Goal: Task Accomplishment & Management: Manage account settings

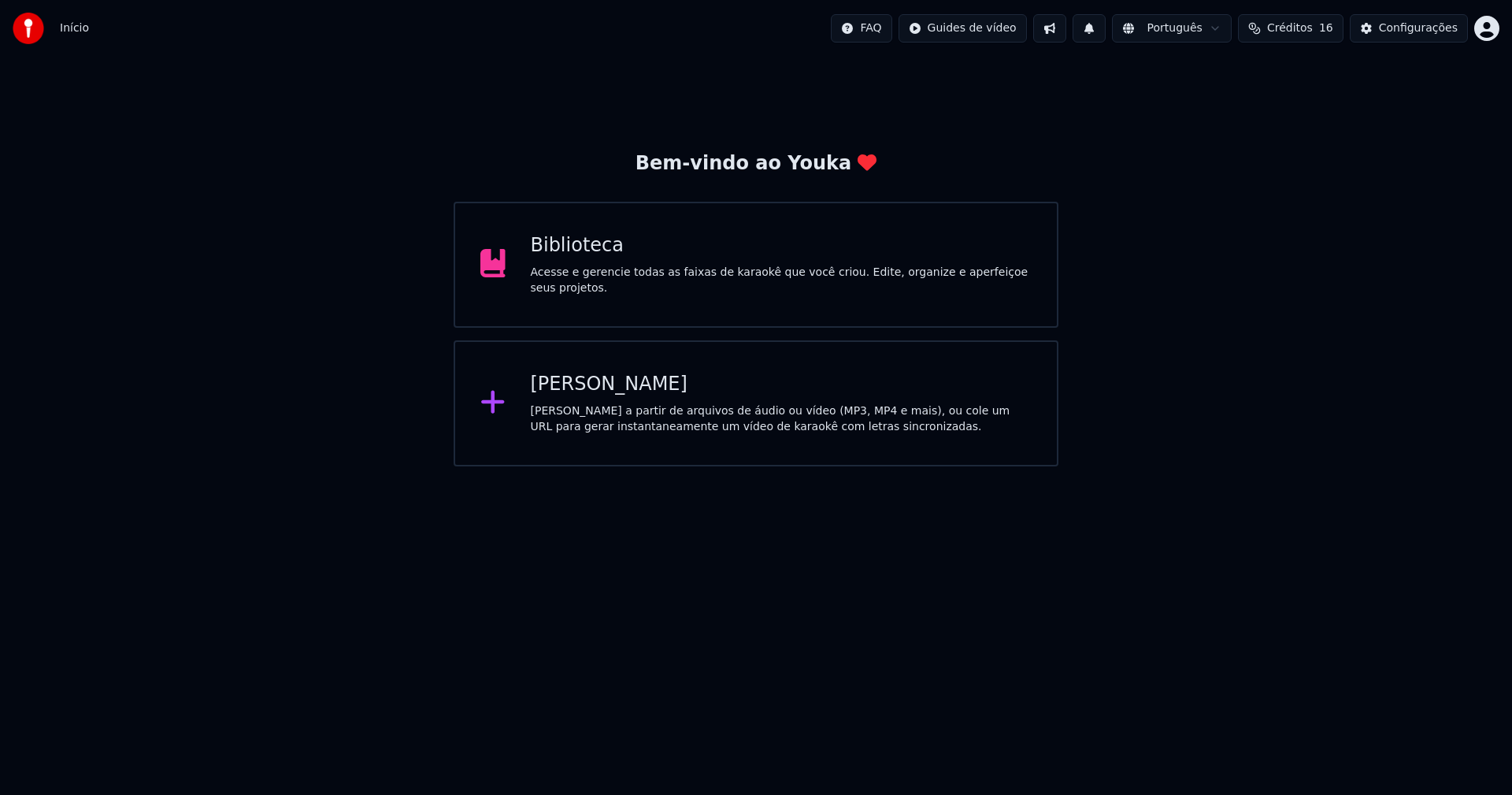
click at [576, 256] on div "Biblioteca" at bounding box center [781, 246] width 502 height 25
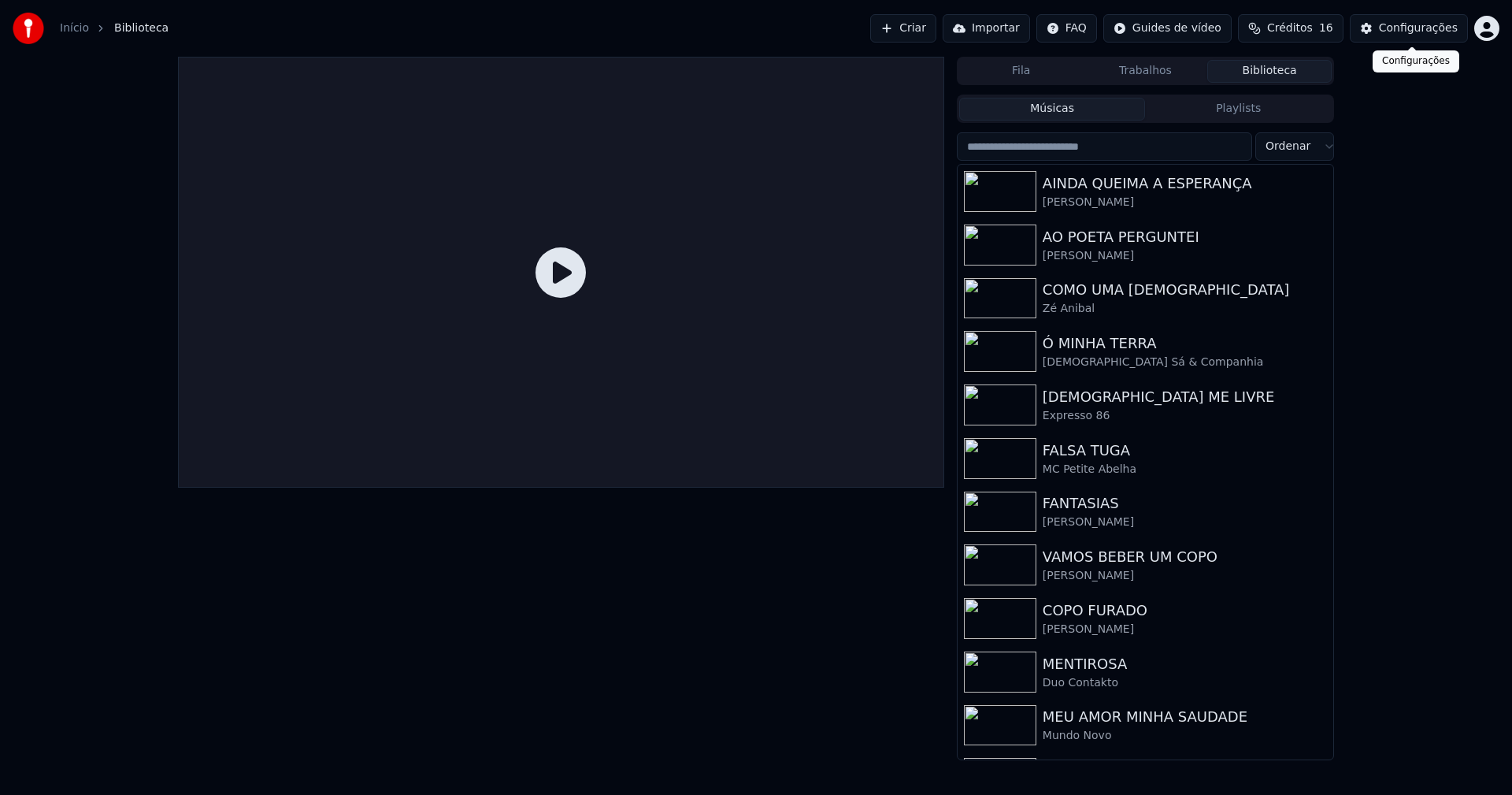
click at [1427, 28] on div "Configurações" at bounding box center [1418, 28] width 78 height 16
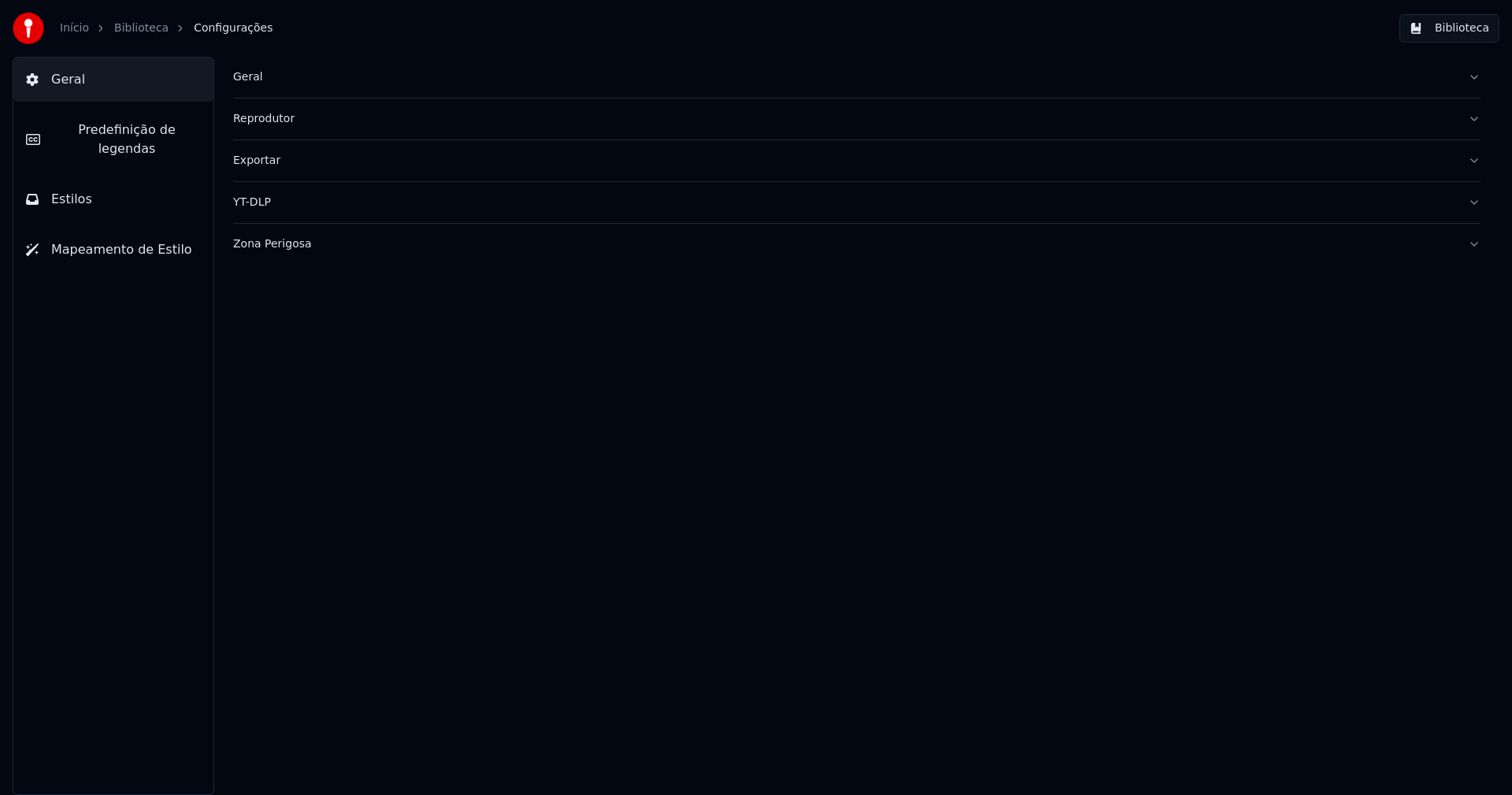
click at [255, 78] on div "Geral" at bounding box center [844, 77] width 1222 height 16
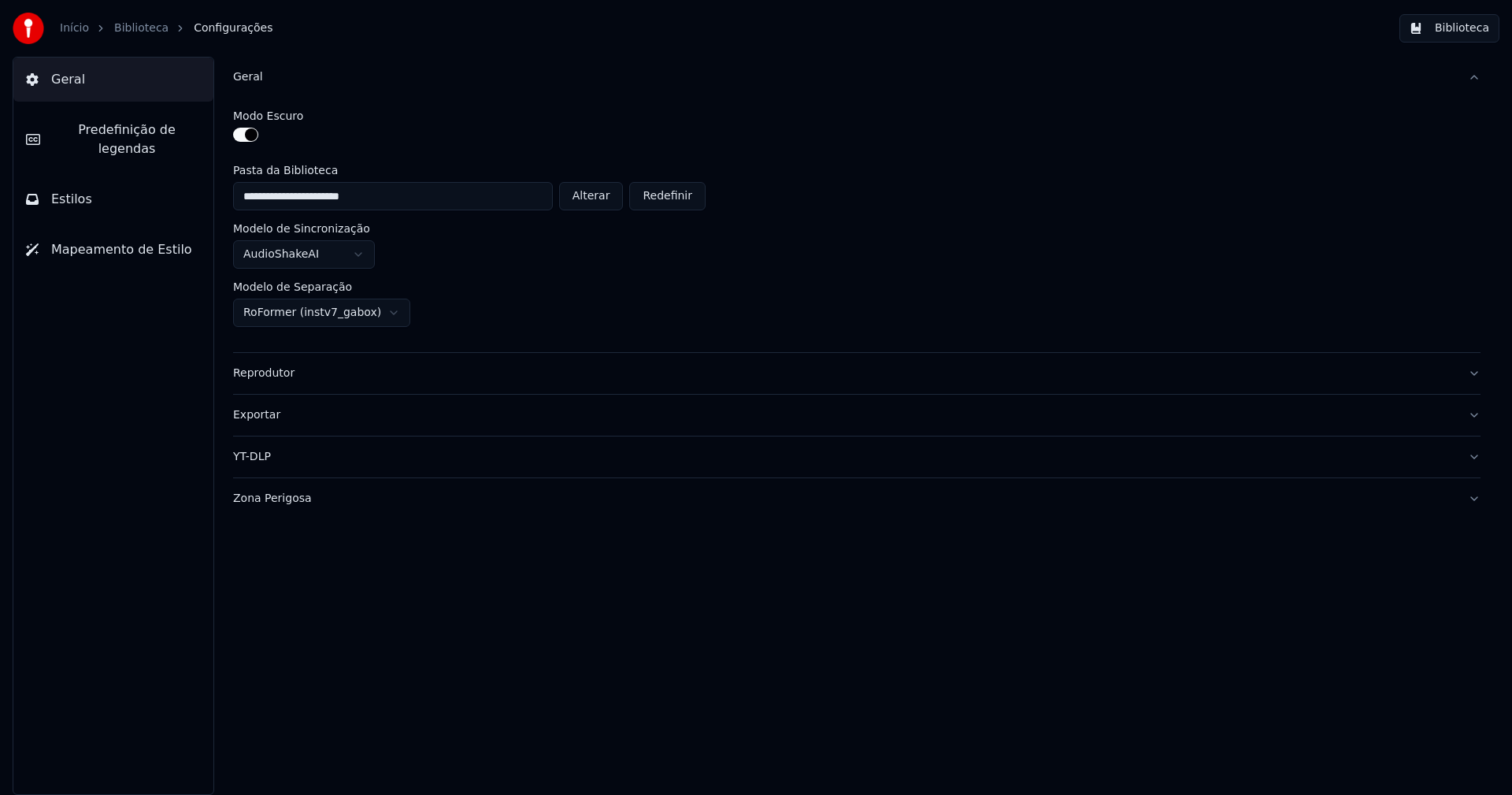
click at [601, 203] on button "Alterar" at bounding box center [591, 196] width 65 height 28
type input "**********"
click at [1474, 28] on button "Biblioteca" at bounding box center [1449, 28] width 100 height 28
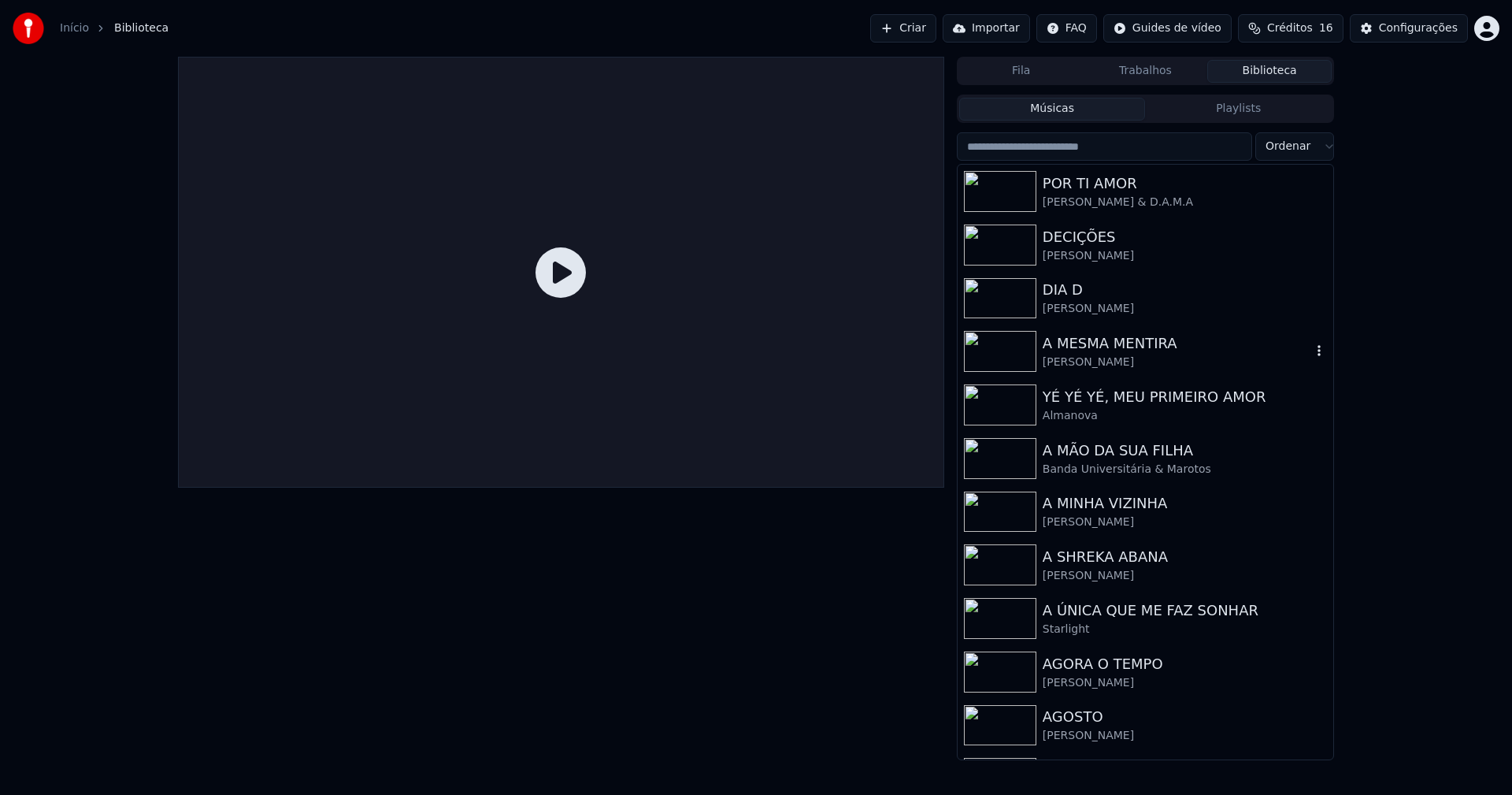
click at [1082, 348] on div "A MESMA MENTIRA" at bounding box center [1177, 343] width 269 height 22
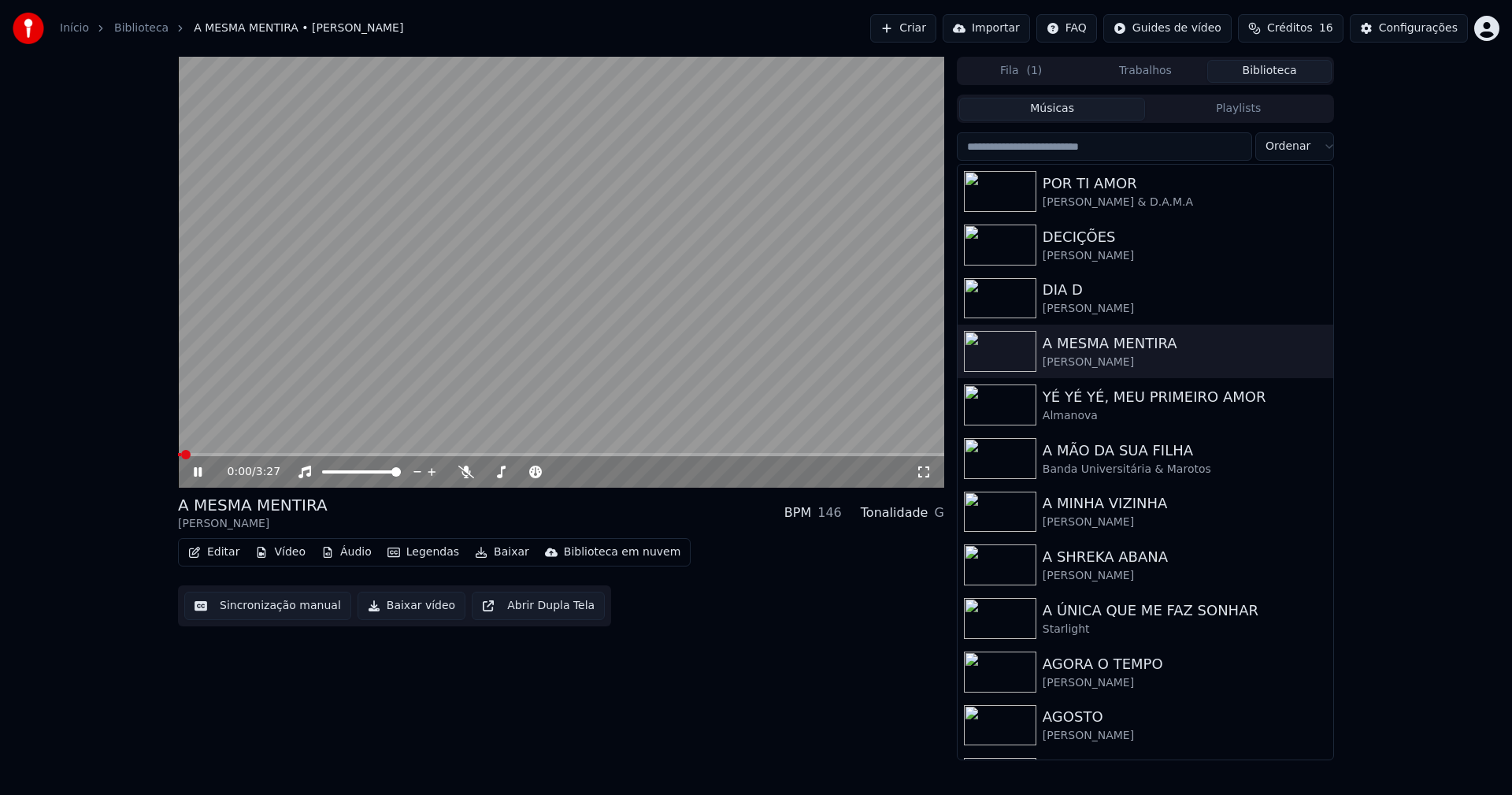
click at [199, 474] on icon at bounding box center [198, 472] width 8 height 10
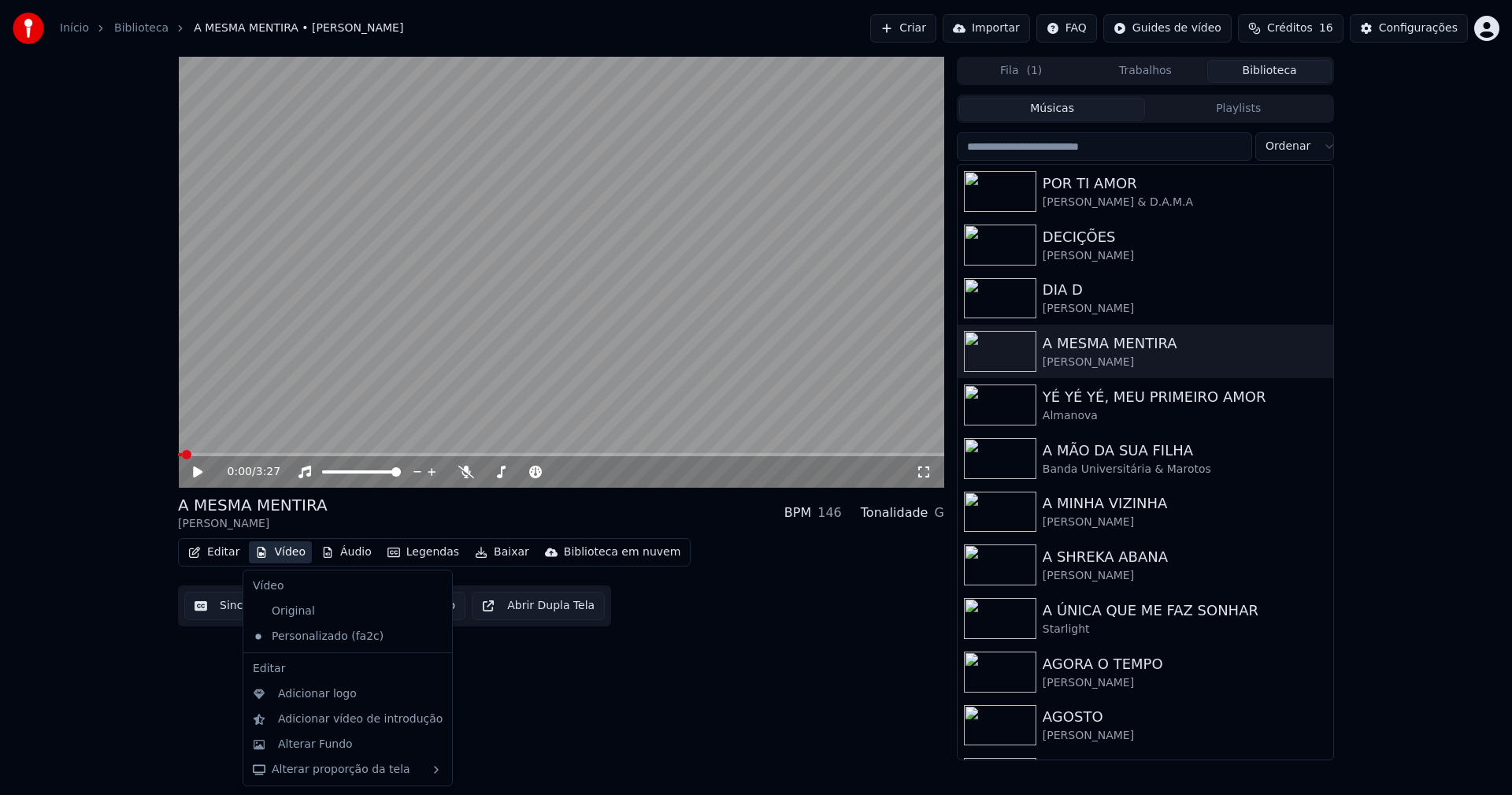
click at [292, 553] on button "Vídeo" at bounding box center [280, 552] width 63 height 22
click at [319, 750] on div "Alterar Fundo" at bounding box center [315, 744] width 75 height 16
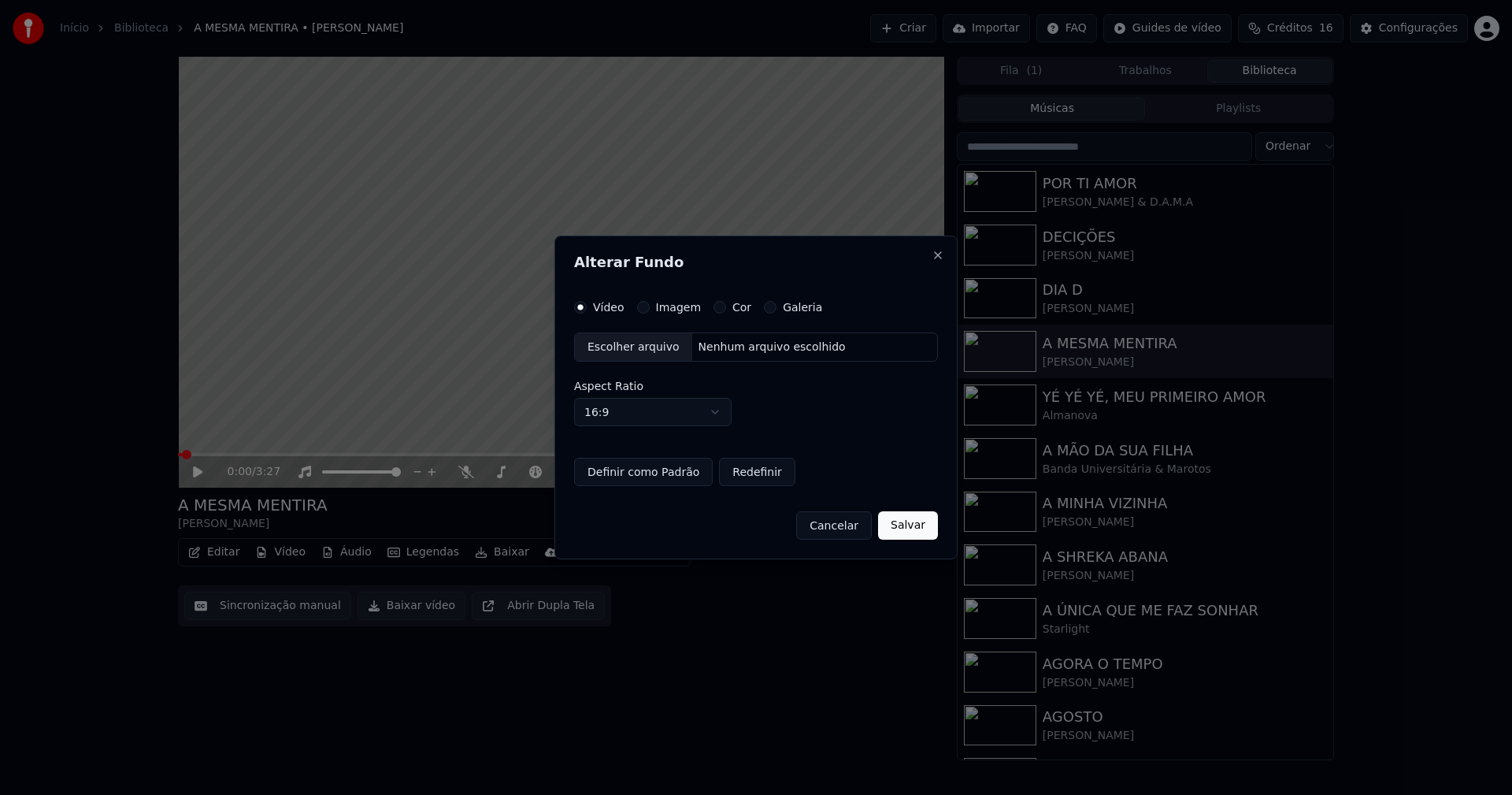
click at [627, 348] on div "Escolher arquivo" at bounding box center [634, 347] width 117 height 28
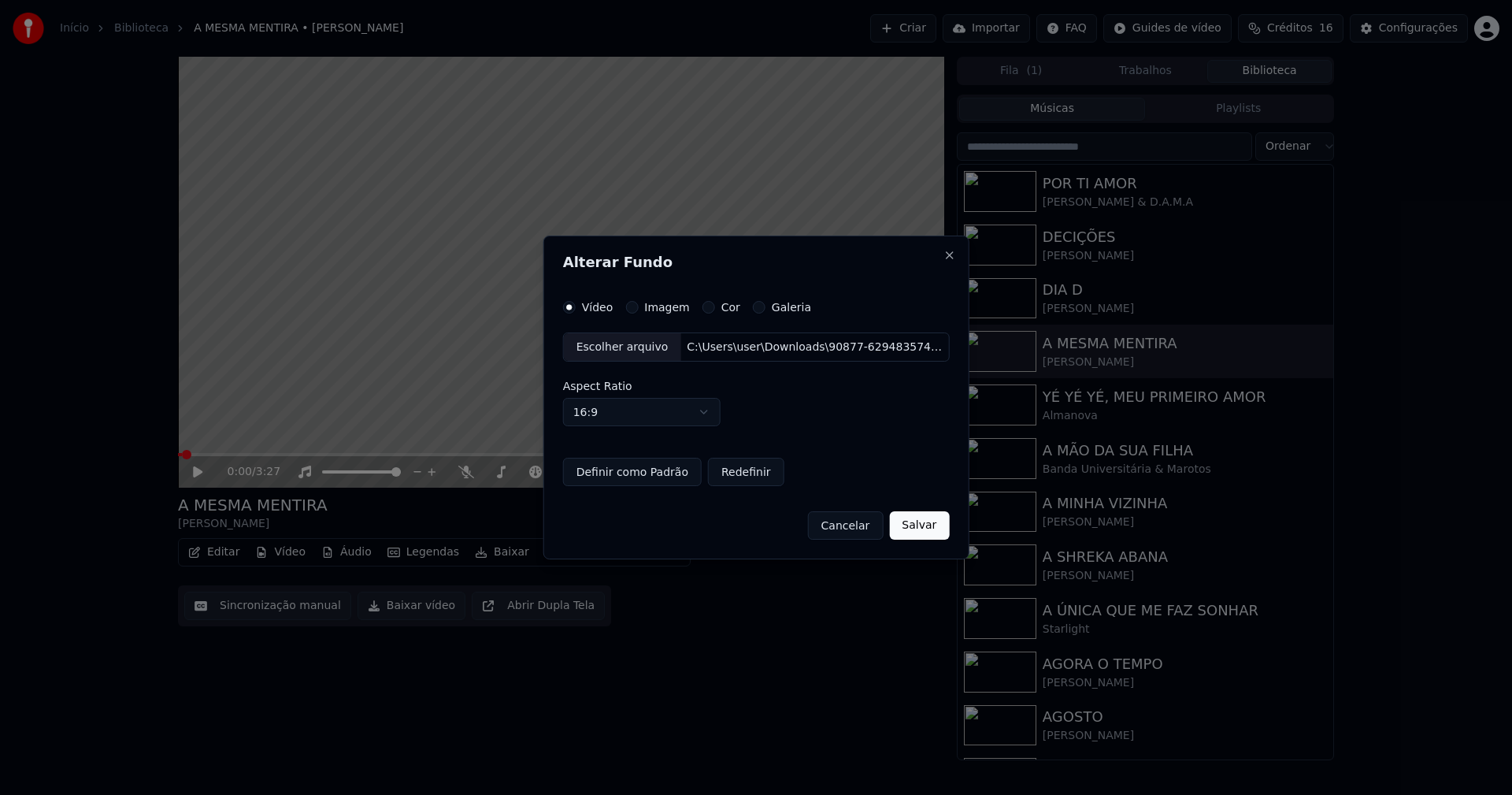
click at [924, 531] on button "Salvar" at bounding box center [918, 525] width 60 height 28
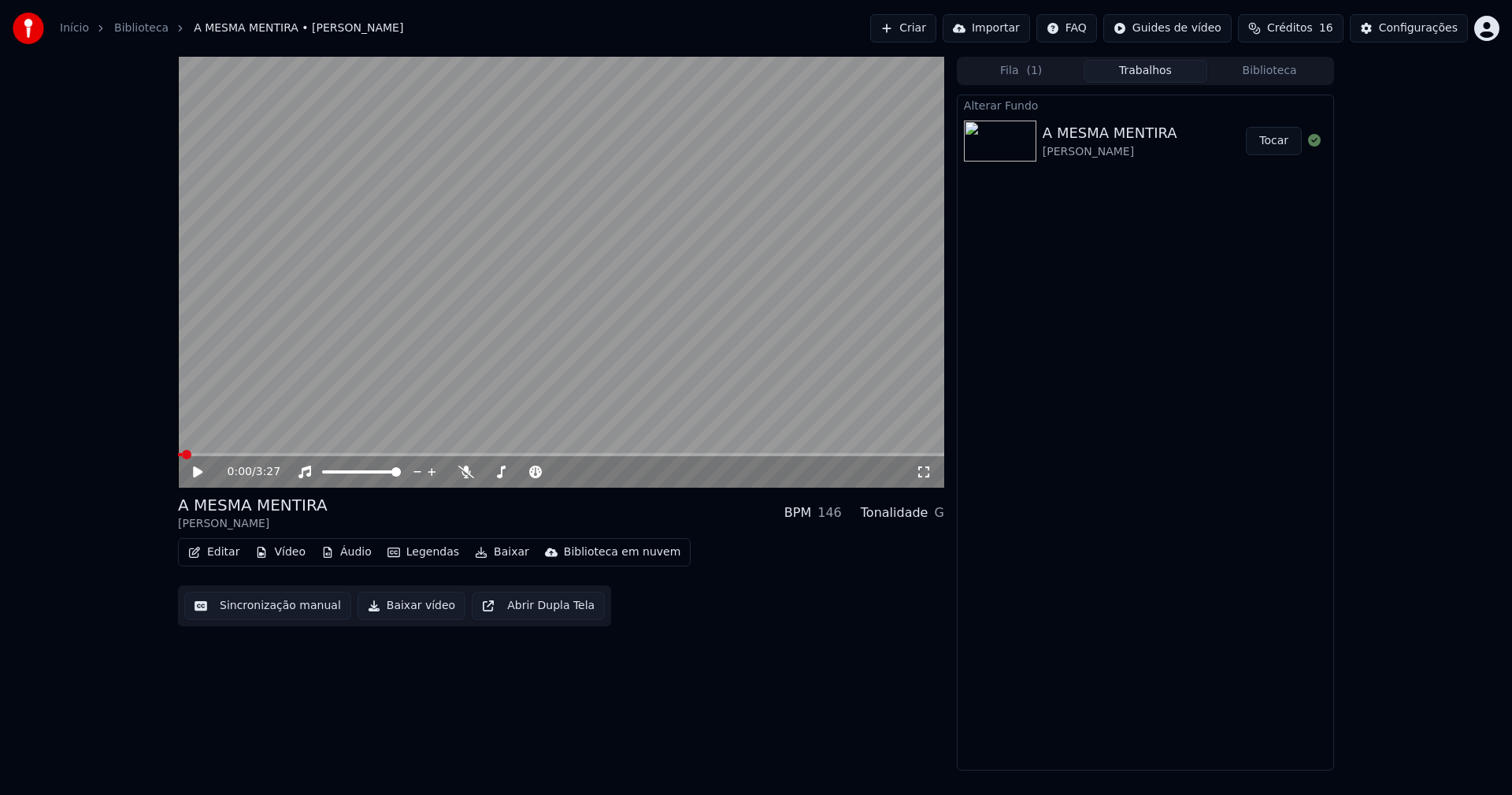
click at [190, 473] on div "0:00 / 3:27" at bounding box center [561, 472] width 754 height 16
click at [195, 470] on icon at bounding box center [198, 472] width 10 height 11
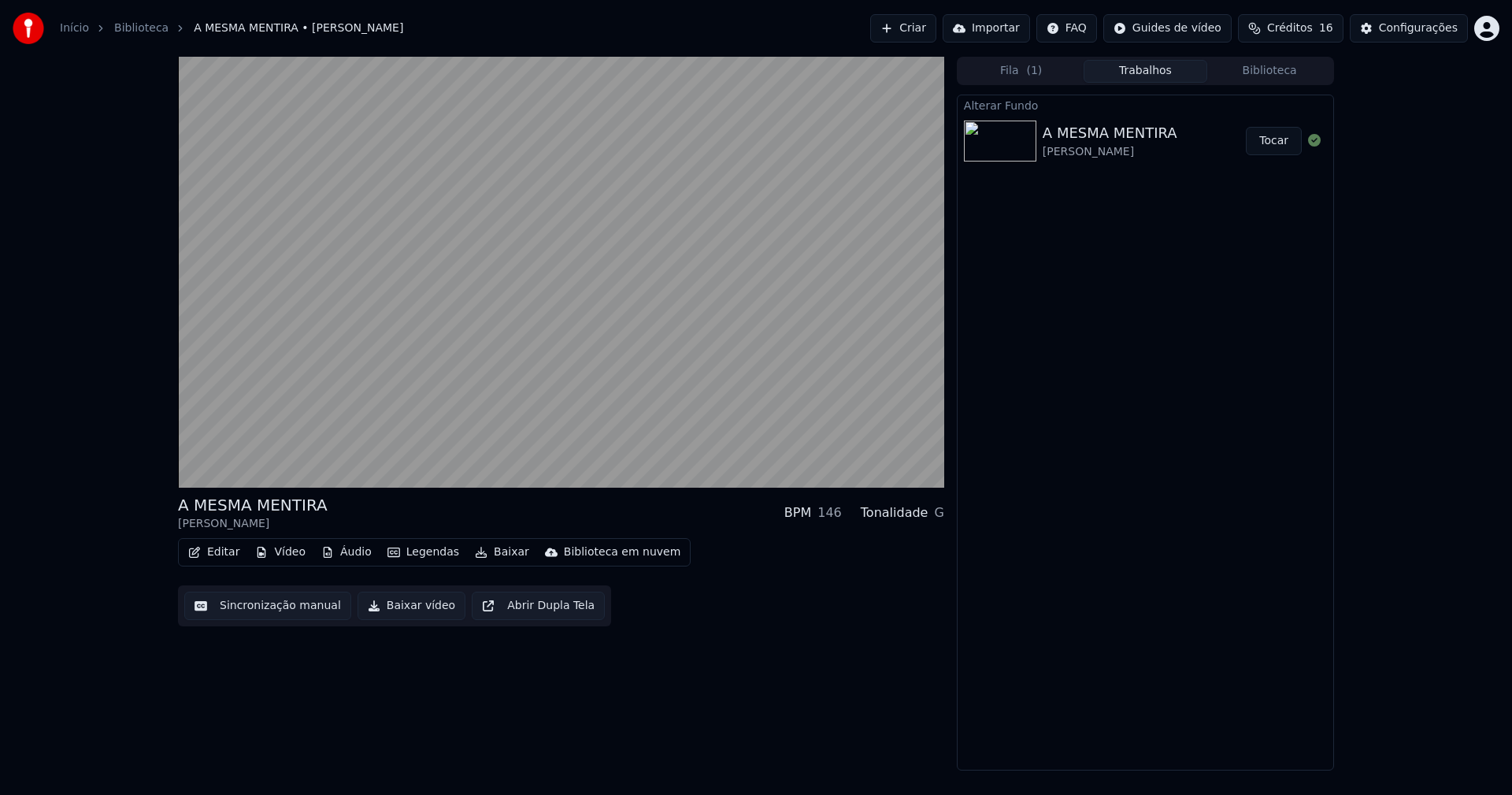
click at [282, 551] on button "Vídeo" at bounding box center [280, 552] width 63 height 22
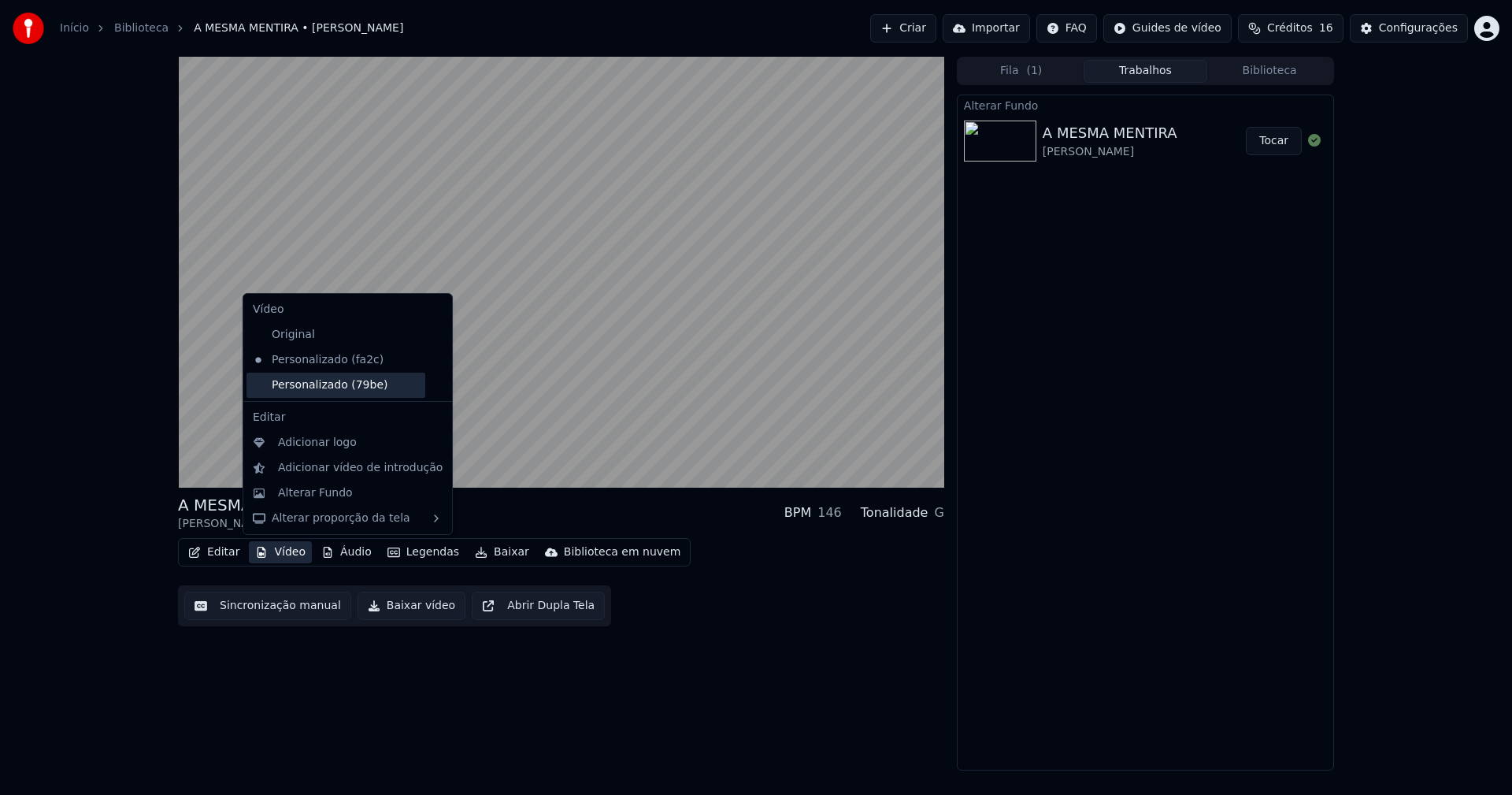
click at [336, 388] on div "Personalizado (79be)" at bounding box center [336, 385] width 179 height 25
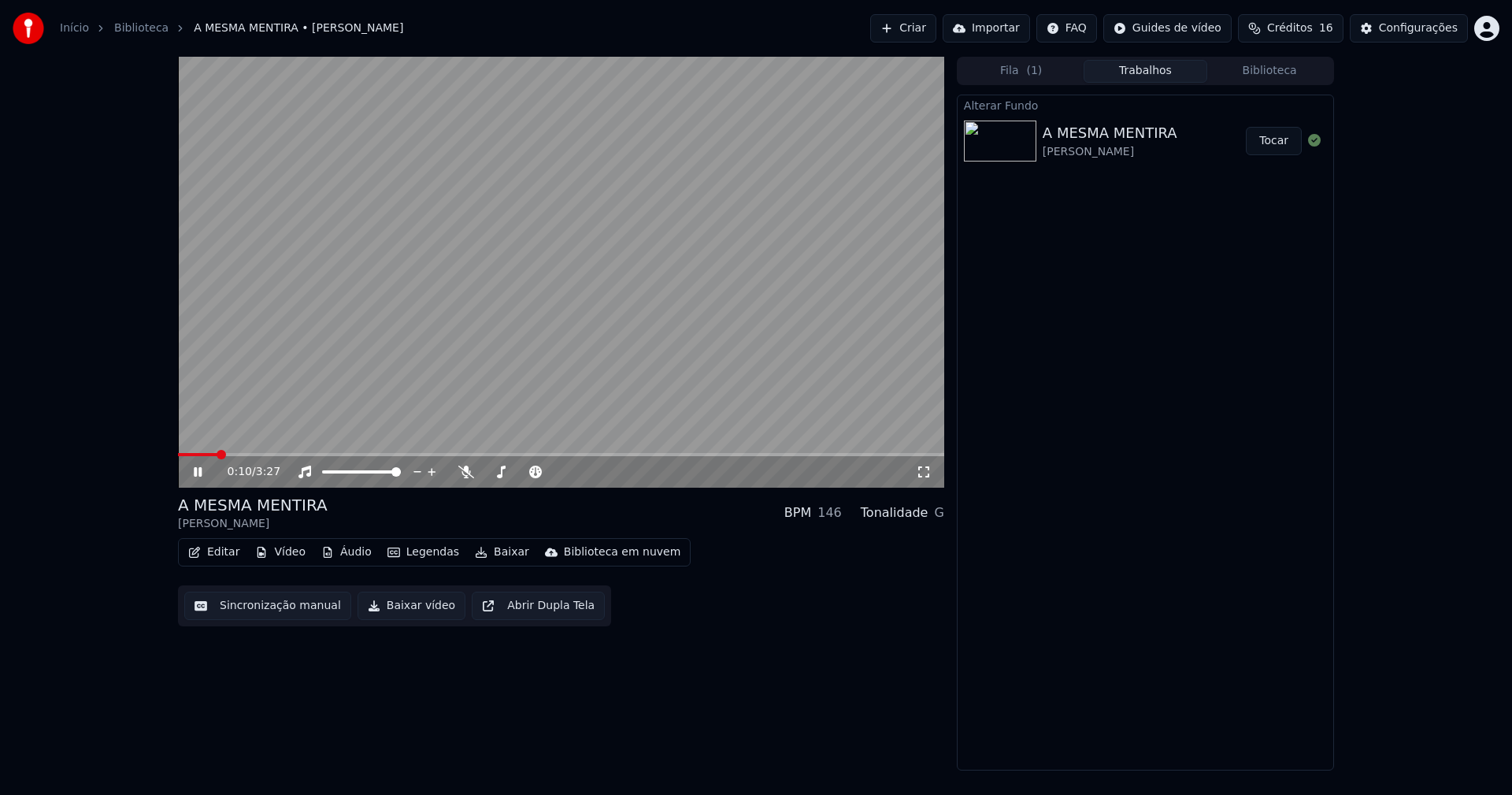
click at [922, 475] on icon at bounding box center [924, 472] width 16 height 12
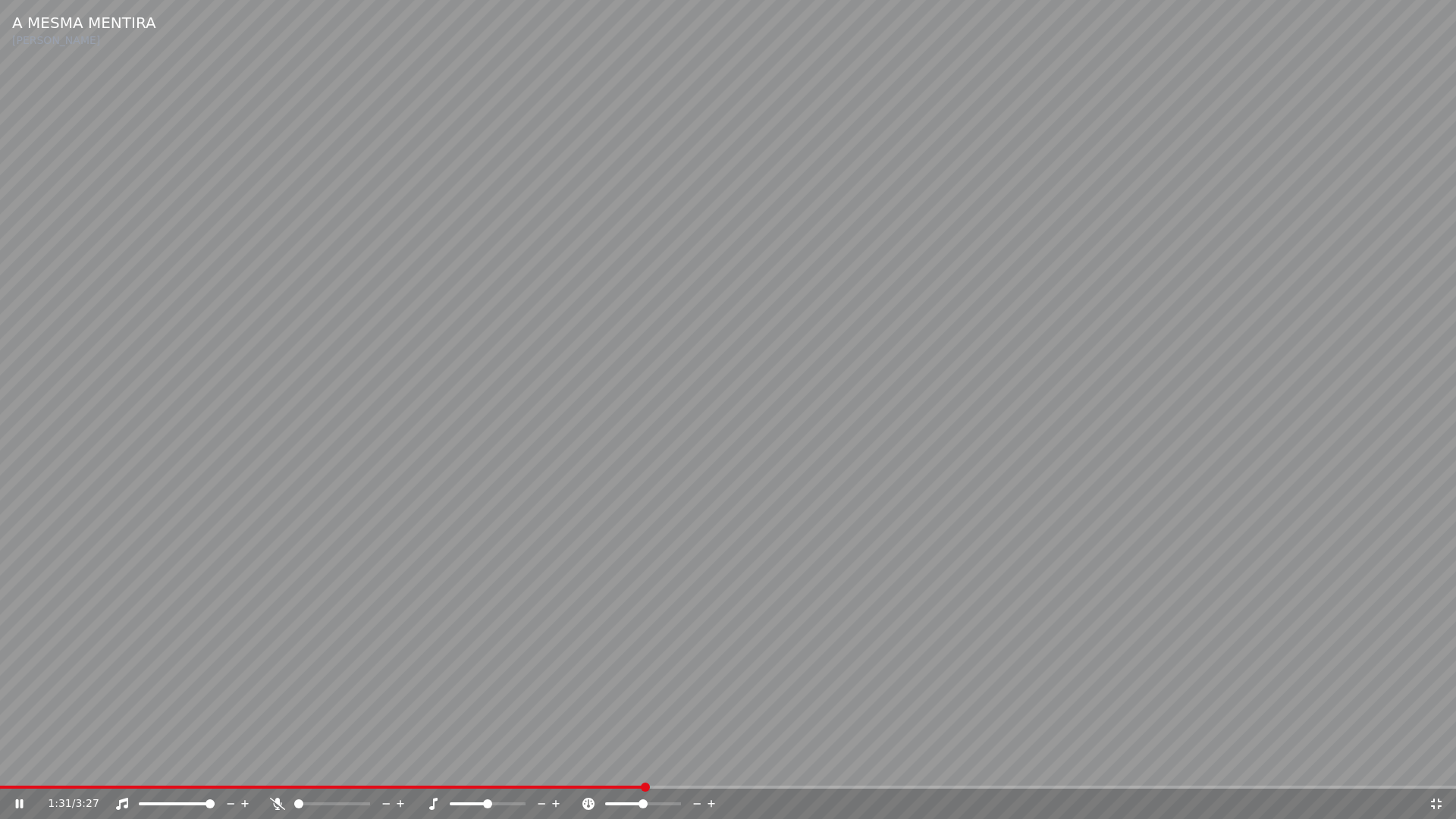
click at [1436, 764] on icon at bounding box center [1436, 804] width 15 height 12
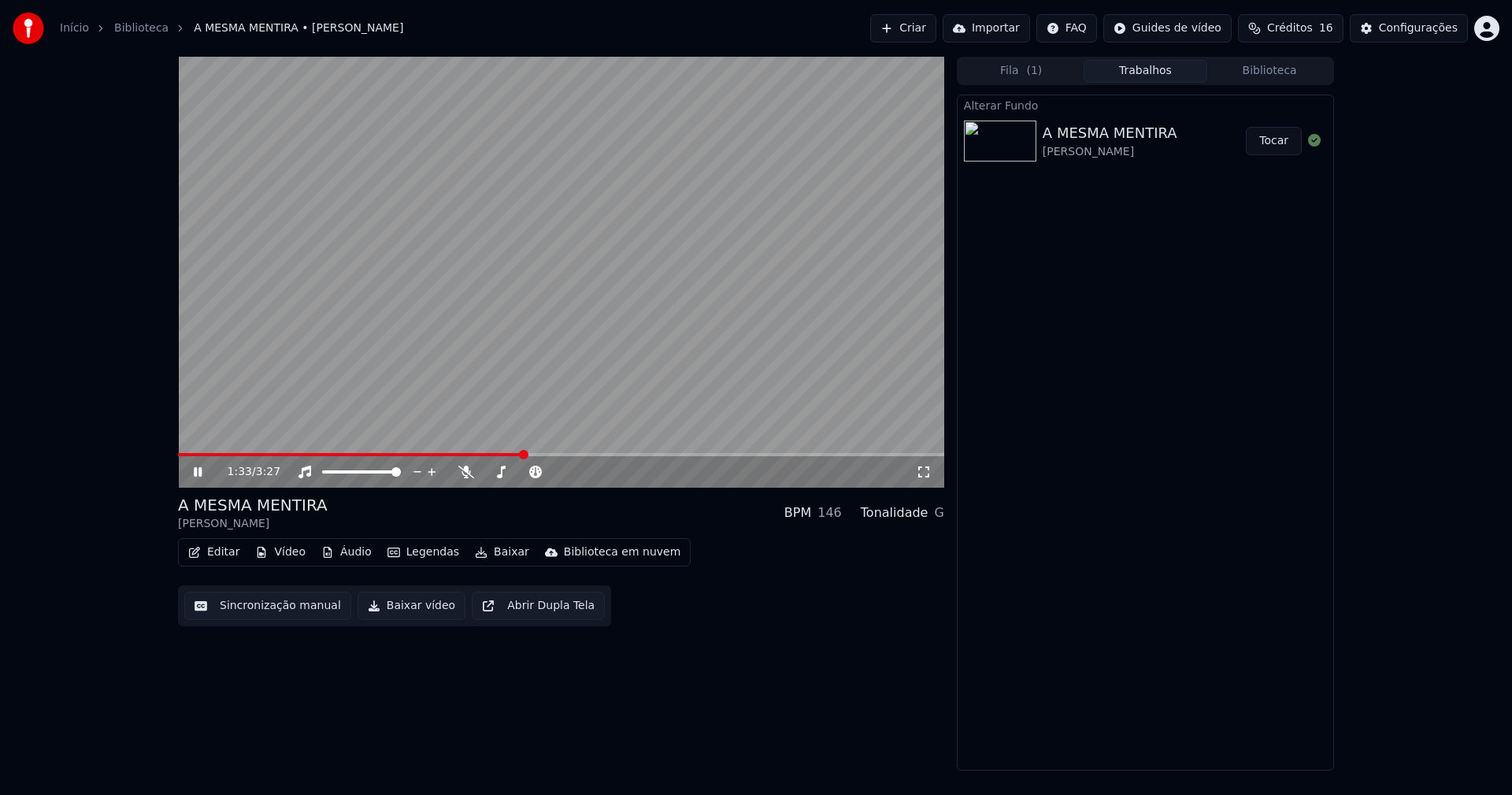
click at [197, 475] on icon at bounding box center [198, 472] width 8 height 10
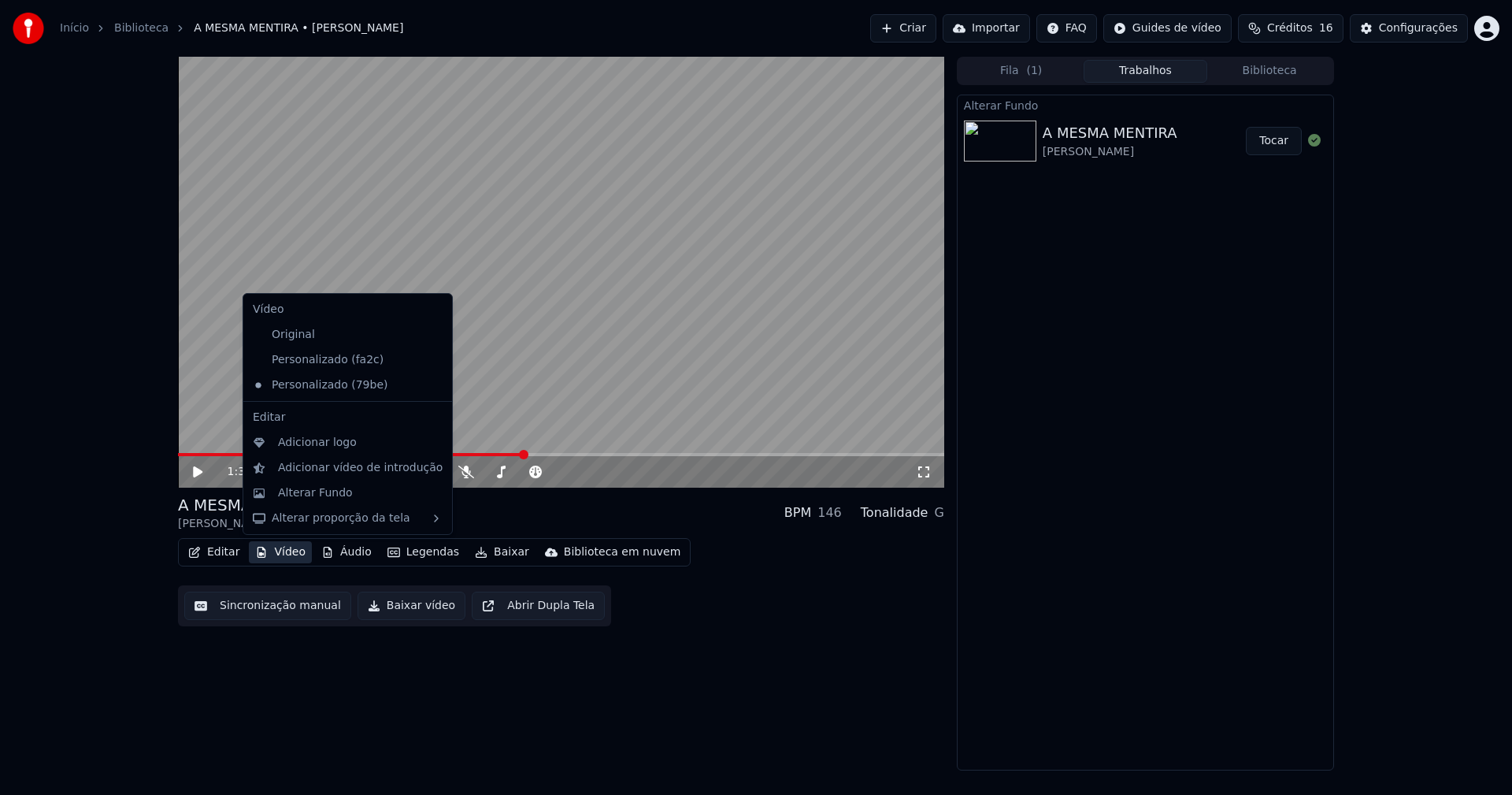
click at [288, 549] on button "Vídeo" at bounding box center [280, 552] width 63 height 22
click at [312, 357] on div "Personalizado (fa2c)" at bounding box center [336, 360] width 179 height 25
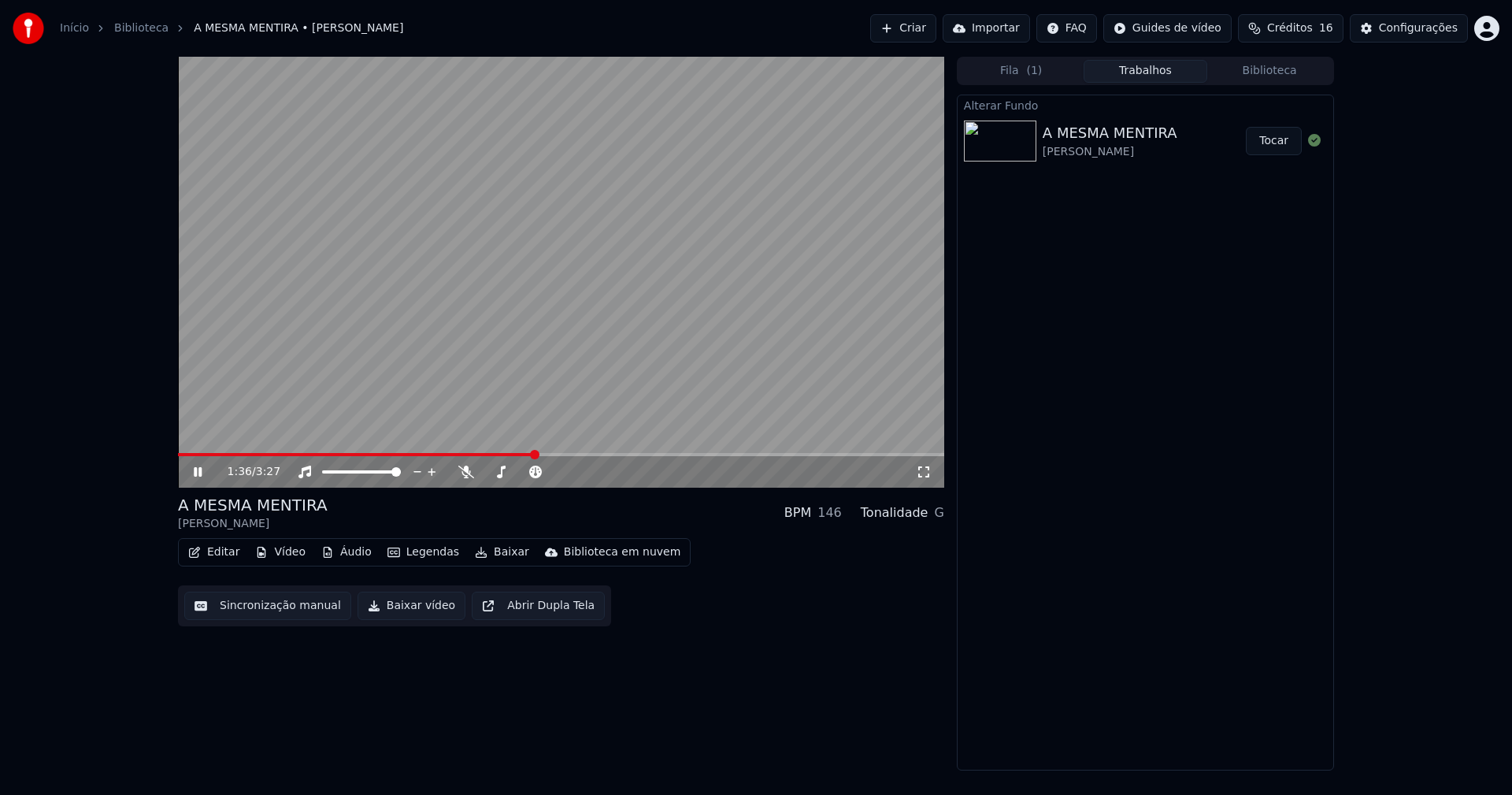
click at [198, 475] on icon at bounding box center [209, 472] width 37 height 12
click at [287, 553] on button "Vídeo" at bounding box center [280, 552] width 63 height 22
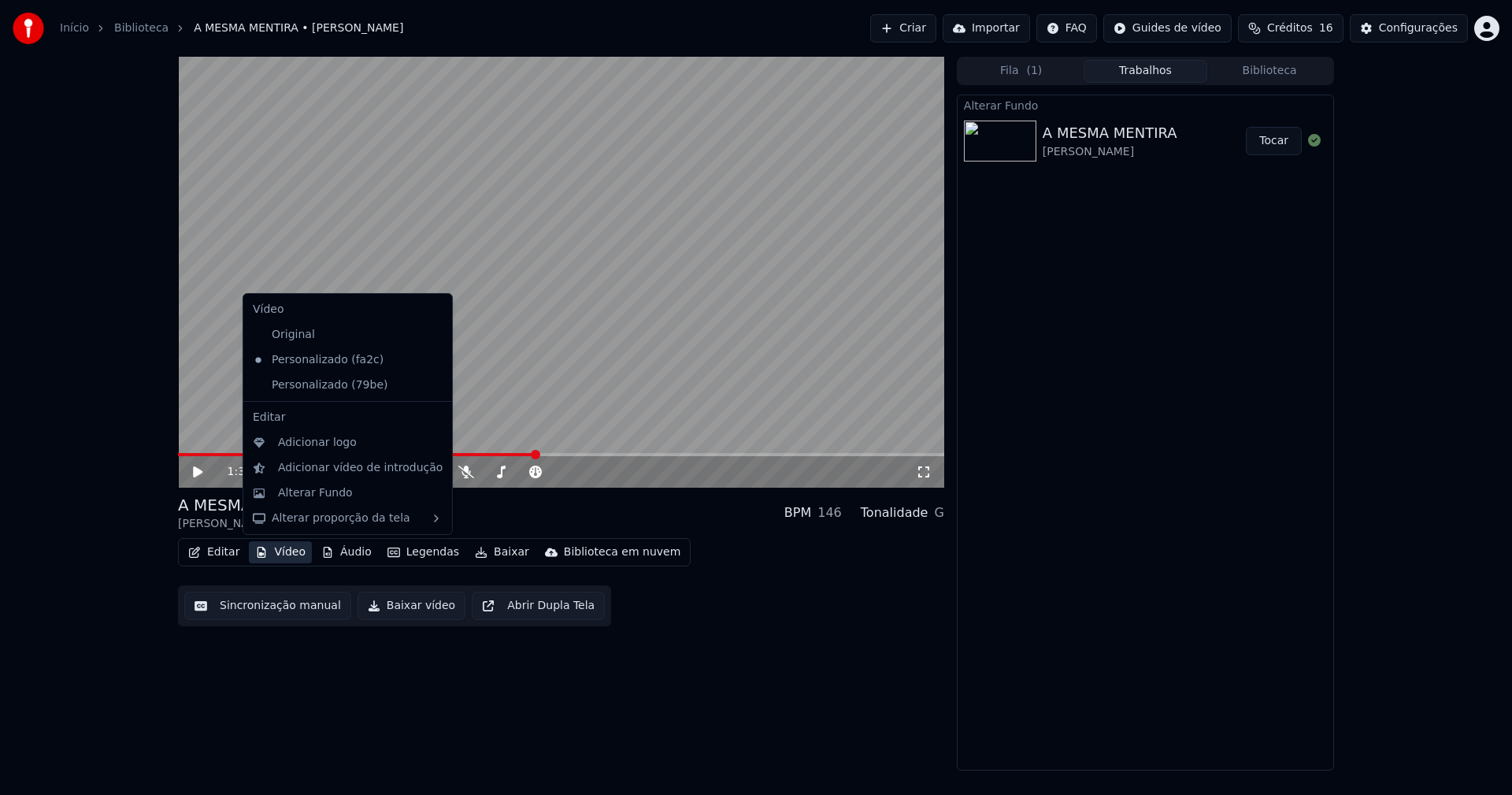
click at [432, 384] on icon at bounding box center [440, 385] width 17 height 12
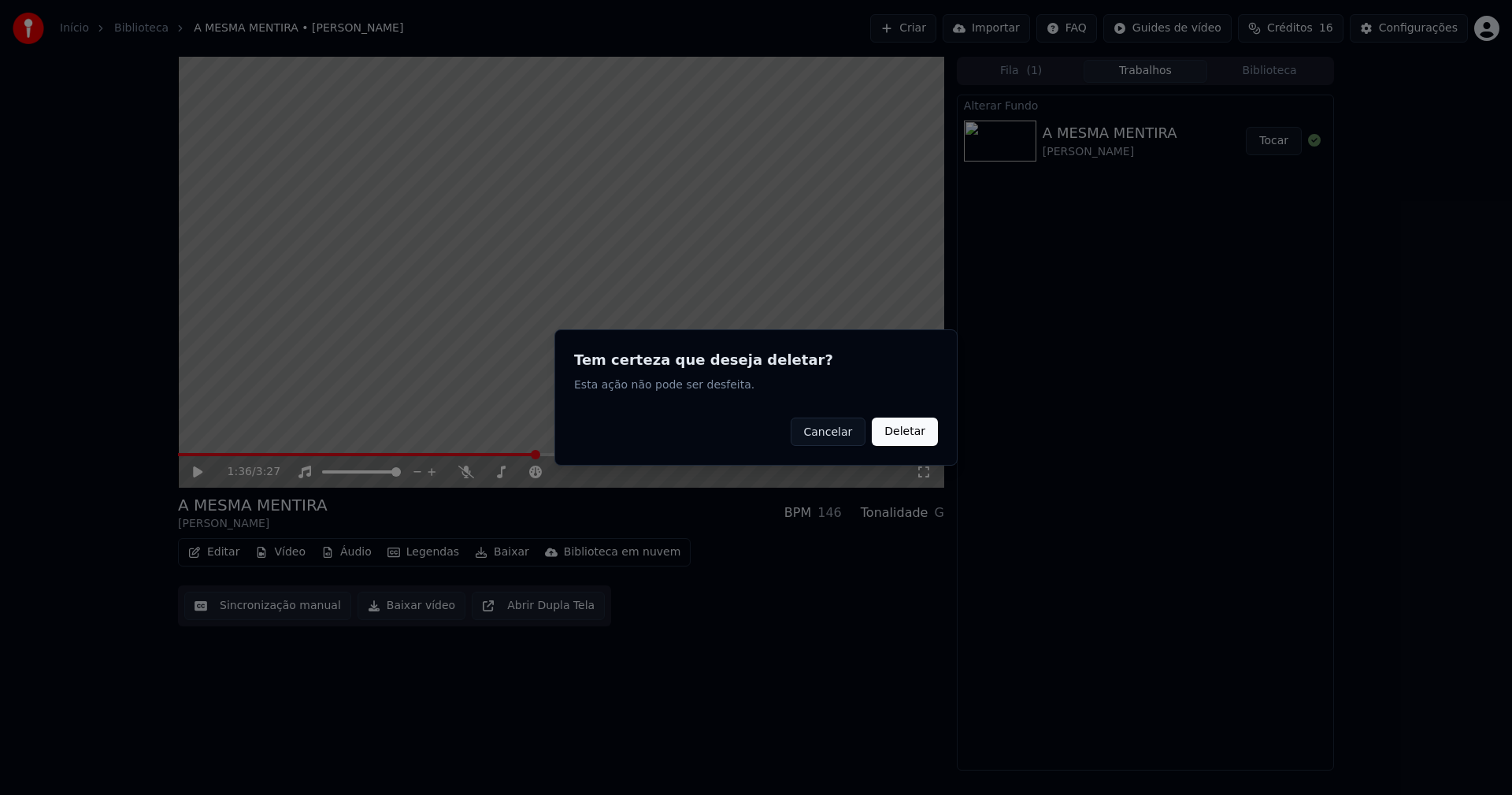
click at [906, 434] on button "Deletar" at bounding box center [905, 432] width 66 height 28
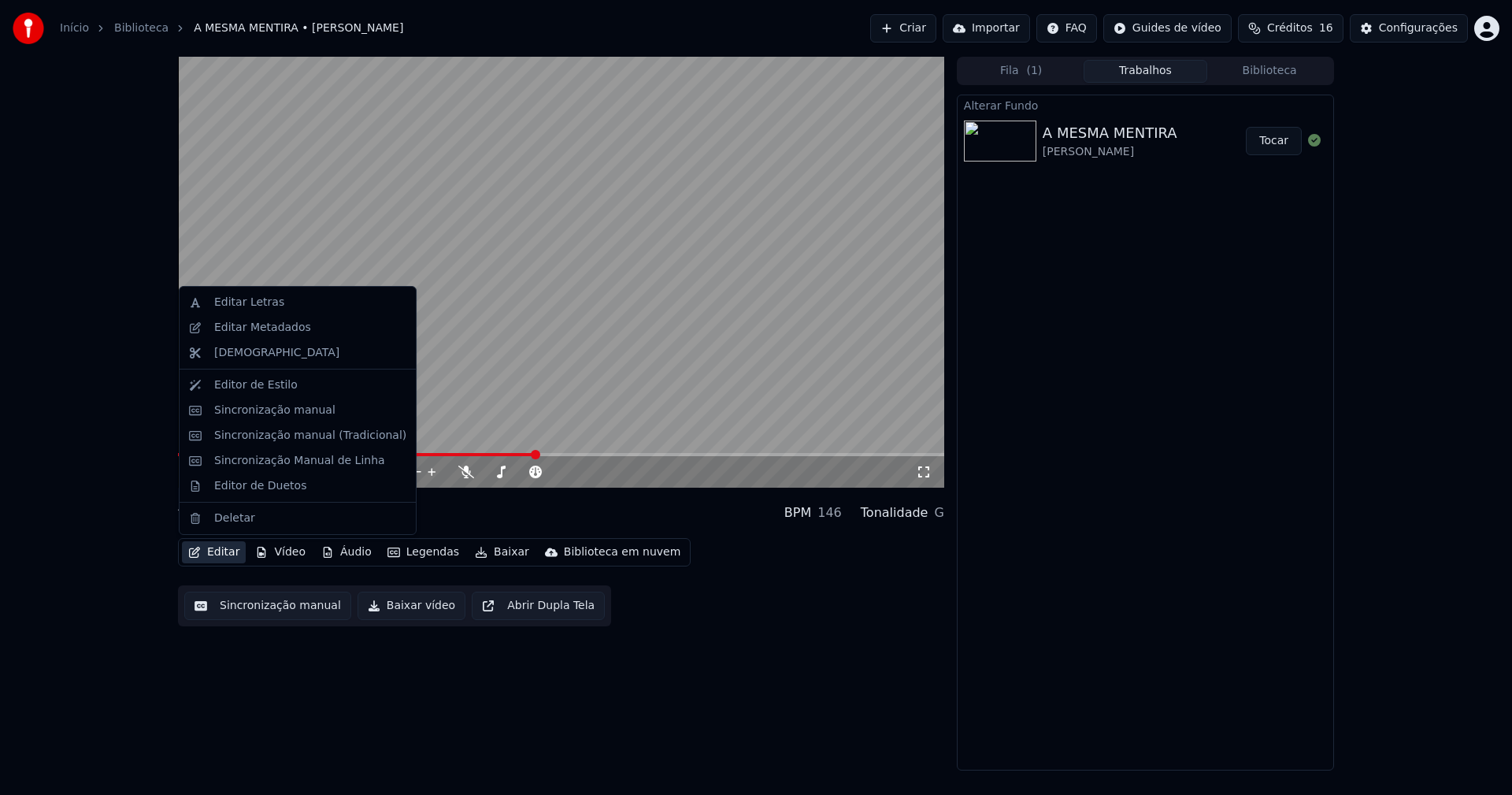
click at [222, 557] on button "Editar" at bounding box center [214, 552] width 64 height 22
click at [271, 434] on div "Sincronização manual (Tradicional)" at bounding box center [311, 435] width 192 height 16
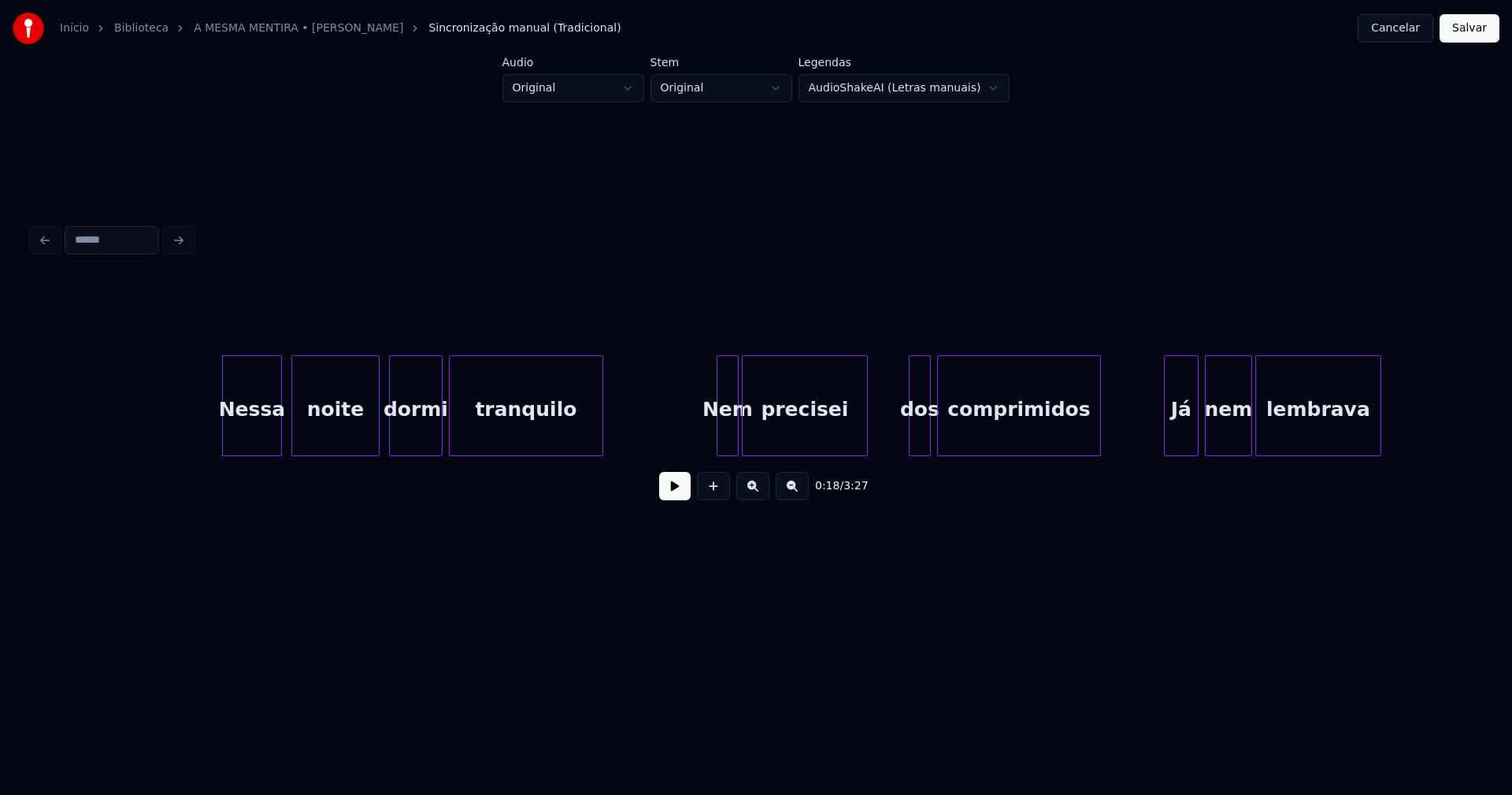
scroll to position [0, 2603]
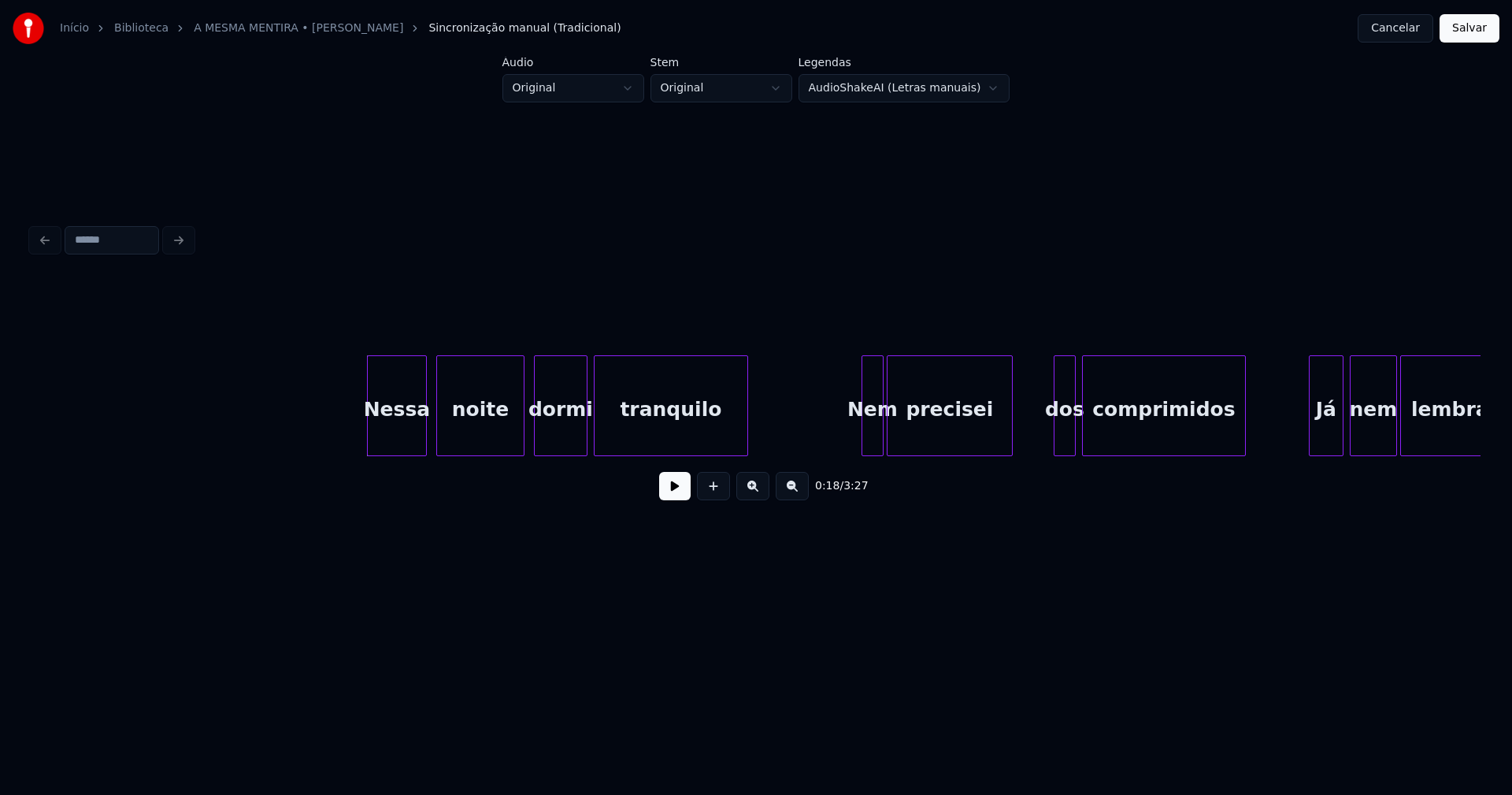
click at [679, 496] on button at bounding box center [675, 486] width 31 height 28
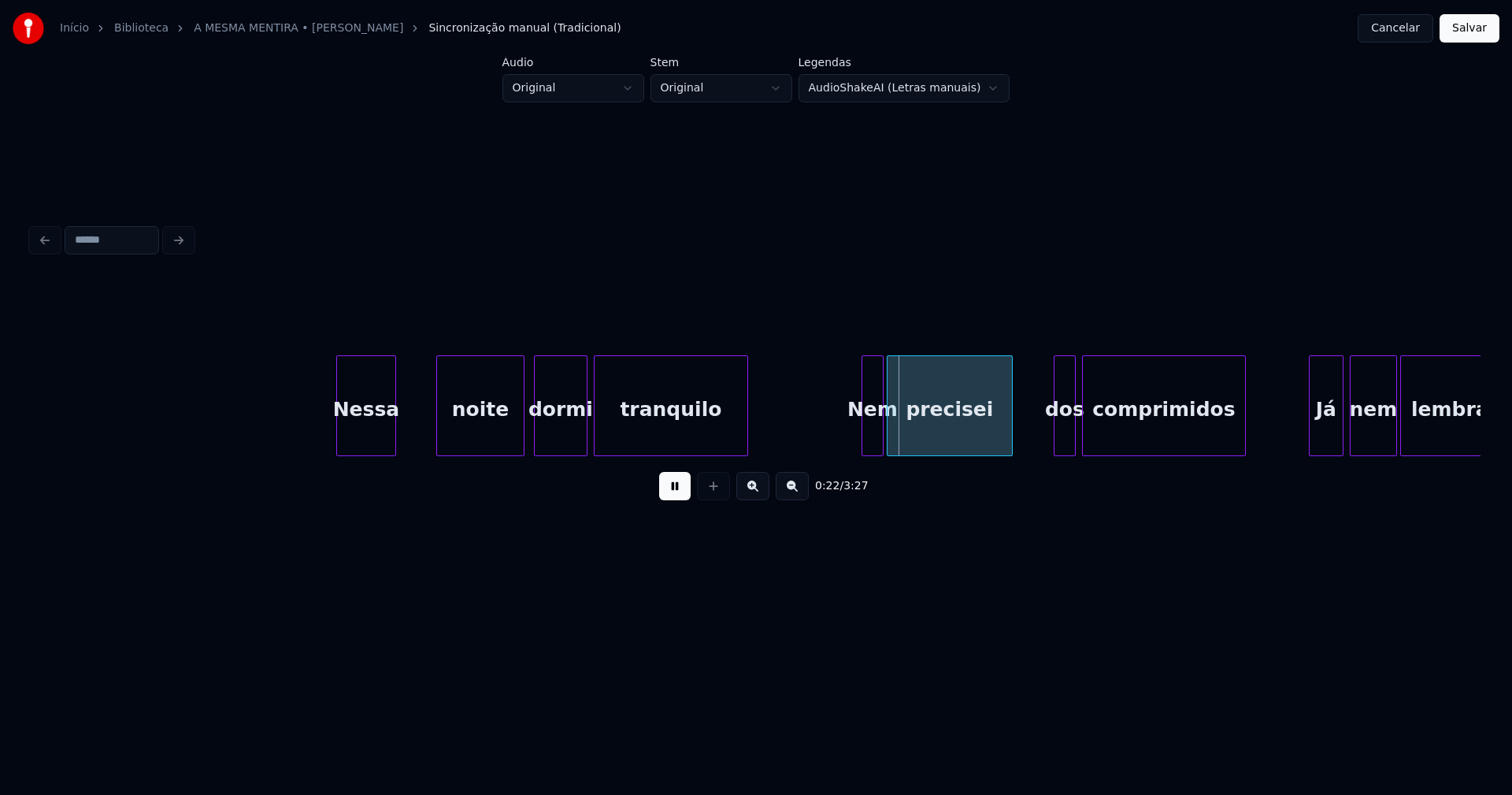
click at [362, 438] on div "Nessa" at bounding box center [366, 410] width 58 height 107
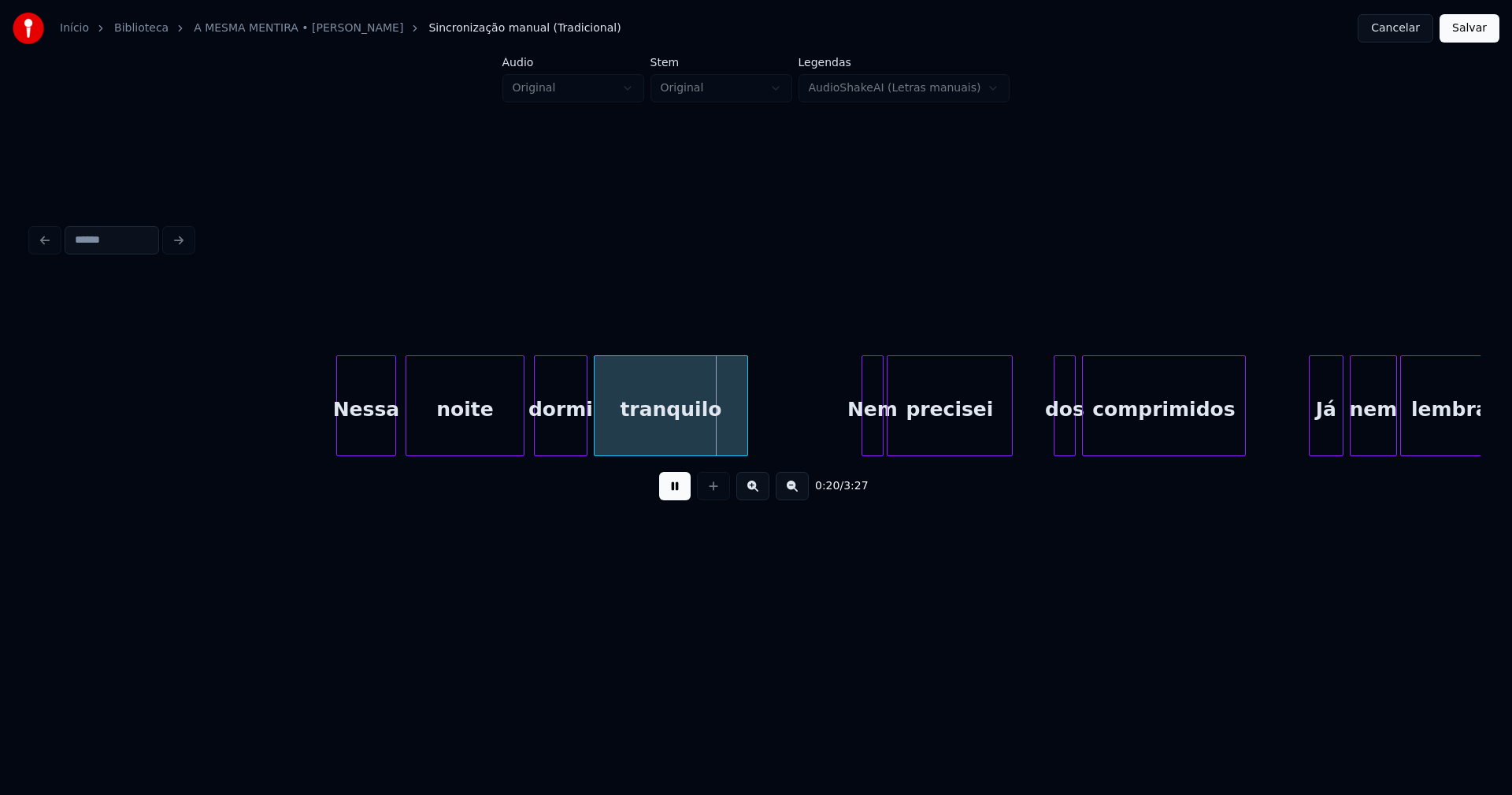
click at [410, 434] on div at bounding box center [408, 405] width 4 height 99
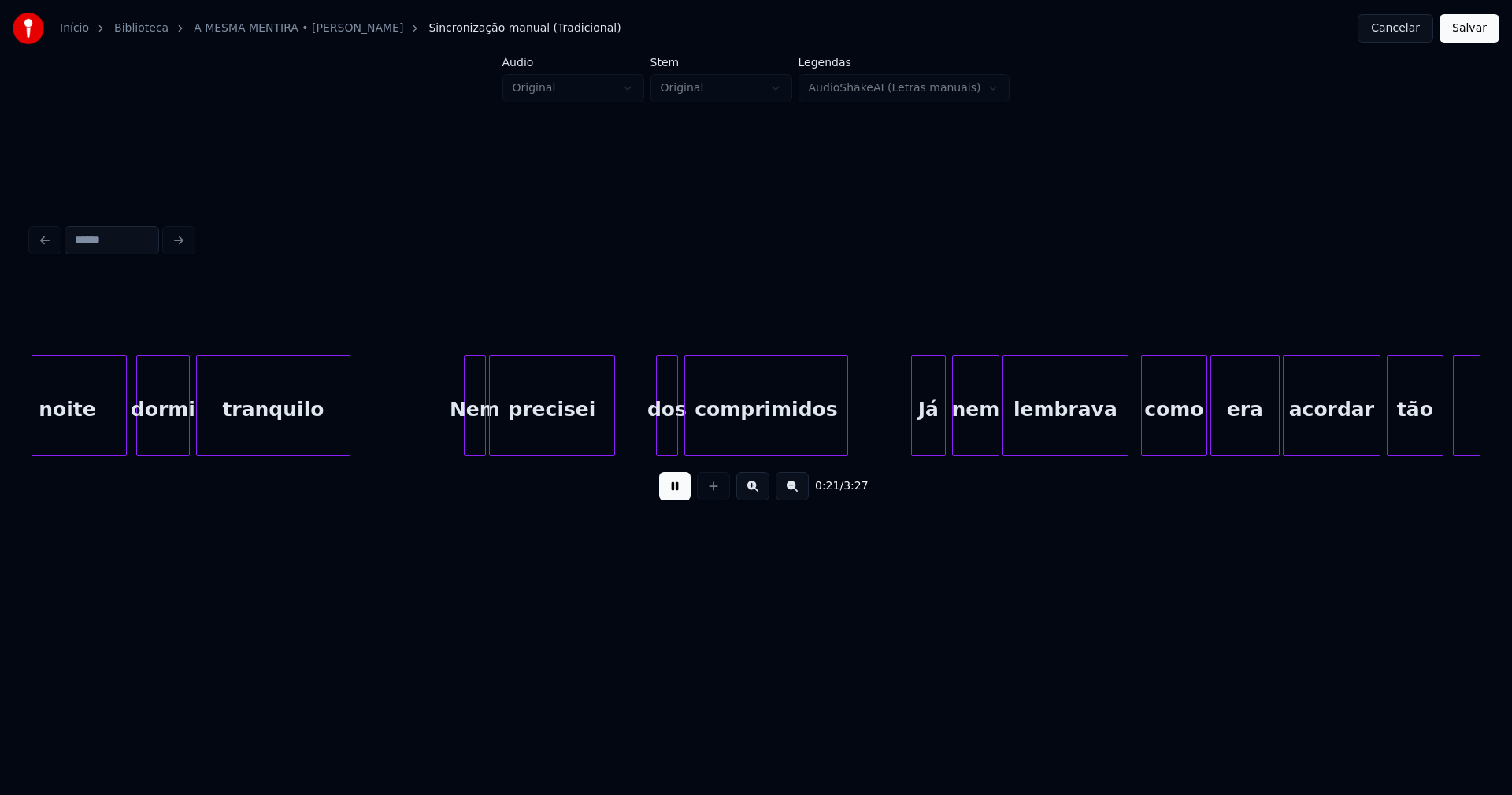
scroll to position [0, 3092]
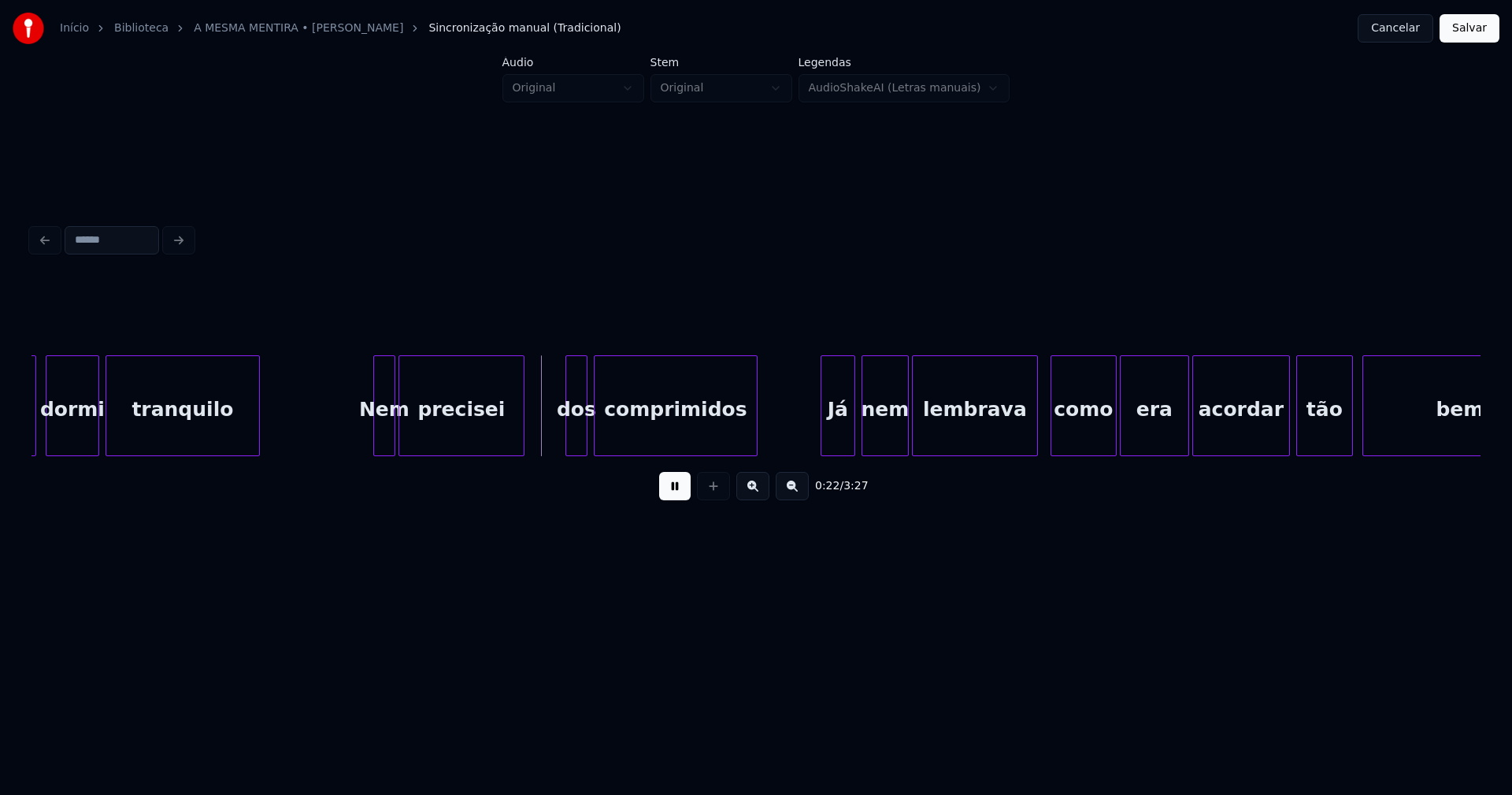
click at [377, 422] on div "Nem" at bounding box center [384, 405] width 22 height 101
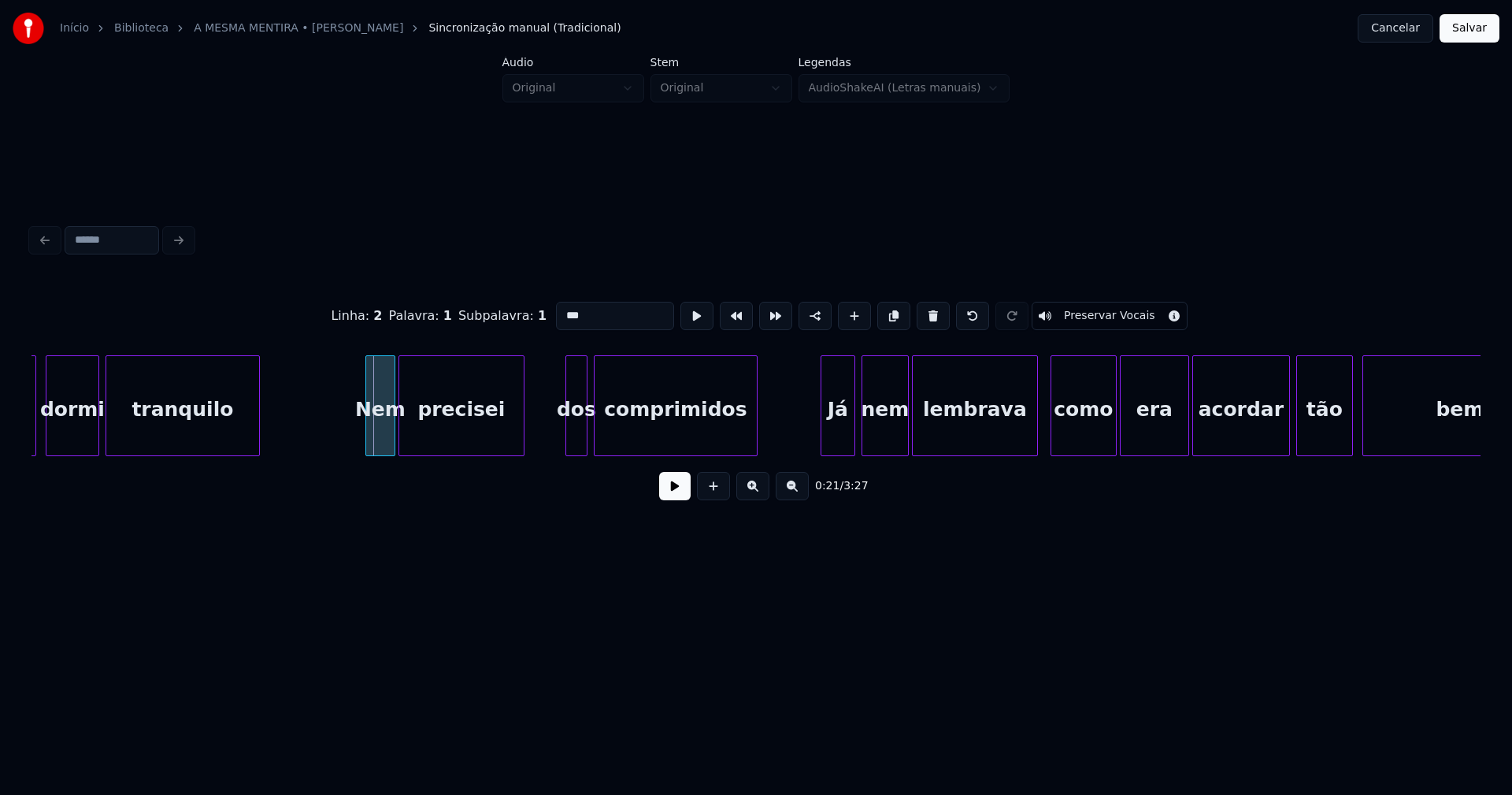
click at [366, 432] on div at bounding box center [368, 405] width 4 height 99
click at [683, 496] on button at bounding box center [675, 486] width 31 height 28
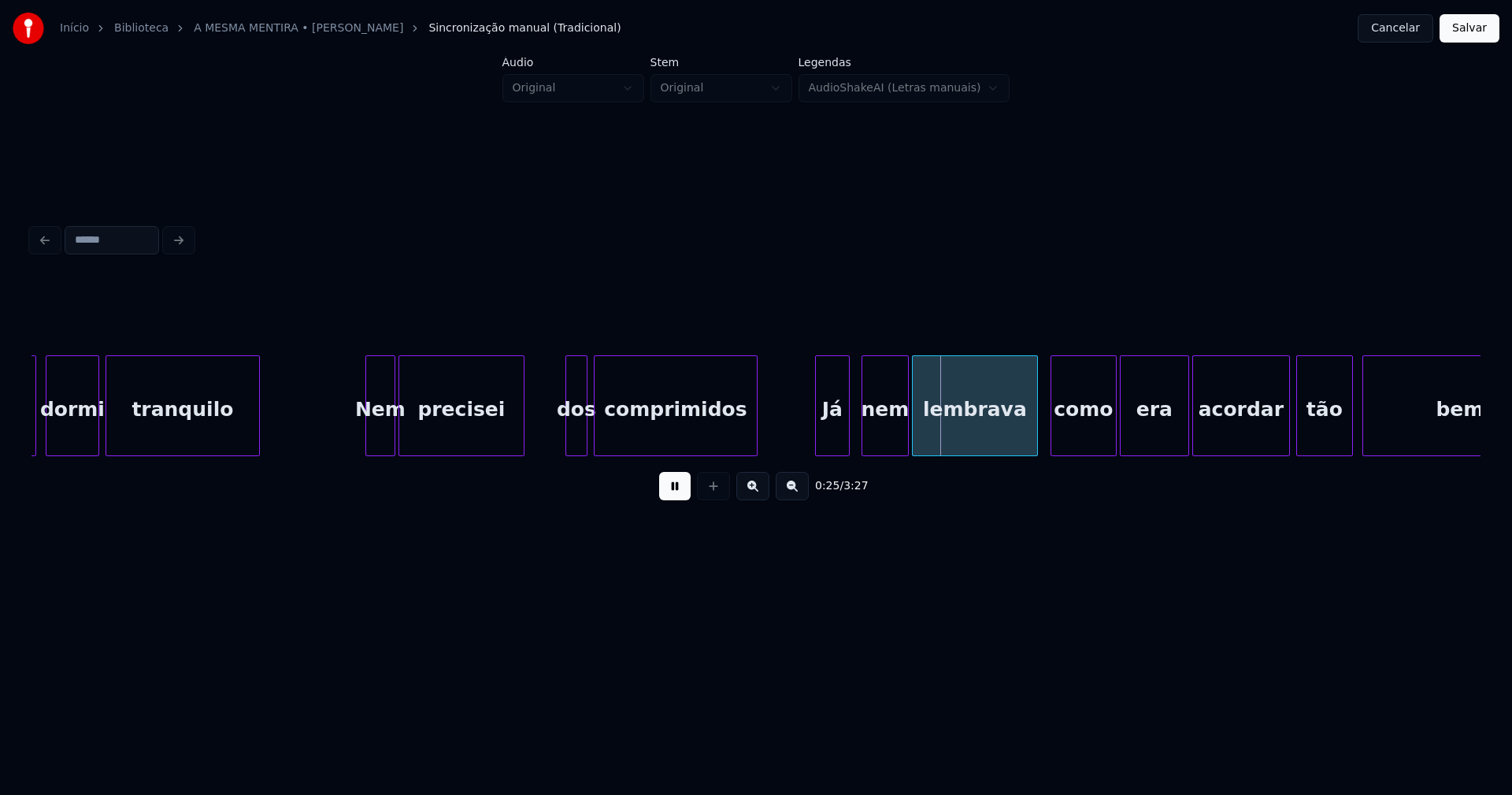
click at [838, 440] on div "Já" at bounding box center [832, 410] width 33 height 107
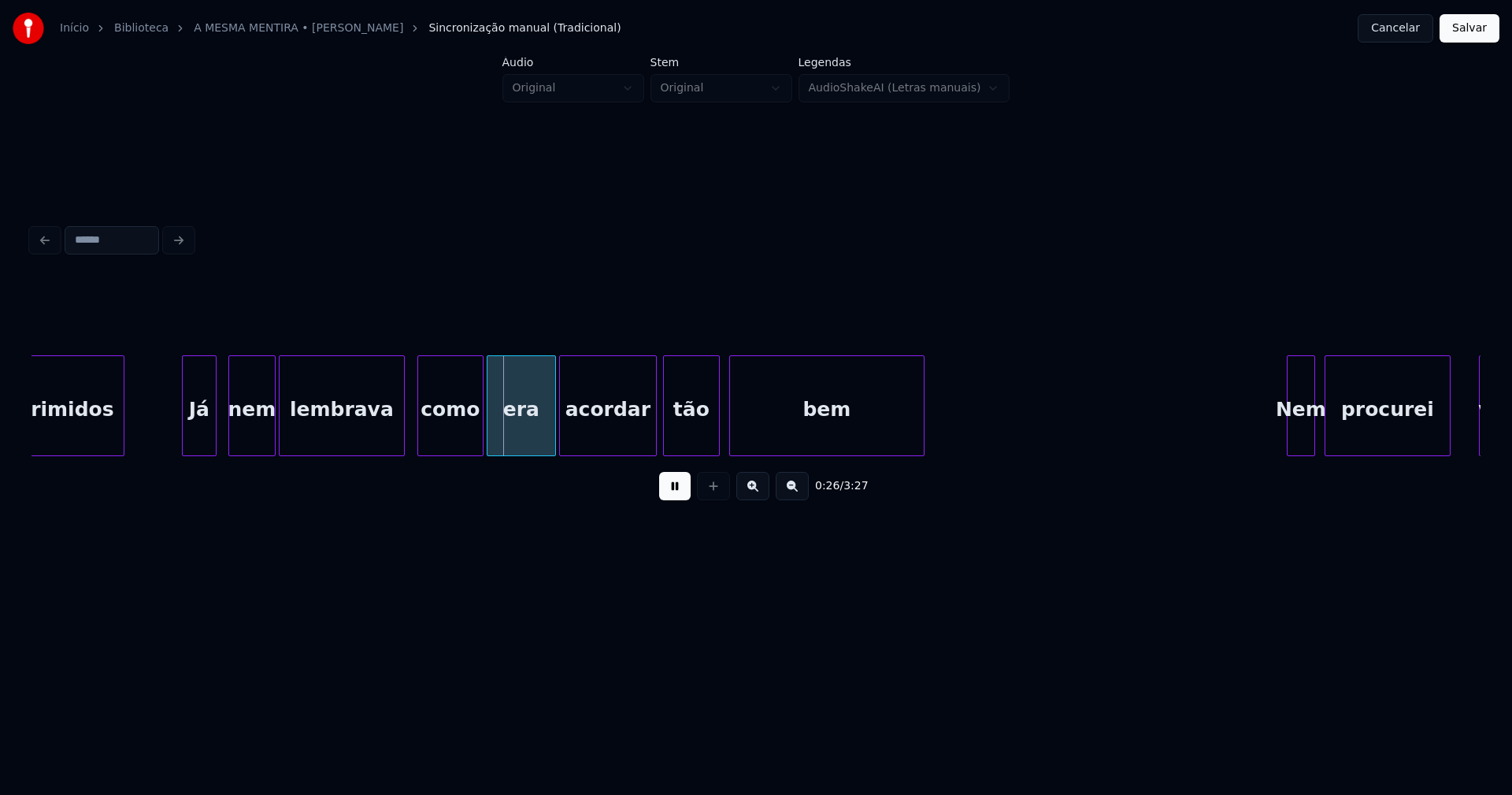
scroll to position [0, 3742]
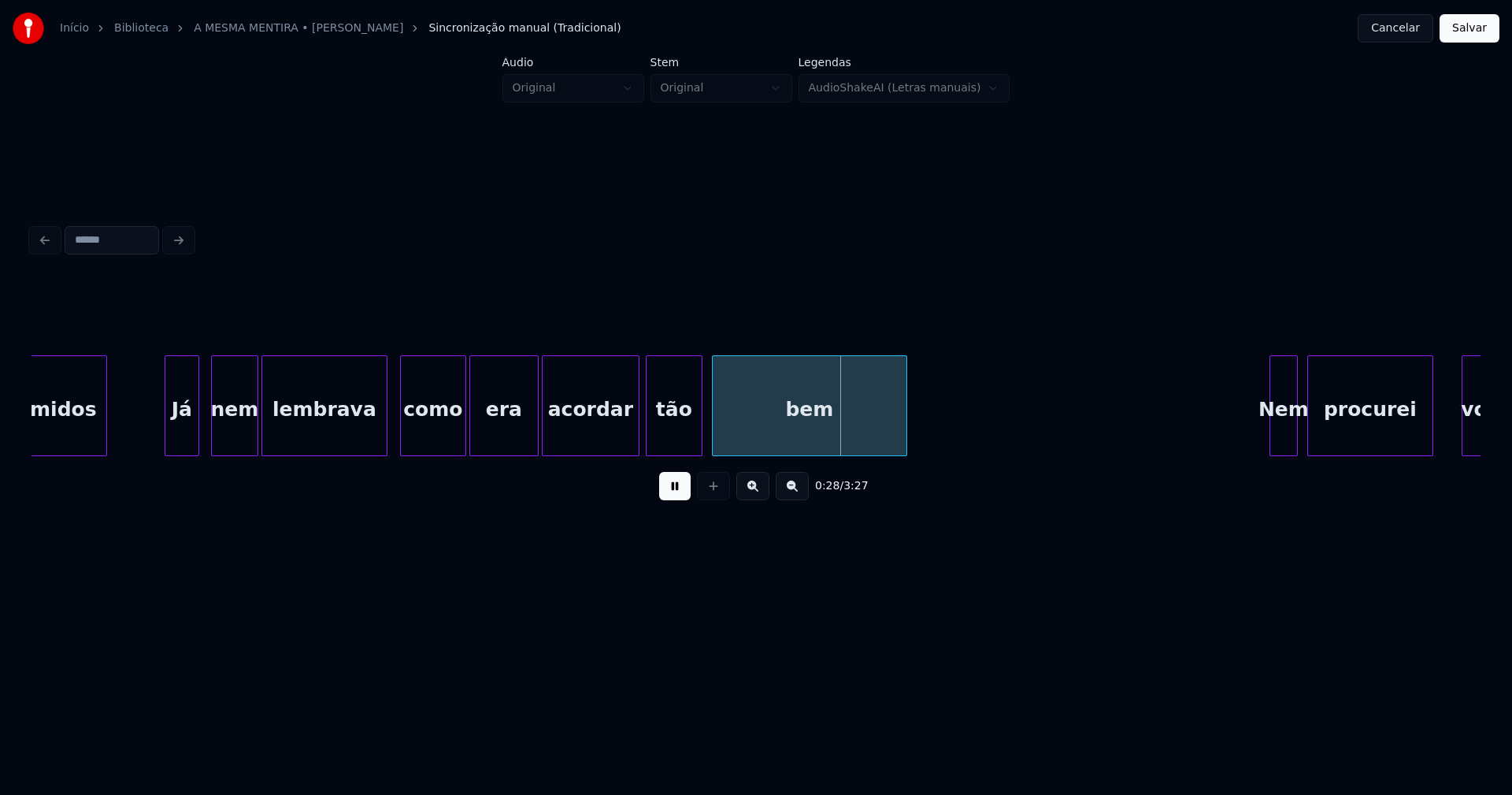
drag, startPoint x: 387, startPoint y: 422, endPoint x: 376, endPoint y: 434, distance: 16.3
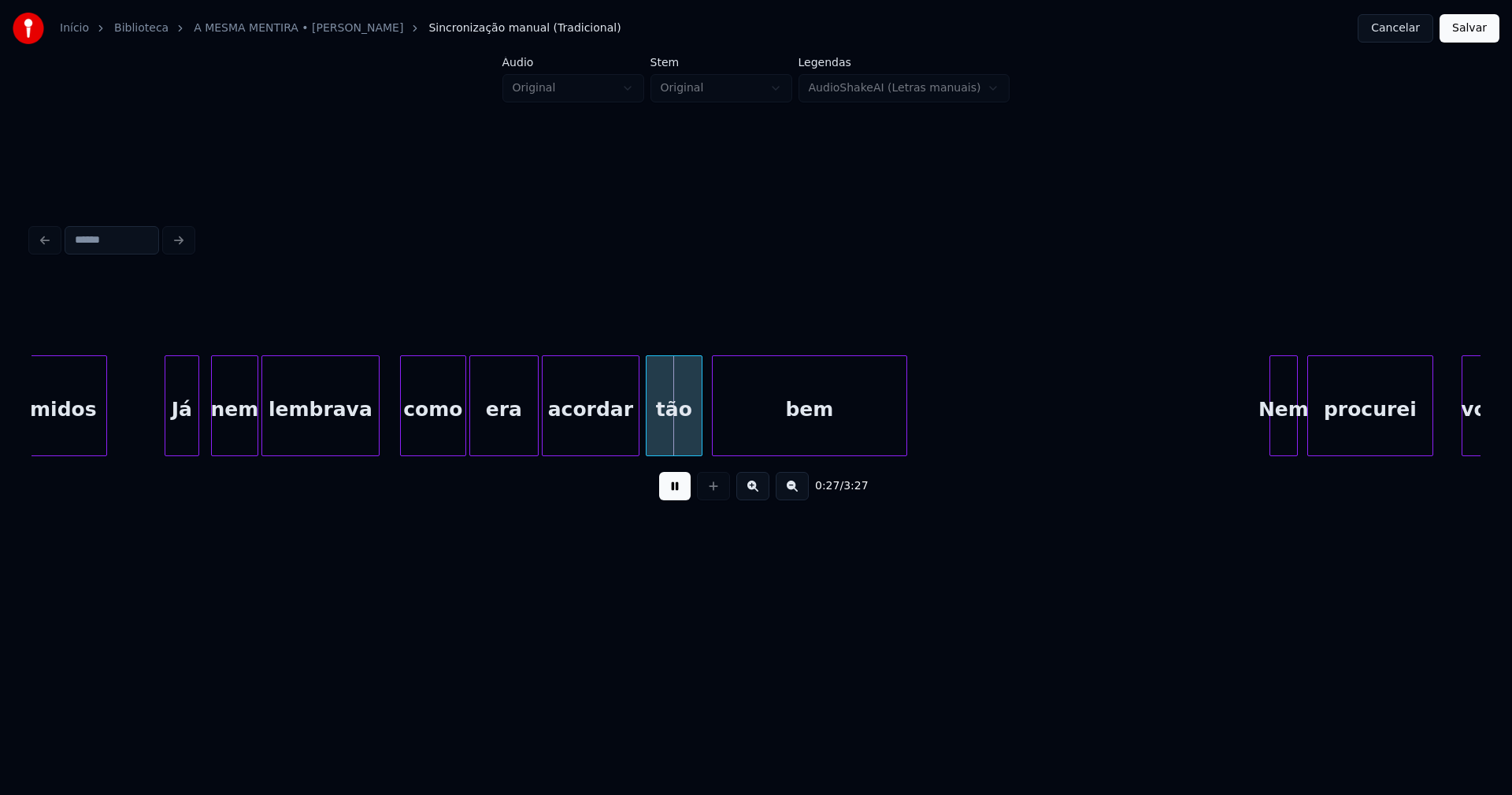
click at [375, 440] on div at bounding box center [376, 405] width 4 height 99
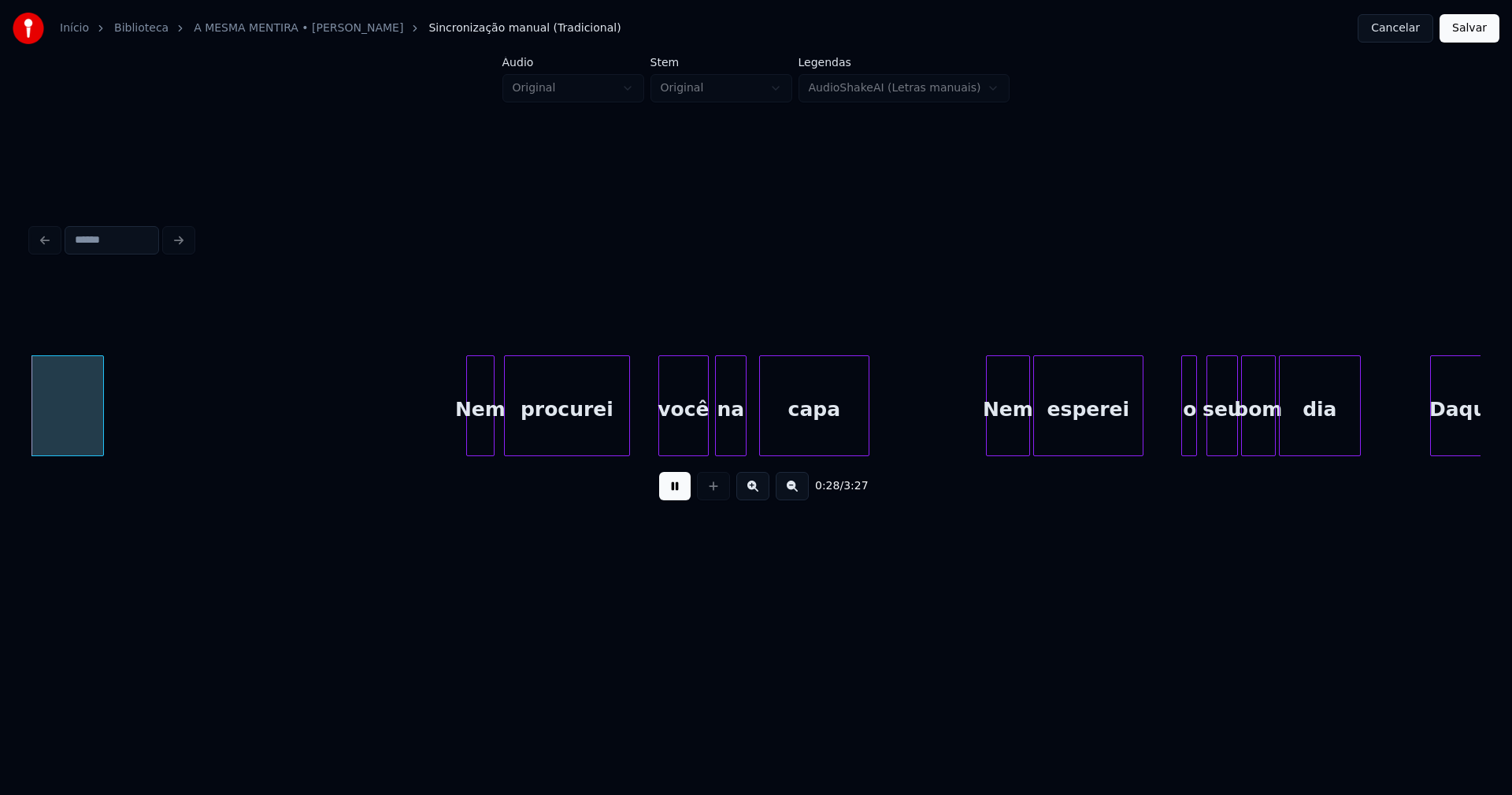
scroll to position [0, 4572]
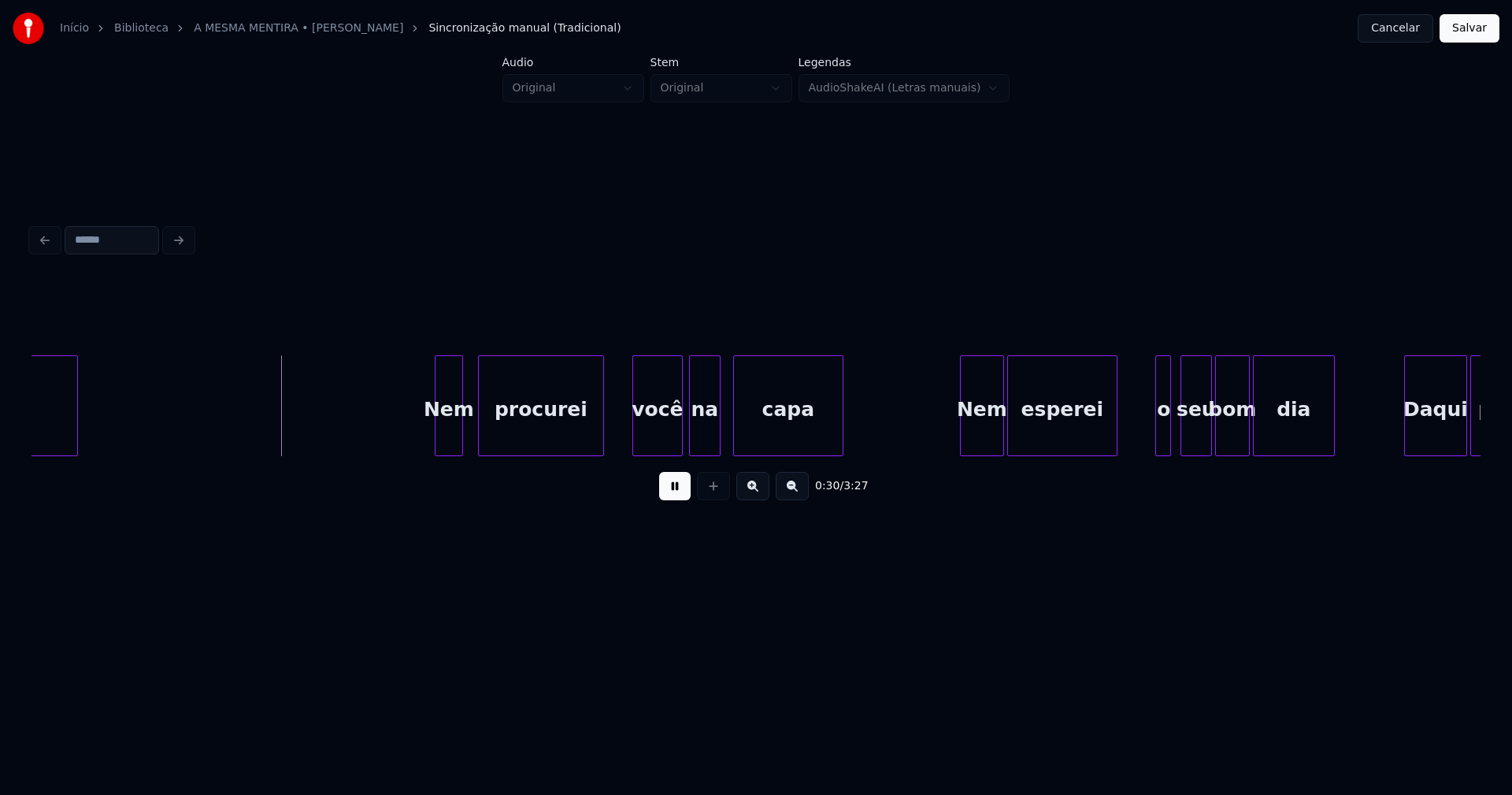
click at [448, 434] on div "Nem" at bounding box center [449, 410] width 27 height 107
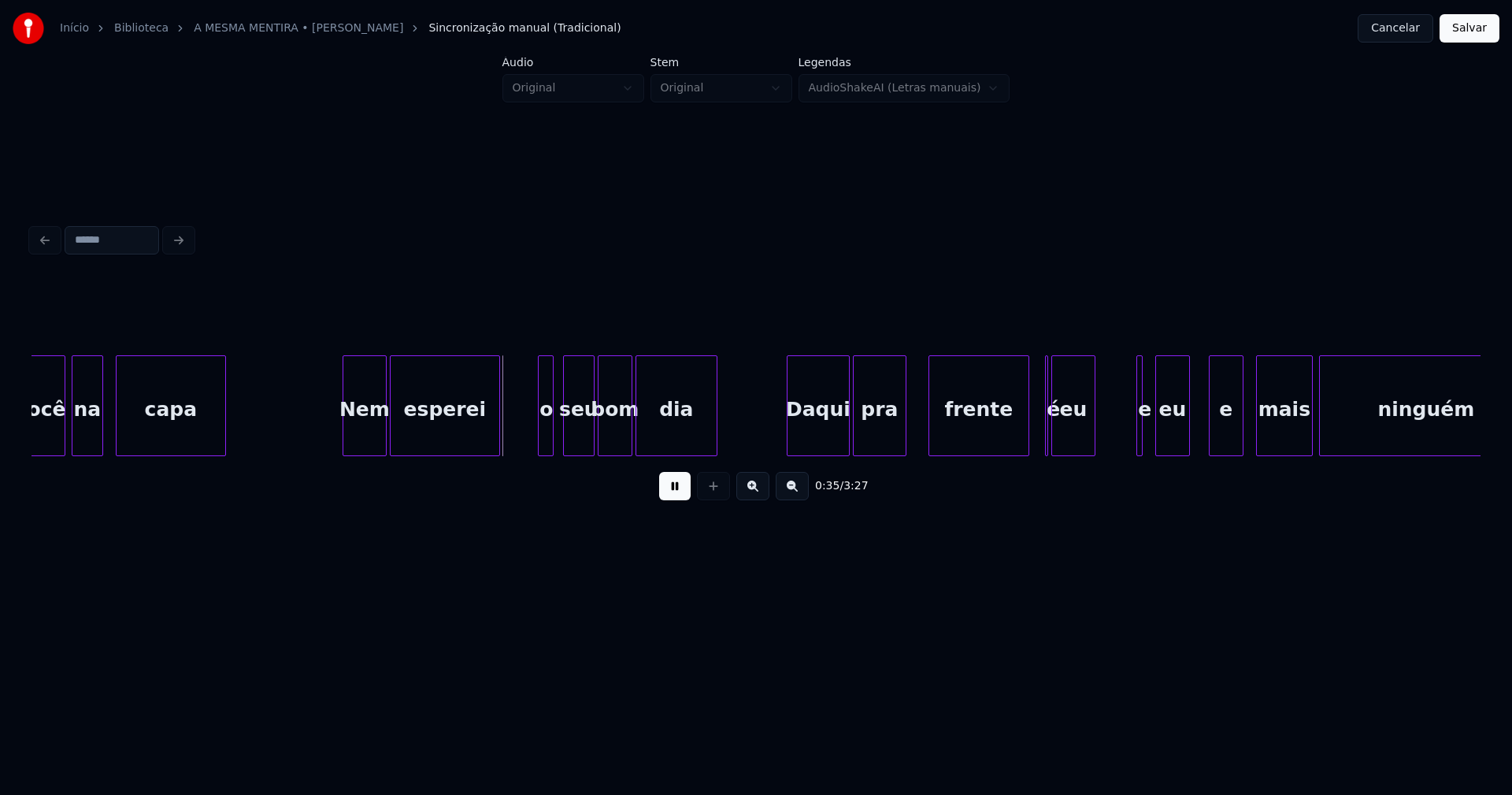
scroll to position [0, 5207]
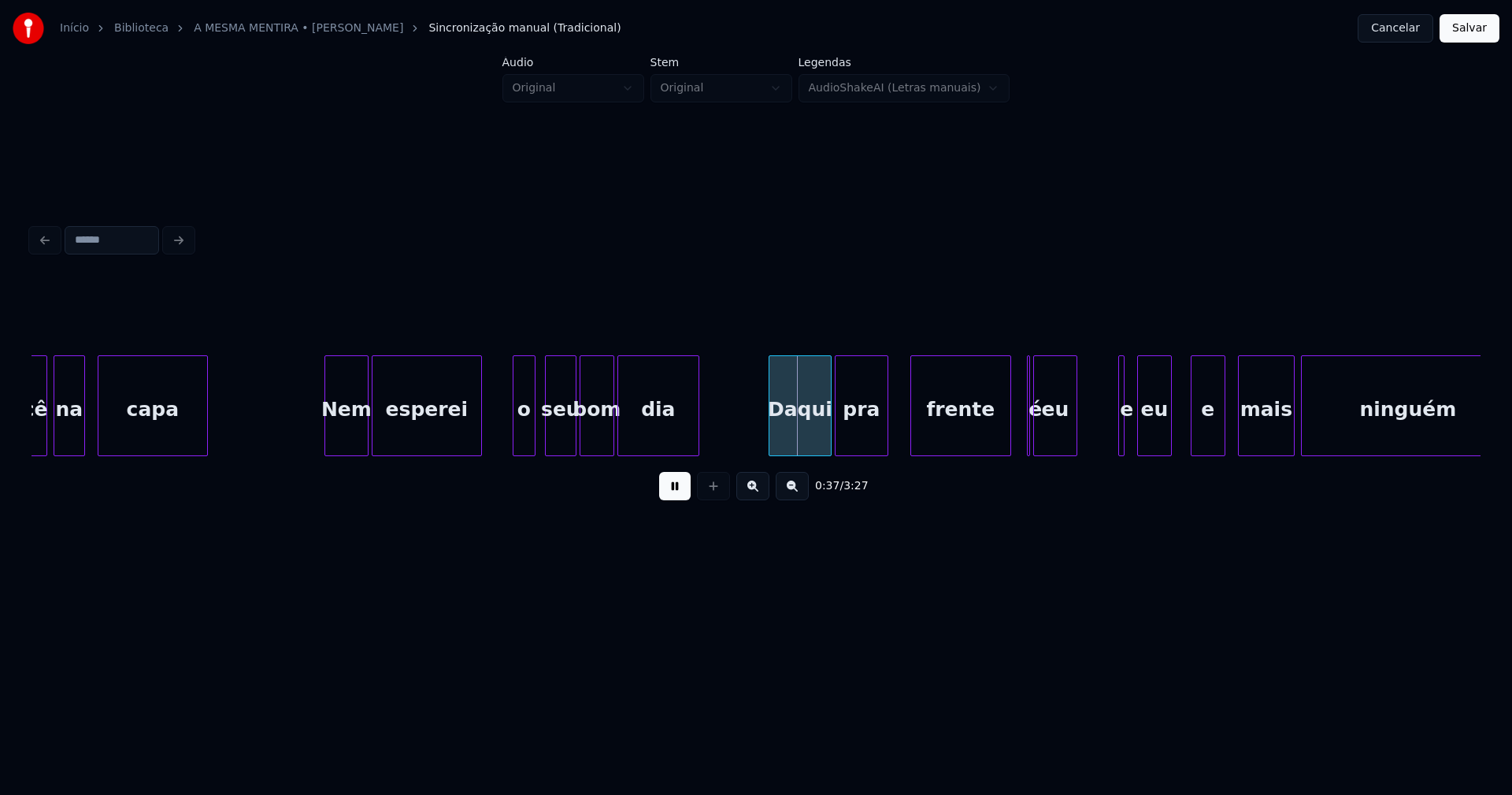
click at [517, 434] on div at bounding box center [515, 405] width 4 height 99
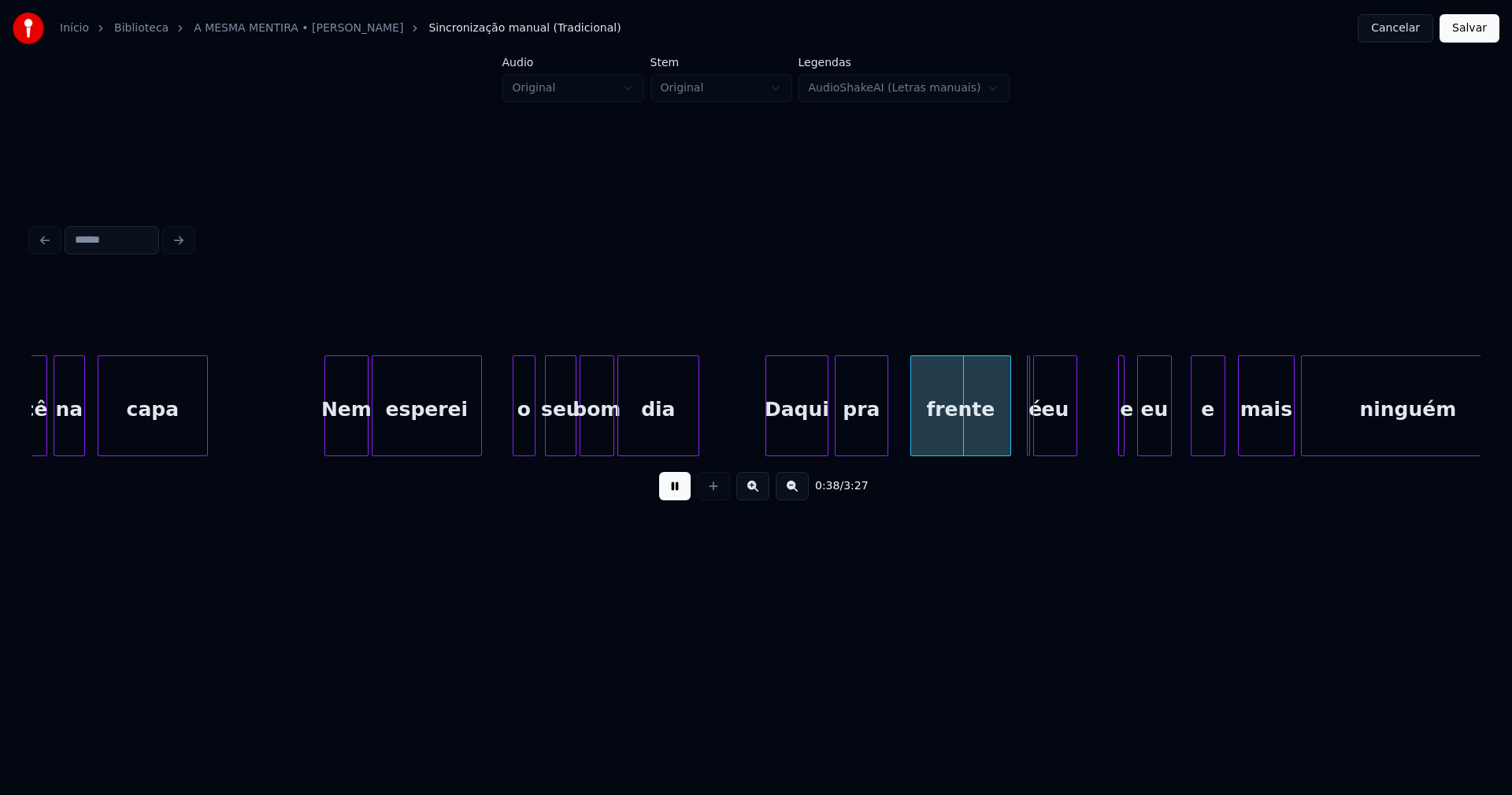
click at [807, 433] on div "Daqui" at bounding box center [796, 410] width 61 height 107
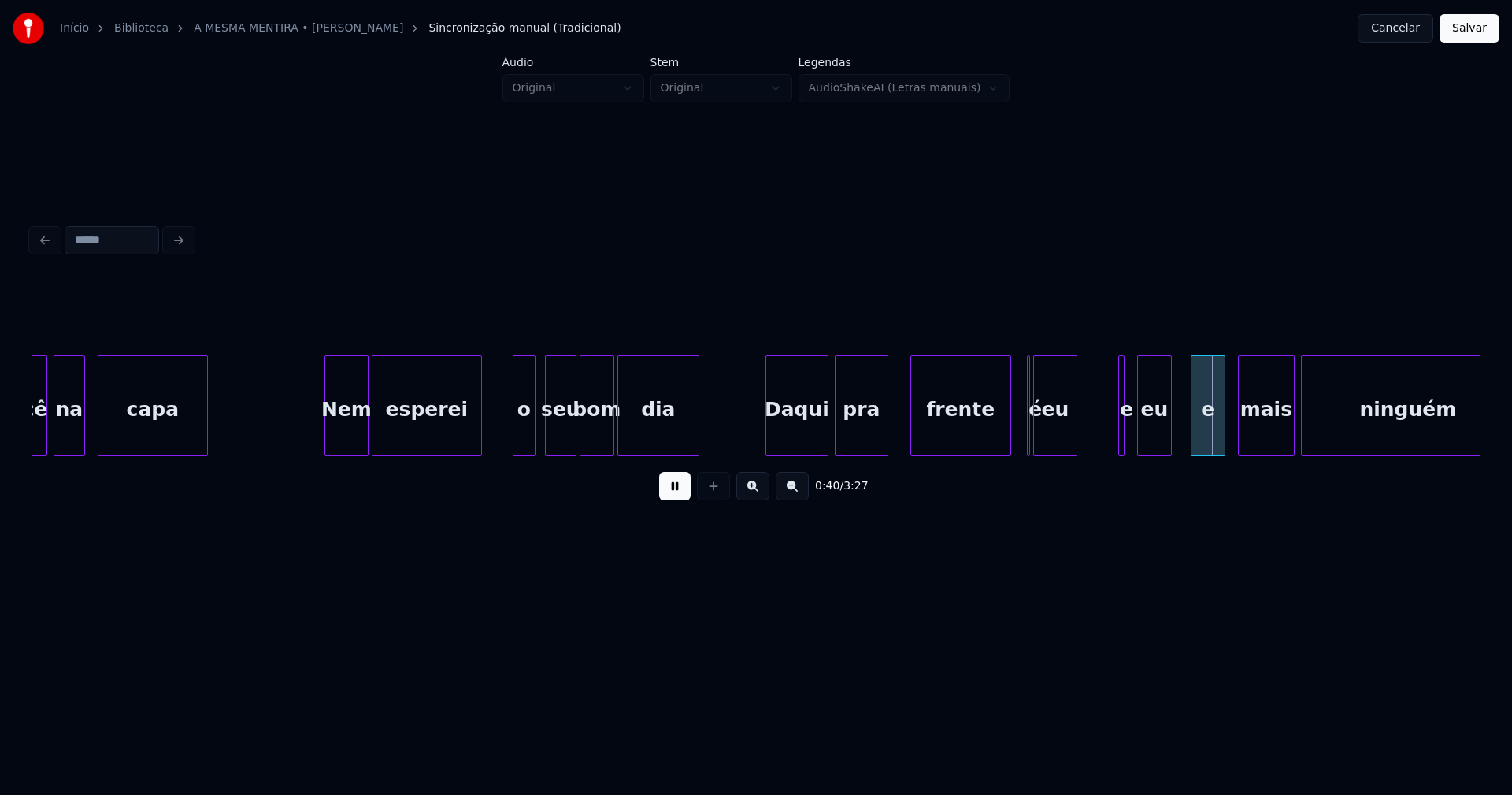
click at [671, 495] on button at bounding box center [675, 486] width 31 height 28
click at [1120, 421] on div "e" at bounding box center [1126, 405] width 15 height 101
click at [1099, 430] on div at bounding box center [1100, 405] width 4 height 99
click at [1112, 434] on div "e" at bounding box center [1107, 410] width 35 height 107
click at [1155, 432] on div "eu" at bounding box center [1154, 410] width 33 height 107
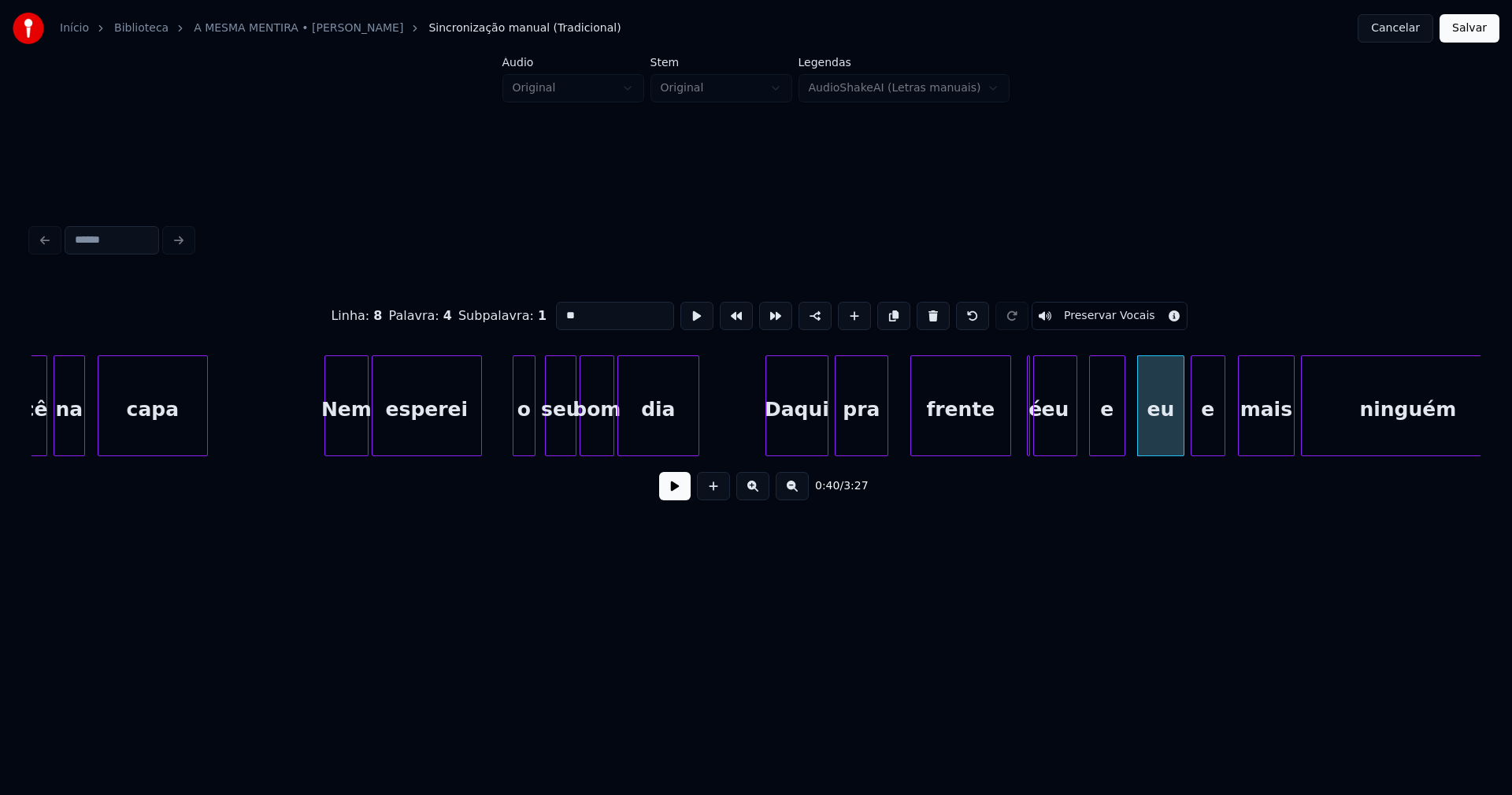
click at [1181, 432] on div at bounding box center [1181, 405] width 4 height 99
click at [1019, 438] on div "é" at bounding box center [1021, 405] width 18 height 101
click at [996, 437] on div at bounding box center [997, 405] width 4 height 99
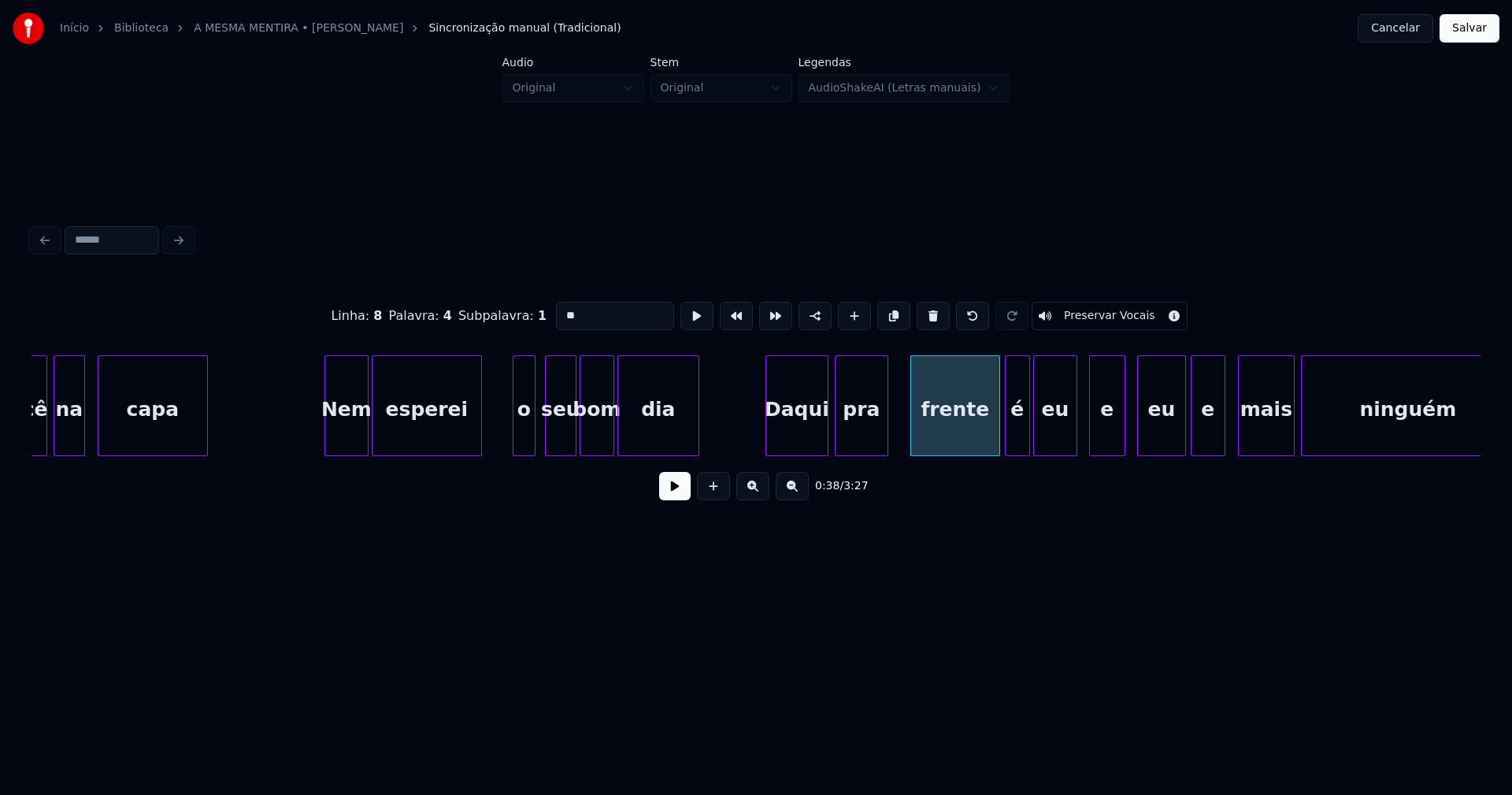
click at [1007, 434] on div at bounding box center [1007, 405] width 4 height 99
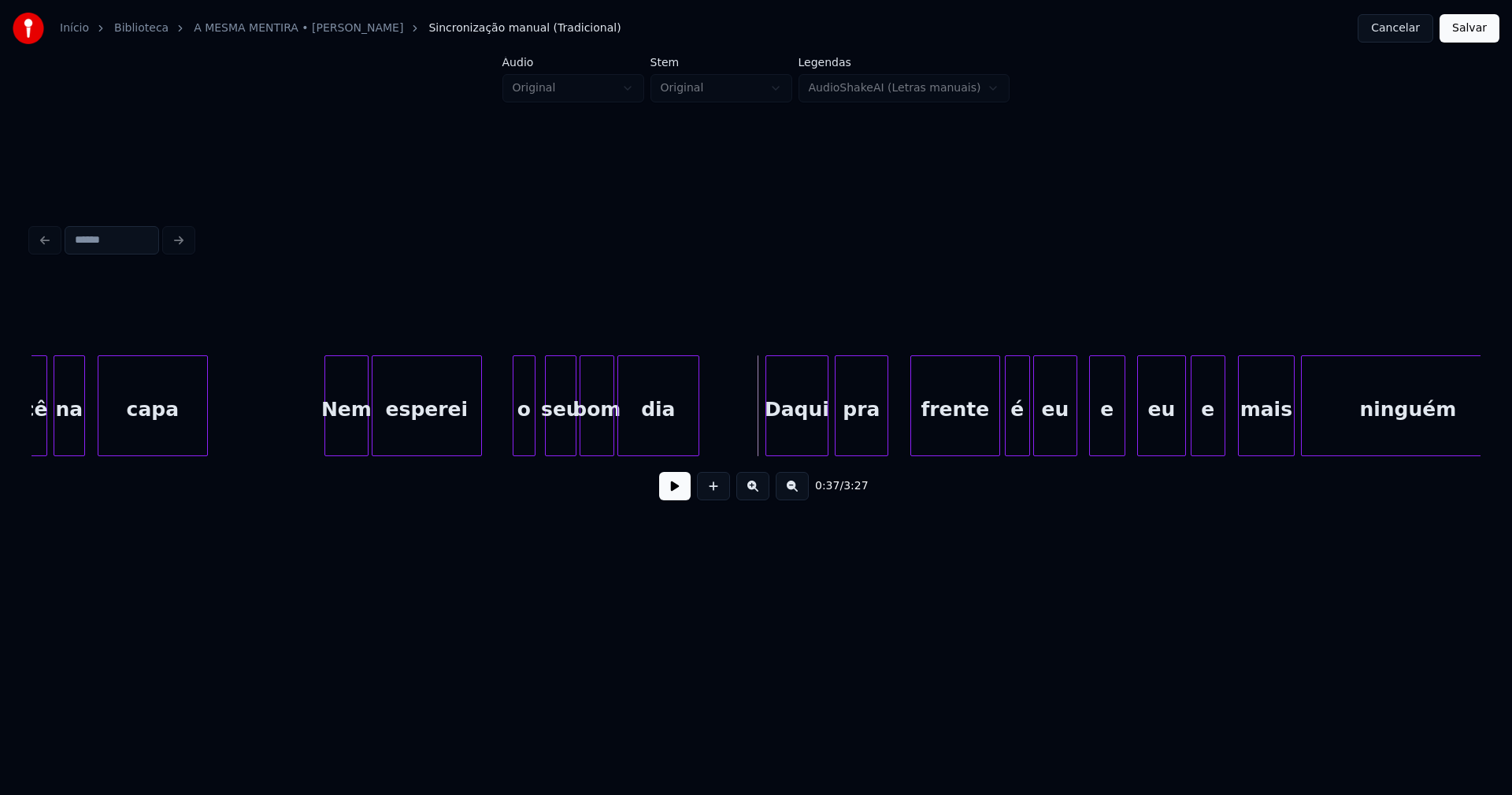
drag, startPoint x: 674, startPoint y: 492, endPoint x: 733, endPoint y: 492, distance: 59.0
click at [677, 492] on button at bounding box center [675, 486] width 31 height 28
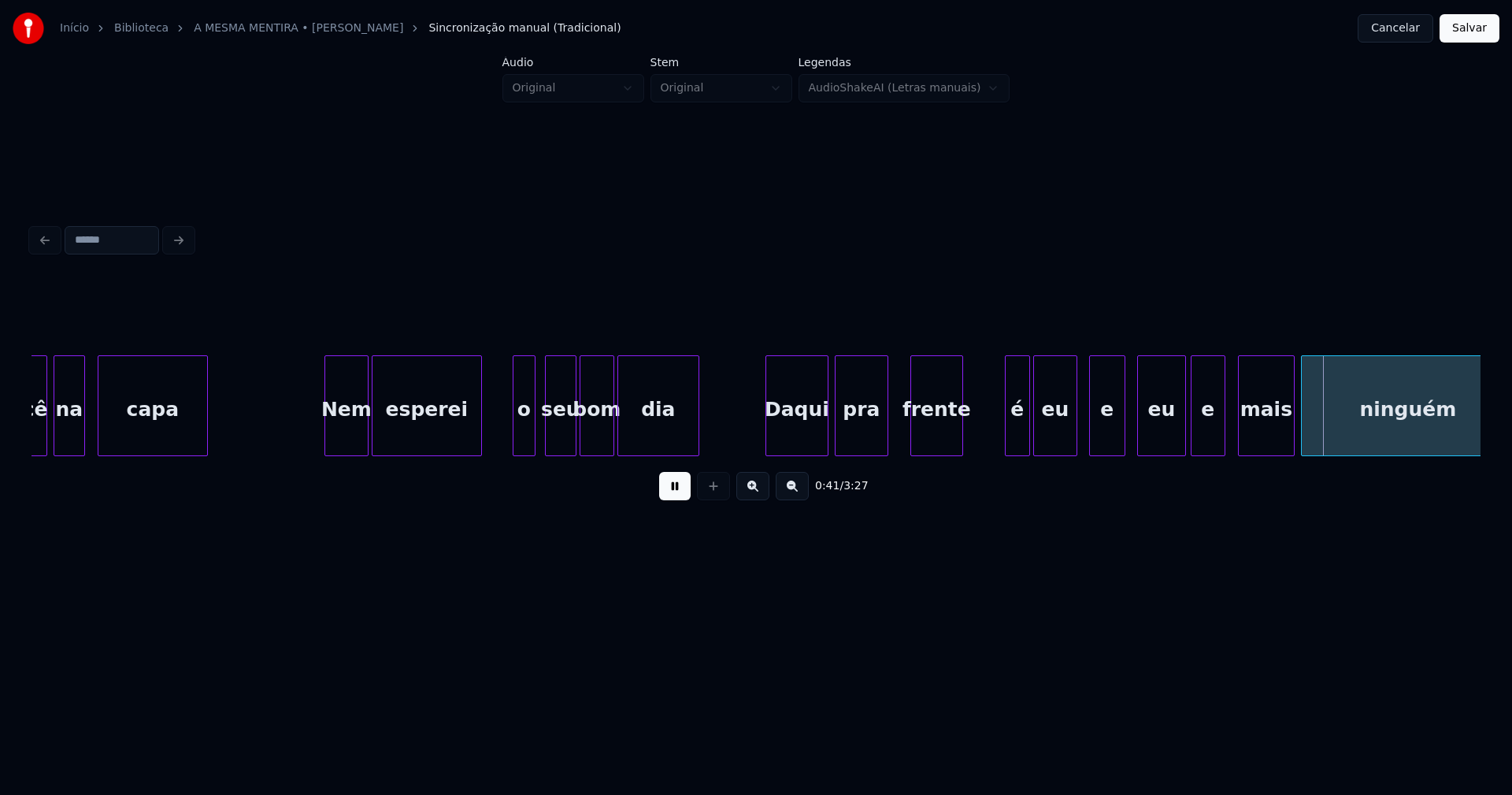
click at [960, 434] on div at bounding box center [959, 405] width 4 height 99
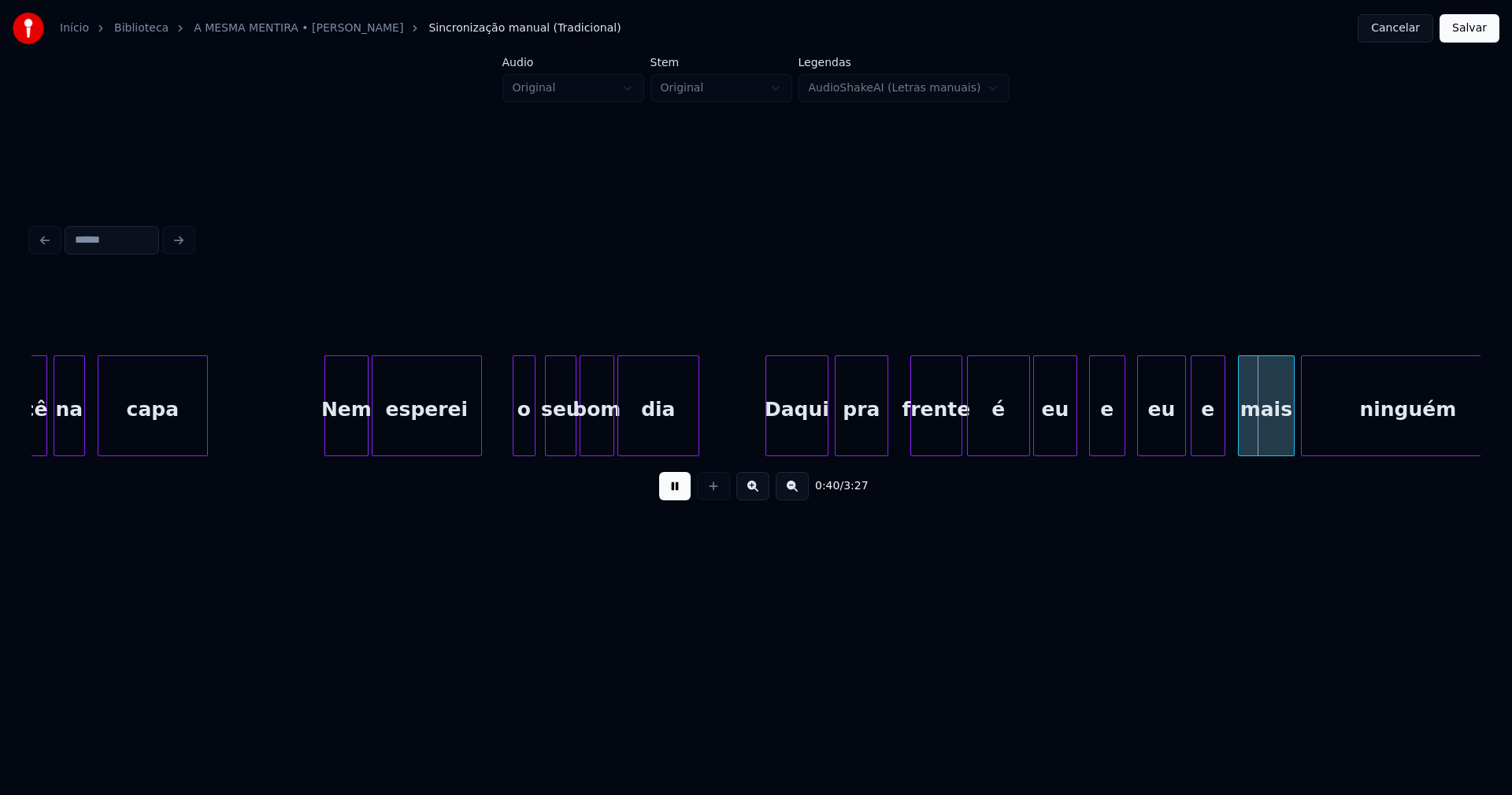
click at [971, 439] on div at bounding box center [970, 405] width 4 height 99
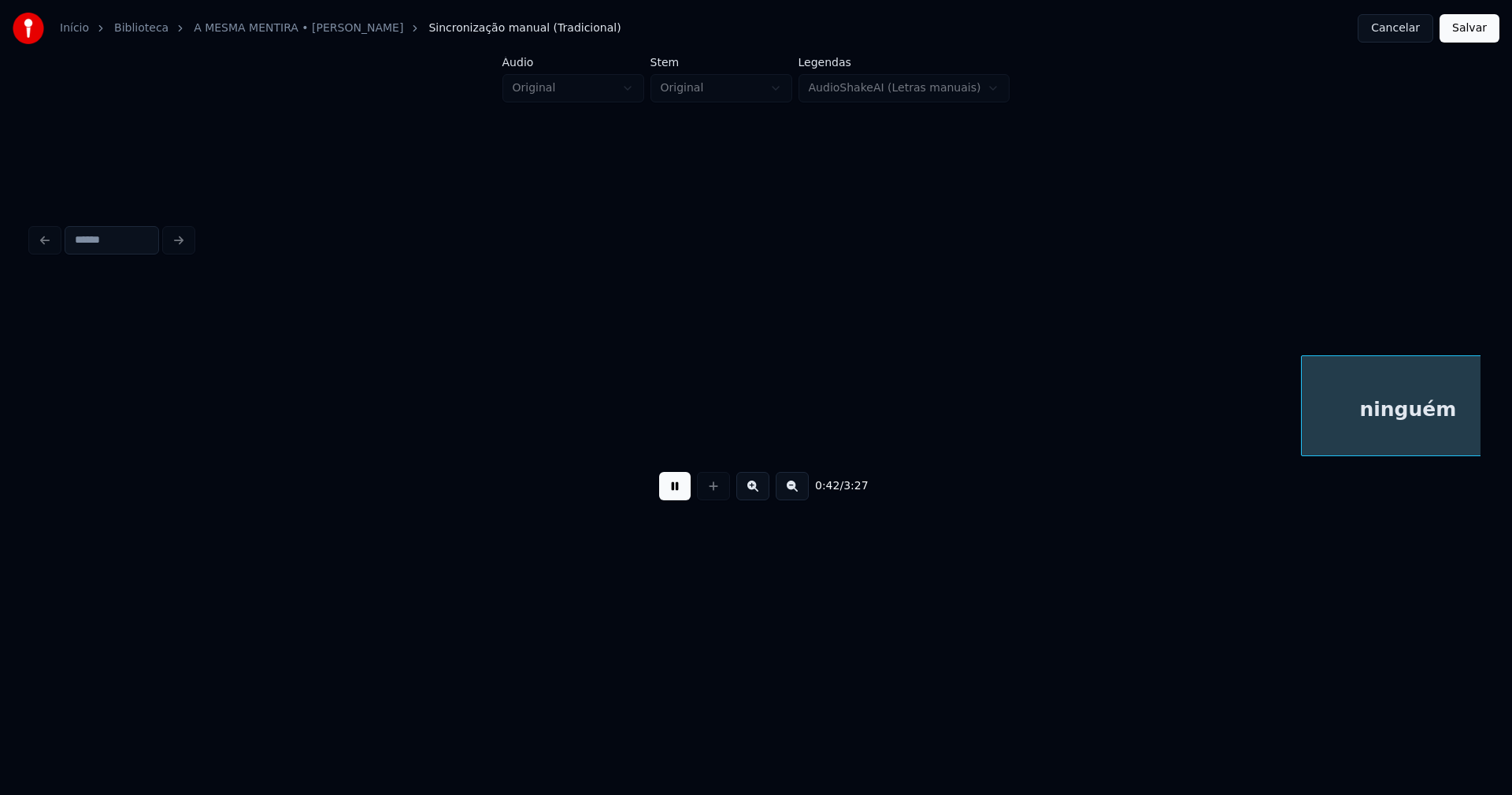
scroll to position [0, 6656]
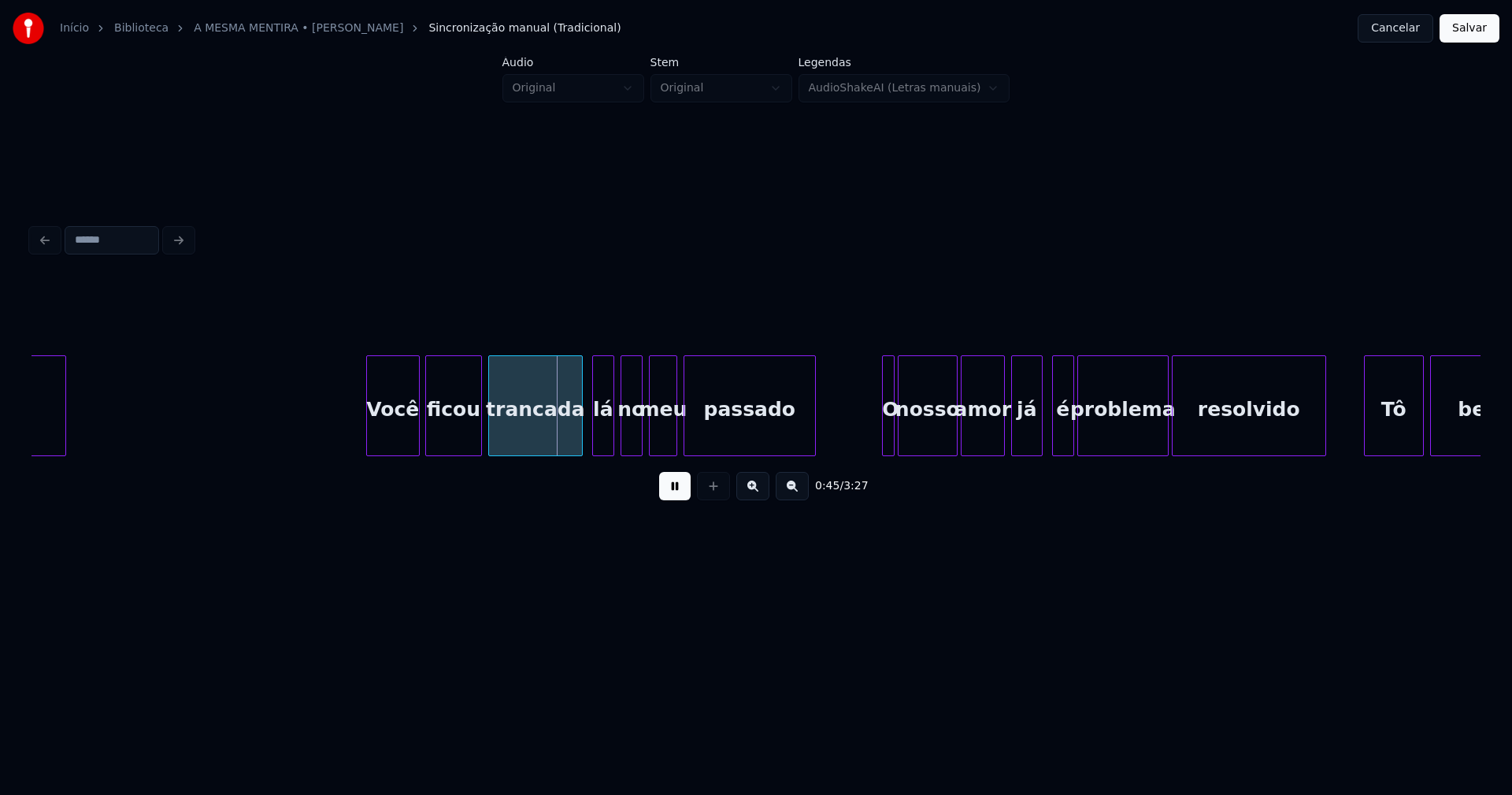
click at [400, 441] on div "Você" at bounding box center [392, 410] width 52 height 107
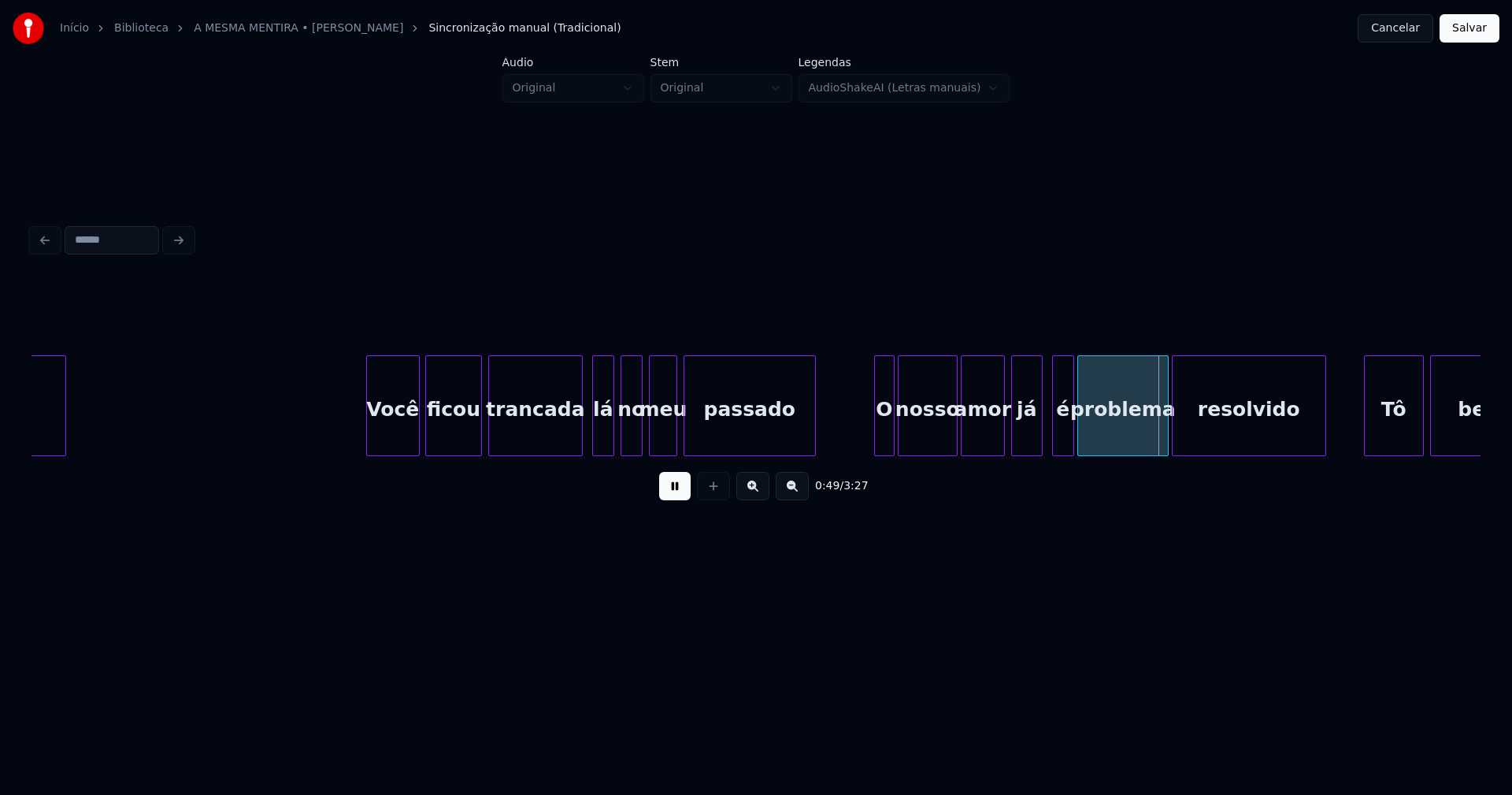
click at [875, 432] on div at bounding box center [877, 405] width 4 height 99
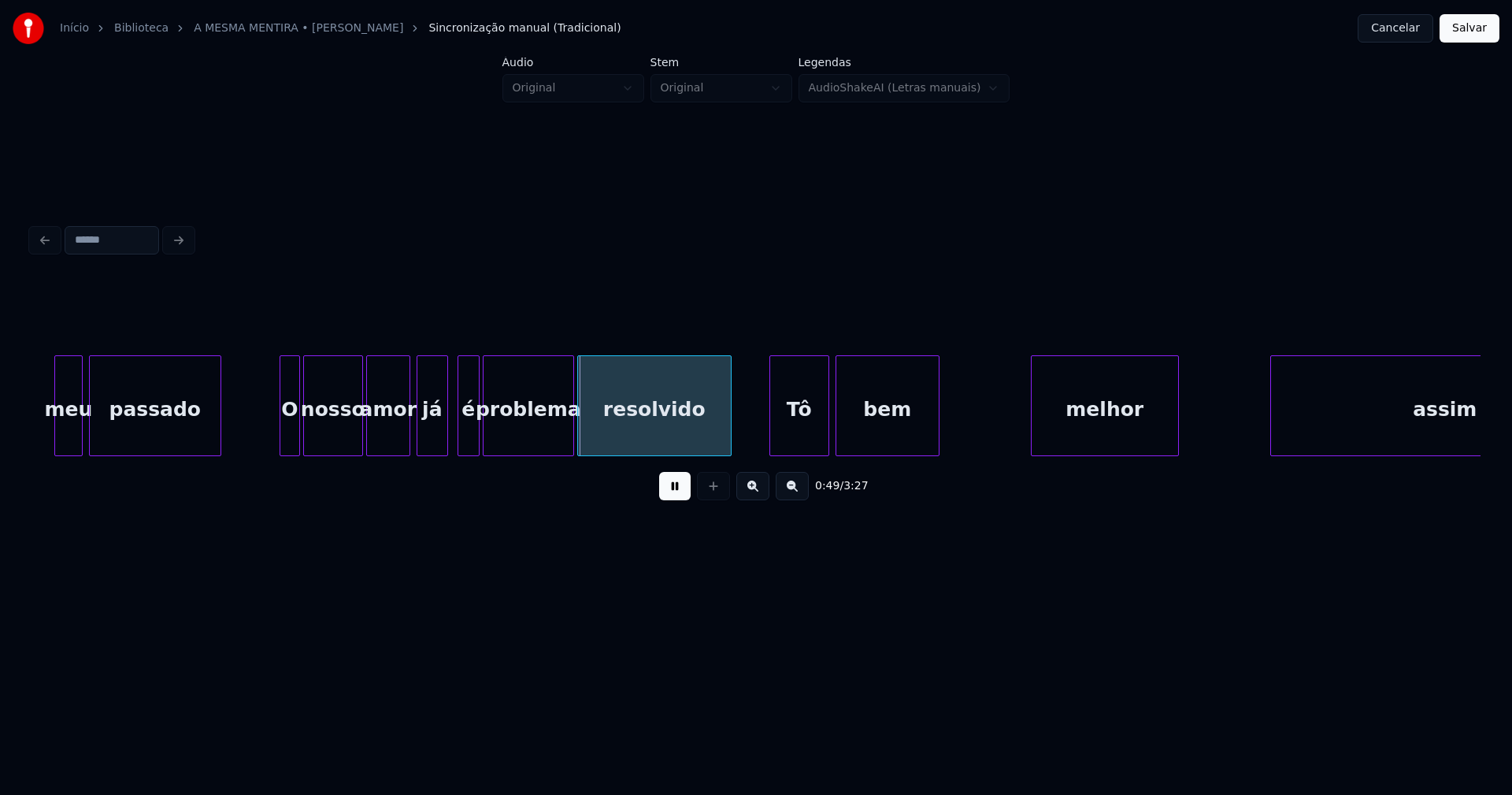
scroll to position [0, 7287]
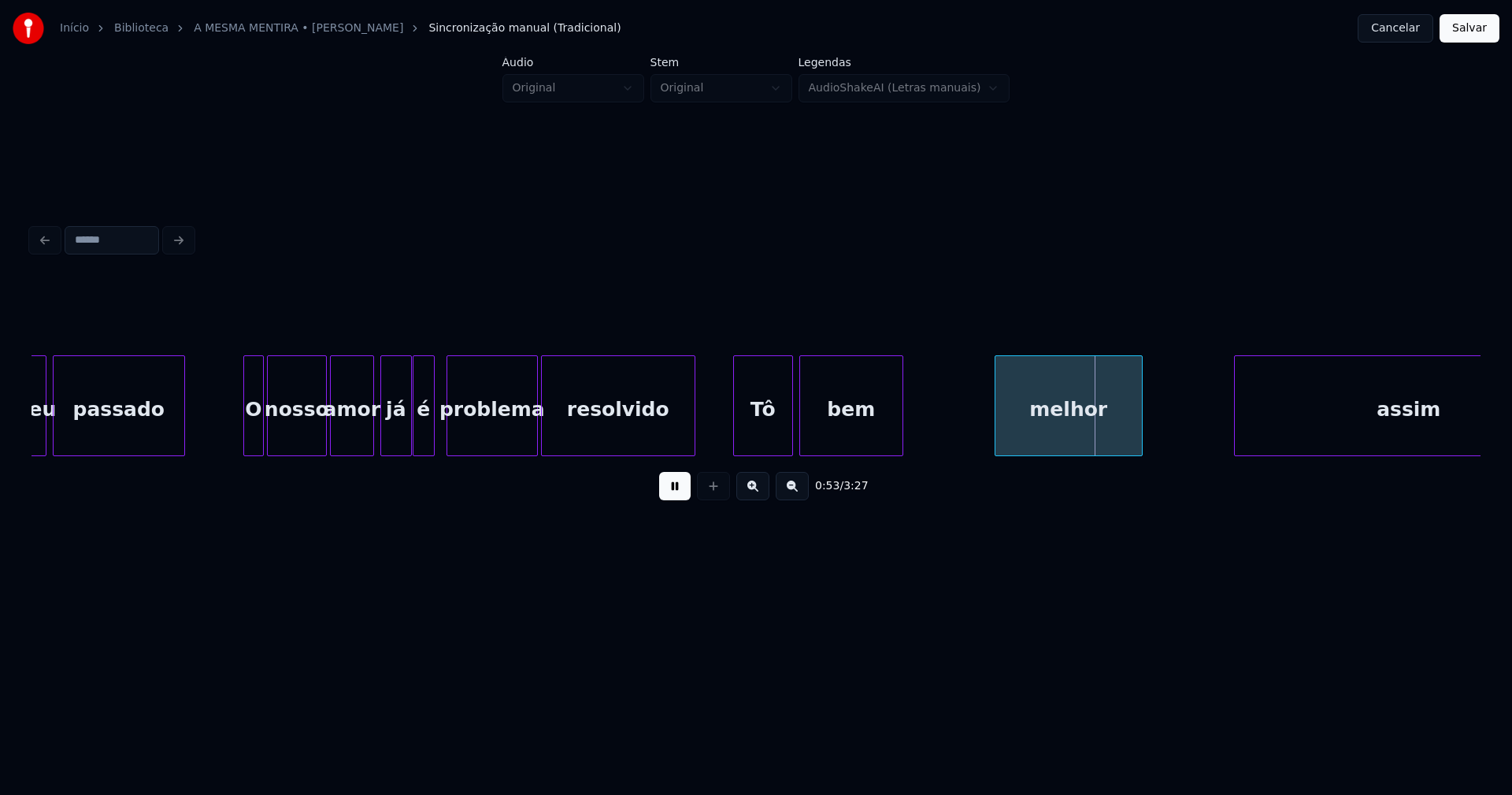
click at [421, 438] on div "é" at bounding box center [424, 410] width 20 height 107
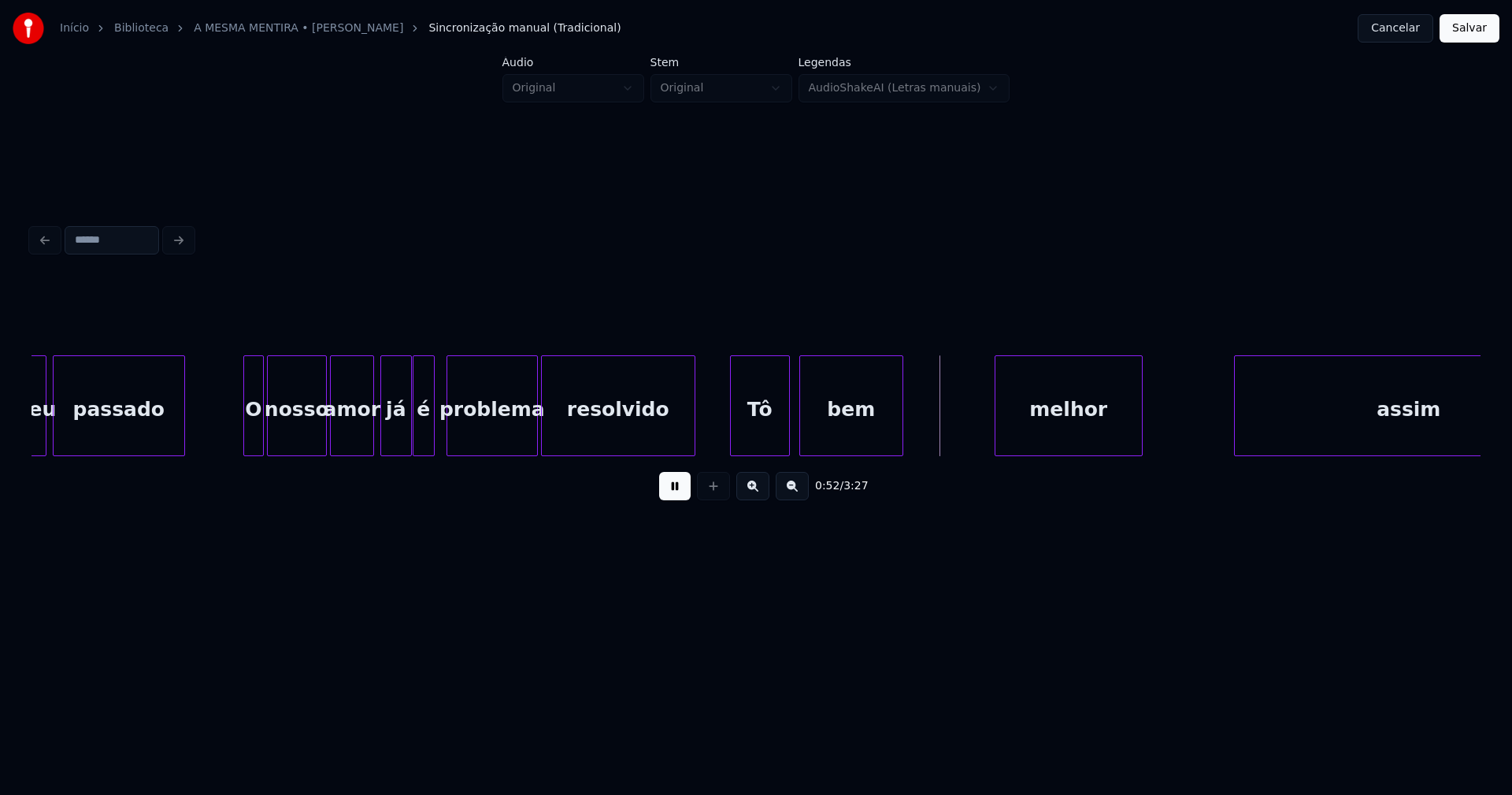
click at [761, 433] on div "Tô" at bounding box center [759, 410] width 58 height 107
click at [953, 438] on div at bounding box center [954, 405] width 4 height 99
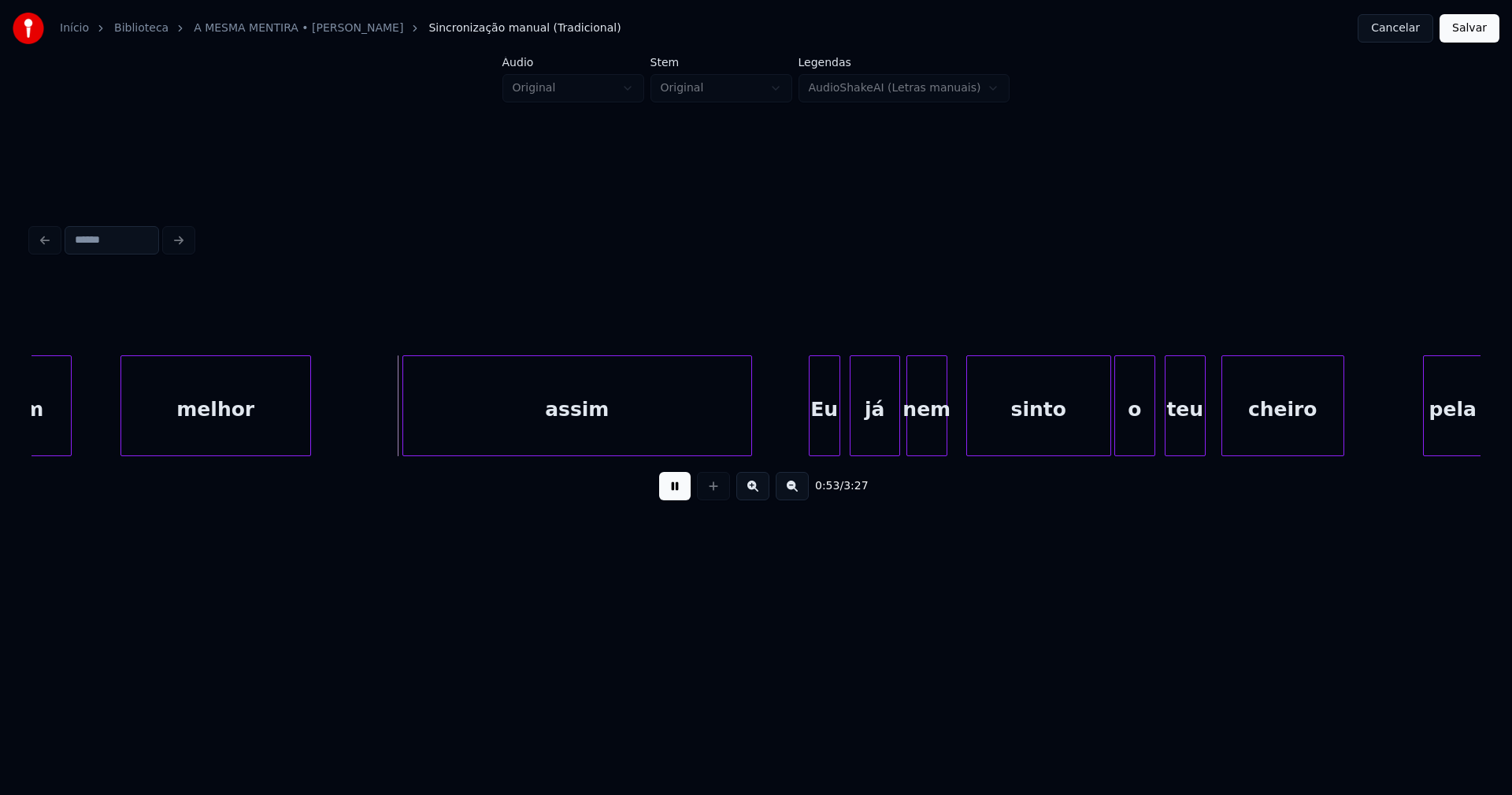
scroll to position [0, 8136]
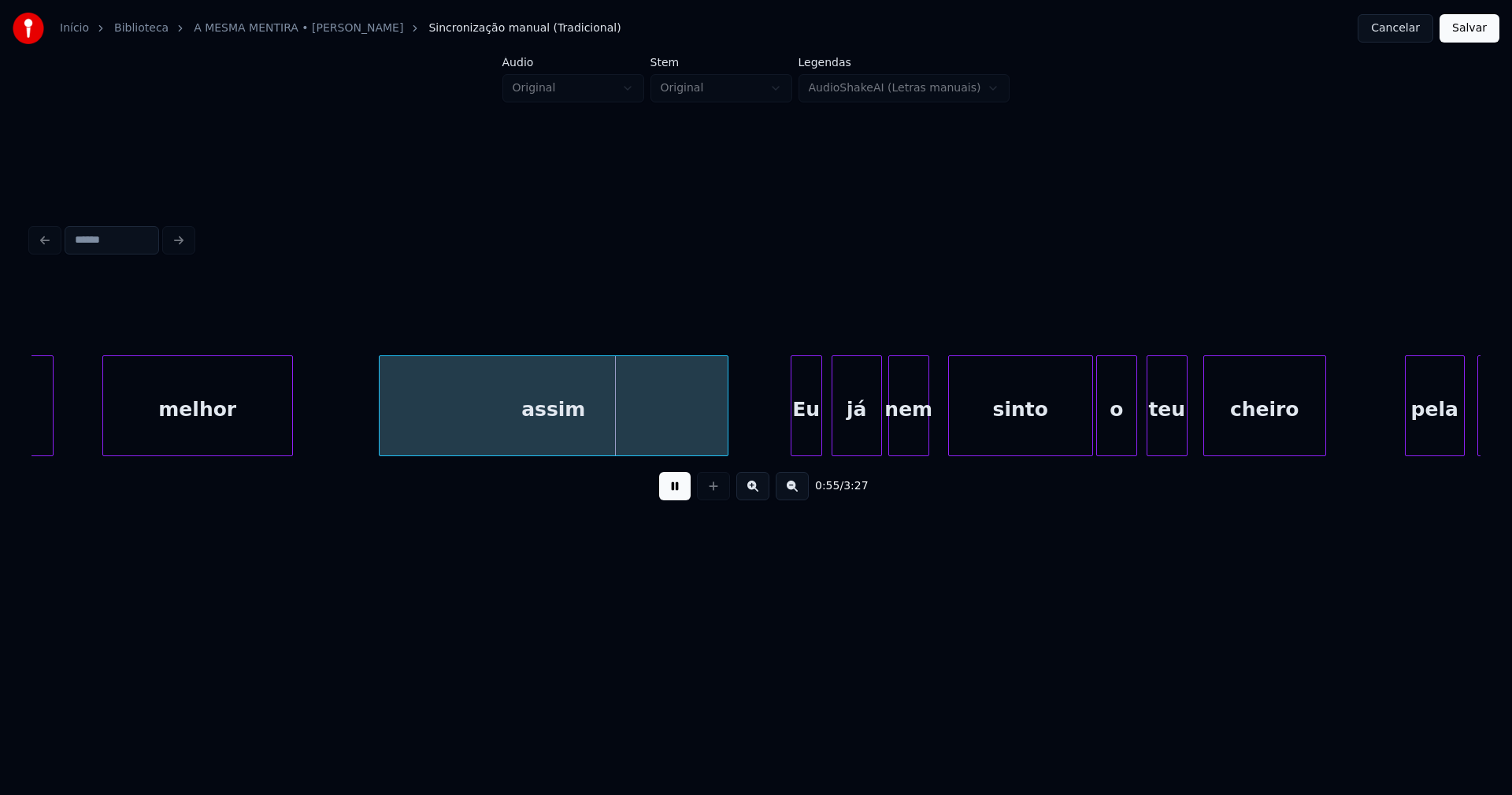
click at [468, 442] on div "assim" at bounding box center [554, 410] width 348 height 107
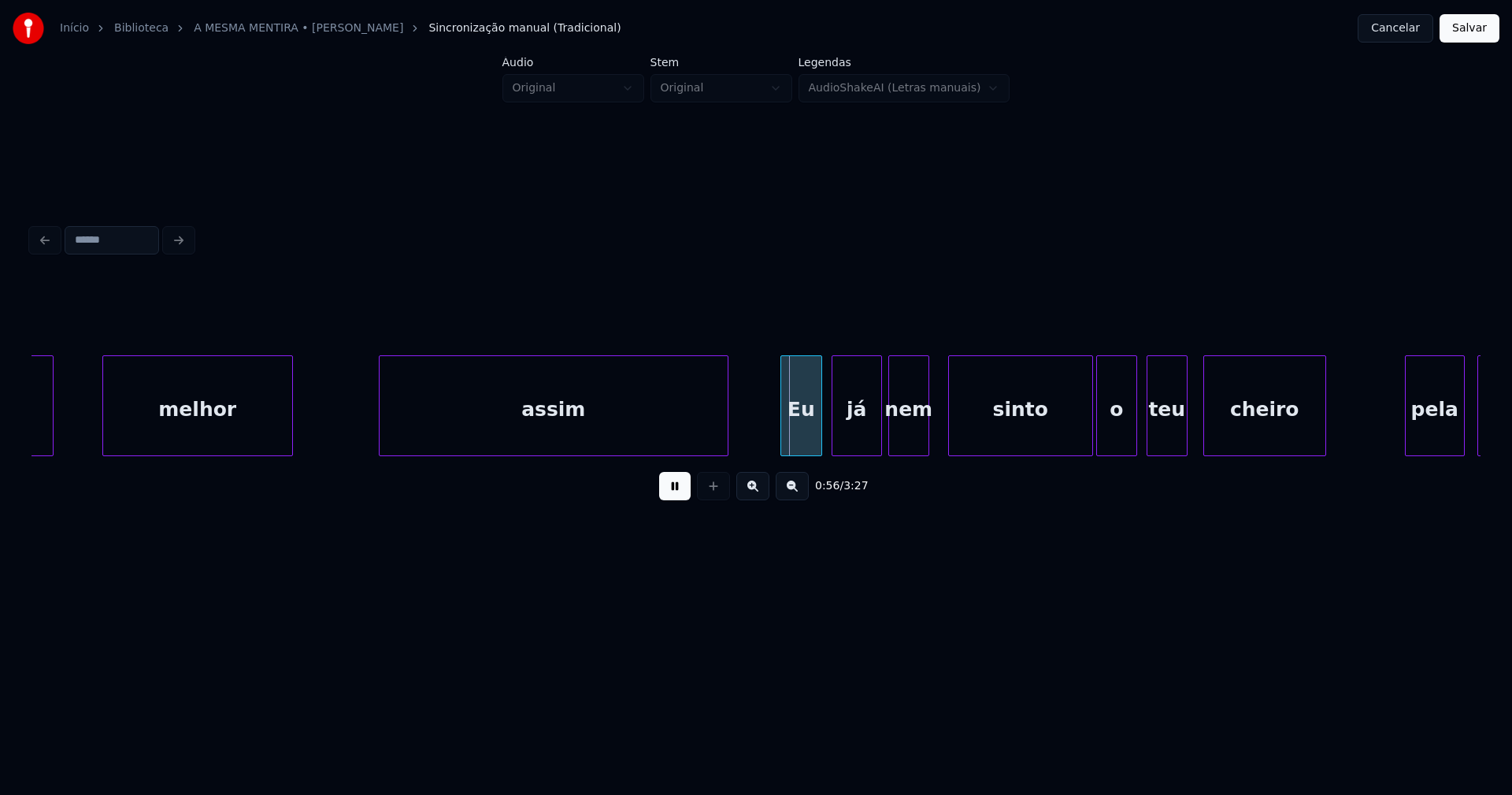
click at [784, 439] on div at bounding box center [783, 405] width 4 height 99
click at [1070, 447] on div at bounding box center [1070, 405] width 4 height 99
click at [1112, 436] on div "o" at bounding box center [1110, 410] width 39 height 107
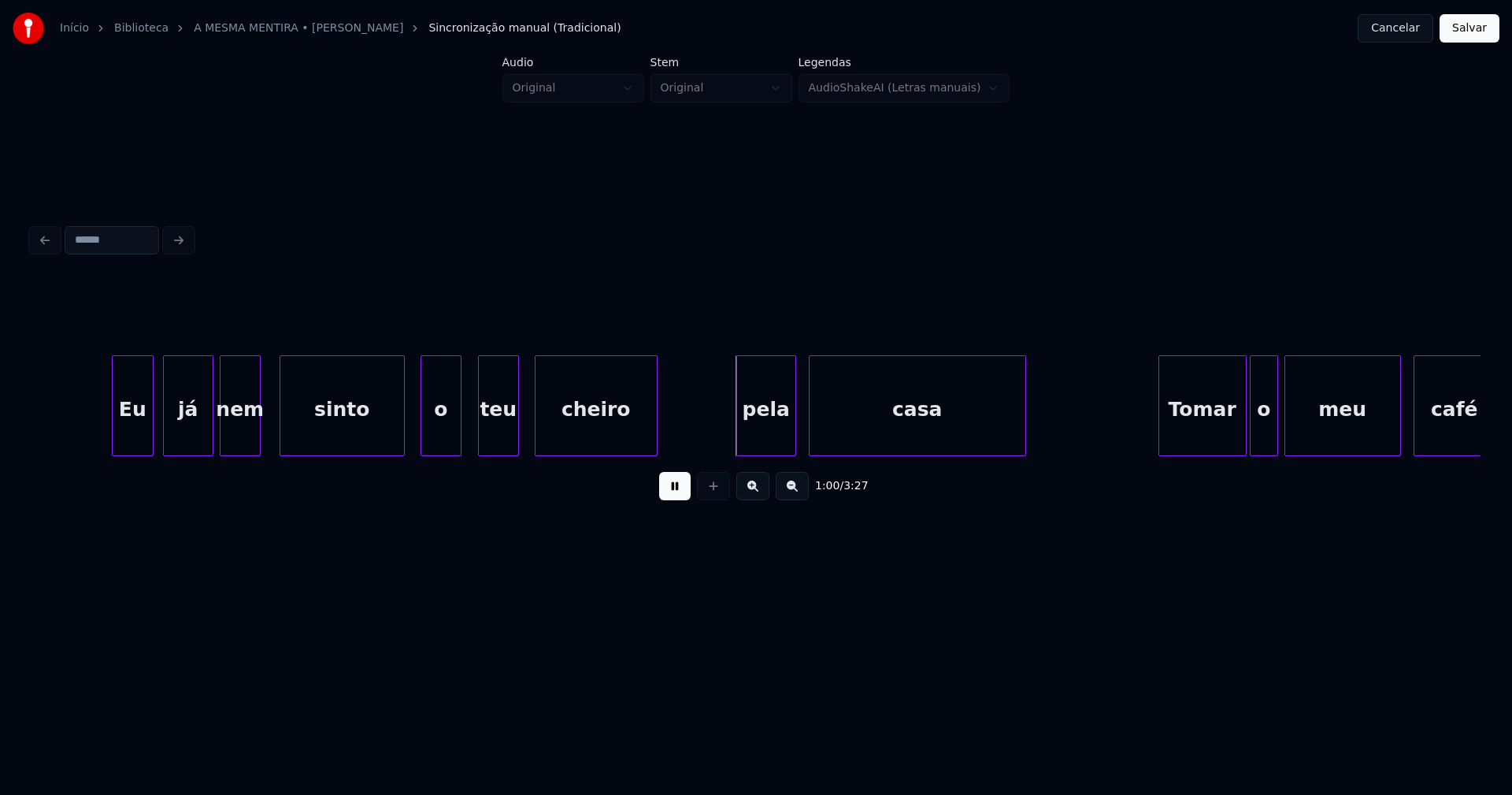
scroll to position [0, 8914]
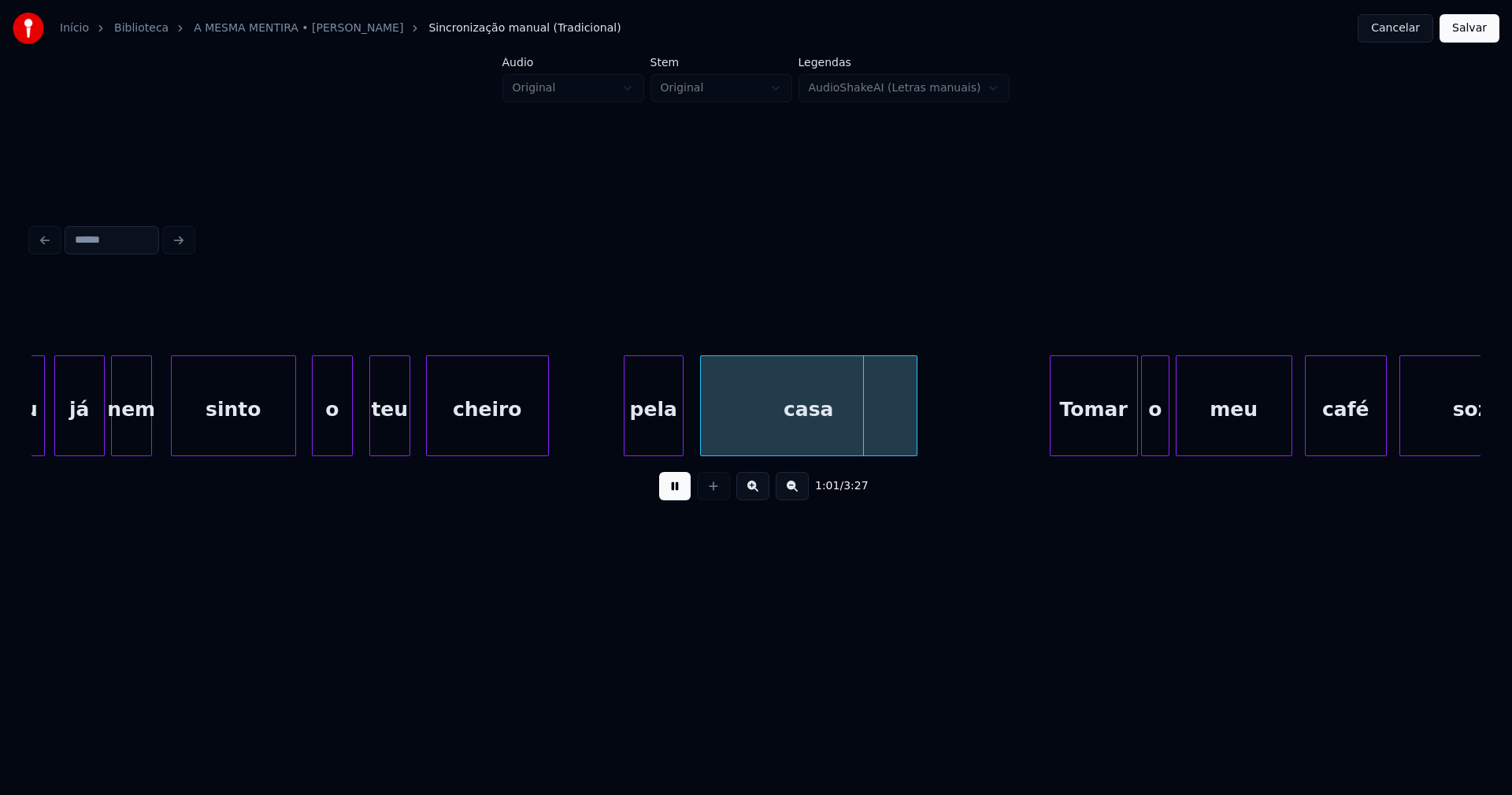
click at [667, 448] on div "pela" at bounding box center [653, 410] width 58 height 107
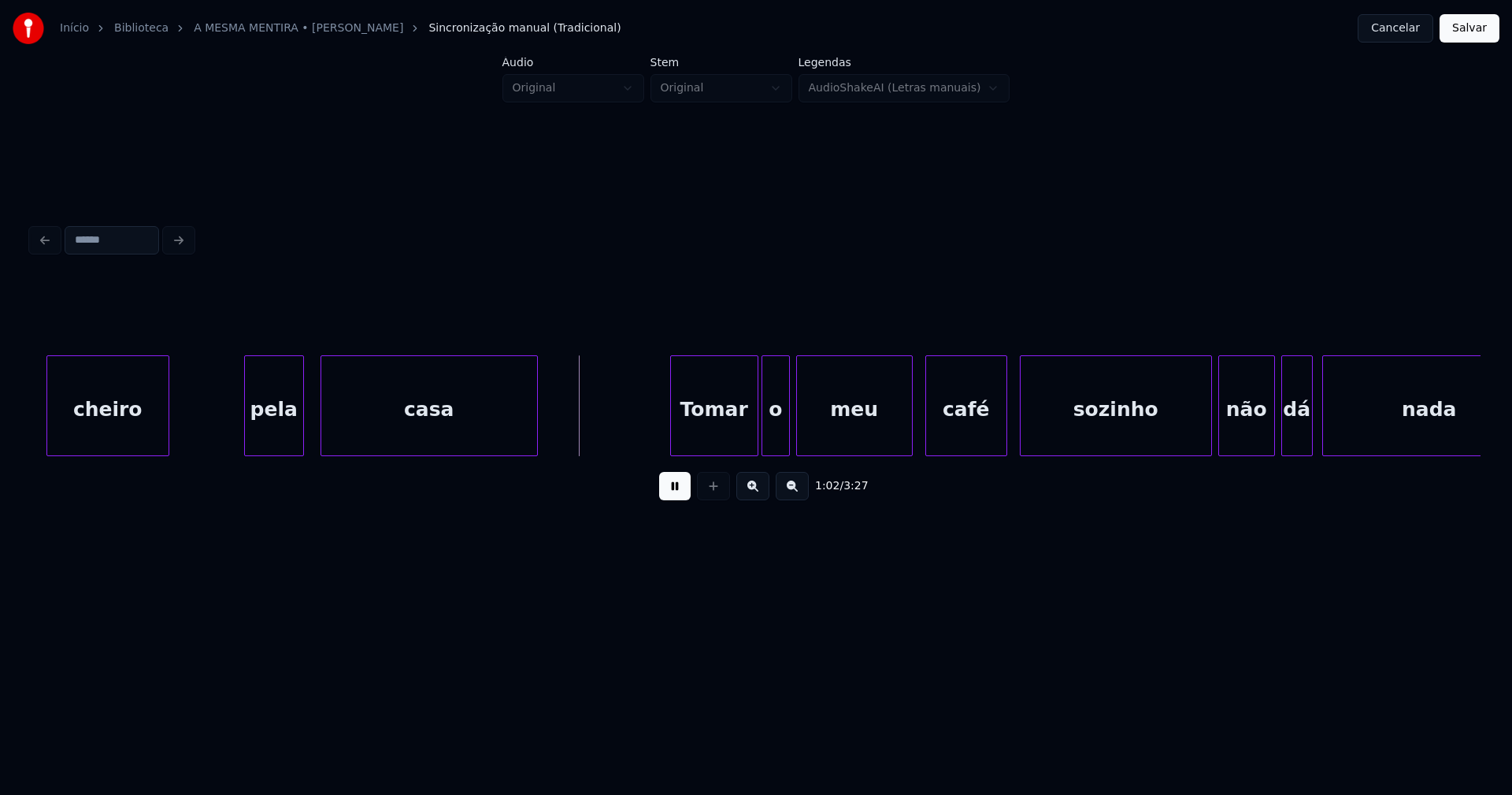
scroll to position [0, 9311]
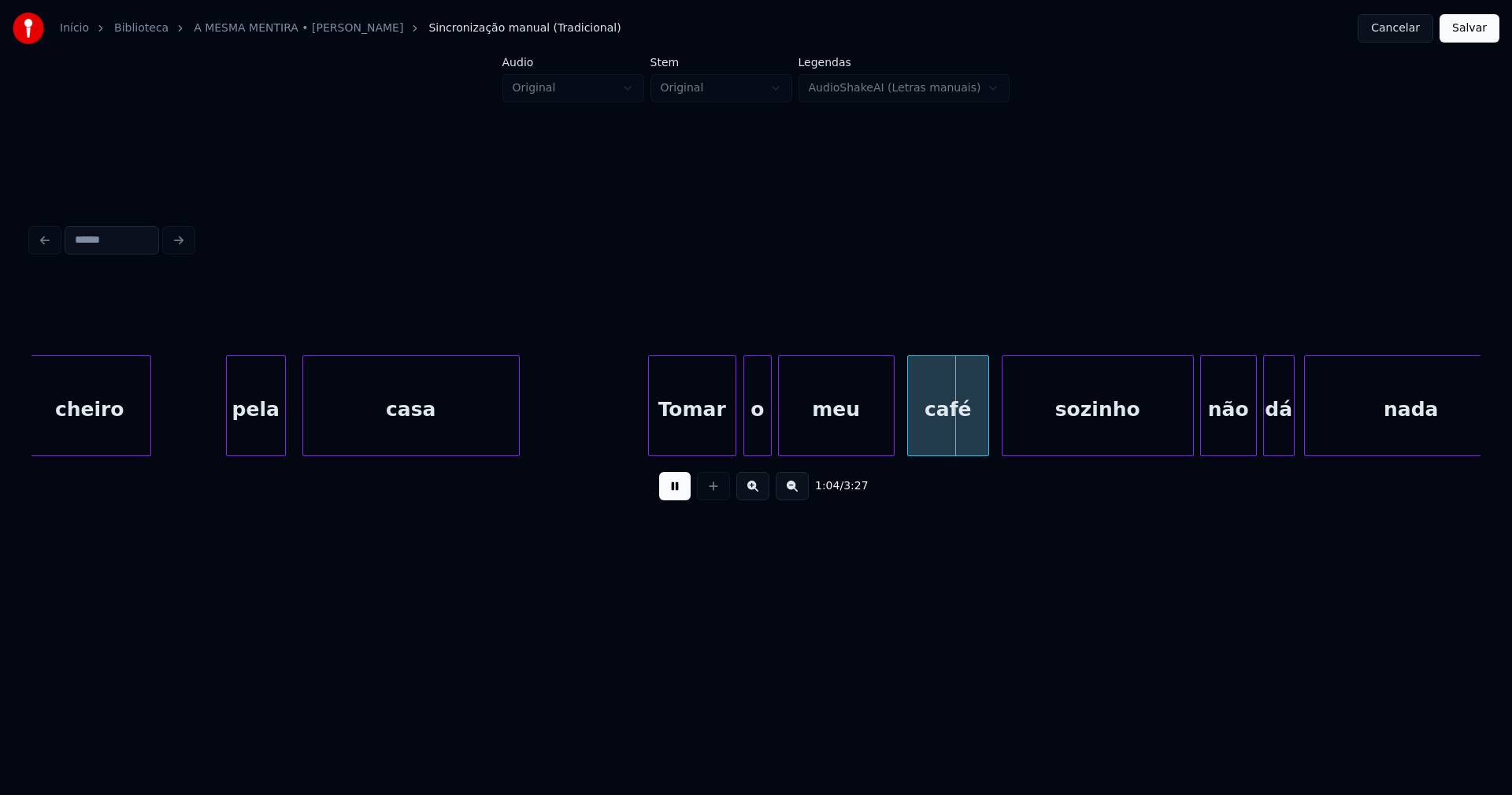
click at [714, 450] on div "cheiro pela casa Tomar o meu café sozinho não dá nada" at bounding box center [756, 405] width 1449 height 101
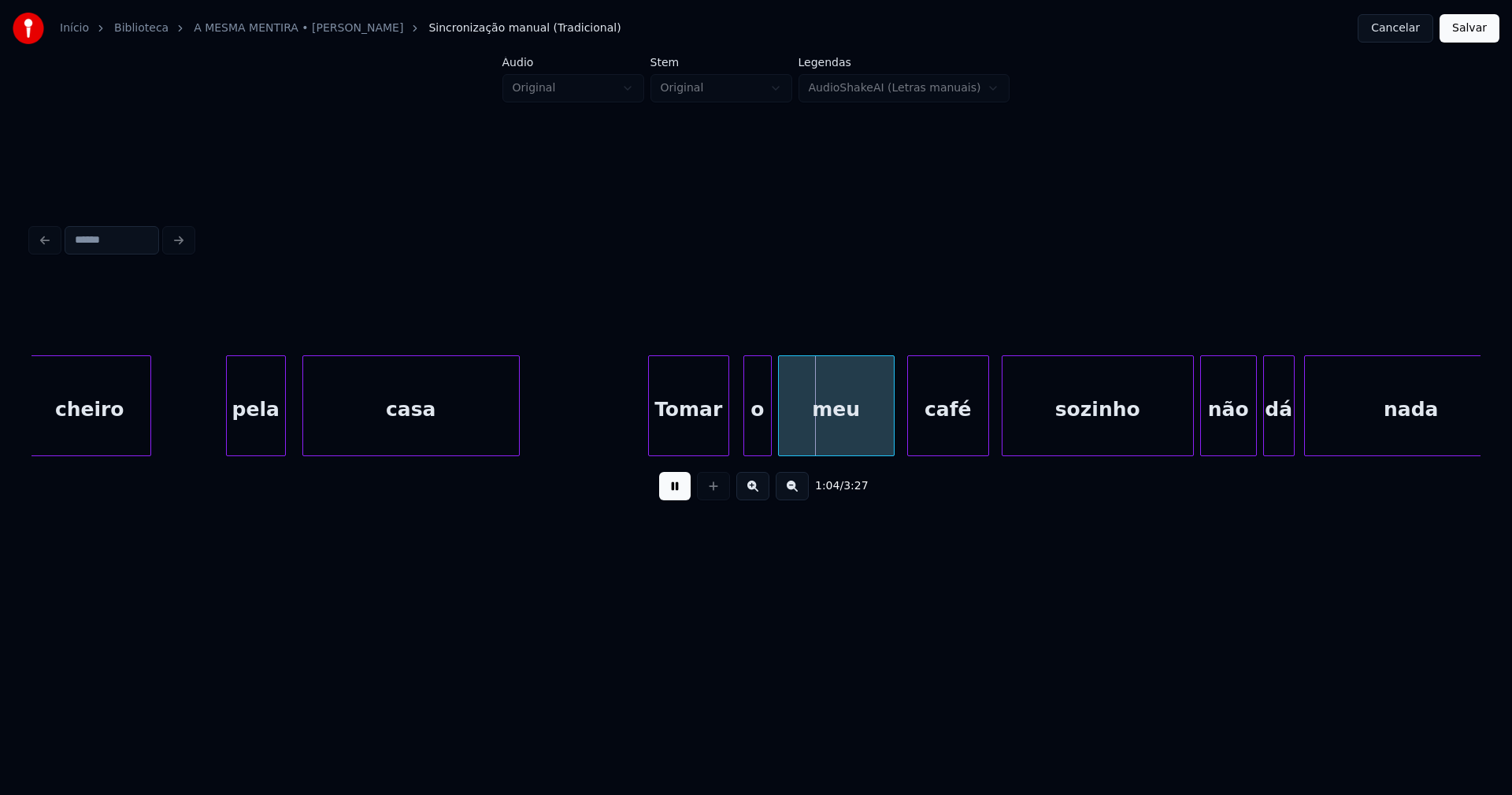
click at [725, 439] on div at bounding box center [725, 405] width 4 height 99
click at [744, 438] on div "o" at bounding box center [745, 410] width 27 height 107
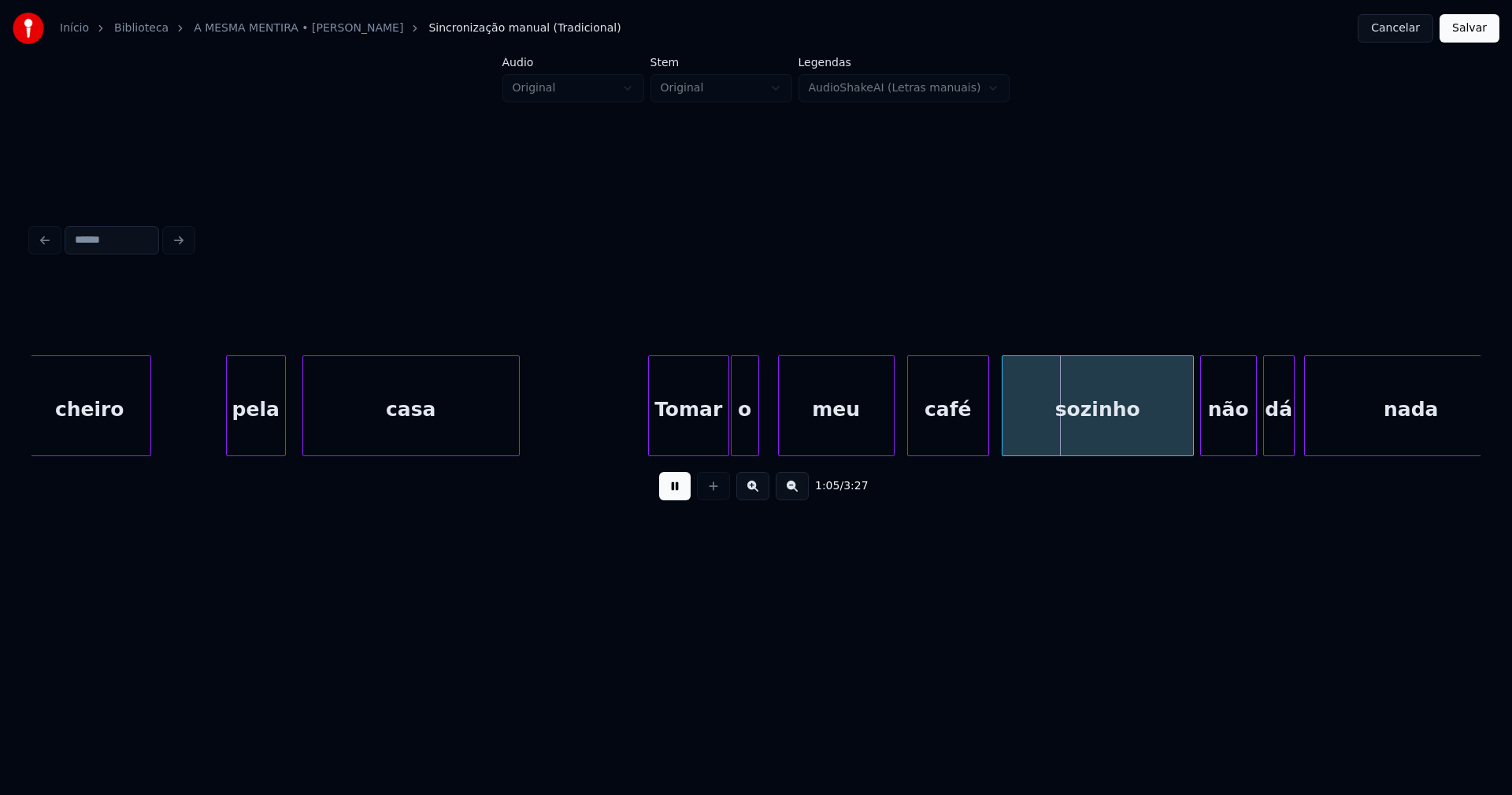
click at [834, 445] on div "meu" at bounding box center [836, 410] width 115 height 107
click at [941, 441] on div "café" at bounding box center [942, 410] width 80 height 107
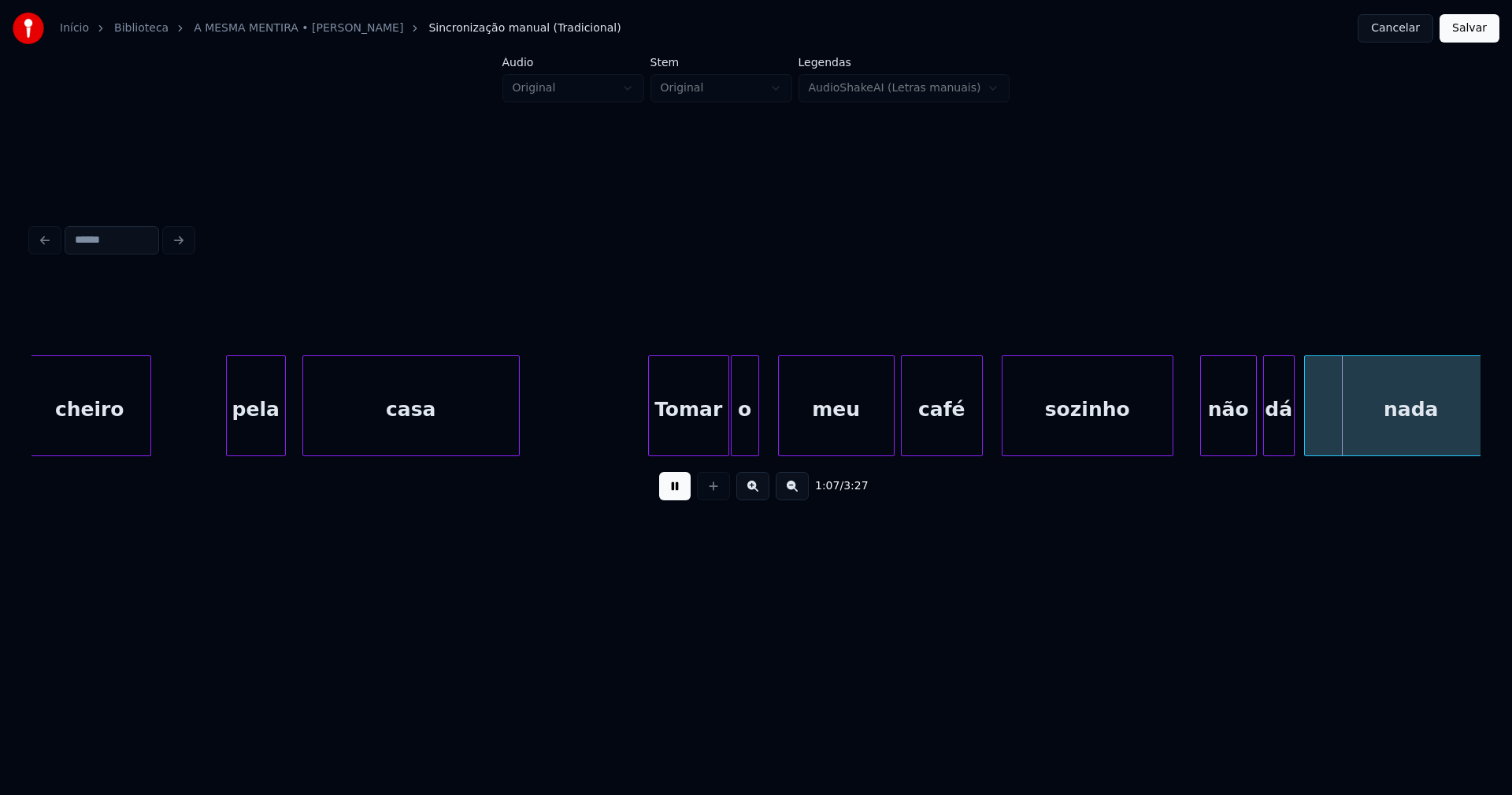
click at [1170, 439] on div at bounding box center [1169, 405] width 4 height 99
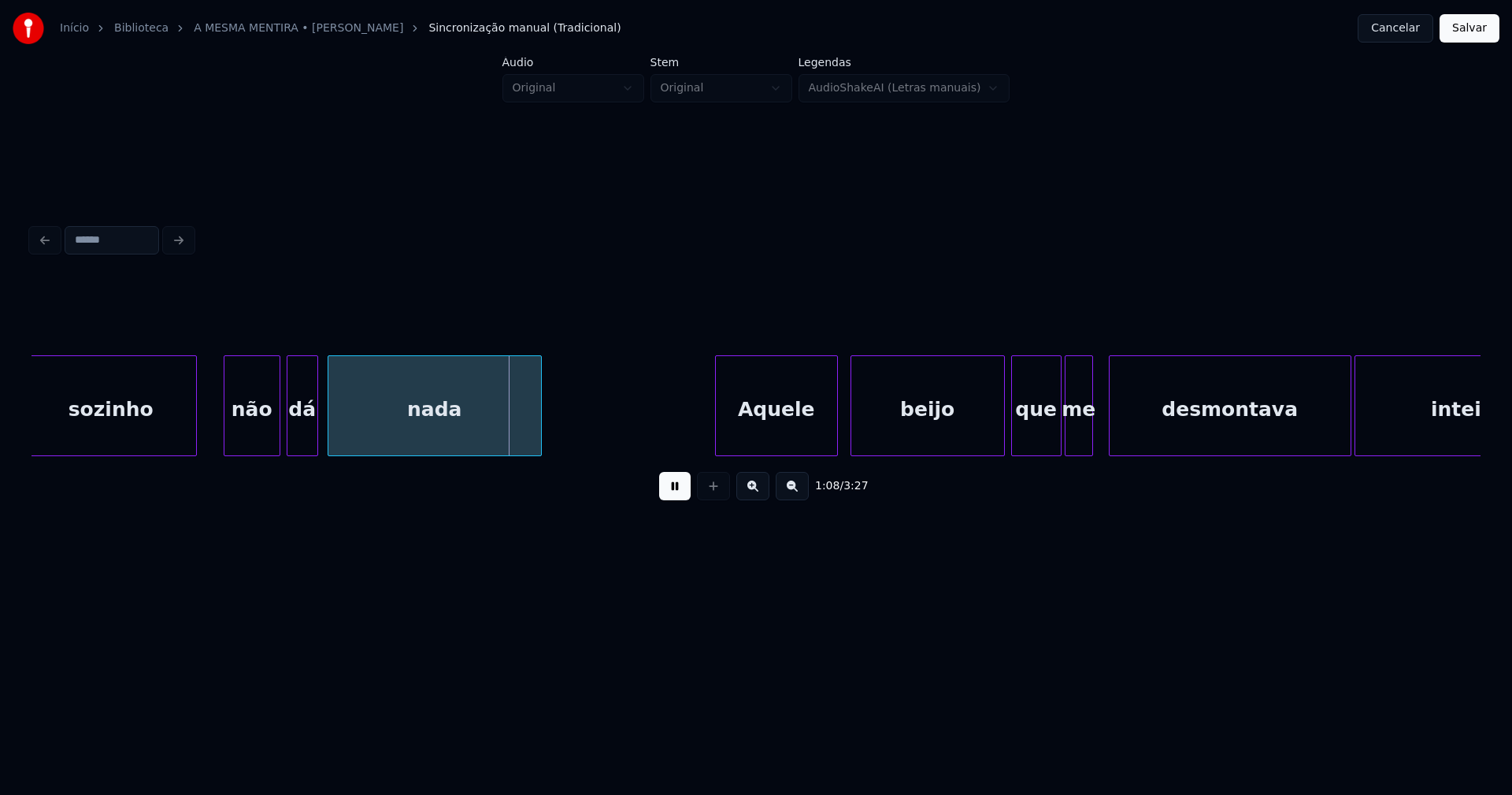
scroll to position [0, 10324]
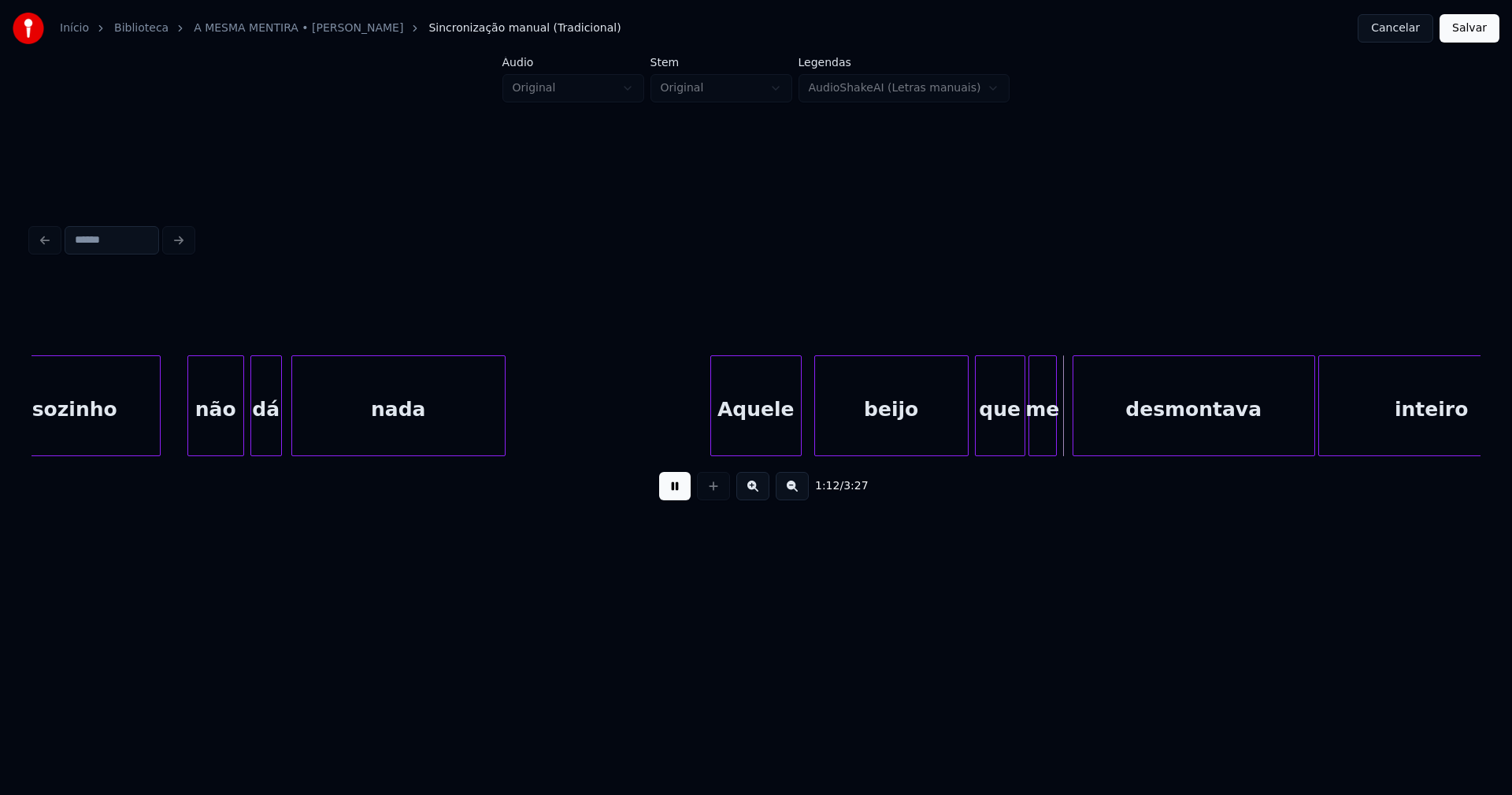
click at [715, 419] on div at bounding box center [713, 405] width 4 height 99
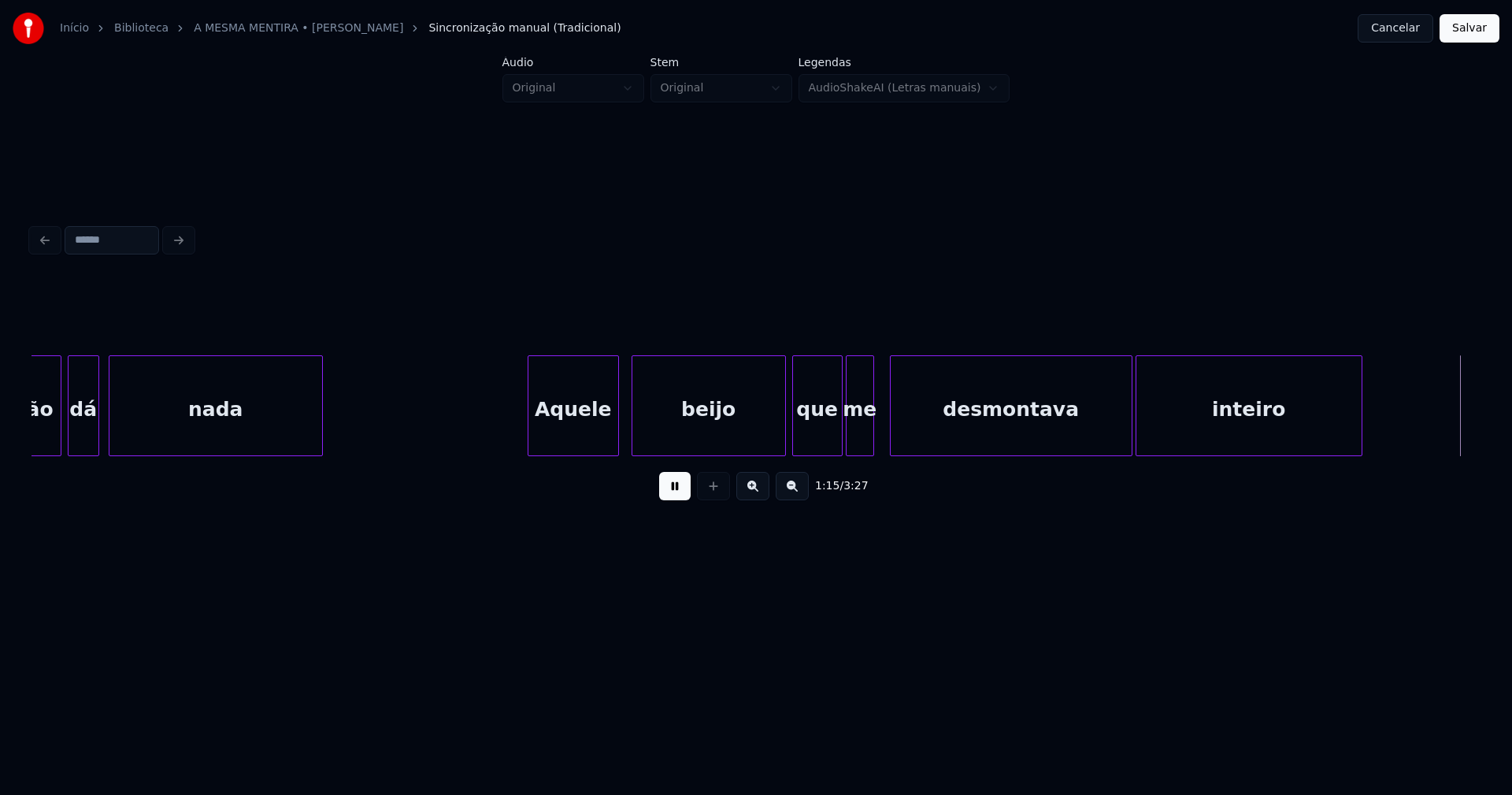
scroll to position [0, 11955]
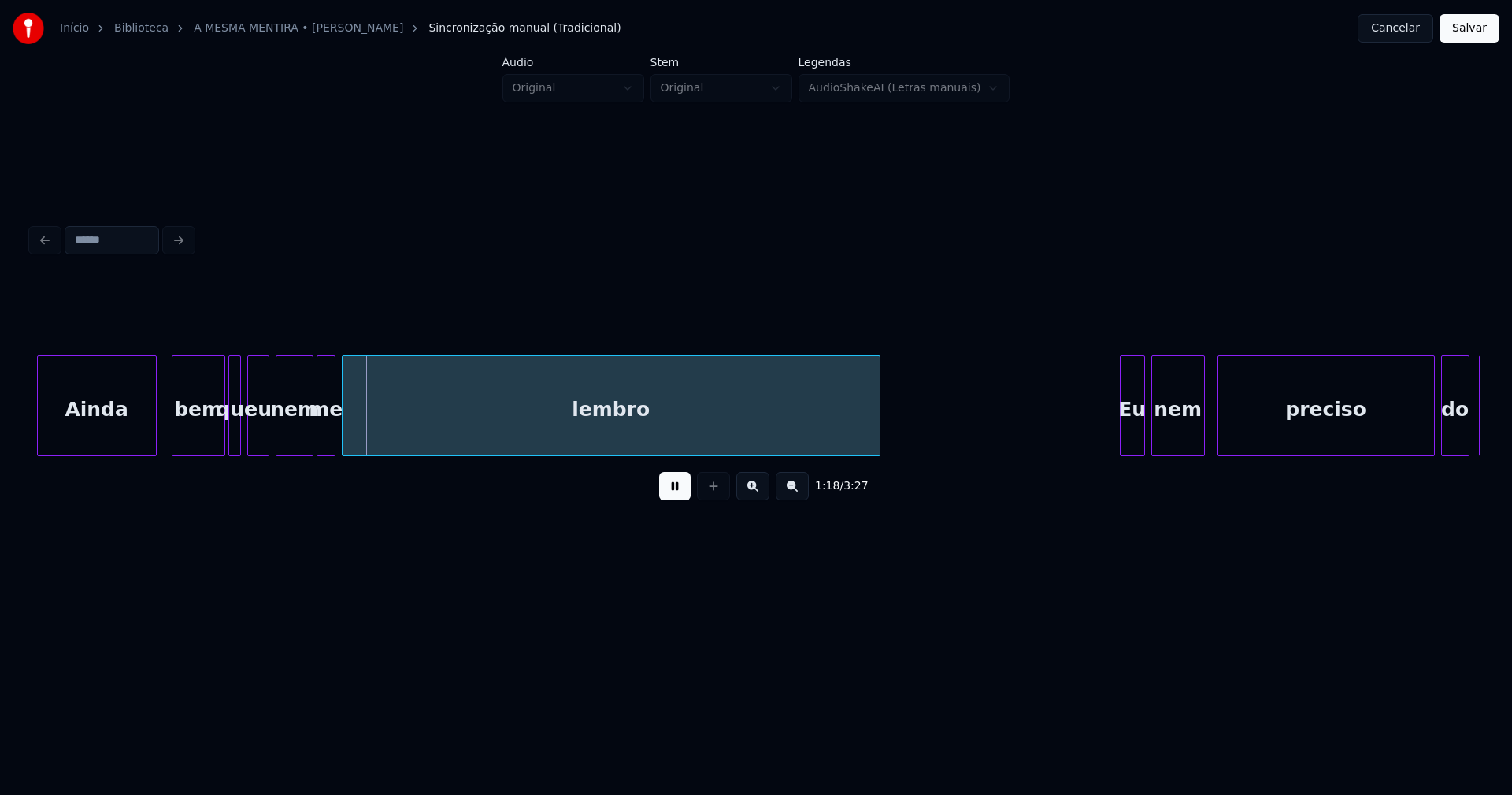
click at [113, 433] on div "Ainda" at bounding box center [96, 410] width 118 height 107
click at [207, 442] on div "bem" at bounding box center [193, 410] width 52 height 107
drag, startPoint x: 593, startPoint y: 462, endPoint x: 646, endPoint y: 463, distance: 53.0
click at [646, 463] on div "1:20 / 3:27" at bounding box center [756, 396] width 1449 height 239
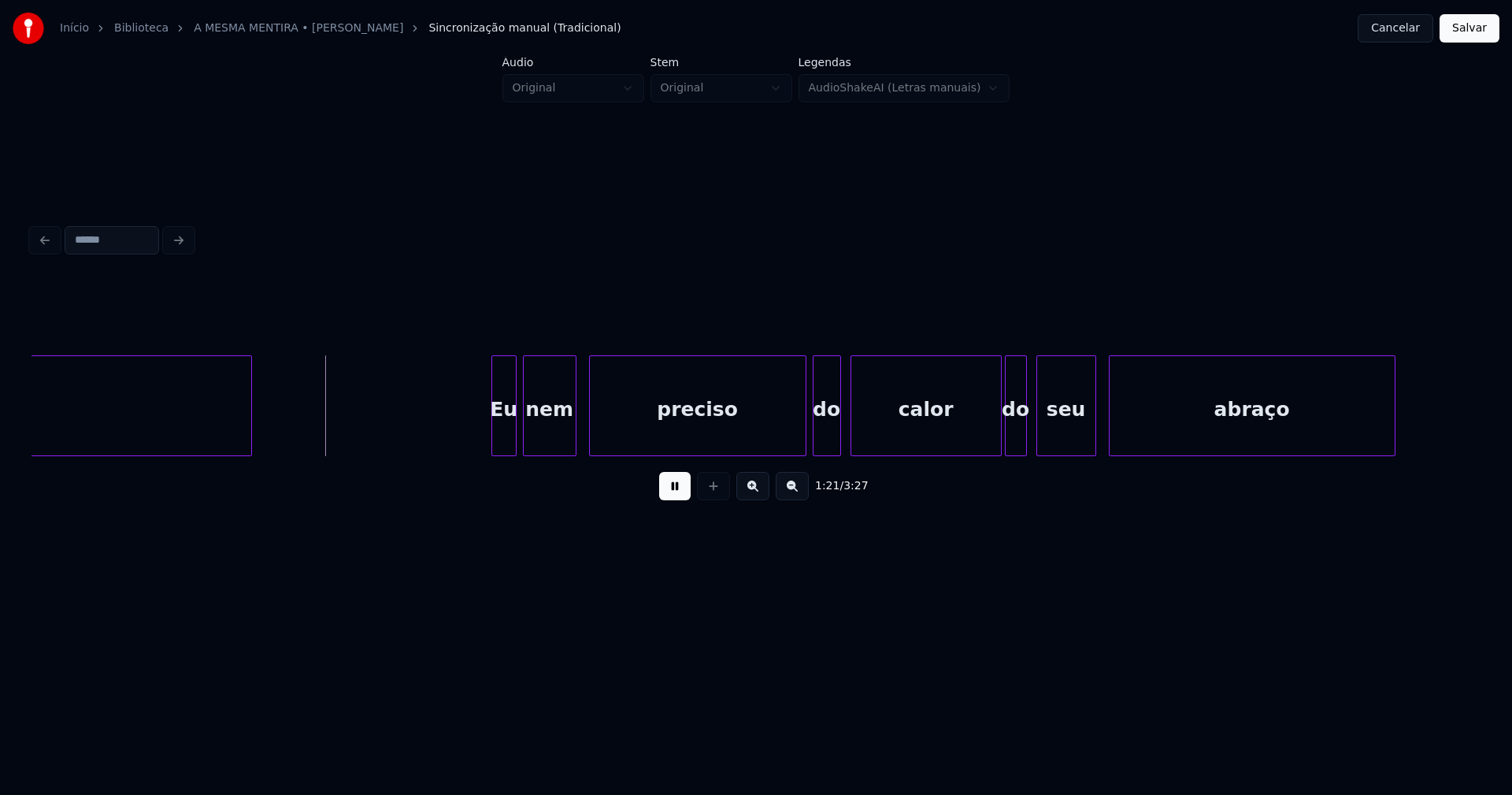
scroll to position [0, 12619]
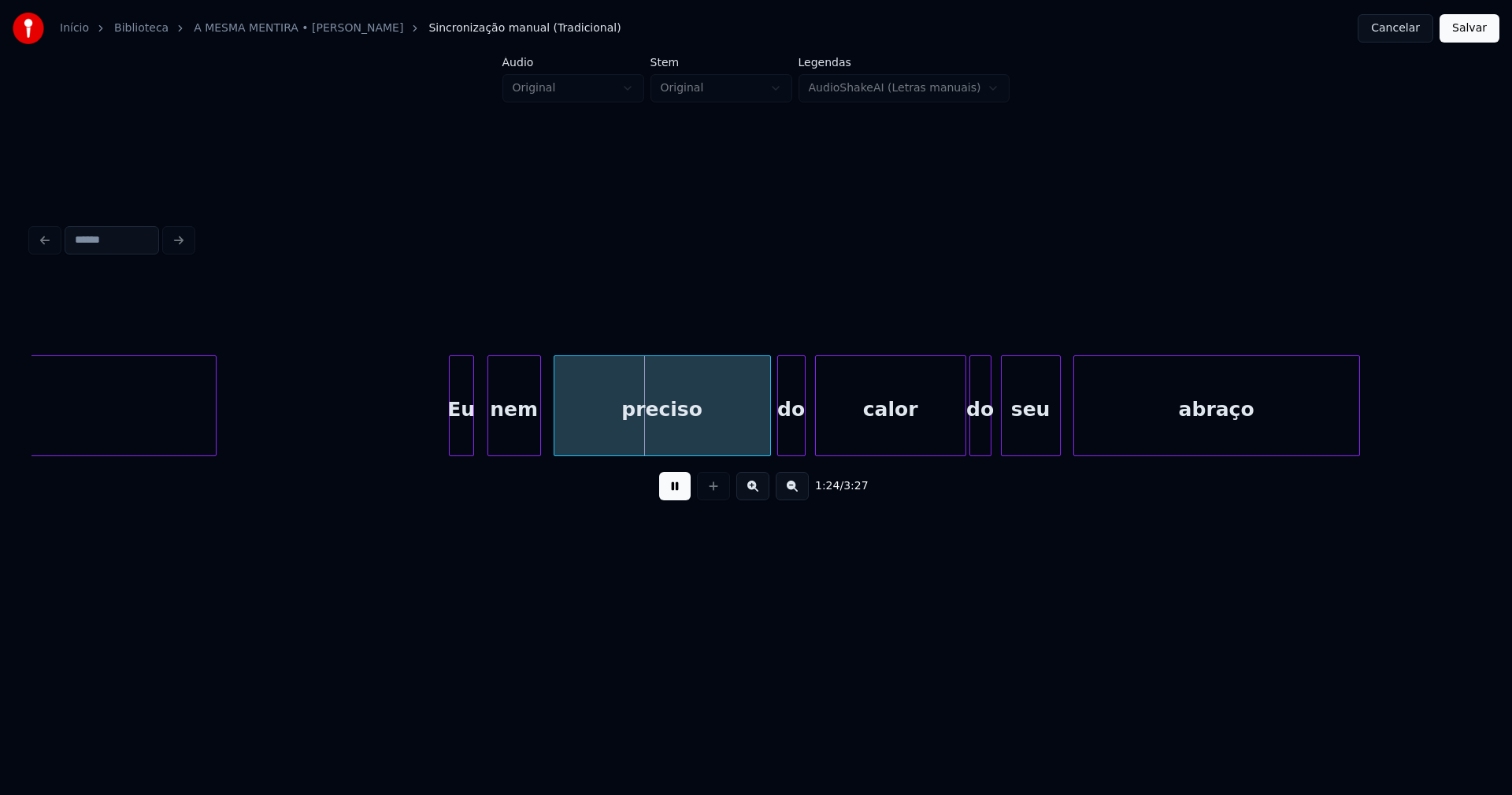
click at [462, 435] on div "Eu" at bounding box center [461, 410] width 24 height 107
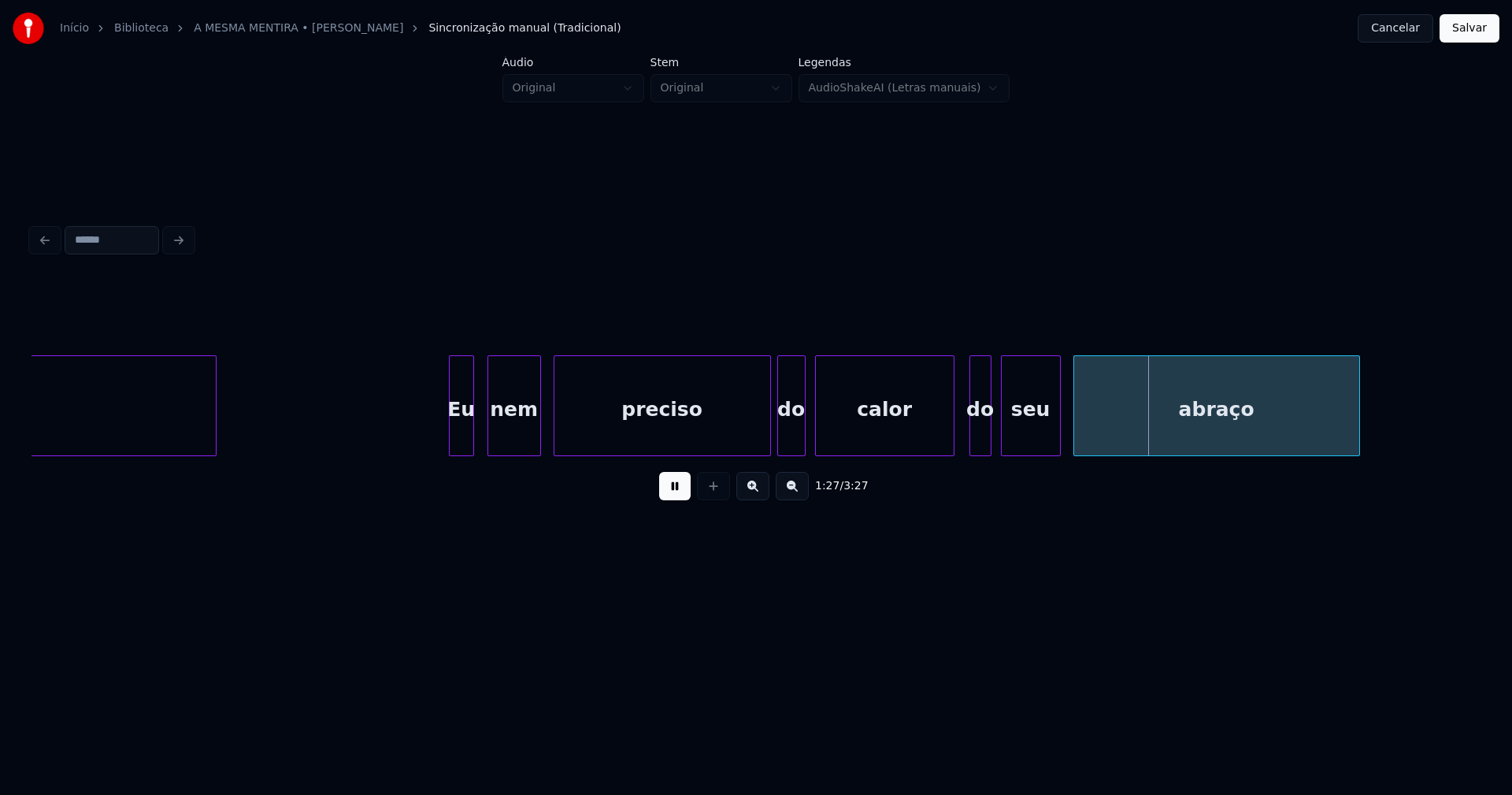
click at [950, 435] on div at bounding box center [950, 405] width 4 height 99
click at [1066, 436] on div at bounding box center [1067, 405] width 4 height 99
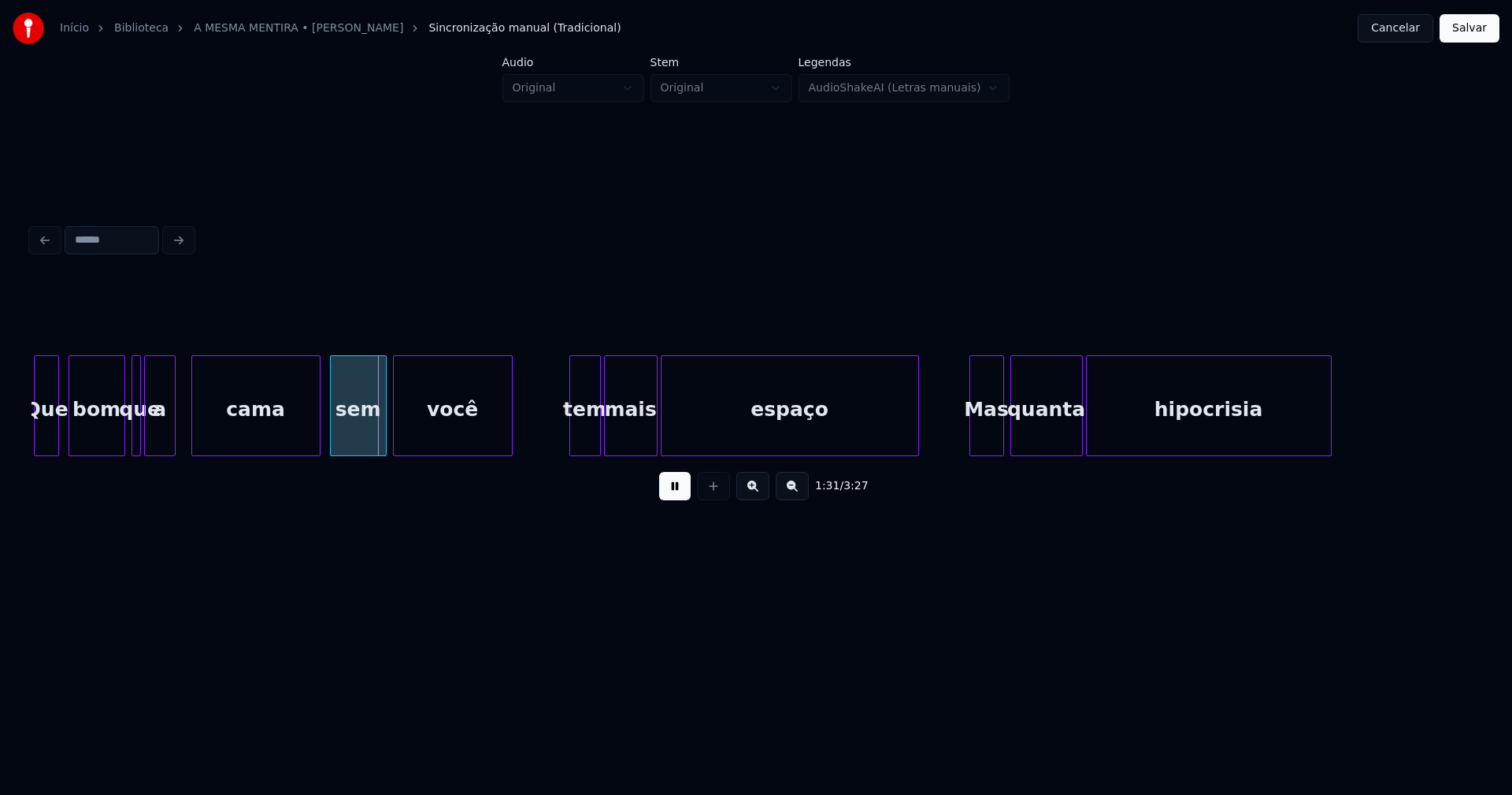
scroll to position [0, 13993]
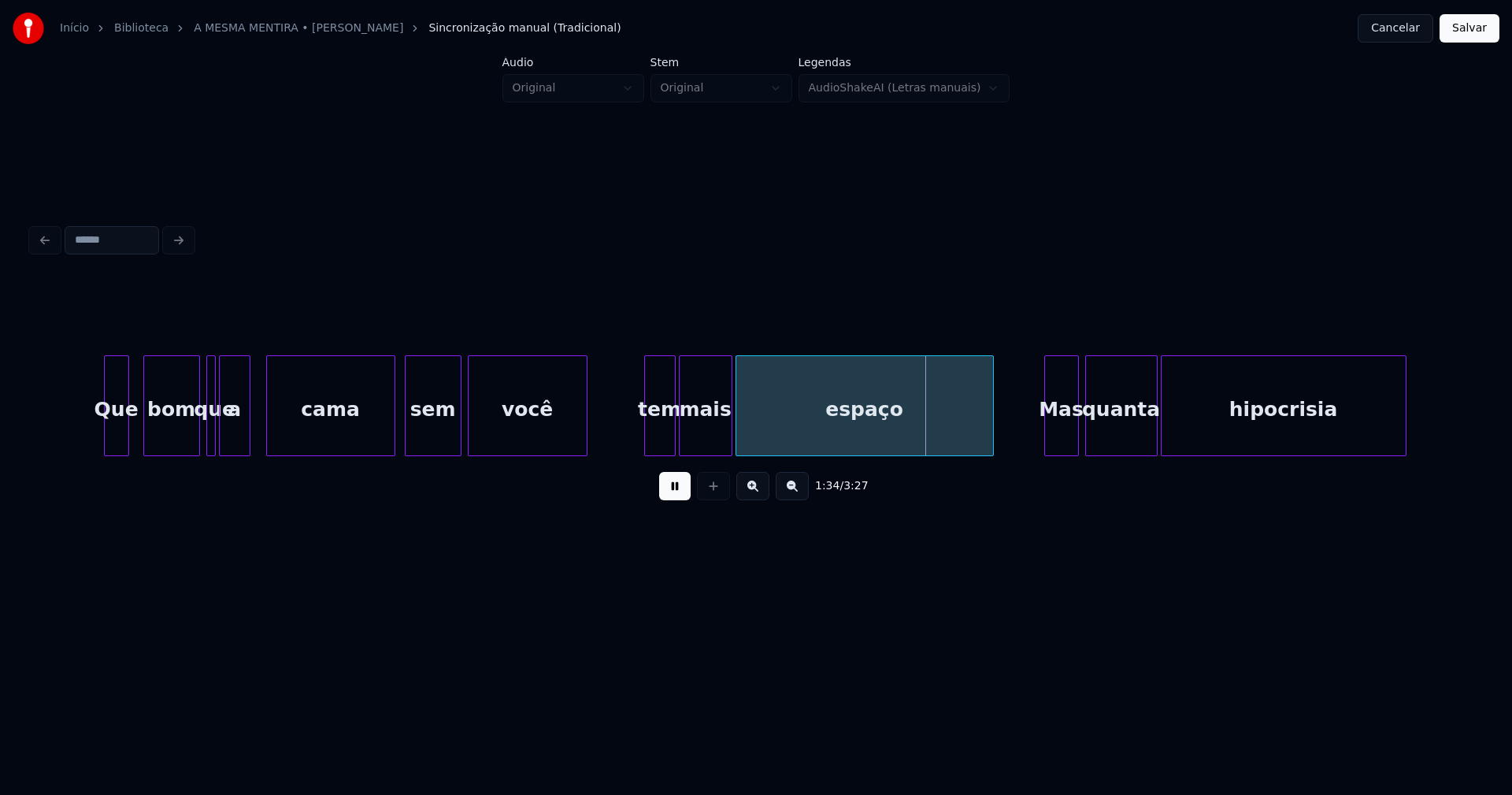
click at [119, 434] on div "Que" at bounding box center [117, 410] width 24 height 107
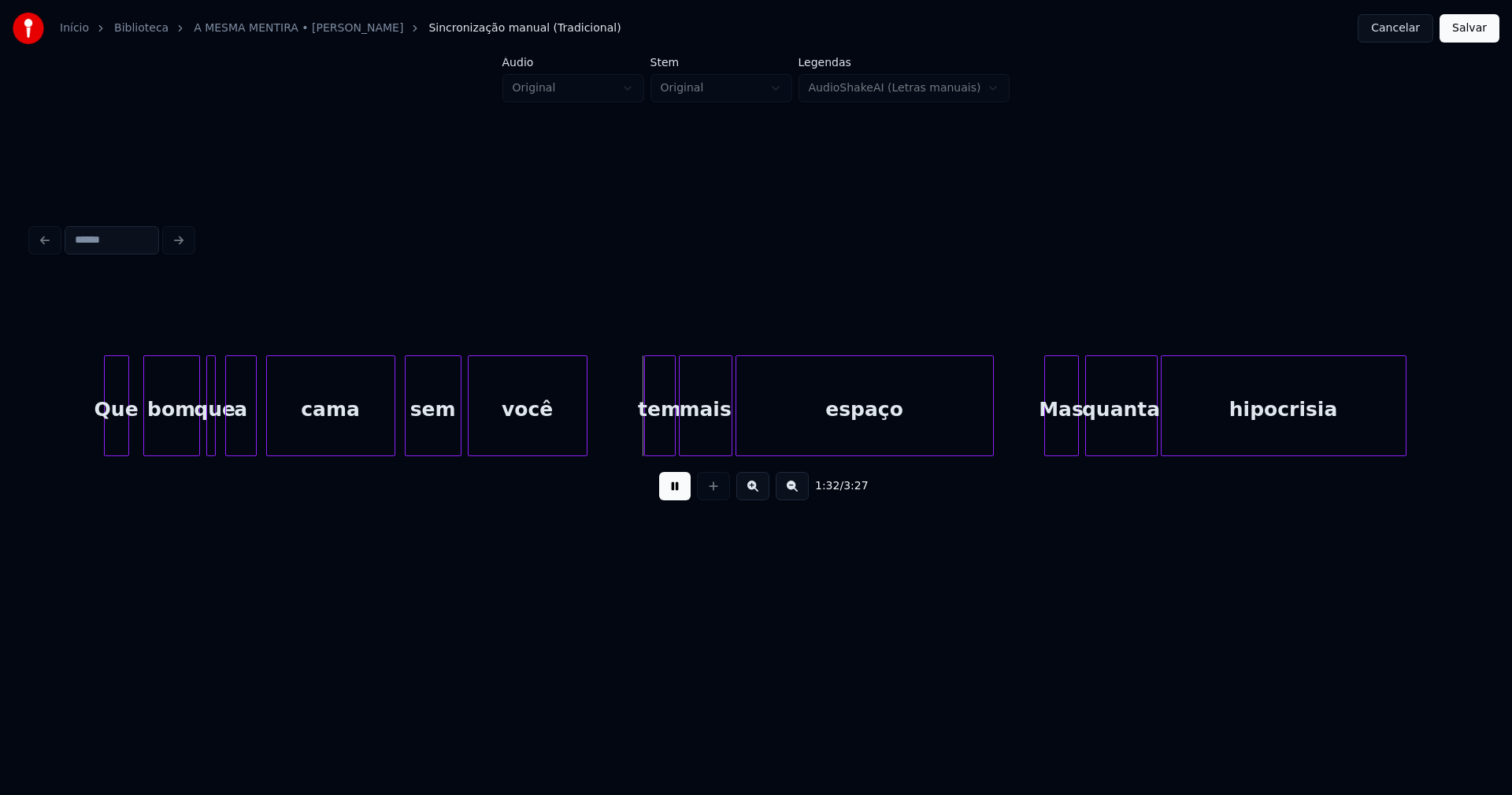
click at [238, 439] on div "a" at bounding box center [241, 410] width 30 height 107
click at [221, 442] on div at bounding box center [219, 405] width 4 height 99
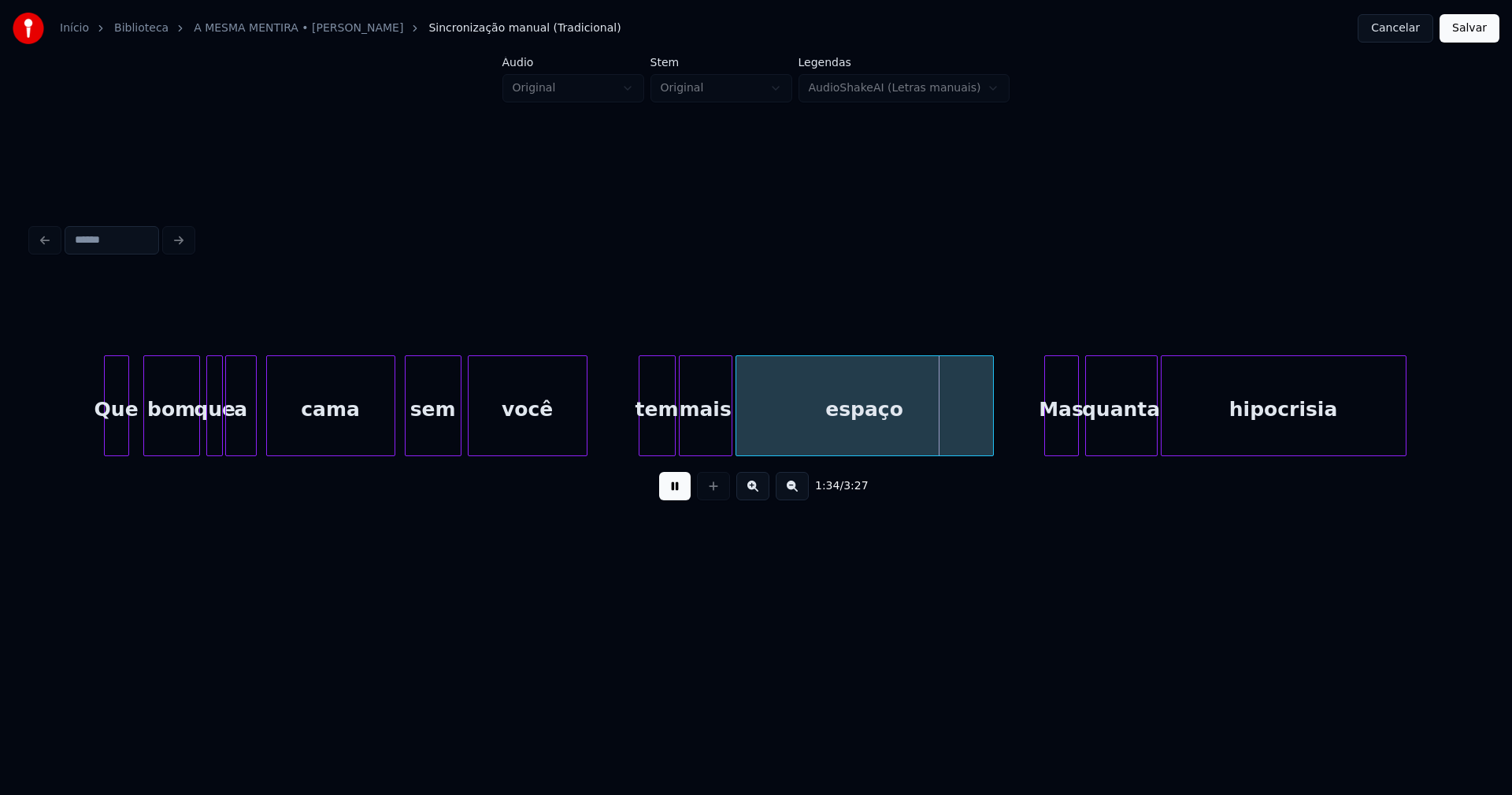
click at [643, 441] on div at bounding box center [642, 405] width 4 height 99
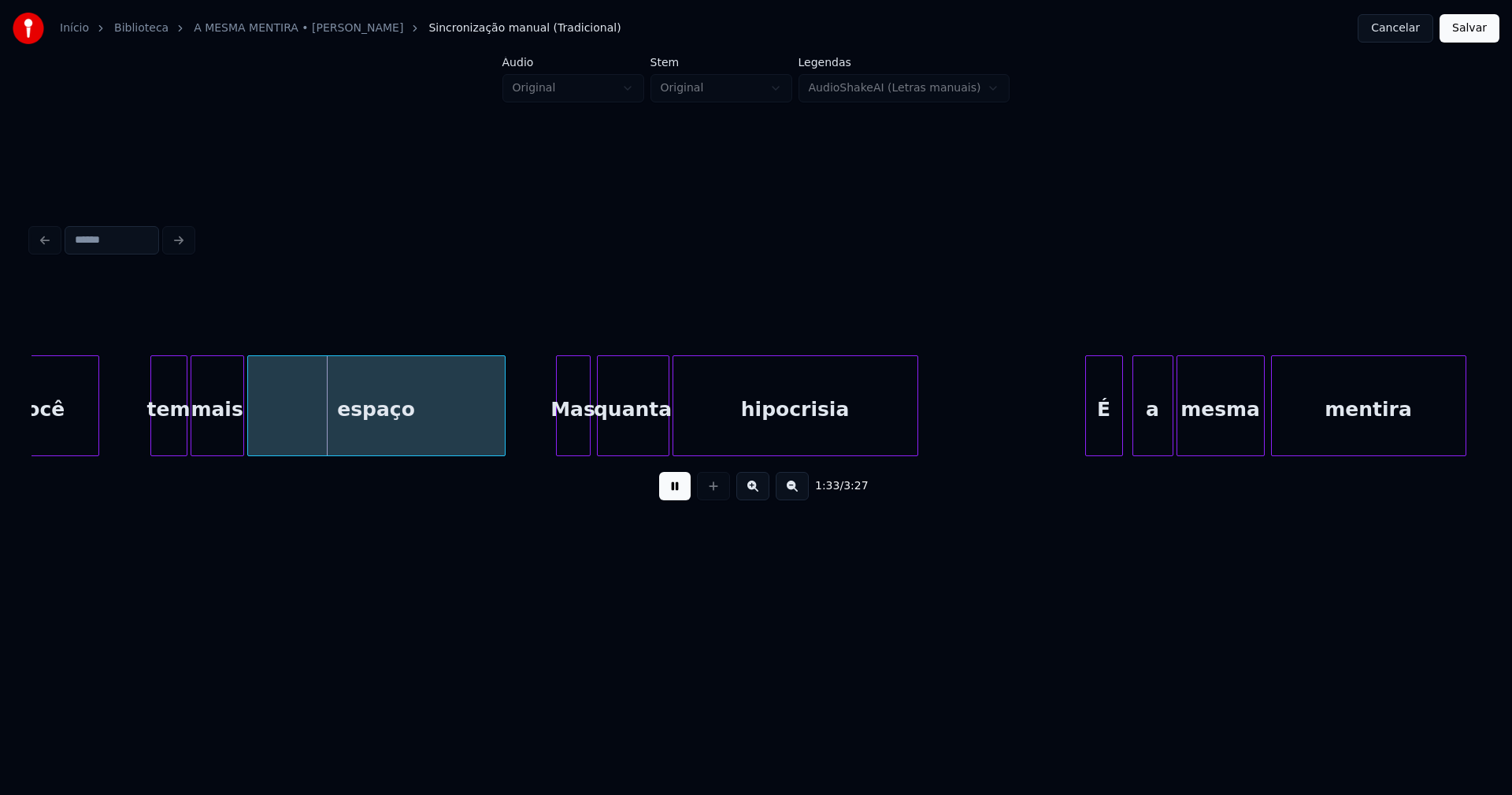
scroll to position [0, 14518]
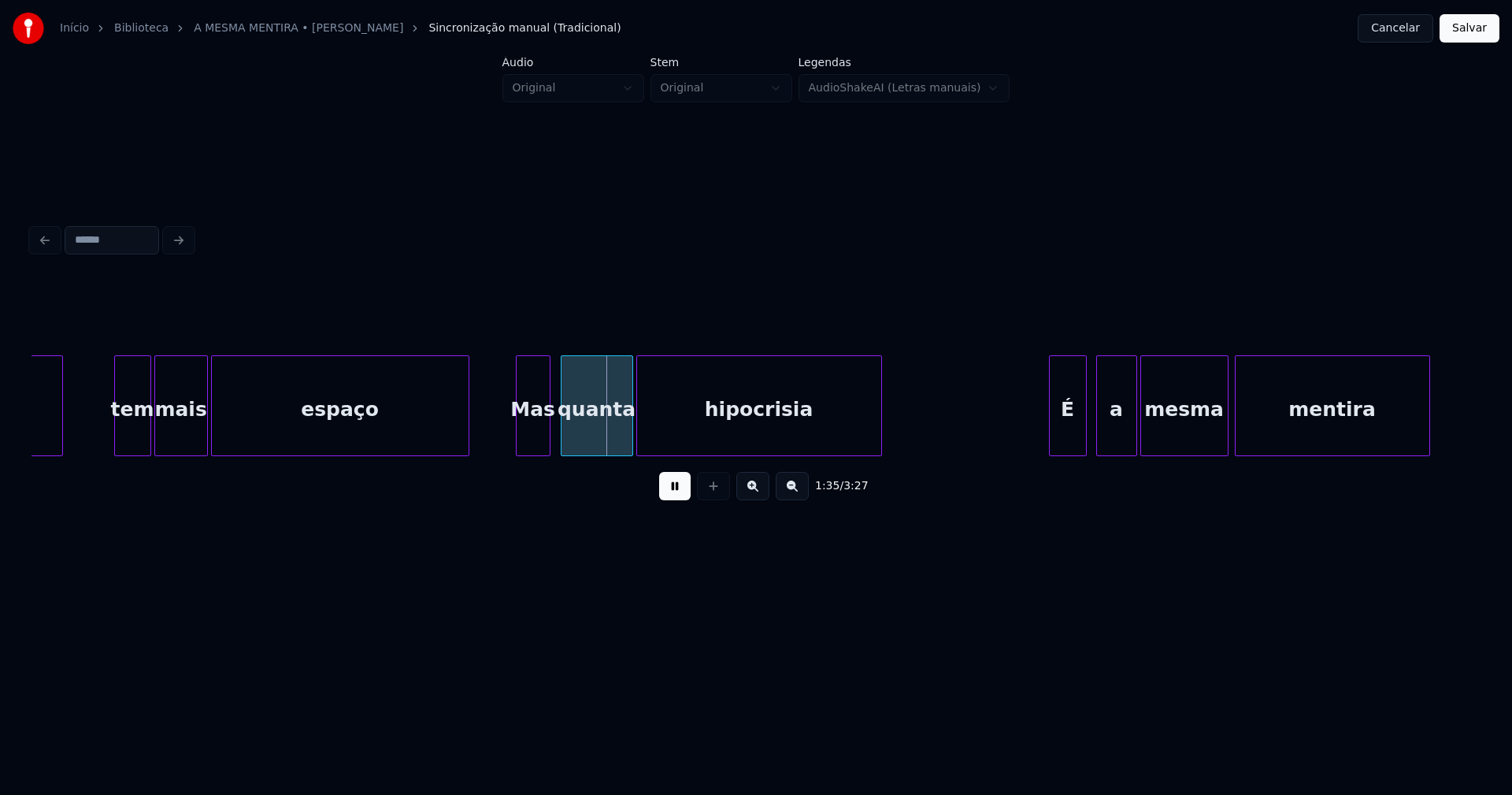
click at [535, 436] on div "Mas" at bounding box center [532, 410] width 33 height 107
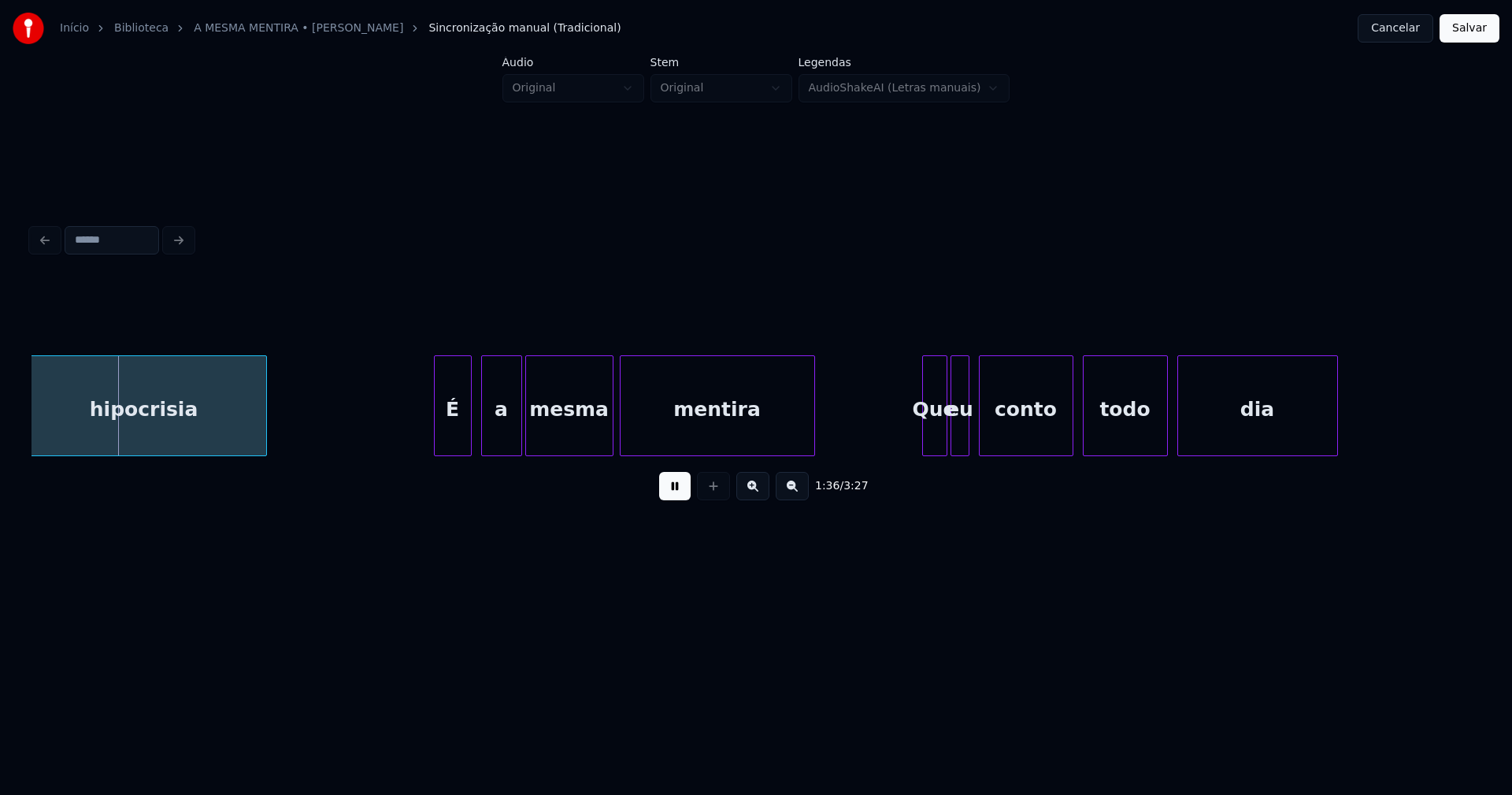
scroll to position [0, 15151]
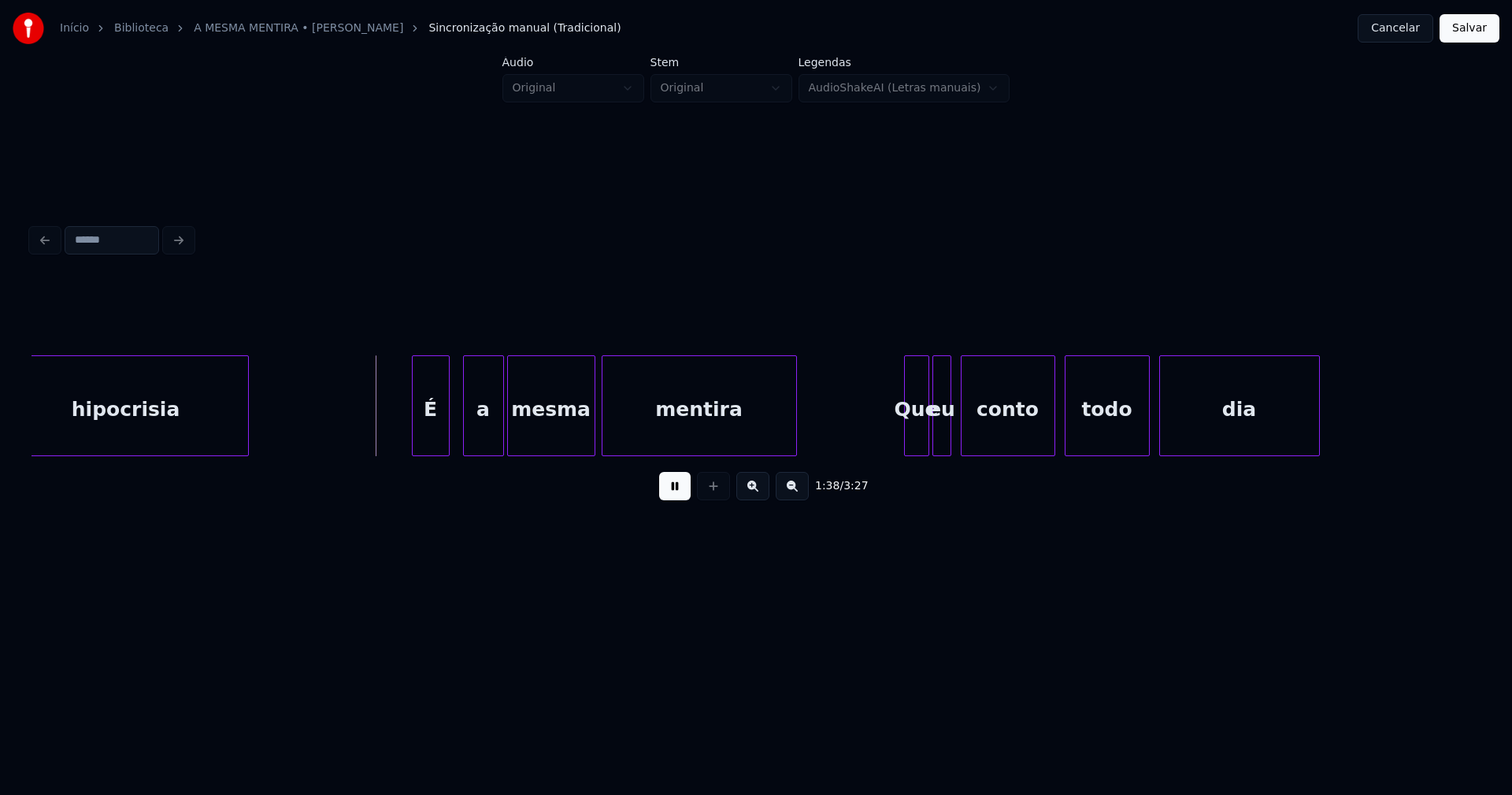
click at [434, 440] on div "É" at bounding box center [431, 410] width 36 height 107
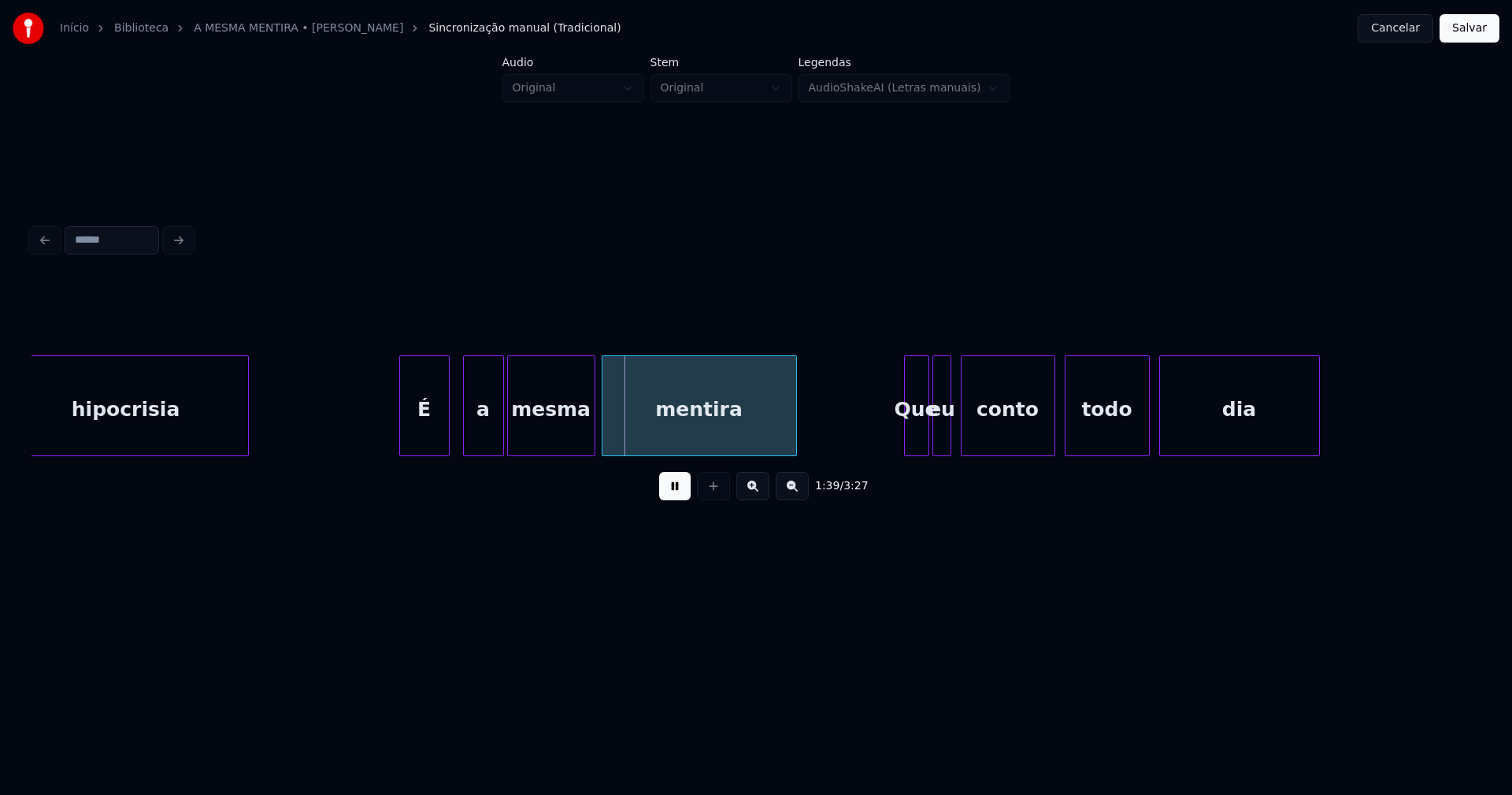
click at [404, 434] on div at bounding box center [402, 405] width 4 height 99
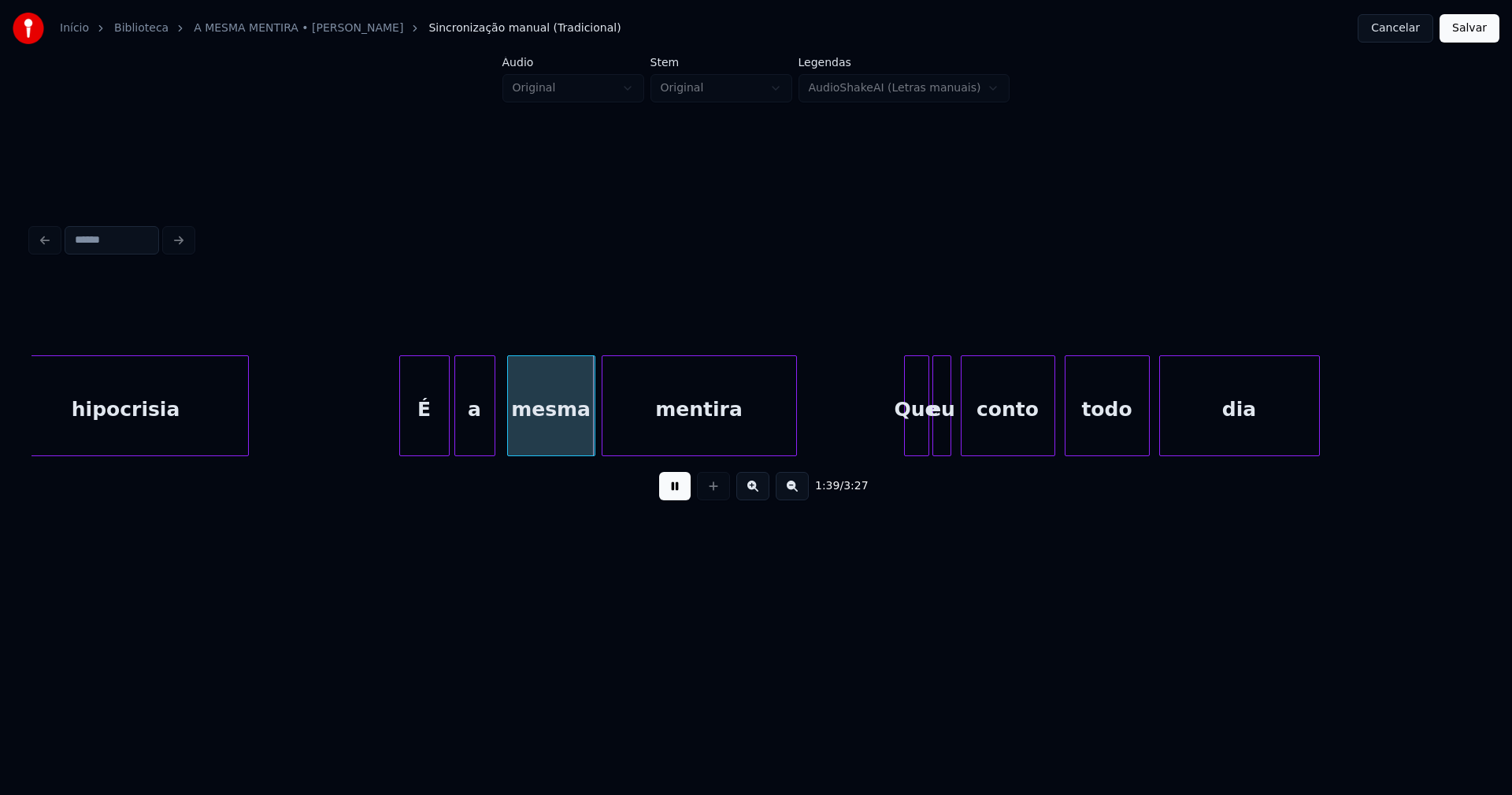
click at [471, 433] on div "a" at bounding box center [474, 410] width 39 height 107
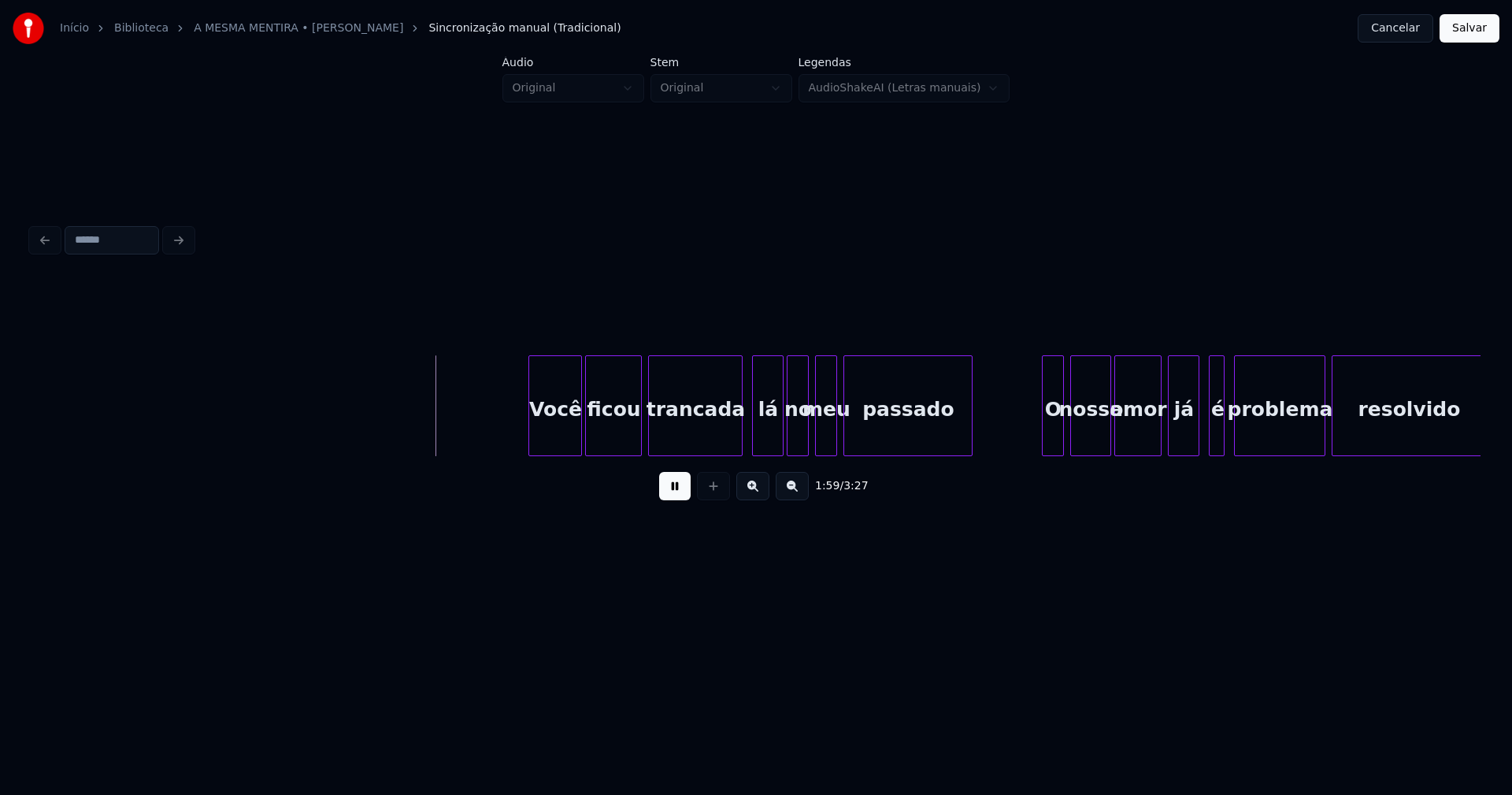
scroll to position [0, 18423]
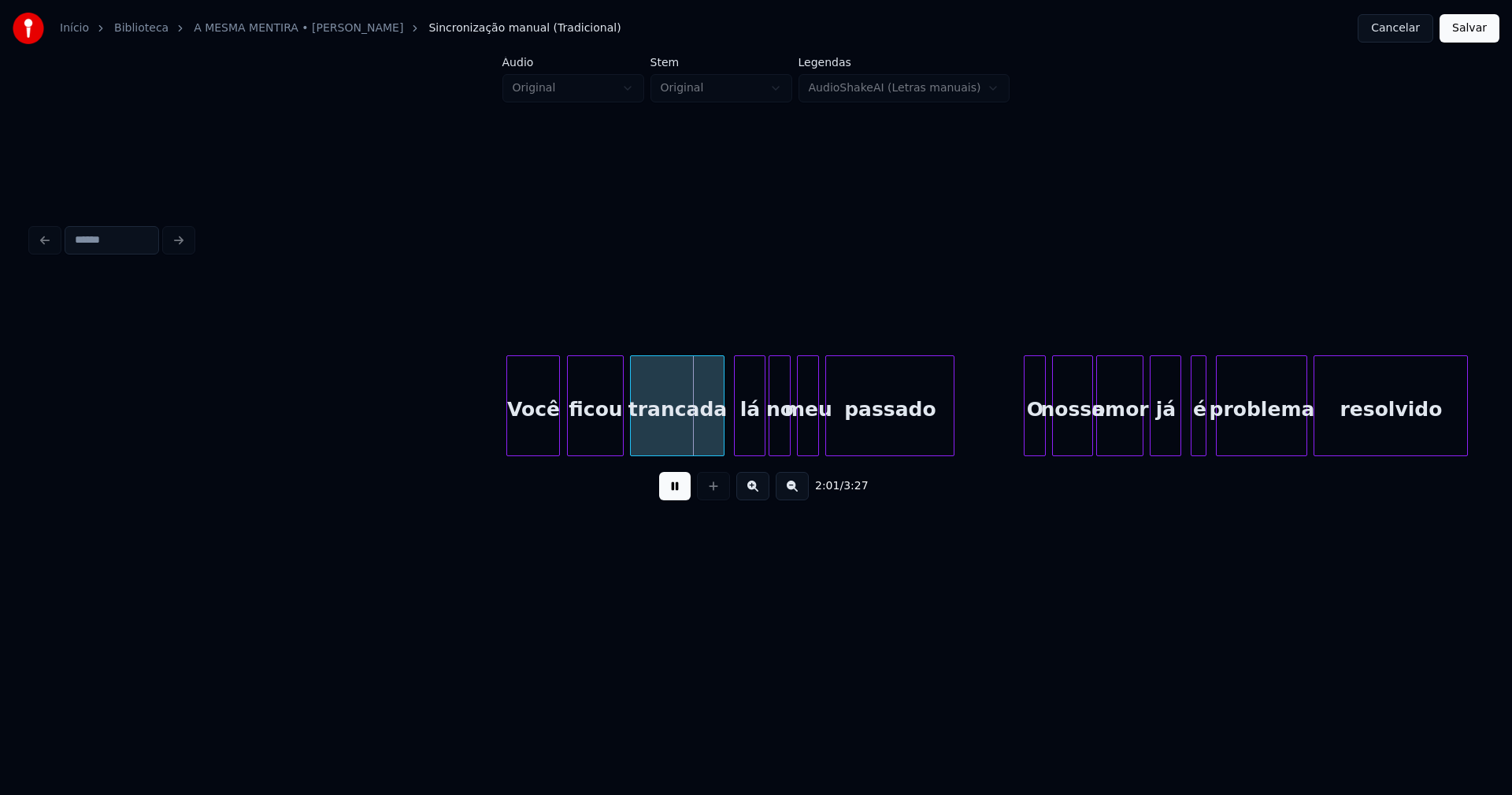
click at [537, 436] on div "Você" at bounding box center [533, 410] width 52 height 107
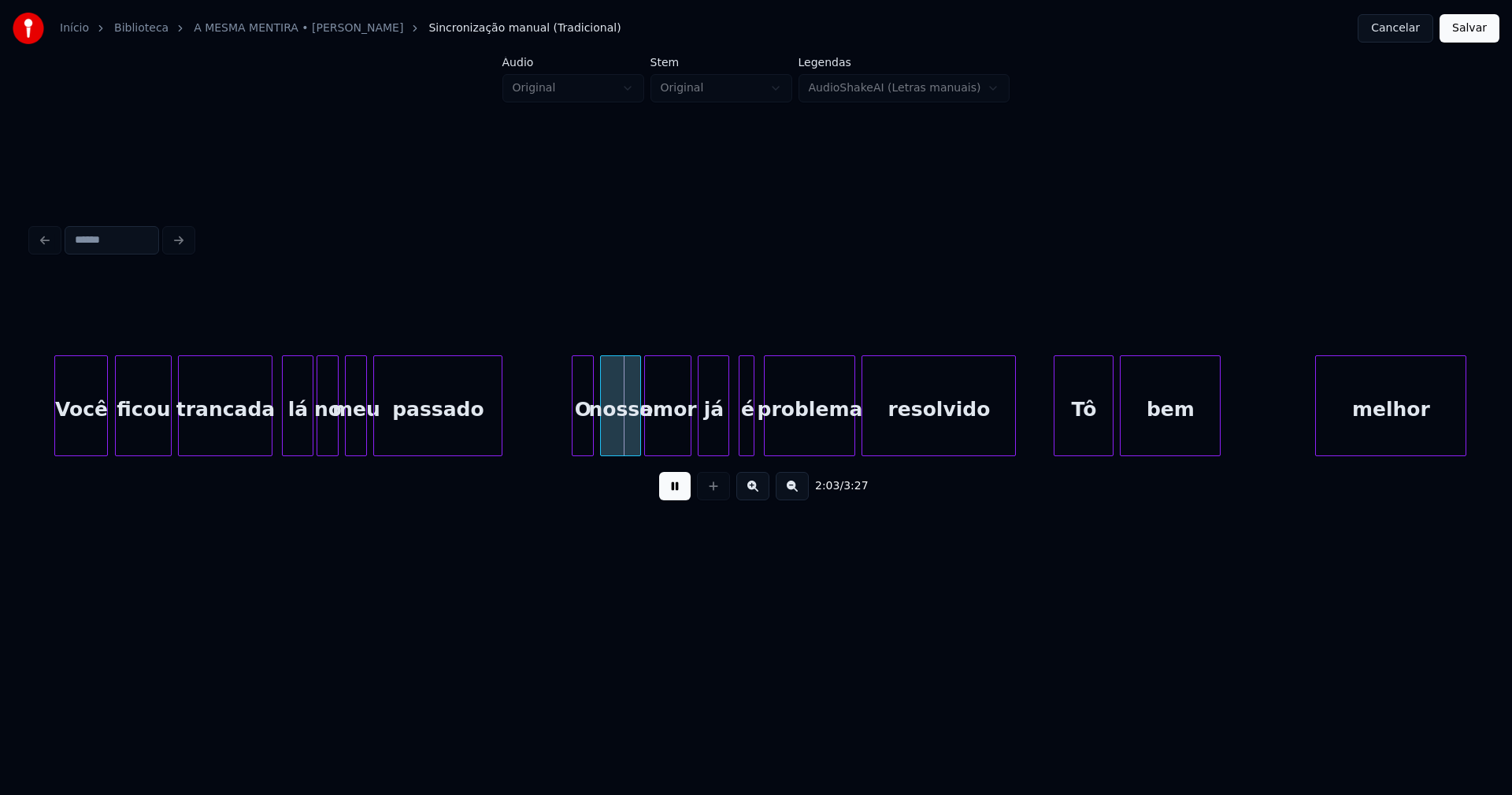
scroll to position [0, 18893]
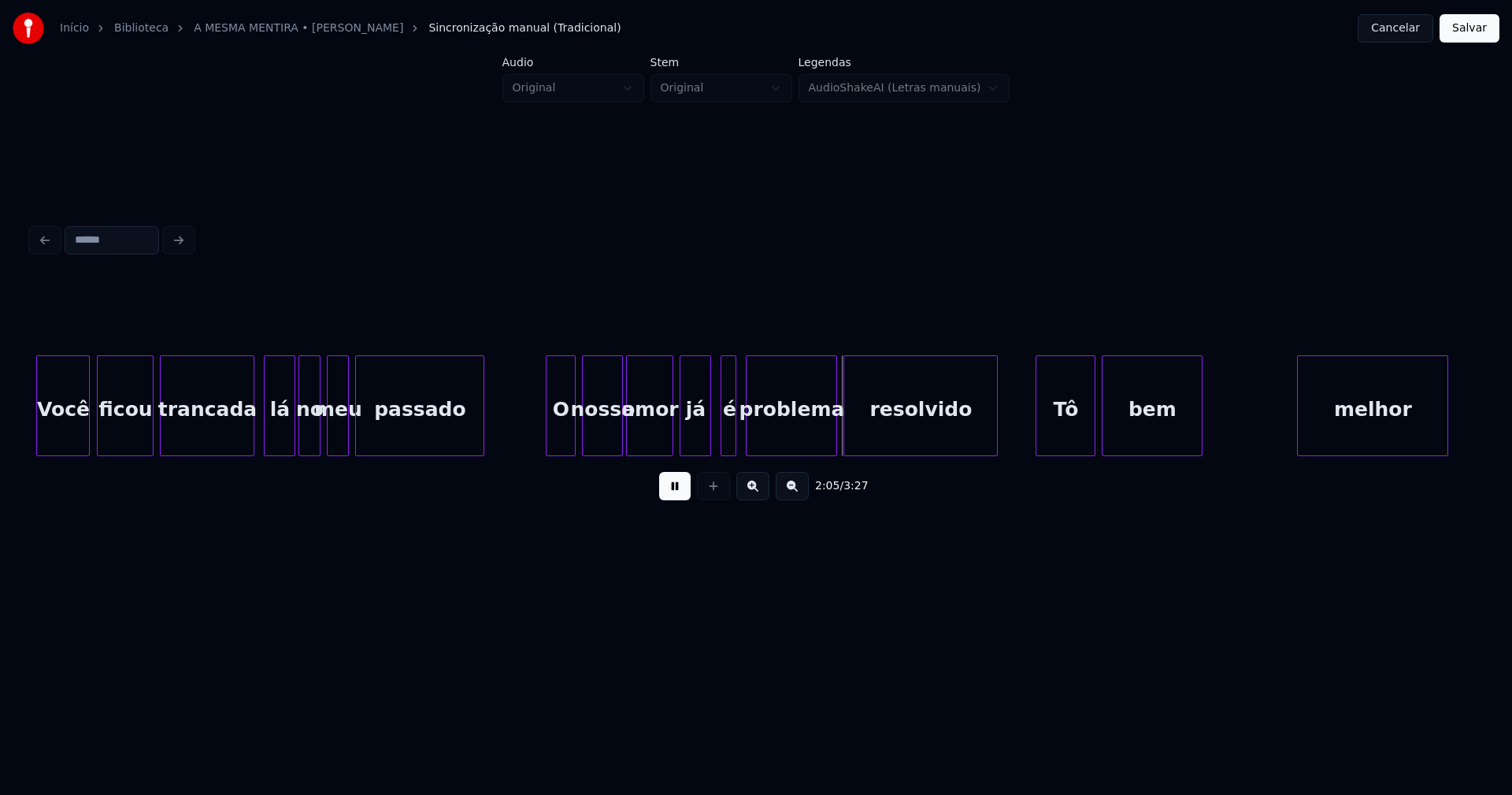
click at [546, 433] on div at bounding box center [548, 405] width 4 height 99
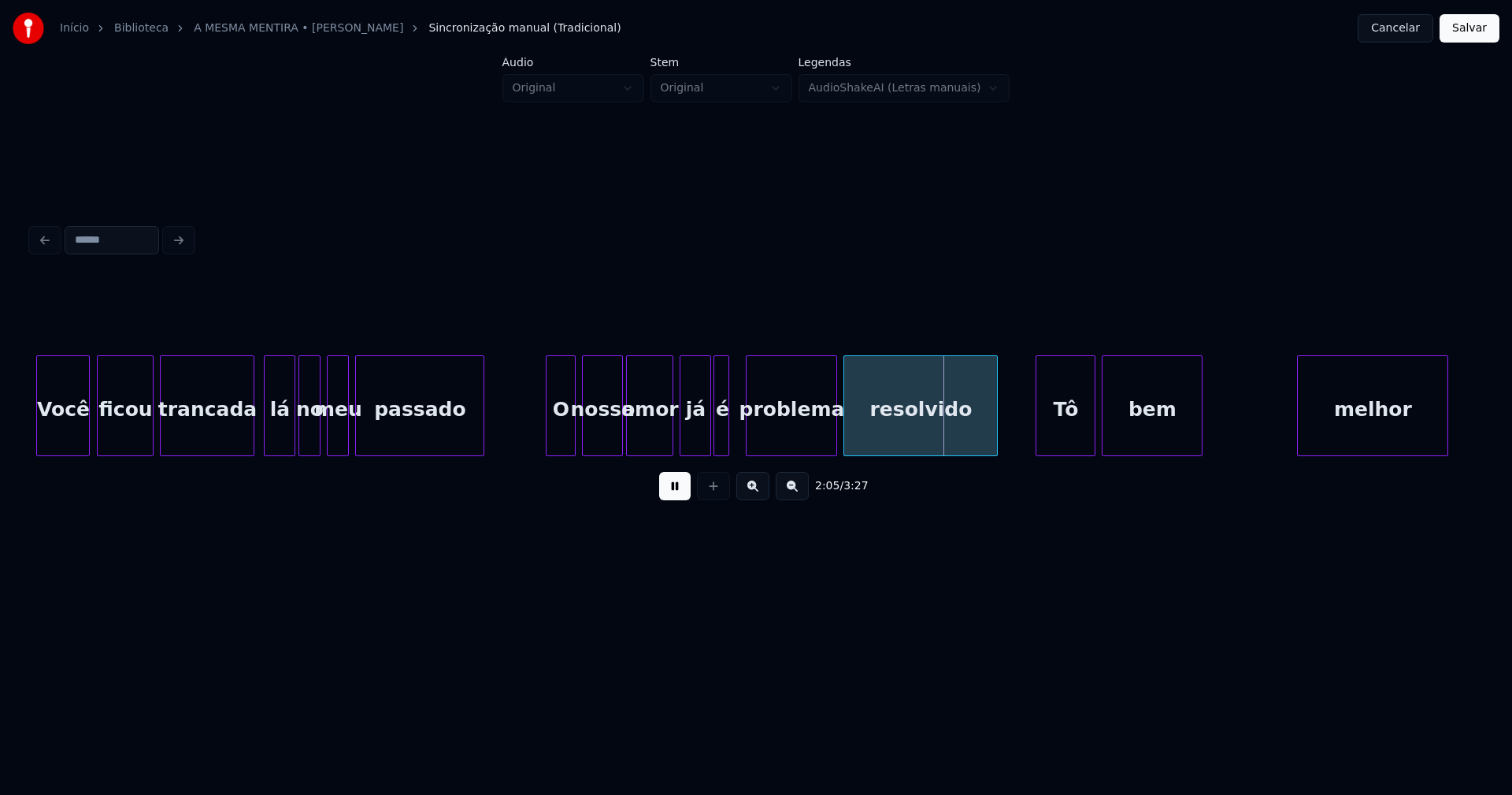
click at [722, 435] on div "é" at bounding box center [723, 410] width 16 height 107
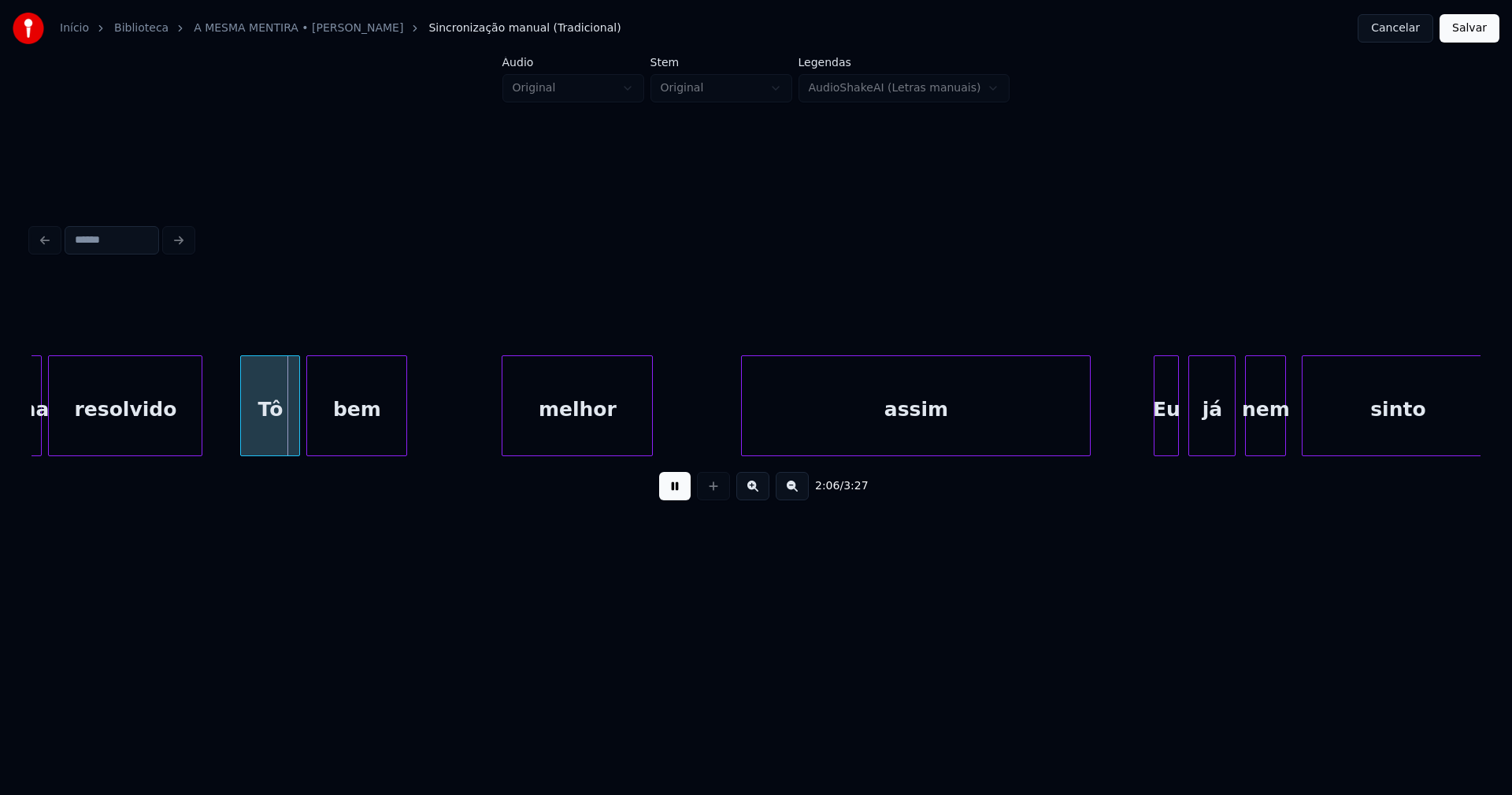
scroll to position [0, 19725]
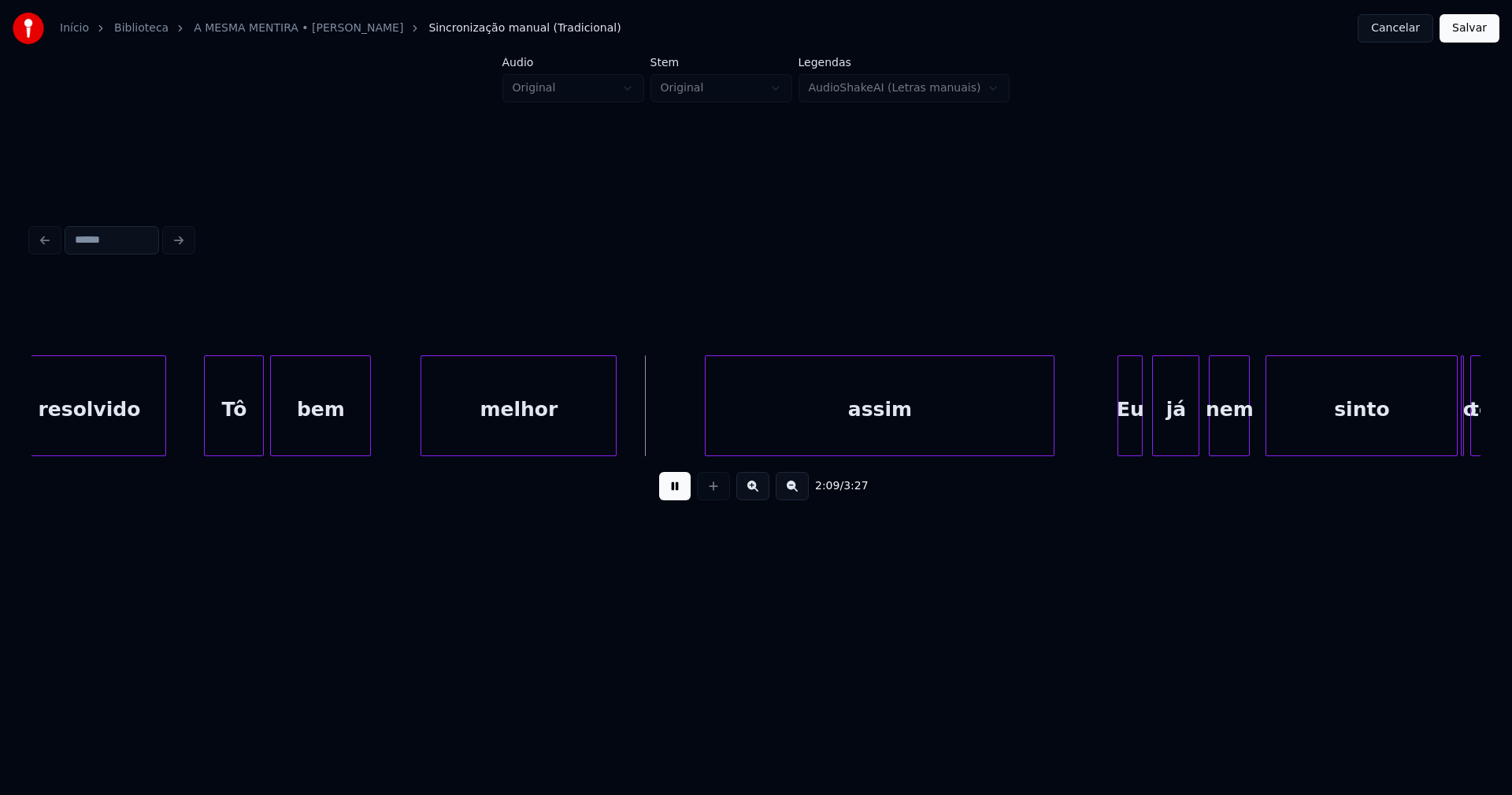
click at [424, 430] on div at bounding box center [423, 405] width 4 height 99
click at [829, 430] on div "assim" at bounding box center [876, 410] width 348 height 107
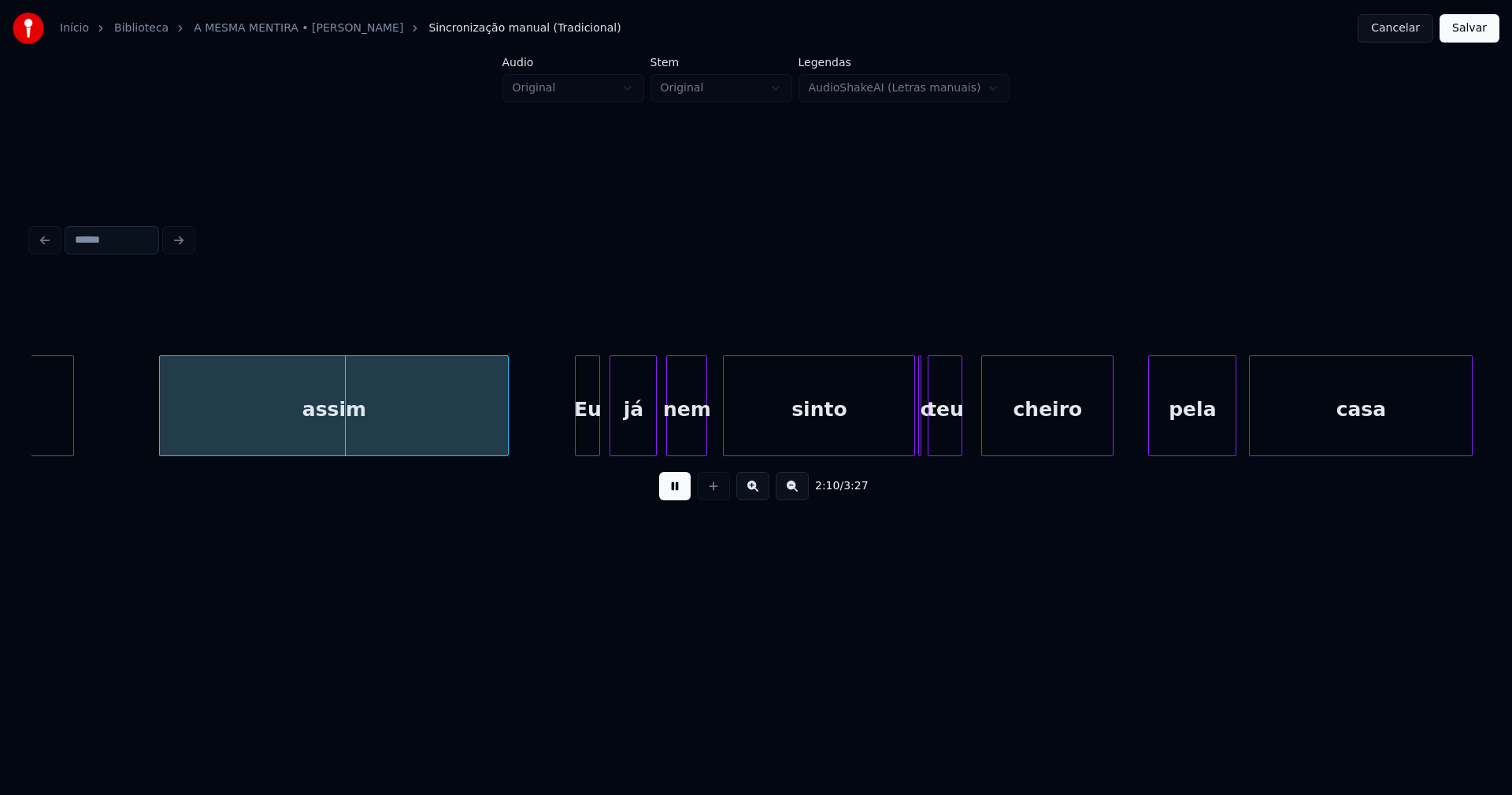
scroll to position [0, 20358]
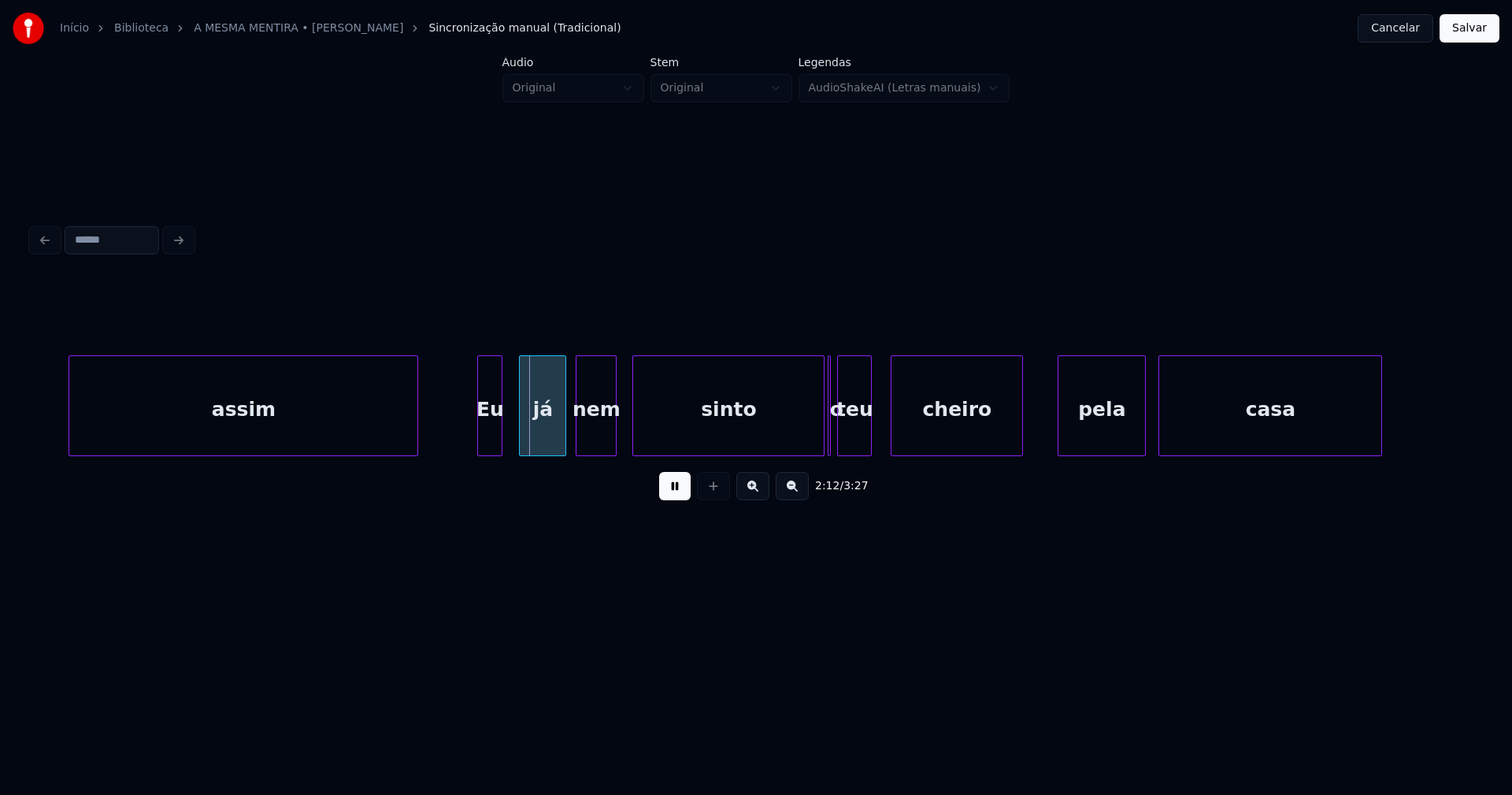
click at [483, 434] on div "Eu" at bounding box center [489, 410] width 24 height 107
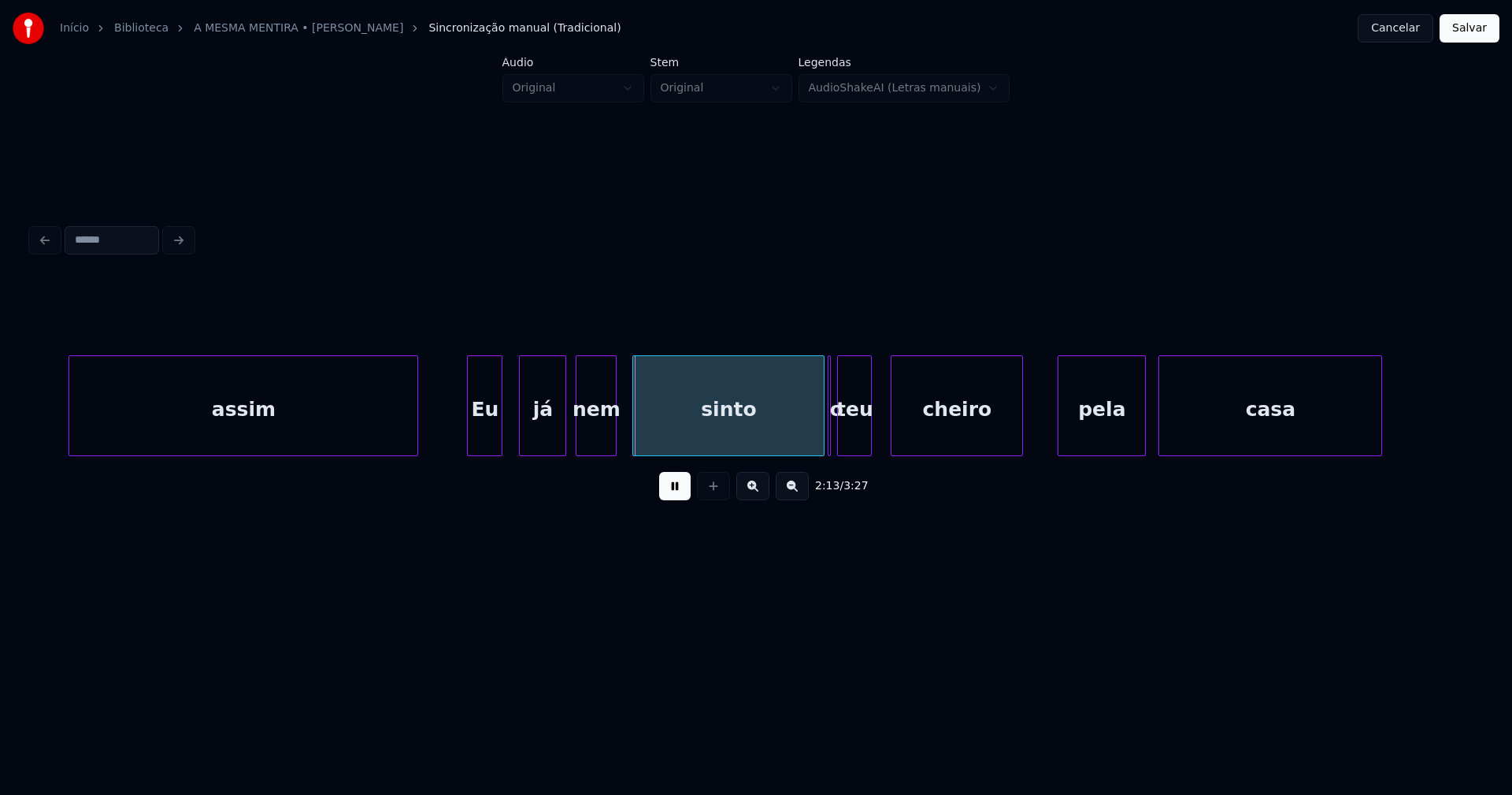
click at [470, 437] on div at bounding box center [470, 405] width 4 height 99
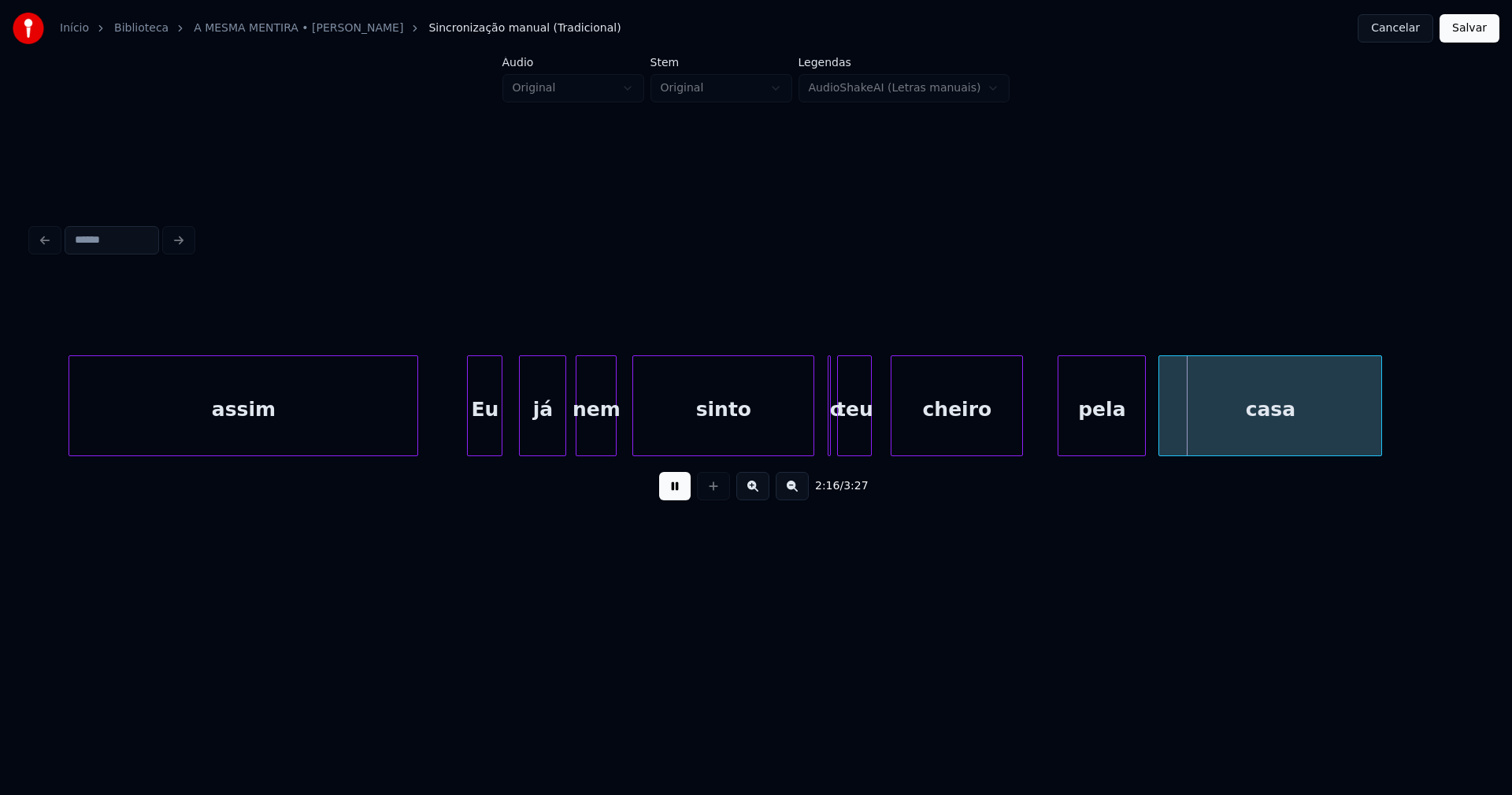
click at [810, 432] on div at bounding box center [811, 405] width 4 height 99
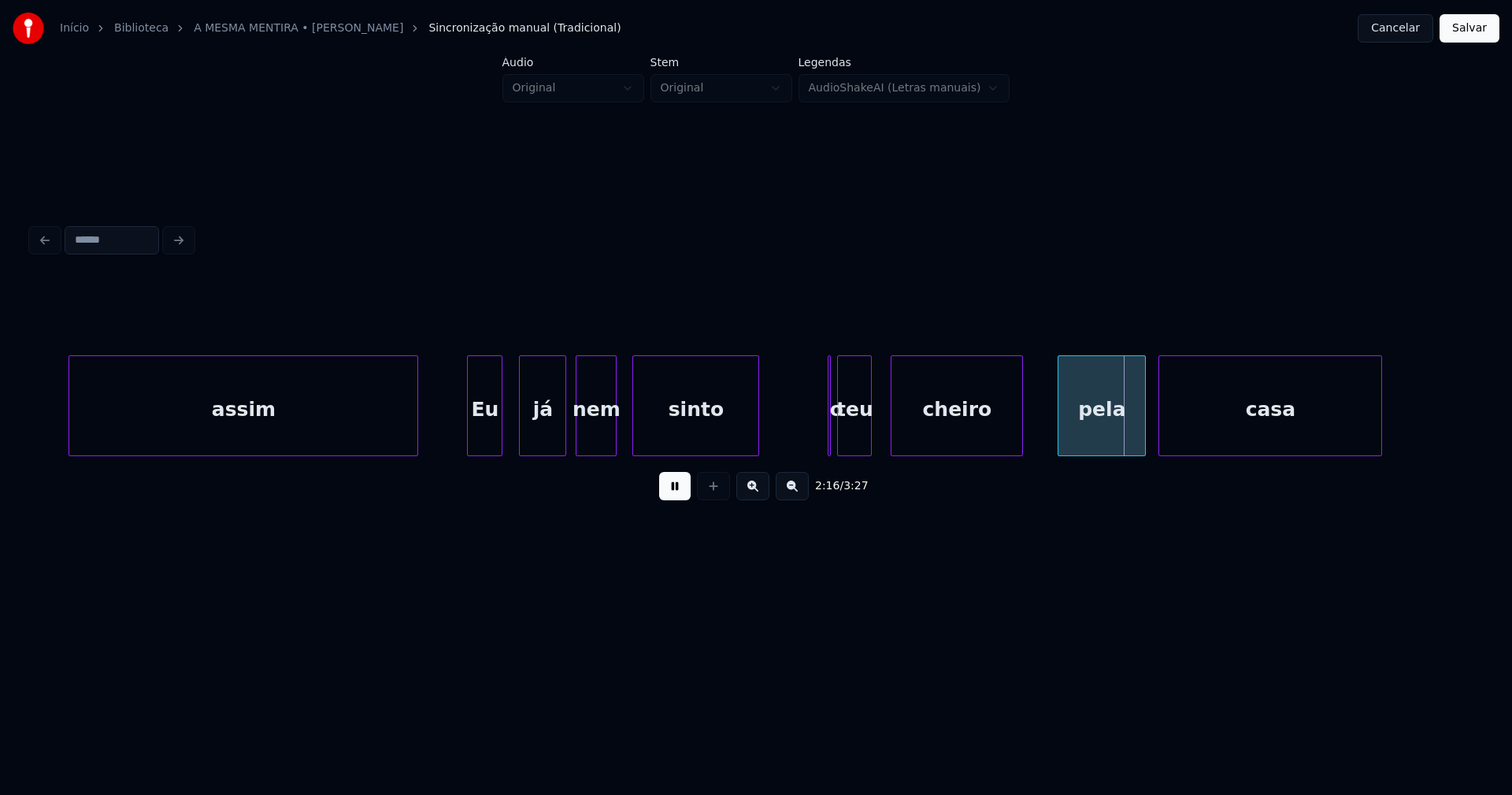
click at [758, 450] on div "assim Eu já nem sinto o teu cheiro pela casa" at bounding box center [756, 405] width 1449 height 101
click at [858, 432] on div at bounding box center [856, 405] width 4 height 99
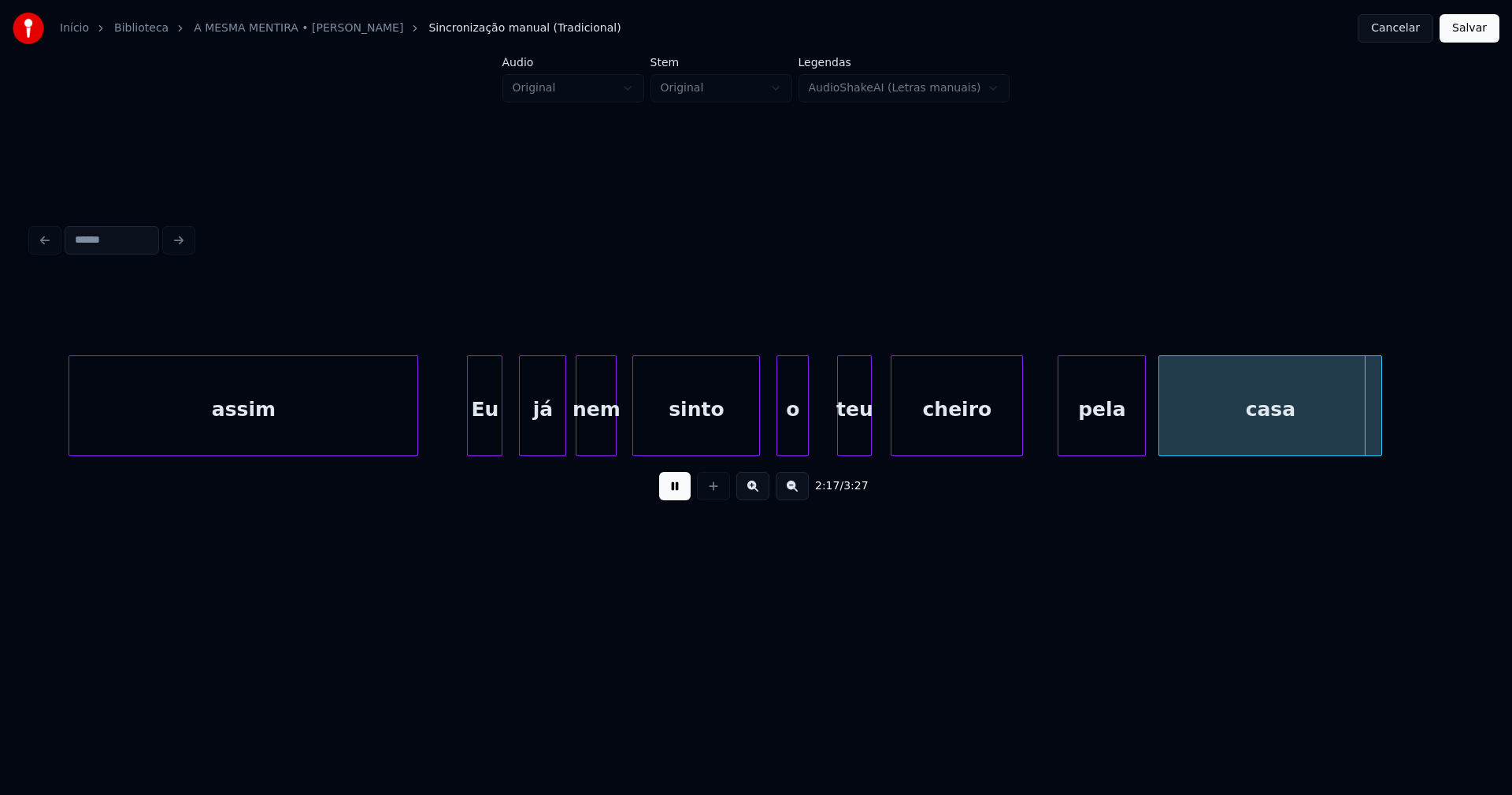
click at [777, 375] on div "o" at bounding box center [792, 405] width 32 height 101
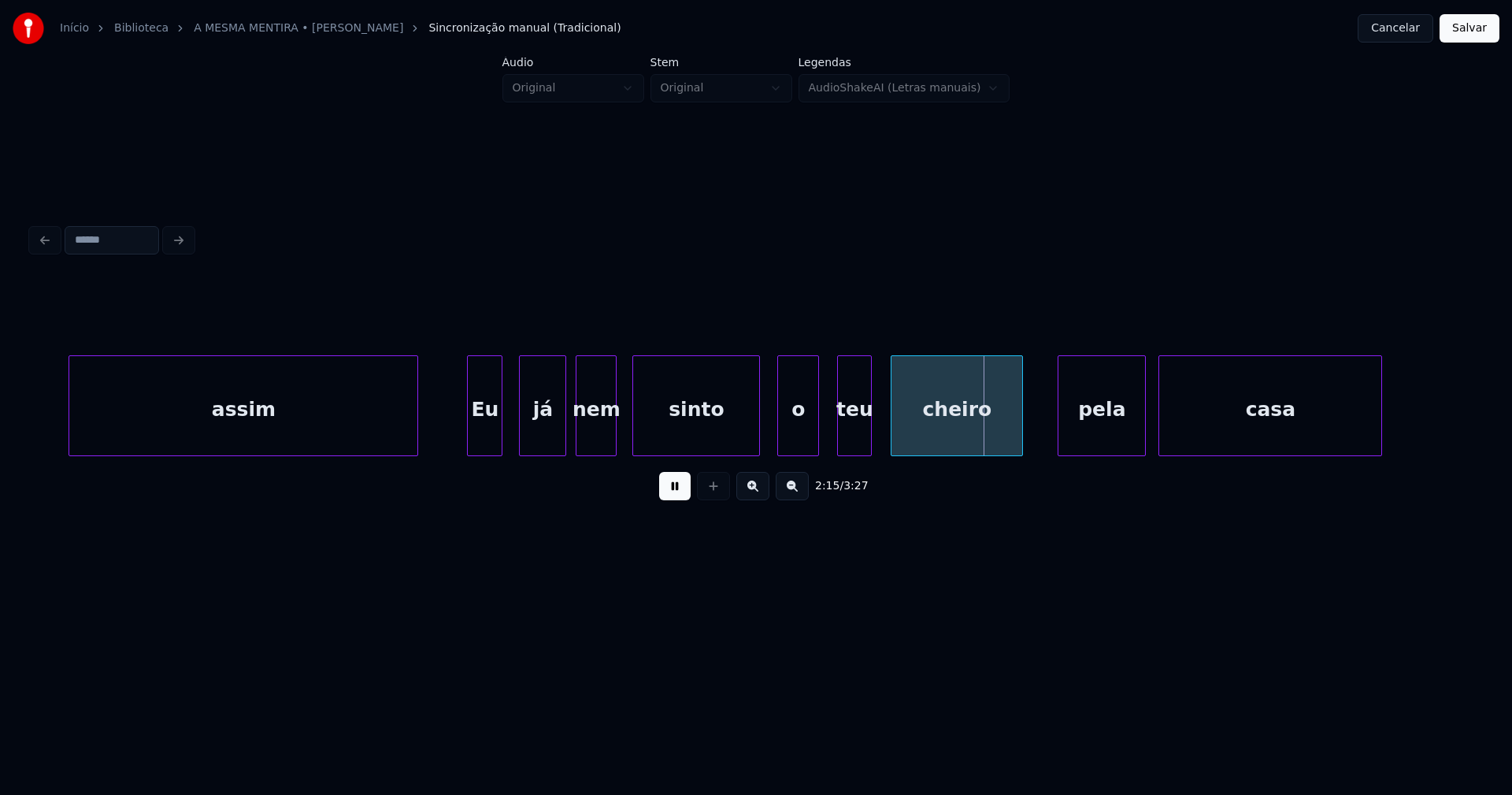
click at [814, 414] on div at bounding box center [815, 405] width 4 height 99
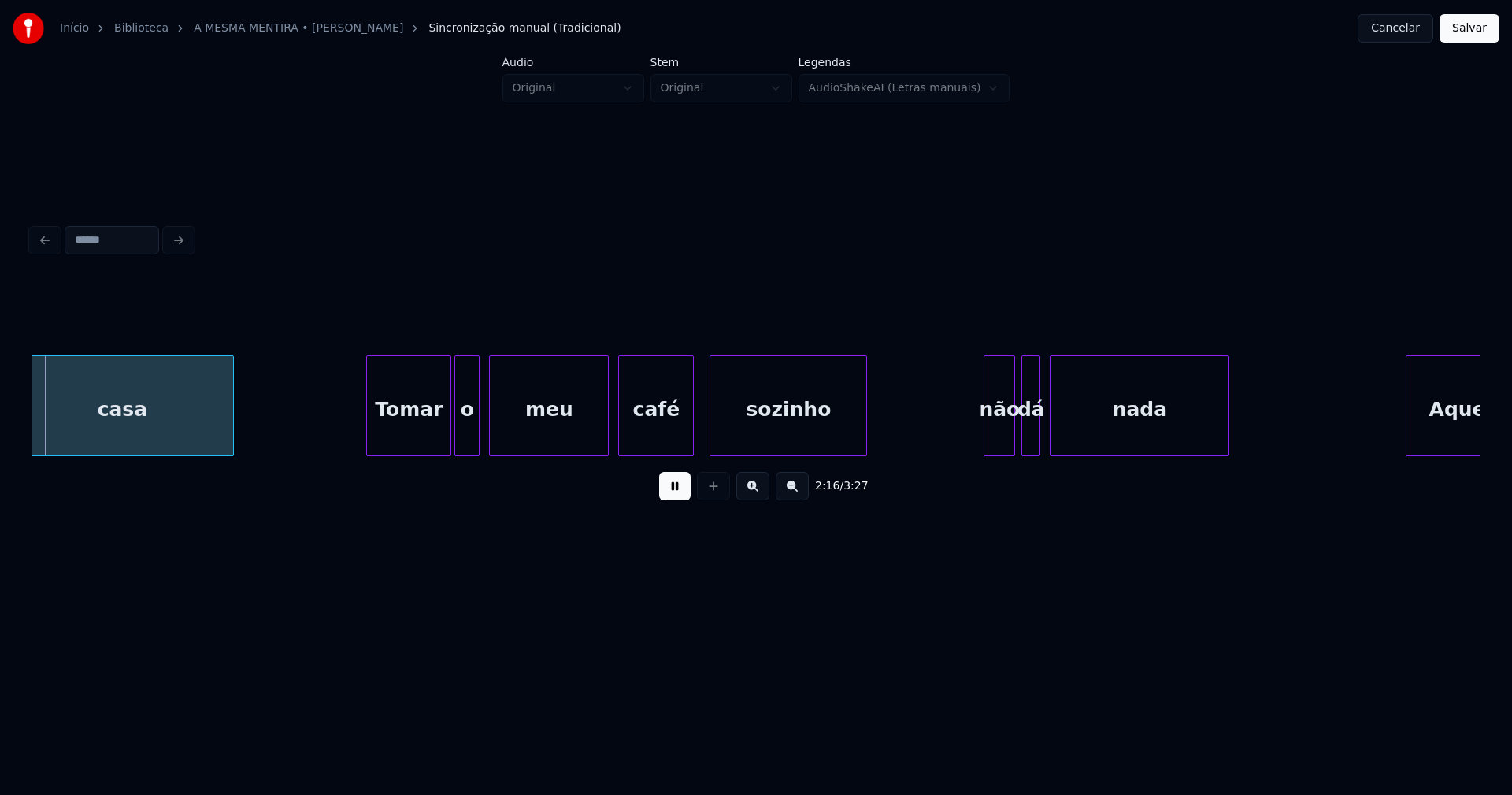
scroll to position [0, 21532]
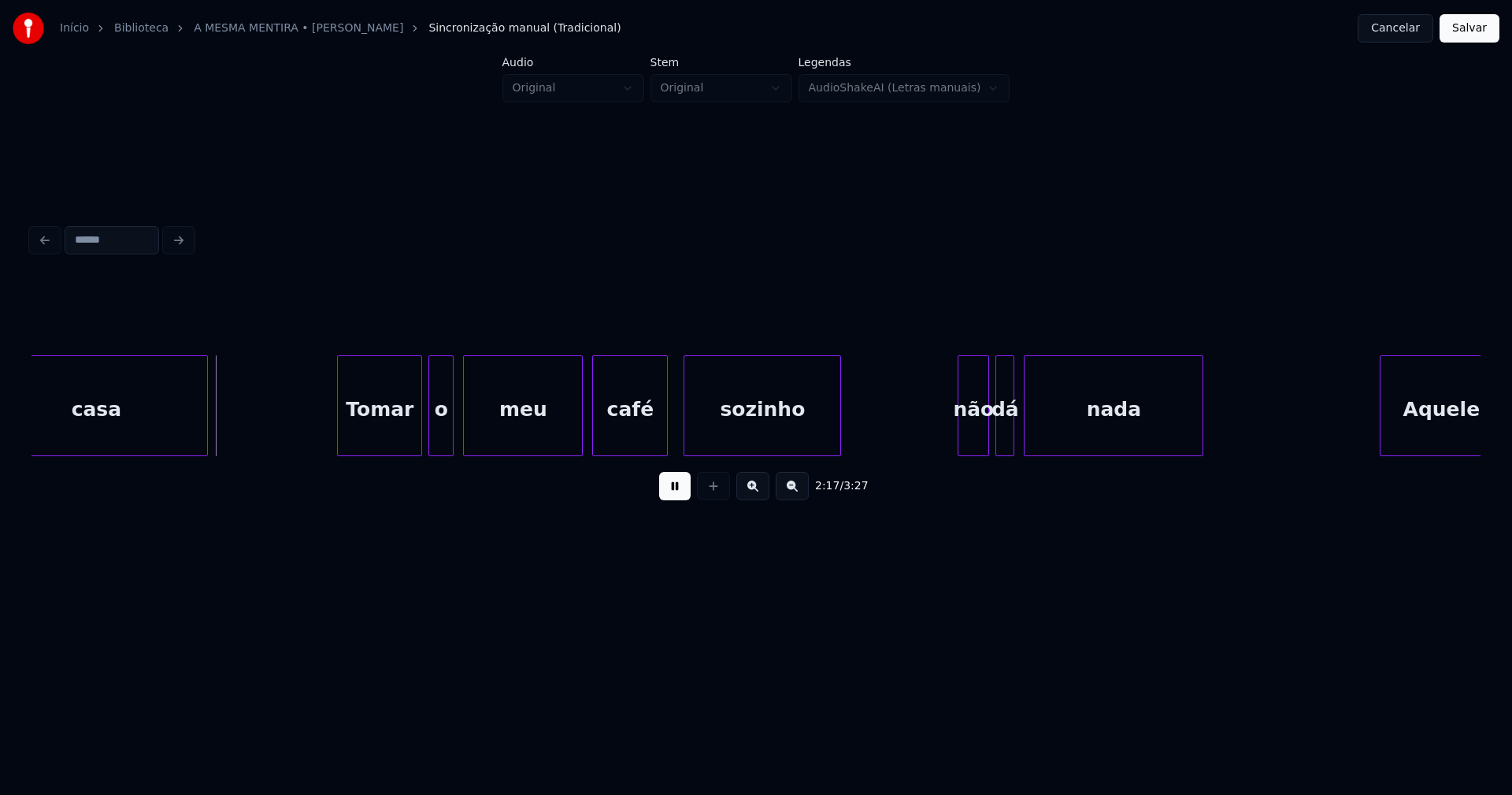
click at [389, 430] on div "Tomar" at bounding box center [380, 410] width 84 height 107
click at [415, 434] on div at bounding box center [412, 405] width 4 height 99
click at [425, 436] on div at bounding box center [423, 405] width 4 height 99
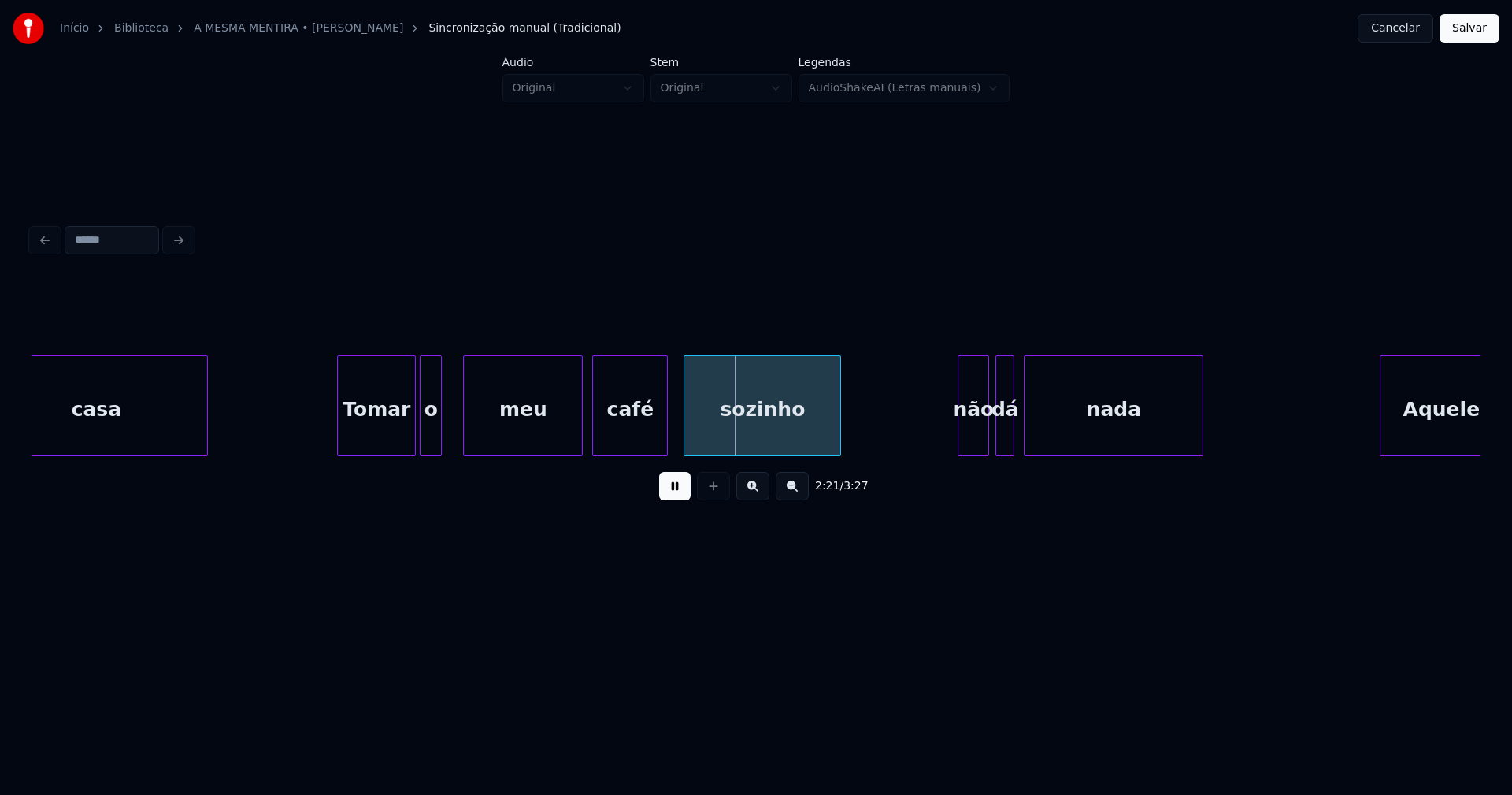
click at [438, 450] on div "casa Tomar o meu café sozinho não dá nada Aquele" at bounding box center [756, 405] width 1449 height 101
click at [490, 445] on div "meu" at bounding box center [506, 410] width 118 height 107
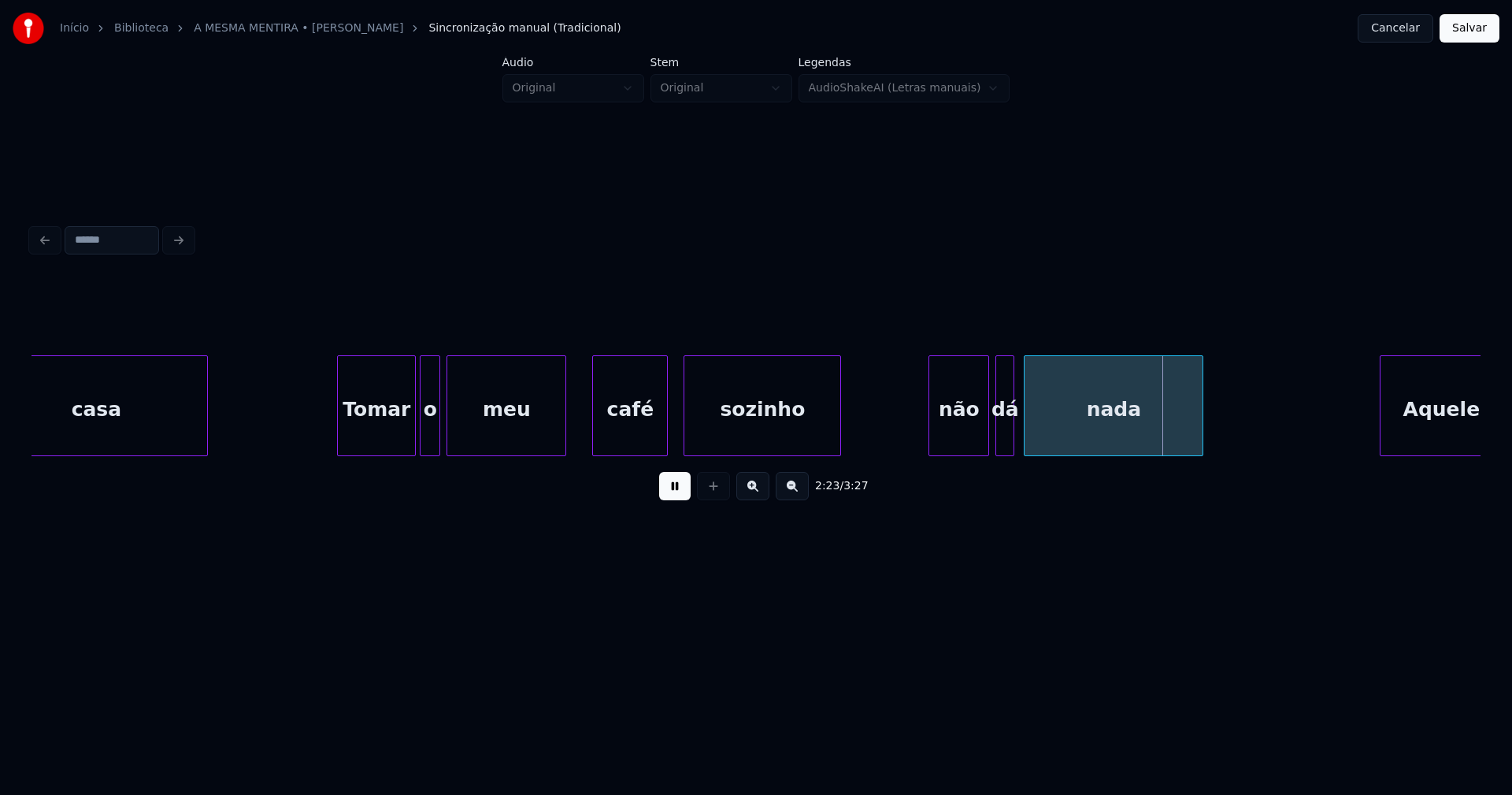
click at [932, 444] on div at bounding box center [931, 405] width 4 height 99
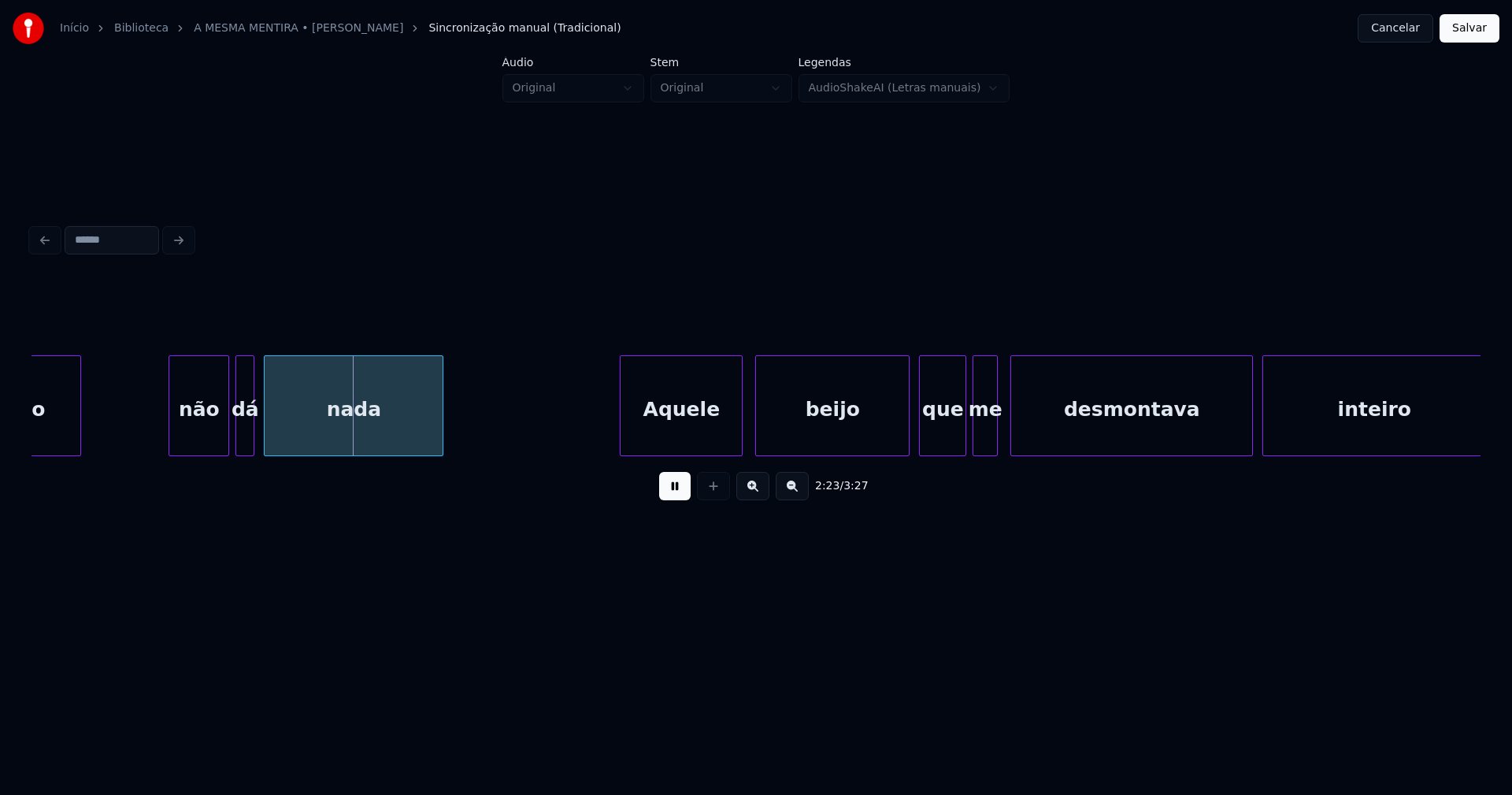
scroll to position [0, 22618]
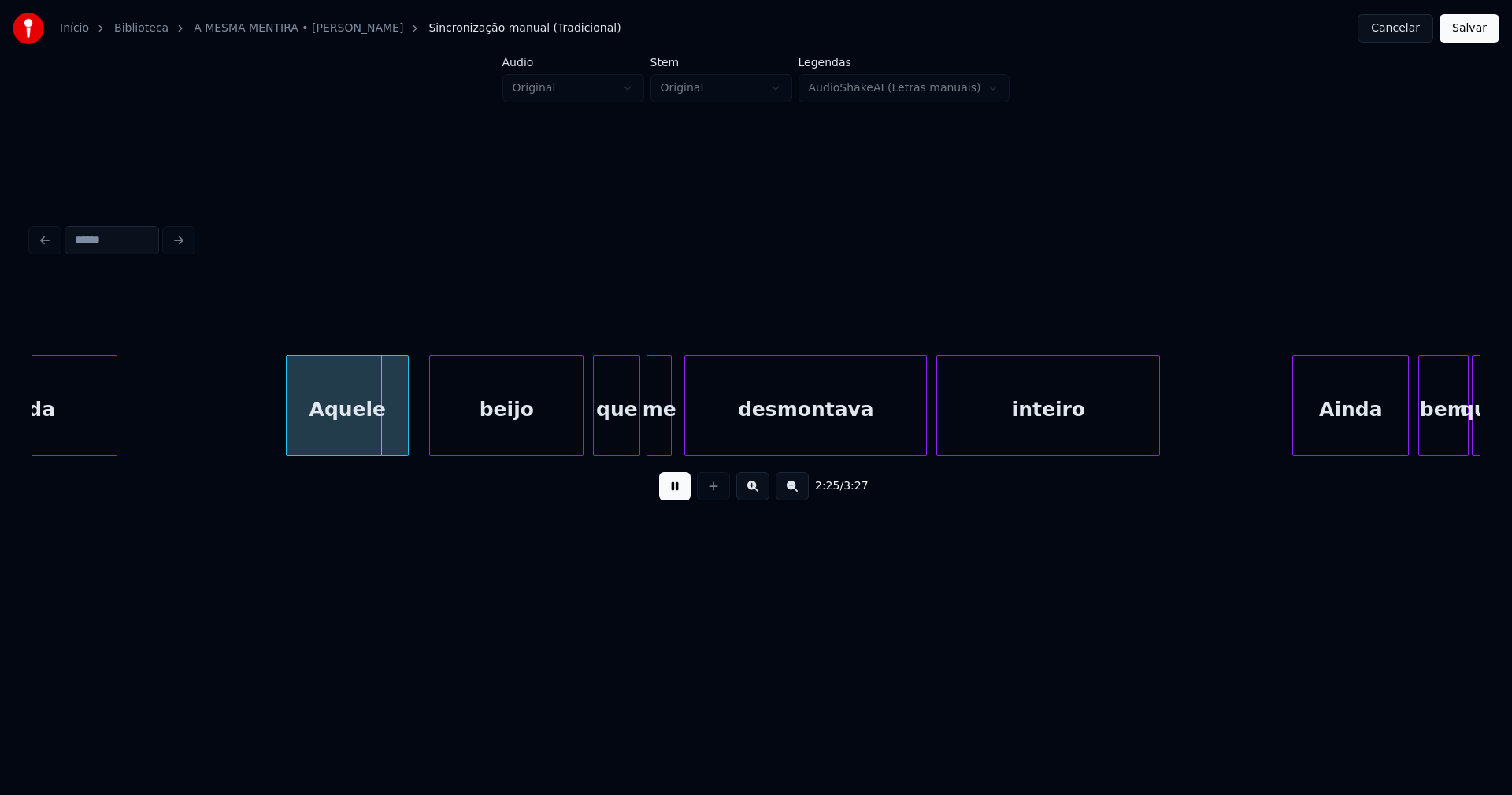
click at [353, 439] on div "Aquele" at bounding box center [347, 410] width 121 height 107
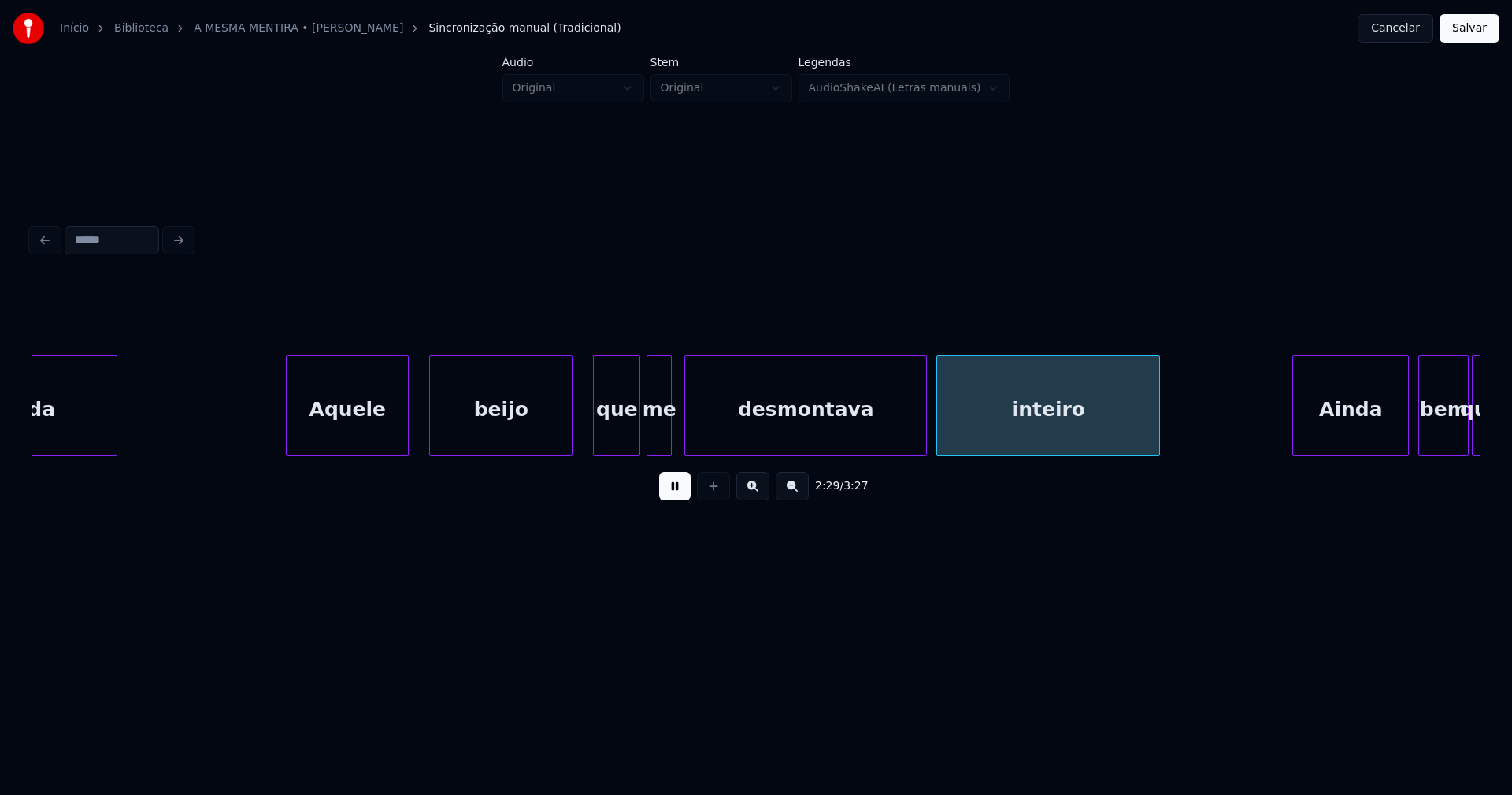
click at [570, 435] on div at bounding box center [569, 405] width 4 height 99
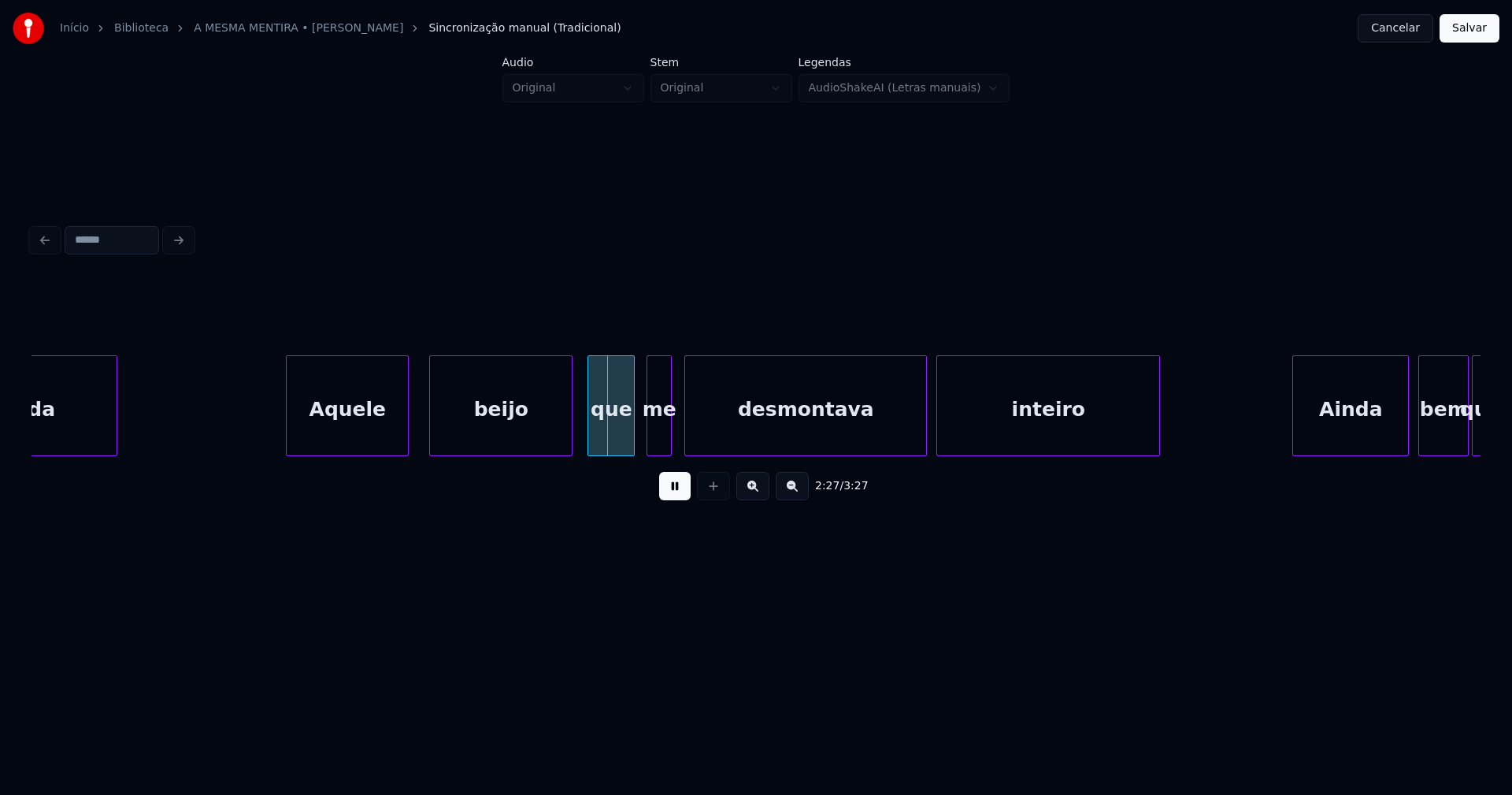
click at [619, 439] on div "que" at bounding box center [610, 410] width 45 height 107
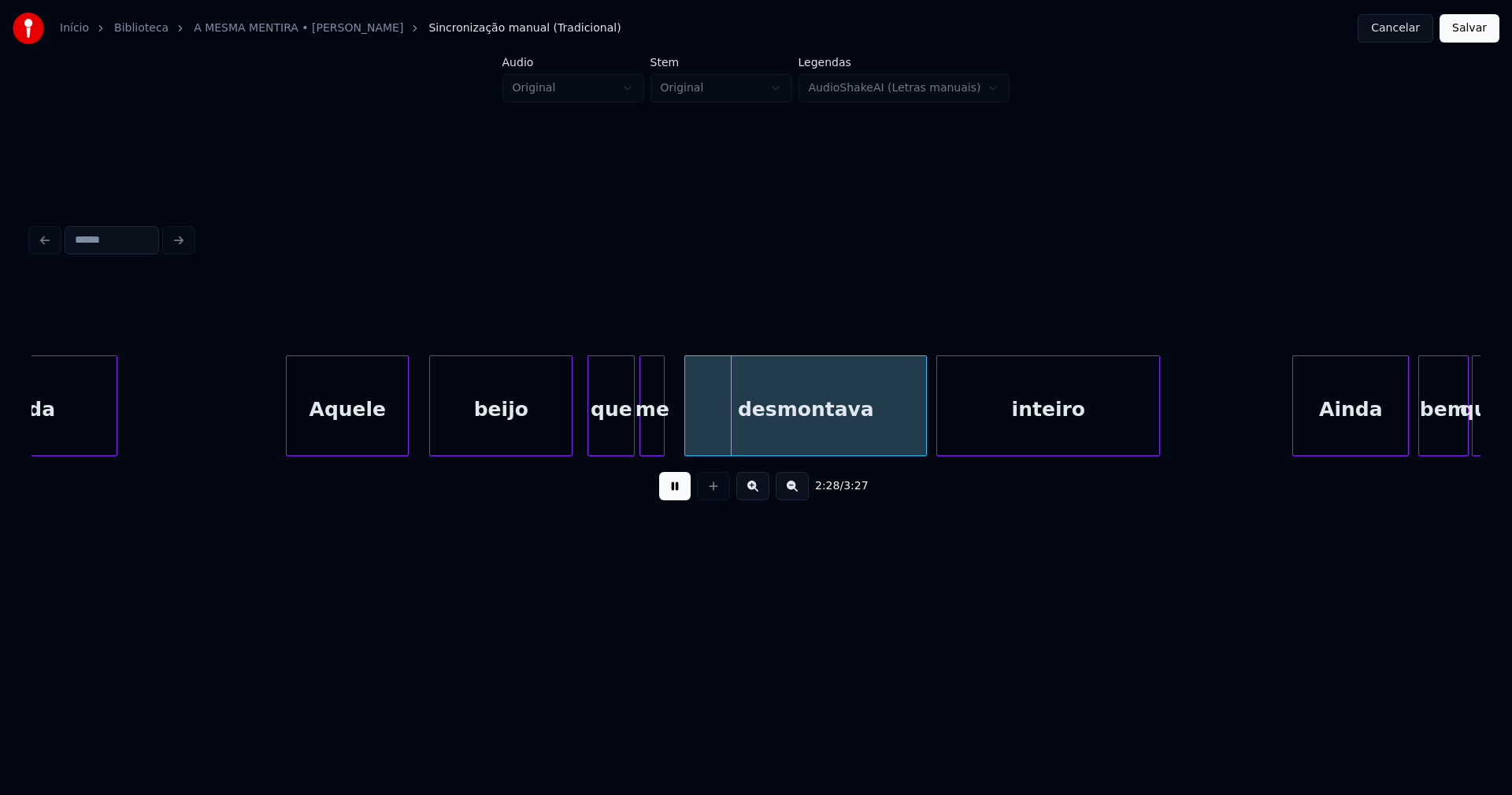
click at [655, 442] on div "me" at bounding box center [651, 410] width 24 height 107
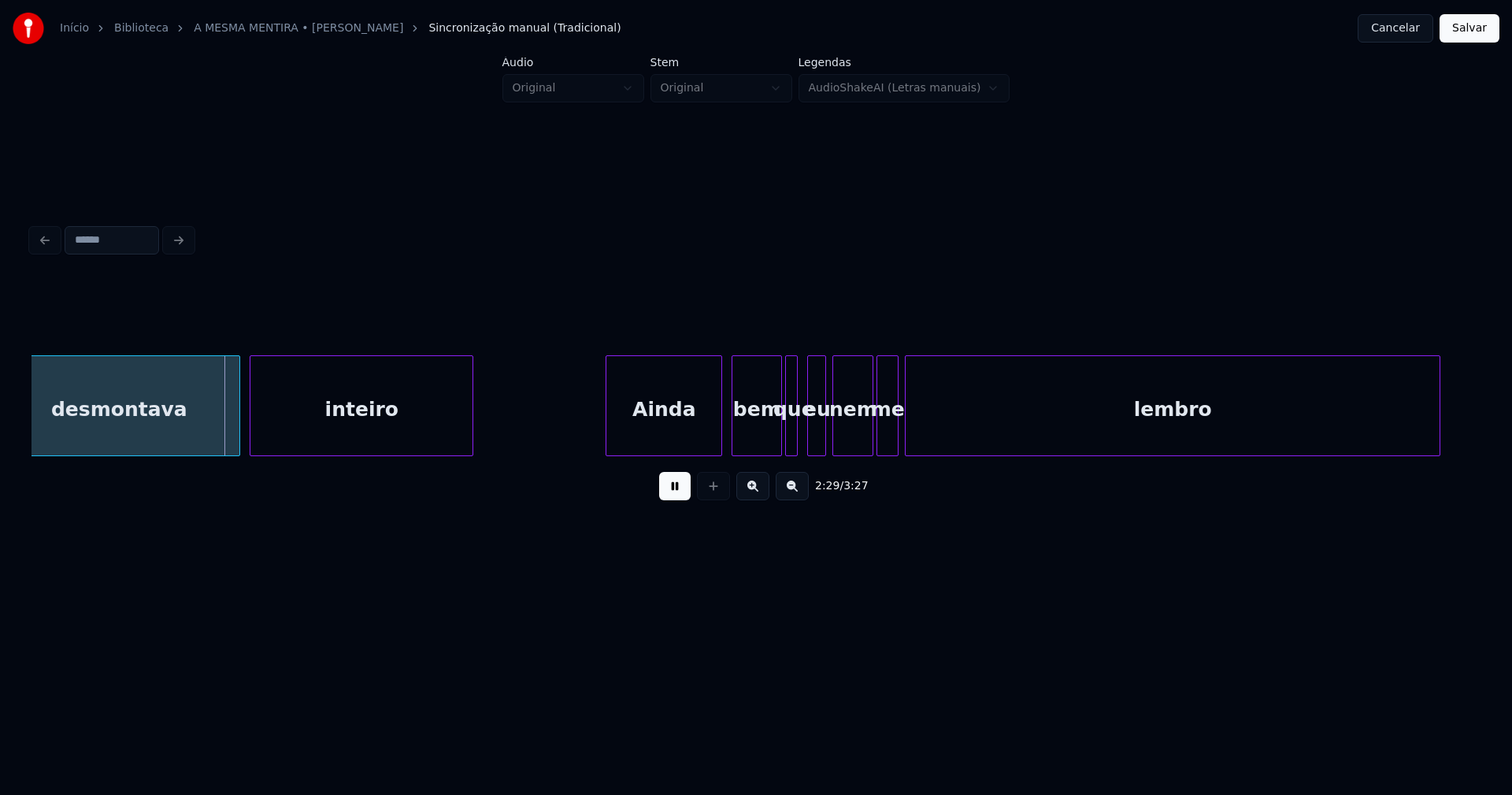
scroll to position [0, 23413]
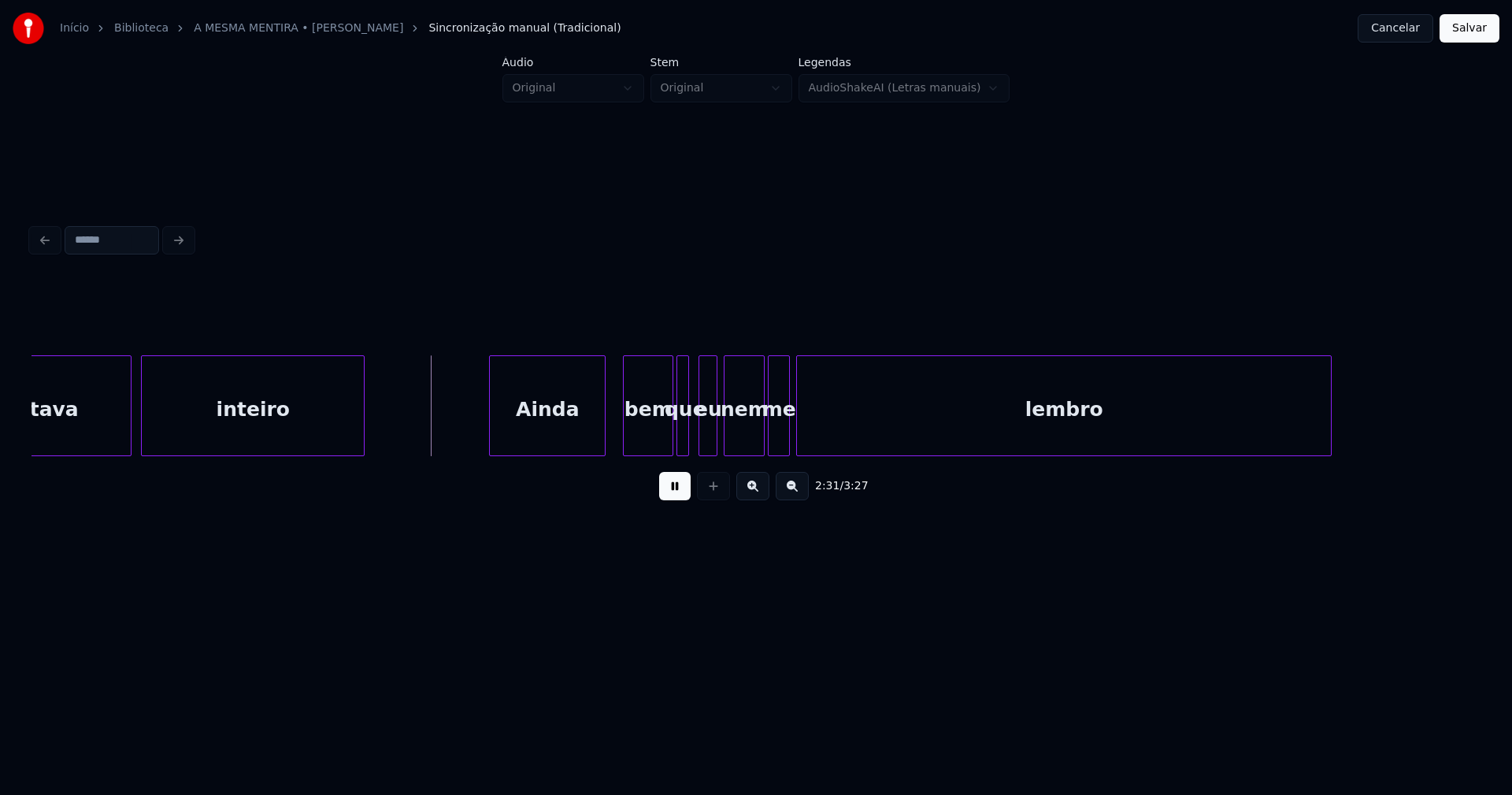
click at [569, 449] on div "Ainda" at bounding box center [546, 410] width 115 height 107
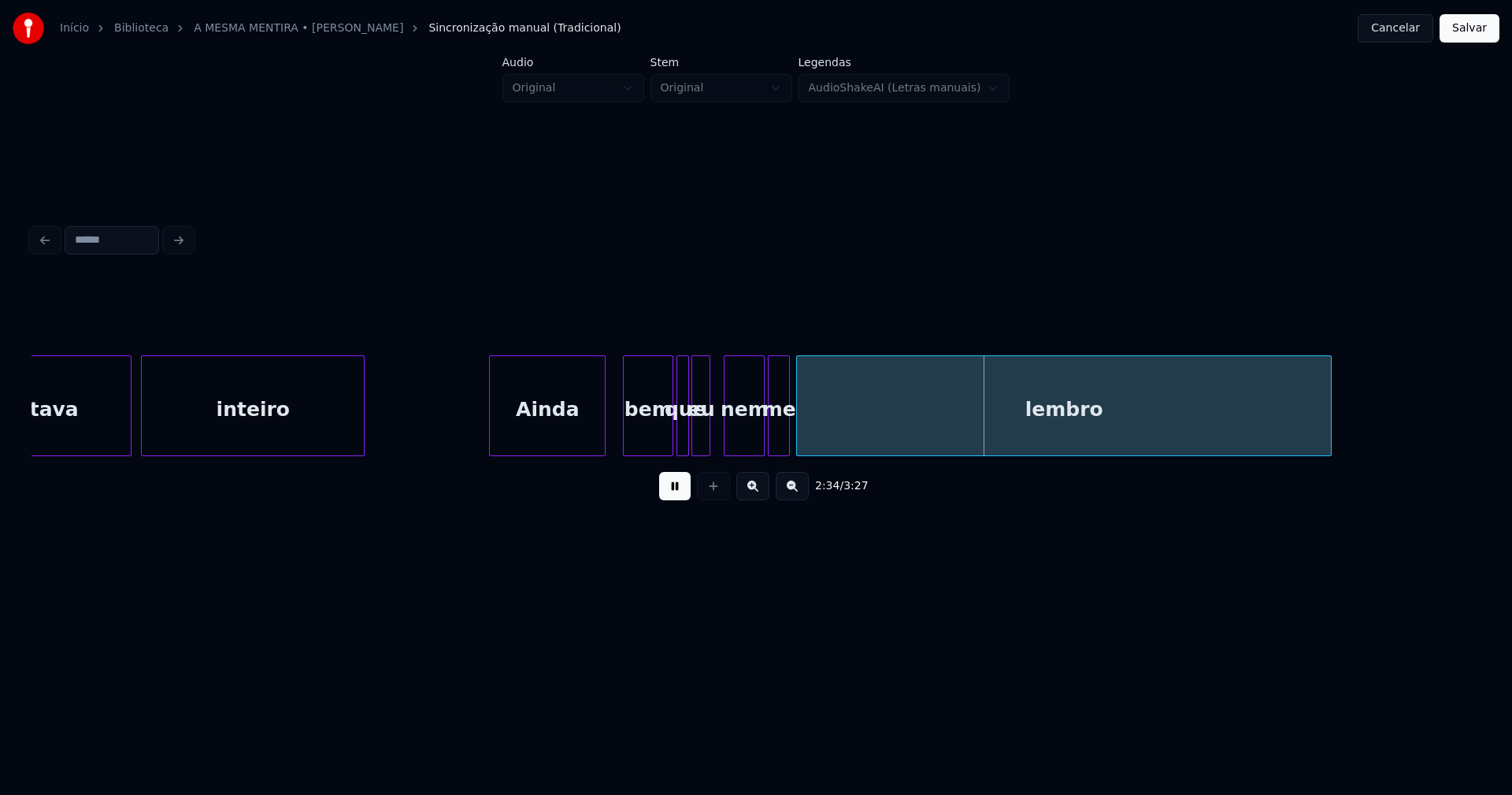
click at [699, 442] on div "eu" at bounding box center [700, 410] width 17 height 107
click at [659, 444] on div at bounding box center [658, 405] width 4 height 99
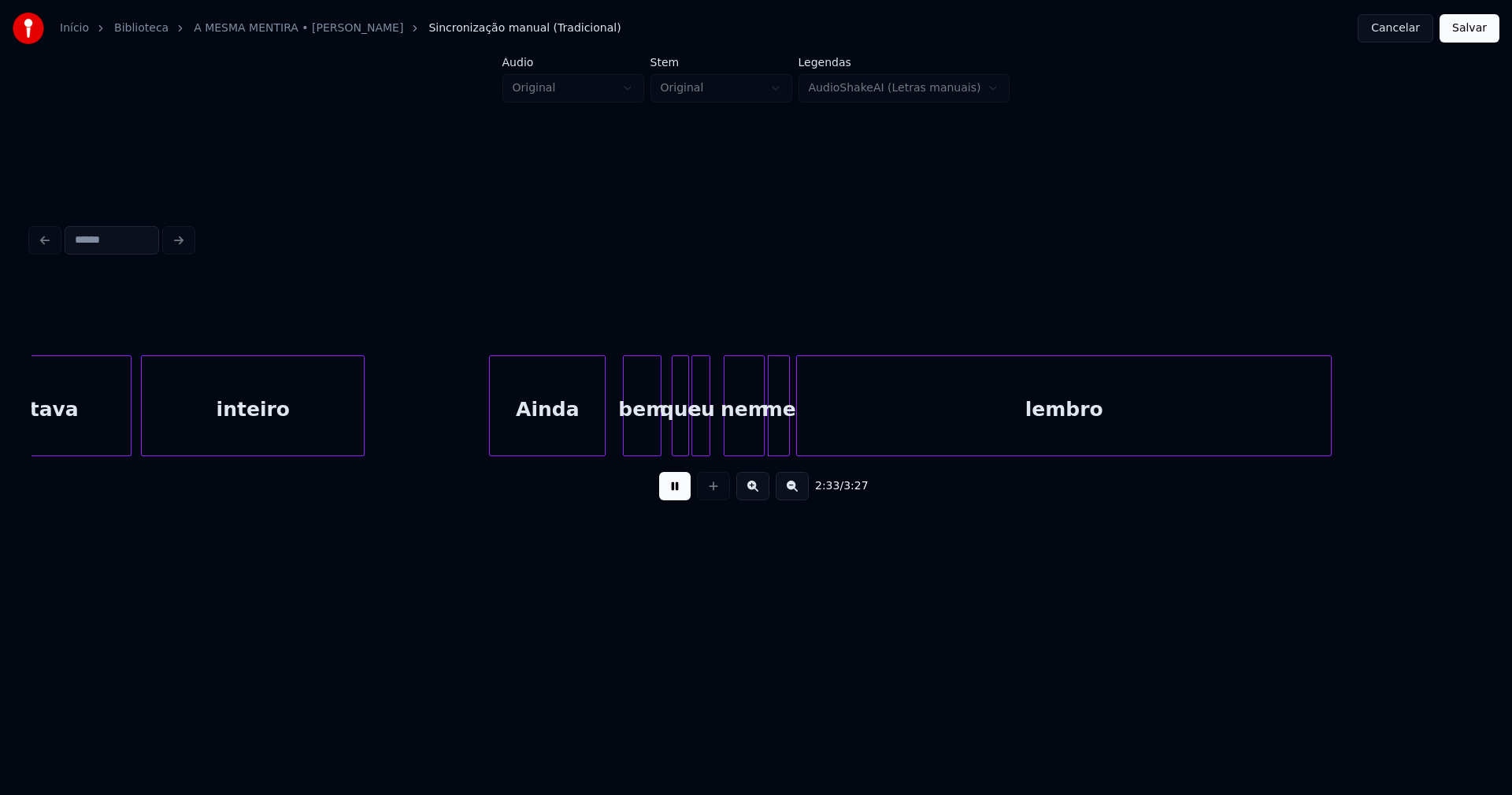
click at [674, 439] on div at bounding box center [675, 405] width 4 height 99
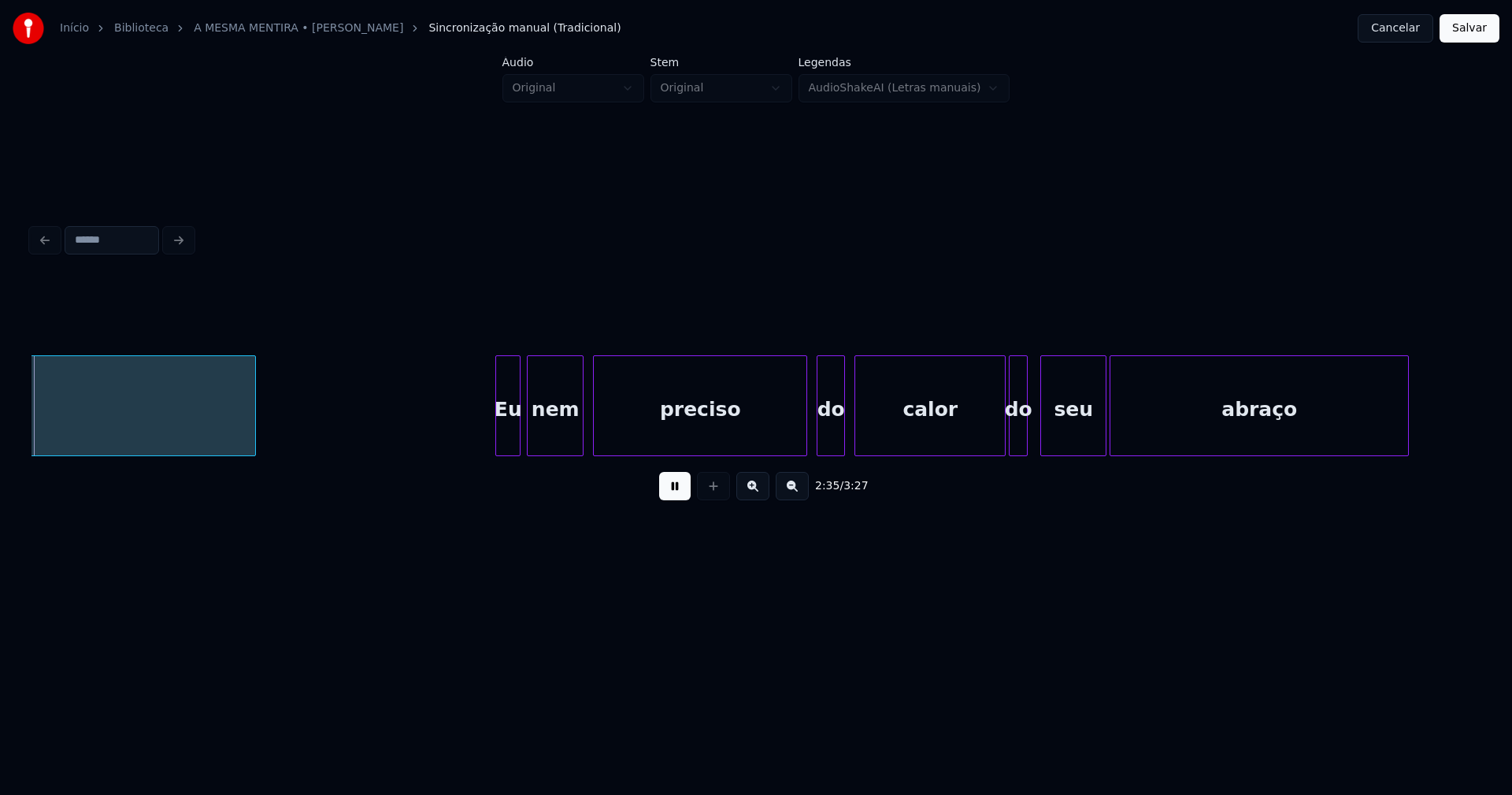
scroll to position [0, 24496]
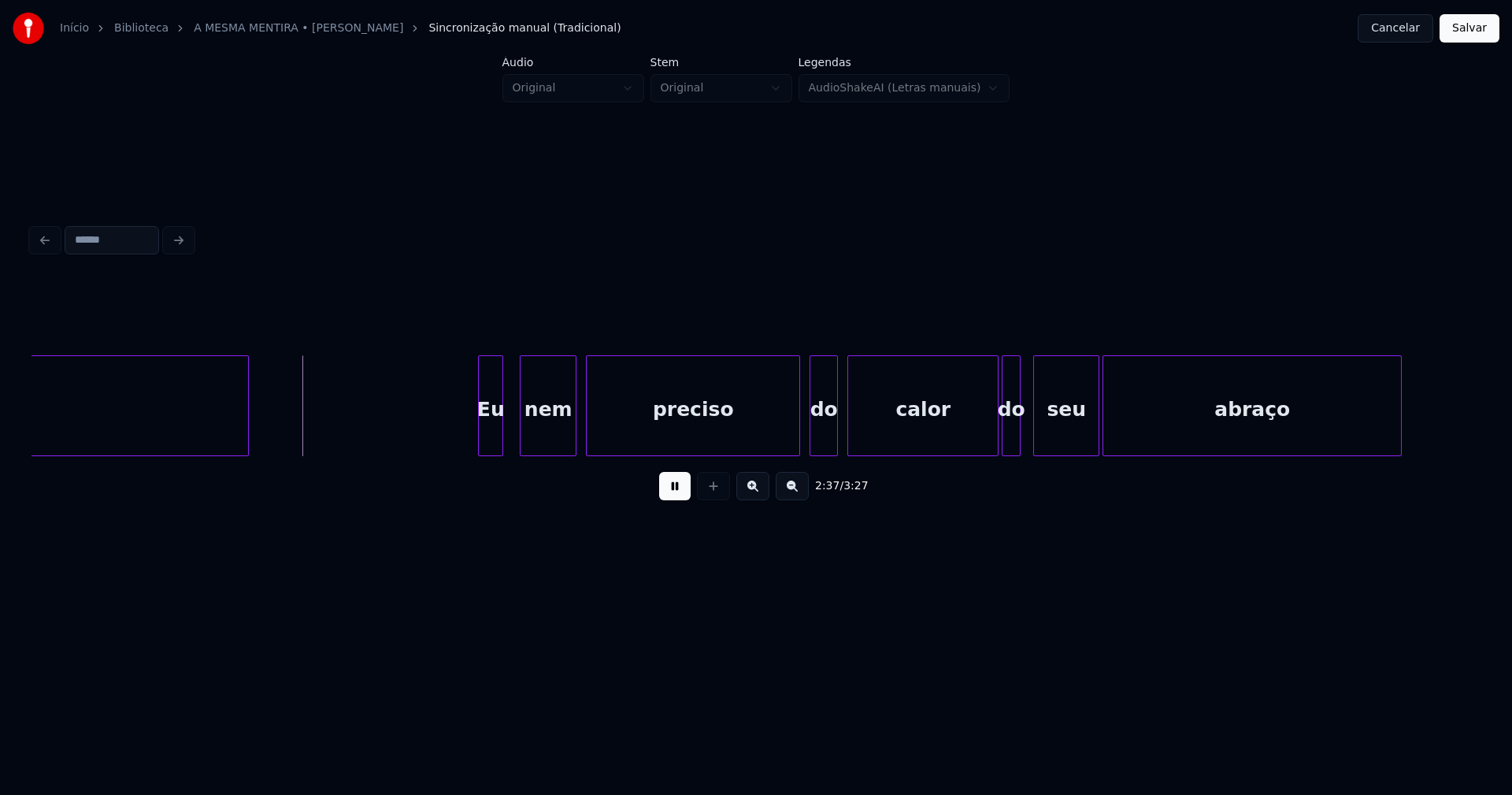
click at [489, 434] on div "Eu" at bounding box center [490, 410] width 24 height 107
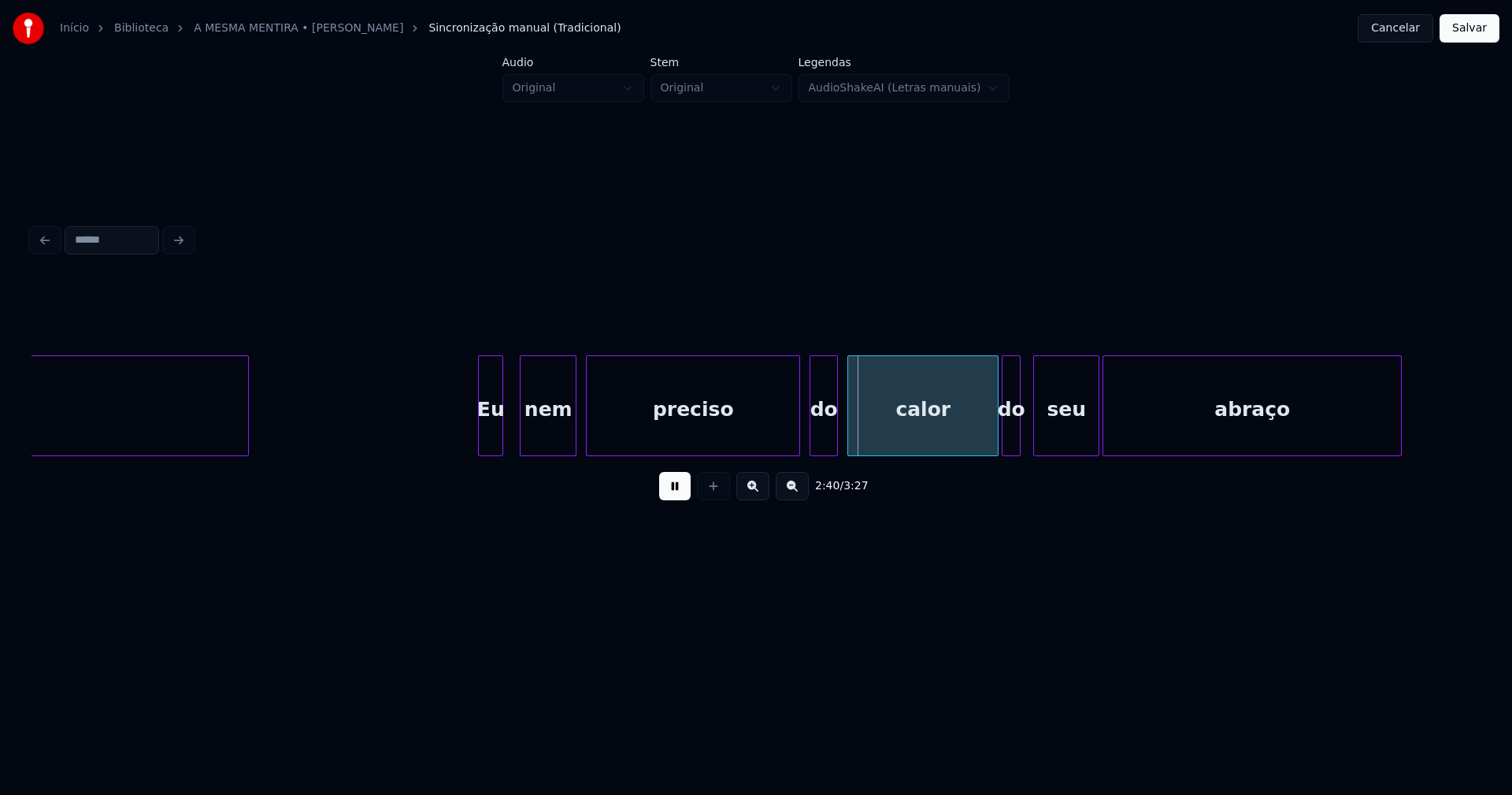
click at [799, 434] on div at bounding box center [796, 405] width 4 height 99
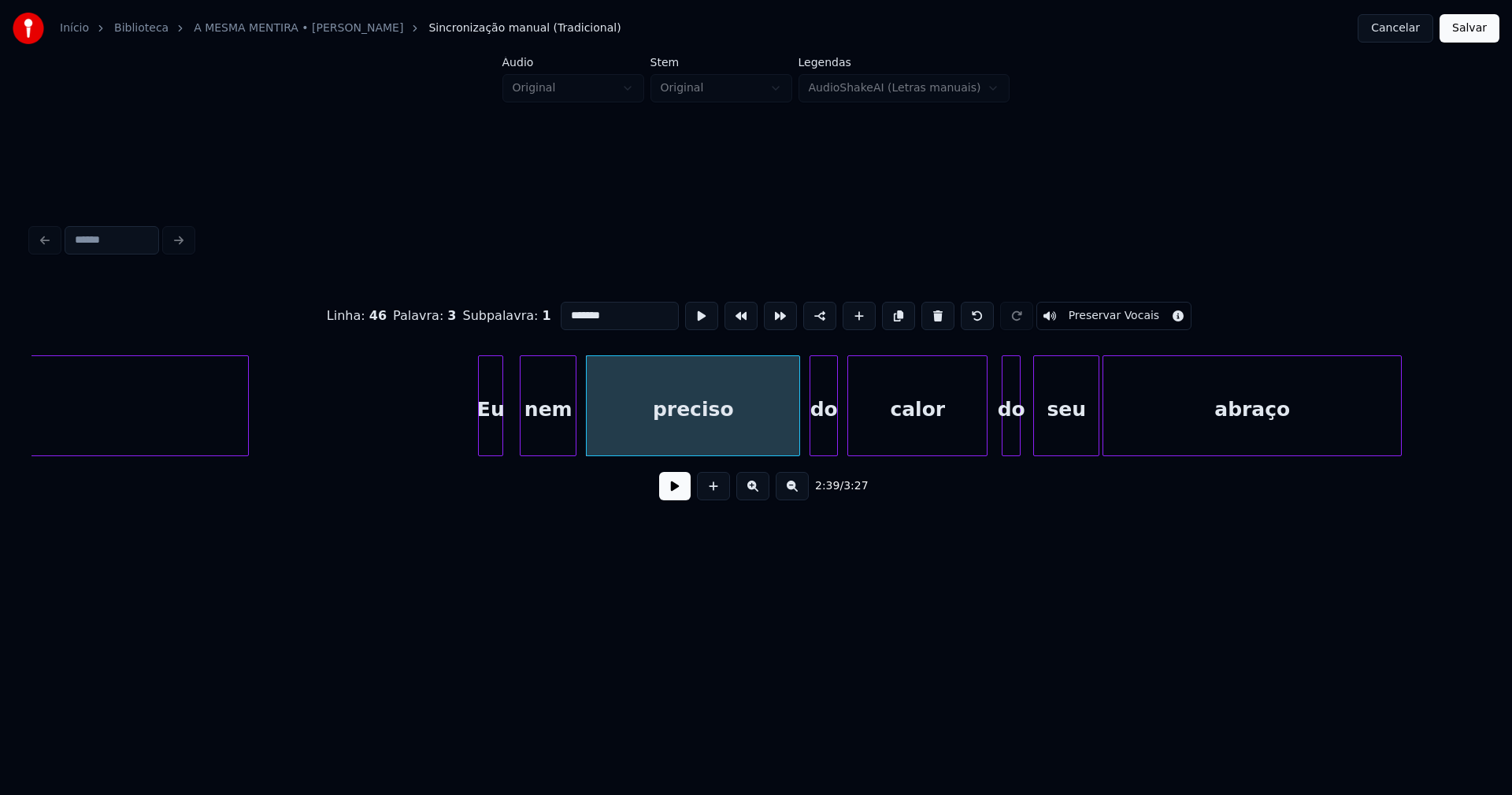
click at [986, 442] on div at bounding box center [983, 405] width 4 height 99
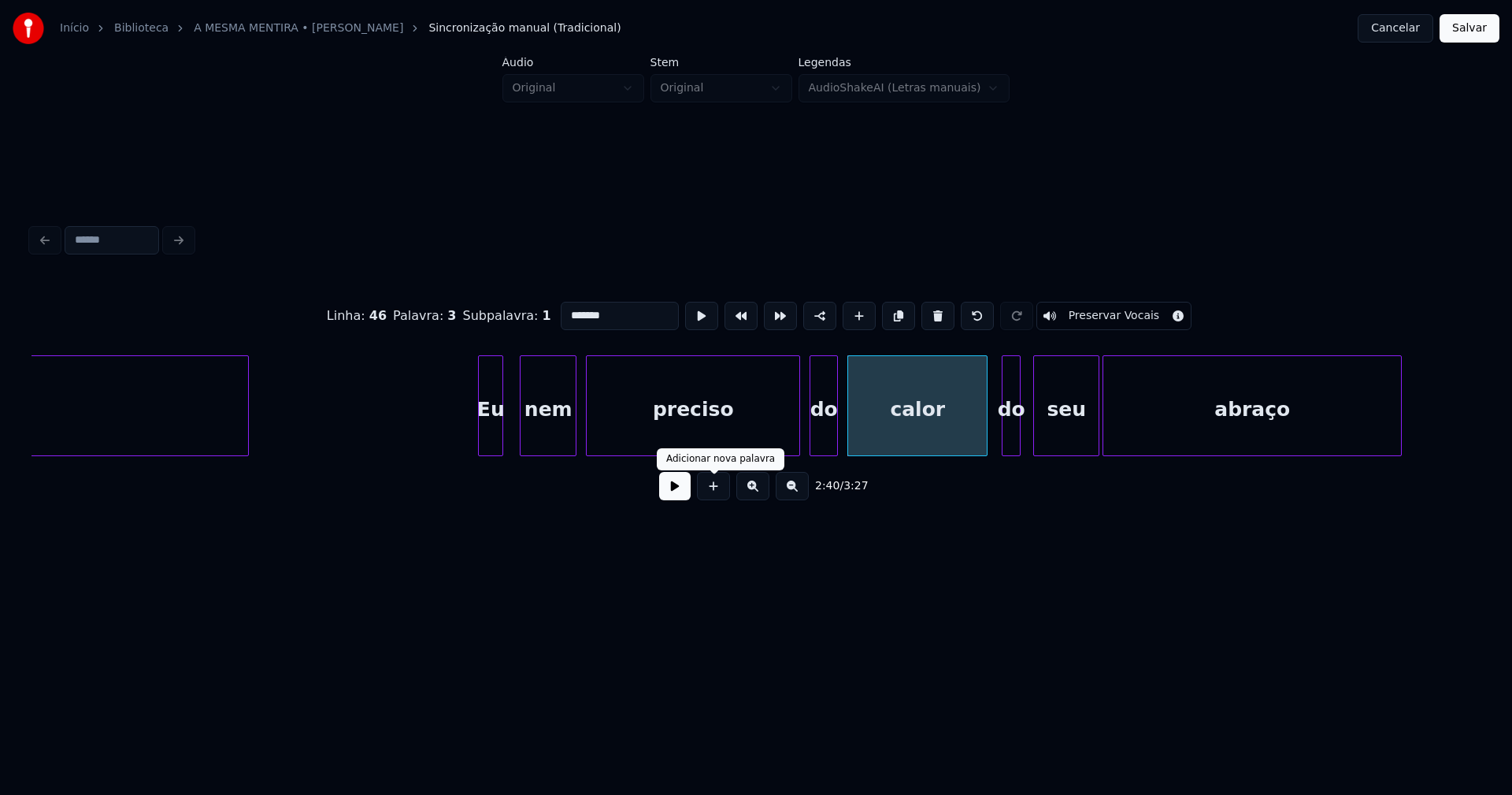
click at [681, 493] on button at bounding box center [675, 486] width 31 height 28
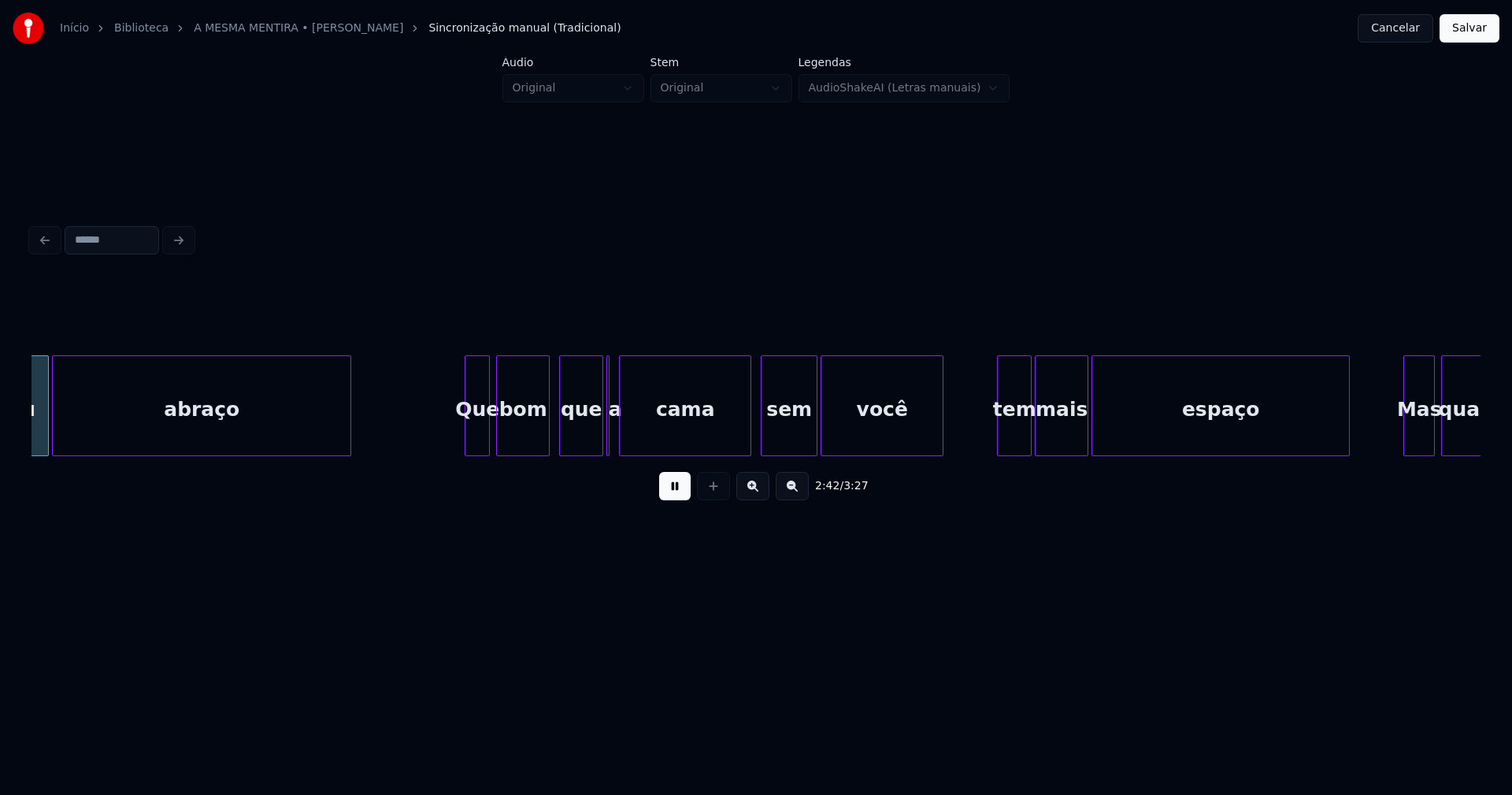
scroll to position [0, 25549]
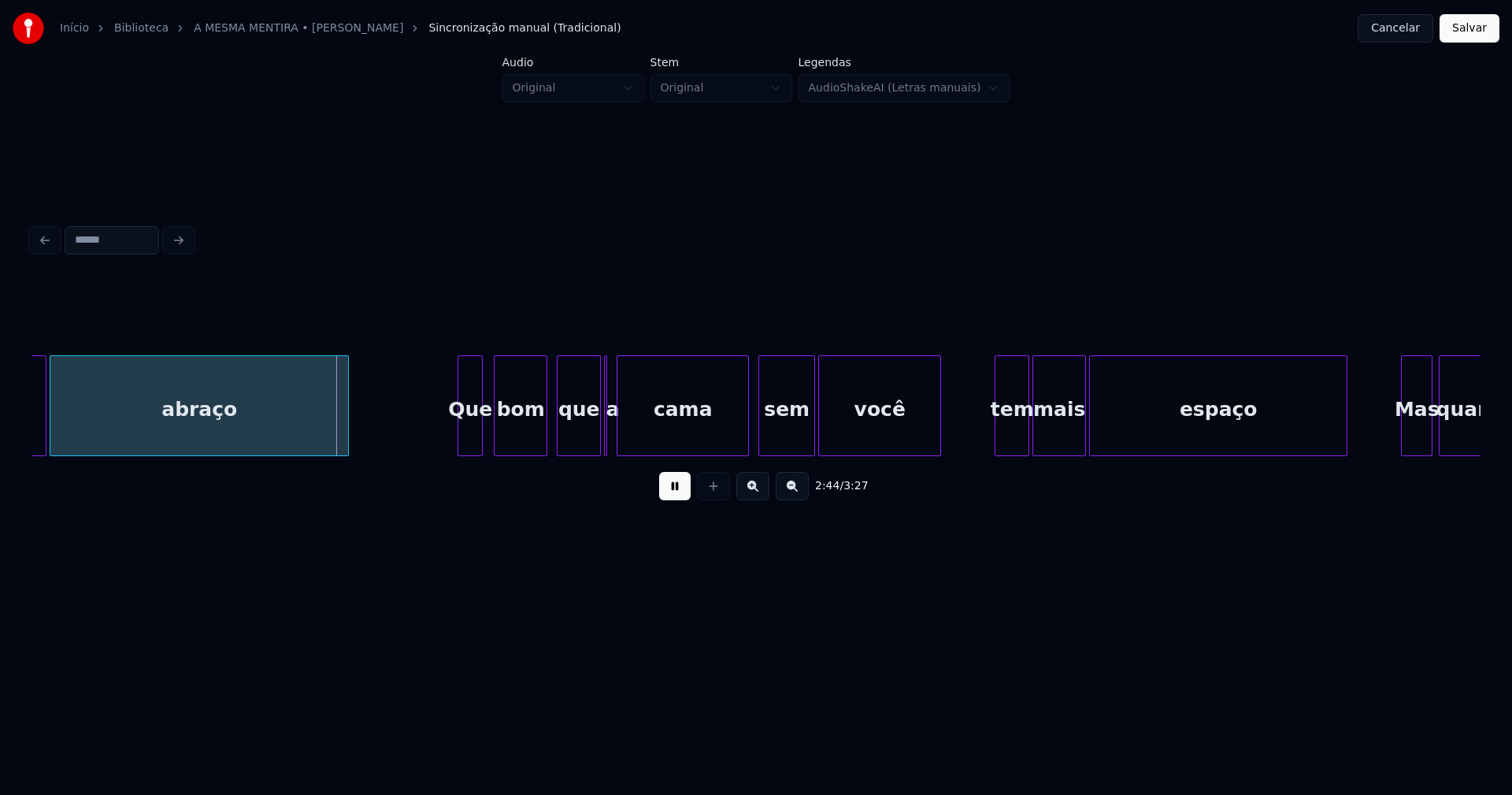
click at [471, 441] on div "Que" at bounding box center [470, 410] width 24 height 107
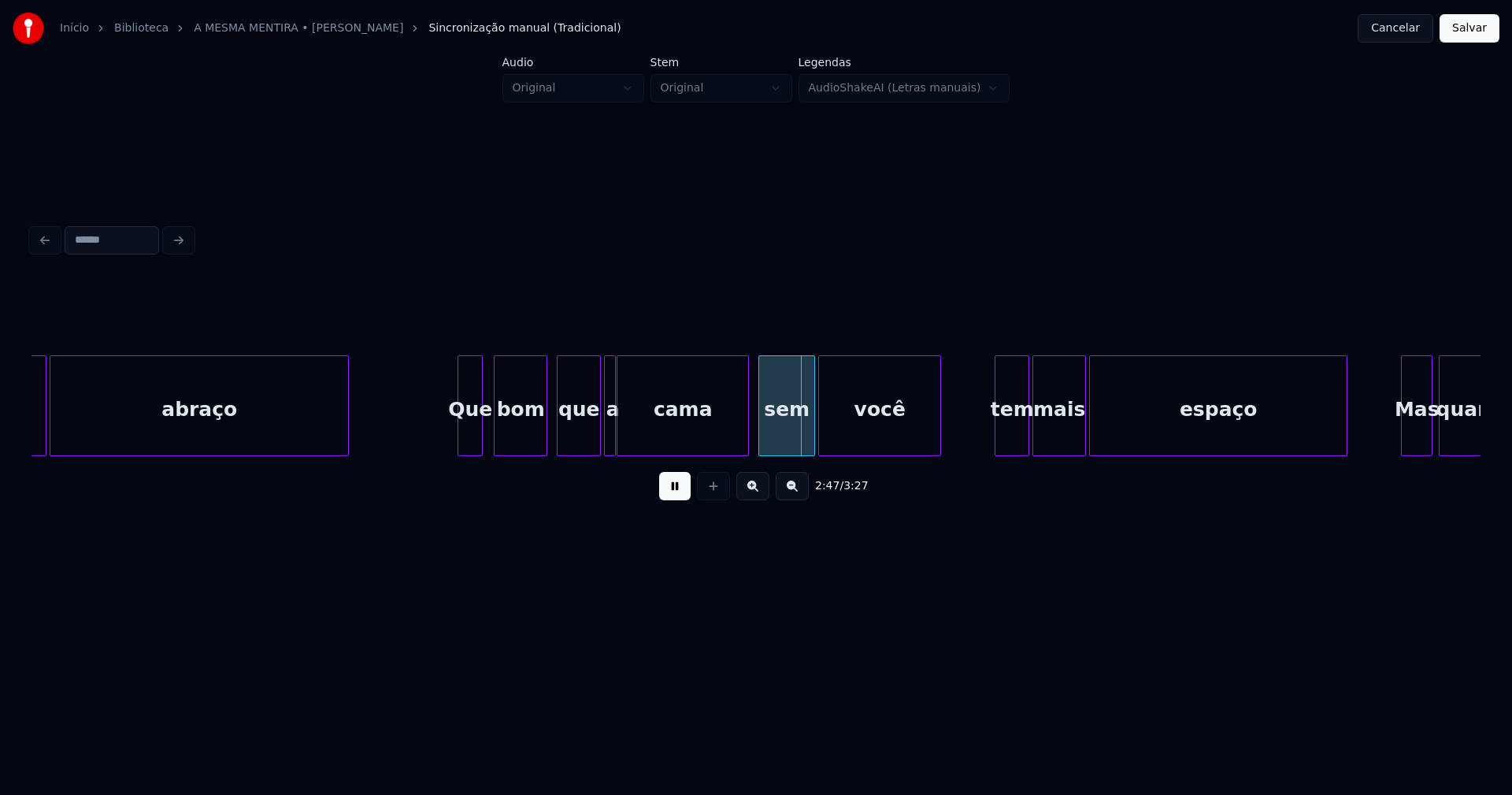
click at [614, 439] on div at bounding box center [612, 405] width 4 height 99
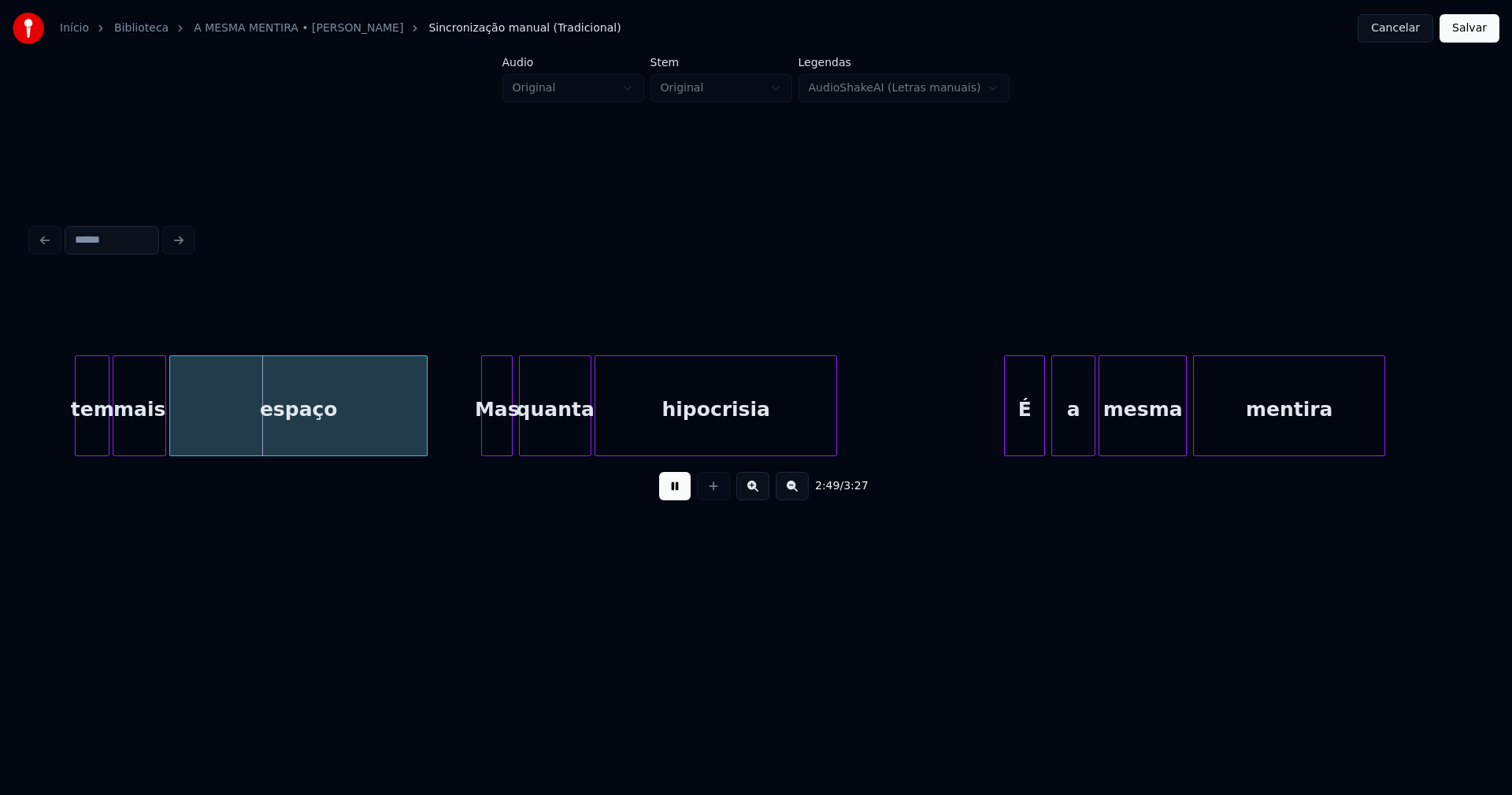
scroll to position [0, 26523]
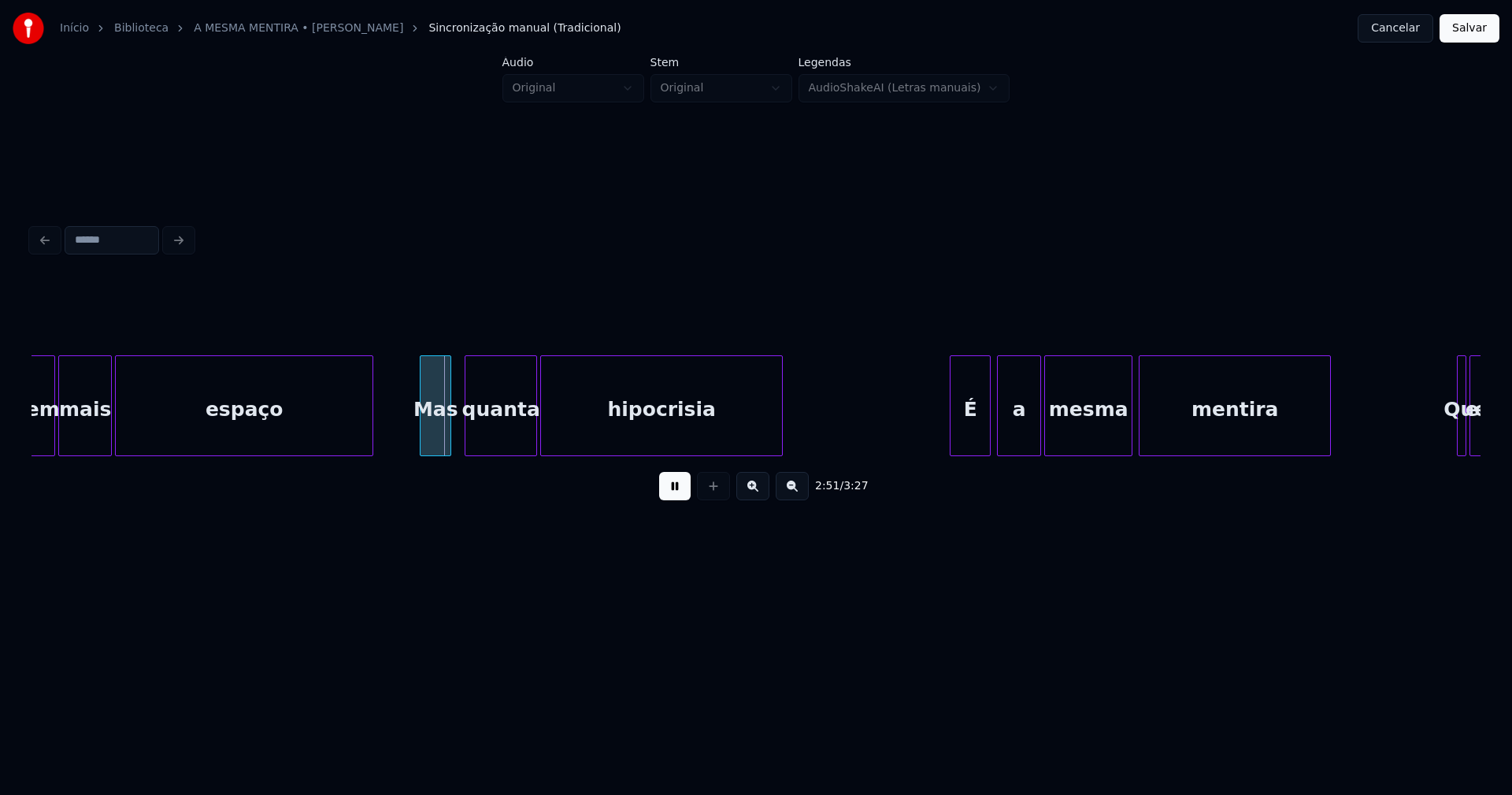
click at [442, 435] on div "Mas" at bounding box center [436, 410] width 30 height 107
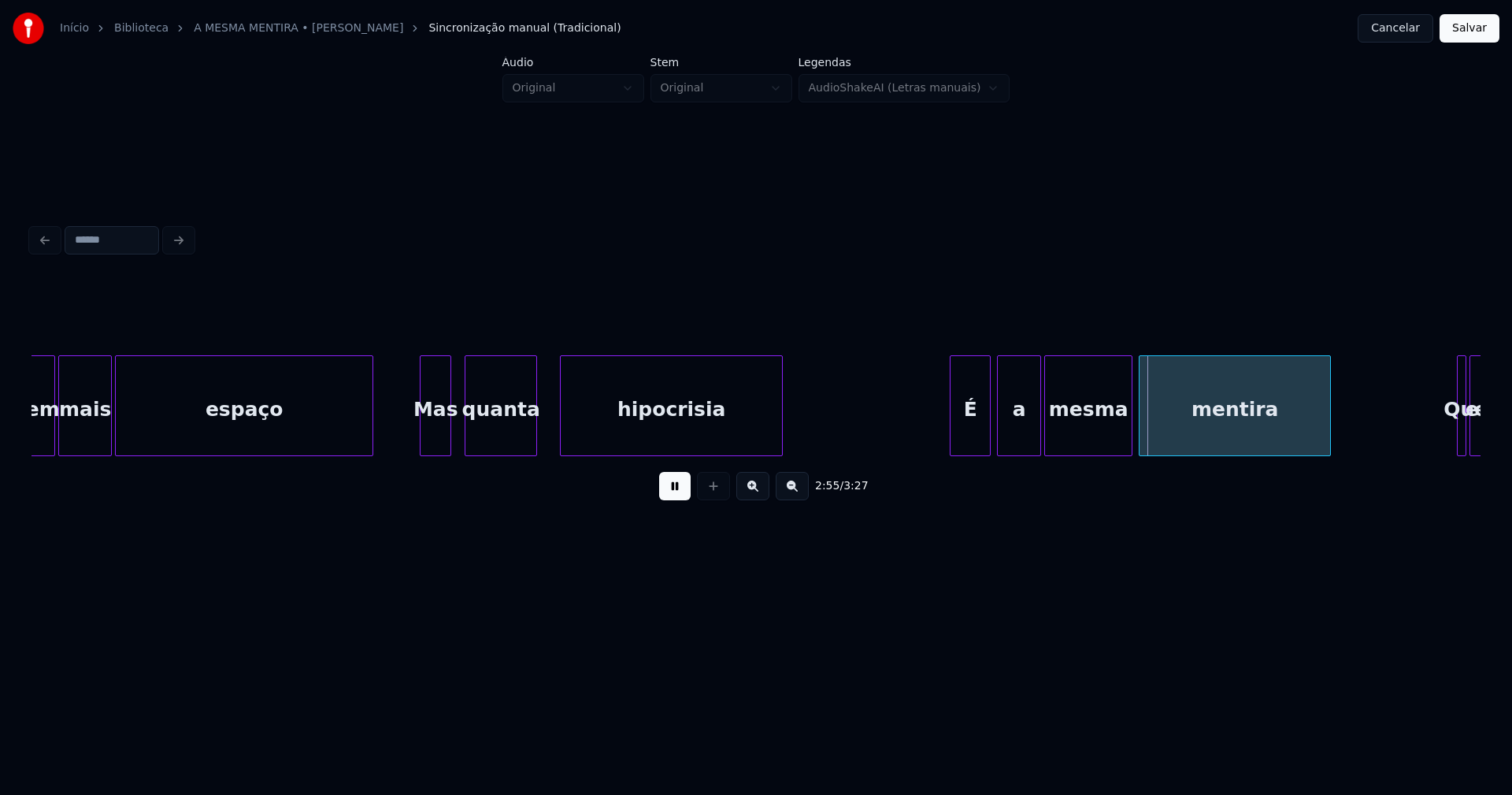
click at [561, 417] on div at bounding box center [562, 405] width 4 height 99
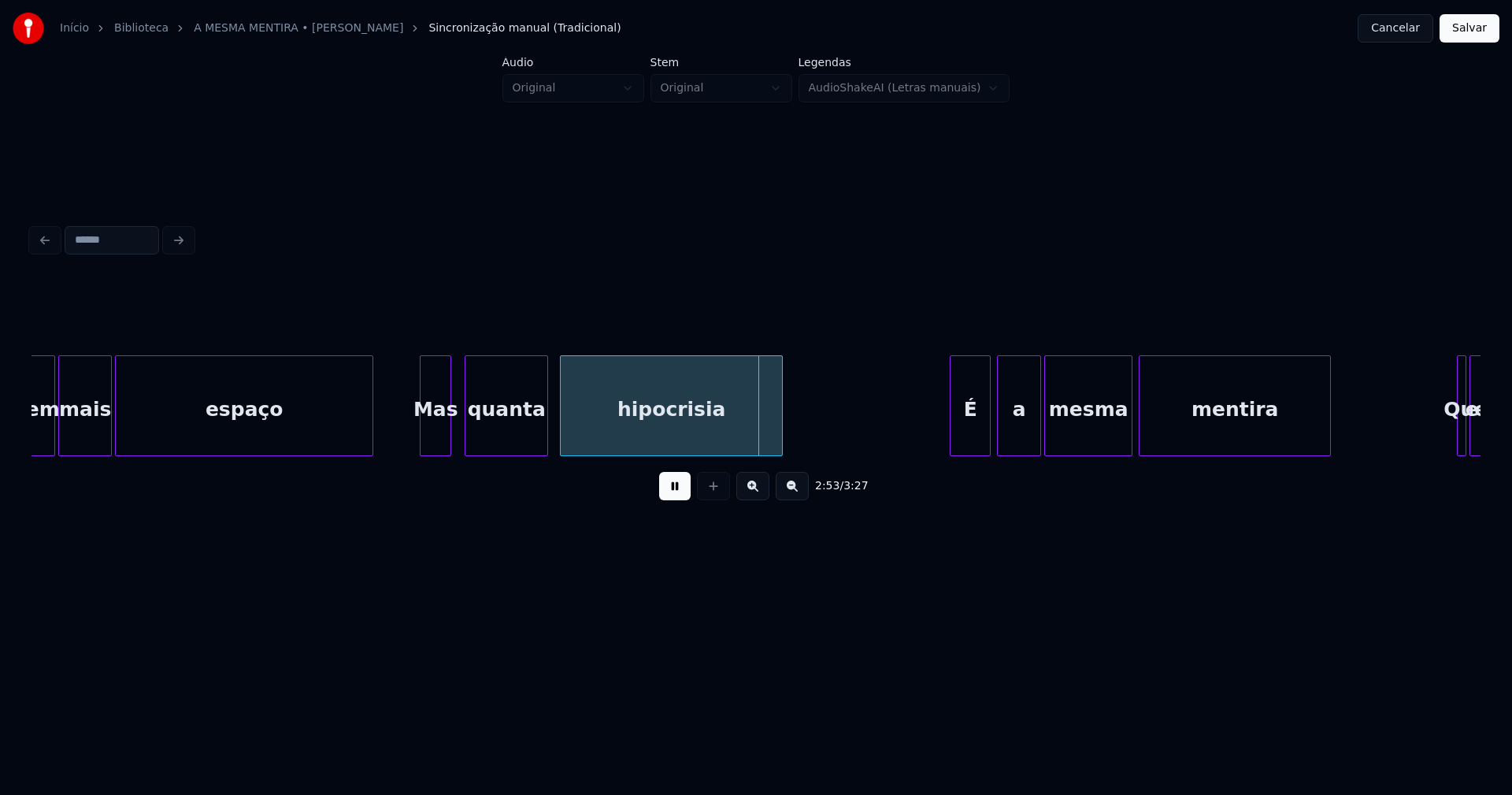
click at [545, 423] on div at bounding box center [545, 405] width 4 height 99
click at [961, 437] on div "É" at bounding box center [963, 410] width 39 height 107
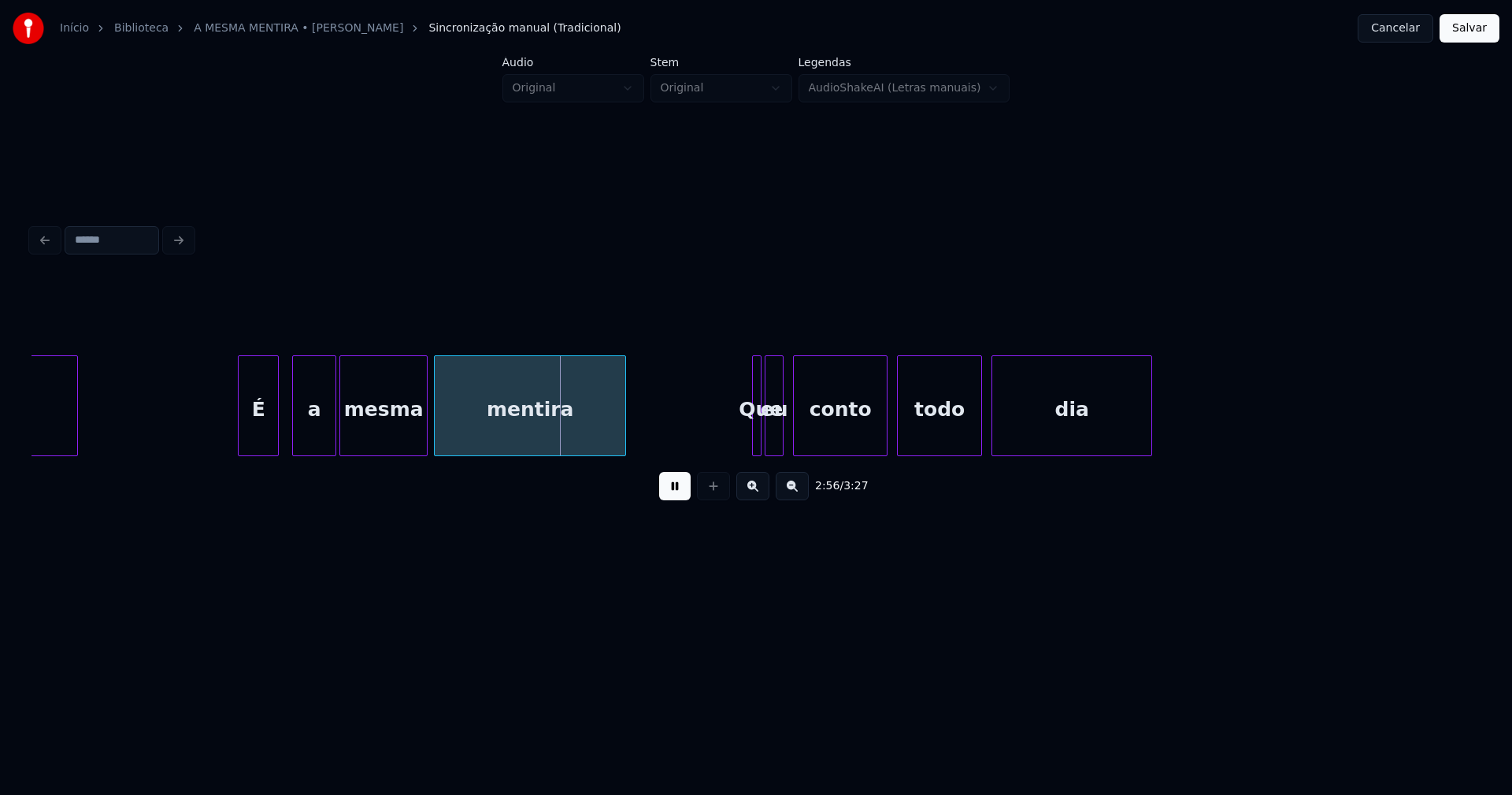
scroll to position [0, 27246]
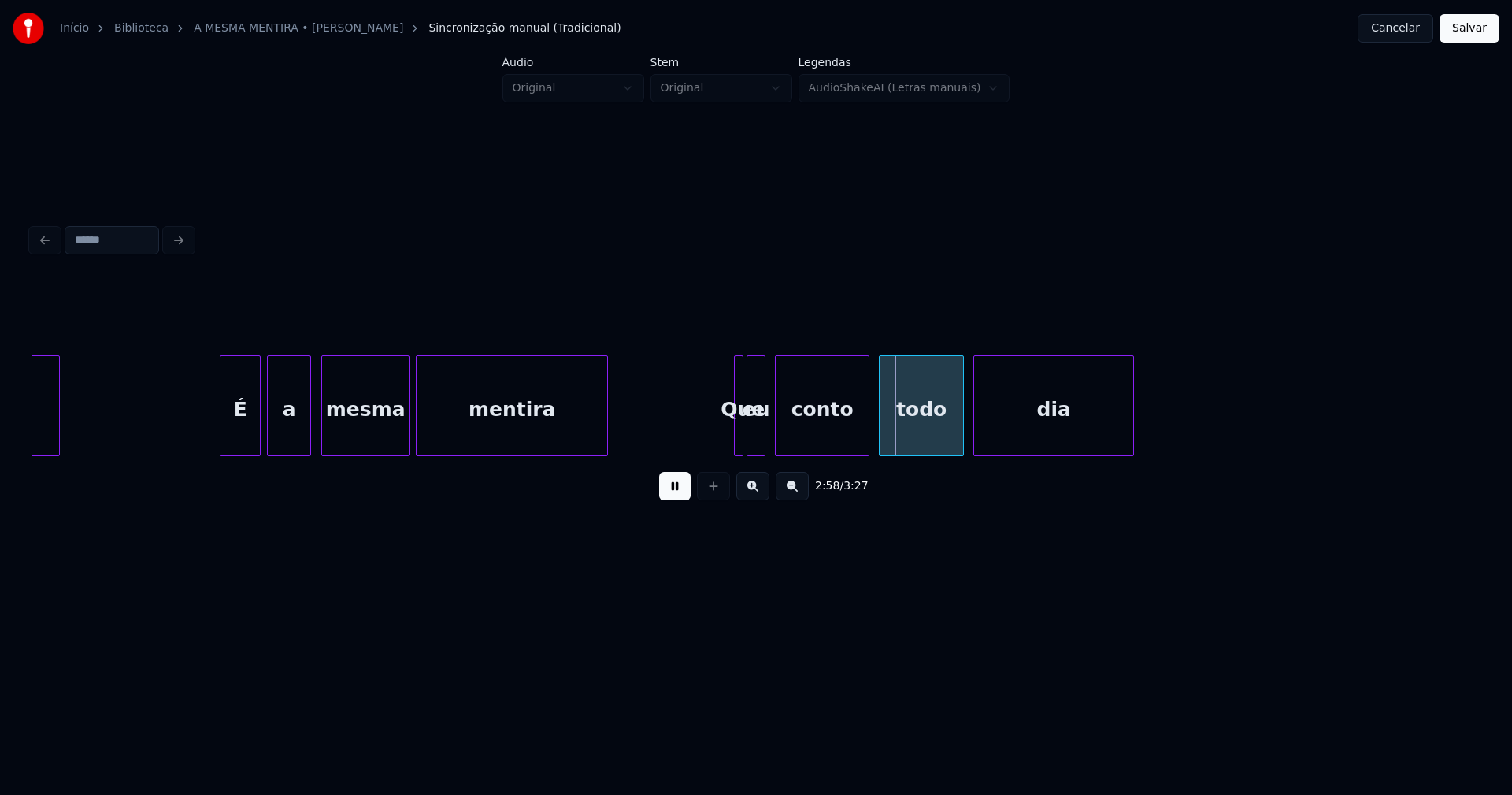
click at [290, 427] on div "a" at bounding box center [289, 410] width 43 height 107
click at [756, 440] on div at bounding box center [754, 405] width 4 height 99
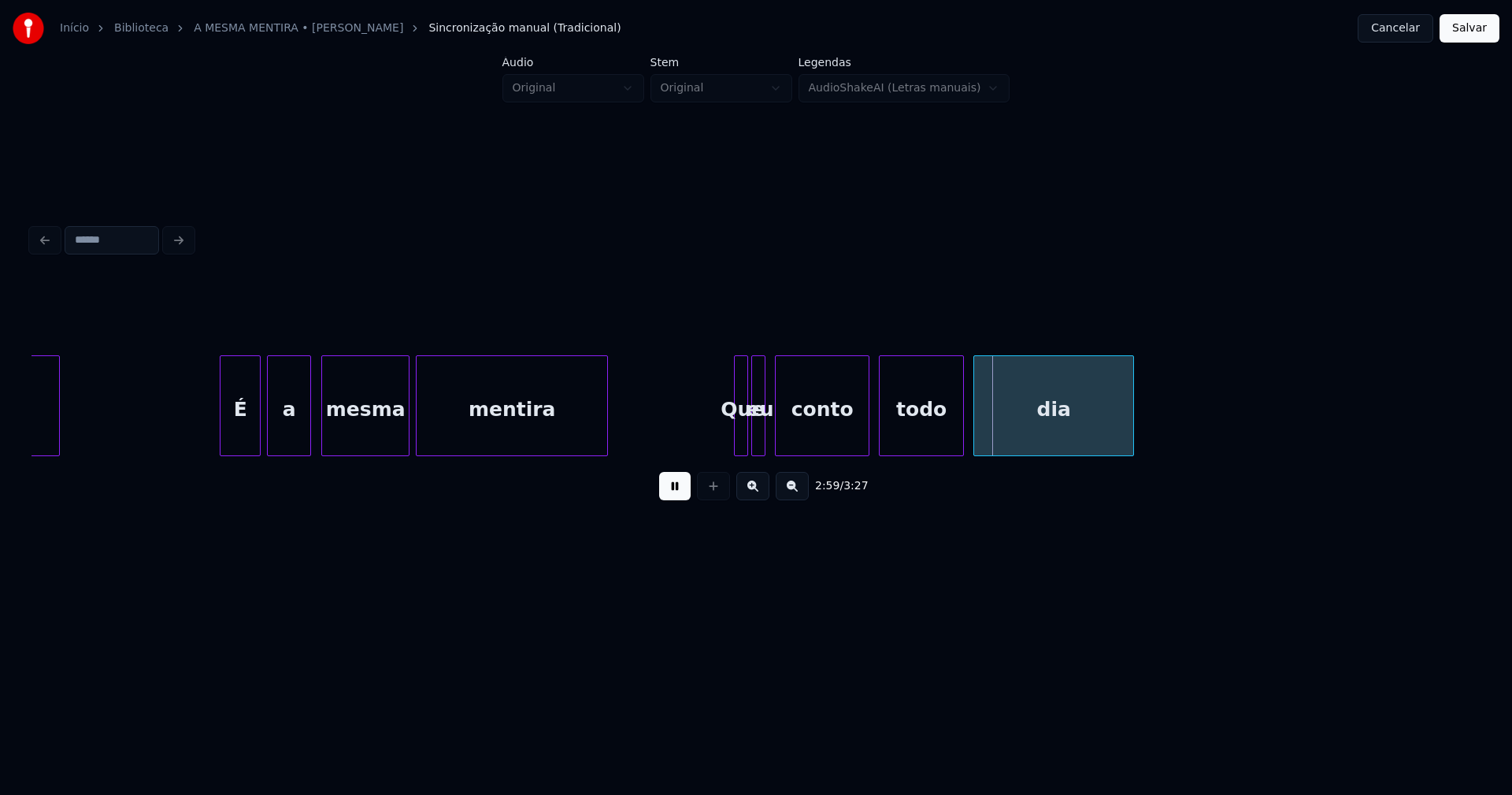
click at [747, 438] on div at bounding box center [744, 405] width 4 height 99
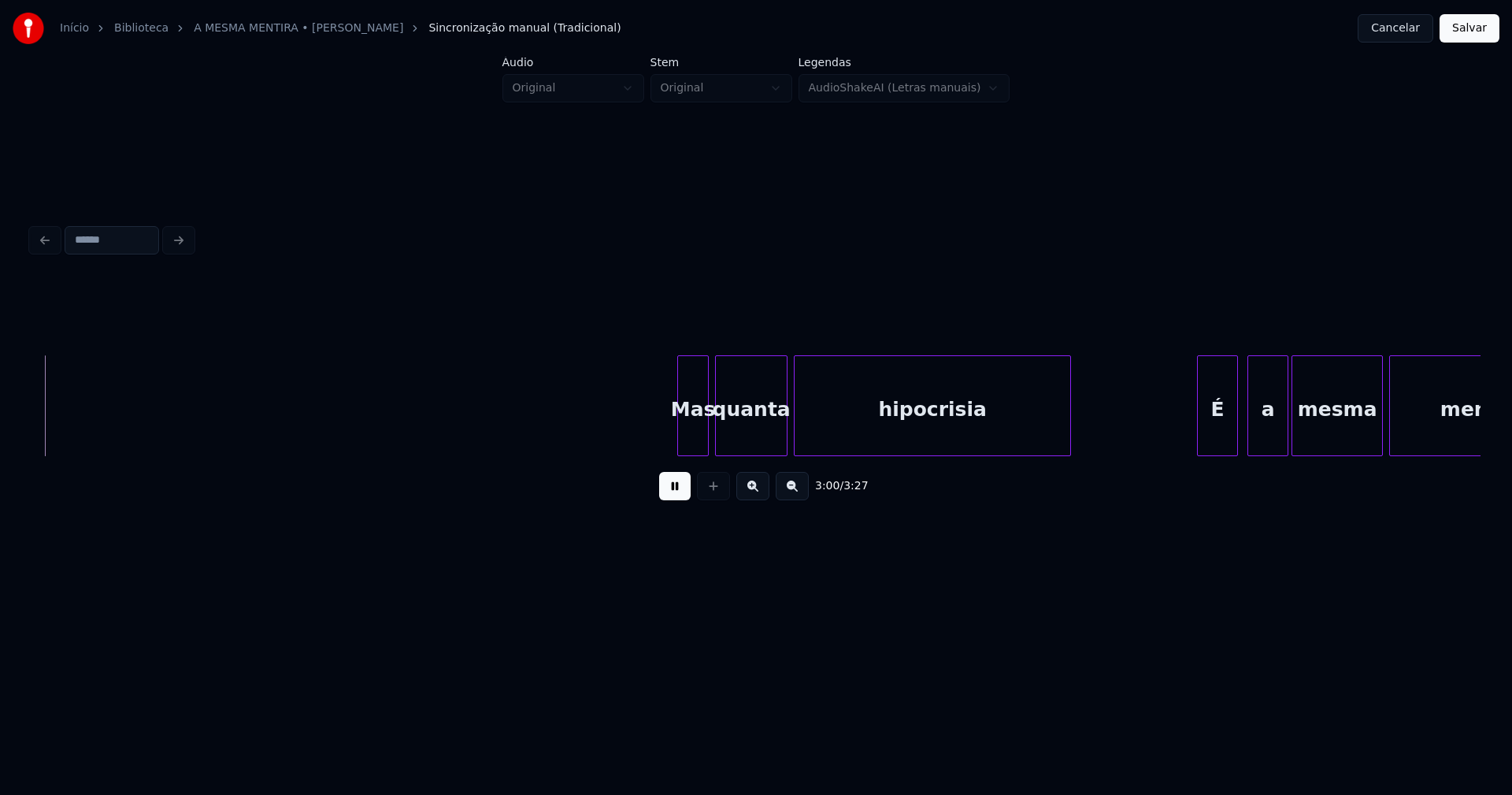
scroll to position [0, 28353]
click at [681, 445] on div "Mas" at bounding box center [676, 410] width 30 height 107
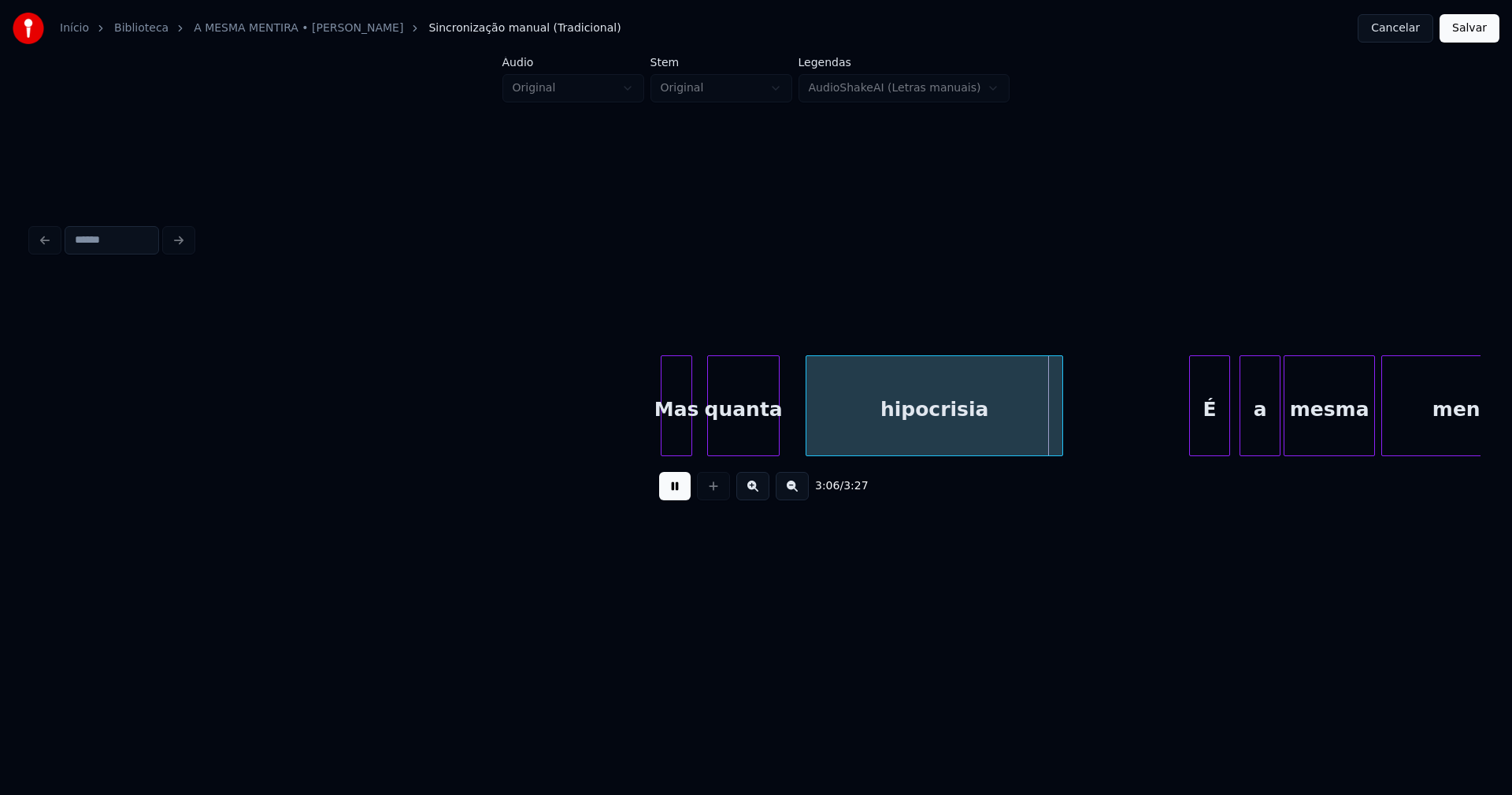
click at [808, 424] on div at bounding box center [808, 405] width 4 height 99
click at [791, 422] on div at bounding box center [789, 405] width 4 height 99
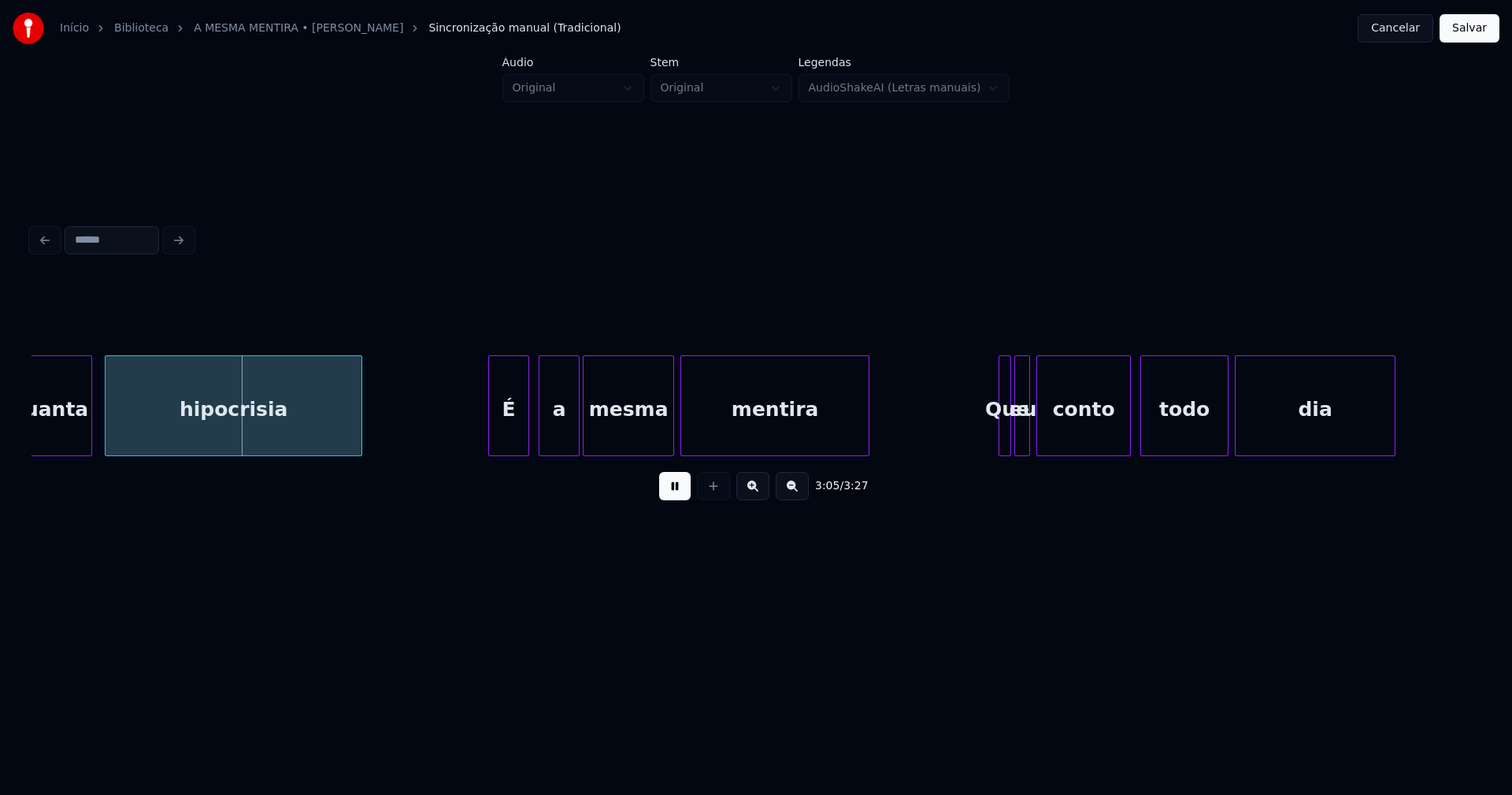
scroll to position [0, 29072]
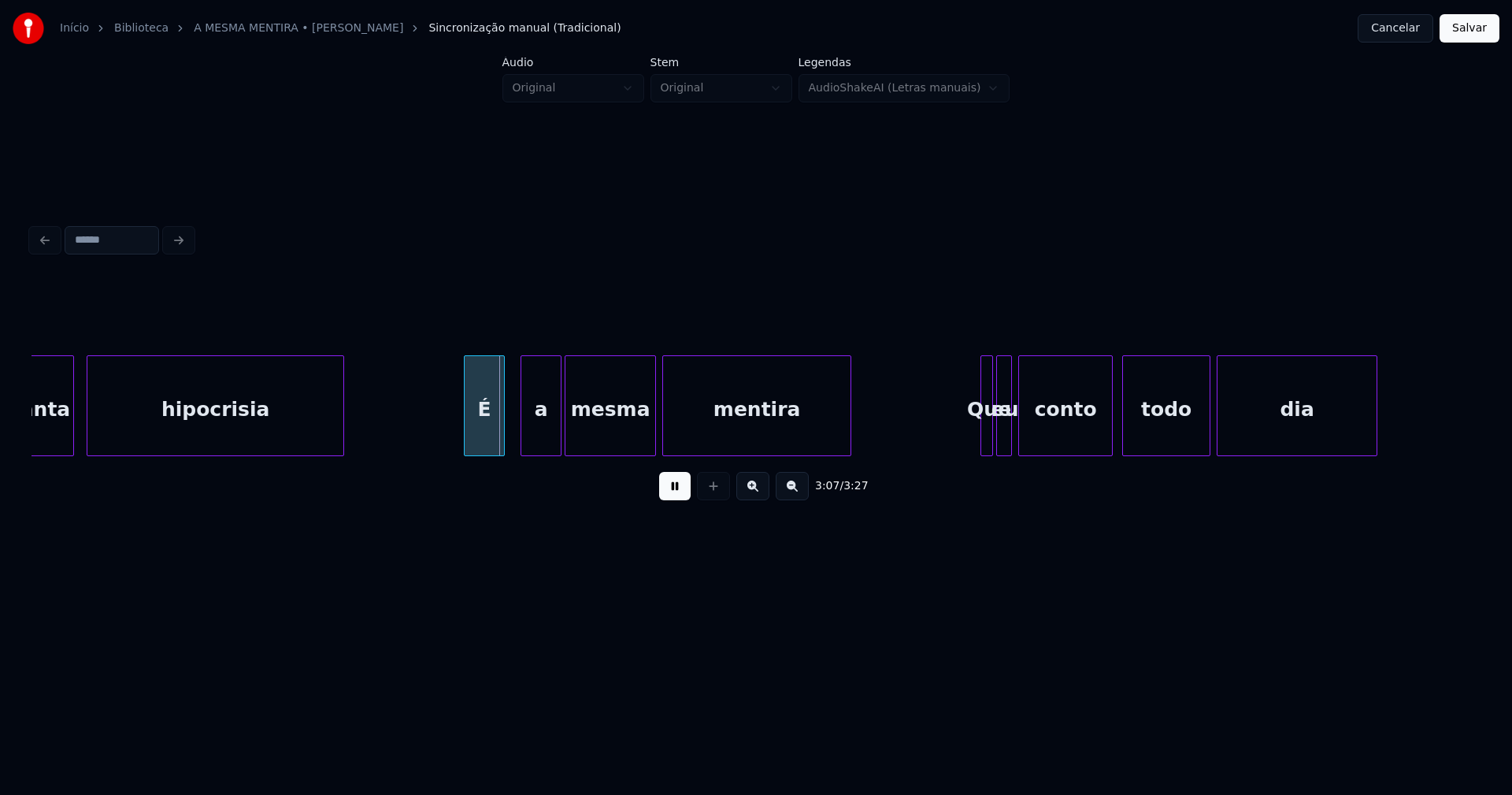
click at [484, 439] on div "É" at bounding box center [484, 410] width 39 height 107
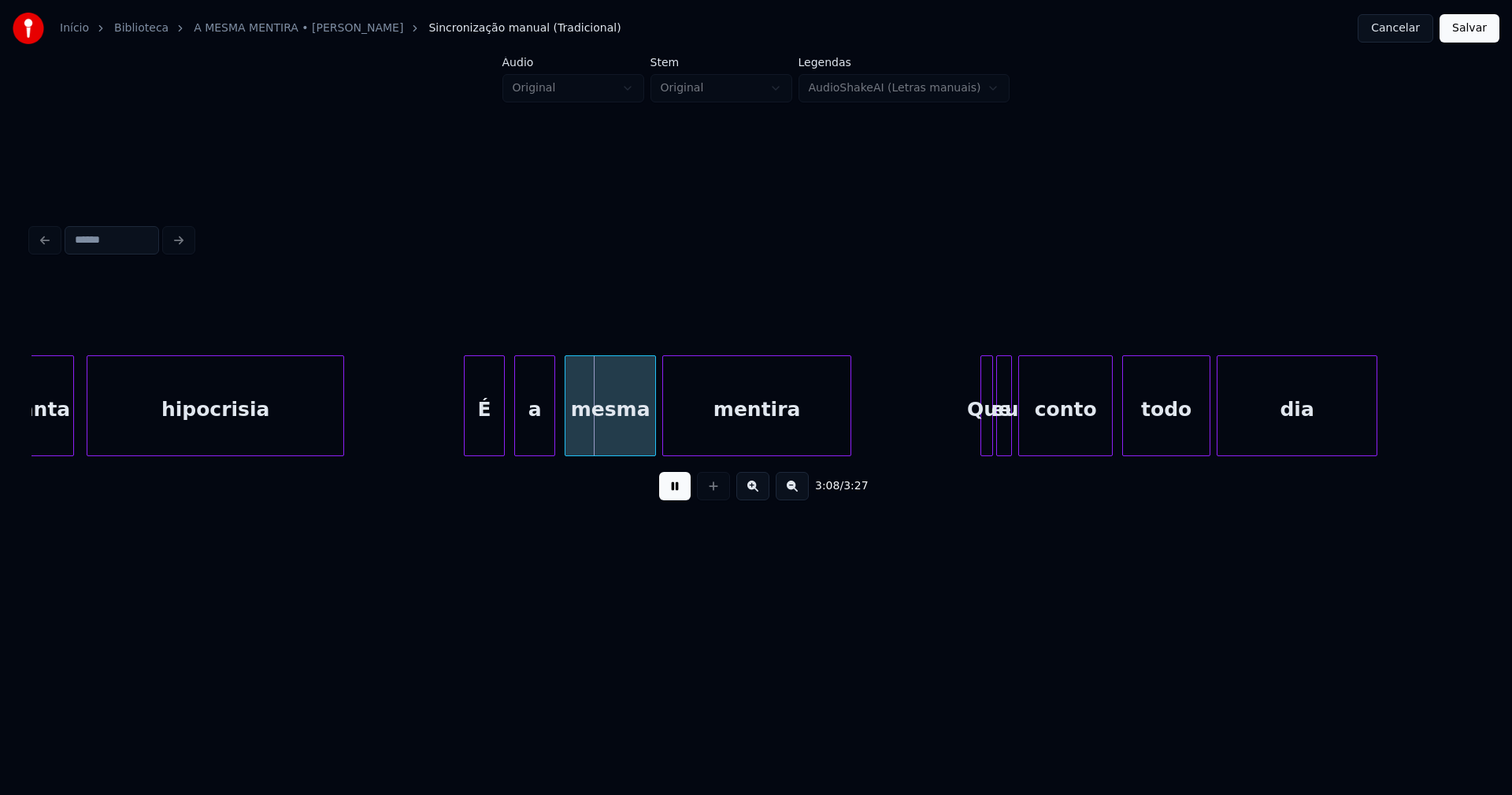
click at [537, 436] on div "a" at bounding box center [535, 410] width 39 height 107
click at [977, 427] on div at bounding box center [979, 405] width 4 height 99
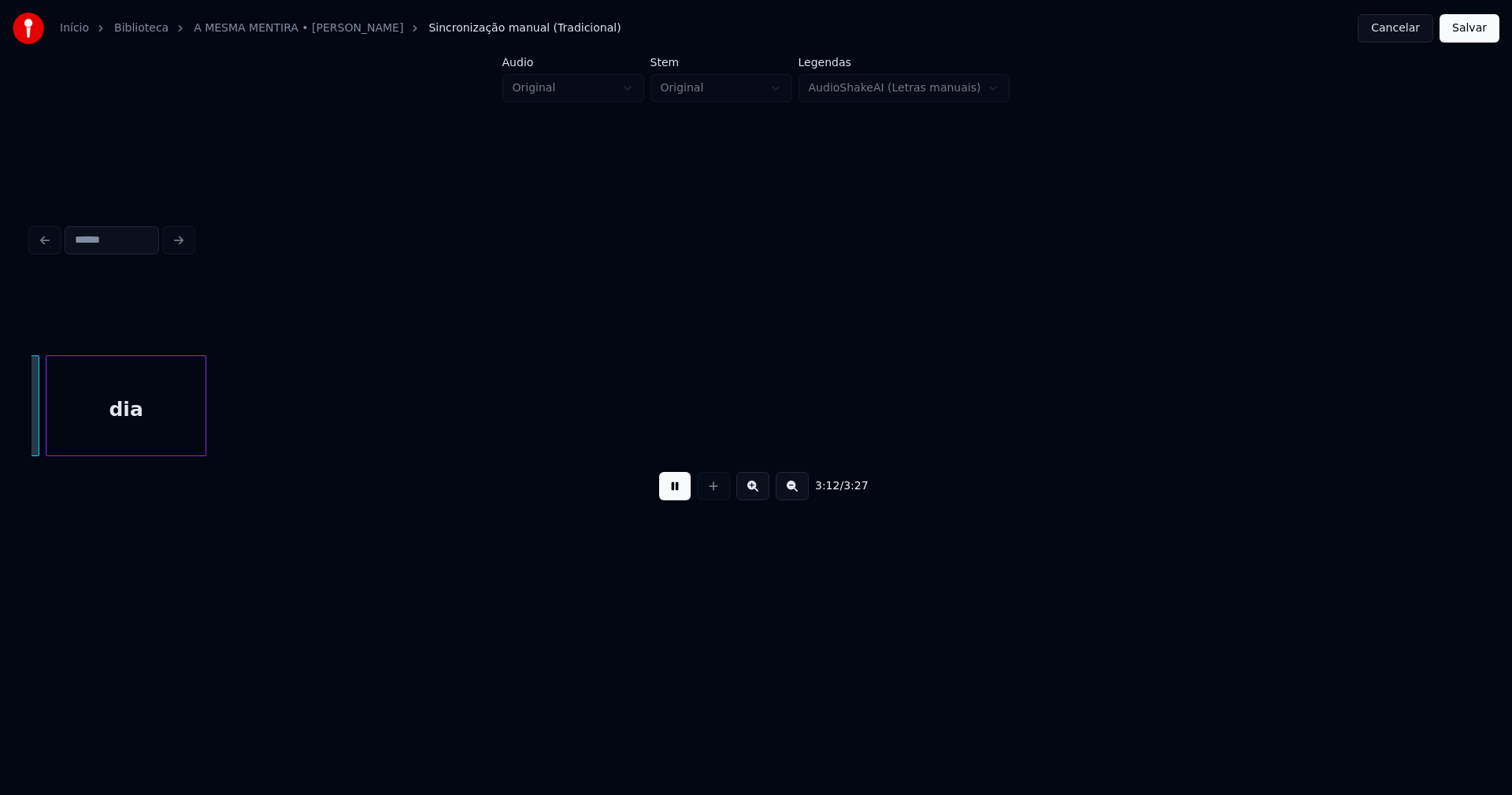
scroll to position [0, 30248]
click at [1476, 24] on button "Salvar" at bounding box center [1469, 28] width 60 height 28
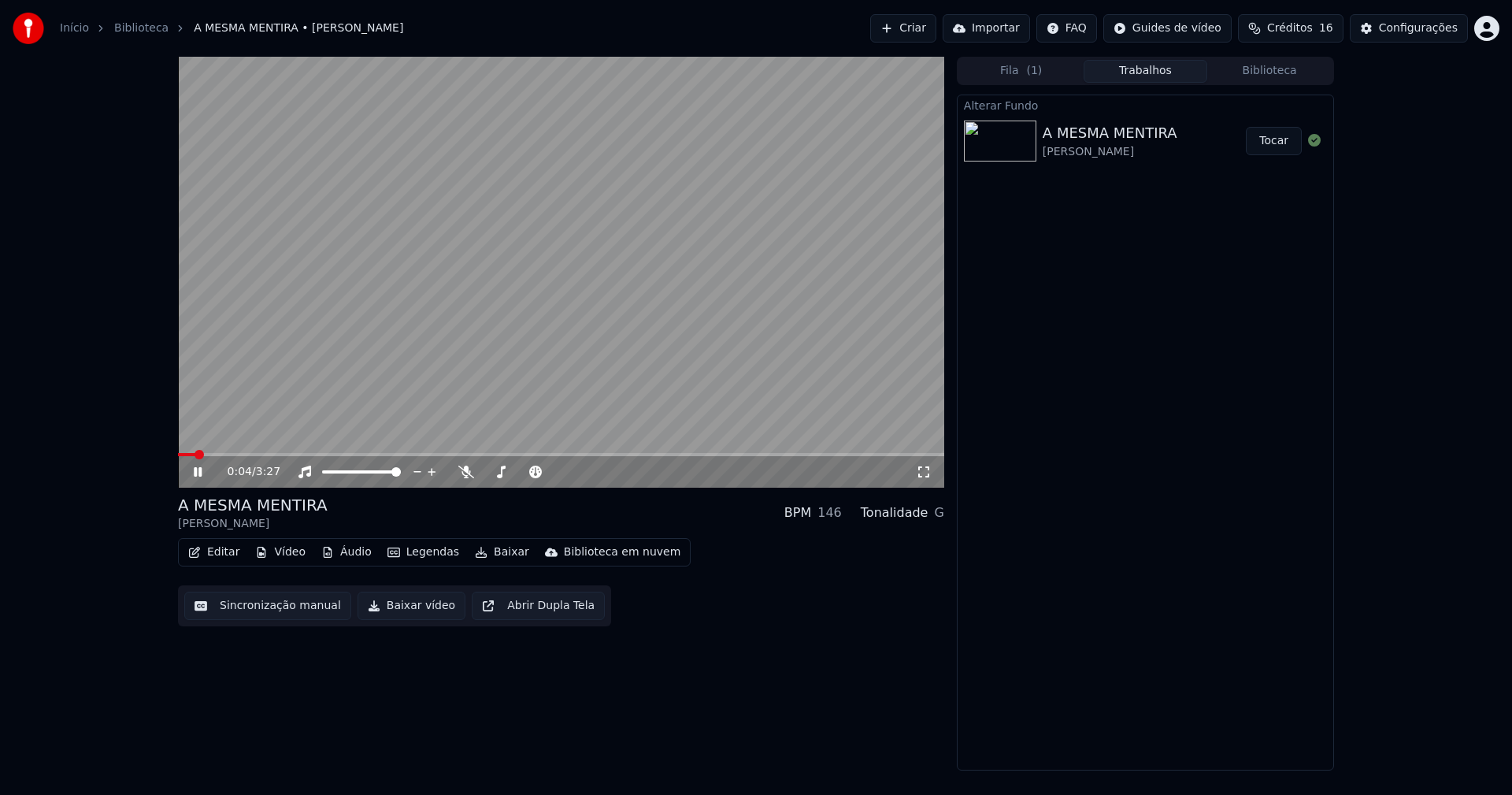
click at [926, 475] on icon at bounding box center [924, 472] width 16 height 12
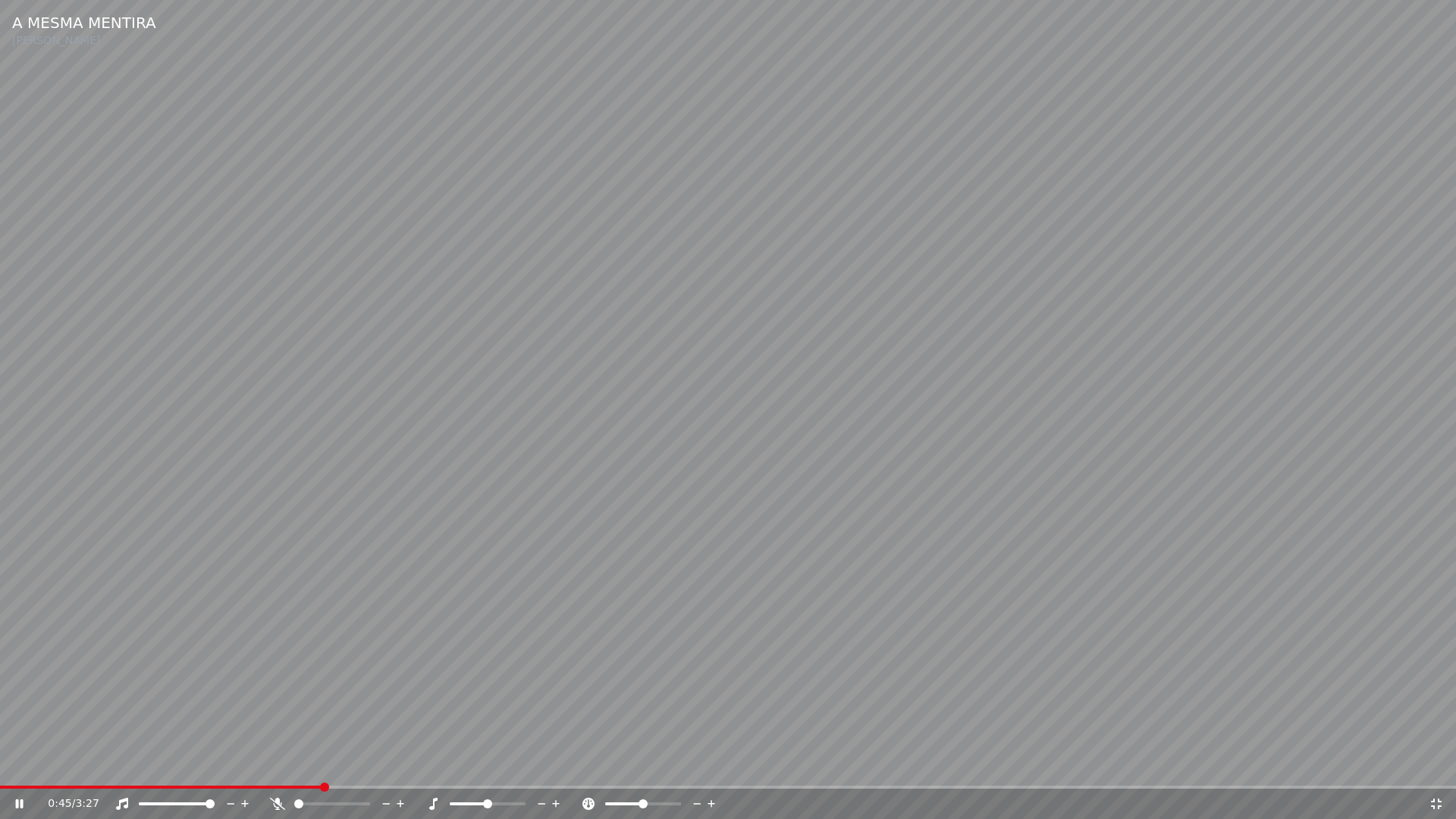
click at [1441, 764] on icon at bounding box center [1436, 804] width 15 height 12
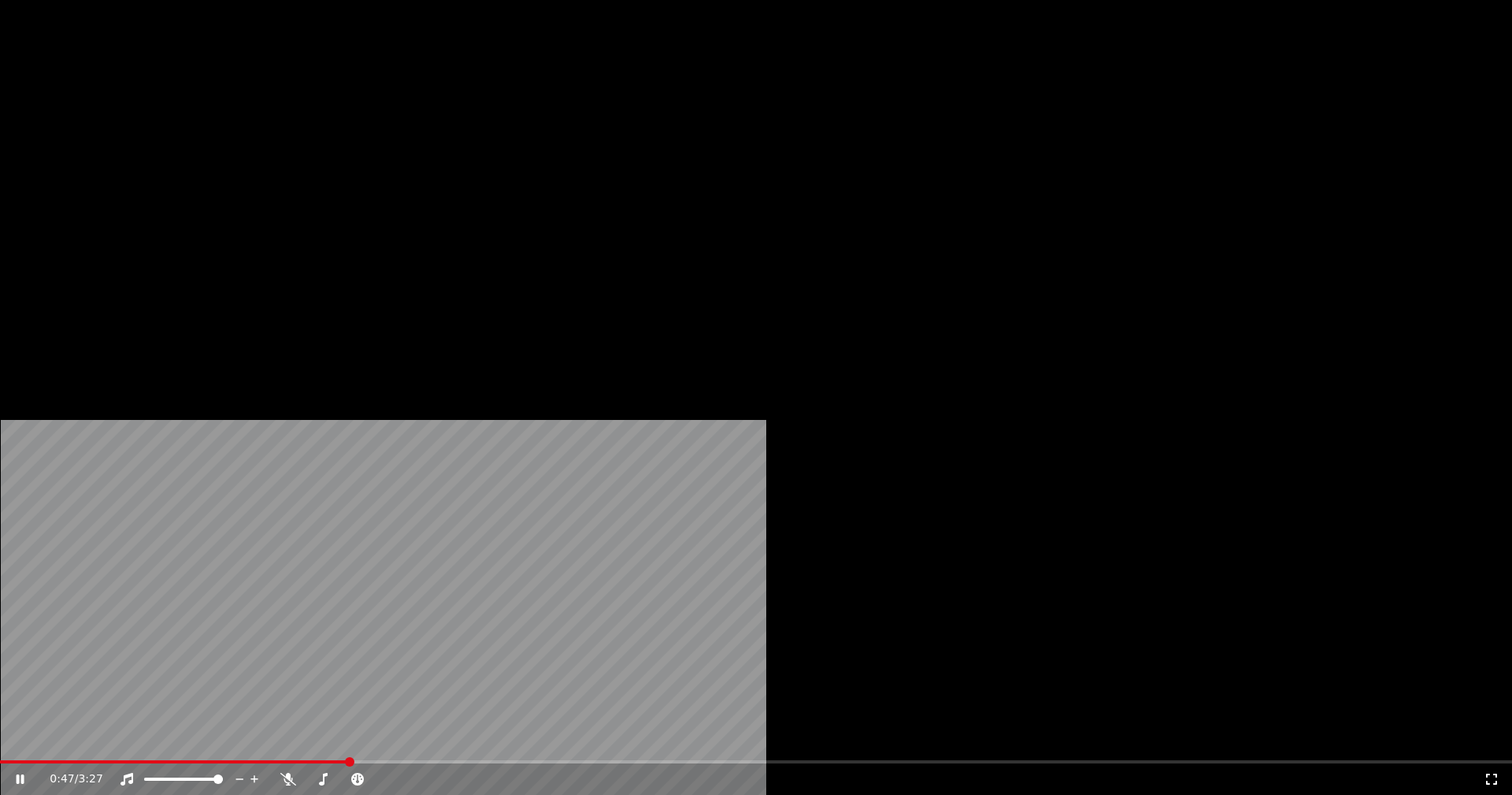
click at [218, 133] on button "Editar" at bounding box center [214, 121] width 64 height 22
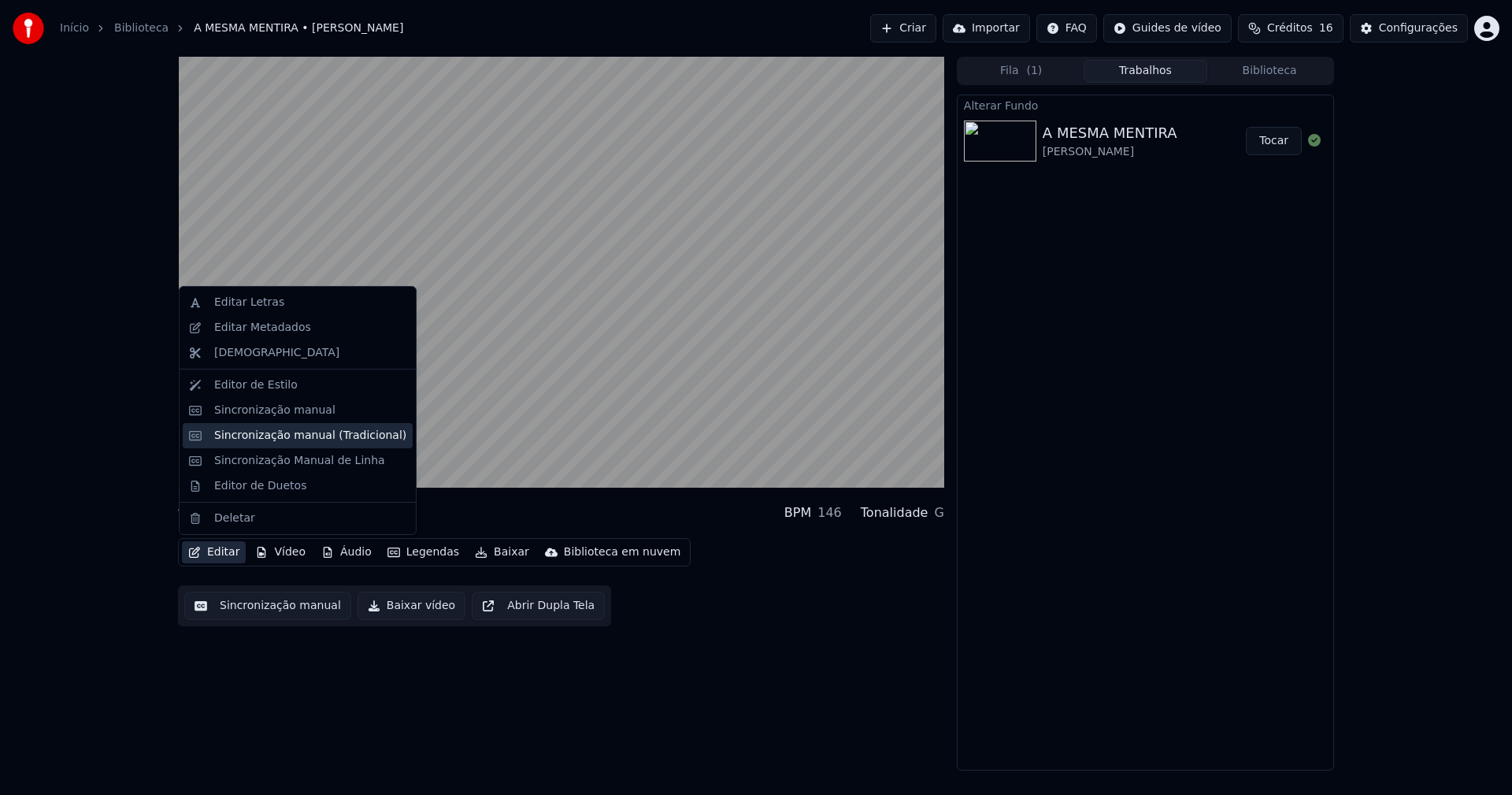
click at [272, 435] on div "Sincronização manual (Tradicional)" at bounding box center [311, 435] width 192 height 16
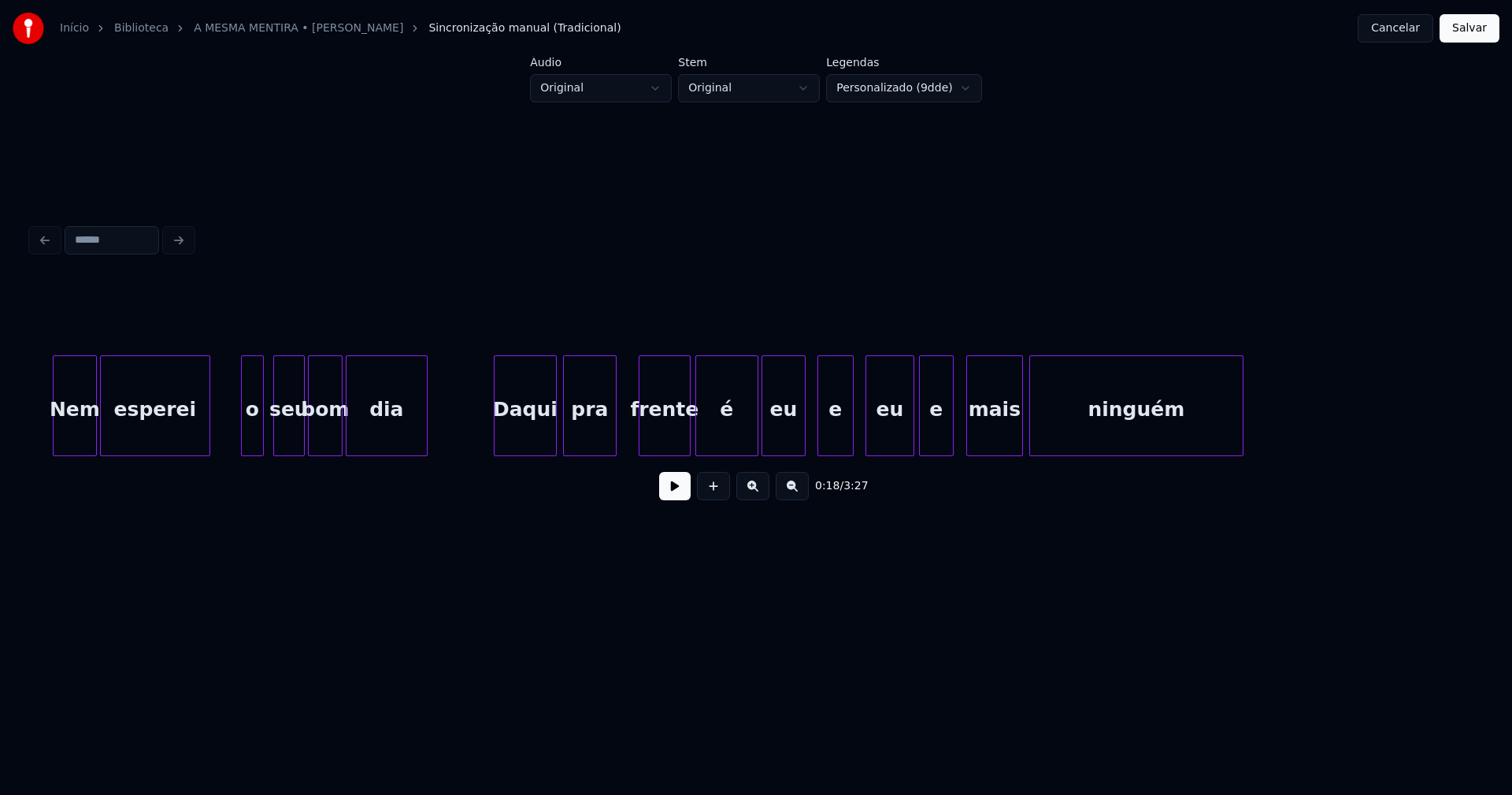
scroll to position [0, 5515]
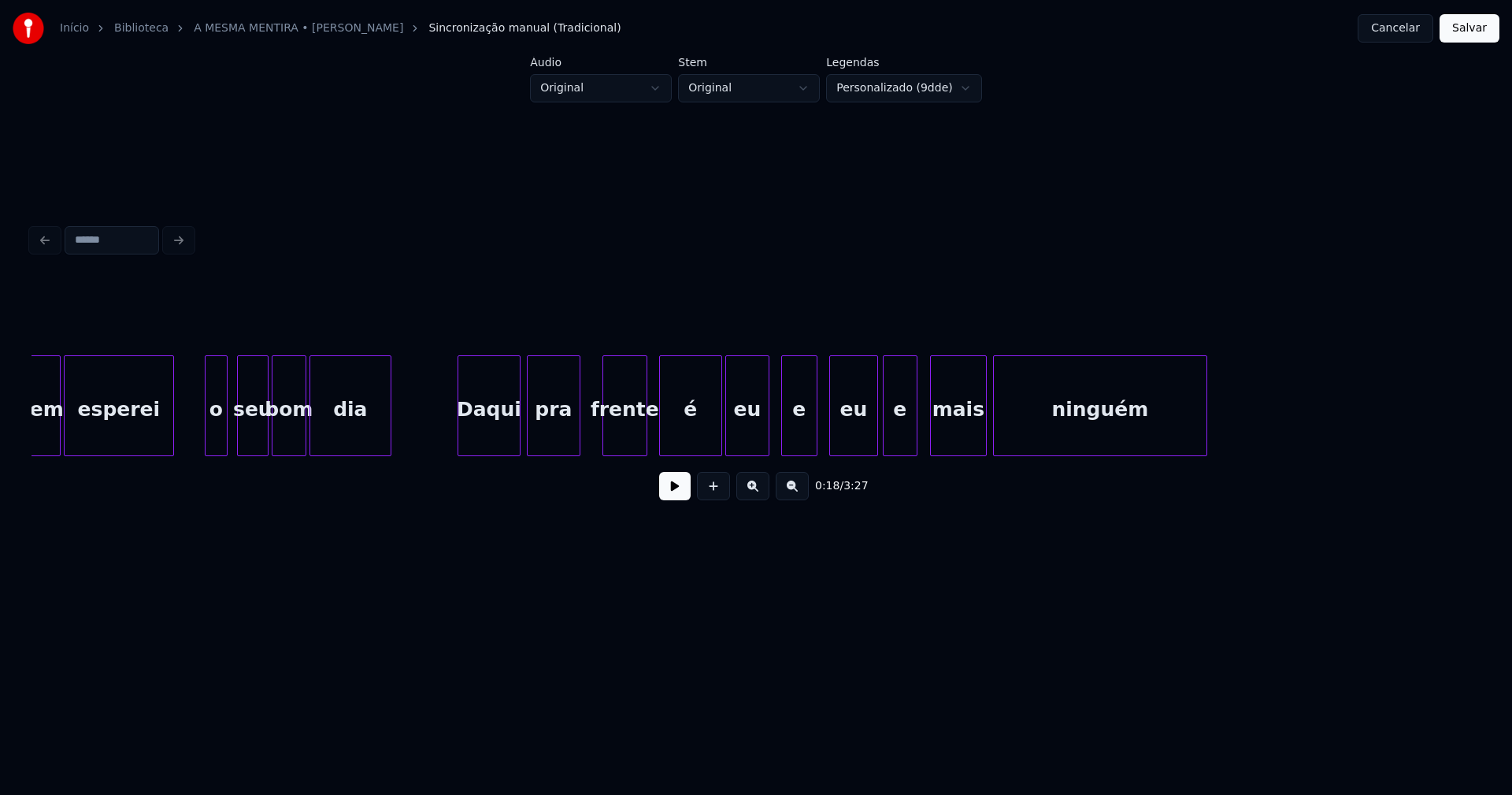
click at [642, 441] on div at bounding box center [643, 405] width 4 height 99
click at [667, 427] on div at bounding box center [668, 405] width 4 height 99
click at [590, 433] on div at bounding box center [587, 405] width 4 height 99
click at [1463, 32] on button "Salvar" at bounding box center [1469, 28] width 60 height 28
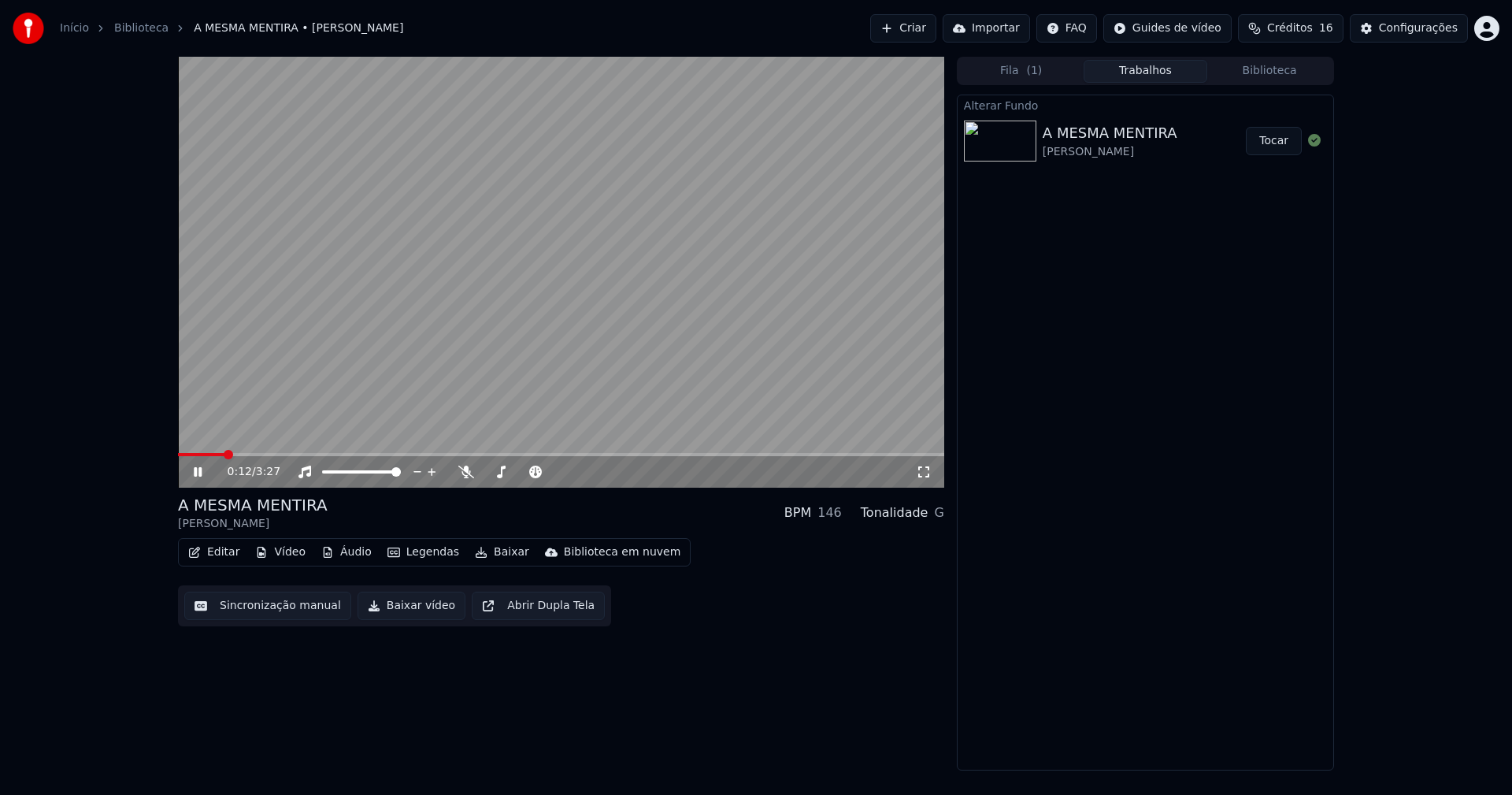
click at [198, 474] on icon at bounding box center [209, 472] width 37 height 12
click at [280, 551] on button "Vídeo" at bounding box center [280, 552] width 63 height 22
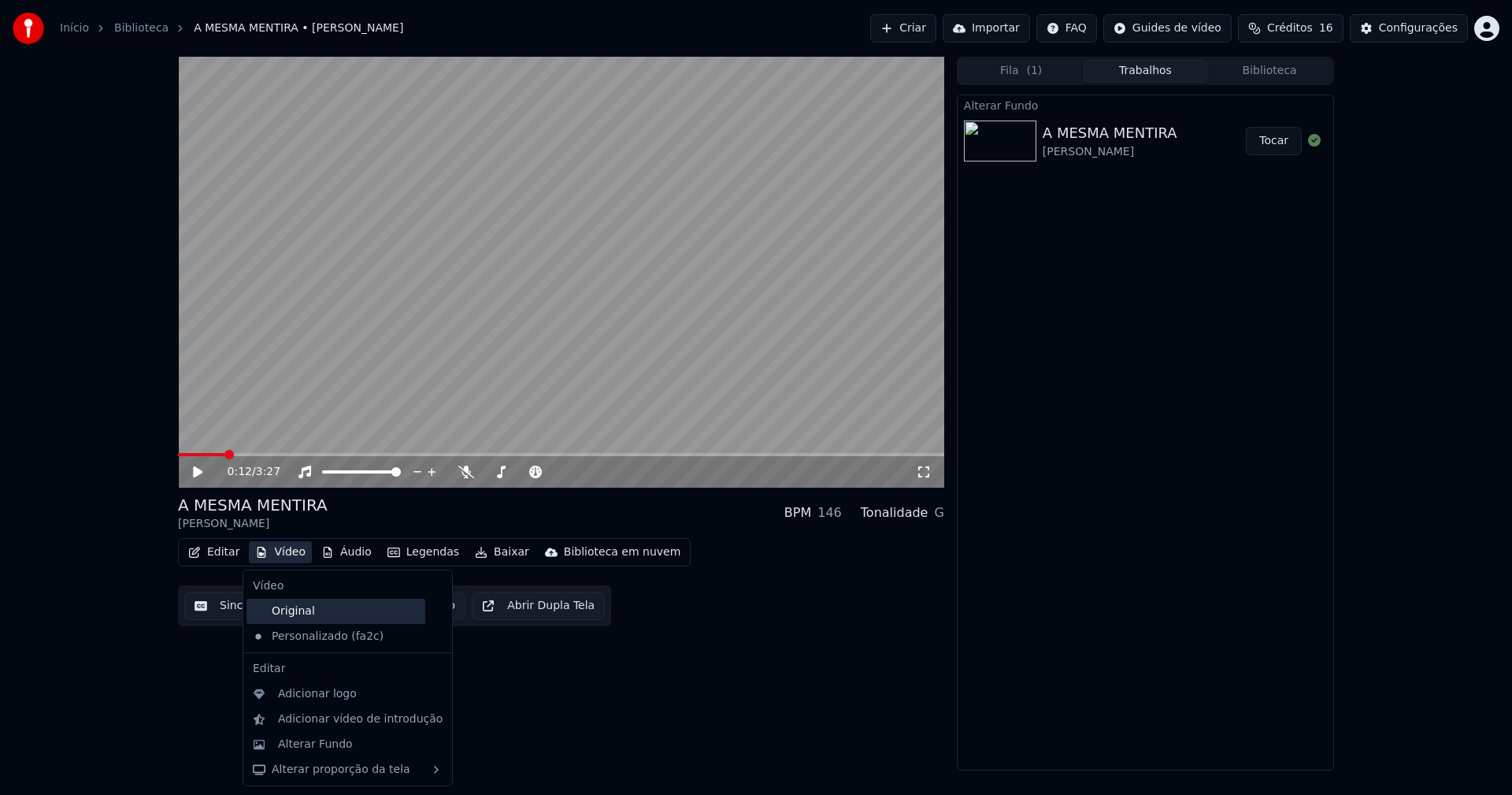
click at [300, 614] on div "Original" at bounding box center [336, 612] width 179 height 25
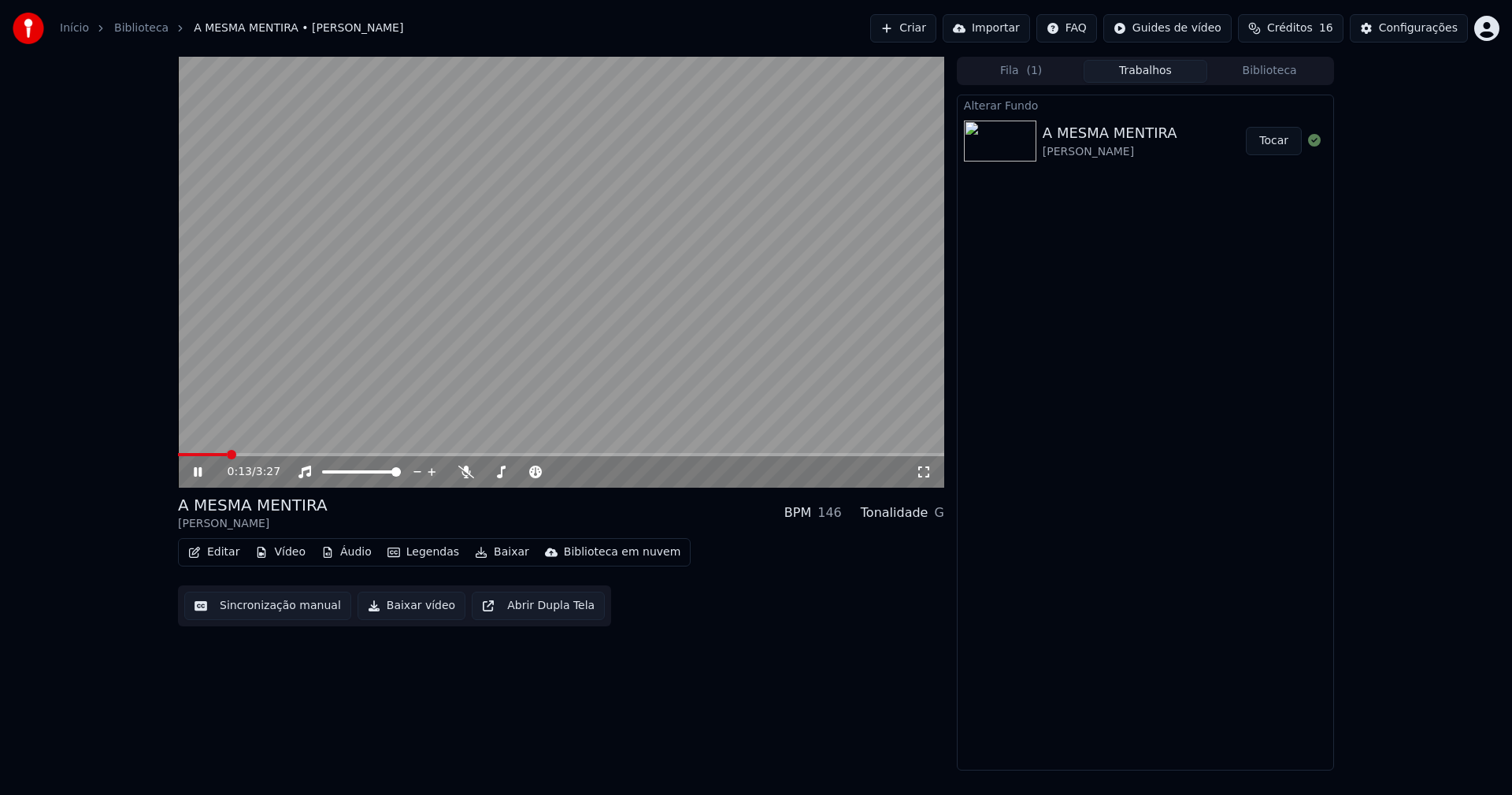
click at [290, 553] on button "Vídeo" at bounding box center [280, 552] width 63 height 22
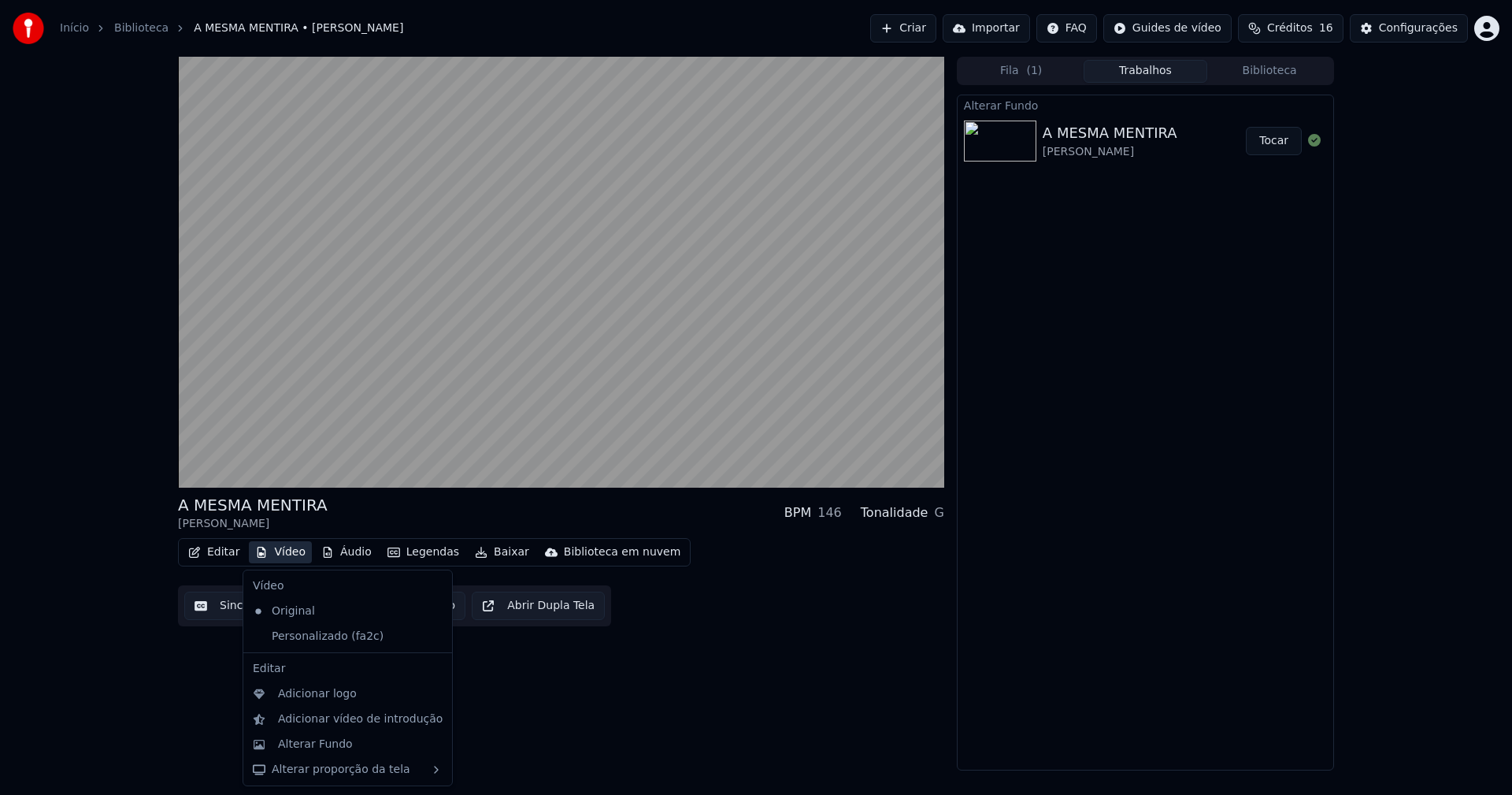
click at [432, 636] on icon at bounding box center [440, 637] width 17 height 12
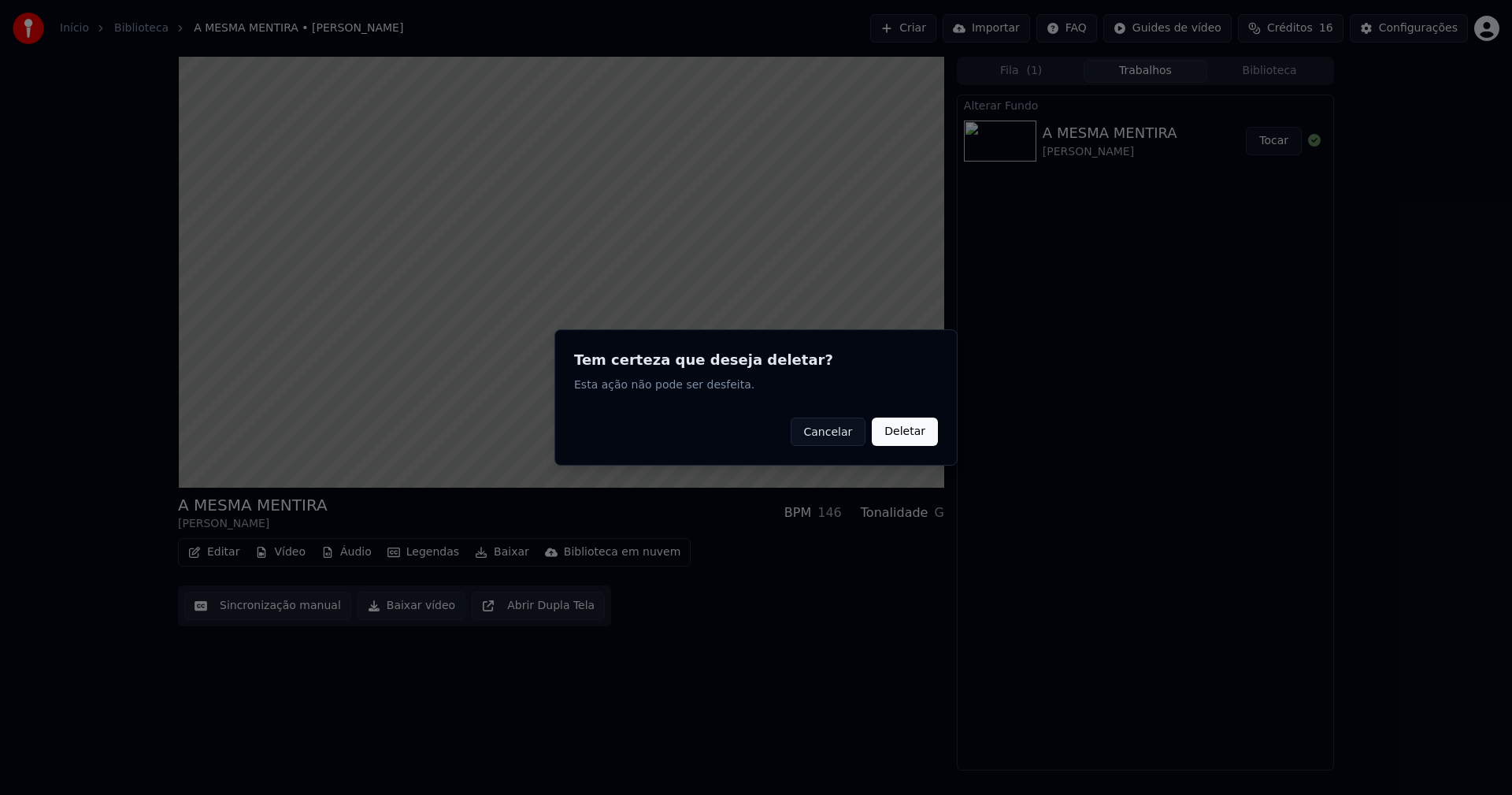
click at [920, 433] on button "Deletar" at bounding box center [905, 432] width 66 height 28
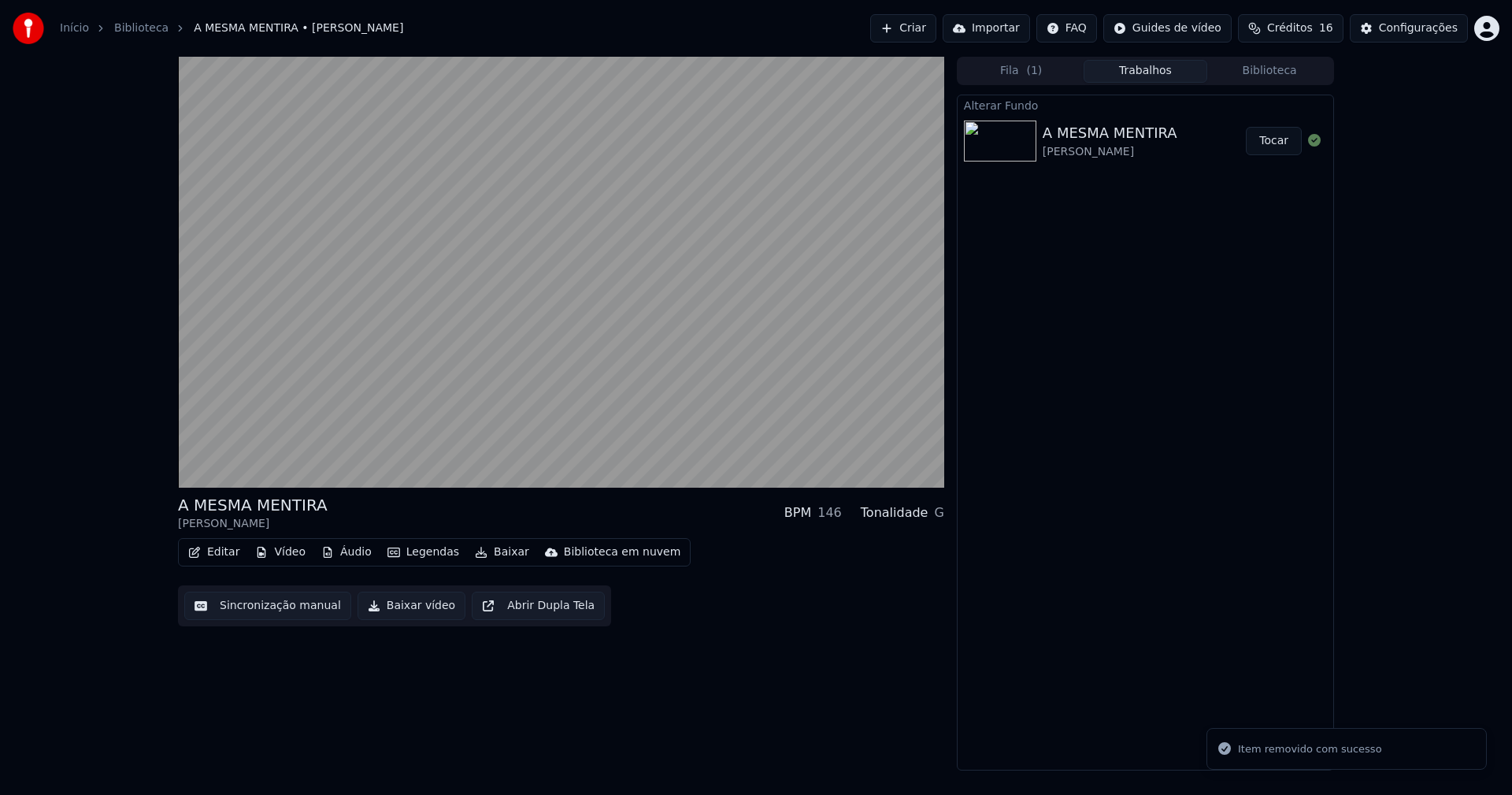
click at [297, 555] on button "Vídeo" at bounding box center [280, 552] width 63 height 22
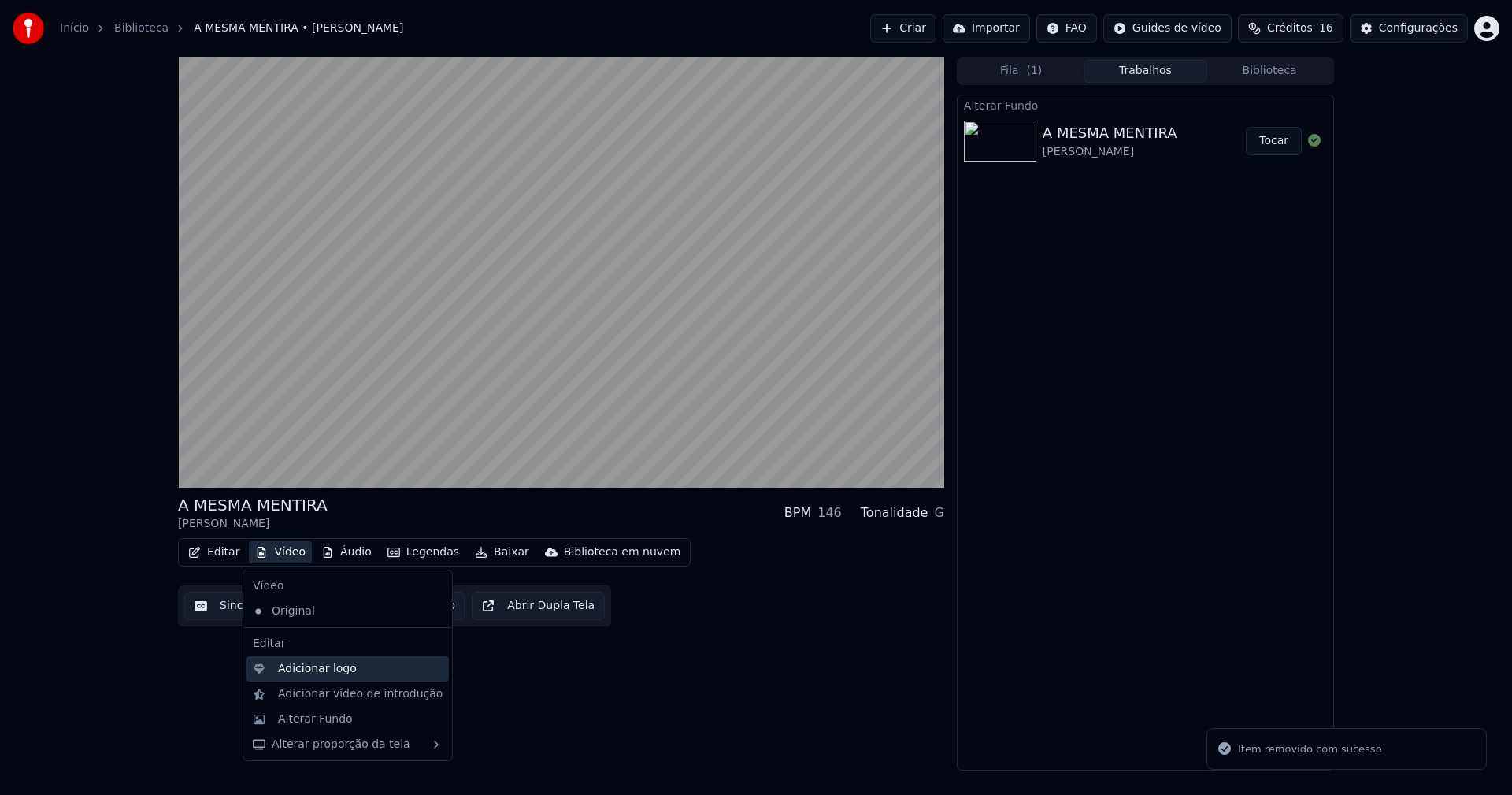
click at [318, 666] on div "Adicionar logo" at bounding box center [317, 669] width 78 height 16
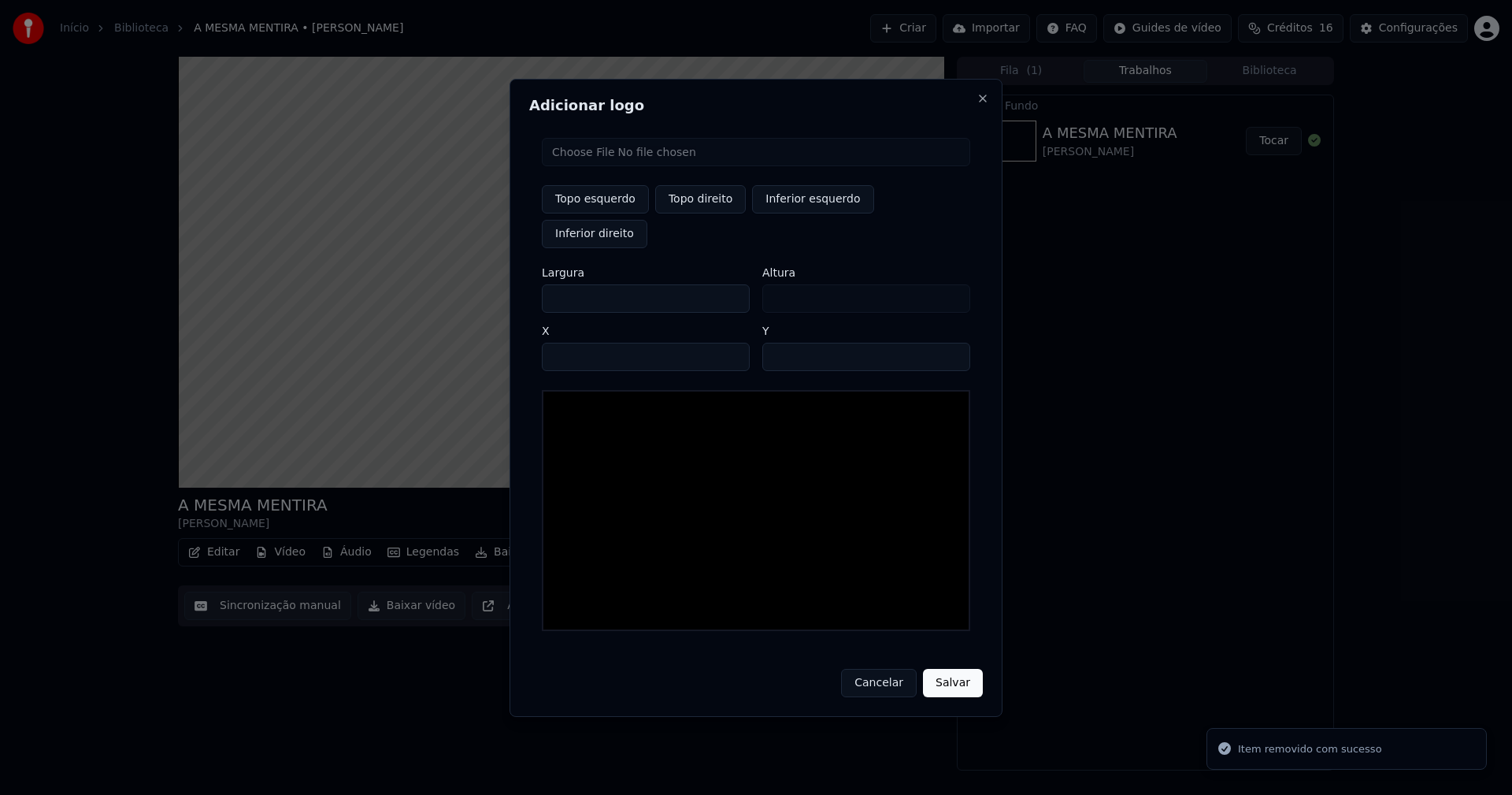
click at [593, 166] on input "file" at bounding box center [756, 152] width 428 height 28
type input "**********"
drag, startPoint x: 707, startPoint y: 217, endPoint x: 634, endPoint y: 241, distance: 76.8
click at [704, 214] on button "Topo direito" at bounding box center [700, 199] width 91 height 28
type input "****"
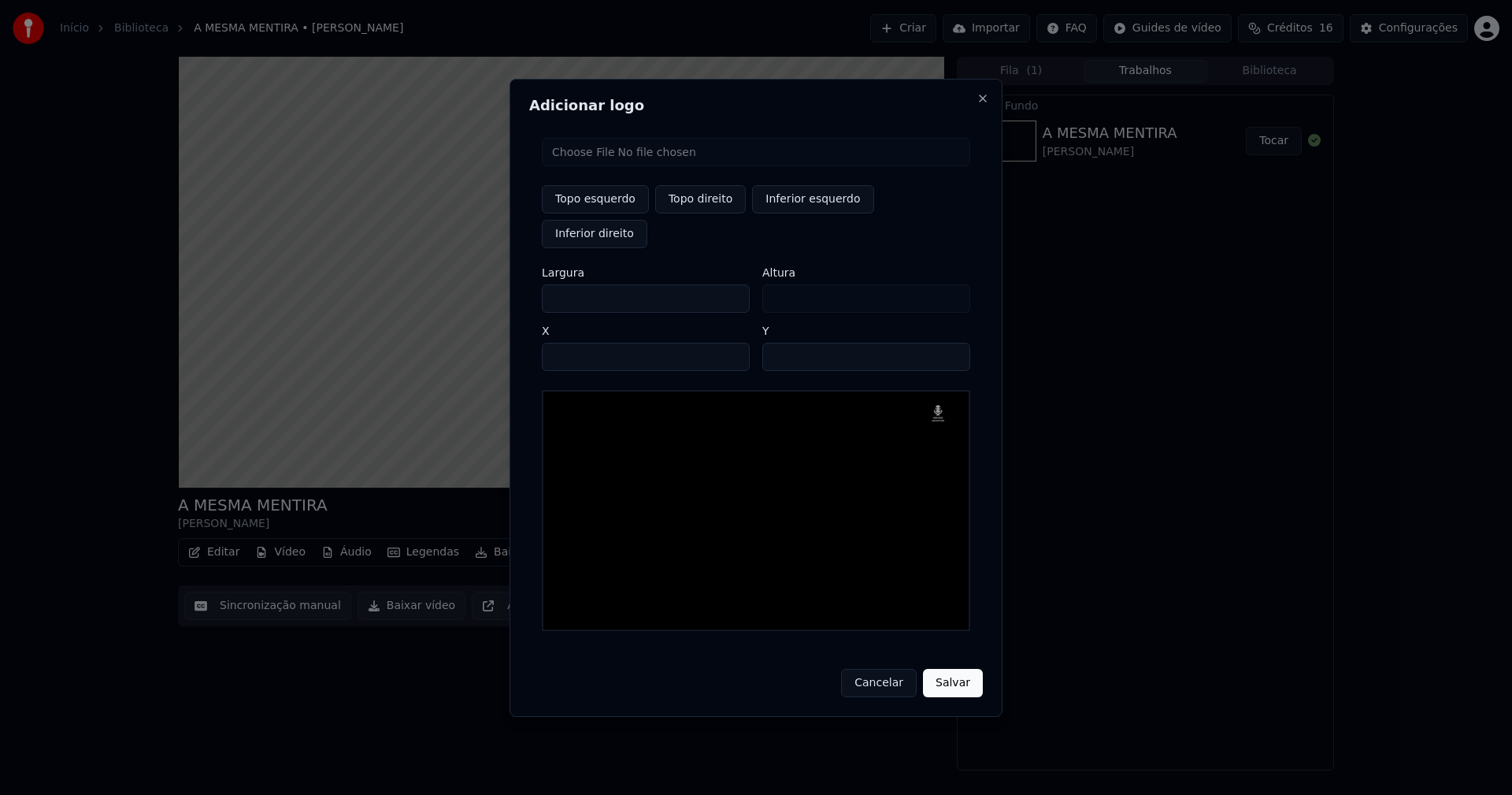
drag, startPoint x: 568, startPoint y: 280, endPoint x: 465, endPoint y: 295, distance: 104.1
click at [468, 295] on body "Início Biblioteca A MESMA MENTIRA • [PERSON_NAME] Criar Importar FAQ Guides de …" at bounding box center [756, 397] width 1512 height 795
type input "**"
type input "***"
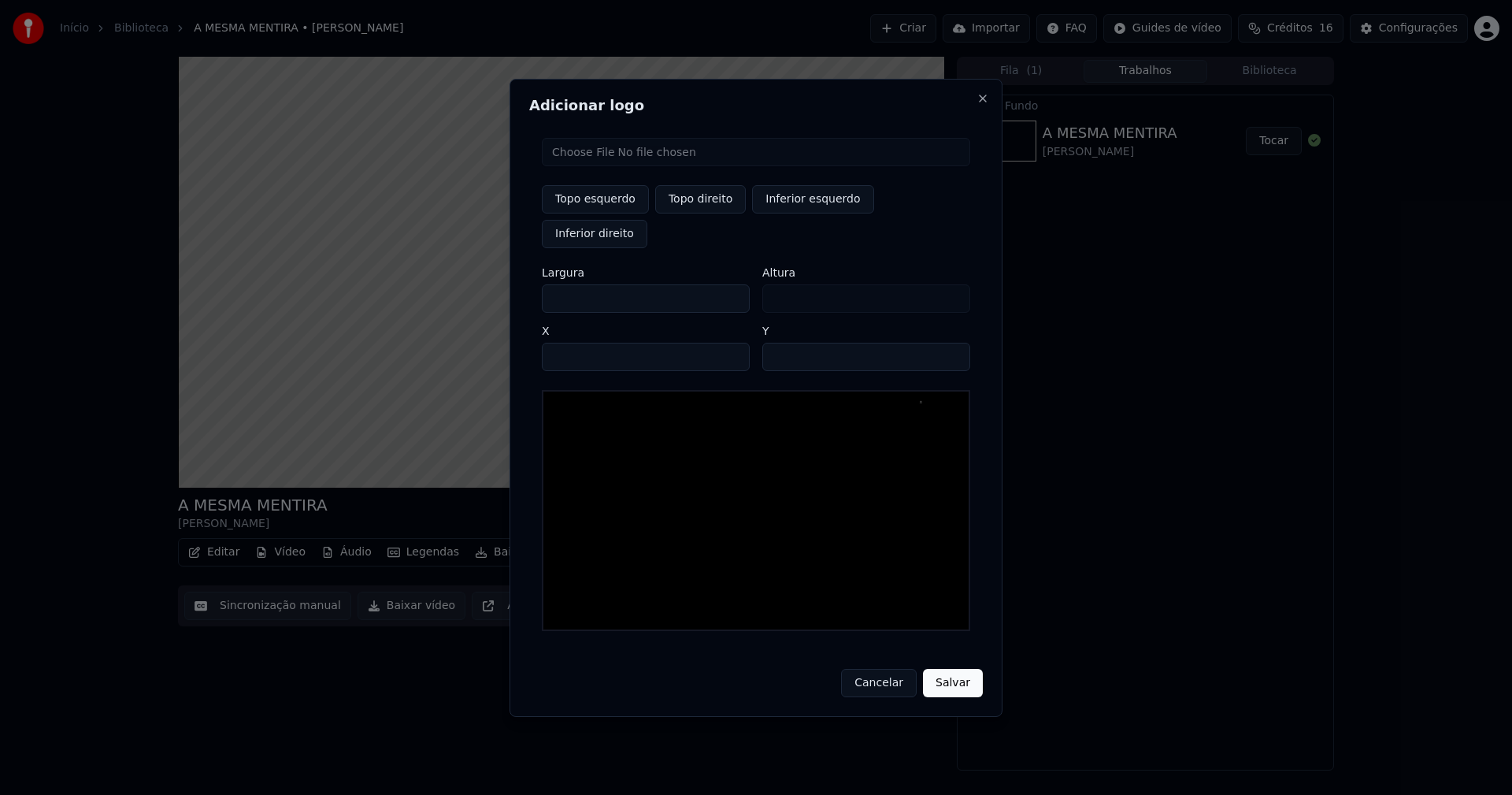
type input "***"
click at [574, 343] on input "****" at bounding box center [646, 357] width 208 height 28
type input "****"
click at [778, 343] on input "**" at bounding box center [867, 357] width 208 height 28
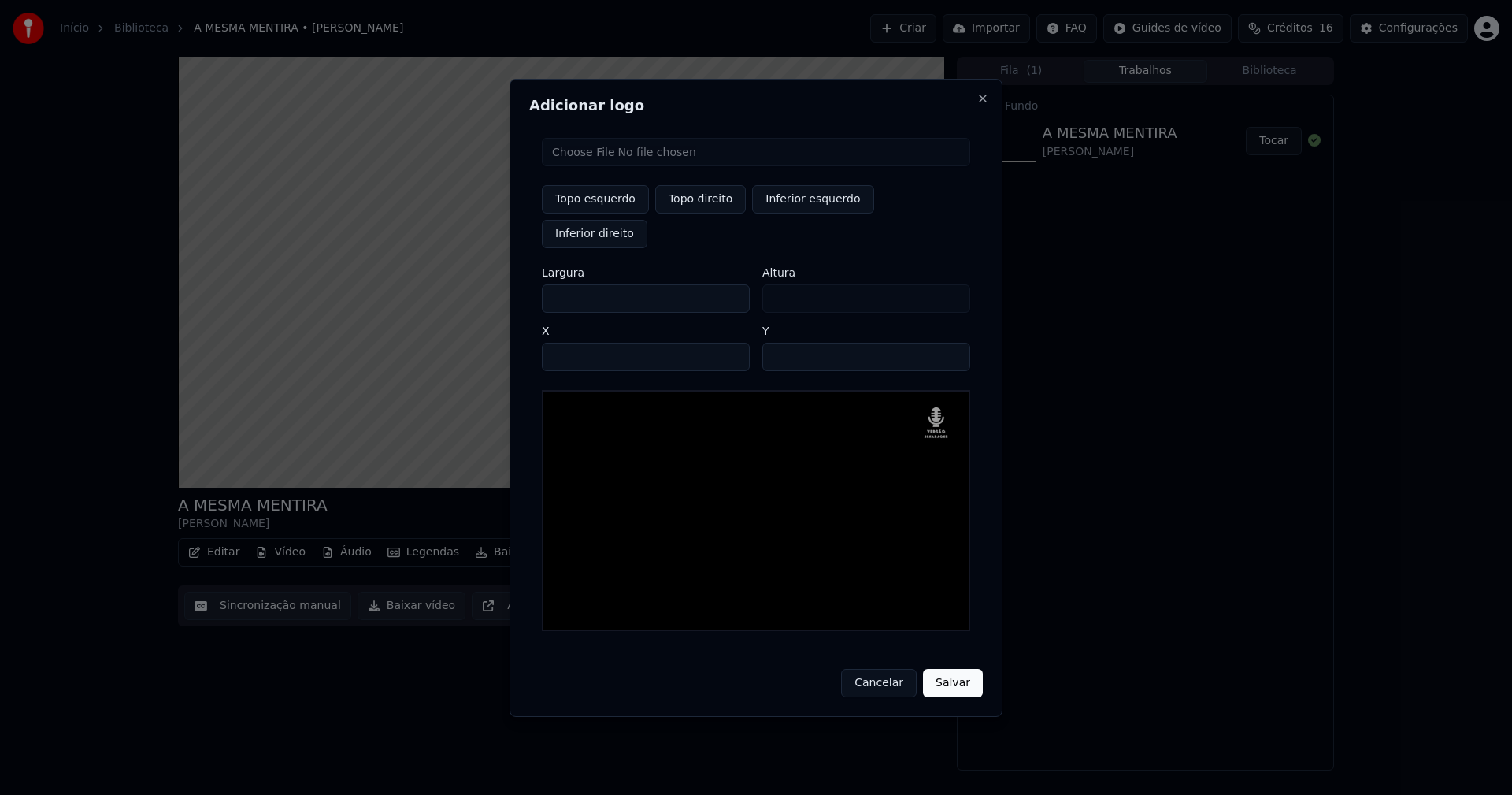
type input "**"
click at [953, 669] on button "Salvar" at bounding box center [952, 683] width 60 height 28
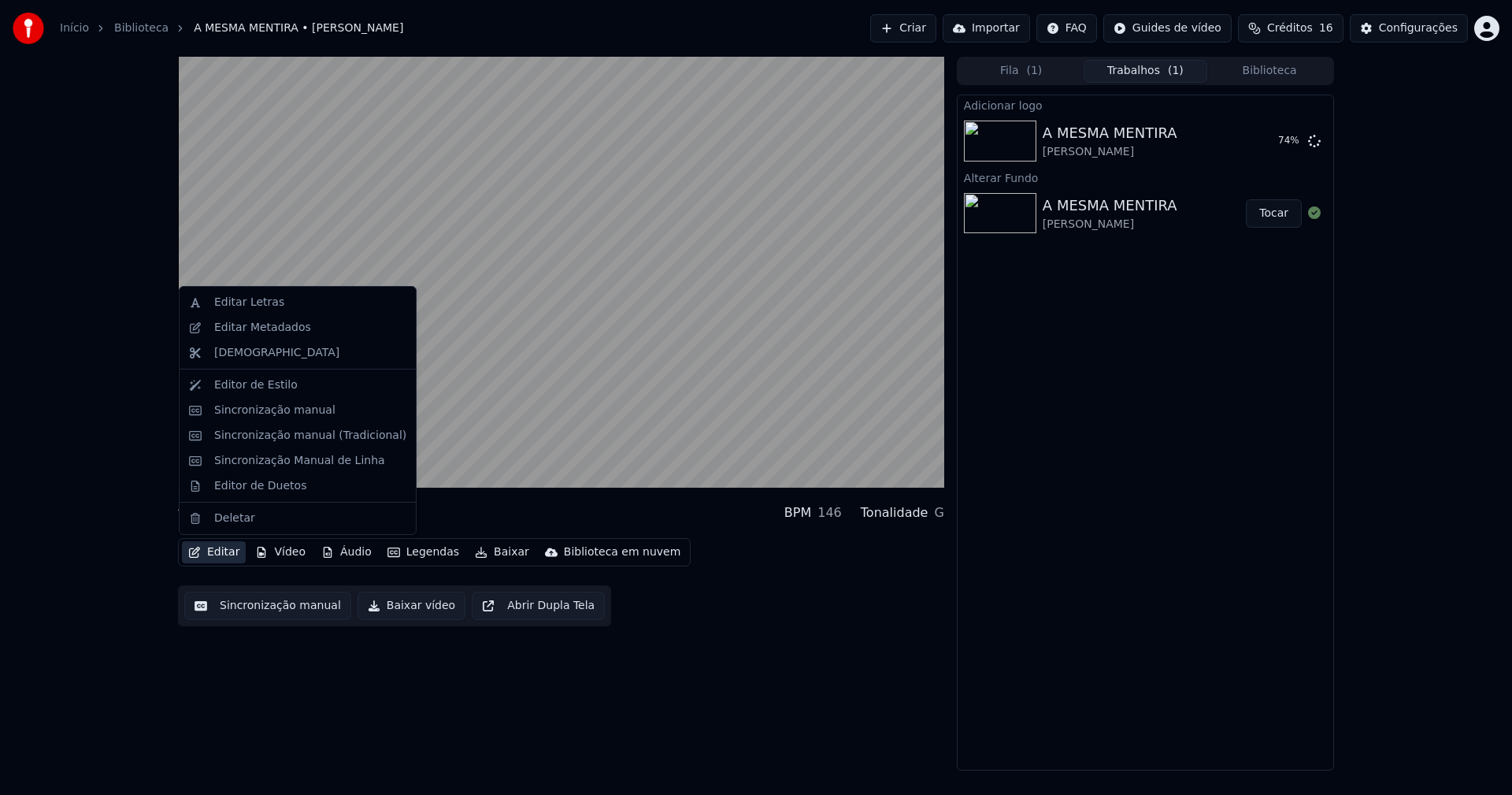
click at [222, 551] on button "Editar" at bounding box center [214, 552] width 64 height 22
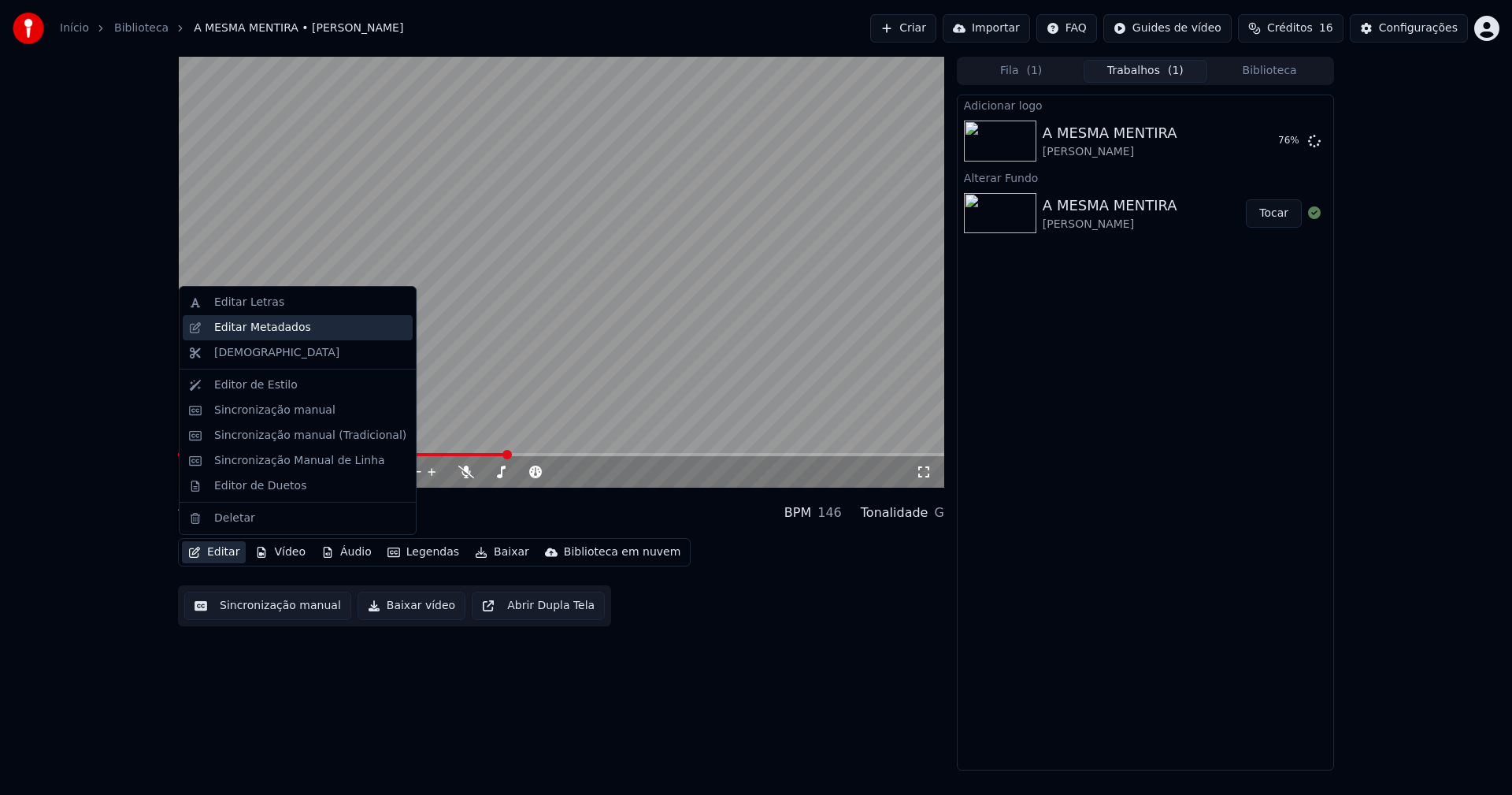
click at [244, 326] on div "Editar Metadados" at bounding box center [263, 328] width 97 height 16
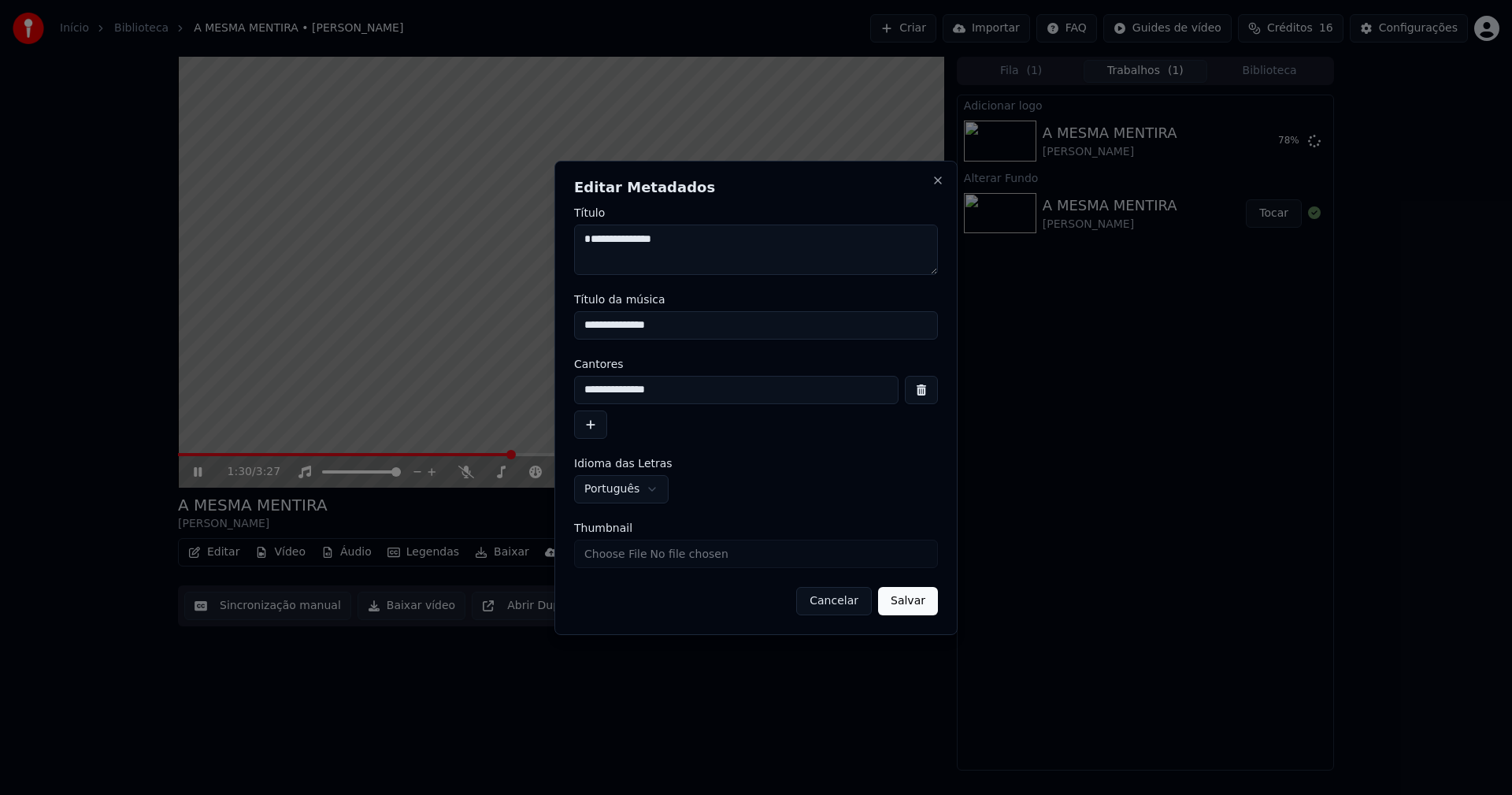
click at [620, 551] on input "Thumbnail" at bounding box center [756, 554] width 364 height 28
type input "**********"
click at [923, 595] on button "Salvar" at bounding box center [908, 601] width 60 height 28
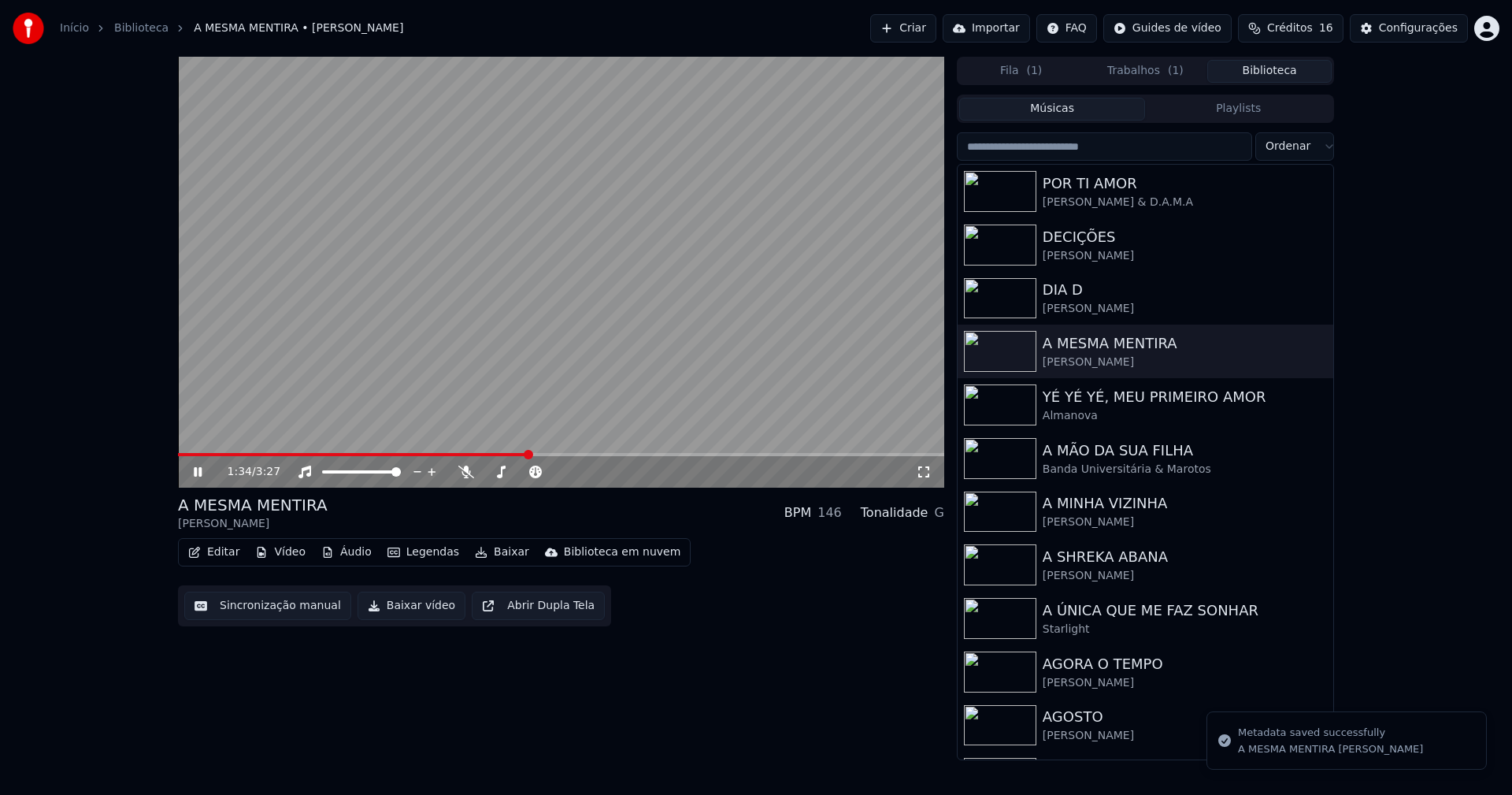
click at [1262, 77] on button "Biblioteca" at bounding box center [1270, 71] width 125 height 23
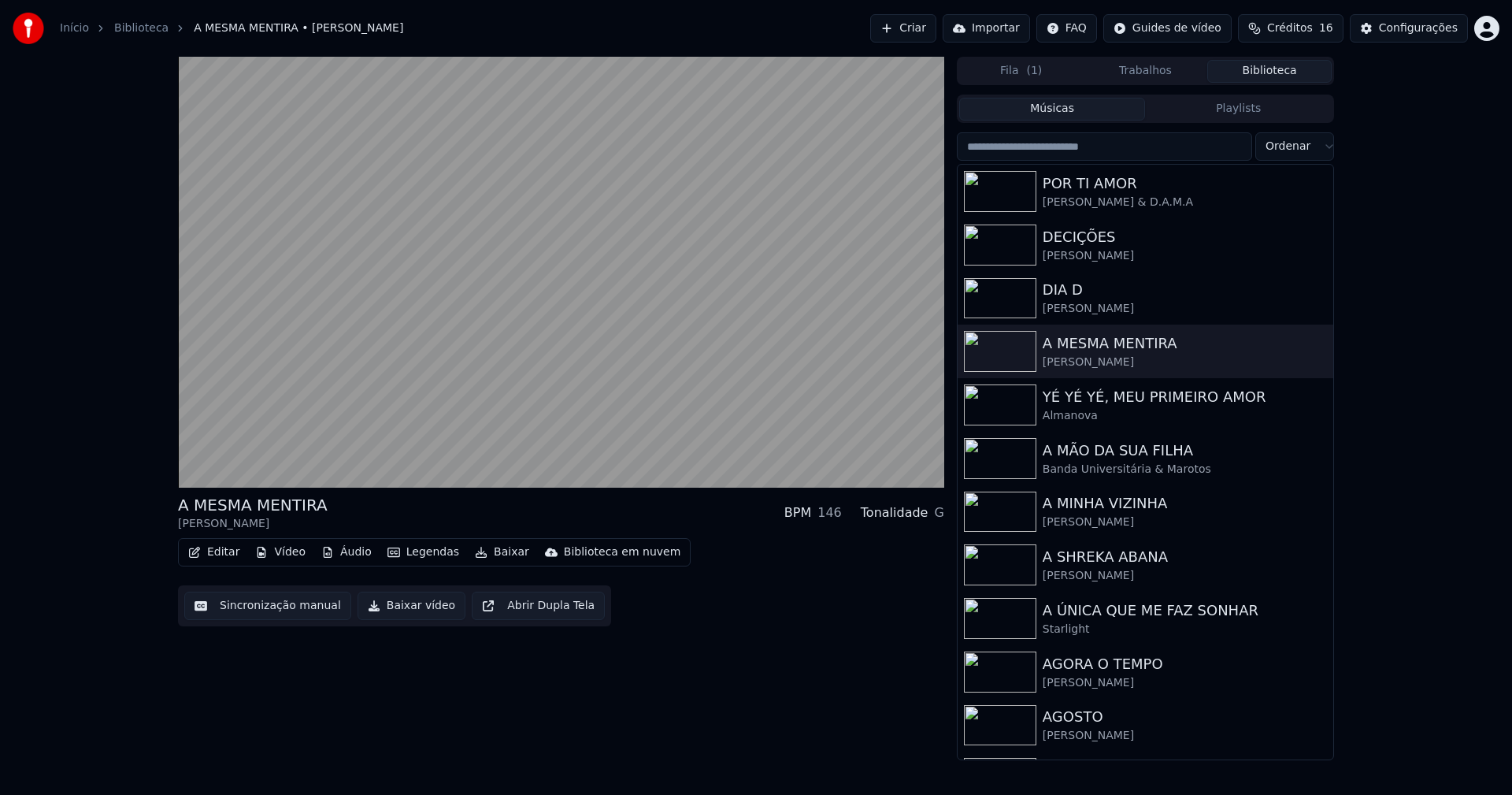
click at [1128, 74] on button "Trabalhos" at bounding box center [1146, 71] width 125 height 23
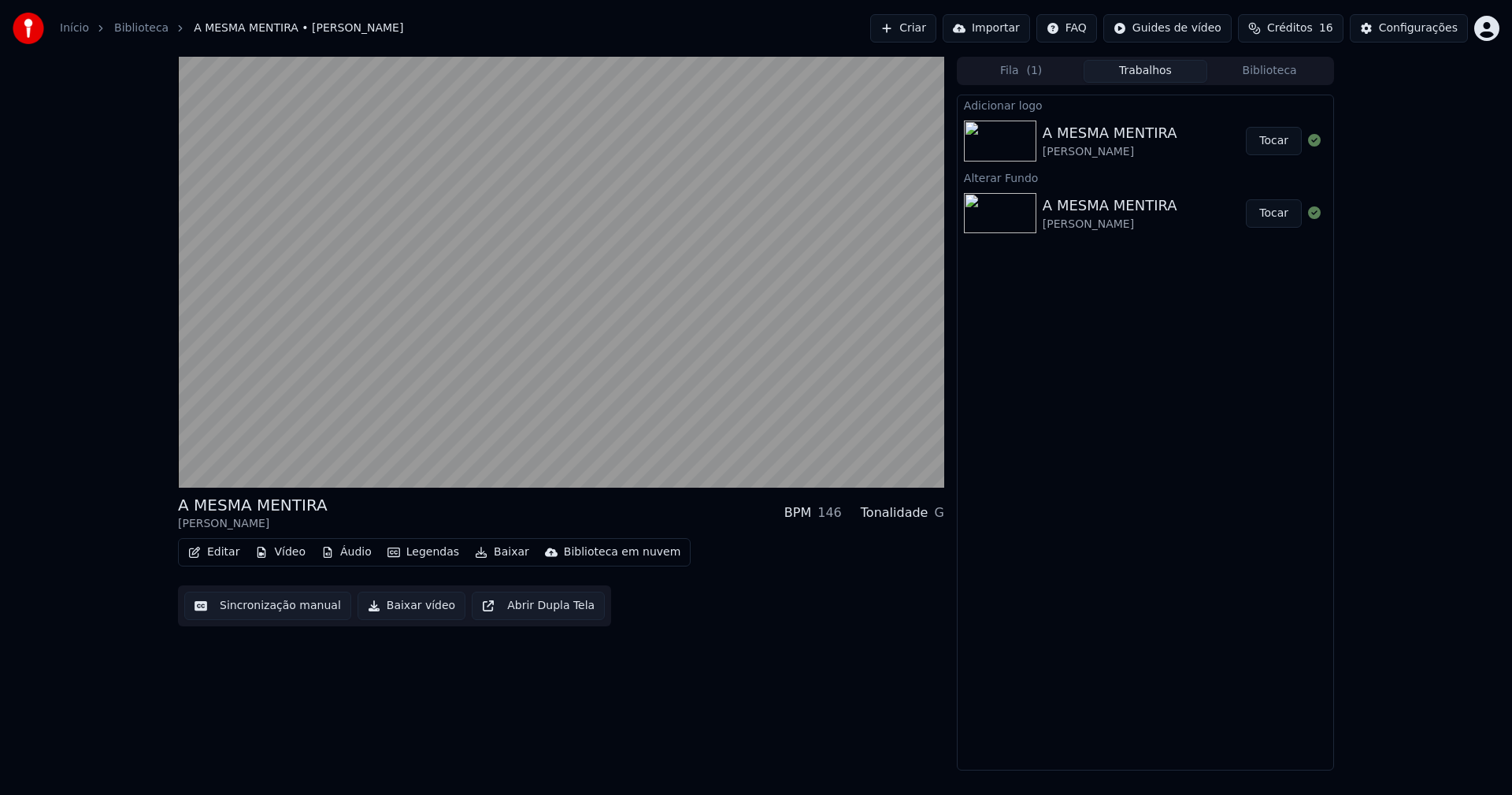
click at [1263, 143] on button "Tocar" at bounding box center [1273, 141] width 56 height 28
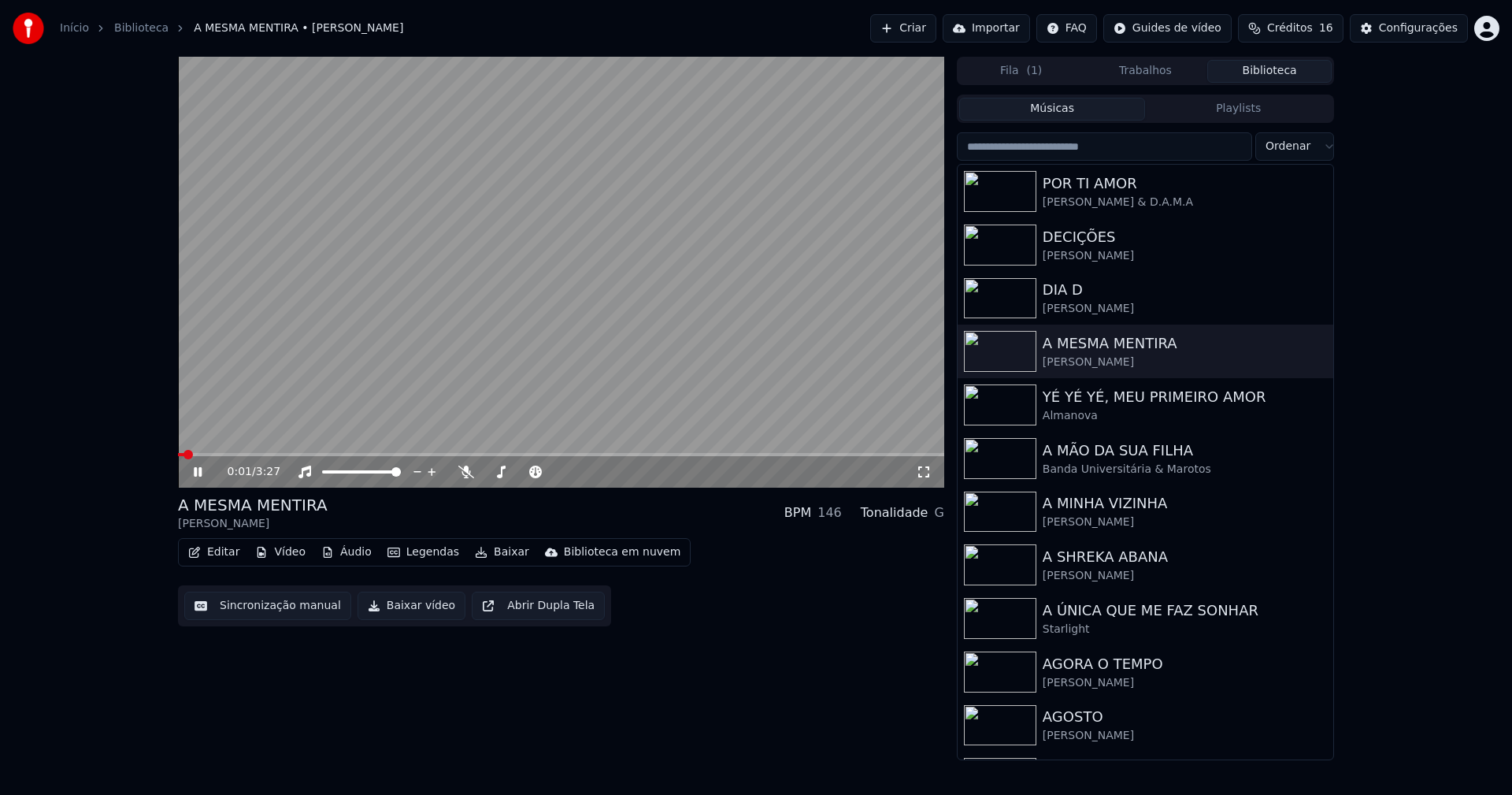
click at [1292, 72] on button "Biblioteca" at bounding box center [1270, 71] width 125 height 23
click at [206, 472] on icon at bounding box center [209, 472] width 37 height 12
click at [390, 608] on button "Baixar vídeo" at bounding box center [411, 606] width 108 height 28
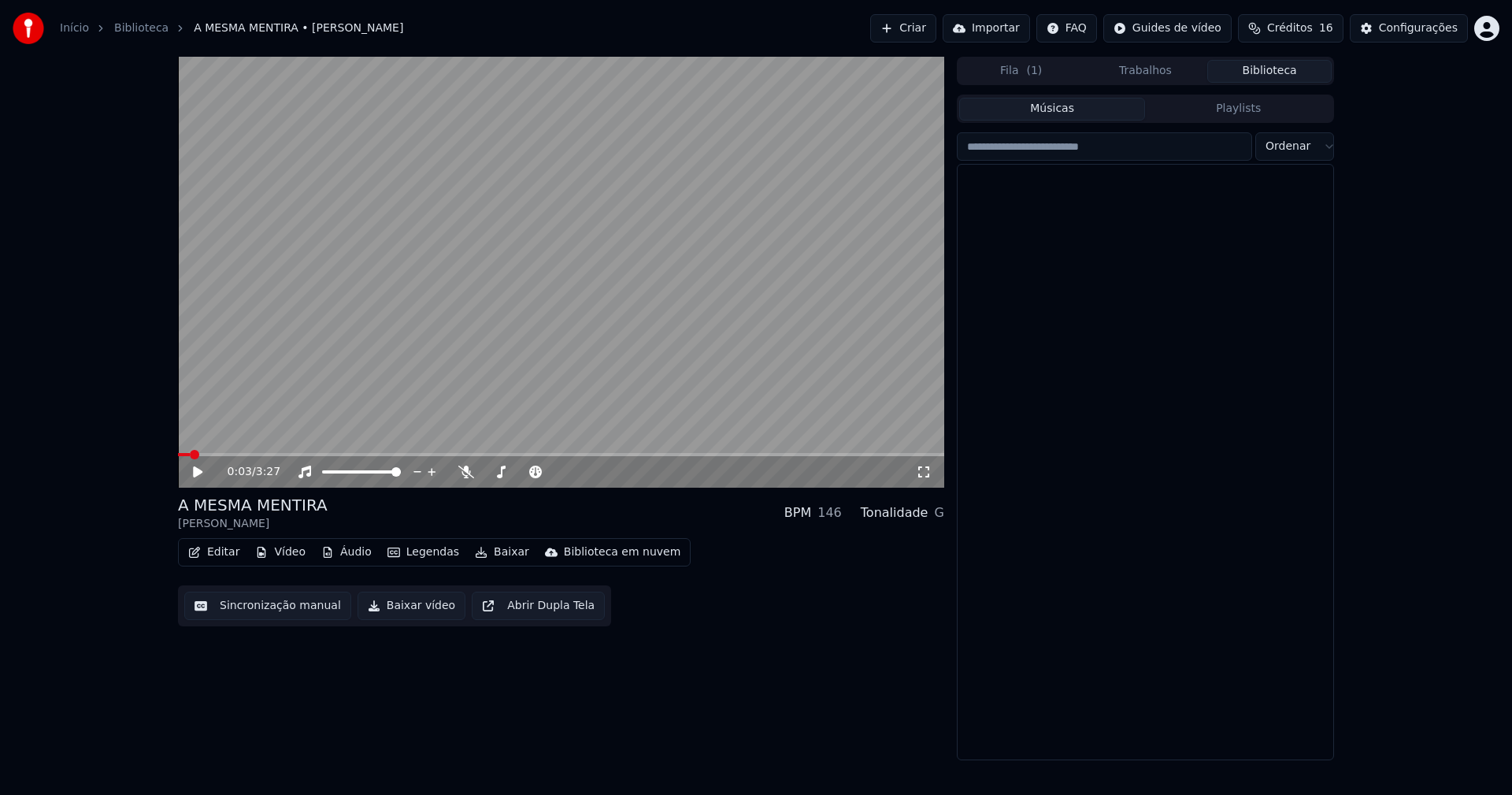
click at [1277, 77] on button "Biblioteca" at bounding box center [1270, 71] width 125 height 23
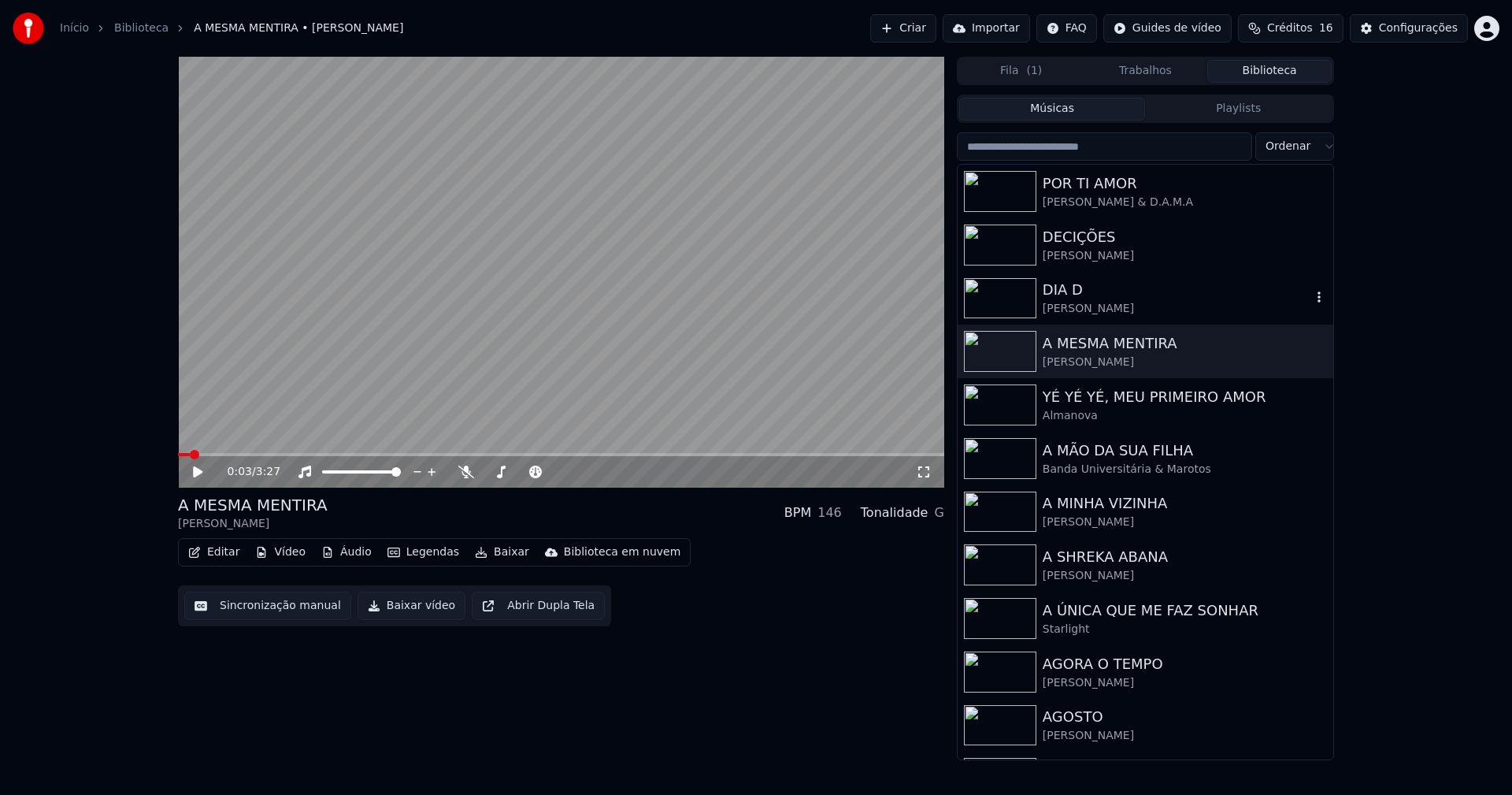
click at [1075, 300] on div "DIA D" at bounding box center [1177, 289] width 269 height 22
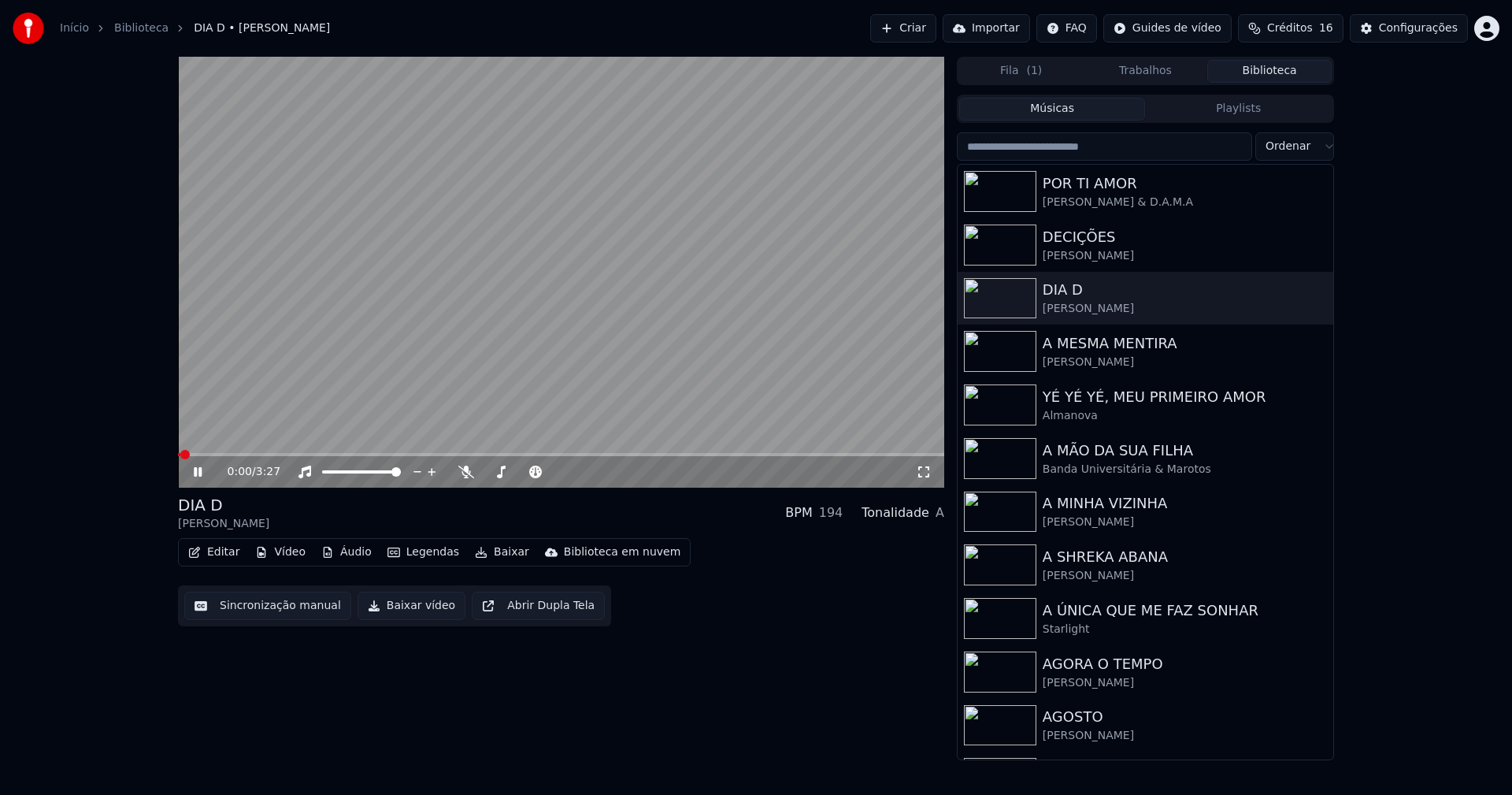
click at [199, 471] on icon at bounding box center [198, 472] width 8 height 10
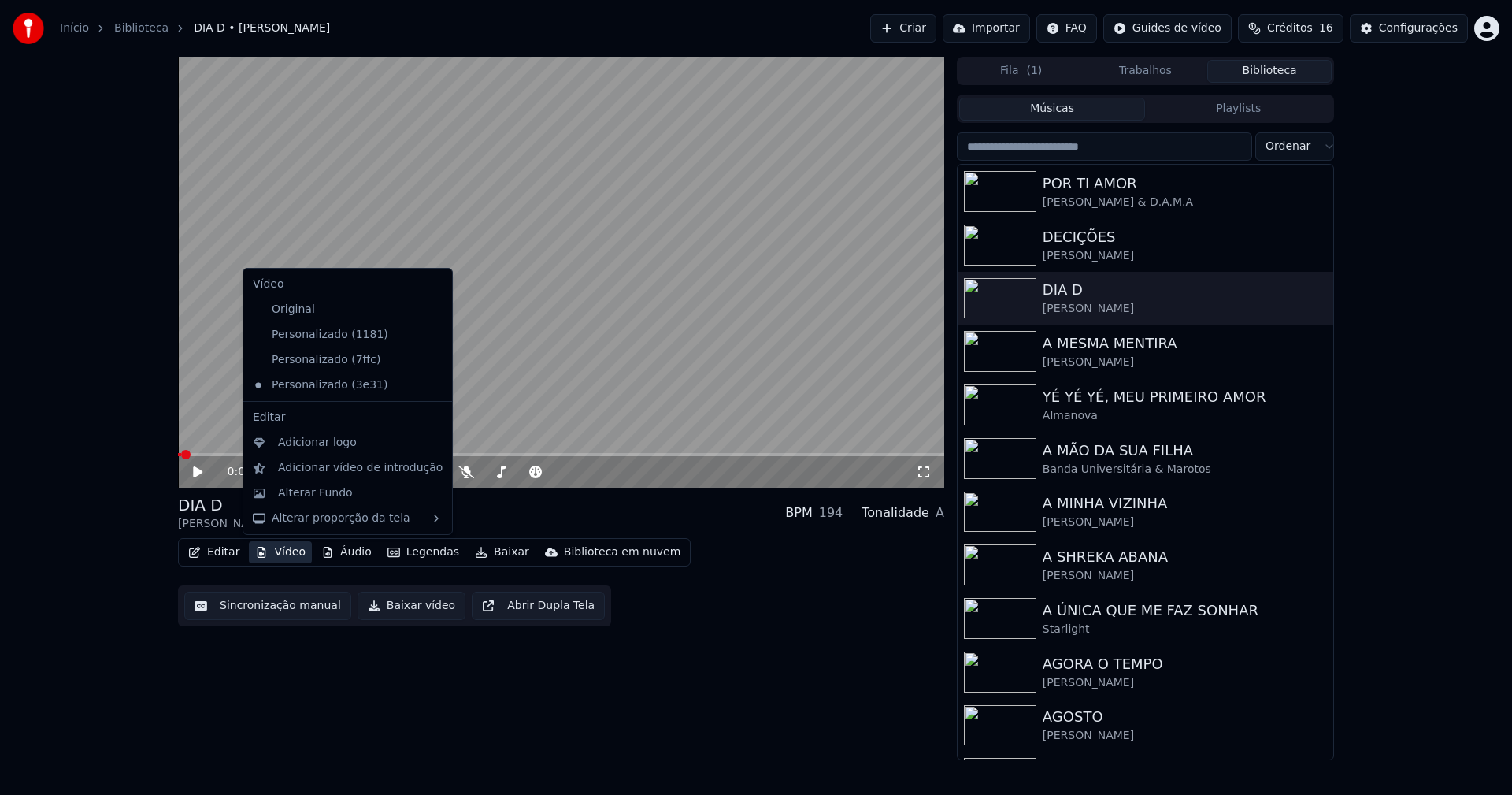
click at [295, 557] on button "Vídeo" at bounding box center [280, 552] width 63 height 22
click at [349, 361] on div "Personalizado (7ffc)" at bounding box center [336, 360] width 179 height 25
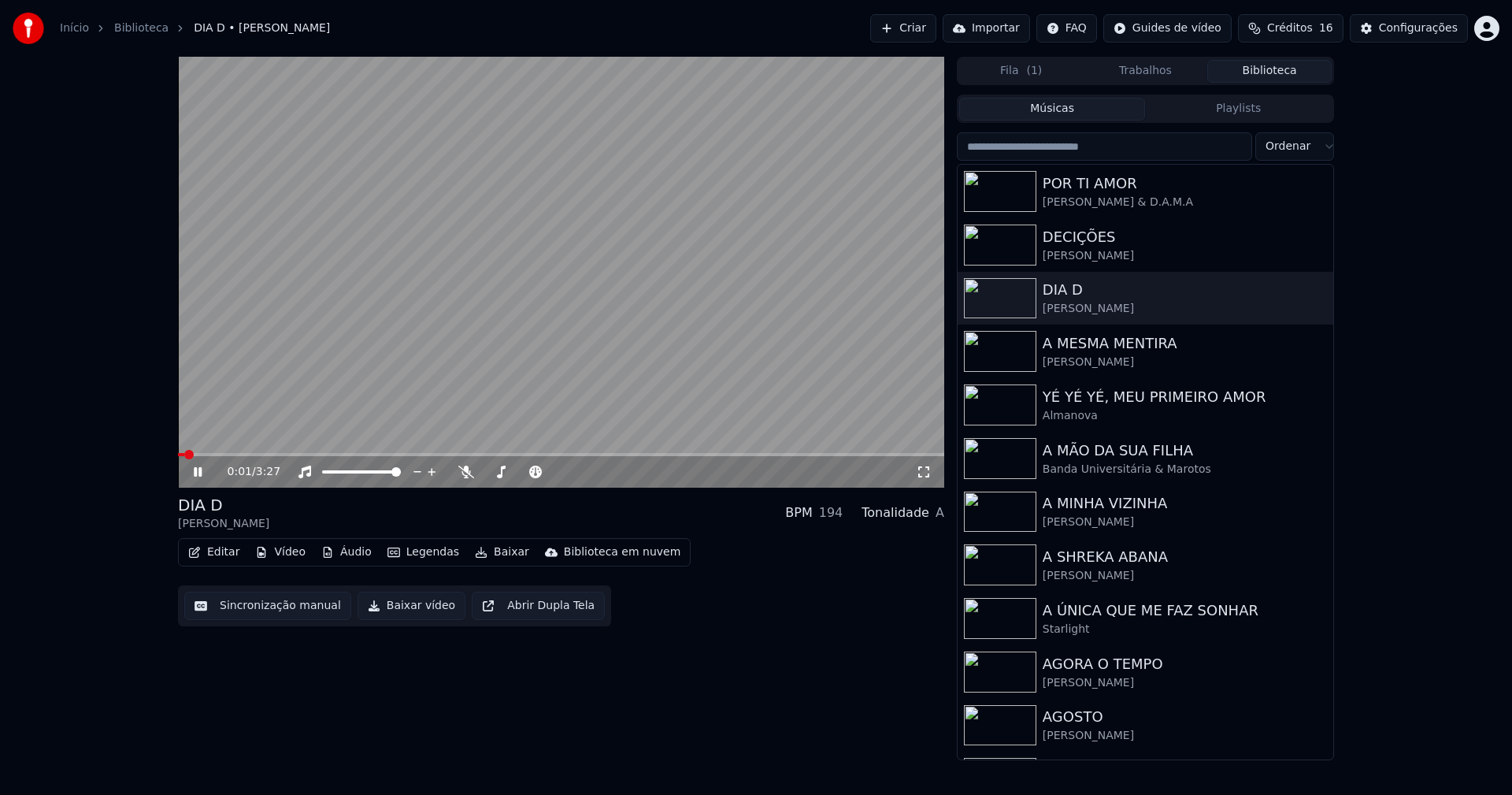
click at [202, 476] on icon at bounding box center [209, 472] width 37 height 12
click at [284, 552] on button "Vídeo" at bounding box center [280, 552] width 63 height 22
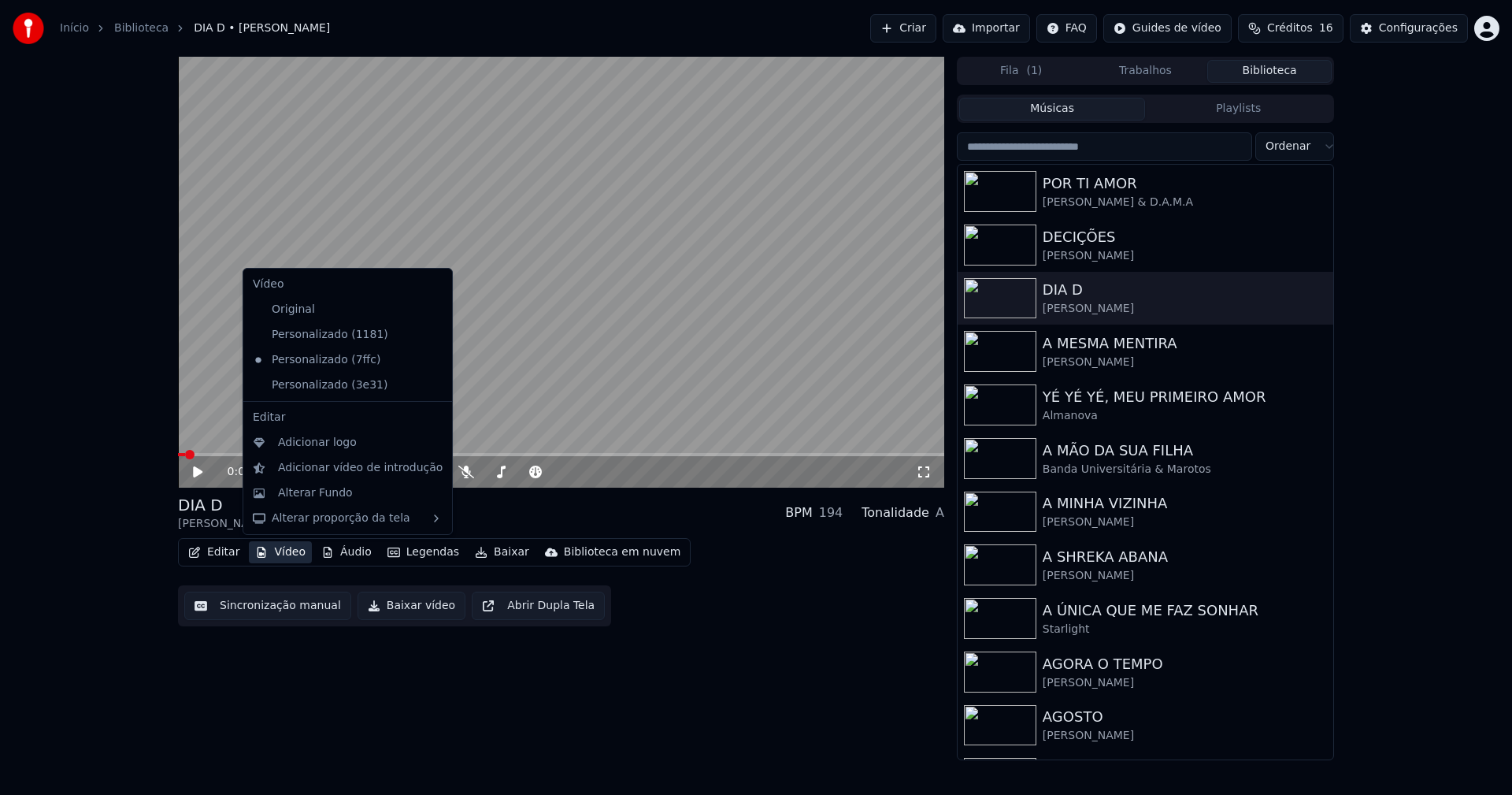
click at [432, 331] on icon at bounding box center [437, 335] width 11 height 12
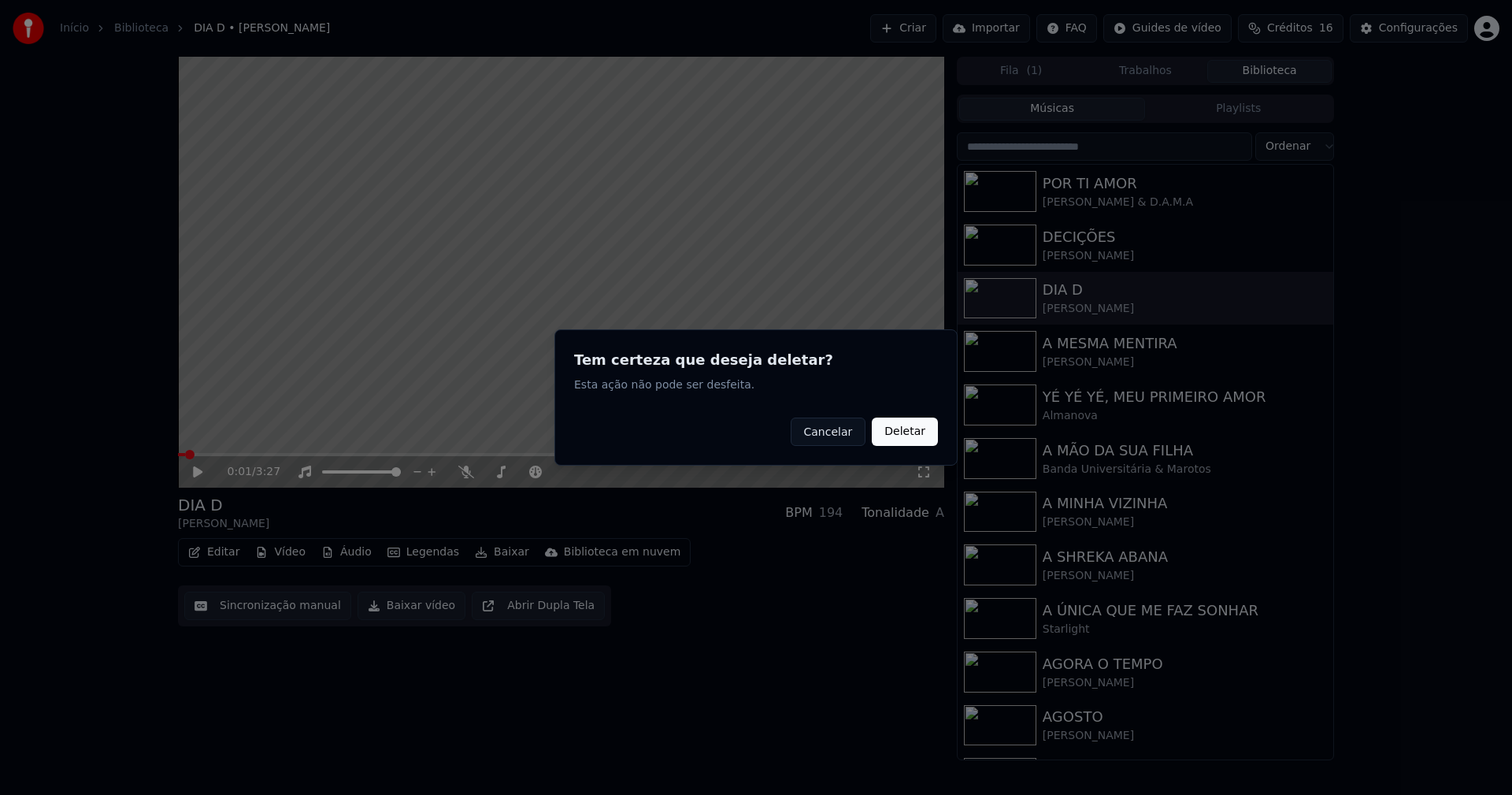
drag, startPoint x: 926, startPoint y: 433, endPoint x: 551, endPoint y: 434, distance: 375.0
click at [926, 434] on button "Deletar" at bounding box center [905, 432] width 66 height 28
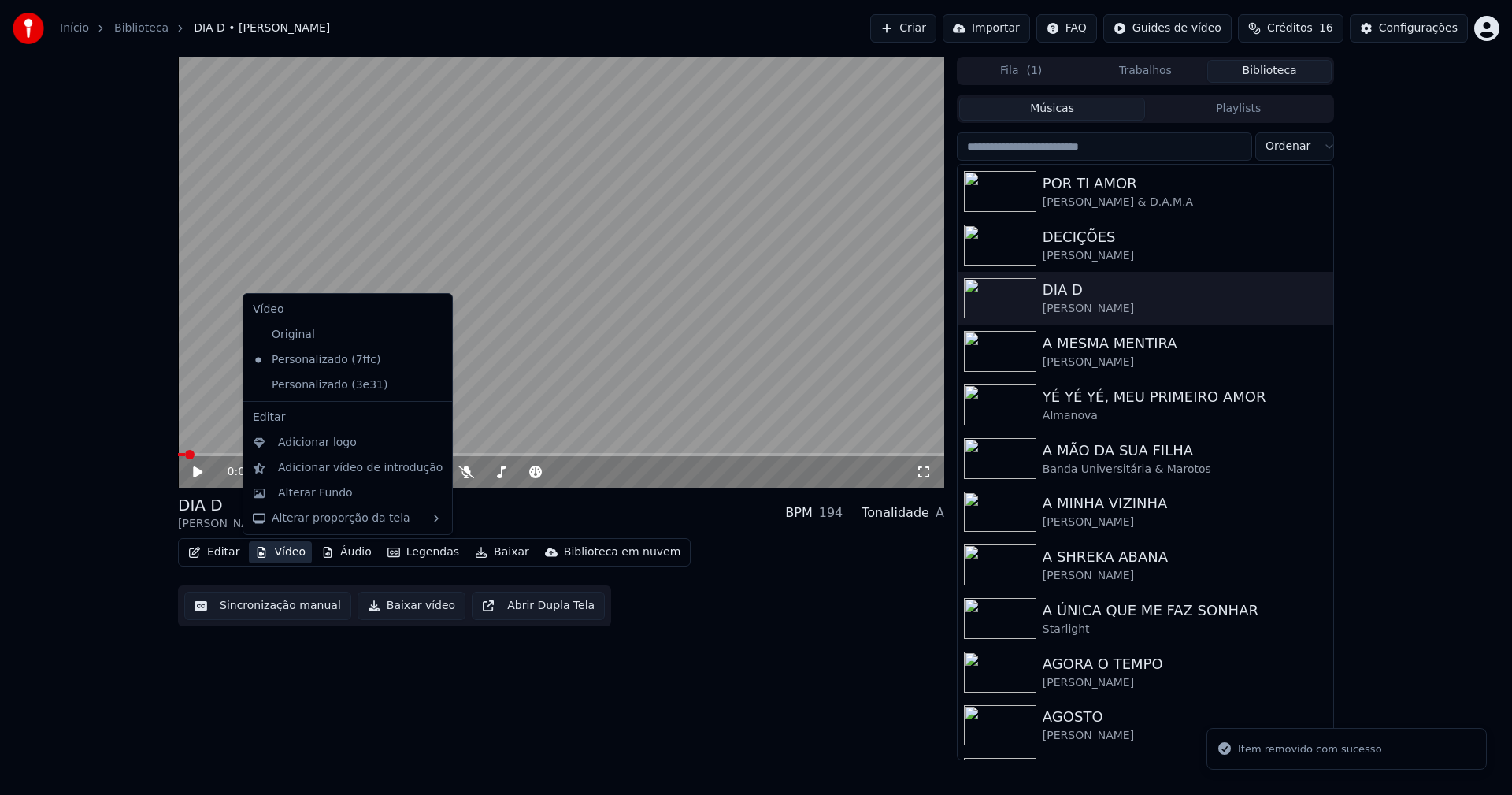
click at [277, 557] on button "Vídeo" at bounding box center [280, 552] width 63 height 22
click at [432, 381] on icon at bounding box center [437, 385] width 11 height 12
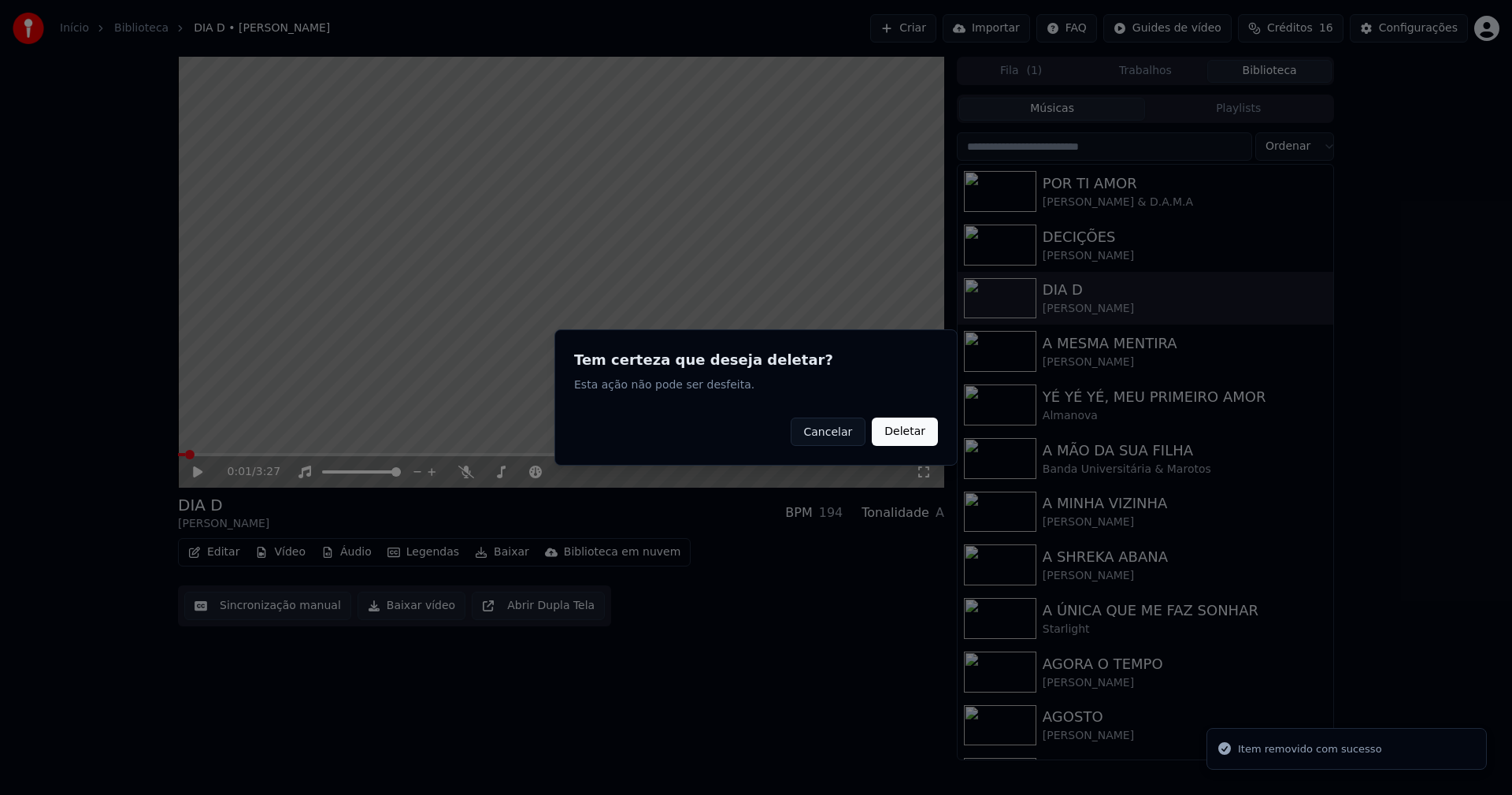
click at [904, 435] on button "Deletar" at bounding box center [905, 432] width 66 height 28
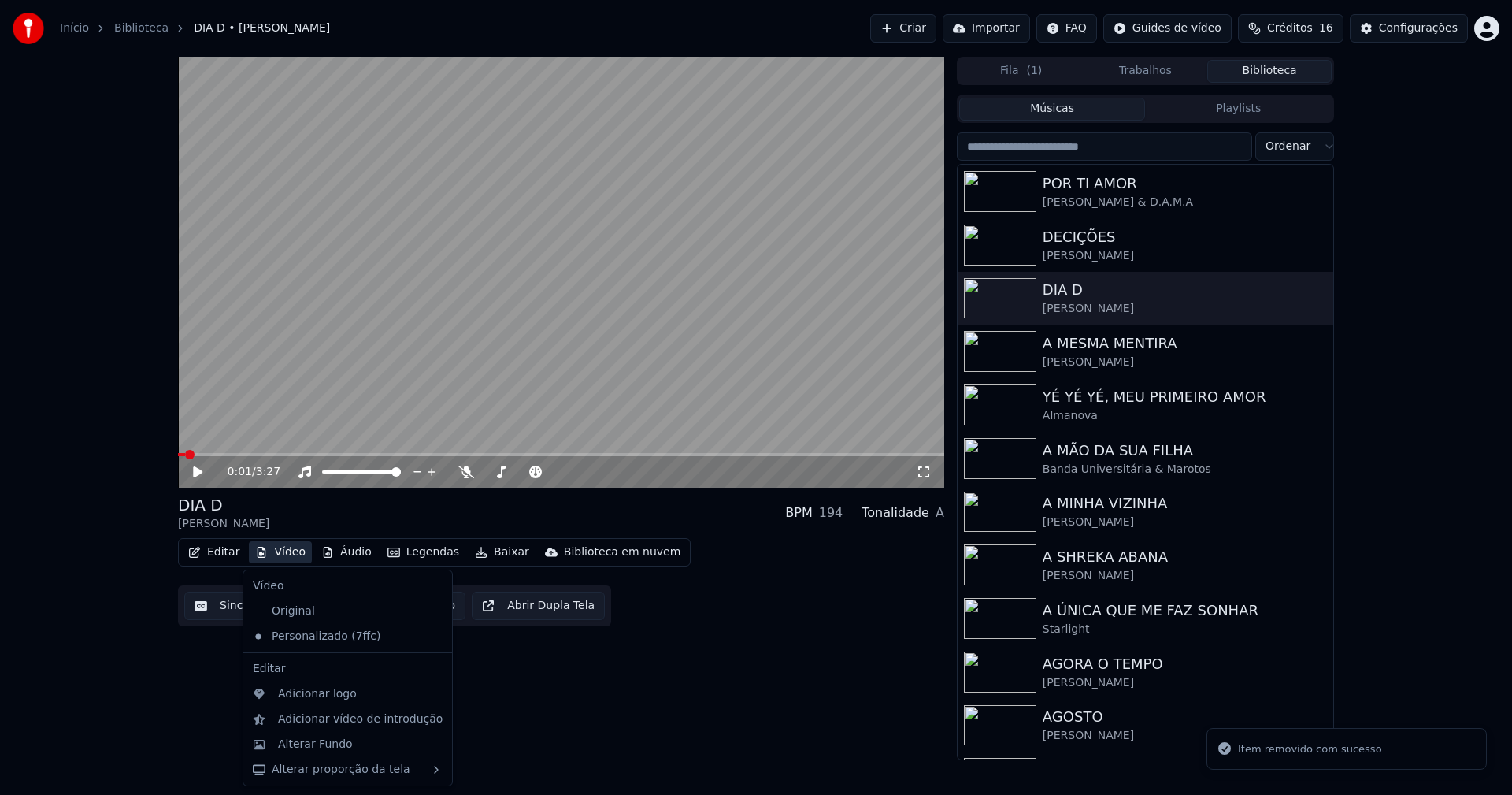
click at [279, 548] on button "Vídeo" at bounding box center [280, 552] width 63 height 22
click at [314, 695] on div "Adicionar logo" at bounding box center [317, 694] width 78 height 16
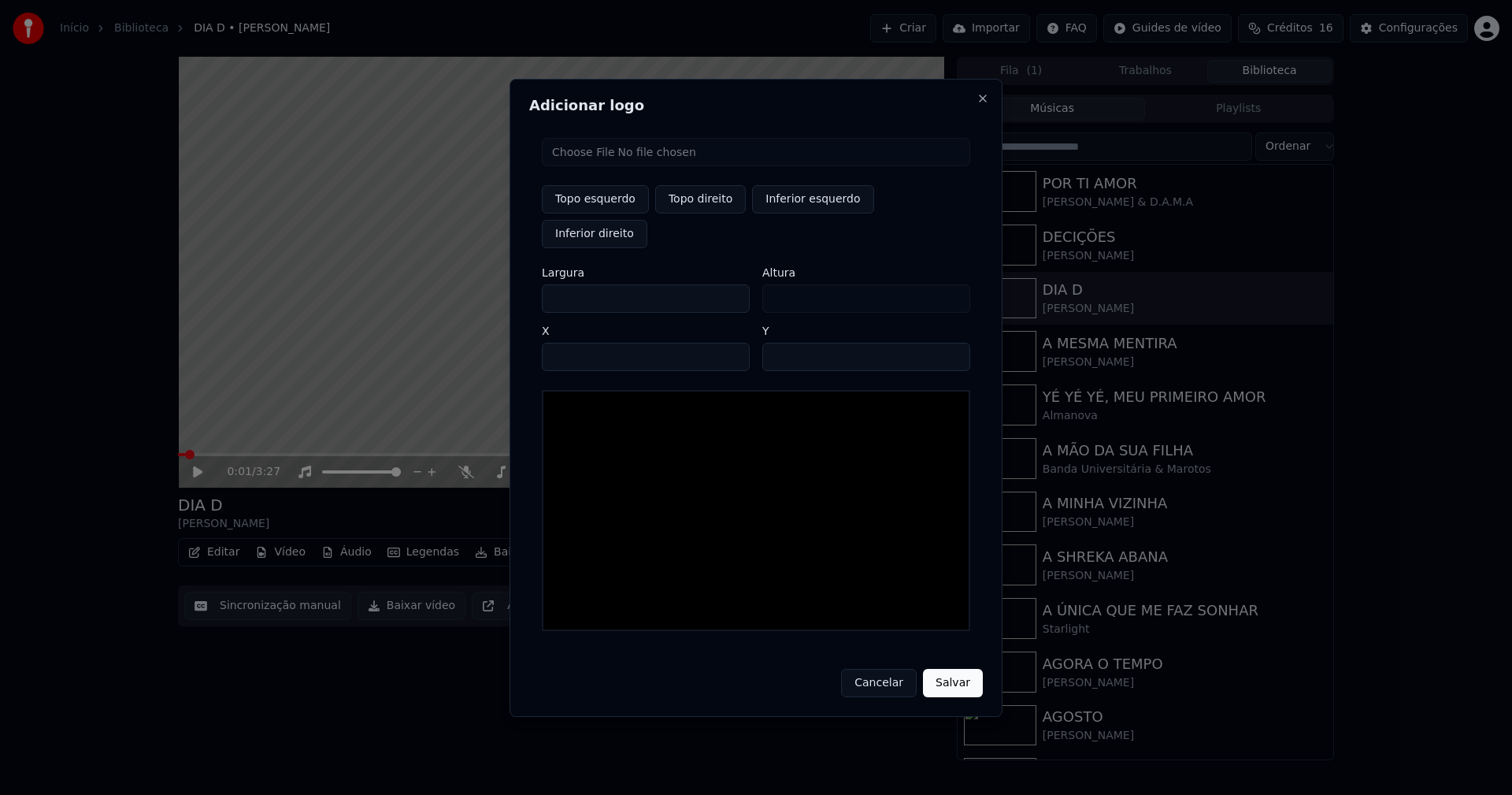
click at [611, 166] on input "file" at bounding box center [756, 152] width 428 height 28
type input "**********"
drag, startPoint x: 702, startPoint y: 218, endPoint x: 625, endPoint y: 253, distance: 84.6
click at [699, 214] on button "Topo direito" at bounding box center [700, 199] width 91 height 28
type input "****"
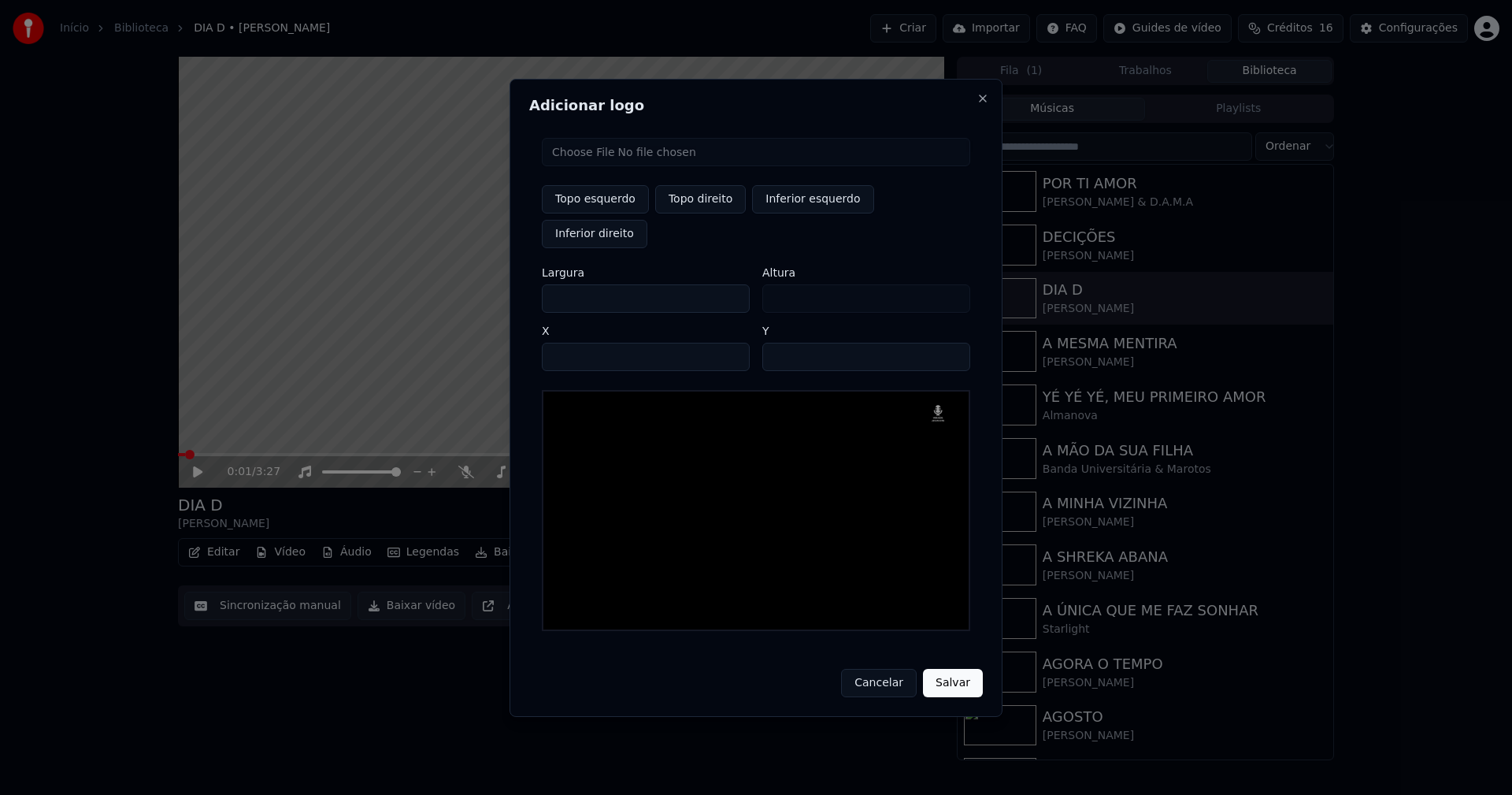
drag, startPoint x: 567, startPoint y: 281, endPoint x: 537, endPoint y: 288, distance: 30.8
click at [537, 288] on div "Topo esquerdo Topo direito Inferior esquerdo Inferior direito Largura *** Altur…" at bounding box center [756, 385] width 454 height 518
type input "**"
type input "***"
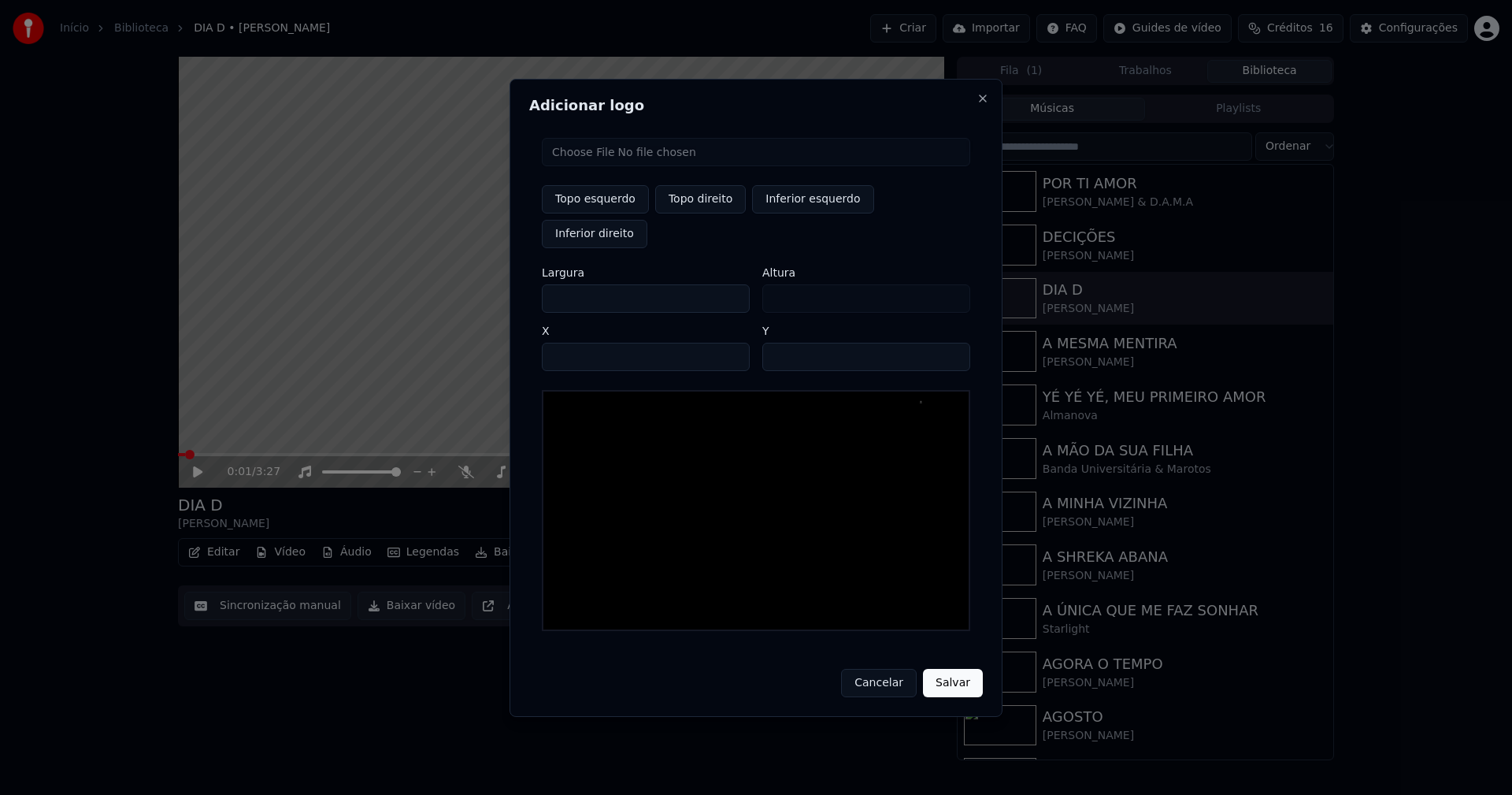
type input "***"
click at [574, 343] on input "****" at bounding box center [646, 357] width 208 height 28
type input "****"
click at [780, 343] on input "**" at bounding box center [867, 357] width 208 height 28
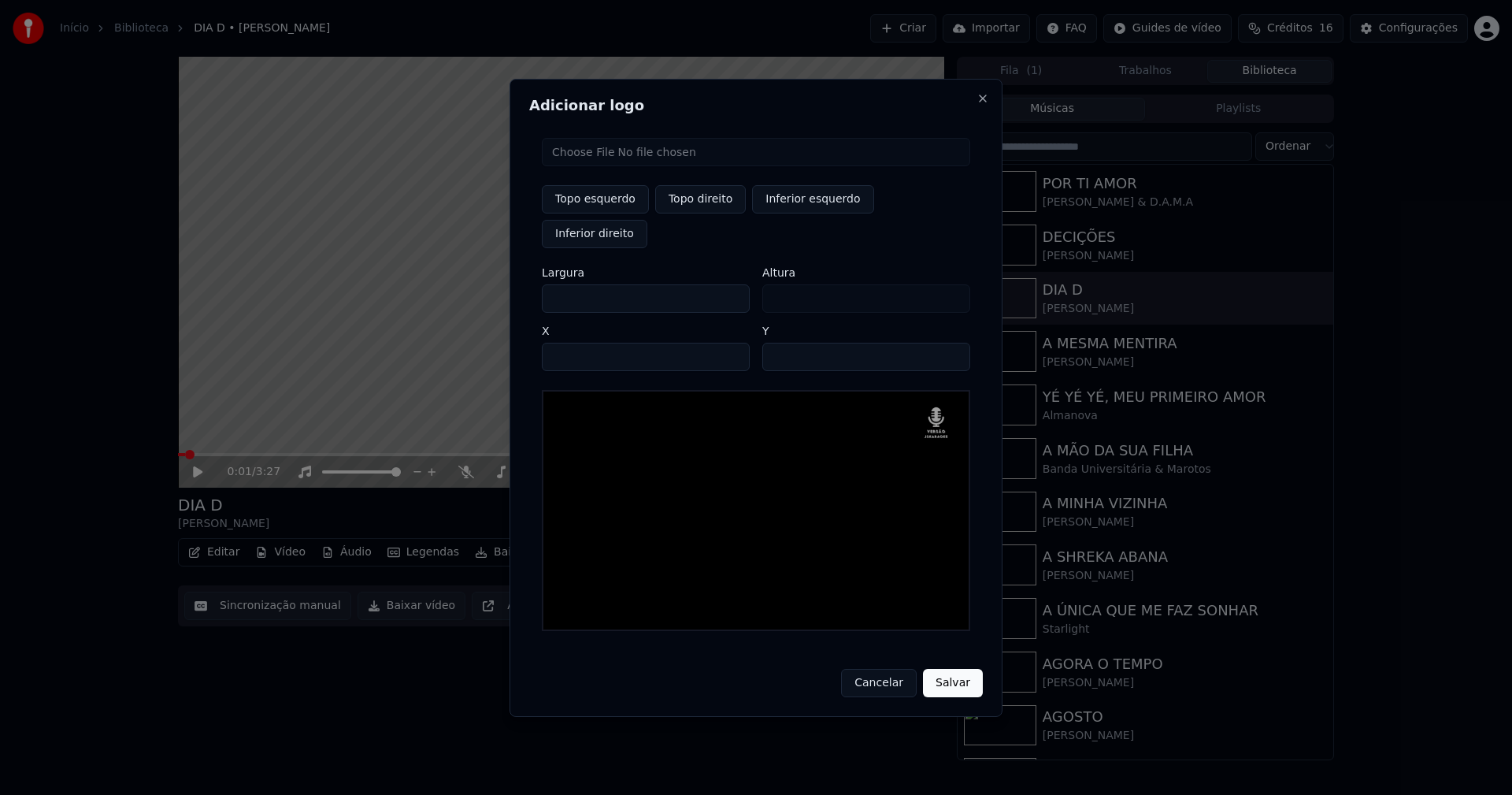
type input "**"
click at [938, 669] on button "Salvar" at bounding box center [952, 683] width 60 height 28
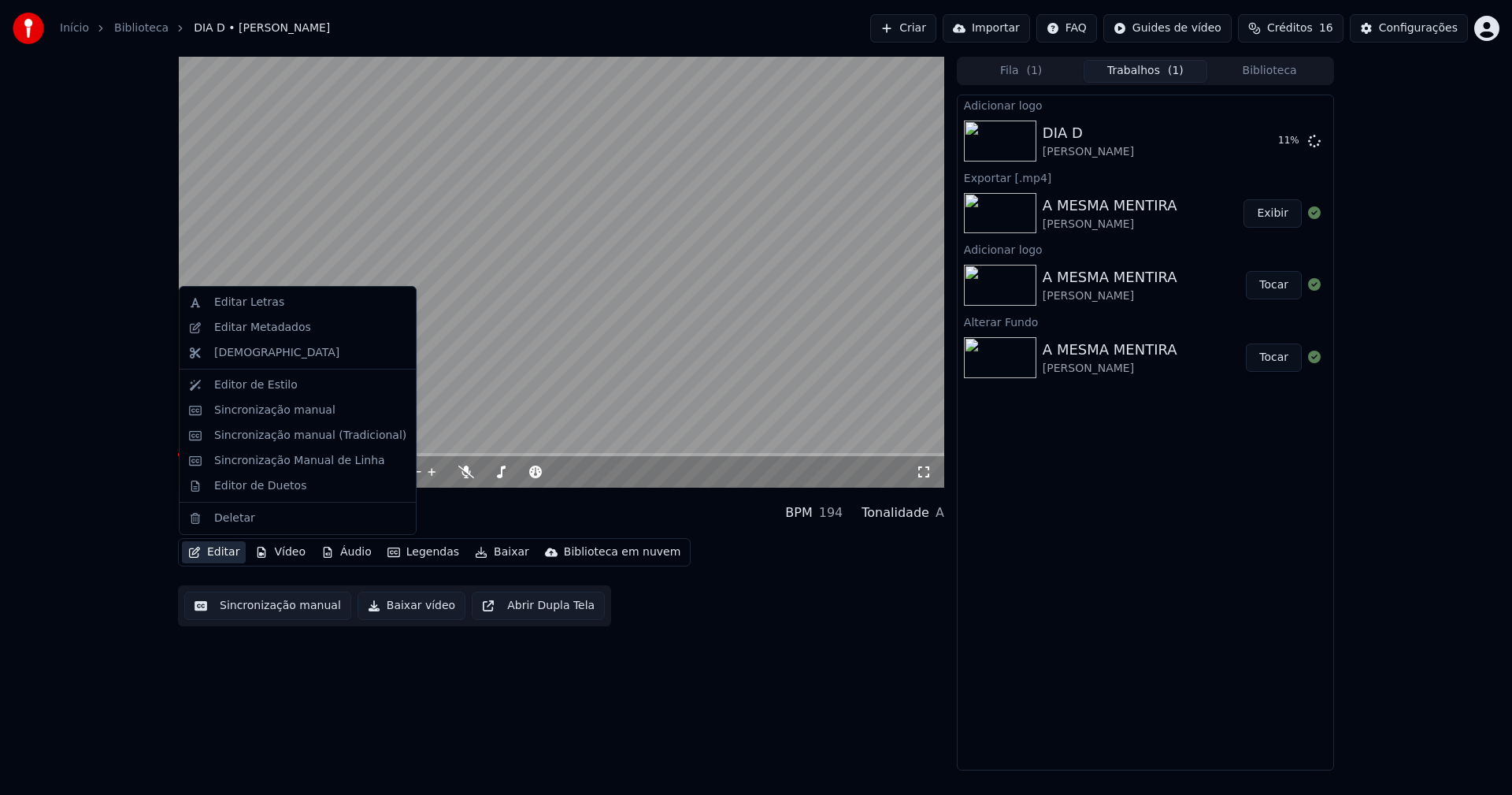
click at [221, 548] on button "Editar" at bounding box center [214, 552] width 64 height 22
click at [291, 442] on div "Sincronização manual (Tradicional)" at bounding box center [311, 435] width 192 height 16
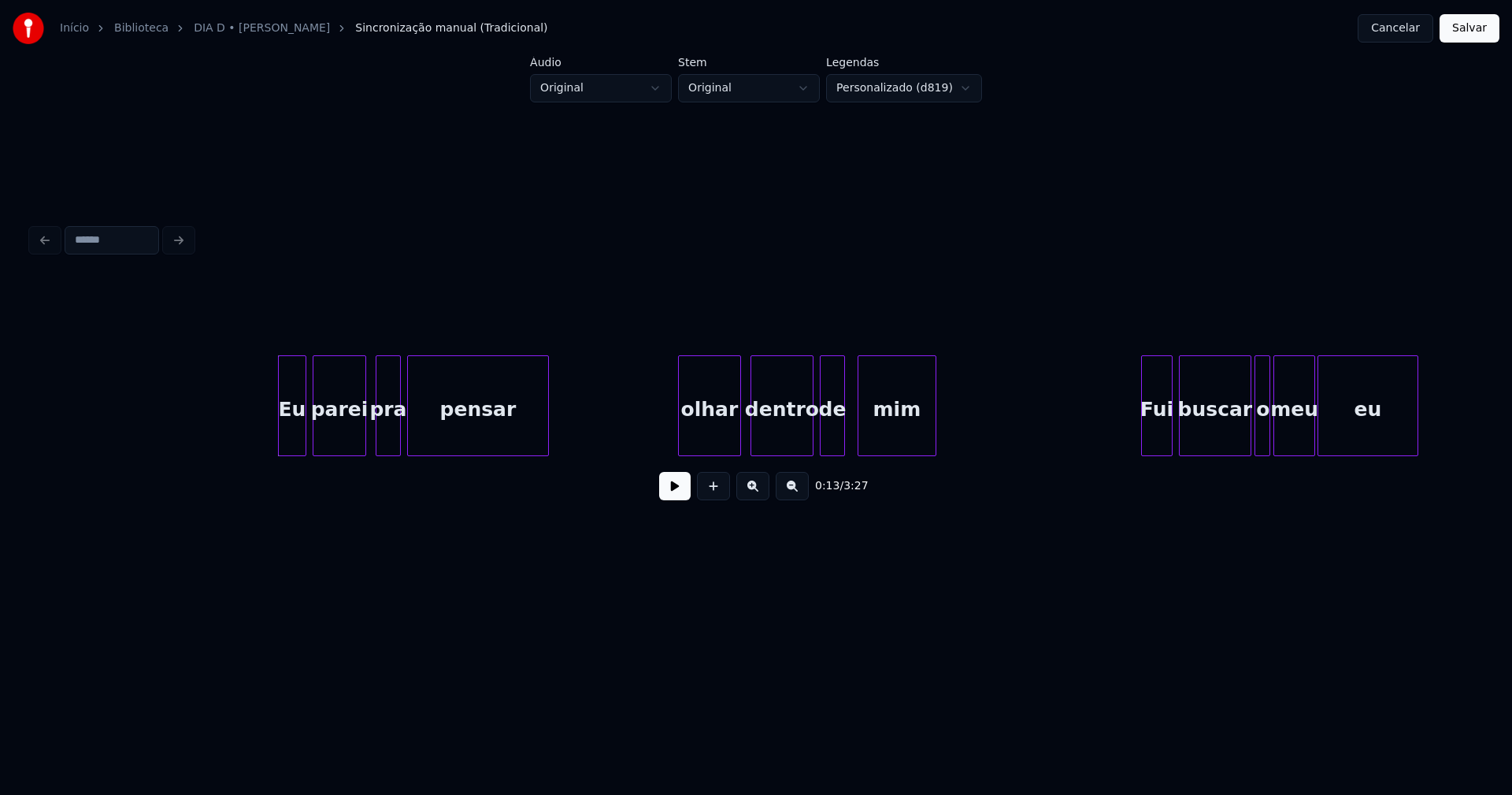
scroll to position [0, 1866]
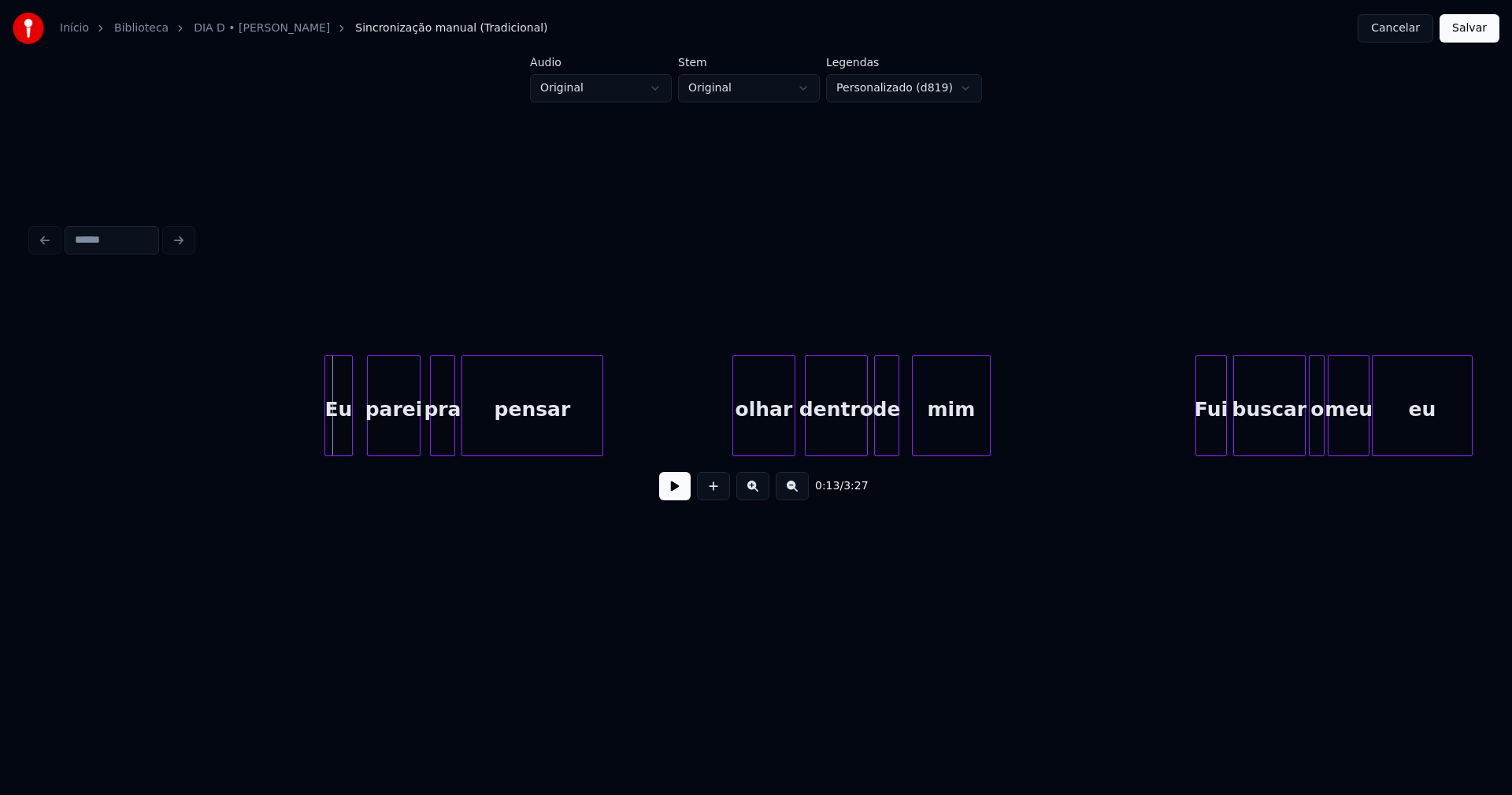
click at [344, 443] on div "Eu" at bounding box center [338, 410] width 27 height 107
click at [398, 433] on div "parei" at bounding box center [391, 410] width 52 height 107
click at [444, 438] on div "pra" at bounding box center [439, 410] width 24 height 107
click at [776, 442] on div "olhar" at bounding box center [757, 410] width 61 height 107
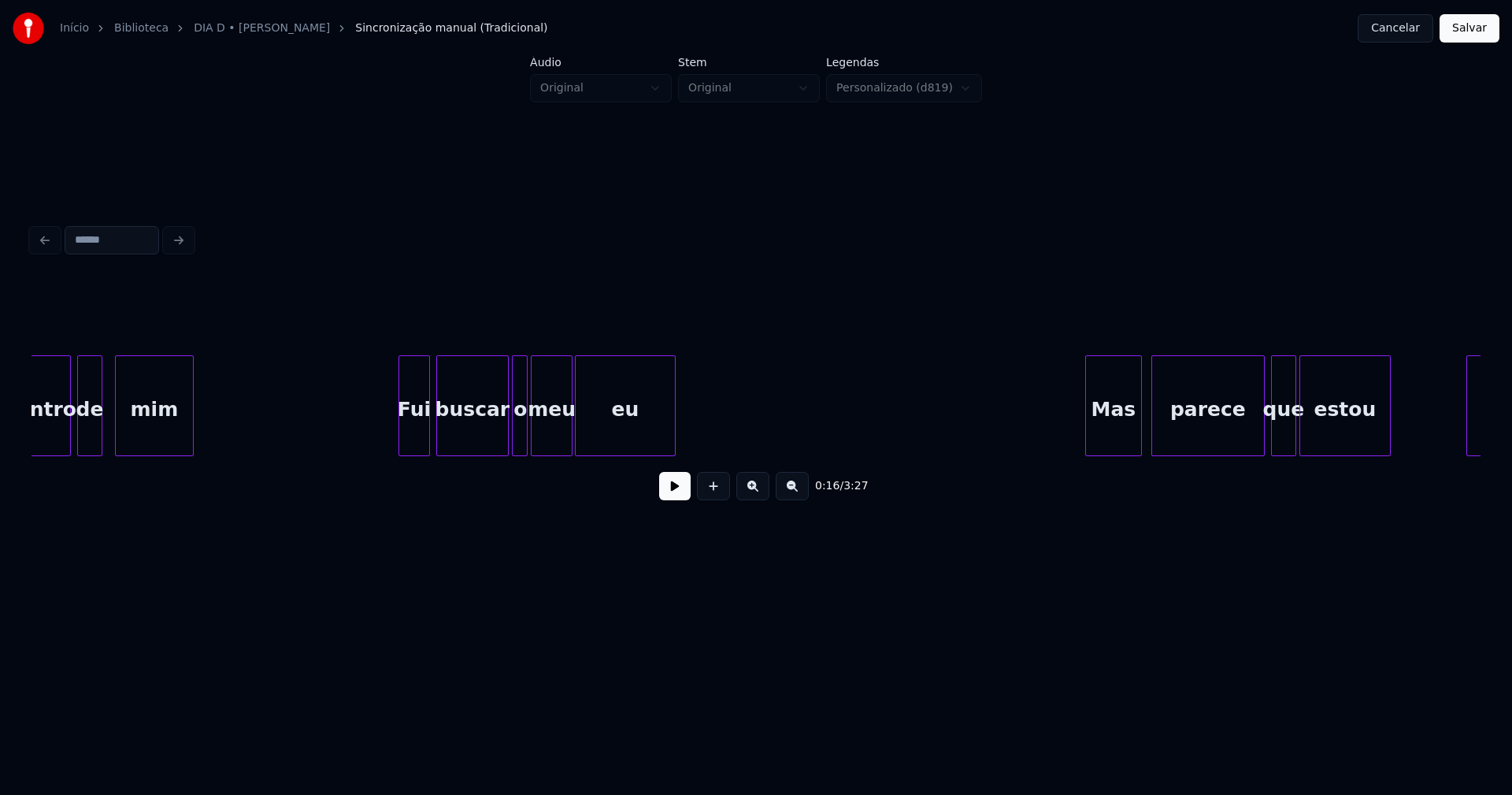
scroll to position [0, 2664]
drag, startPoint x: 1483, startPoint y: 36, endPoint x: 1320, endPoint y: 109, distance: 178.6
click at [1482, 36] on button "Salvar" at bounding box center [1469, 28] width 60 height 28
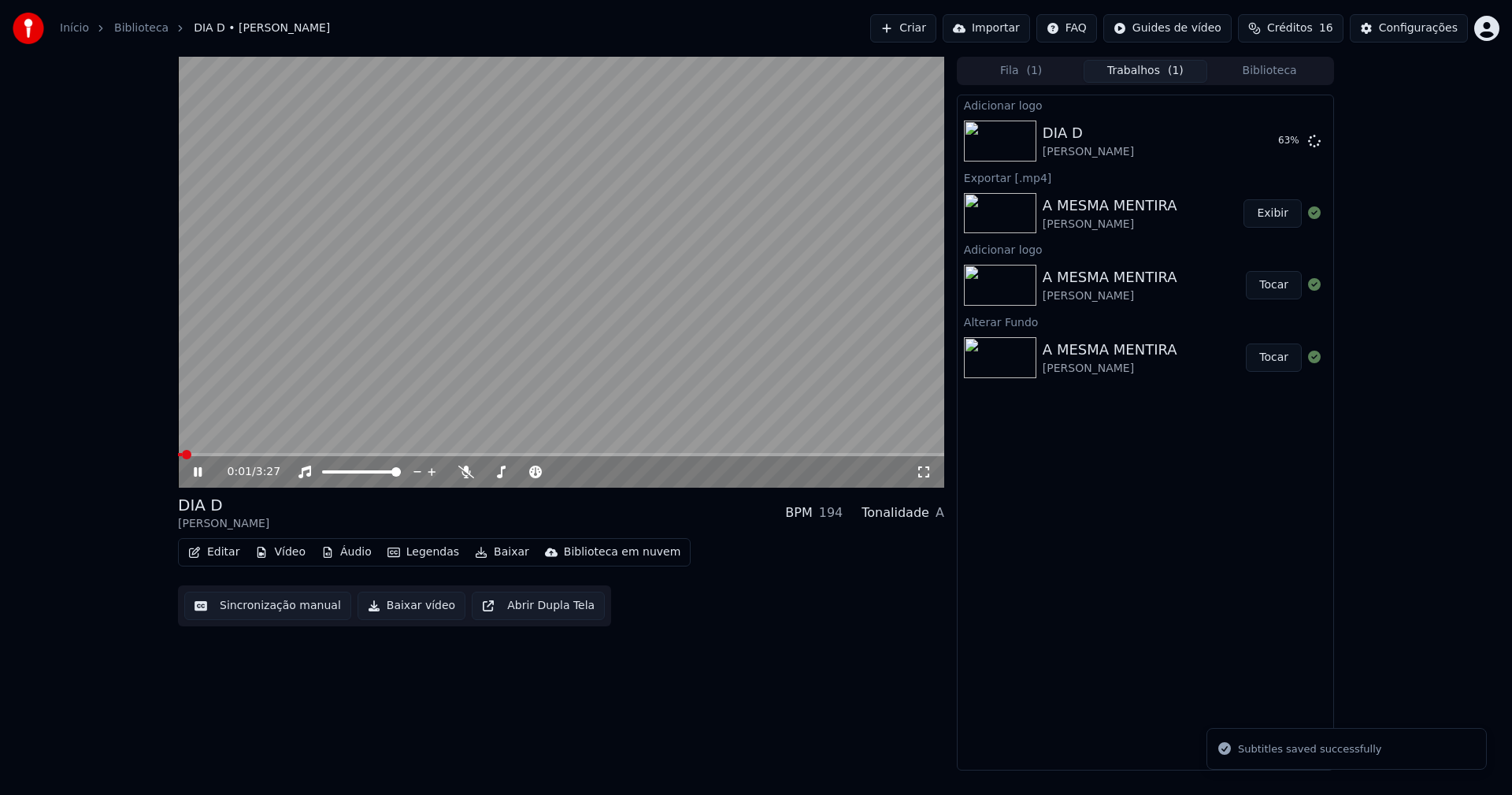
click at [202, 473] on icon at bounding box center [209, 472] width 37 height 12
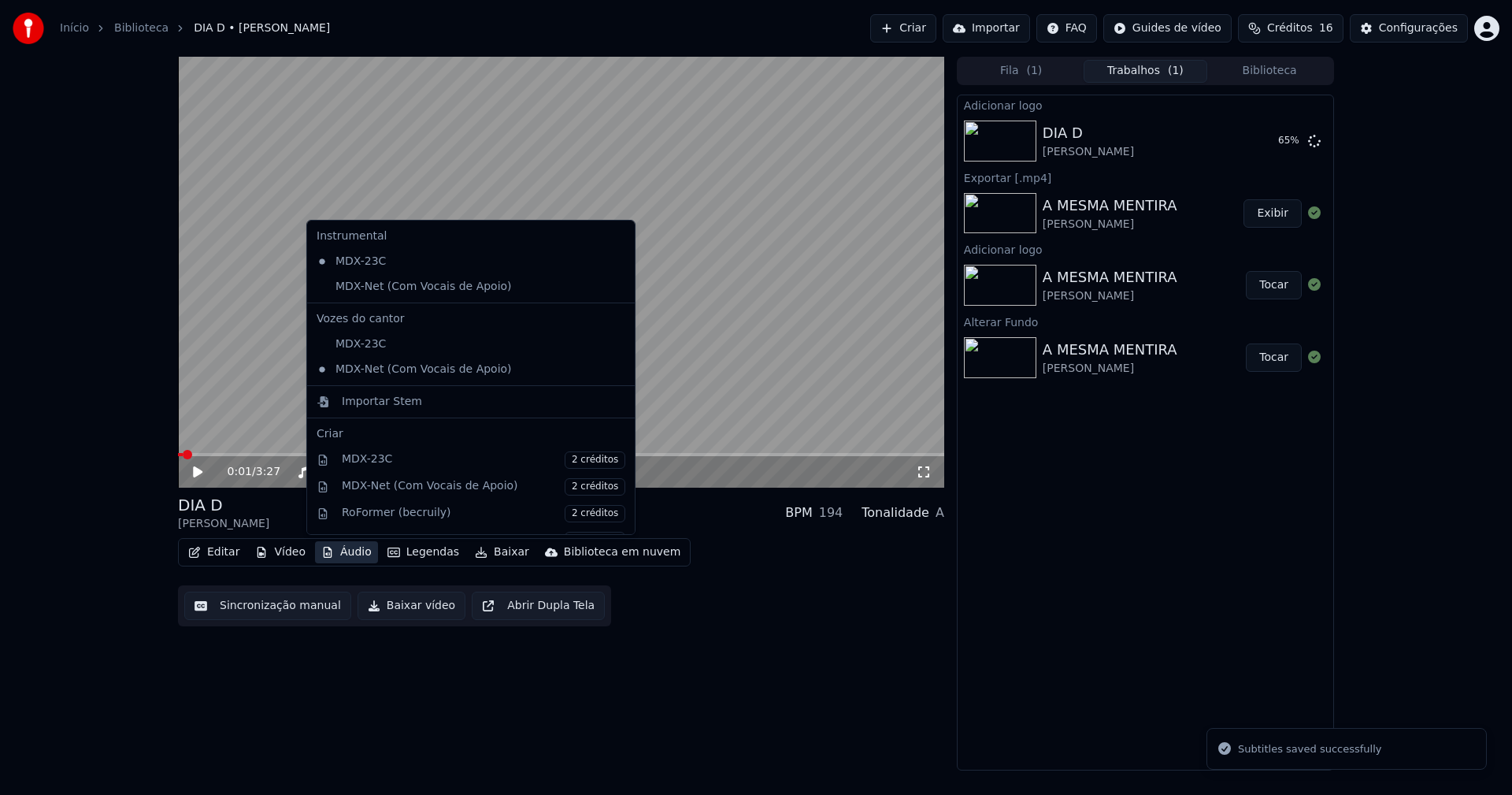
click at [336, 553] on button "Áudio" at bounding box center [346, 552] width 63 height 22
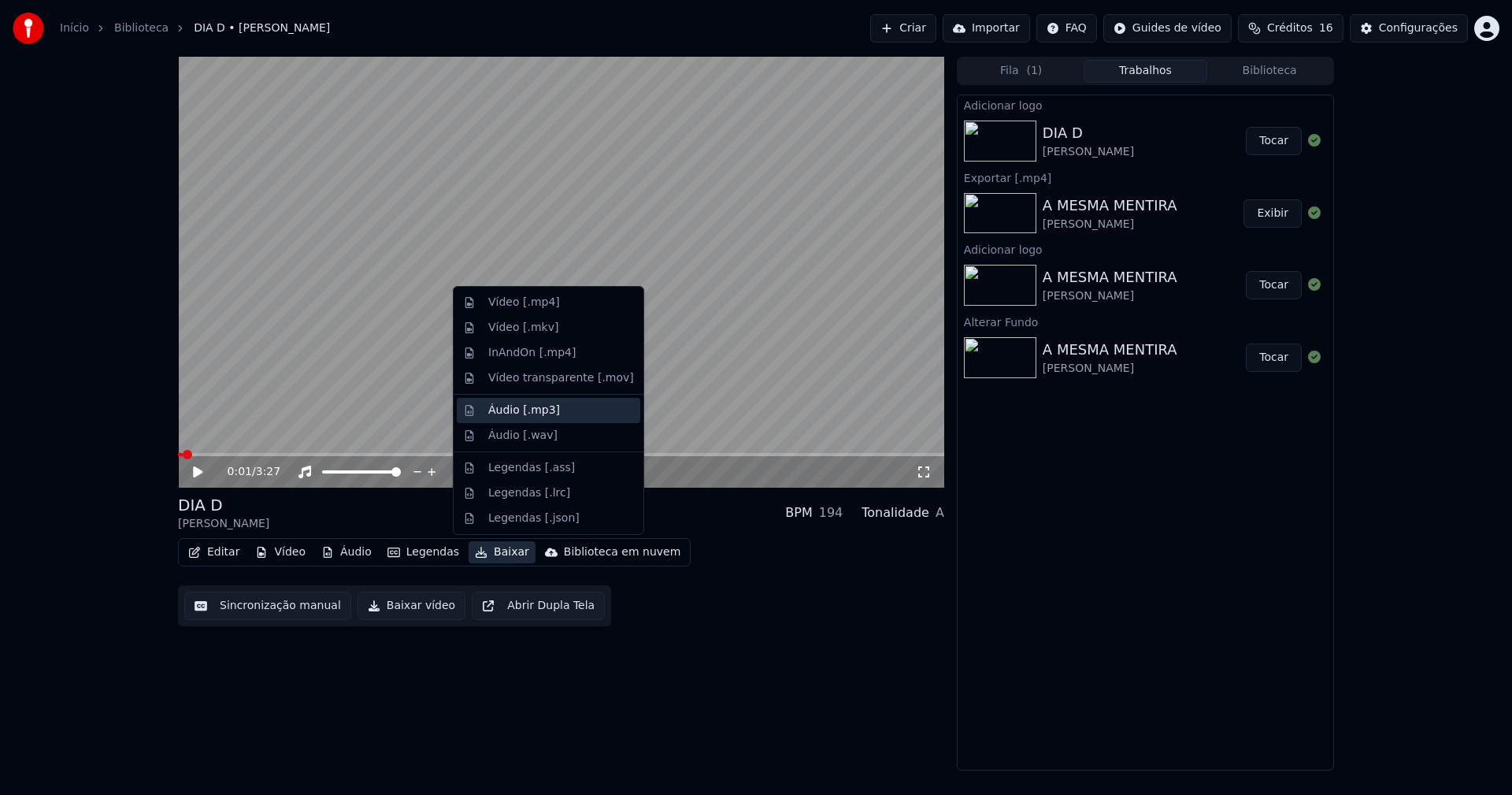
click at [511, 409] on div "Áudio [.mp3]" at bounding box center [524, 410] width 72 height 16
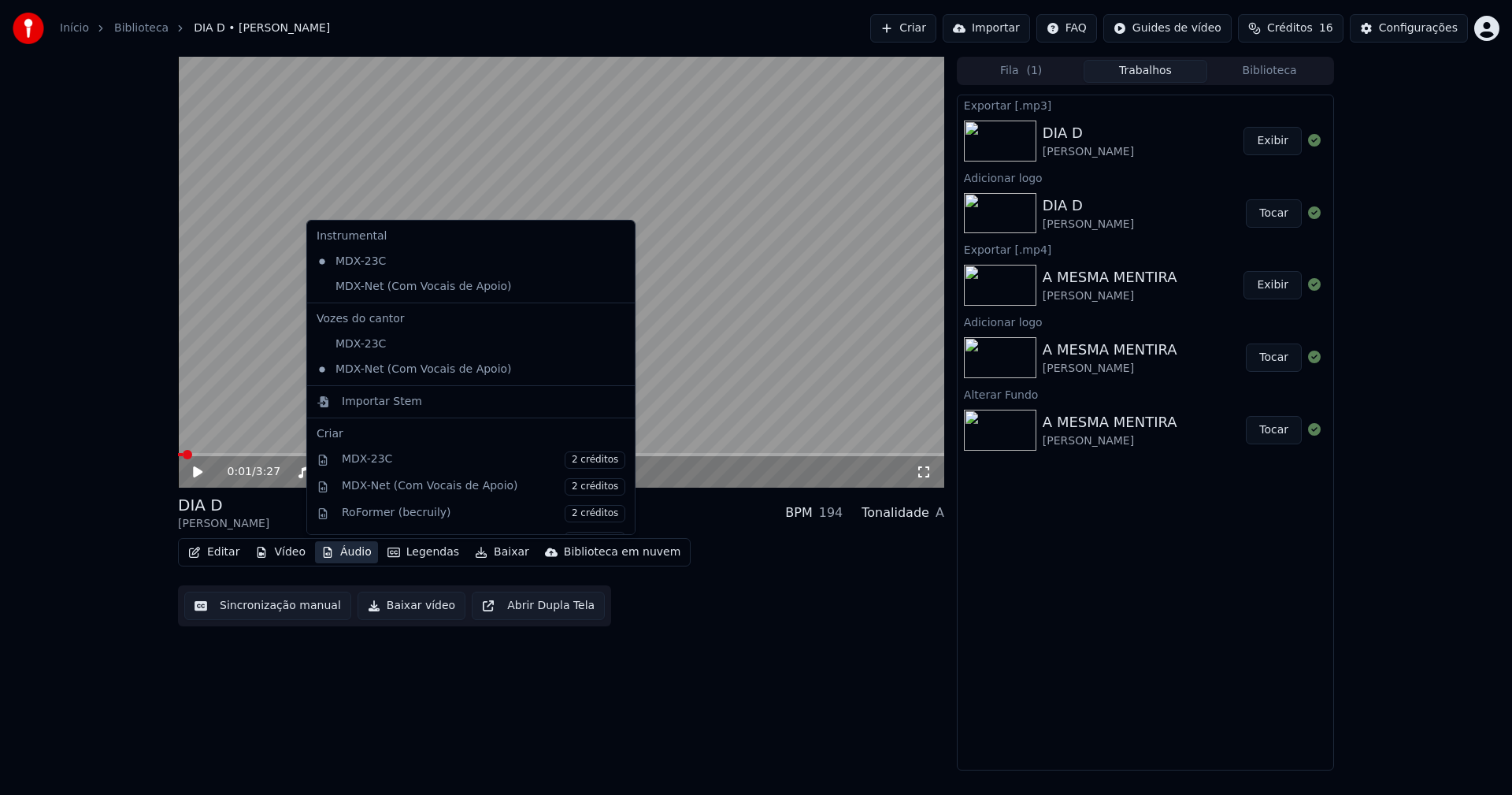
click at [342, 551] on button "Áudio" at bounding box center [346, 552] width 63 height 22
click at [369, 396] on div "Importar Stem" at bounding box center [382, 402] width 80 height 16
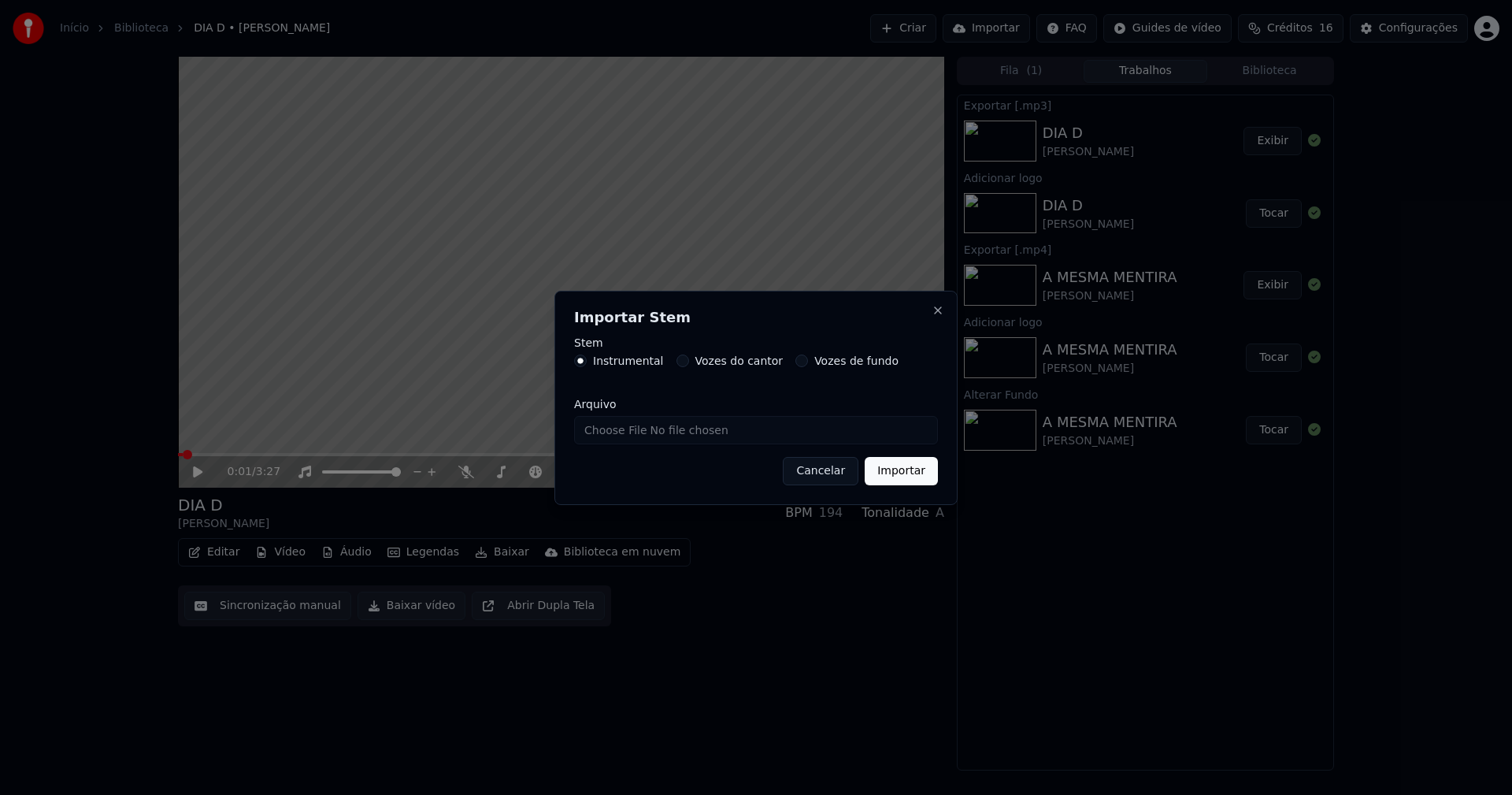
click at [627, 428] on input "Arquivo" at bounding box center [756, 430] width 364 height 28
type input "**********"
click at [914, 475] on button "Importar" at bounding box center [902, 471] width 73 height 28
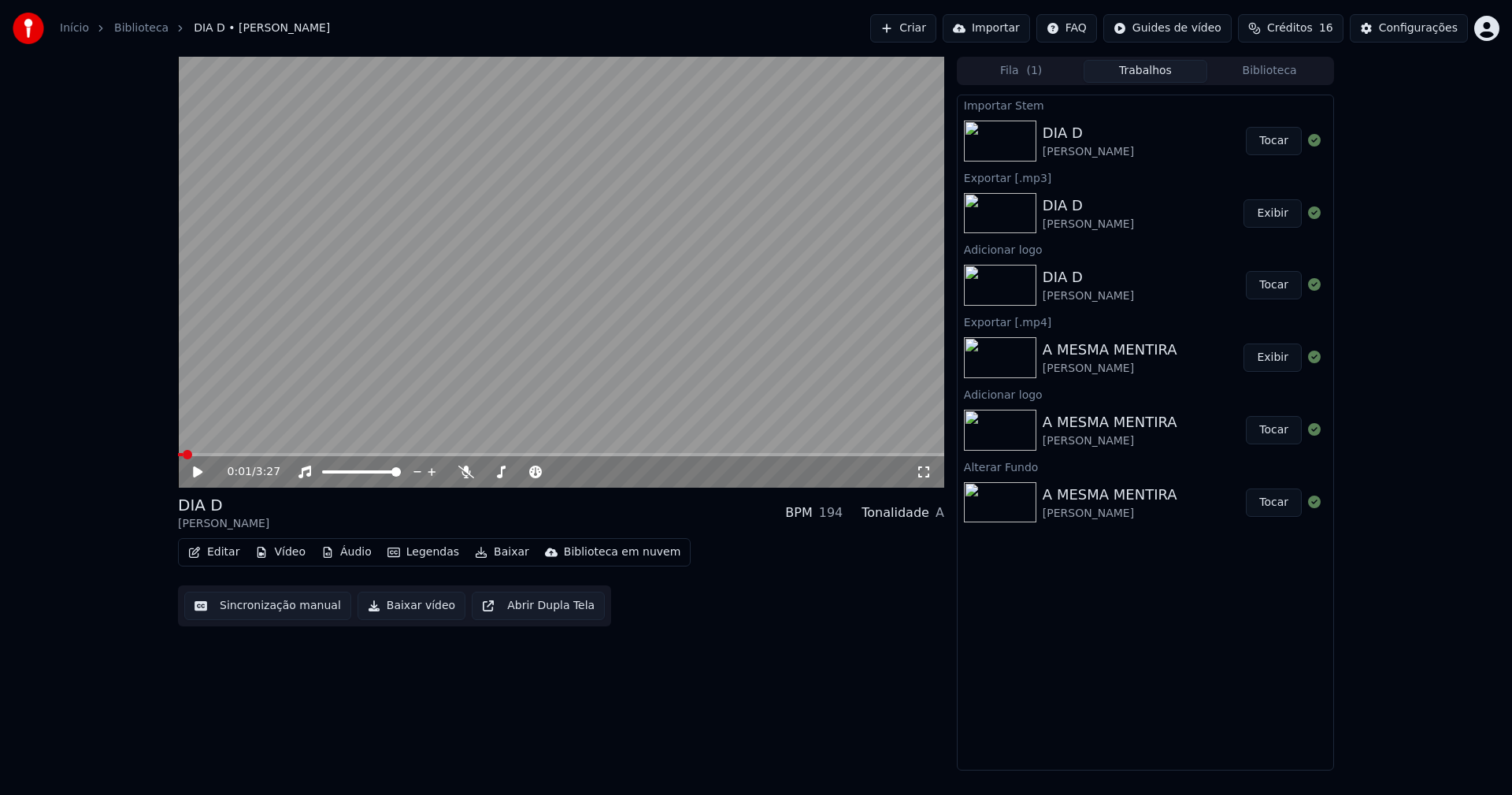
click at [1276, 285] on button "Tocar" at bounding box center [1273, 285] width 56 height 28
click at [347, 544] on button "Áudio" at bounding box center [346, 552] width 63 height 22
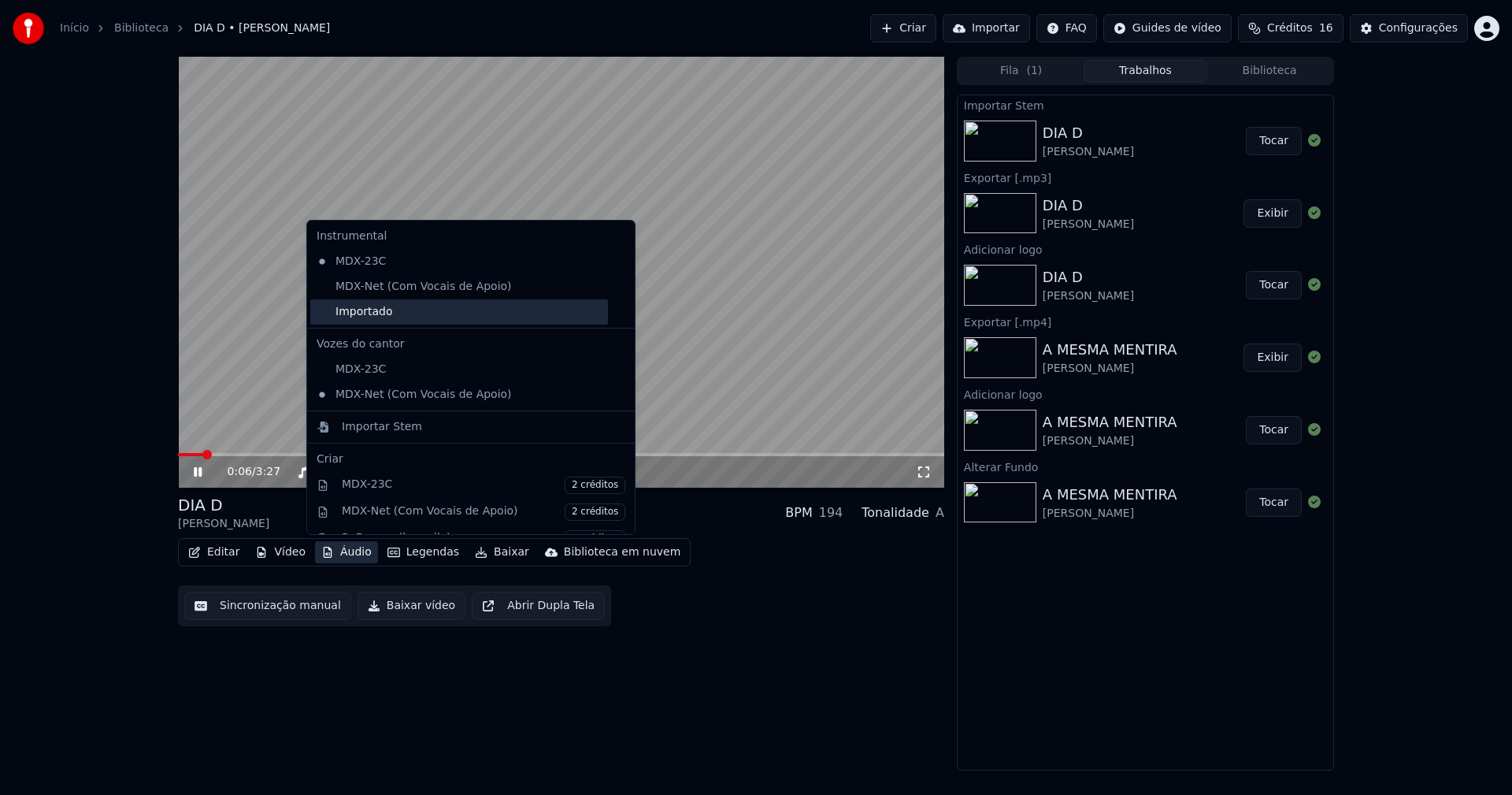
click at [348, 316] on div "Importado" at bounding box center [459, 312] width 297 height 25
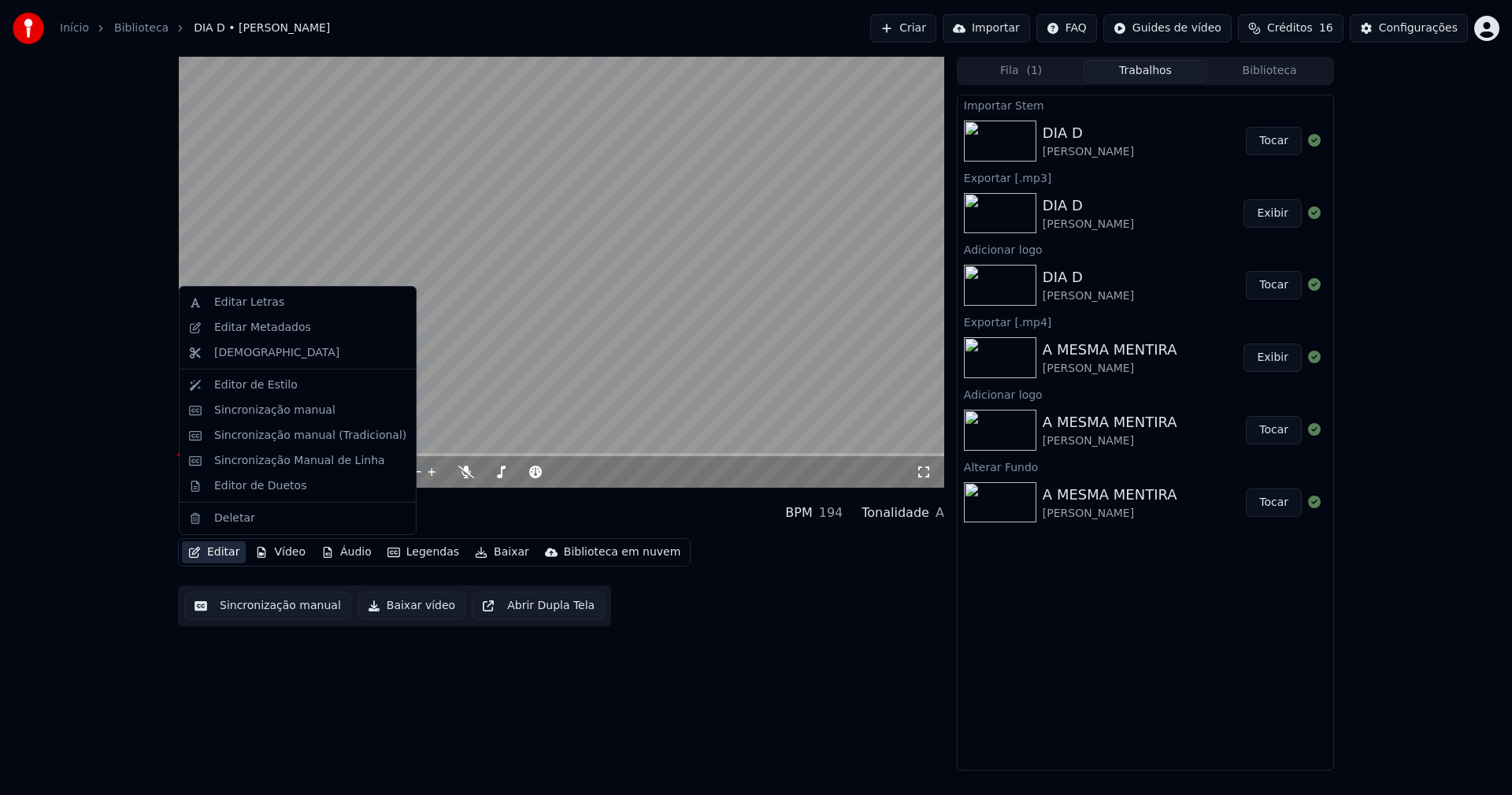
click at [229, 551] on button "Editar" at bounding box center [214, 552] width 64 height 22
click at [277, 436] on div "Sincronização manual (Tradicional)" at bounding box center [311, 435] width 192 height 16
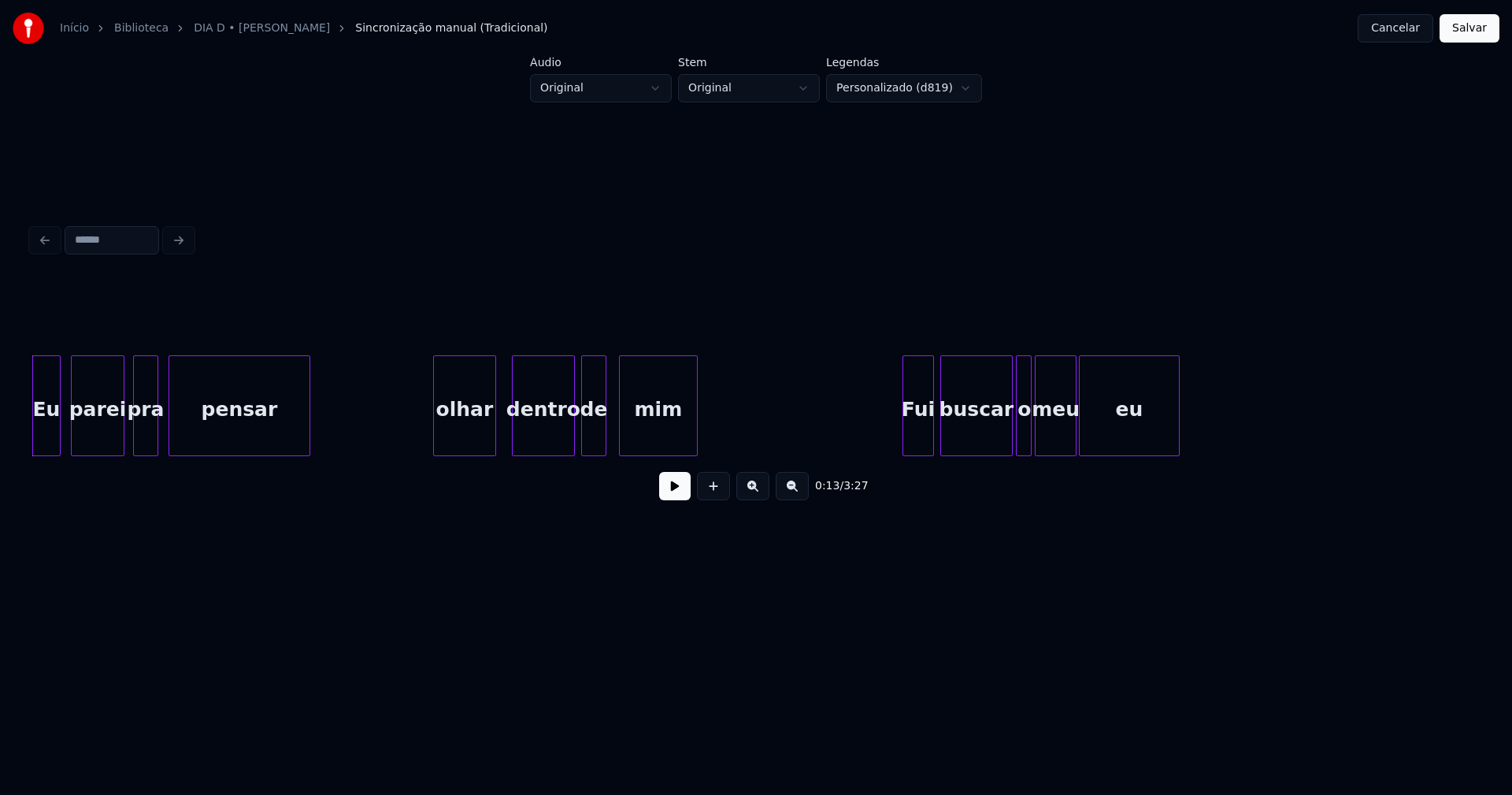
scroll to position [0, 1884]
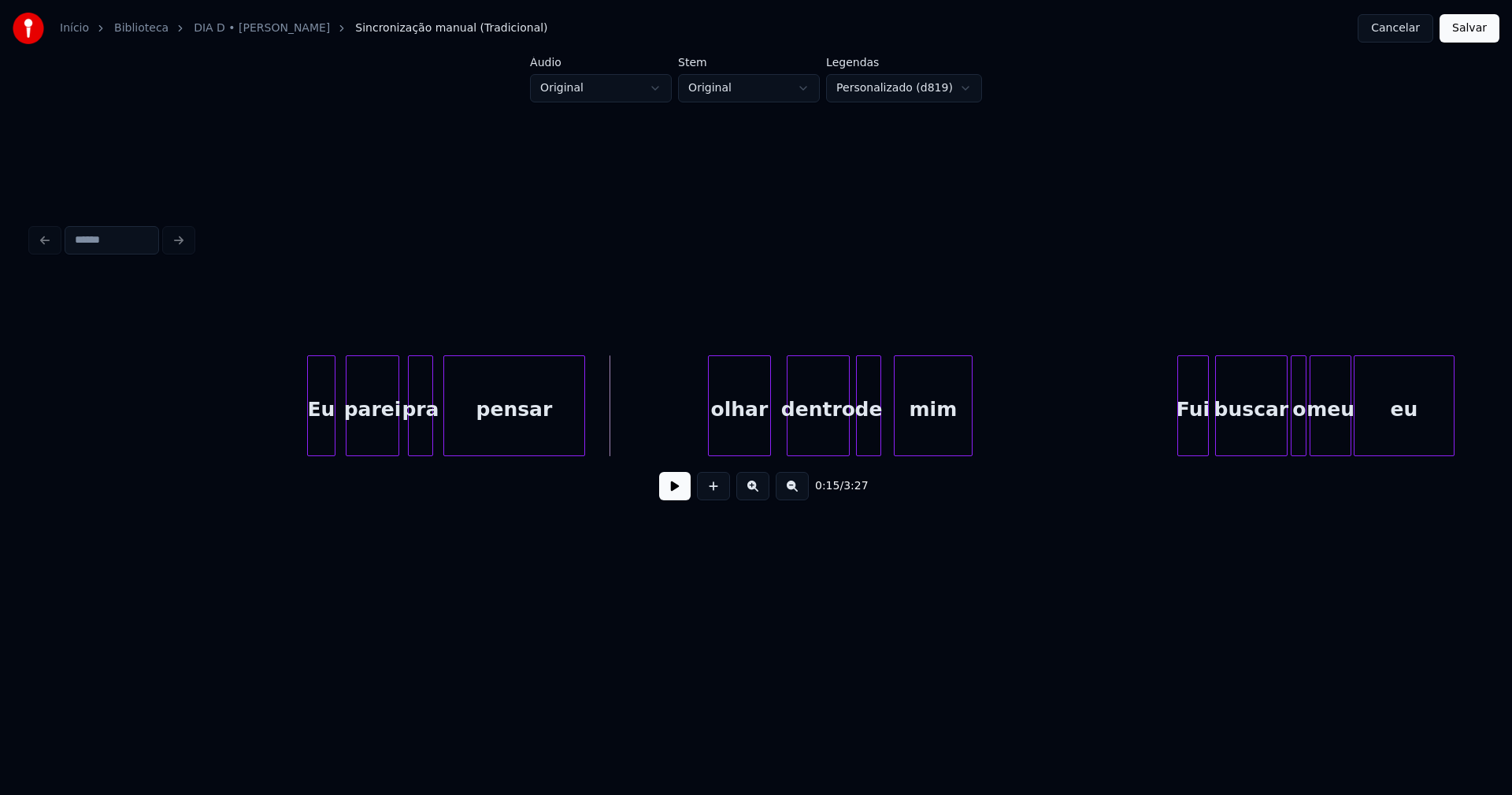
click at [674, 490] on button at bounding box center [675, 486] width 31 height 28
click at [677, 500] on button at bounding box center [675, 486] width 31 height 28
click at [682, 443] on div at bounding box center [682, 405] width 4 height 99
click at [695, 421] on div "olhar" at bounding box center [725, 410] width 91 height 107
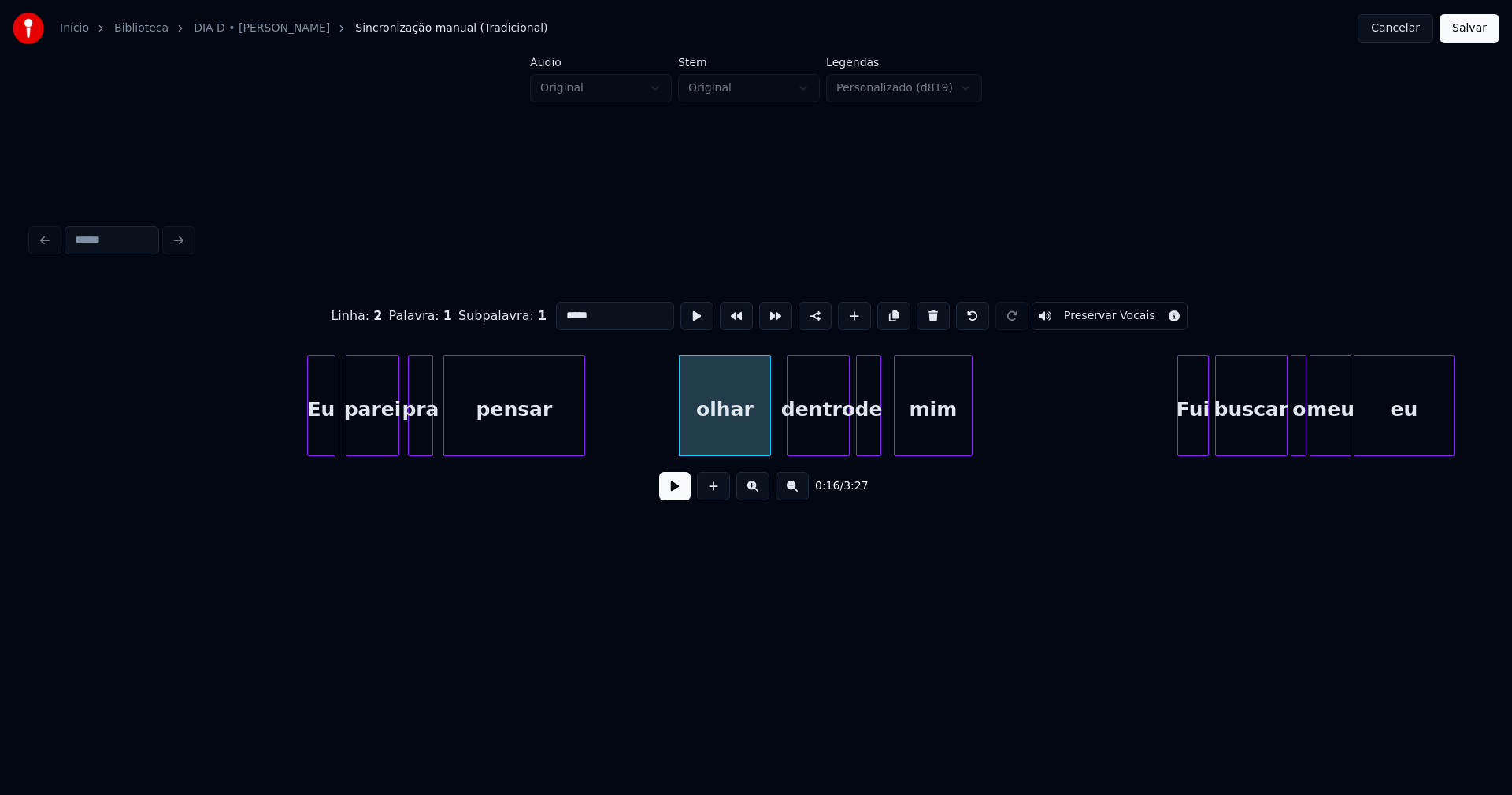
click at [556, 311] on input "*****" at bounding box center [615, 316] width 118 height 28
type input "*******"
click at [675, 499] on button at bounding box center [675, 486] width 31 height 28
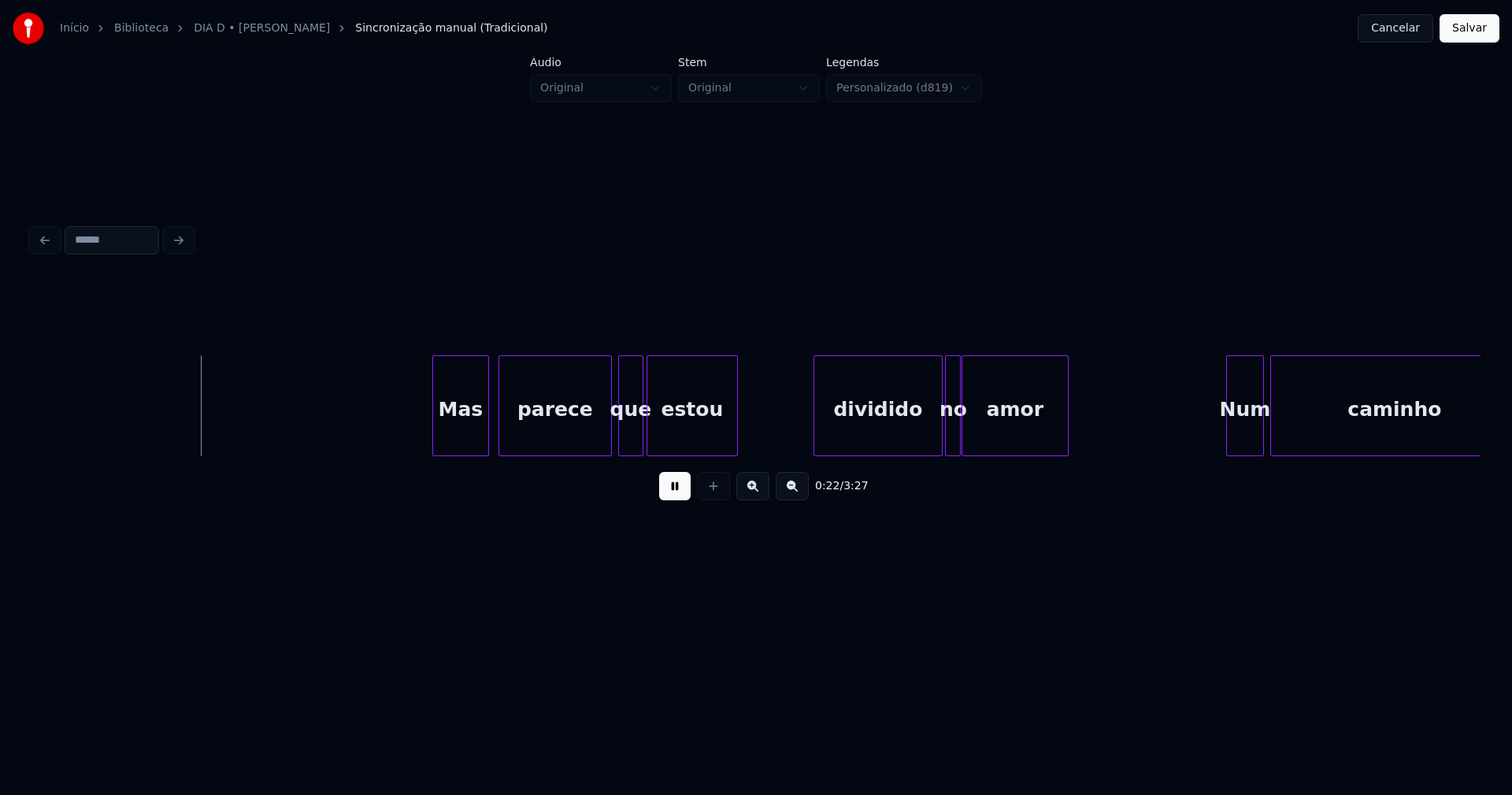
scroll to position [0, 3370]
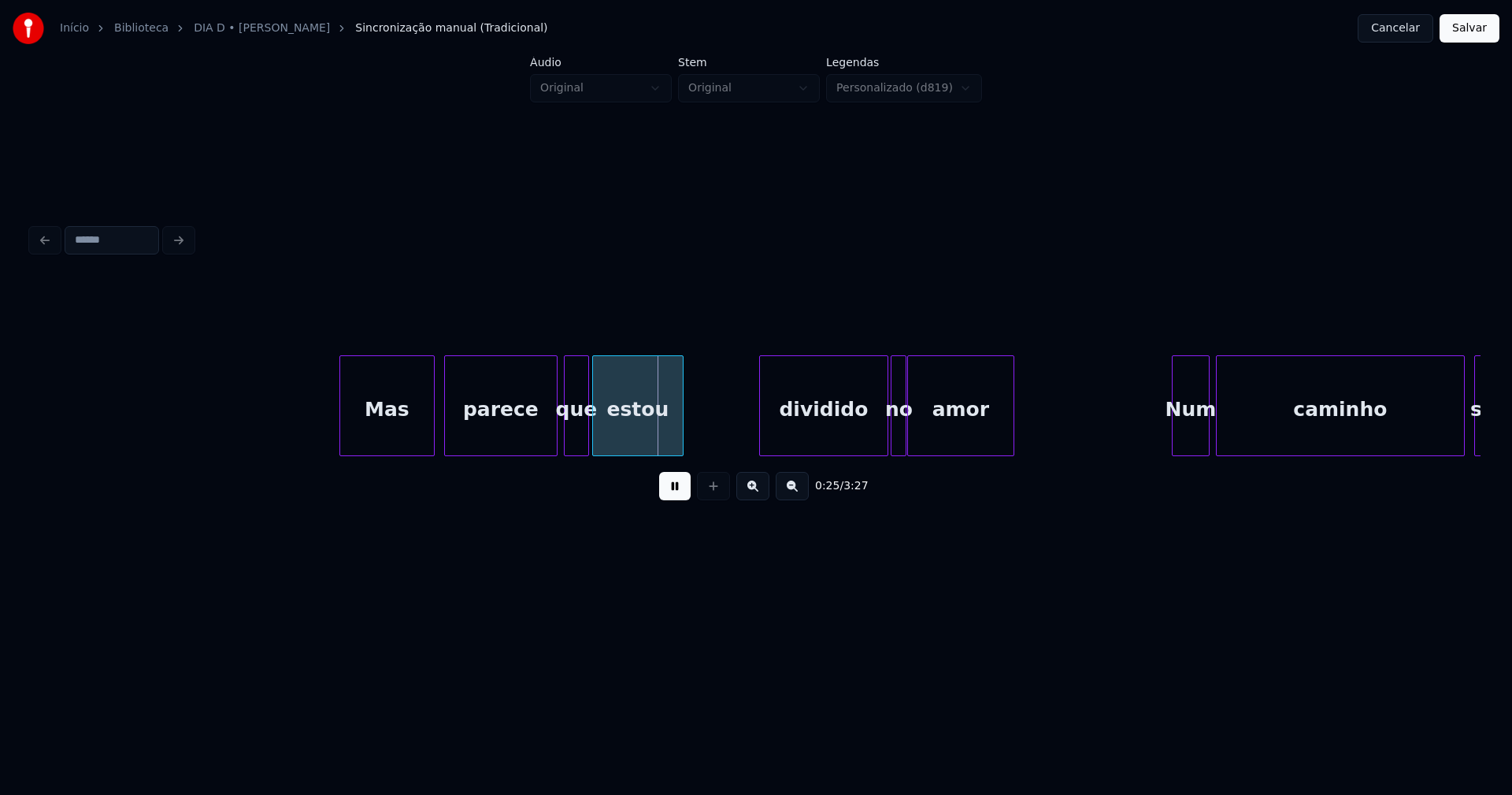
click at [340, 427] on div at bounding box center [342, 405] width 4 height 99
click at [610, 429] on div at bounding box center [612, 405] width 4 height 99
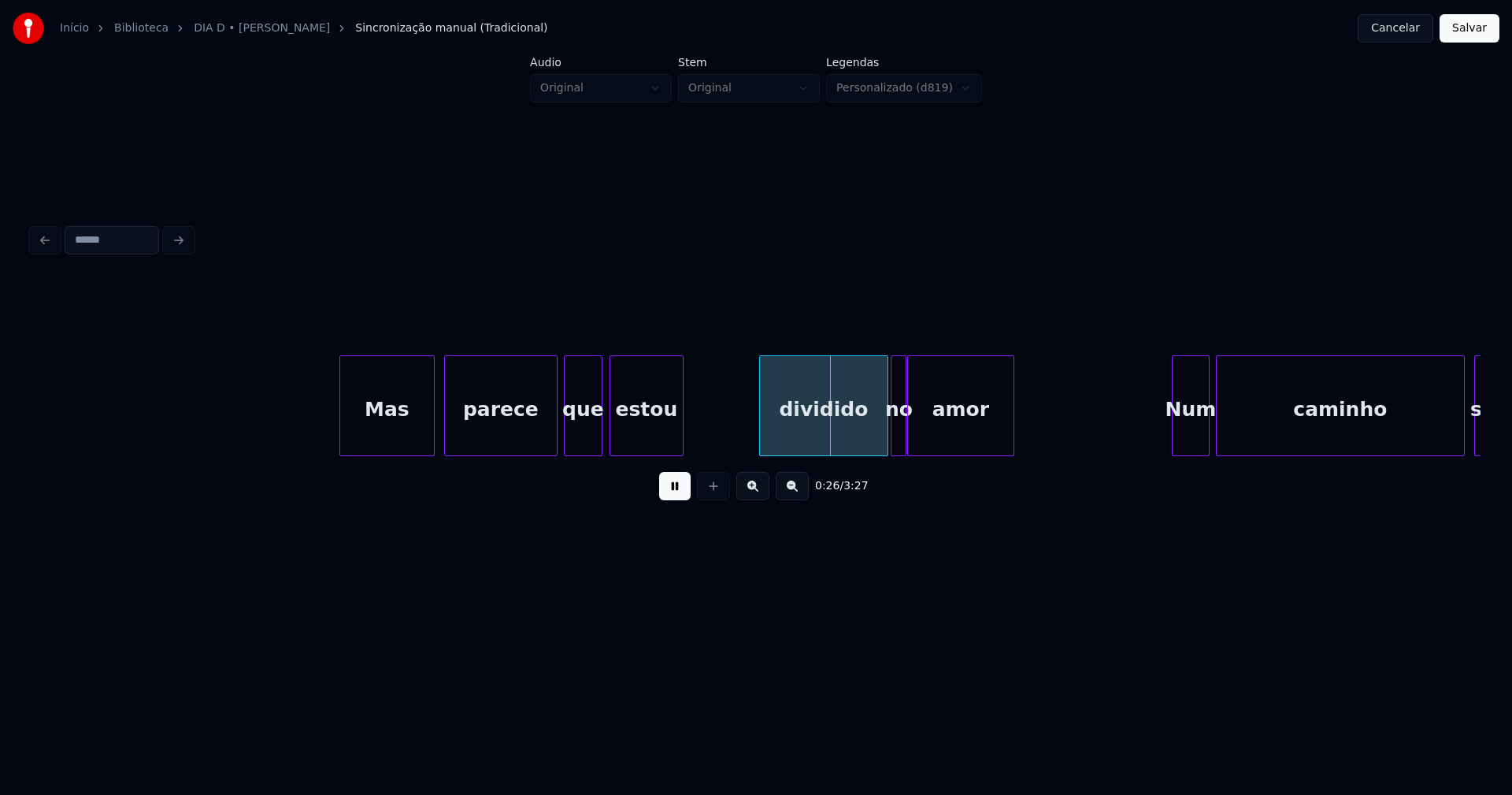
click at [599, 431] on div at bounding box center [599, 405] width 4 height 99
click at [813, 442] on div "dividido" at bounding box center [819, 410] width 127 height 107
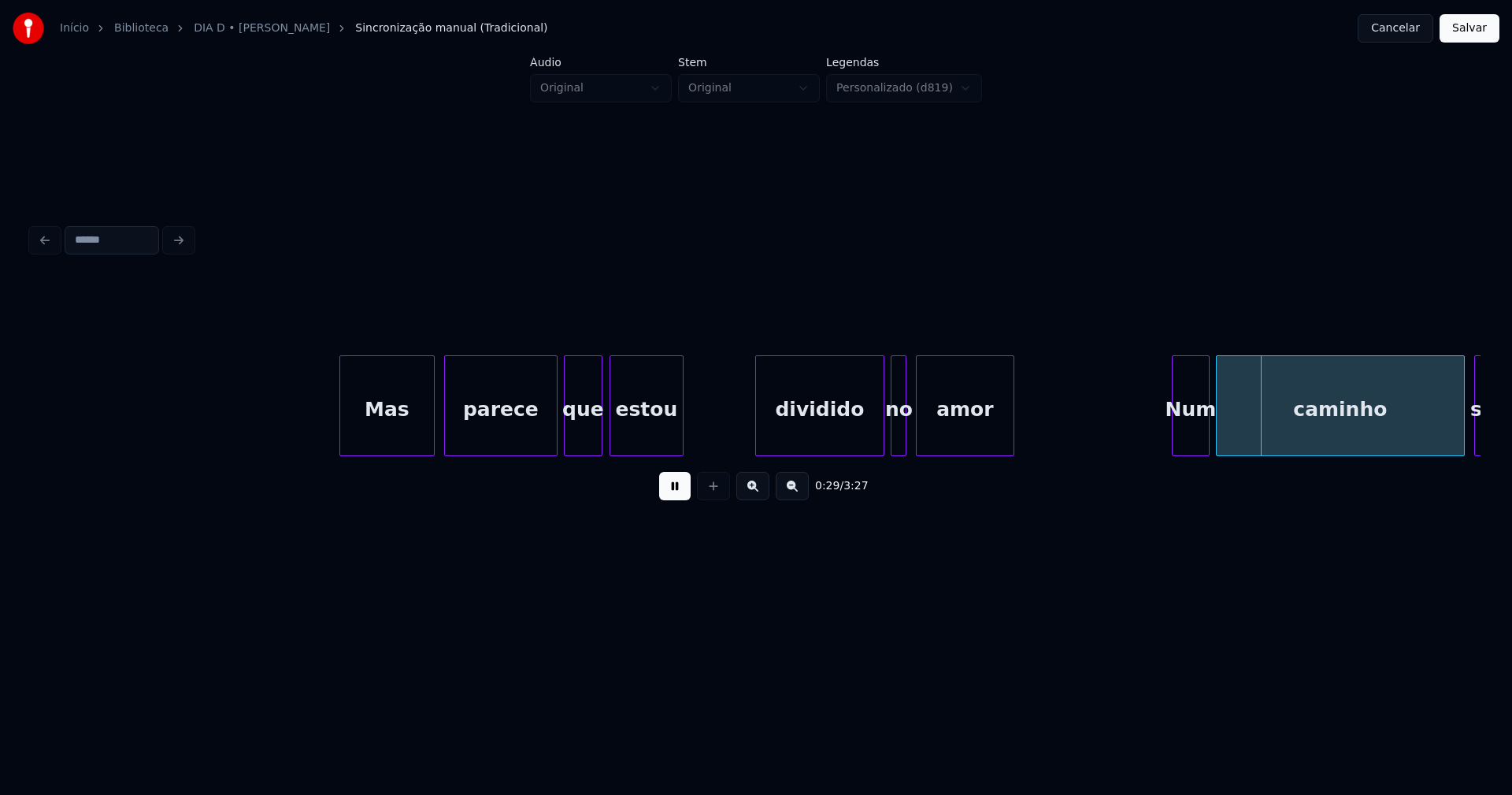
click at [918, 425] on div at bounding box center [918, 405] width 4 height 99
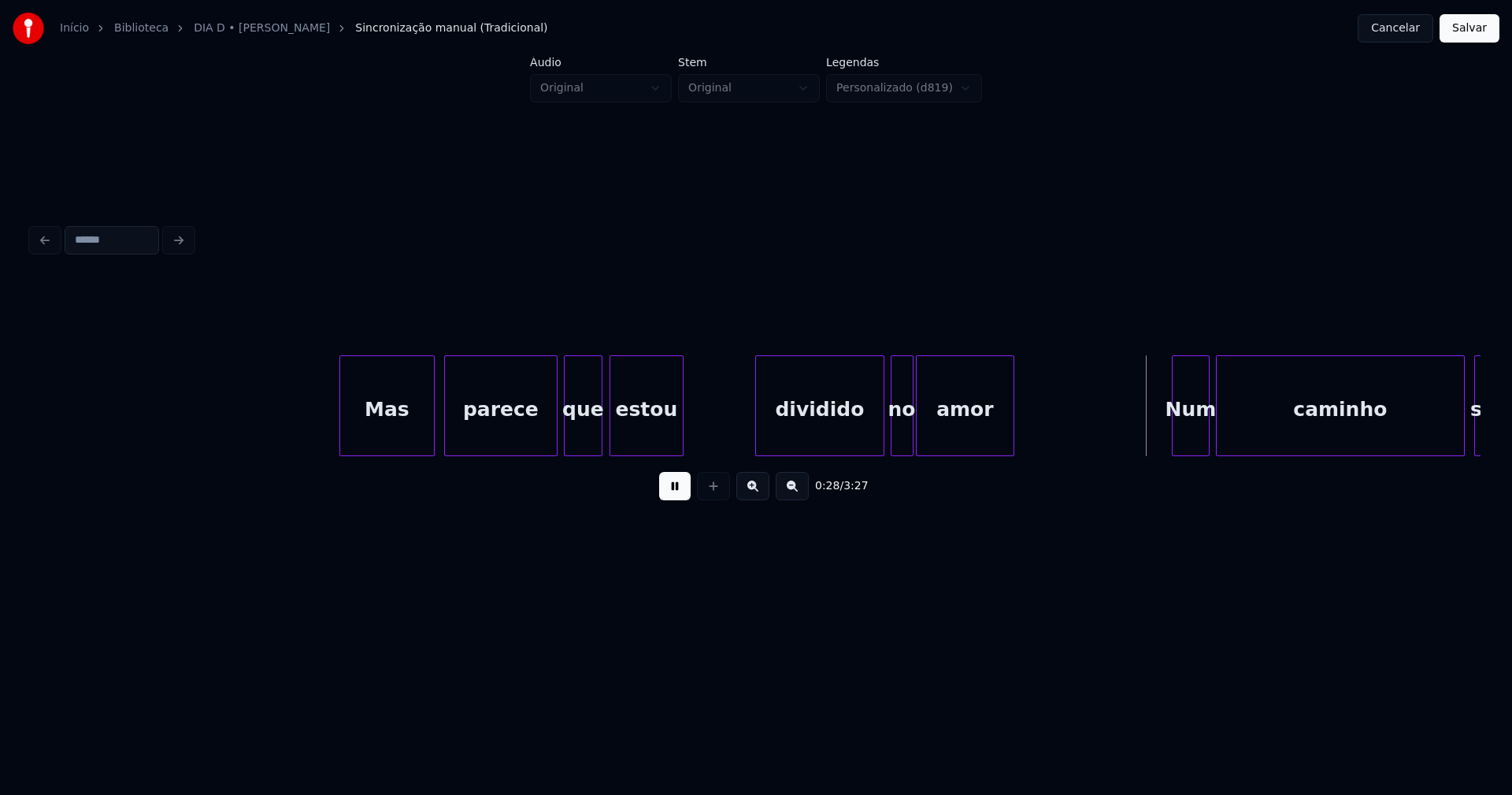
click at [910, 424] on div at bounding box center [910, 405] width 4 height 99
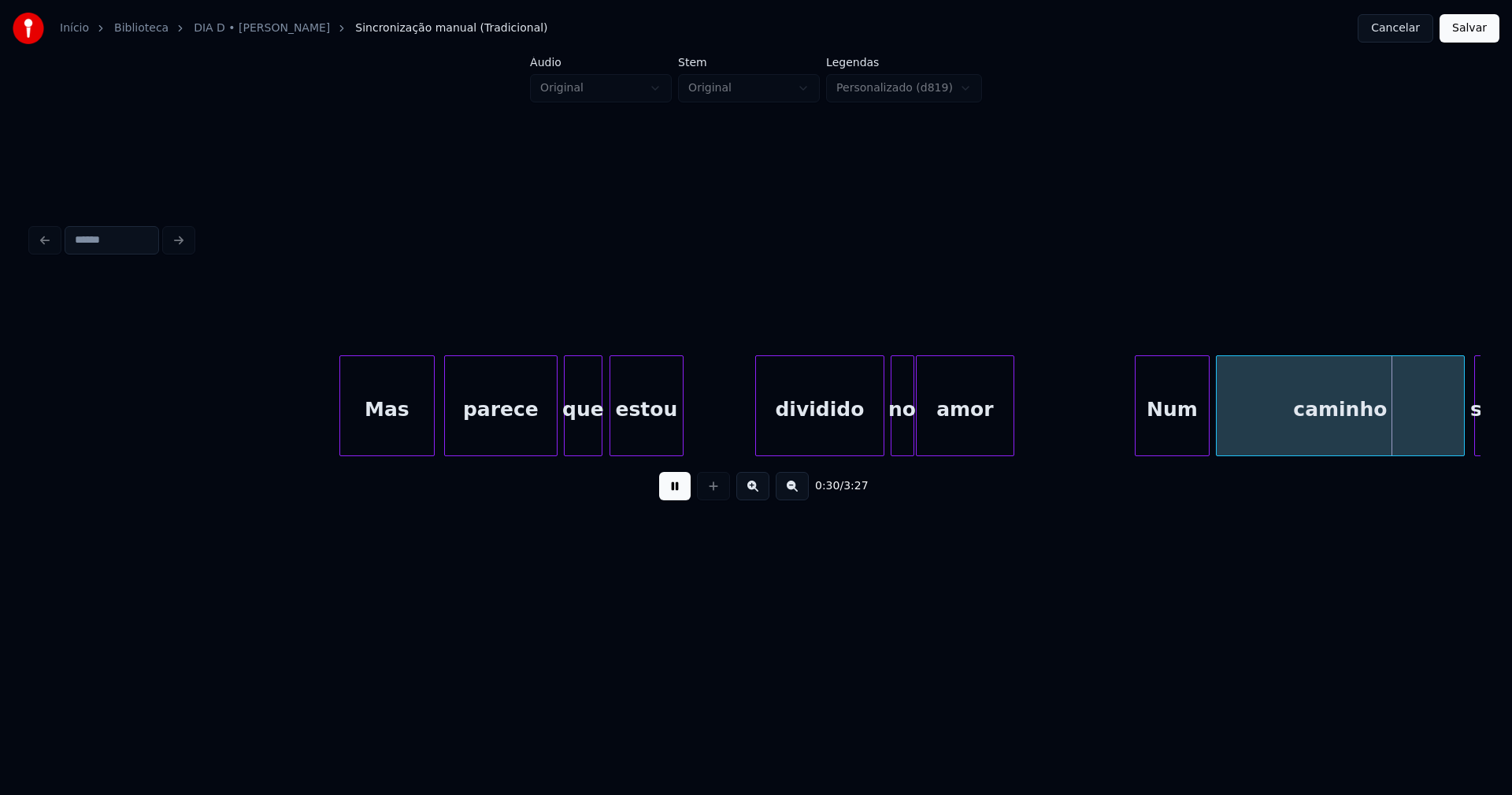
click at [1136, 447] on div at bounding box center [1137, 405] width 4 height 99
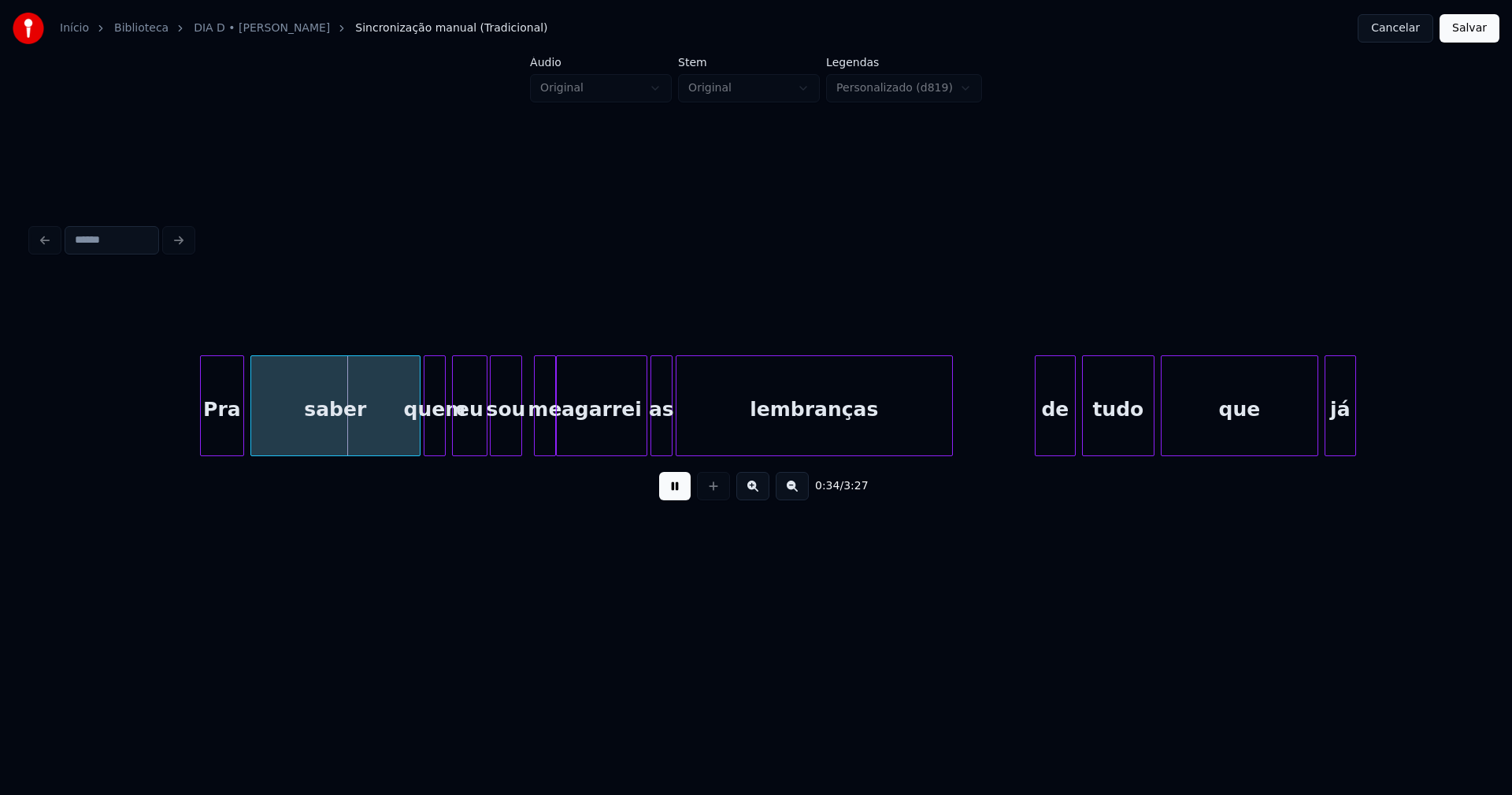
scroll to position [0, 5110]
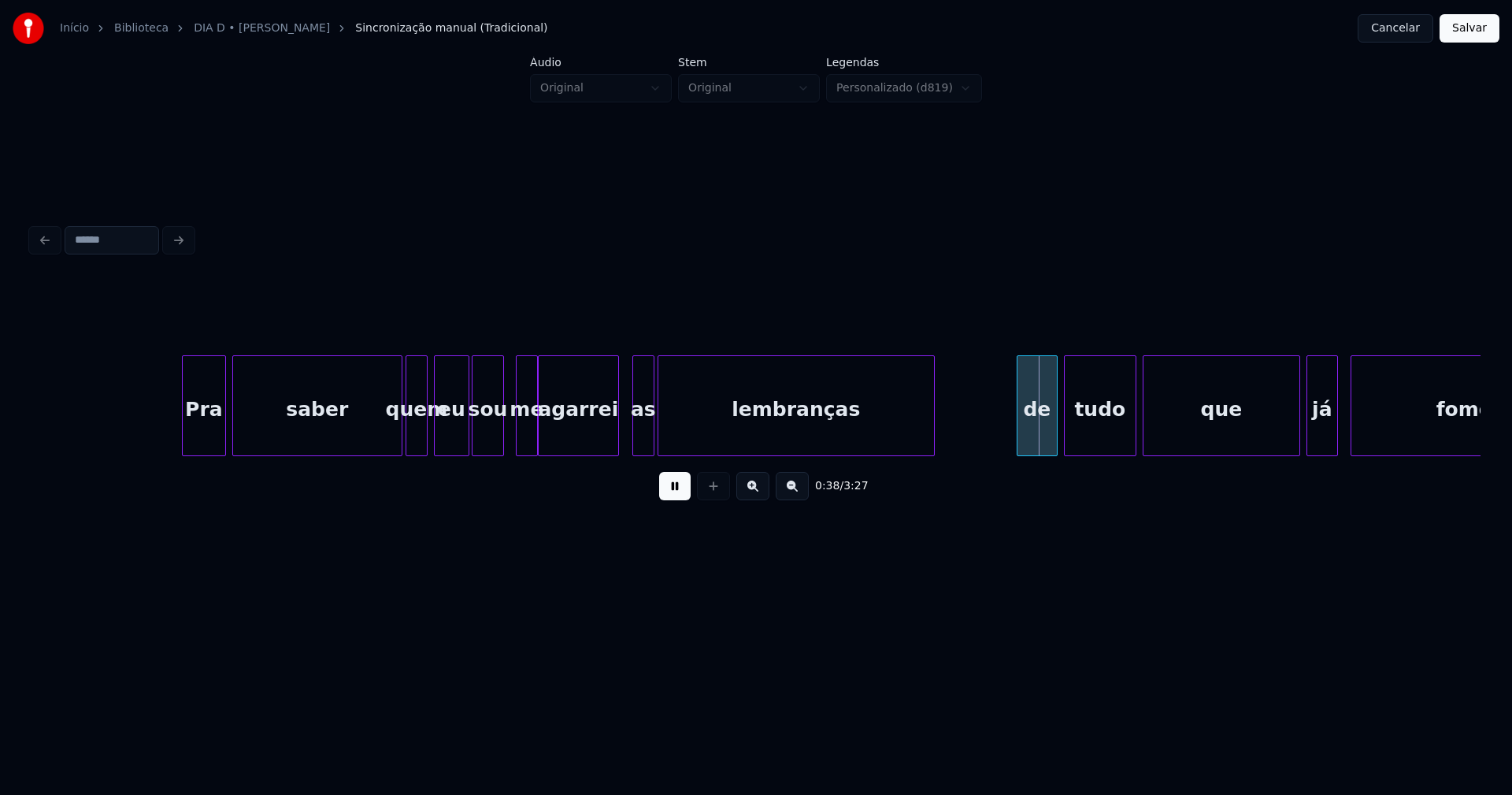
click at [613, 441] on div at bounding box center [615, 405] width 4 height 99
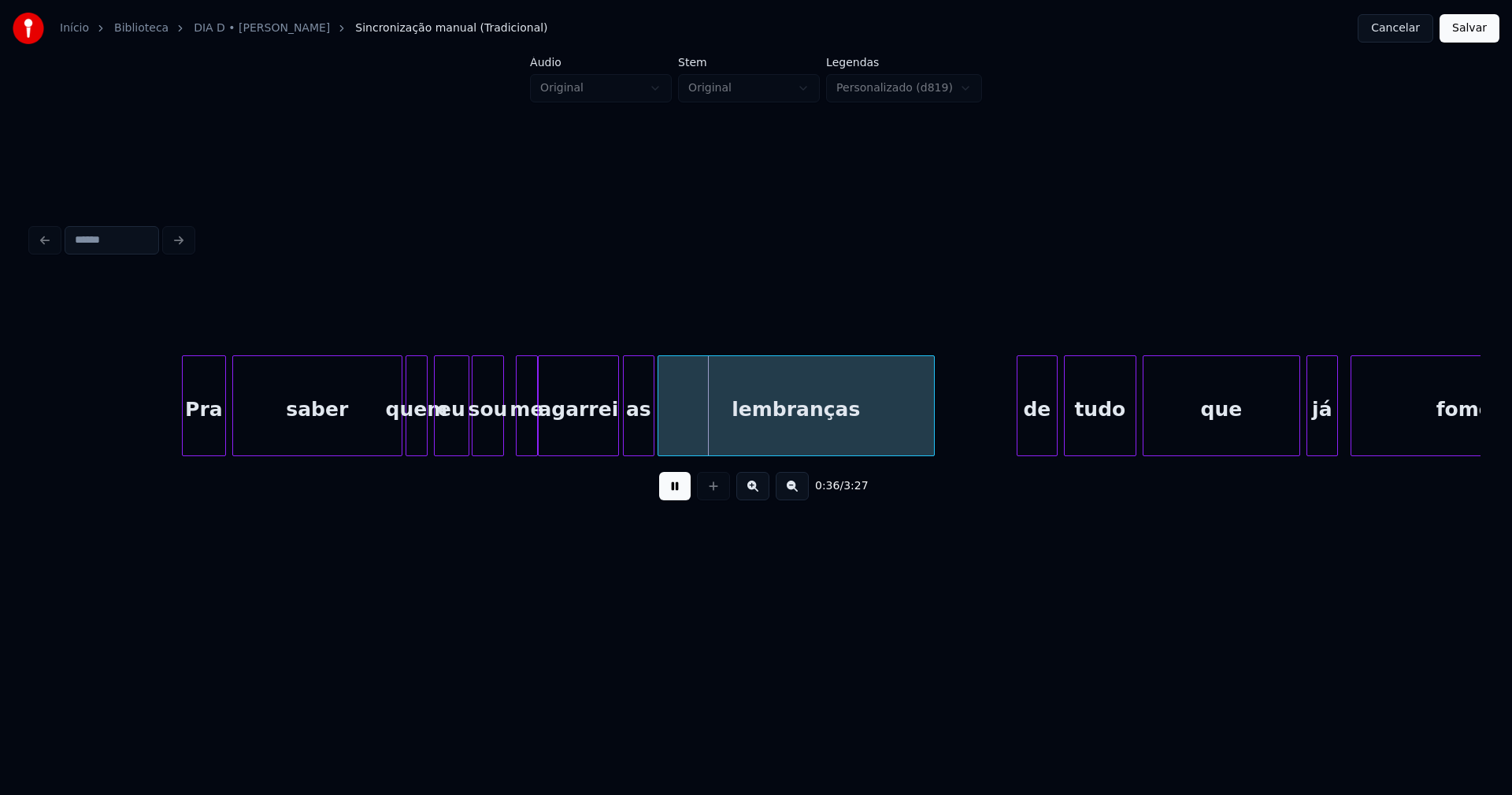
click at [626, 434] on div at bounding box center [626, 405] width 4 height 99
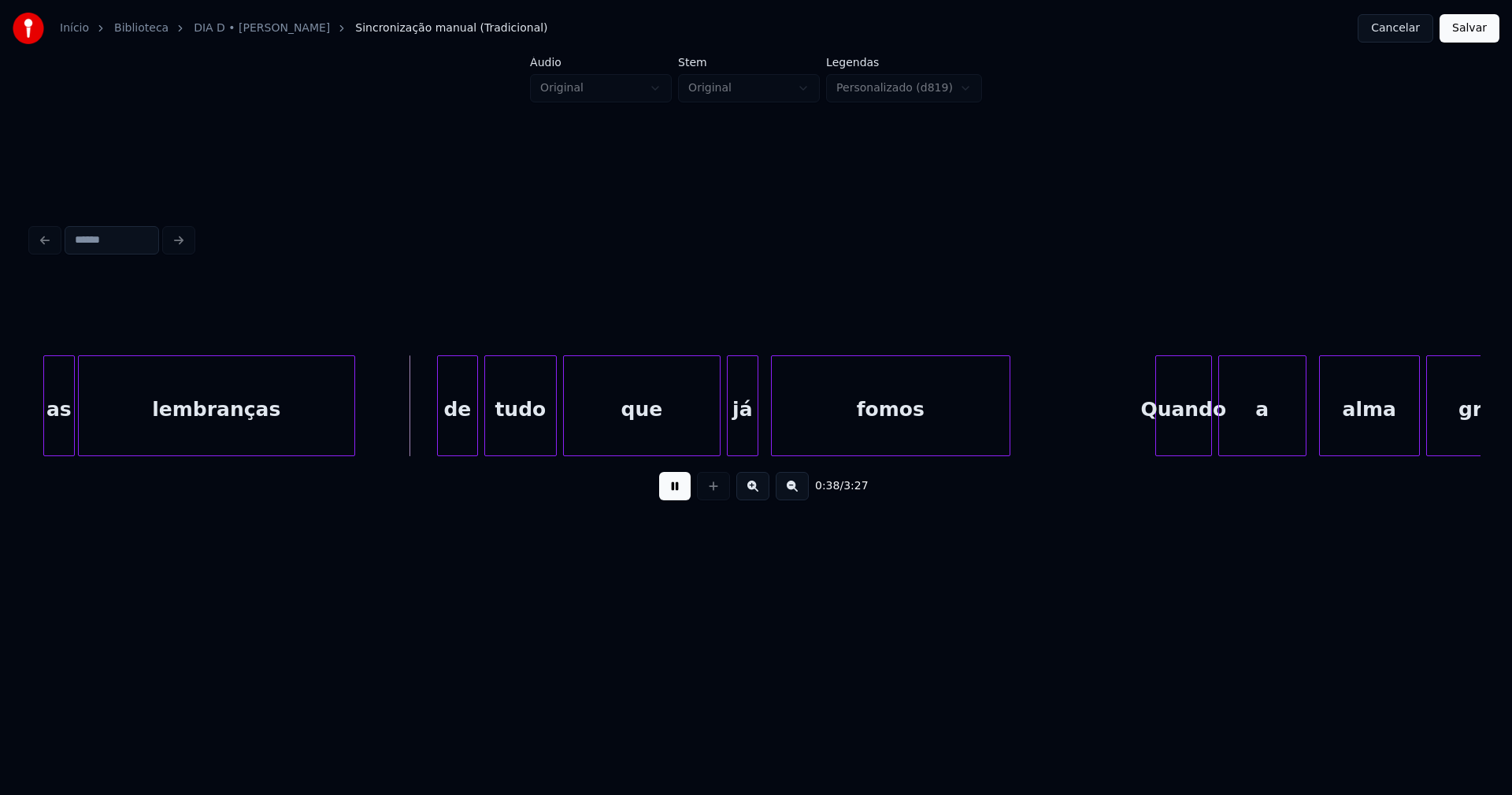
scroll to position [0, 5726]
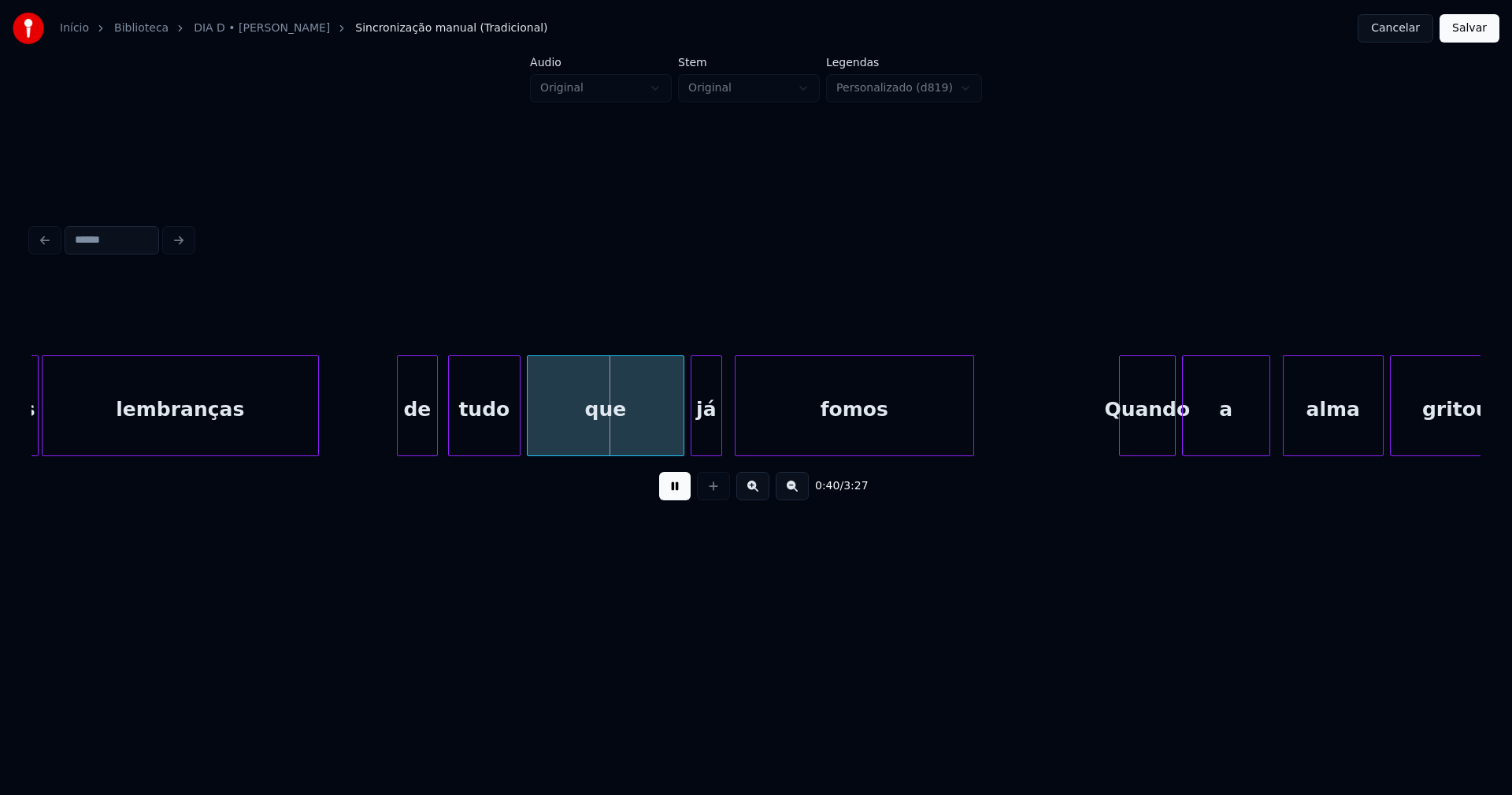
click at [414, 432] on div "de" at bounding box center [417, 410] width 39 height 107
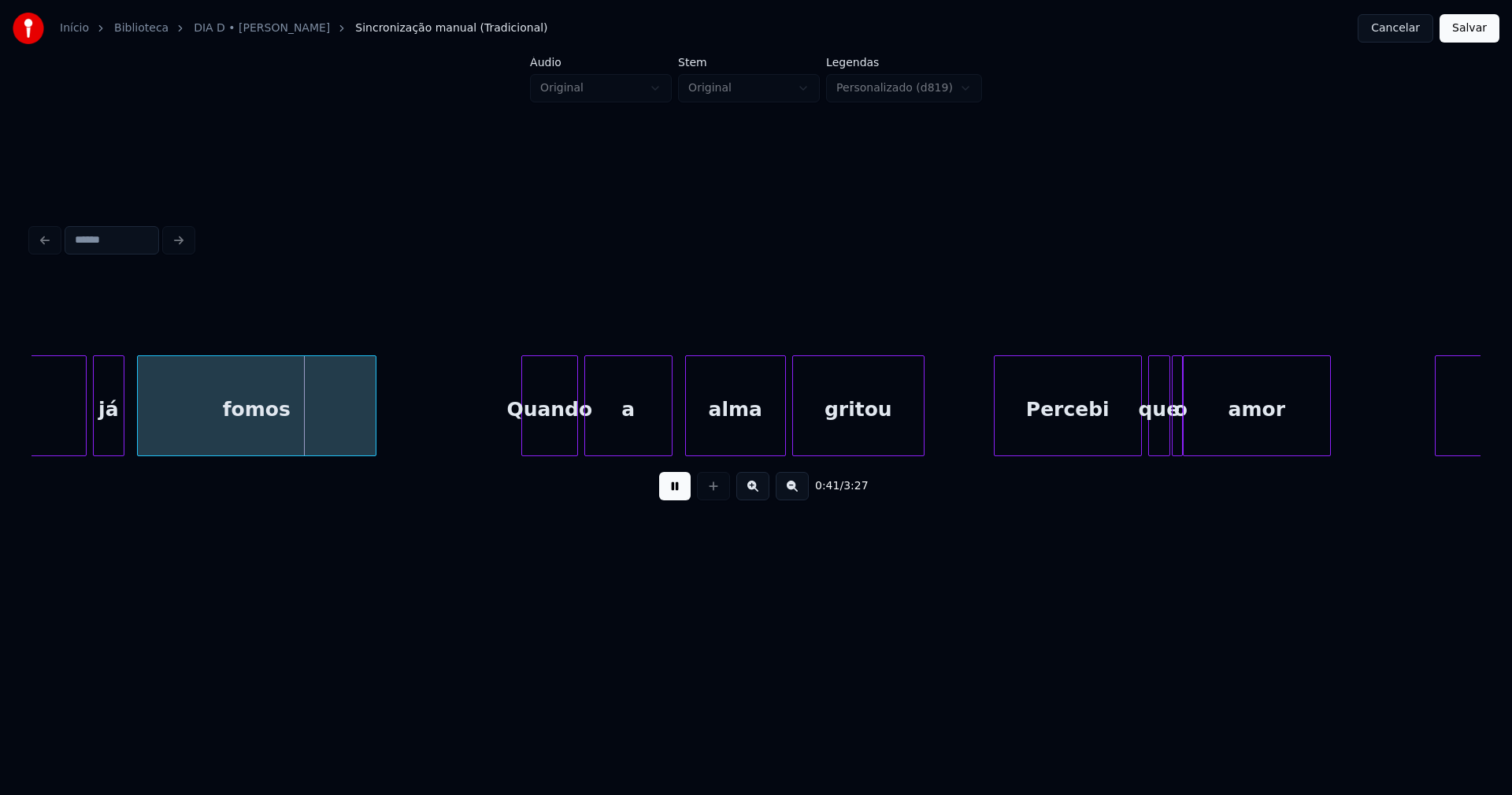
scroll to position [0, 6469]
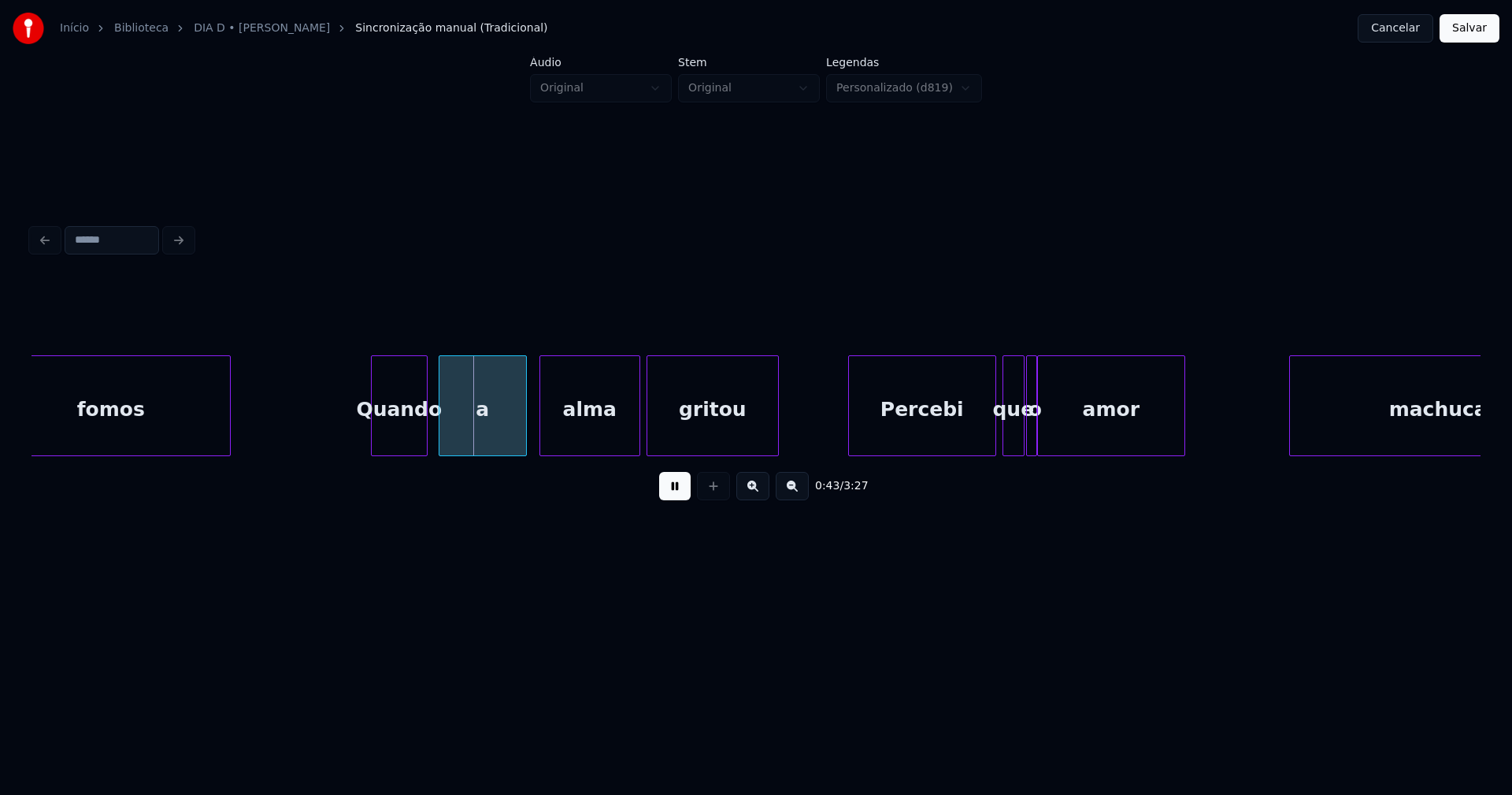
click at [394, 433] on div "Quando" at bounding box center [400, 410] width 55 height 107
click at [491, 438] on div "a" at bounding box center [475, 410] width 86 height 107
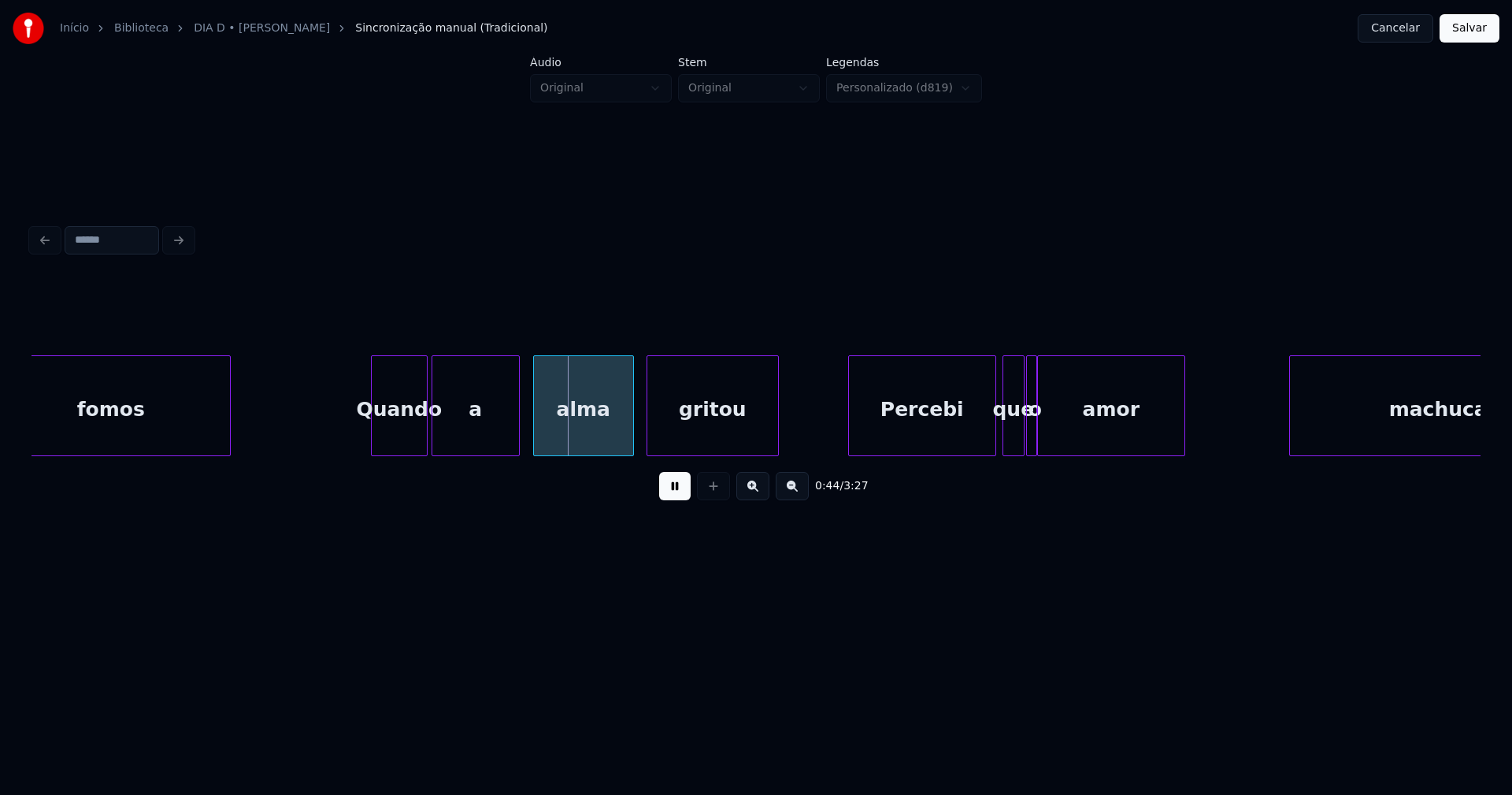
click at [556, 441] on div "alma" at bounding box center [583, 410] width 99 height 107
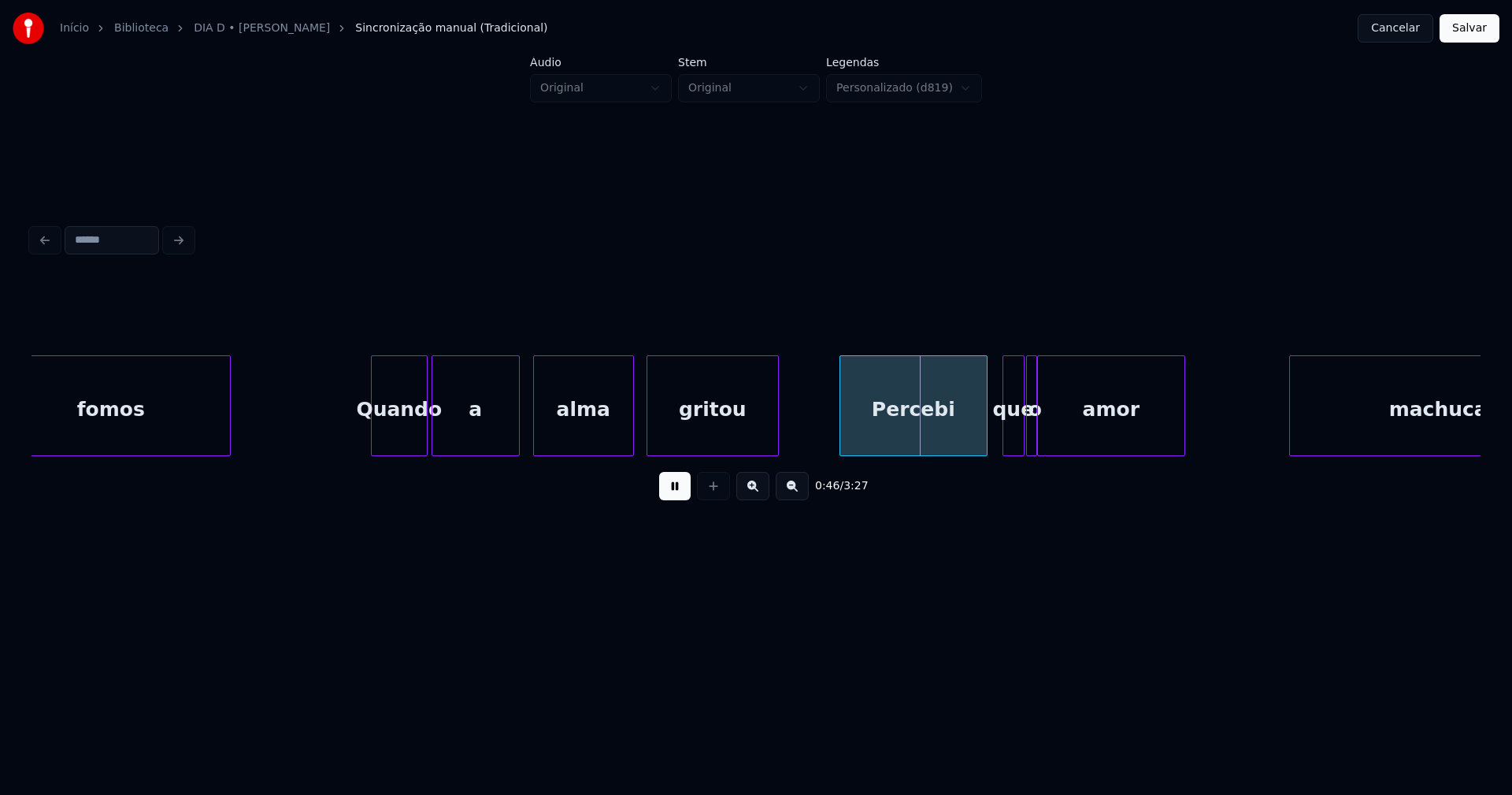
click at [906, 442] on div "Percebi" at bounding box center [913, 410] width 147 height 107
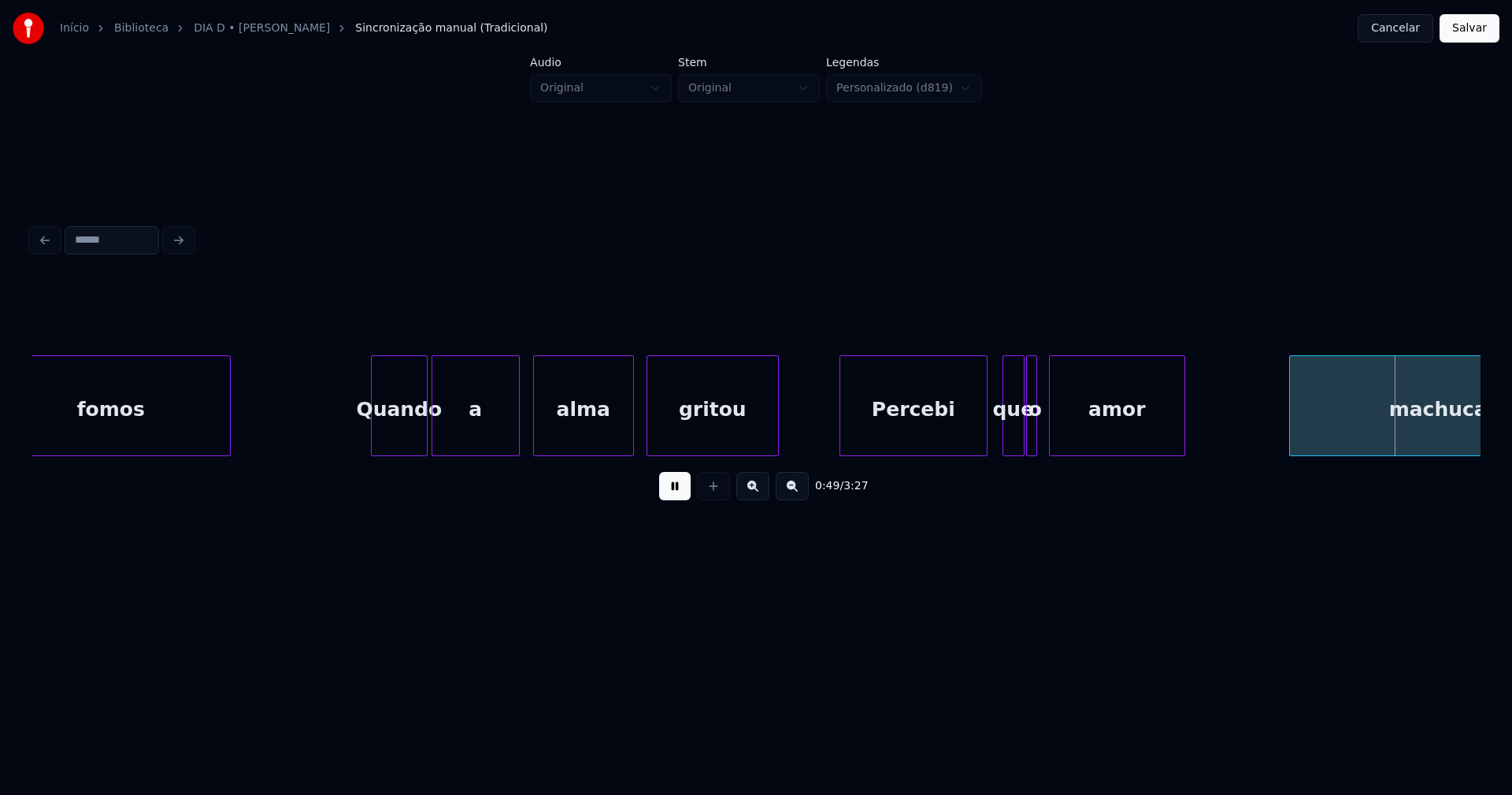
click at [1054, 434] on div at bounding box center [1052, 405] width 4 height 99
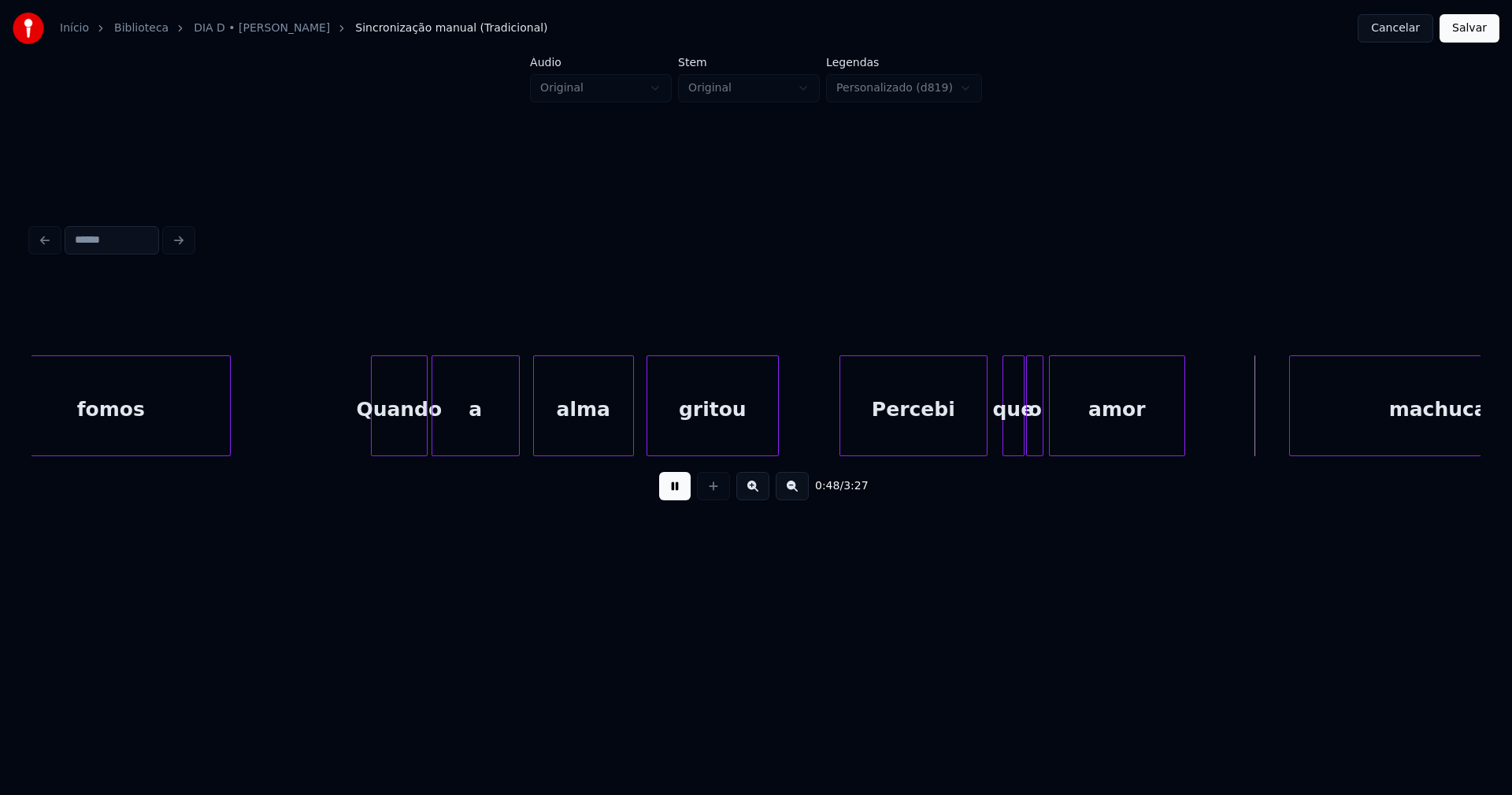
click at [1040, 434] on div at bounding box center [1039, 405] width 4 height 99
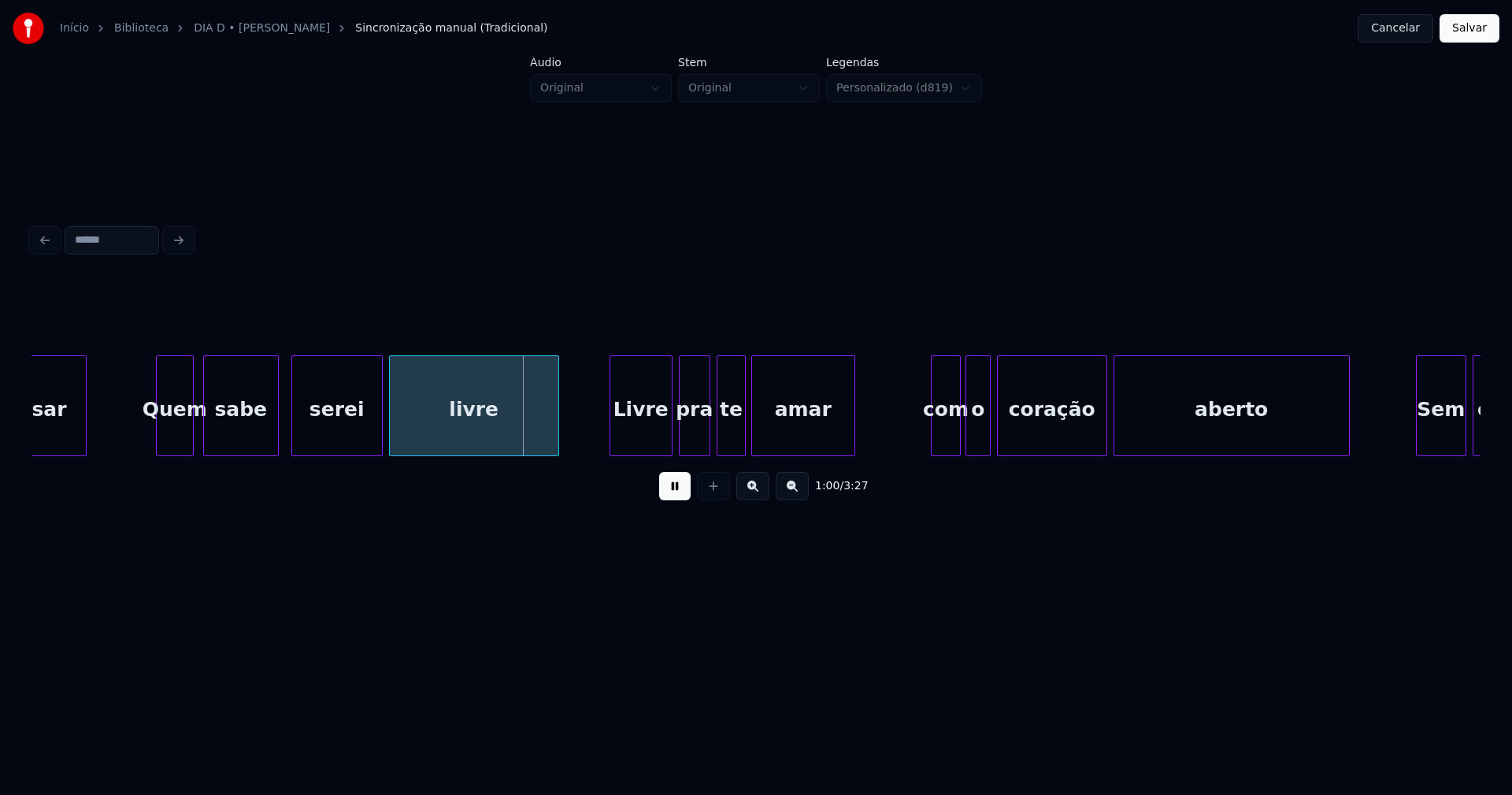
scroll to position [0, 9078]
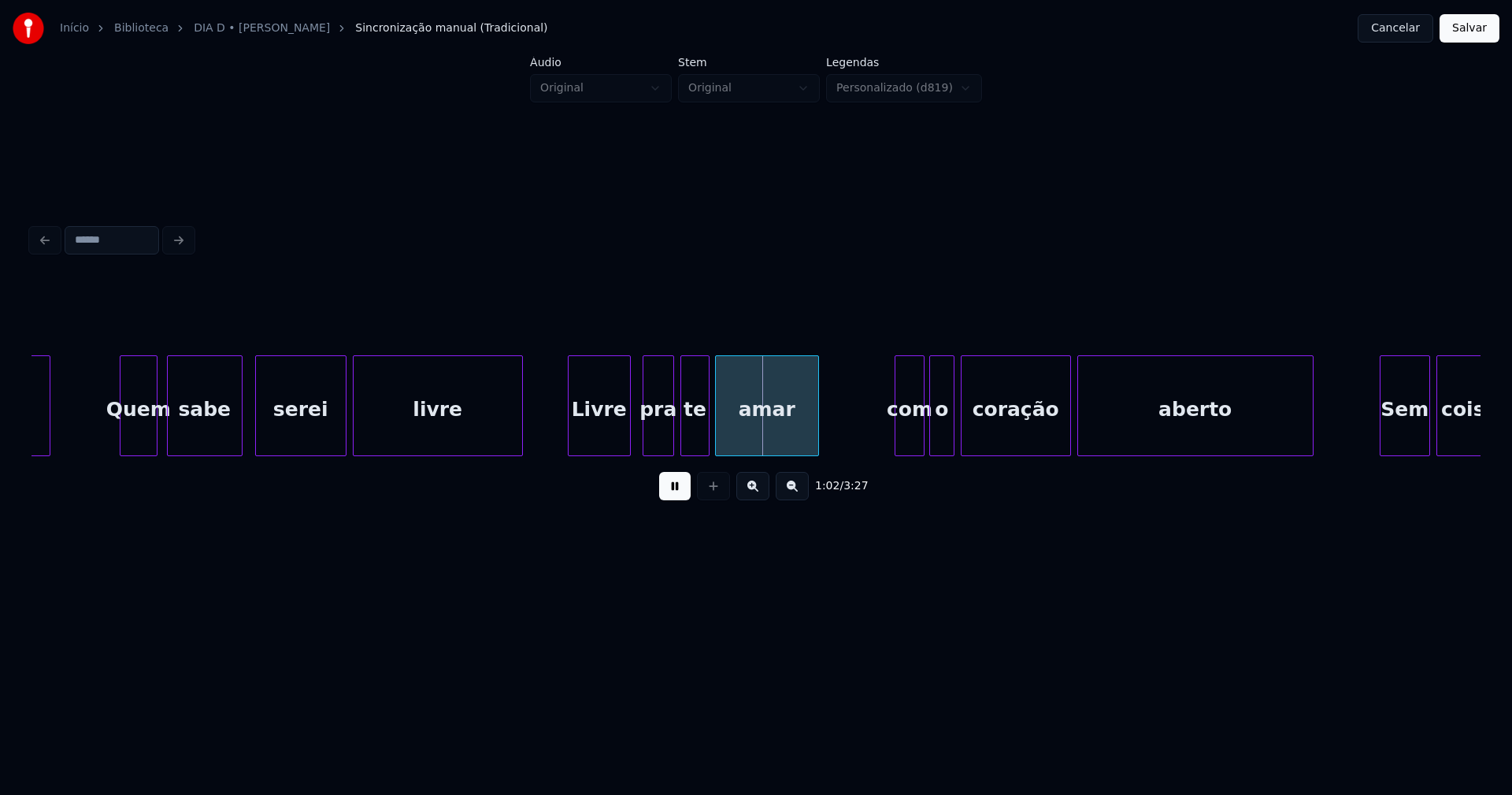
click at [602, 438] on div "Livre" at bounding box center [599, 410] width 61 height 107
click at [559, 438] on div at bounding box center [560, 405] width 4 height 99
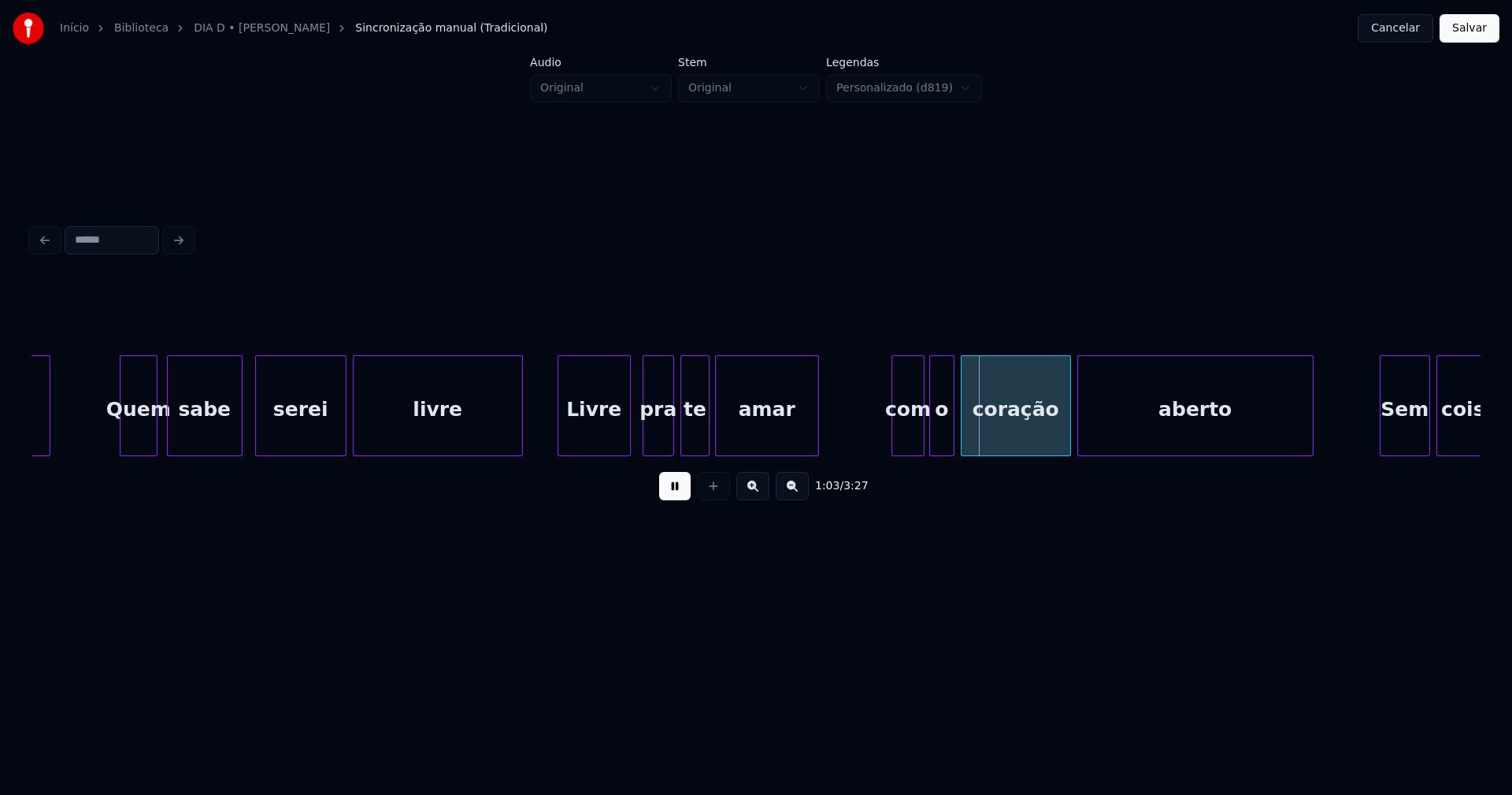
click at [893, 436] on div at bounding box center [894, 405] width 4 height 99
click at [918, 442] on div at bounding box center [917, 405] width 4 height 99
click at [938, 439] on div "o" at bounding box center [934, 410] width 24 height 107
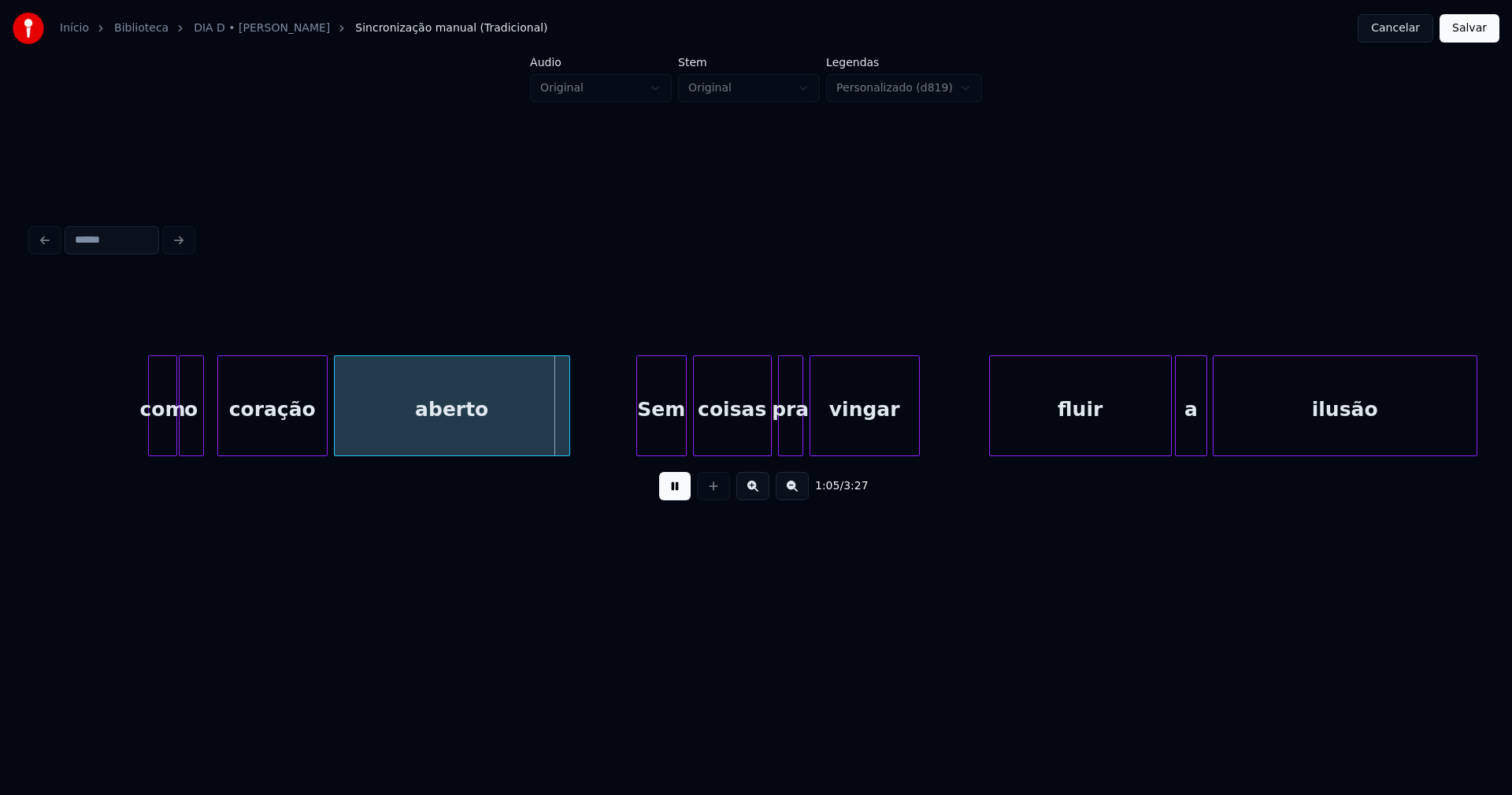
scroll to position [0, 9966]
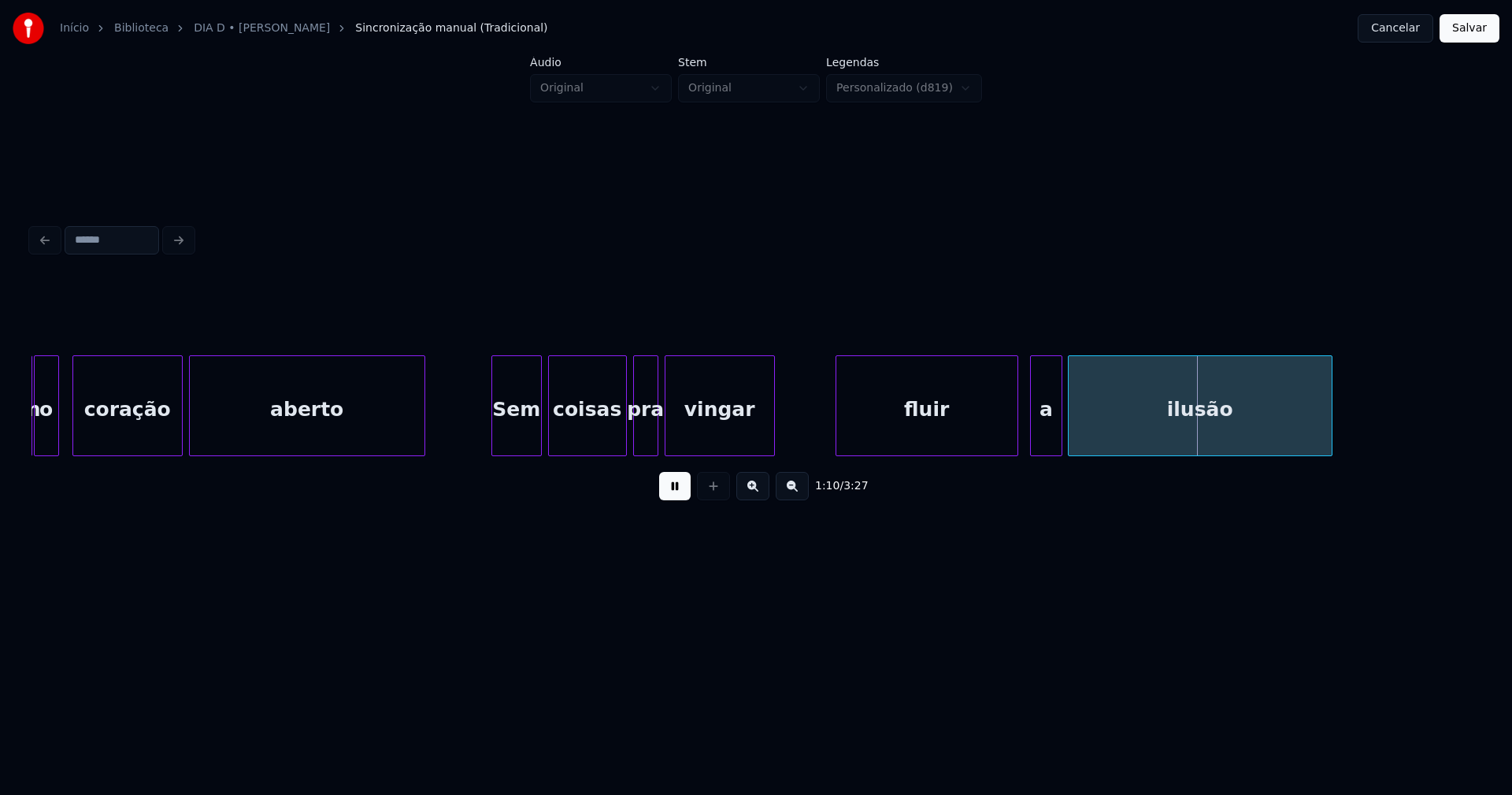
click at [918, 442] on div "fluir" at bounding box center [927, 410] width 182 height 107
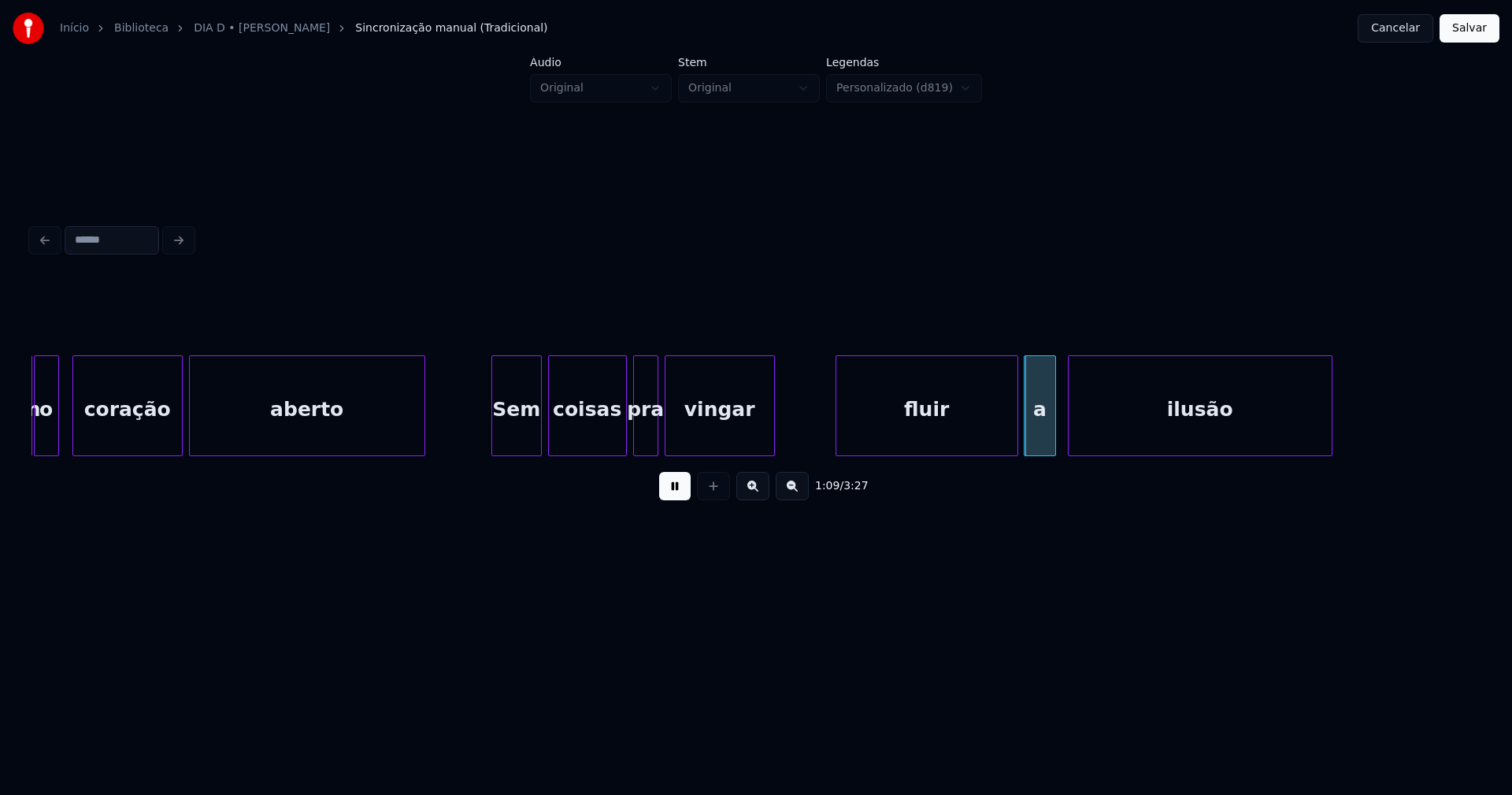
click at [1040, 435] on div "a" at bounding box center [1039, 410] width 31 height 107
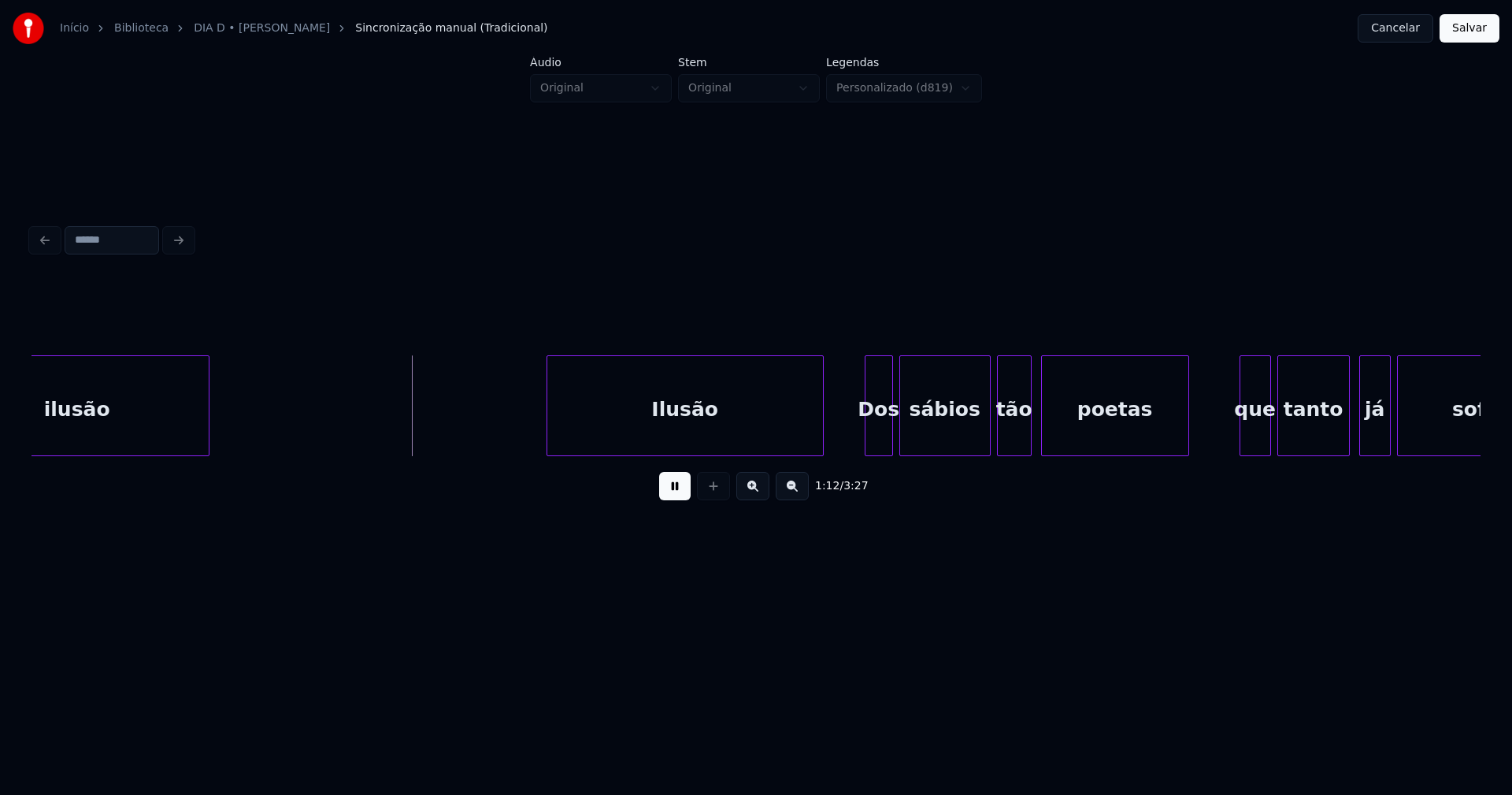
scroll to position [0, 11235]
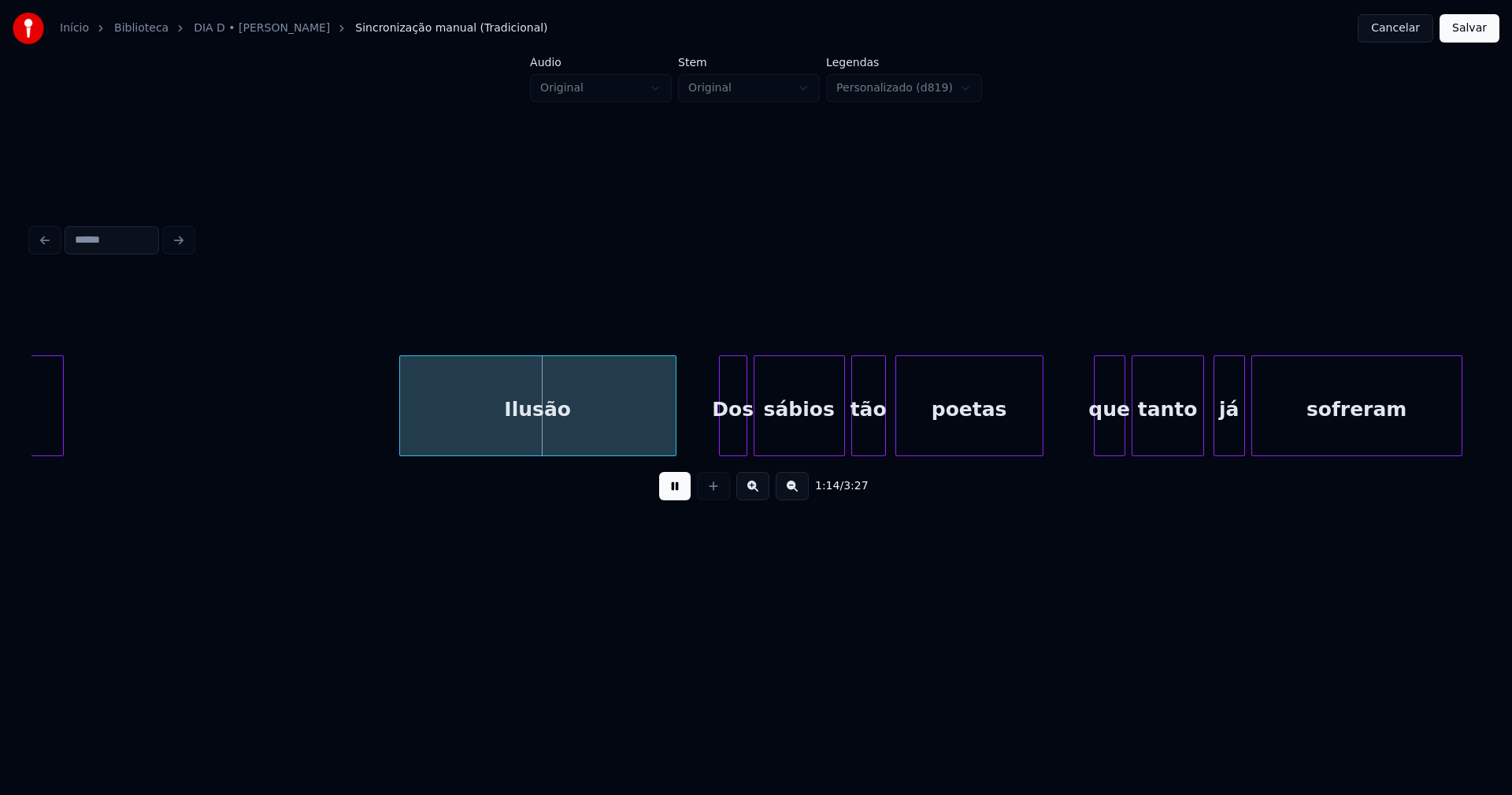
click at [581, 415] on div "Ilusão" at bounding box center [538, 410] width 276 height 107
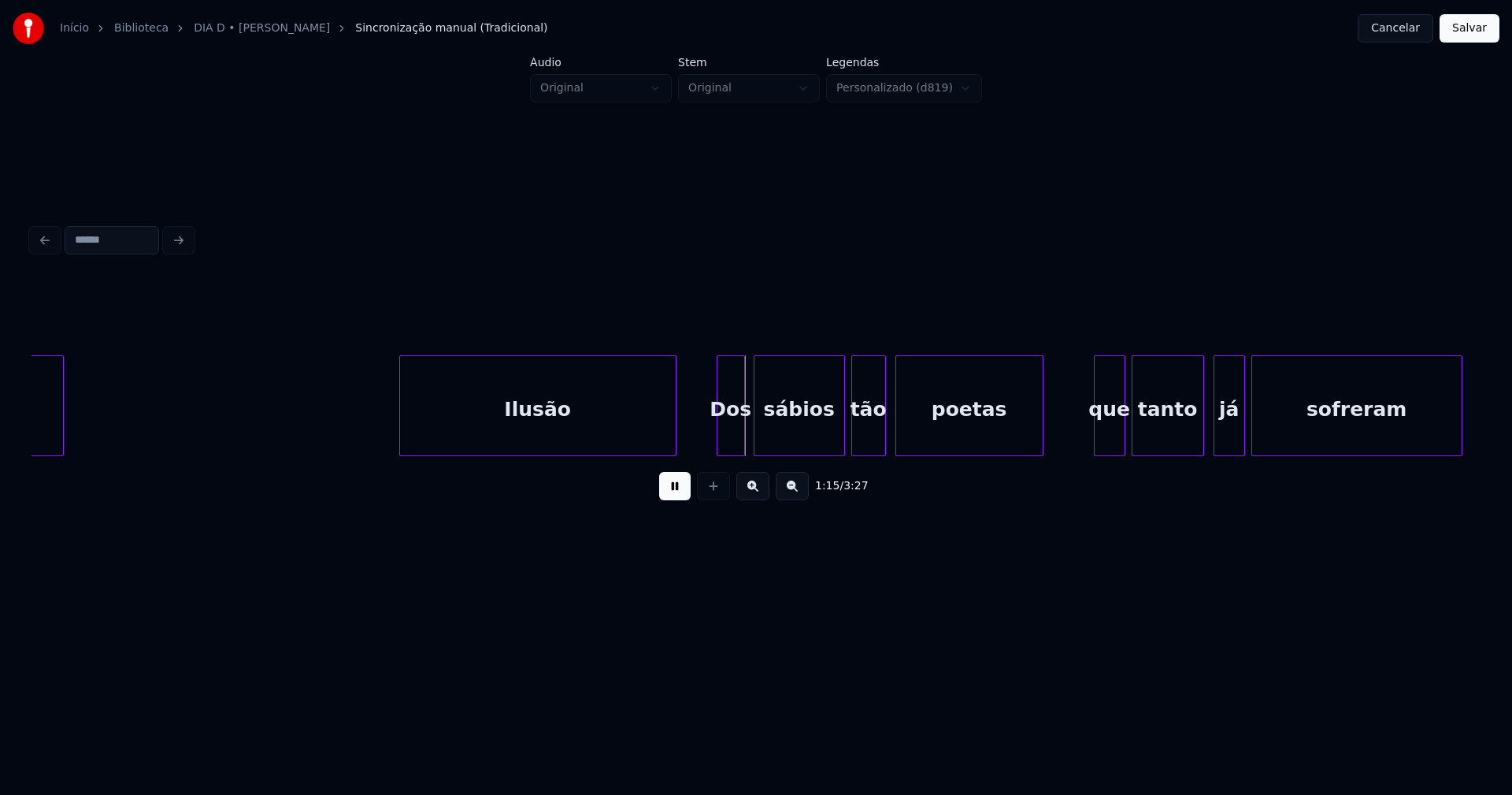
click at [736, 435] on div "Dos" at bounding box center [731, 410] width 27 height 107
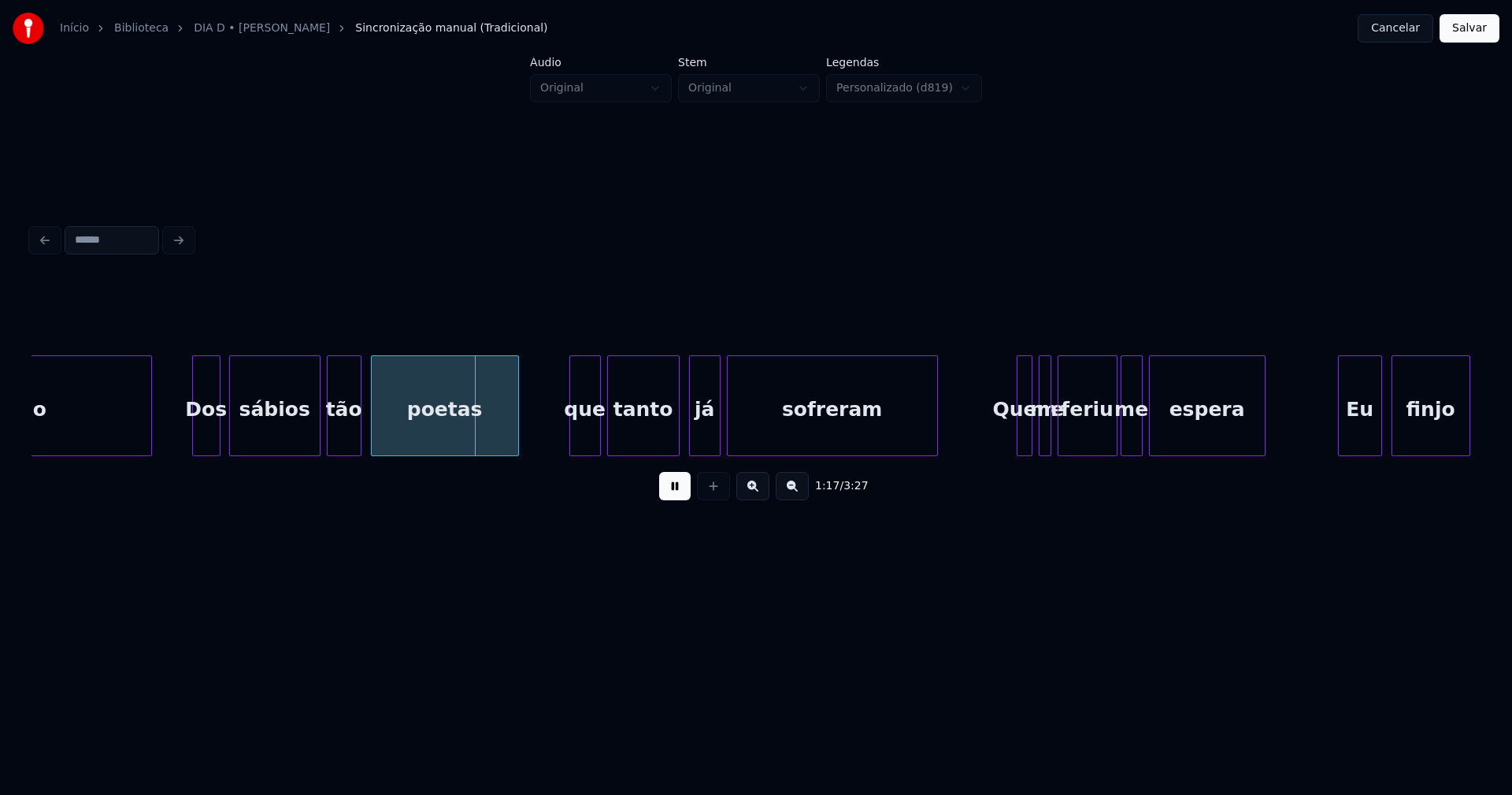
scroll to position [0, 11815]
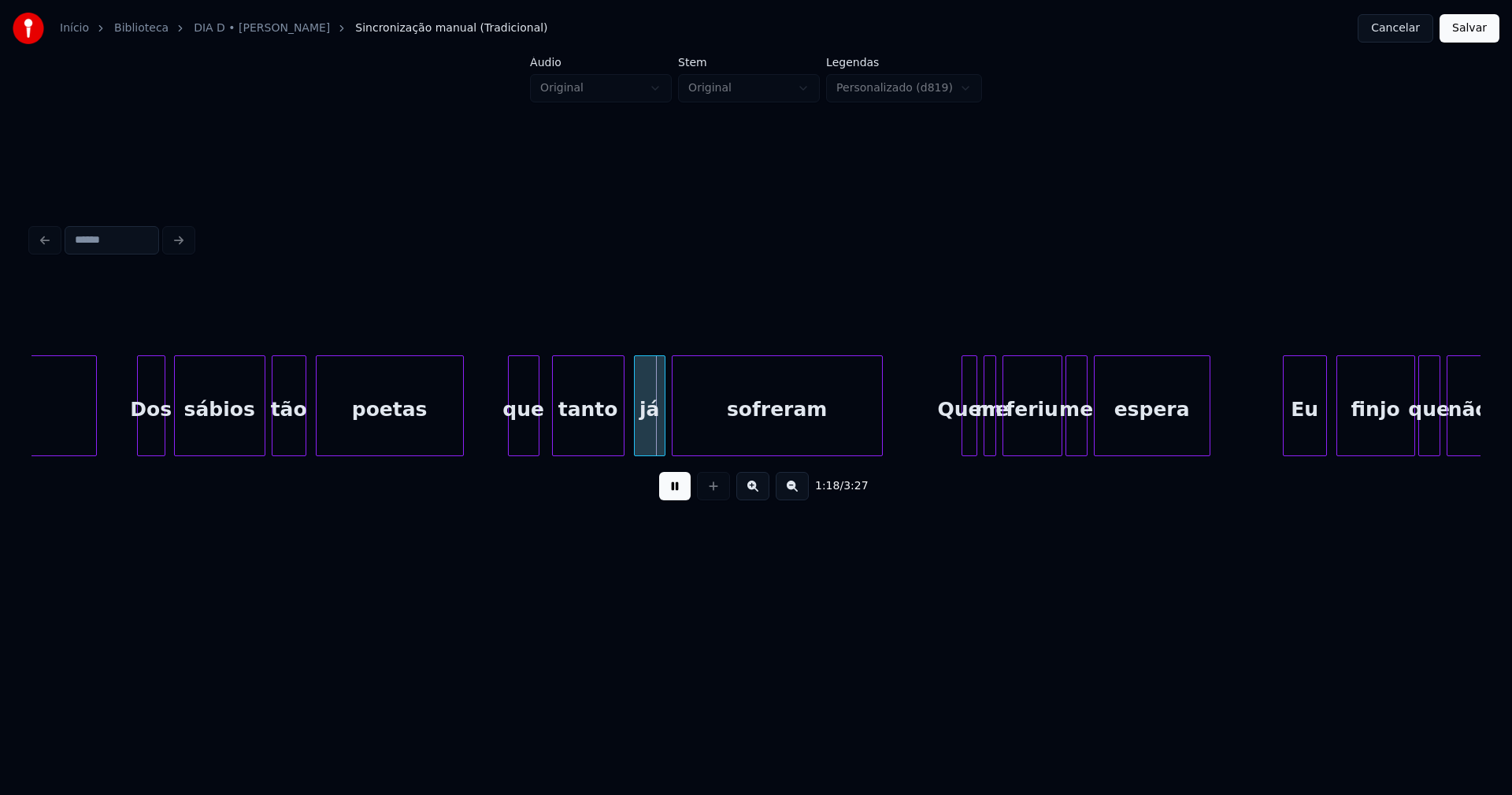
click at [522, 441] on div "que" at bounding box center [524, 410] width 30 height 107
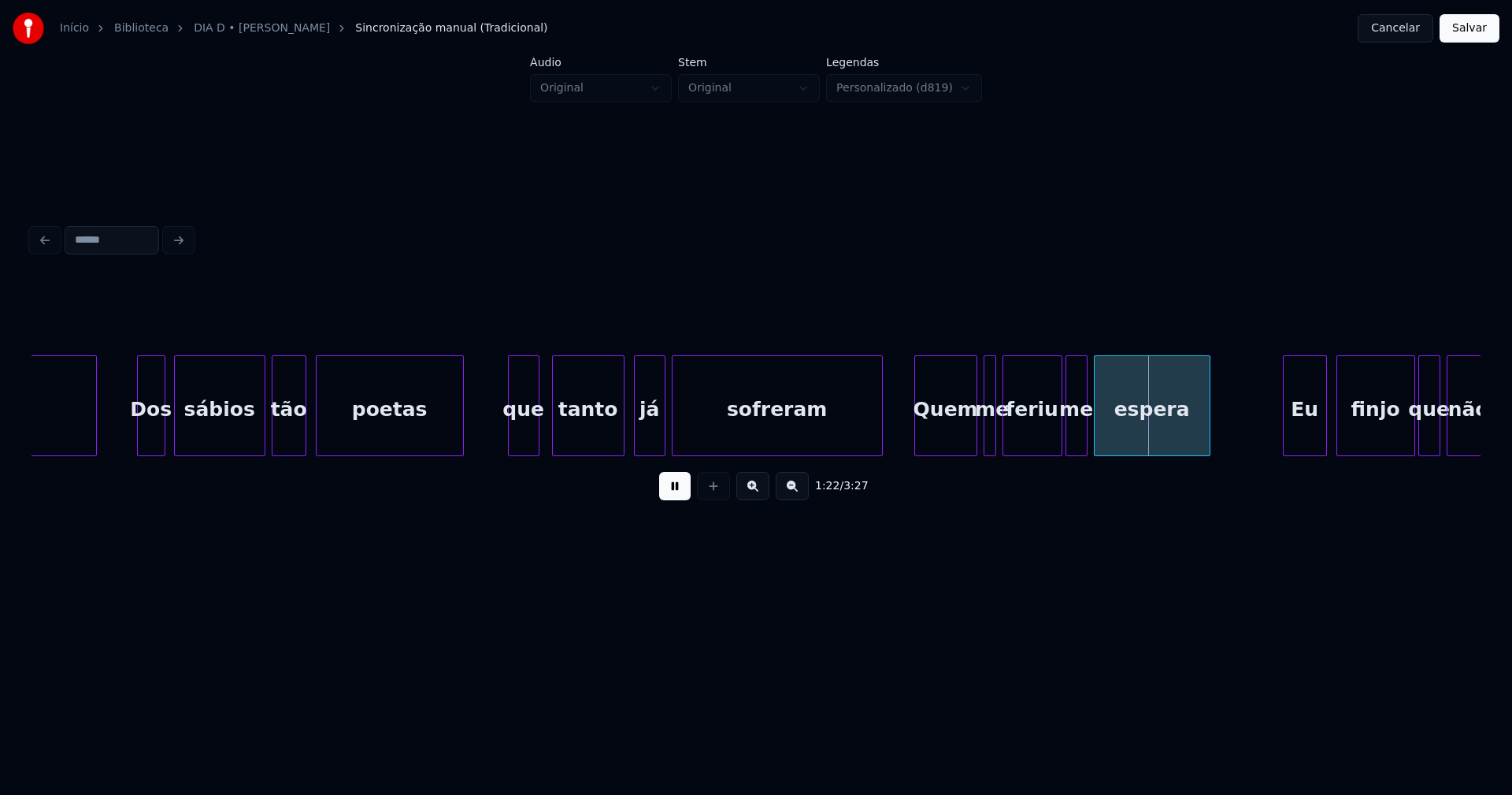
click at [917, 449] on div "Quem" at bounding box center [945, 405] width 63 height 101
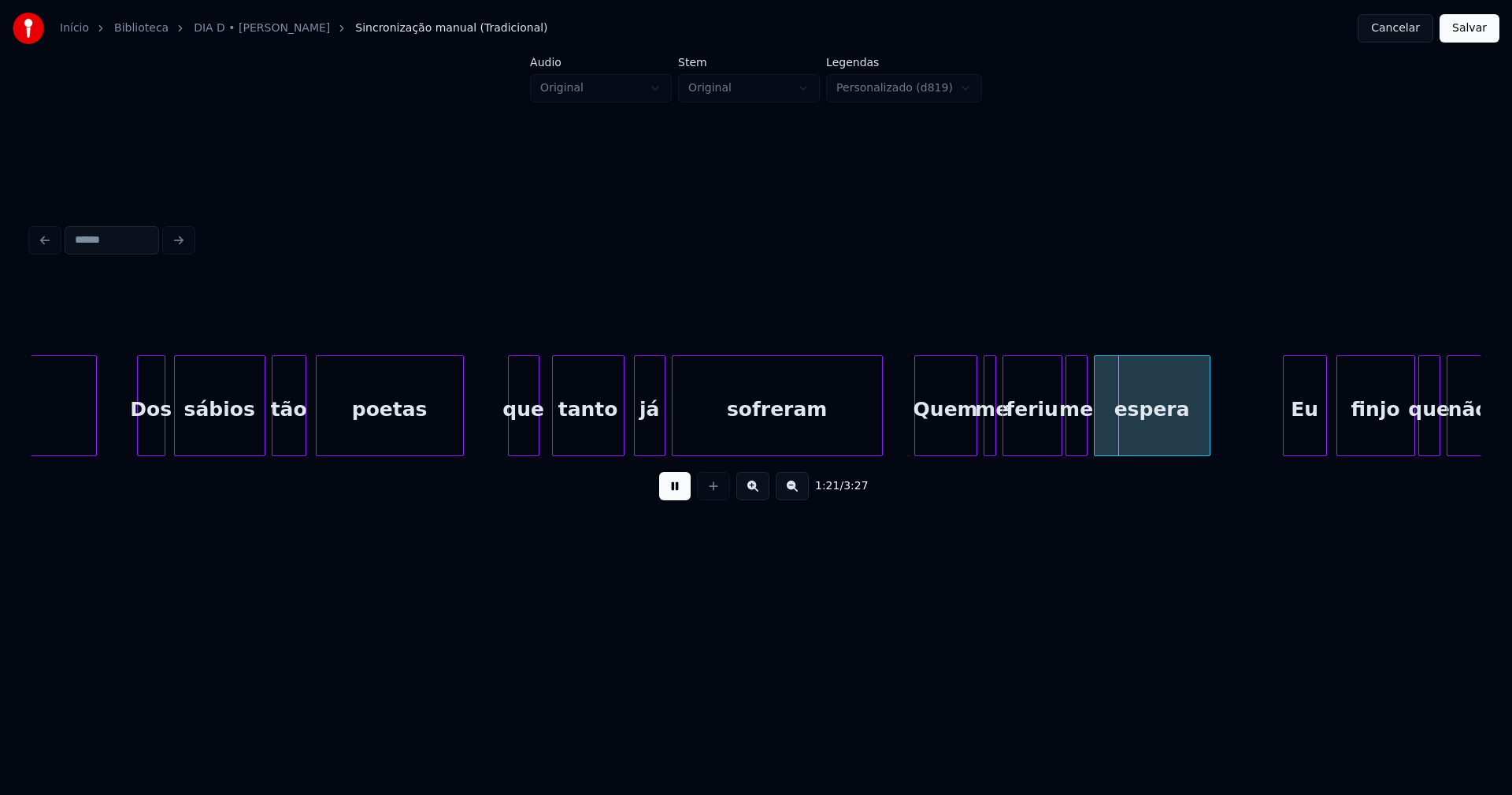
click at [647, 499] on div "1:21 / 3:27" at bounding box center [756, 485] width 1424 height 35
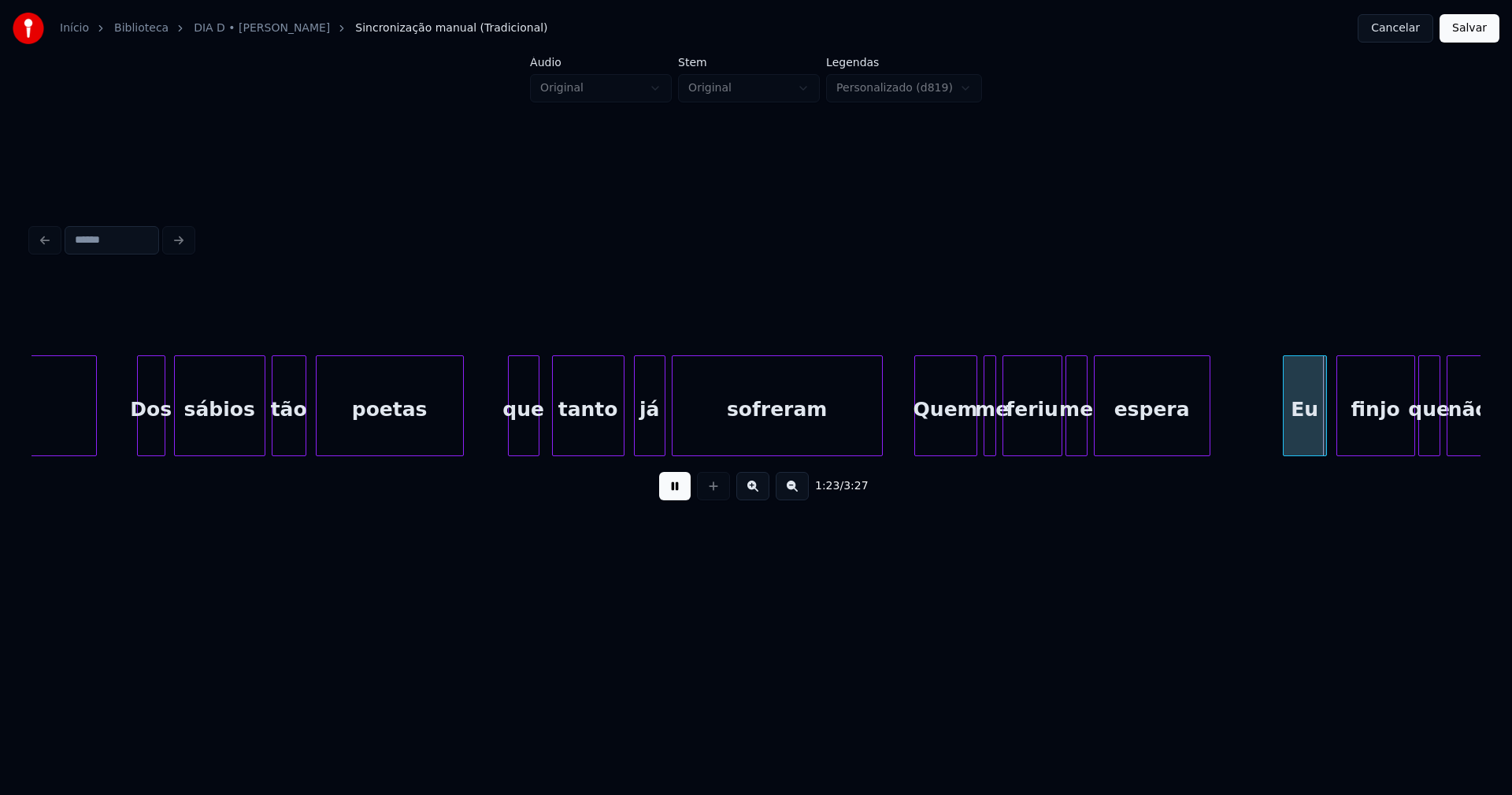
click at [667, 493] on button at bounding box center [675, 486] width 31 height 28
click at [673, 499] on button at bounding box center [675, 486] width 31 height 28
click at [673, 496] on button at bounding box center [675, 486] width 31 height 28
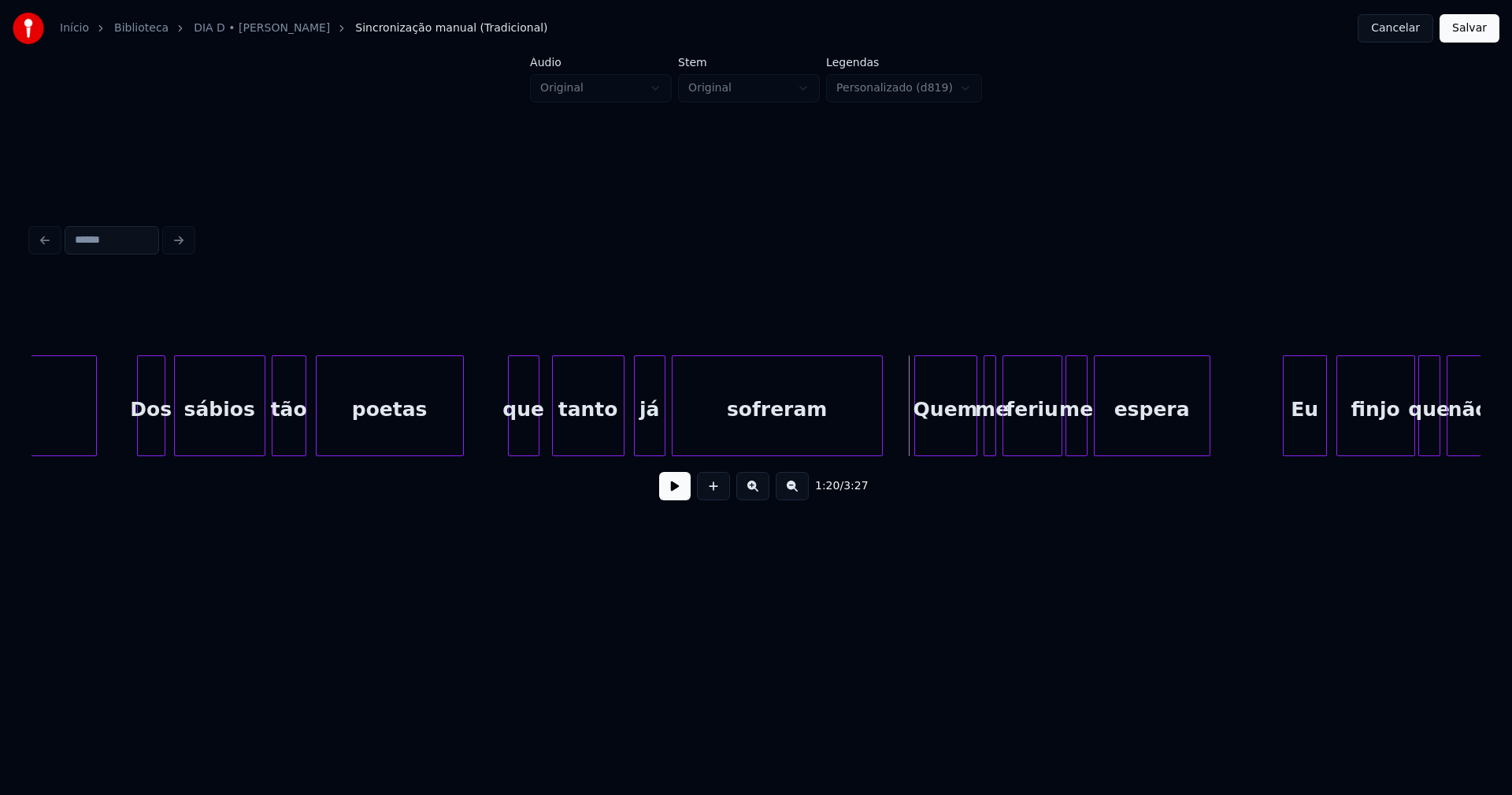
click at [674, 492] on button at bounding box center [675, 486] width 31 height 28
click at [687, 496] on button at bounding box center [675, 486] width 31 height 28
click at [943, 448] on div at bounding box center [942, 405] width 4 height 99
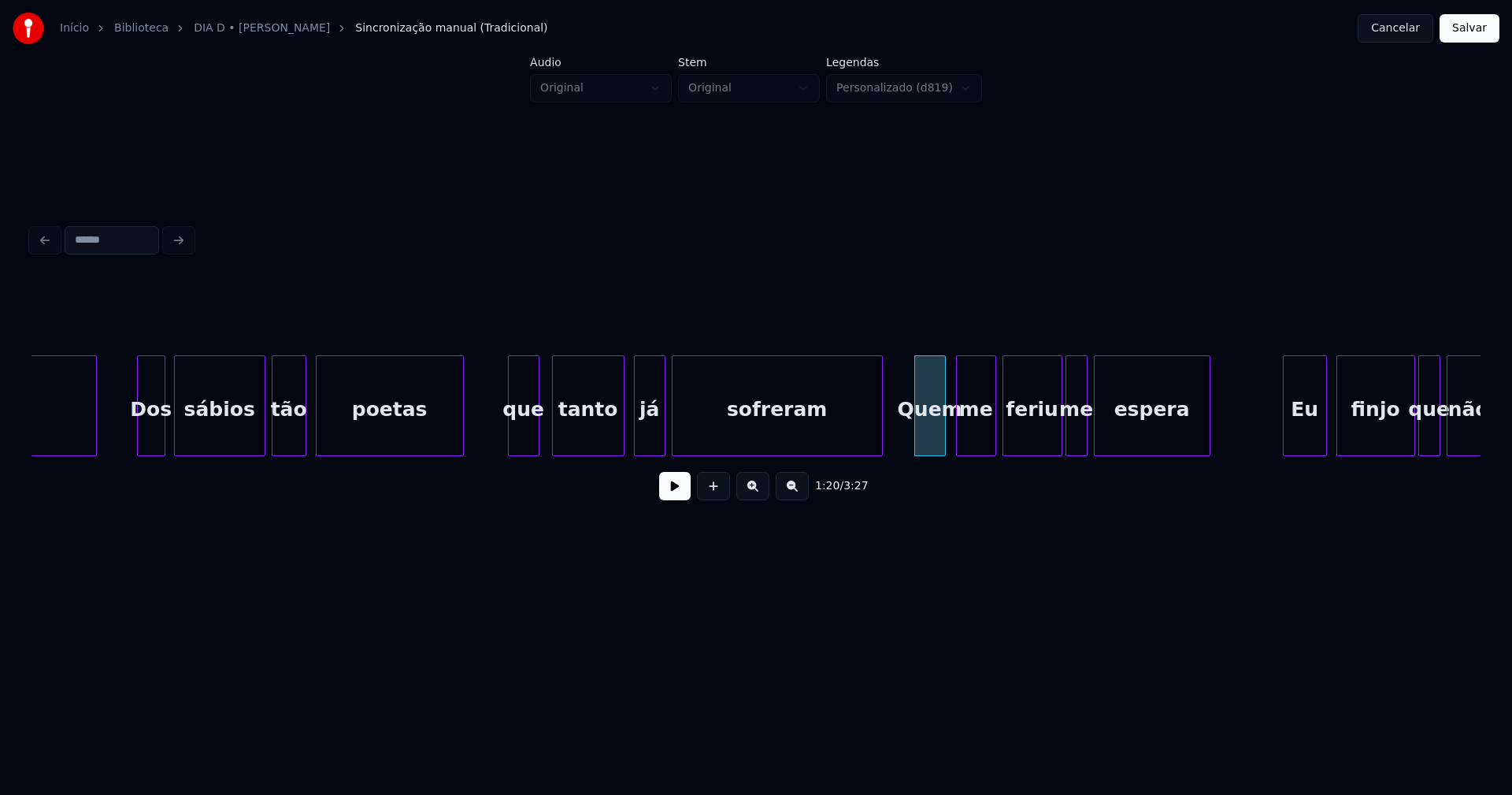
click at [959, 448] on div at bounding box center [958, 405] width 4 height 99
click at [975, 445] on div "me" at bounding box center [975, 410] width 38 height 107
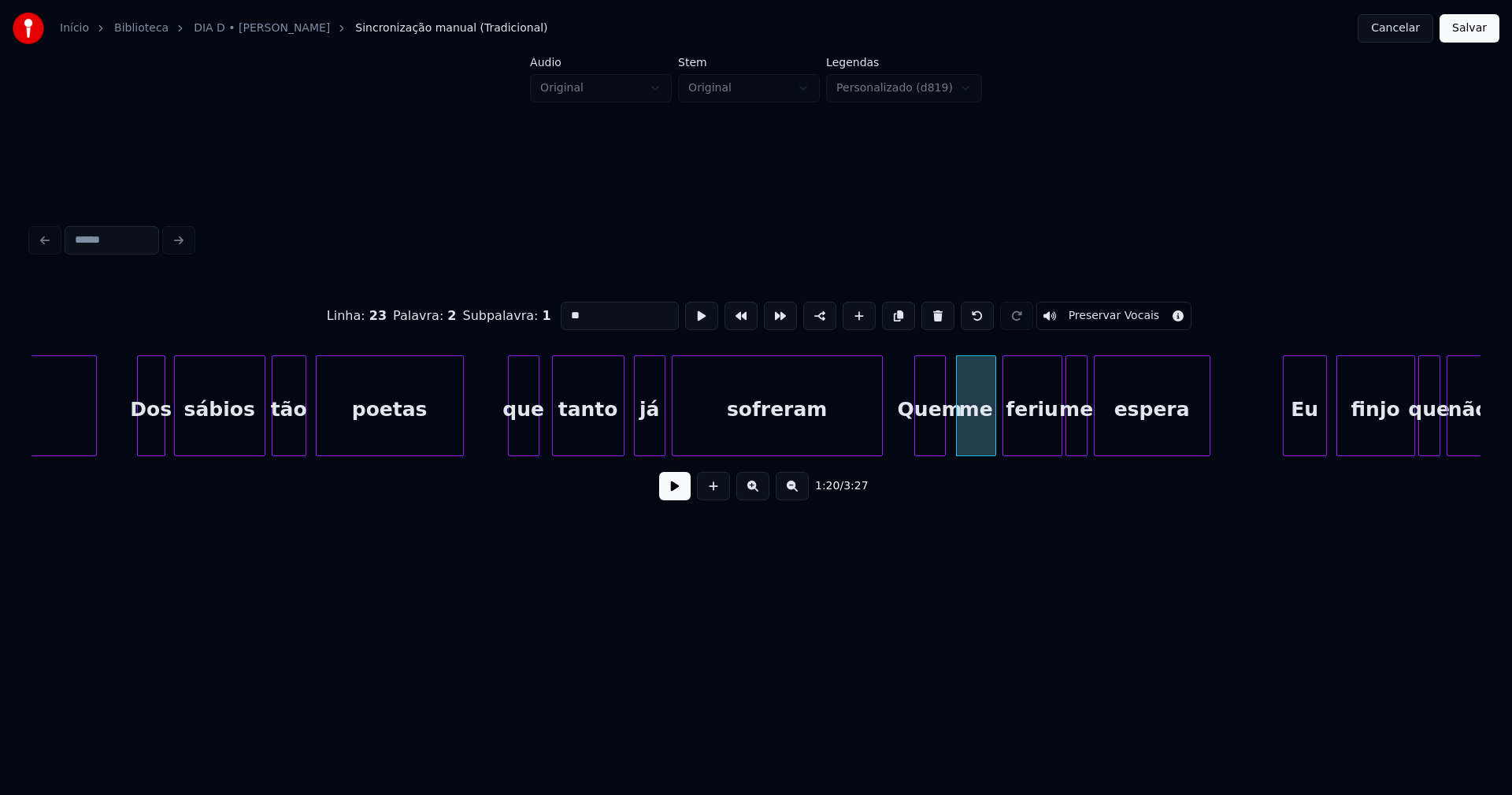
drag, startPoint x: 577, startPoint y: 311, endPoint x: 528, endPoint y: 315, distance: 49.2
click at [528, 315] on div "Linha : 23 Palavra : 2 Subpalavra : 1 ** Preservar Vocais" at bounding box center [756, 316] width 1449 height 78
click at [934, 430] on div "Quem" at bounding box center [930, 410] width 30 height 107
drag, startPoint x: 589, startPoint y: 312, endPoint x: 396, endPoint y: 306, distance: 193.1
click at [394, 312] on div "Linha : 23 Palavra : 1 Subpalavra : 1 **** Preservar Vocais" at bounding box center [756, 316] width 1449 height 78
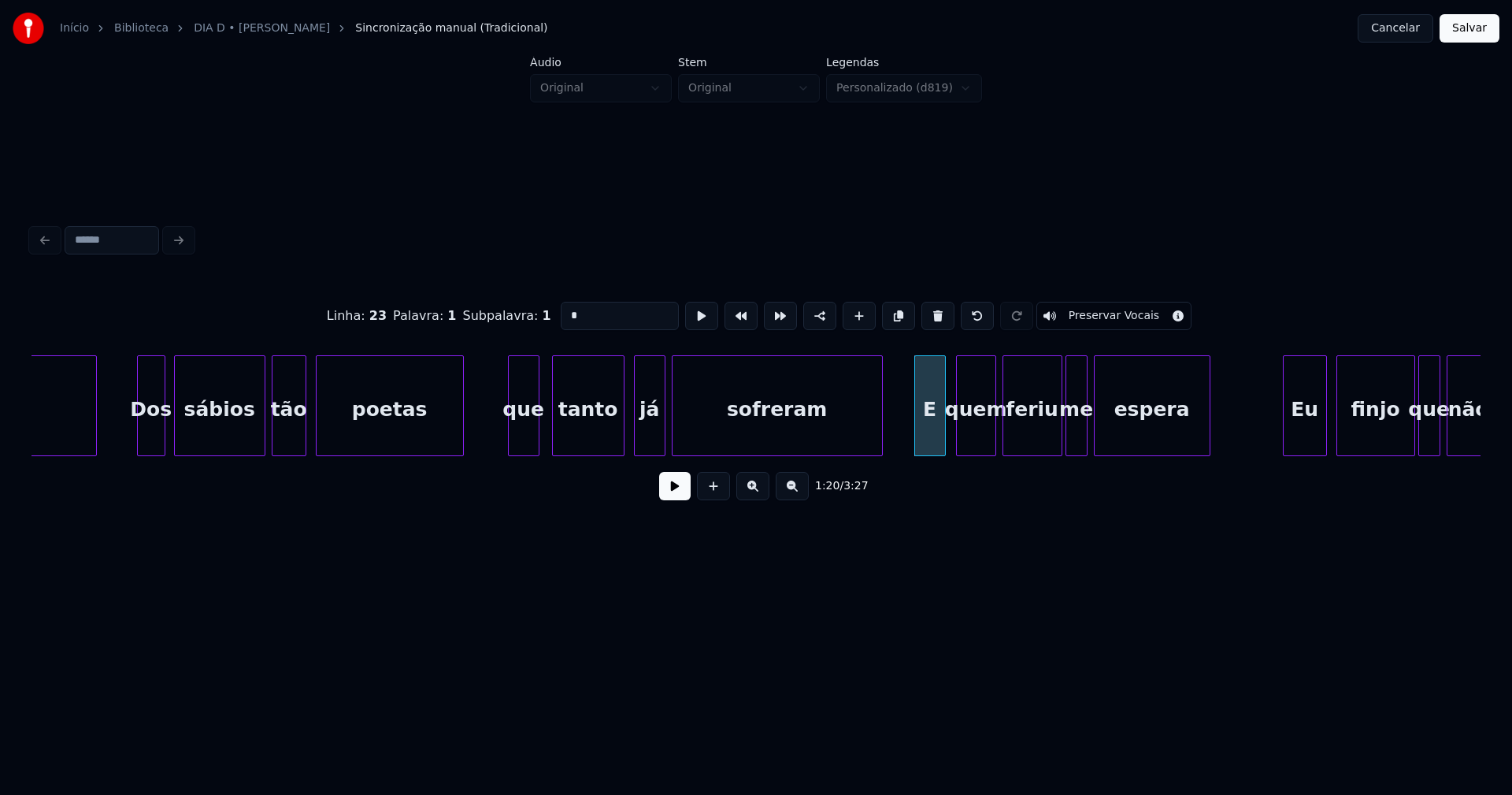
type input "*"
click at [675, 499] on button at bounding box center [675, 486] width 31 height 28
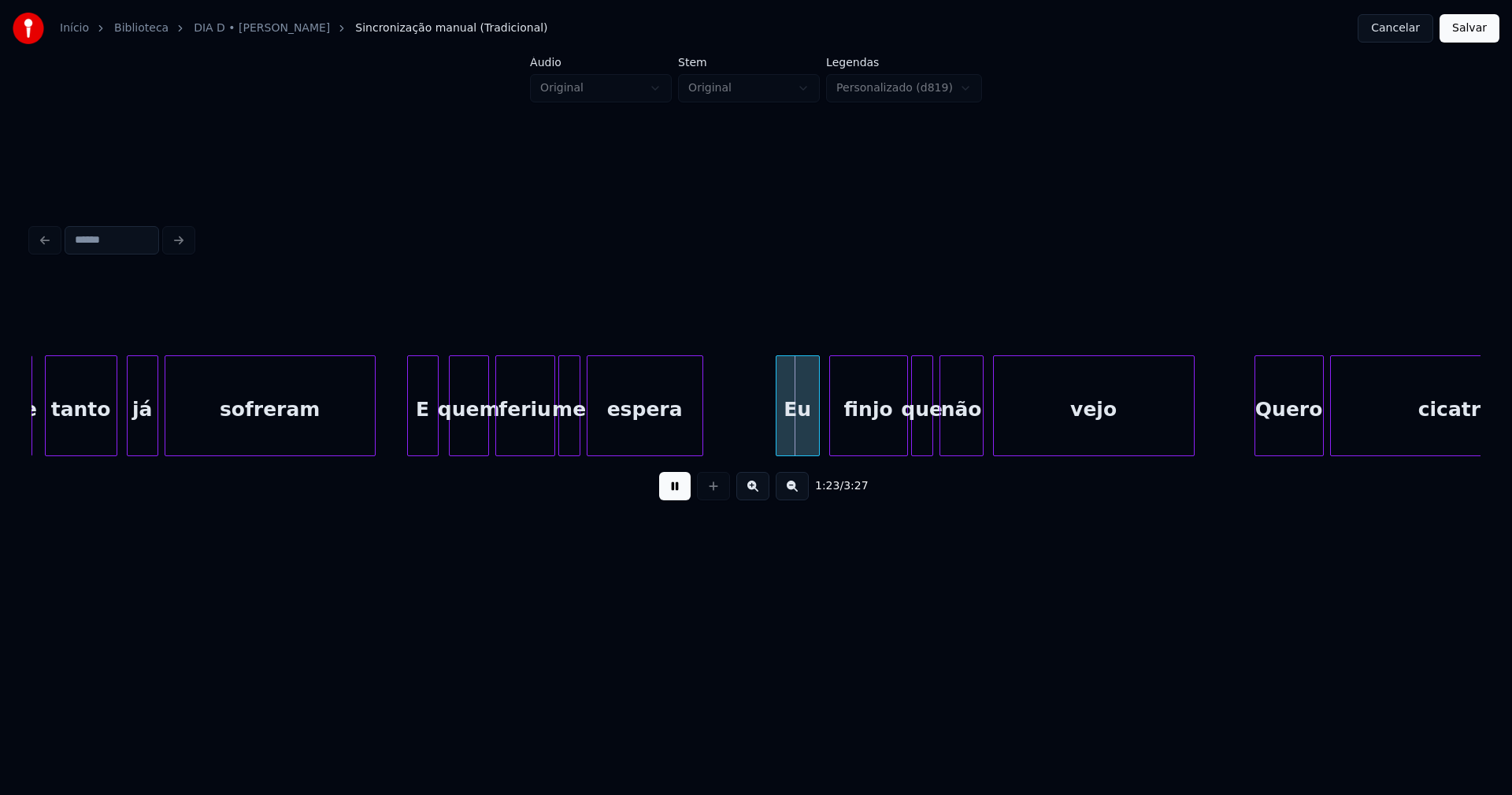
scroll to position [0, 12448]
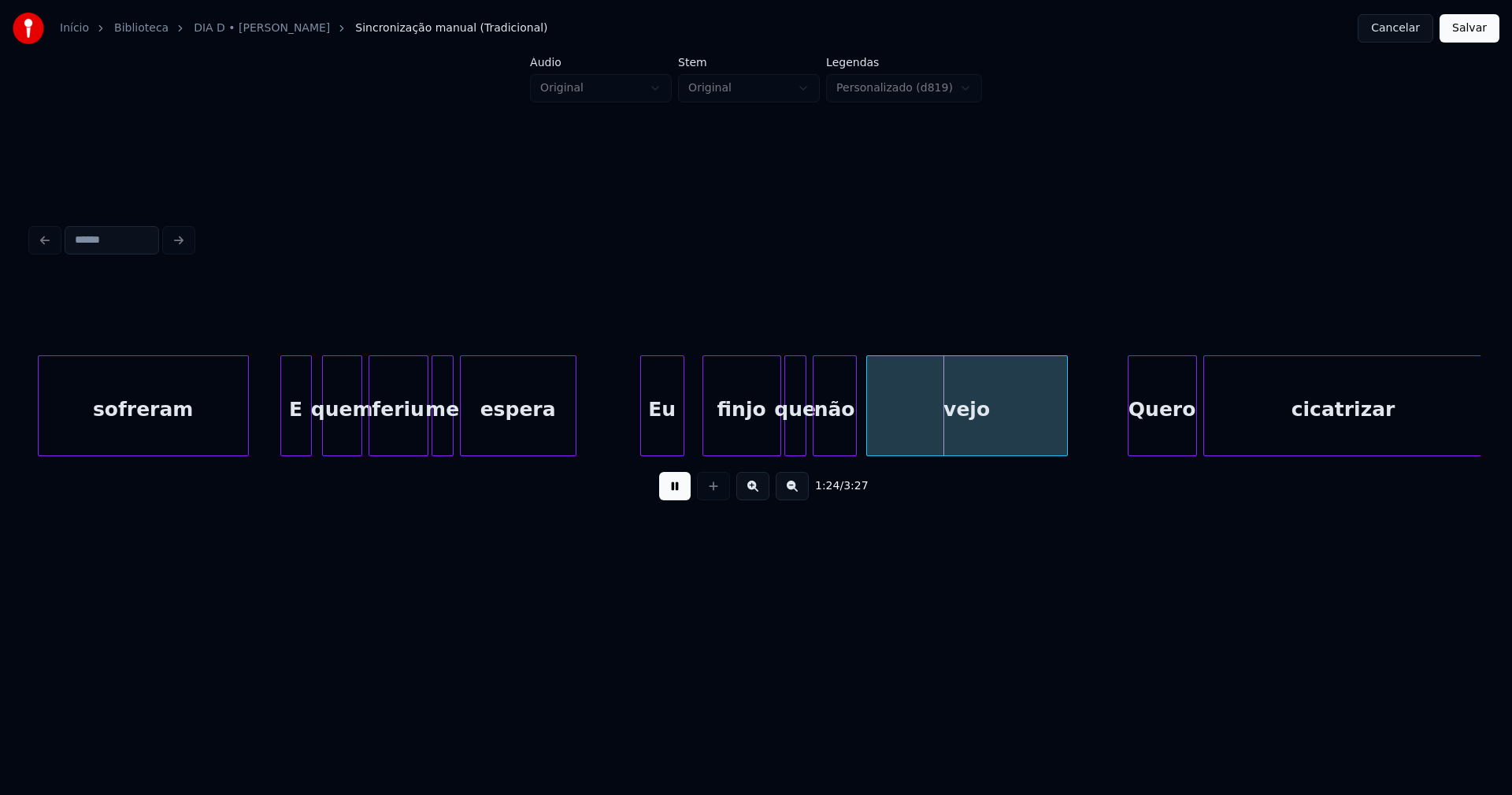
click at [659, 440] on div "Eu" at bounding box center [662, 410] width 43 height 107
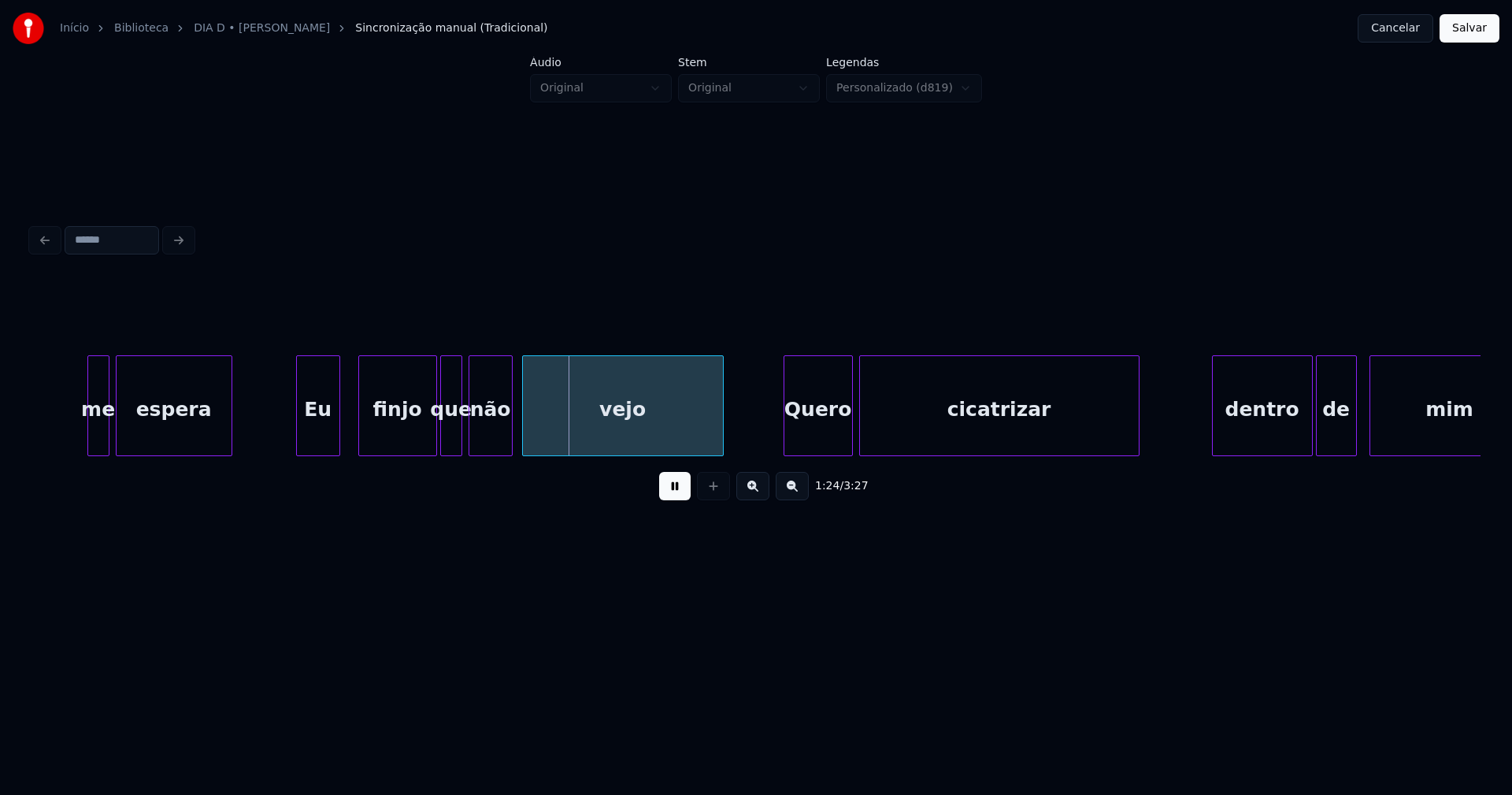
scroll to position [0, 12956]
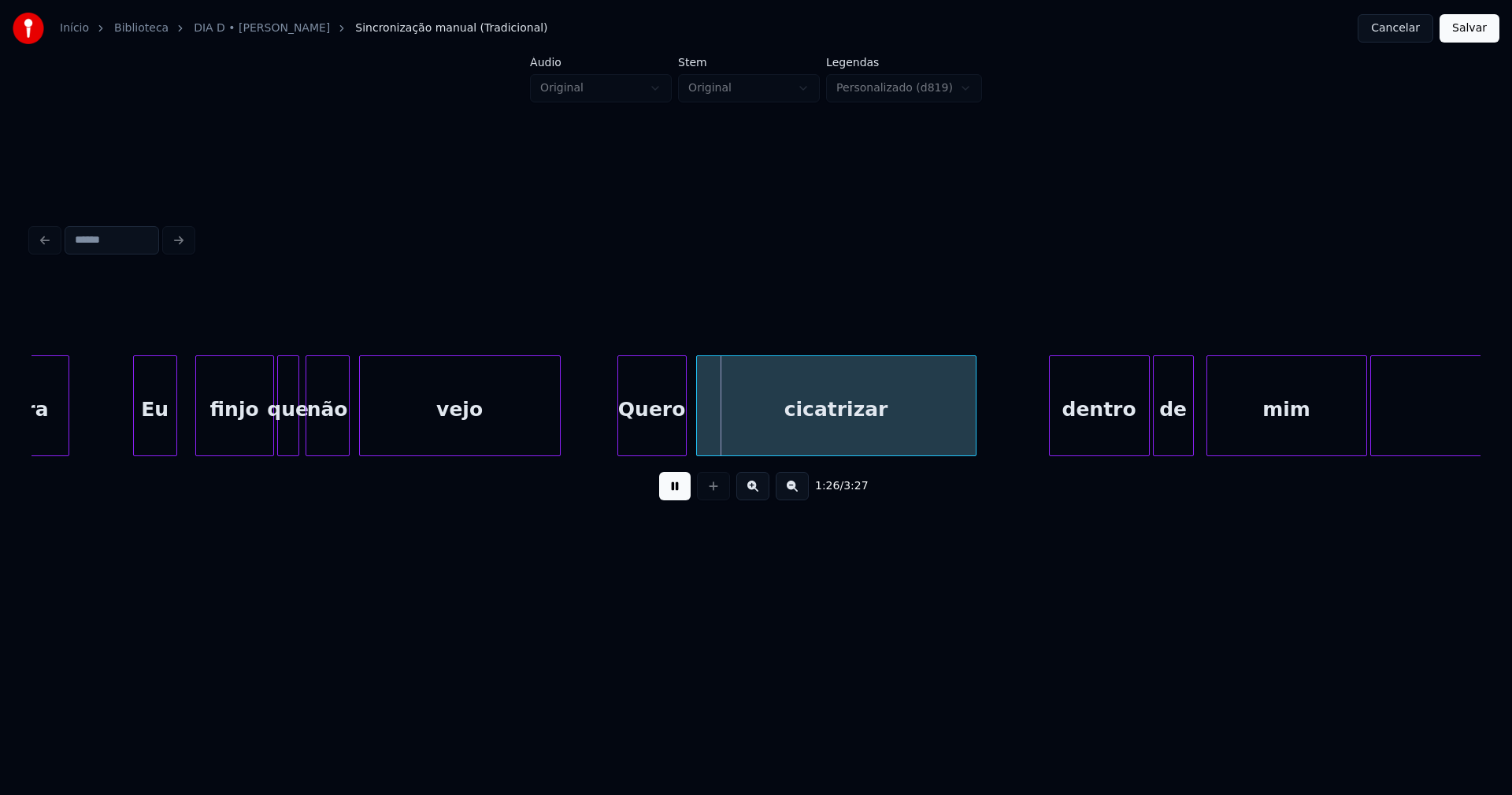
click at [657, 438] on div "Quero" at bounding box center [652, 410] width 68 height 107
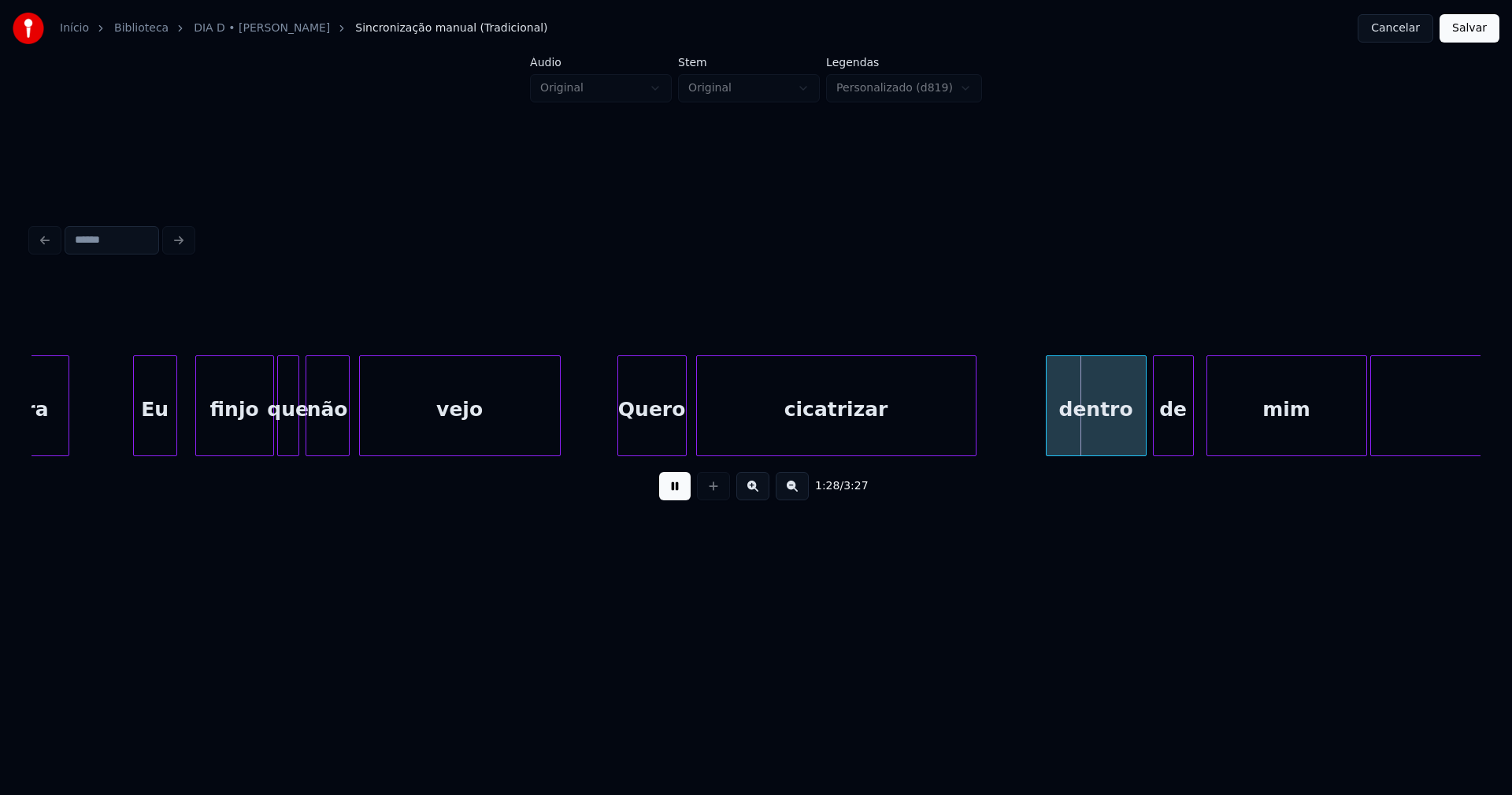
click at [1099, 437] on div "dentro" at bounding box center [1096, 410] width 99 height 107
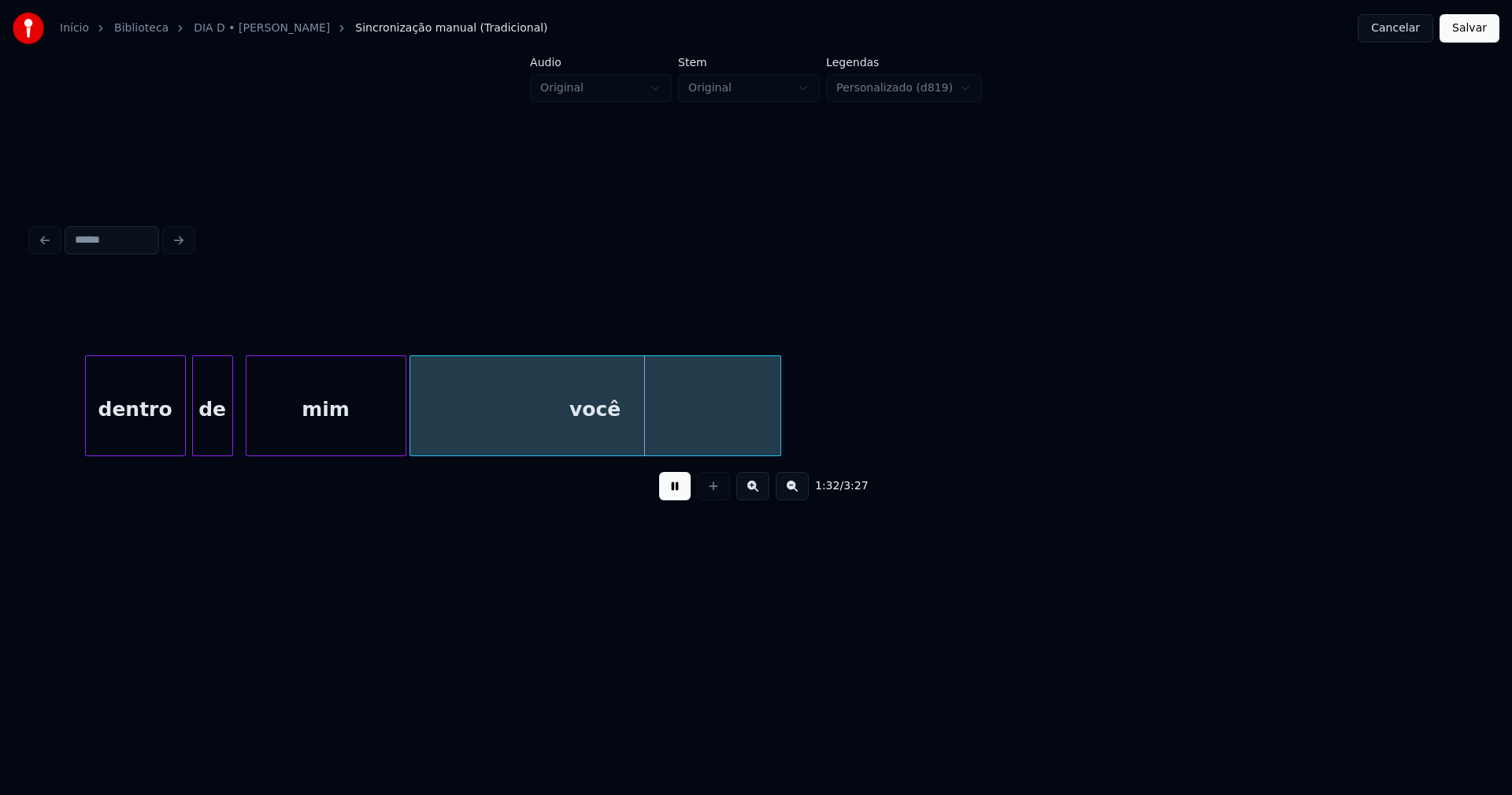
scroll to position [0, 13898]
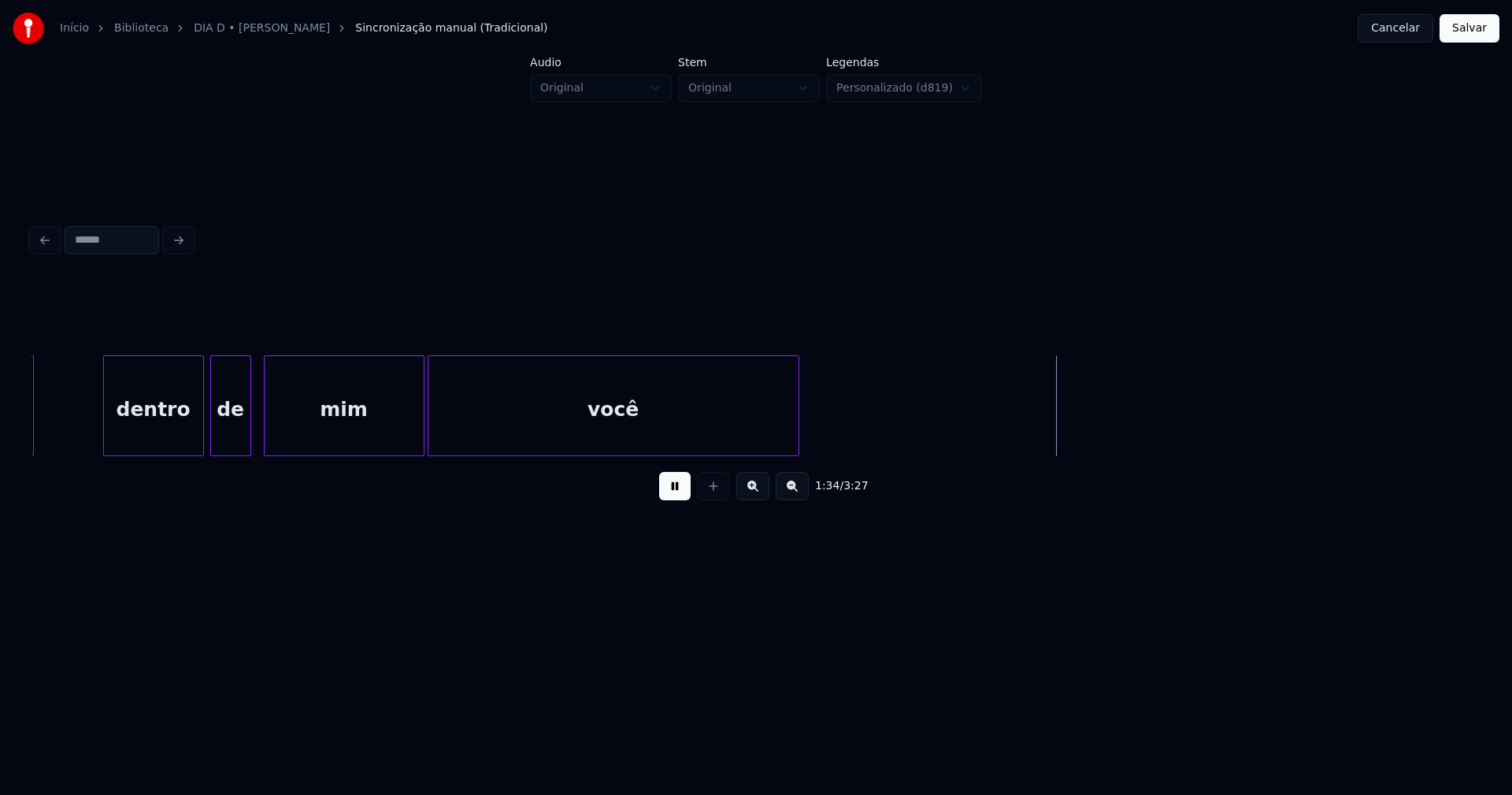
drag, startPoint x: 683, startPoint y: 497, endPoint x: 699, endPoint y: 477, distance: 25.6
click at [686, 495] on button at bounding box center [675, 486] width 31 height 28
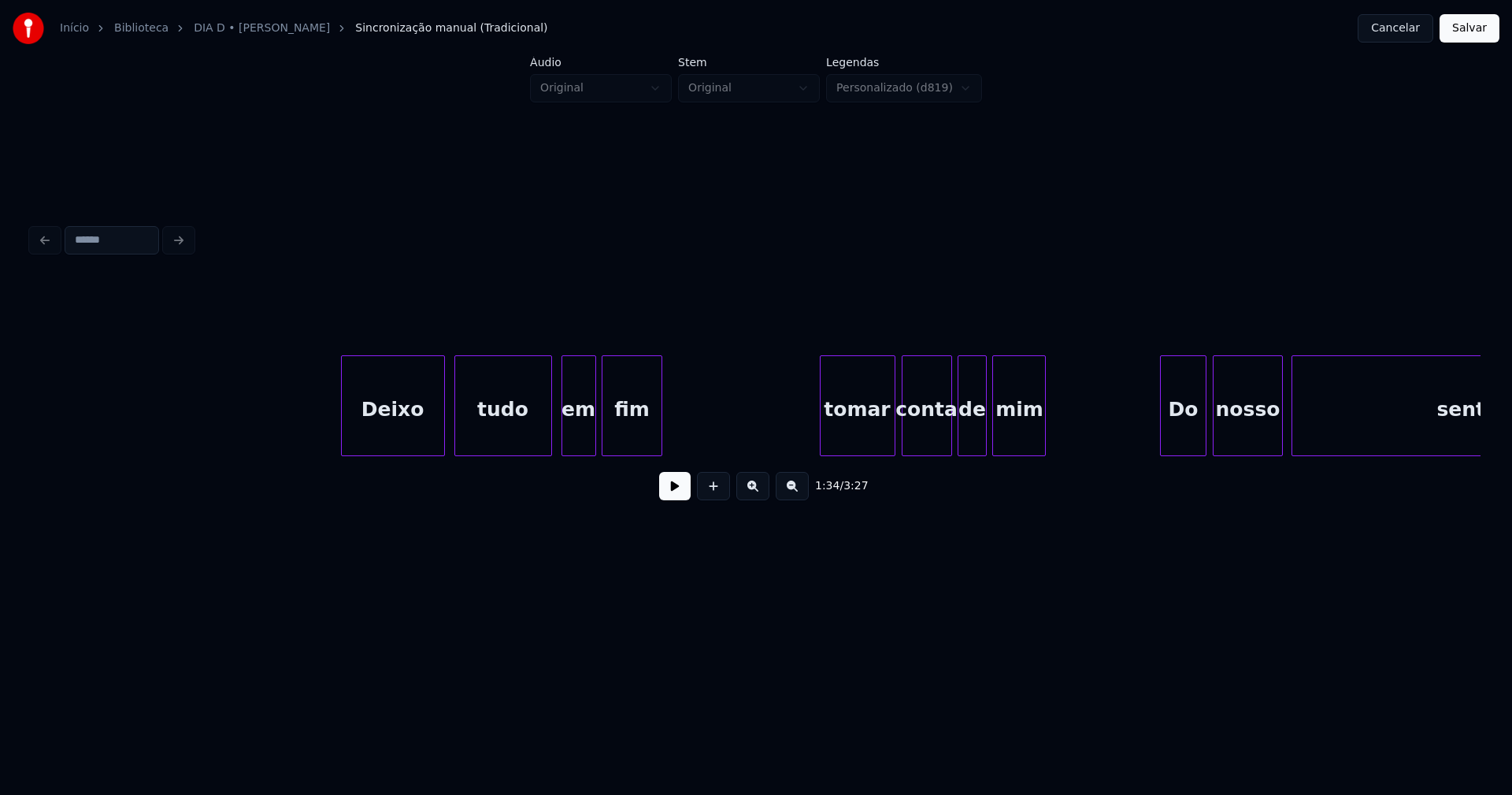
scroll to position [0, 15329]
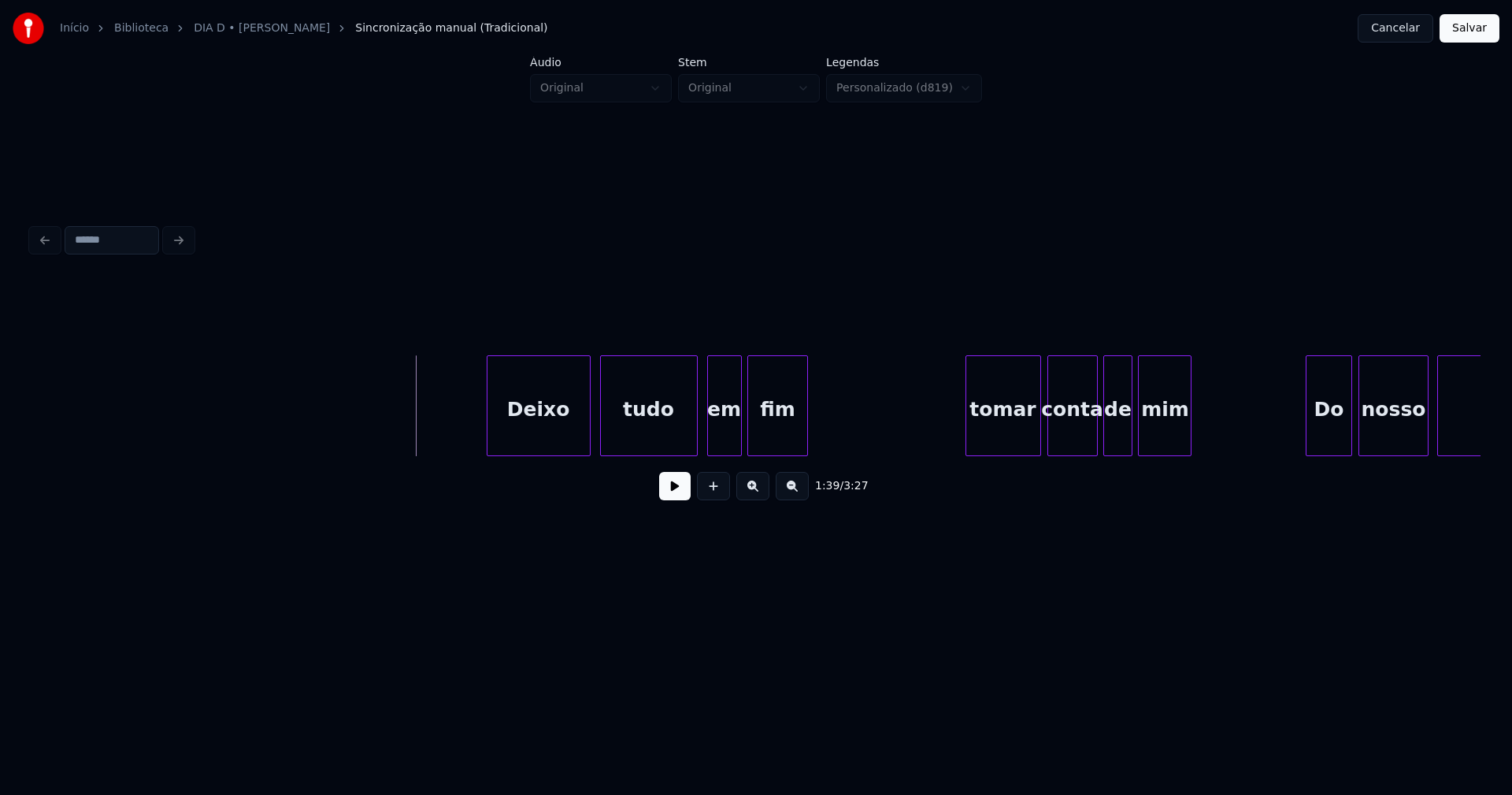
click at [669, 497] on button at bounding box center [675, 486] width 31 height 28
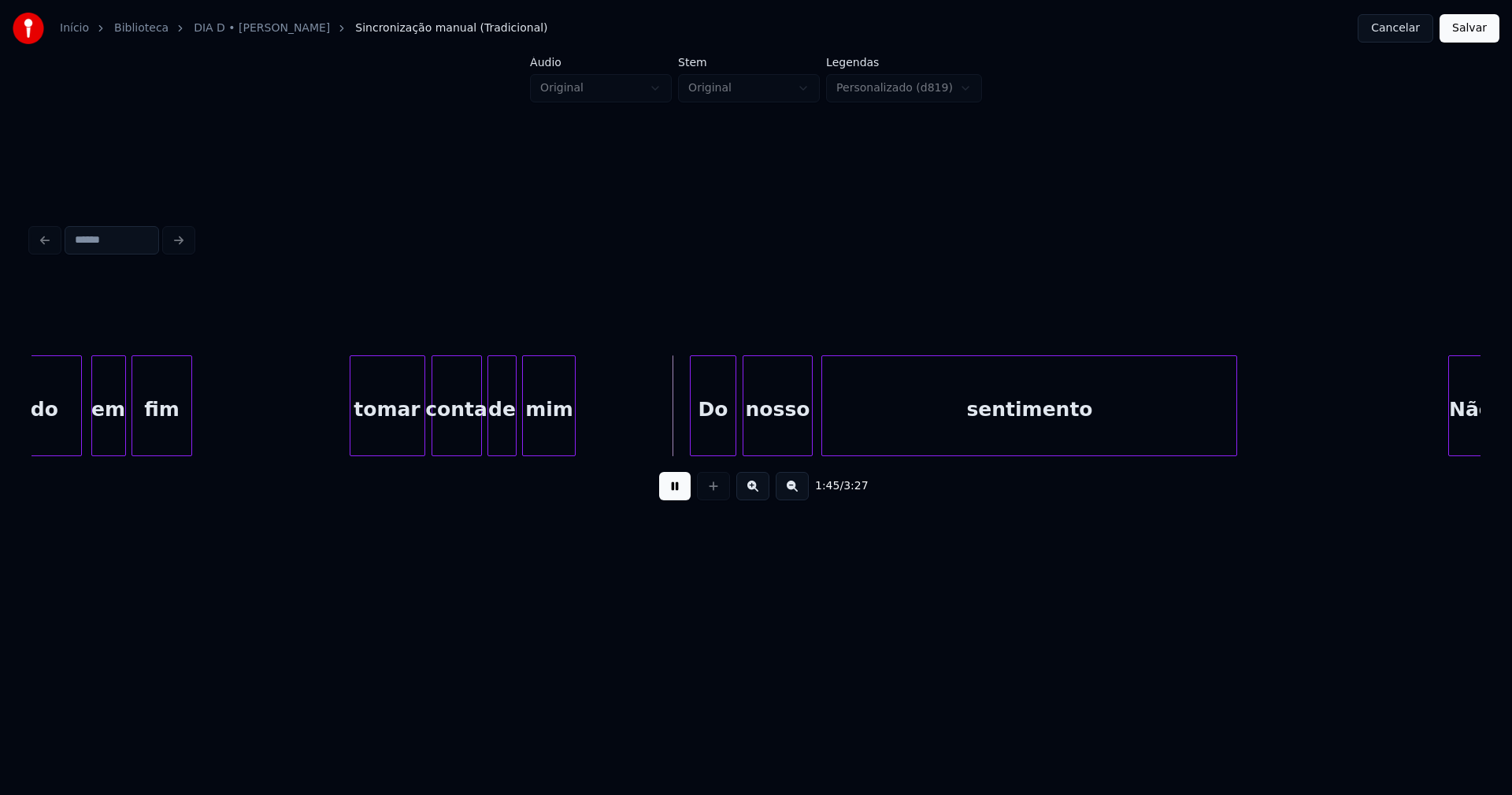
scroll to position [0, 15946]
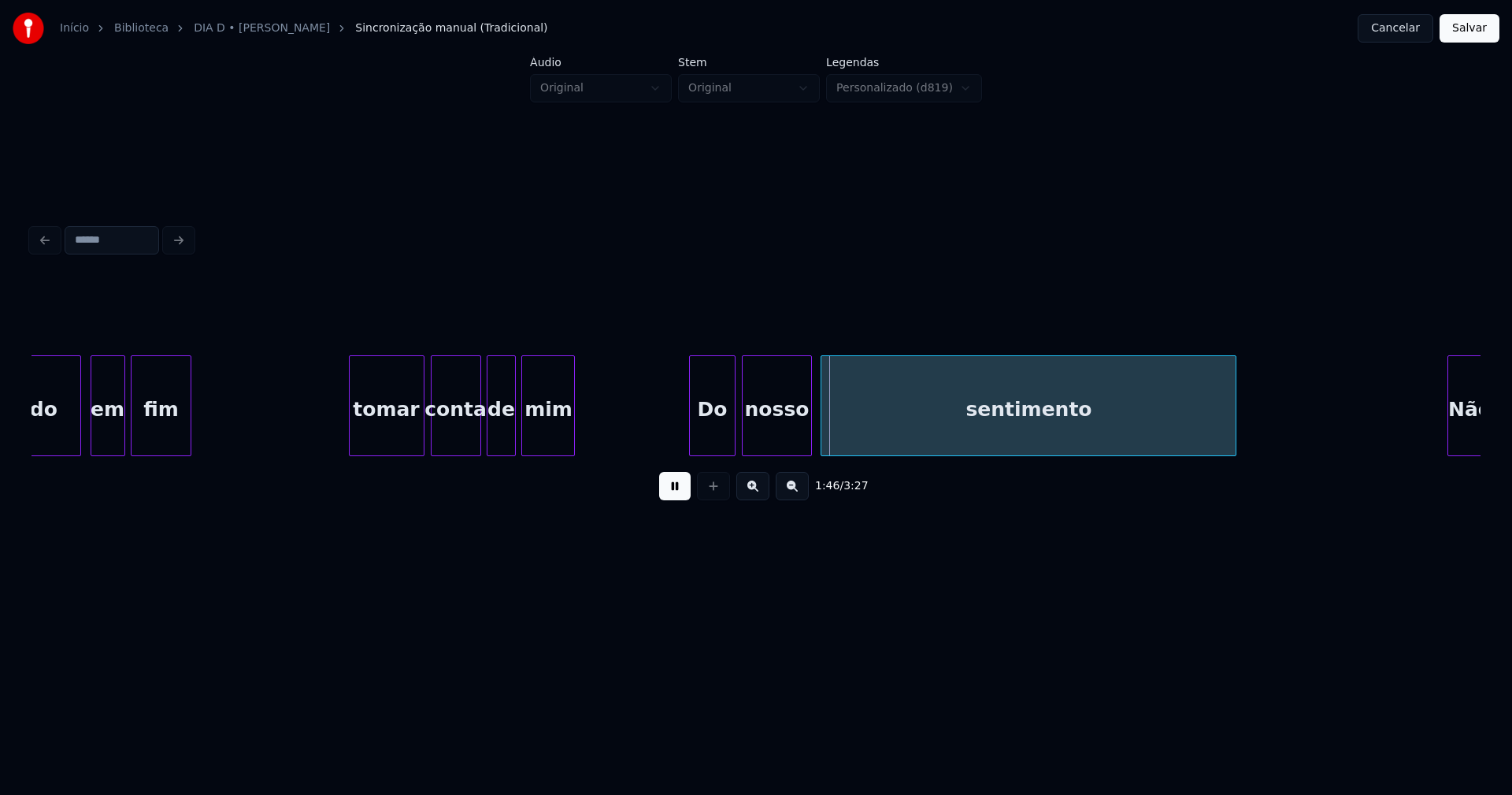
click at [621, 436] on div "em fim tomar conta de mim Do nosso sentimento tudo Não" at bounding box center [448, 405] width 32724 height 101
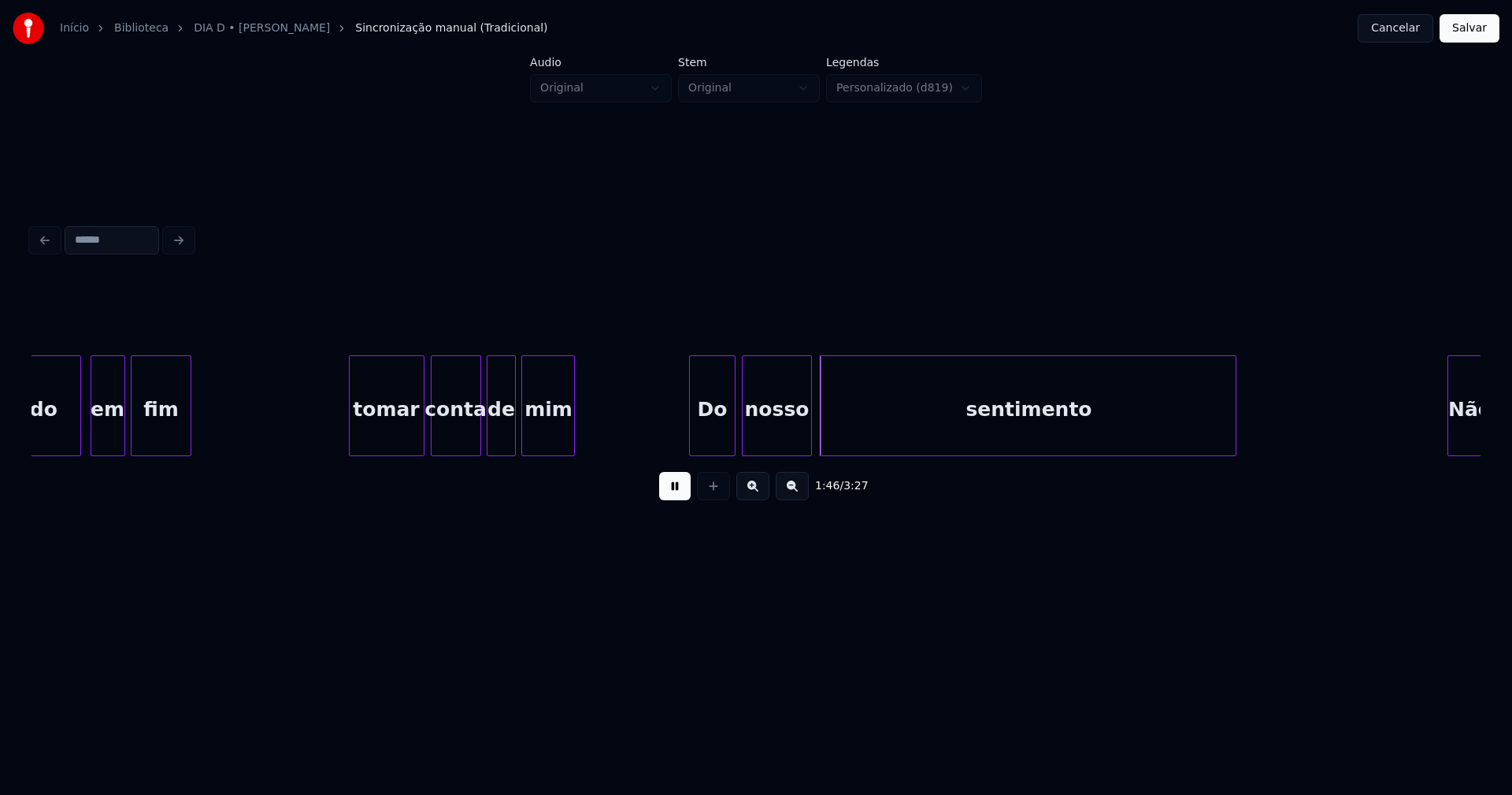
click at [593, 436] on div "em fim tomar conta de mim Do nosso sentimento tudo Não" at bounding box center [448, 405] width 32724 height 101
click at [658, 434] on div "em fim tomar conta de mim Do nosso sentimento tudo Não" at bounding box center [448, 405] width 32724 height 101
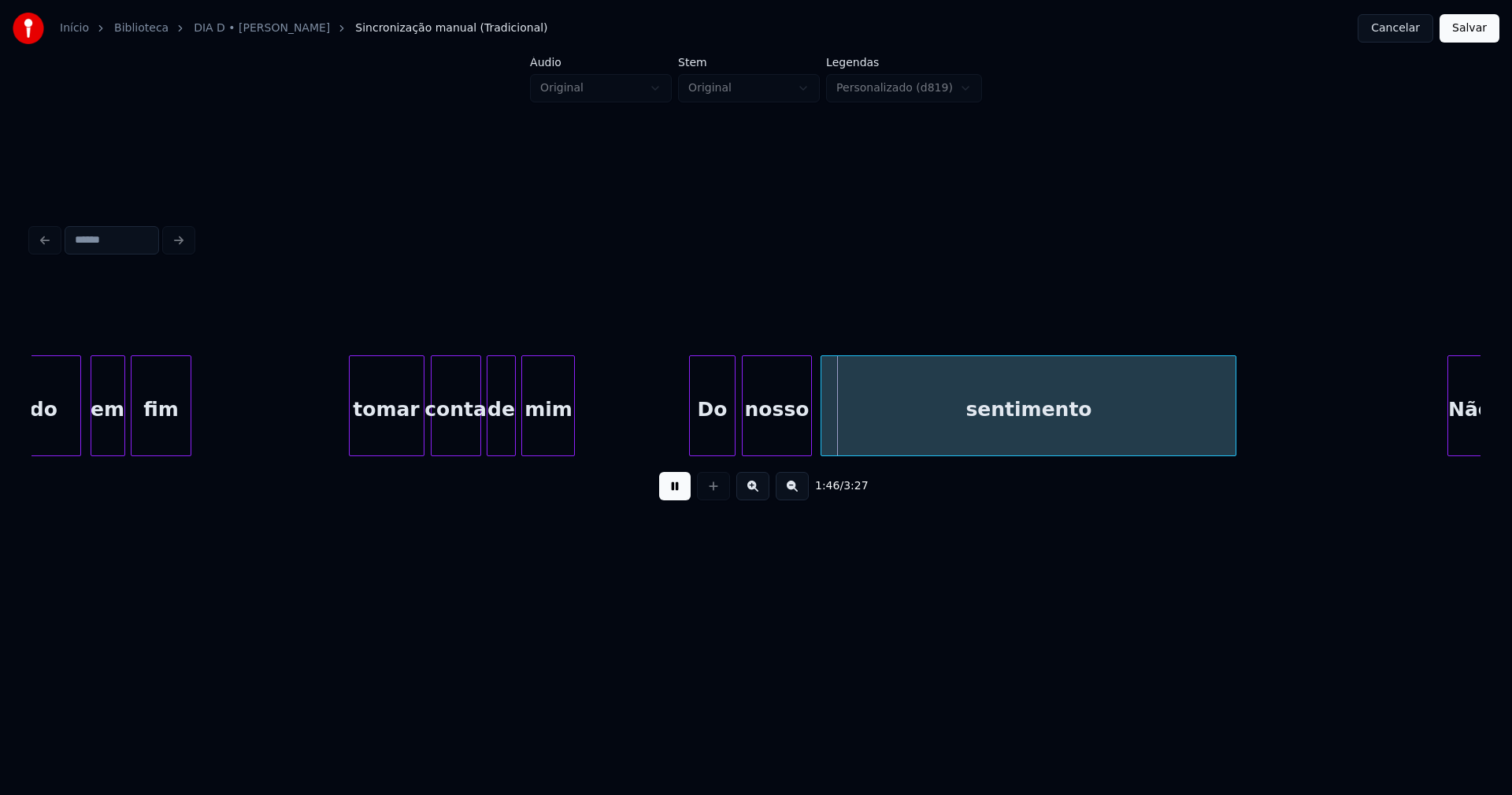
click at [670, 488] on button at bounding box center [675, 486] width 31 height 28
click at [707, 439] on div "Do" at bounding box center [712, 410] width 45 height 107
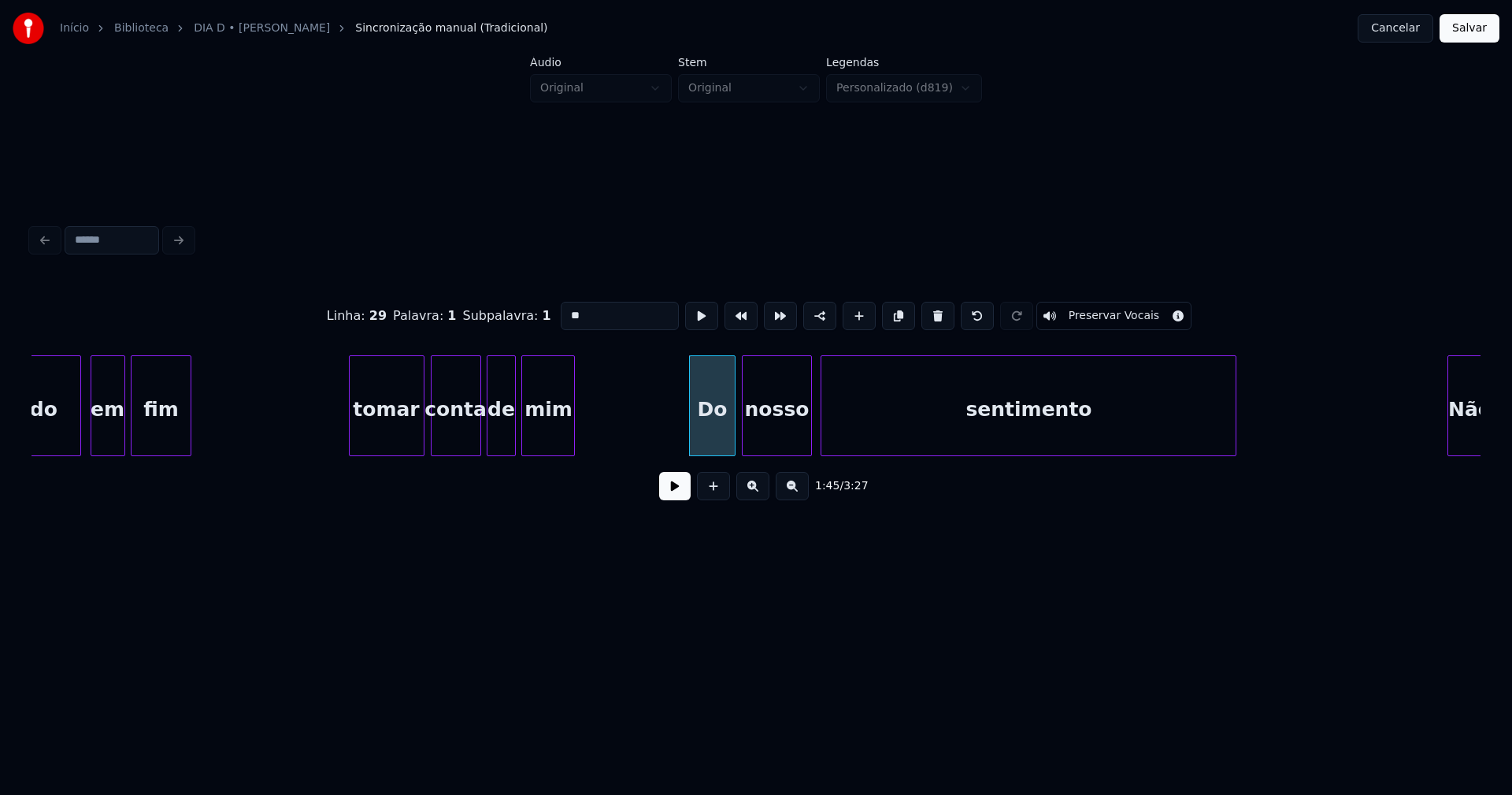
click at [591, 312] on input "**" at bounding box center [619, 316] width 118 height 28
click at [796, 423] on div "nosso" at bounding box center [776, 410] width 68 height 107
click at [974, 428] on div "sentimento" at bounding box center [1028, 410] width 414 height 107
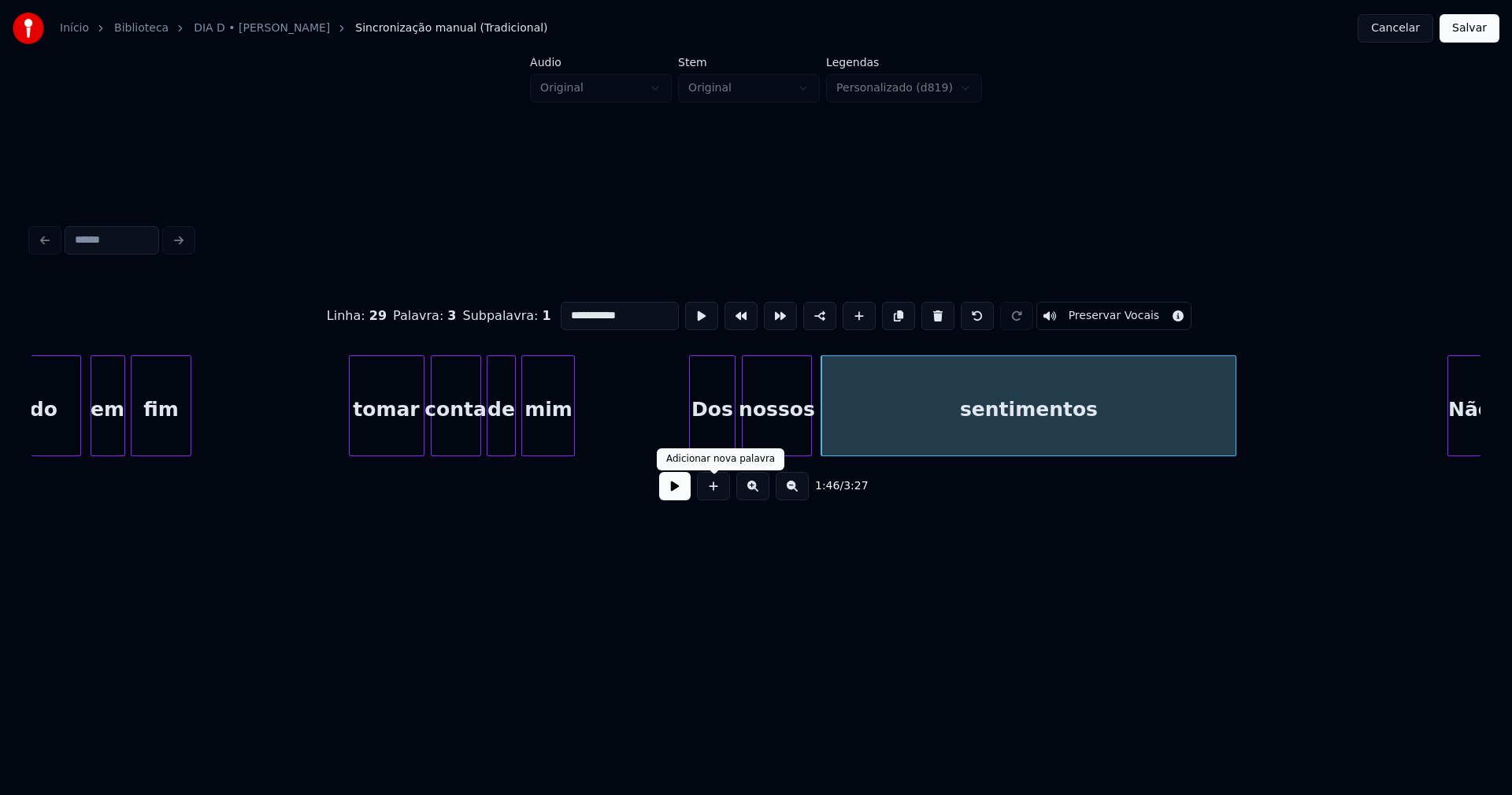
type input "**********"
click at [681, 486] on button at bounding box center [675, 486] width 31 height 28
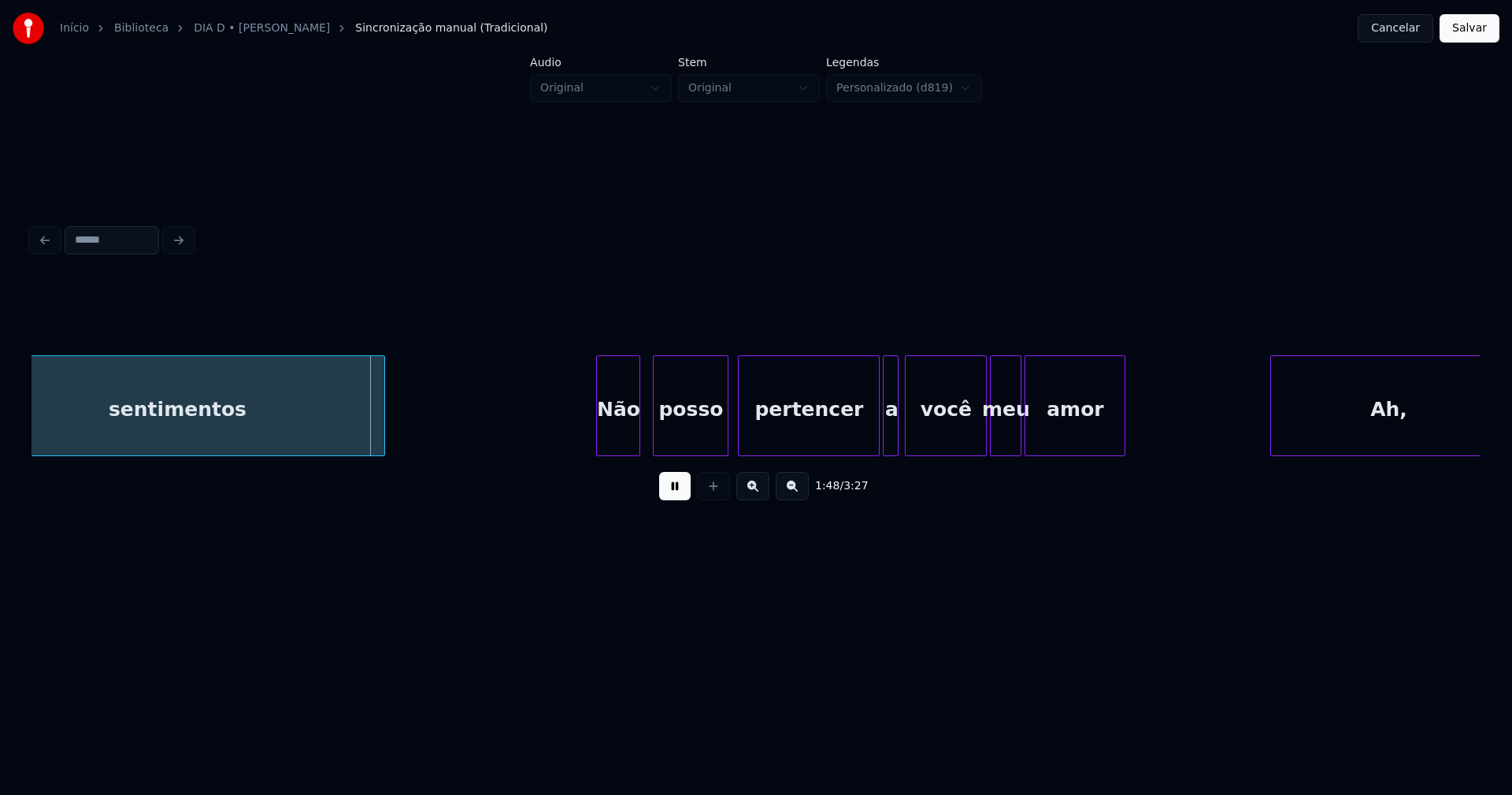
scroll to position [0, 16833]
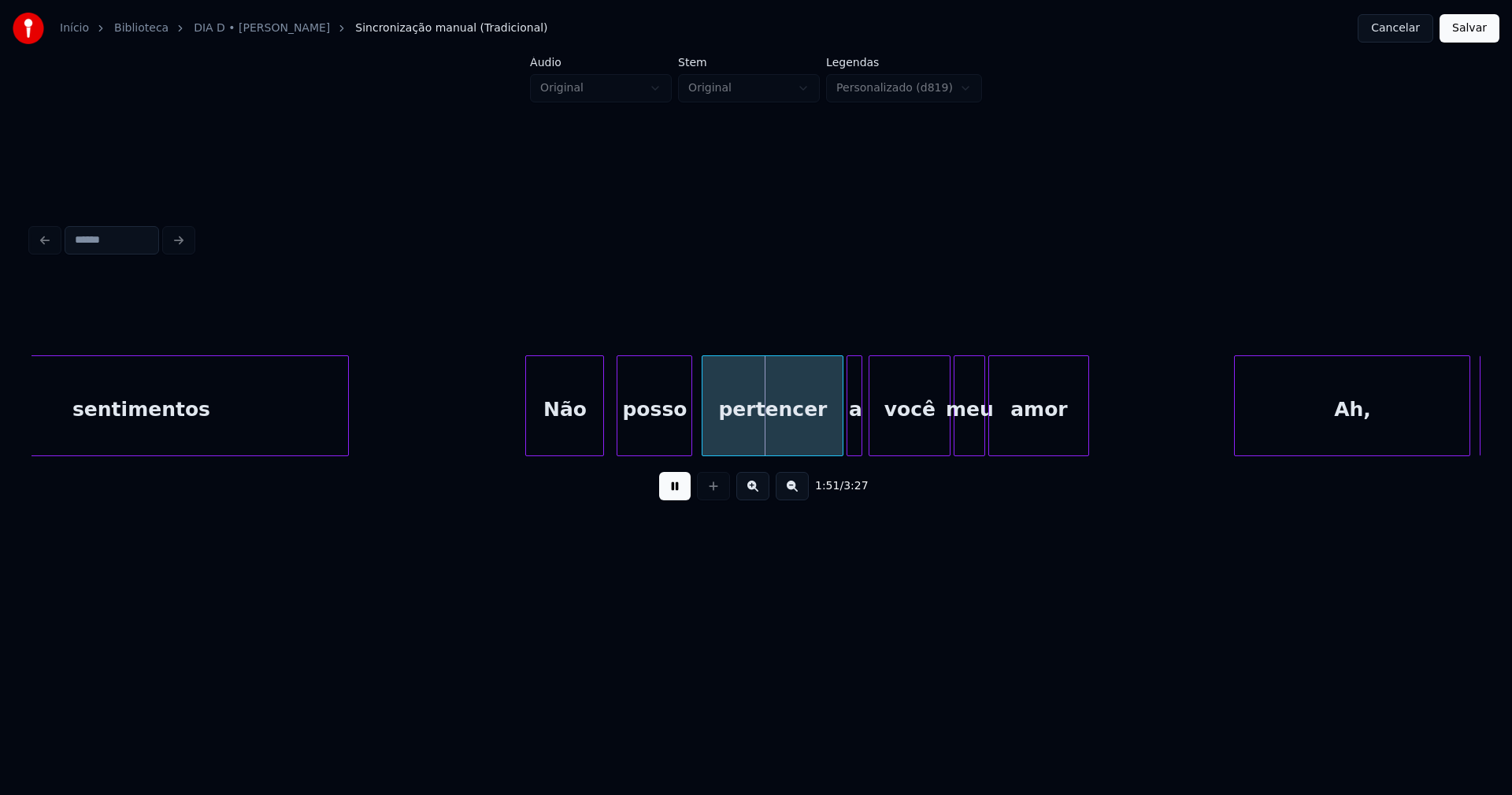
click at [527, 442] on div at bounding box center [528, 405] width 4 height 99
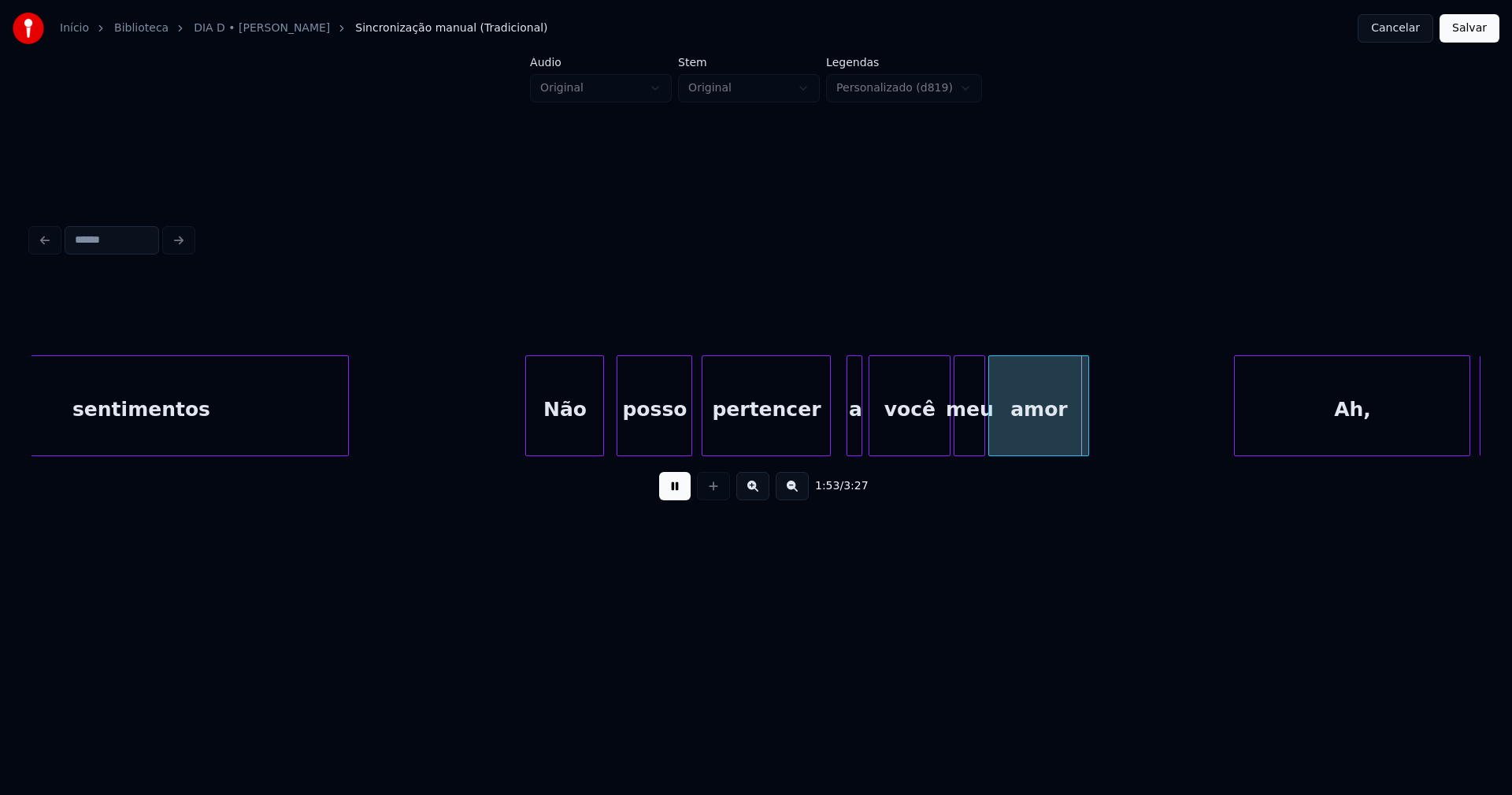
click at [825, 452] on div "sentimentos Não posso pertencer a você meu amor Ah, eu" at bounding box center [756, 405] width 1449 height 101
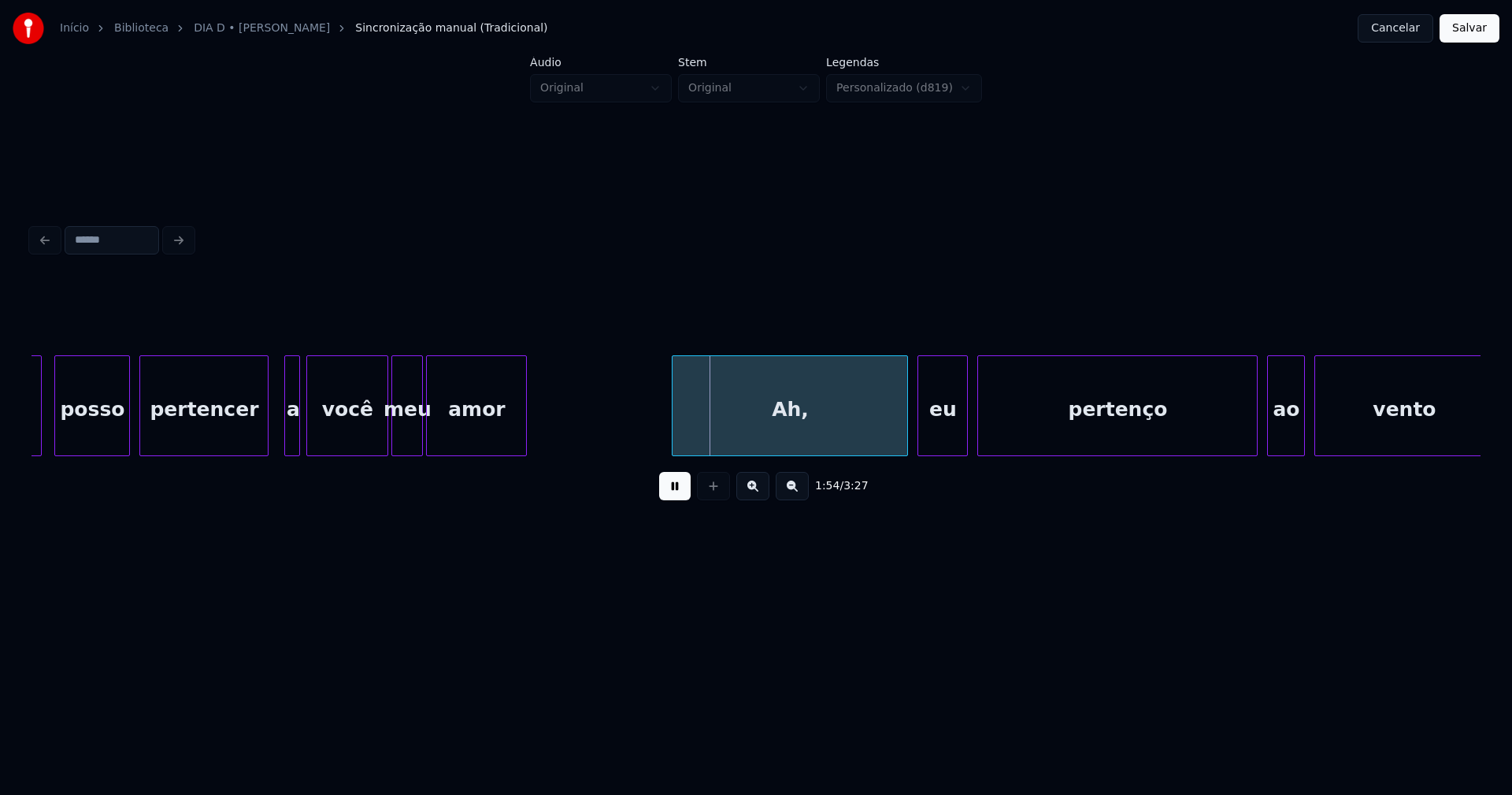
scroll to position [0, 17412]
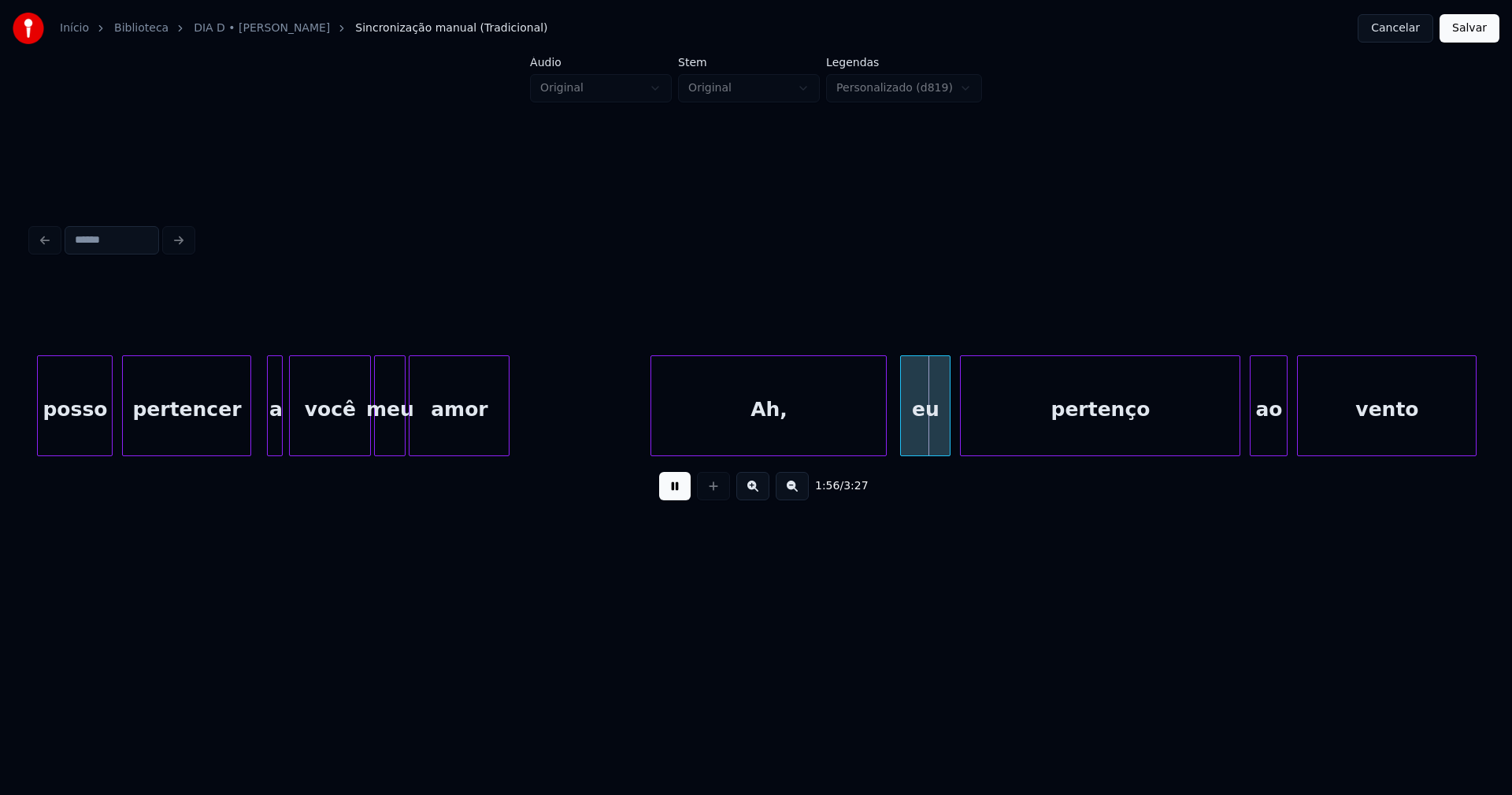
click at [826, 424] on div "Ah," at bounding box center [769, 410] width 235 height 107
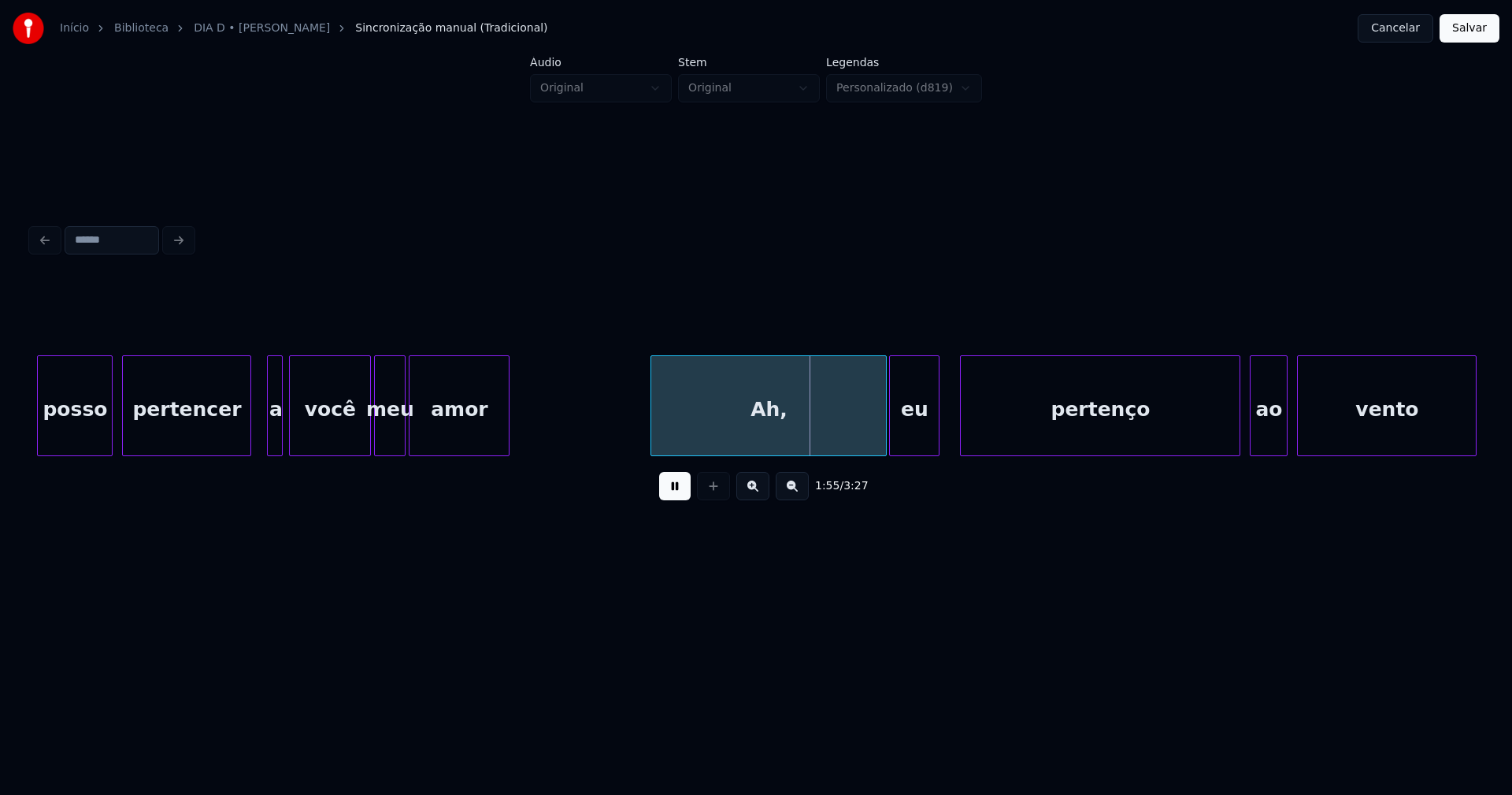
click at [918, 436] on div "eu" at bounding box center [914, 410] width 49 height 107
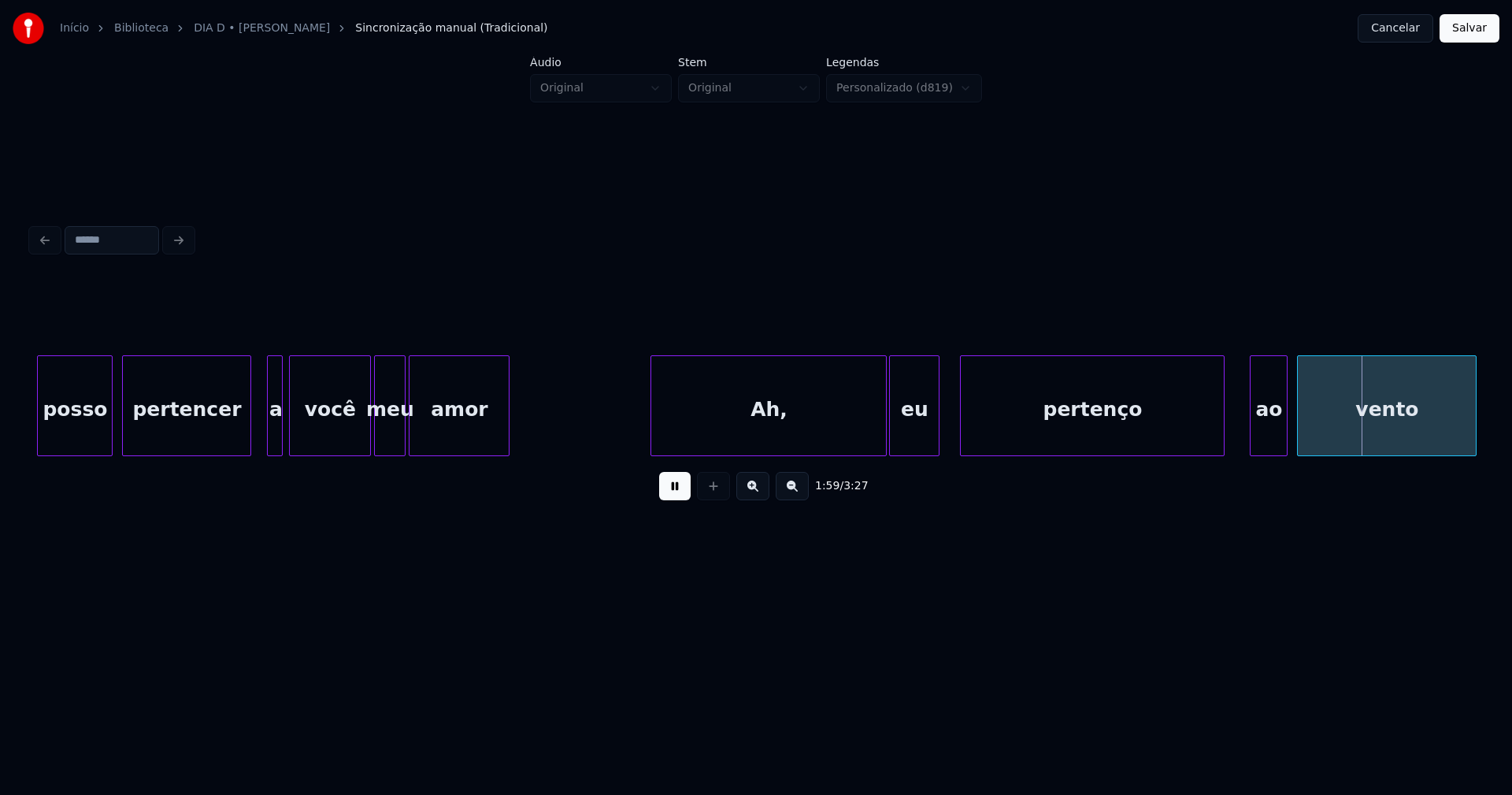
click at [1220, 438] on div at bounding box center [1221, 405] width 4 height 99
click at [1241, 439] on div at bounding box center [1241, 405] width 4 height 99
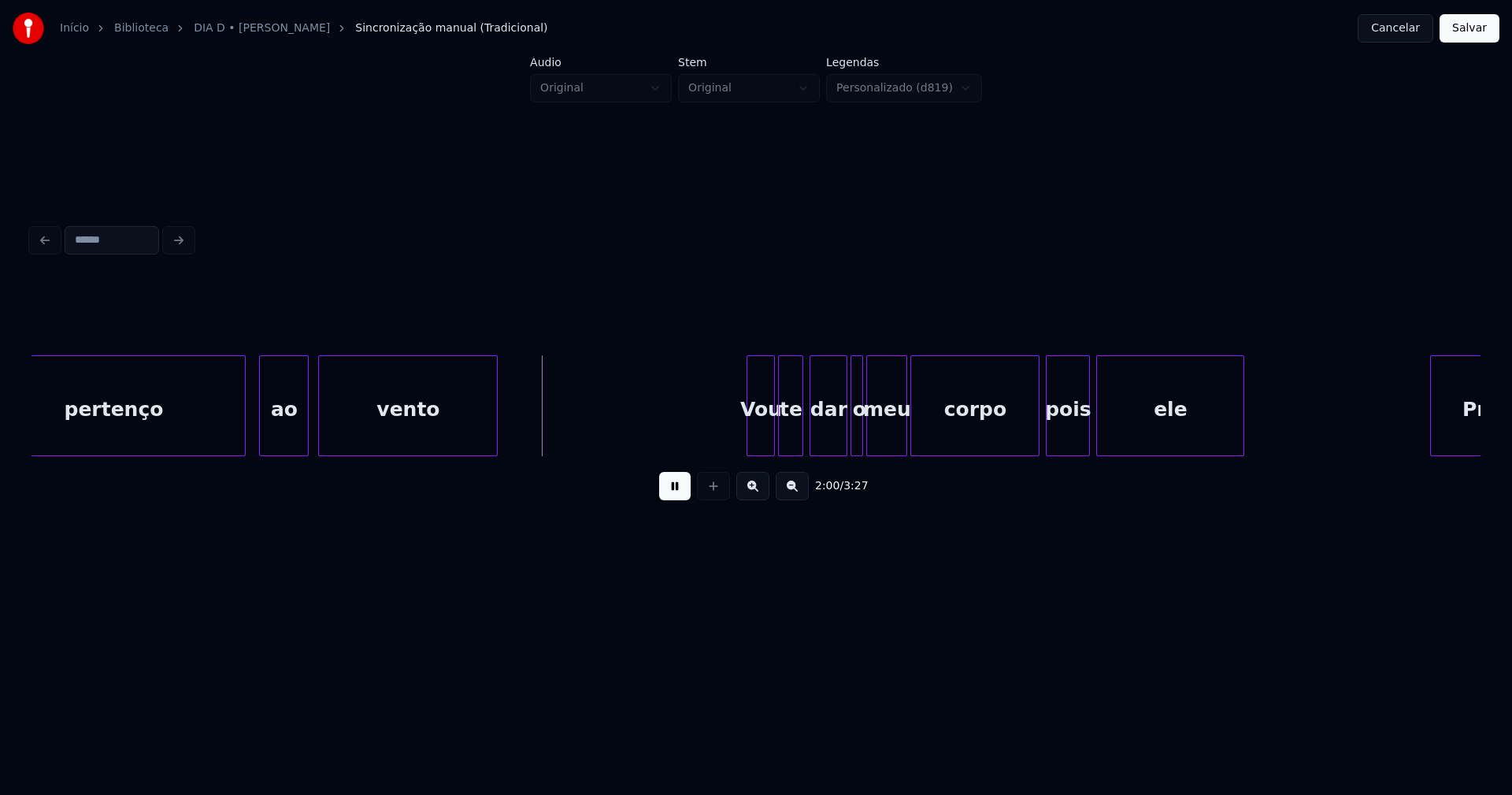
scroll to position [0, 18410]
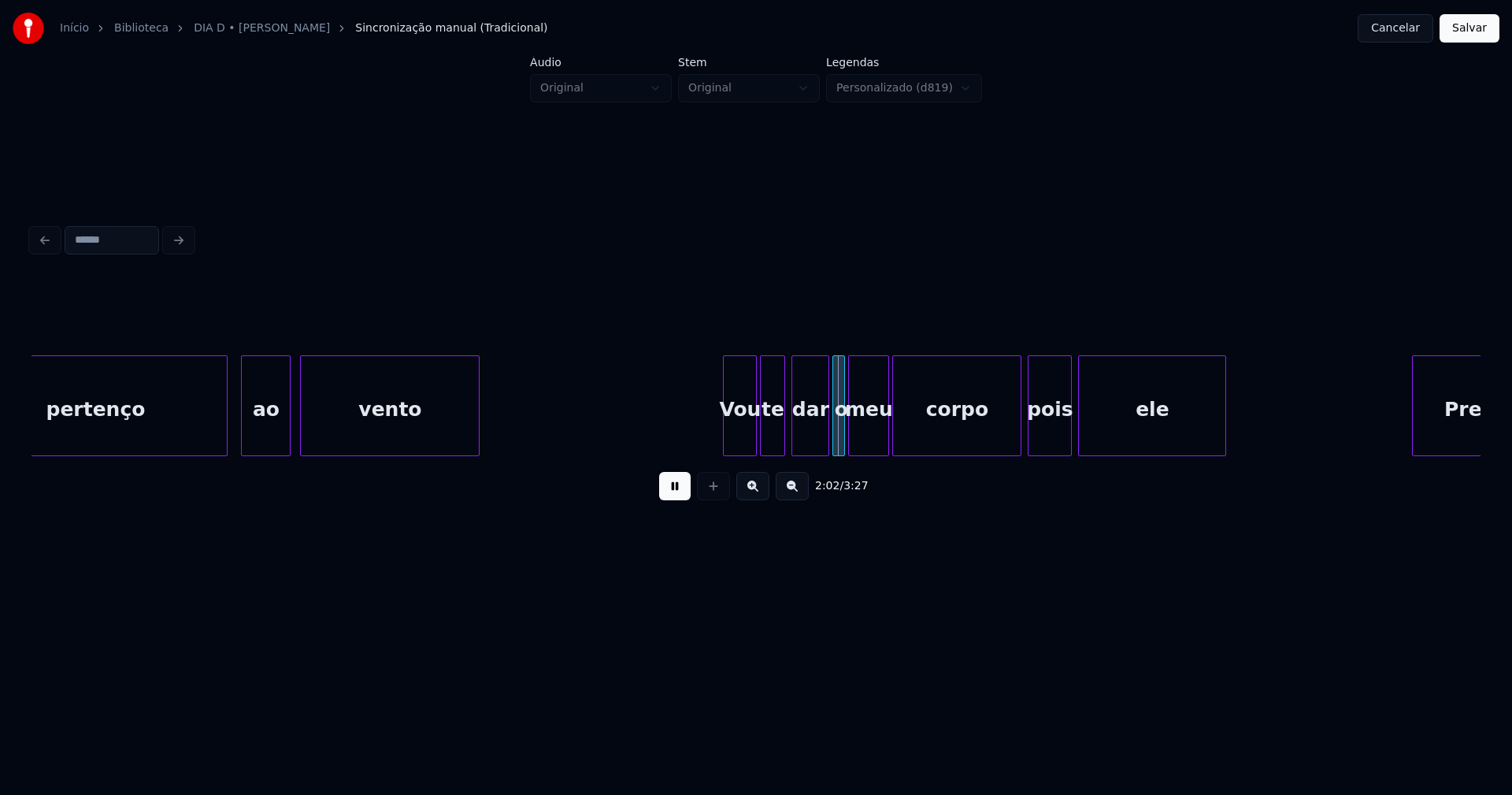
click at [726, 441] on div at bounding box center [725, 405] width 4 height 99
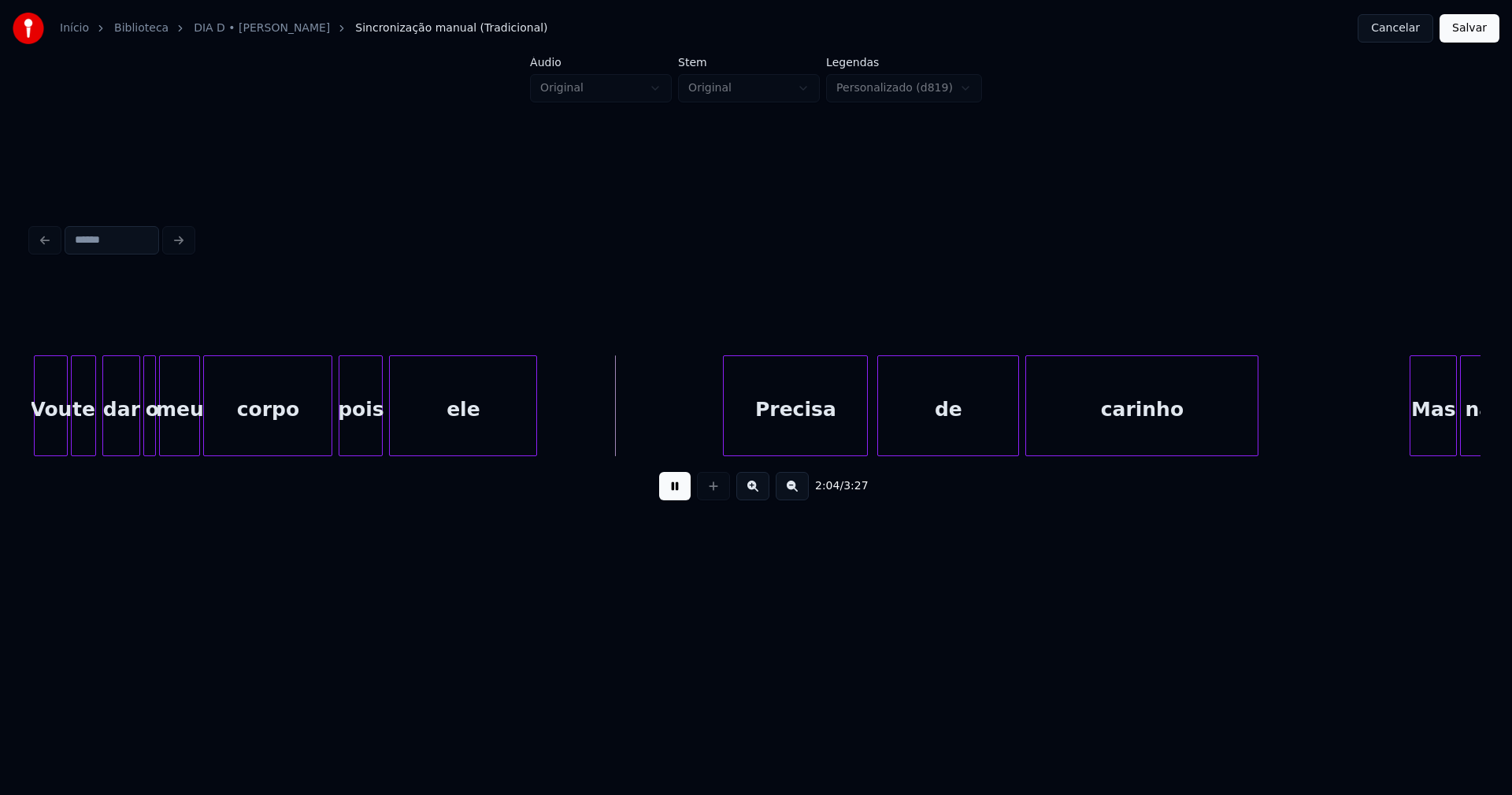
scroll to position [0, 19134]
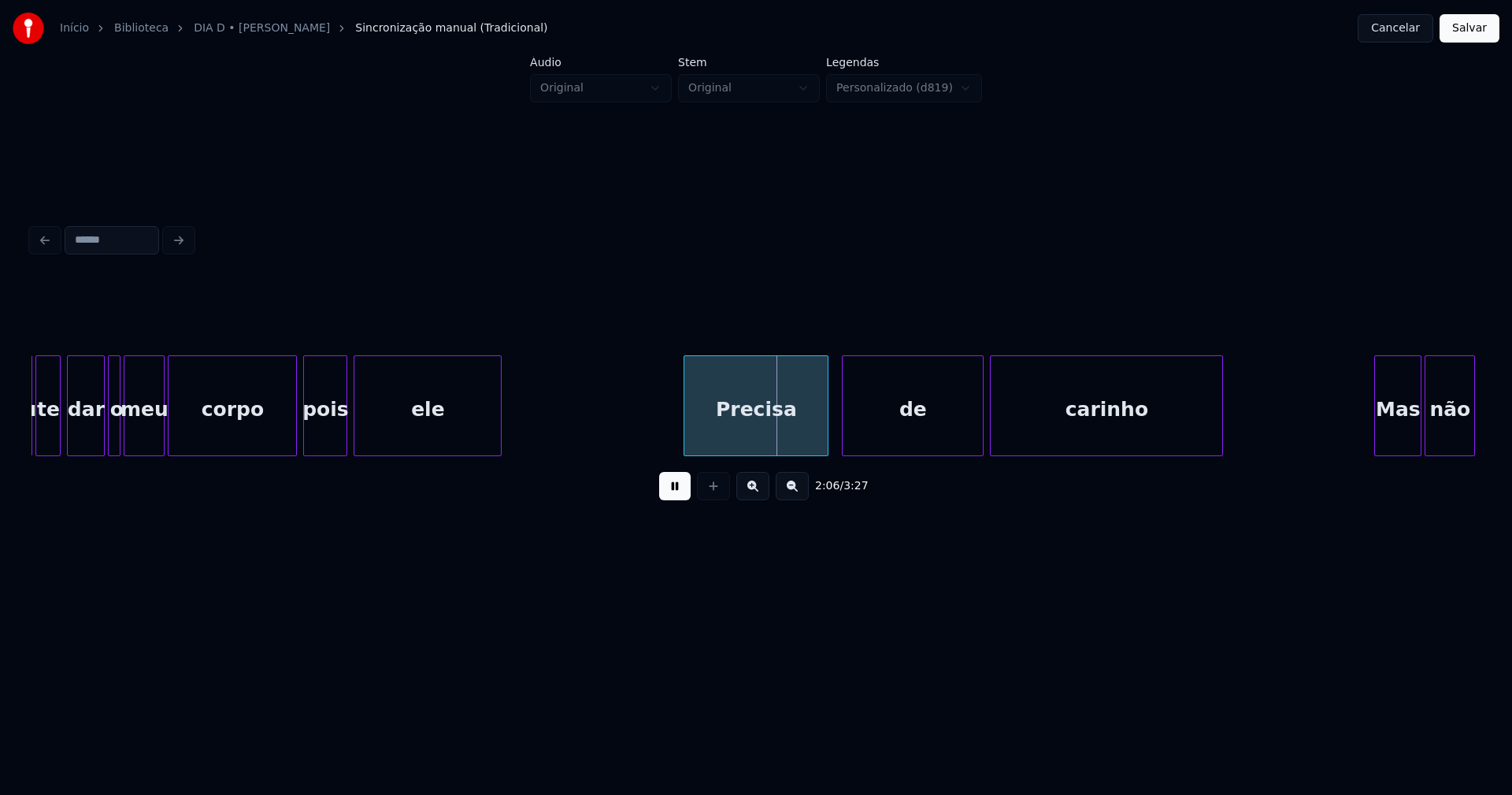
click at [796, 428] on div "Precisa" at bounding box center [756, 410] width 143 height 107
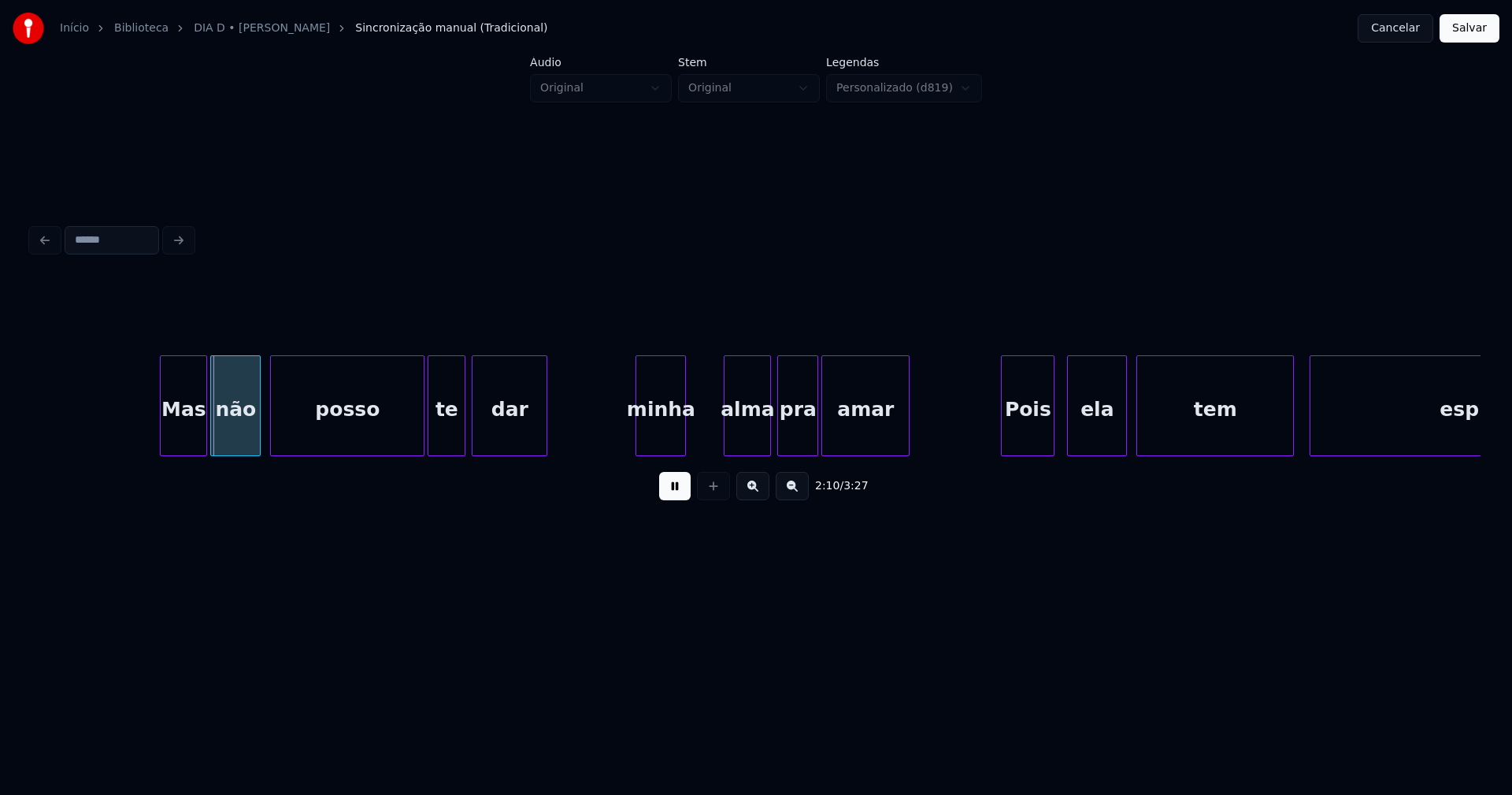
scroll to position [0, 20403]
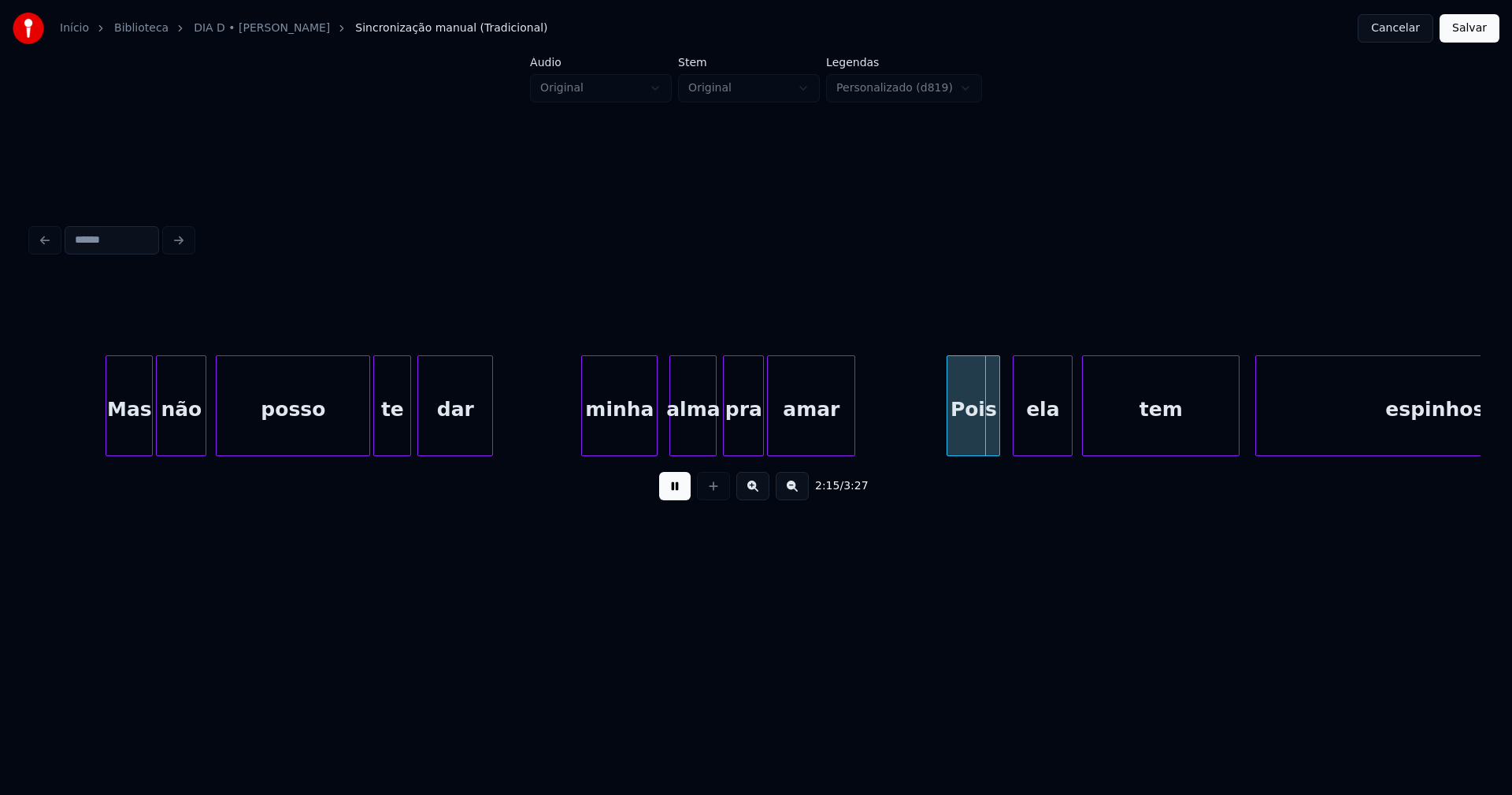
click at [653, 421] on div at bounding box center [654, 405] width 4 height 99
click at [619, 427] on div "minha" at bounding box center [619, 410] width 75 height 107
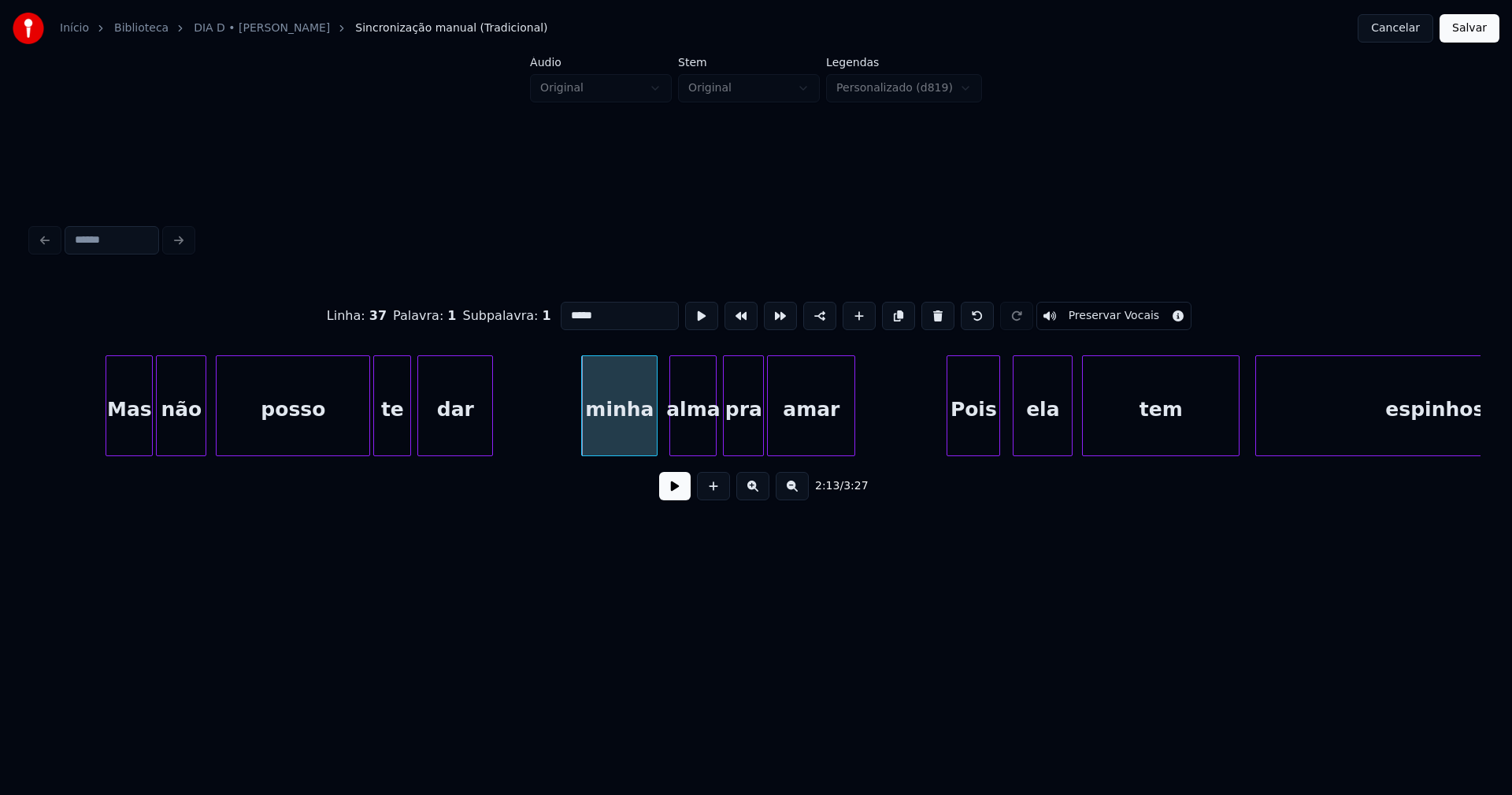
click at [568, 310] on input "*****" at bounding box center [619, 316] width 118 height 28
type input "*****"
click at [677, 500] on button at bounding box center [675, 486] width 31 height 28
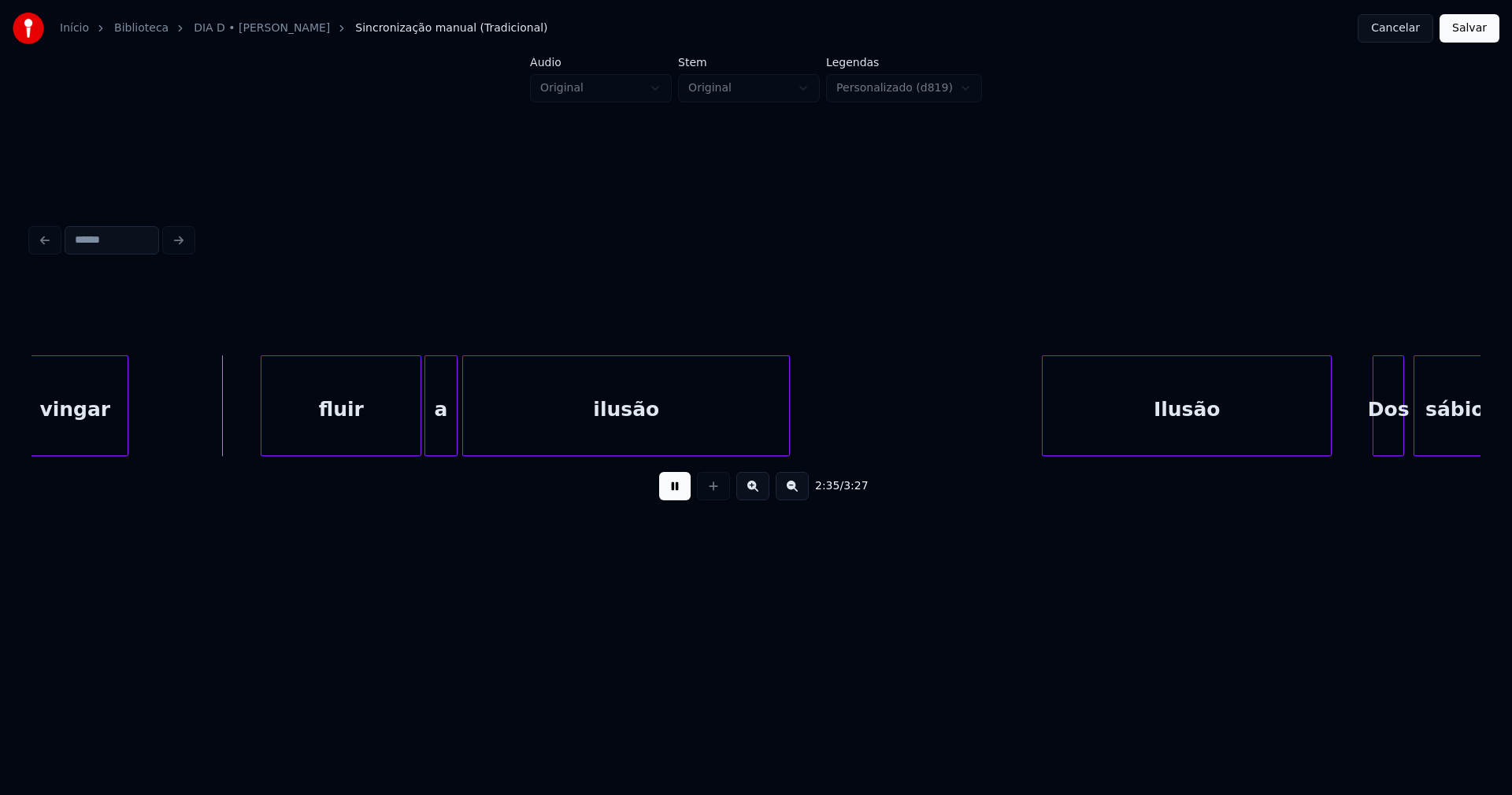
scroll to position [0, 24407]
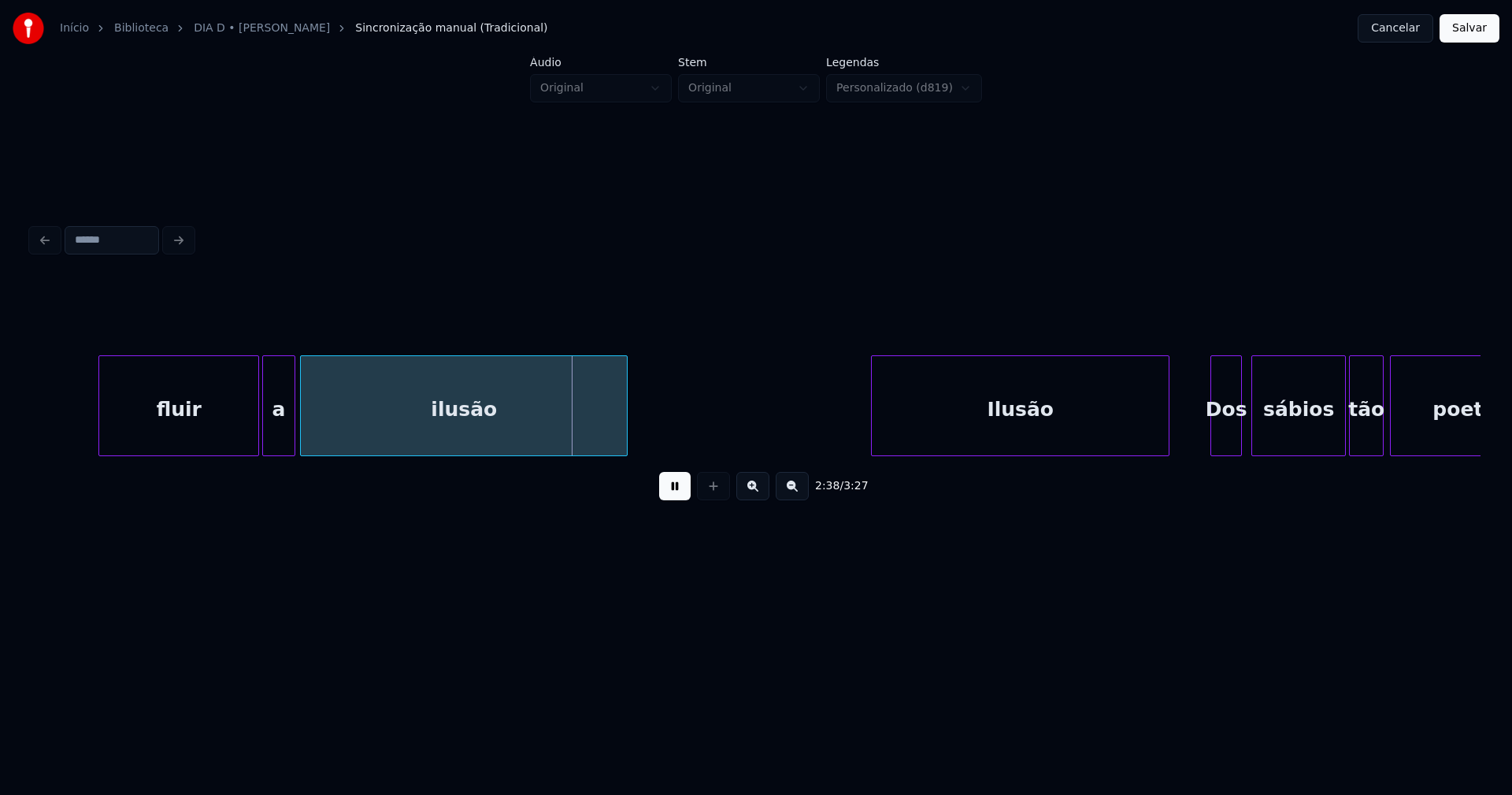
click at [875, 439] on div at bounding box center [874, 405] width 4 height 99
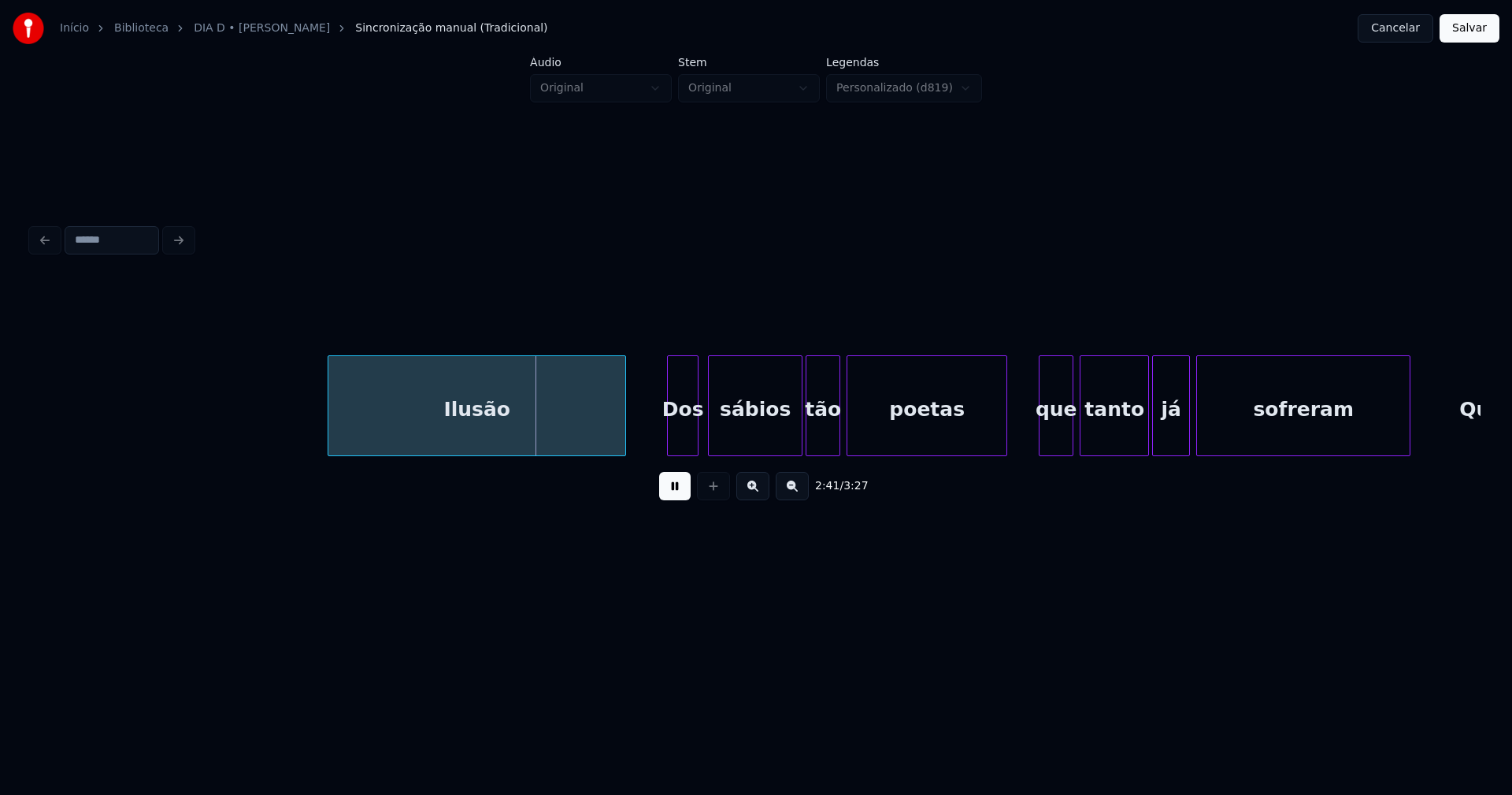
scroll to position [0, 25005]
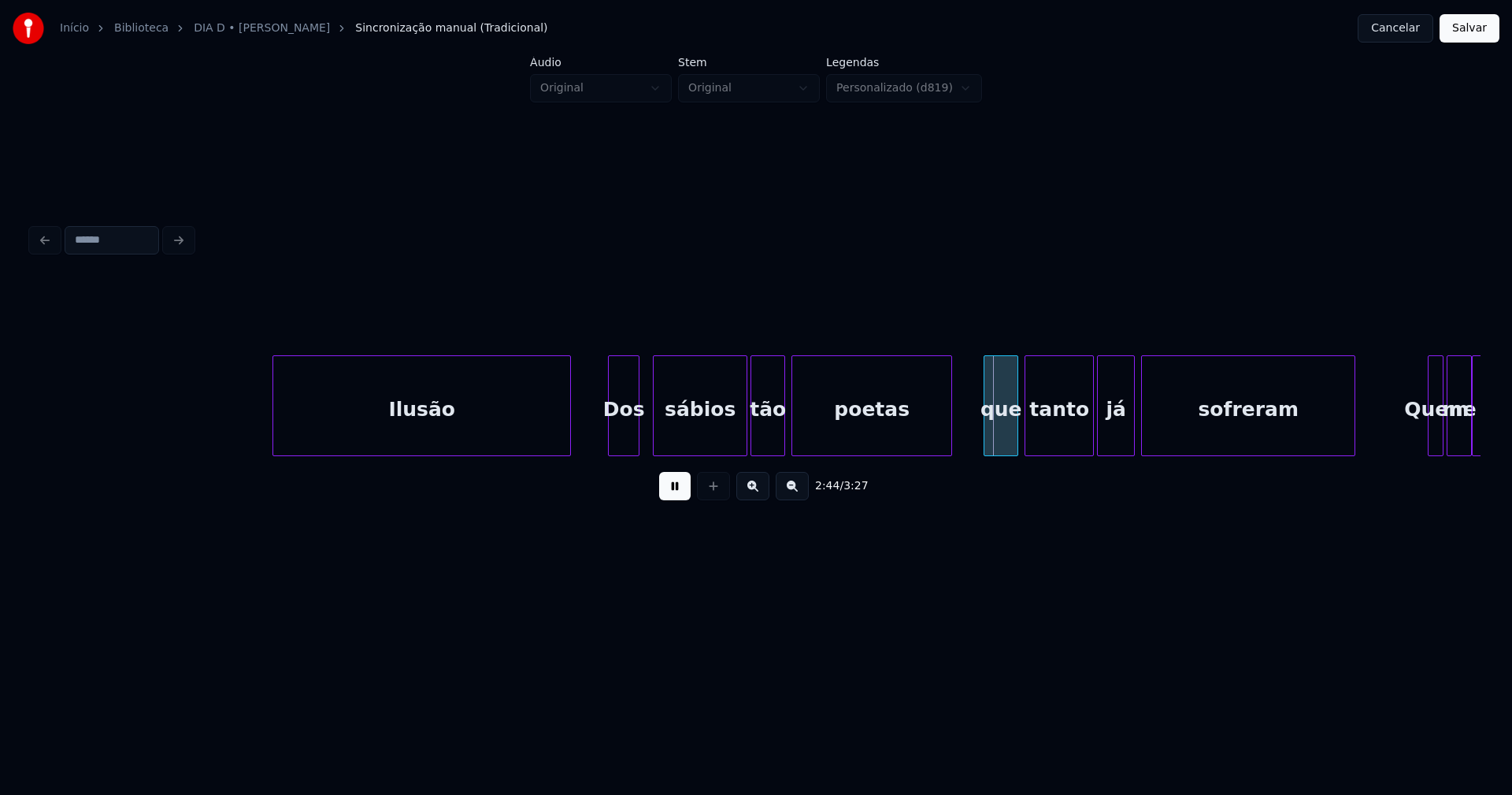
click at [626, 446] on div "Dos" at bounding box center [624, 410] width 30 height 107
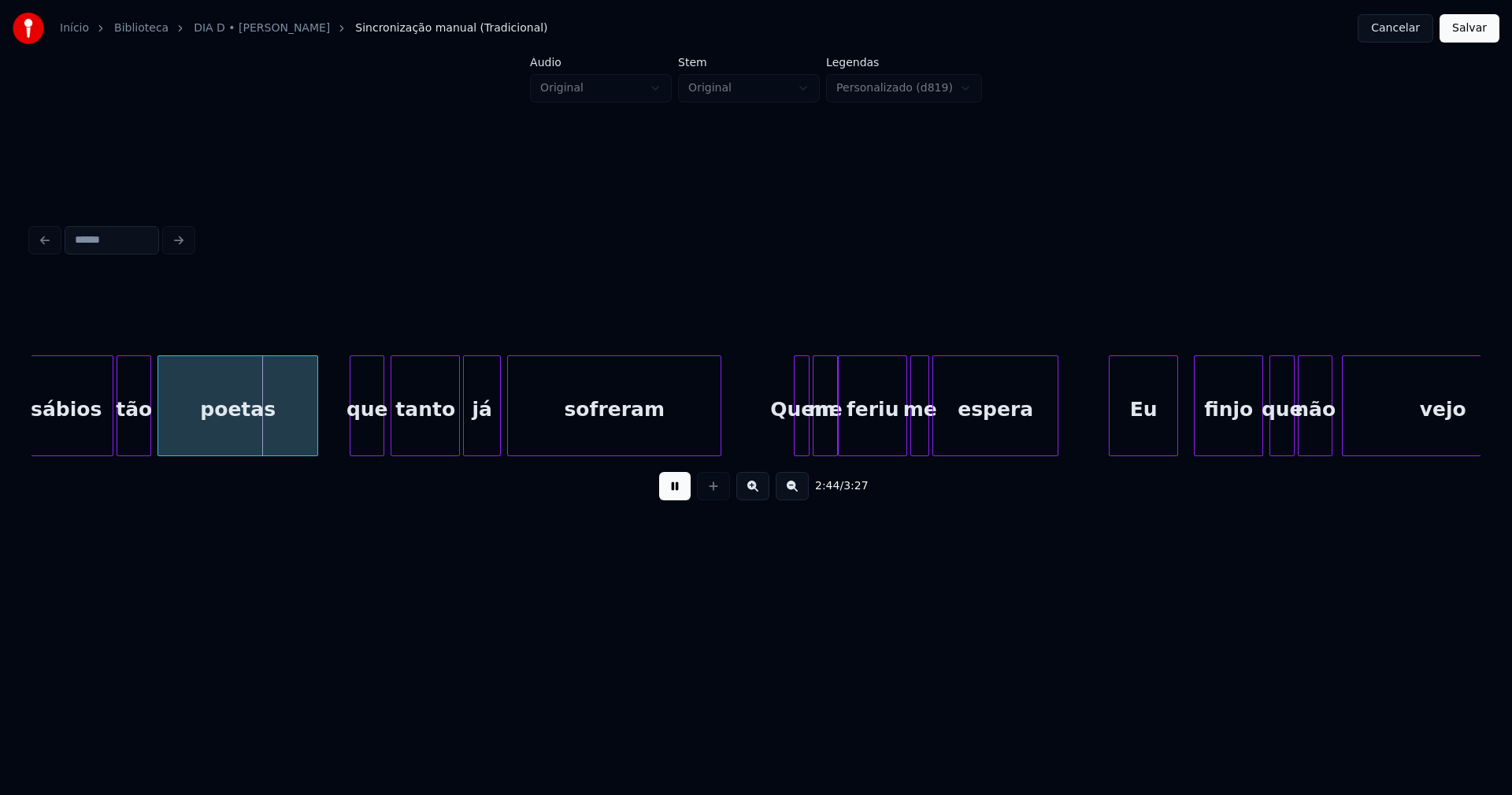
scroll to position [0, 25658]
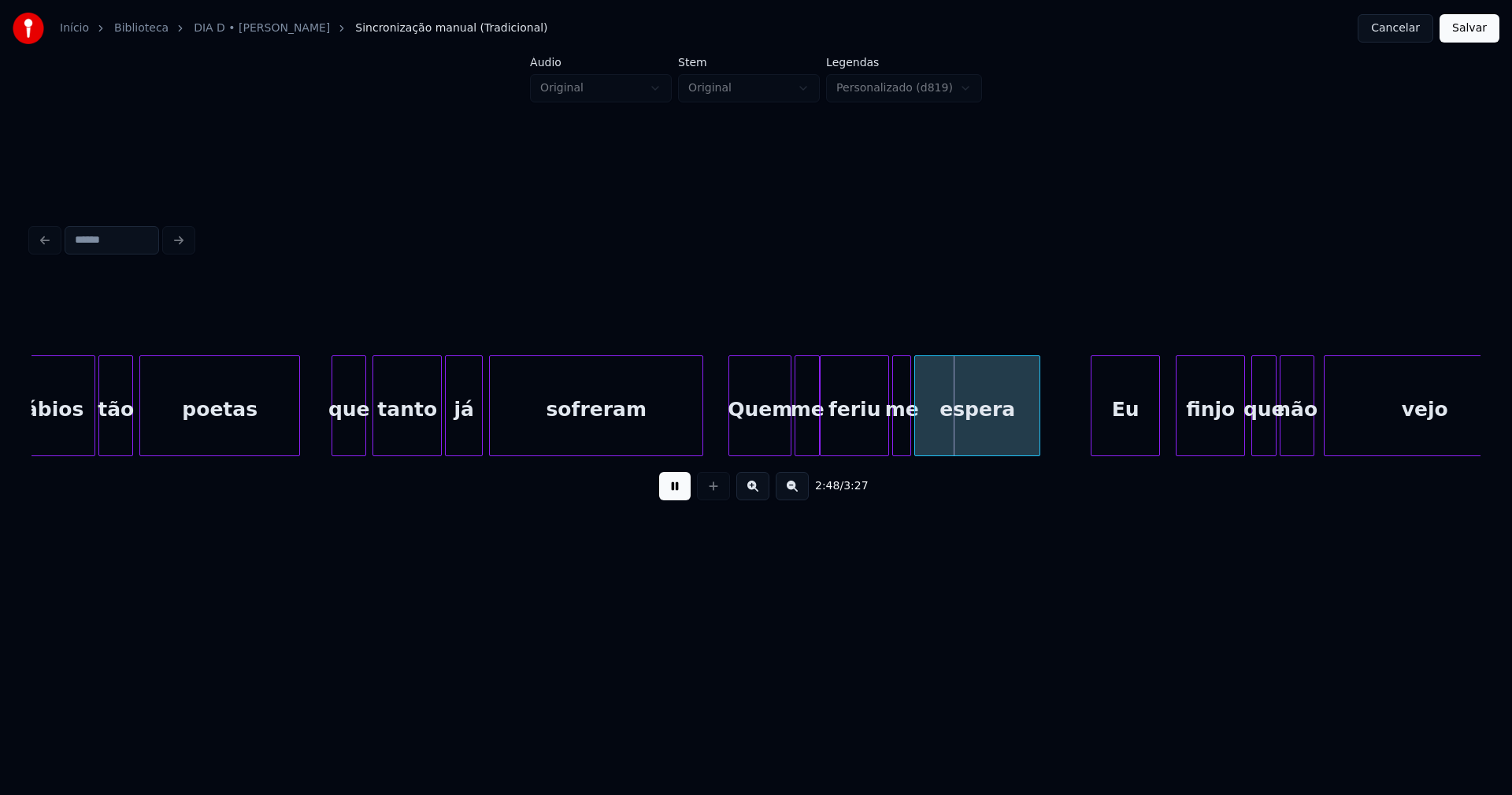
click at [729, 441] on div at bounding box center [731, 405] width 4 height 99
click at [675, 491] on button at bounding box center [675, 486] width 31 height 28
click at [760, 448] on div at bounding box center [758, 405] width 4 height 99
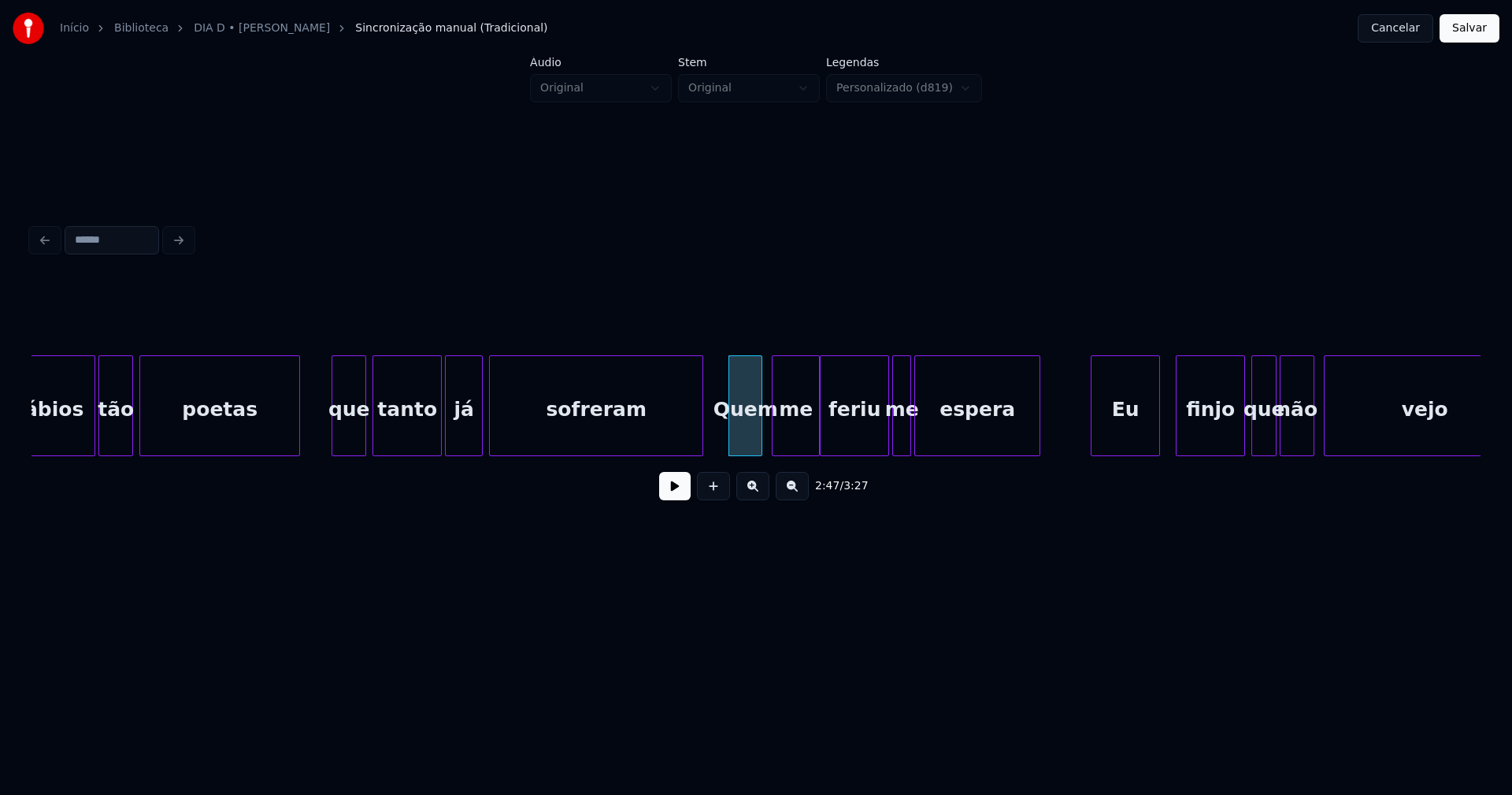
click at [773, 446] on div at bounding box center [774, 405] width 4 height 99
click at [790, 439] on div "me" at bounding box center [796, 410] width 46 height 107
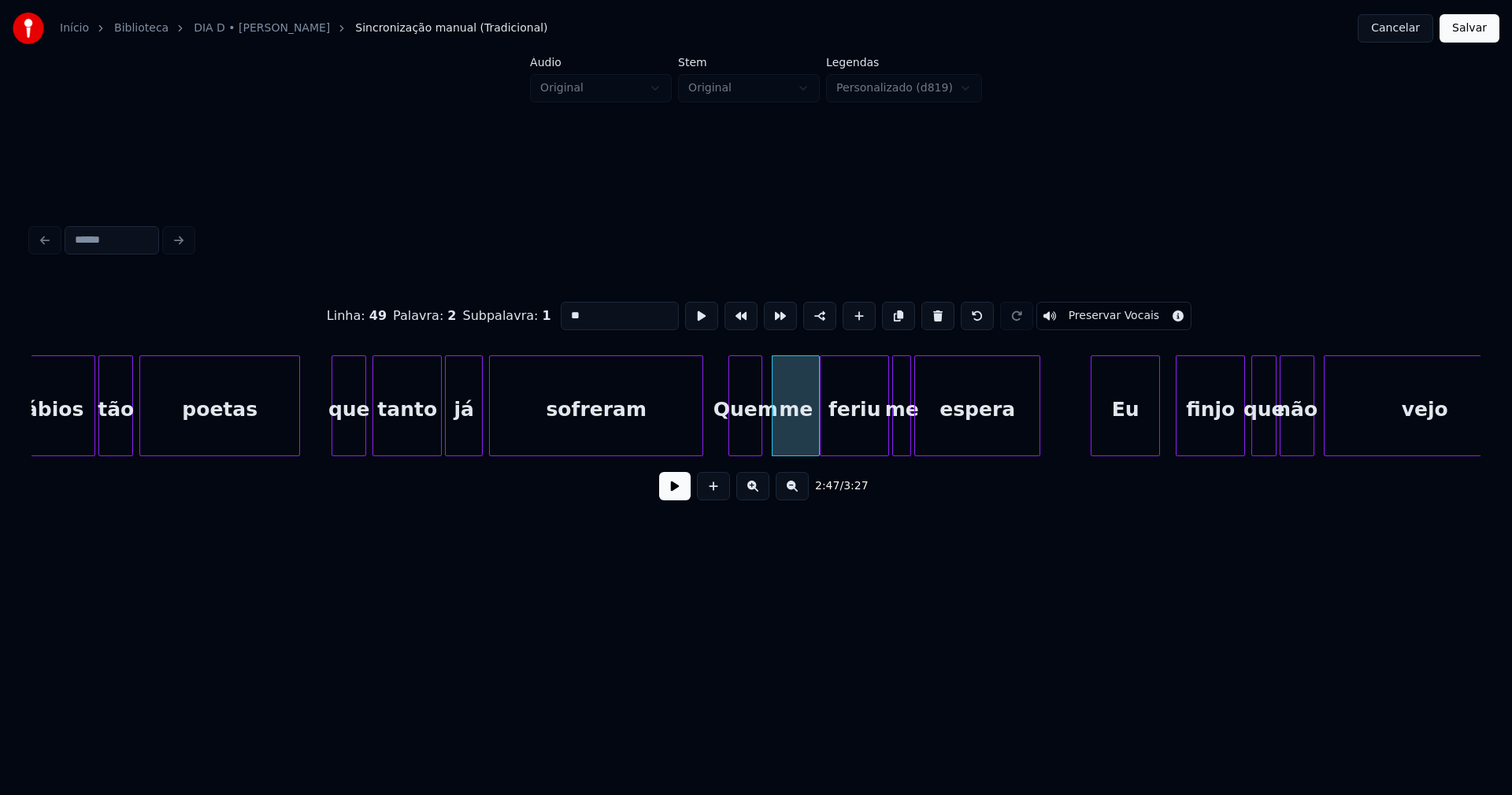
drag, startPoint x: 585, startPoint y: 312, endPoint x: 495, endPoint y: 318, distance: 90.2
click at [495, 318] on div "Linha : 49 [GEOGRAPHIC_DATA] : 2 Subpalavra : 1 ** Preservar Vocais" at bounding box center [756, 316] width 1449 height 78
click at [750, 434] on div "Quem" at bounding box center [745, 410] width 32 height 107
drag, startPoint x: 575, startPoint y: 308, endPoint x: 425, endPoint y: 308, distance: 150.0
click at [426, 308] on div "Linha : 49 [GEOGRAPHIC_DATA] : 1 Subpalavra : 1 **** Preservar Vocais" at bounding box center [756, 316] width 1449 height 78
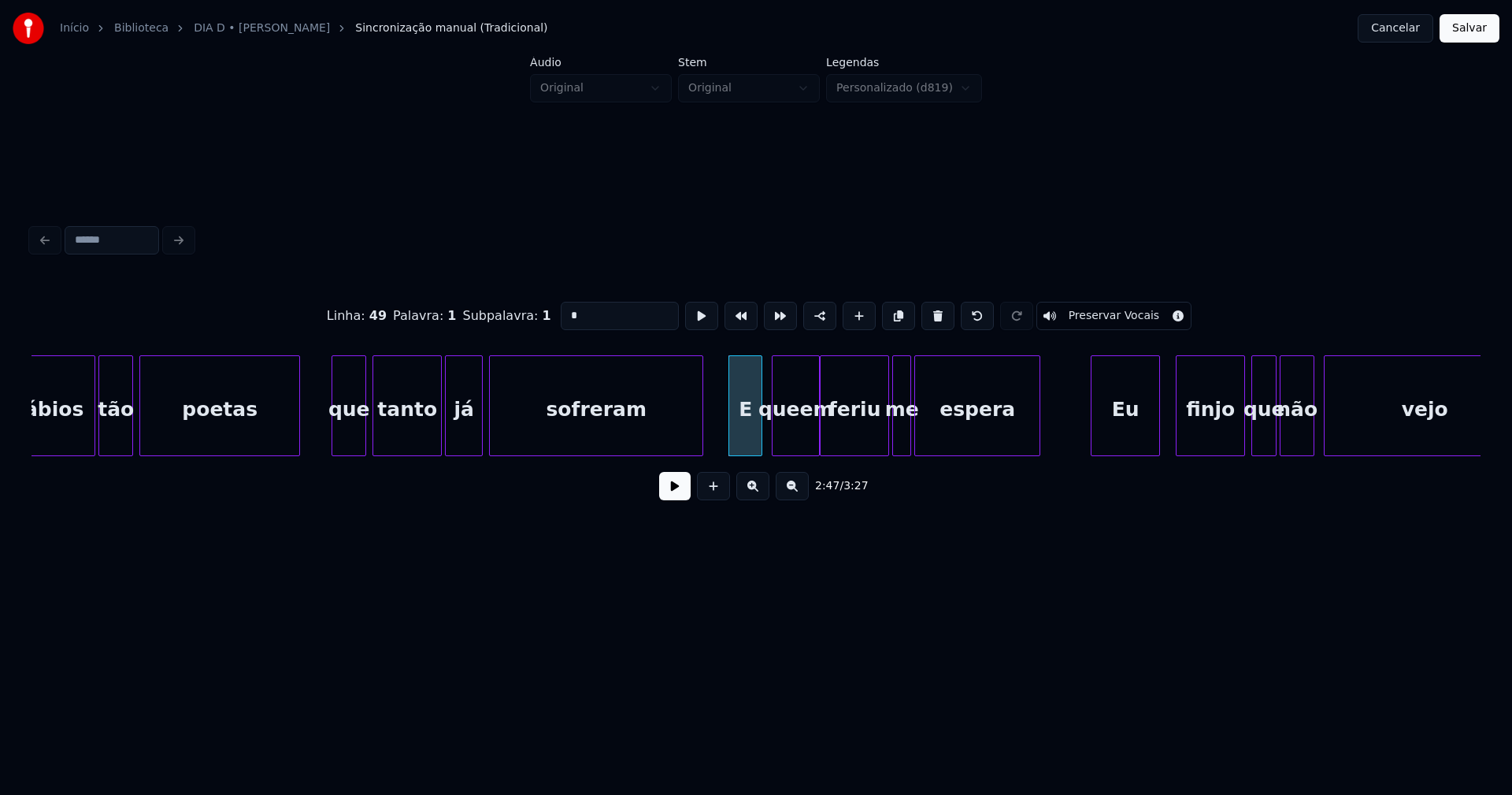
click at [807, 421] on div "queem" at bounding box center [796, 410] width 46 height 107
click at [579, 310] on input "*****" at bounding box center [619, 316] width 118 height 28
type input "****"
click at [677, 485] on button at bounding box center [675, 486] width 31 height 28
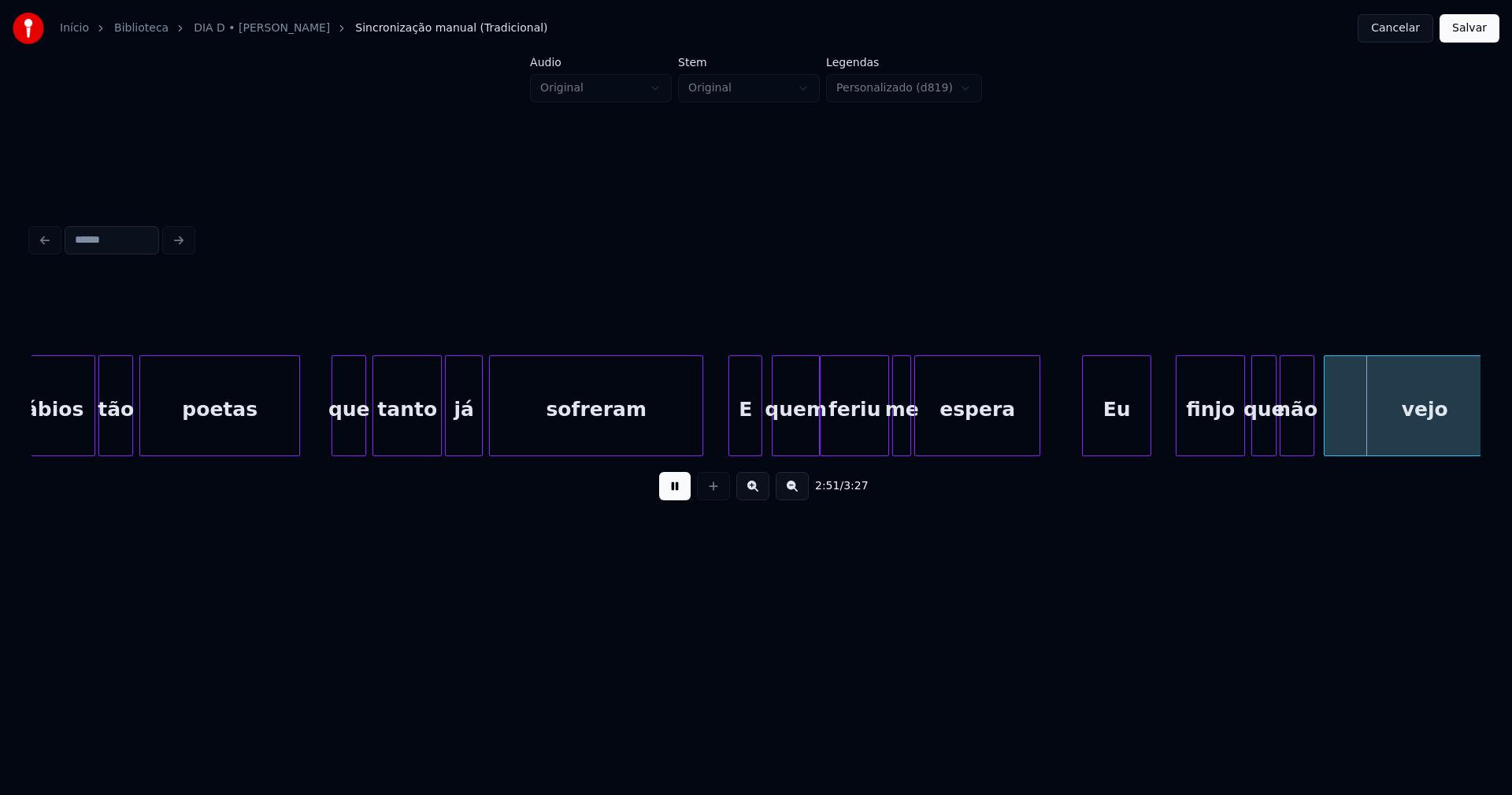
click at [1131, 427] on div "Eu" at bounding box center [1117, 410] width 68 height 107
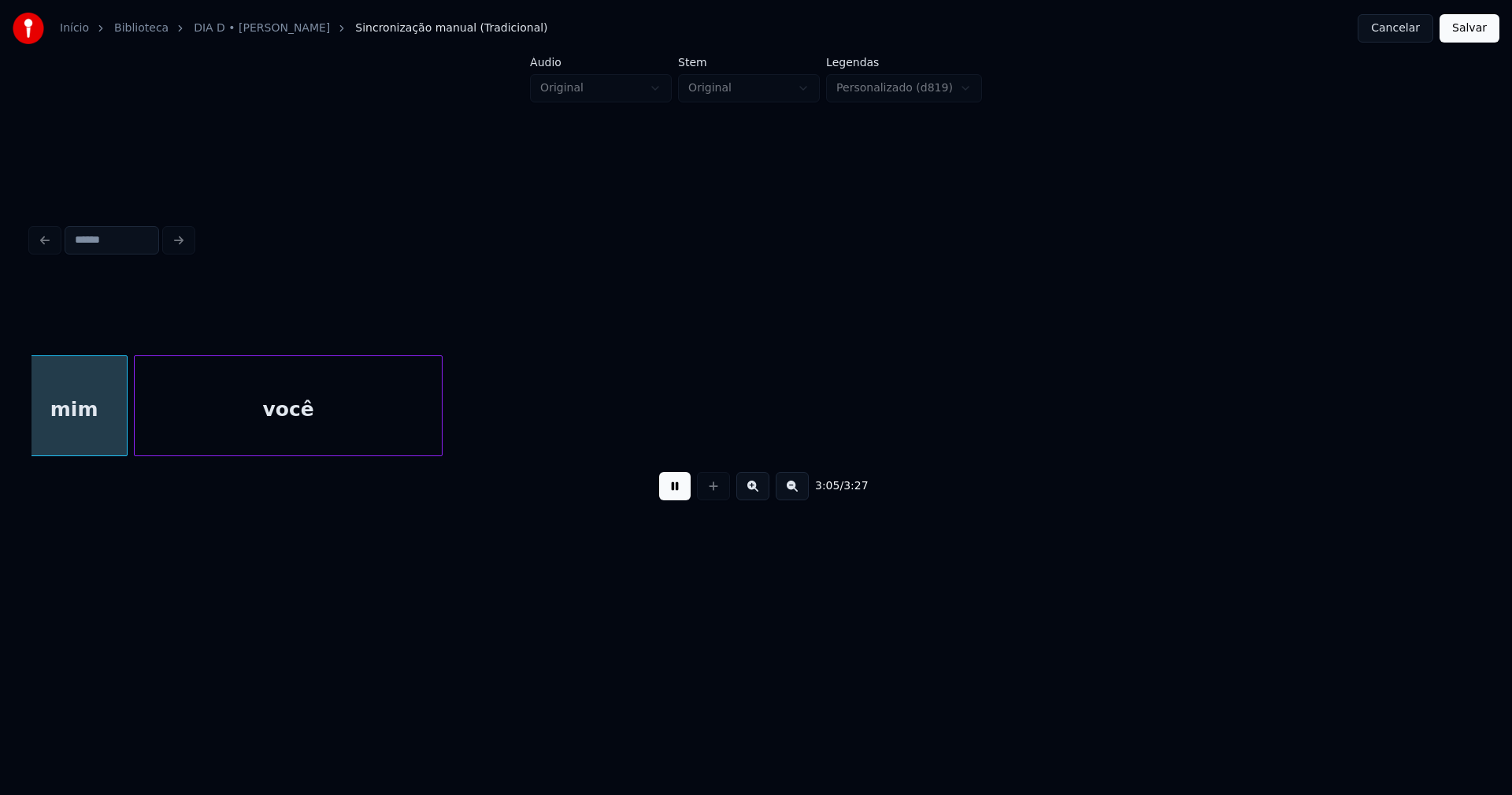
scroll to position [0, 29224]
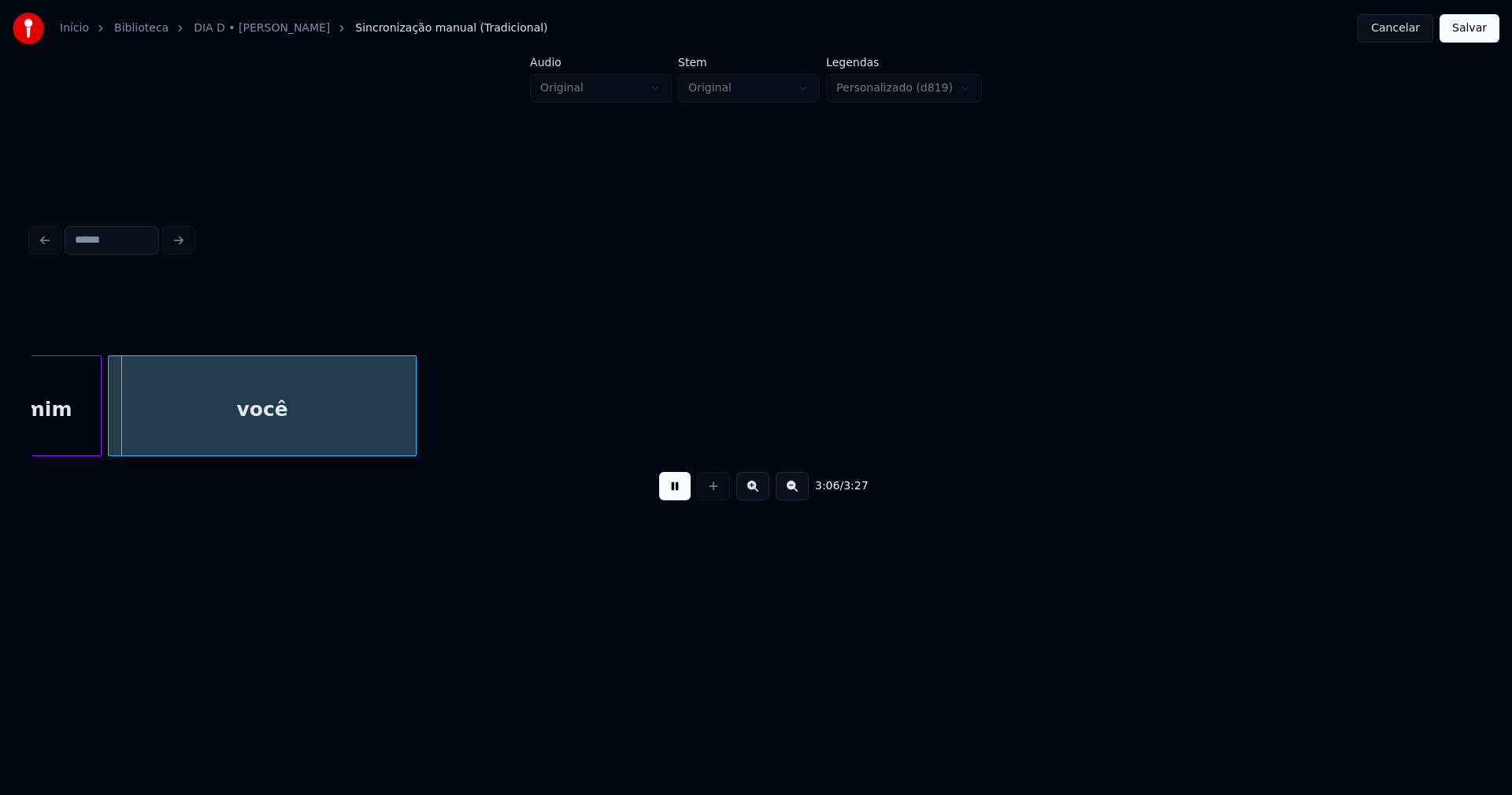
click at [1469, 25] on button "Salvar" at bounding box center [1469, 28] width 60 height 28
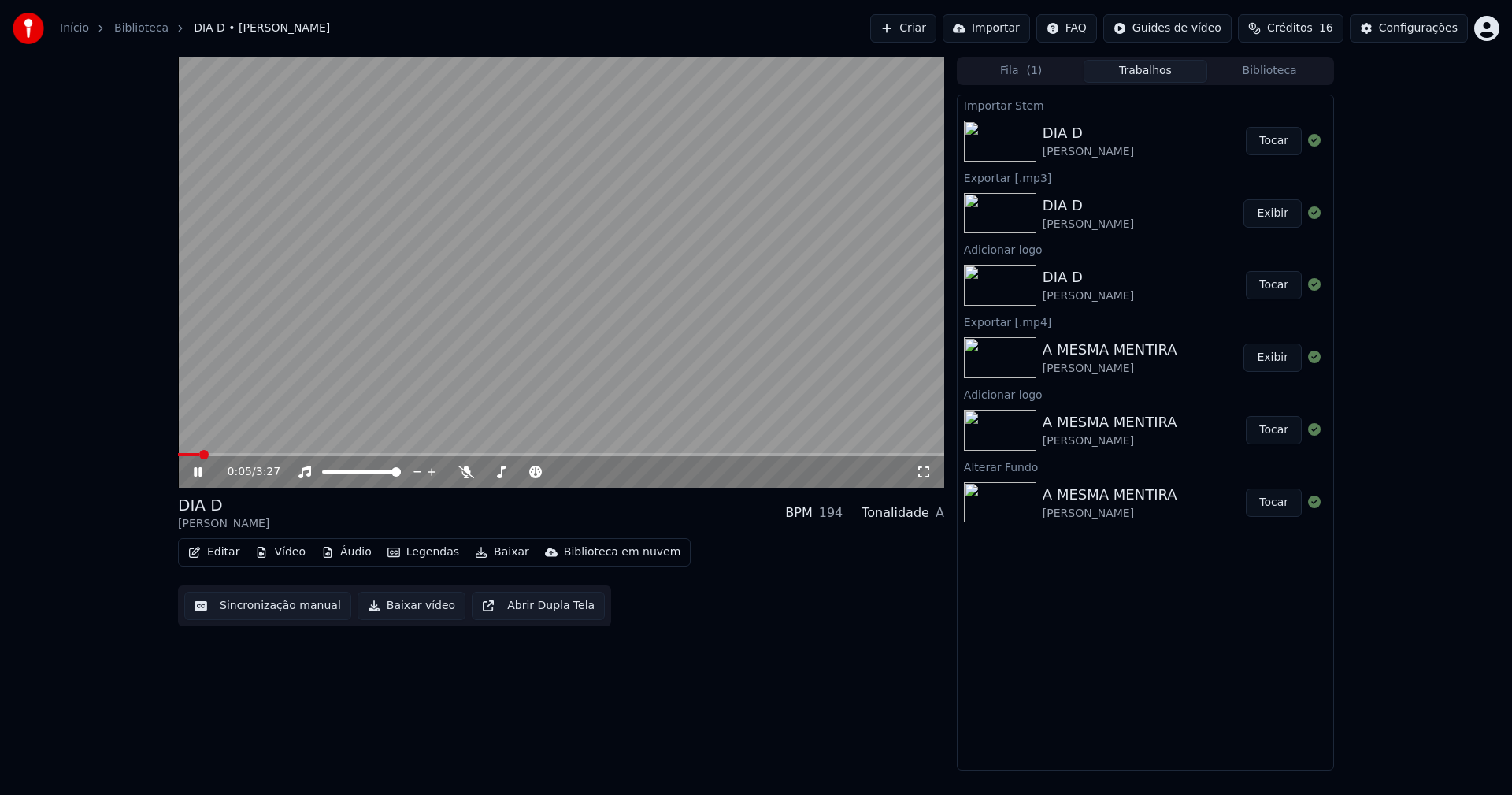
click at [197, 478] on icon at bounding box center [209, 472] width 37 height 12
click at [415, 612] on button "Baixar vídeo" at bounding box center [411, 606] width 108 height 28
click at [233, 551] on button "Editar" at bounding box center [214, 552] width 64 height 22
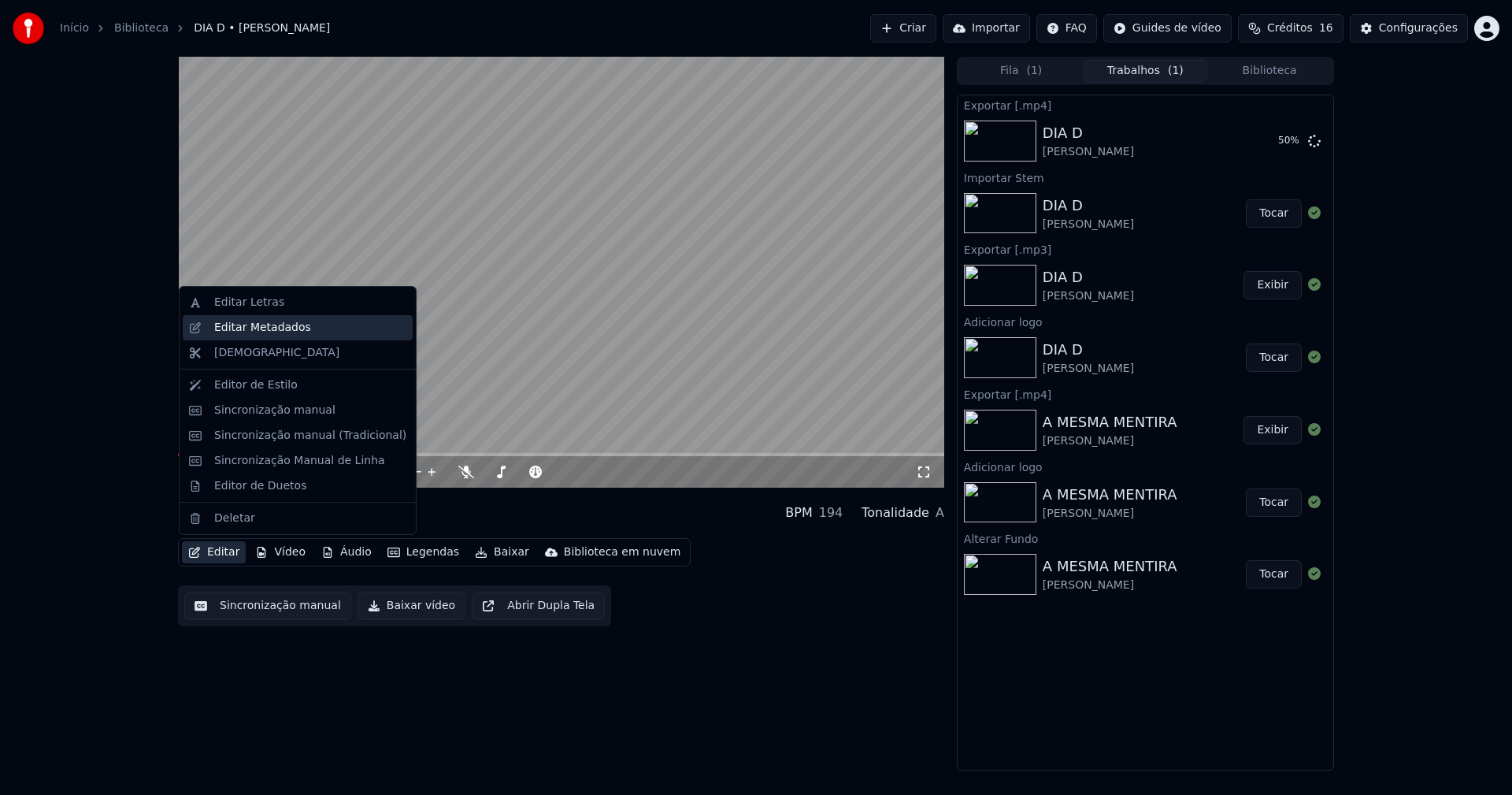
click at [265, 327] on div "Editar Metadados" at bounding box center [263, 328] width 97 height 16
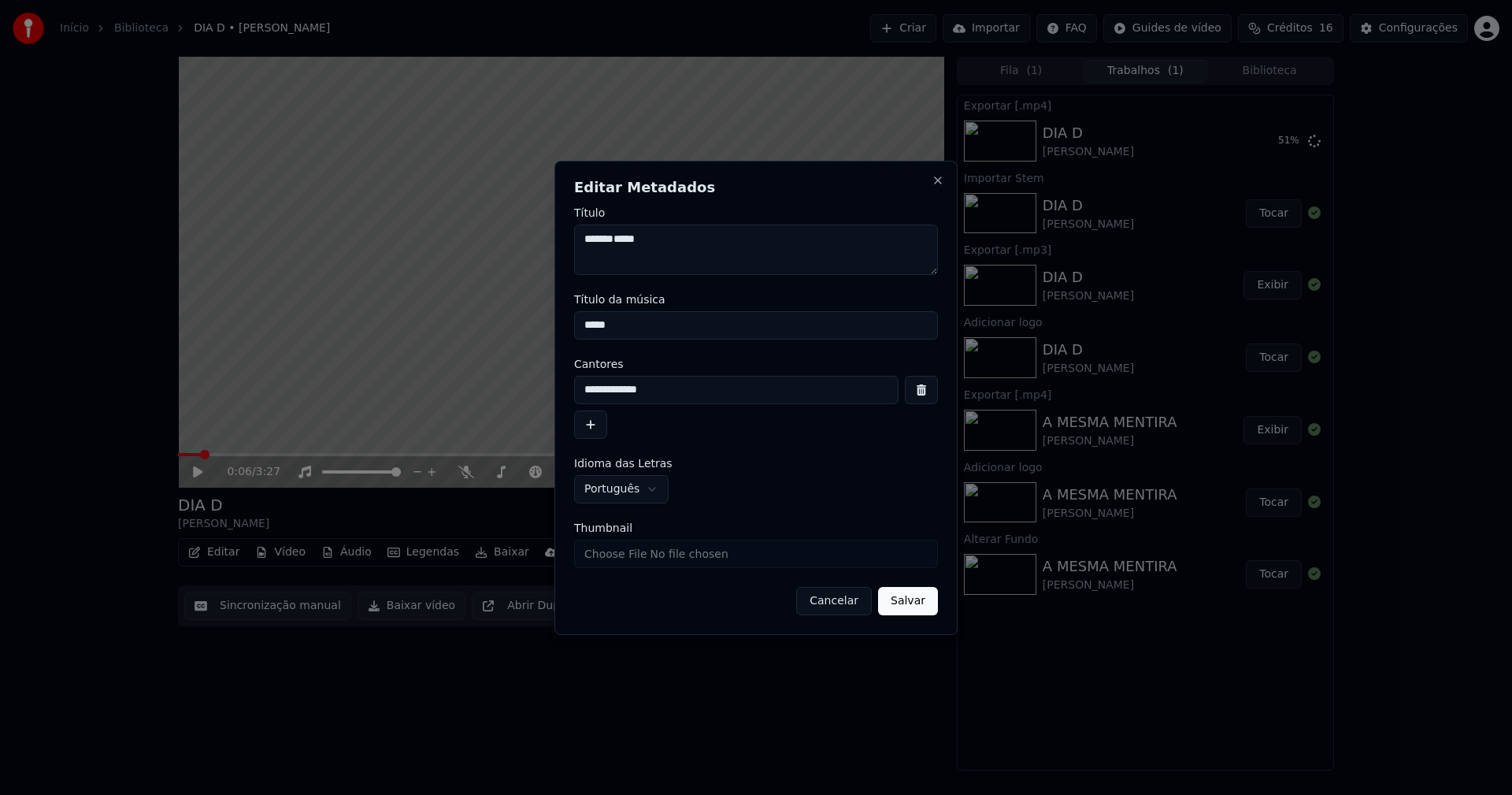
click at [638, 552] on input "Thumbnail" at bounding box center [756, 554] width 364 height 28
type input "**********"
click at [916, 604] on button "Salvar" at bounding box center [908, 601] width 60 height 28
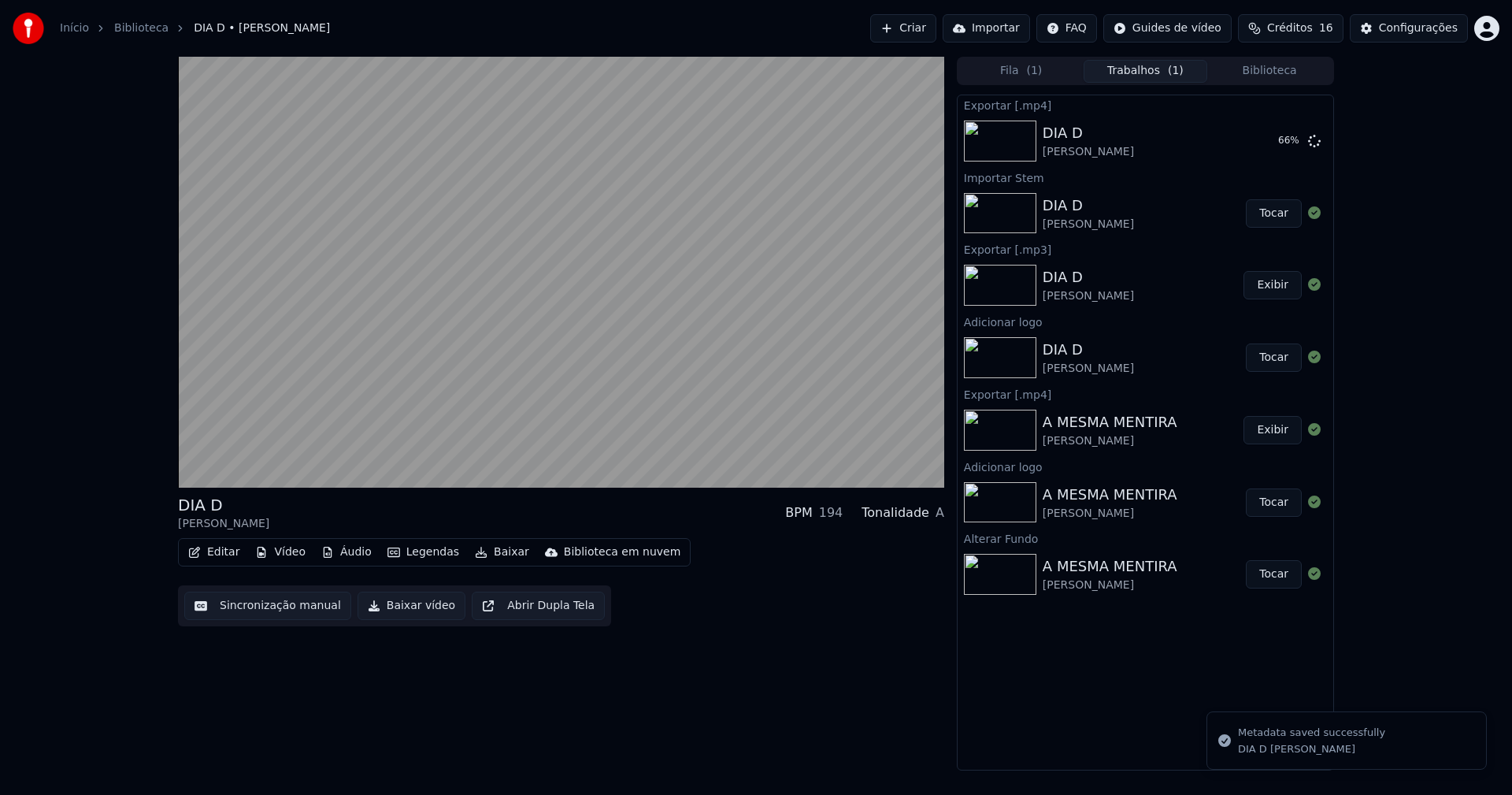
click at [1282, 69] on button "Biblioteca" at bounding box center [1270, 71] width 125 height 23
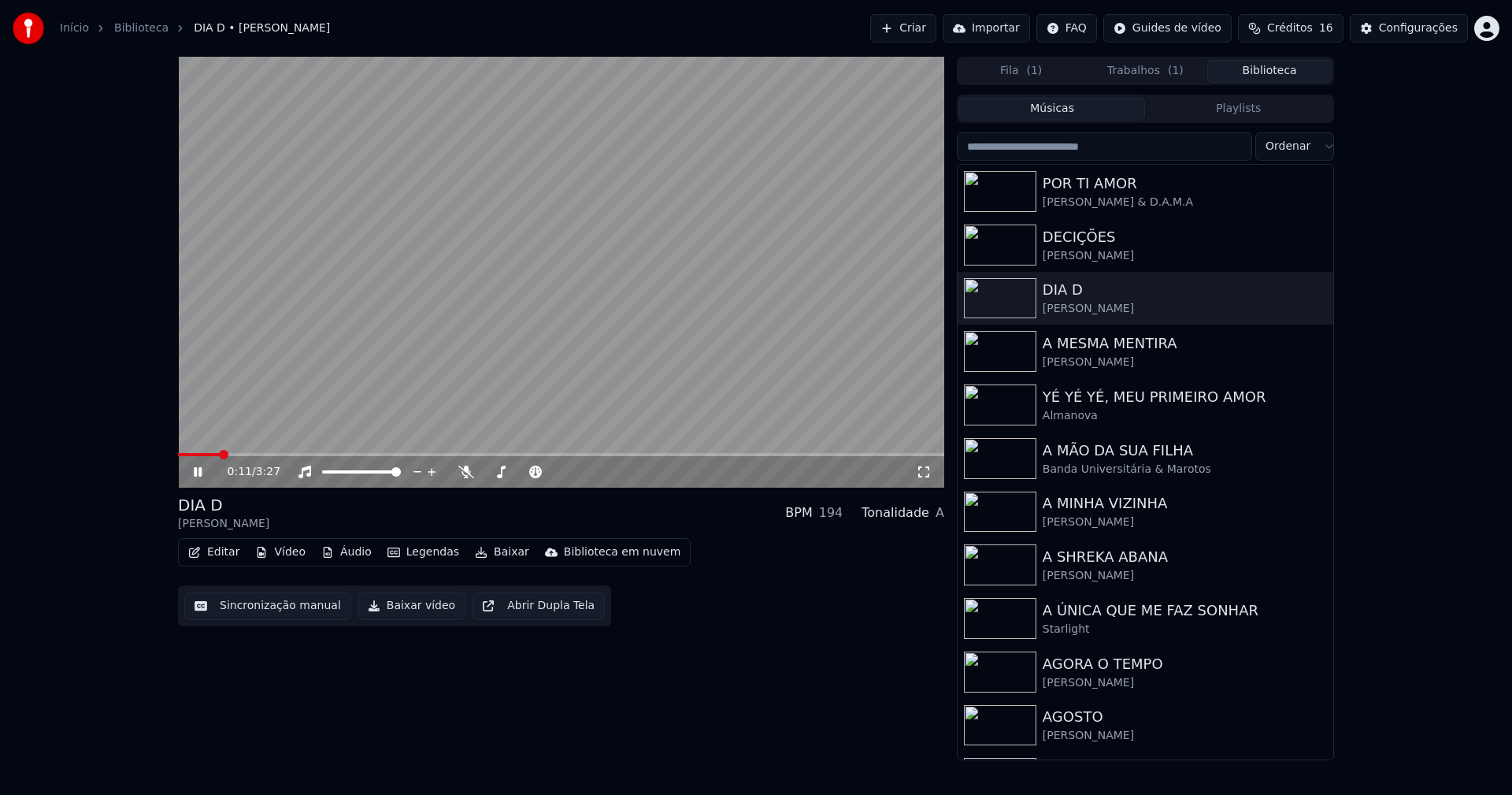
click at [199, 472] on icon at bounding box center [198, 472] width 8 height 10
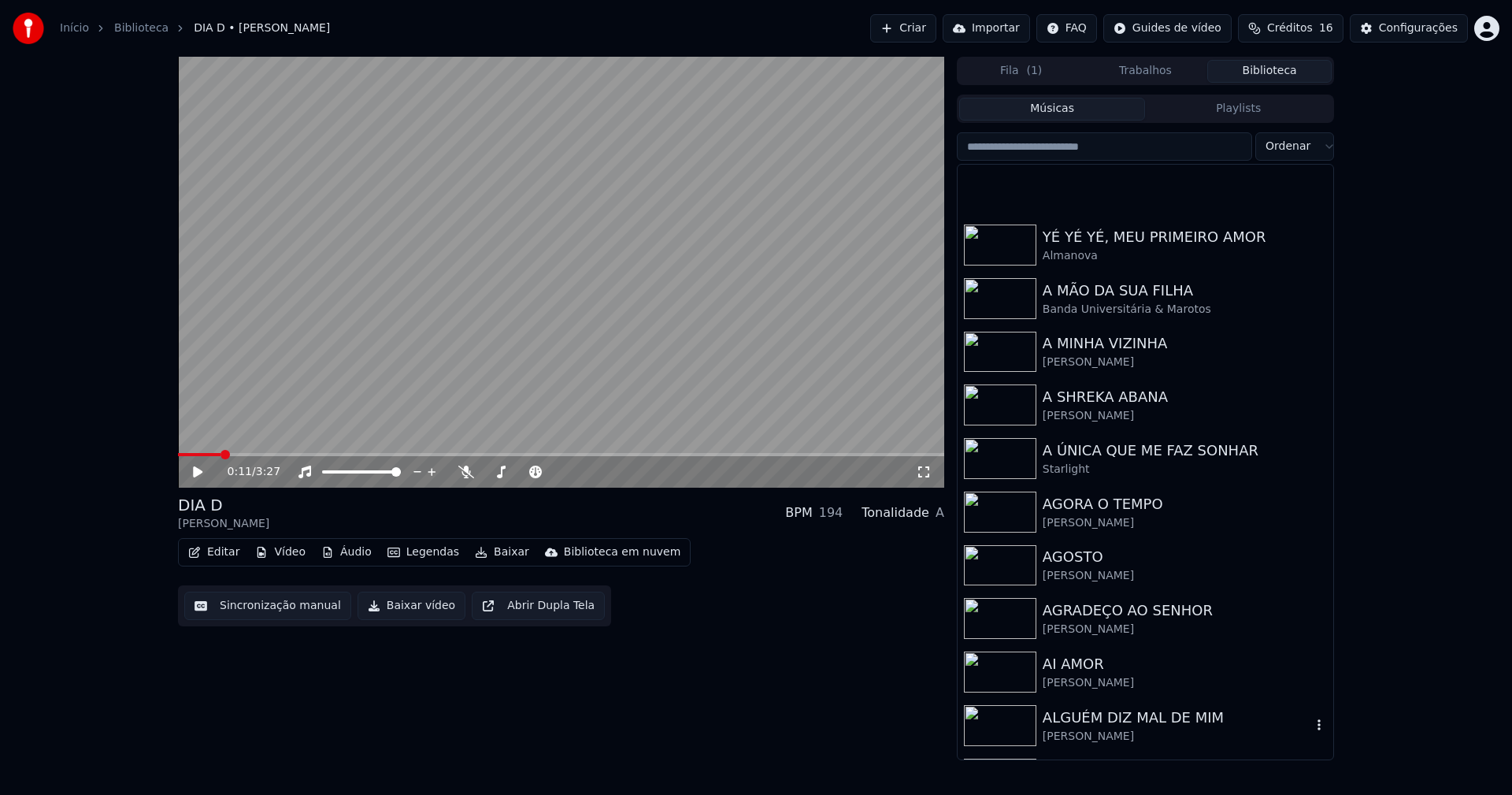
scroll to position [236, 0]
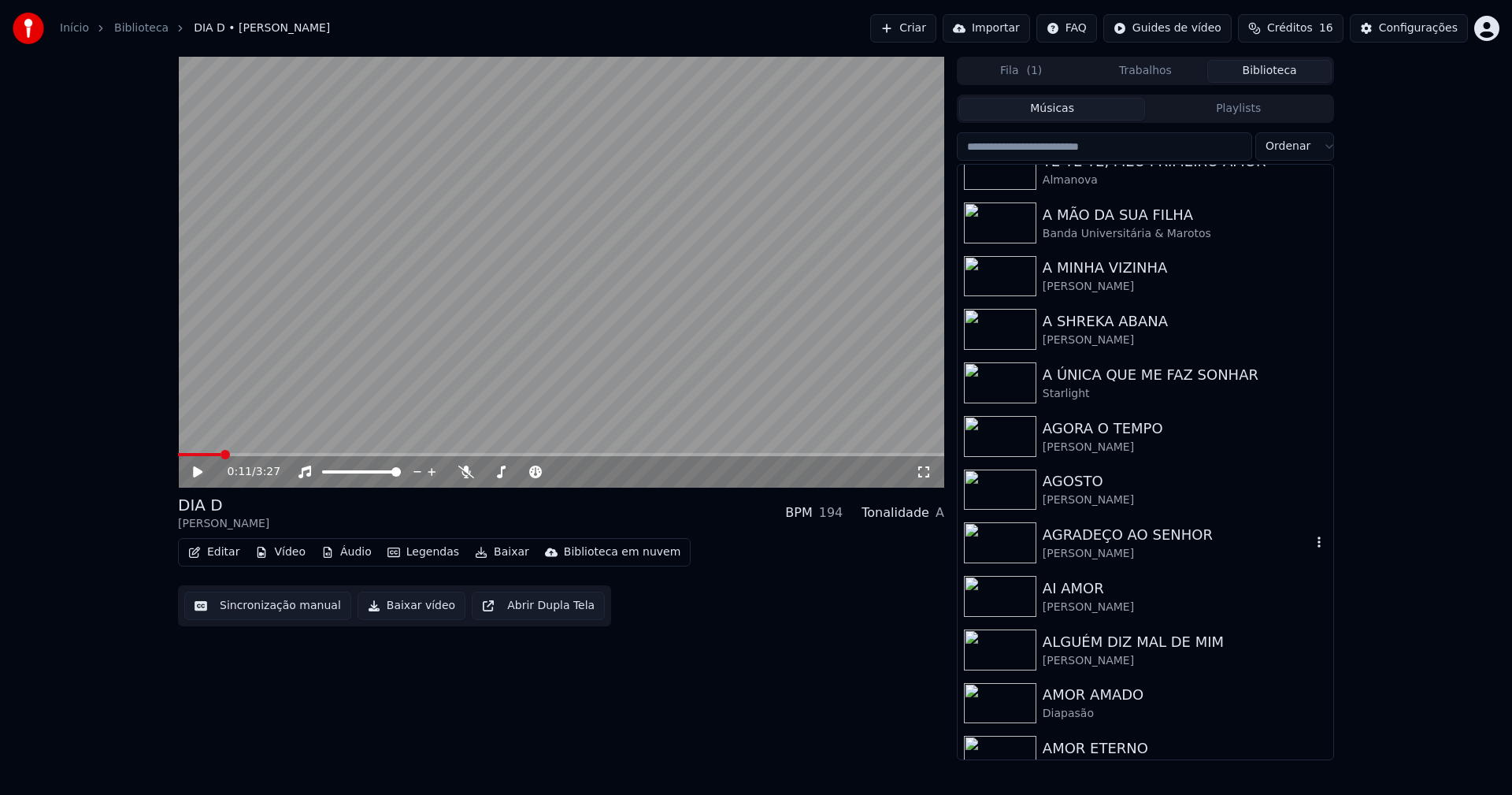
click at [1078, 555] on div "[PERSON_NAME]" at bounding box center [1177, 554] width 269 height 16
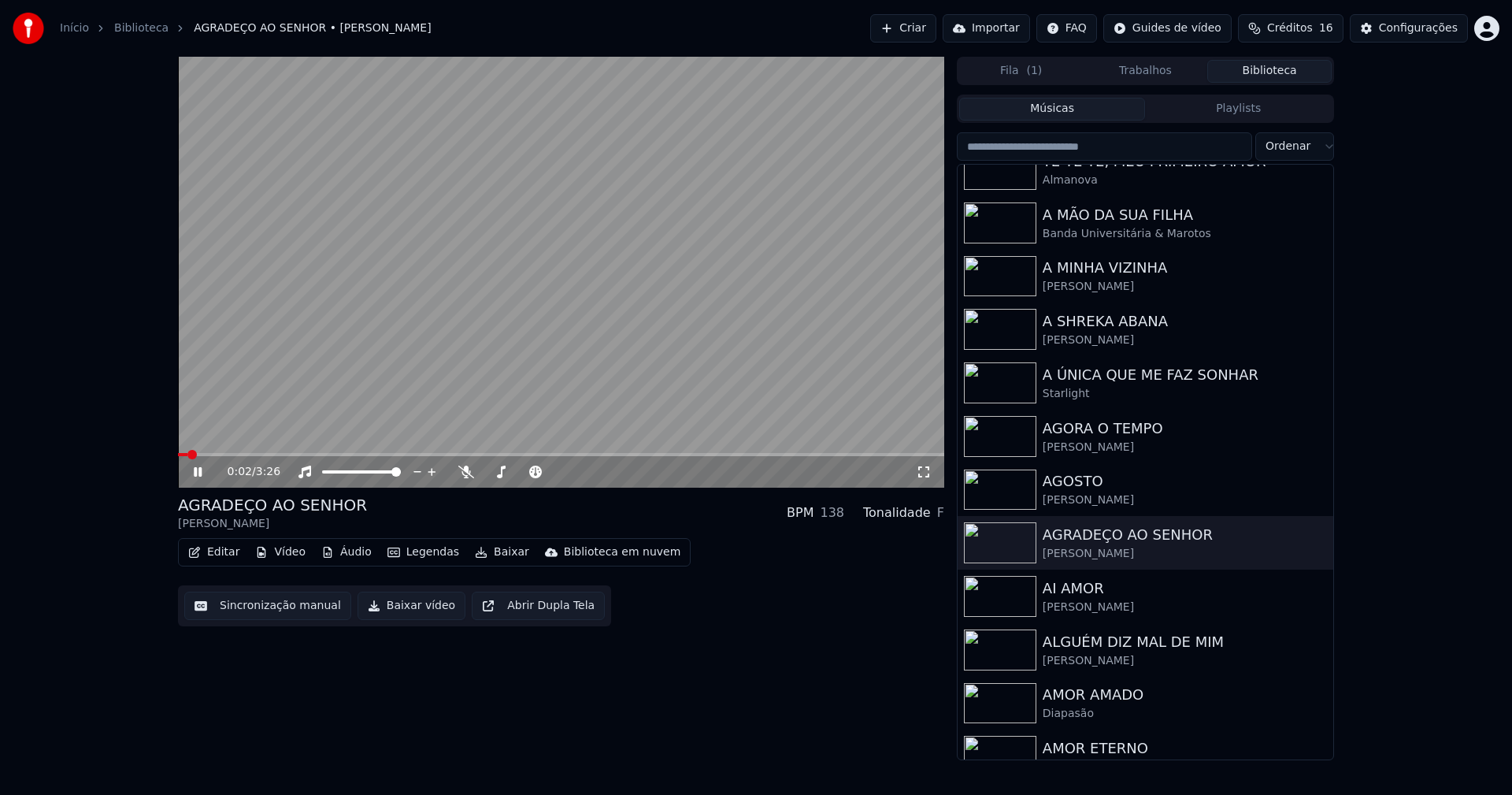
click at [194, 472] on icon at bounding box center [209, 472] width 37 height 12
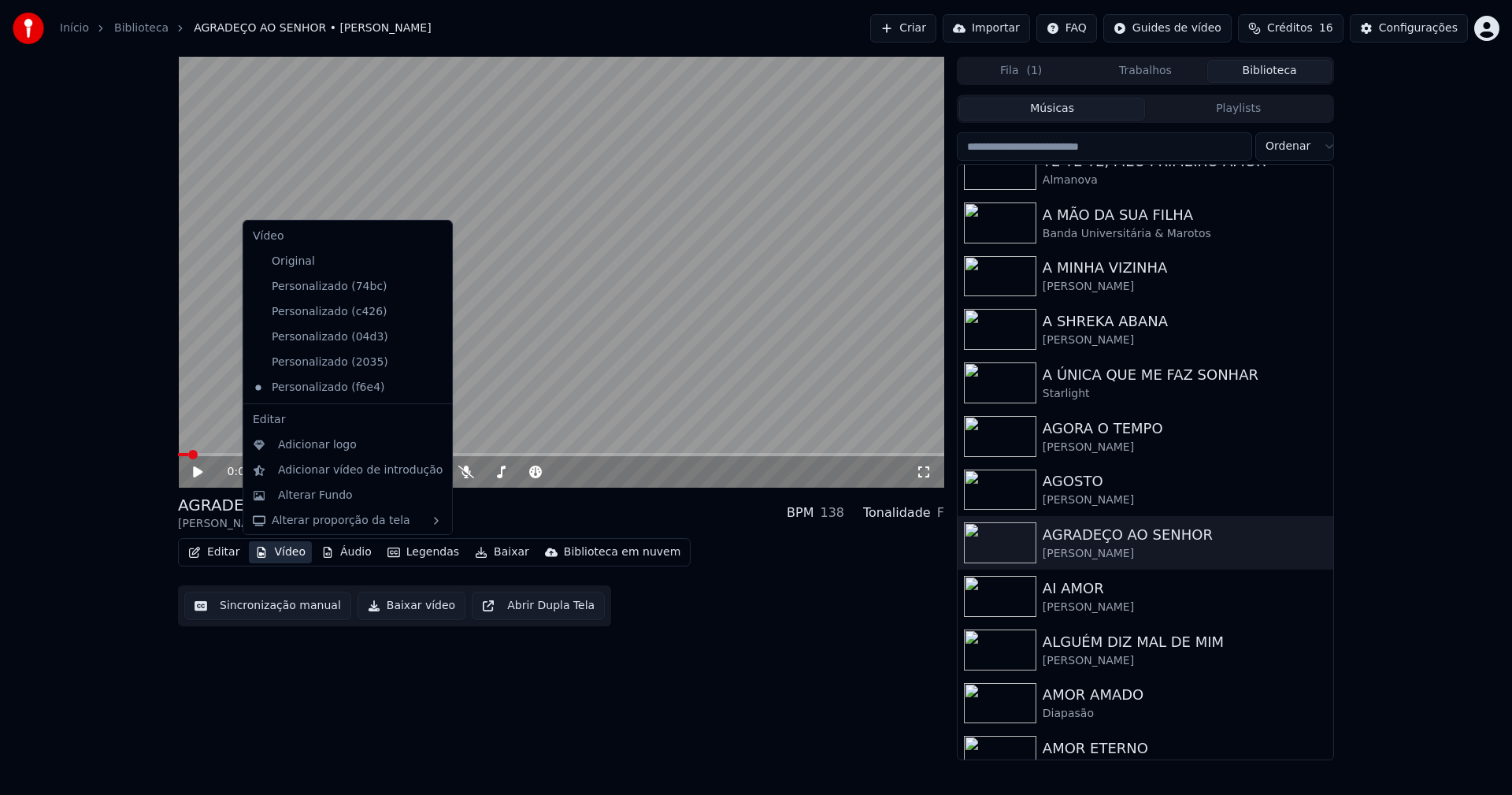
click at [287, 556] on button "Vídeo" at bounding box center [280, 552] width 63 height 22
click at [327, 362] on div "Personalizado (2035)" at bounding box center [336, 362] width 179 height 25
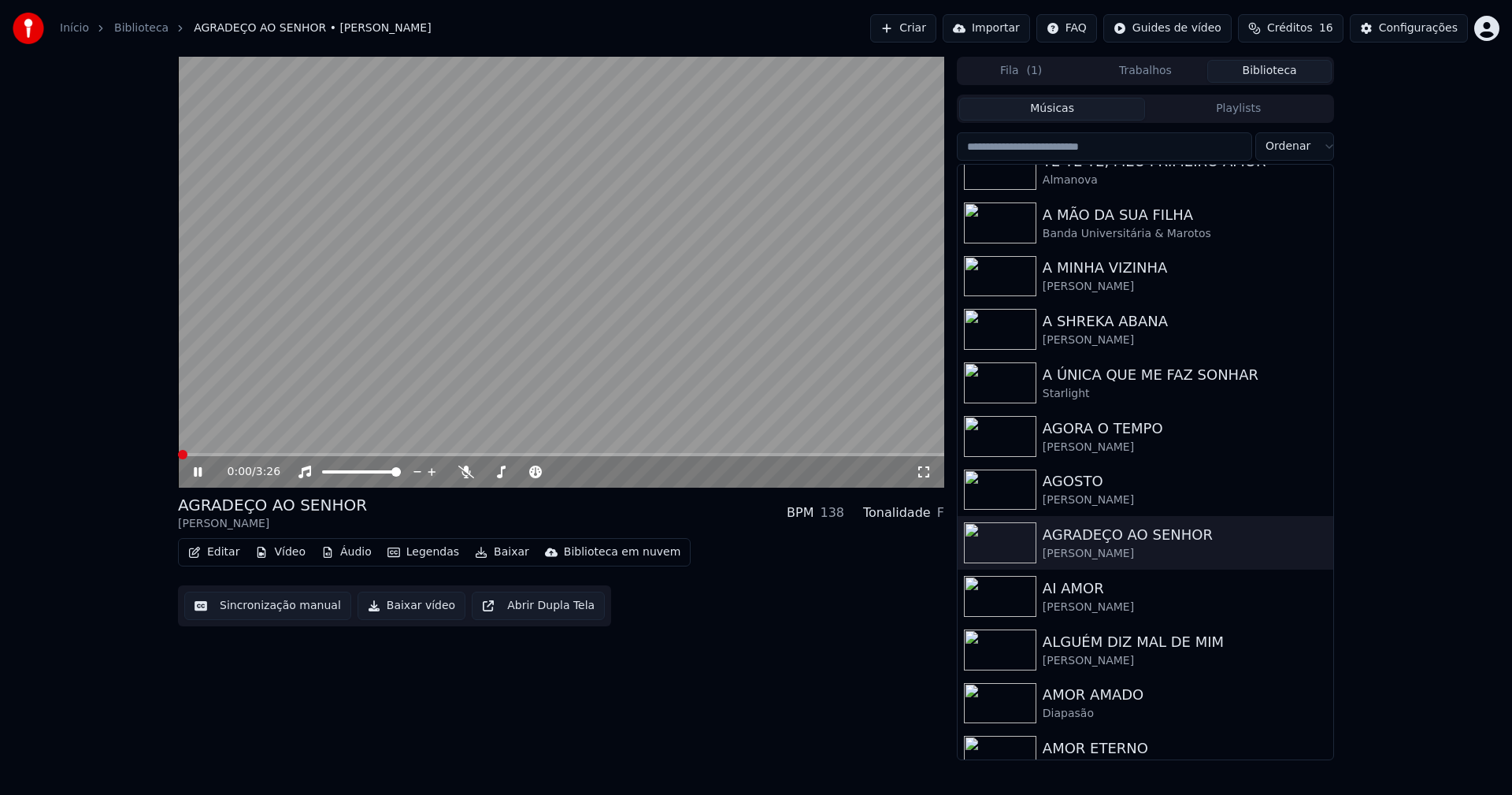
click at [195, 468] on icon at bounding box center [198, 472] width 8 height 10
click at [281, 552] on button "Vídeo" at bounding box center [280, 552] width 63 height 22
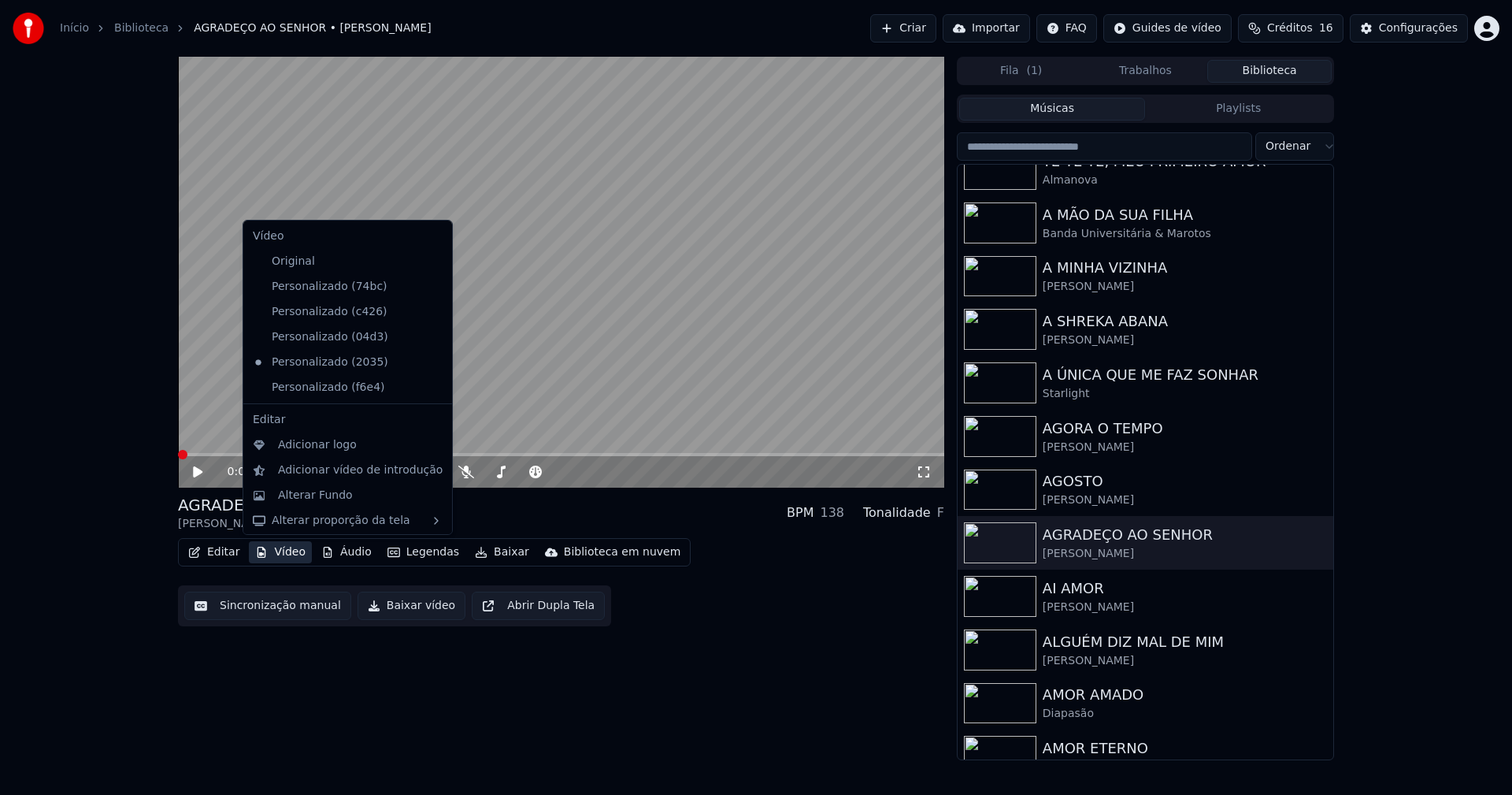
click at [432, 287] on icon at bounding box center [440, 287] width 17 height 12
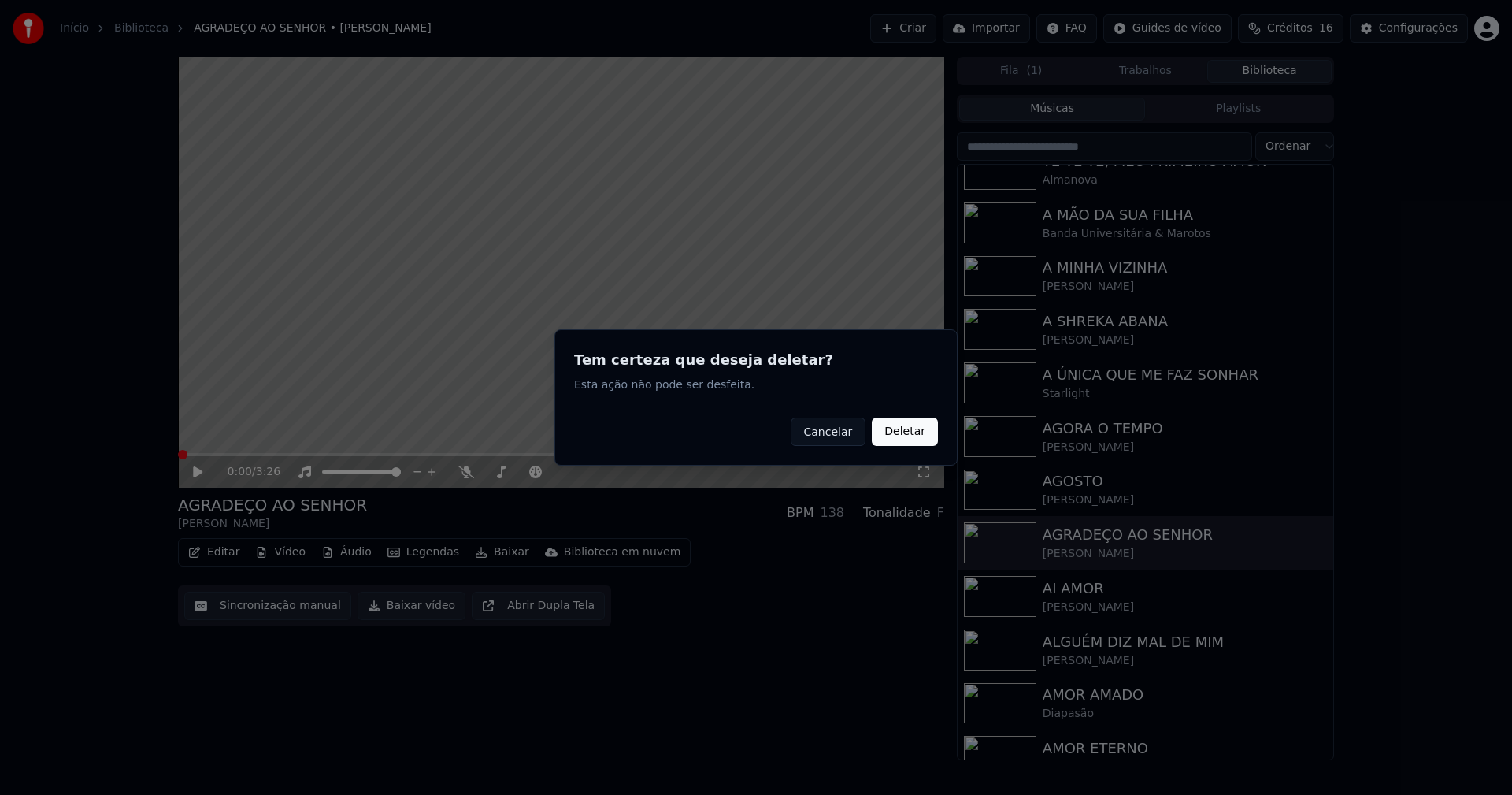
click at [896, 429] on button "Deletar" at bounding box center [905, 432] width 66 height 28
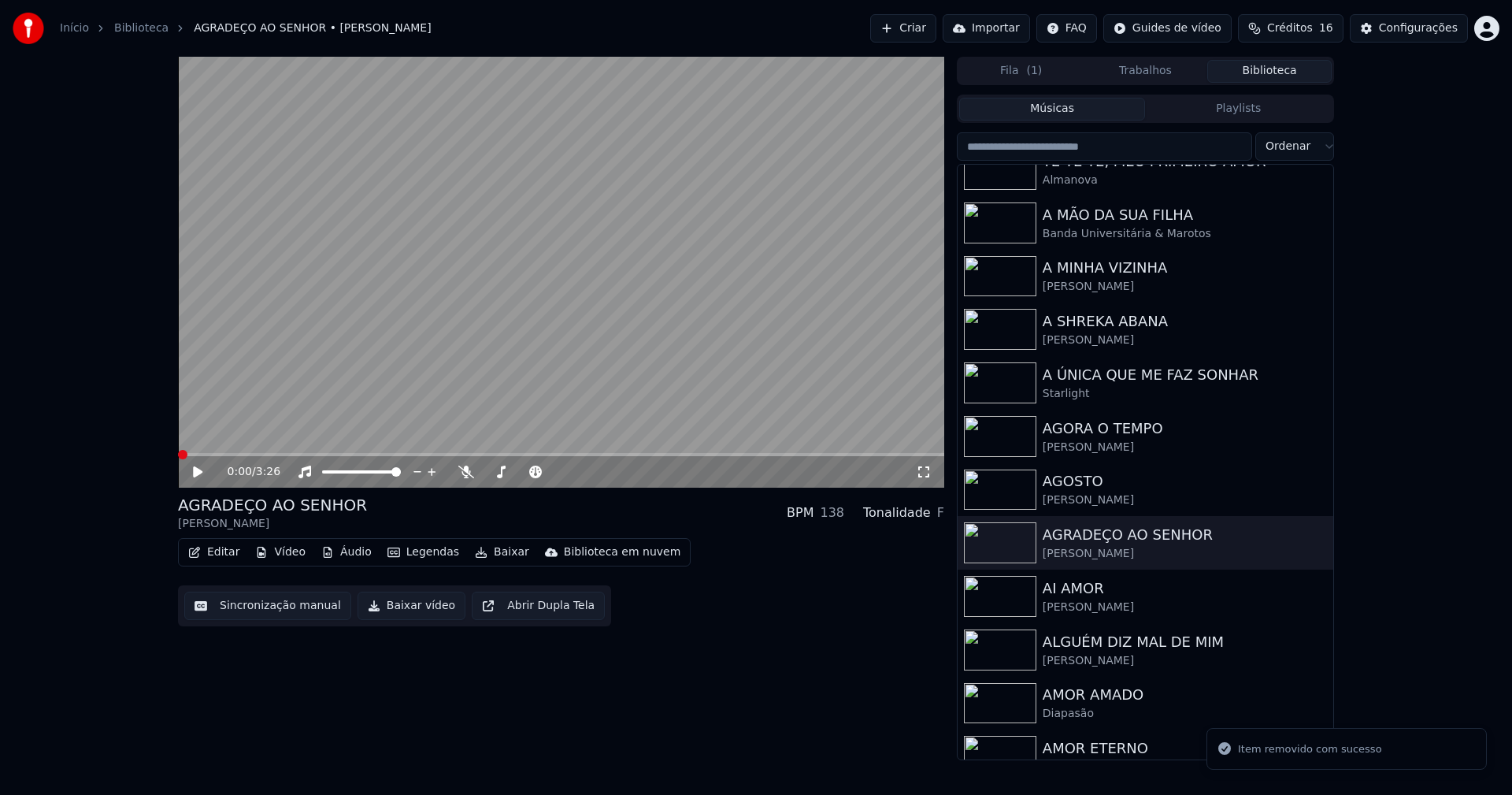
click at [286, 553] on button "Vídeo" at bounding box center [280, 552] width 63 height 22
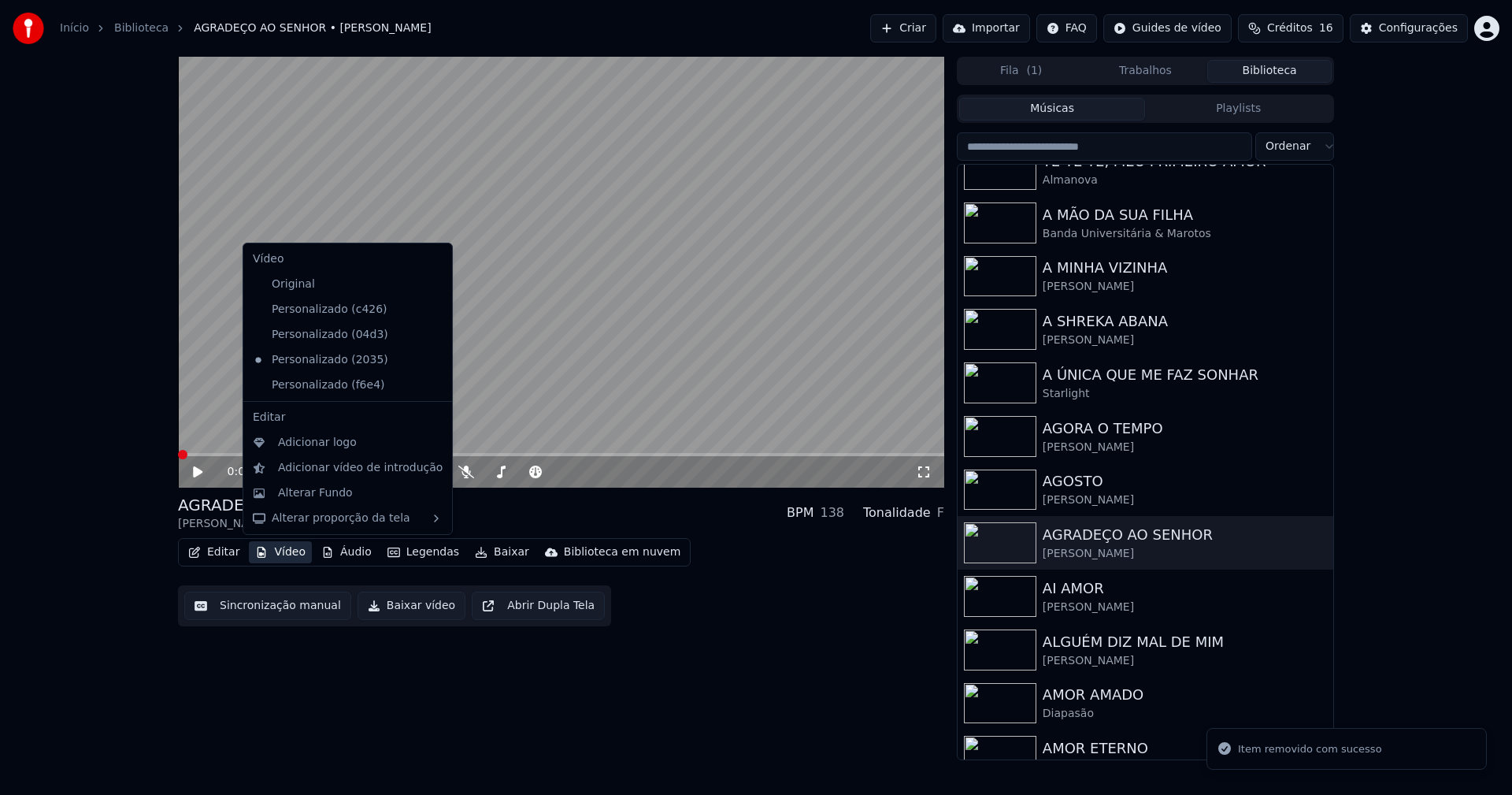
click at [432, 311] on icon at bounding box center [437, 310] width 11 height 12
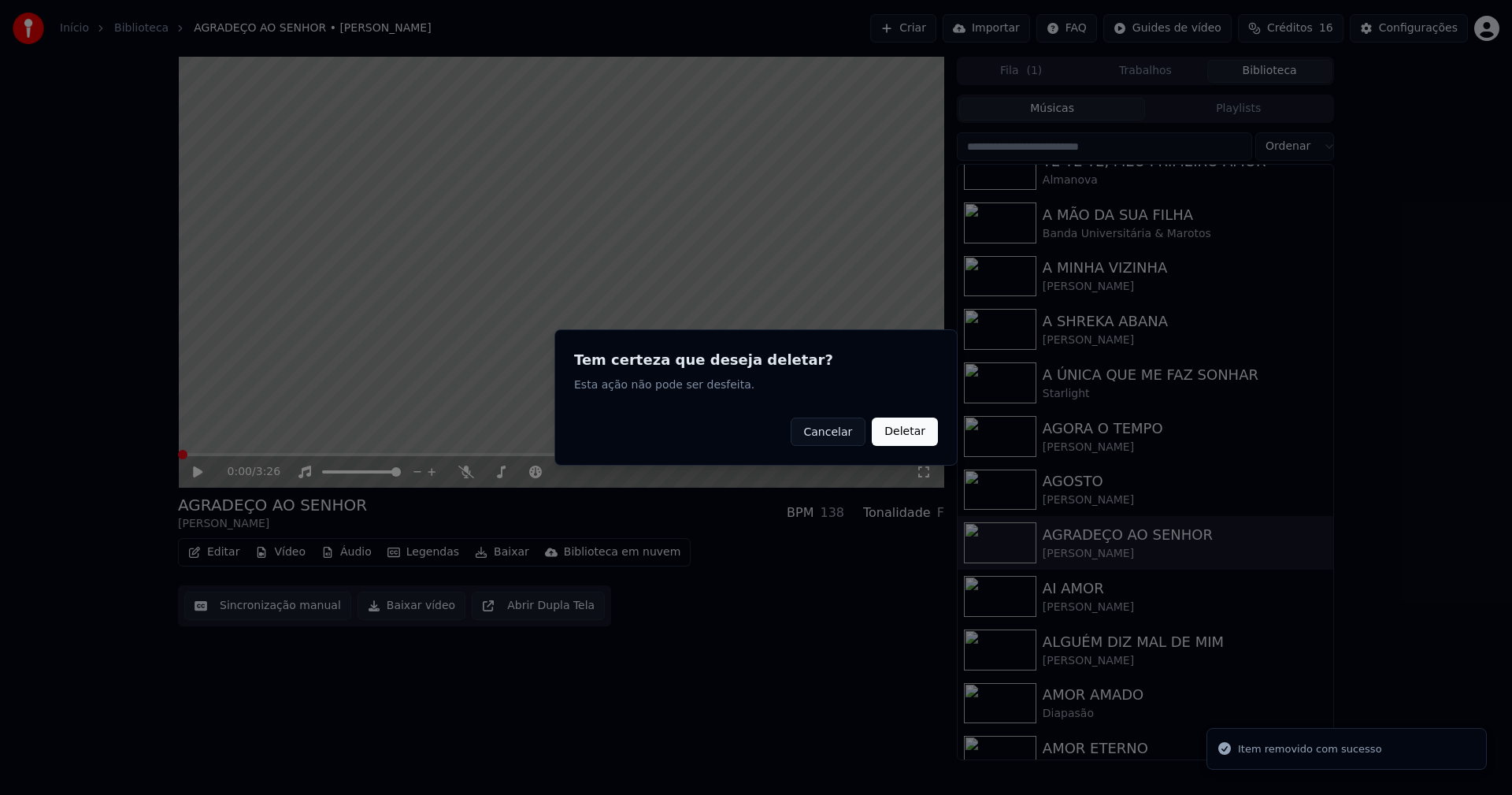
drag, startPoint x: 916, startPoint y: 434, endPoint x: 900, endPoint y: 434, distance: 16.0
click at [915, 434] on button "Deletar" at bounding box center [905, 432] width 66 height 28
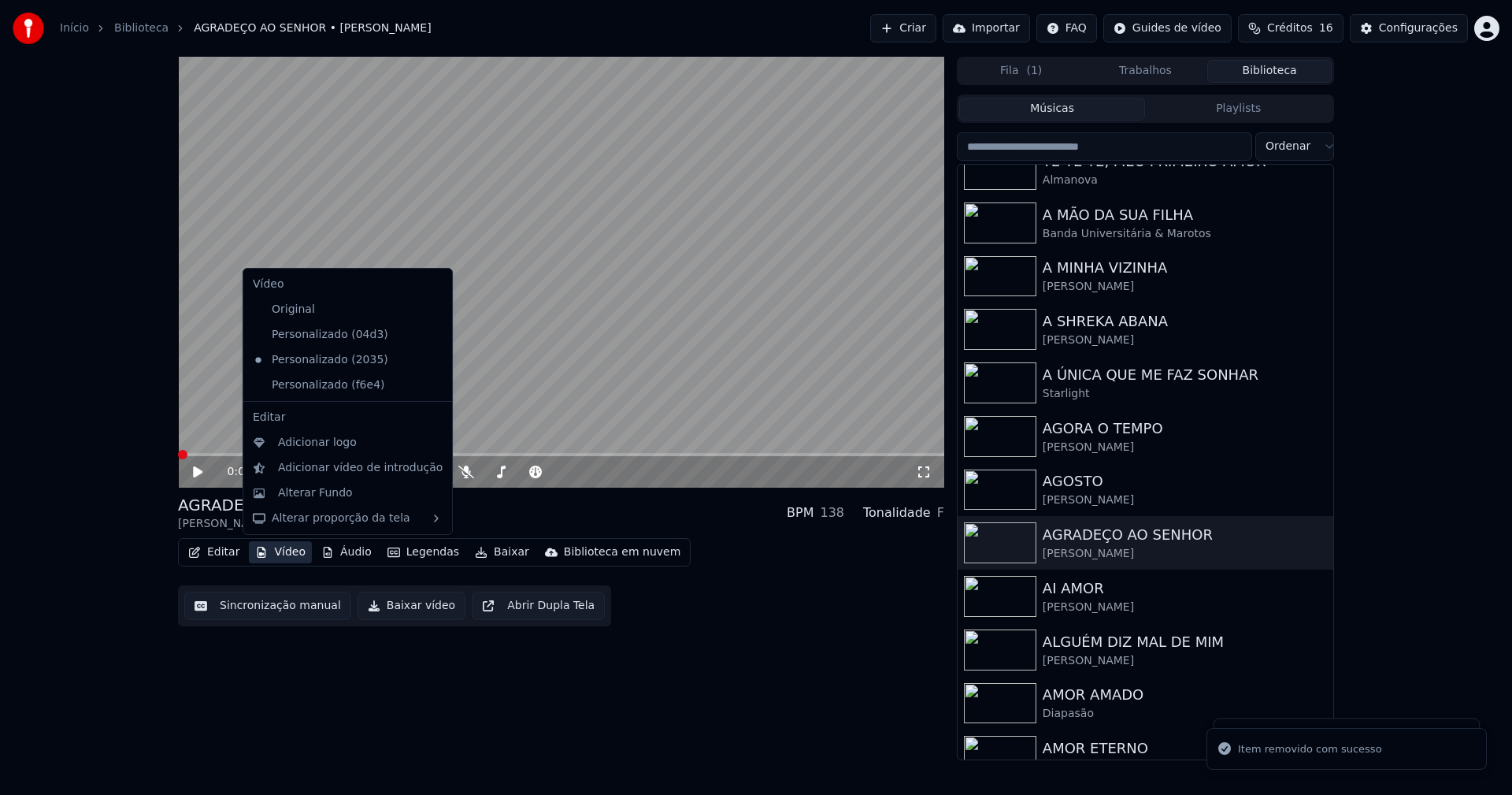
click at [281, 548] on button "Vídeo" at bounding box center [280, 552] width 63 height 22
click at [432, 336] on icon at bounding box center [440, 335] width 17 height 12
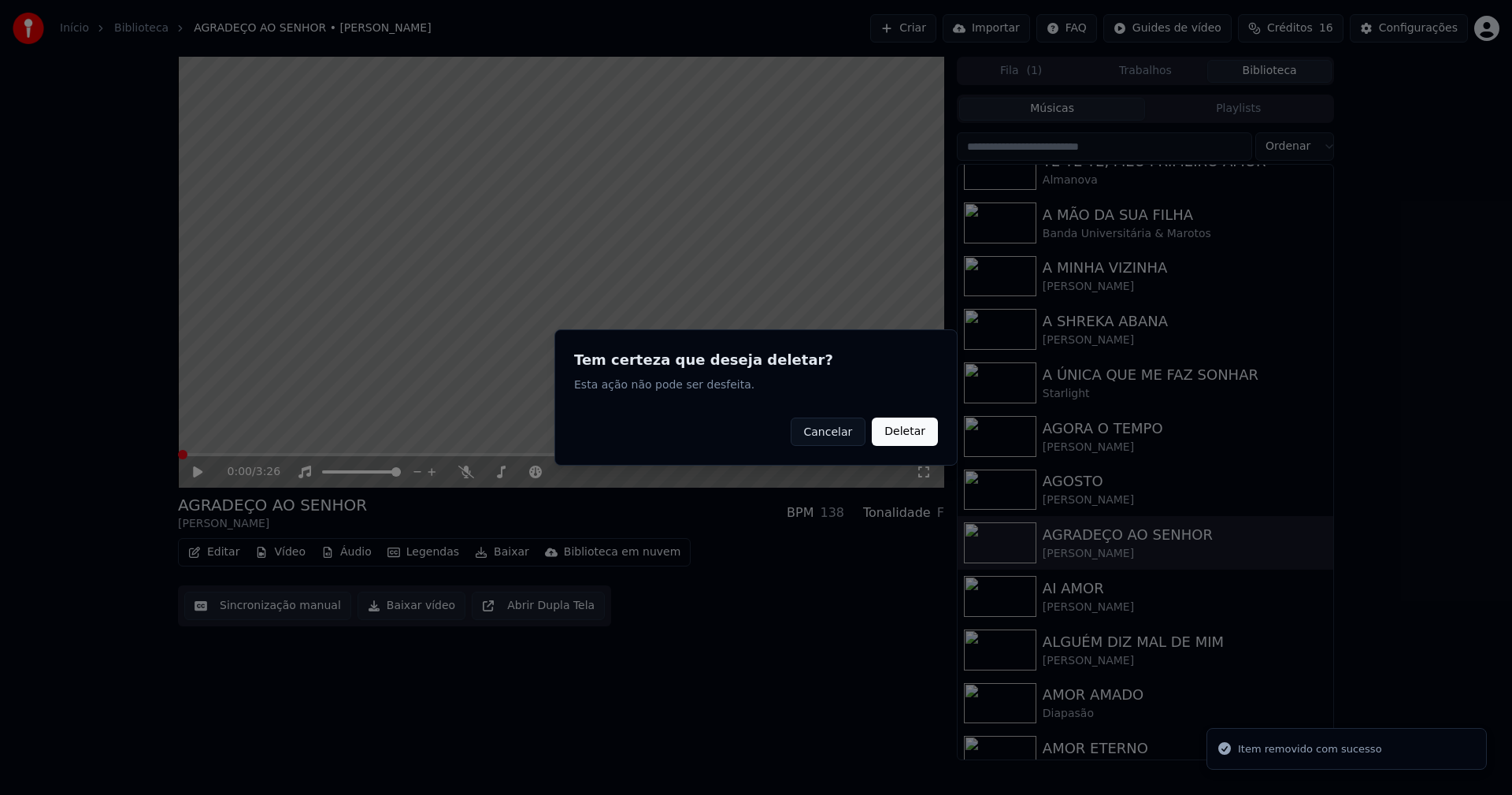
click at [904, 432] on button "Deletar" at bounding box center [905, 432] width 66 height 28
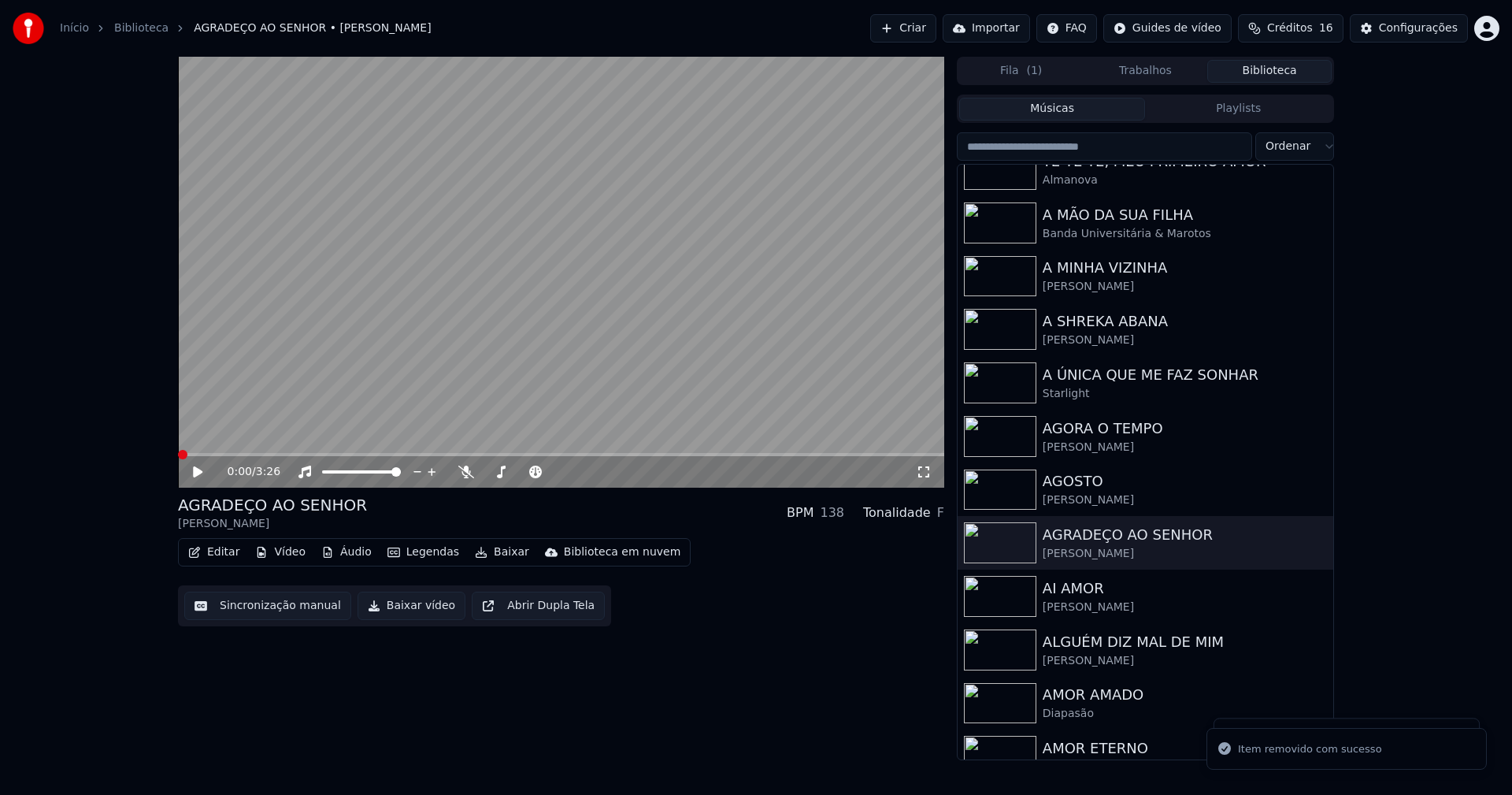
click at [284, 557] on button "Vídeo" at bounding box center [280, 552] width 63 height 22
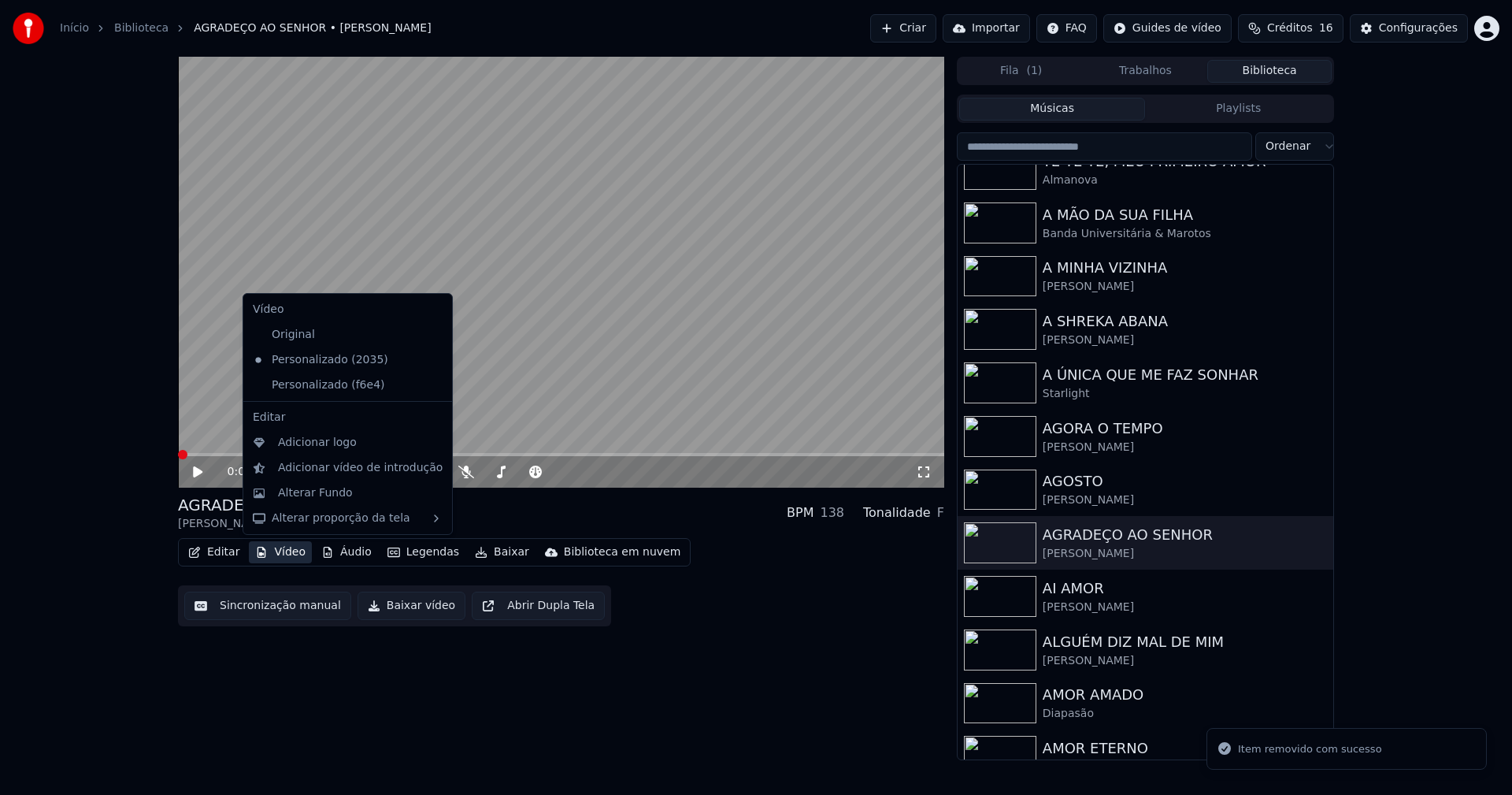
click at [432, 387] on icon at bounding box center [440, 385] width 17 height 12
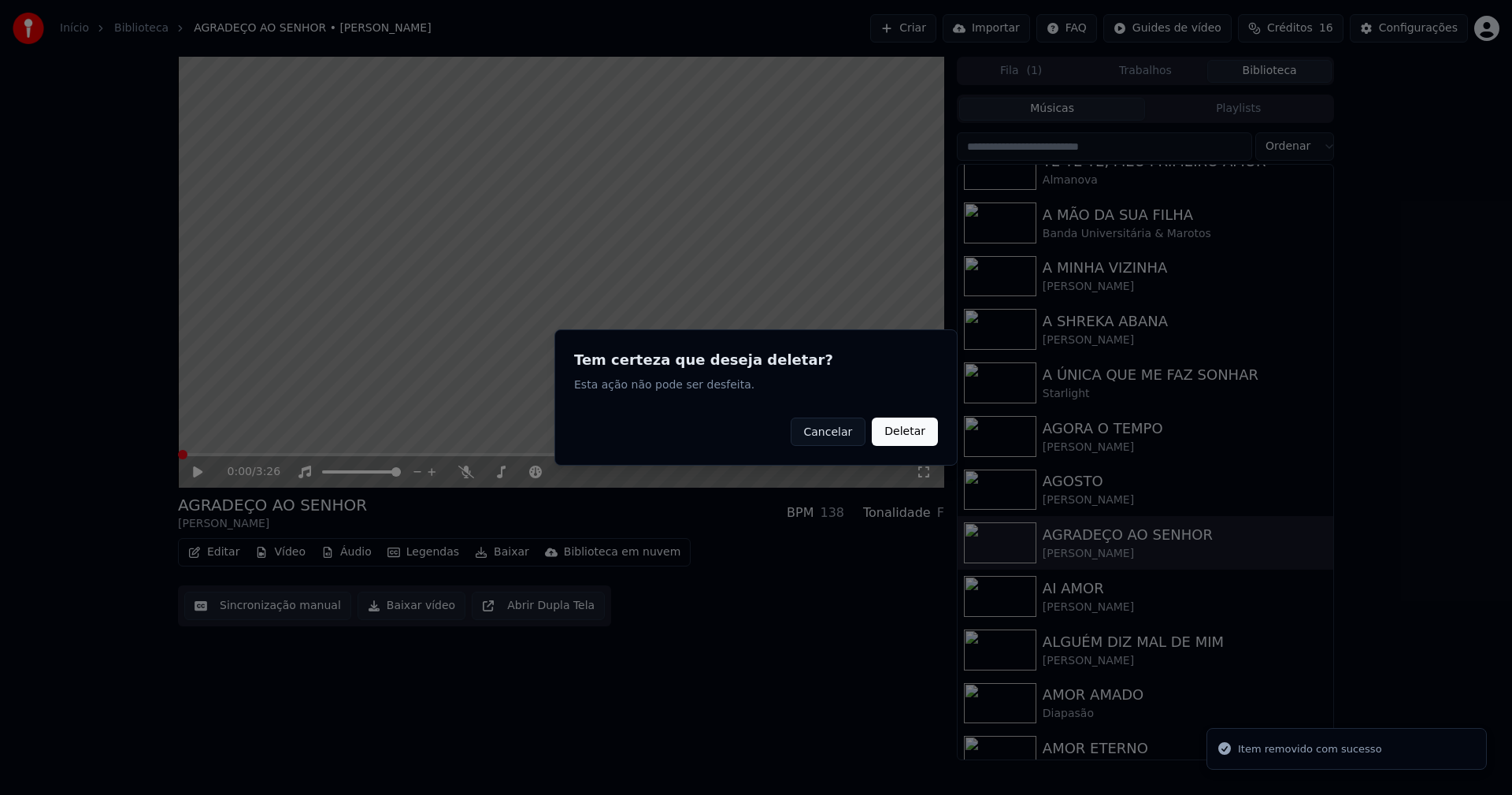
click at [899, 431] on button "Deletar" at bounding box center [905, 432] width 66 height 28
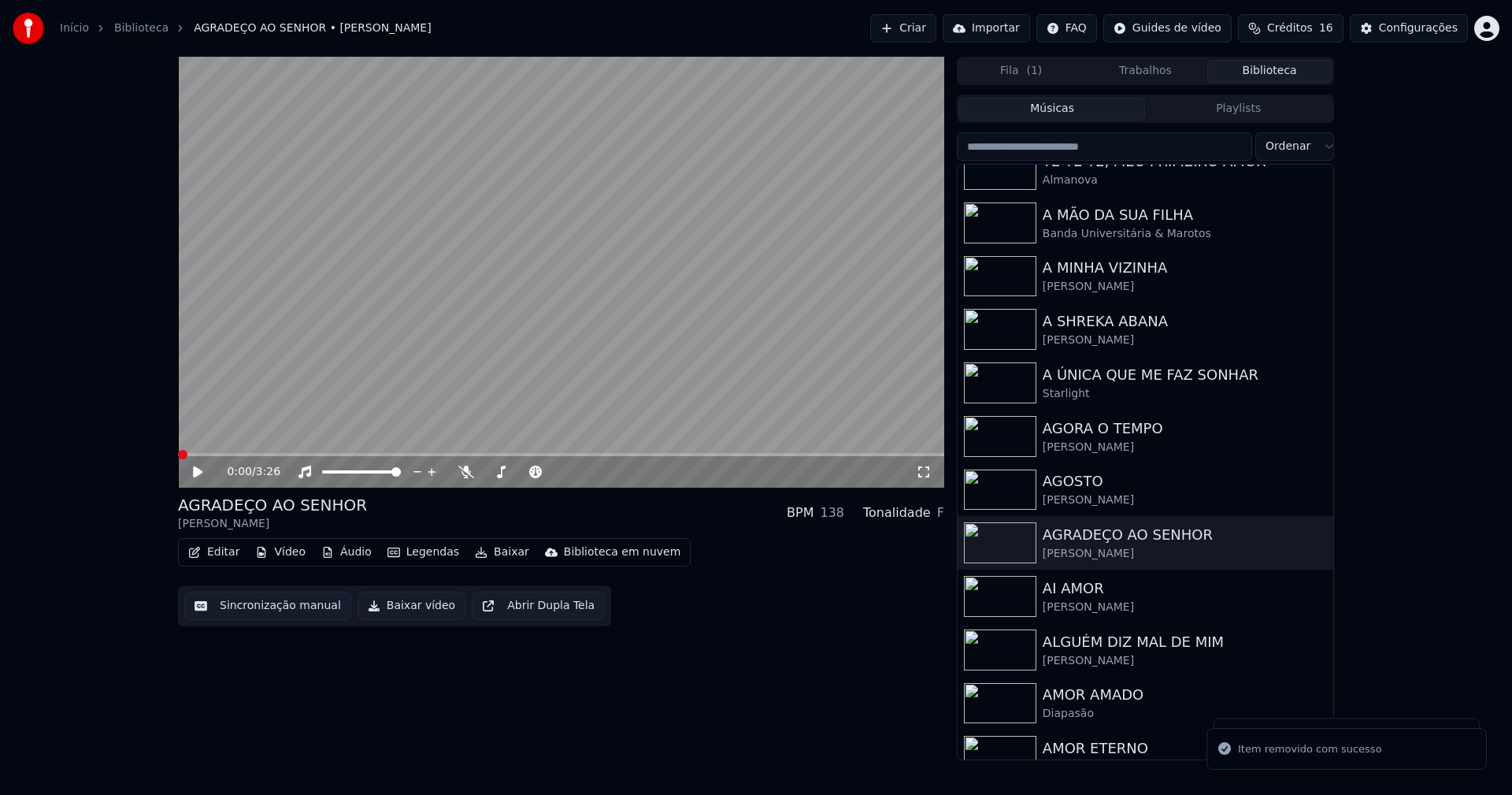
click at [293, 549] on button "Vídeo" at bounding box center [280, 552] width 63 height 22
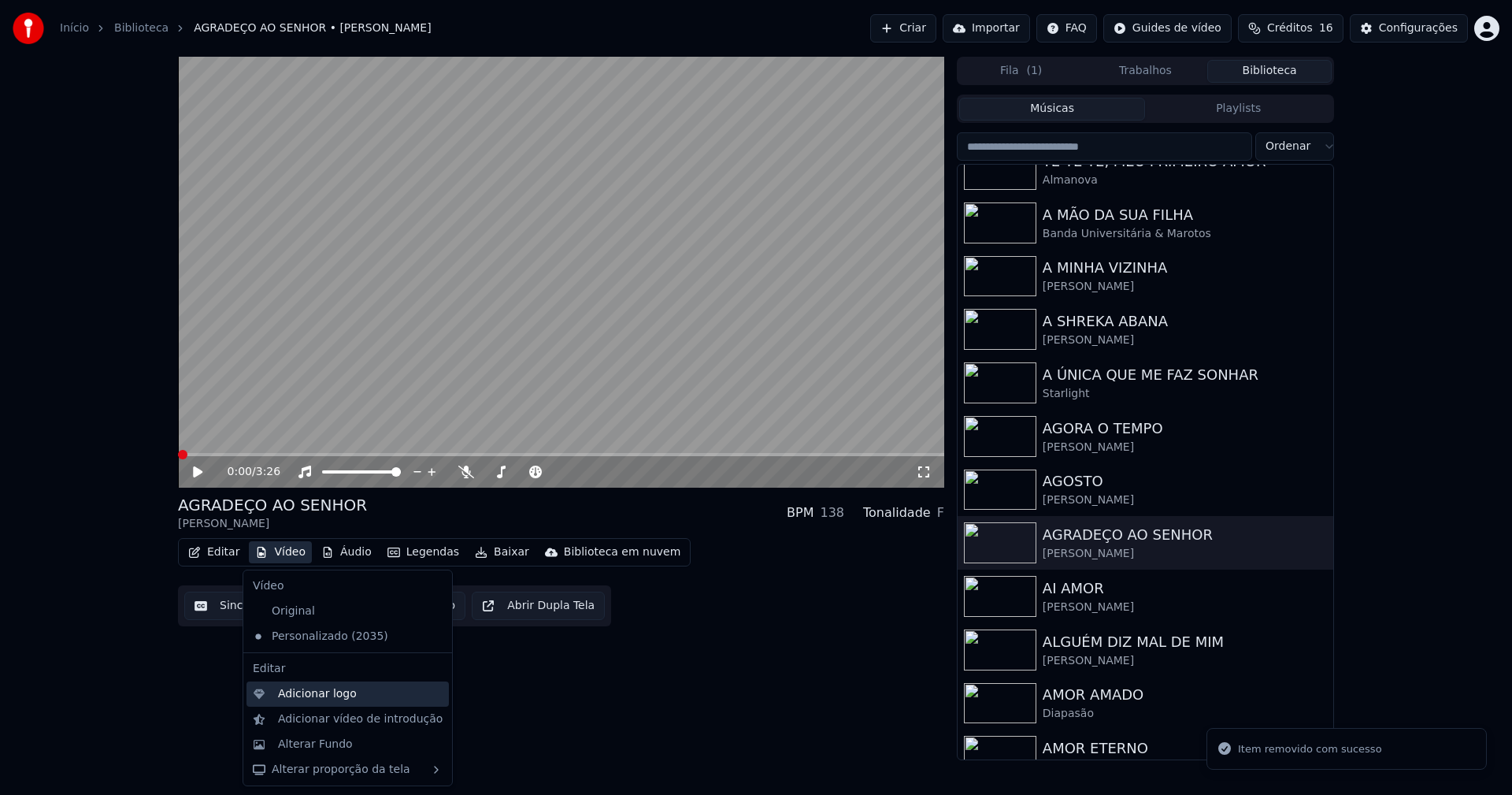
click at [331, 695] on div "Adicionar logo" at bounding box center [317, 694] width 78 height 16
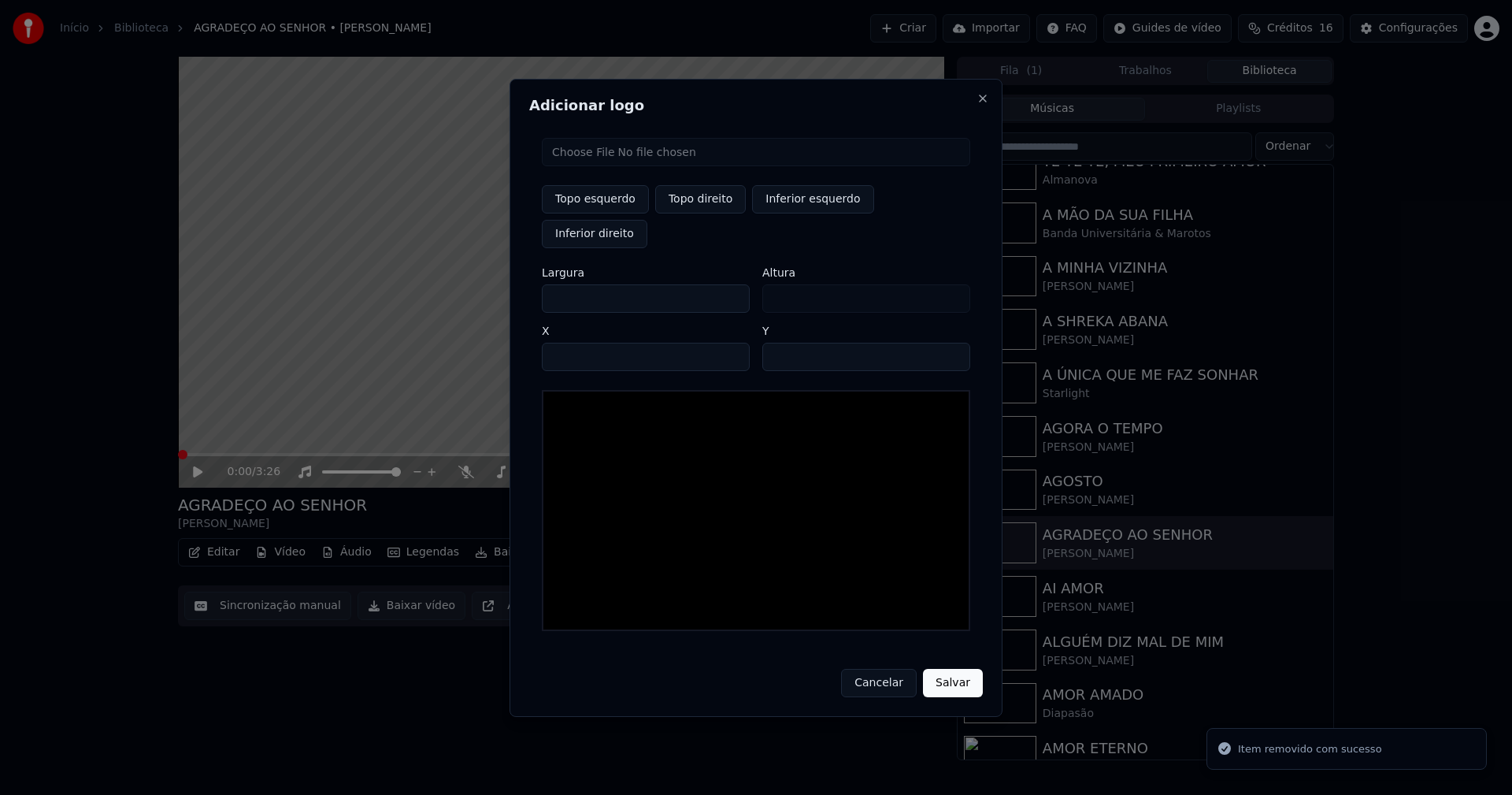
click at [609, 166] on input "file" at bounding box center [756, 152] width 428 height 28
type input "**********"
drag, startPoint x: 705, startPoint y: 220, endPoint x: 618, endPoint y: 272, distance: 101.4
click at [703, 214] on button "Topo direito" at bounding box center [700, 199] width 91 height 28
type input "****"
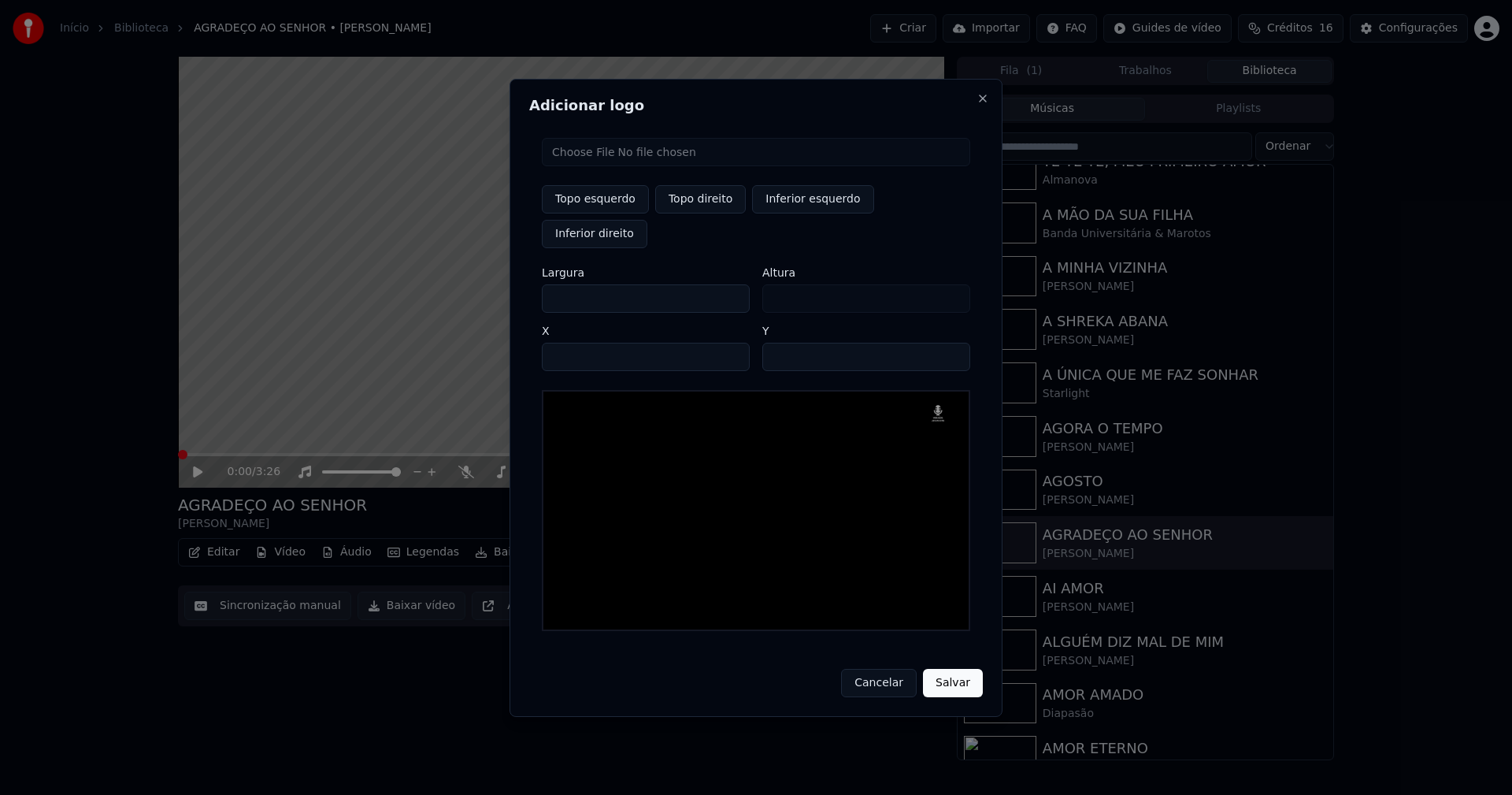
drag, startPoint x: 568, startPoint y: 281, endPoint x: 462, endPoint y: 292, distance: 106.6
click at [462, 292] on body "Início Biblioteca AGRADEÇO AO SENHOR • [PERSON_NAME] Importar FAQ Guides de víd…" at bounding box center [756, 397] width 1512 height 795
type input "**"
type input "***"
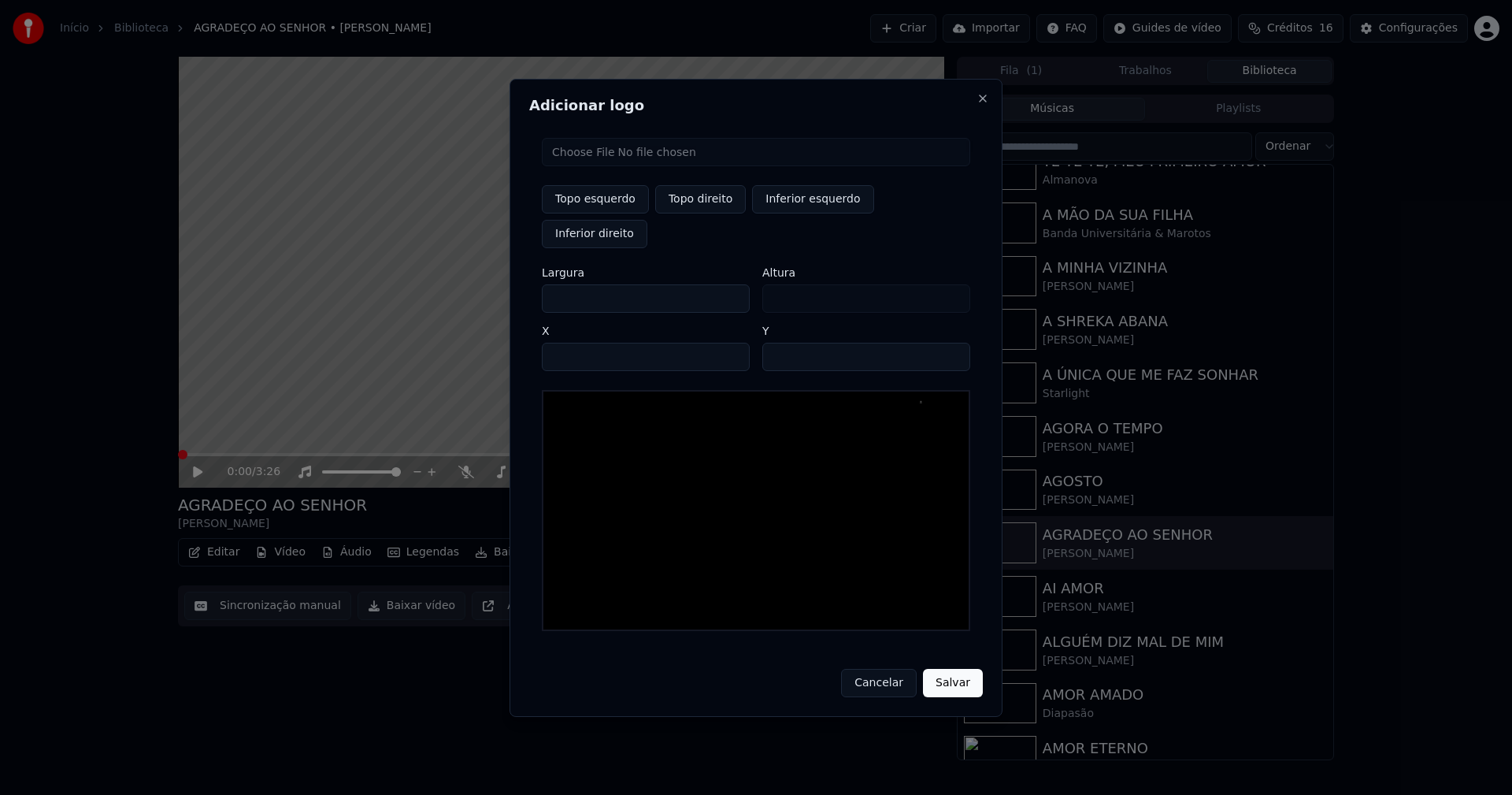
type input "***"
click at [575, 343] on input "****" at bounding box center [646, 357] width 208 height 28
type input "****"
click at [779, 343] on input "**" at bounding box center [867, 357] width 208 height 28
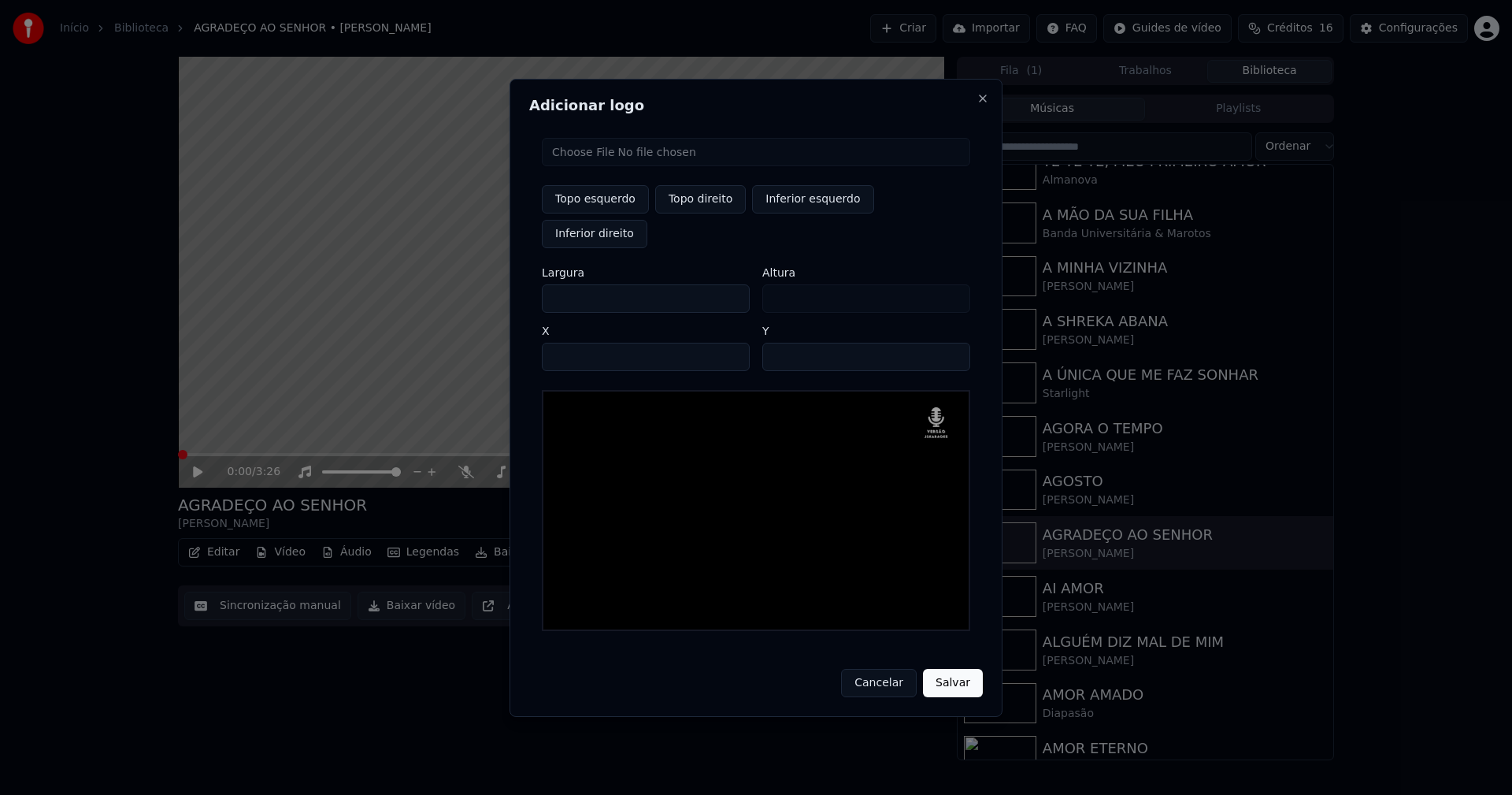
type input "**"
click at [940, 669] on button "Salvar" at bounding box center [952, 683] width 60 height 28
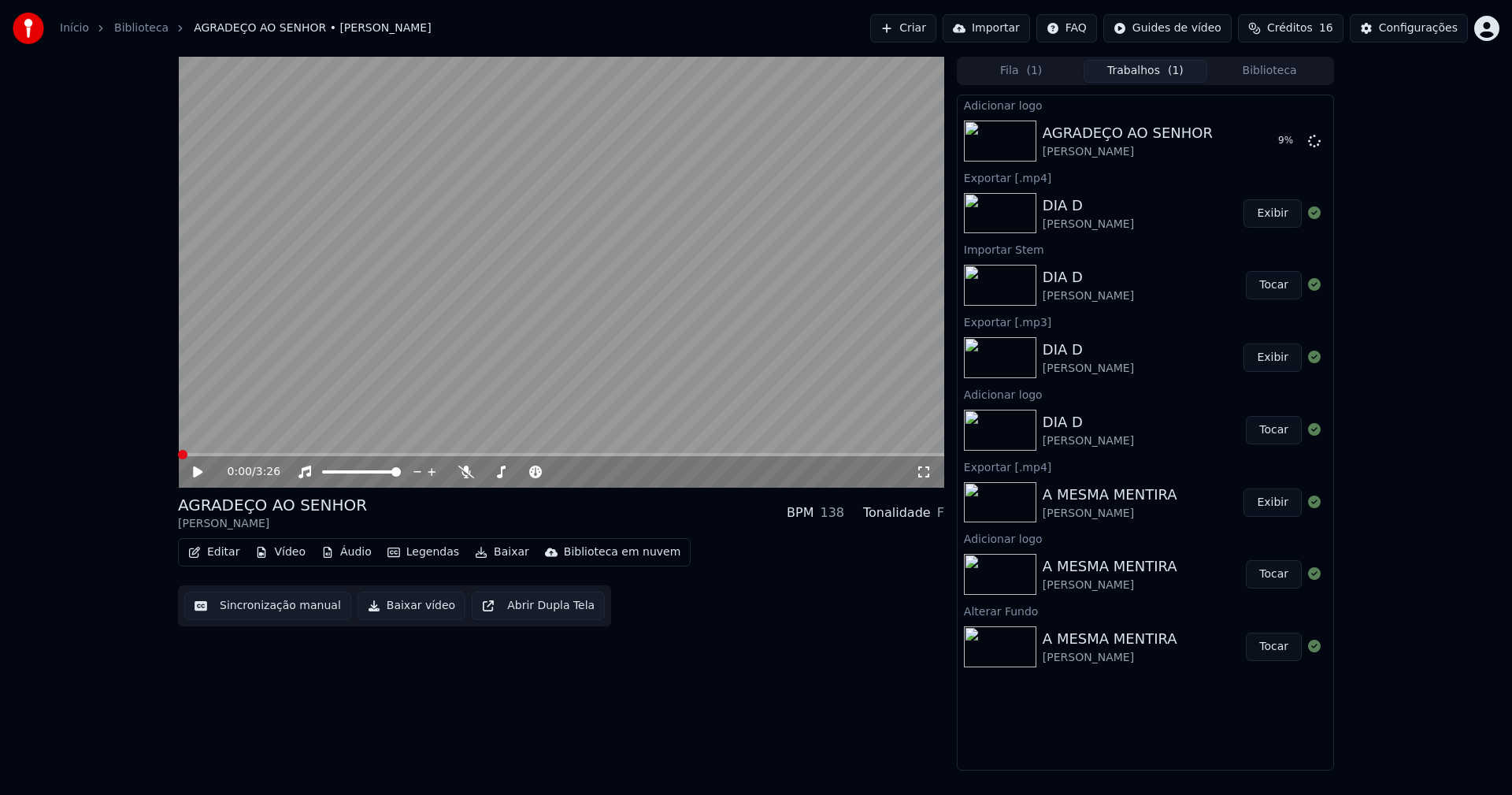
click at [345, 551] on button "Áudio" at bounding box center [346, 552] width 63 height 22
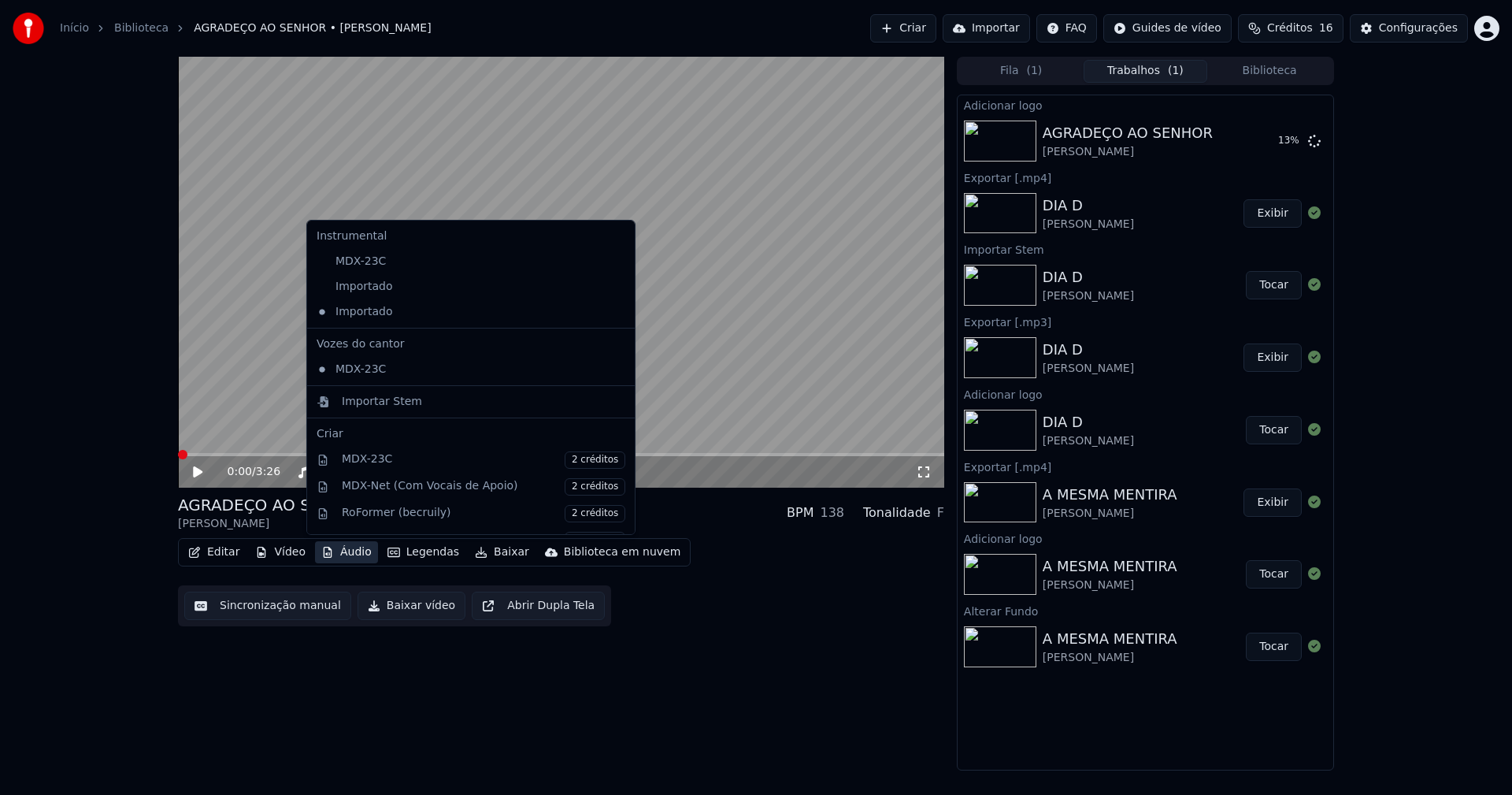
click at [614, 283] on icon at bounding box center [619, 287] width 11 height 12
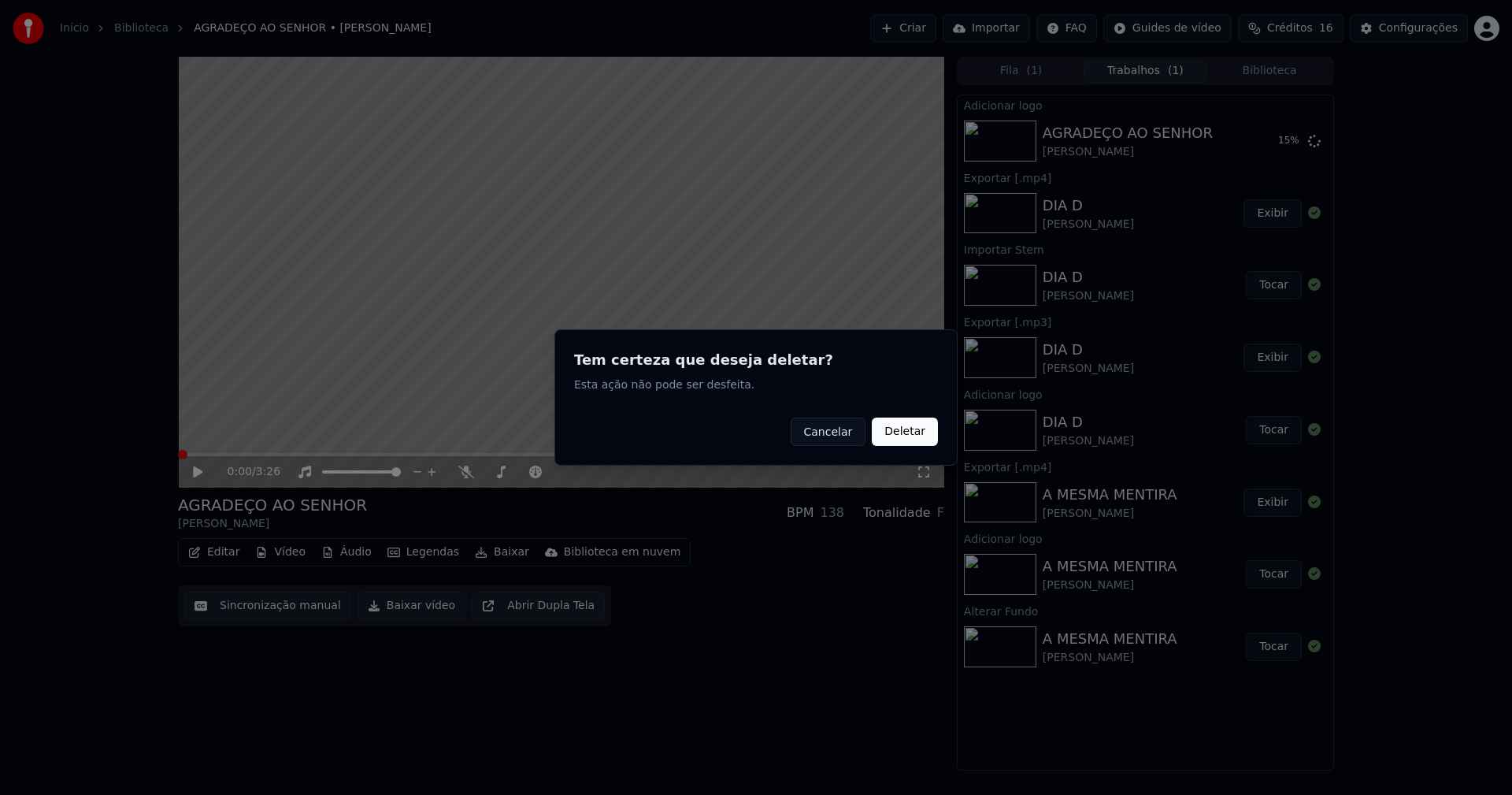
click at [899, 435] on button "Deletar" at bounding box center [905, 432] width 66 height 28
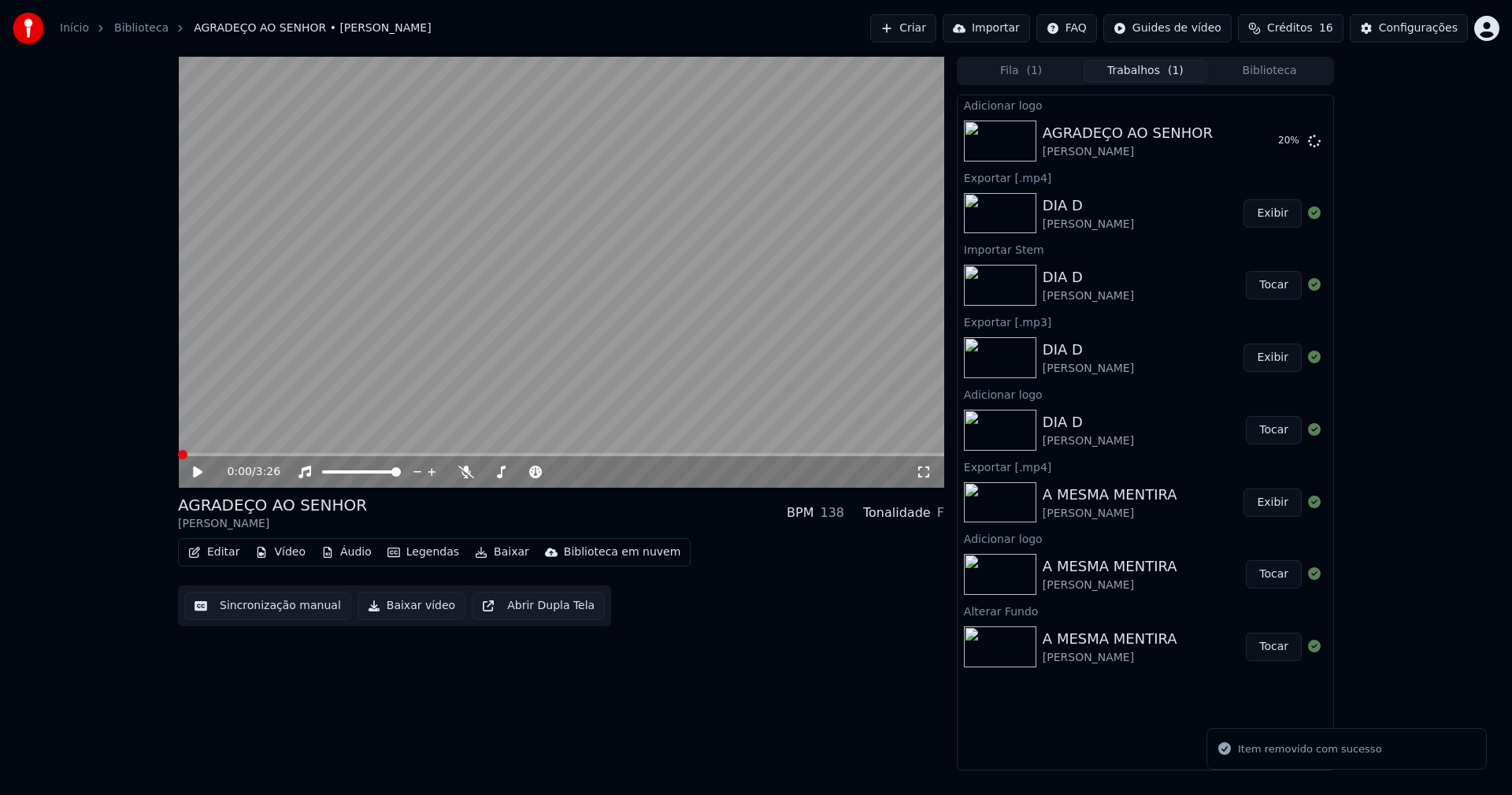
click at [196, 475] on icon at bounding box center [198, 472] width 10 height 11
click at [222, 552] on button "Editar" at bounding box center [214, 552] width 64 height 22
click at [456, 699] on div "0:07 / 3:26 AGRADEÇO AO SENHOR [PERSON_NAME] BPM 138 Tonalidade F Editar Vídeo …" at bounding box center [561, 414] width 766 height 714
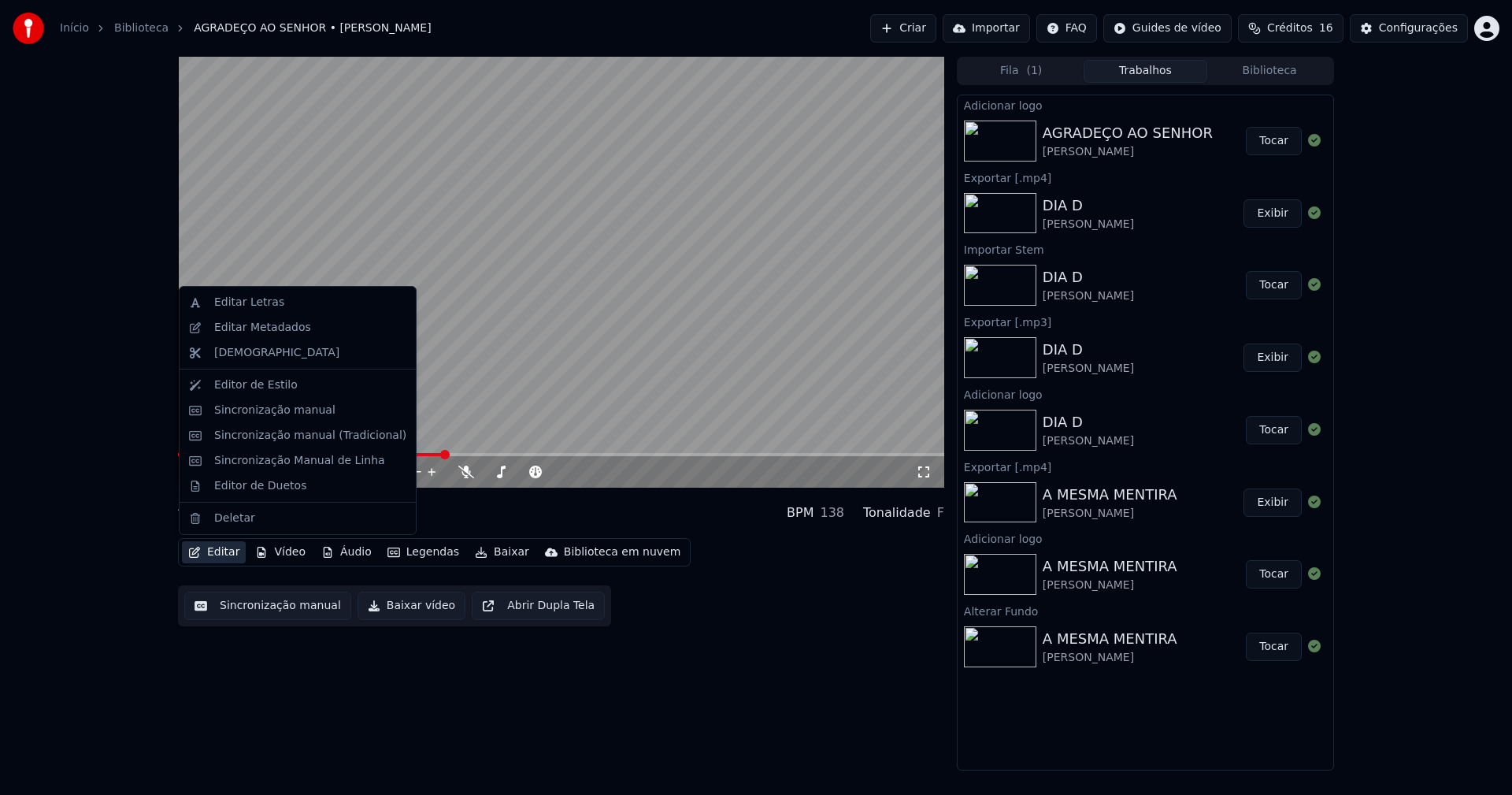
click at [219, 546] on button "Editar" at bounding box center [214, 552] width 64 height 22
click at [233, 325] on div "Editar Metadados" at bounding box center [263, 328] width 97 height 16
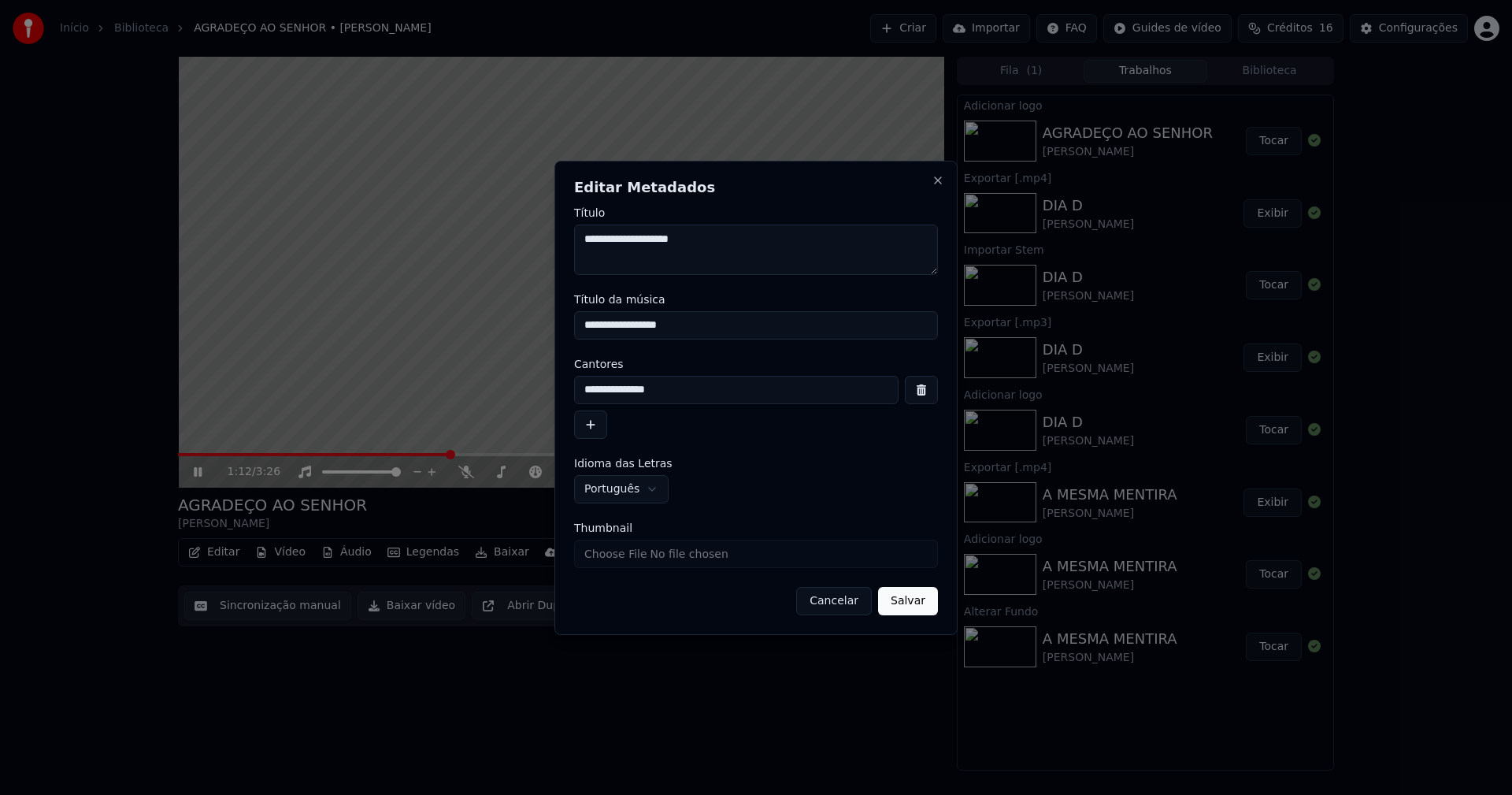
click at [640, 554] on input "Thumbnail" at bounding box center [756, 554] width 364 height 28
type input "**********"
click at [906, 603] on button "Salvar" at bounding box center [908, 601] width 60 height 28
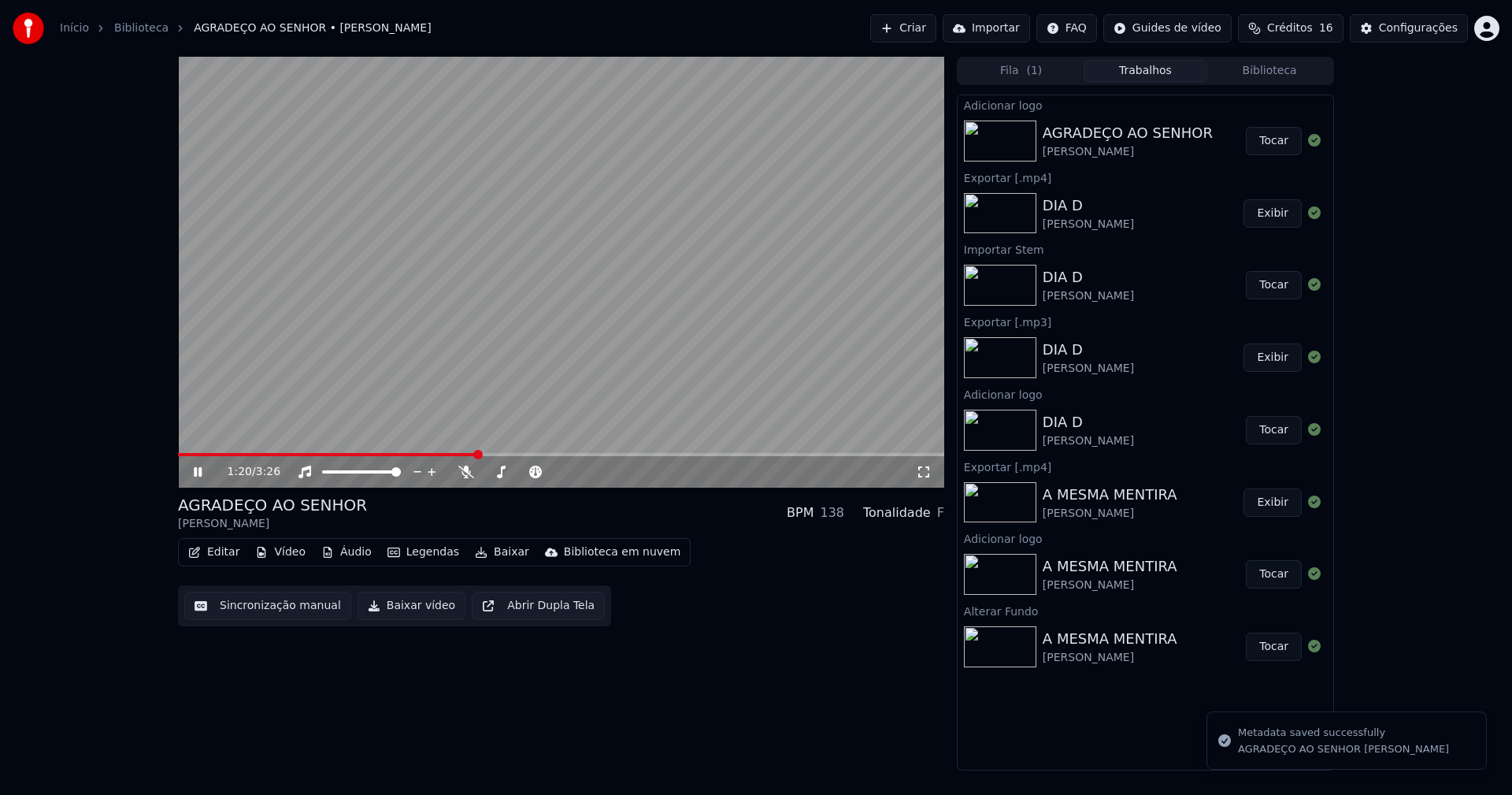
click at [1285, 142] on button "Tocar" at bounding box center [1273, 141] width 56 height 28
click at [222, 561] on button "Editar" at bounding box center [214, 552] width 64 height 22
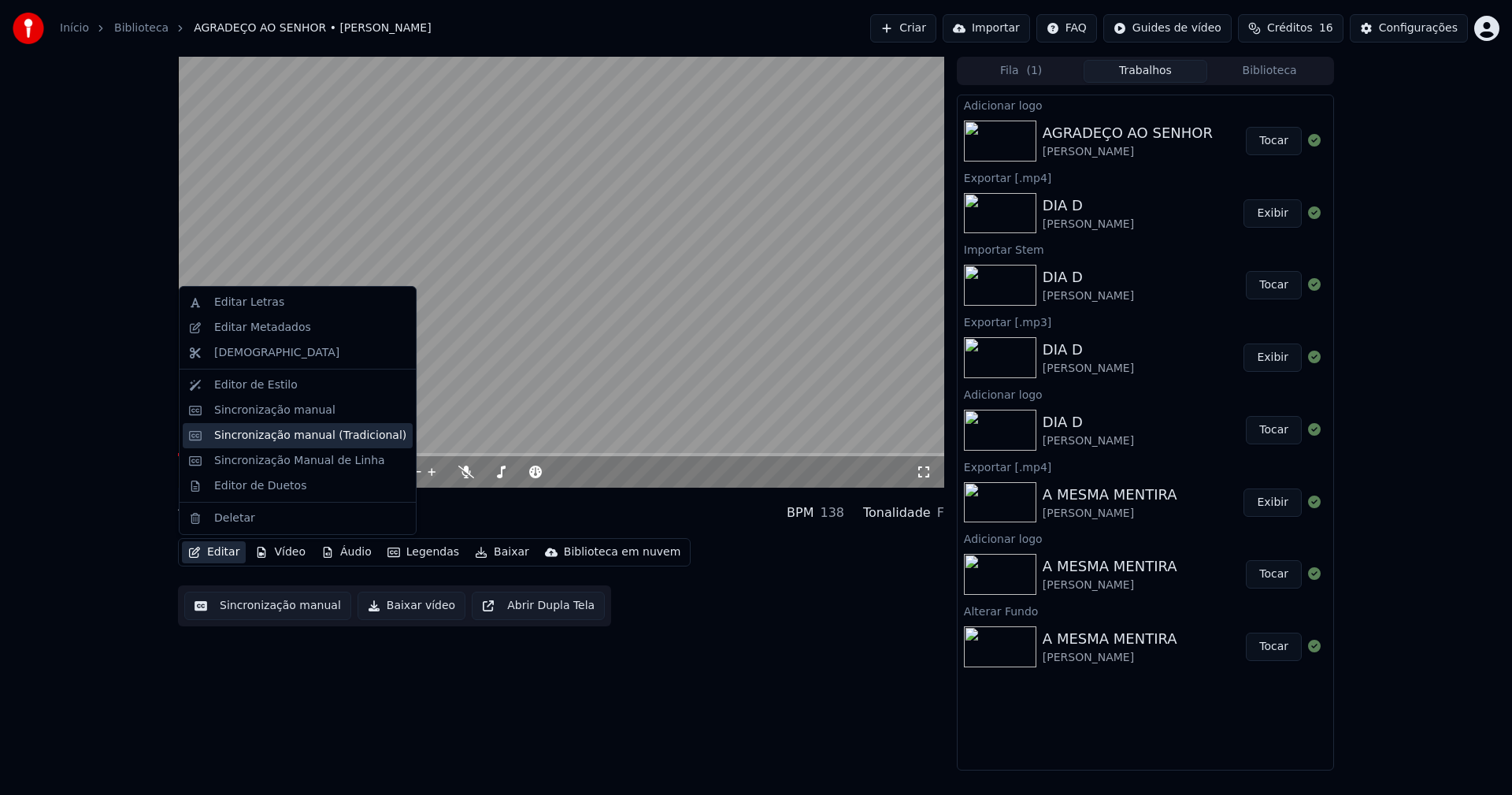
click at [286, 440] on div "Sincronização manual (Tradicional)" at bounding box center [311, 435] width 192 height 16
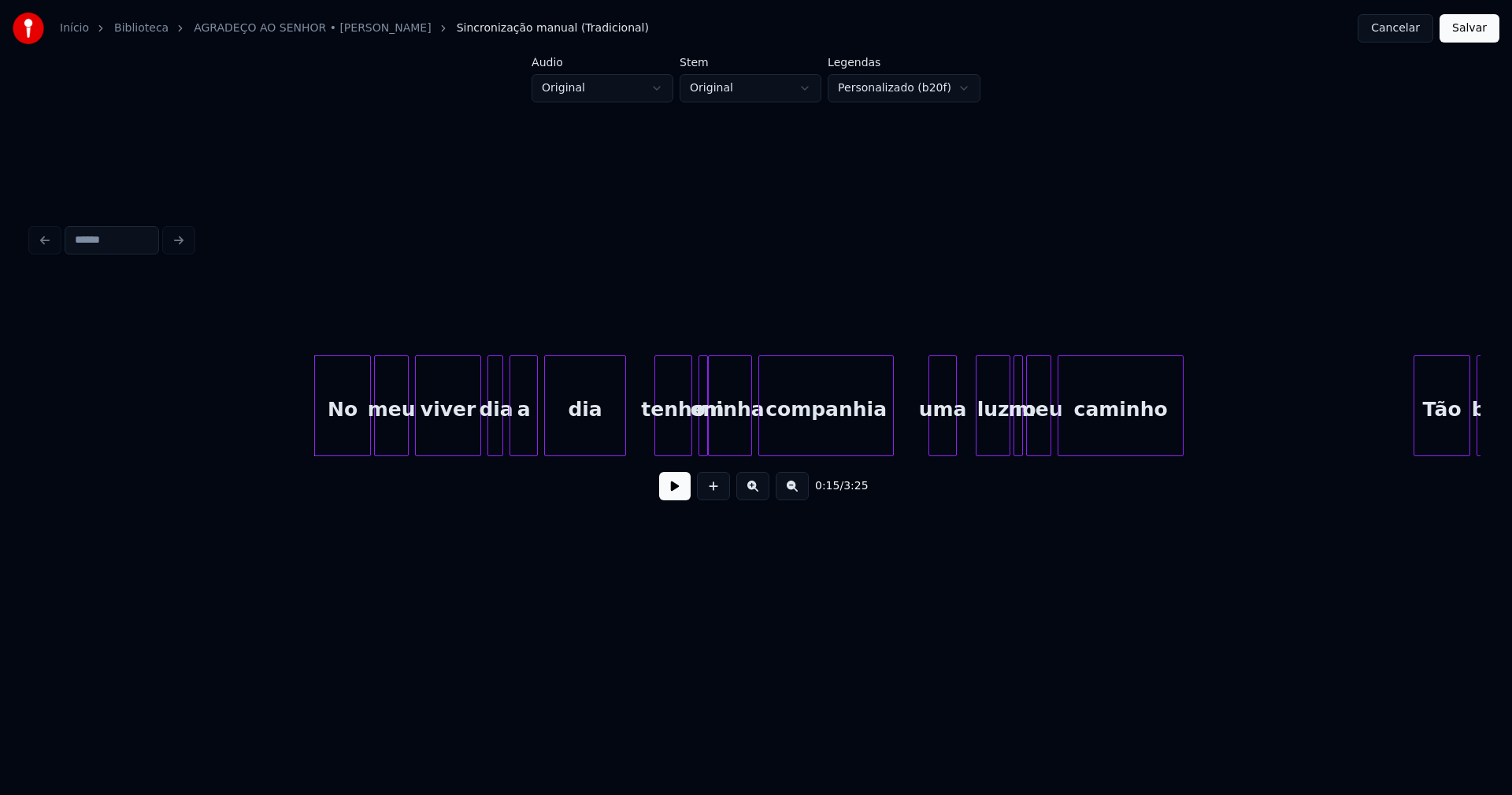
scroll to position [0, 2066]
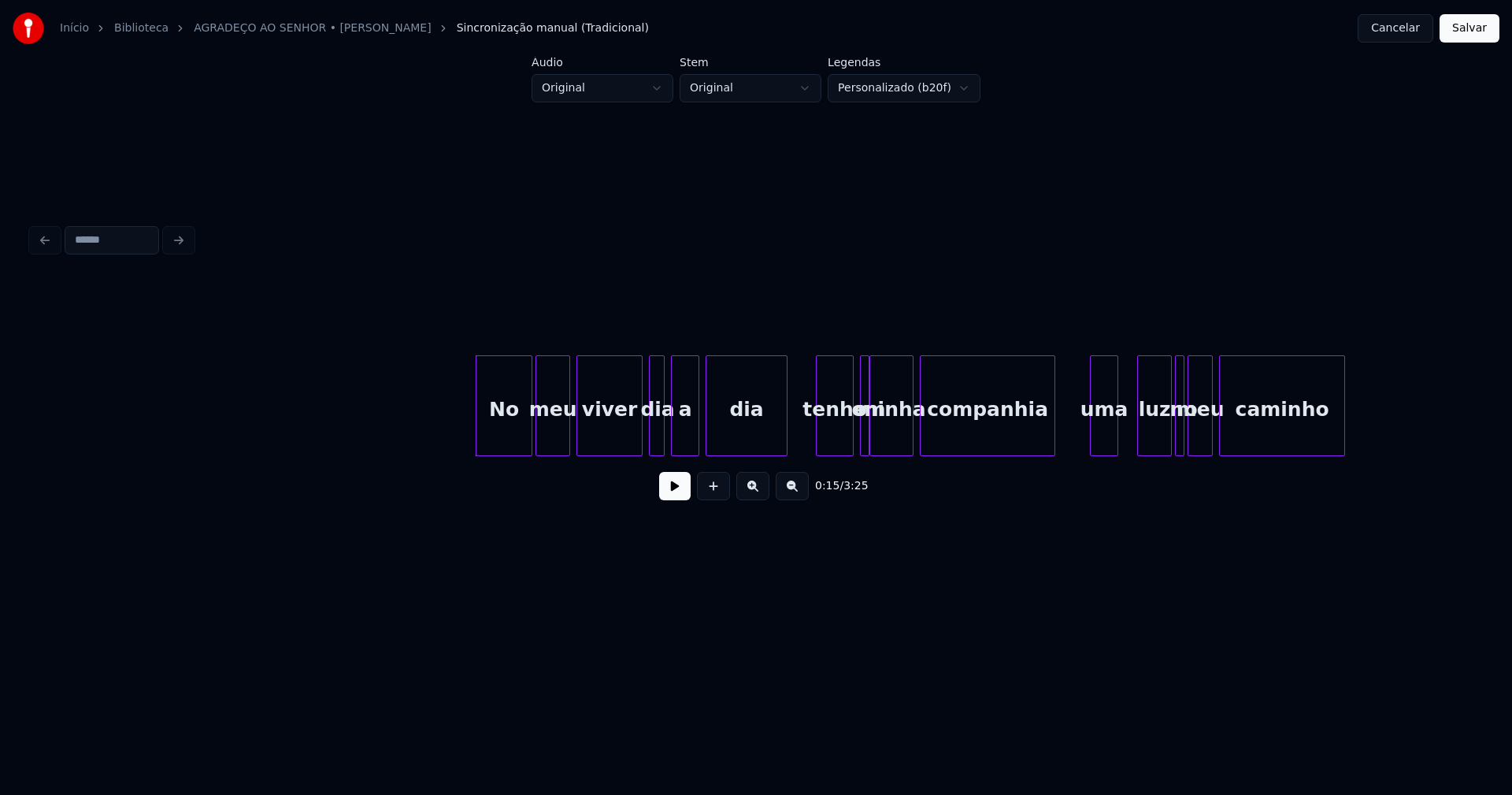
click at [686, 496] on button at bounding box center [675, 486] width 31 height 28
click at [635, 428] on div at bounding box center [635, 405] width 4 height 99
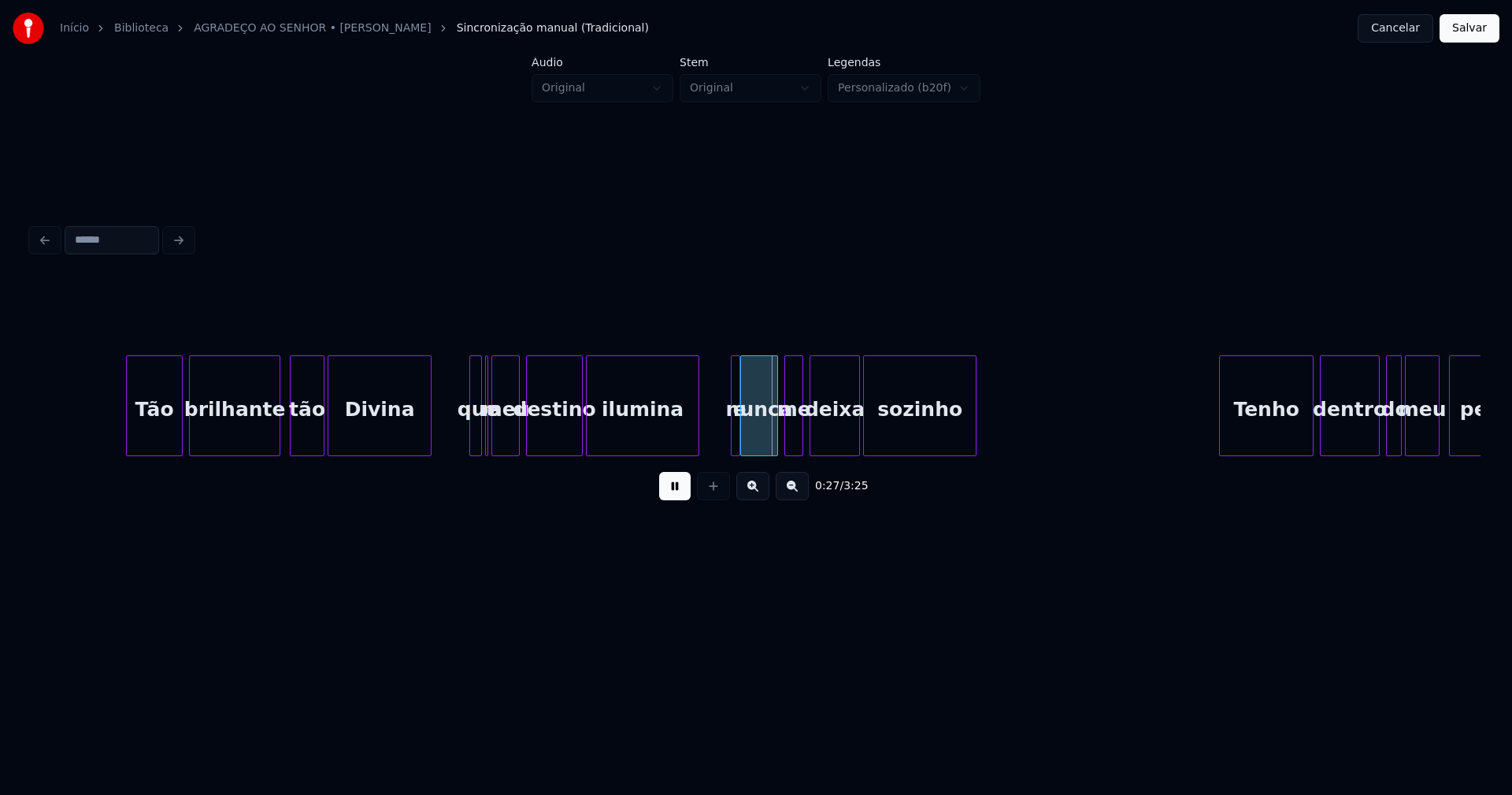
click at [506, 448] on div "meu" at bounding box center [509, 410] width 27 height 107
click at [489, 442] on div at bounding box center [489, 405] width 4 height 99
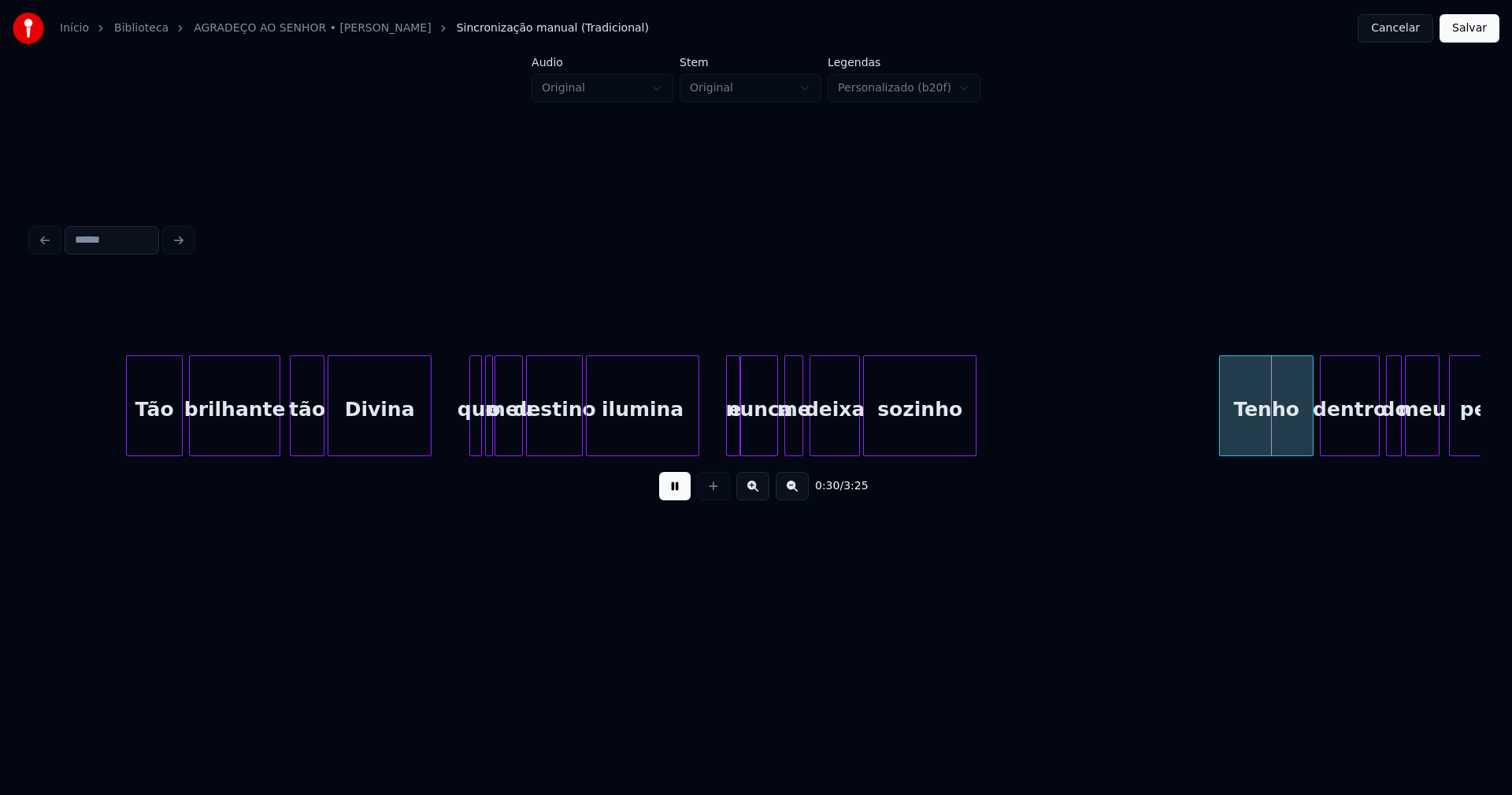
click at [728, 429] on div at bounding box center [729, 405] width 4 height 99
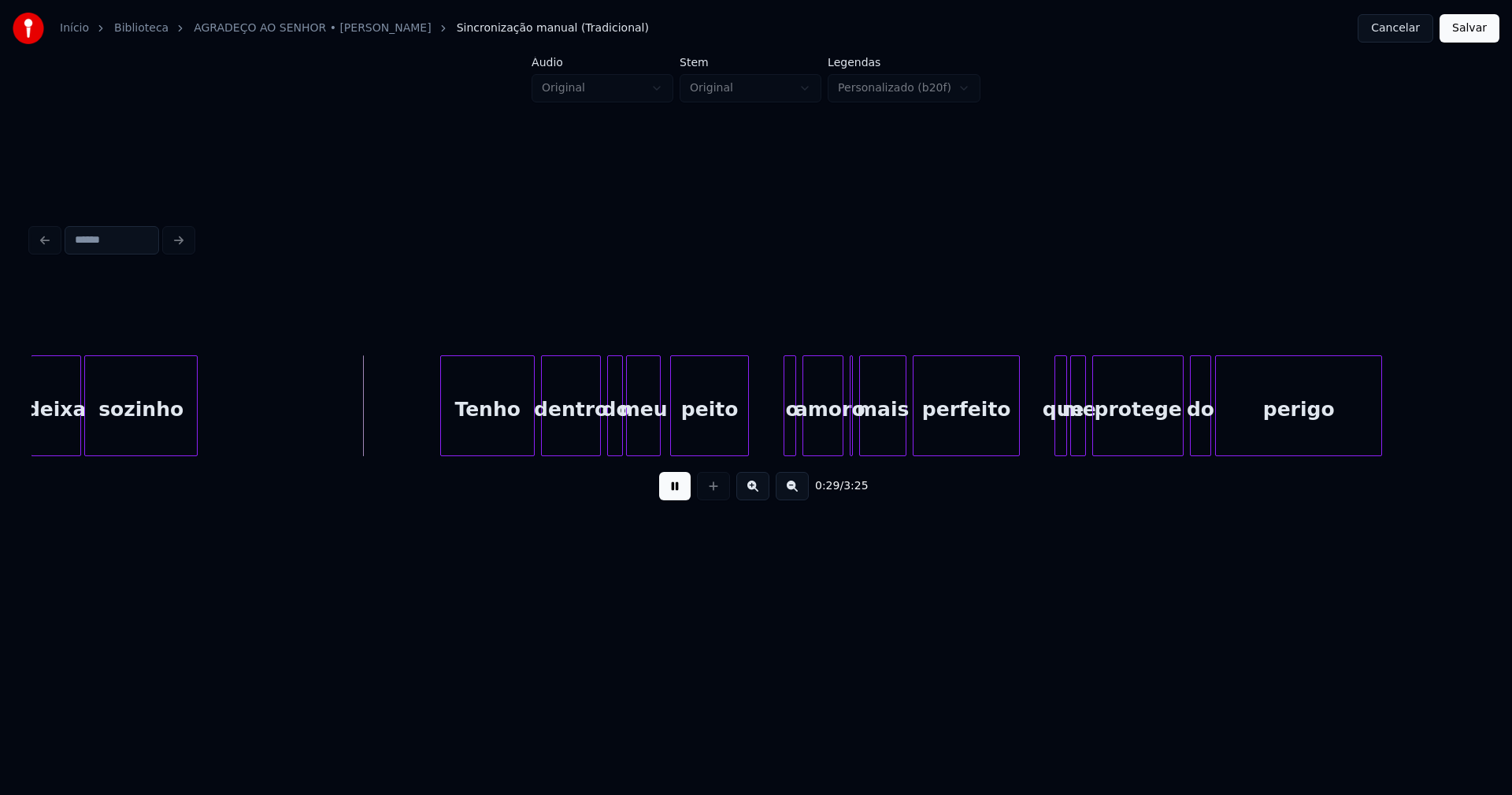
scroll to position [0, 4312]
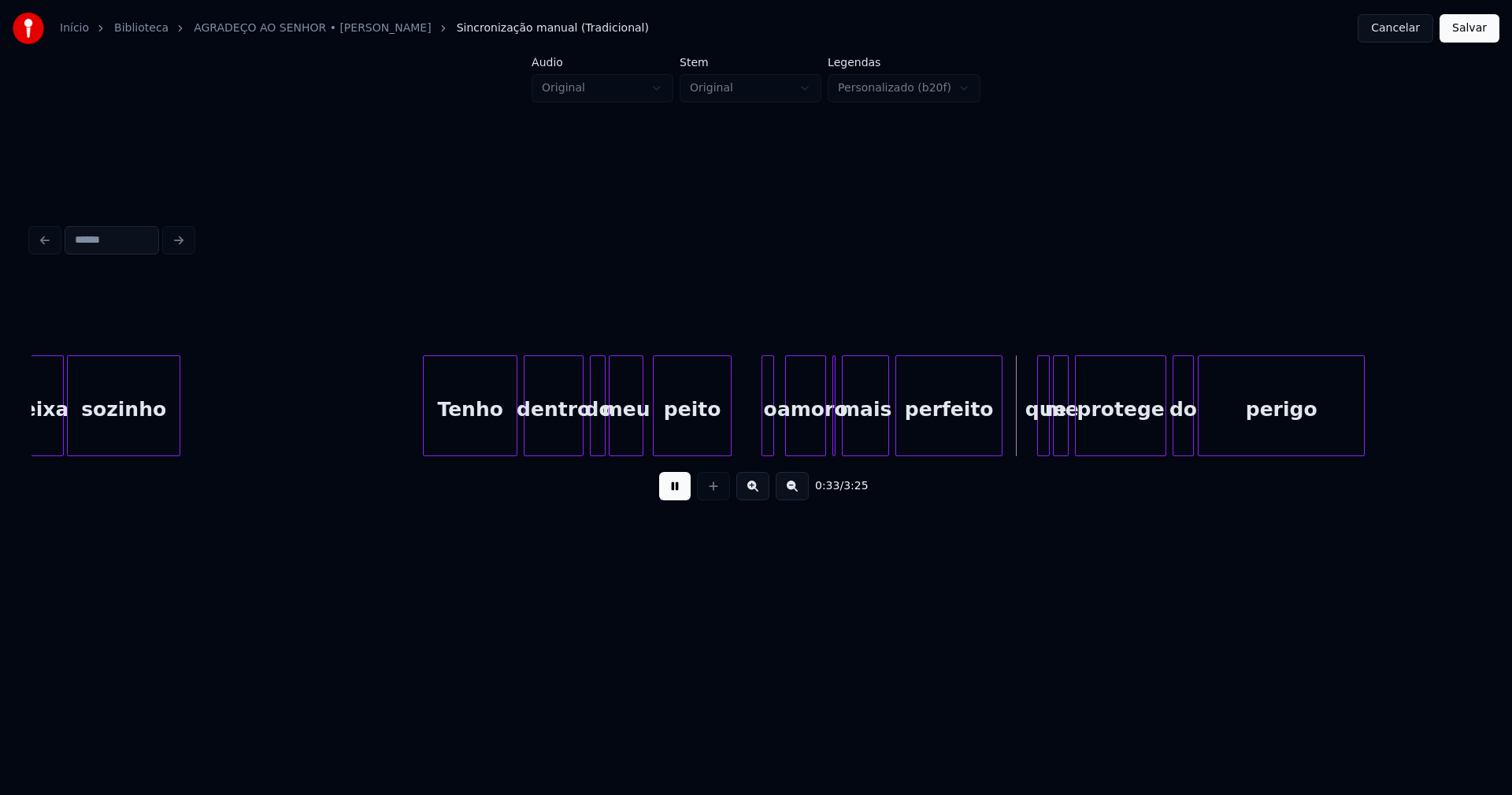
click at [762, 439] on div "o" at bounding box center [768, 405] width 12 height 101
click at [780, 436] on div at bounding box center [782, 405] width 4 height 99
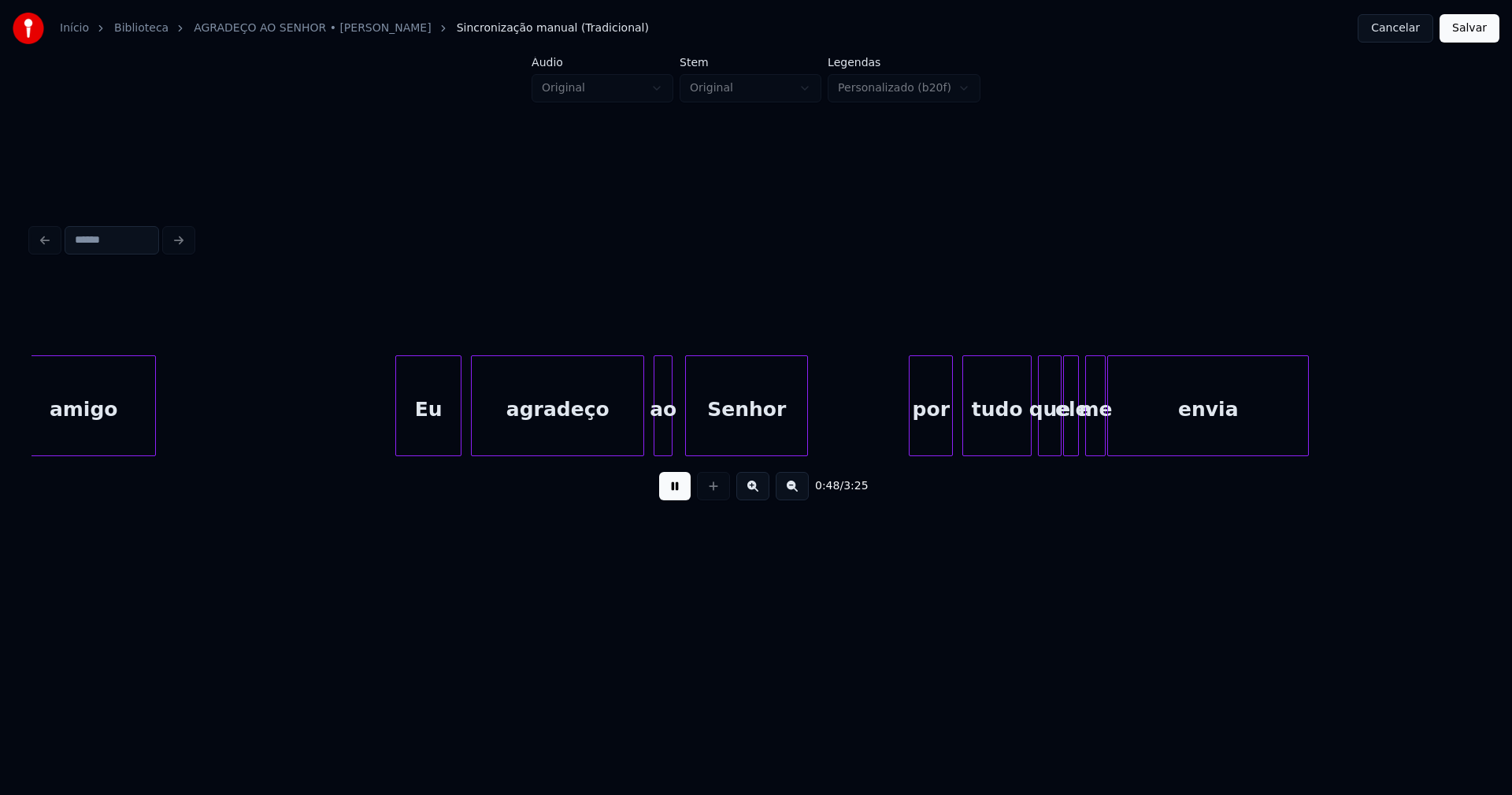
scroll to position [0, 7671]
click at [431, 428] on div "Eu" at bounding box center [420, 410] width 65 height 107
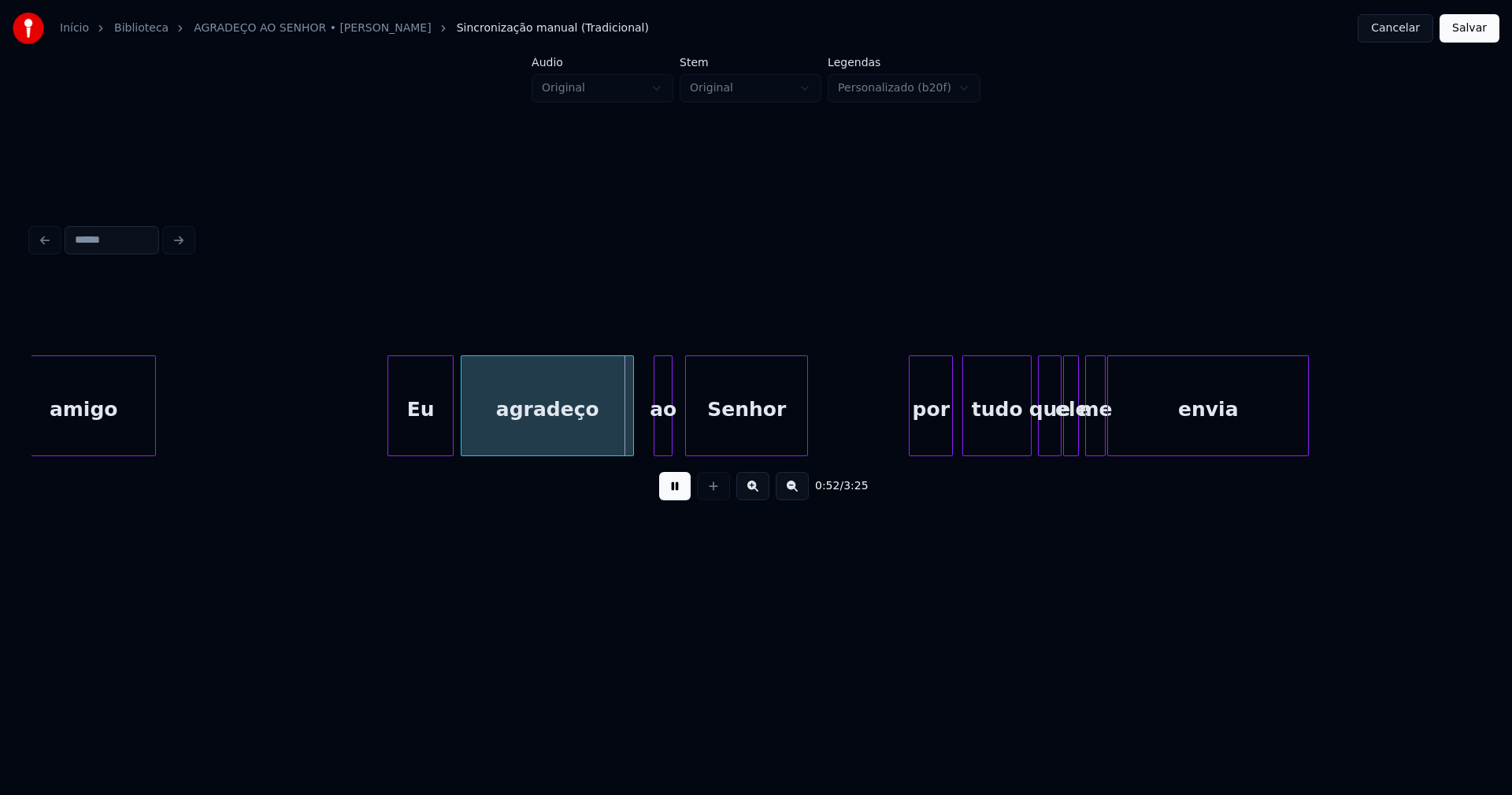
click at [513, 436] on div "agradeço" at bounding box center [547, 410] width 172 height 107
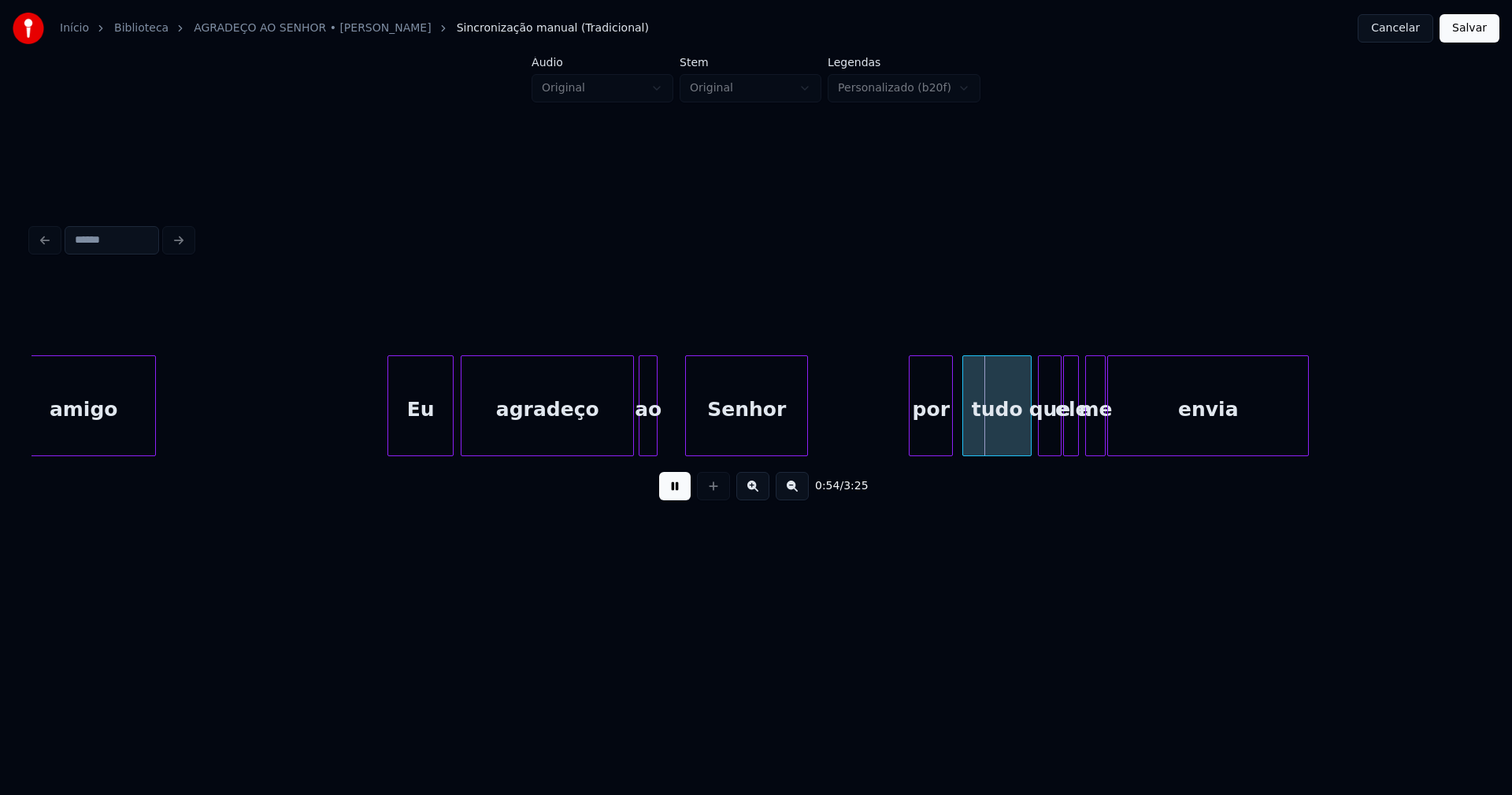
click at [651, 442] on div "ao" at bounding box center [648, 410] width 17 height 107
click at [665, 441] on div at bounding box center [667, 405] width 4 height 99
click at [938, 427] on div "por" at bounding box center [931, 410] width 43 height 107
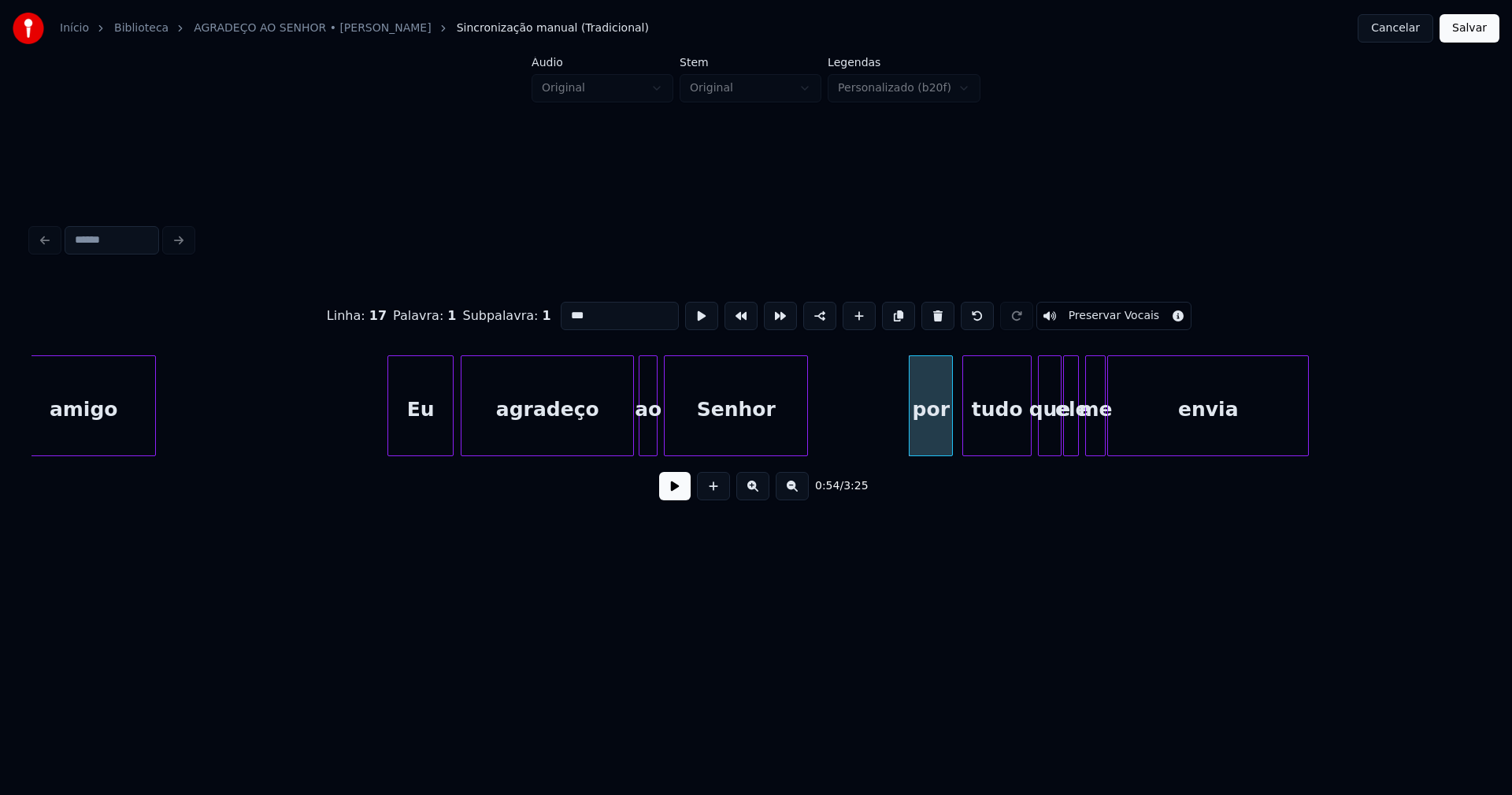
click at [565, 306] on input "***" at bounding box center [619, 316] width 118 height 28
type input "***"
click at [670, 490] on button at bounding box center [675, 486] width 31 height 28
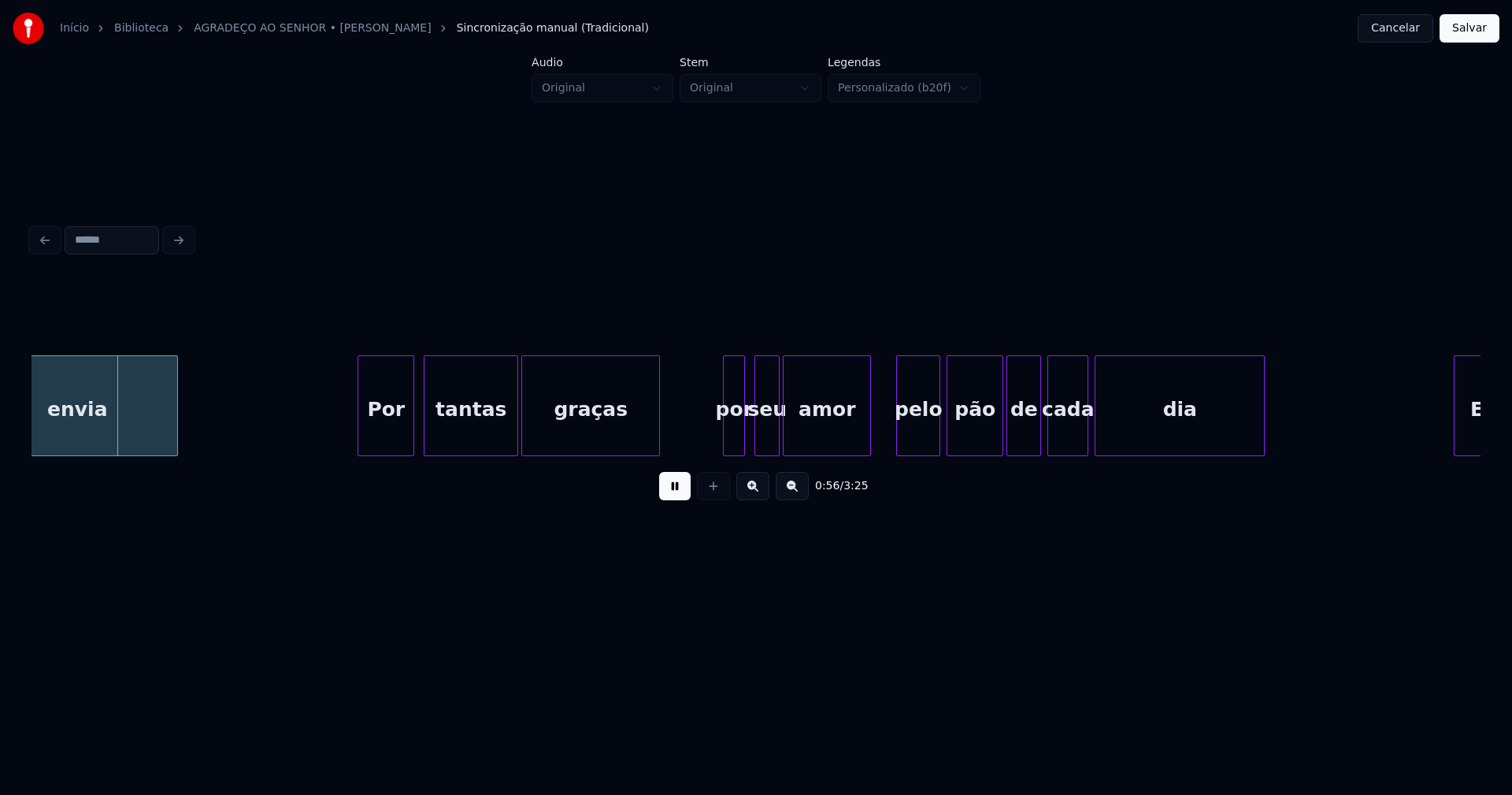
scroll to position [0, 8821]
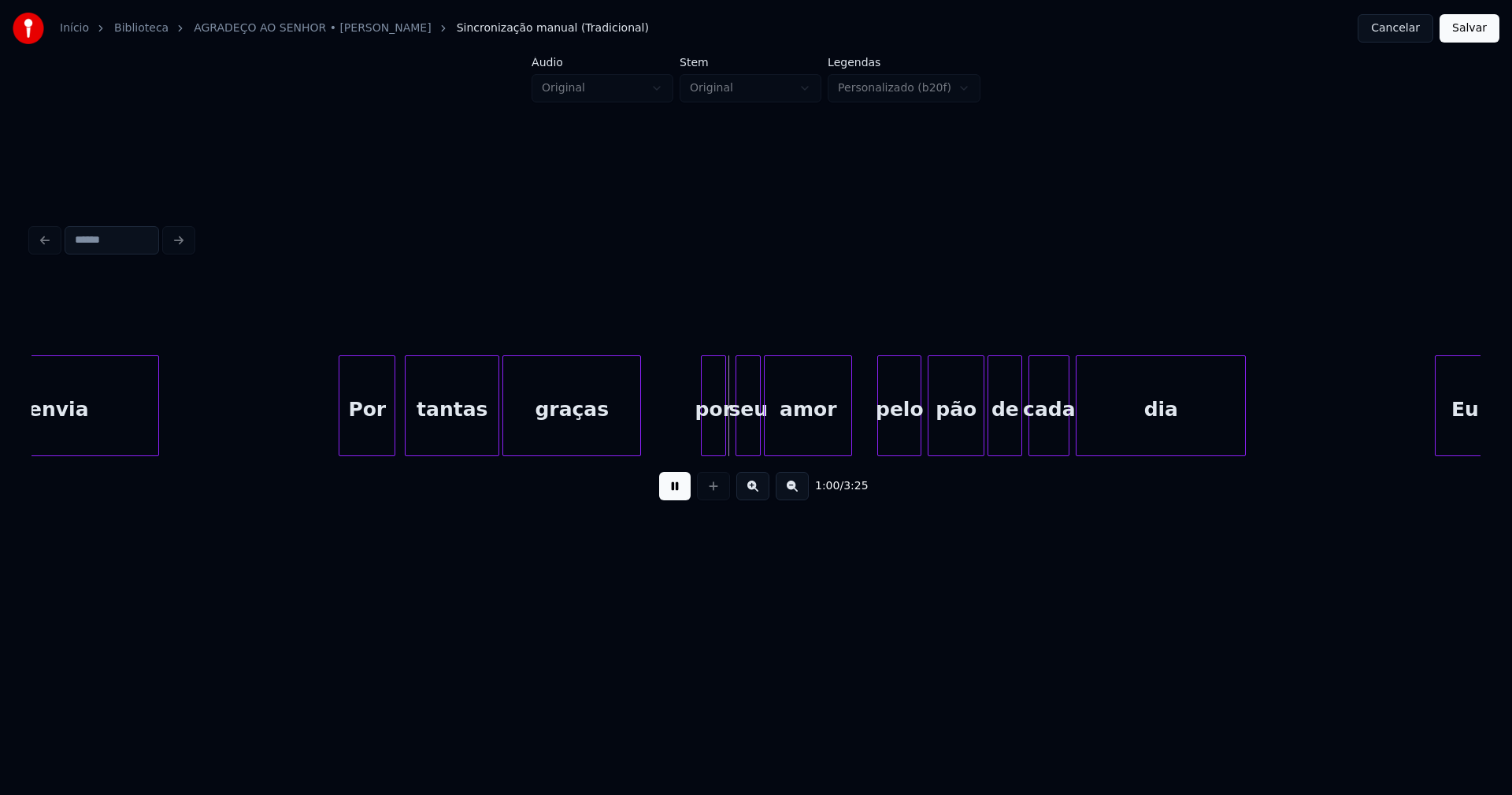
click at [702, 434] on div at bounding box center [703, 405] width 4 height 99
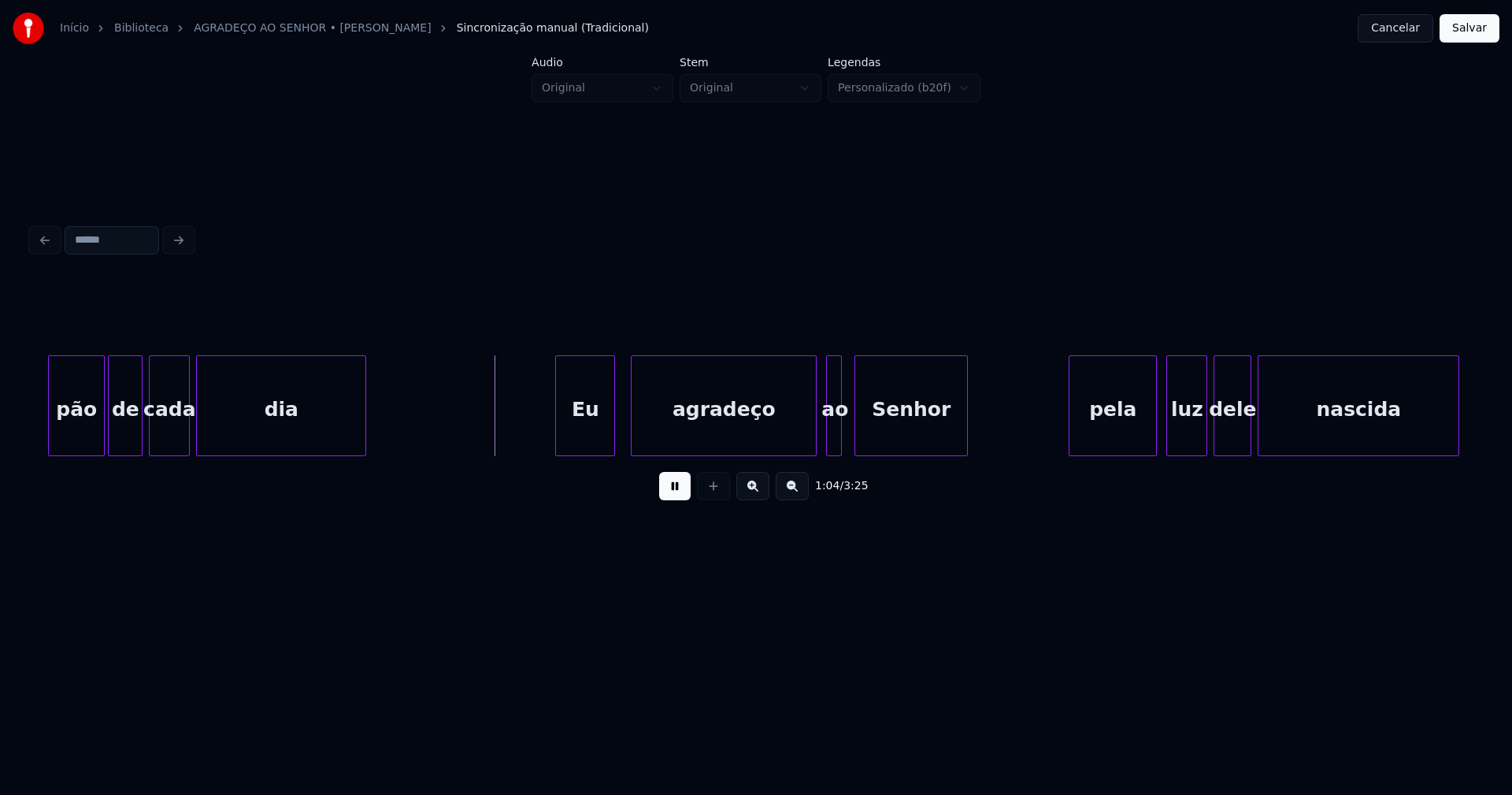
scroll to position [0, 9719]
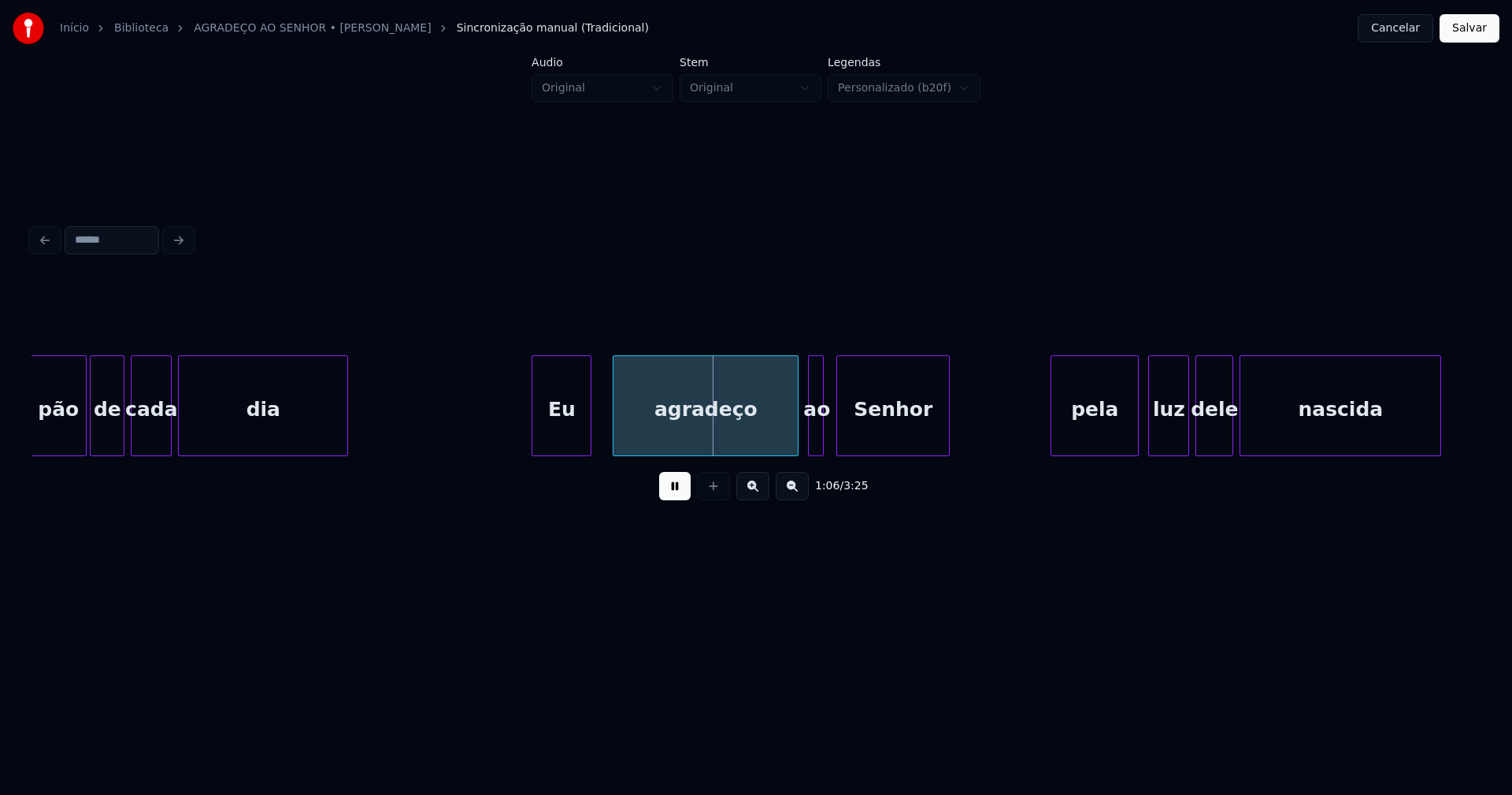
click at [560, 440] on div "Eu" at bounding box center [561, 410] width 58 height 107
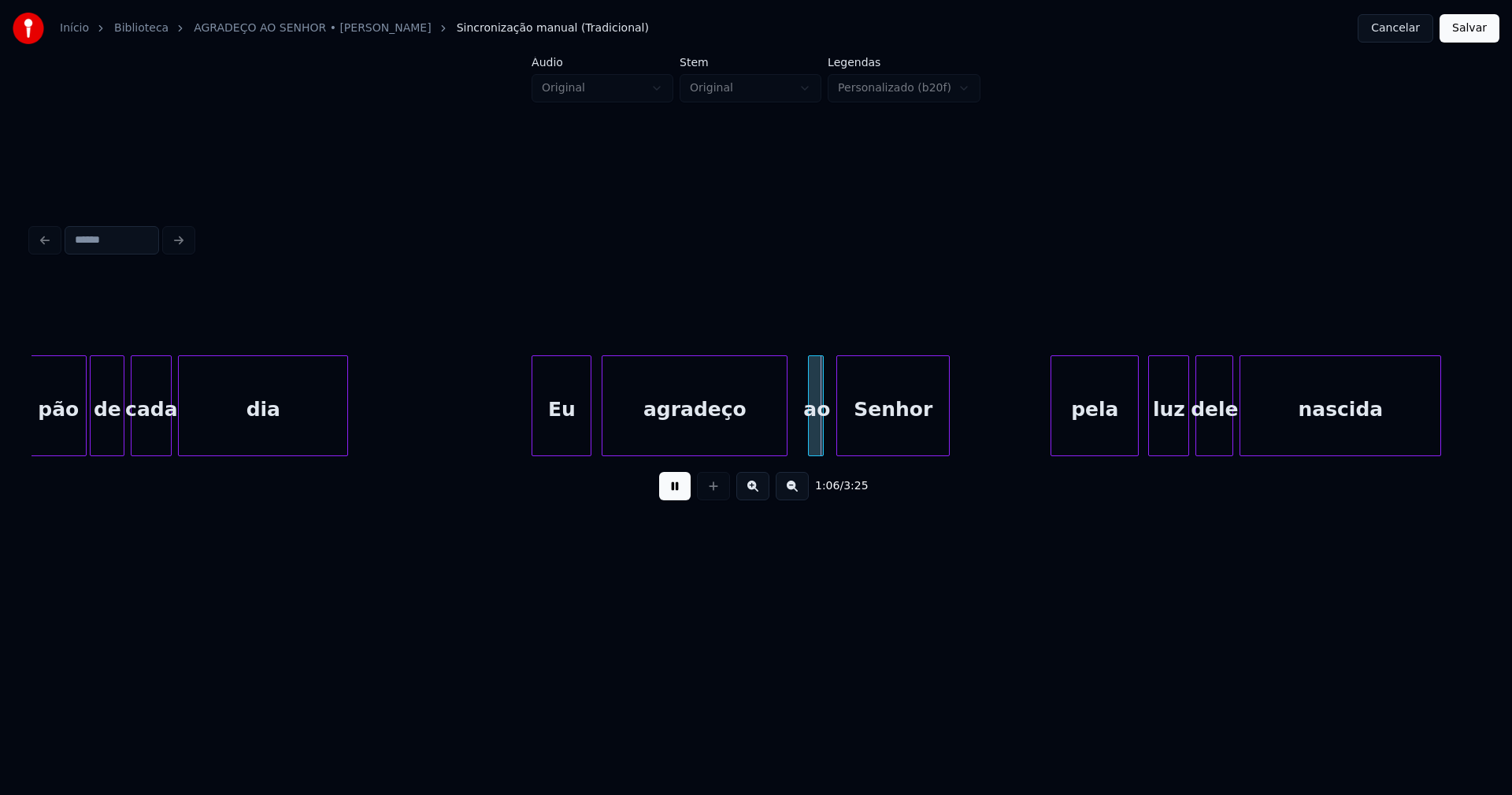
click at [641, 443] on div "agradeço" at bounding box center [694, 410] width 184 height 107
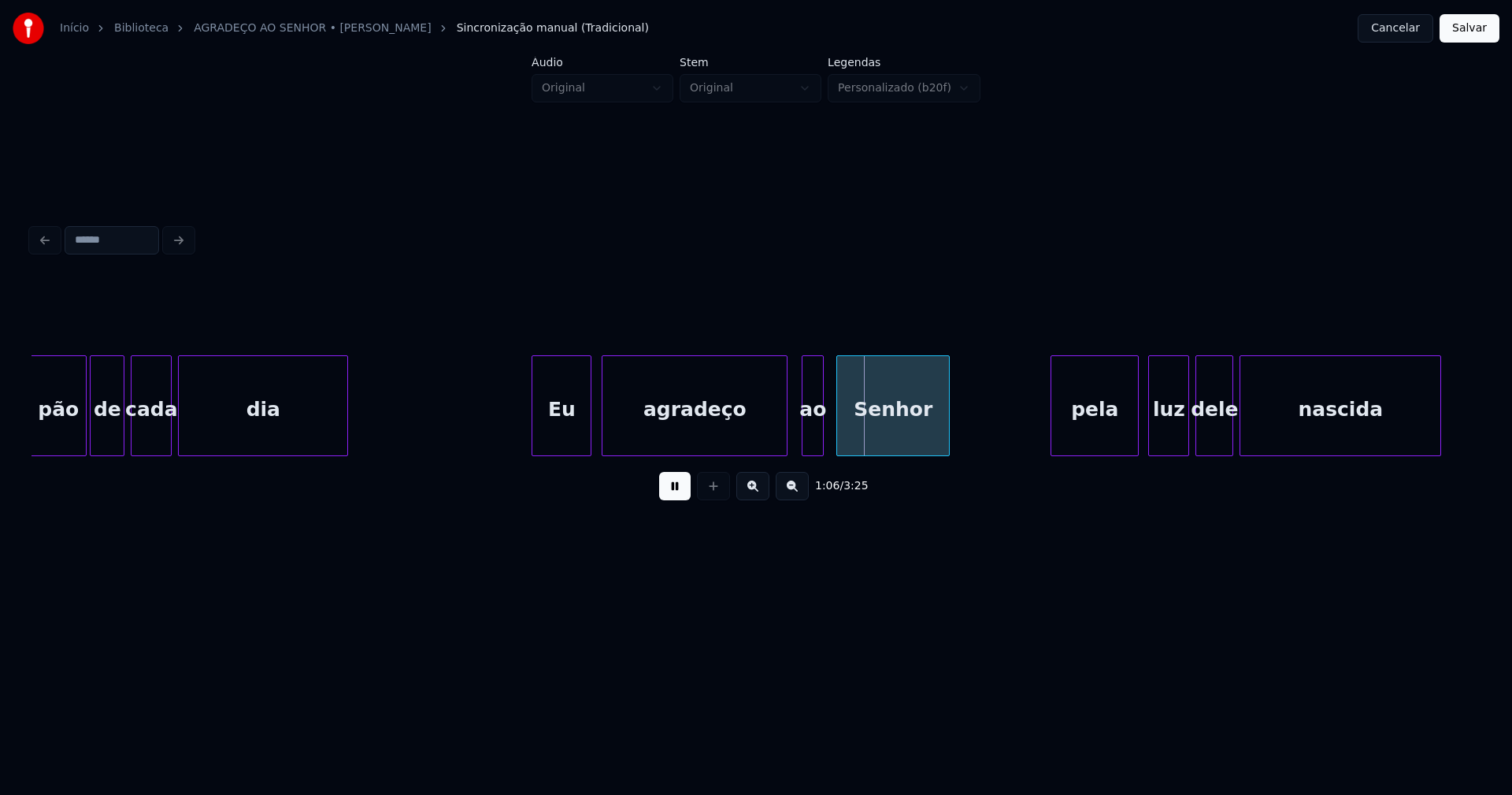
click at [806, 435] on div at bounding box center [805, 405] width 4 height 99
click at [802, 441] on div "ao" at bounding box center [802, 410] width 20 height 107
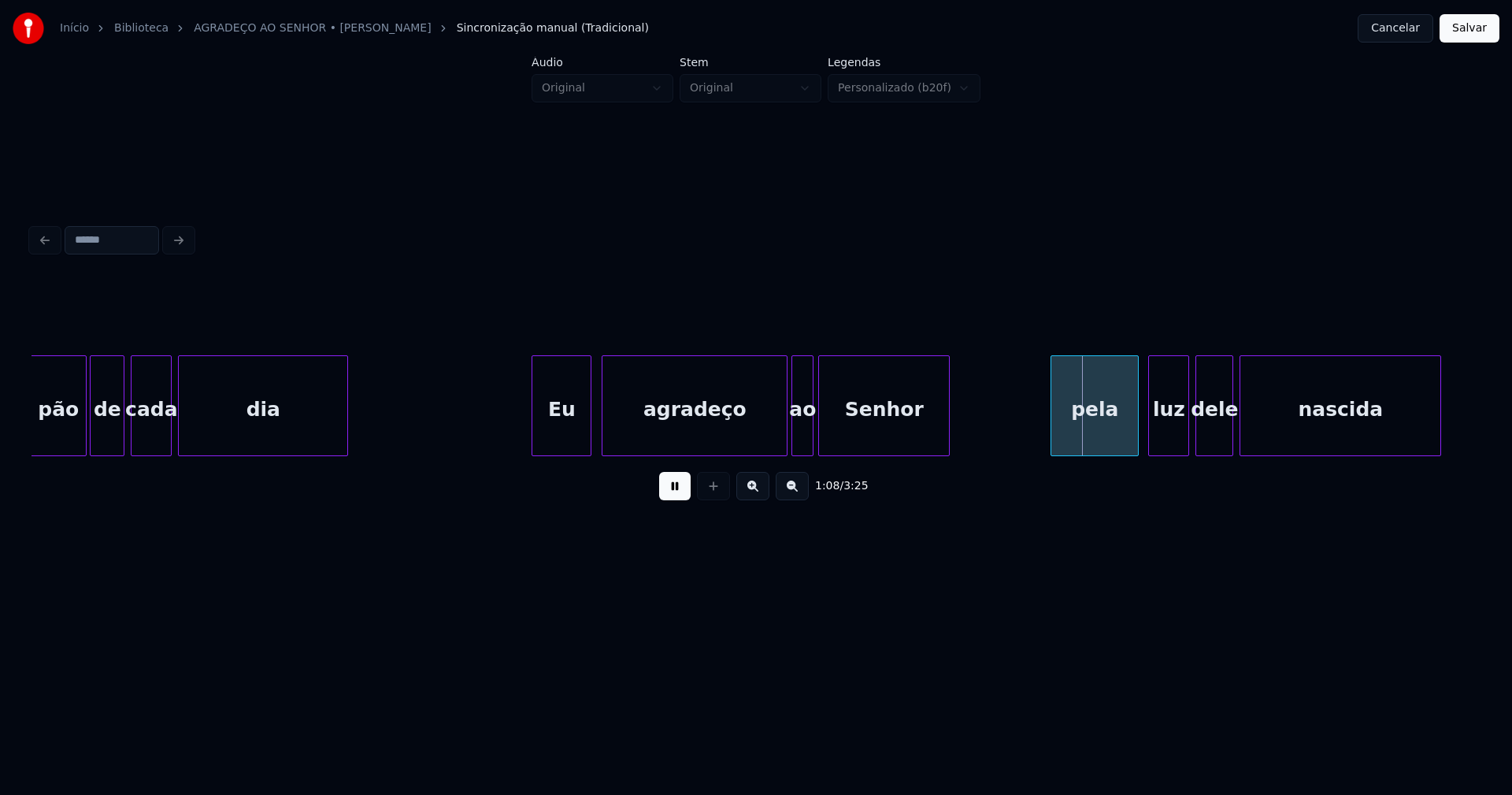
click at [821, 438] on div at bounding box center [821, 405] width 4 height 99
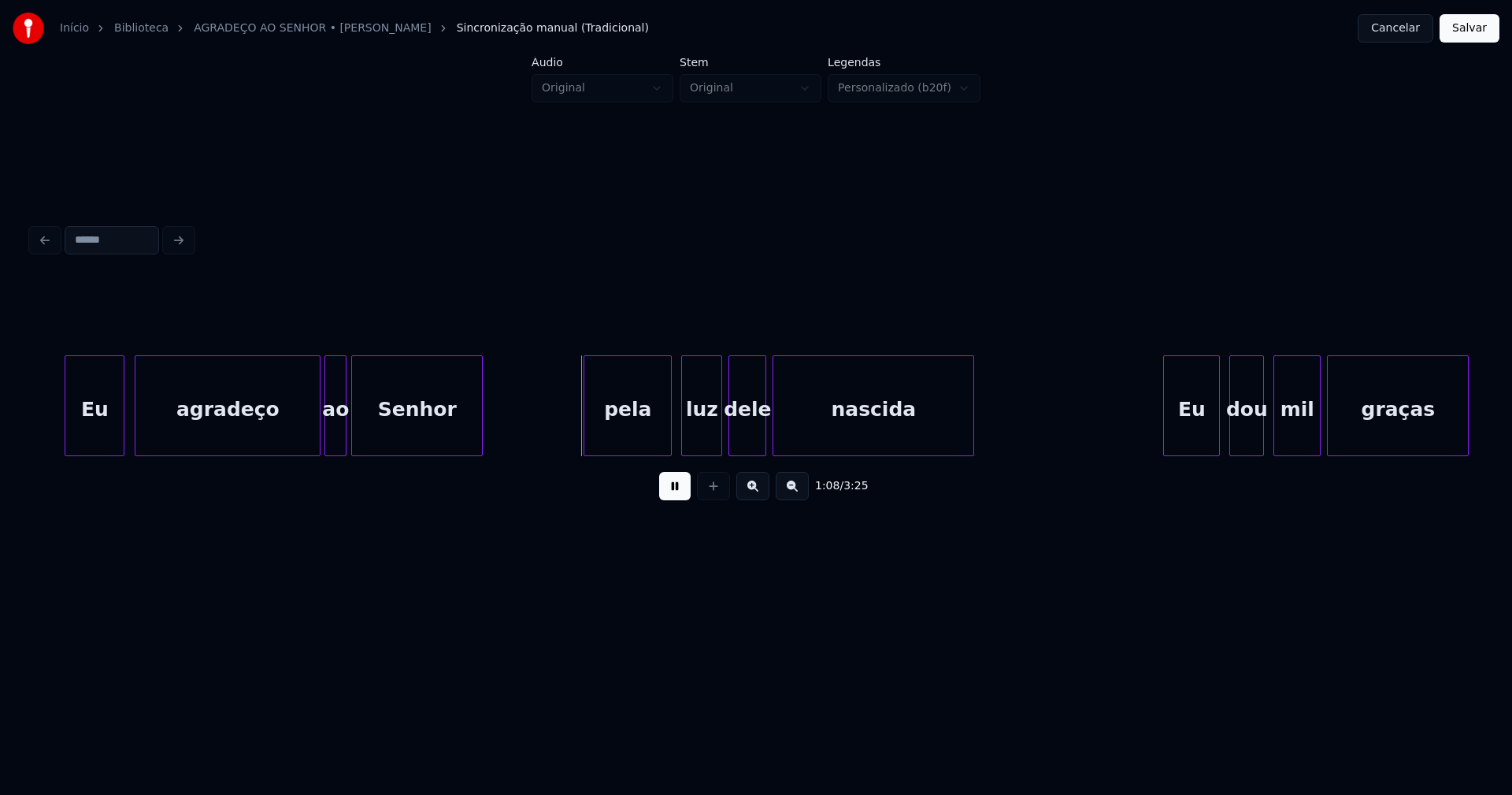
scroll to position [0, 10276]
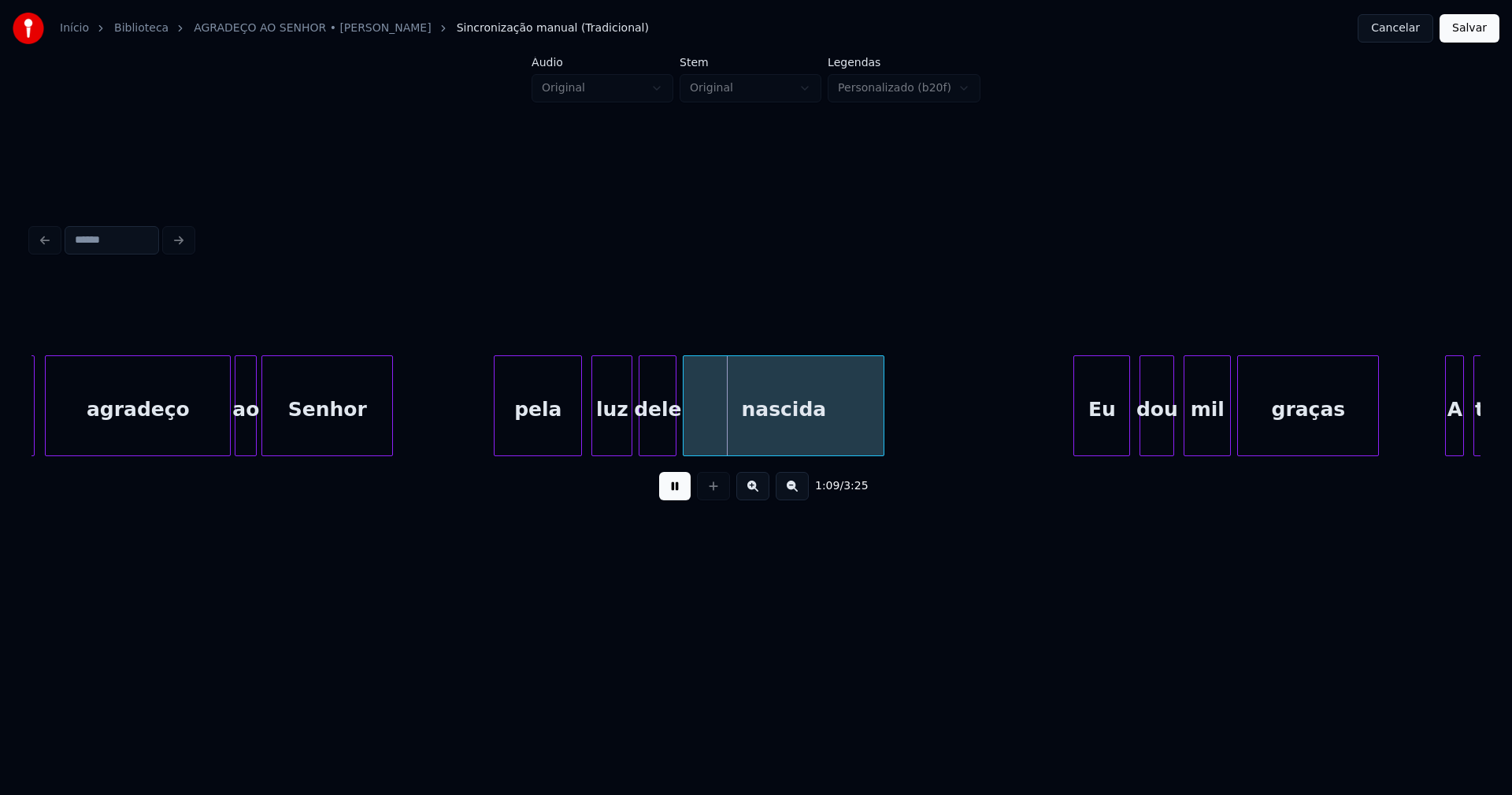
click at [522, 432] on div "pela" at bounding box center [538, 410] width 86 height 107
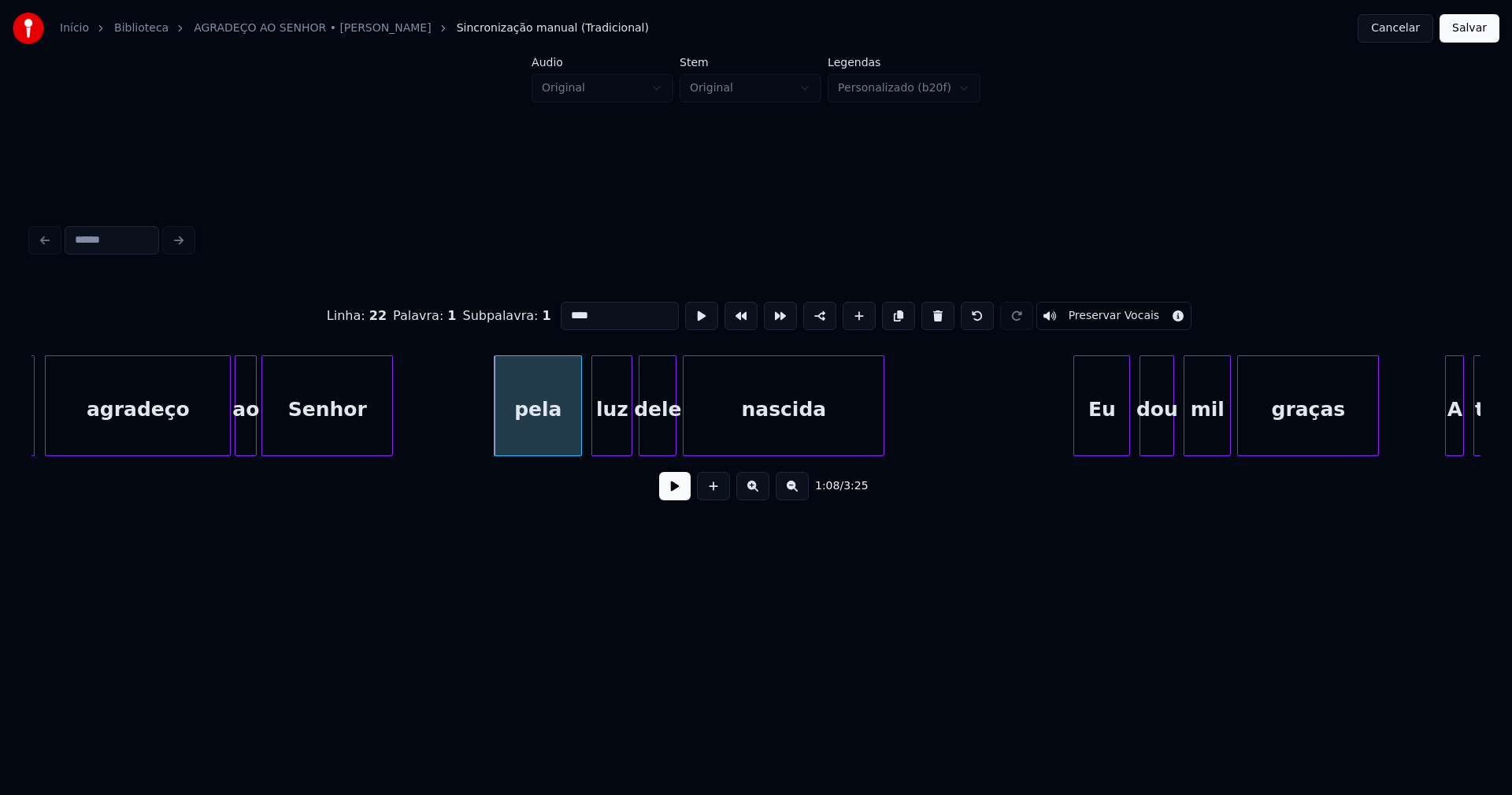
click at [566, 304] on input "****" at bounding box center [619, 316] width 118 height 28
type input "****"
click at [679, 491] on button at bounding box center [675, 486] width 31 height 28
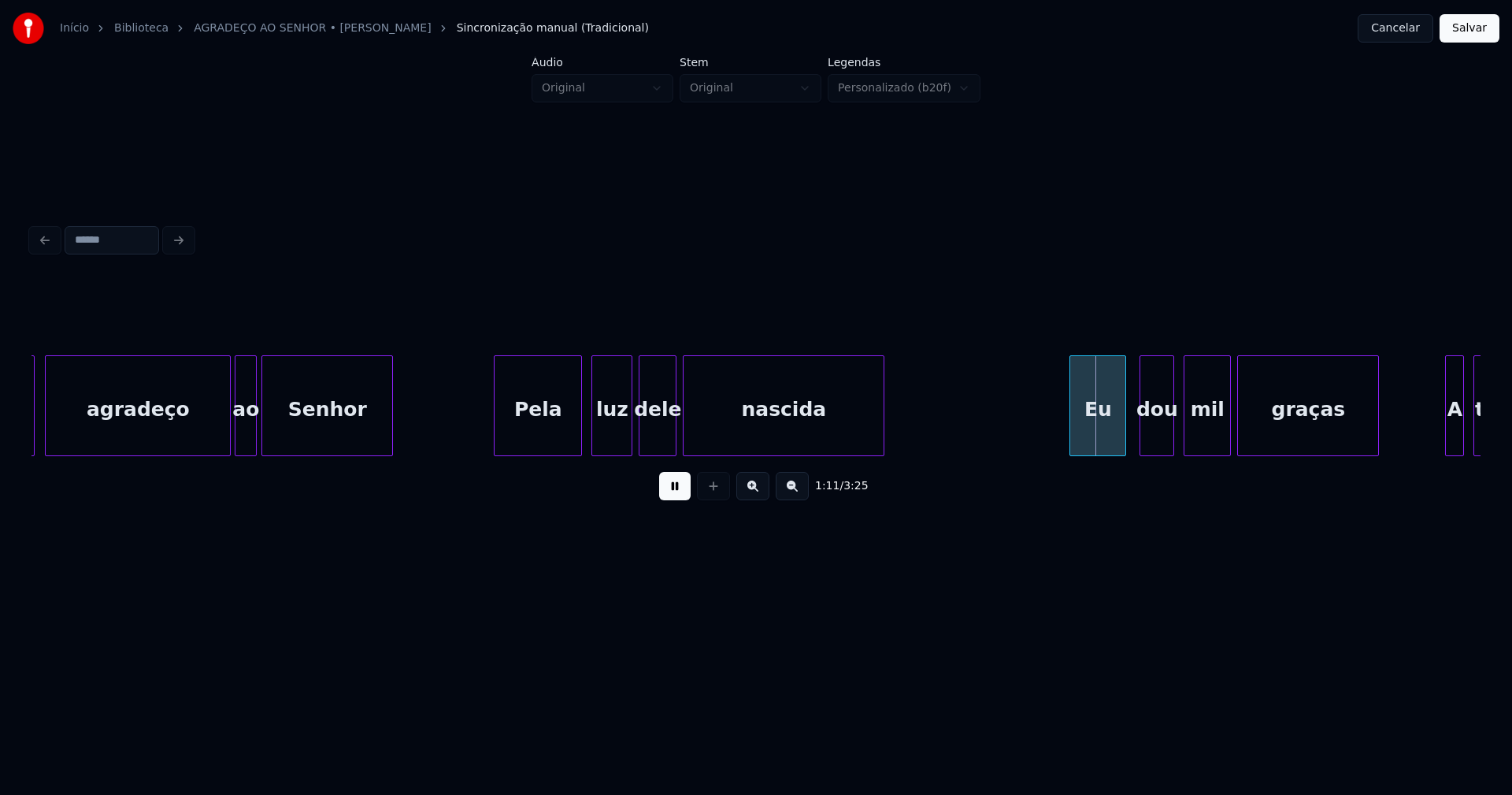
click at [1103, 442] on div "Eu" at bounding box center [1098, 410] width 55 height 107
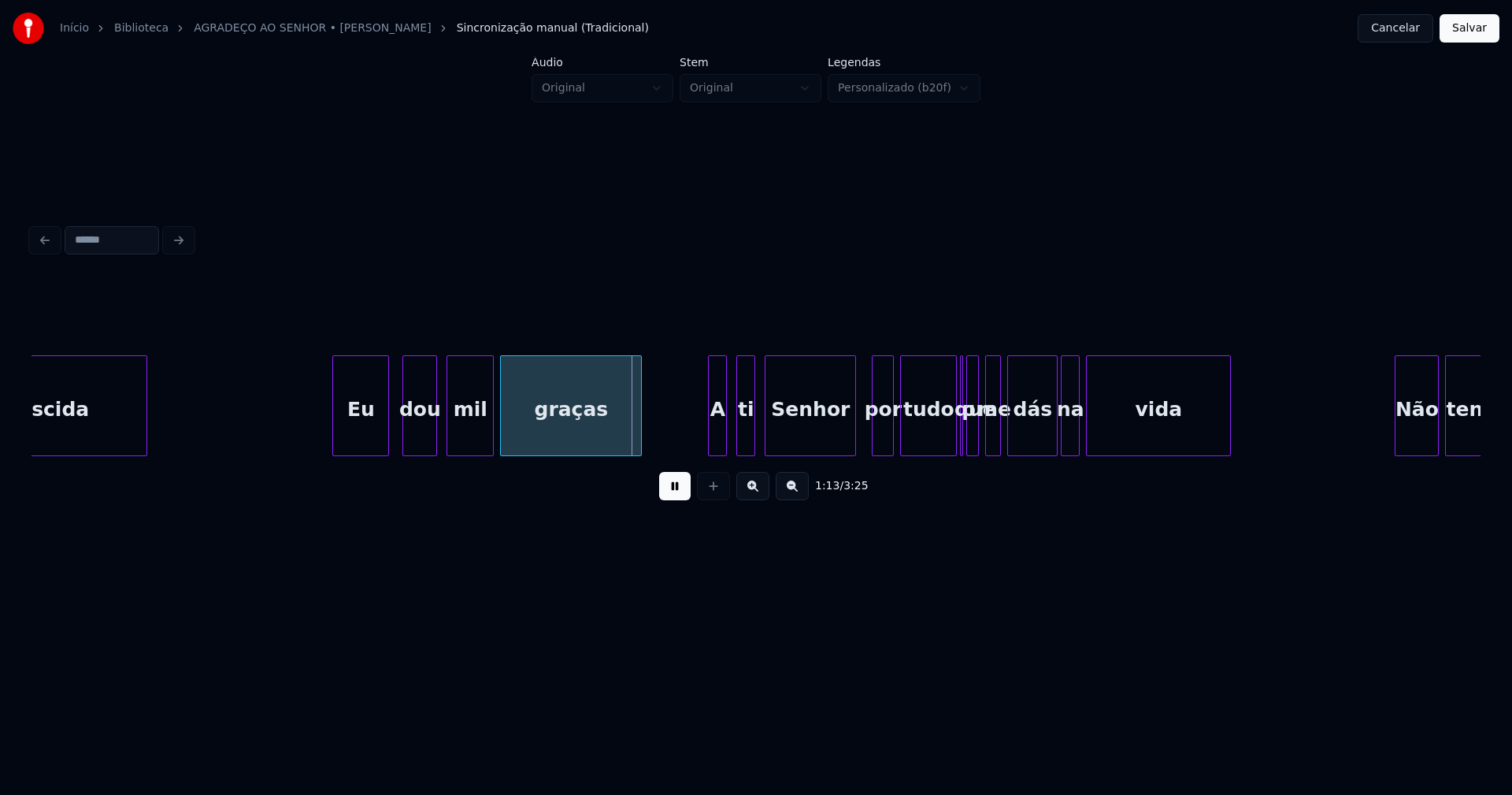
scroll to position [0, 11049]
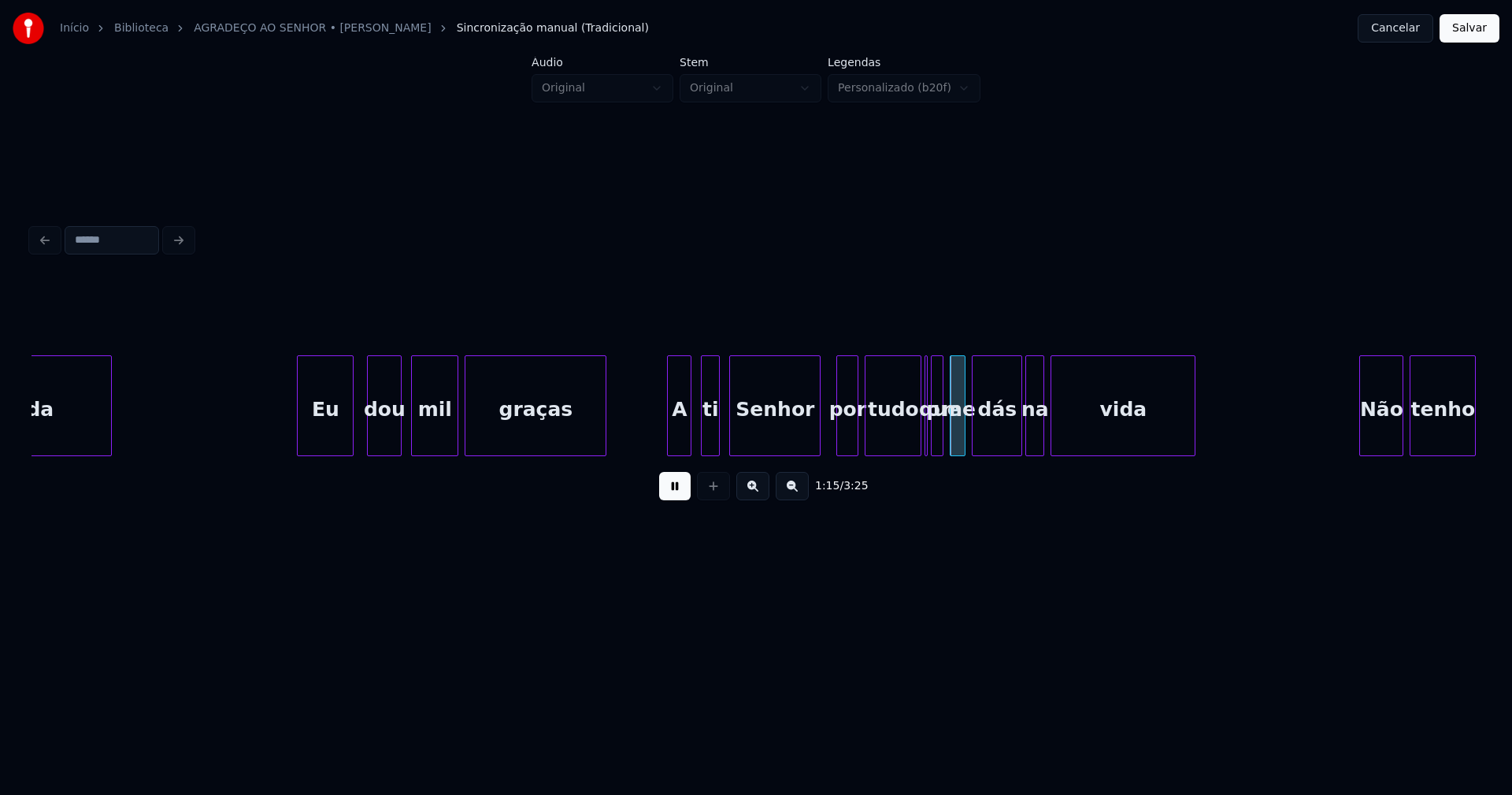
click at [672, 439] on div at bounding box center [669, 405] width 4 height 99
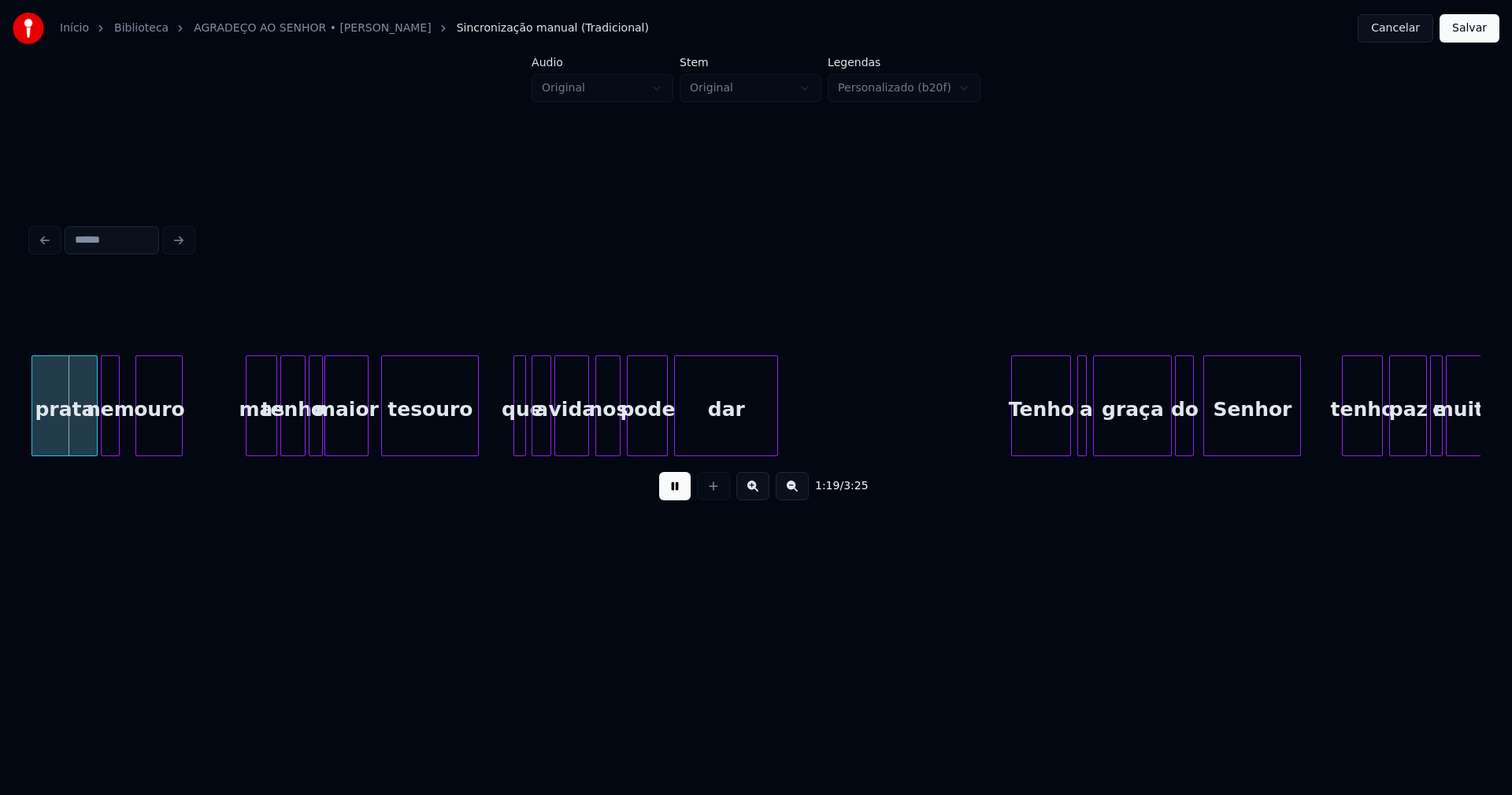
scroll to position [0, 11882]
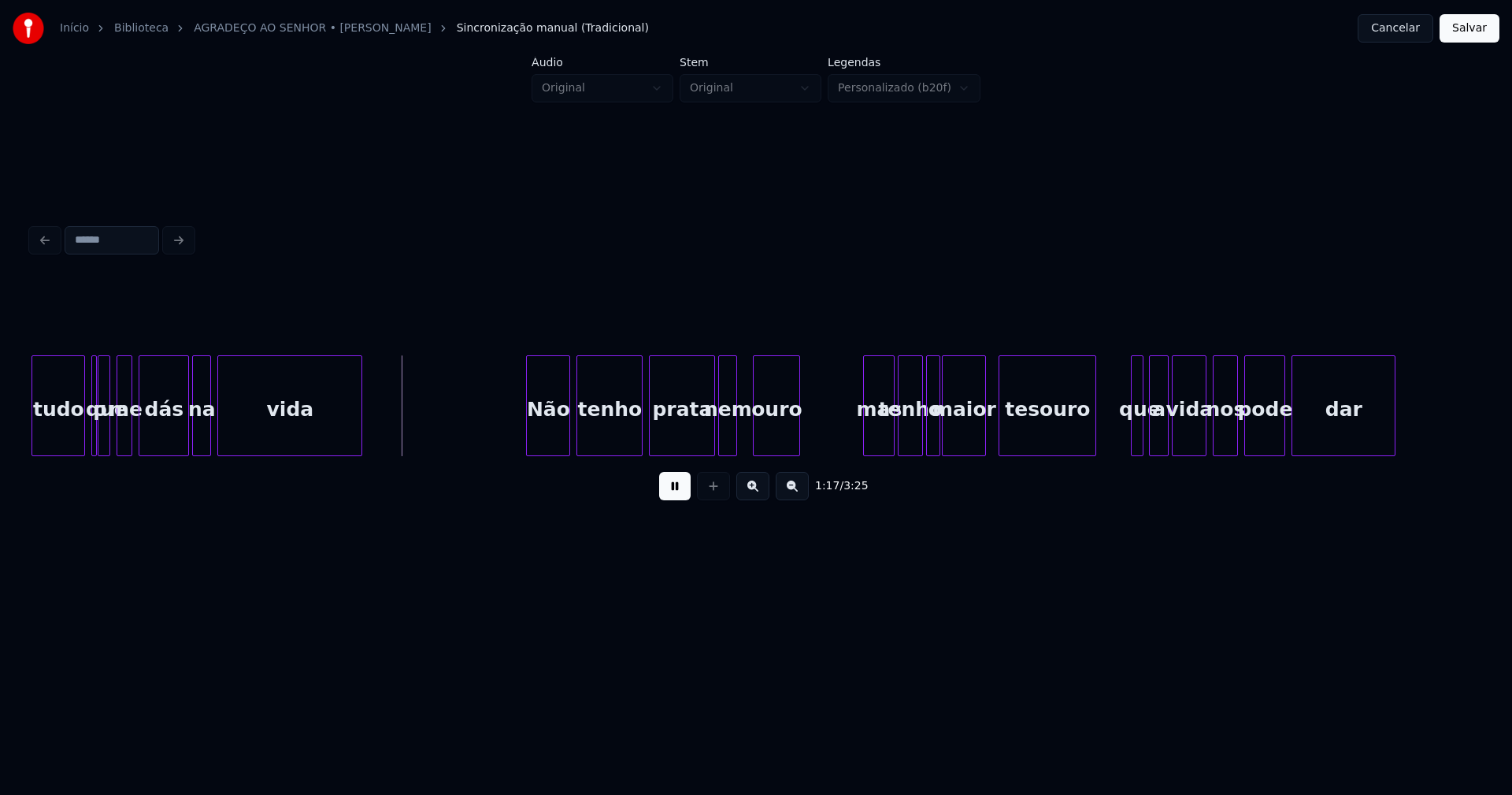
click at [95, 437] on div at bounding box center [93, 405] width 4 height 99
click at [547, 434] on div "Não" at bounding box center [545, 410] width 43 height 107
click at [878, 441] on div "mas" at bounding box center [874, 410] width 30 height 107
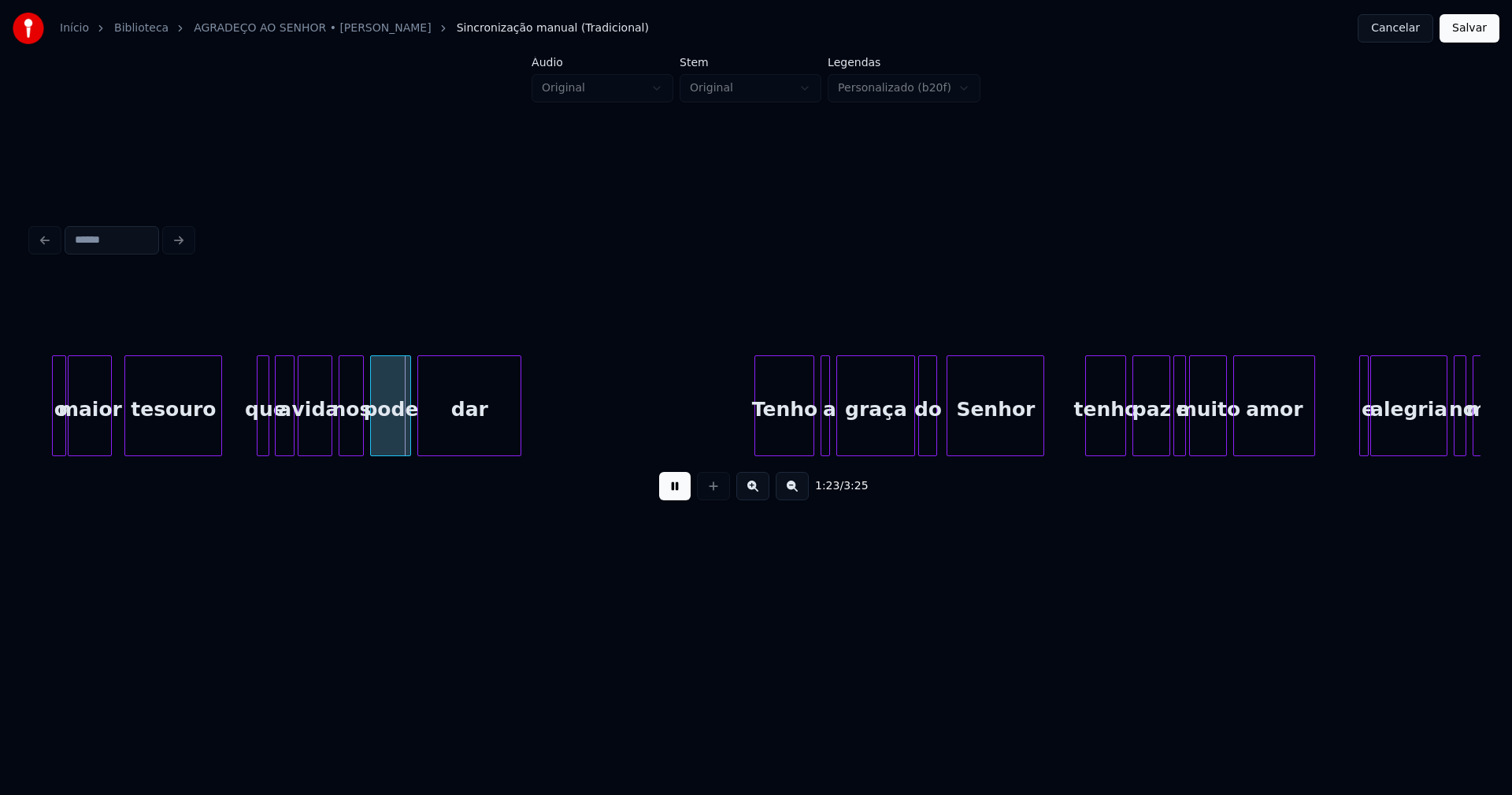
scroll to position [0, 12773]
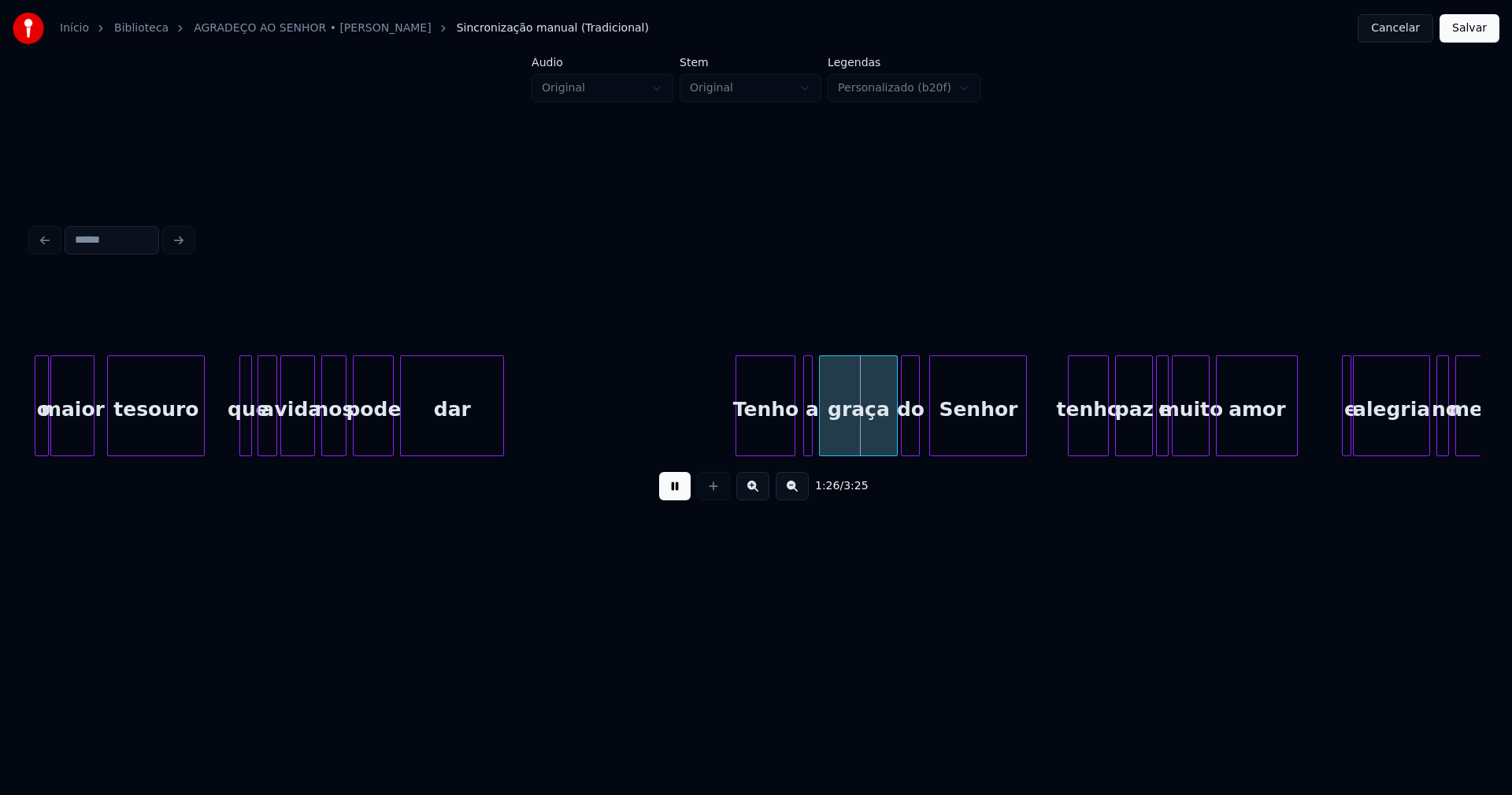
click at [762, 435] on div "Tenho" at bounding box center [764, 410] width 58 height 107
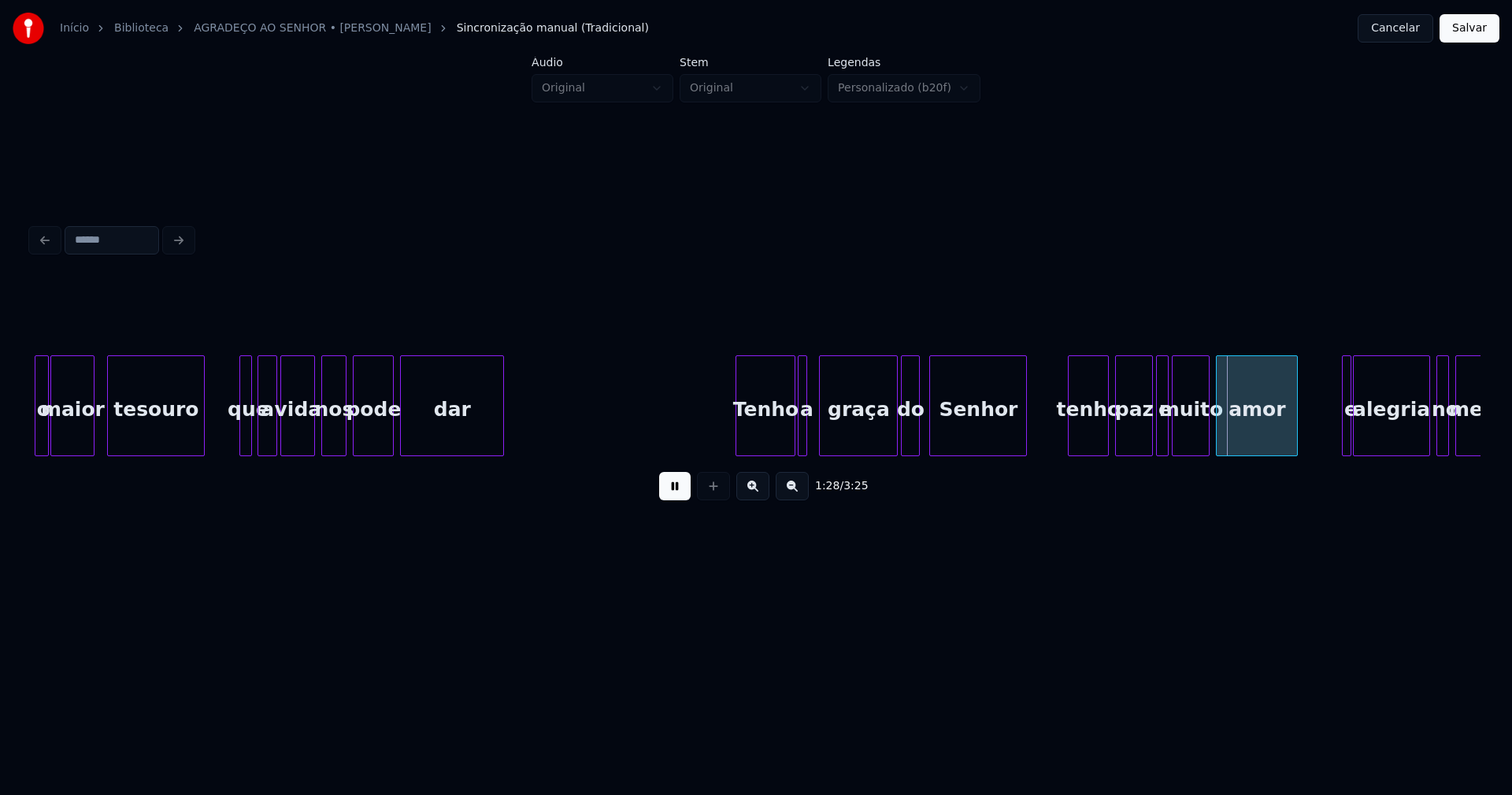
click at [797, 442] on div "a" at bounding box center [802, 405] width 10 height 101
click at [813, 432] on div at bounding box center [813, 405] width 4 height 99
click at [918, 442] on div "do" at bounding box center [914, 410] width 17 height 107
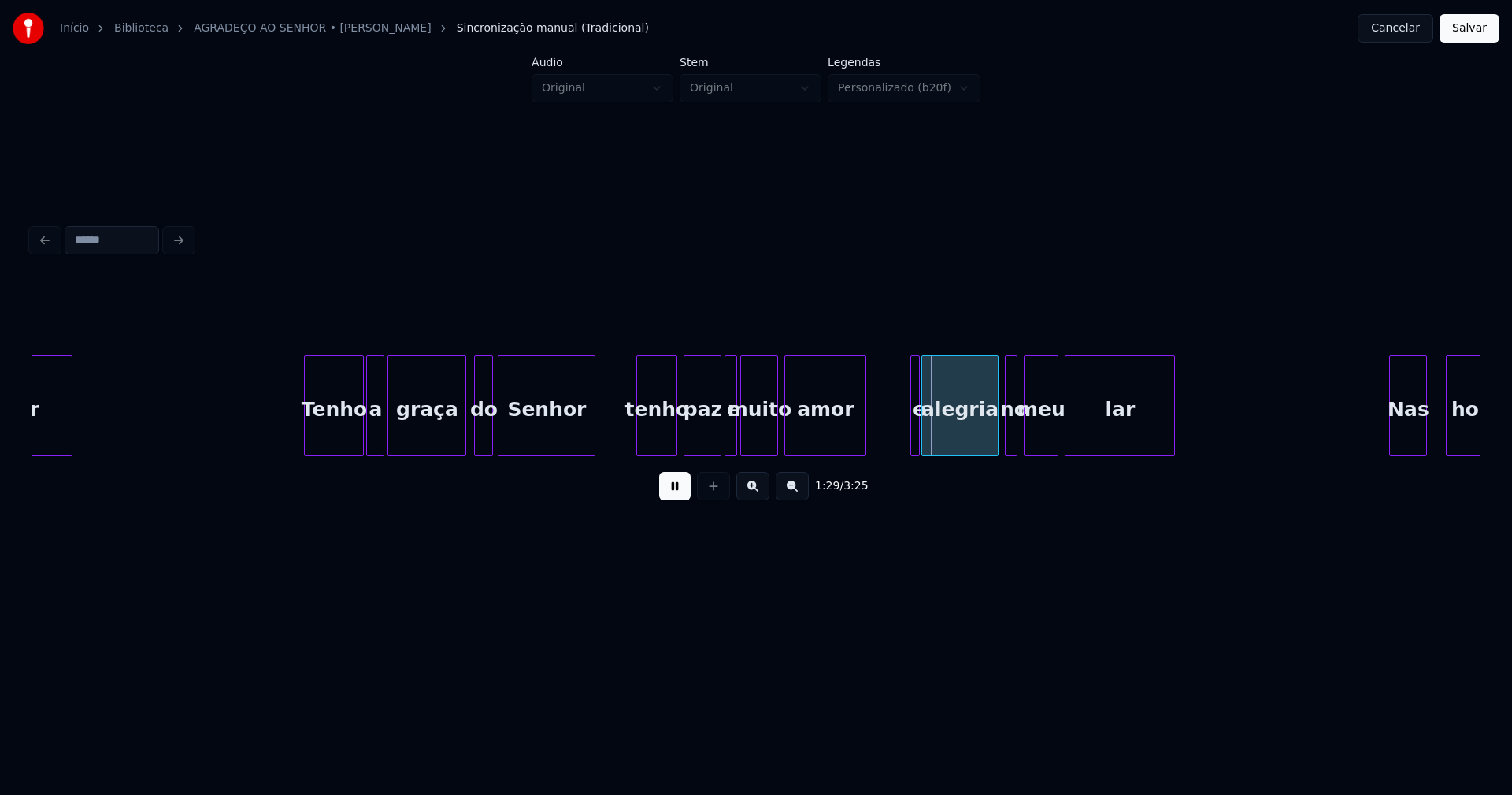
scroll to position [0, 13618]
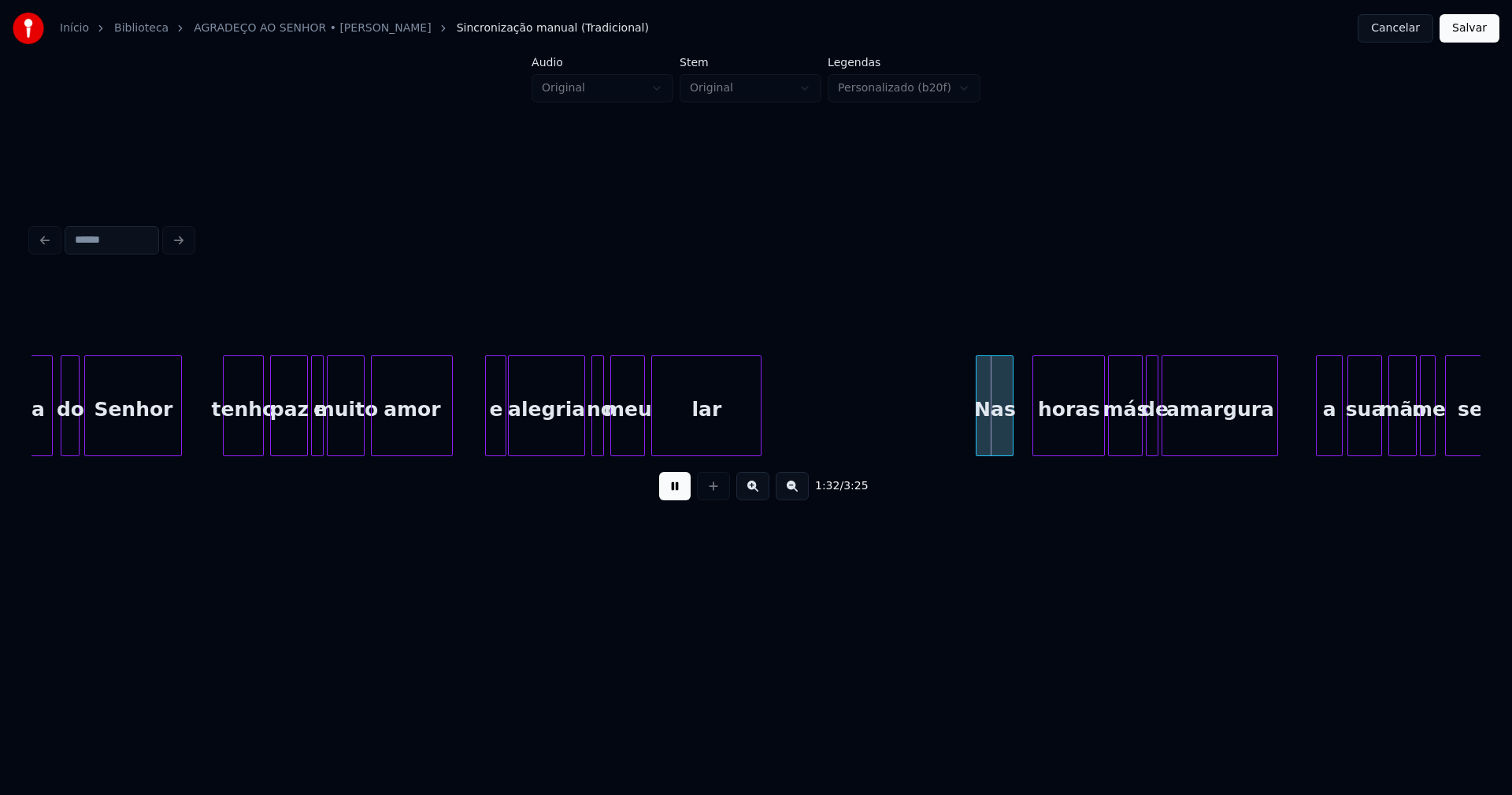
click at [486, 434] on div at bounding box center [488, 405] width 4 height 99
click at [1061, 446] on div "horas" at bounding box center [1058, 410] width 71 height 107
click at [1125, 445] on div "más" at bounding box center [1118, 410] width 33 height 107
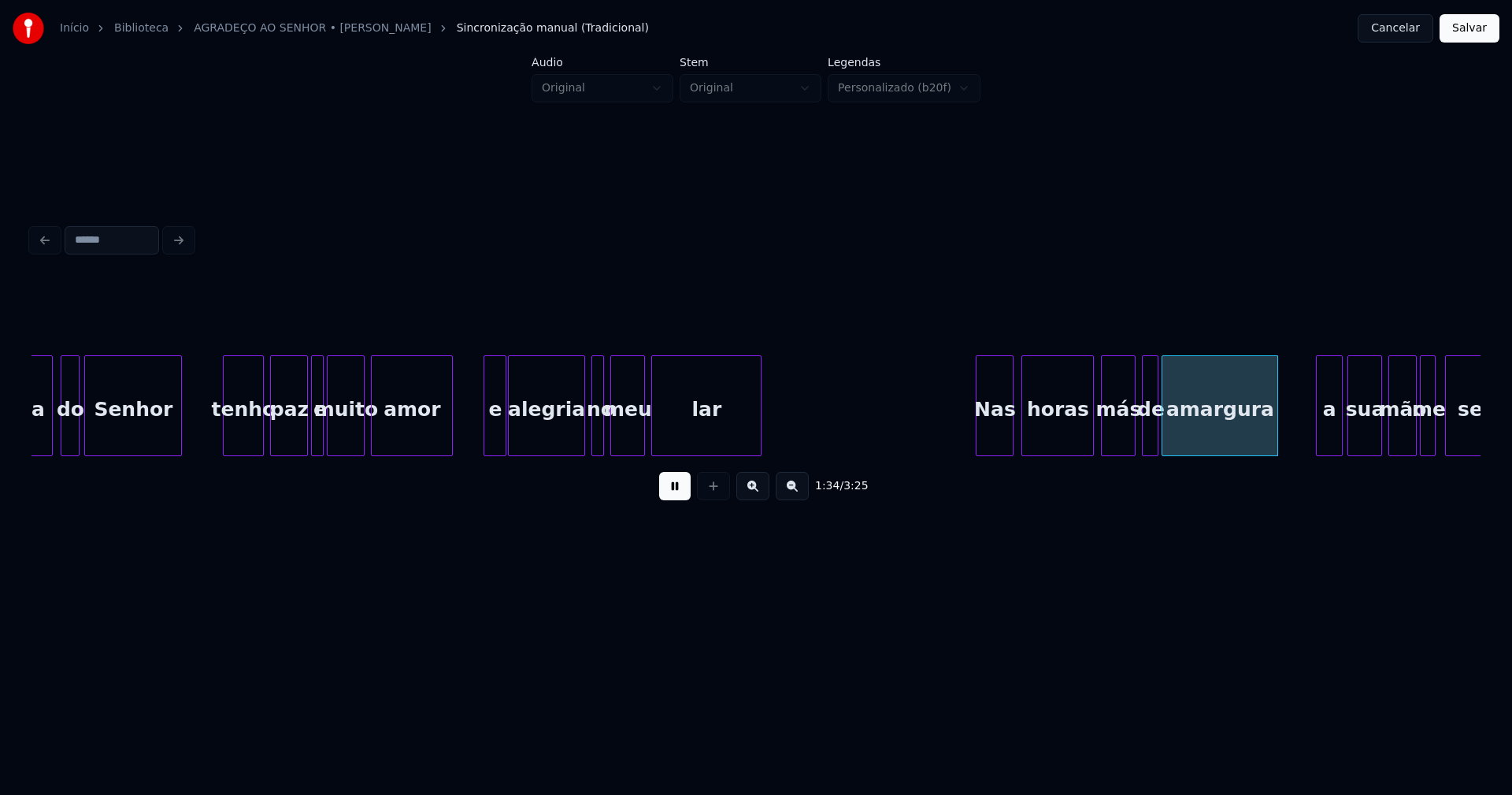
click at [1143, 435] on div at bounding box center [1144, 405] width 4 height 99
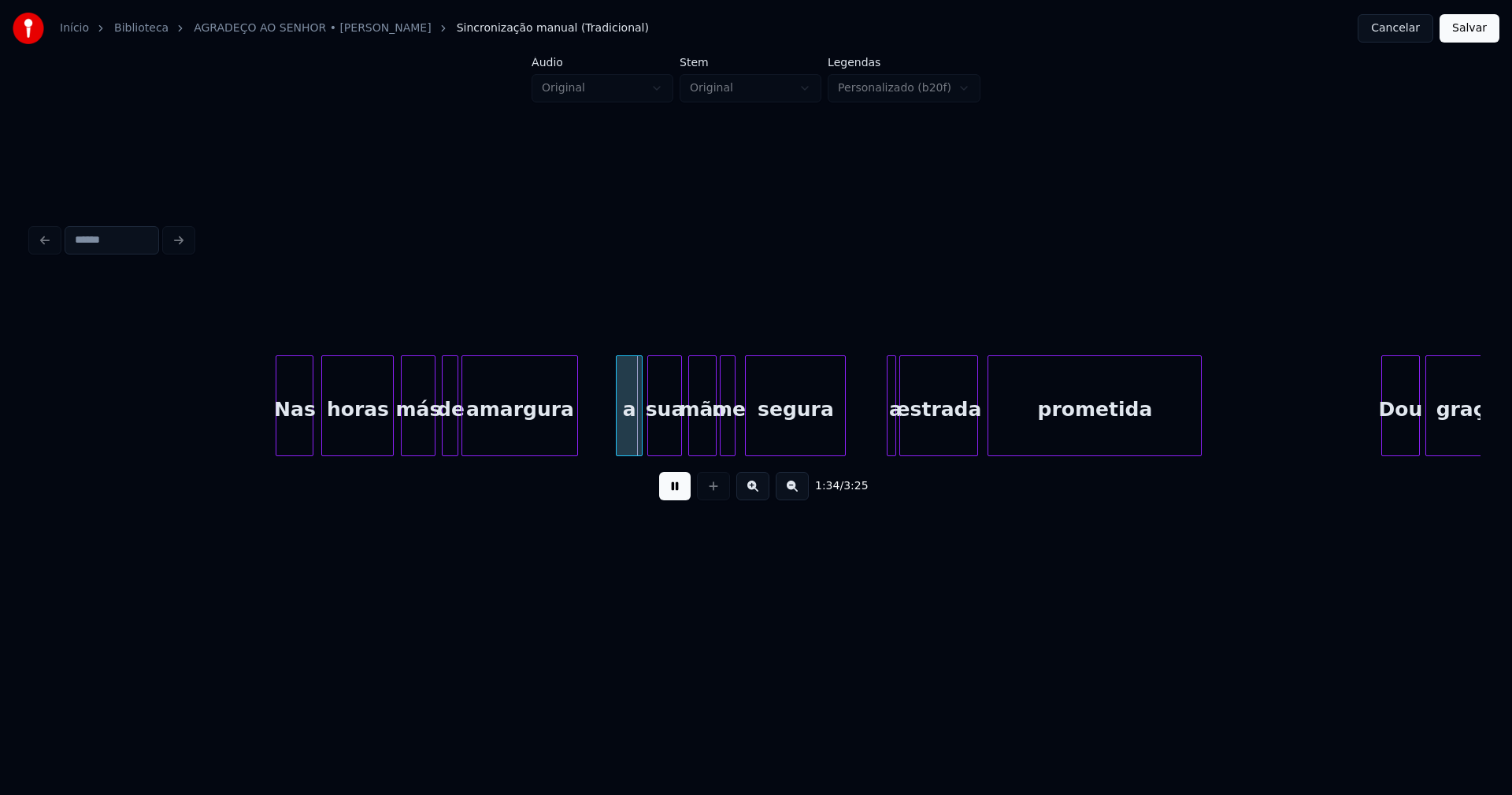
scroll to position [0, 14623]
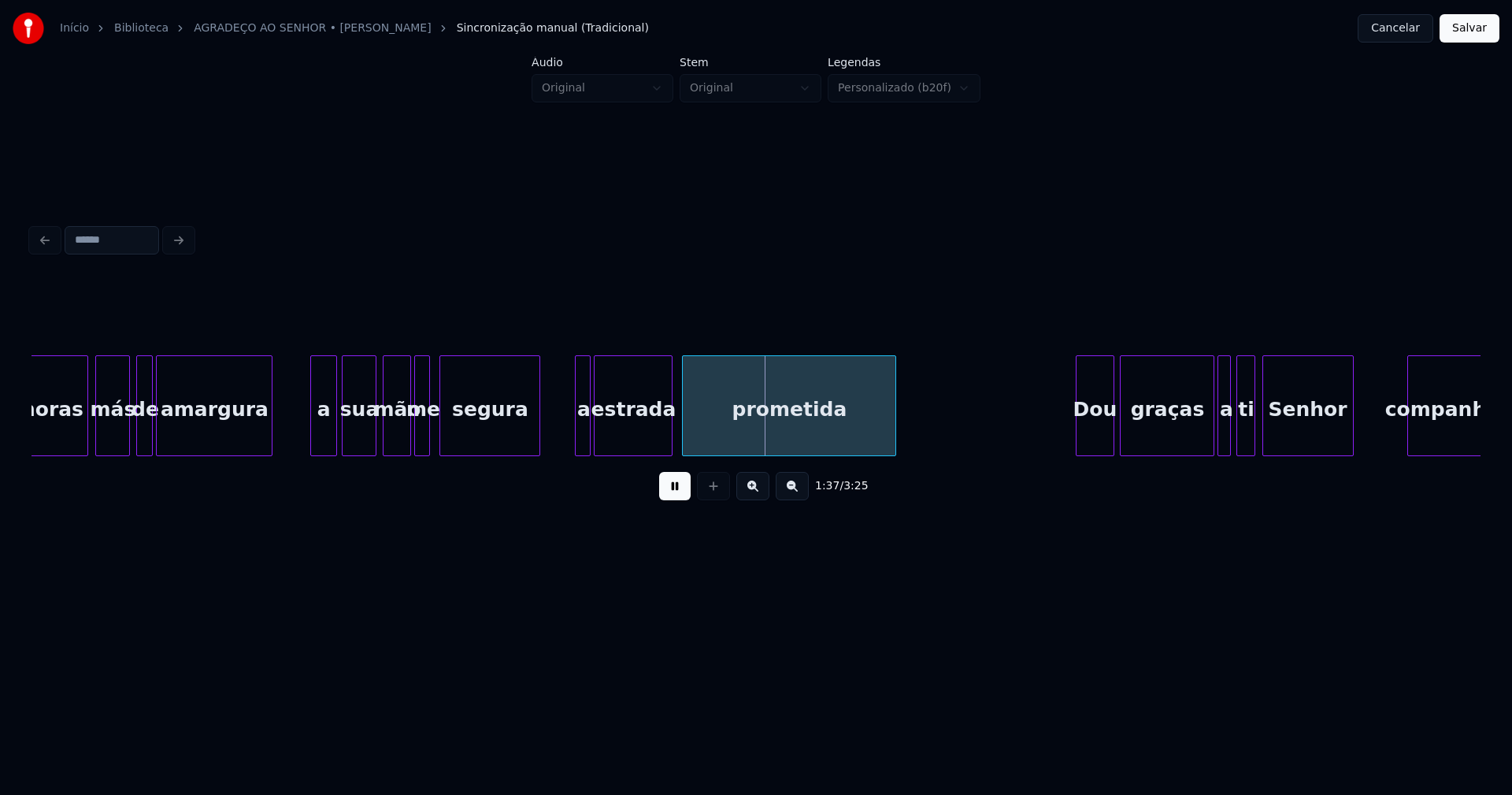
click at [577, 424] on div at bounding box center [578, 405] width 4 height 99
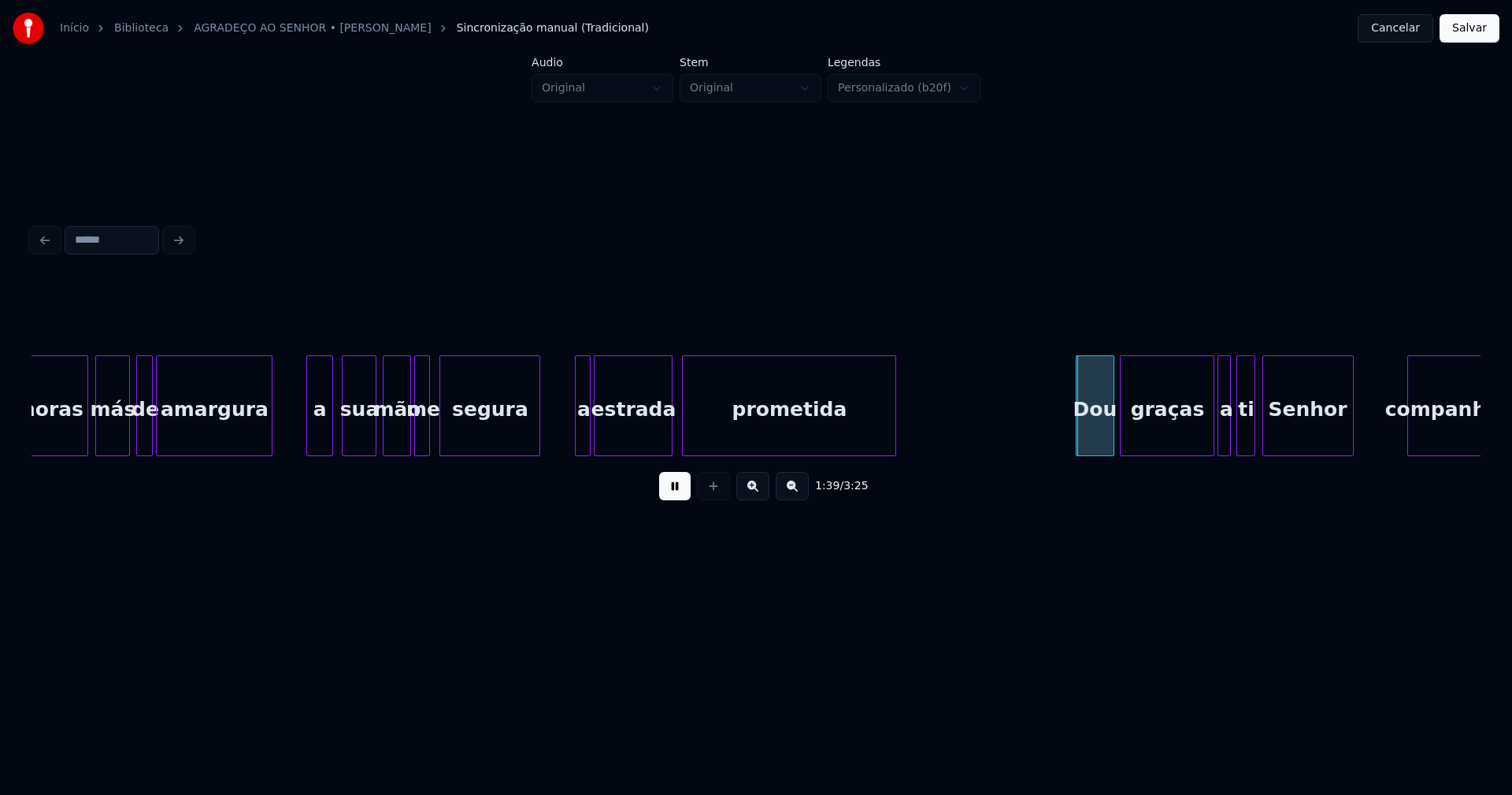
click at [323, 443] on div "a" at bounding box center [319, 410] width 24 height 107
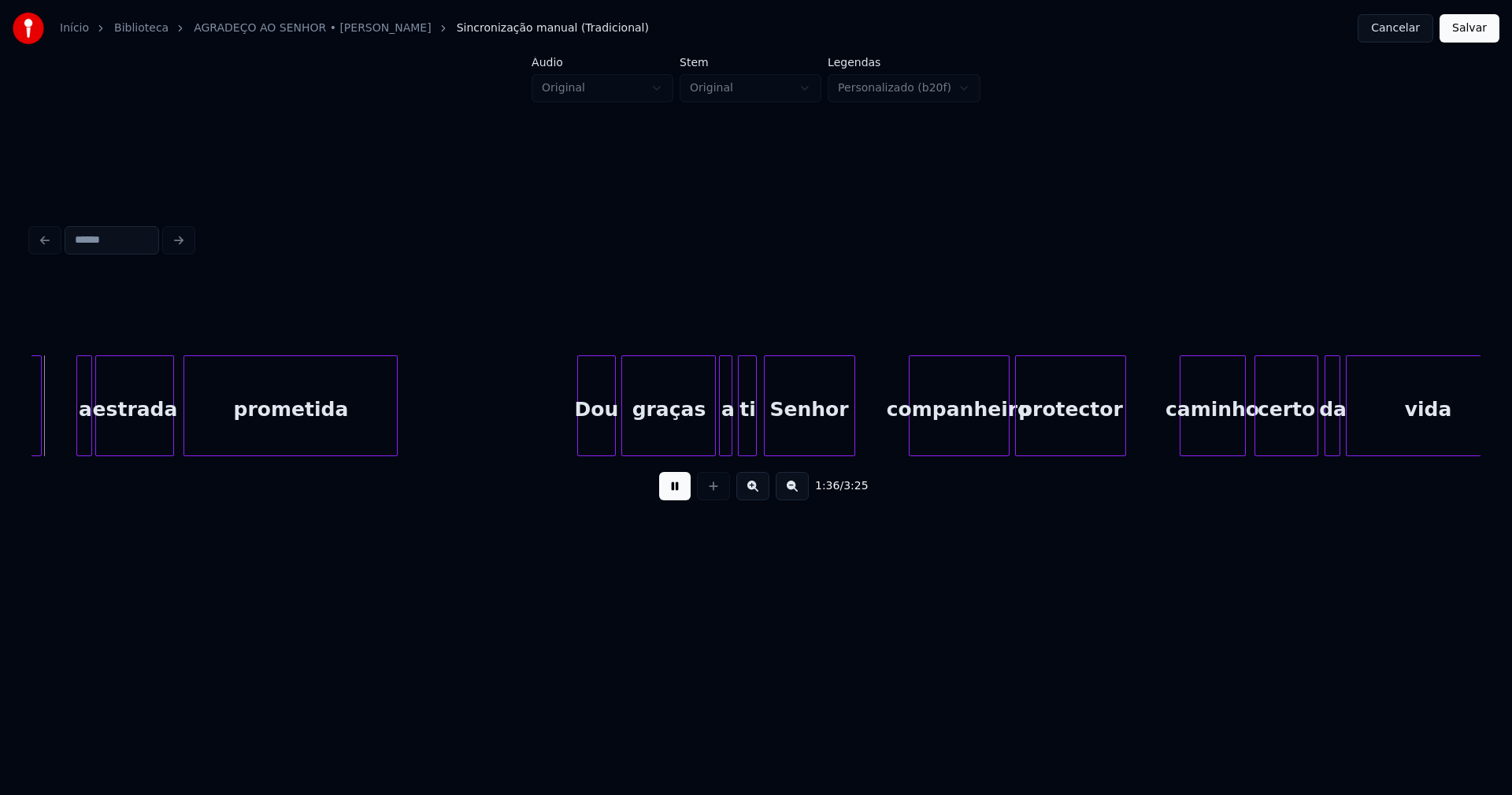
scroll to position [0, 15127]
click at [950, 438] on div "companheiro" at bounding box center [949, 410] width 99 height 107
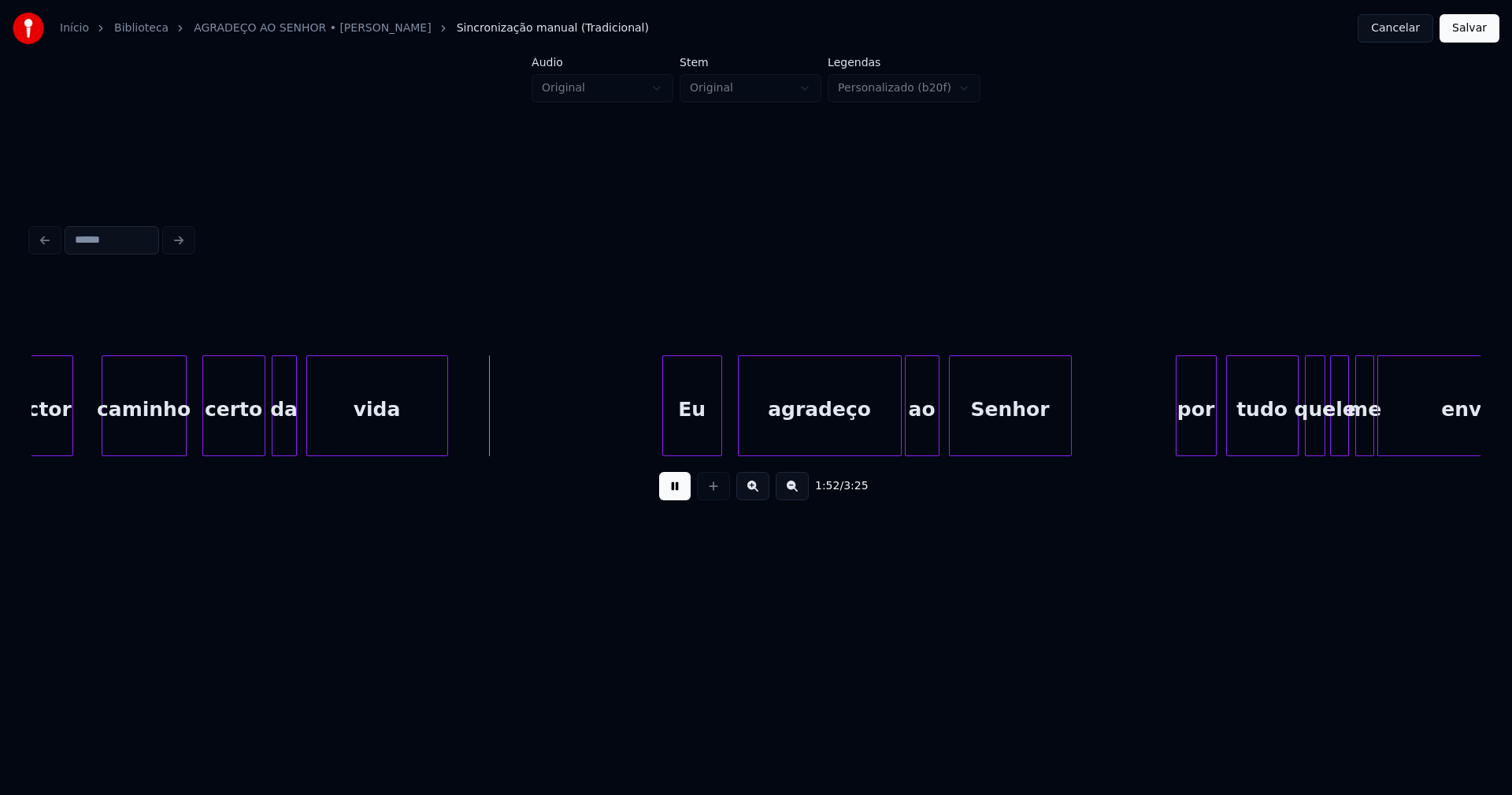
scroll to position [0, 17283]
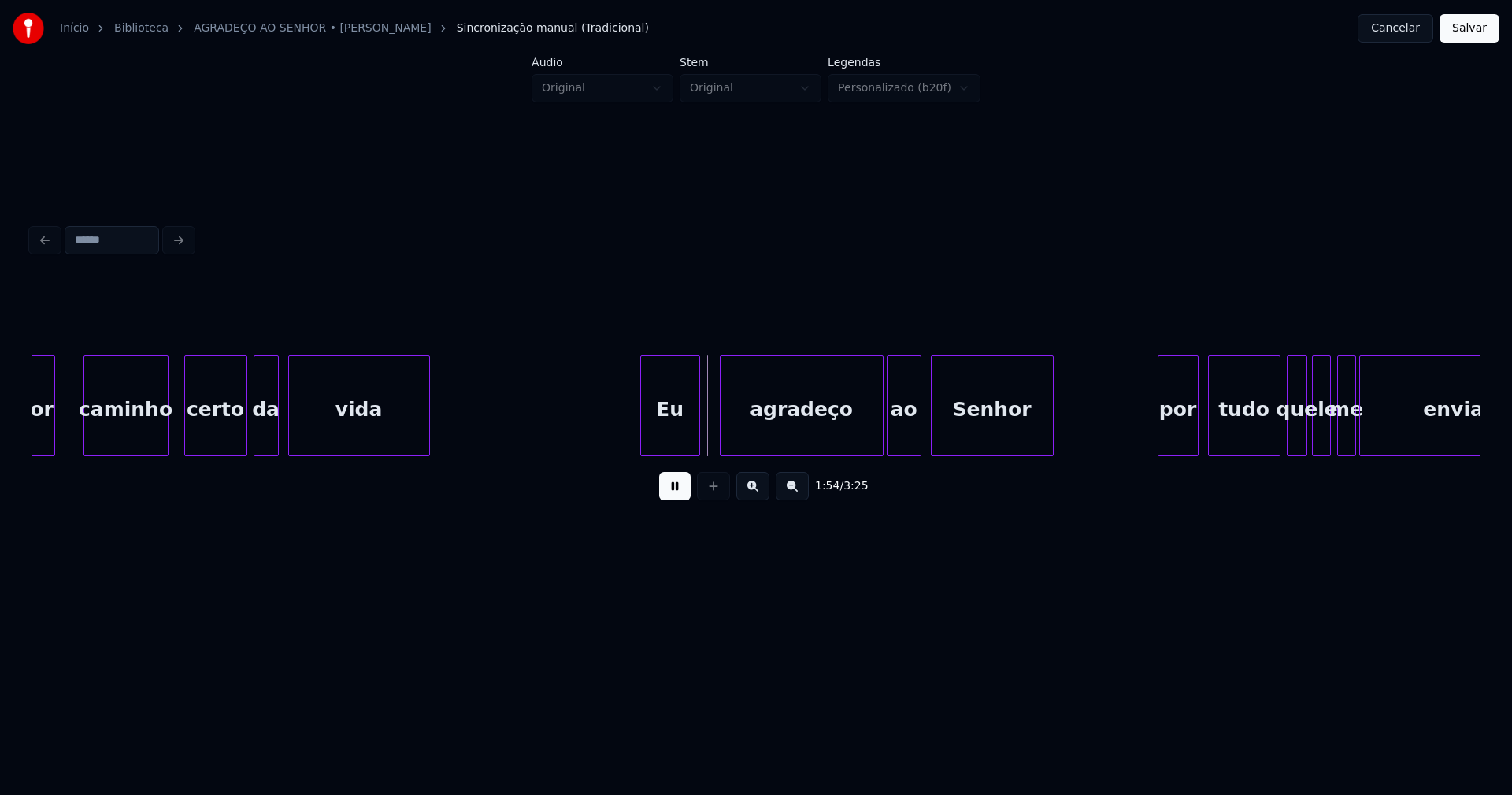
click at [669, 439] on div "Eu" at bounding box center [669, 410] width 58 height 107
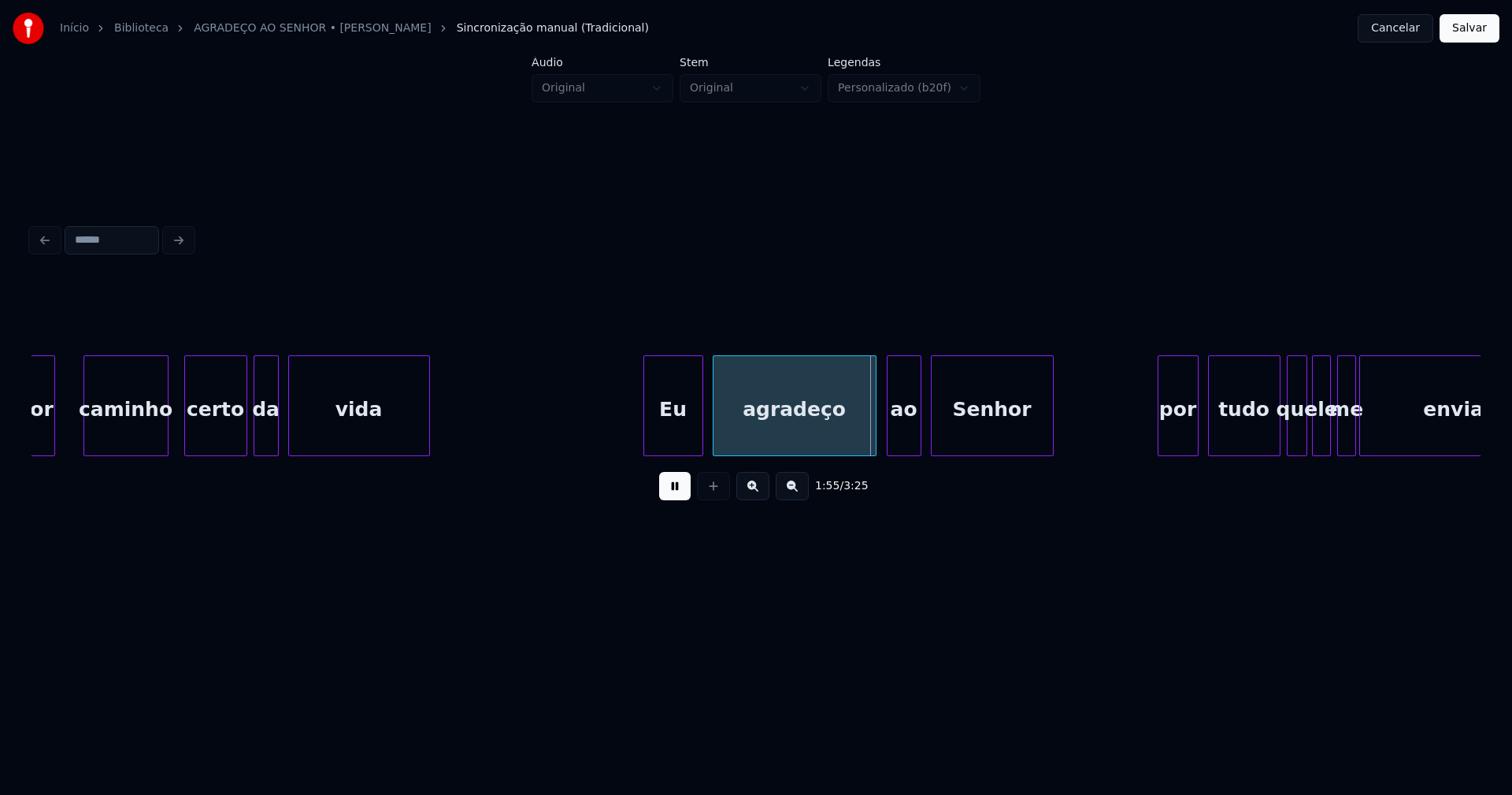
click at [770, 433] on div "agradeço" at bounding box center [795, 410] width 162 height 107
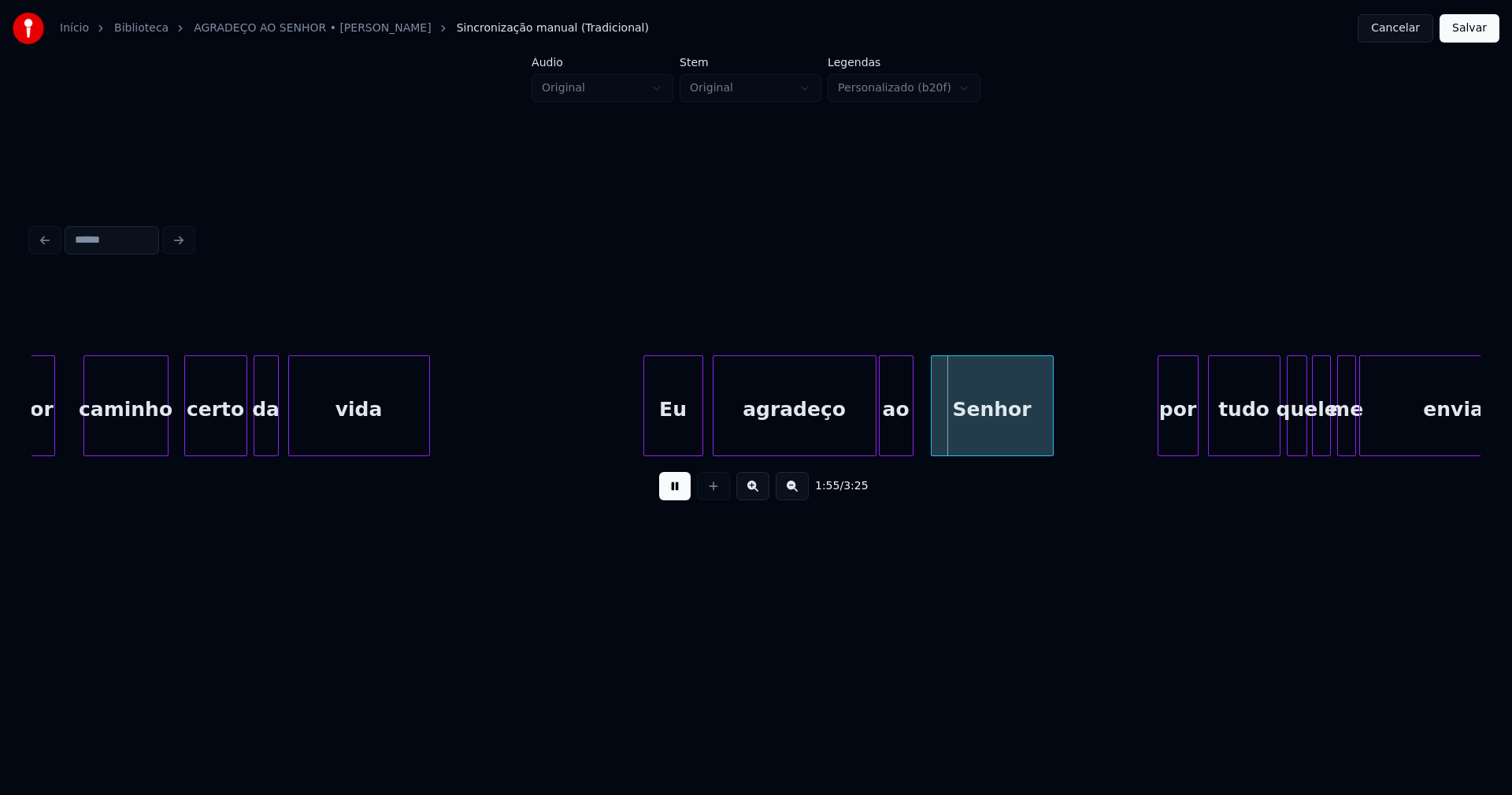
click at [899, 434] on div "ao" at bounding box center [895, 410] width 33 height 107
click at [919, 437] on div at bounding box center [921, 405] width 4 height 99
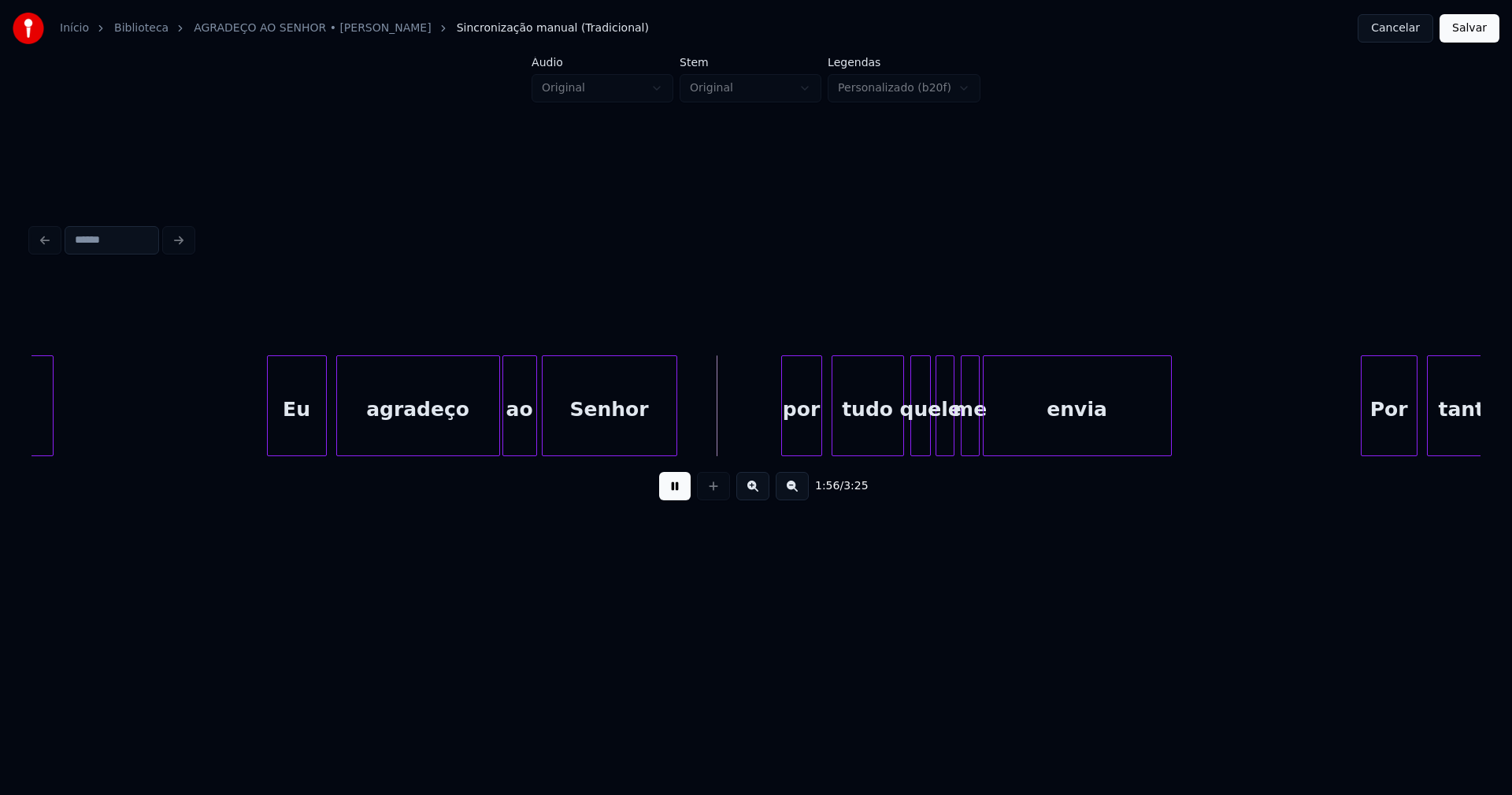
scroll to position [0, 17840]
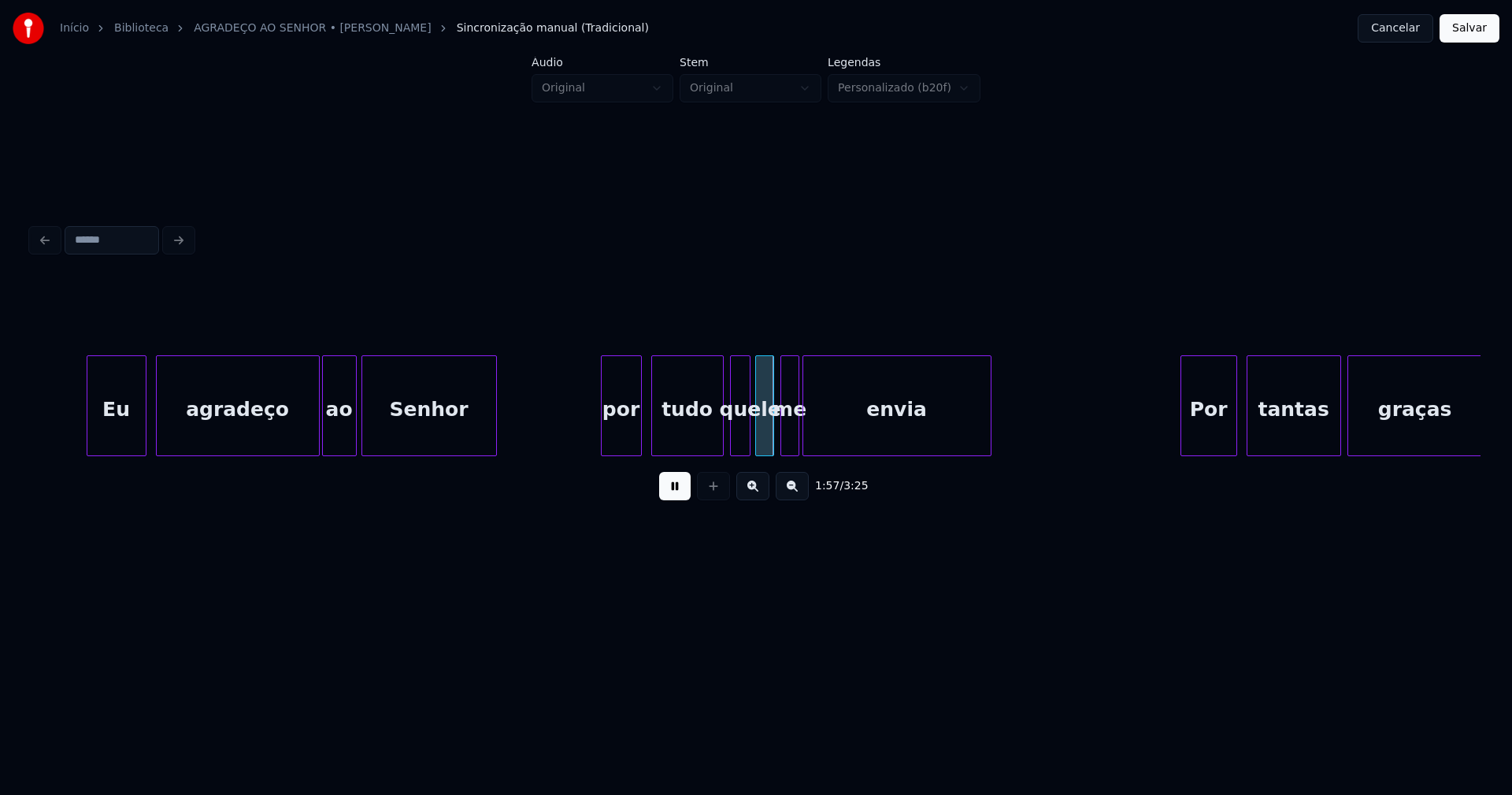
click at [616, 442] on div "por" at bounding box center [621, 410] width 39 height 107
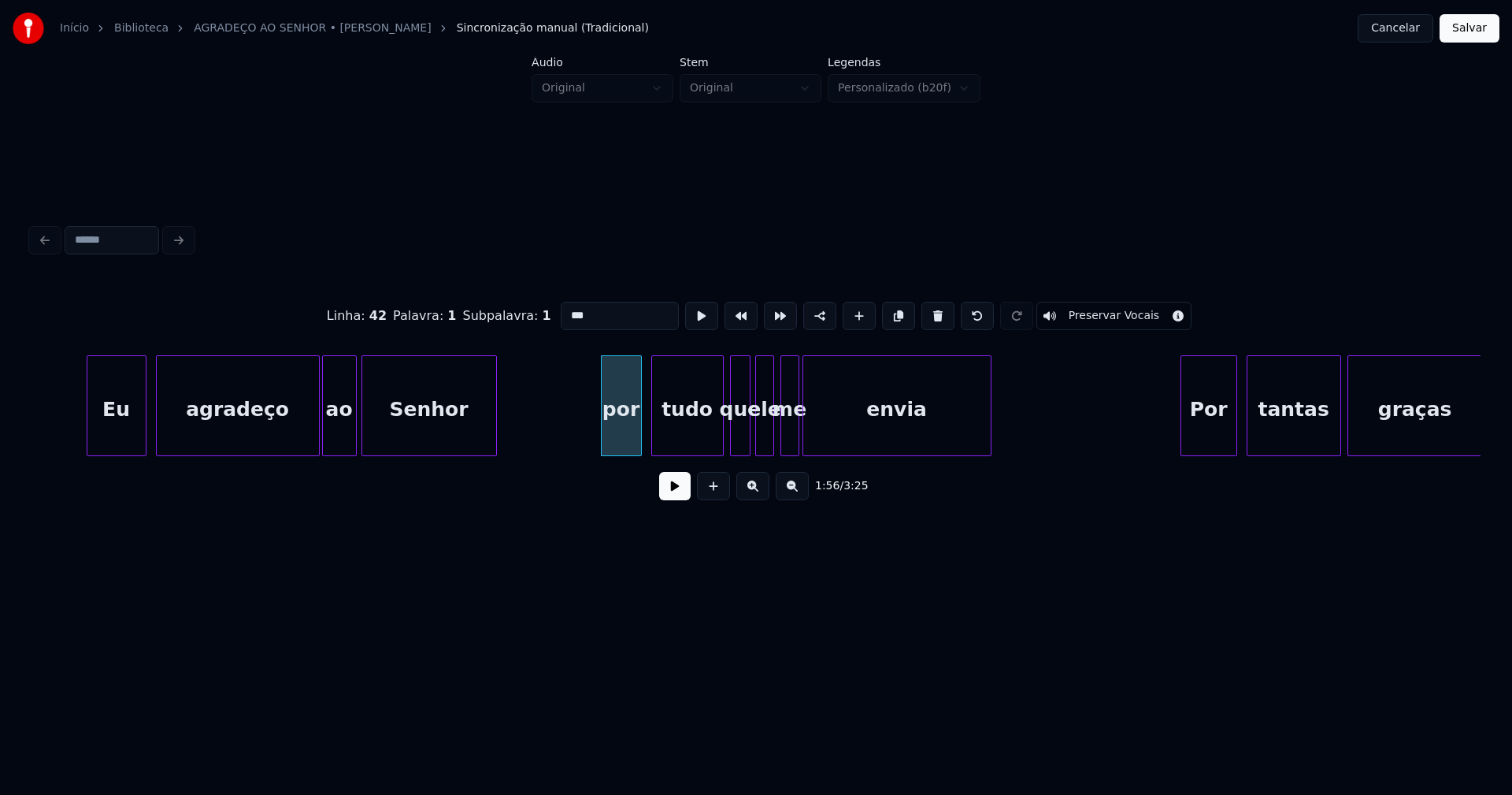
click at [563, 312] on input "***" at bounding box center [619, 316] width 118 height 28
type input "***"
click at [672, 490] on button at bounding box center [675, 486] width 31 height 28
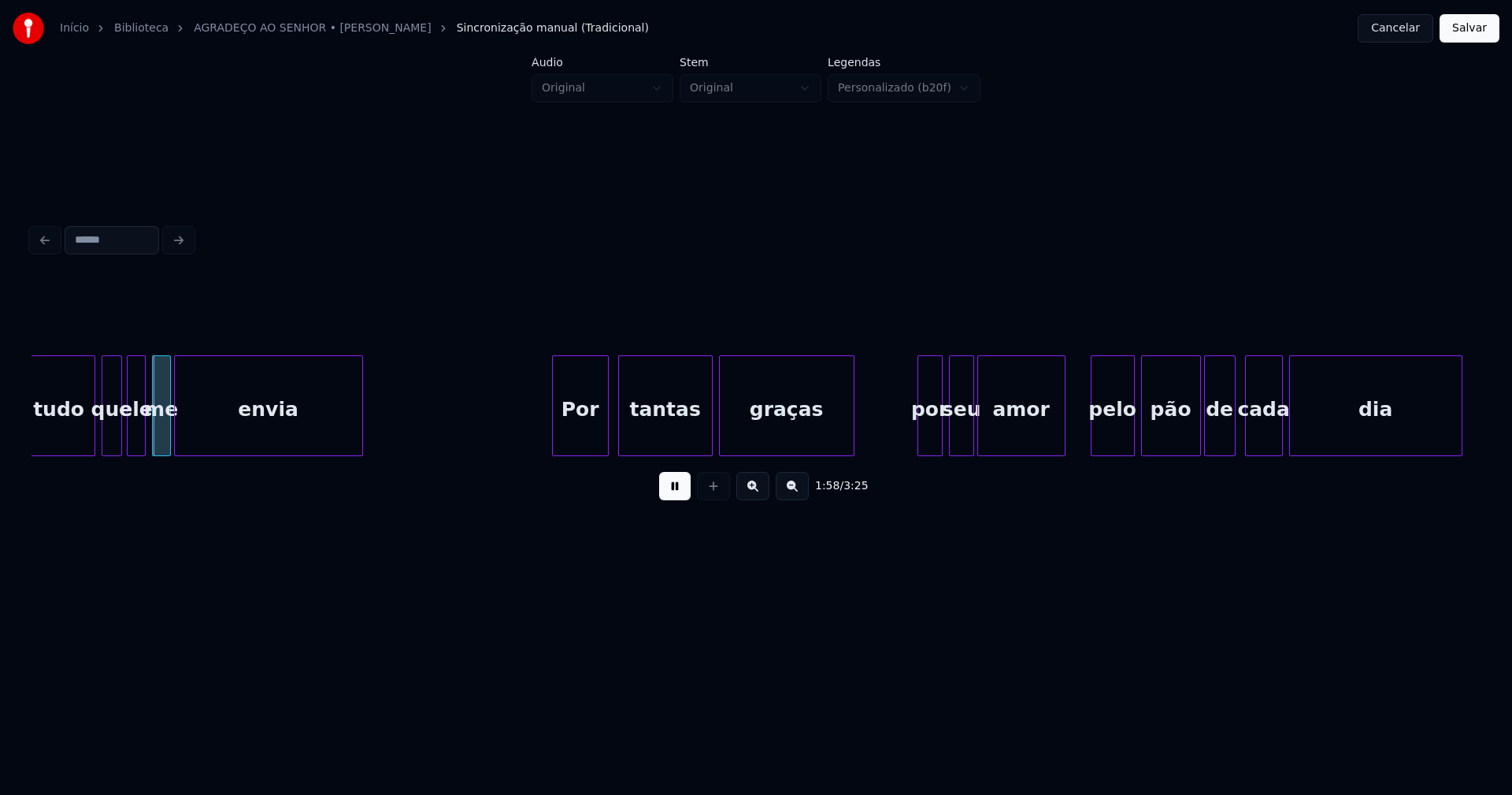
scroll to position [0, 18486]
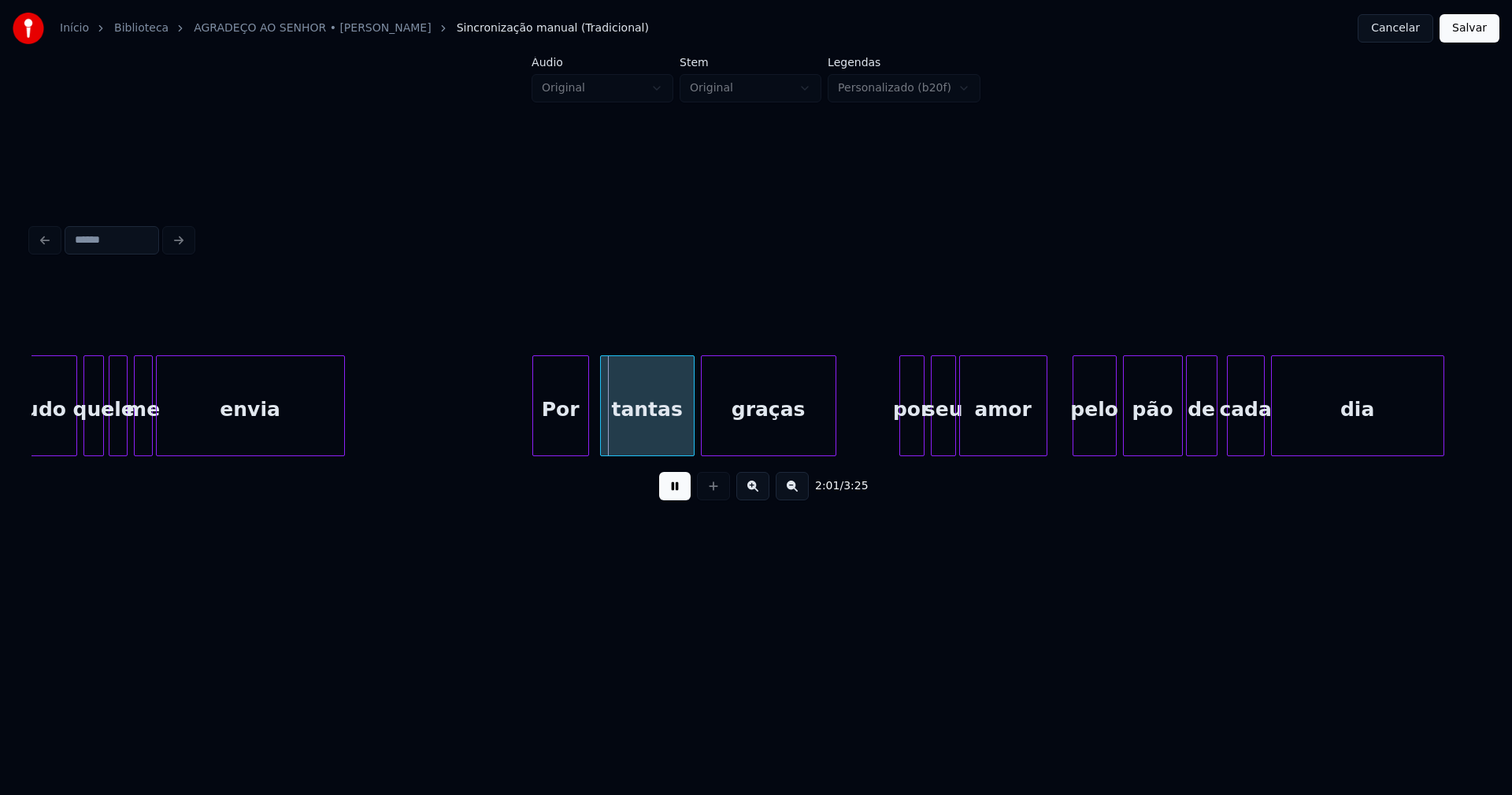
click at [557, 454] on div "tudo que ele me envia Por tantas graças por seu amor pelo pão de cada dia" at bounding box center [756, 405] width 1449 height 101
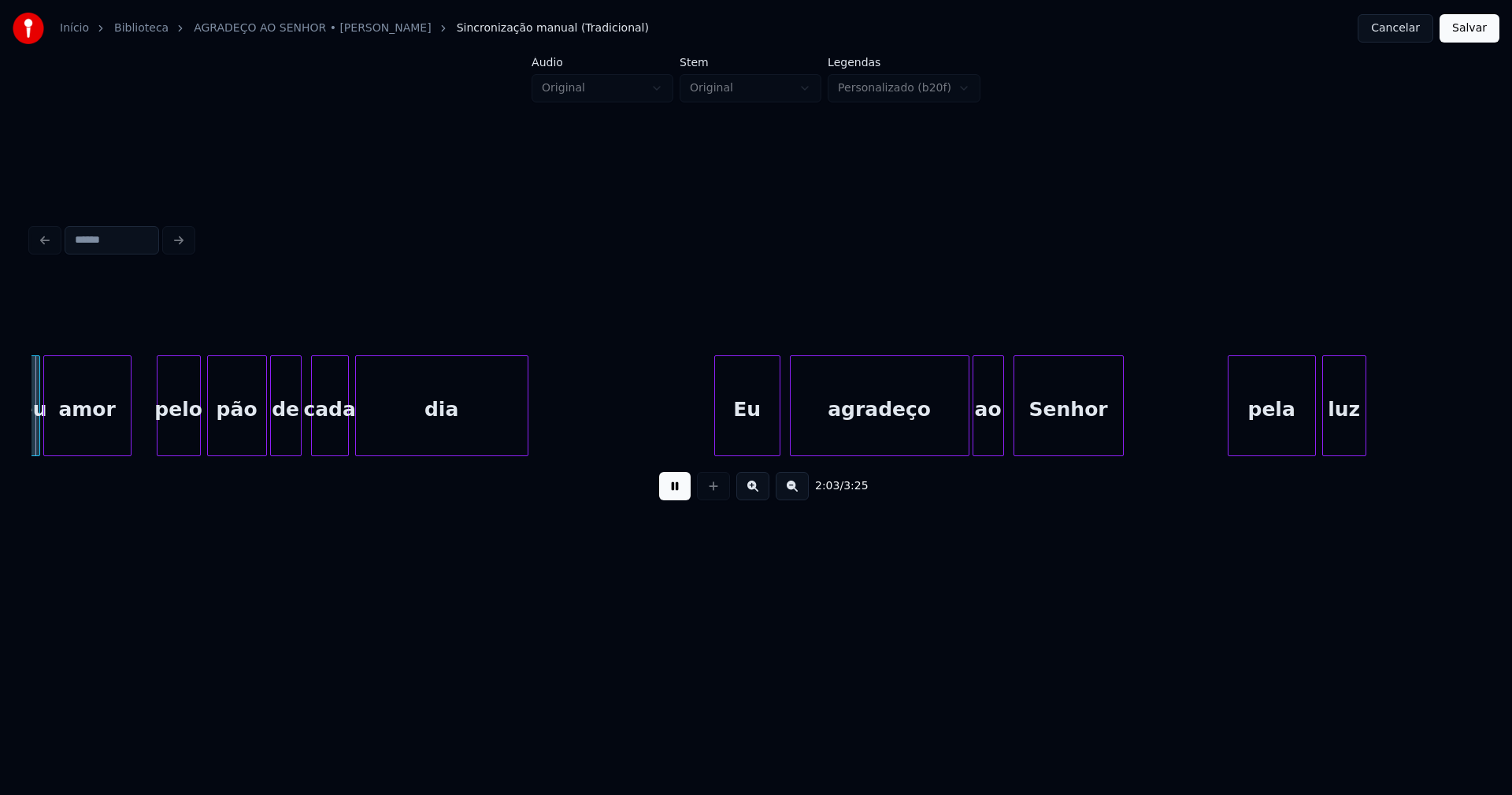
scroll to position [0, 19402]
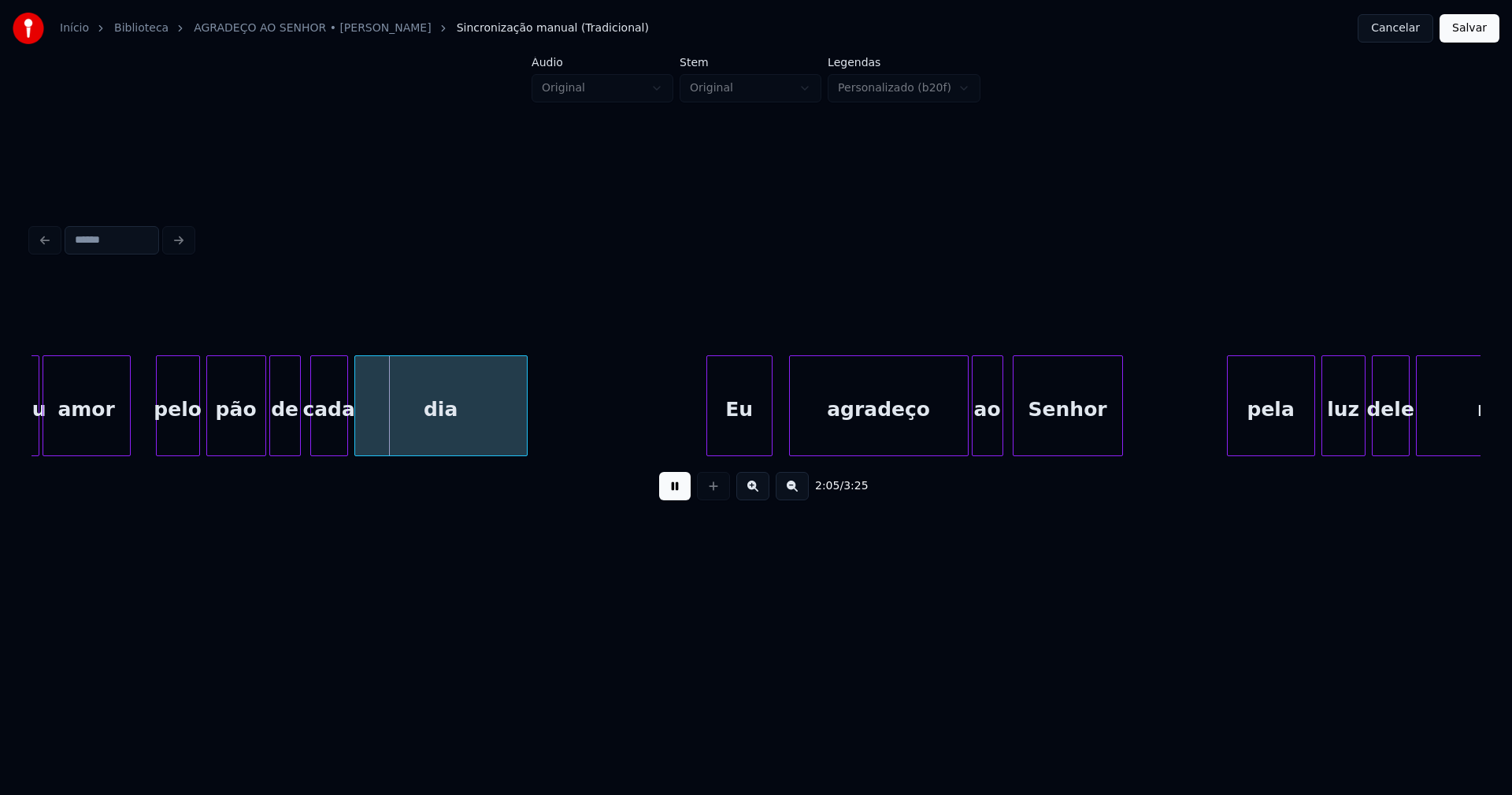
click at [733, 438] on div "Eu" at bounding box center [740, 410] width 65 height 107
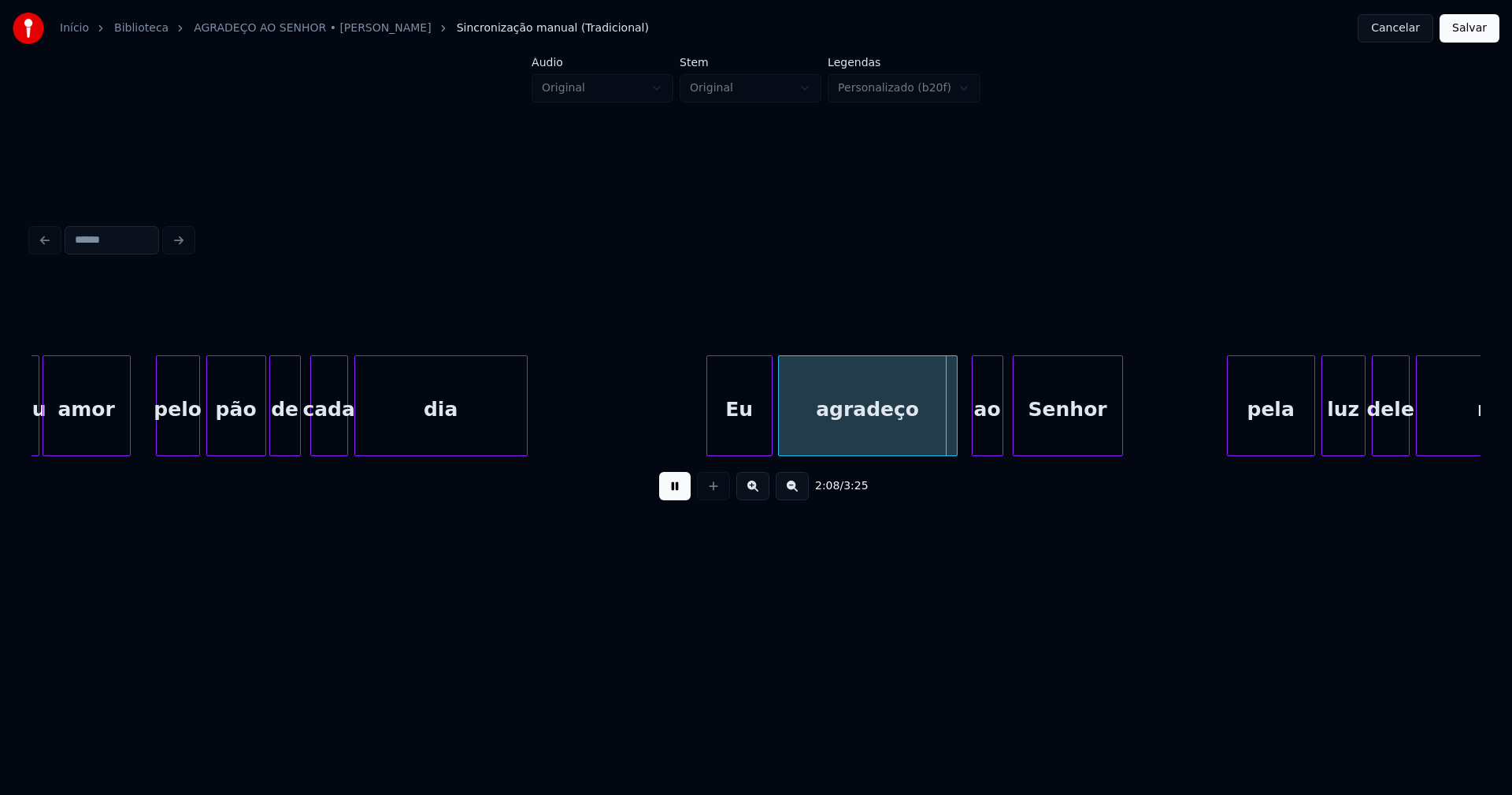
click at [826, 432] on div "agradeço" at bounding box center [868, 410] width 178 height 107
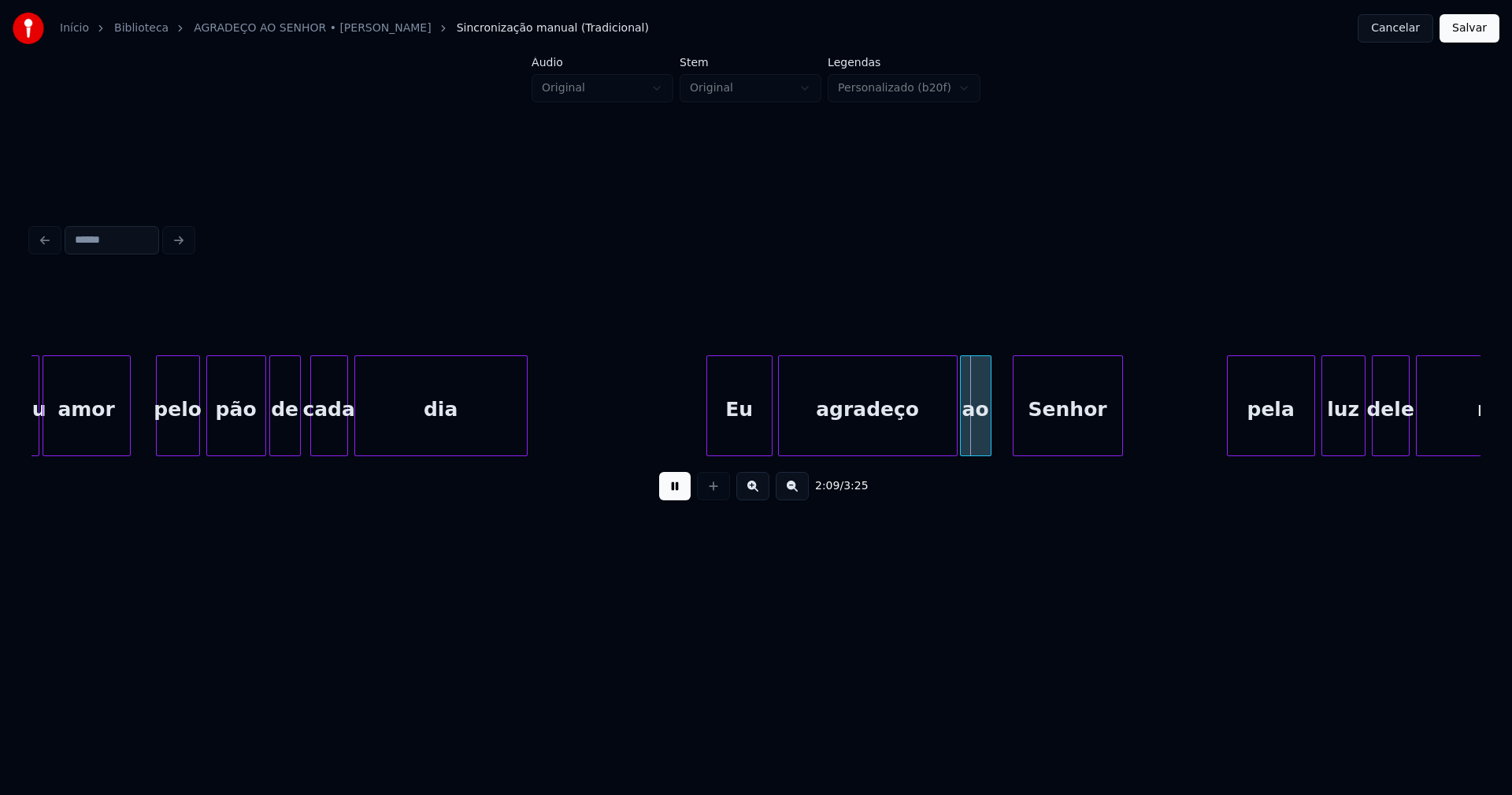
click at [976, 436] on div "ao" at bounding box center [976, 410] width 30 height 107
click at [999, 440] on div at bounding box center [1001, 405] width 4 height 99
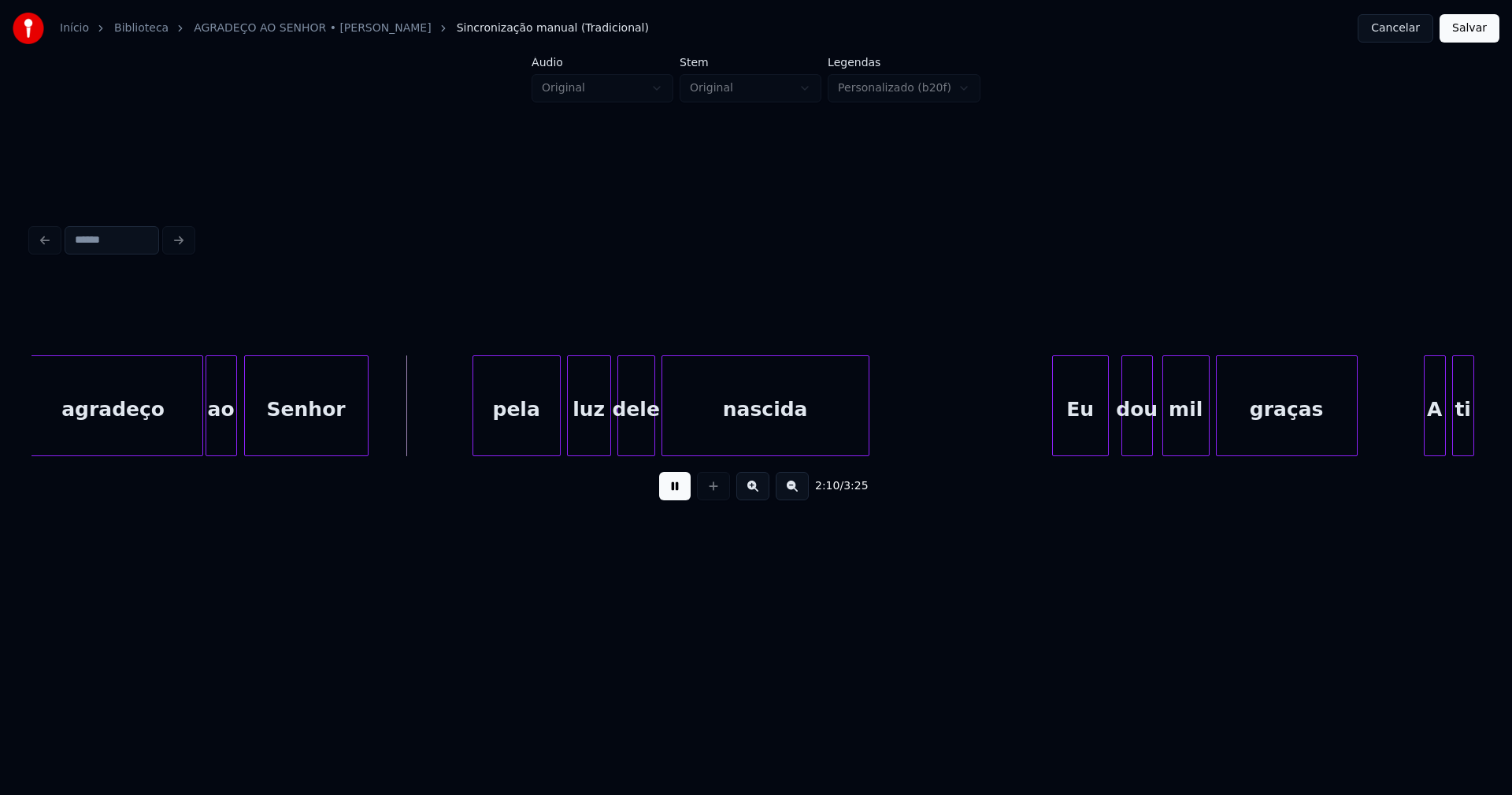
scroll to position [0, 20175]
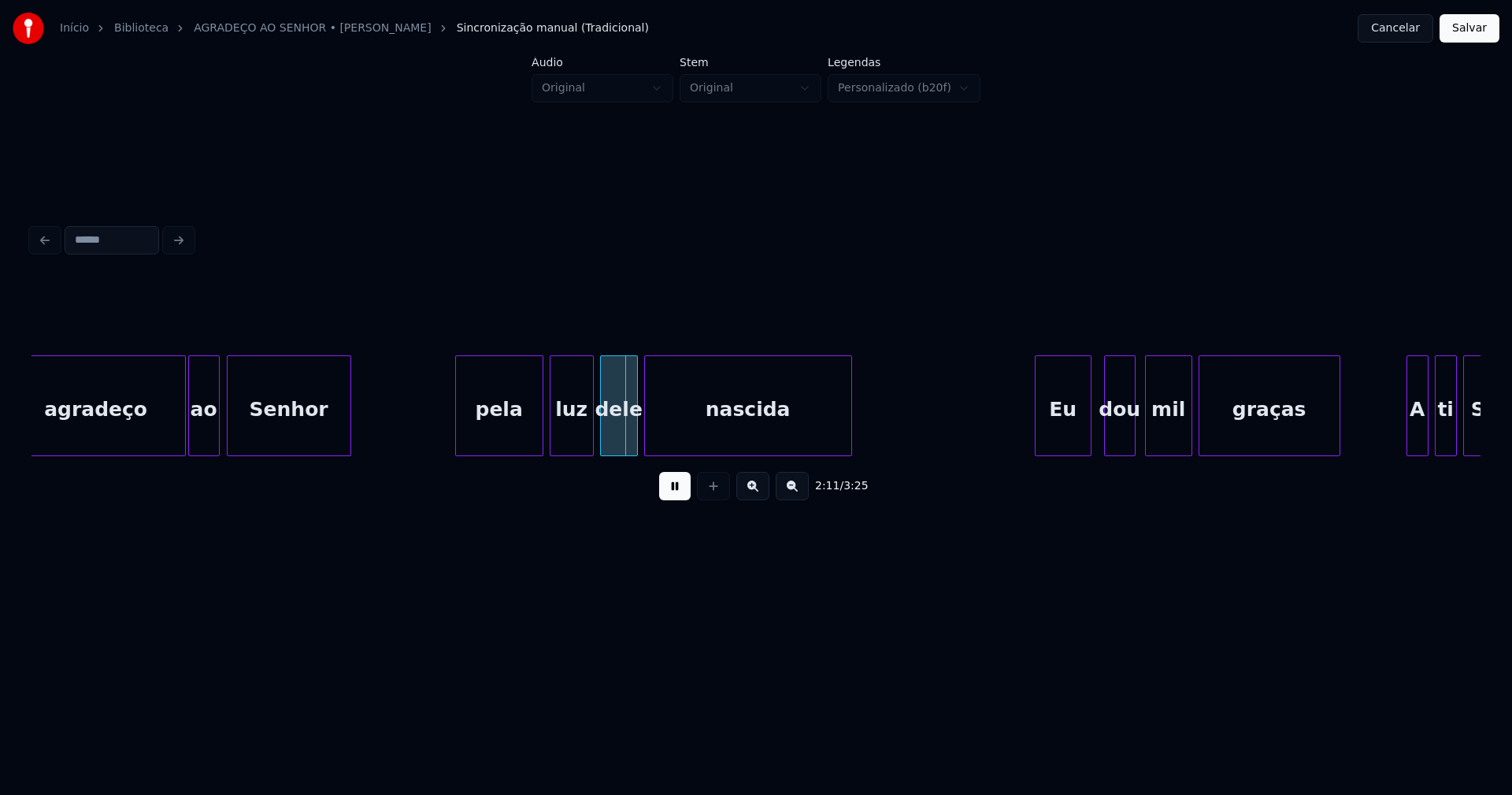
click at [475, 429] on div "pela" at bounding box center [498, 410] width 86 height 107
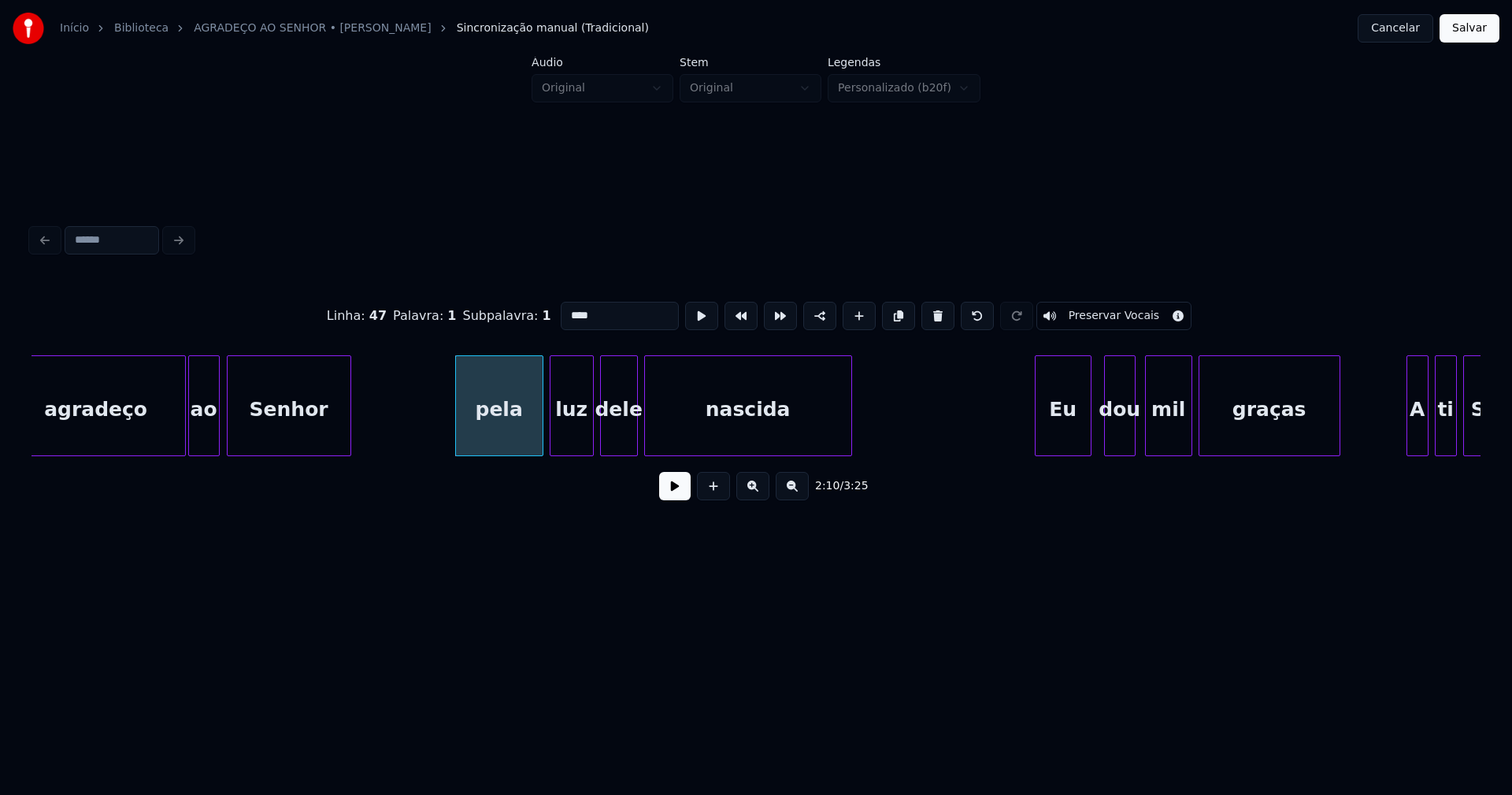
click at [566, 308] on input "****" at bounding box center [619, 316] width 118 height 28
type input "****"
drag, startPoint x: 672, startPoint y: 494, endPoint x: 684, endPoint y: 489, distance: 13.0
click at [673, 494] on button at bounding box center [675, 486] width 31 height 28
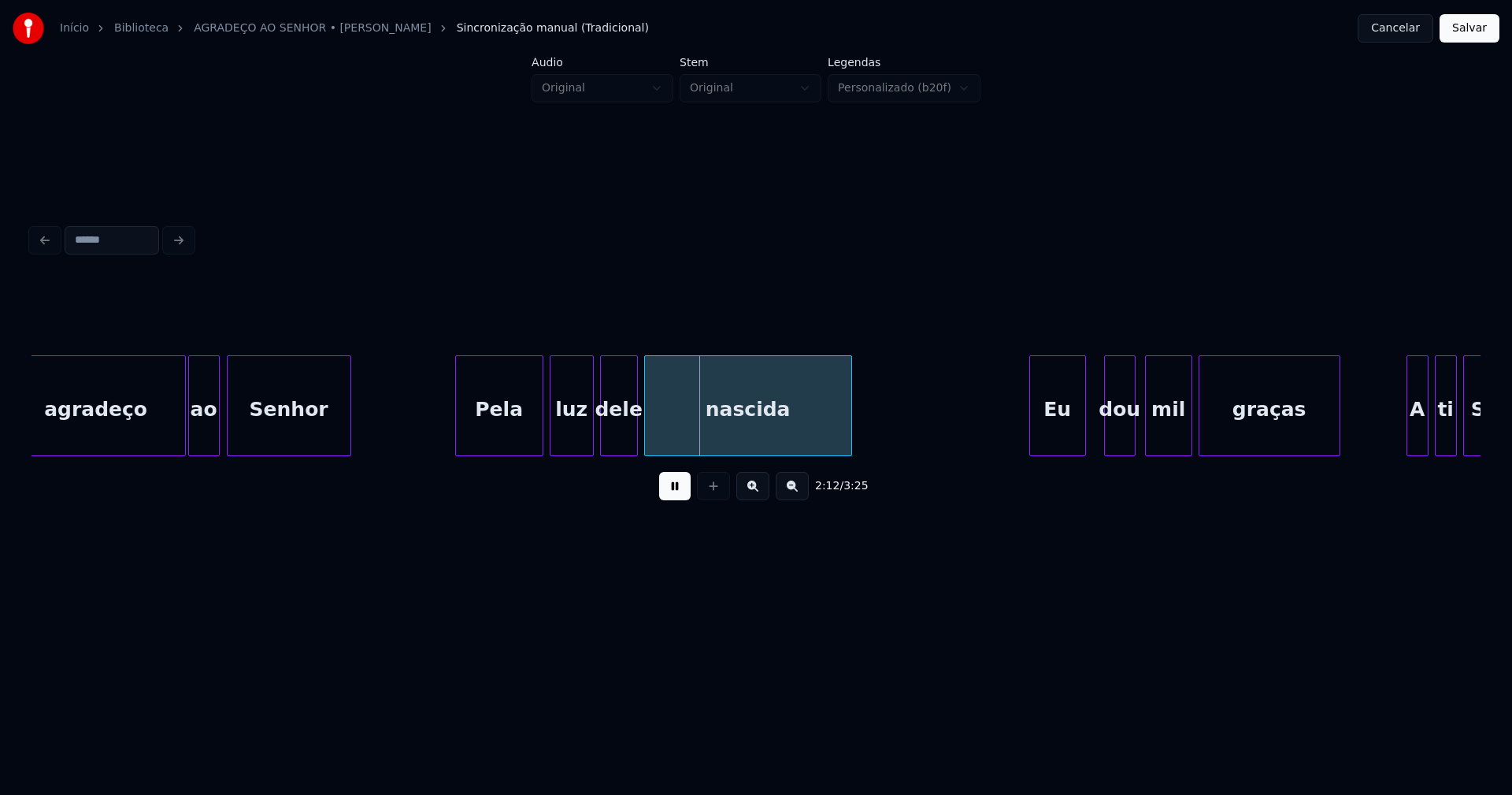
click at [1064, 436] on div "Eu" at bounding box center [1057, 410] width 55 height 107
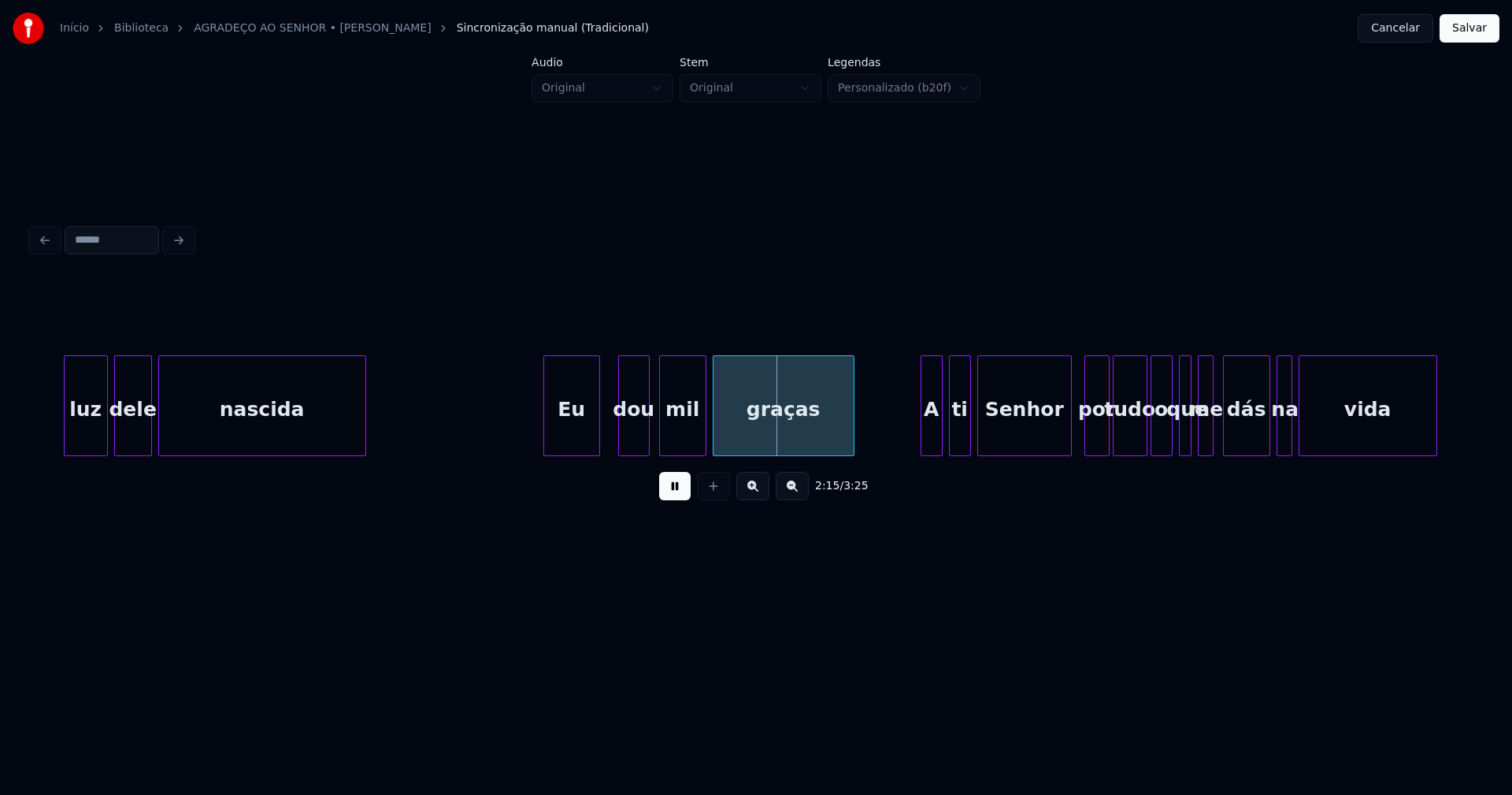
scroll to position [0, 21036]
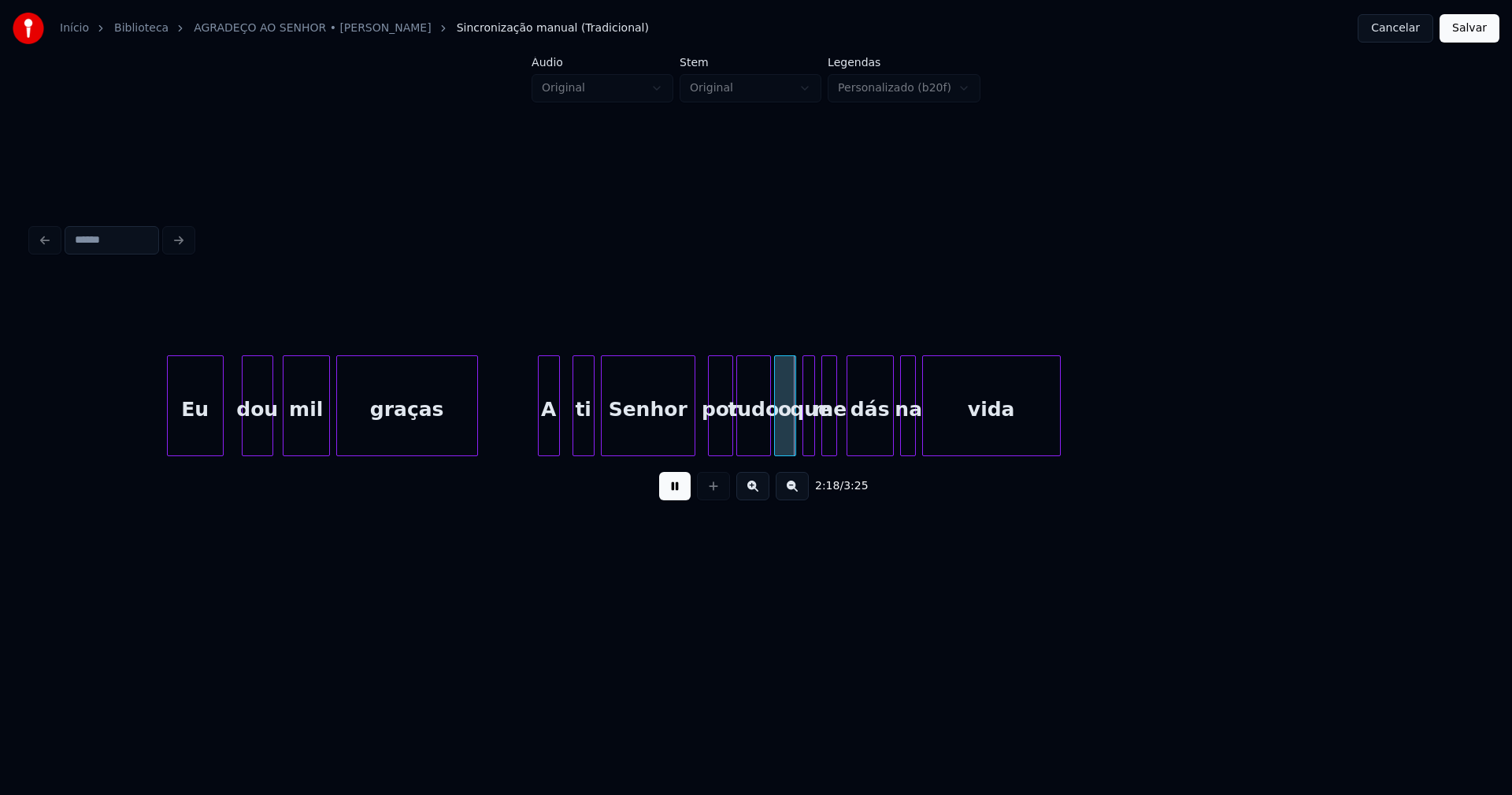
click at [547, 442] on div "A" at bounding box center [548, 410] width 20 height 107
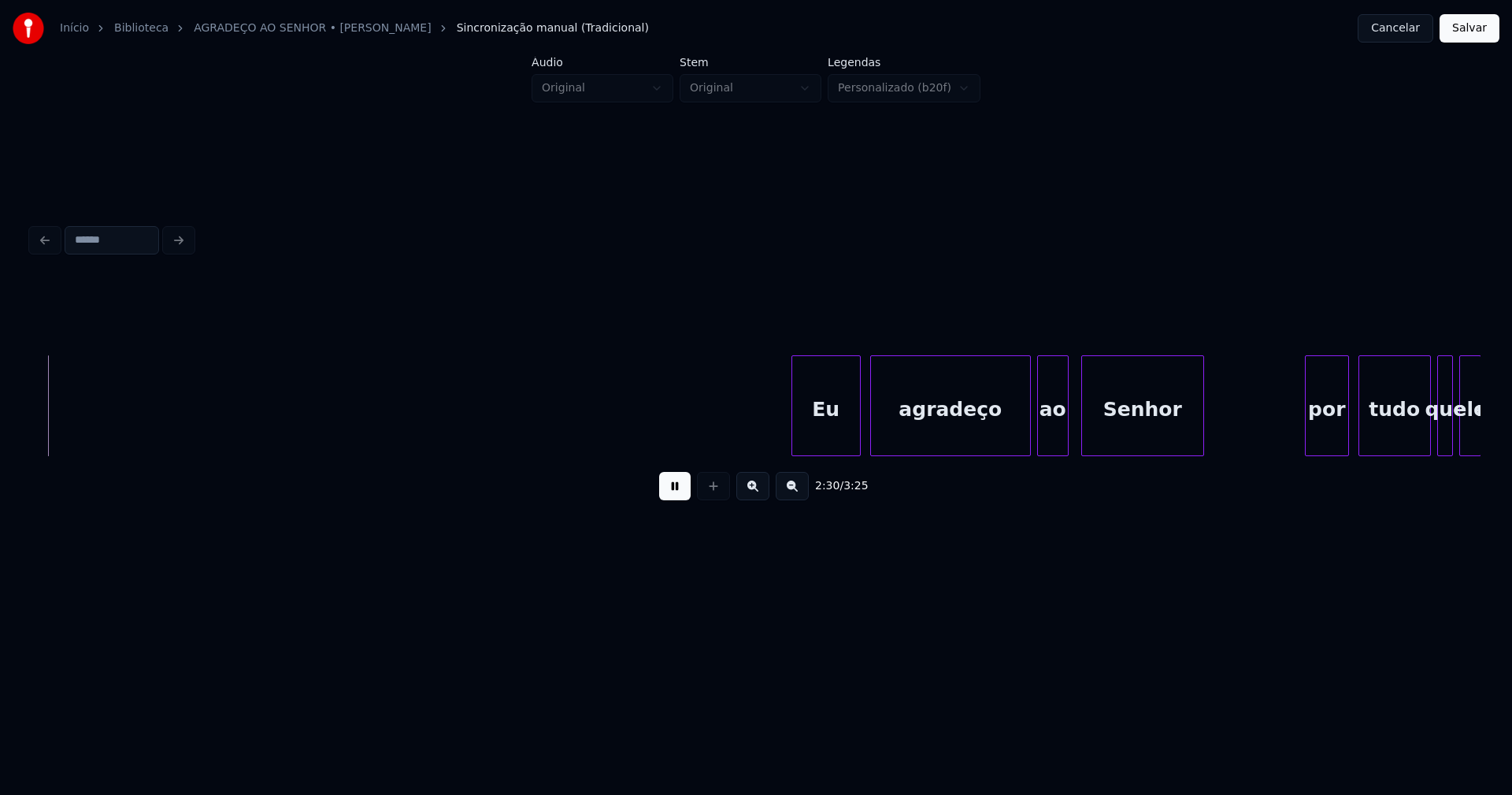
scroll to position [0, 23722]
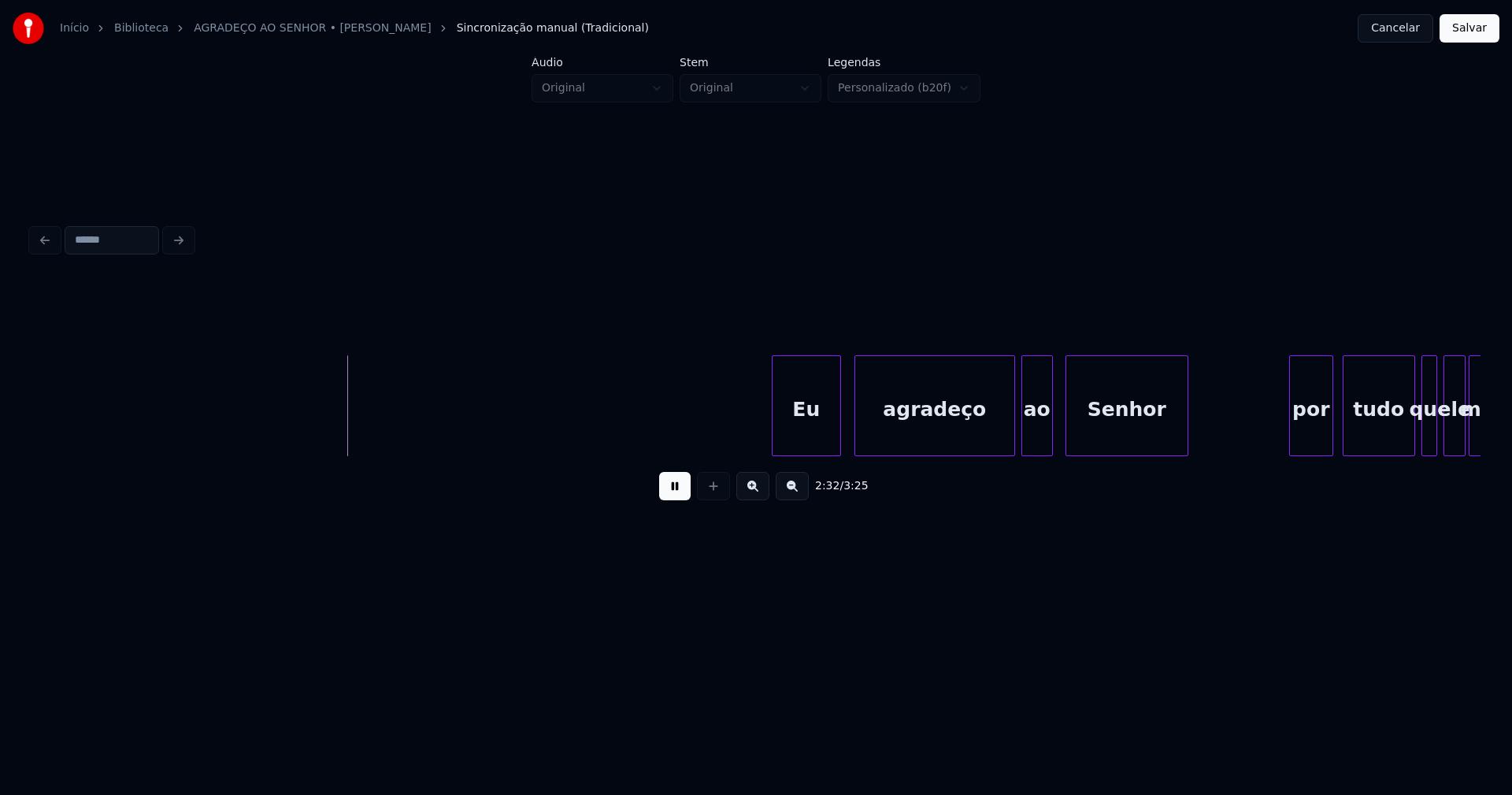
click at [802, 427] on div "Eu" at bounding box center [806, 410] width 68 height 107
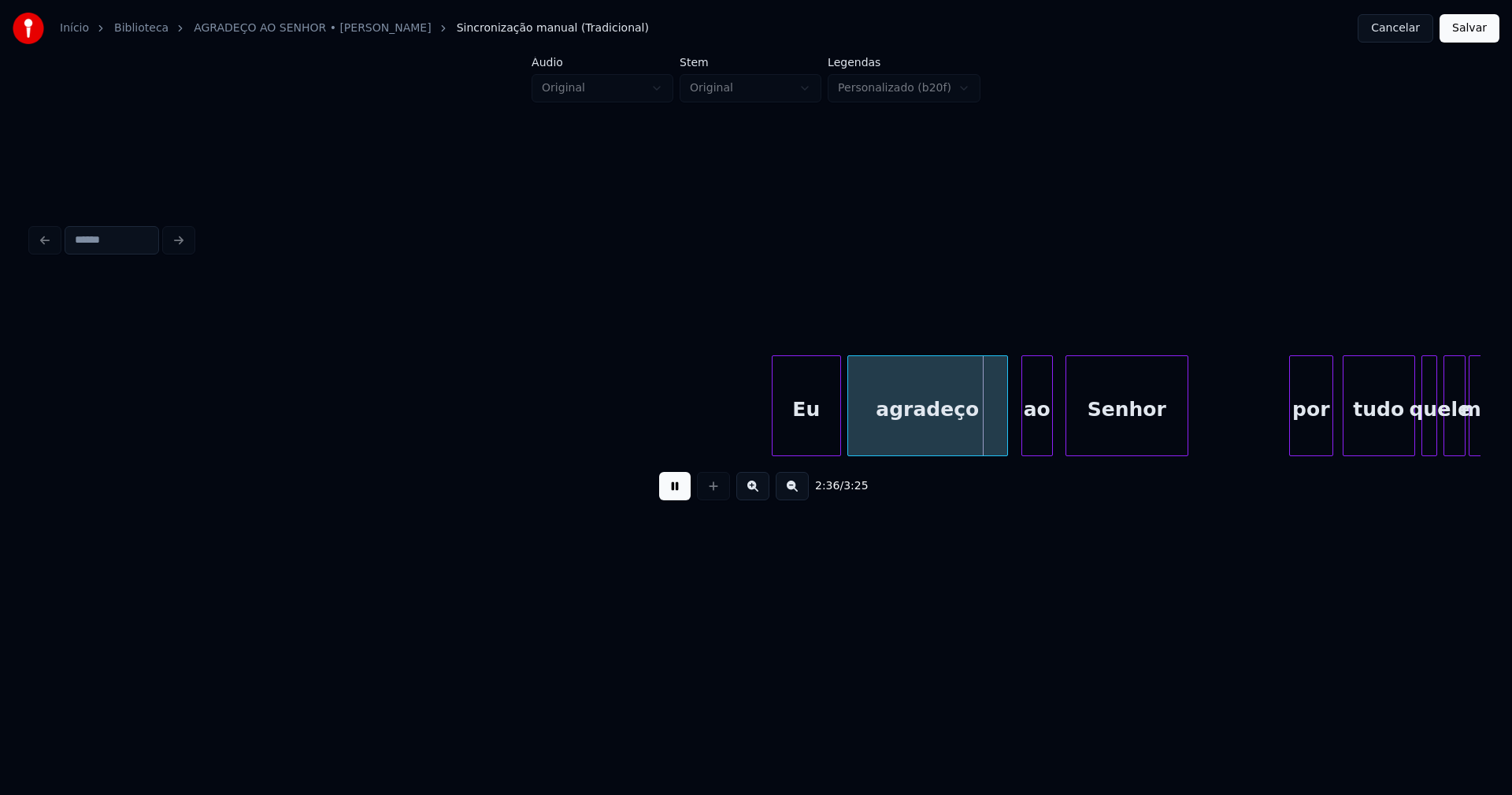
click at [886, 434] on div "agradeço" at bounding box center [927, 410] width 159 height 107
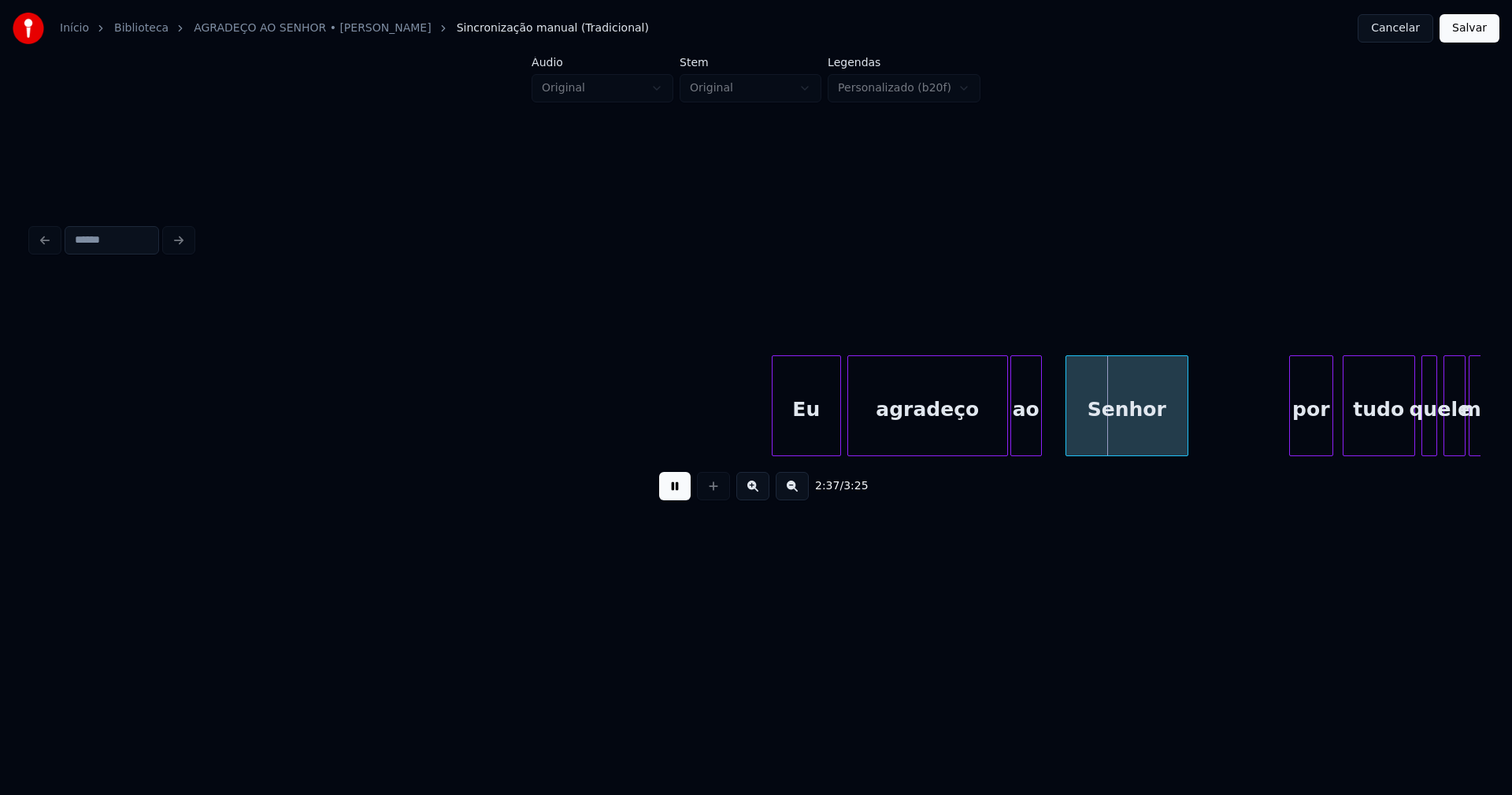
click at [1030, 454] on div "Eu agradeço ao Senhor por tudo que ele me" at bounding box center [756, 405] width 1449 height 101
click at [1050, 450] on div "Eu agradeço ao Senhor por tudo que ele me" at bounding box center [756, 405] width 1449 height 101
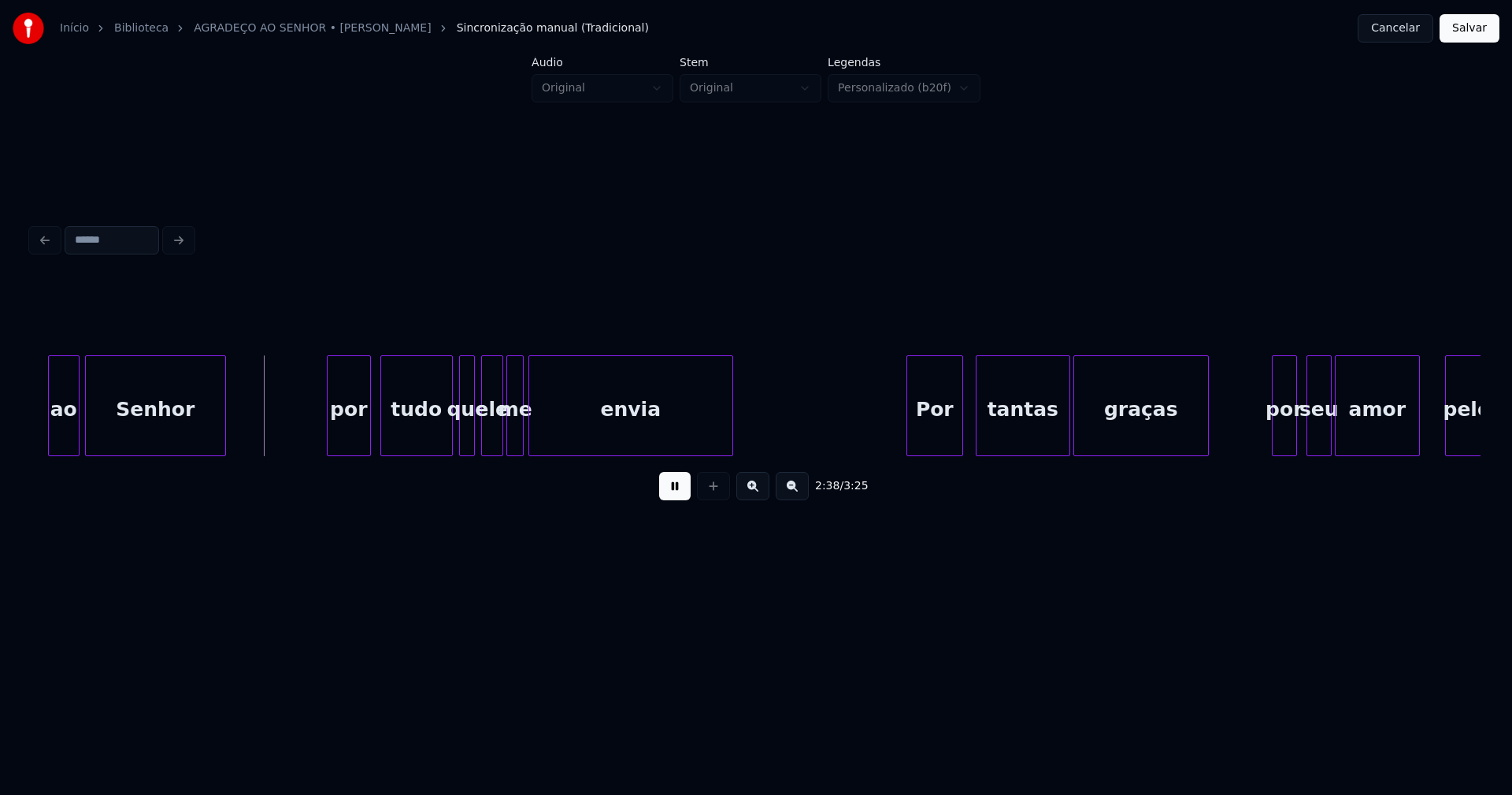
scroll to position [0, 24917]
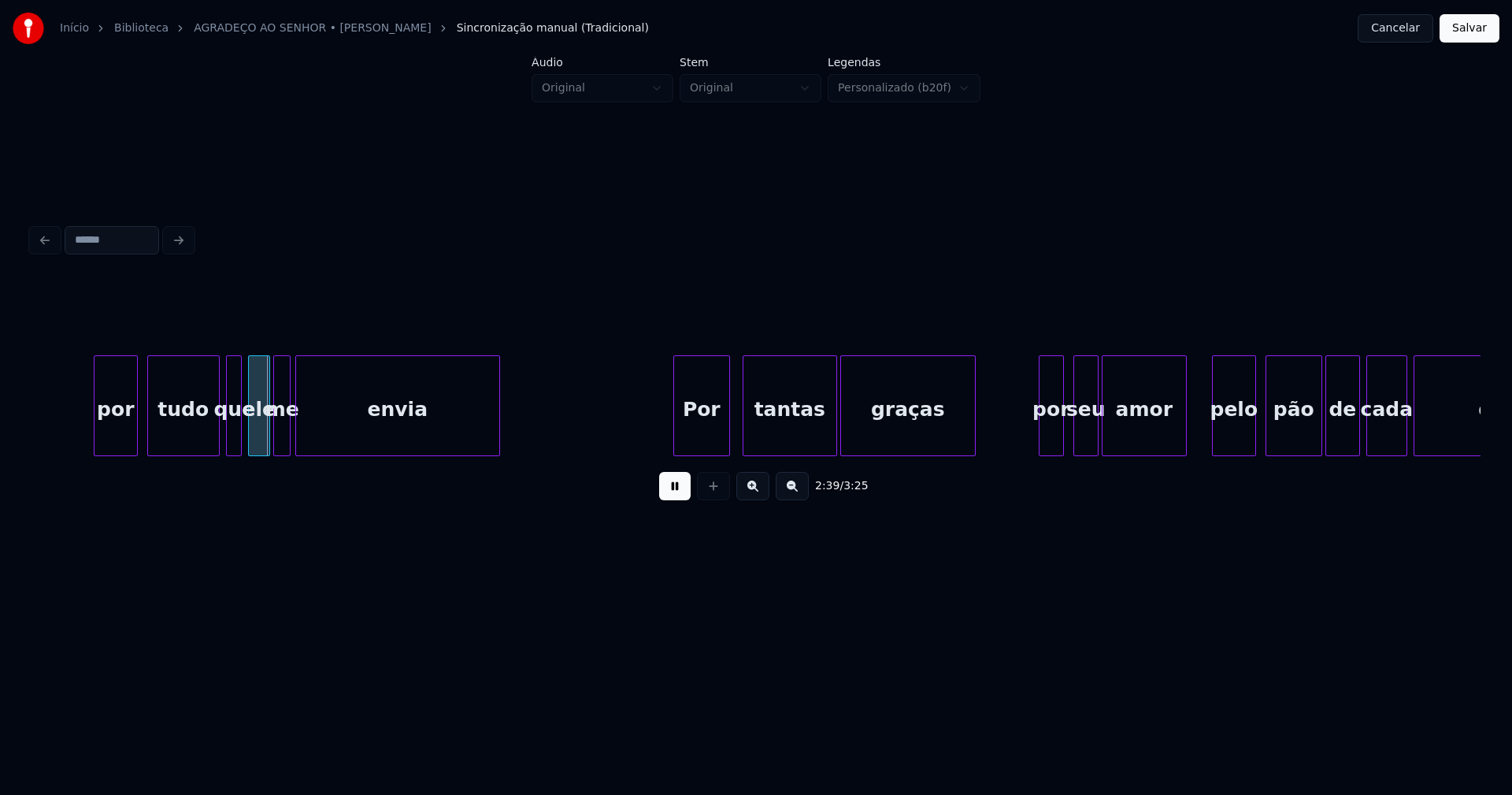
click at [119, 427] on div "por" at bounding box center [116, 410] width 43 height 107
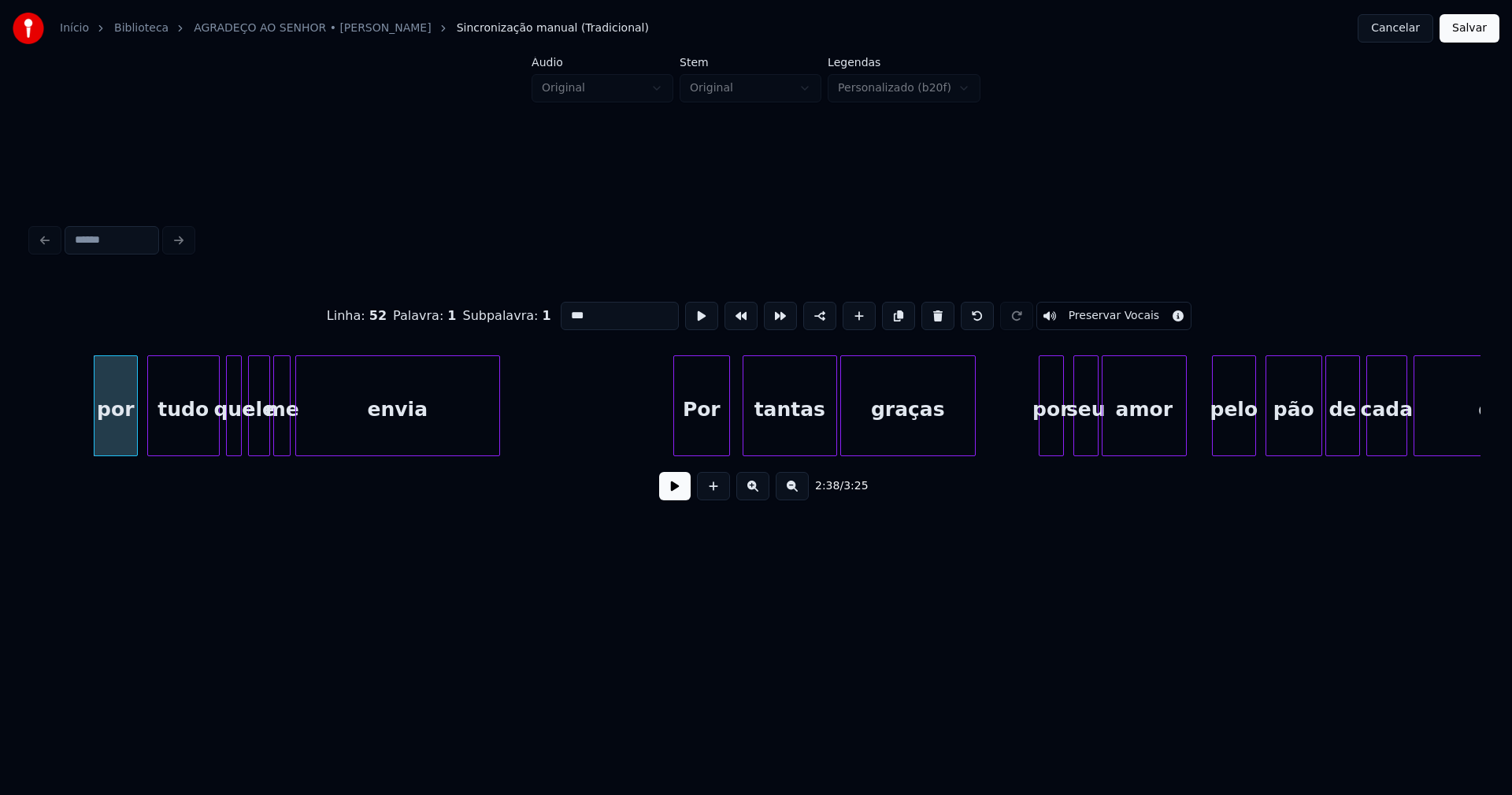
click at [566, 307] on input "***" at bounding box center [619, 316] width 118 height 28
click at [698, 432] on div "Por" at bounding box center [698, 410] width 55 height 107
type input "***"
drag, startPoint x: 674, startPoint y: 498, endPoint x: 957, endPoint y: 495, distance: 283.0
click at [674, 498] on button at bounding box center [675, 486] width 31 height 28
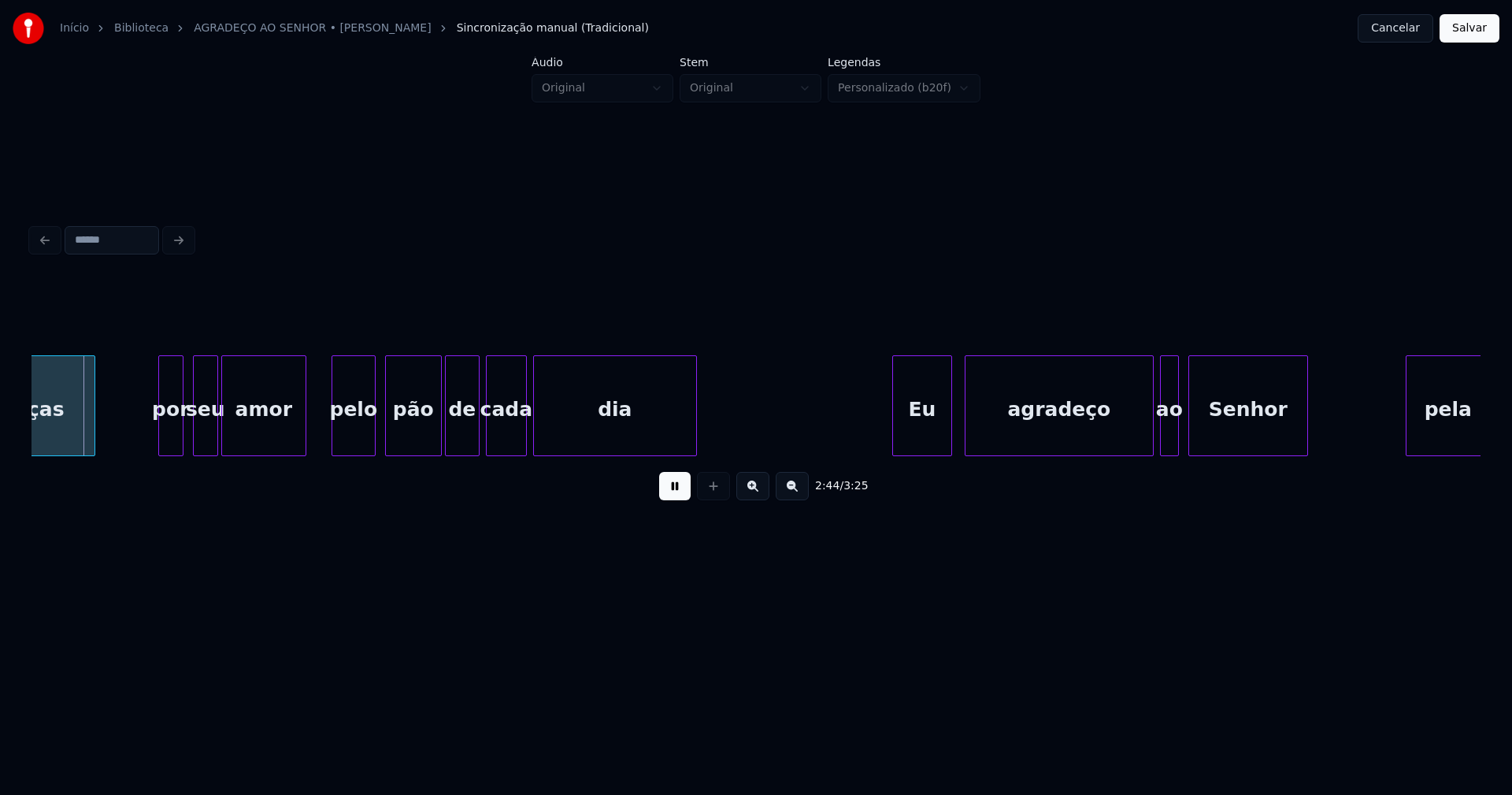
scroll to position [0, 25834]
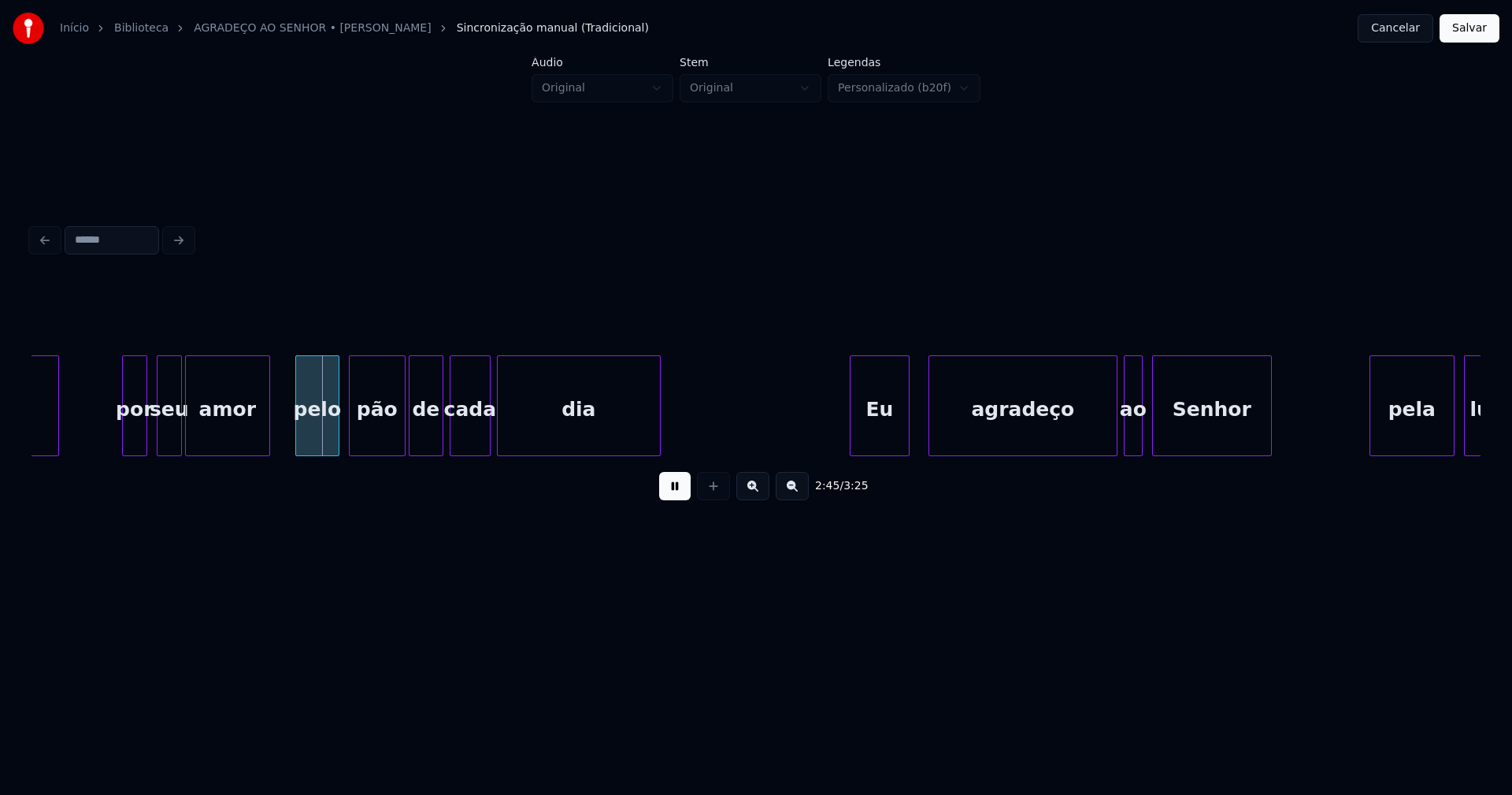
click at [885, 433] on div "Eu" at bounding box center [879, 410] width 58 height 107
click at [980, 434] on div "agradeço" at bounding box center [1013, 410] width 188 height 107
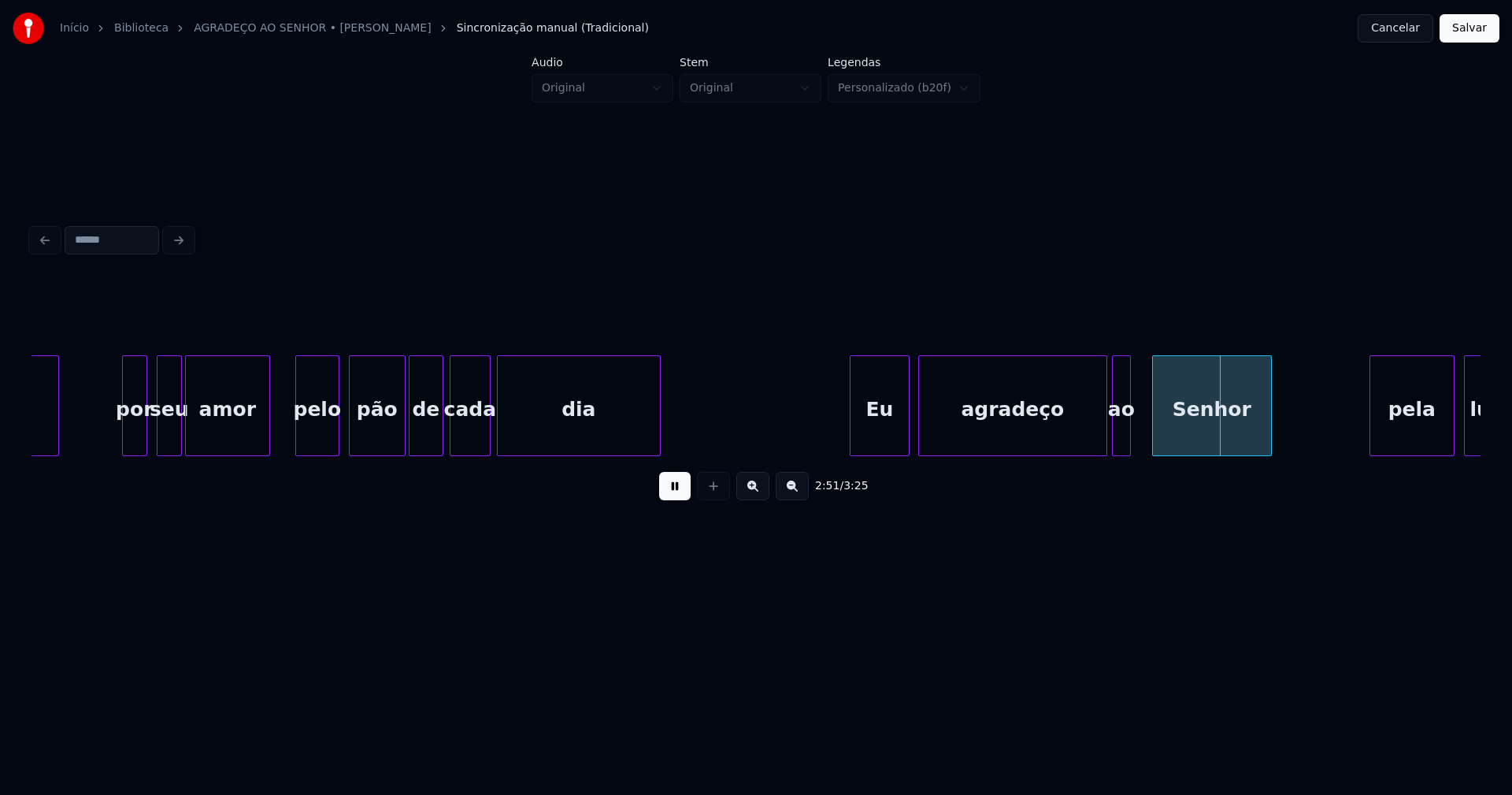
click at [1123, 442] on div "ao" at bounding box center [1120, 410] width 17 height 107
click at [1144, 443] on div at bounding box center [1143, 405] width 4 height 99
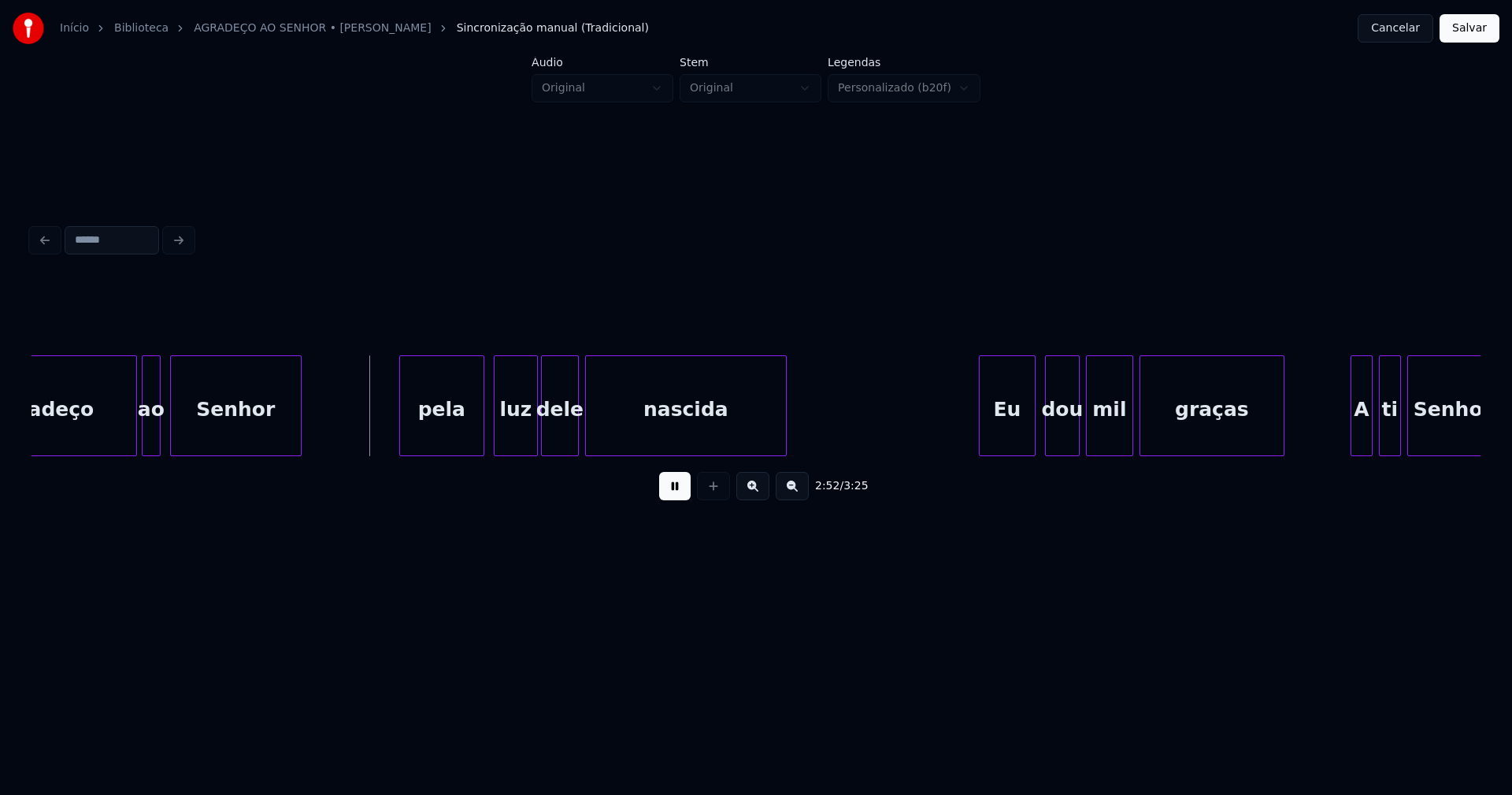
scroll to position [0, 26822]
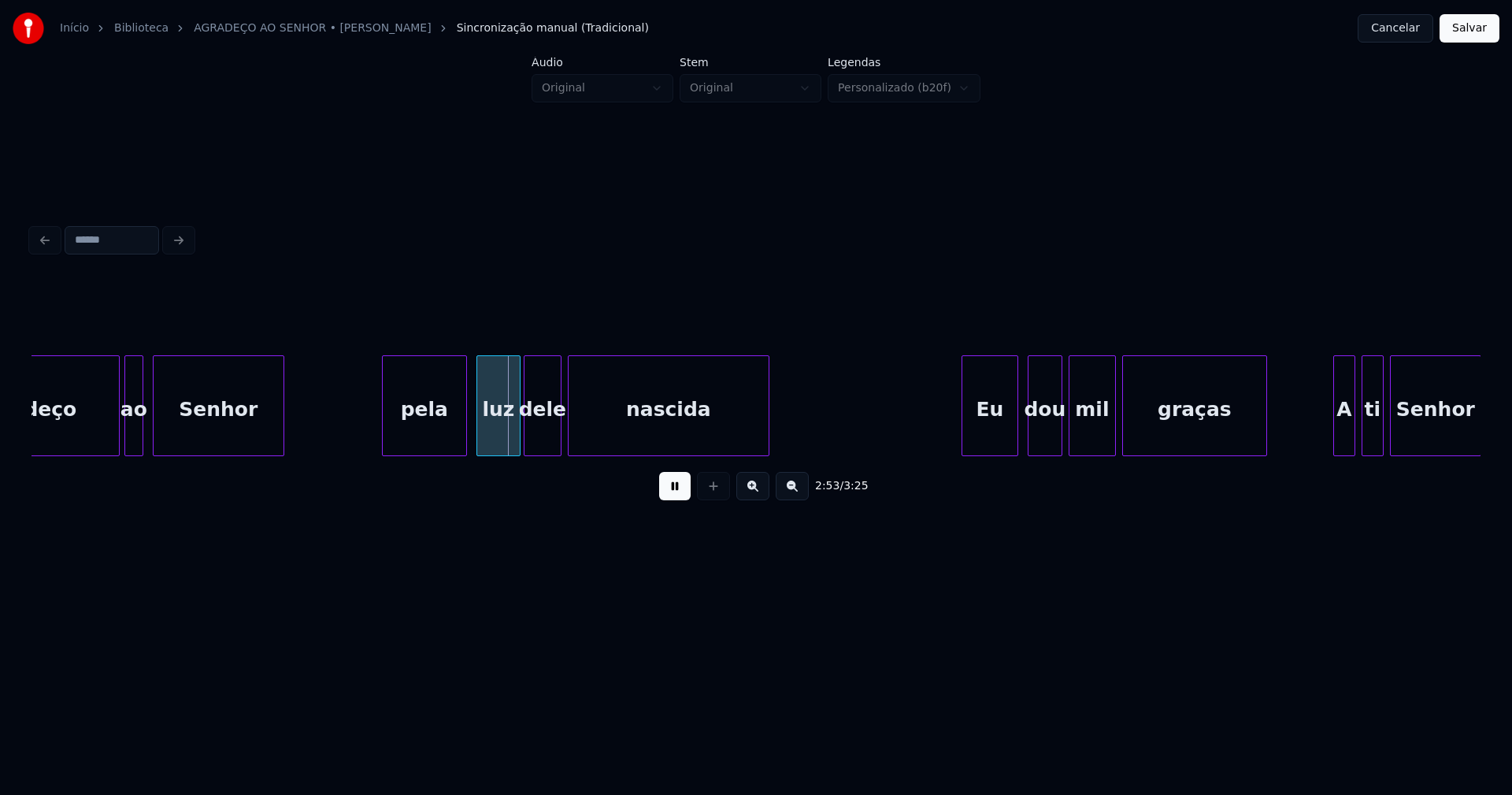
click at [404, 426] on div "pela" at bounding box center [424, 410] width 84 height 107
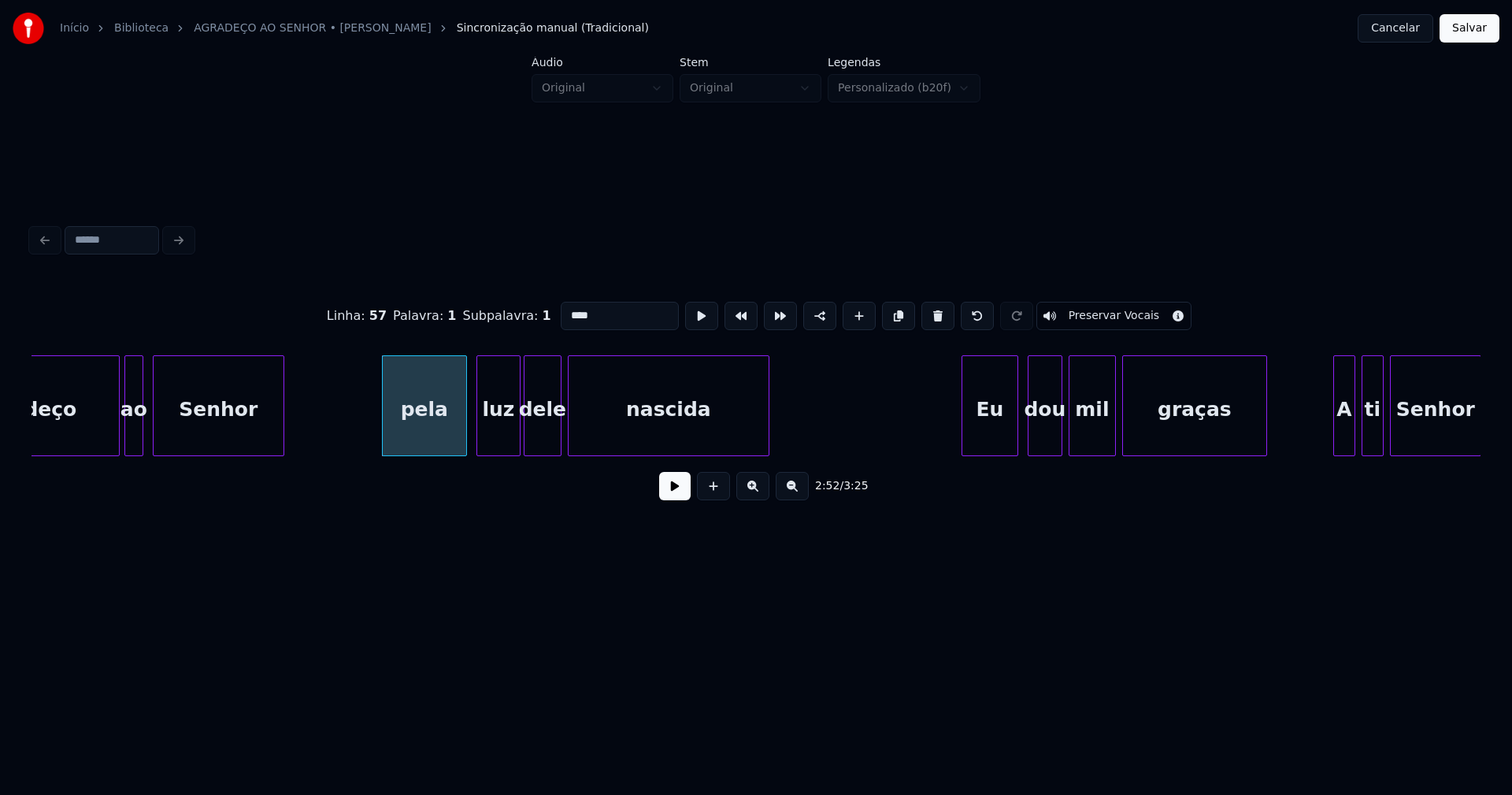
click at [565, 309] on input "****" at bounding box center [619, 316] width 118 height 28
click at [982, 435] on div "Eu" at bounding box center [982, 410] width 55 height 107
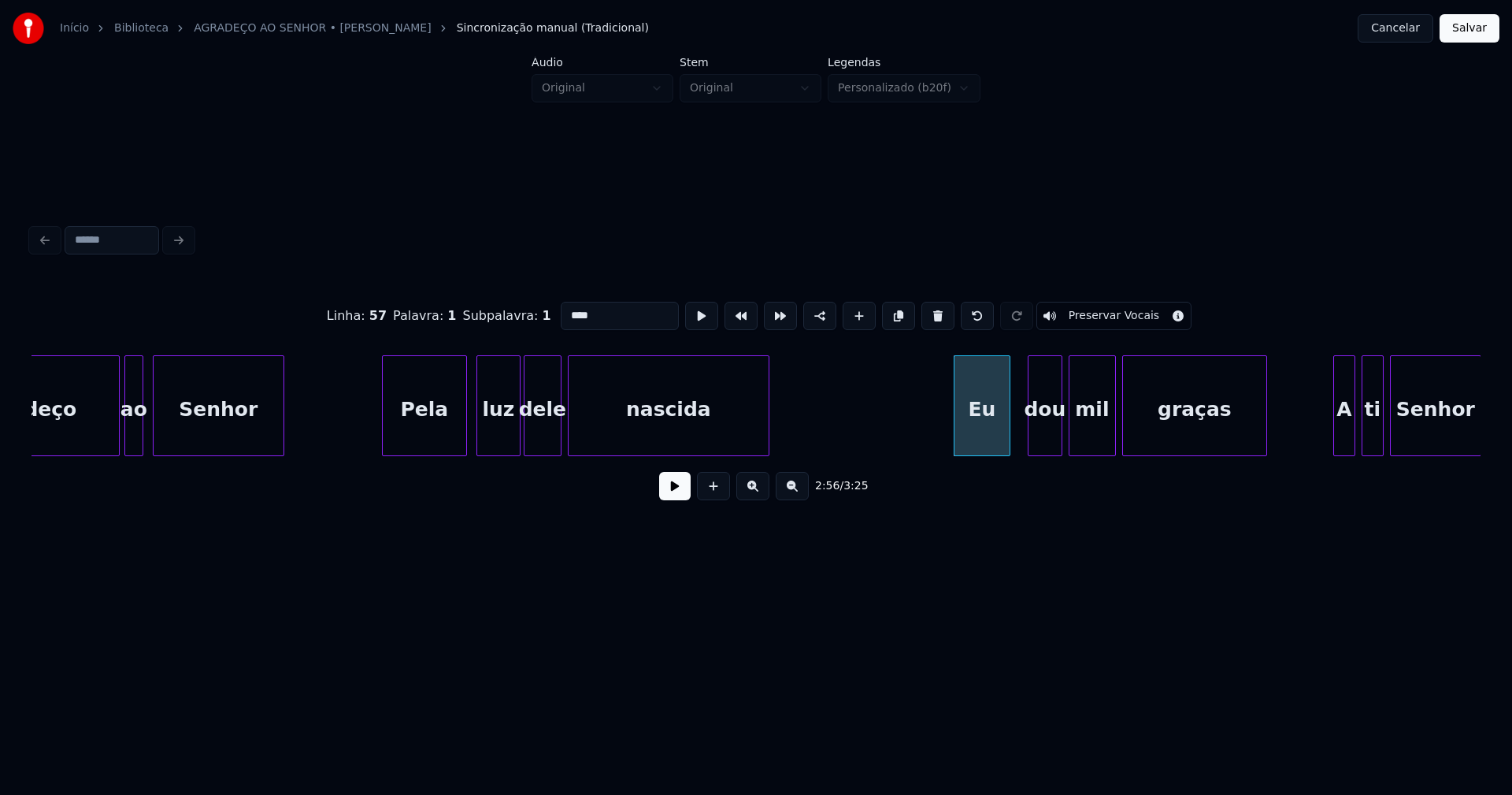
type input "****"
click at [677, 500] on button at bounding box center [675, 486] width 31 height 28
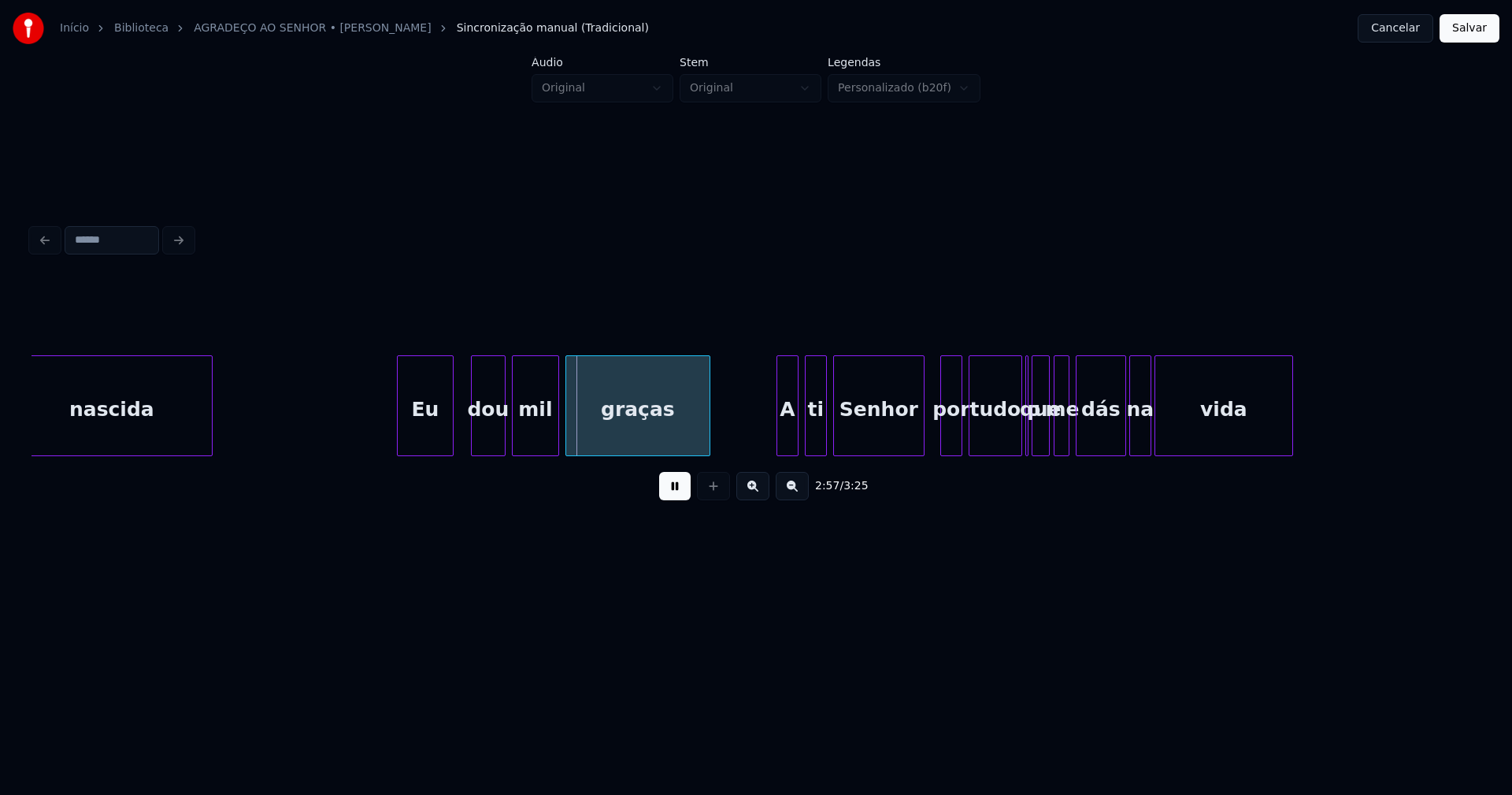
scroll to position [0, 27559]
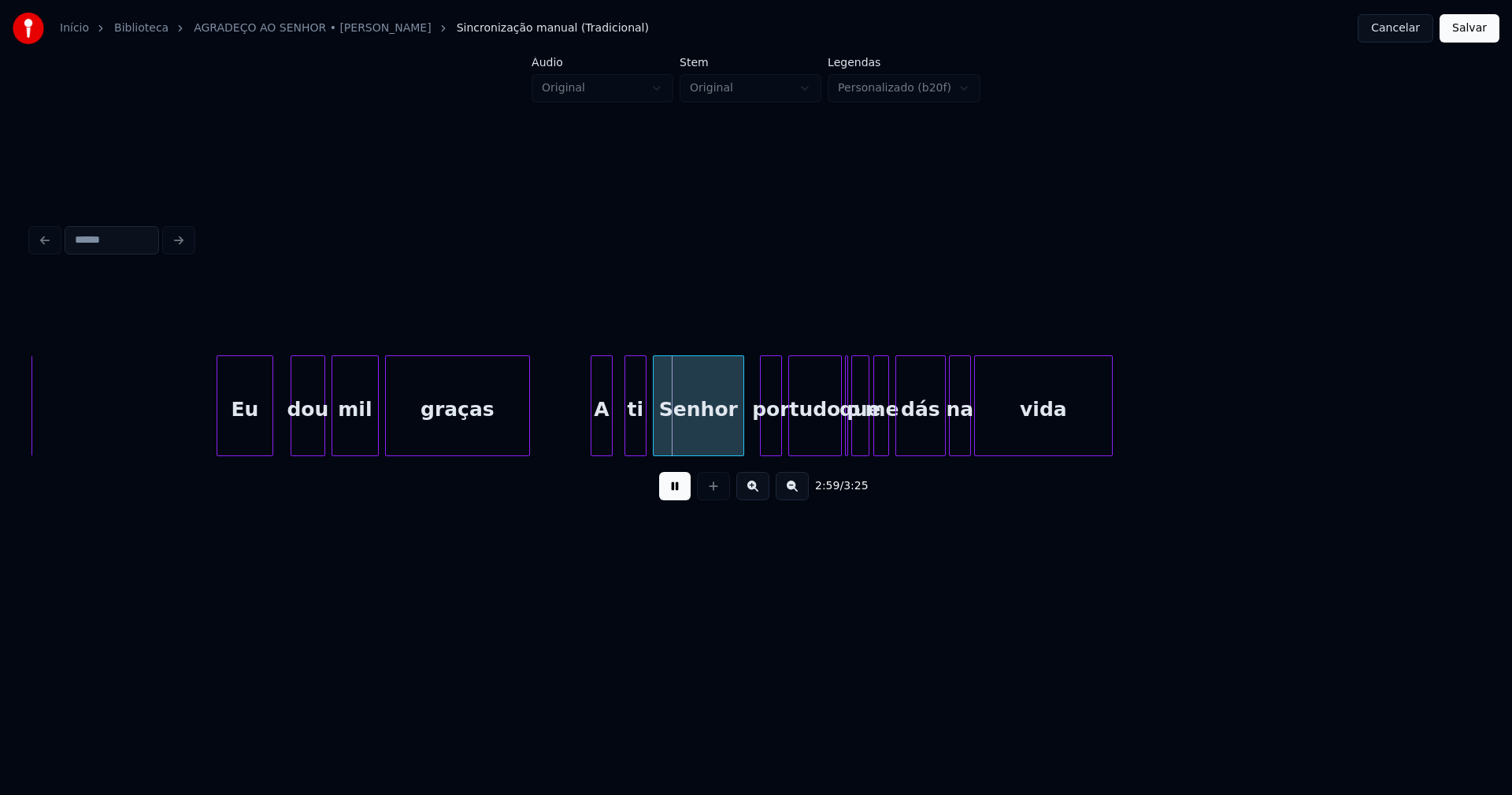
click at [602, 436] on div "A" at bounding box center [602, 410] width 20 height 107
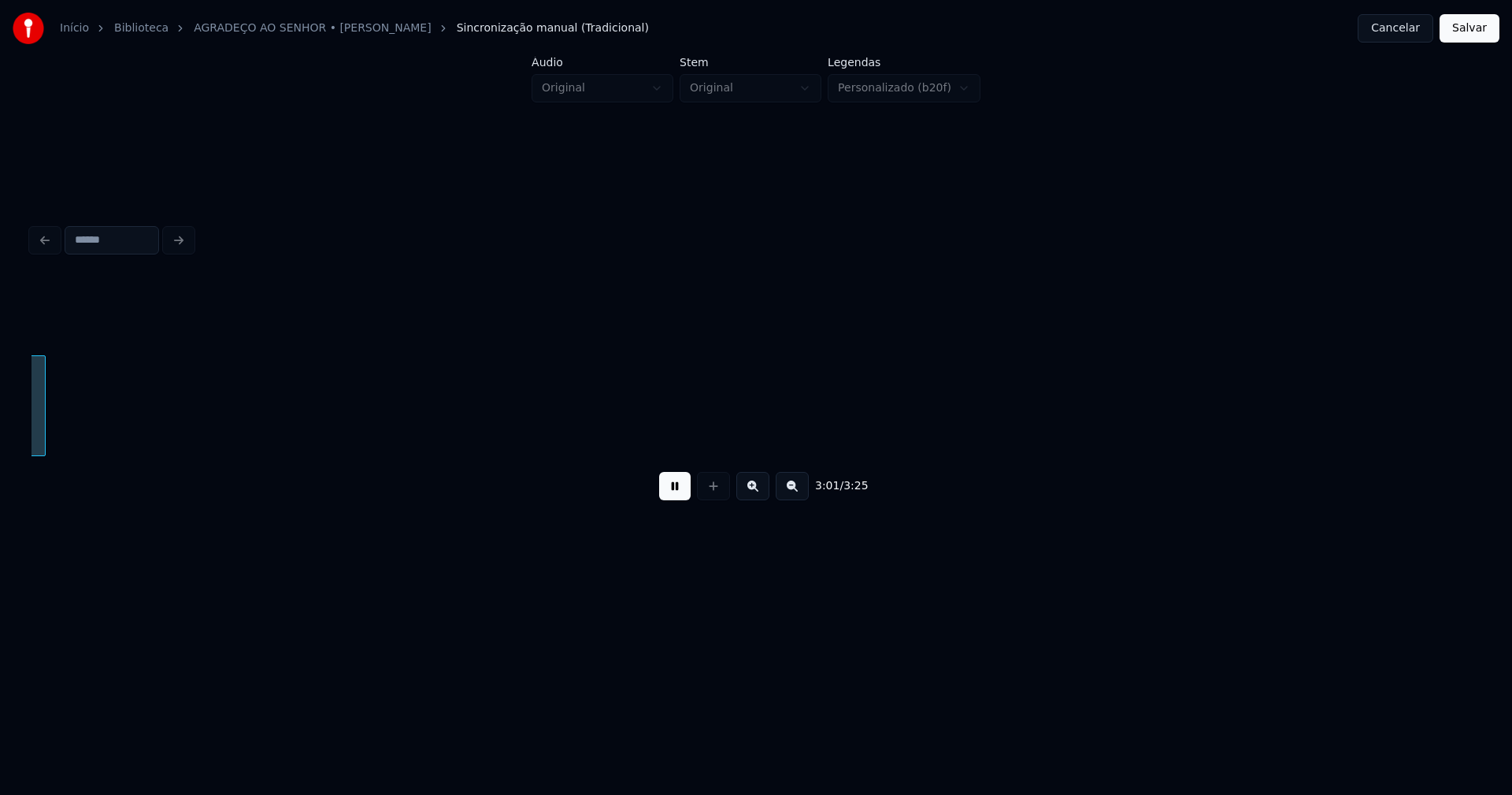
scroll to position [0, 28642]
drag, startPoint x: 1464, startPoint y: 28, endPoint x: 1139, endPoint y: 161, distance: 351.2
click at [1465, 28] on button "Salvar" at bounding box center [1469, 28] width 60 height 28
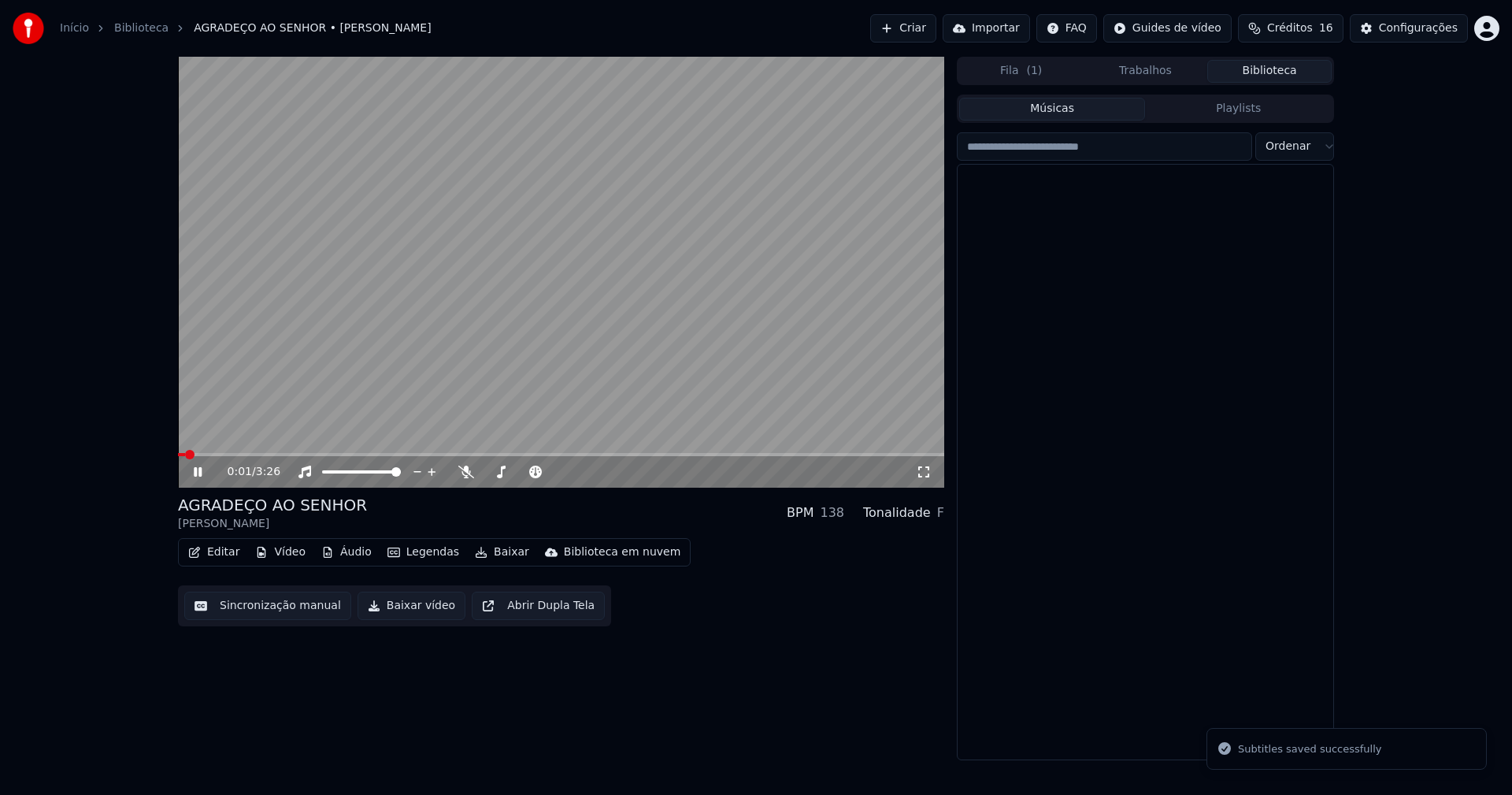
click at [1279, 71] on button "Biblioteca" at bounding box center [1270, 71] width 125 height 23
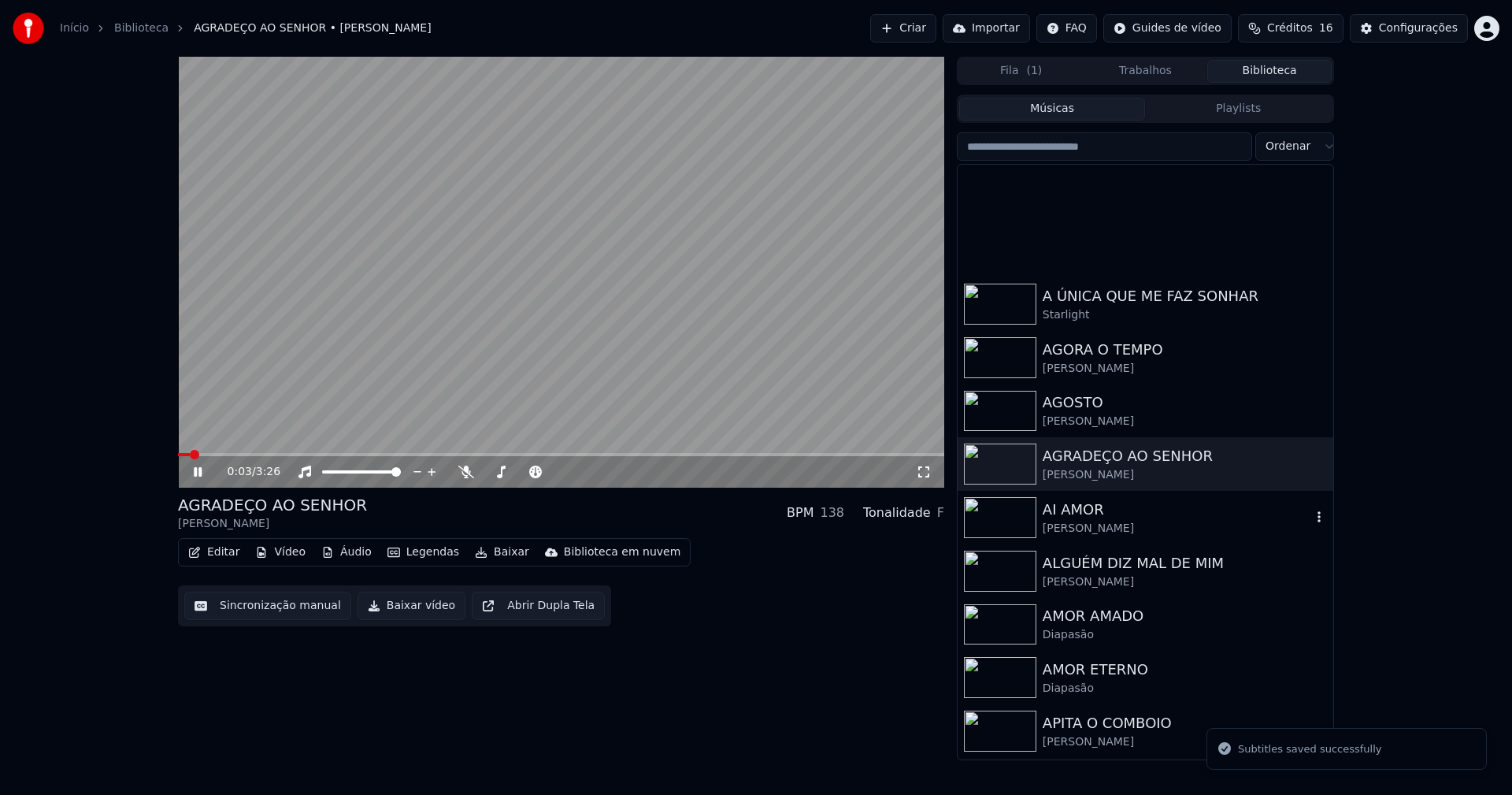
scroll to position [473, 0]
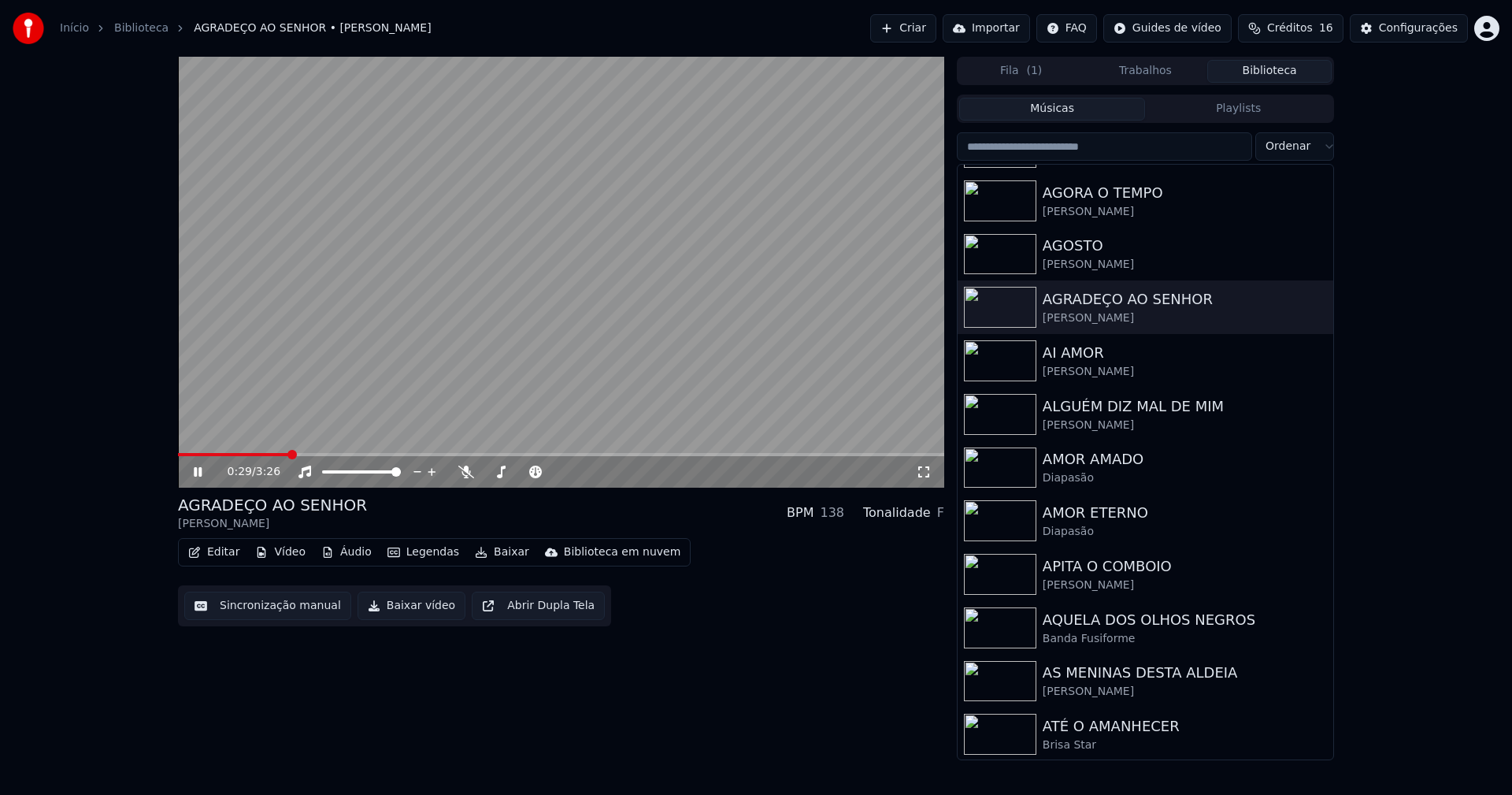
click at [199, 470] on icon at bounding box center [198, 472] width 8 height 10
click at [413, 612] on button "Baixar vídeo" at bounding box center [411, 606] width 108 height 28
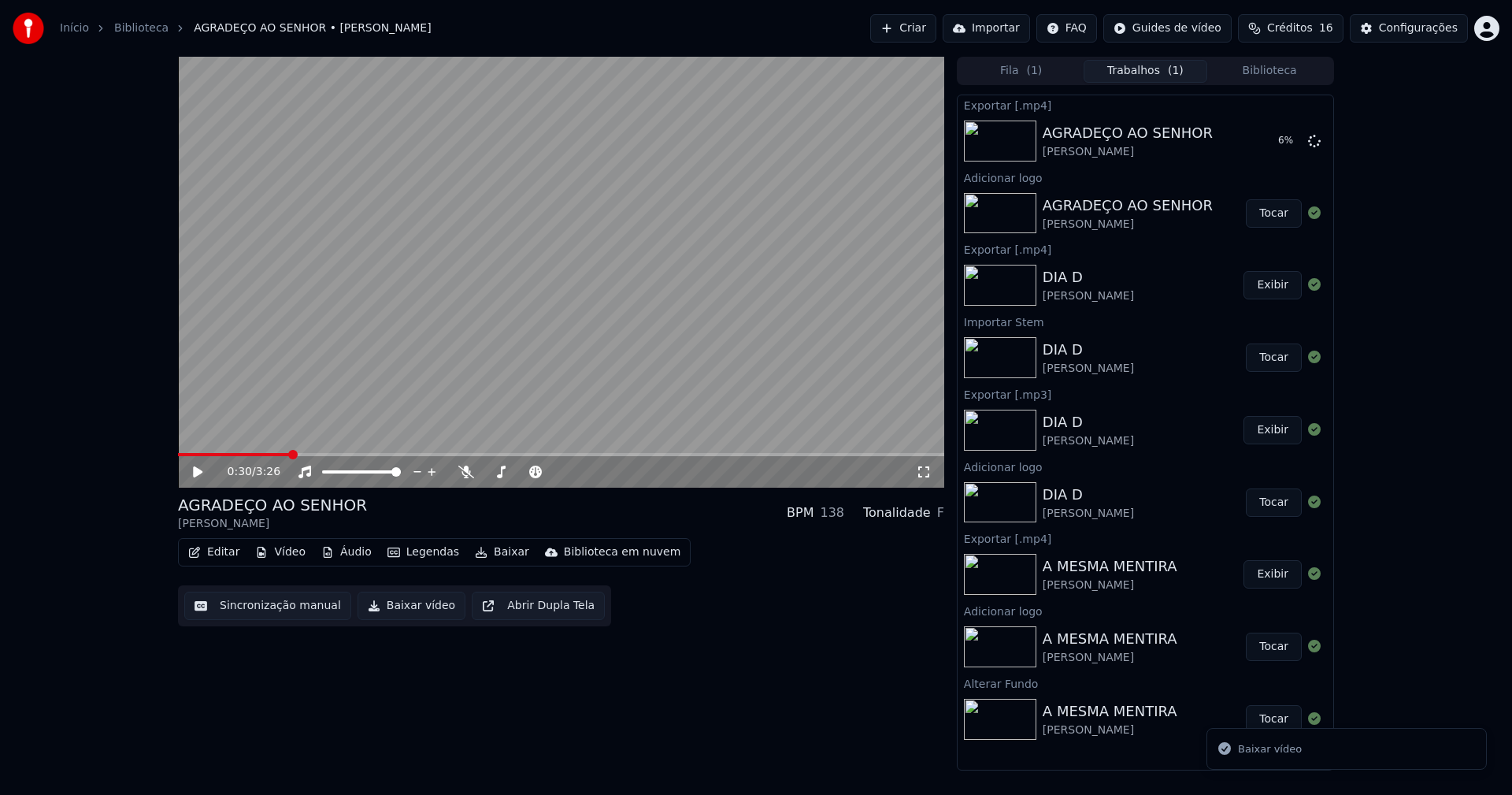
click at [1287, 69] on button "Biblioteca" at bounding box center [1270, 71] width 125 height 23
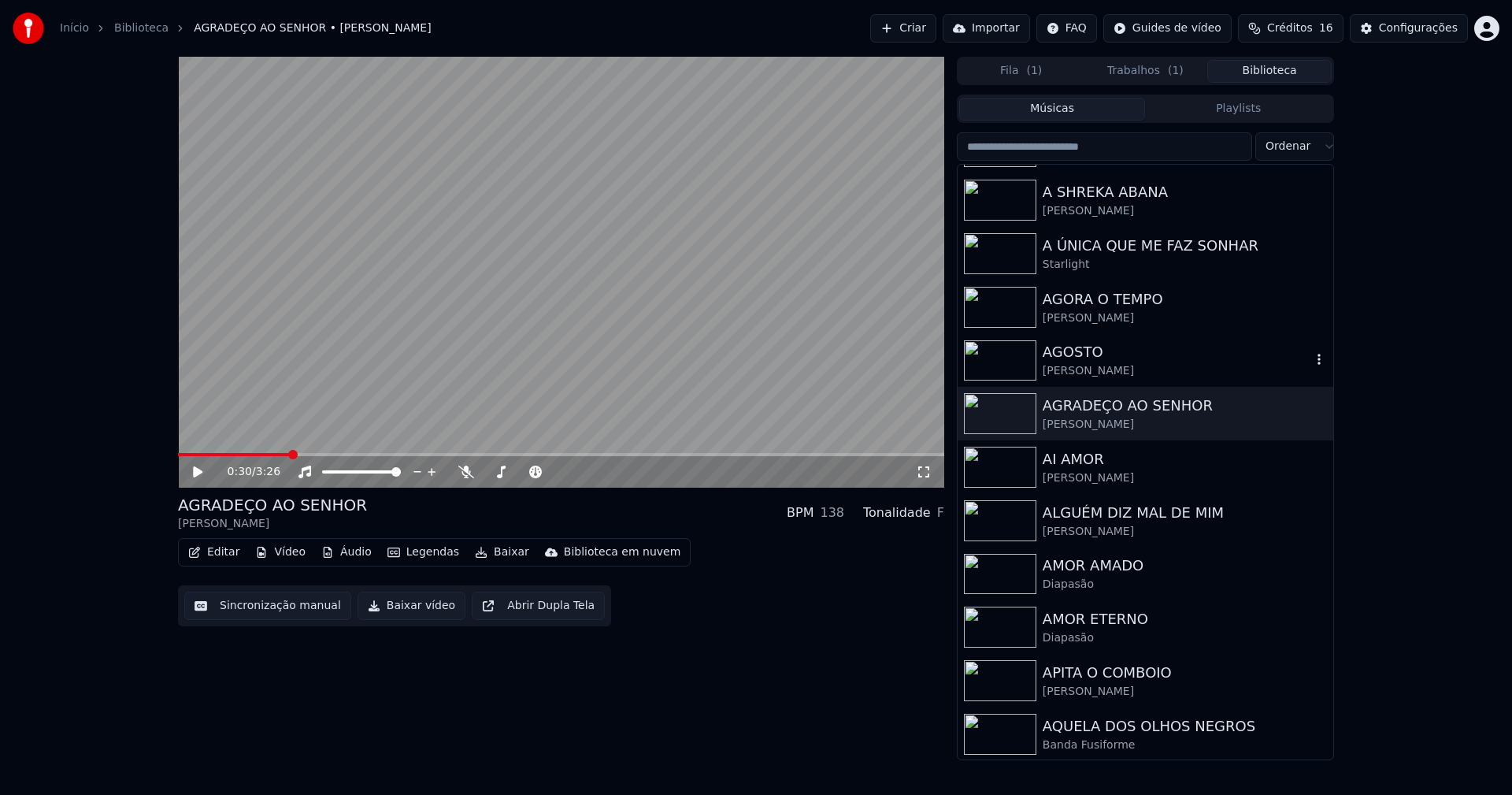
scroll to position [393, 0]
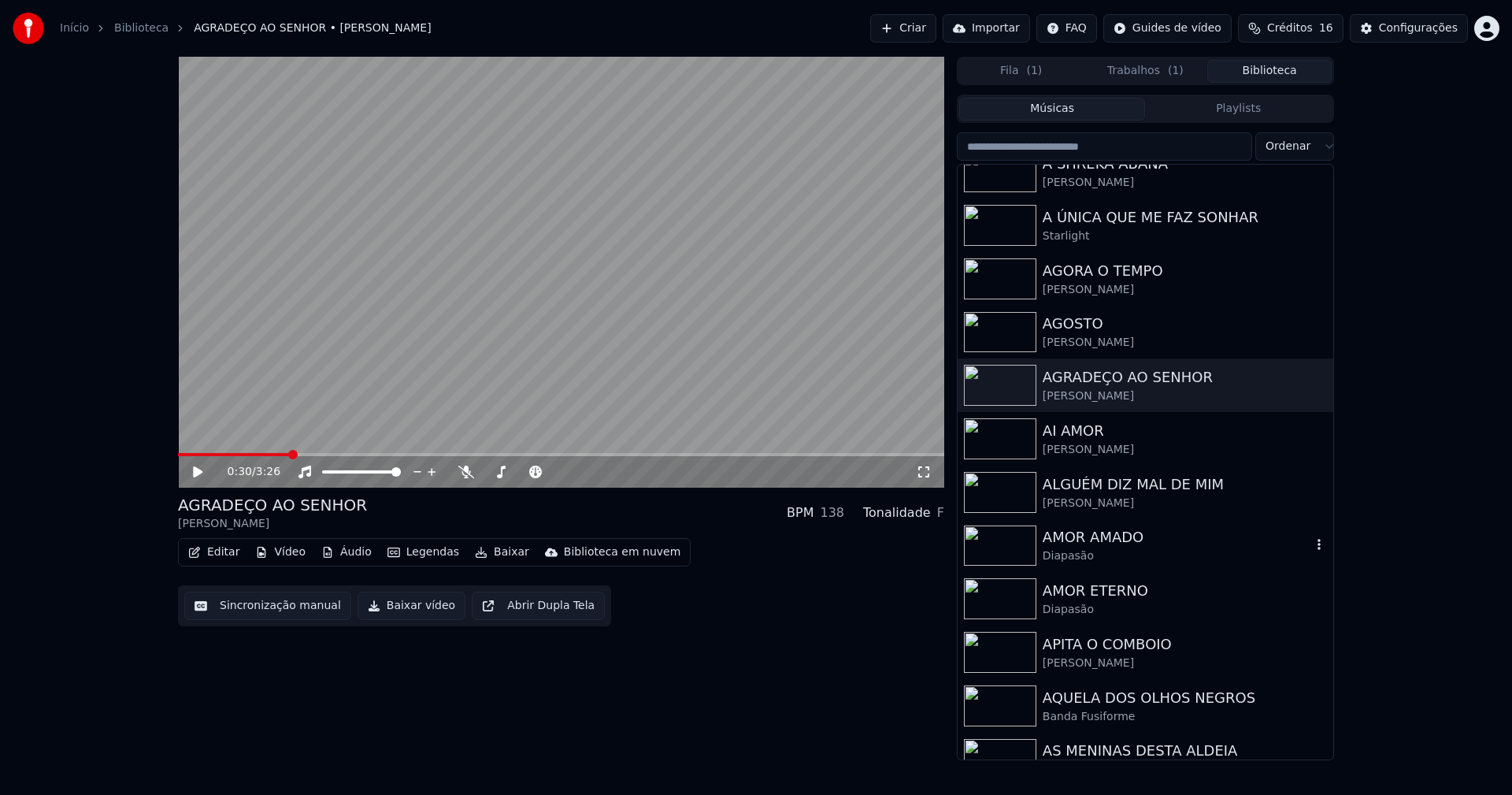
click at [1099, 541] on div "AMOR AMADO" at bounding box center [1177, 537] width 269 height 22
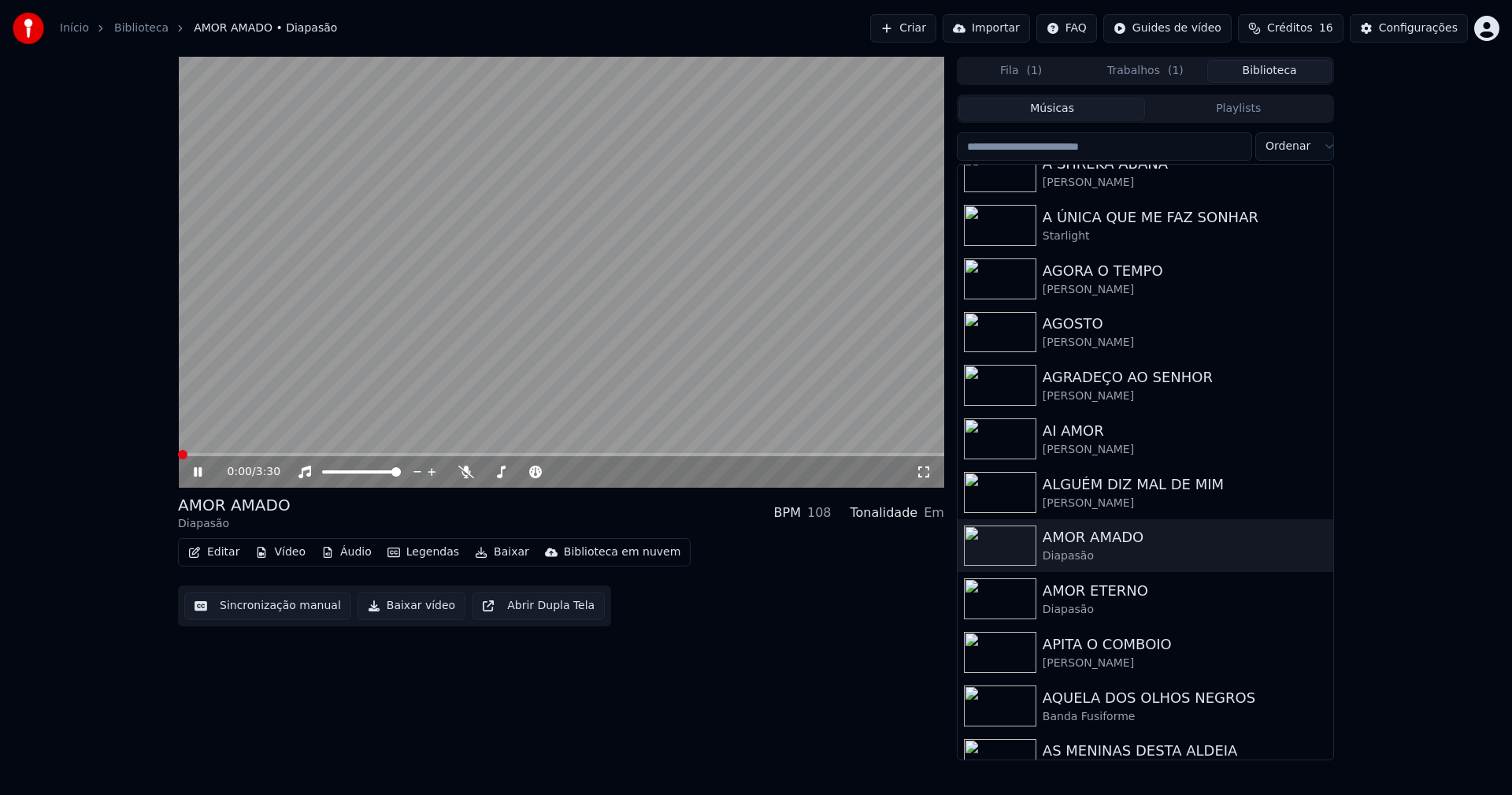
click at [342, 555] on button "Áudio" at bounding box center [346, 552] width 63 height 22
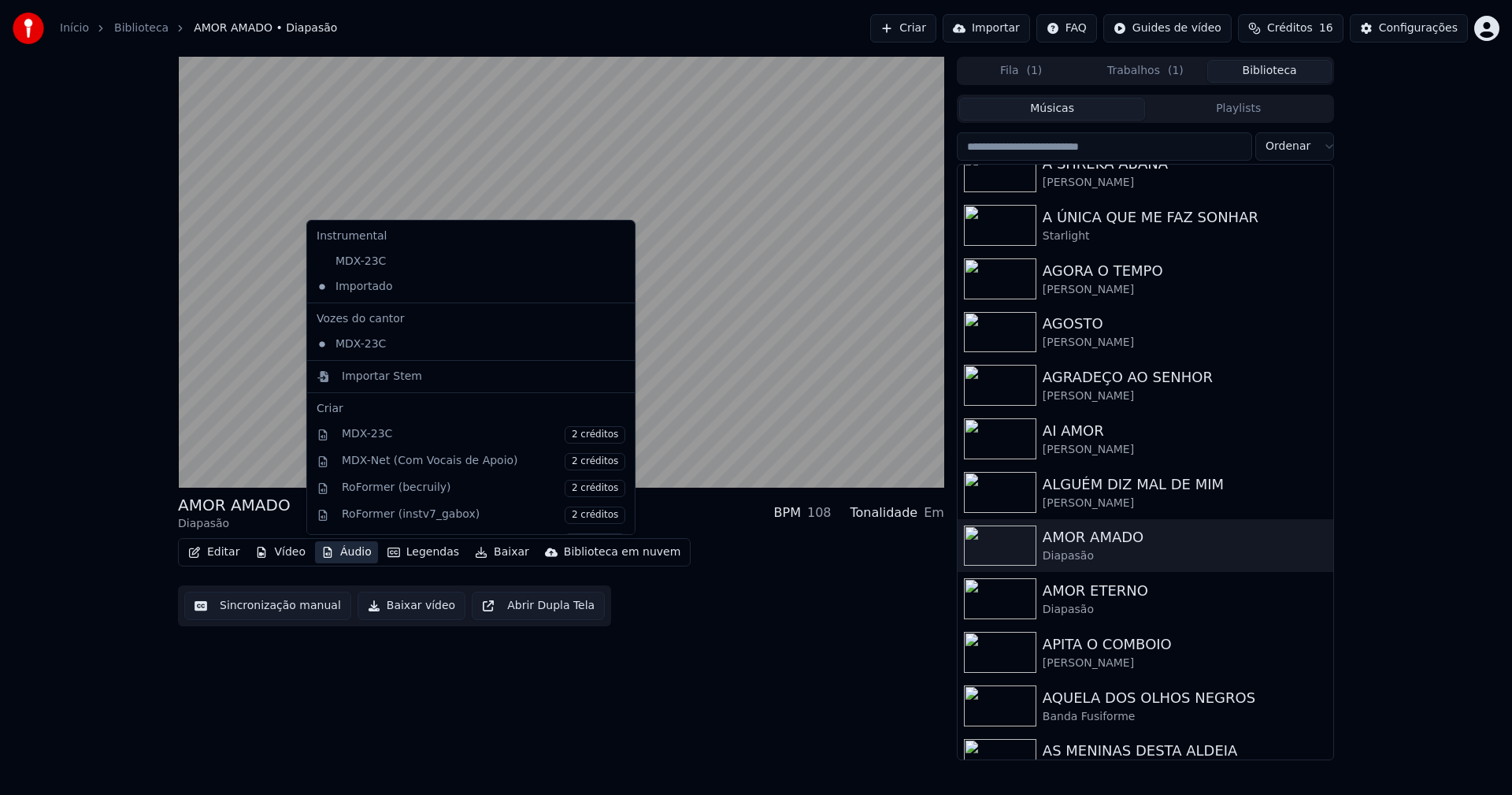
click at [784, 695] on div "AMOR AMADO Diapasão BPM 108 Tonalidade Em Editar Vídeo Áudio Legendas Baixar Bi…" at bounding box center [561, 409] width 766 height 703
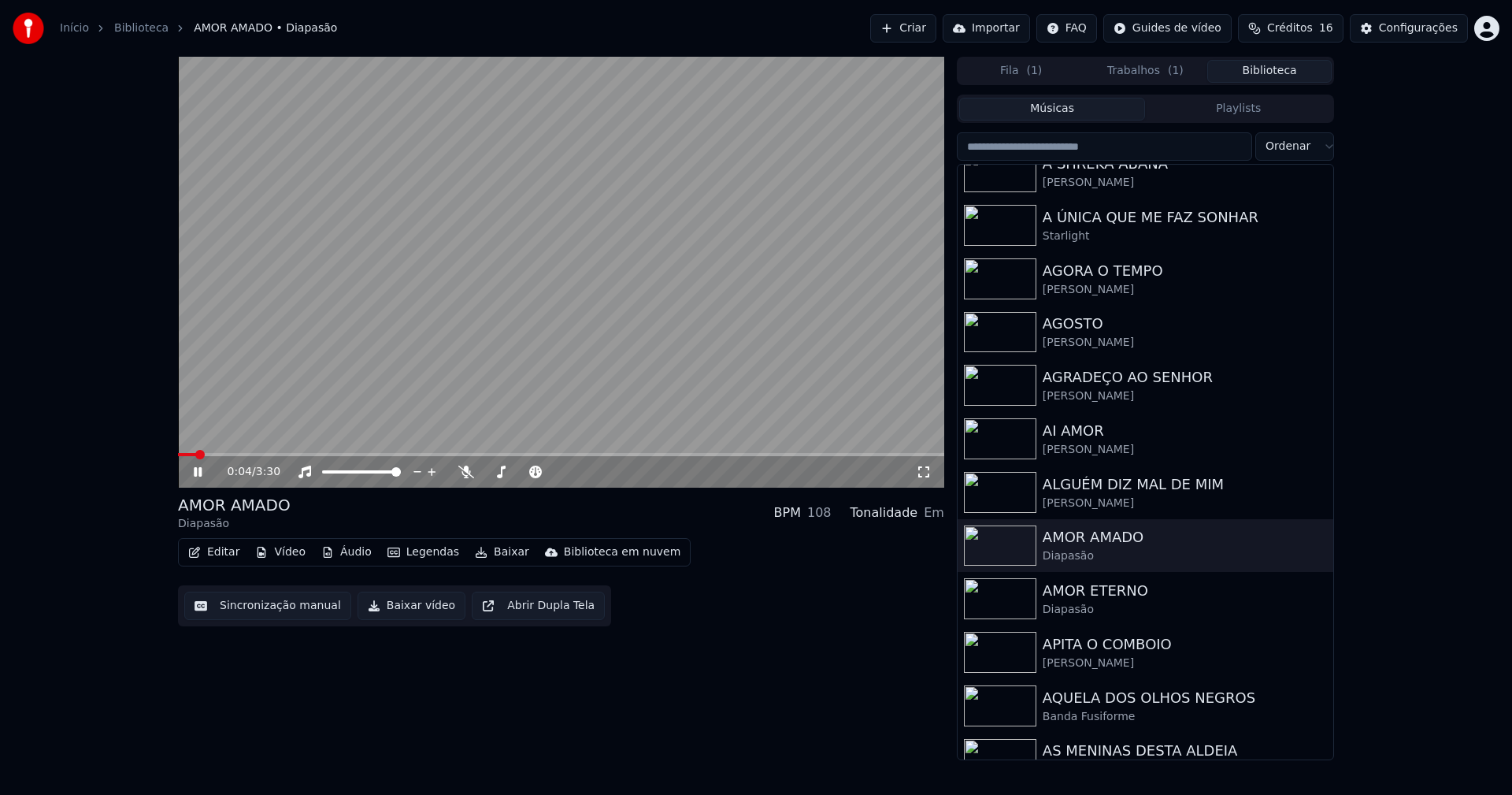
click at [198, 472] on icon at bounding box center [209, 472] width 37 height 12
click at [287, 557] on button "Vídeo" at bounding box center [280, 552] width 63 height 22
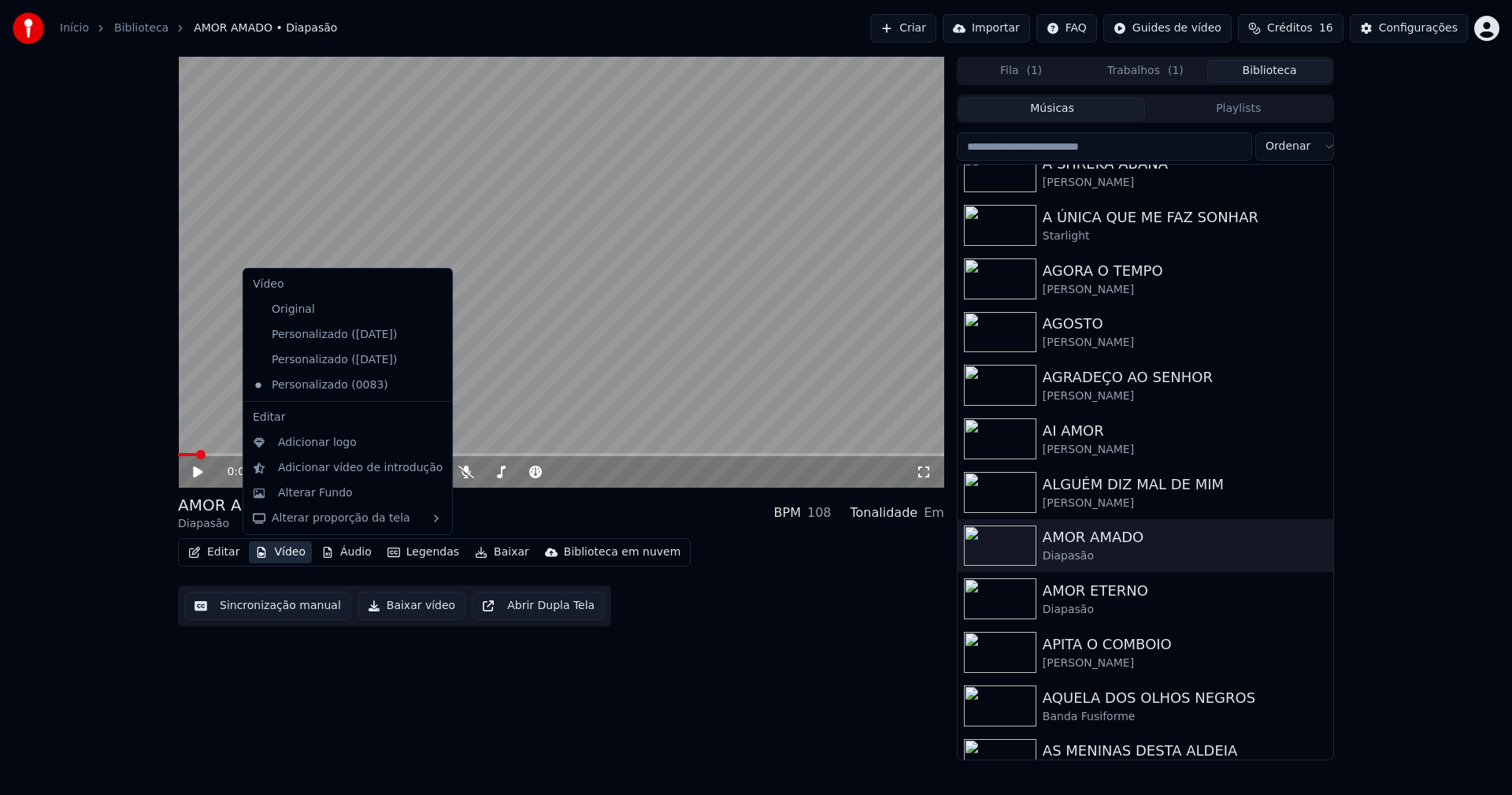
click at [432, 330] on icon at bounding box center [437, 335] width 11 height 12
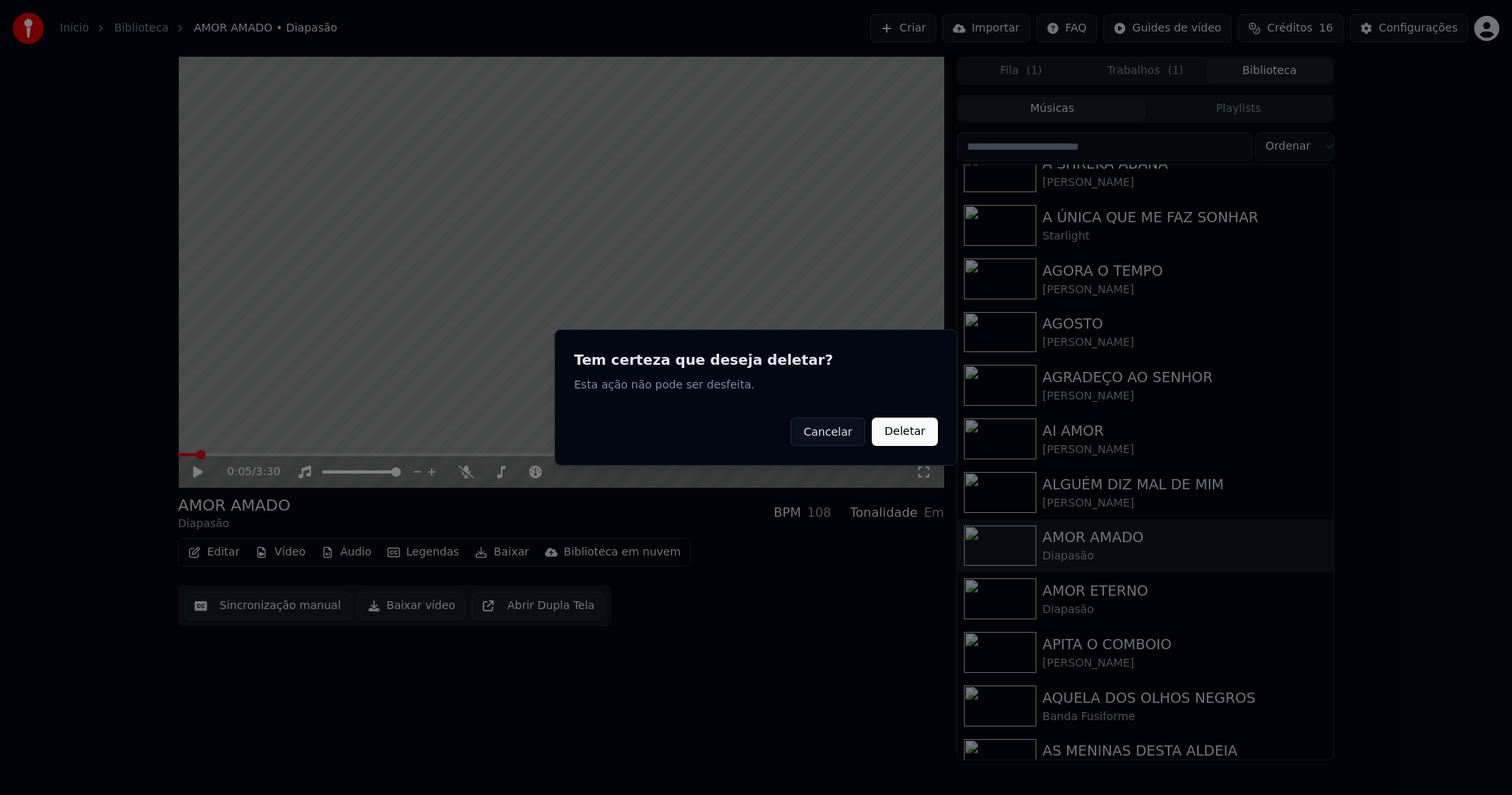
drag, startPoint x: 929, startPoint y: 434, endPoint x: 368, endPoint y: 431, distance: 561.0
click at [928, 434] on button "Deletar" at bounding box center [905, 432] width 66 height 28
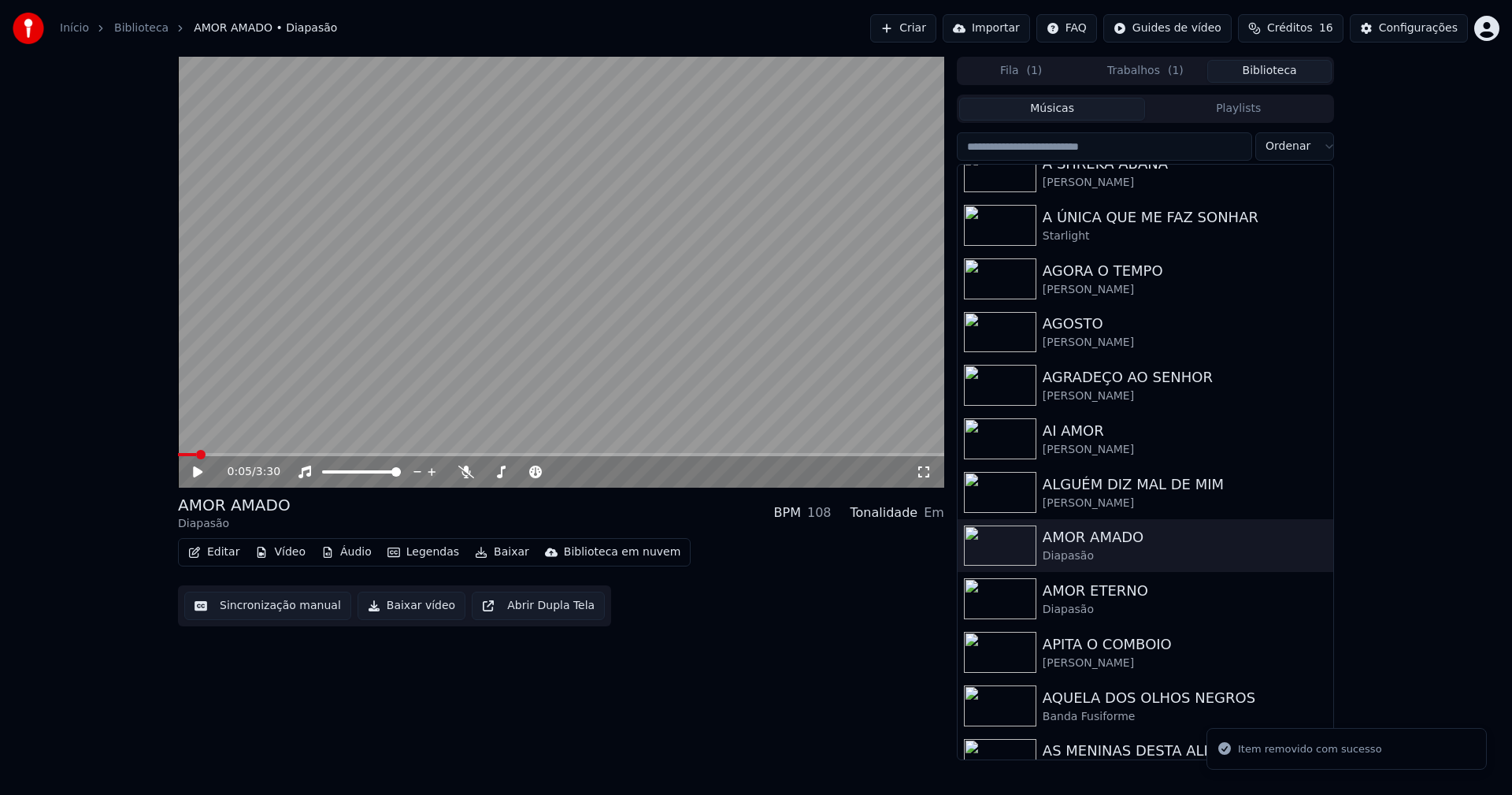
click at [288, 556] on button "Vídeo" at bounding box center [280, 552] width 63 height 22
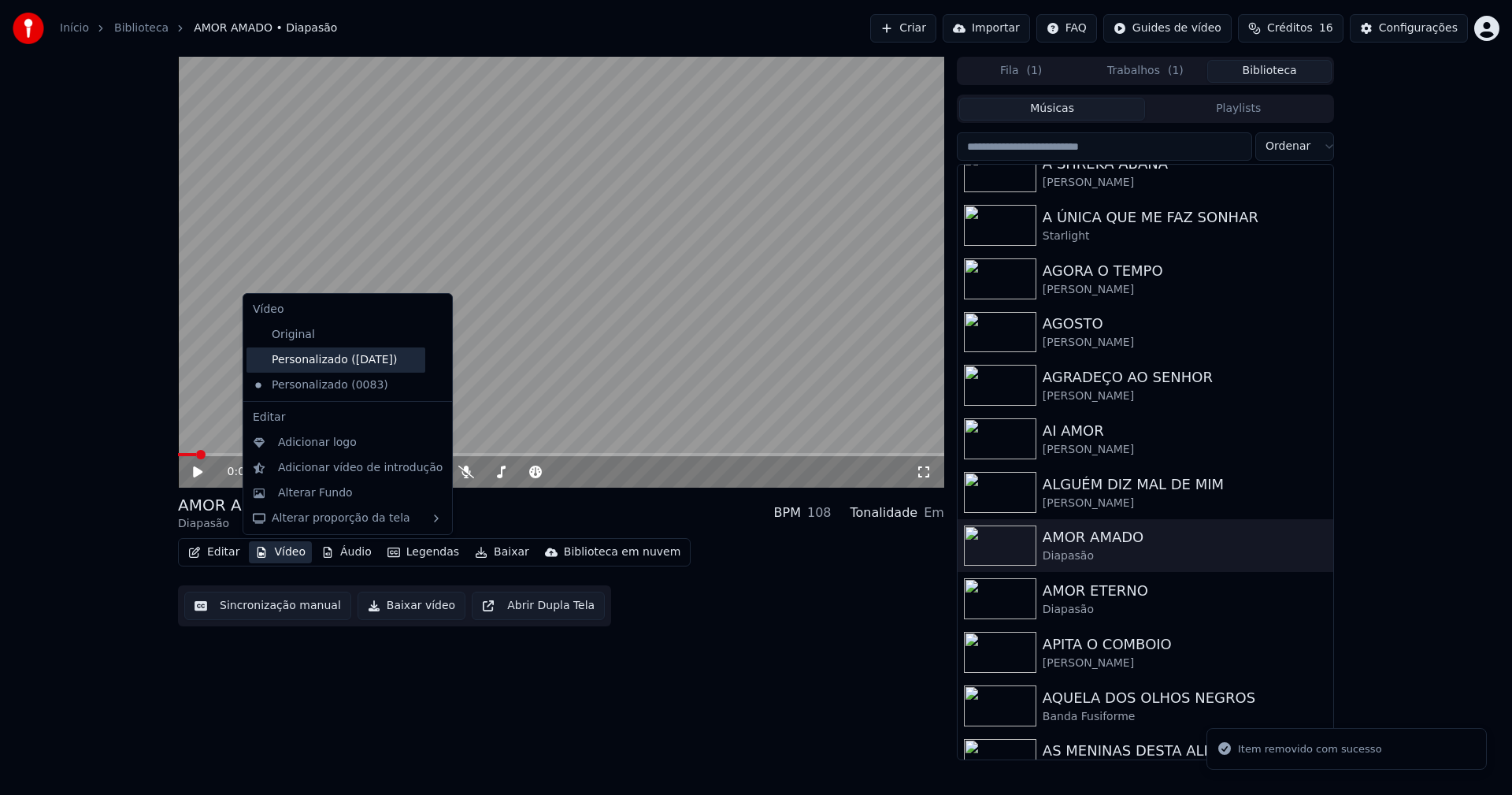
click at [323, 361] on div "Personalizado ([DATE])" at bounding box center [336, 360] width 179 height 25
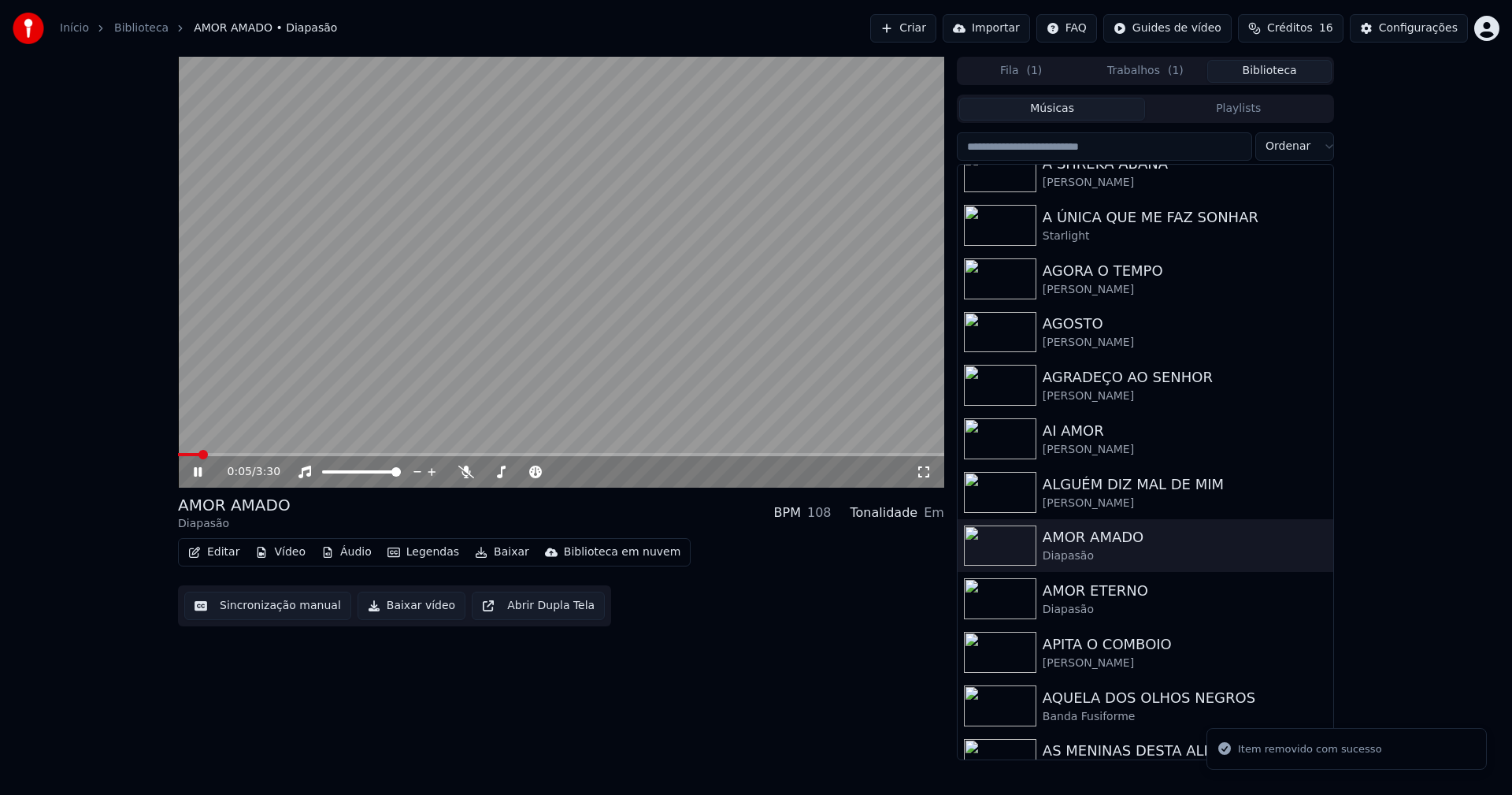
click at [200, 475] on icon at bounding box center [198, 472] width 8 height 10
click at [302, 552] on button "Vídeo" at bounding box center [280, 552] width 63 height 22
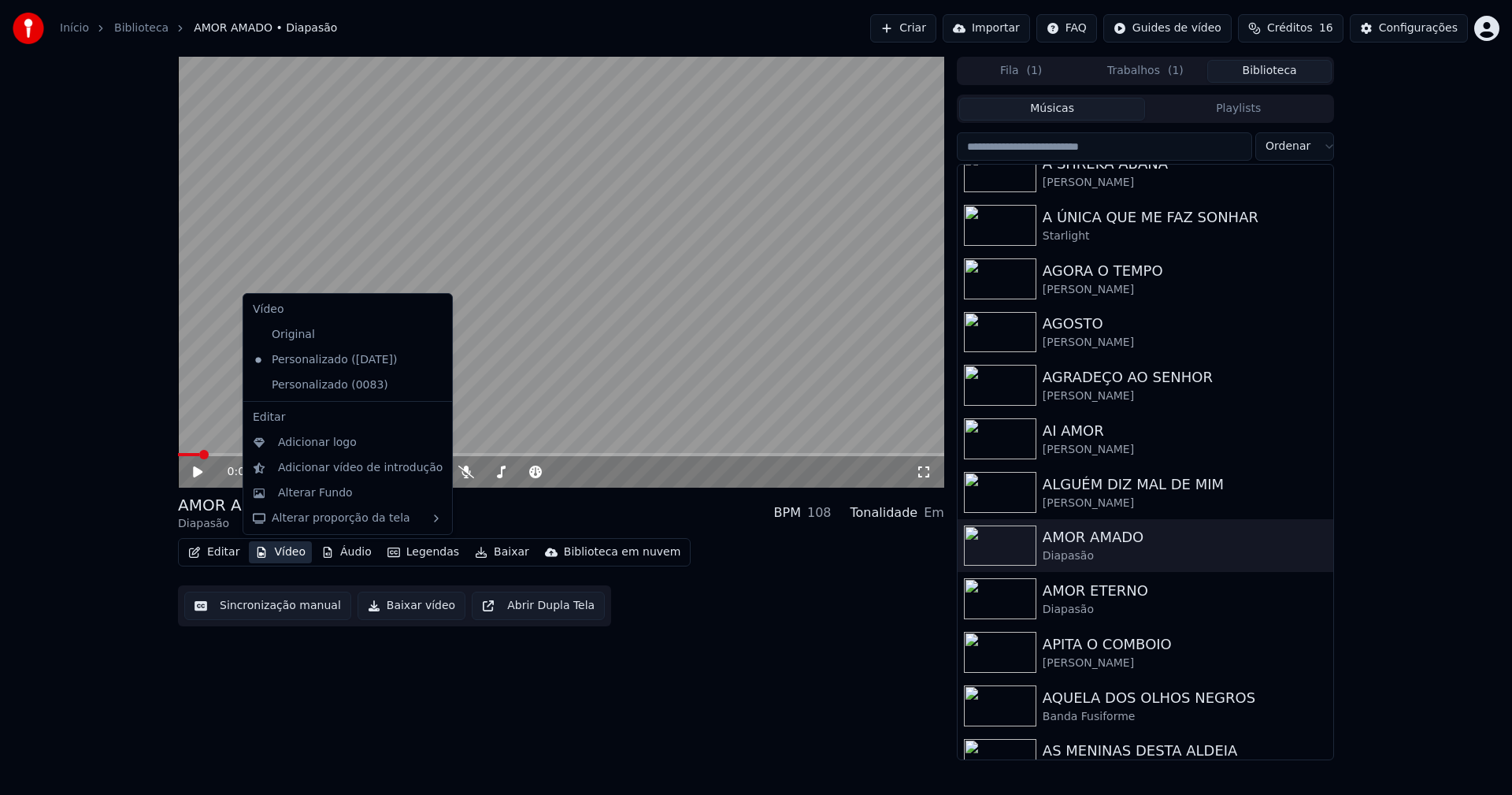
click at [421, 392] on div "Personalizado (0083)" at bounding box center [347, 385] width 202 height 25
click at [432, 384] on icon at bounding box center [440, 385] width 17 height 12
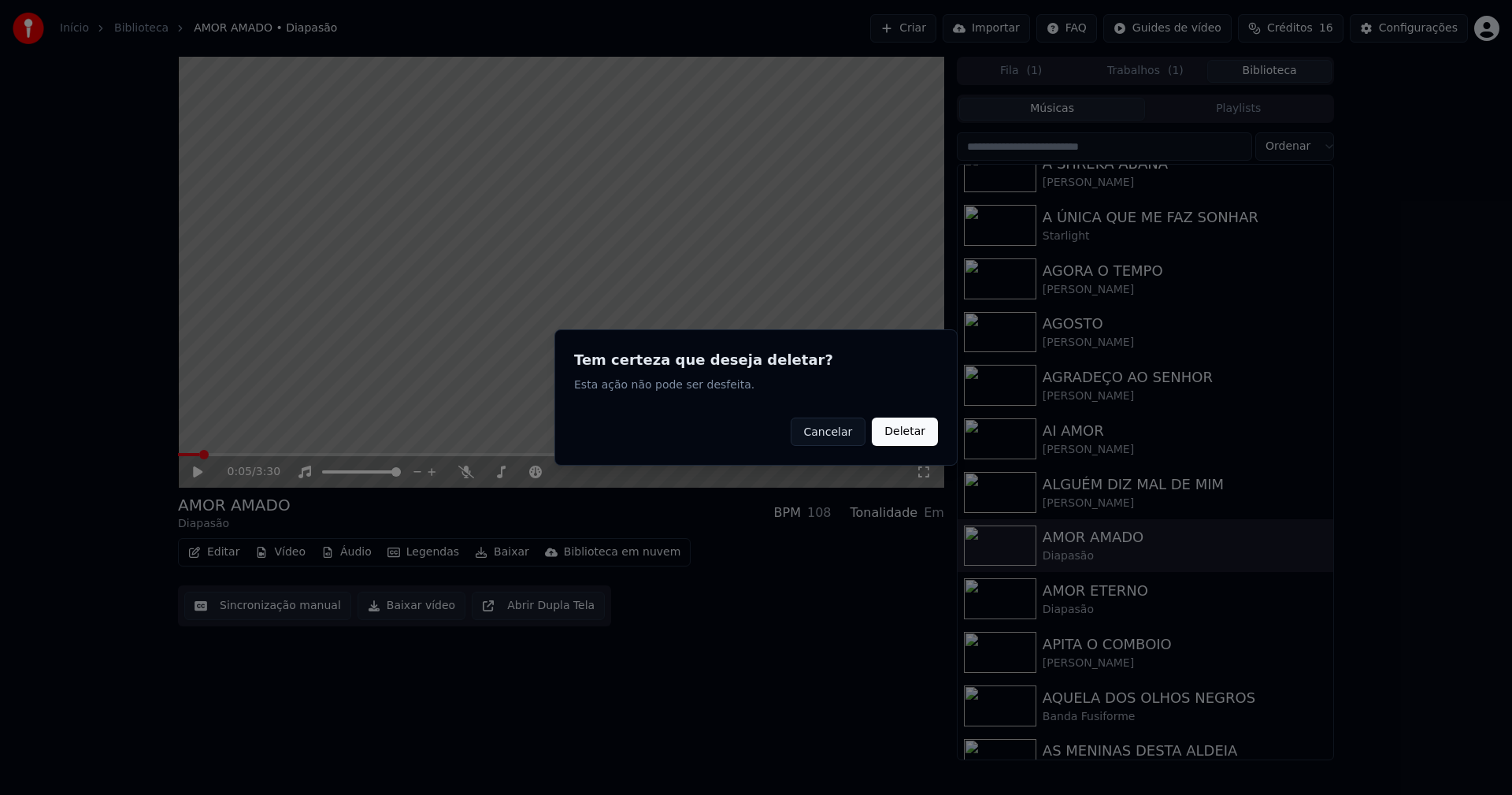
click at [911, 436] on button "Deletar" at bounding box center [905, 432] width 66 height 28
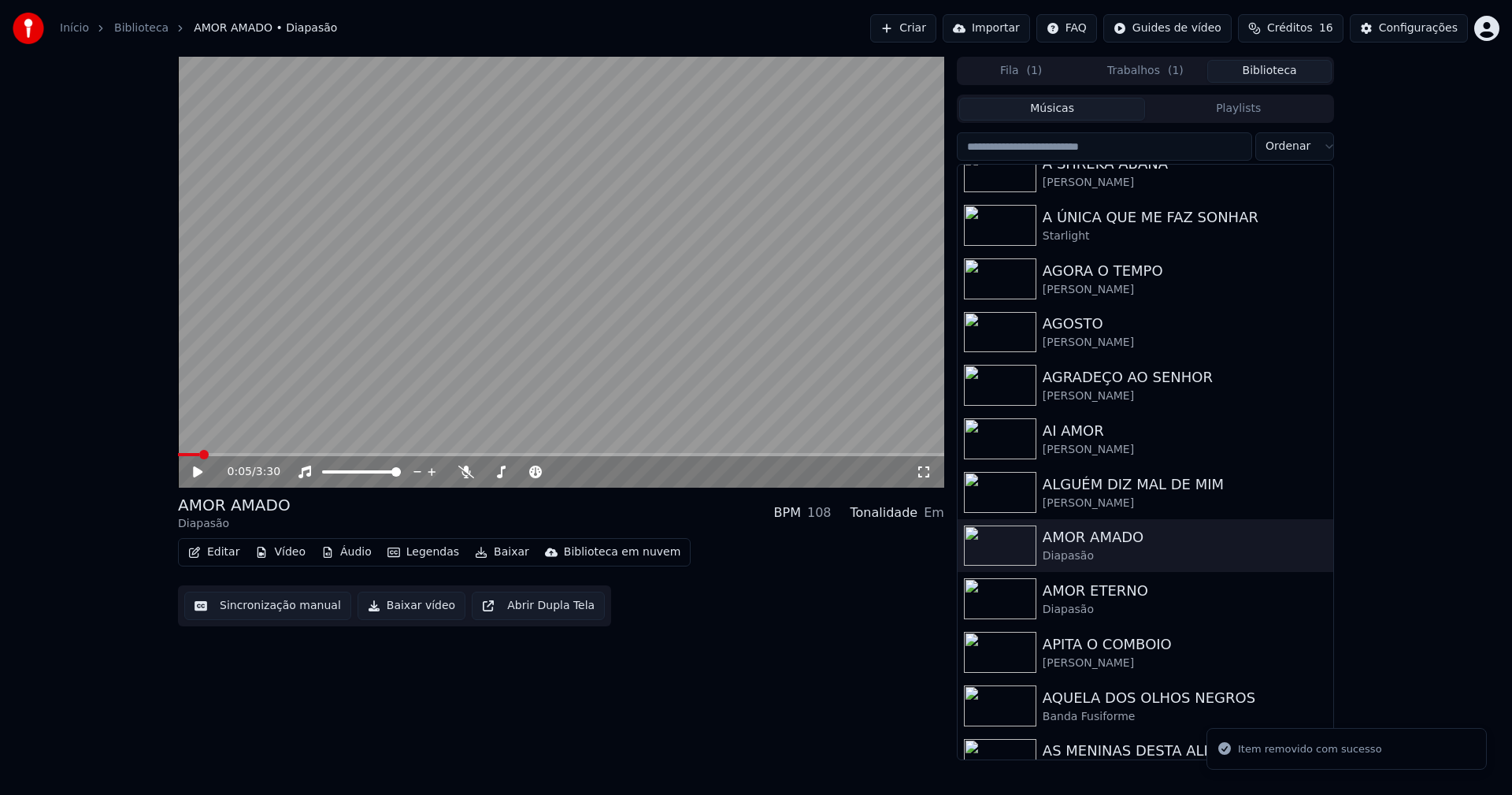
click at [284, 555] on button "Vídeo" at bounding box center [280, 552] width 63 height 22
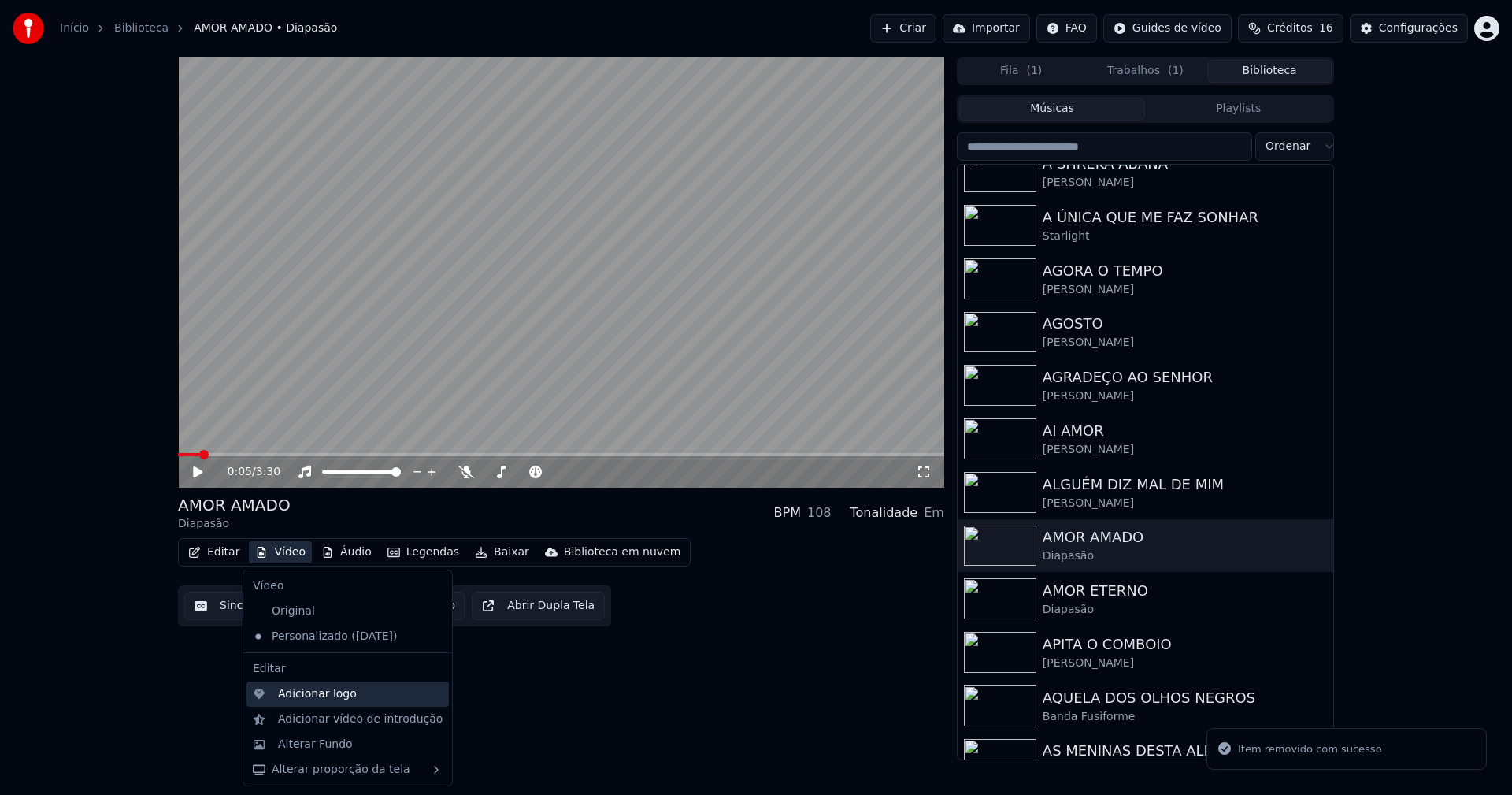
click at [313, 688] on div "Adicionar logo" at bounding box center [317, 694] width 78 height 16
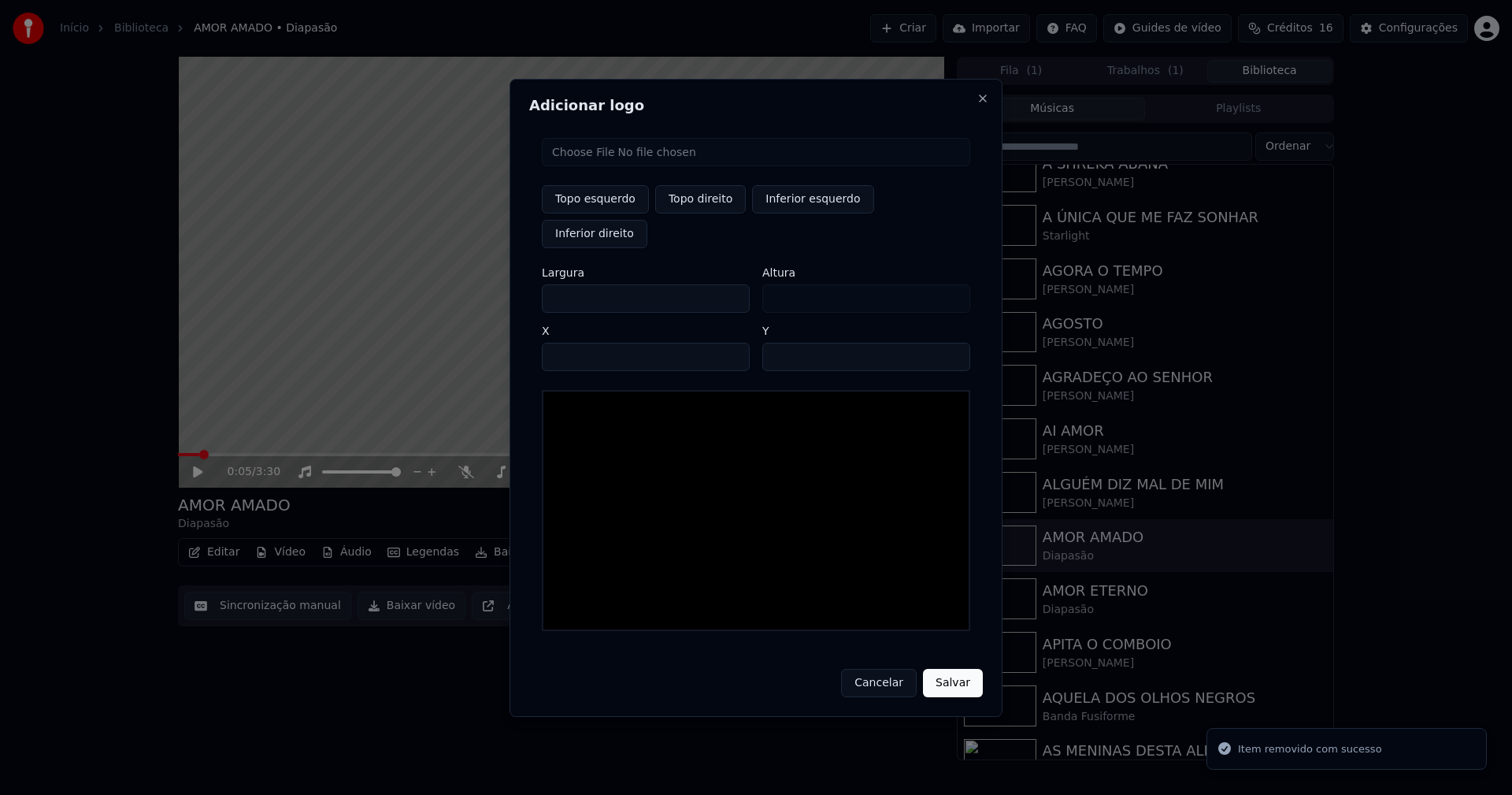
click at [593, 166] on input "file" at bounding box center [756, 152] width 428 height 28
type input "**********"
click at [705, 214] on button "Topo direito" at bounding box center [700, 199] width 91 height 28
type input "****"
click at [780, 343] on input "**" at bounding box center [867, 357] width 208 height 28
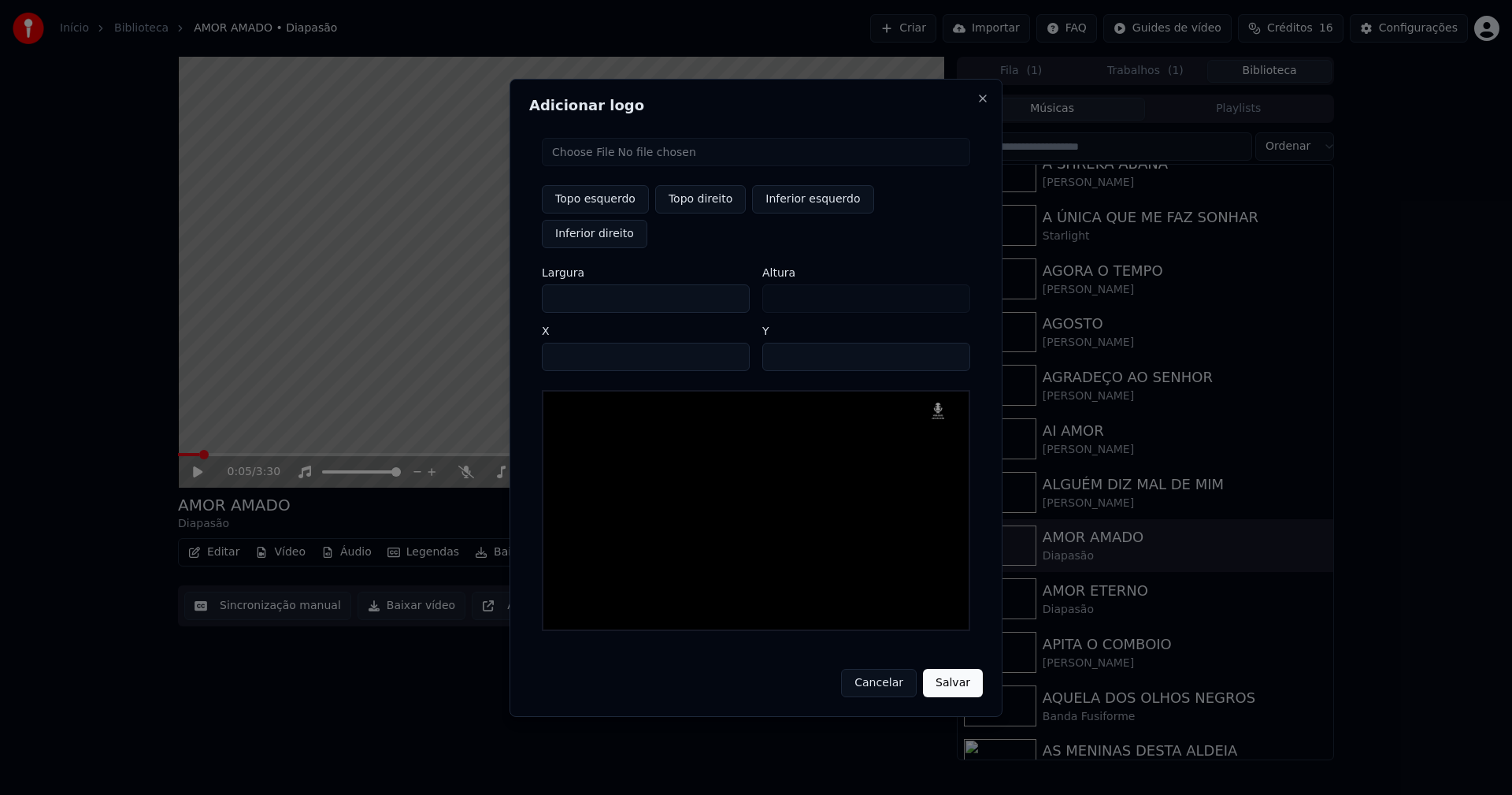
type input "**"
click at [573, 343] on input "****" at bounding box center [646, 357] width 208 height 28
type input "****"
click at [569, 284] on input "***" at bounding box center [646, 298] width 208 height 28
type input "**"
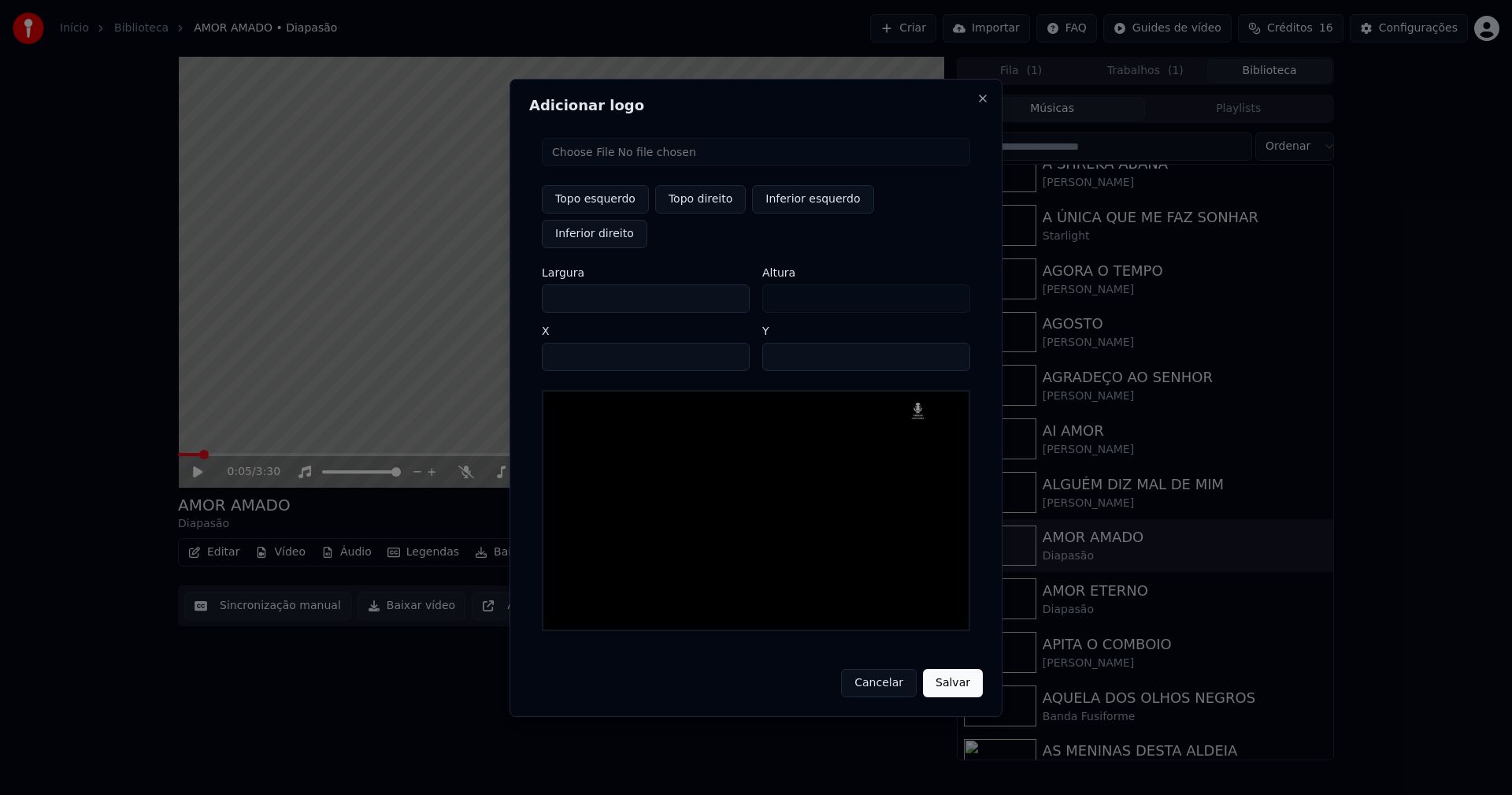
type input "**"
type input "*"
type input "**"
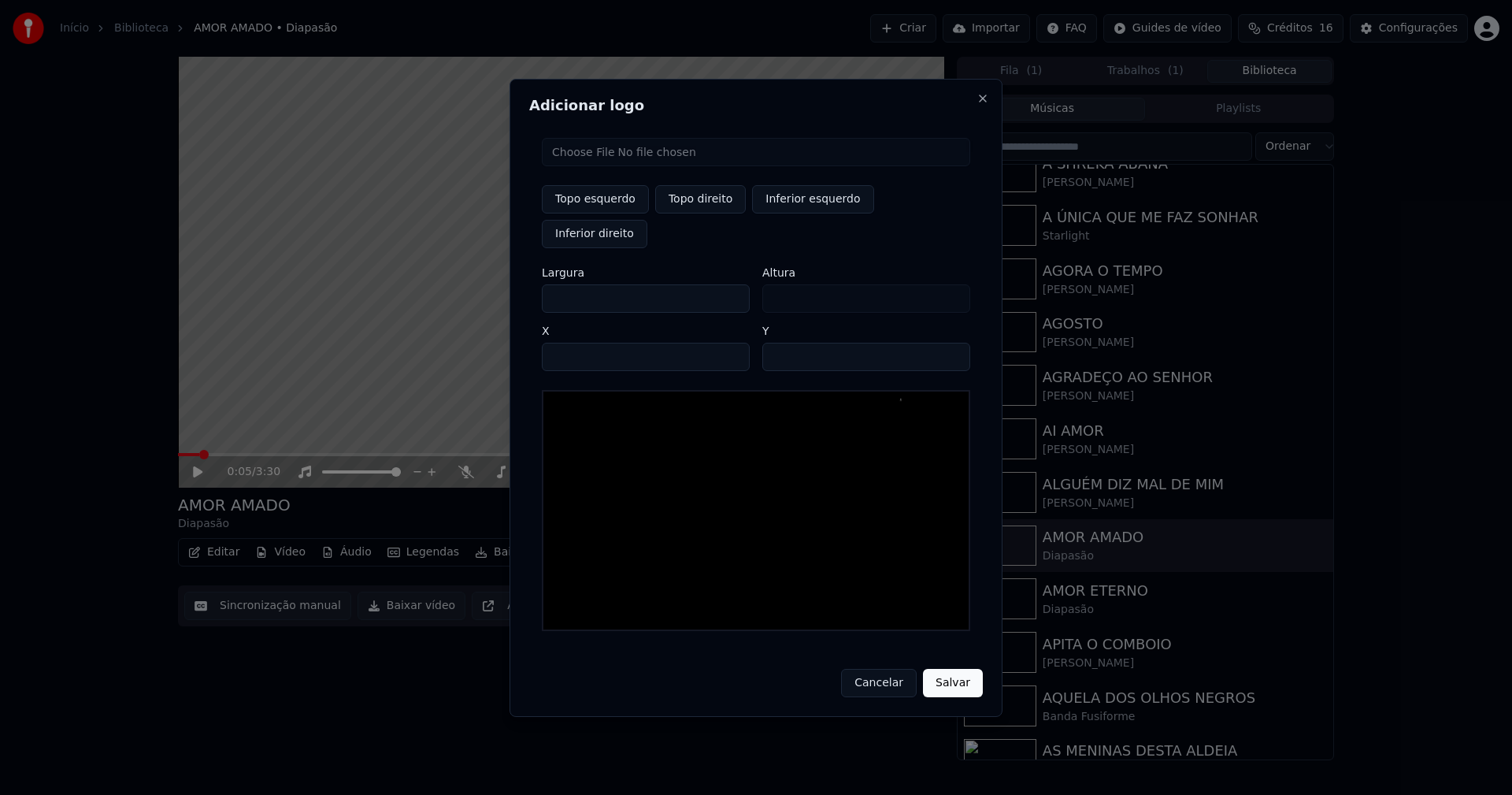
type input "***"
click at [948, 669] on button "Salvar" at bounding box center [952, 683] width 60 height 28
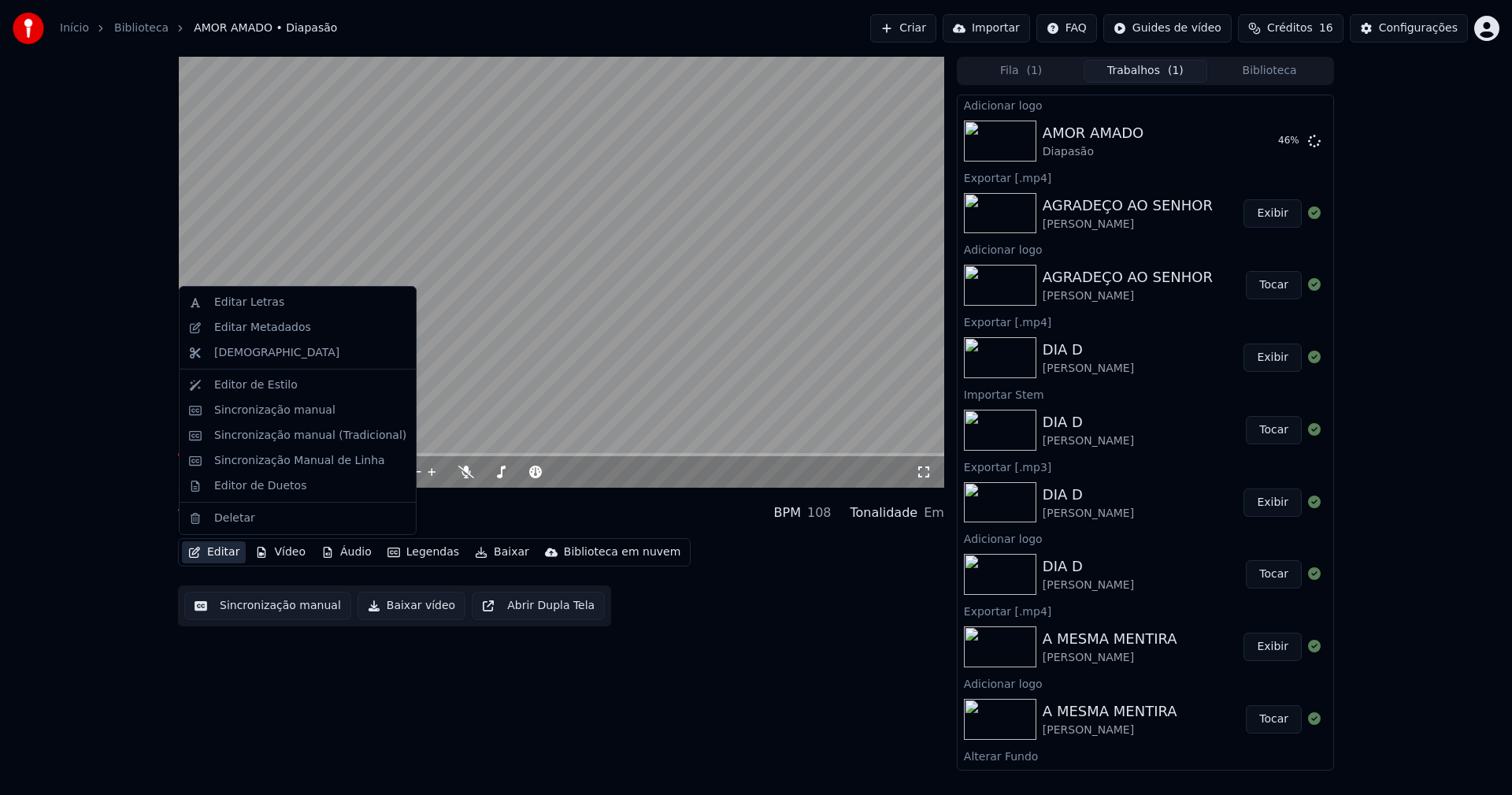
click at [234, 548] on button "Editar" at bounding box center [214, 552] width 64 height 22
click at [264, 329] on div "Editar Metadados" at bounding box center [263, 328] width 97 height 16
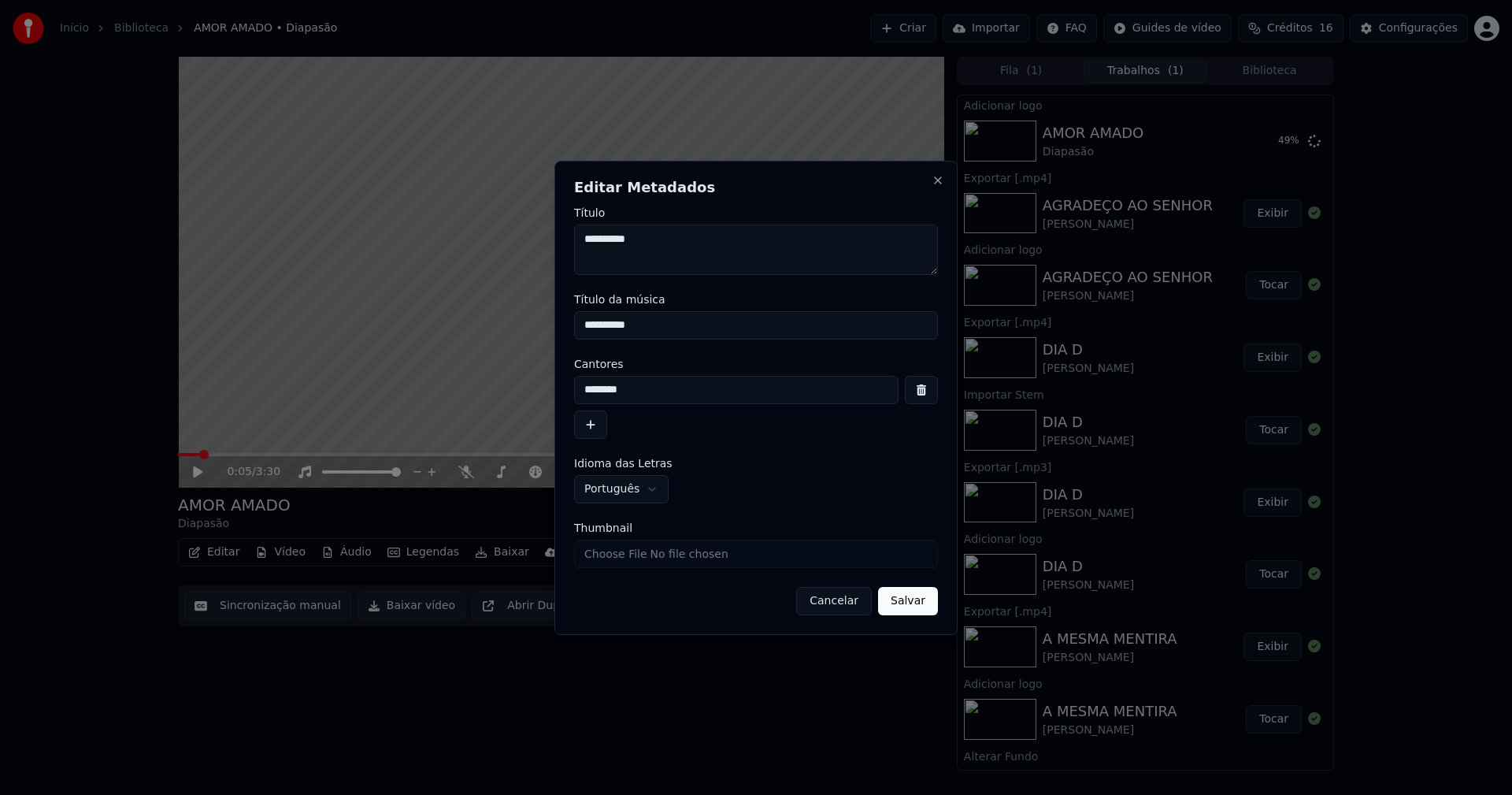
click at [617, 555] on input "Thumbnail" at bounding box center [756, 554] width 364 height 28
type input "**********"
click at [920, 612] on button "Salvar" at bounding box center [908, 601] width 60 height 28
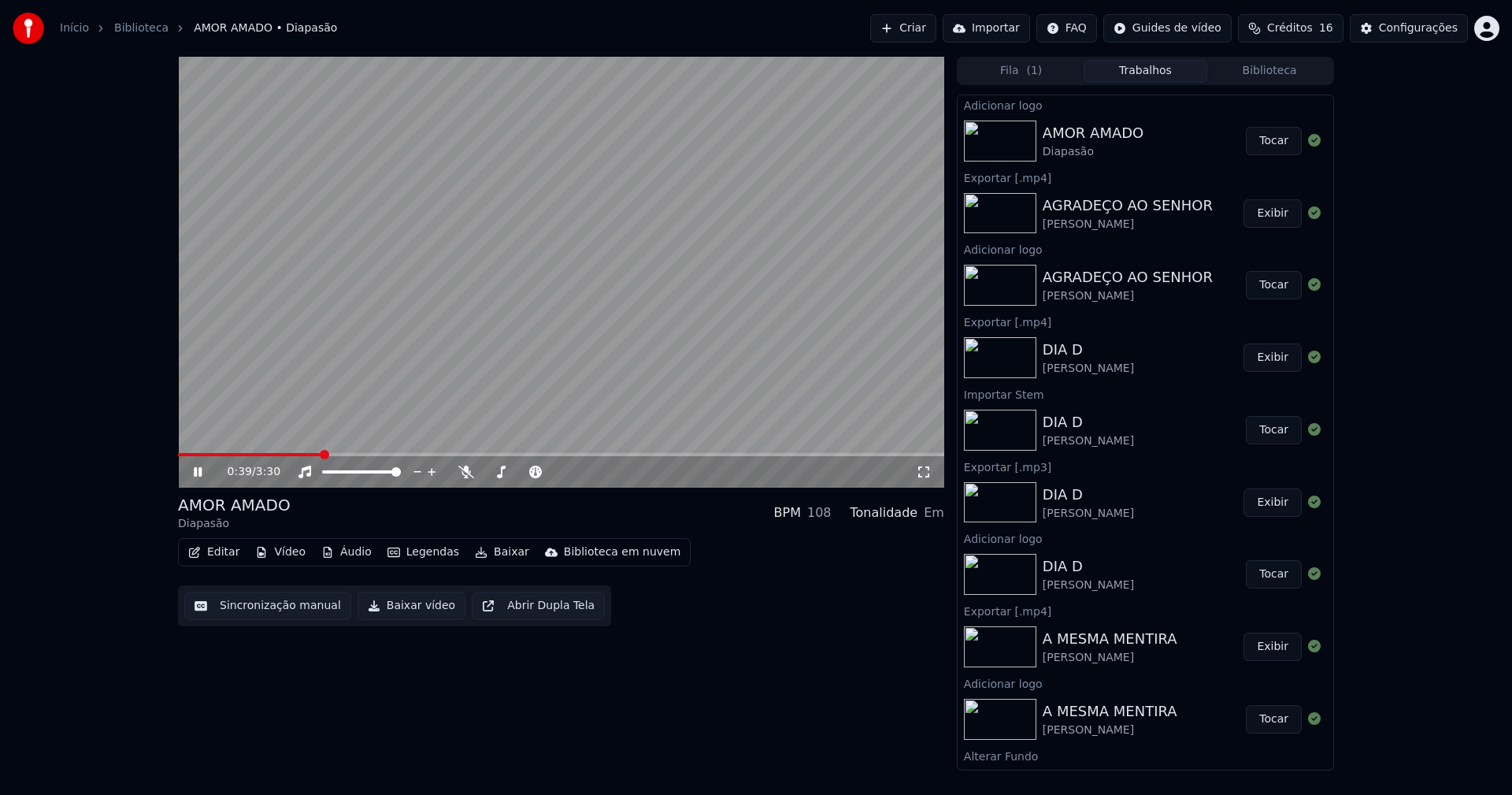
click at [1260, 143] on button "Tocar" at bounding box center [1273, 141] width 56 height 28
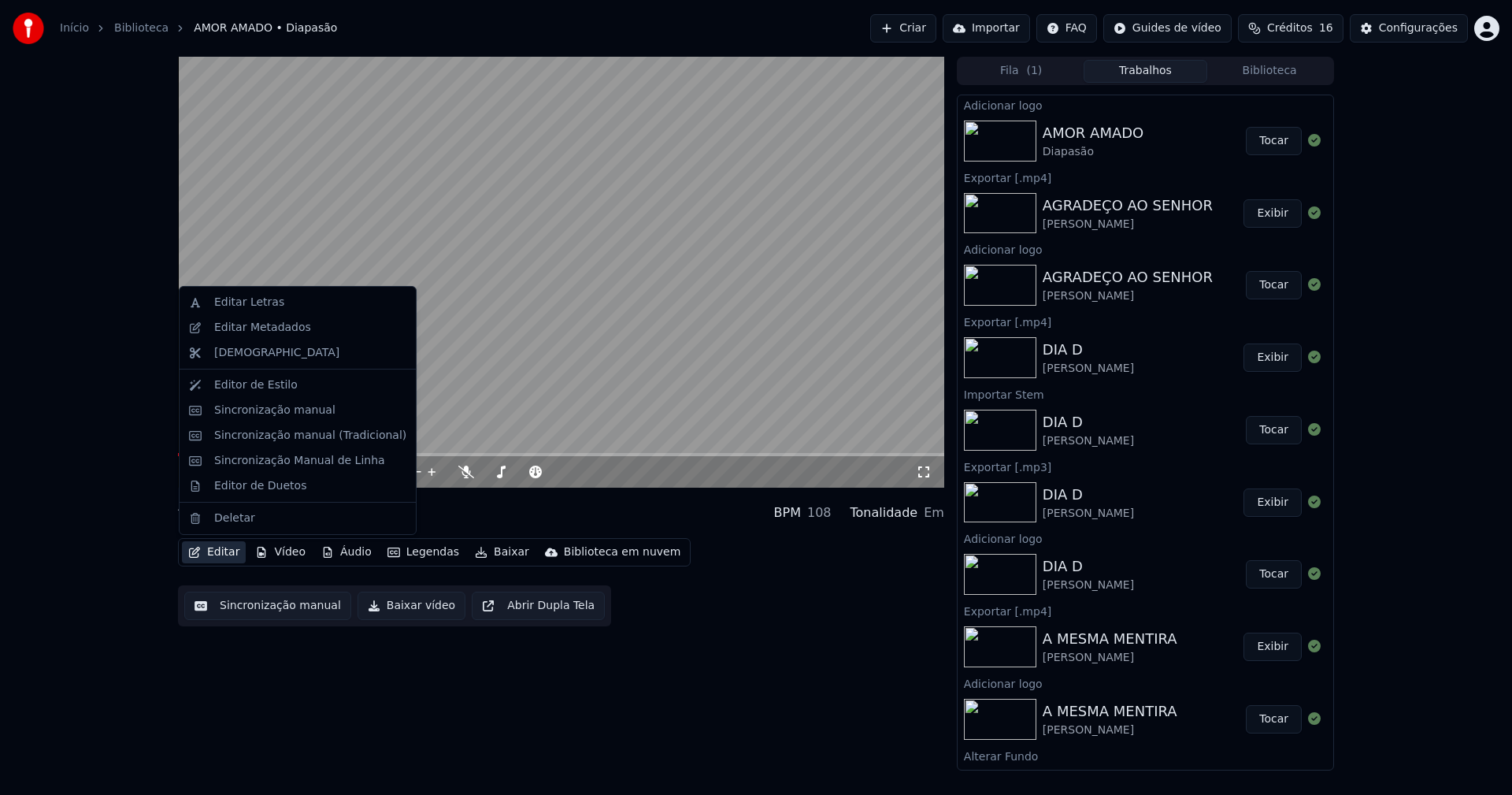
click at [223, 555] on button "Editar" at bounding box center [214, 552] width 64 height 22
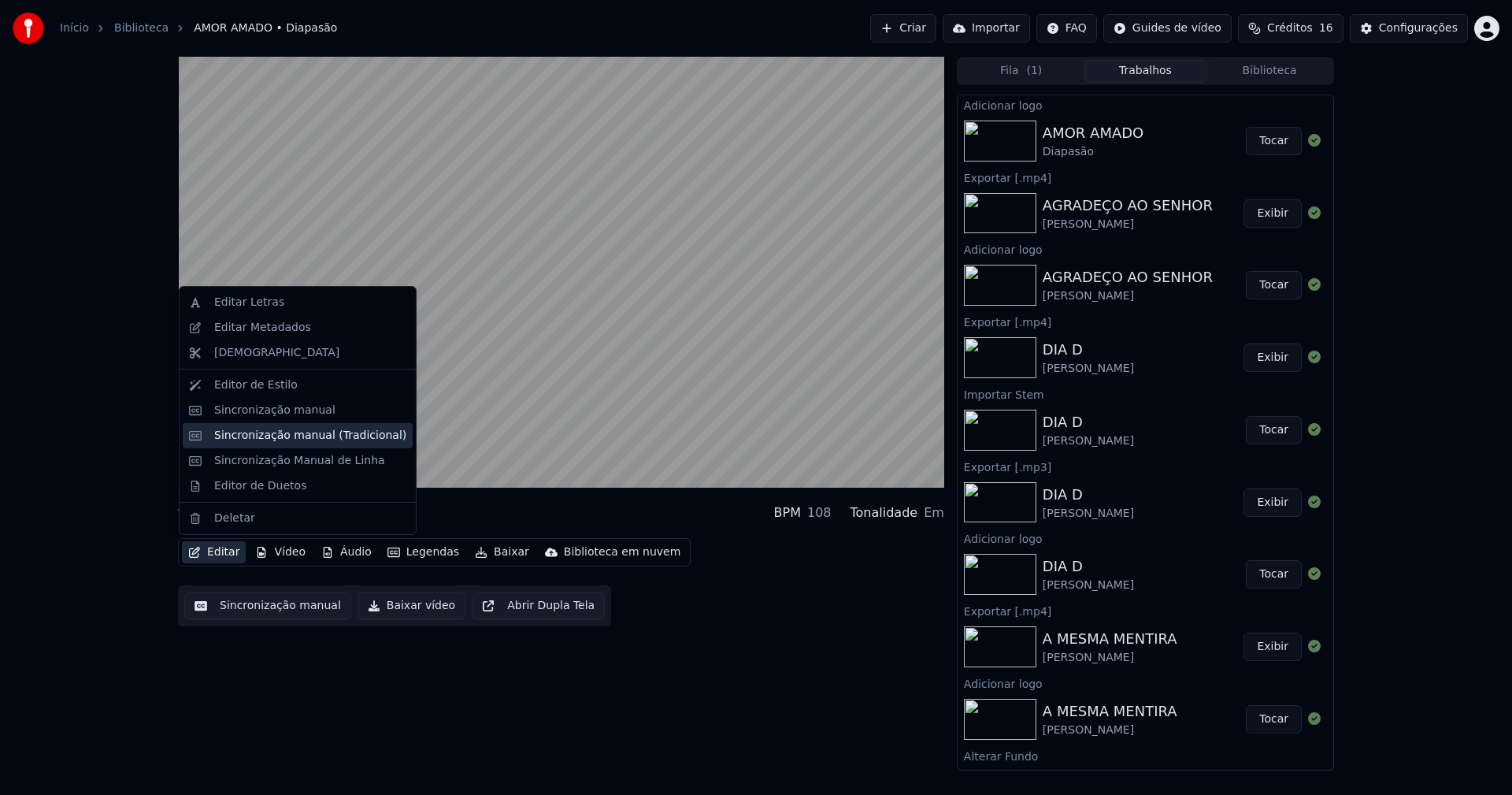
click at [253, 441] on div "Sincronização manual (Tradicional)" at bounding box center [311, 435] width 192 height 16
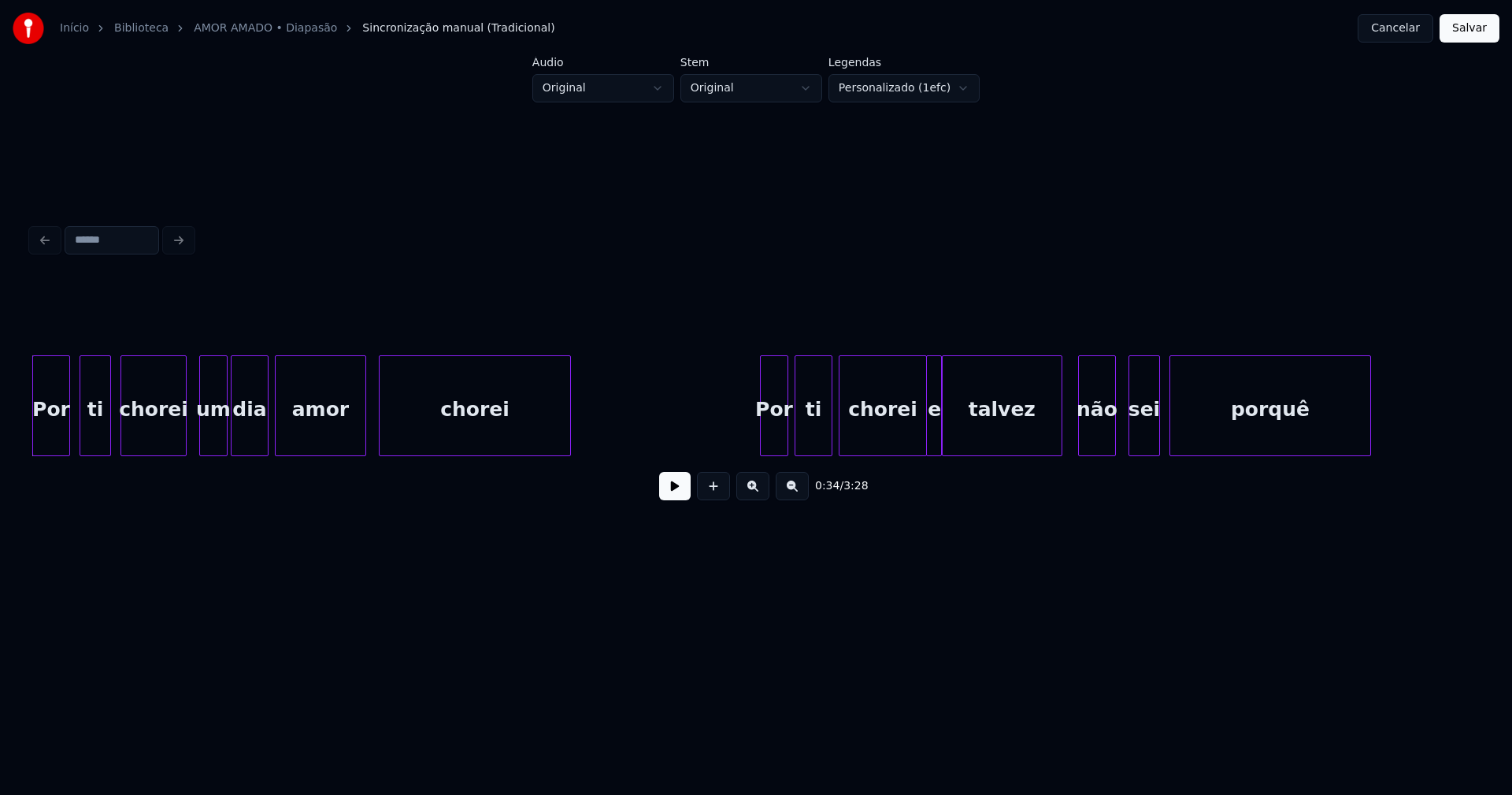
scroll to position [0, 5031]
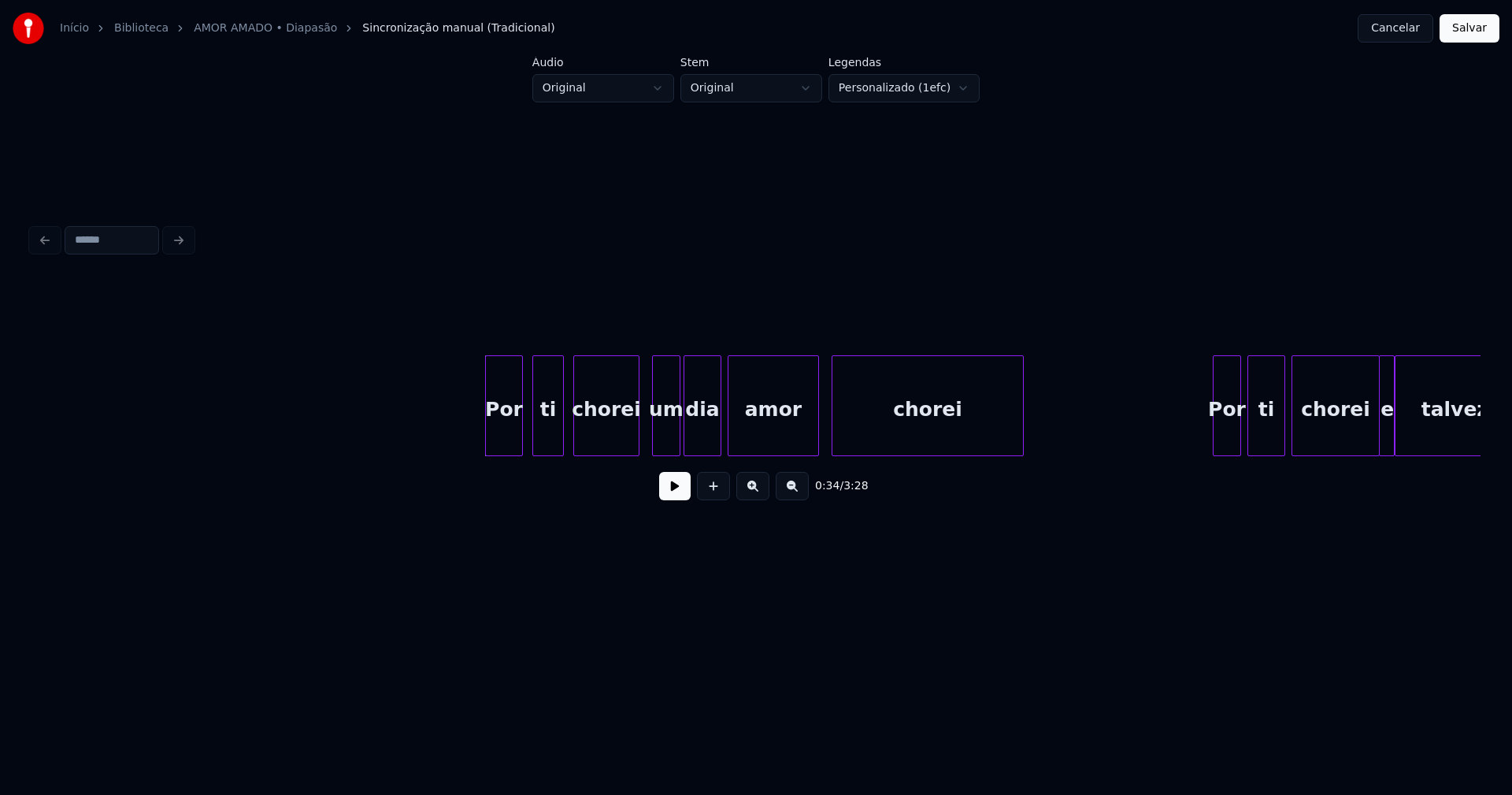
click at [680, 496] on button at bounding box center [675, 486] width 31 height 28
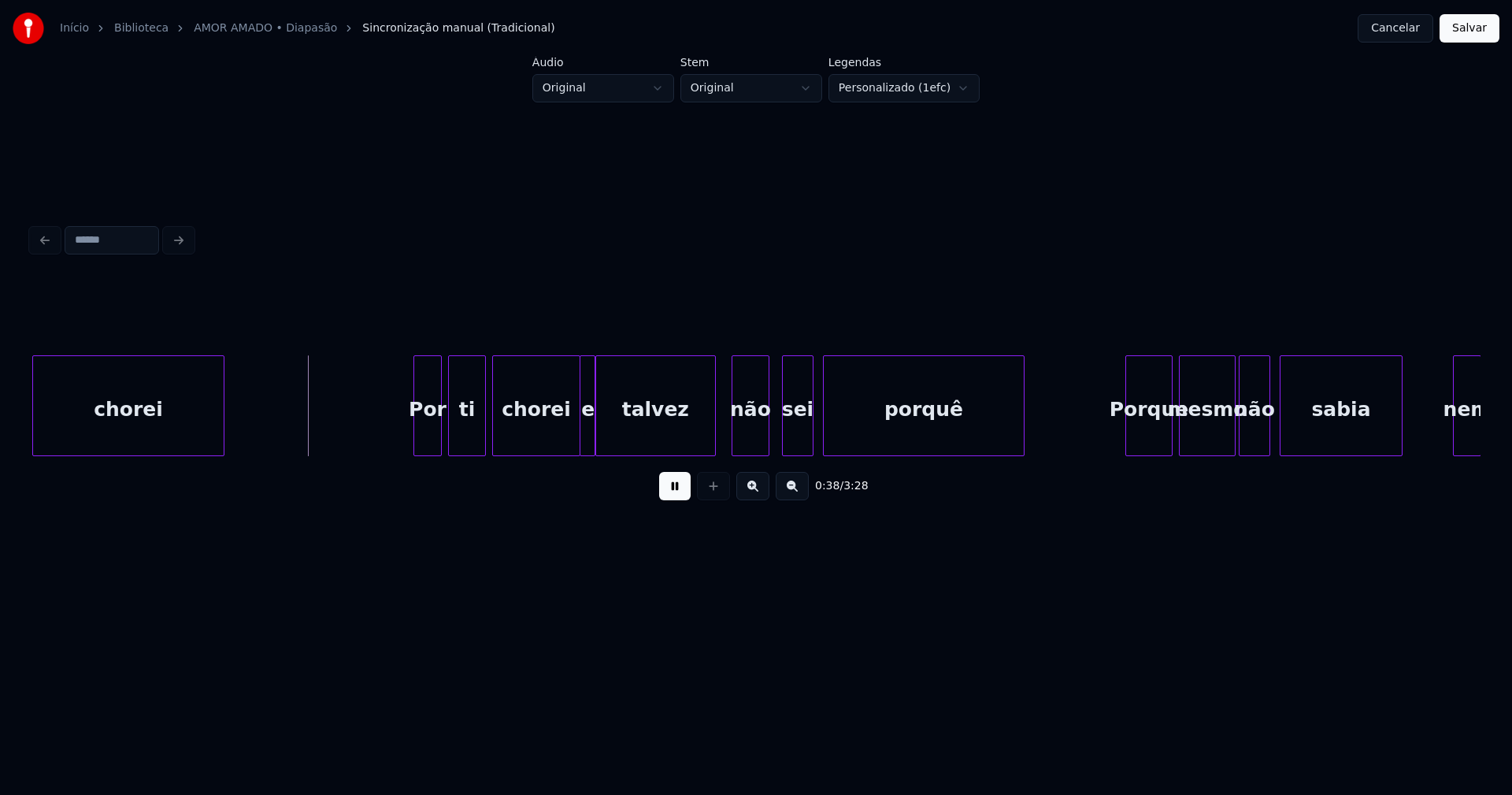
scroll to position [0, 5939]
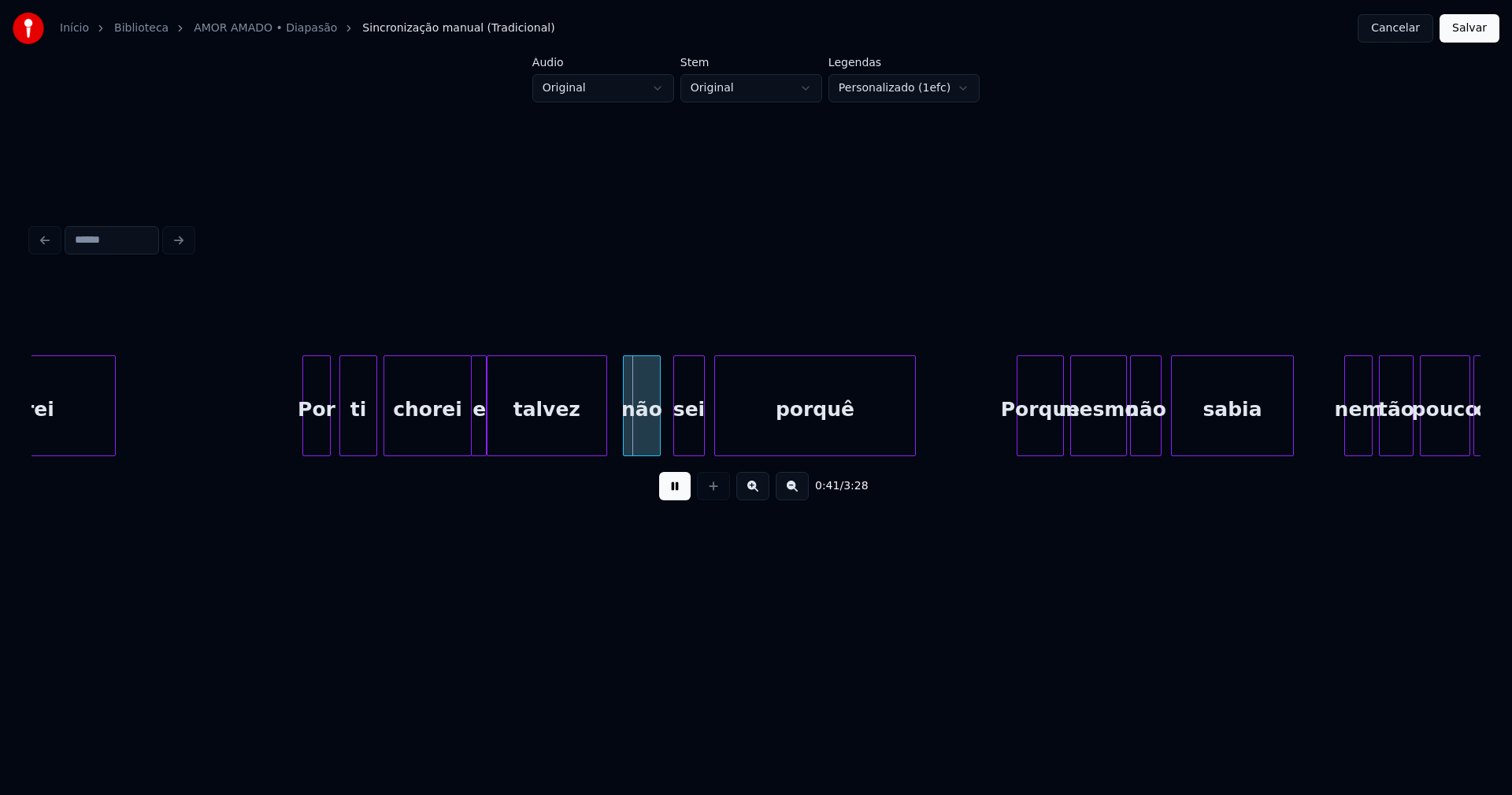
click at [318, 451] on div "chorei Por ti chorei e talvez não sei porquê Porque mesmo não sabia nem tão pou…" at bounding box center [756, 405] width 1449 height 101
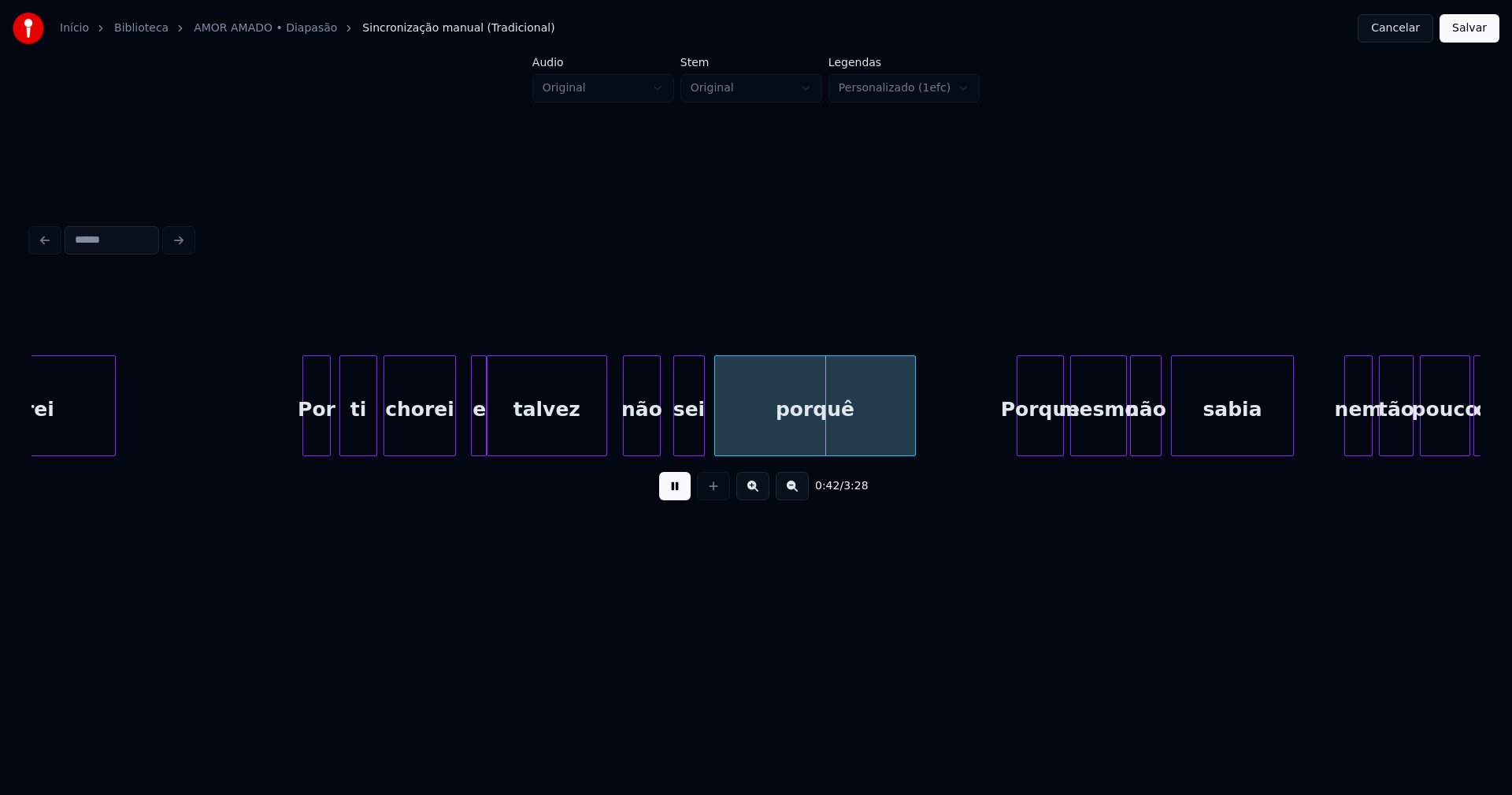
click at [450, 448] on div at bounding box center [452, 405] width 4 height 99
click at [465, 435] on div "e" at bounding box center [465, 410] width 16 height 107
click at [541, 447] on div "talvez" at bounding box center [542, 410] width 119 height 107
click at [641, 432] on div "não" at bounding box center [635, 410] width 36 height 107
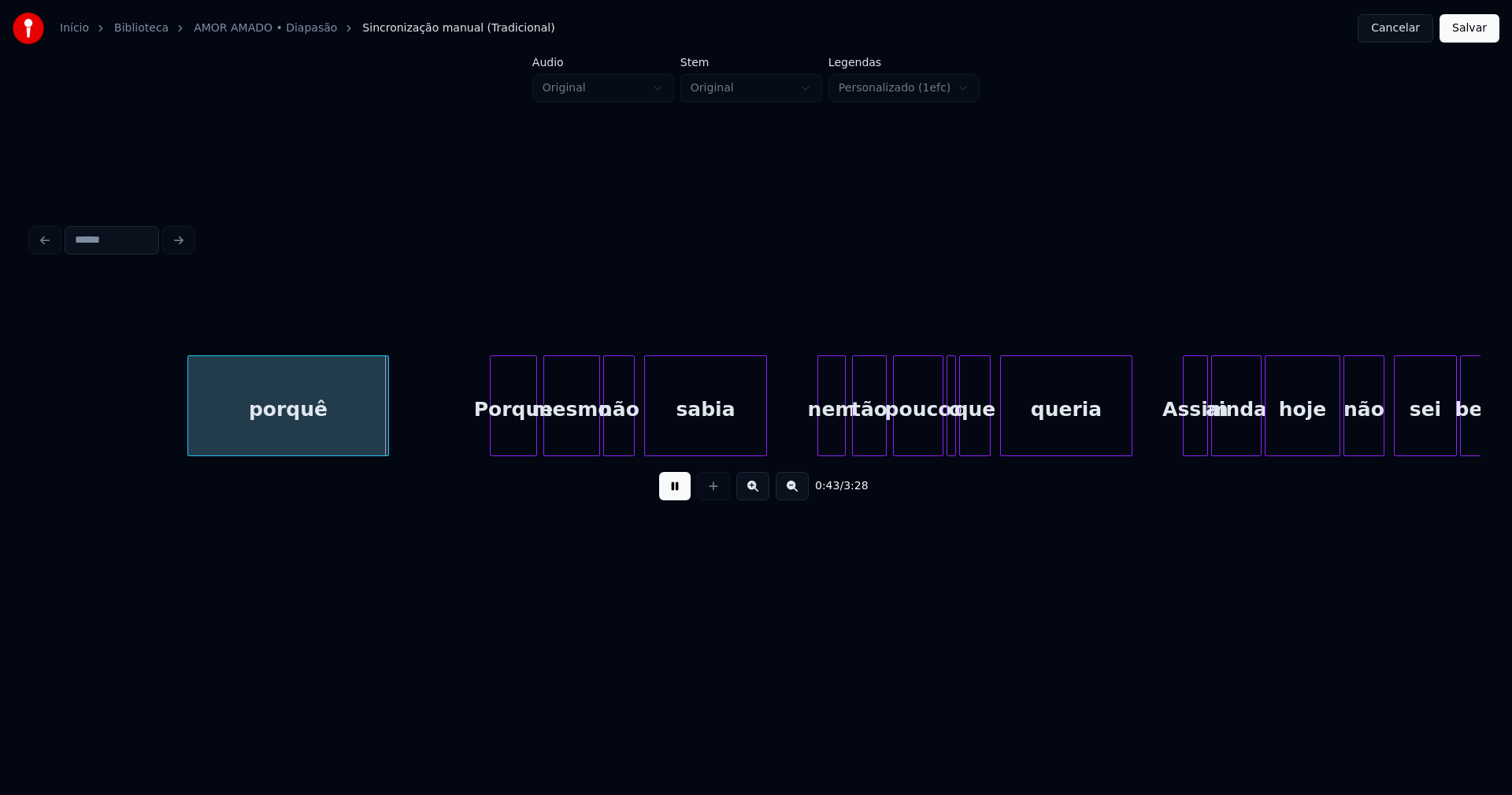
scroll to position [0, 6666]
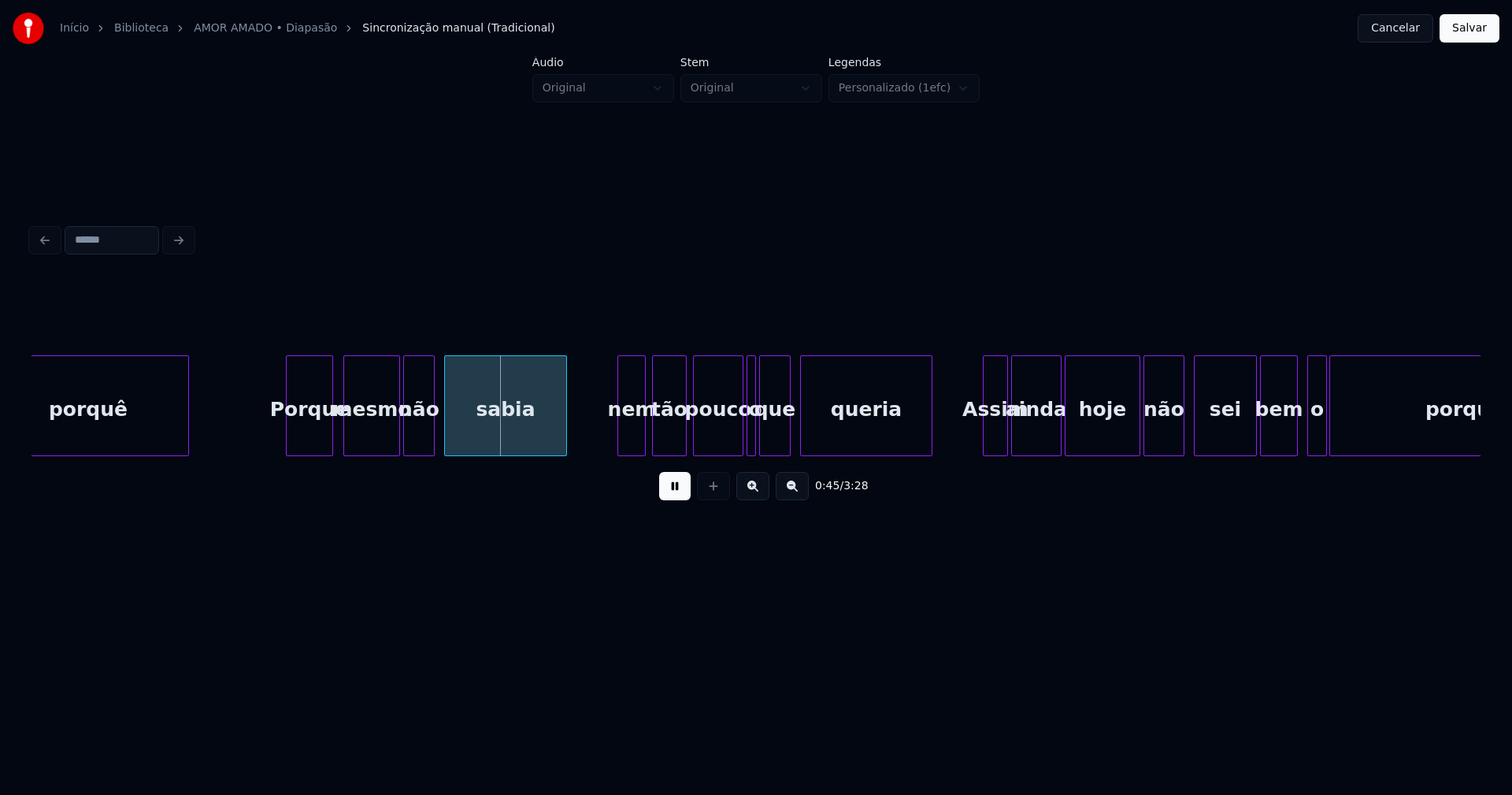
click at [316, 435] on div "Porque" at bounding box center [309, 410] width 45 height 107
click at [624, 446] on div "nem" at bounding box center [624, 410] width 27 height 107
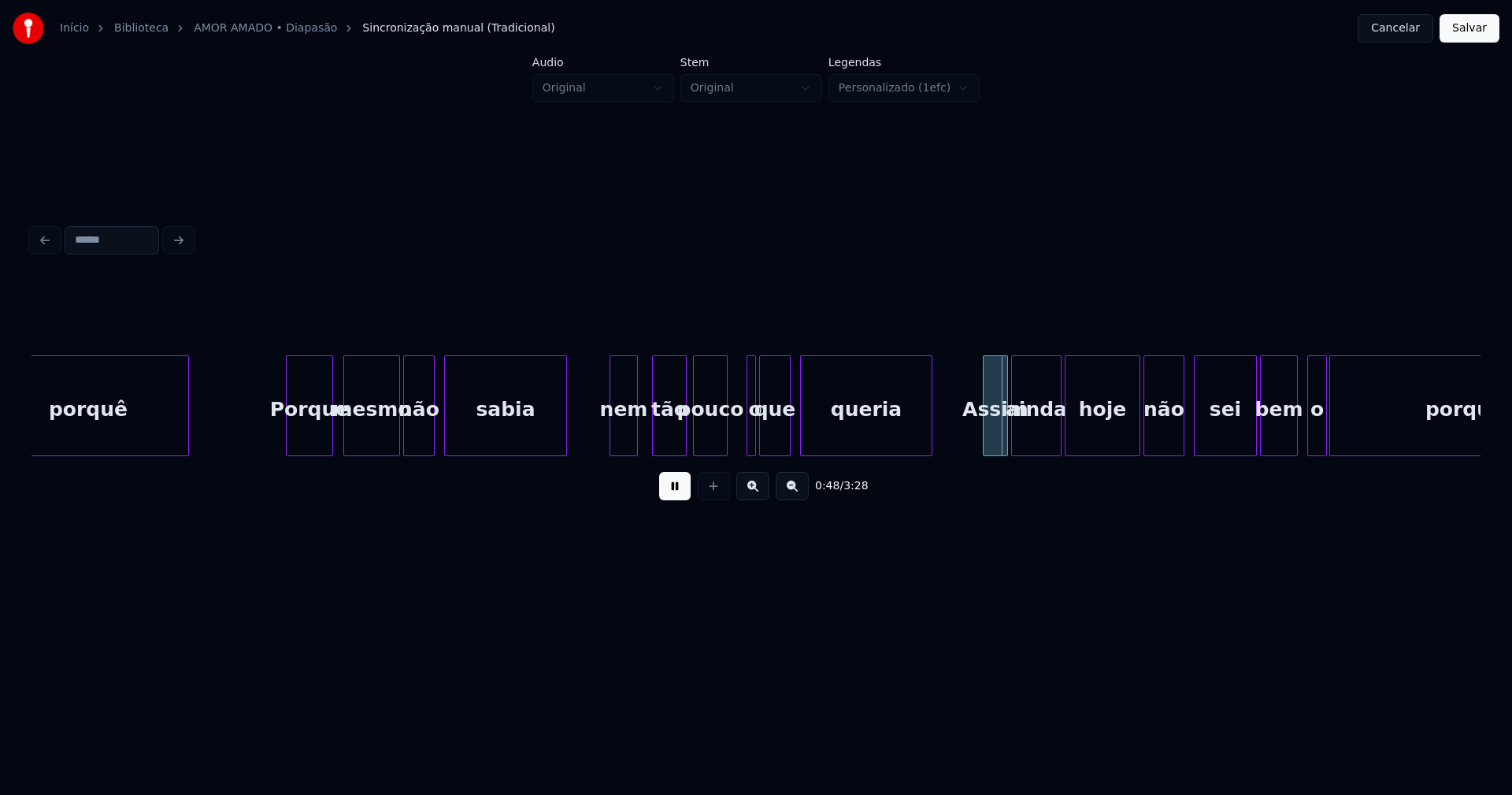
click at [722, 444] on div at bounding box center [724, 405] width 4 height 99
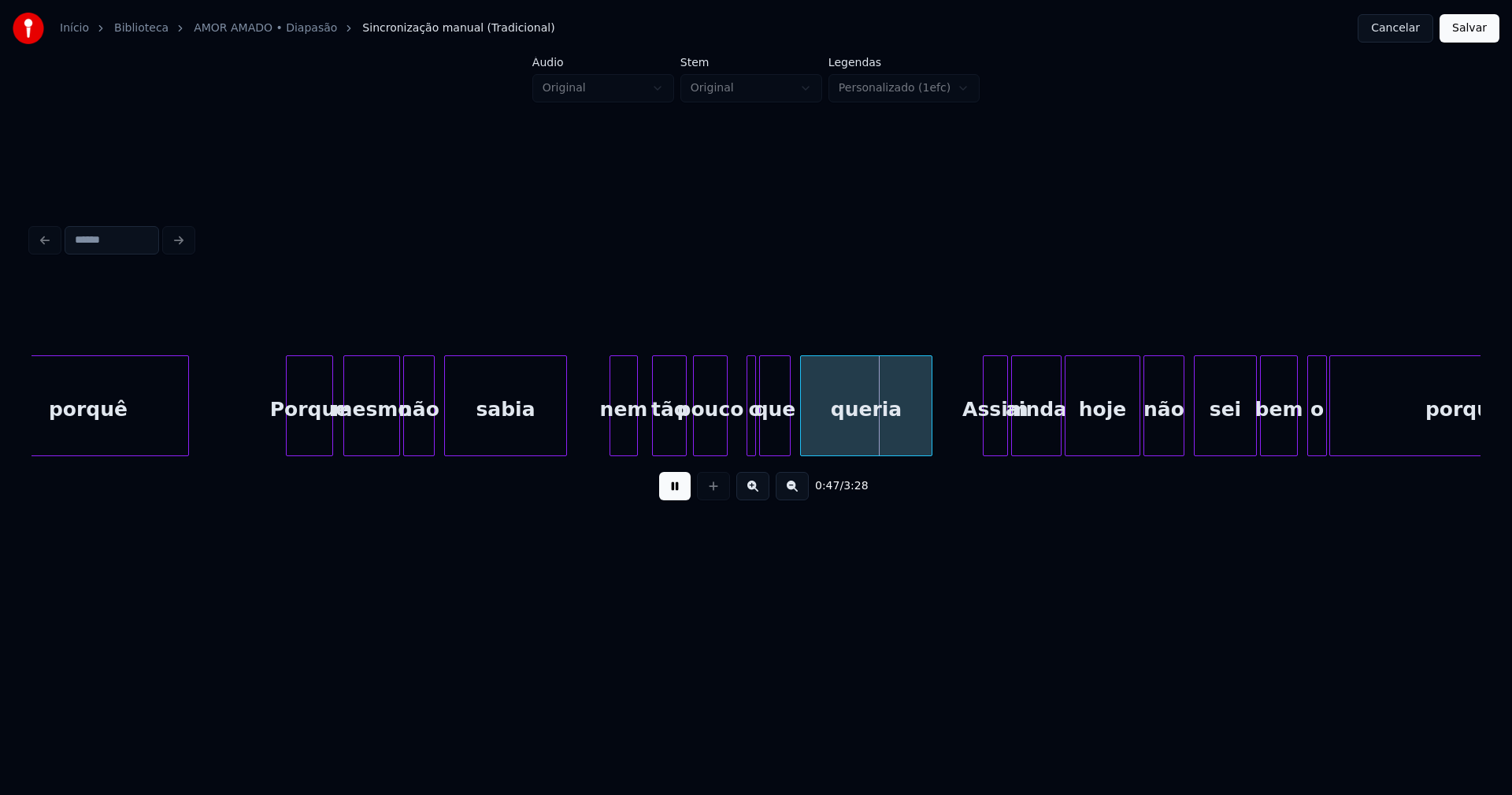
drag, startPoint x: 742, startPoint y: 433, endPoint x: 730, endPoint y: 439, distance: 13.4
click at [735, 435] on div at bounding box center [737, 405] width 4 height 99
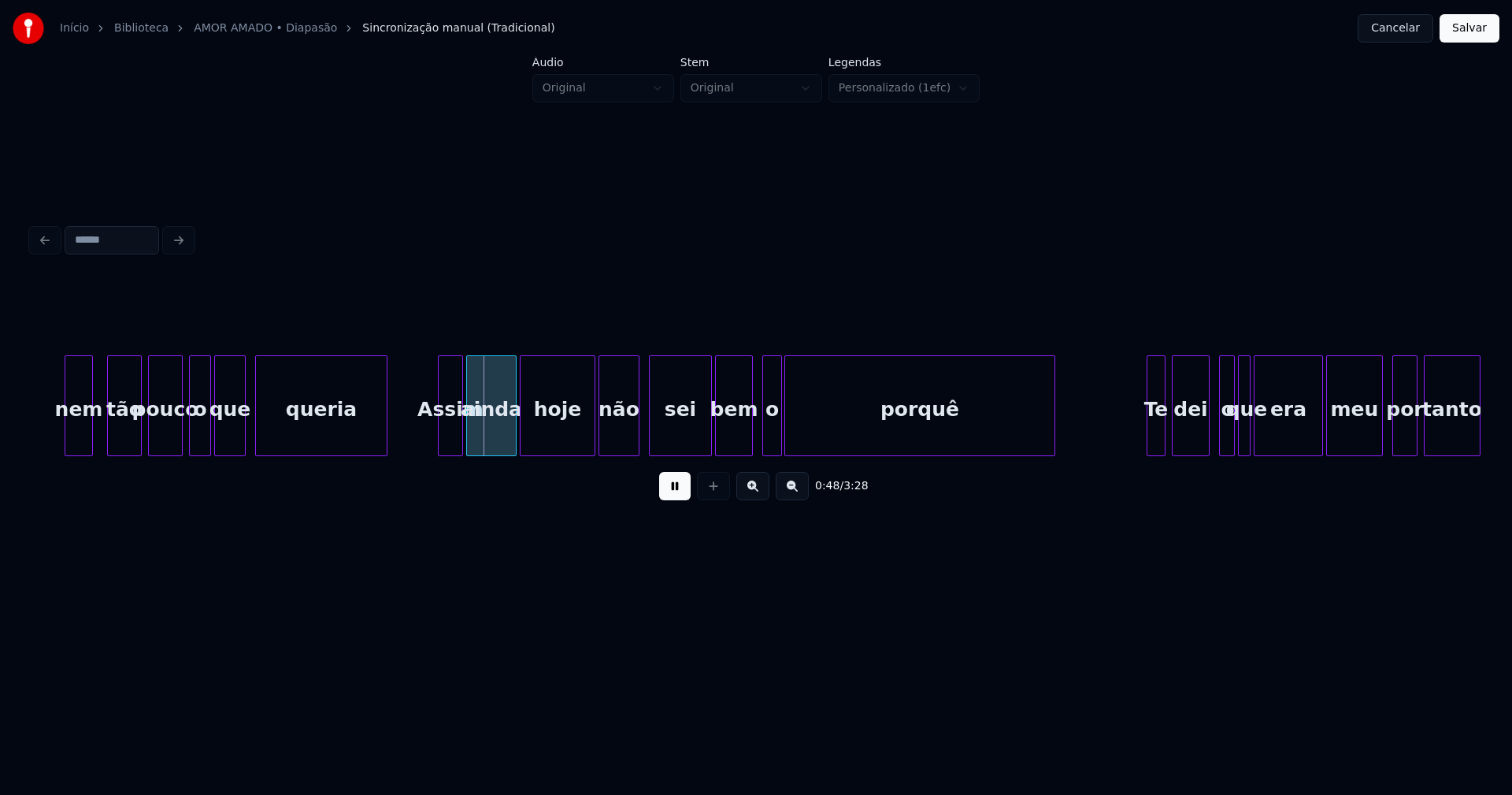
scroll to position [0, 7228]
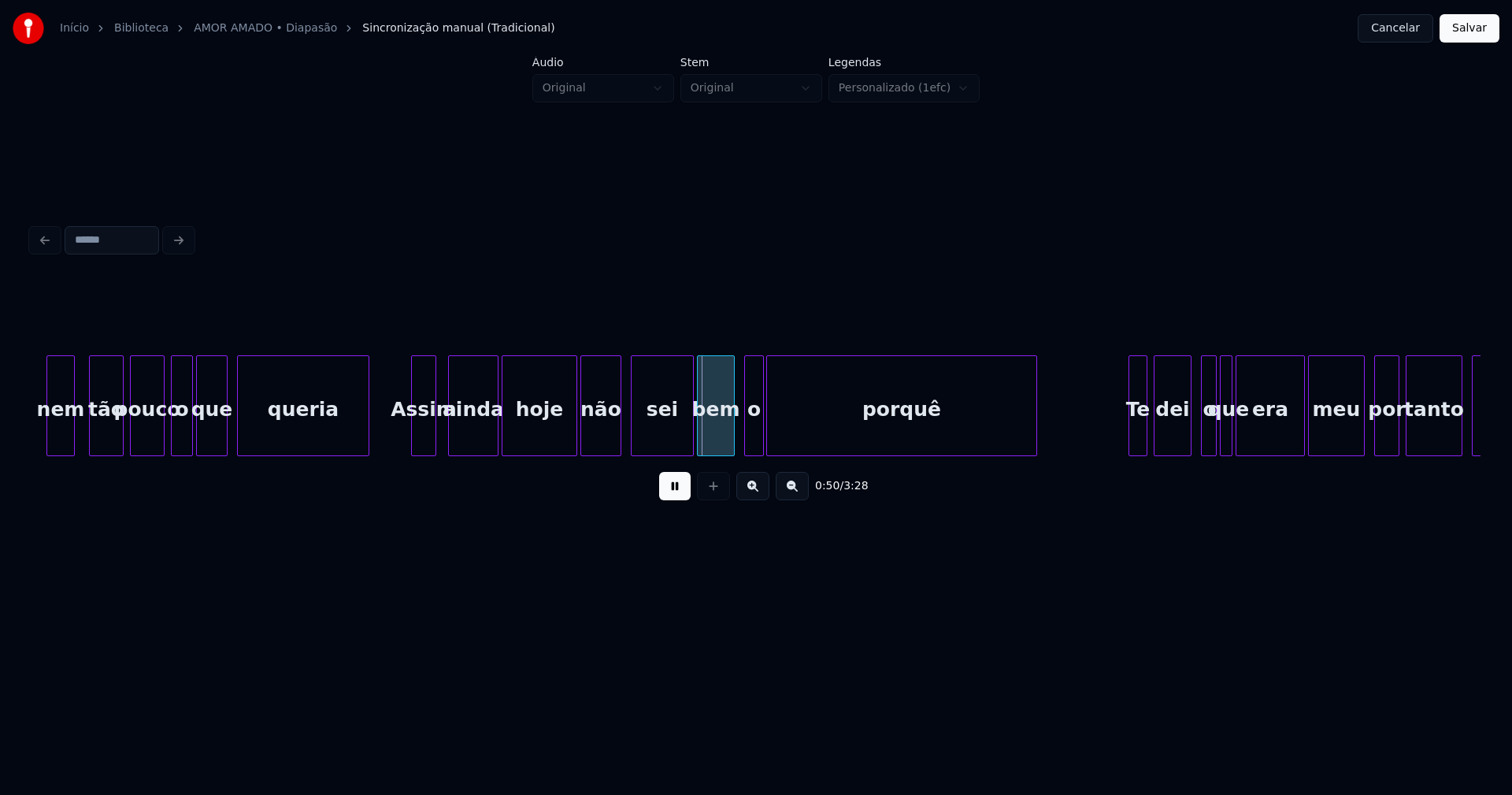
click at [426, 438] on div "Assim" at bounding box center [424, 410] width 24 height 107
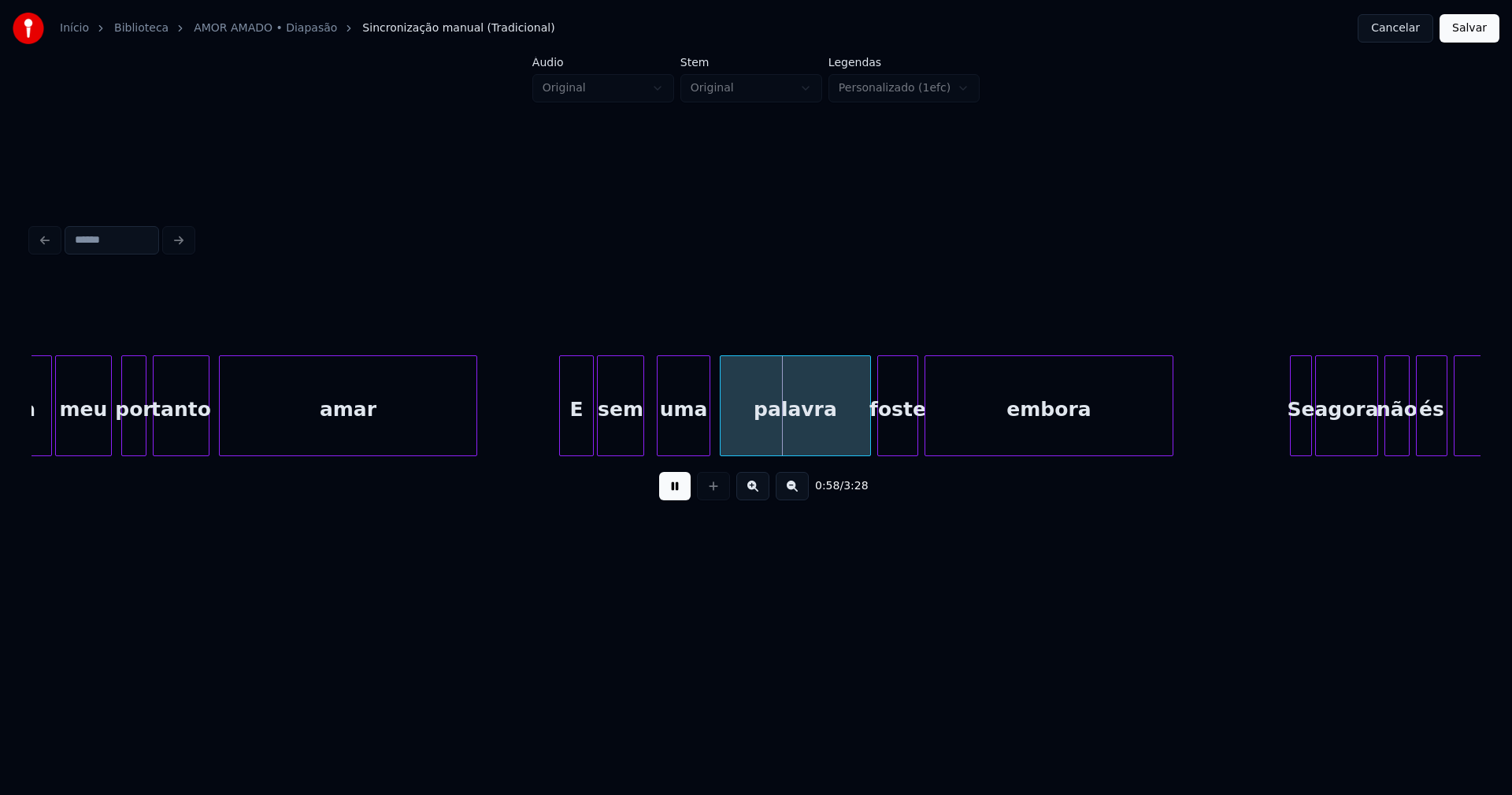
scroll to position [0, 8499]
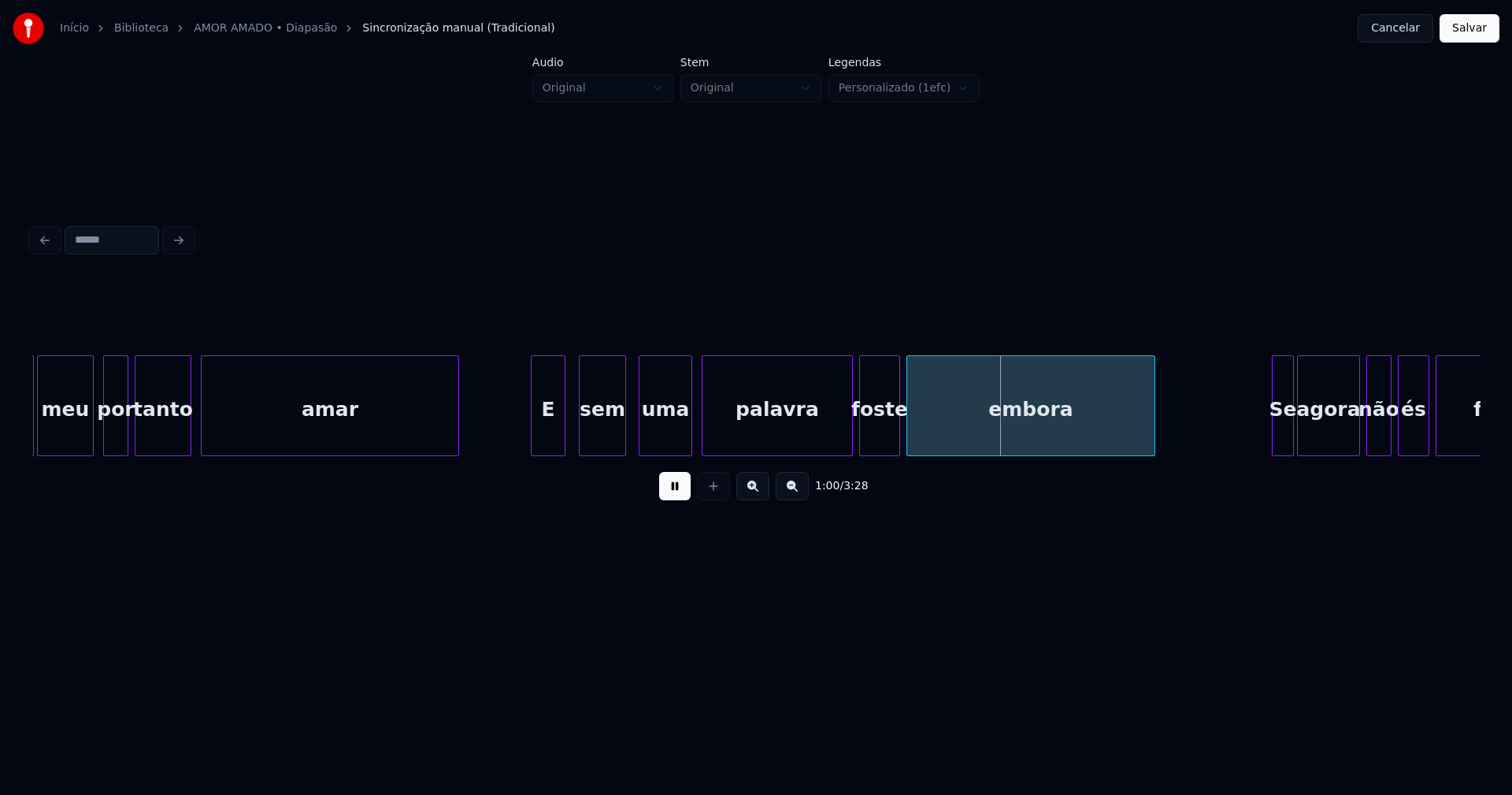
click at [549, 442] on div "E" at bounding box center [547, 410] width 33 height 107
click at [842, 448] on div at bounding box center [840, 405] width 4 height 99
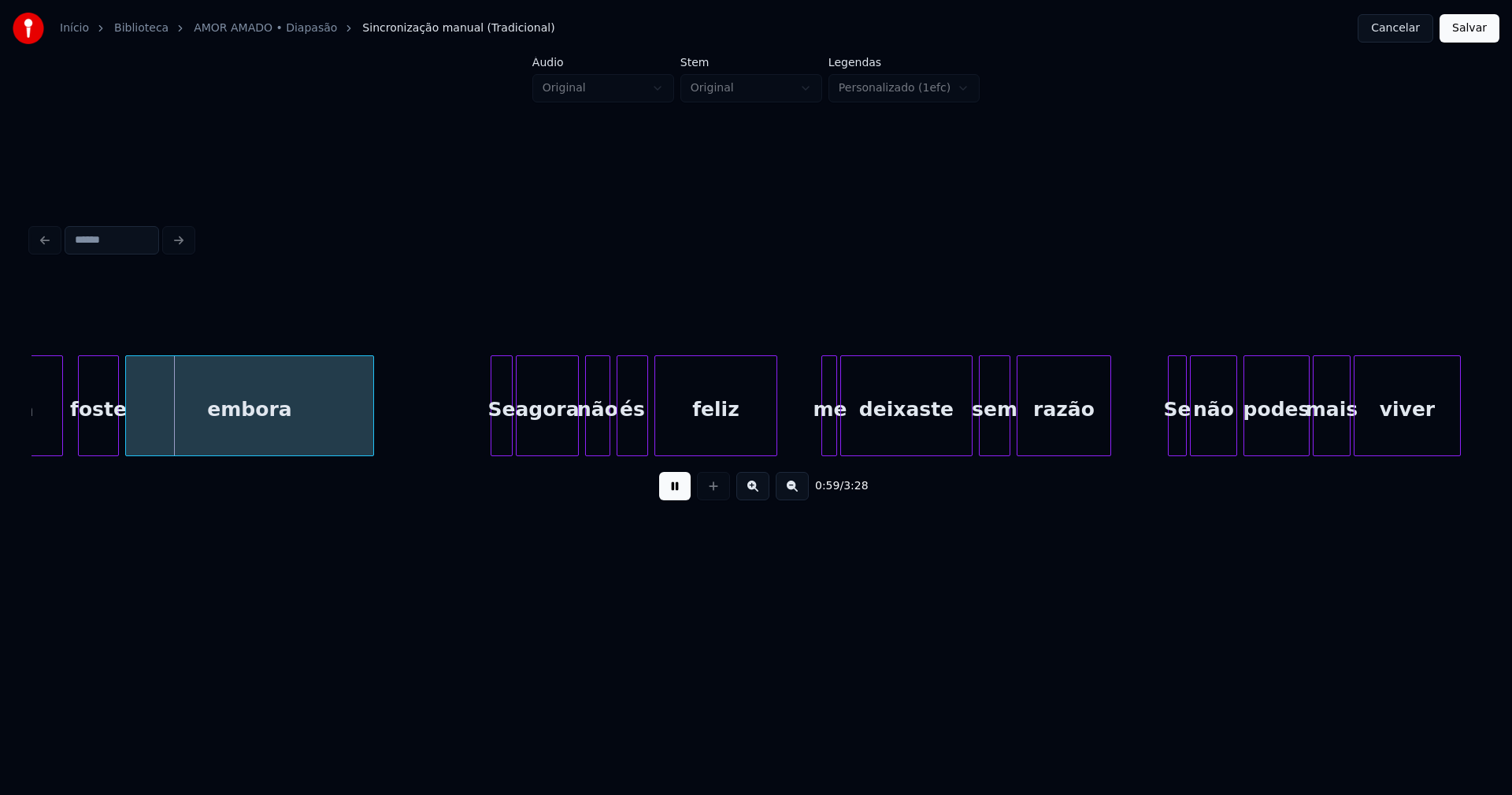
scroll to position [0, 9299]
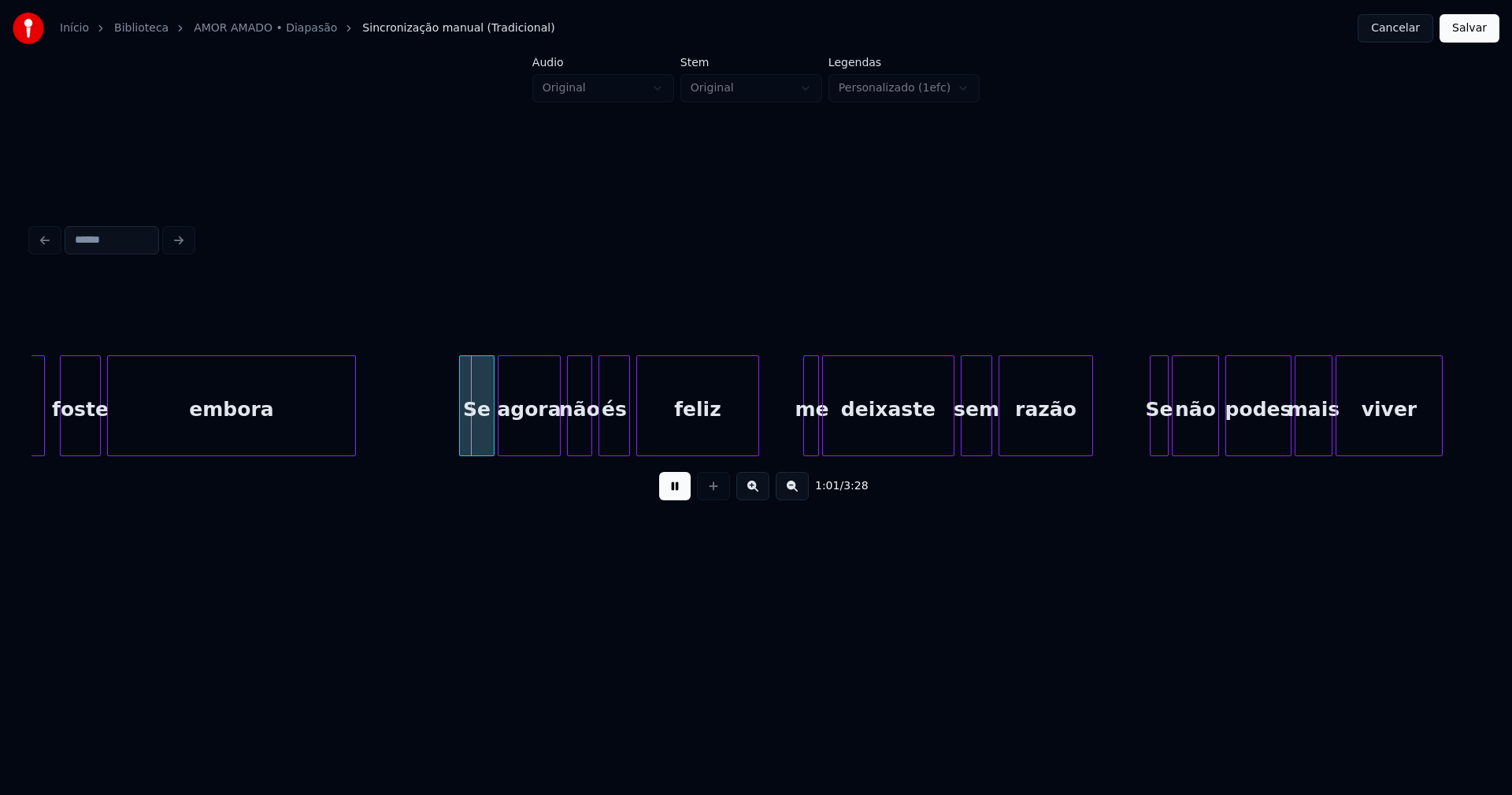
click at [461, 448] on div at bounding box center [462, 405] width 4 height 99
click at [794, 442] on div at bounding box center [796, 405] width 4 height 99
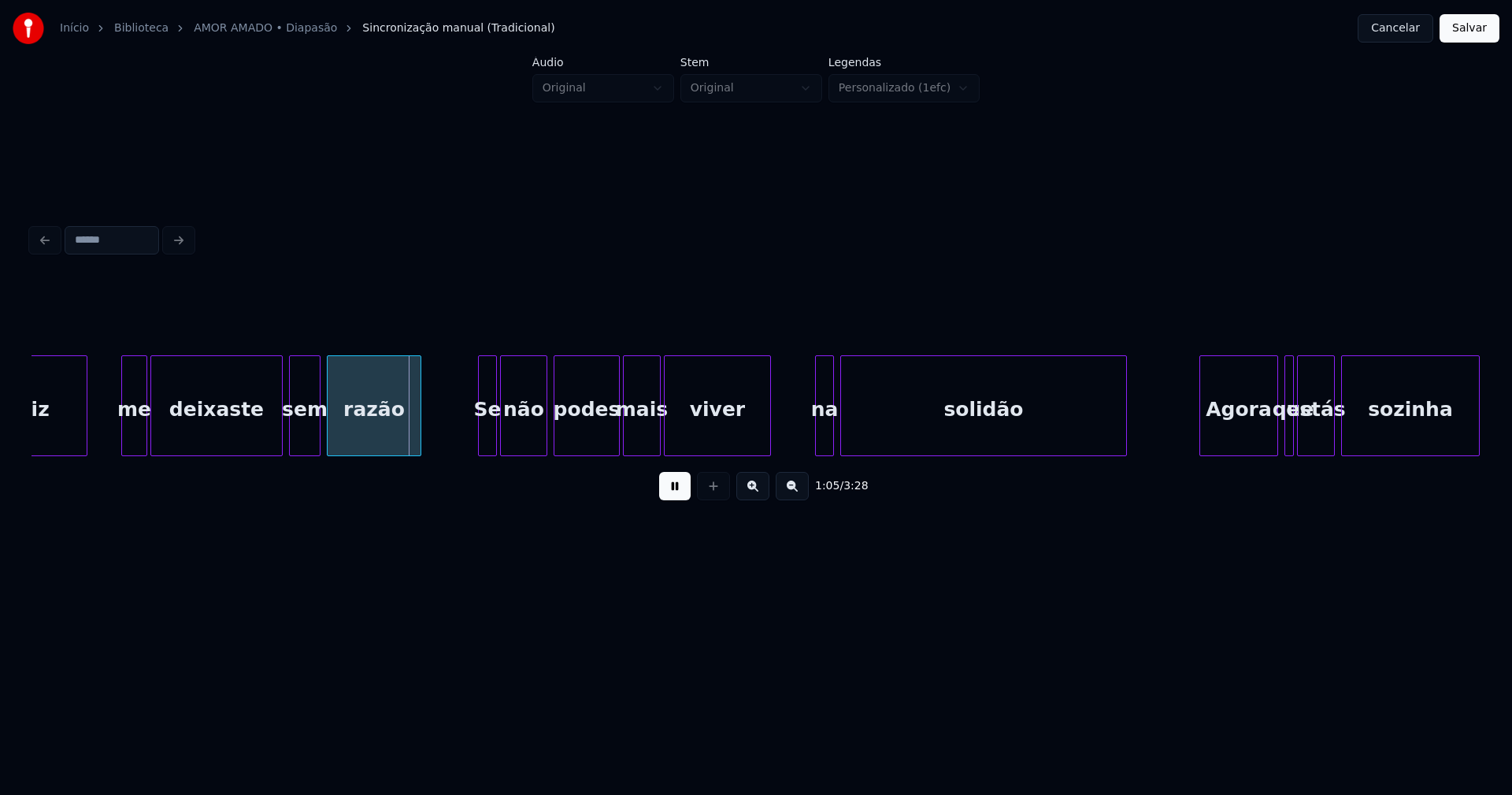
scroll to position [0, 10006]
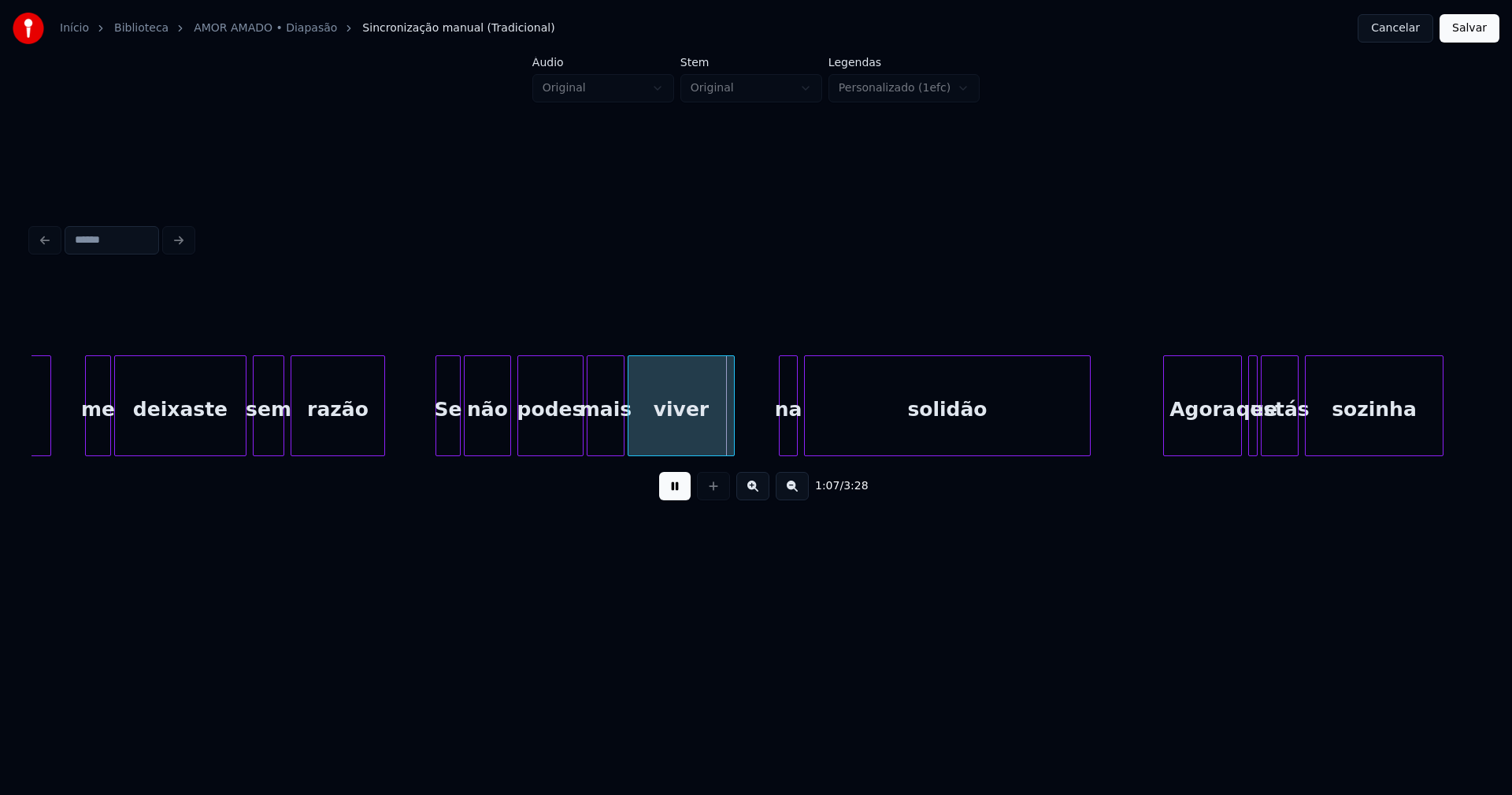
click at [440, 444] on div at bounding box center [438, 405] width 4 height 99
click at [770, 442] on div at bounding box center [772, 405] width 4 height 99
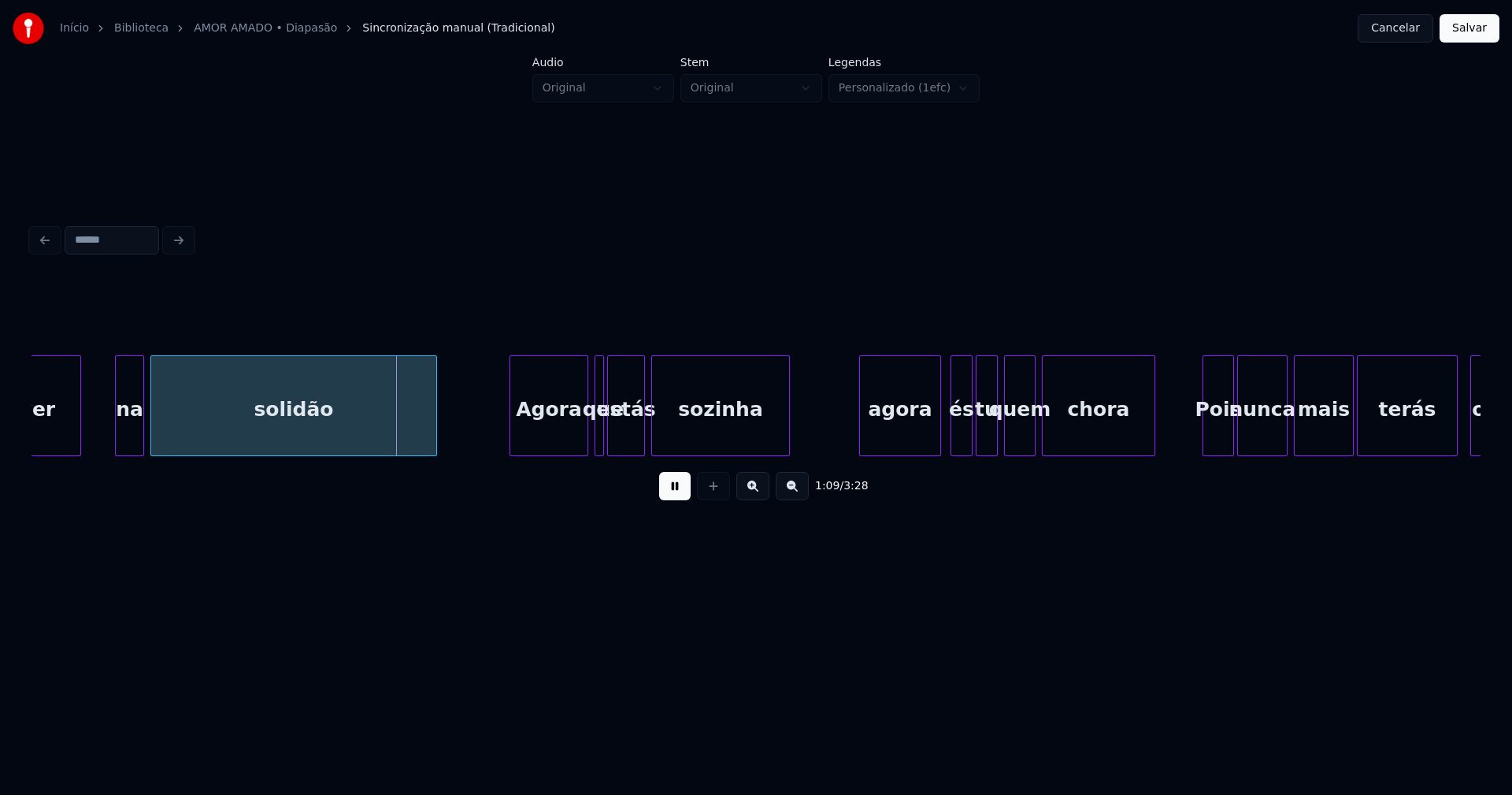
scroll to position [0, 10697]
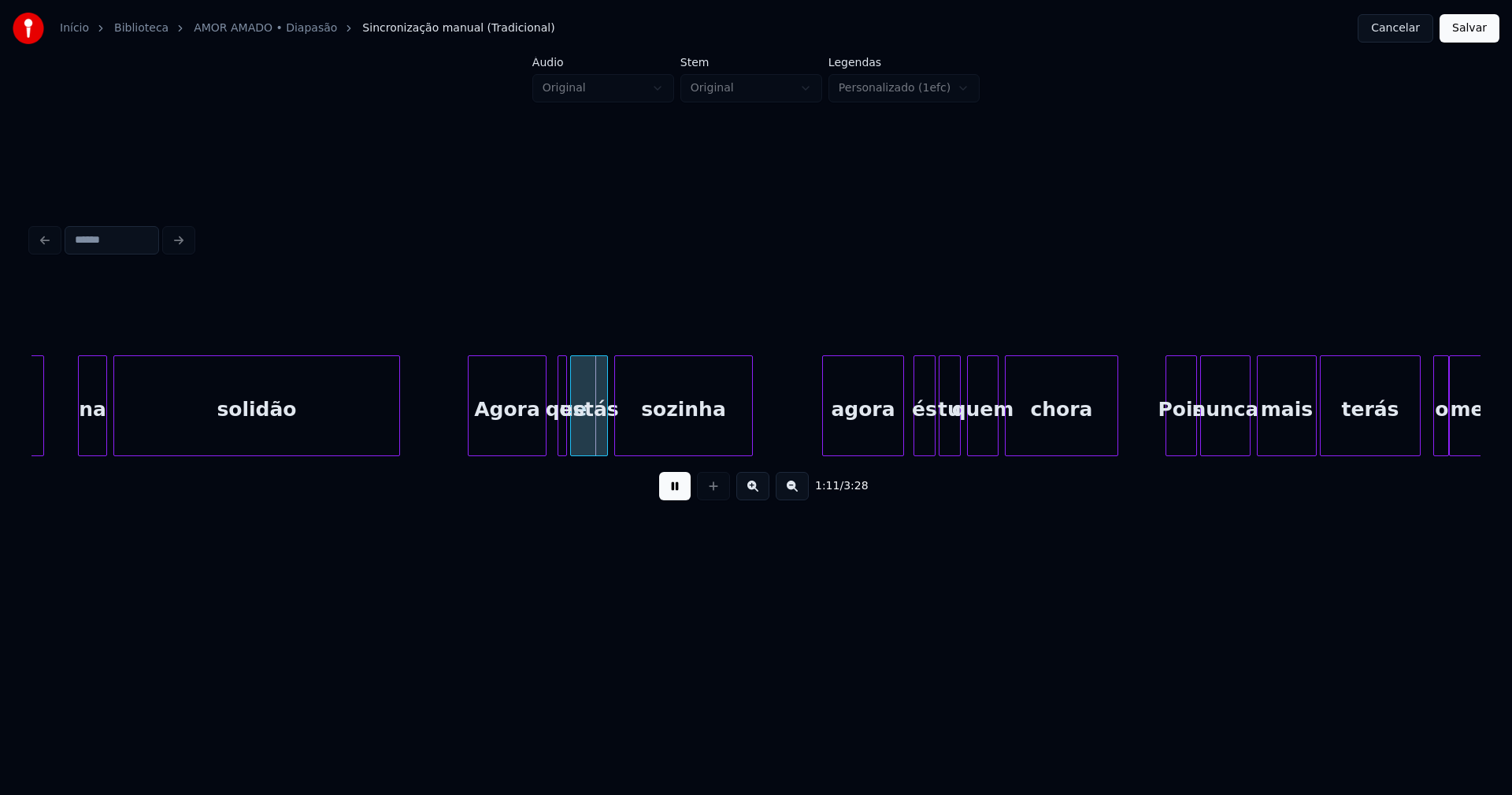
click at [497, 437] on div "Agora" at bounding box center [506, 410] width 77 height 107
click at [847, 434] on div "agora" at bounding box center [858, 410] width 80 height 107
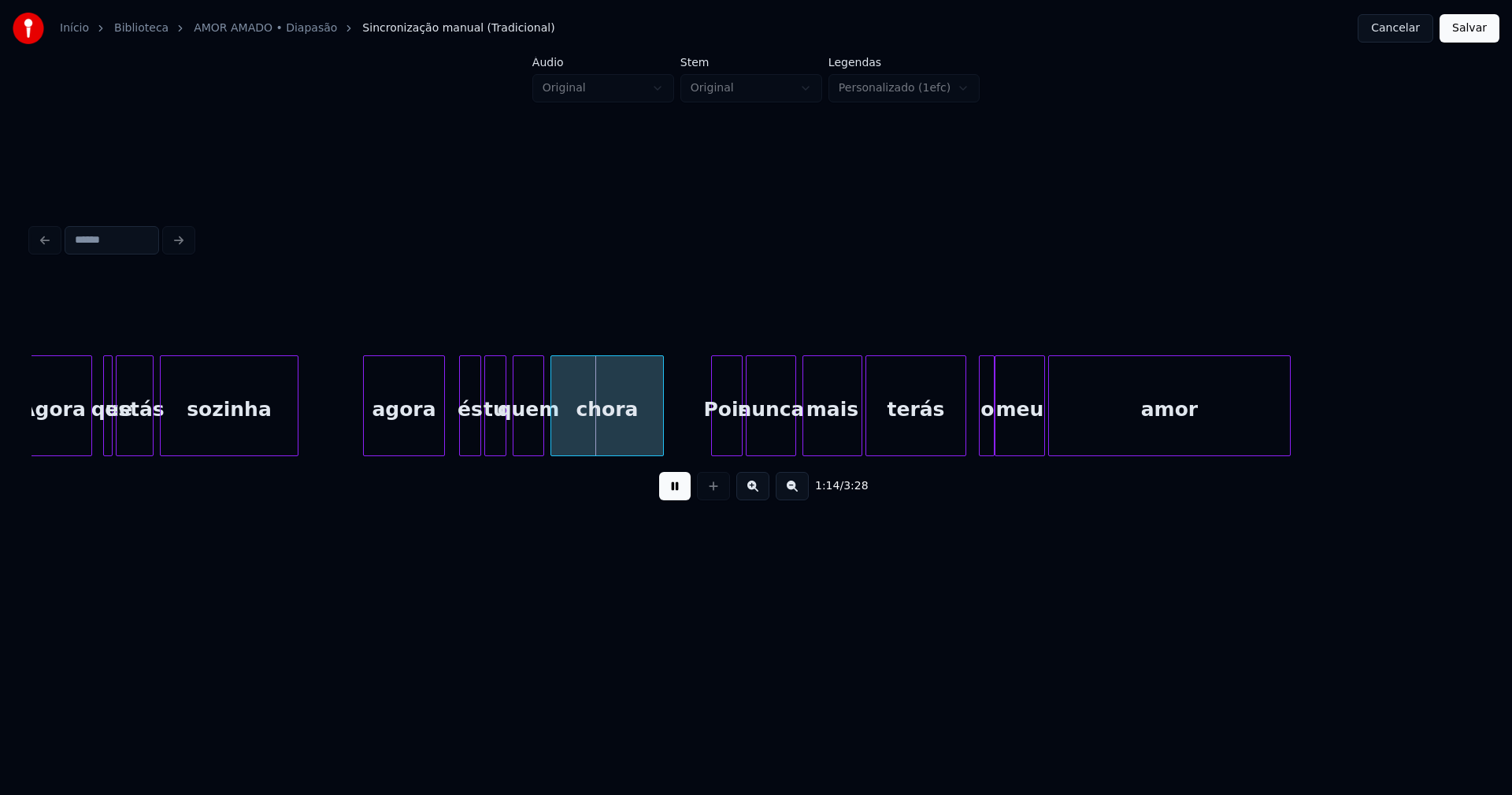
scroll to position [0, 11460]
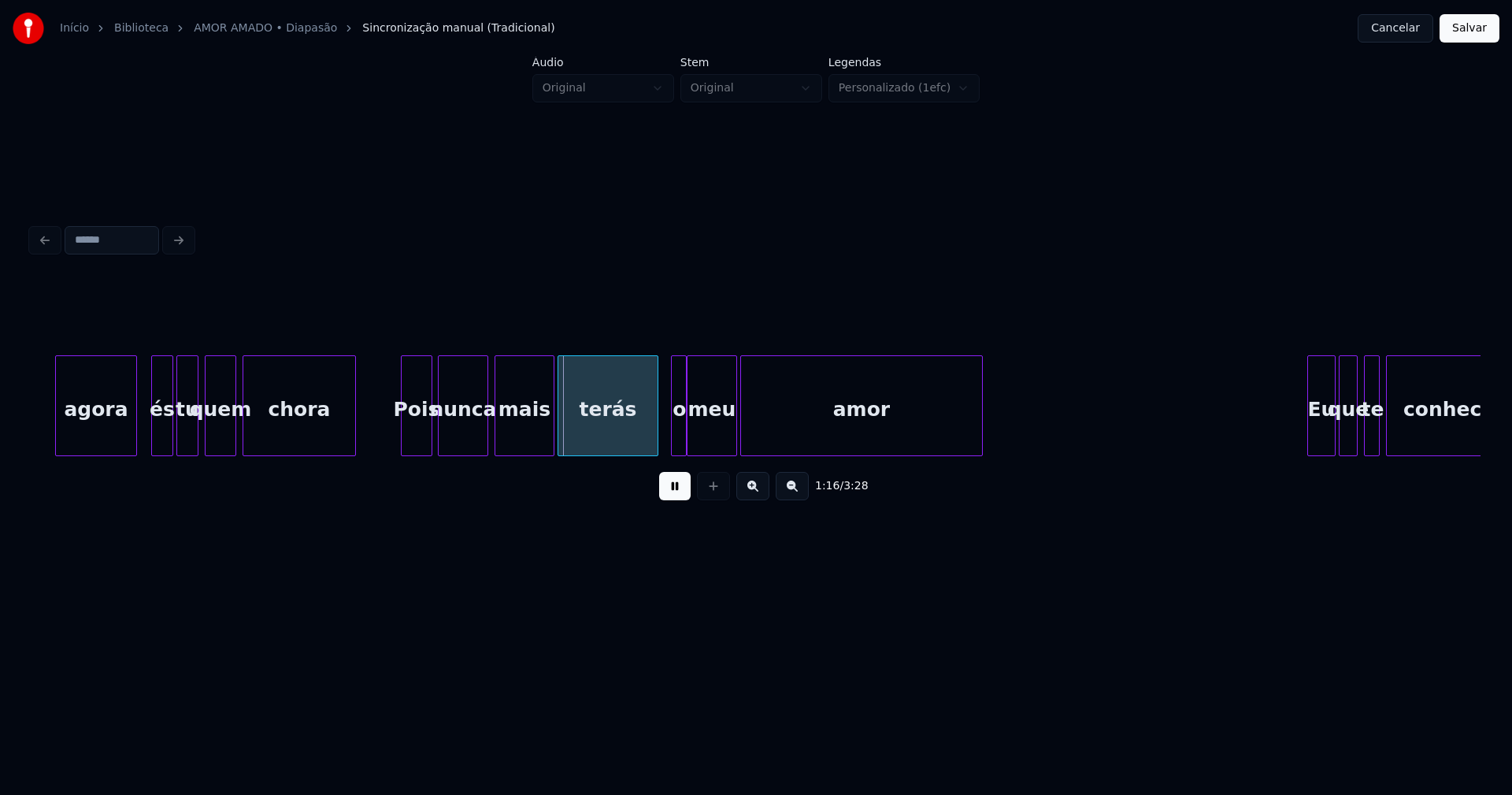
click at [417, 442] on div "Pois" at bounding box center [416, 410] width 30 height 107
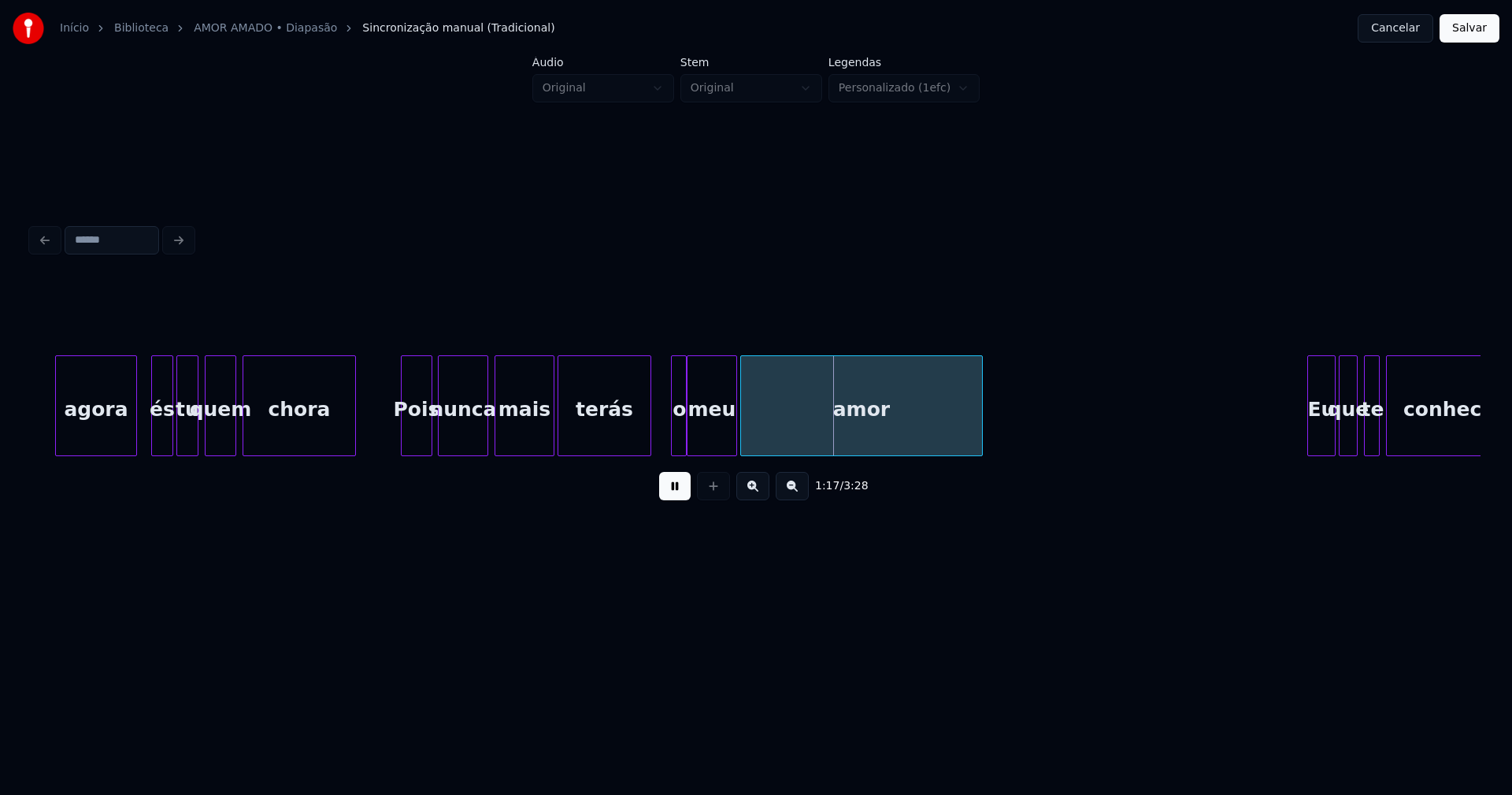
click at [646, 444] on div at bounding box center [648, 405] width 4 height 99
click at [667, 442] on div at bounding box center [667, 405] width 4 height 99
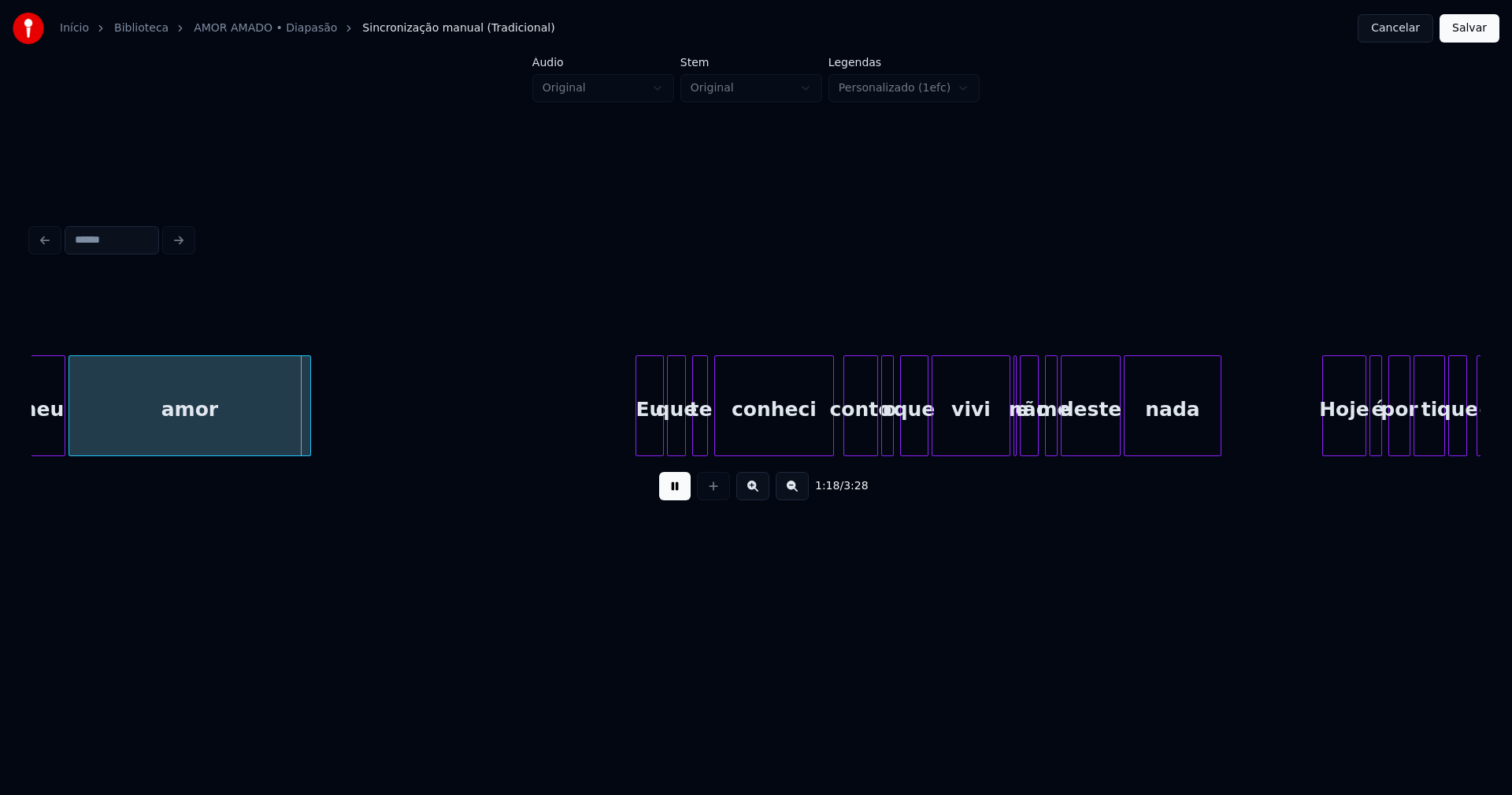
scroll to position [0, 12222]
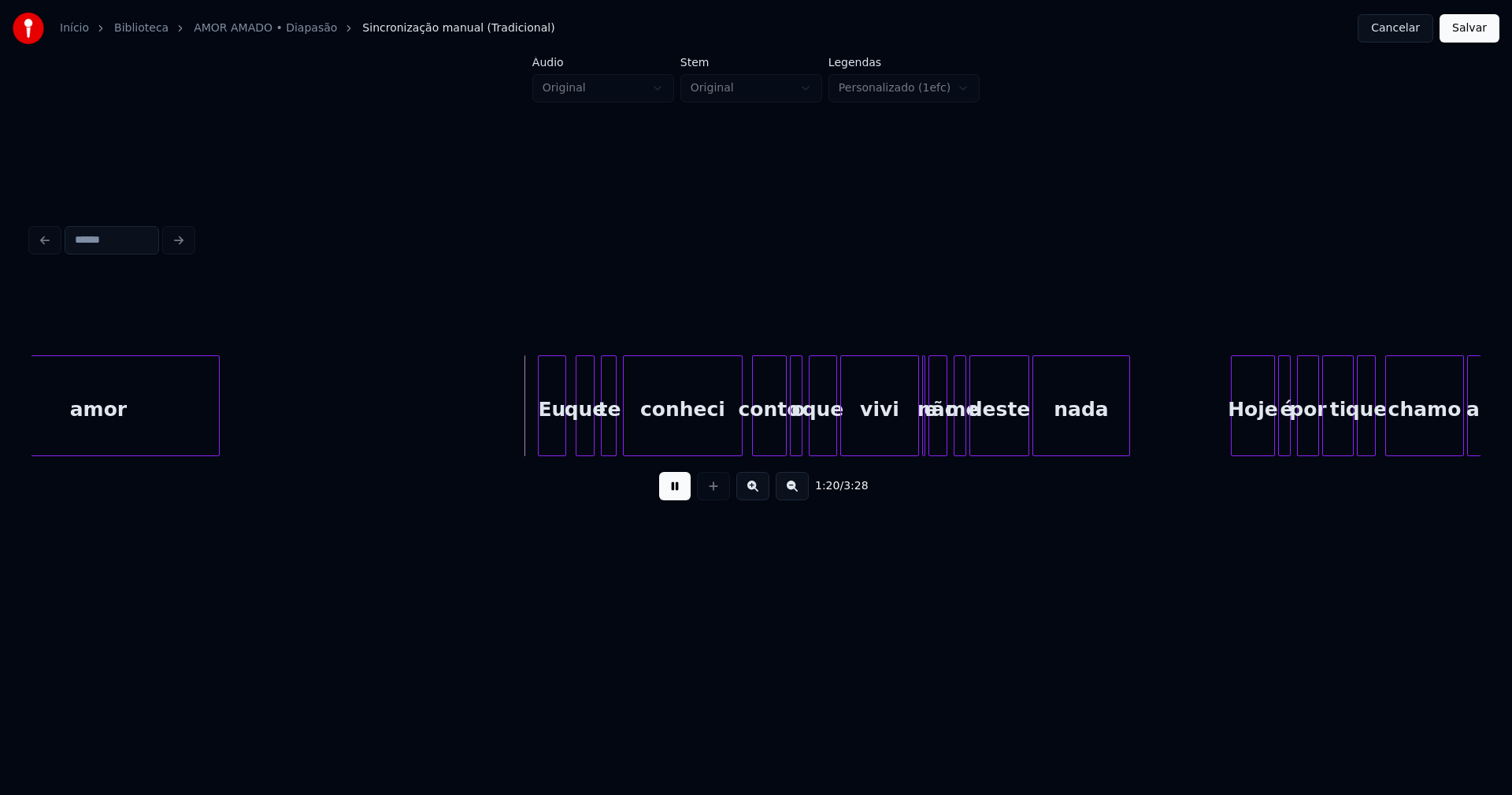
click at [553, 455] on div "amor Eu que te conheci conto o que vivi e não me deste nada Hoje é por ti que c…" at bounding box center [756, 405] width 1449 height 101
click at [732, 443] on div at bounding box center [732, 405] width 4 height 99
click at [909, 445] on div at bounding box center [910, 405] width 4 height 99
click at [891, 445] on div at bounding box center [888, 405] width 4 height 99
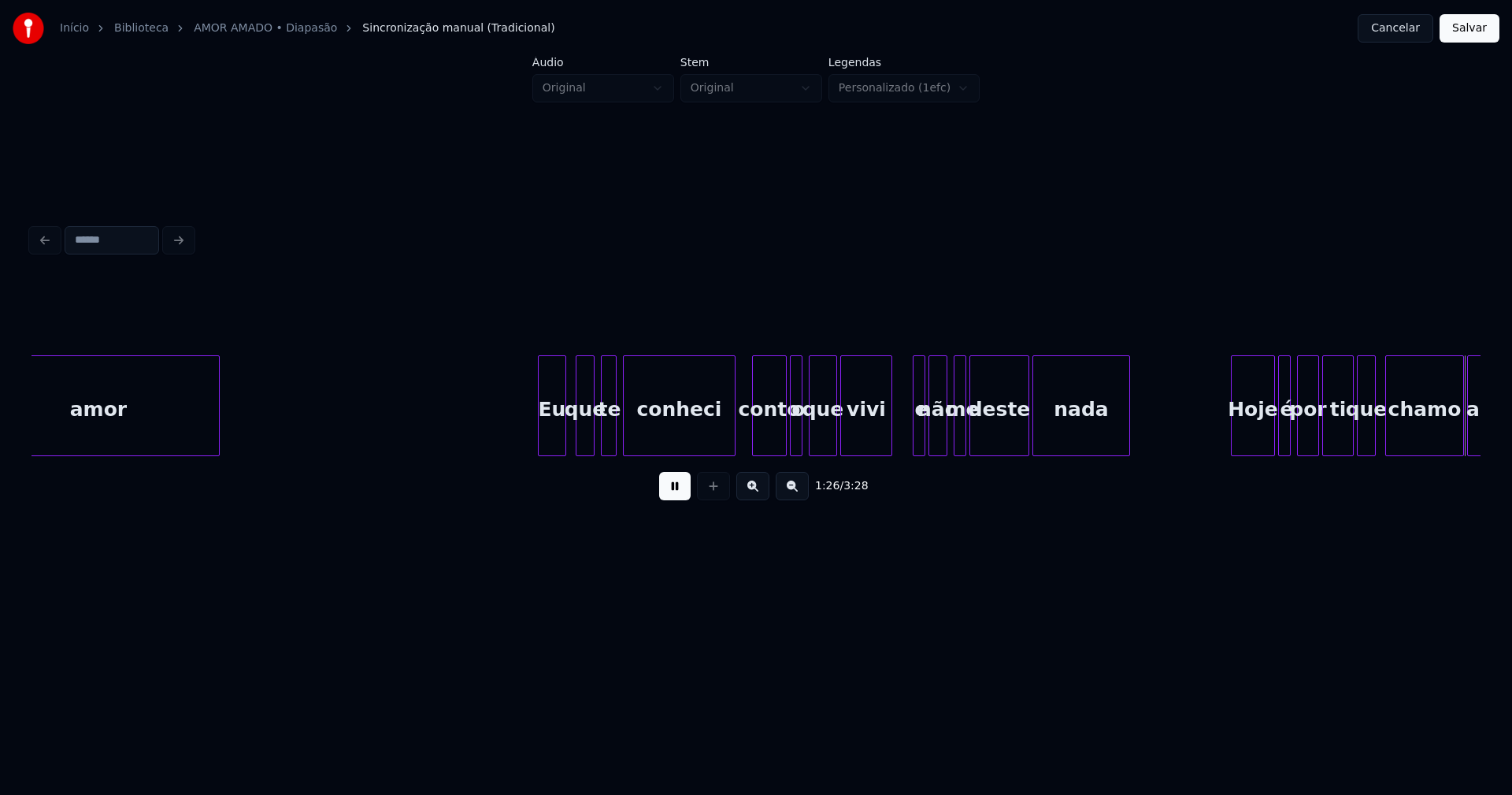
scroll to position [0, 13103]
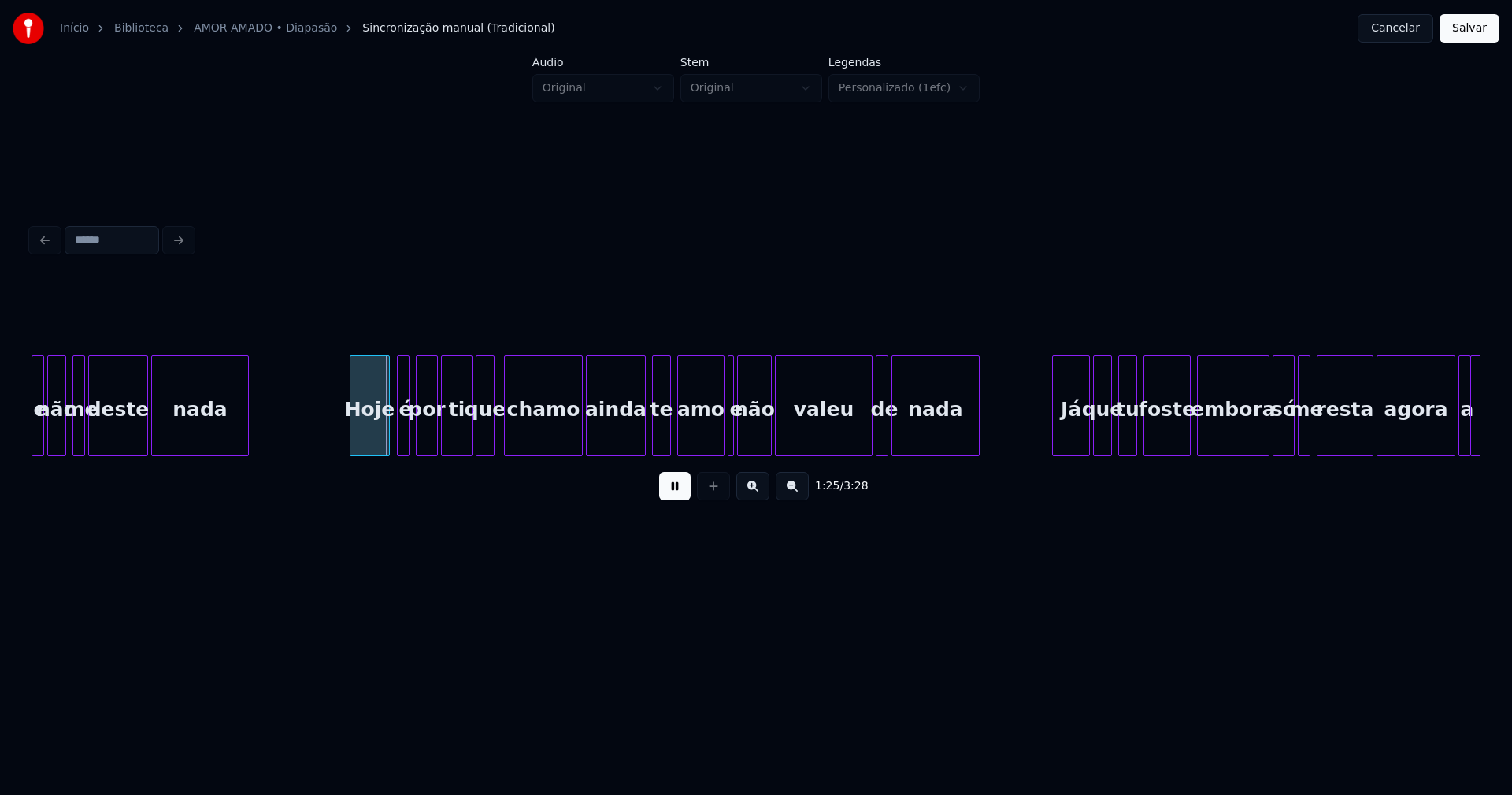
click at [385, 441] on div at bounding box center [386, 405] width 4 height 99
click at [397, 438] on div at bounding box center [395, 405] width 4 height 99
click at [581, 434] on div "chamo" at bounding box center [543, 405] width 78 height 101
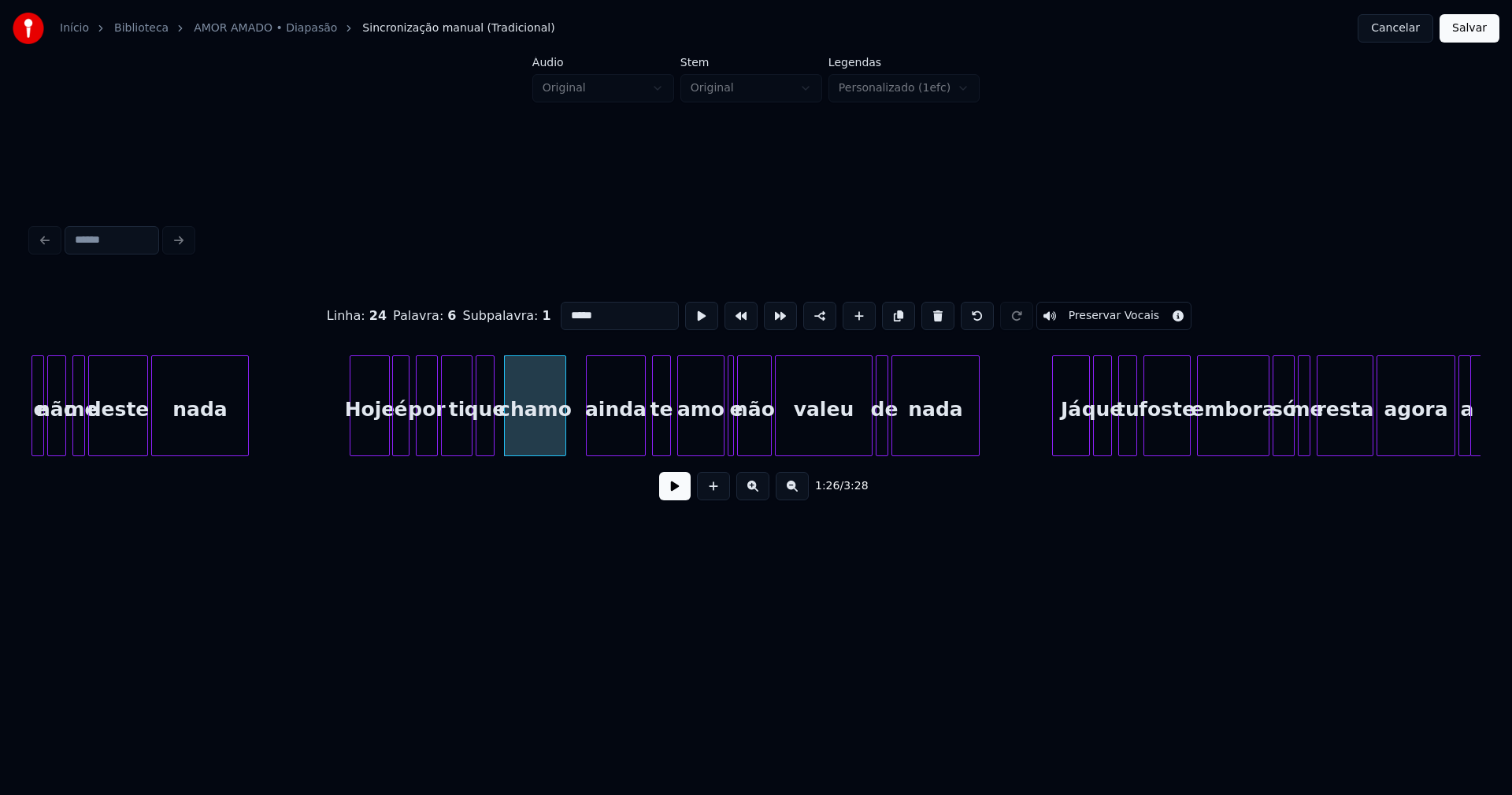
click at [564, 445] on div at bounding box center [562, 405] width 4 height 99
click at [681, 494] on button at bounding box center [675, 486] width 31 height 28
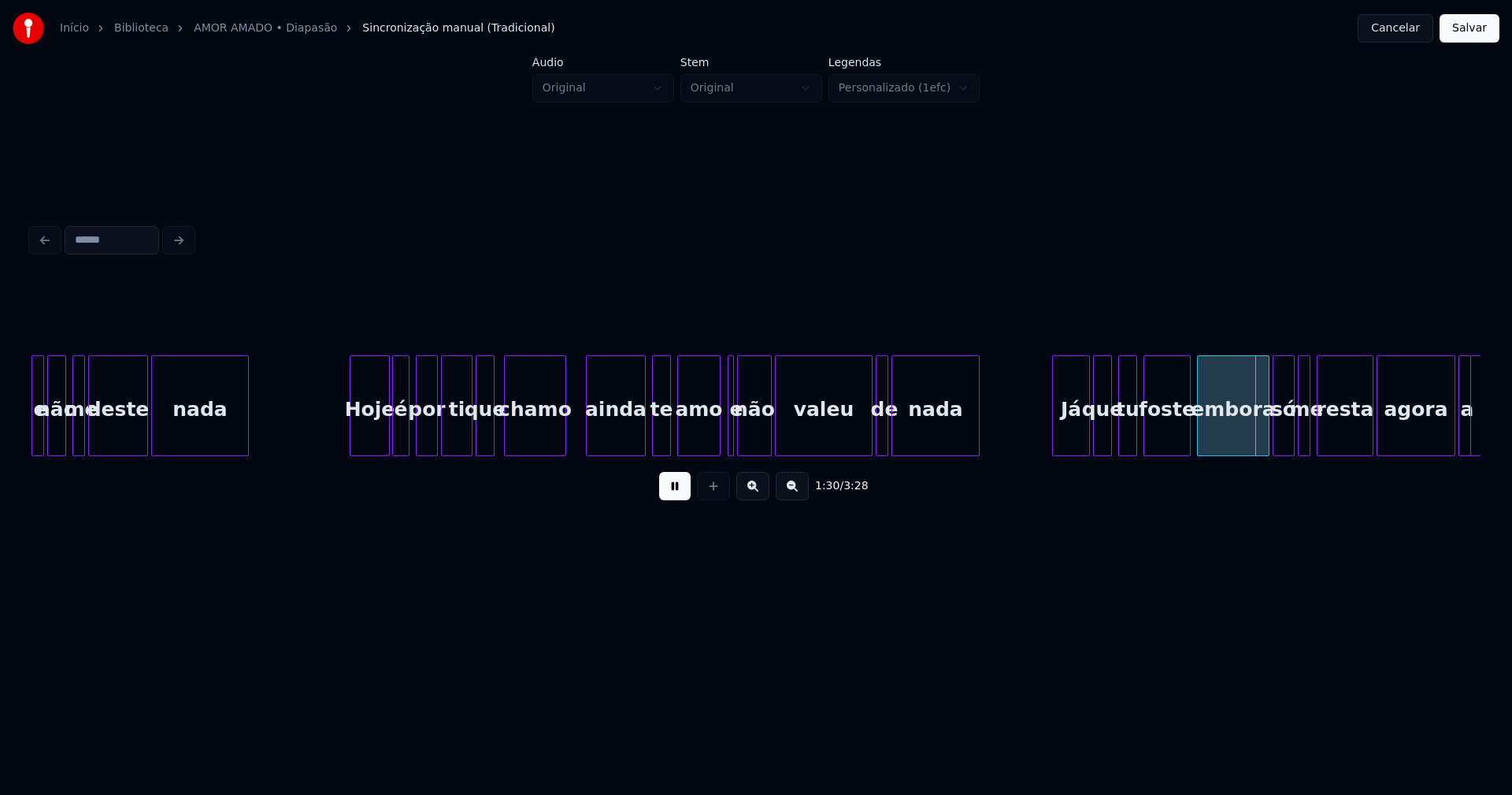
click at [717, 440] on div at bounding box center [716, 405] width 4 height 99
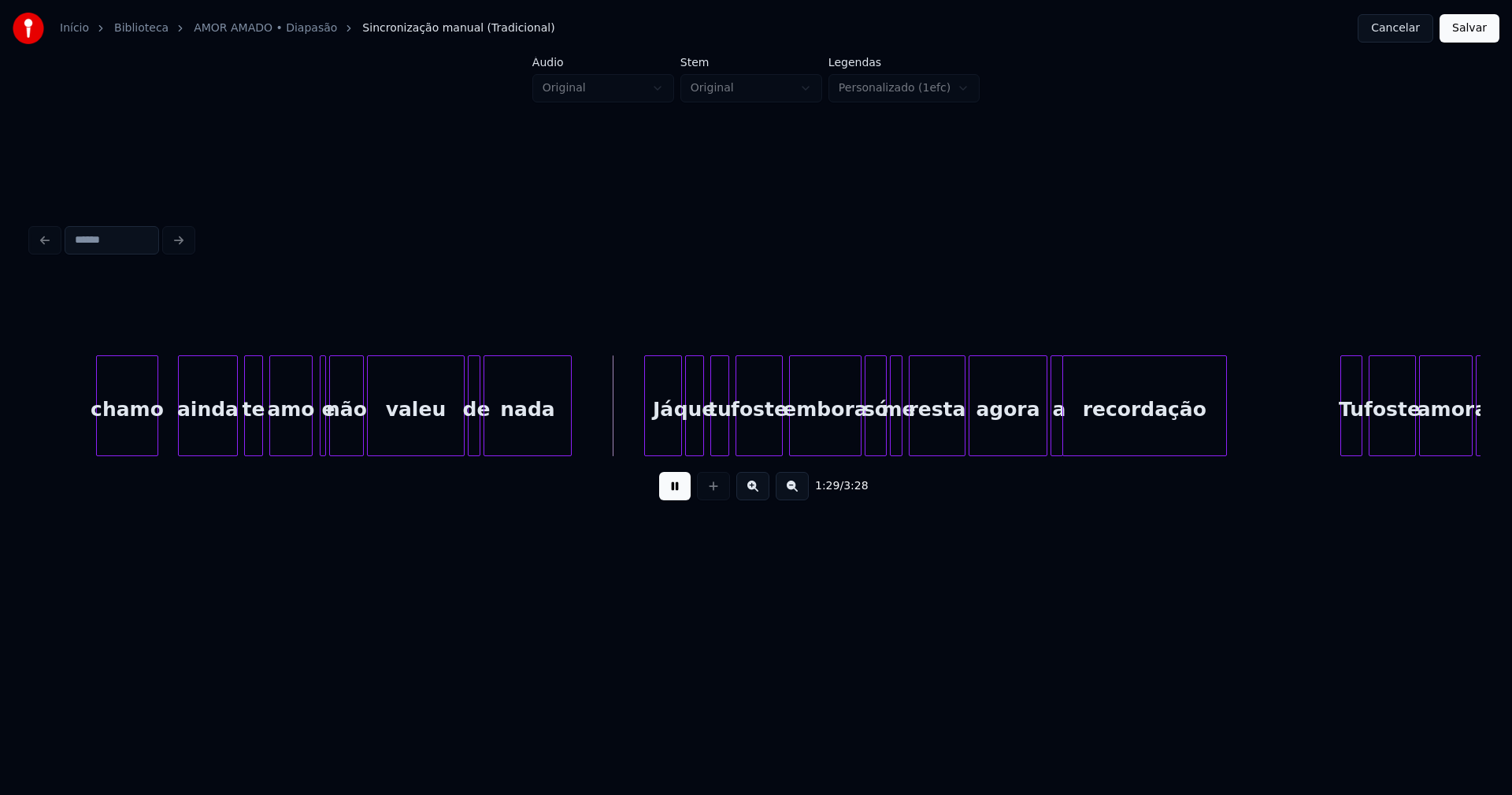
scroll to position [0, 13639]
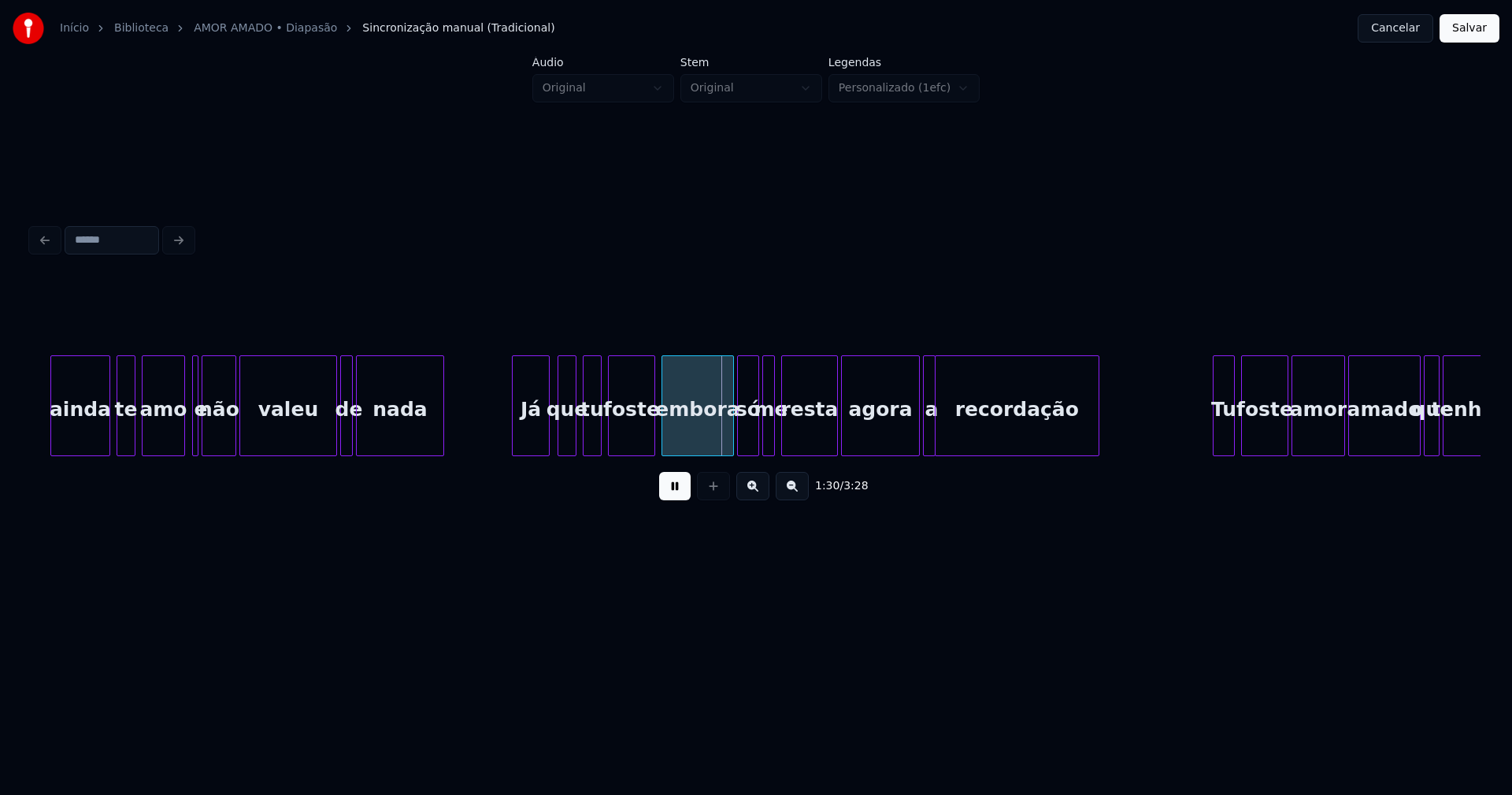
click at [529, 442] on div "Já" at bounding box center [530, 410] width 36 height 107
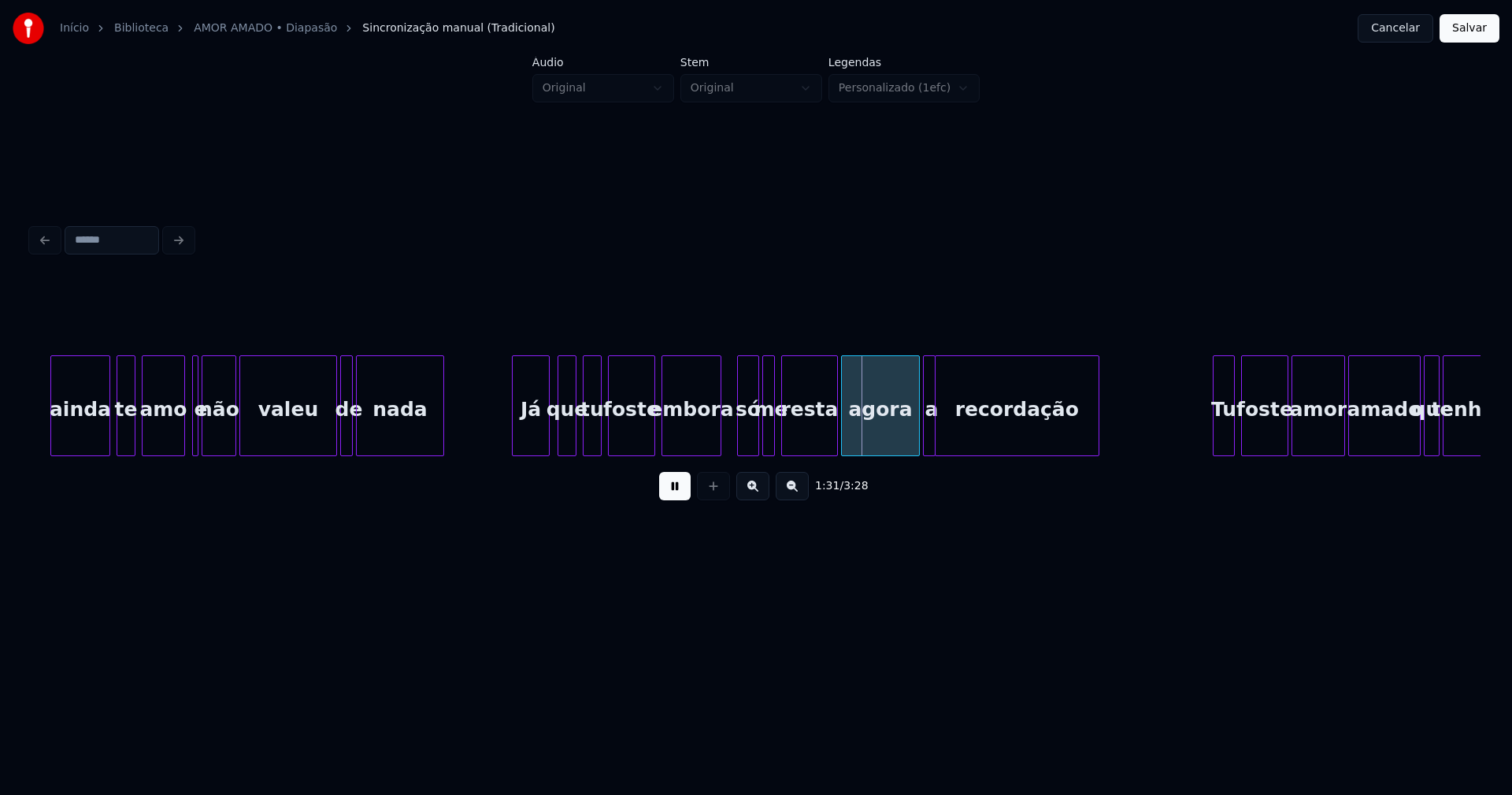
click at [718, 449] on div "embora" at bounding box center [691, 405] width 60 height 101
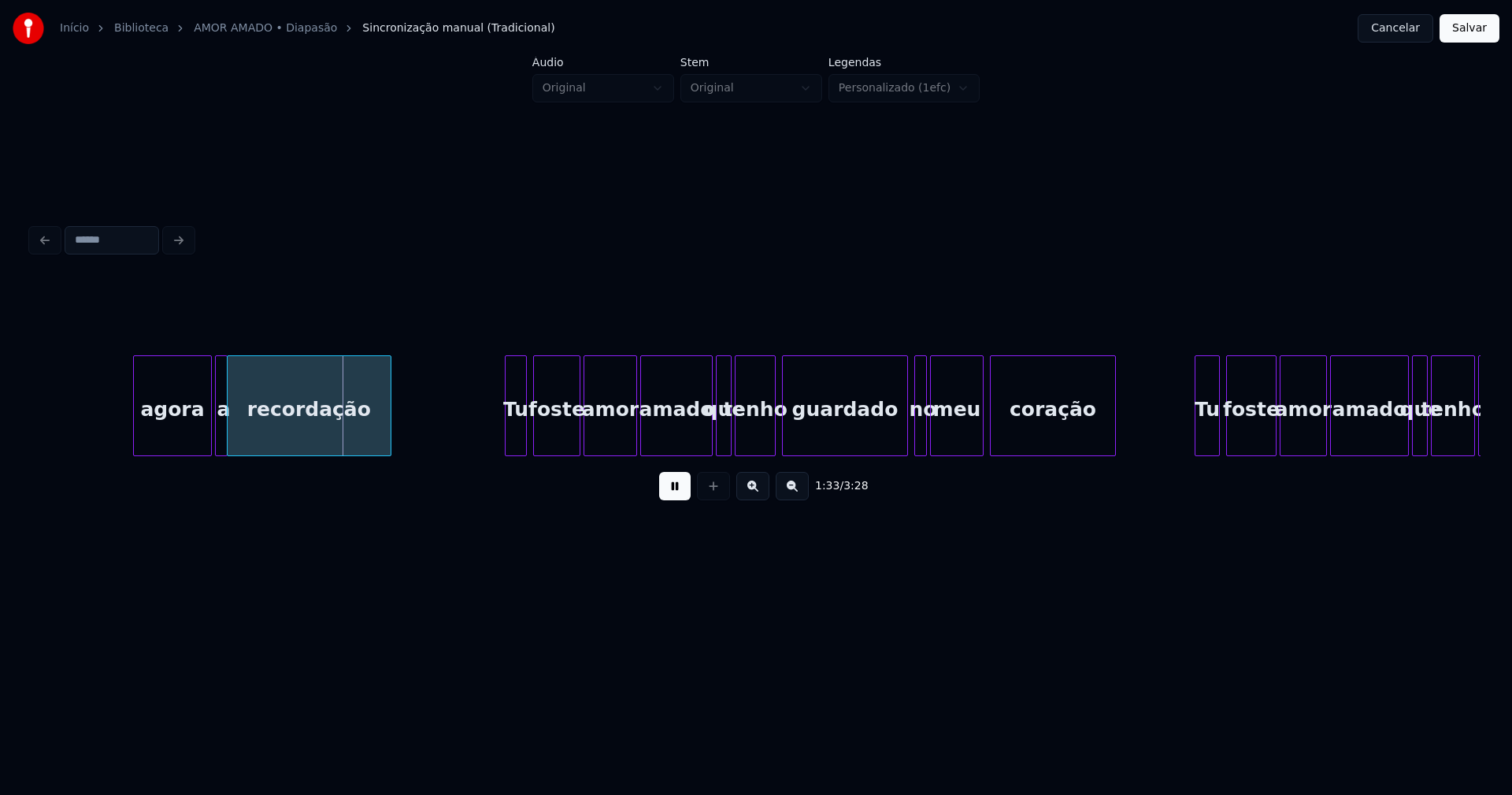
scroll to position [0, 14529]
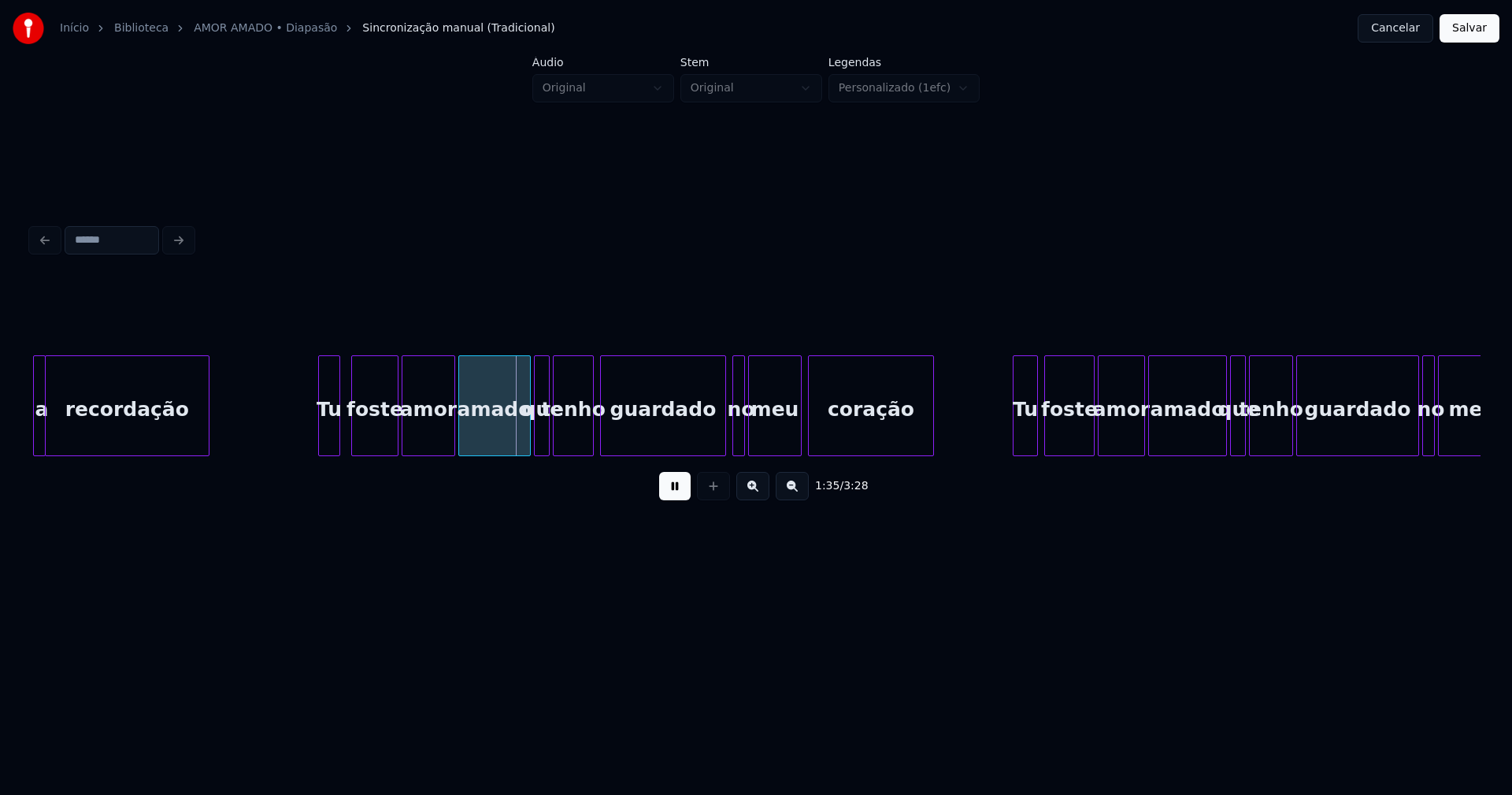
click at [327, 443] on div "Tu" at bounding box center [328, 410] width 20 height 107
click at [520, 438] on div at bounding box center [521, 405] width 4 height 99
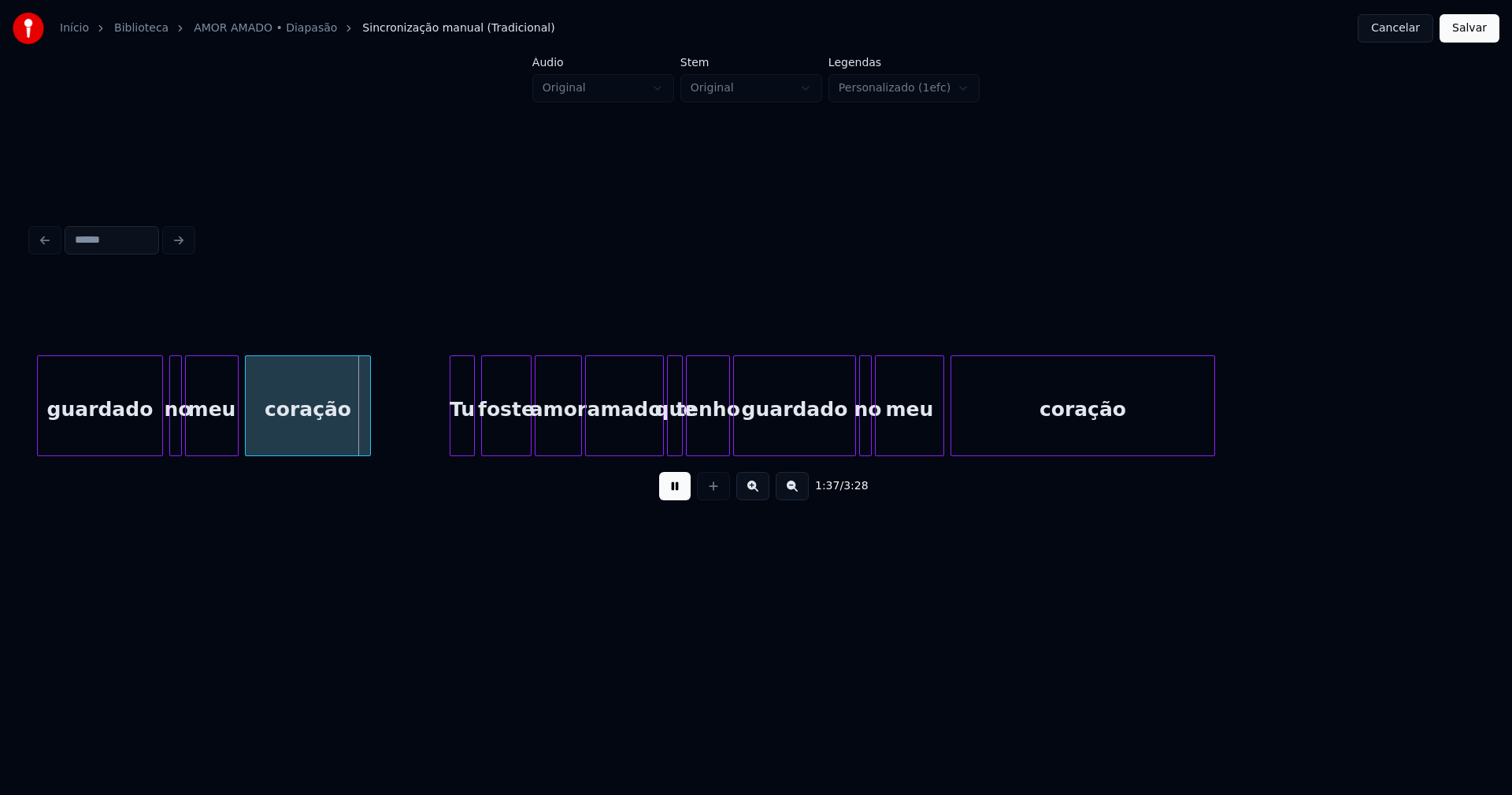
scroll to position [0, 15128]
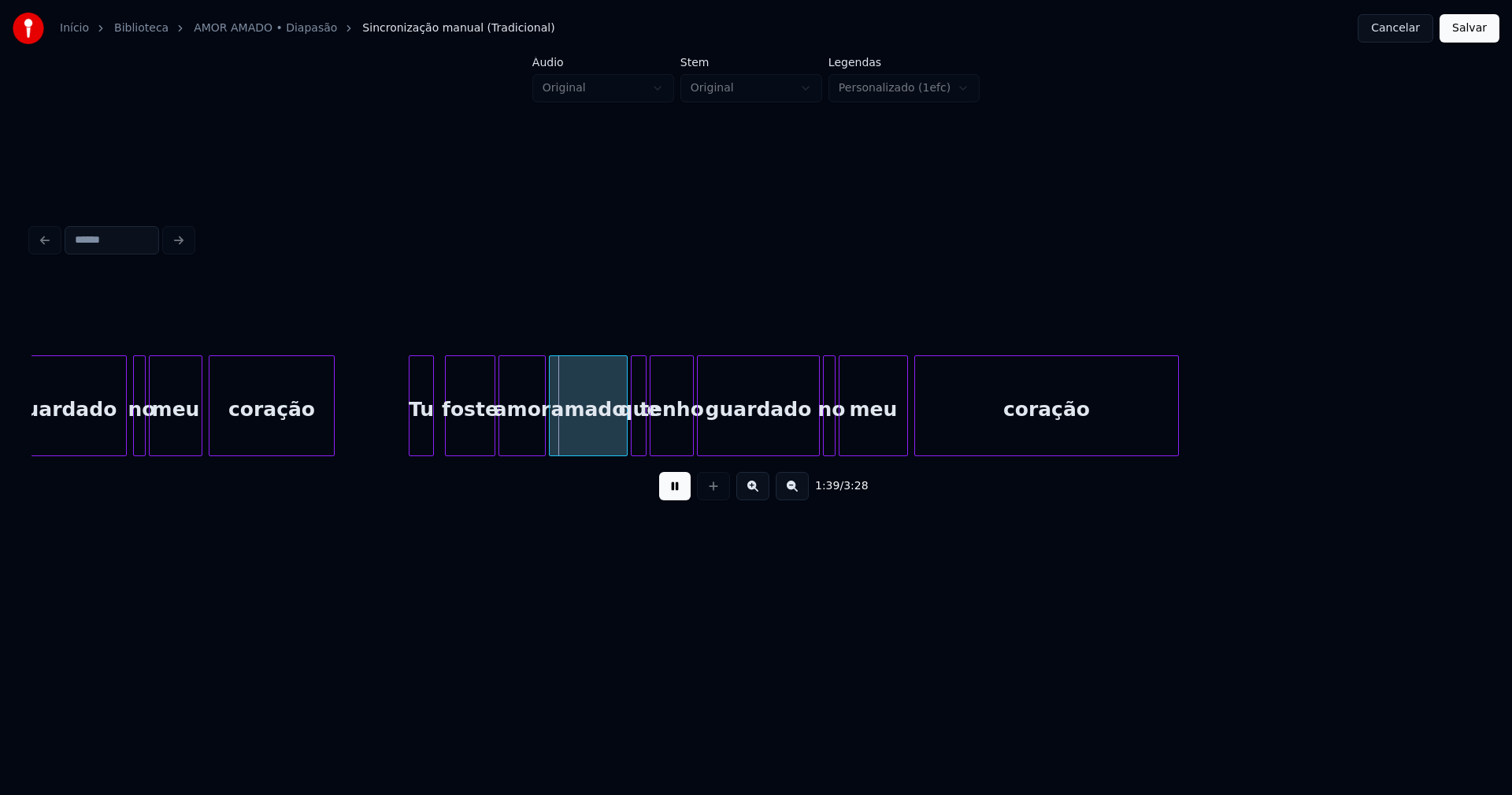
click at [421, 442] on div "Tu" at bounding box center [421, 410] width 24 height 107
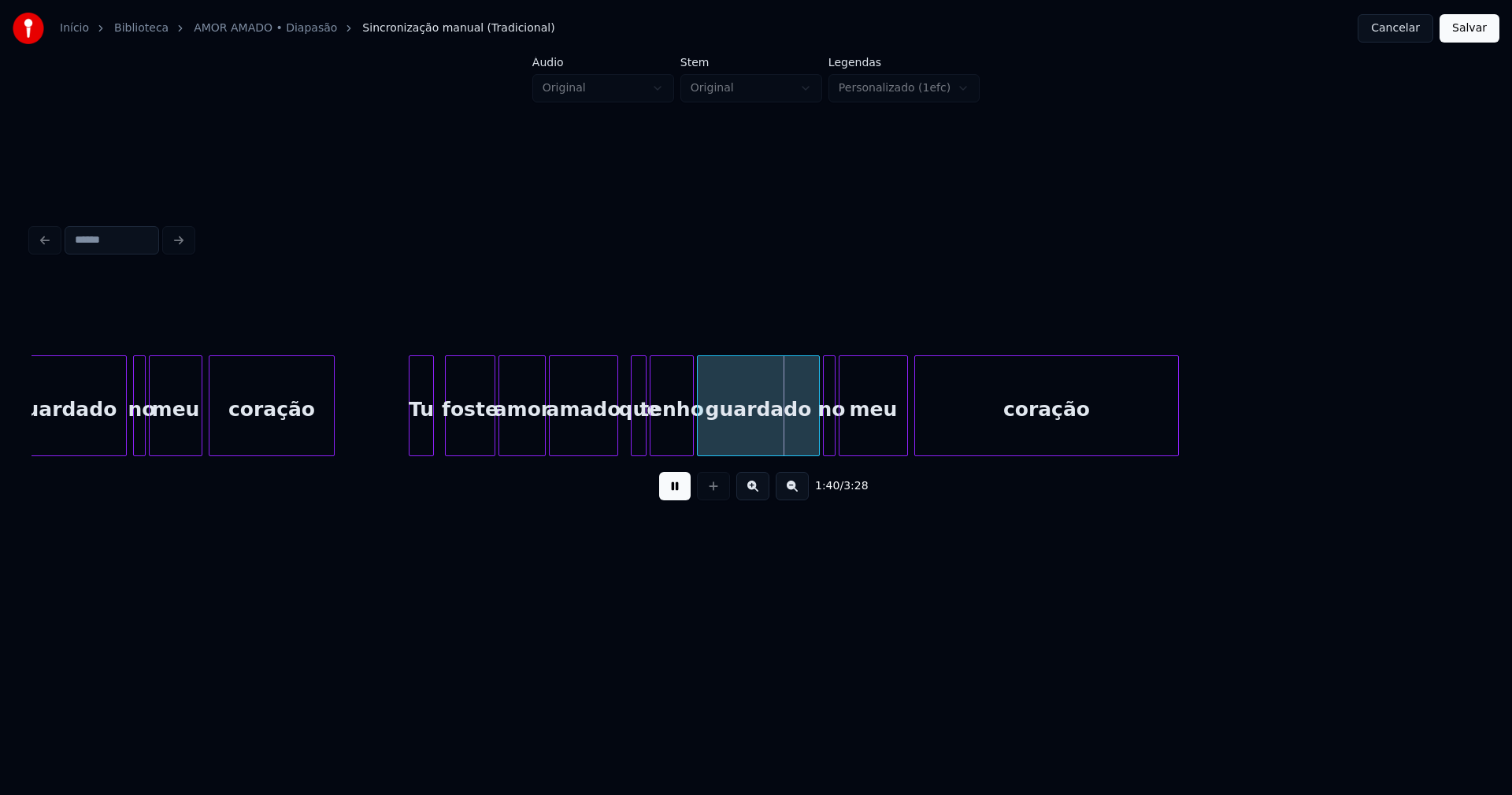
click at [614, 442] on div at bounding box center [614, 405] width 4 height 99
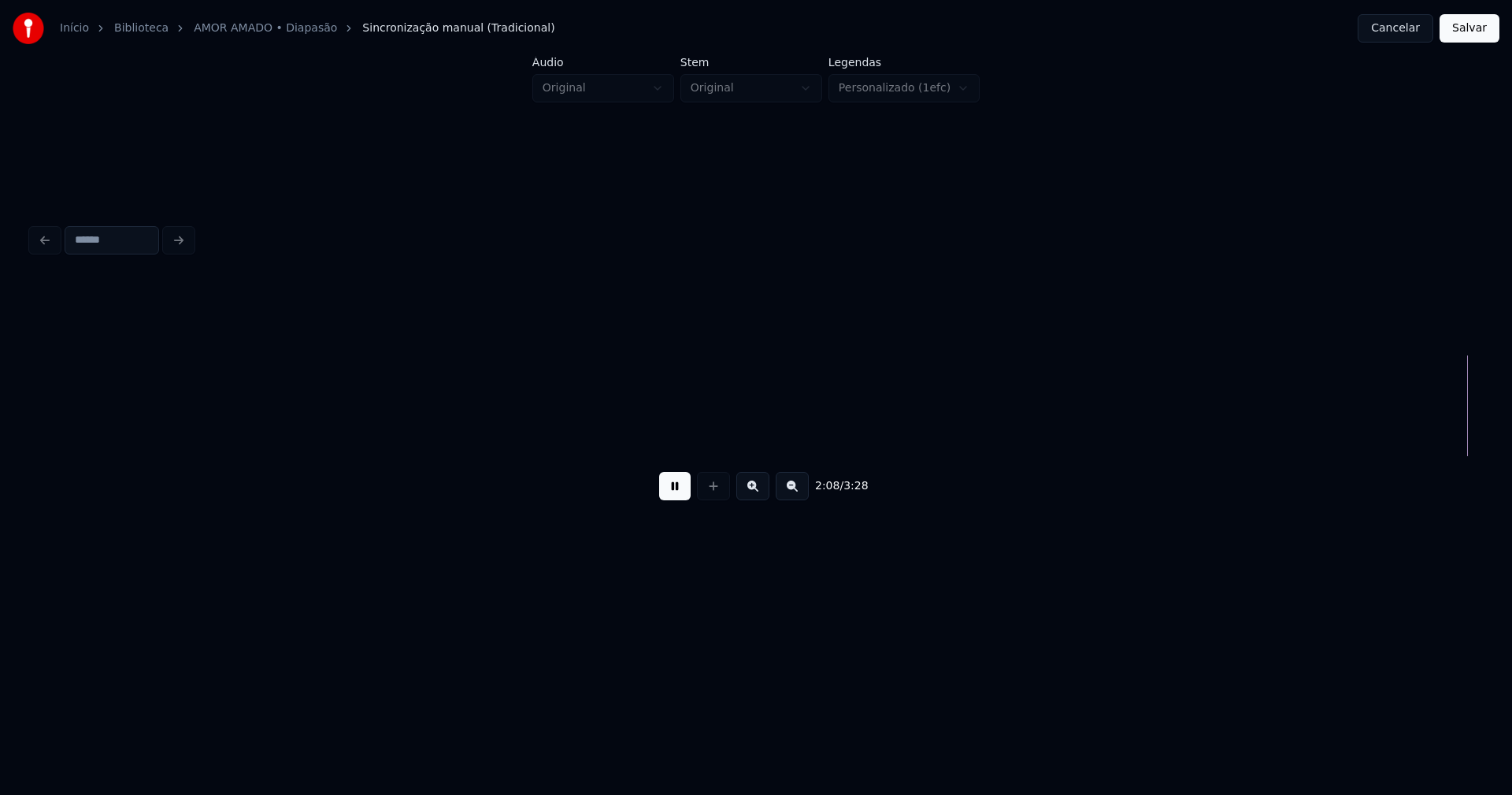
scroll to position [0, 20302]
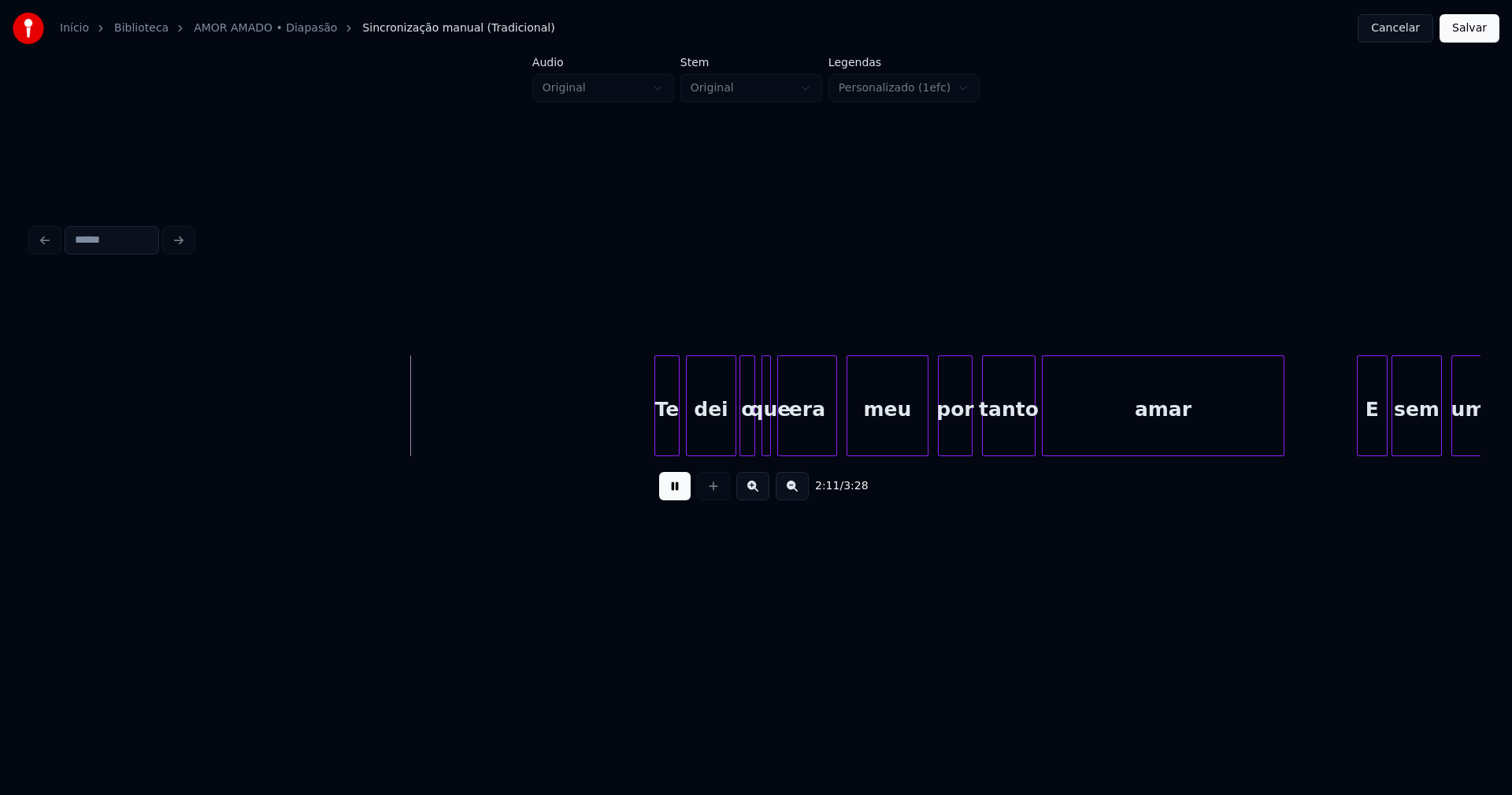
click at [656, 443] on div at bounding box center [657, 405] width 4 height 99
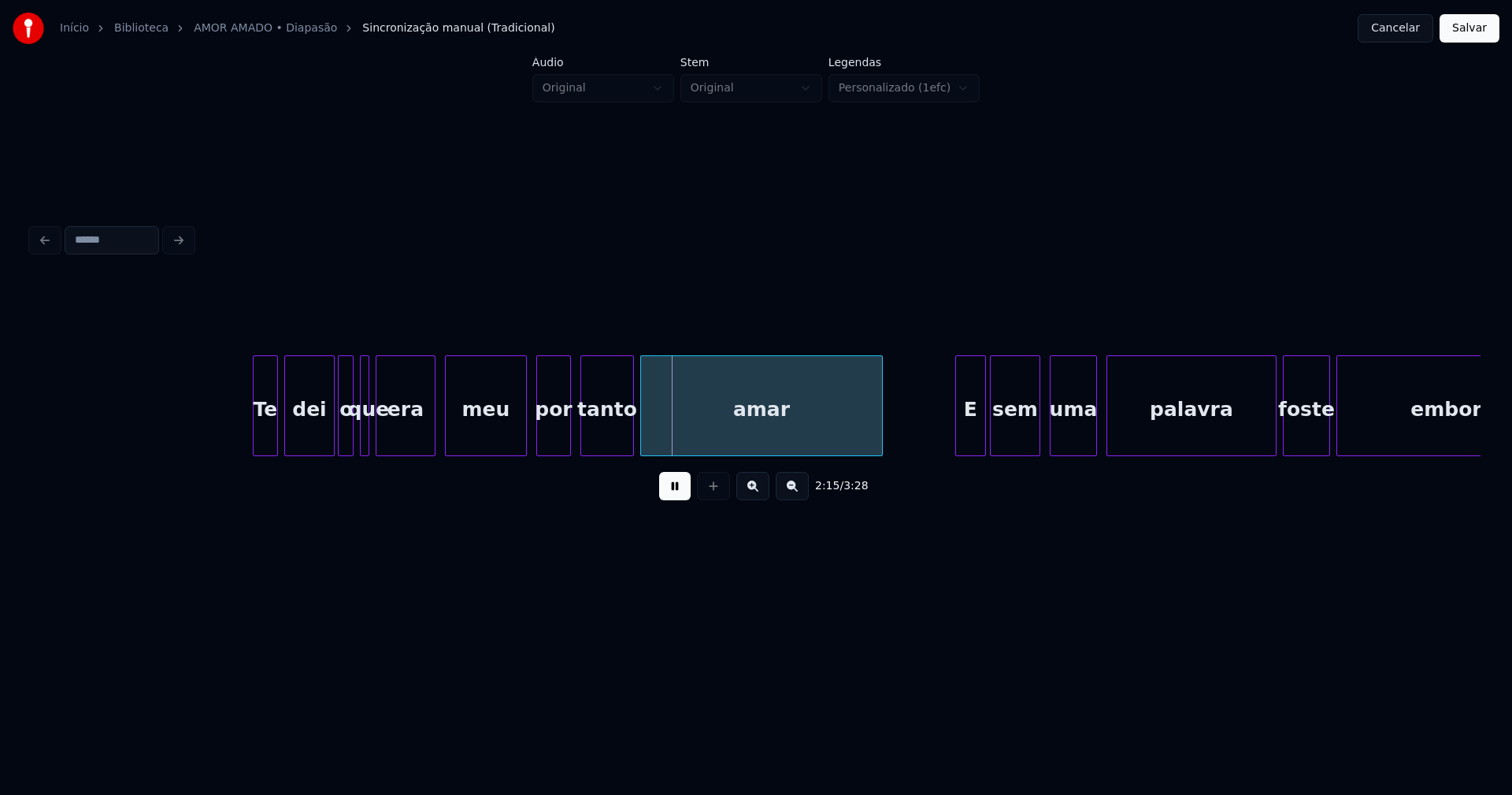
scroll to position [0, 21194]
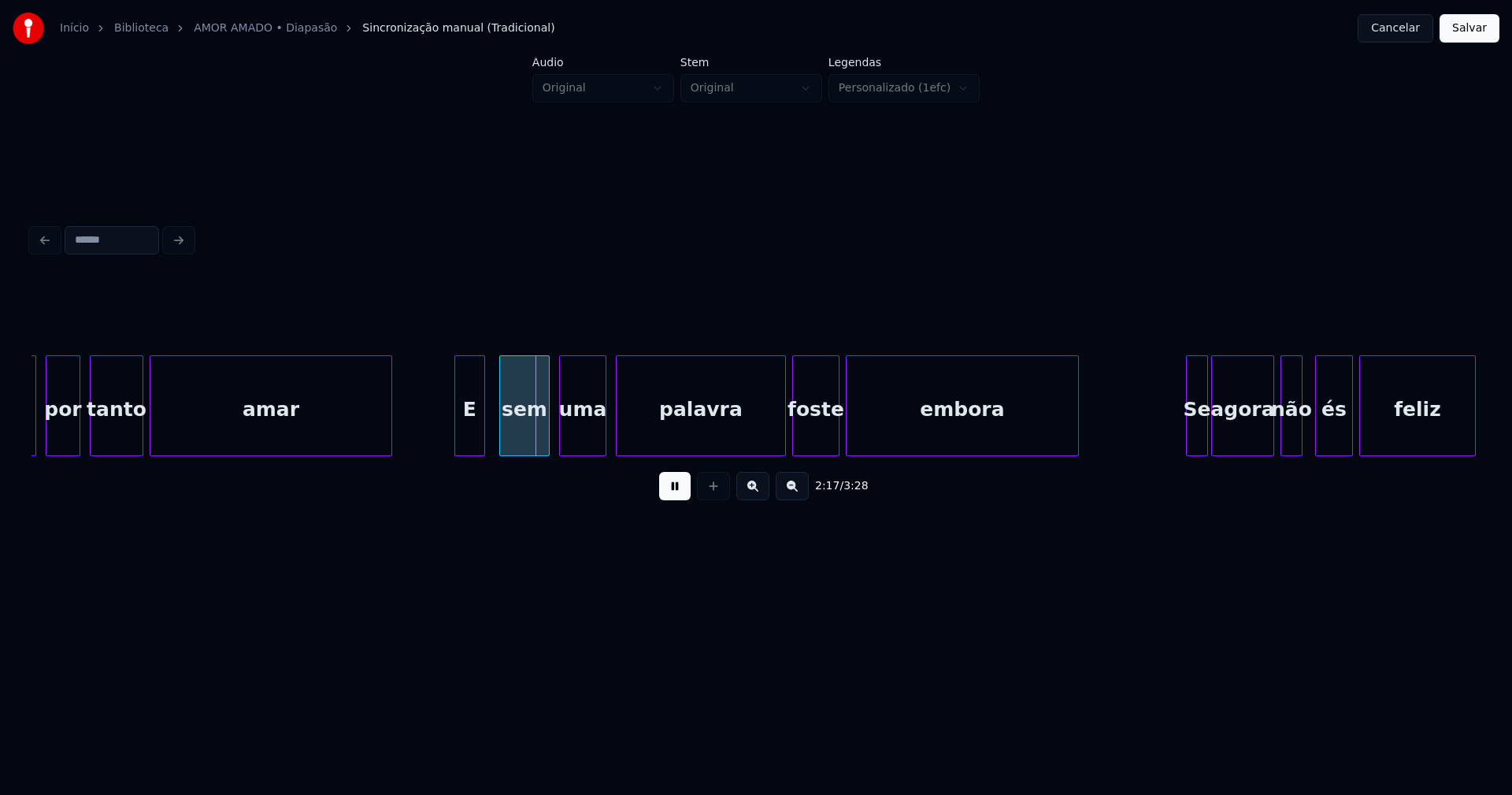
click at [473, 446] on div "E" at bounding box center [469, 410] width 29 height 107
click at [776, 441] on div at bounding box center [774, 405] width 4 height 99
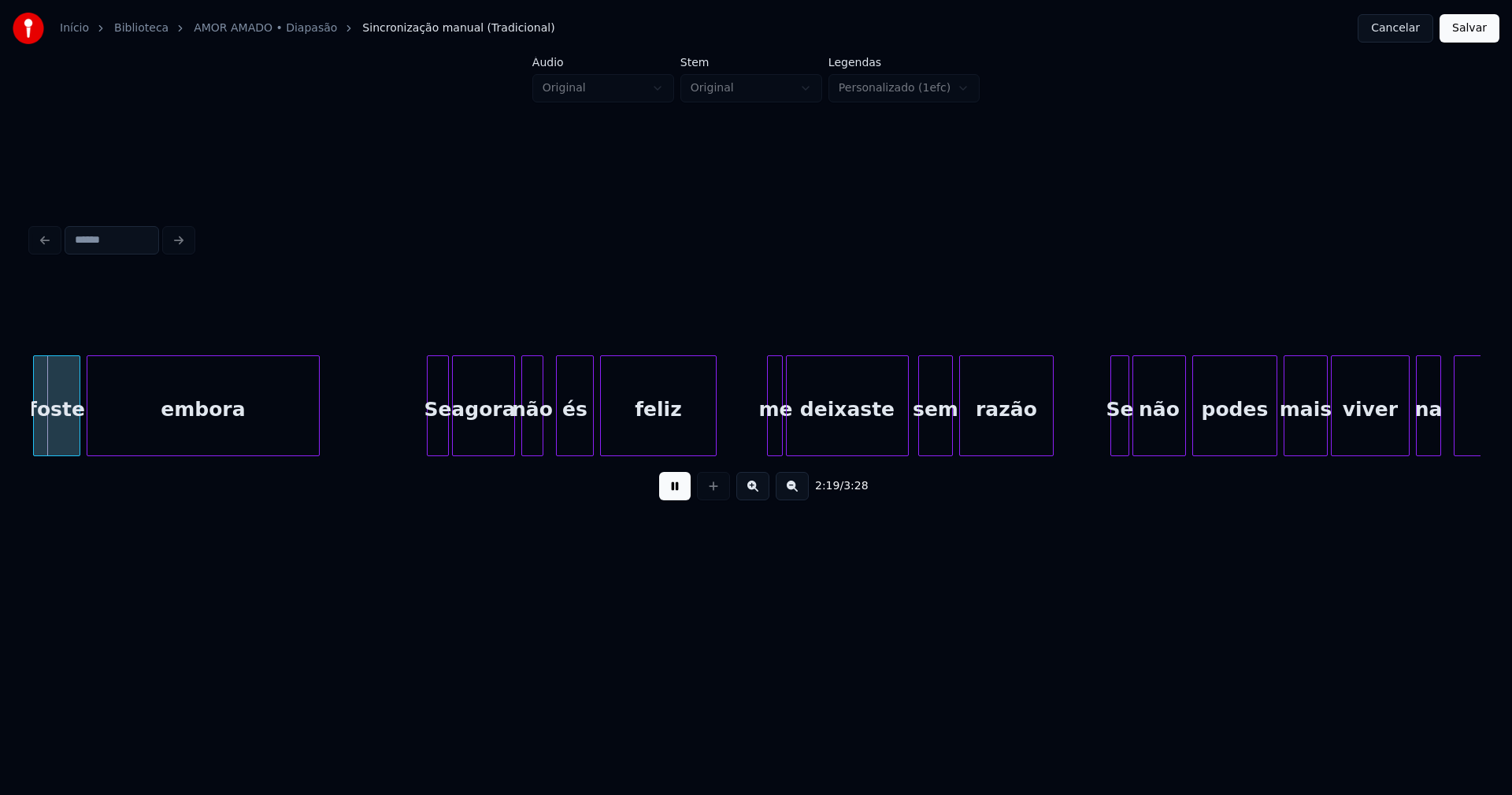
scroll to position [0, 21977]
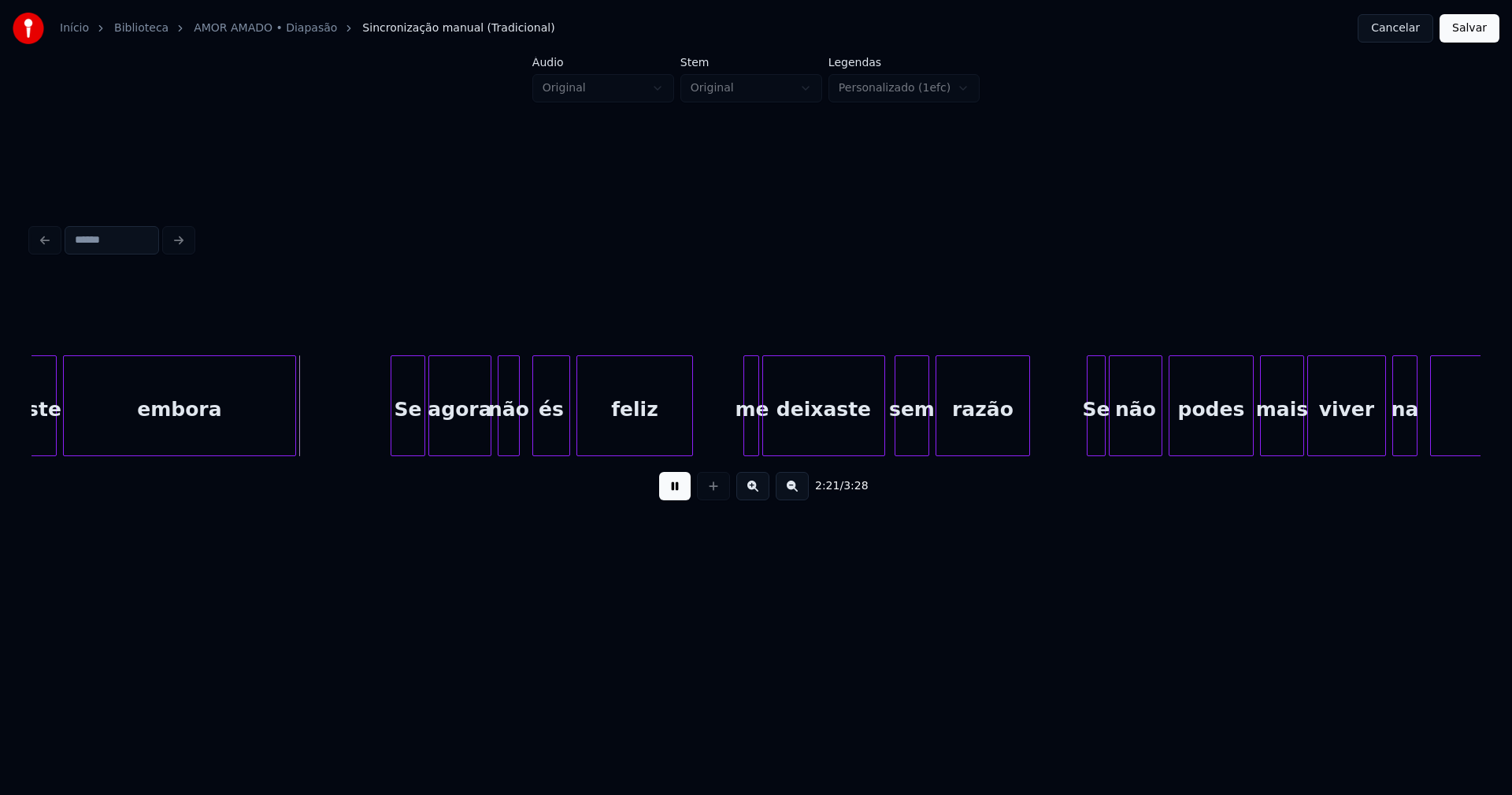
click at [395, 442] on div at bounding box center [393, 405] width 4 height 99
click at [735, 436] on div at bounding box center [735, 405] width 4 height 99
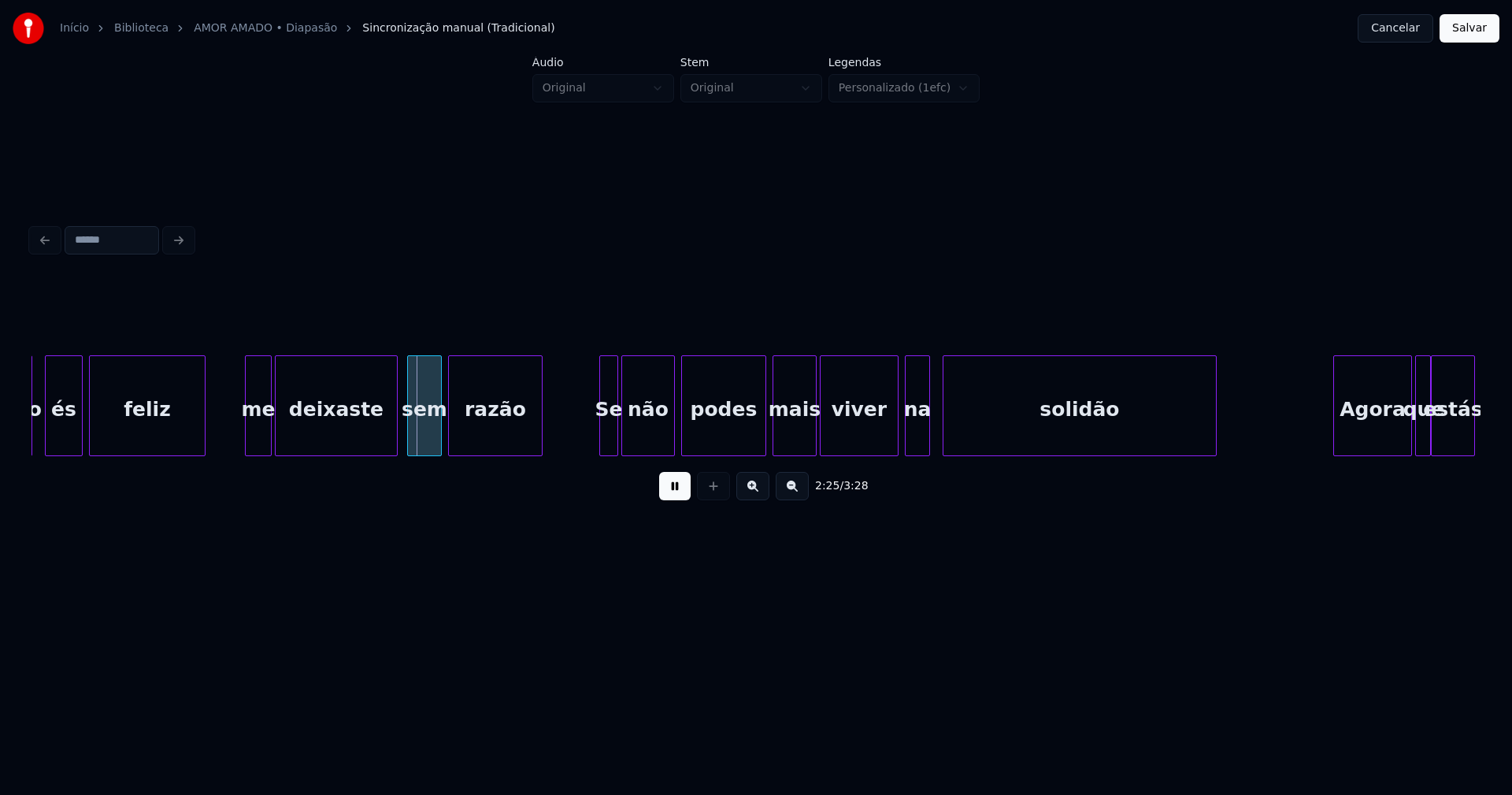
scroll to position [0, 22738]
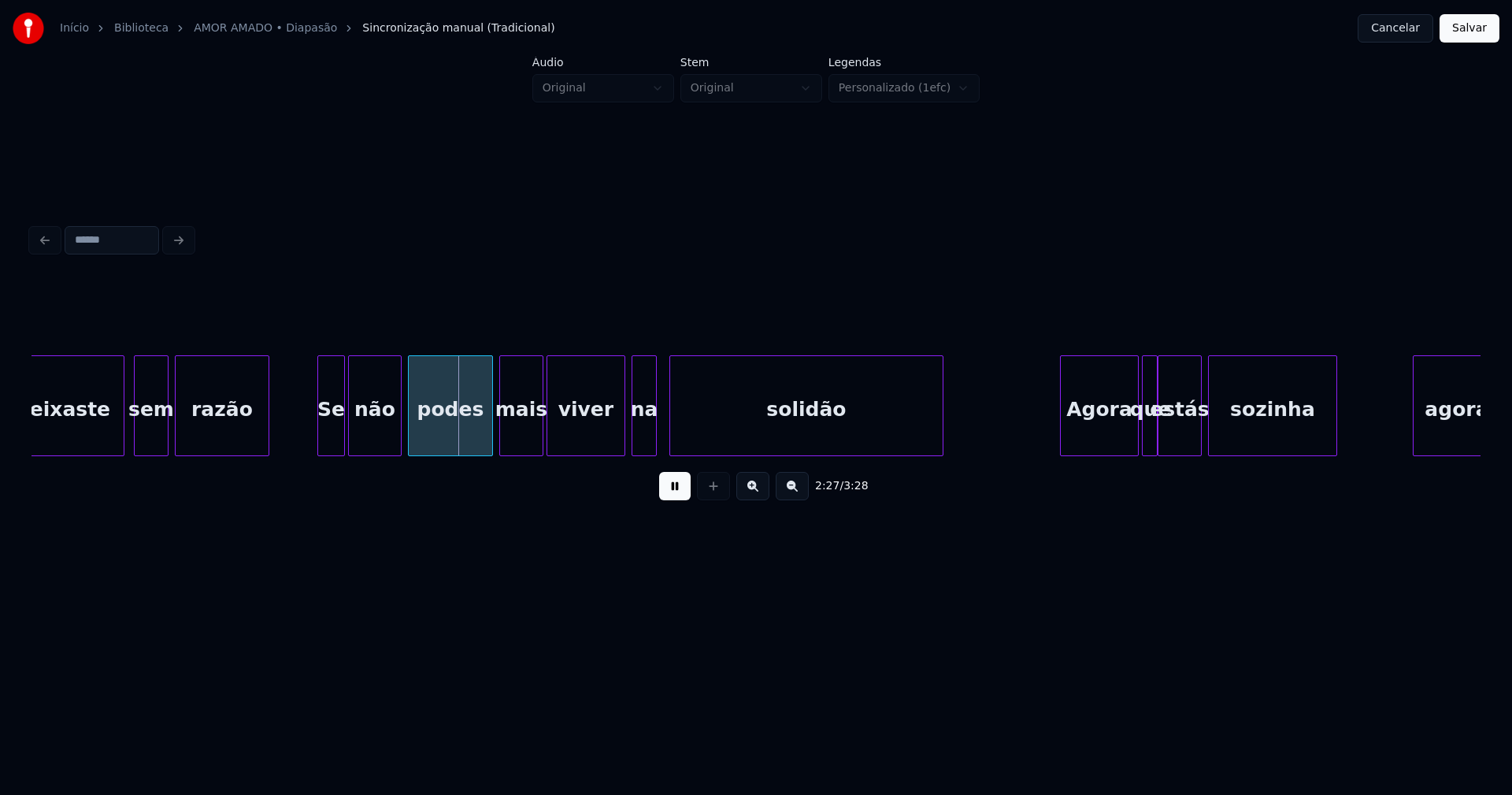
click at [321, 435] on div at bounding box center [319, 405] width 4 height 99
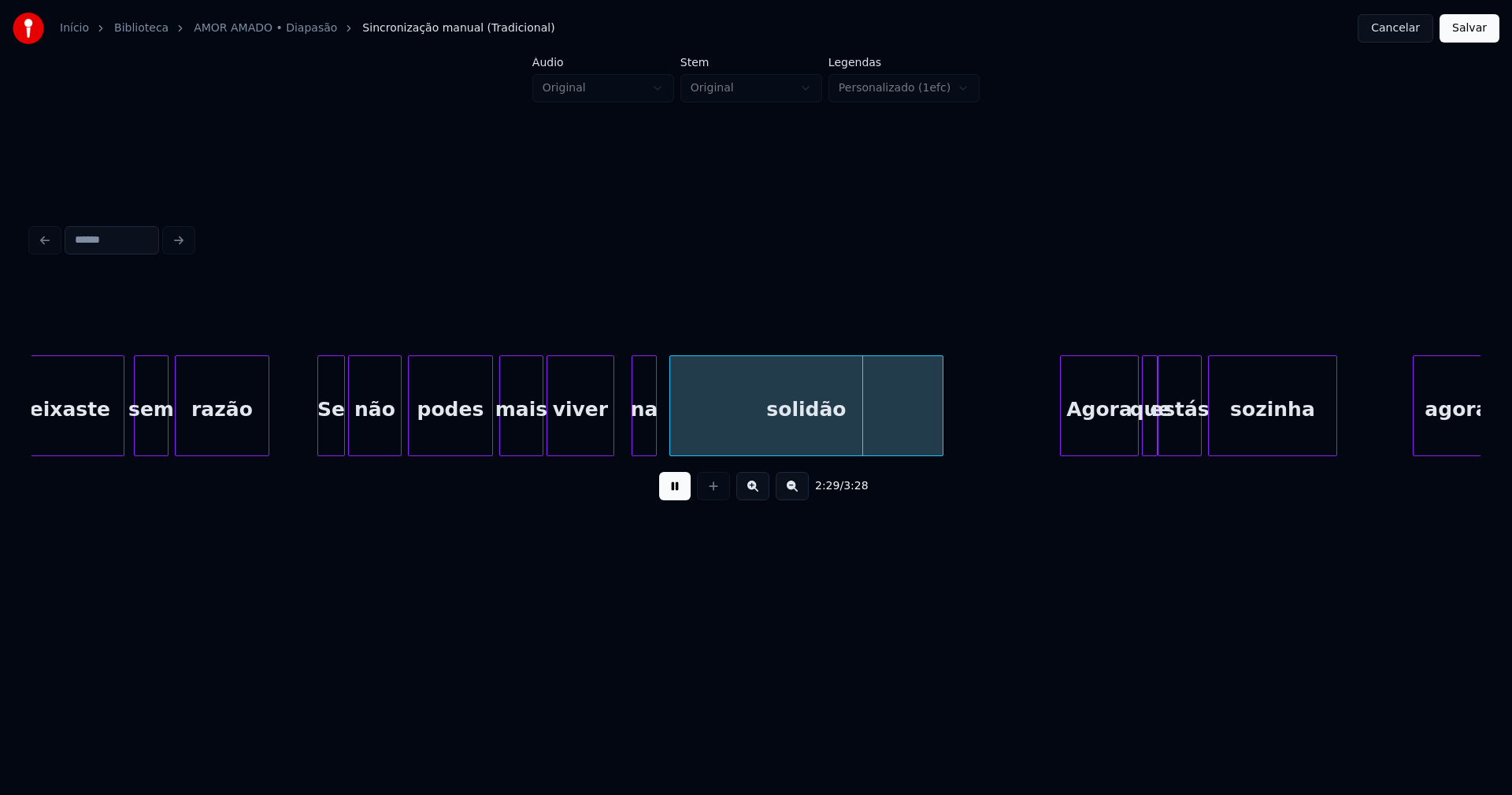
click at [611, 445] on div at bounding box center [610, 405] width 4 height 99
click at [628, 440] on div at bounding box center [627, 405] width 4 height 99
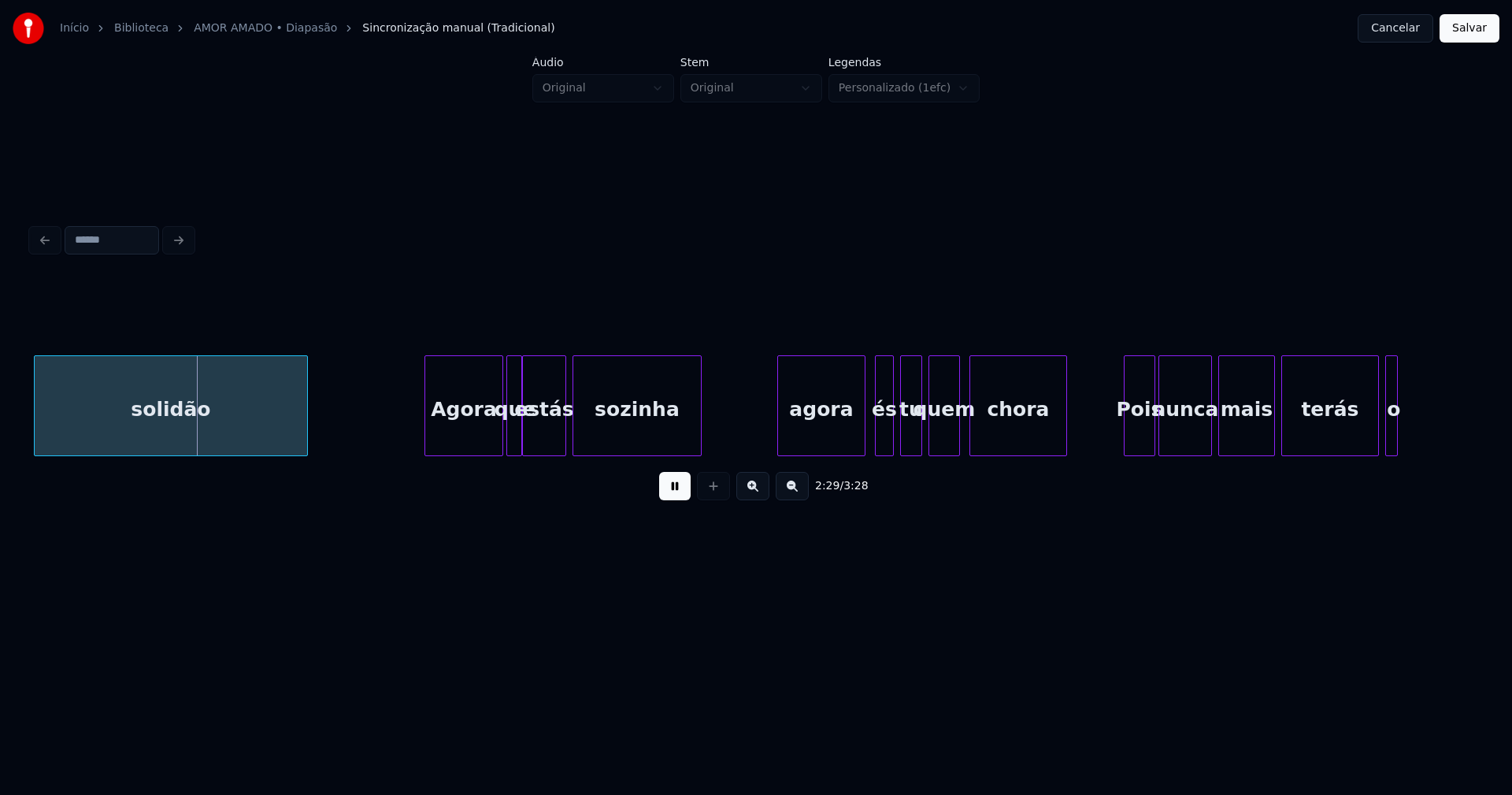
scroll to position [0, 23391]
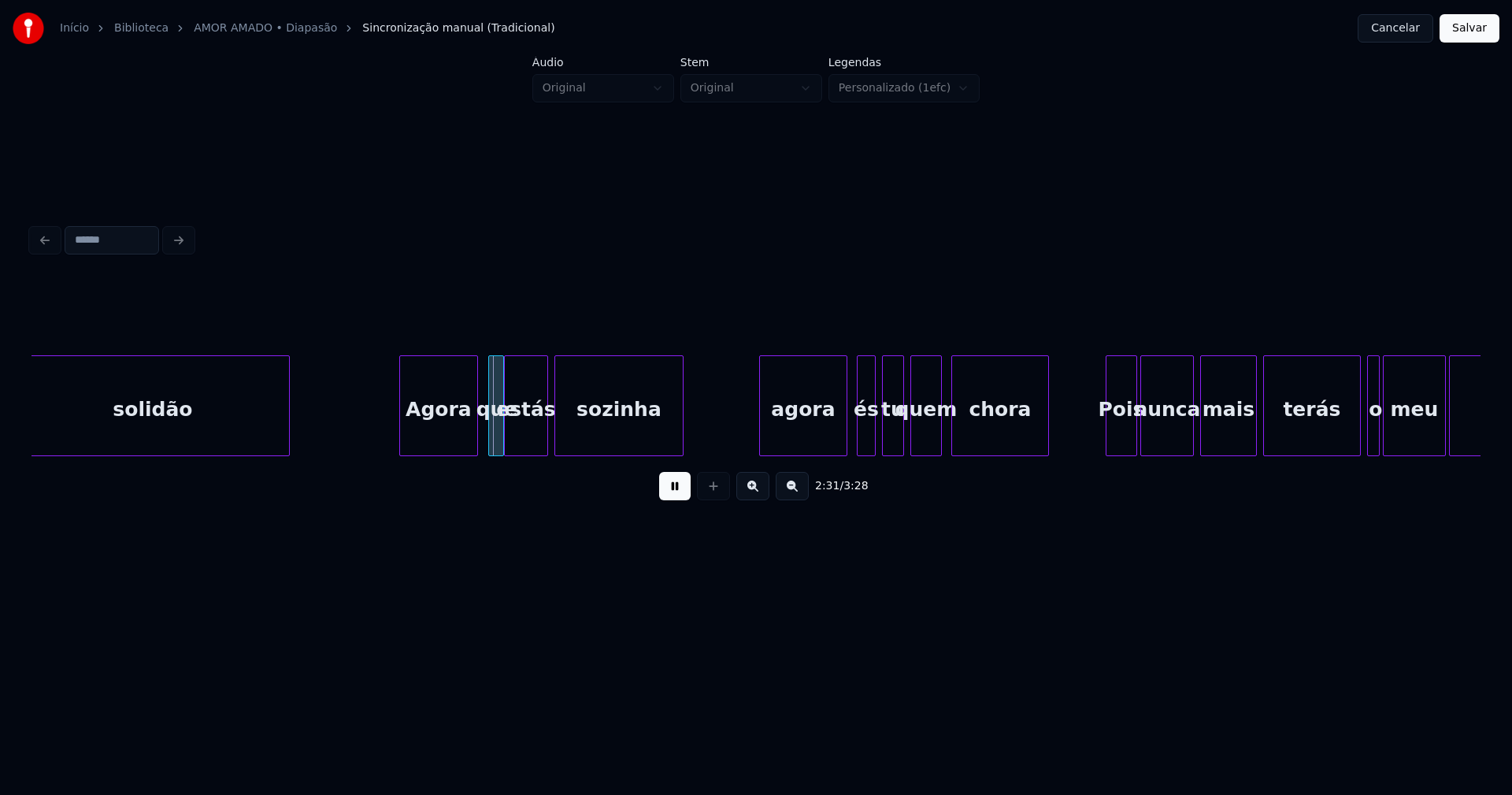
click at [448, 434] on div "Agora" at bounding box center [439, 410] width 77 height 107
click at [516, 434] on div at bounding box center [517, 405] width 4 height 99
click at [508, 433] on div at bounding box center [507, 405] width 4 height 99
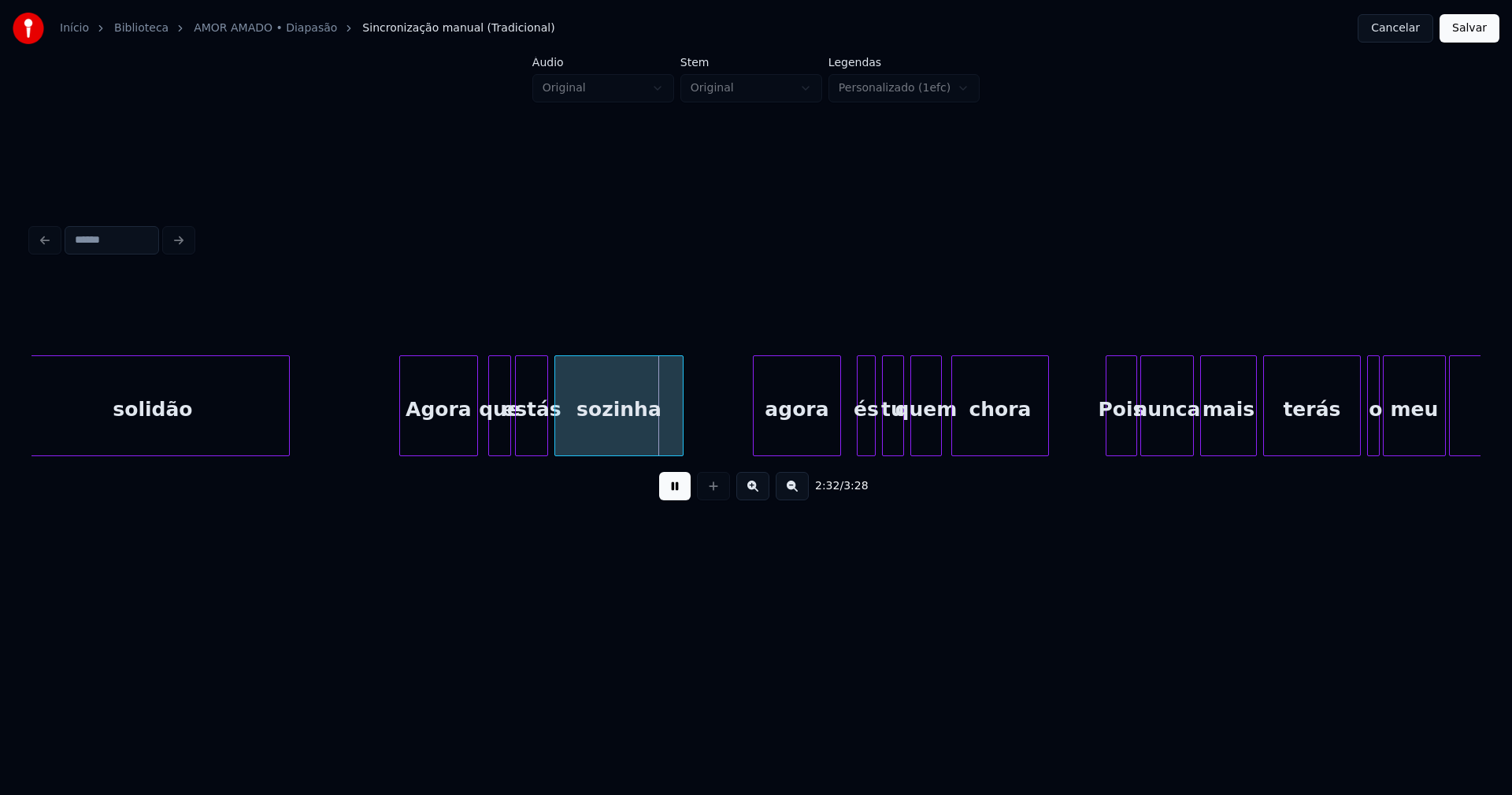
click at [786, 426] on div "agora" at bounding box center [796, 410] width 86 height 107
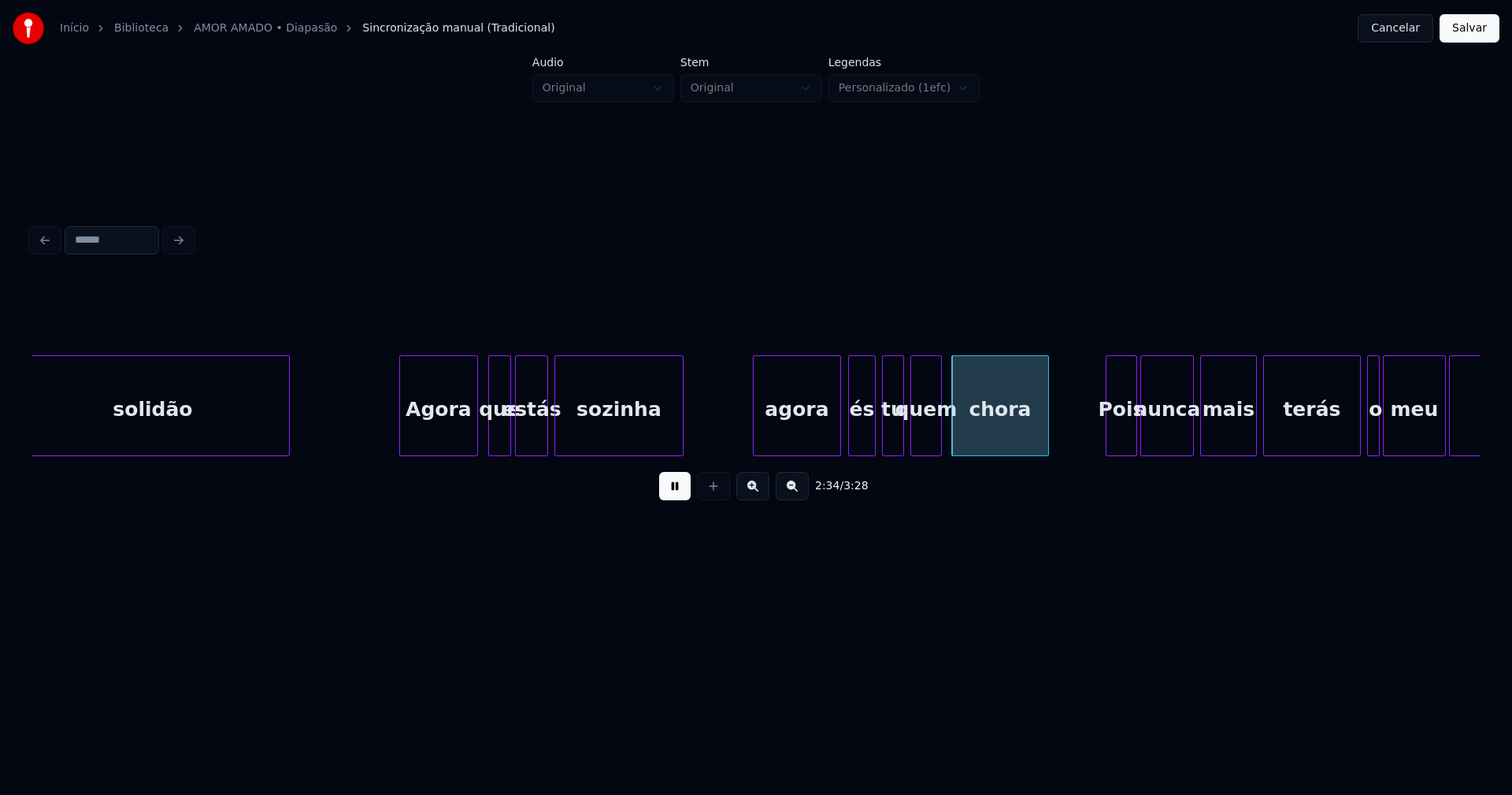
click at [850, 437] on div at bounding box center [851, 405] width 4 height 99
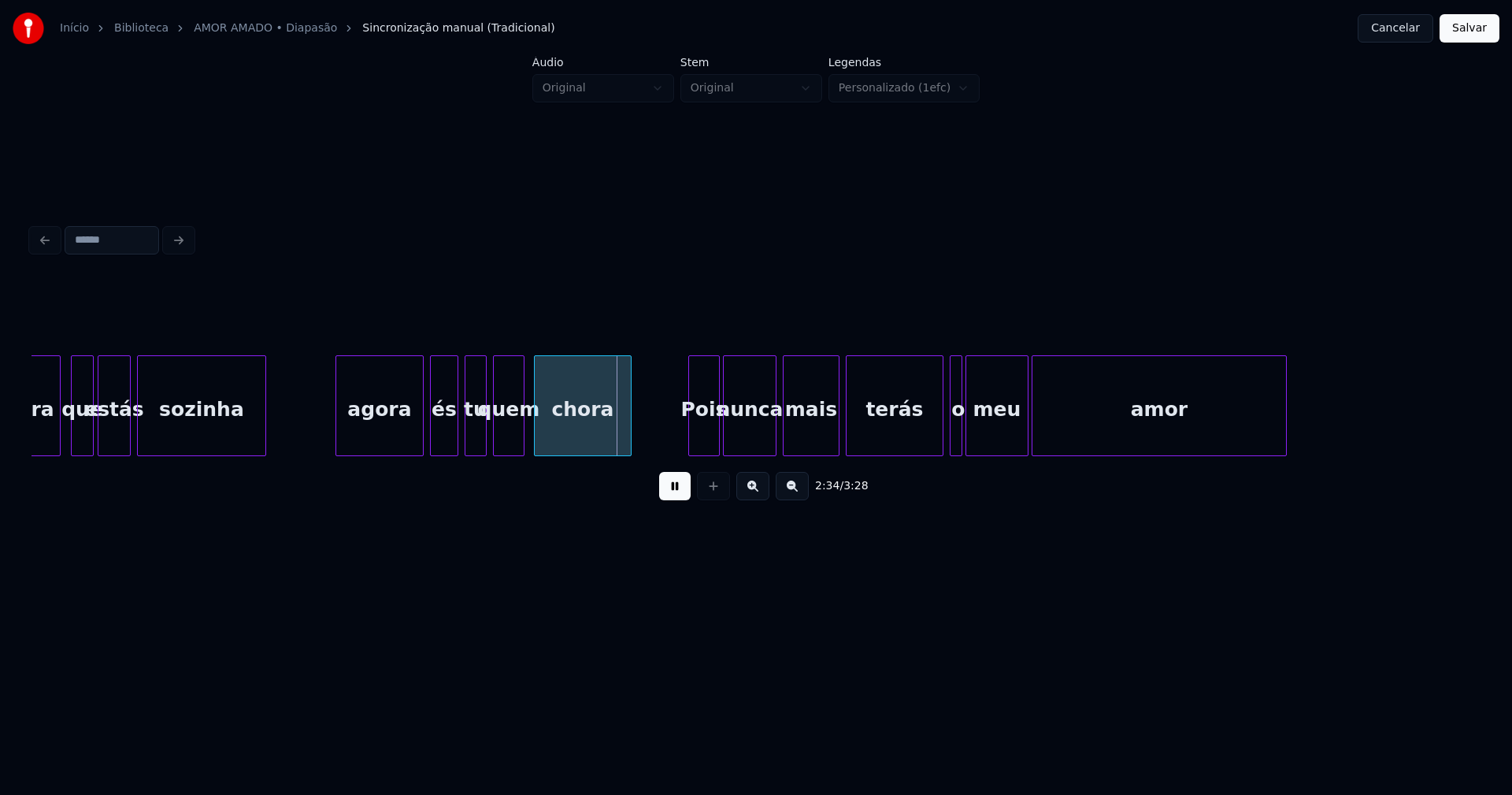
scroll to position [0, 23937]
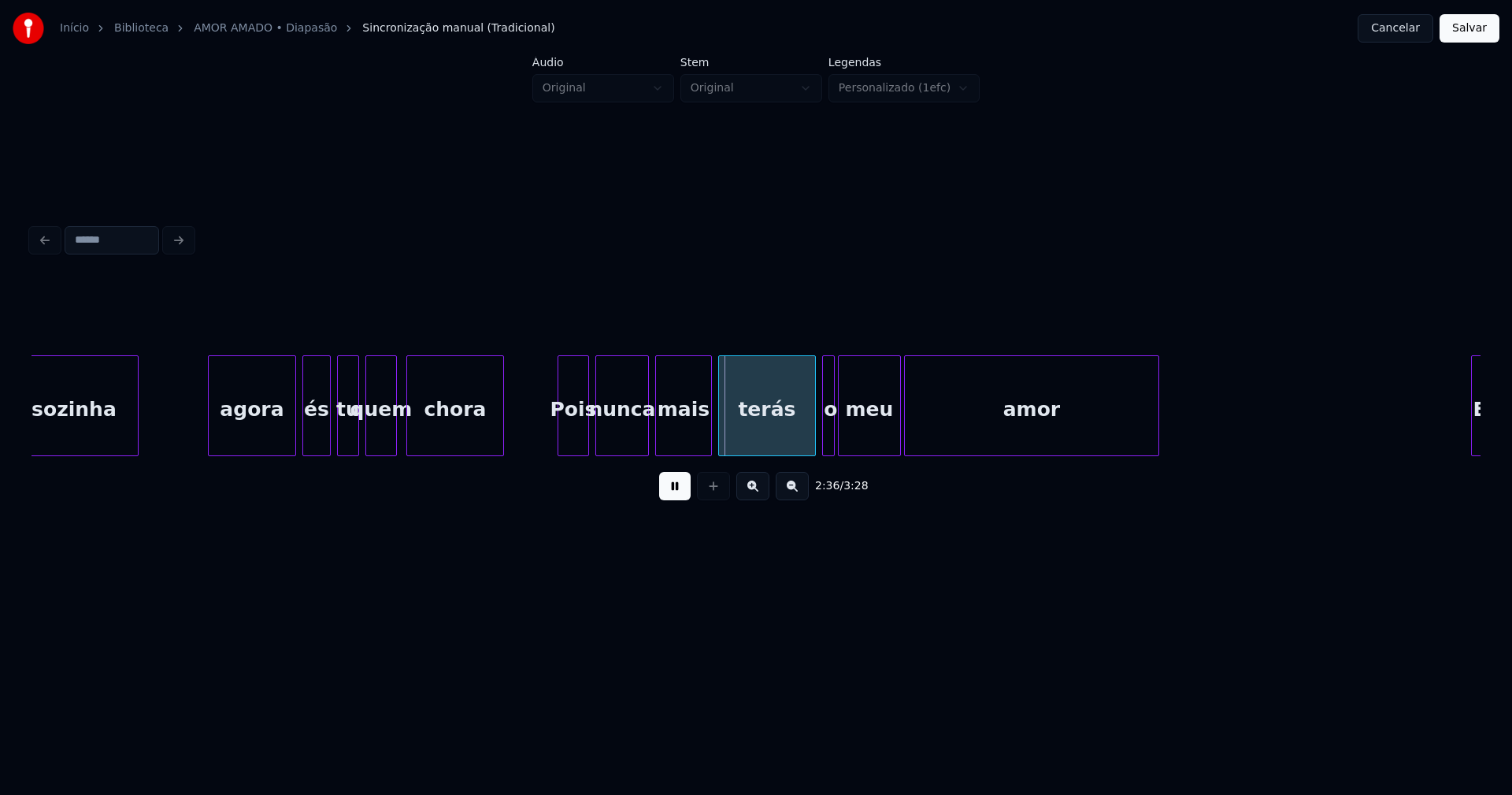
click at [575, 442] on div "Pois" at bounding box center [573, 410] width 30 height 107
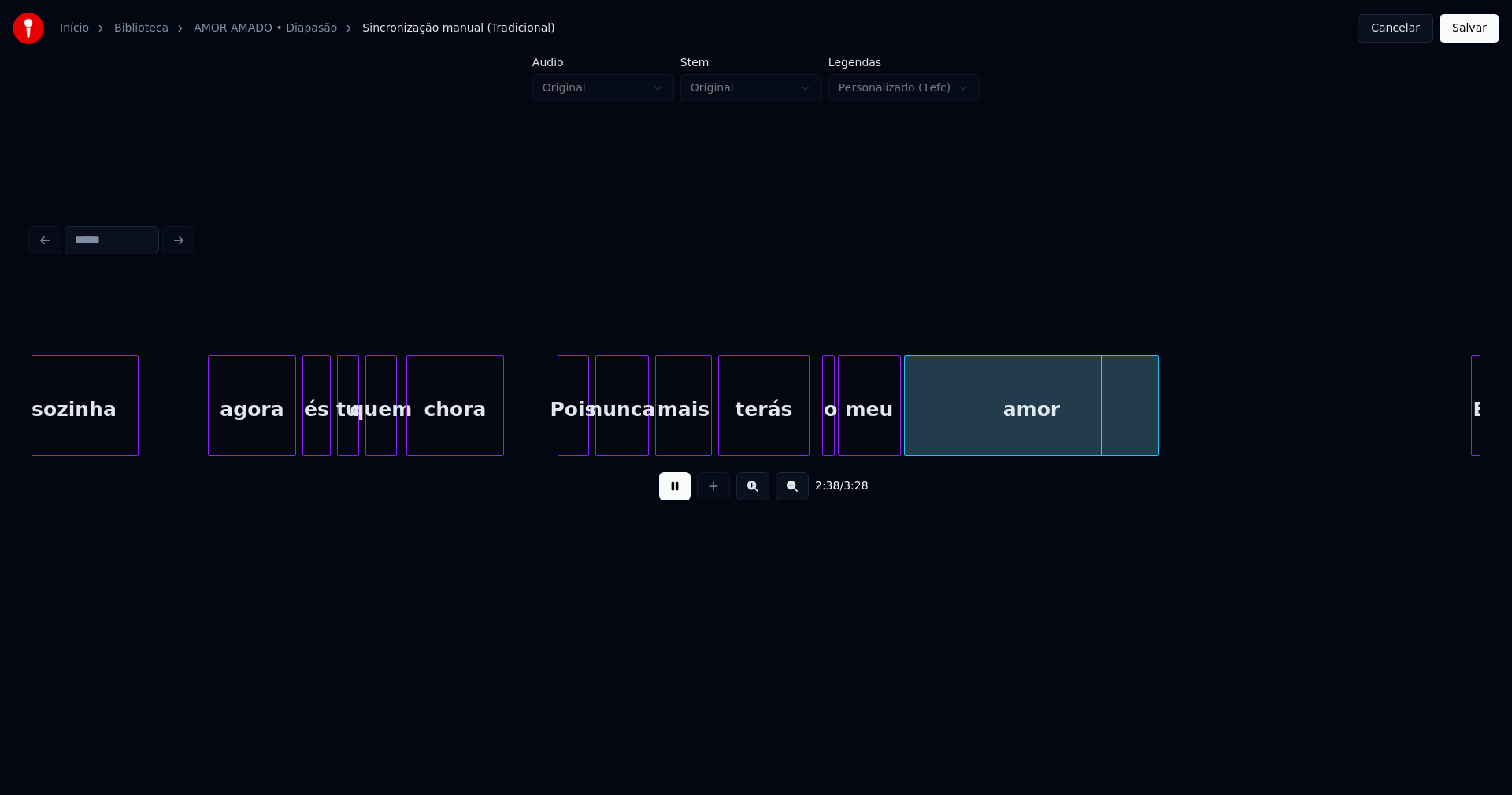
click at [805, 440] on div at bounding box center [805, 405] width 4 height 99
click at [820, 438] on div at bounding box center [821, 405] width 4 height 99
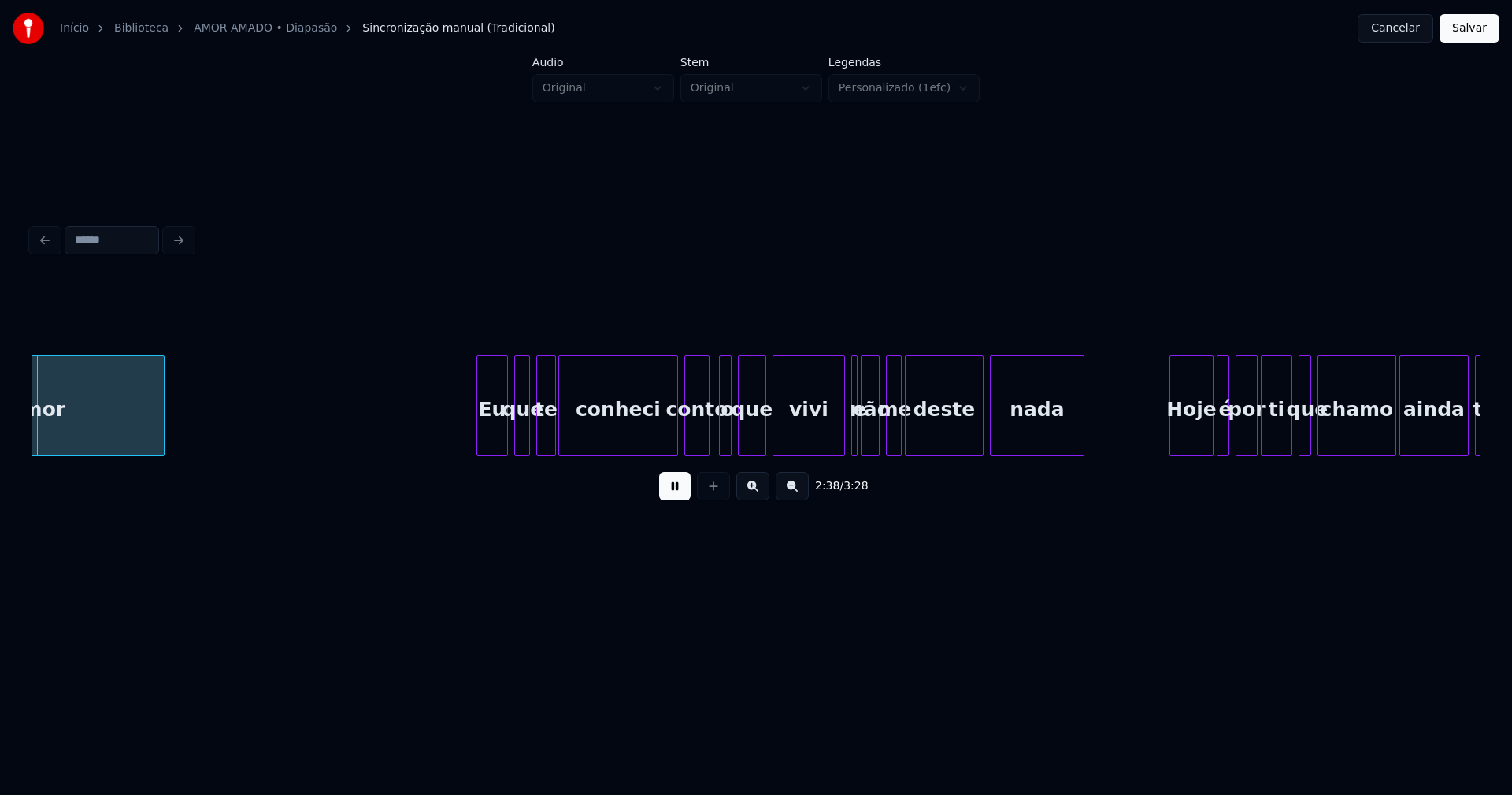
scroll to position [0, 24956]
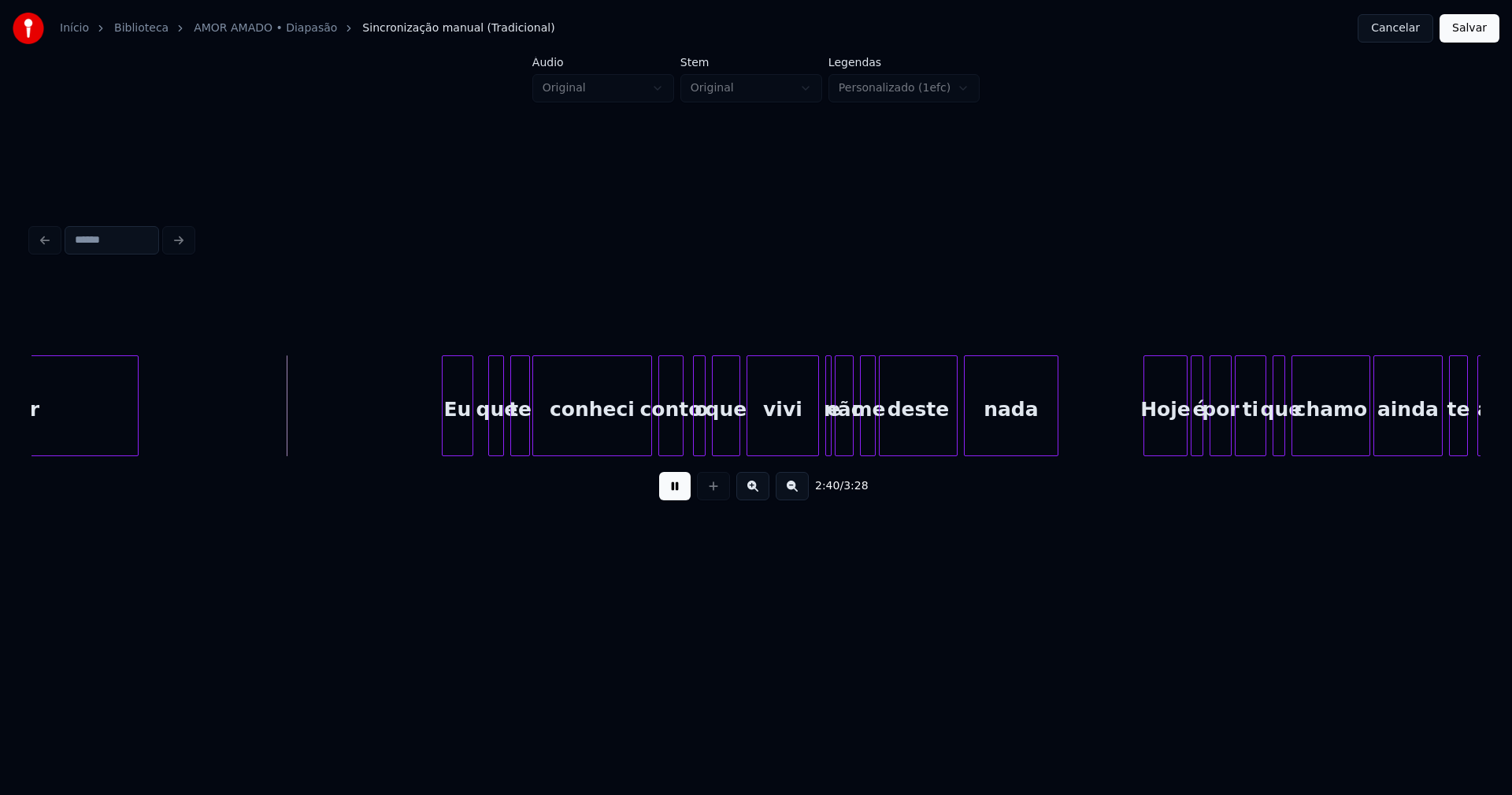
click at [464, 441] on div "Eu" at bounding box center [457, 410] width 30 height 107
click at [641, 441] on div at bounding box center [642, 405] width 4 height 99
click at [806, 439] on div at bounding box center [807, 405] width 4 height 99
click at [829, 437] on div at bounding box center [831, 405] width 4 height 99
click at [820, 364] on div "e" at bounding box center [824, 405] width 10 height 101
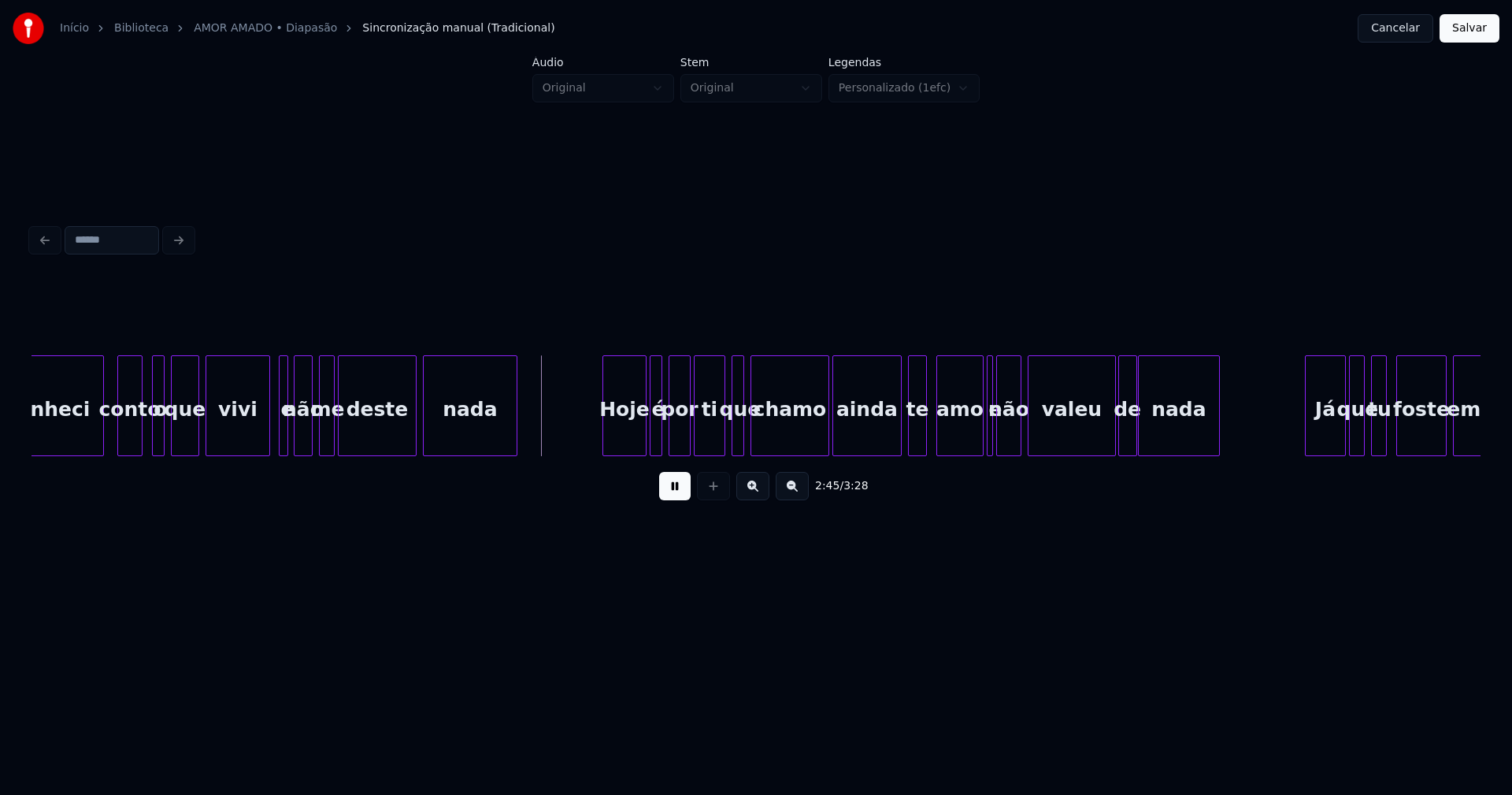
scroll to position [0, 25589]
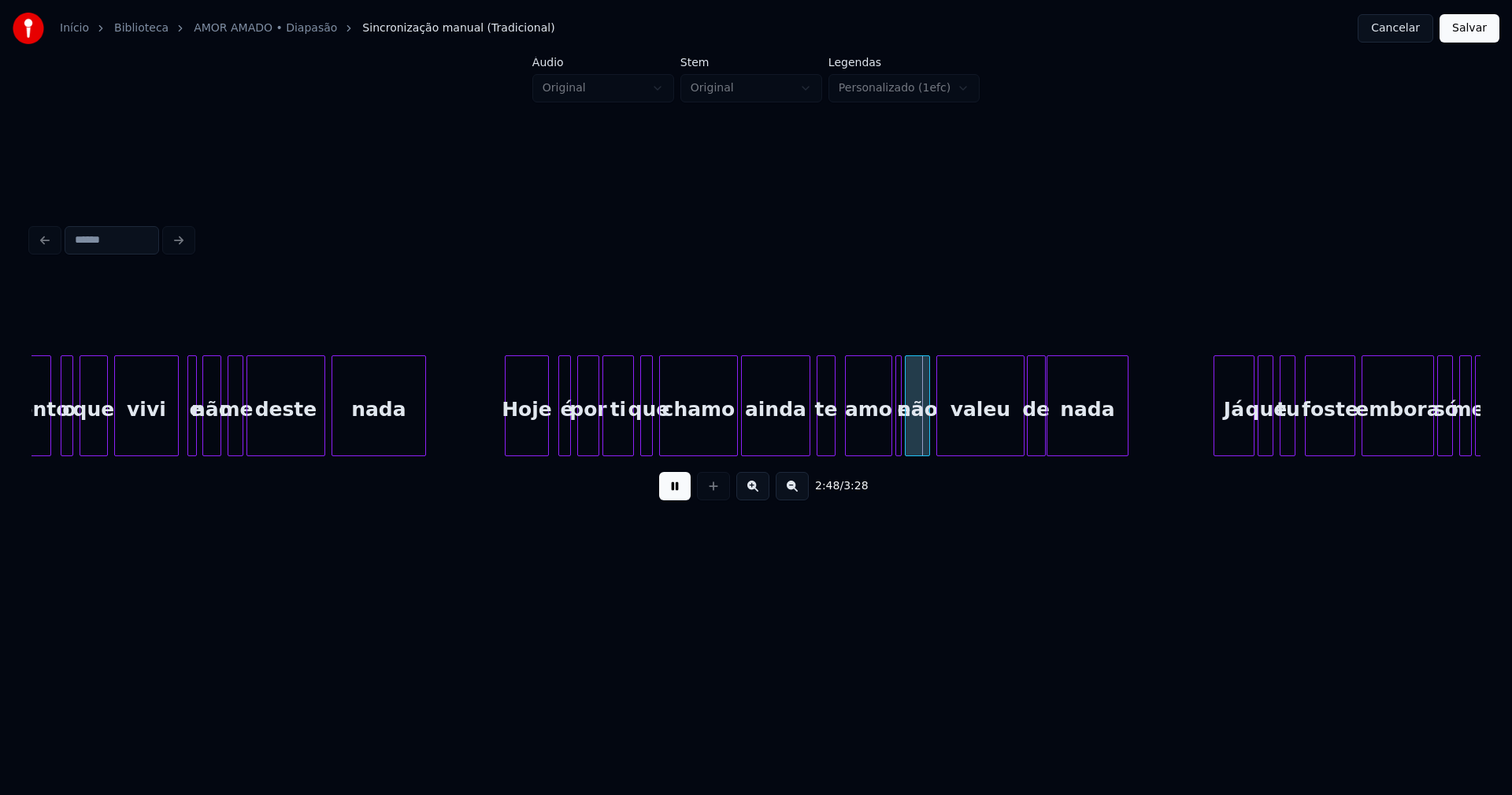
click at [537, 442] on div "Hoje" at bounding box center [527, 410] width 43 height 107
click at [557, 434] on div "é" at bounding box center [562, 410] width 16 height 107
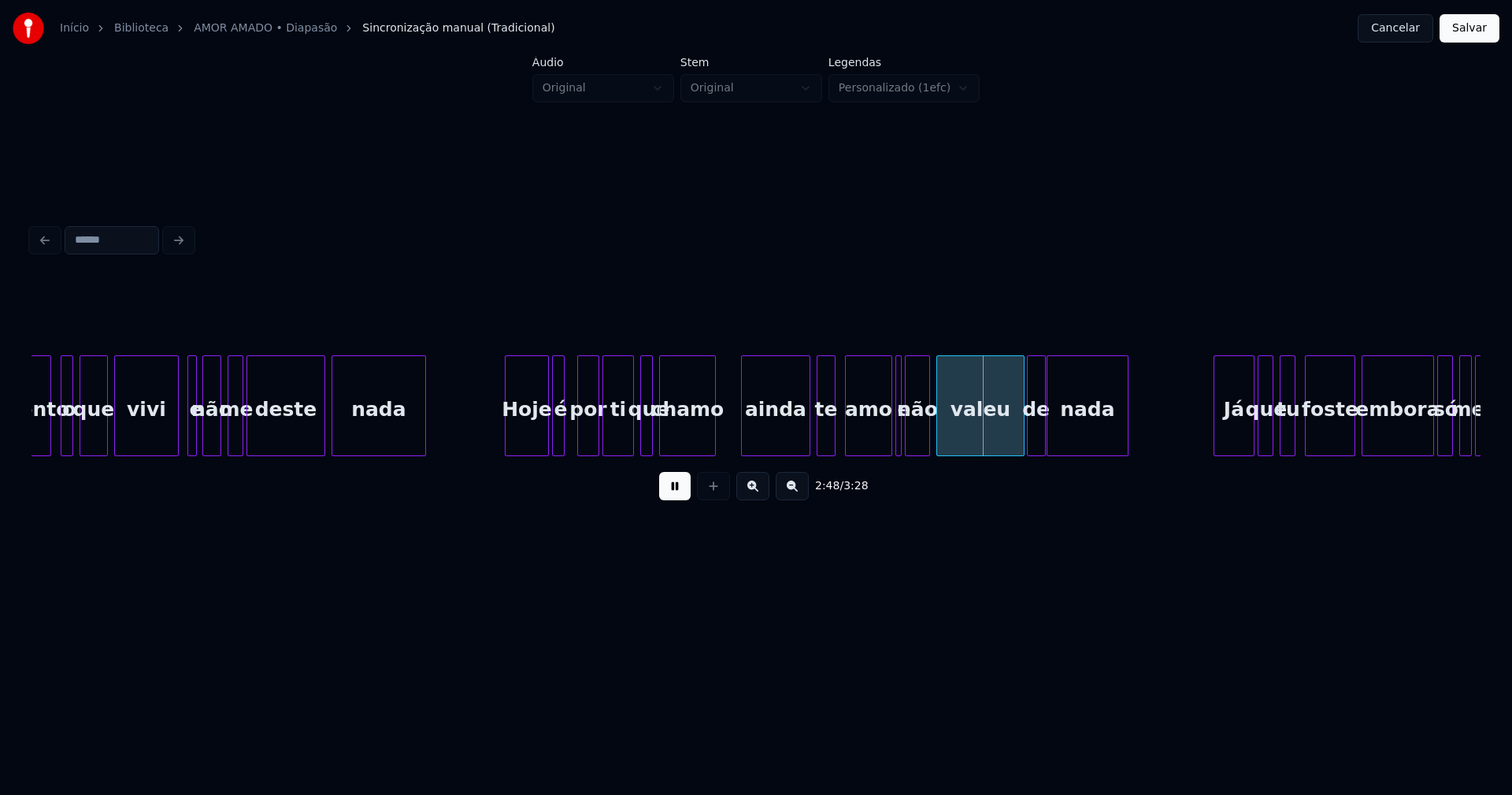
click at [710, 446] on div at bounding box center [712, 405] width 4 height 99
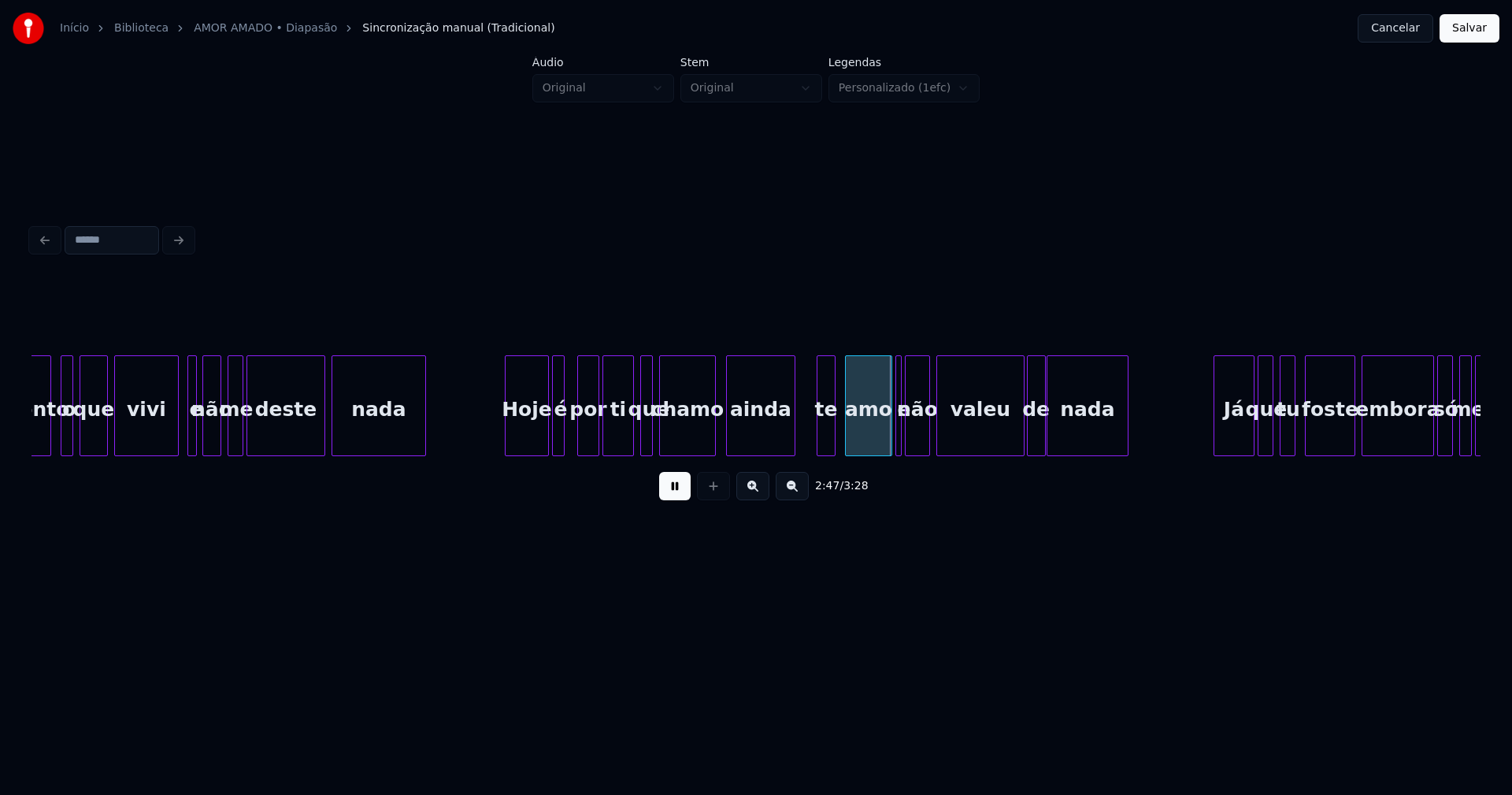
click at [740, 442] on div "ainda" at bounding box center [761, 410] width 68 height 107
click at [817, 440] on div at bounding box center [815, 405] width 4 height 99
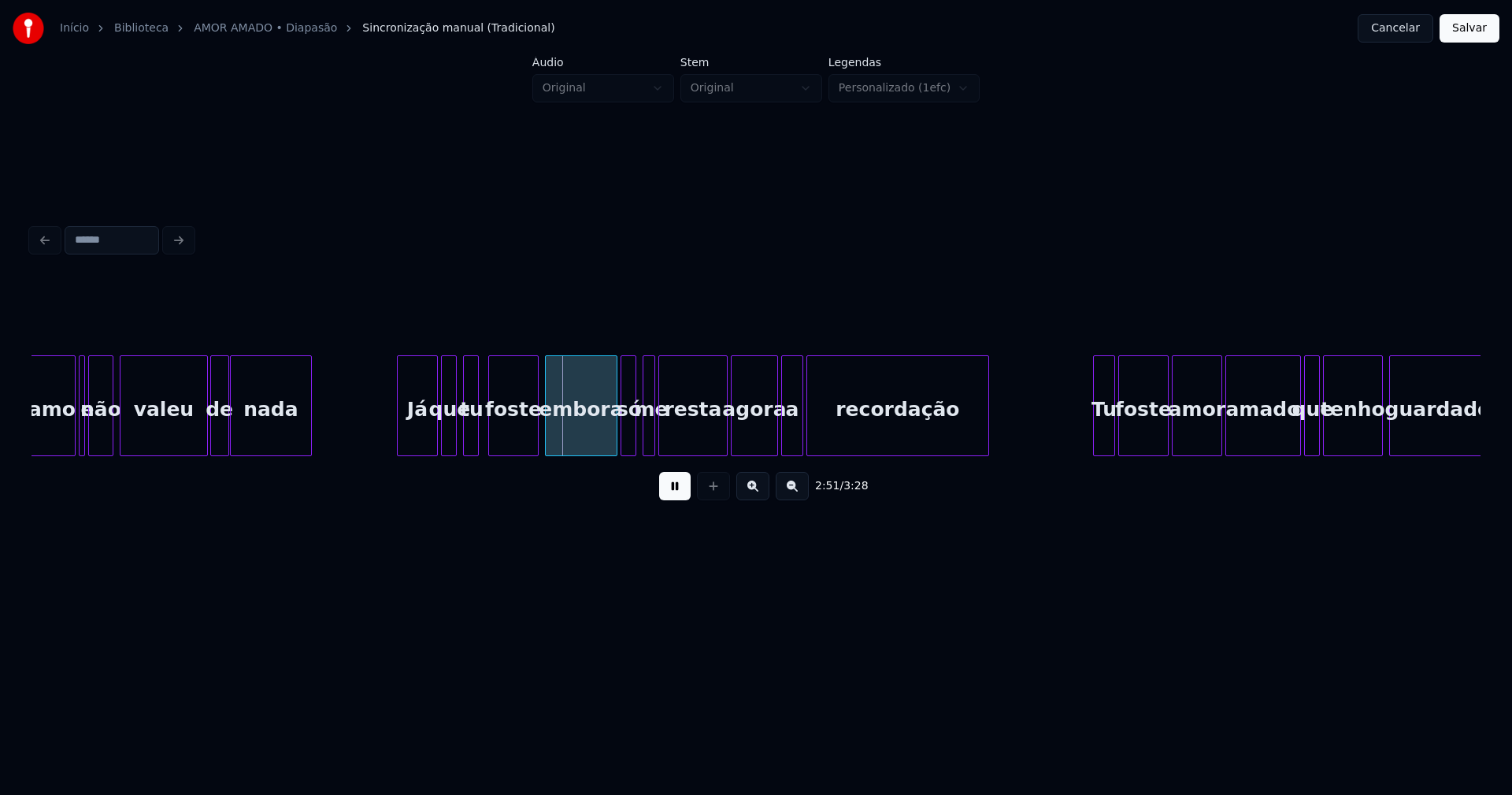
scroll to position [0, 26424]
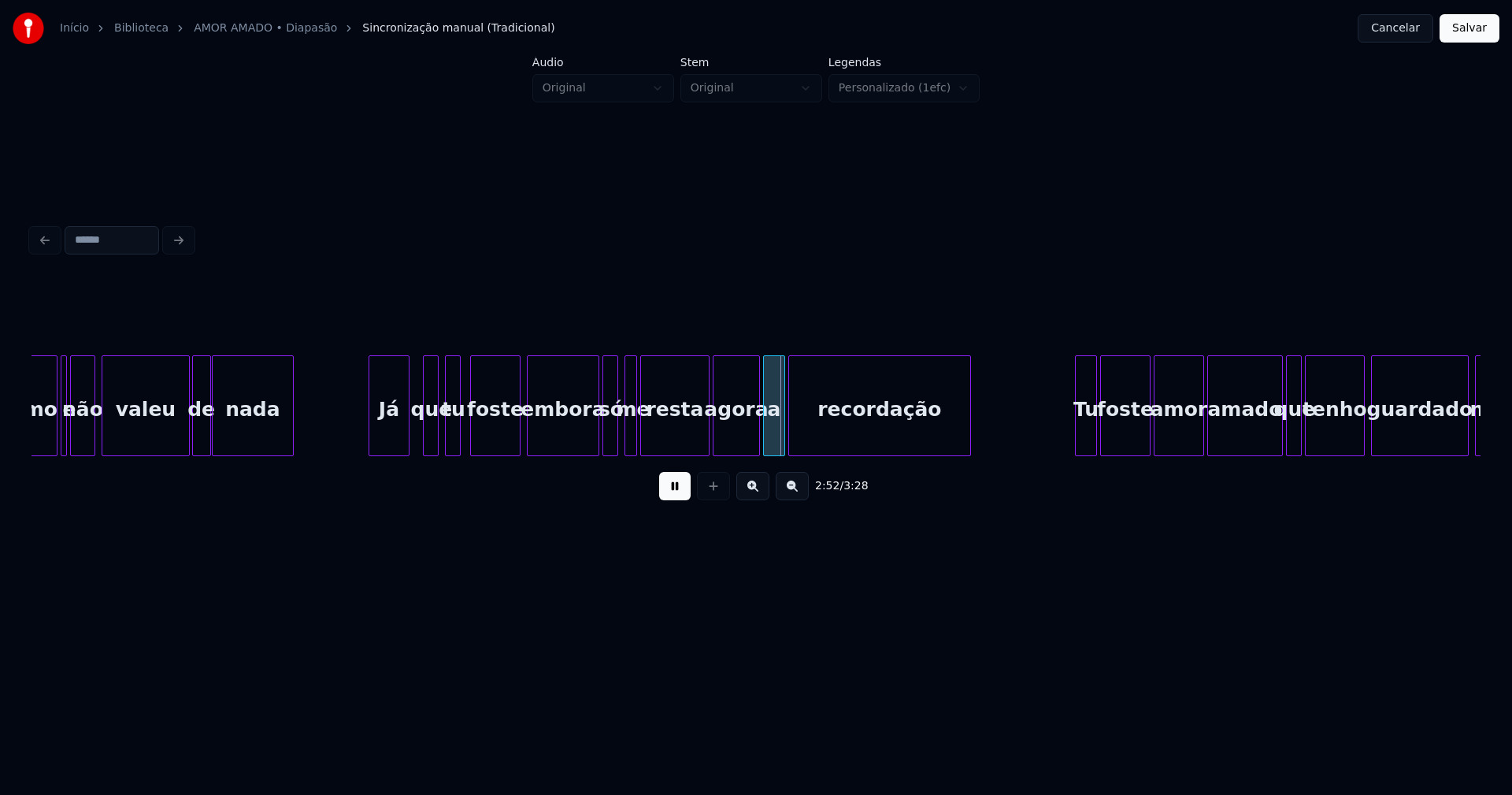
click at [392, 440] on div "Já" at bounding box center [389, 410] width 39 height 107
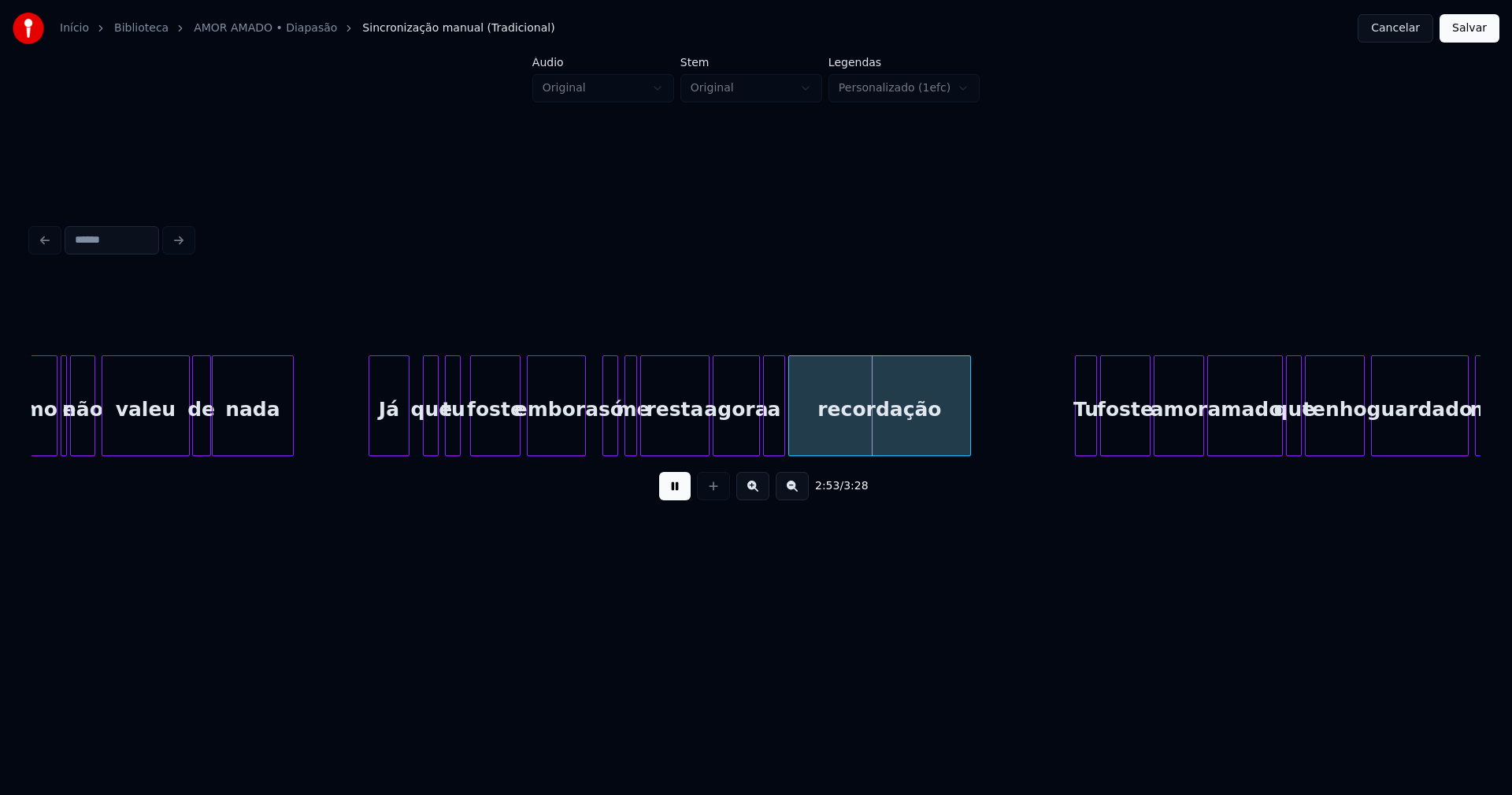
click at [581, 449] on div "embora" at bounding box center [556, 405] width 59 height 101
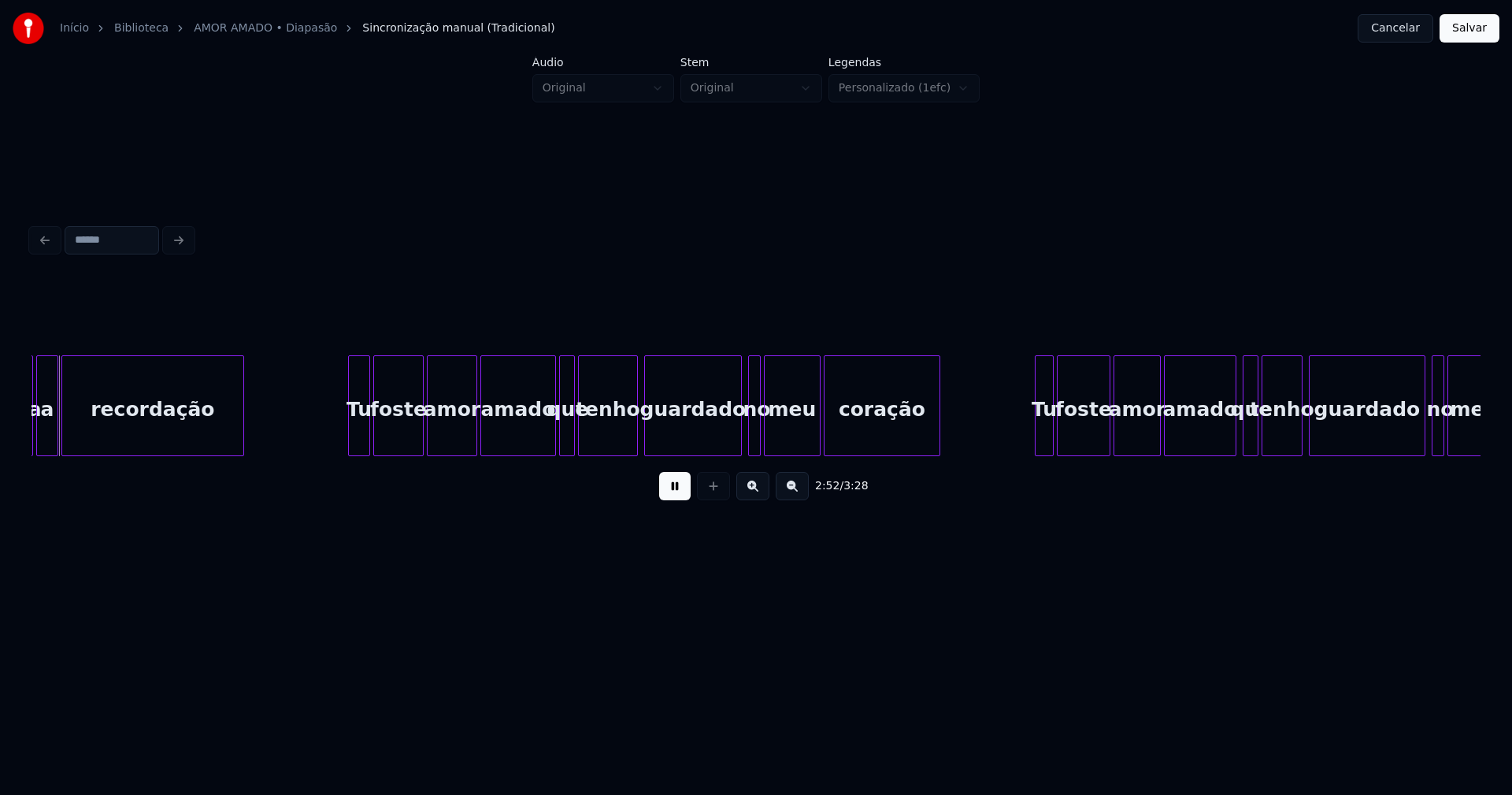
scroll to position [0, 27169]
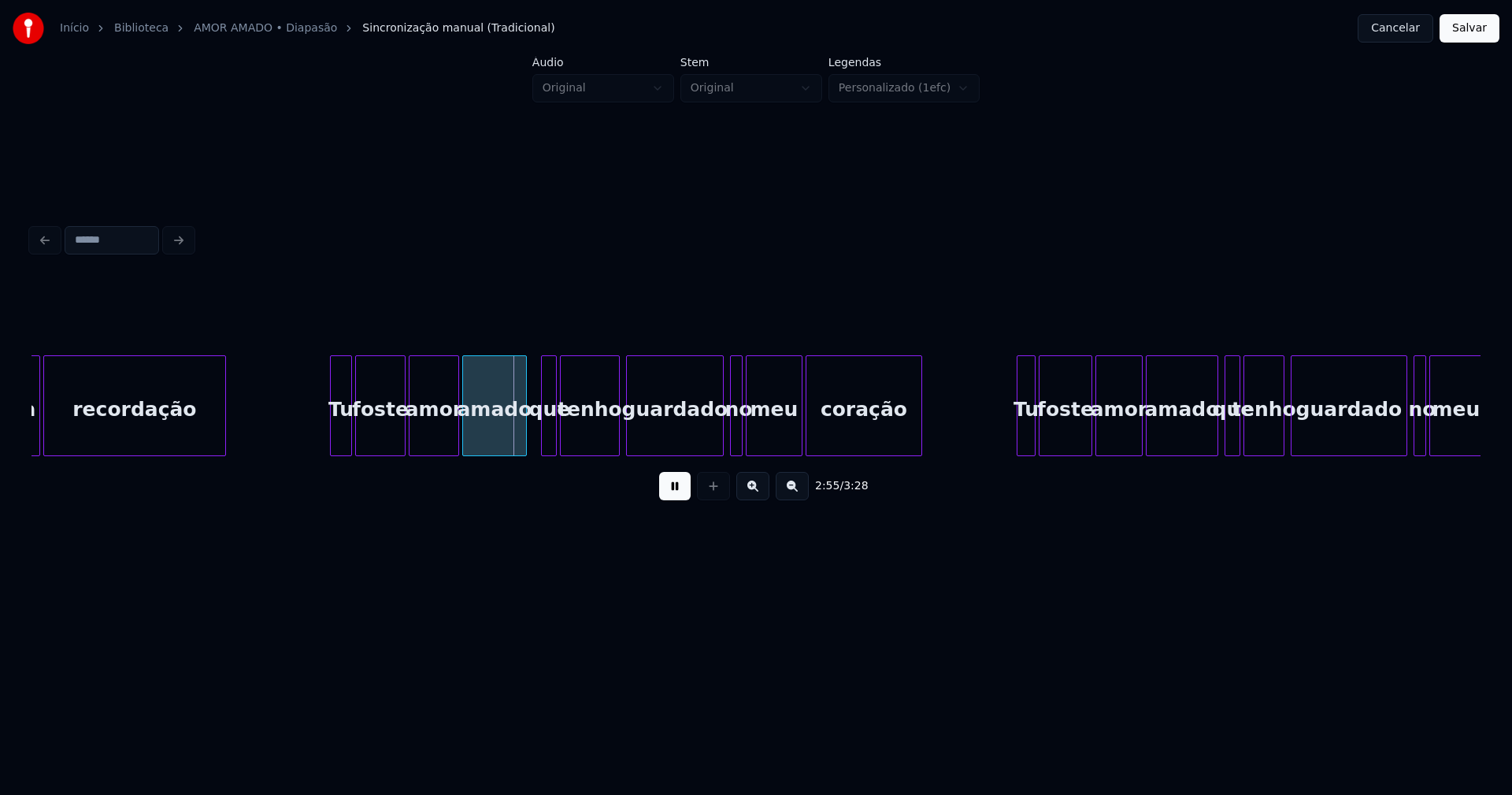
click at [523, 446] on div at bounding box center [523, 405] width 4 height 99
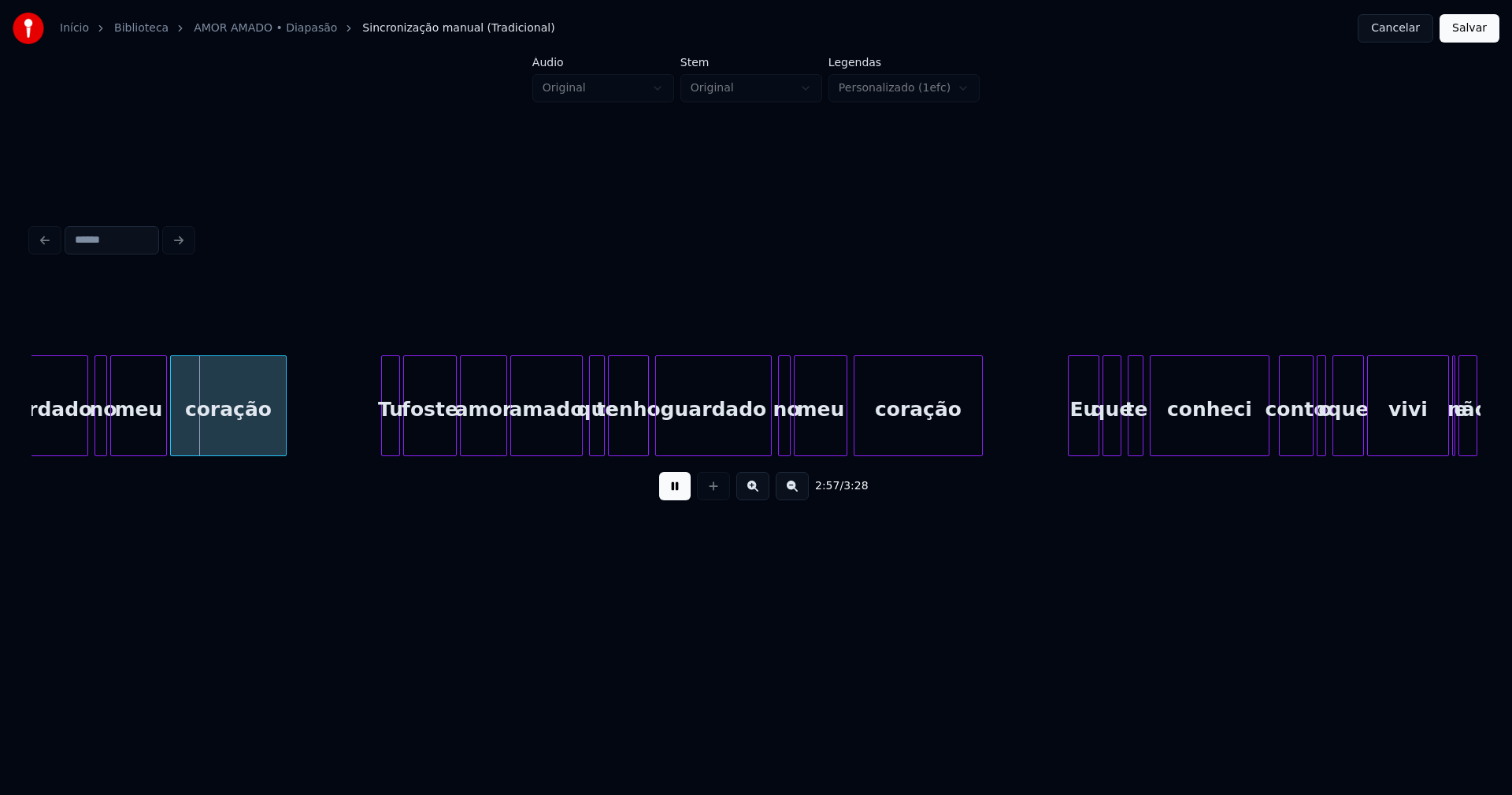
scroll to position [0, 27876]
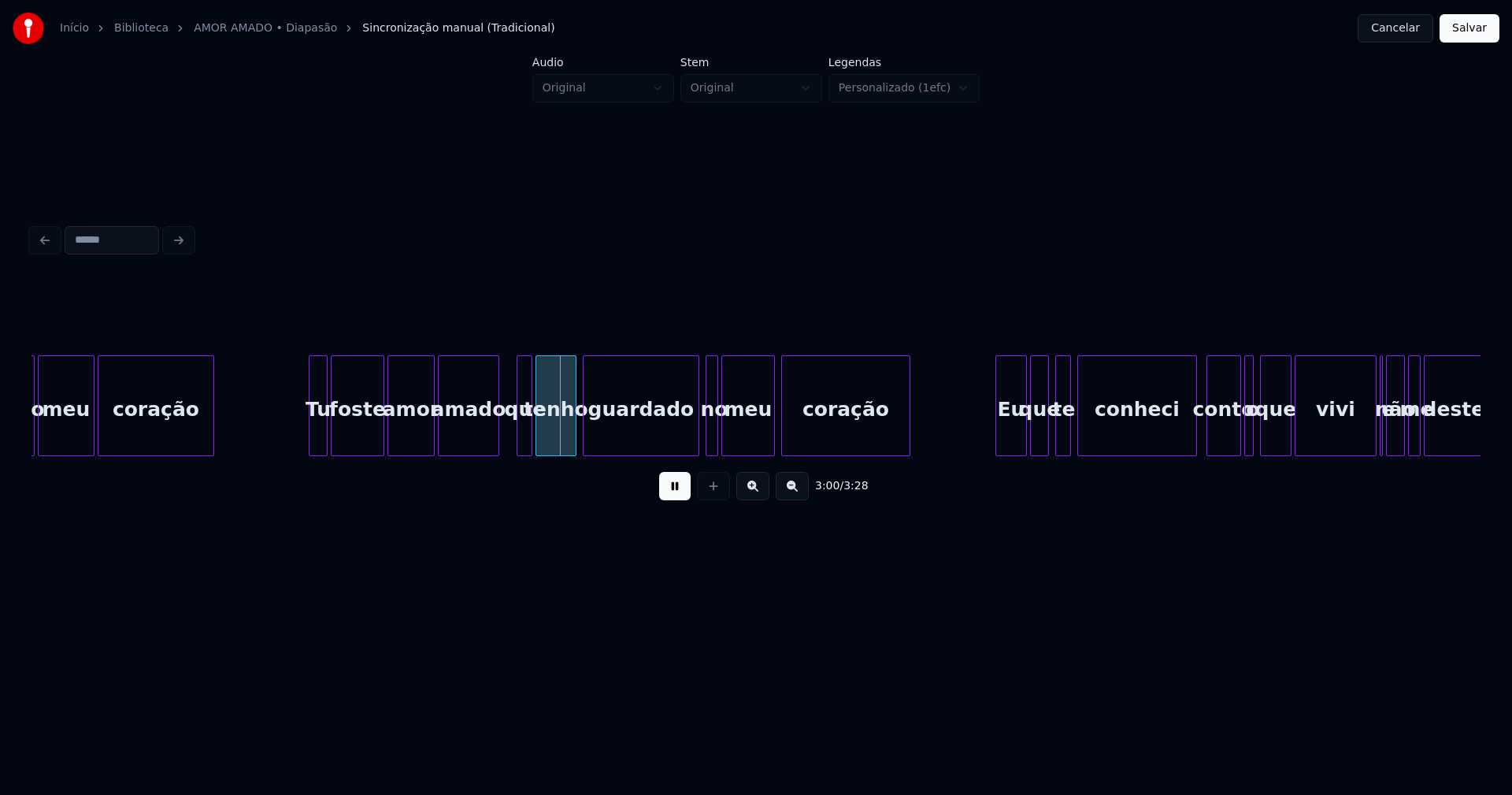
click at [495, 441] on div at bounding box center [496, 405] width 4 height 99
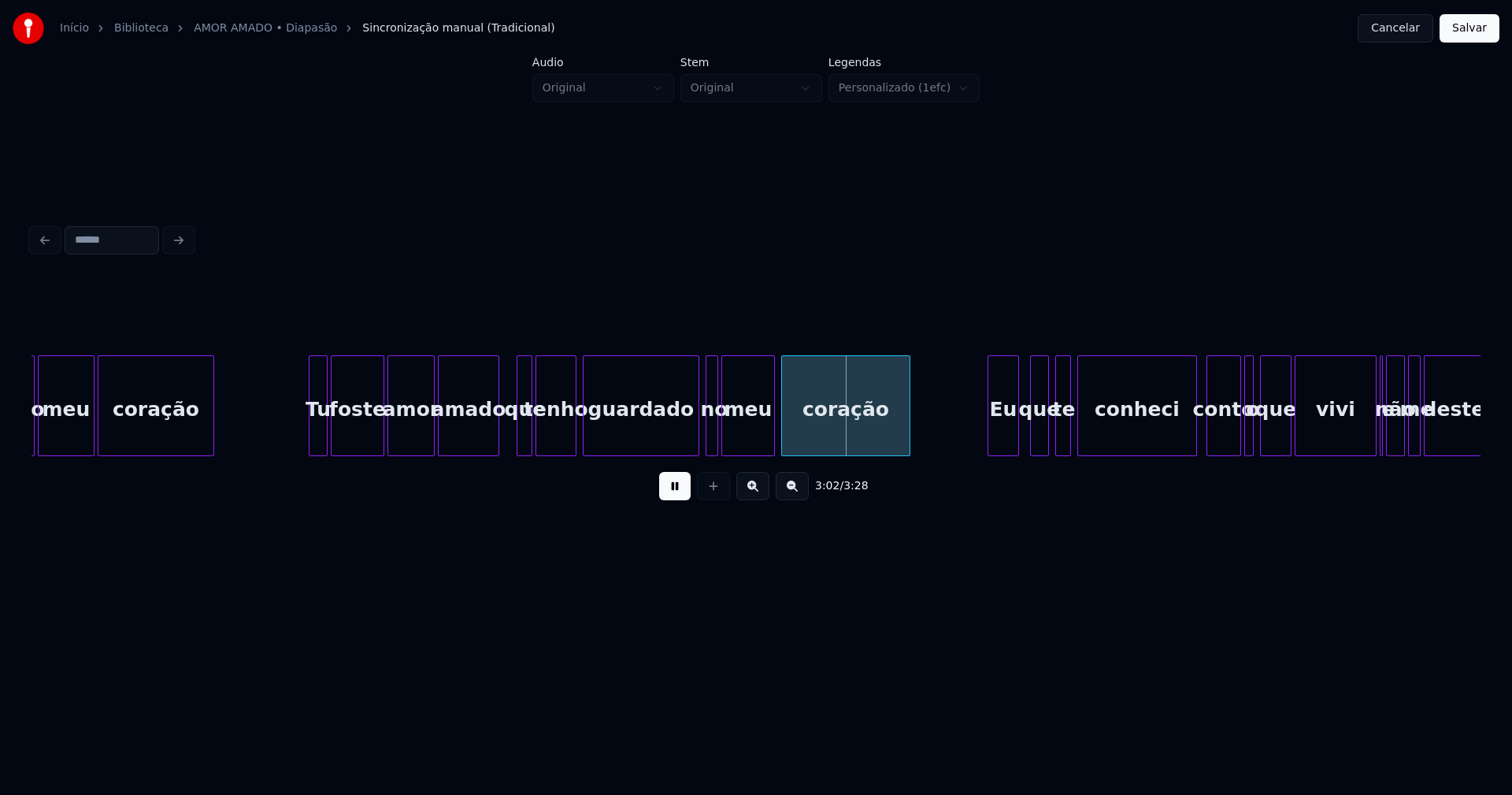
click at [1007, 449] on div "Eu" at bounding box center [1004, 410] width 30 height 107
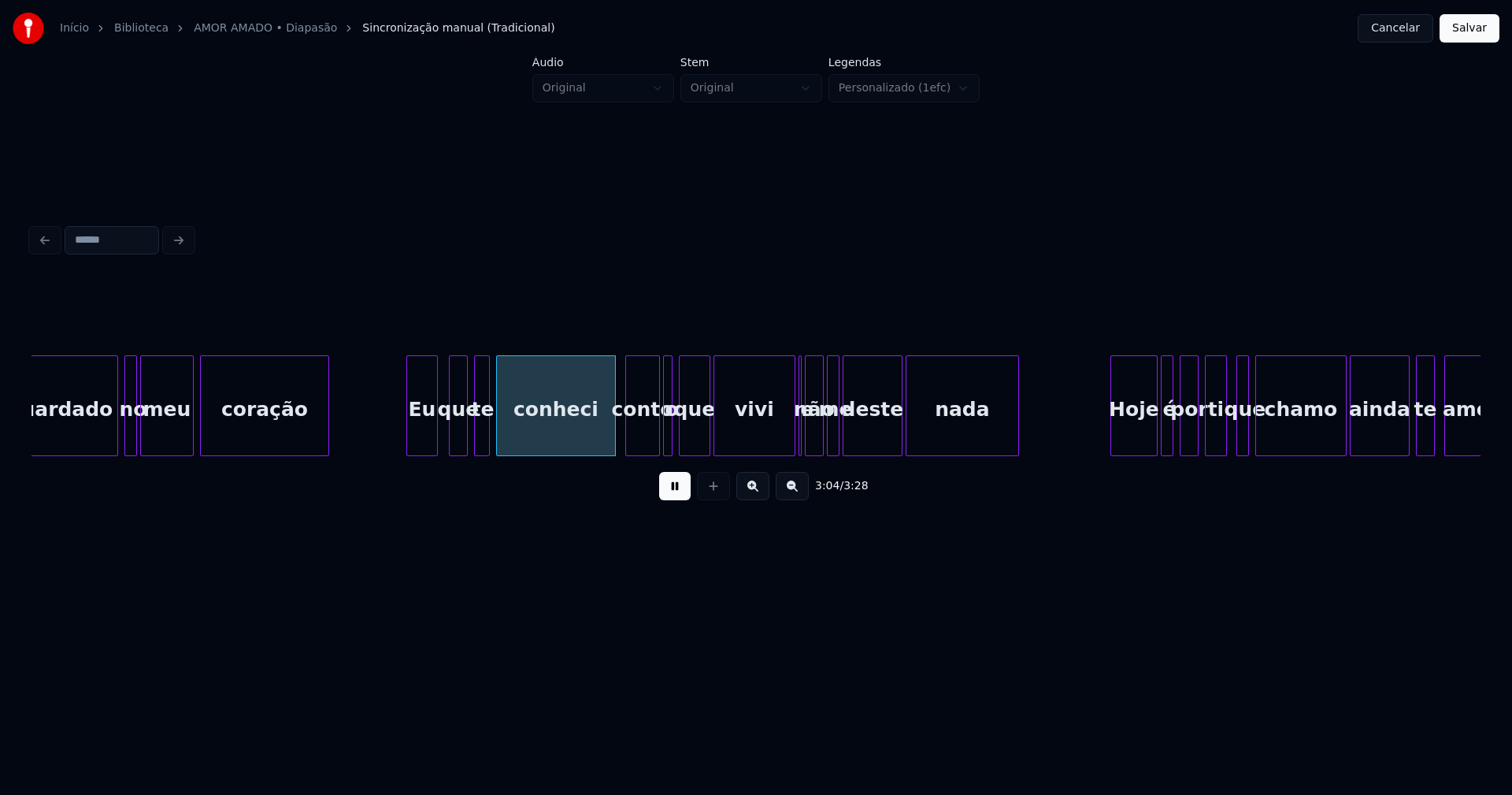
scroll to position [0, 28549]
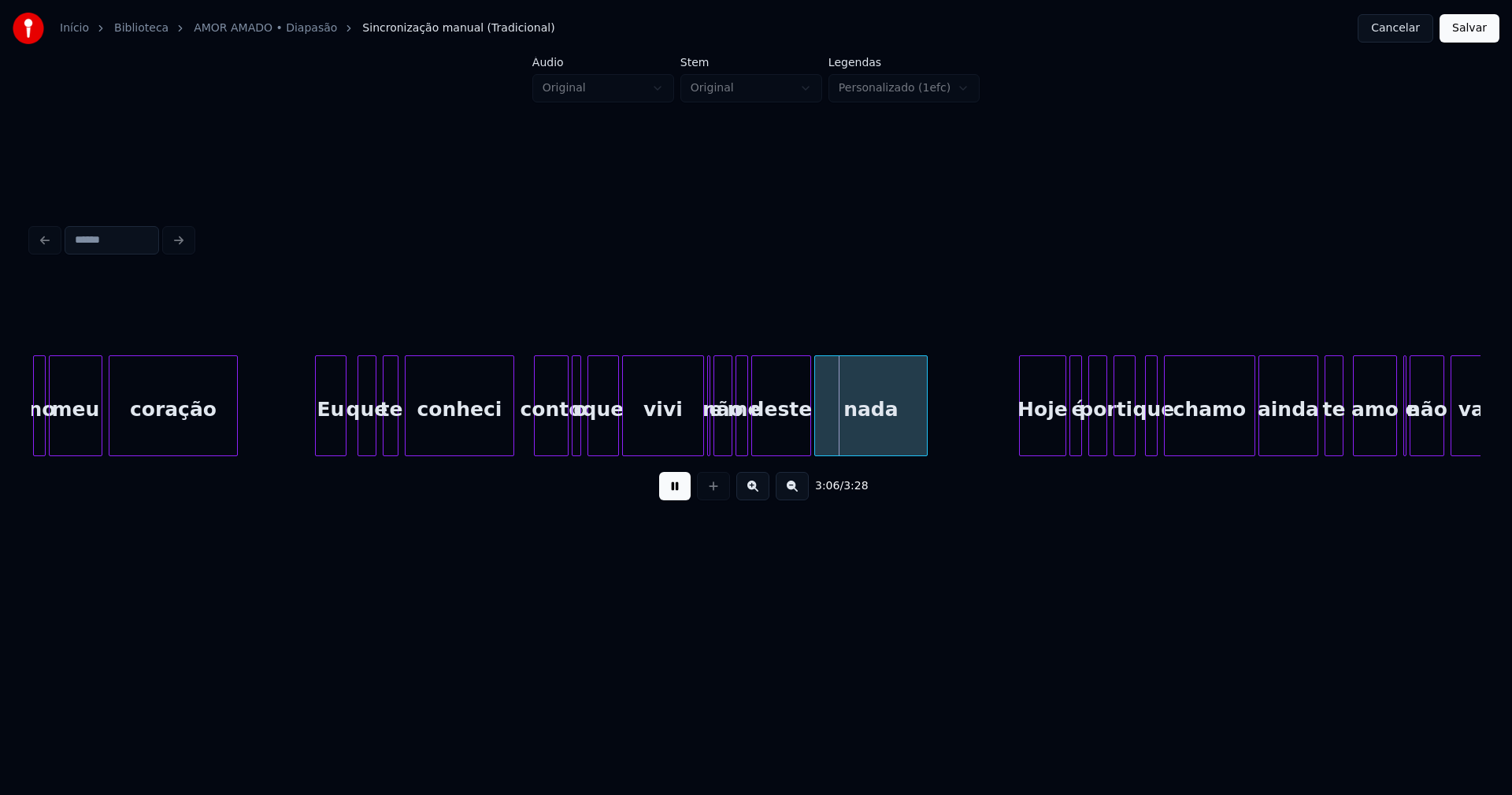
click at [510, 442] on div at bounding box center [511, 405] width 4 height 99
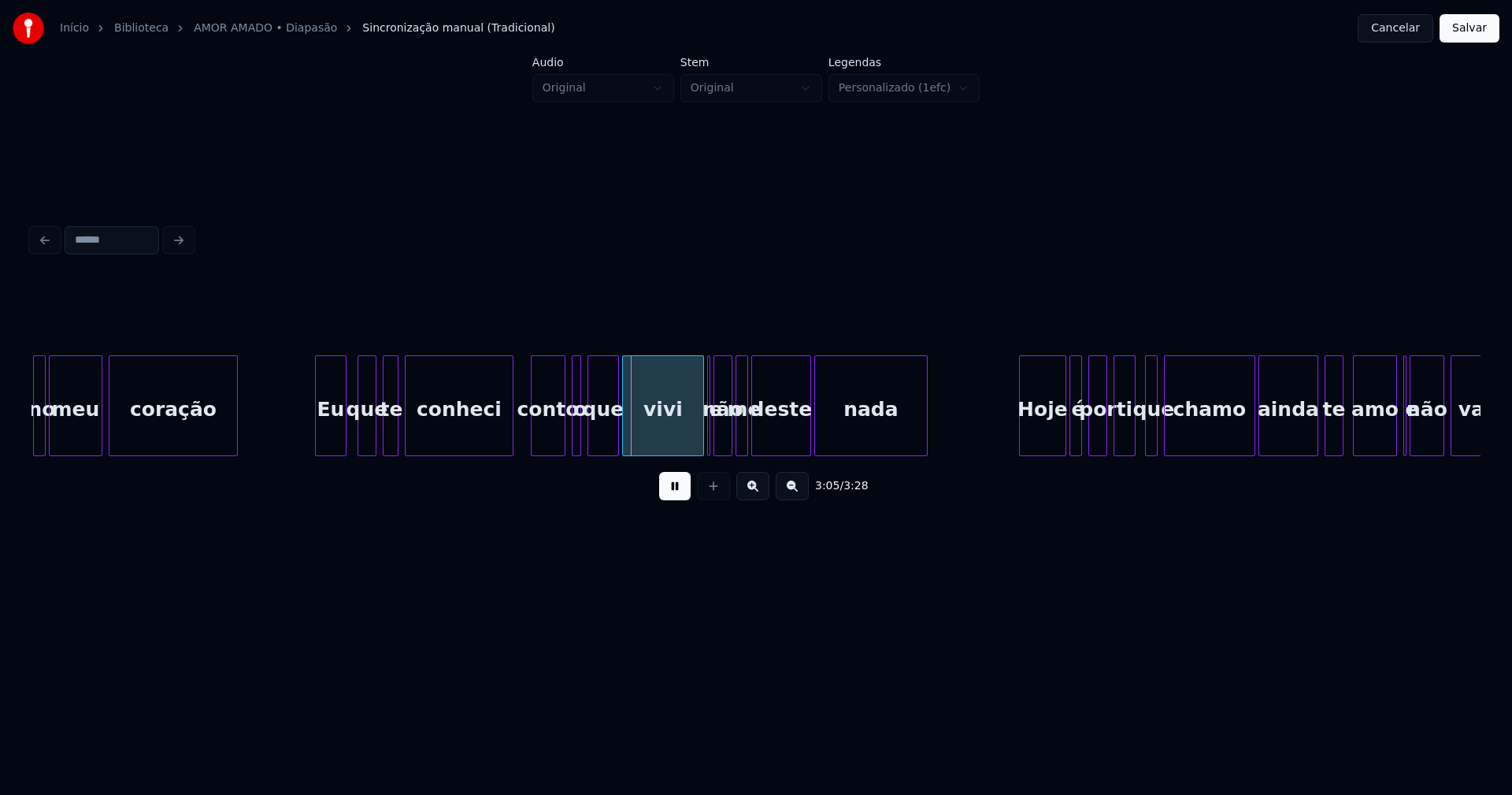
click at [547, 440] on div "conto" at bounding box center [547, 410] width 33 height 107
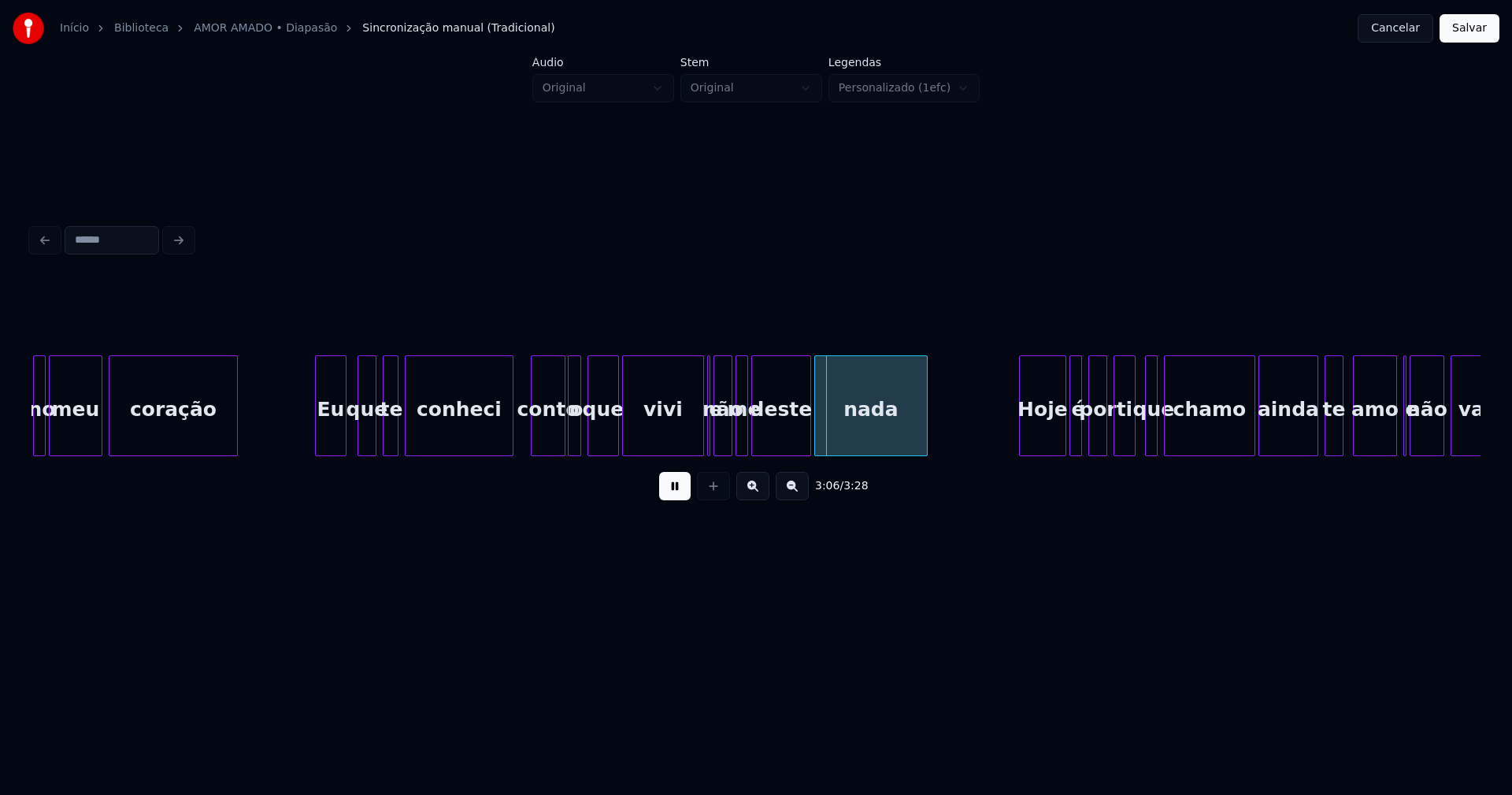
click at [570, 439] on div at bounding box center [570, 405] width 4 height 99
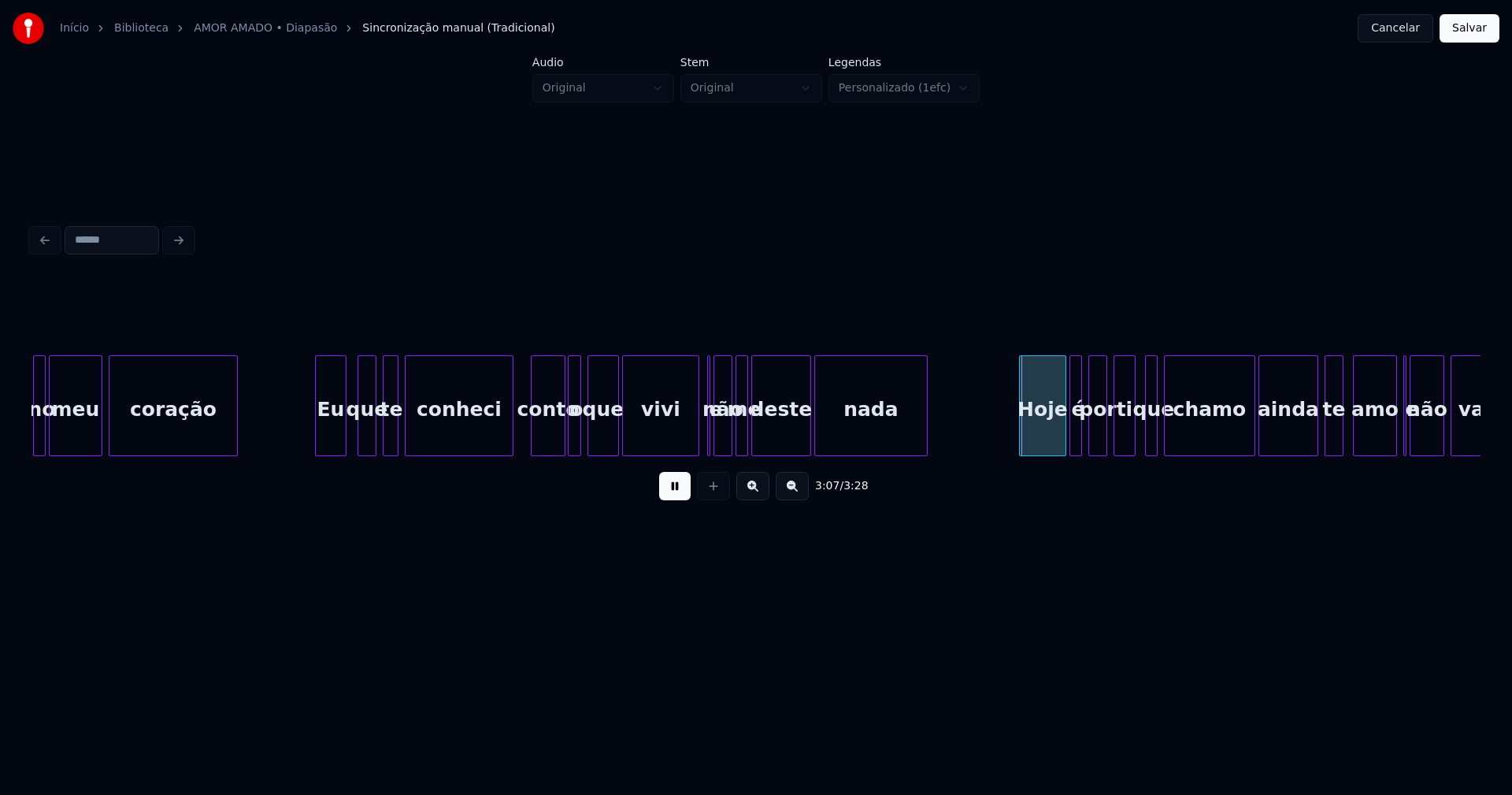
click at [696, 436] on div at bounding box center [696, 405] width 4 height 99
click at [705, 442] on div "e" at bounding box center [706, 405] width 10 height 101
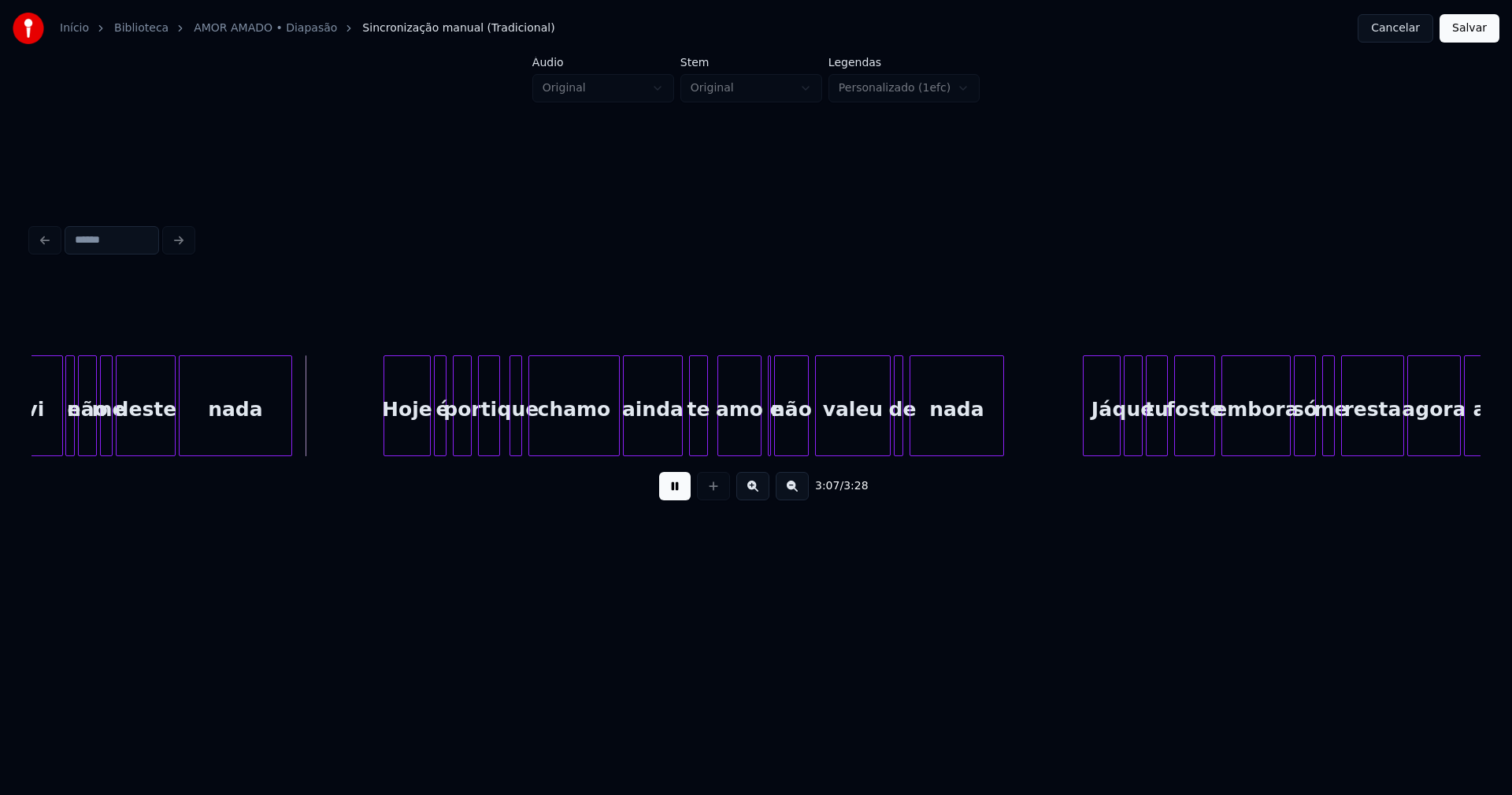
scroll to position [0, 29202]
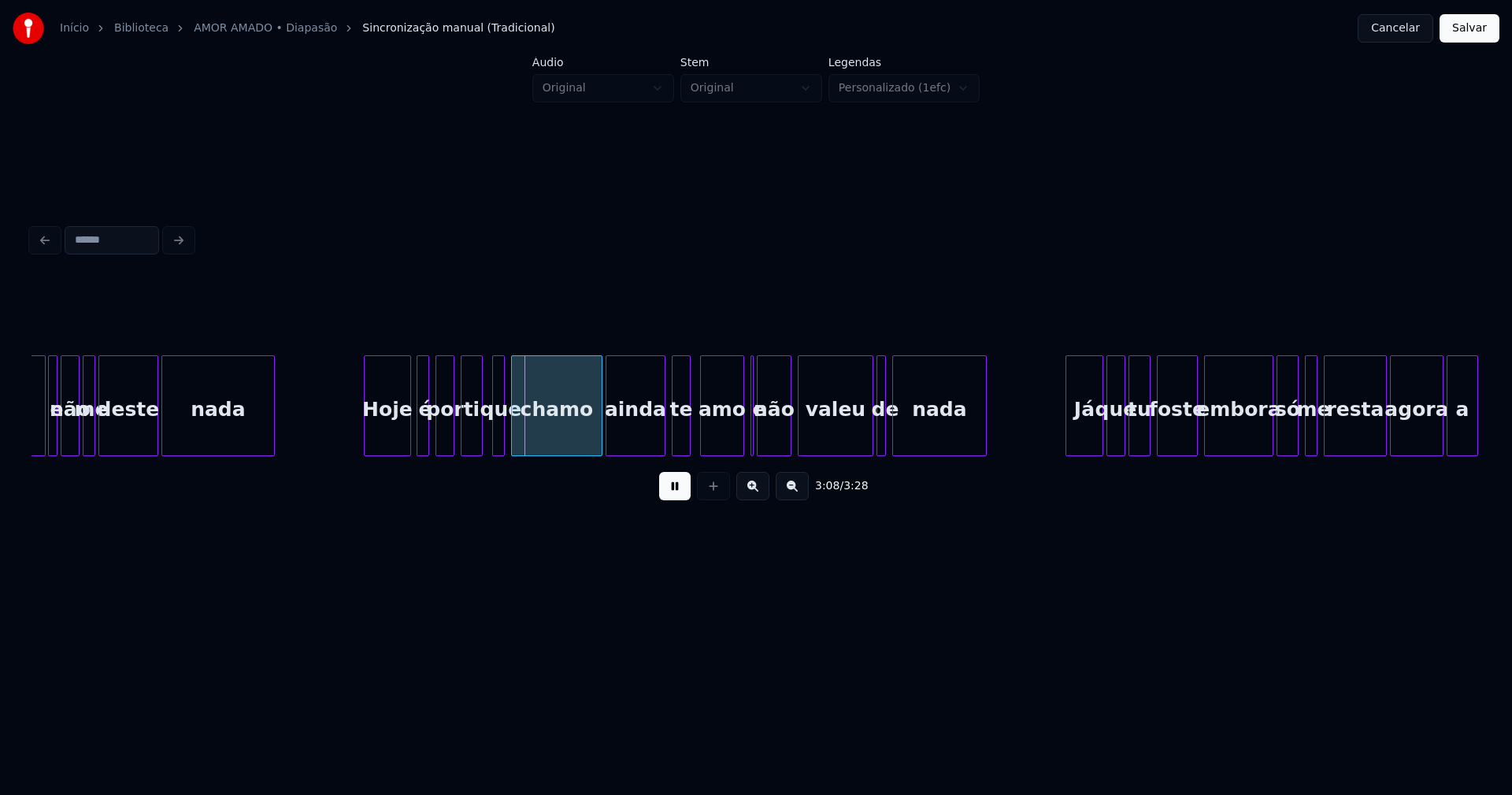
click at [388, 430] on div "Hoje" at bounding box center [387, 410] width 45 height 107
click at [405, 434] on div at bounding box center [403, 405] width 4 height 99
click at [416, 434] on div "é" at bounding box center [419, 410] width 16 height 107
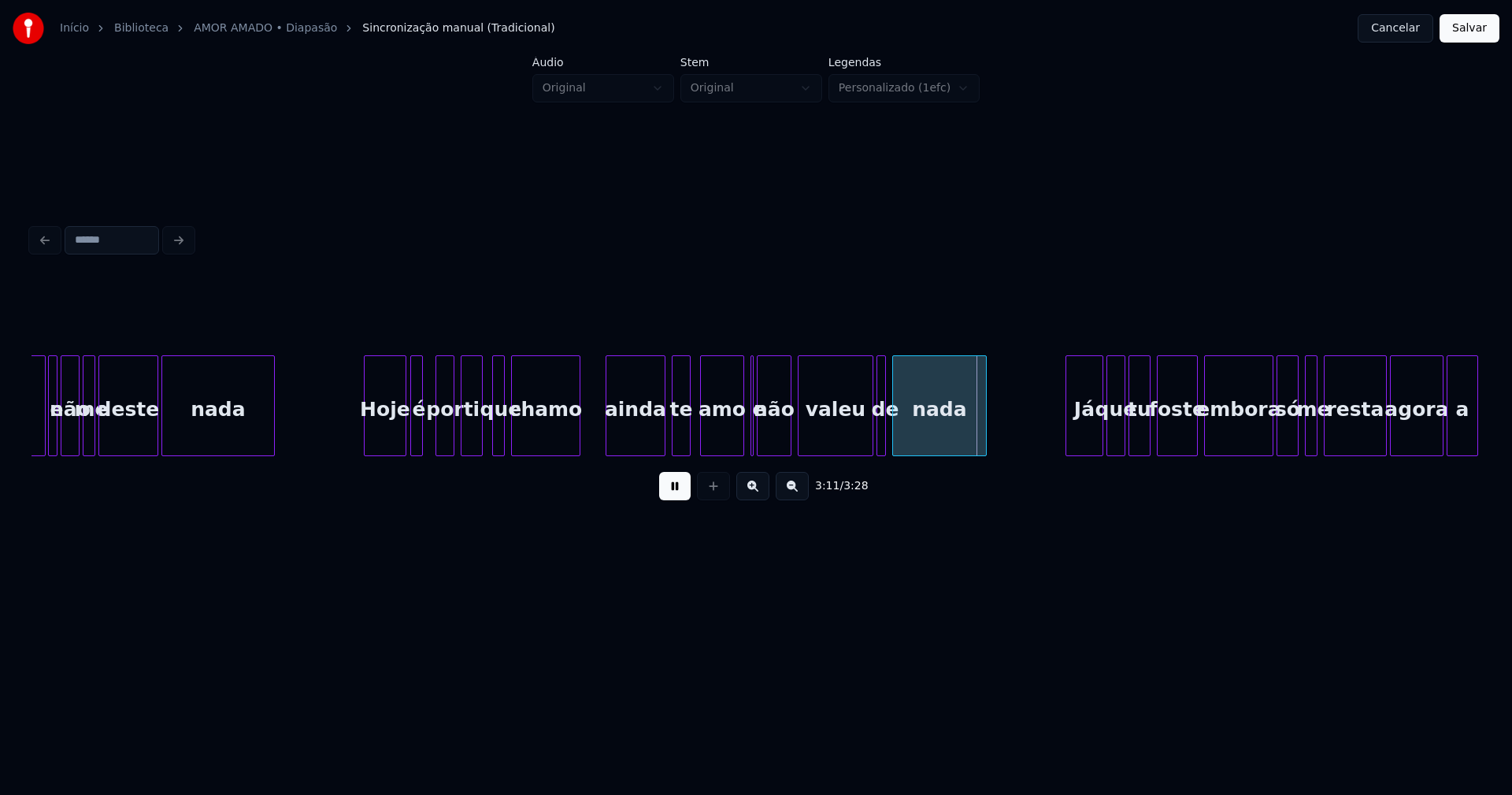
click at [578, 456] on div "vivi e não me deste nada Hoje é por ti que chamo ainda te amo e não valeu de na…" at bounding box center [756, 405] width 1449 height 101
click at [753, 443] on div at bounding box center [754, 405] width 4 height 99
click at [756, 429] on div at bounding box center [756, 405] width 4 height 99
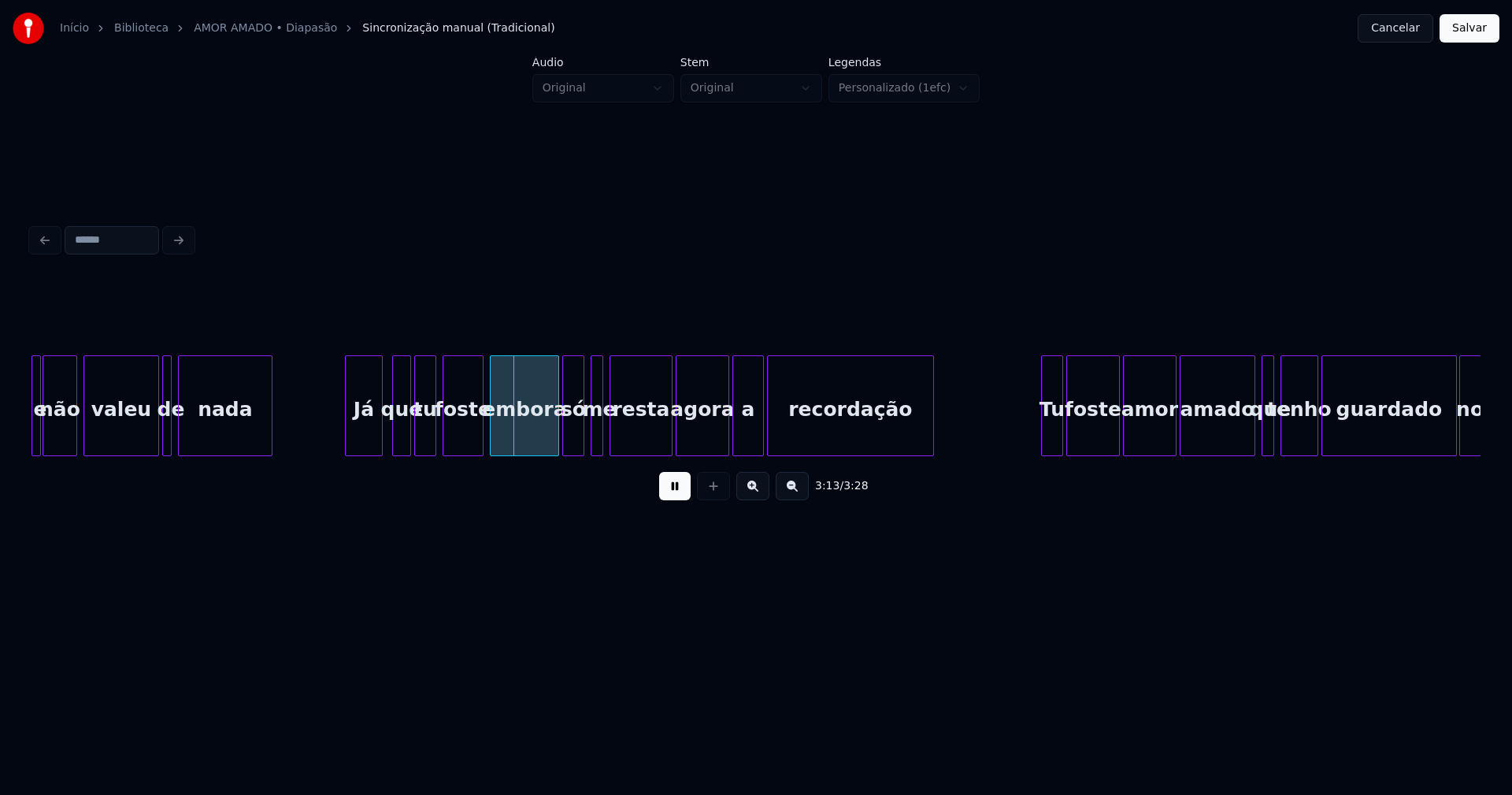
click at [368, 438] on div "Já" at bounding box center [363, 410] width 36 height 107
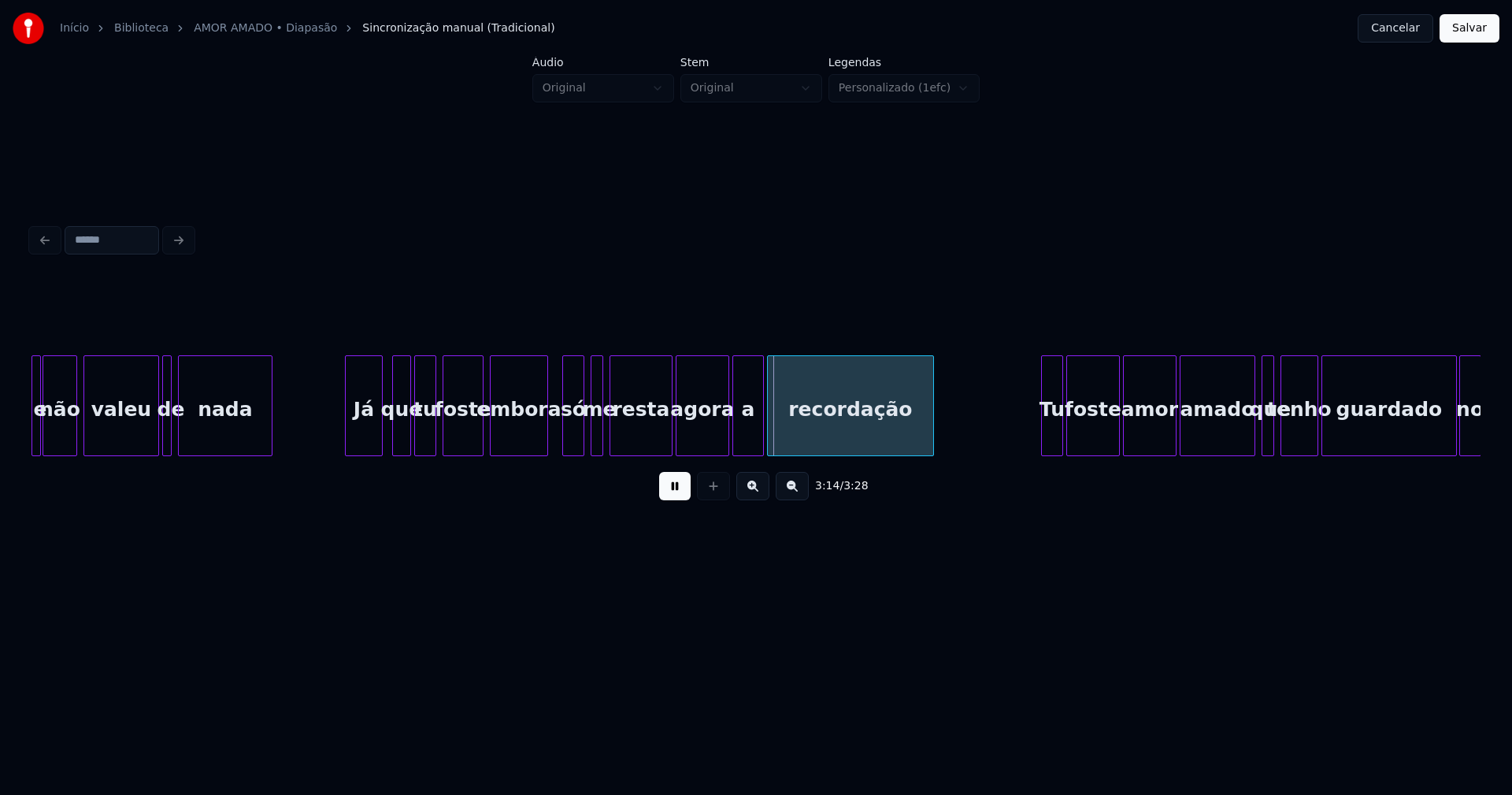
click at [544, 440] on div at bounding box center [545, 405] width 4 height 99
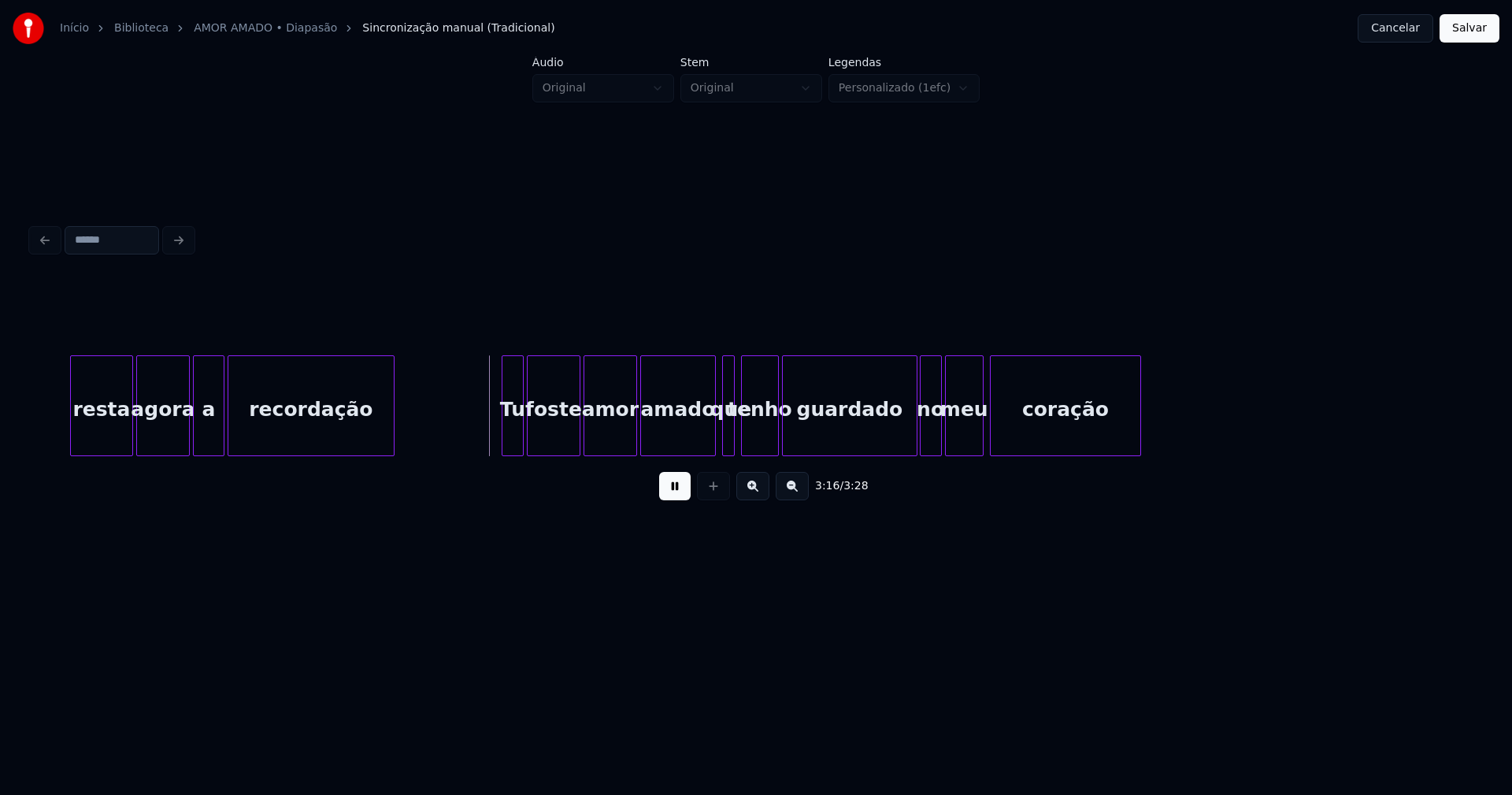
scroll to position [0, 30547]
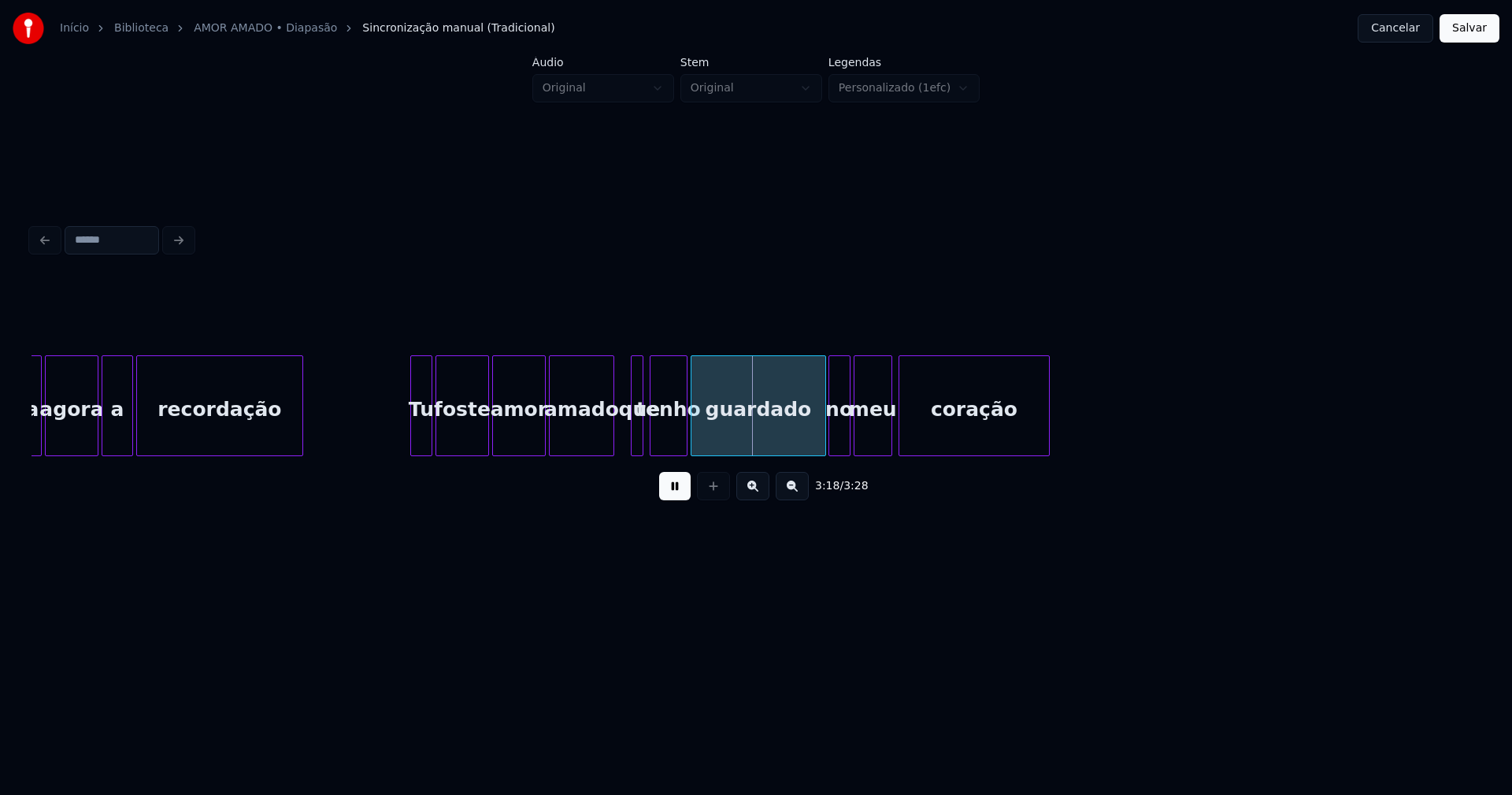
click at [612, 442] on div at bounding box center [610, 405] width 4 height 99
drag, startPoint x: 1468, startPoint y: 33, endPoint x: 1058, endPoint y: 145, distance: 425.0
click at [1468, 34] on button "Salvar" at bounding box center [1469, 28] width 60 height 28
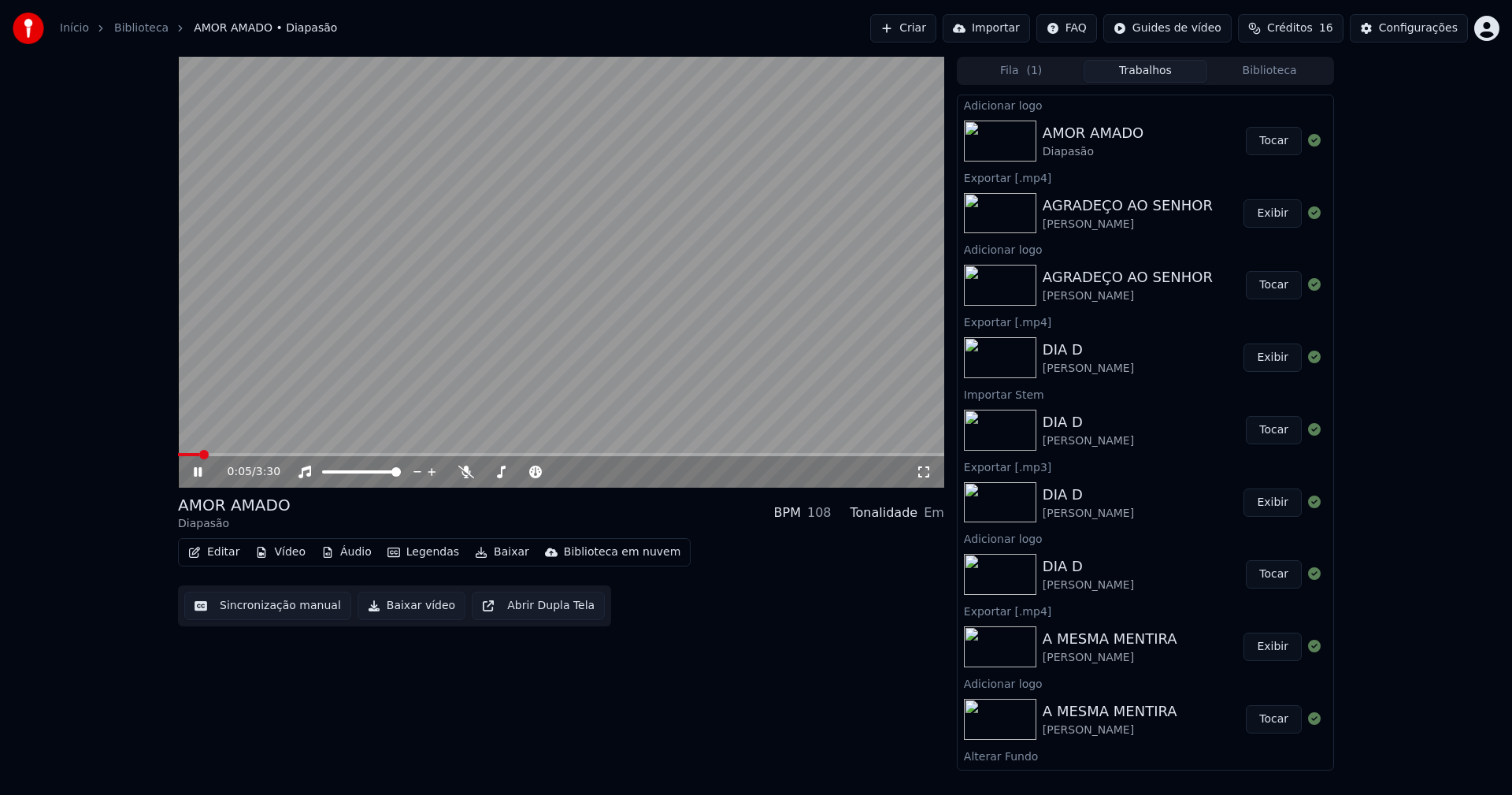
click at [918, 473] on icon at bounding box center [924, 472] width 16 height 12
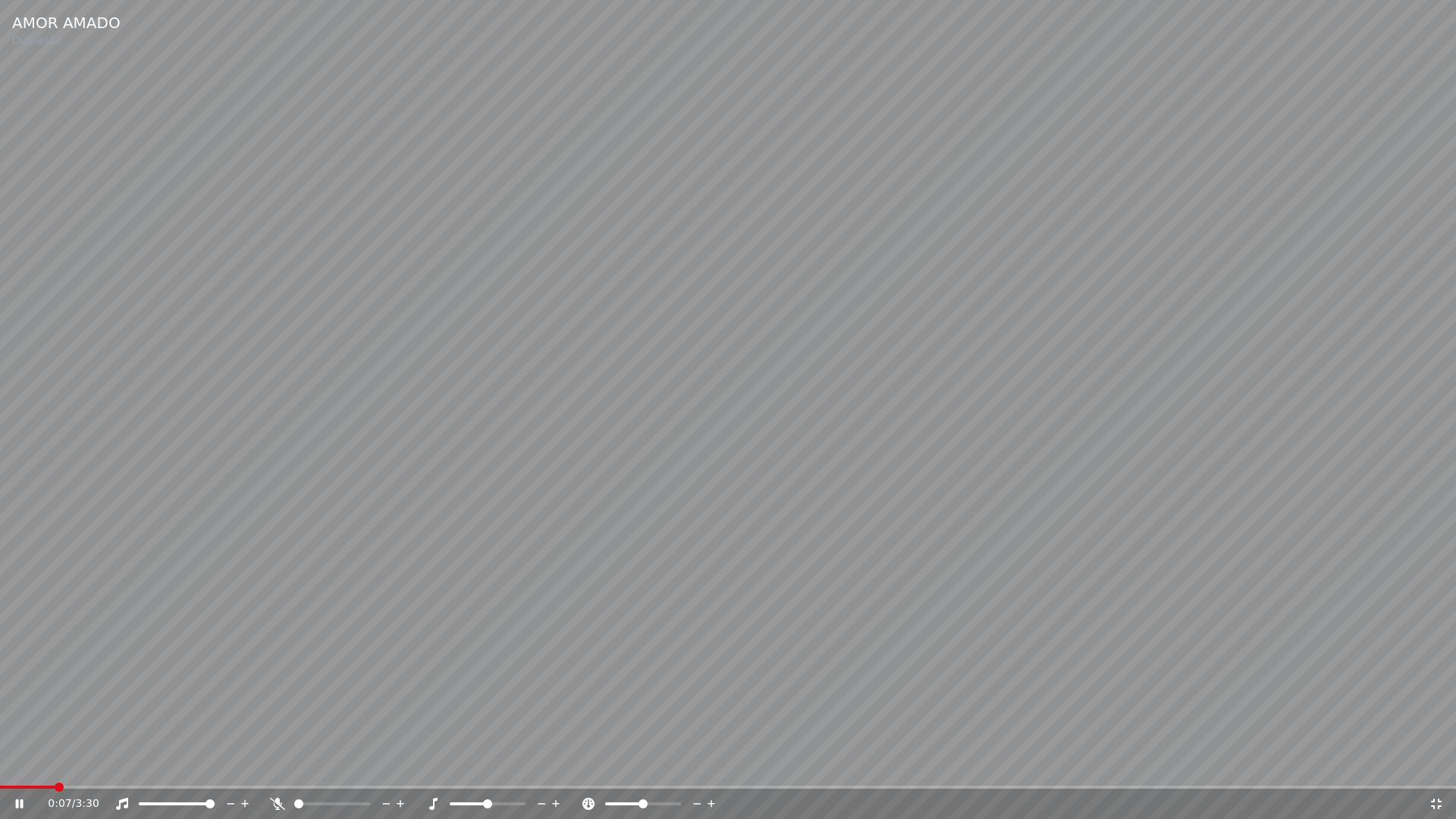
click at [128, 764] on span at bounding box center [728, 787] width 1456 height 3
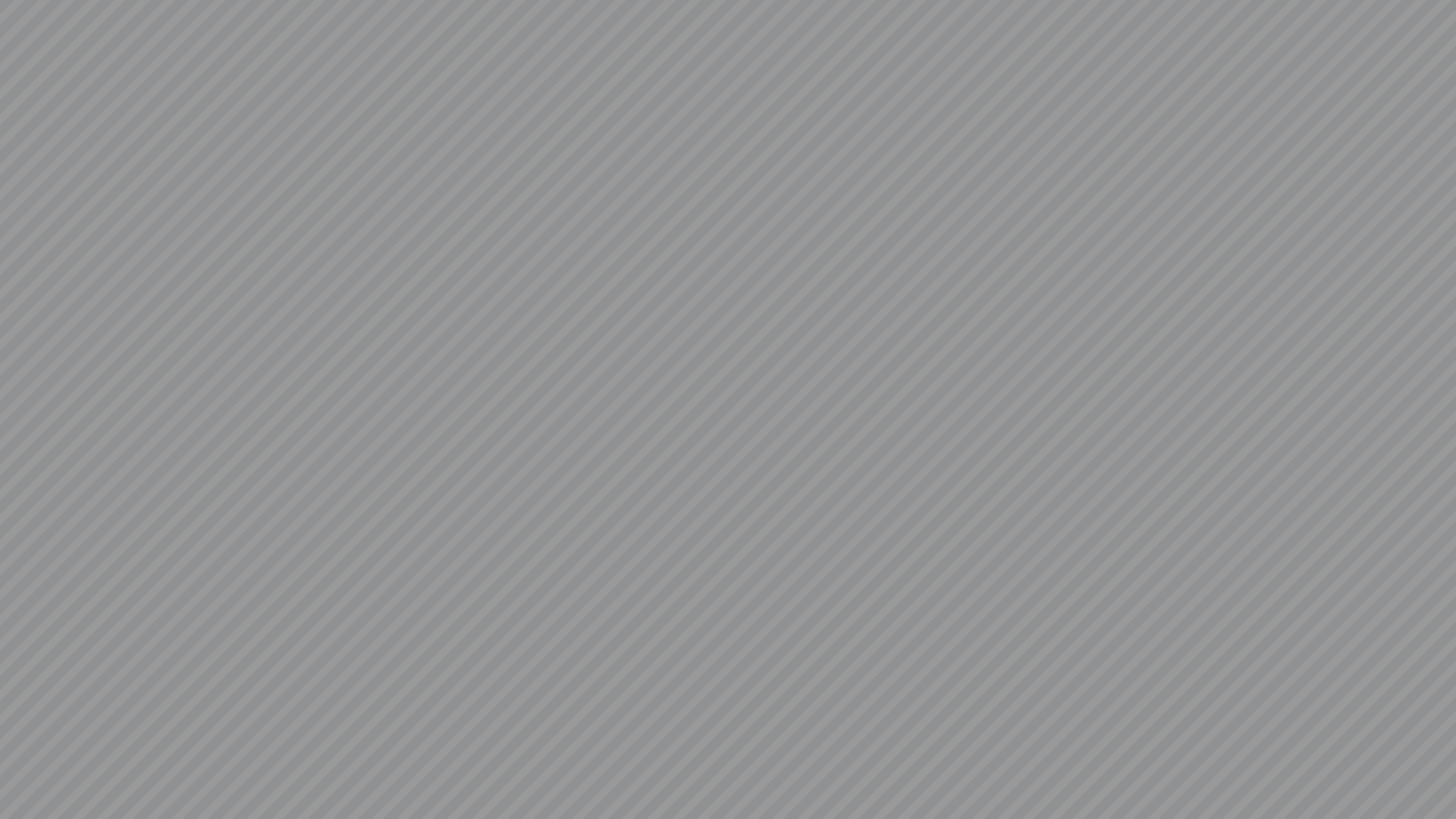
click at [1441, 764] on video at bounding box center [728, 410] width 1456 height 819
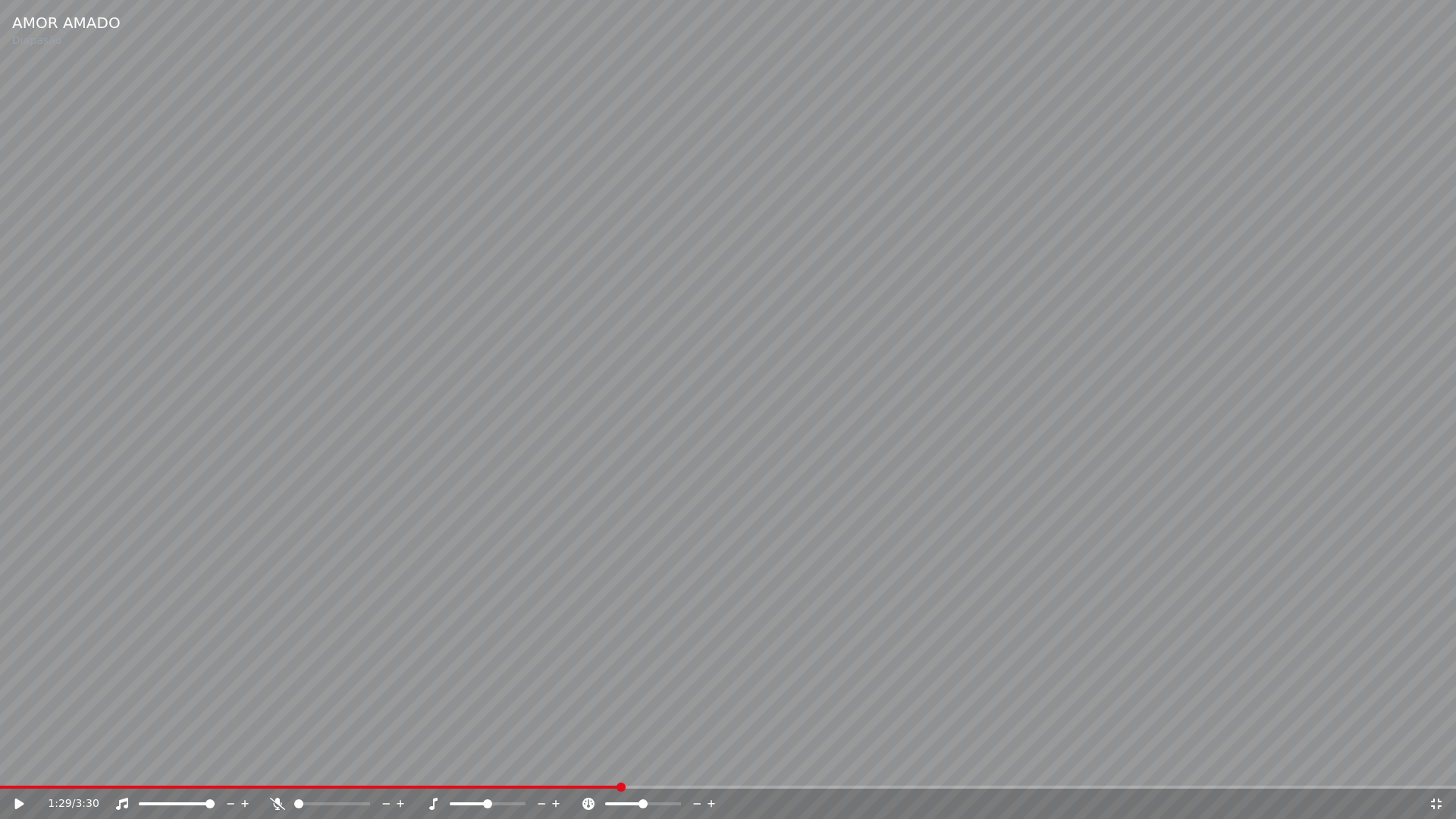
click at [1439, 764] on icon at bounding box center [1436, 804] width 15 height 12
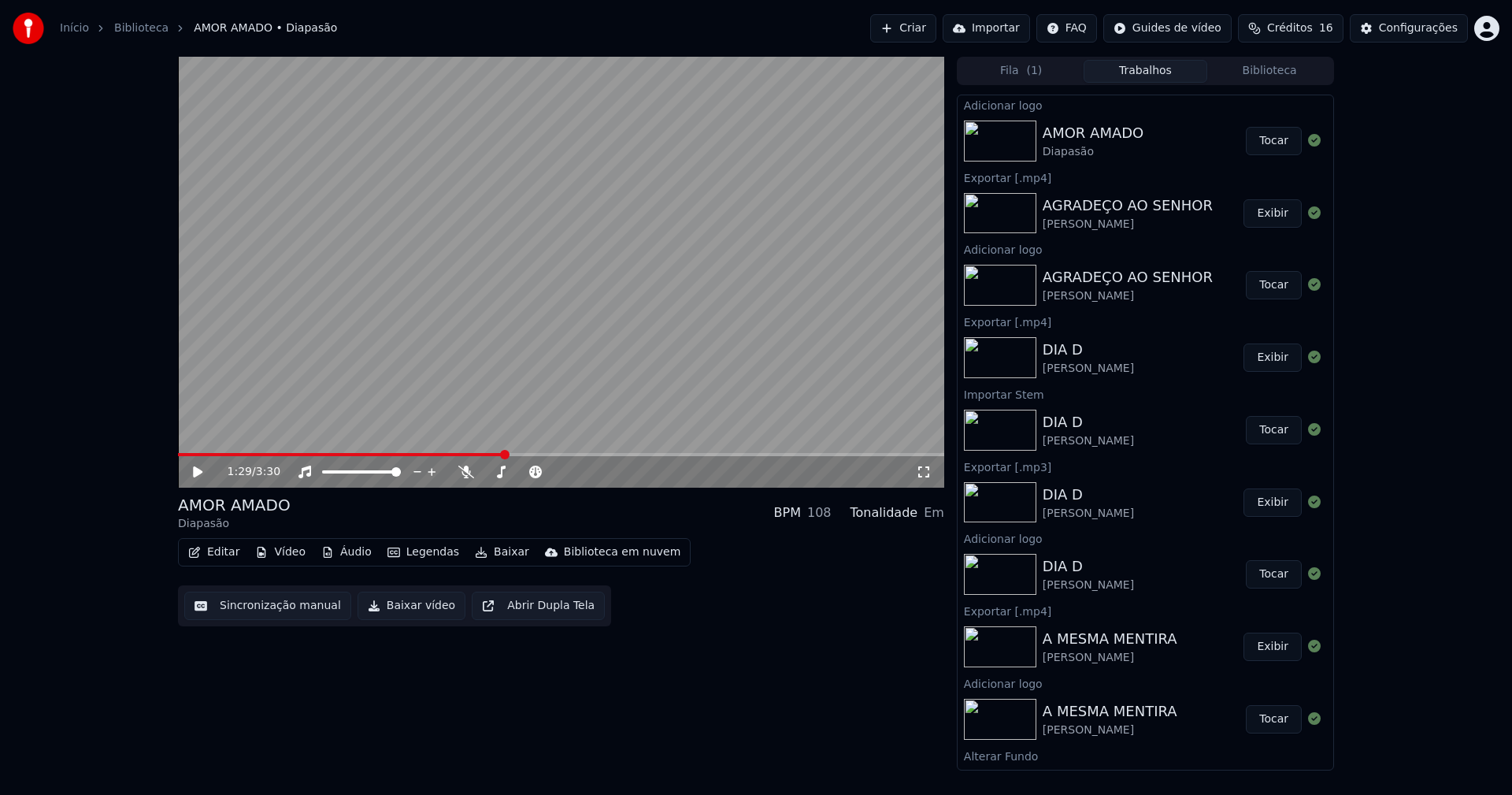
click at [1290, 74] on button "Biblioteca" at bounding box center [1270, 71] width 125 height 23
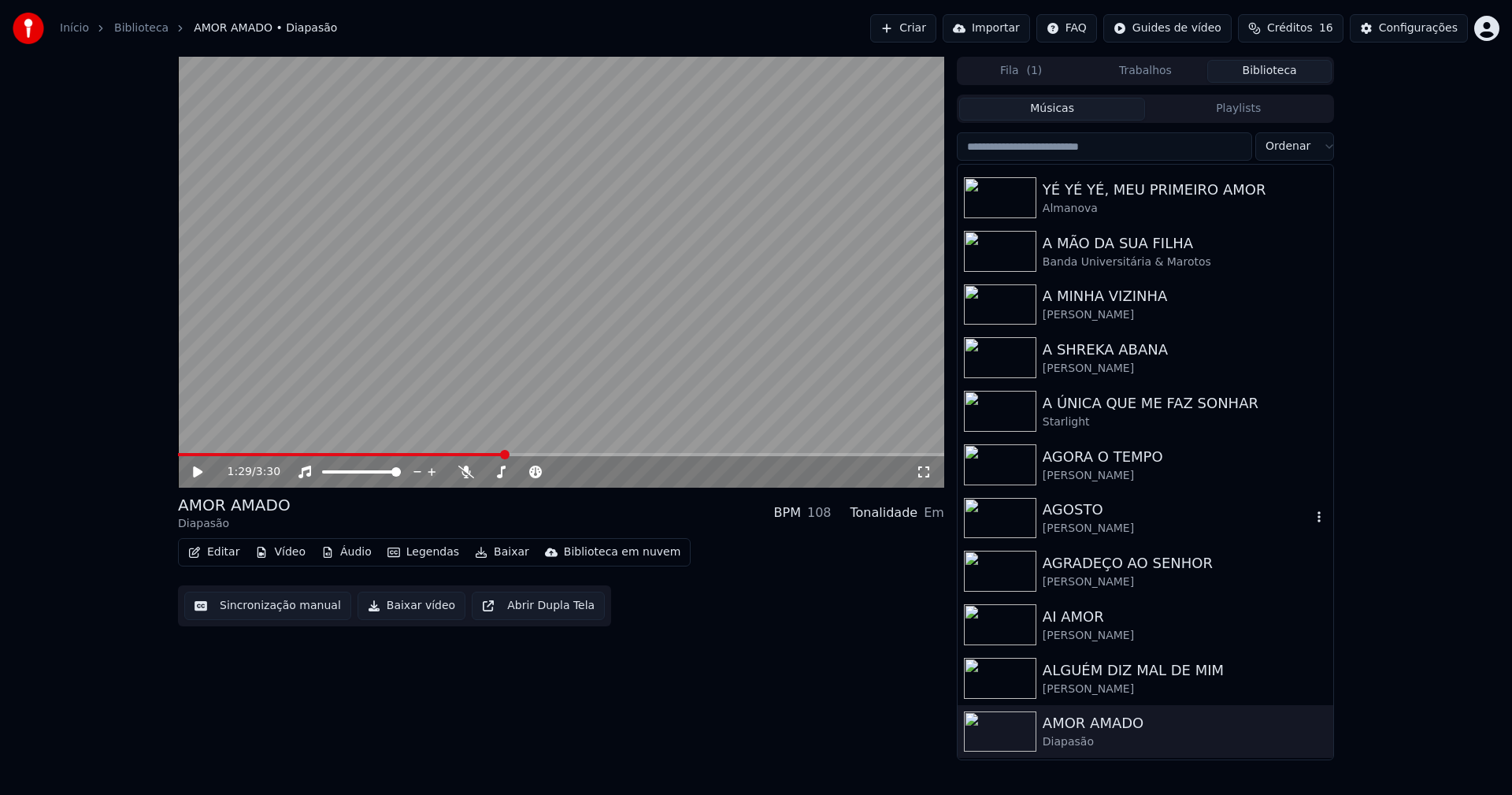
scroll to position [236, 0]
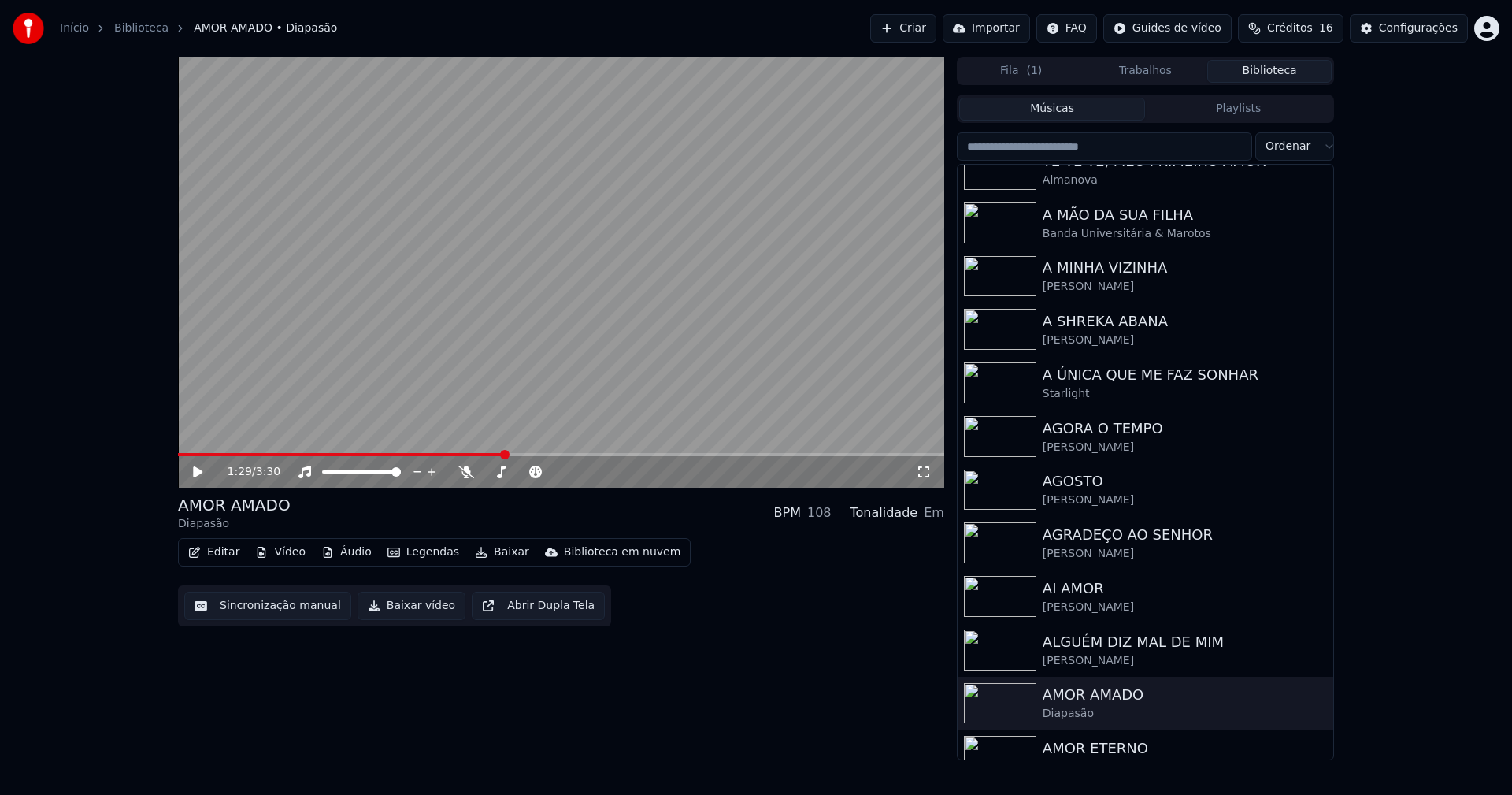
click at [406, 613] on button "Baixar vídeo" at bounding box center [411, 606] width 108 height 28
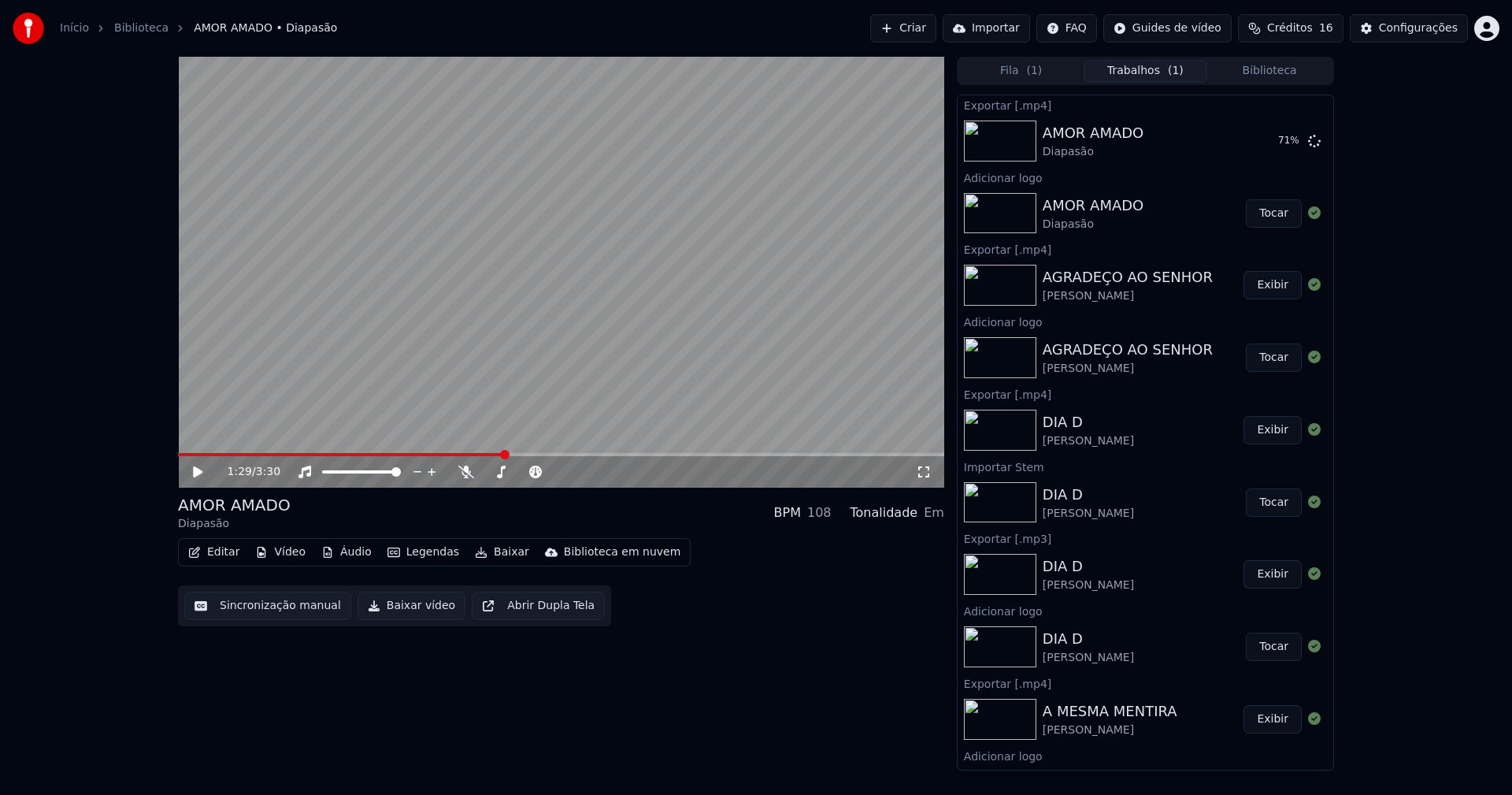
click at [1275, 72] on button "Biblioteca" at bounding box center [1270, 71] width 125 height 23
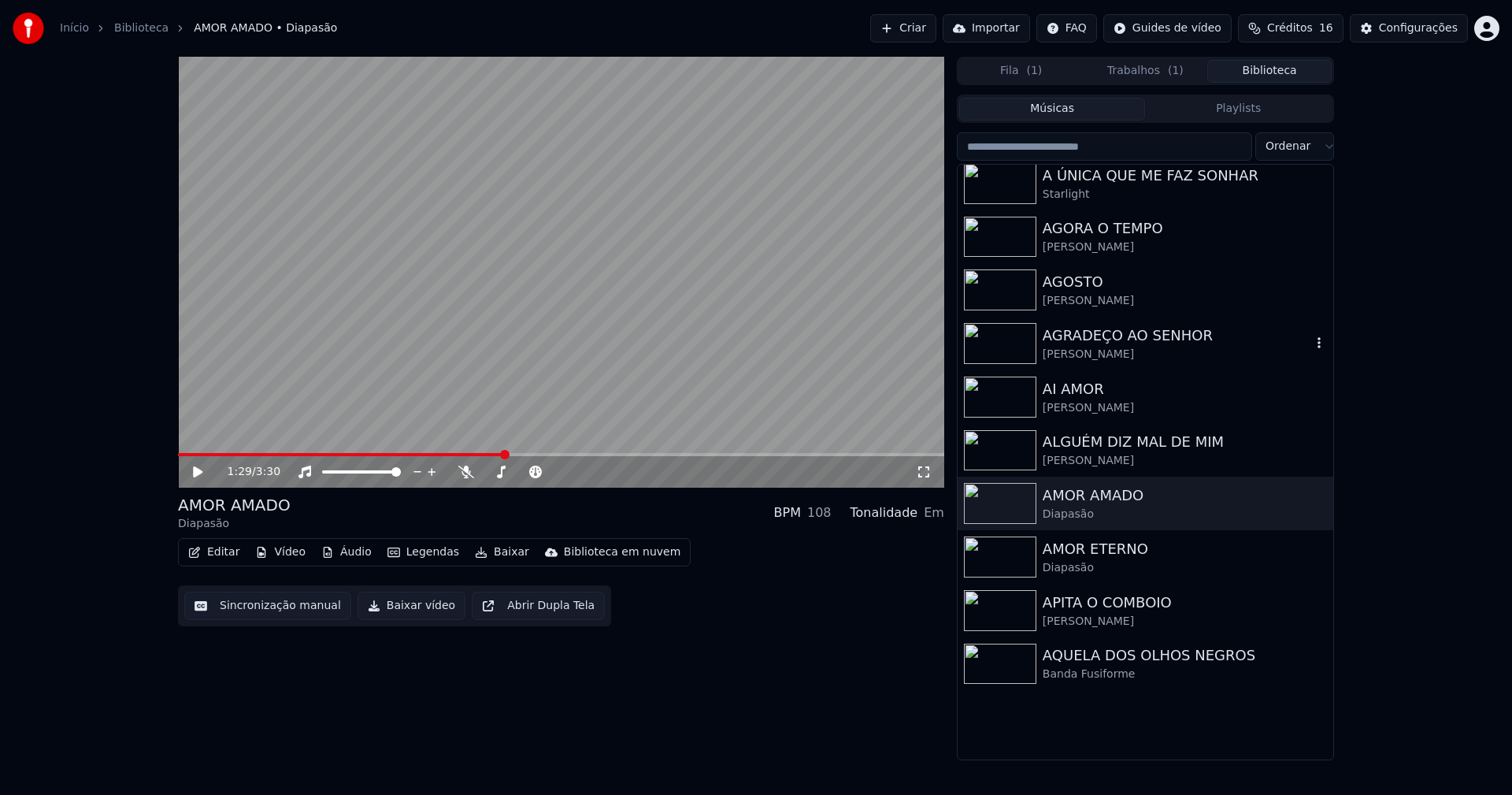
scroll to position [473, 0]
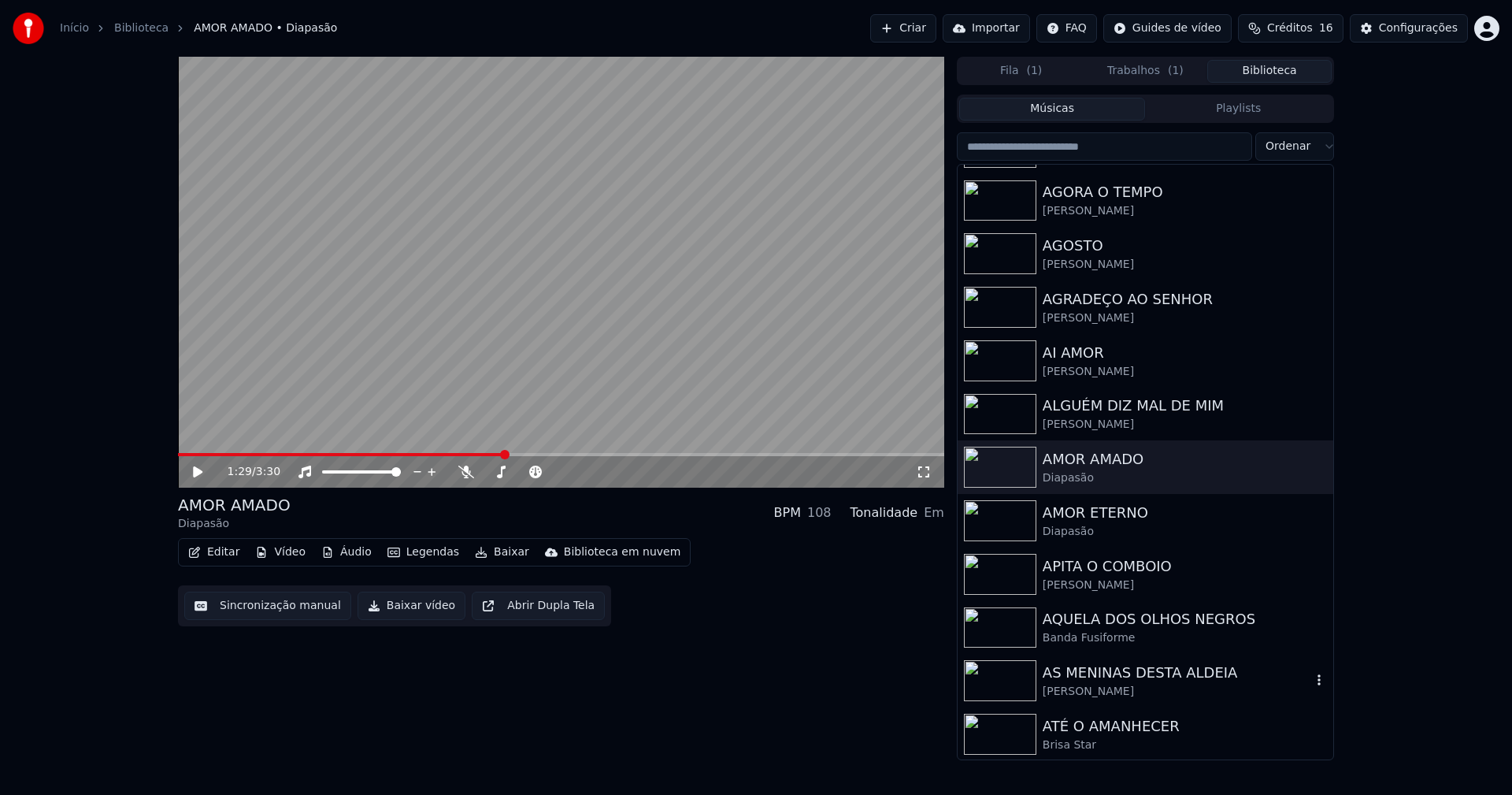
click at [1098, 683] on div "AS MENINAS DESTA ALDEIA" at bounding box center [1177, 672] width 269 height 22
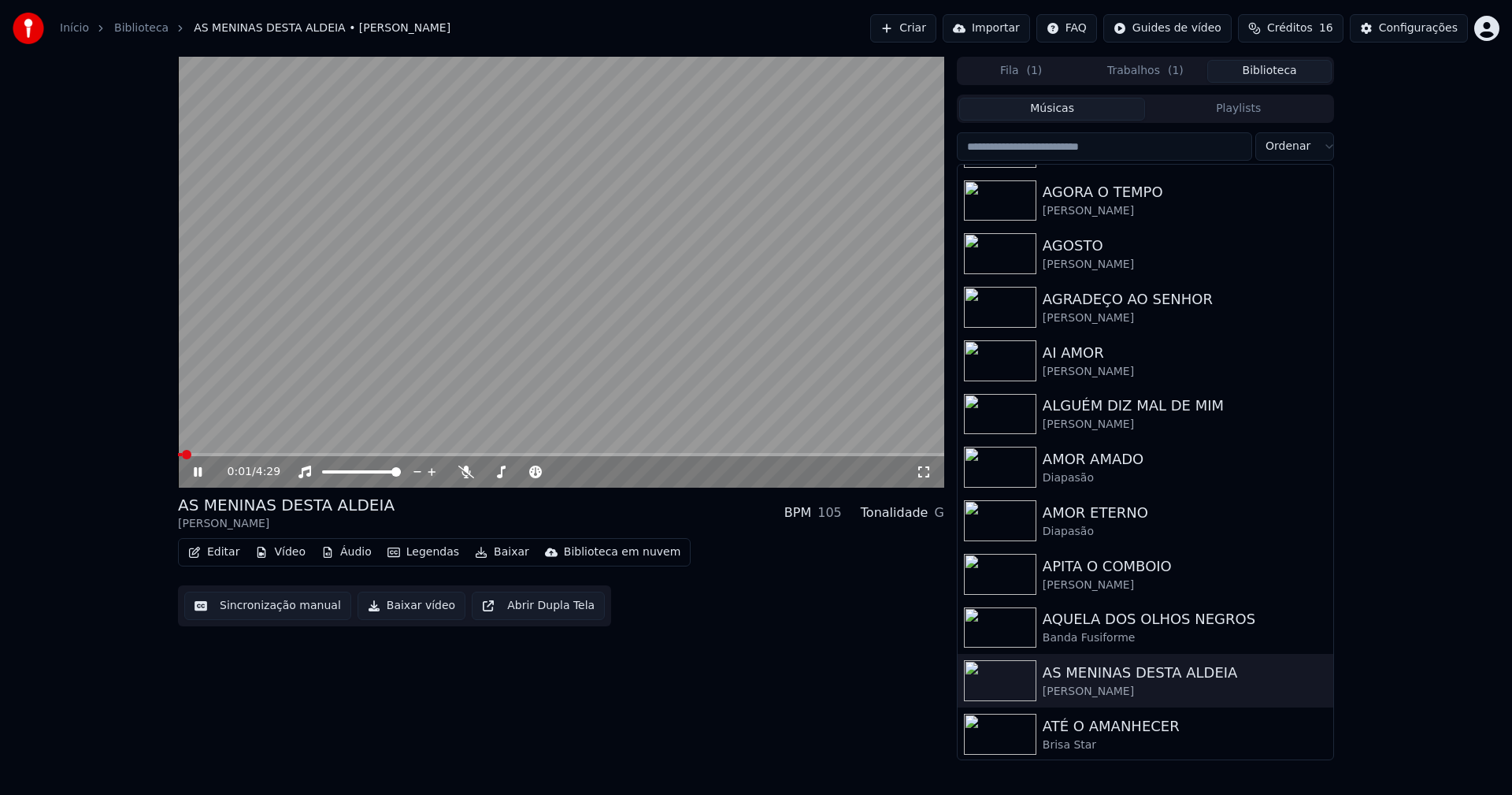
click at [198, 474] on icon at bounding box center [209, 472] width 37 height 12
click at [287, 551] on button "Vídeo" at bounding box center [280, 552] width 63 height 22
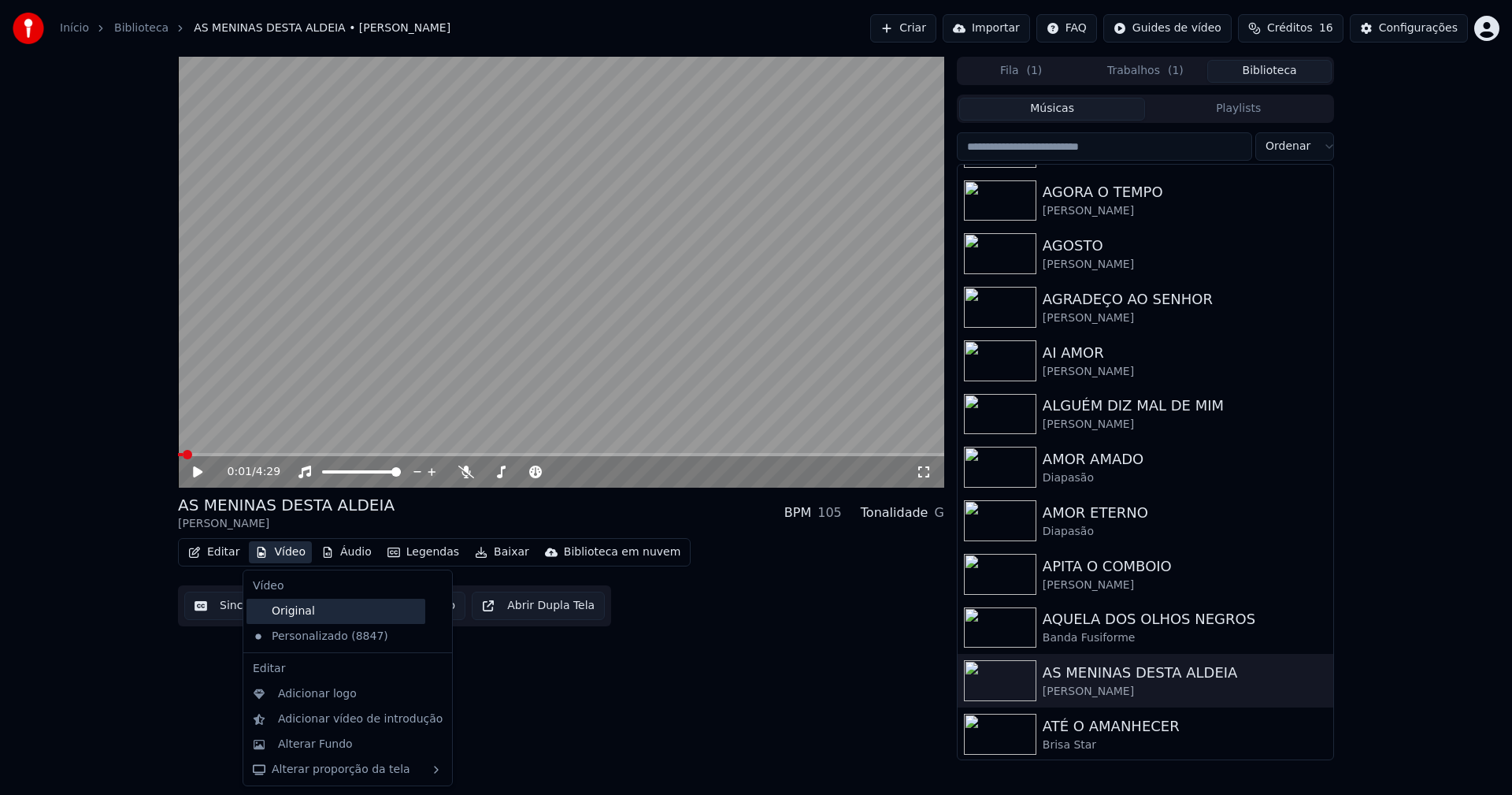
click at [289, 614] on div "Original" at bounding box center [336, 612] width 179 height 25
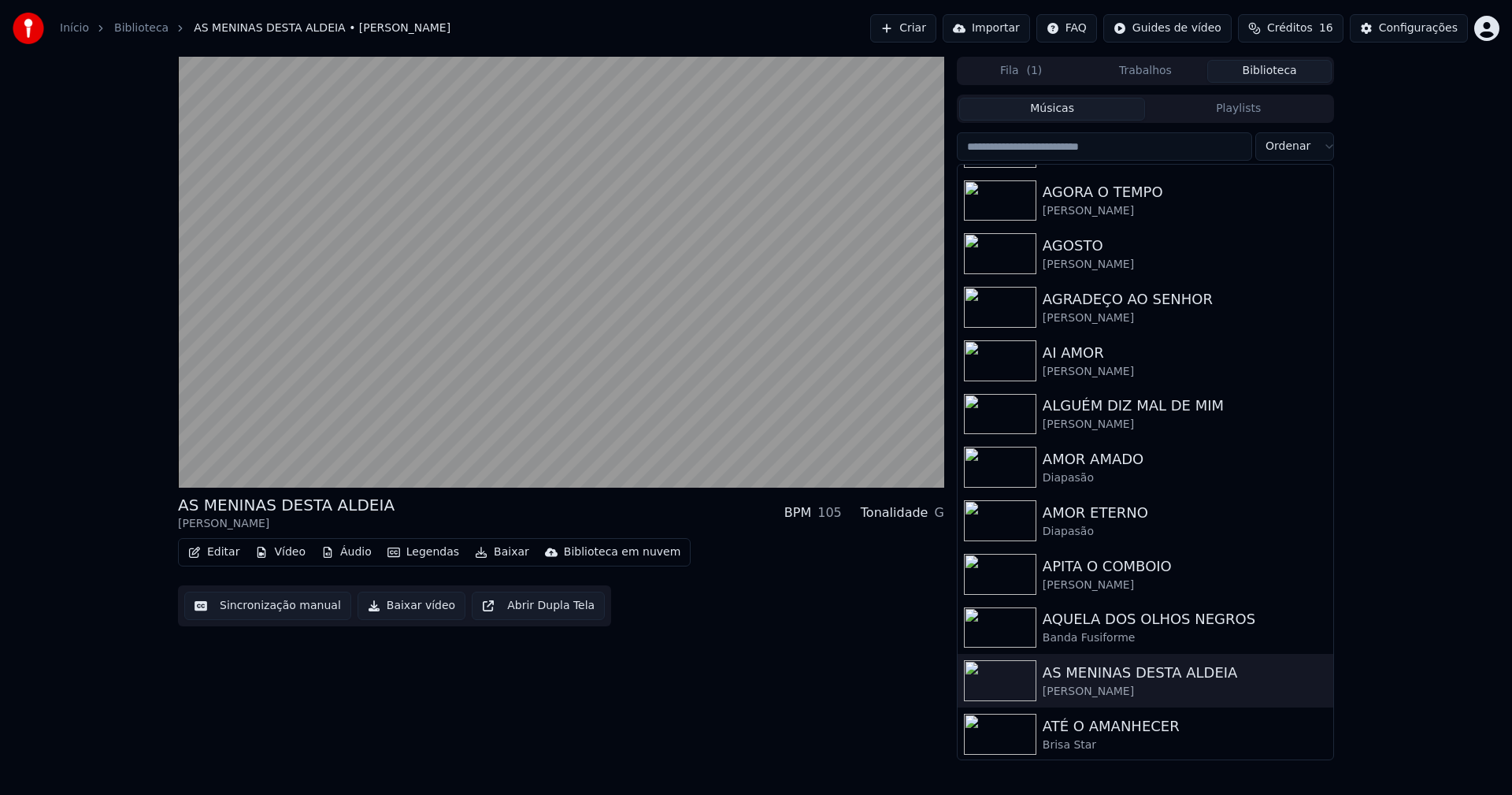
click at [290, 555] on button "Vídeo" at bounding box center [280, 552] width 63 height 22
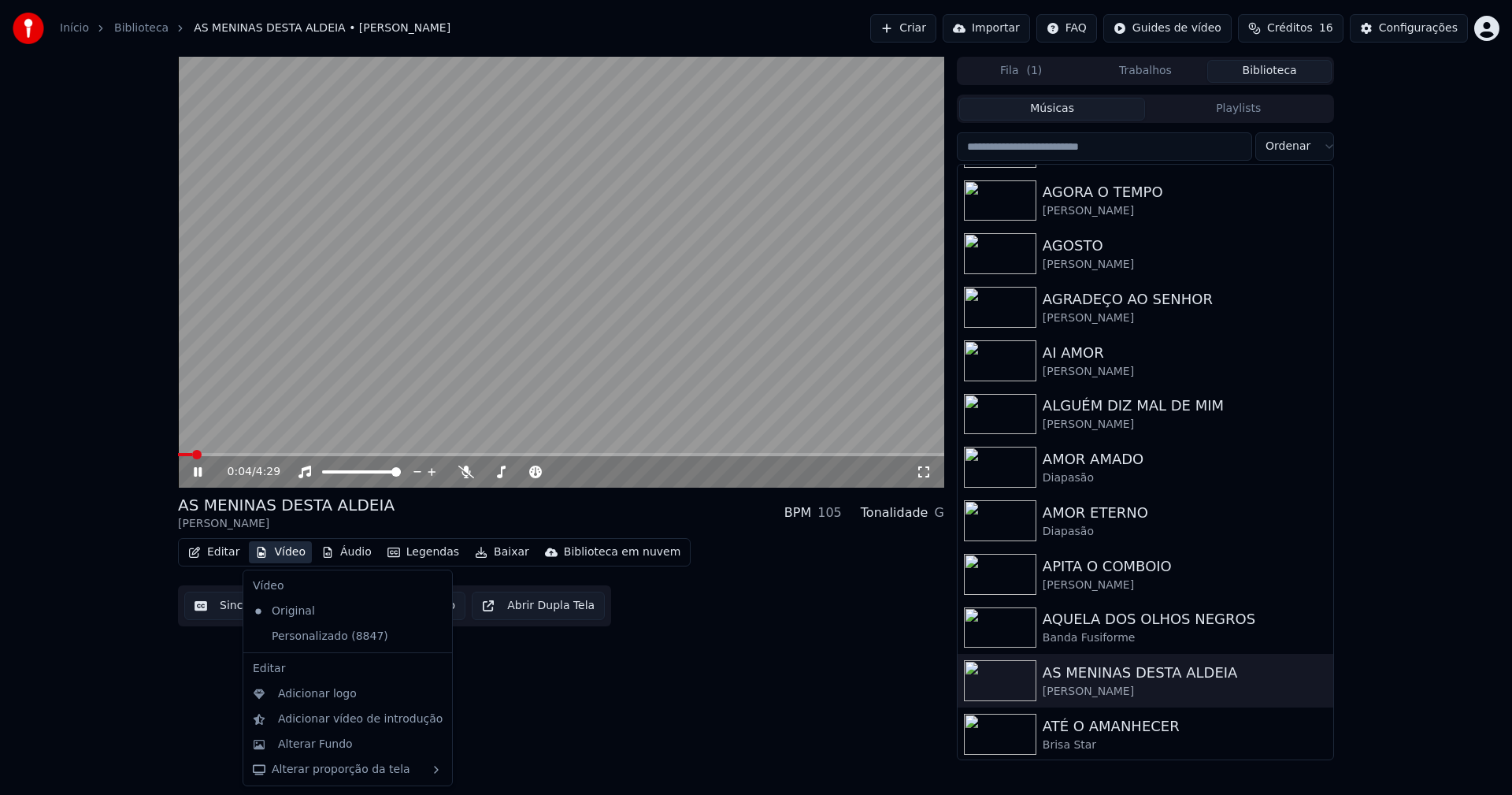
click at [432, 637] on icon at bounding box center [440, 637] width 17 height 12
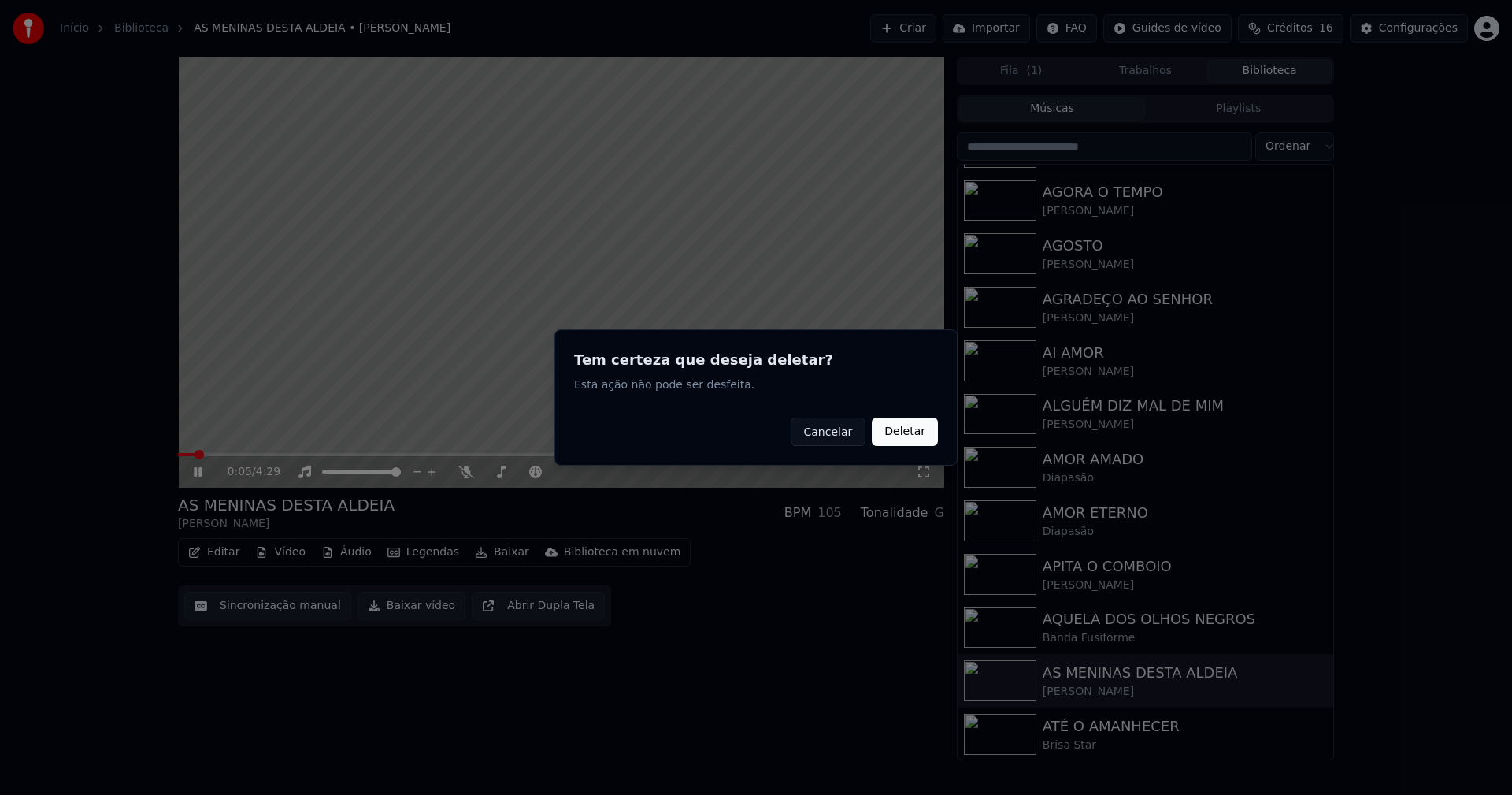
click at [926, 432] on button "Deletar" at bounding box center [905, 432] width 66 height 28
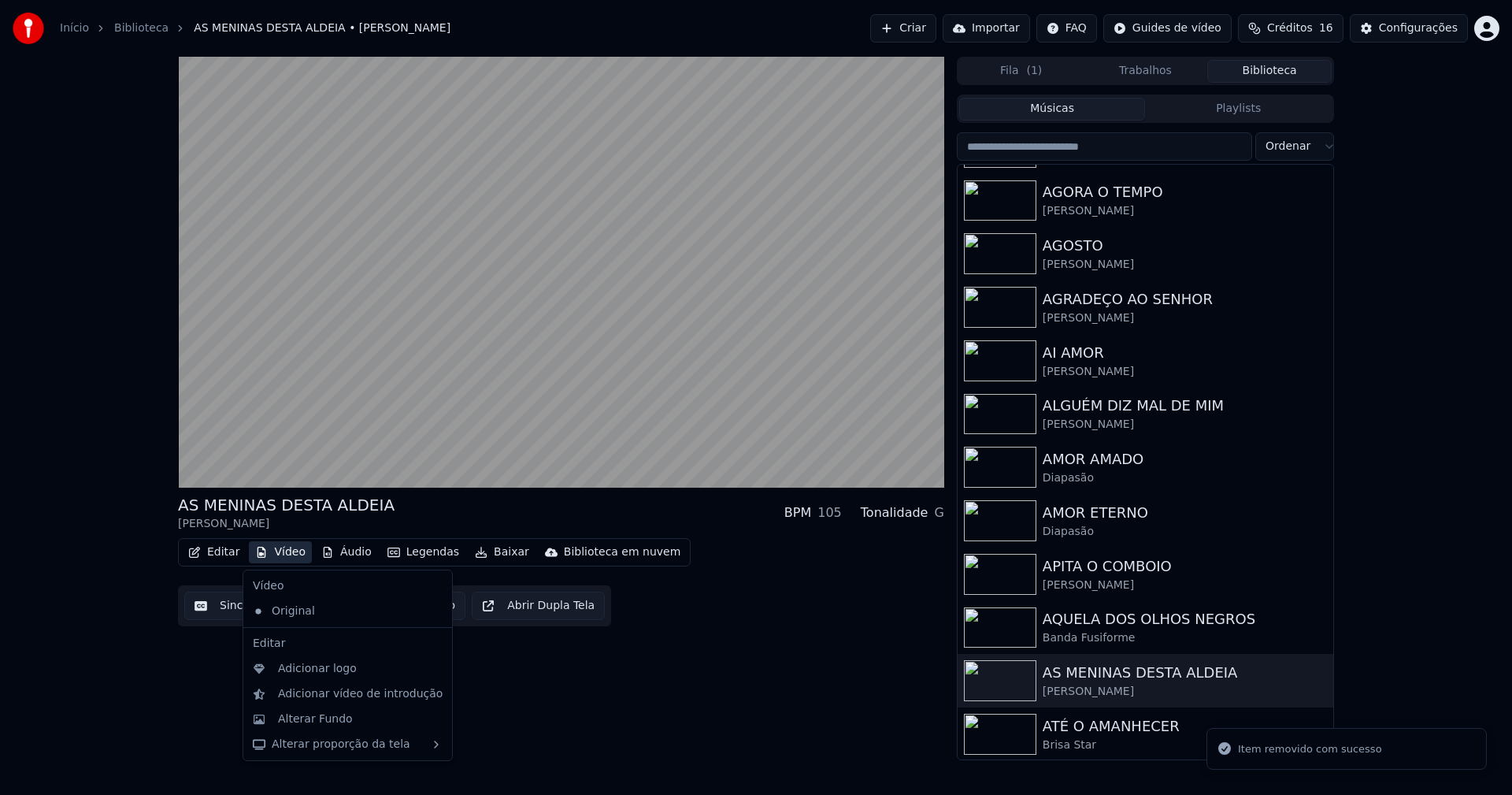
click at [291, 553] on button "Vídeo" at bounding box center [280, 552] width 63 height 22
click at [317, 671] on div "Adicionar logo" at bounding box center [317, 669] width 78 height 16
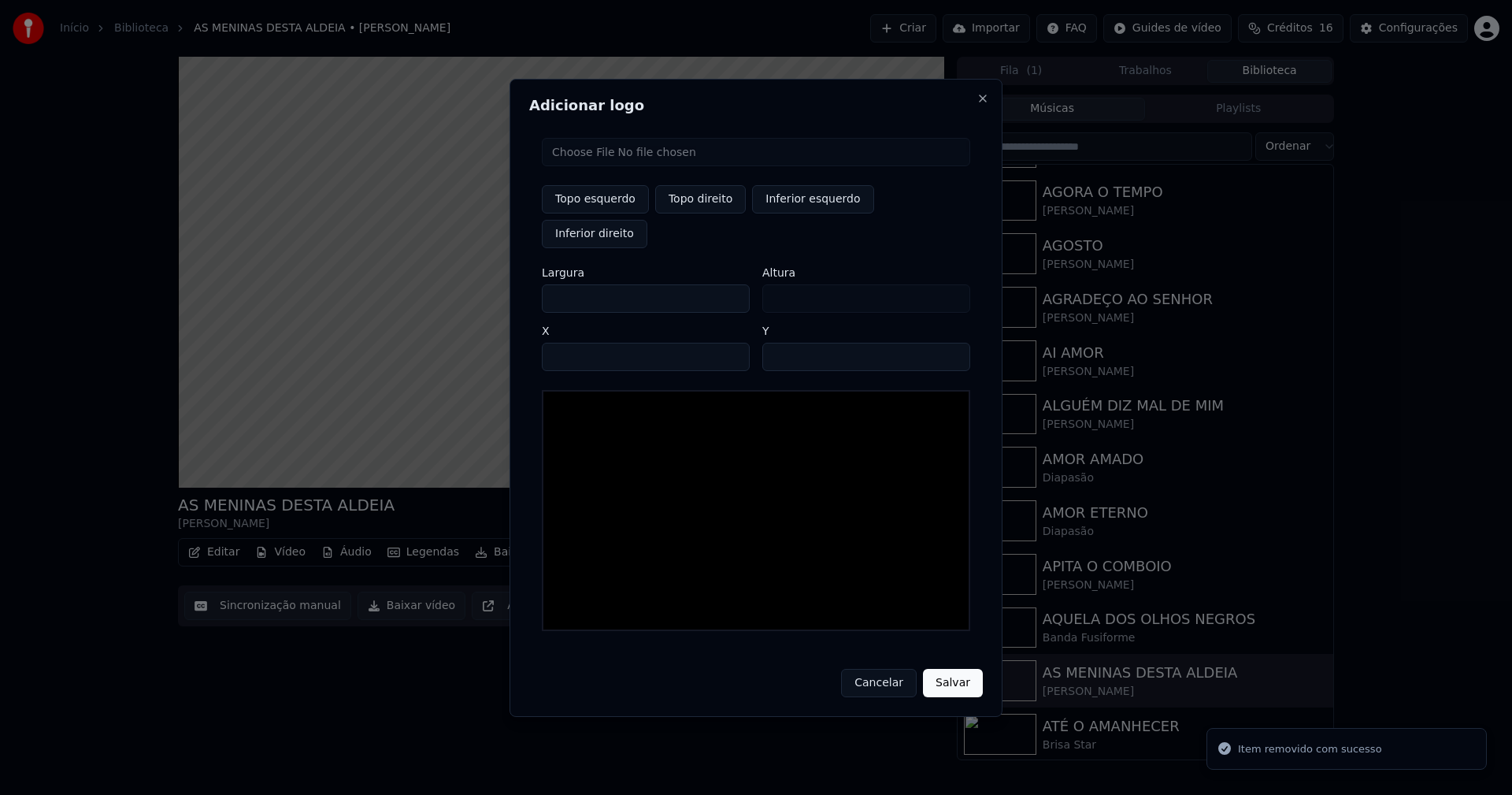
click at [601, 166] on input "file" at bounding box center [756, 152] width 428 height 28
type input "**********"
click at [705, 214] on button "Topo direito" at bounding box center [700, 199] width 91 height 28
type input "****"
drag, startPoint x: 569, startPoint y: 281, endPoint x: 483, endPoint y: 292, distance: 86.7
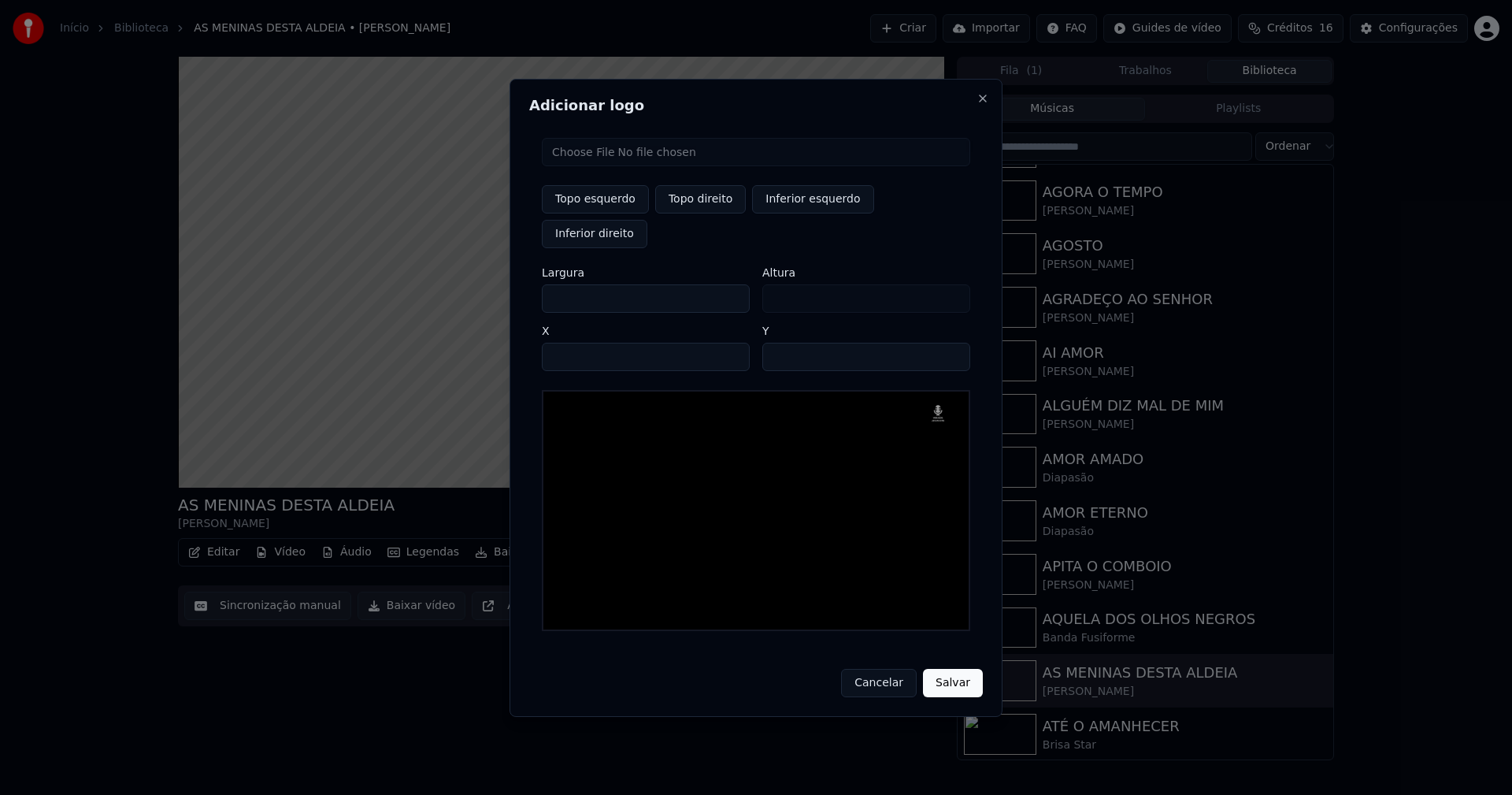
click at [483, 292] on body "Início Biblioteca AS MENINAS DESTA ALDEIA • [PERSON_NAME] Importar FAQ Guides d…" at bounding box center [756, 397] width 1512 height 795
type input "**"
type input "***"
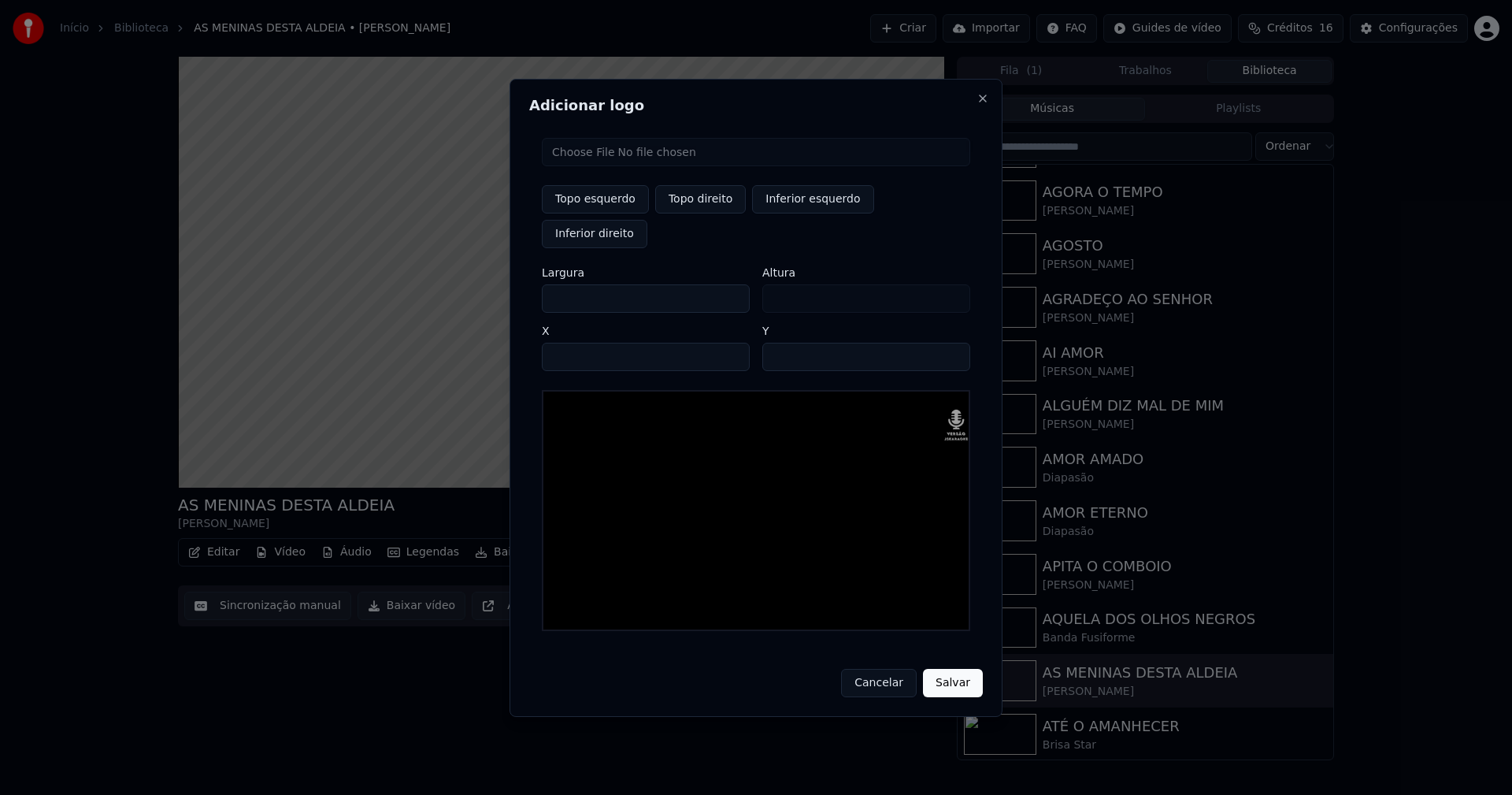
type input "***"
click at [777, 343] on input "**" at bounding box center [867, 357] width 208 height 28
type input "**"
click at [574, 343] on input "****" at bounding box center [646, 357] width 208 height 28
type input "****"
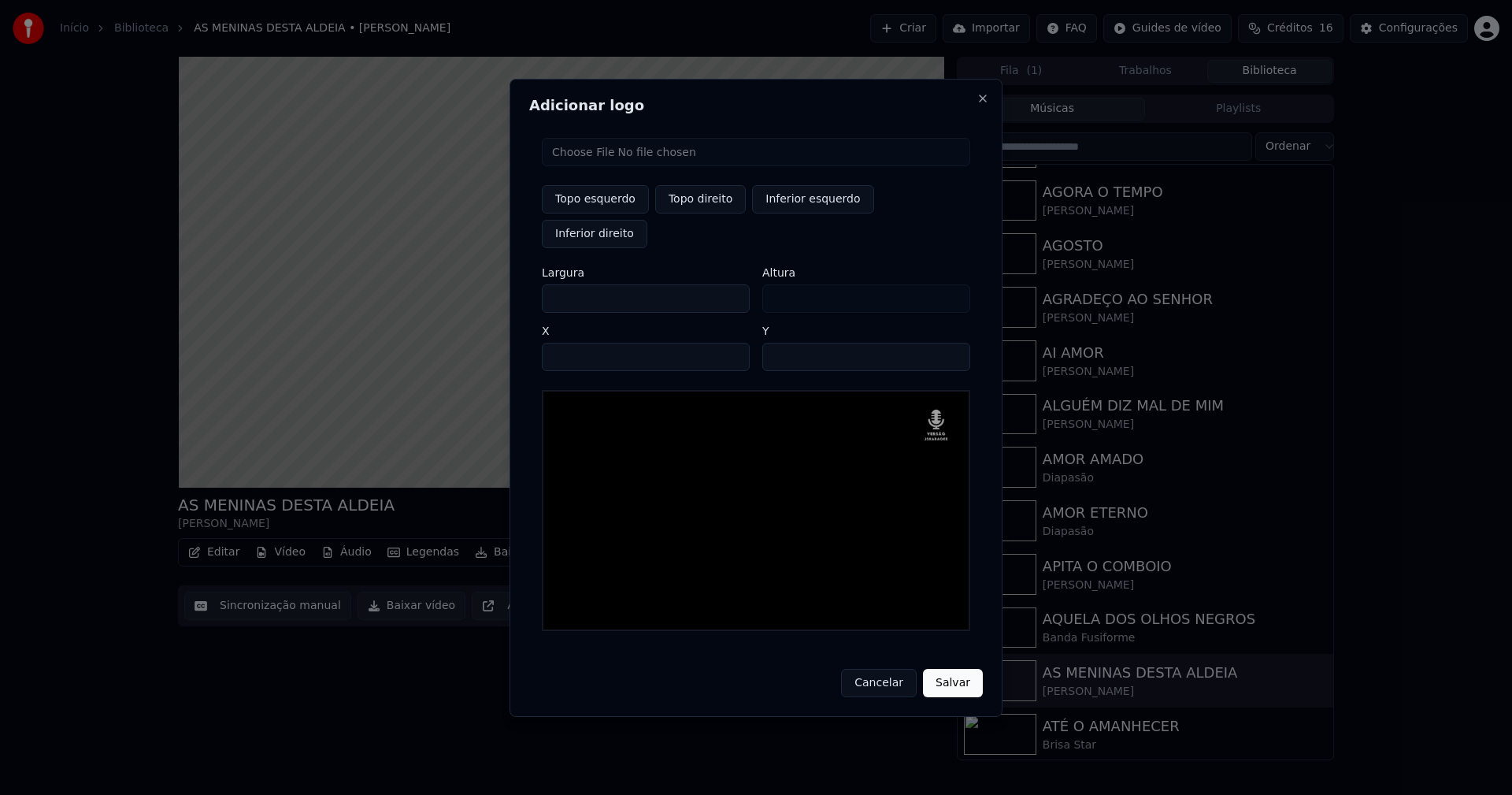
click at [976, 669] on button "Salvar" at bounding box center [952, 683] width 60 height 28
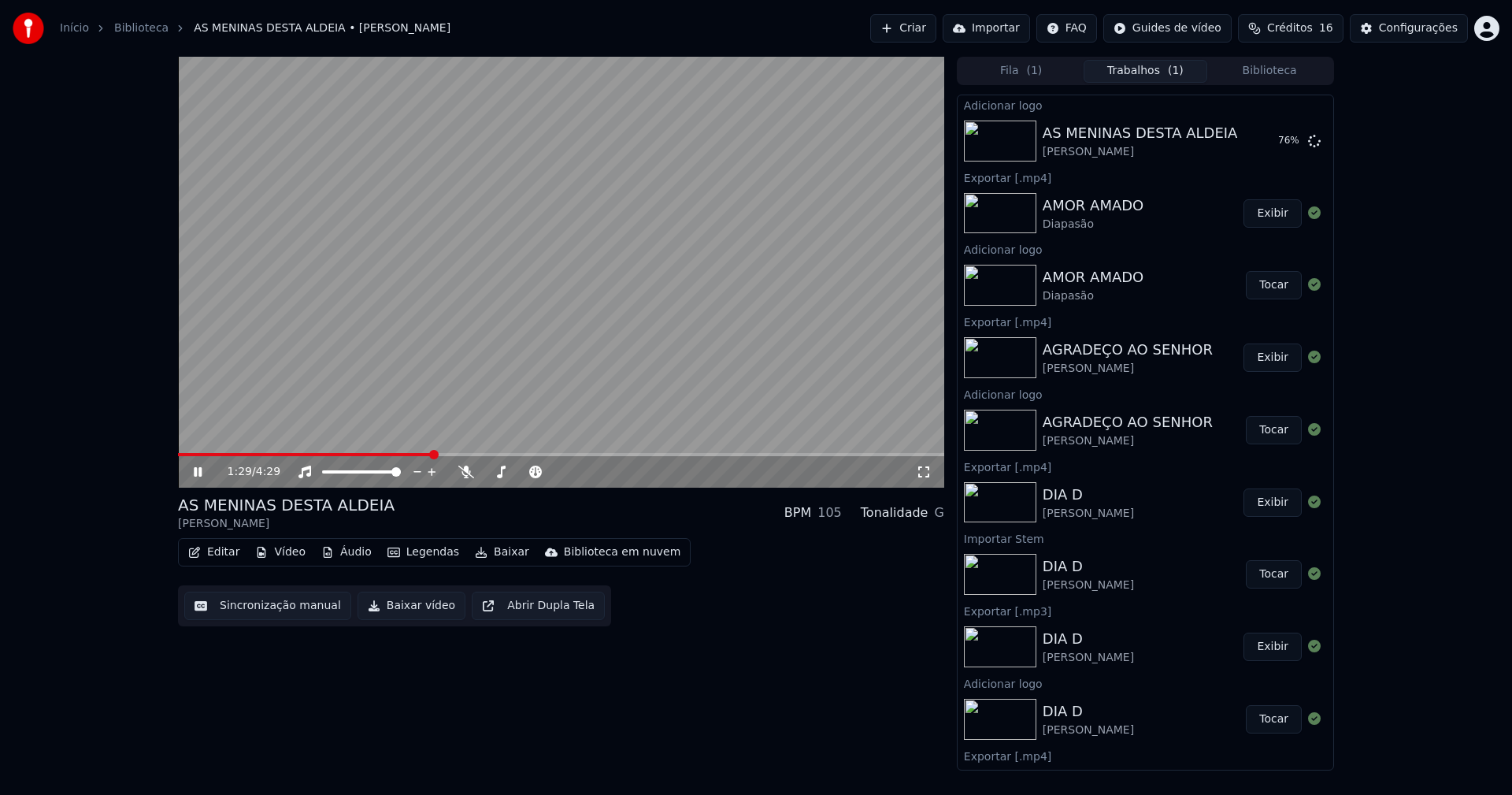
click at [224, 553] on button "Editar" at bounding box center [214, 552] width 64 height 22
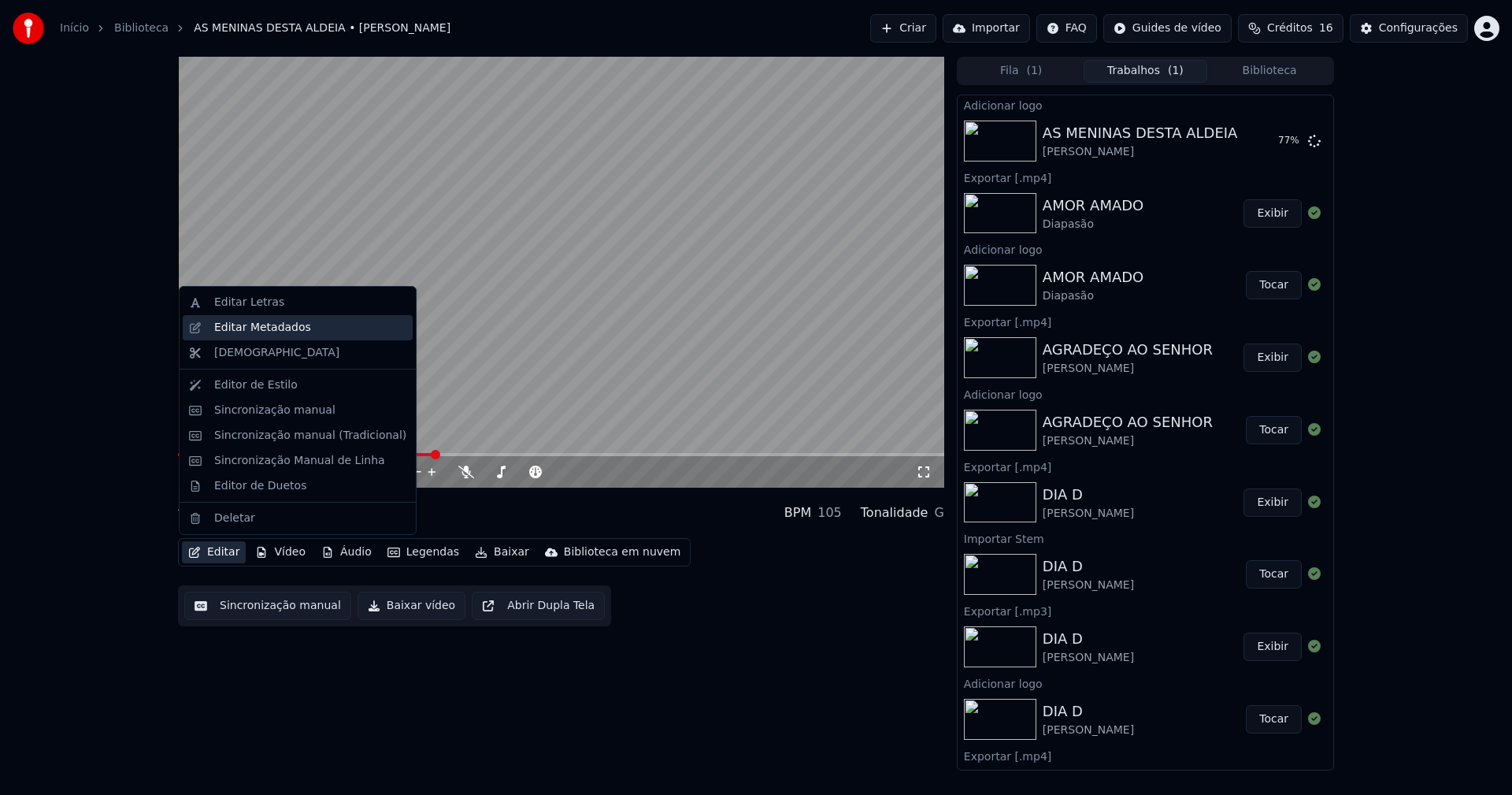
click at [275, 330] on div "Editar Metadados" at bounding box center [263, 328] width 97 height 16
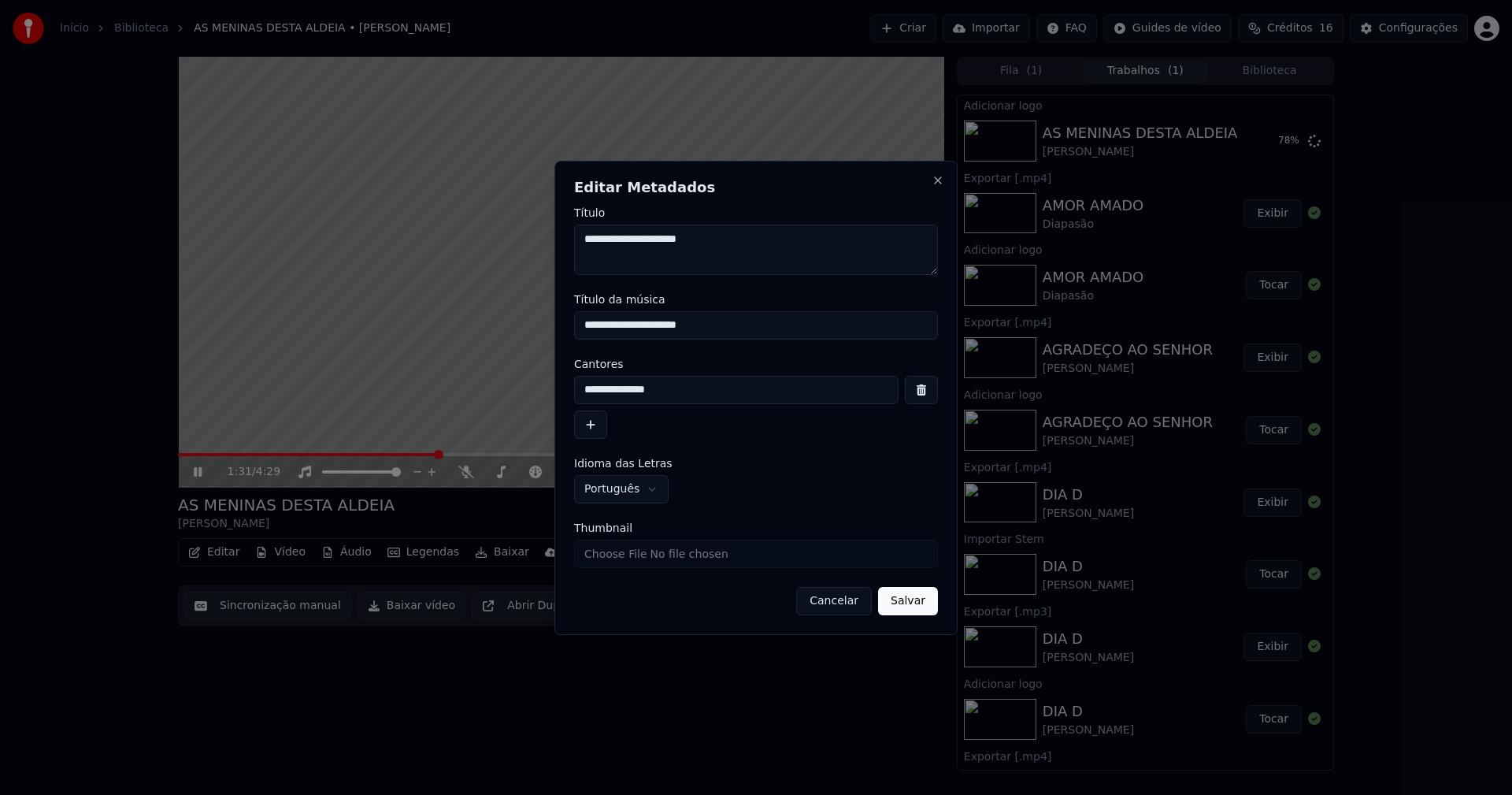
click at [610, 563] on input "Thumbnail" at bounding box center [756, 554] width 364 height 28
type input "**********"
click at [905, 599] on button "Salvar" at bounding box center [908, 601] width 60 height 28
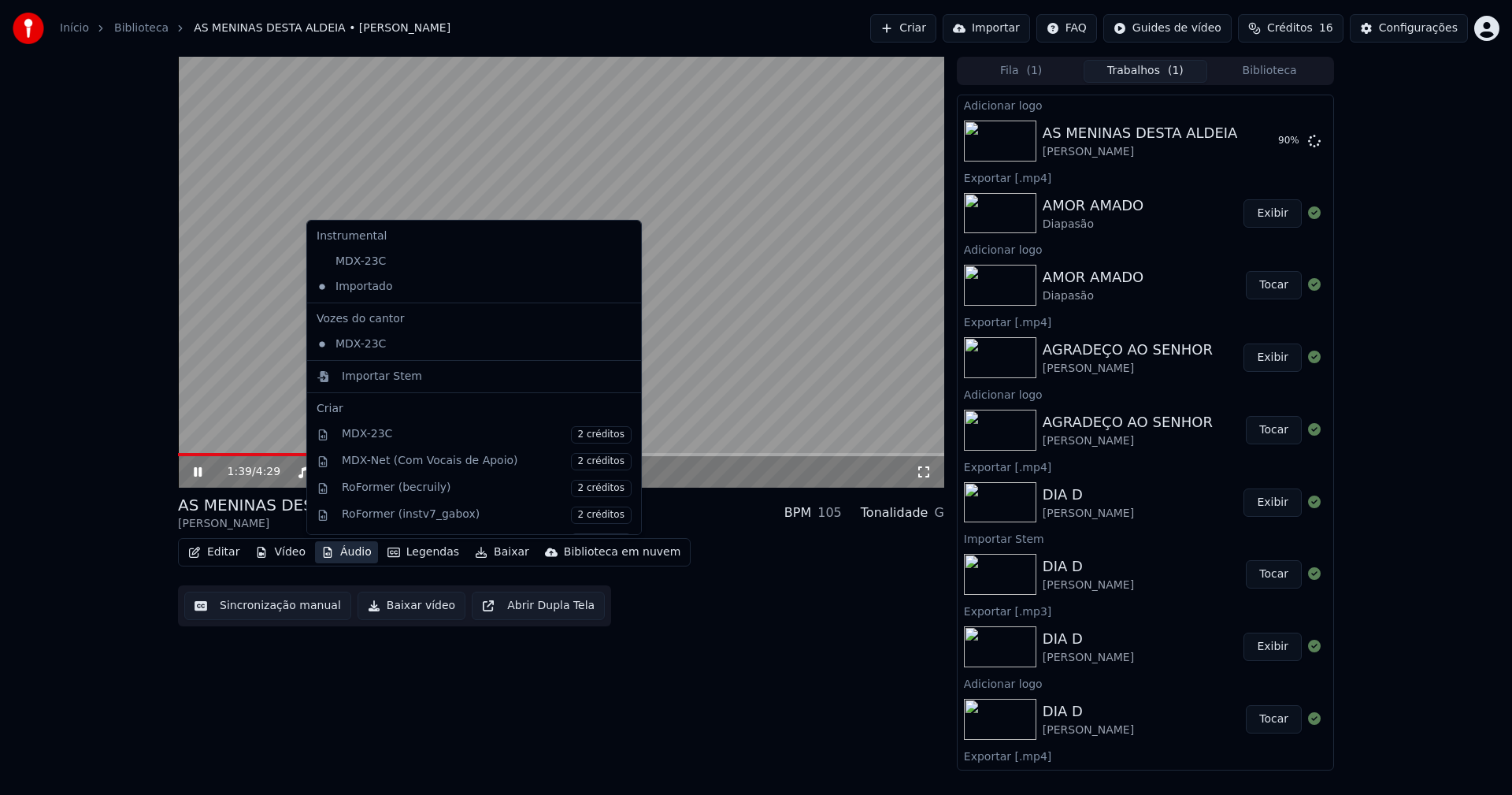
click at [353, 559] on button "Áudio" at bounding box center [346, 552] width 63 height 22
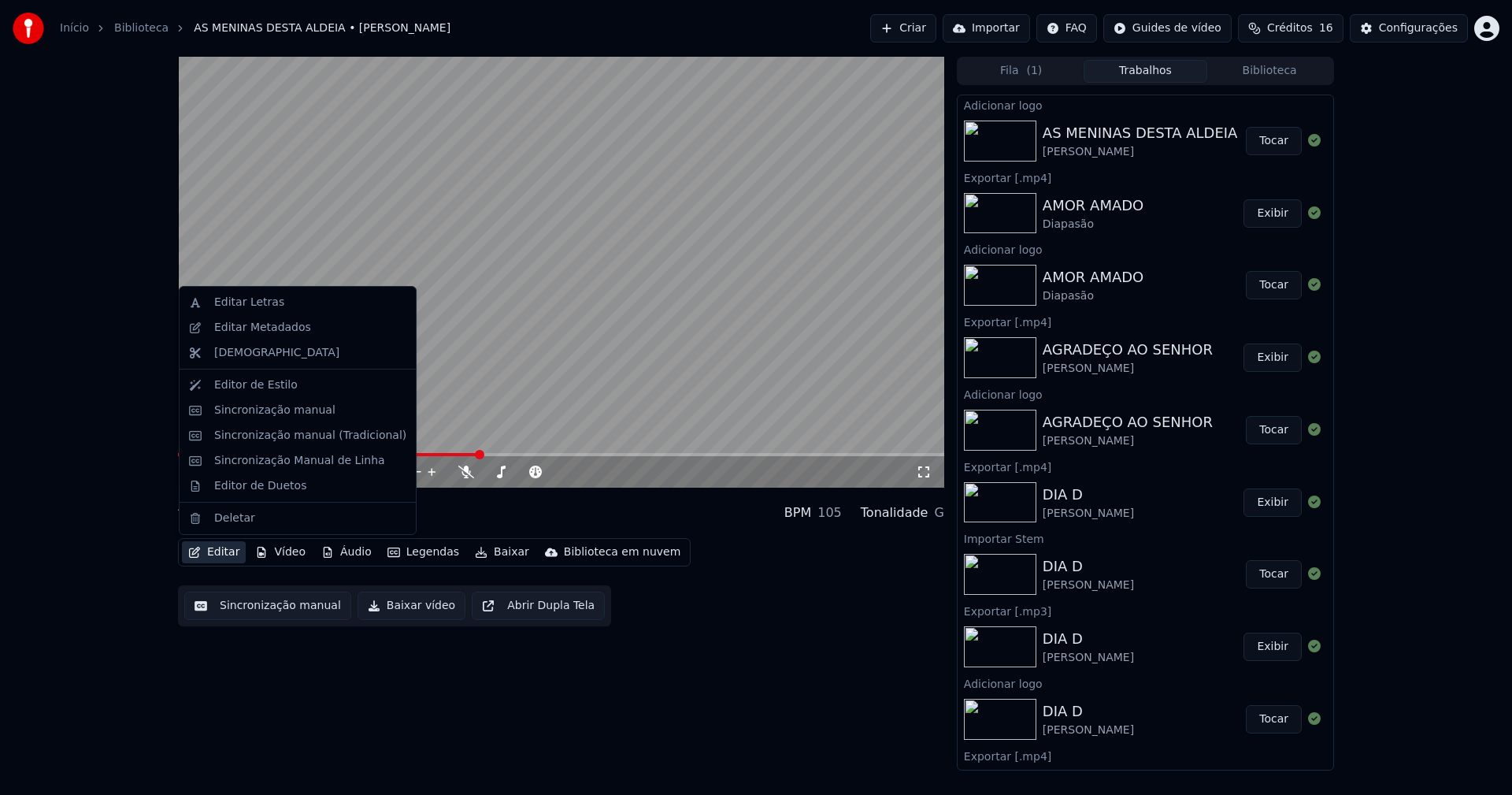
click at [221, 556] on button "Editar" at bounding box center [214, 552] width 64 height 22
click at [220, 550] on button "Editar" at bounding box center [214, 552] width 64 height 22
click at [271, 434] on div "Sincronização manual (Tradicional)" at bounding box center [311, 435] width 192 height 16
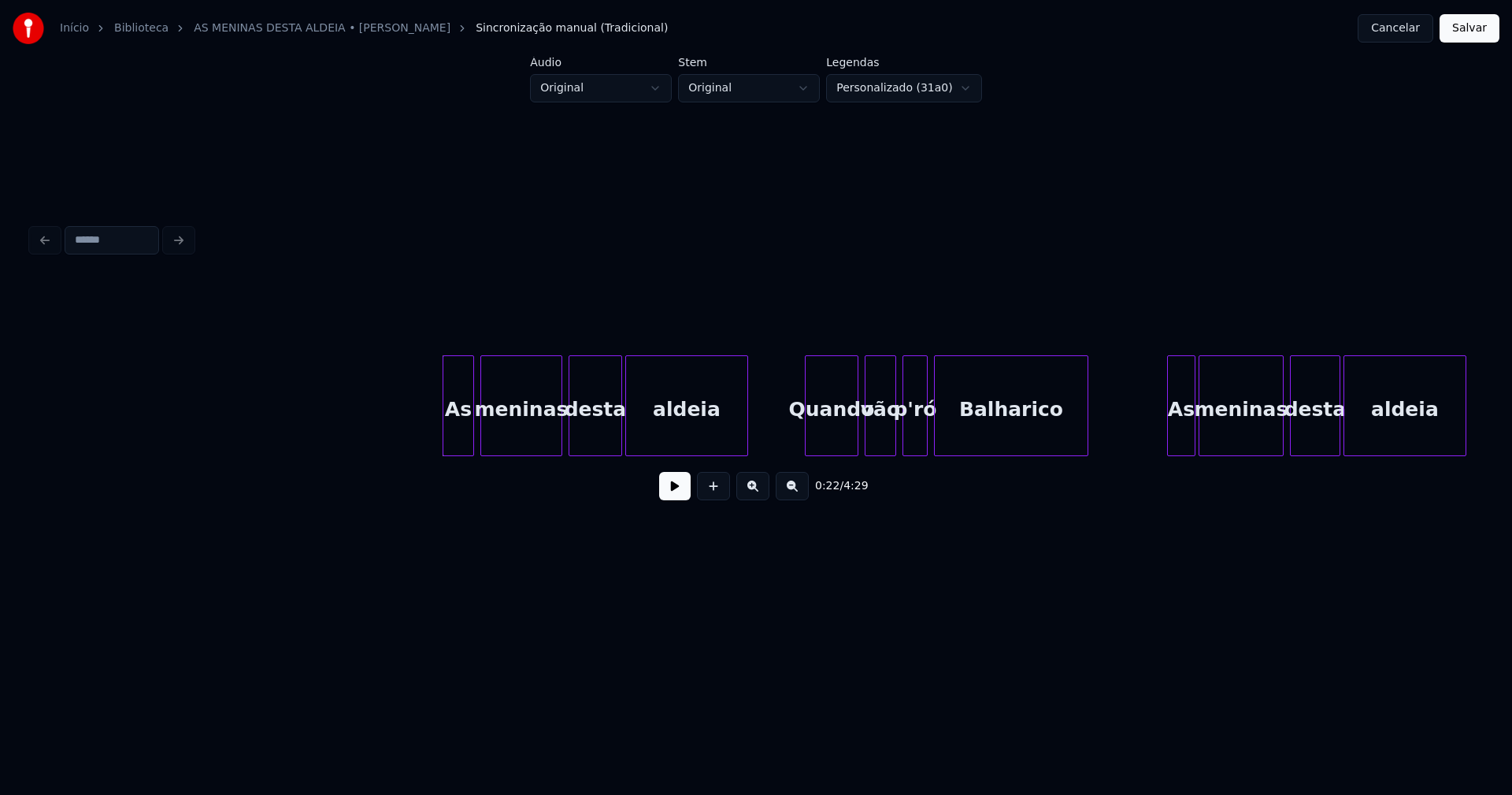
scroll to position [0, 3060]
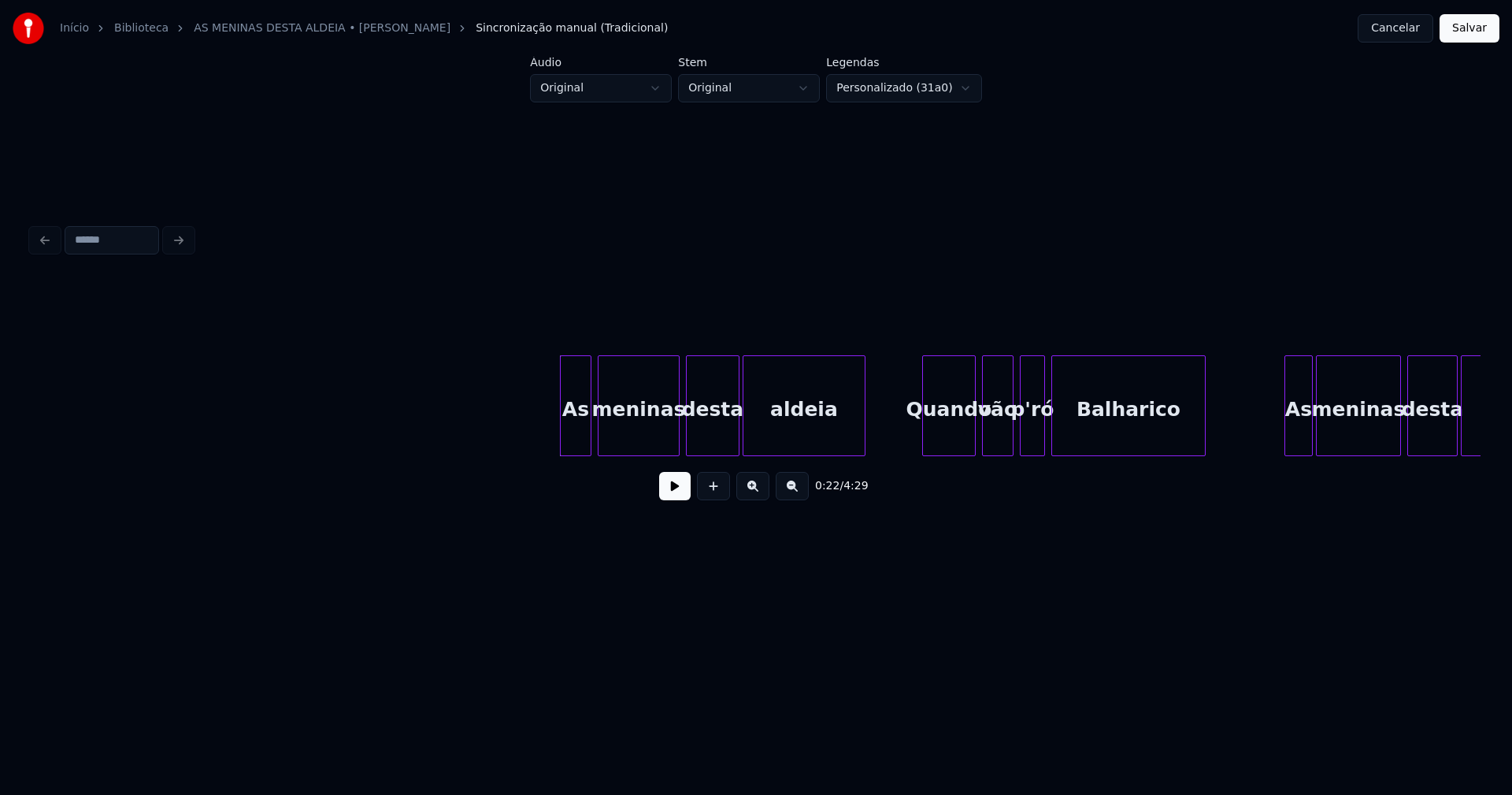
click at [666, 500] on button at bounding box center [675, 486] width 31 height 28
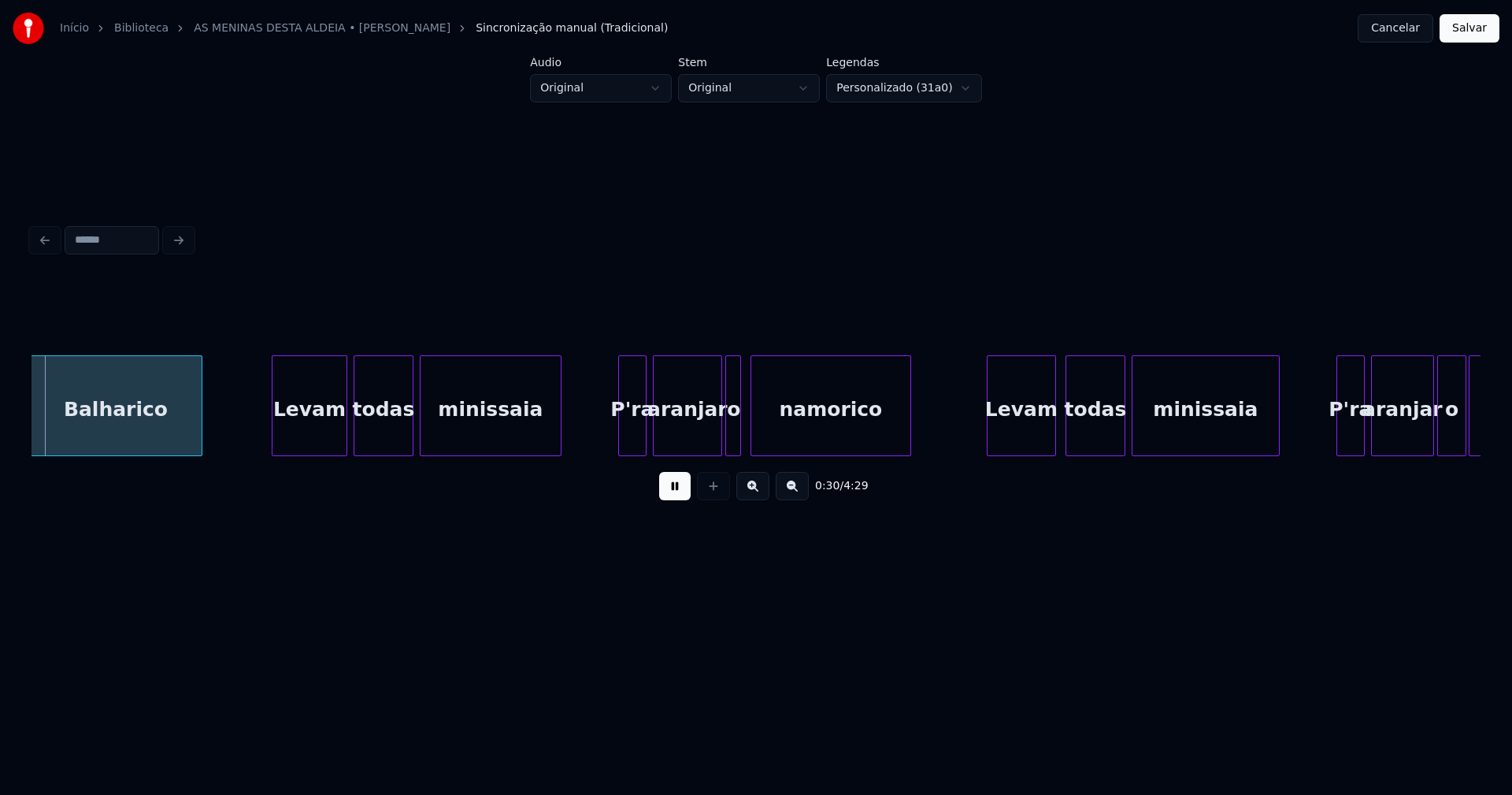
scroll to position [0, 4825]
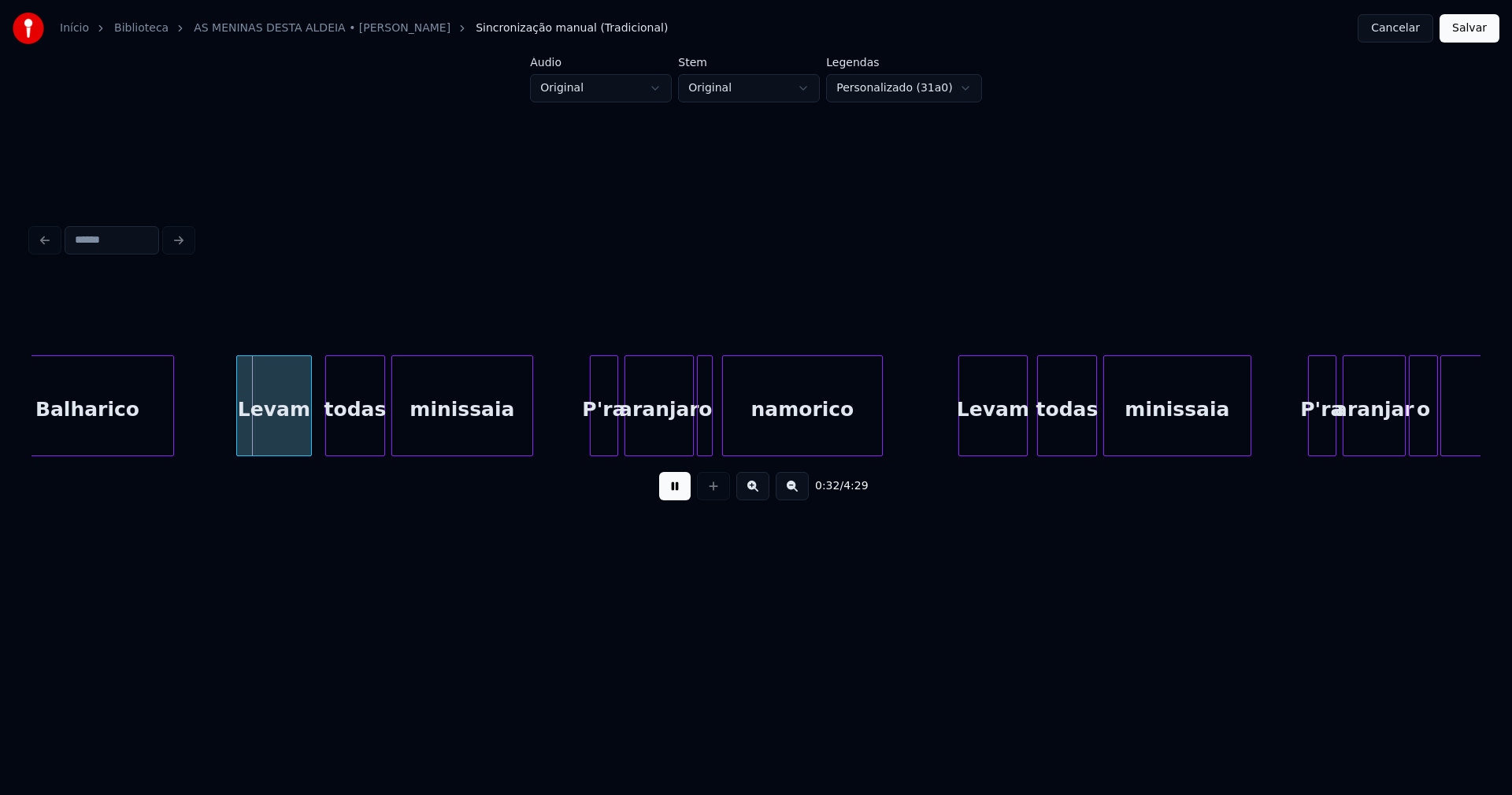
click at [281, 432] on div "Levam" at bounding box center [273, 410] width 74 height 107
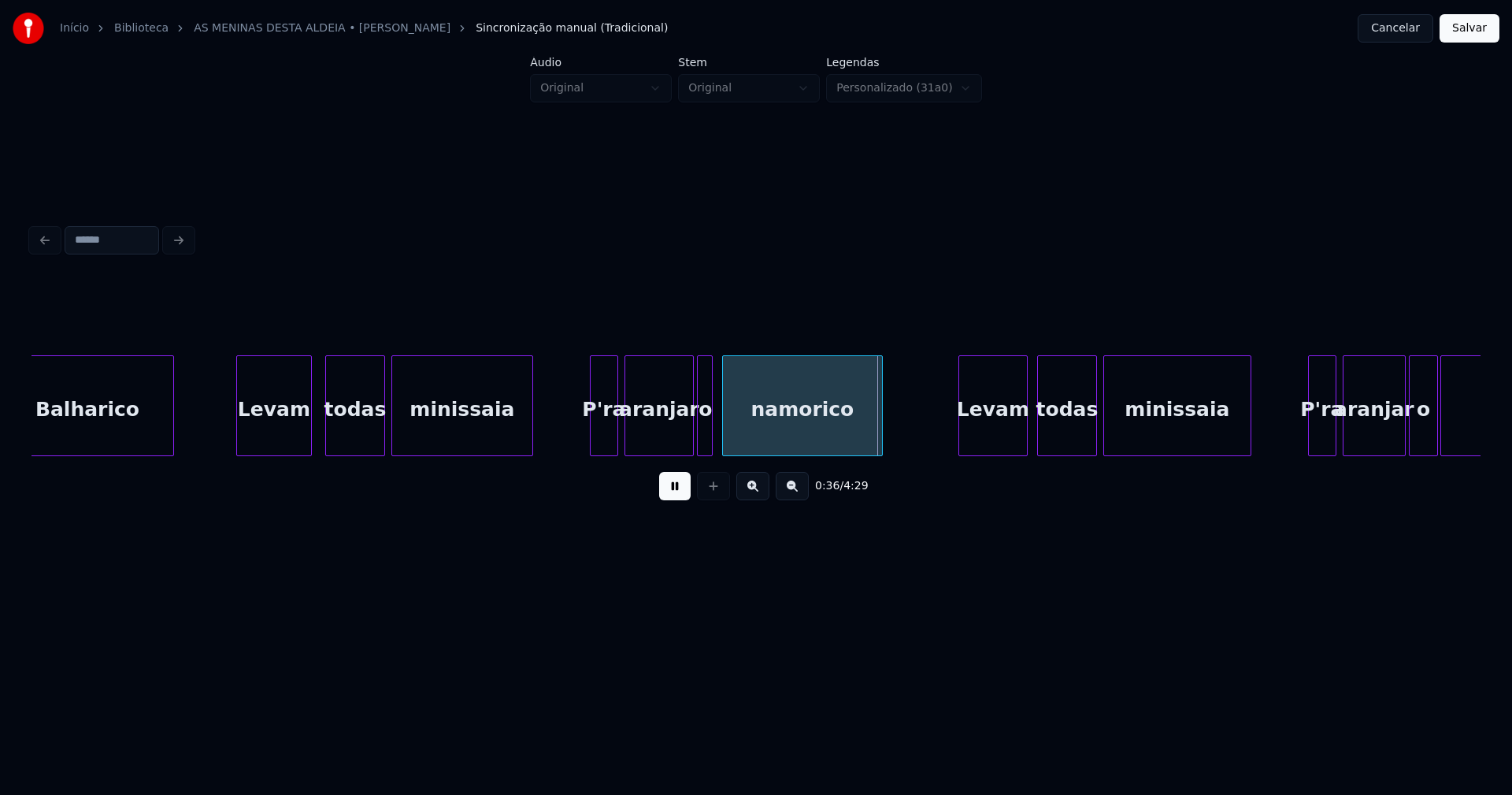
click at [684, 494] on button at bounding box center [675, 486] width 31 height 28
click at [722, 441] on div at bounding box center [720, 405] width 4 height 99
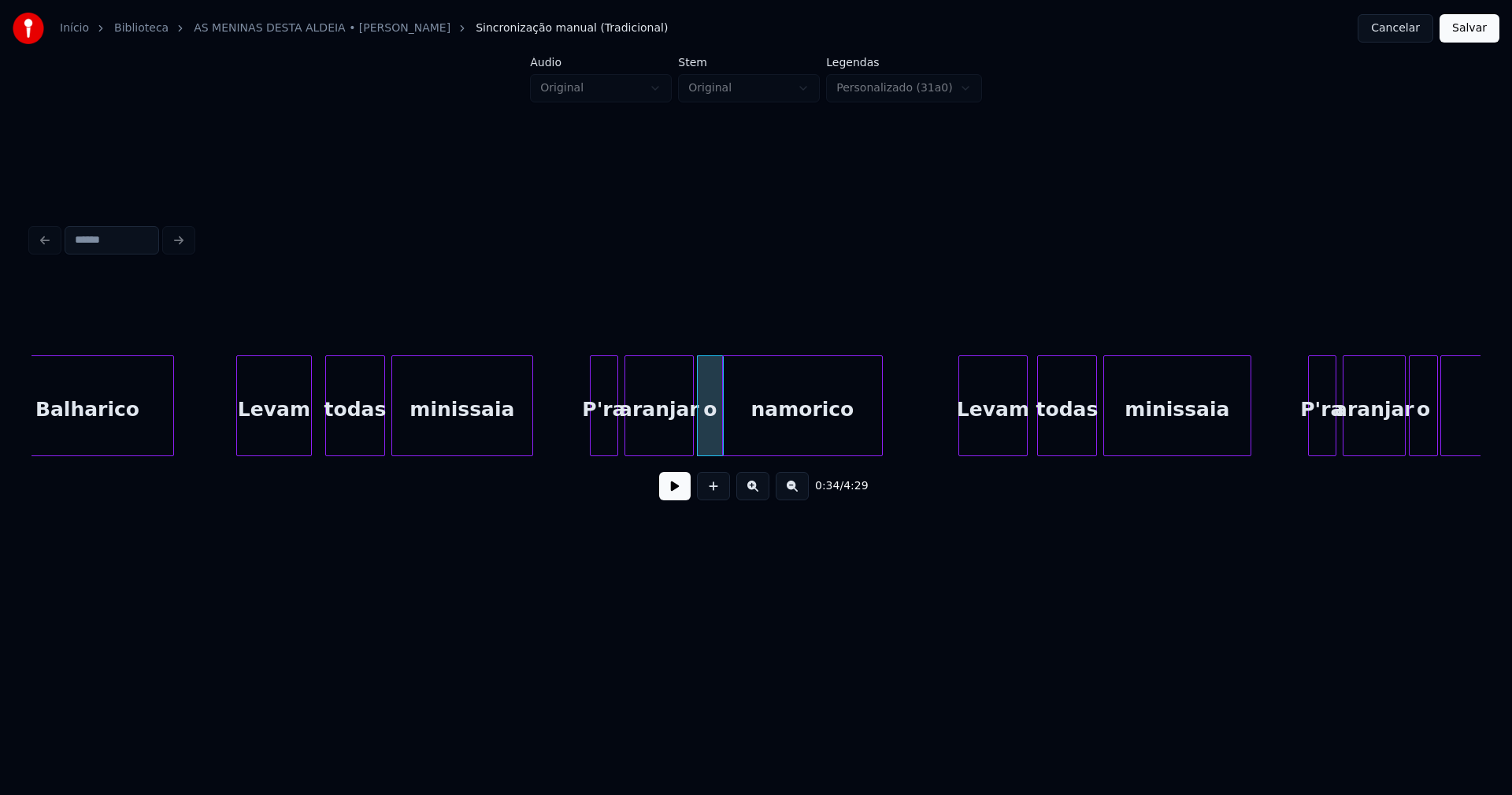
click at [711, 439] on div "o" at bounding box center [710, 410] width 25 height 107
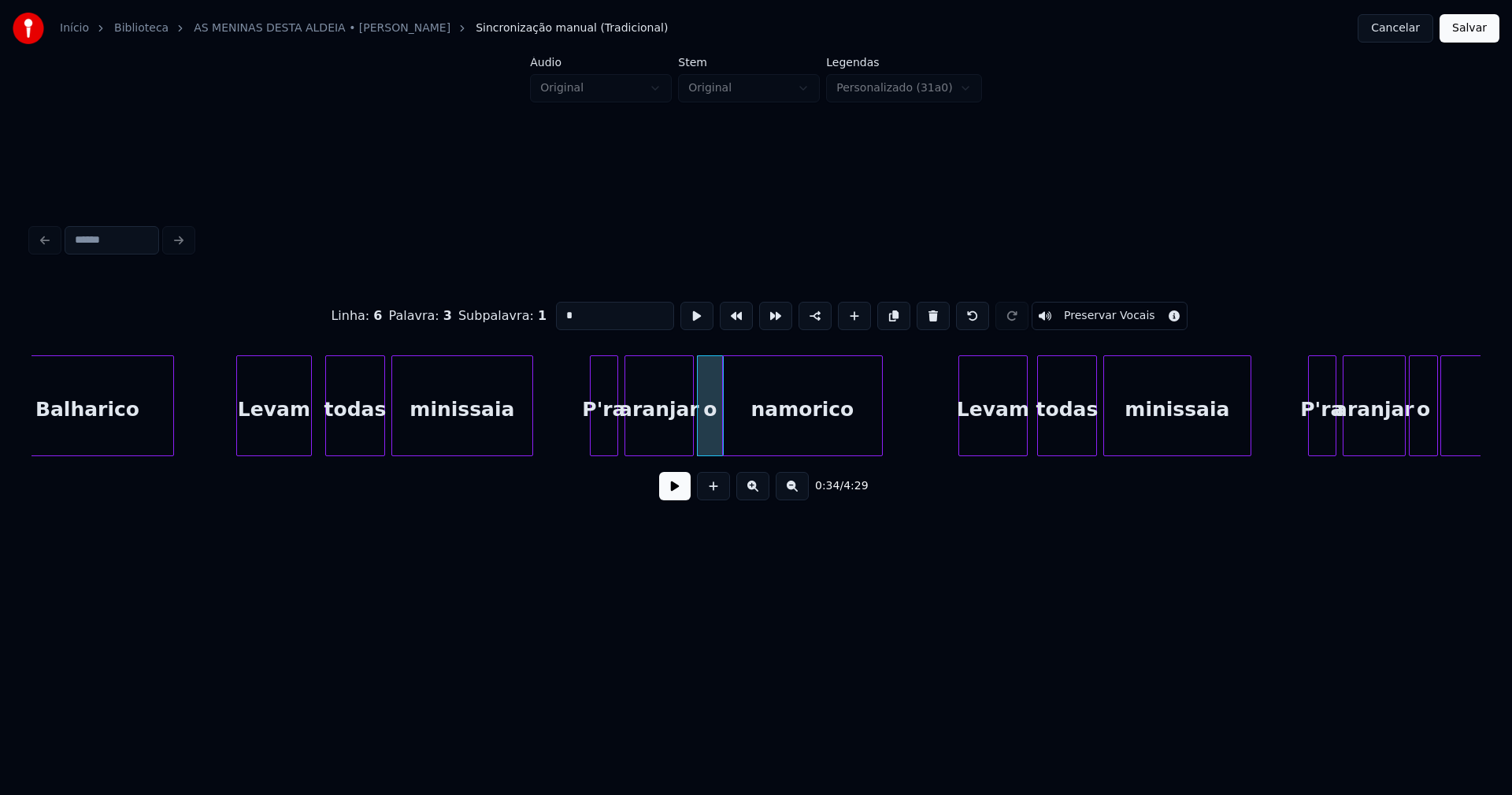
drag, startPoint x: 566, startPoint y: 312, endPoint x: 467, endPoint y: 329, distance: 100.4
click at [481, 329] on div "Linha : 6 Palavra : 3 Subpalavra : 1 * Preservar Vocais" at bounding box center [756, 316] width 1449 height 78
type input "**"
click at [667, 497] on button at bounding box center [675, 486] width 31 height 28
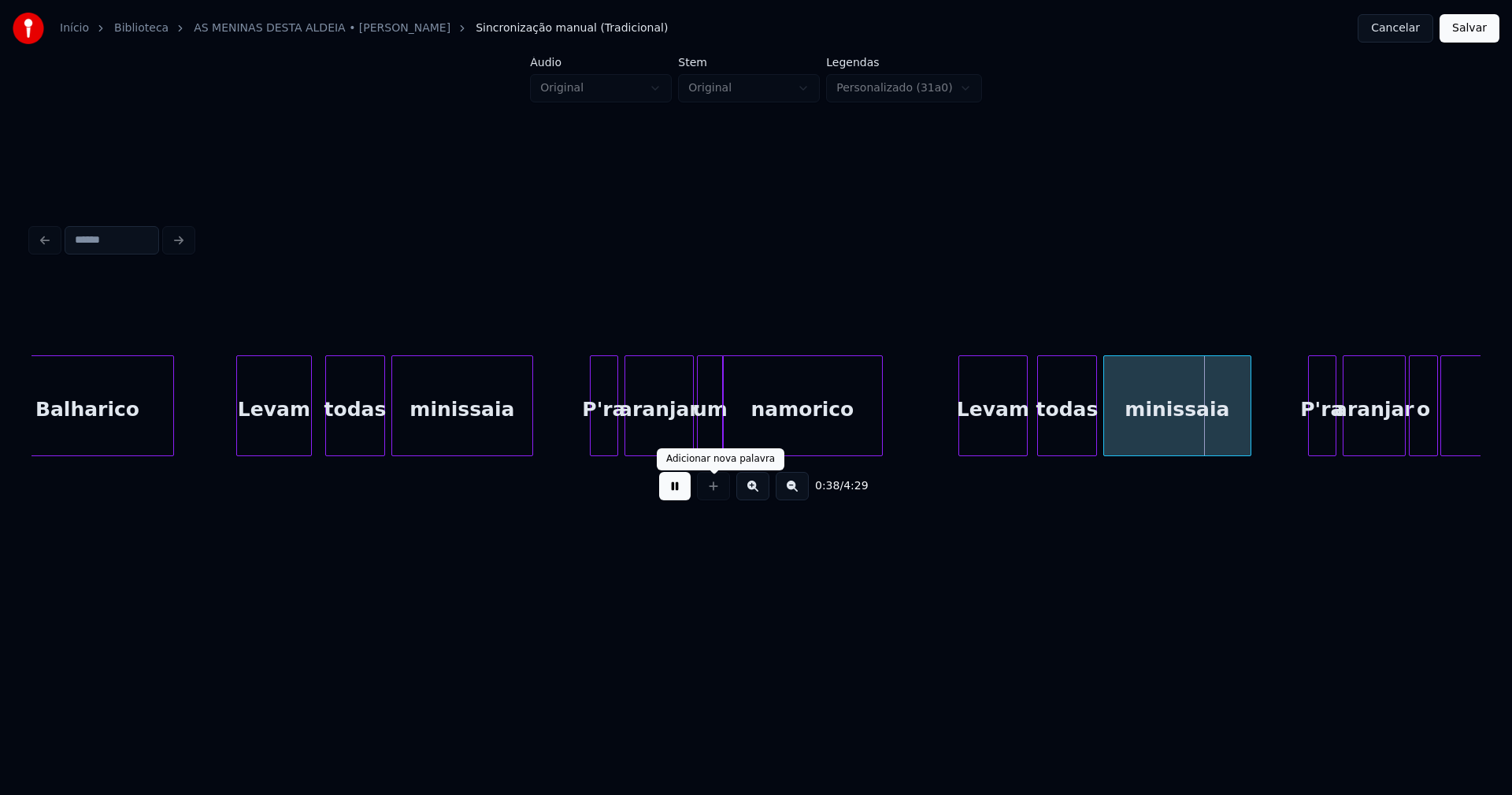
drag, startPoint x: 679, startPoint y: 496, endPoint x: 707, endPoint y: 482, distance: 31.3
click at [681, 495] on button at bounding box center [675, 486] width 31 height 28
click at [944, 429] on div at bounding box center [943, 405] width 4 height 99
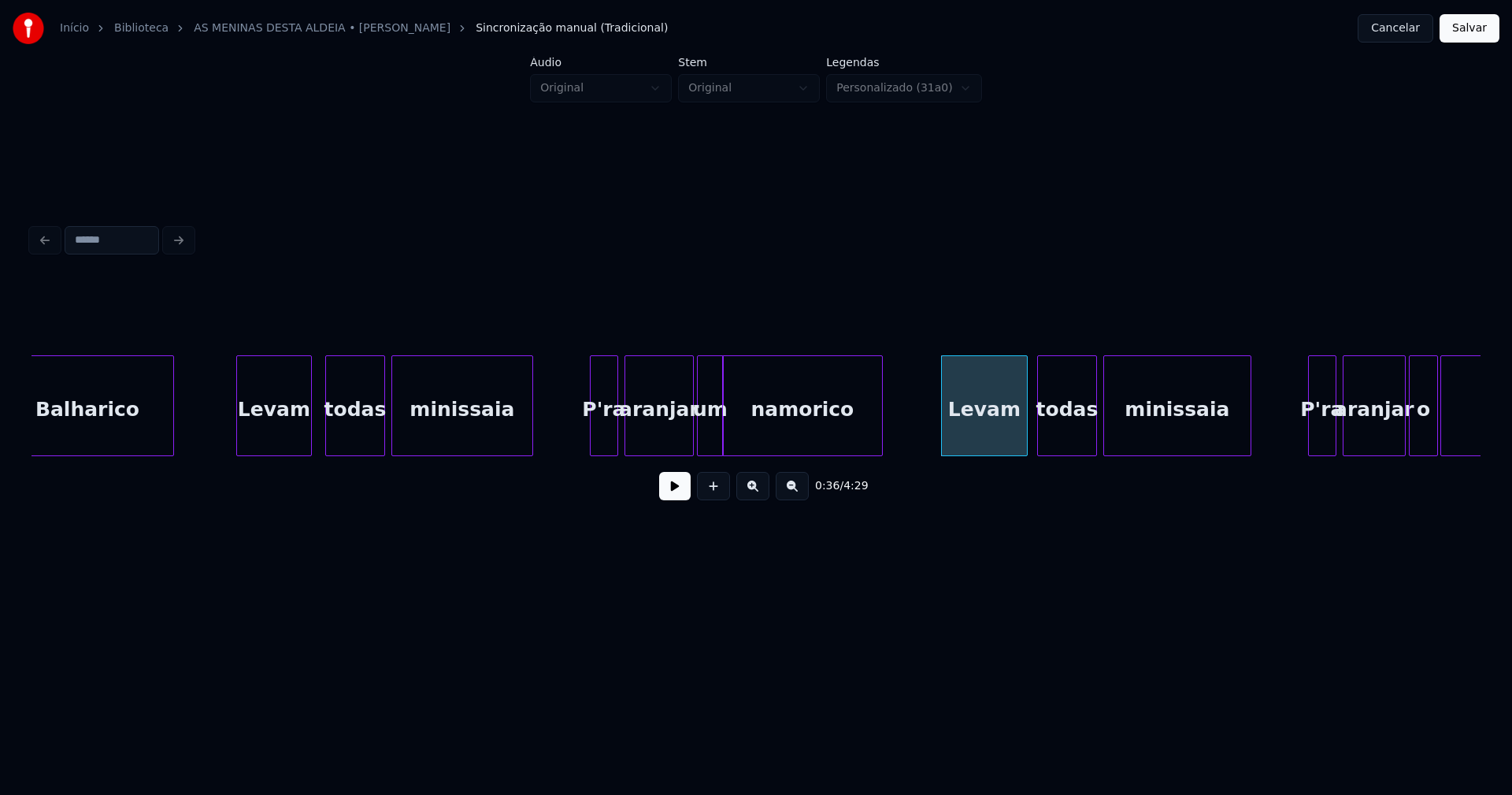
click at [1137, 433] on div "minissaia" at bounding box center [1177, 410] width 147 height 107
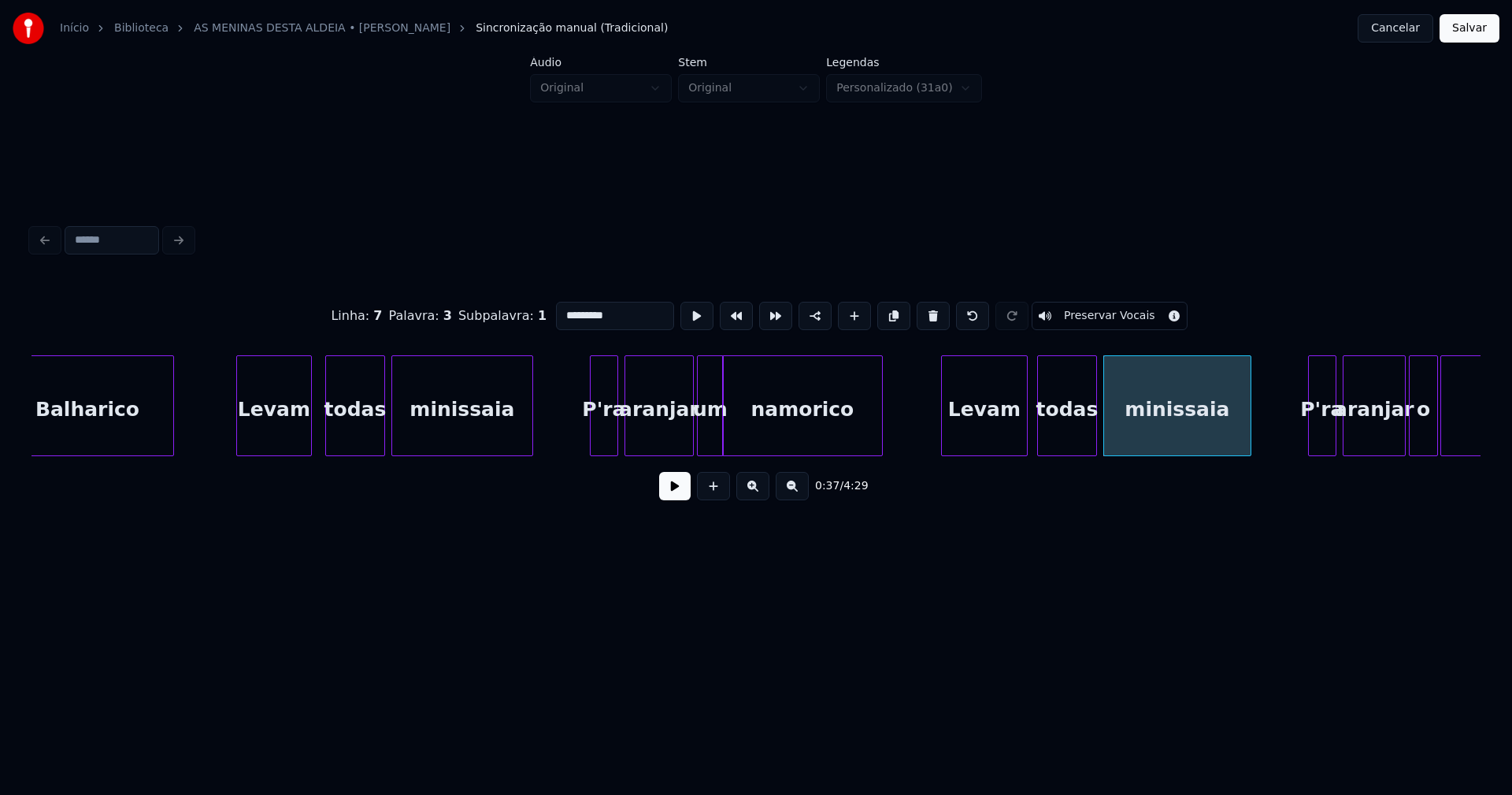
click at [581, 306] on input "*********" at bounding box center [615, 316] width 118 height 28
type input "*********"
click at [682, 494] on button at bounding box center [675, 486] width 31 height 28
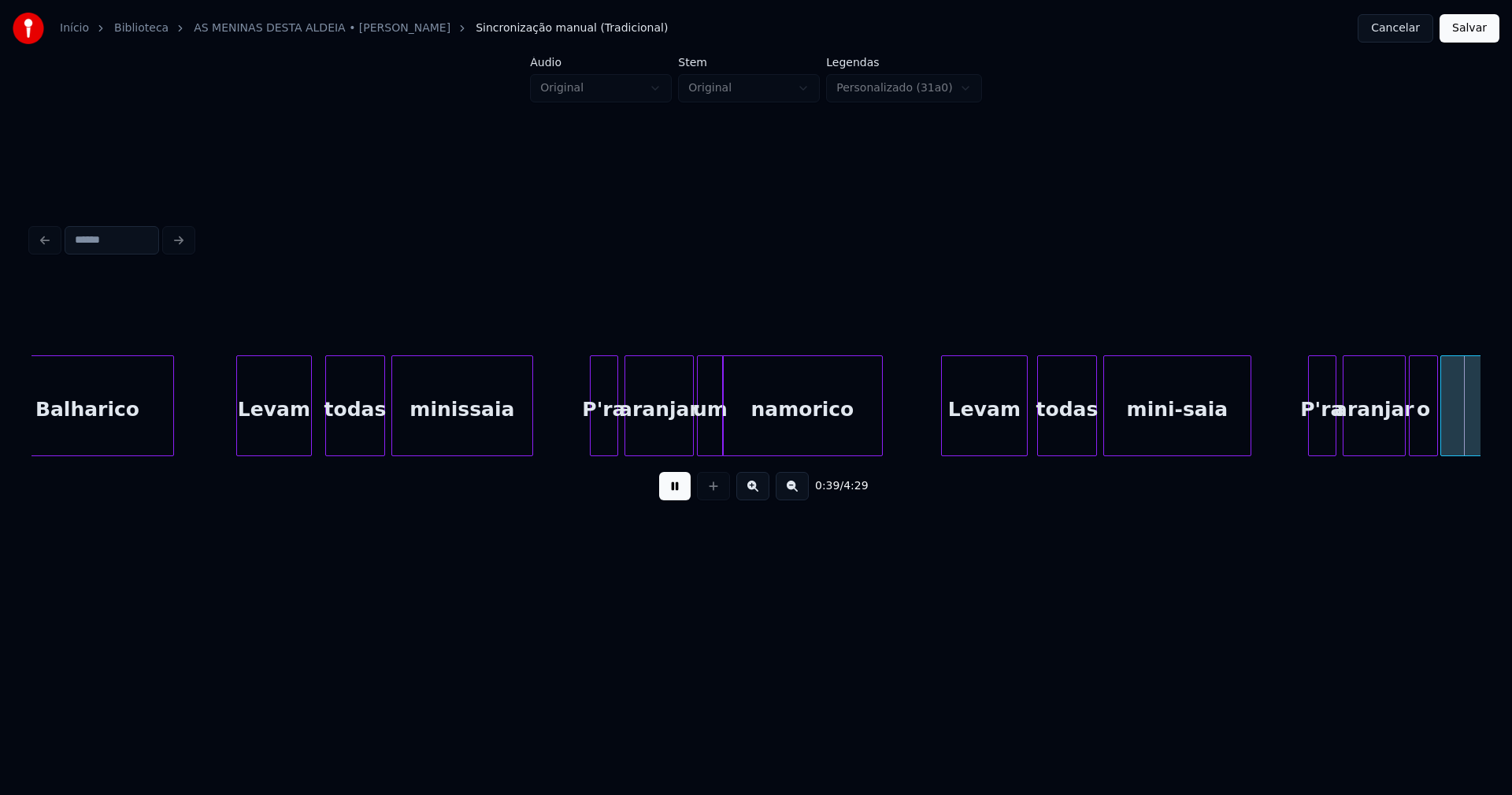
scroll to position [0, 6276]
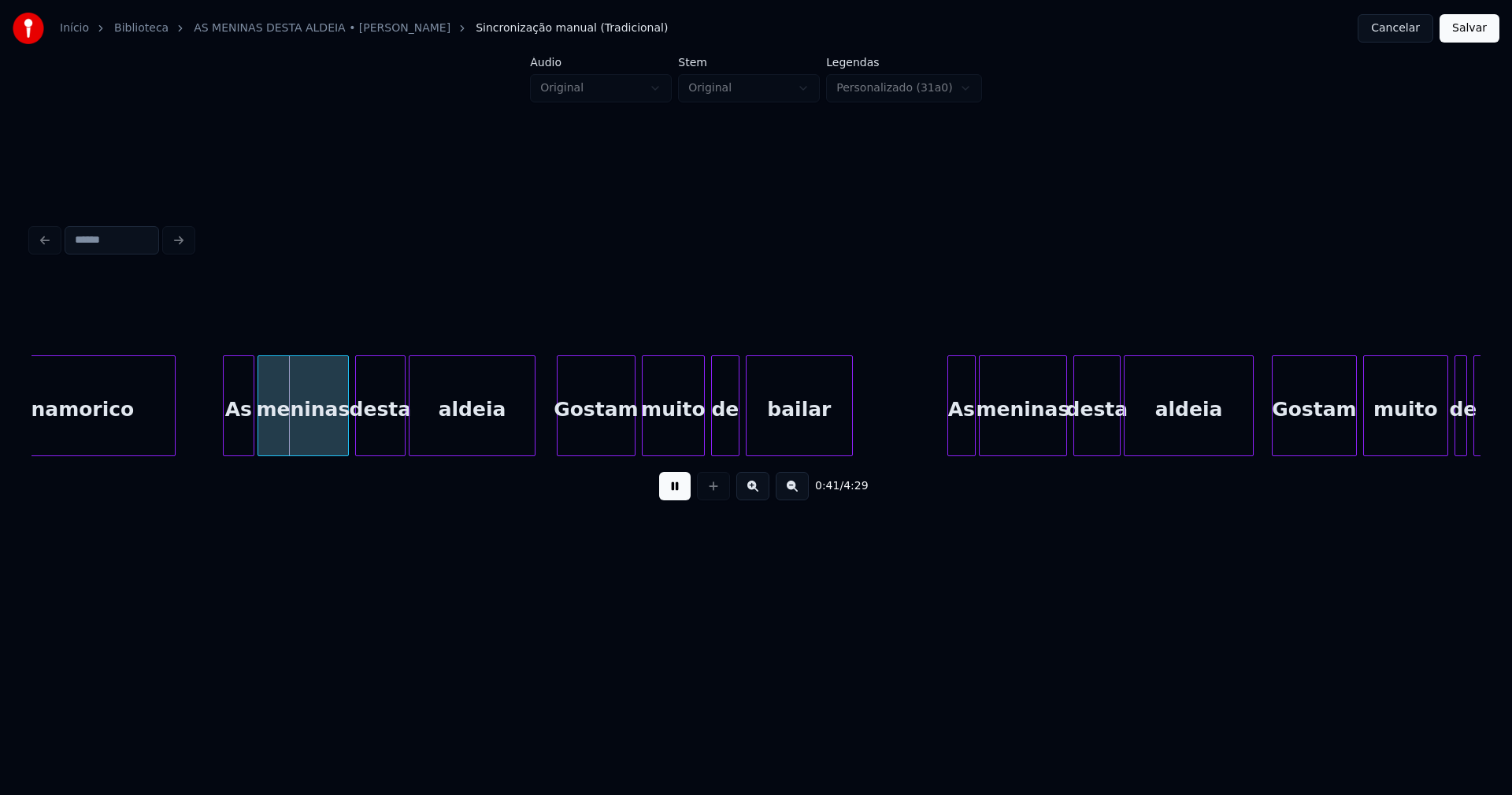
click at [675, 494] on button at bounding box center [675, 486] width 31 height 28
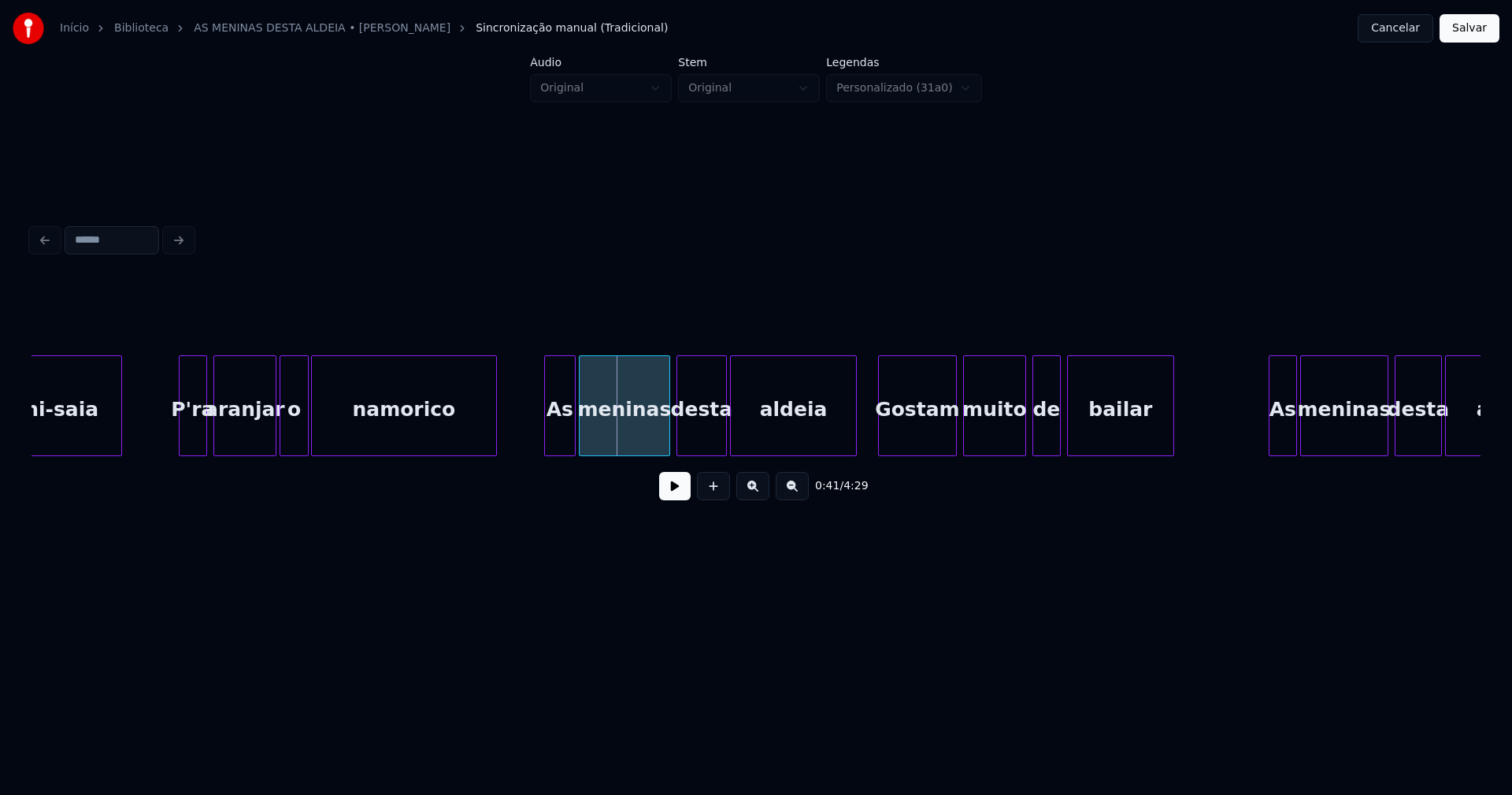
click at [298, 429] on div "o" at bounding box center [294, 410] width 28 height 107
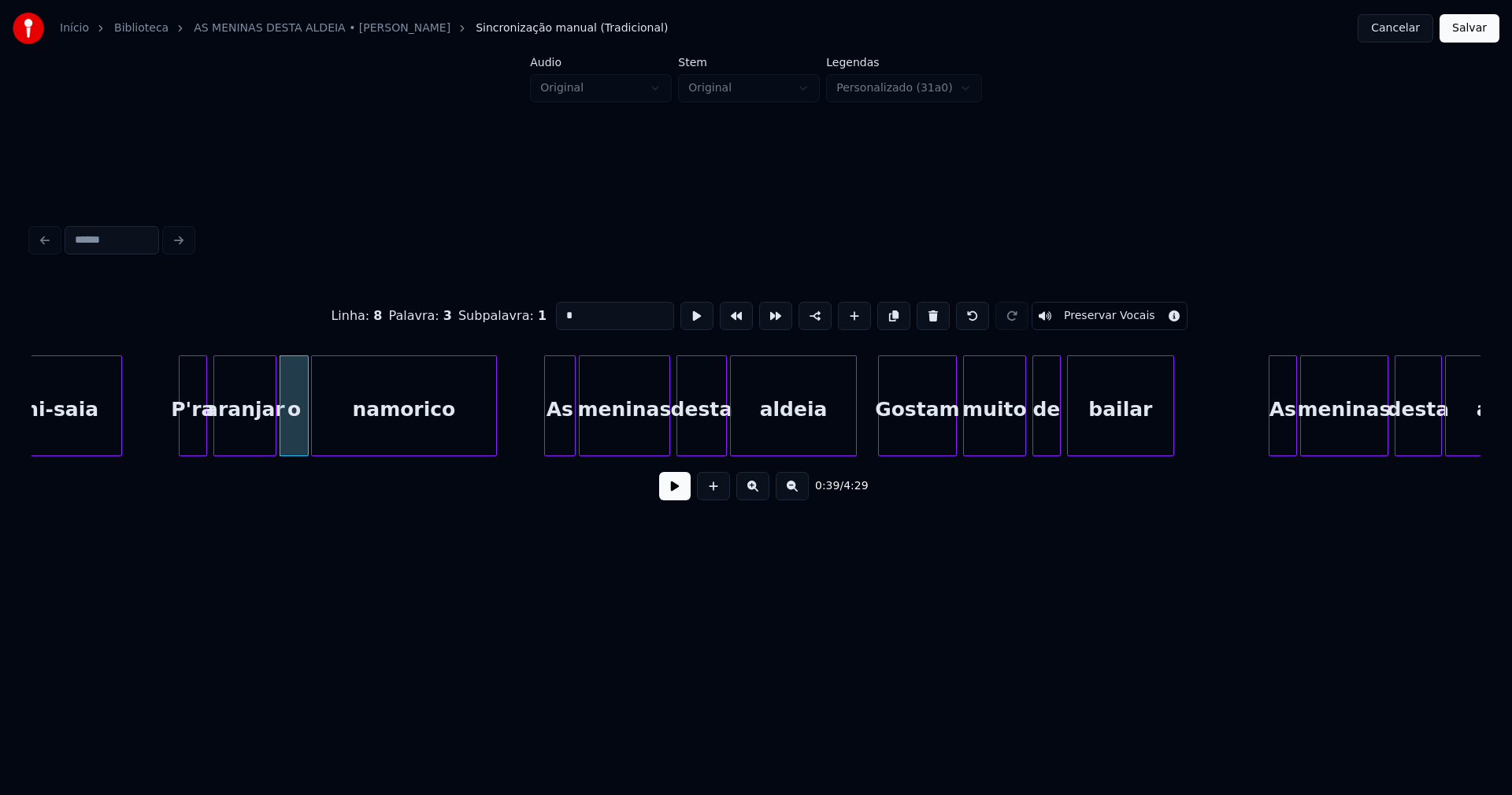
drag, startPoint x: 571, startPoint y: 305, endPoint x: 488, endPoint y: 320, distance: 84.3
click at [488, 320] on div "Linha : 8 [GEOGRAPHIC_DATA] : 3 Subpalavra : 1 * Preservar Vocais" at bounding box center [756, 316] width 1449 height 78
type input "**"
click at [668, 497] on button at bounding box center [675, 486] width 31 height 28
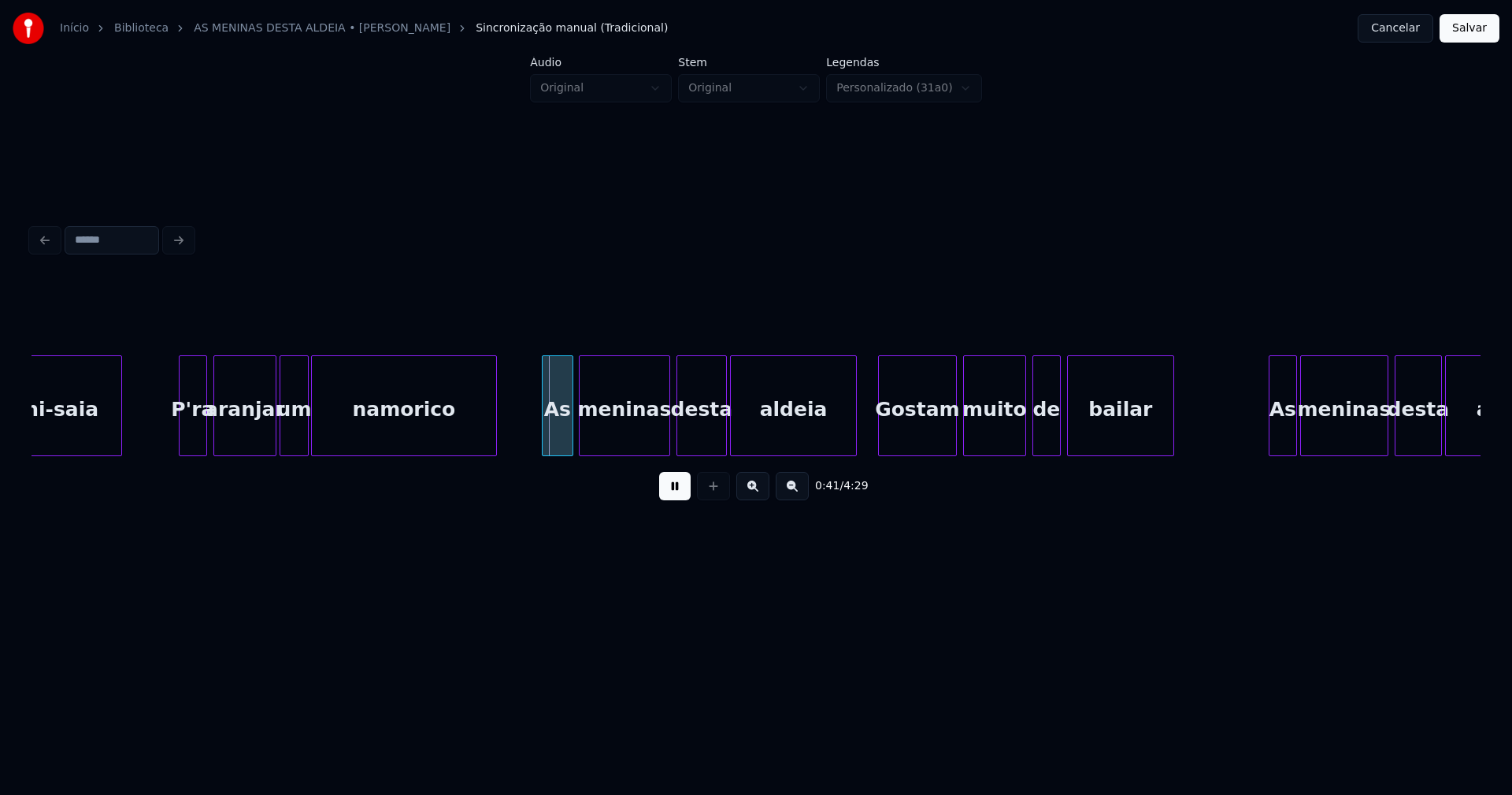
click at [562, 442] on div "As" at bounding box center [558, 410] width 30 height 107
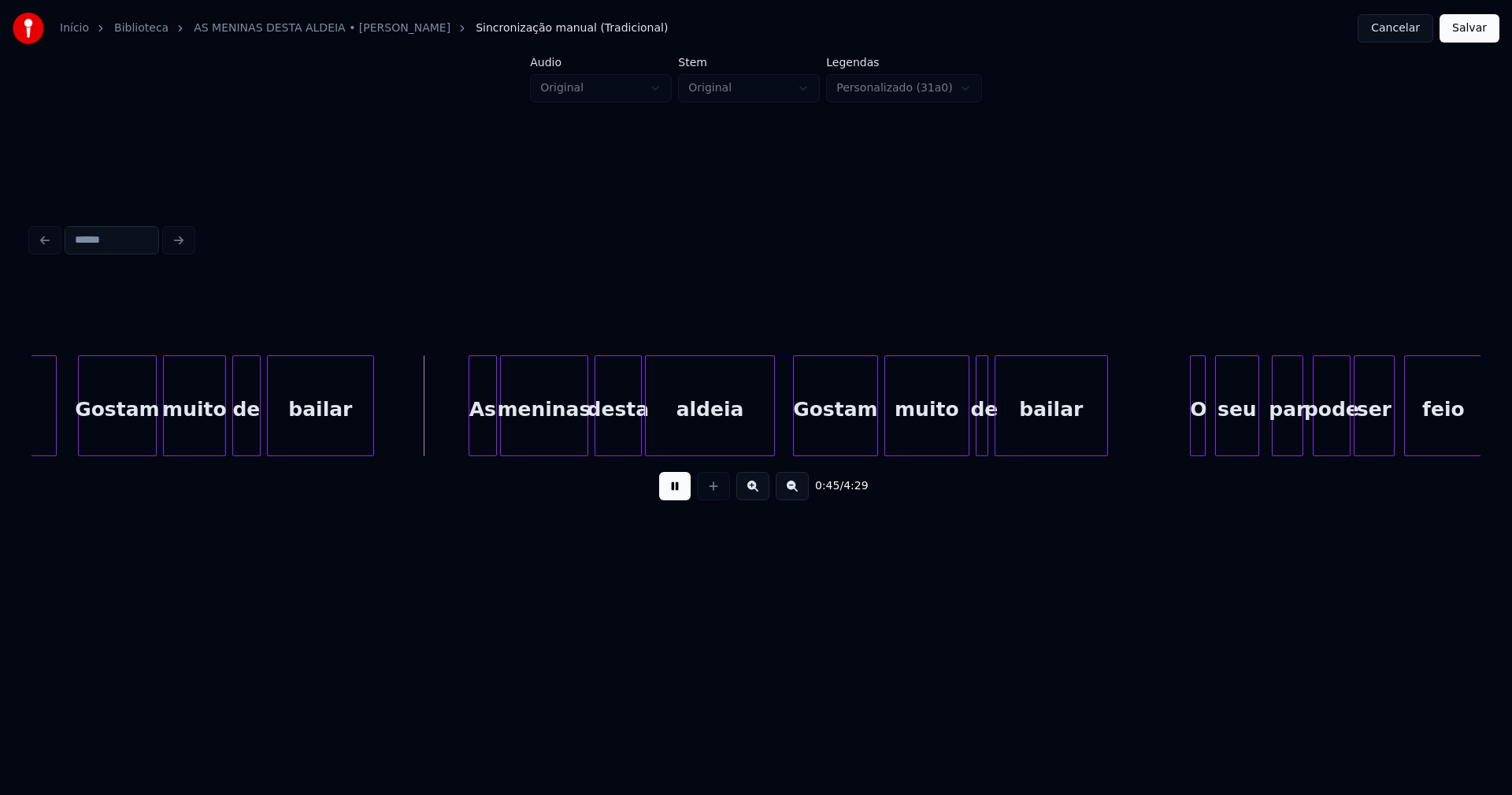
scroll to position [0, 6802]
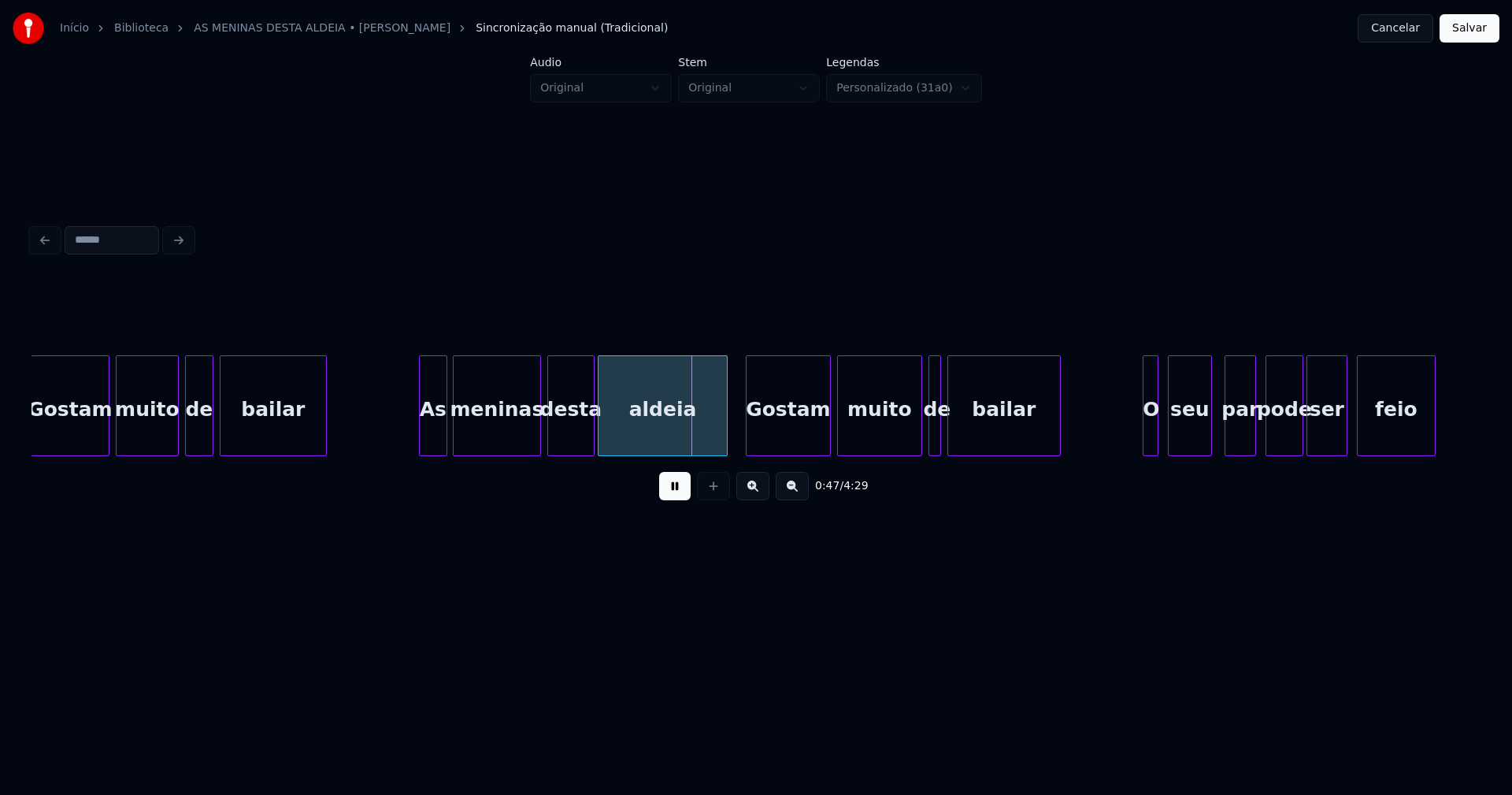
click at [436, 438] on div "As" at bounding box center [433, 410] width 27 height 107
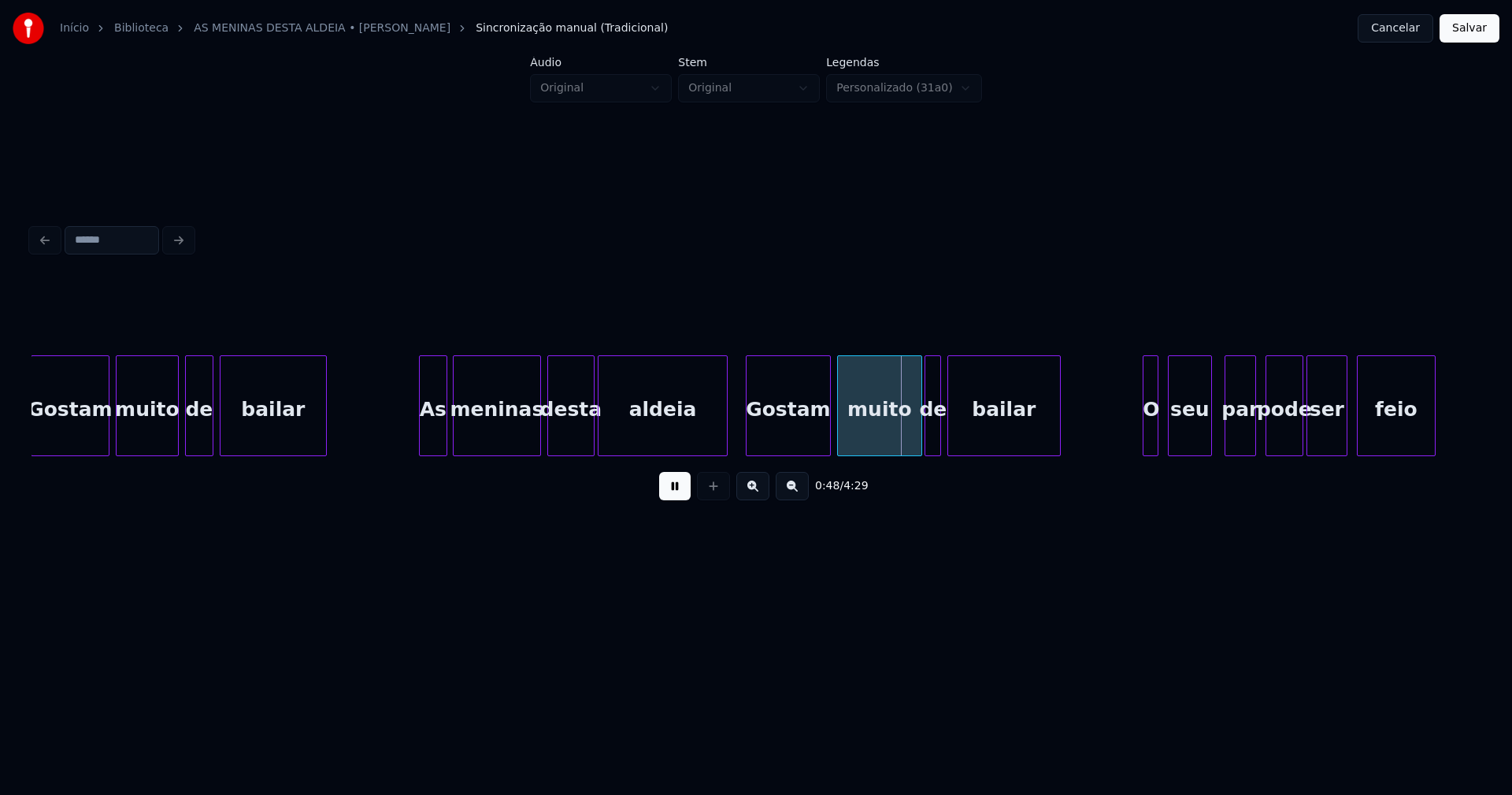
click at [926, 429] on div at bounding box center [927, 405] width 4 height 99
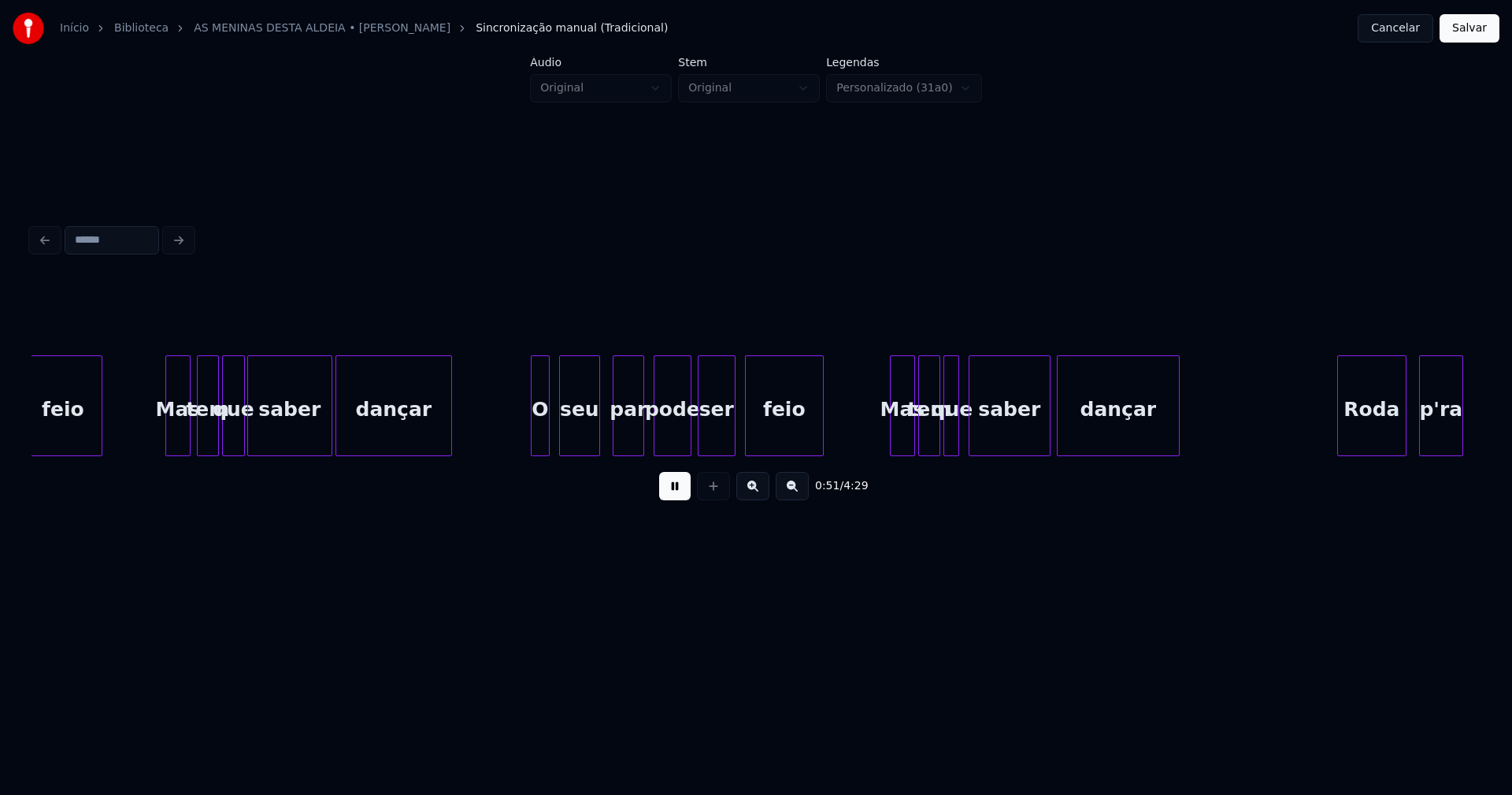
scroll to position [0, 8148]
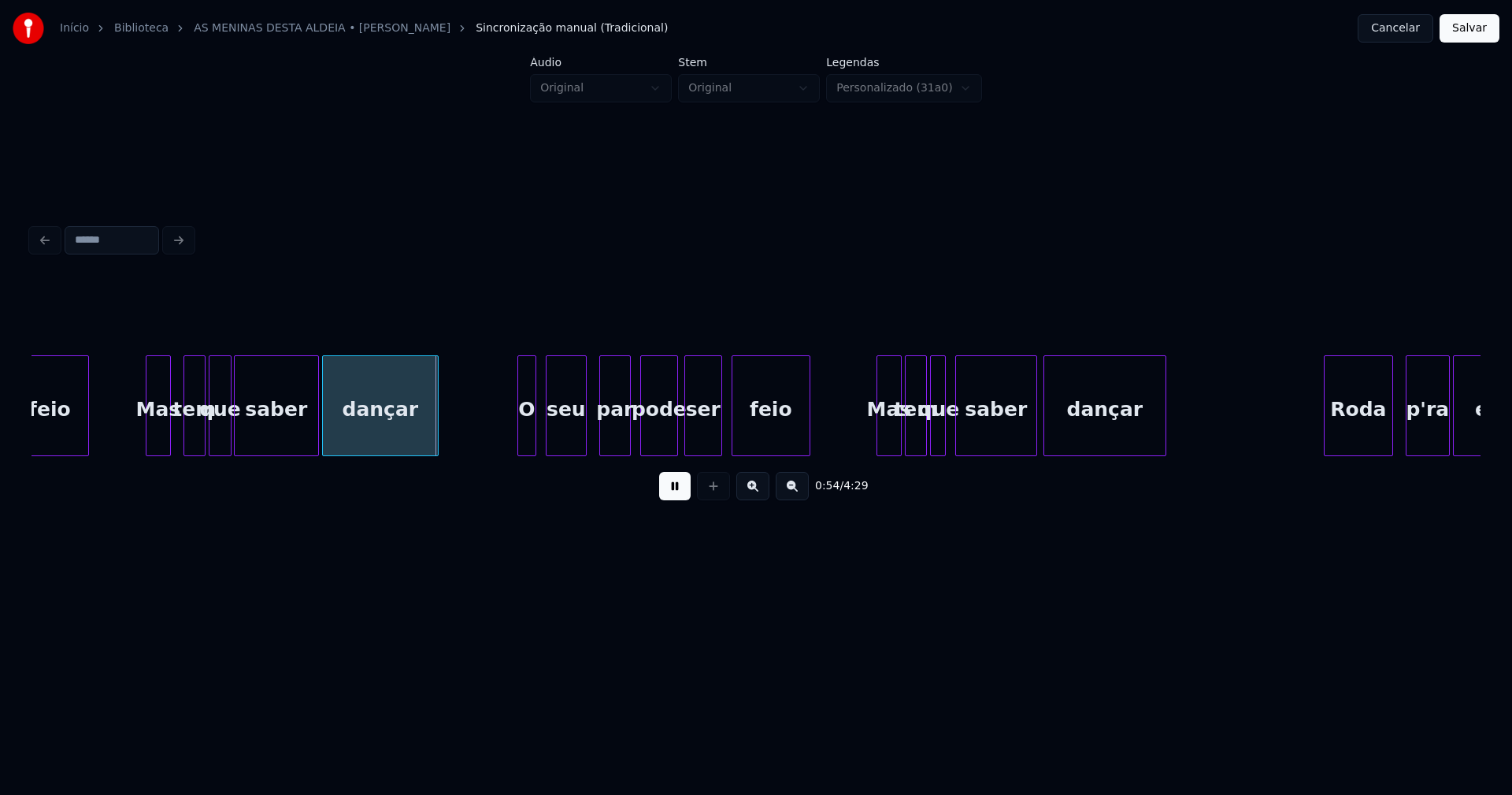
click at [157, 449] on div "Mas" at bounding box center [158, 410] width 24 height 107
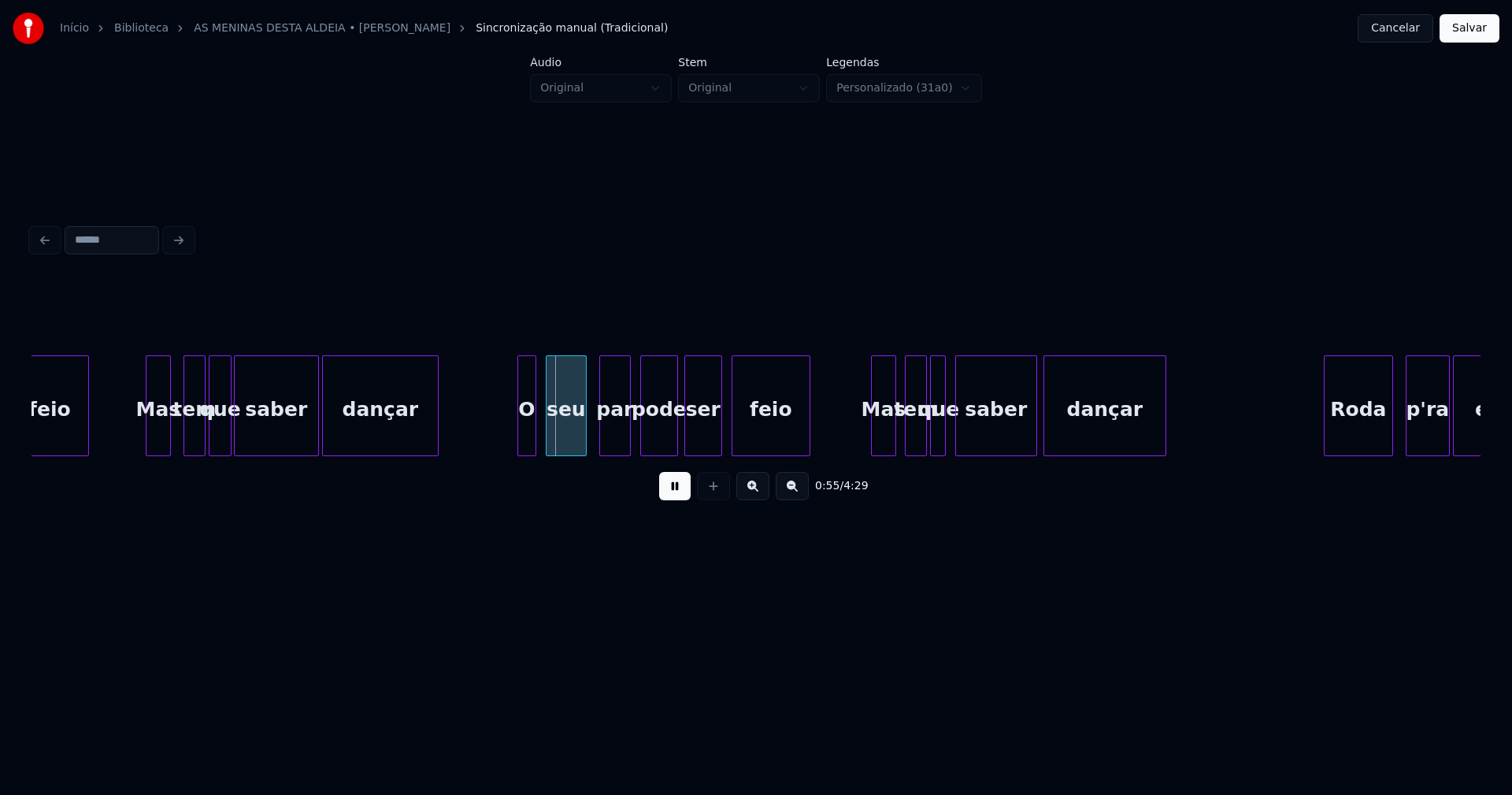
click at [885, 433] on div "Mas" at bounding box center [884, 410] width 24 height 107
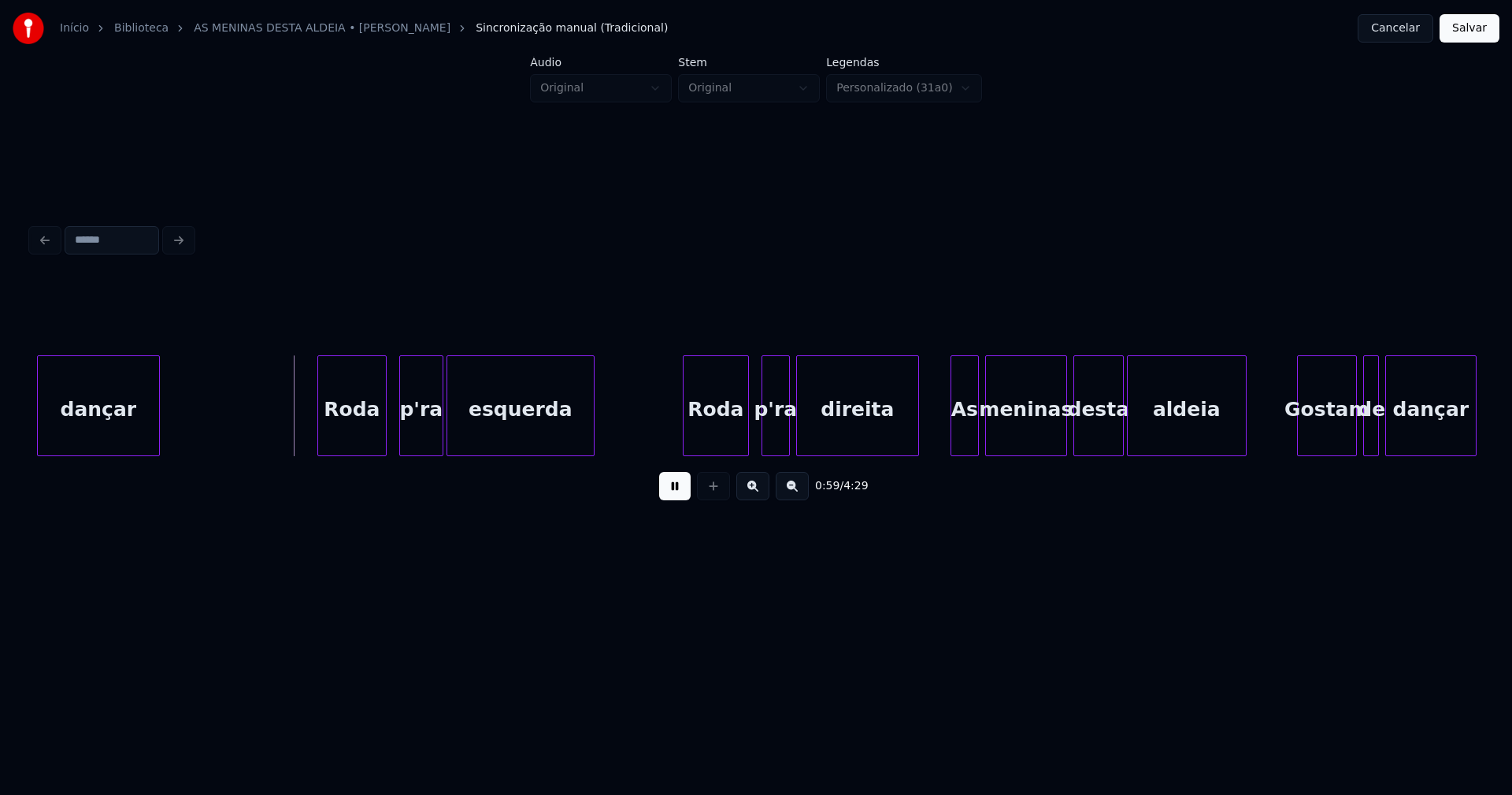
scroll to position [0, 9202]
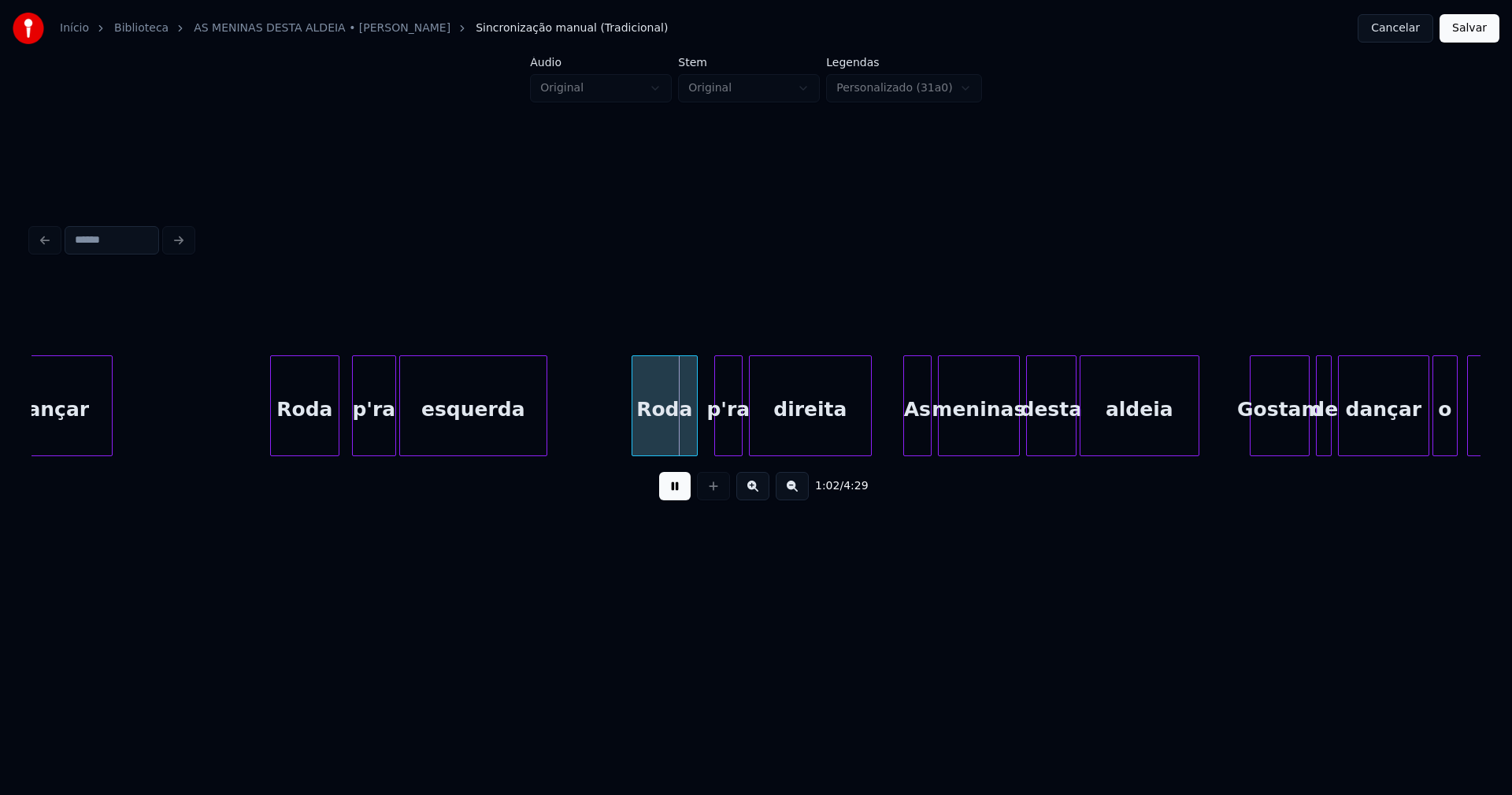
click at [671, 442] on div "Roda" at bounding box center [665, 410] width 65 height 107
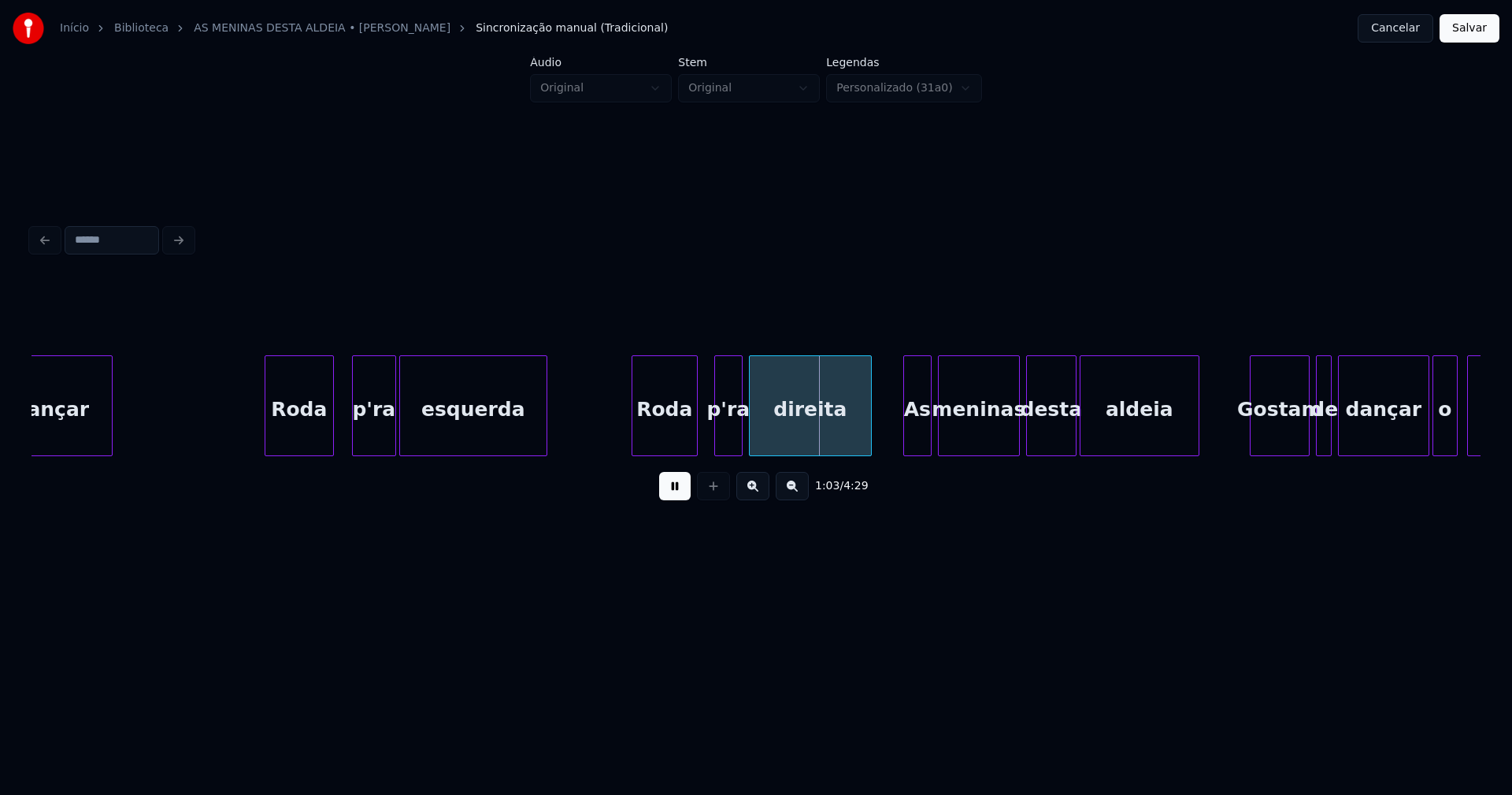
click at [308, 429] on div "Roda" at bounding box center [299, 410] width 68 height 107
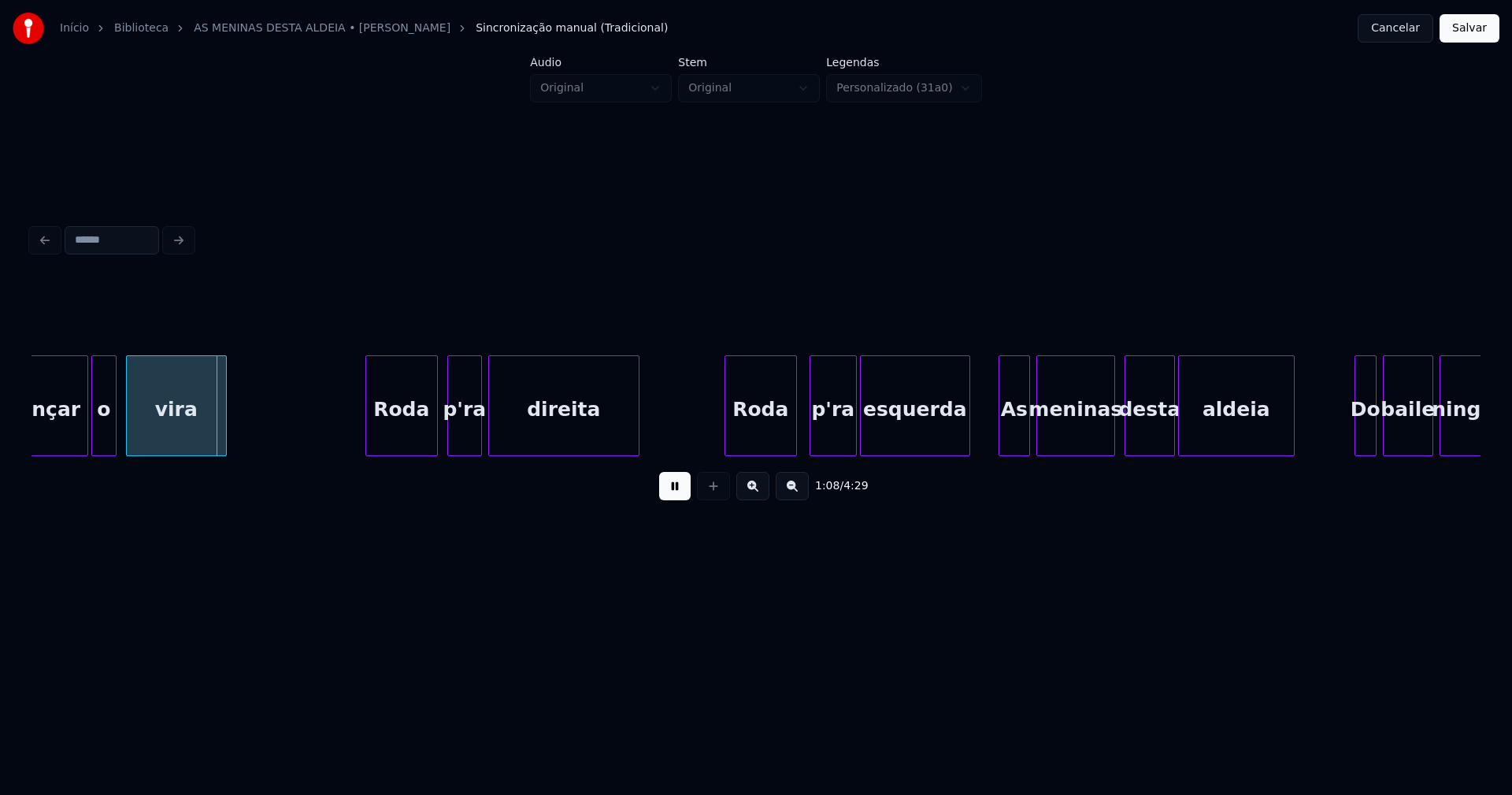
scroll to position [0, 10566]
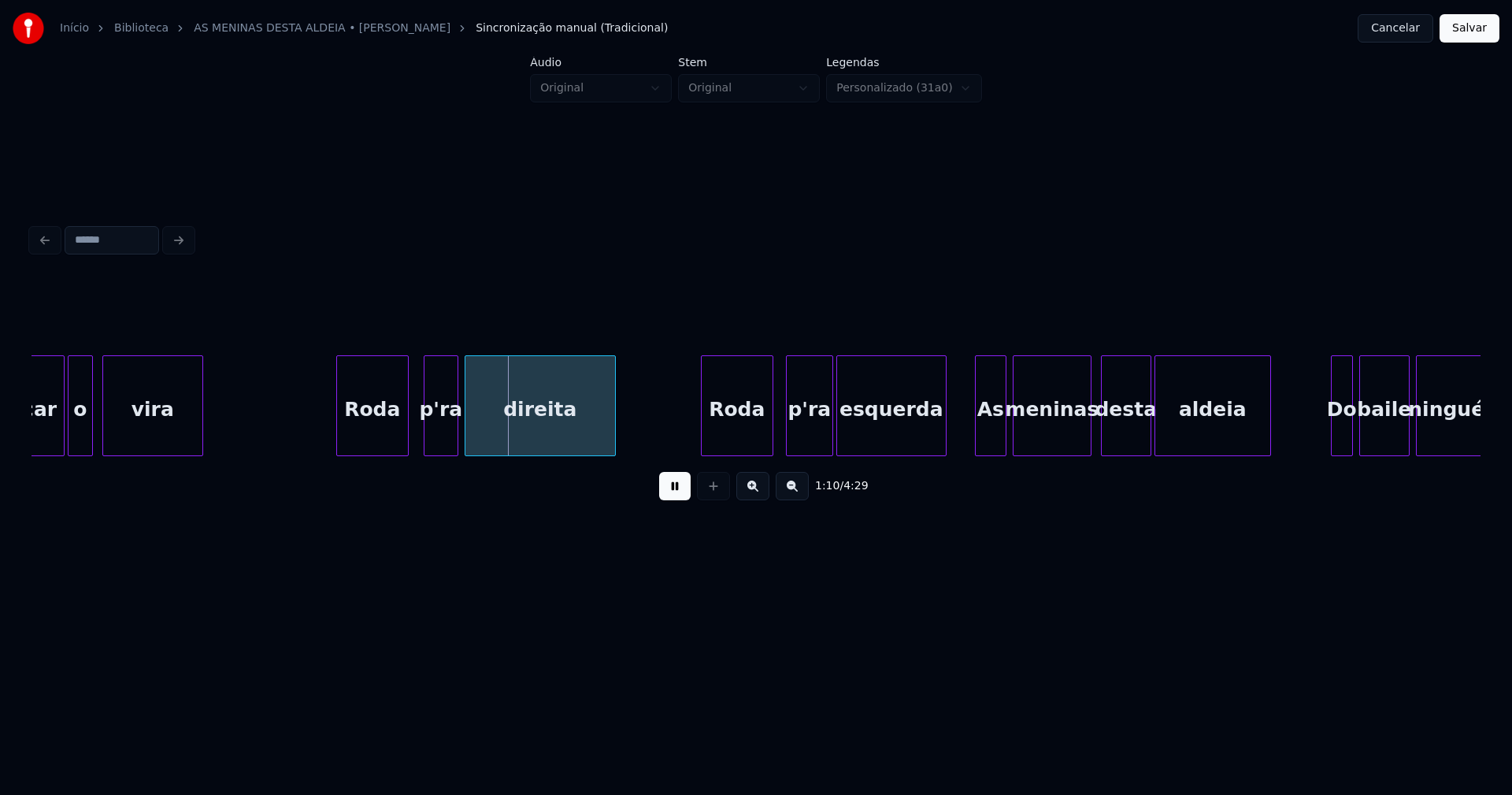
click at [382, 439] on div "Roda" at bounding box center [373, 410] width 71 height 107
click at [748, 428] on div "Roda" at bounding box center [730, 410] width 71 height 107
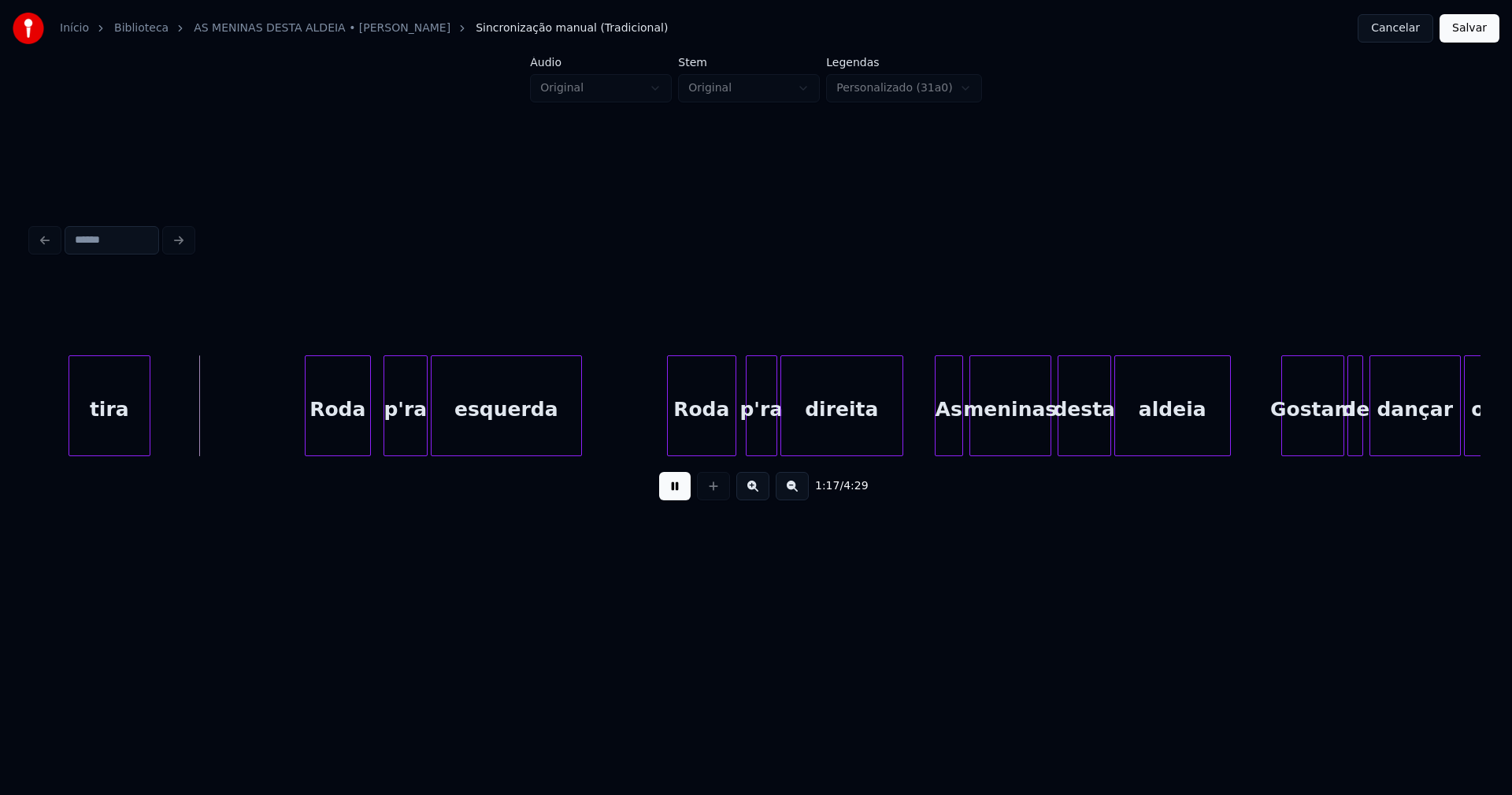
scroll to position [0, 12166]
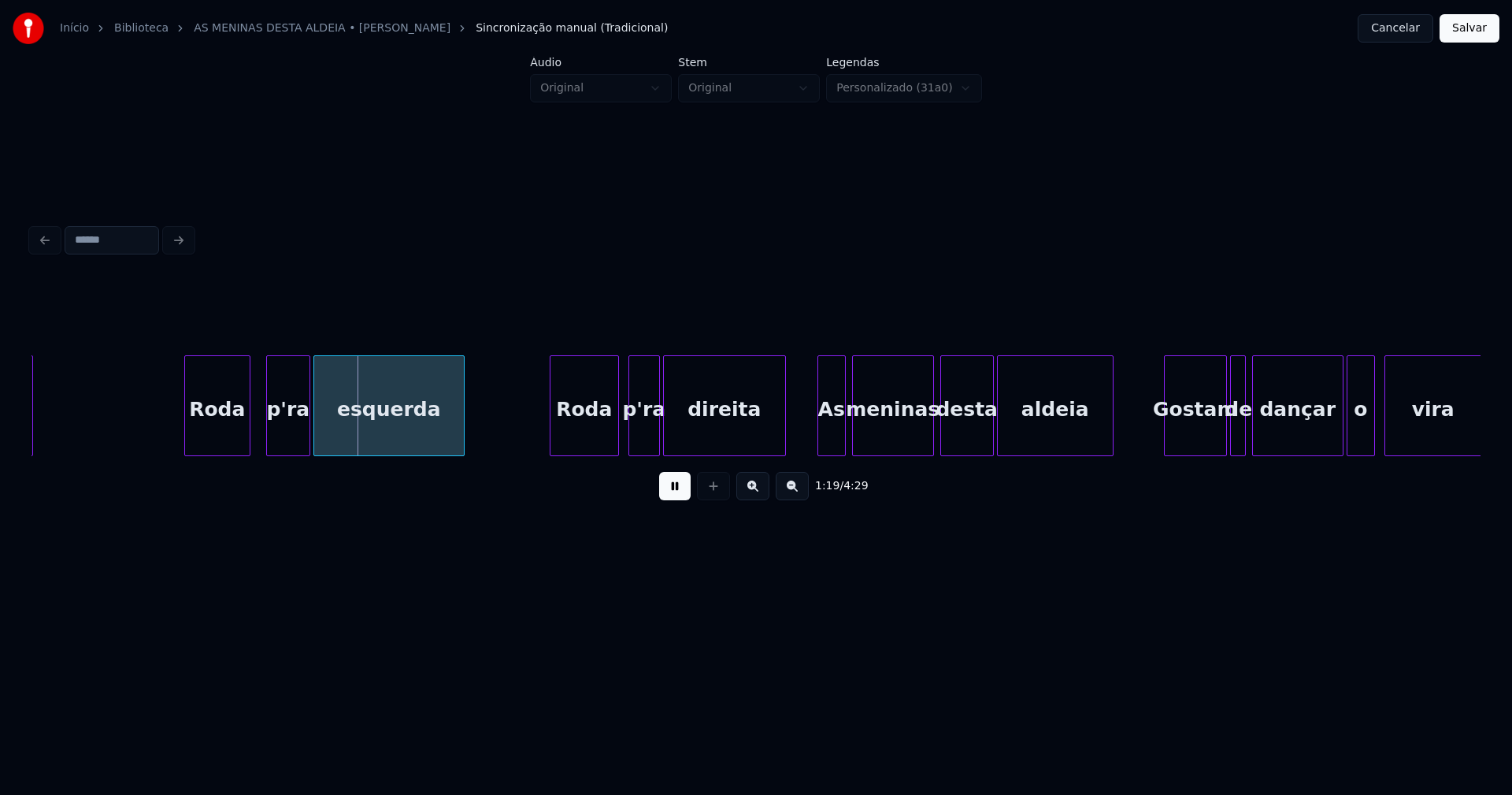
click at [221, 432] on div "Roda" at bounding box center [217, 410] width 65 height 107
click at [572, 434] on div "Roda" at bounding box center [578, 410] width 68 height 107
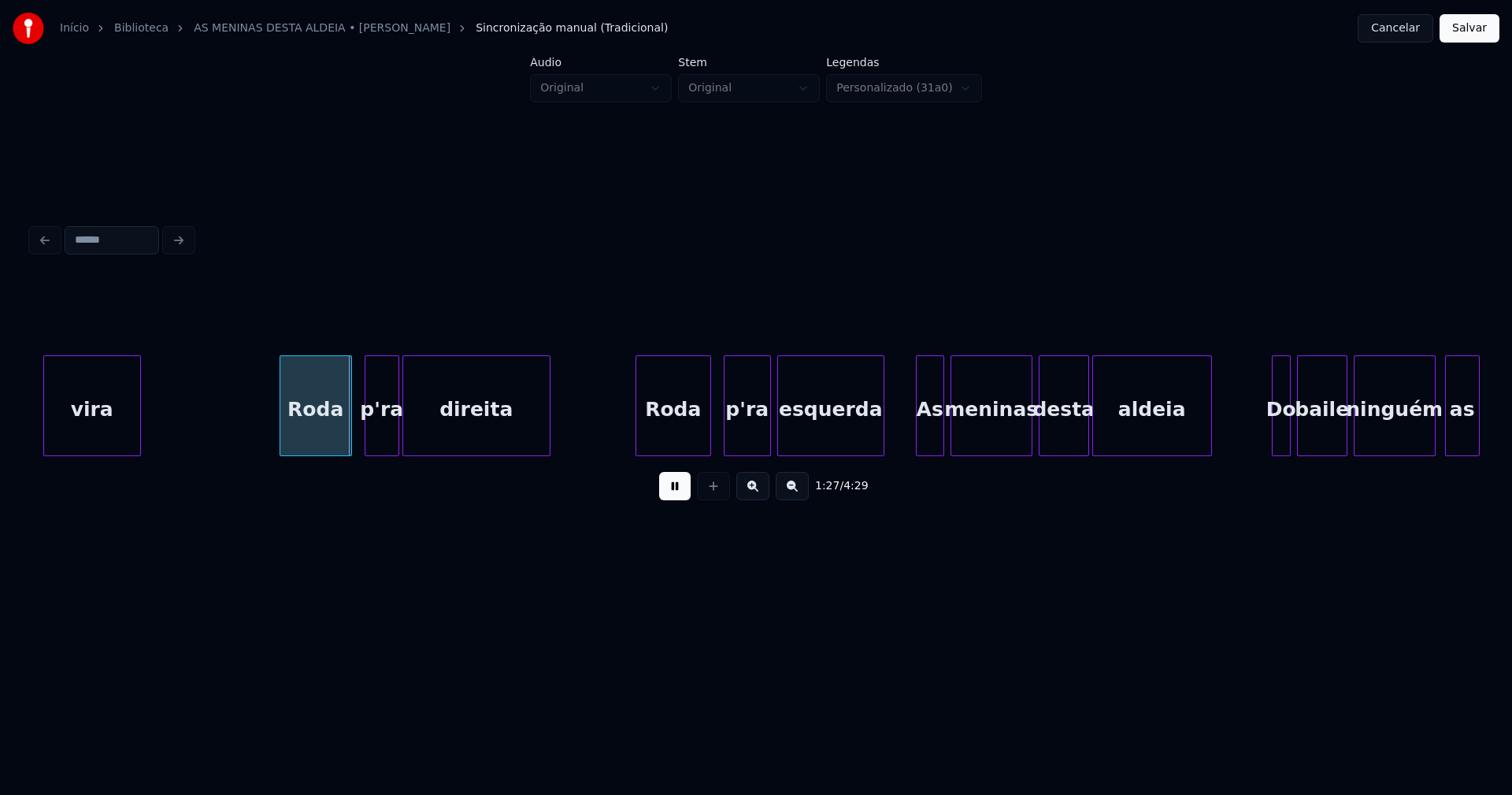
scroll to position [0, 13508]
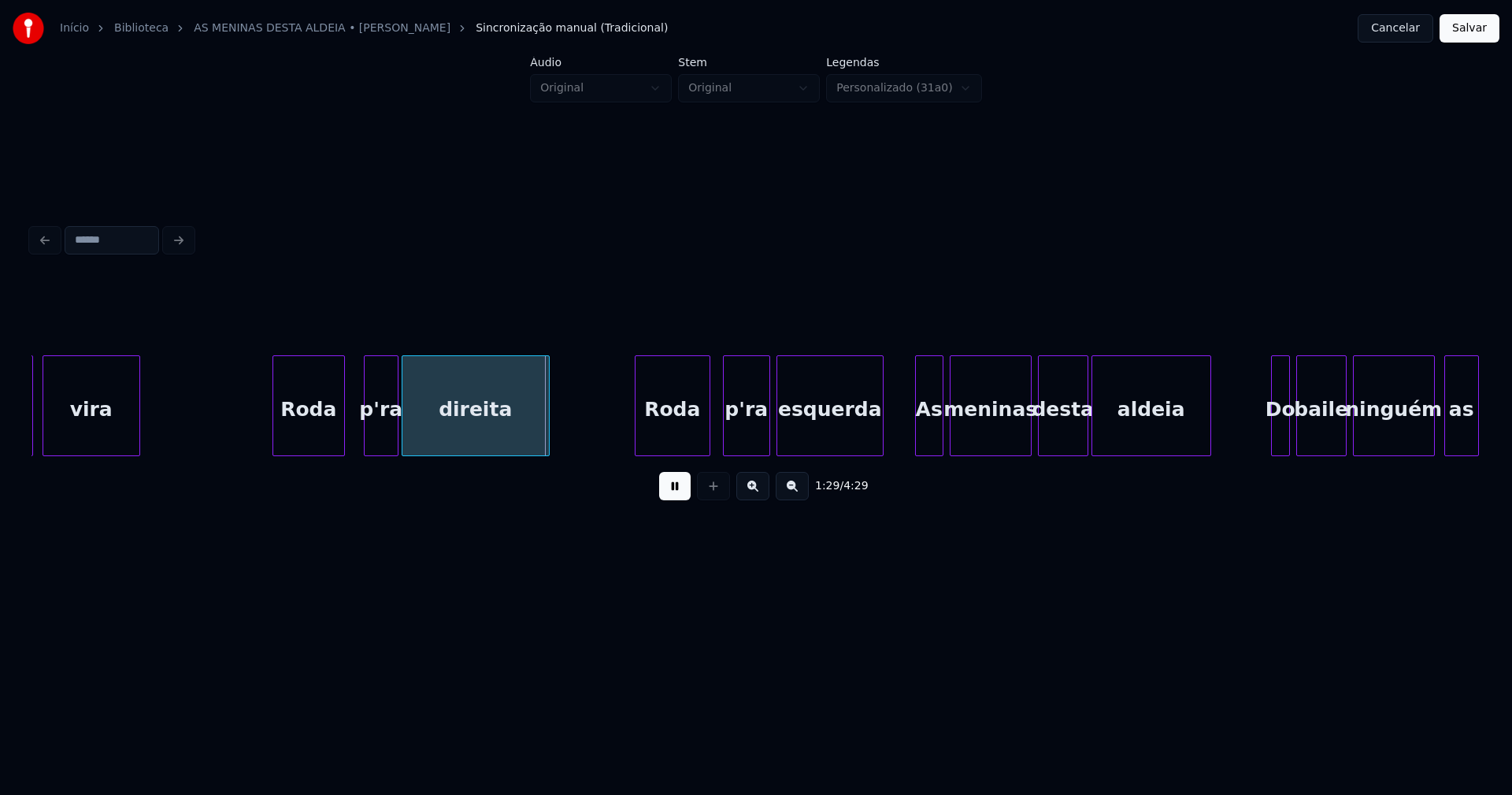
click at [324, 429] on div "Roda" at bounding box center [309, 410] width 71 height 107
click at [682, 442] on div "Roda" at bounding box center [668, 410] width 74 height 107
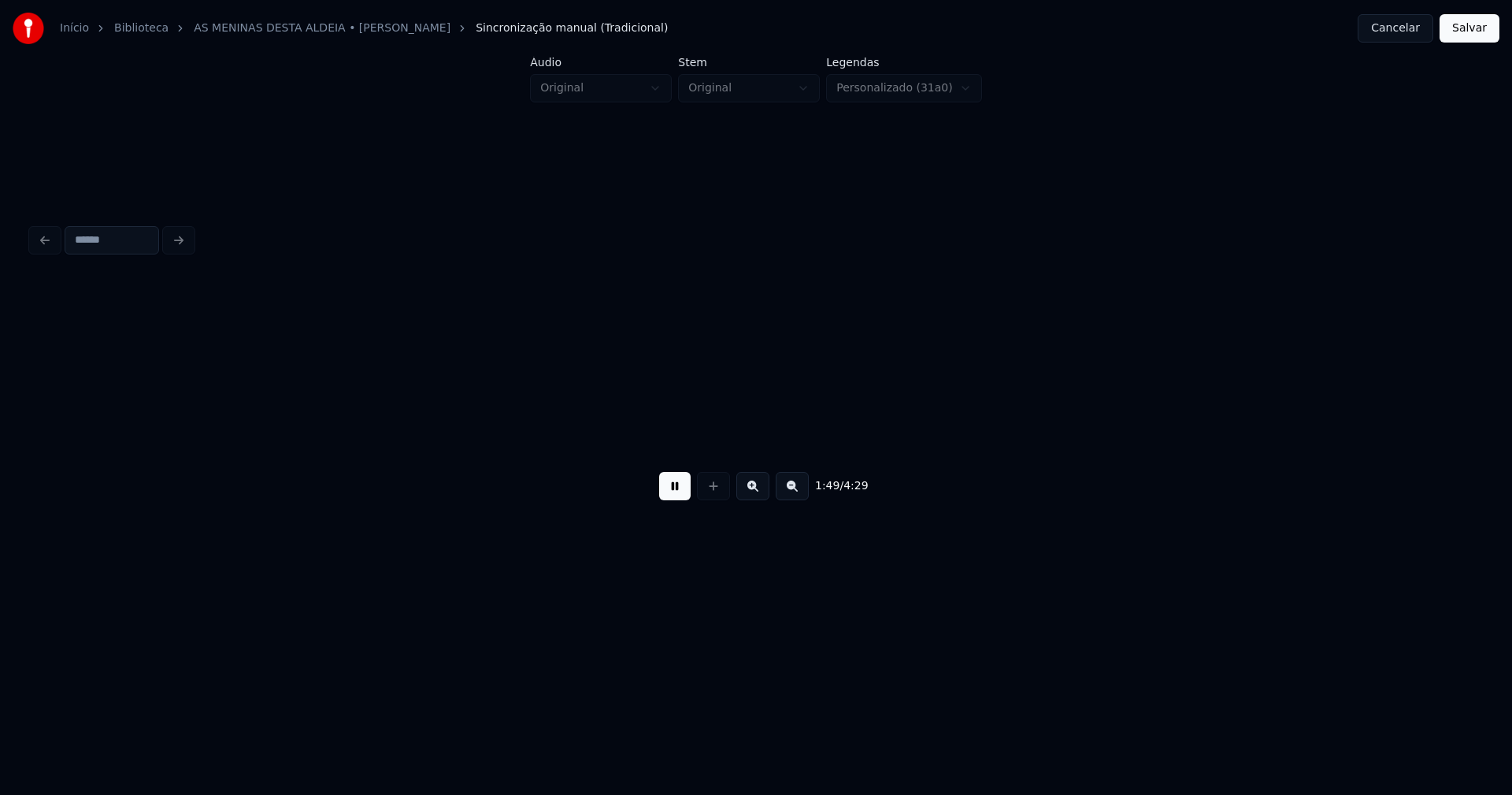
scroll to position [0, 17254]
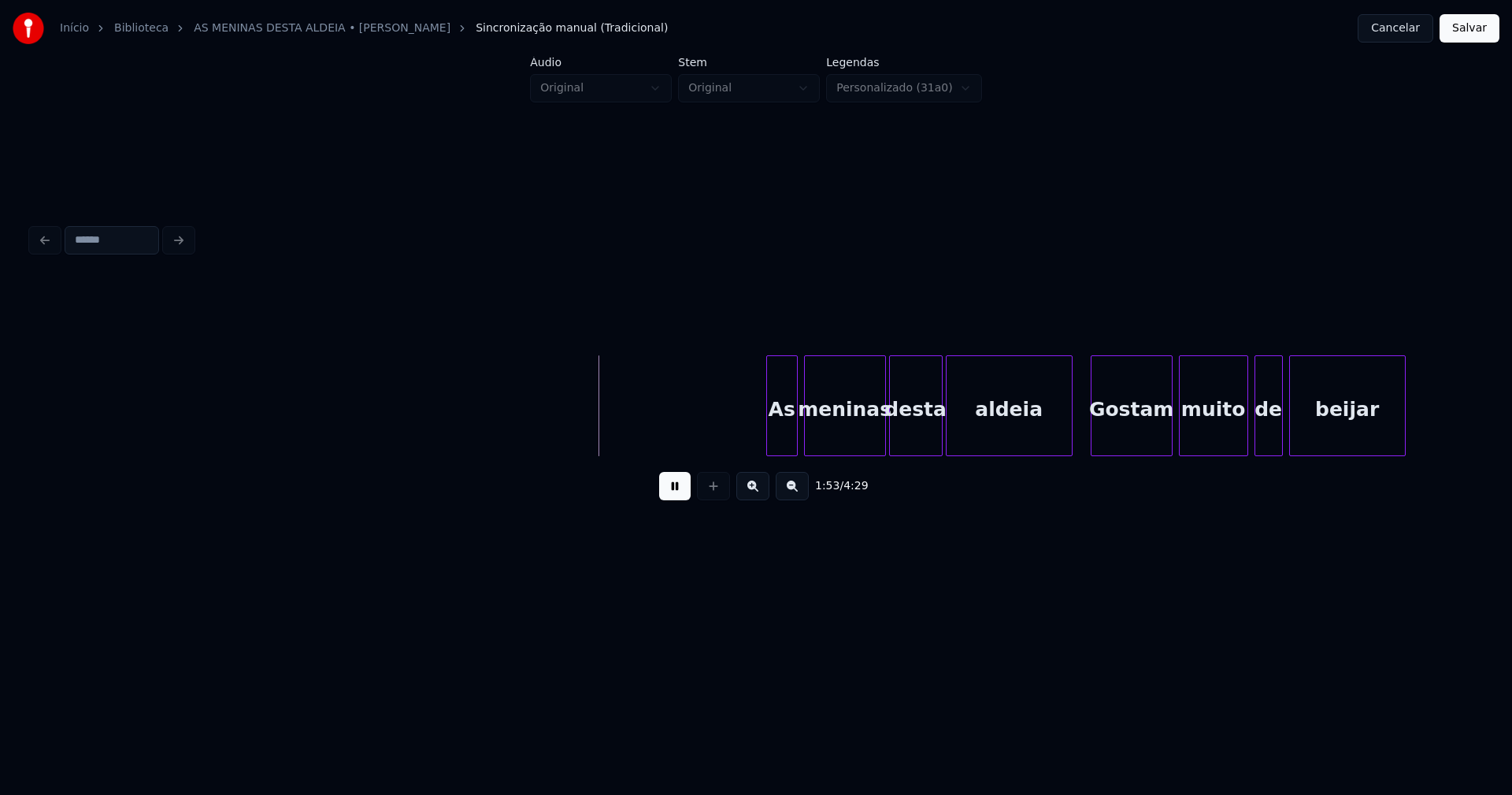
click at [1071, 438] on div at bounding box center [1069, 405] width 4 height 99
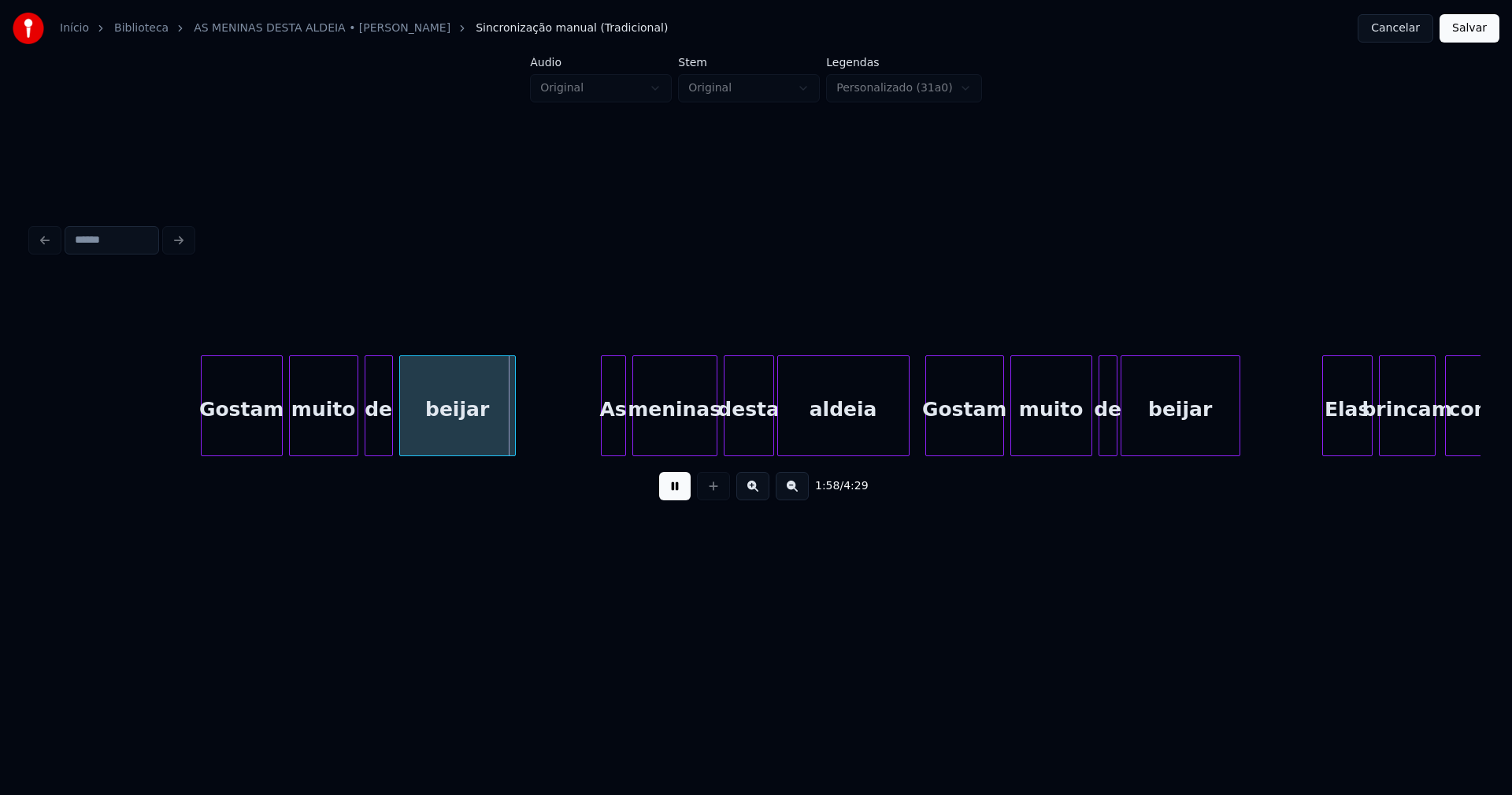
scroll to position [0, 18520]
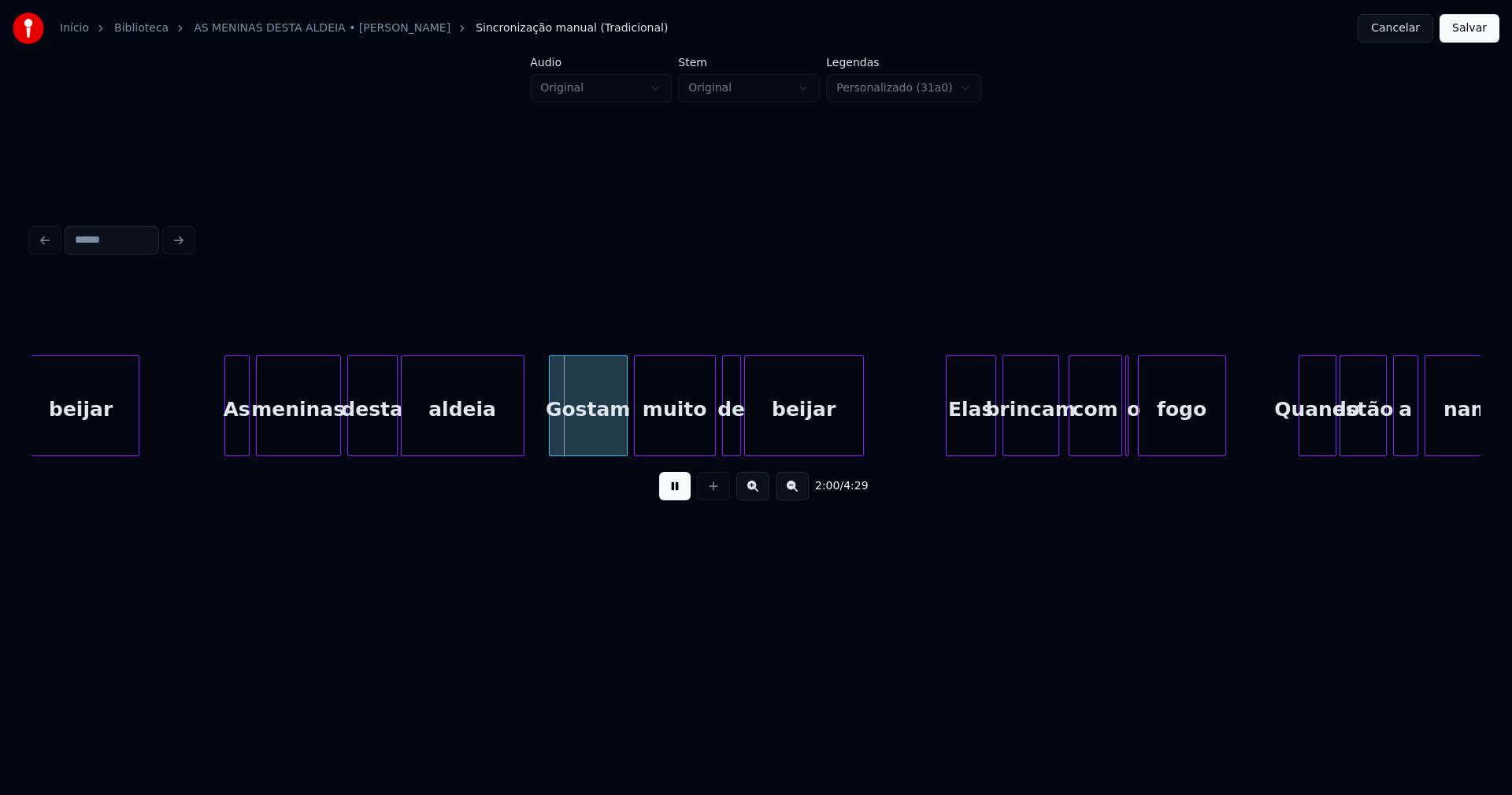
click at [522, 442] on div at bounding box center [521, 405] width 4 height 99
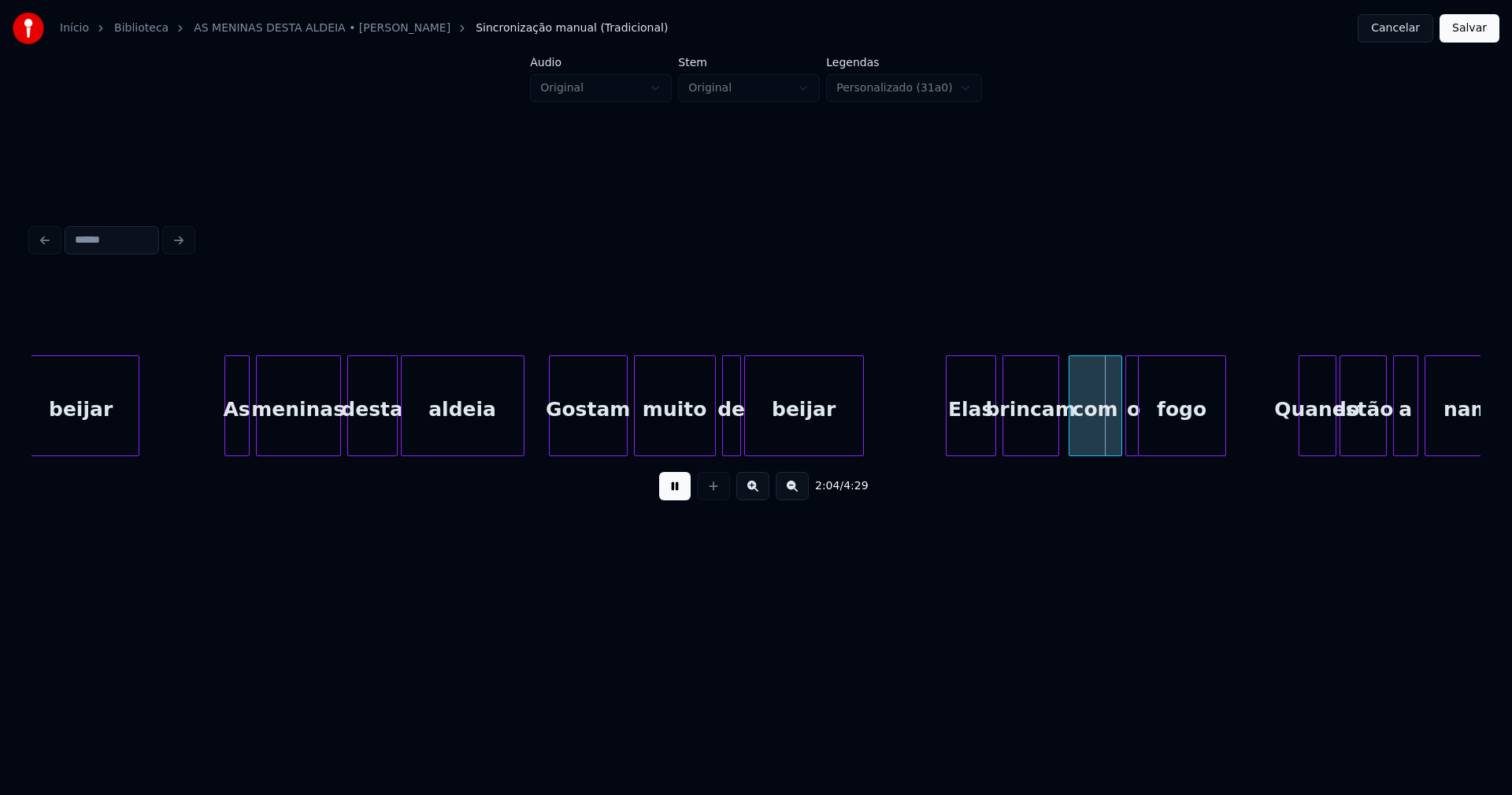
click at [1135, 447] on div at bounding box center [1135, 405] width 4 height 99
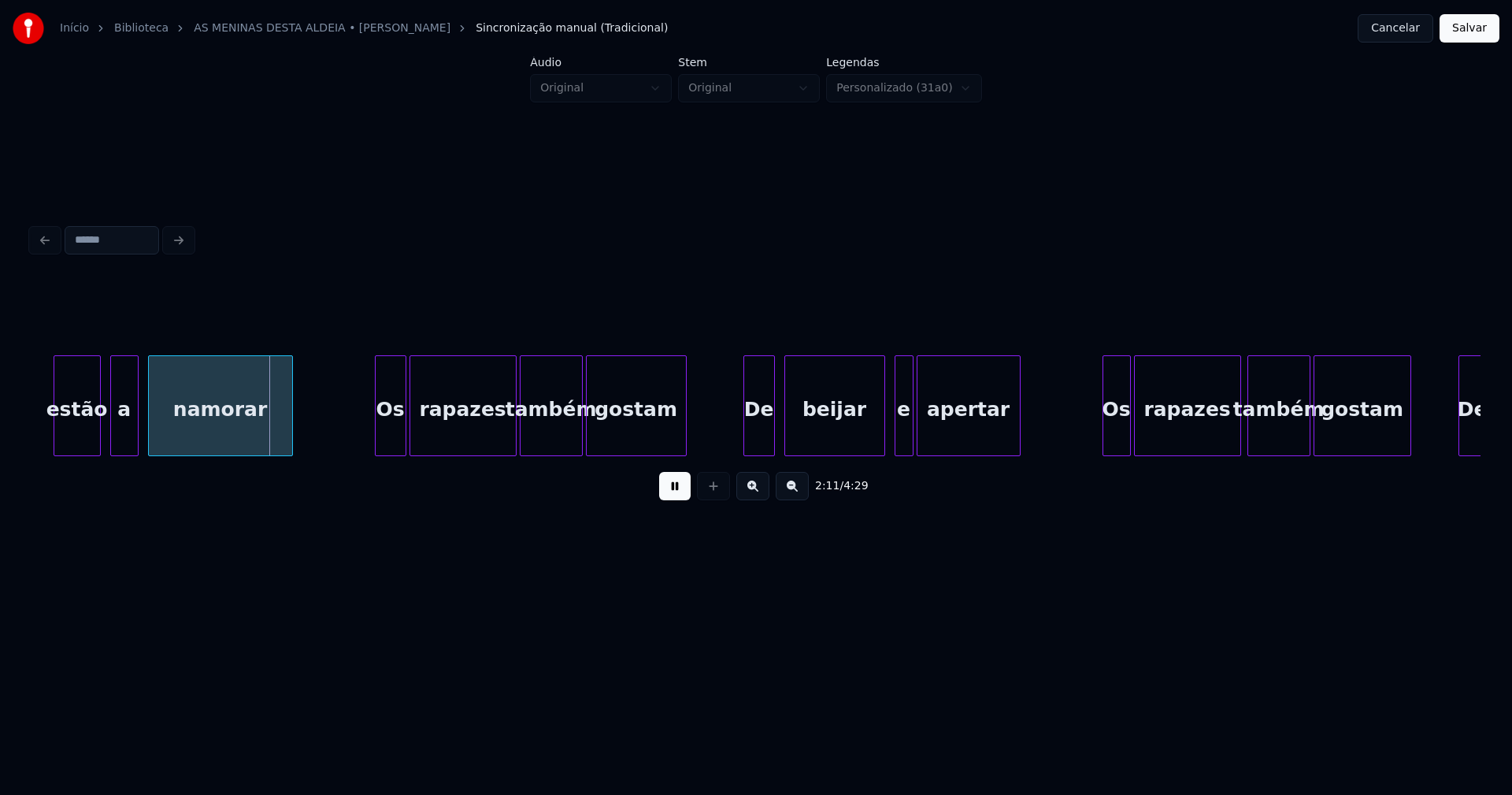
scroll to position [0, 20616]
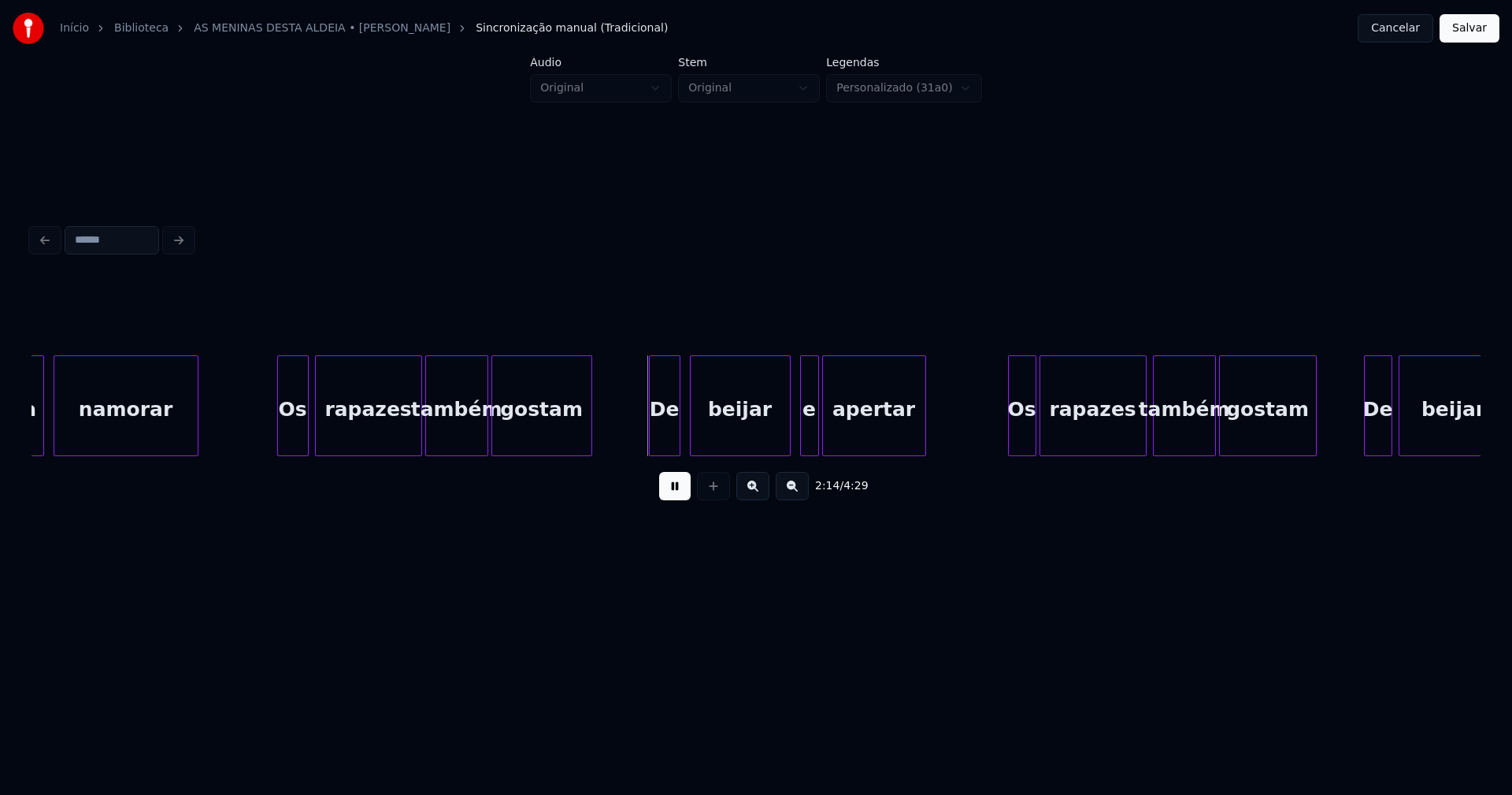
click at [286, 436] on div "Os" at bounding box center [293, 410] width 30 height 107
click at [802, 444] on div "e" at bounding box center [802, 410] width 17 height 107
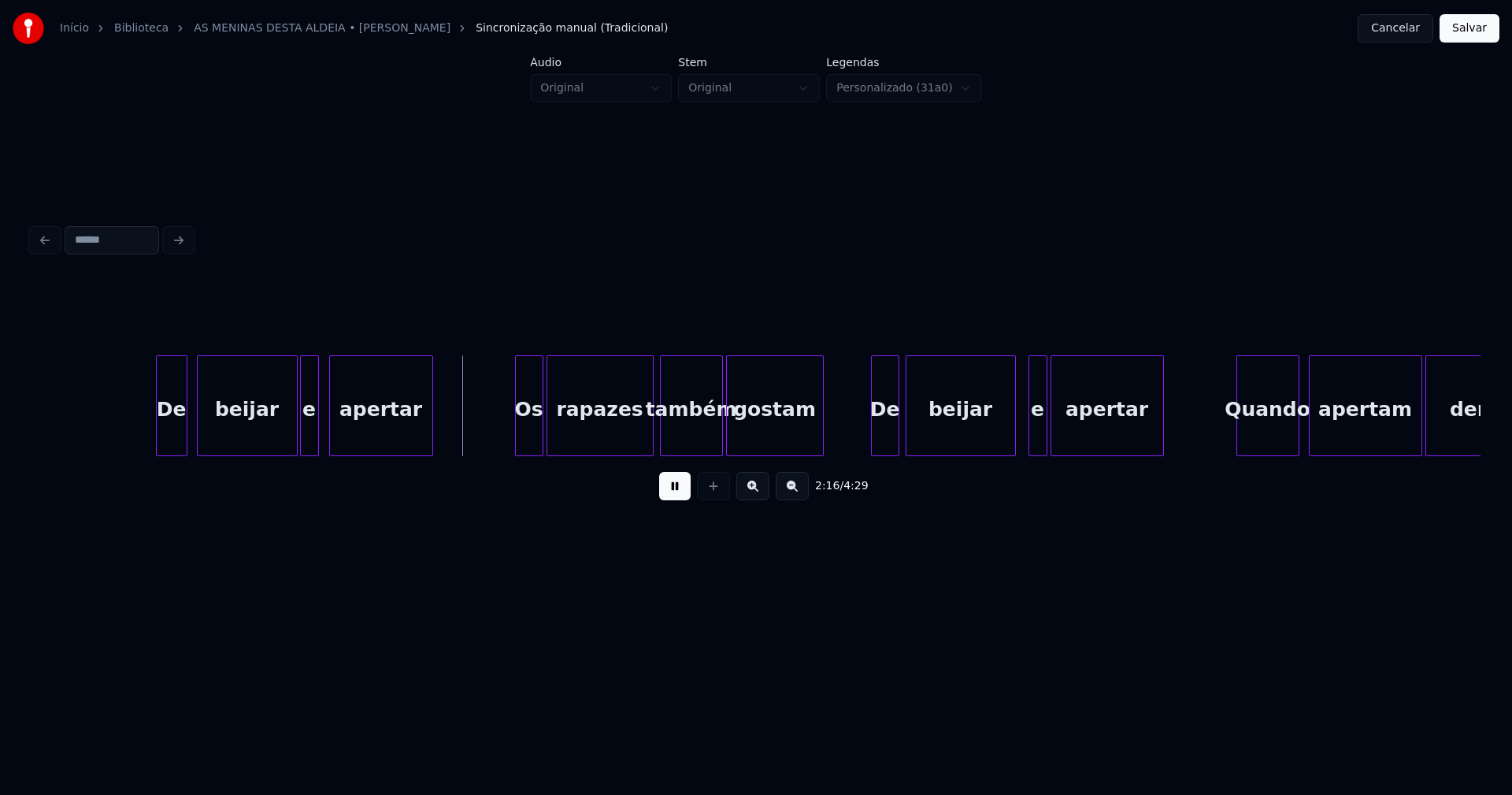
scroll to position [0, 21275]
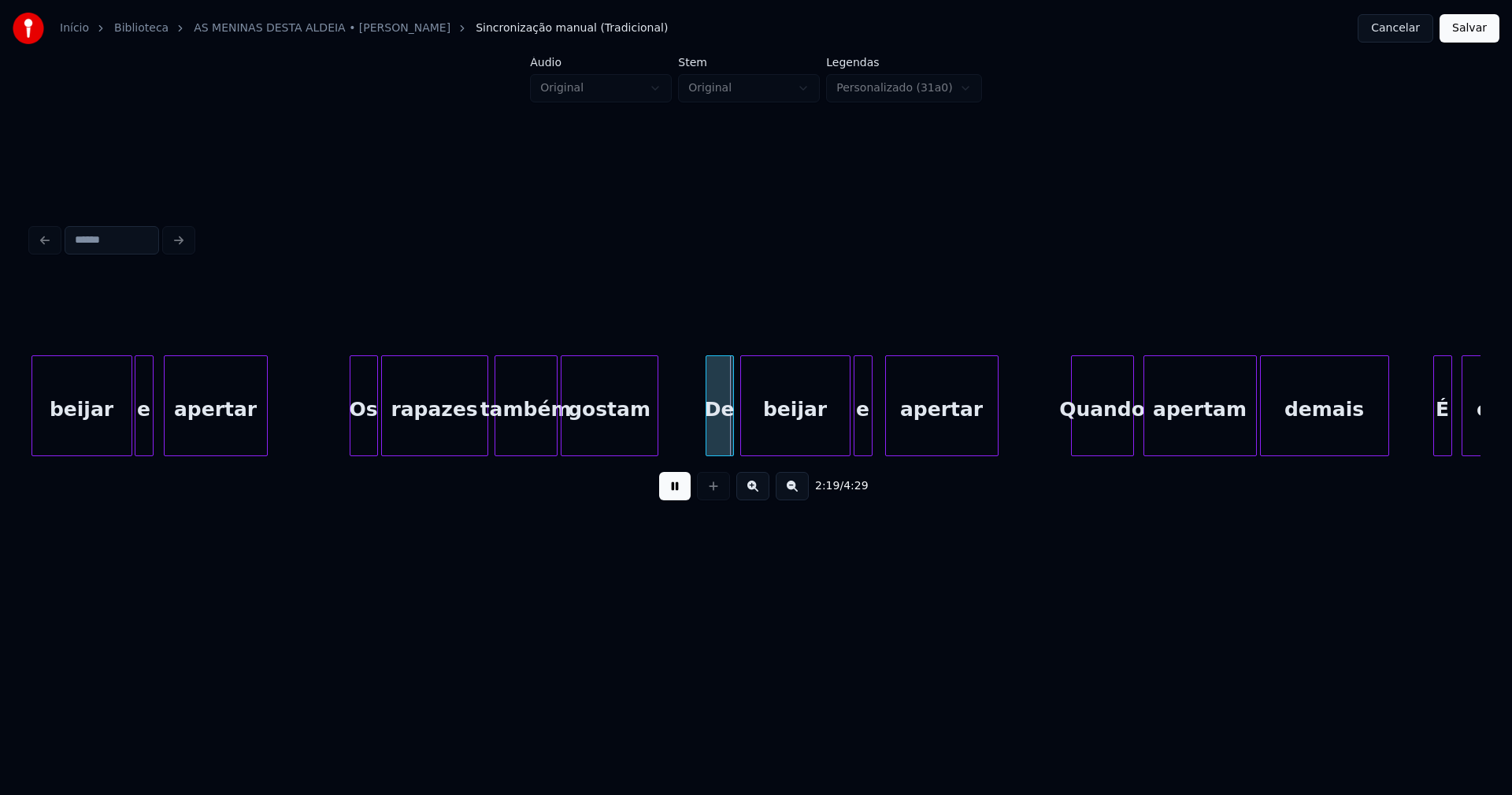
click at [863, 441] on div "e" at bounding box center [862, 410] width 17 height 107
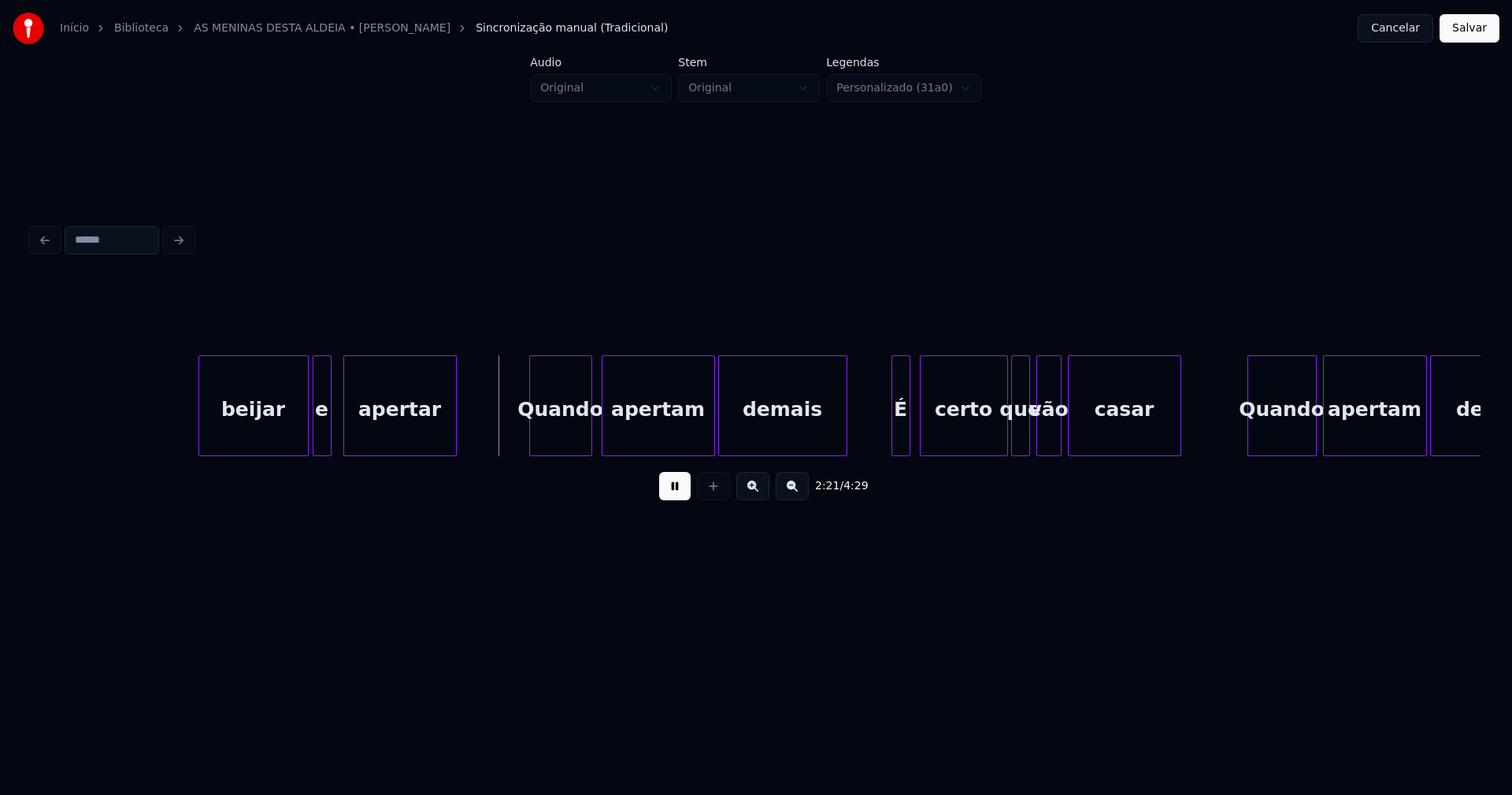
scroll to position [0, 22122]
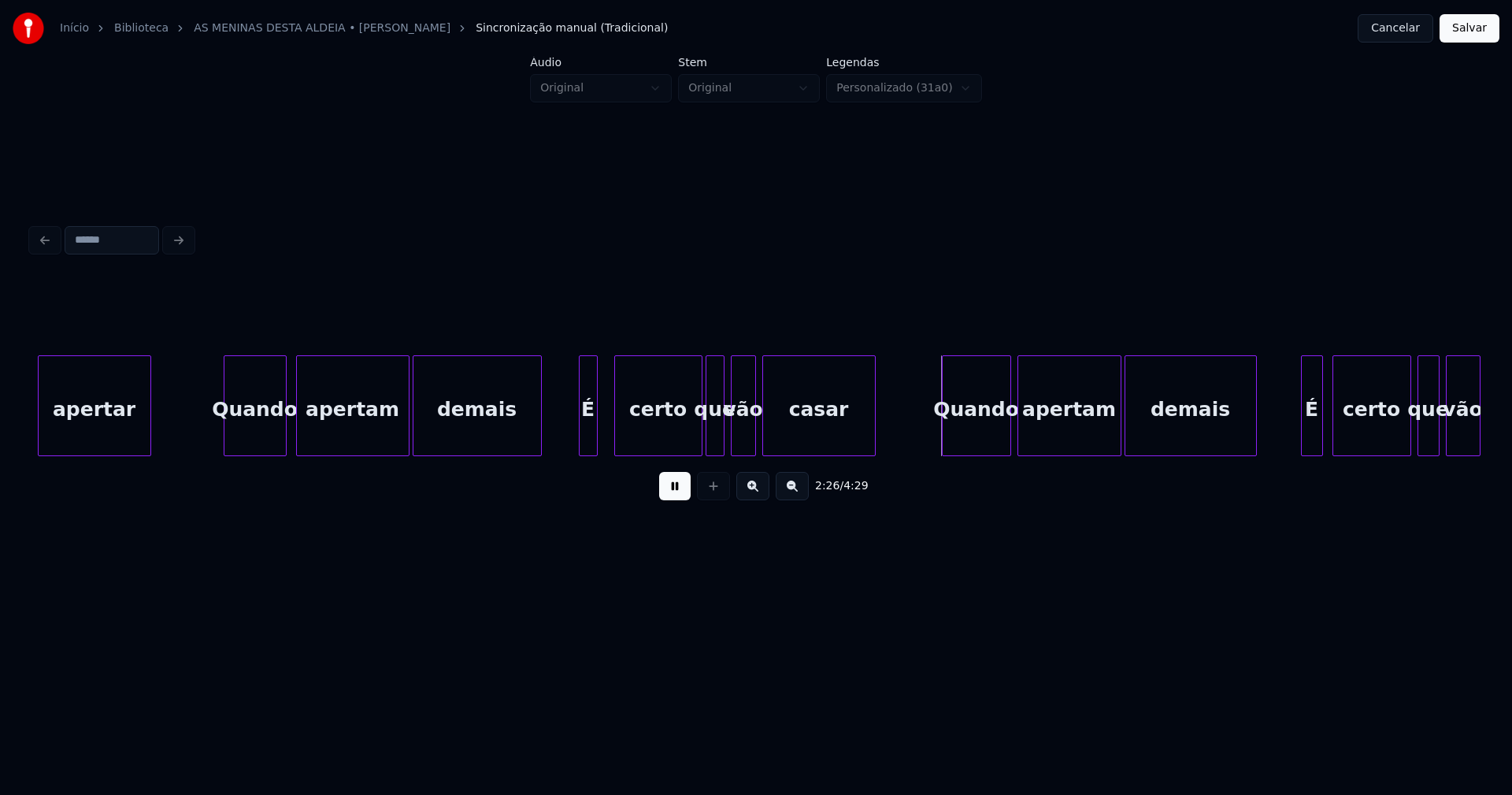
click at [588, 439] on div "É" at bounding box center [587, 410] width 17 height 107
click at [633, 448] on div "certo" at bounding box center [651, 410] width 86 height 107
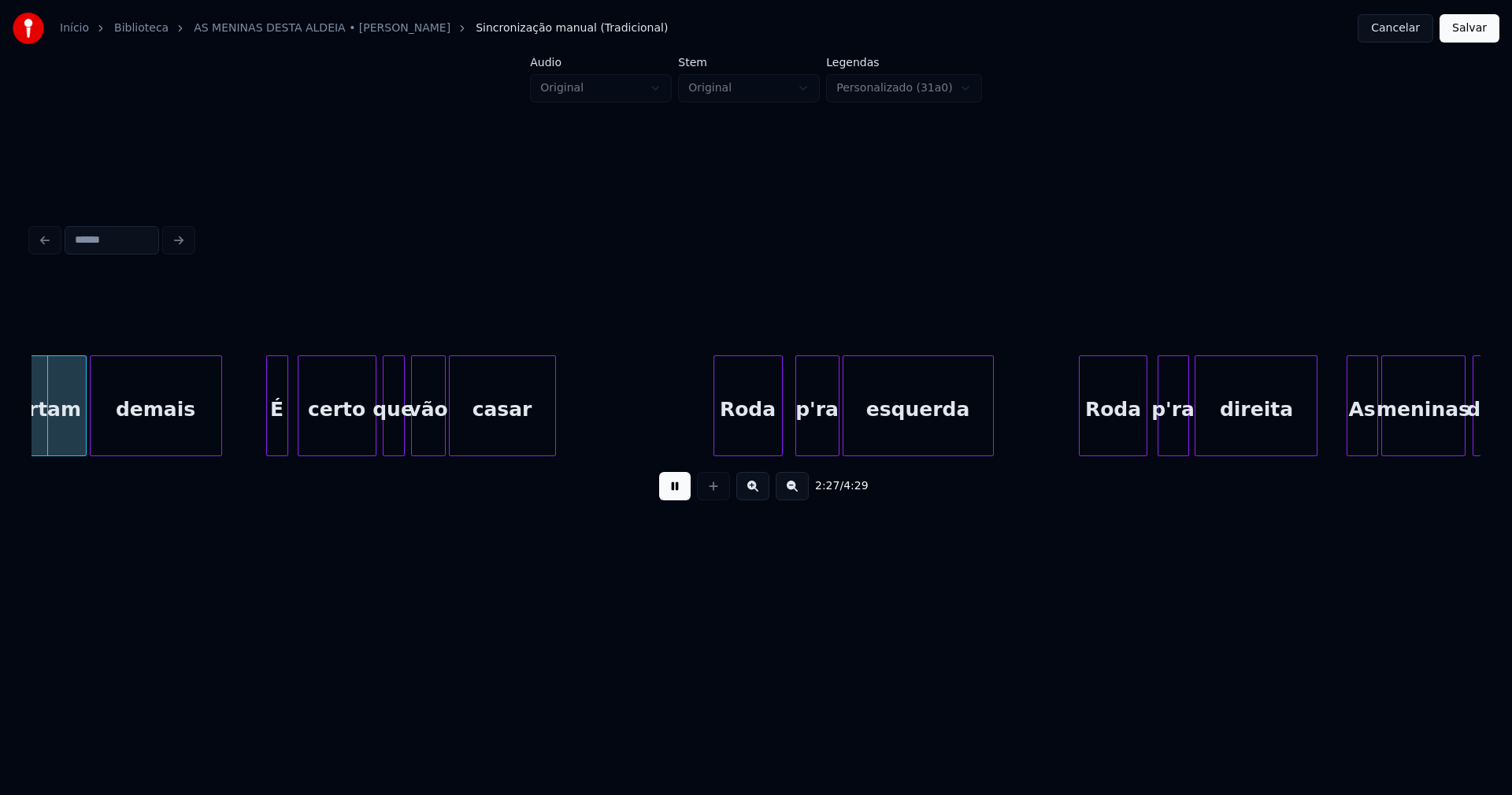
scroll to position [0, 23179]
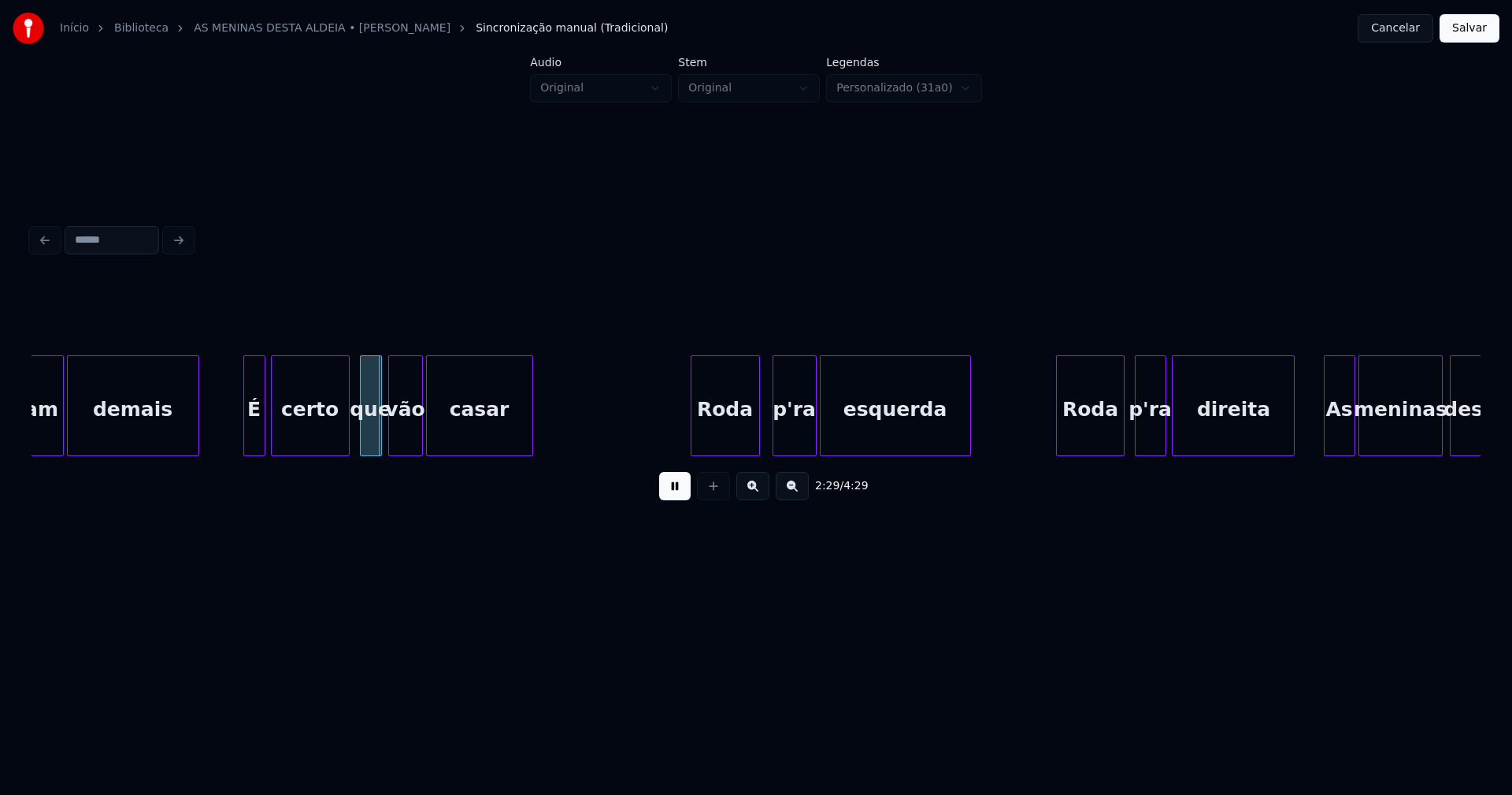
click at [305, 446] on div "certo" at bounding box center [310, 410] width 77 height 107
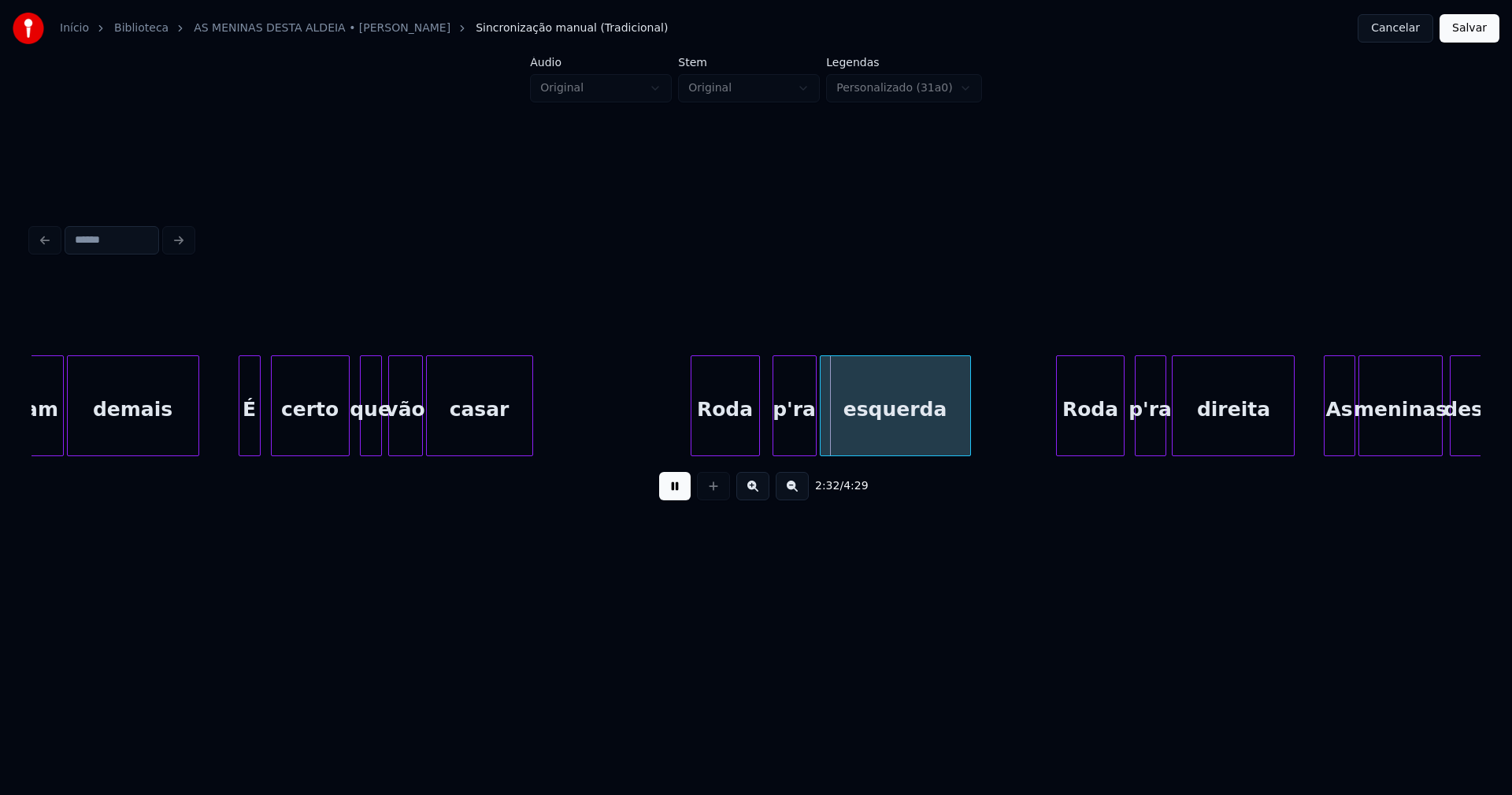
click at [251, 448] on div "É" at bounding box center [249, 410] width 20 height 107
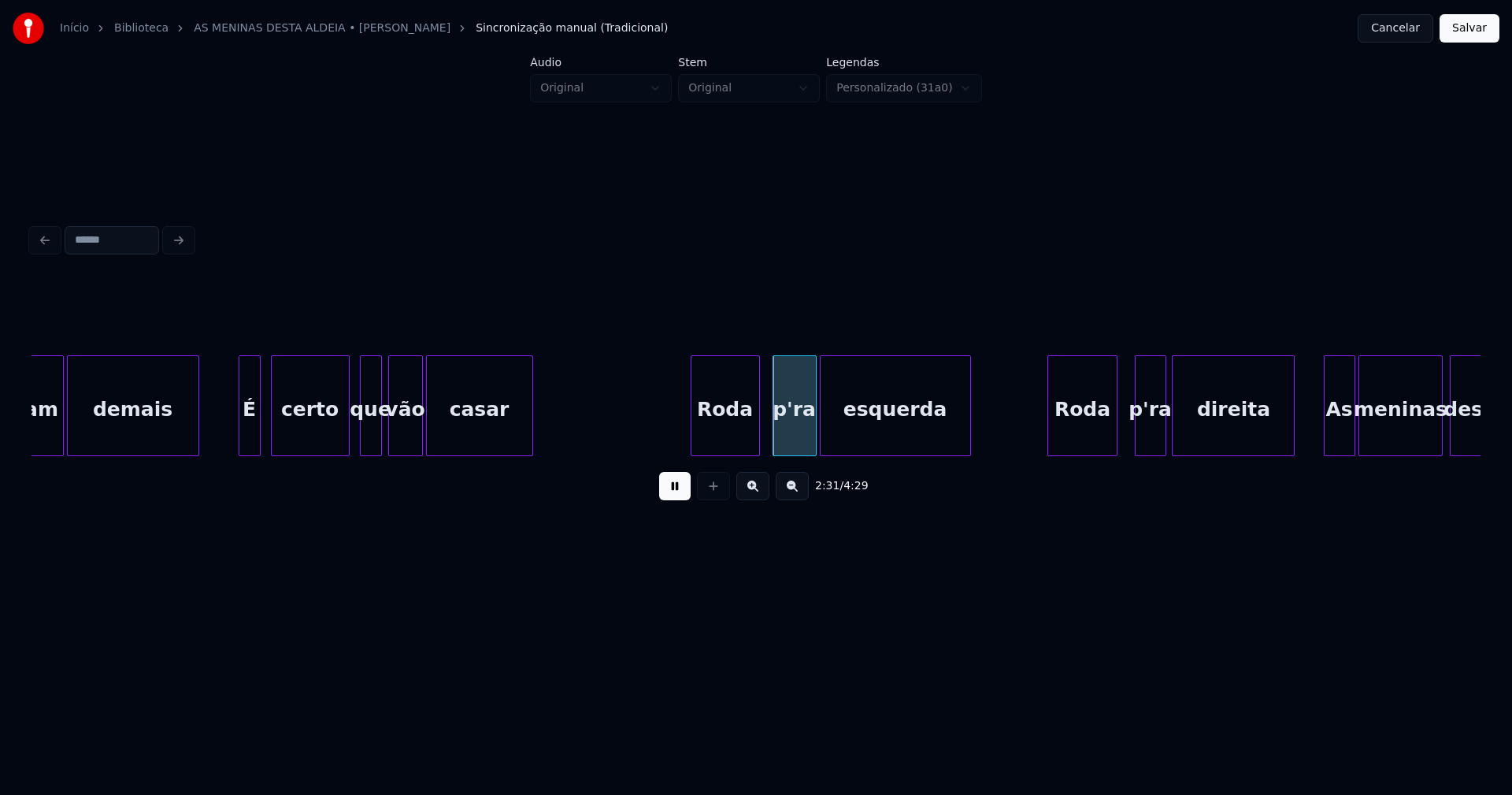
click at [1086, 442] on div "Roda" at bounding box center [1082, 410] width 68 height 107
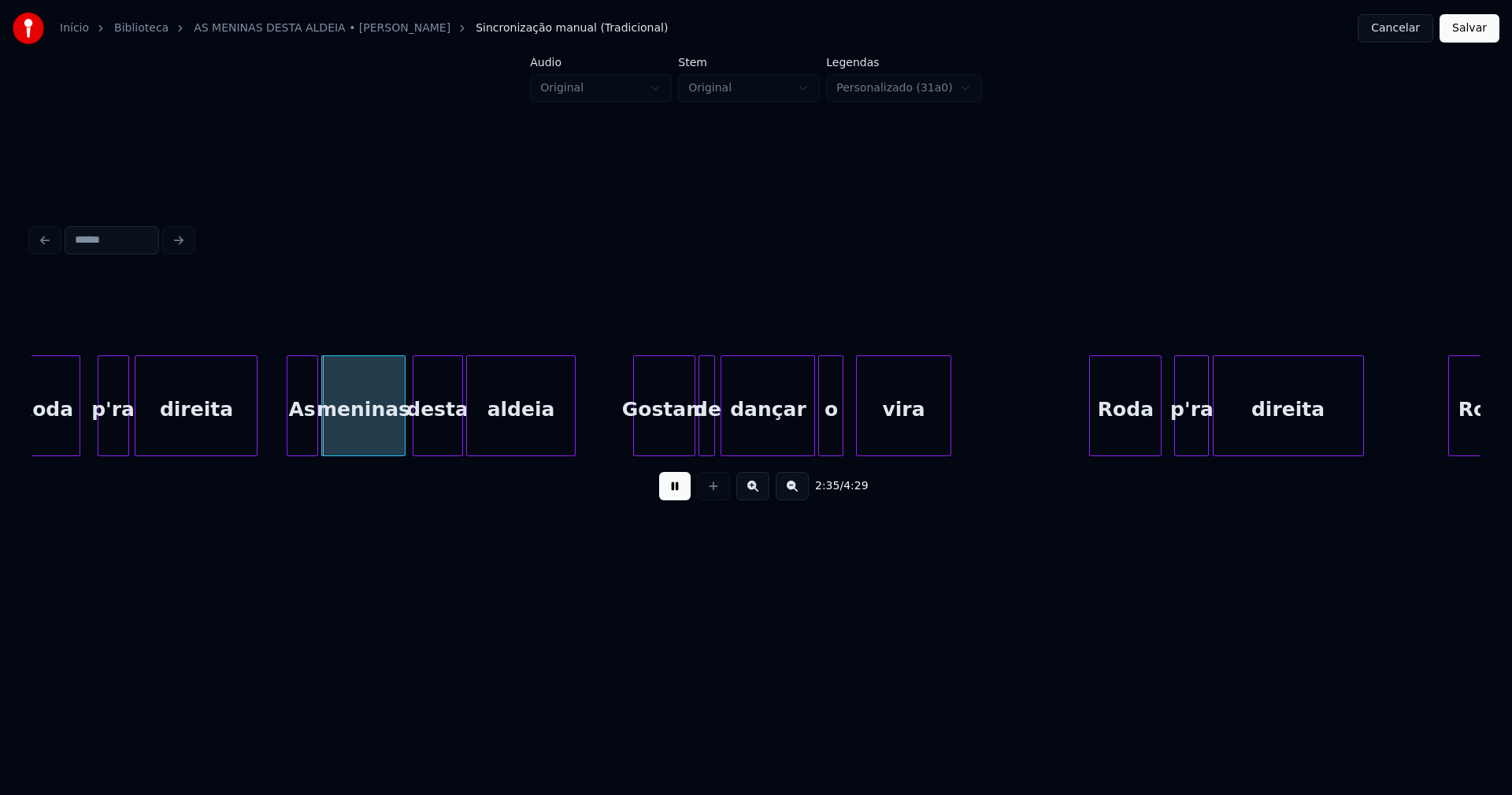
scroll to position [0, 24239]
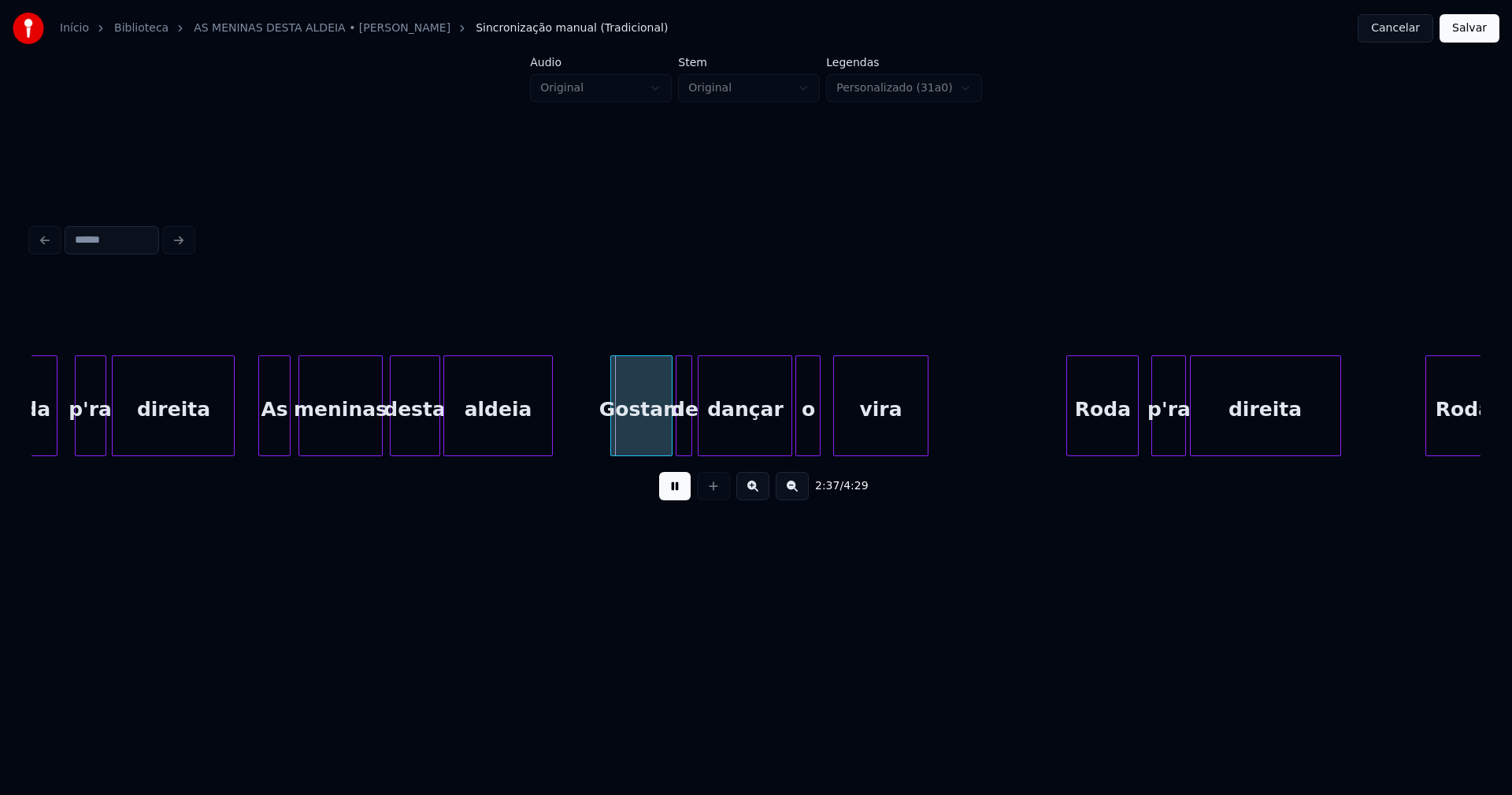
click at [277, 440] on div "As" at bounding box center [274, 410] width 30 height 107
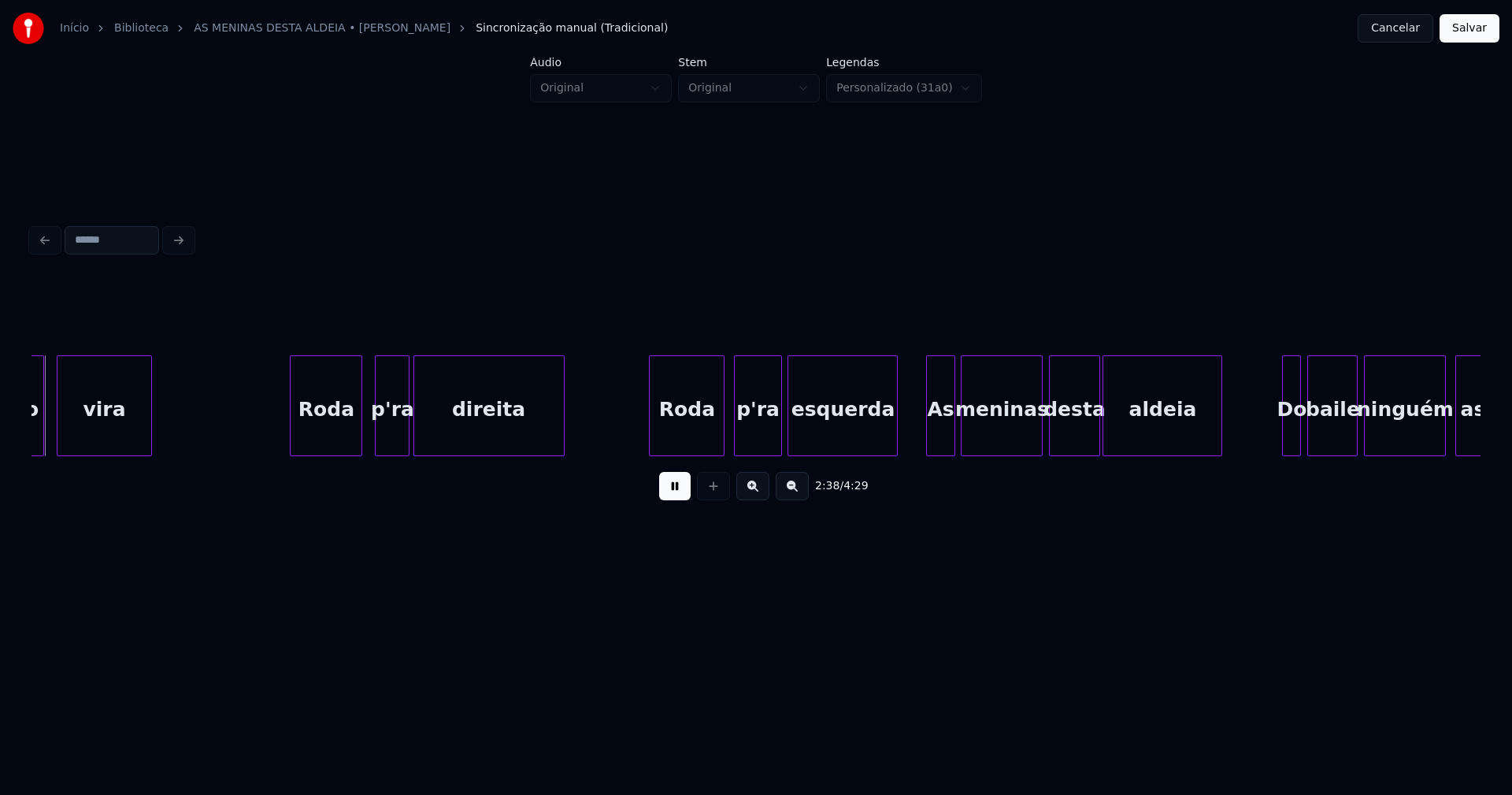
scroll to position [0, 25018]
click at [698, 440] on div "Roda" at bounding box center [679, 410] width 74 height 107
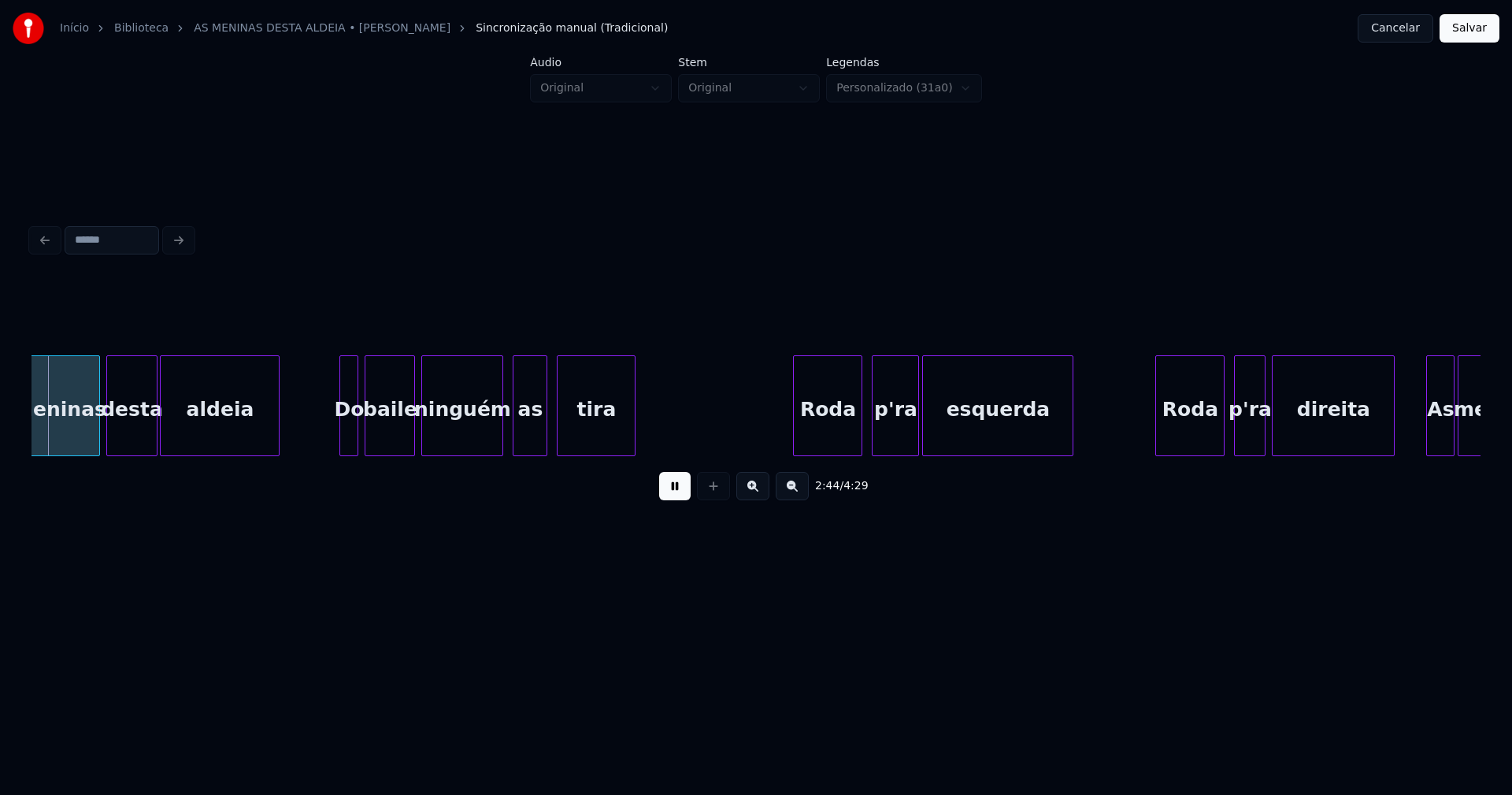
scroll to position [0, 25992]
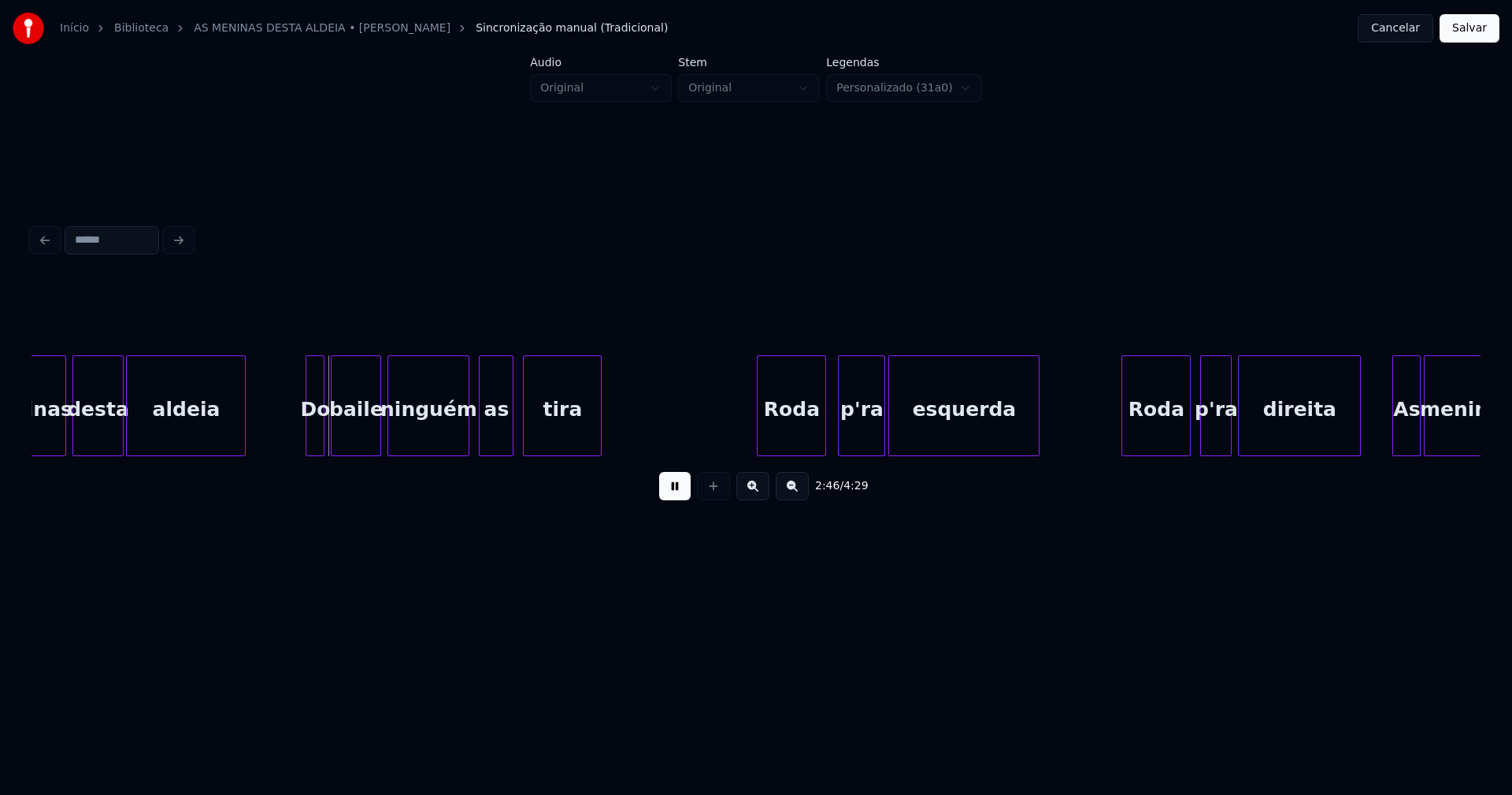
click at [803, 441] on div "Roda" at bounding box center [791, 410] width 68 height 107
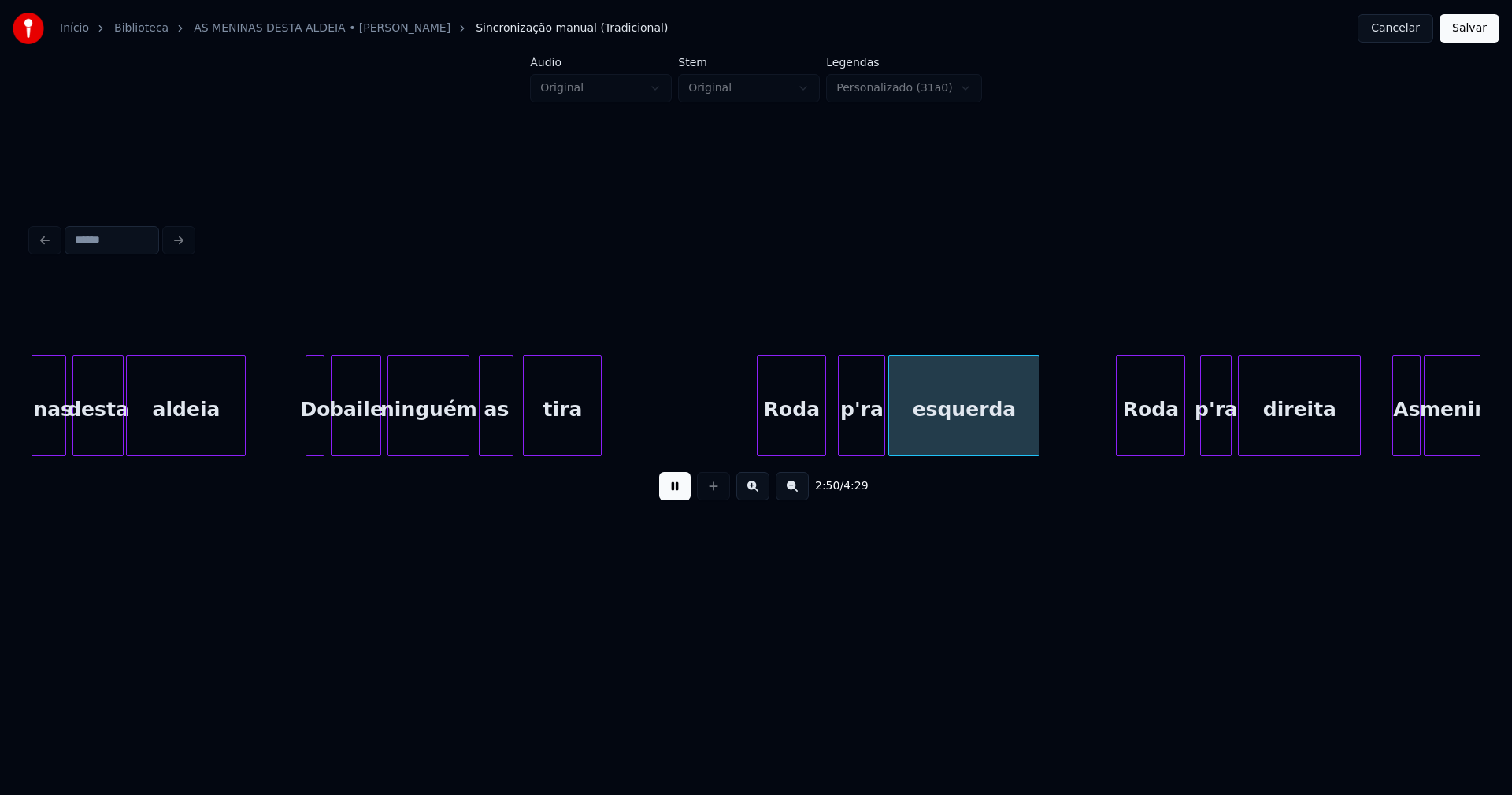
click at [1168, 432] on div "Roda" at bounding box center [1151, 410] width 68 height 107
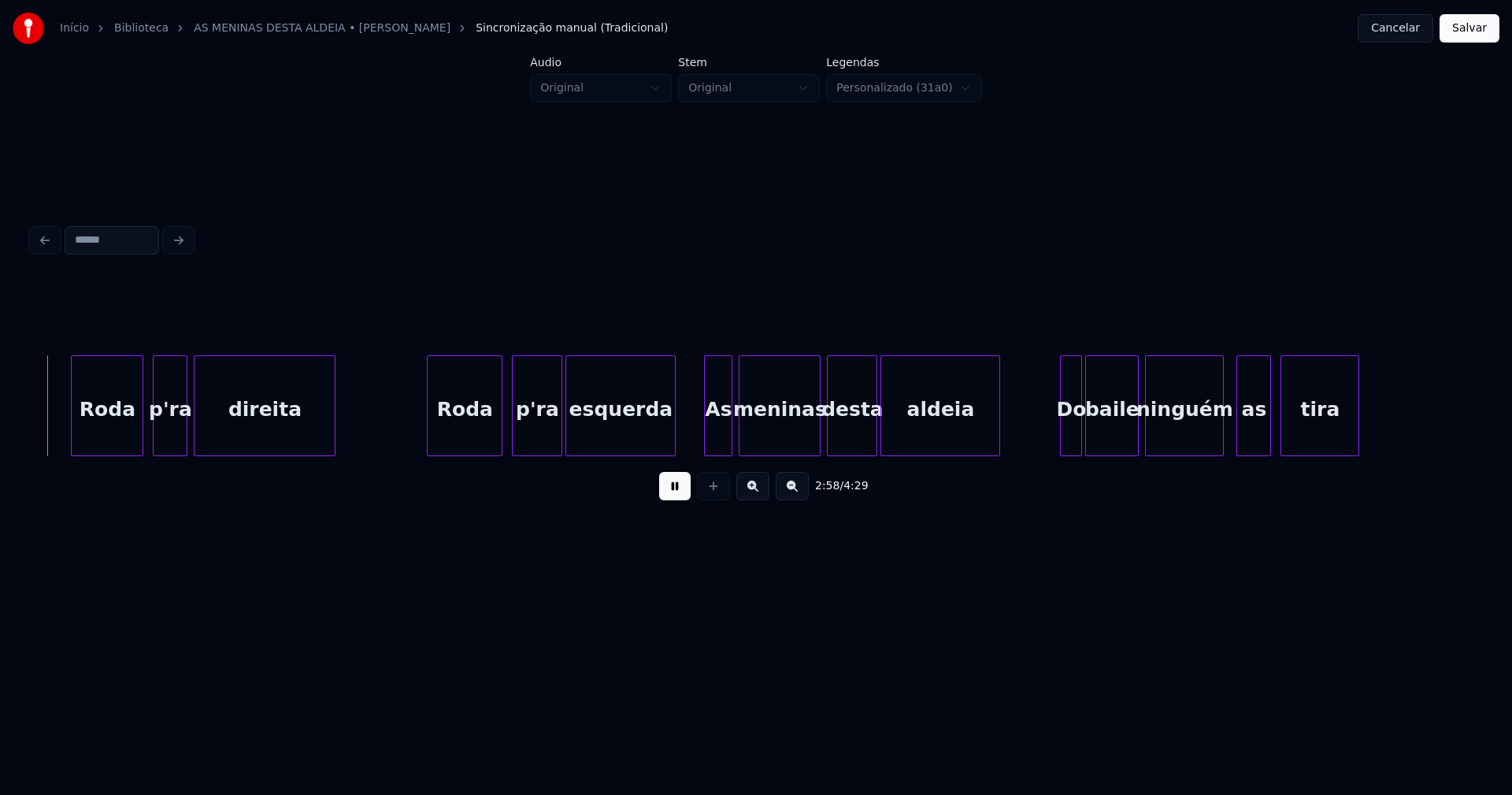
scroll to position [0, 28125]
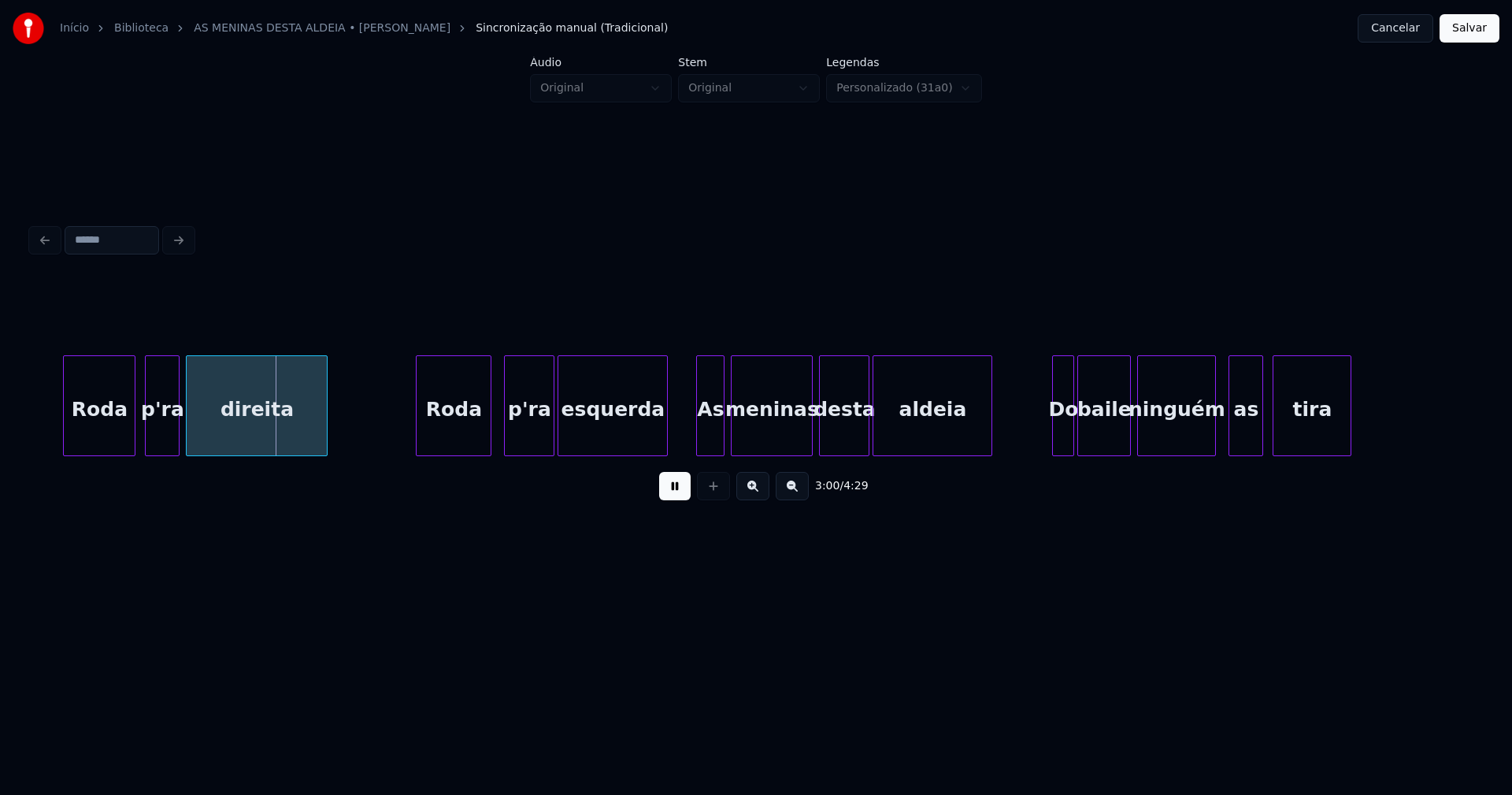
click at [468, 442] on div "Roda" at bounding box center [453, 410] width 74 height 107
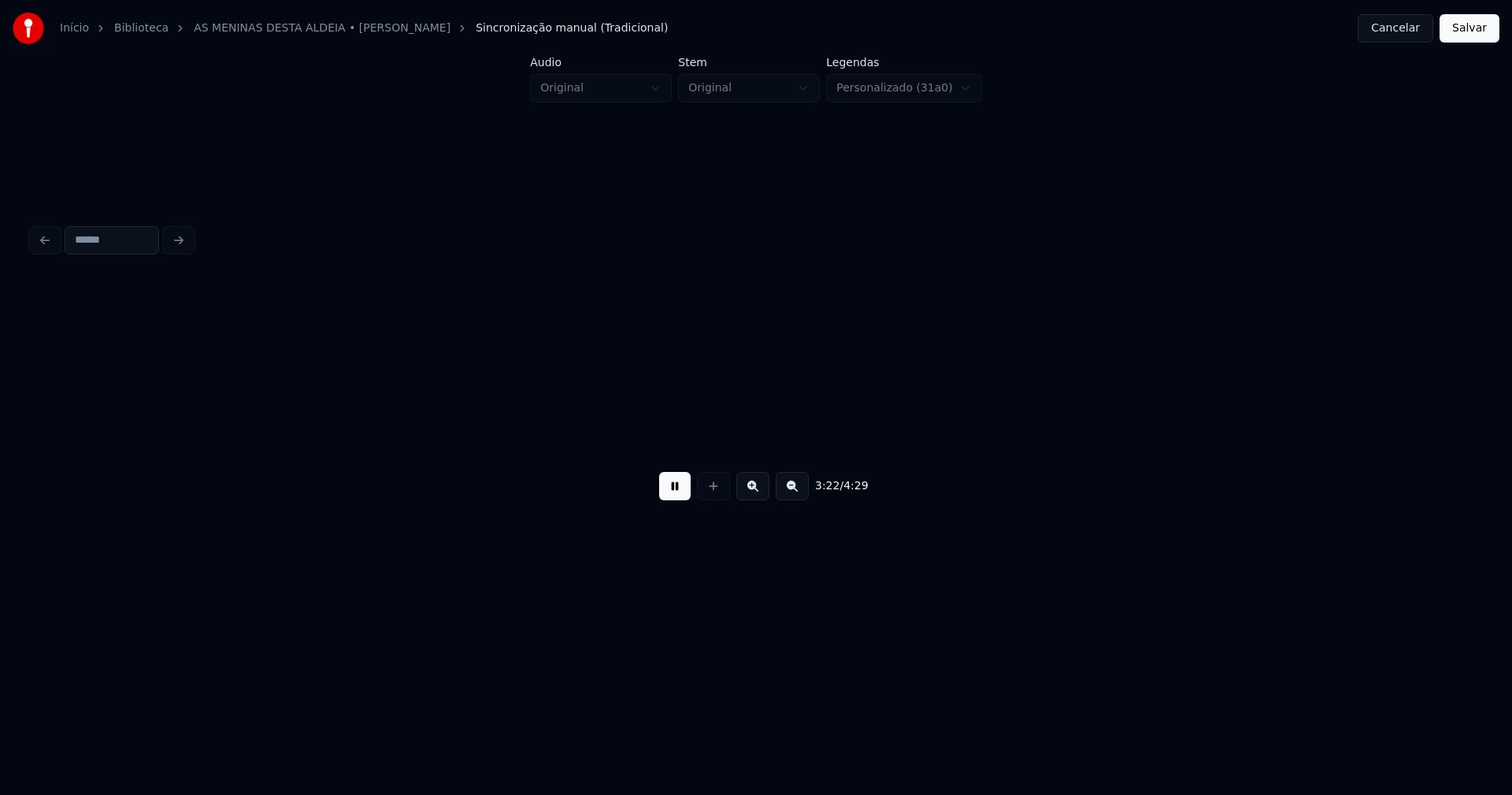
scroll to position [0, 31946]
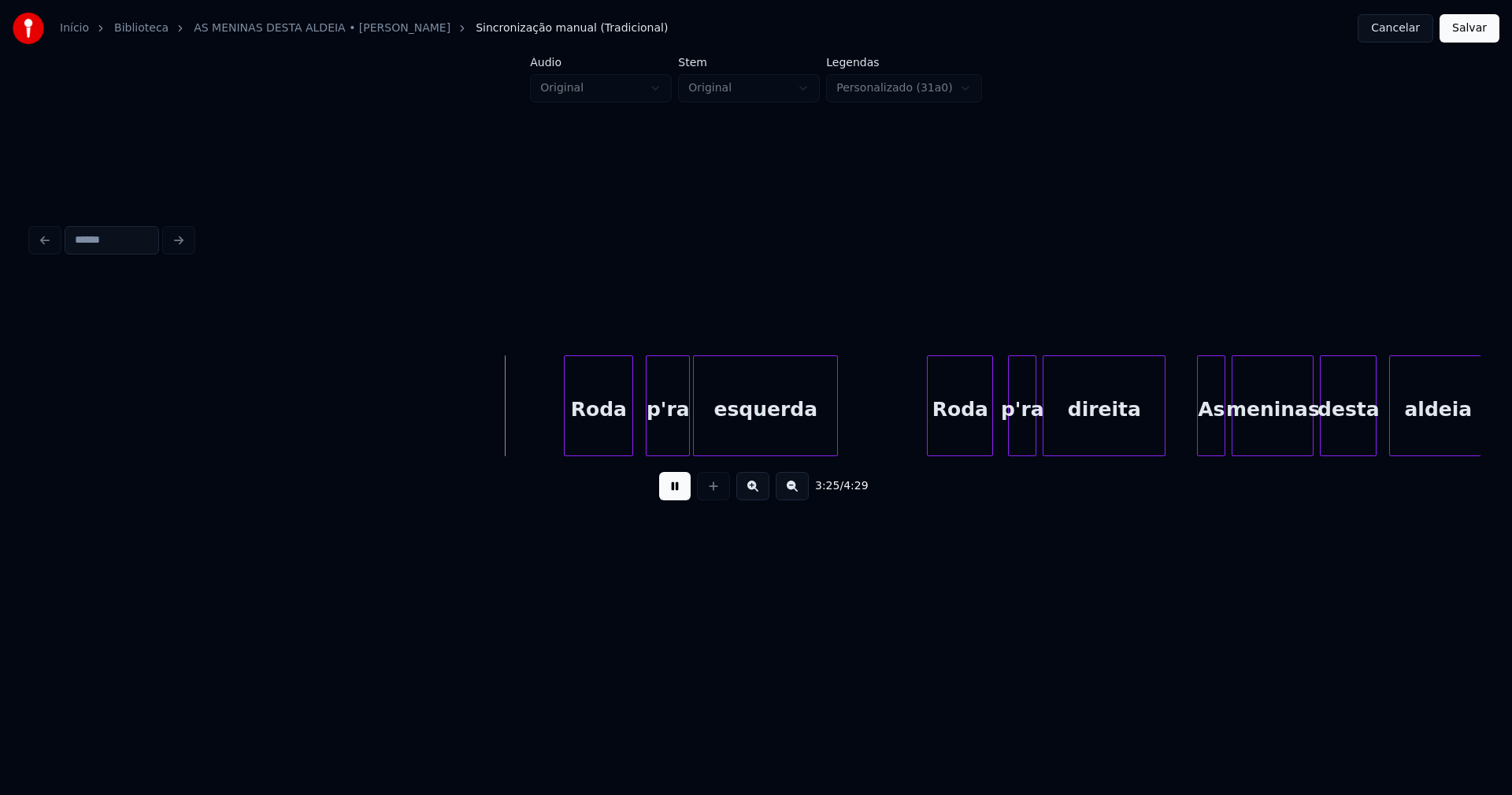
click at [983, 442] on div "Roda" at bounding box center [959, 410] width 65 height 107
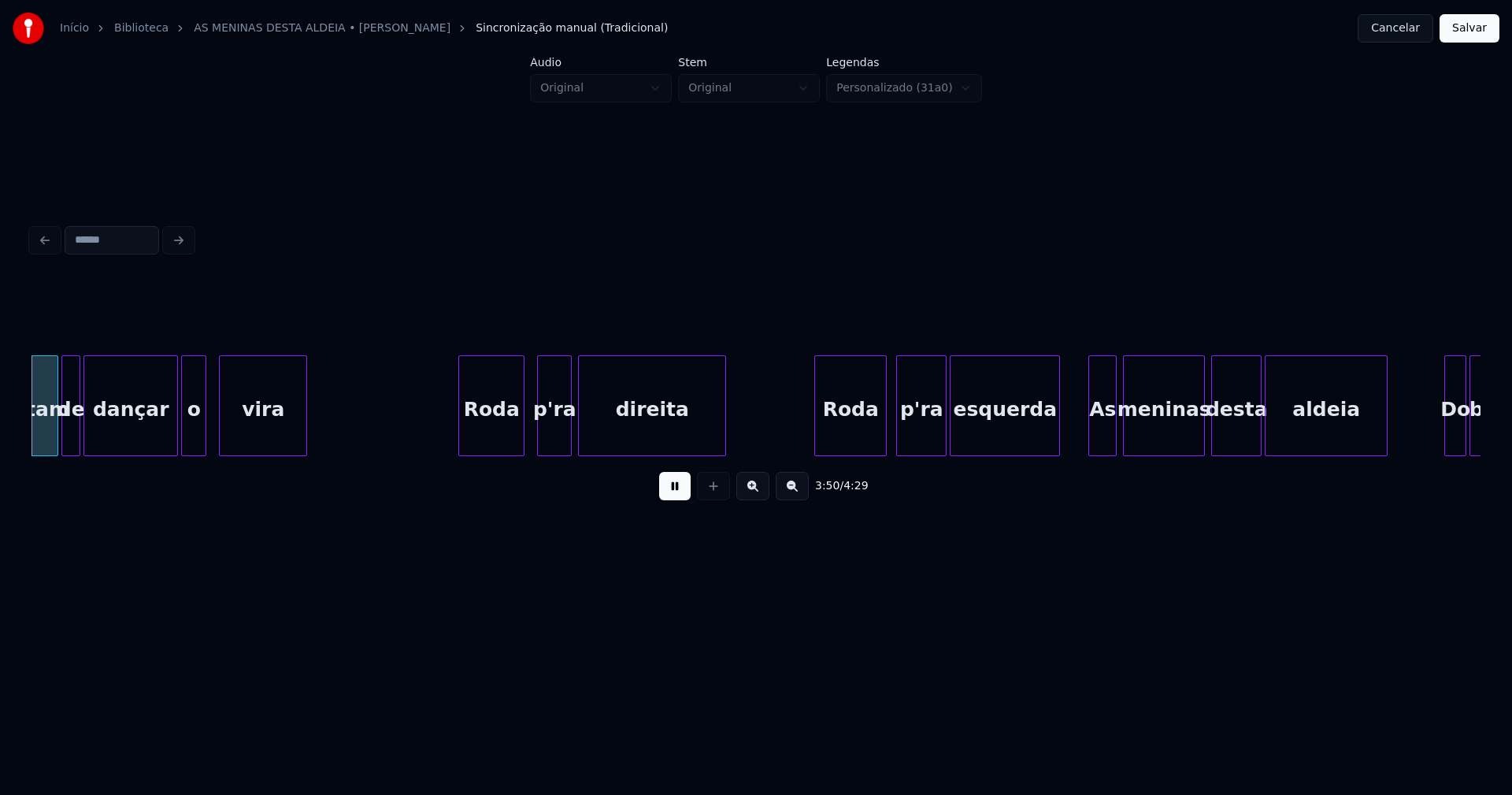
scroll to position [0, 36386]
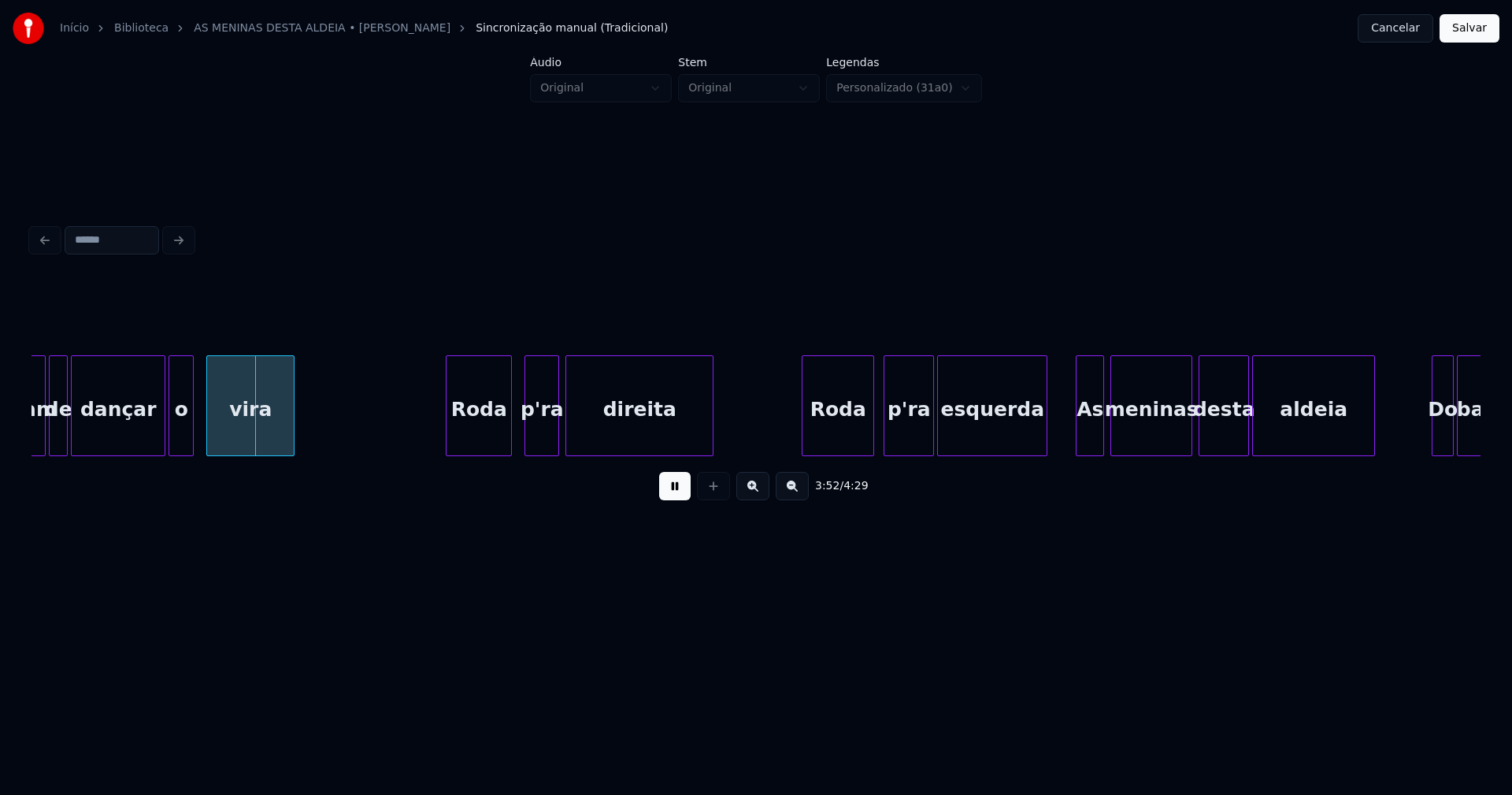
click at [1465, 31] on button "Salvar" at bounding box center [1469, 28] width 60 height 28
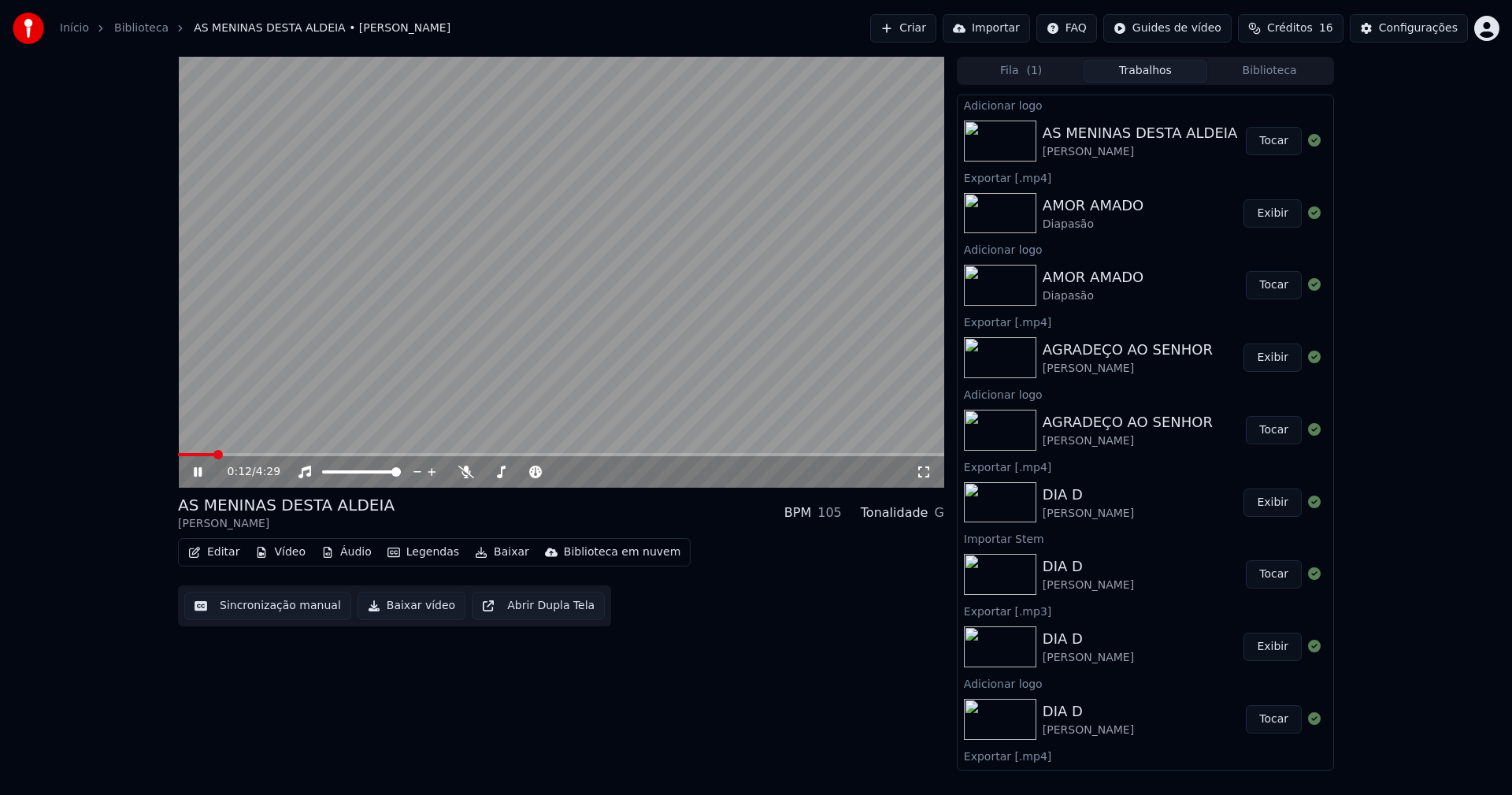
click at [384, 605] on button "Baixar vídeo" at bounding box center [411, 606] width 108 height 28
click at [196, 472] on icon at bounding box center [198, 472] width 8 height 10
click at [1270, 72] on button "Biblioteca" at bounding box center [1270, 71] width 125 height 23
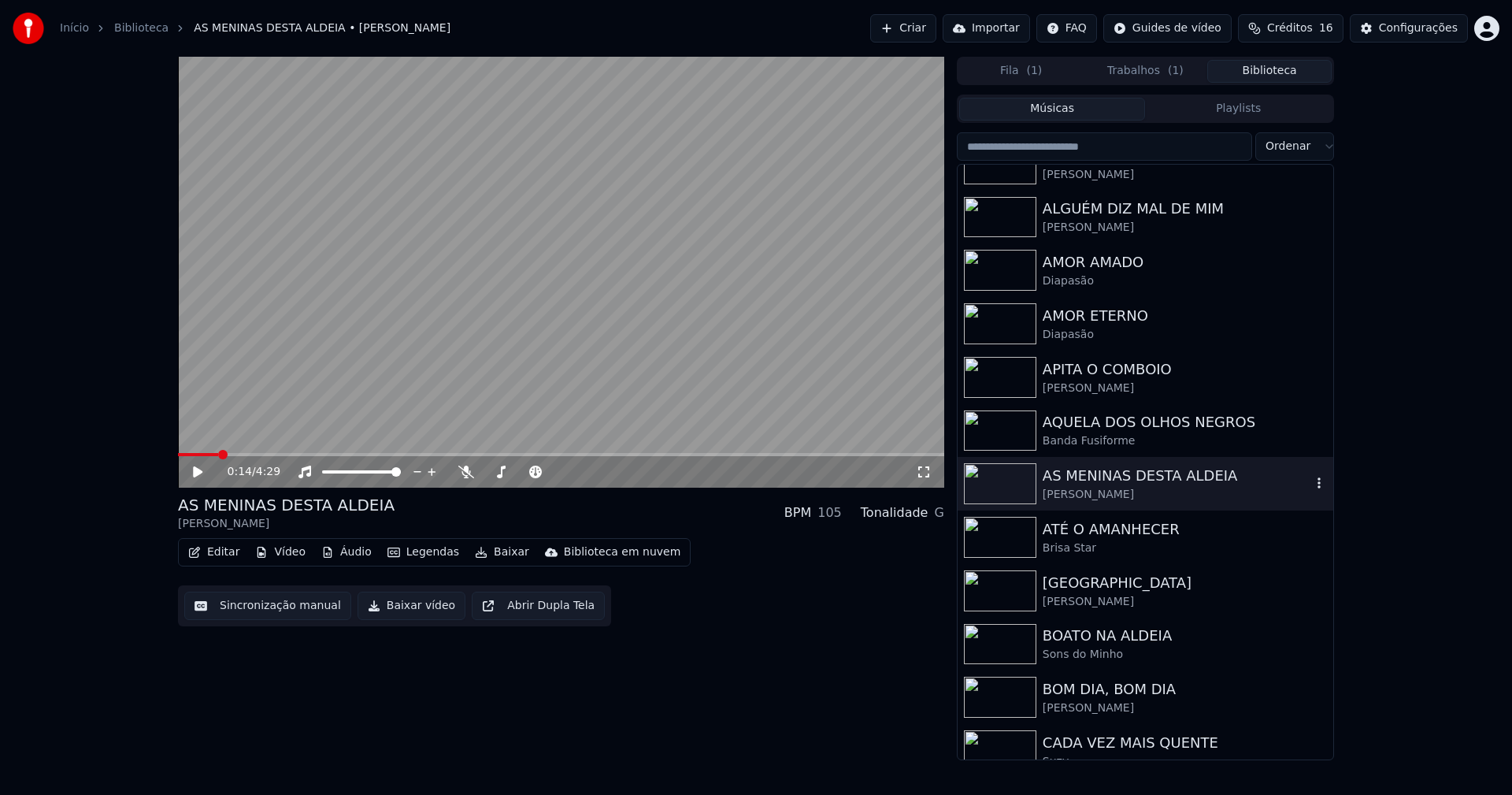
scroll to position [709, 0]
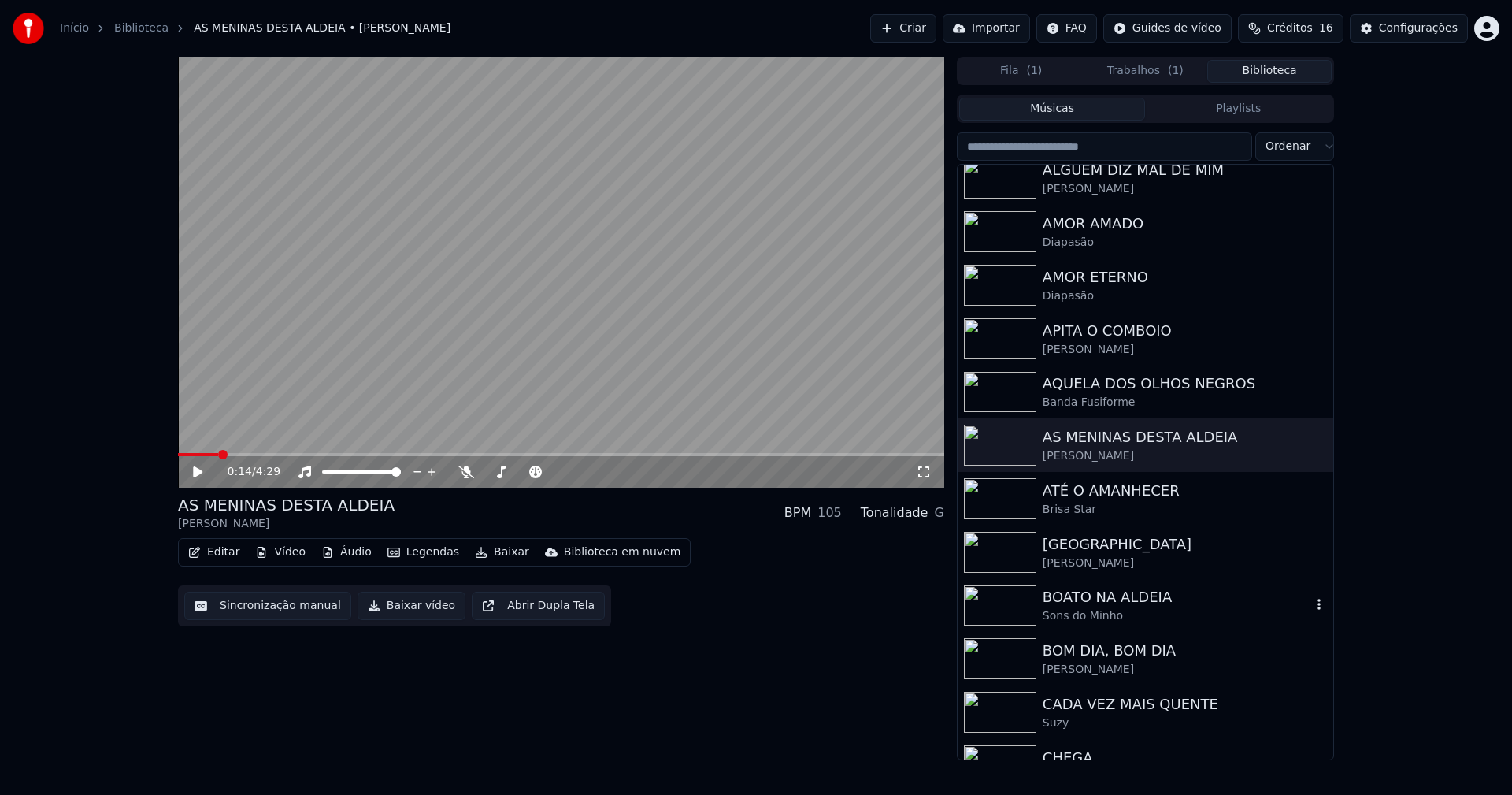
click at [1065, 597] on div "BOATO NA ALDEIA" at bounding box center [1177, 596] width 269 height 22
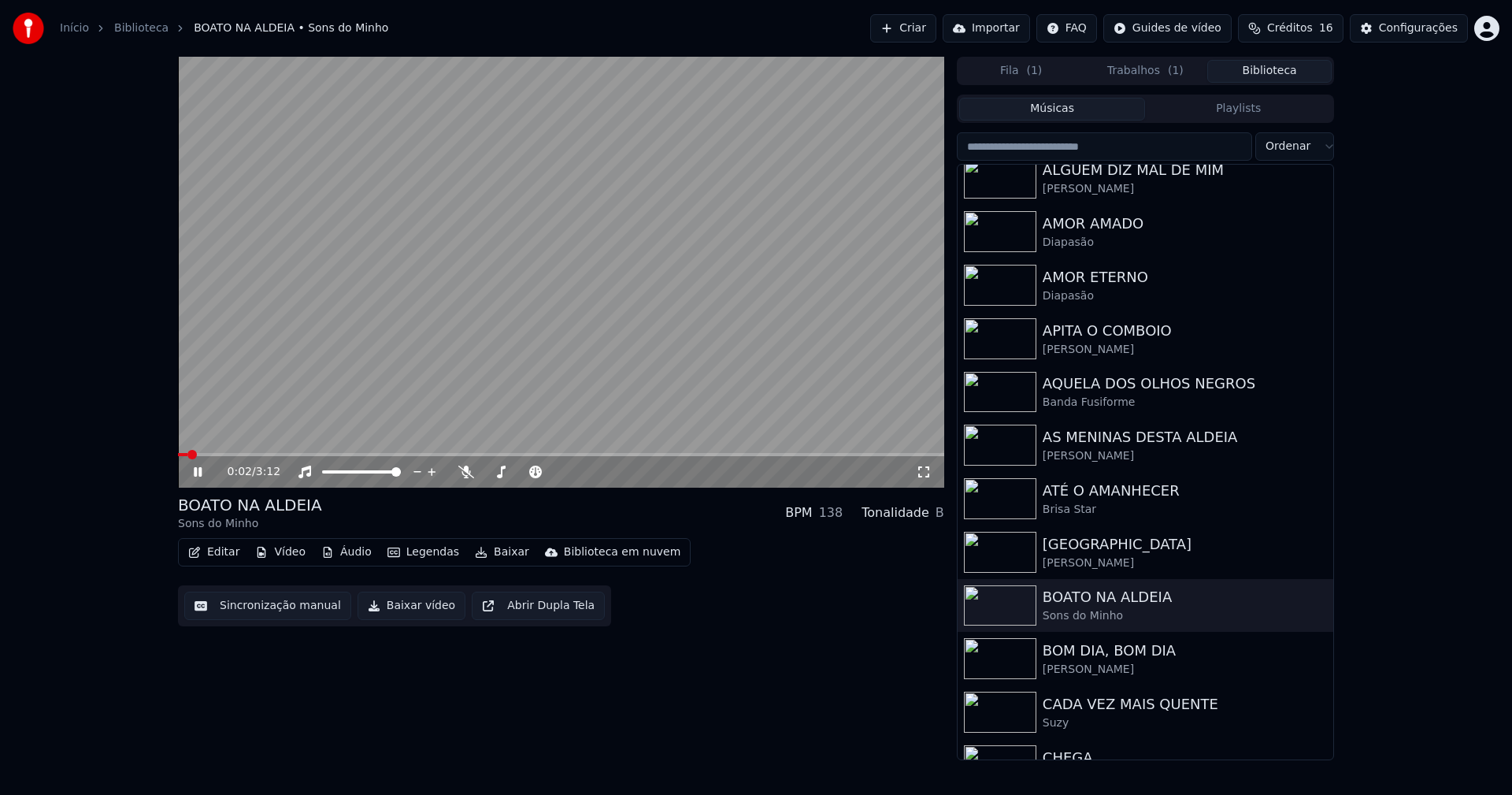
click at [198, 470] on icon at bounding box center [209, 472] width 37 height 12
click at [290, 549] on button "Vídeo" at bounding box center [280, 552] width 63 height 22
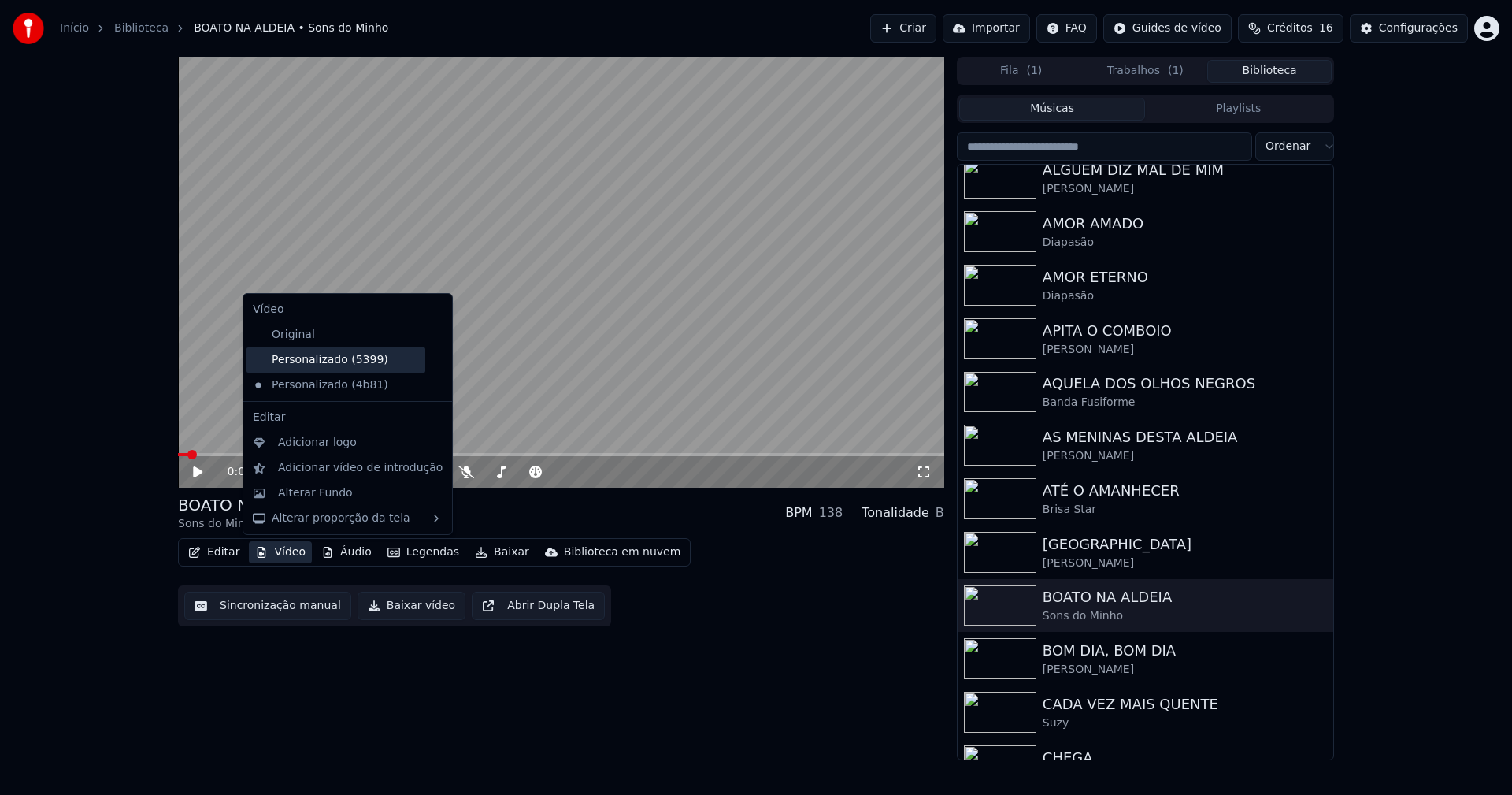
click at [322, 363] on div "Personalizado (5399)" at bounding box center [336, 360] width 179 height 25
click at [284, 551] on button "Vídeo" at bounding box center [280, 552] width 63 height 22
click at [432, 386] on icon at bounding box center [437, 385] width 11 height 12
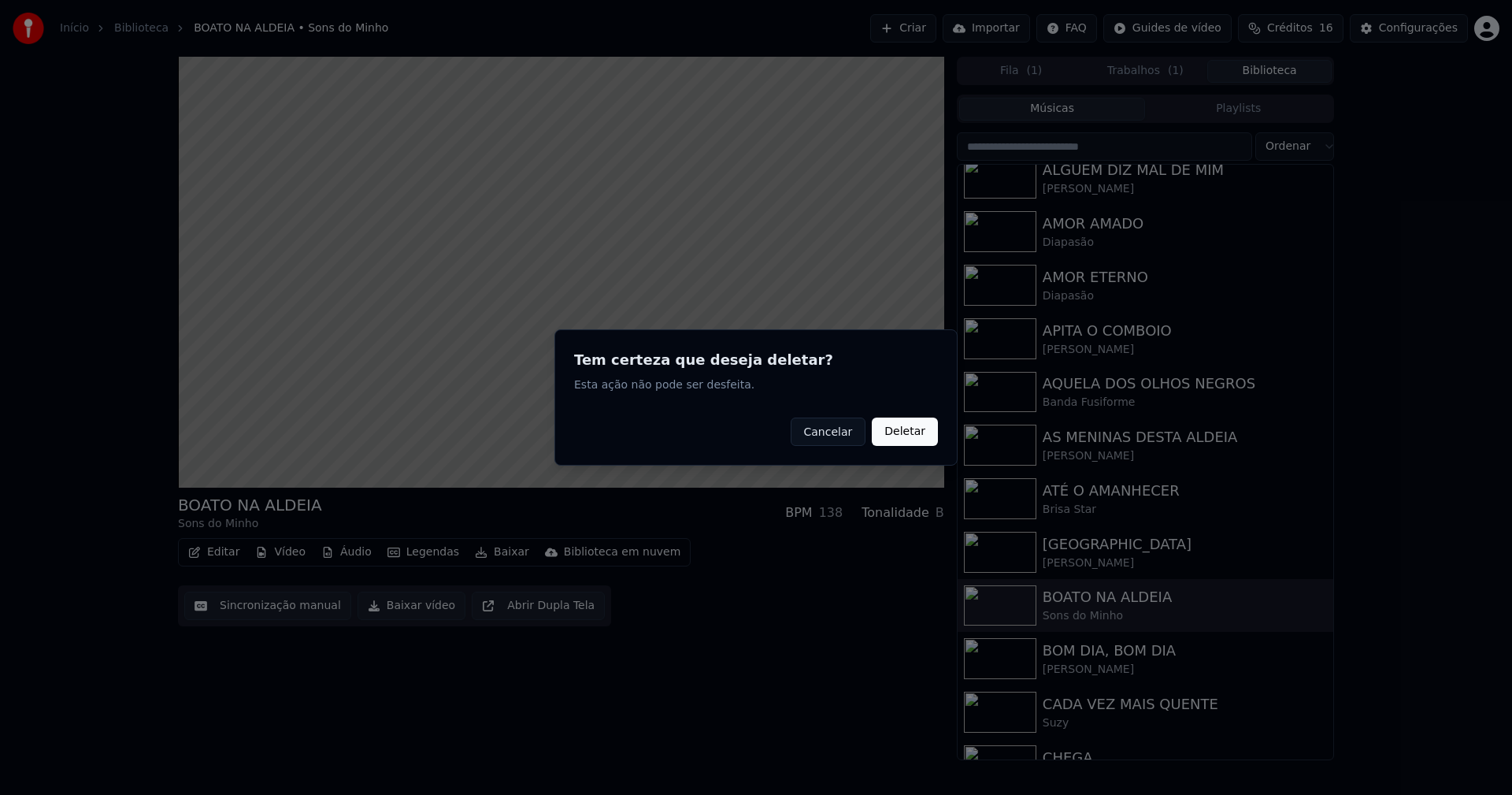
click at [912, 434] on button "Deletar" at bounding box center [905, 432] width 66 height 28
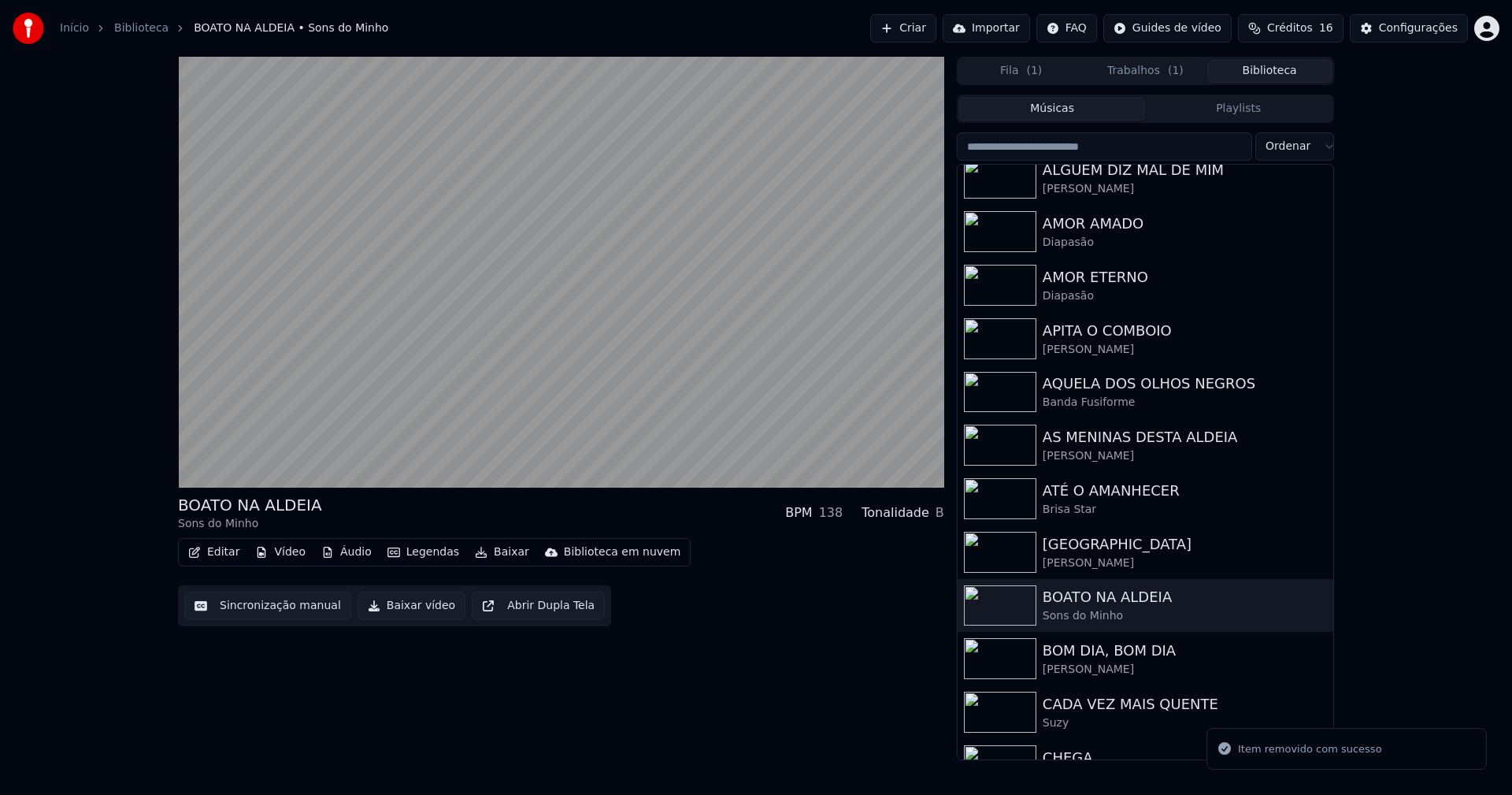
click at [287, 558] on button "Vídeo" at bounding box center [280, 552] width 63 height 22
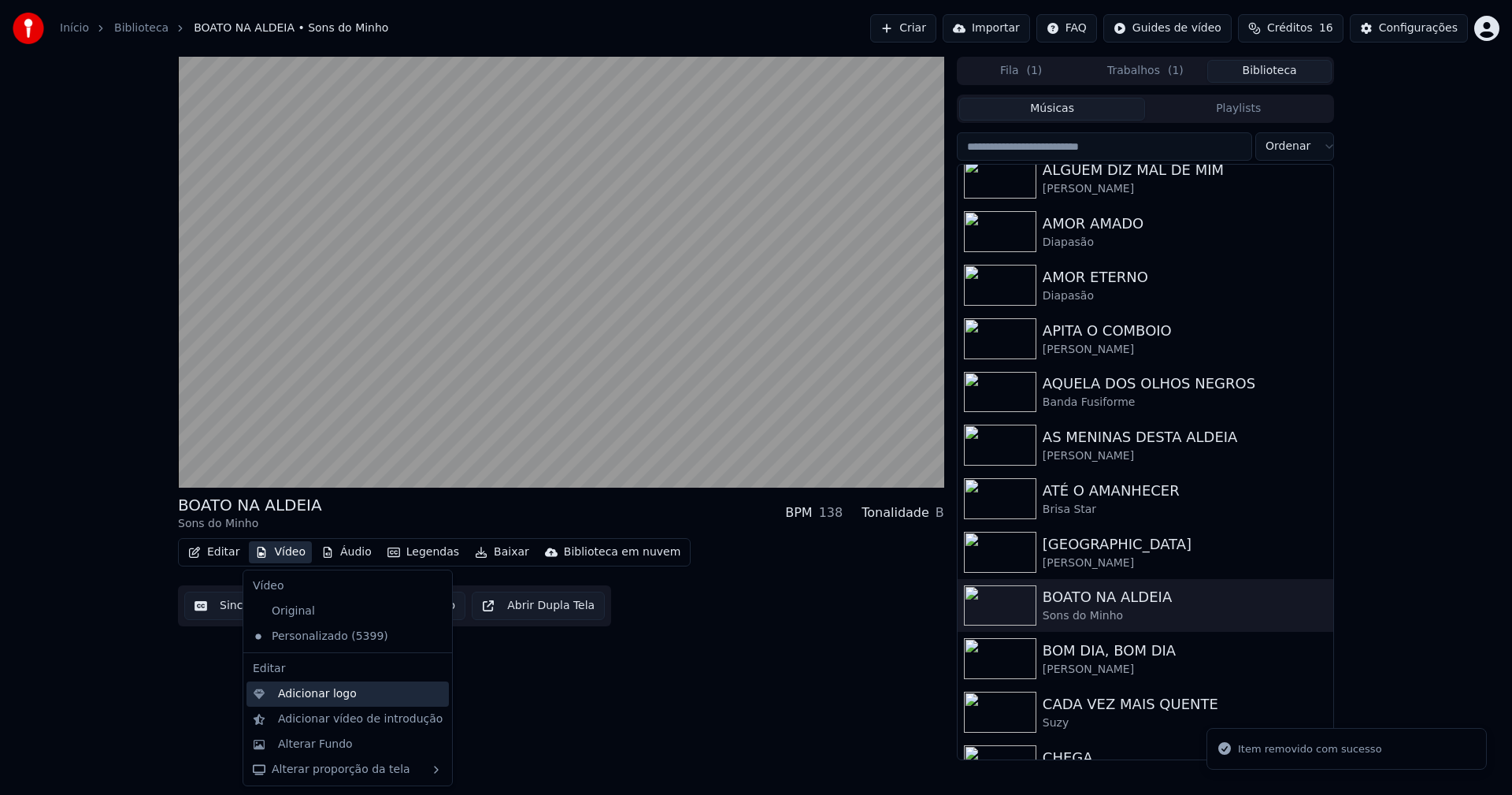
click at [316, 696] on div "Adicionar logo" at bounding box center [317, 694] width 78 height 16
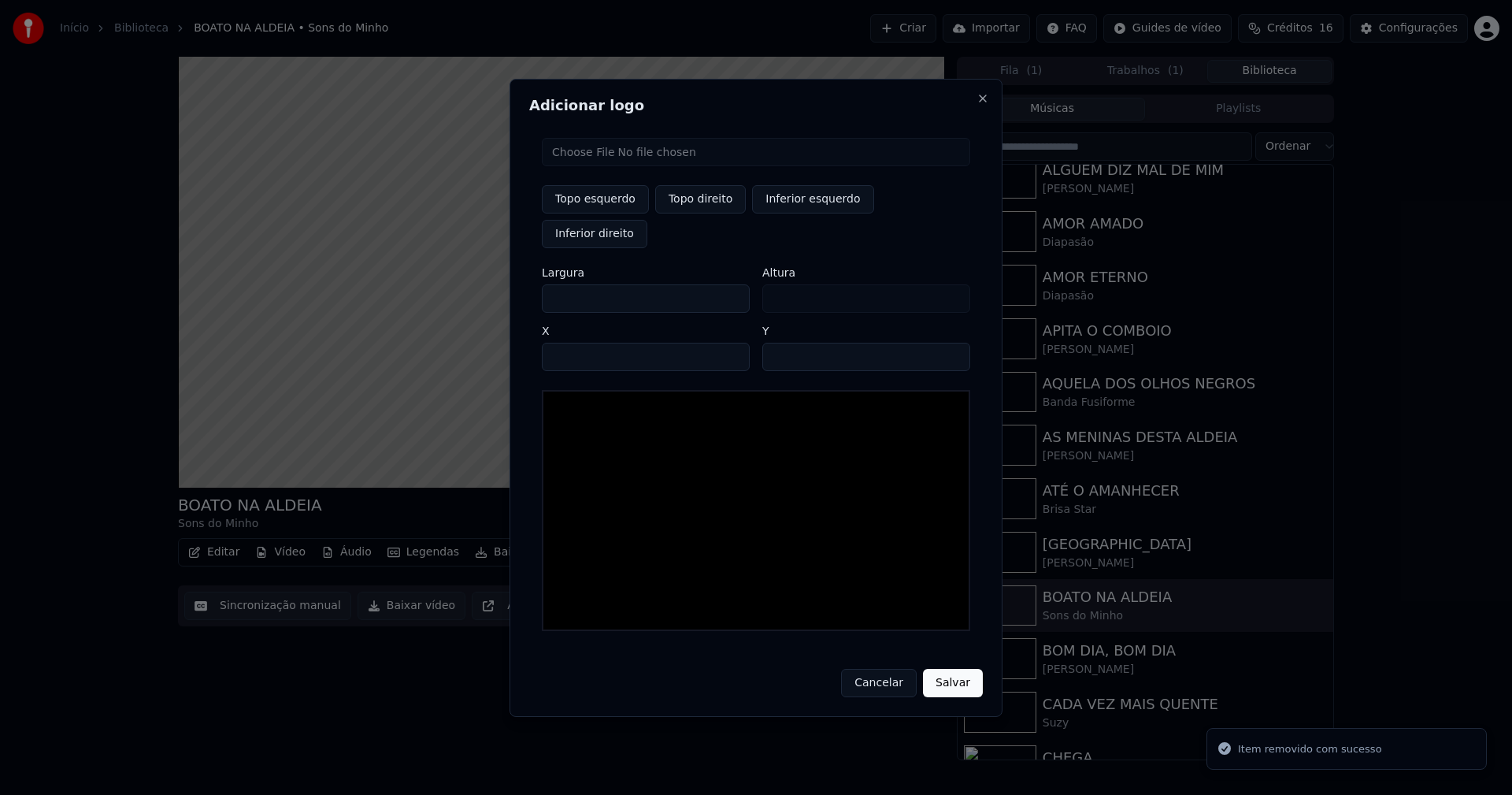
click at [579, 166] on input "file" at bounding box center [756, 152] width 428 height 28
type input "**********"
type input "***"
click at [880, 669] on button "Cancelar" at bounding box center [878, 683] width 76 height 28
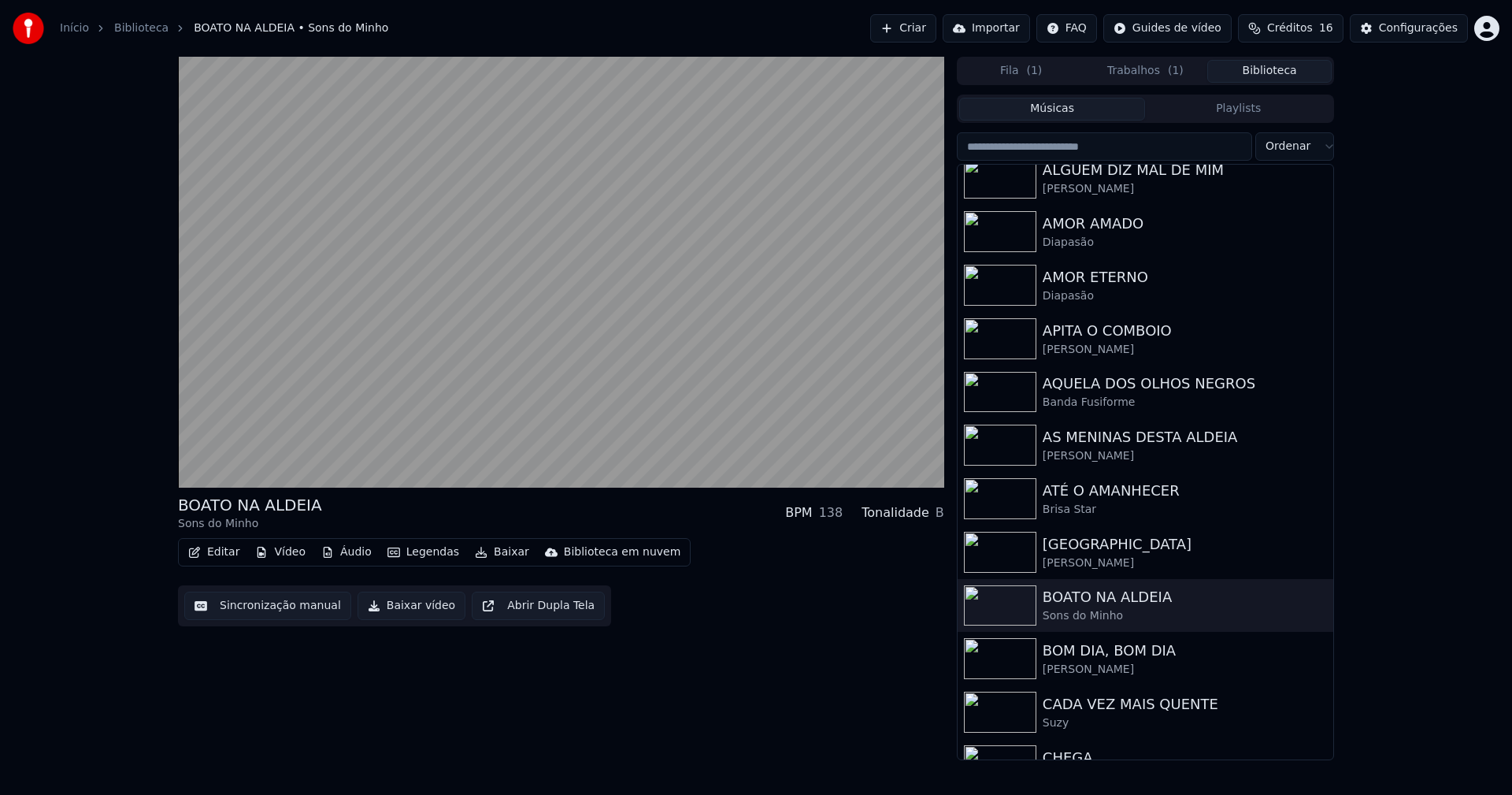
click at [292, 556] on button "Vídeo" at bounding box center [280, 552] width 63 height 22
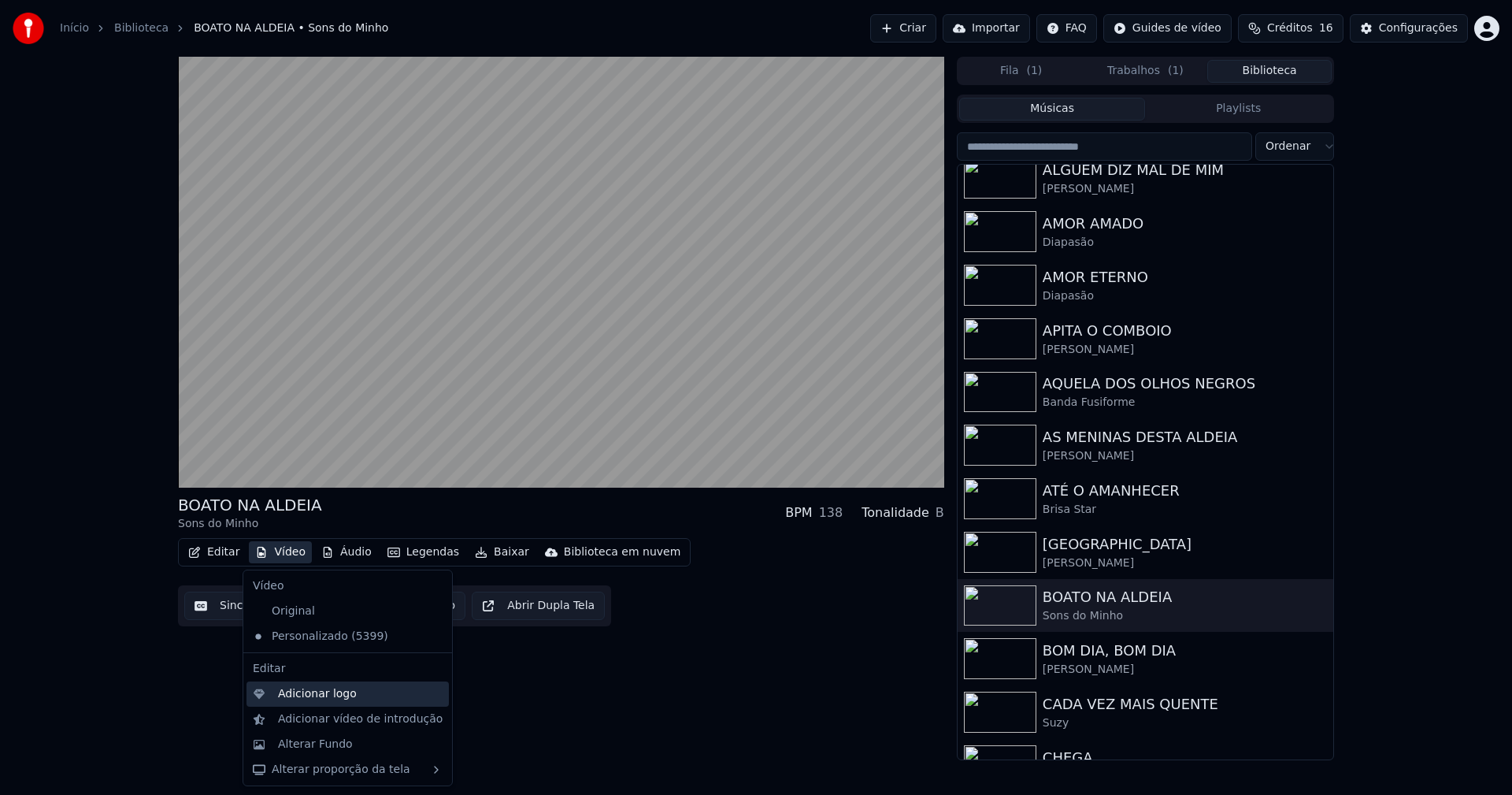
click at [324, 689] on div "Adicionar logo" at bounding box center [317, 694] width 78 height 16
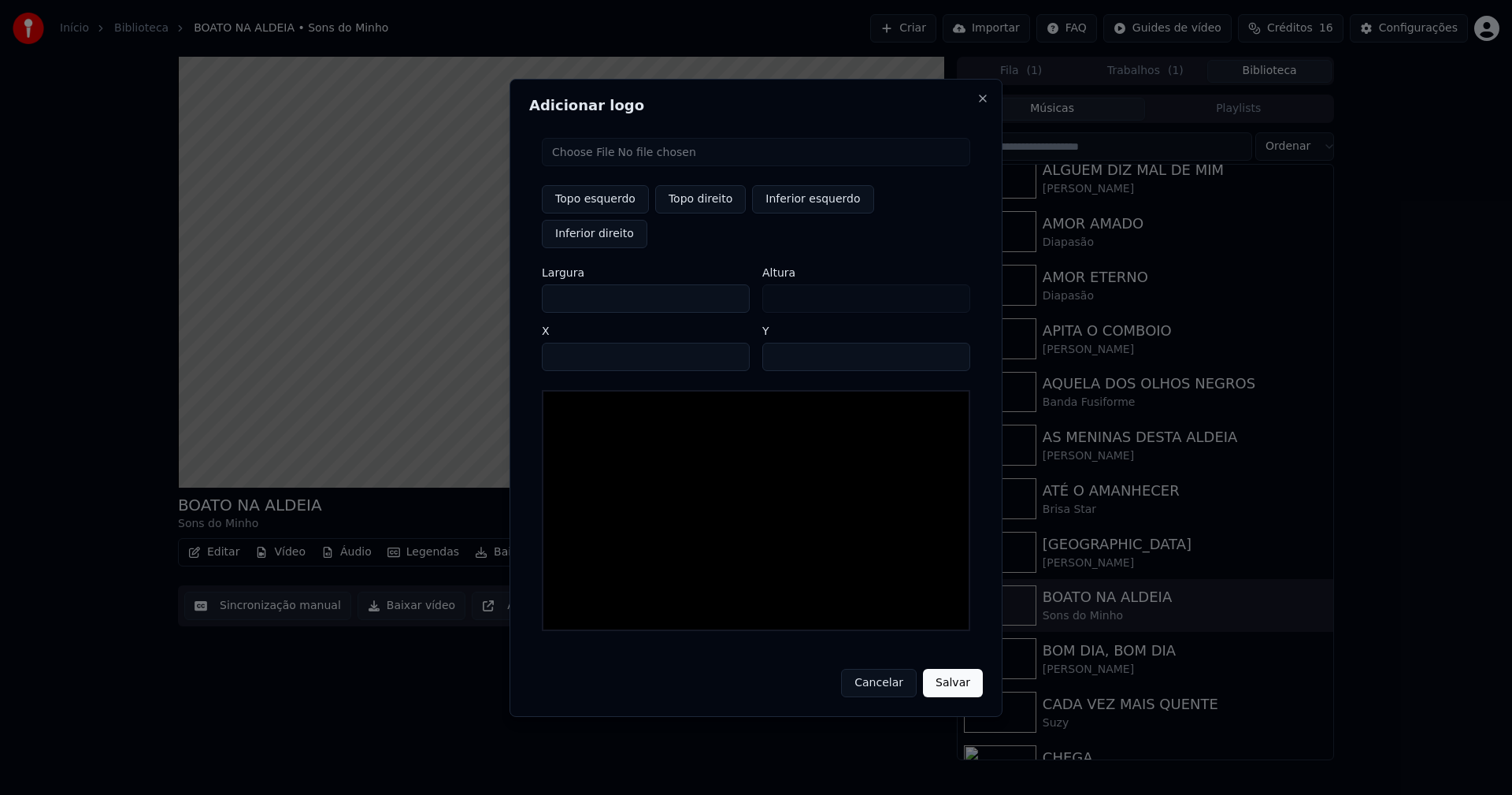
click at [593, 163] on input "file" at bounding box center [756, 152] width 428 height 28
type input "**********"
click at [697, 214] on button "Topo direito" at bounding box center [700, 199] width 91 height 28
type input "****"
drag, startPoint x: 569, startPoint y: 279, endPoint x: 539, endPoint y: 286, distance: 30.8
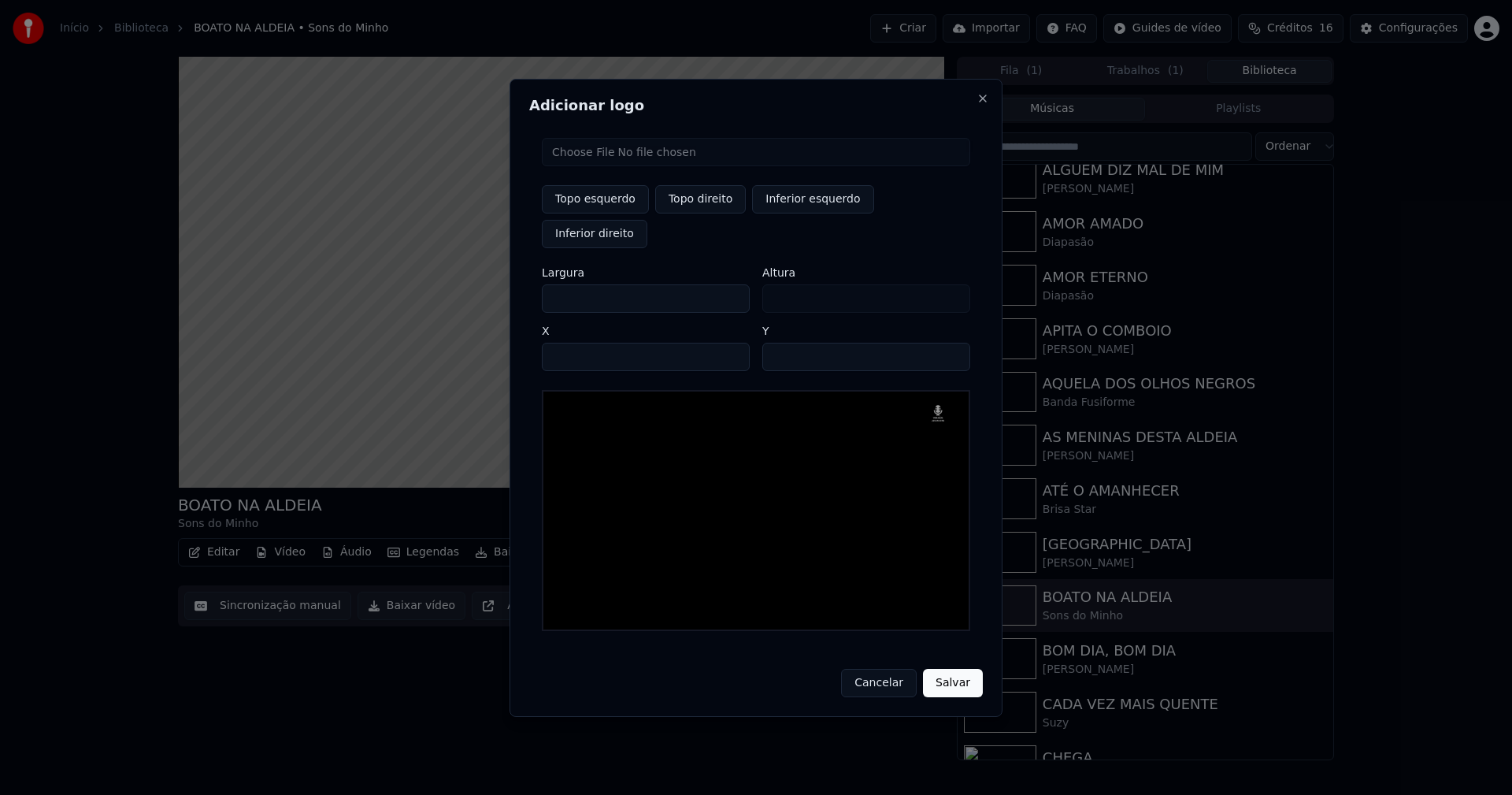
click at [539, 286] on div "Topo esquerdo Topo direito Inferior esquerdo Inferior direito Largura *** Altur…" at bounding box center [756, 385] width 454 height 518
type input "**"
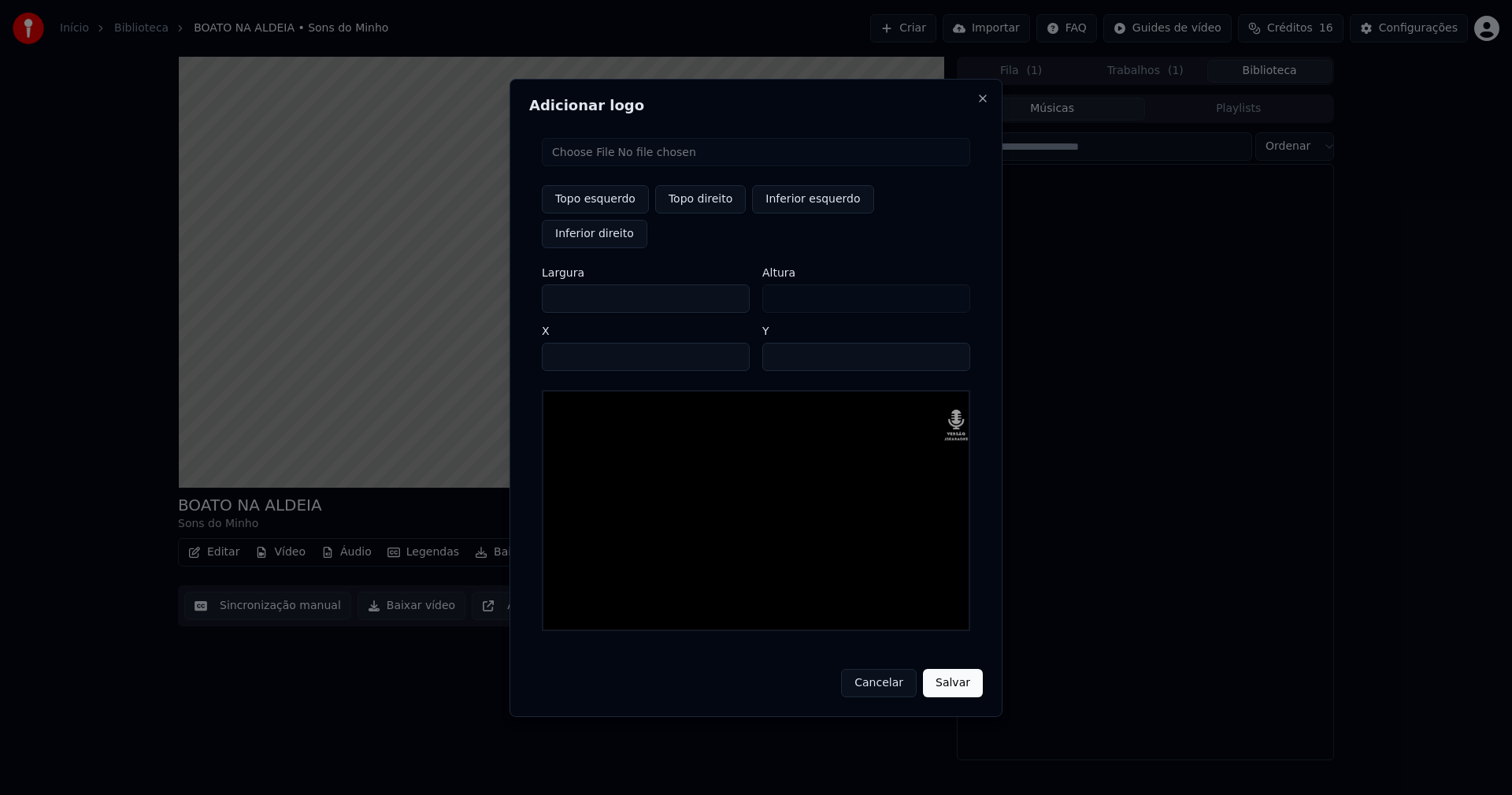
scroll to position [709, 0]
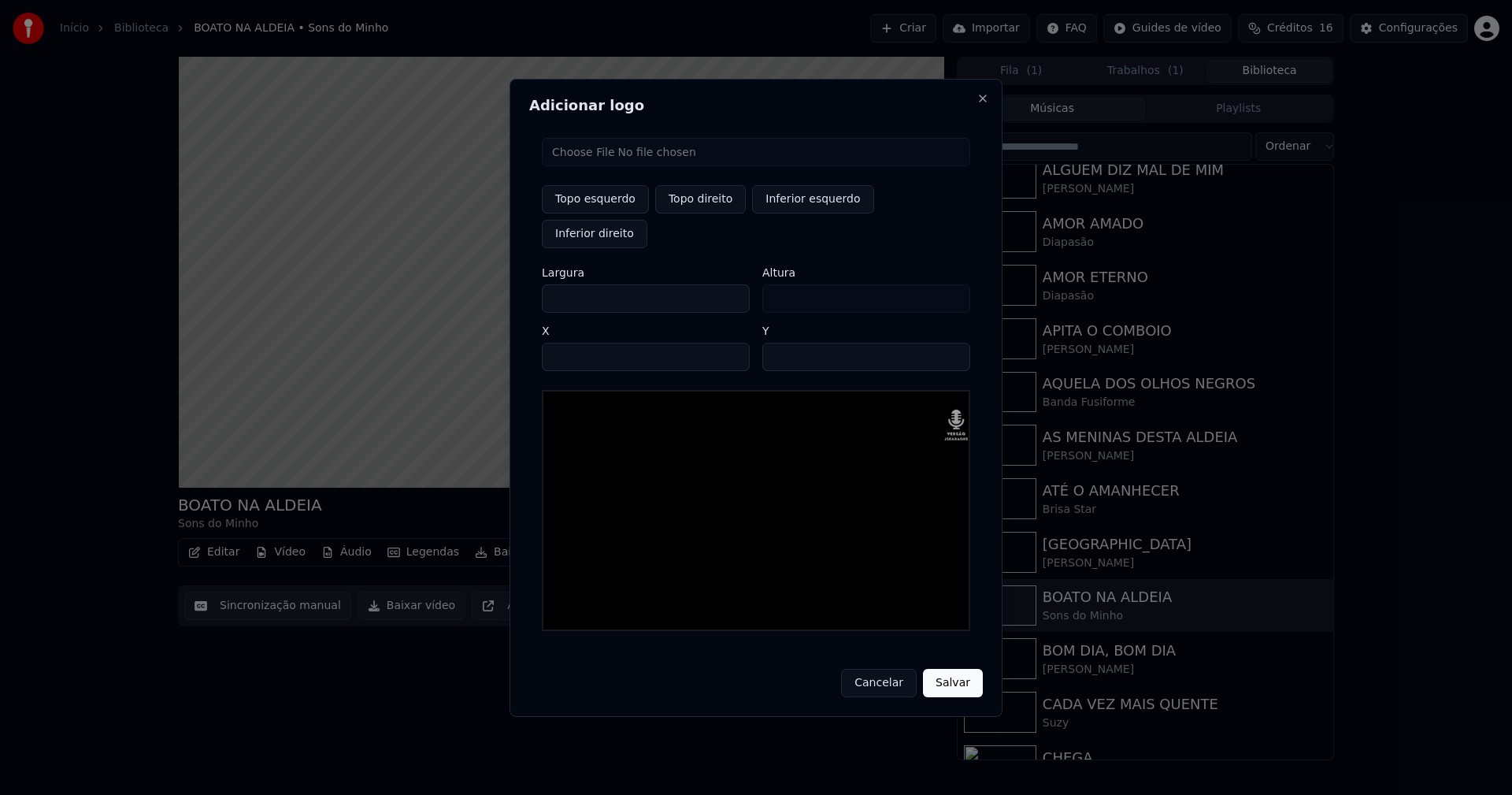
type input "***"
click at [574, 344] on input "****" at bounding box center [646, 357] width 208 height 28
type input "****"
click at [776, 343] on input "**" at bounding box center [867, 357] width 208 height 28
type input "**"
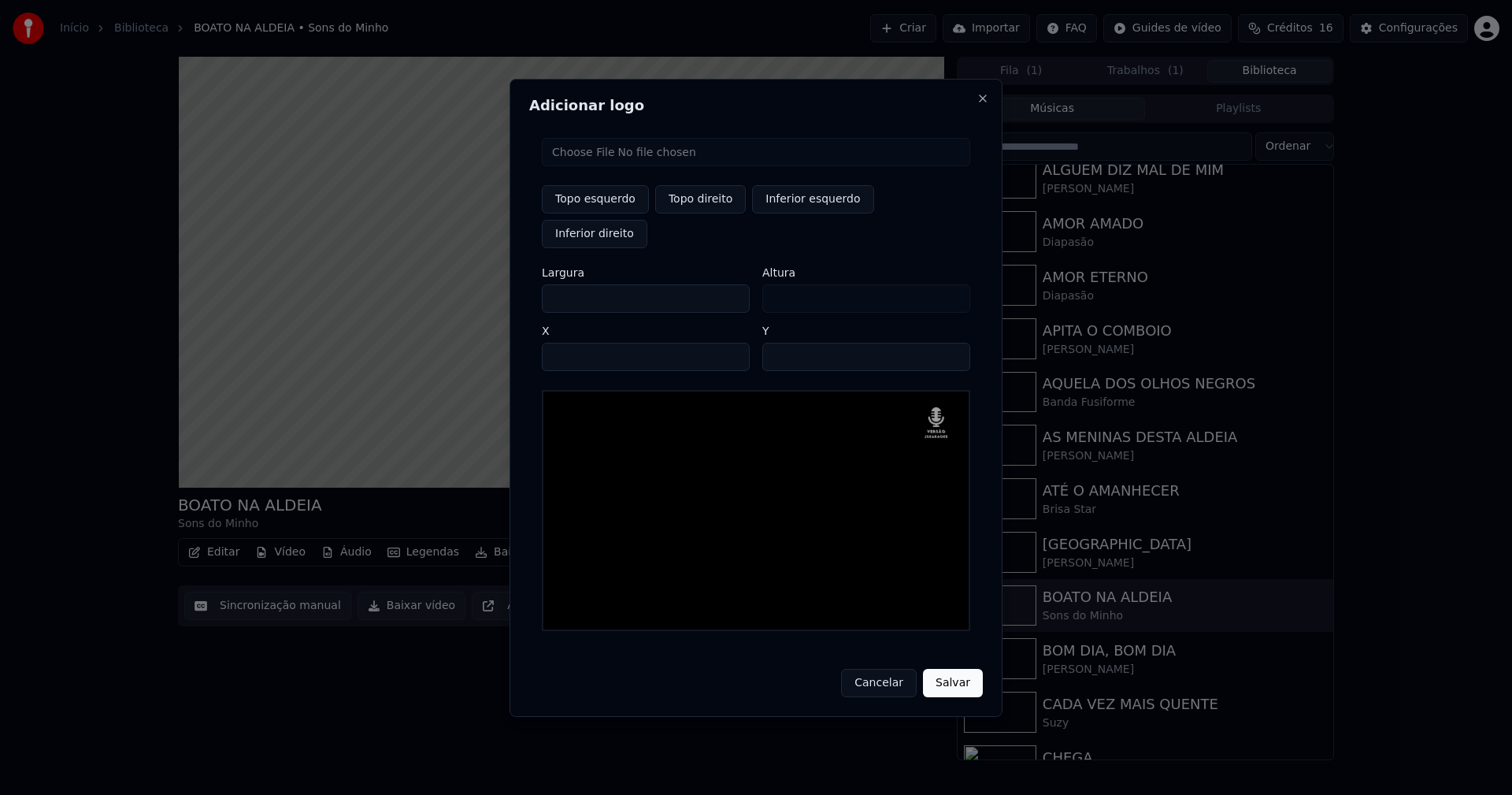
click at [952, 669] on button "Salvar" at bounding box center [952, 683] width 60 height 28
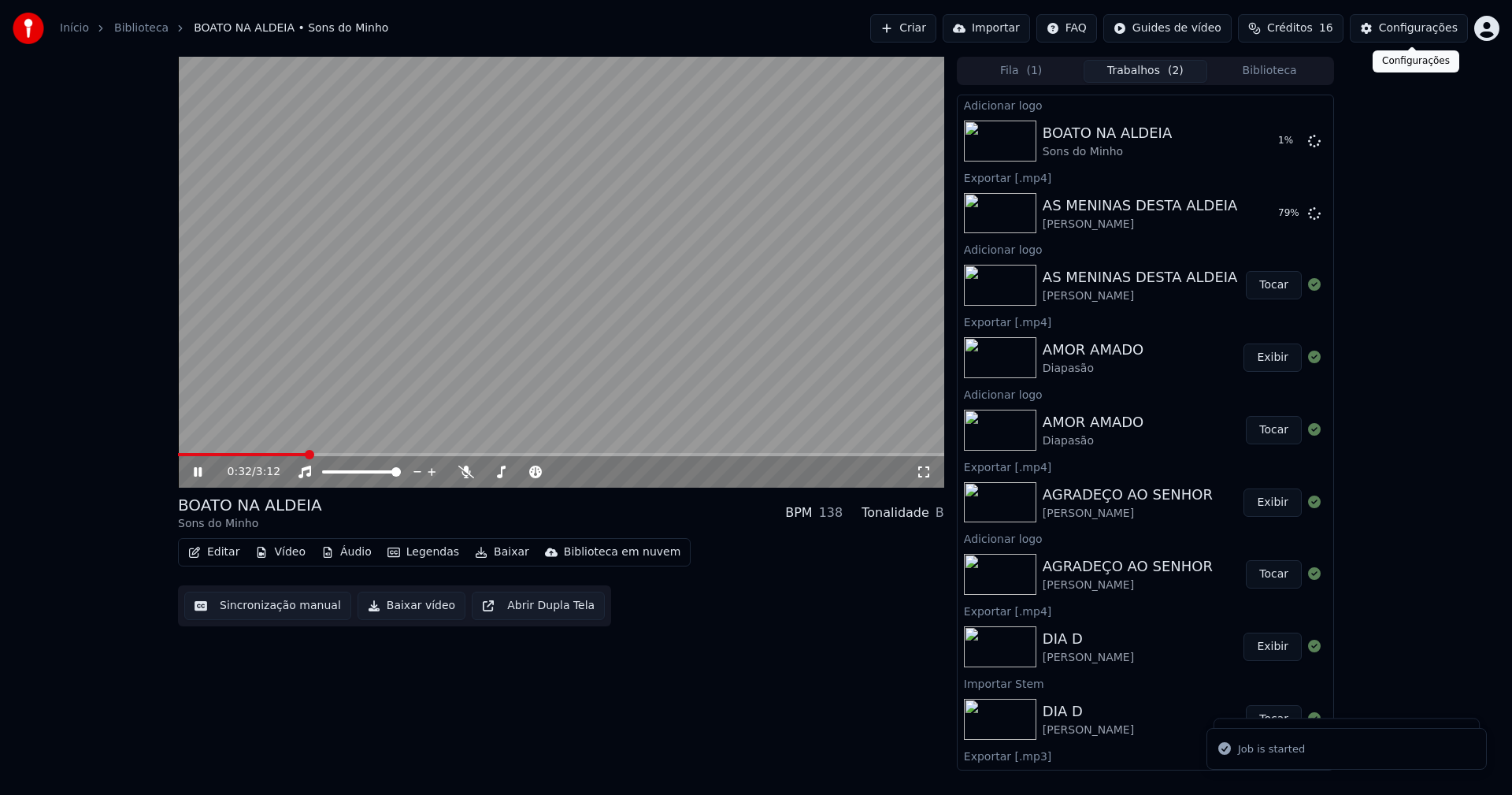
click at [1414, 28] on div "Configurações" at bounding box center [1418, 28] width 78 height 16
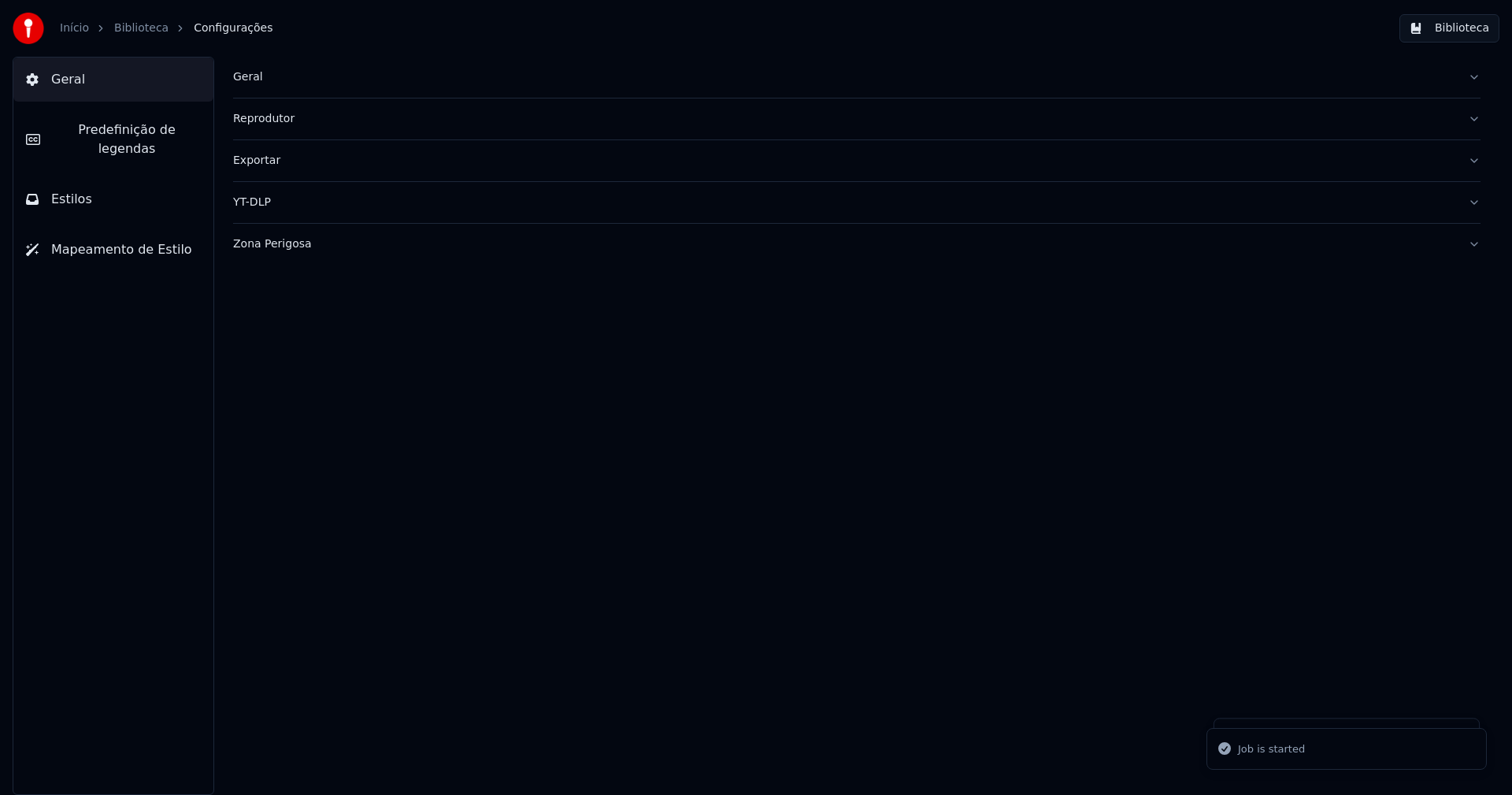
click at [100, 183] on button "Estilos" at bounding box center [113, 199] width 200 height 45
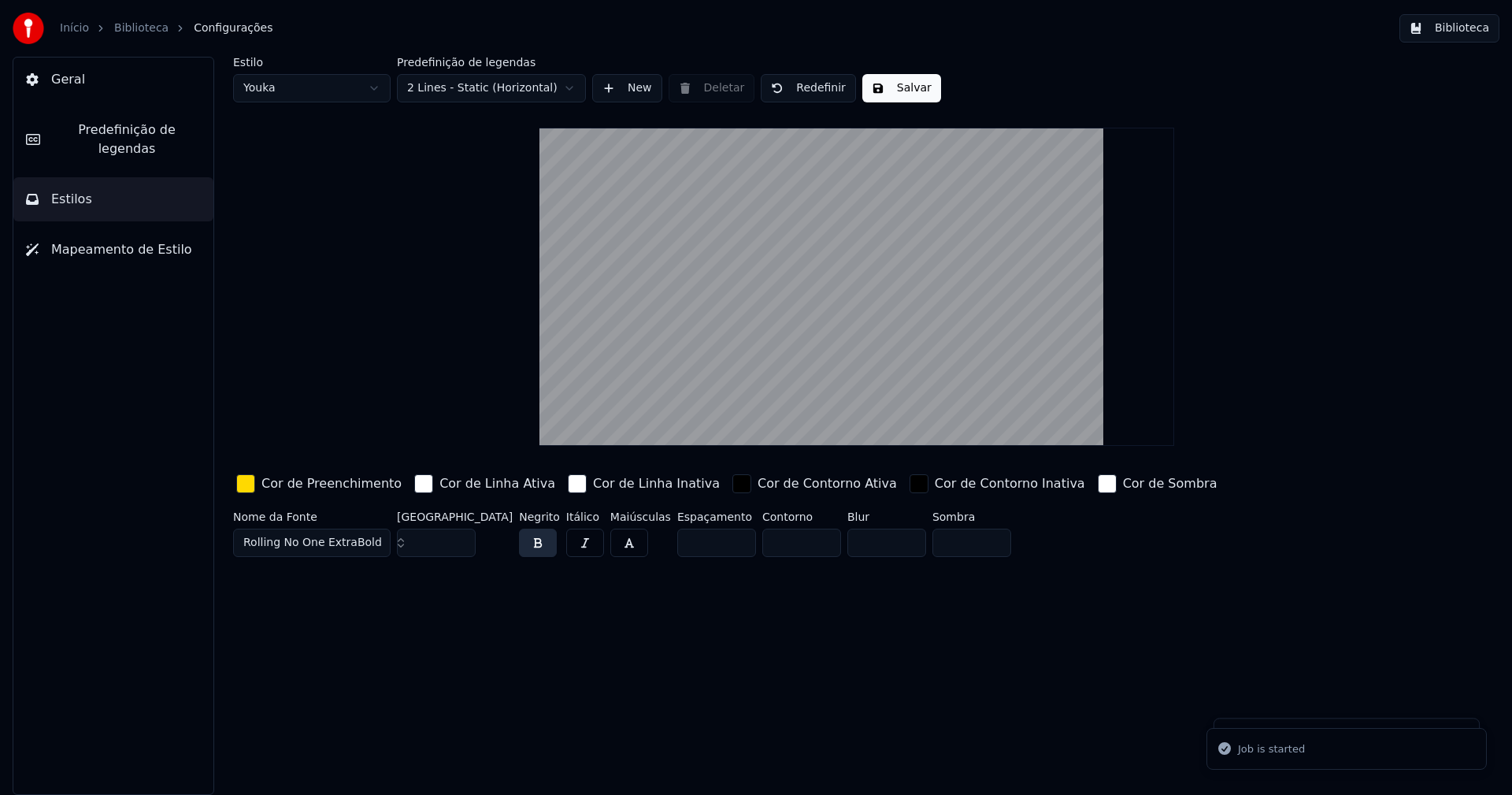
click at [311, 91] on html "Início Biblioteca Configurações Biblioteca Geral Predefinição de legendas Estil…" at bounding box center [756, 397] width 1512 height 795
type input "*****"
click at [458, 544] on input "**" at bounding box center [436, 543] width 78 height 28
type input "**"
click at [458, 544] on input "**" at bounding box center [436, 543] width 78 height 28
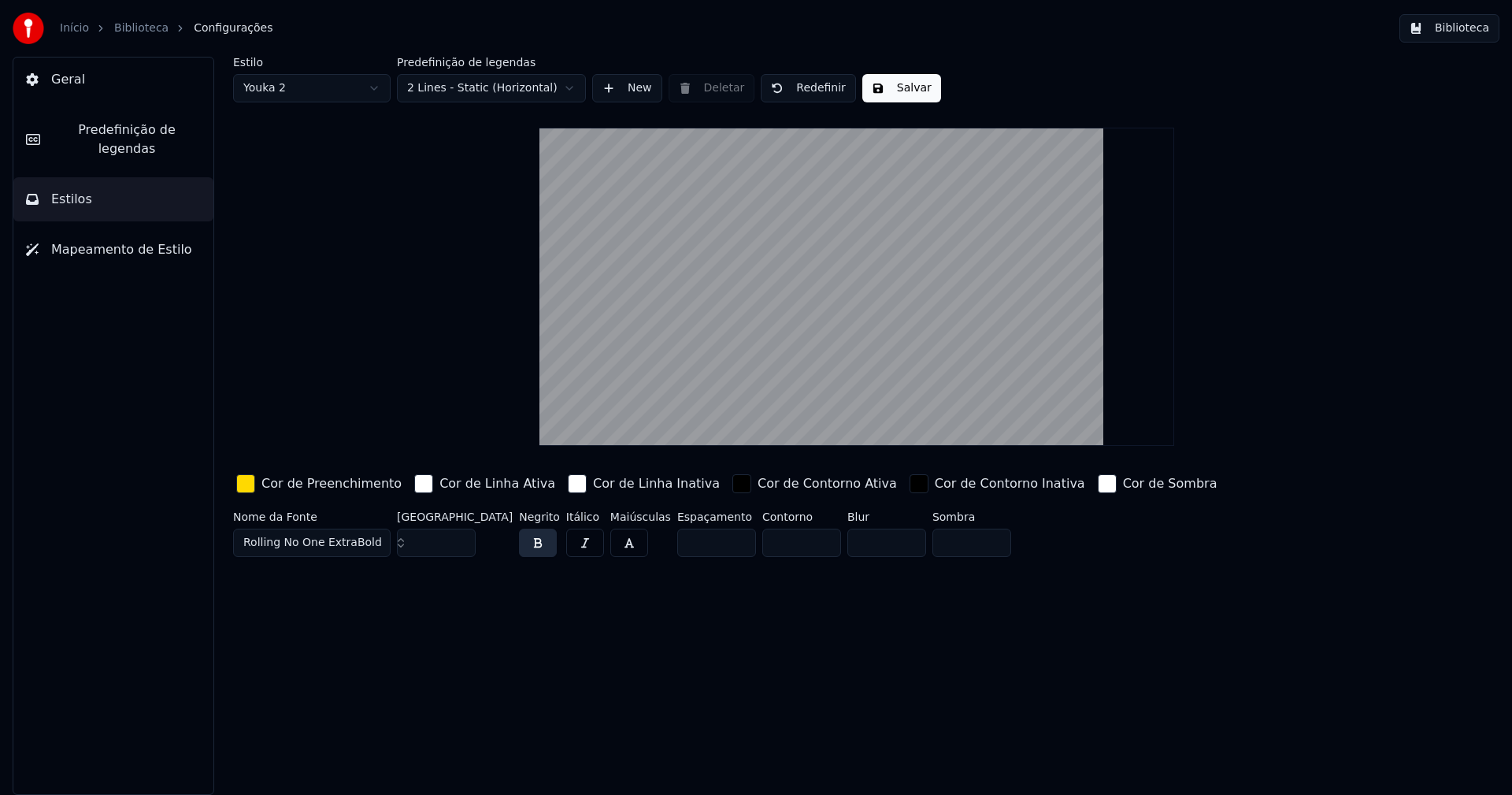
click at [239, 484] on div "button" at bounding box center [245, 483] width 19 height 19
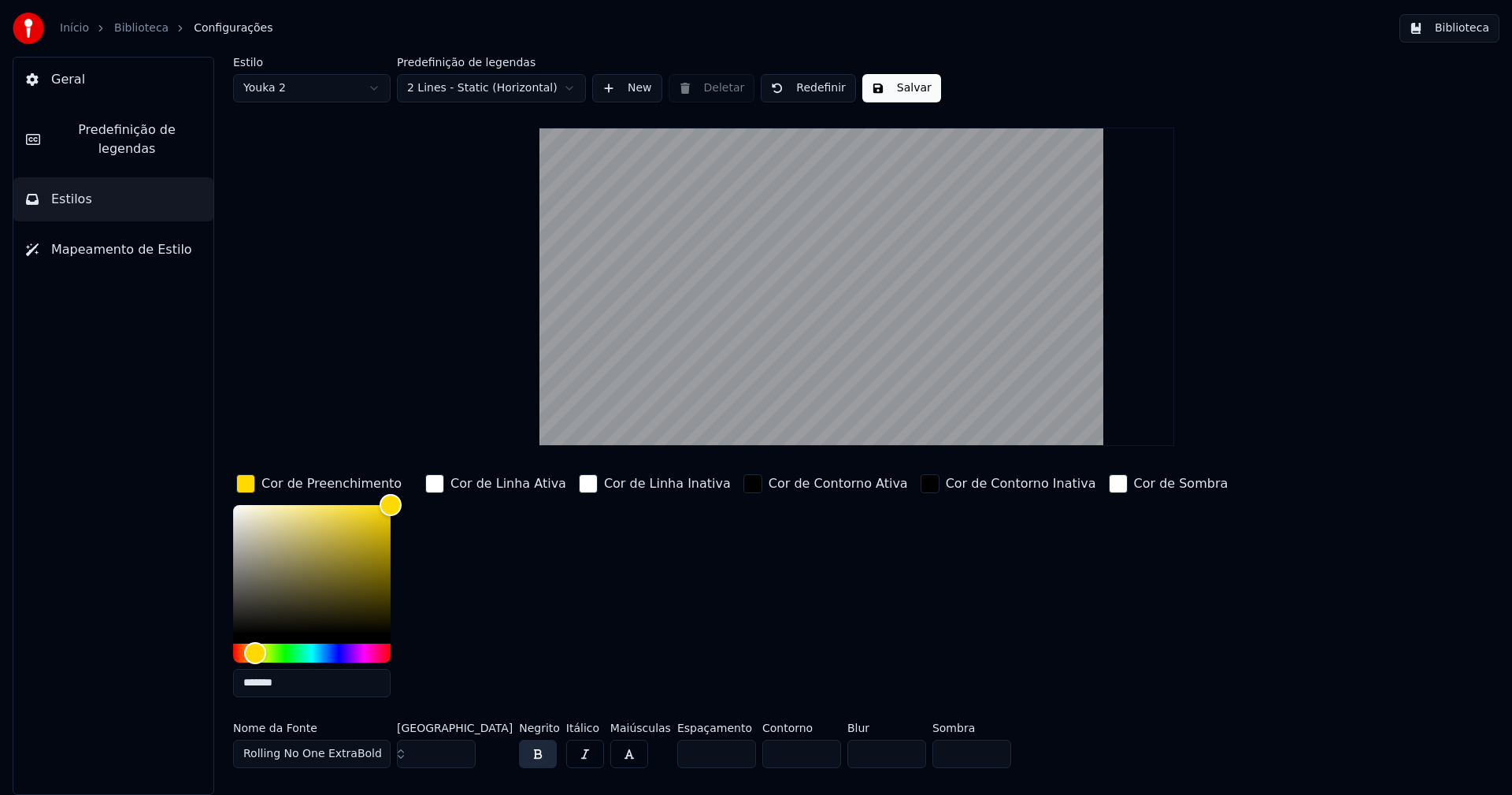
click at [291, 687] on input "*******" at bounding box center [311, 683] width 158 height 28
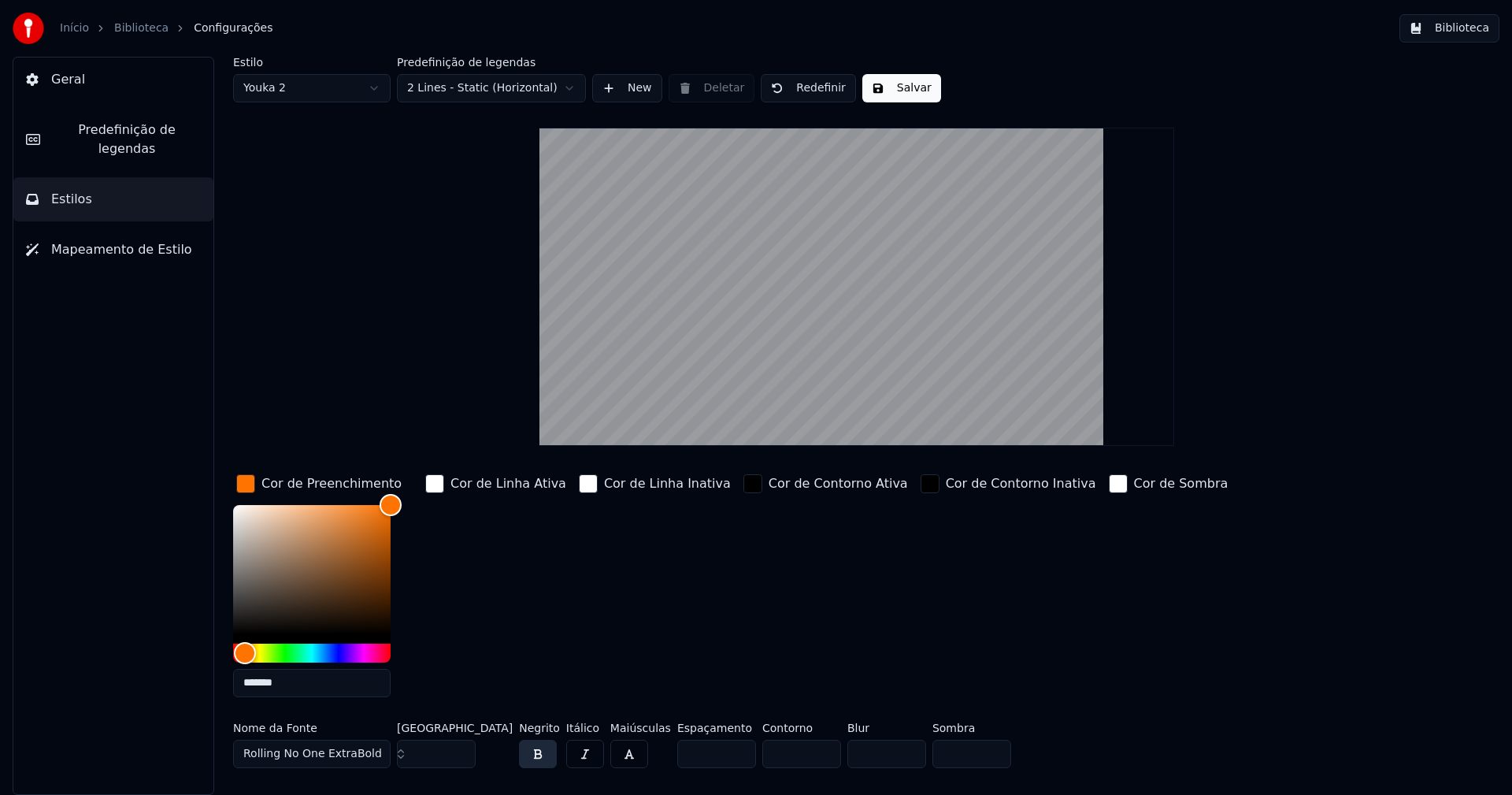
type input "*******"
click at [241, 479] on div "button" at bounding box center [245, 483] width 19 height 19
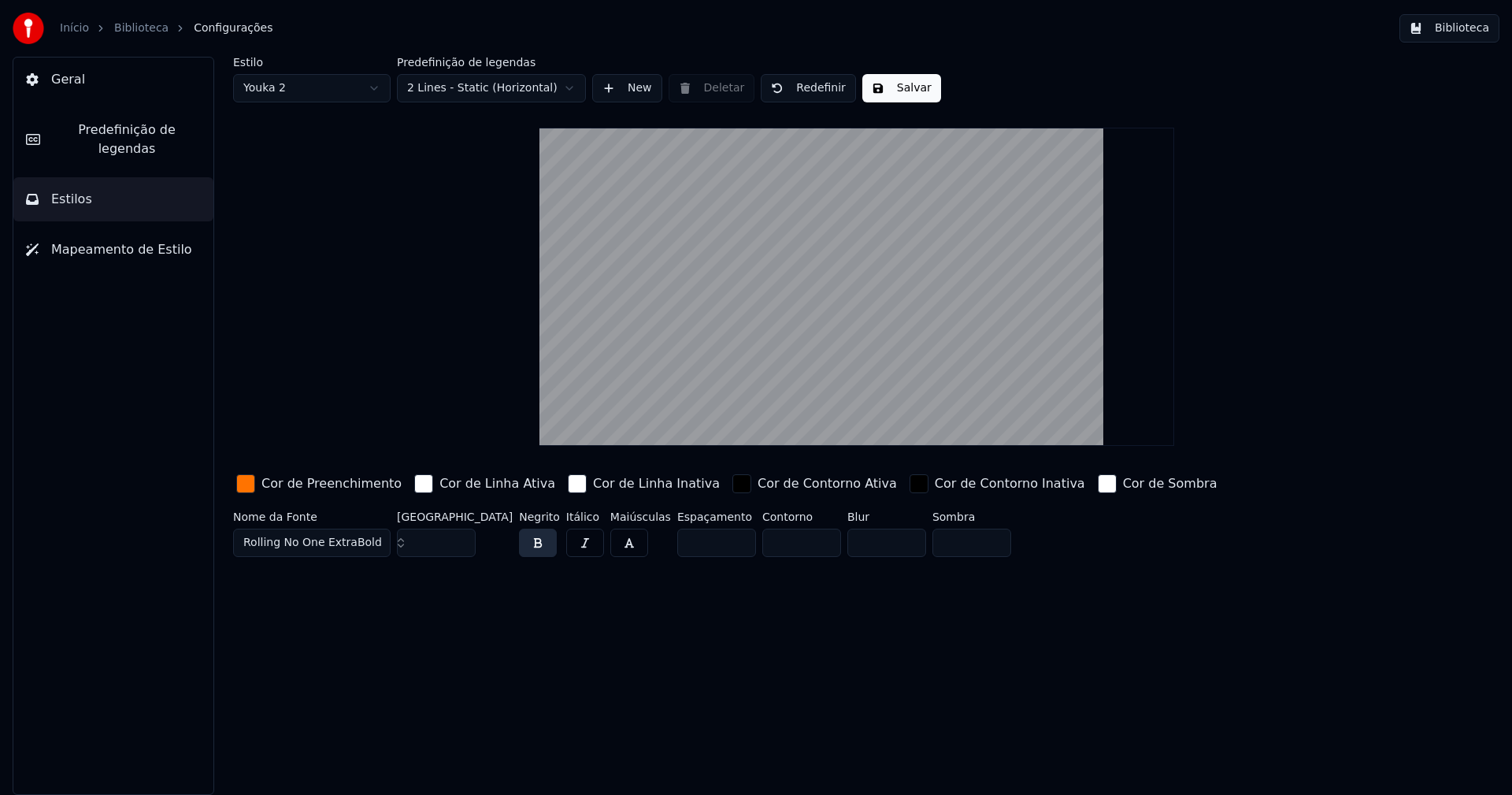
click at [874, 85] on button "Salvar" at bounding box center [902, 88] width 78 height 28
click at [1476, 20] on button "Biblioteca" at bounding box center [1449, 28] width 100 height 28
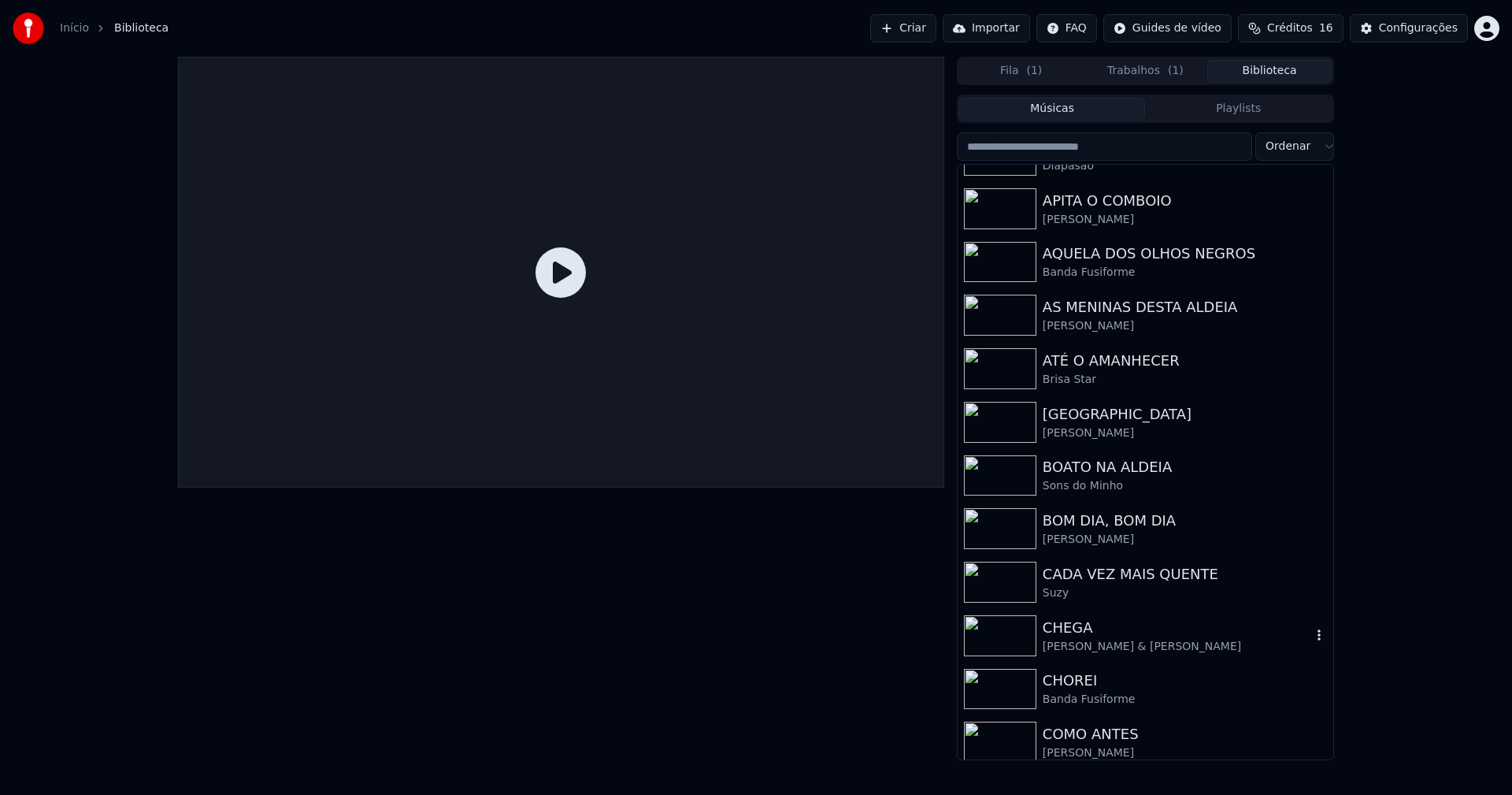
scroll to position [866, 0]
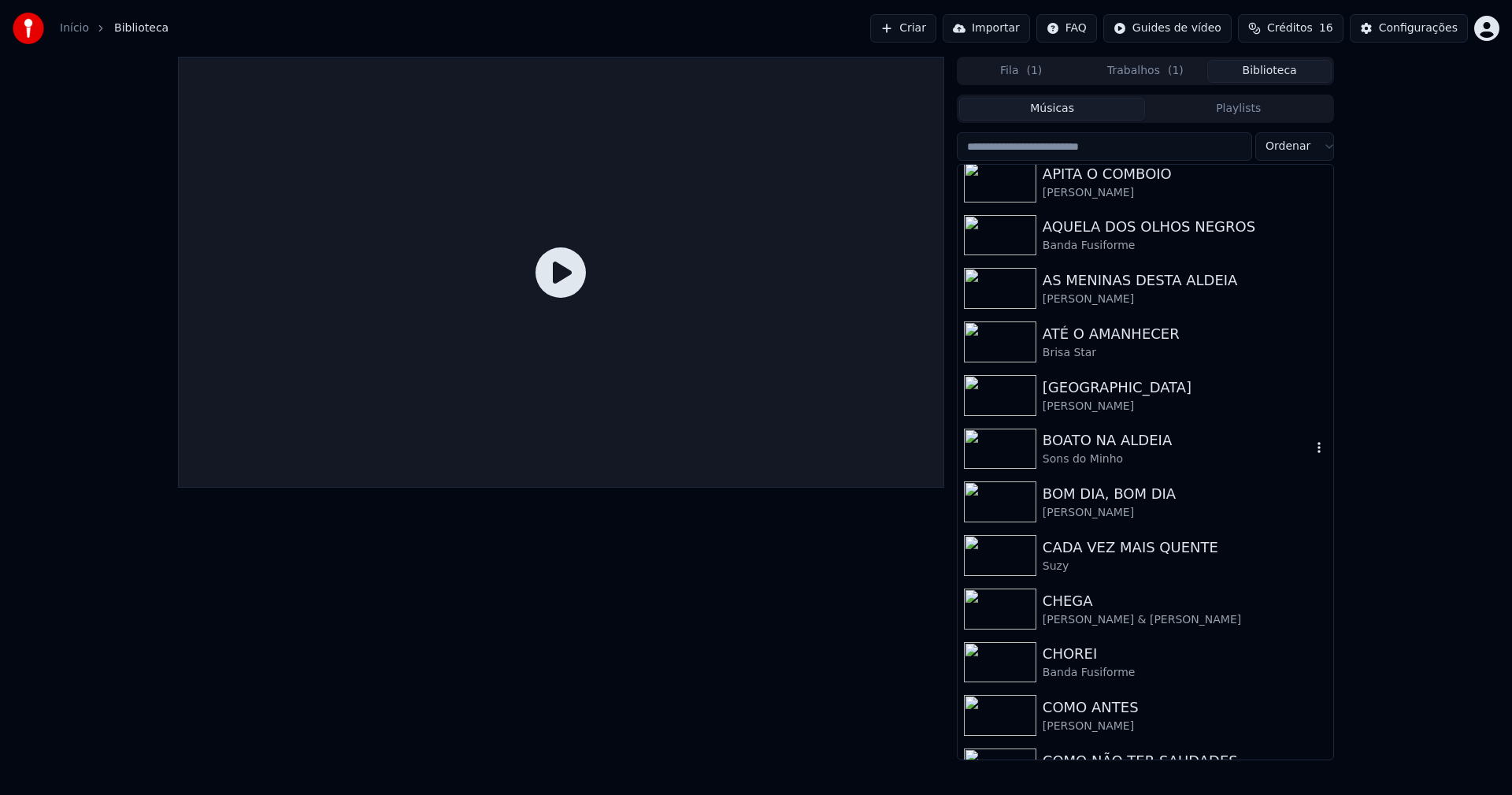
click at [1092, 454] on div "Sons do Minho" at bounding box center [1177, 459] width 269 height 16
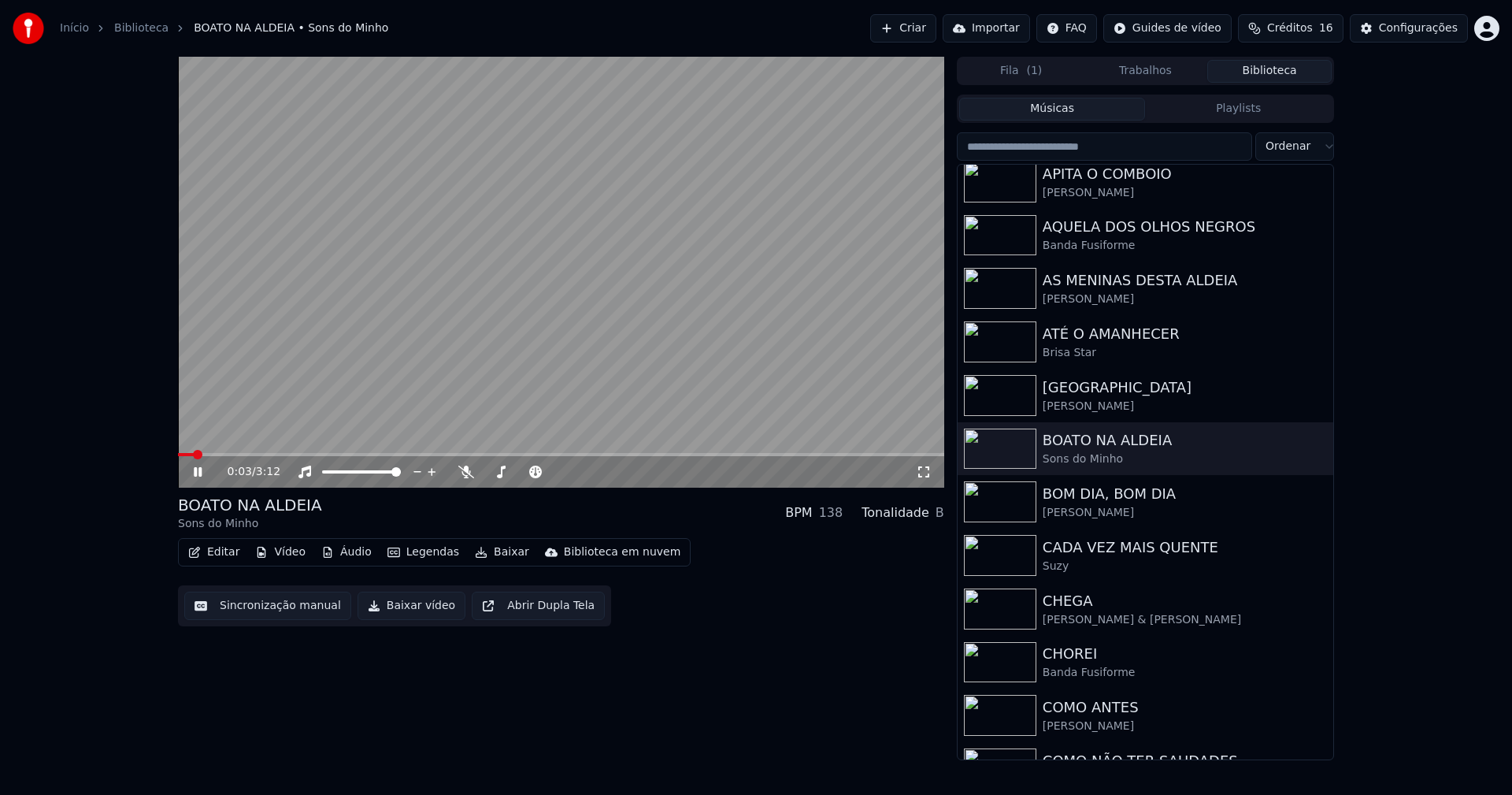
click at [1142, 68] on button "Trabalhos" at bounding box center [1146, 71] width 125 height 23
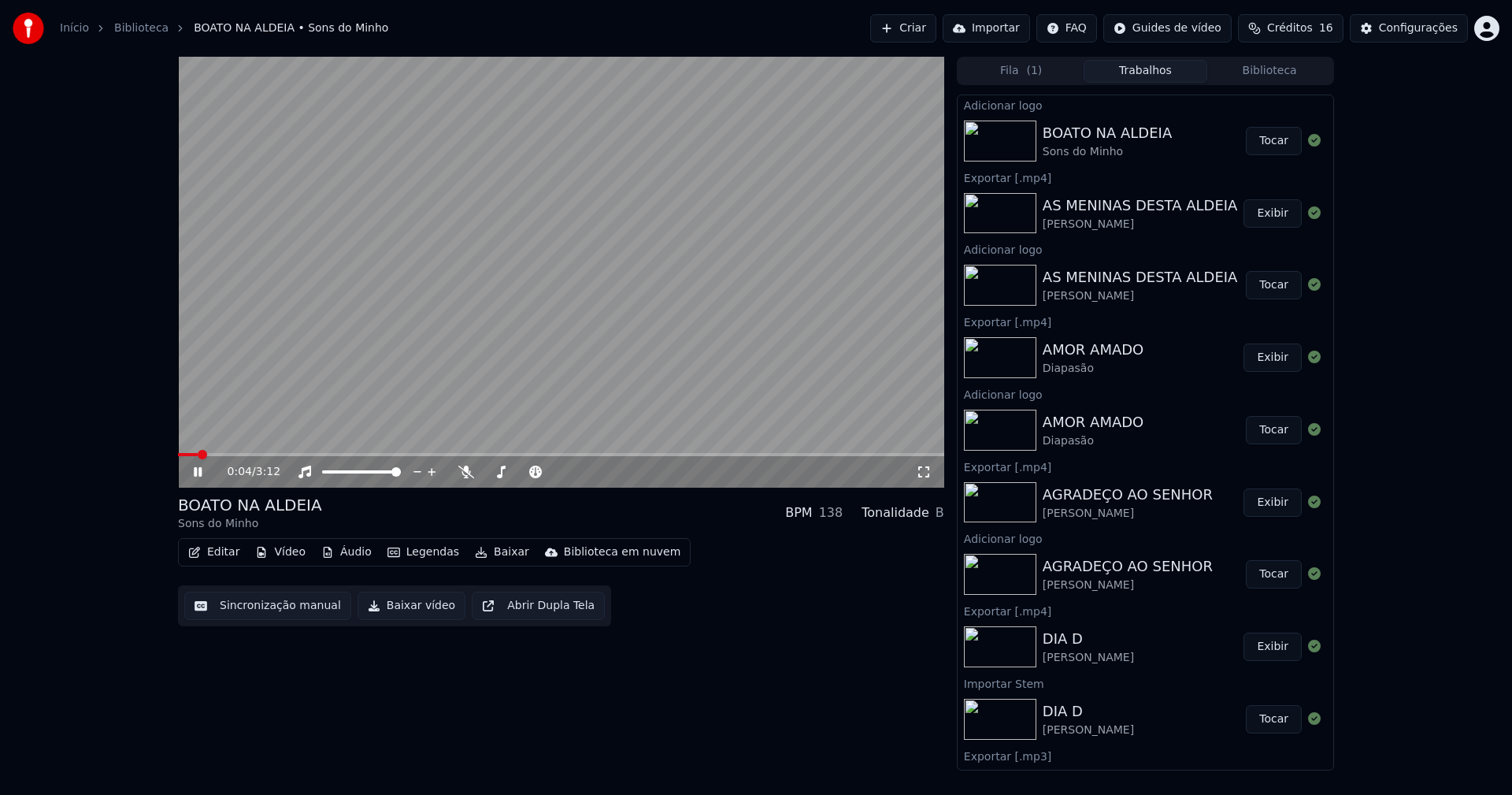
click at [1256, 141] on button "Tocar" at bounding box center [1273, 141] width 56 height 28
click at [209, 553] on button "Editar" at bounding box center [214, 552] width 64 height 22
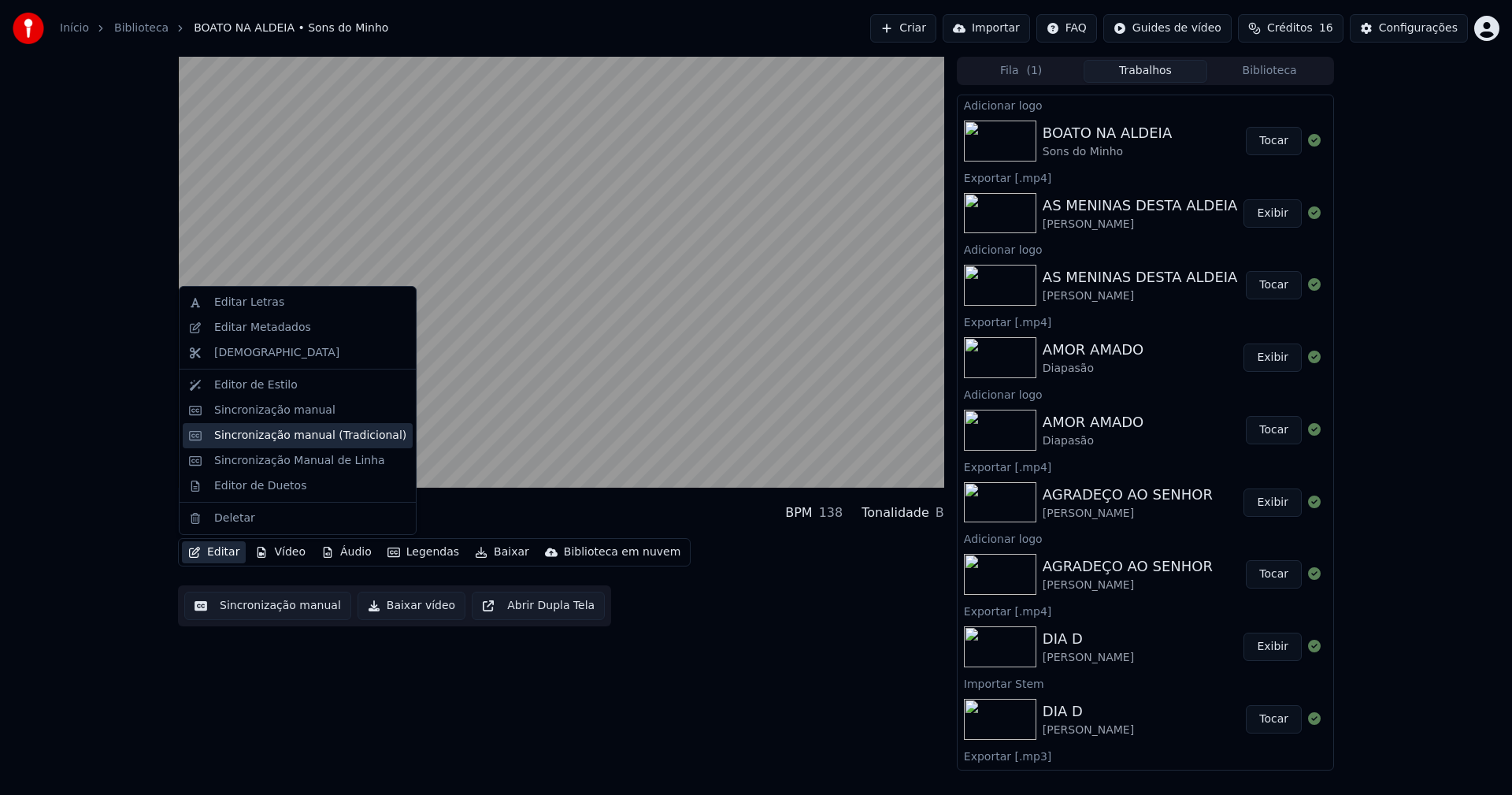
click at [301, 434] on div "Sincronização manual (Tradicional)" at bounding box center [311, 435] width 192 height 16
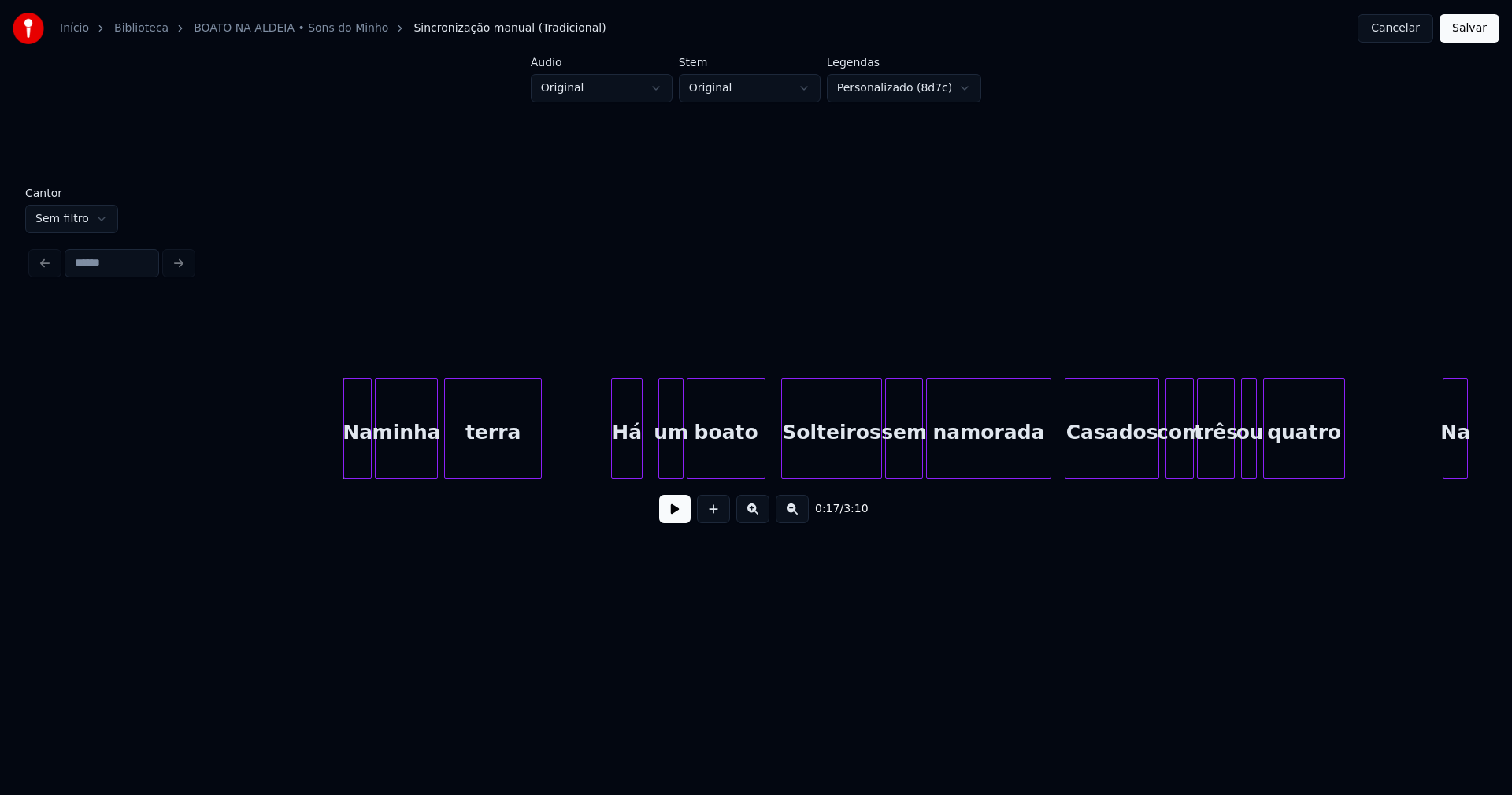
scroll to position [0, 2459]
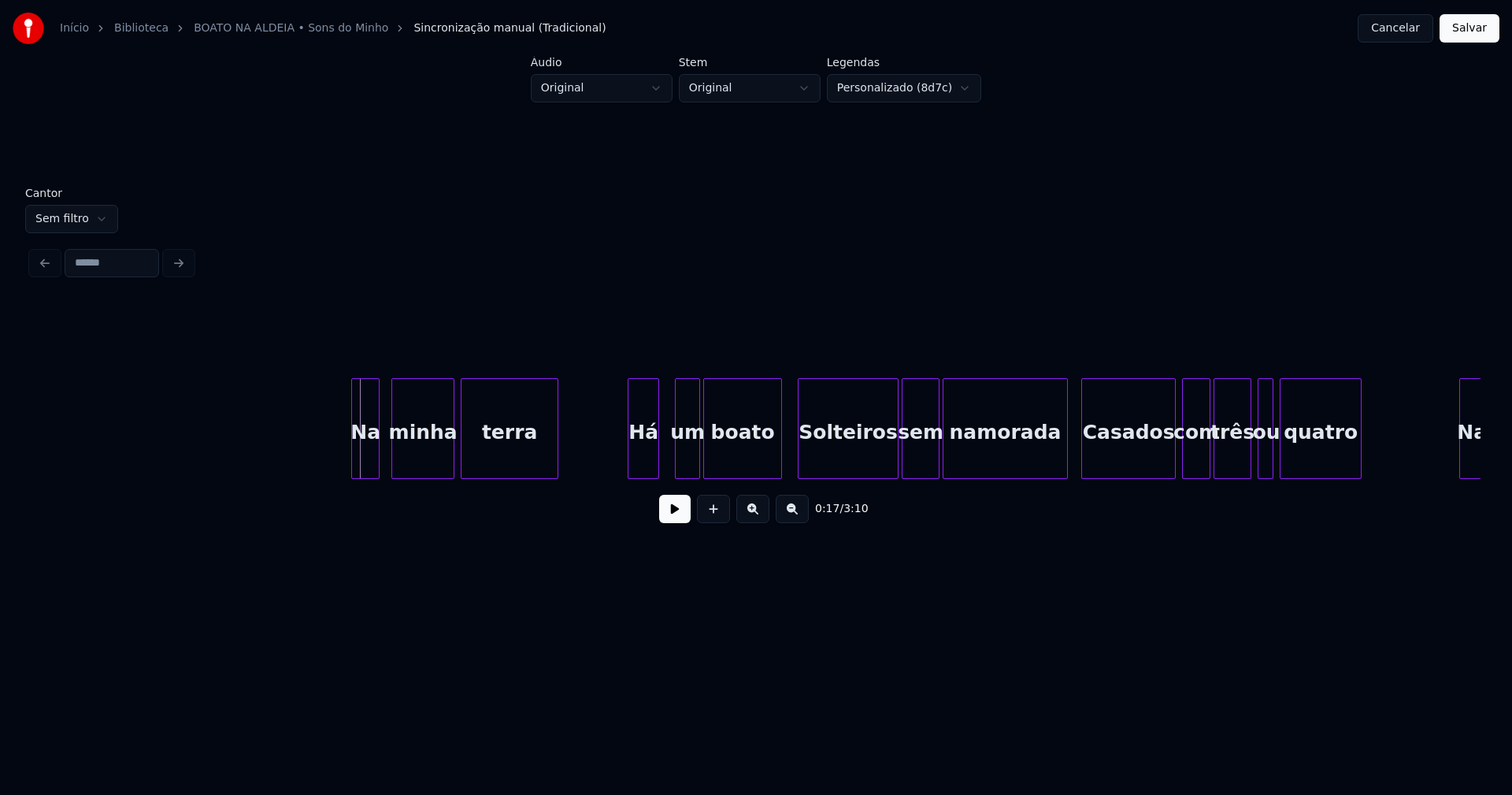
click at [364, 461] on div "Na" at bounding box center [366, 433] width 27 height 107
click at [691, 511] on div "0:17 / 3:10" at bounding box center [756, 508] width 1424 height 35
click at [675, 516] on button at bounding box center [675, 509] width 31 height 28
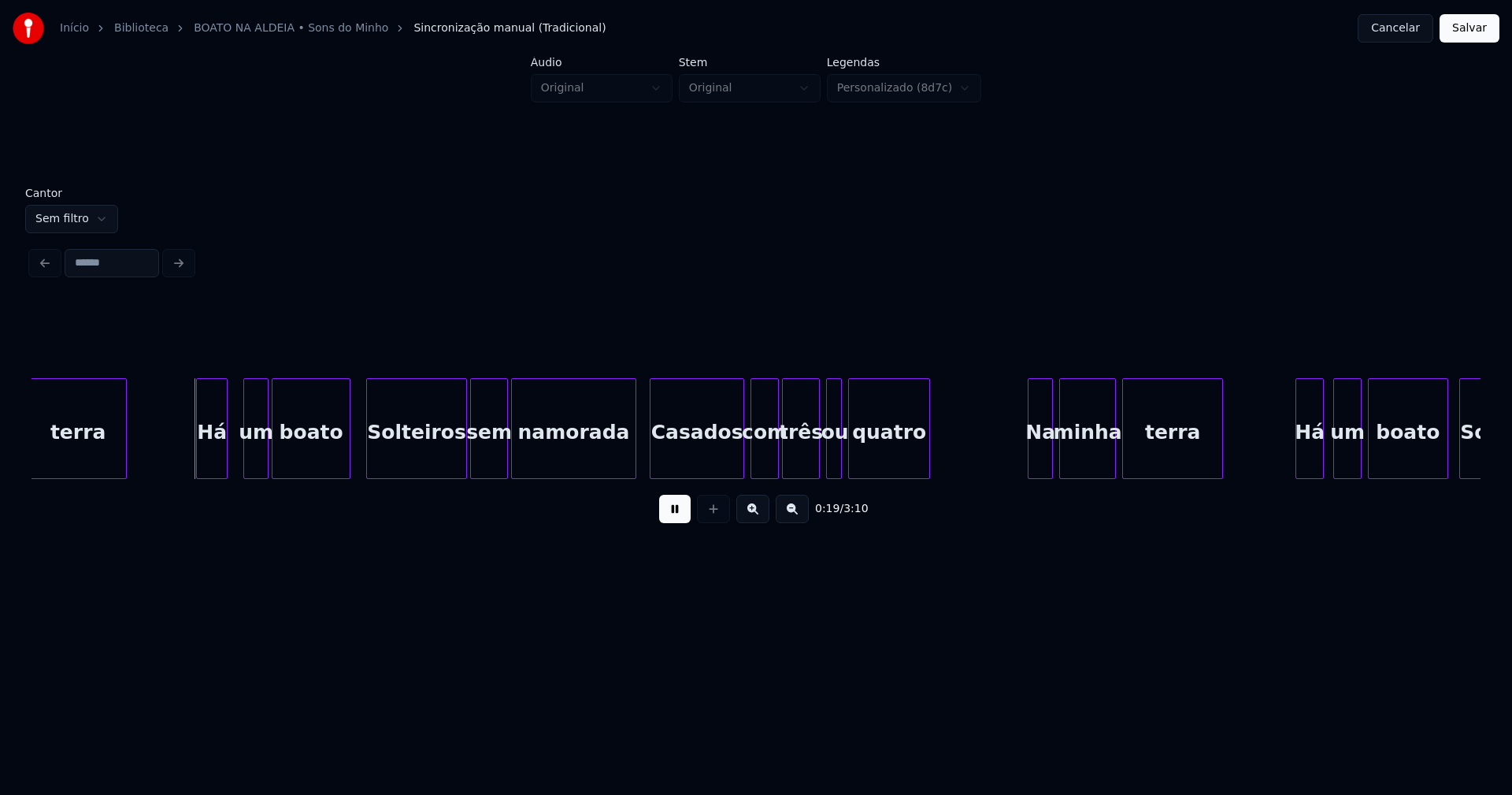
scroll to position [0, 2958]
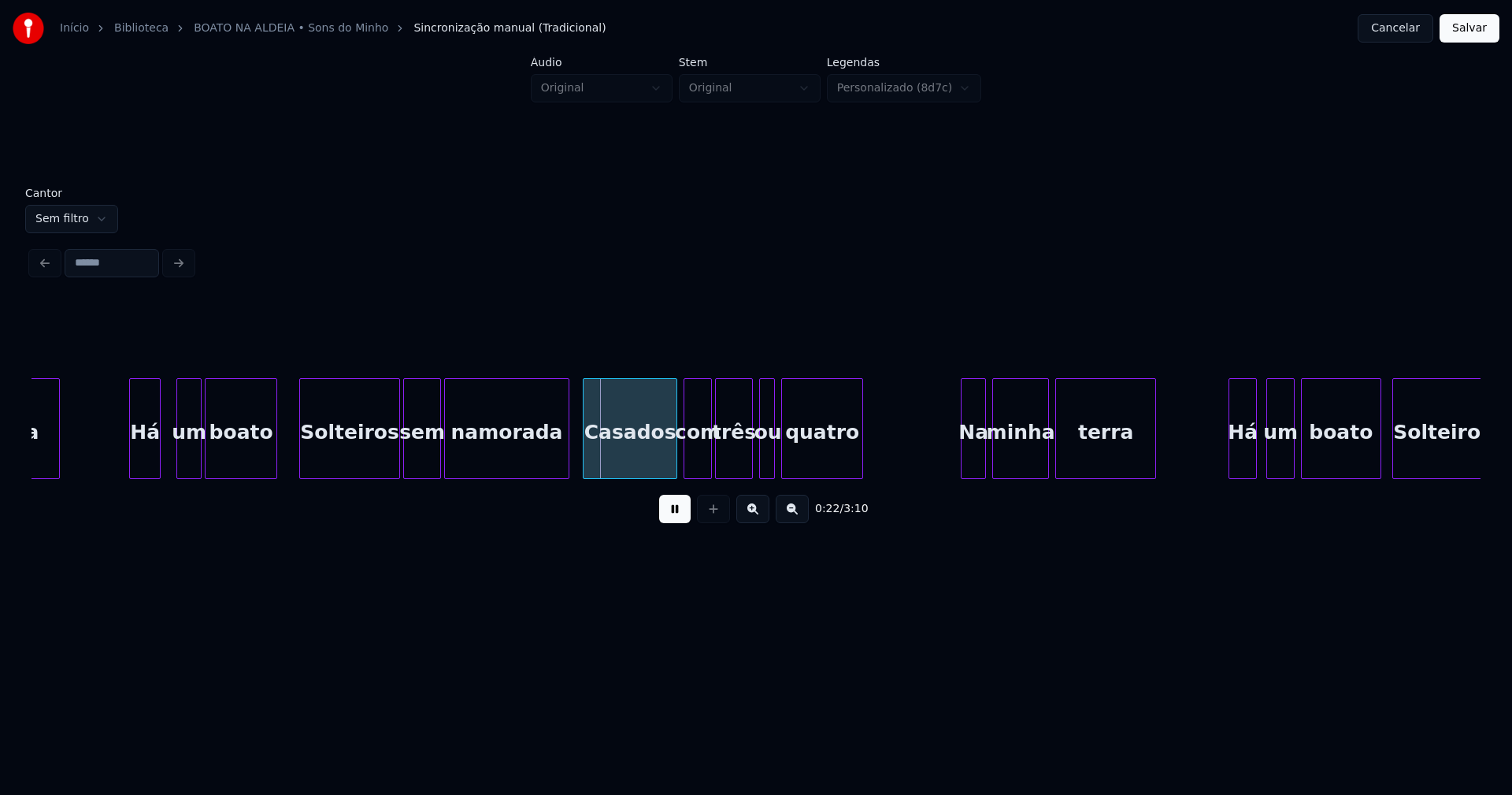
click at [272, 462] on div at bounding box center [273, 428] width 4 height 99
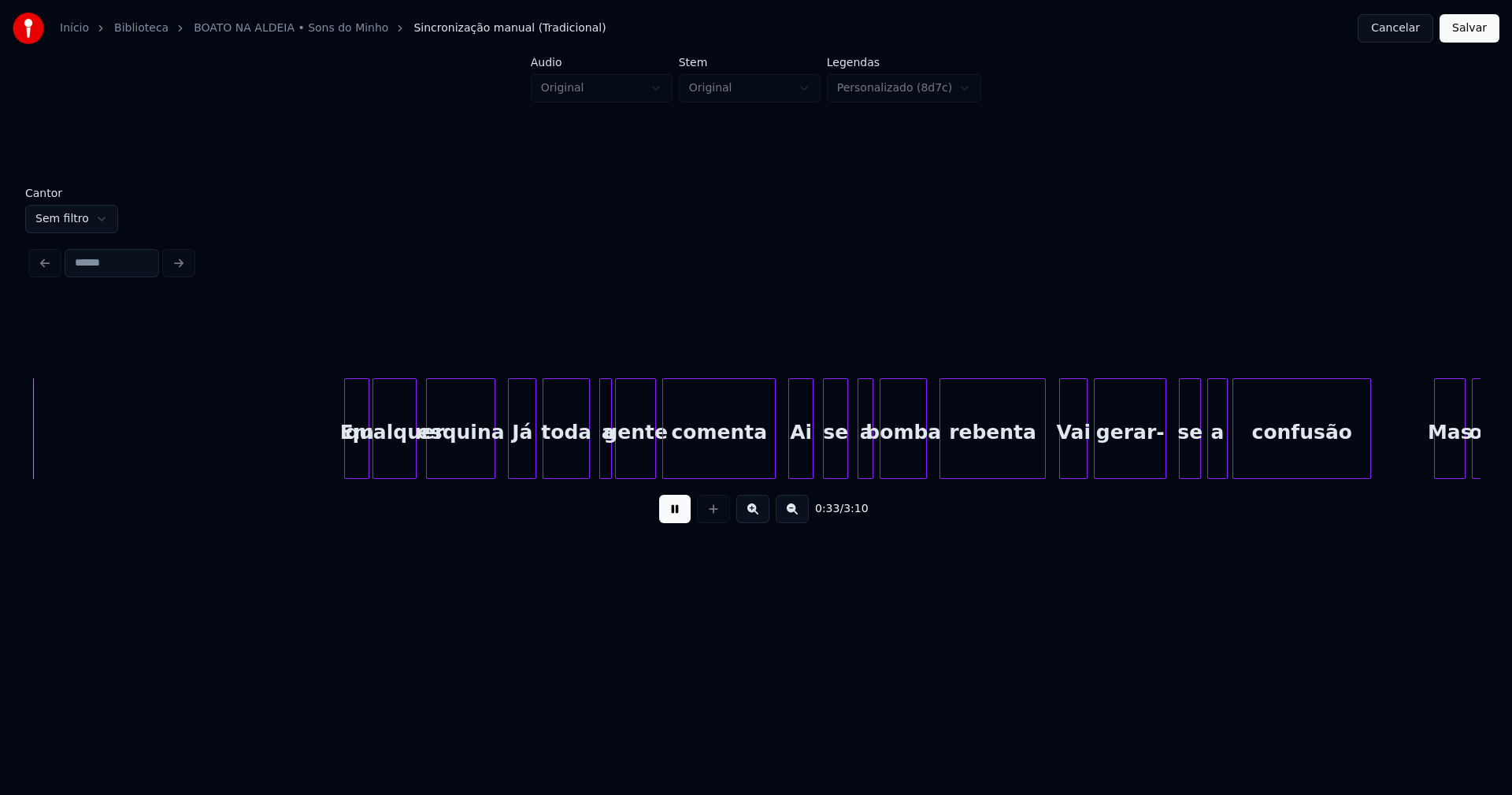
scroll to position [0, 5233]
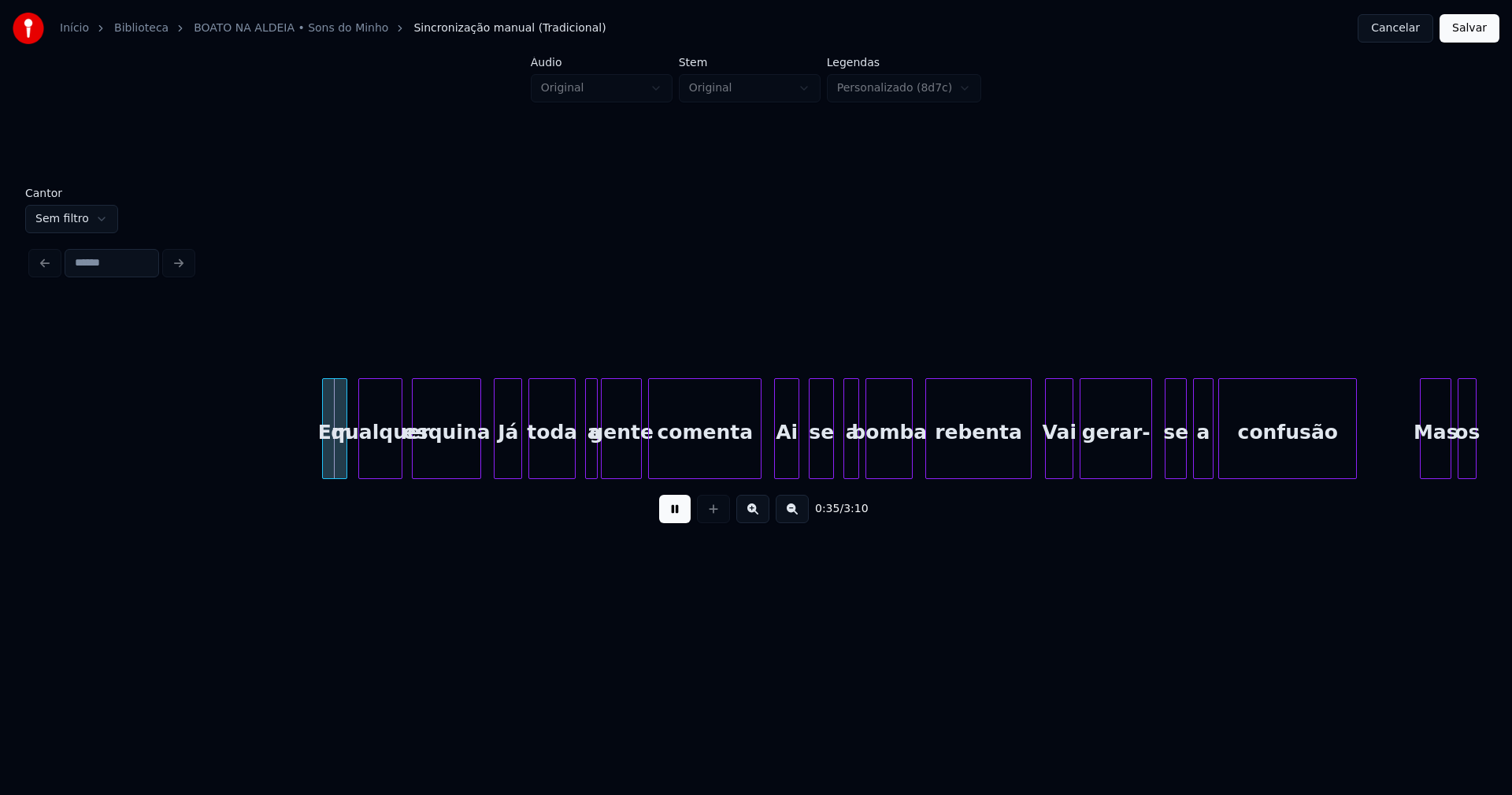
click at [334, 468] on div "Em" at bounding box center [335, 433] width 24 height 107
click at [750, 457] on div at bounding box center [752, 428] width 4 height 99
click at [1034, 452] on div "rebenta" at bounding box center [981, 428] width 106 height 101
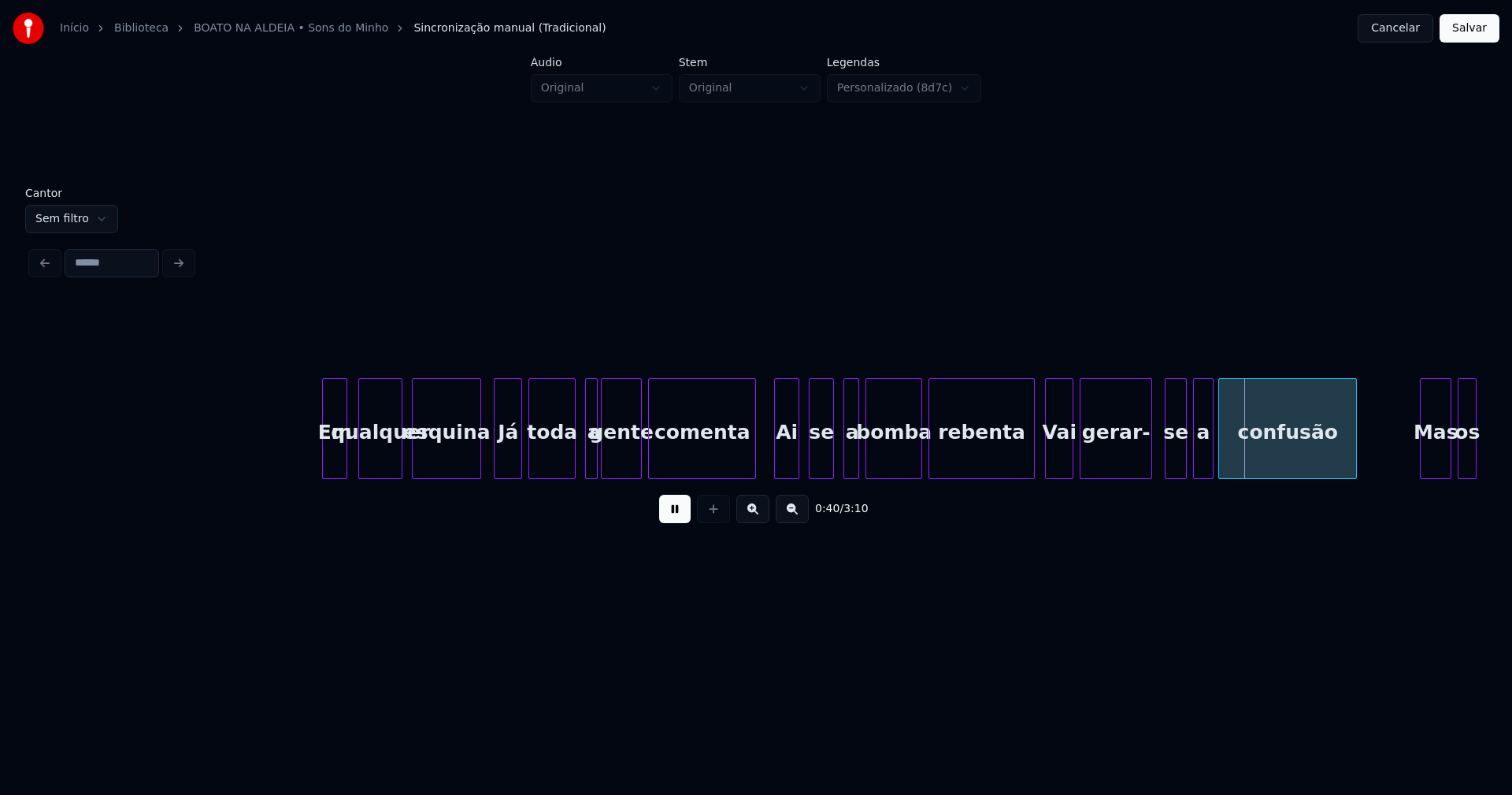
click at [918, 453] on div at bounding box center [918, 428] width 4 height 99
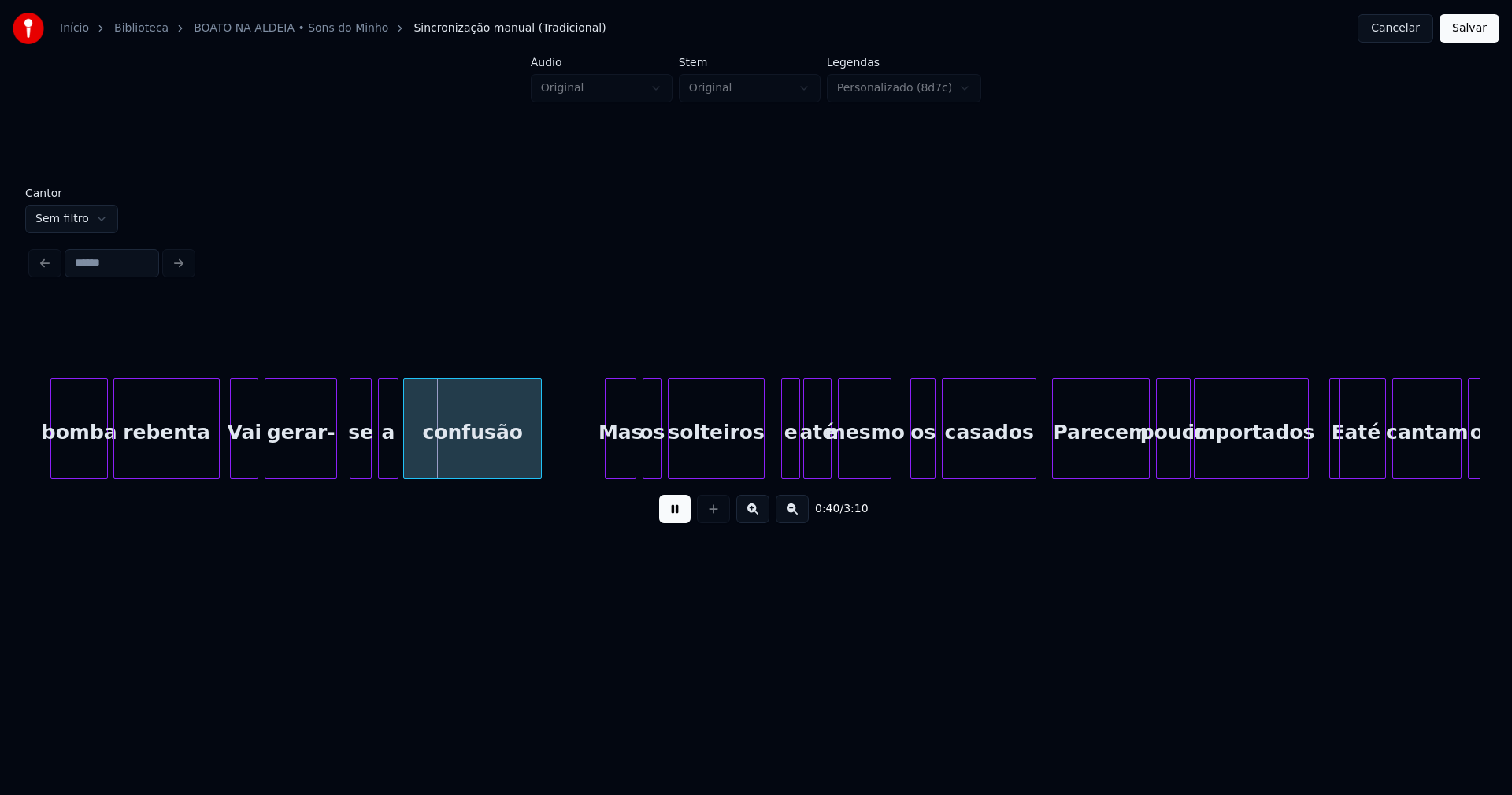
scroll to position [0, 6064]
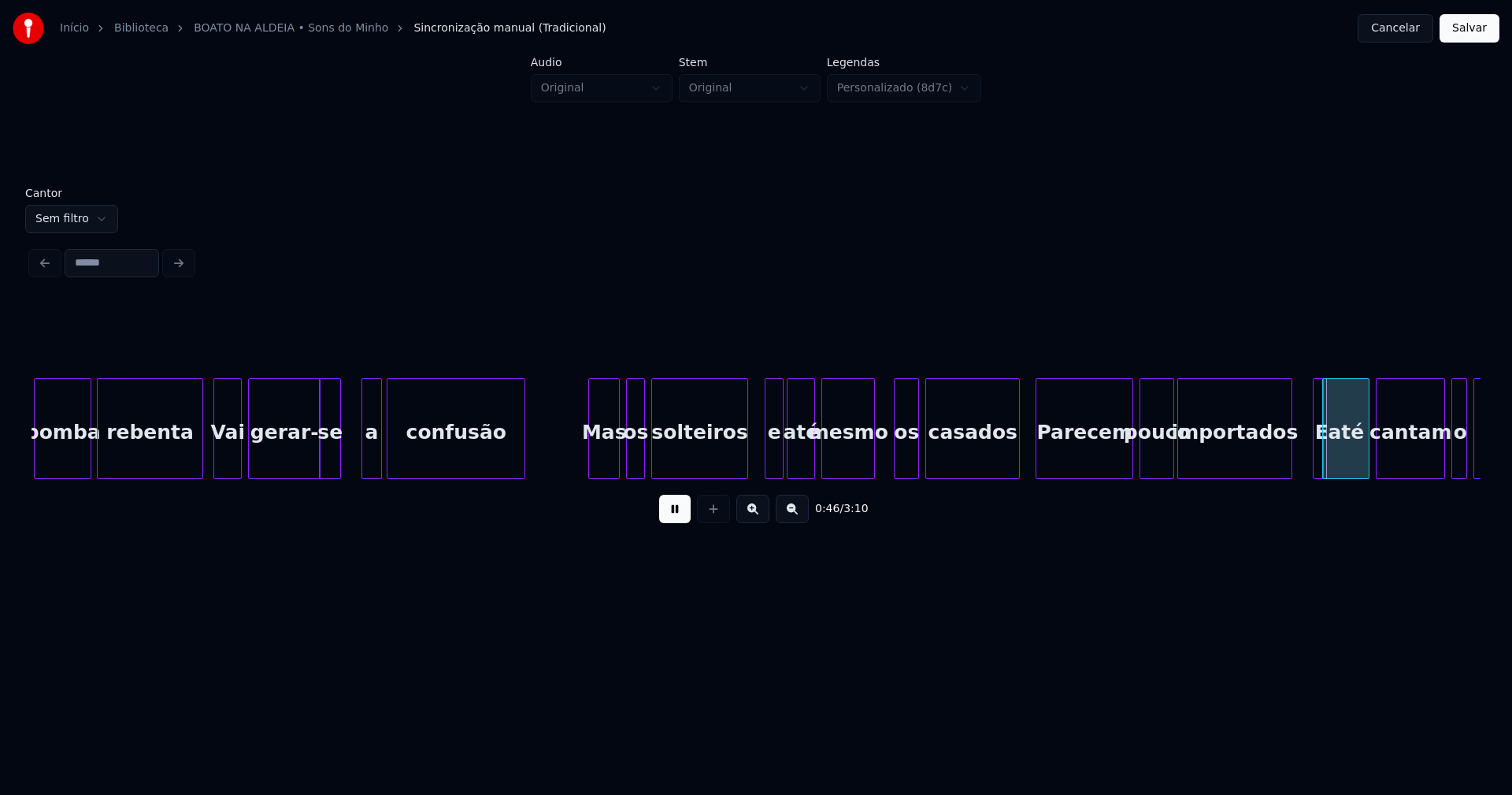
click at [329, 467] on div "se" at bounding box center [329, 433] width 20 height 107
click at [359, 468] on div "a" at bounding box center [357, 433] width 18 height 107
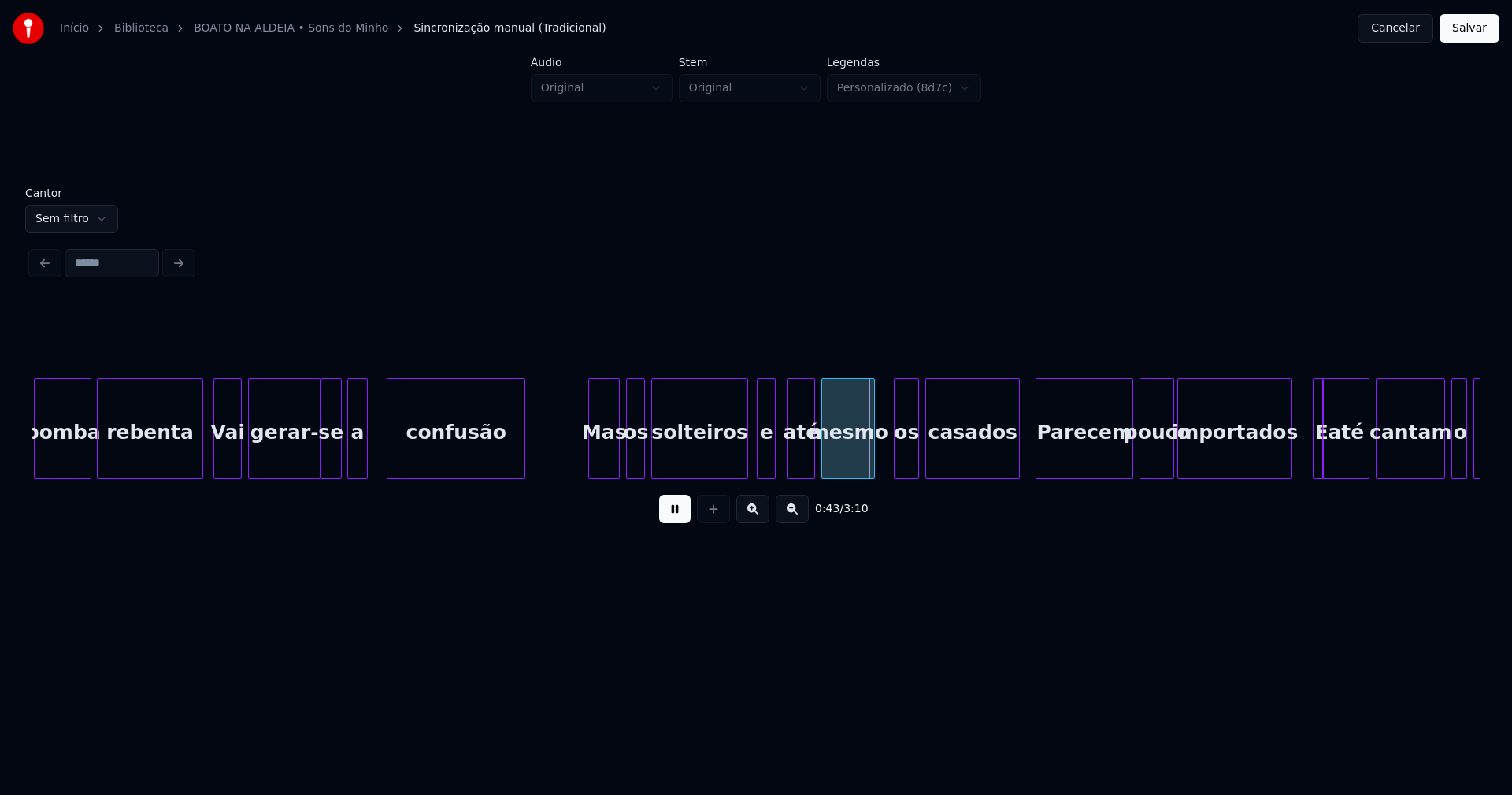
click at [766, 459] on div "e" at bounding box center [765, 433] width 17 height 107
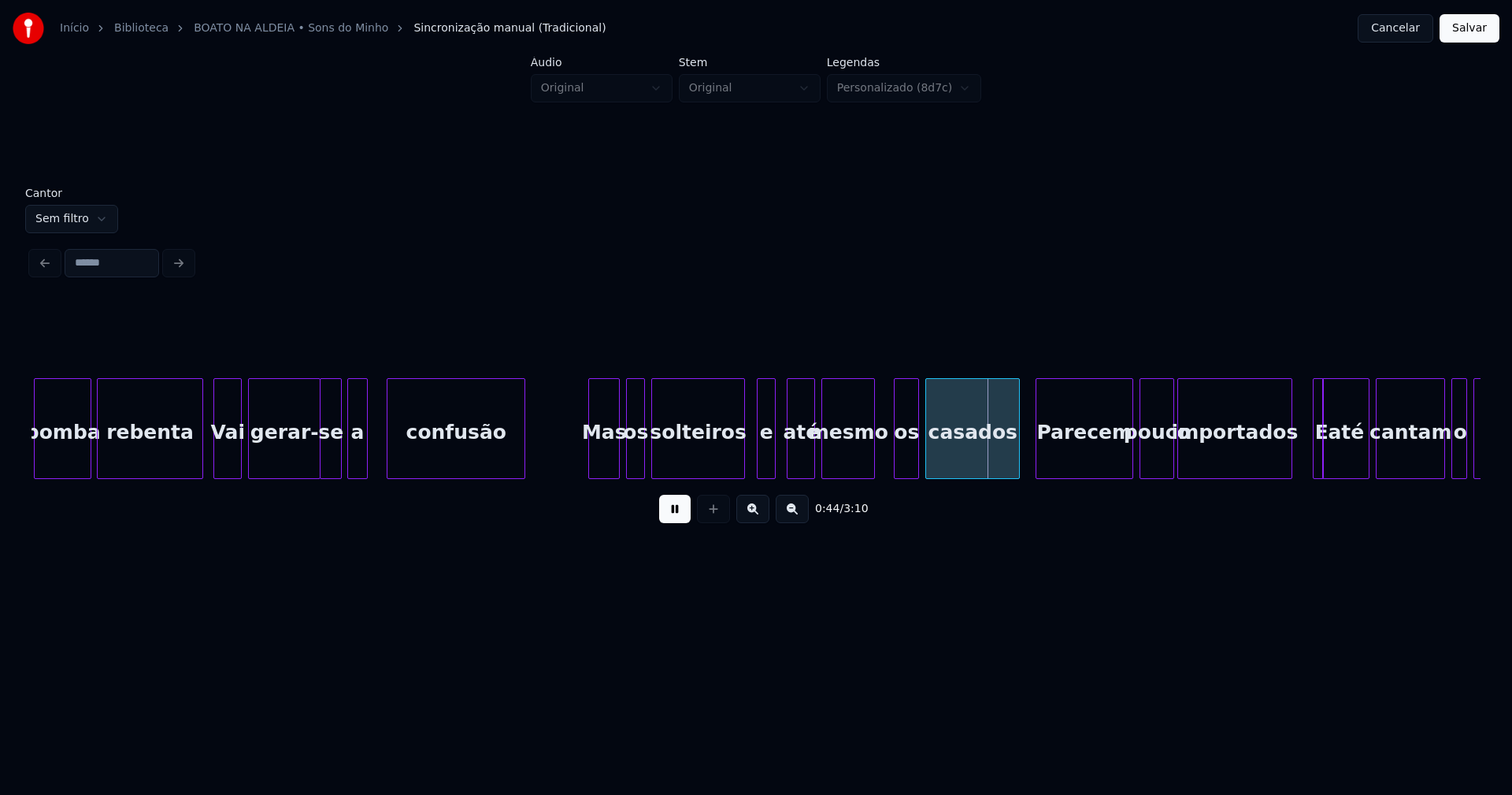
click at [742, 458] on div at bounding box center [741, 428] width 4 height 99
click at [903, 455] on div "os" at bounding box center [902, 433] width 24 height 107
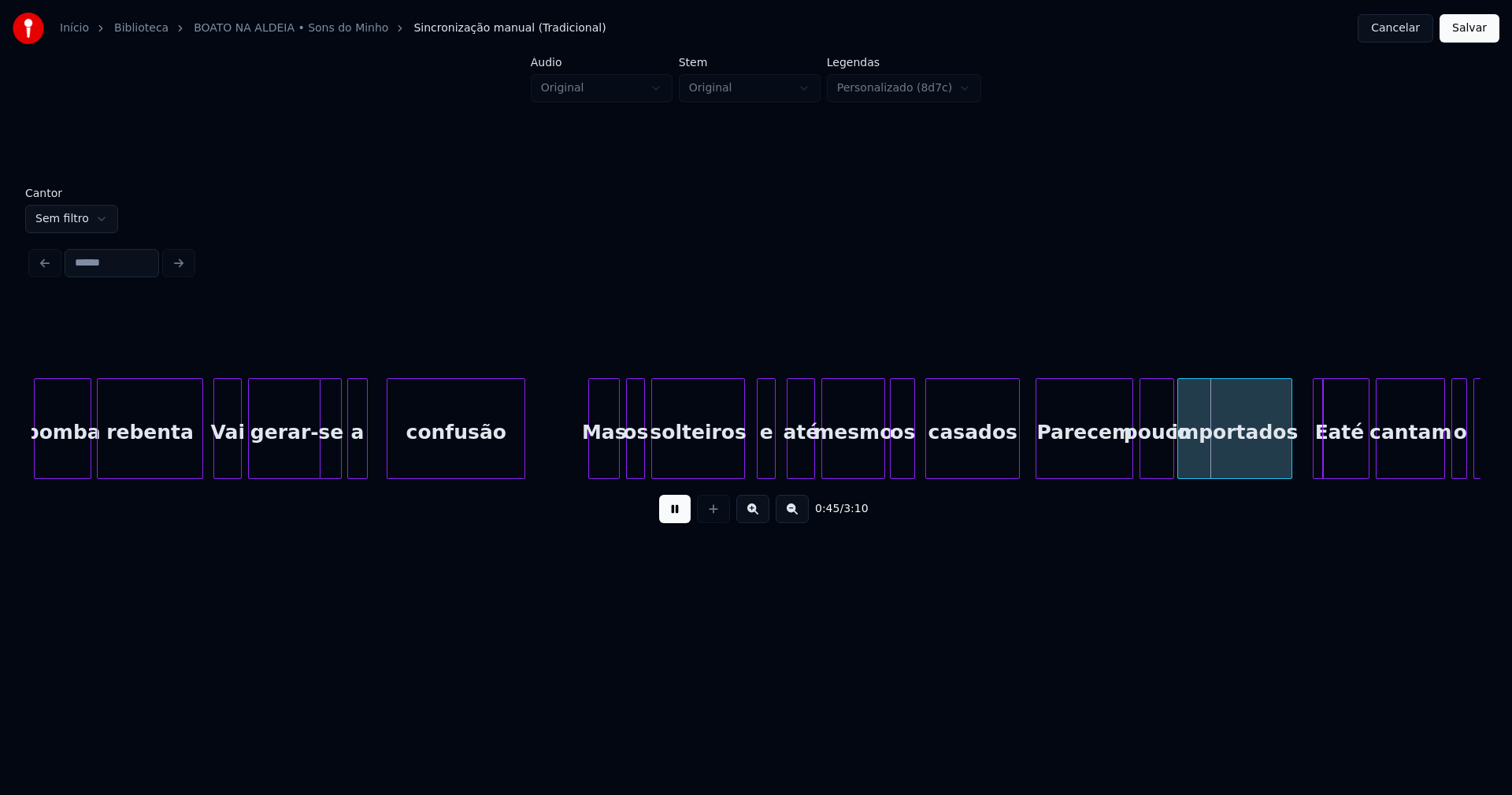
click at [880, 450] on div at bounding box center [881, 428] width 4 height 99
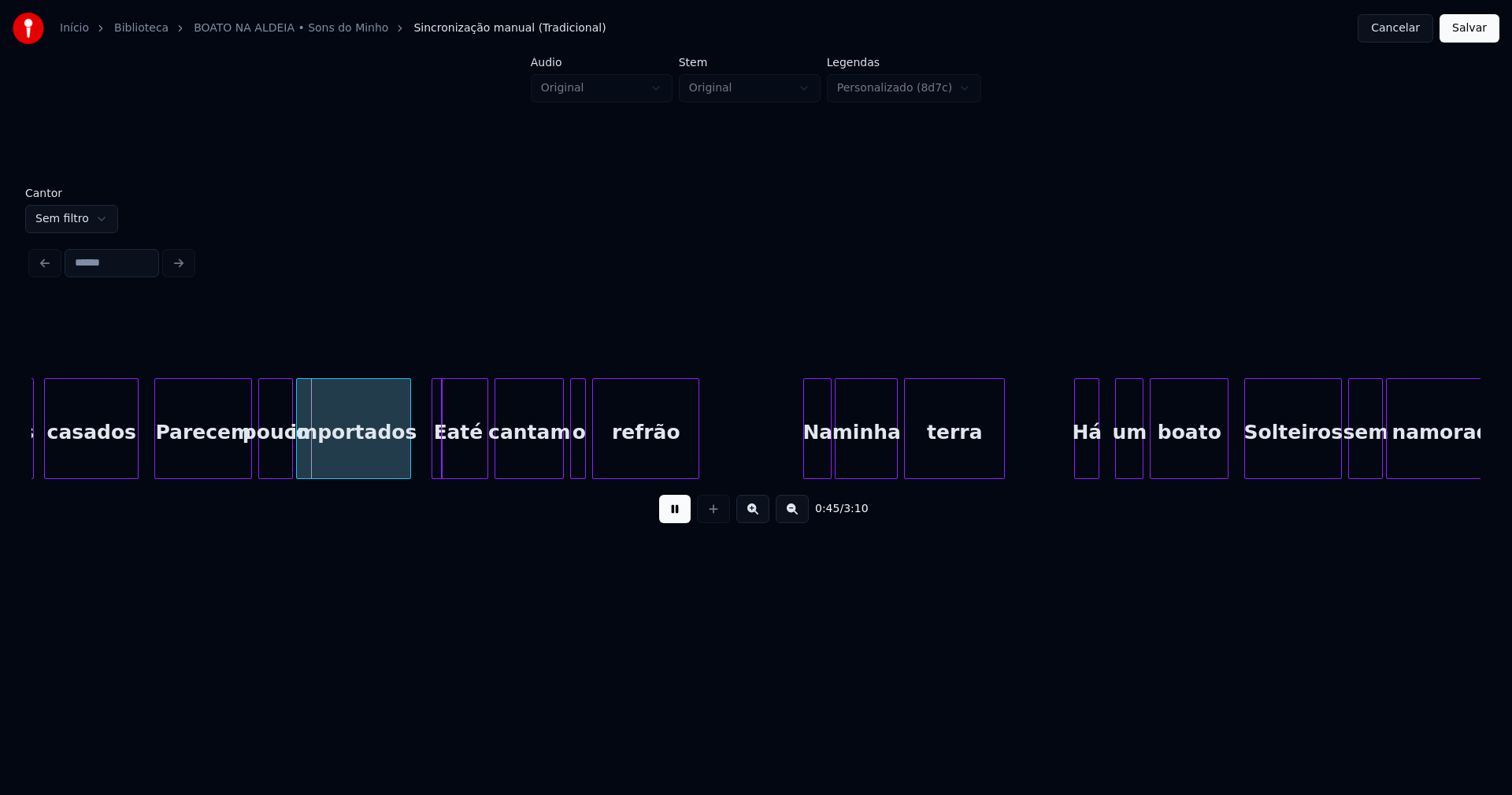
scroll to position [0, 6961]
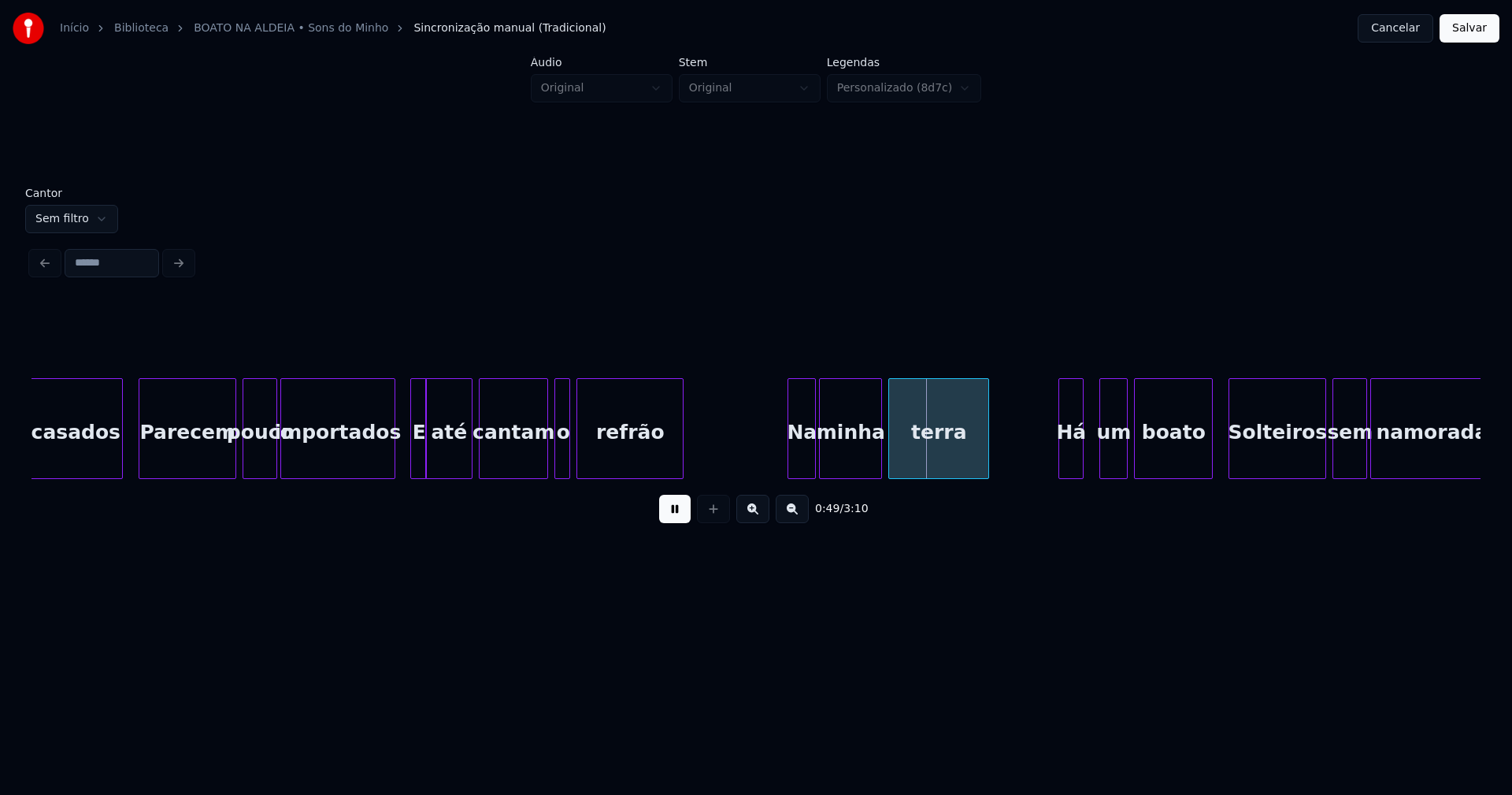
click at [412, 450] on div at bounding box center [413, 428] width 4 height 99
click at [792, 461] on div "Na" at bounding box center [797, 433] width 27 height 107
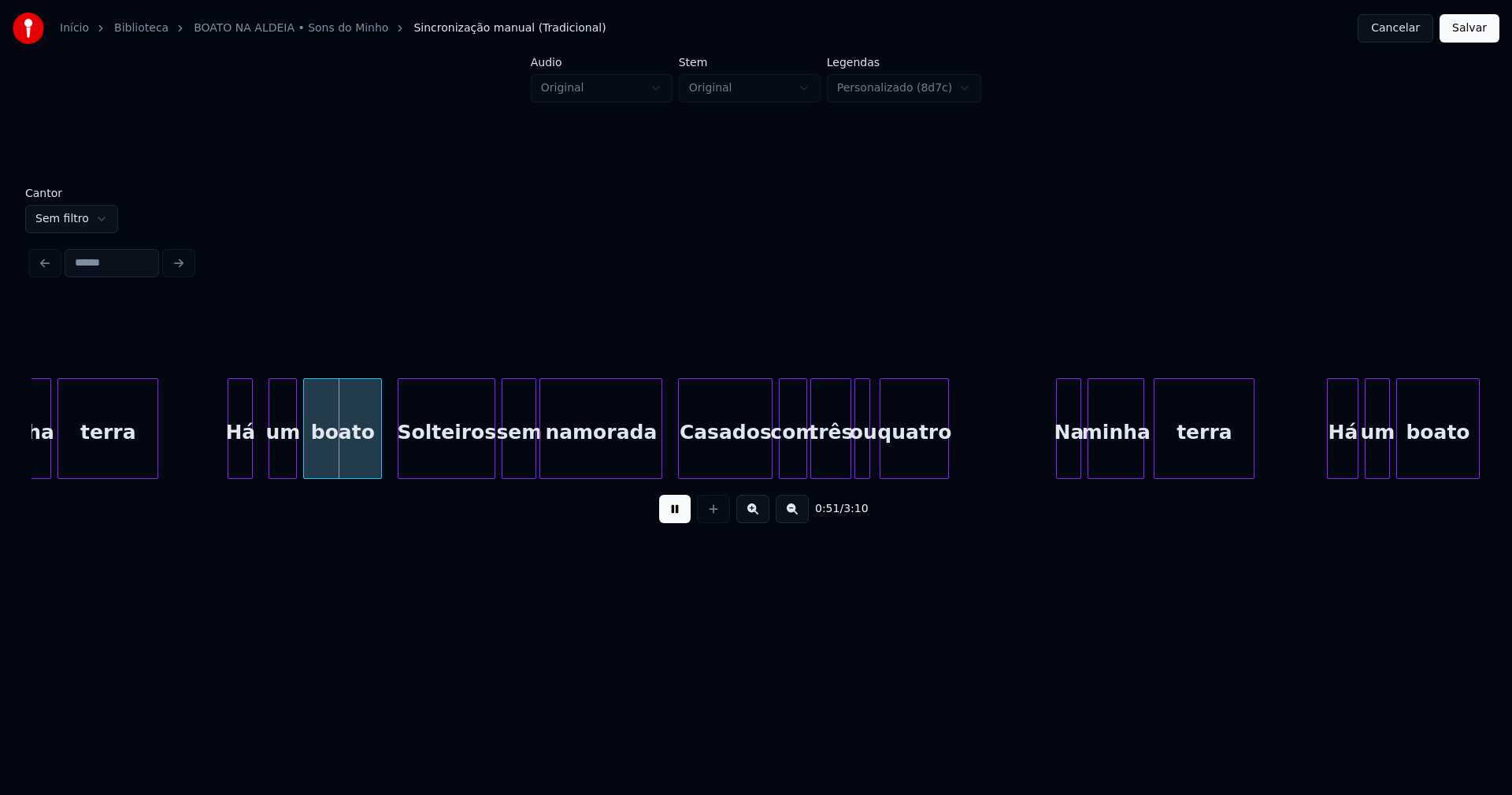
scroll to position [0, 7842]
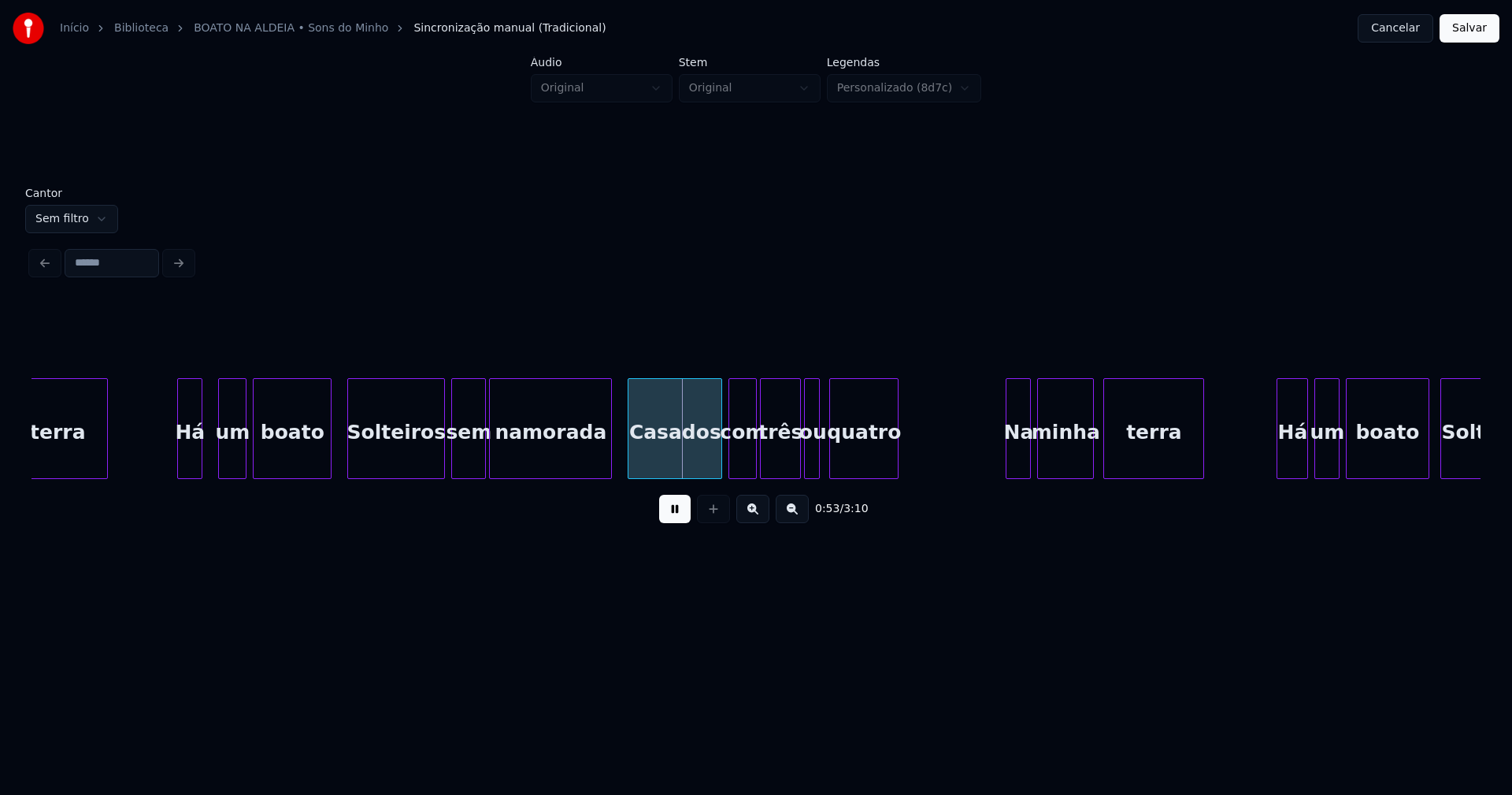
click at [319, 461] on div at bounding box center [317, 428] width 4 height 99
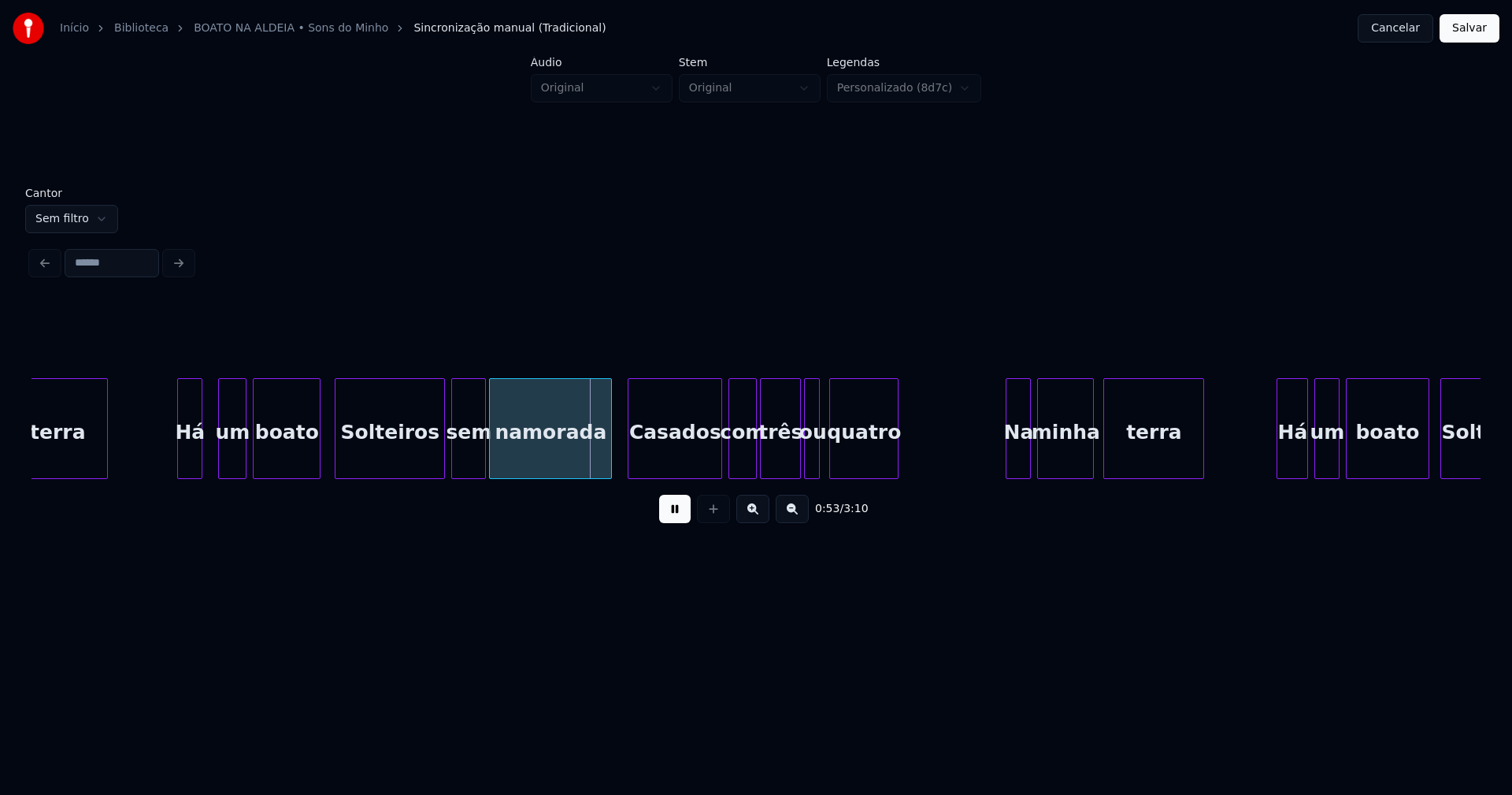
click at [337, 462] on div at bounding box center [337, 428] width 4 height 99
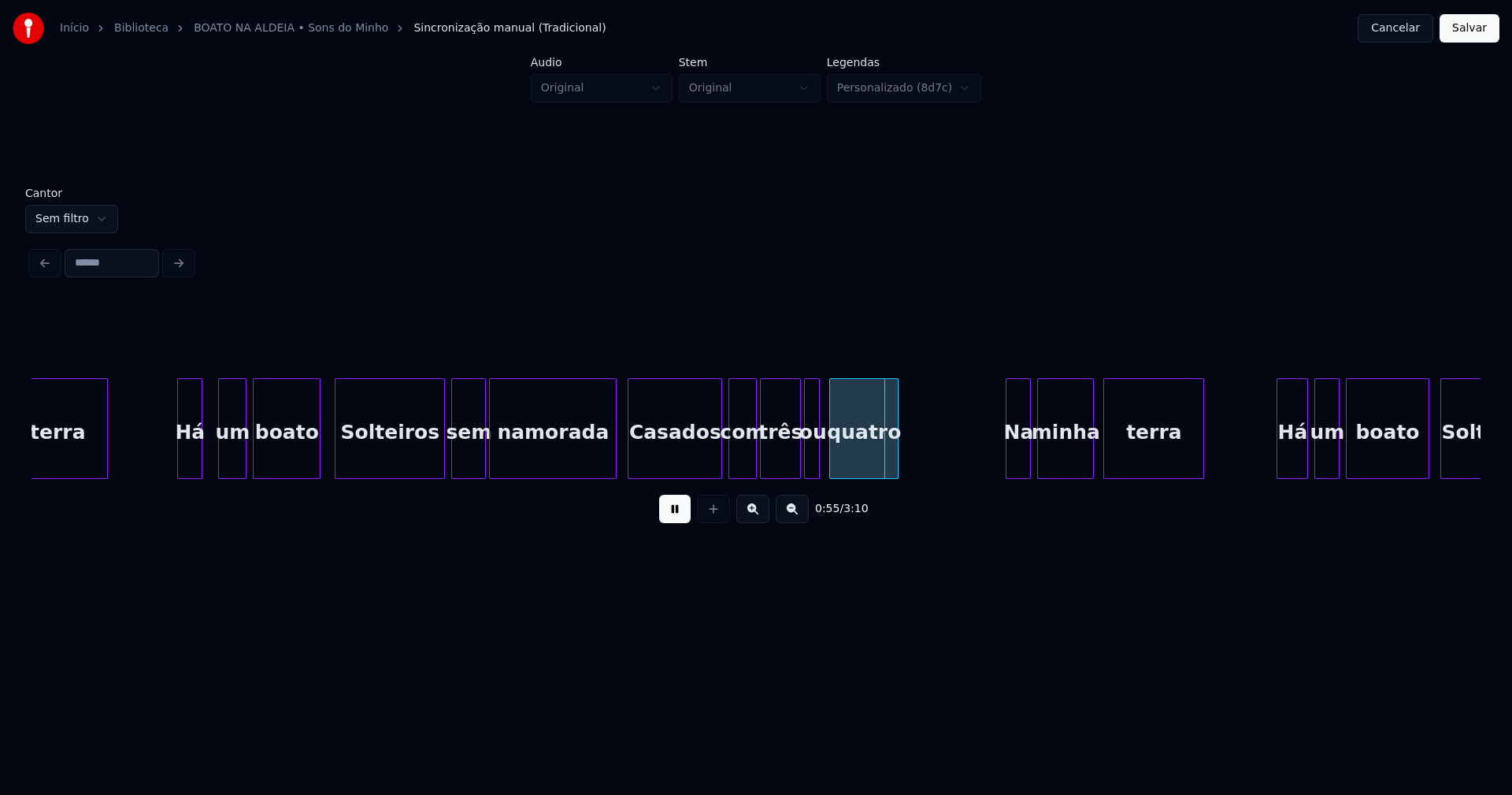
click at [614, 448] on div at bounding box center [613, 428] width 4 height 99
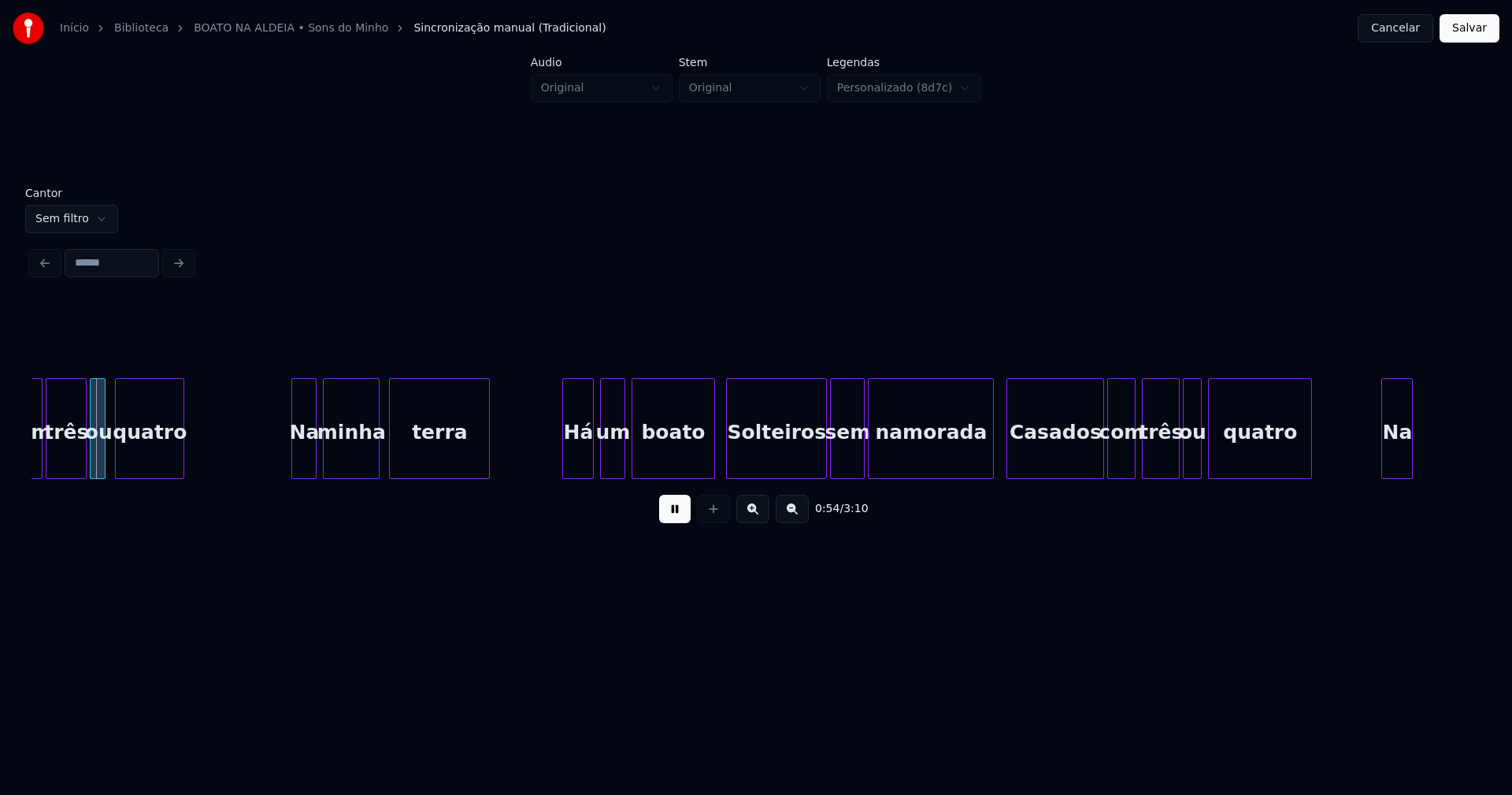
scroll to position [0, 8623]
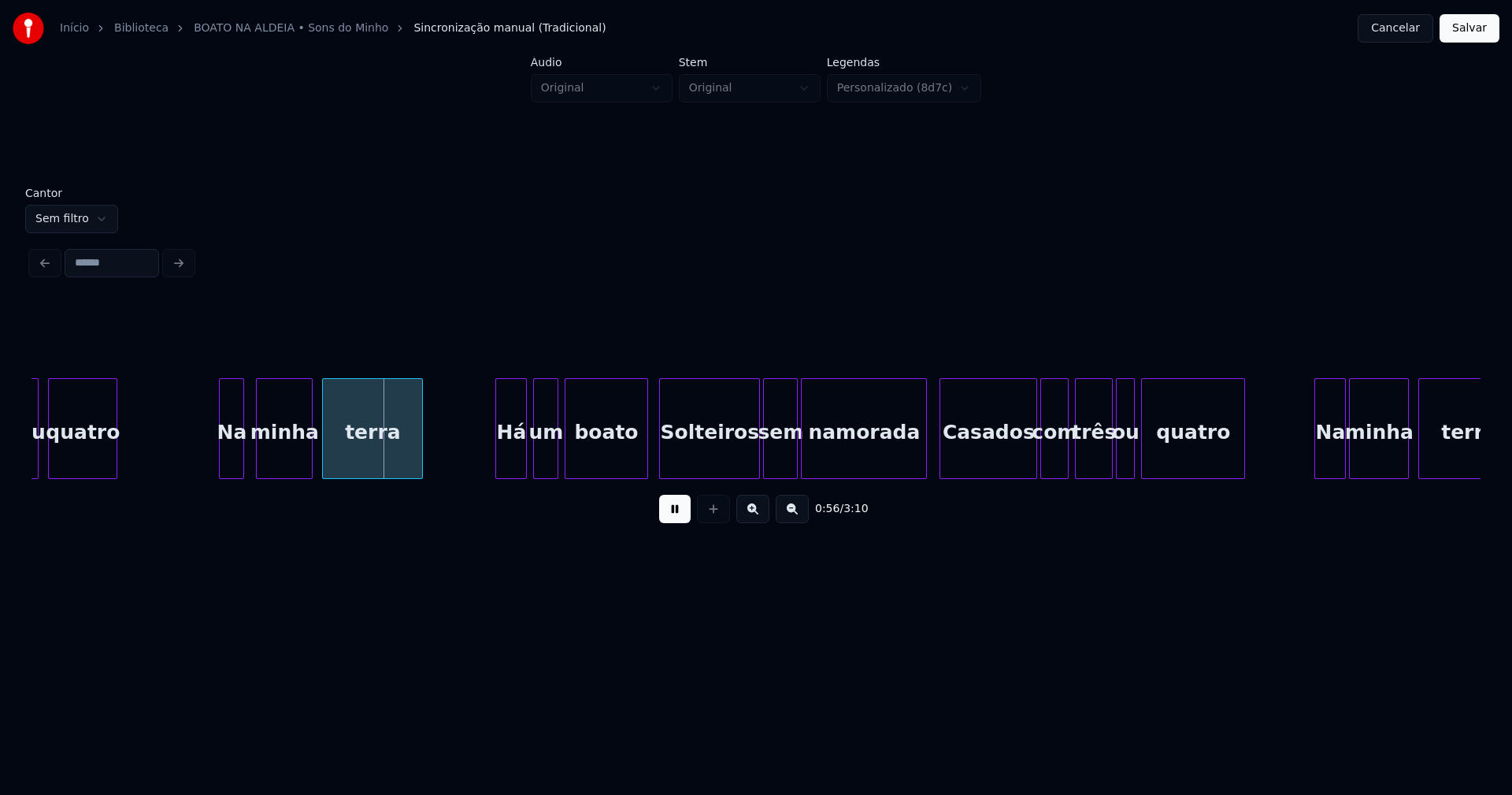
click at [231, 470] on div "Na" at bounding box center [231, 433] width 24 height 107
click at [509, 462] on div "Há" at bounding box center [505, 433] width 30 height 107
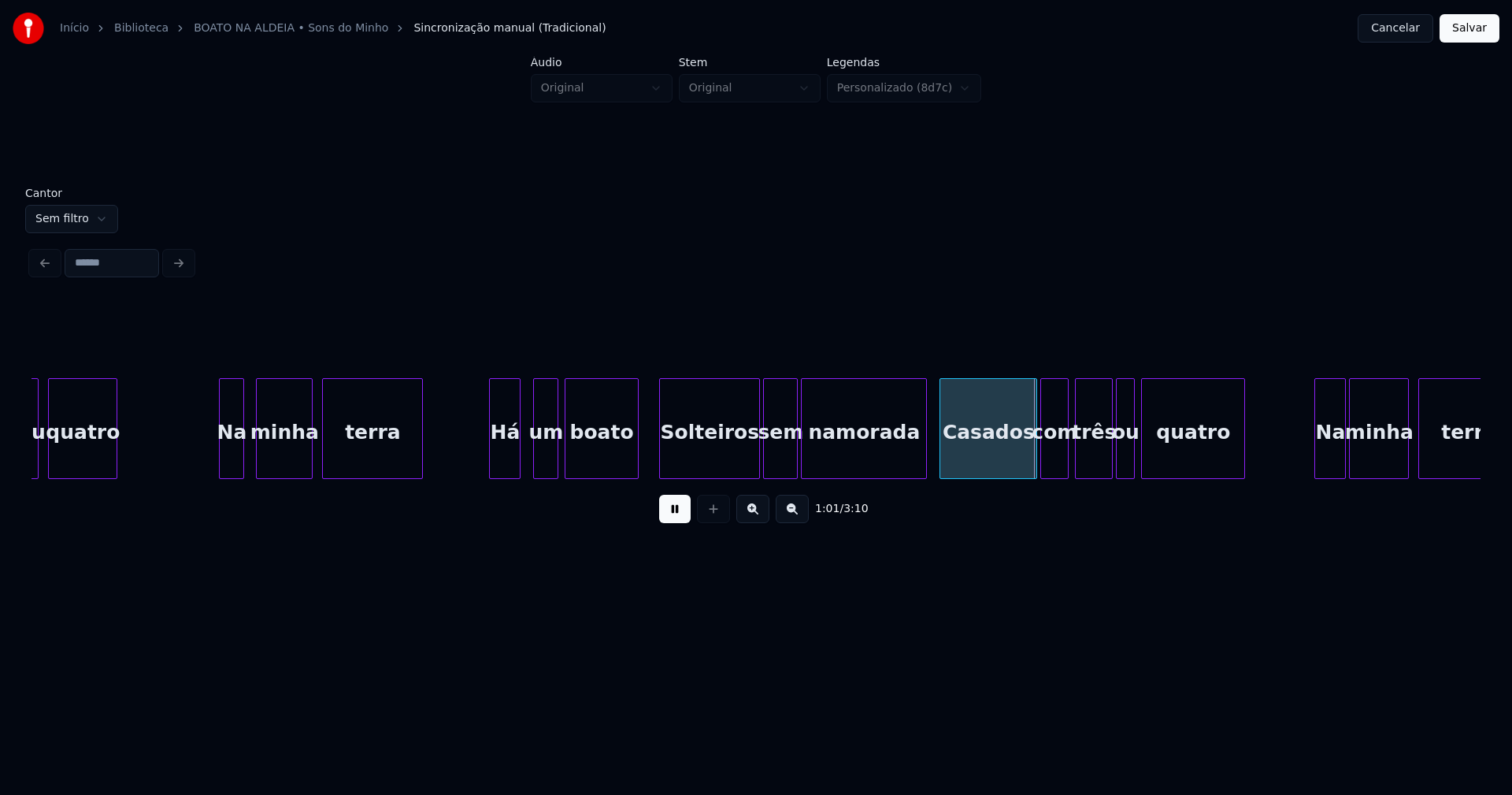
click at [636, 466] on div at bounding box center [635, 428] width 4 height 99
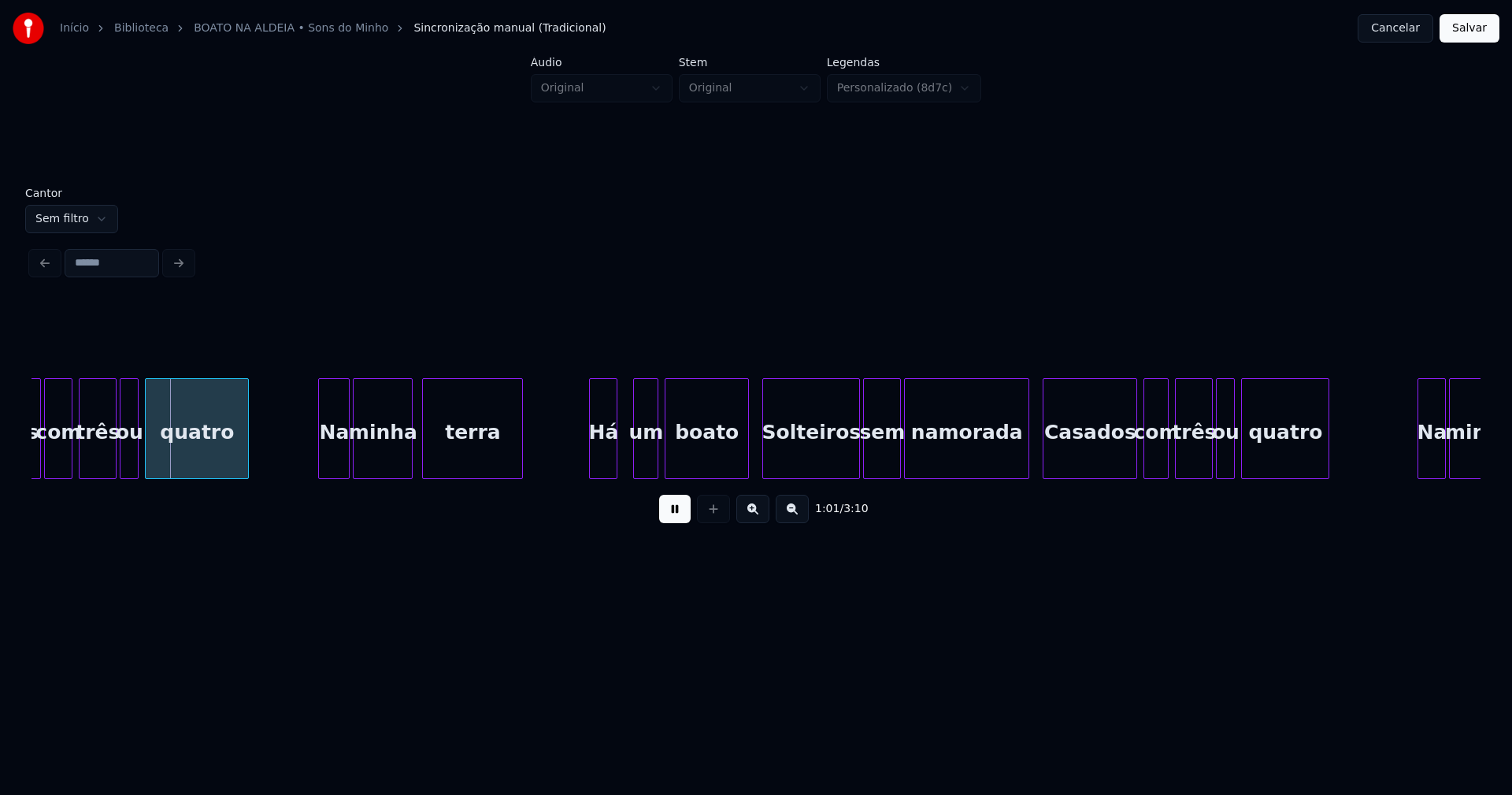
scroll to position [0, 9636]
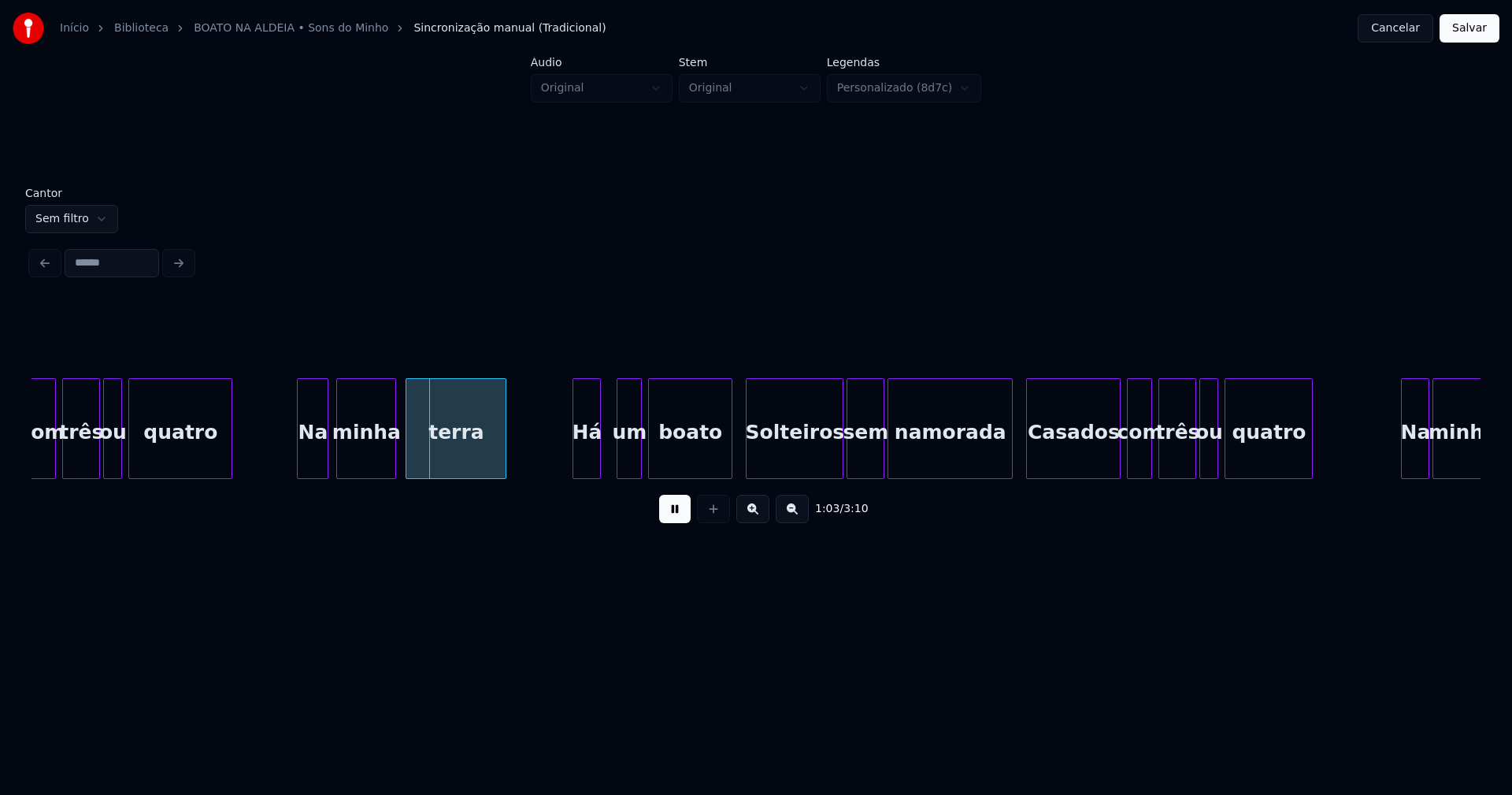
click at [311, 471] on div "Na" at bounding box center [312, 433] width 30 height 107
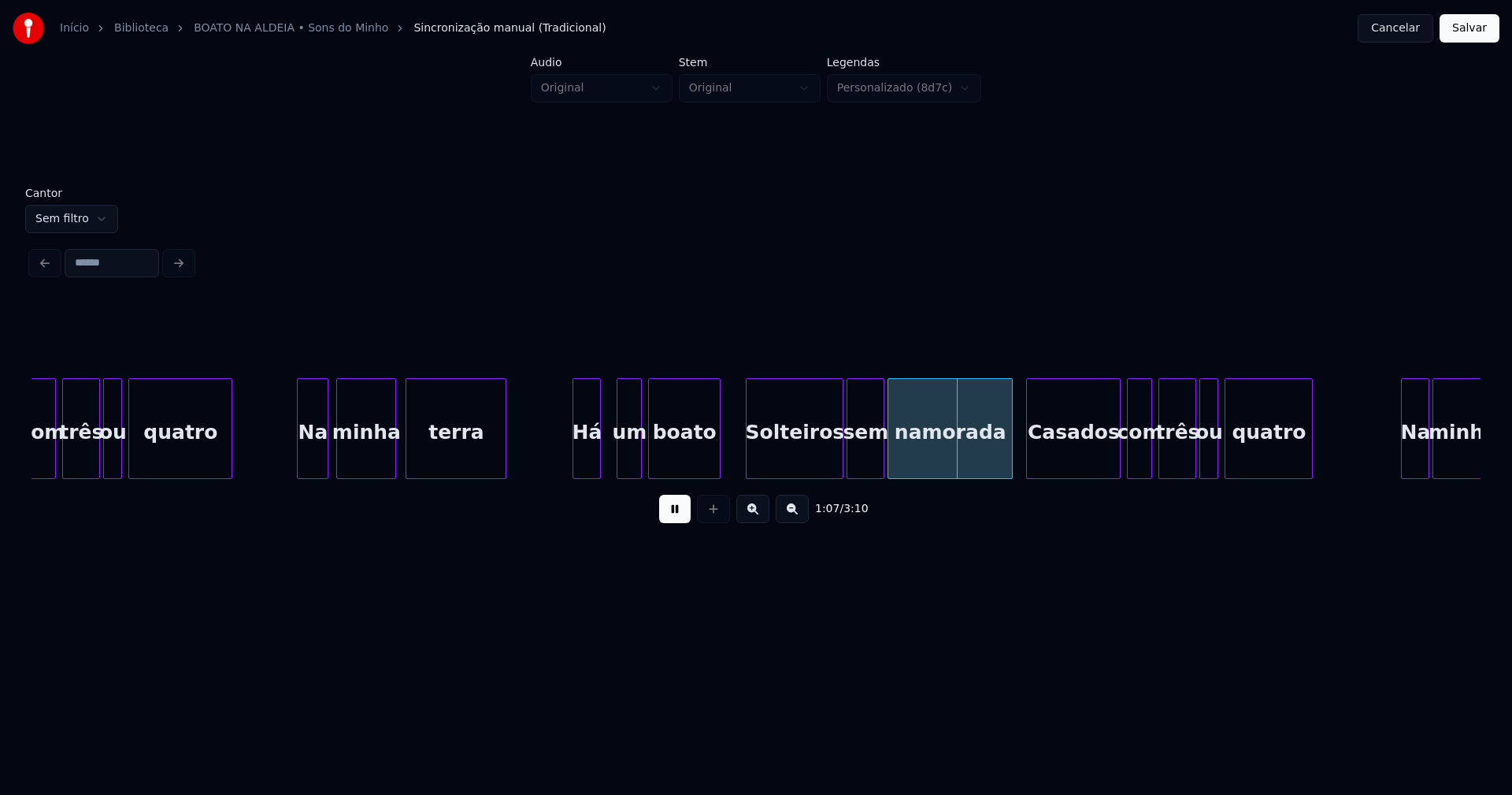
click at [718, 468] on div at bounding box center [716, 428] width 4 height 99
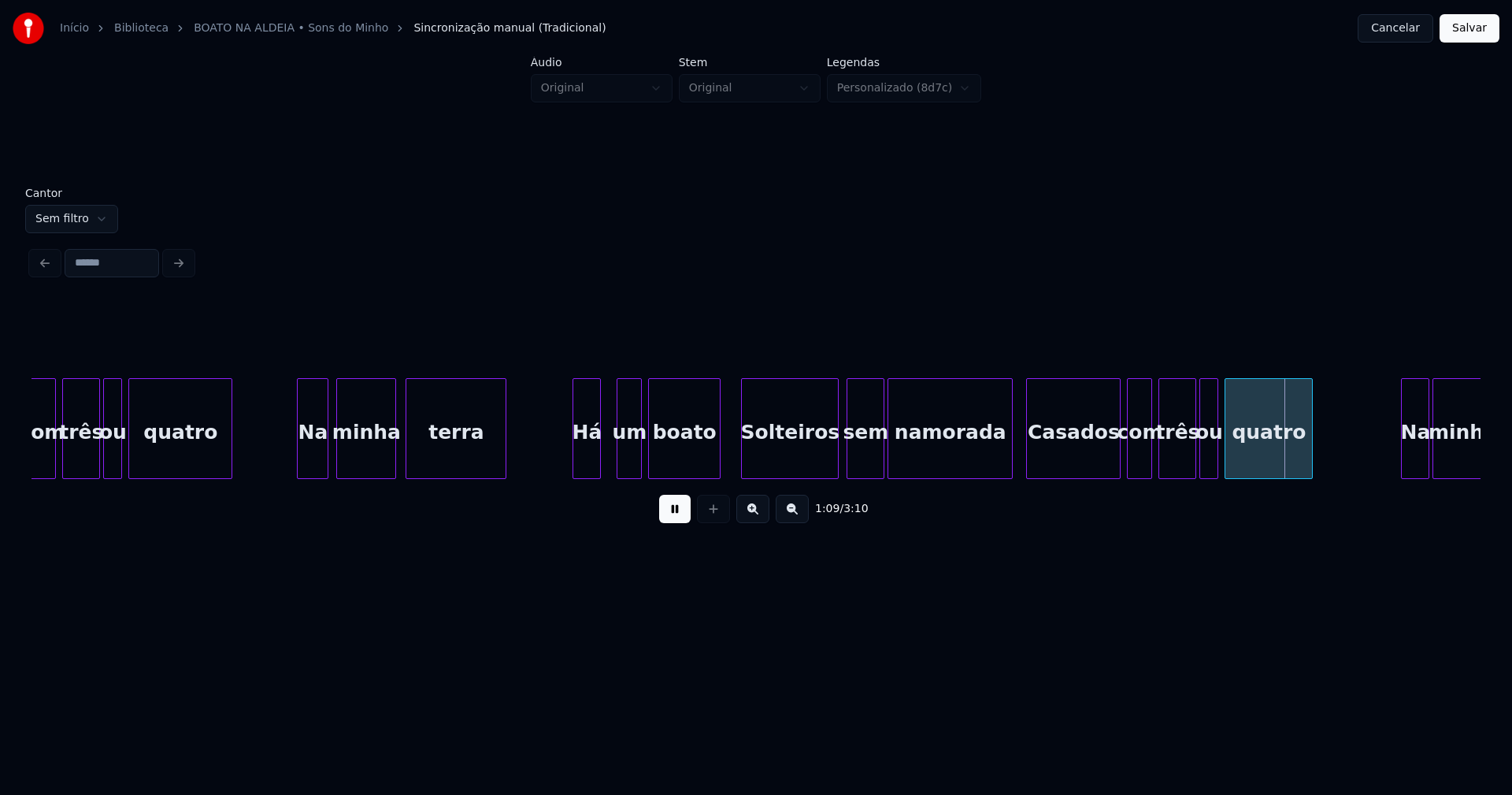
click at [796, 473] on div "com três ou quatro Na minha terra Há um boato Solteiros sem namorada Casados co…" at bounding box center [756, 428] width 1449 height 101
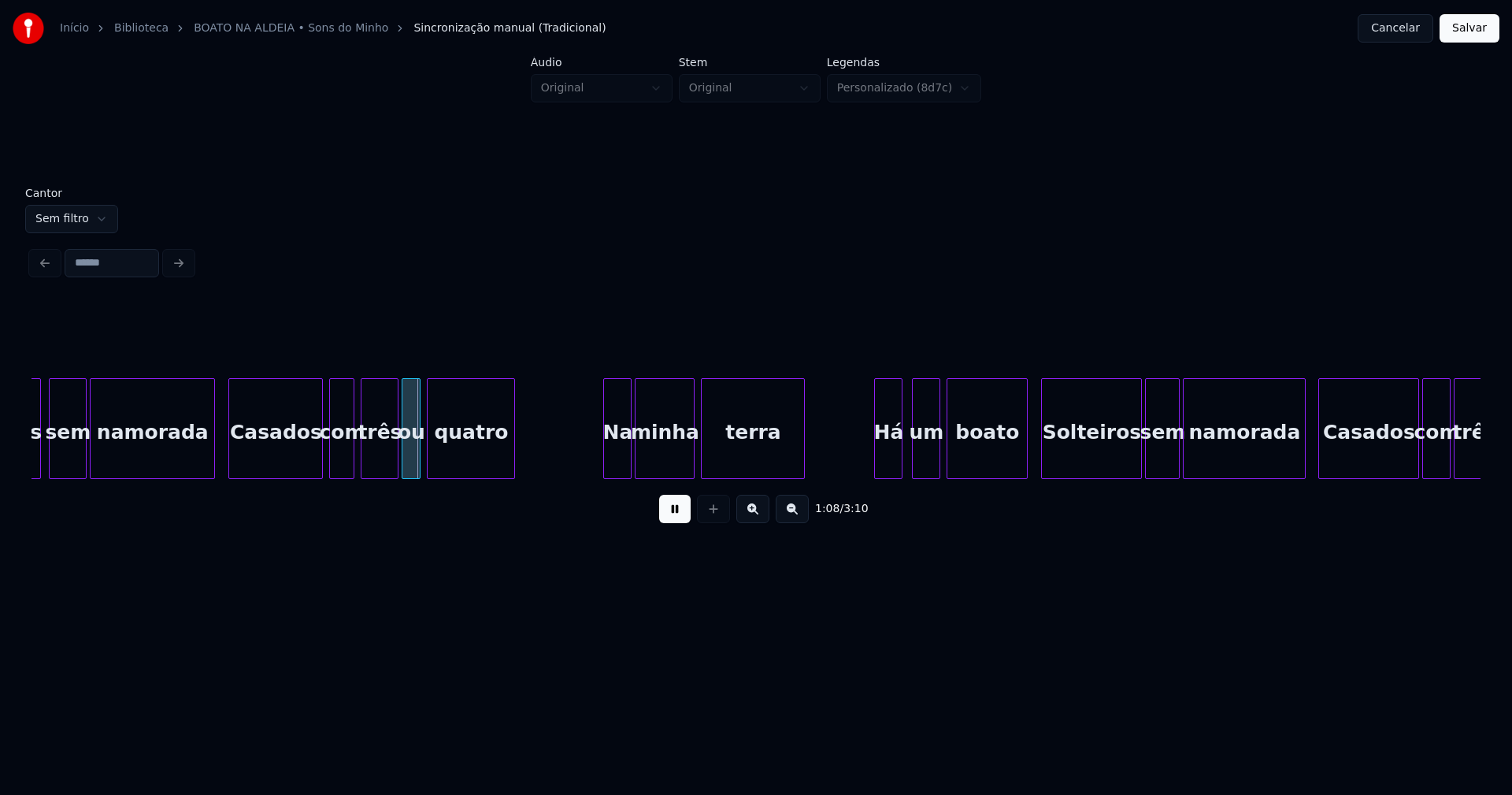
scroll to position [0, 10550]
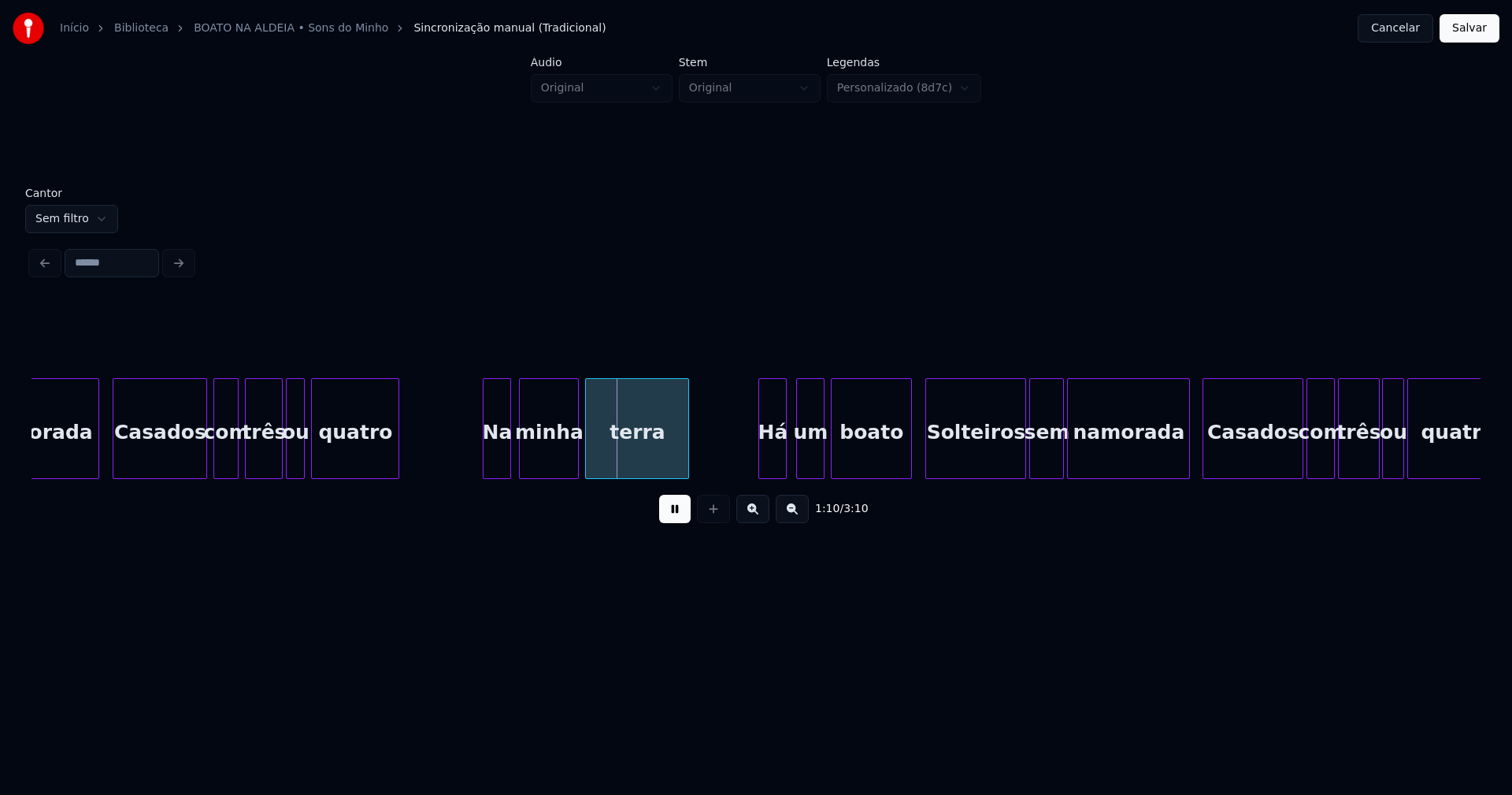
click at [498, 464] on div "Na" at bounding box center [497, 433] width 27 height 107
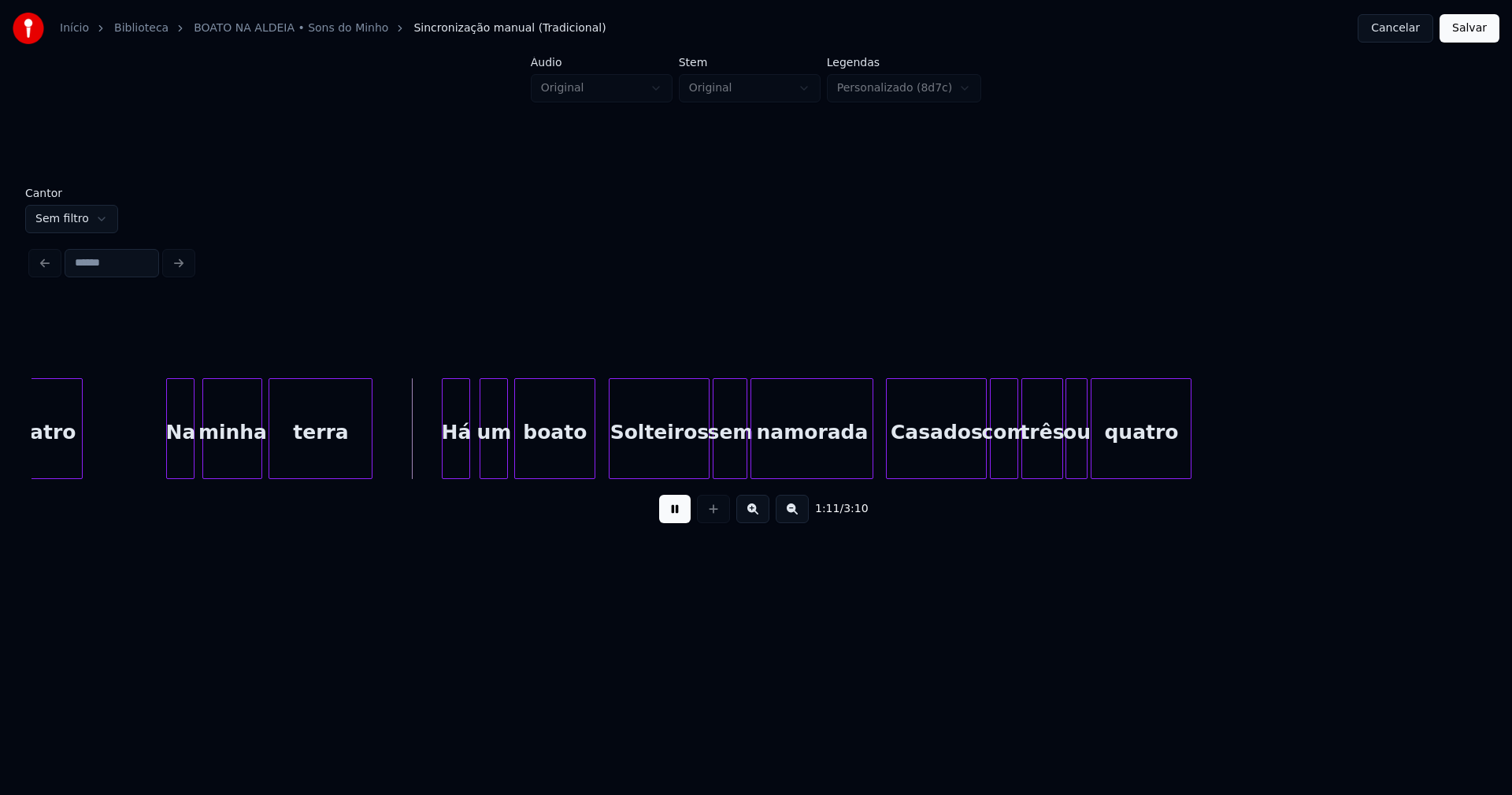
scroll to position [0, 10966]
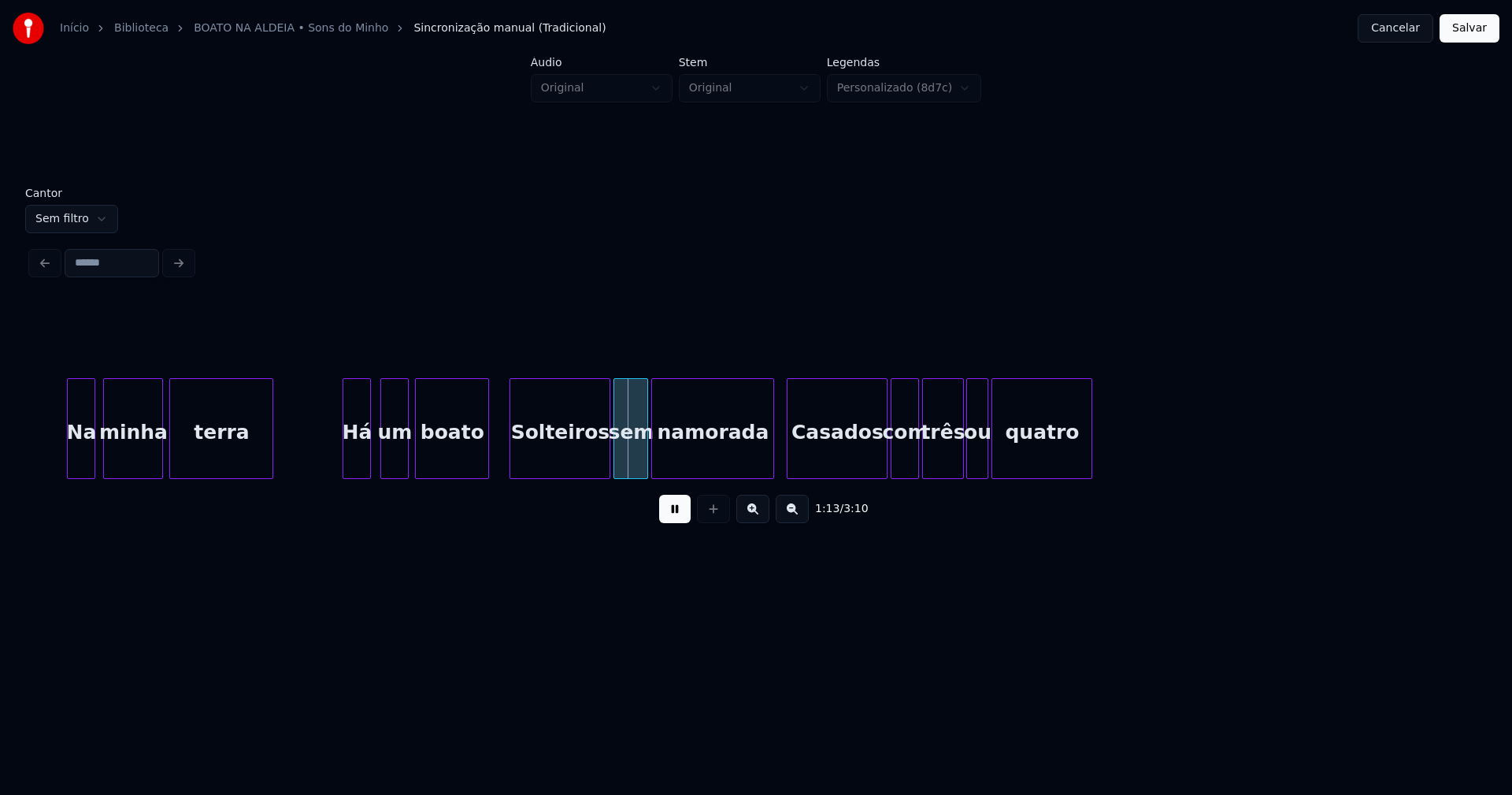
click at [486, 459] on div at bounding box center [485, 428] width 4 height 99
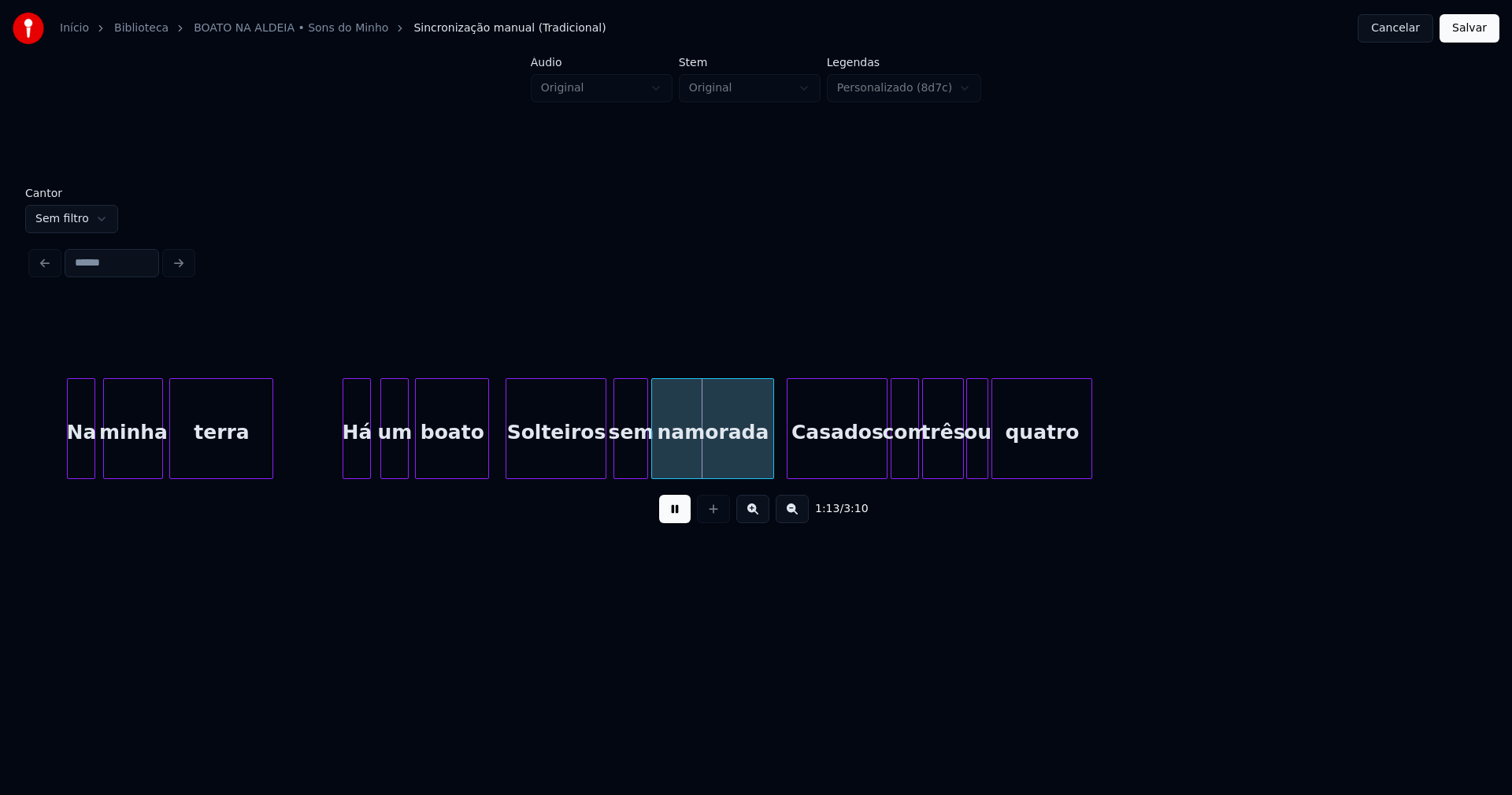
click at [568, 457] on div "Solteiros" at bounding box center [555, 433] width 99 height 107
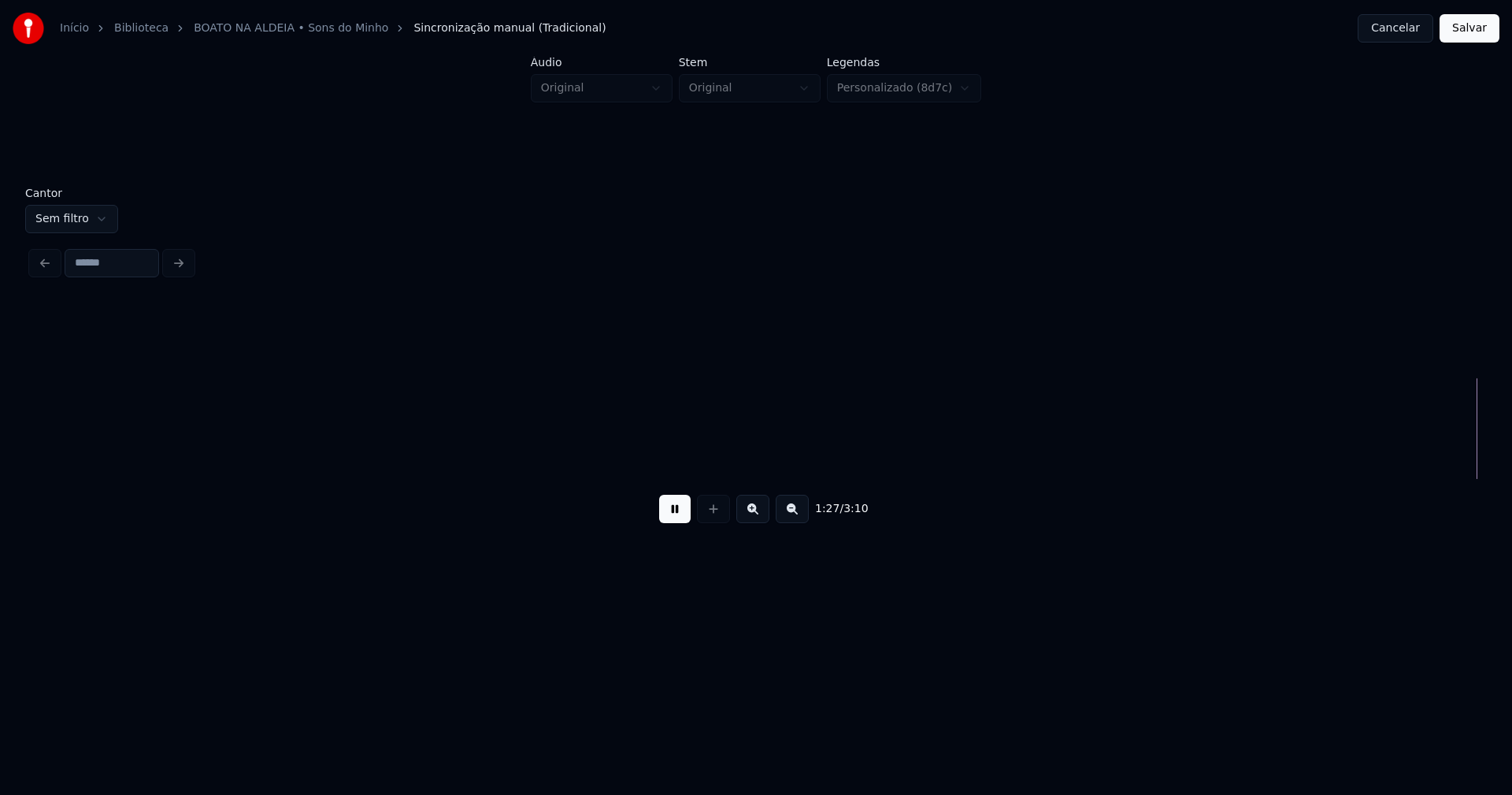
scroll to position [0, 13864]
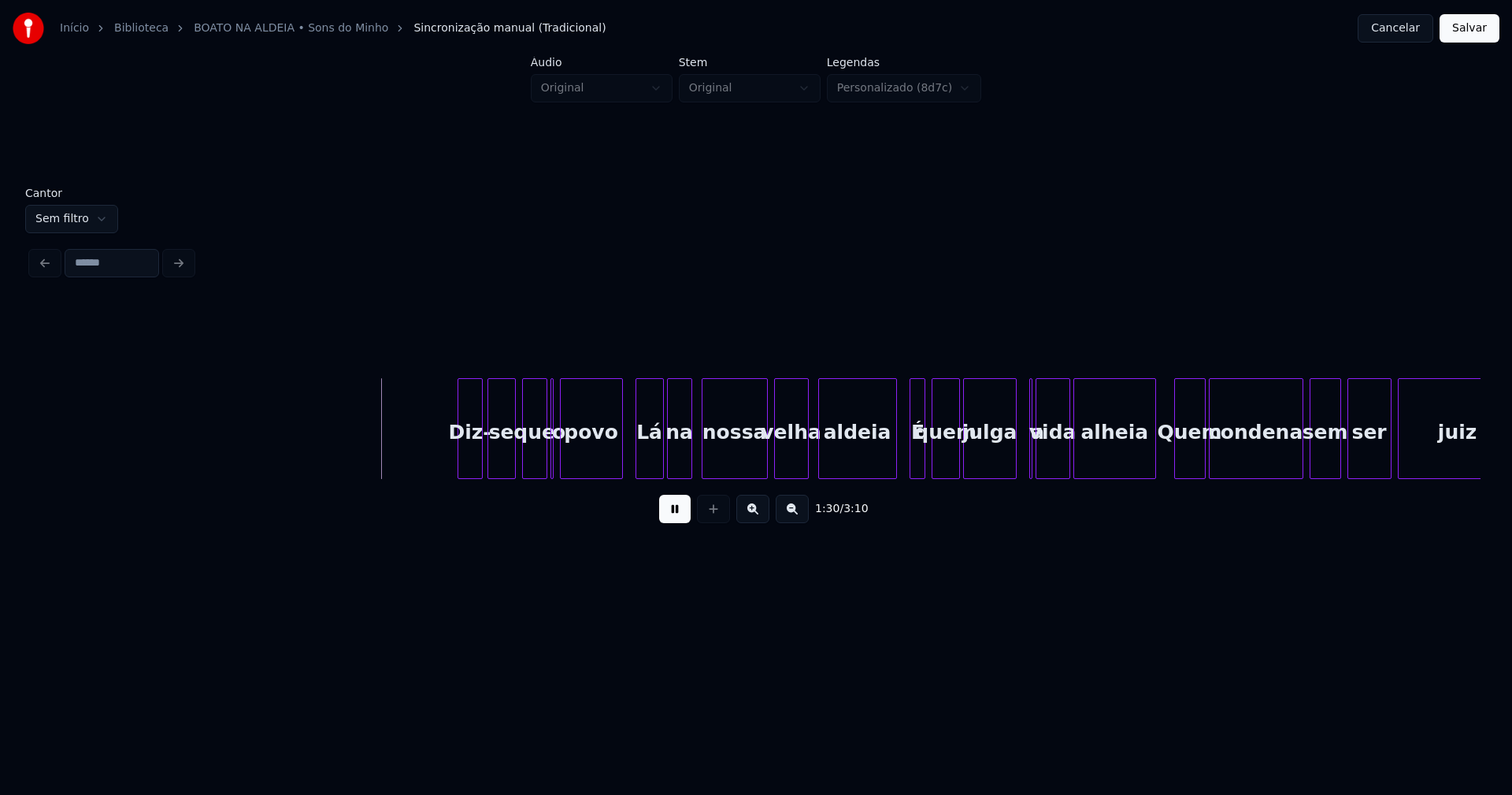
click at [470, 457] on div "Diz-" at bounding box center [470, 433] width 24 height 107
click at [557, 468] on div at bounding box center [555, 428] width 4 height 99
click at [906, 460] on div at bounding box center [907, 428] width 4 height 99
click at [885, 462] on div at bounding box center [887, 428] width 4 height 99
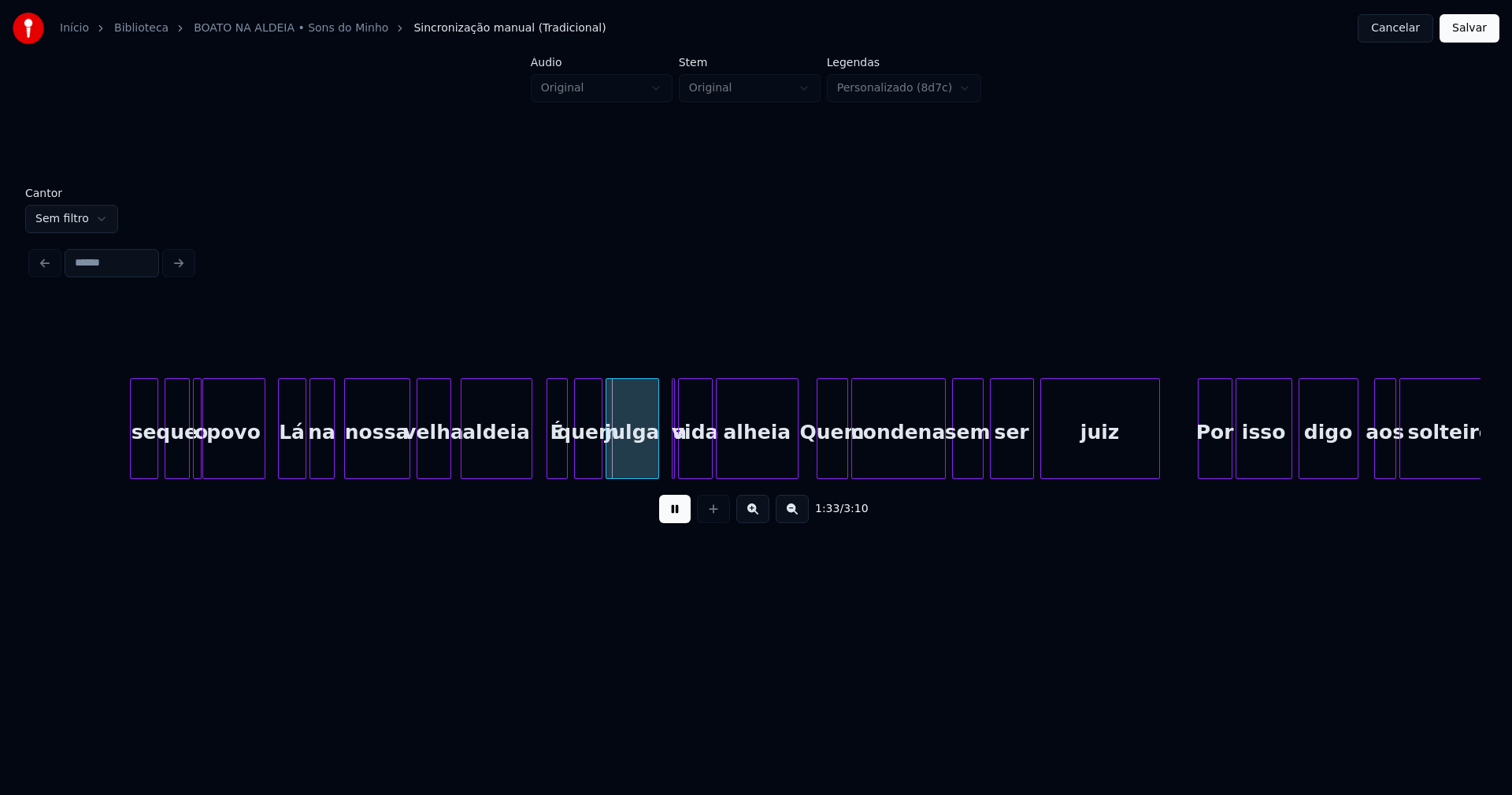
scroll to position [0, 14421]
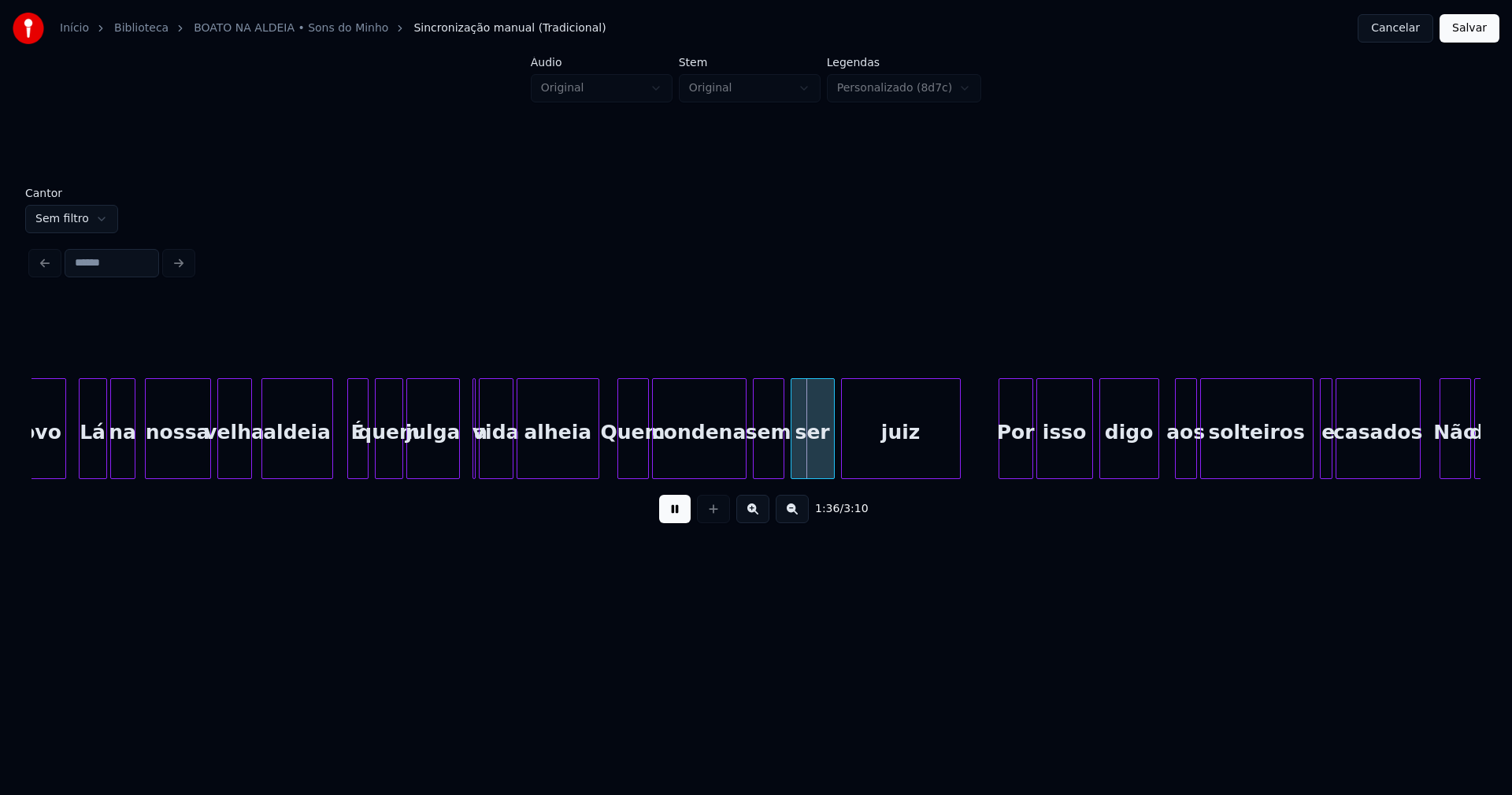
drag, startPoint x: 680, startPoint y: 516, endPoint x: 608, endPoint y: 495, distance: 75.0
click at [680, 516] on button at bounding box center [675, 509] width 31 height 28
click at [470, 468] on div "a" at bounding box center [468, 428] width 13 height 101
click at [683, 521] on button at bounding box center [675, 509] width 31 height 28
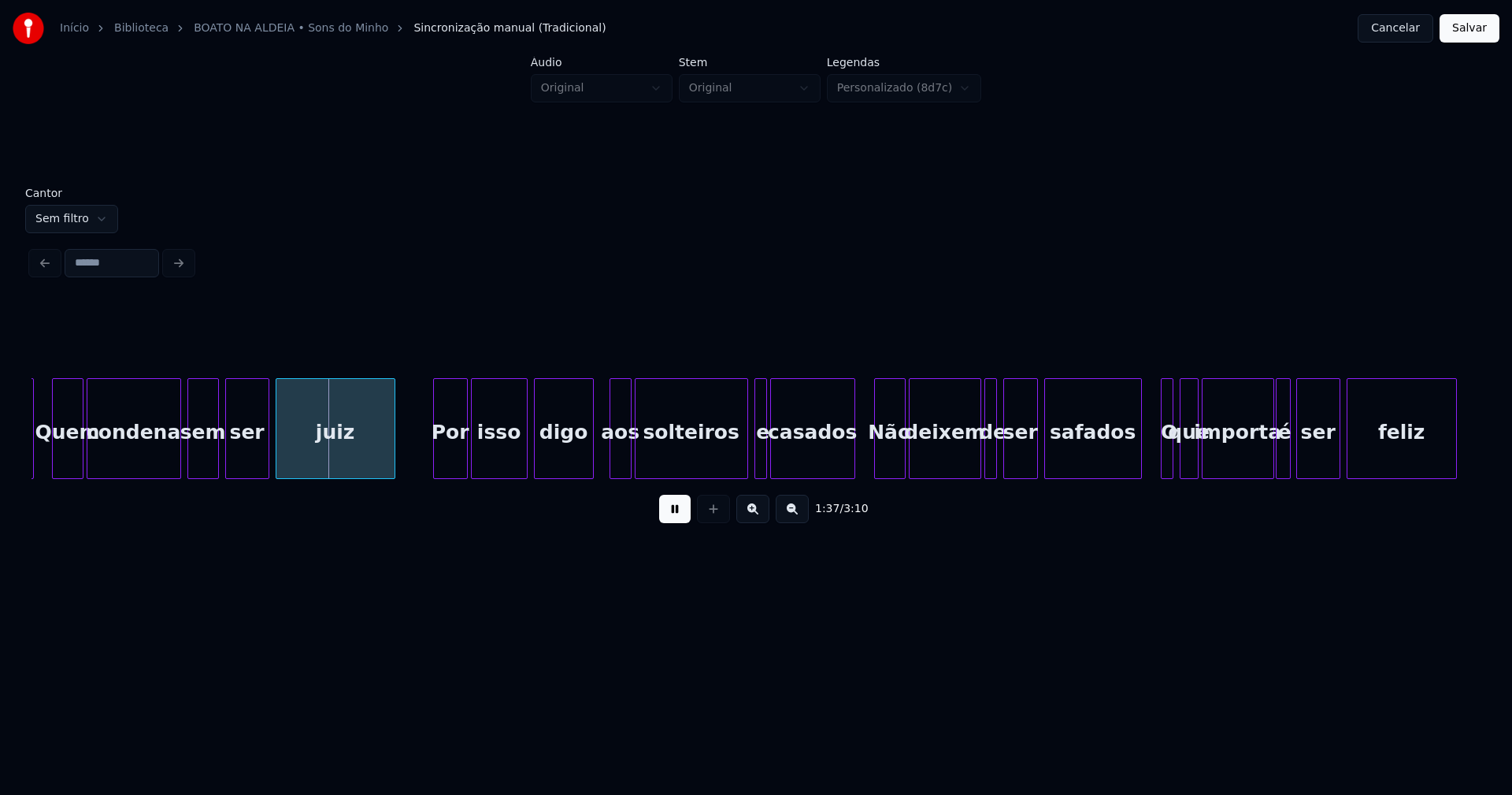
scroll to position [0, 15003]
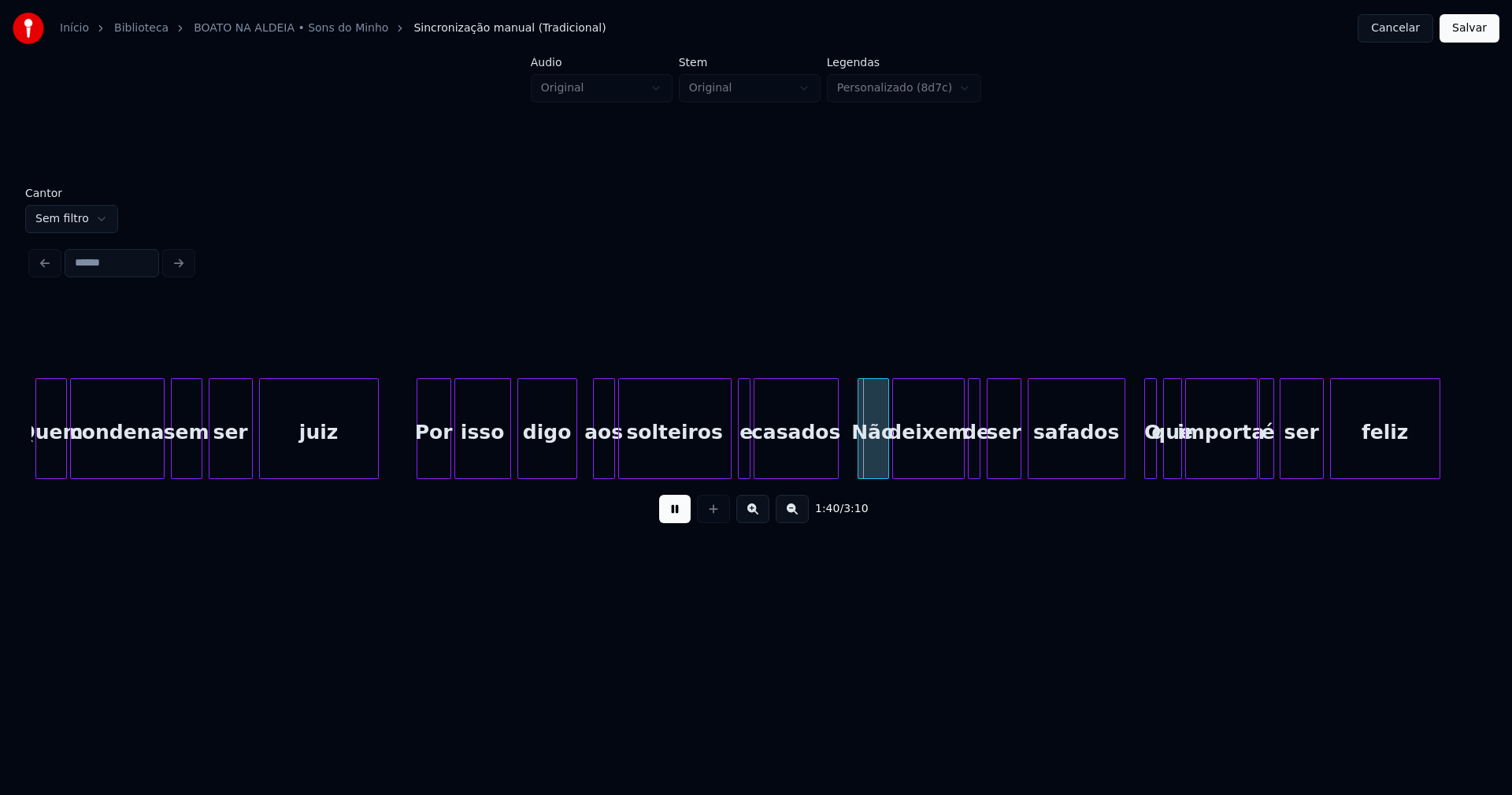
click at [575, 455] on div "digo" at bounding box center [546, 428] width 60 height 101
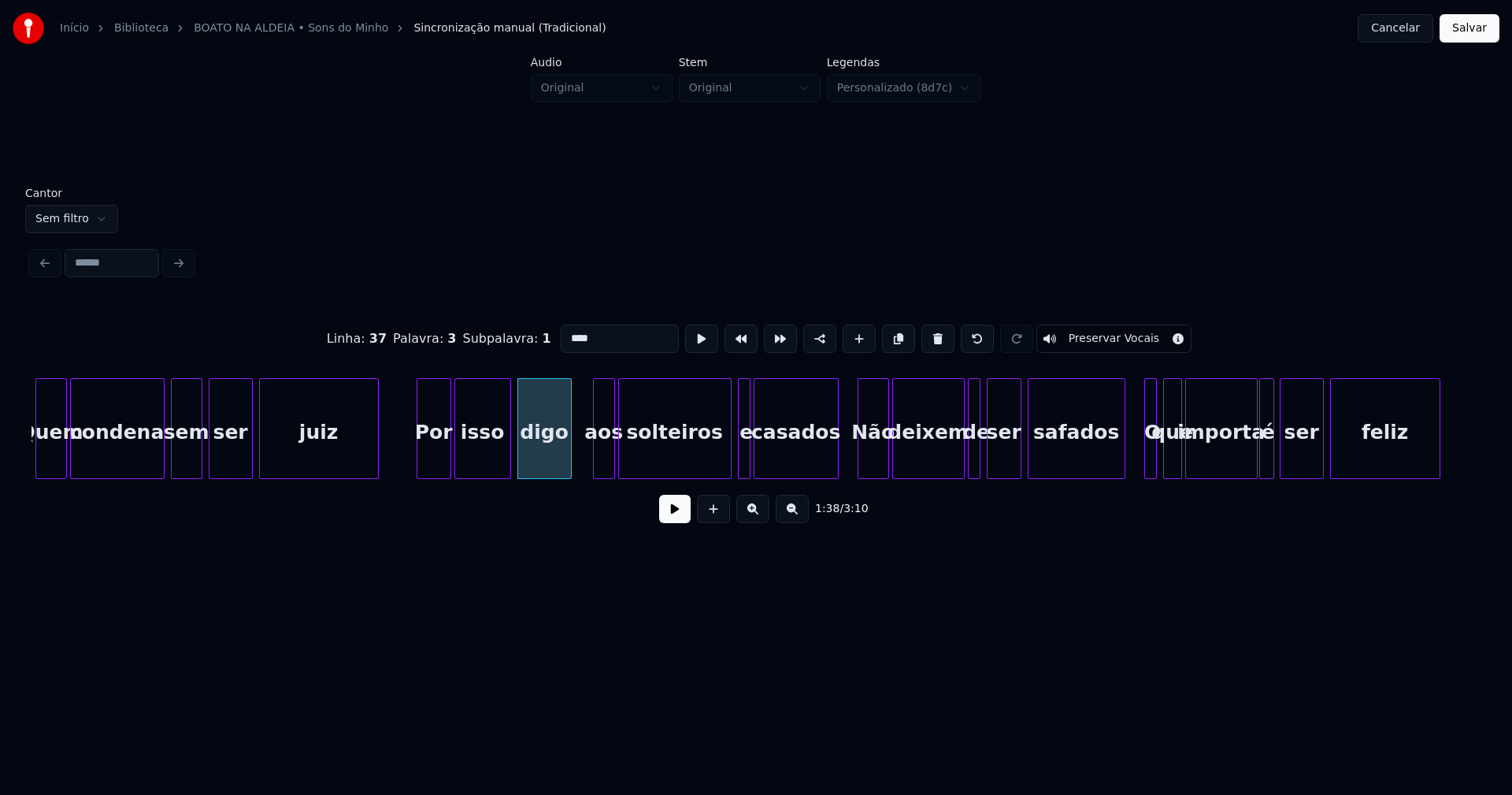
click at [570, 458] on div at bounding box center [568, 428] width 4 height 99
click at [594, 464] on div "aos" at bounding box center [595, 433] width 20 height 107
click at [665, 510] on button at bounding box center [675, 509] width 31 height 28
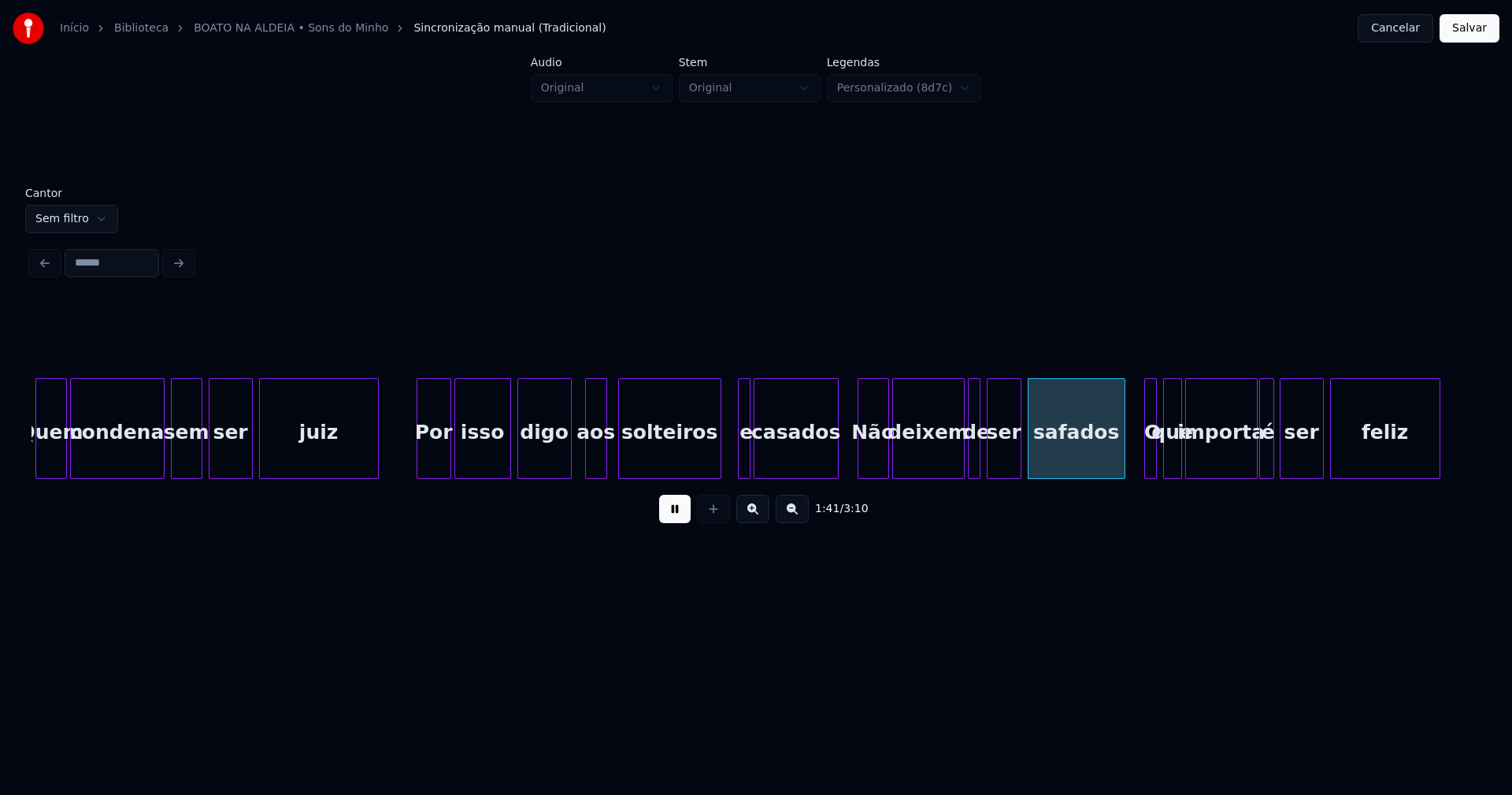
click at [719, 464] on div at bounding box center [717, 428] width 4 height 99
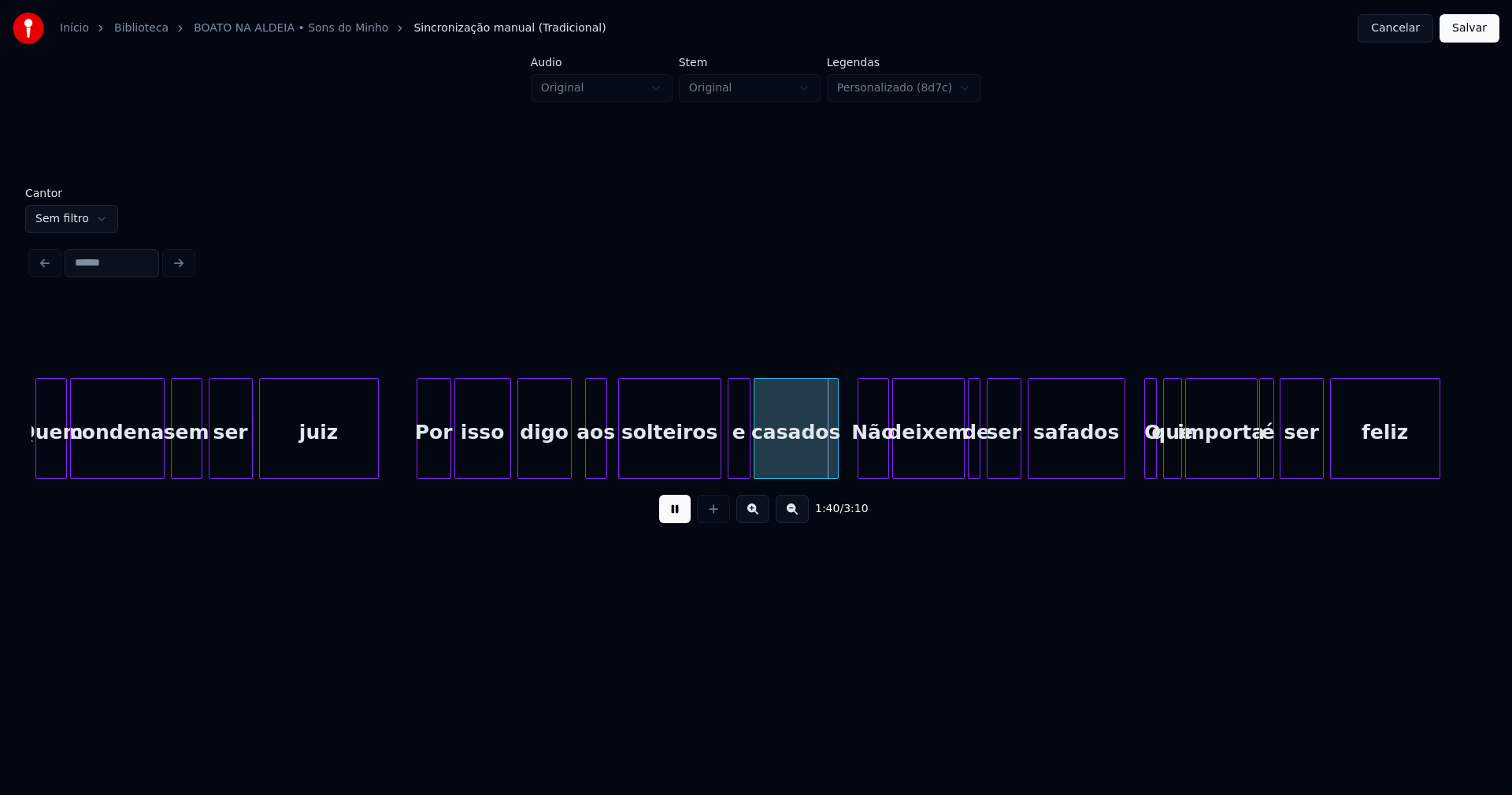
click at [729, 462] on div at bounding box center [731, 428] width 4 height 99
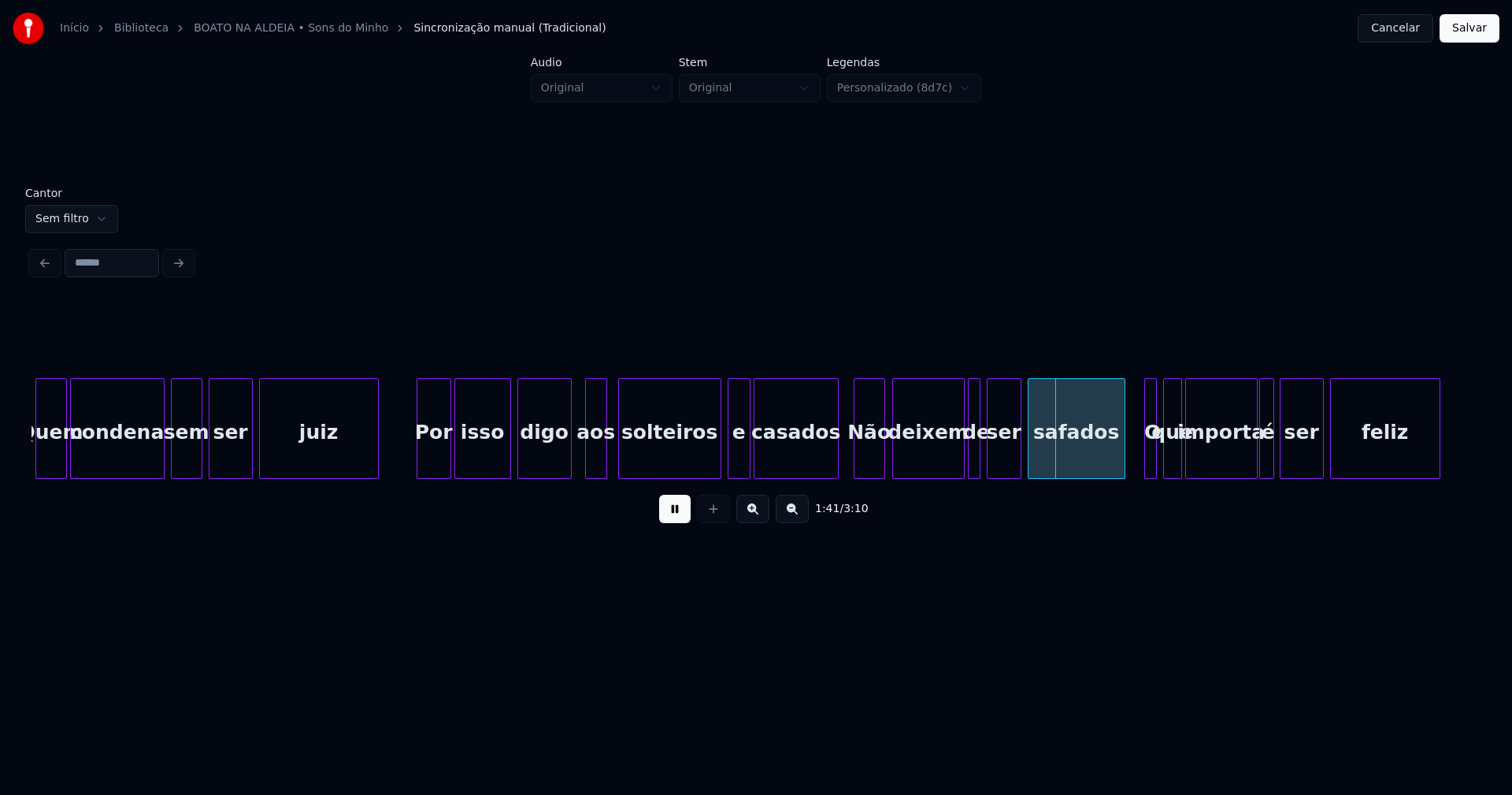
click at [868, 460] on div "Não" at bounding box center [869, 433] width 30 height 107
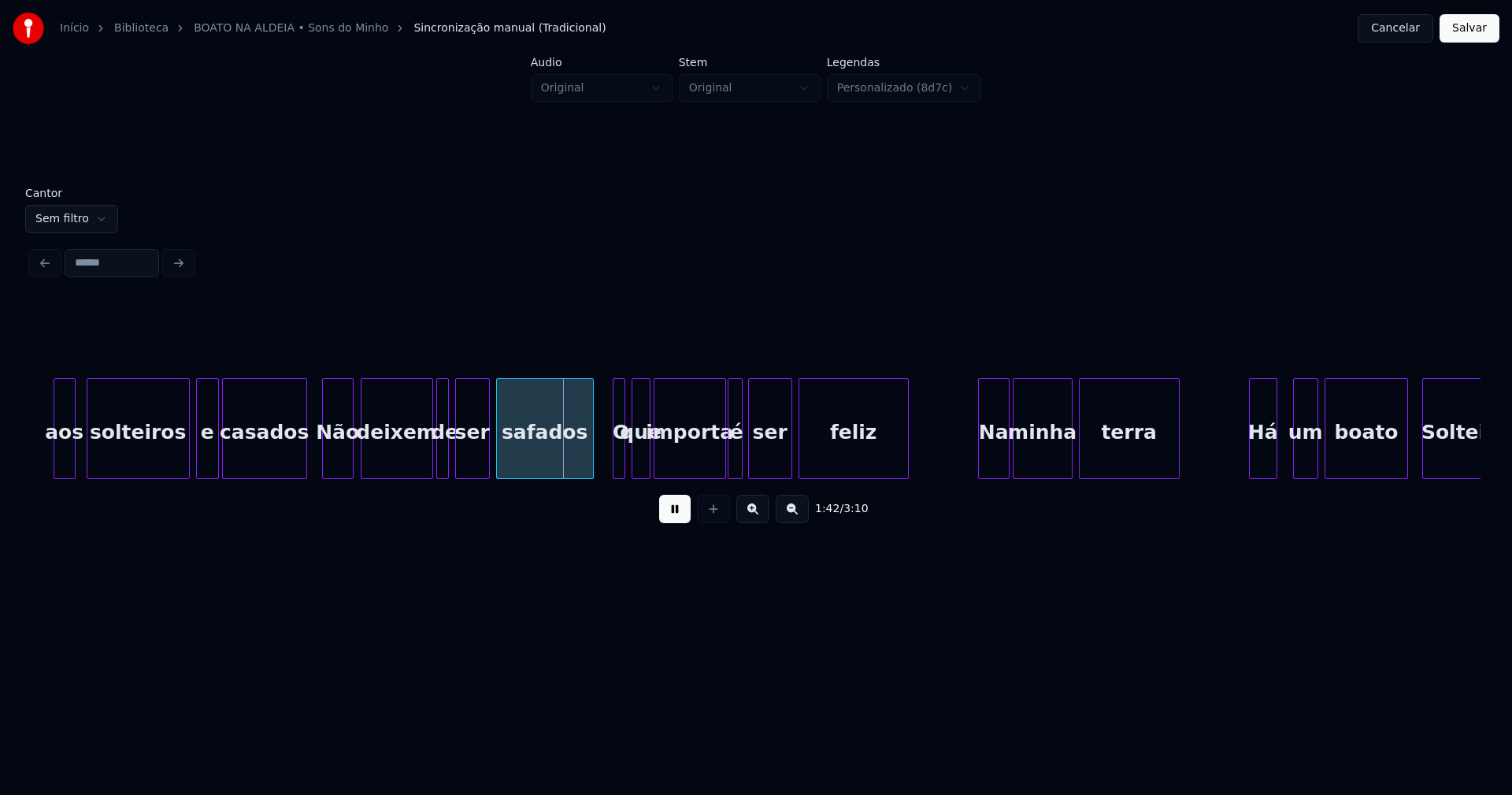
scroll to position [0, 15551]
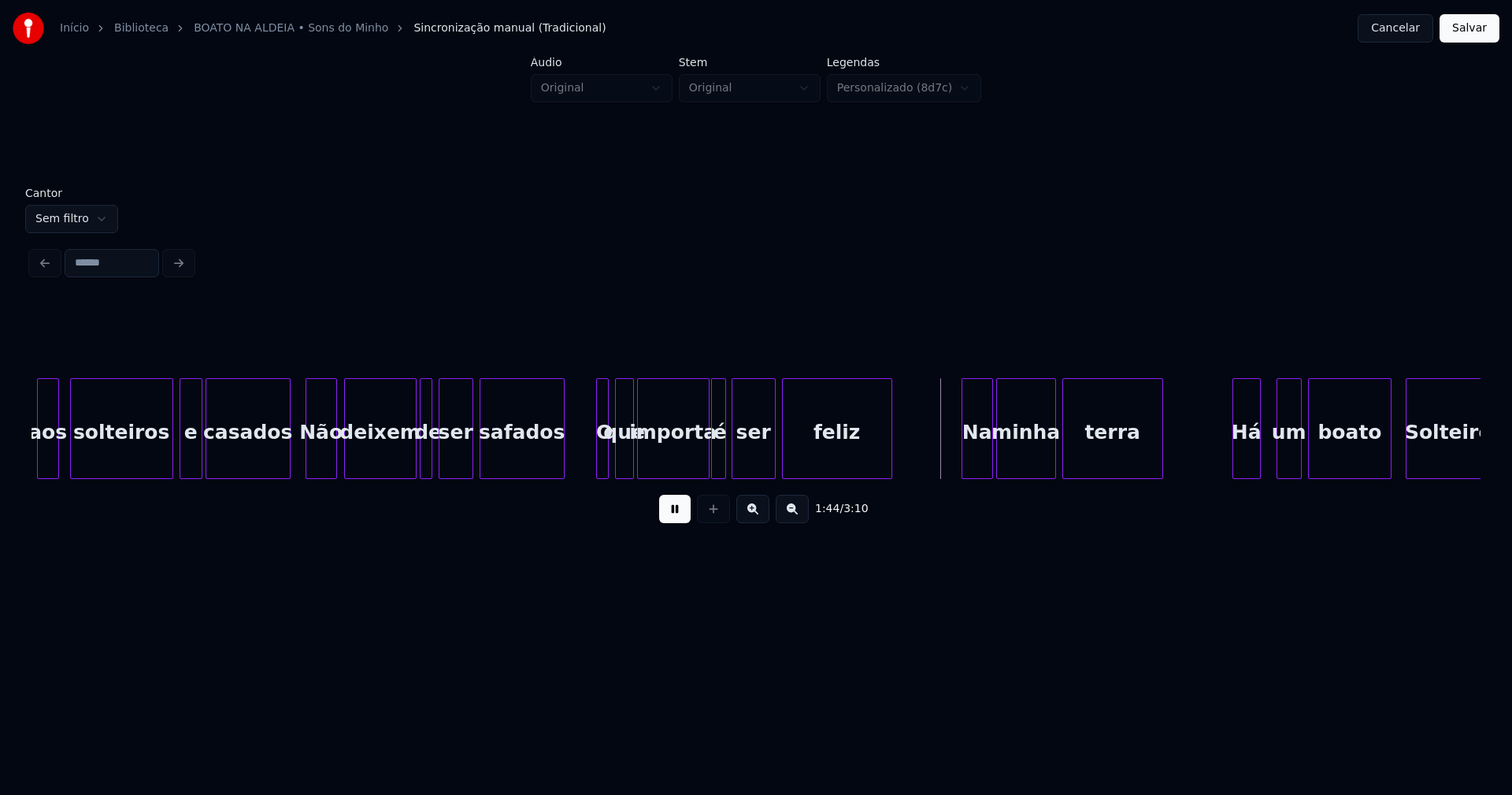
click at [562, 466] on div at bounding box center [561, 428] width 4 height 99
click at [580, 466] on div at bounding box center [580, 428] width 4 height 99
click at [704, 458] on div at bounding box center [705, 428] width 4 height 99
click at [551, 466] on div at bounding box center [549, 428] width 4 height 99
click at [581, 462] on div "O" at bounding box center [581, 433] width 28 height 107
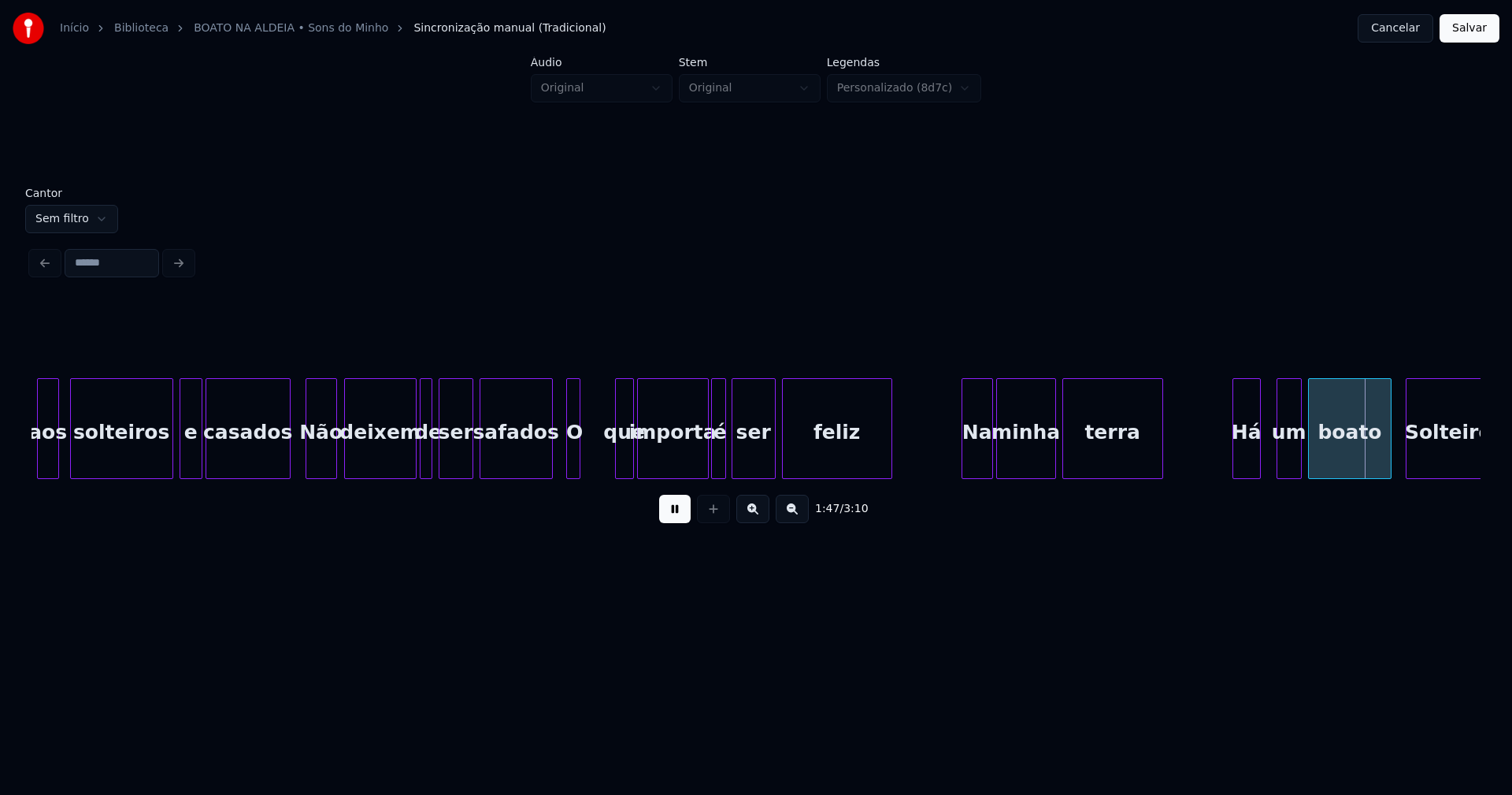
click at [578, 460] on div at bounding box center [577, 428] width 4 height 99
click at [620, 455] on div "que" at bounding box center [624, 433] width 17 height 107
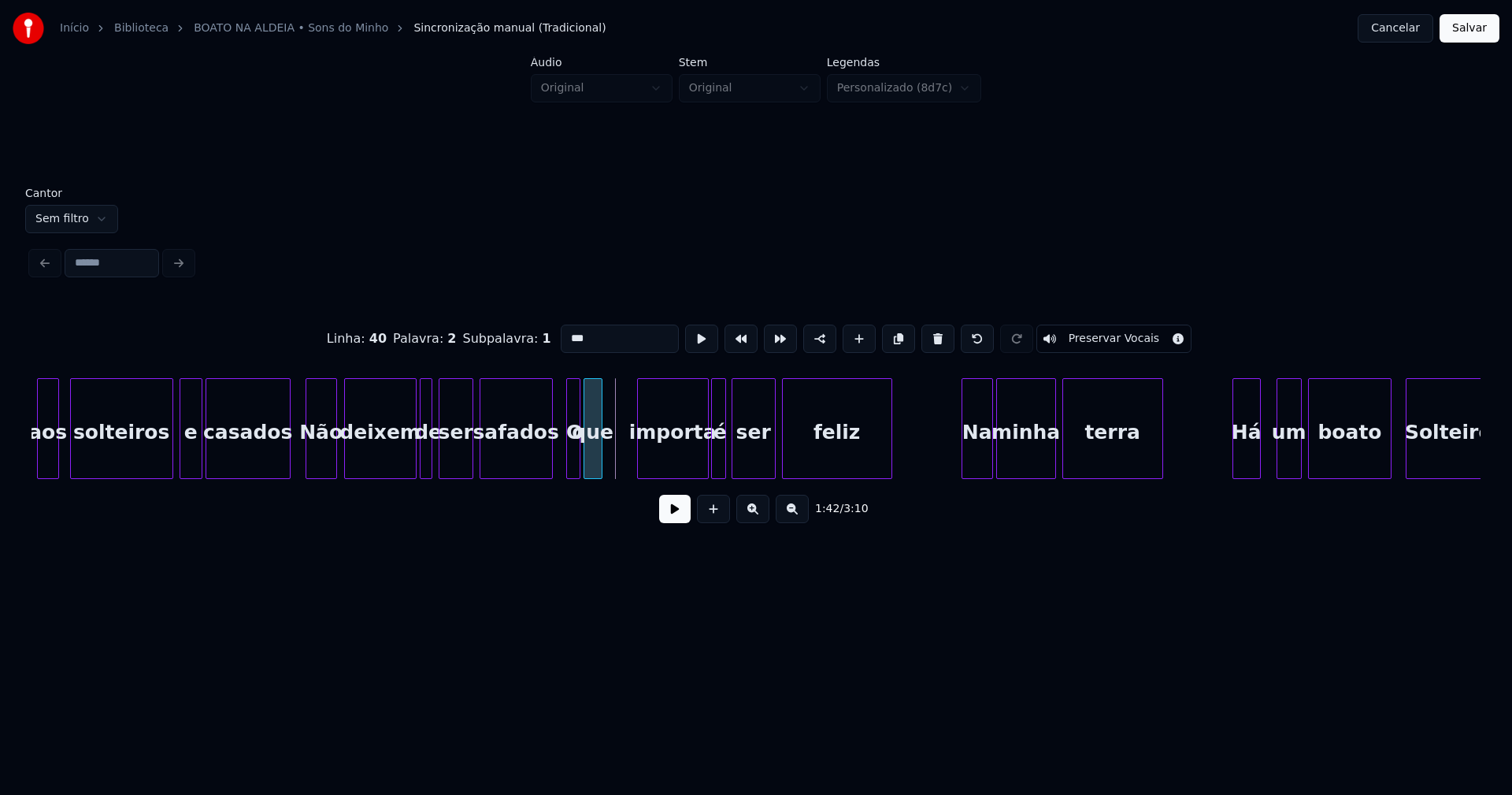
click at [594, 470] on div "que" at bounding box center [593, 433] width 17 height 107
click at [643, 472] on div "importa" at bounding box center [651, 433] width 70 height 107
click at [701, 468] on div at bounding box center [701, 428] width 4 height 99
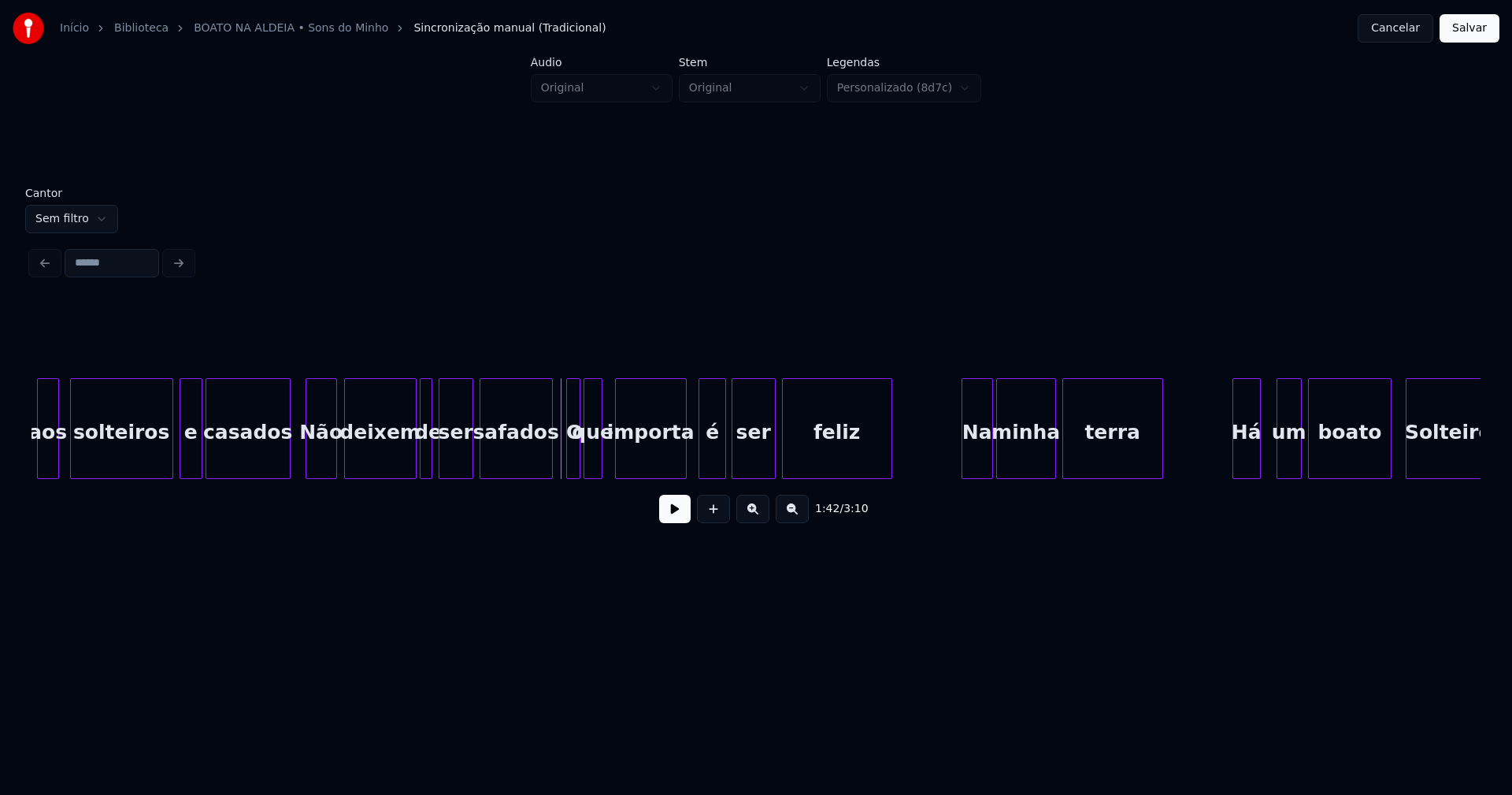
click at [675, 519] on button at bounding box center [675, 509] width 31 height 28
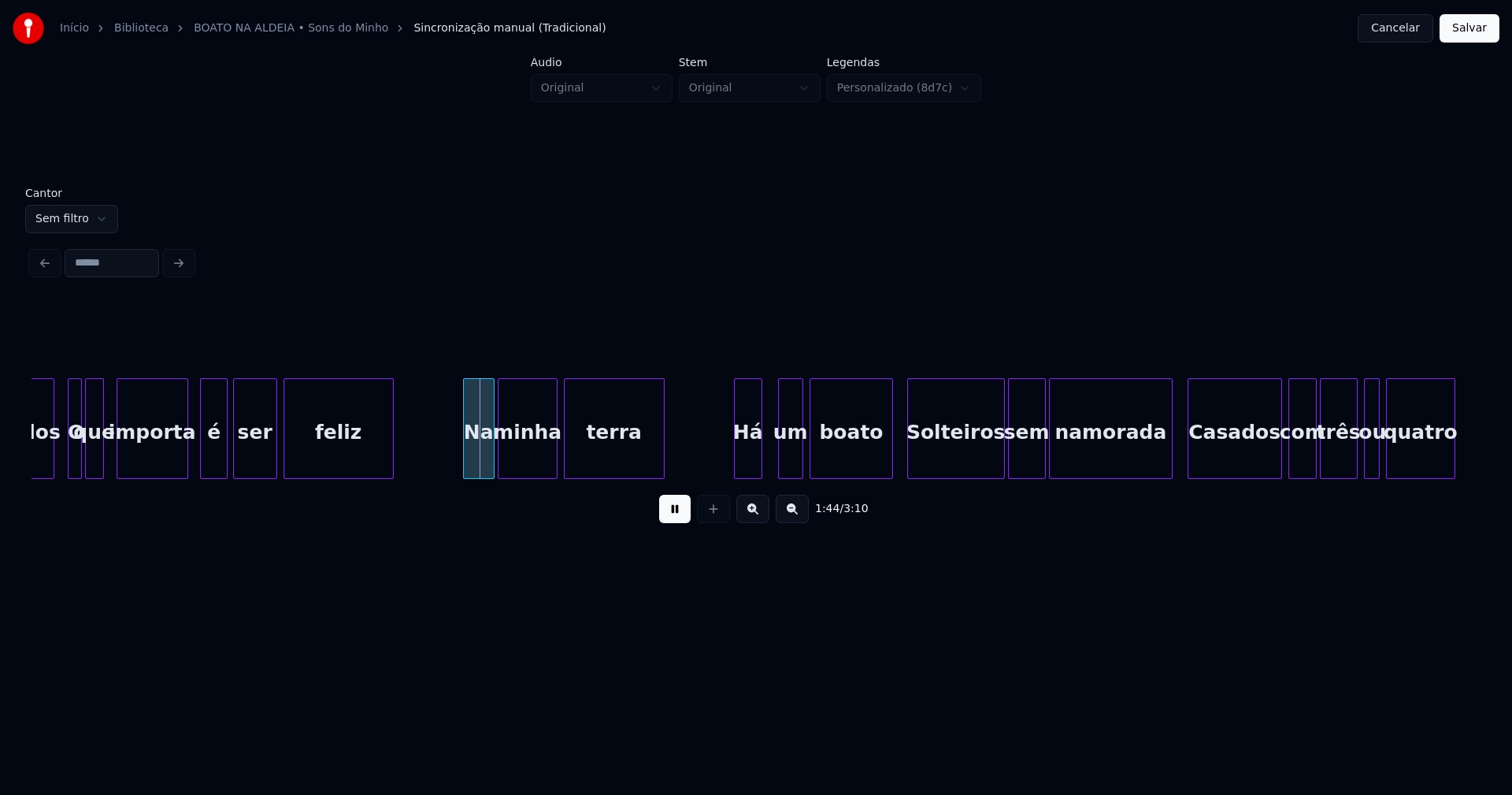
scroll to position [0, 16066]
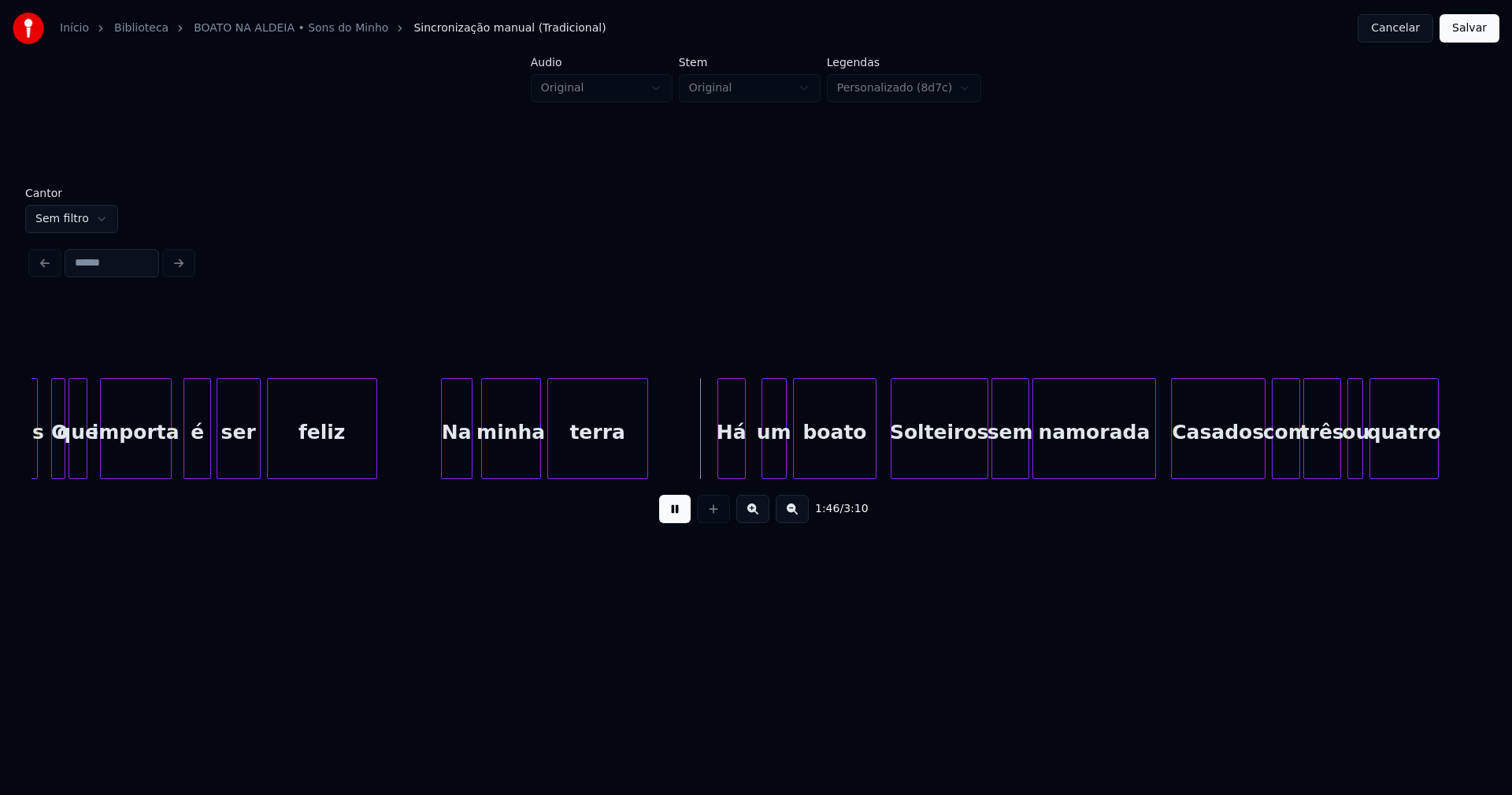
click at [459, 461] on div "Na" at bounding box center [457, 433] width 30 height 107
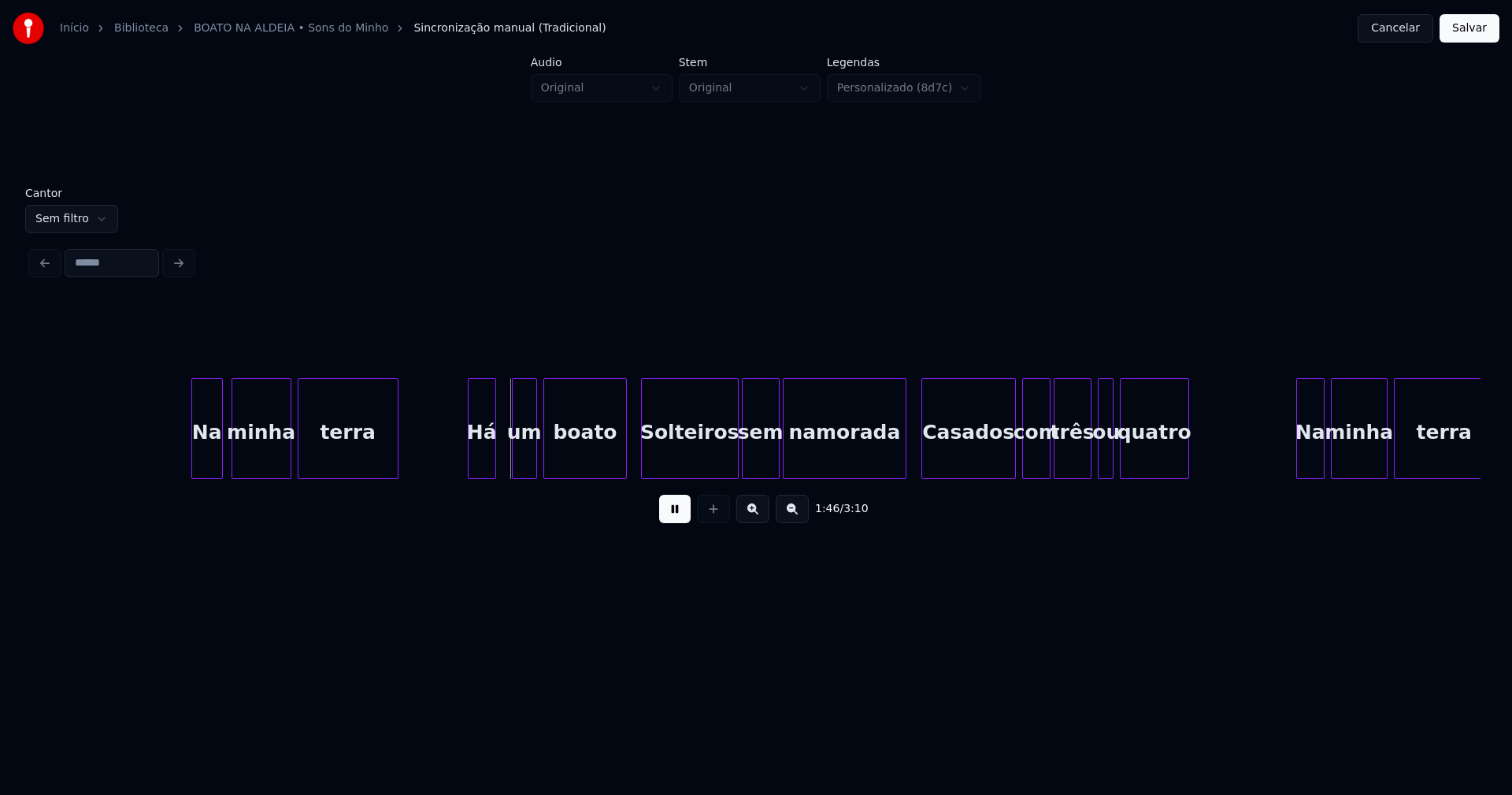
scroll to position [0, 16499]
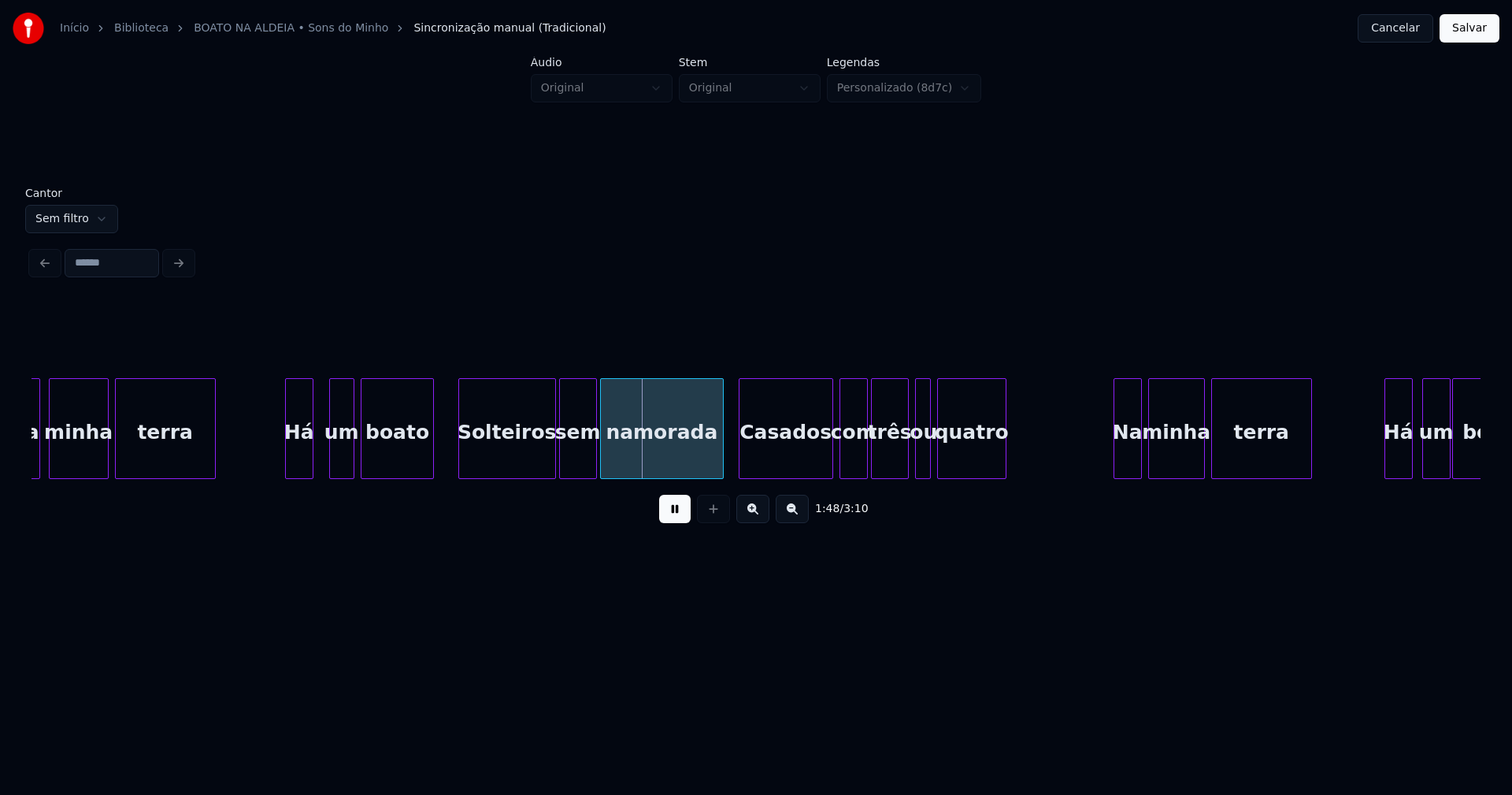
click at [433, 460] on div at bounding box center [430, 428] width 4 height 99
click at [506, 463] on div "Solteiros" at bounding box center [497, 433] width 96 height 107
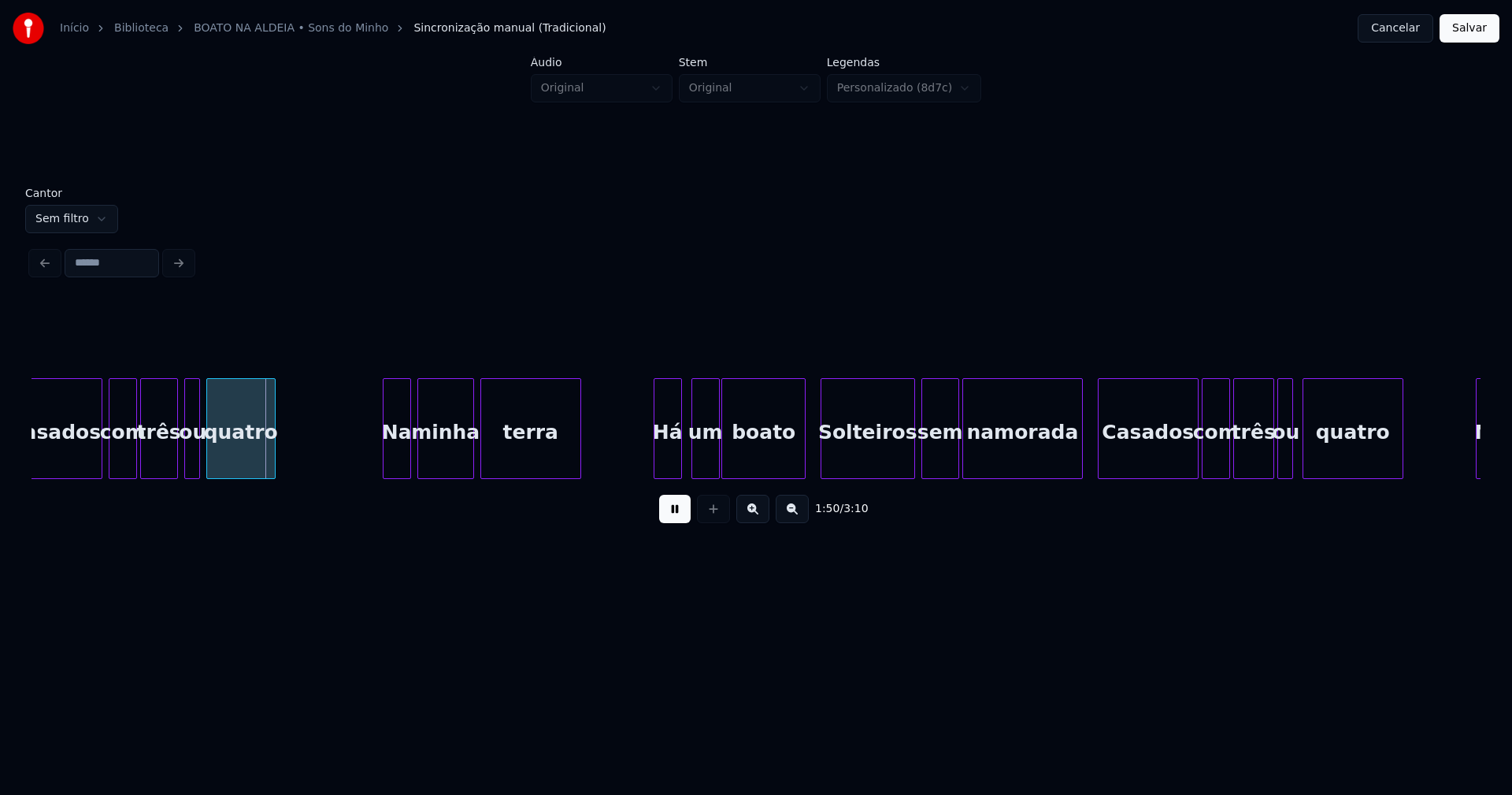
scroll to position [0, 17279]
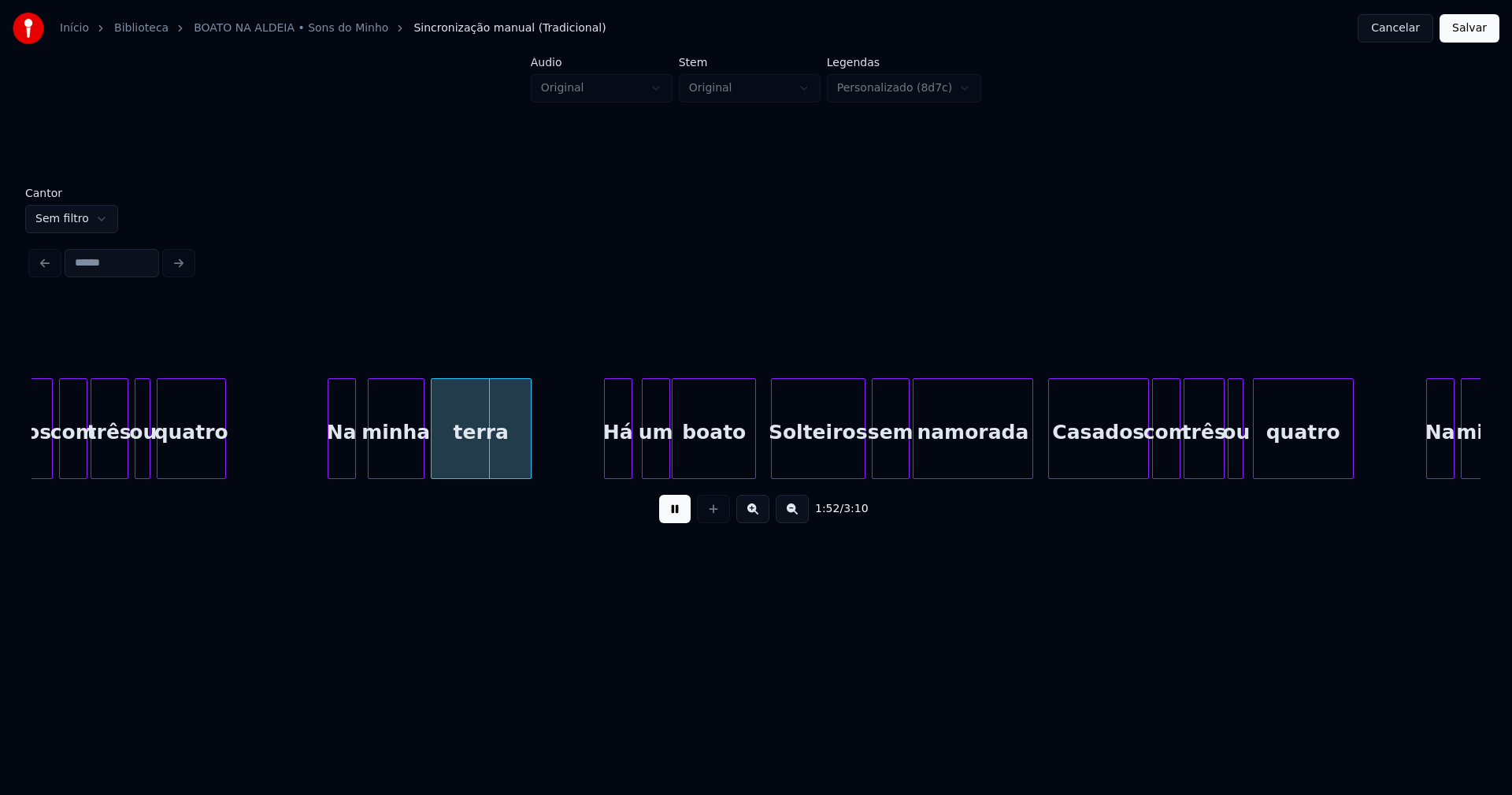
click at [342, 466] on div "Na" at bounding box center [342, 433] width 27 height 107
click at [617, 466] on div "Há" at bounding box center [614, 433] width 27 height 107
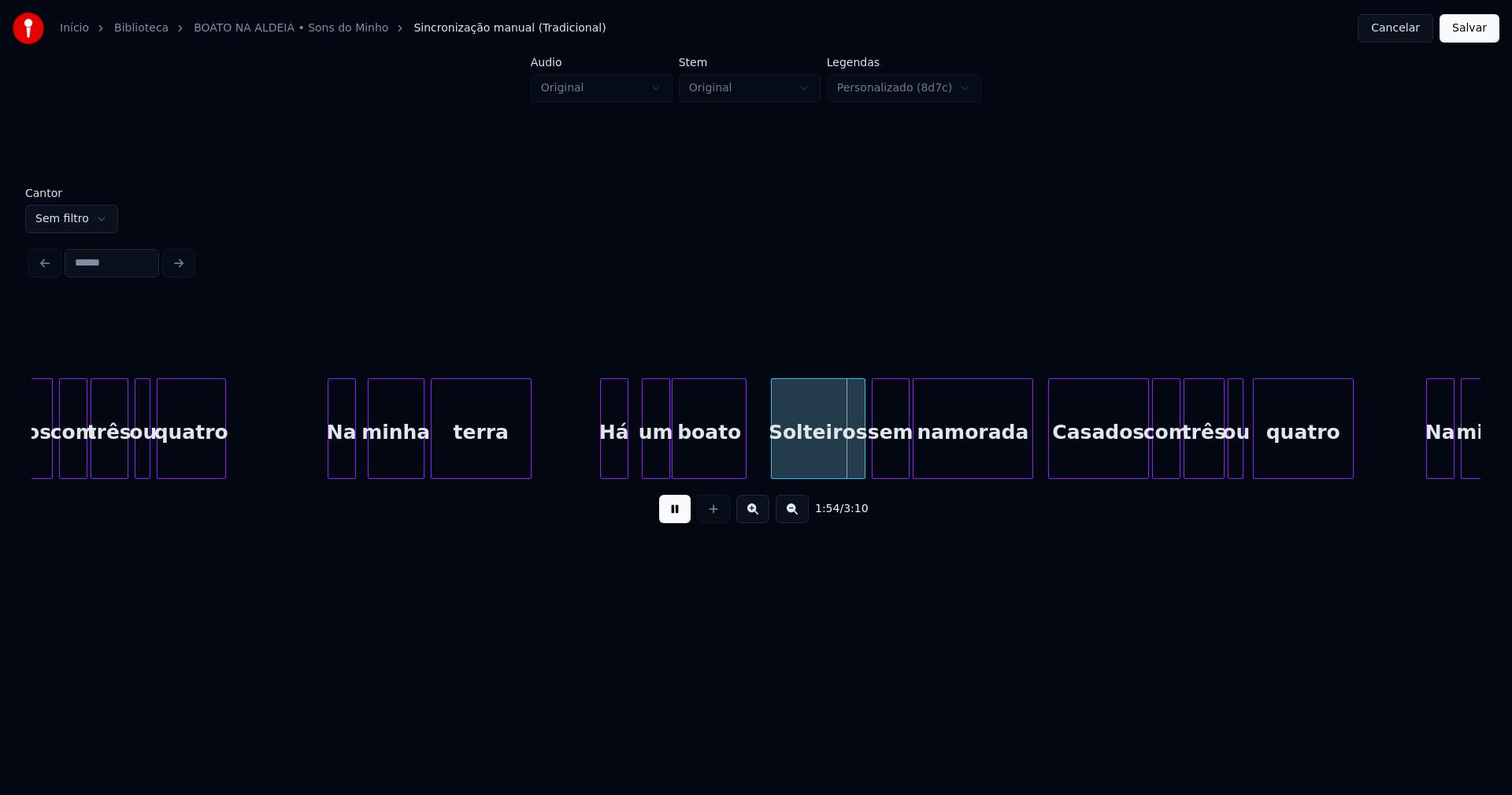
click at [742, 459] on div at bounding box center [743, 428] width 4 height 99
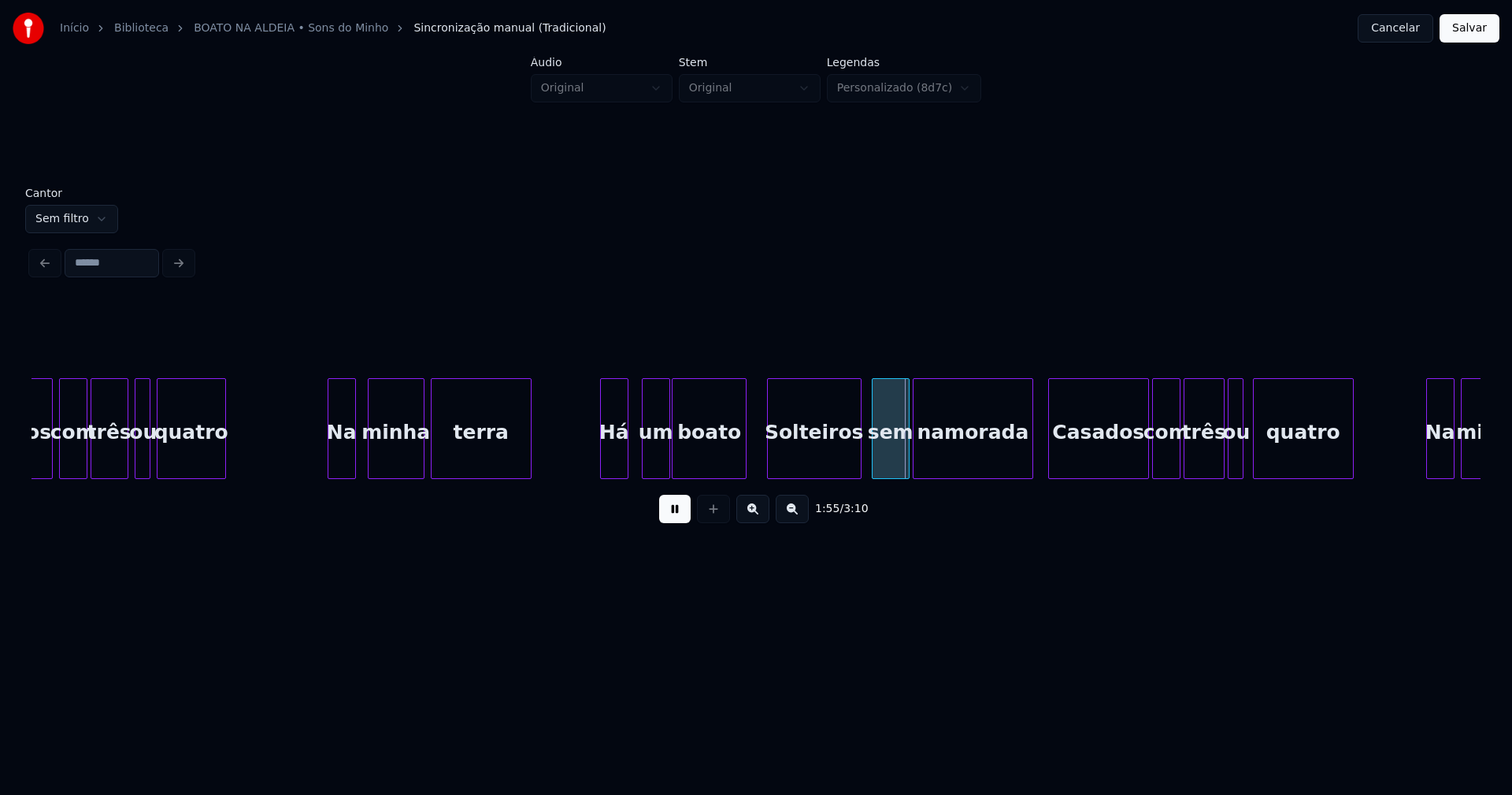
click at [828, 466] on div "Solteiros" at bounding box center [814, 433] width 93 height 107
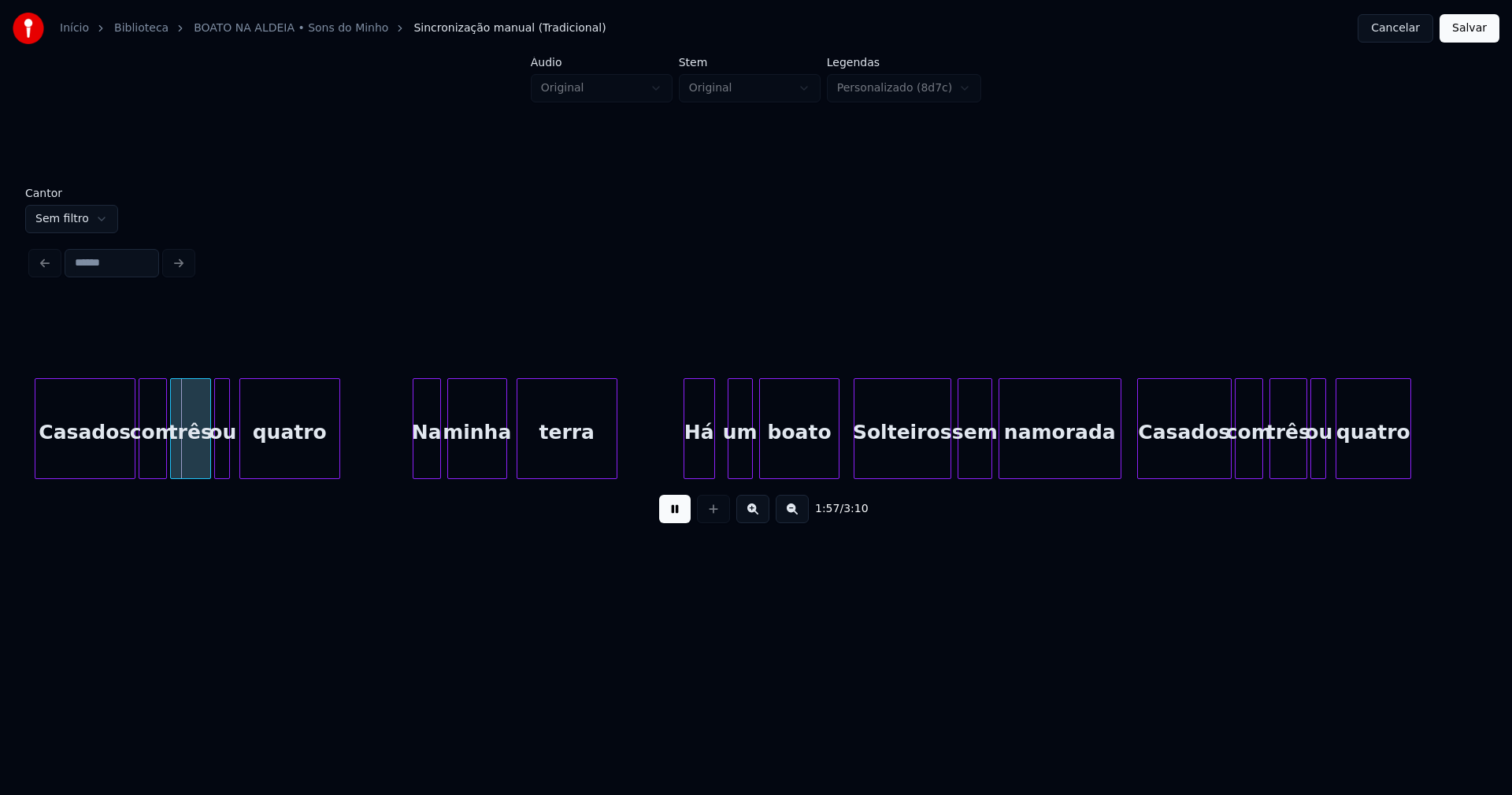
scroll to position [0, 18342]
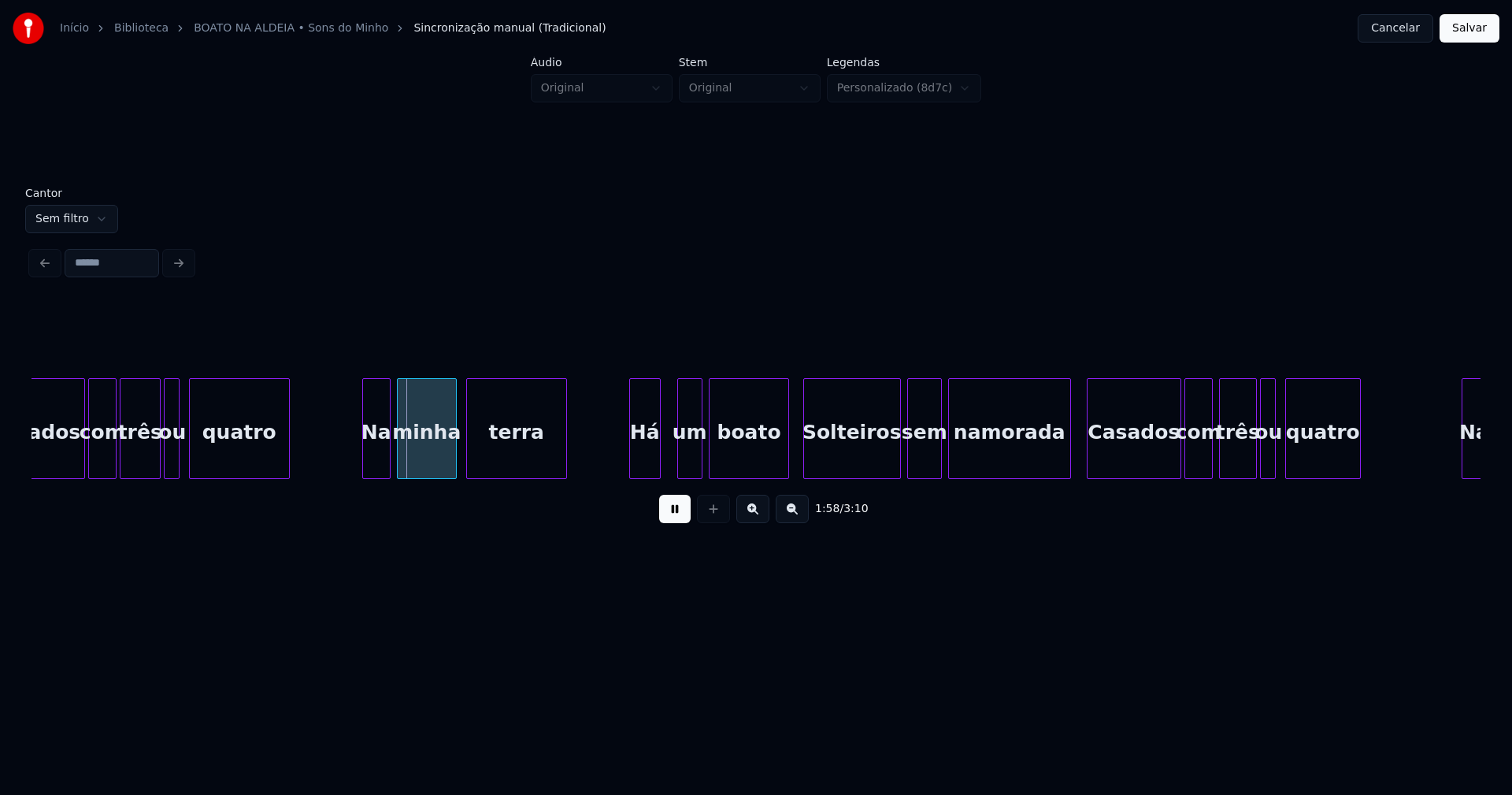
click at [646, 457] on div "Há" at bounding box center [645, 433] width 30 height 107
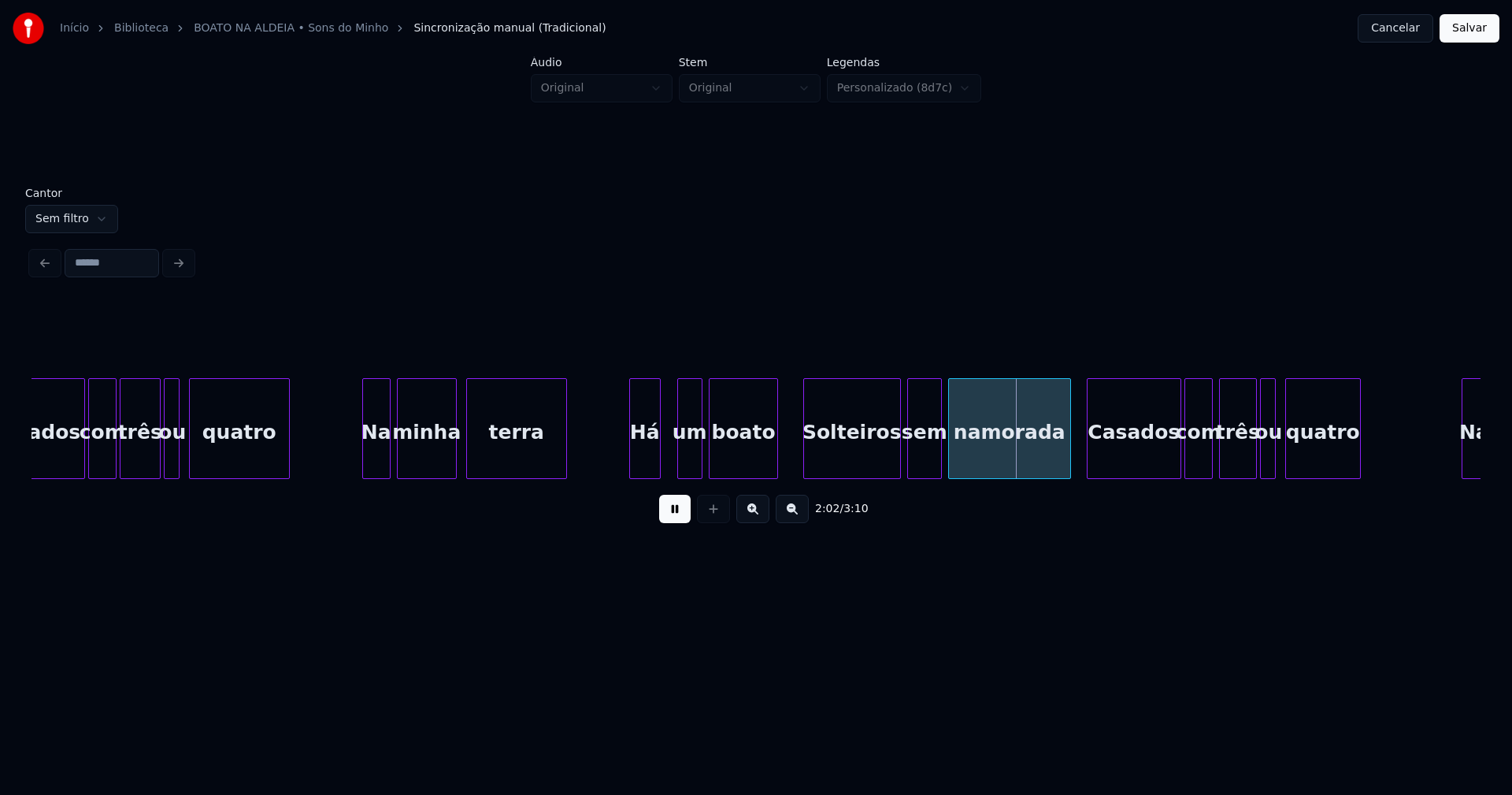
click at [777, 468] on div at bounding box center [774, 428] width 4 height 99
click at [837, 475] on div "Casados com três ou quatro Na minha terra Há um boato Solteiros sem namorada Ca…" at bounding box center [756, 428] width 1449 height 101
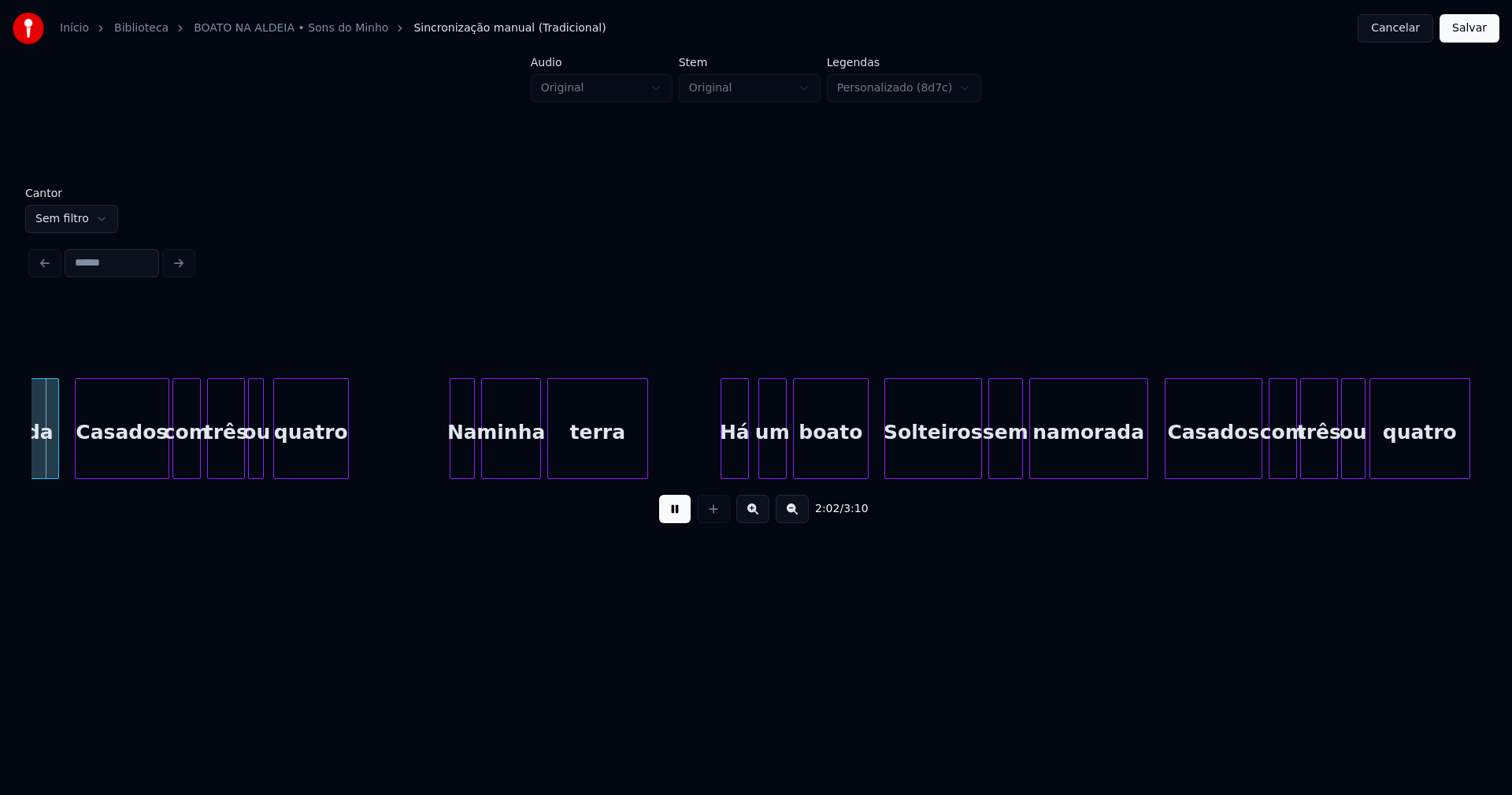
scroll to position [0, 19371]
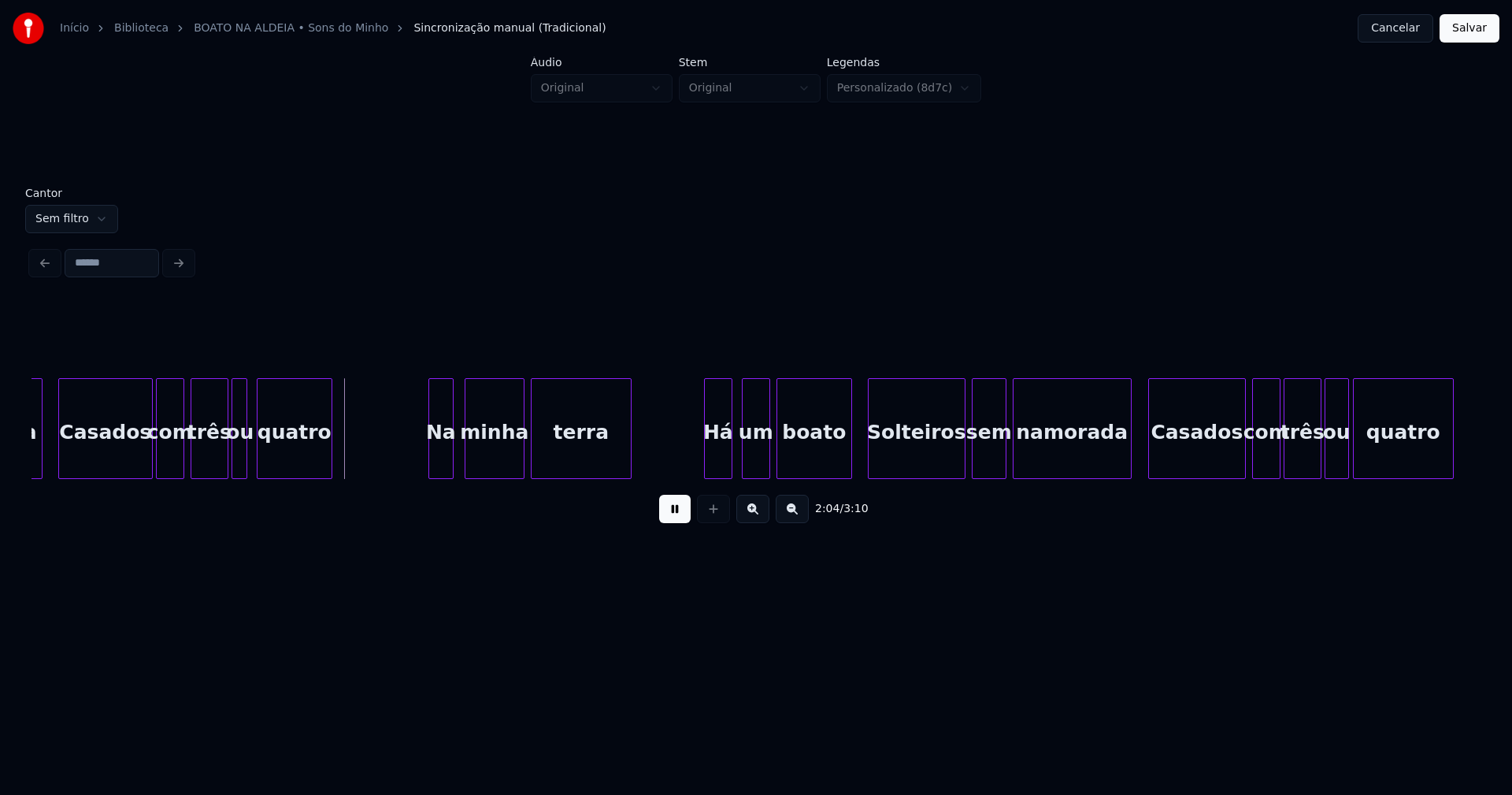
click at [442, 462] on div "Na" at bounding box center [441, 433] width 24 height 107
click at [718, 465] on div "Há" at bounding box center [713, 433] width 27 height 107
click at [843, 462] on div at bounding box center [843, 428] width 4 height 99
click at [1135, 452] on div at bounding box center [1132, 428] width 4 height 99
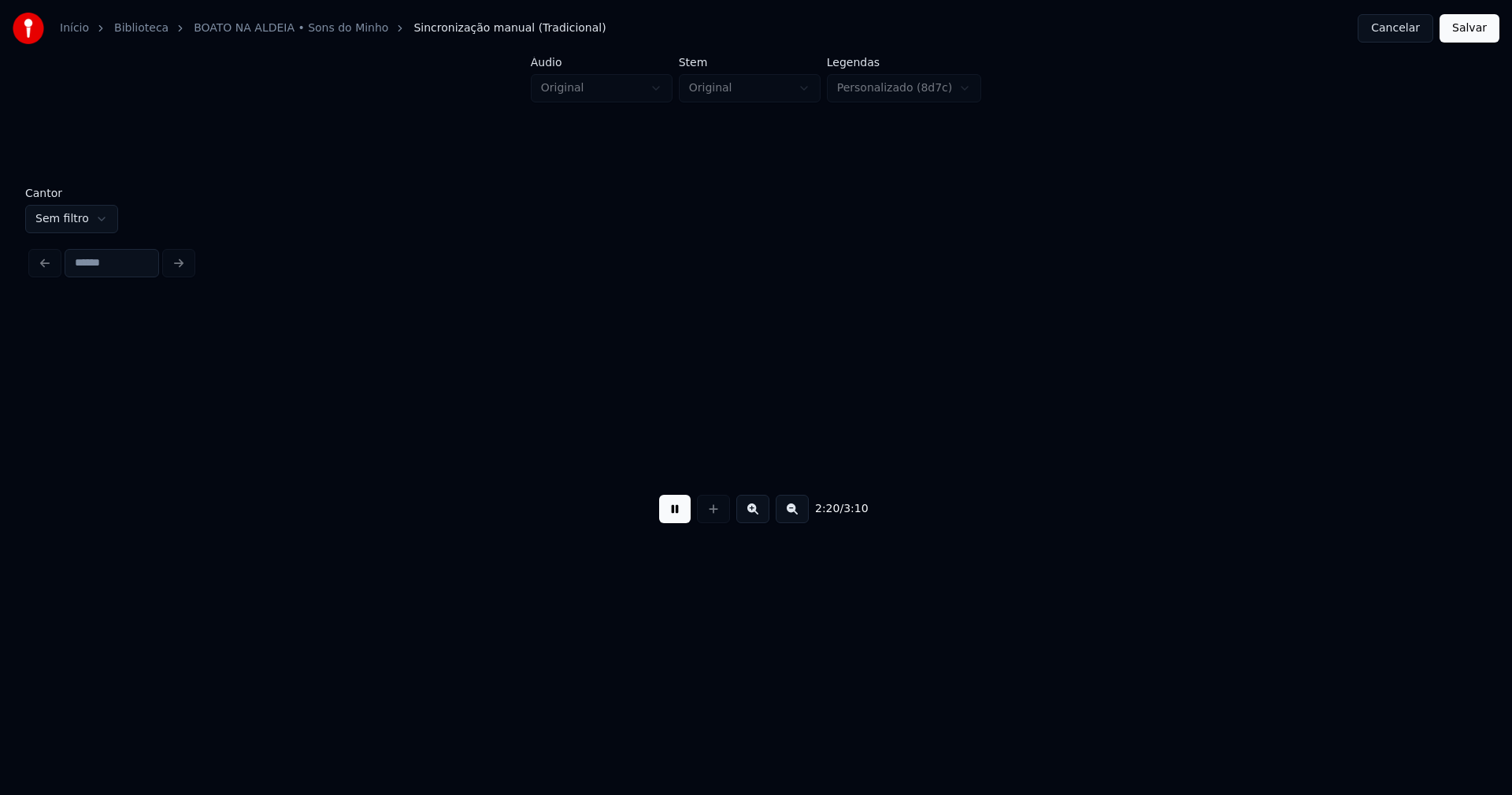
scroll to position [0, 22139]
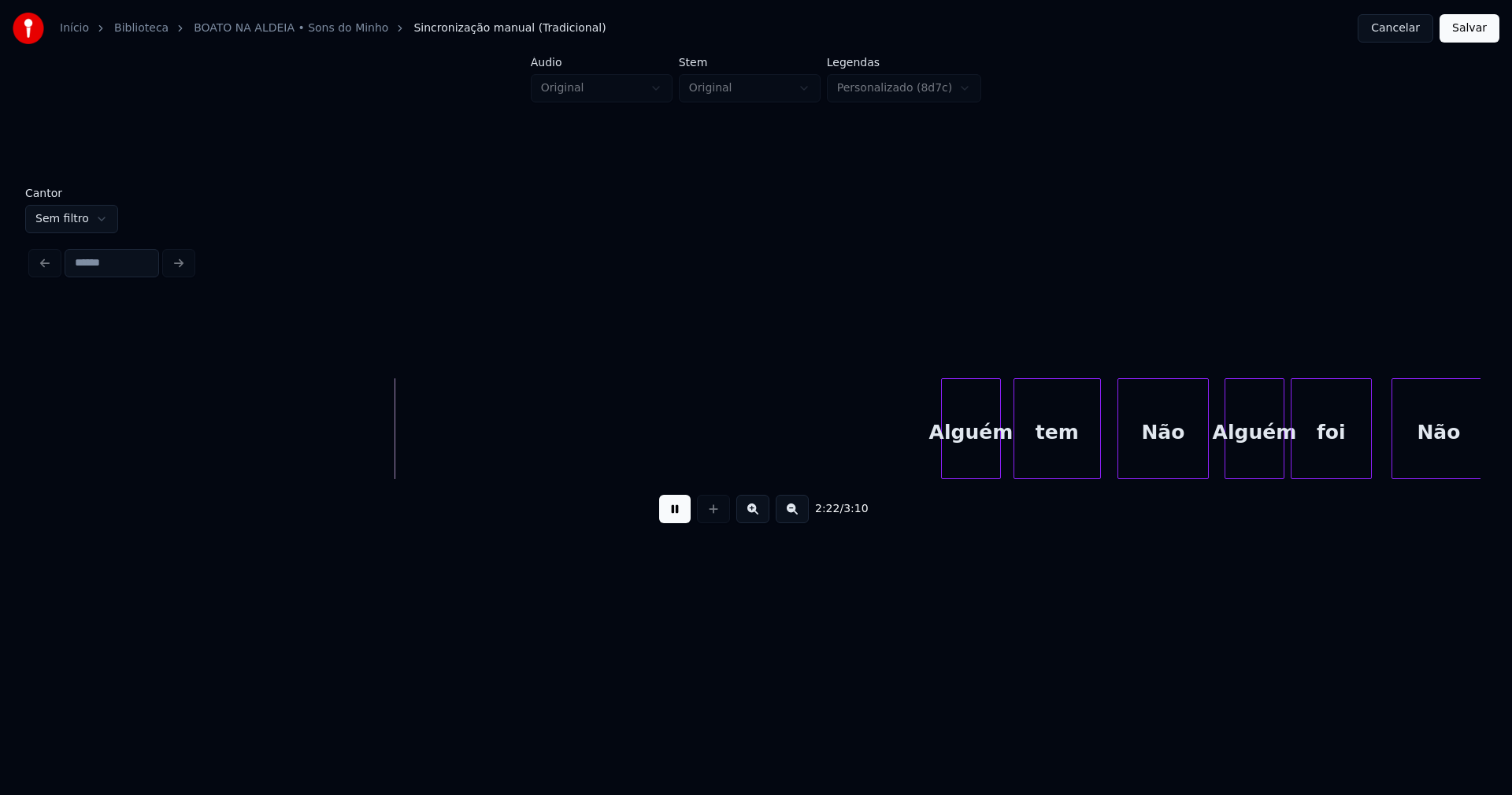
click at [977, 465] on div "Alguém" at bounding box center [970, 433] width 58 height 107
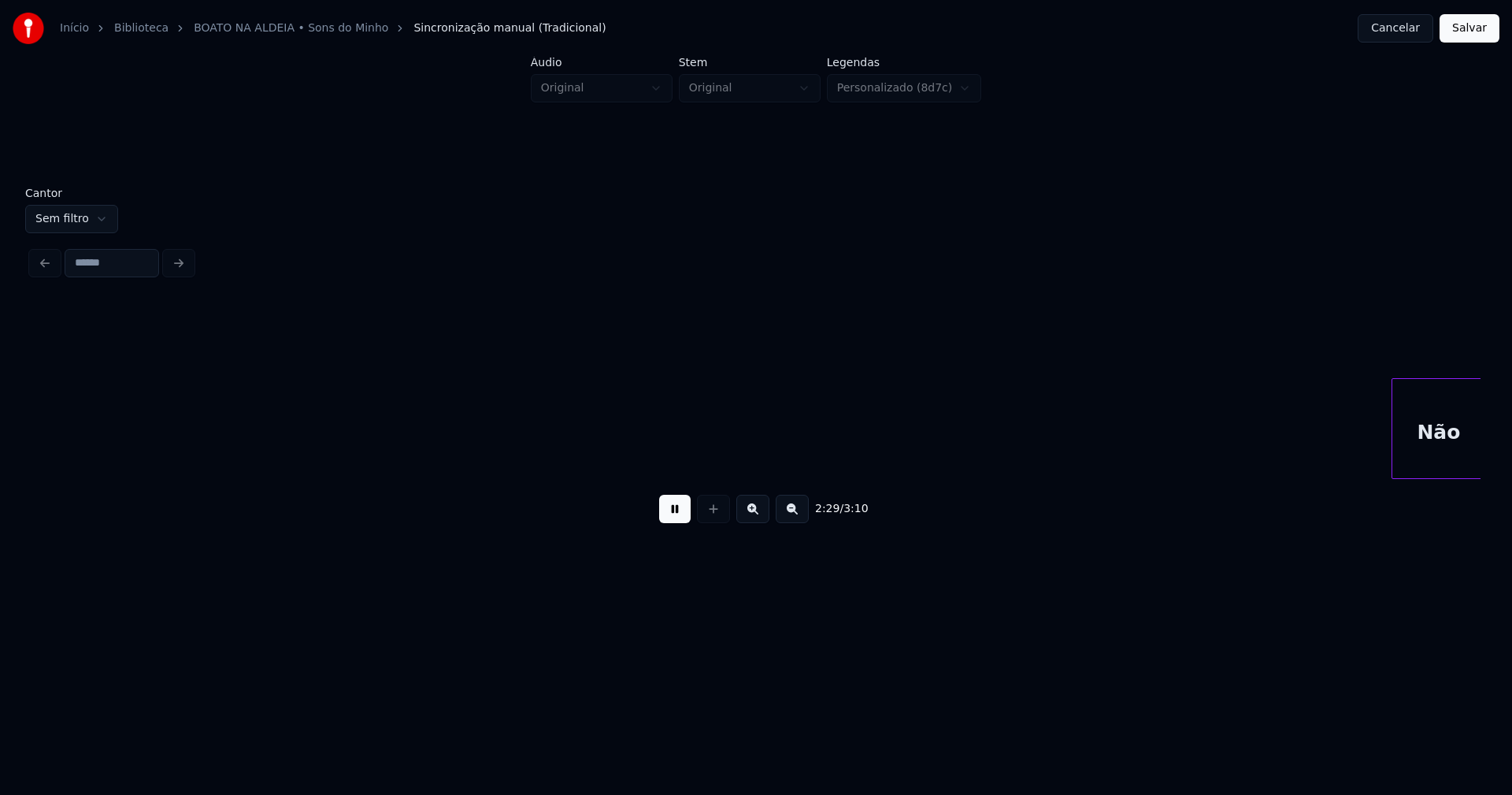
scroll to position [0, 23590]
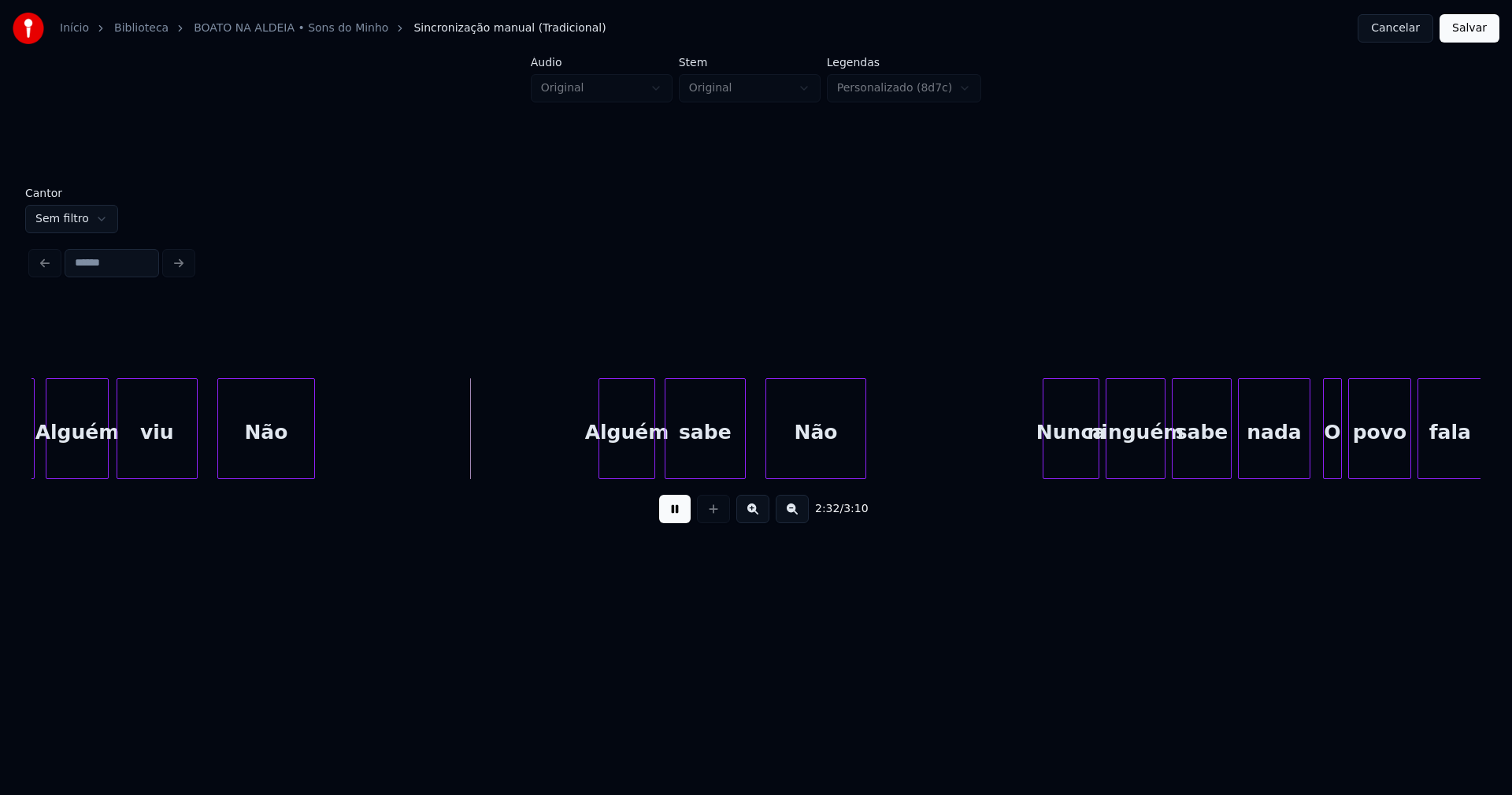
click at [72, 448] on div "Alguém" at bounding box center [77, 433] width 61 height 107
click at [625, 463] on div "Alguém" at bounding box center [621, 433] width 55 height 107
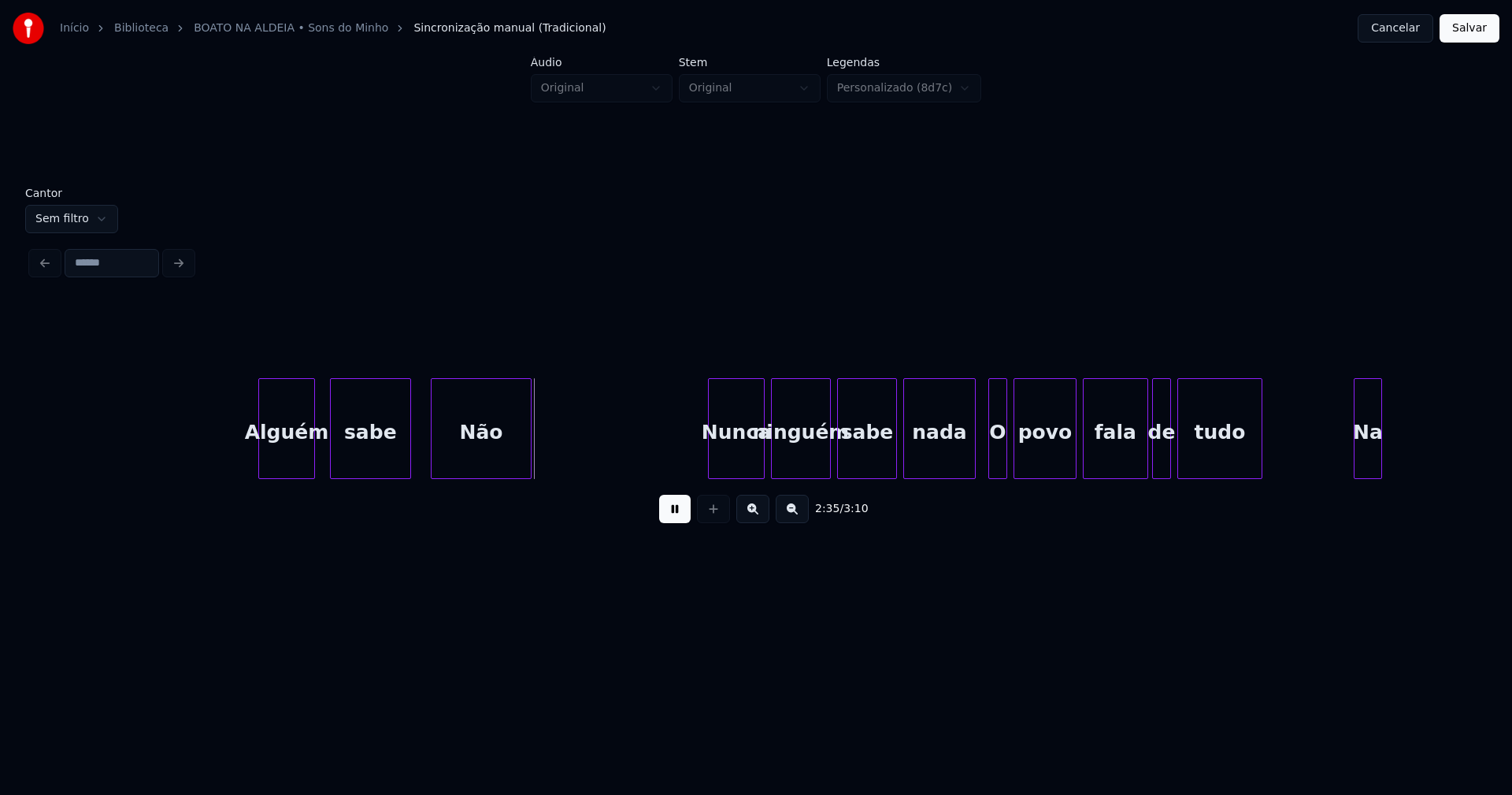
scroll to position [0, 23975]
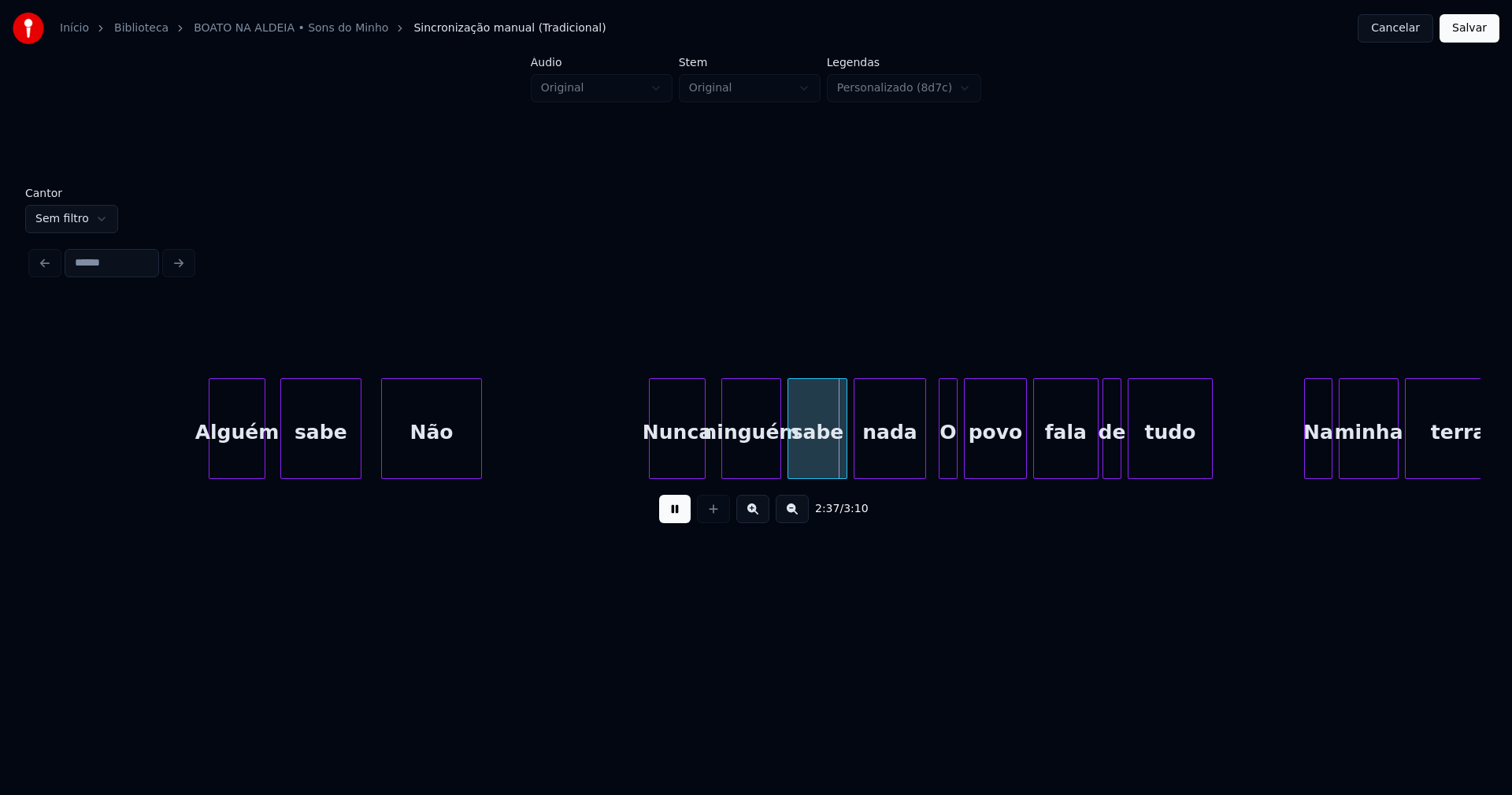
click at [681, 471] on div "Nunca" at bounding box center [677, 433] width 55 height 107
click at [751, 469] on div "ninguém" at bounding box center [745, 433] width 58 height 107
click at [914, 472] on div "nada" at bounding box center [885, 428] width 62 height 101
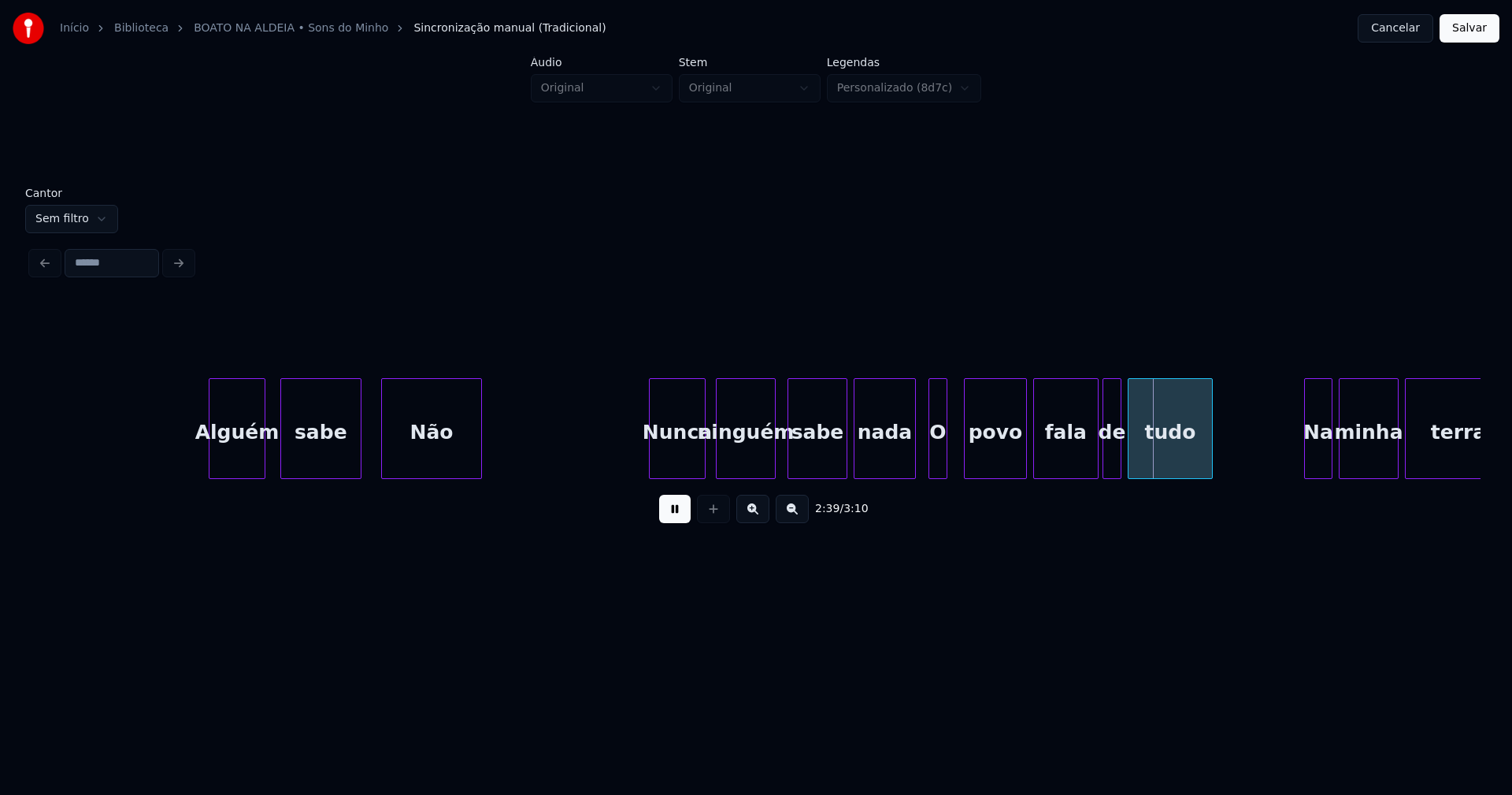
click at [941, 466] on div "O" at bounding box center [937, 433] width 17 height 107
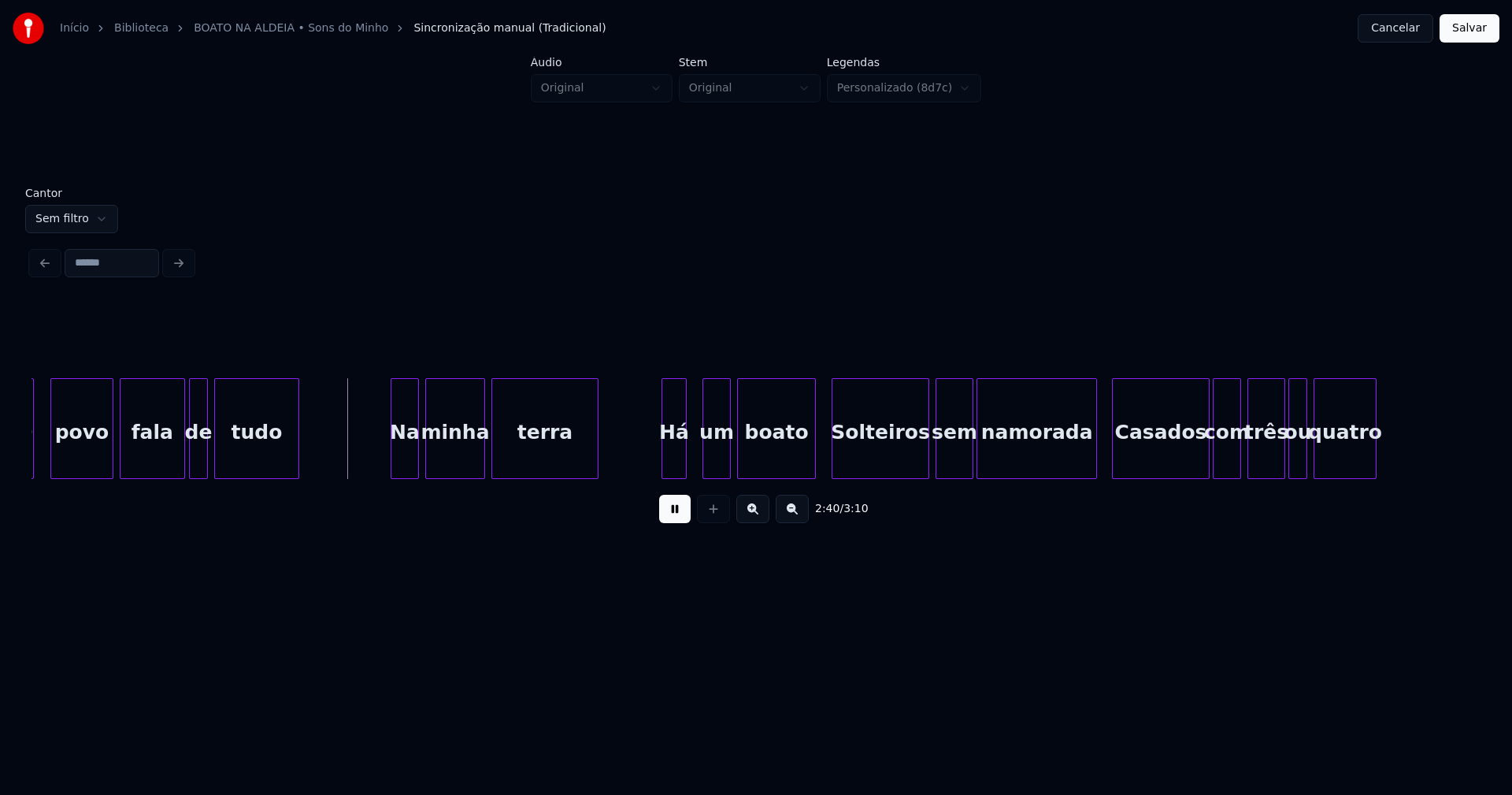
scroll to position [0, 24906]
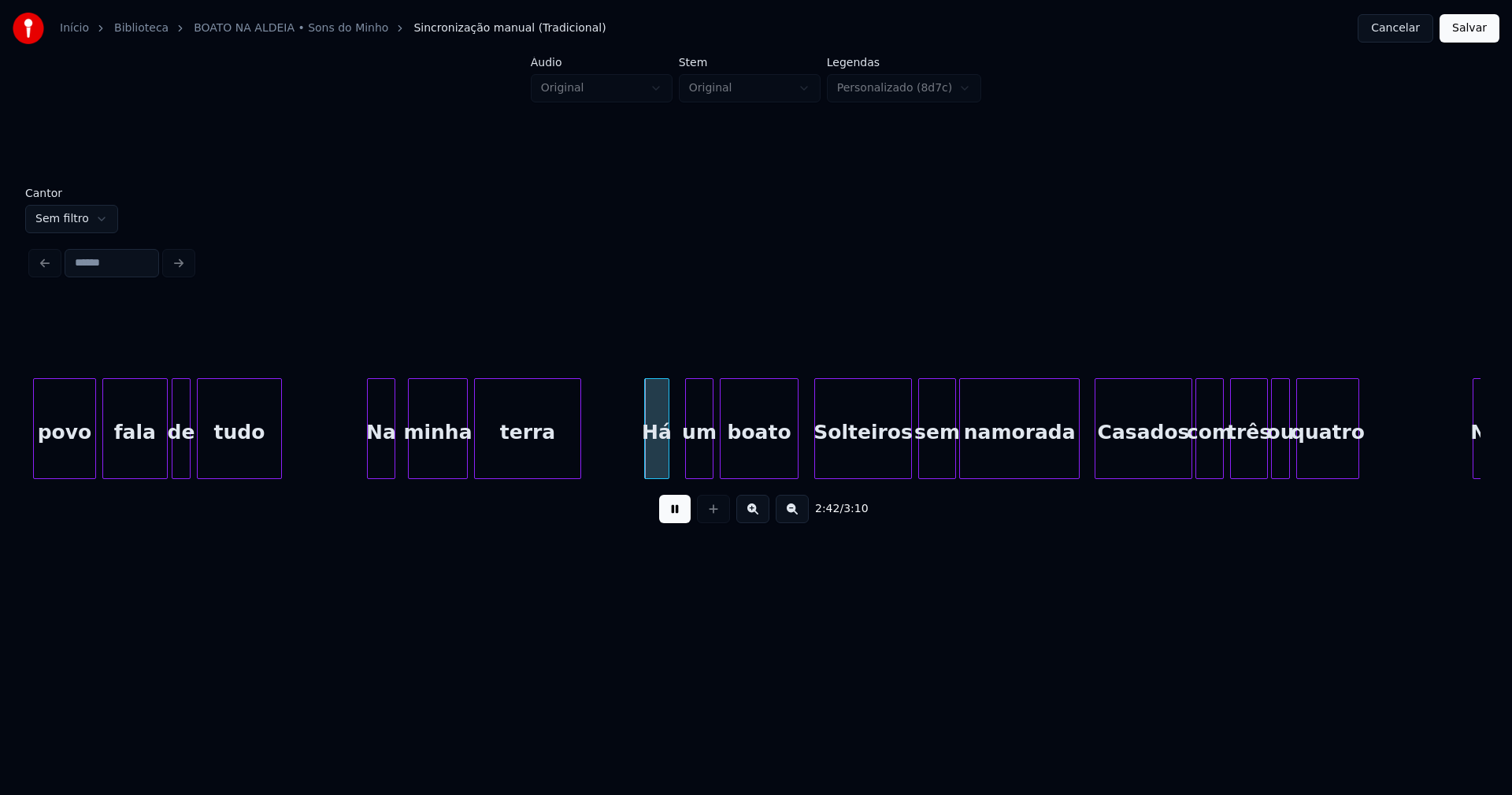
click at [381, 459] on div "Na" at bounding box center [381, 433] width 27 height 107
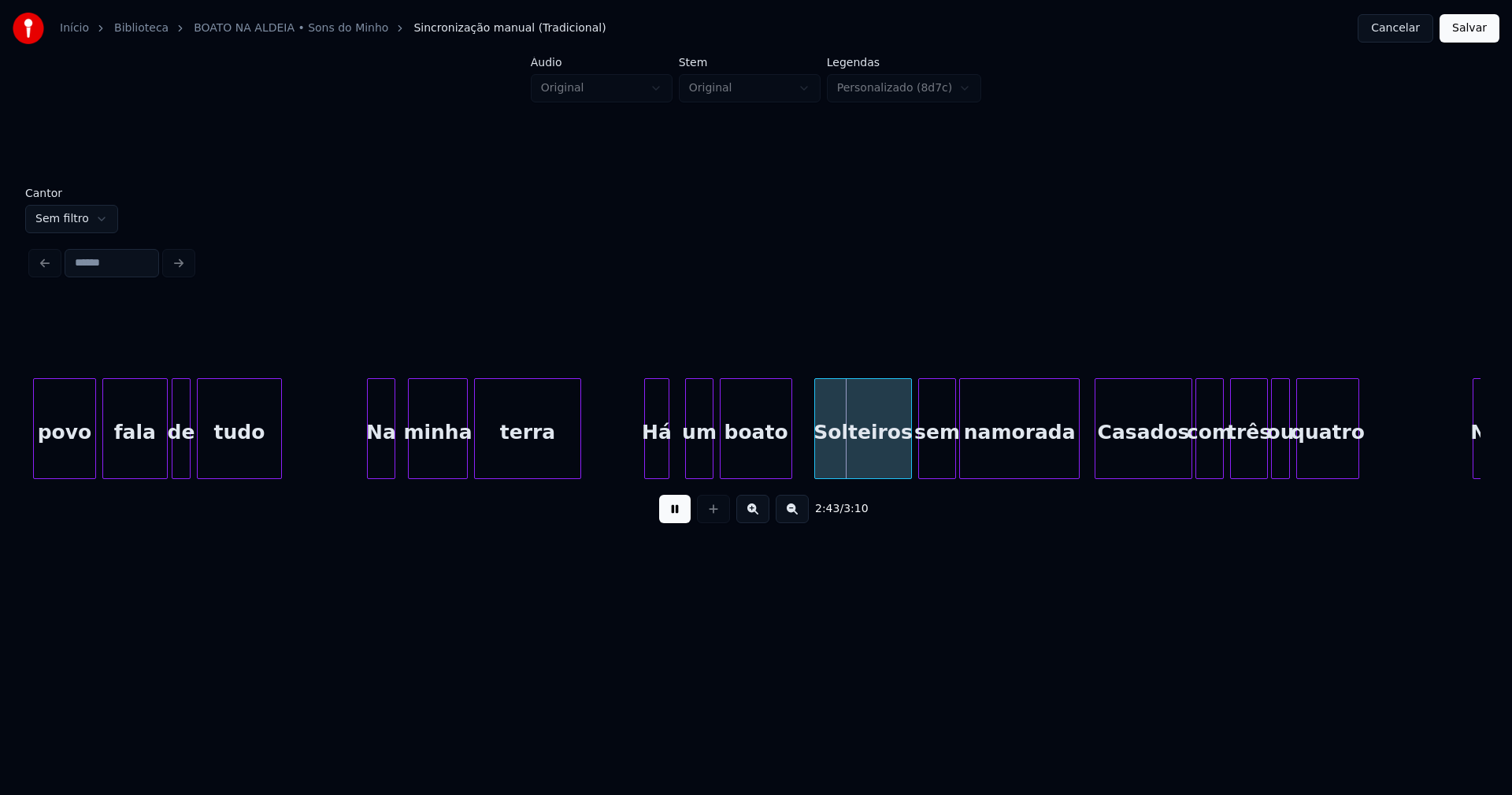
click at [791, 454] on div at bounding box center [788, 428] width 4 height 99
click at [742, 460] on div "boato" at bounding box center [750, 433] width 71 height 107
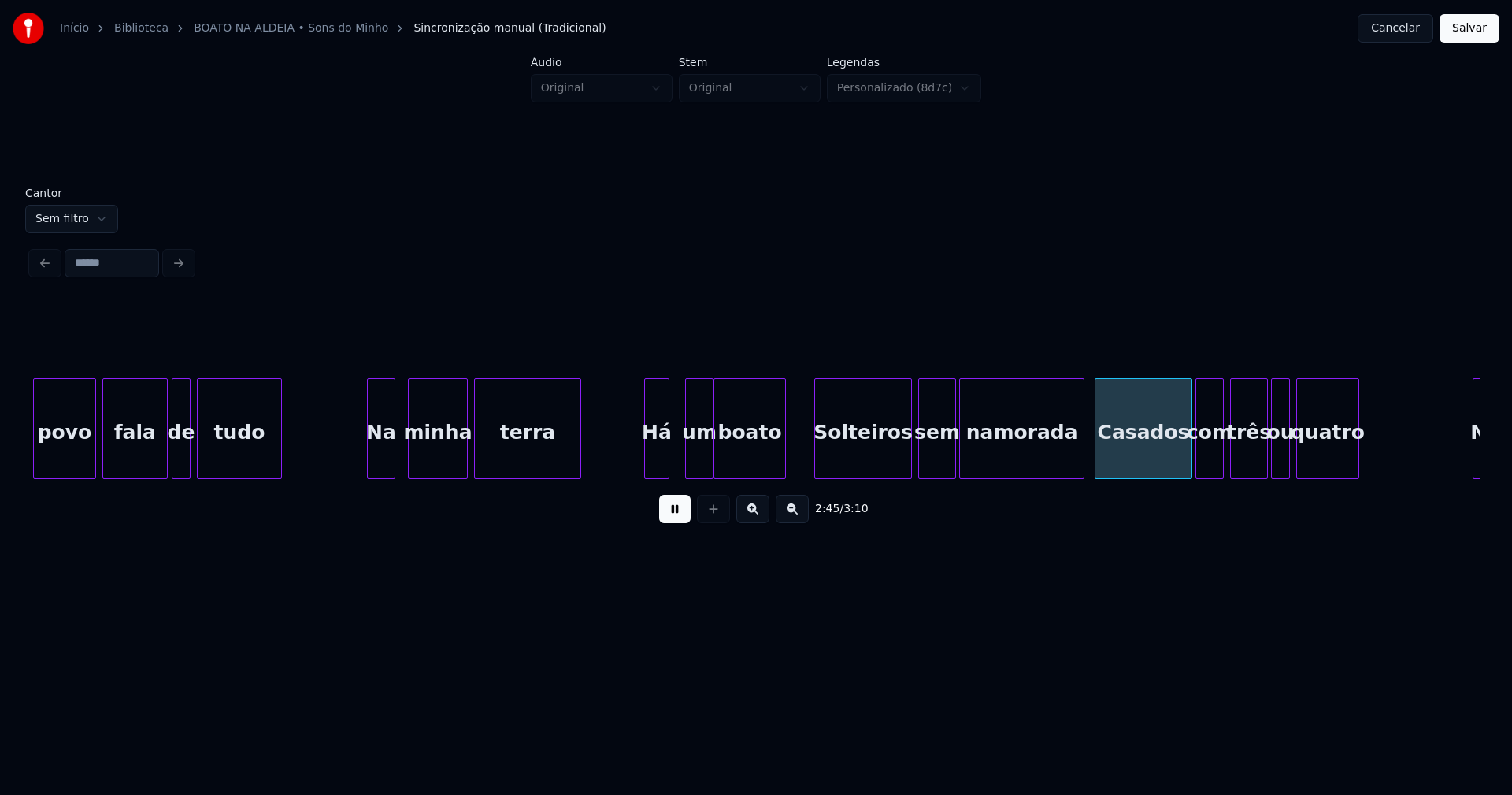
click at [1082, 458] on div at bounding box center [1080, 428] width 4 height 99
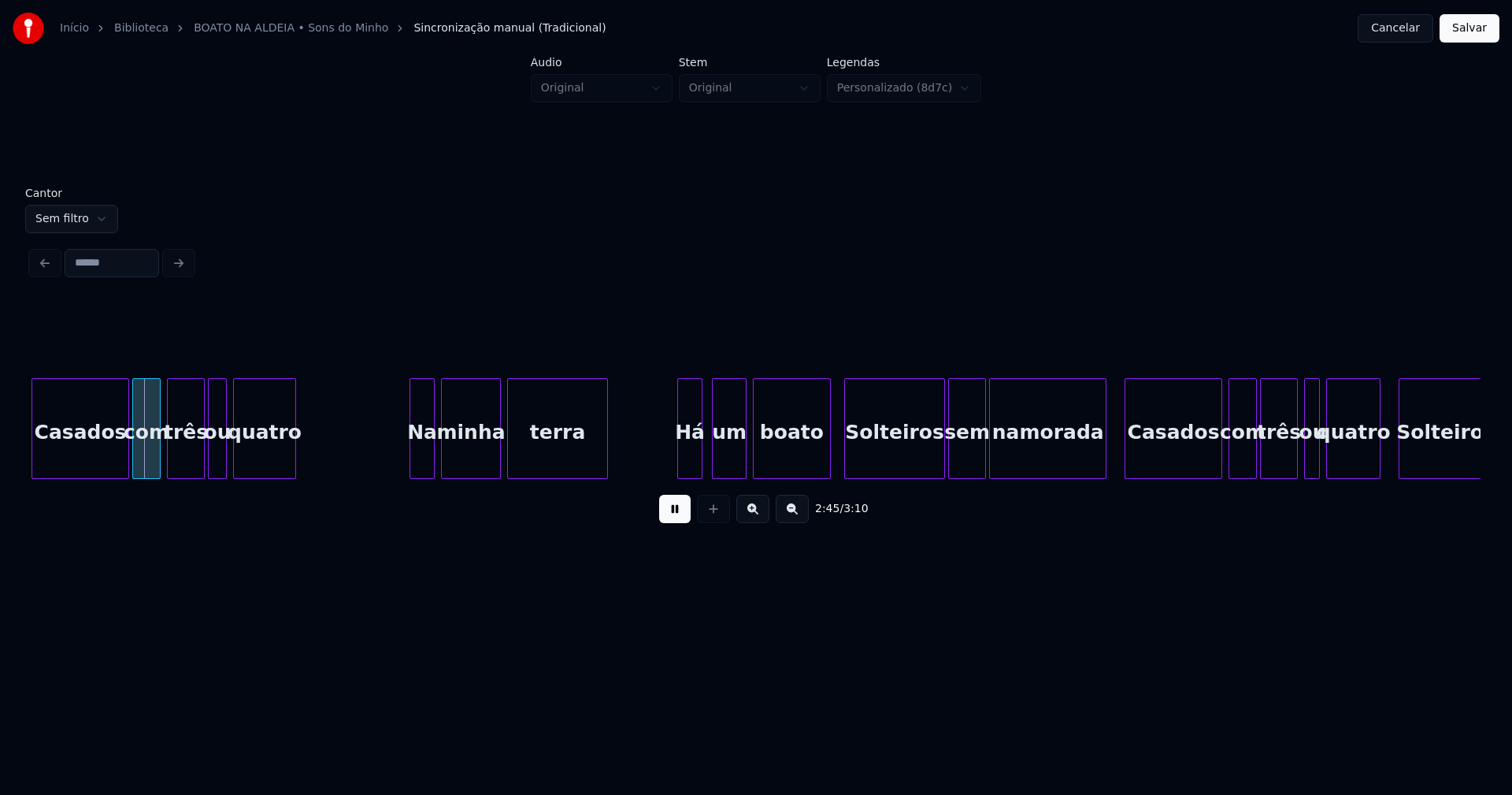
scroll to position [0, 26018]
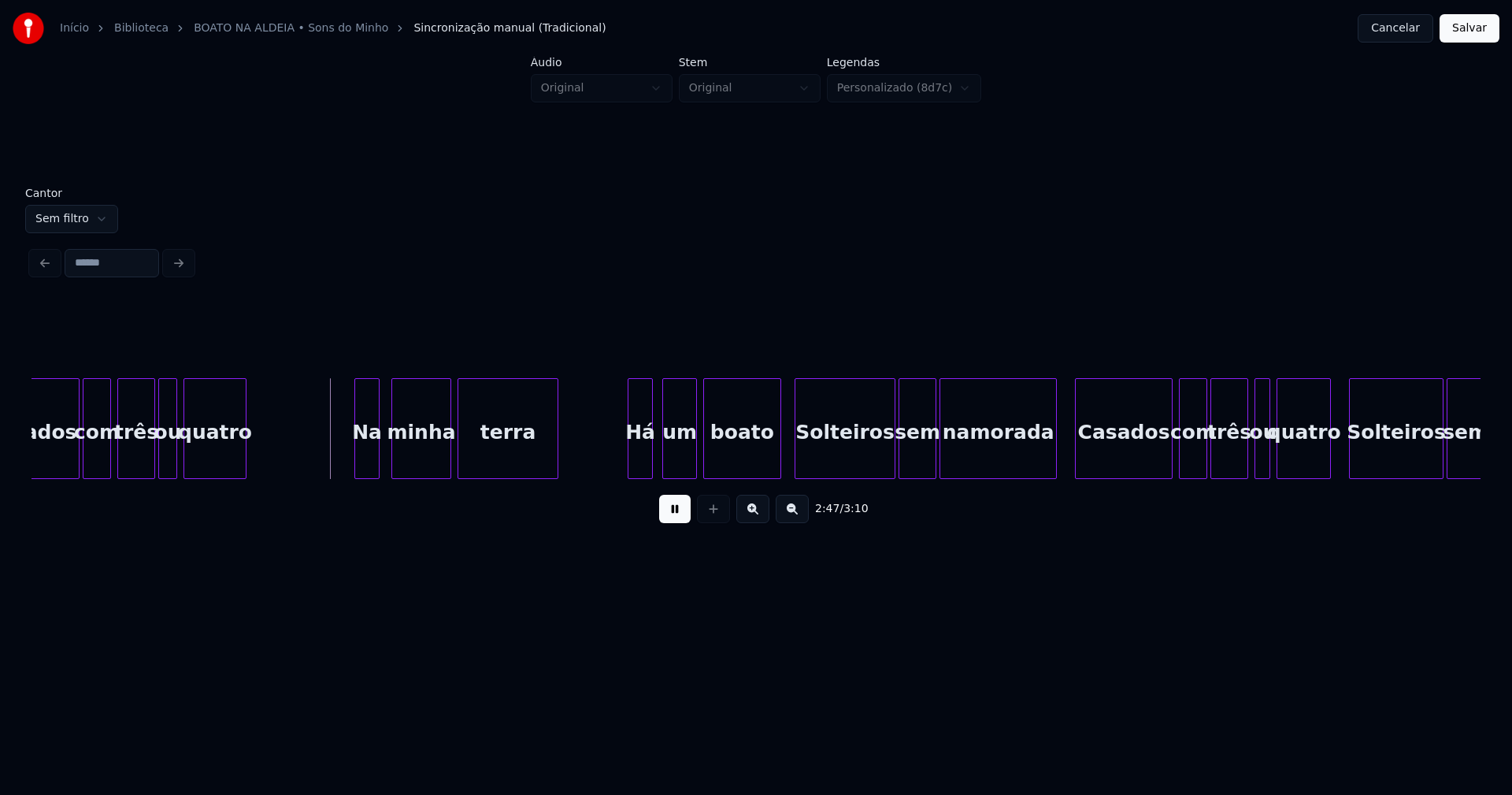
click at [369, 461] on div "Na" at bounding box center [367, 433] width 24 height 107
click at [632, 465] on div "Há" at bounding box center [635, 433] width 24 height 107
click at [770, 470] on div at bounding box center [770, 428] width 4 height 99
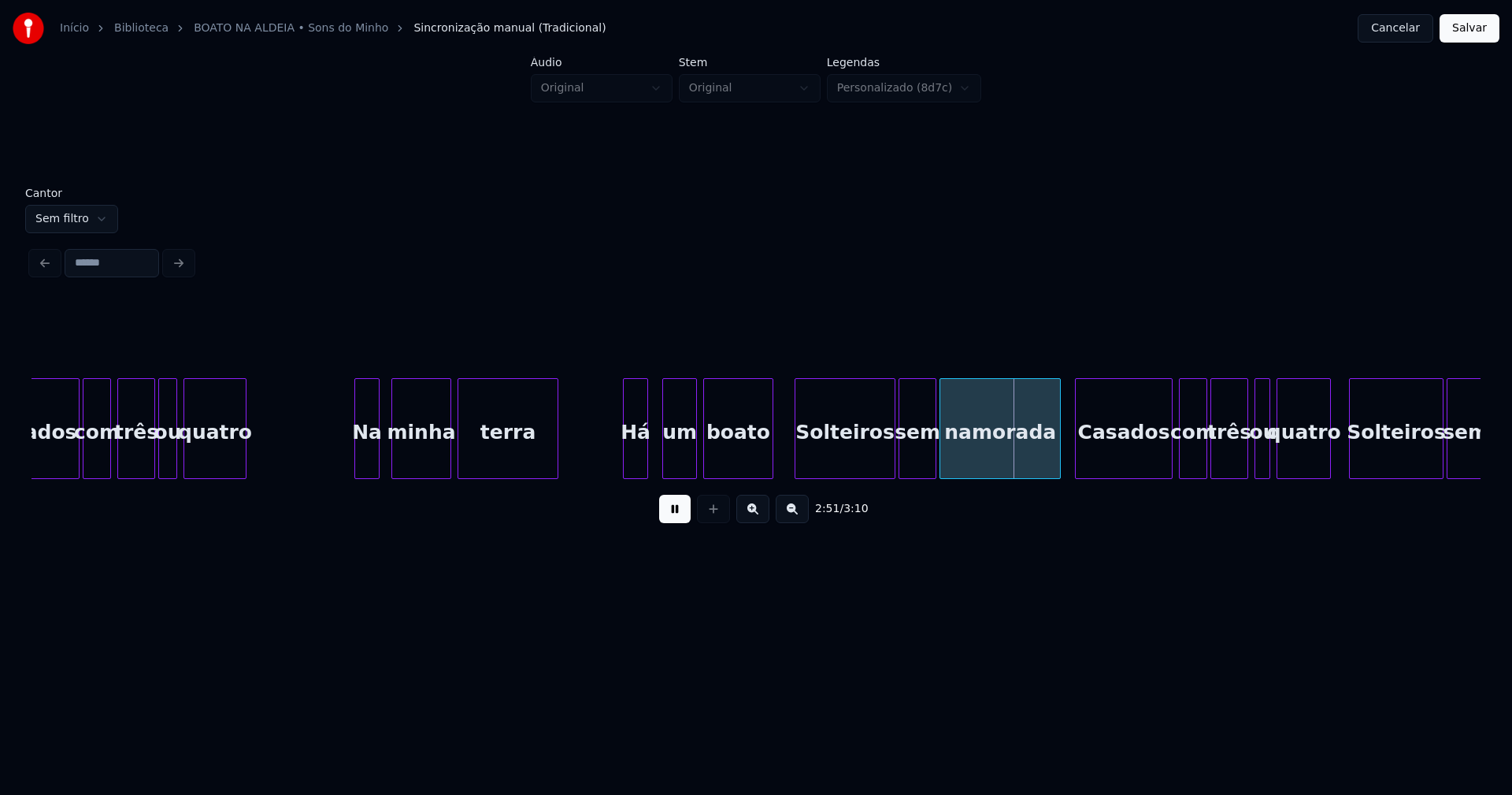
click at [1057, 455] on div at bounding box center [1057, 428] width 4 height 99
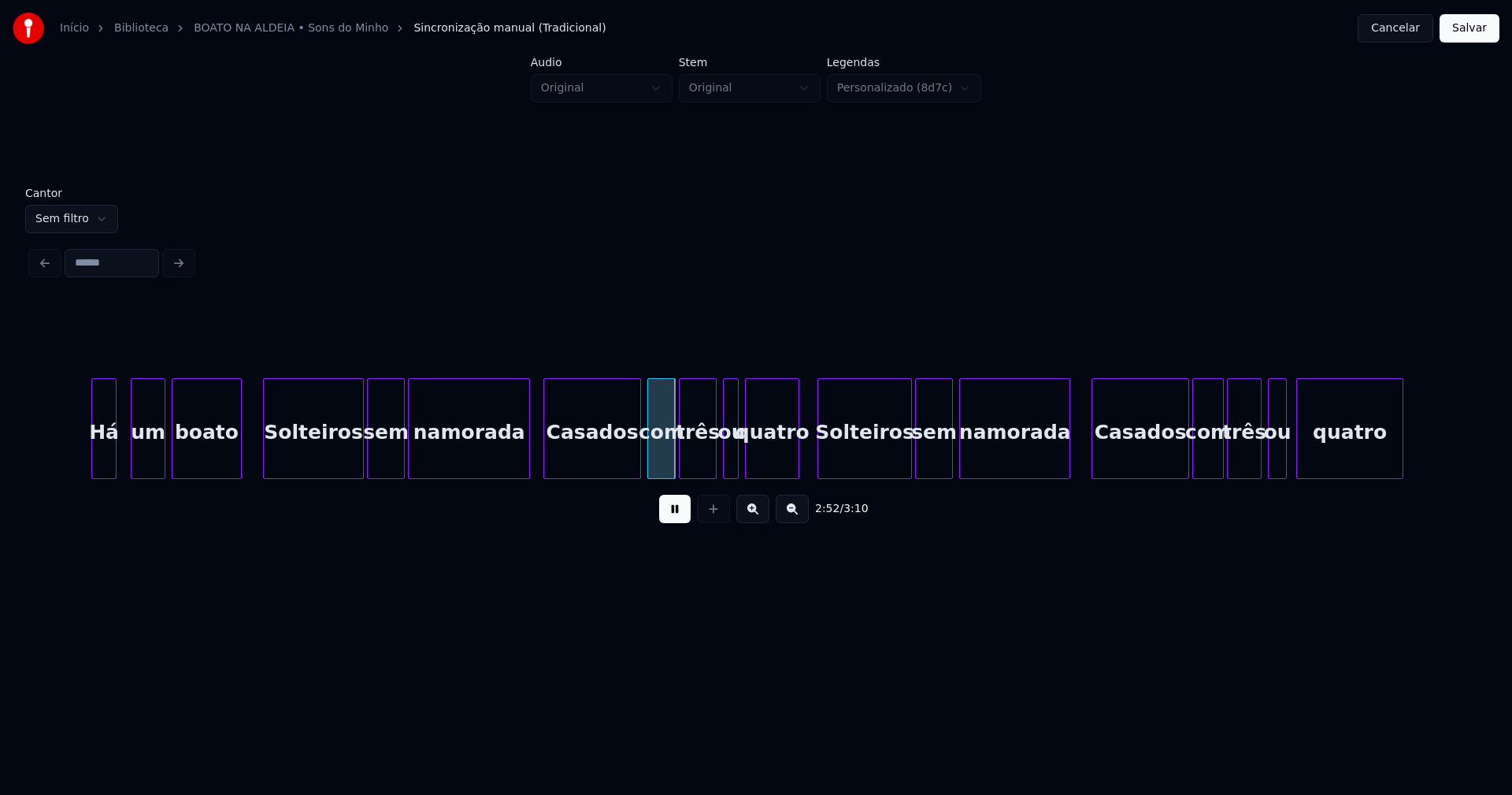
scroll to position [0, 26584]
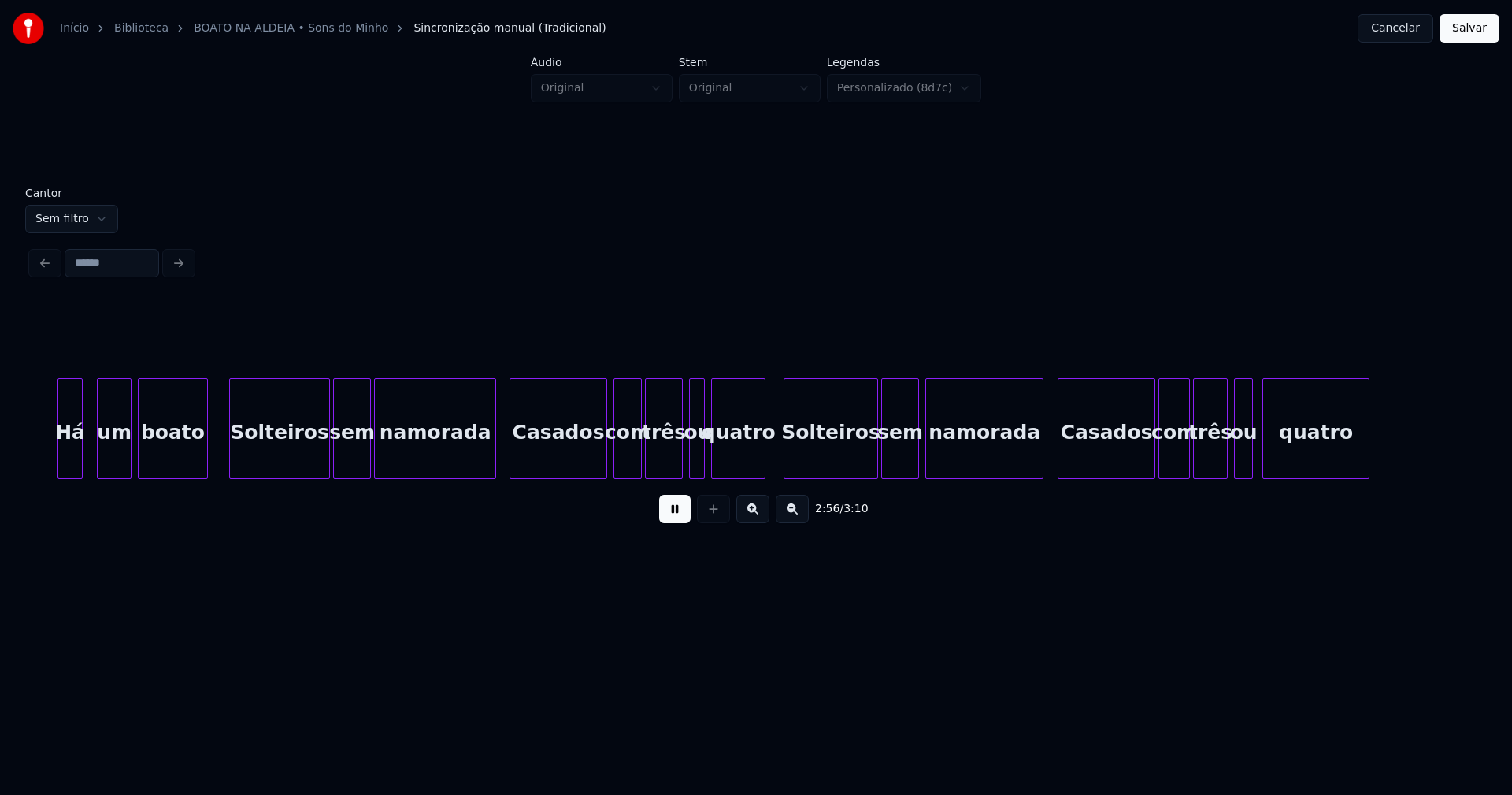
click at [1041, 448] on div at bounding box center [1039, 428] width 4 height 99
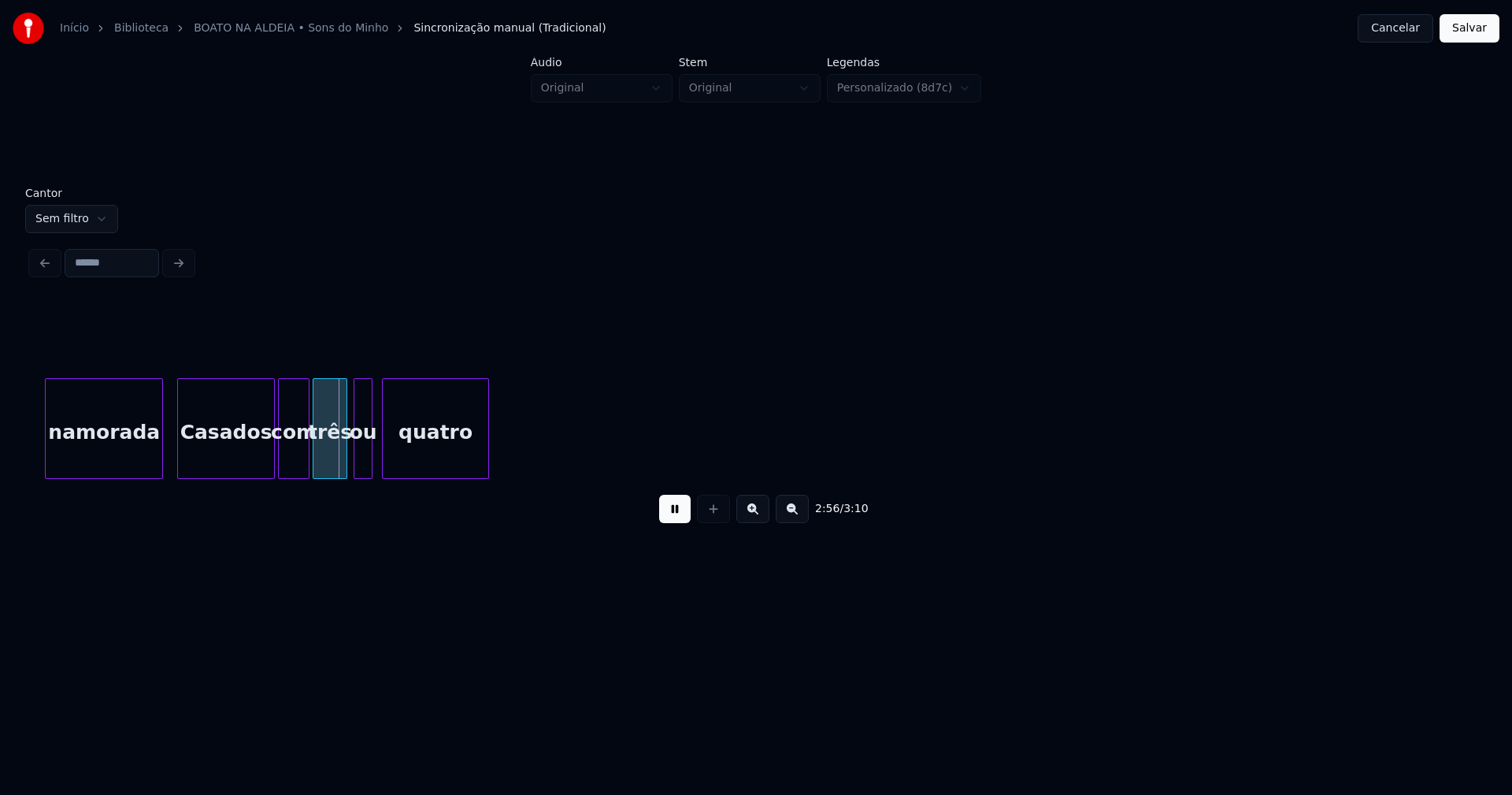
scroll to position [0, 27479]
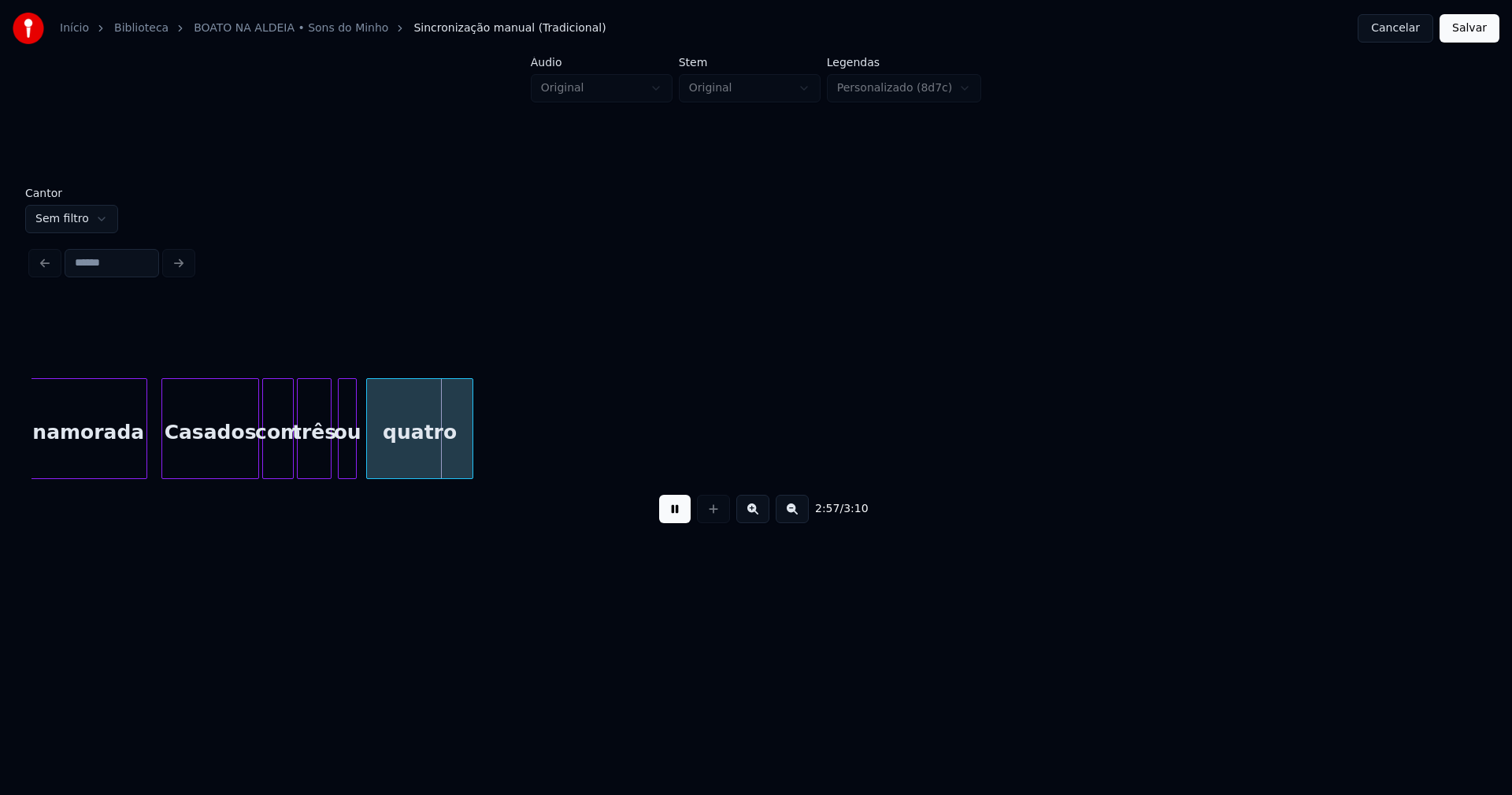
click at [1461, 37] on button "Salvar" at bounding box center [1469, 28] width 60 height 28
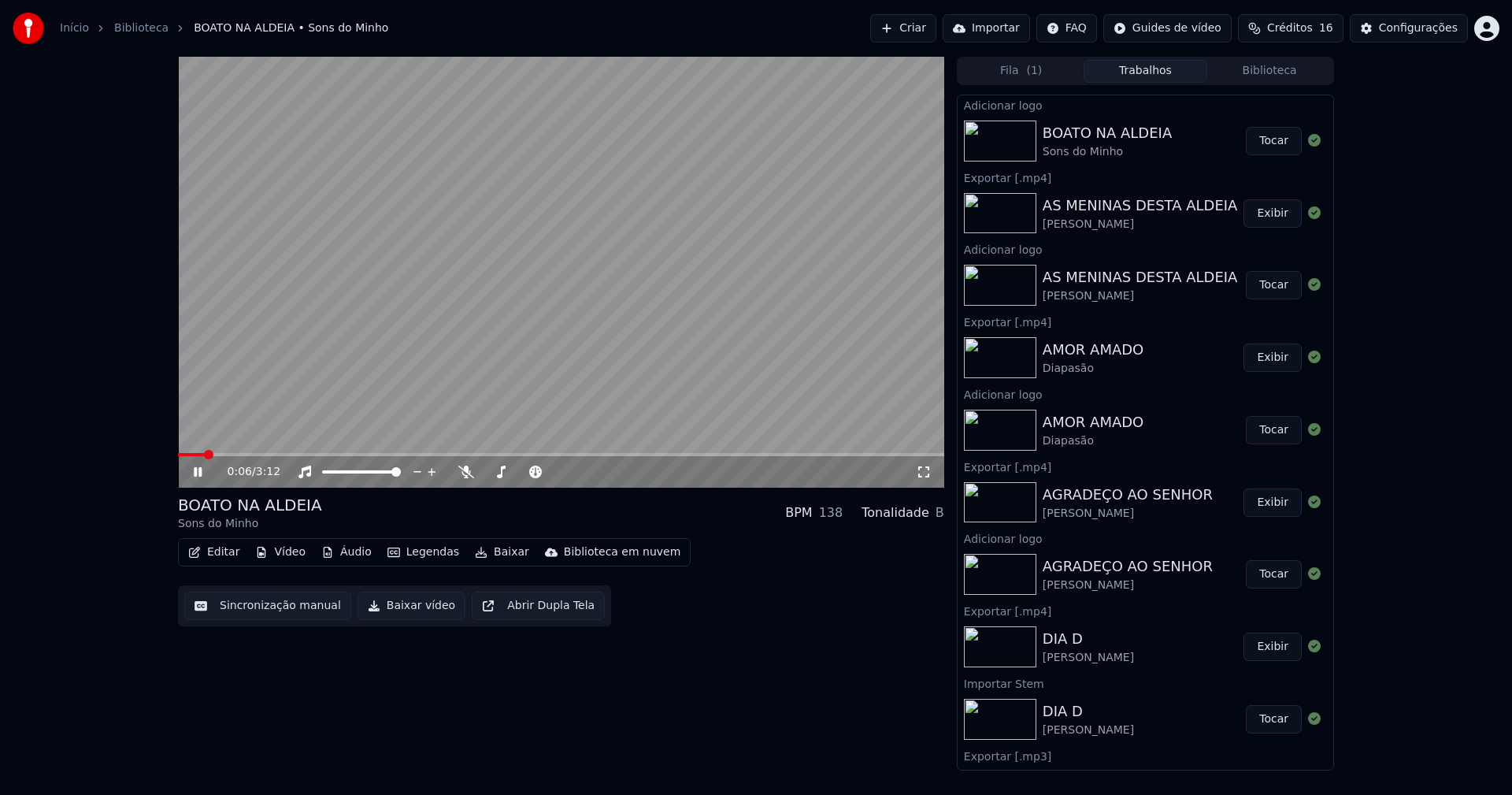
click at [926, 472] on icon at bounding box center [924, 472] width 16 height 12
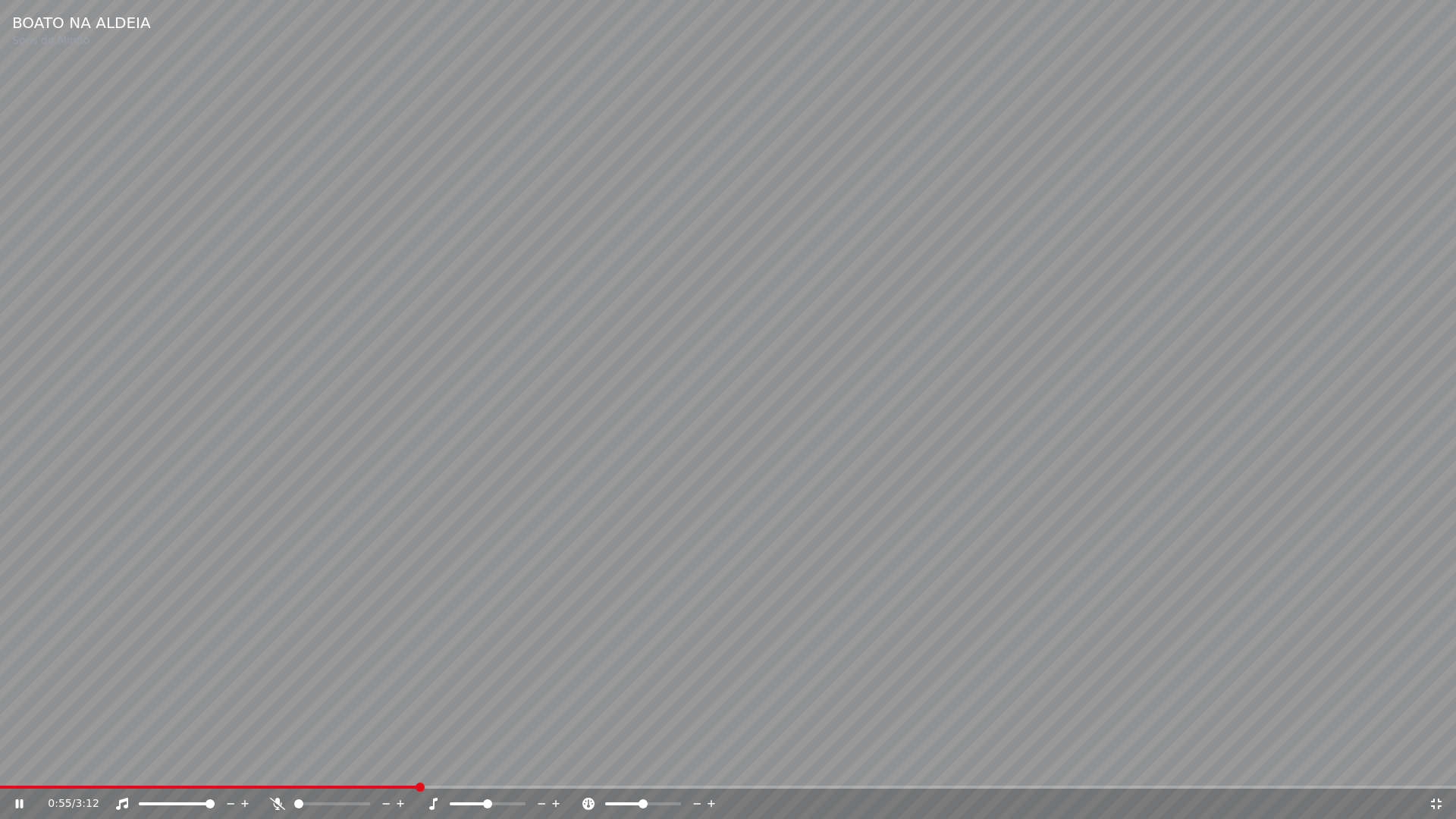
click at [1434, 764] on icon at bounding box center [1436, 804] width 10 height 10
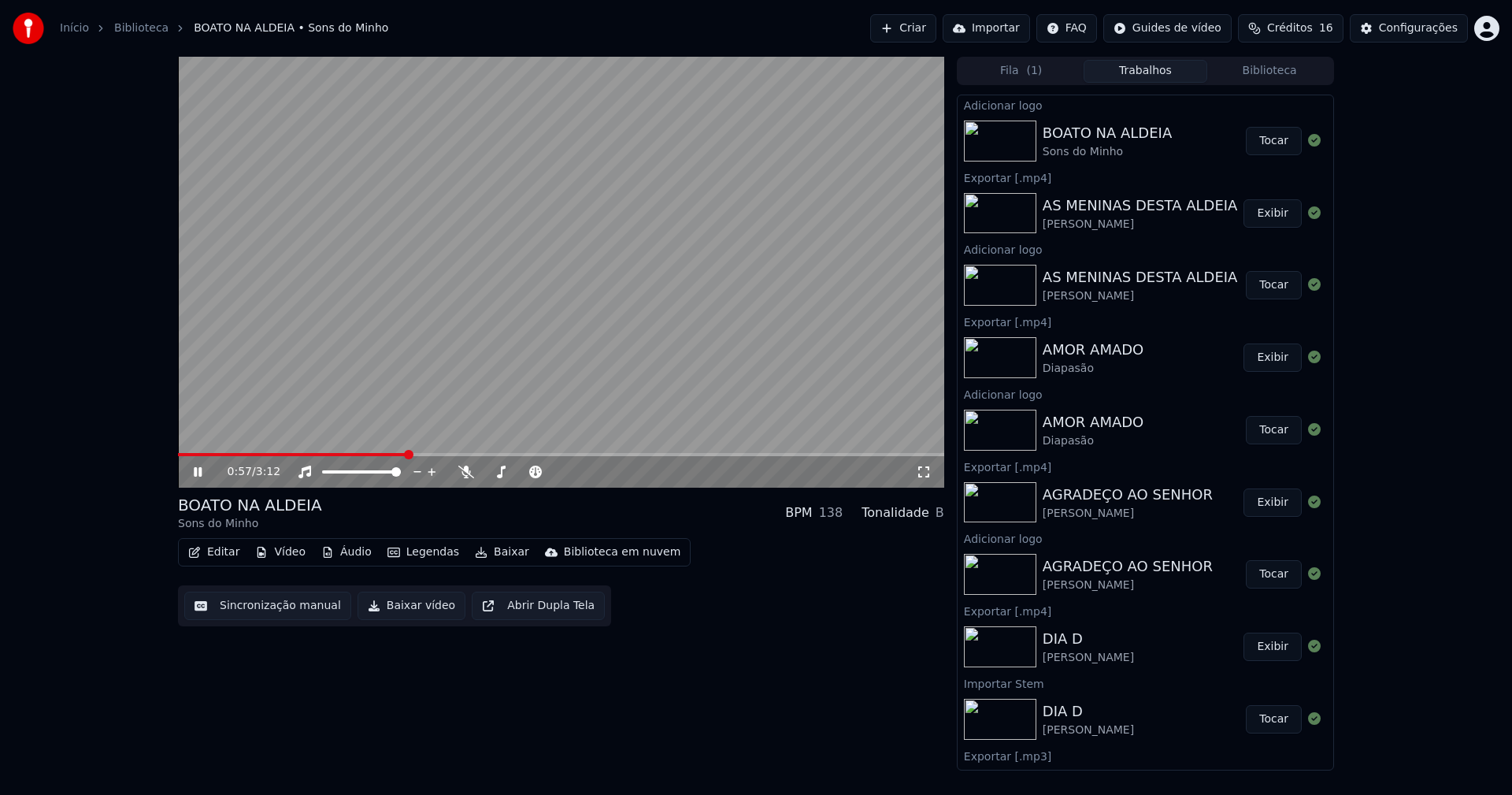
click at [198, 475] on icon at bounding box center [209, 472] width 37 height 12
drag, startPoint x: 418, startPoint y: 605, endPoint x: 424, endPoint y: 645, distance: 40.4
click at [419, 605] on button "Baixar vídeo" at bounding box center [411, 606] width 108 height 28
click at [213, 550] on button "Editar" at bounding box center [214, 552] width 64 height 22
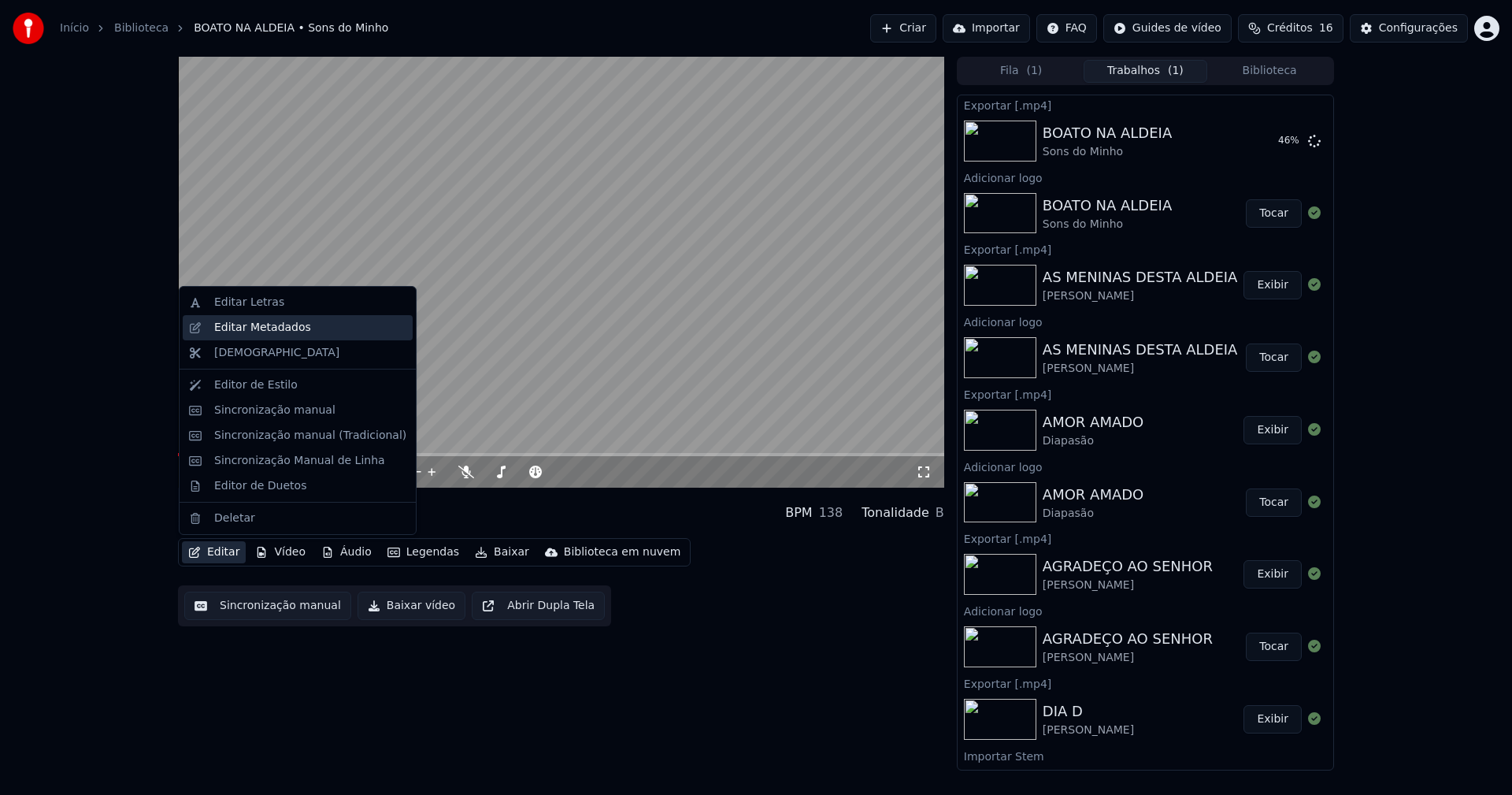
click at [239, 330] on div "Editar Metadados" at bounding box center [263, 328] width 97 height 16
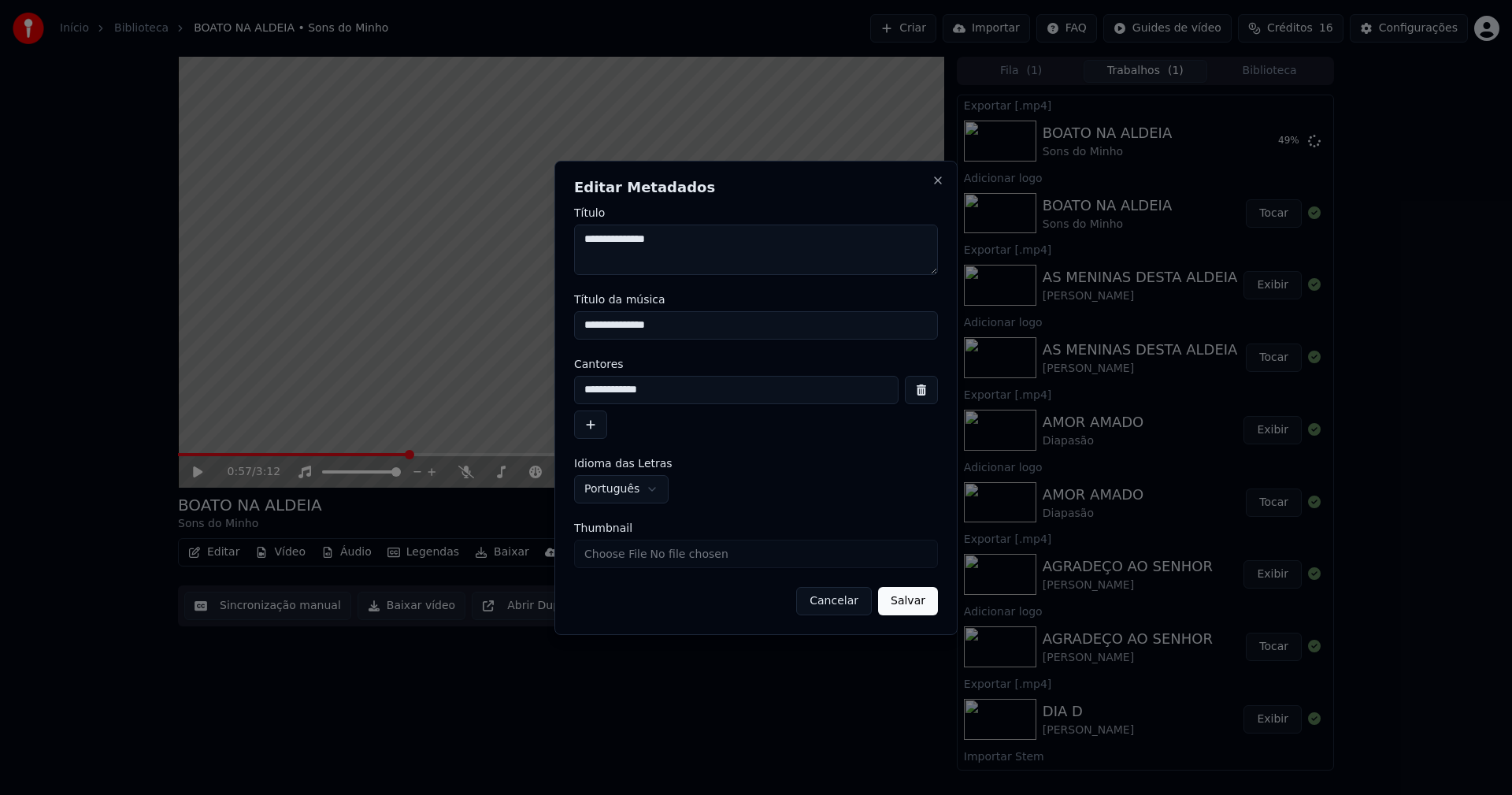
click at [610, 554] on input "Thumbnail" at bounding box center [756, 554] width 364 height 28
type input "**********"
click at [918, 601] on button "Salvar" at bounding box center [908, 601] width 60 height 28
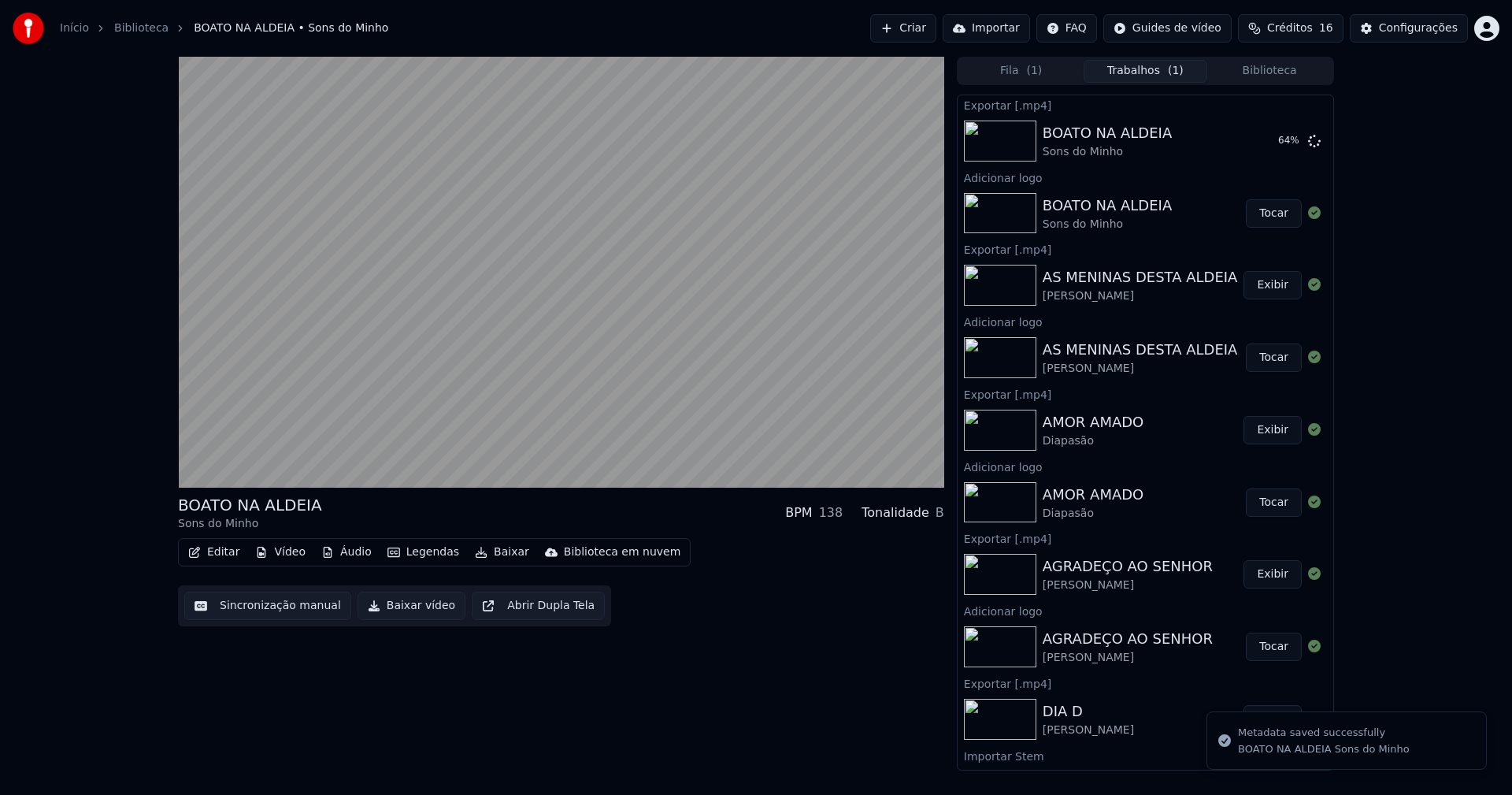
click at [1268, 58] on div "Fila ( 1 ) Trabalhos ( 1 ) Biblioteca" at bounding box center [1145, 71] width 377 height 28
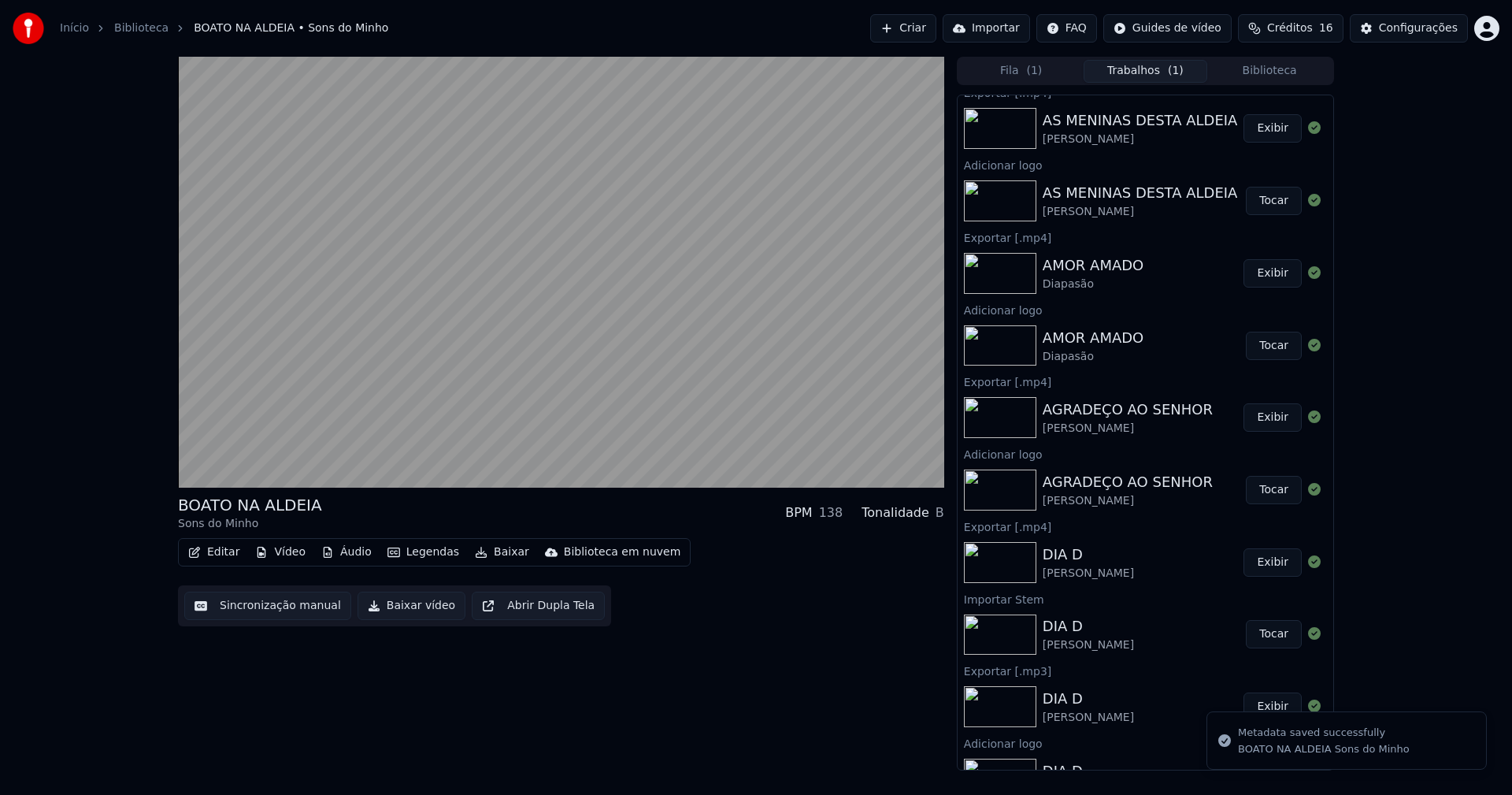
scroll to position [158, 0]
click at [1280, 72] on button "Biblioteca" at bounding box center [1270, 71] width 125 height 23
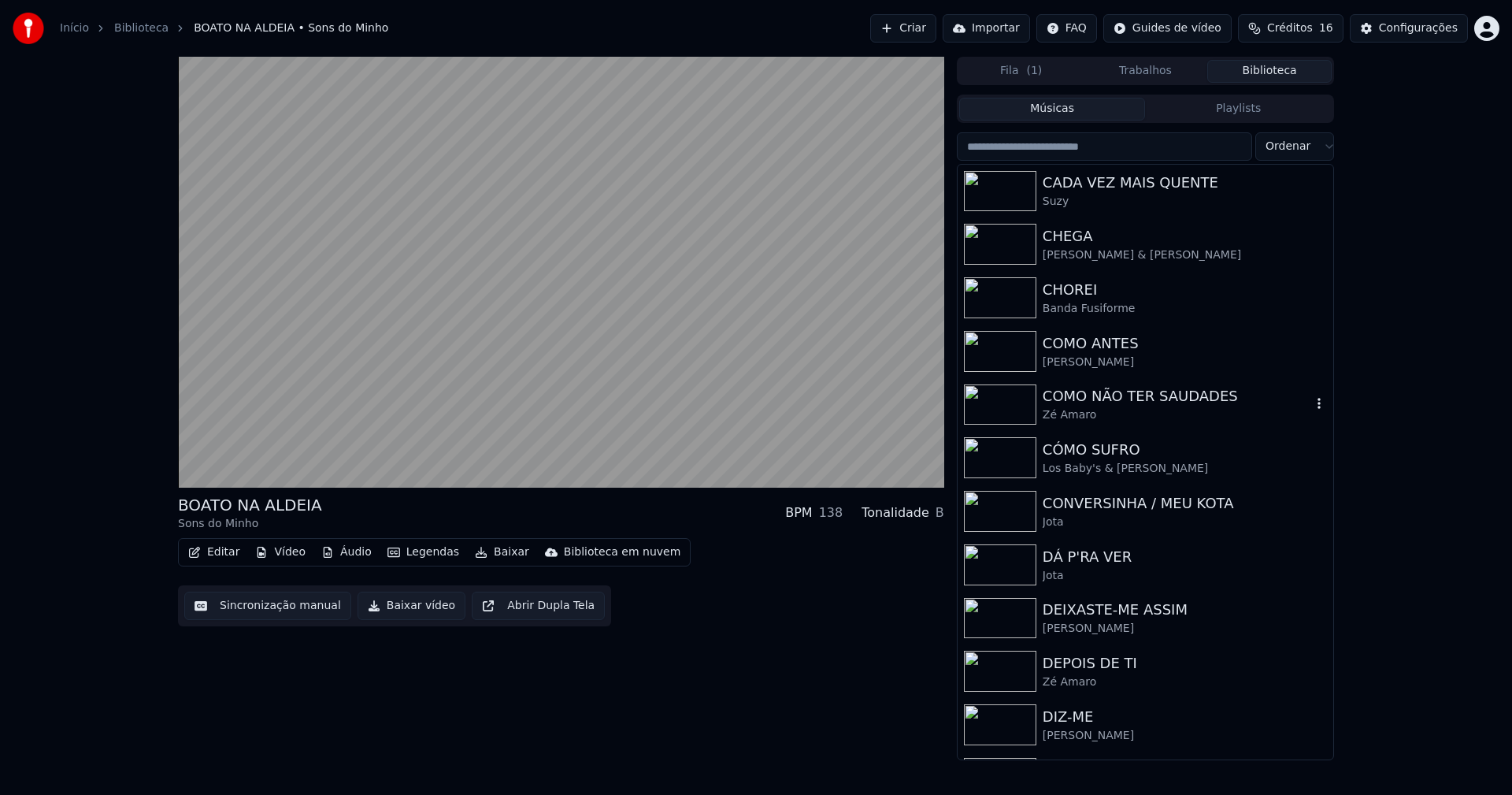
scroll to position [1261, 0]
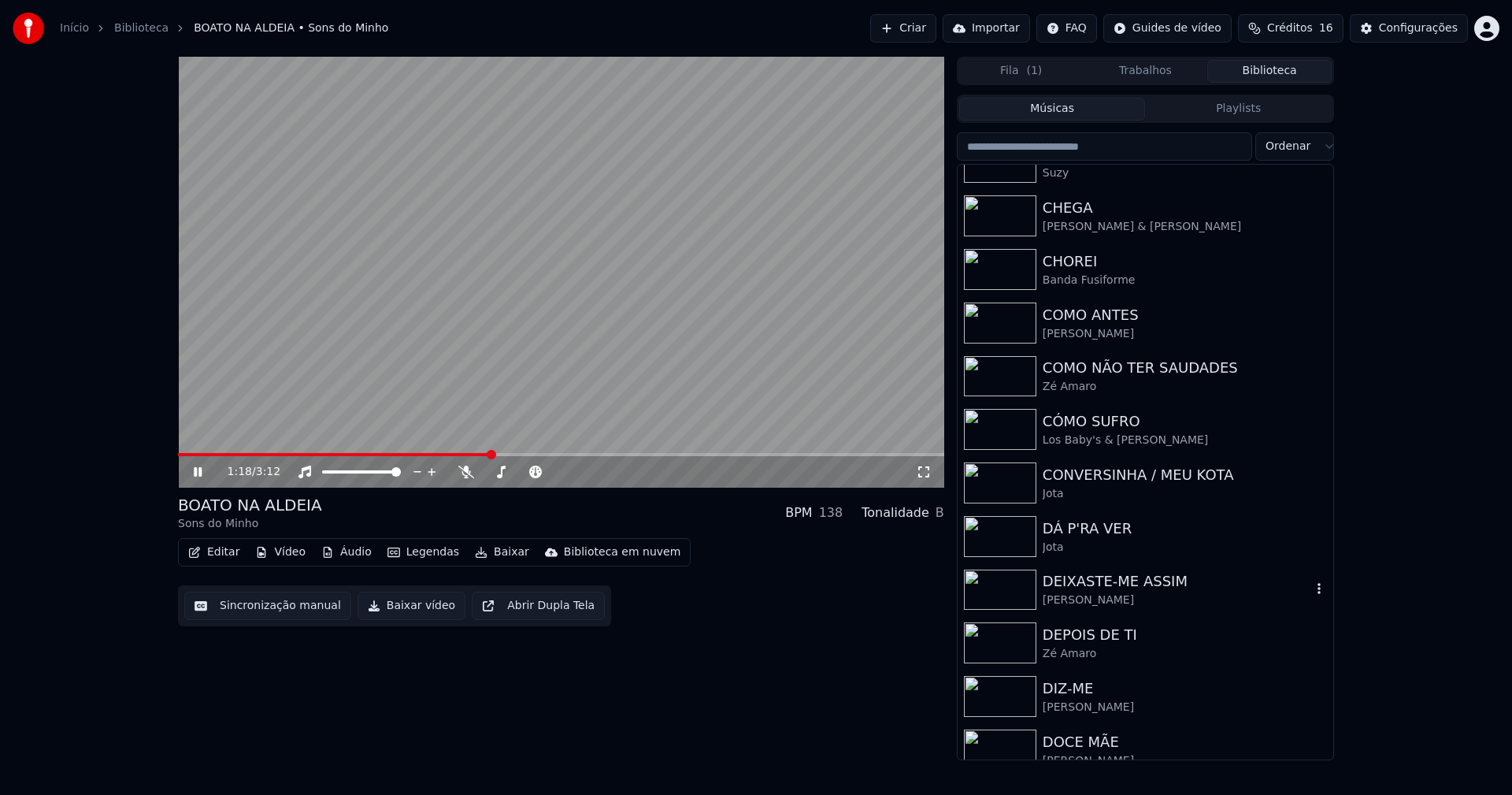
click at [1120, 578] on div "DEIXASTE-ME ASSIM" at bounding box center [1177, 581] width 269 height 22
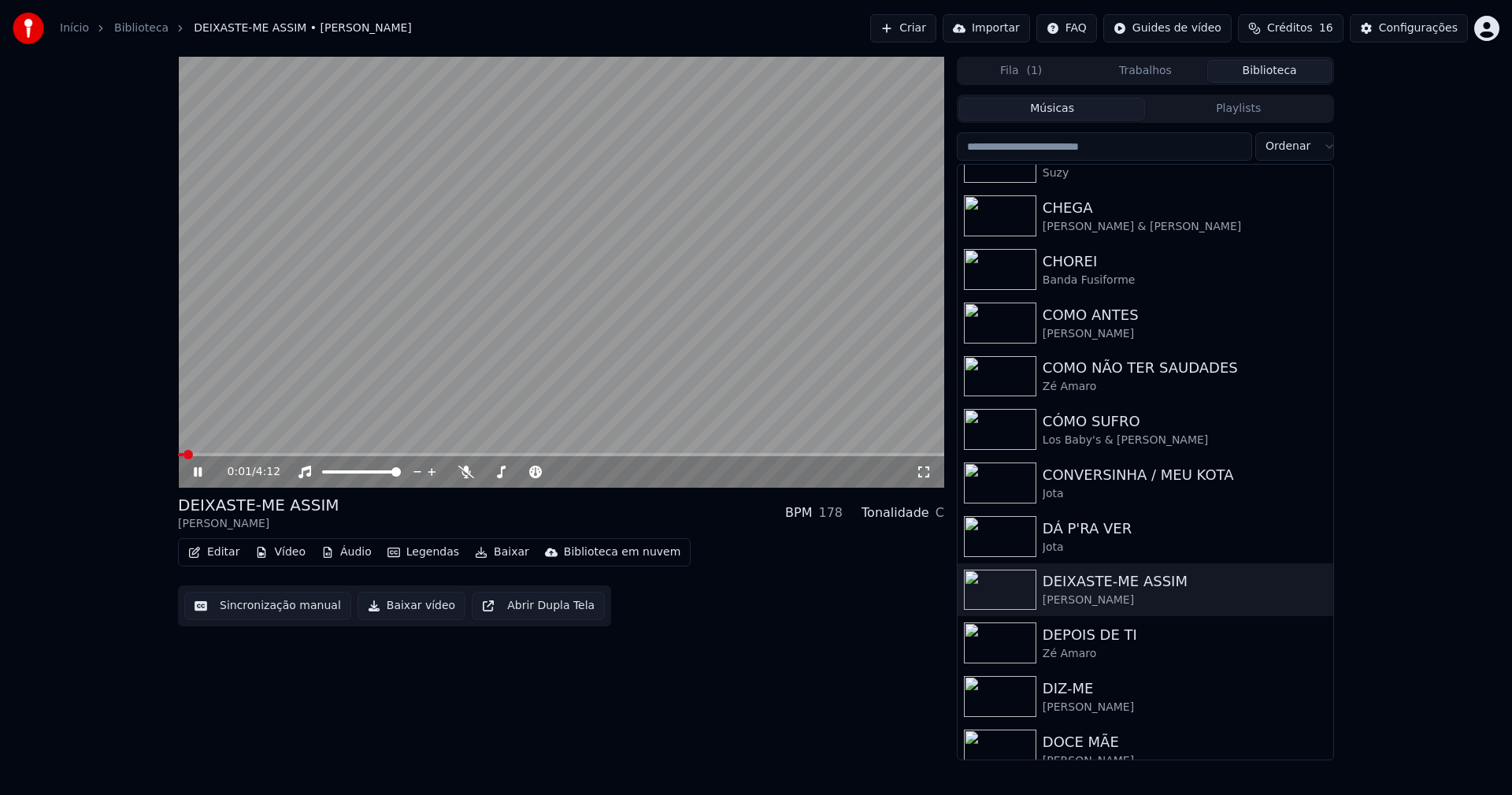
click at [205, 472] on icon at bounding box center [209, 472] width 37 height 12
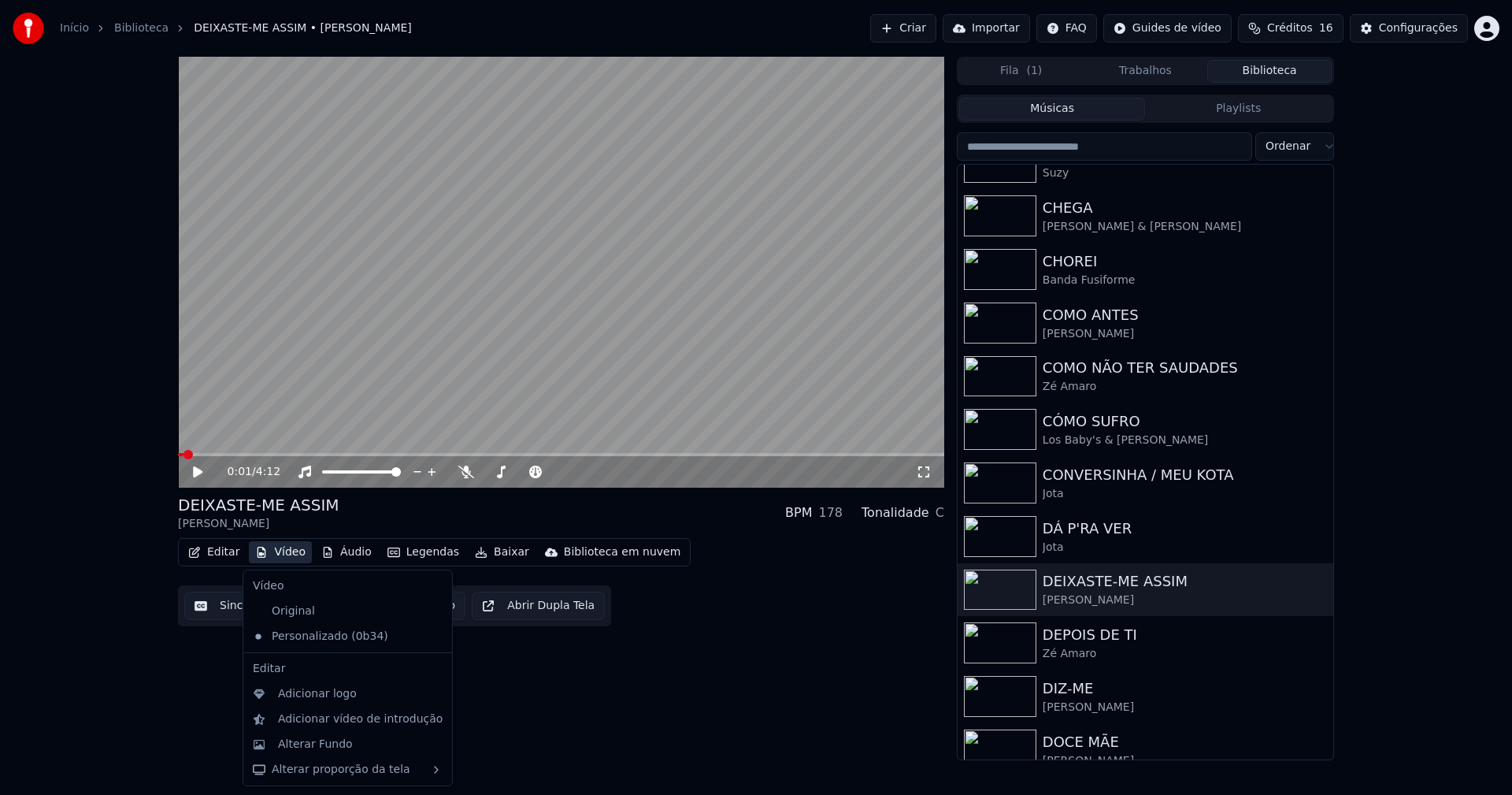
click at [275, 553] on button "Vídeo" at bounding box center [280, 552] width 63 height 22
click at [305, 612] on div "Original" at bounding box center [336, 612] width 179 height 25
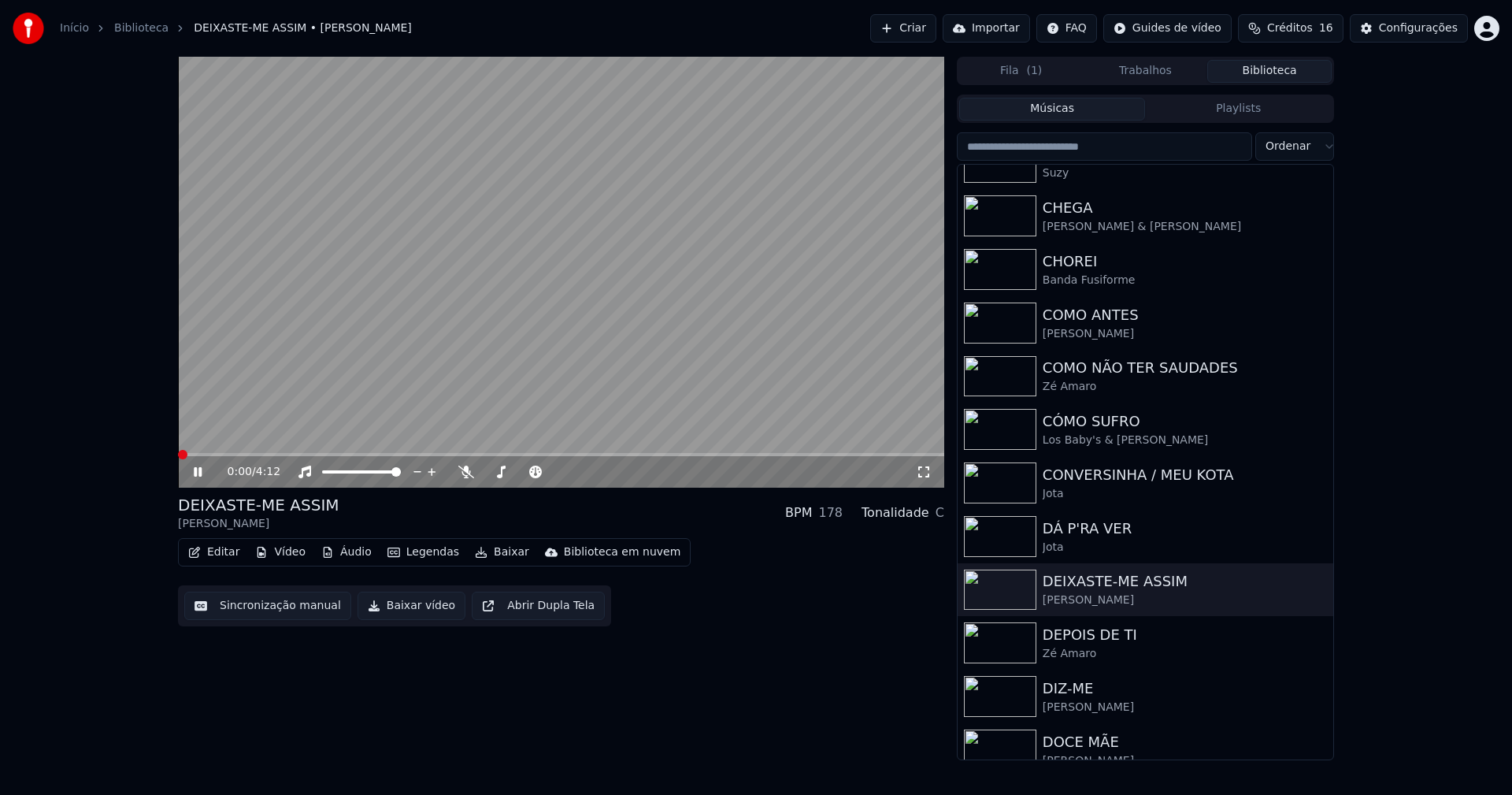
click at [284, 557] on button "Vídeo" at bounding box center [280, 552] width 63 height 22
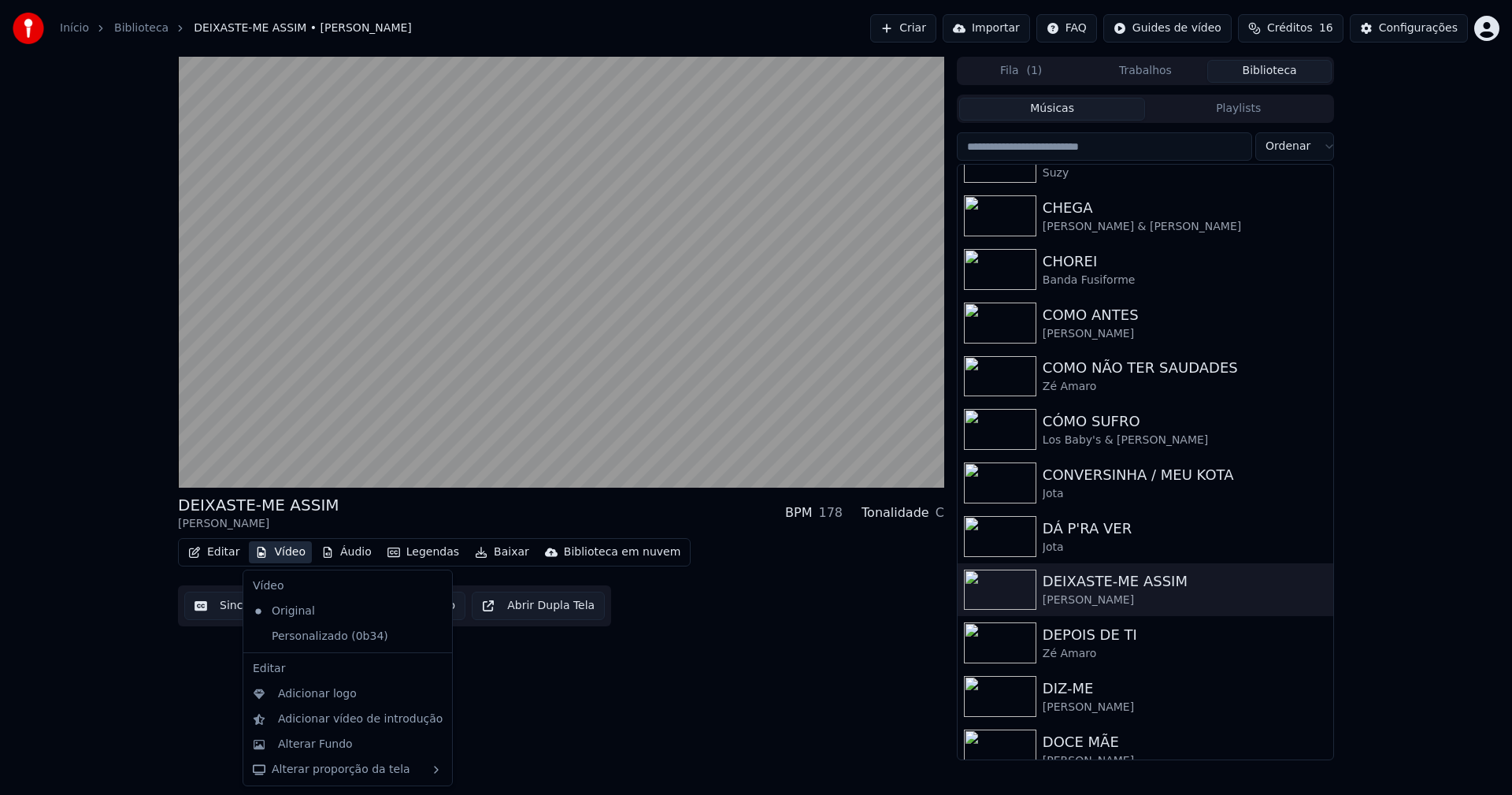
click at [432, 638] on icon at bounding box center [437, 637] width 11 height 12
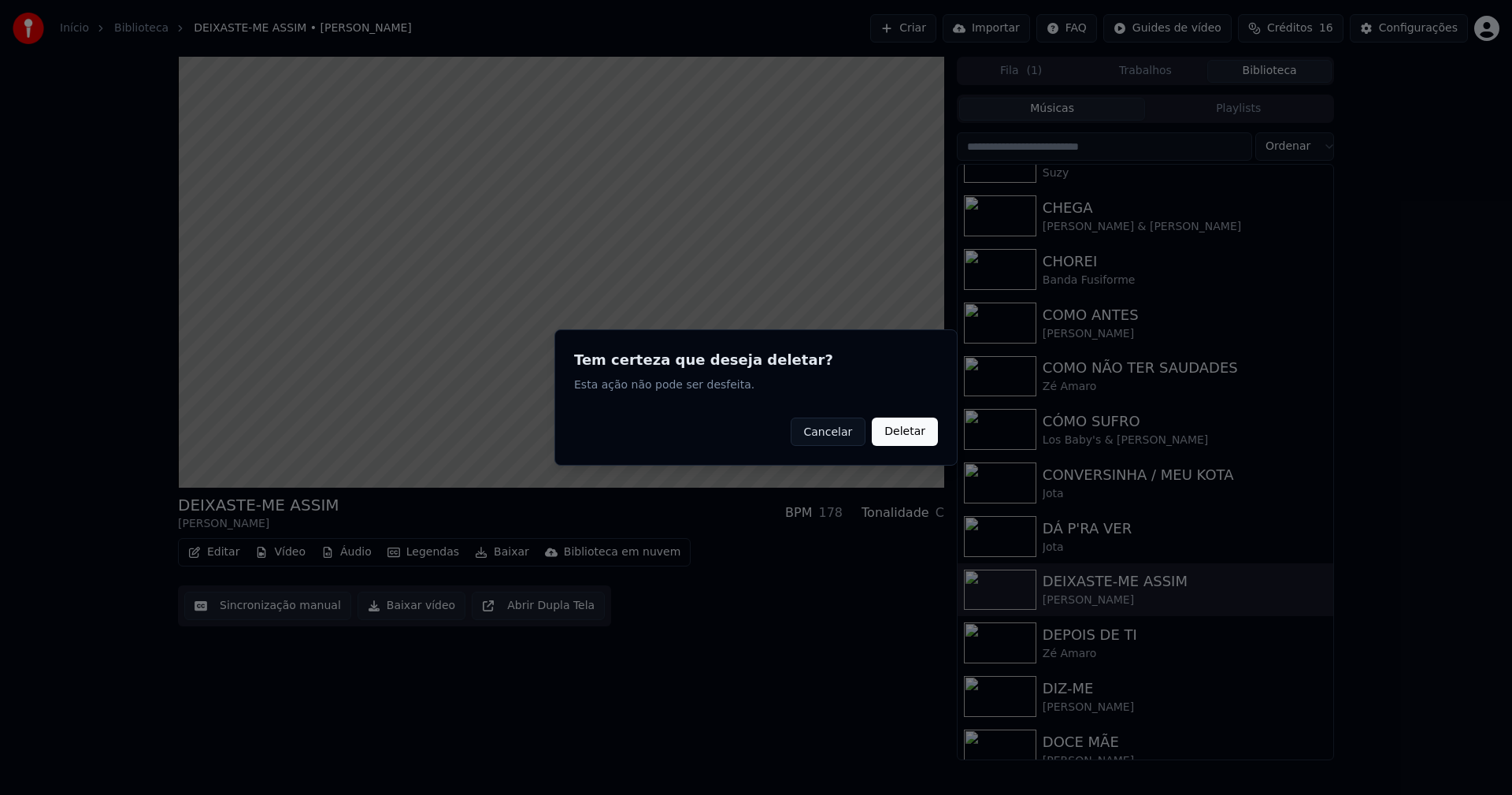
click at [914, 434] on button "Deletar" at bounding box center [905, 432] width 66 height 28
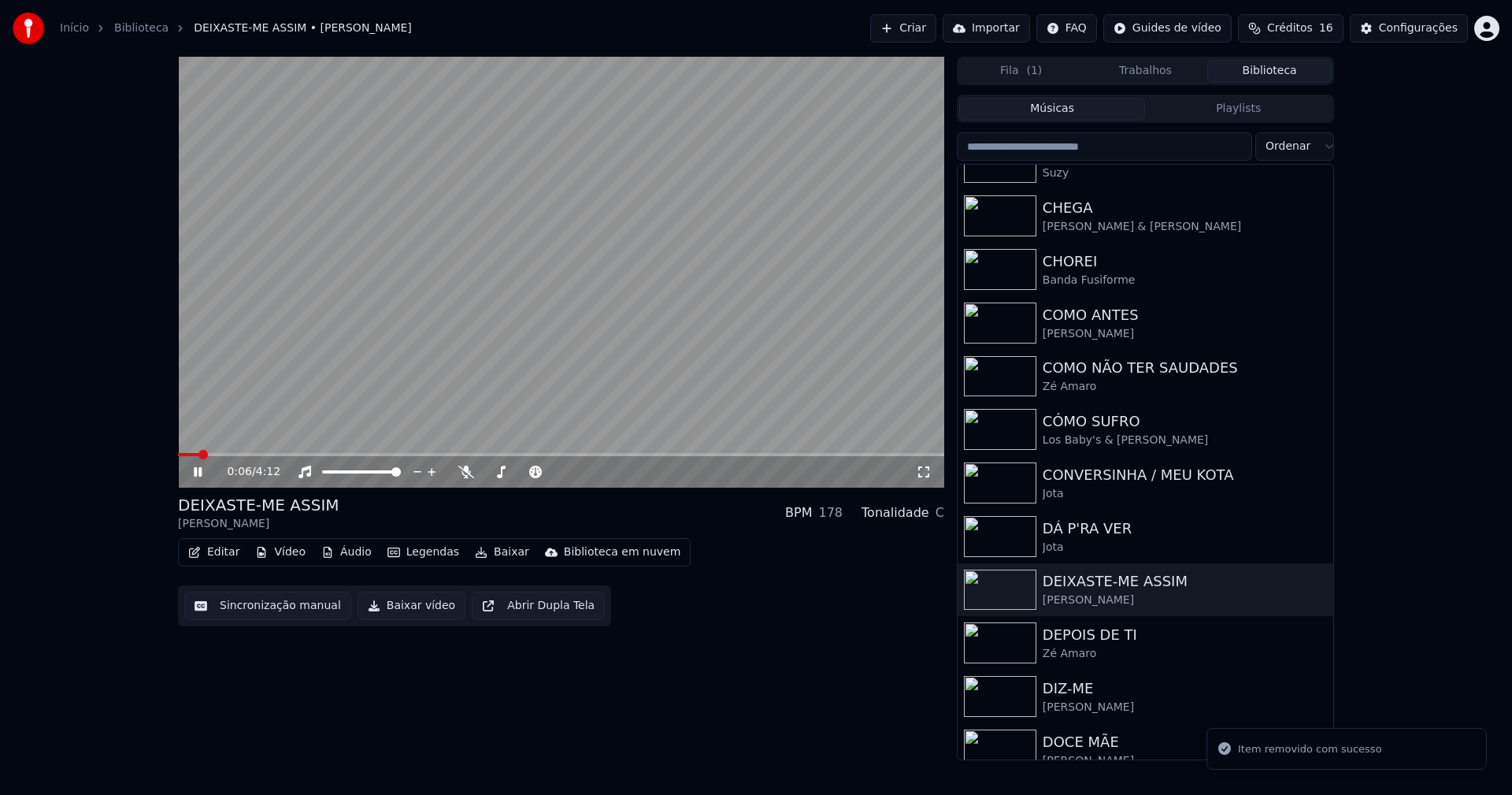
click at [281, 556] on button "Vídeo" at bounding box center [280, 552] width 63 height 22
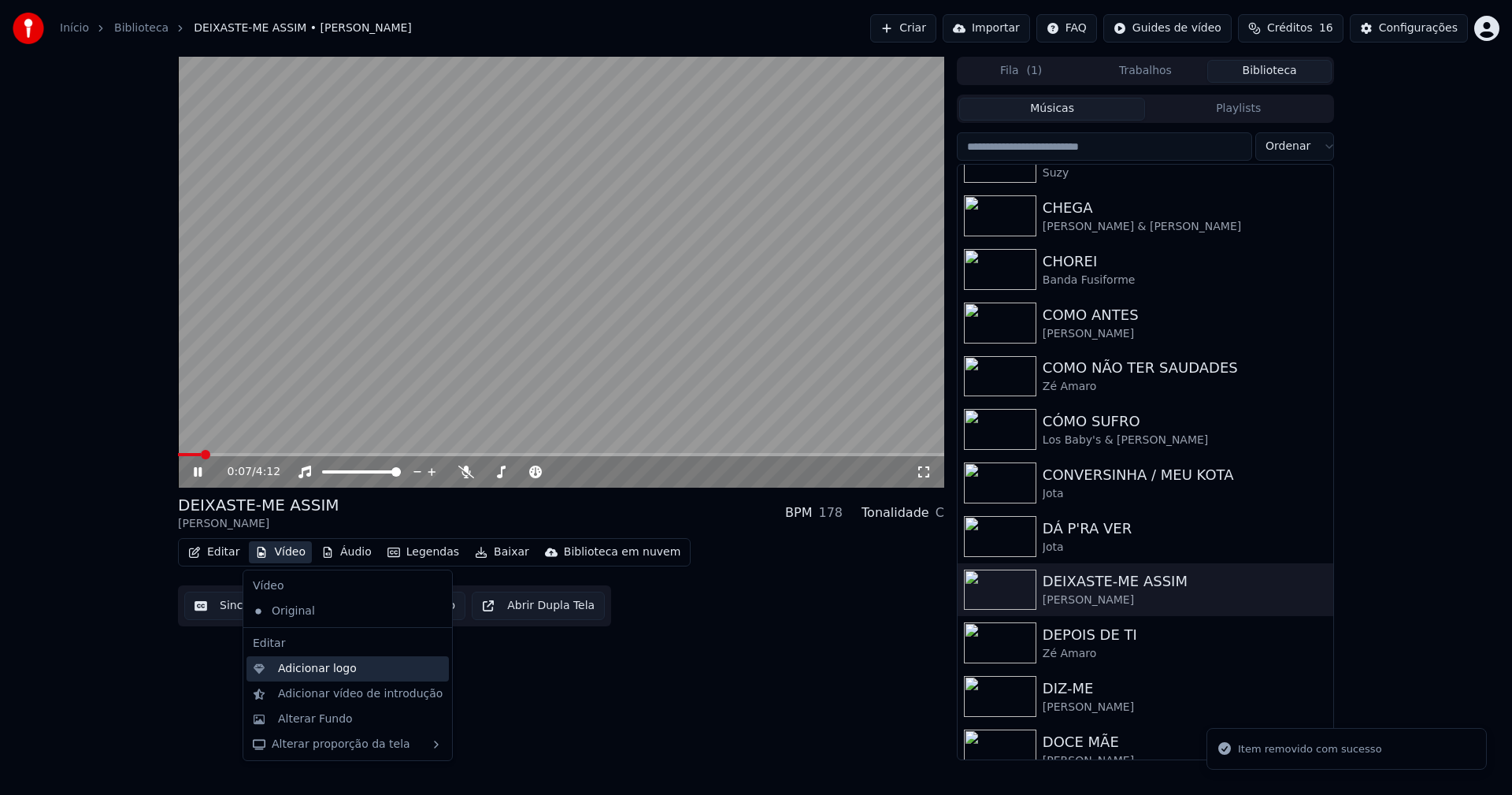
click at [316, 668] on div "Adicionar logo" at bounding box center [317, 669] width 78 height 16
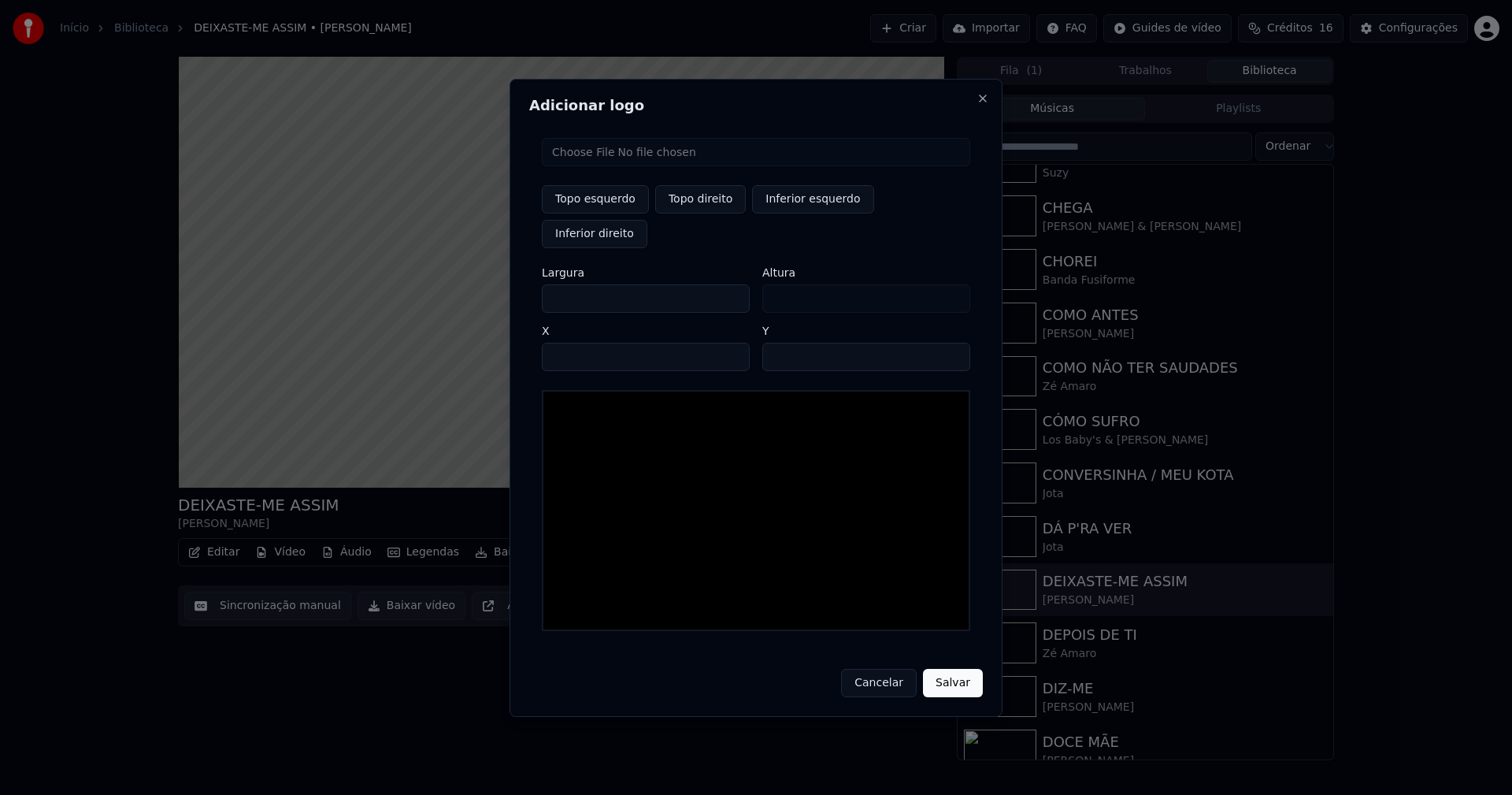
click at [589, 166] on input "file" at bounding box center [756, 152] width 428 height 28
type input "**********"
drag, startPoint x: 690, startPoint y: 210, endPoint x: 570, endPoint y: 290, distance: 144.2
click at [688, 214] on button "Topo direito" at bounding box center [700, 199] width 91 height 28
type input "****"
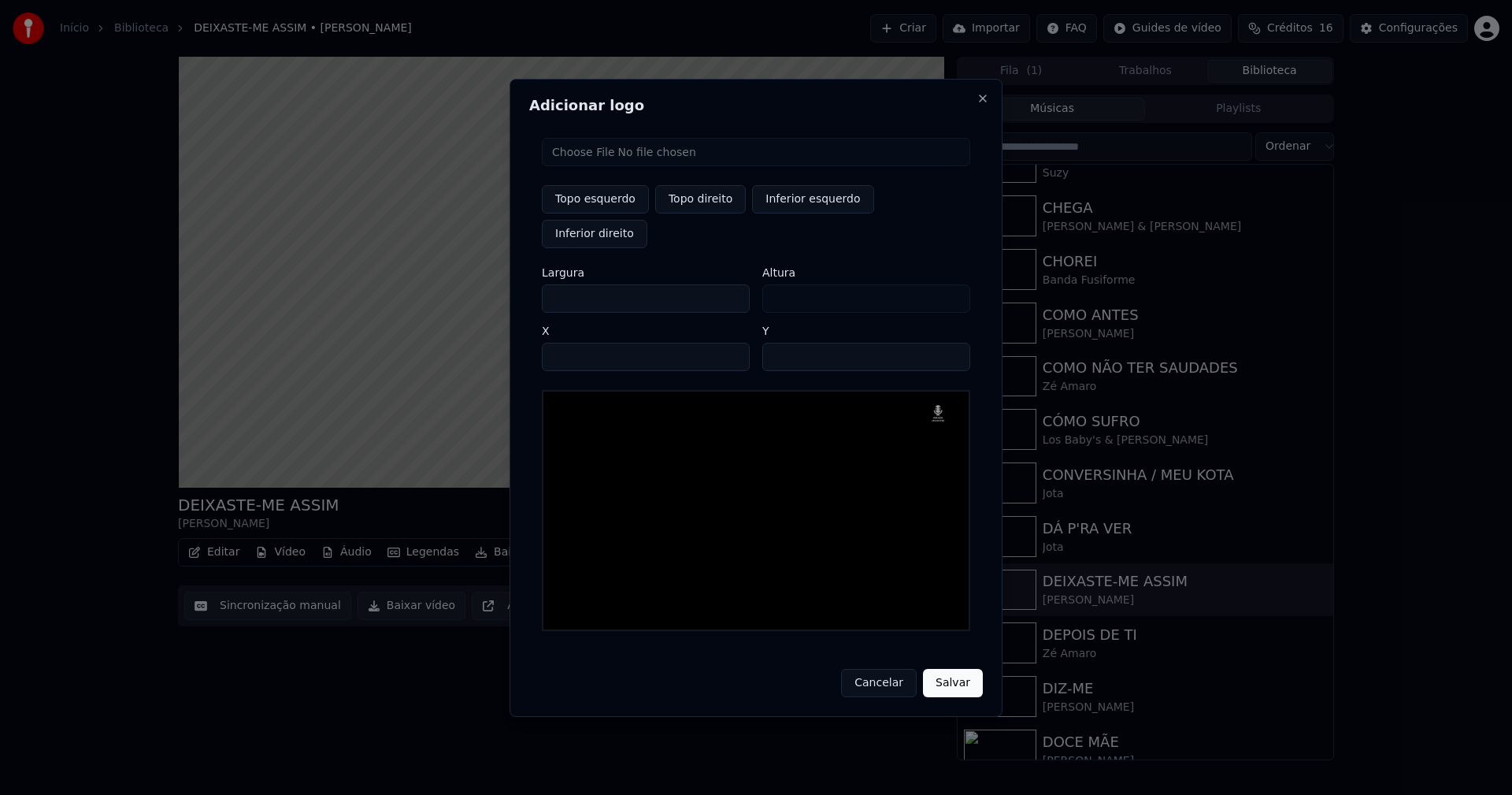
drag, startPoint x: 566, startPoint y: 284, endPoint x: 506, endPoint y: 284, distance: 60.0
click at [506, 284] on body "Início Biblioteca DEIXASTE-ME ASSIM • Jorge Bandeira Criar Importar FAQ Guides …" at bounding box center [756, 397] width 1512 height 795
type input "**"
type input "***"
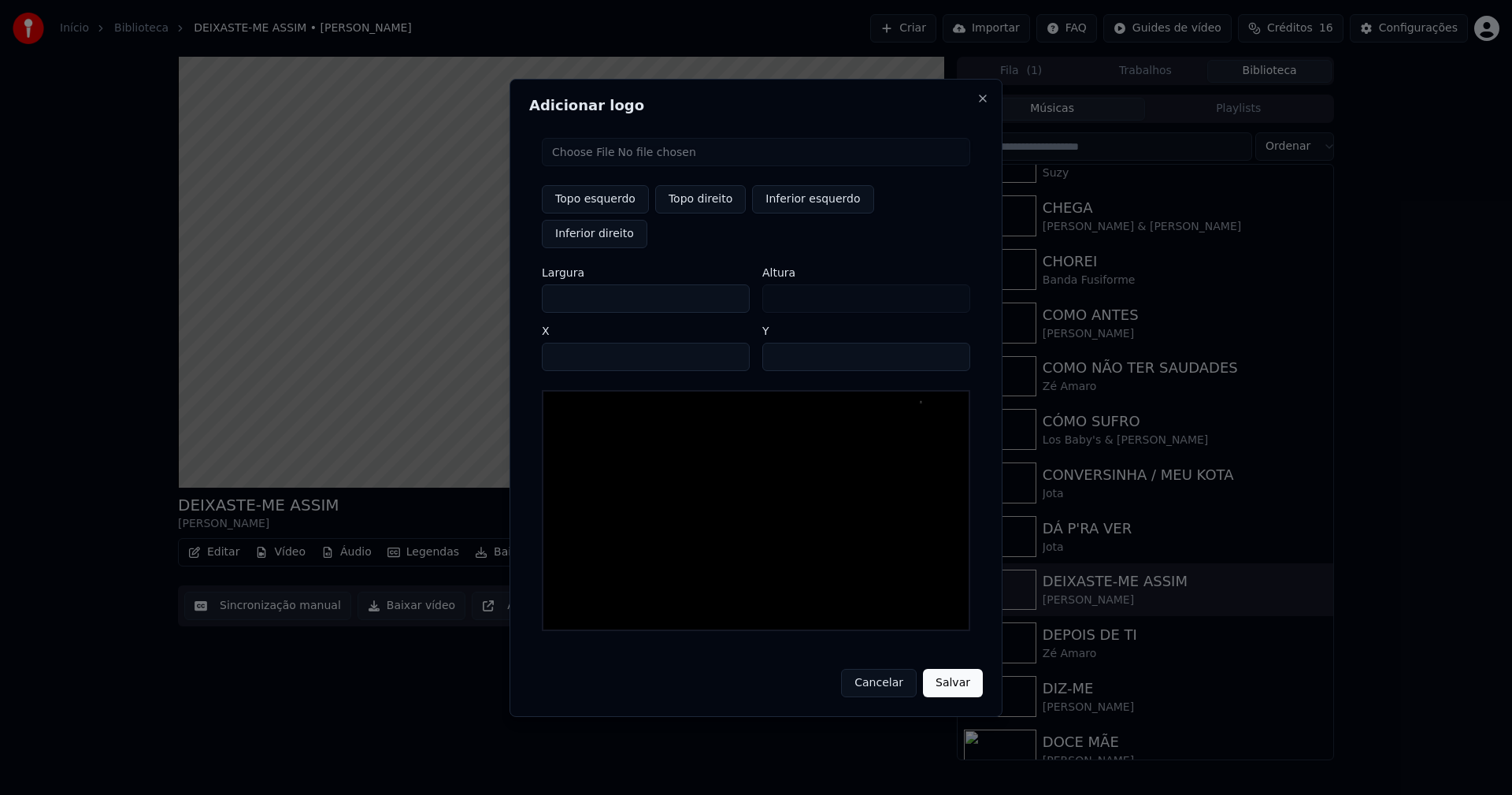
type input "***"
click at [573, 343] on input "****" at bounding box center [646, 357] width 208 height 28
type input "****"
click at [779, 343] on input "**" at bounding box center [867, 357] width 208 height 28
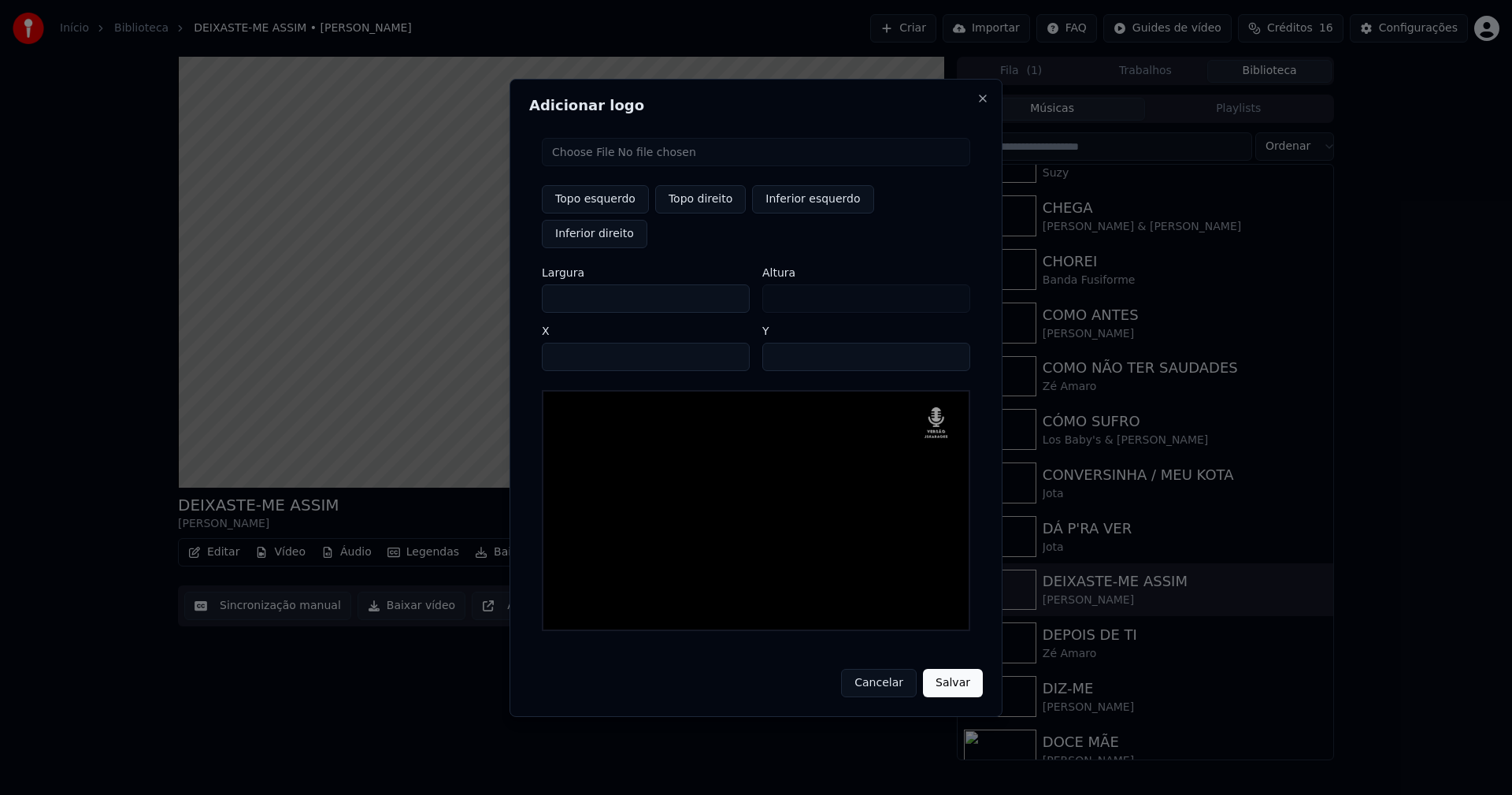
type input "**"
click at [945, 669] on button "Salvar" at bounding box center [952, 683] width 60 height 28
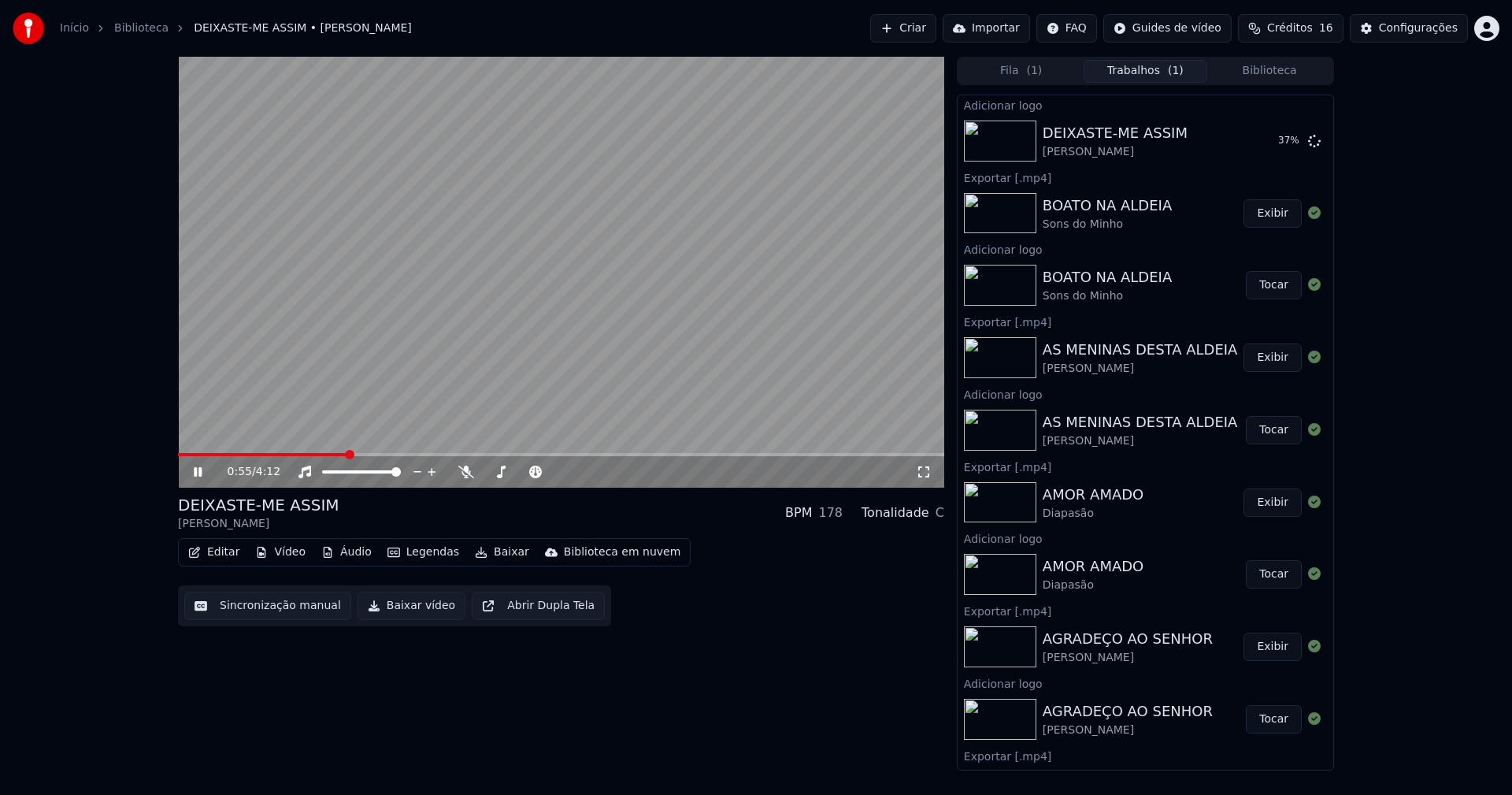
click at [226, 555] on button "Editar" at bounding box center [214, 552] width 64 height 22
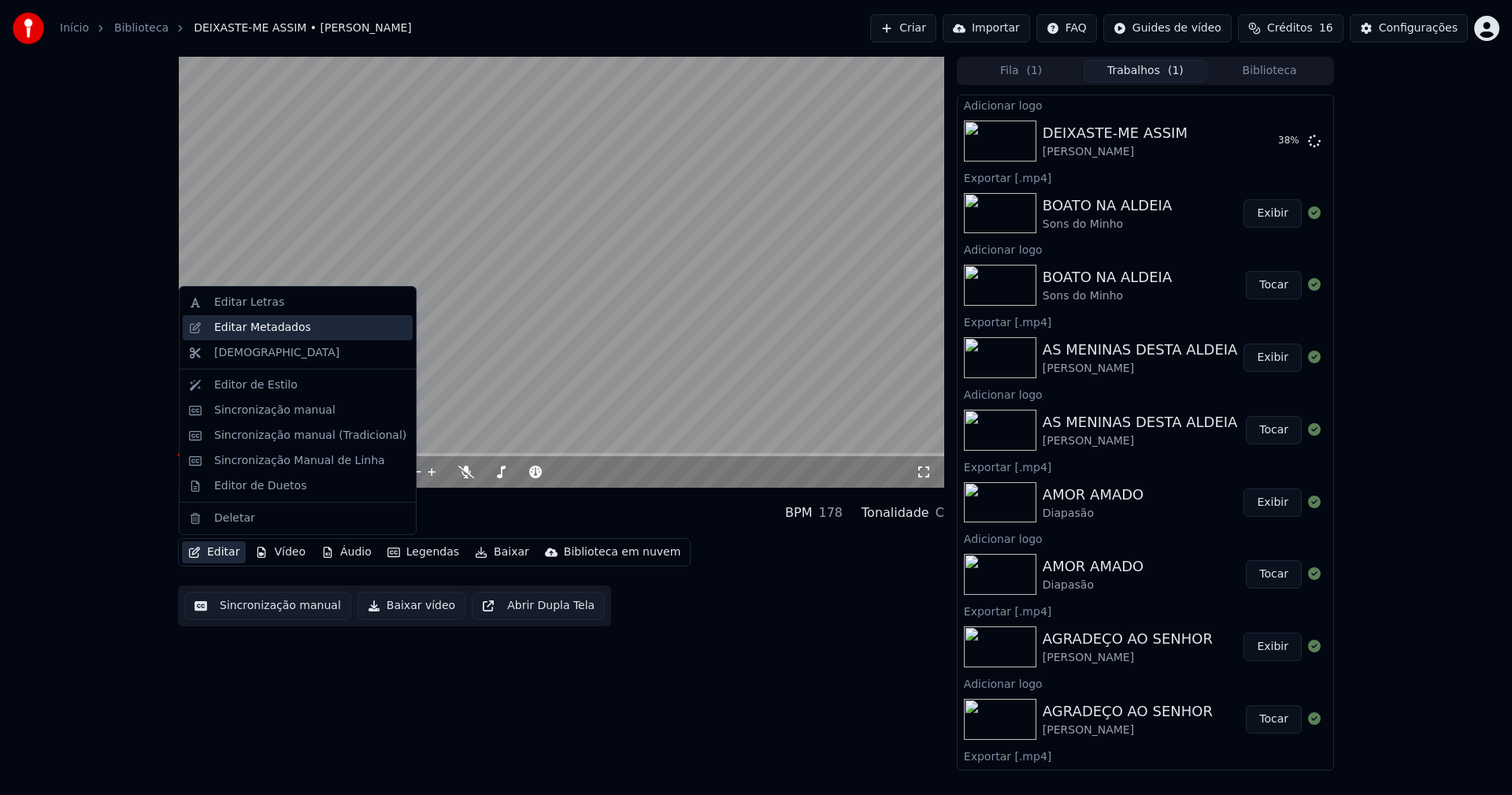
click at [261, 329] on div "Editar Metadados" at bounding box center [263, 328] width 97 height 16
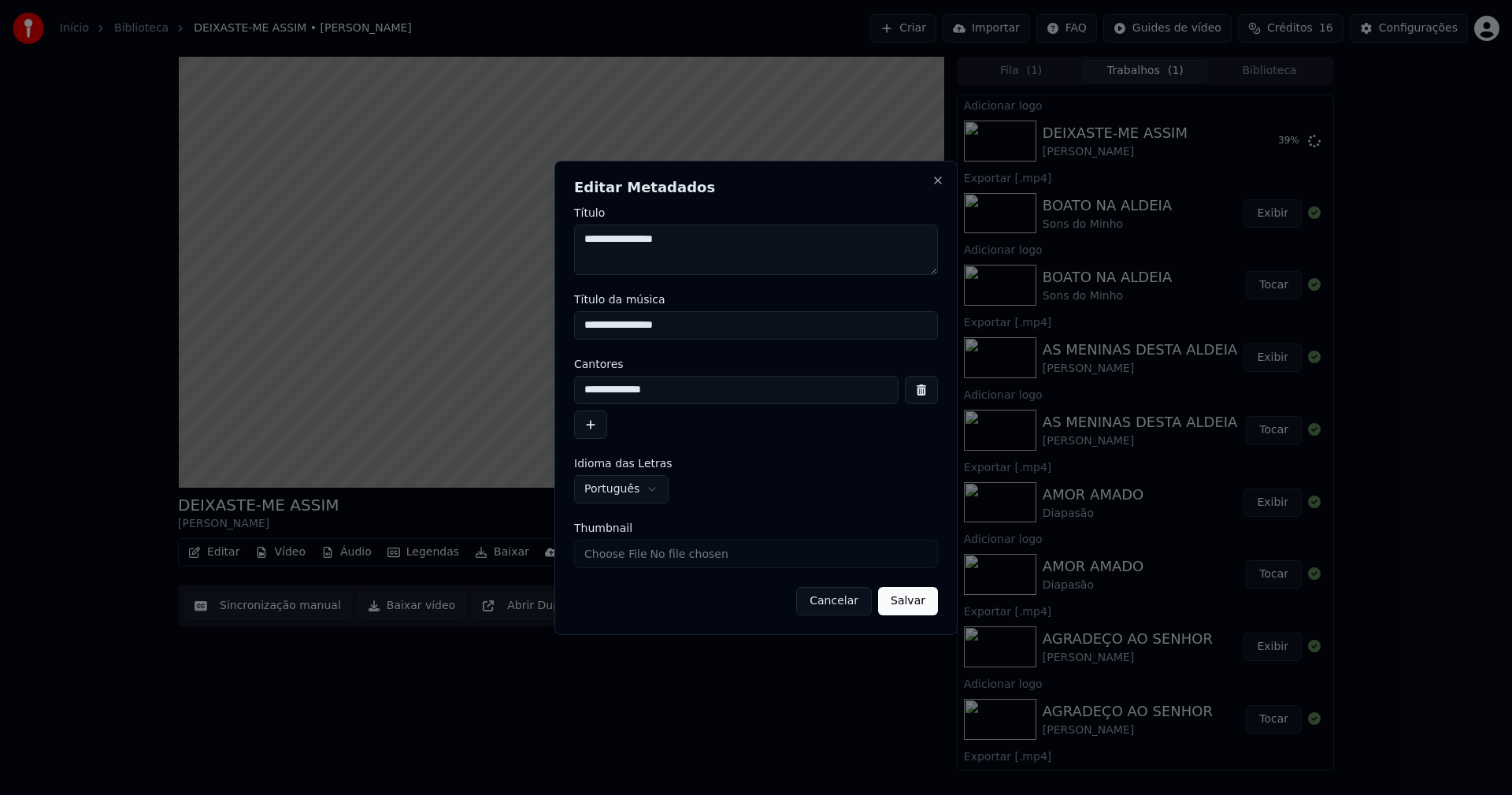
click at [612, 553] on input "Thumbnail" at bounding box center [756, 554] width 364 height 28
type input "**********"
click at [916, 604] on button "Salvar" at bounding box center [908, 601] width 60 height 28
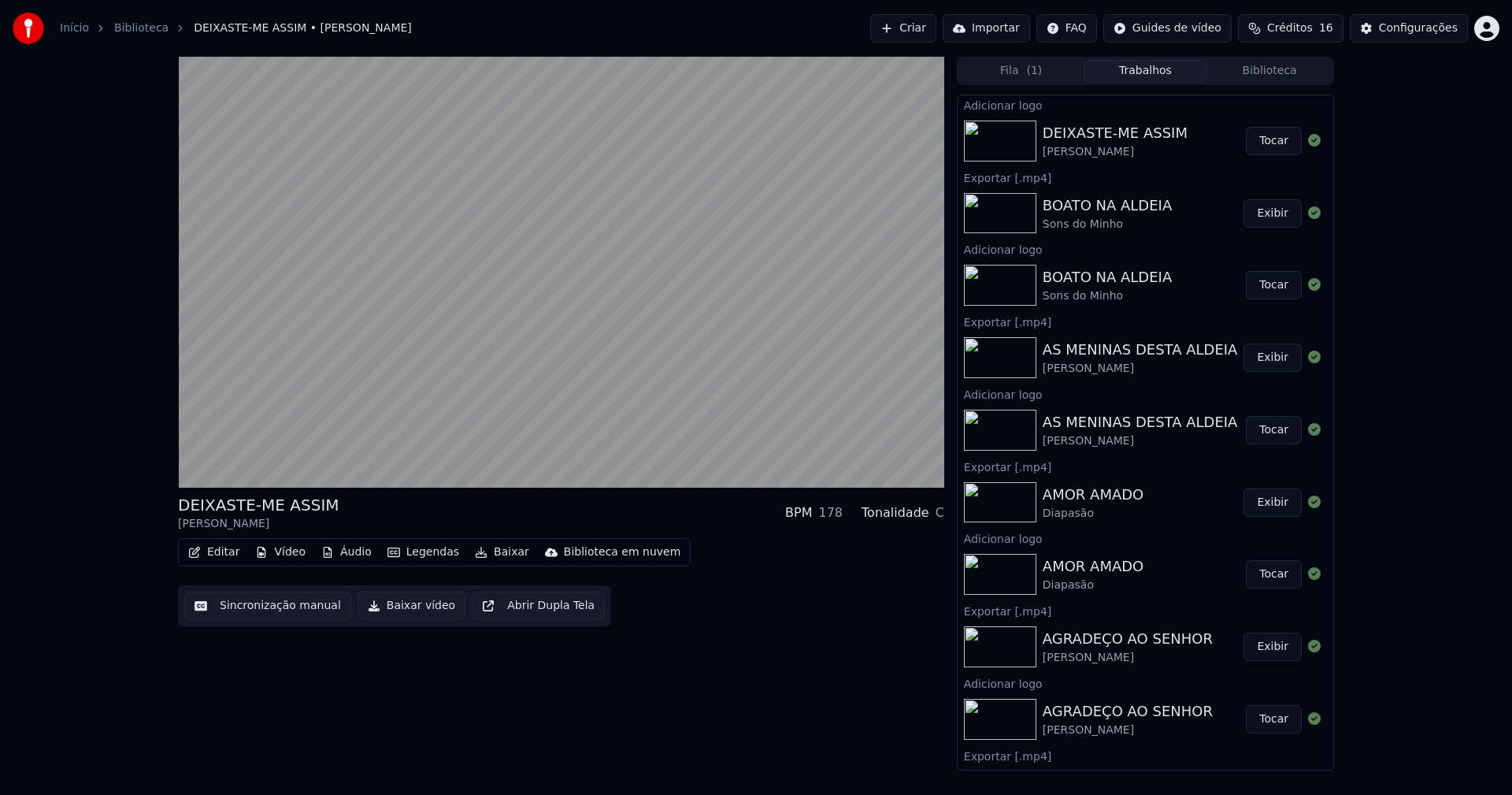
drag, startPoint x: 1270, startPoint y: 145, endPoint x: 1112, endPoint y: 143, distance: 158.0
click at [1268, 145] on button "Tocar" at bounding box center [1273, 141] width 56 height 28
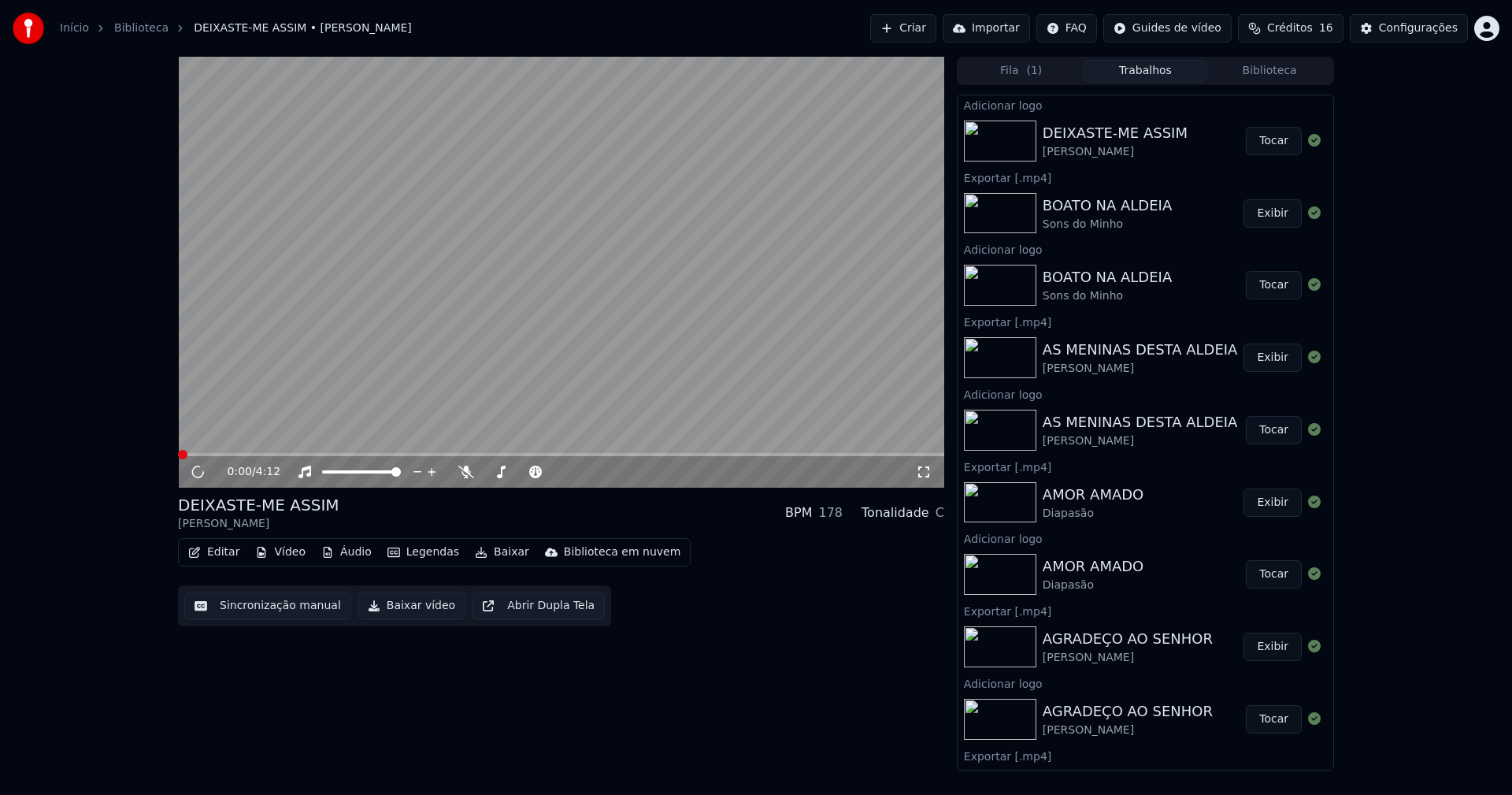
click at [222, 556] on button "Editar" at bounding box center [214, 552] width 64 height 22
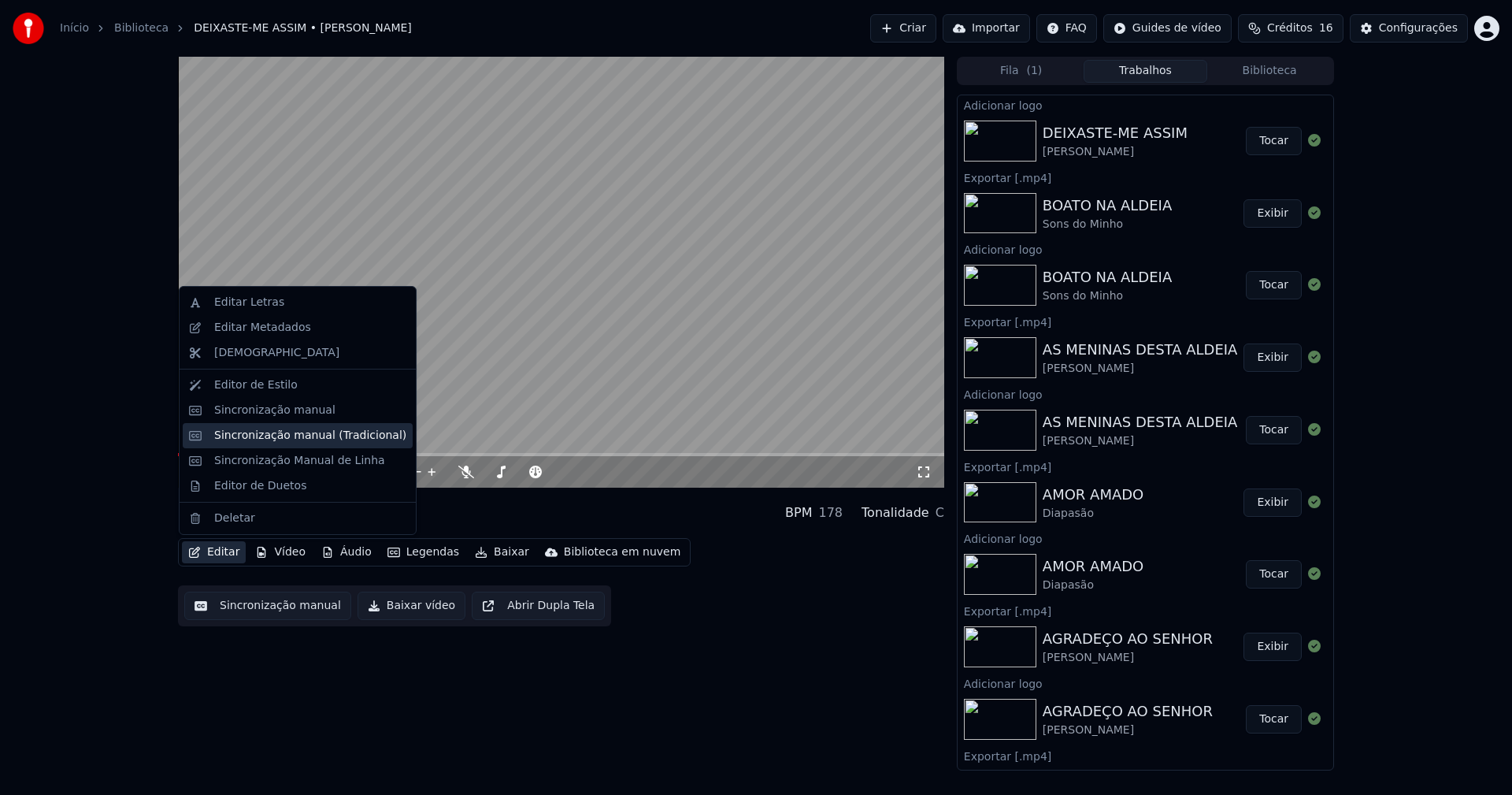
click at [266, 440] on div "Sincronização manual (Tradicional)" at bounding box center [311, 435] width 192 height 16
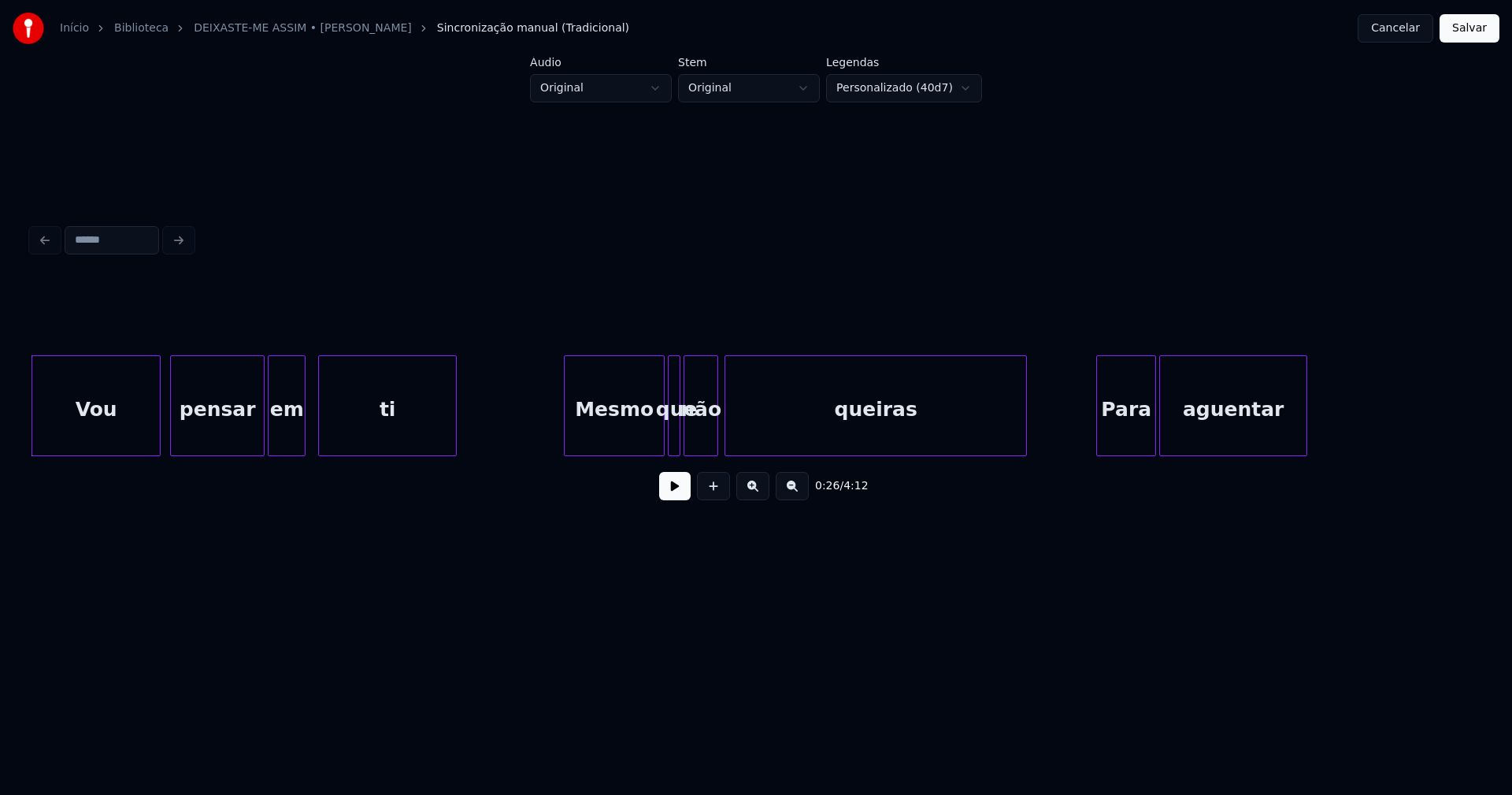
scroll to position [0, 3977]
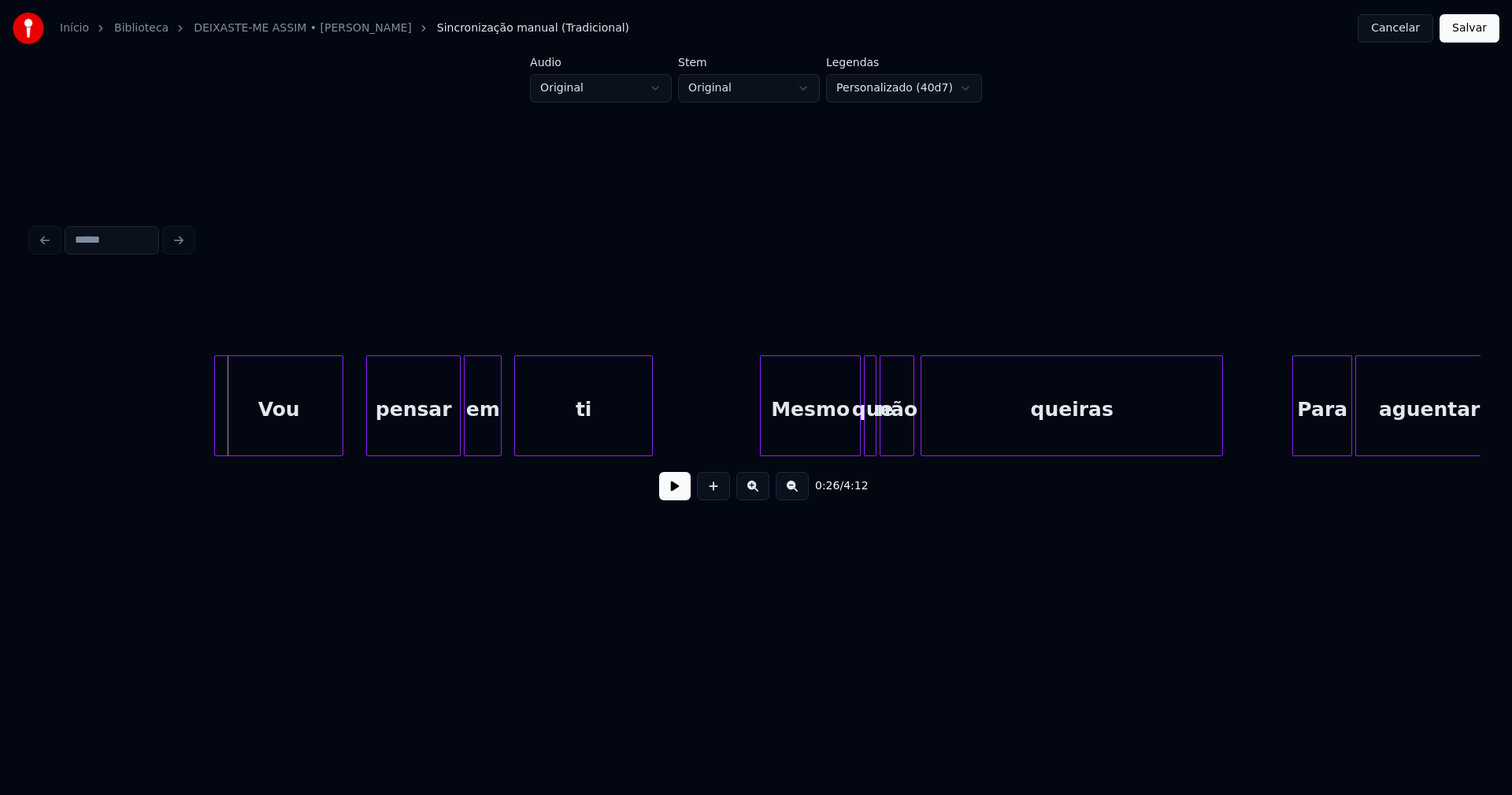
click at [278, 435] on div "Vou" at bounding box center [279, 410] width 127 height 107
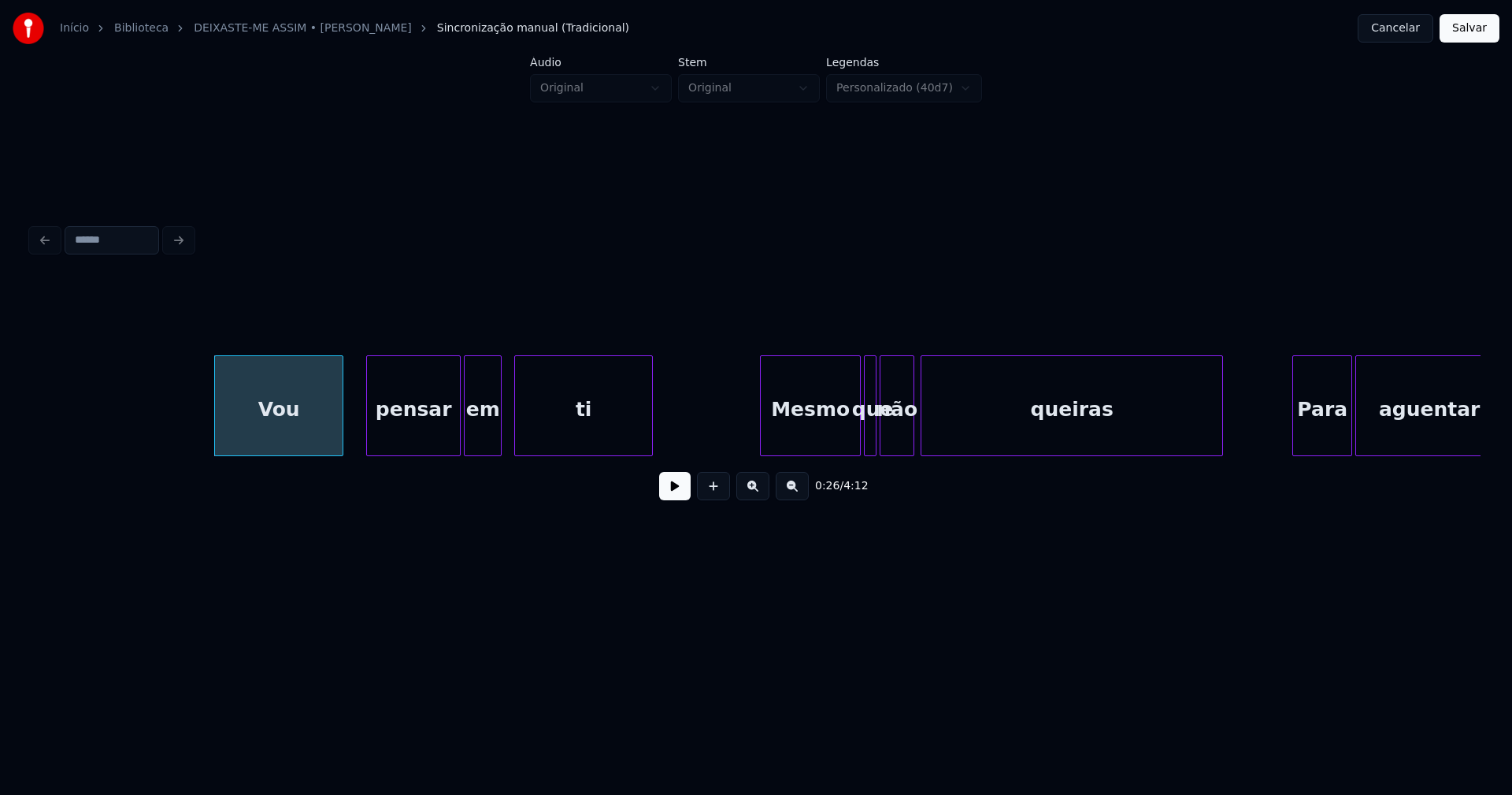
click at [676, 491] on button at bounding box center [675, 486] width 31 height 28
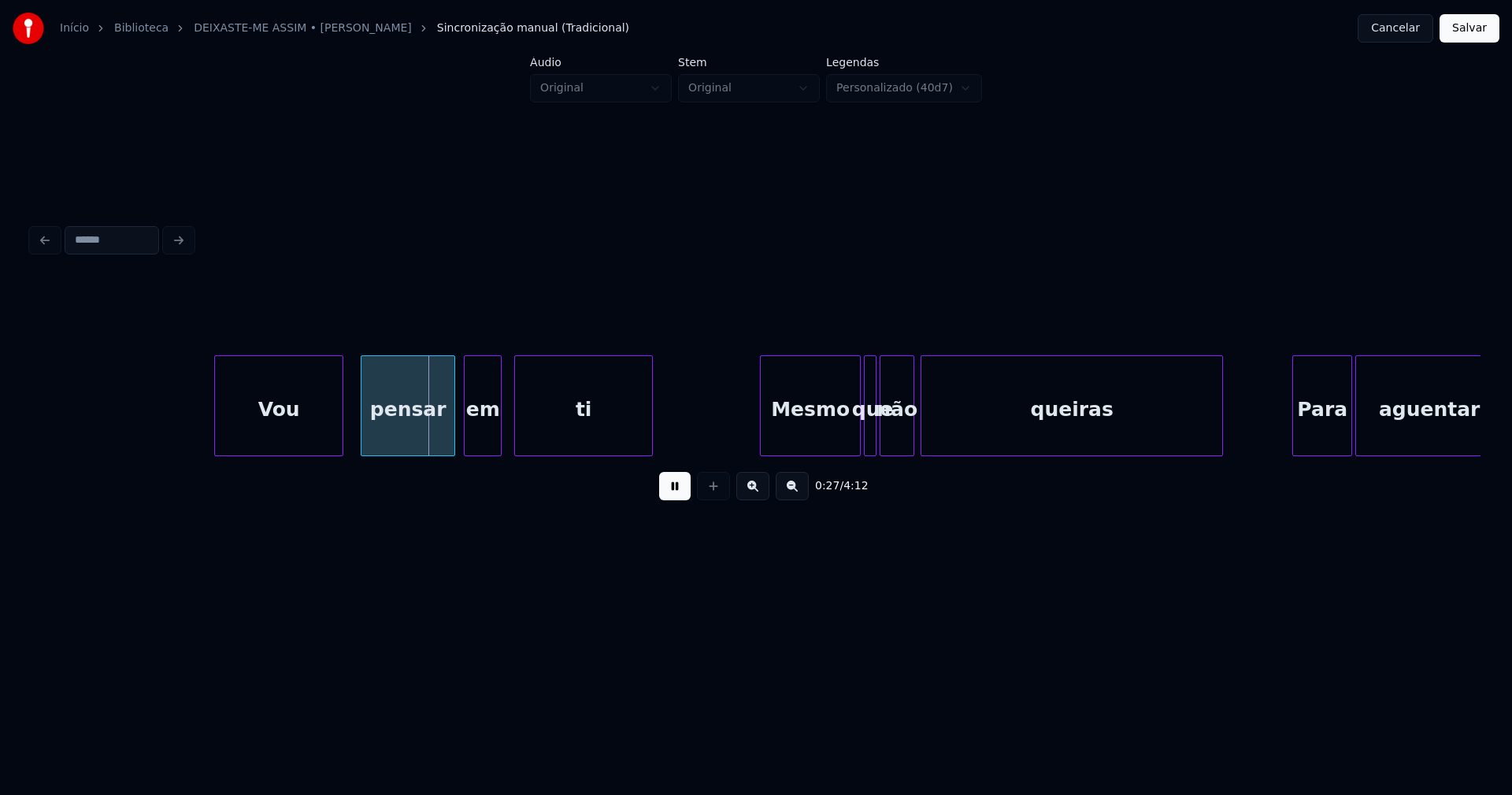
click at [416, 439] on div "pensar" at bounding box center [408, 410] width 93 height 107
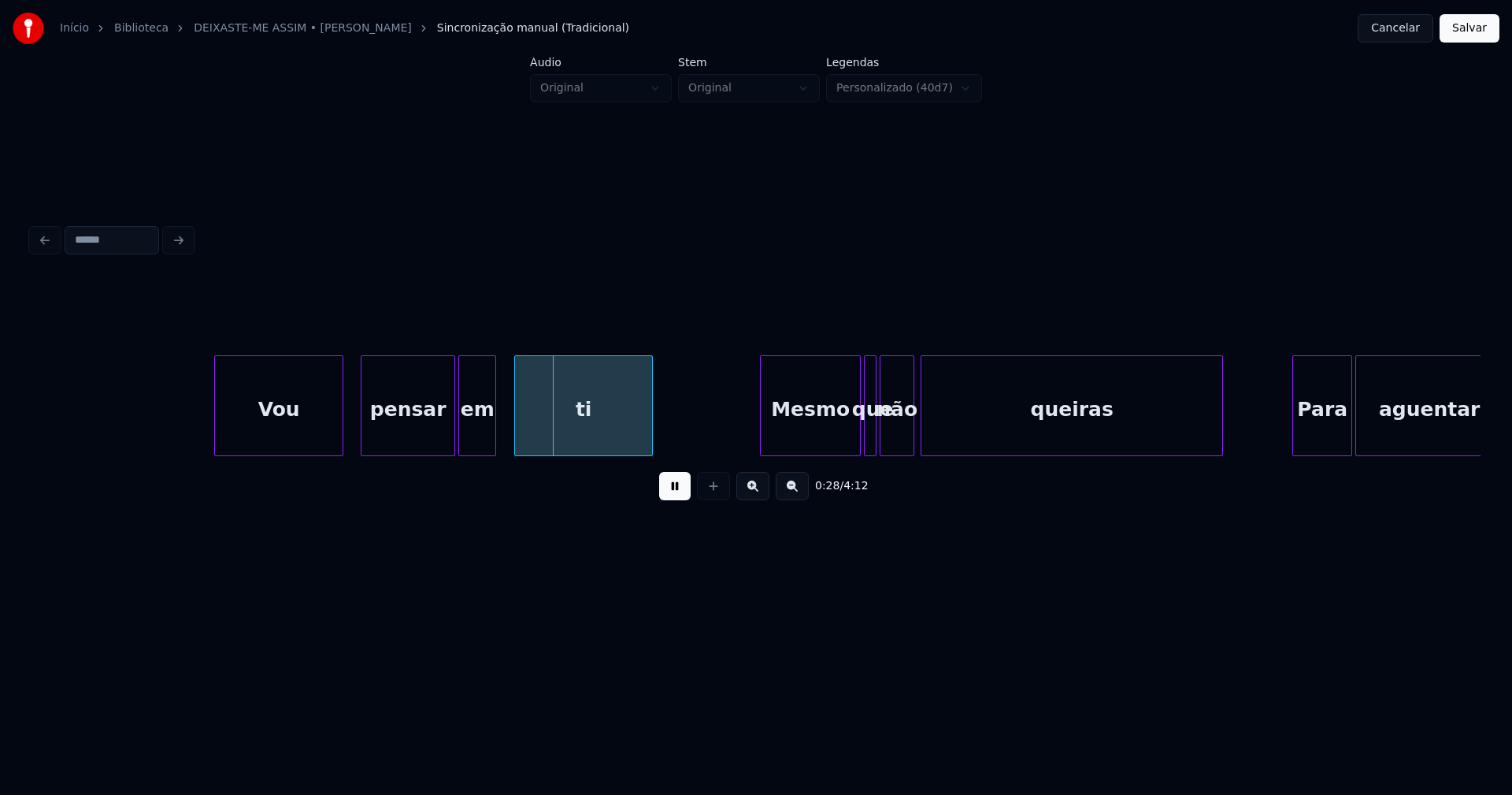
click at [477, 444] on div "em" at bounding box center [477, 410] width 36 height 107
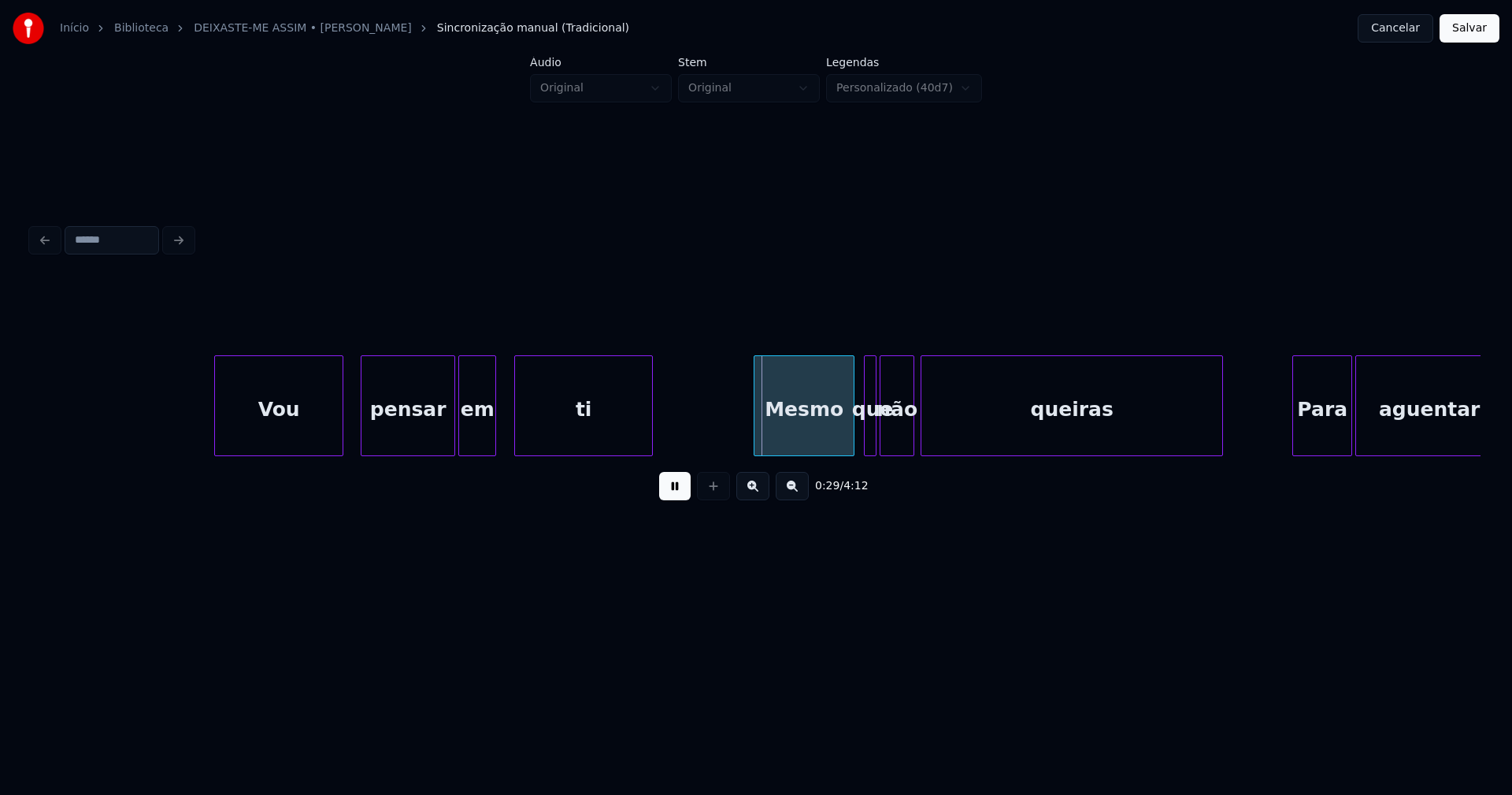
click at [805, 437] on div "Mesmo" at bounding box center [804, 410] width 99 height 107
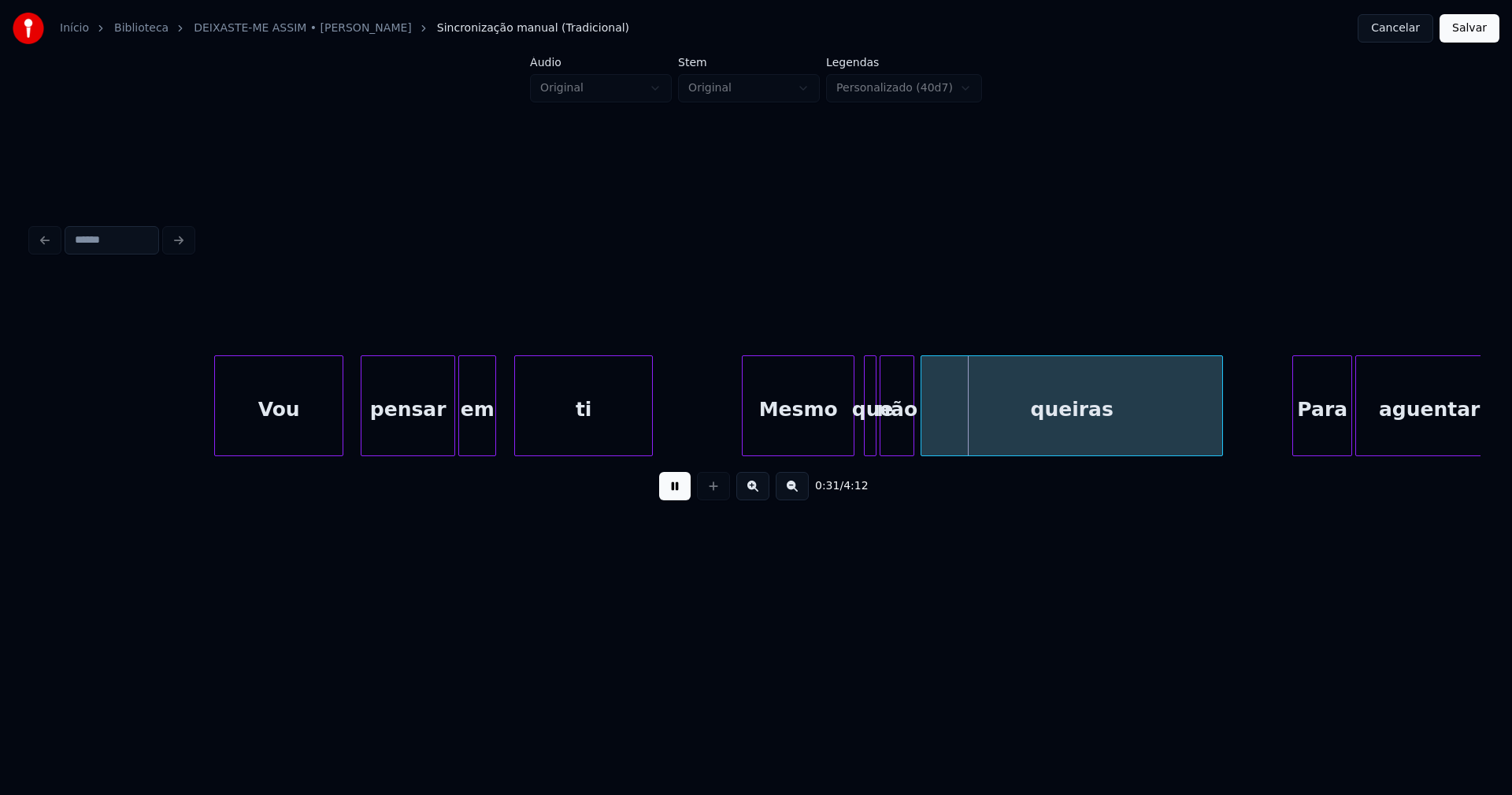
click at [743, 434] on div at bounding box center [744, 405] width 4 height 99
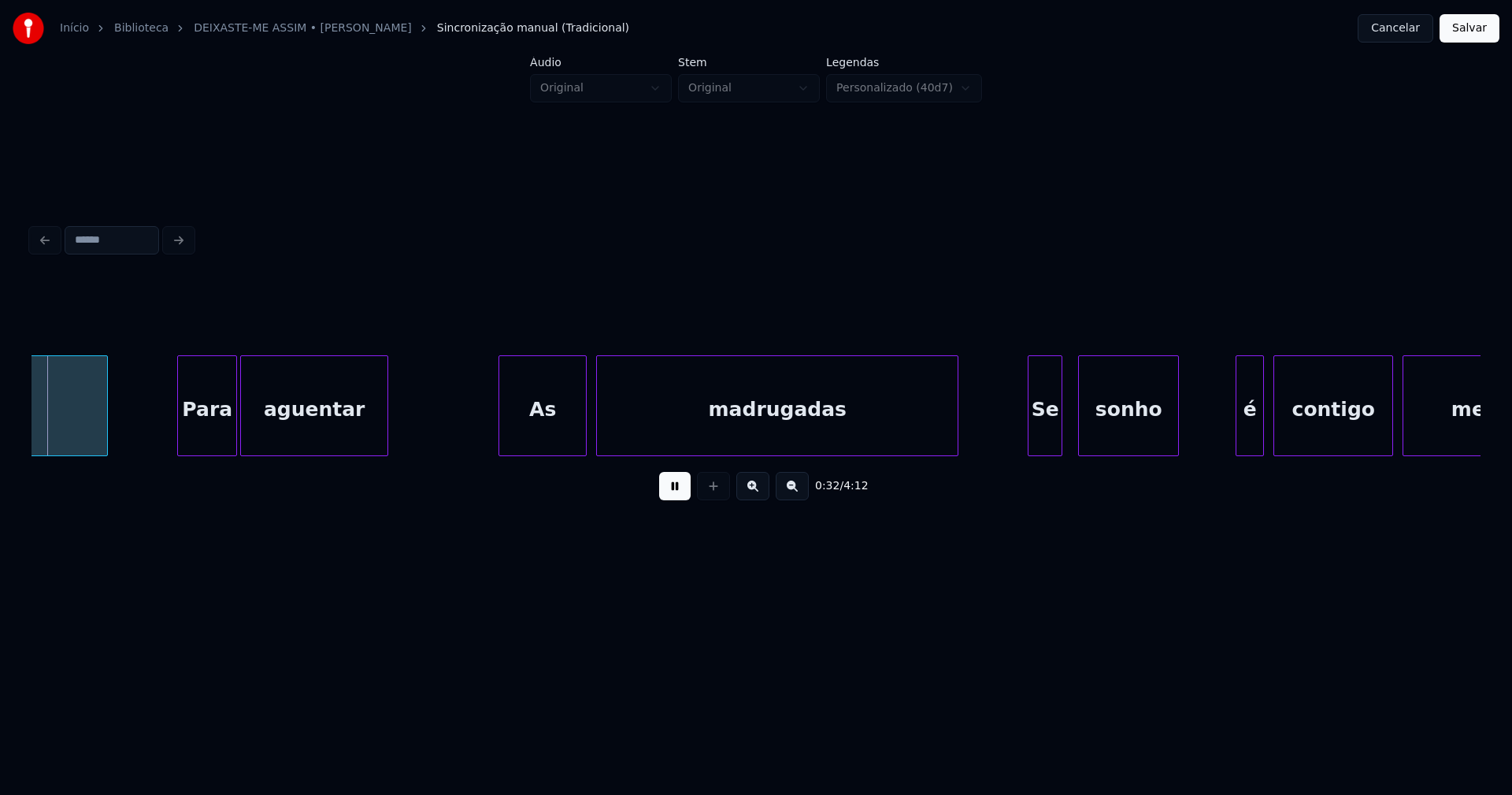
scroll to position [0, 5099]
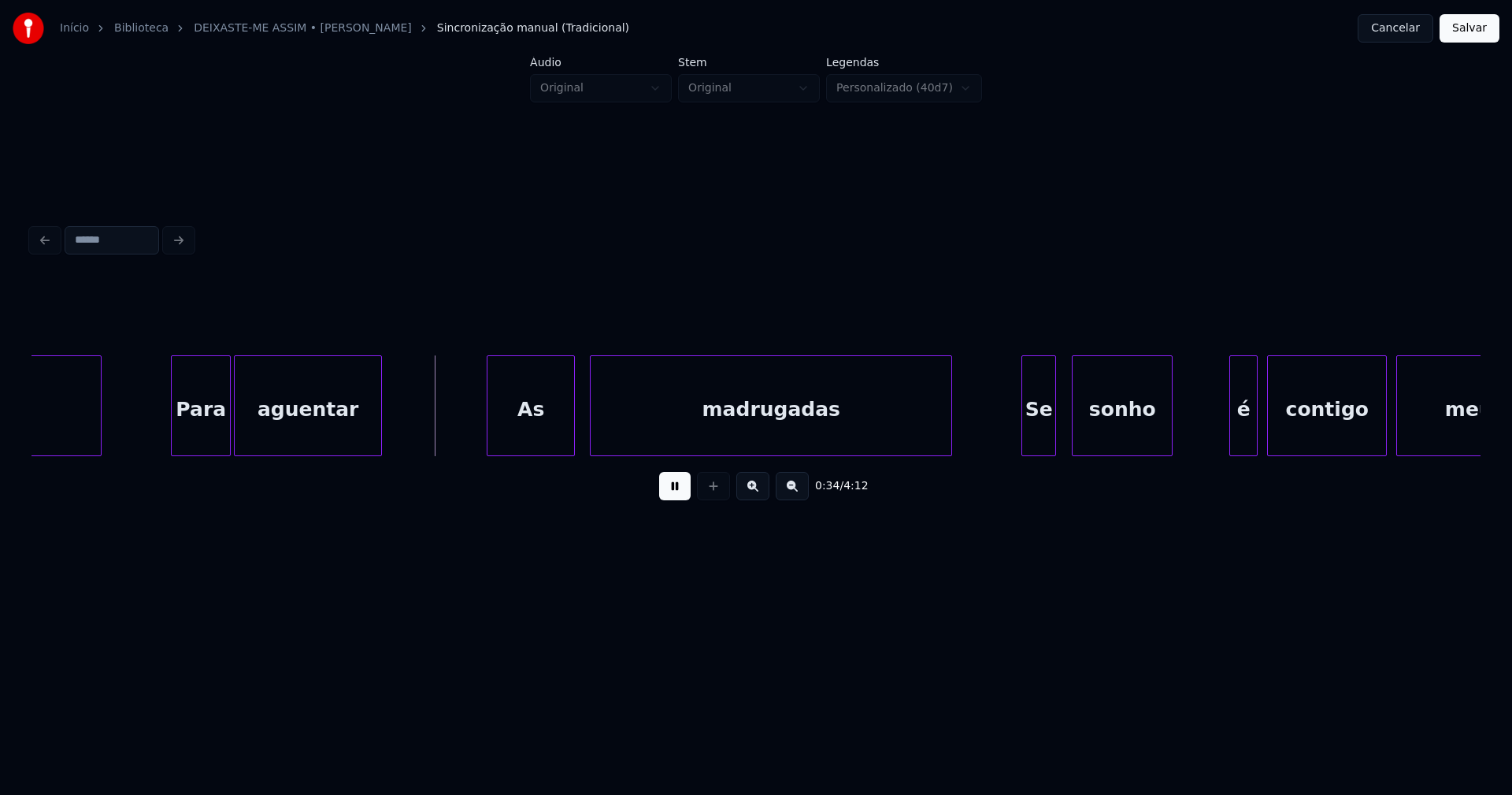
click at [523, 430] on div "As" at bounding box center [530, 410] width 86 height 107
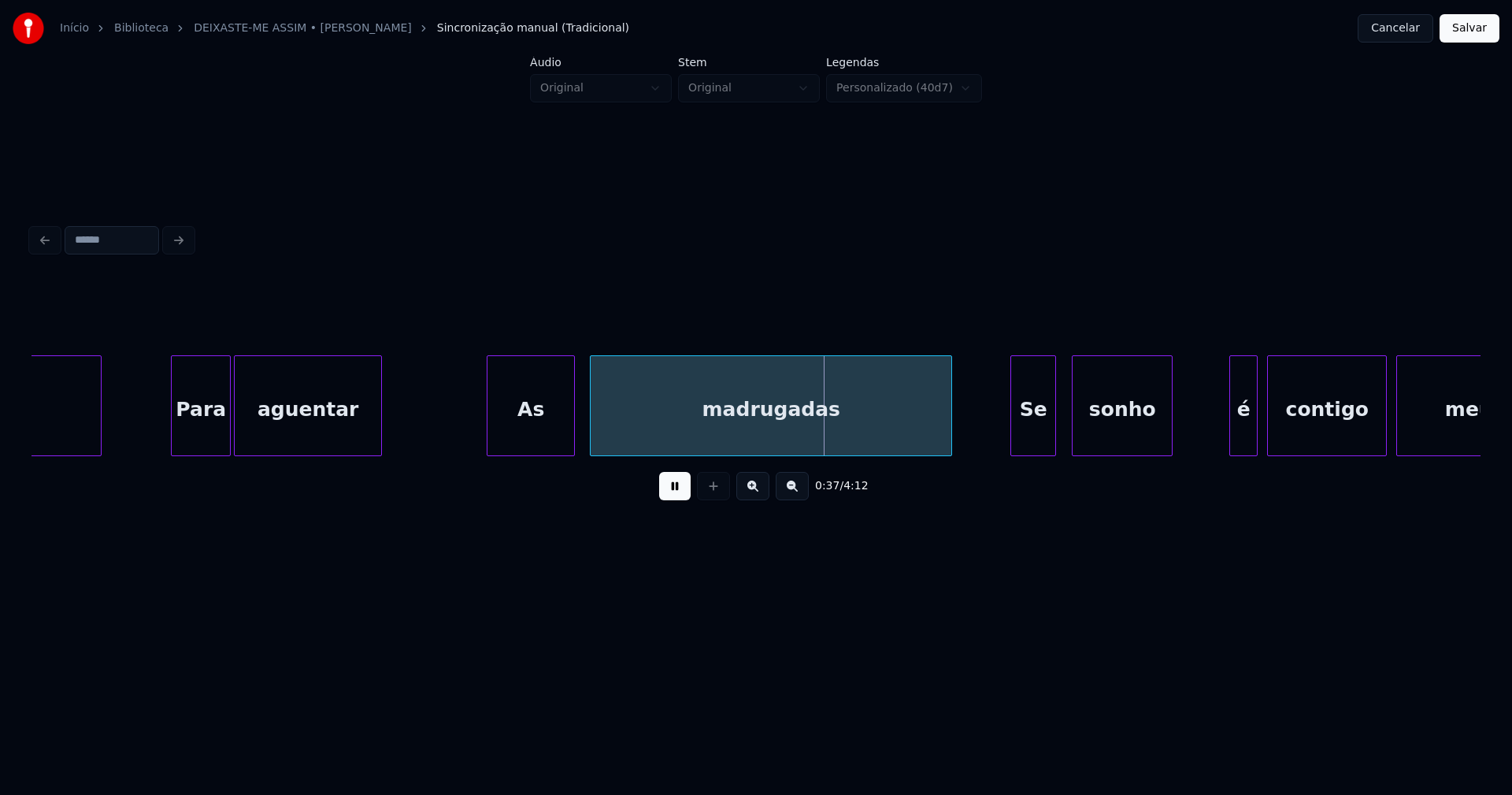
click at [1015, 445] on div at bounding box center [1013, 405] width 4 height 99
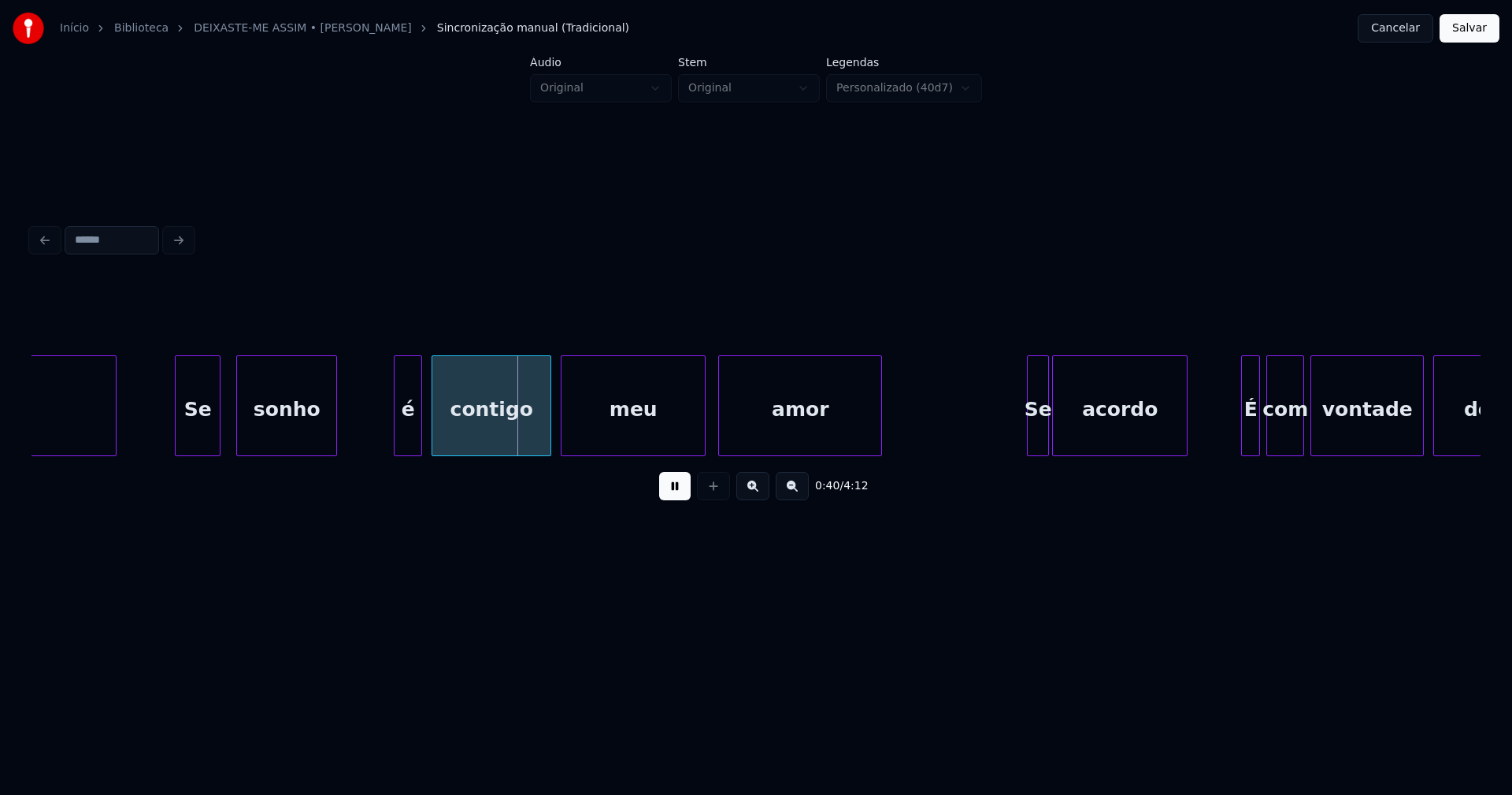
scroll to position [0, 5955]
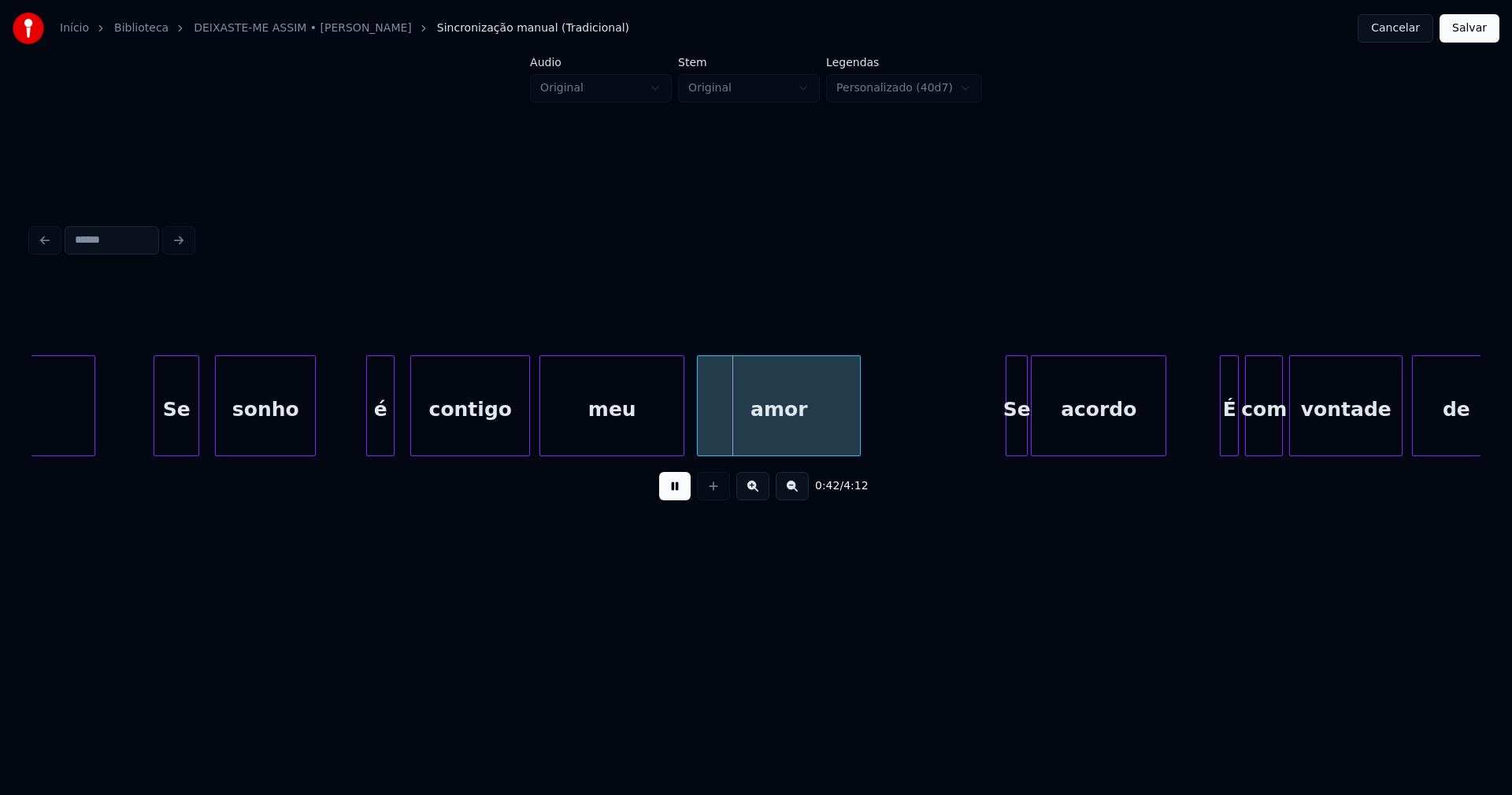
click at [383, 442] on div "é" at bounding box center [380, 410] width 27 height 107
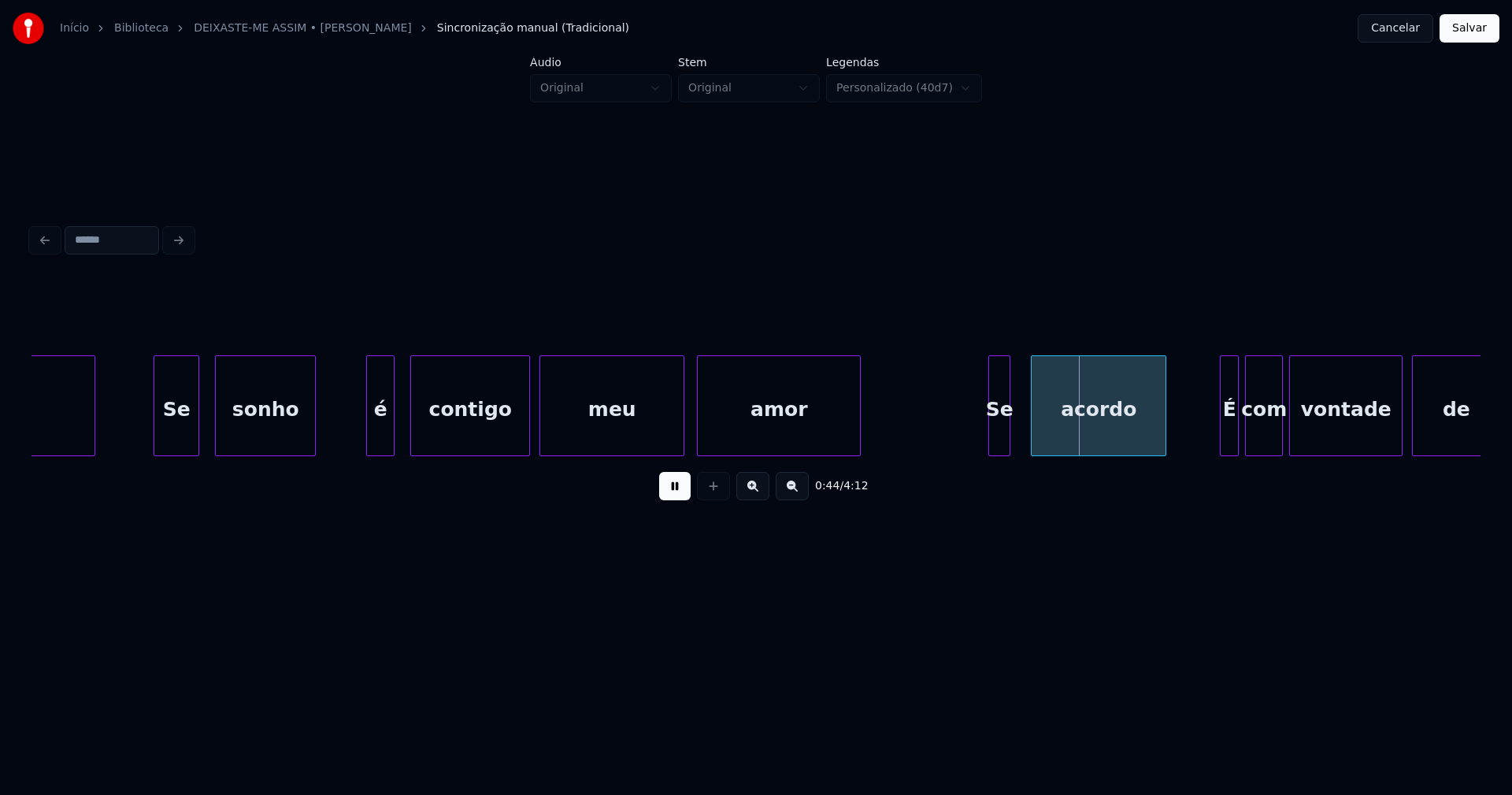
click at [999, 444] on div "Se" at bounding box center [999, 410] width 20 height 107
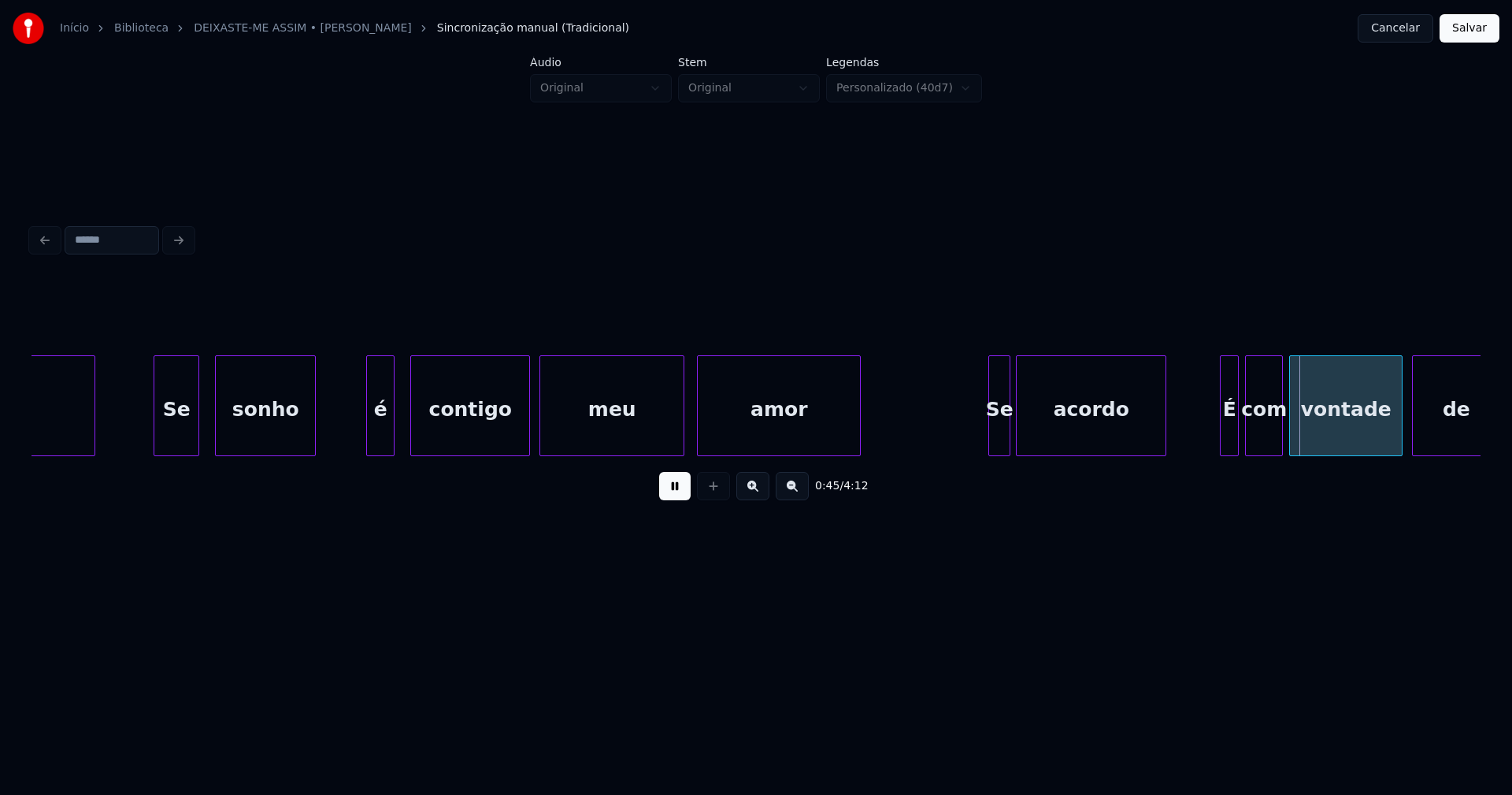
click at [1016, 434] on div at bounding box center [1018, 405] width 4 height 99
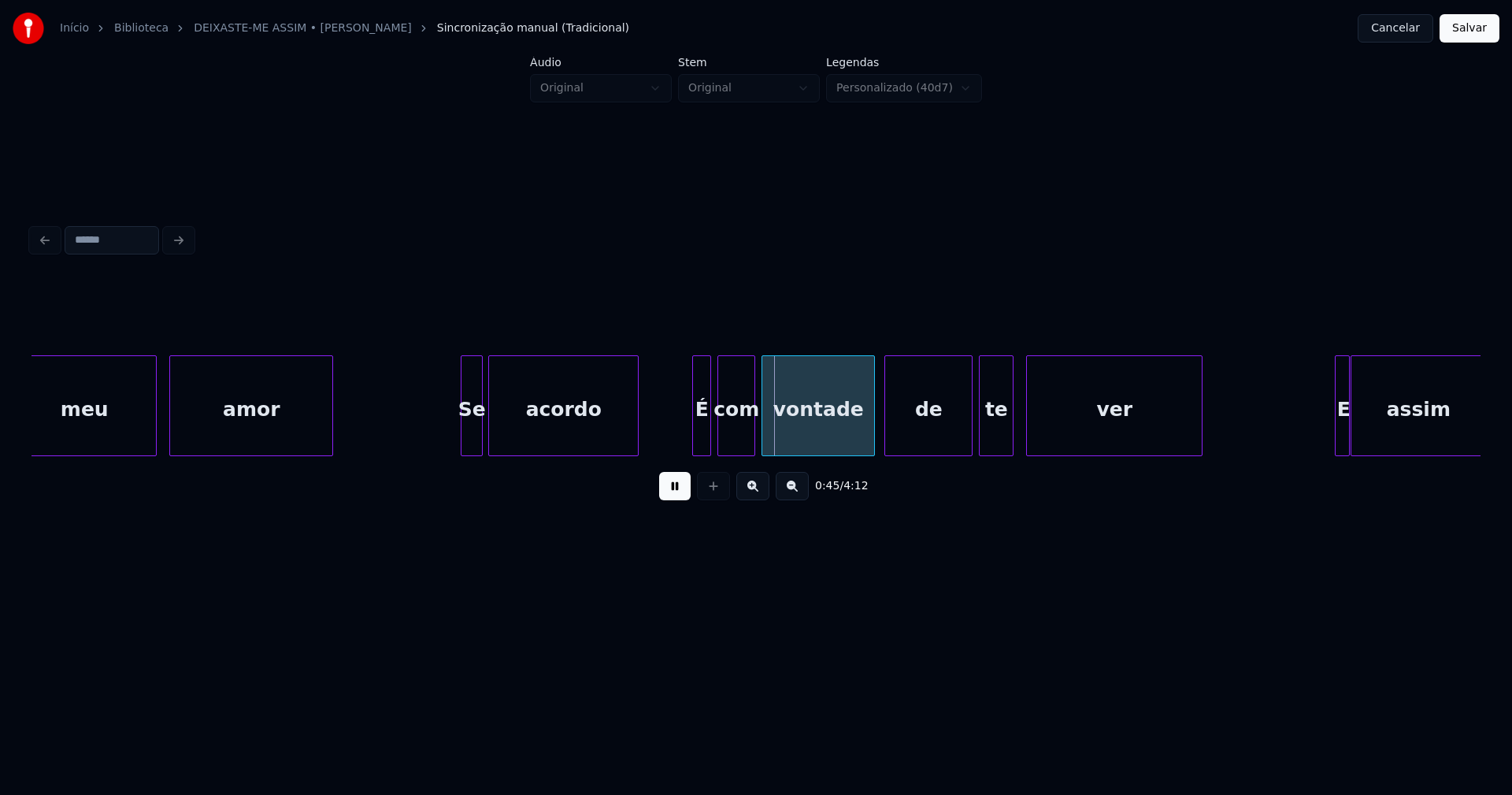
scroll to position [0, 6659]
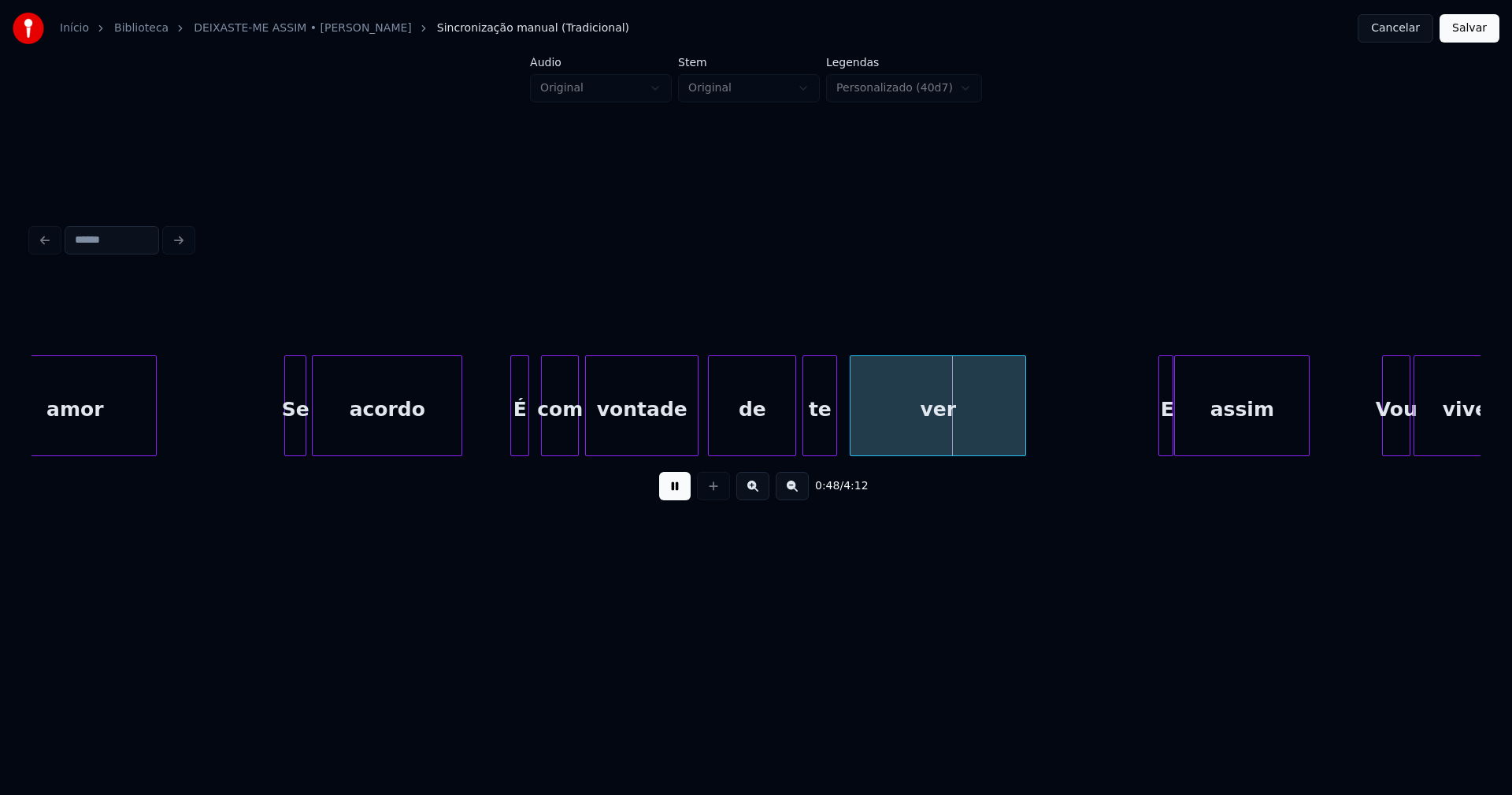
click at [520, 442] on div "É" at bounding box center [519, 410] width 17 height 107
click at [843, 428] on div at bounding box center [840, 405] width 4 height 99
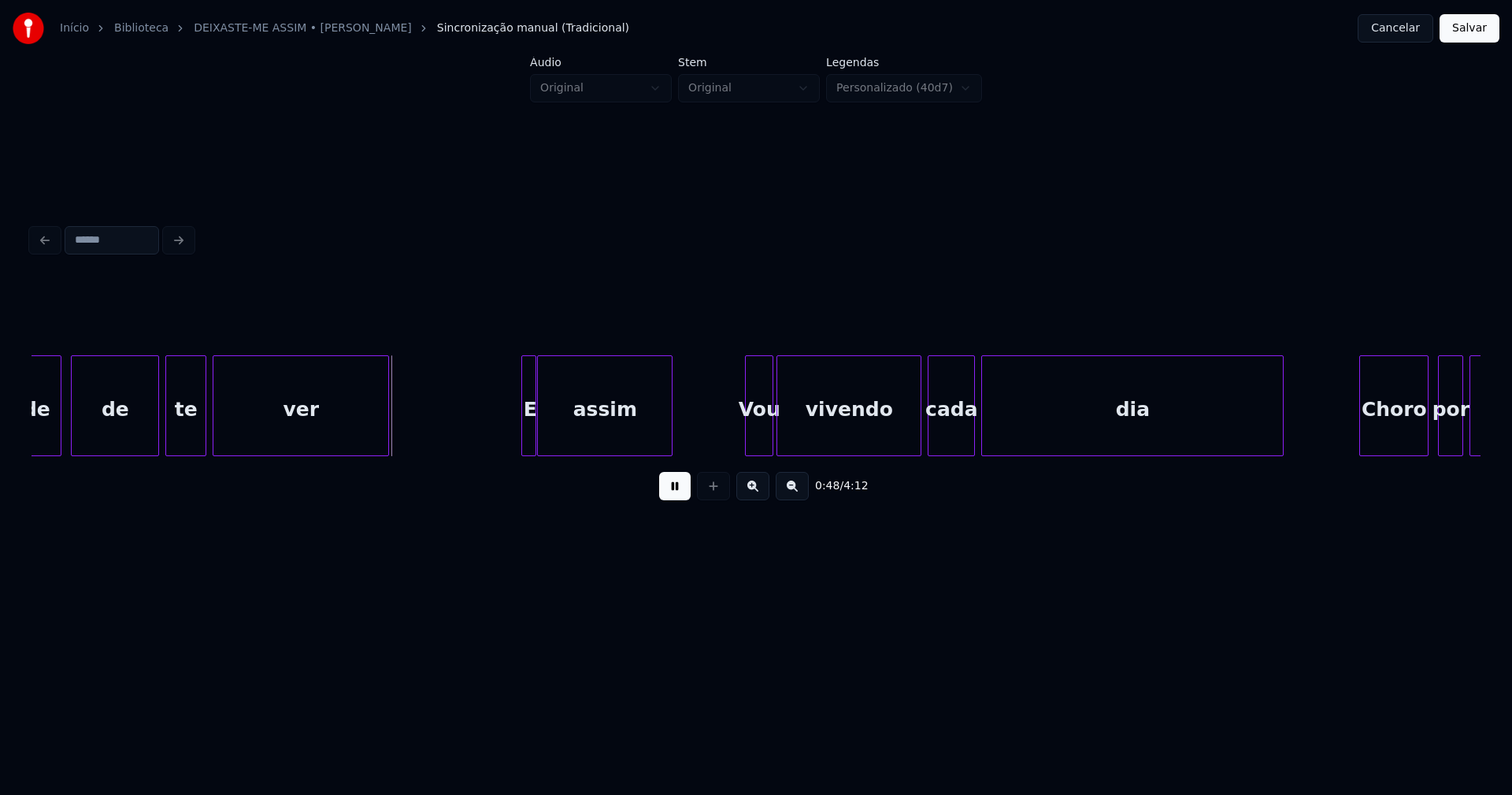
scroll to position [0, 7406]
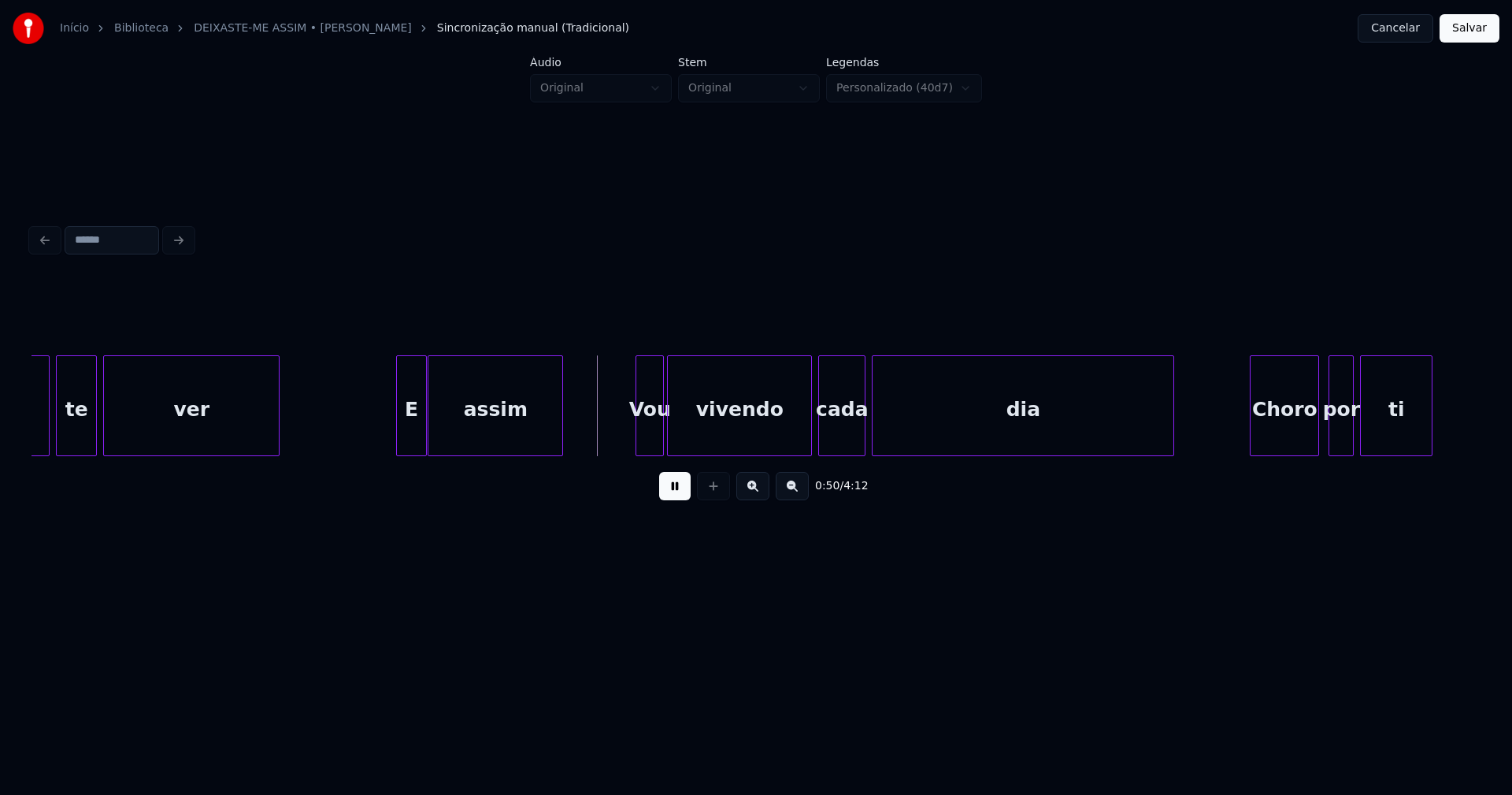
click at [399, 438] on div at bounding box center [399, 405] width 4 height 99
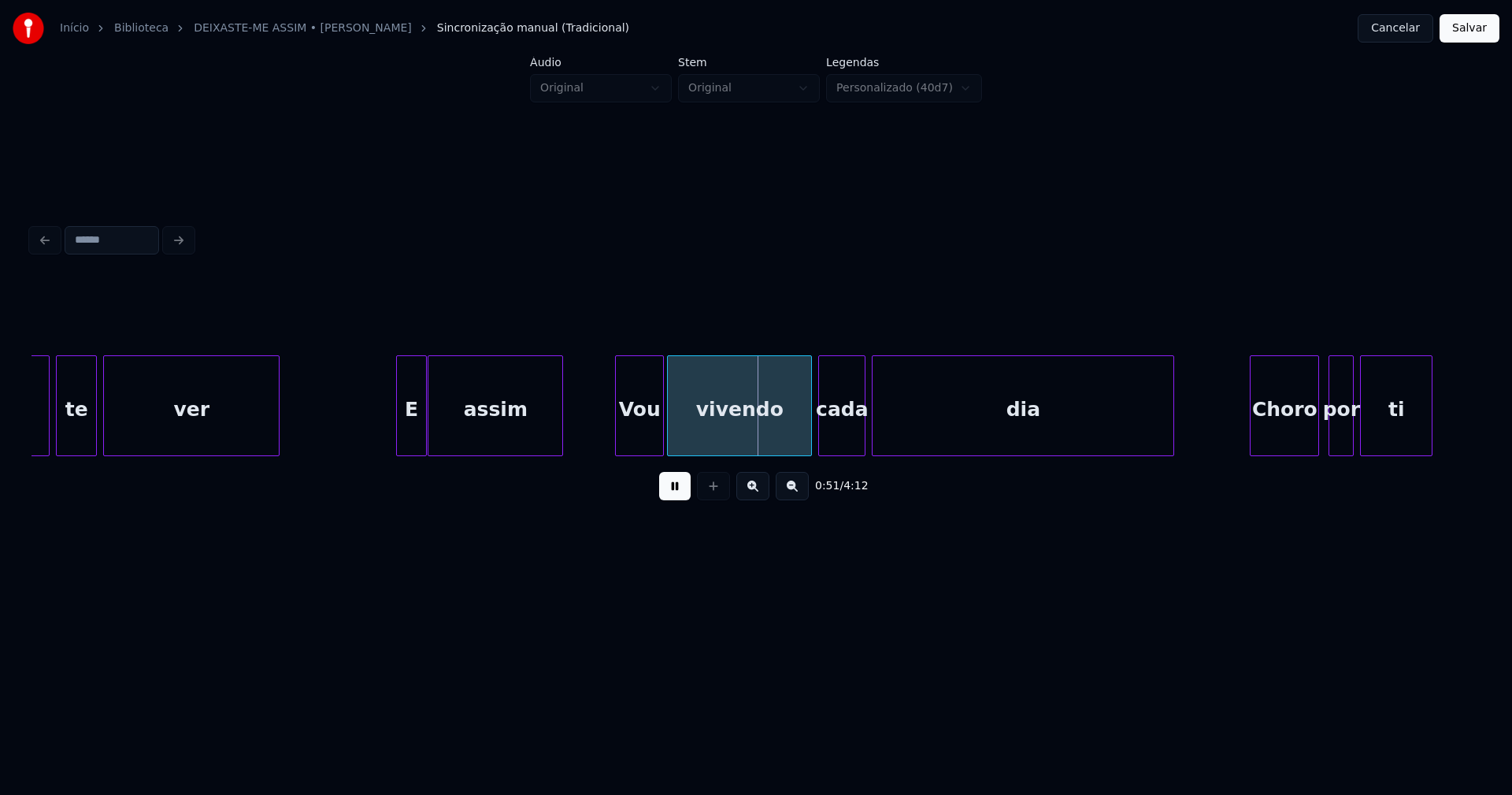
click at [619, 442] on div at bounding box center [618, 405] width 4 height 99
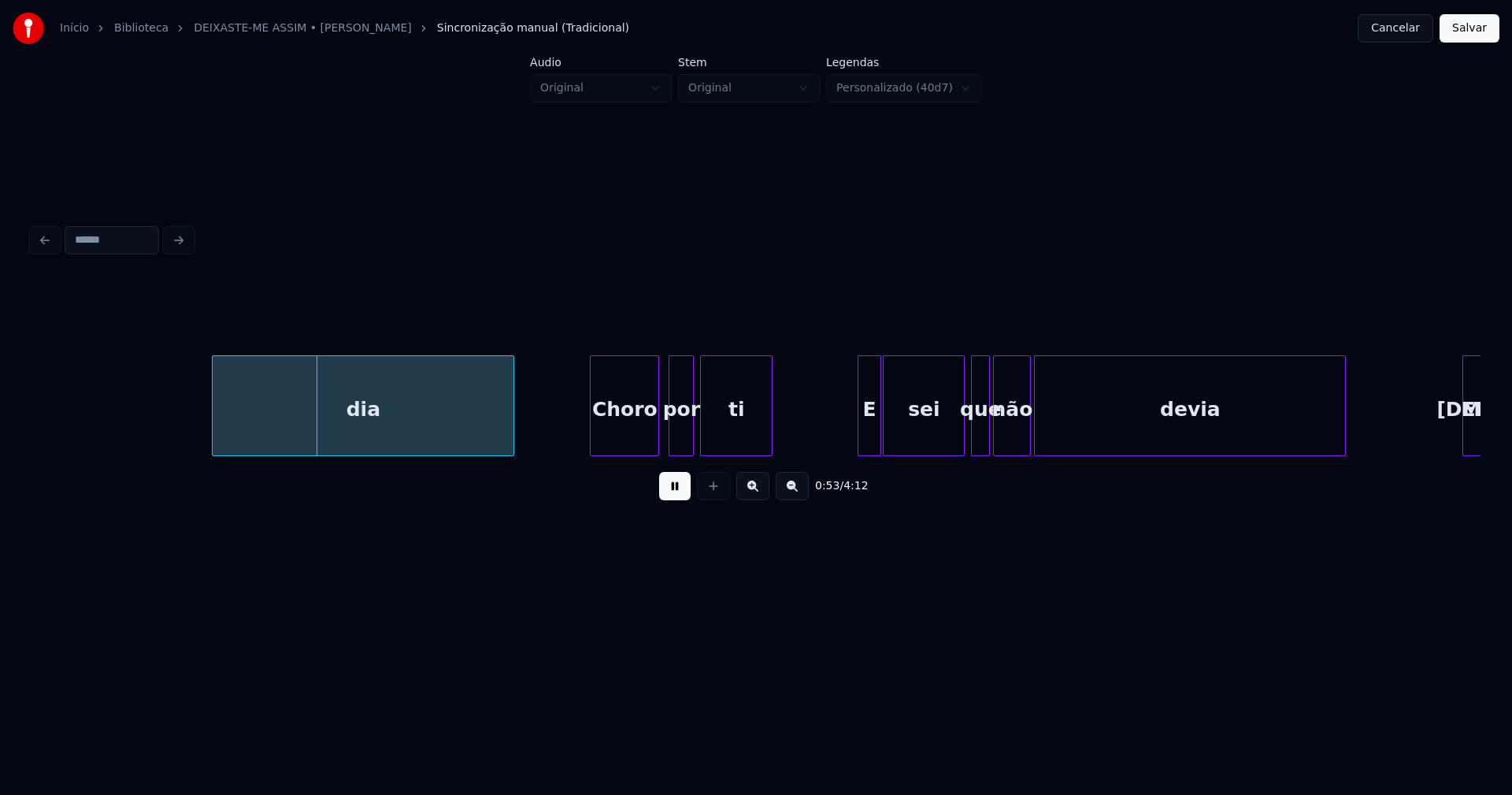
scroll to position [0, 8286]
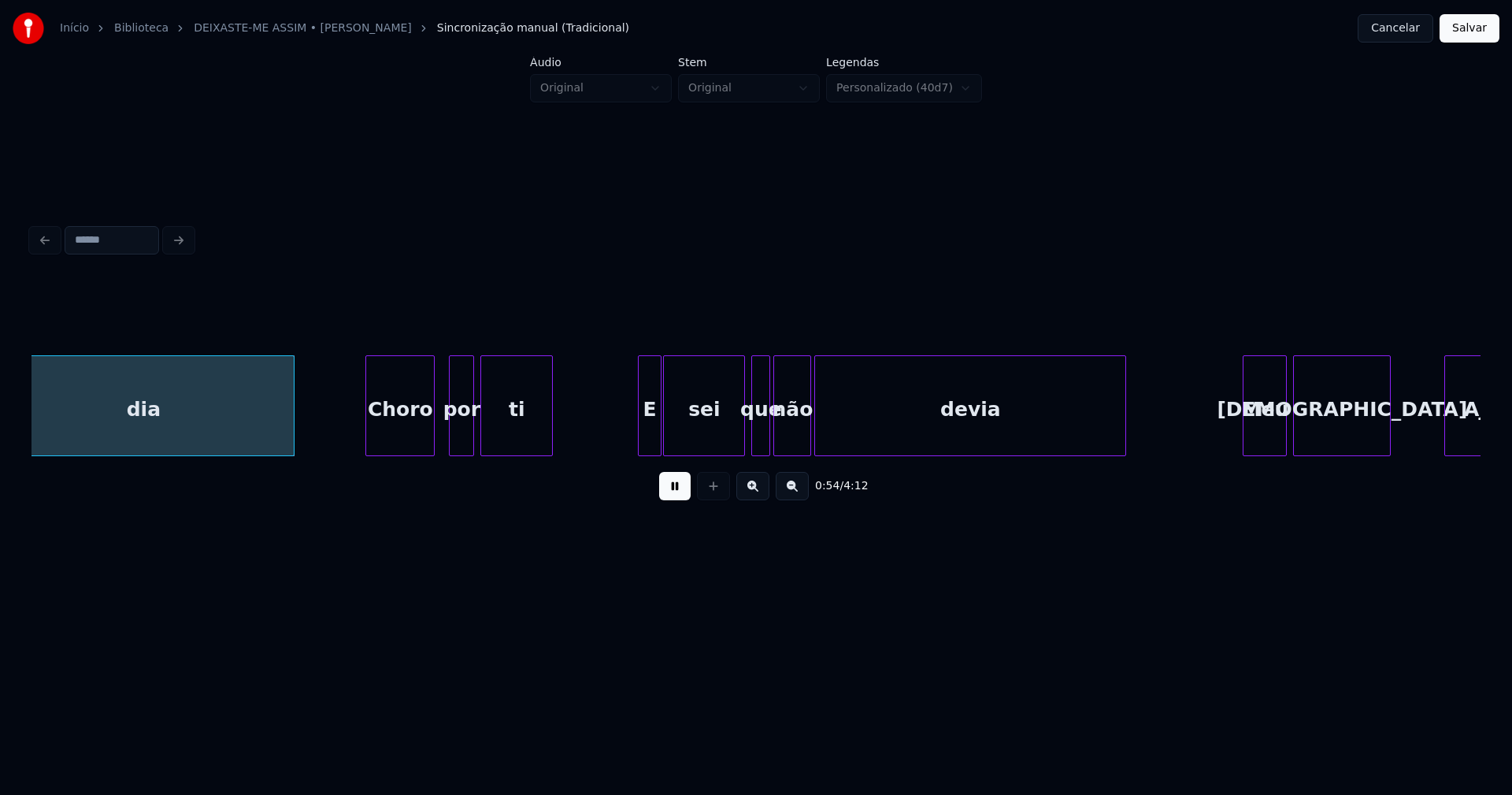
click at [401, 439] on div "Choro" at bounding box center [400, 410] width 68 height 107
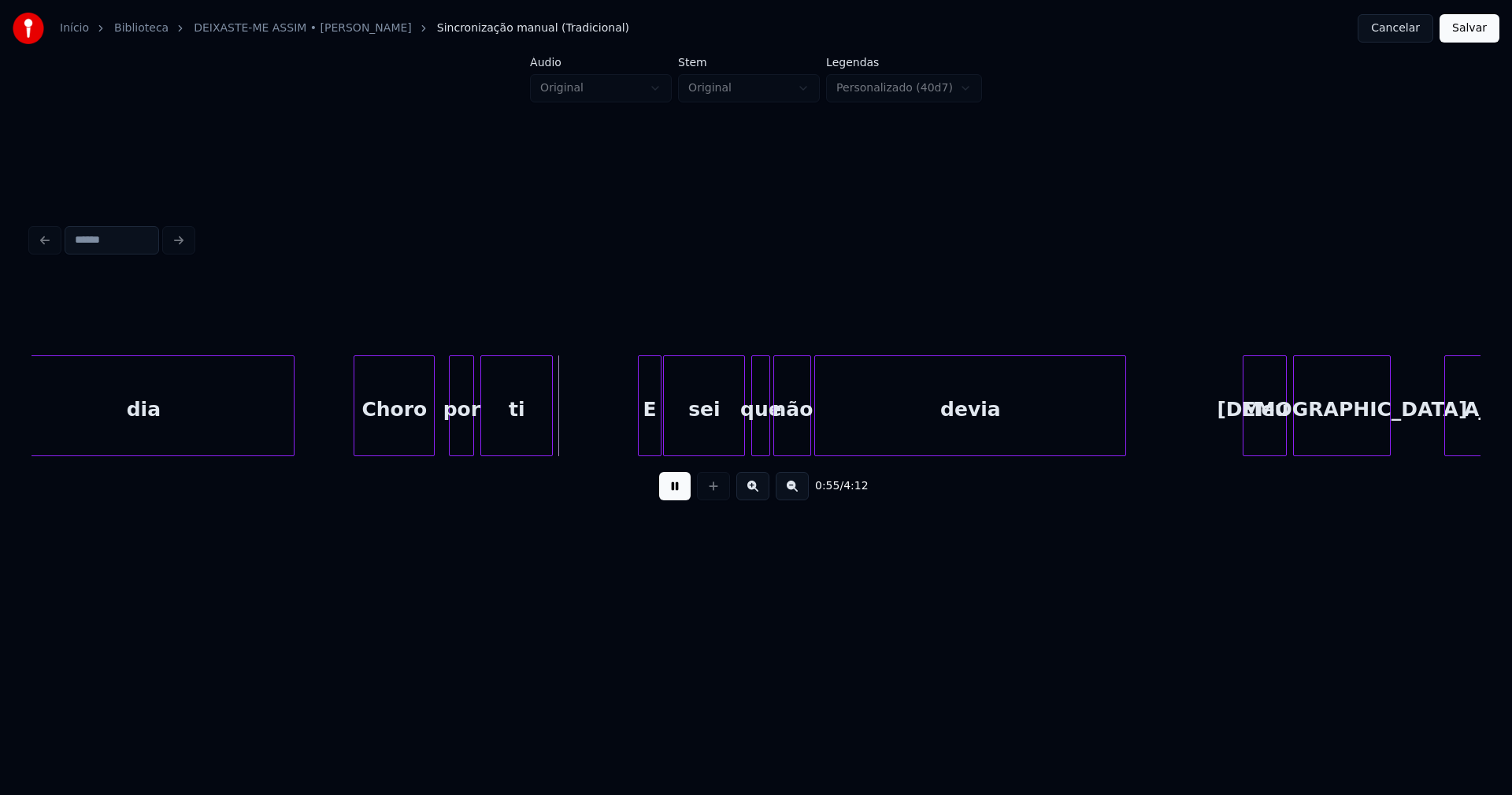
click at [359, 438] on div at bounding box center [356, 405] width 4 height 99
click at [613, 448] on div at bounding box center [614, 405] width 4 height 99
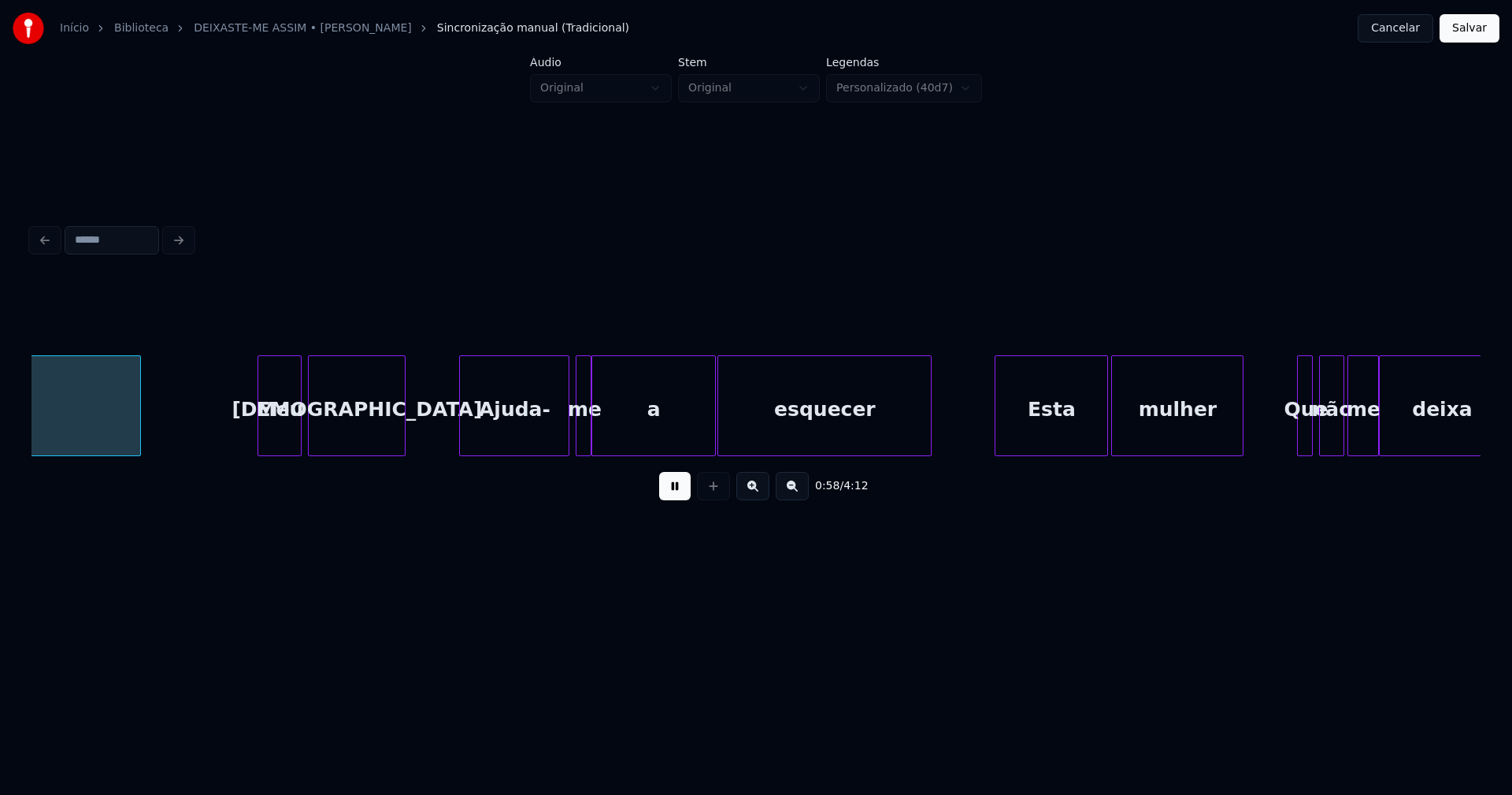
scroll to position [0, 9271]
click at [277, 442] on div "Meu" at bounding box center [276, 410] width 43 height 107
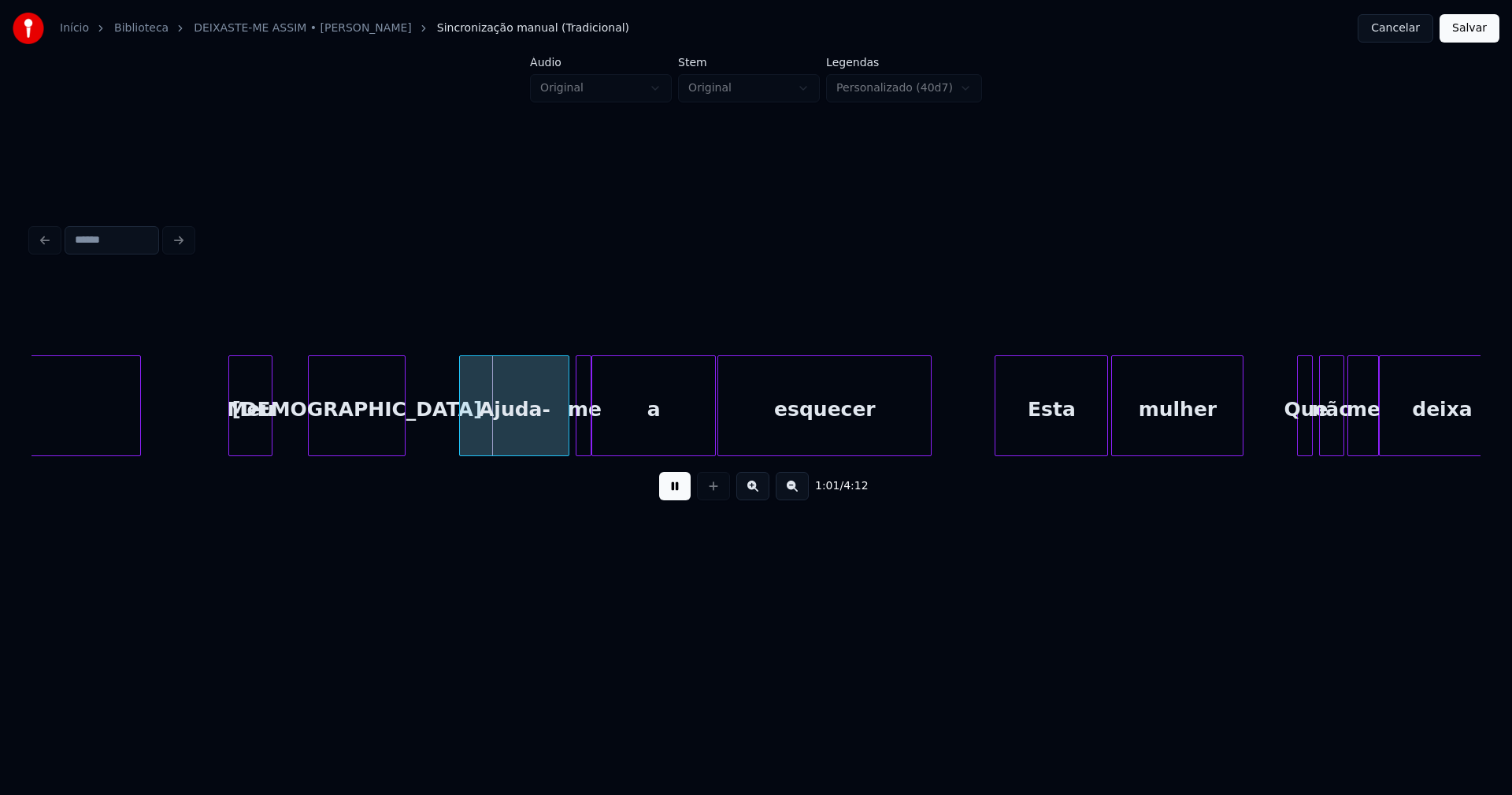
click at [229, 438] on div "Meu" at bounding box center [251, 405] width 44 height 101
click at [293, 426] on div at bounding box center [292, 405] width 4 height 99
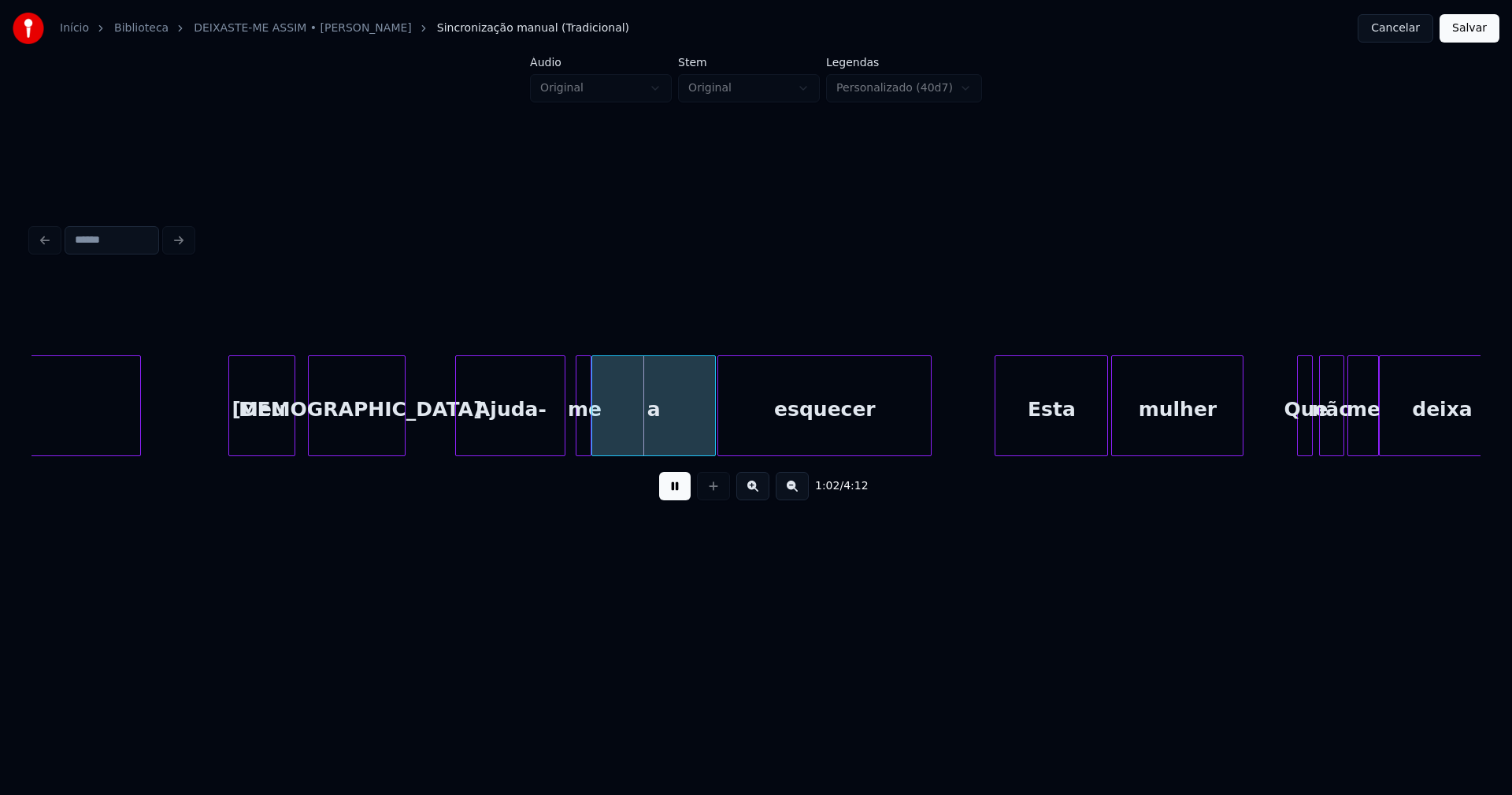
click at [502, 434] on div "Ajuda-" at bounding box center [510, 410] width 109 height 107
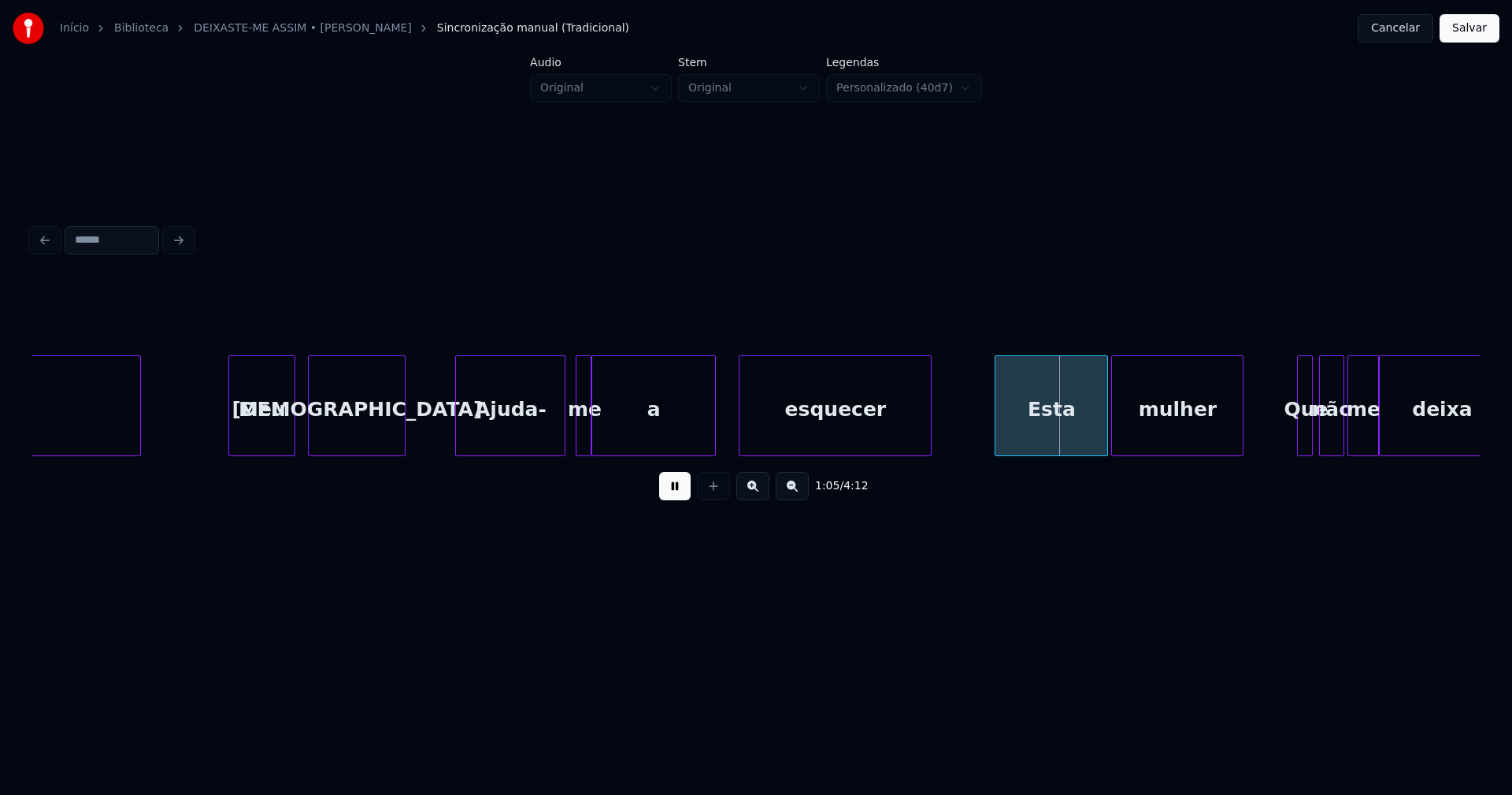
click at [742, 434] on div at bounding box center [741, 405] width 4 height 99
click at [729, 431] on div at bounding box center [729, 405] width 4 height 99
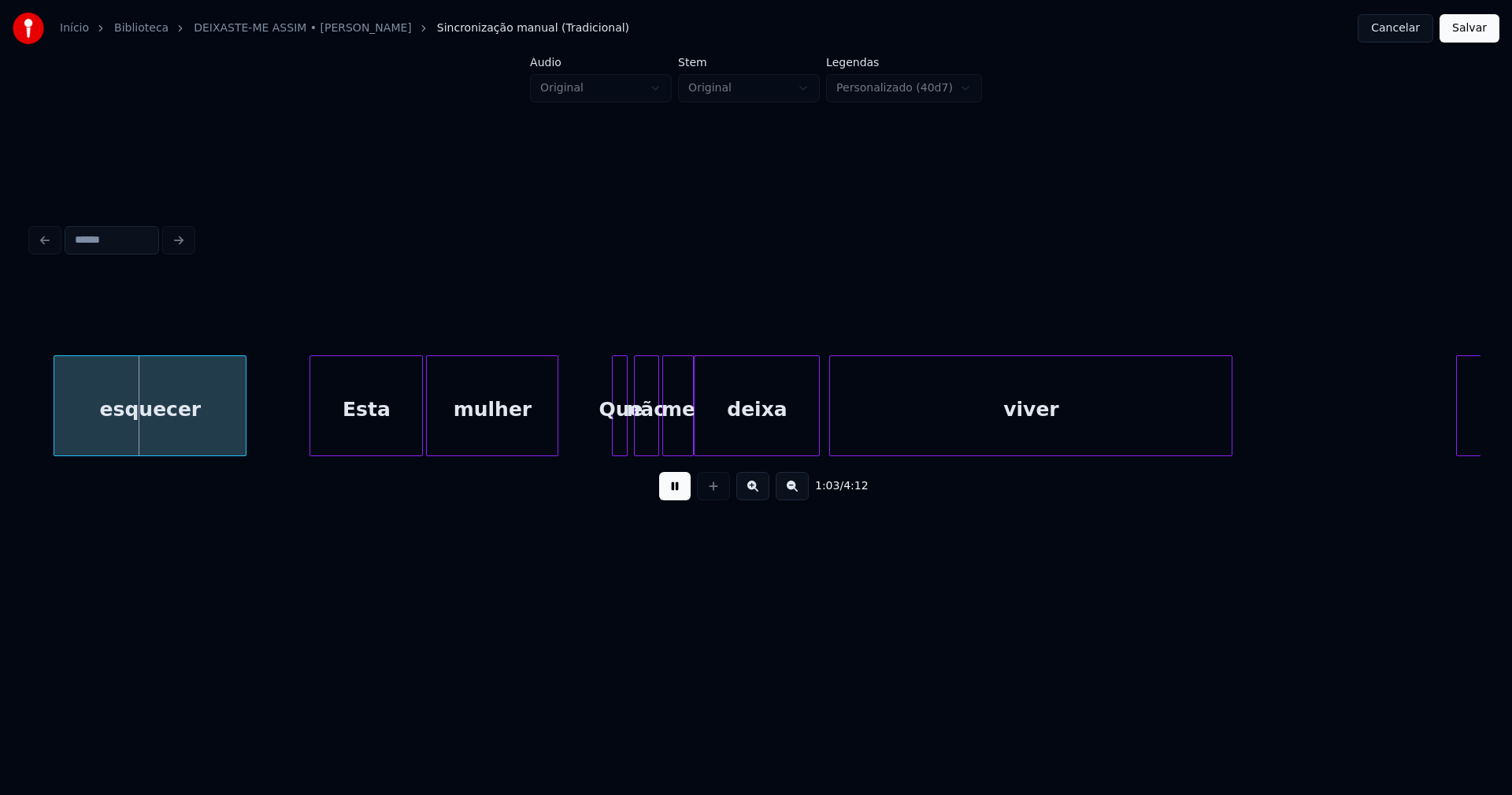
scroll to position [0, 10045]
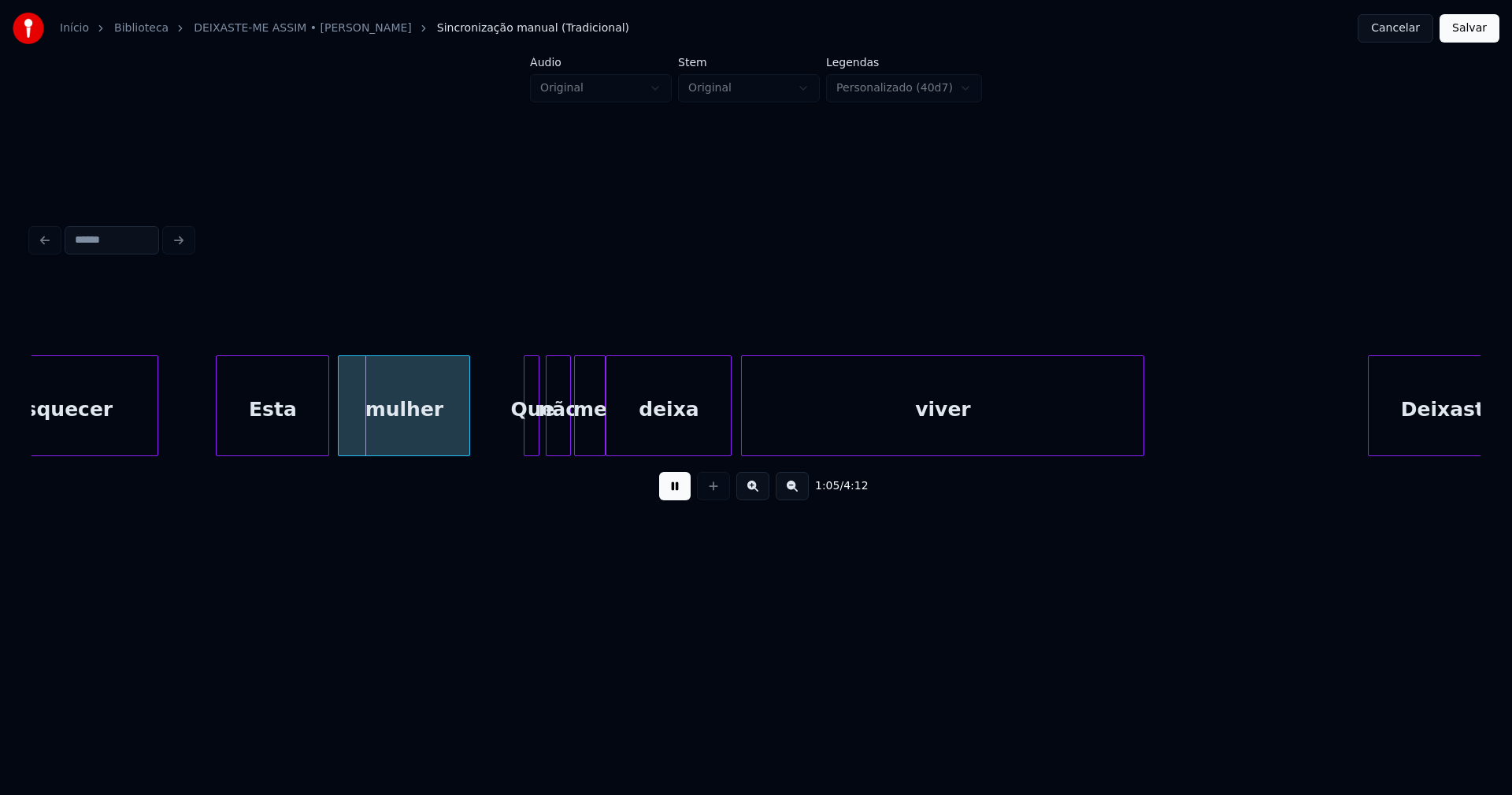
click at [279, 446] on div "Esta" at bounding box center [272, 410] width 112 height 107
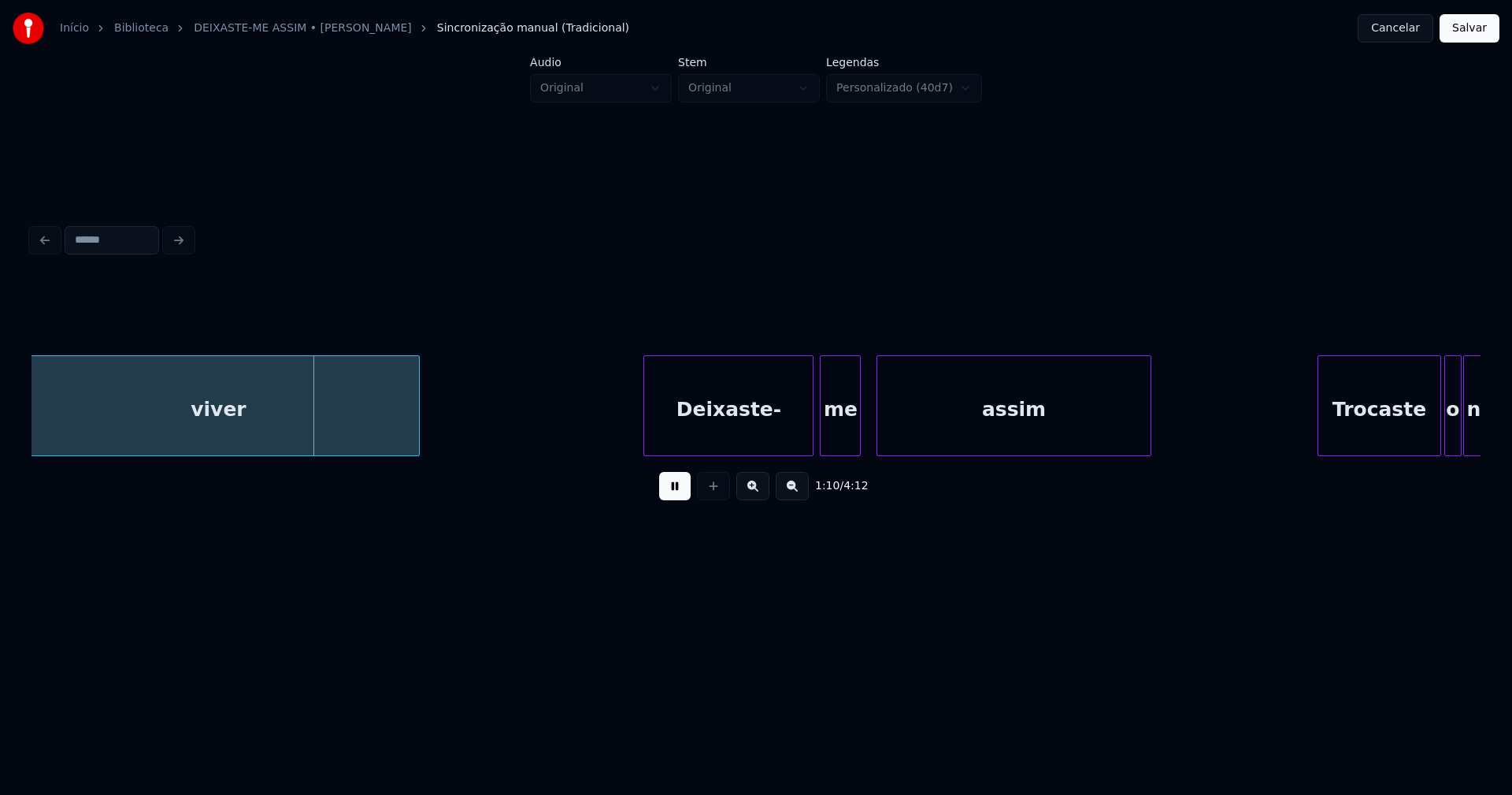
scroll to position [0, 10968]
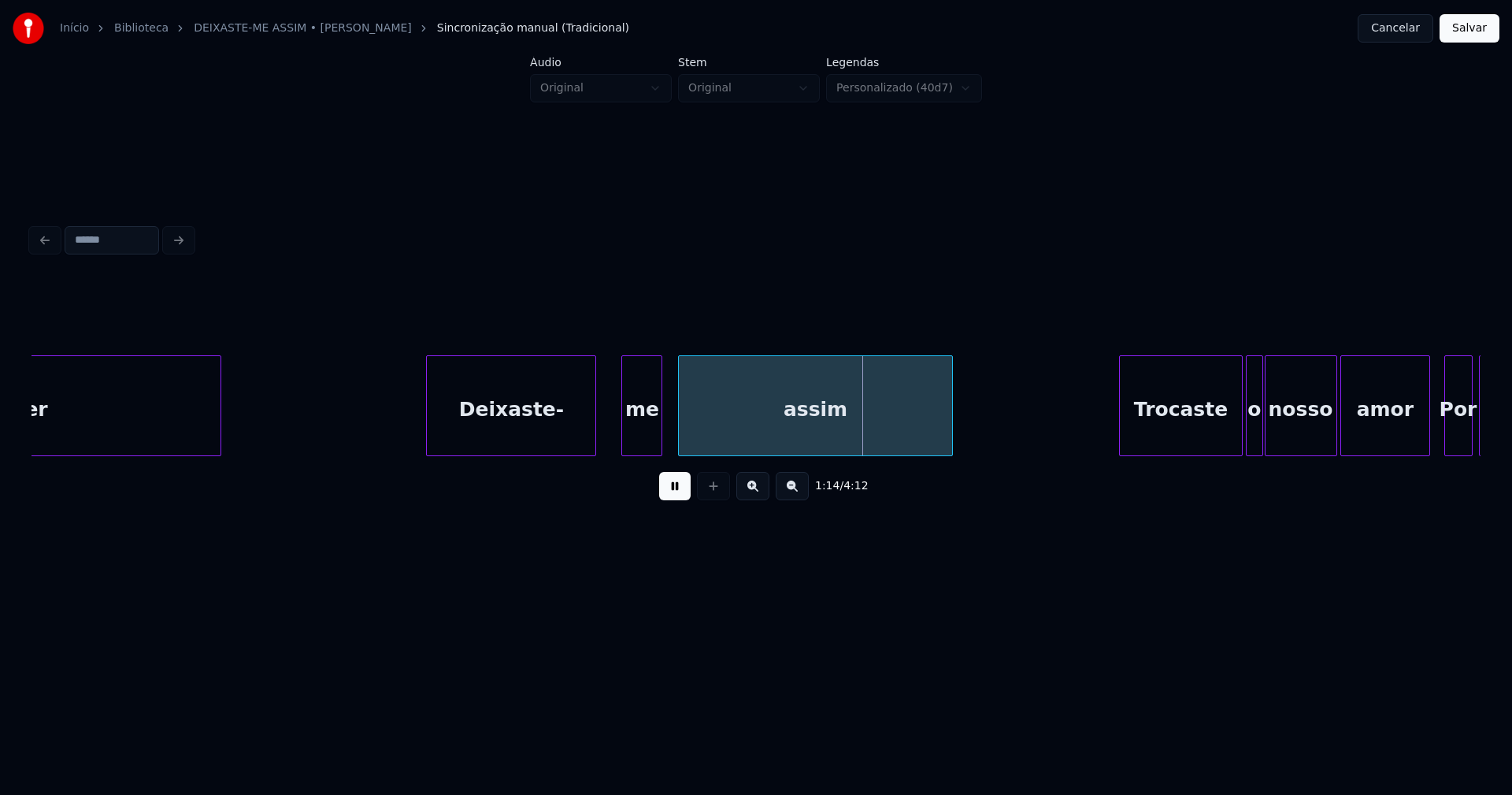
click at [509, 442] on div "Deixaste-" at bounding box center [511, 410] width 168 height 107
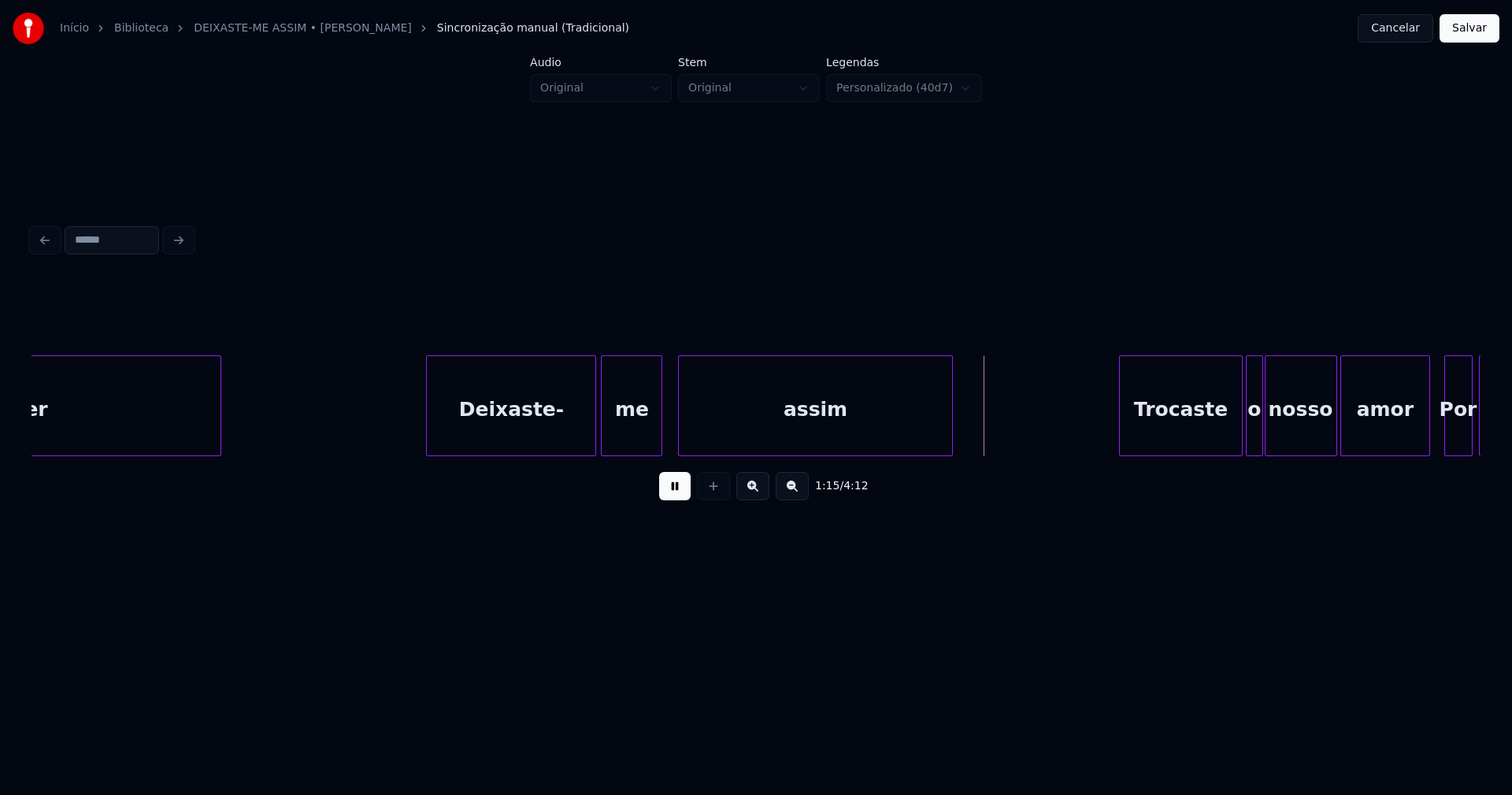
click at [605, 442] on div at bounding box center [603, 405] width 4 height 99
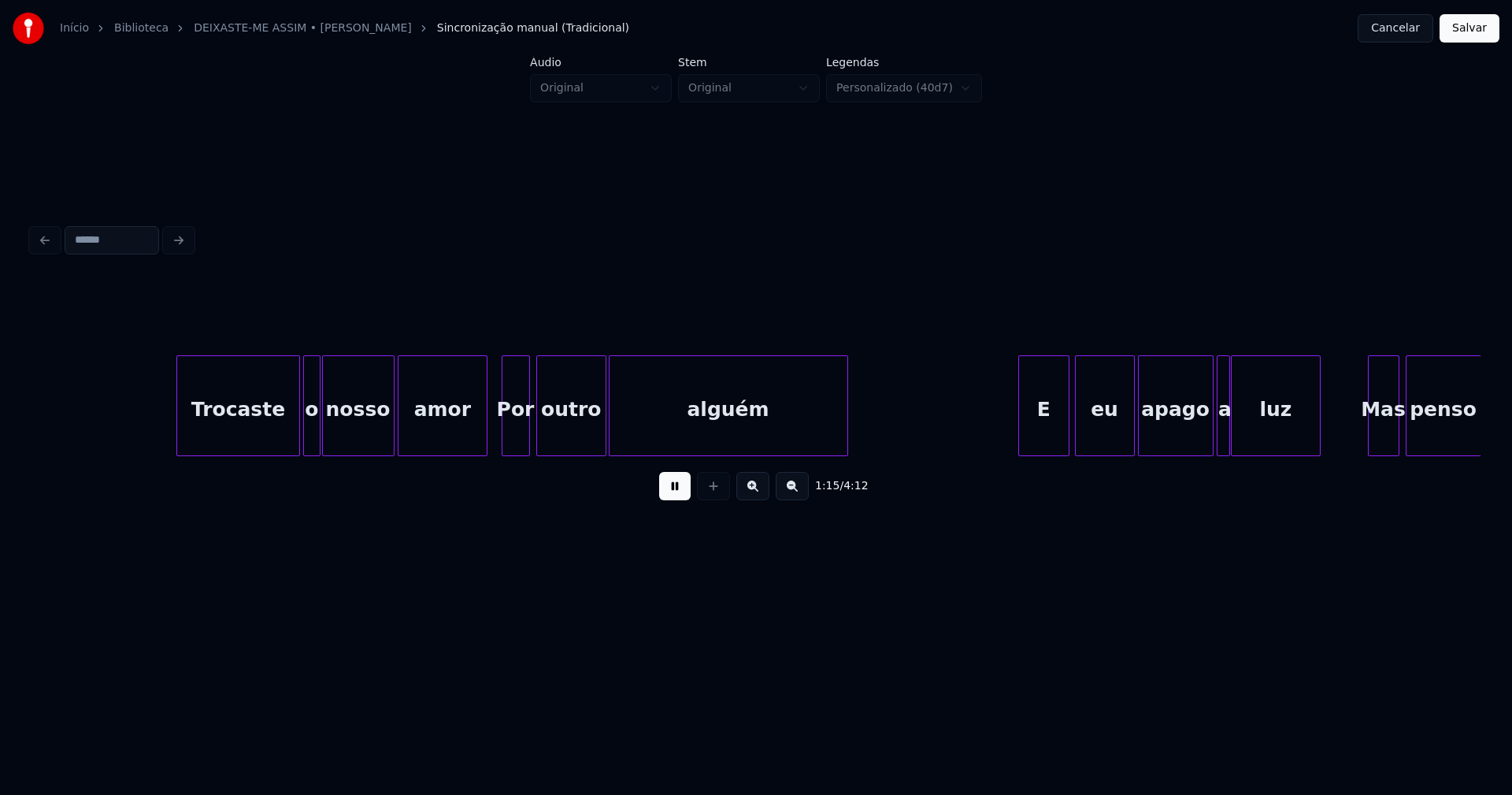
scroll to position [0, 11915]
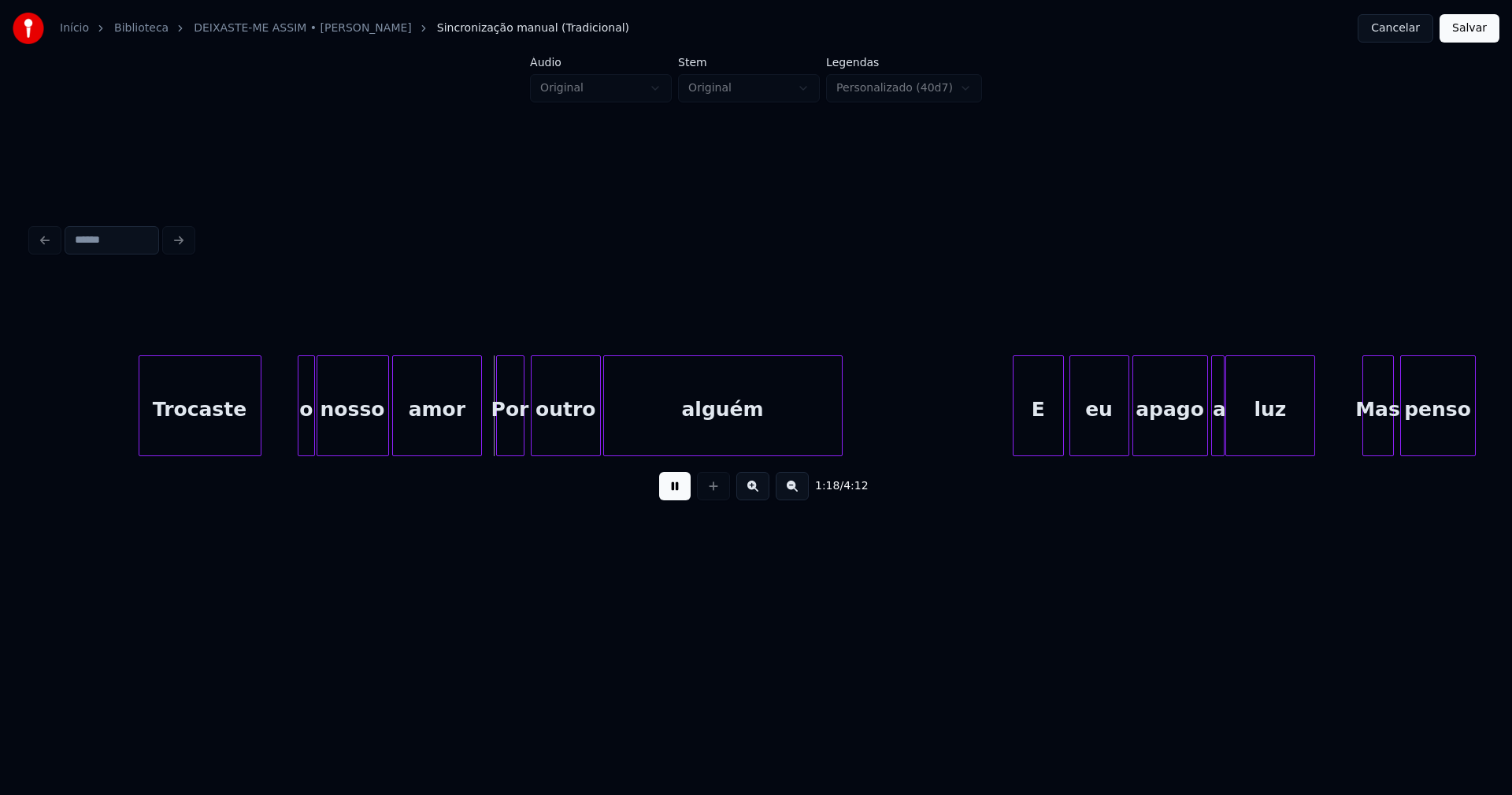
click at [193, 443] on div "Trocaste" at bounding box center [200, 410] width 121 height 107
click at [277, 441] on div at bounding box center [278, 405] width 4 height 99
click at [642, 423] on div at bounding box center [641, 405] width 4 height 99
click at [595, 445] on div "outro" at bounding box center [595, 410] width 69 height 107
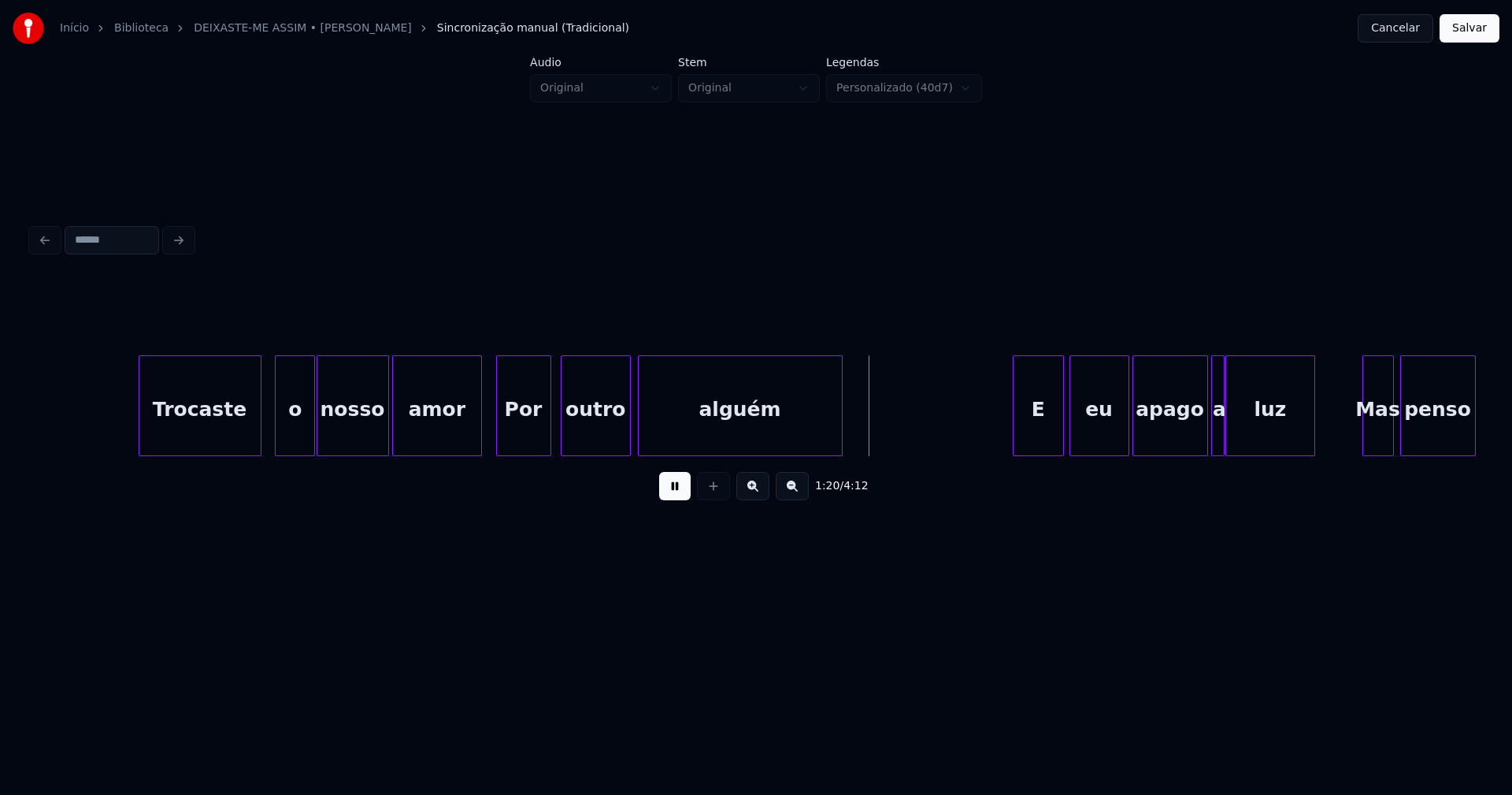
click at [549, 434] on div at bounding box center [547, 405] width 4 height 99
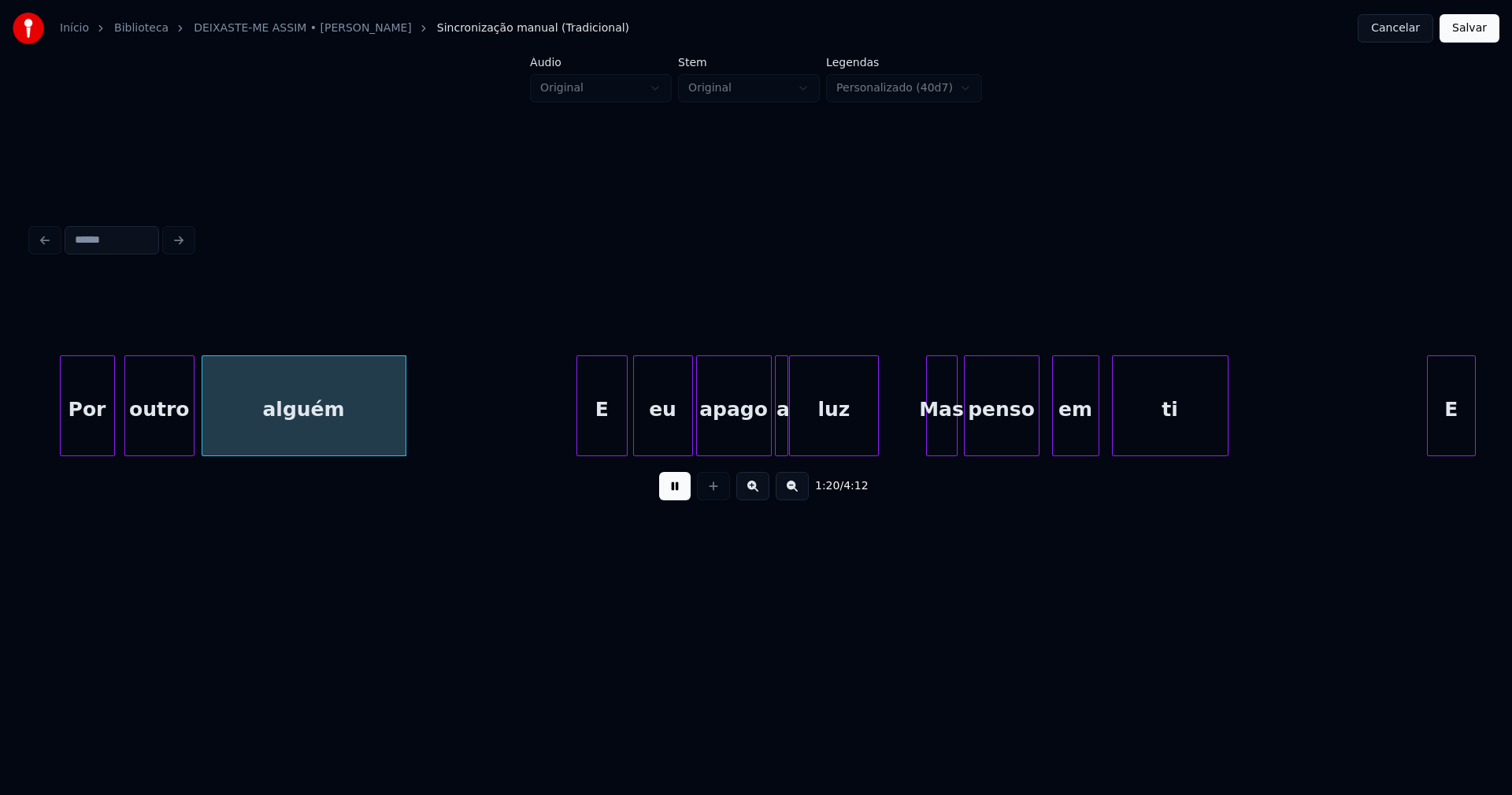
scroll to position [0, 12418]
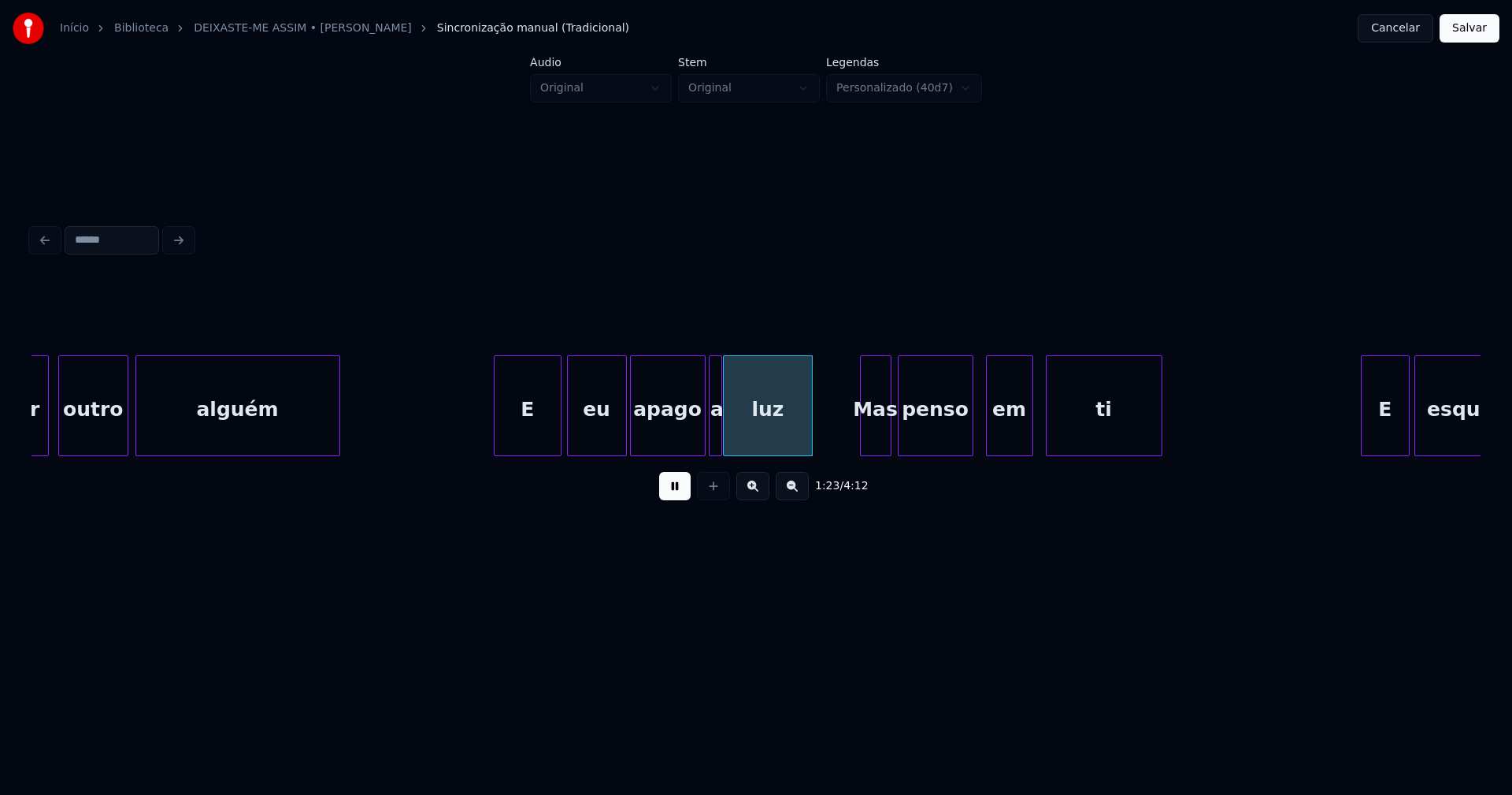
click at [495, 445] on div at bounding box center [497, 405] width 4 height 99
click at [868, 446] on div "Mas" at bounding box center [869, 410] width 30 height 107
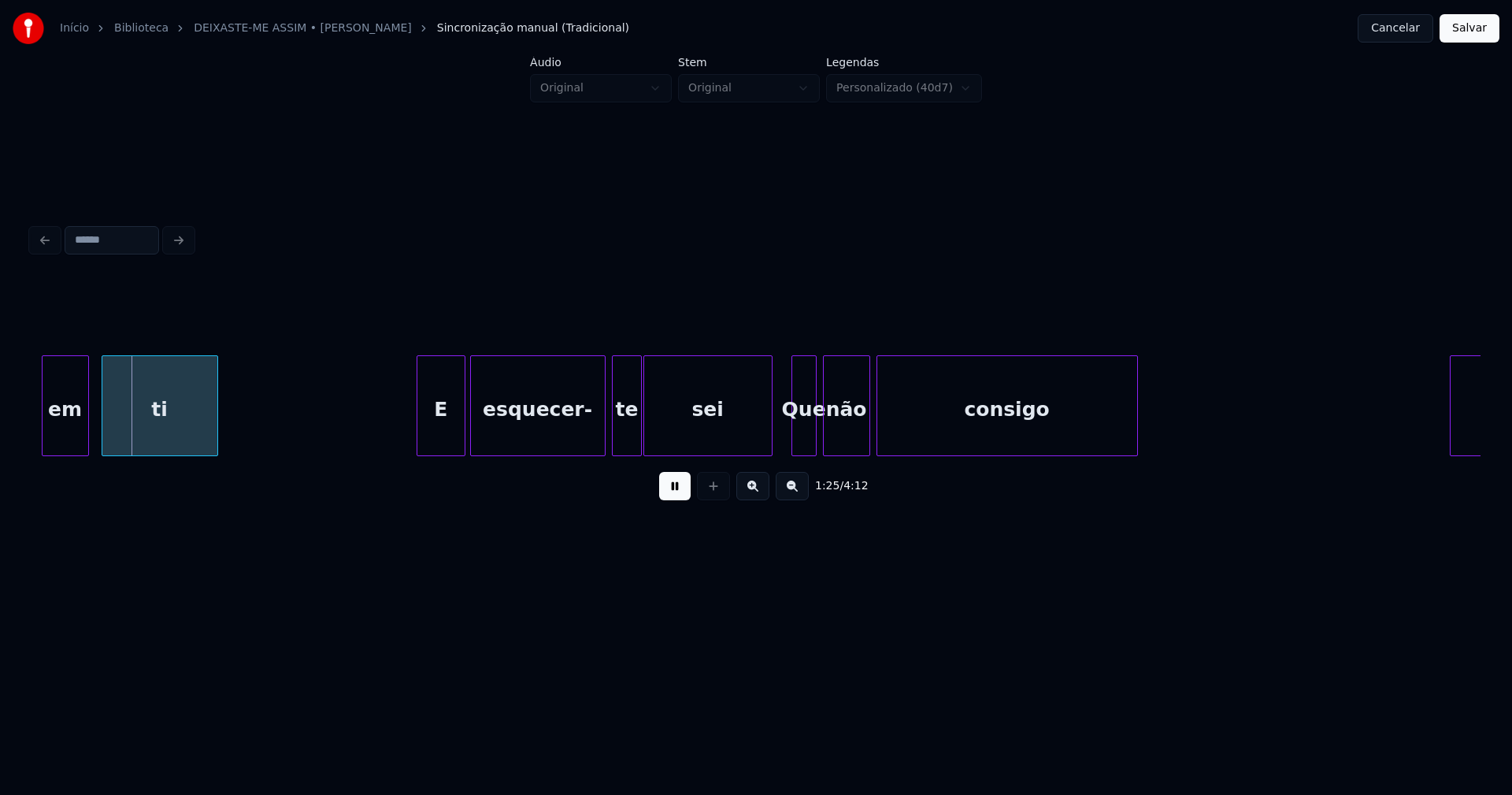
scroll to position [0, 13385]
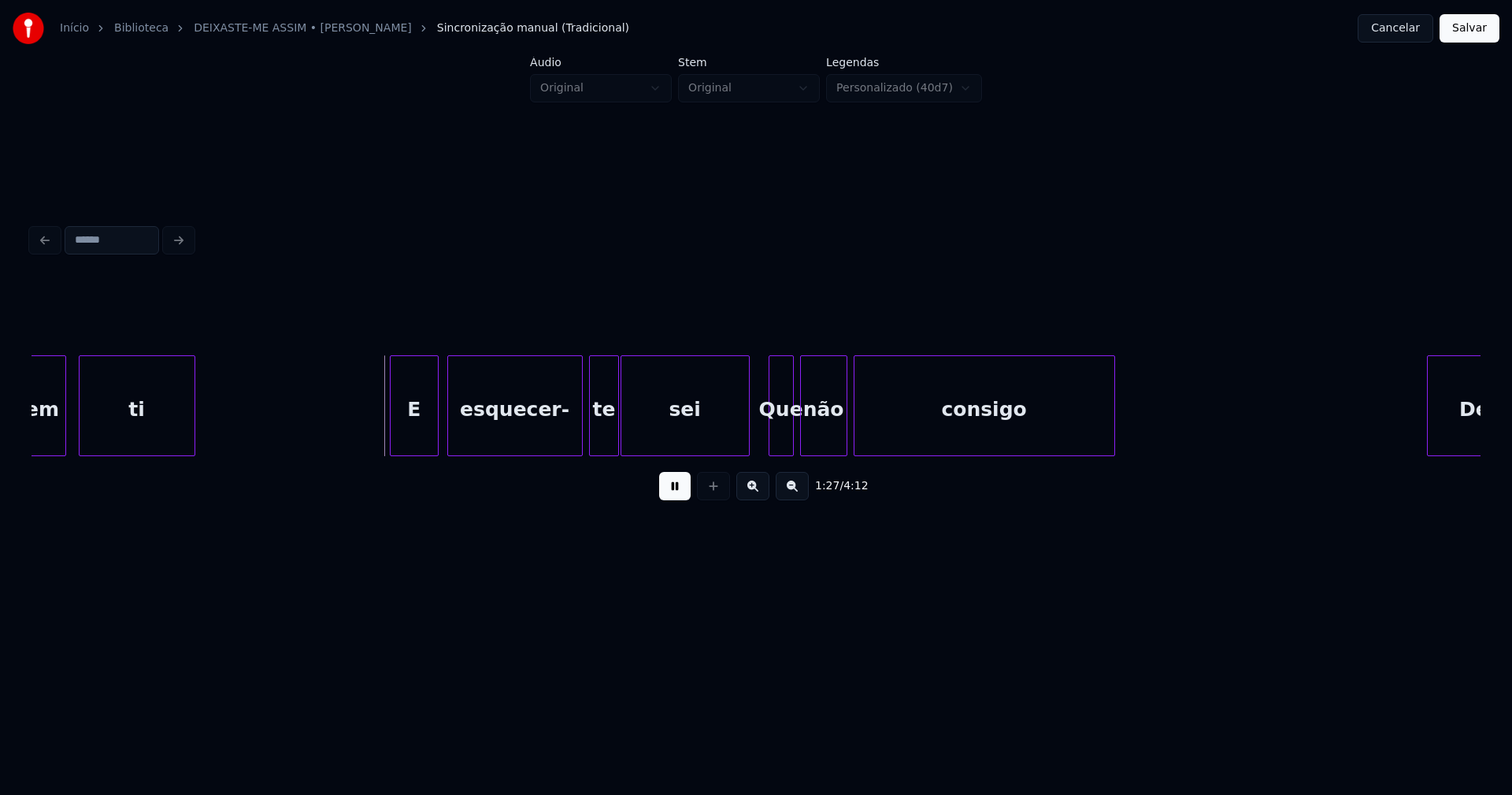
click at [415, 442] on div "E" at bounding box center [415, 410] width 48 height 107
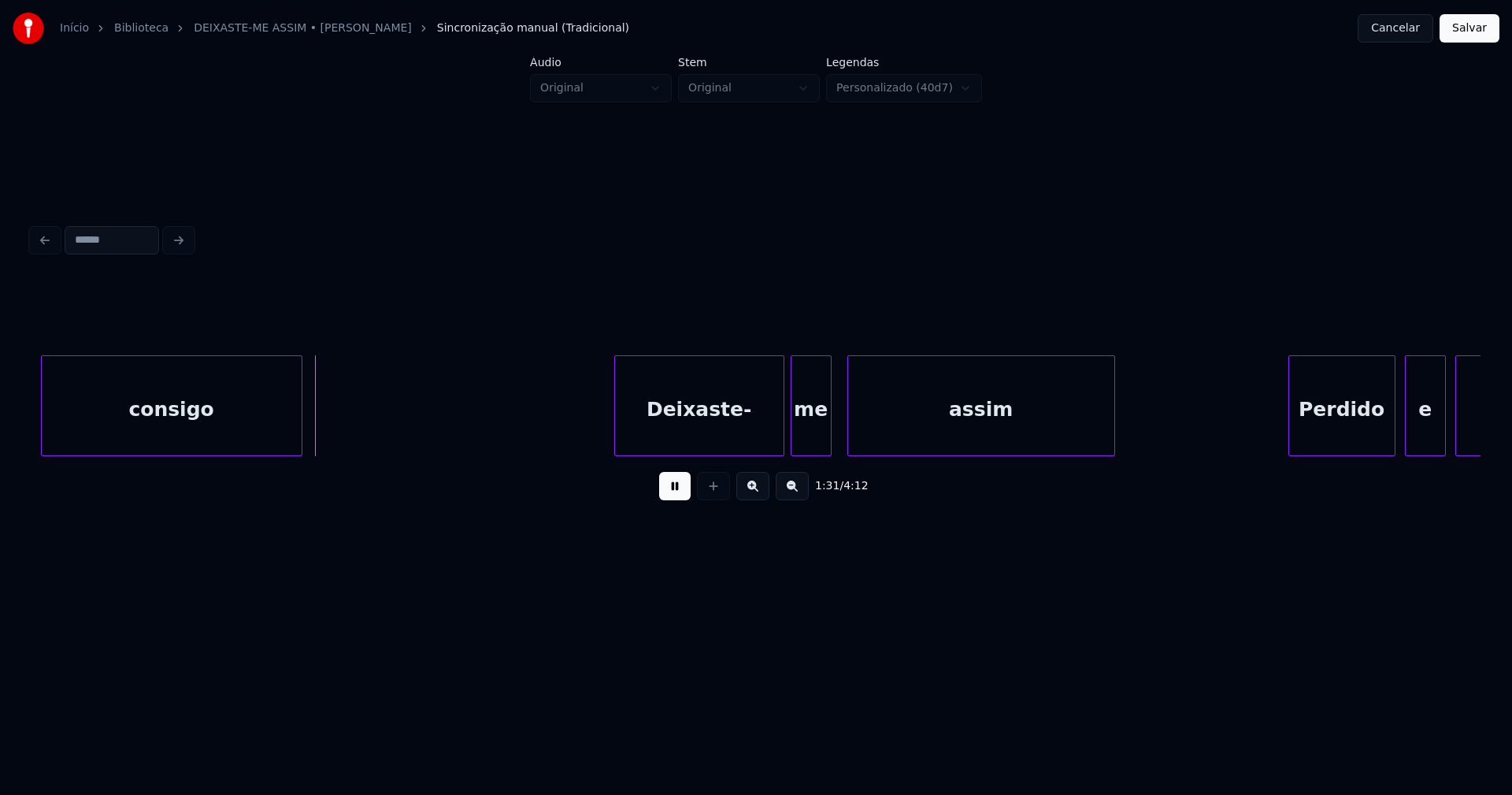
scroll to position [0, 14396]
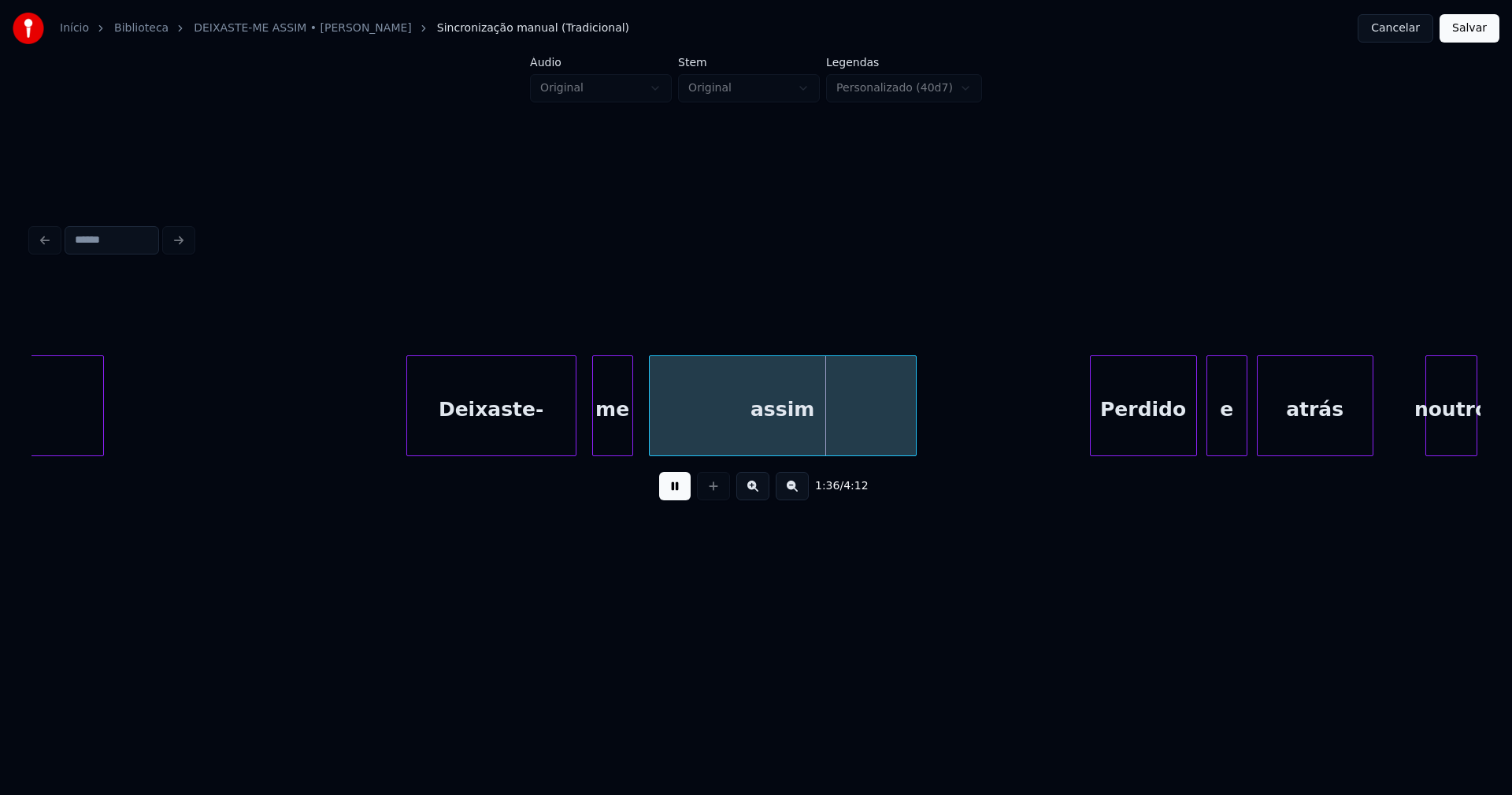
click at [511, 447] on div "Deixaste-" at bounding box center [490, 410] width 168 height 107
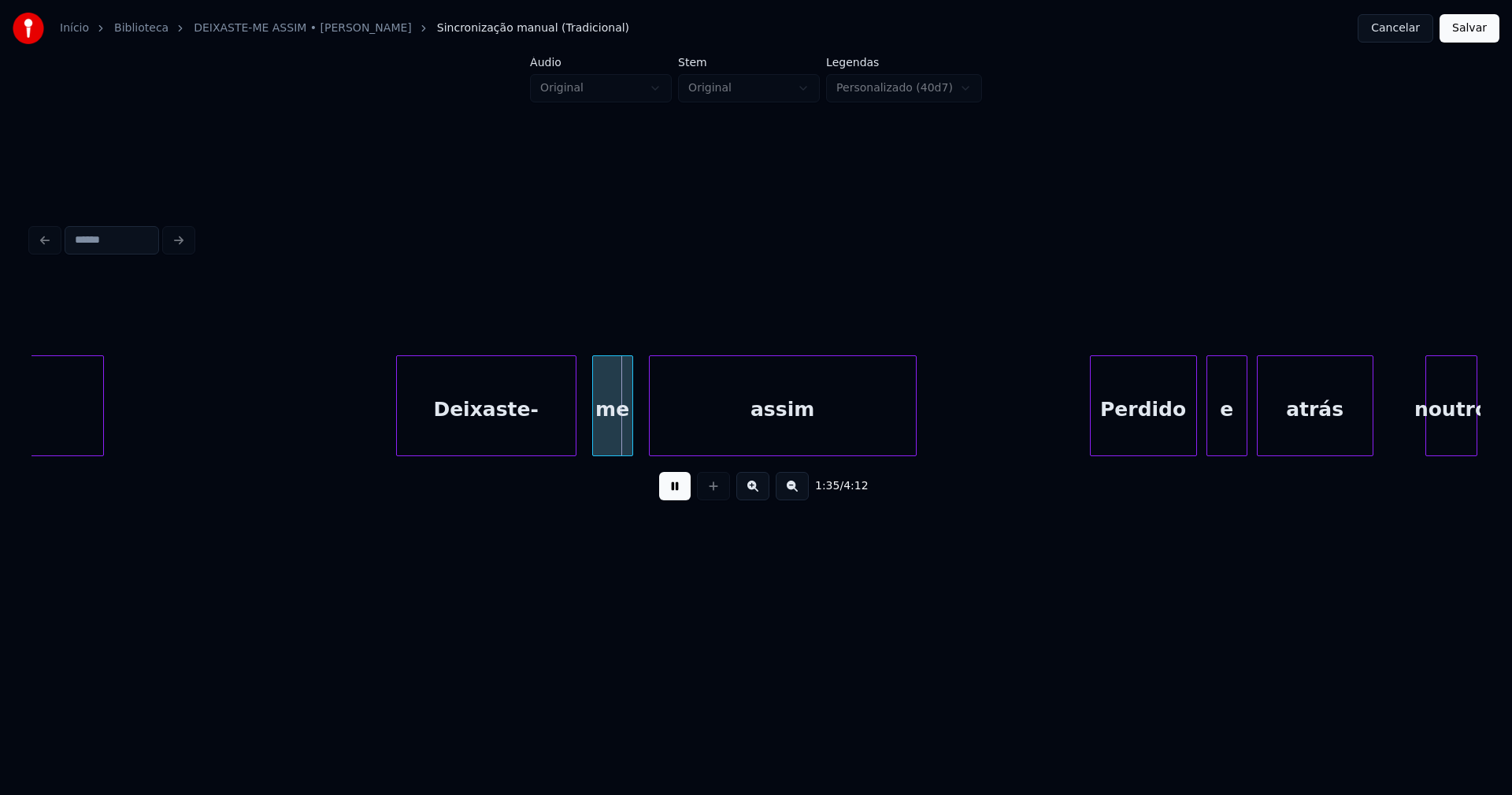
click at [397, 422] on div at bounding box center [399, 405] width 4 height 99
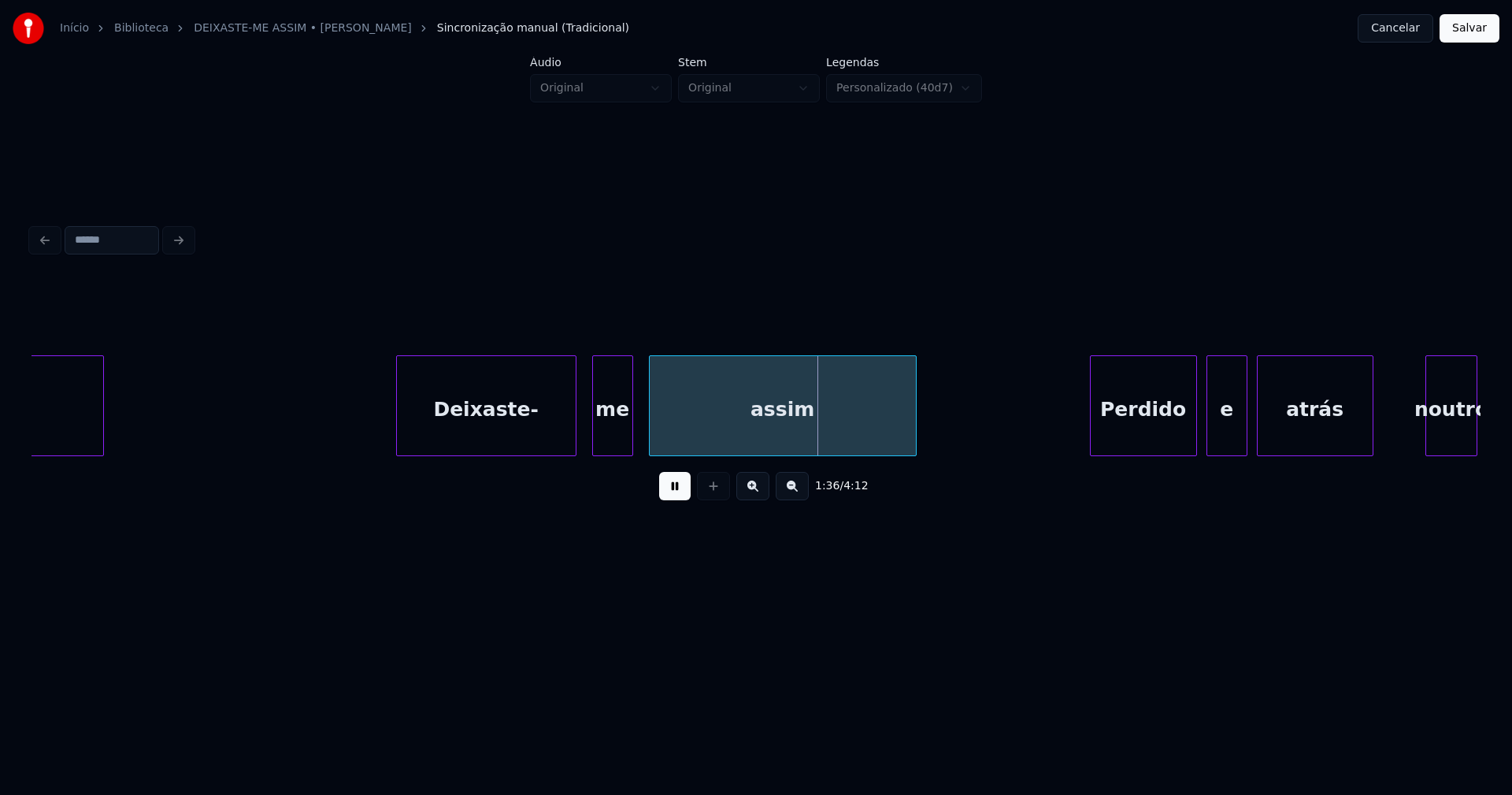
drag, startPoint x: 589, startPoint y: 437, endPoint x: 579, endPoint y: 447, distance: 14.1
click at [583, 426] on div at bounding box center [583, 405] width 4 height 99
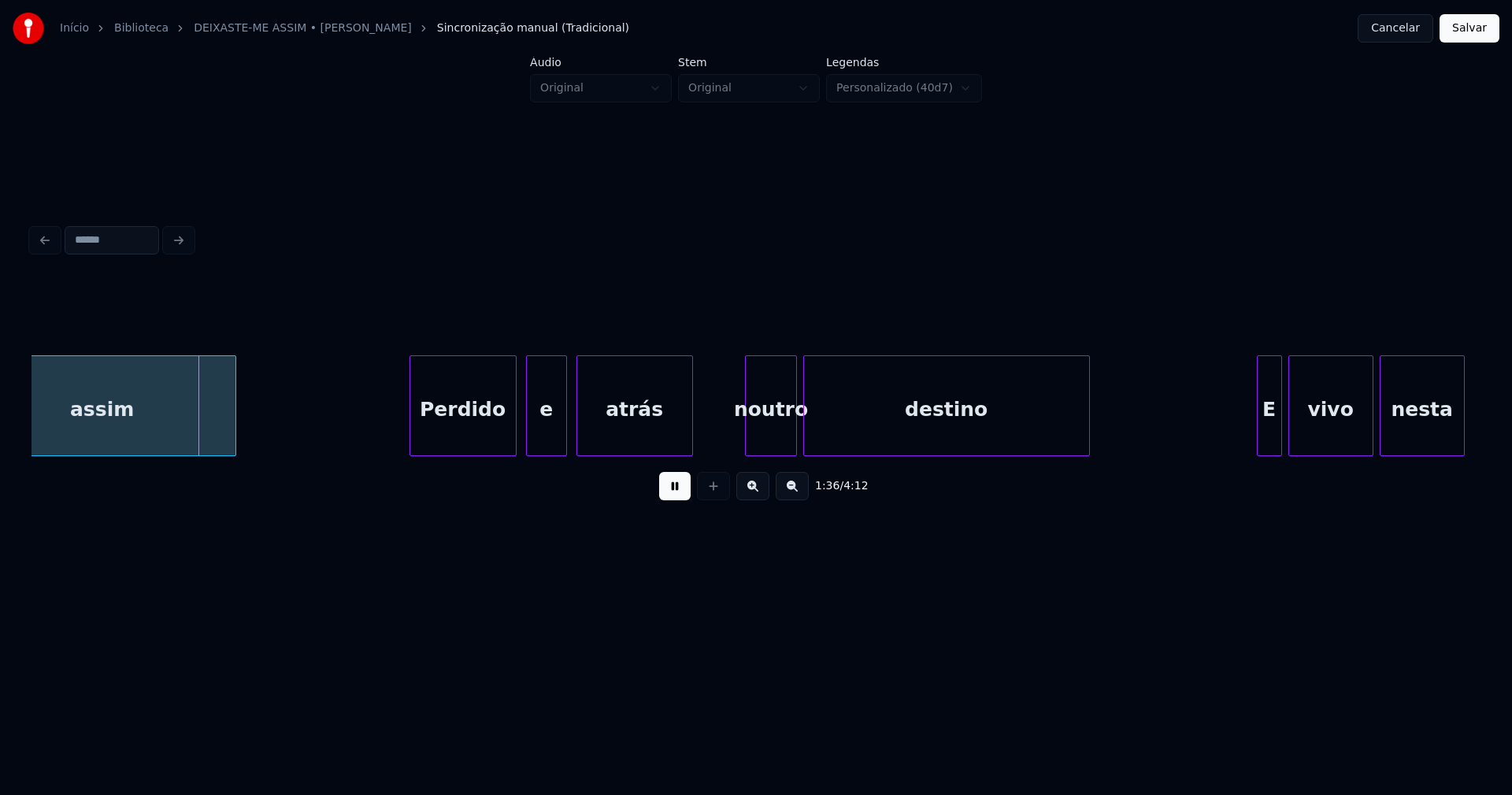
scroll to position [0, 15142]
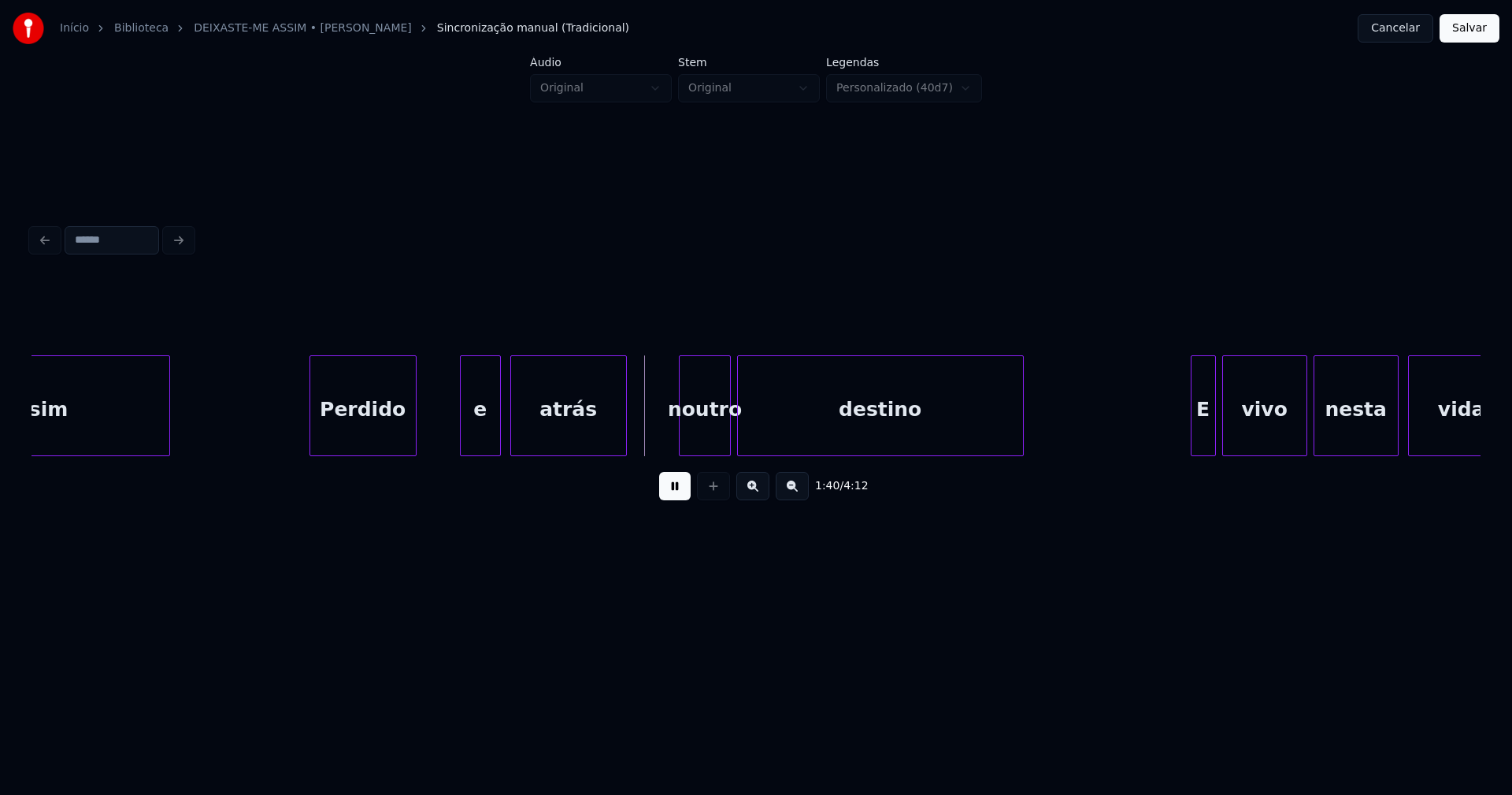
click at [345, 442] on div "Perdido" at bounding box center [363, 410] width 106 height 107
click at [426, 421] on div at bounding box center [424, 405] width 4 height 99
click at [432, 434] on div at bounding box center [433, 405] width 4 height 99
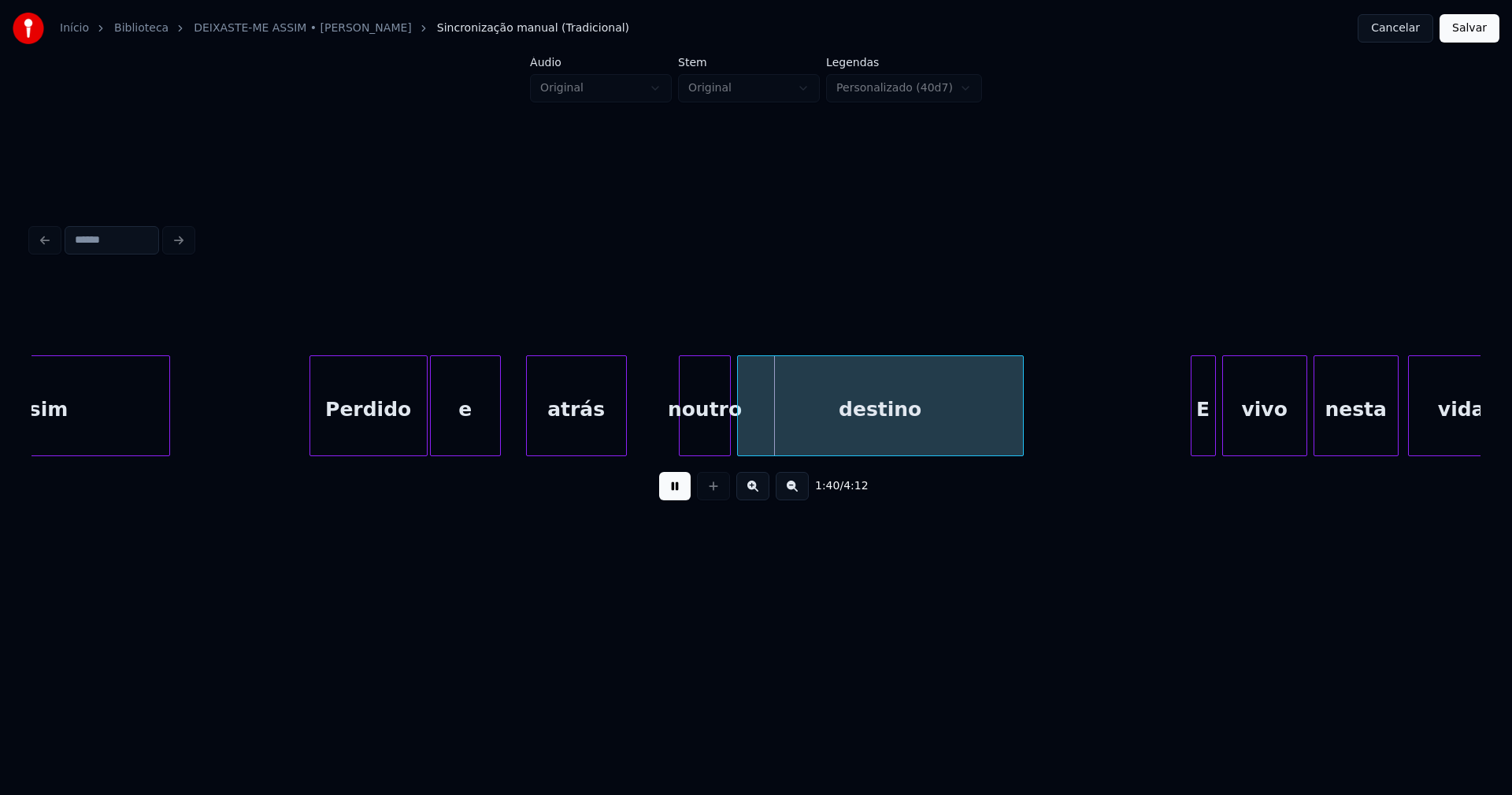
click at [530, 420] on div at bounding box center [529, 405] width 4 height 99
click at [513, 419] on div at bounding box center [513, 405] width 4 height 99
click at [707, 441] on div "noutro" at bounding box center [699, 410] width 50 height 107
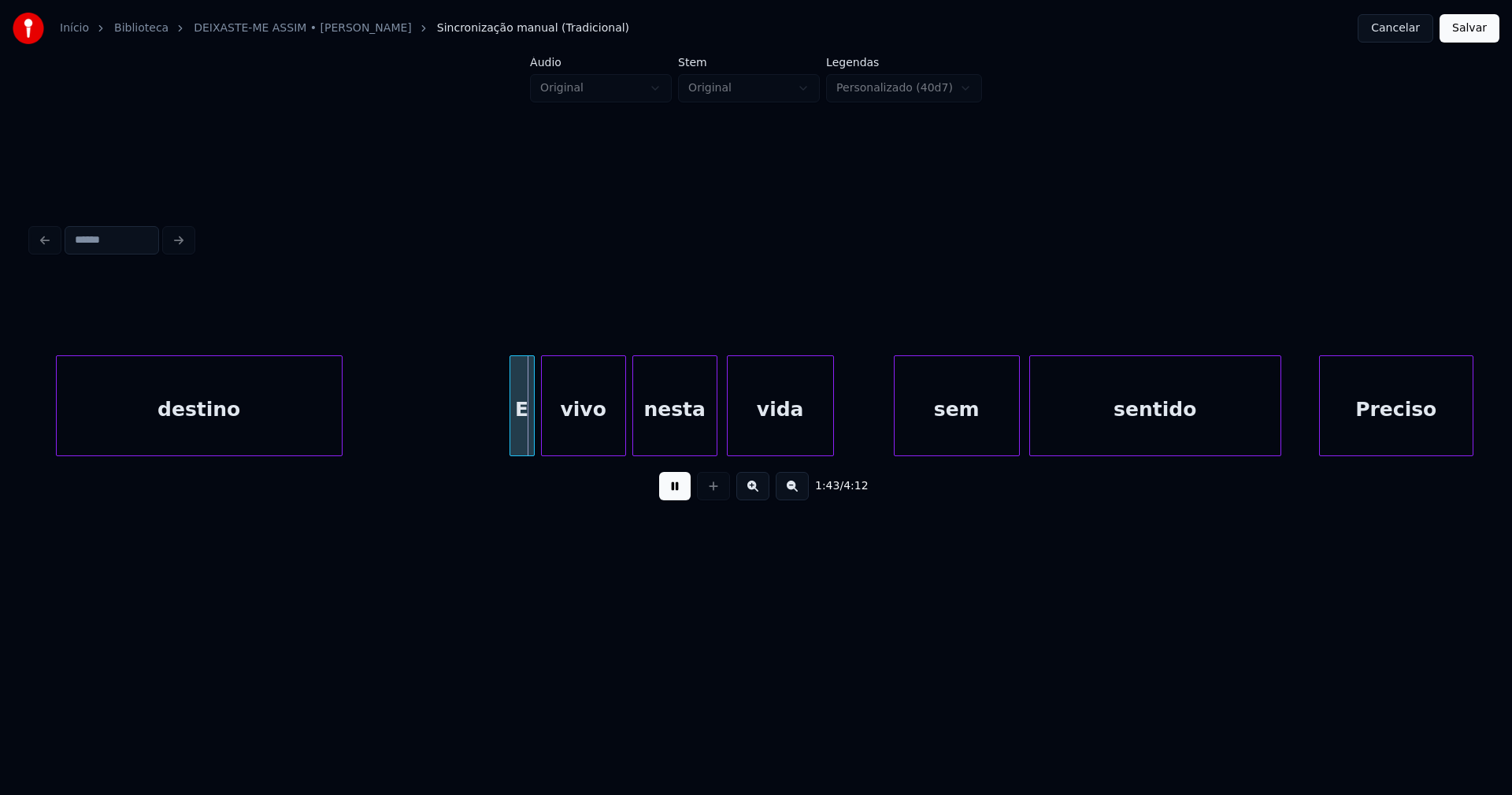
scroll to position [0, 15934]
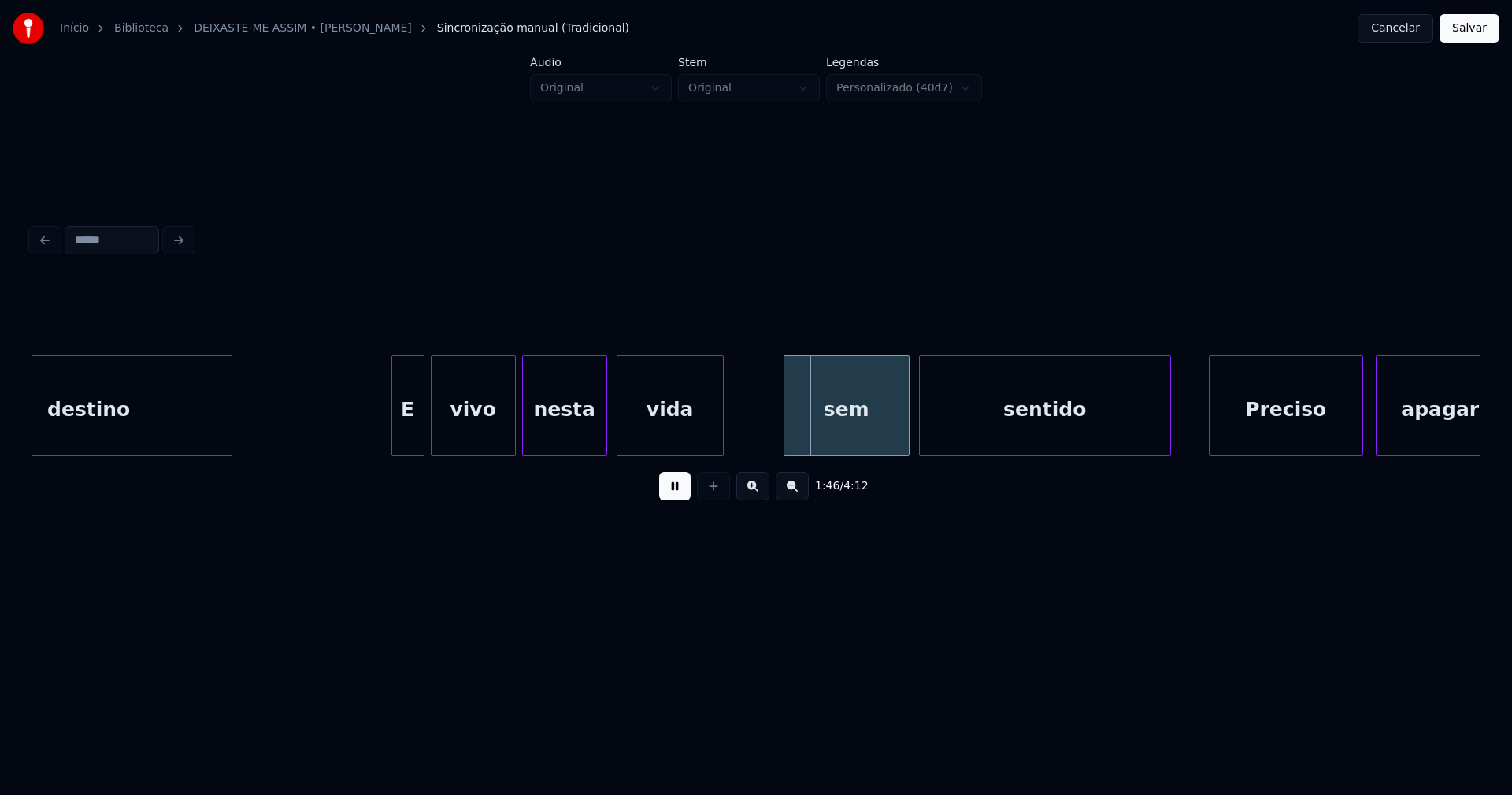
click at [395, 436] on div at bounding box center [394, 405] width 4 height 99
click at [799, 427] on div "sem" at bounding box center [828, 410] width 125 height 107
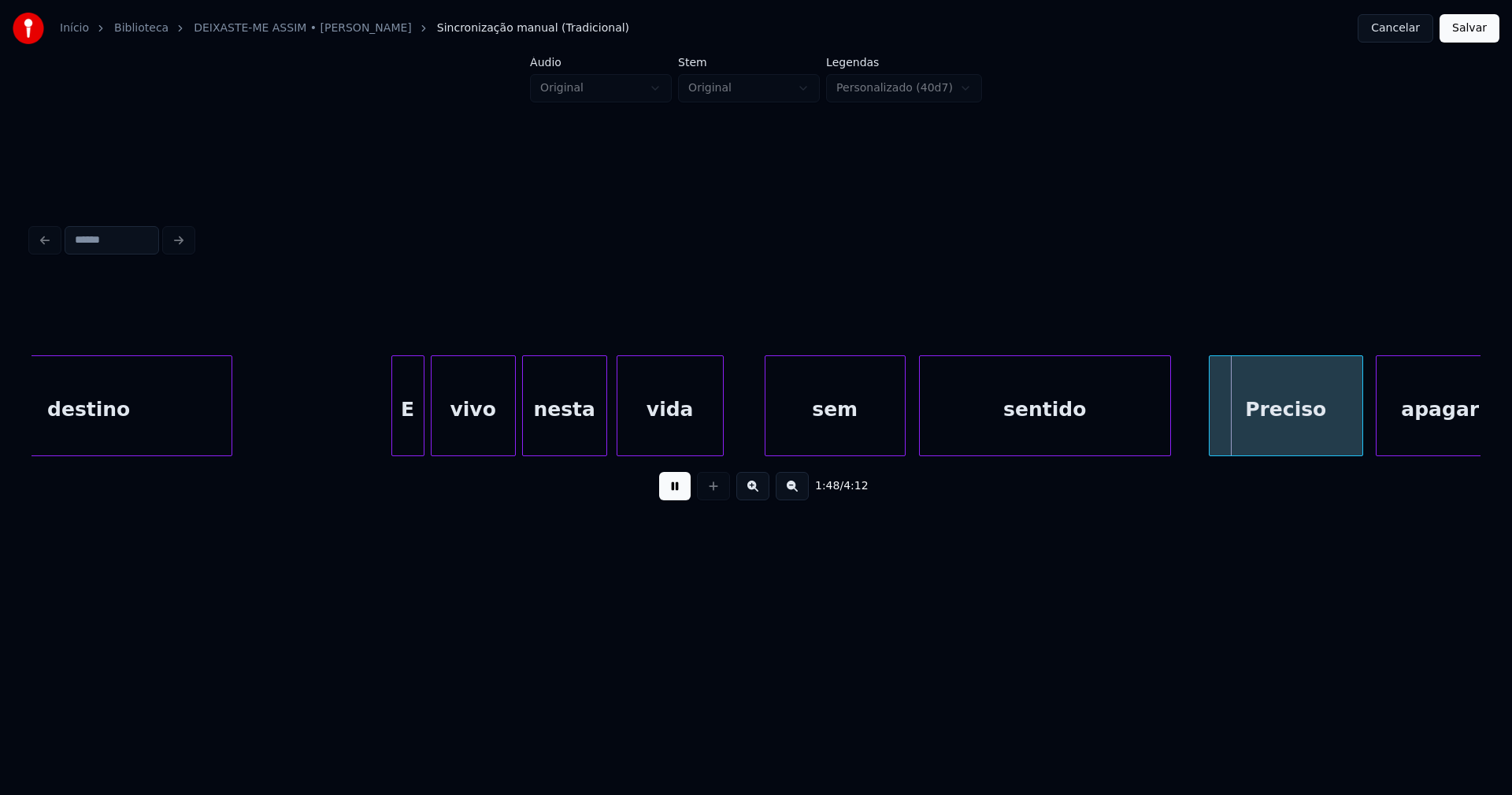
click at [904, 427] on div at bounding box center [902, 405] width 4 height 99
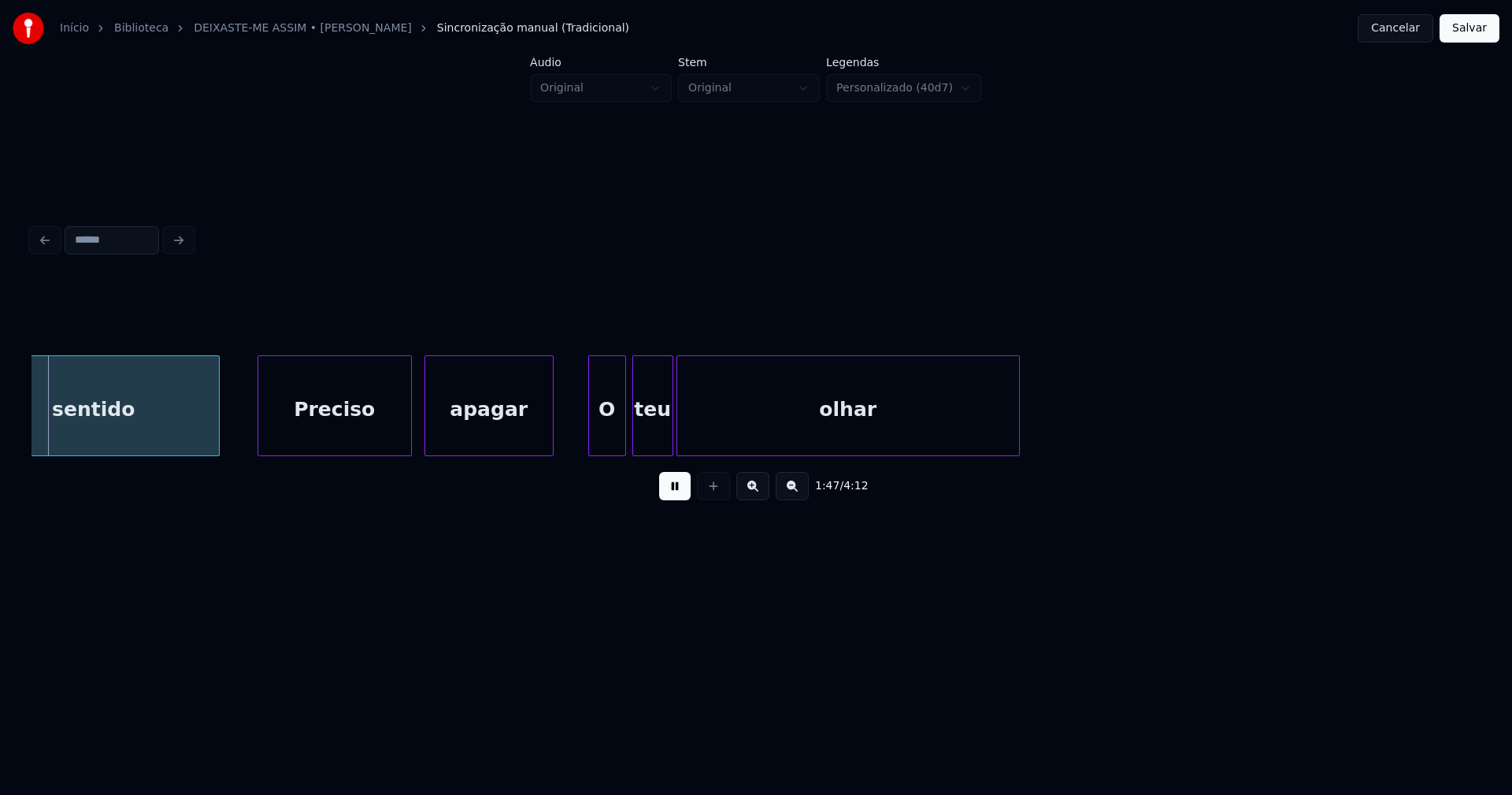
scroll to position [0, 16893]
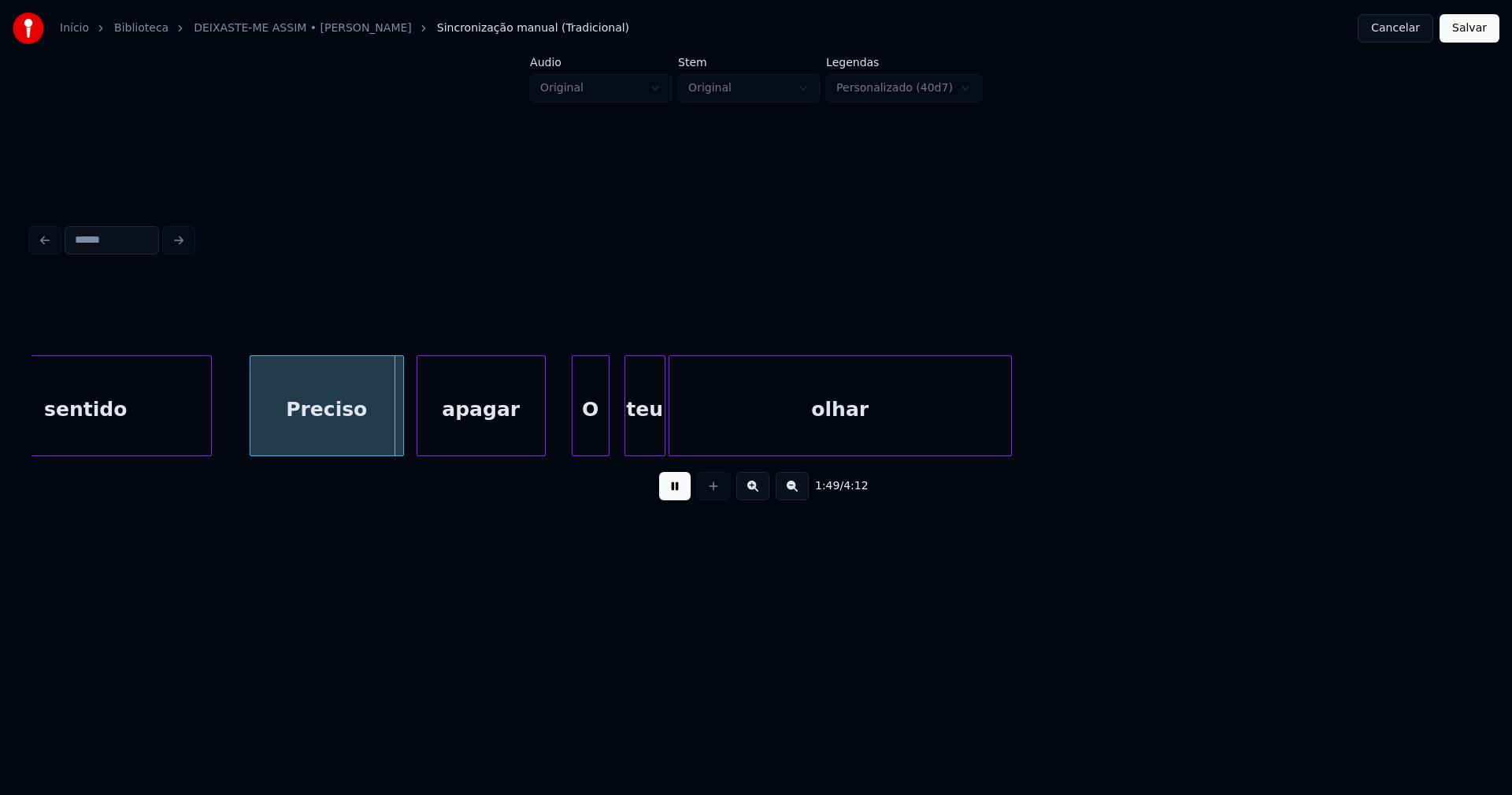
click at [586, 443] on div "O" at bounding box center [590, 410] width 36 height 107
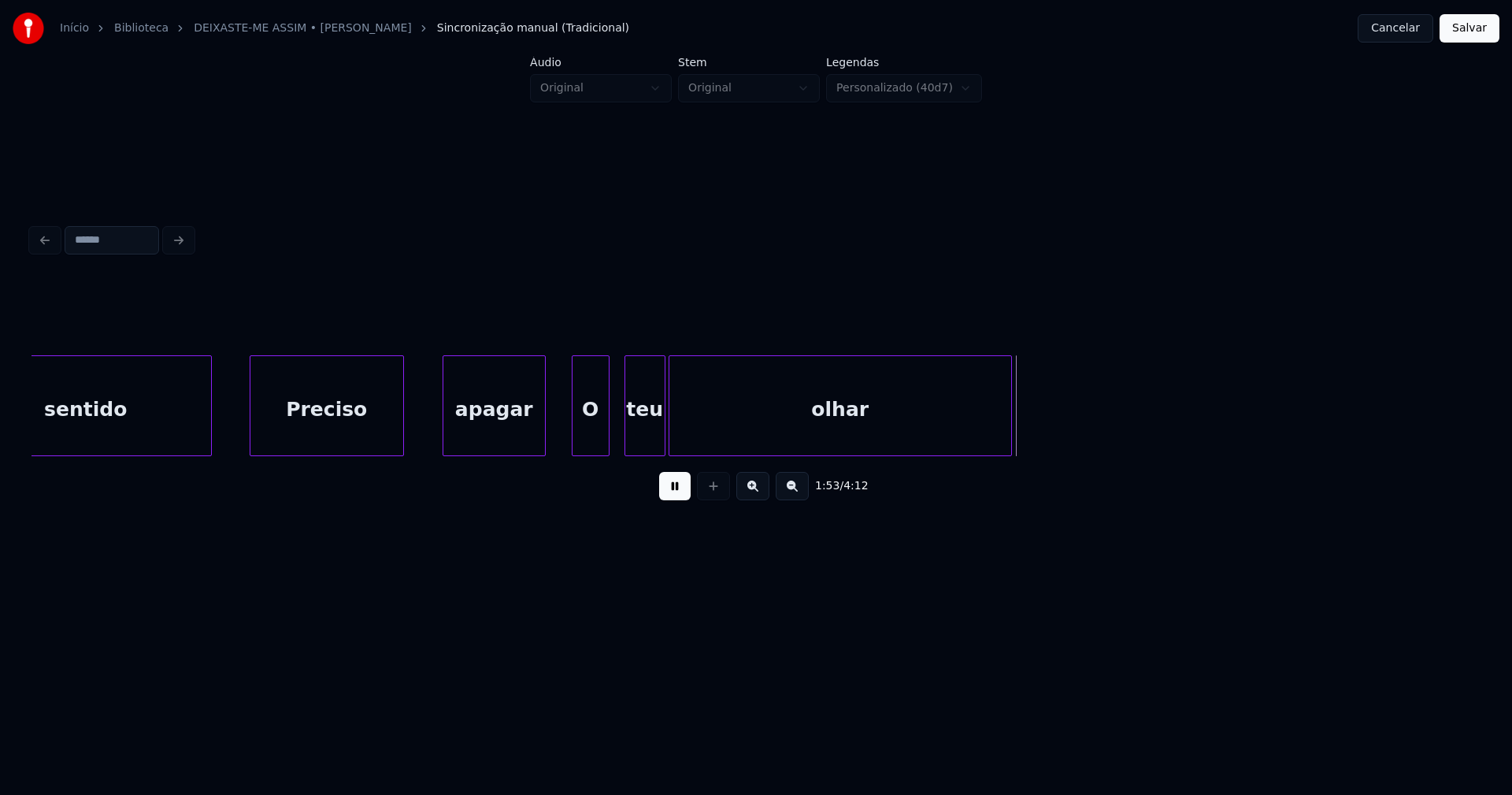
click at [444, 421] on div at bounding box center [445, 405] width 4 height 99
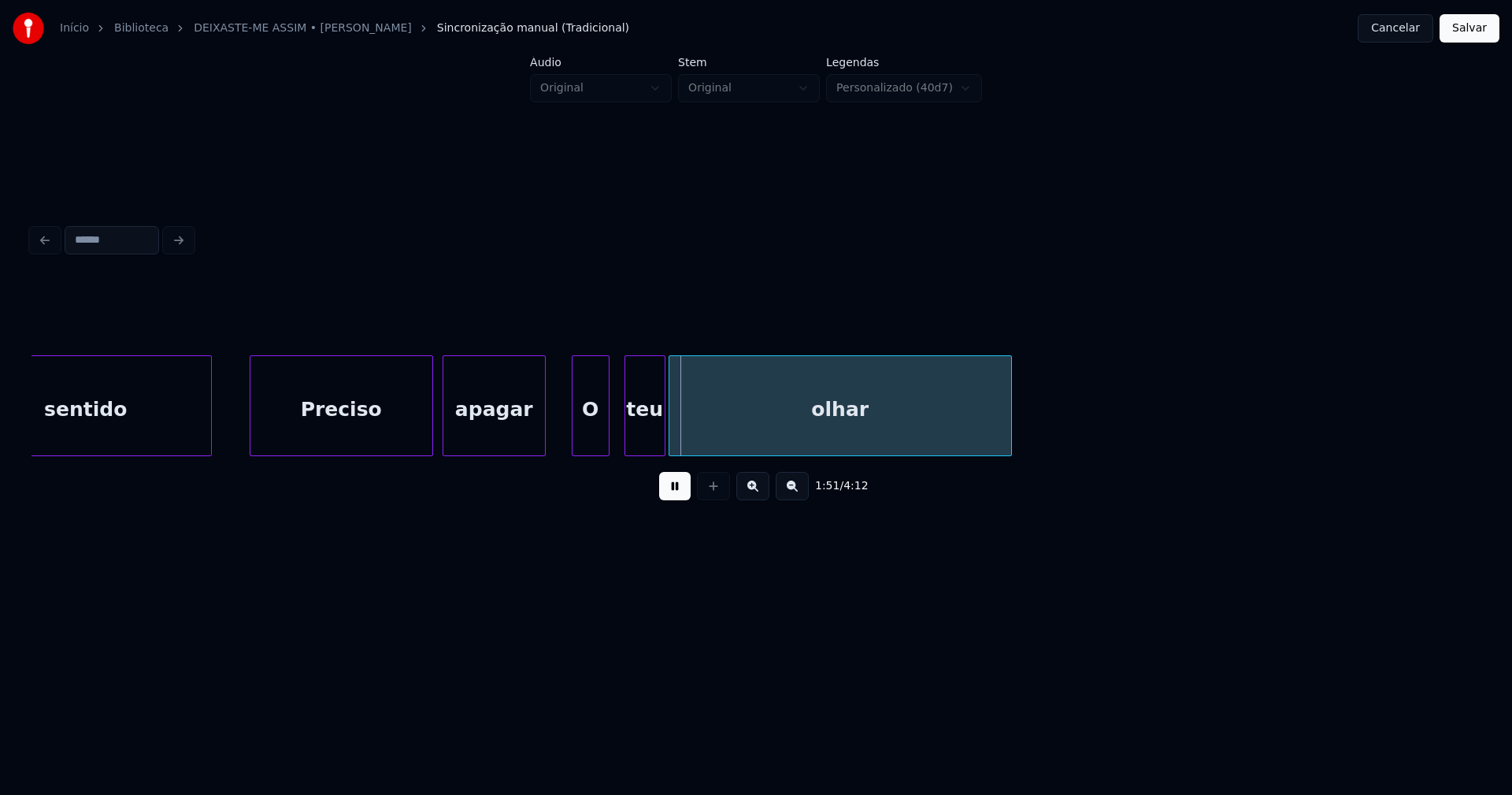
click at [428, 414] on div at bounding box center [429, 405] width 4 height 99
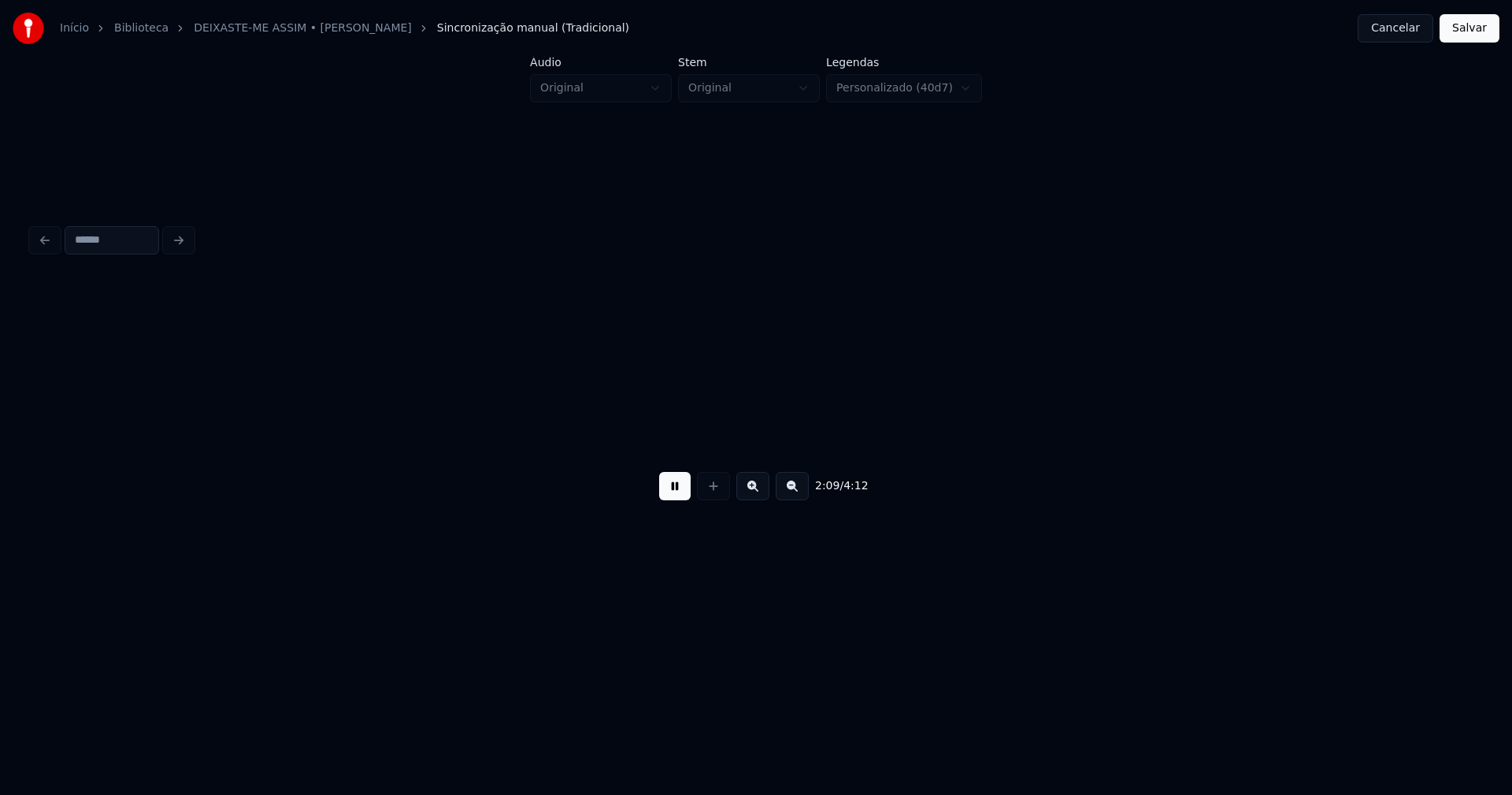
scroll to position [0, 20435]
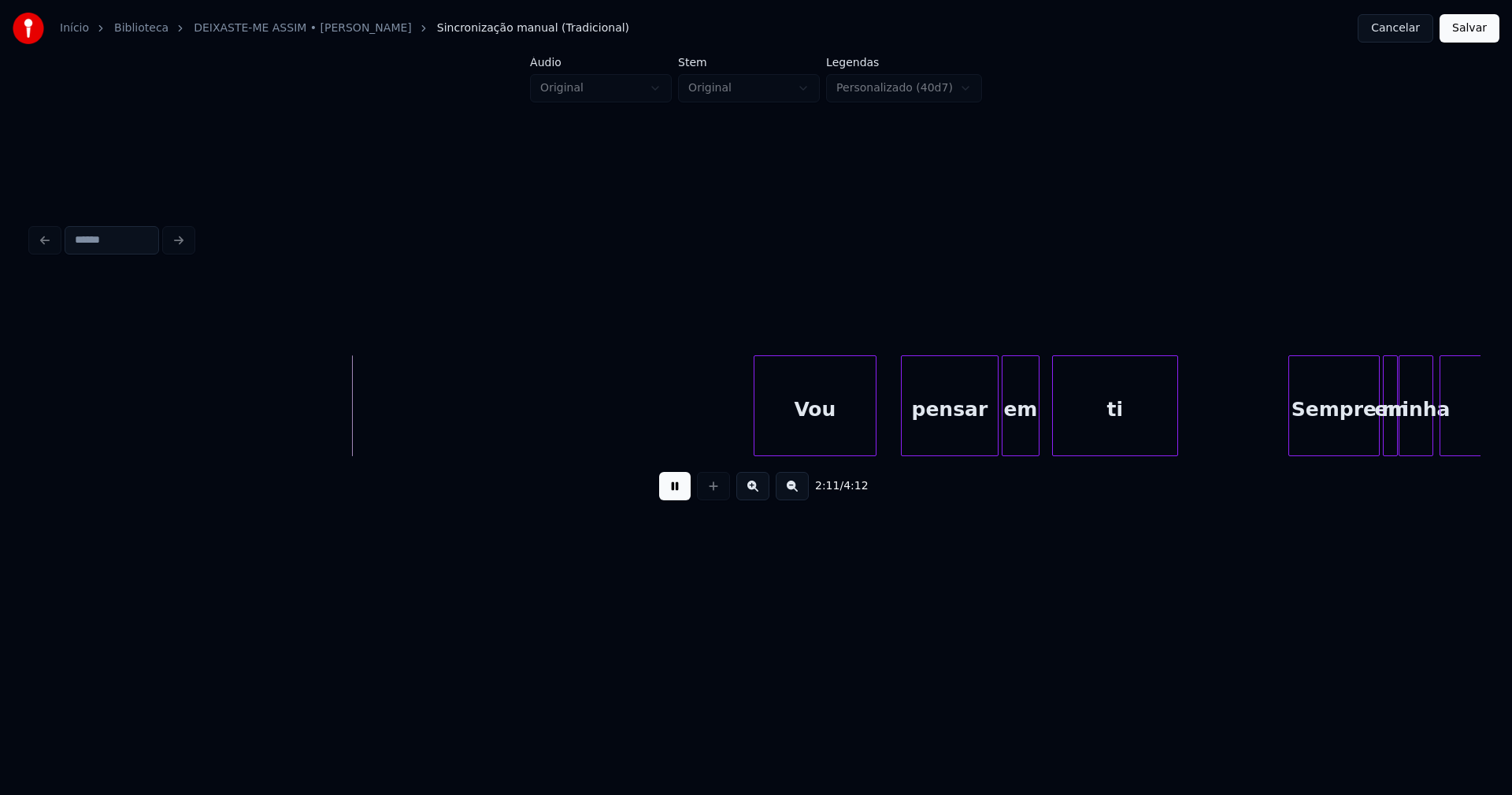
click at [834, 439] on div "Vou" at bounding box center [815, 410] width 121 height 107
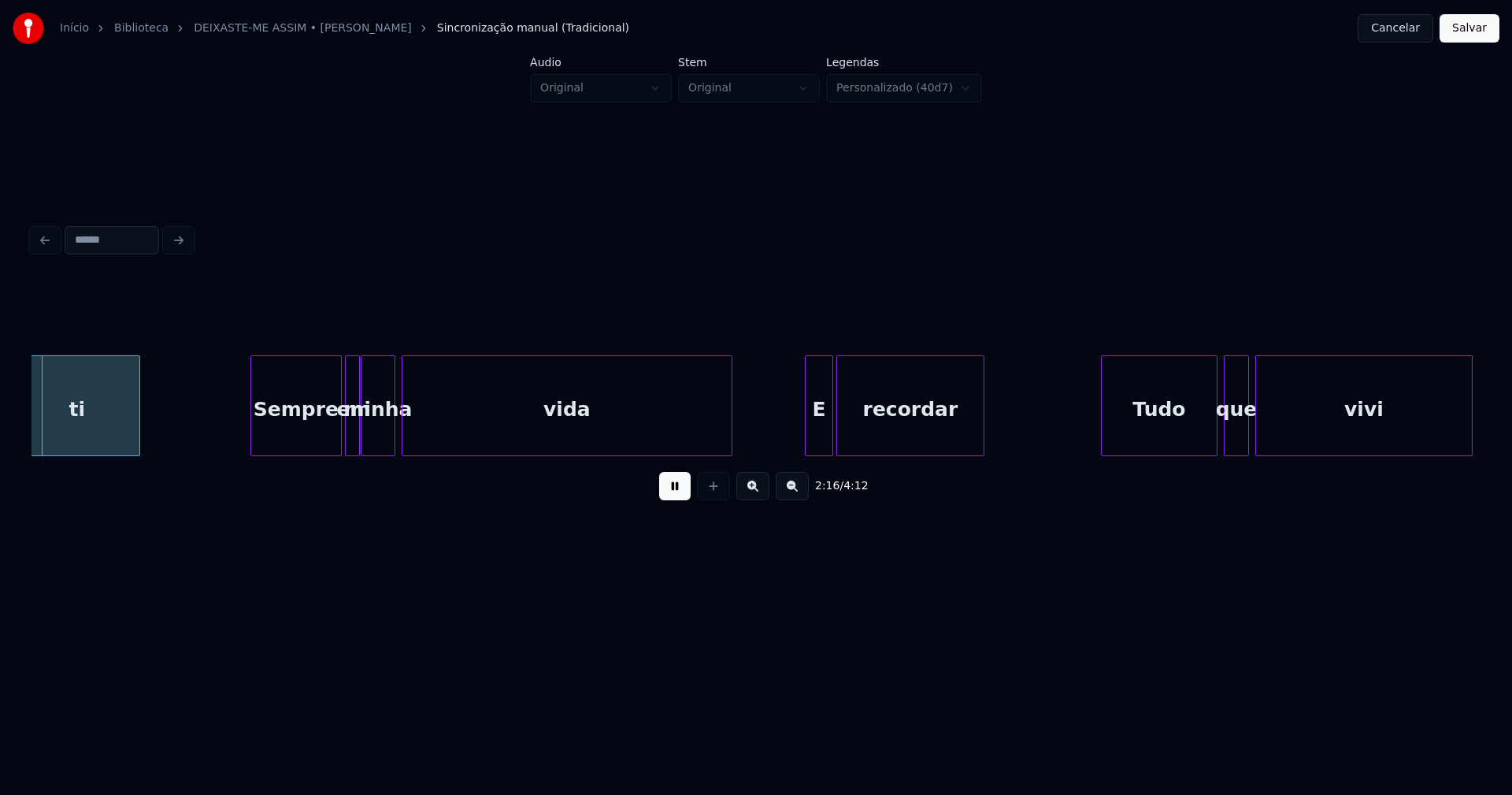
scroll to position [0, 21509]
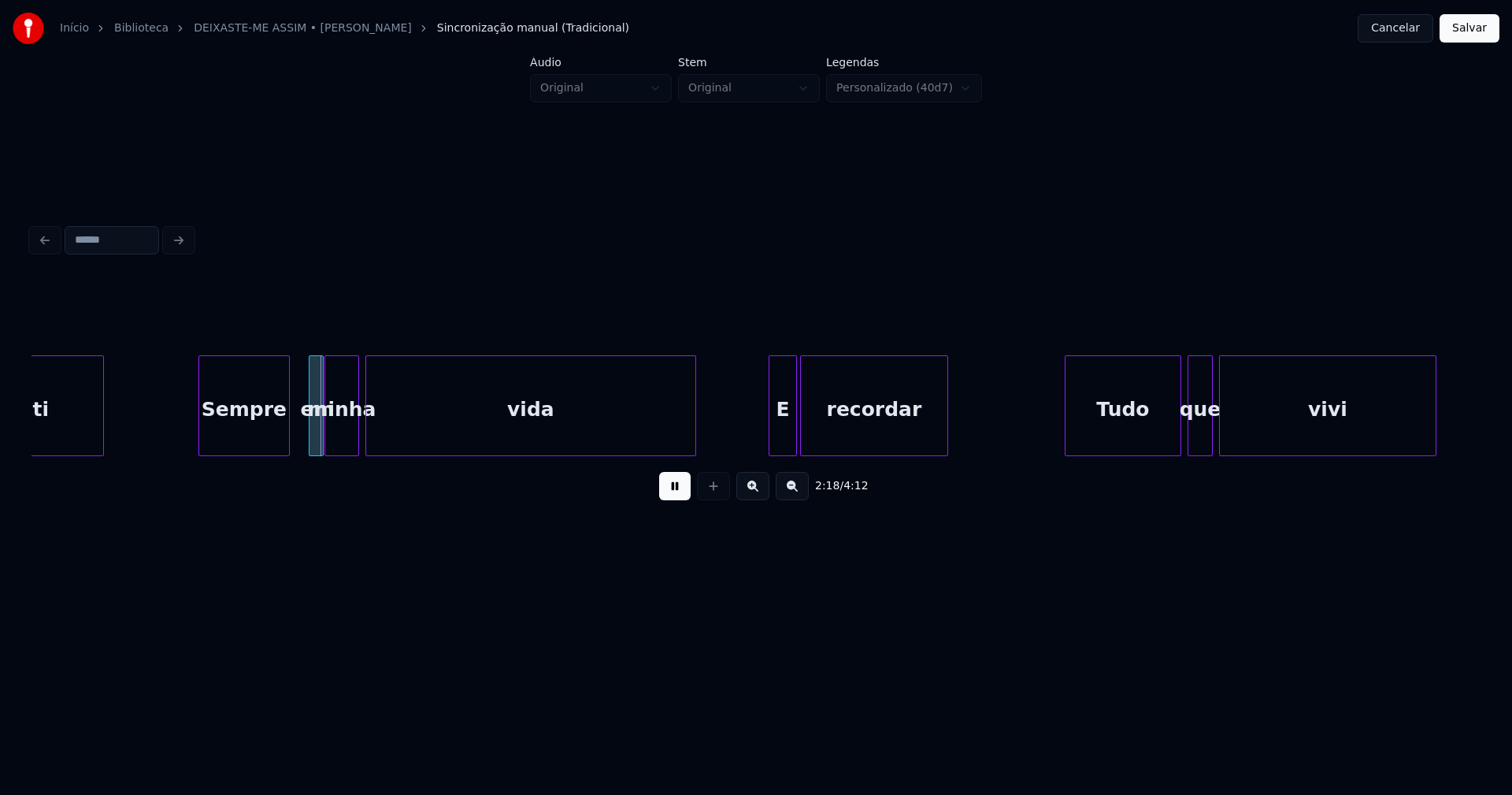
click at [239, 441] on div "Sempre" at bounding box center [244, 410] width 90 height 107
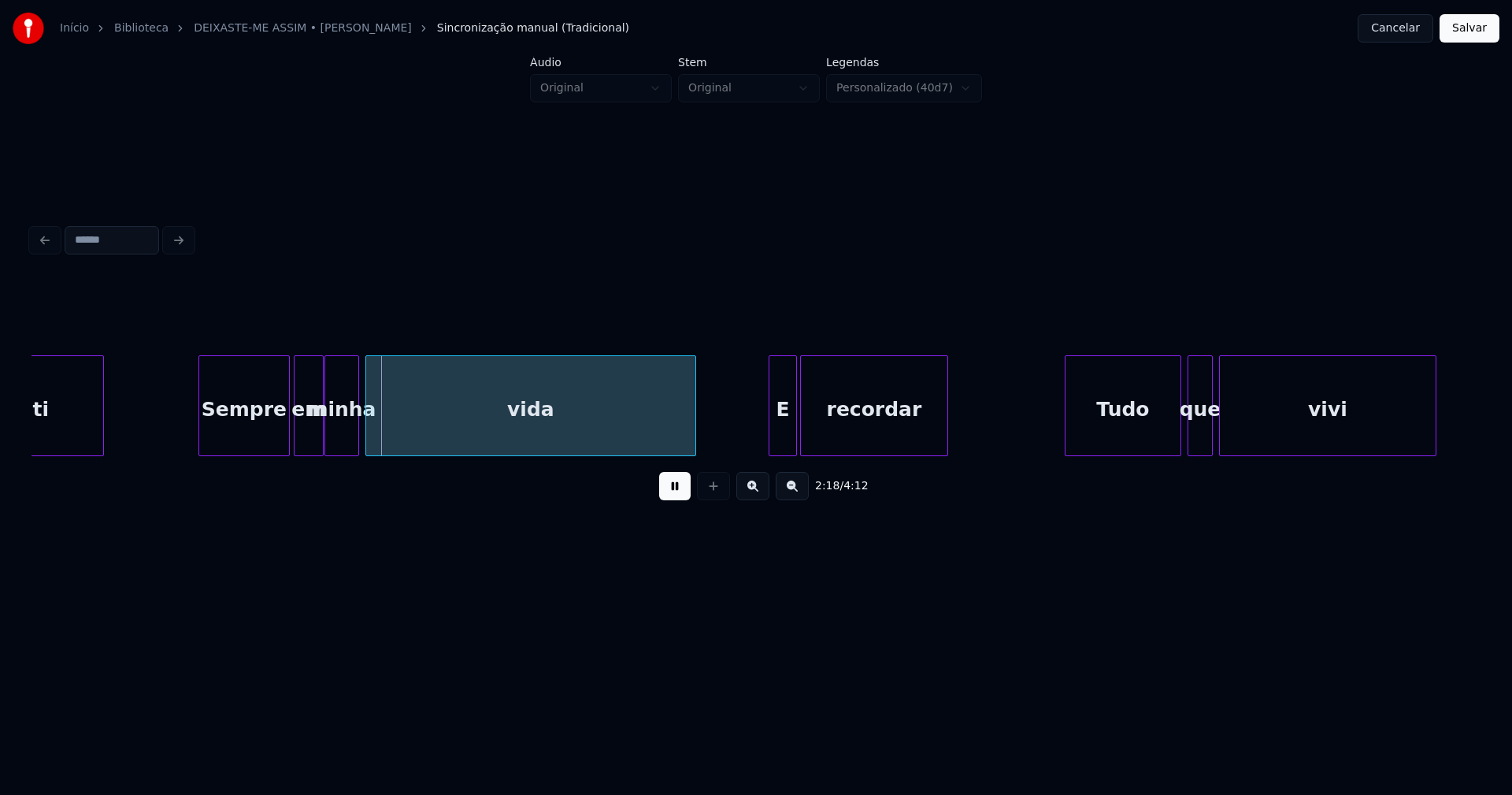
click at [296, 434] on div at bounding box center [296, 405] width 4 height 99
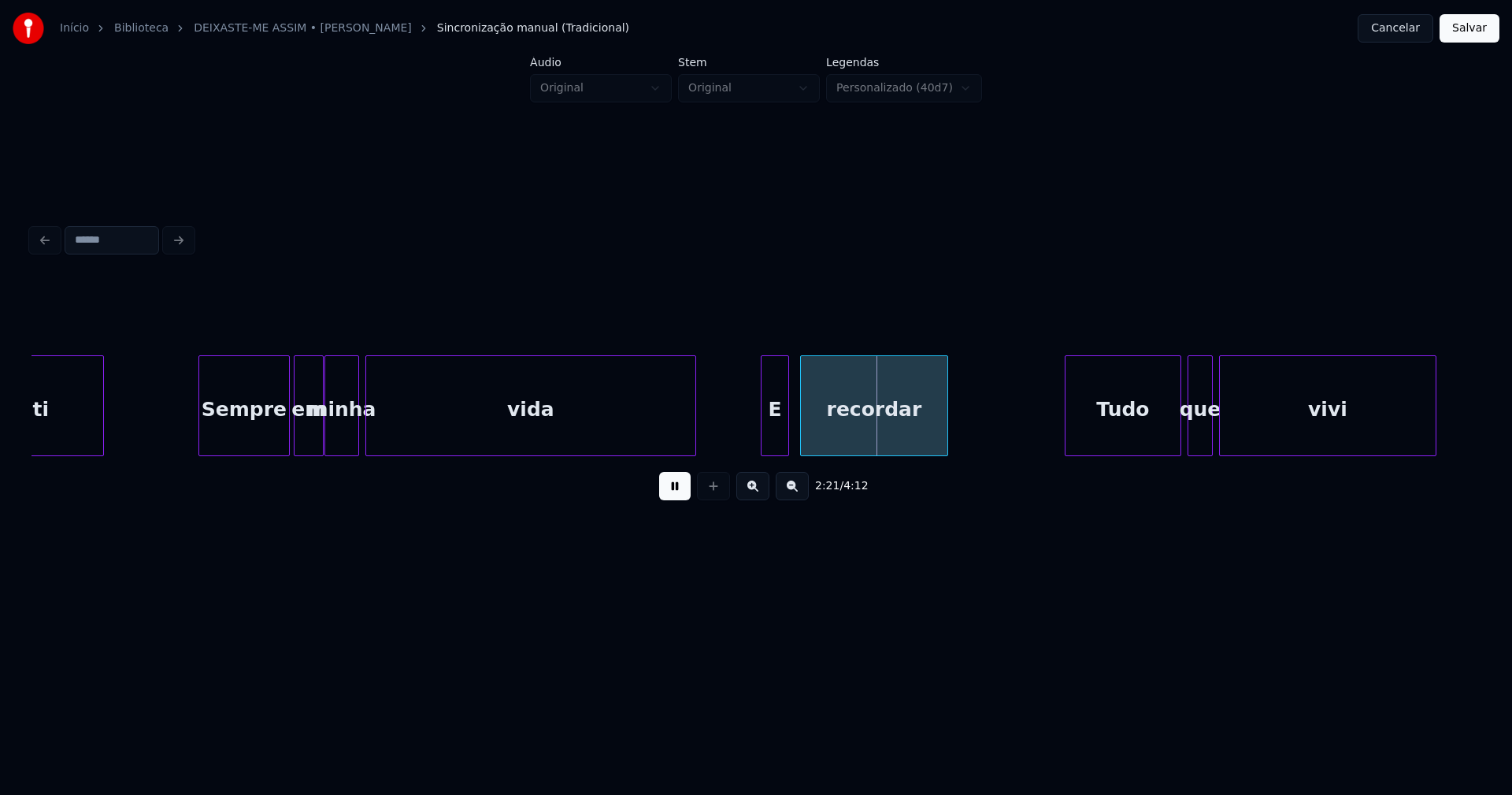
click at [772, 437] on div "E" at bounding box center [775, 410] width 27 height 107
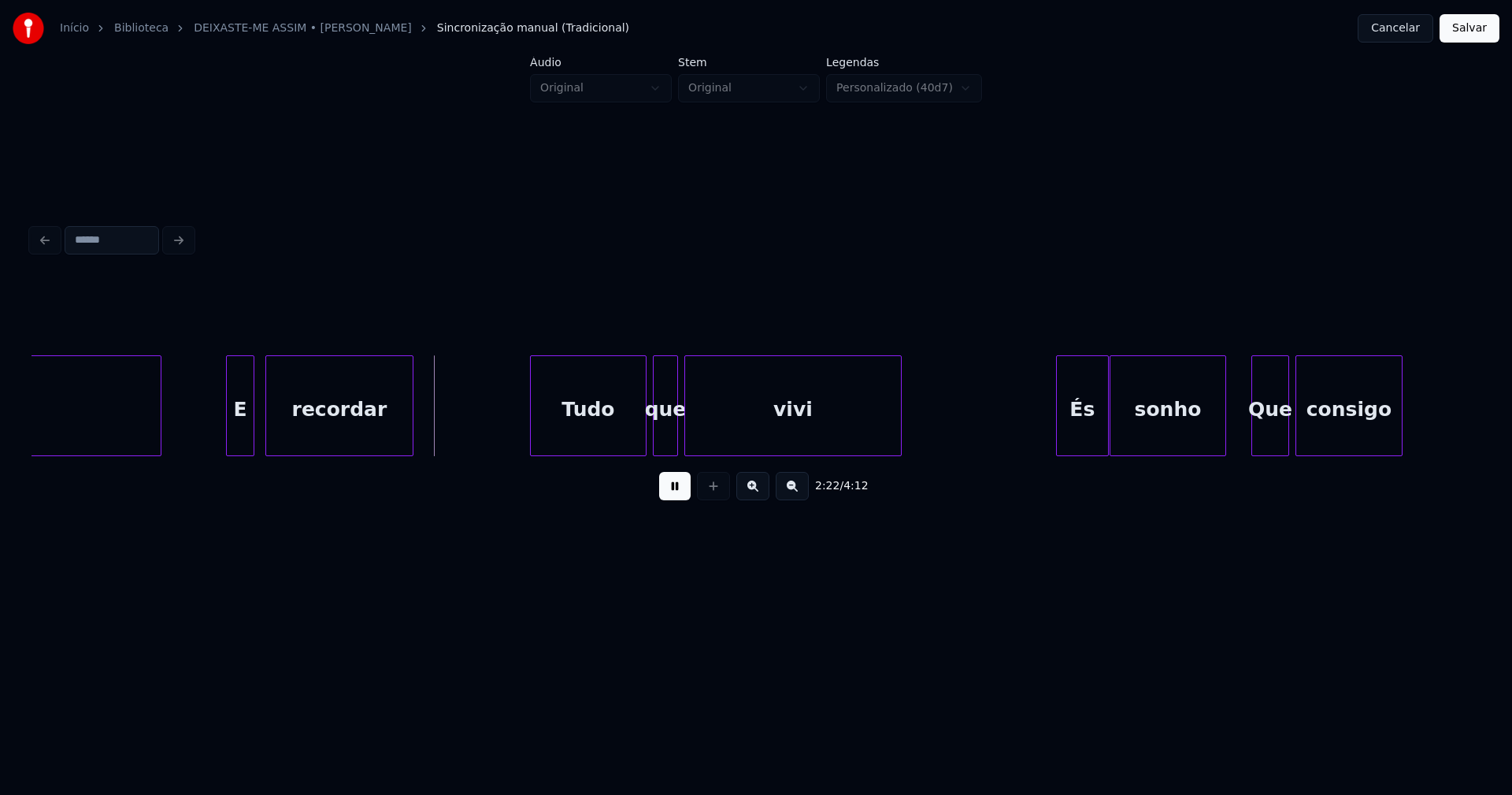
scroll to position [0, 22263]
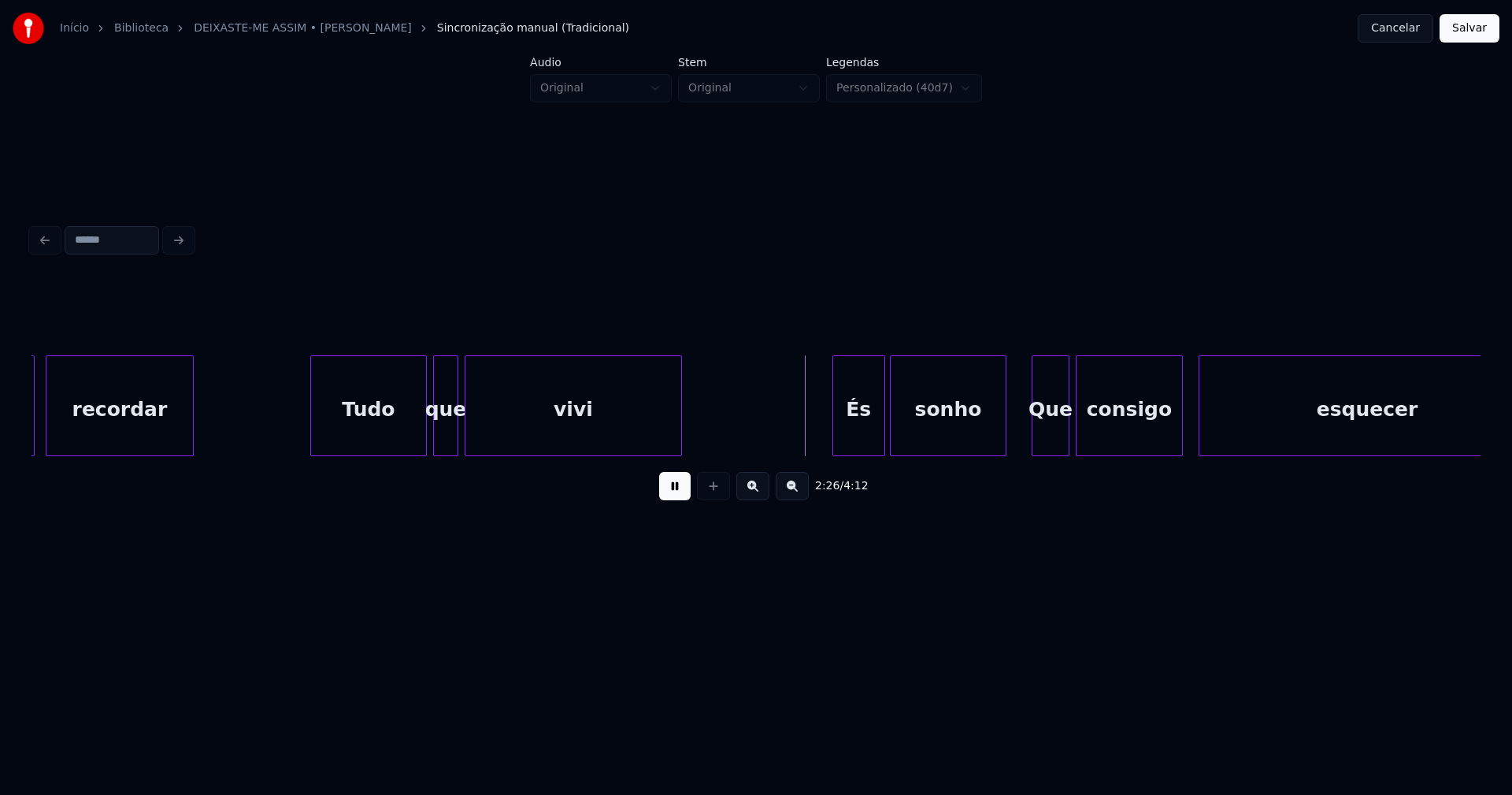
click at [853, 429] on div "És" at bounding box center [859, 410] width 52 height 107
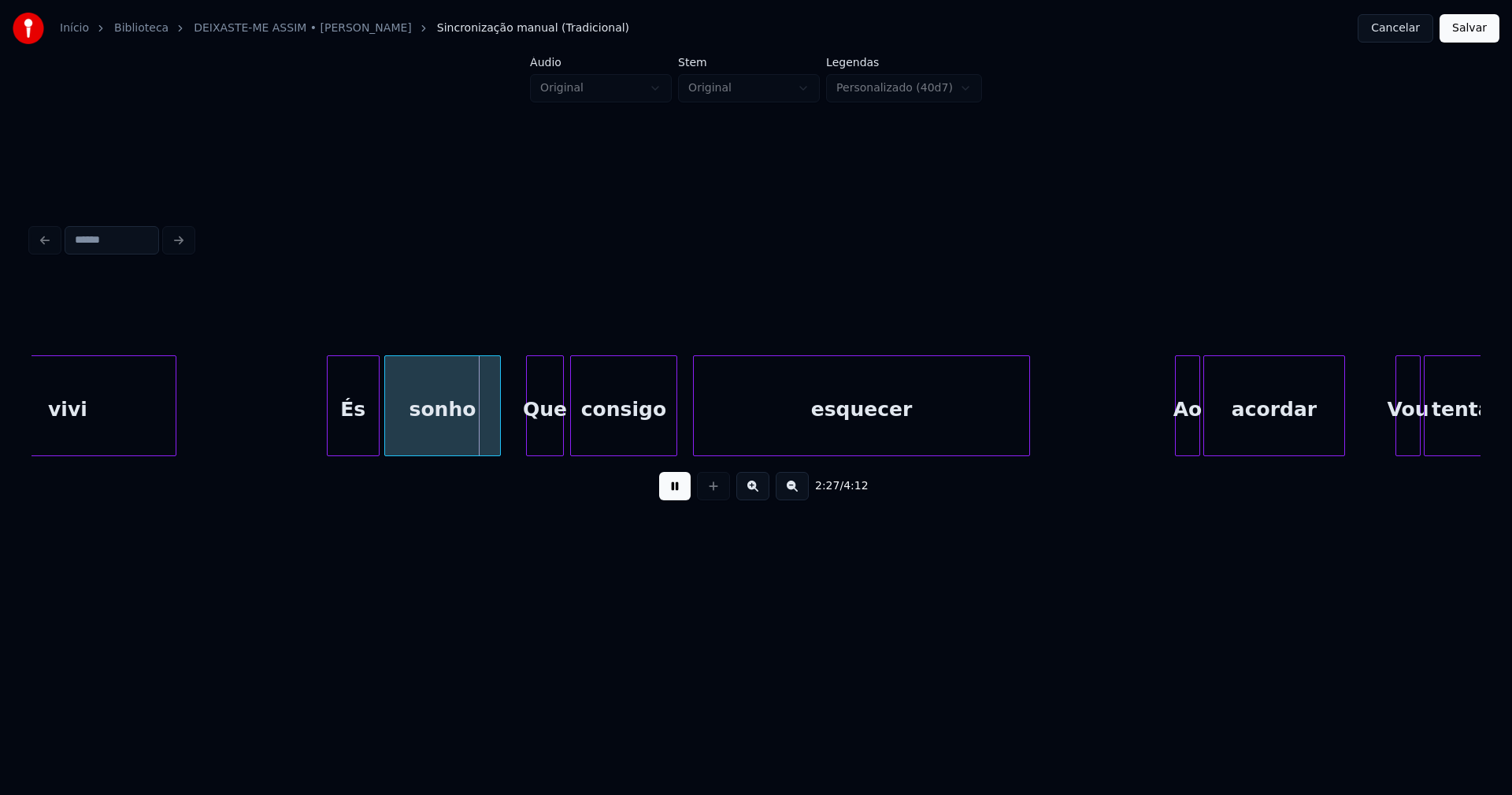
scroll to position [0, 22967]
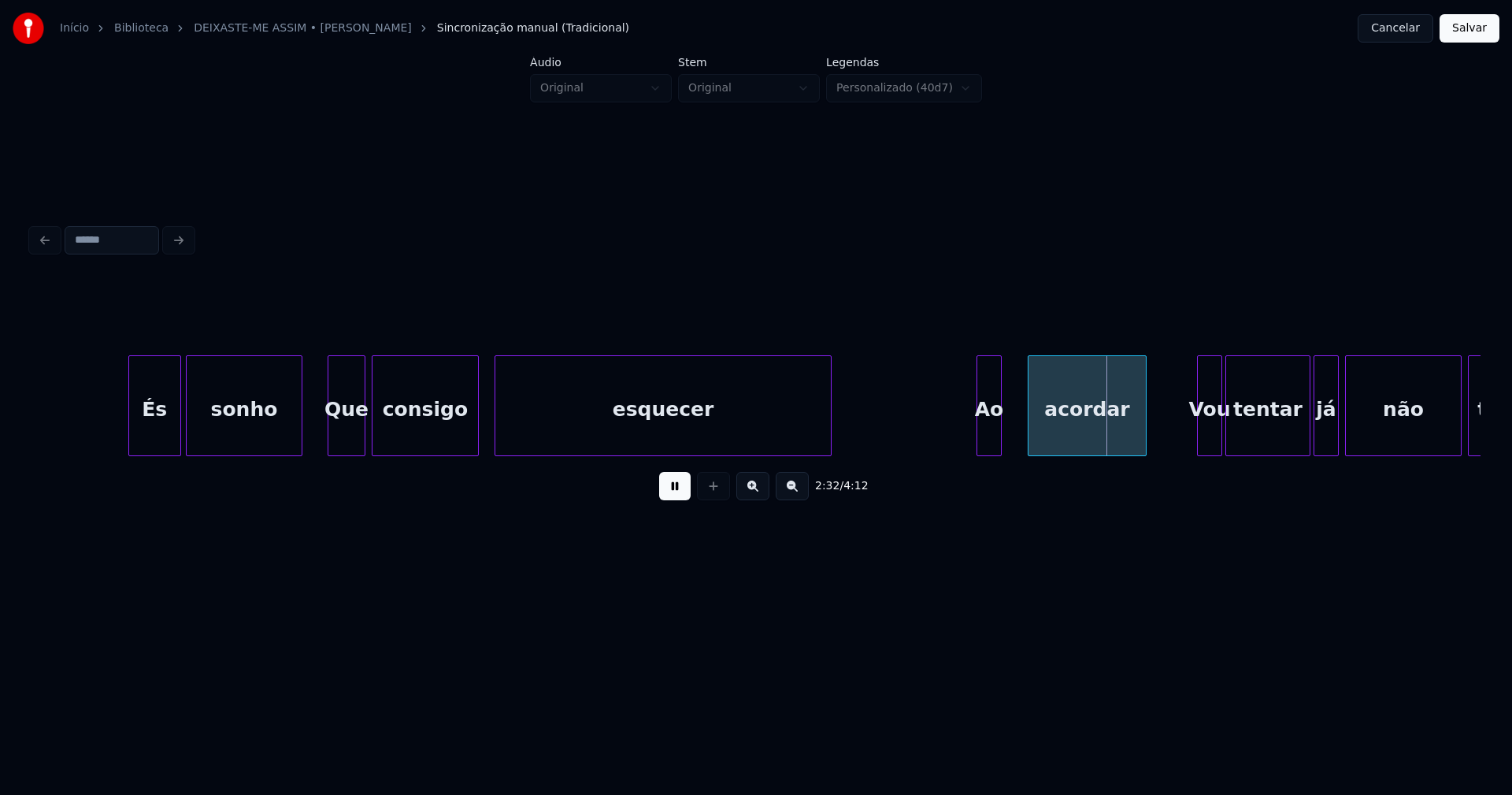
click at [1032, 423] on div at bounding box center [1031, 405] width 4 height 99
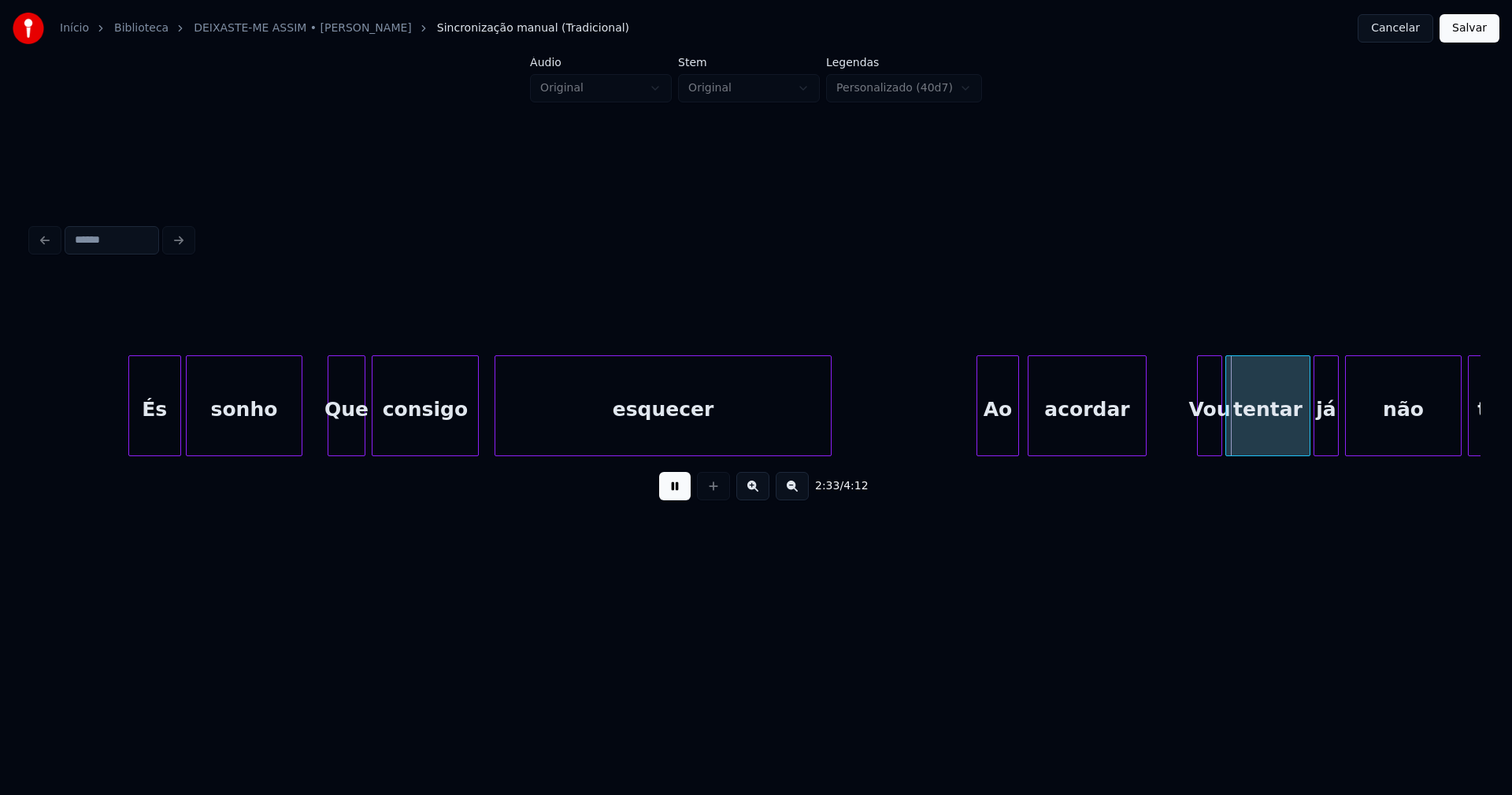
click at [1014, 422] on div at bounding box center [1015, 405] width 4 height 99
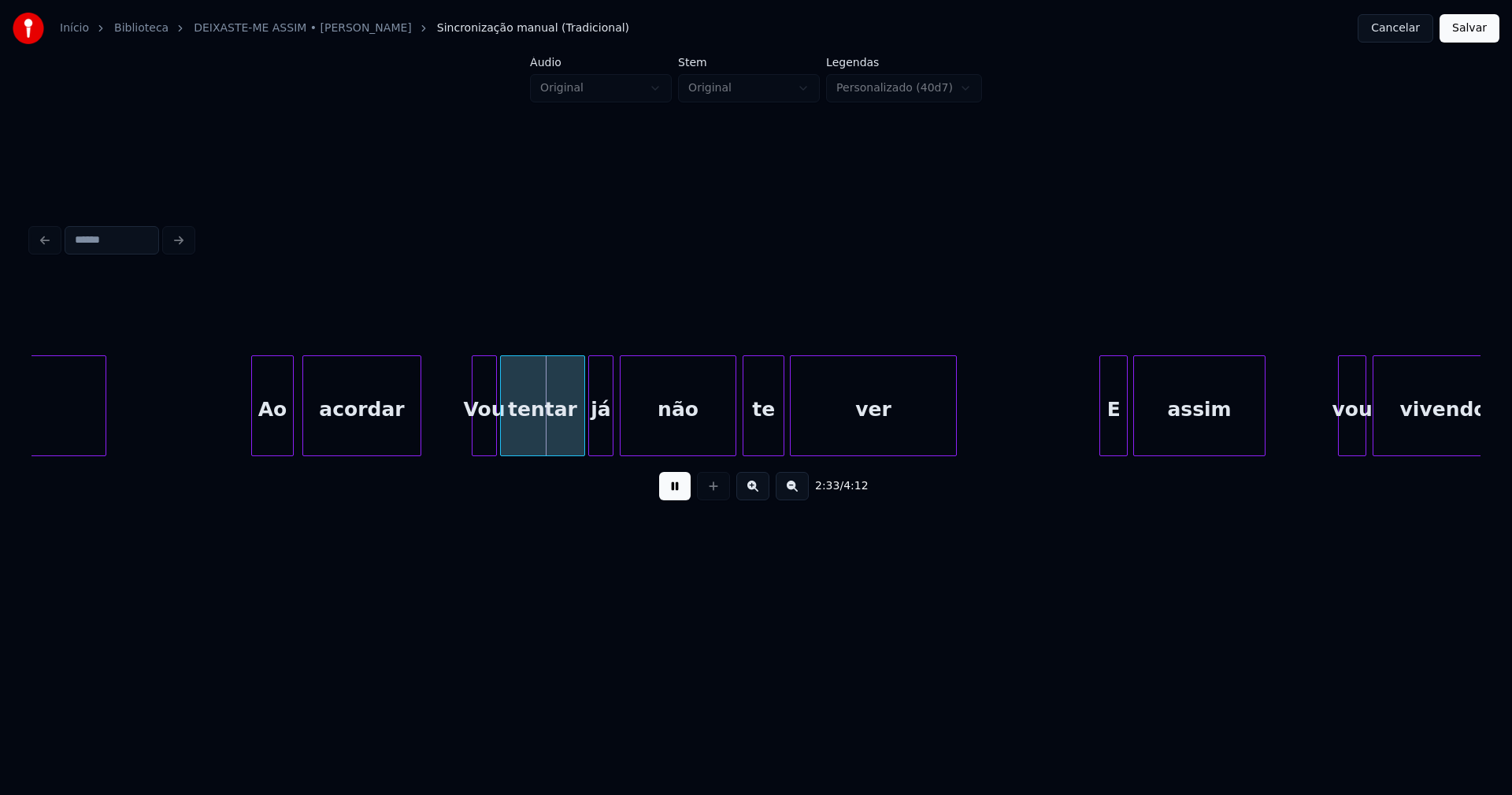
scroll to position [0, 23714]
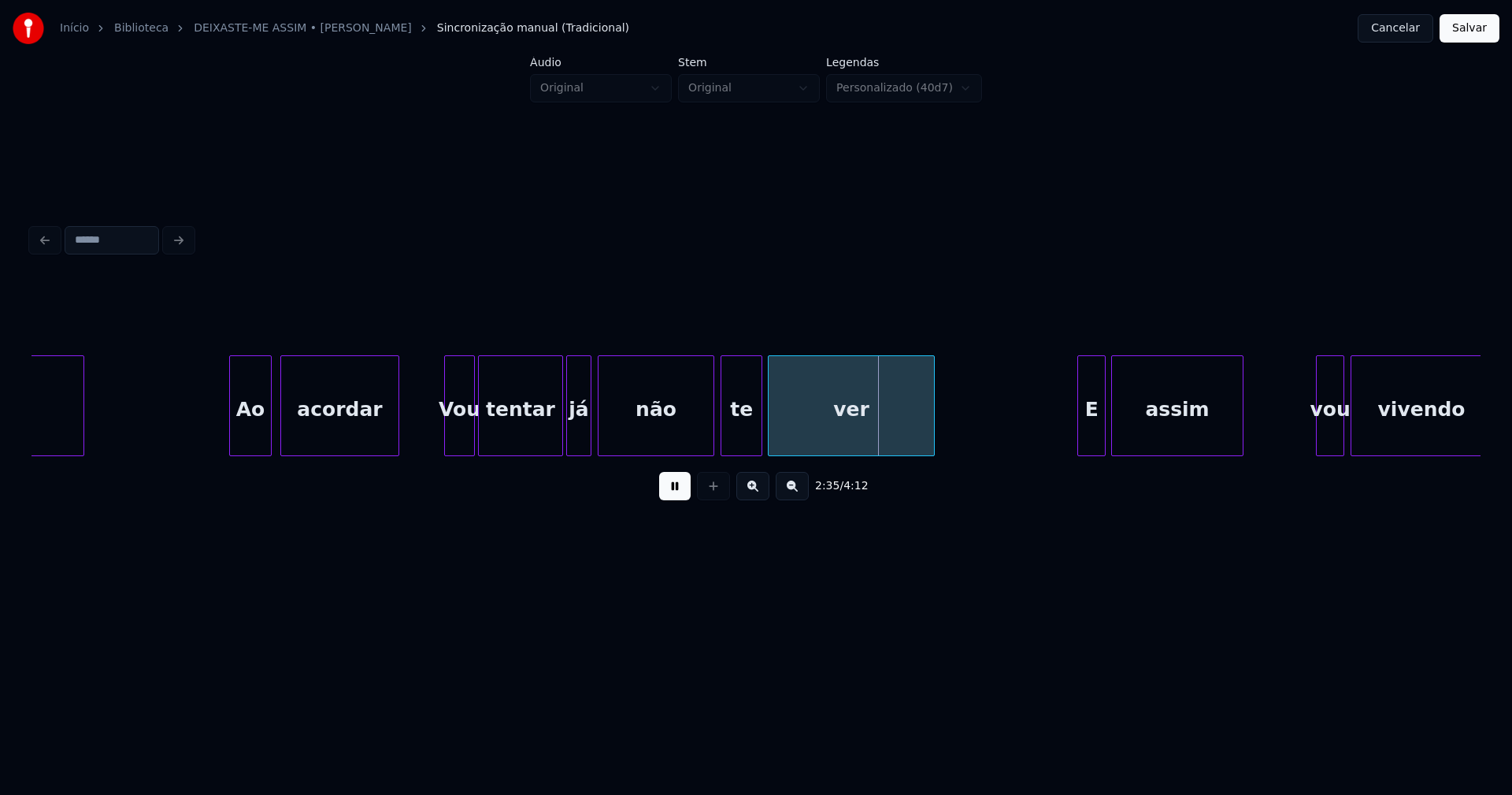
click at [448, 447] on div at bounding box center [447, 405] width 4 height 99
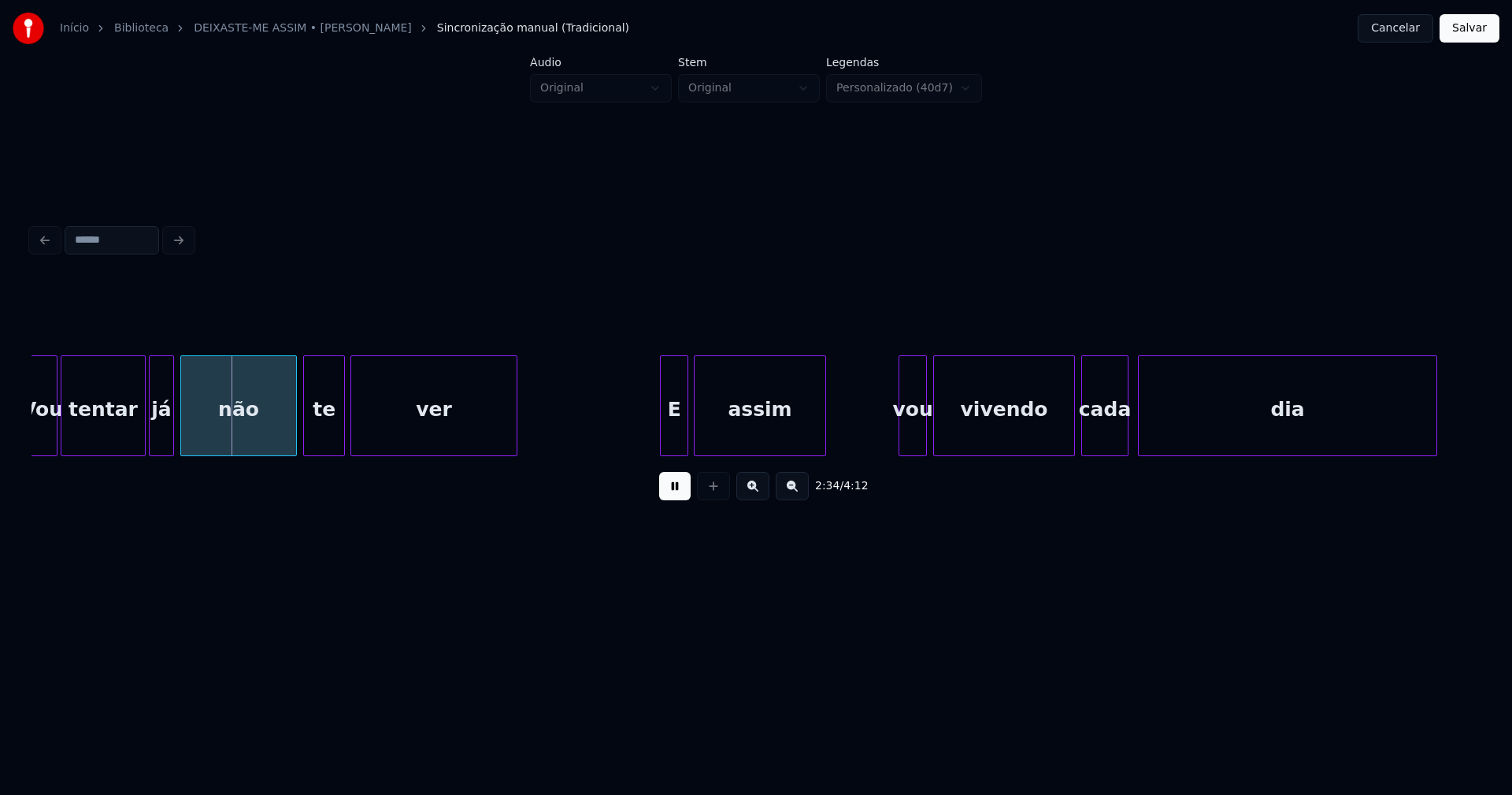
scroll to position [0, 24307]
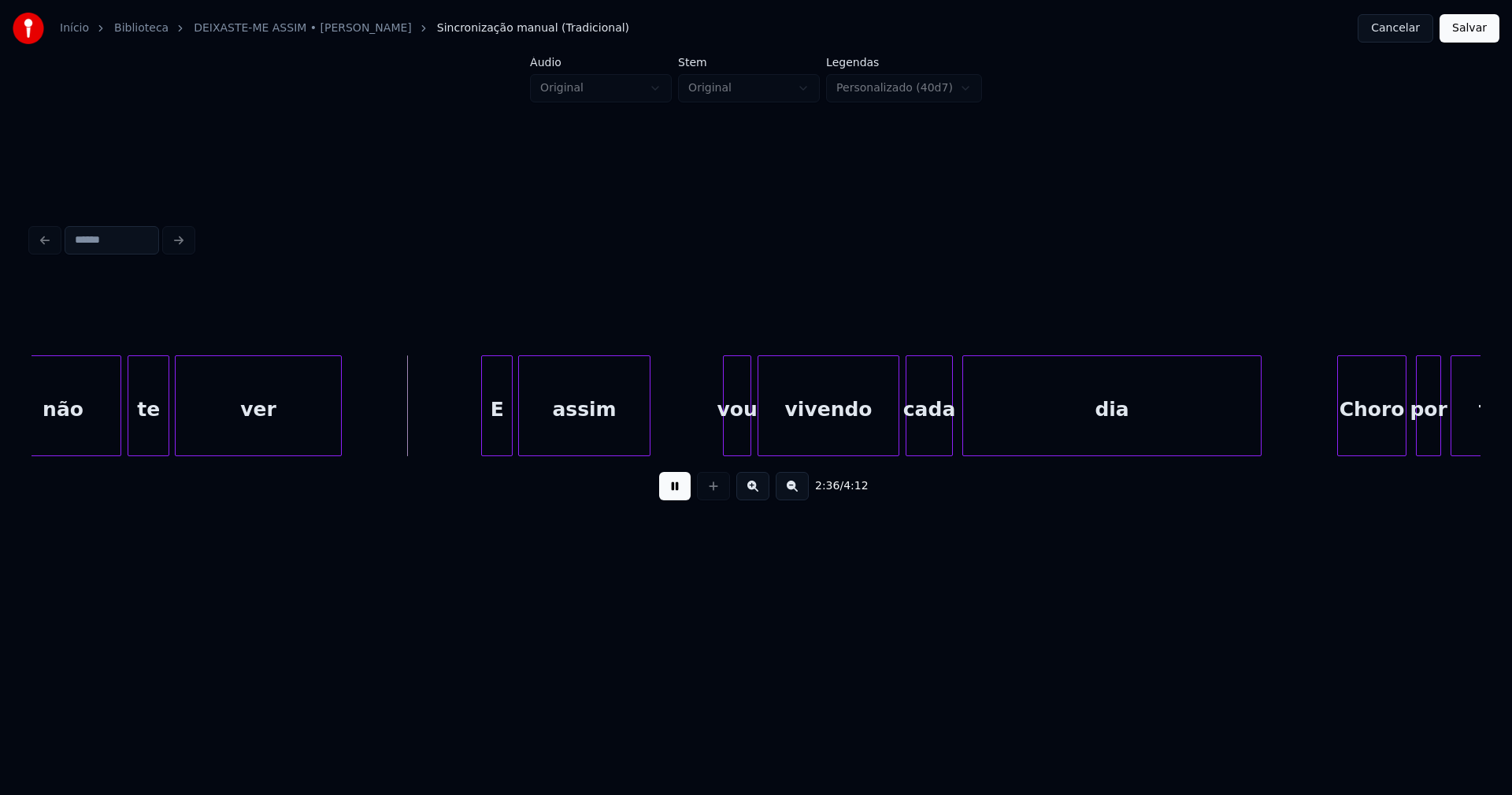
click at [485, 435] on div at bounding box center [484, 405] width 4 height 99
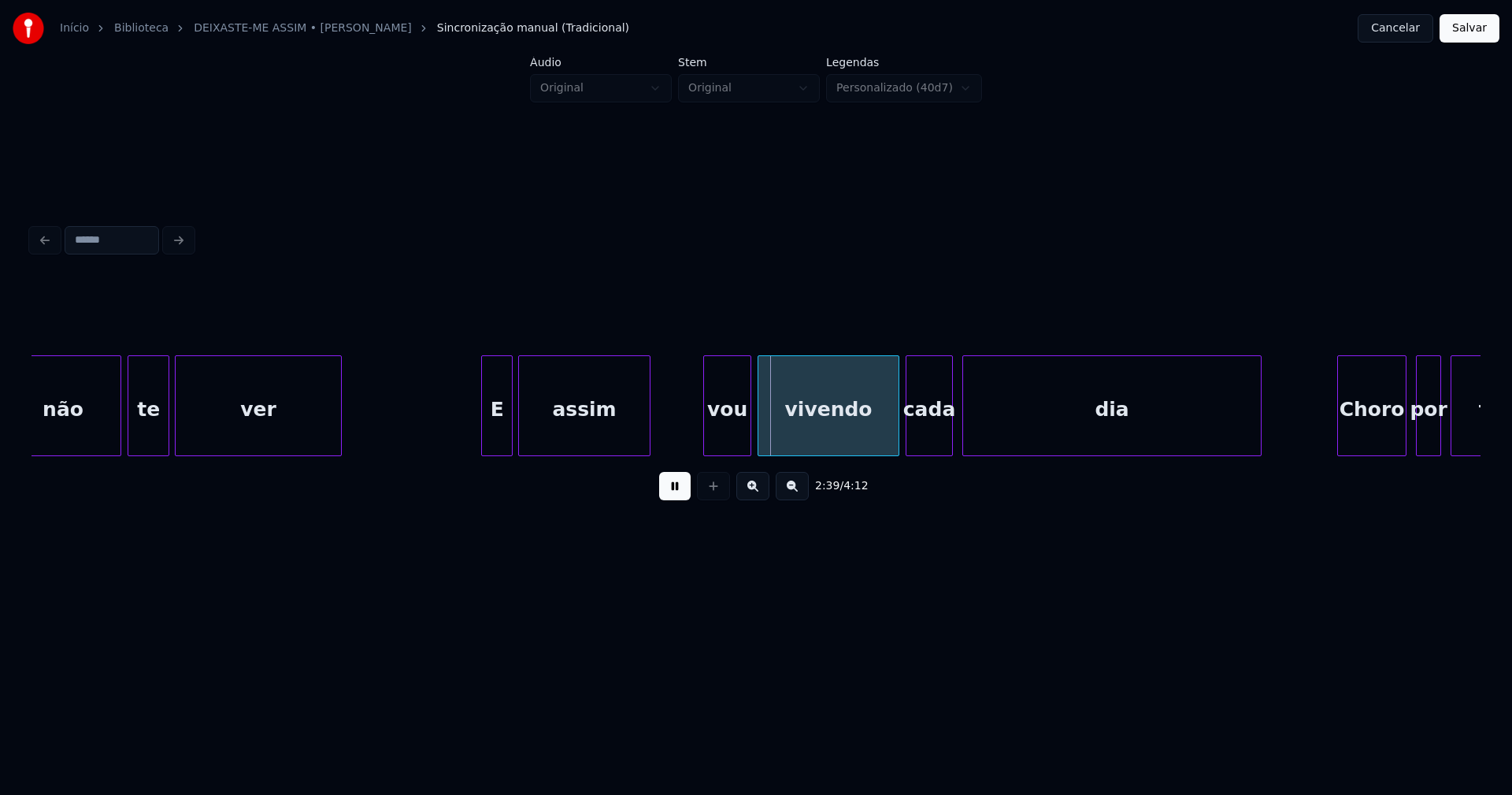
click at [707, 456] on div "não te ver E assim vou vivendo cada dia Choro por ti" at bounding box center [756, 405] width 1449 height 101
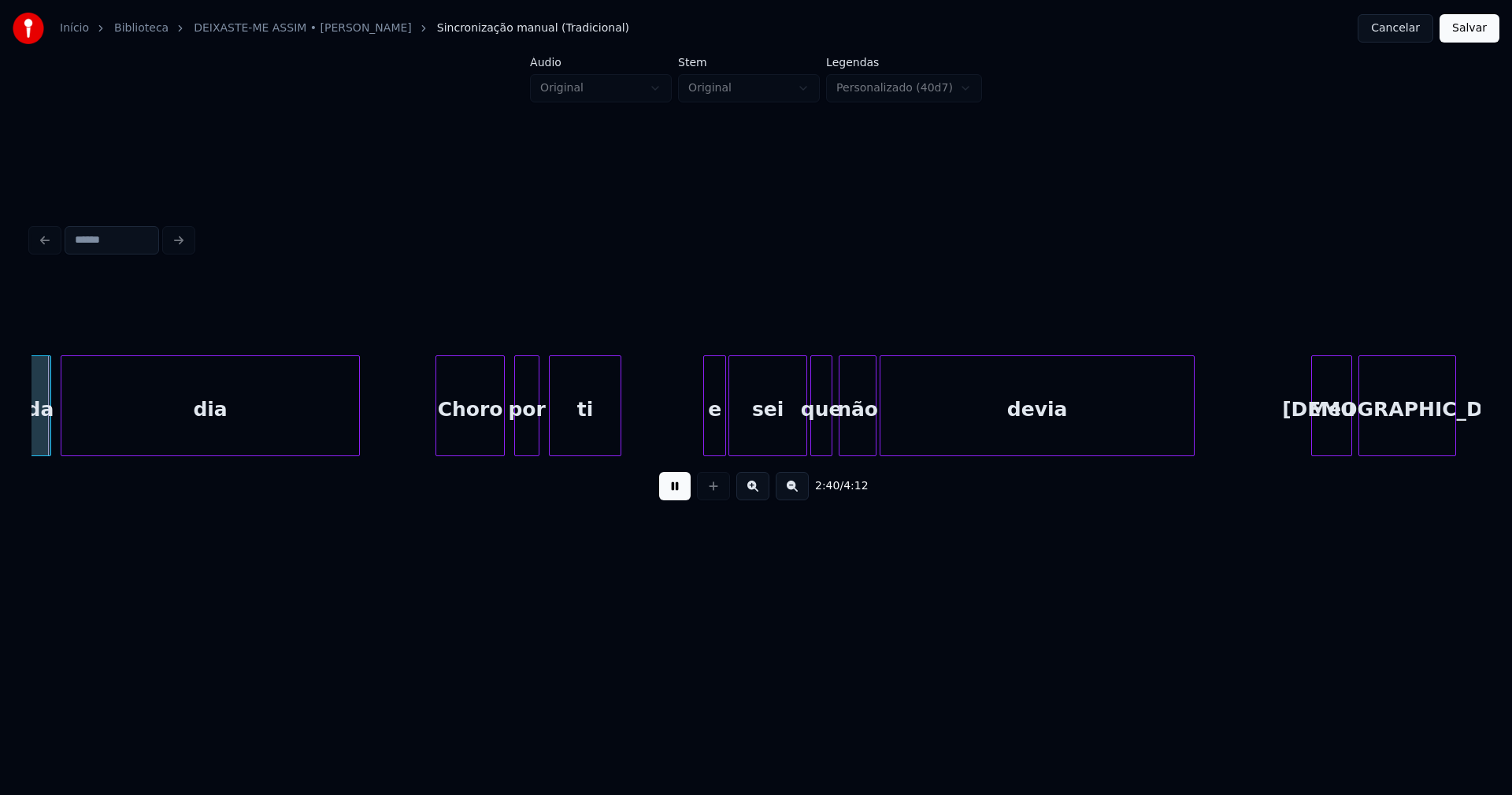
scroll to position [0, 25220]
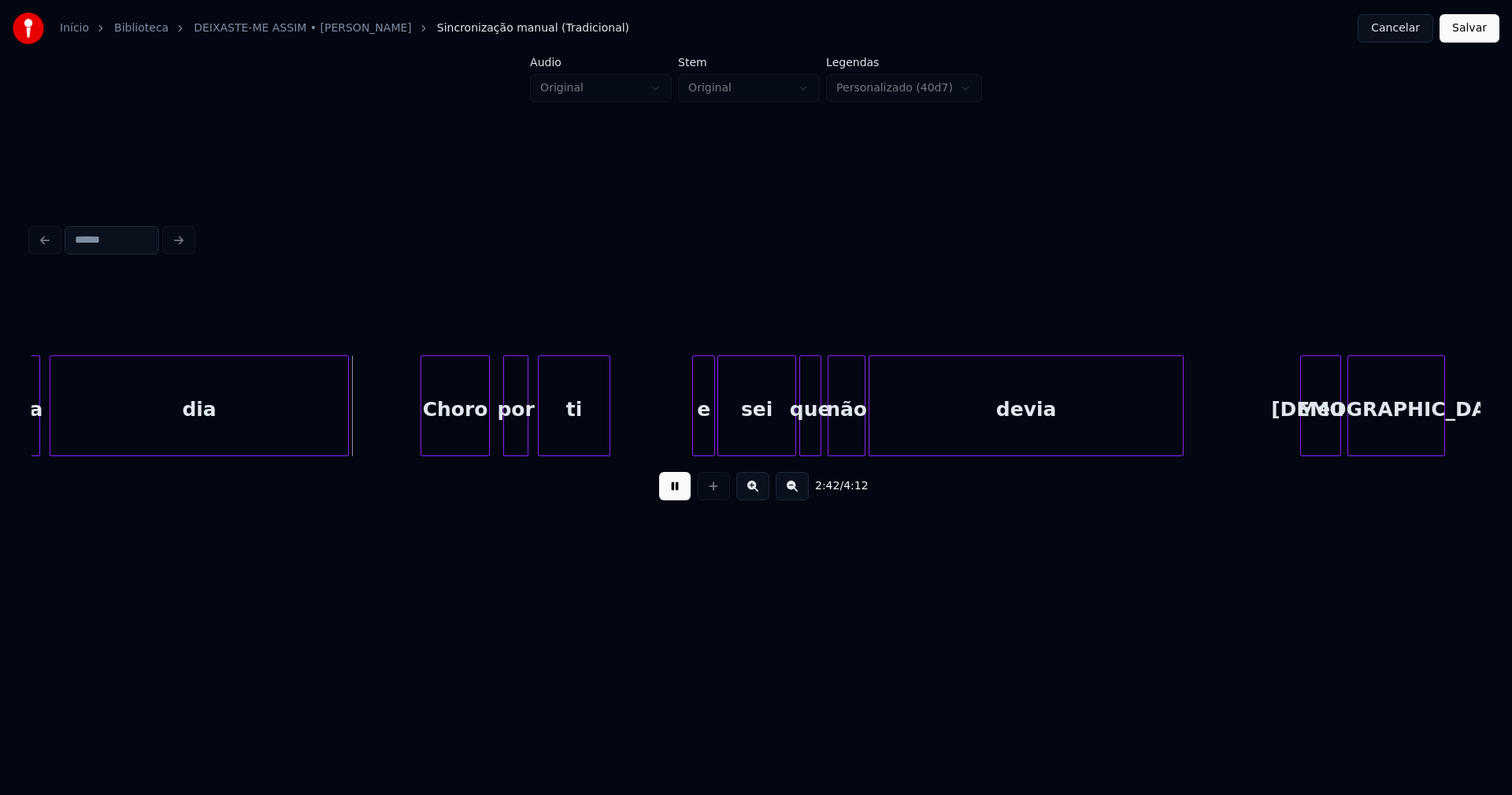
click at [466, 435] on div "Choro" at bounding box center [455, 410] width 68 height 107
click at [410, 437] on div at bounding box center [408, 405] width 4 height 99
click at [665, 443] on div at bounding box center [664, 405] width 4 height 99
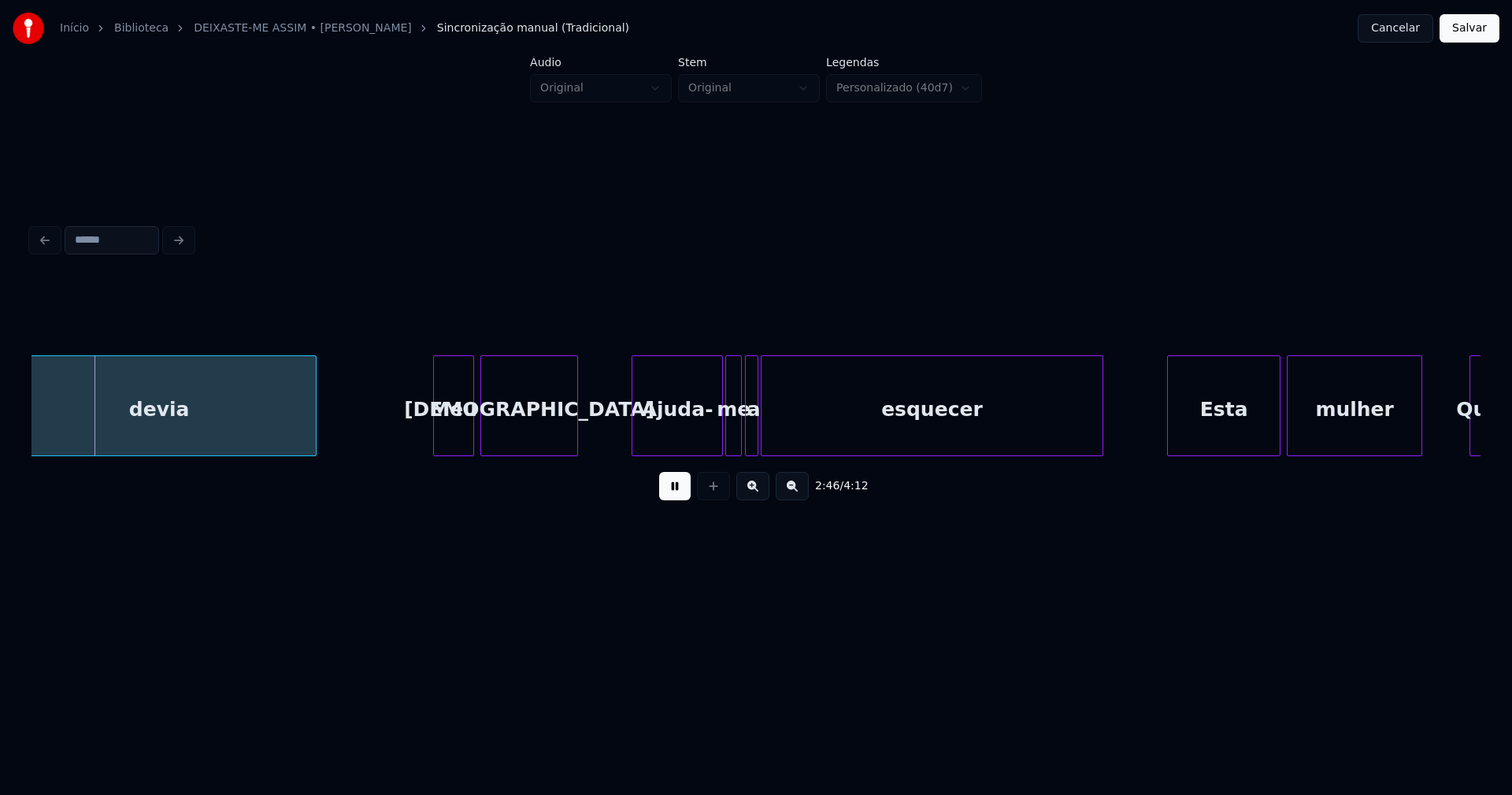
scroll to position [0, 26170]
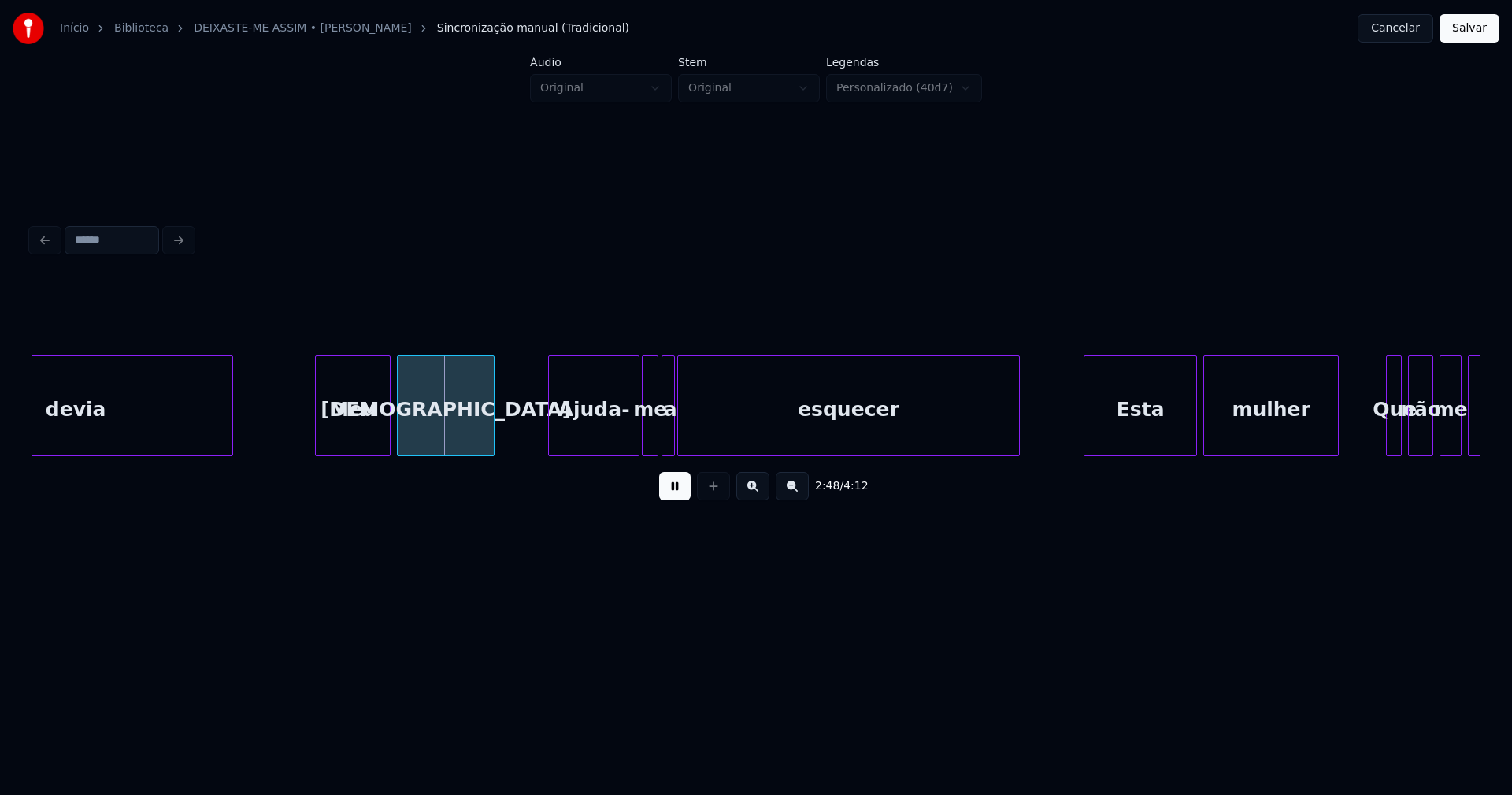
click at [318, 456] on div "devia Meu deus Ajuda- me a esquecer Esta mulher Que não me deixa" at bounding box center [756, 405] width 1449 height 101
click at [592, 434] on div "Ajuda-" at bounding box center [587, 410] width 90 height 107
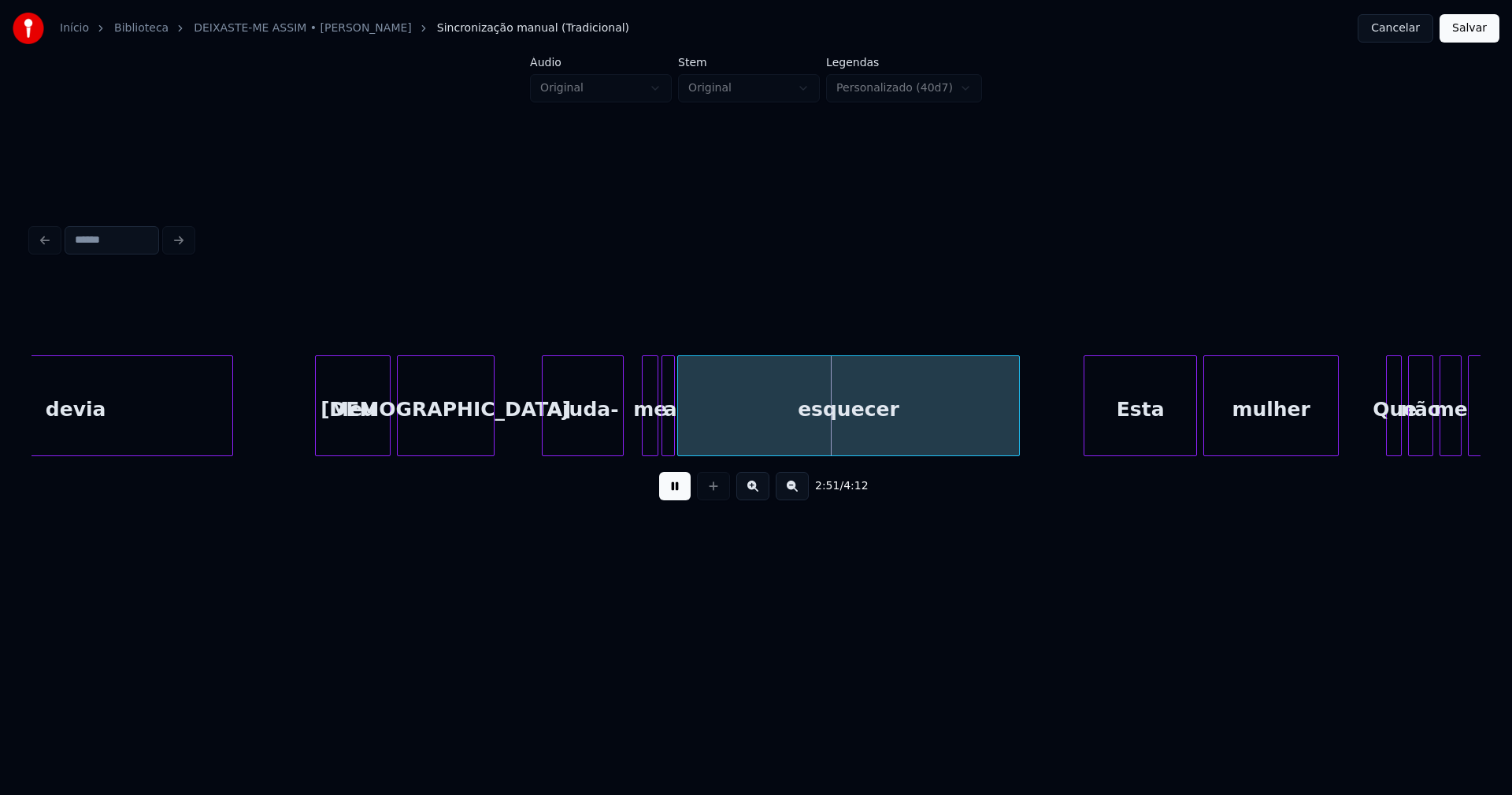
click at [622, 434] on div at bounding box center [620, 405] width 4 height 99
click at [628, 437] on div at bounding box center [629, 405] width 4 height 99
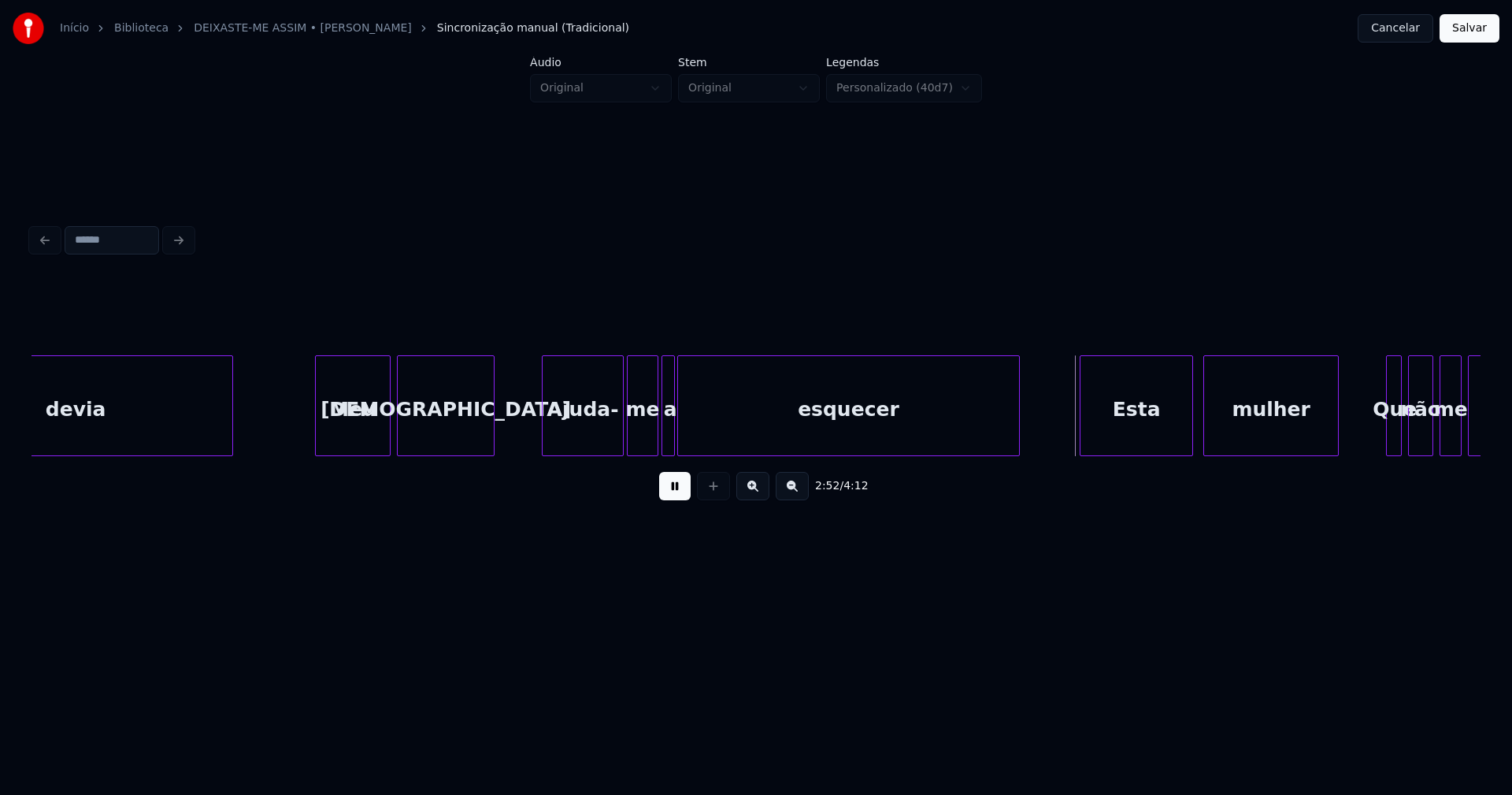
click at [1132, 442] on div "Esta" at bounding box center [1136, 410] width 112 height 107
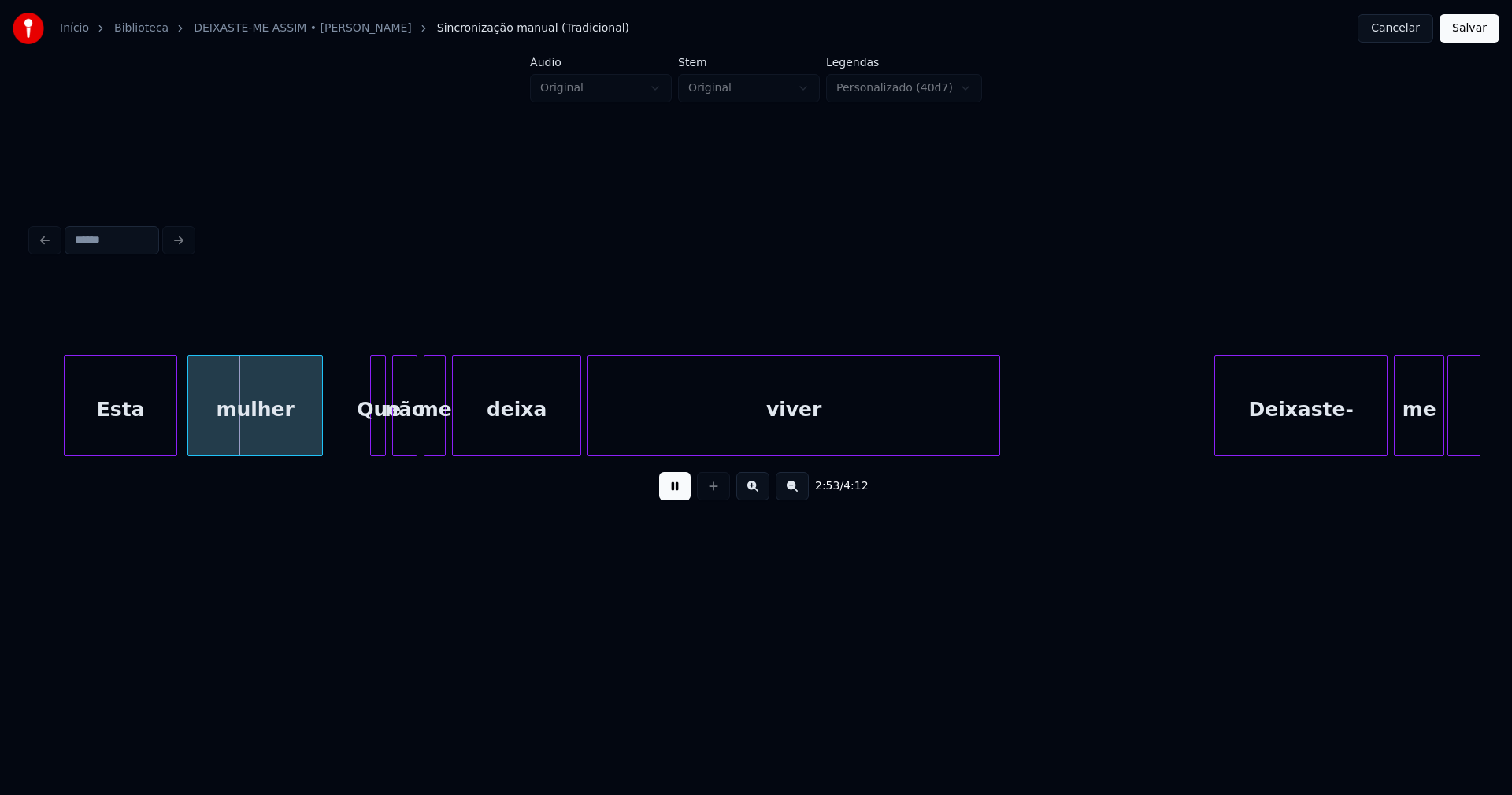
scroll to position [0, 27318]
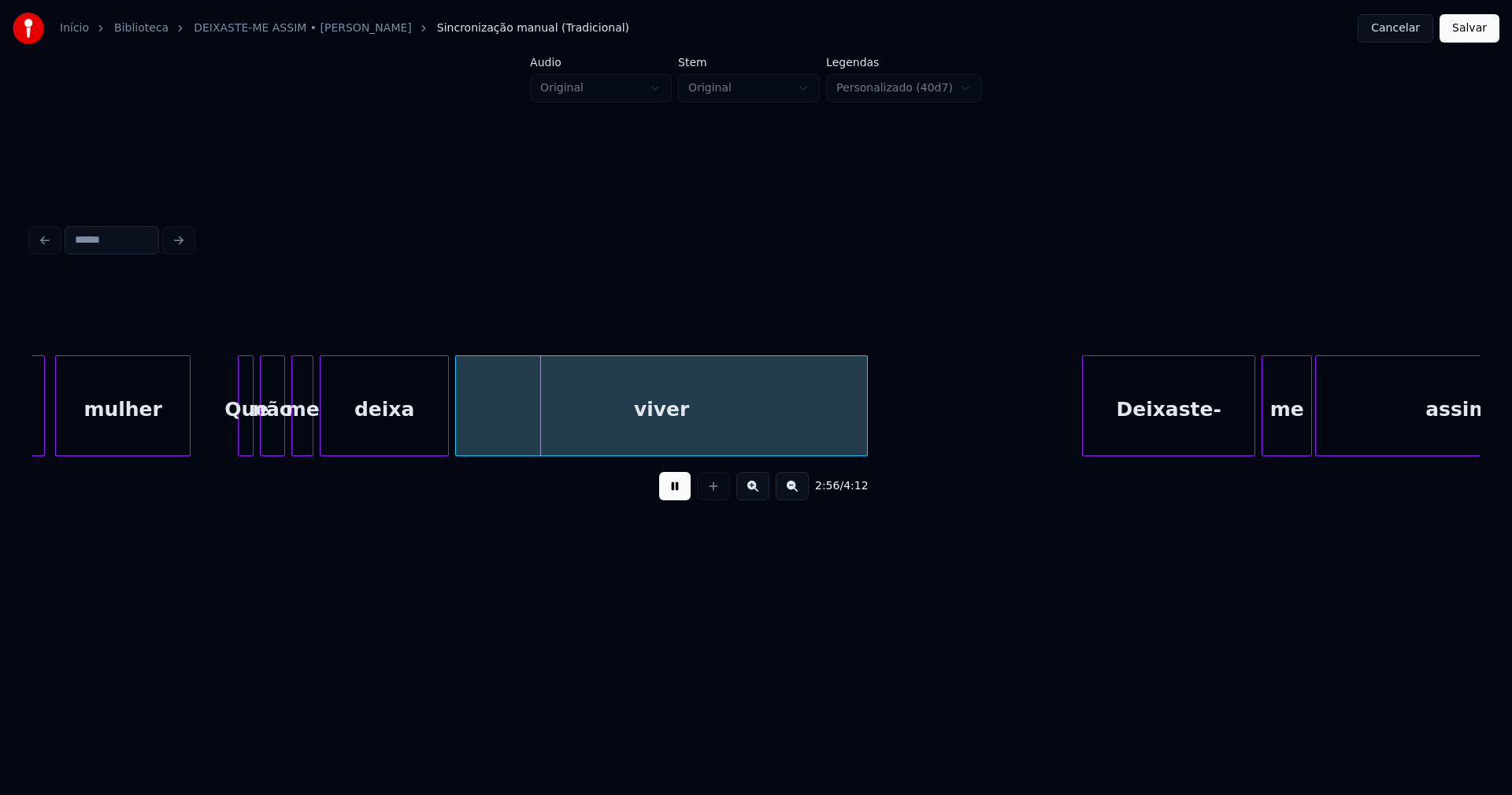
click at [1140, 421] on div "Deixaste-" at bounding box center [1168, 410] width 172 height 107
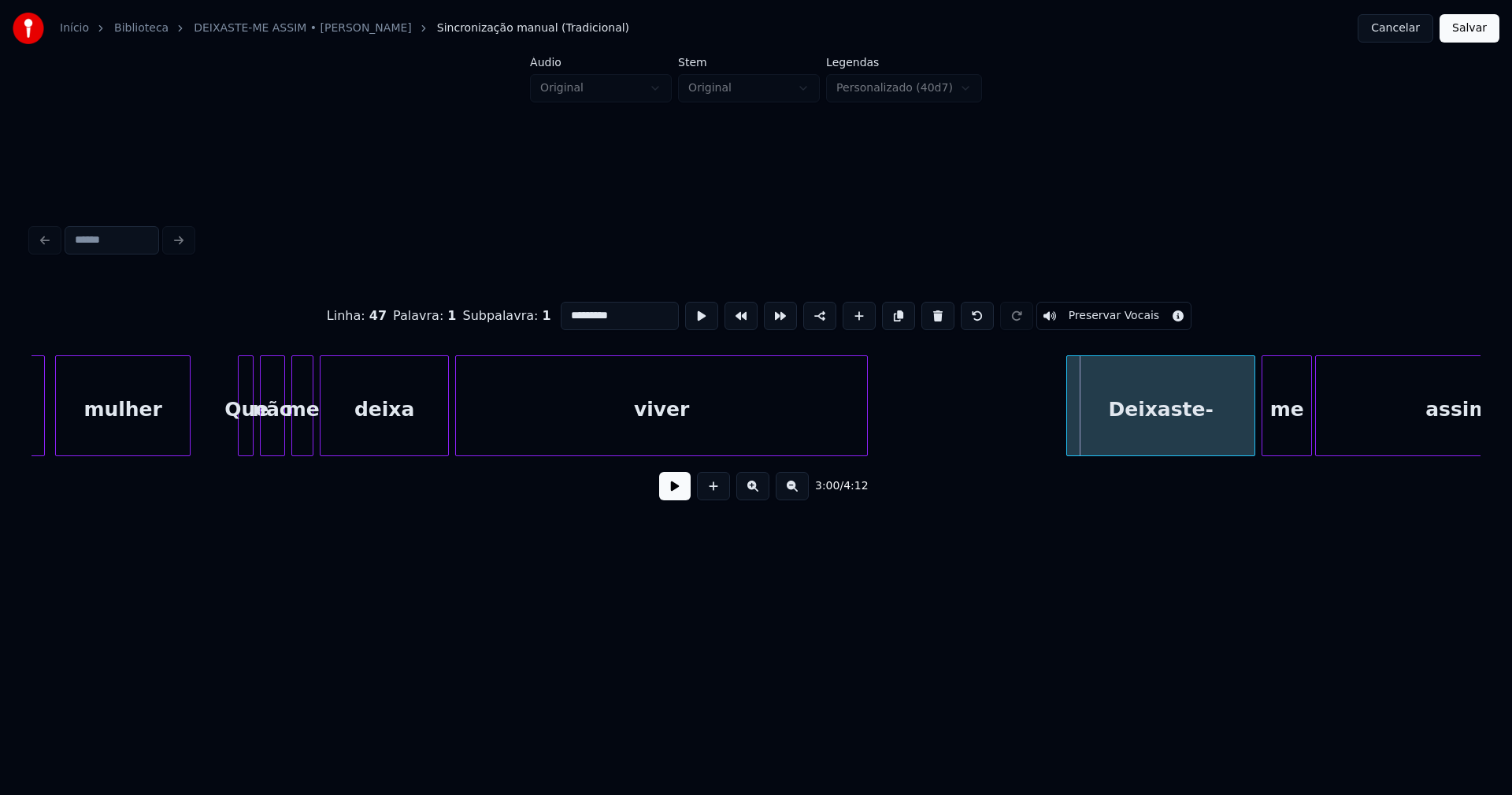
click at [1071, 421] on div at bounding box center [1069, 405] width 4 height 99
click at [679, 500] on button at bounding box center [675, 486] width 31 height 28
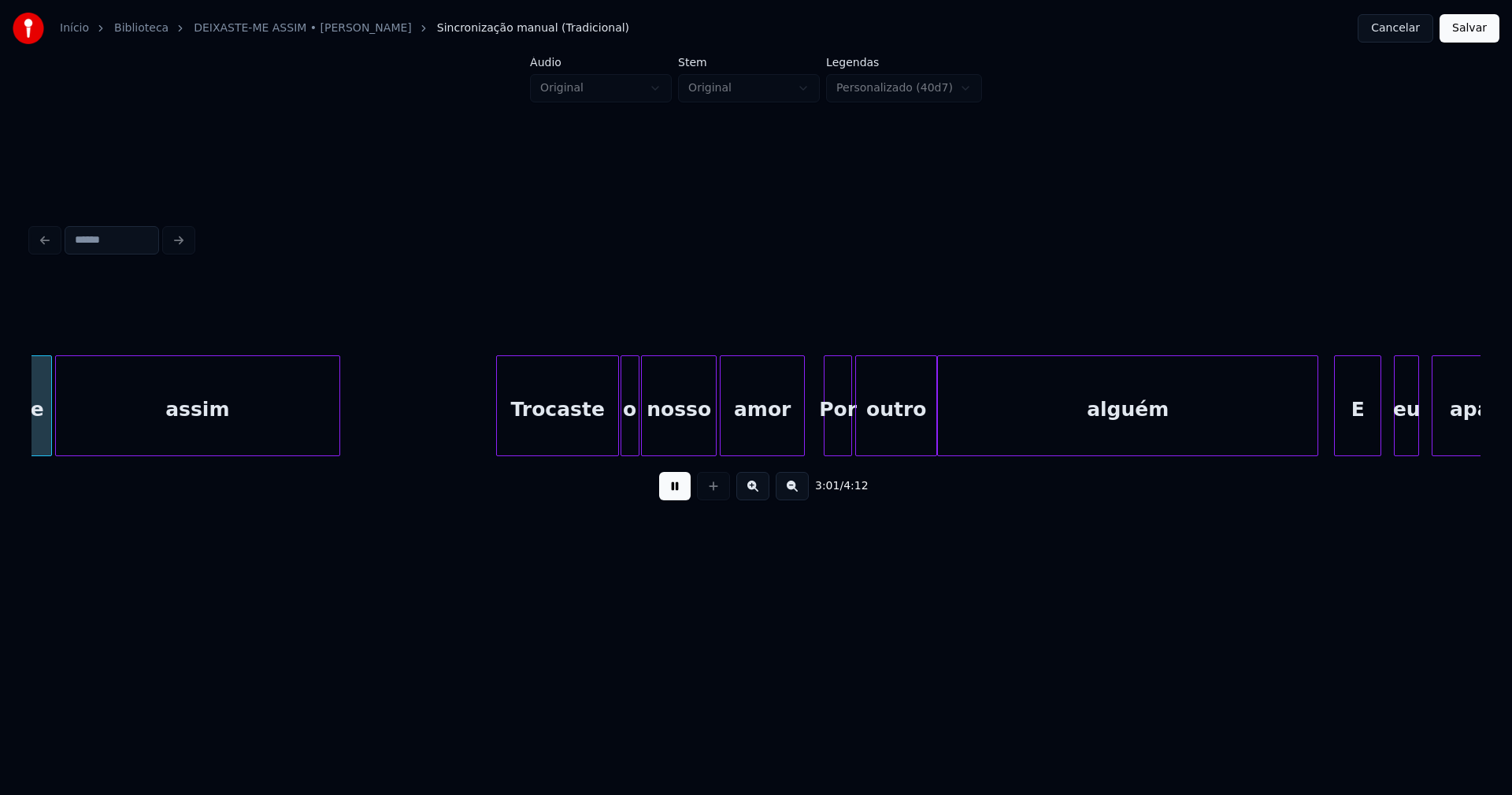
scroll to position [0, 28587]
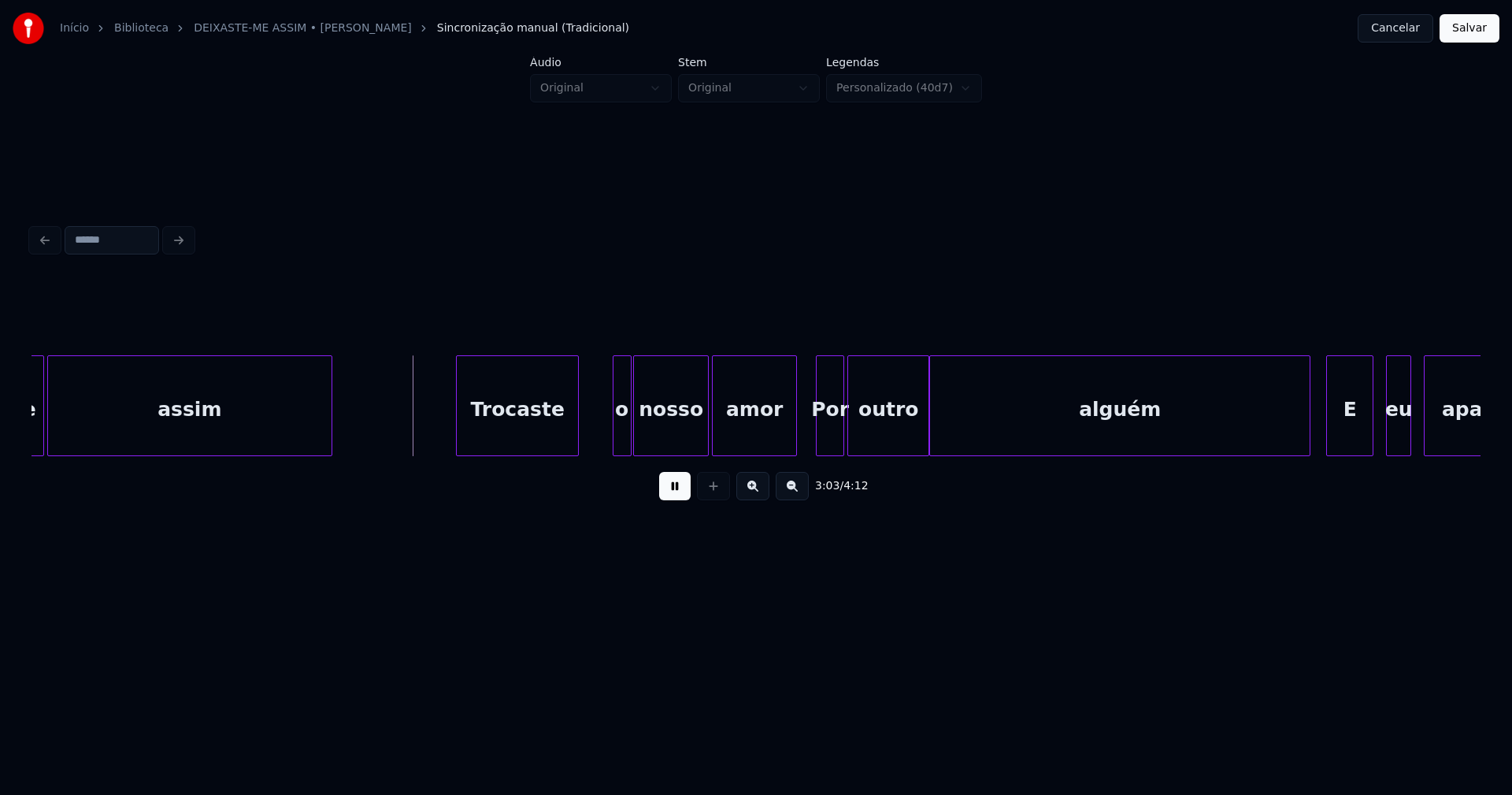
click at [517, 466] on div "3:03 / 4:12" at bounding box center [756, 396] width 1449 height 239
click at [599, 445] on div at bounding box center [597, 405] width 4 height 99
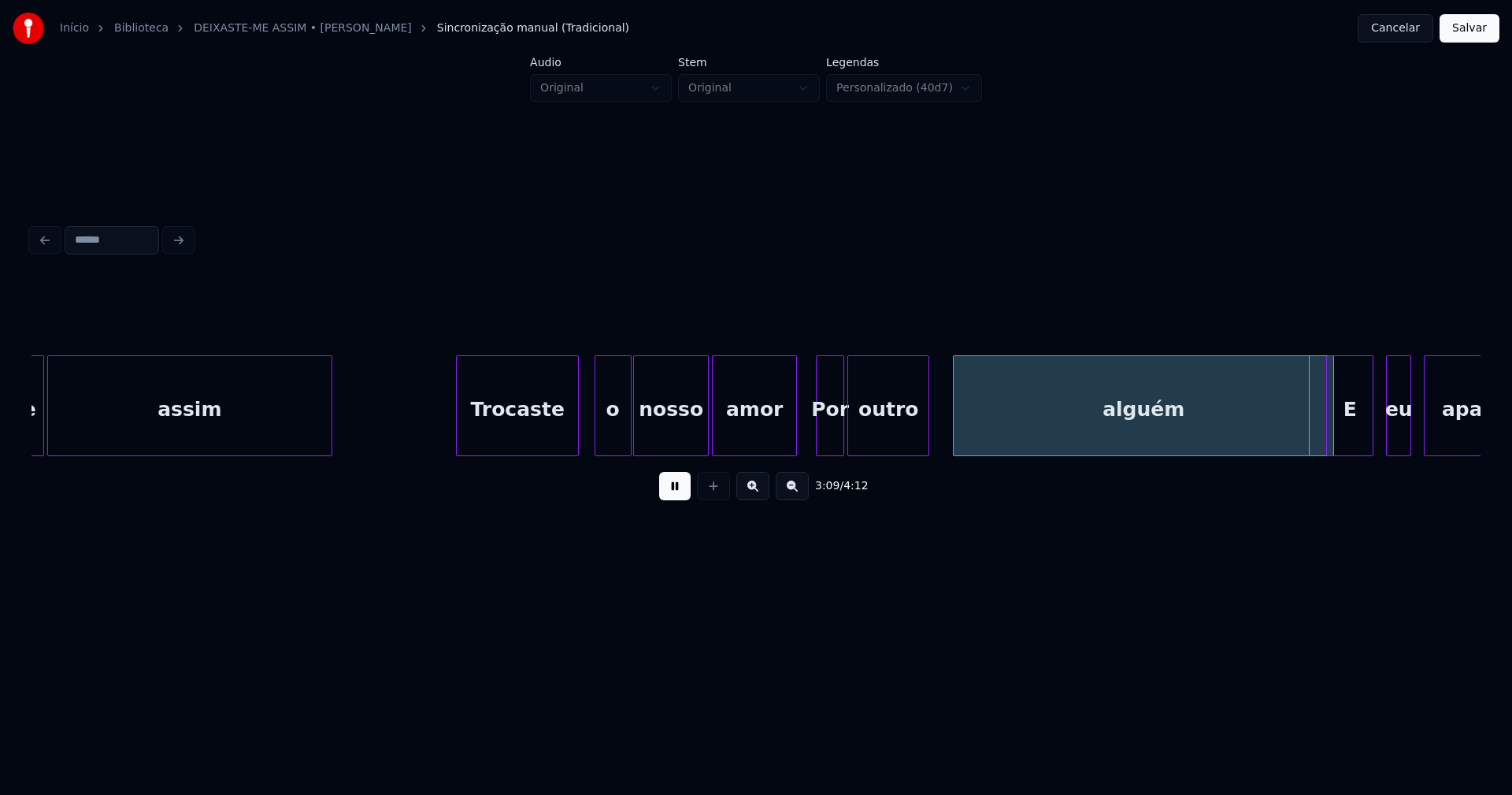
click at [953, 434] on div "alguém" at bounding box center [1144, 405] width 381 height 101
click at [915, 442] on div "outro" at bounding box center [910, 410] width 80 height 107
click at [877, 442] on div at bounding box center [877, 405] width 4 height 99
click at [866, 427] on div at bounding box center [867, 405] width 4 height 99
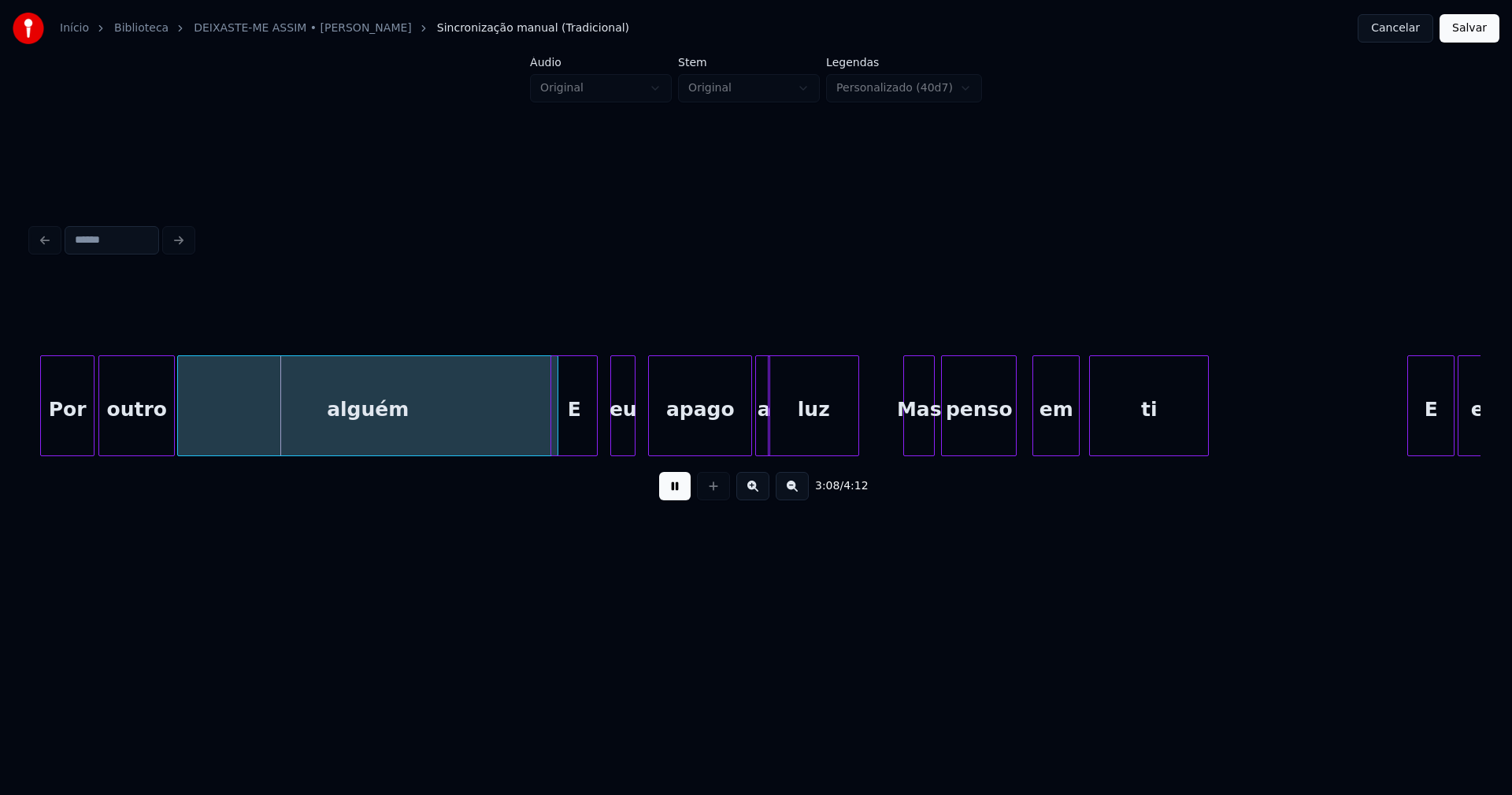
scroll to position [0, 29384]
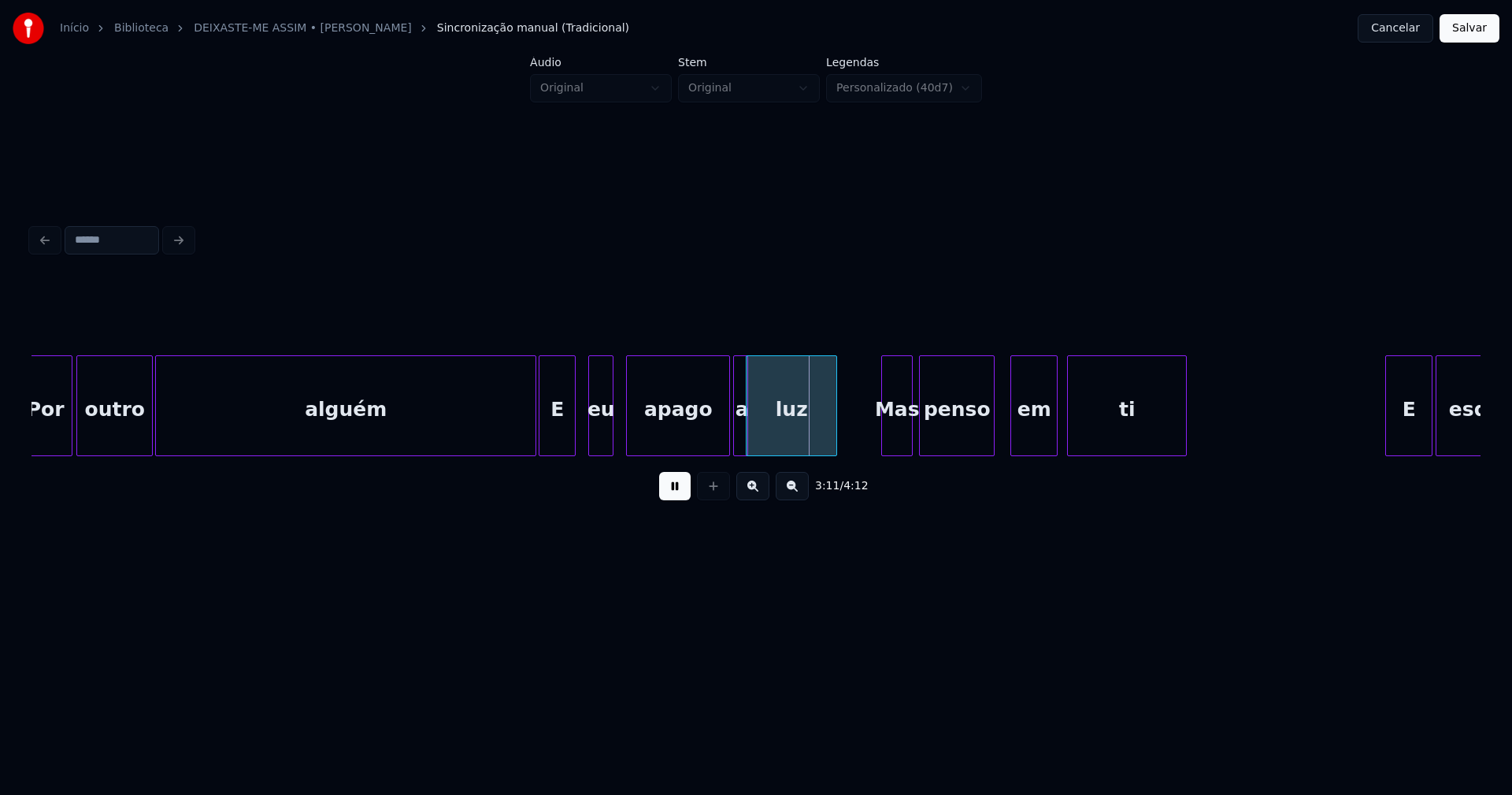
click at [544, 447] on div at bounding box center [541, 405] width 4 height 99
click at [413, 456] on div "Por outro alguém E eu apago a luz Mas penso em ti E esquecer-" at bounding box center [756, 405] width 1449 height 101
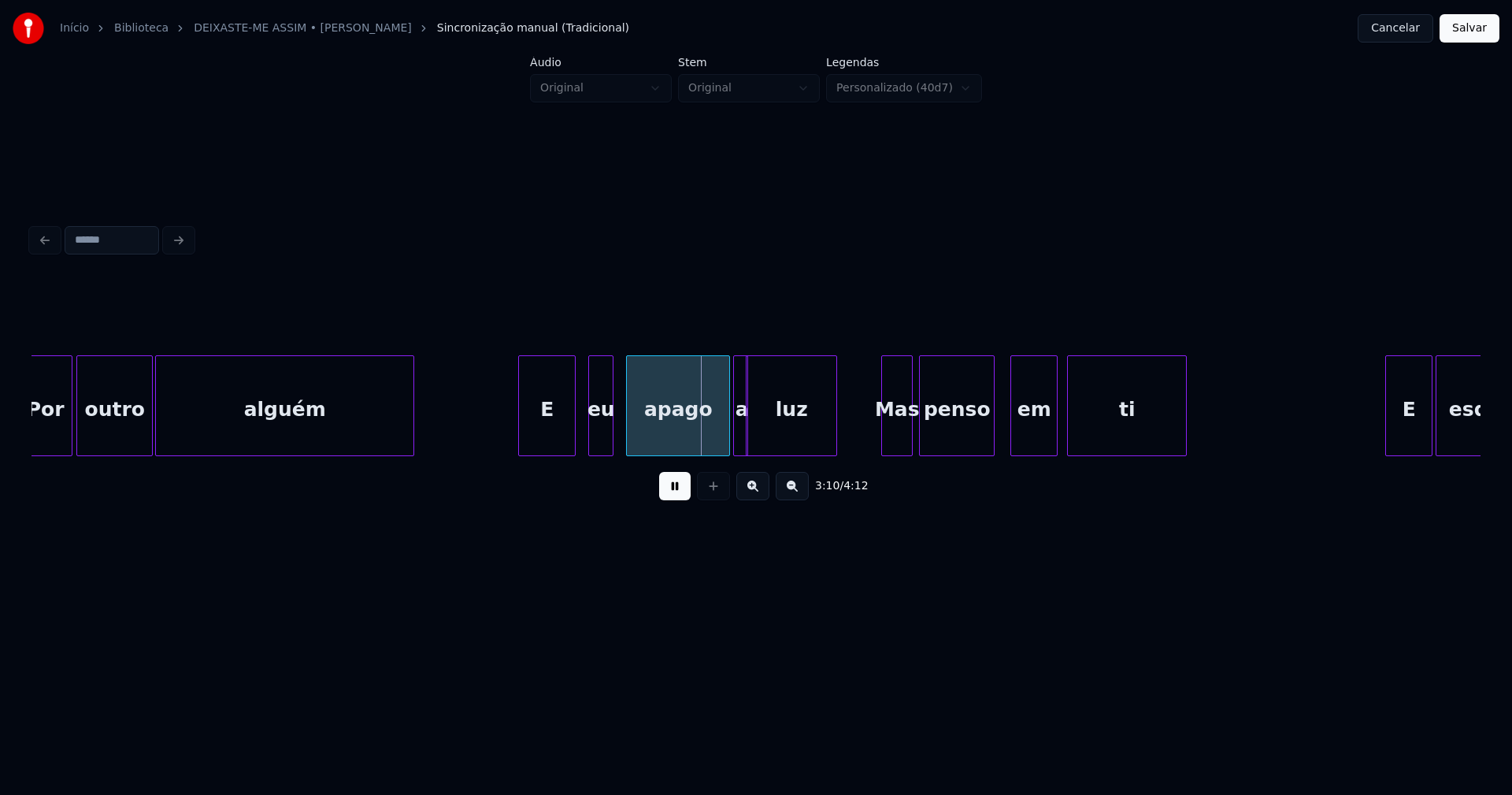
click at [520, 436] on div at bounding box center [521, 405] width 4 height 99
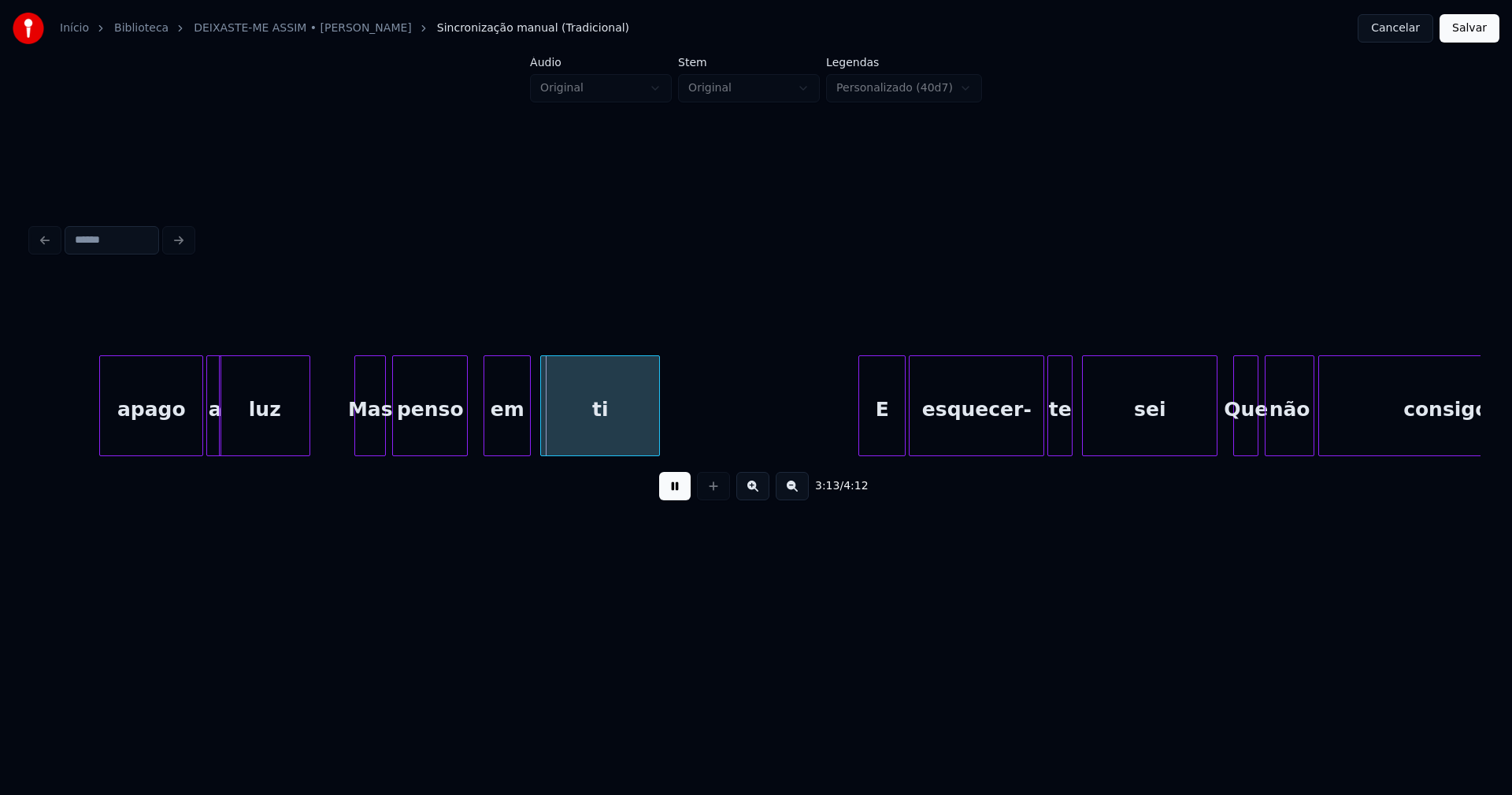
scroll to position [0, 30066]
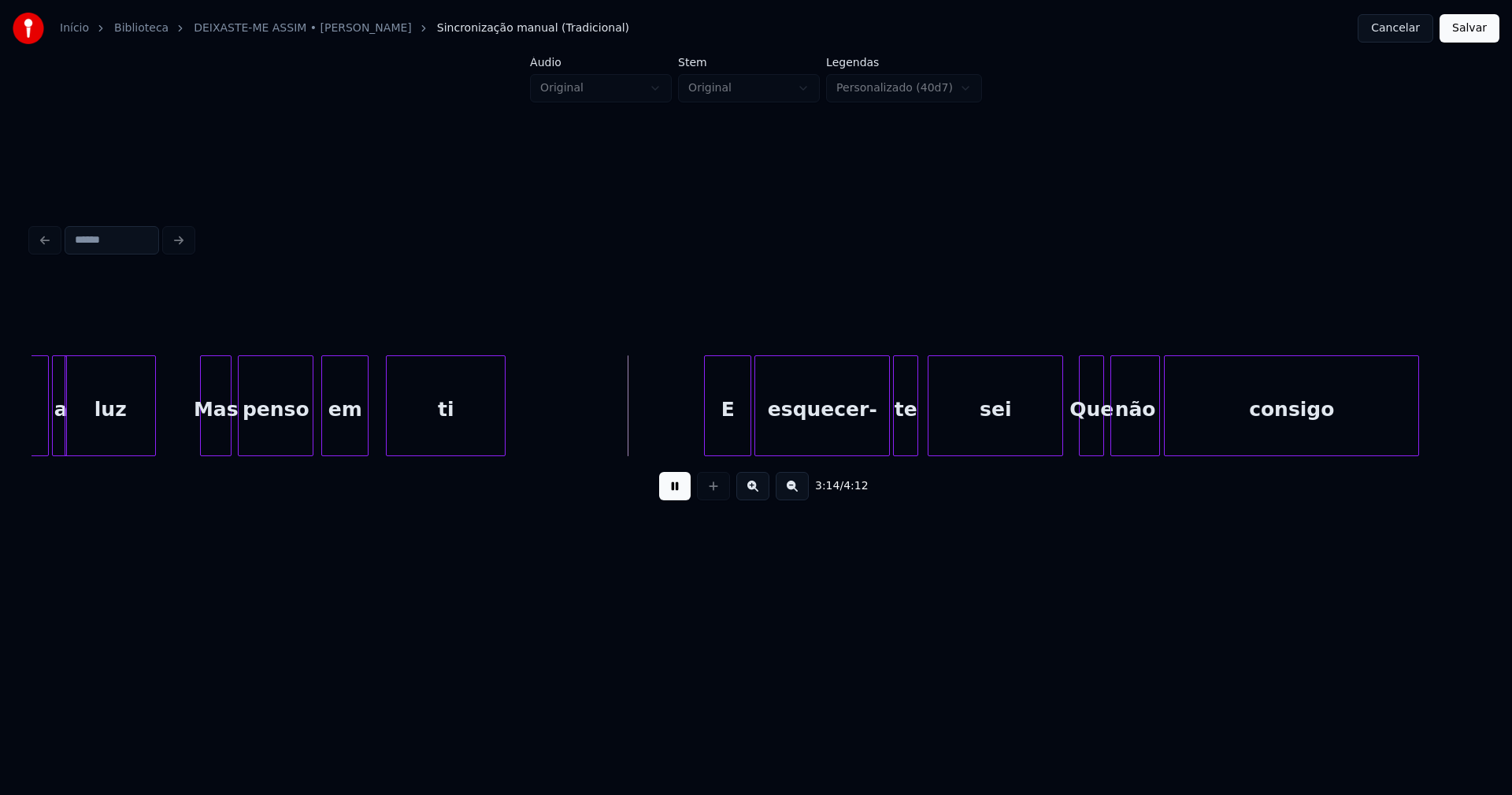
click at [345, 440] on div "em" at bounding box center [344, 410] width 45 height 107
click at [715, 434] on div "E" at bounding box center [719, 410] width 45 height 107
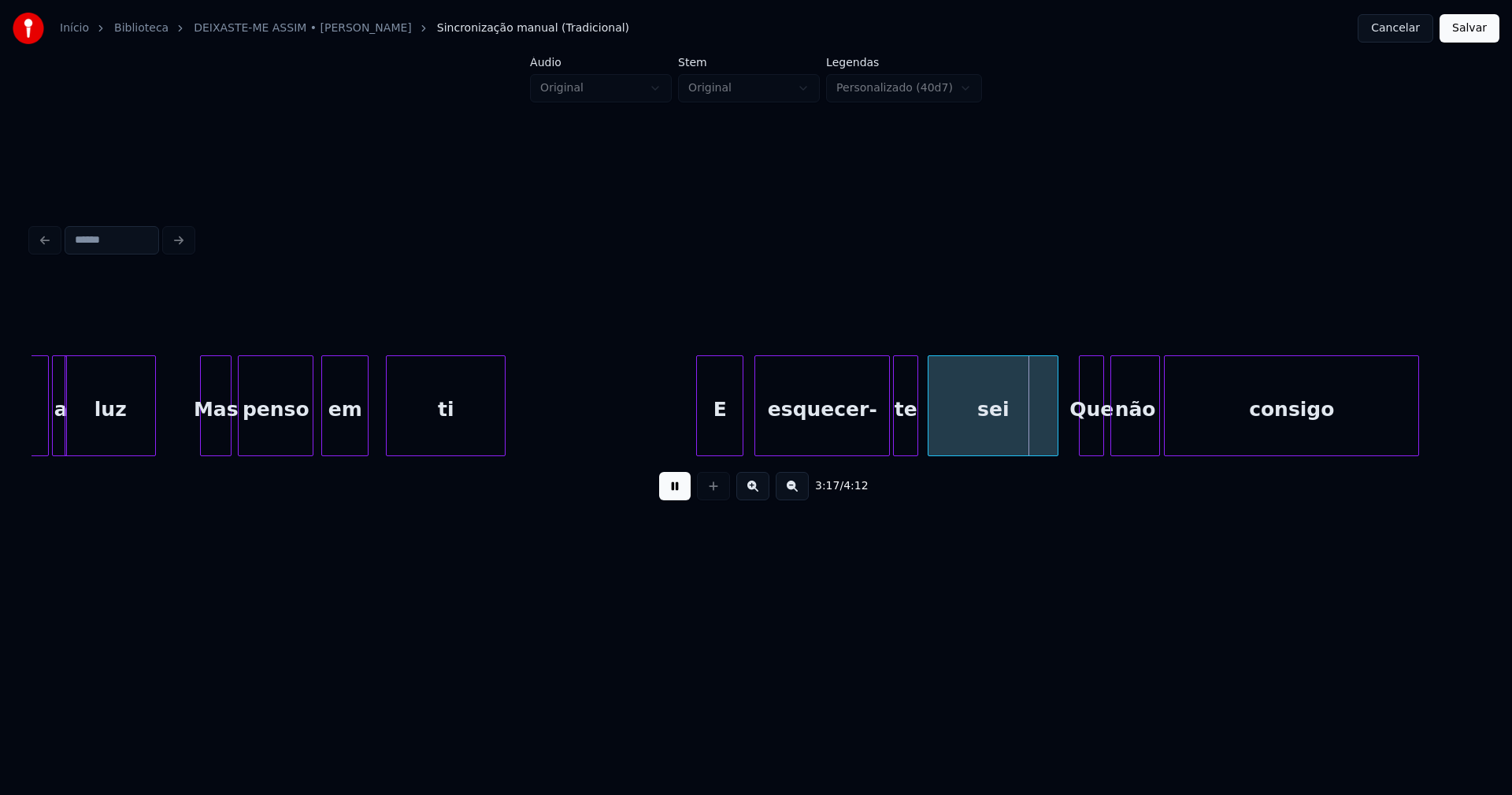
click at [1055, 439] on div at bounding box center [1055, 405] width 4 height 99
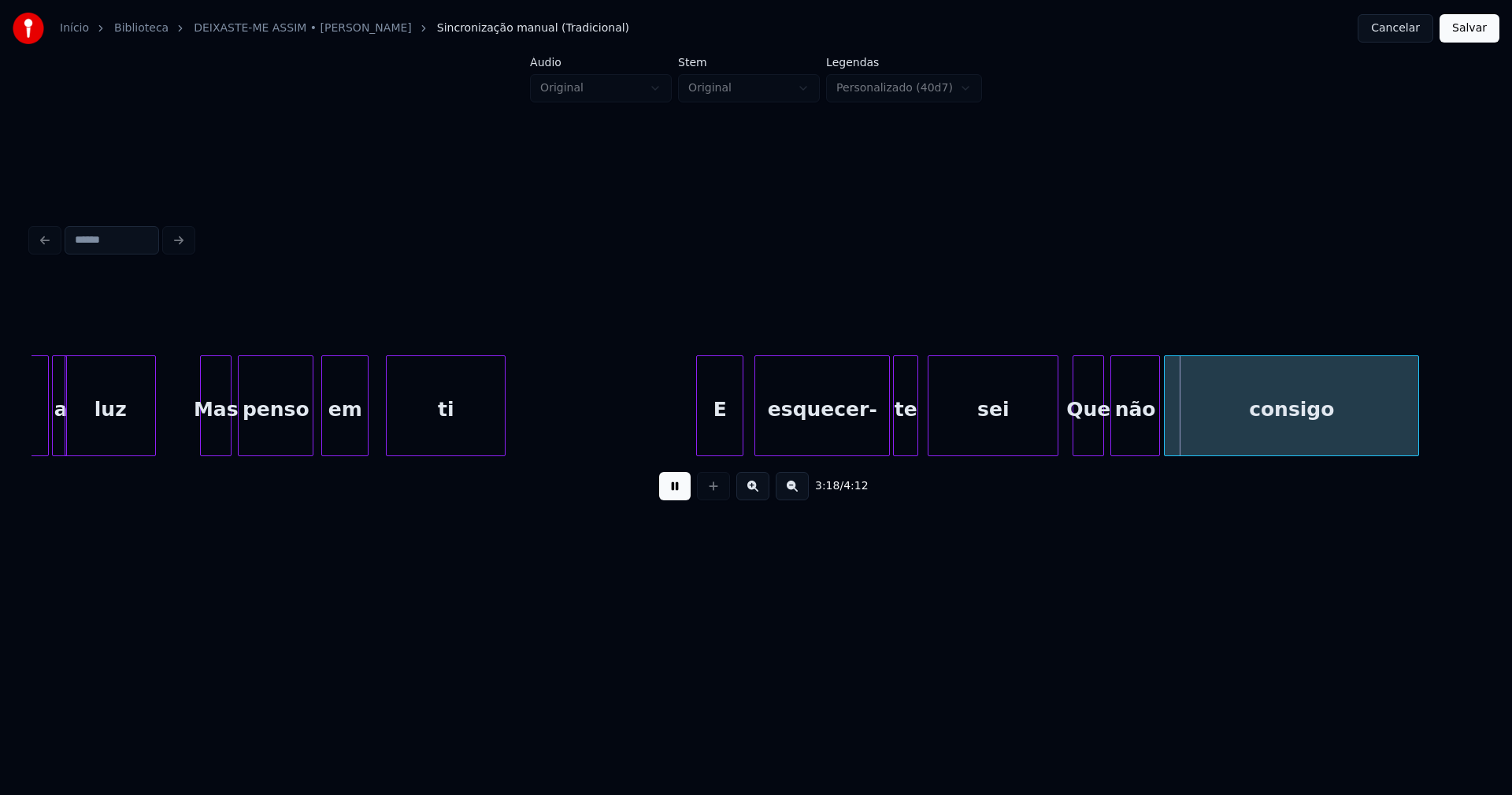
click at [1073, 438] on div at bounding box center [1075, 405] width 4 height 99
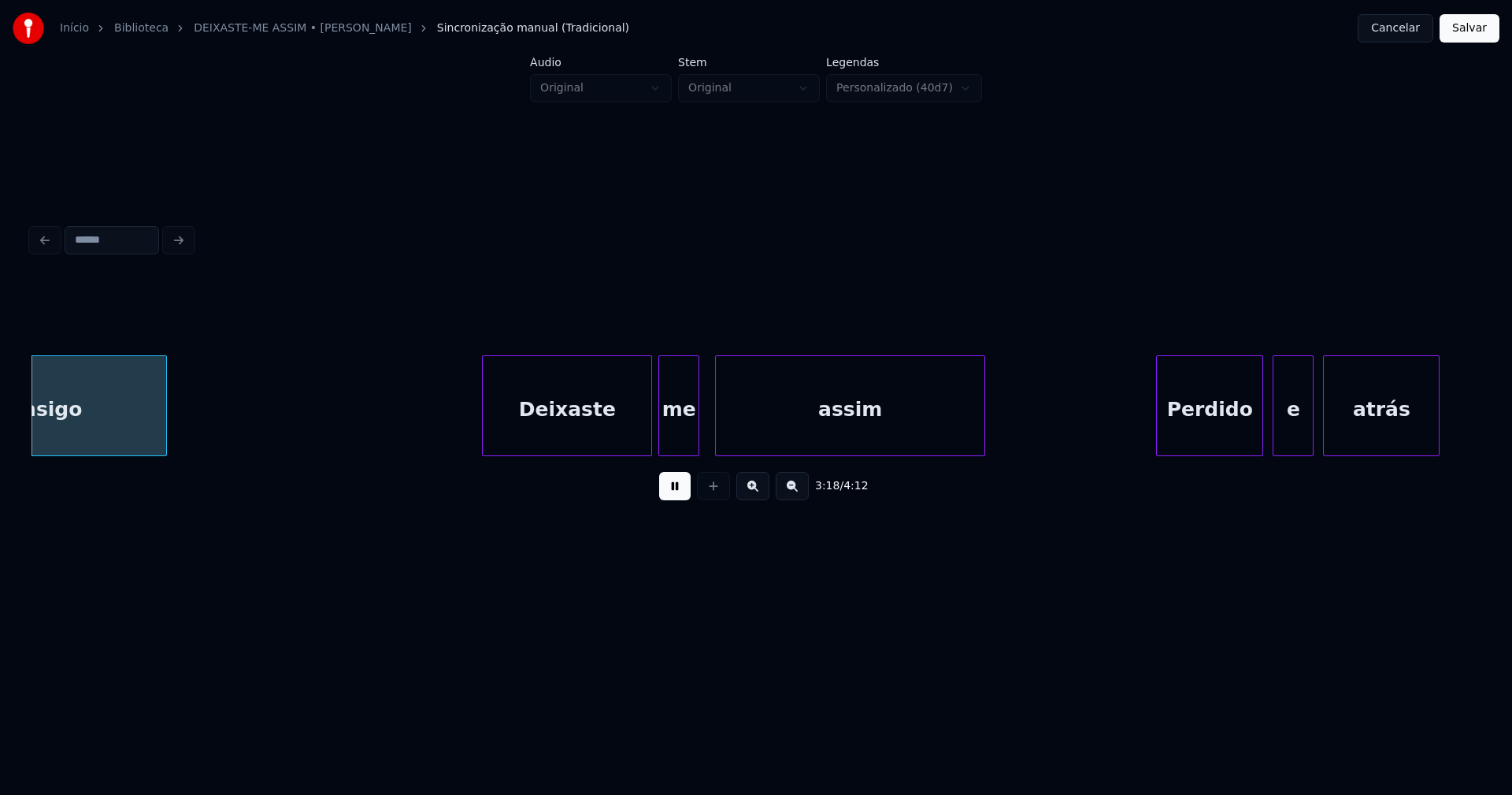
scroll to position [0, 31317]
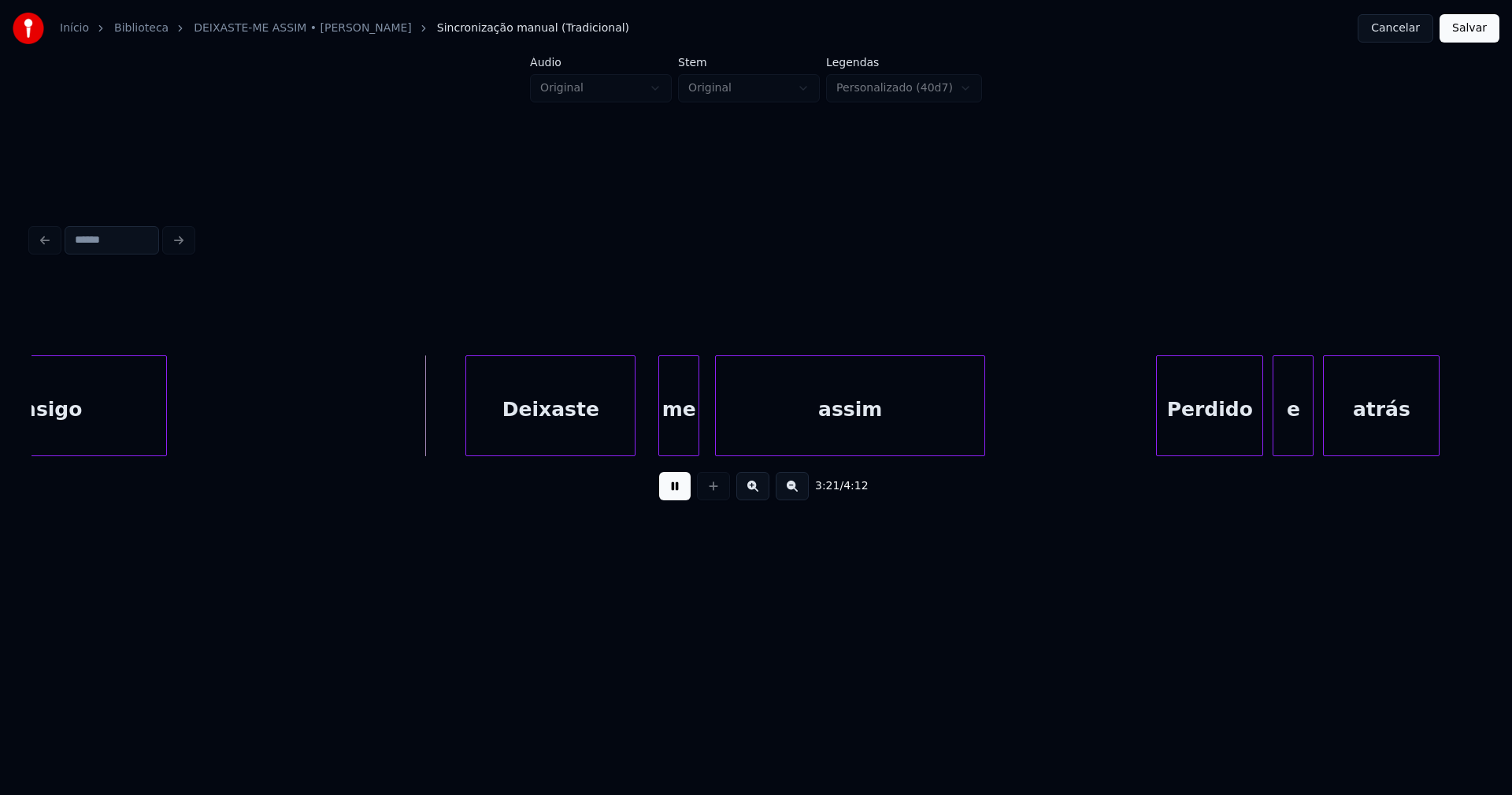
click at [578, 441] on div "Deixaste" at bounding box center [550, 410] width 168 height 107
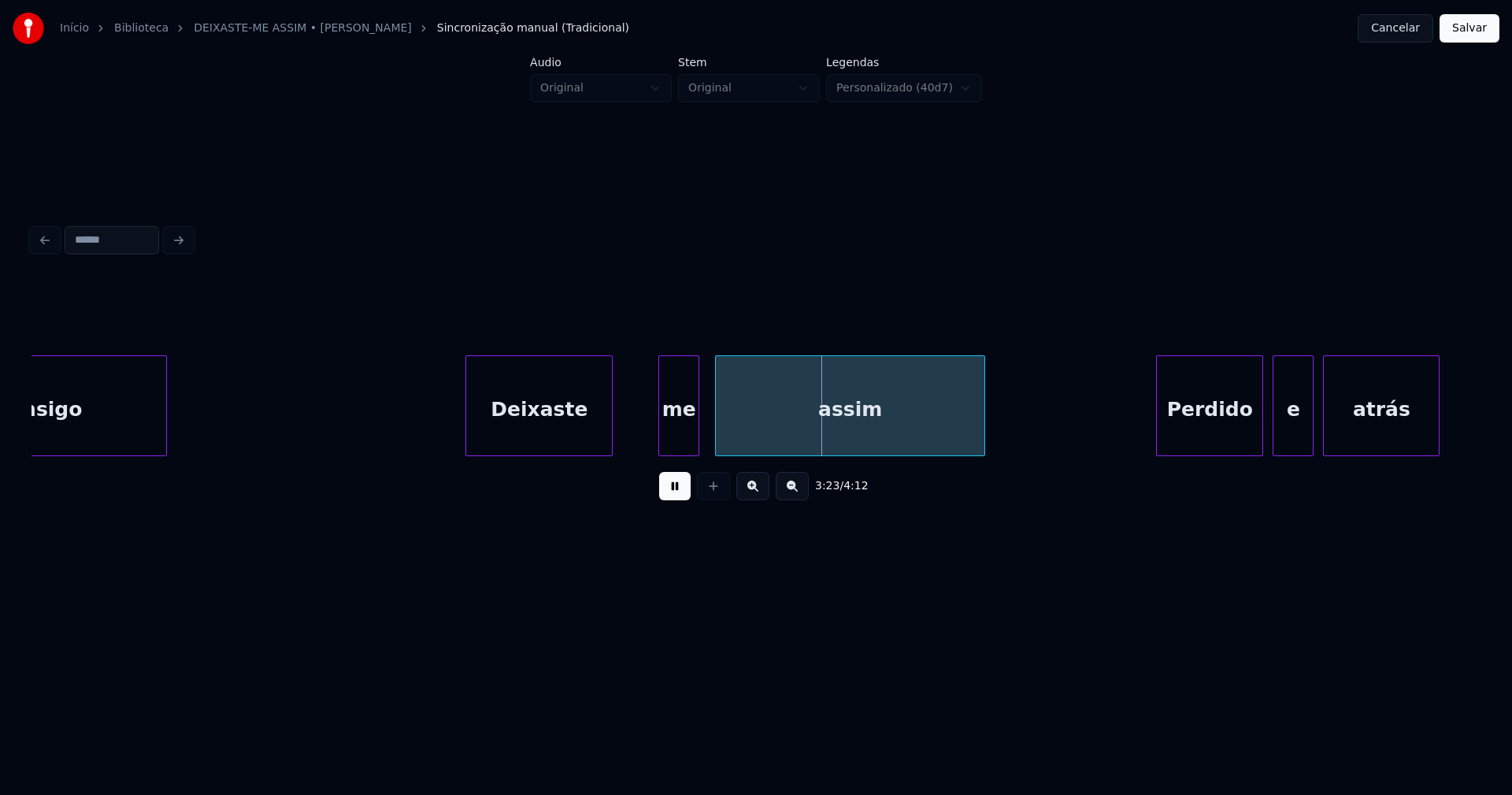
click at [609, 444] on div at bounding box center [609, 405] width 4 height 99
click at [622, 440] on div at bounding box center [622, 405] width 4 height 99
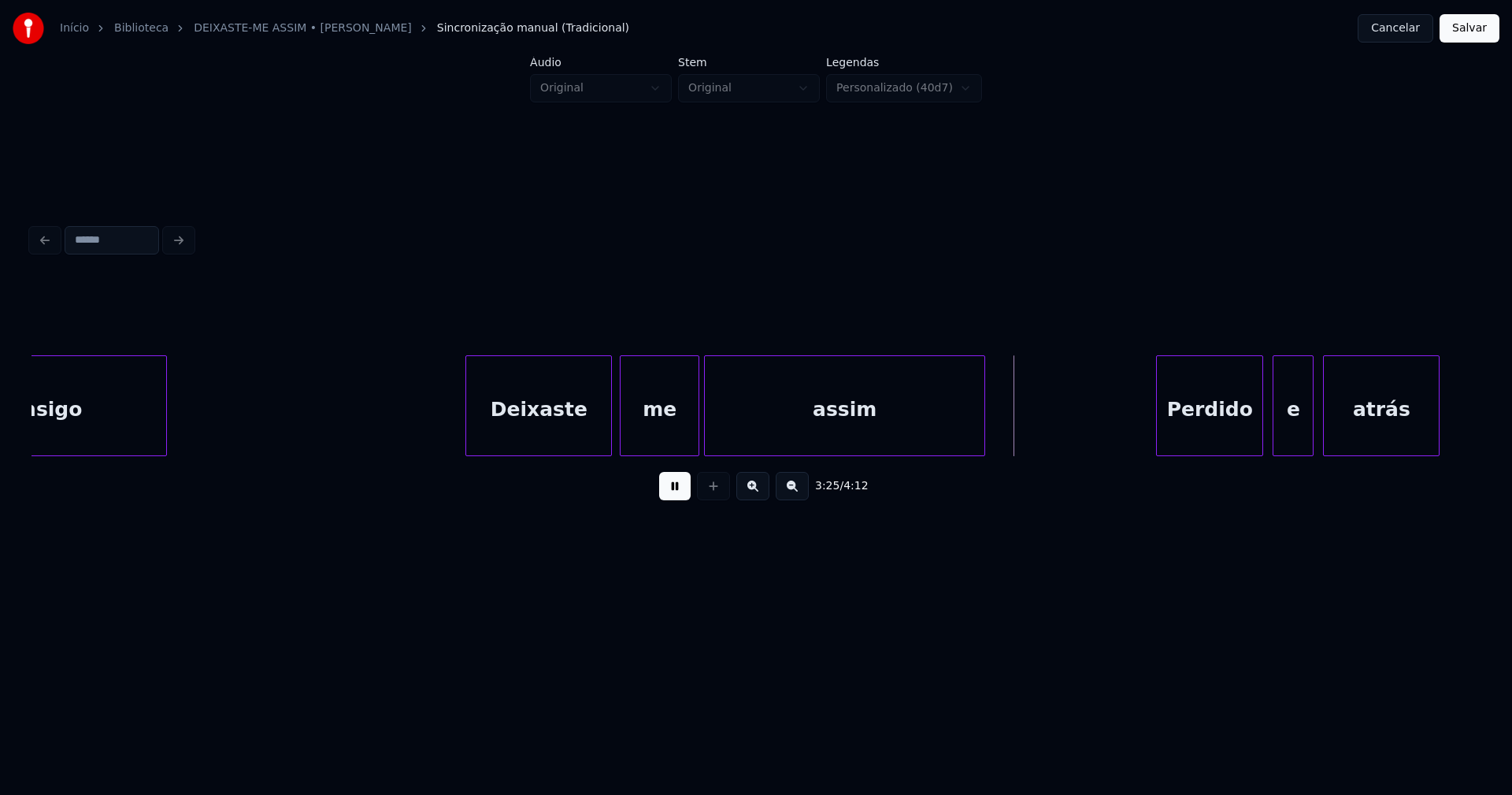
click at [707, 428] on div at bounding box center [707, 405] width 4 height 99
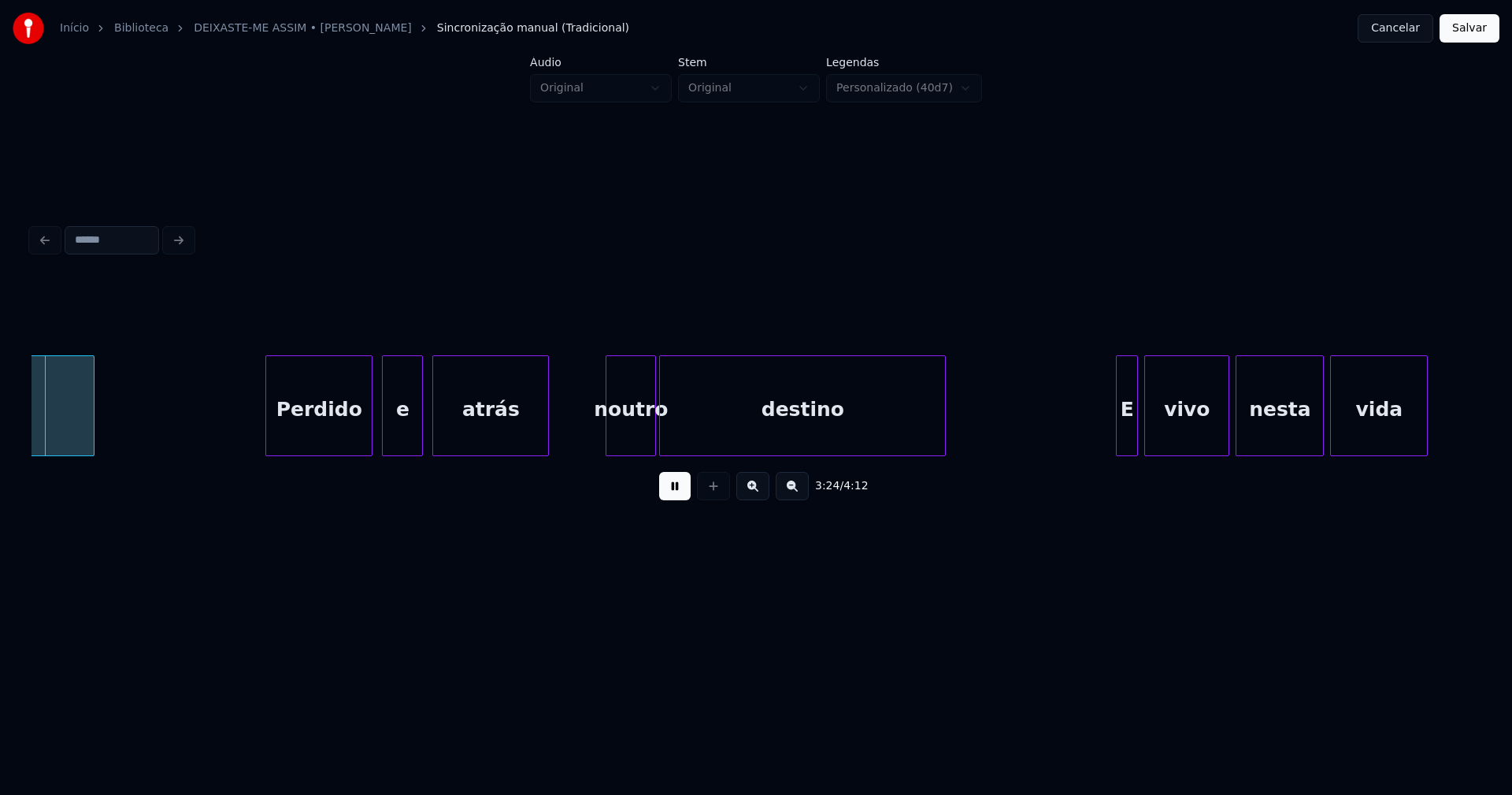
scroll to position [0, 32217]
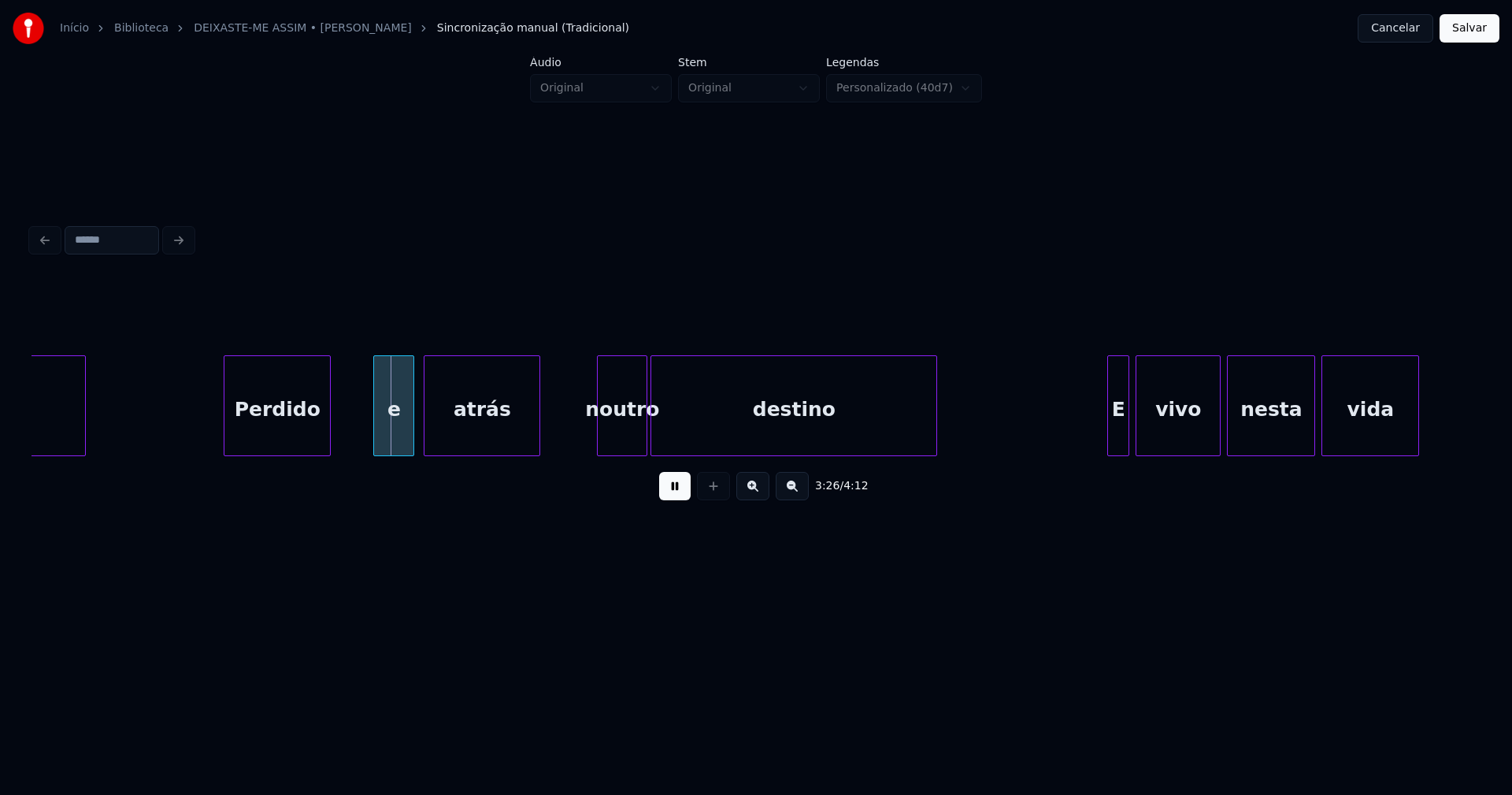
click at [273, 463] on div "3:26 / 4:12" at bounding box center [756, 396] width 1449 height 239
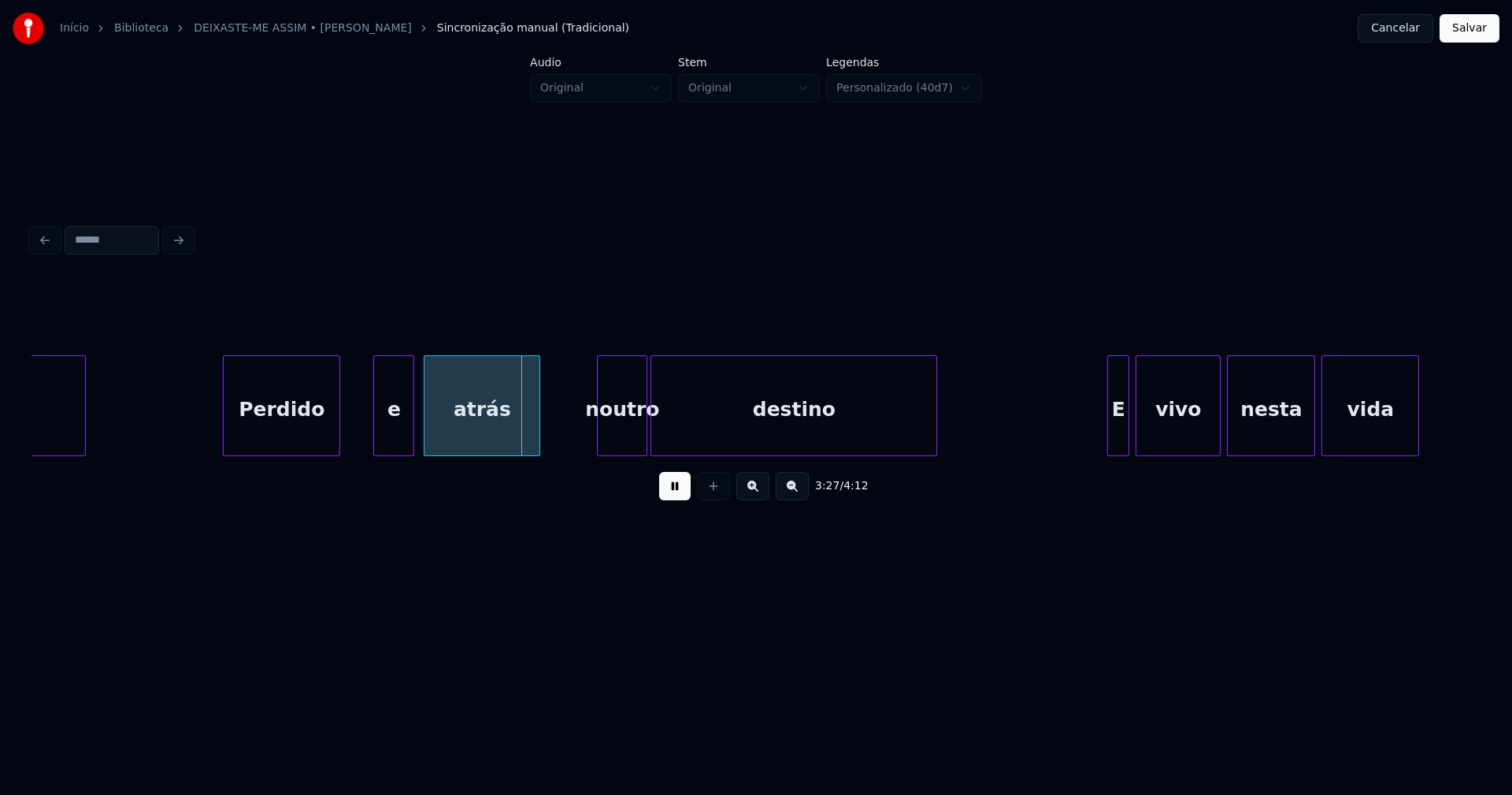
click at [337, 427] on div at bounding box center [336, 405] width 4 height 99
click at [352, 431] on div at bounding box center [351, 405] width 4 height 99
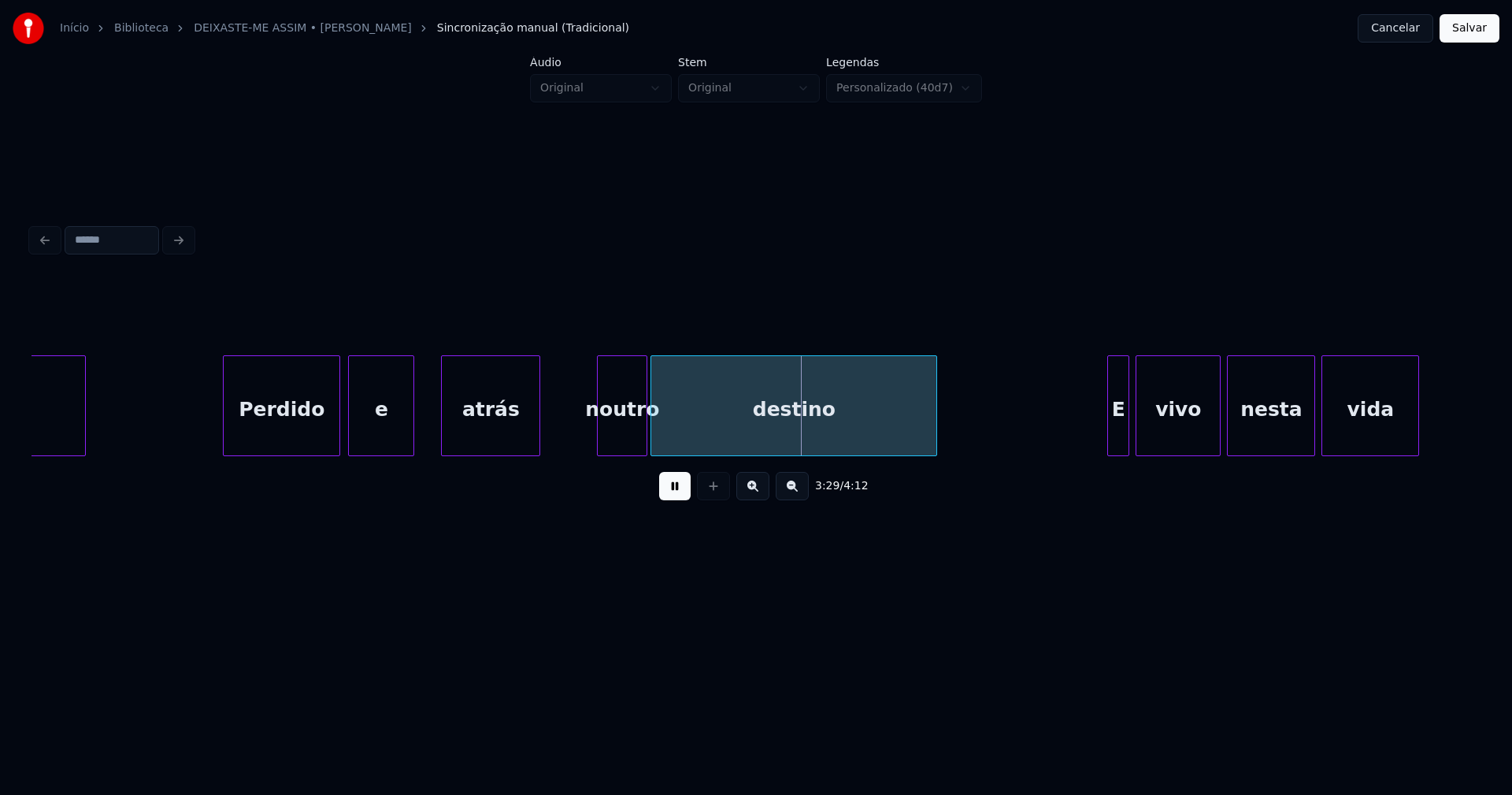
click at [445, 420] on div at bounding box center [443, 405] width 4 height 99
click at [429, 417] on div at bounding box center [428, 405] width 4 height 99
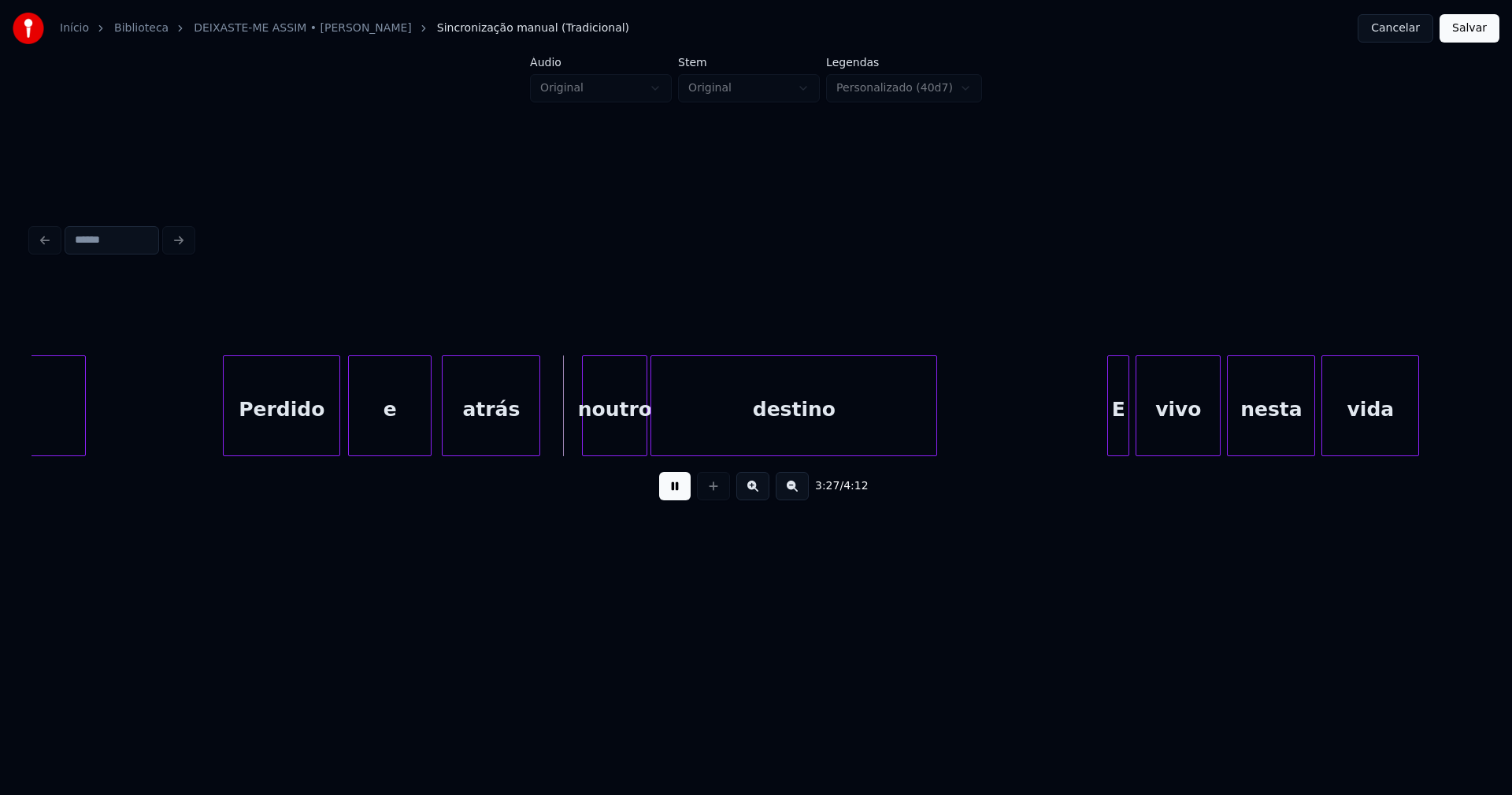
click at [585, 434] on div at bounding box center [585, 405] width 4 height 99
click at [1099, 442] on div at bounding box center [1100, 405] width 4 height 99
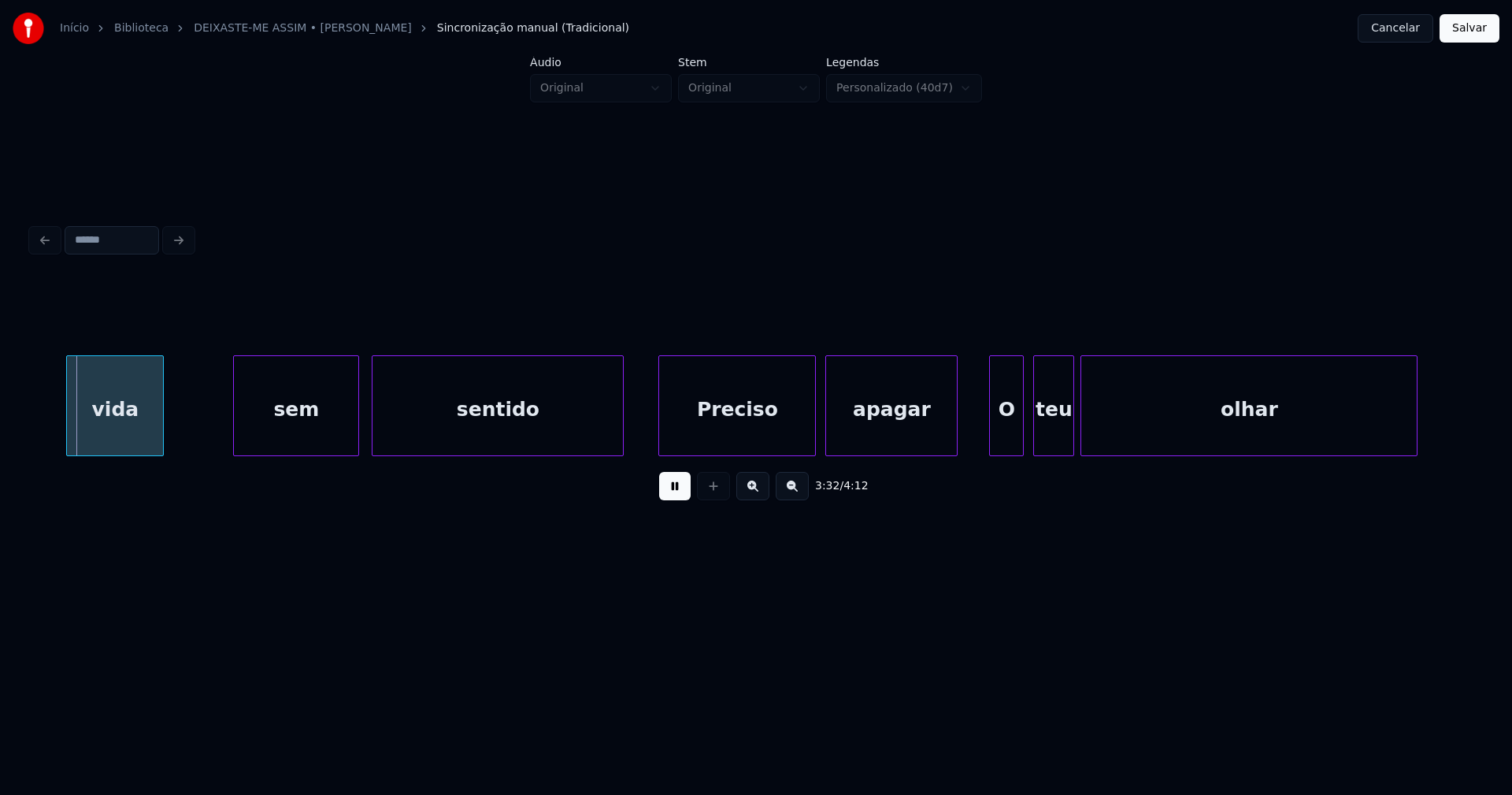
scroll to position [0, 33516]
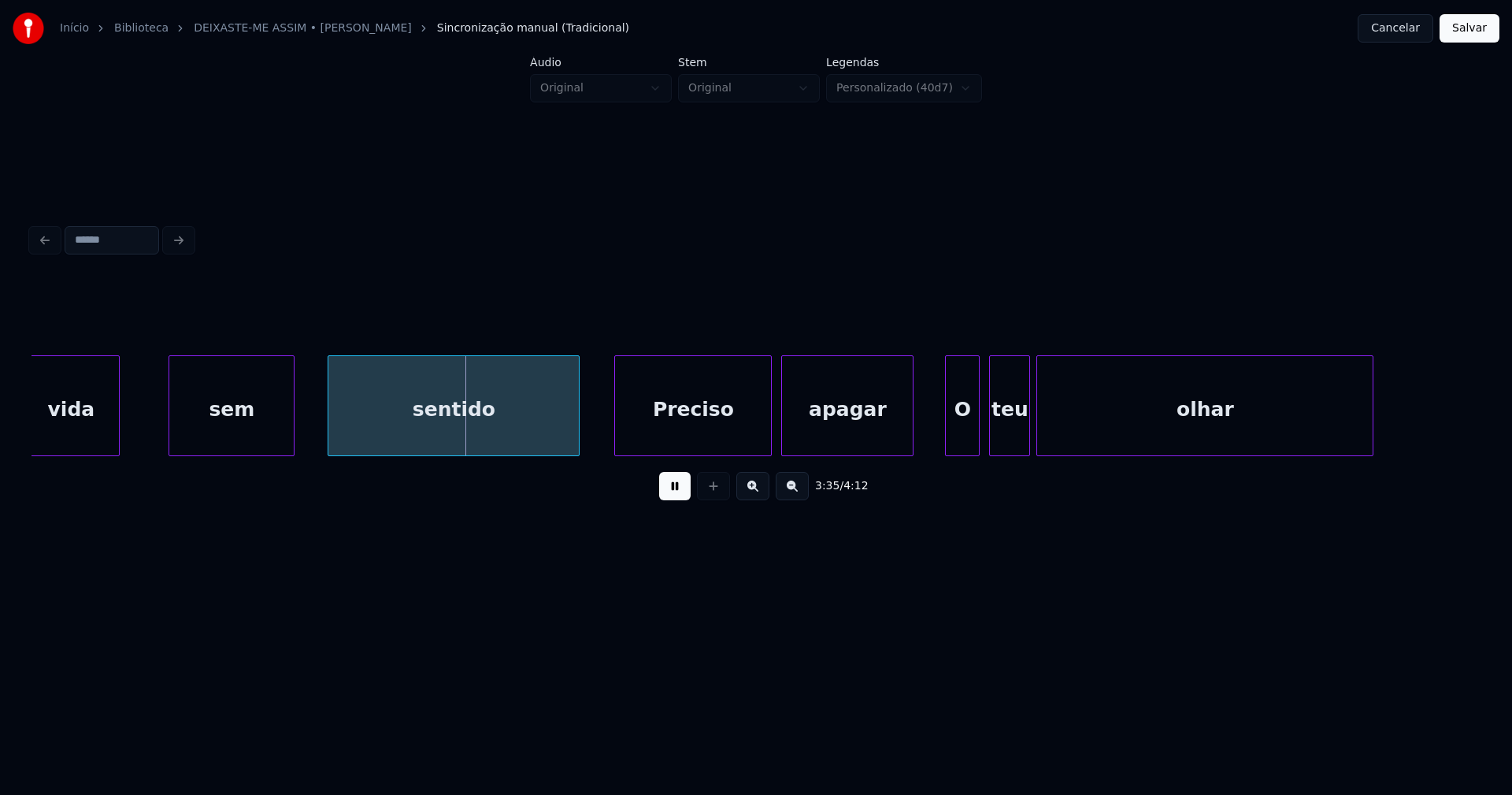
click at [228, 443] on div "sem" at bounding box center [231, 410] width 125 height 107
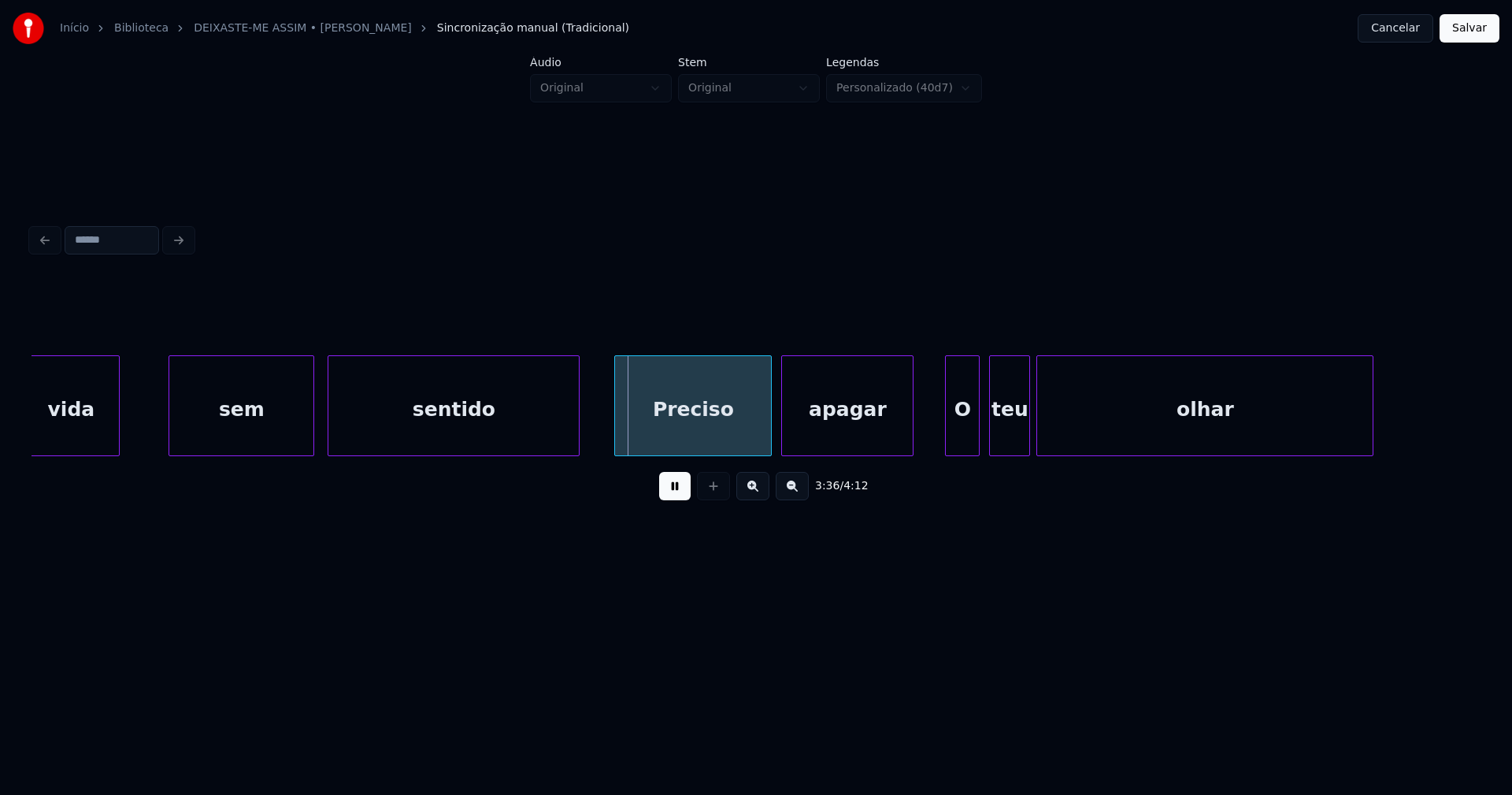
click at [313, 427] on div at bounding box center [311, 405] width 4 height 99
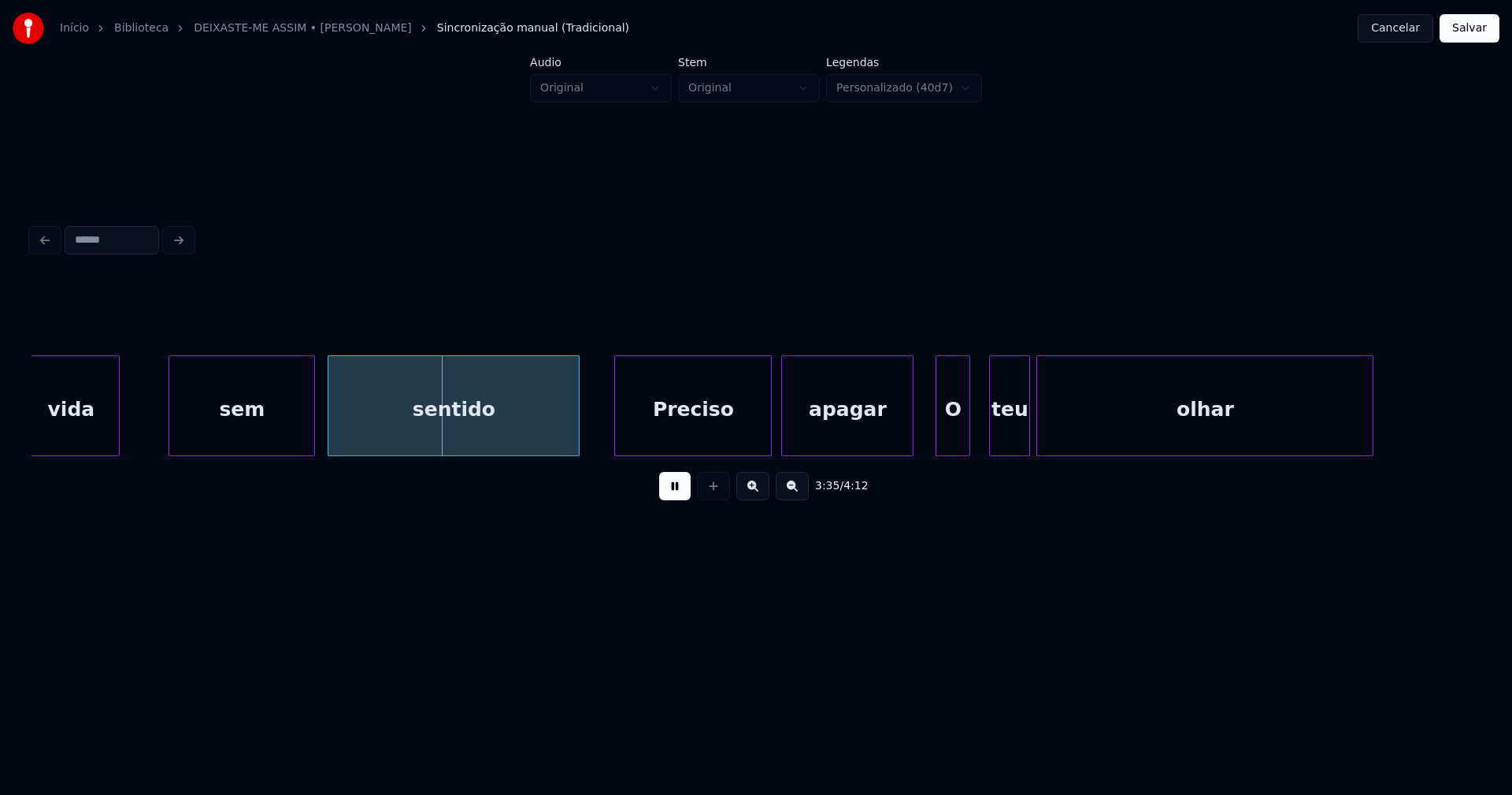
click at [954, 436] on div "O" at bounding box center [952, 410] width 33 height 107
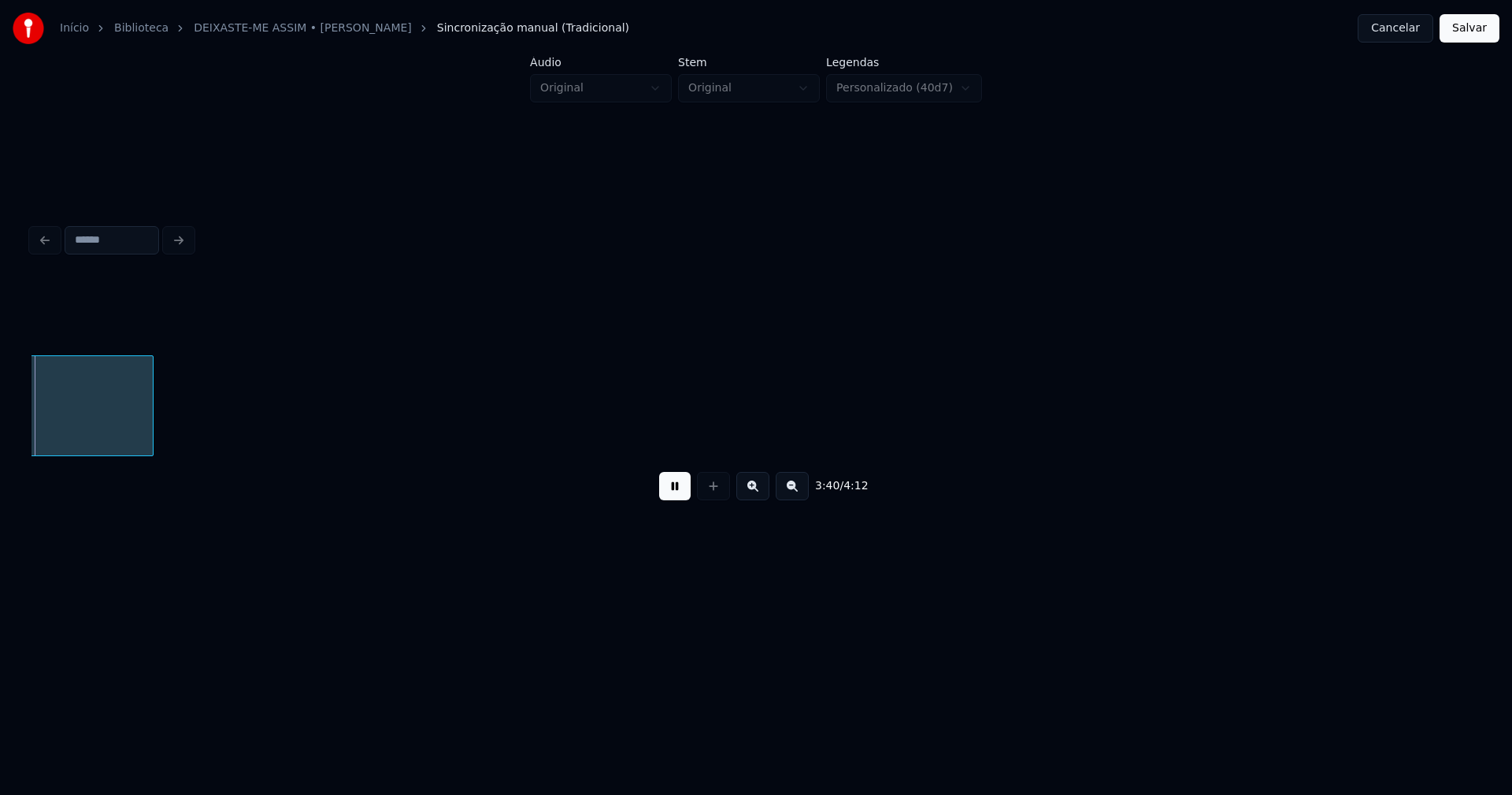
scroll to position [0, 34744]
click at [1464, 33] on button "Salvar" at bounding box center [1469, 28] width 60 height 28
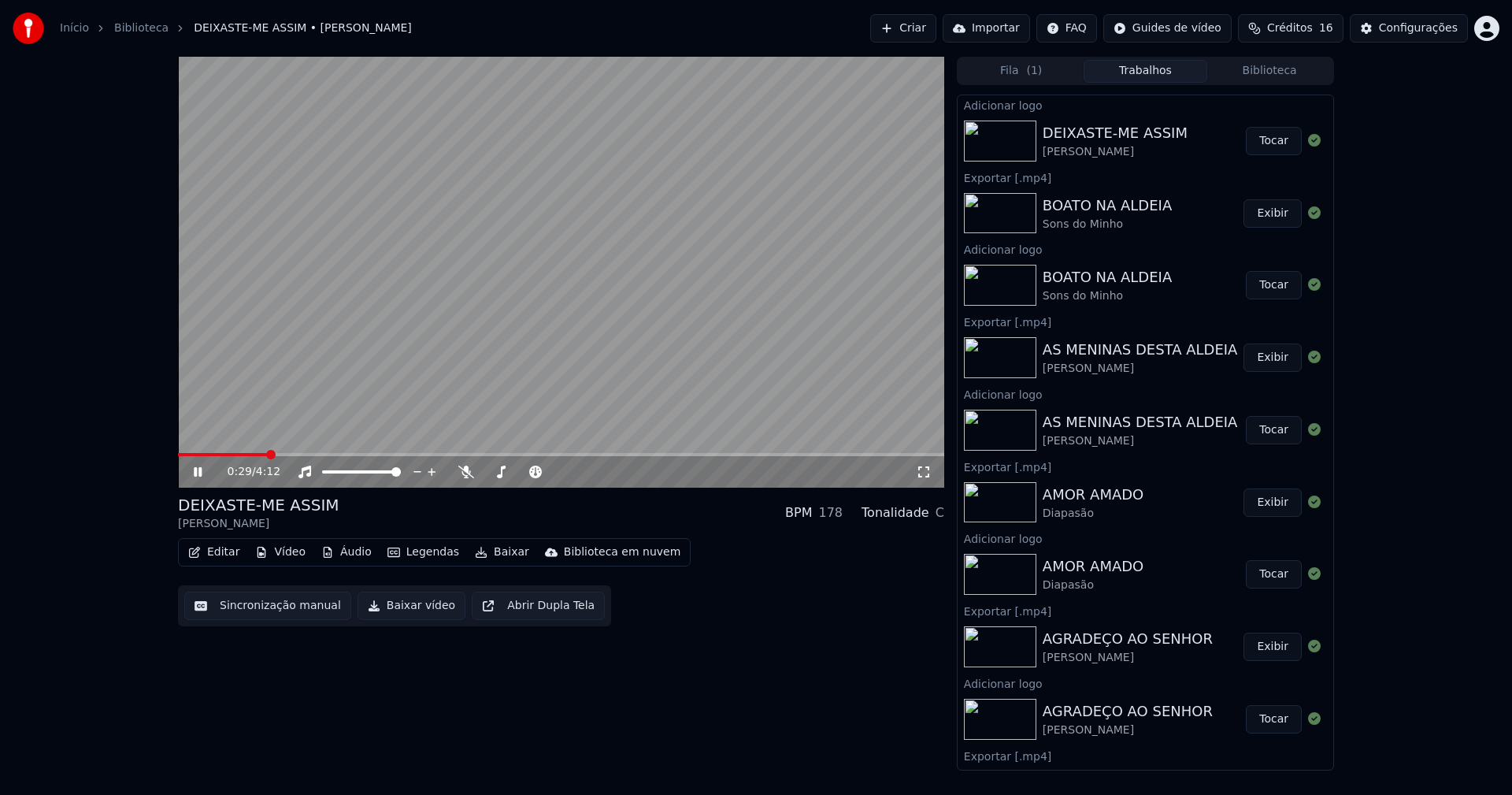
click at [201, 468] on icon at bounding box center [198, 472] width 8 height 10
click at [392, 603] on button "Baixar vídeo" at bounding box center [411, 606] width 108 height 28
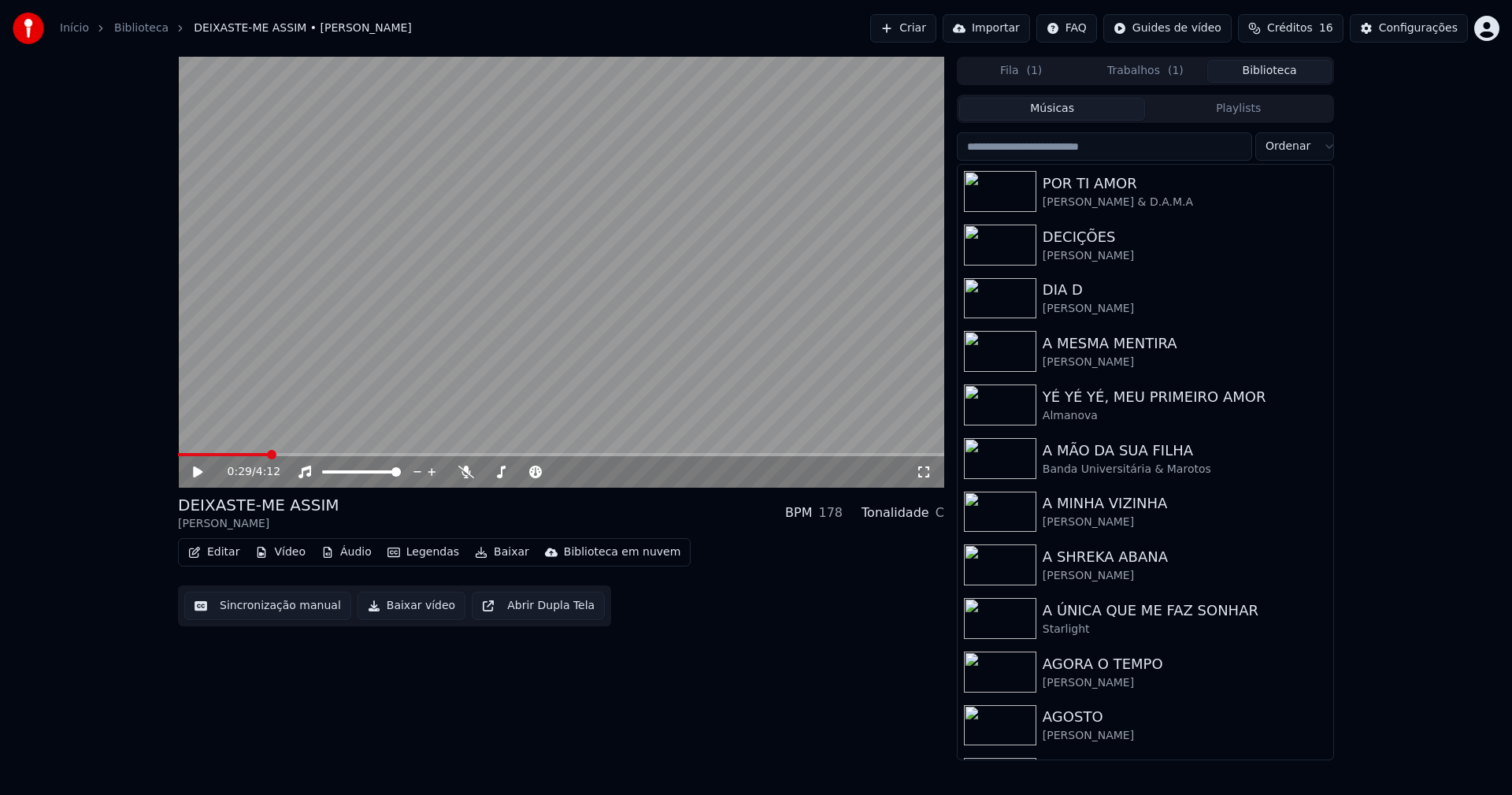
click at [1277, 71] on button "Biblioteca" at bounding box center [1270, 71] width 125 height 23
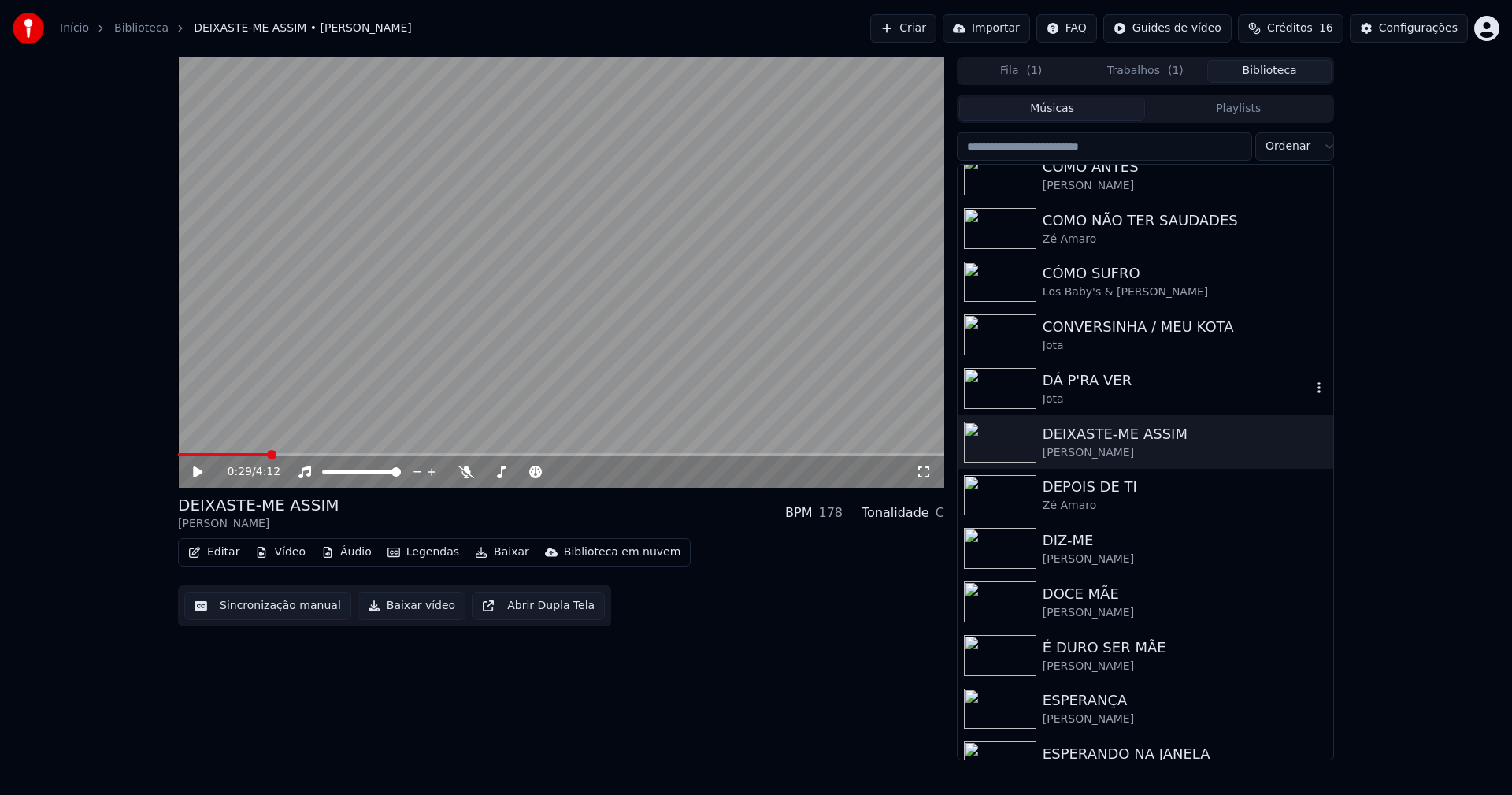
scroll to position [1418, 0]
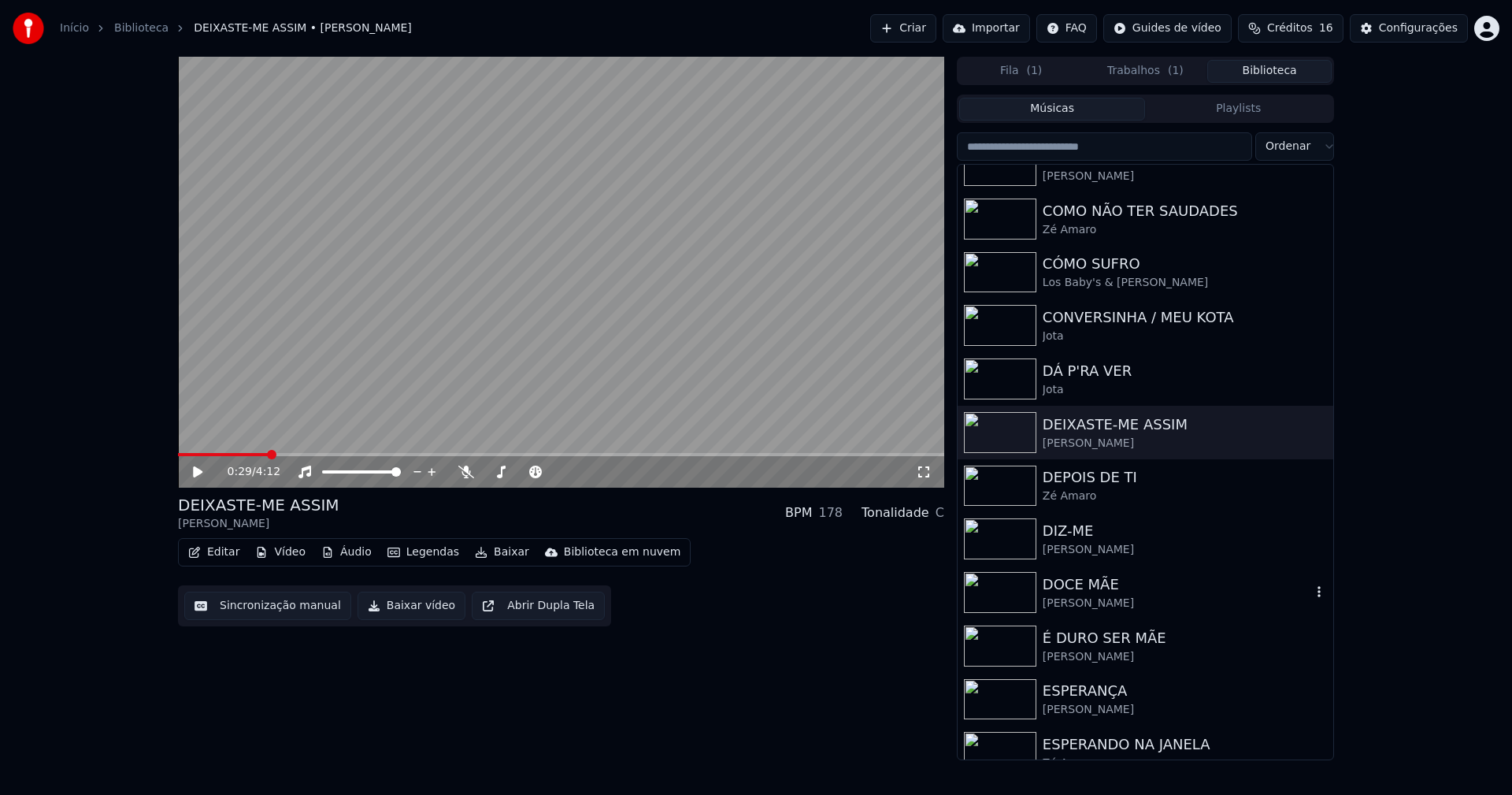
click at [1090, 589] on div "DOCE MÃE" at bounding box center [1177, 584] width 269 height 22
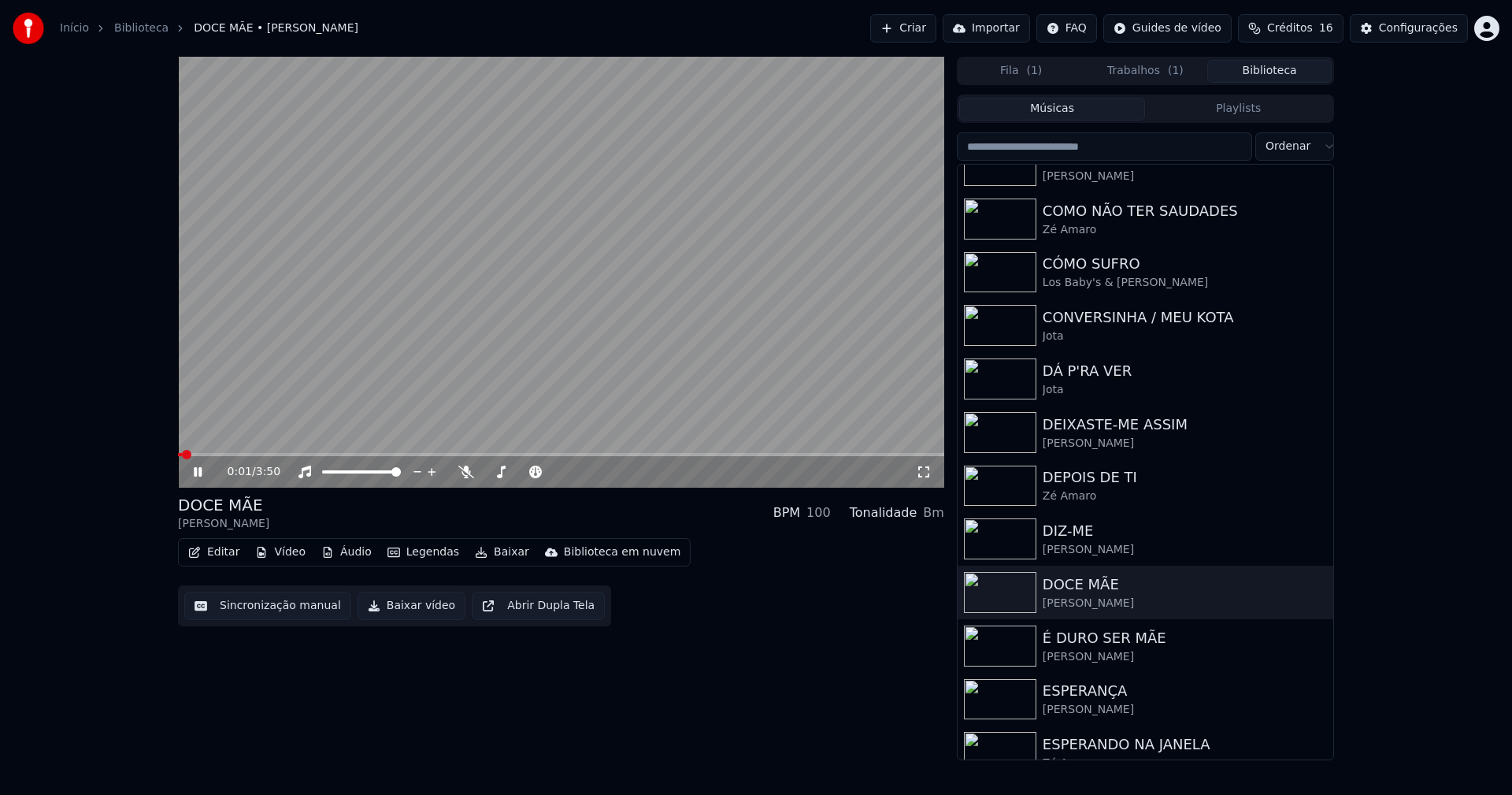
click at [197, 472] on icon at bounding box center [198, 472] width 8 height 10
click at [295, 554] on button "Vídeo" at bounding box center [280, 552] width 63 height 22
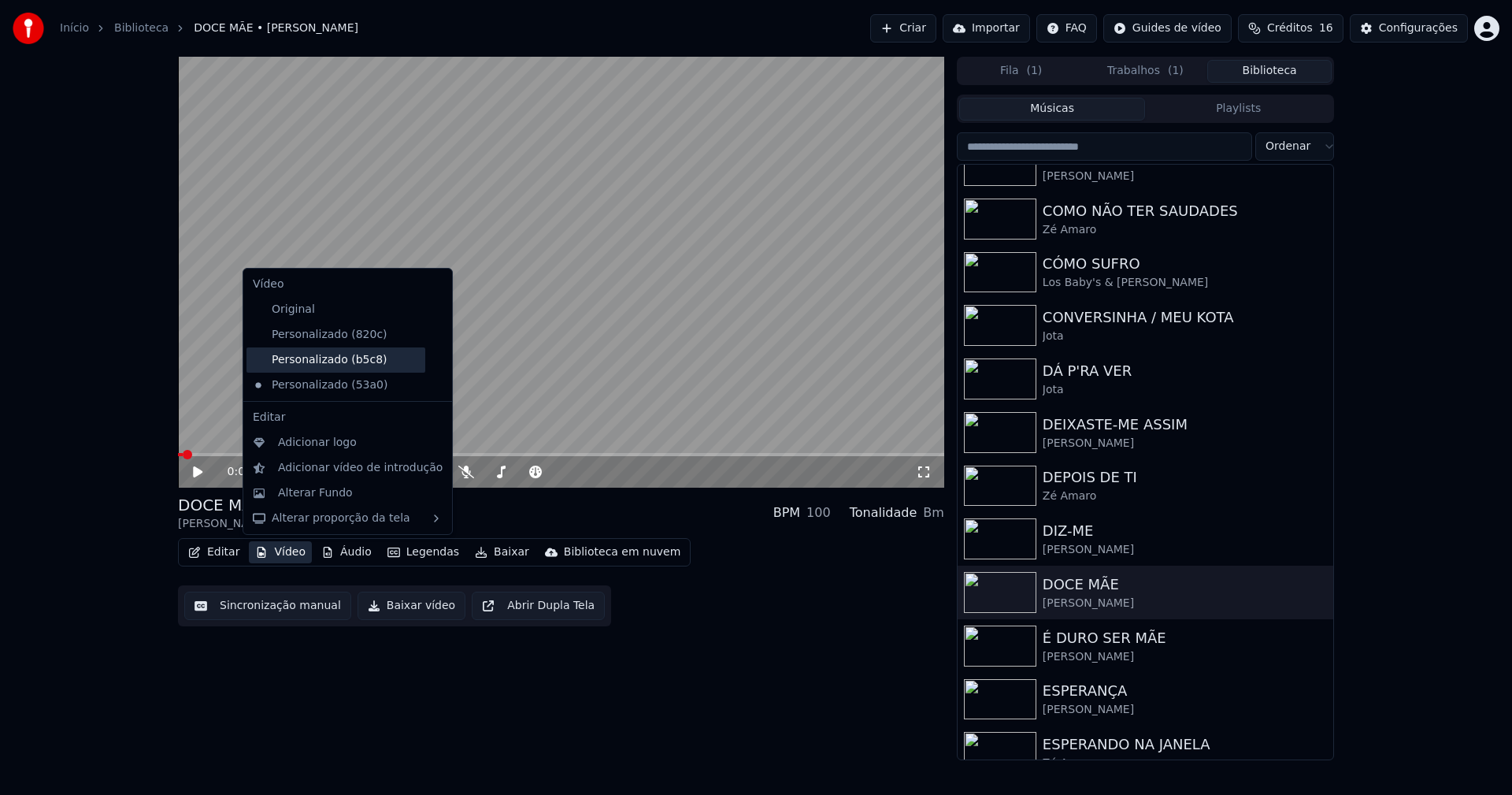
click at [334, 362] on div "Personalizado (b5c8)" at bounding box center [336, 360] width 179 height 25
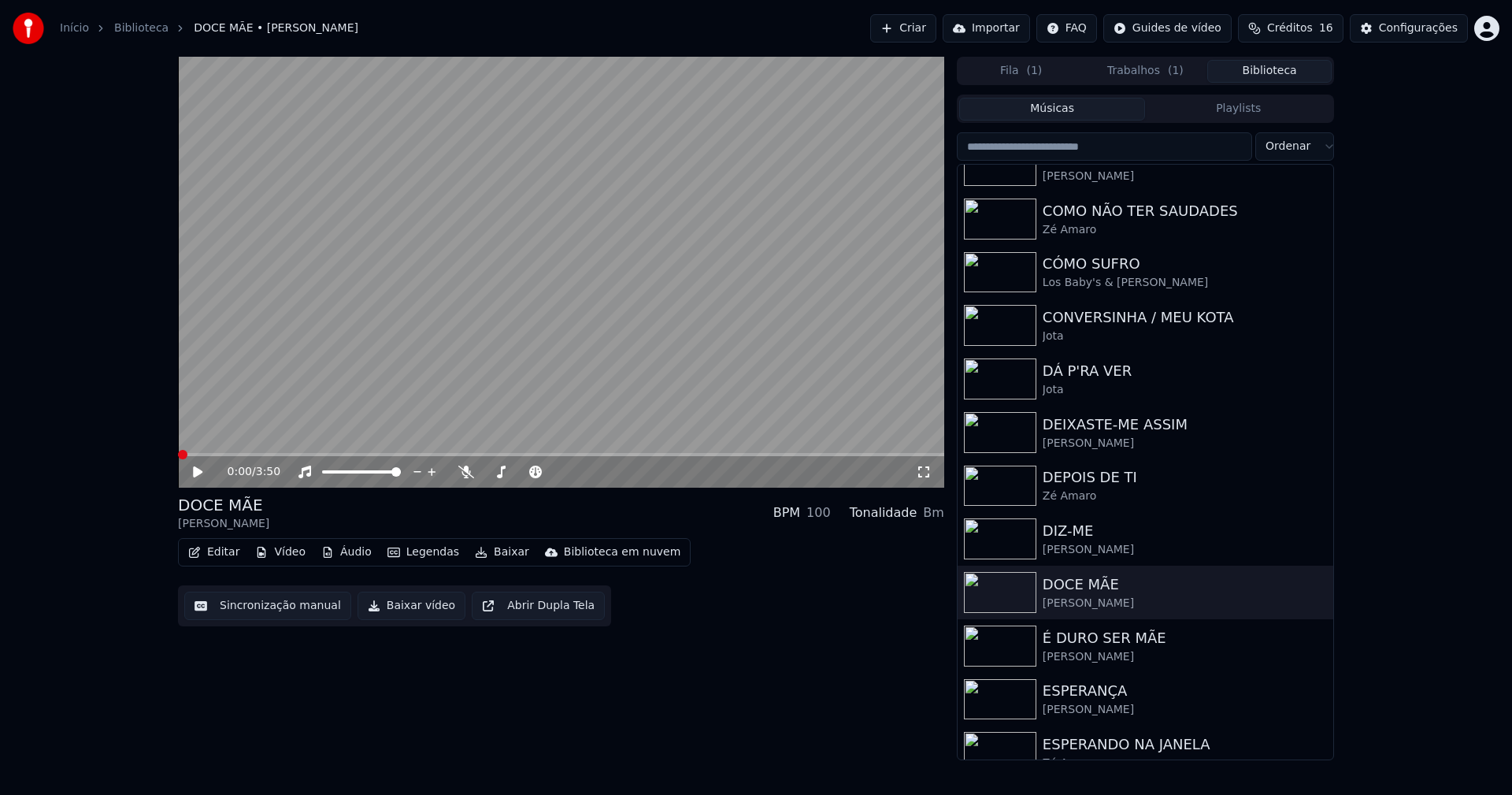
click at [284, 558] on button "Vídeo" at bounding box center [280, 552] width 63 height 22
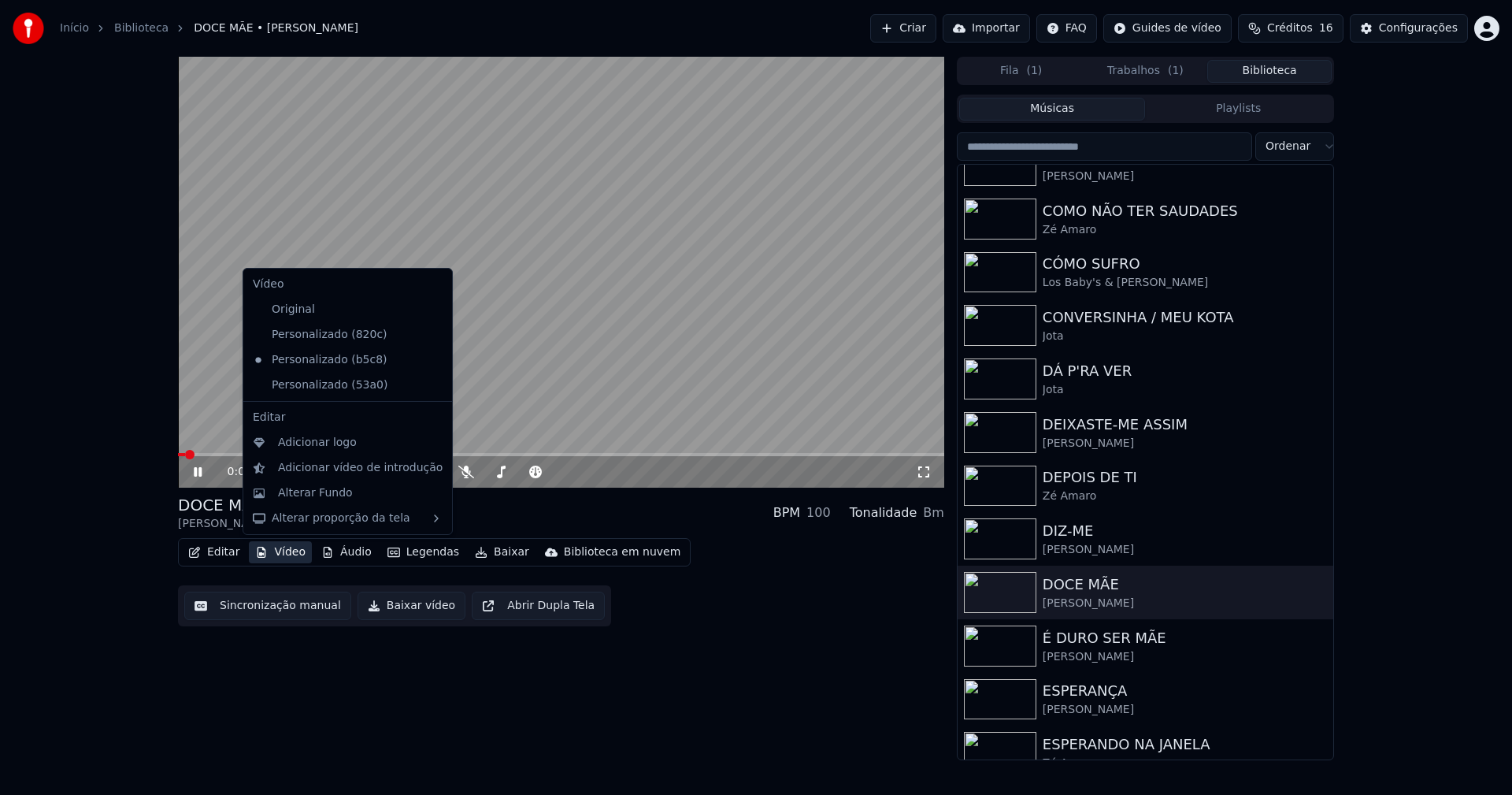
click at [432, 335] on icon at bounding box center [440, 335] width 17 height 12
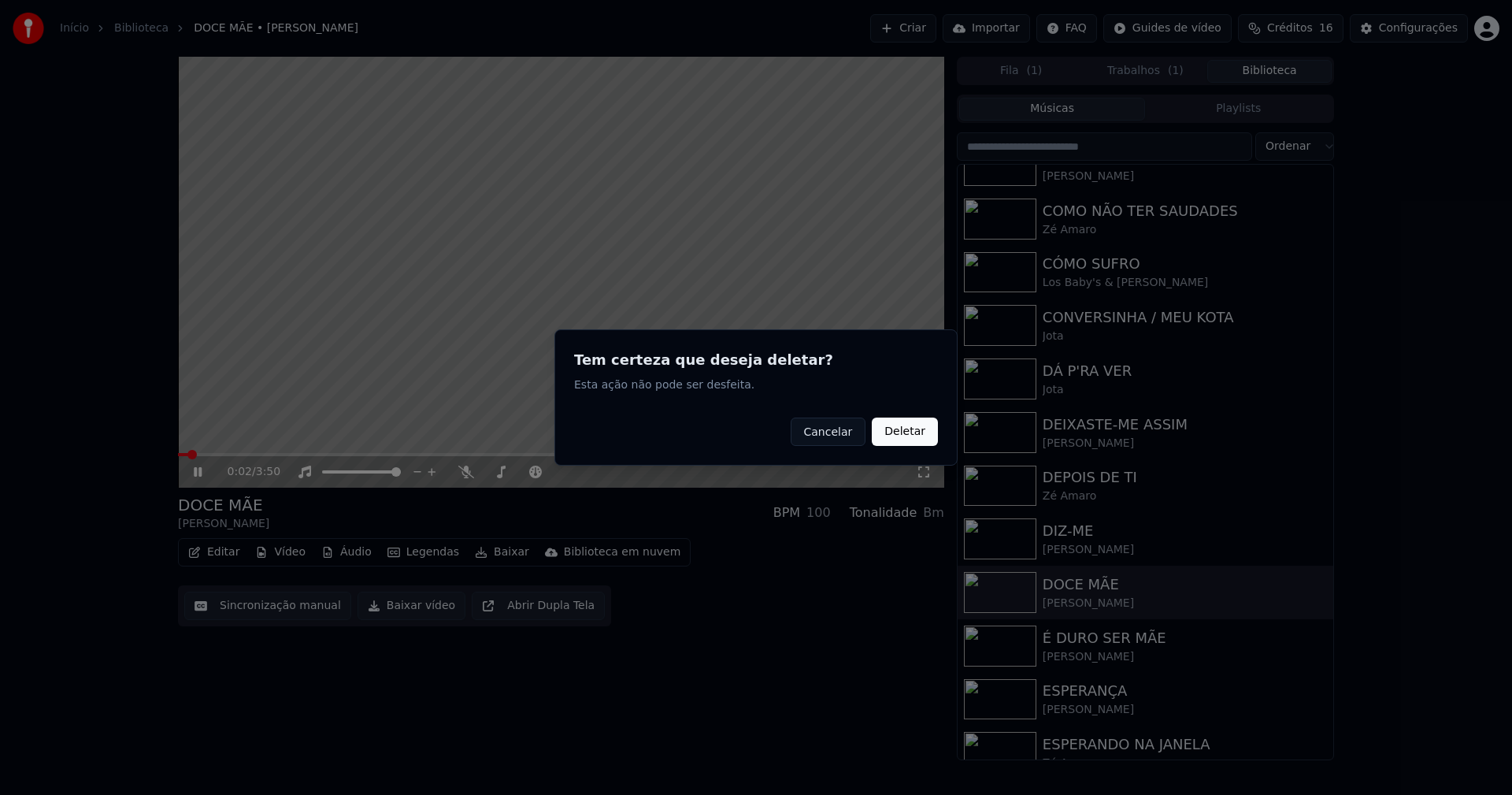
click at [912, 437] on button "Deletar" at bounding box center [905, 432] width 66 height 28
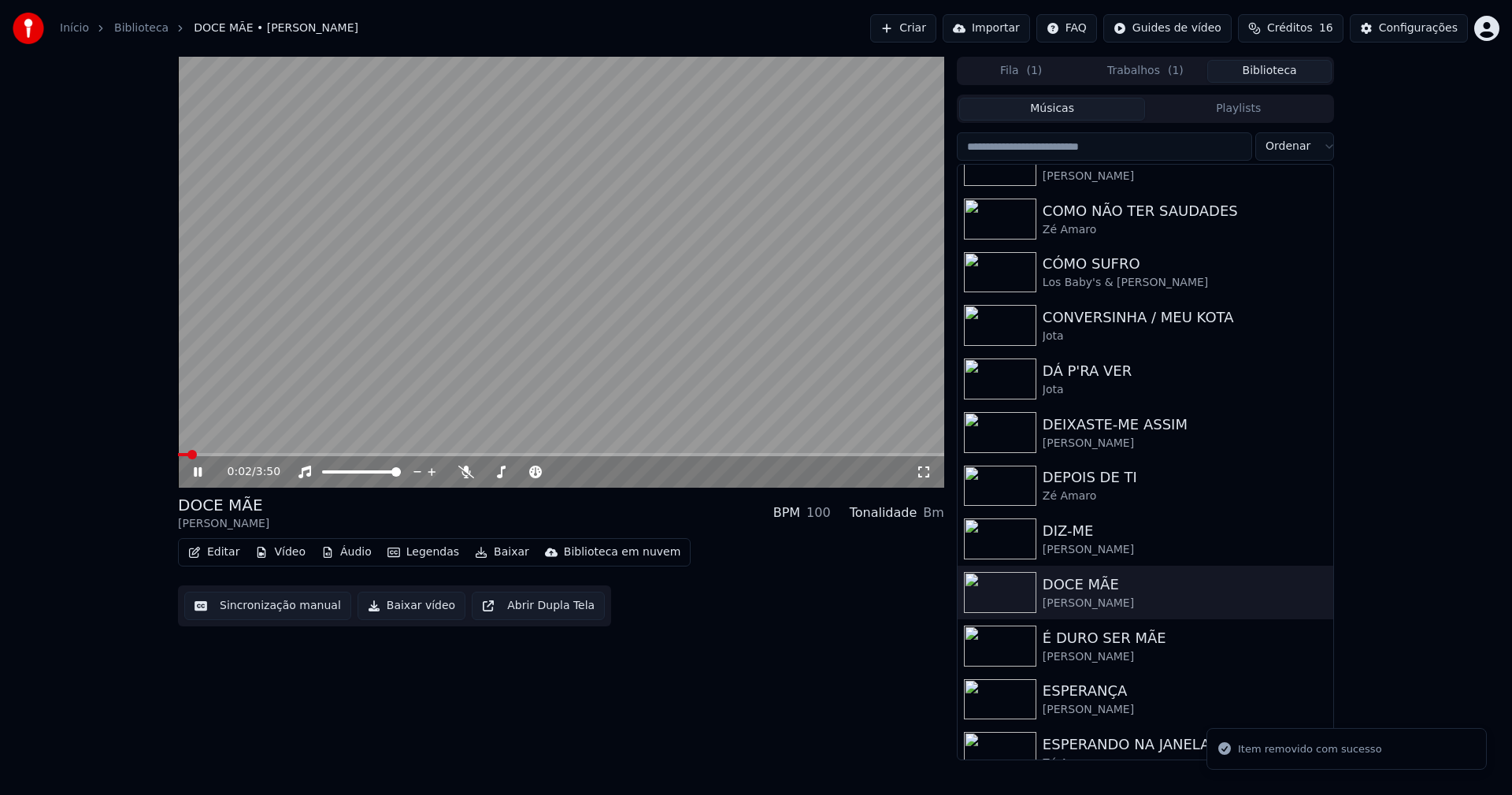
click at [287, 557] on button "Vídeo" at bounding box center [280, 552] width 63 height 22
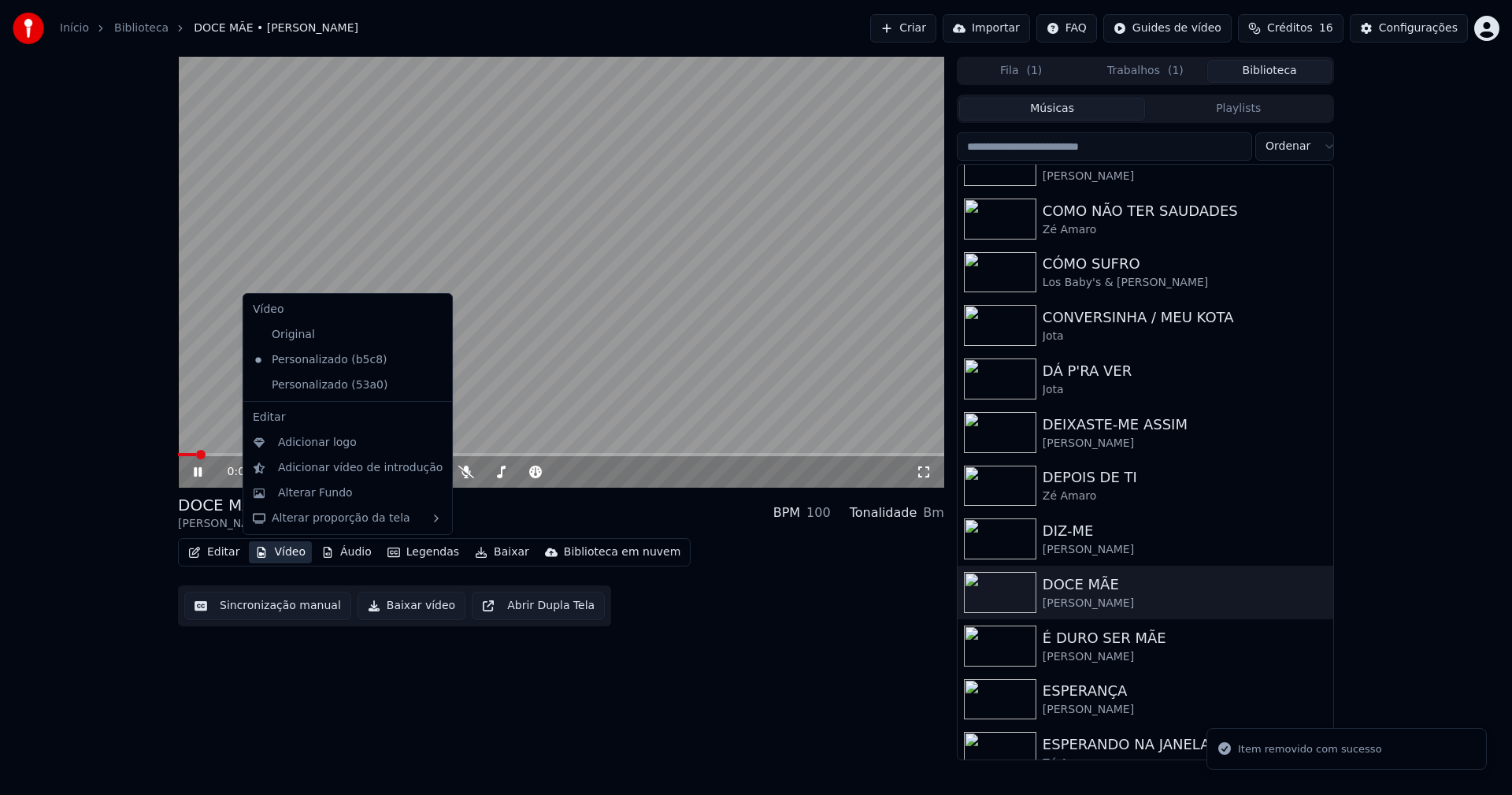
click at [432, 386] on icon at bounding box center [437, 385] width 11 height 12
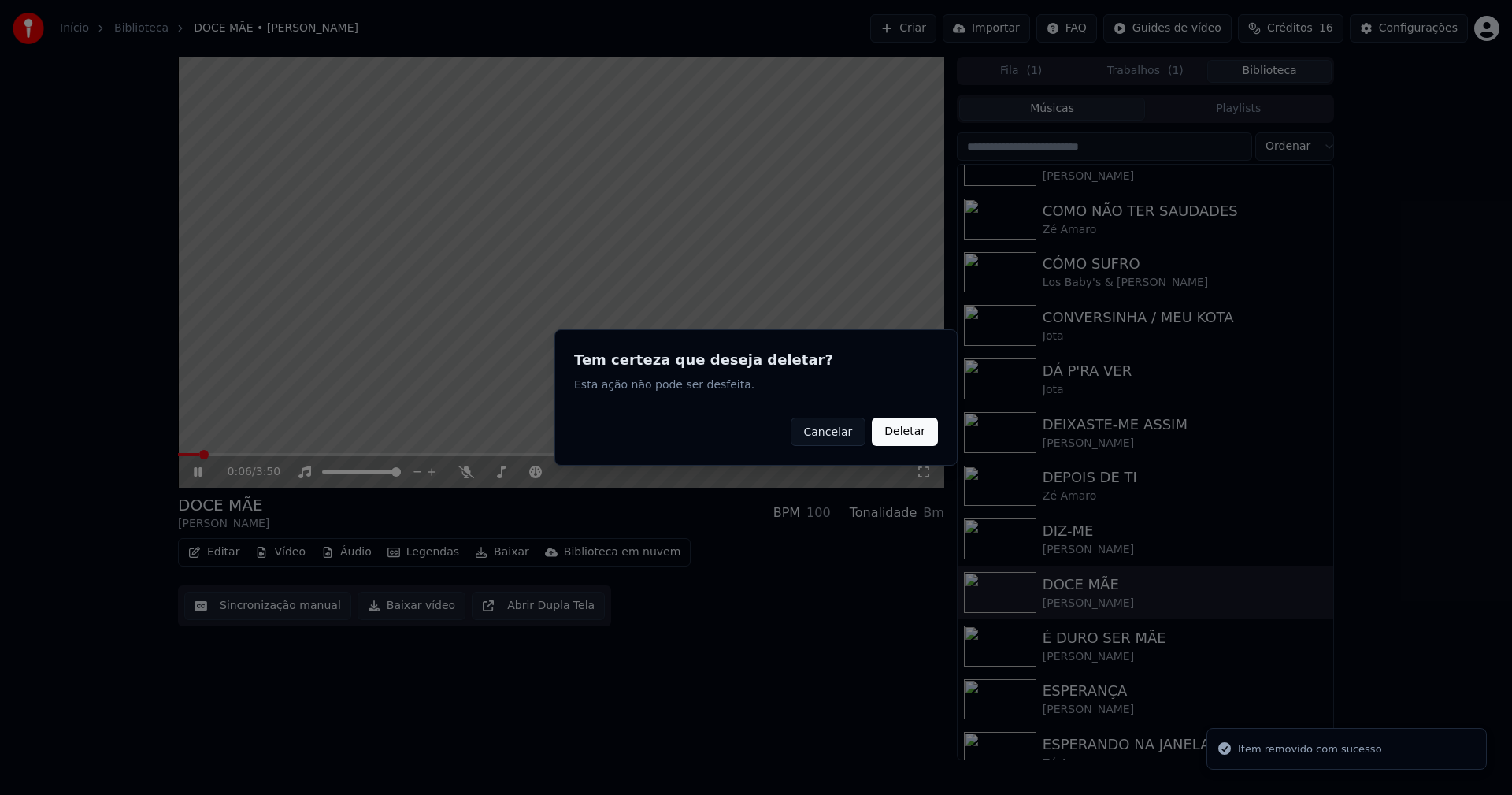
drag, startPoint x: 901, startPoint y: 434, endPoint x: 569, endPoint y: 423, distance: 332.2
click at [902, 434] on button "Deletar" at bounding box center [905, 432] width 66 height 28
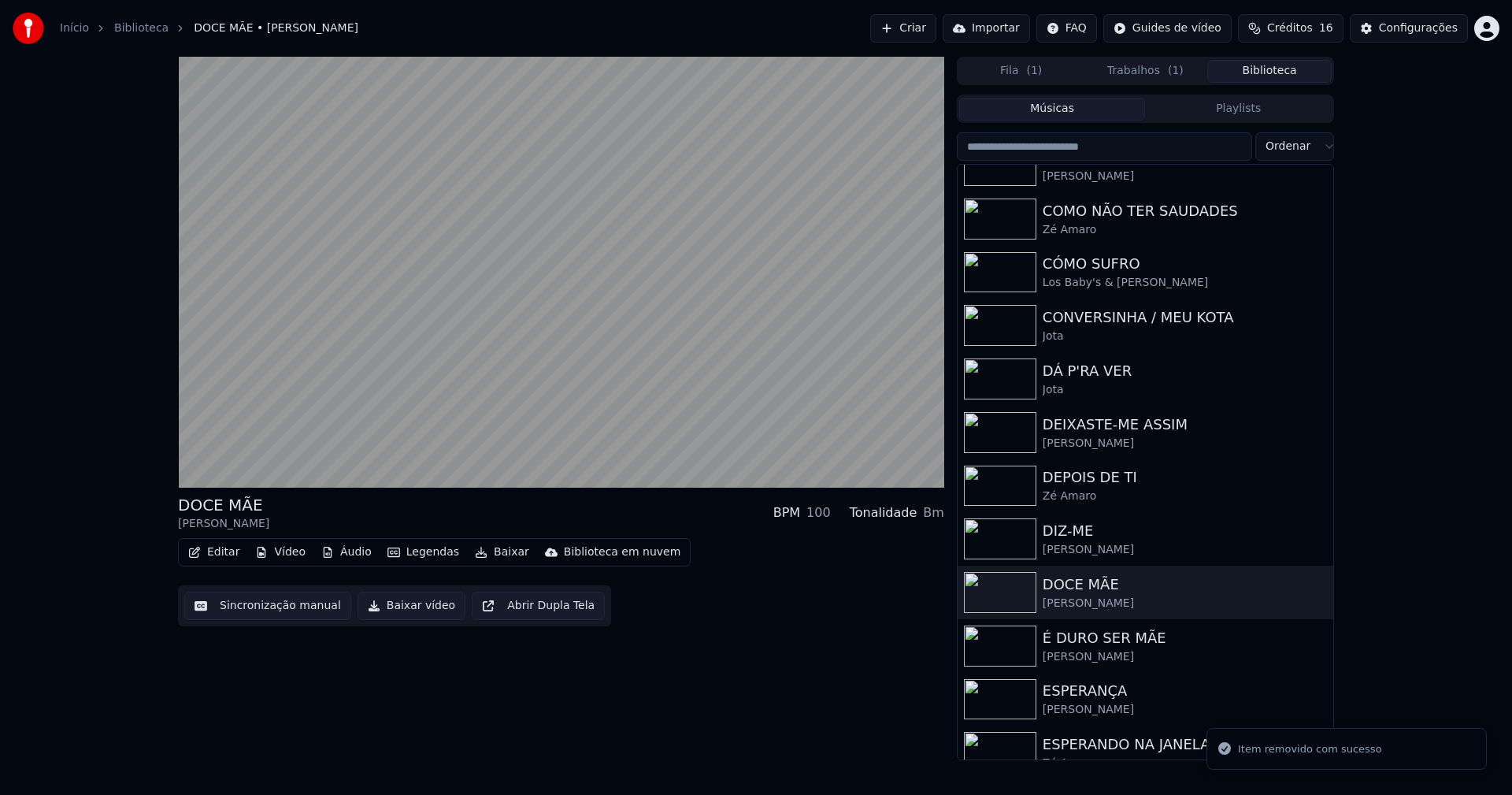
click at [291, 553] on button "Vídeo" at bounding box center [280, 552] width 63 height 22
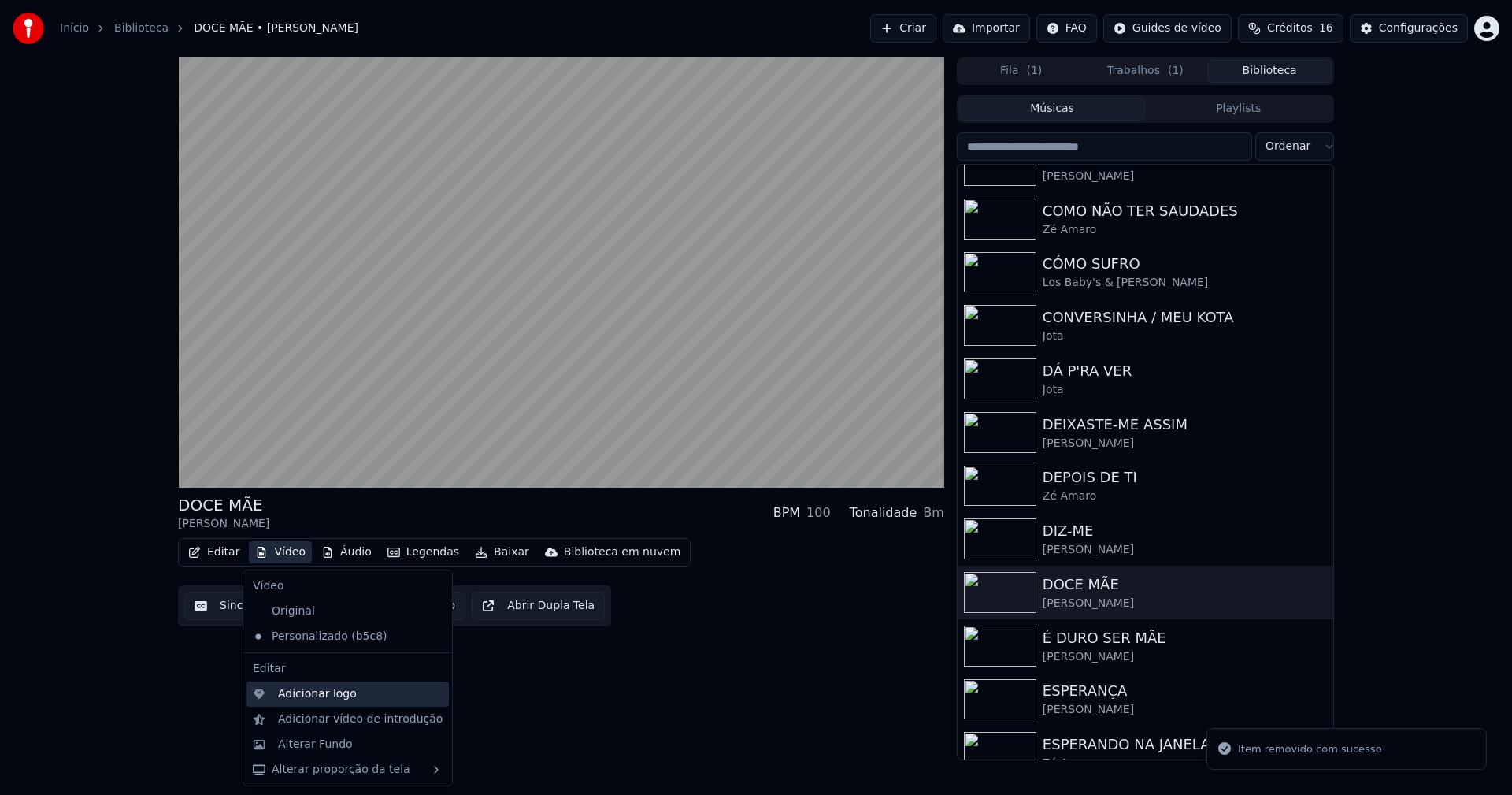
click at [321, 698] on div "Adicionar logo" at bounding box center [317, 694] width 78 height 16
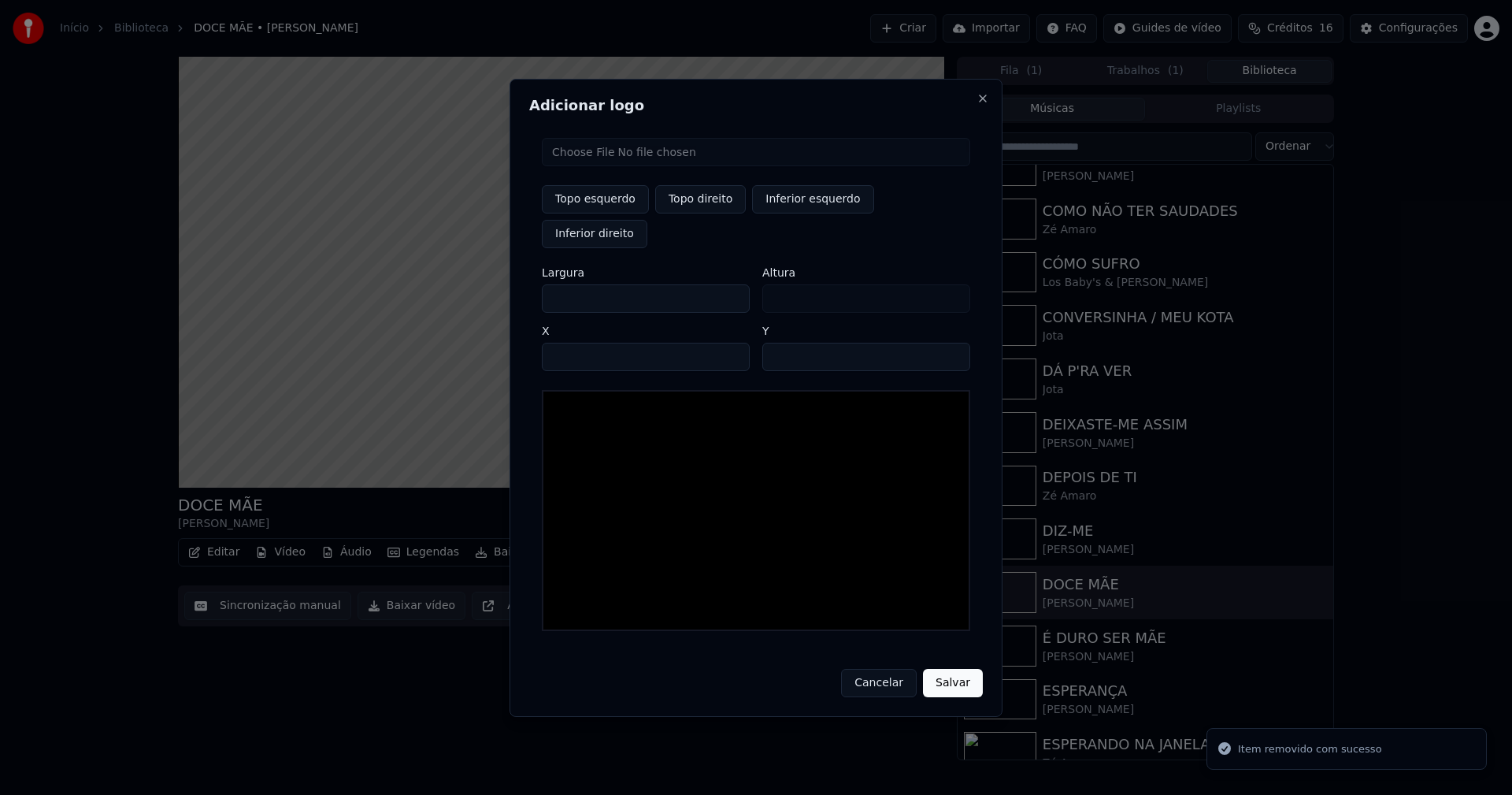
click at [599, 166] on input "file" at bounding box center [756, 152] width 428 height 28
type input "**********"
drag, startPoint x: 683, startPoint y: 215, endPoint x: 626, endPoint y: 243, distance: 63.5
click at [683, 214] on button "Topo direito" at bounding box center [700, 199] width 91 height 28
type input "****"
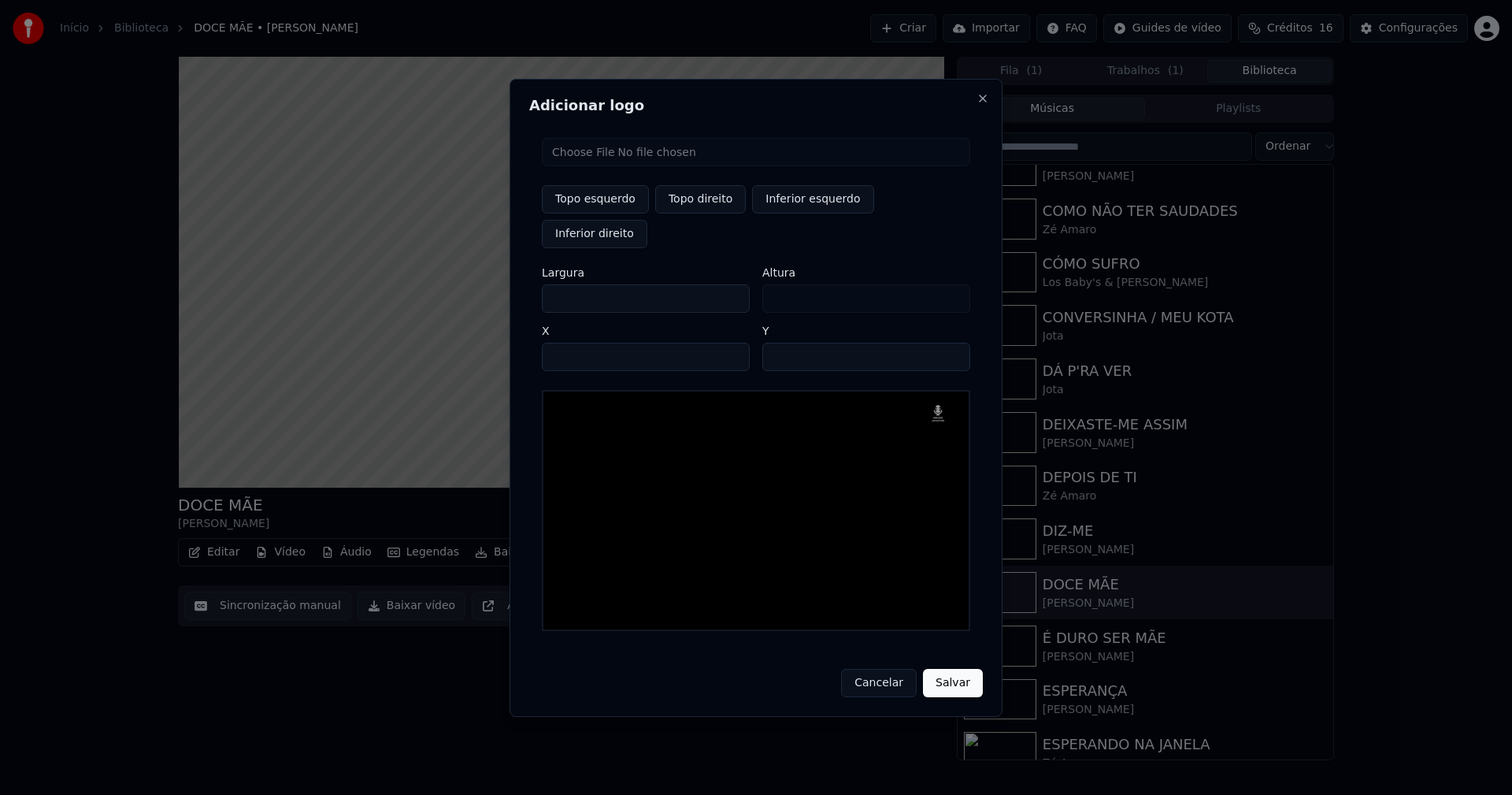
drag, startPoint x: 570, startPoint y: 281, endPoint x: 517, endPoint y: 288, distance: 53.5
click at [517, 288] on div "Adicionar logo Topo esquerdo Topo direito Inferior esquerdo Inferior direito La…" at bounding box center [756, 397] width 493 height 638
type input "**"
type input "***"
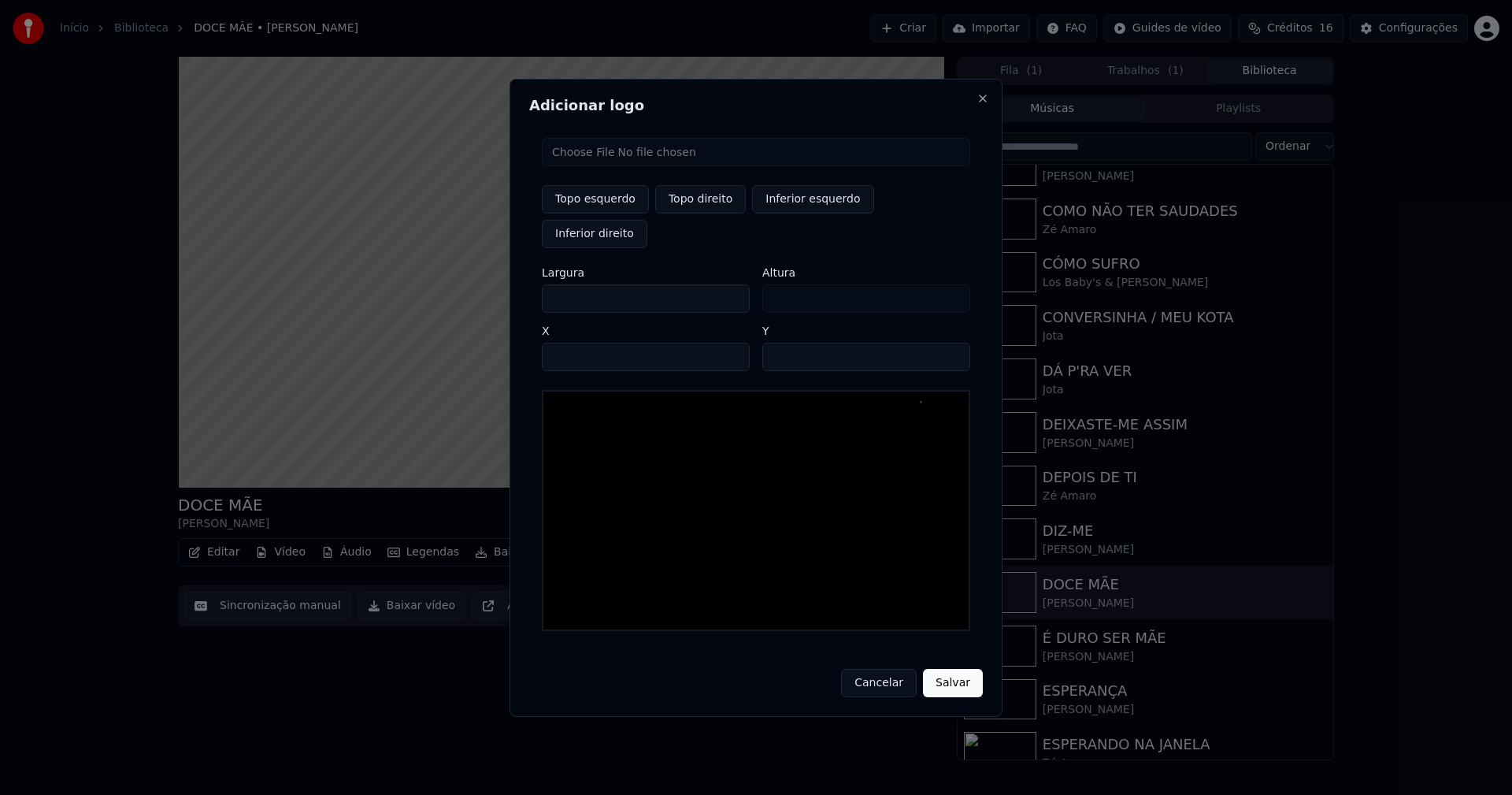
type input "***"
click at [572, 343] on input "****" at bounding box center [646, 357] width 208 height 28
type input "****"
click at [780, 343] on input "**" at bounding box center [867, 357] width 208 height 28
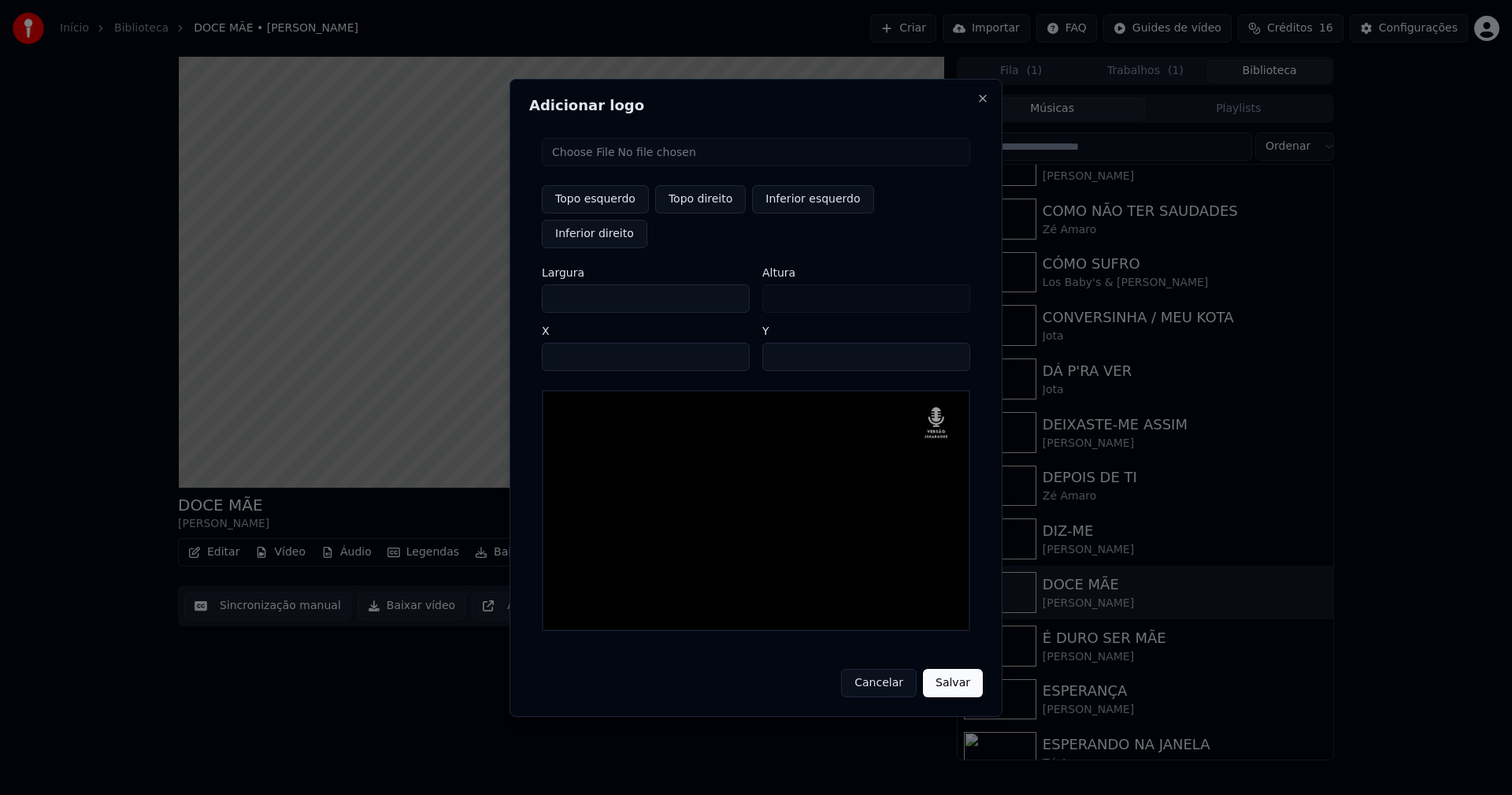
type input "**"
drag, startPoint x: 958, startPoint y: 671, endPoint x: 965, endPoint y: 662, distance: 11.4
click at [961, 669] on button "Salvar" at bounding box center [952, 683] width 60 height 28
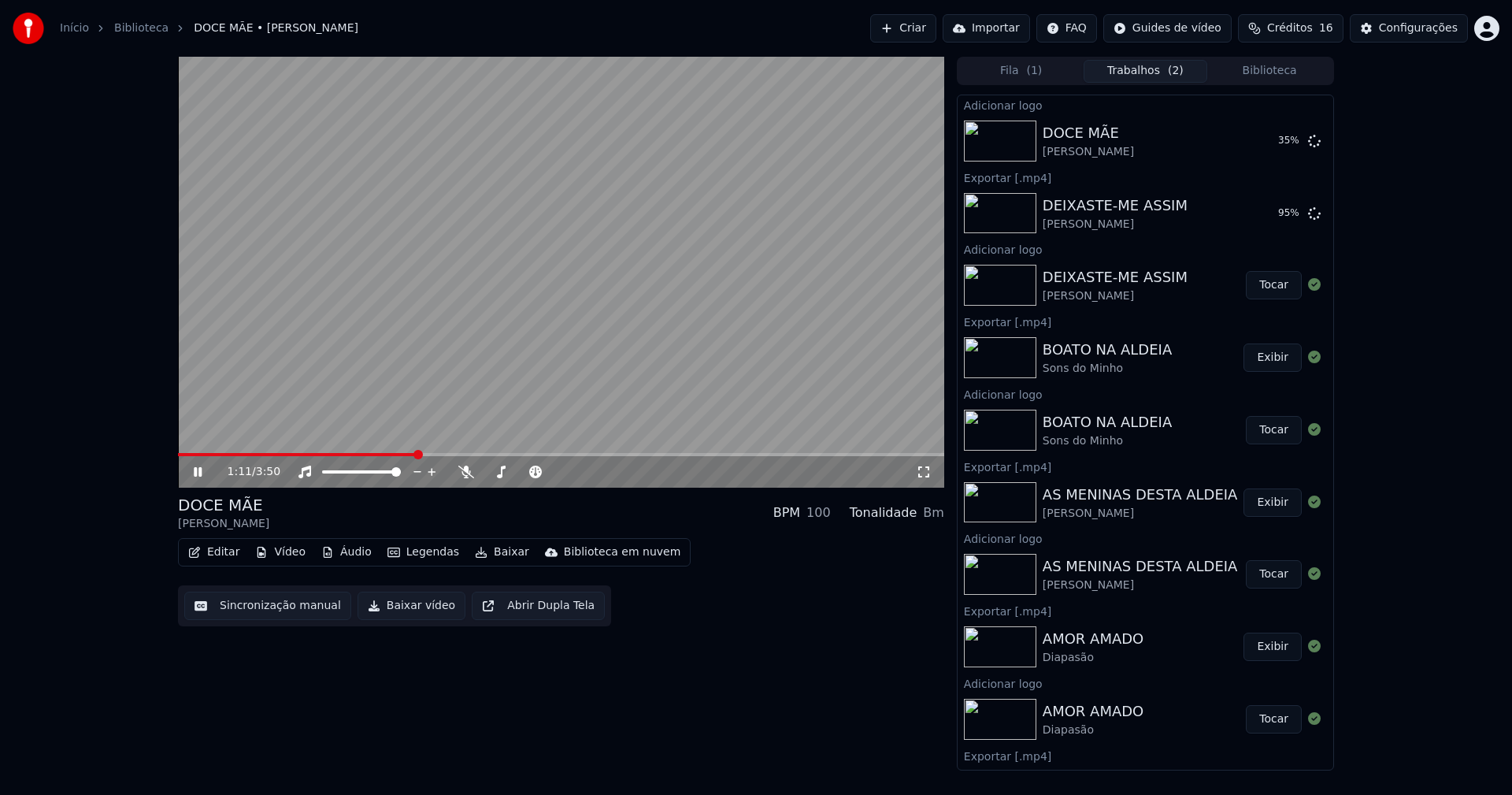
click at [233, 551] on button "Editar" at bounding box center [214, 552] width 64 height 22
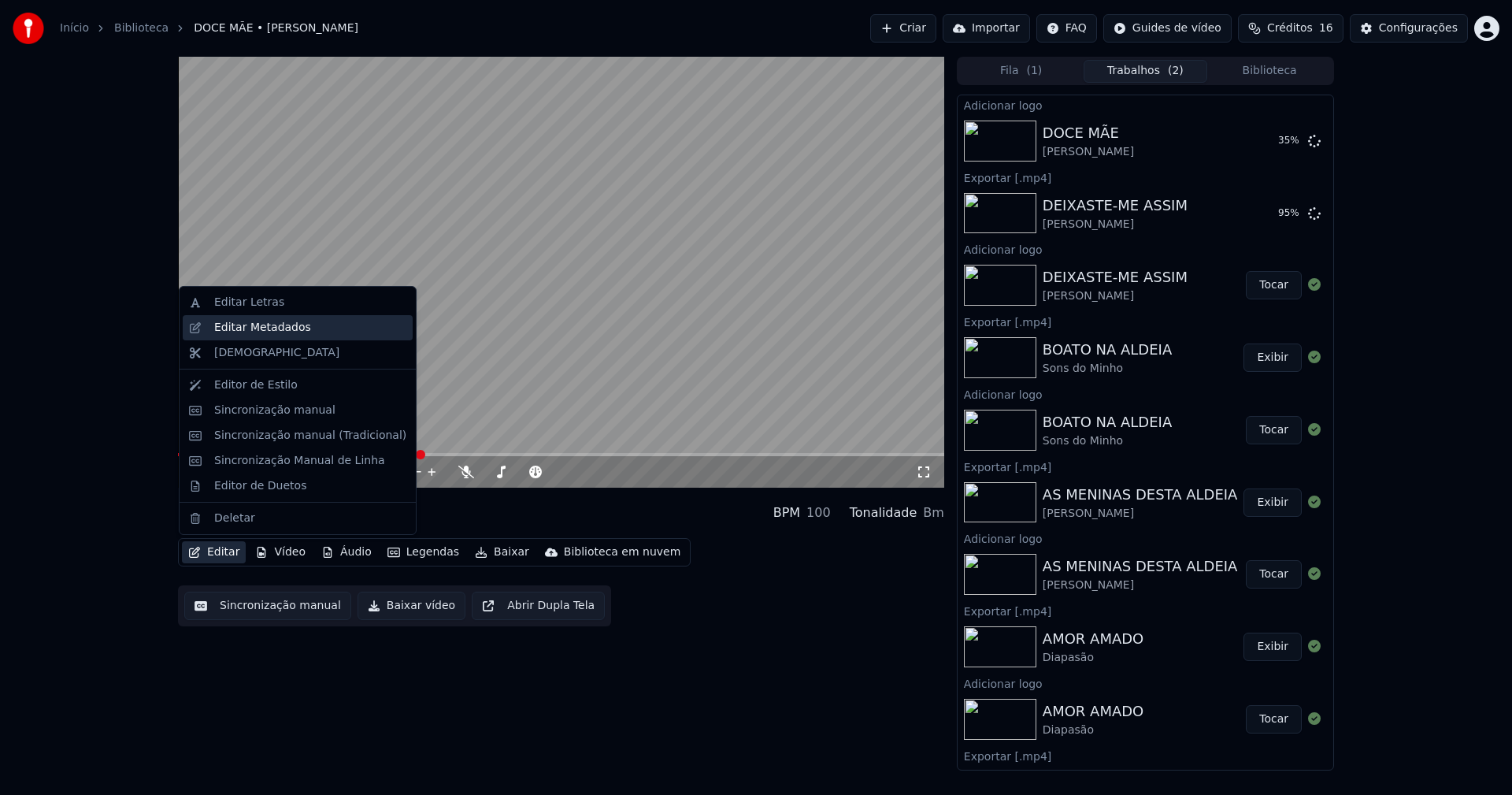
click at [255, 327] on div "Editar Metadados" at bounding box center [263, 328] width 97 height 16
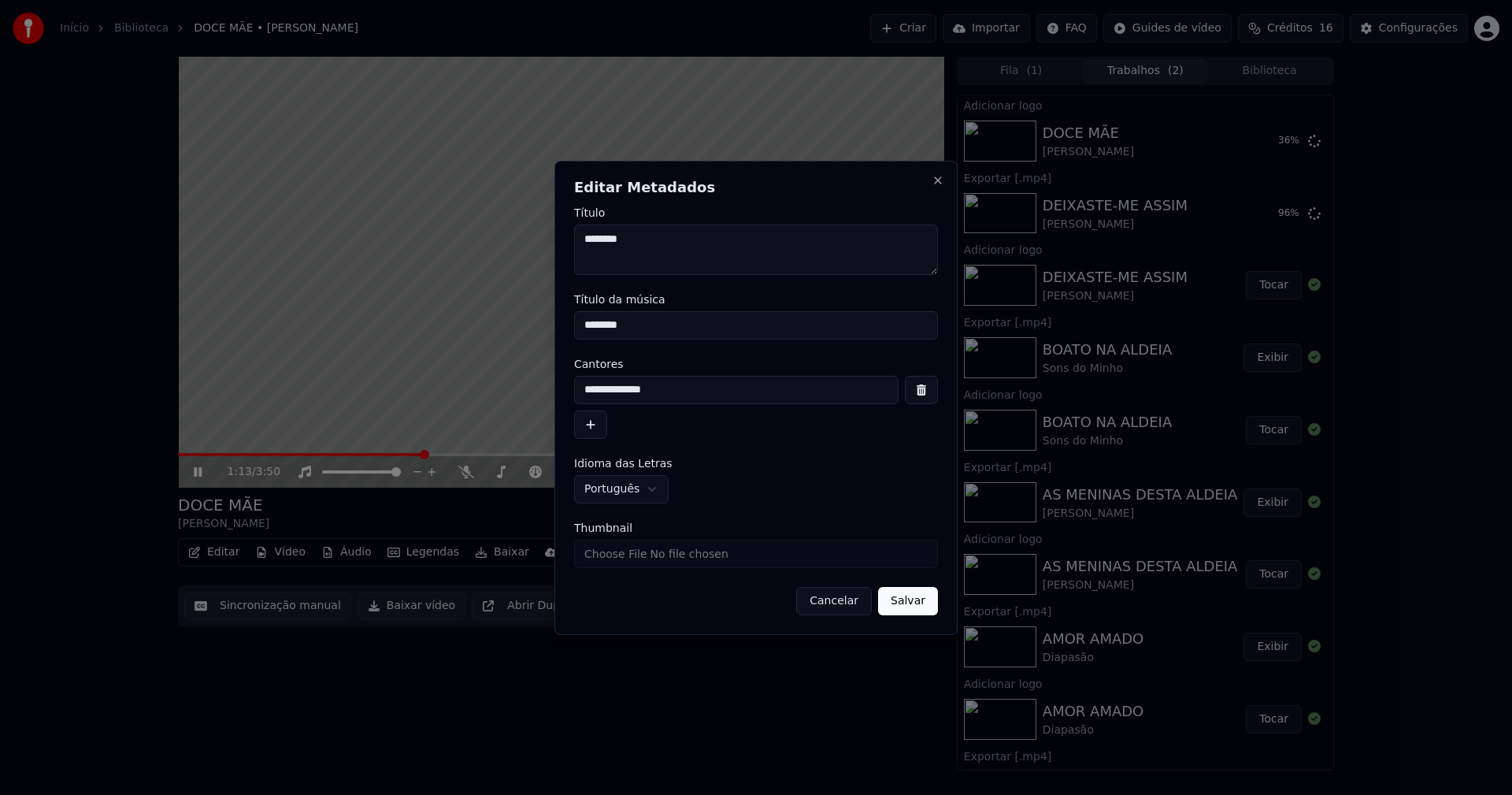
click at [630, 556] on input "Thumbnail" at bounding box center [756, 554] width 364 height 28
type input "**********"
click at [908, 598] on button "Salvar" at bounding box center [908, 601] width 60 height 28
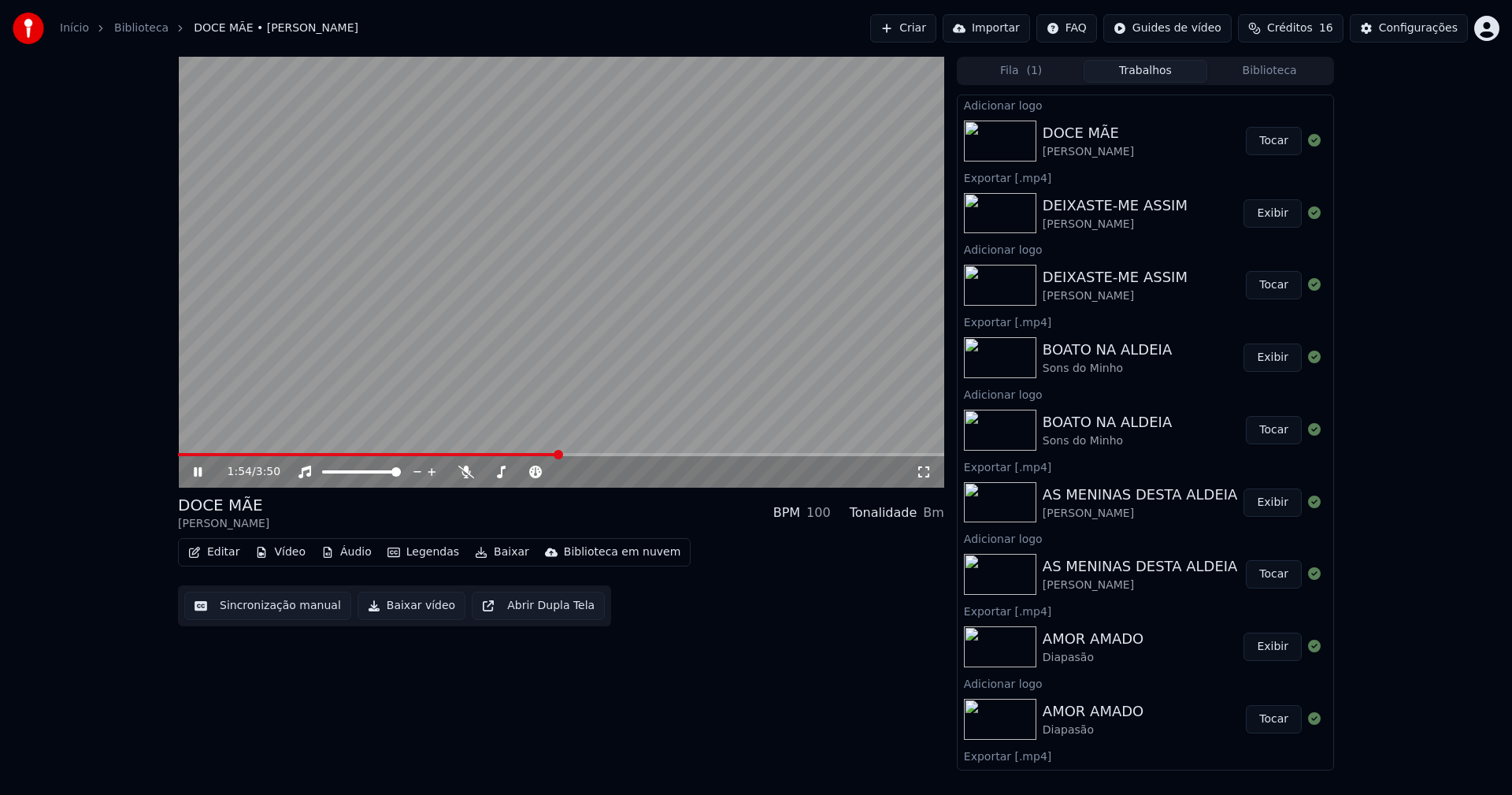
click at [1262, 144] on button "Tocar" at bounding box center [1273, 141] width 56 height 28
click at [222, 555] on button "Editar" at bounding box center [214, 552] width 64 height 22
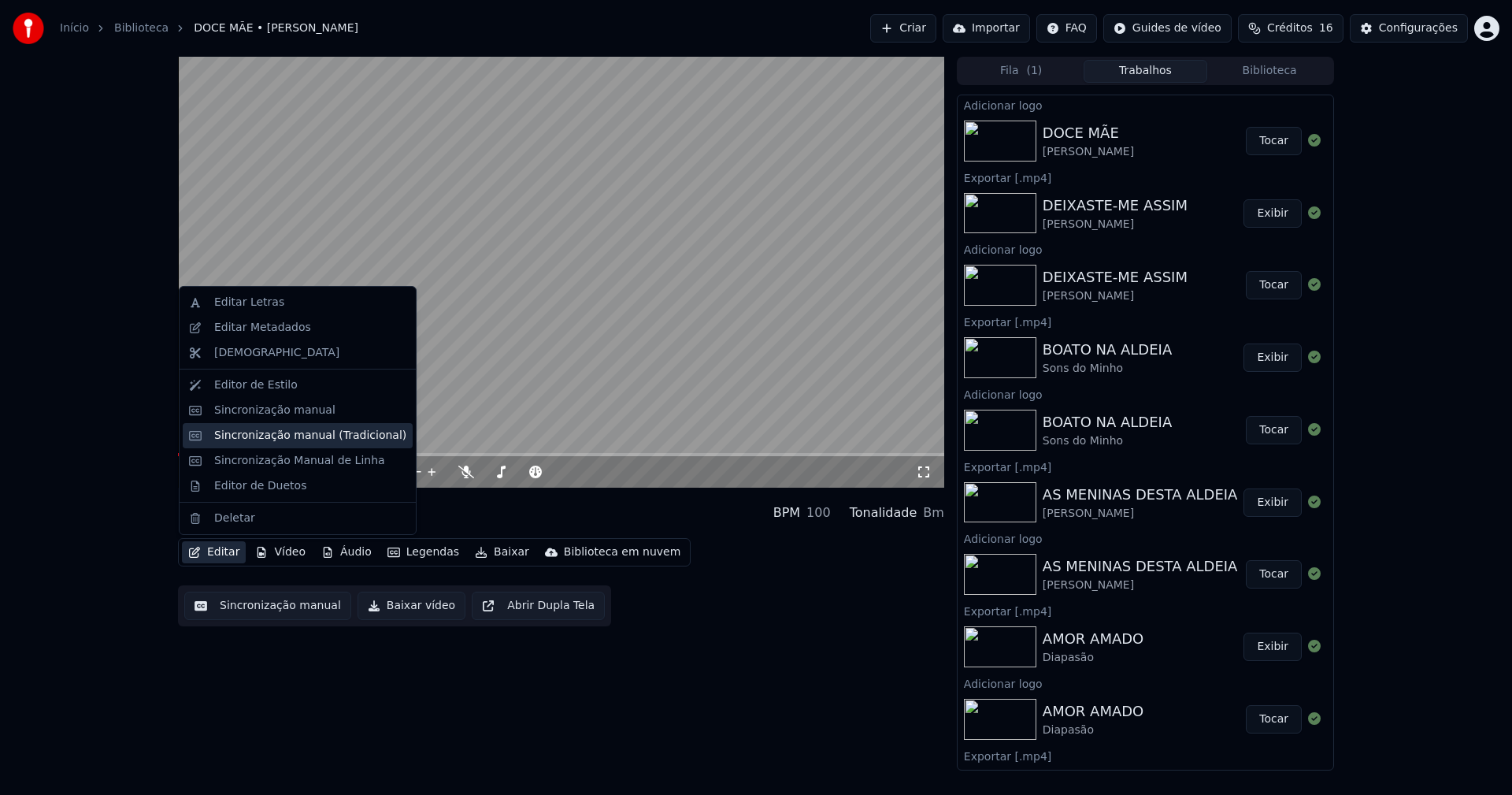
click at [283, 439] on div "Sincronização manual (Tradicional)" at bounding box center [311, 435] width 192 height 16
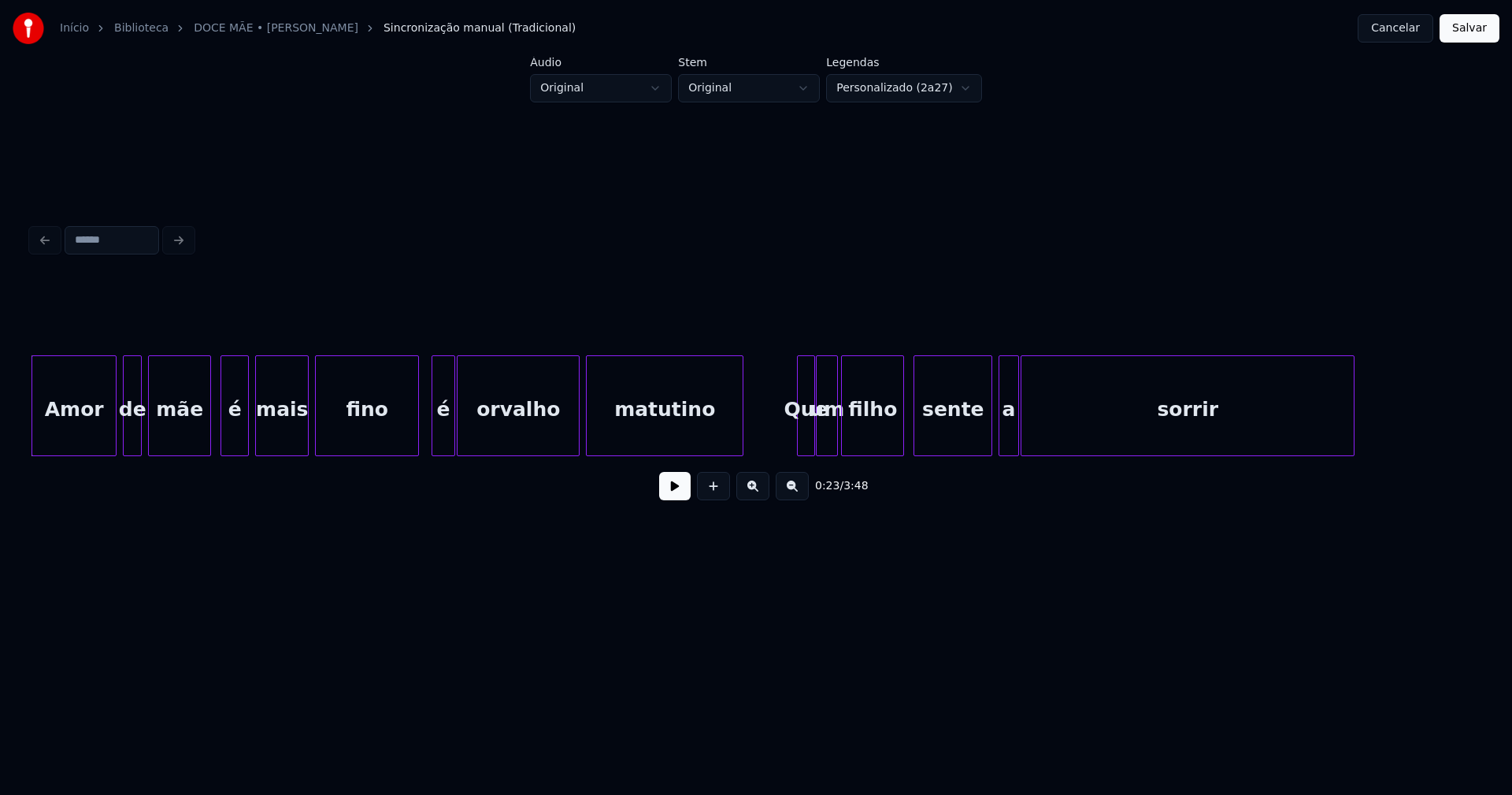
scroll to position [0, 3485]
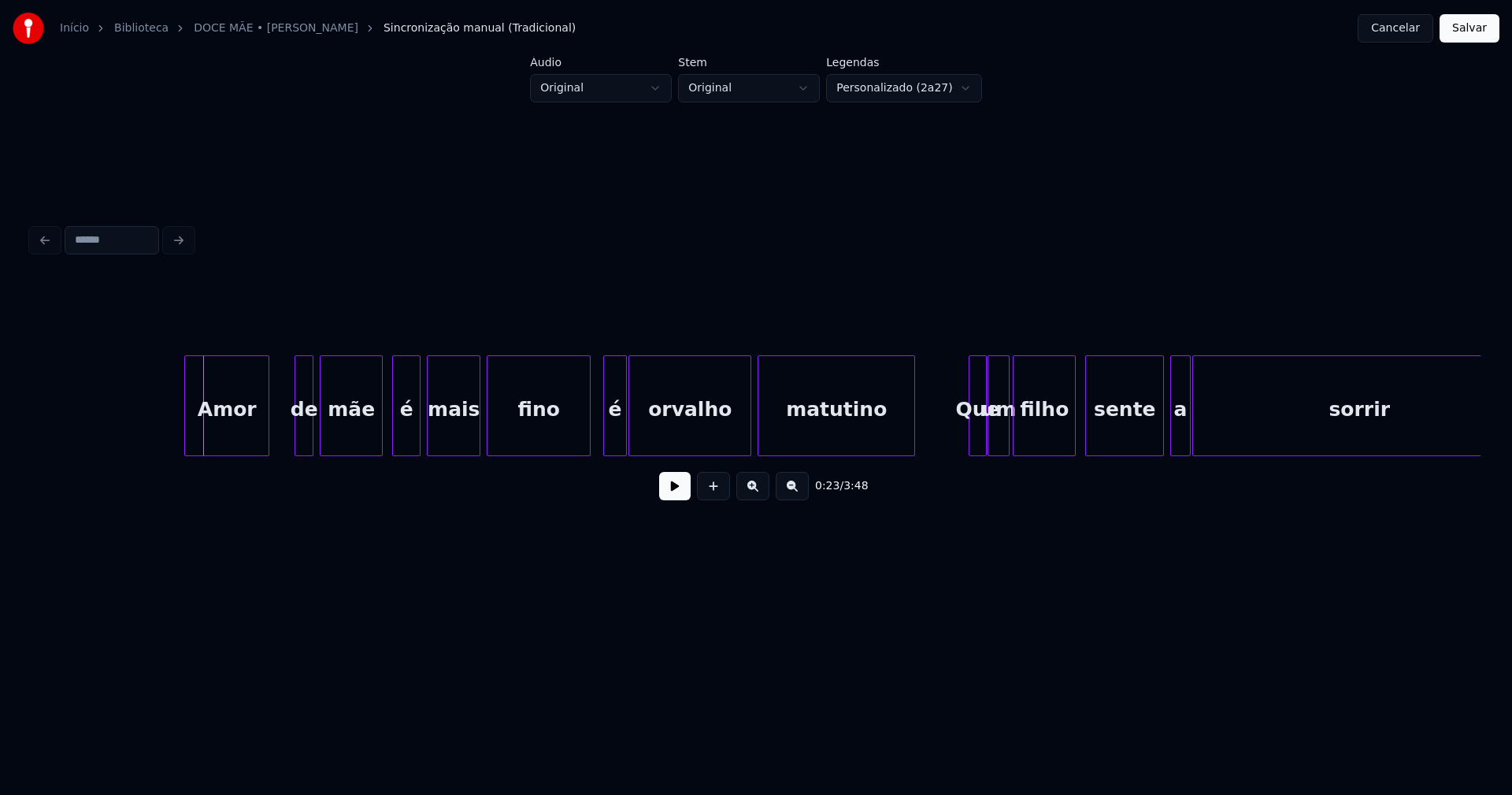
click at [225, 450] on div "Amor de mãe é mais fino é orvalho matutino Que um filho sente a sorrir" at bounding box center [756, 405] width 1449 height 101
click at [297, 440] on div at bounding box center [295, 405] width 4 height 99
click at [279, 426] on div at bounding box center [279, 405] width 4 height 99
click at [667, 489] on button at bounding box center [675, 486] width 31 height 28
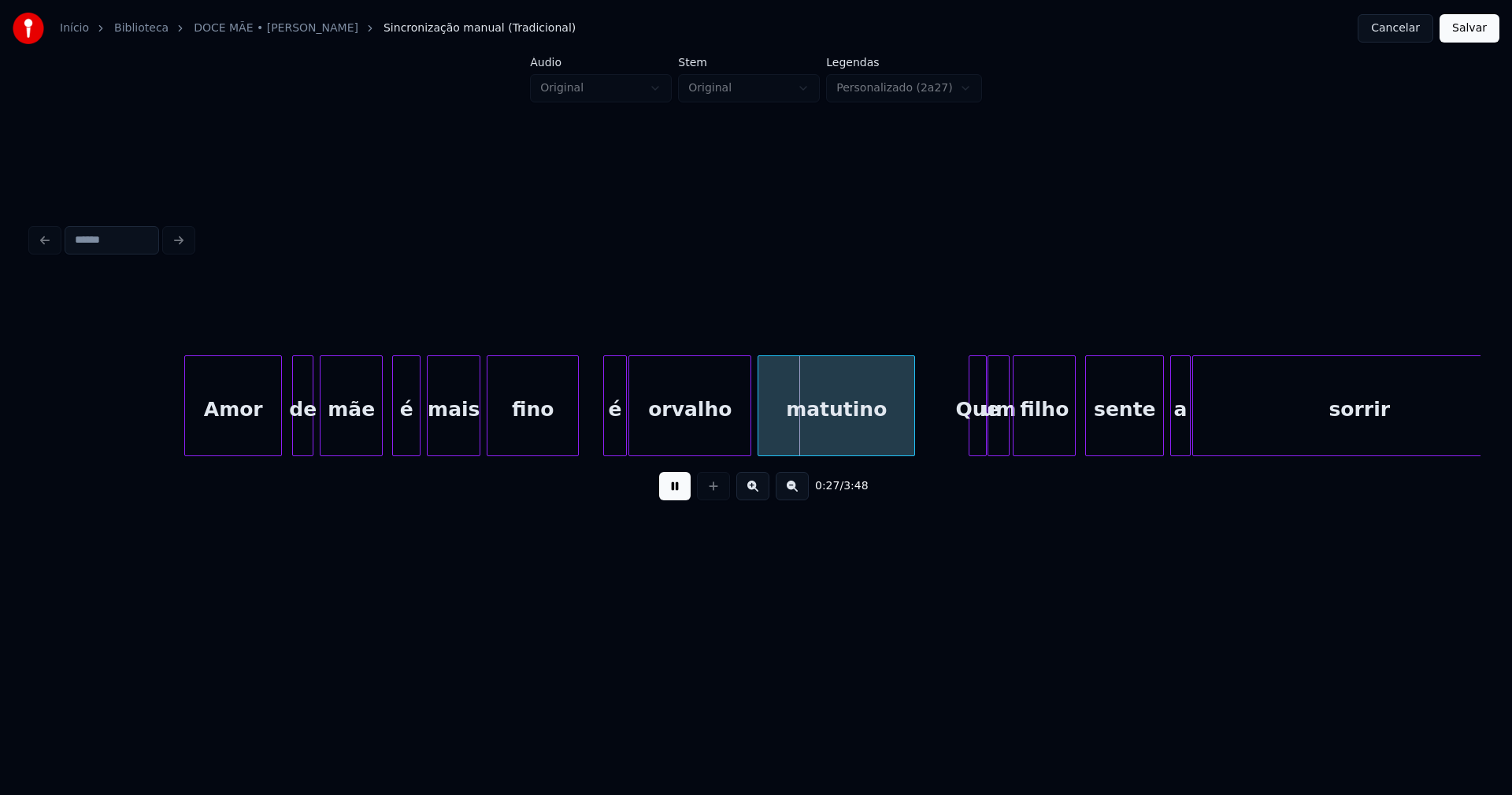
click at [576, 443] on div at bounding box center [575, 405] width 4 height 99
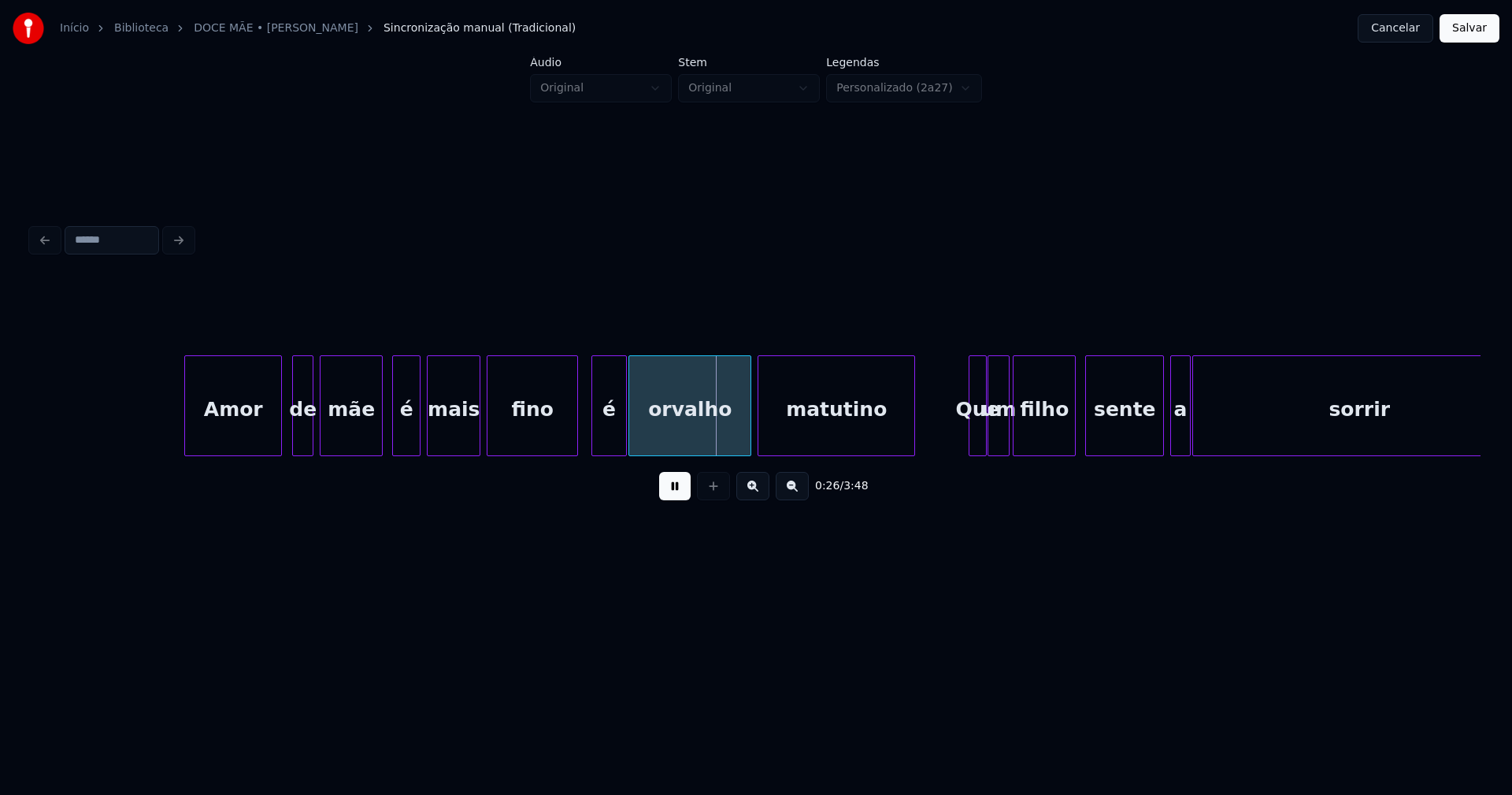
click at [594, 441] on div at bounding box center [594, 405] width 4 height 99
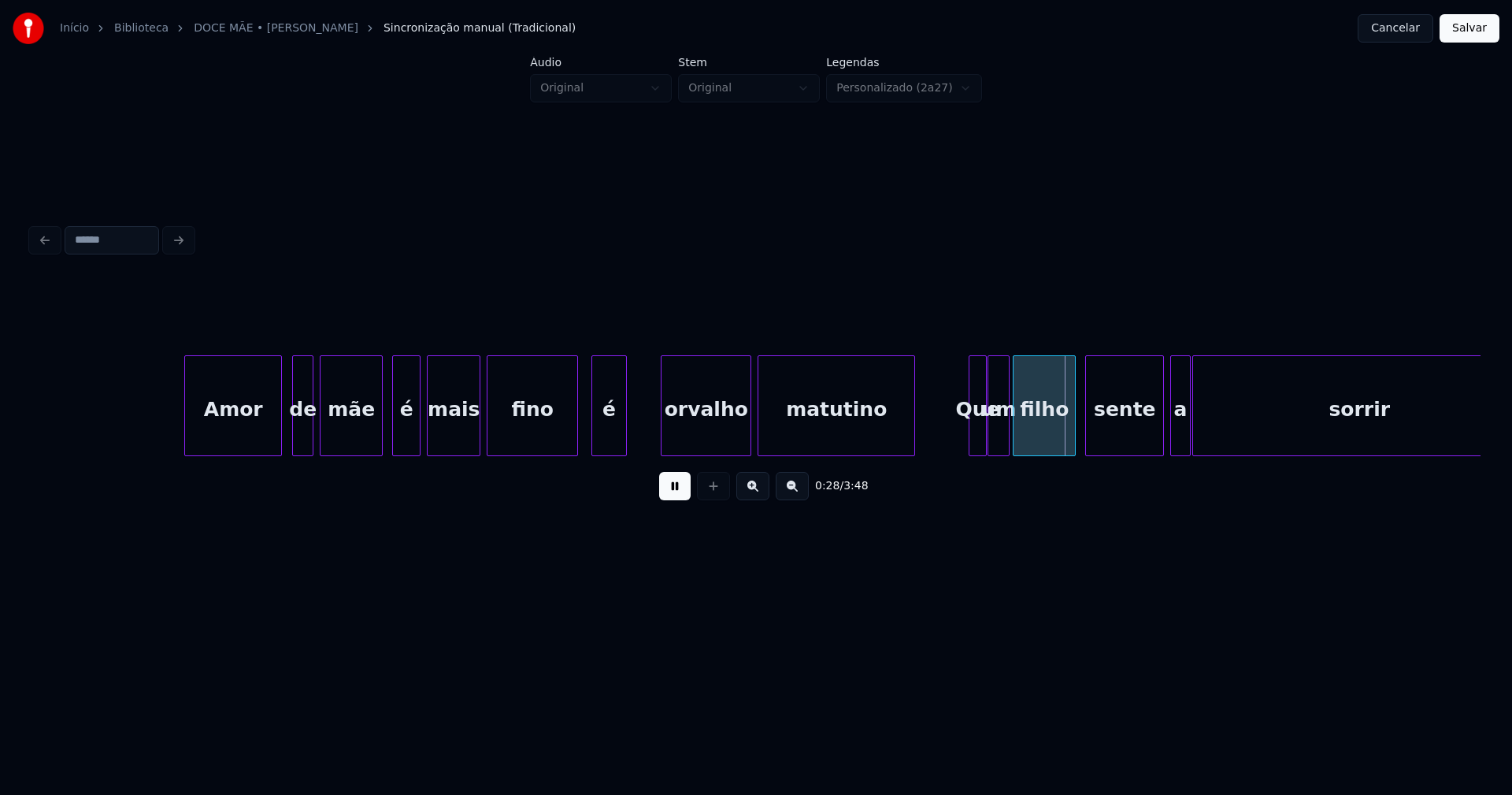
click at [661, 426] on div at bounding box center [663, 405] width 4 height 99
click at [649, 420] on div at bounding box center [648, 405] width 4 height 99
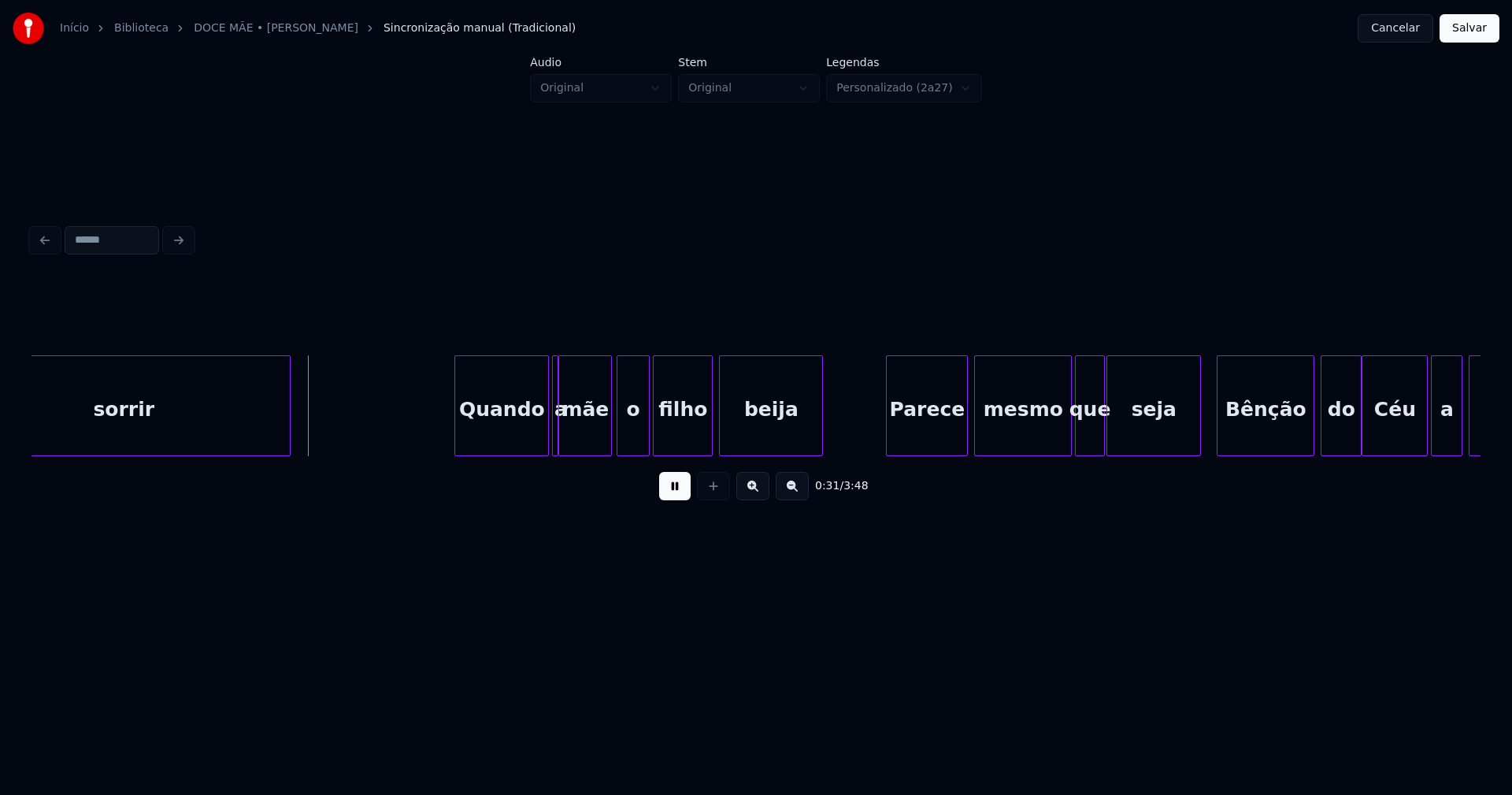
scroll to position [0, 4800]
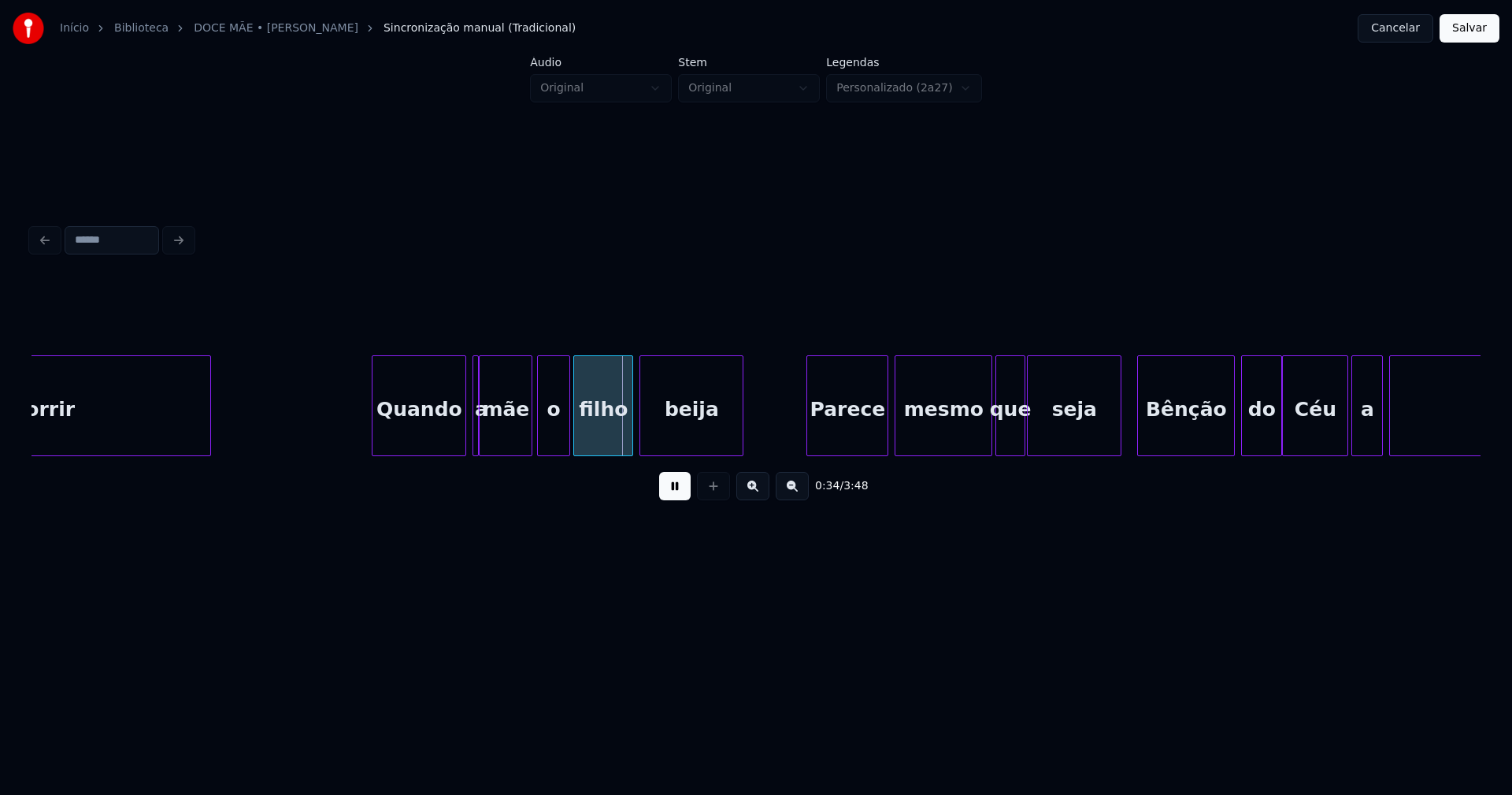
click at [426, 434] on div "Quando" at bounding box center [419, 410] width 93 height 107
click at [457, 435] on div at bounding box center [457, 405] width 4 height 99
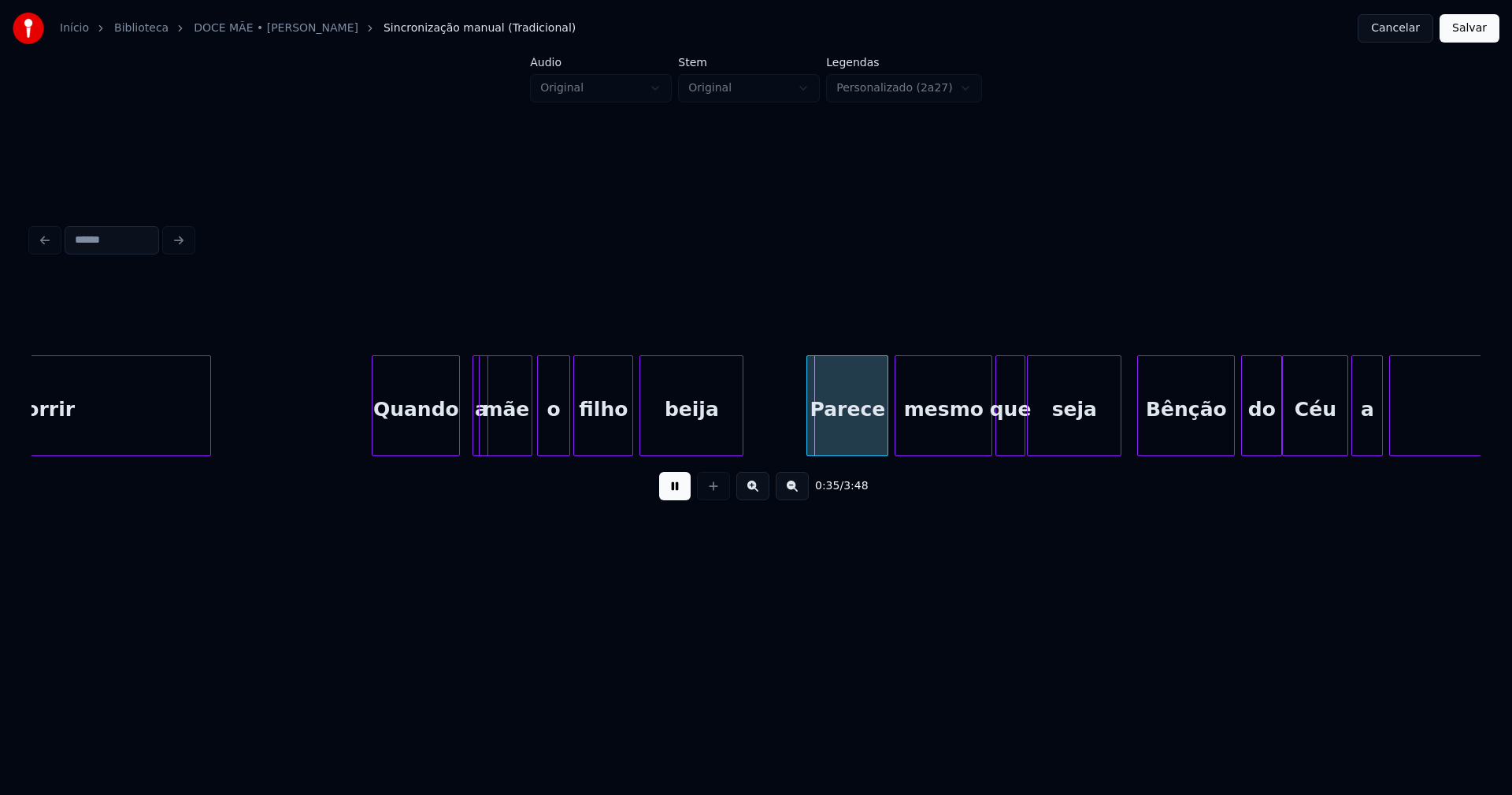
drag, startPoint x: 472, startPoint y: 354, endPoint x: 456, endPoint y: 363, distance: 18.4
click at [462, 355] on div "a" at bounding box center [470, 405] width 16 height 101
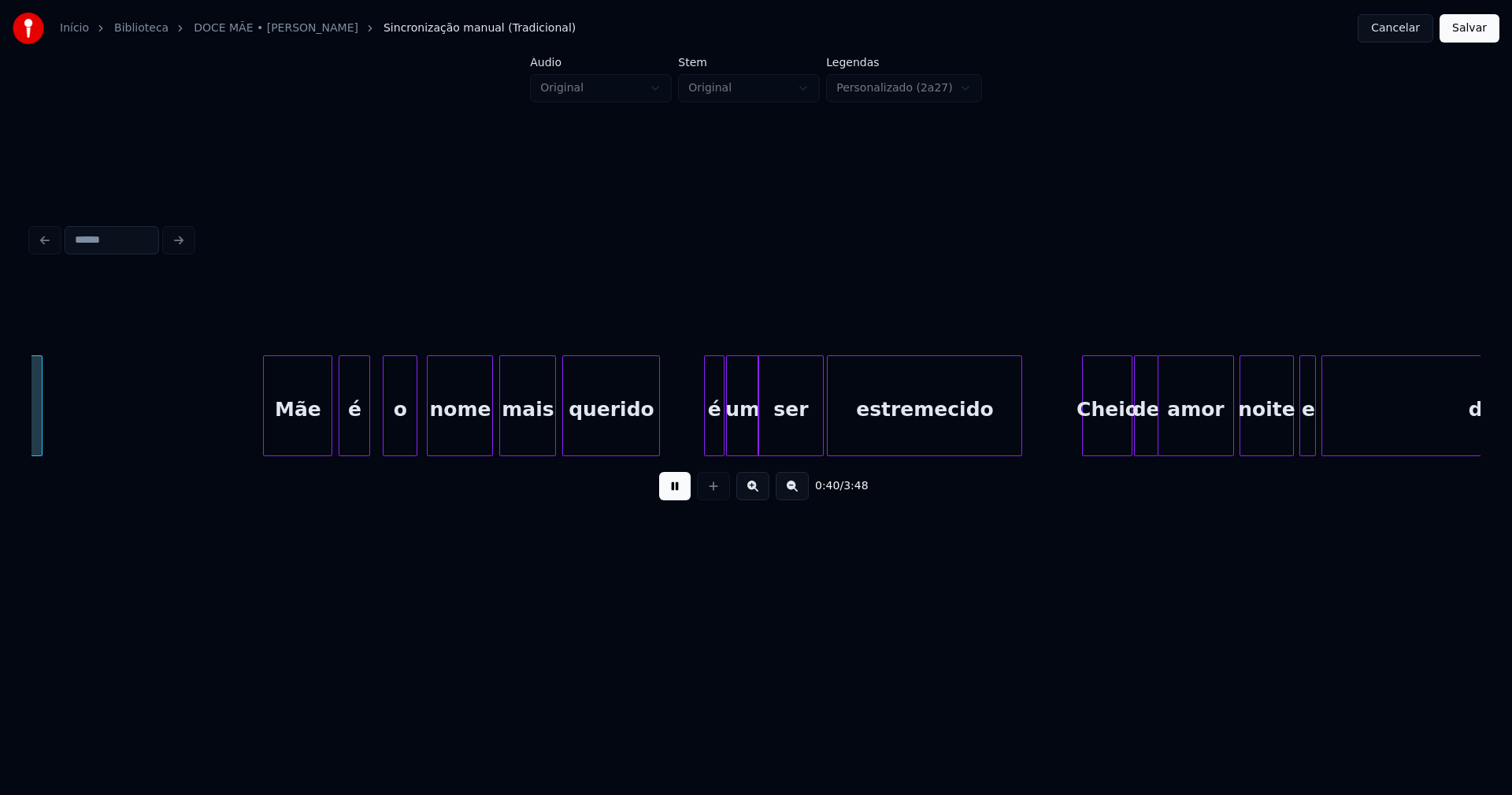
scroll to position [0, 6414]
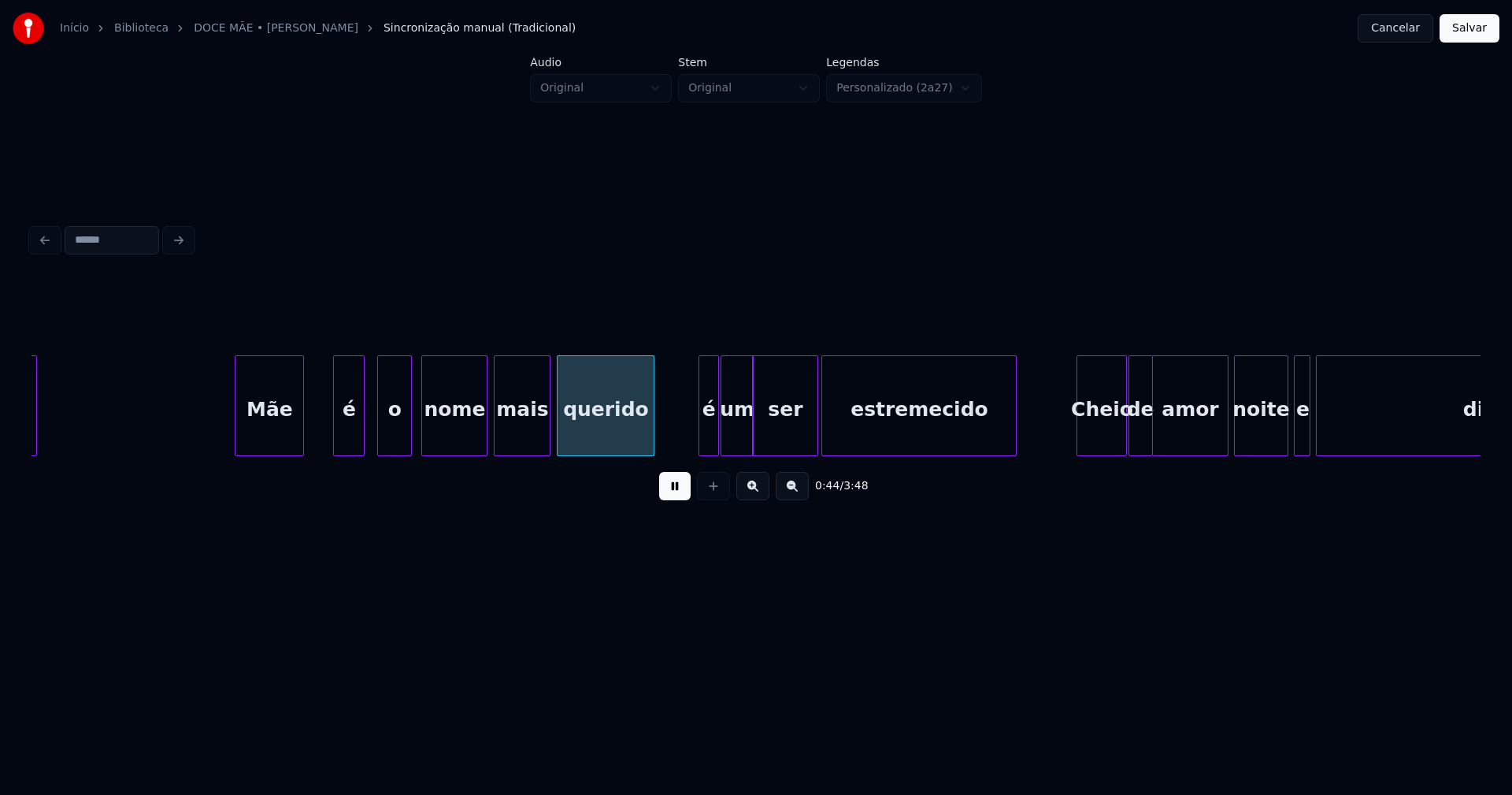
click at [262, 442] on div "Mãe" at bounding box center [270, 410] width 68 height 107
click at [327, 434] on div at bounding box center [327, 405] width 4 height 99
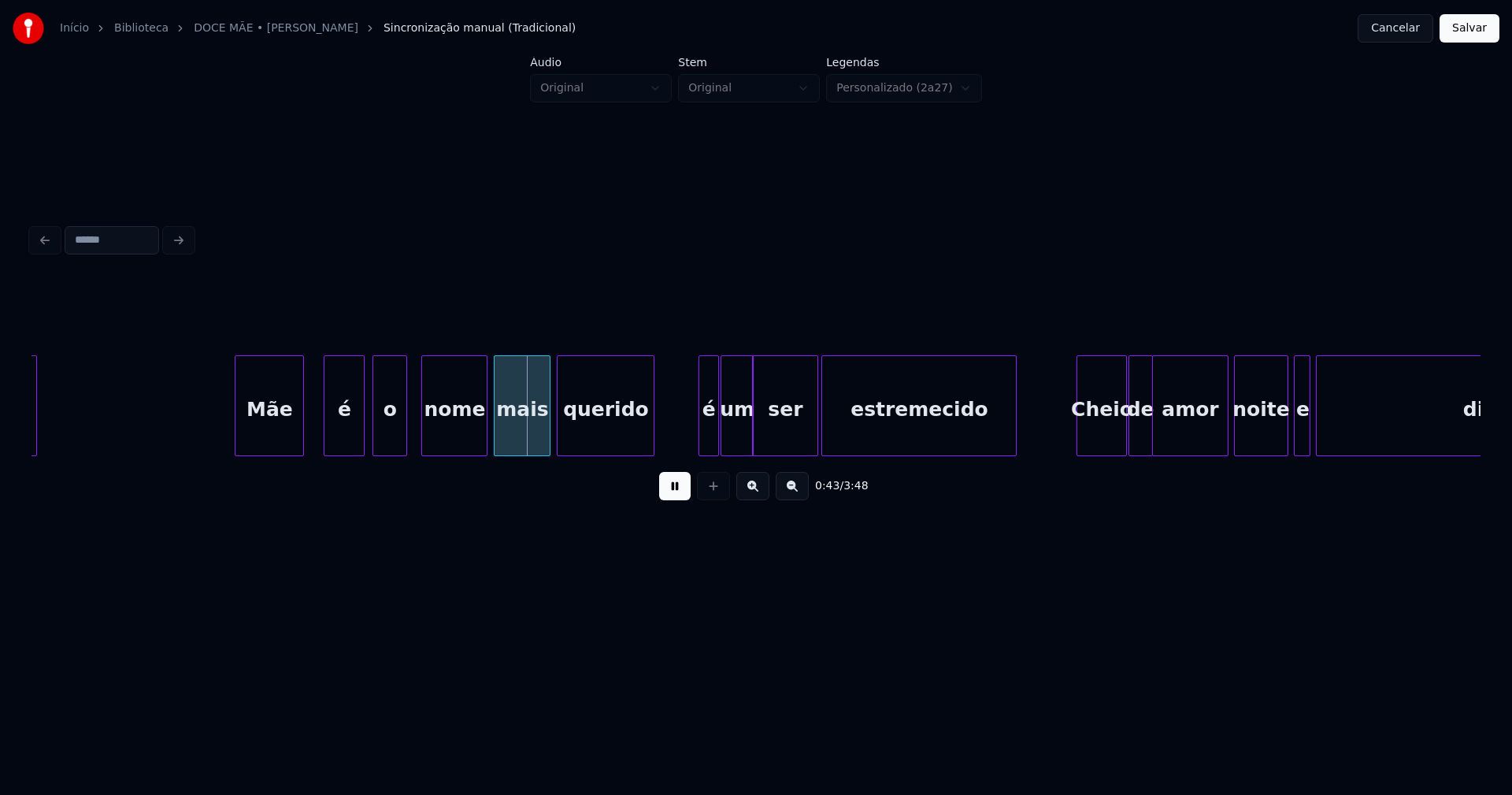
click at [392, 442] on div "o" at bounding box center [389, 410] width 33 height 107
click at [688, 443] on div at bounding box center [690, 405] width 4 height 99
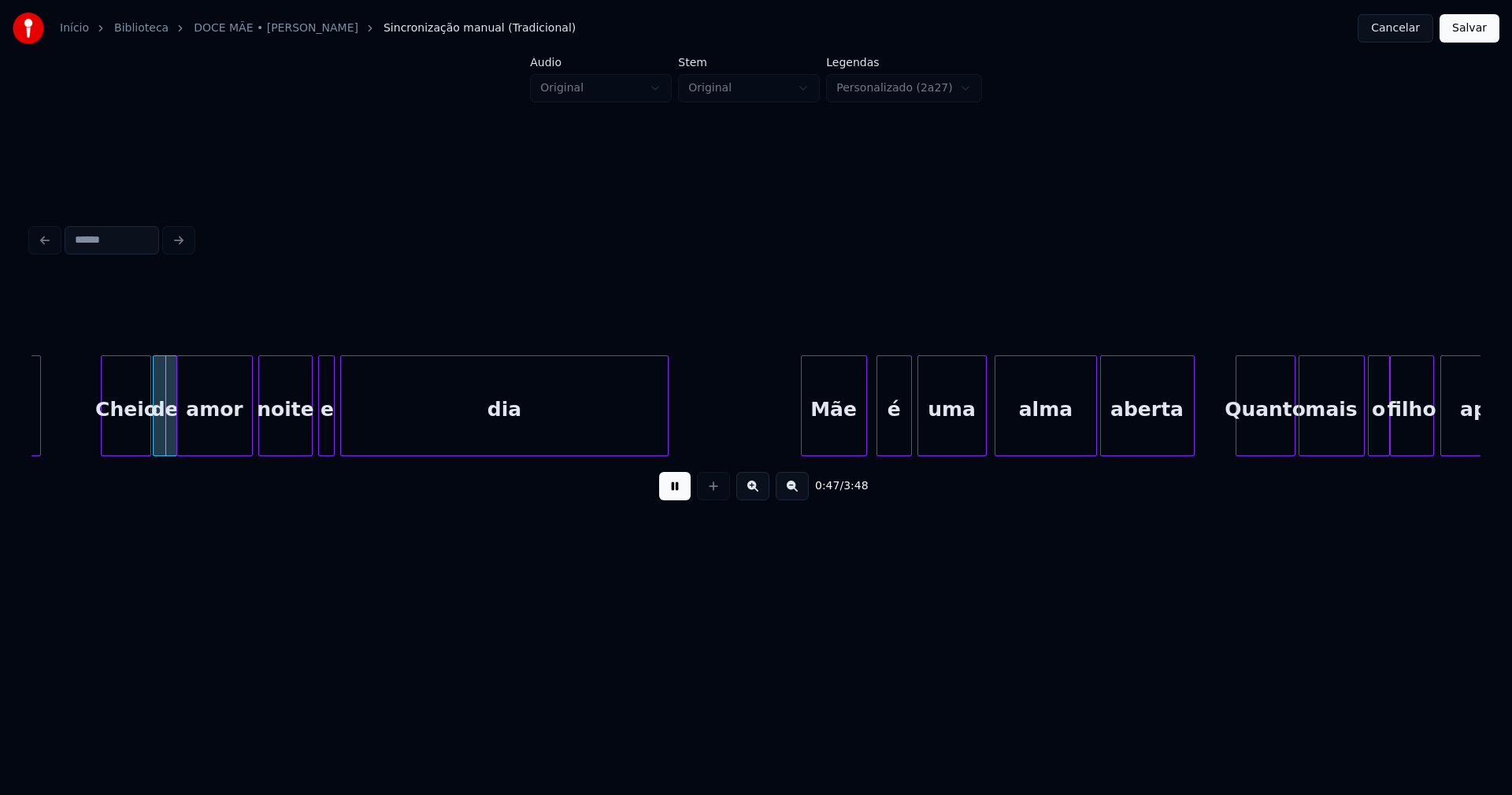
scroll to position [0, 7410]
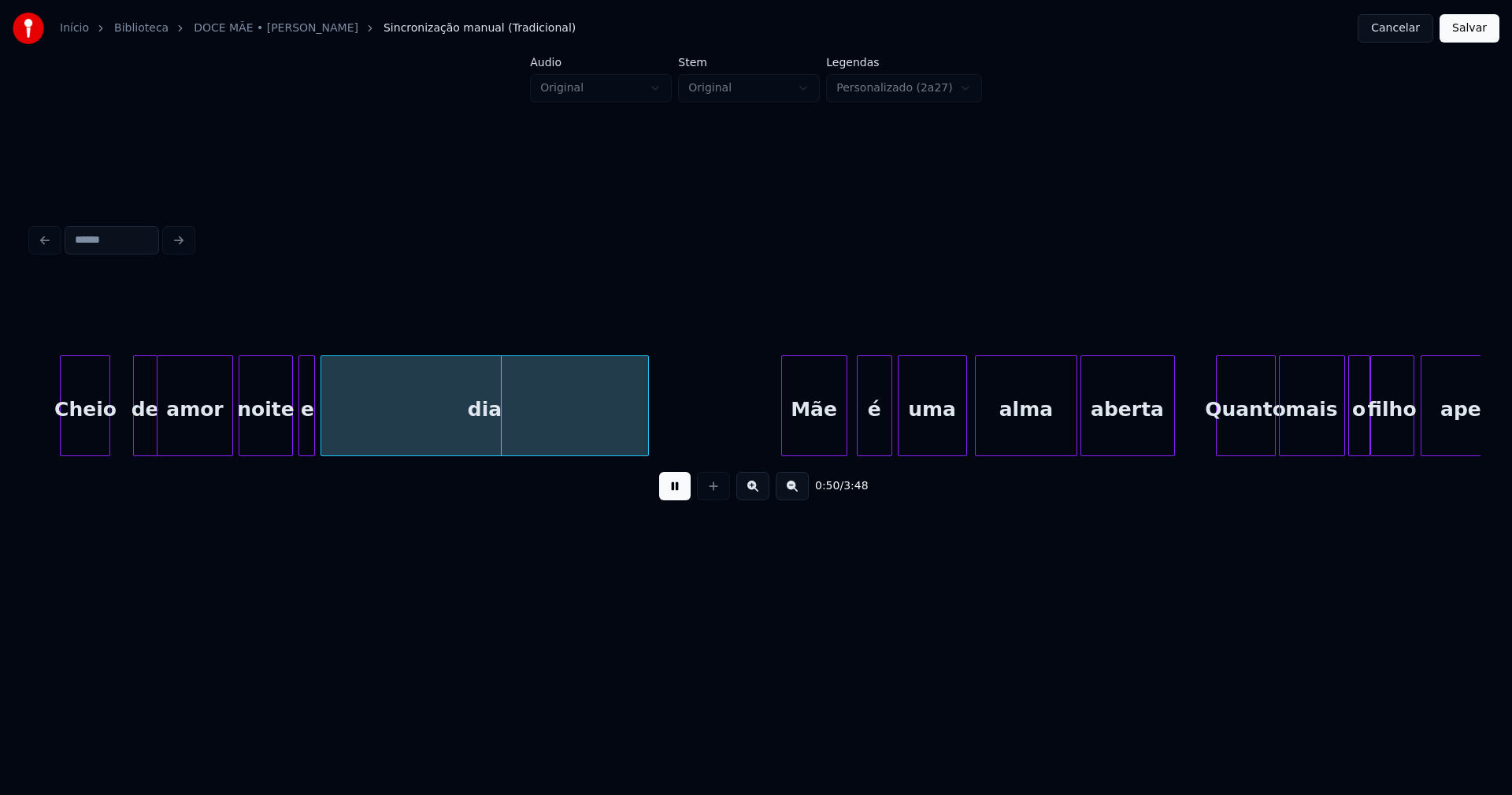
click at [78, 445] on div "Cheio" at bounding box center [85, 410] width 49 height 107
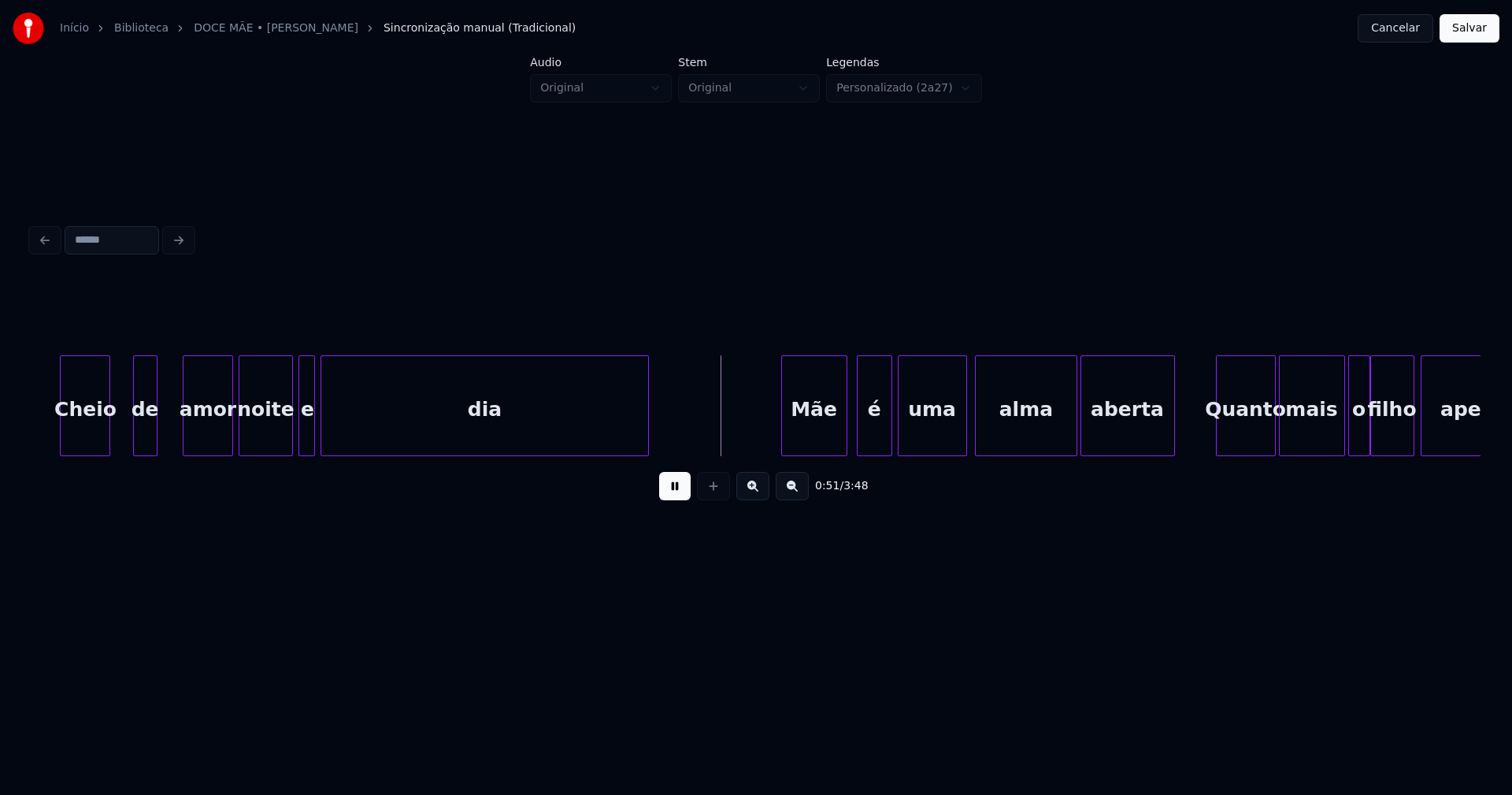
click at [188, 426] on div at bounding box center [185, 405] width 4 height 99
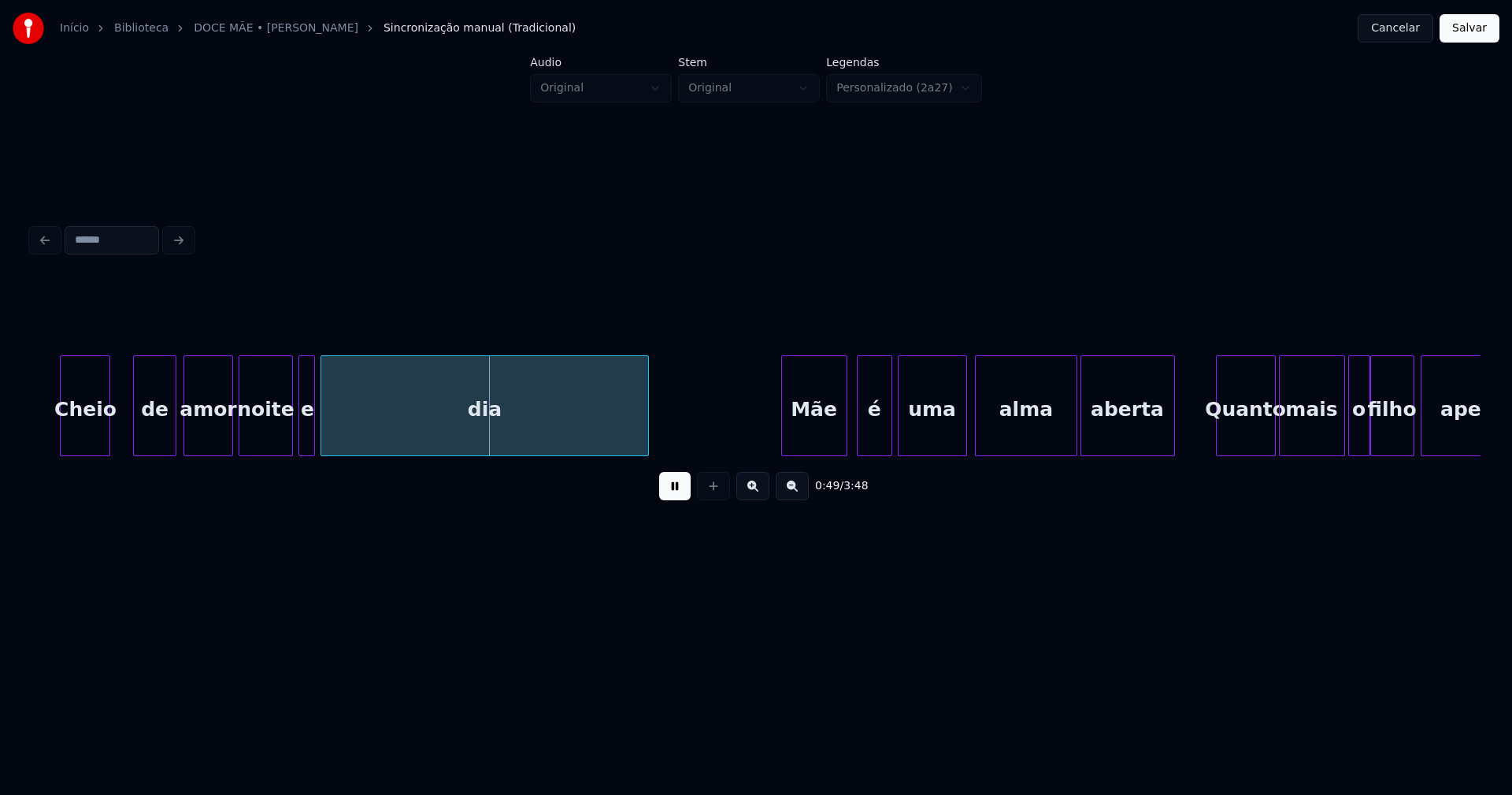
click at [174, 420] on div at bounding box center [173, 405] width 4 height 99
click at [125, 423] on div at bounding box center [123, 405] width 4 height 99
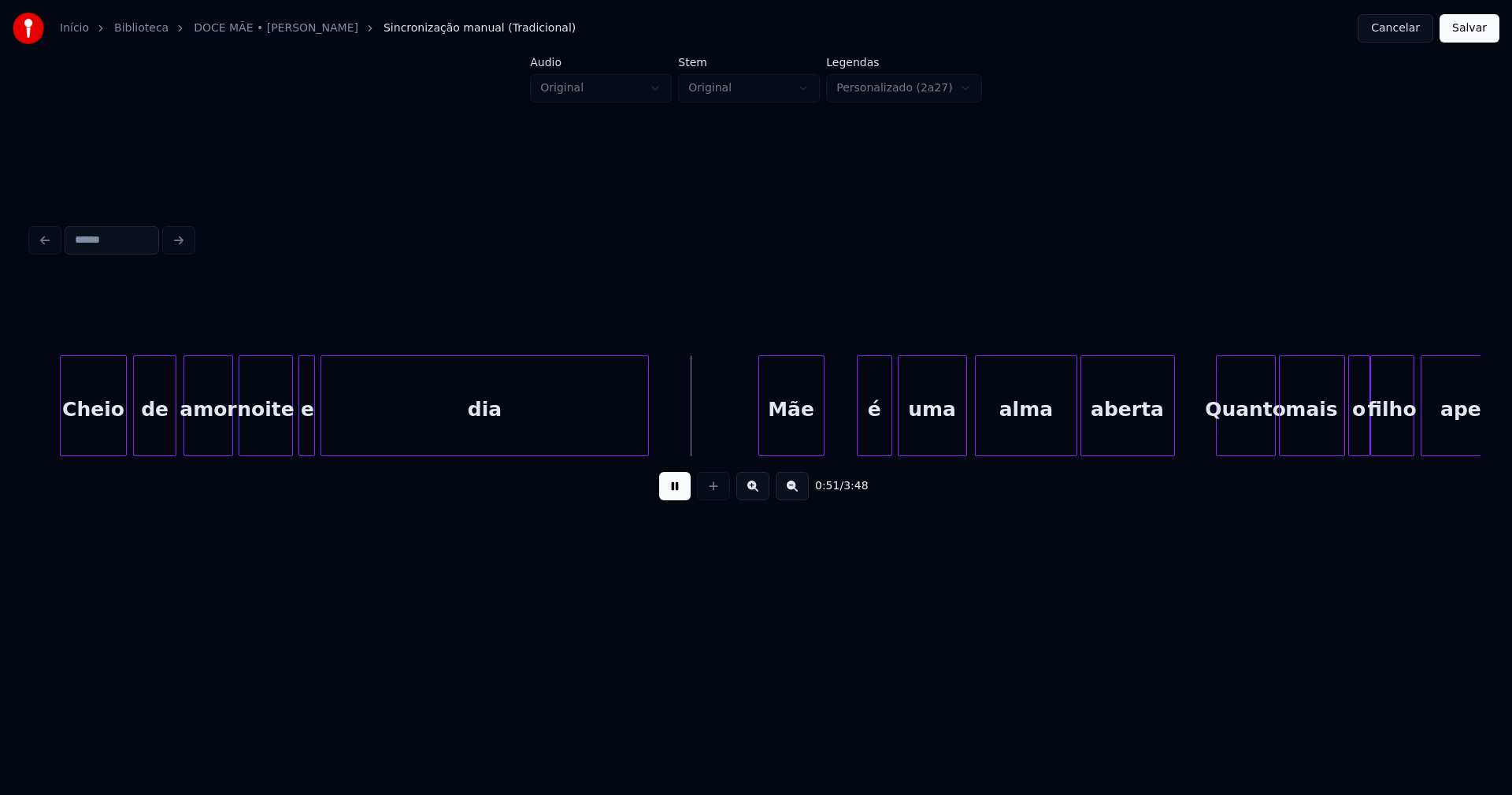
click at [794, 442] on div "Mãe" at bounding box center [791, 410] width 65 height 107
click at [859, 434] on div "é" at bounding box center [866, 410] width 34 height 107
click at [838, 437] on div at bounding box center [840, 405] width 4 height 99
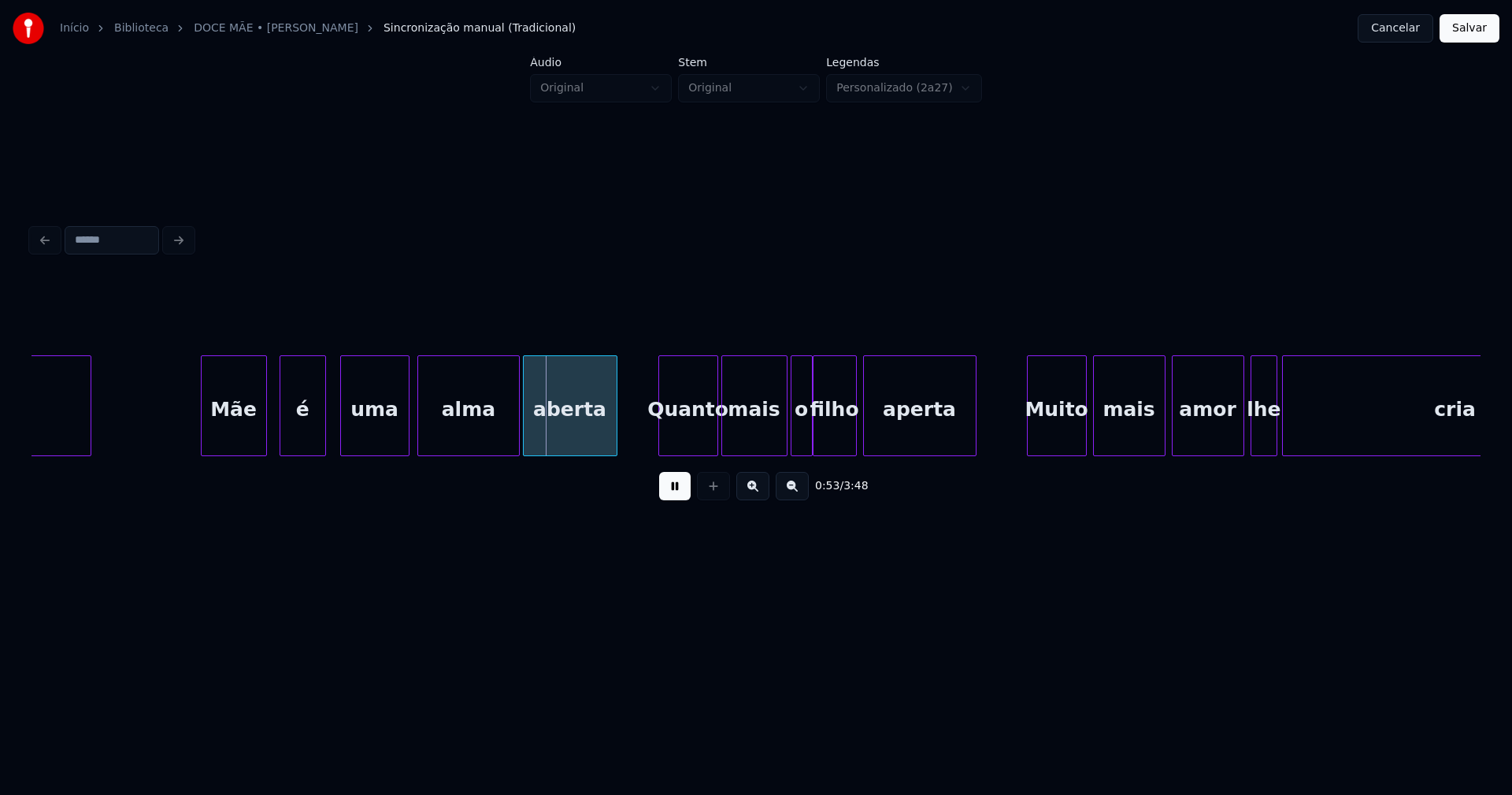
scroll to position [0, 8127]
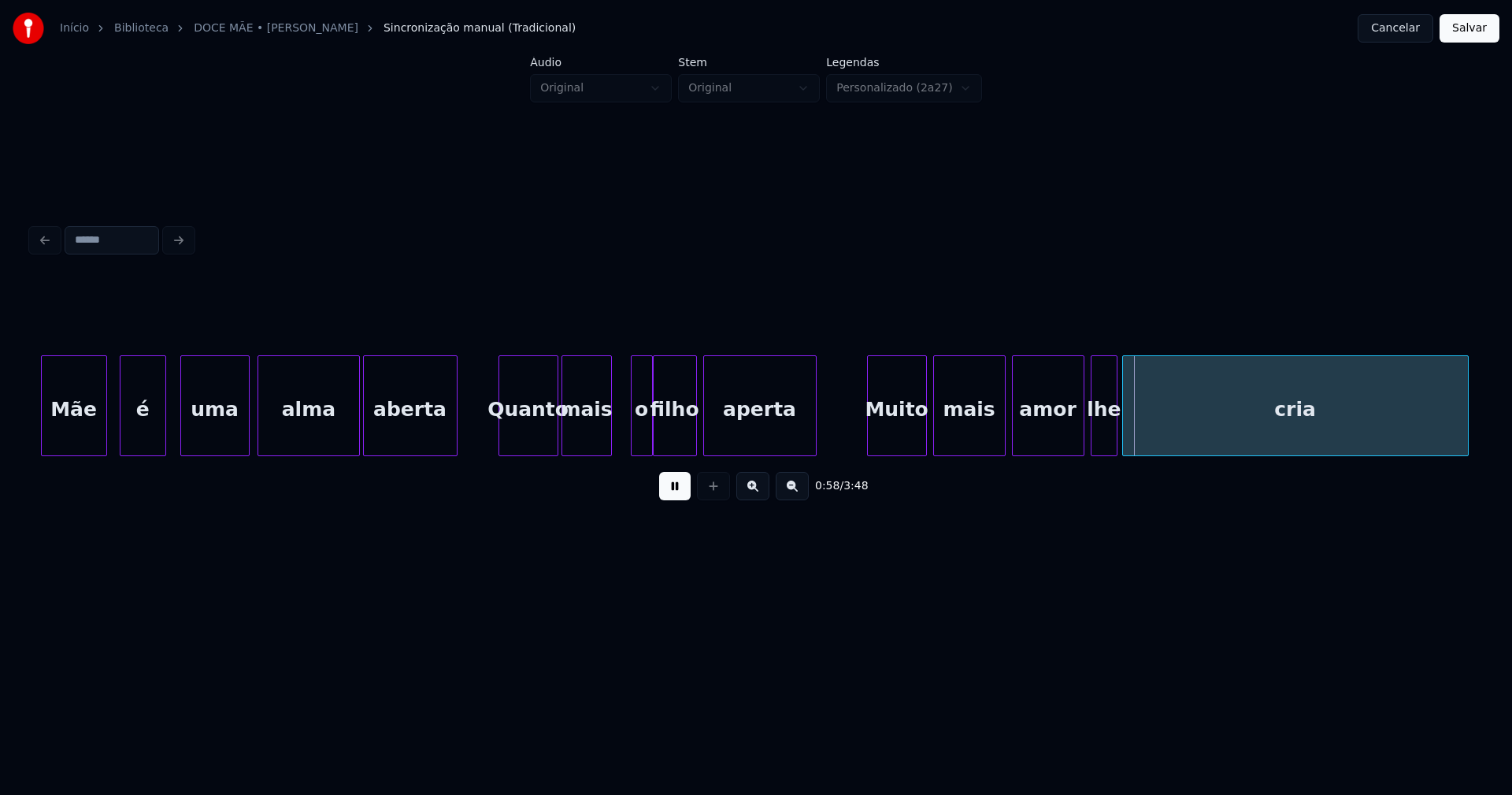
click at [610, 453] on div "Mãe é uma alma aberta Quanto mais o filho aperta Muito mais amor lhe cria" at bounding box center [756, 405] width 1449 height 101
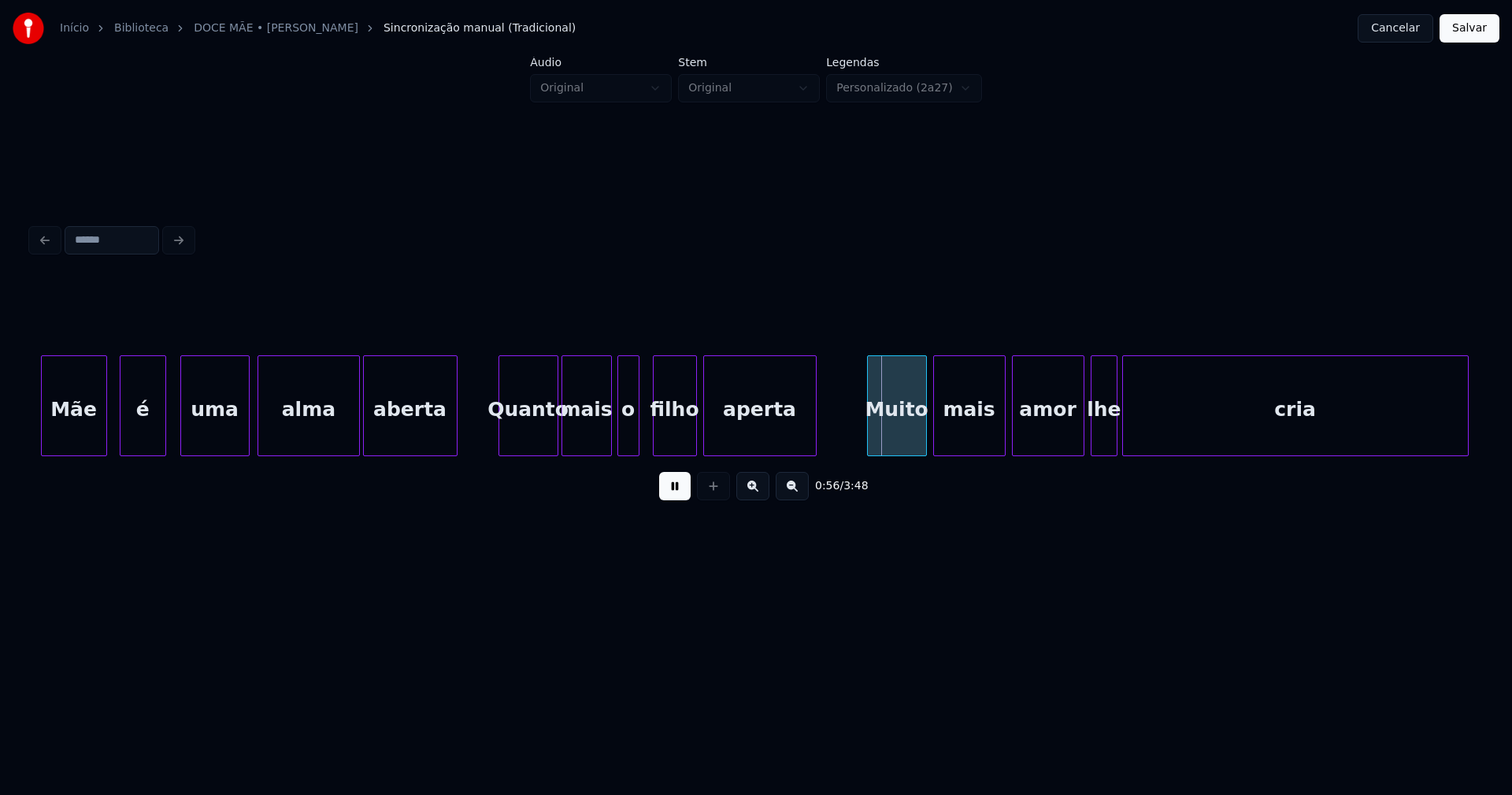
click at [627, 436] on div "o" at bounding box center [628, 410] width 20 height 107
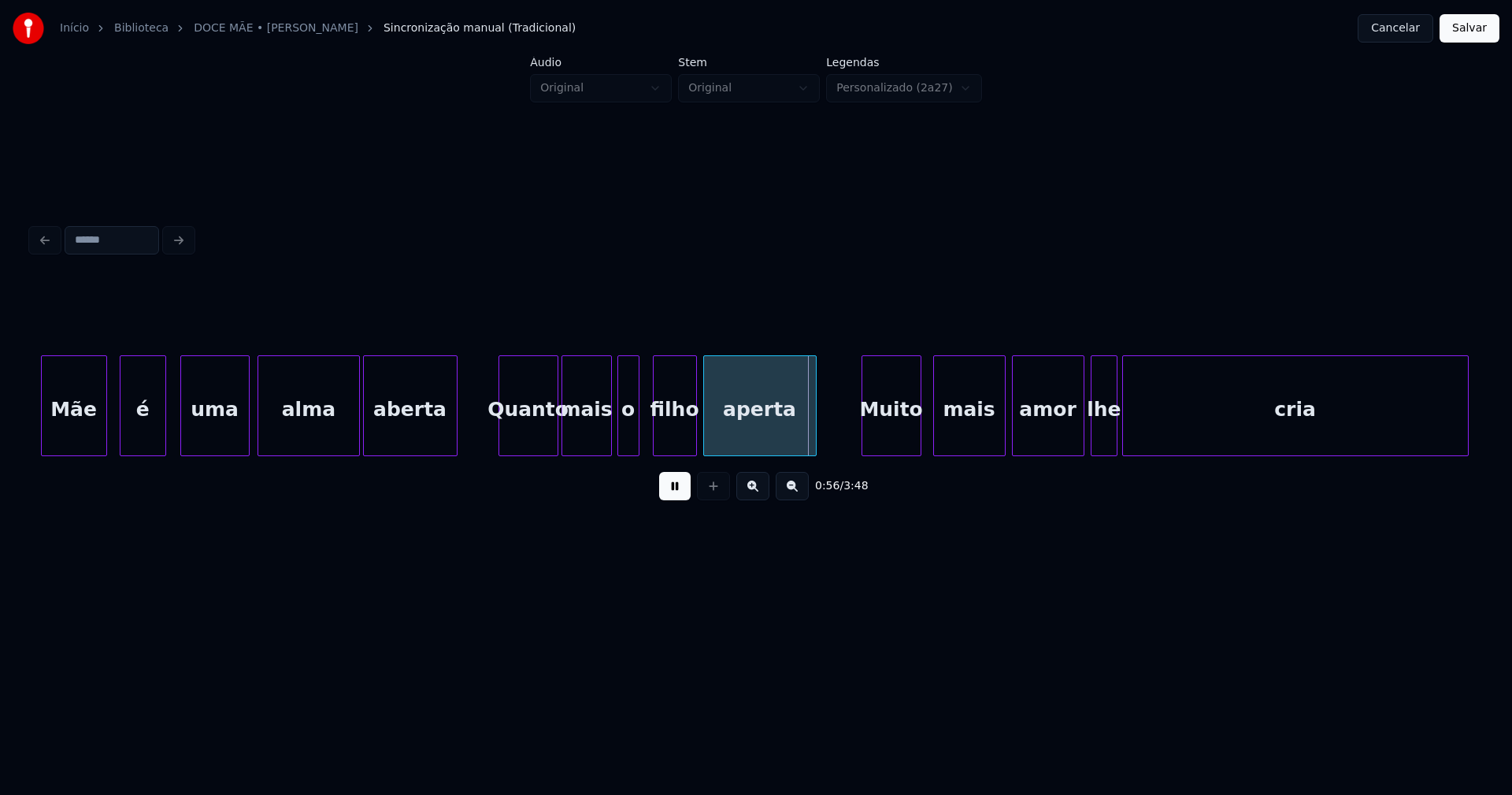
click at [893, 434] on div "Muito" at bounding box center [891, 410] width 58 height 107
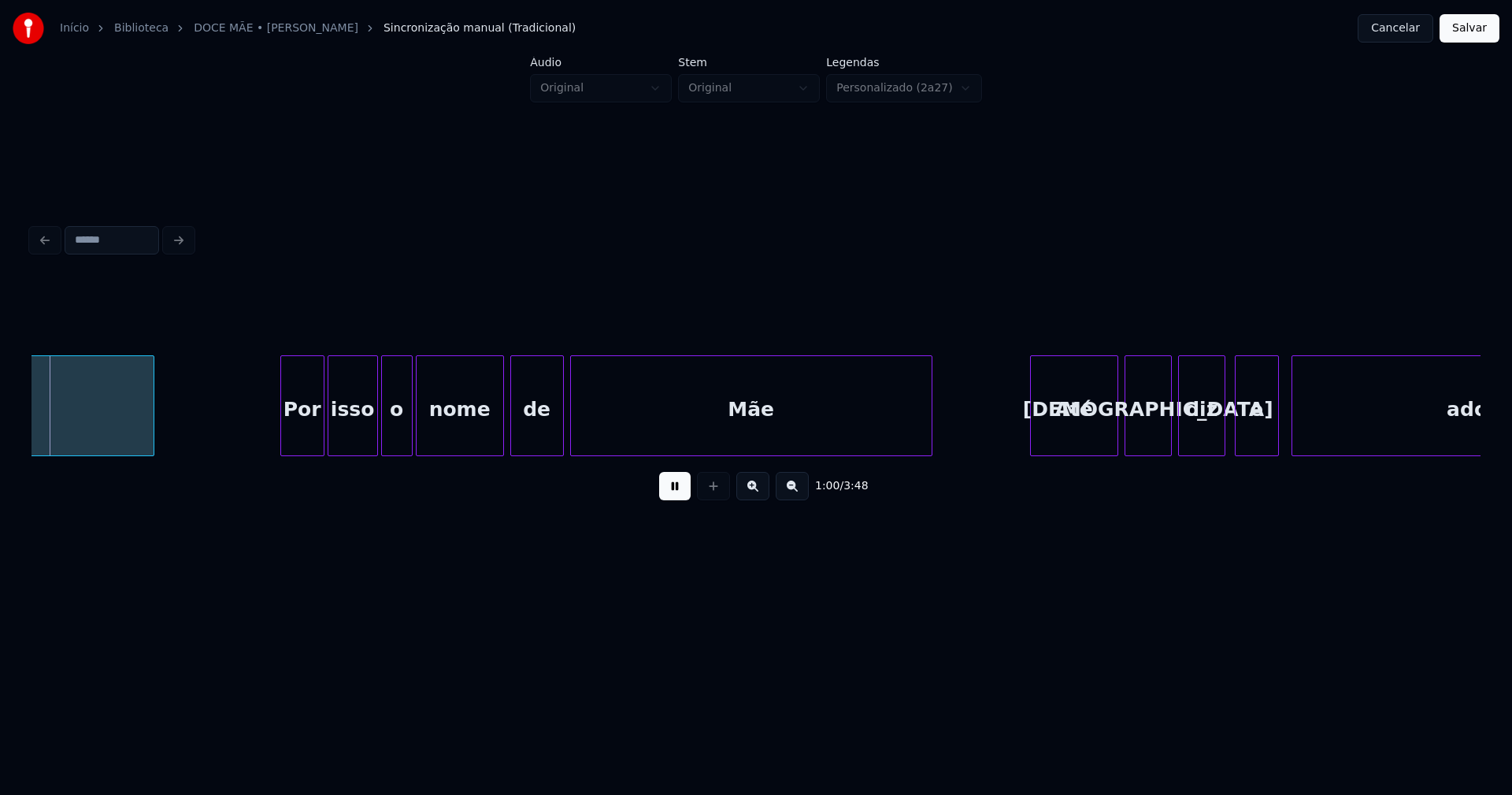
scroll to position [0, 9450]
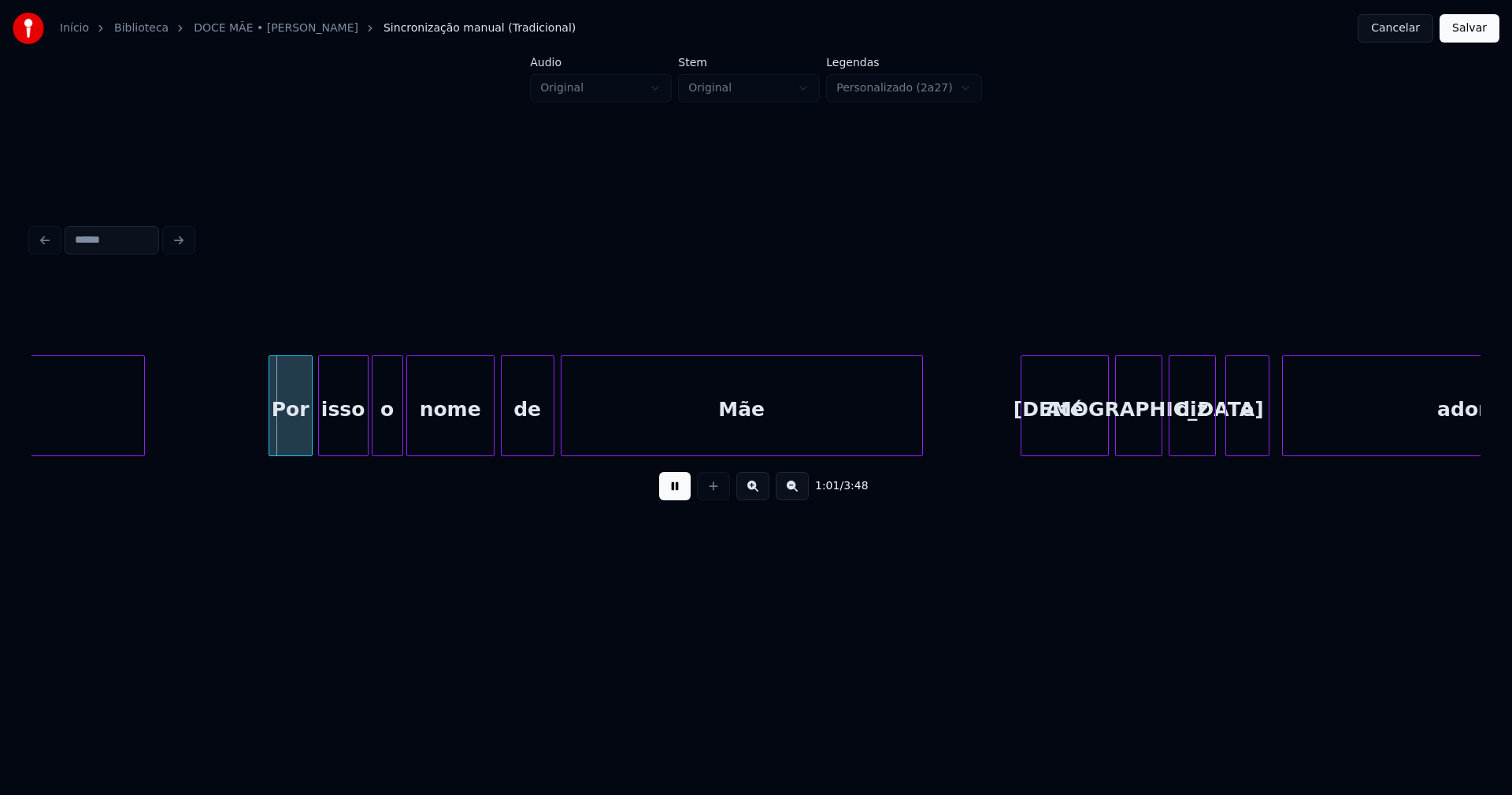
click at [287, 444] on div "Por" at bounding box center [291, 410] width 43 height 107
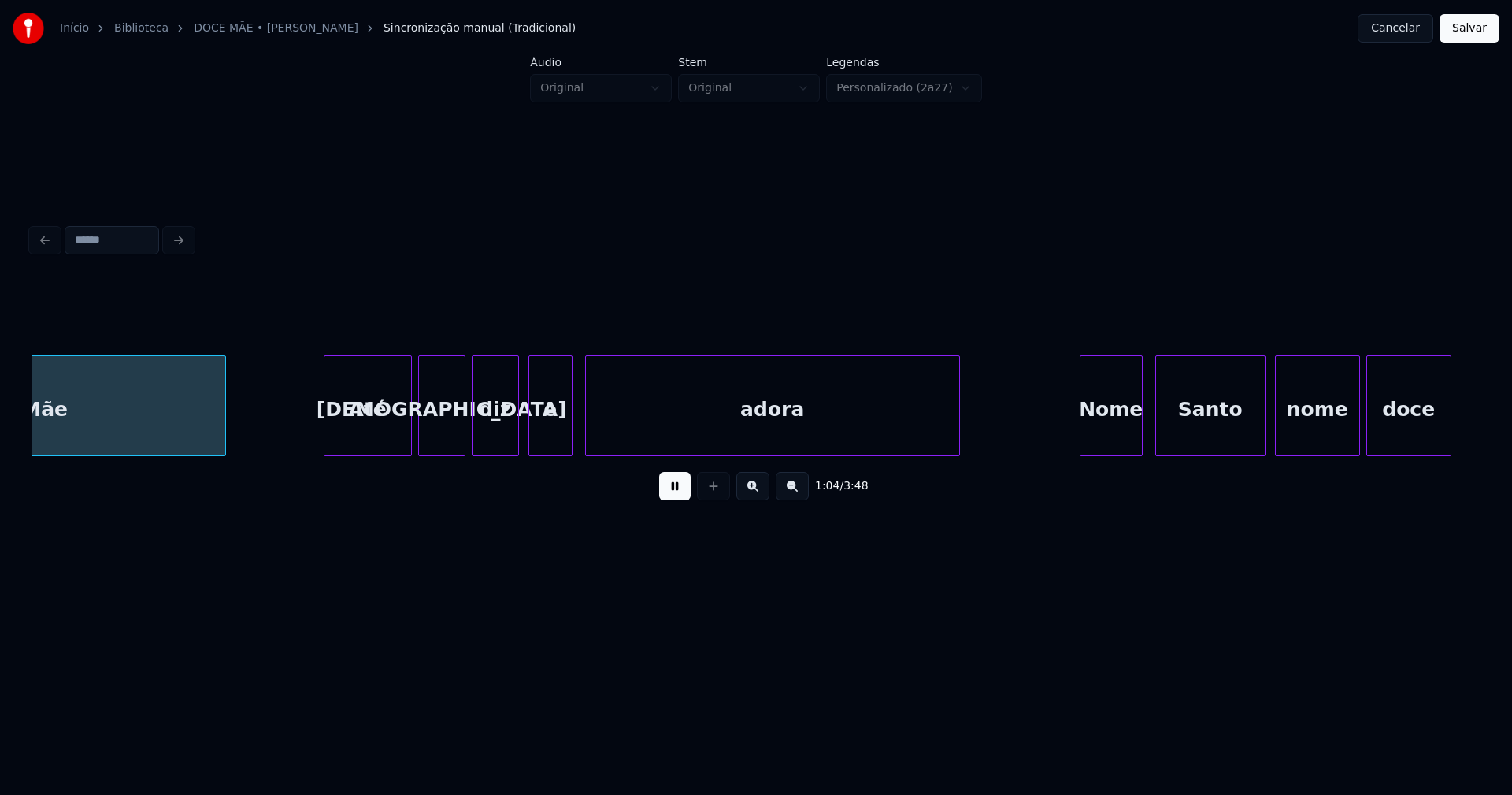
scroll to position [0, 10167]
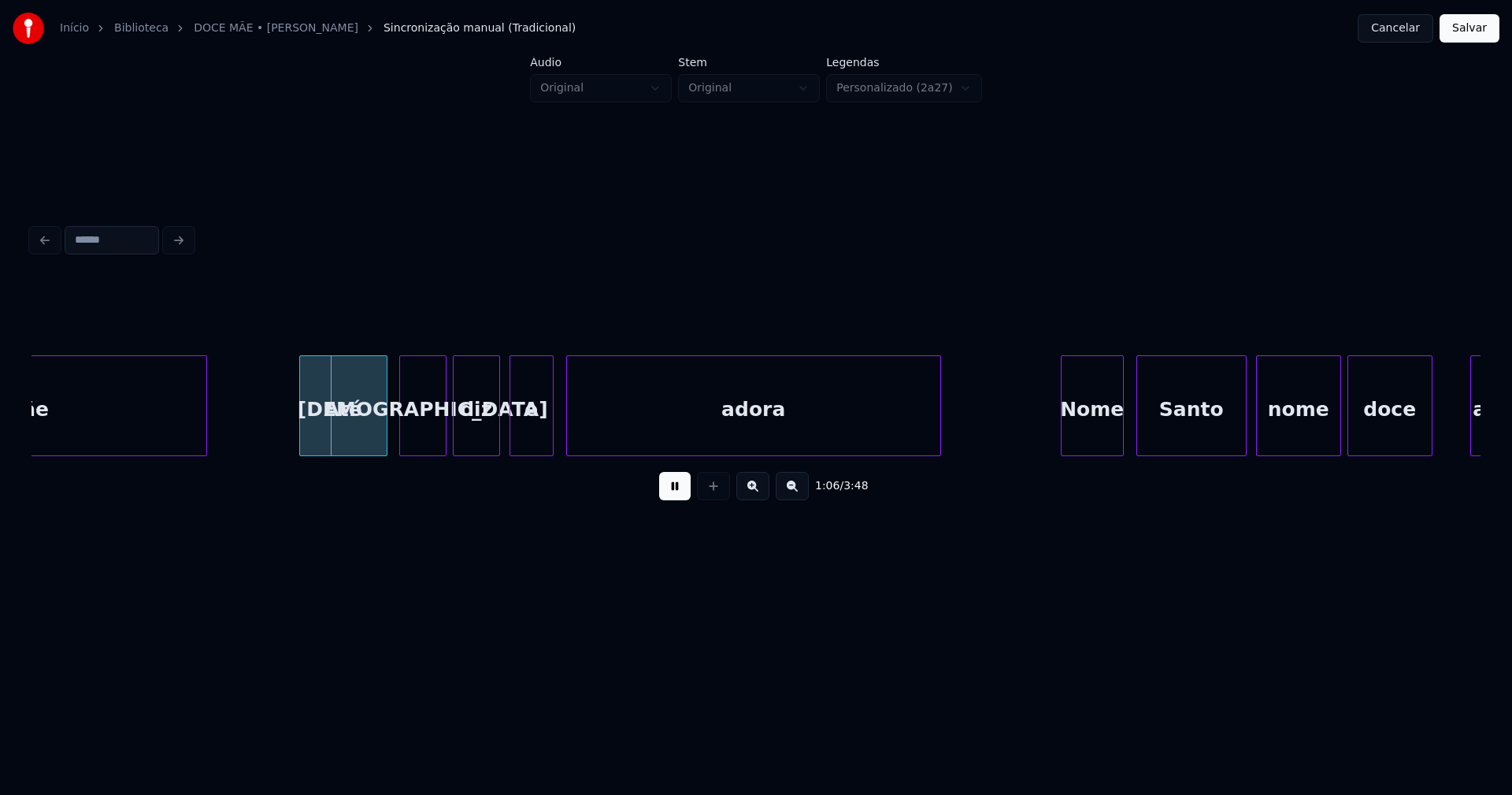
click at [348, 438] on div "Até" at bounding box center [343, 410] width 86 height 107
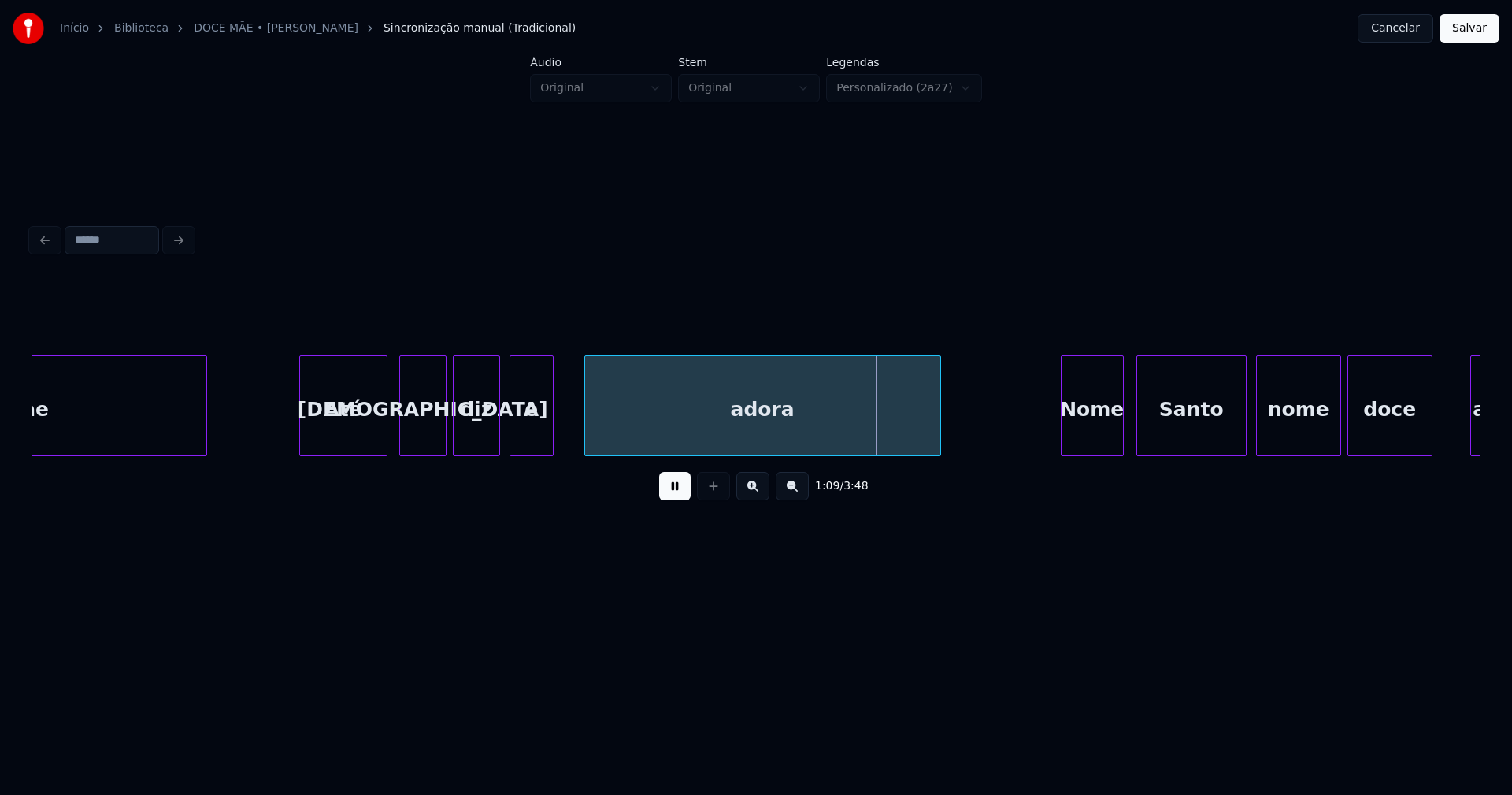
click at [586, 426] on div at bounding box center [586, 405] width 4 height 99
click at [575, 419] on div at bounding box center [573, 405] width 4 height 99
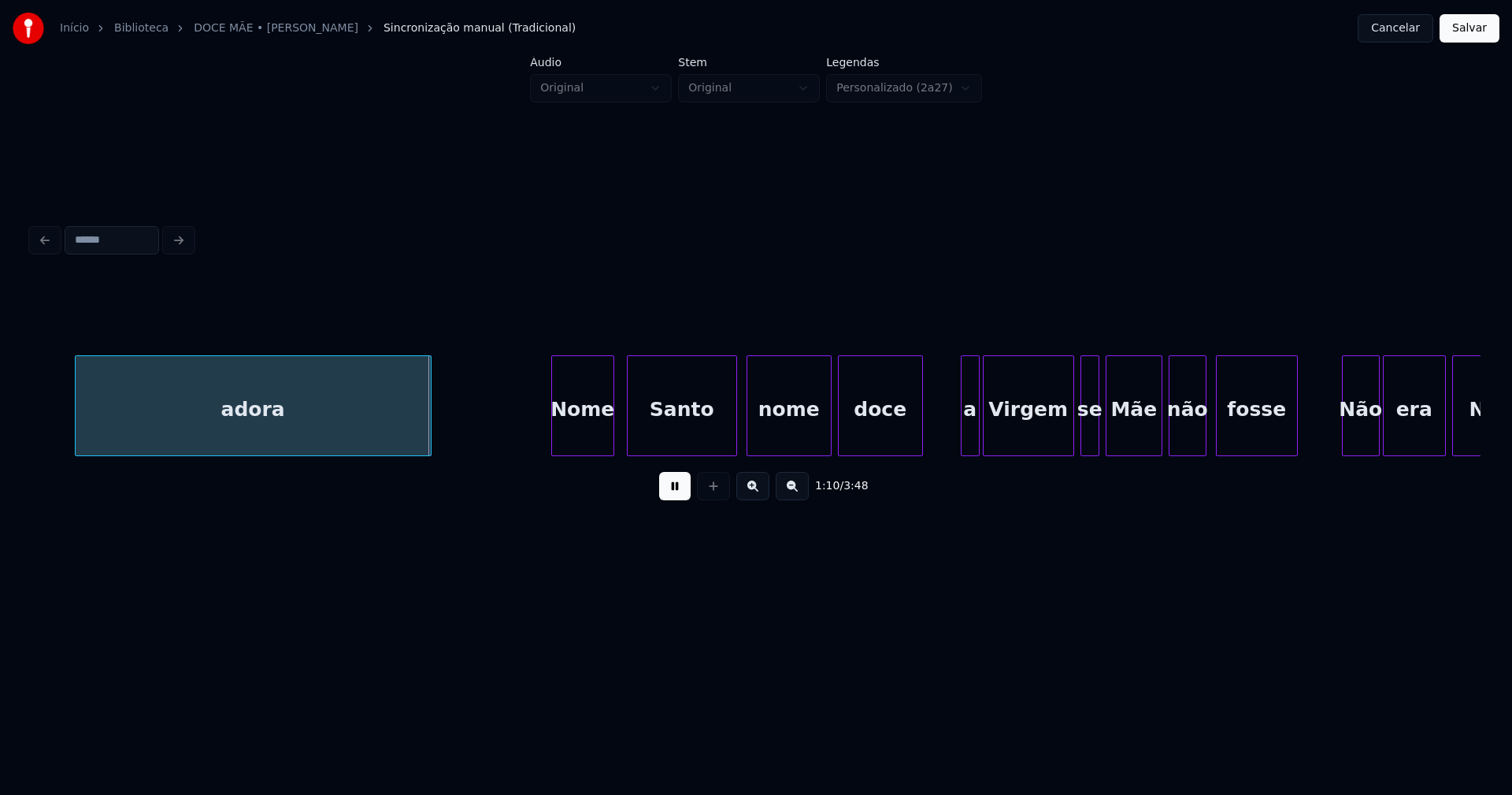
scroll to position [0, 10796]
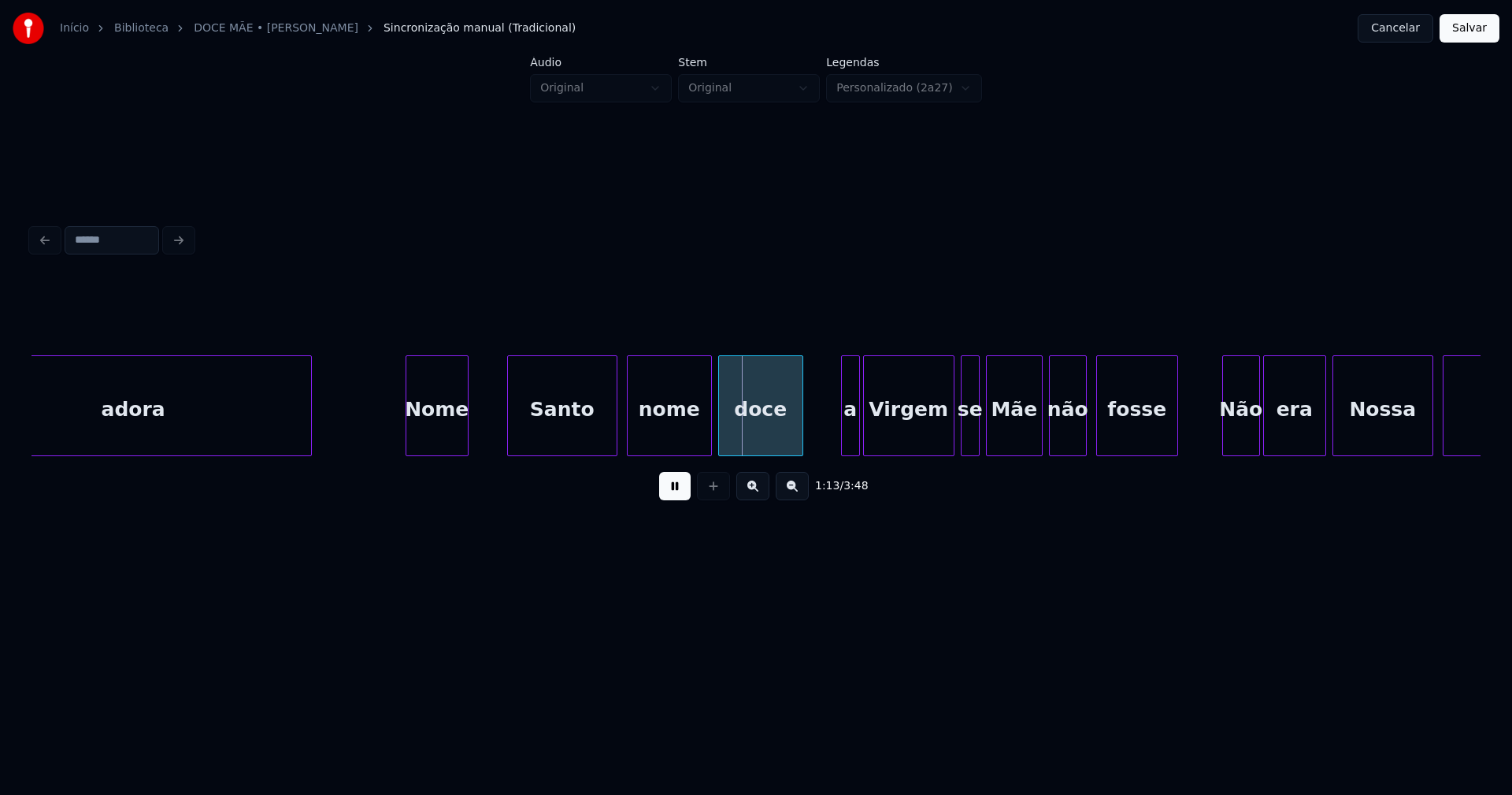
click at [432, 439] on div "Nome" at bounding box center [437, 410] width 61 height 107
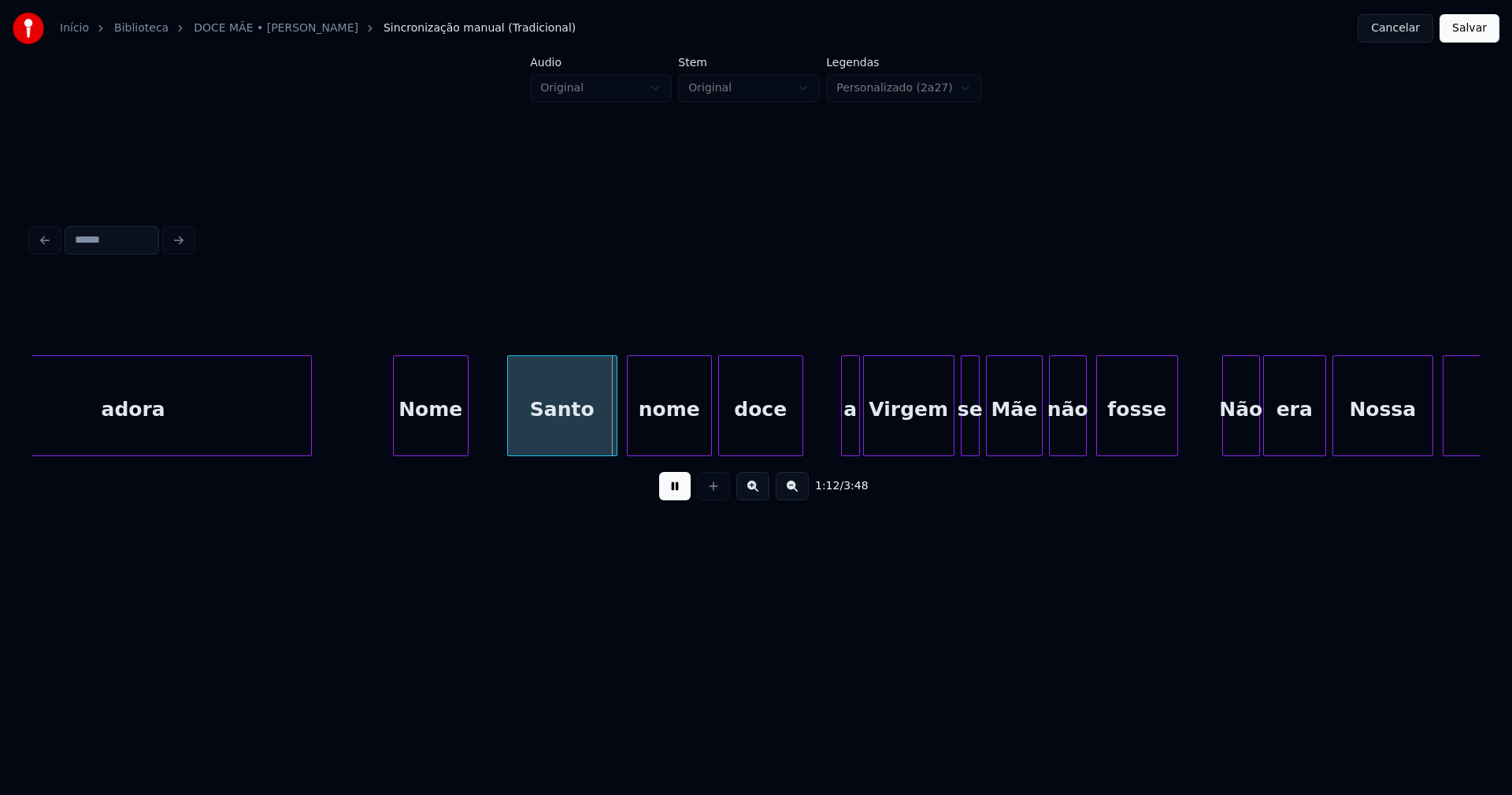
click at [395, 441] on div at bounding box center [395, 405] width 4 height 99
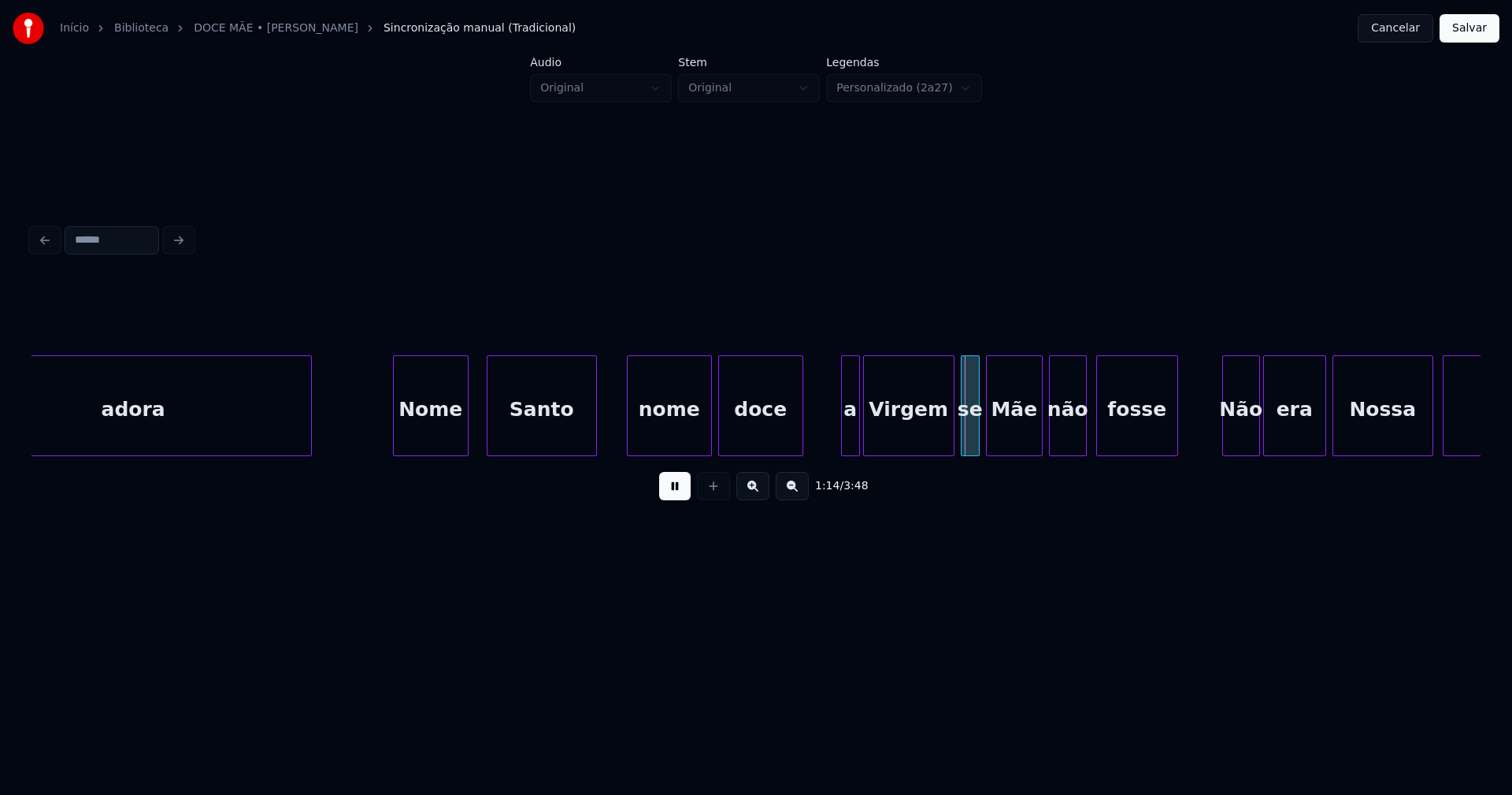
click at [545, 450] on div "adora Nome Santo nome doce a Virgem se Mãe não fosse Não era Nossa Senhora" at bounding box center [756, 405] width 1449 height 101
click at [614, 421] on div at bounding box center [612, 405] width 4 height 99
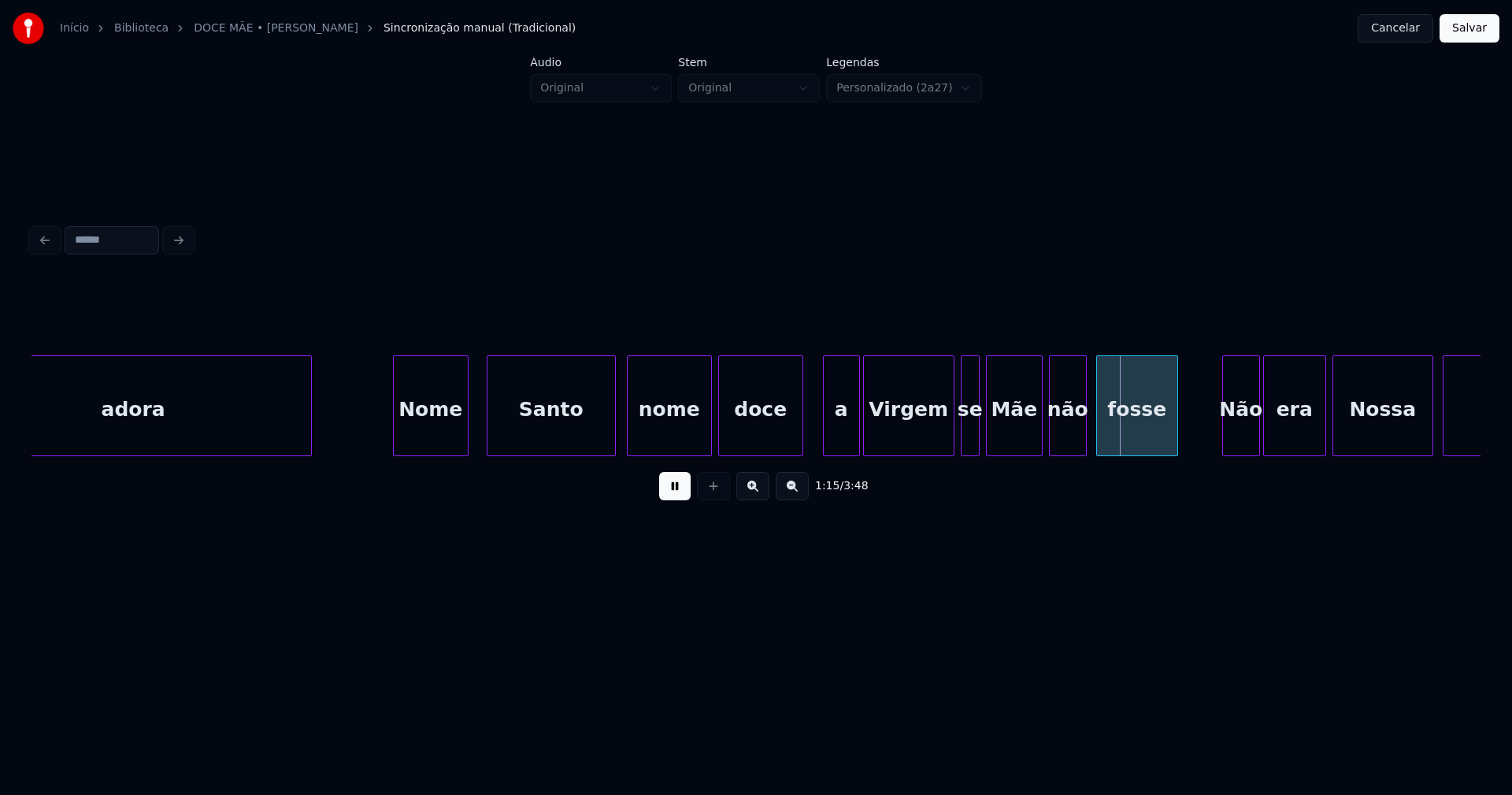
click at [827, 450] on div "adora Nome Santo nome doce a Virgem se Mãe não fosse Não era Nossa Senhora" at bounding box center [756, 405] width 1449 height 101
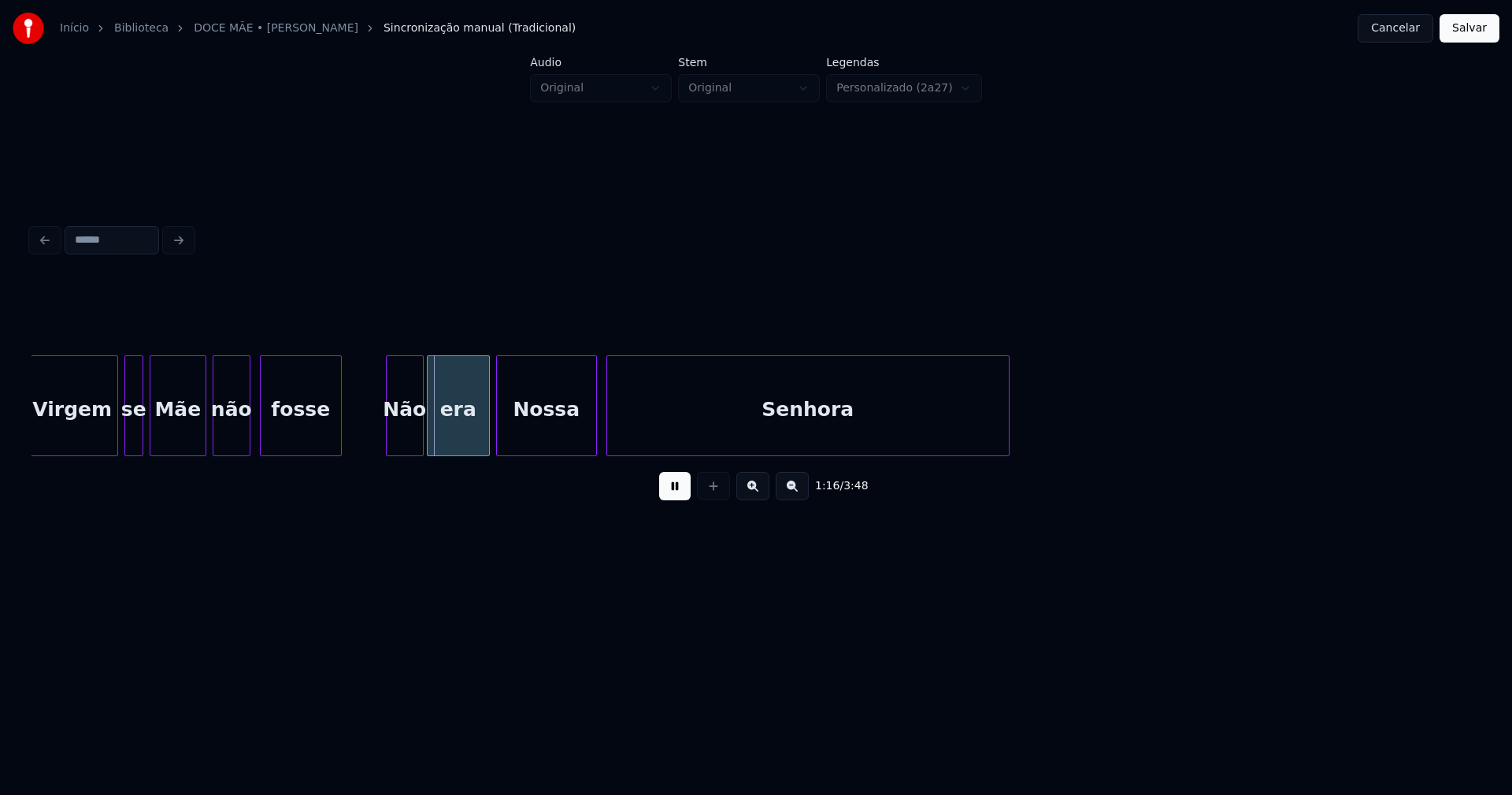
scroll to position [0, 11632]
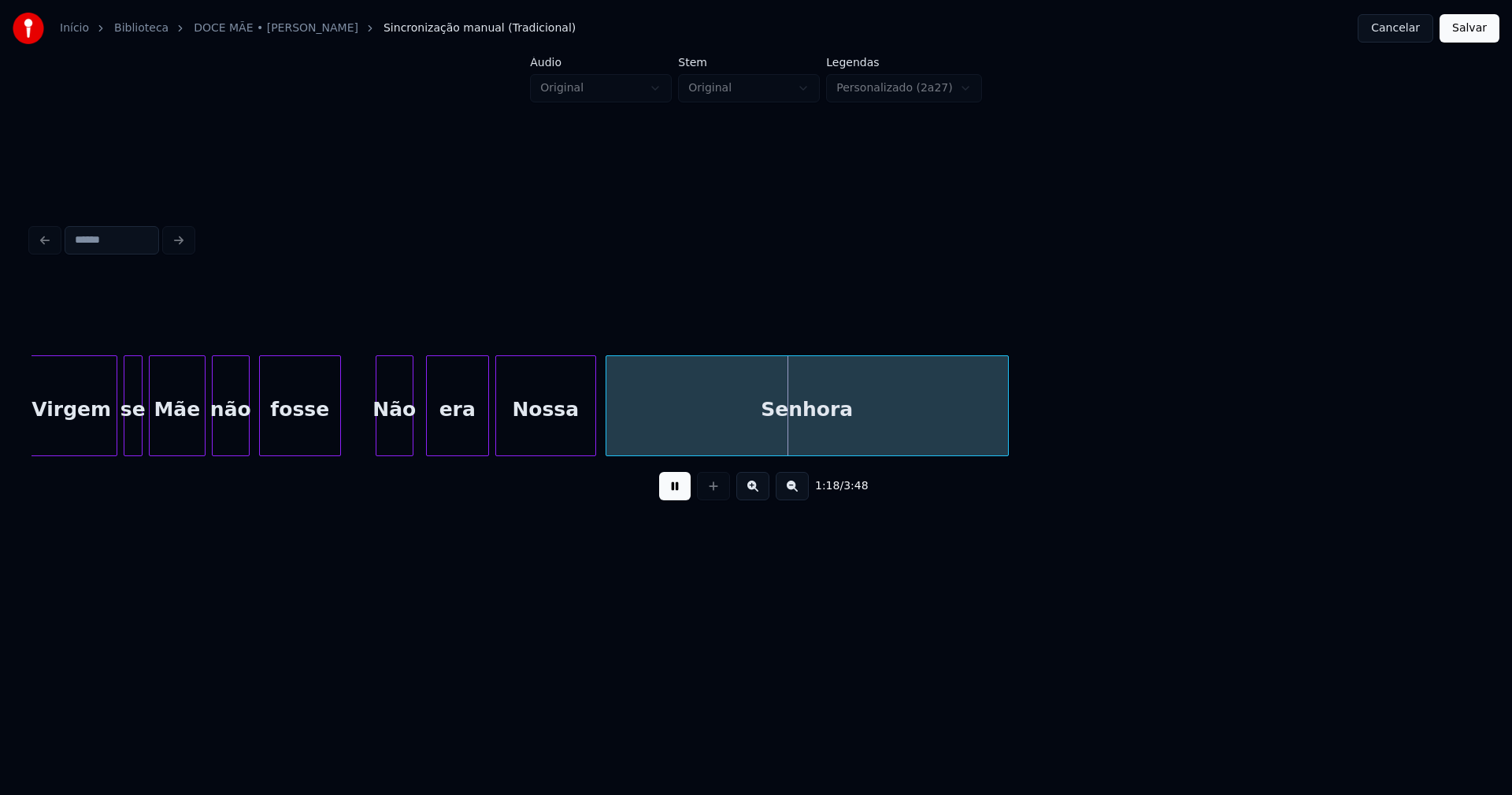
click at [393, 442] on div "Não" at bounding box center [394, 410] width 36 height 107
click at [458, 443] on div "era" at bounding box center [453, 410] width 61 height 107
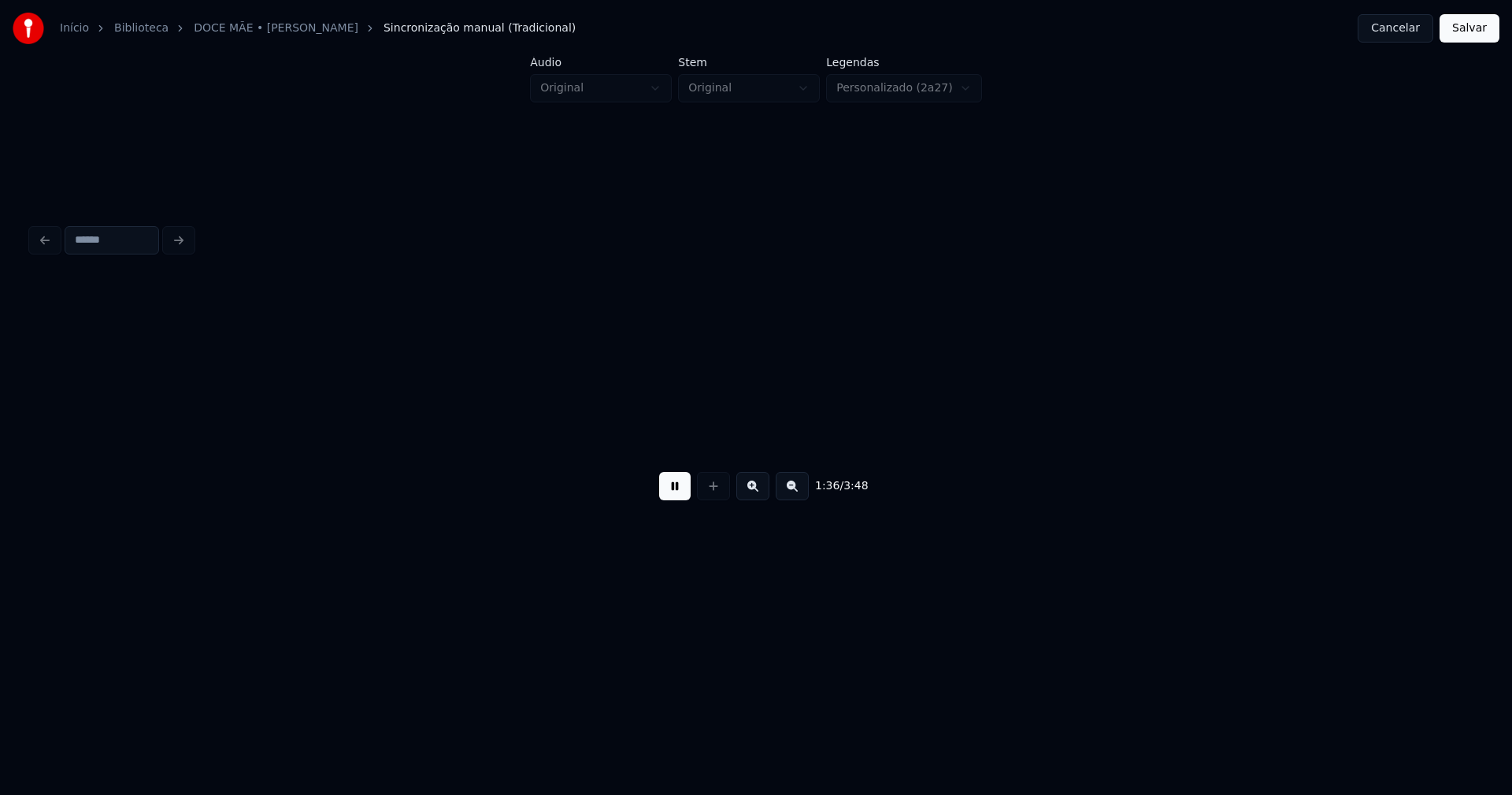
scroll to position [0, 15235]
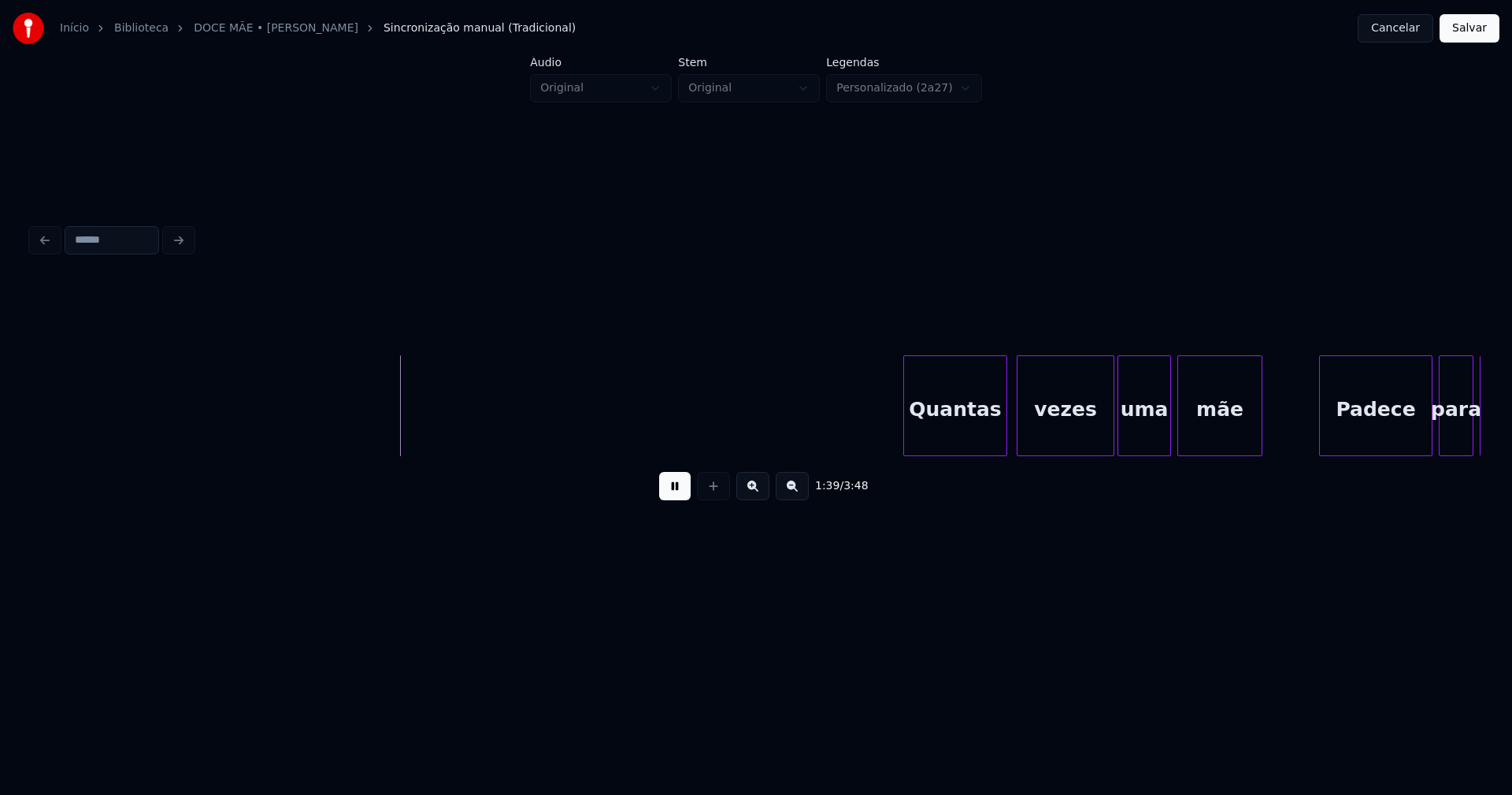
click at [965, 444] on div "Quantas" at bounding box center [955, 410] width 102 height 107
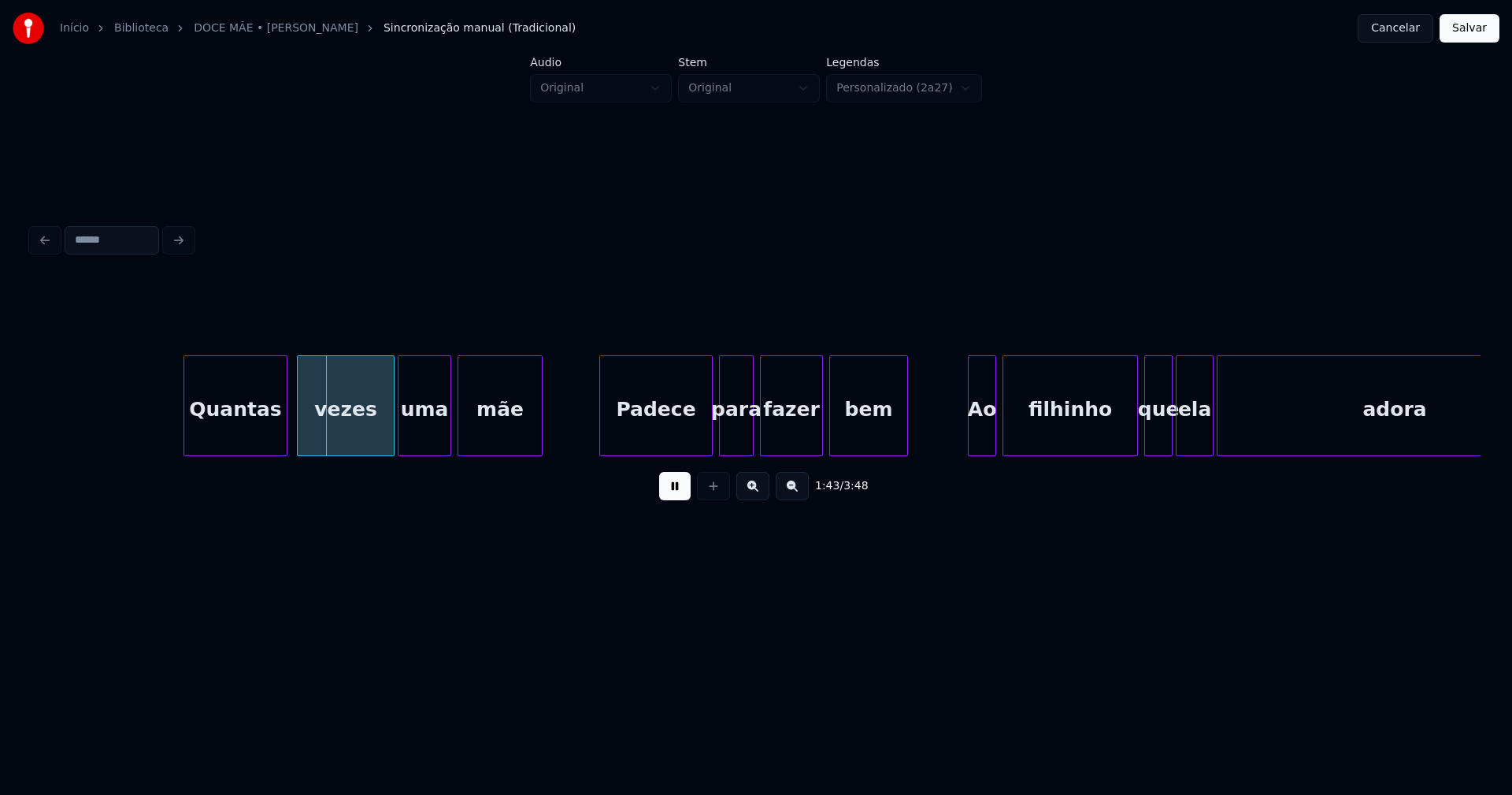
scroll to position [0, 16193]
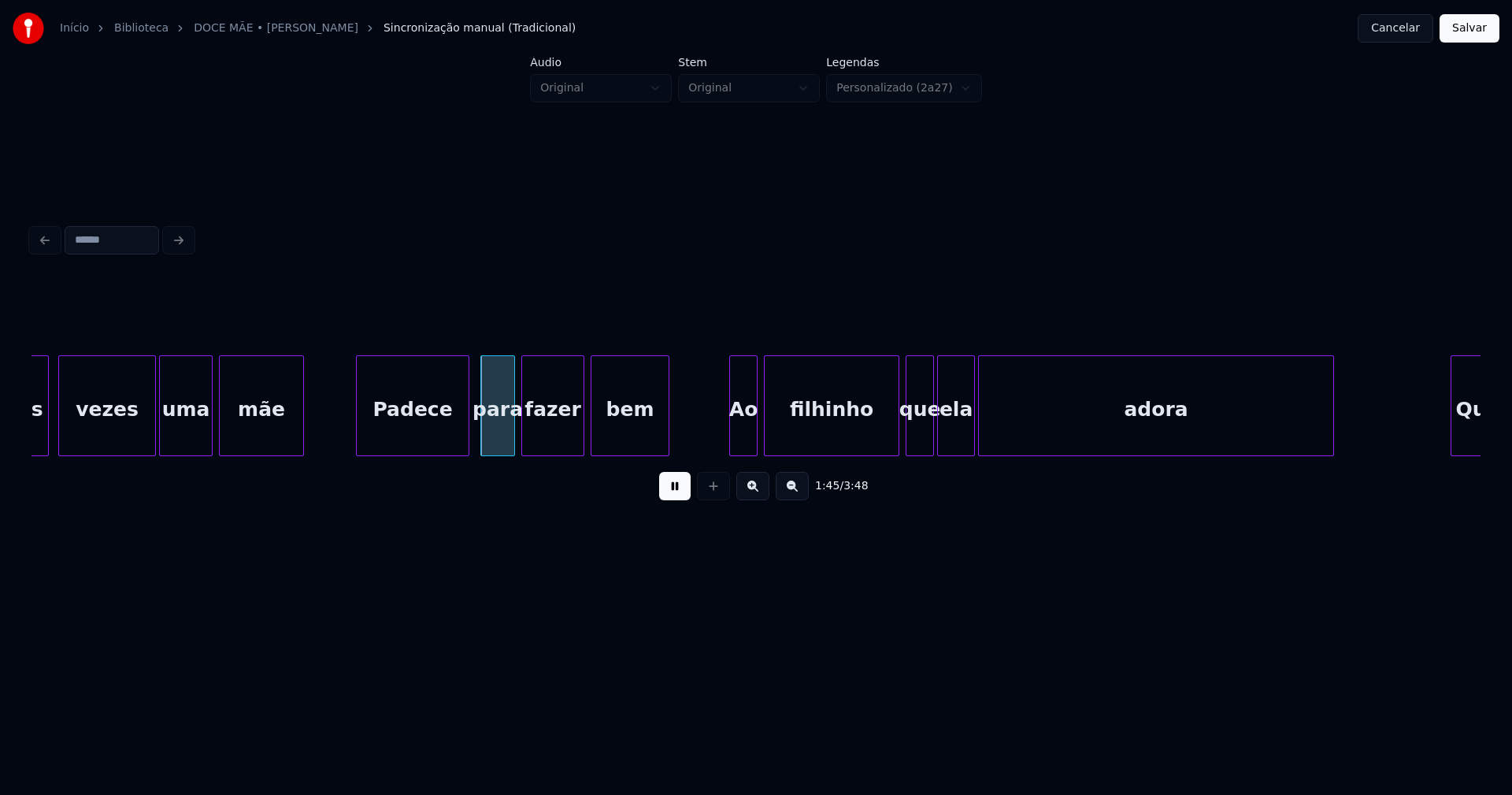
click at [409, 436] on div "Padece" at bounding box center [413, 410] width 112 height 107
click at [736, 449] on div "Ao" at bounding box center [735, 410] width 27 height 107
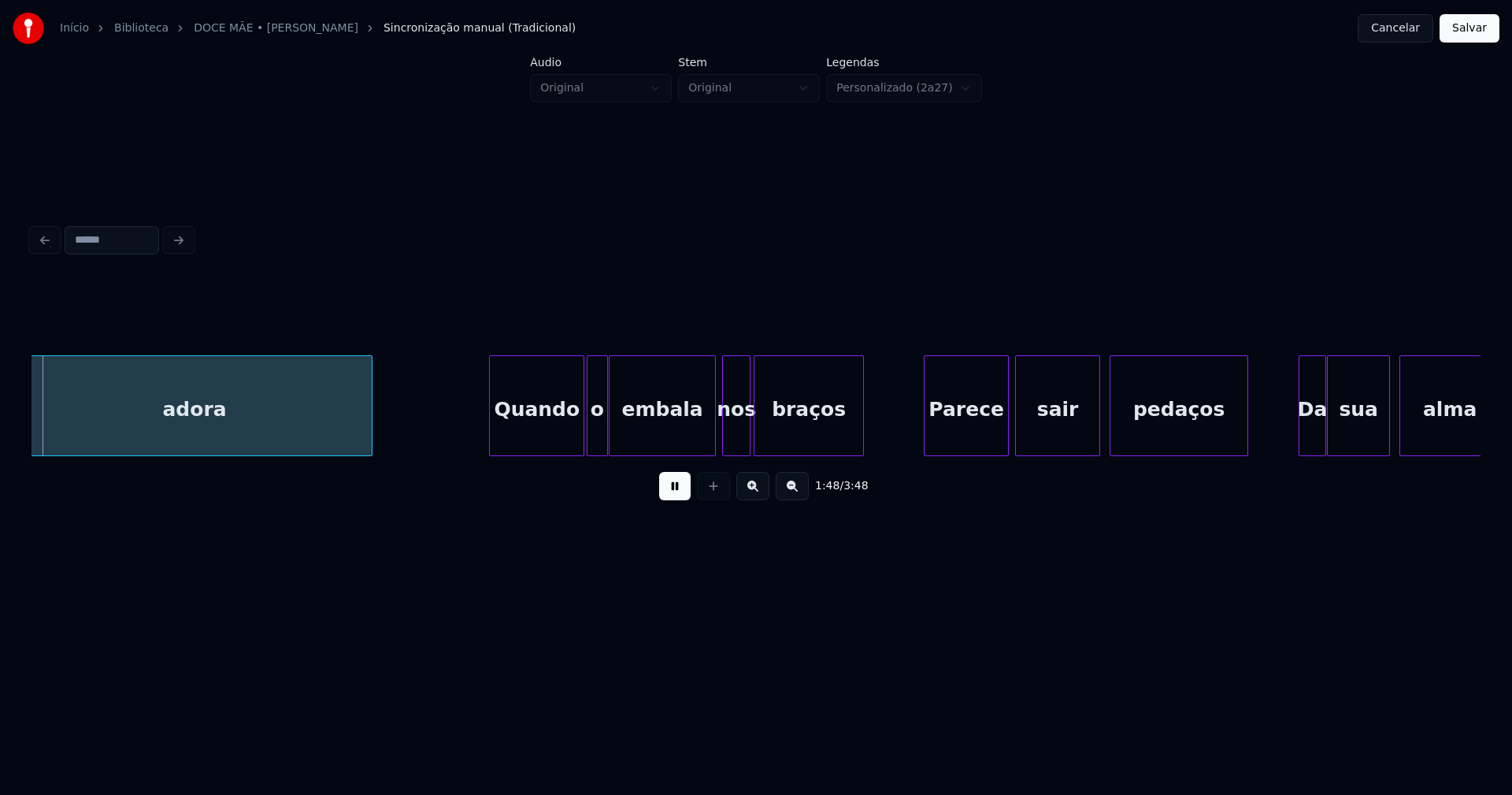
scroll to position [0, 17178]
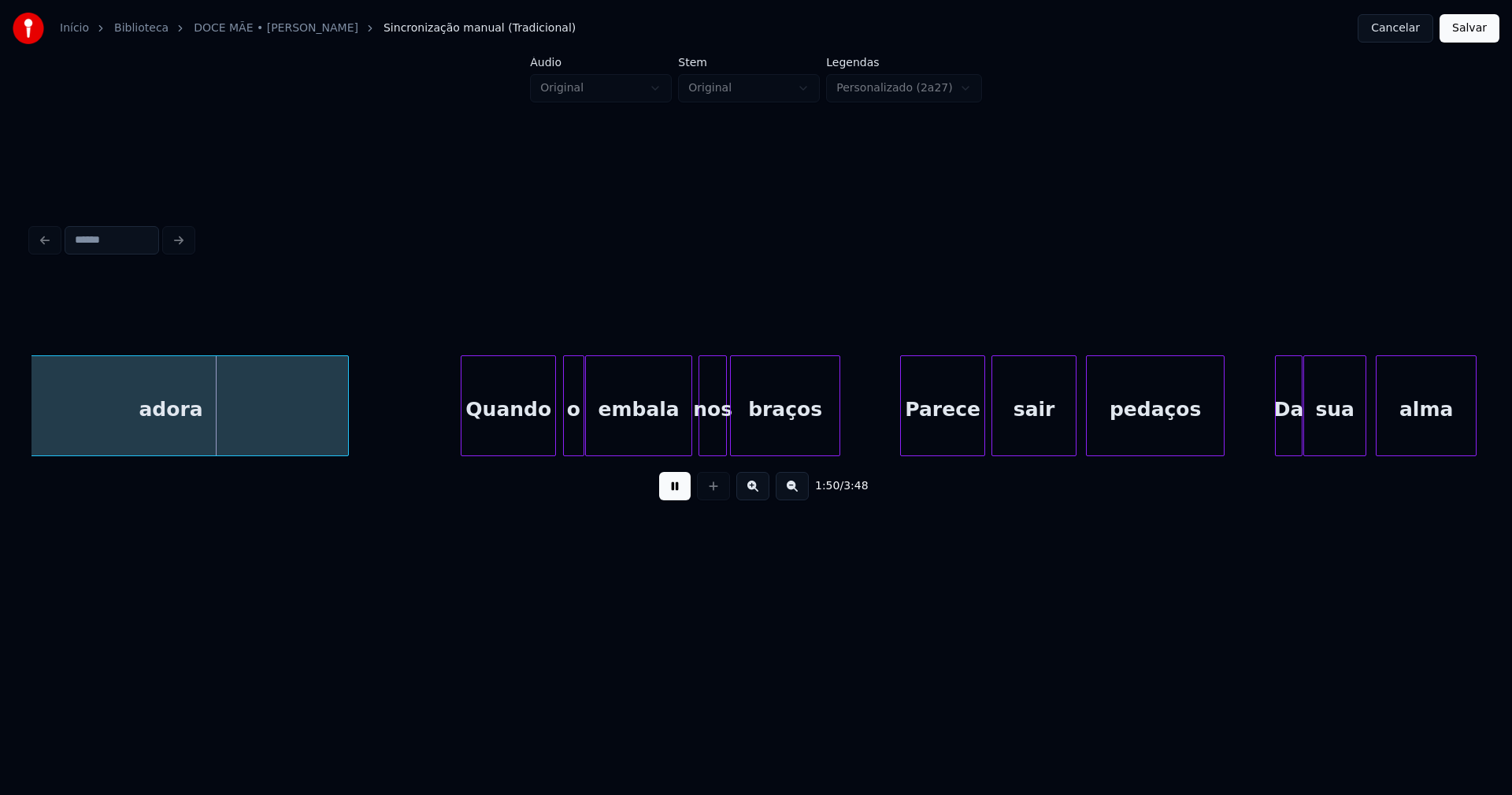
click at [524, 434] on div "Quando" at bounding box center [508, 410] width 93 height 107
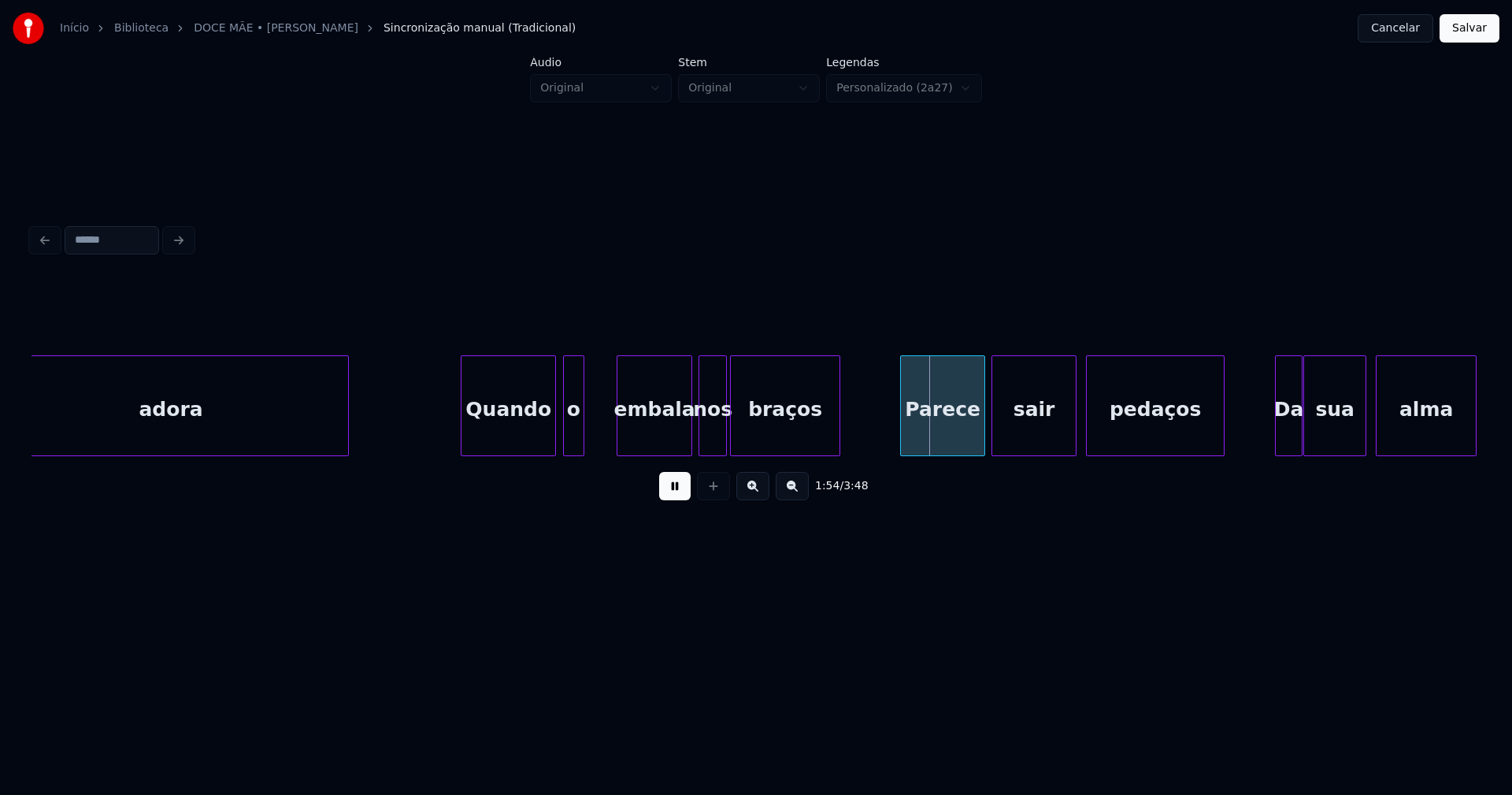
click at [621, 429] on div at bounding box center [619, 405] width 4 height 99
click at [610, 424] on div at bounding box center [607, 405] width 4 height 99
click at [939, 433] on div "Parece" at bounding box center [940, 410] width 84 height 107
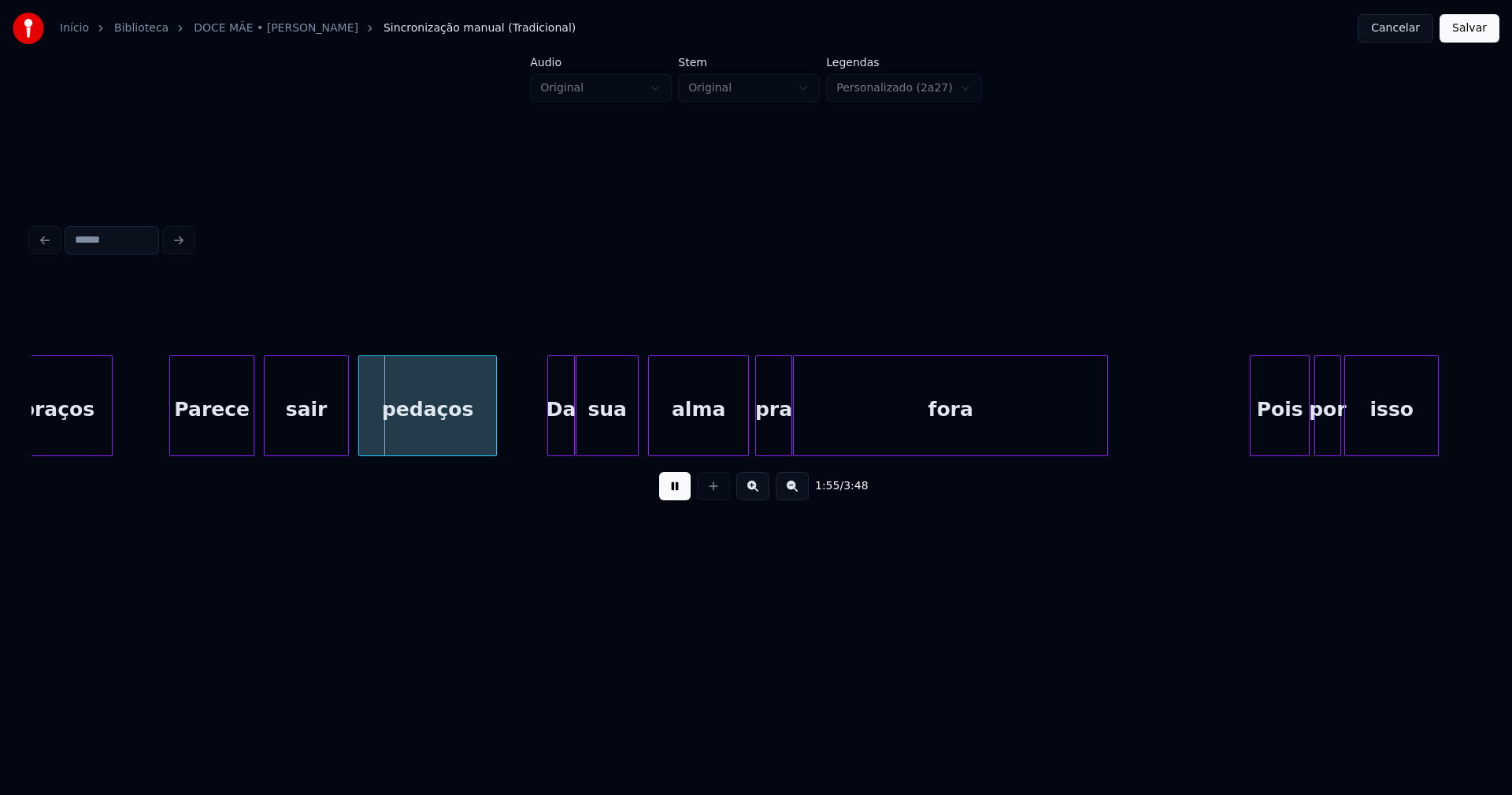
scroll to position [0, 17906]
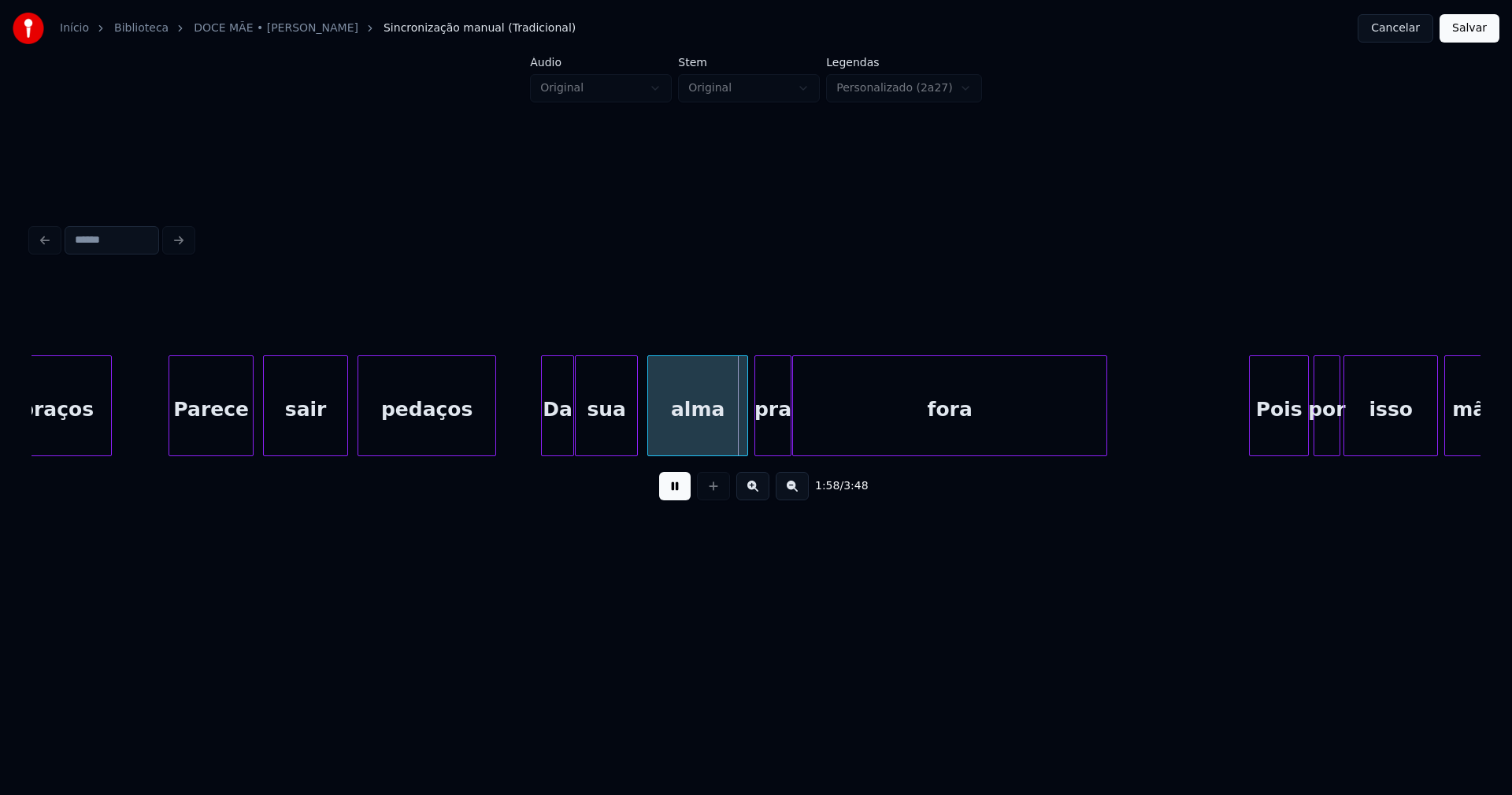
click at [546, 447] on div at bounding box center [544, 405] width 4 height 99
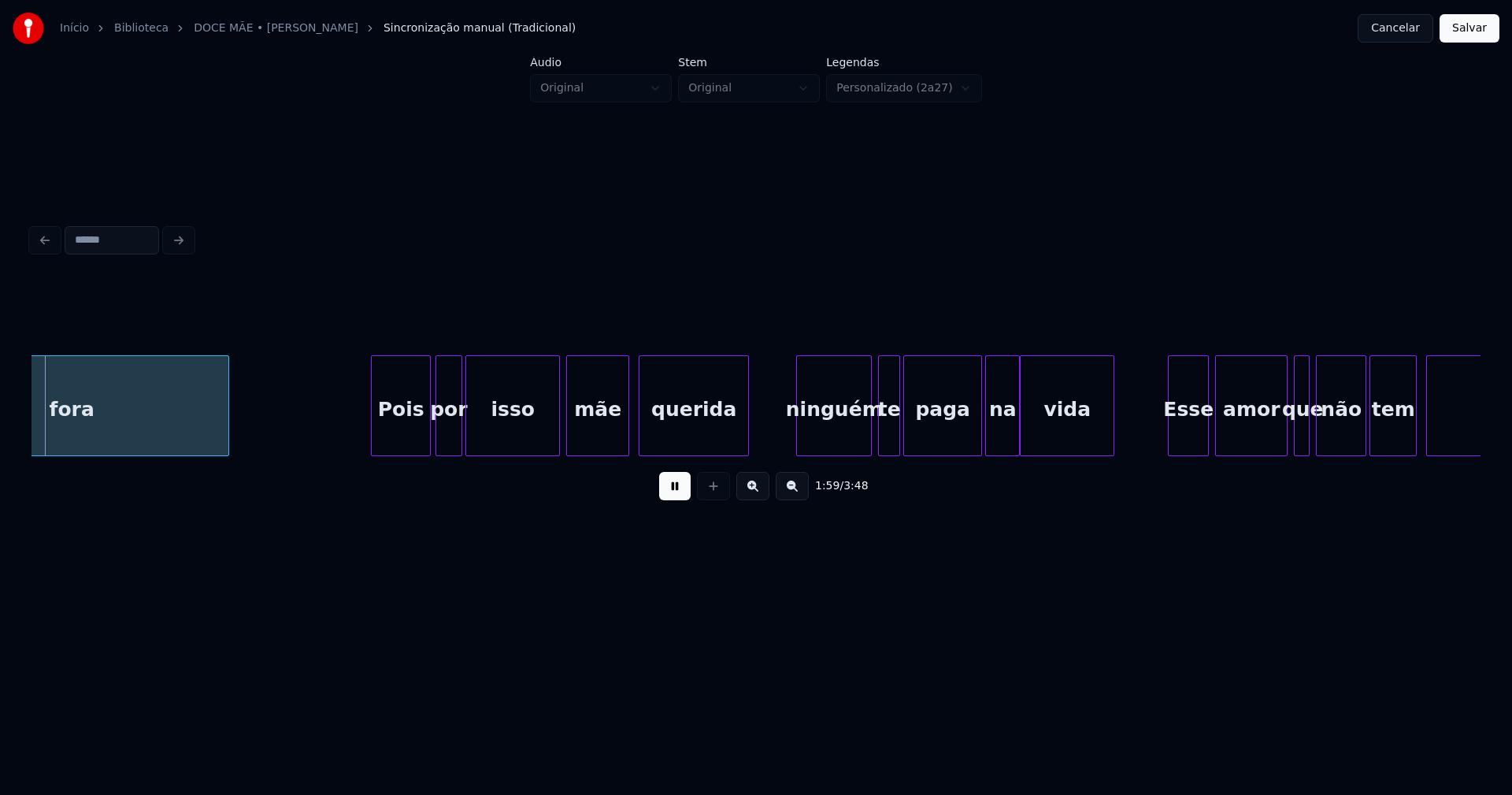
scroll to position [0, 18785]
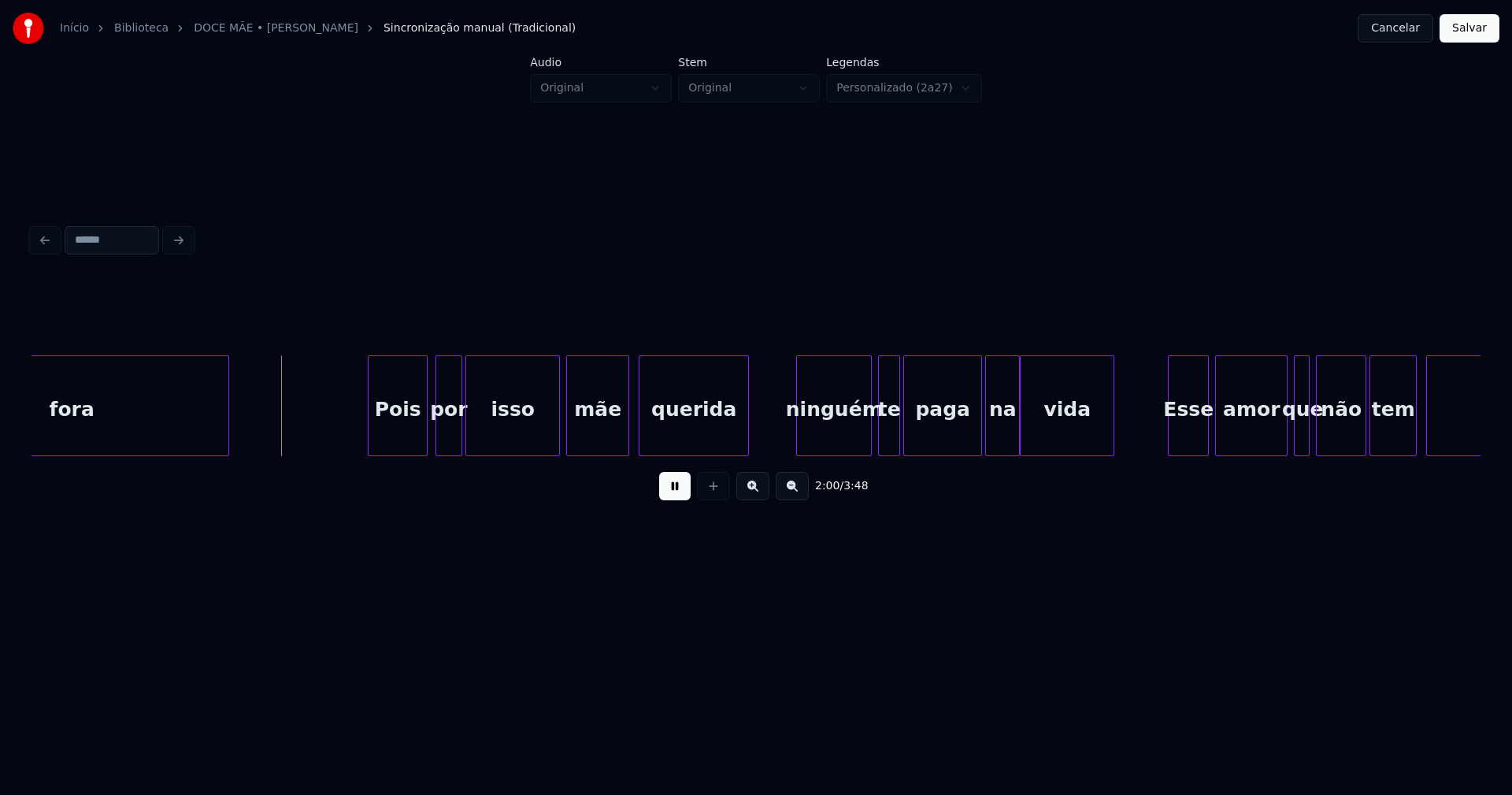
click at [413, 443] on div "Pois" at bounding box center [397, 410] width 58 height 107
click at [829, 444] on div "ninguém" at bounding box center [828, 410] width 74 height 107
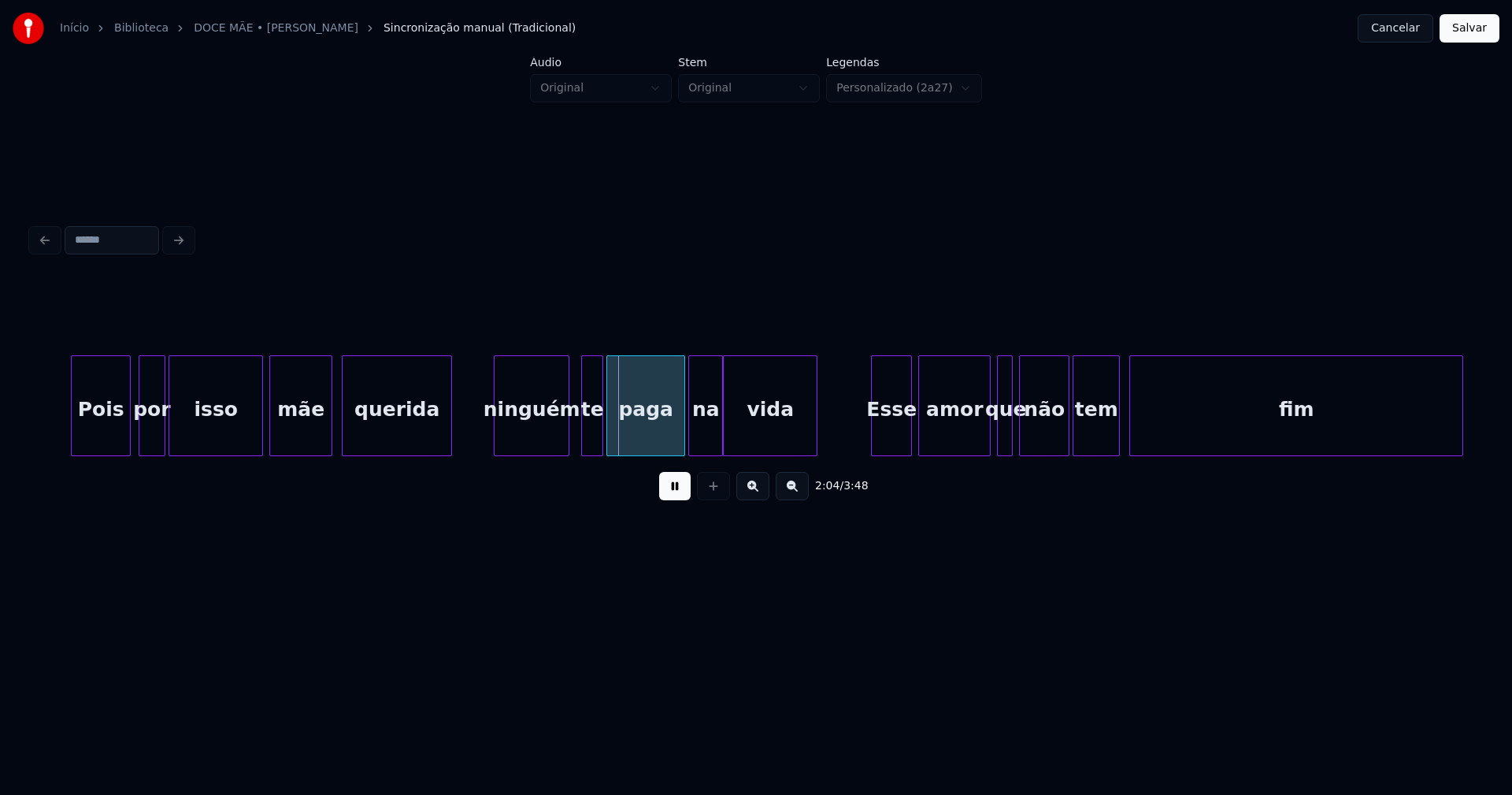
scroll to position [0, 19300]
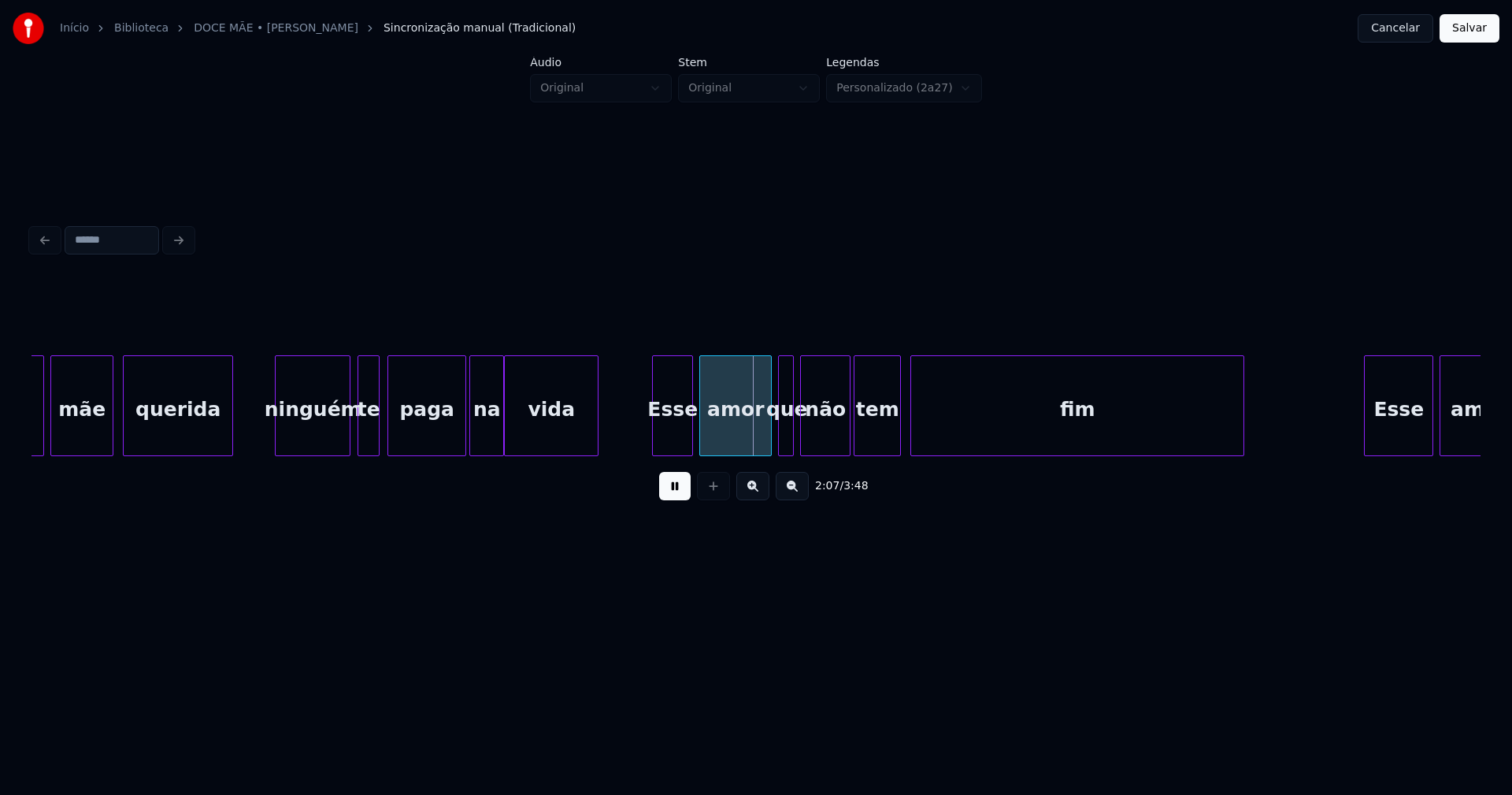
click at [369, 447] on div "te" at bounding box center [368, 410] width 20 height 107
click at [667, 445] on div "Esse" at bounding box center [665, 410] width 39 height 107
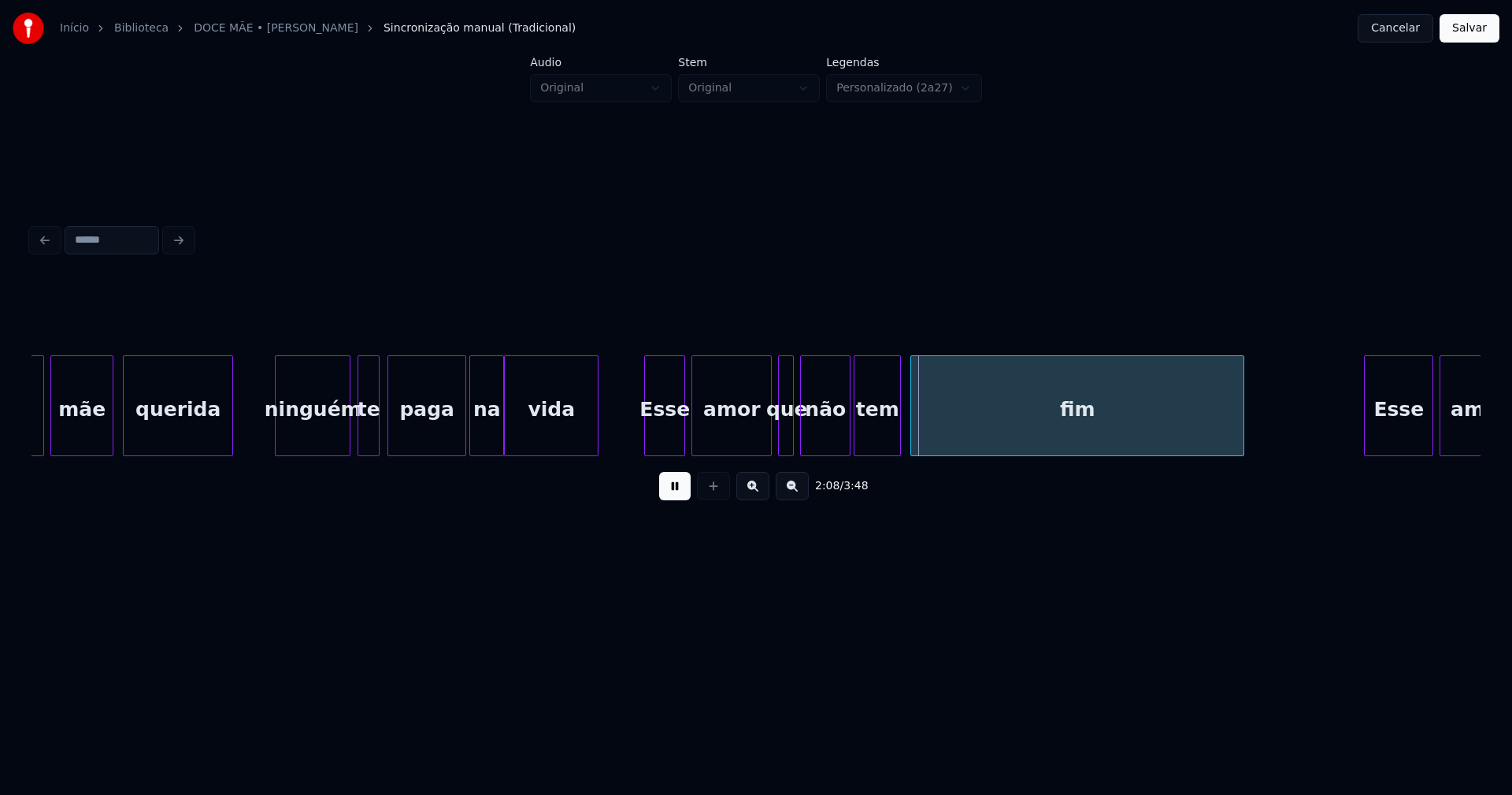
click at [694, 449] on div "amor" at bounding box center [732, 405] width 80 height 101
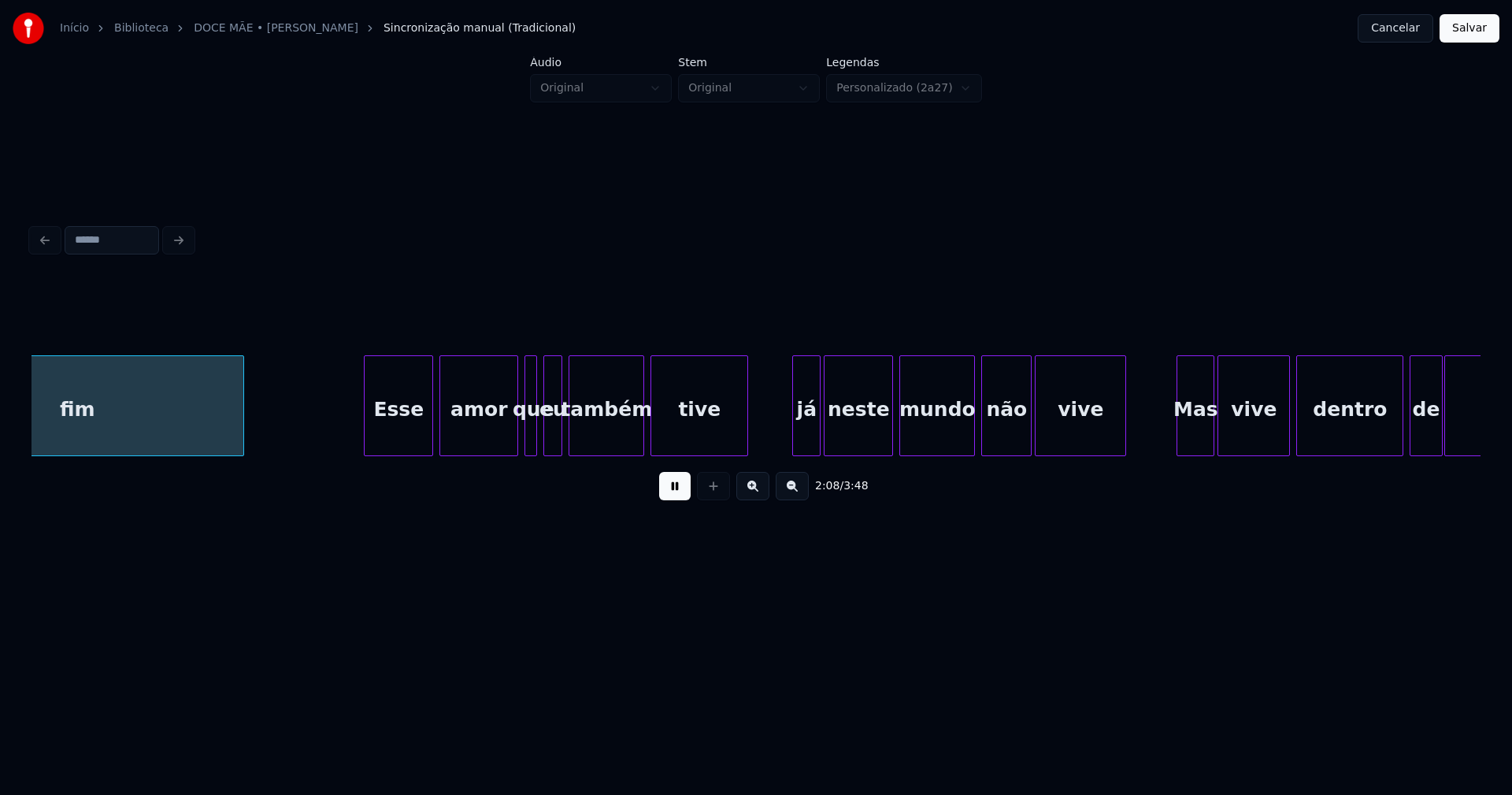
scroll to position [0, 20300]
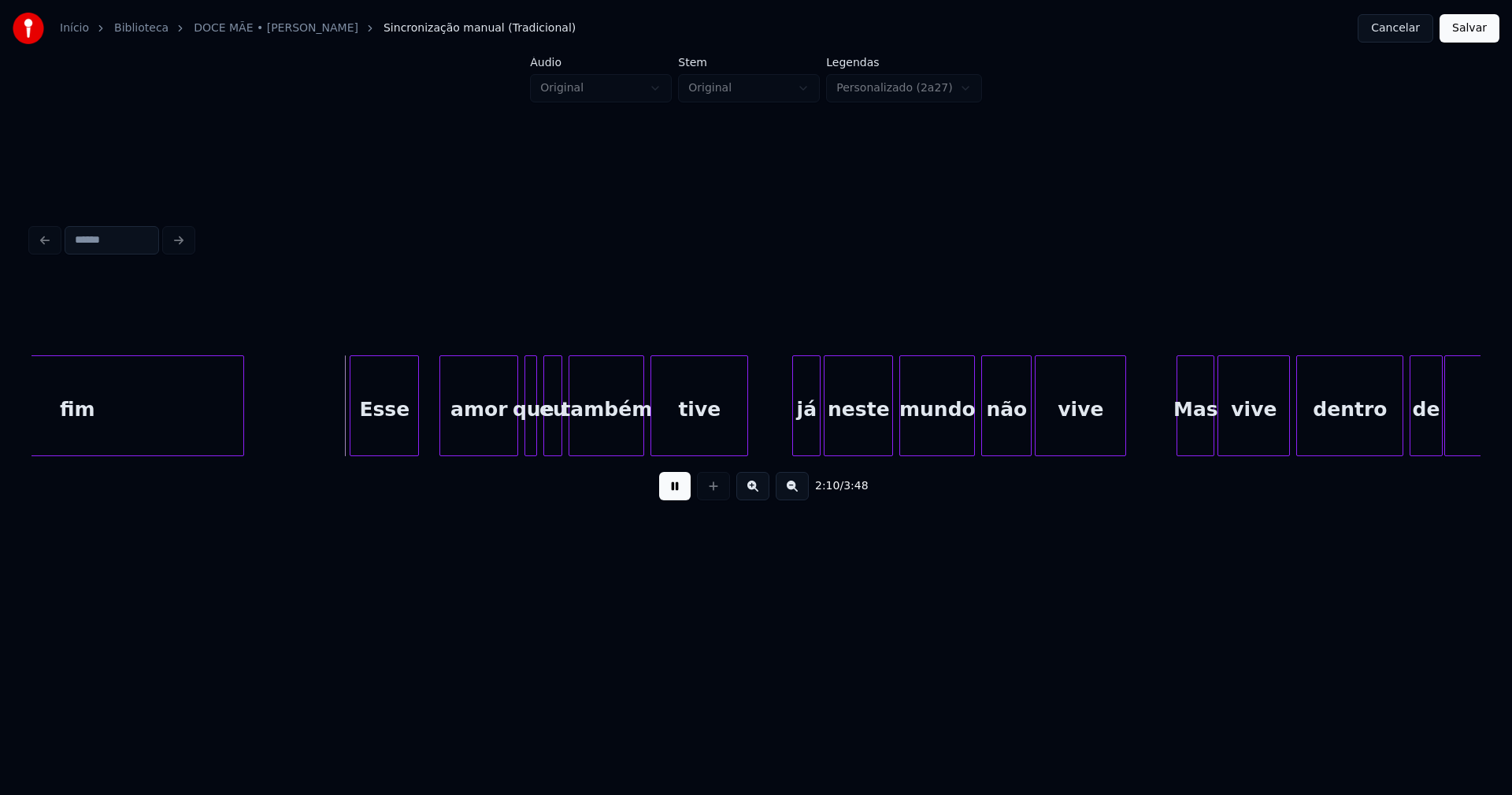
click at [391, 444] on div "Esse" at bounding box center [384, 410] width 68 height 107
click at [466, 449] on div "amor" at bounding box center [470, 410] width 77 height 107
click at [780, 443] on div at bounding box center [780, 405] width 4 height 99
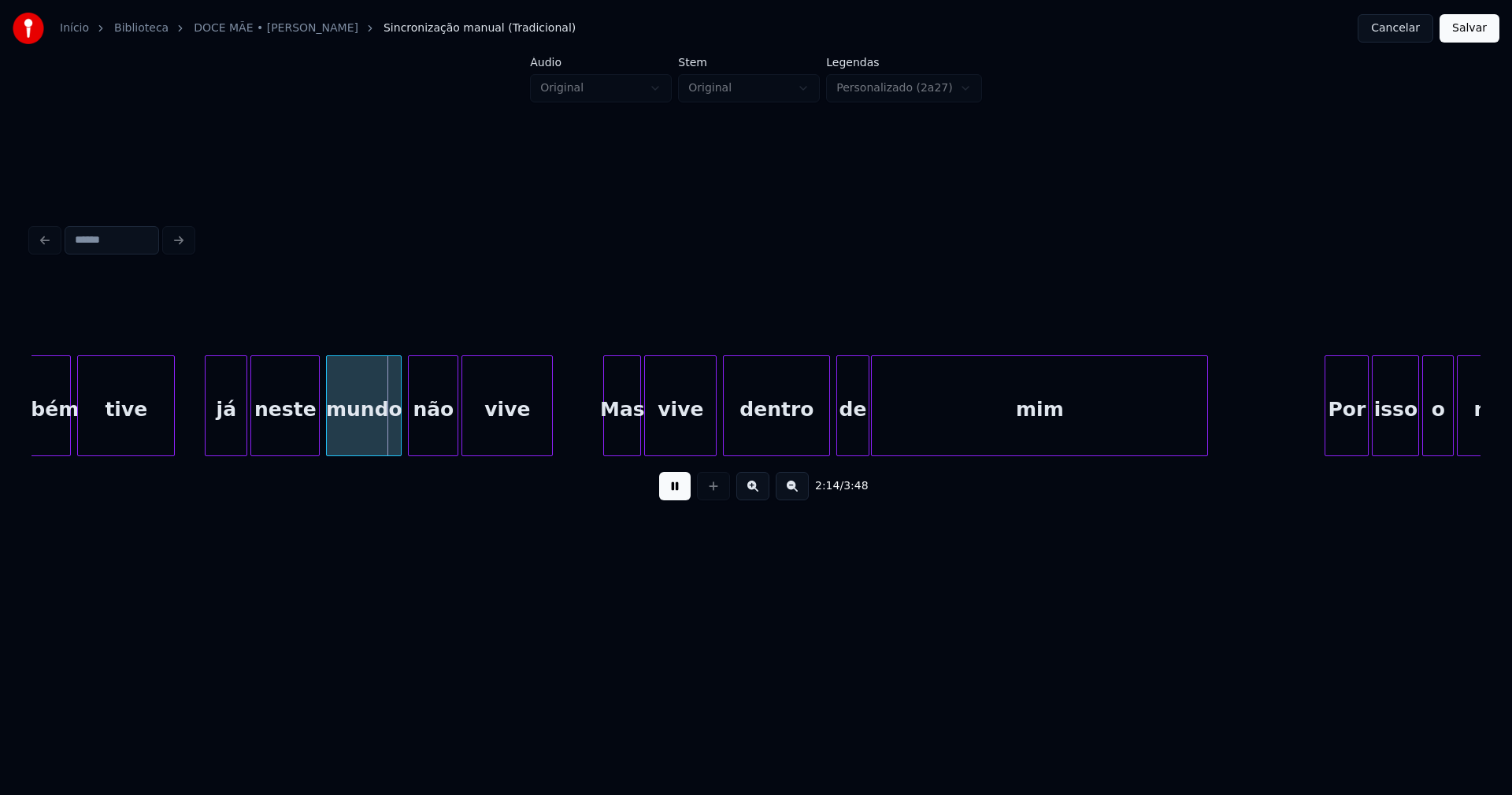
scroll to position [0, 21132]
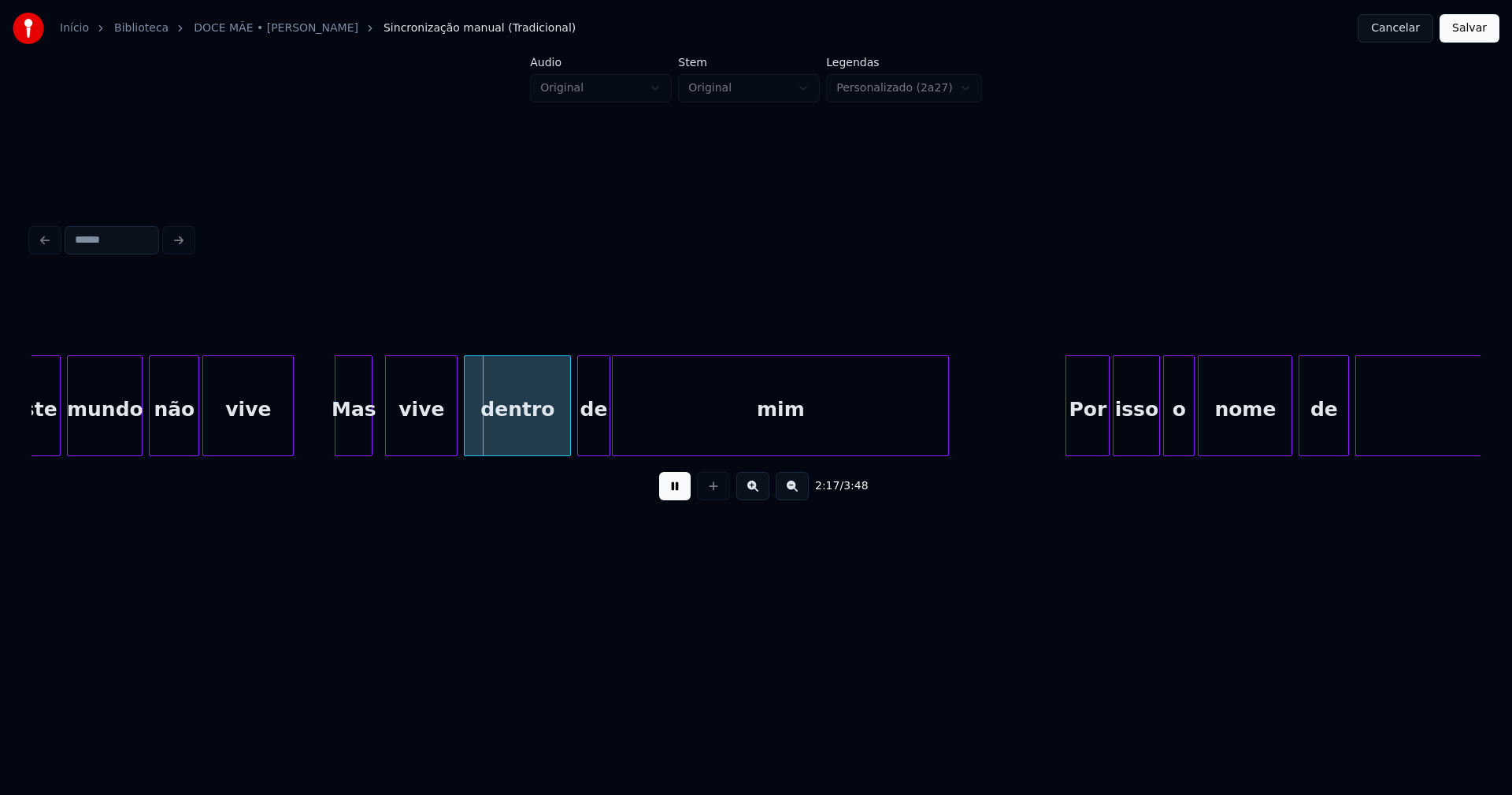
click at [354, 445] on div "Mas" at bounding box center [353, 410] width 36 height 107
click at [376, 426] on div at bounding box center [376, 405] width 4 height 99
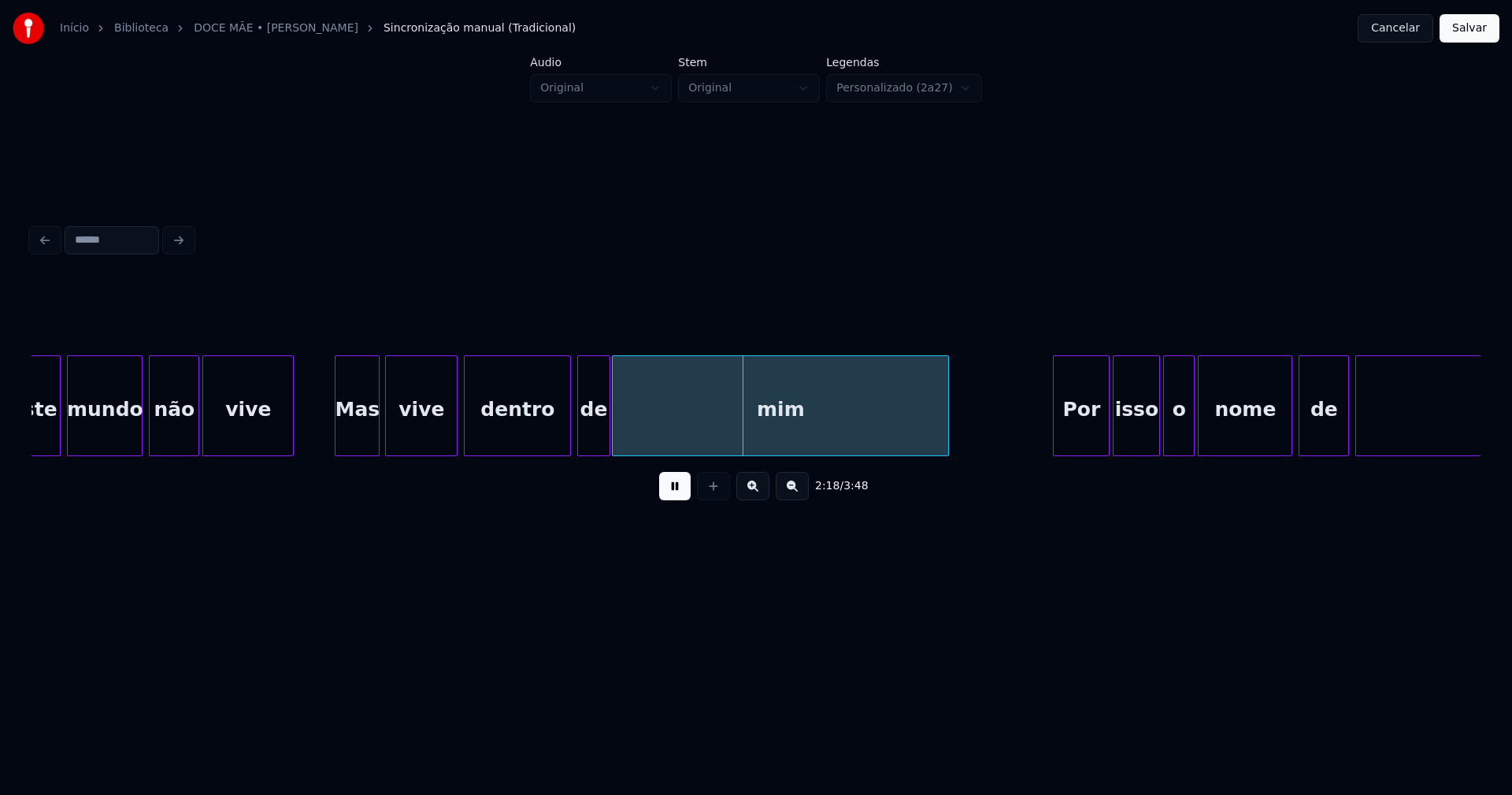
click at [1056, 442] on div at bounding box center [1055, 405] width 4 height 99
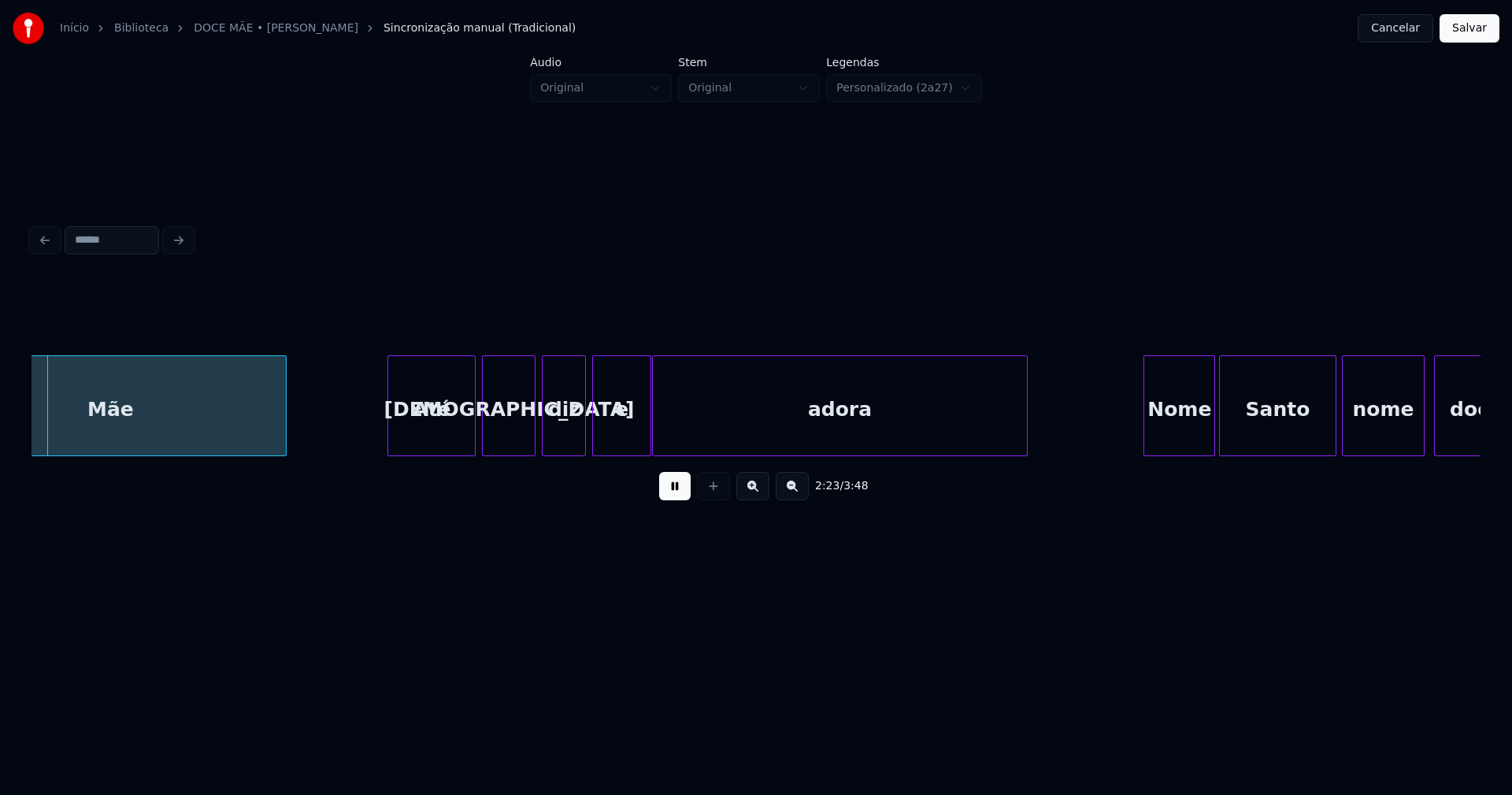
scroll to position [0, 22559]
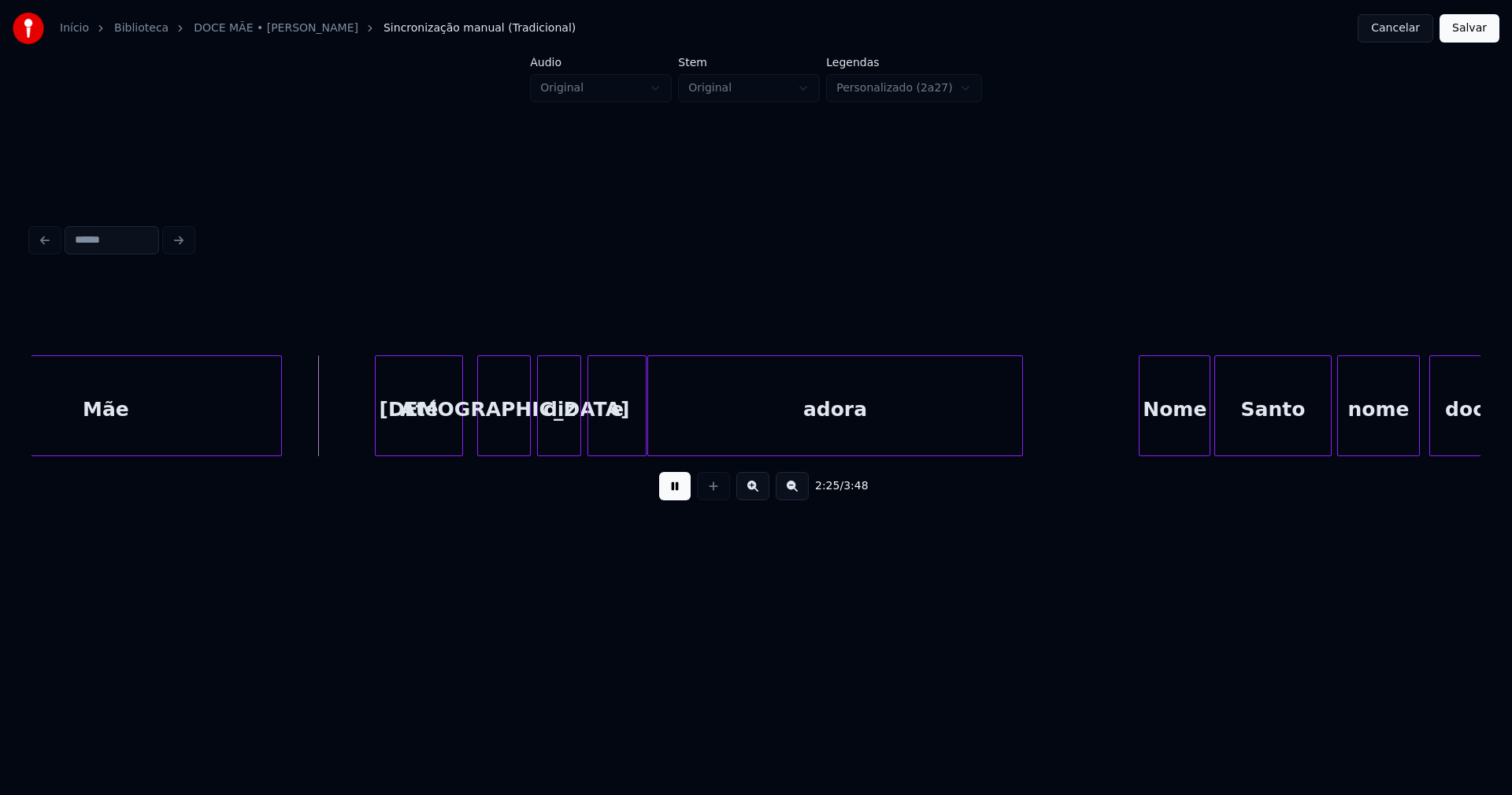
click at [448, 439] on div "Até" at bounding box center [418, 410] width 86 height 107
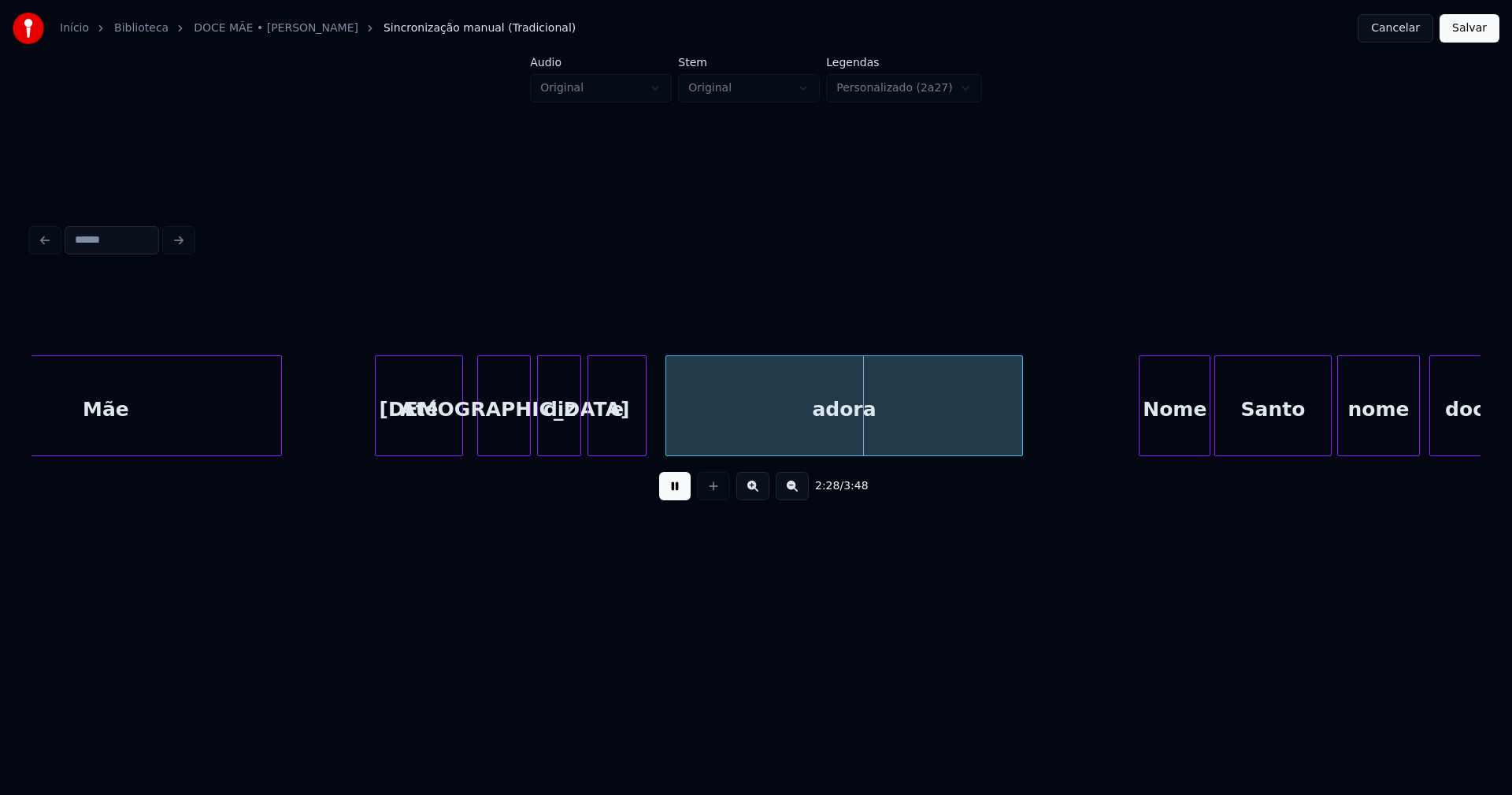
click at [668, 427] on div at bounding box center [668, 405] width 4 height 99
click at [653, 425] on div at bounding box center [652, 405] width 4 height 99
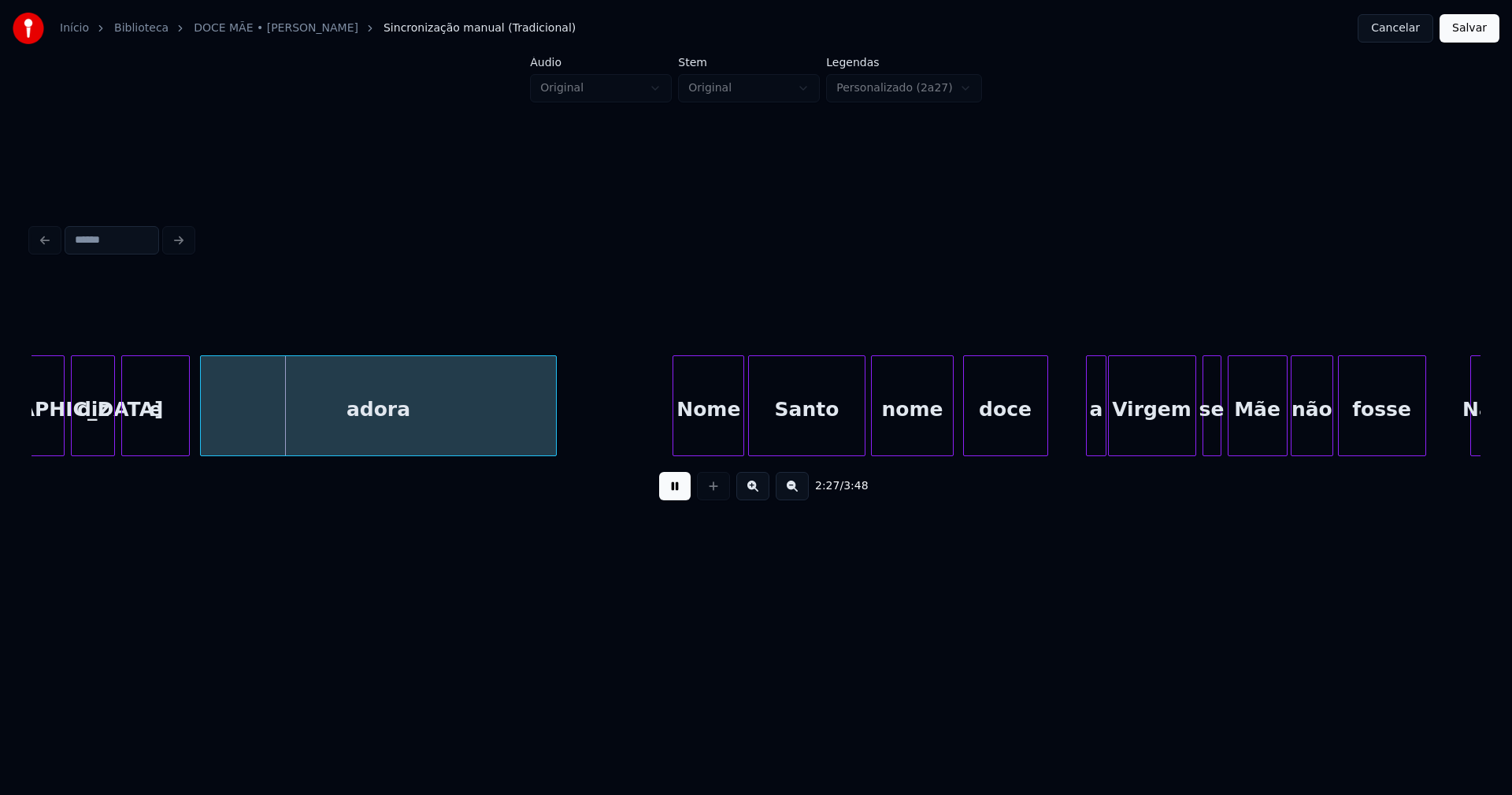
scroll to position [0, 23145]
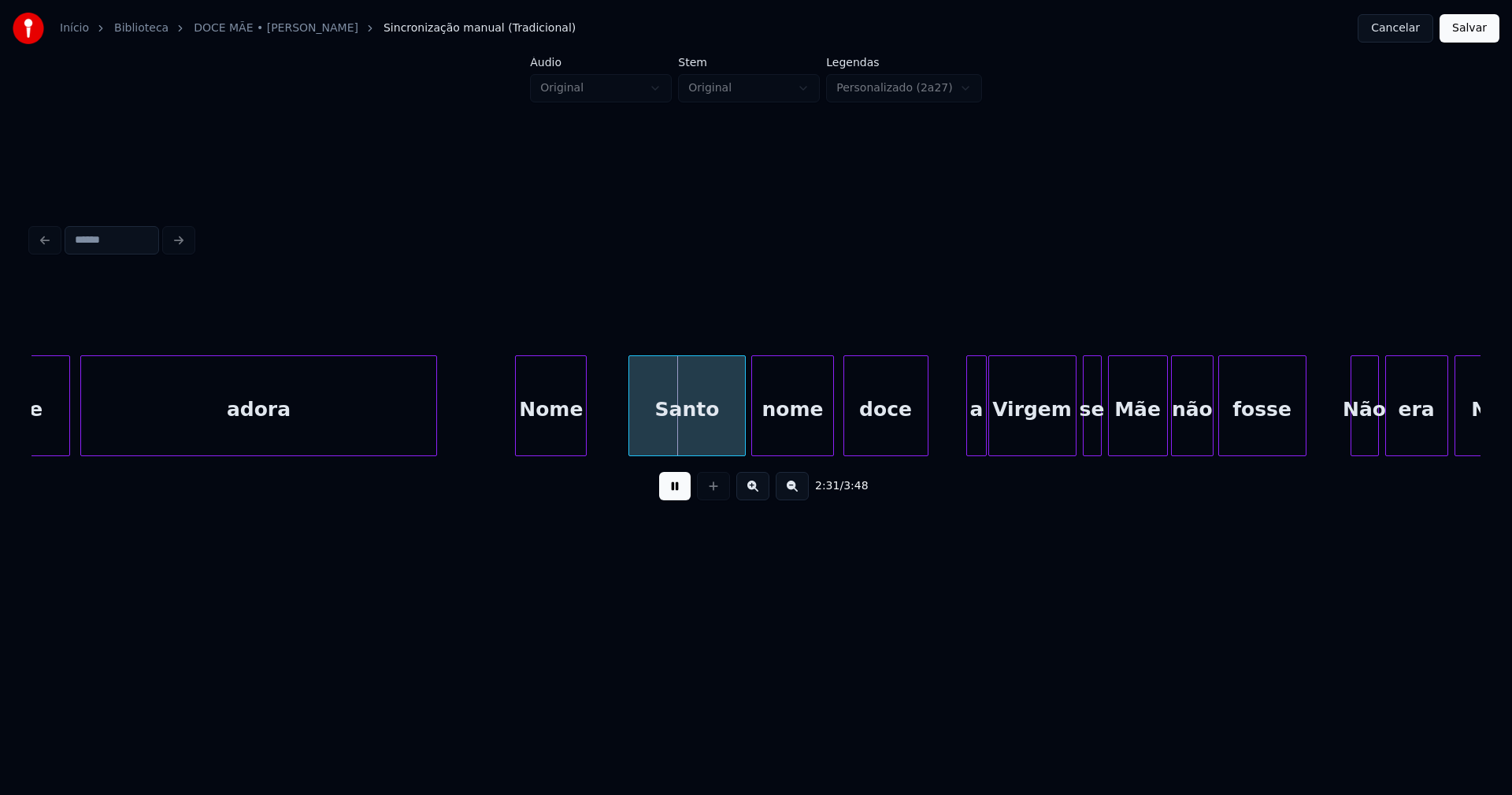
click at [561, 456] on div "e adora Nome Santo nome doce a Virgem se Mãe não fosse Não era Nossa" at bounding box center [756, 405] width 1449 height 101
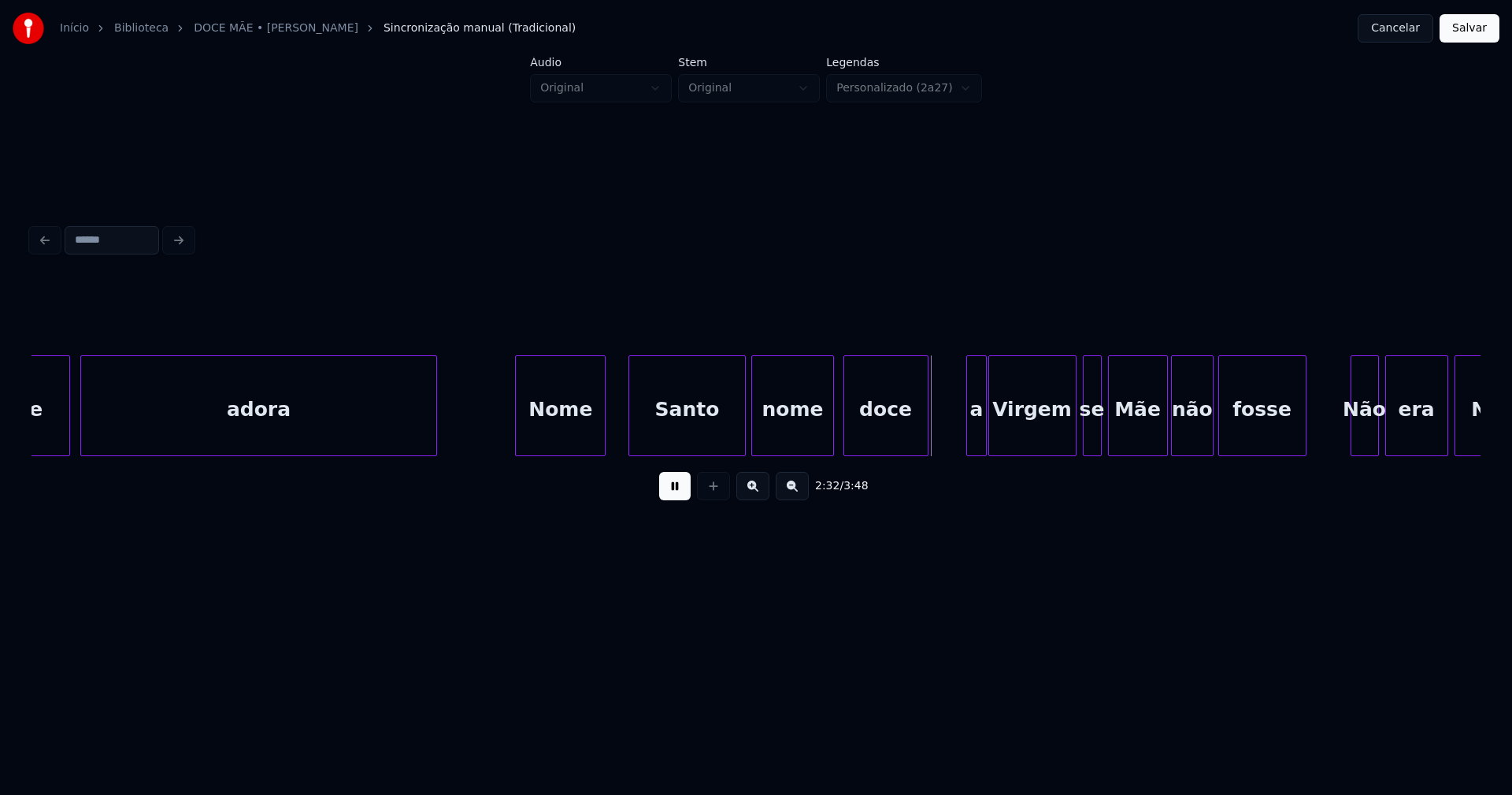
click at [603, 426] on div at bounding box center [602, 405] width 4 height 99
click at [661, 428] on div "Santo" at bounding box center [676, 410] width 115 height 107
click at [783, 447] on div "nome" at bounding box center [788, 410] width 80 height 107
click at [949, 439] on div at bounding box center [950, 405] width 4 height 99
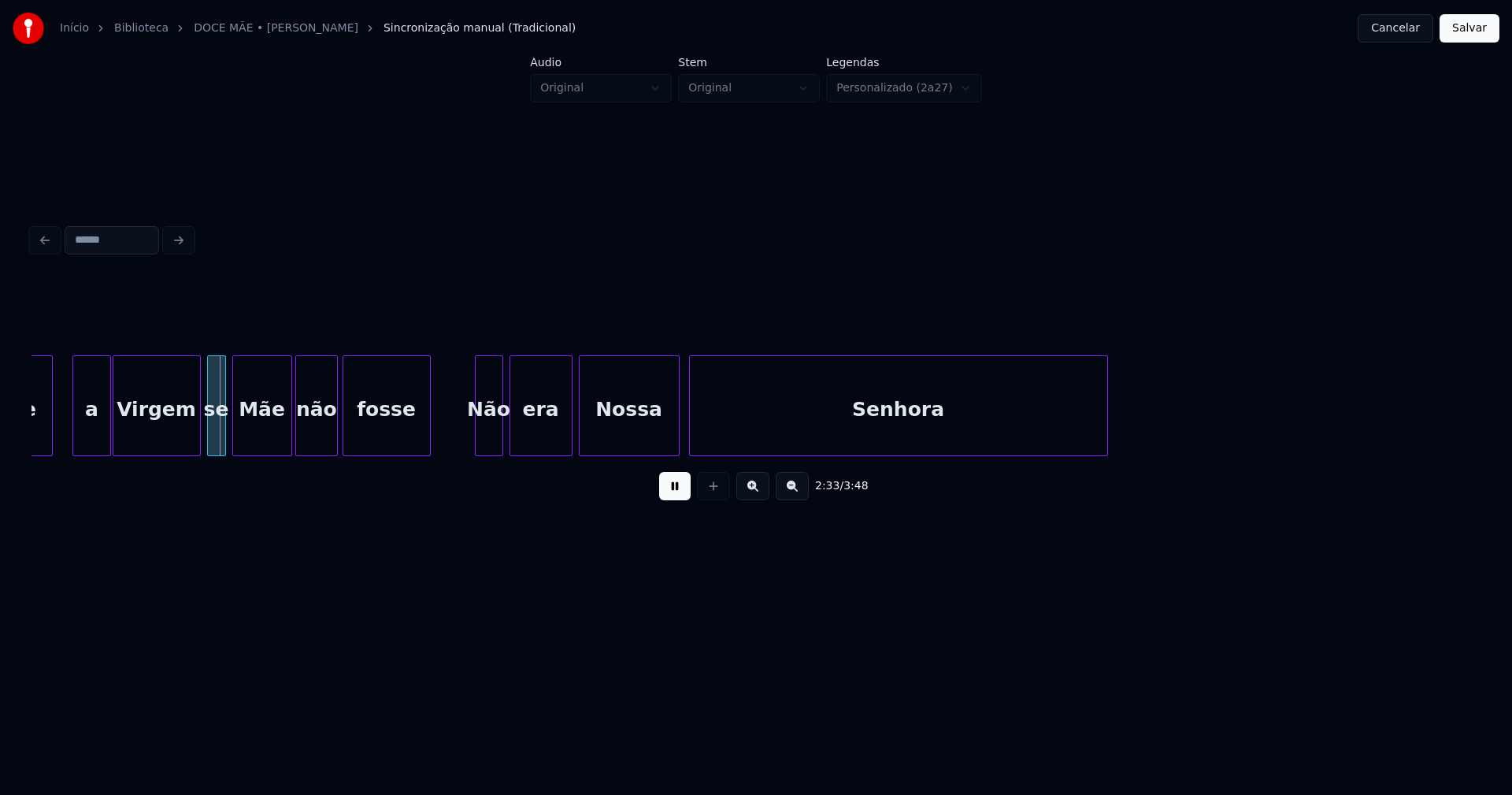
scroll to position [0, 24081]
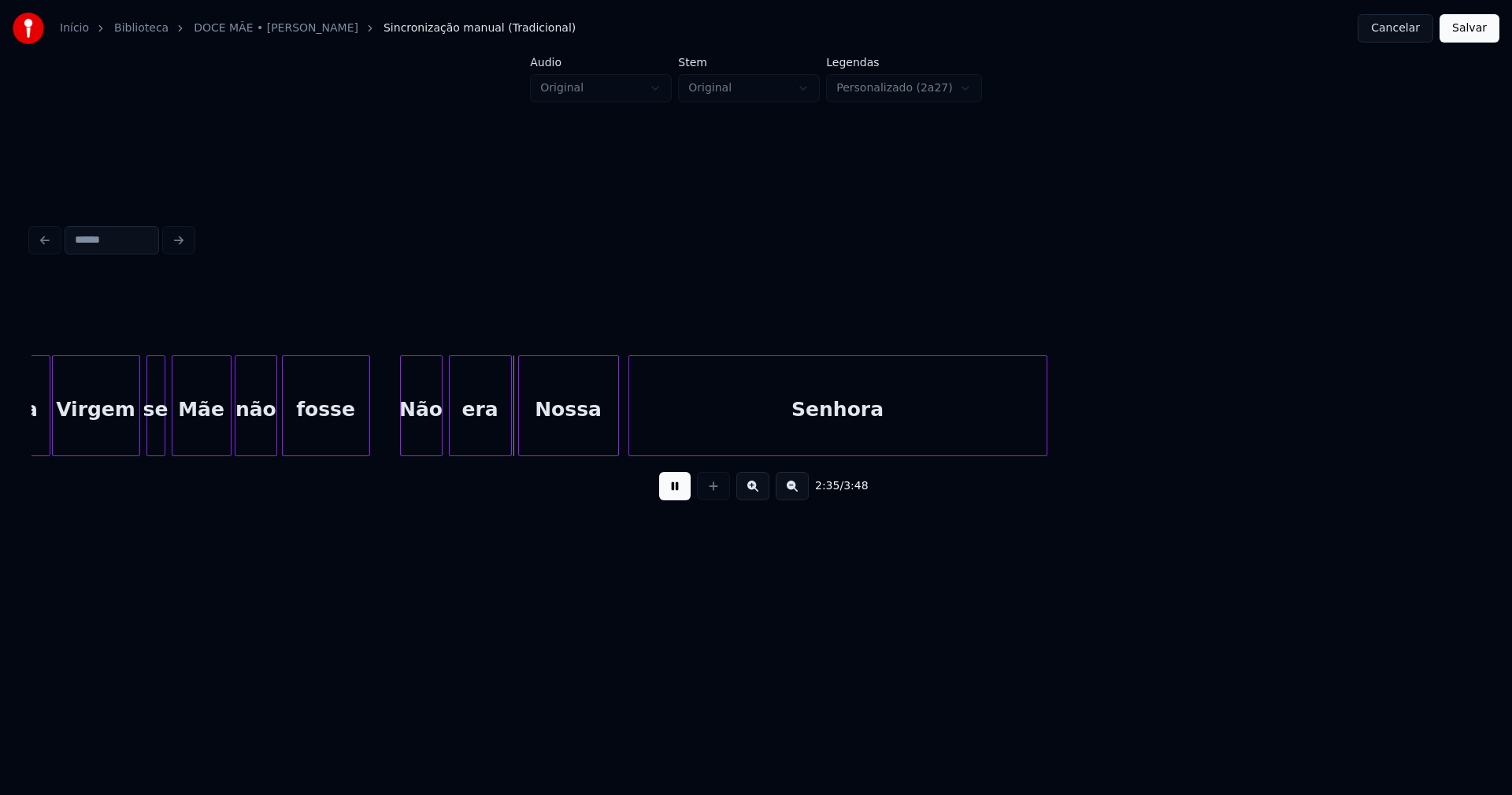
click at [405, 448] on div at bounding box center [402, 405] width 4 height 99
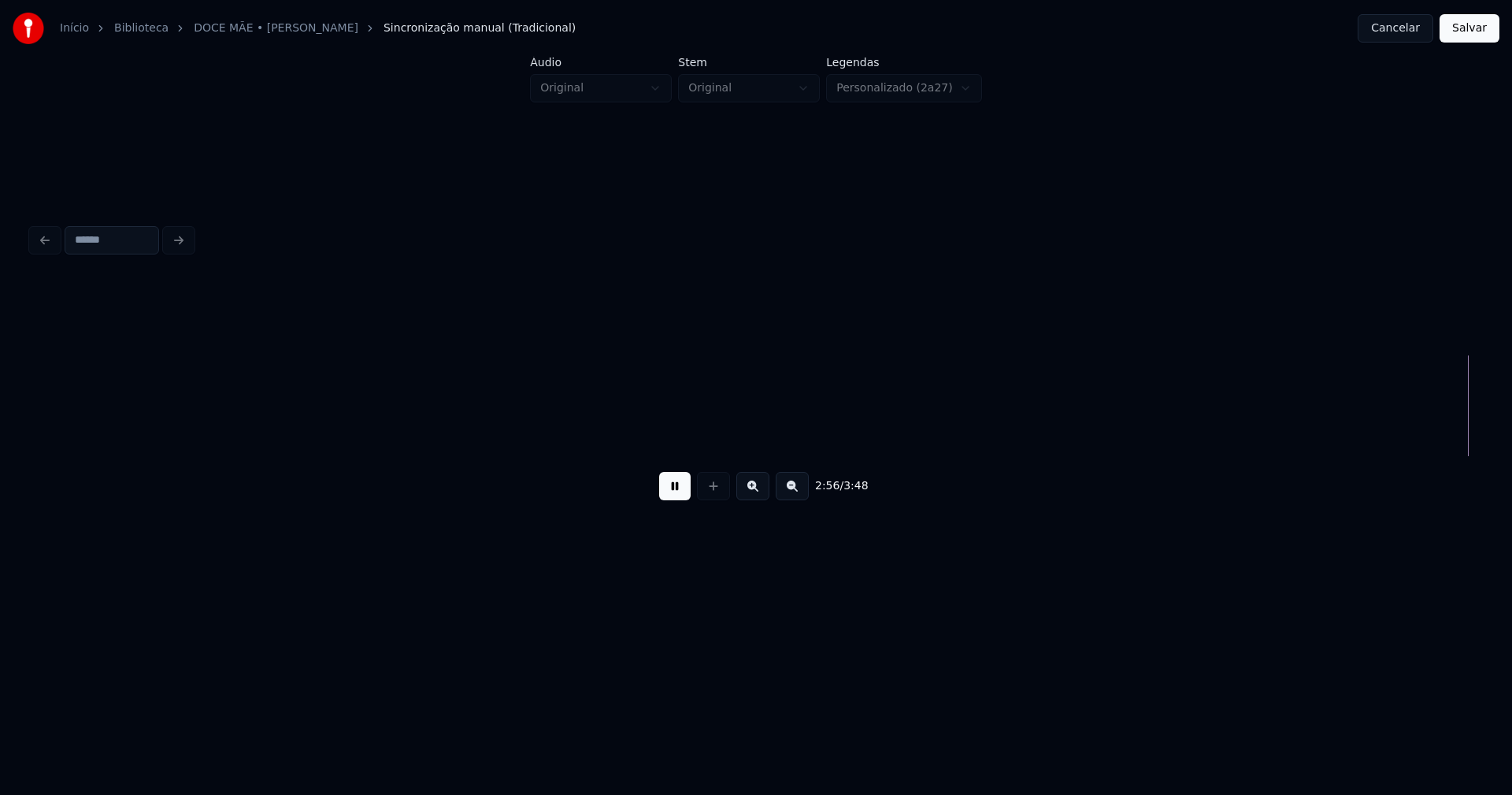
scroll to position [0, 27760]
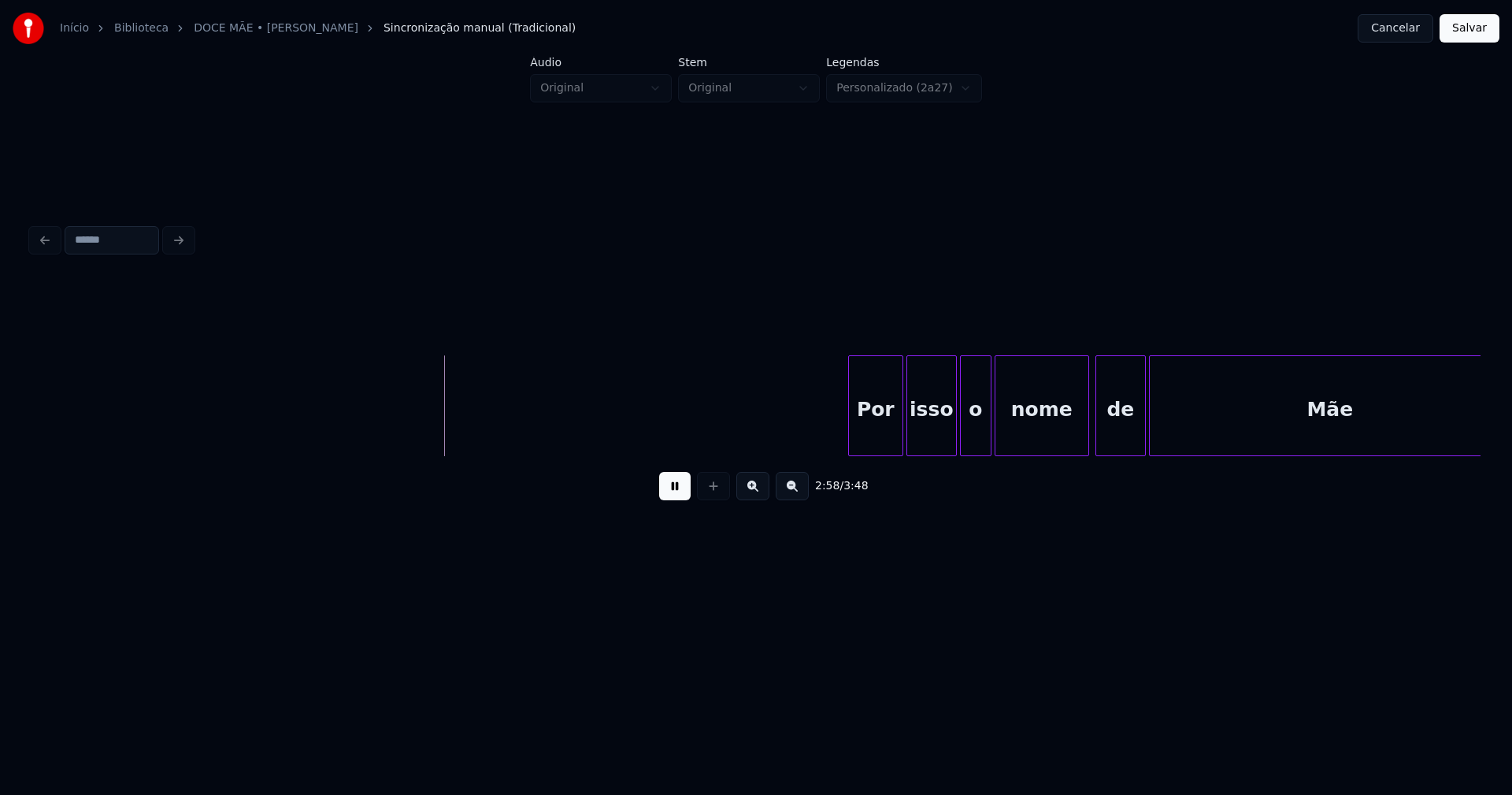
click at [852, 442] on div at bounding box center [851, 405] width 4 height 99
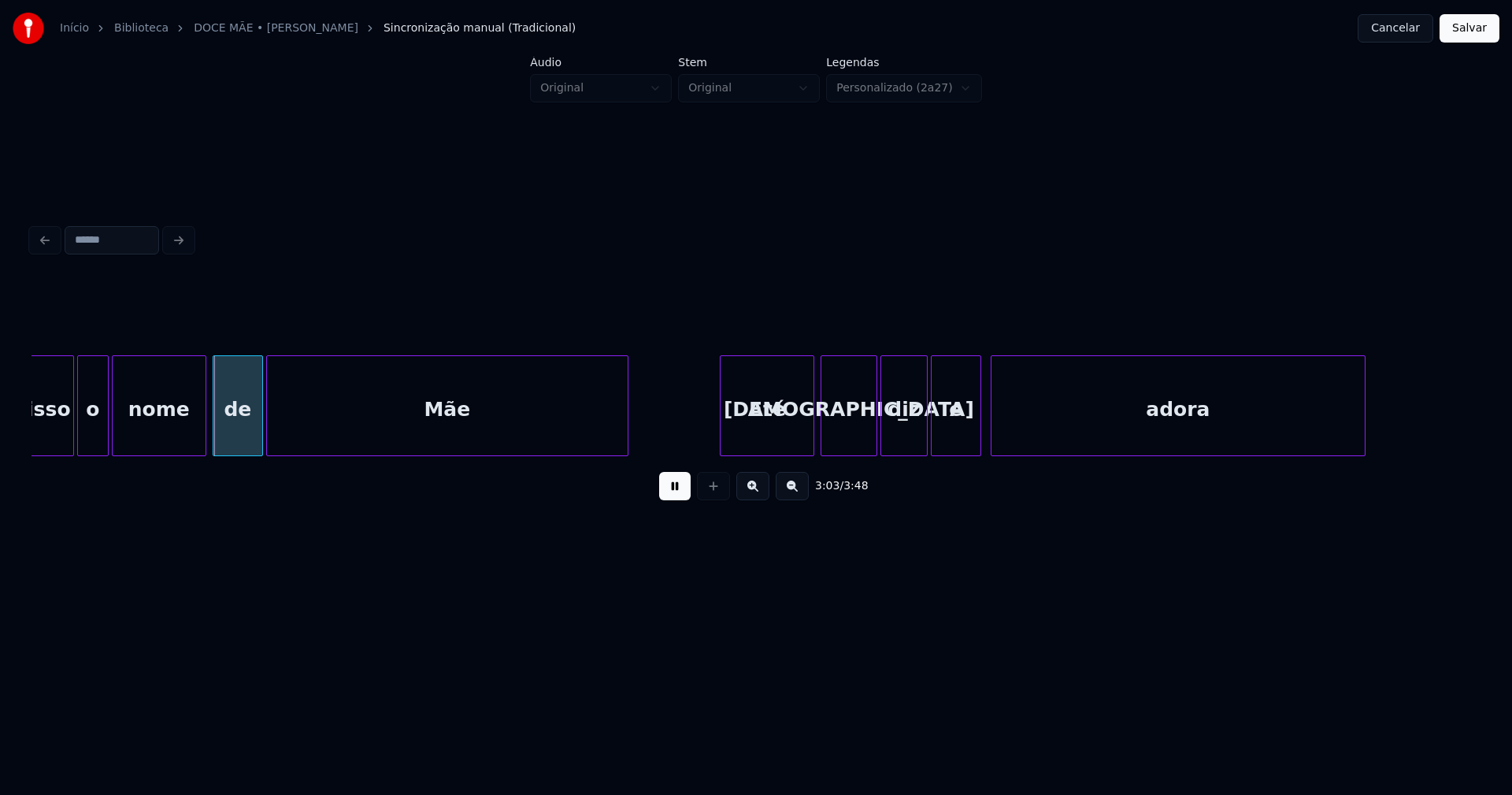
scroll to position [0, 28702]
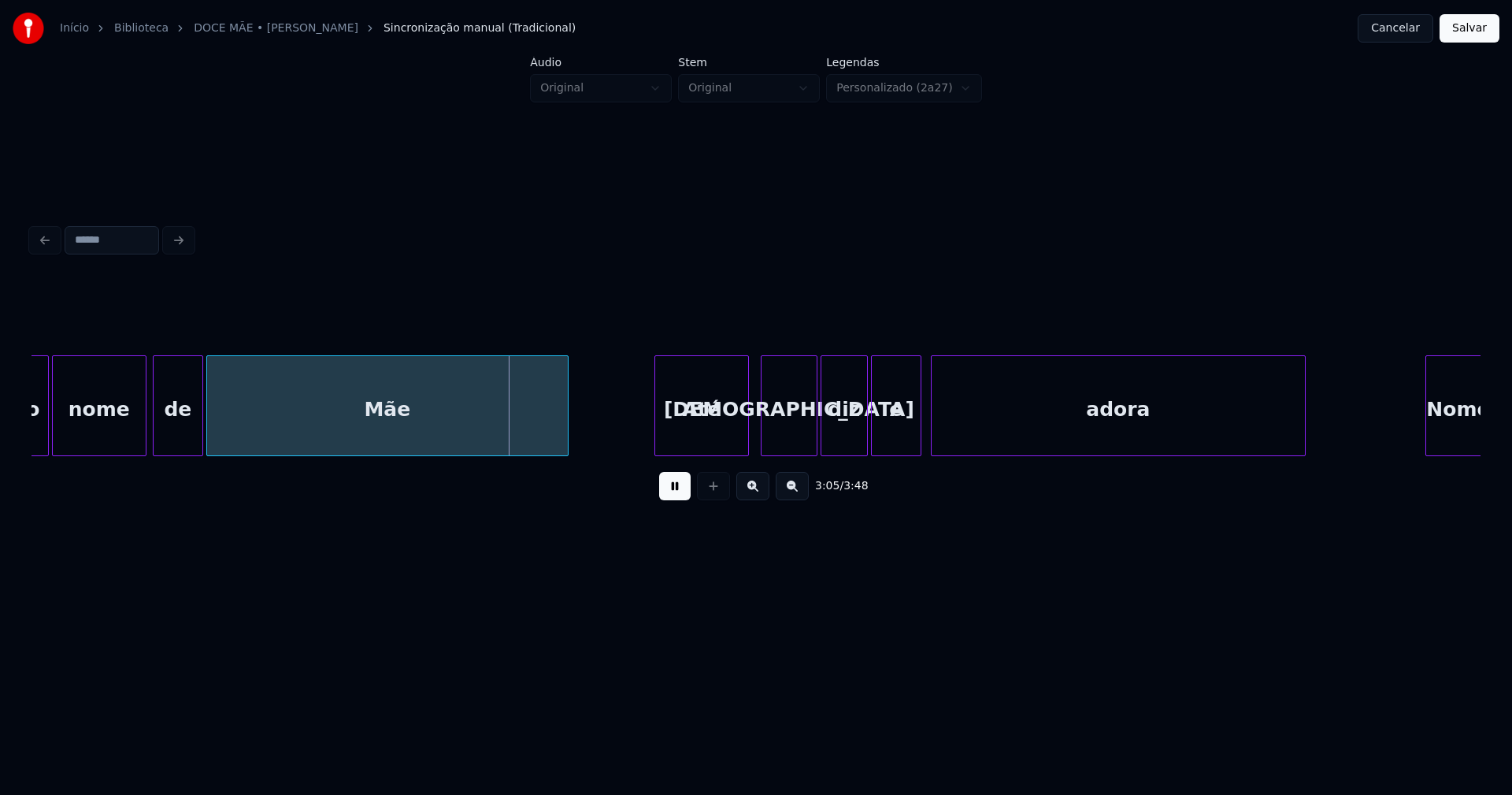
click at [712, 449] on div "Até" at bounding box center [701, 410] width 93 height 107
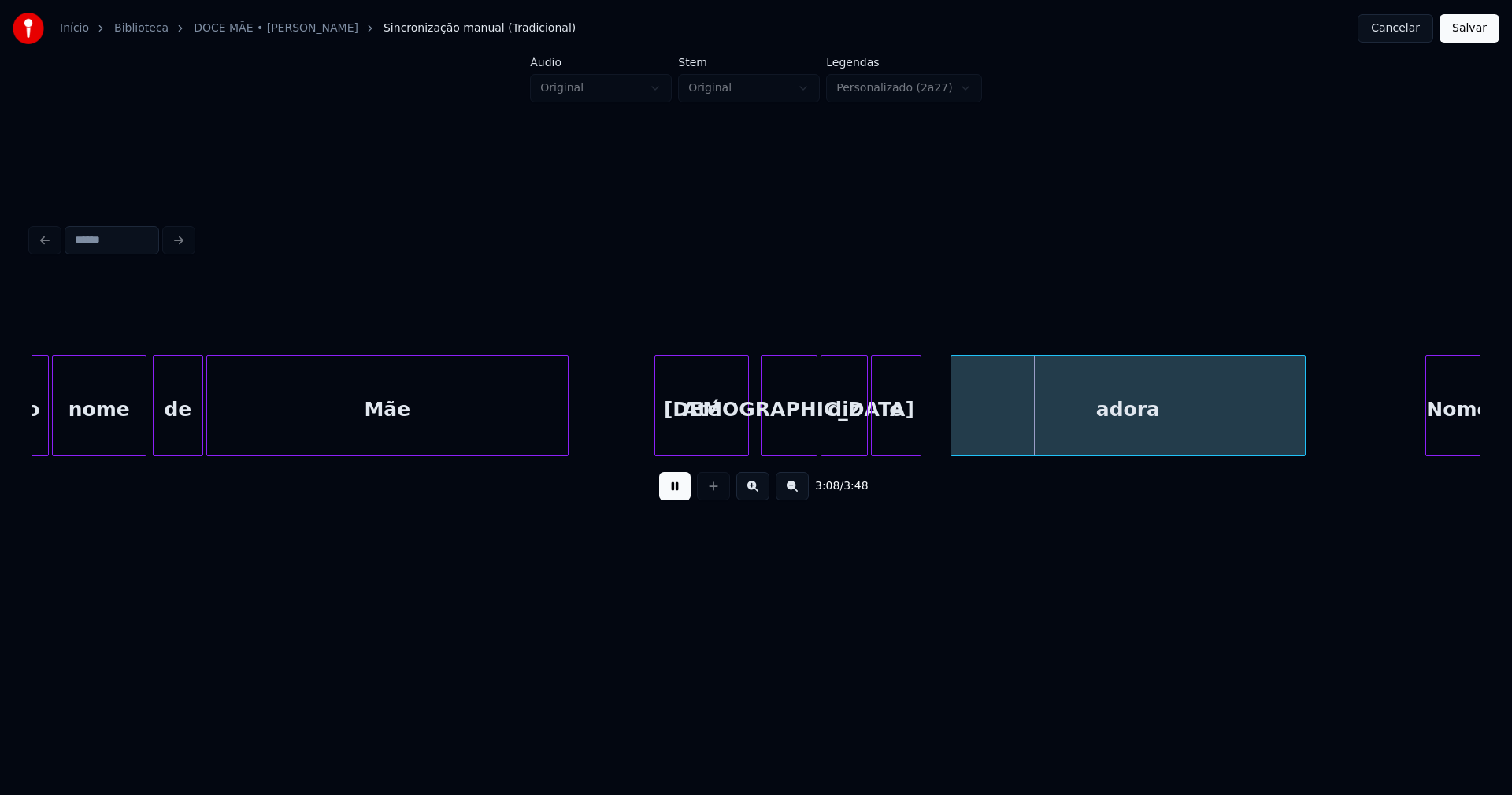
click at [952, 427] on div at bounding box center [953, 405] width 4 height 99
click at [939, 424] on div at bounding box center [938, 405] width 4 height 99
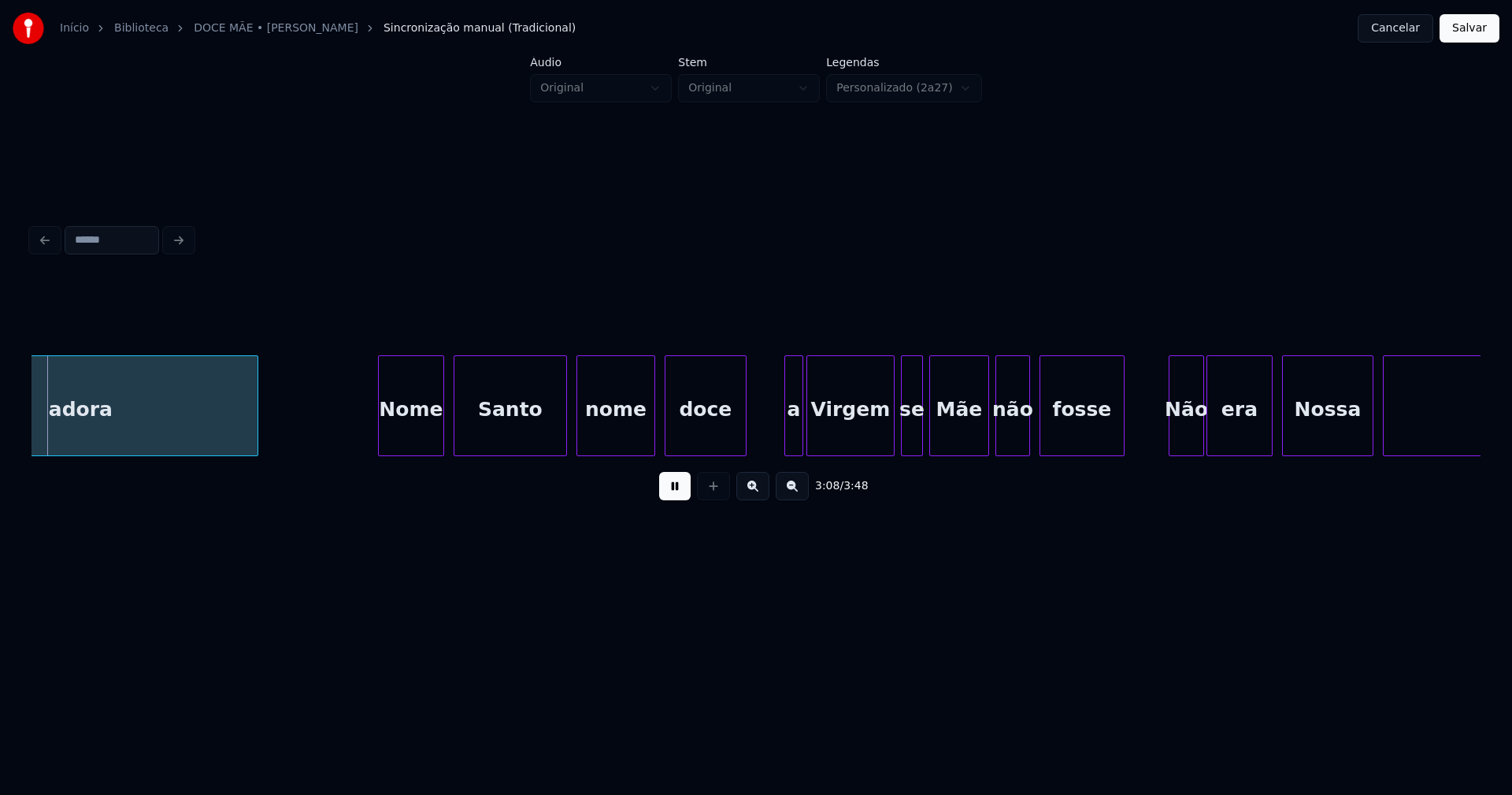
scroll to position [0, 29775]
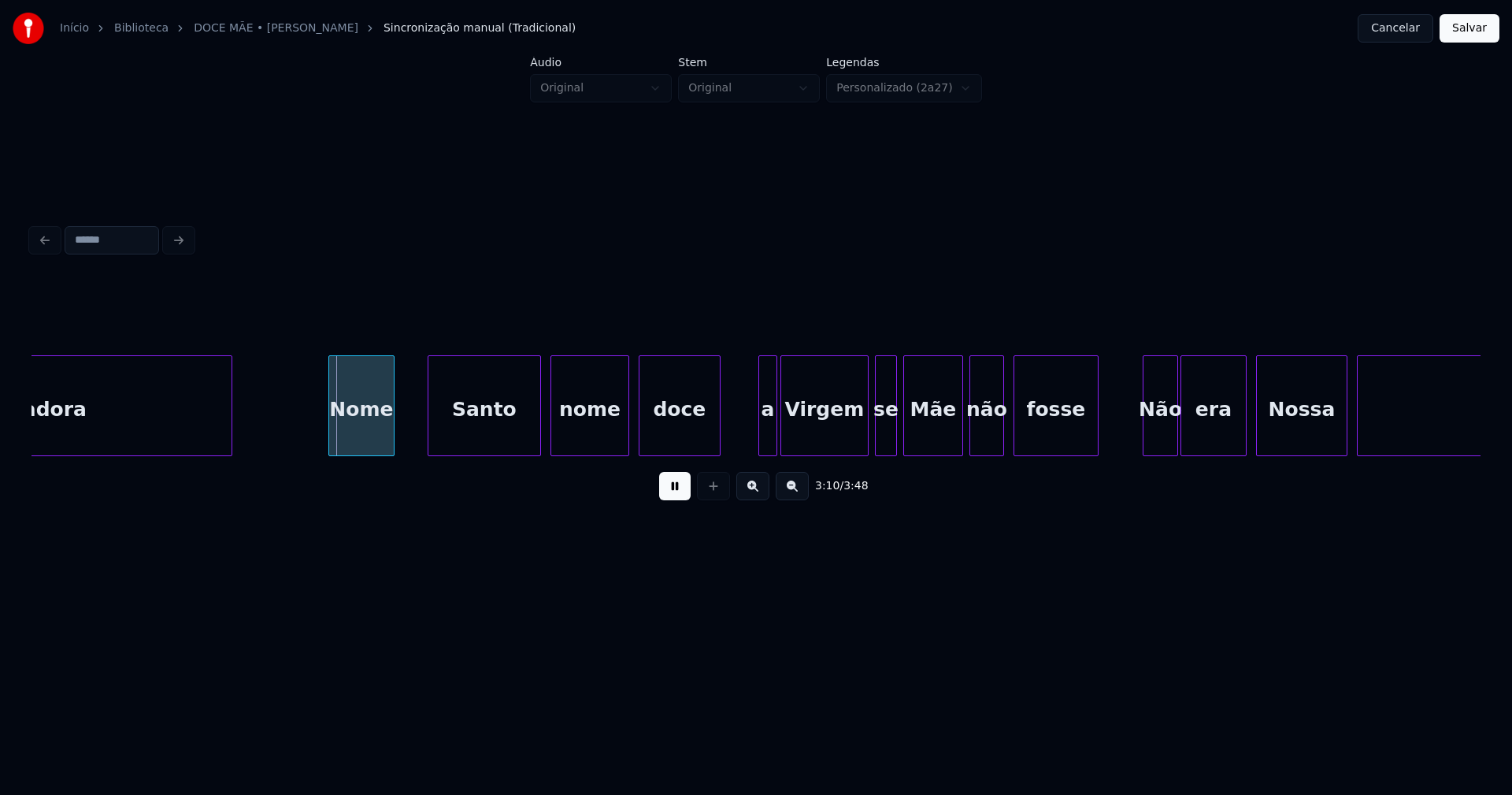
click at [374, 440] on div "Nome" at bounding box center [361, 410] width 65 height 107
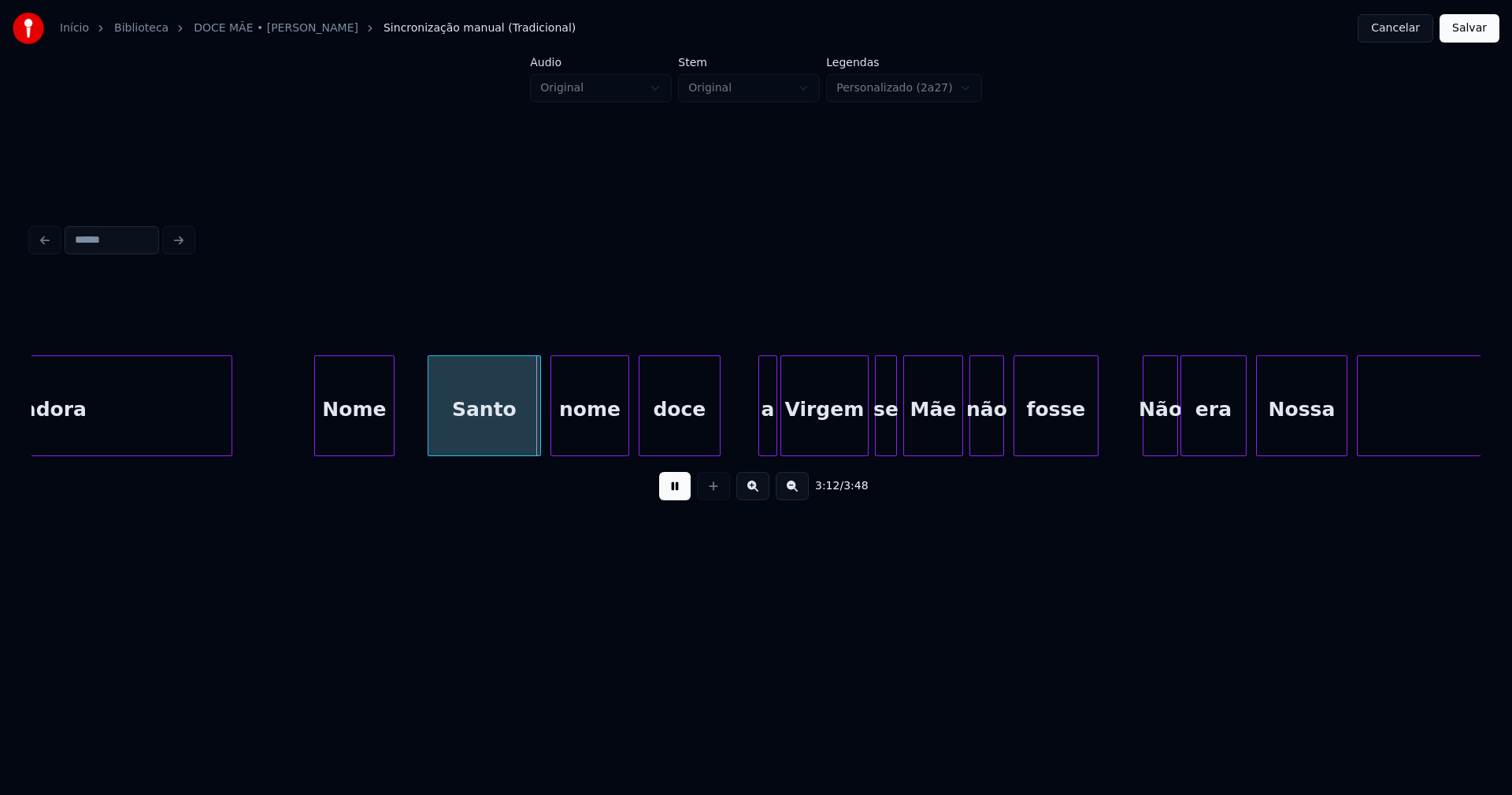
click at [317, 435] on div at bounding box center [317, 405] width 4 height 99
click at [404, 427] on div at bounding box center [406, 405] width 4 height 99
click at [749, 441] on div at bounding box center [748, 405] width 4 height 99
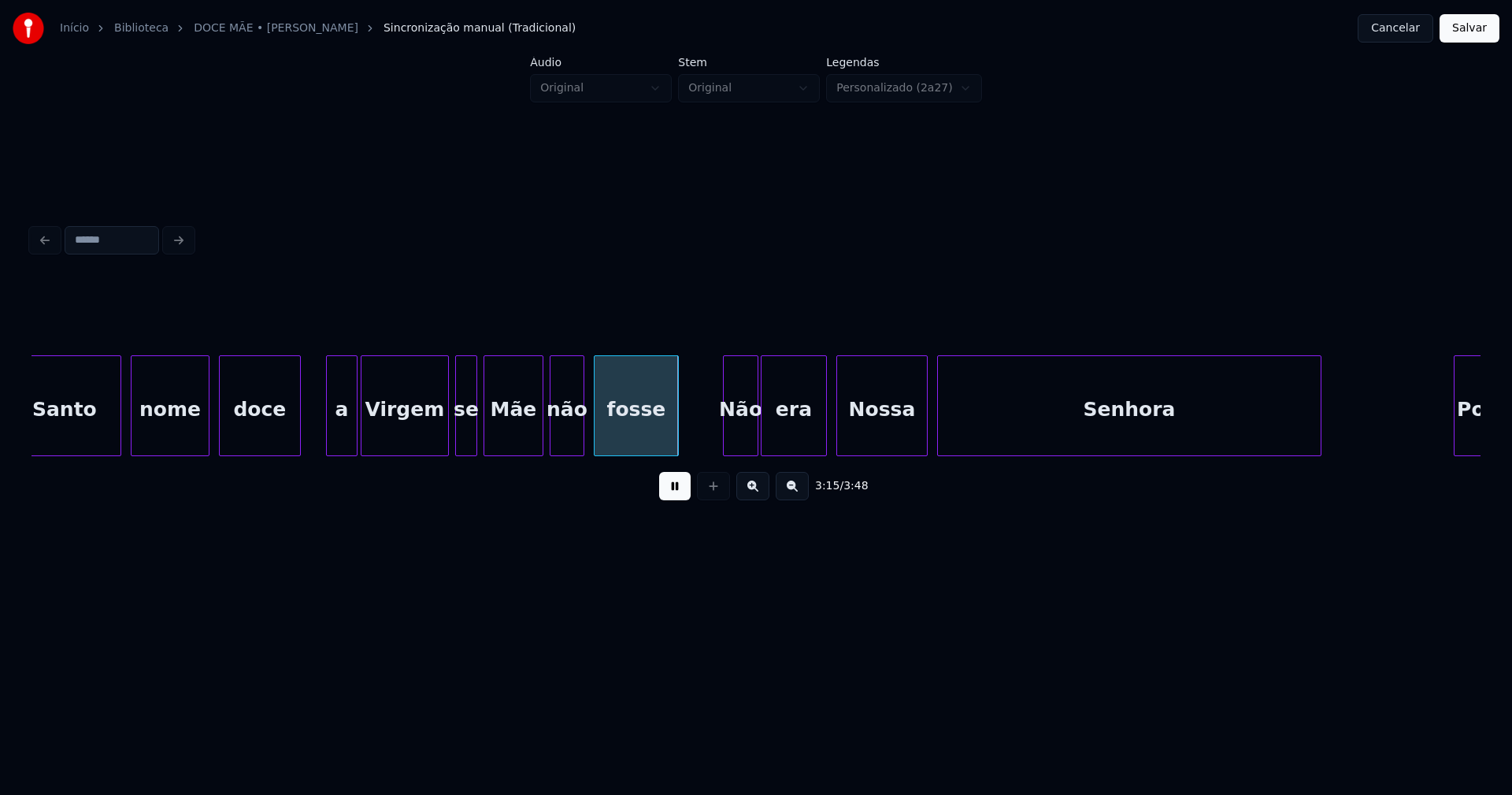
scroll to position [0, 30495]
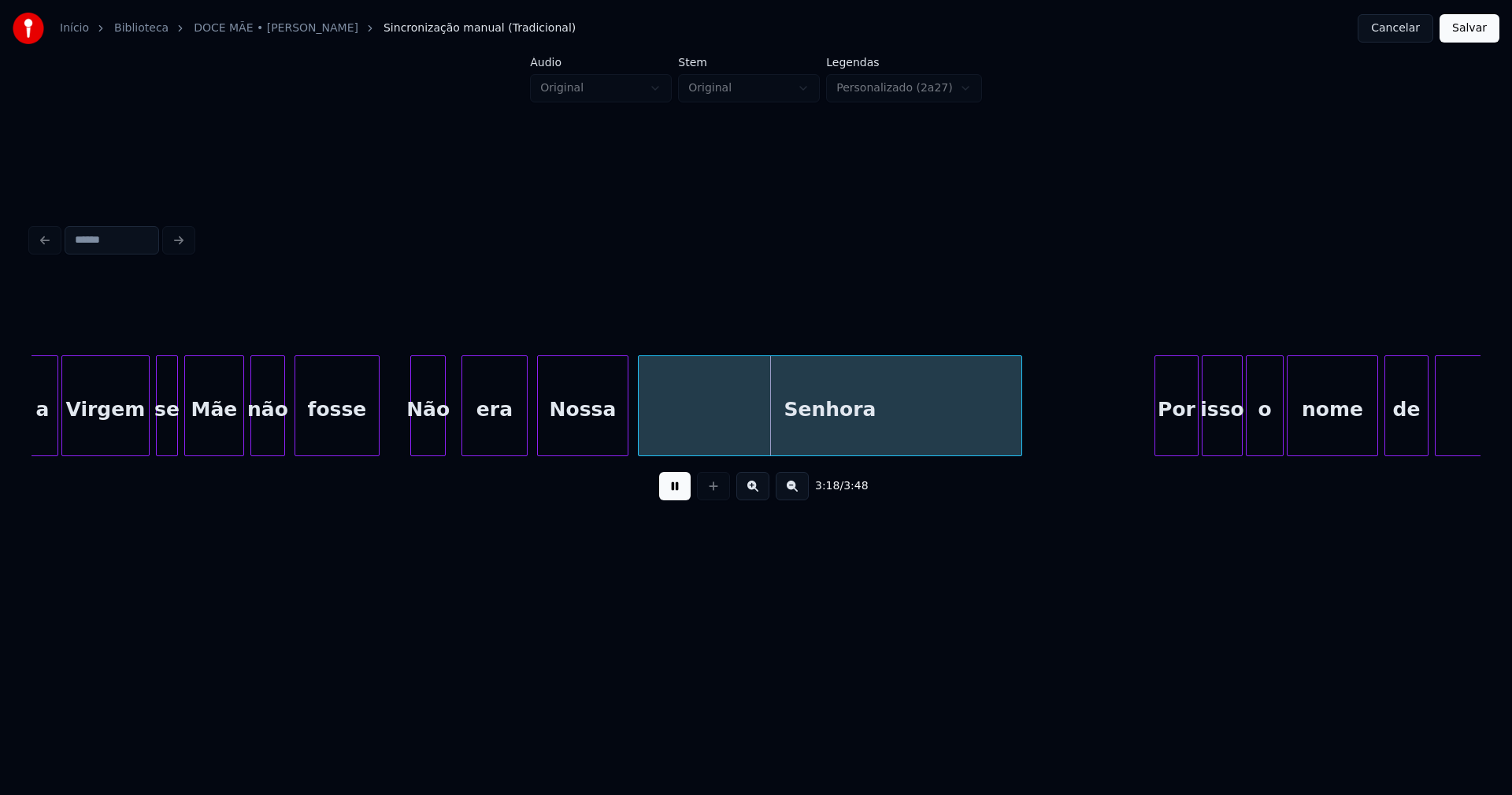
click at [430, 447] on div "Não" at bounding box center [428, 410] width 34 height 107
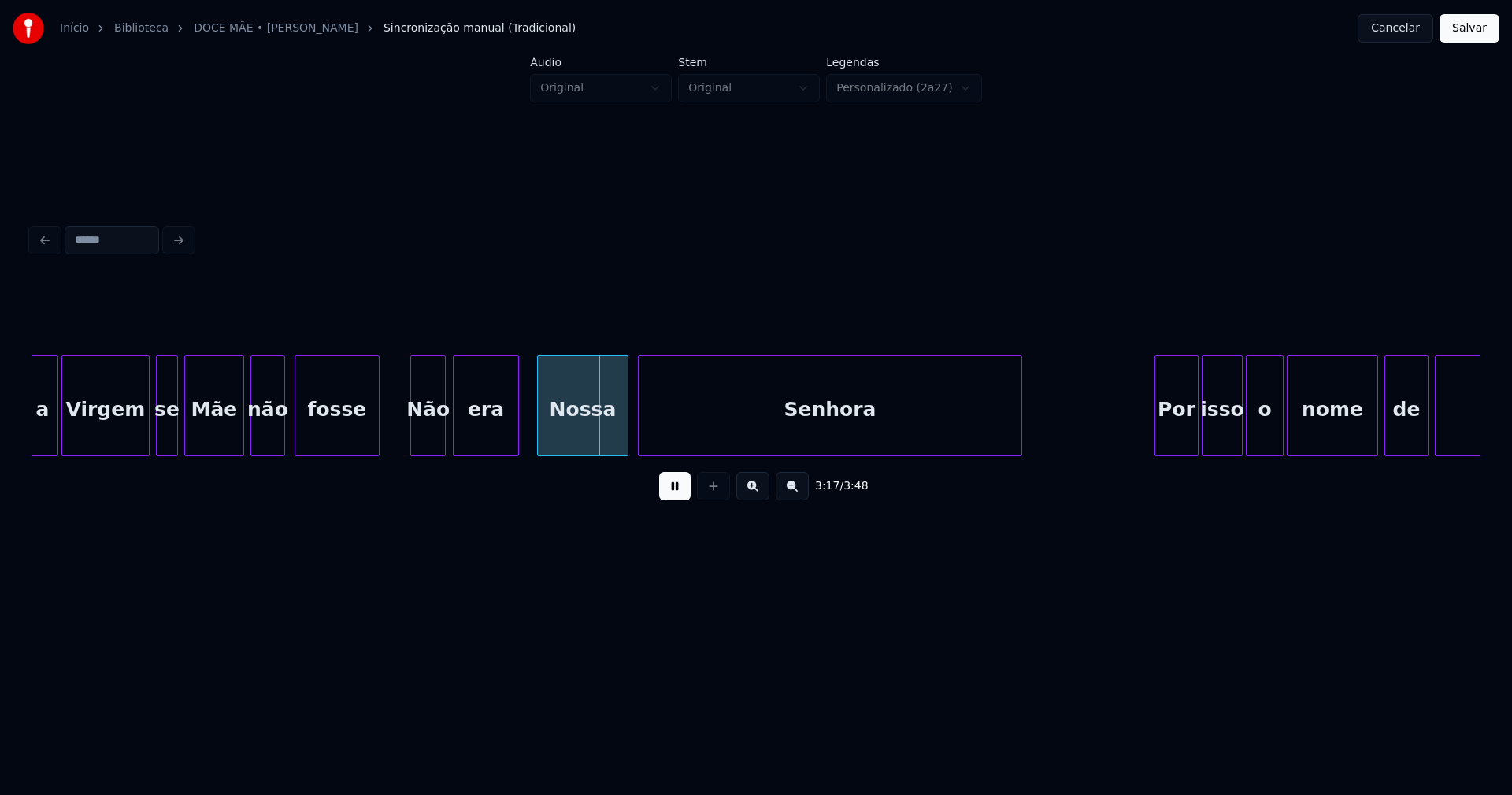
click at [481, 439] on div "era" at bounding box center [486, 410] width 65 height 107
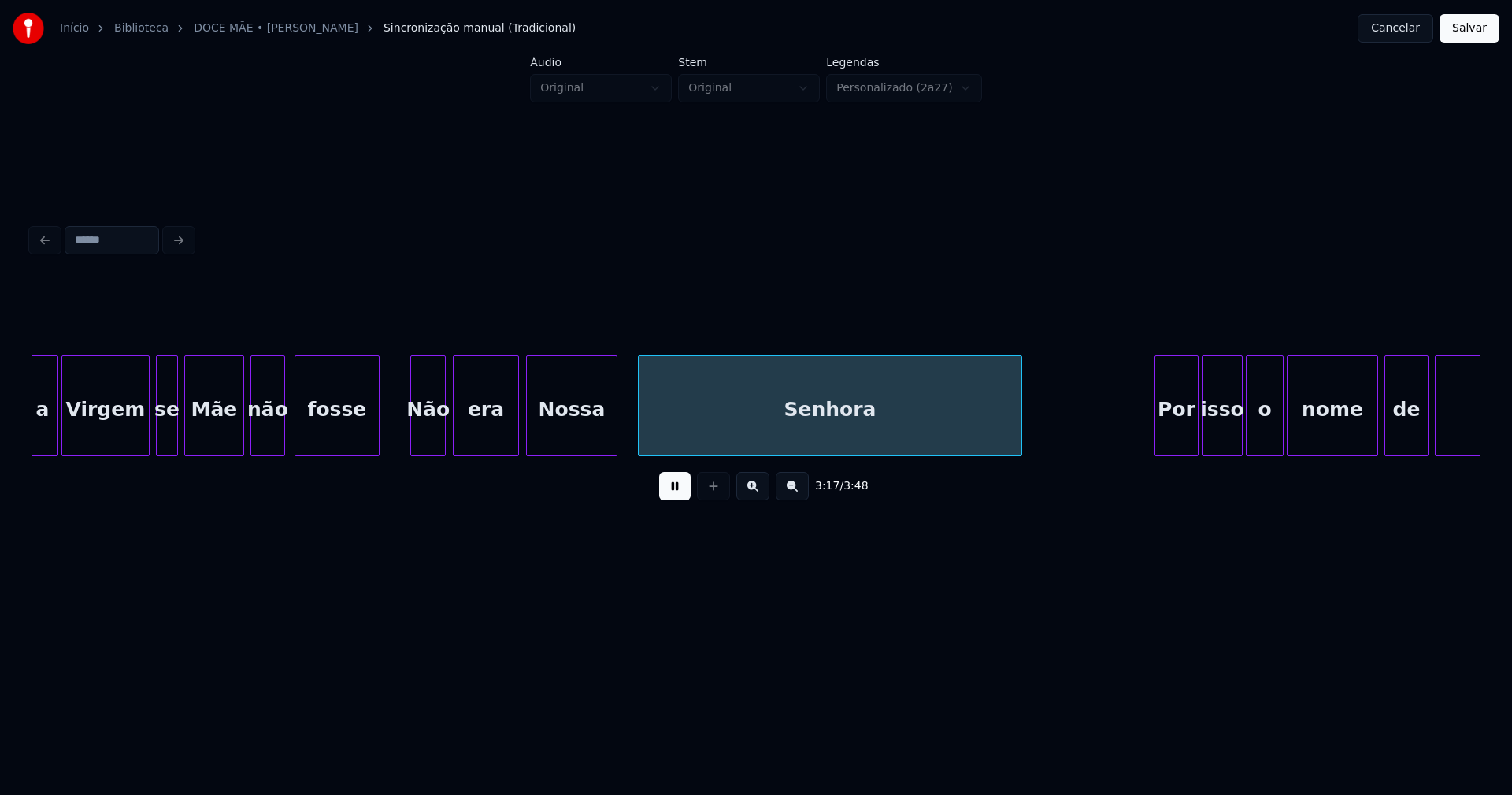
click at [585, 432] on div "Nossa" at bounding box center [571, 410] width 90 height 107
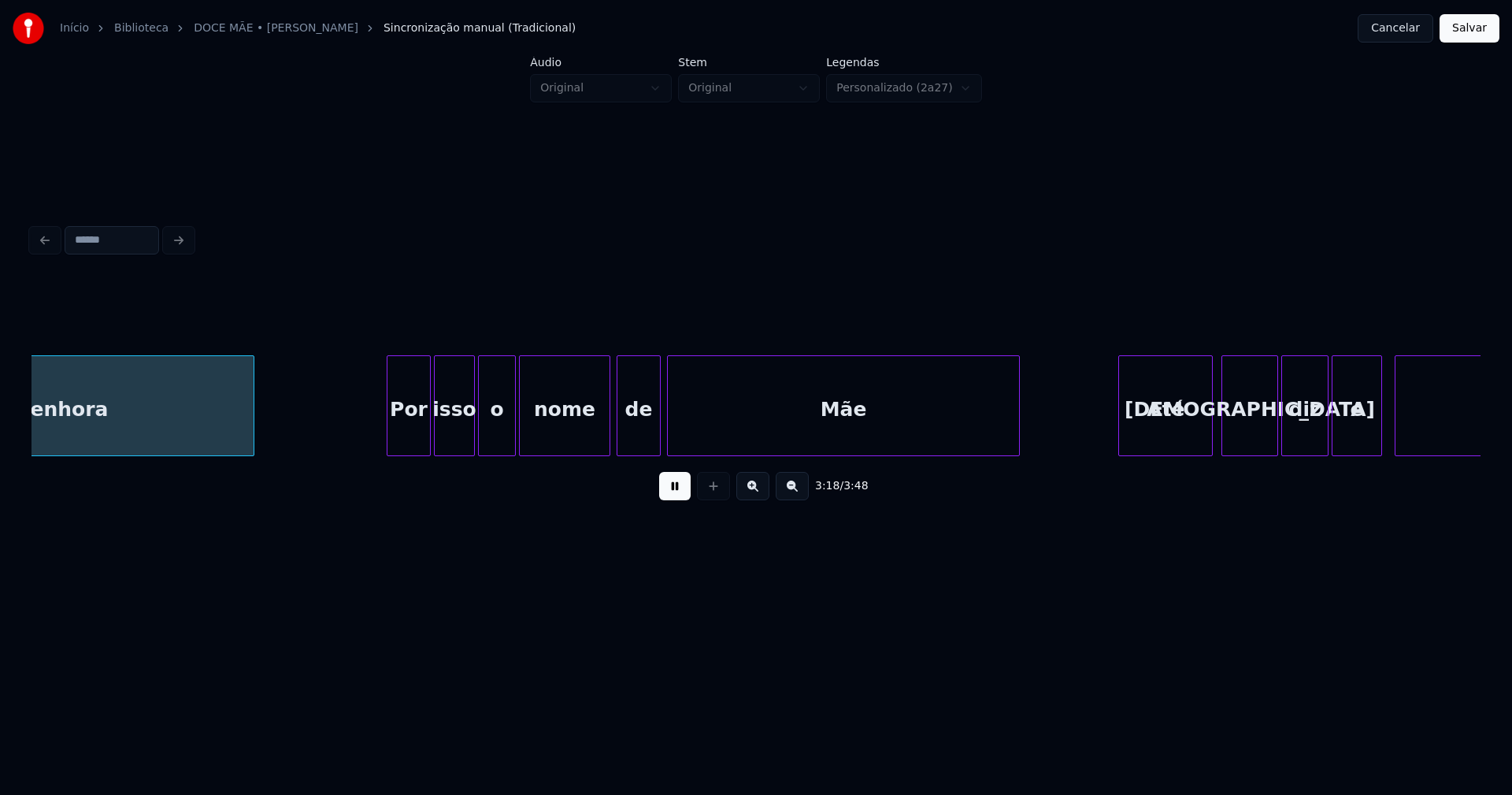
scroll to position [0, 31278]
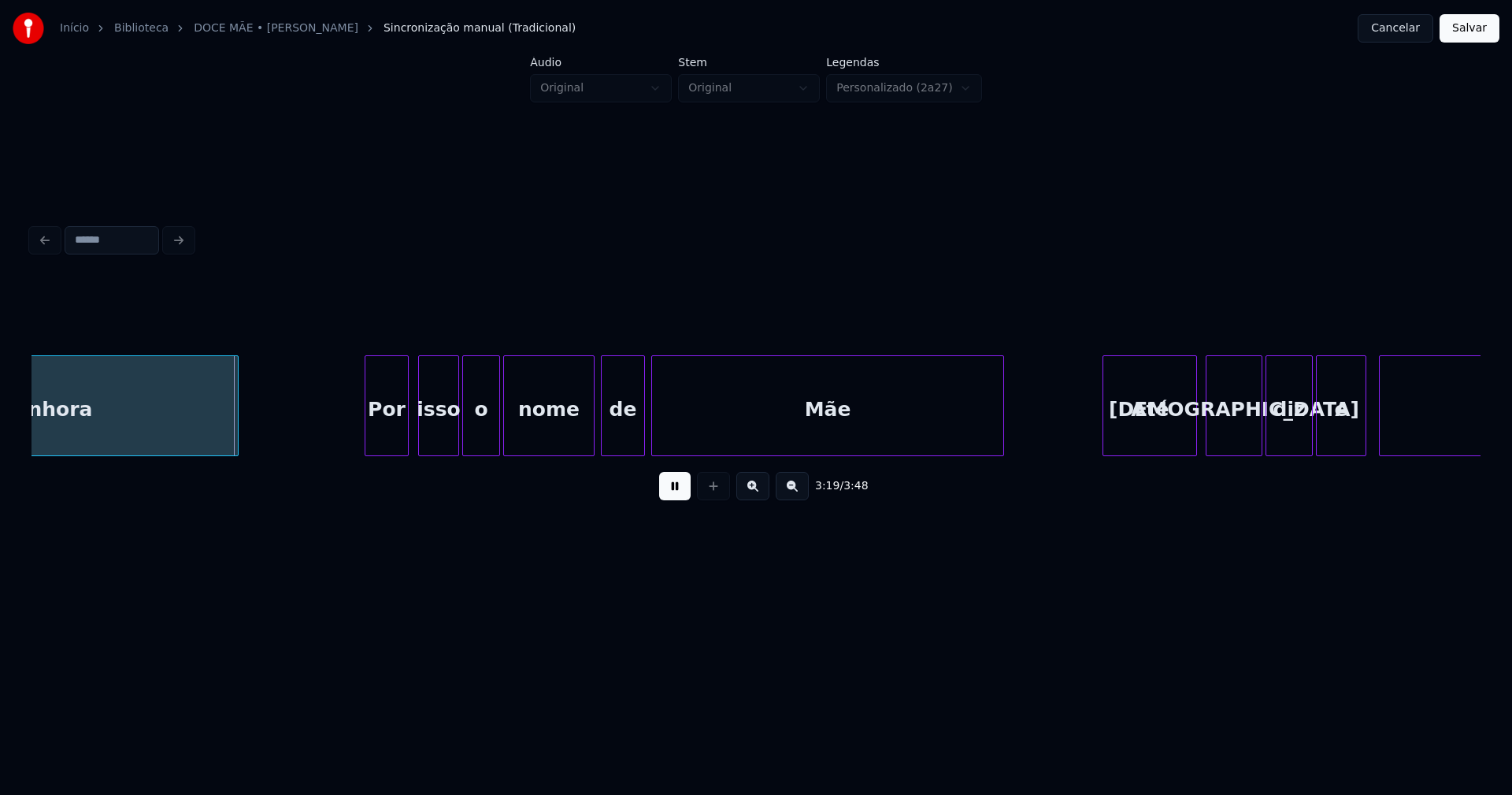
click at [392, 434] on div "Por" at bounding box center [387, 410] width 43 height 107
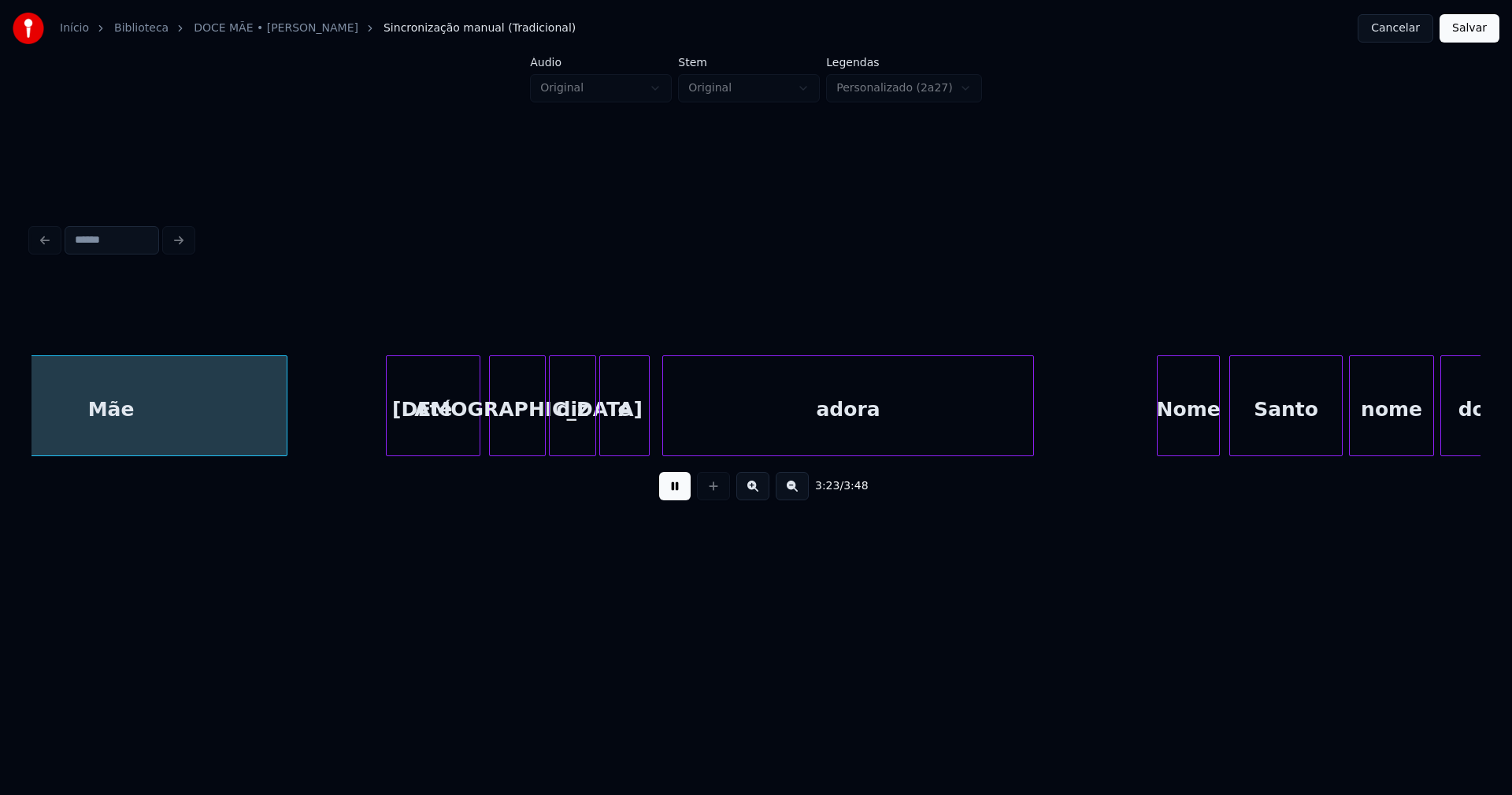
scroll to position [0, 32002]
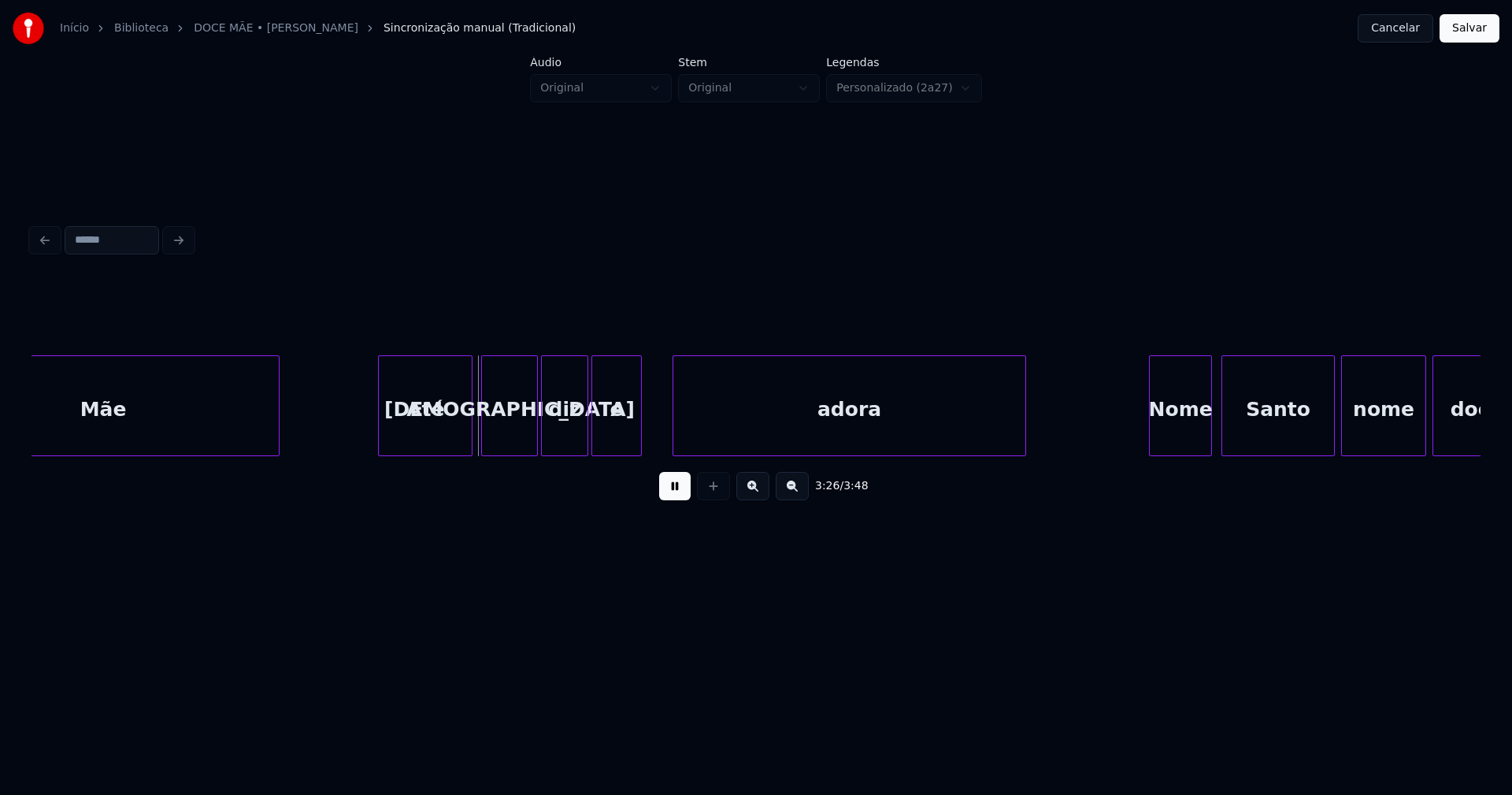
click at [675, 417] on div at bounding box center [675, 405] width 4 height 99
click at [660, 421] on div at bounding box center [659, 405] width 4 height 99
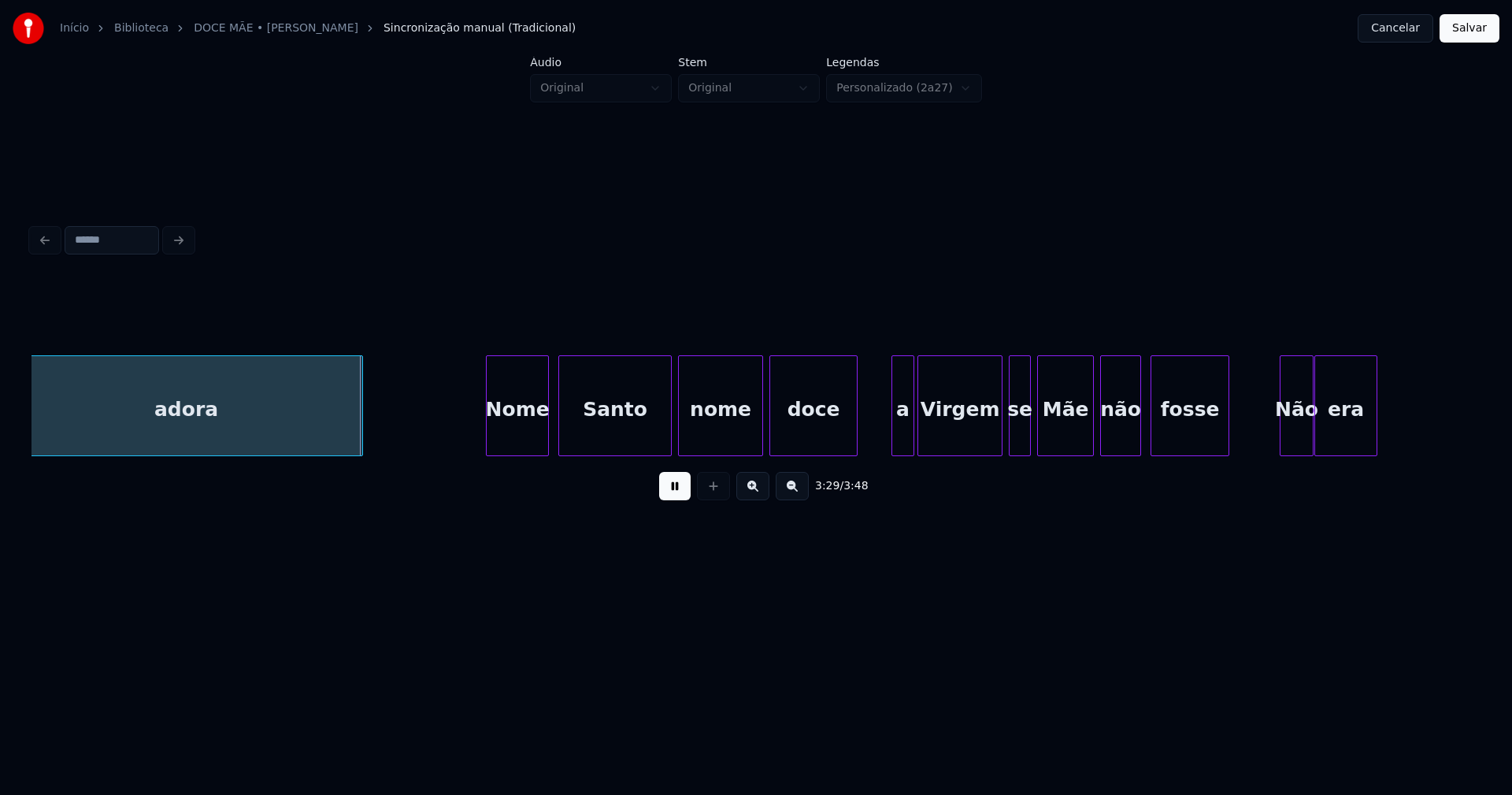
scroll to position [0, 32766]
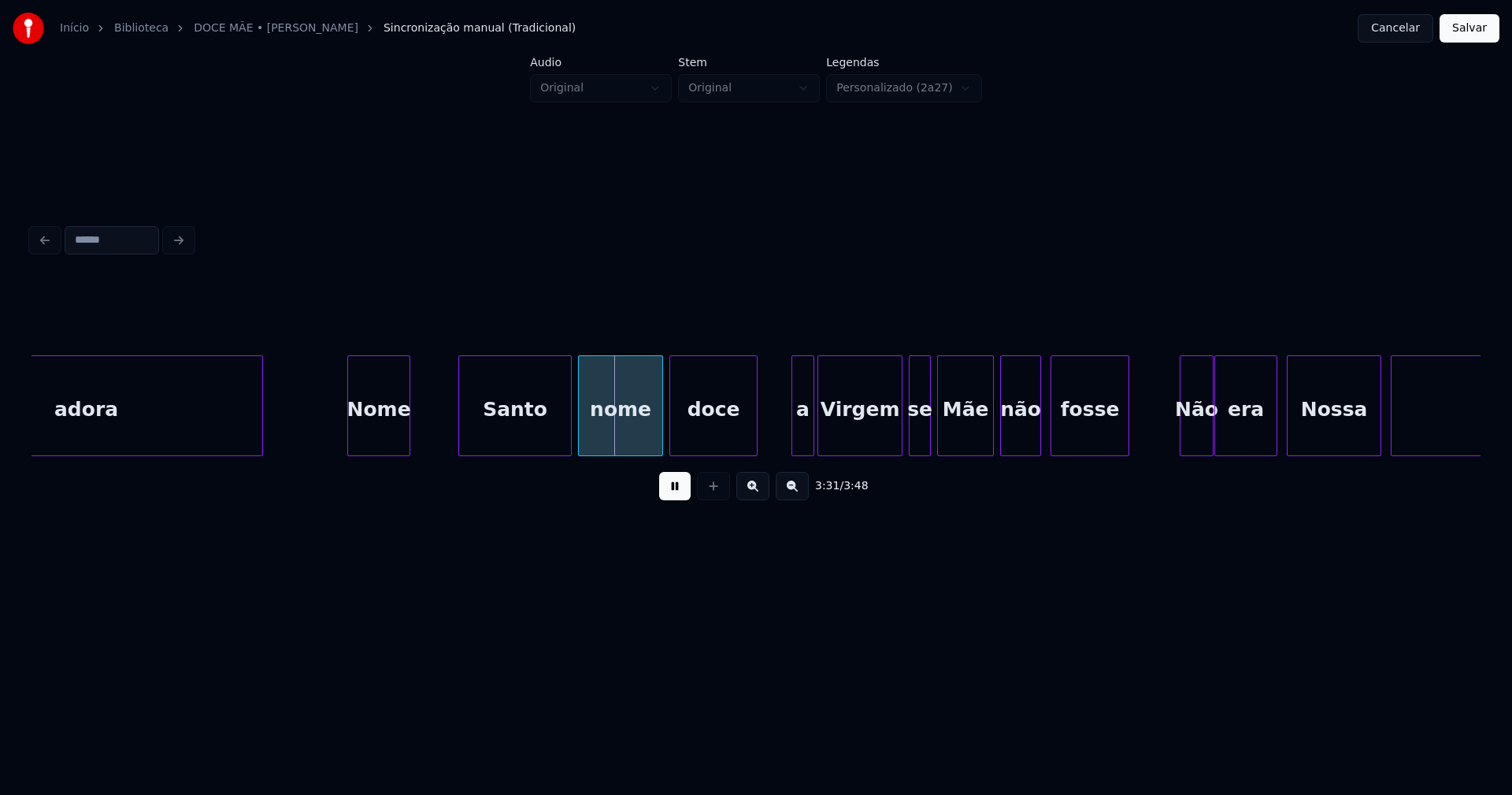
click at [347, 436] on div "Nome" at bounding box center [378, 405] width 63 height 101
click at [437, 411] on div at bounding box center [438, 405] width 4 height 99
click at [481, 427] on div "Santo" at bounding box center [506, 410] width 112 height 107
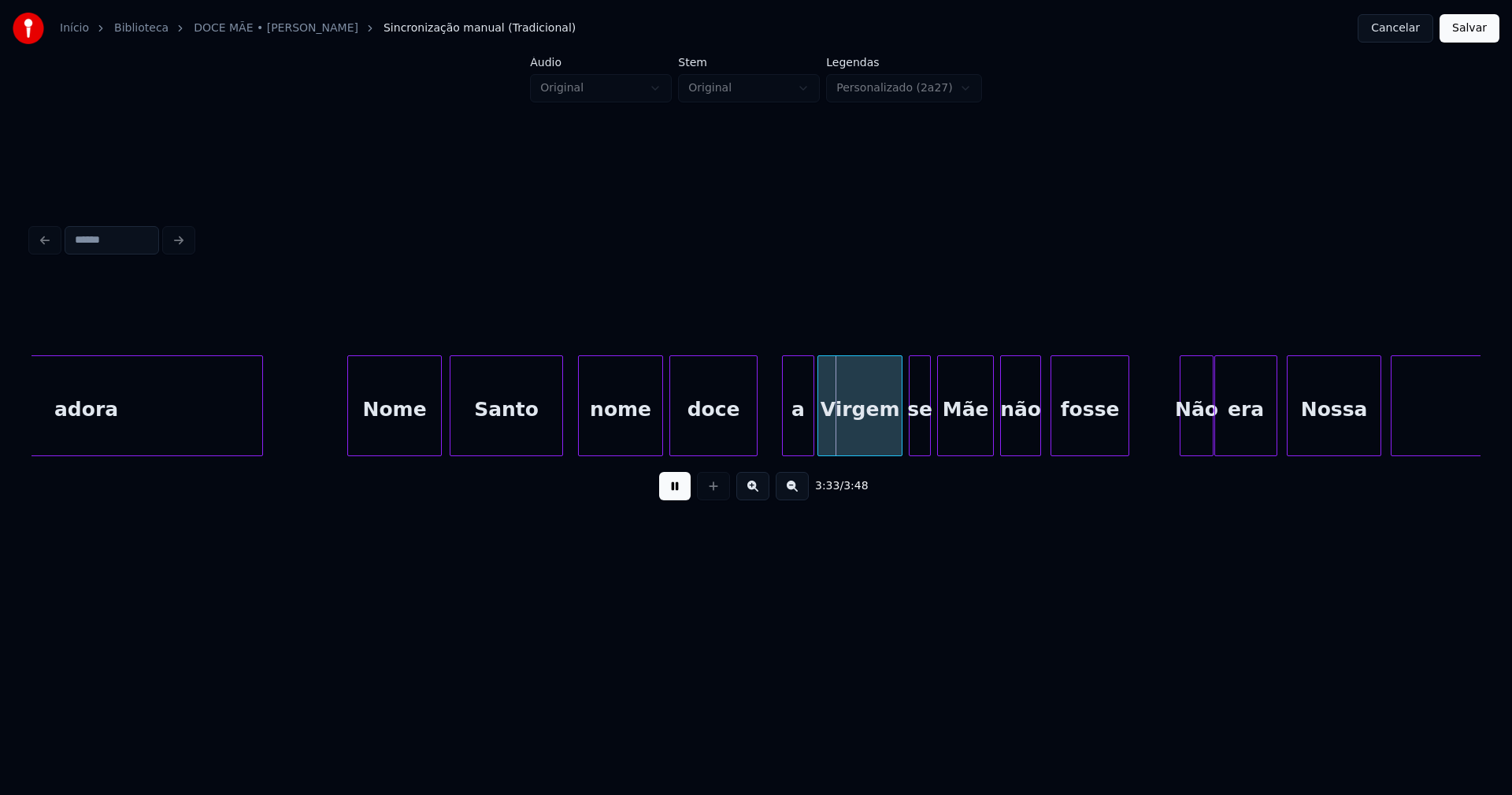
click at [787, 444] on div at bounding box center [785, 405] width 4 height 99
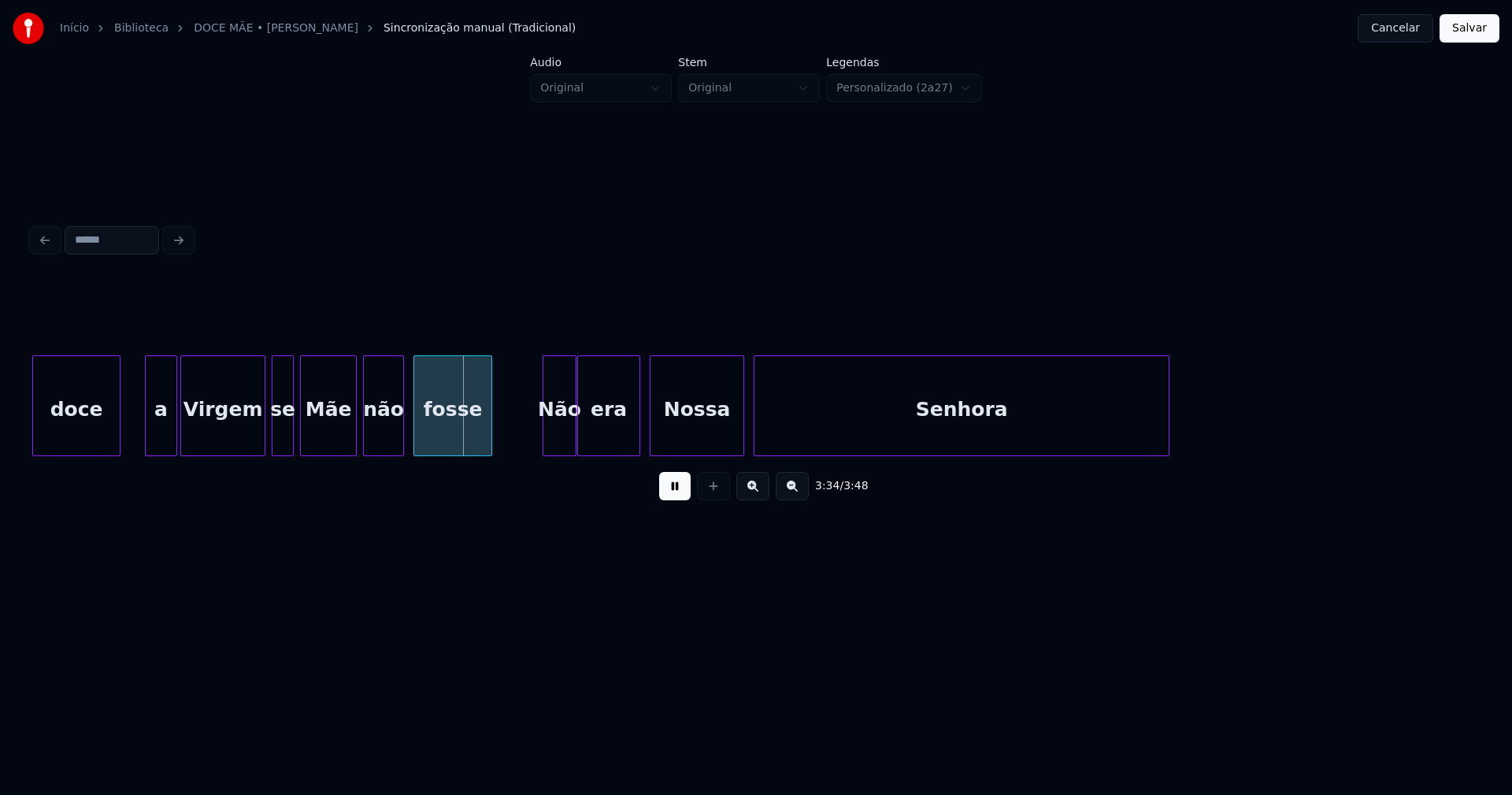
scroll to position [0, 33422]
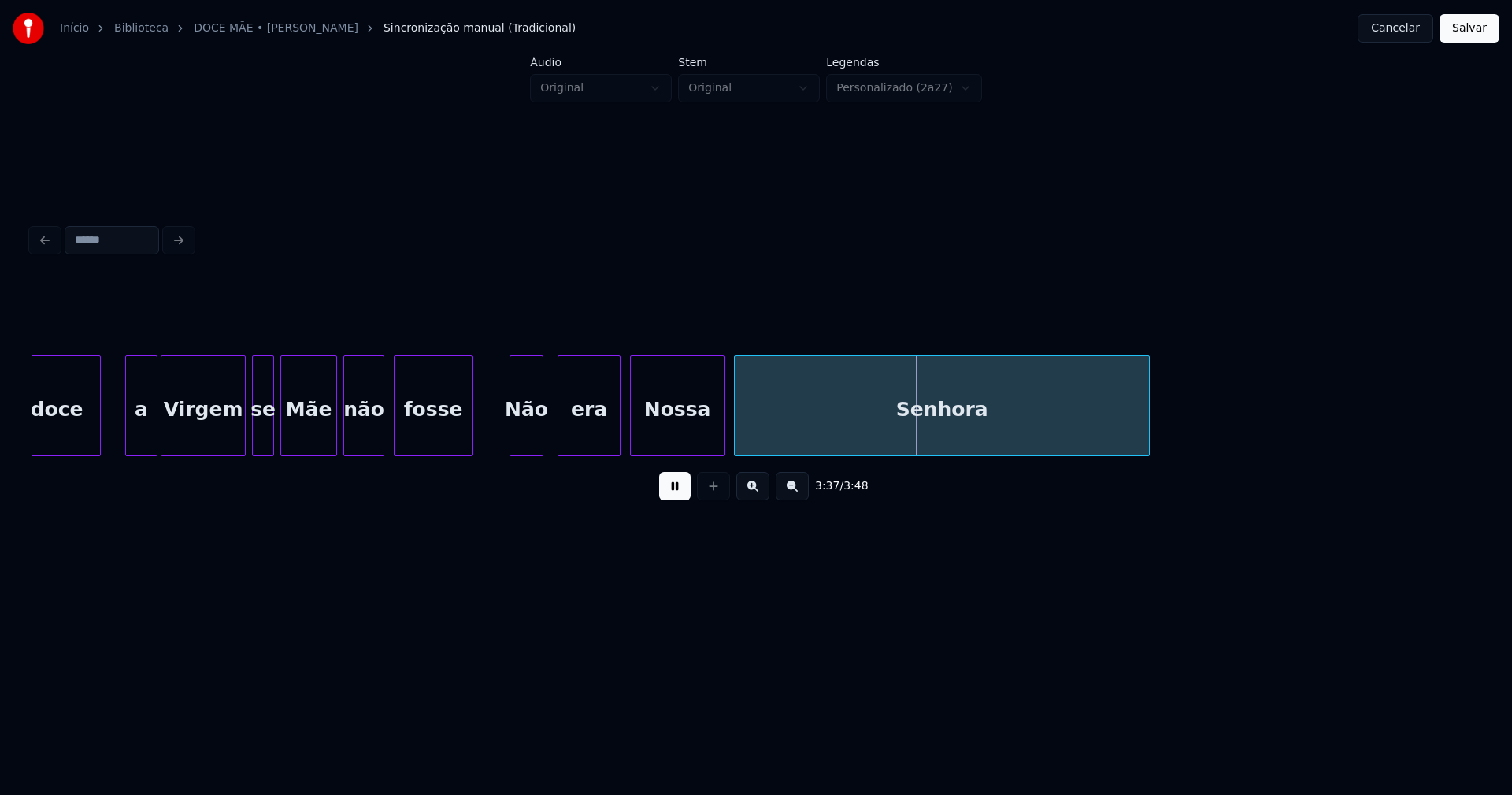
click at [530, 436] on div "Não" at bounding box center [526, 410] width 32 height 107
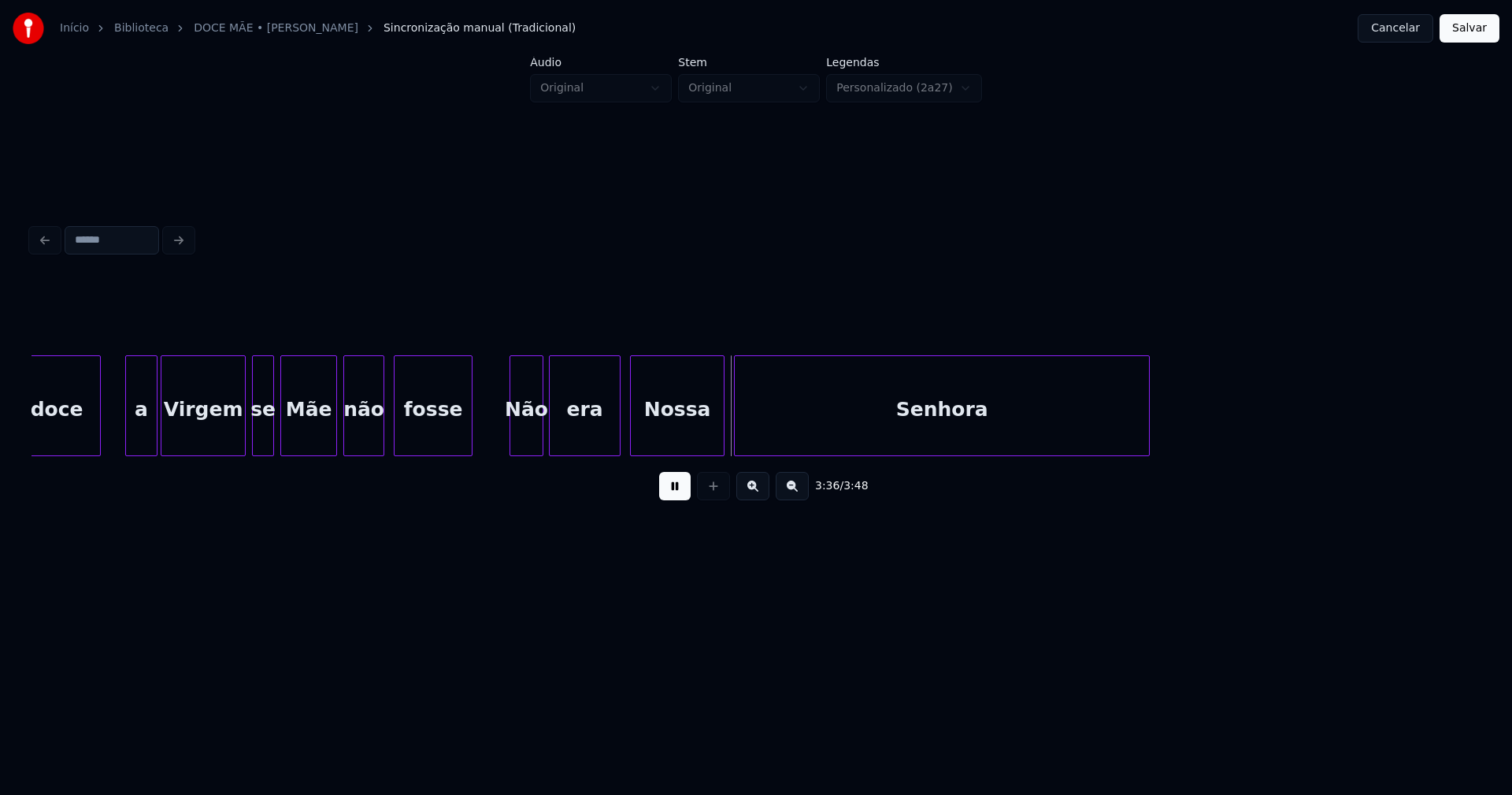
click at [553, 442] on div at bounding box center [552, 405] width 4 height 99
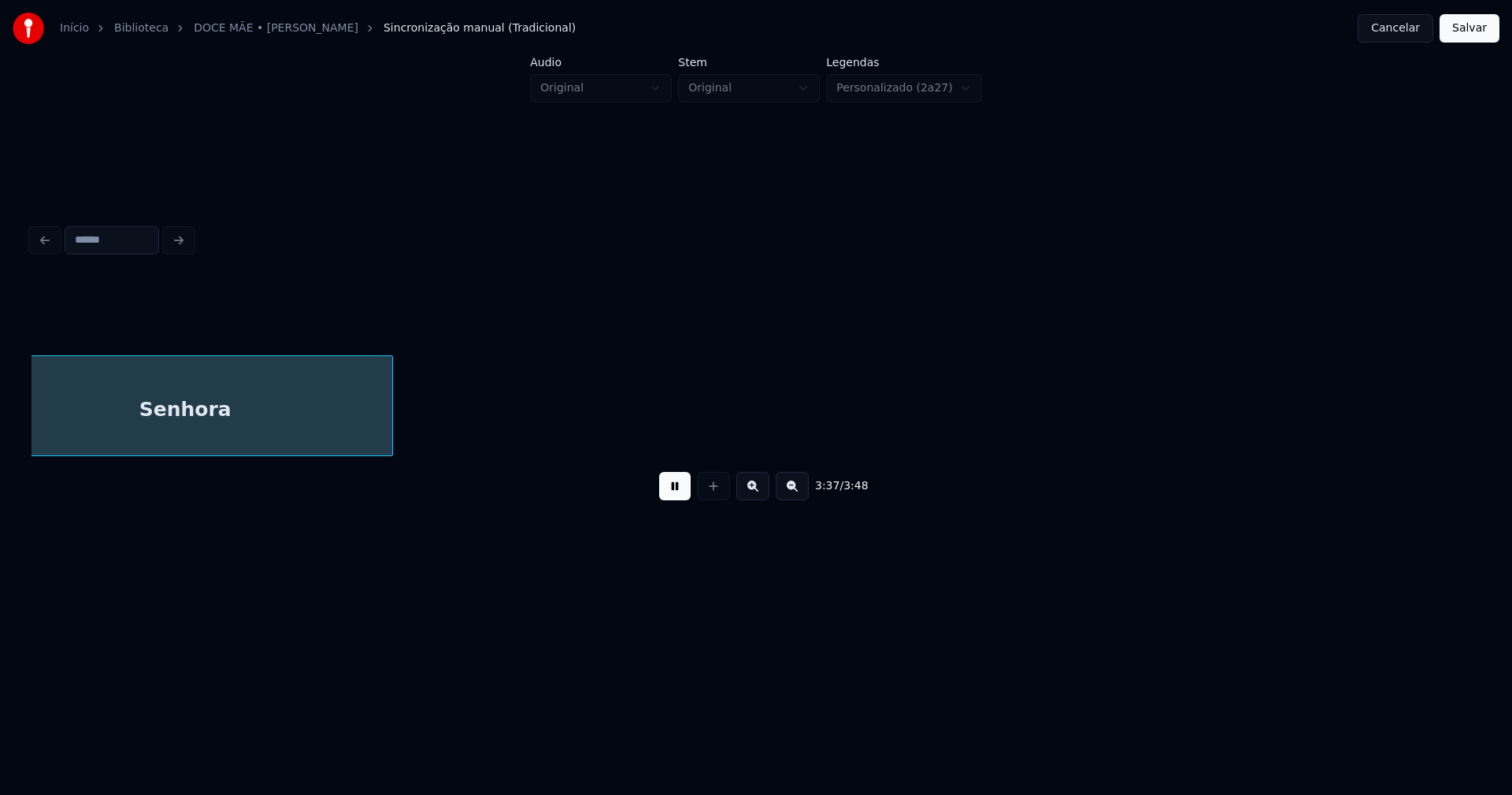
scroll to position [0, 34198]
click at [1466, 35] on button "Salvar" at bounding box center [1469, 28] width 60 height 28
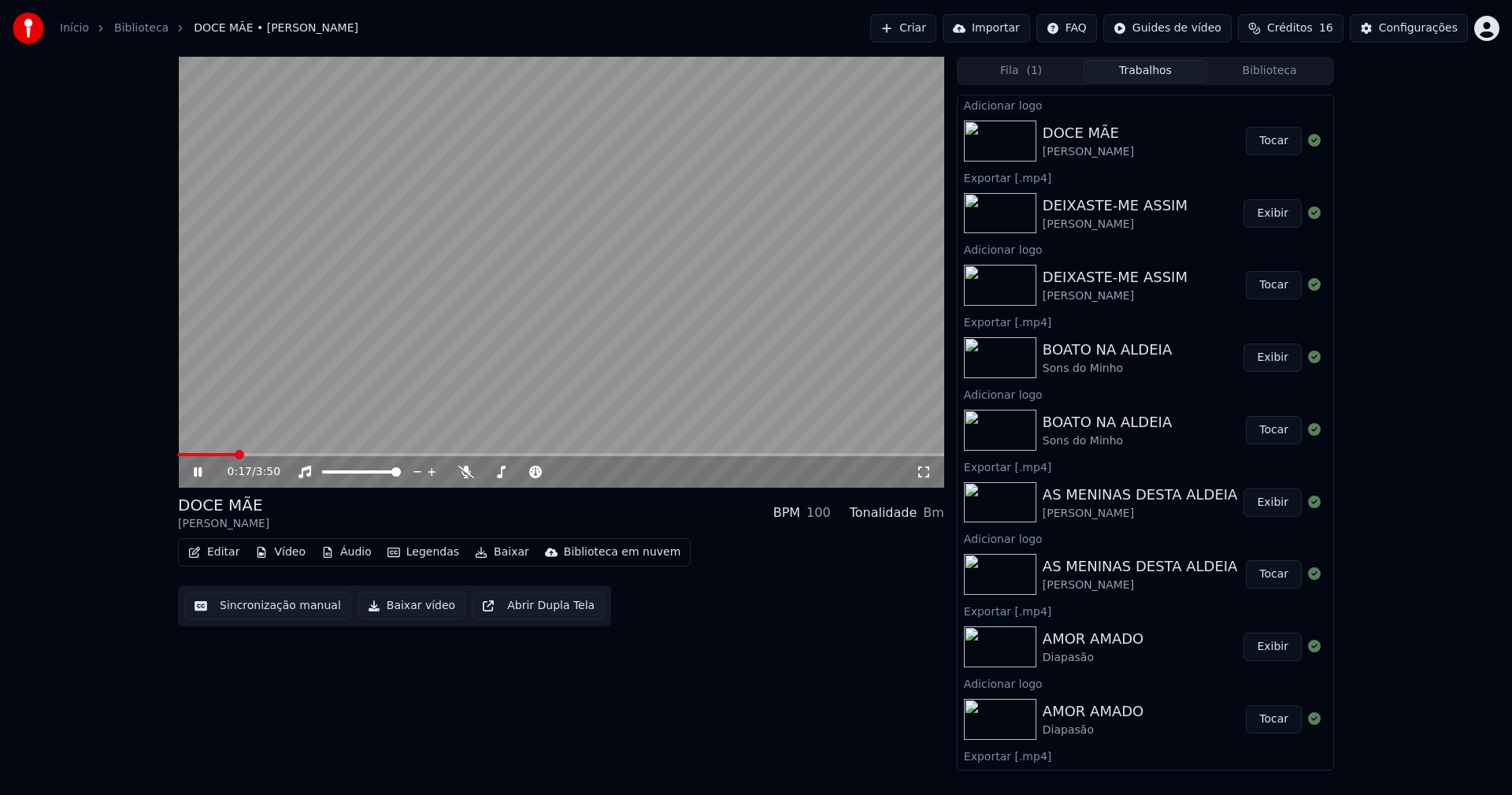
drag, startPoint x: 393, startPoint y: 601, endPoint x: 390, endPoint y: 614, distance: 13.3
click at [393, 601] on button "Baixar vídeo" at bounding box center [411, 606] width 108 height 28
click at [199, 473] on icon at bounding box center [209, 472] width 37 height 12
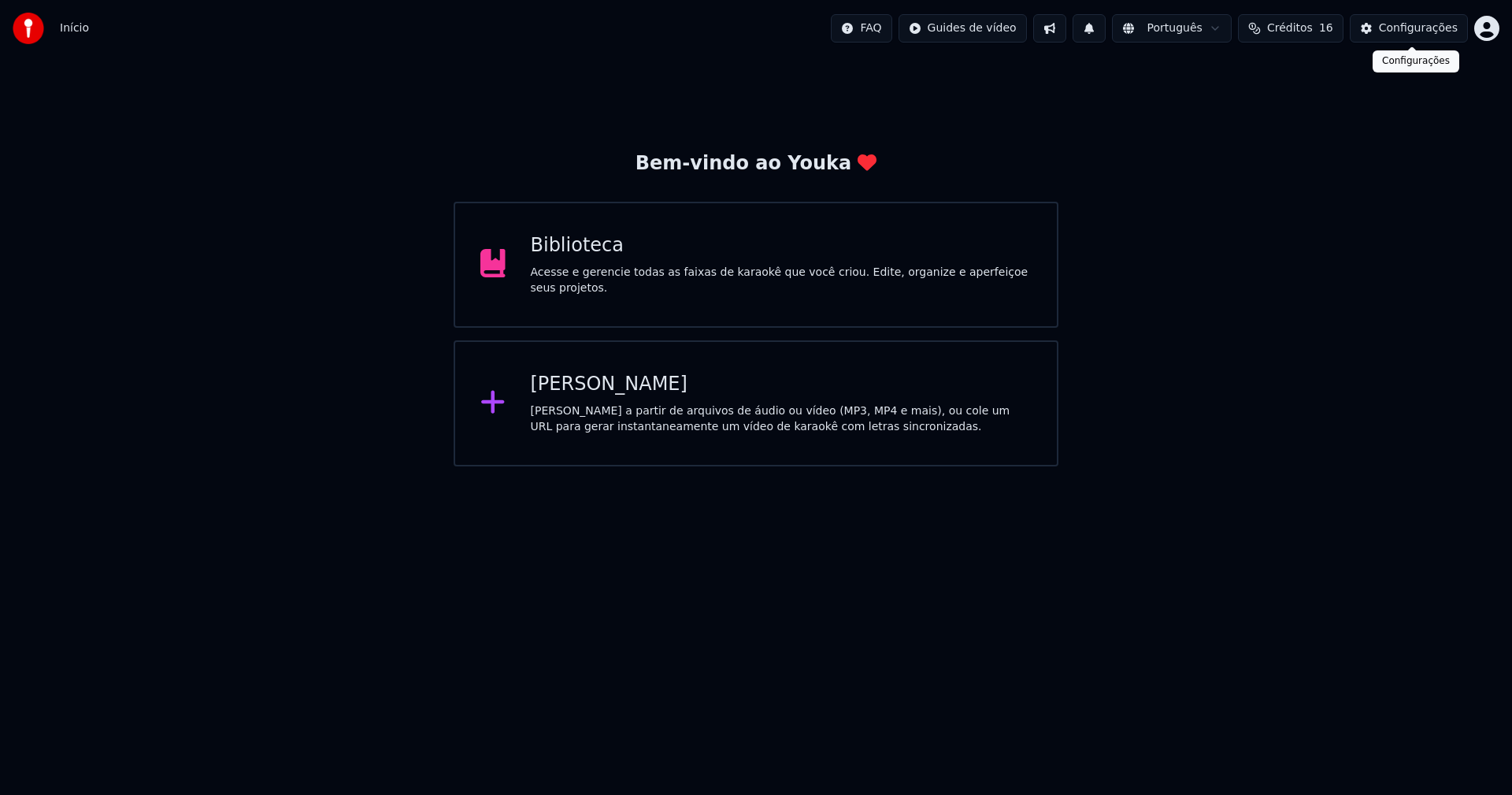
click at [1444, 37] on button "Configurações" at bounding box center [1409, 28] width 118 height 28
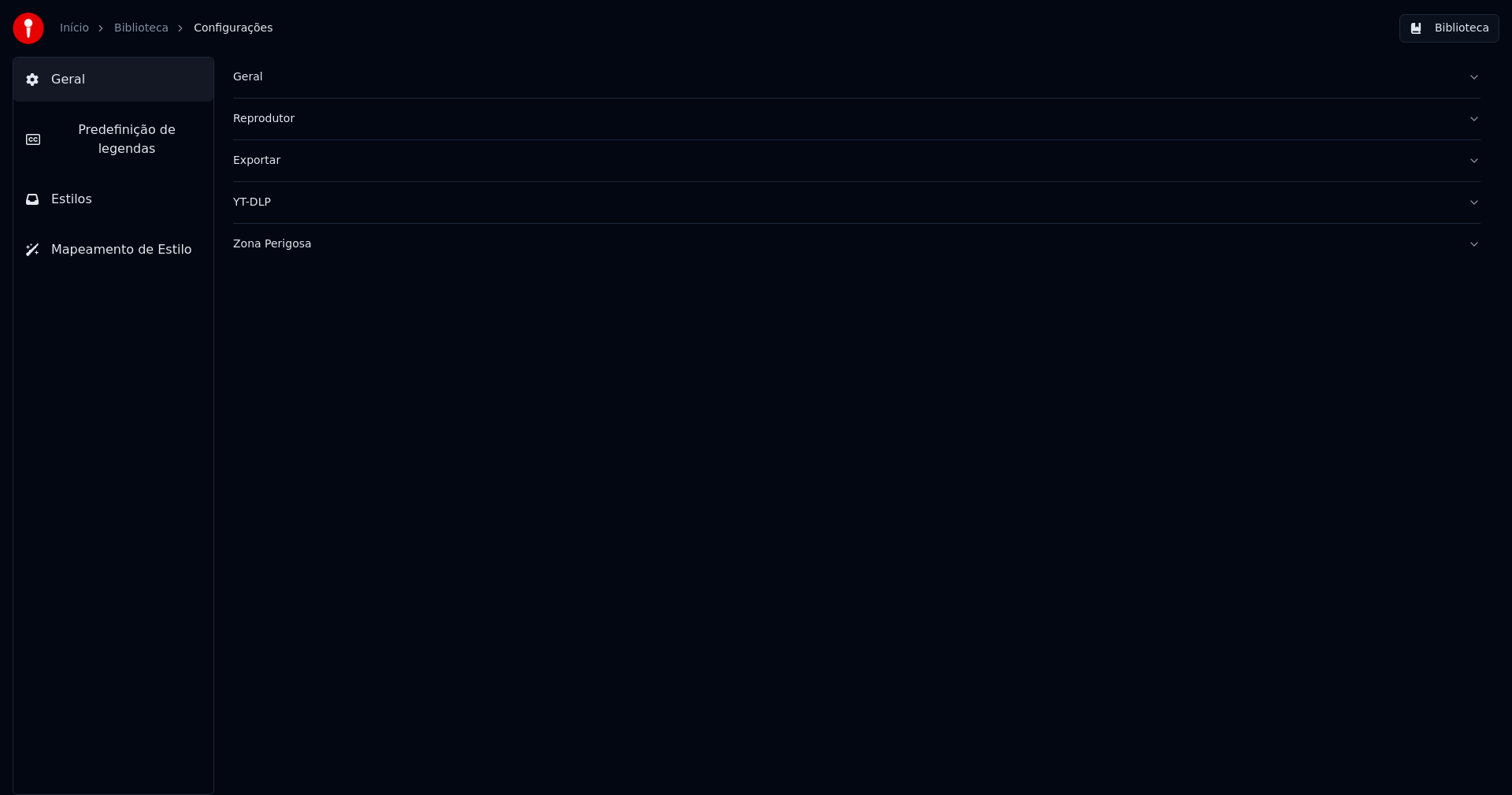
click at [252, 78] on div "Geral" at bounding box center [844, 77] width 1222 height 16
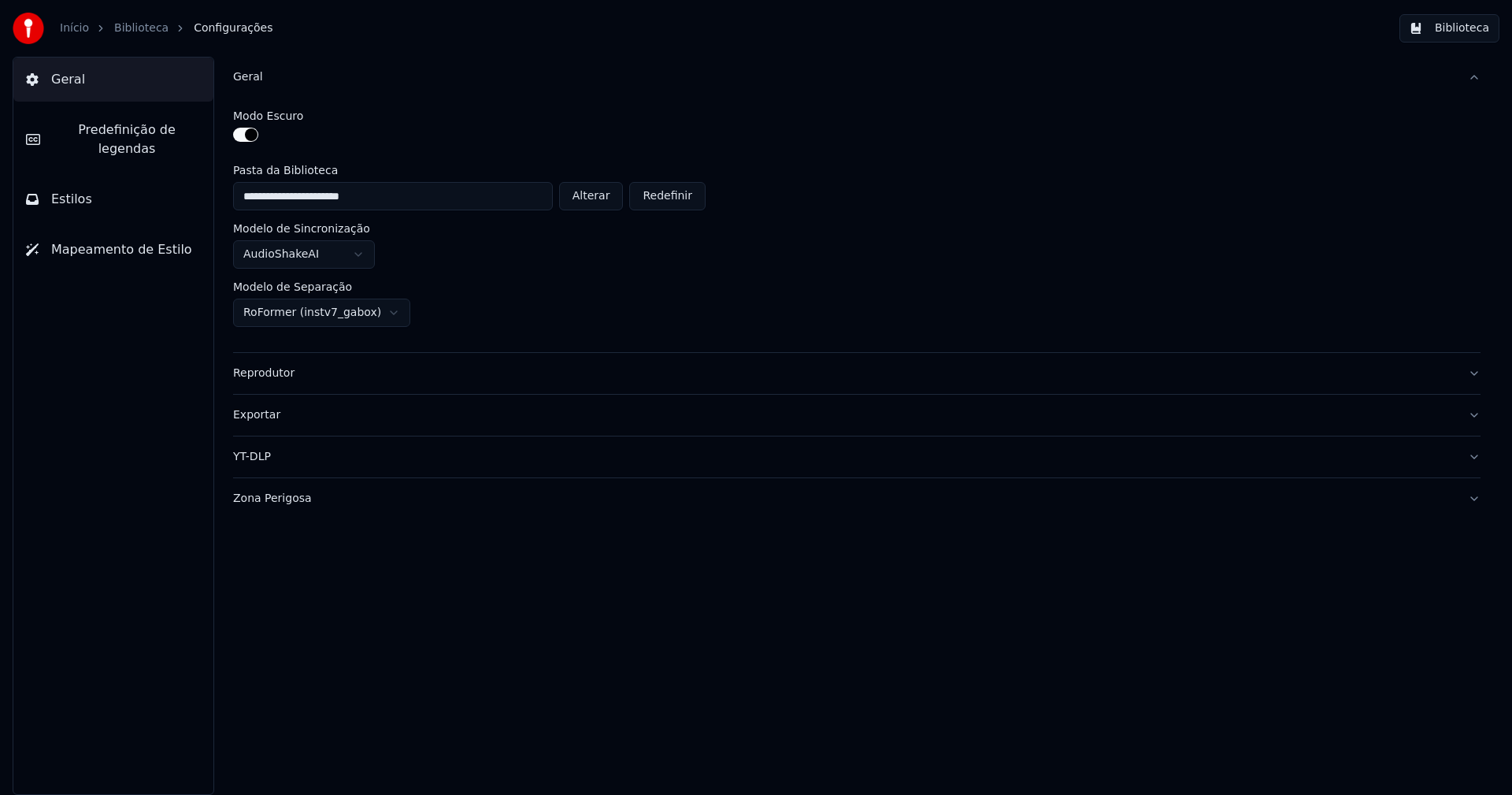
click at [1459, 28] on button "Biblioteca" at bounding box center [1449, 28] width 100 height 28
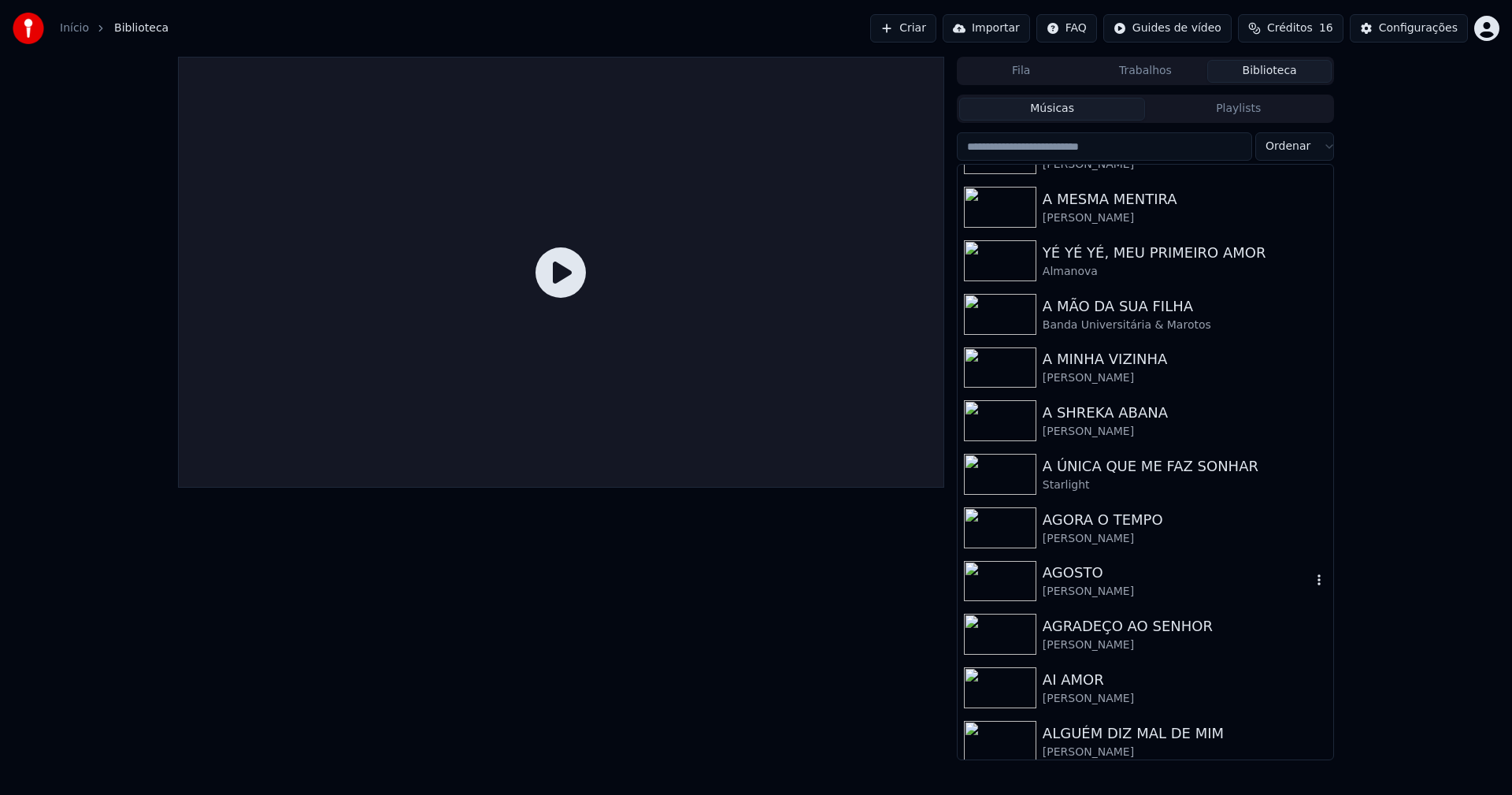
scroll to position [158, 0]
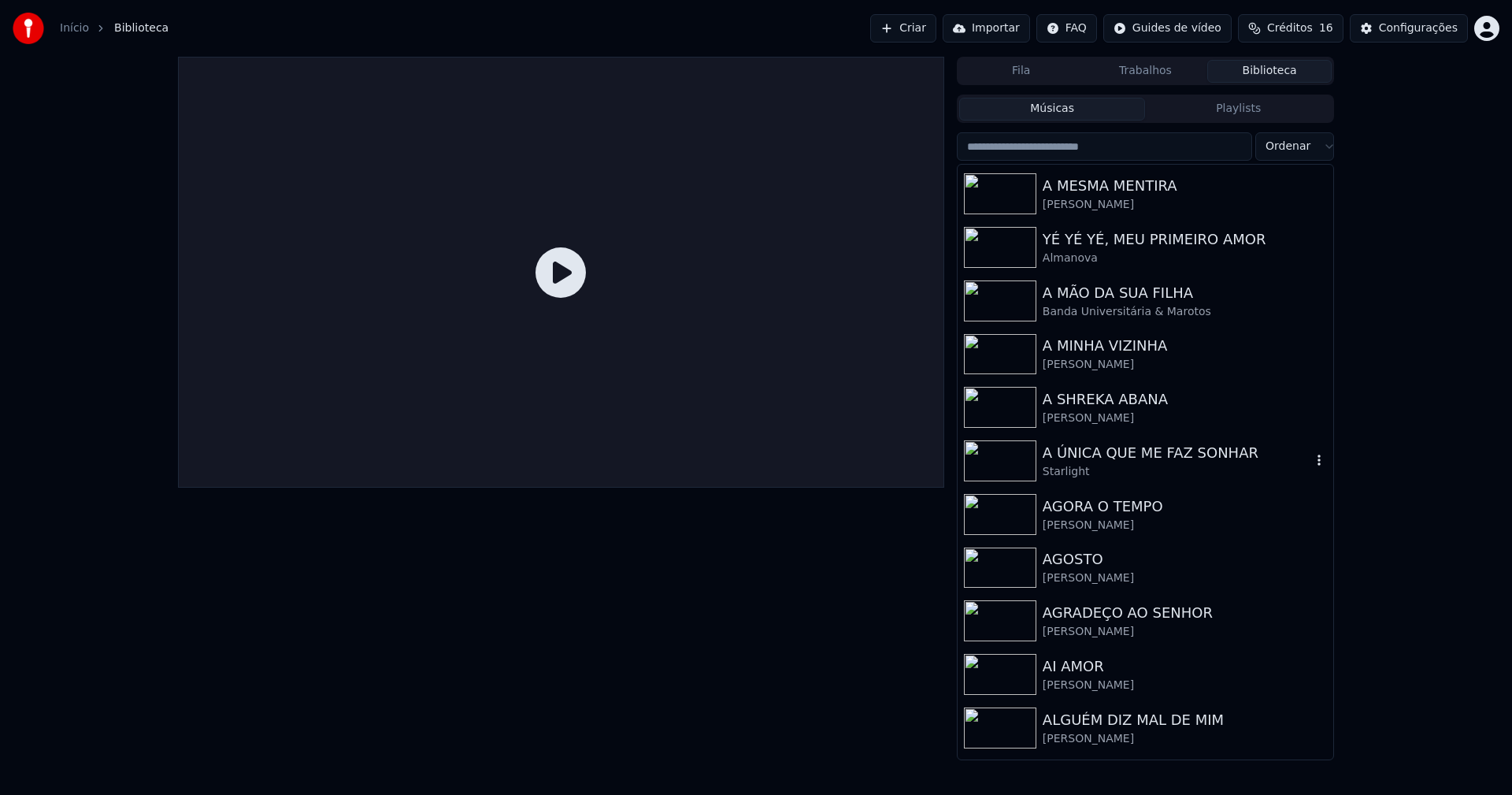
click at [1093, 459] on div "A ÚNICA QUE ME FAZ SONHAR" at bounding box center [1177, 452] width 269 height 22
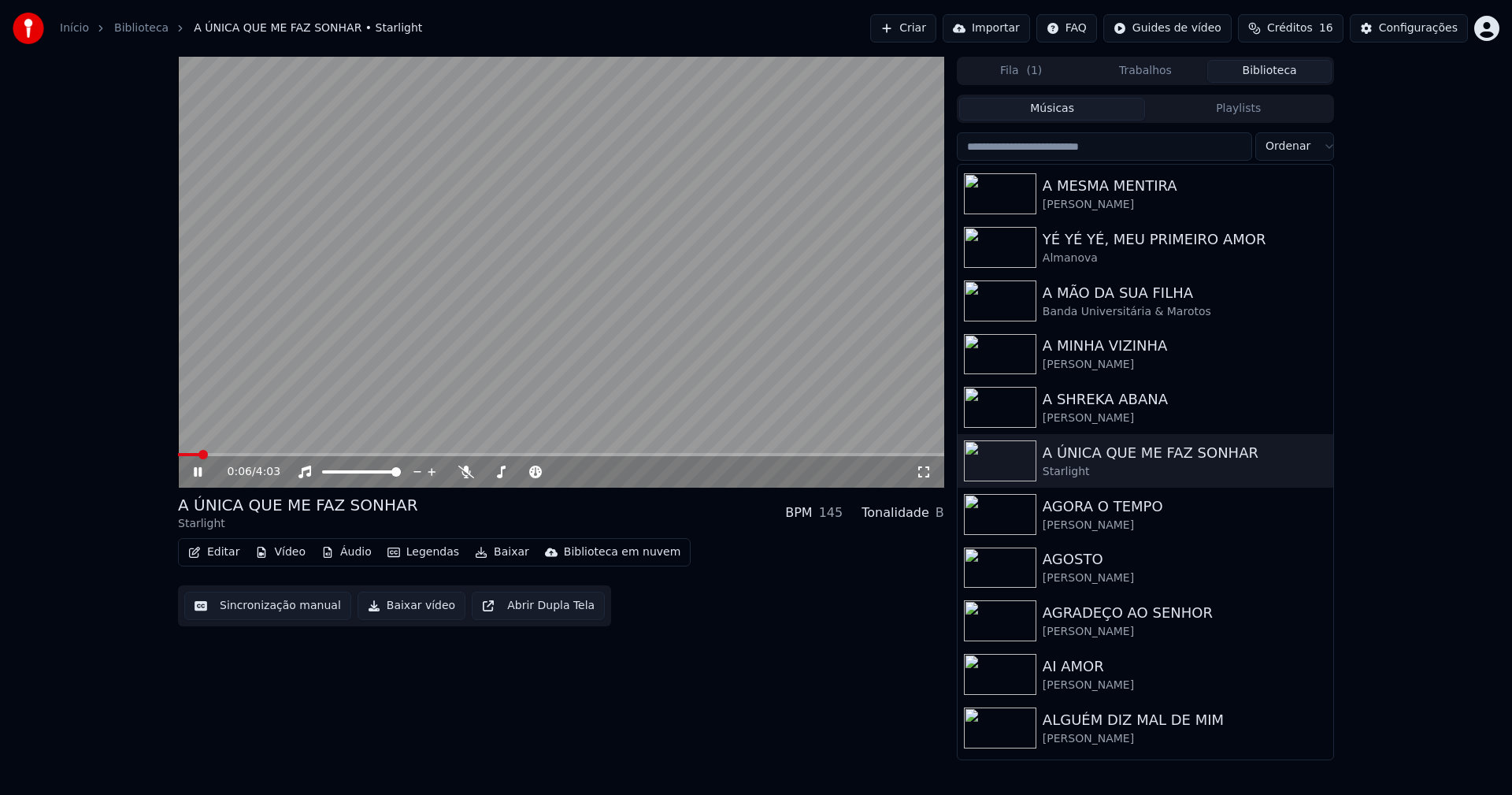
drag, startPoint x: 202, startPoint y: 469, endPoint x: 687, endPoint y: 280, distance: 520.5
click at [206, 469] on icon at bounding box center [209, 472] width 37 height 12
click at [1435, 33] on div "Configurações" at bounding box center [1418, 28] width 78 height 16
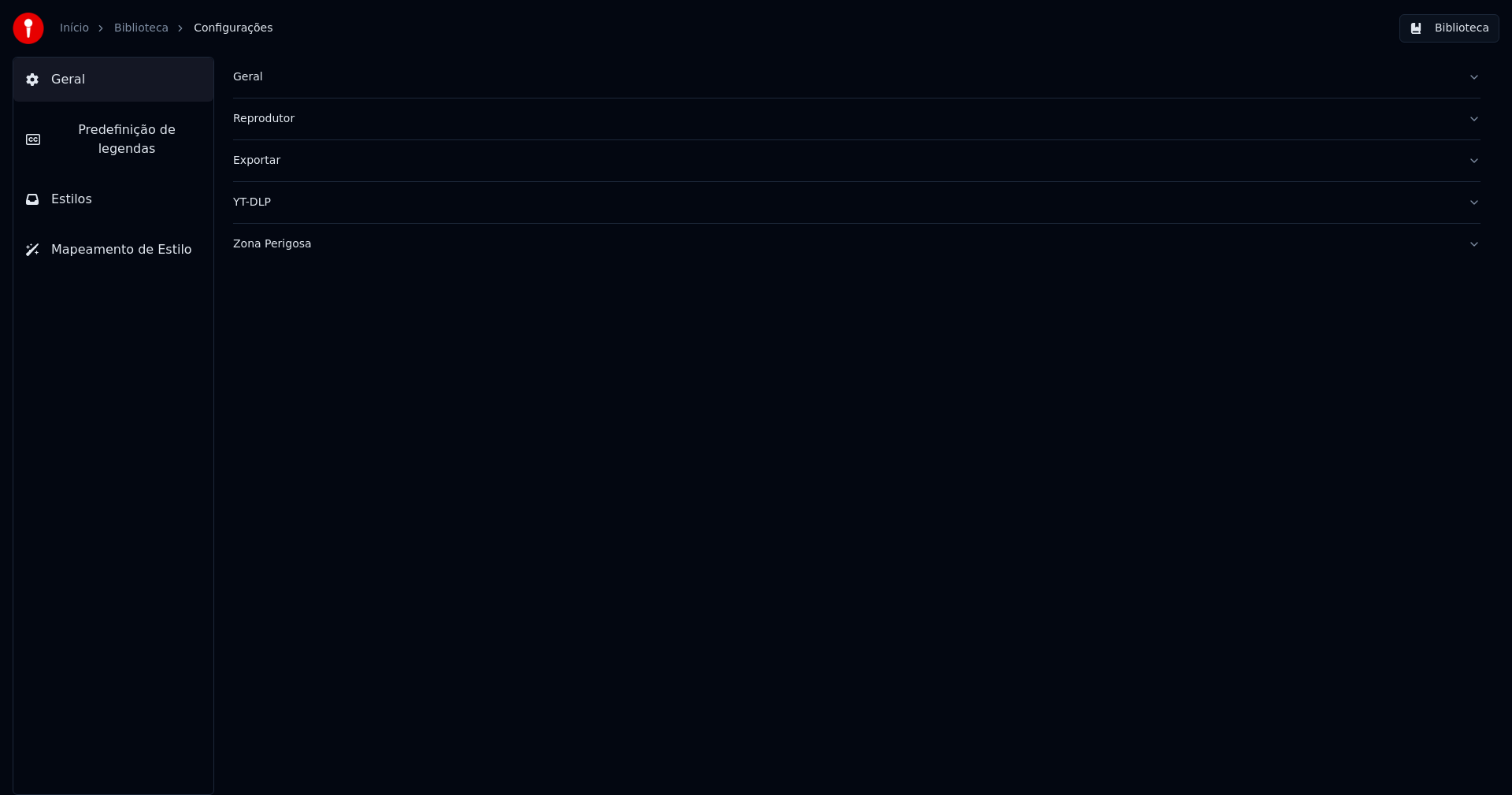
click at [143, 133] on span "Predefinição de legendas" at bounding box center [126, 139] width 148 height 37
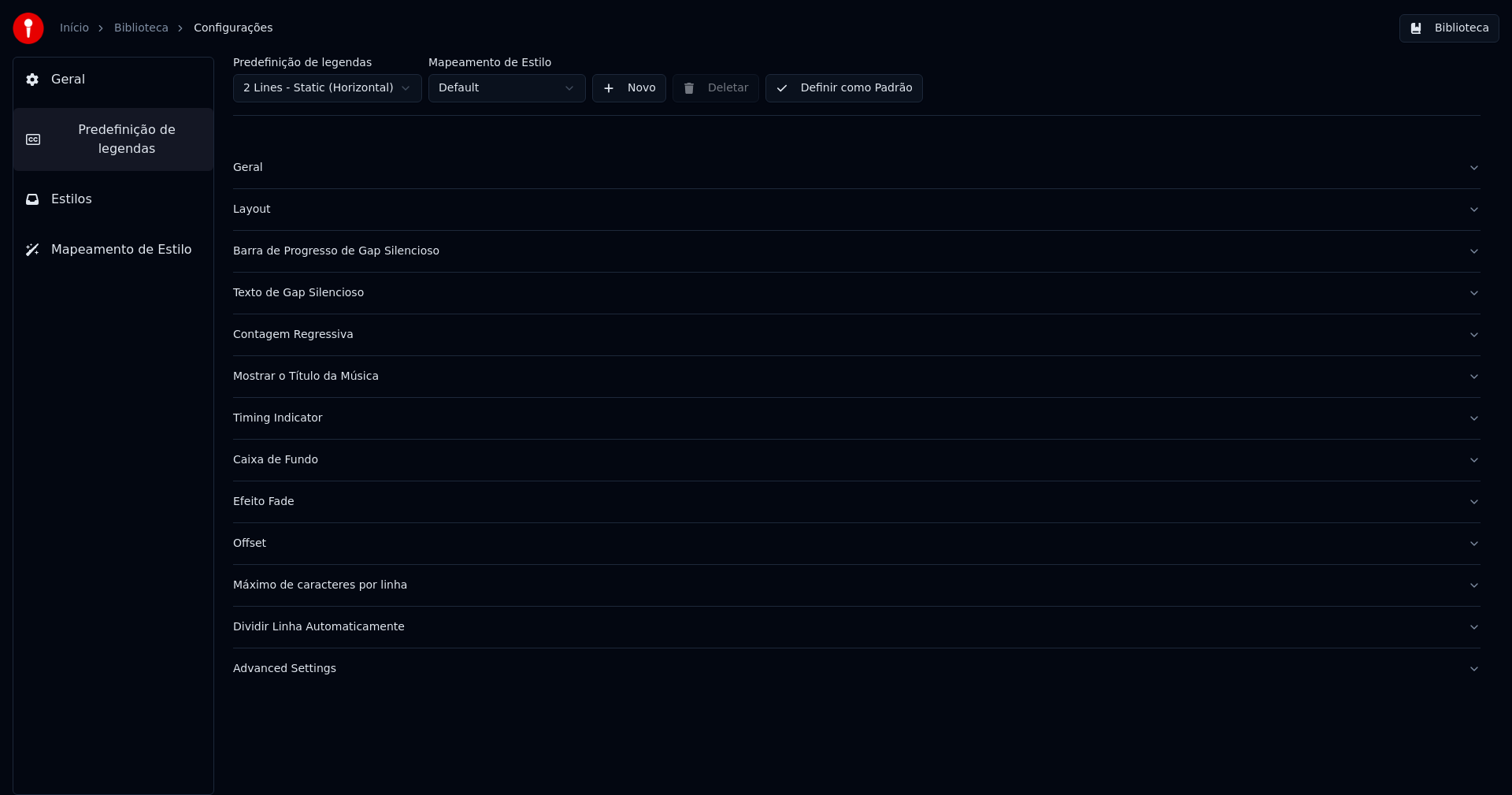
click at [360, 256] on div "Barra de Progresso de Gap Silencioso" at bounding box center [844, 251] width 1222 height 16
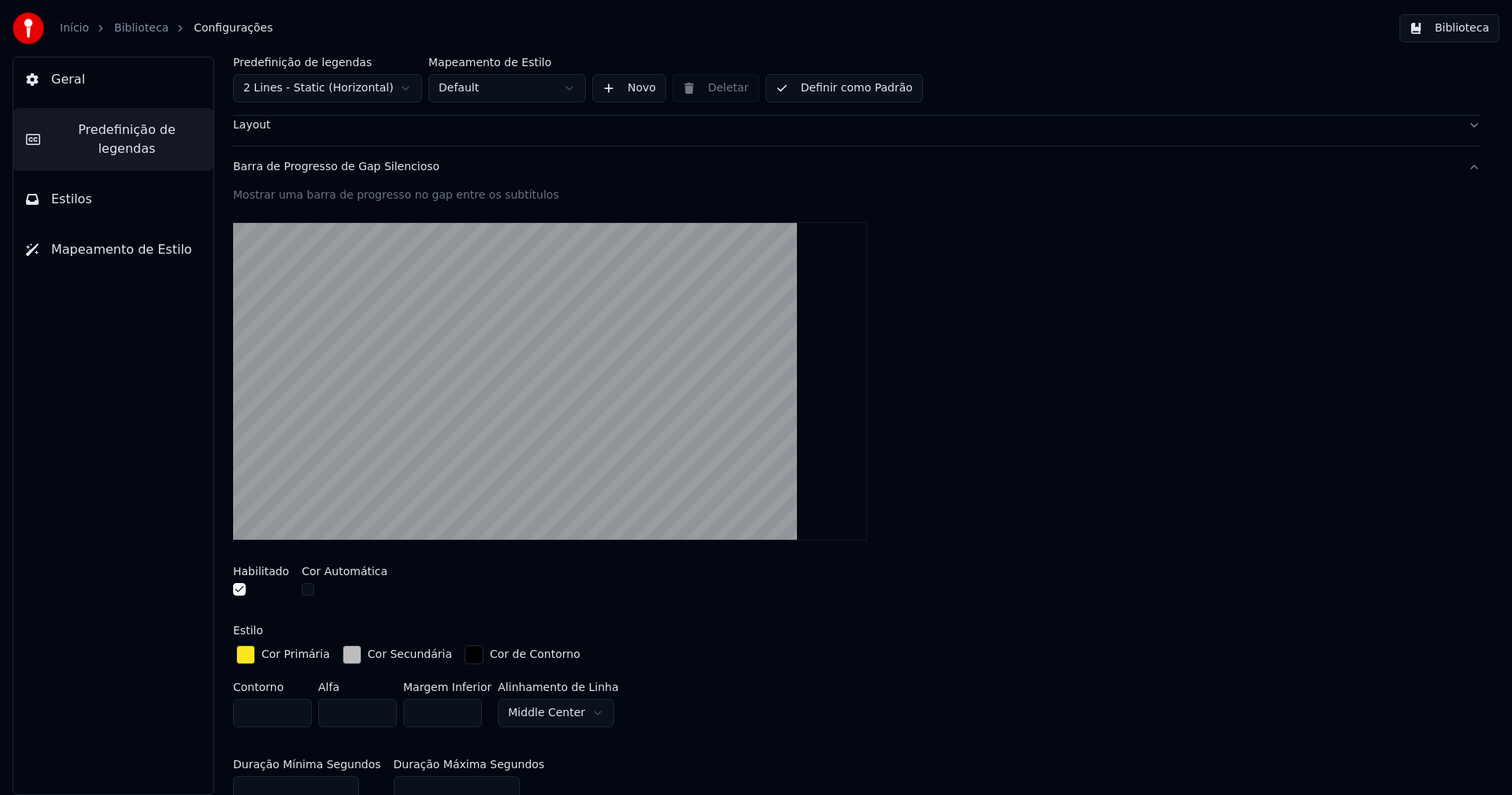
scroll to position [236, 0]
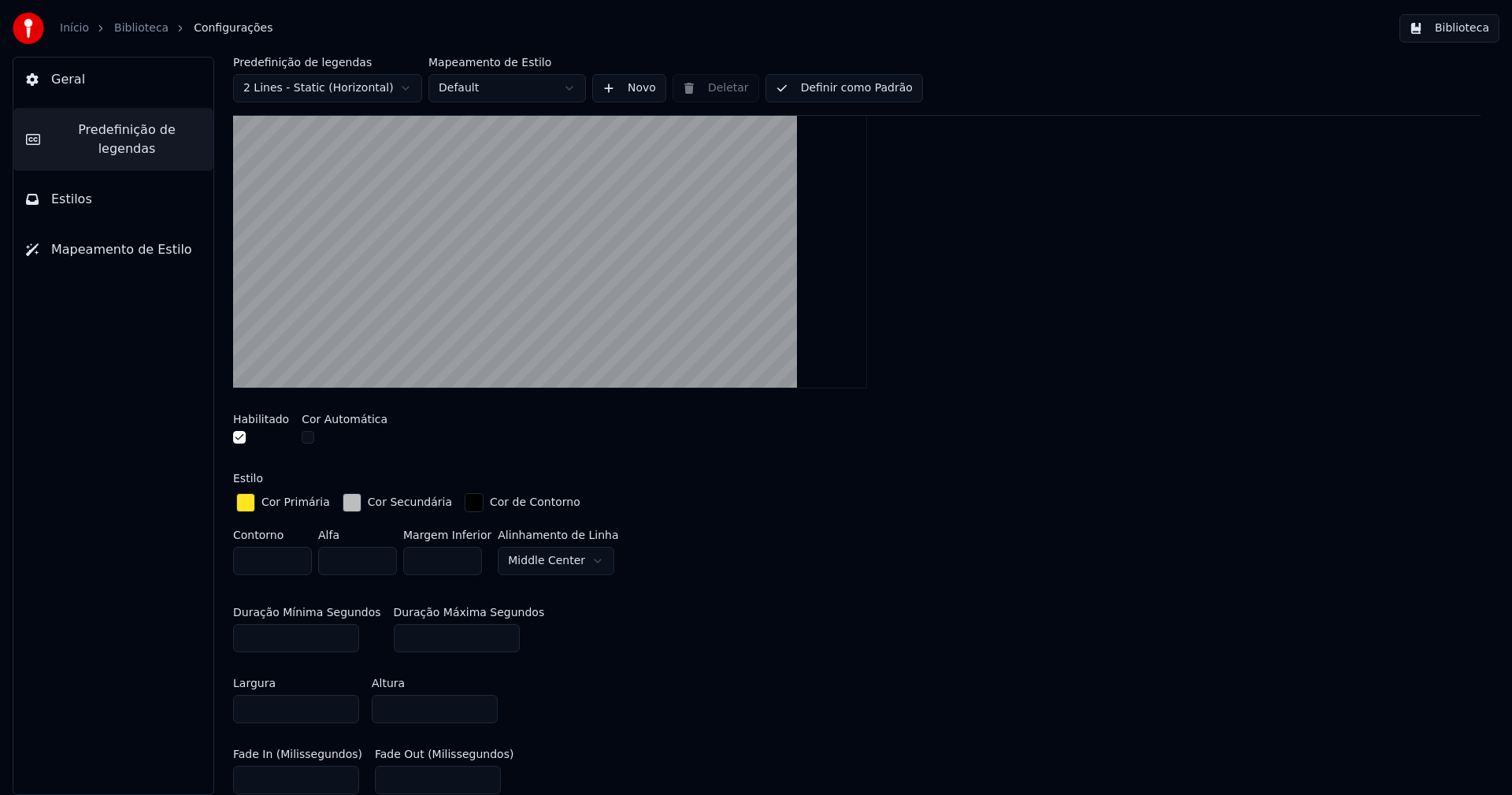
click at [344, 506] on div "button" at bounding box center [352, 502] width 19 height 19
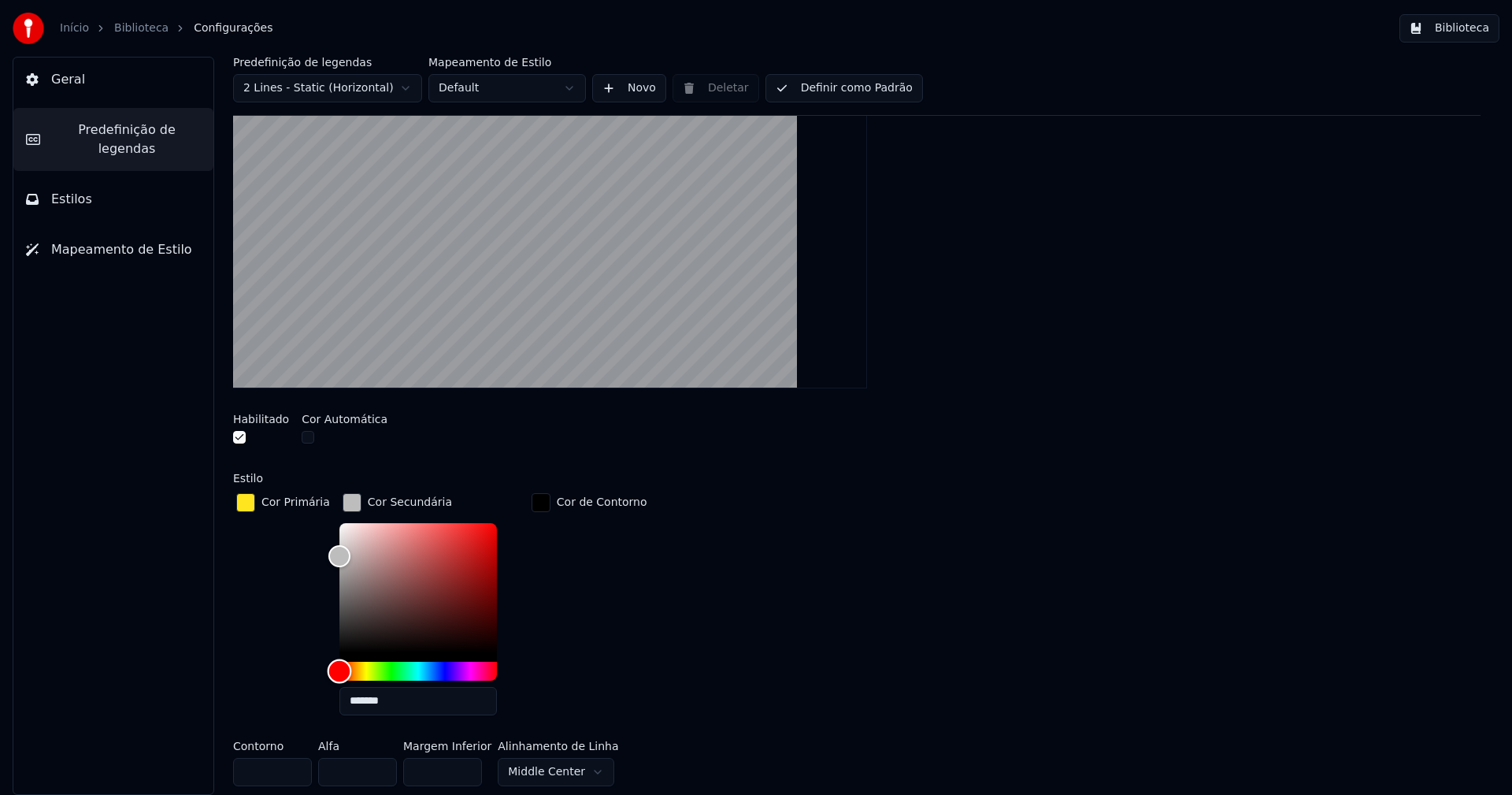
click at [433, 671] on div "Hue" at bounding box center [417, 670] width 158 height 19
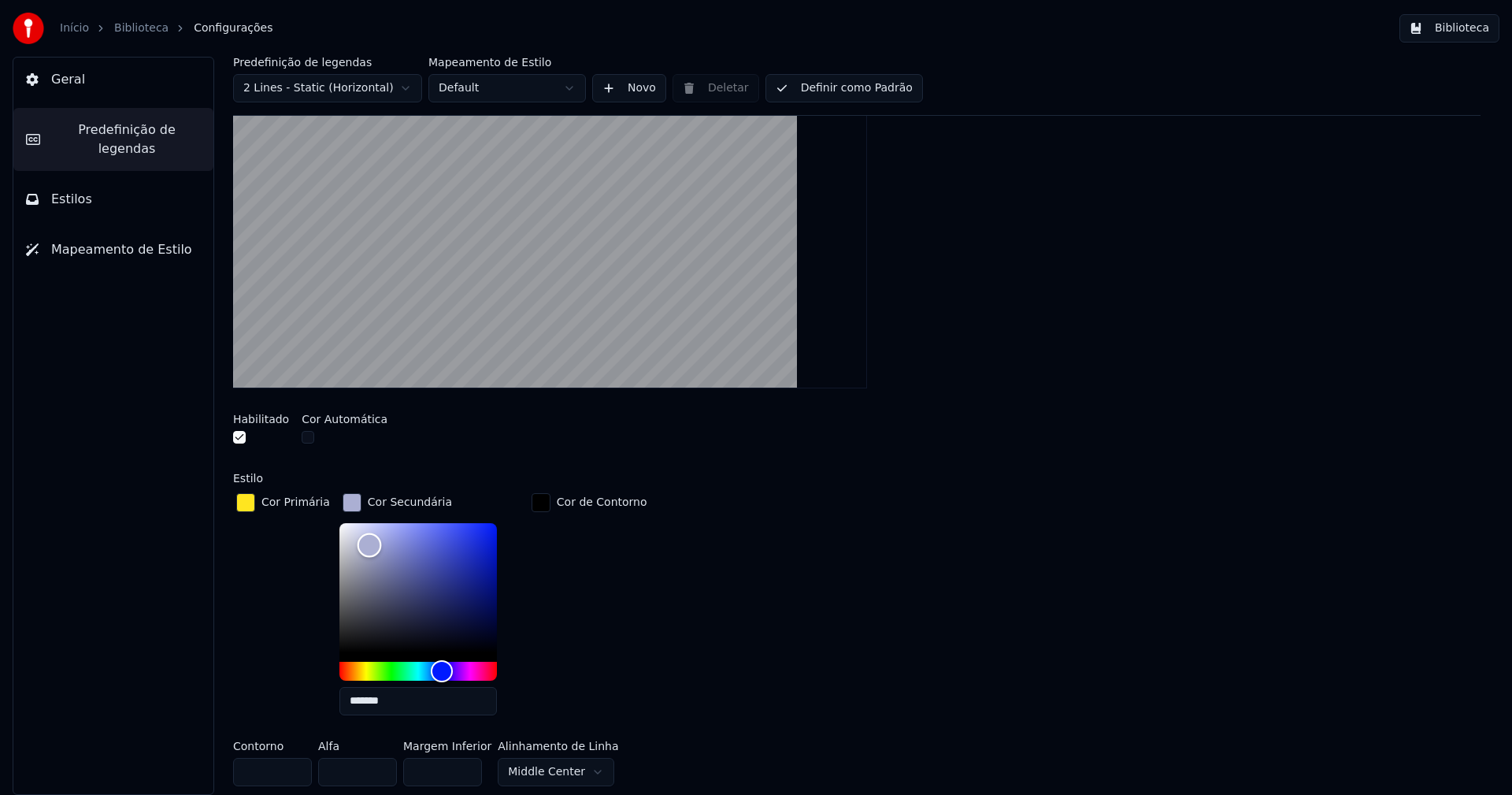
type input "*******"
drag, startPoint x: 329, startPoint y: 560, endPoint x: 361, endPoint y: 543, distance: 36.2
click at [361, 543] on div "Color" at bounding box center [369, 544] width 24 height 24
click at [345, 502] on div "button" at bounding box center [352, 502] width 19 height 19
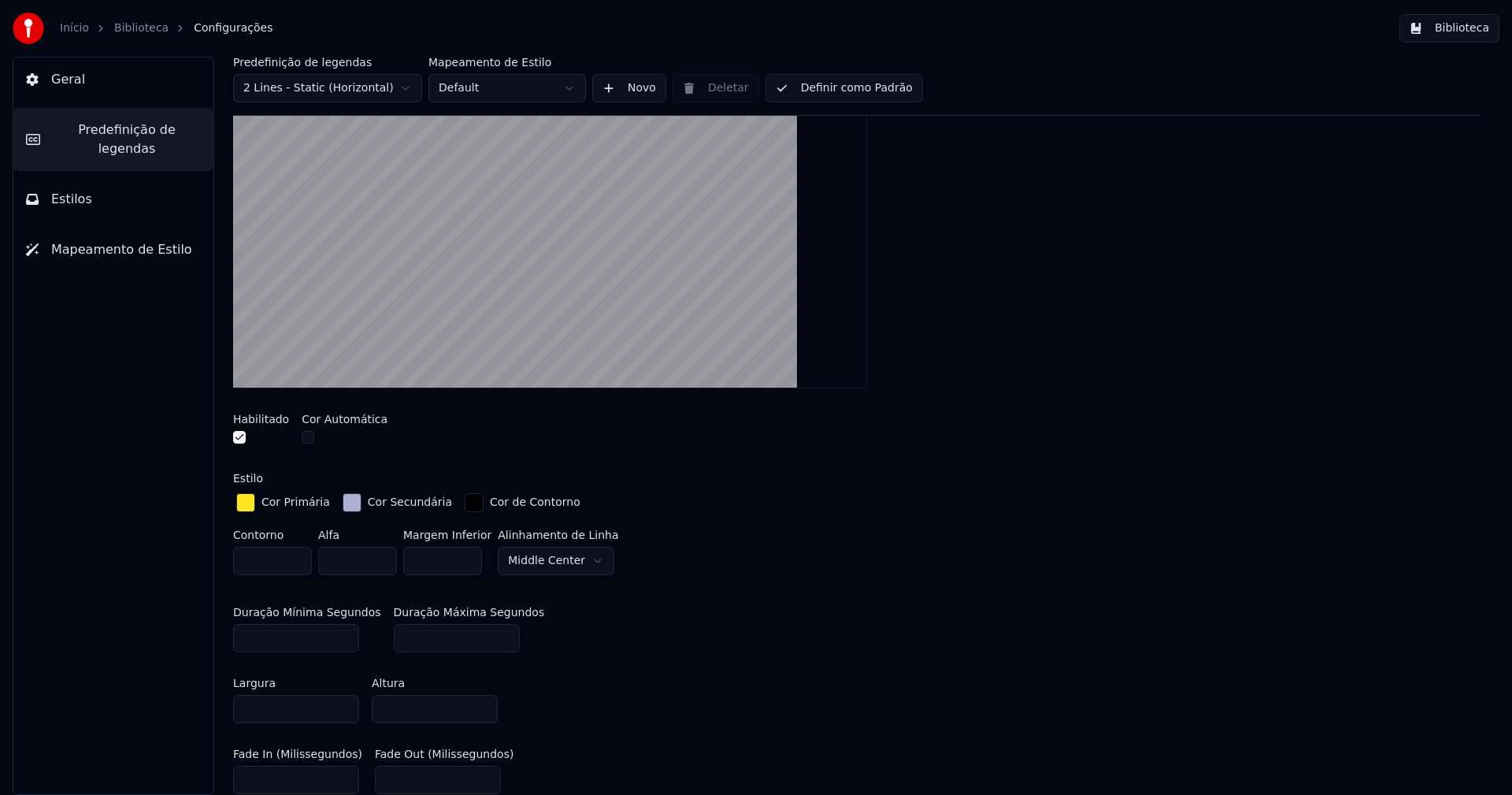
click at [1455, 26] on button "Biblioteca" at bounding box center [1449, 28] width 100 height 28
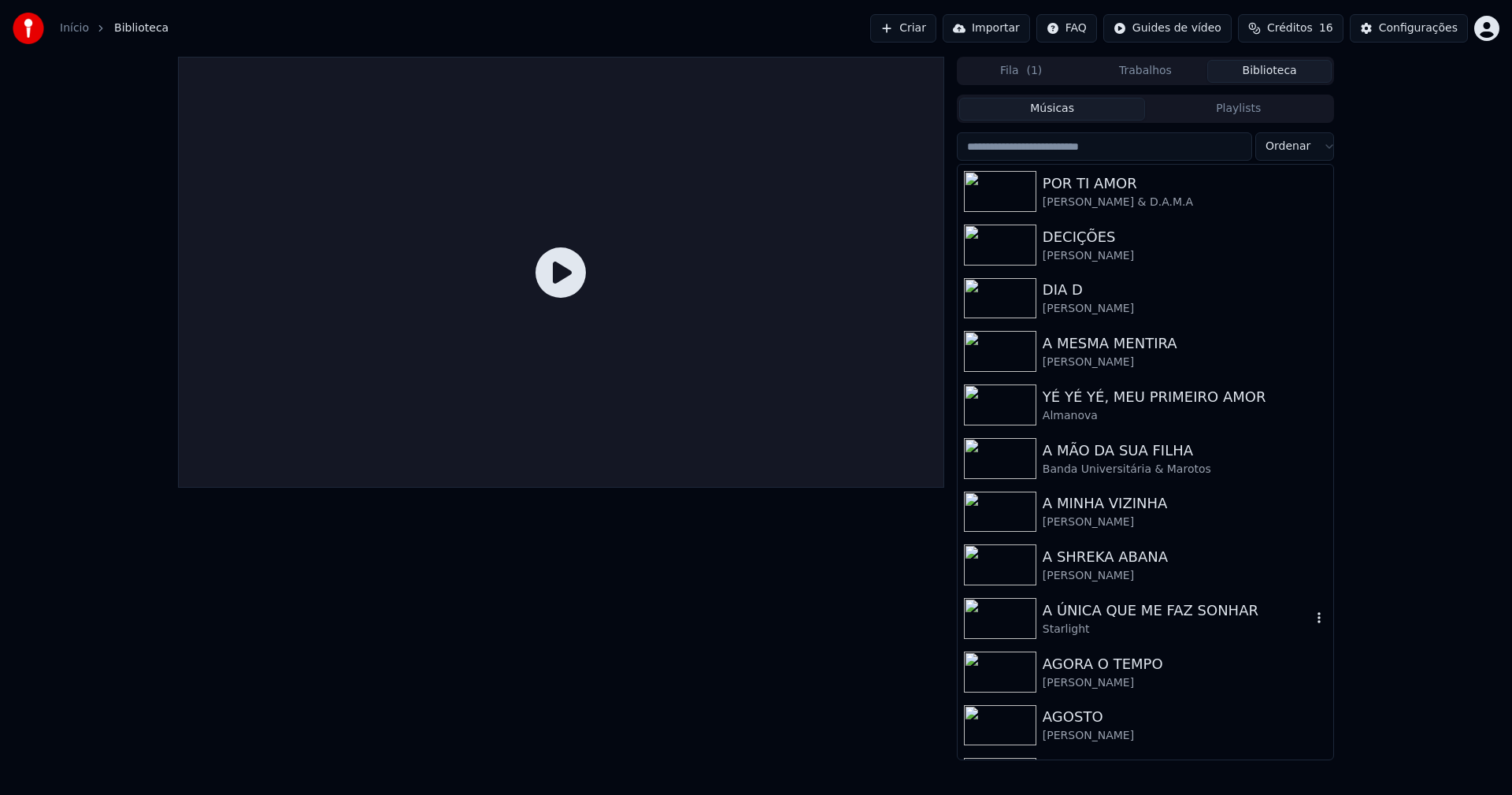
click at [1114, 608] on div "A ÚNICA QUE ME FAZ SONHAR" at bounding box center [1177, 610] width 269 height 22
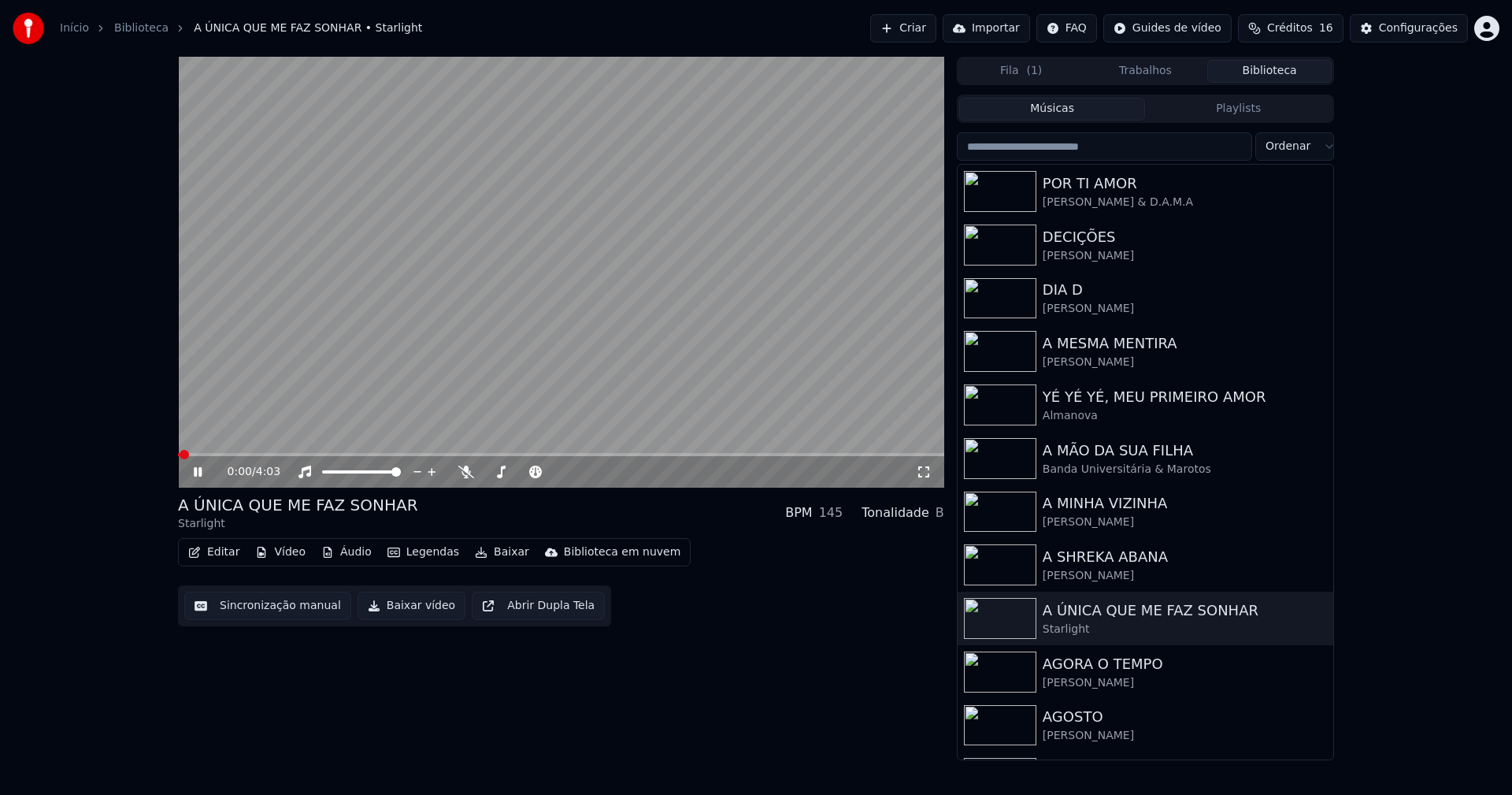
click at [920, 474] on icon at bounding box center [924, 472] width 16 height 12
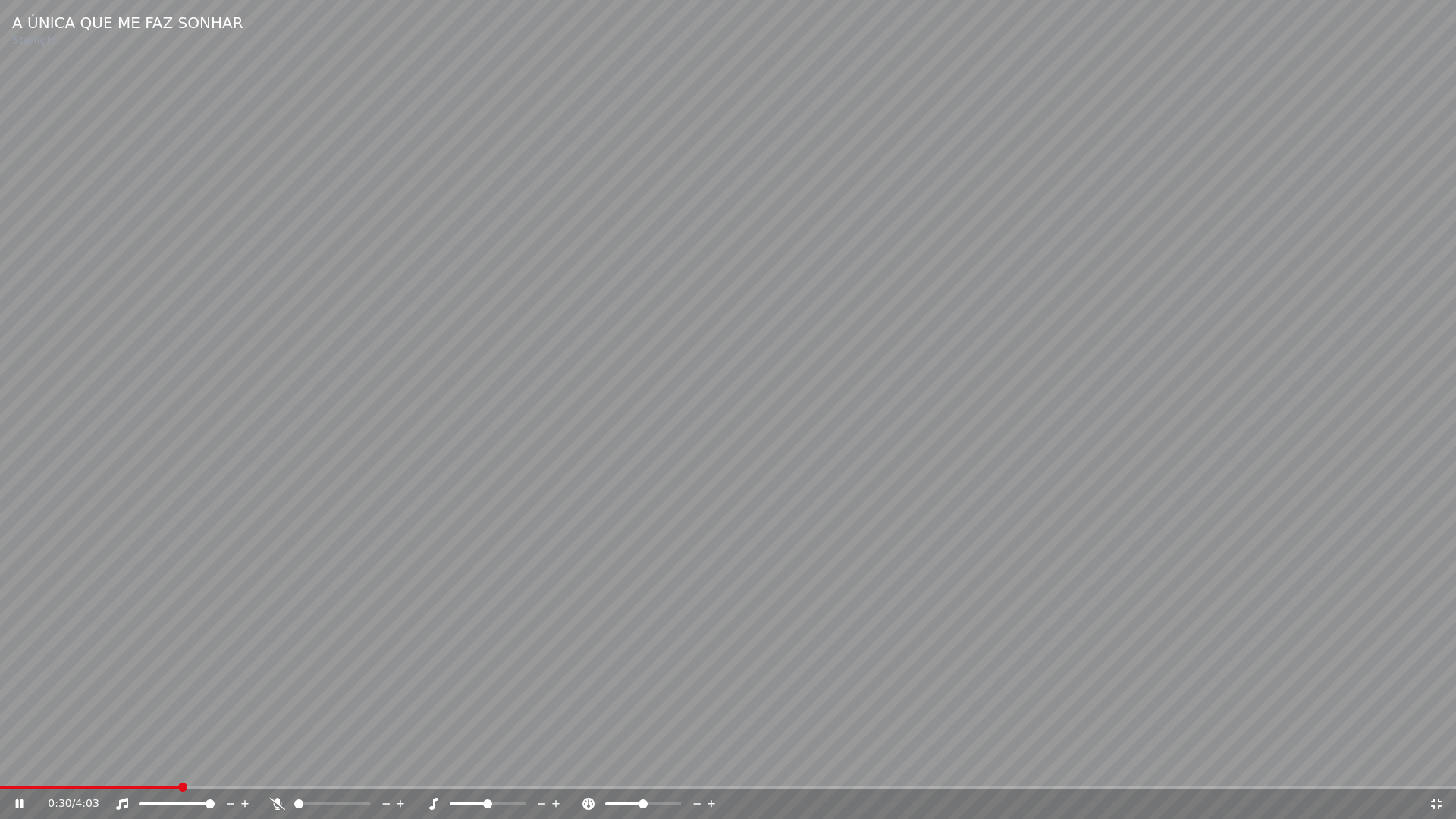
click at [1436, 764] on icon at bounding box center [1436, 804] width 15 height 12
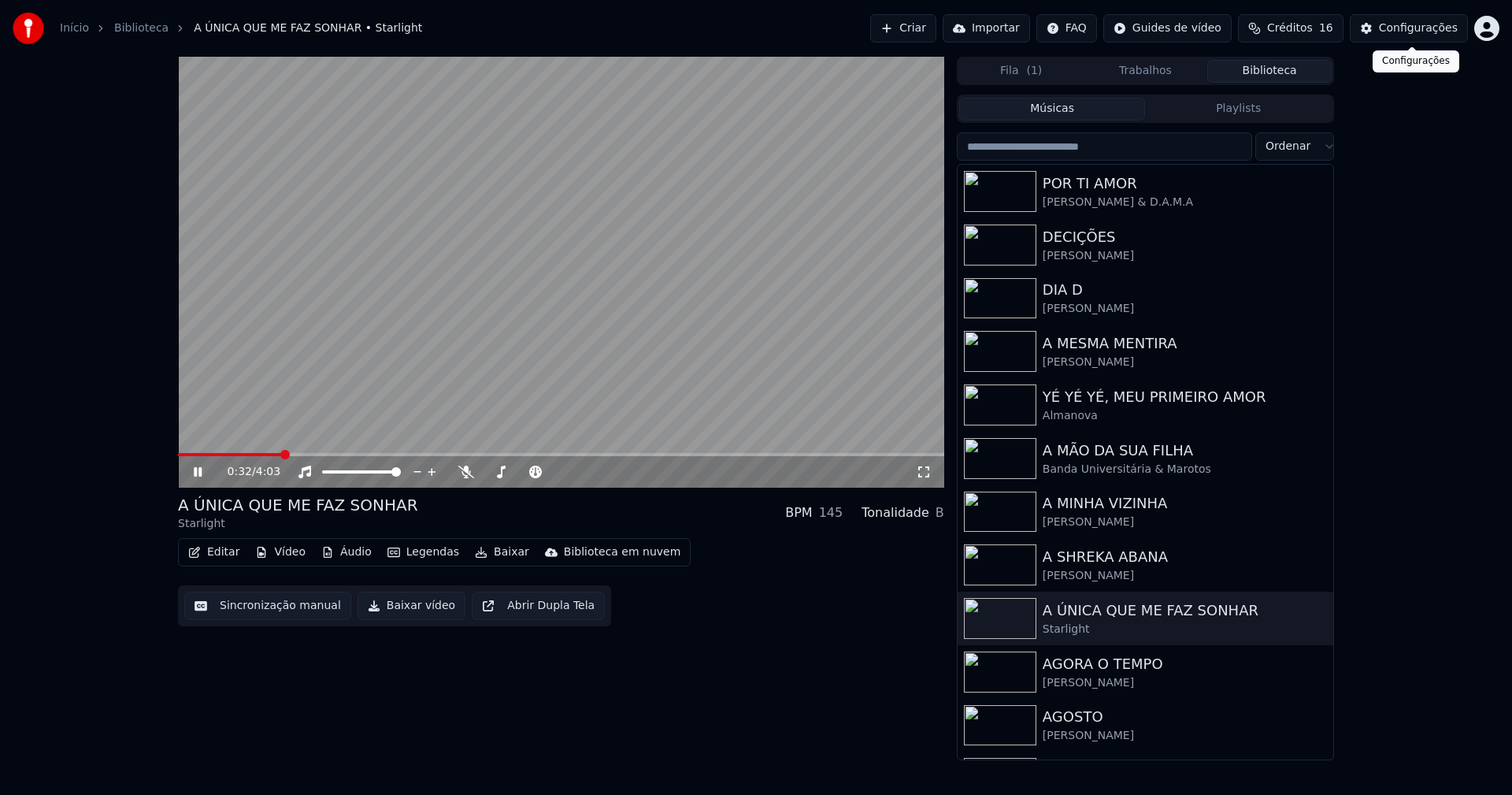
click at [1419, 28] on div "Configurações" at bounding box center [1418, 28] width 78 height 16
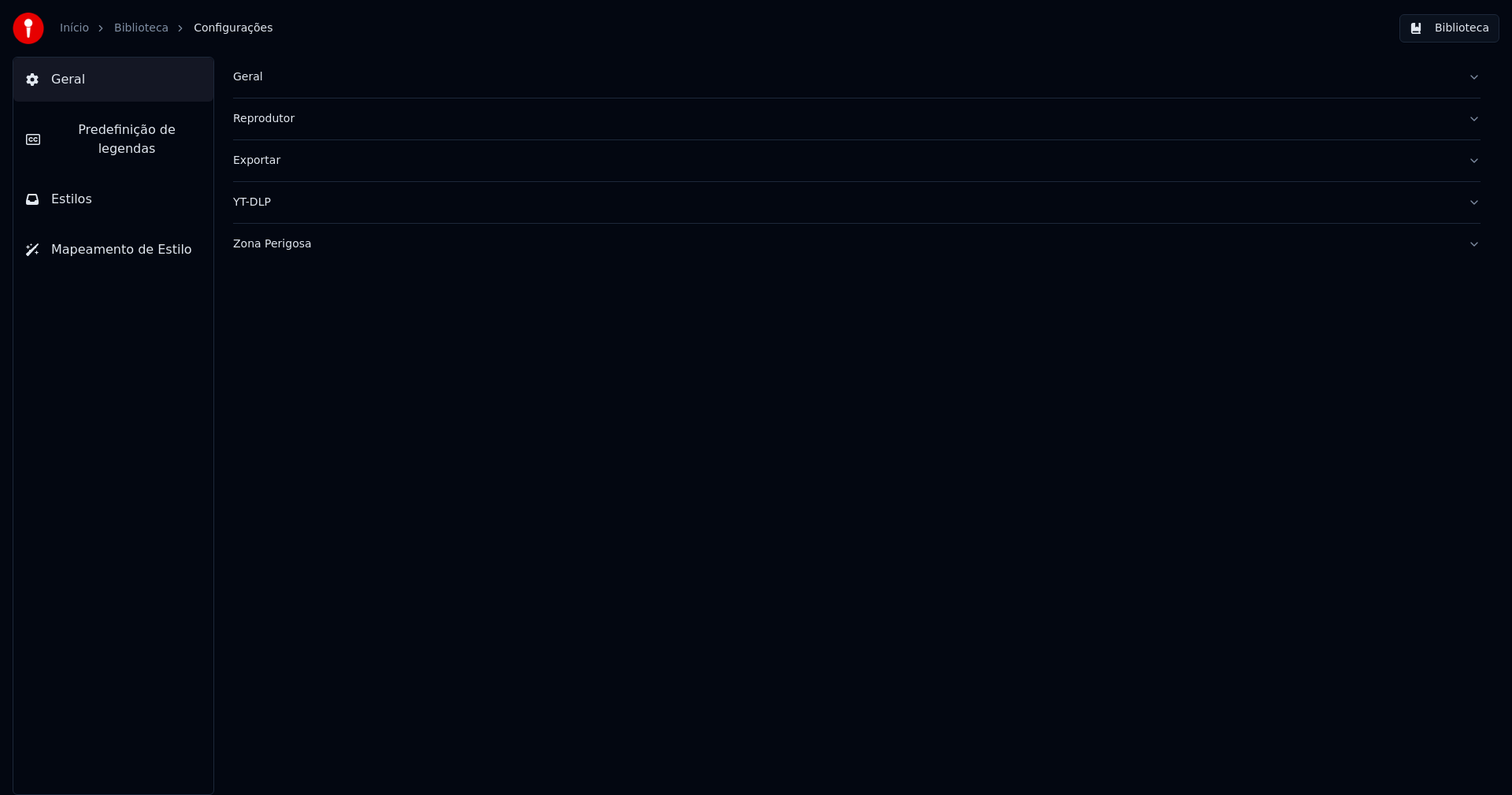
click at [118, 127] on span "Predefinição de legendas" at bounding box center [126, 139] width 148 height 37
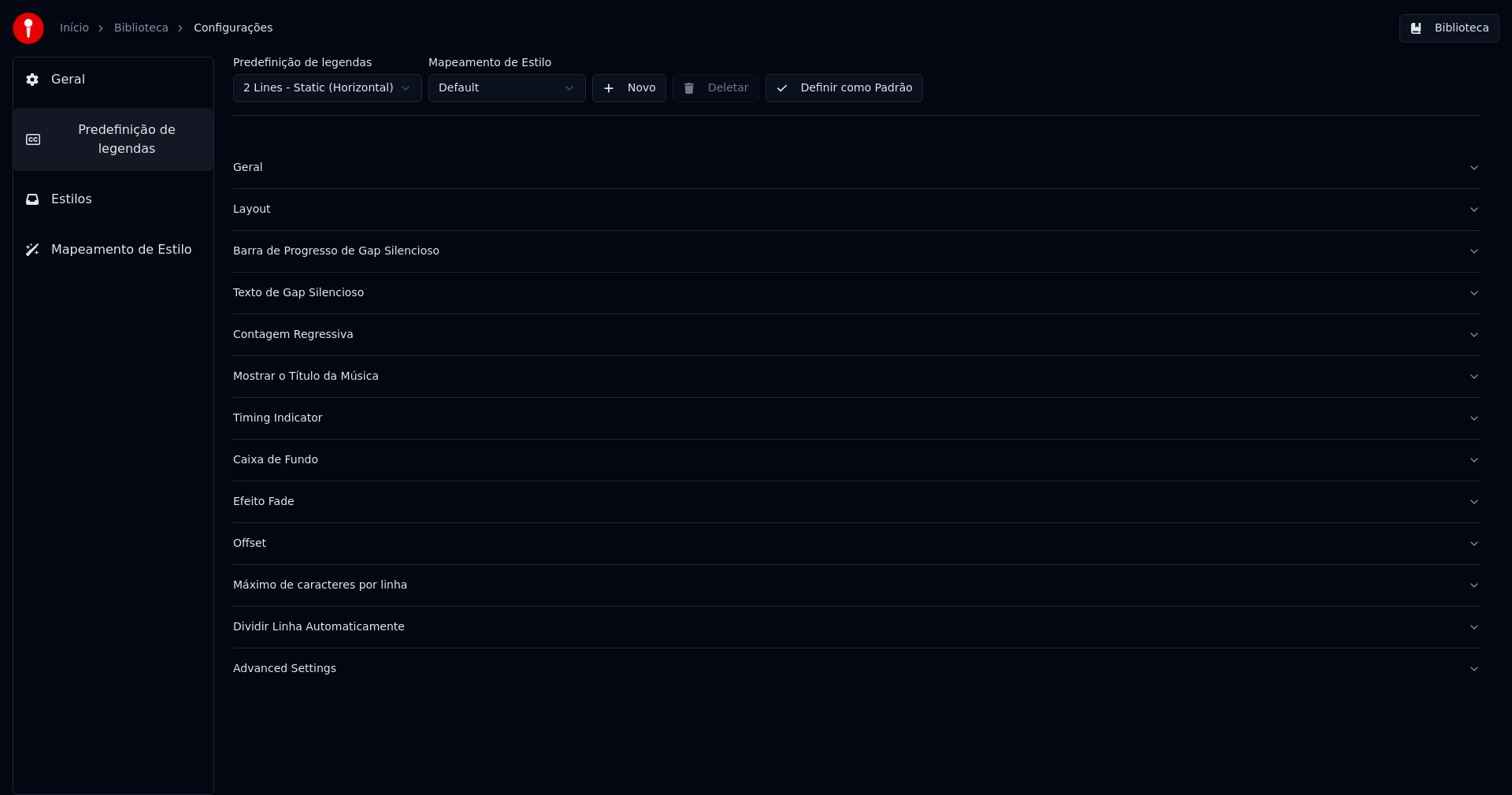
click at [379, 255] on div "Barra de Progresso de Gap Silencioso" at bounding box center [844, 251] width 1222 height 16
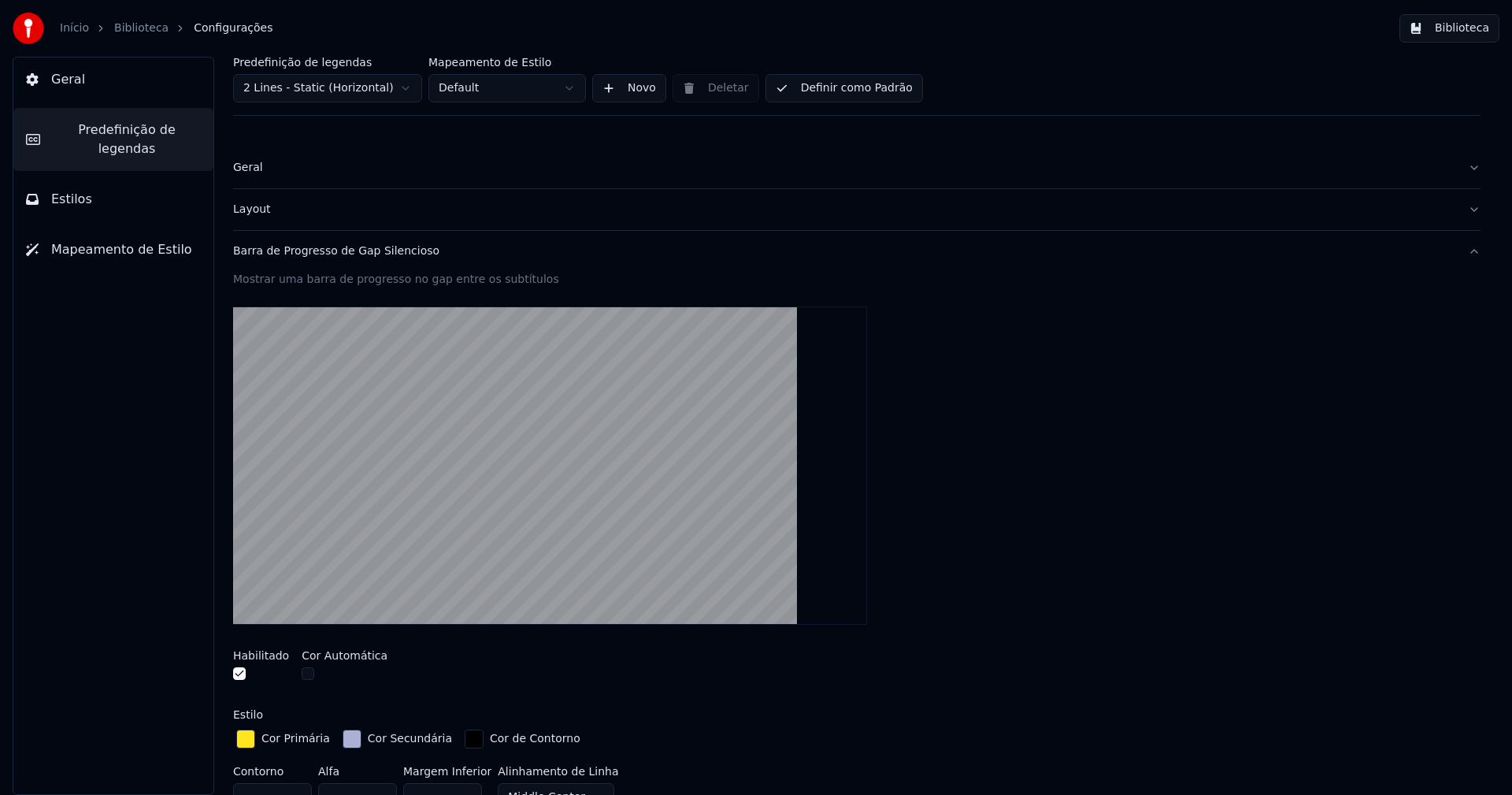
click at [345, 742] on div "button" at bounding box center [352, 738] width 19 height 19
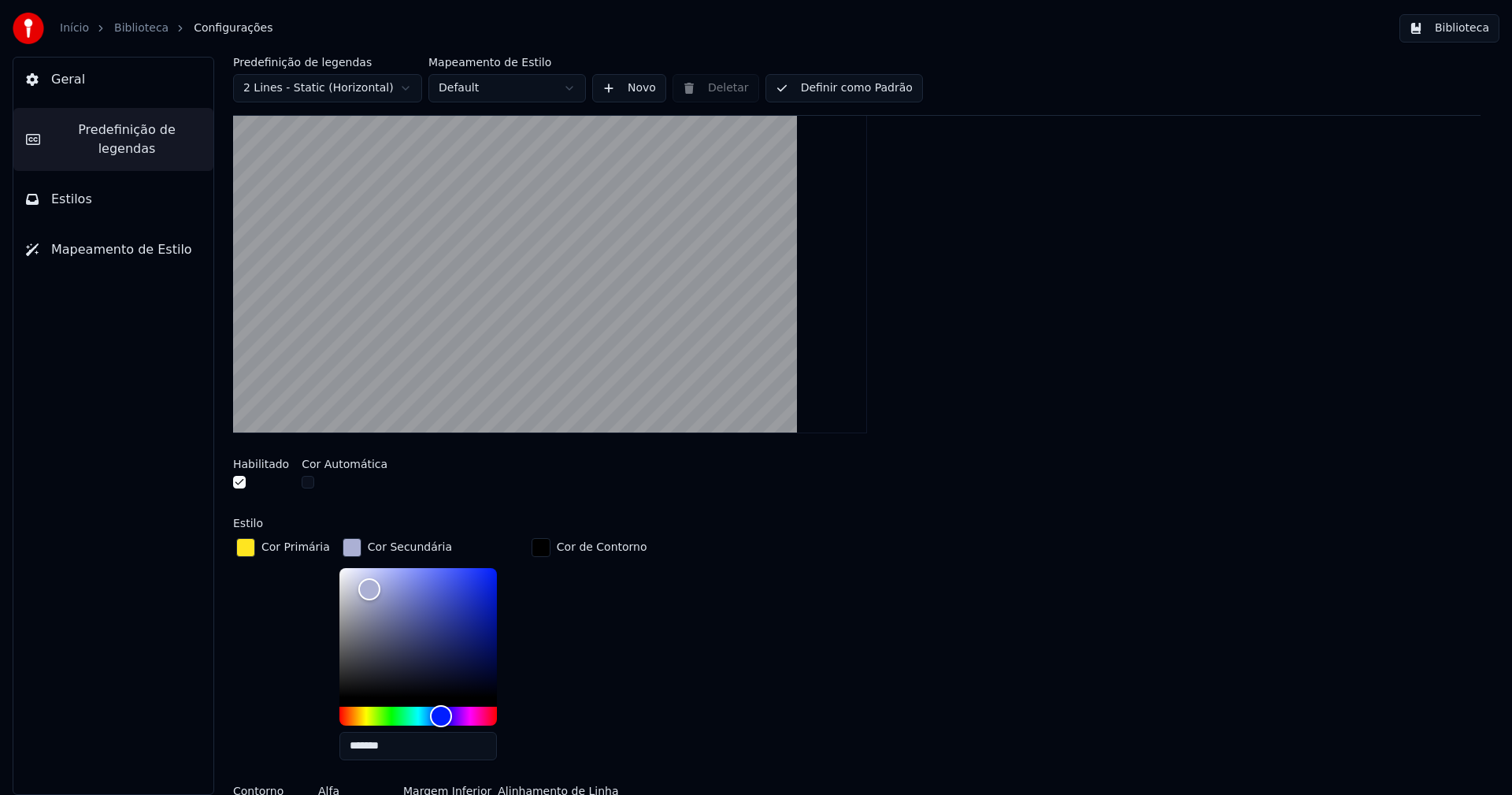
scroll to position [236, 0]
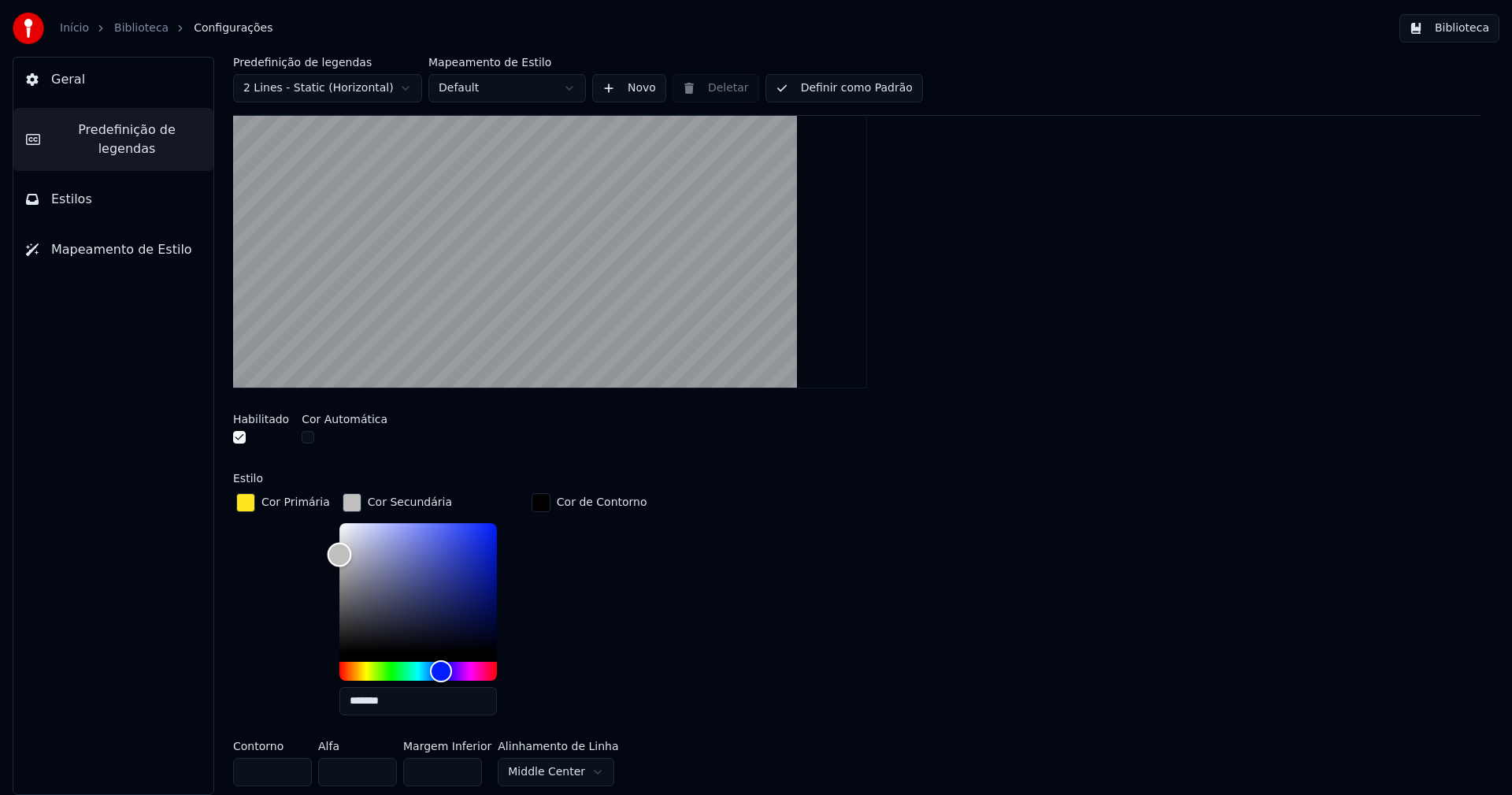
type input "*******"
drag, startPoint x: 360, startPoint y: 547, endPoint x: 329, endPoint y: 554, distance: 31.8
click at [329, 554] on div "Color" at bounding box center [338, 555] width 24 height 24
click at [343, 504] on div "button" at bounding box center [352, 502] width 19 height 19
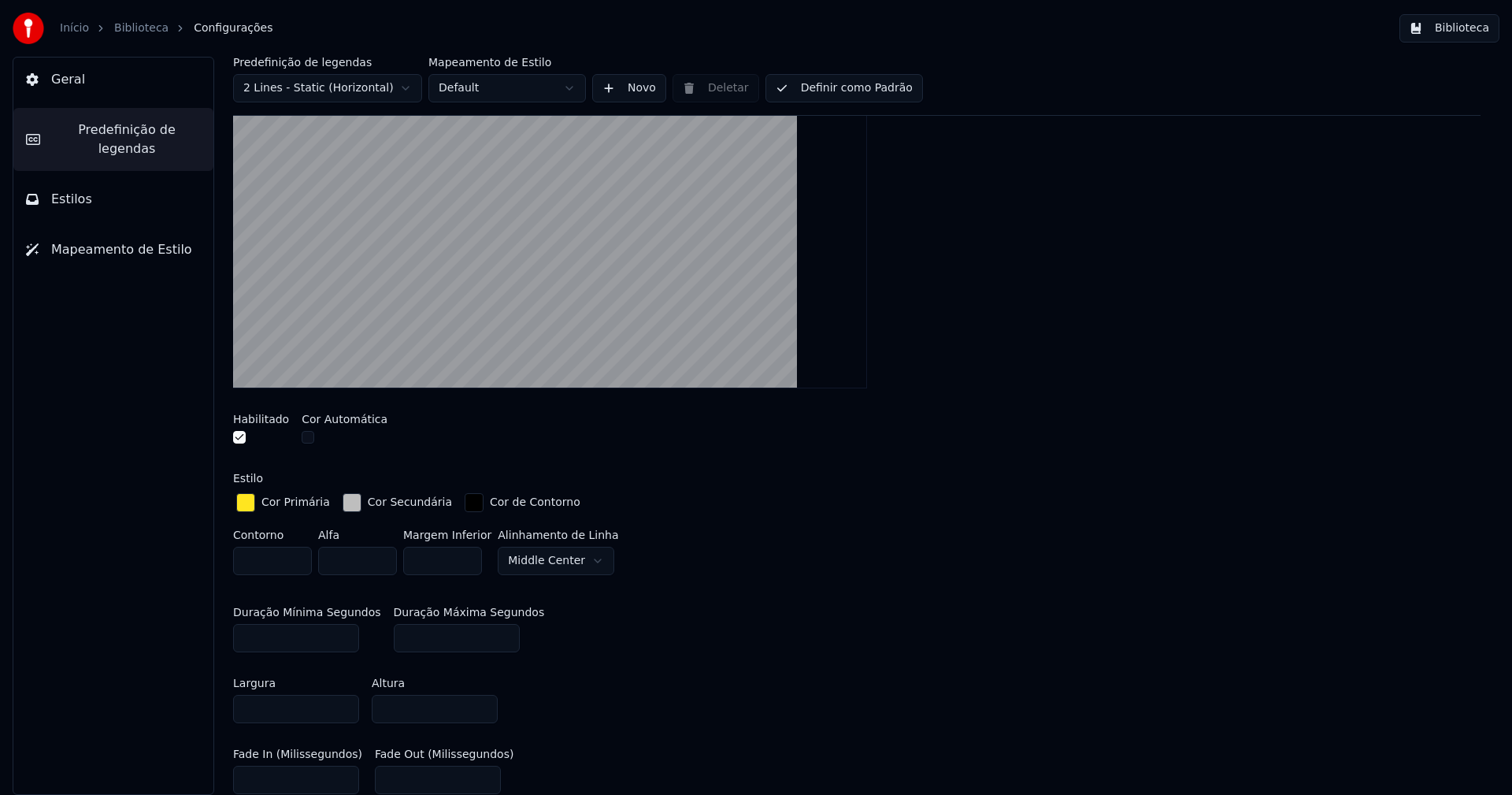
click at [1469, 30] on button "Biblioteca" at bounding box center [1449, 28] width 100 height 28
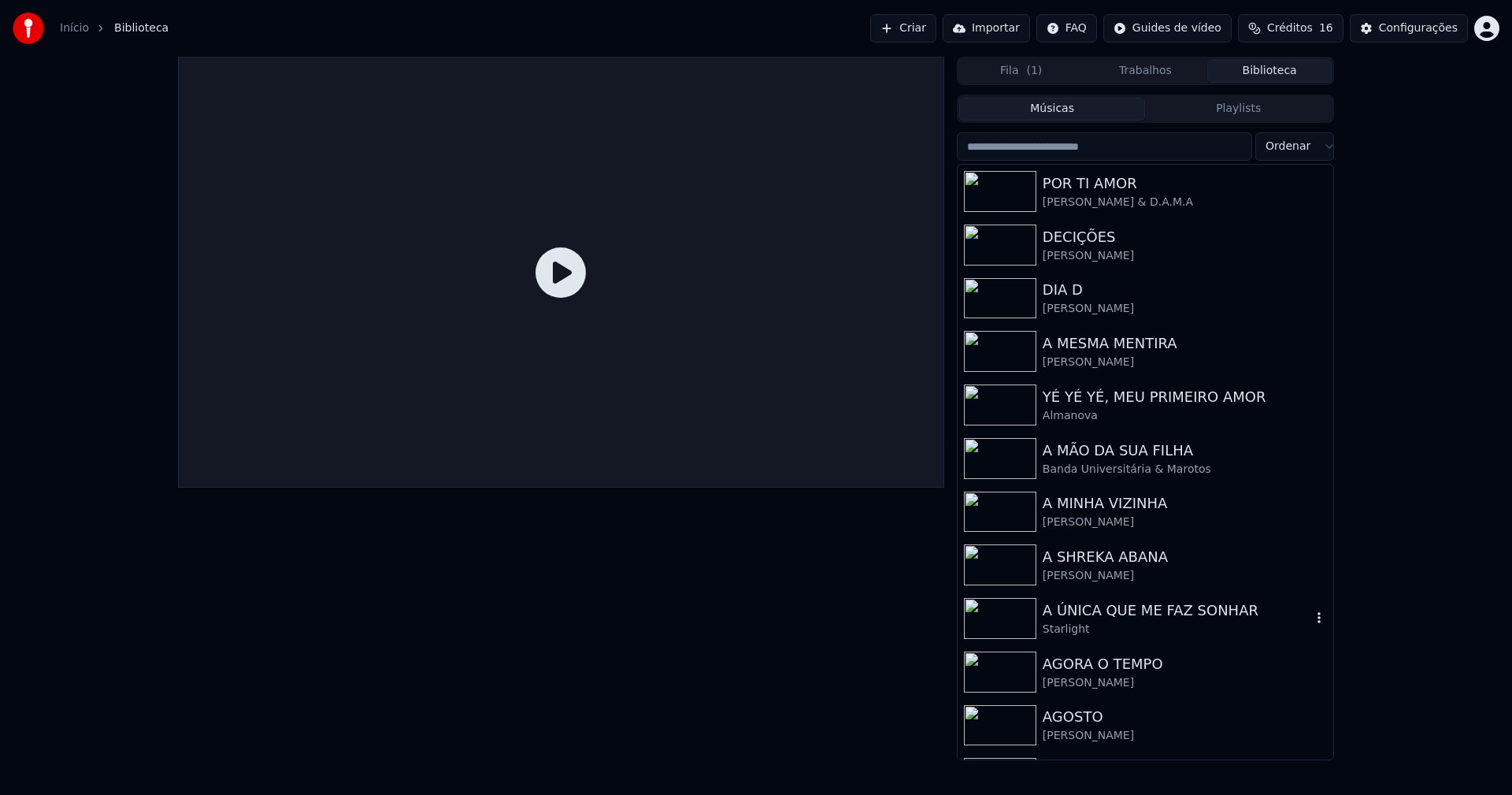
click at [1160, 620] on div "A ÚNICA QUE ME FAZ SONHAR" at bounding box center [1177, 610] width 269 height 22
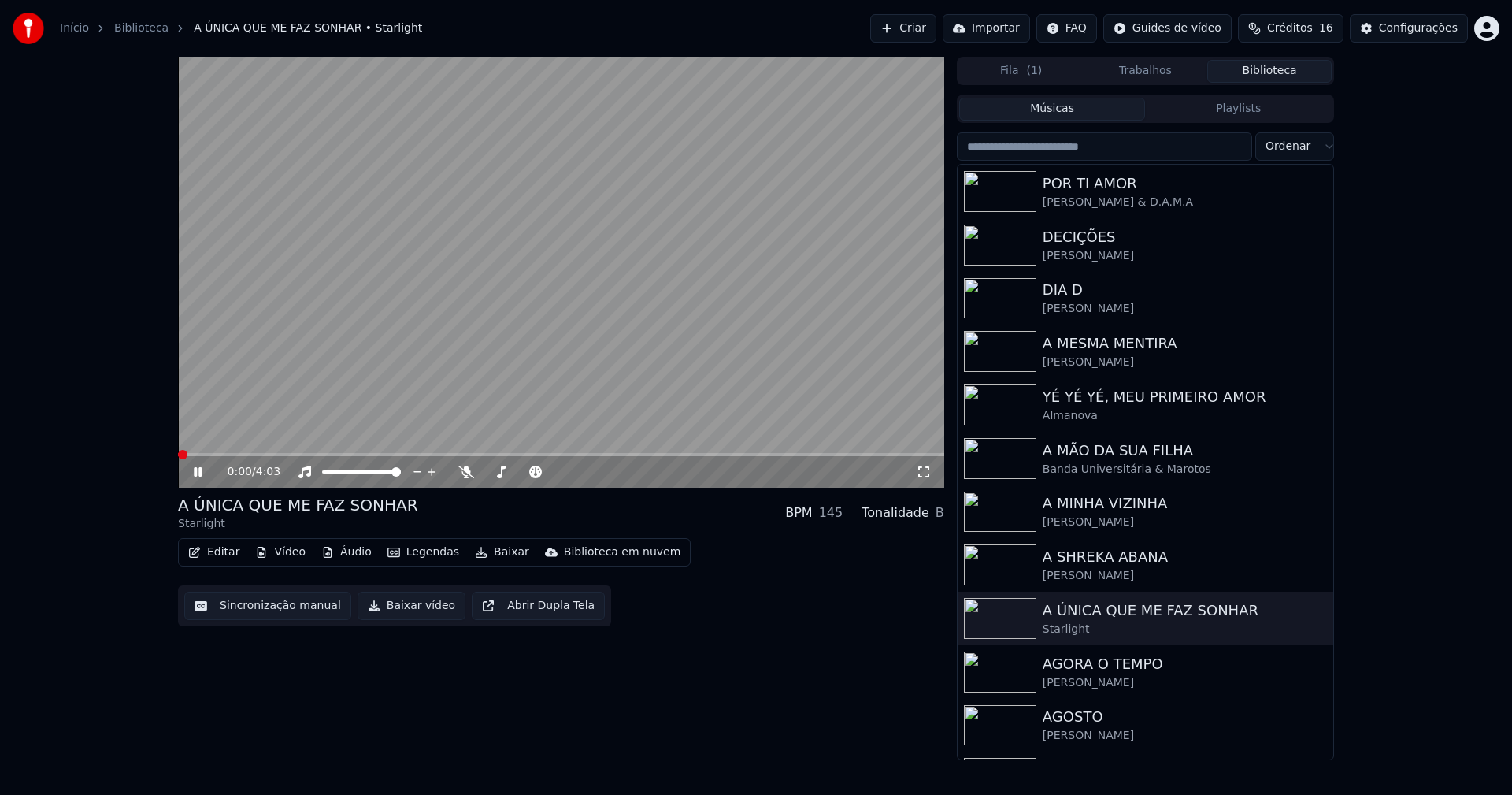
click at [926, 473] on icon at bounding box center [924, 472] width 16 height 12
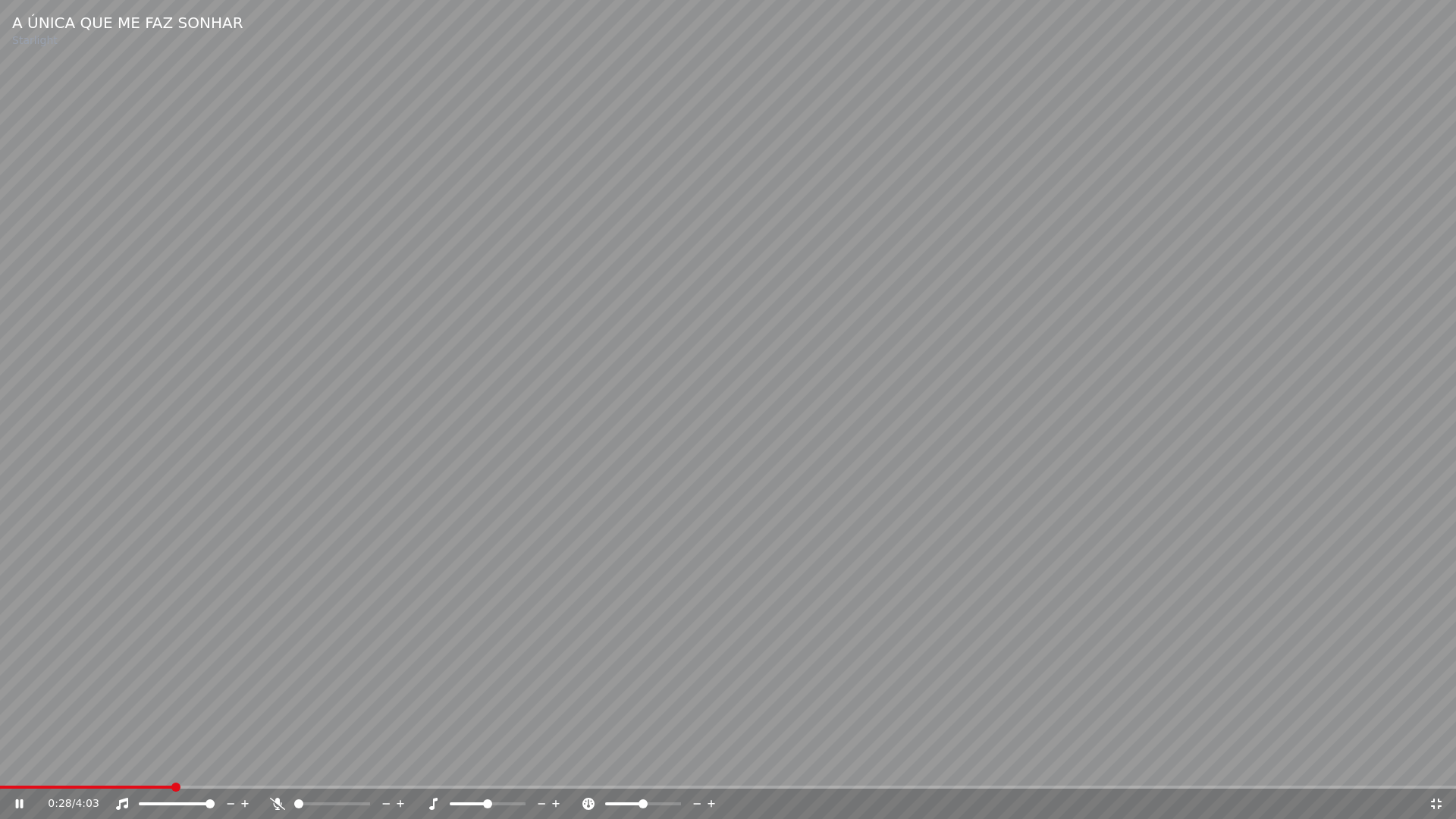
click at [1440, 764] on icon at bounding box center [1436, 804] width 15 height 12
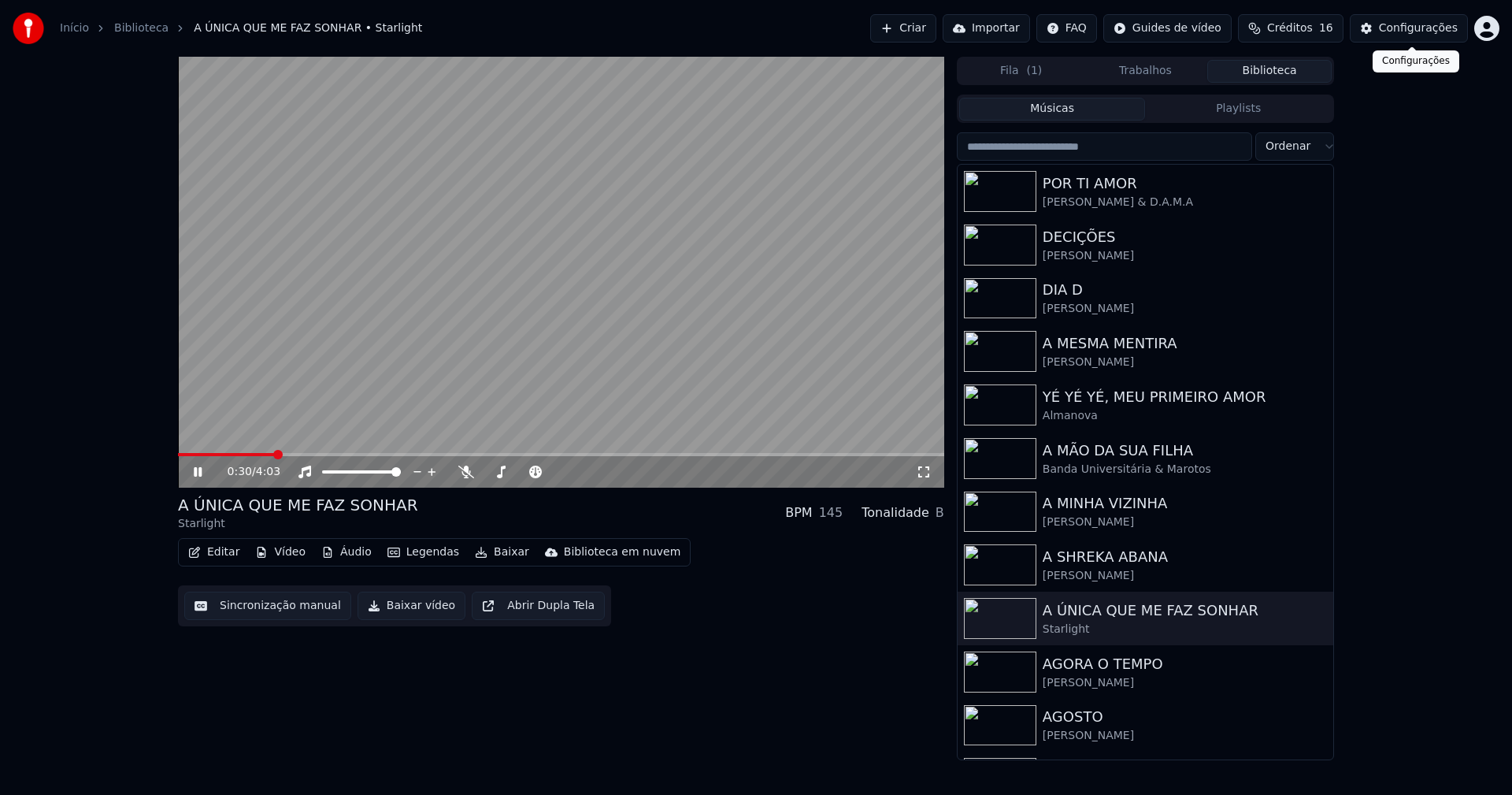
click at [1453, 24] on div "Configurações" at bounding box center [1418, 28] width 78 height 16
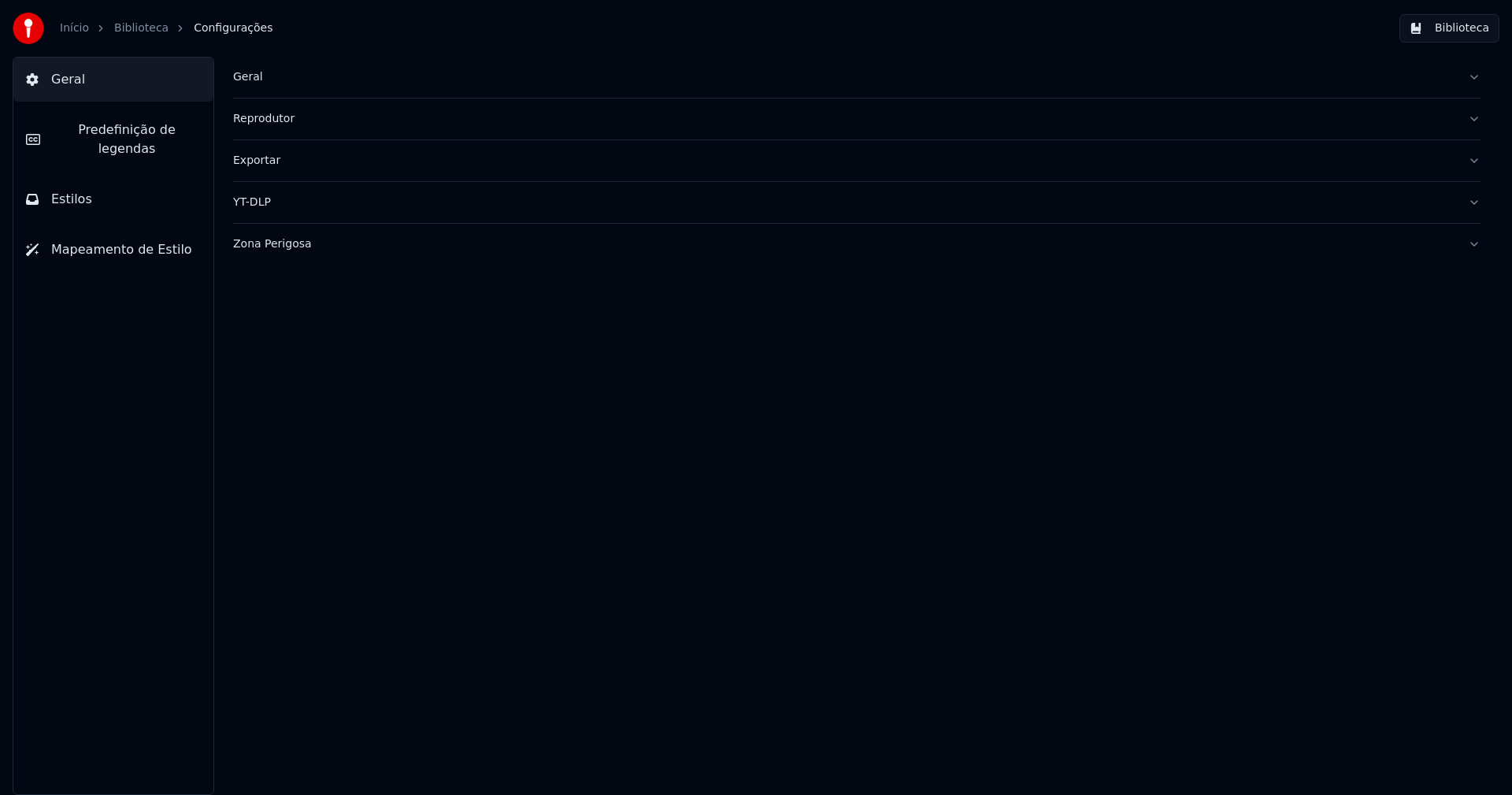
click at [157, 120] on button "Predefinição de legendas" at bounding box center [113, 139] width 200 height 63
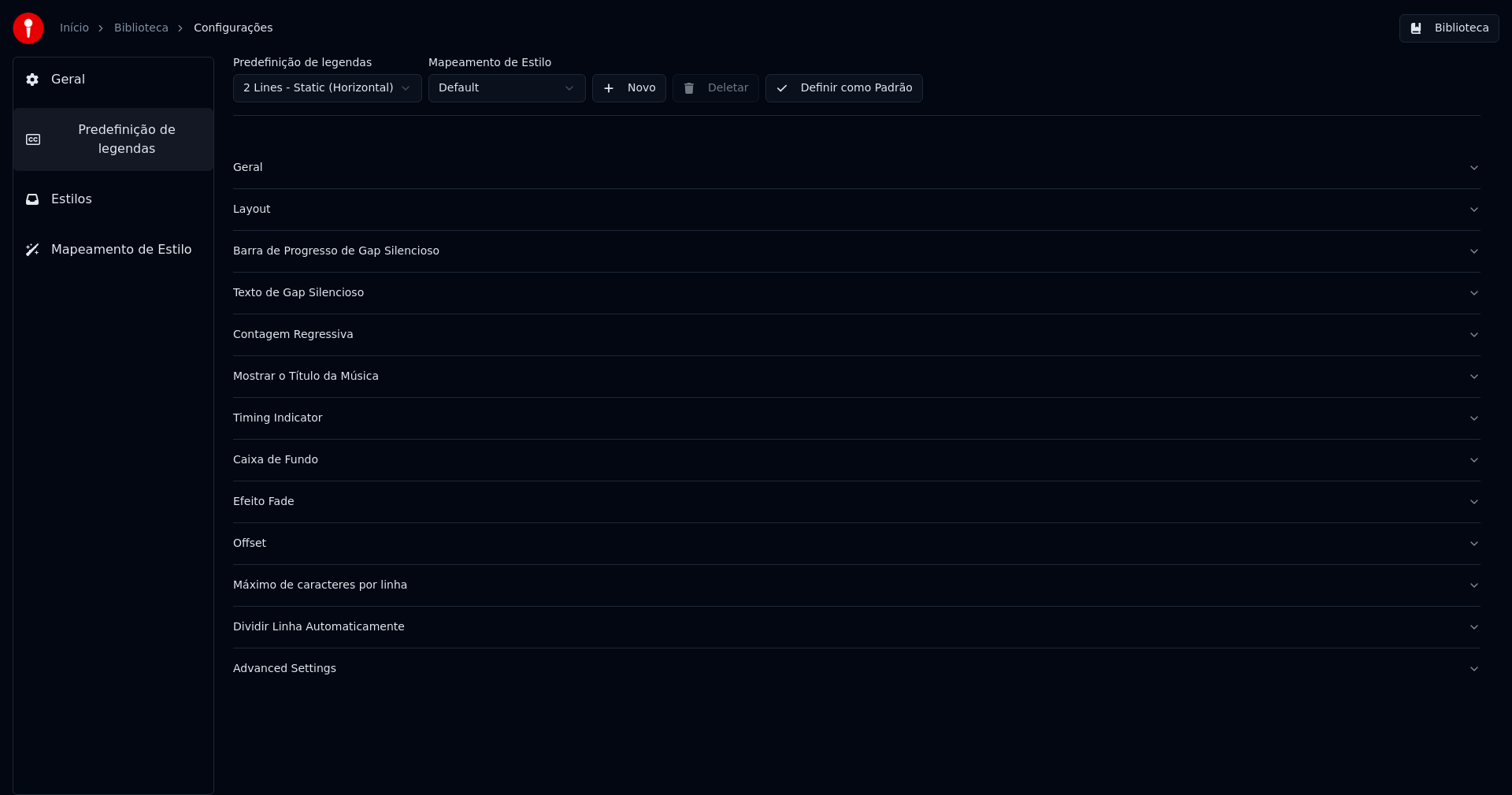
click at [337, 250] on div "Barra de Progresso de Gap Silencioso" at bounding box center [844, 251] width 1222 height 16
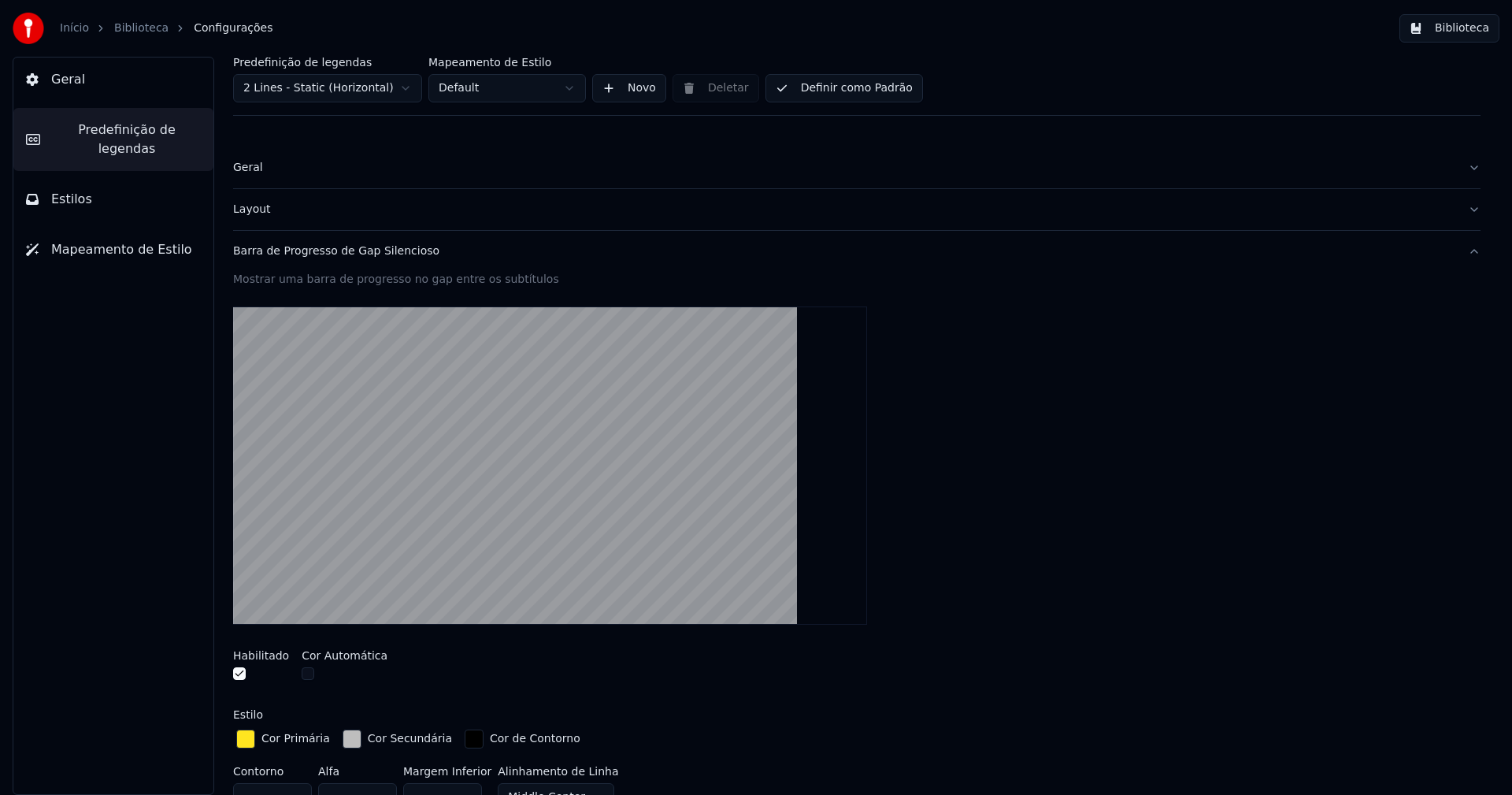
drag, startPoint x: 350, startPoint y: 741, endPoint x: 423, endPoint y: 697, distance: 85.2
click at [350, 740] on div "button" at bounding box center [352, 738] width 19 height 19
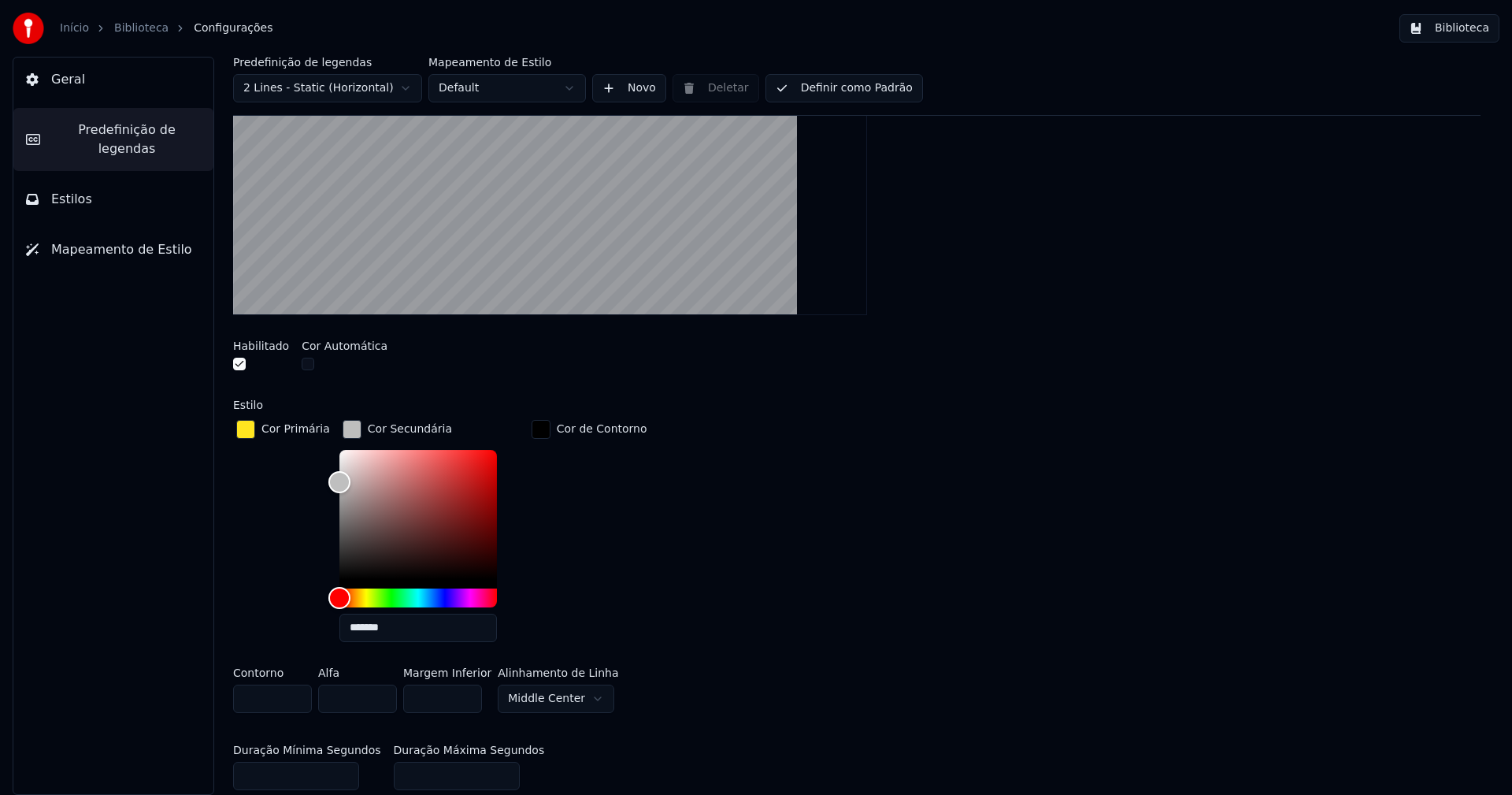
scroll to position [315, 0]
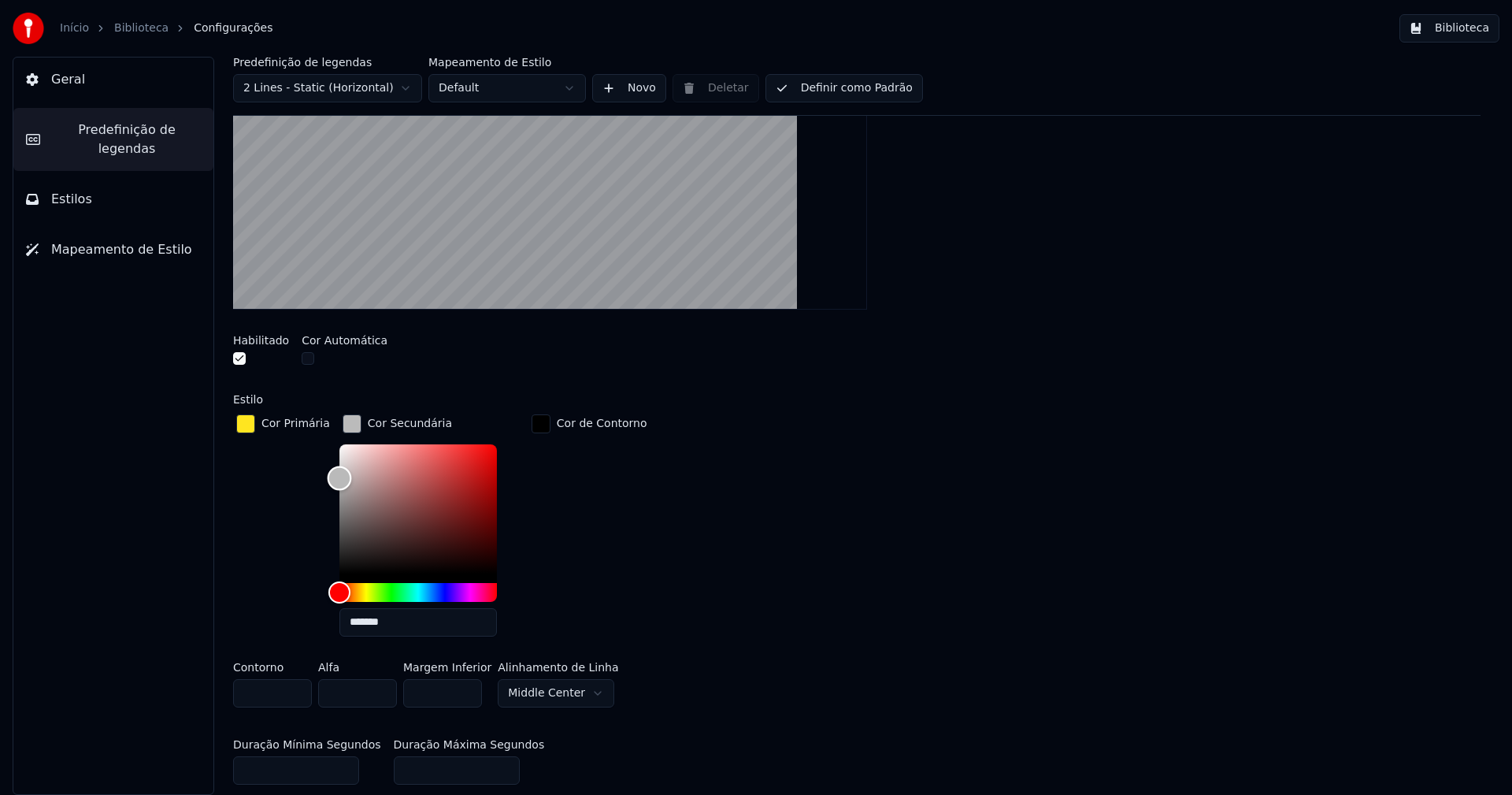
drag, startPoint x: 331, startPoint y: 475, endPoint x: 319, endPoint y: 476, distance: 12.0
click at [327, 476] on div "Color" at bounding box center [338, 478] width 24 height 24
type input "*******"
click at [330, 475] on div "Color" at bounding box center [338, 477] width 24 height 24
click at [343, 426] on div "button" at bounding box center [352, 423] width 19 height 19
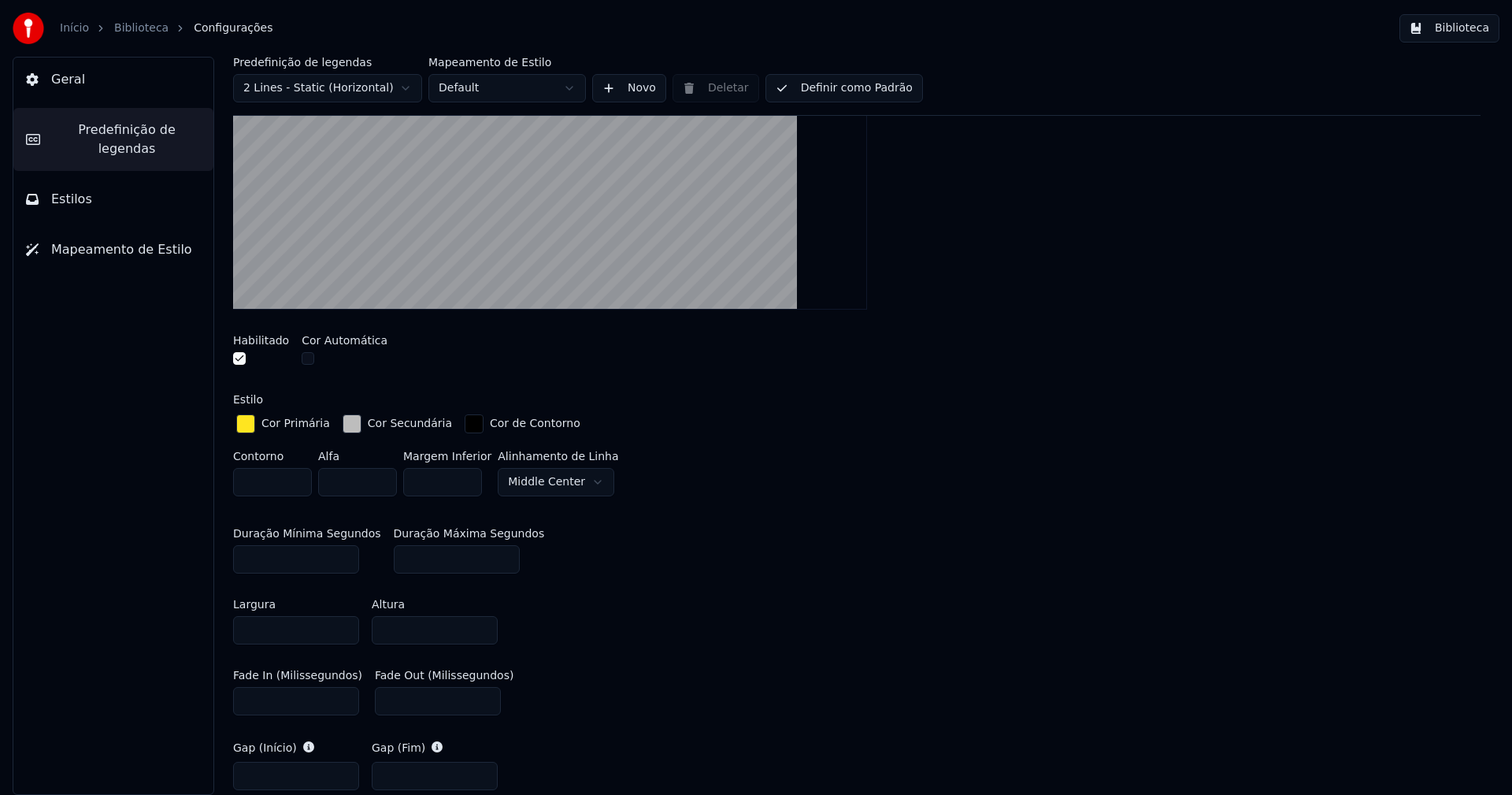
click at [1460, 28] on button "Biblioteca" at bounding box center [1449, 28] width 100 height 28
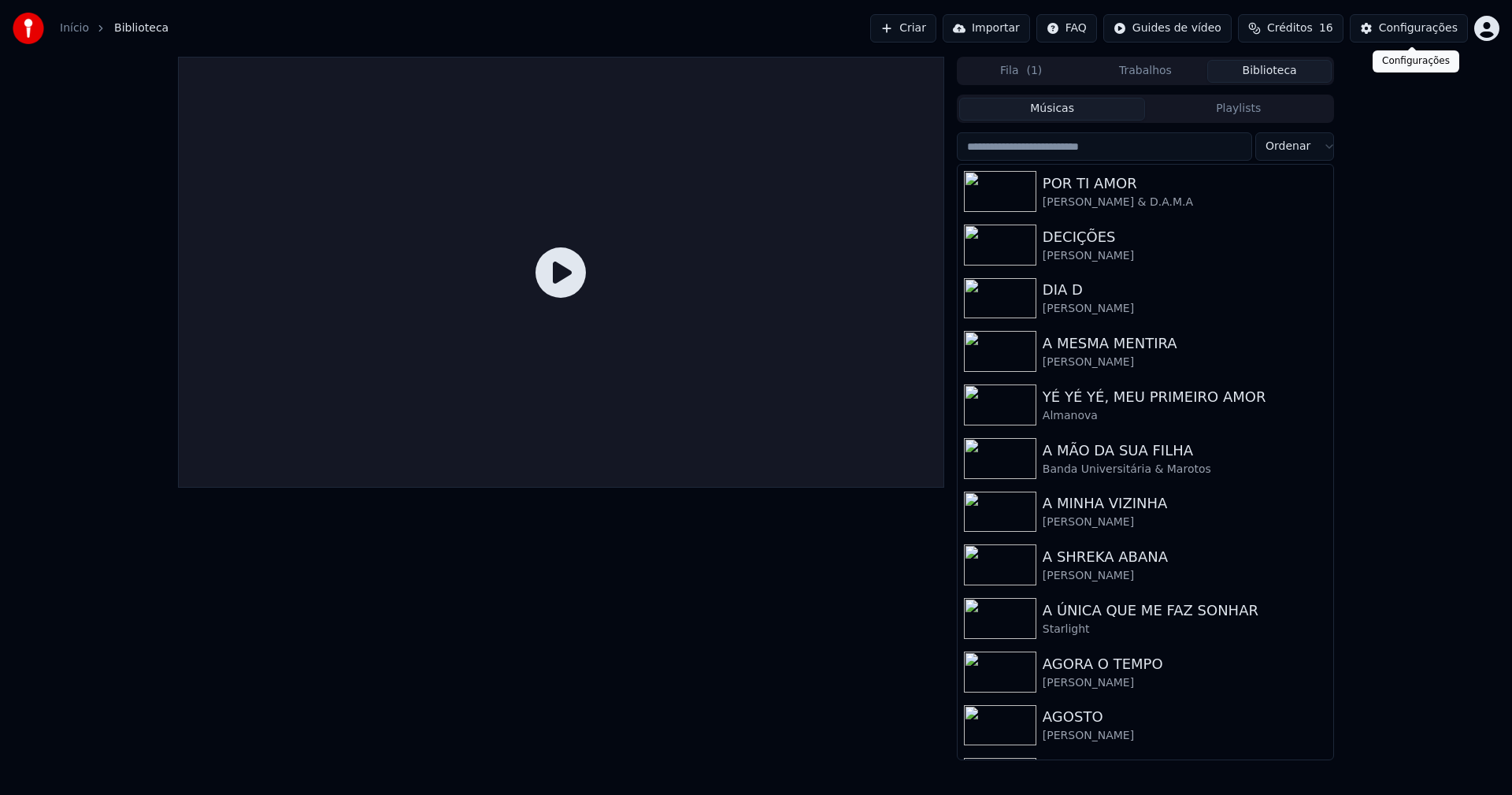
click at [1438, 19] on button "Configurações" at bounding box center [1409, 28] width 118 height 28
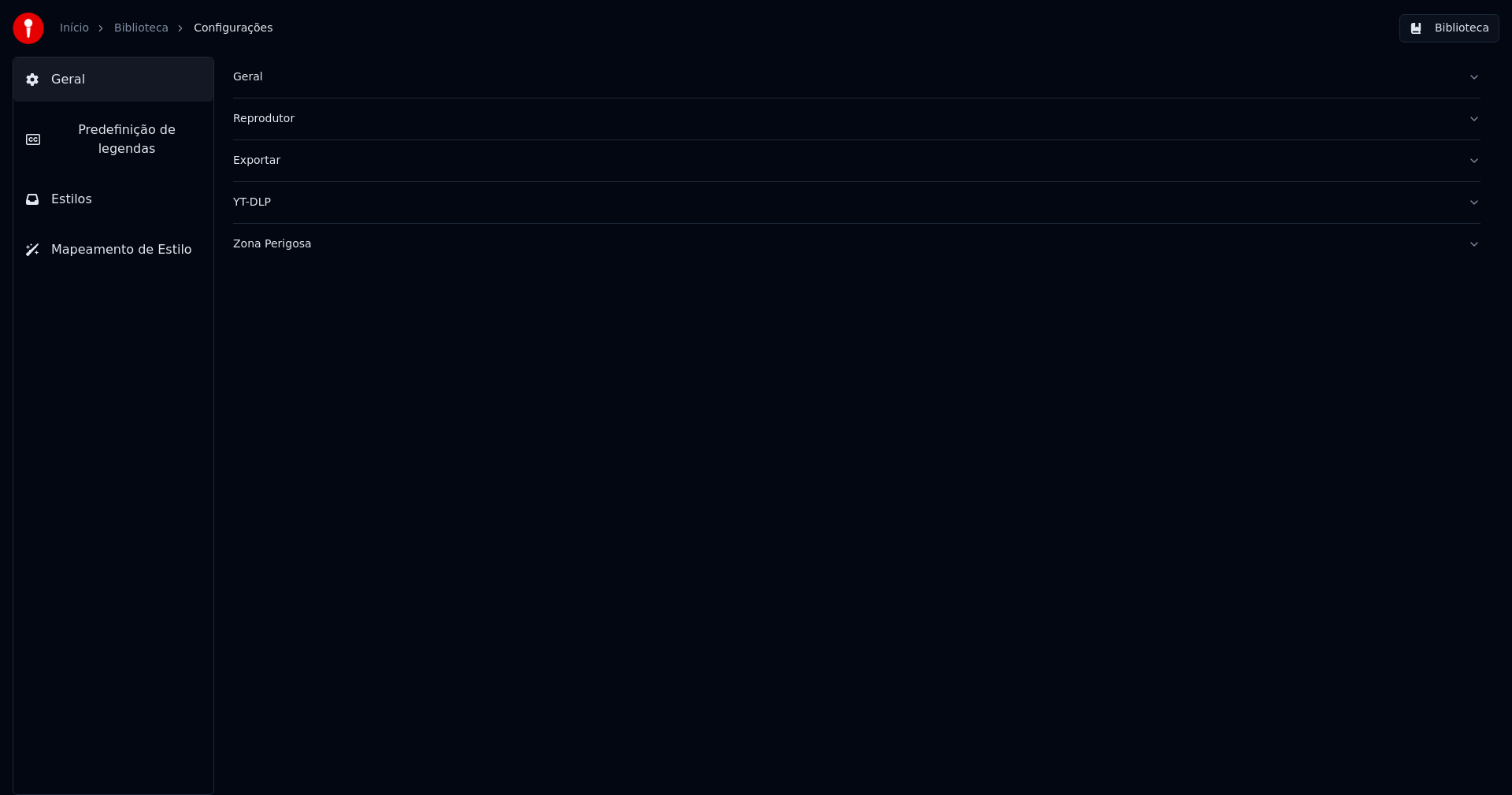
click at [158, 137] on span "Predefinição de legendas" at bounding box center [126, 139] width 148 height 37
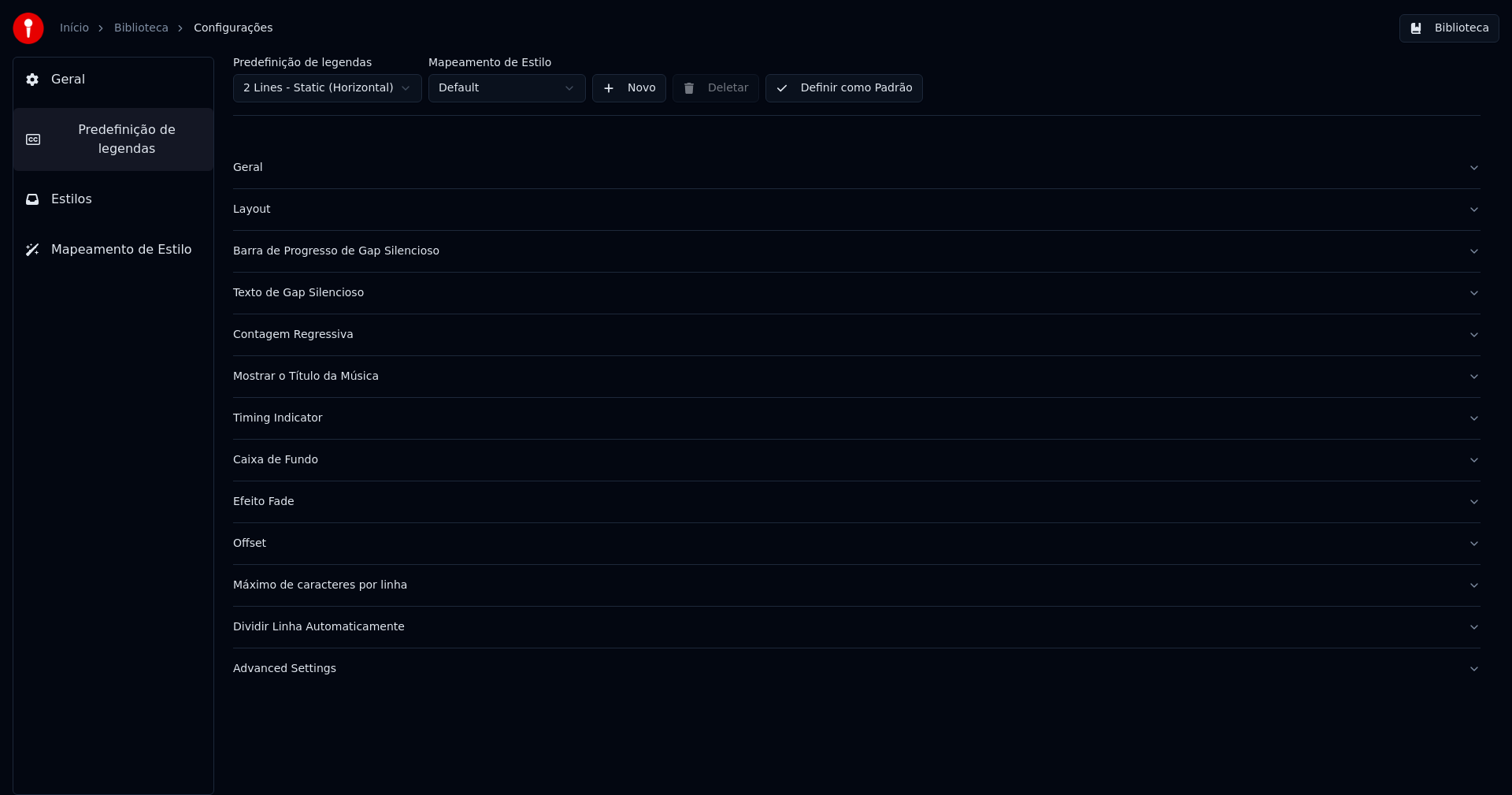
click at [390, 259] on button "Barra de Progresso de Gap Silencioso" at bounding box center [857, 251] width 1248 height 41
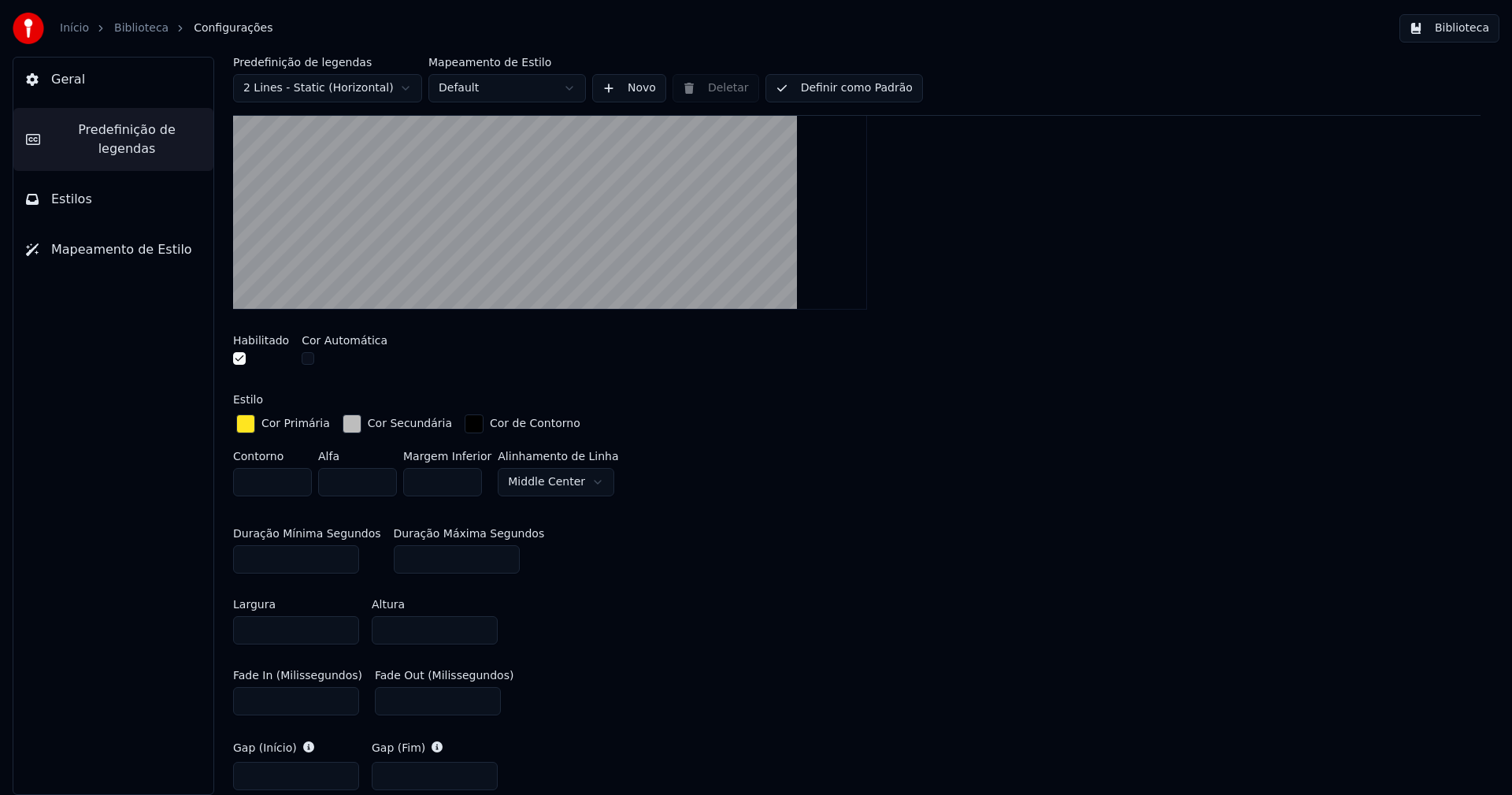
scroll to position [393, 0]
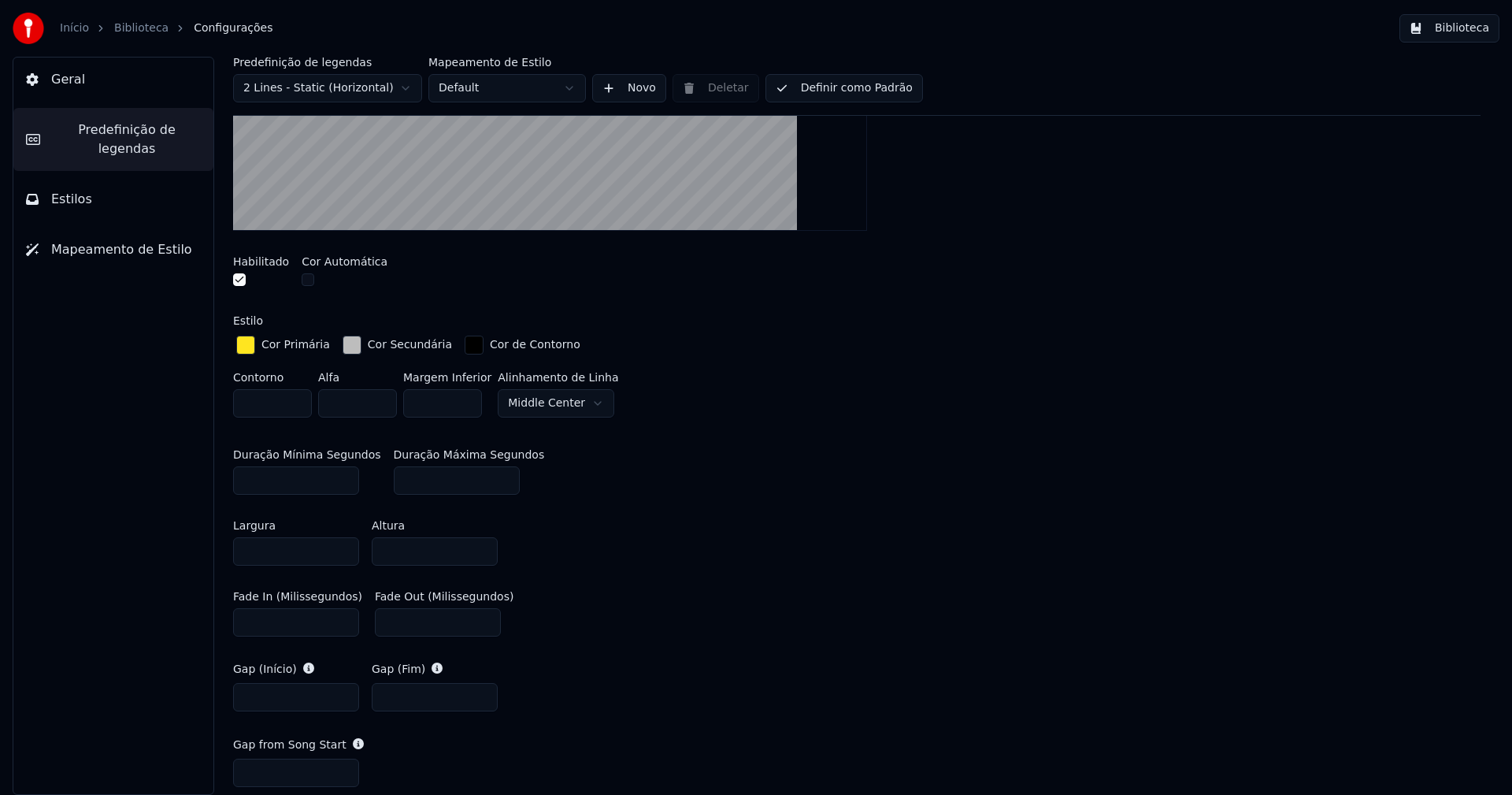
click at [393, 622] on input "***" at bounding box center [438, 622] width 126 height 28
type input "***"
click at [667, 615] on div "Fade In (Milissegundos) **** Fade Out (Milissegundos) ***" at bounding box center [857, 613] width 1248 height 71
click at [1463, 31] on button "Biblioteca" at bounding box center [1449, 28] width 100 height 28
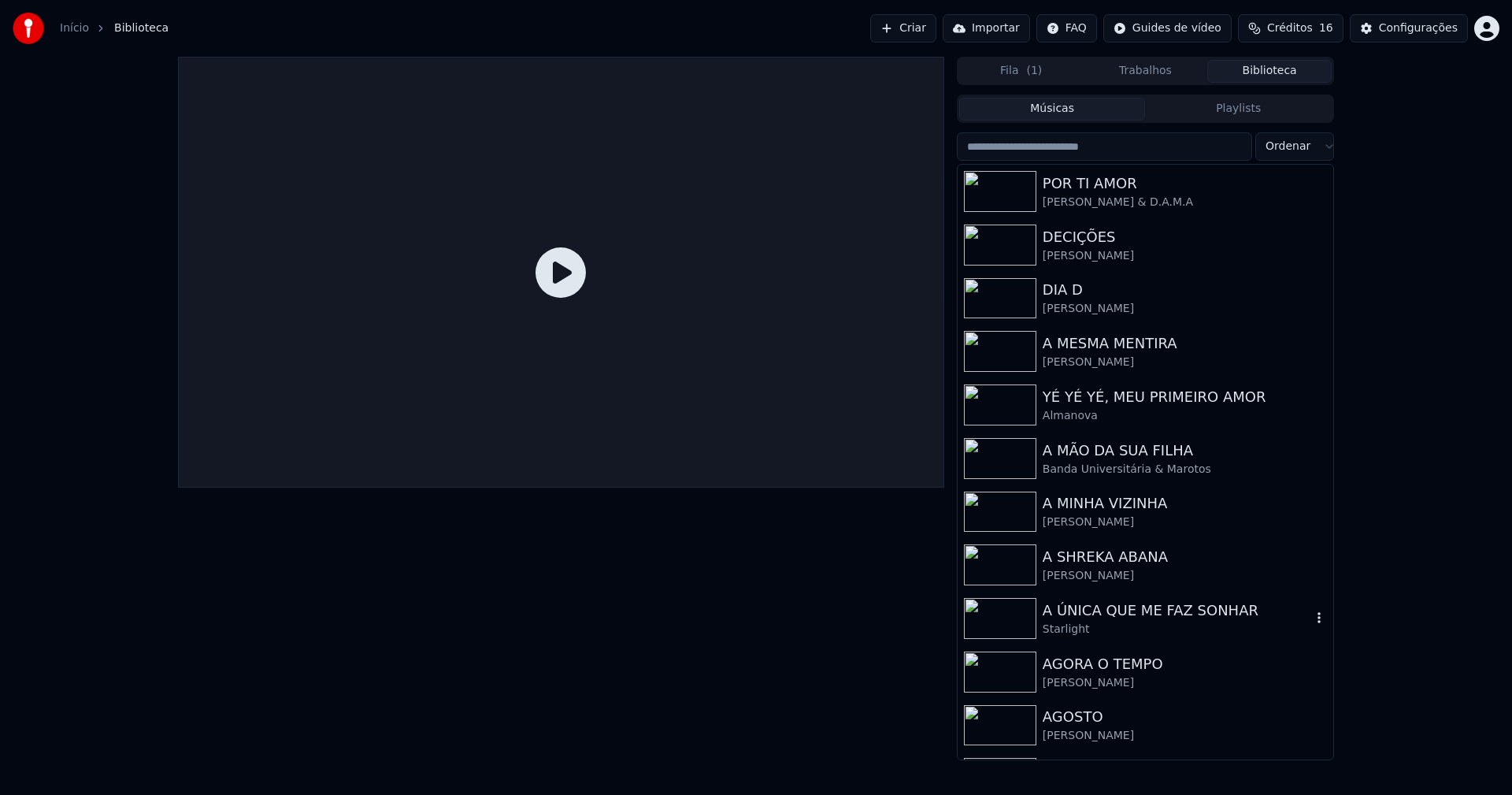
click at [1132, 615] on div "A ÚNICA QUE ME FAZ SONHAR" at bounding box center [1177, 610] width 269 height 22
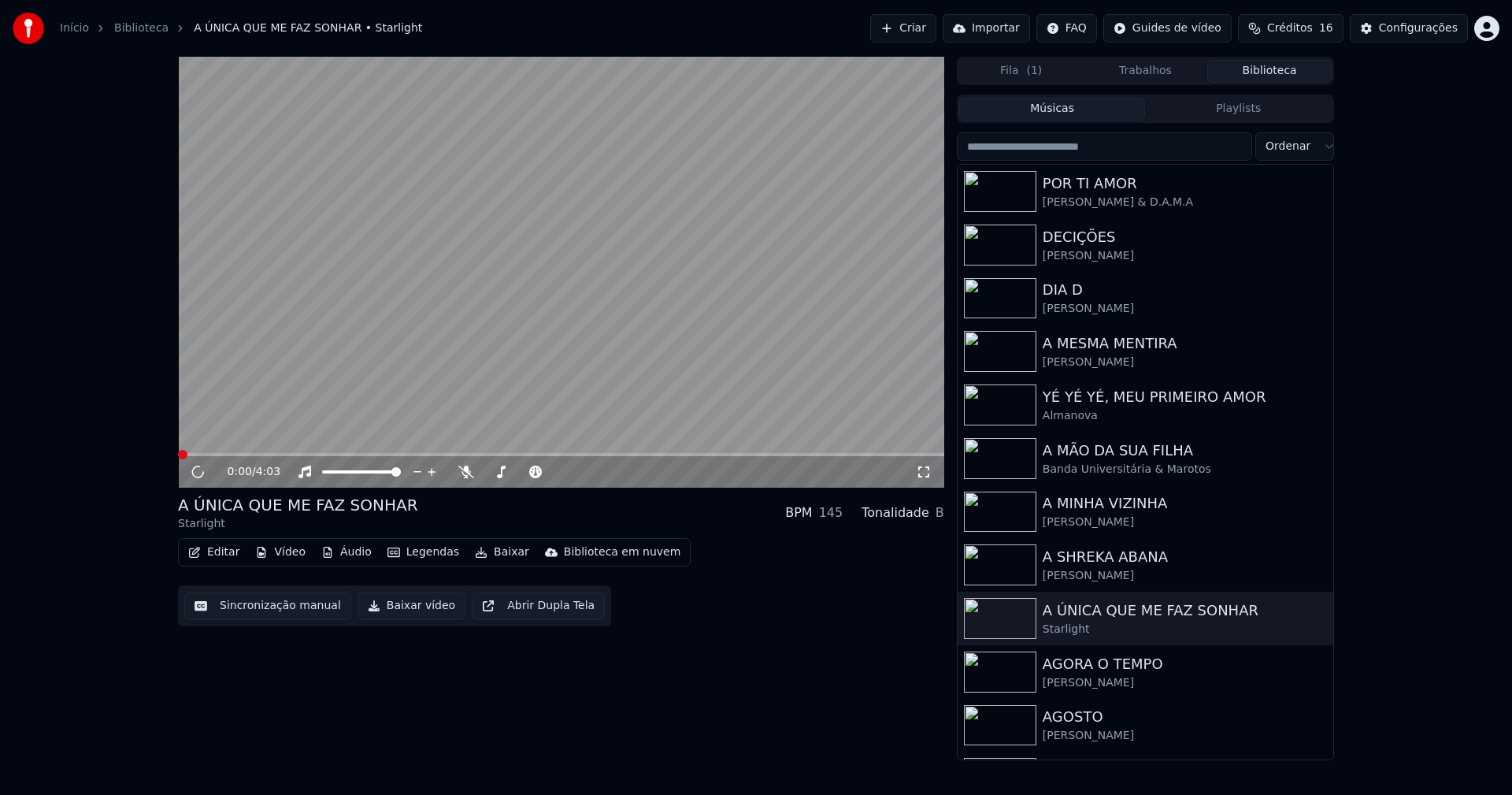
click at [924, 474] on icon at bounding box center [924, 472] width 16 height 12
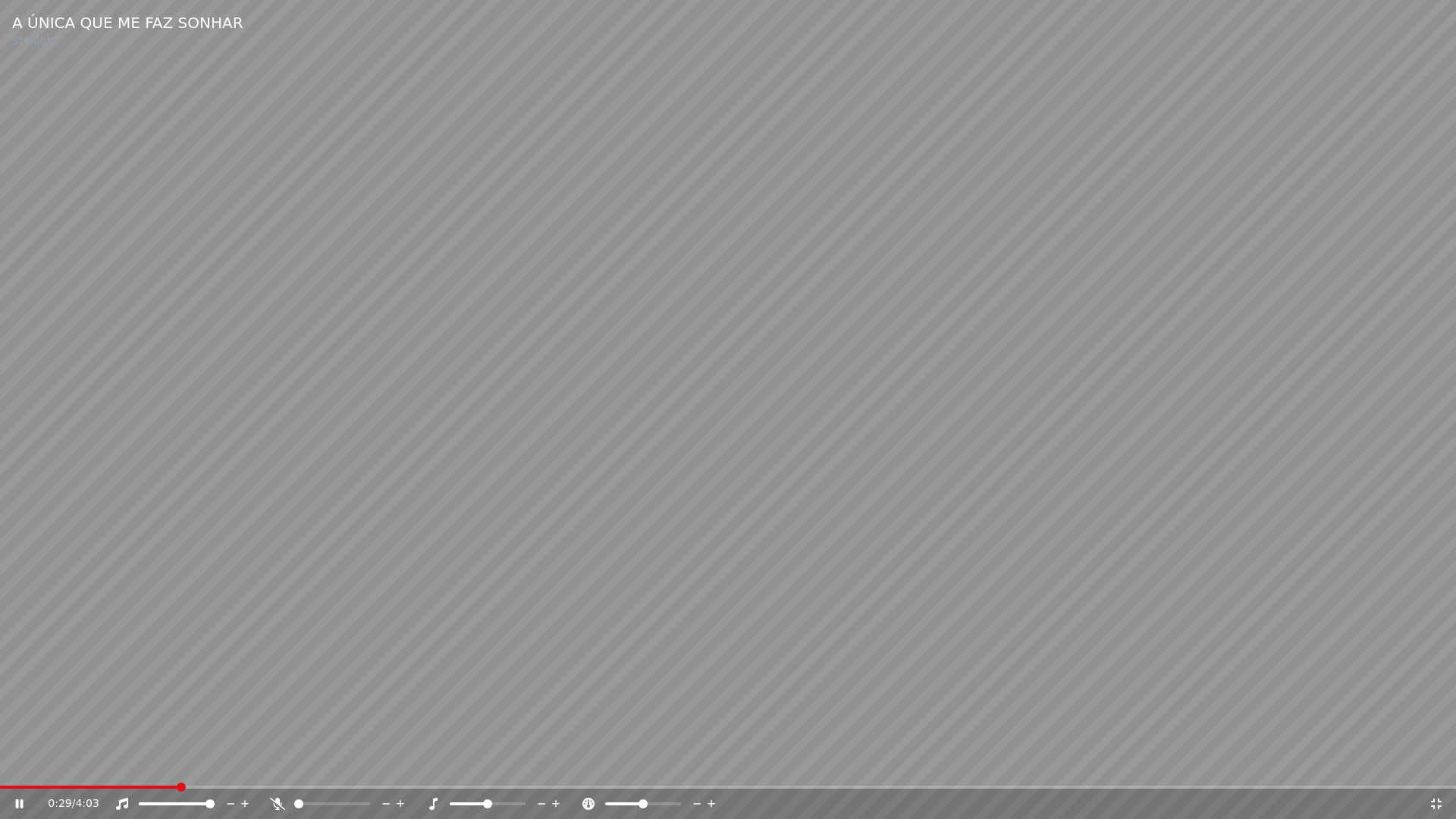
click at [126, 764] on span at bounding box center [89, 787] width 178 height 3
click at [1436, 764] on icon at bounding box center [1436, 804] width 15 height 12
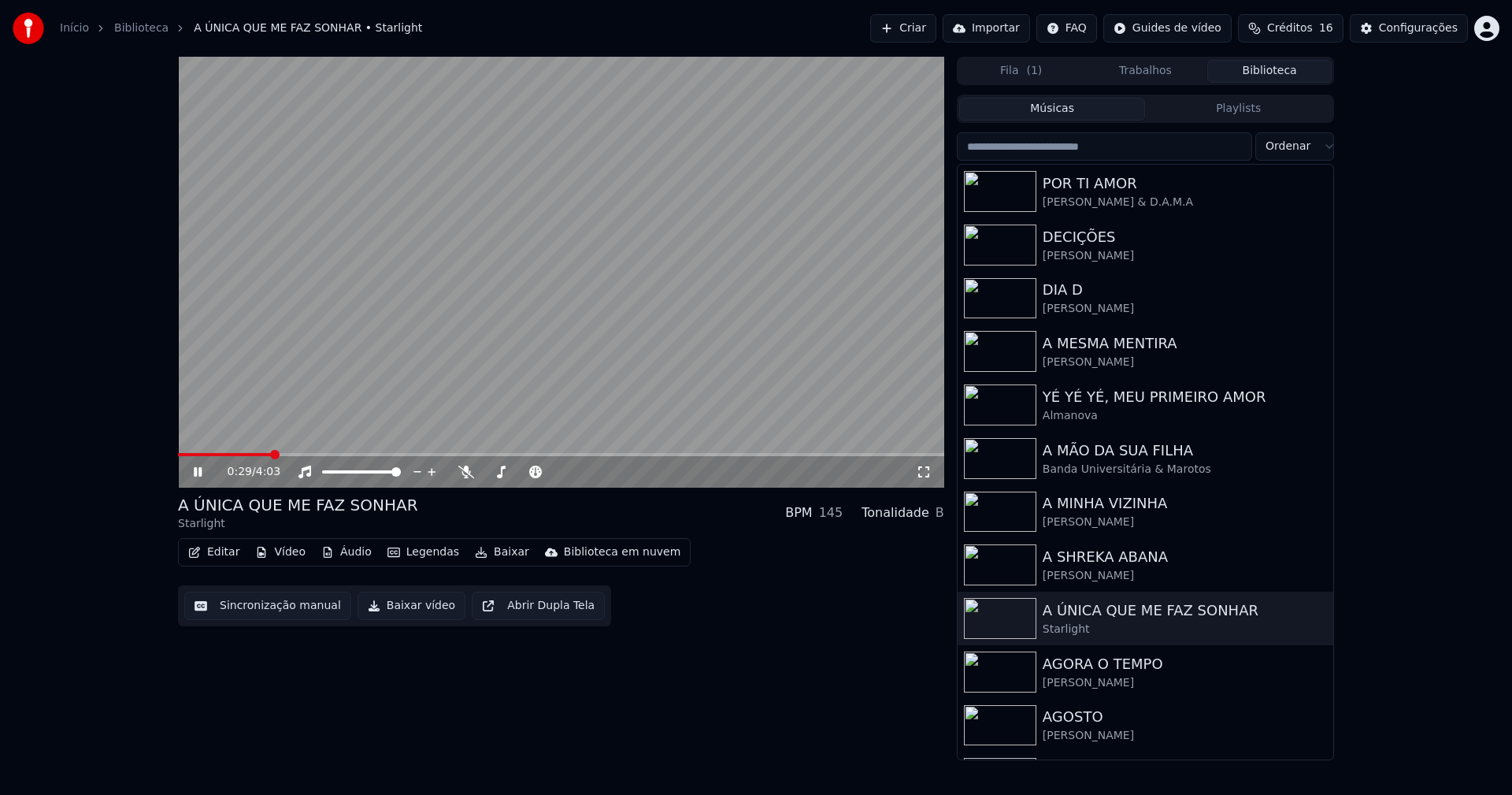
click at [1430, 20] on div "Configurações" at bounding box center [1418, 28] width 78 height 16
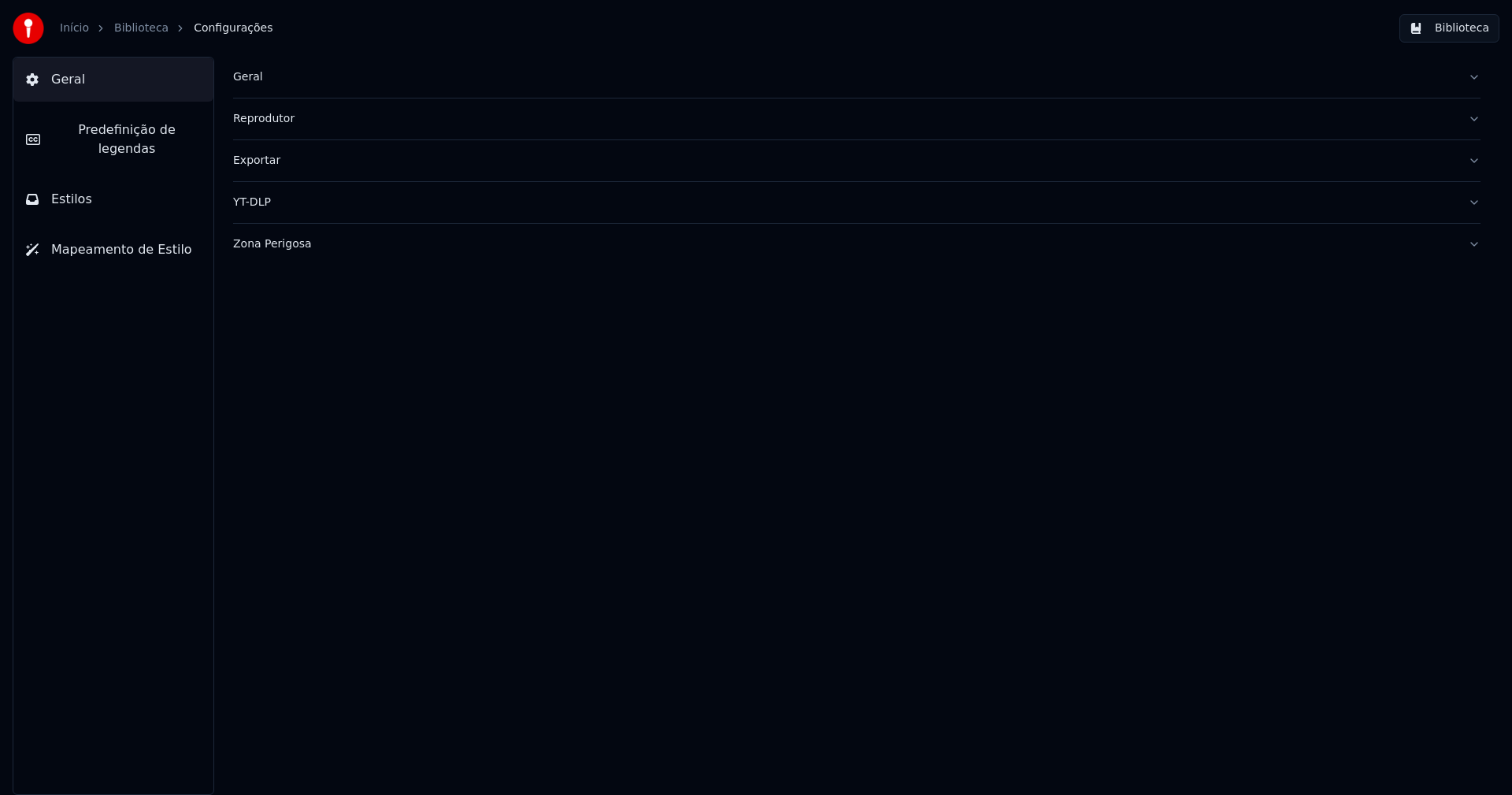
click at [181, 131] on span "Predefinição de legendas" at bounding box center [126, 139] width 148 height 37
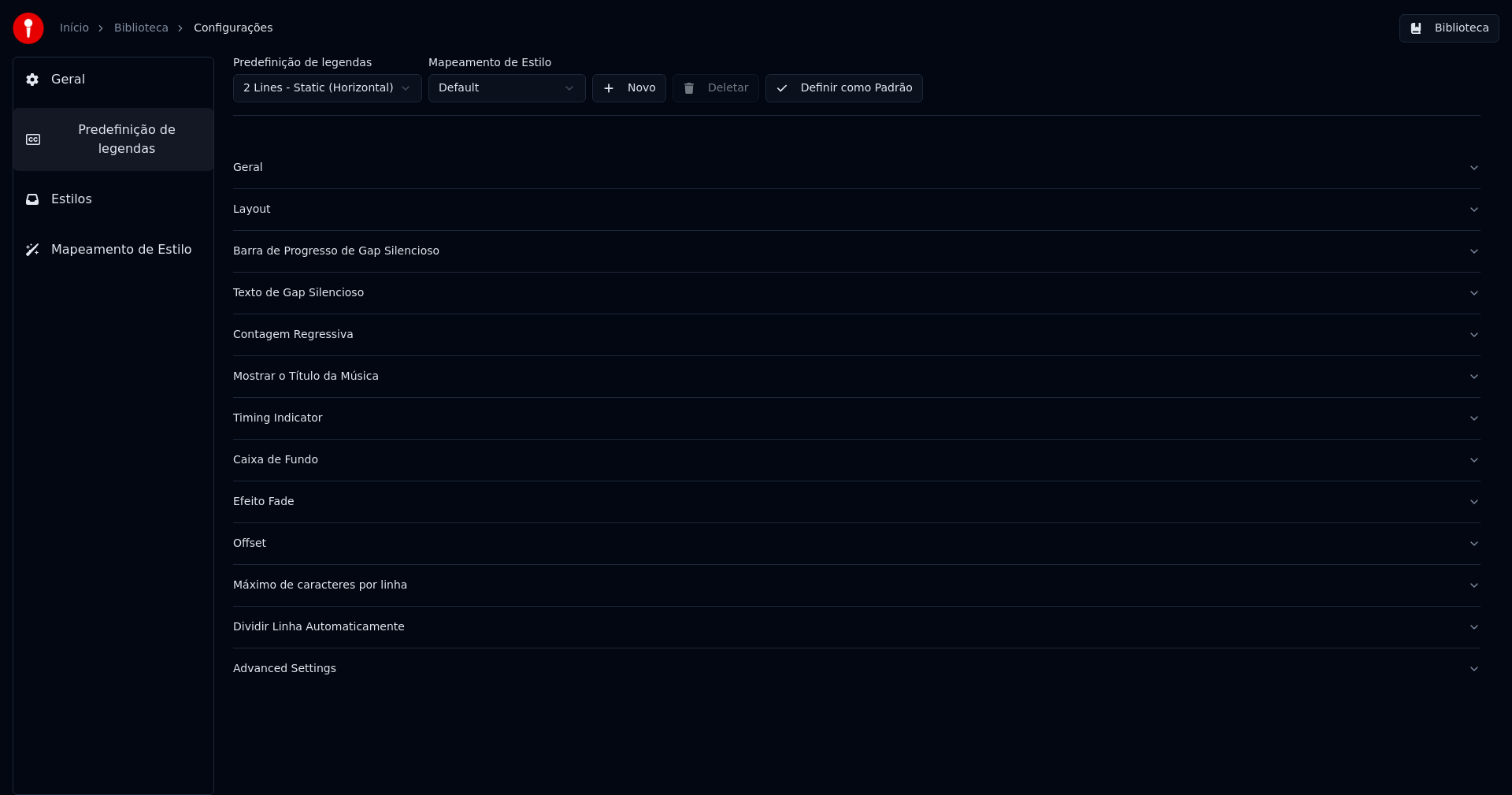
click at [354, 259] on button "Barra de Progresso de Gap Silencioso" at bounding box center [857, 251] width 1248 height 41
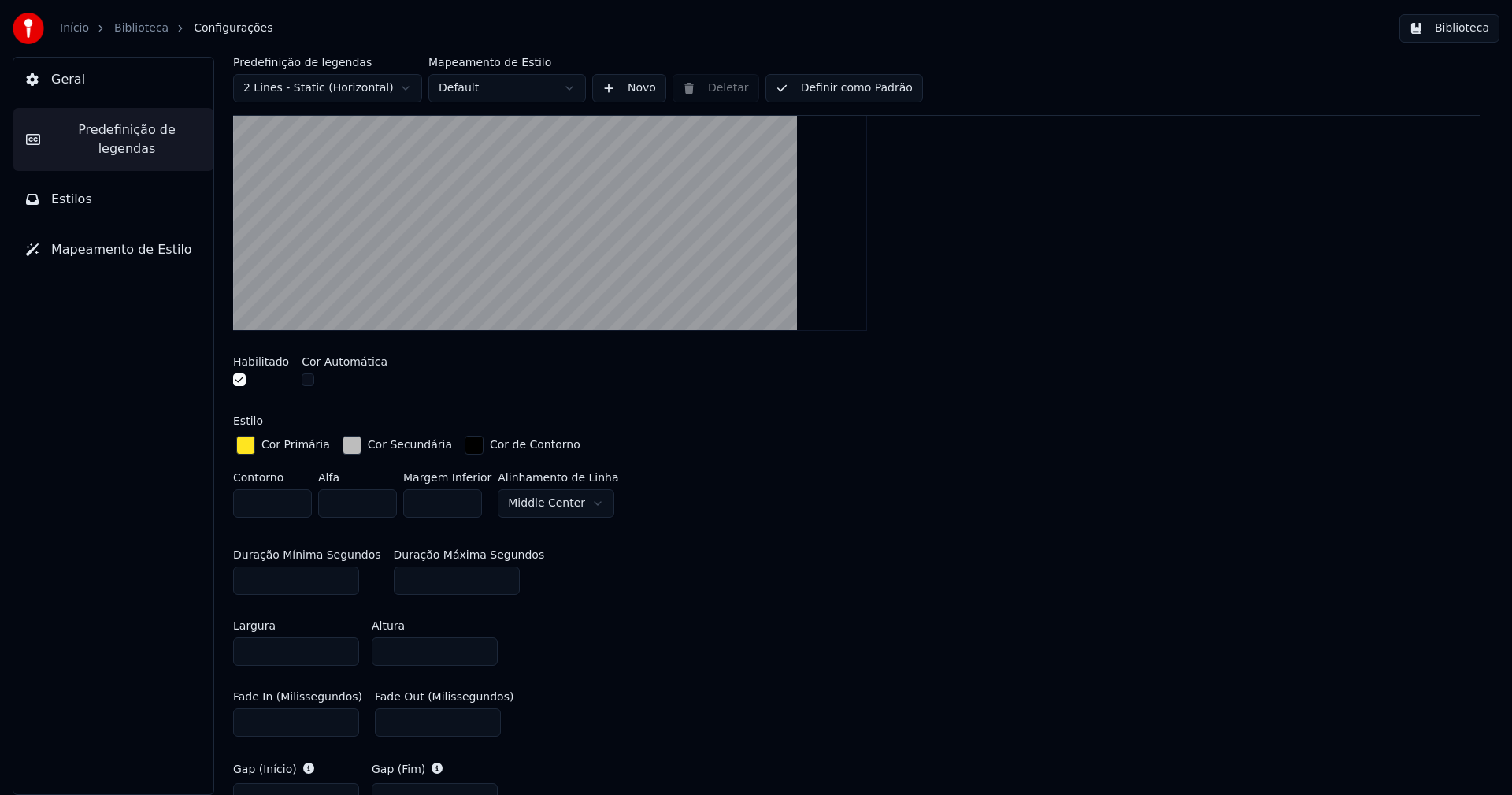
scroll to position [393, 0]
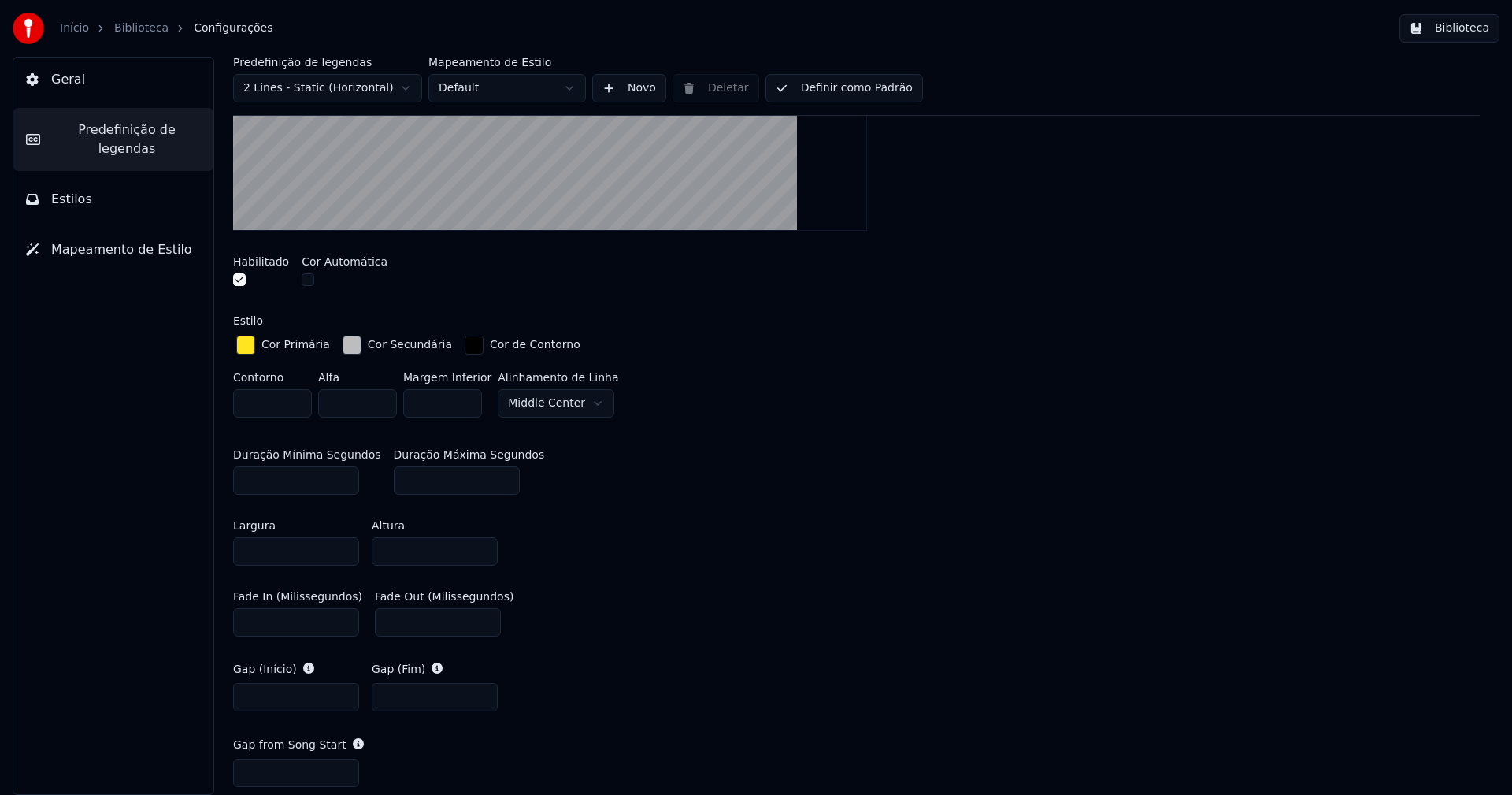
drag, startPoint x: 394, startPoint y: 620, endPoint x: 370, endPoint y: 621, distance: 24.0
click at [375, 621] on input "***" at bounding box center [438, 622] width 126 height 28
type input "***"
click at [772, 562] on div "Largura **** Altura ****" at bounding box center [857, 543] width 1248 height 71
click at [1477, 20] on button "Biblioteca" at bounding box center [1449, 28] width 100 height 28
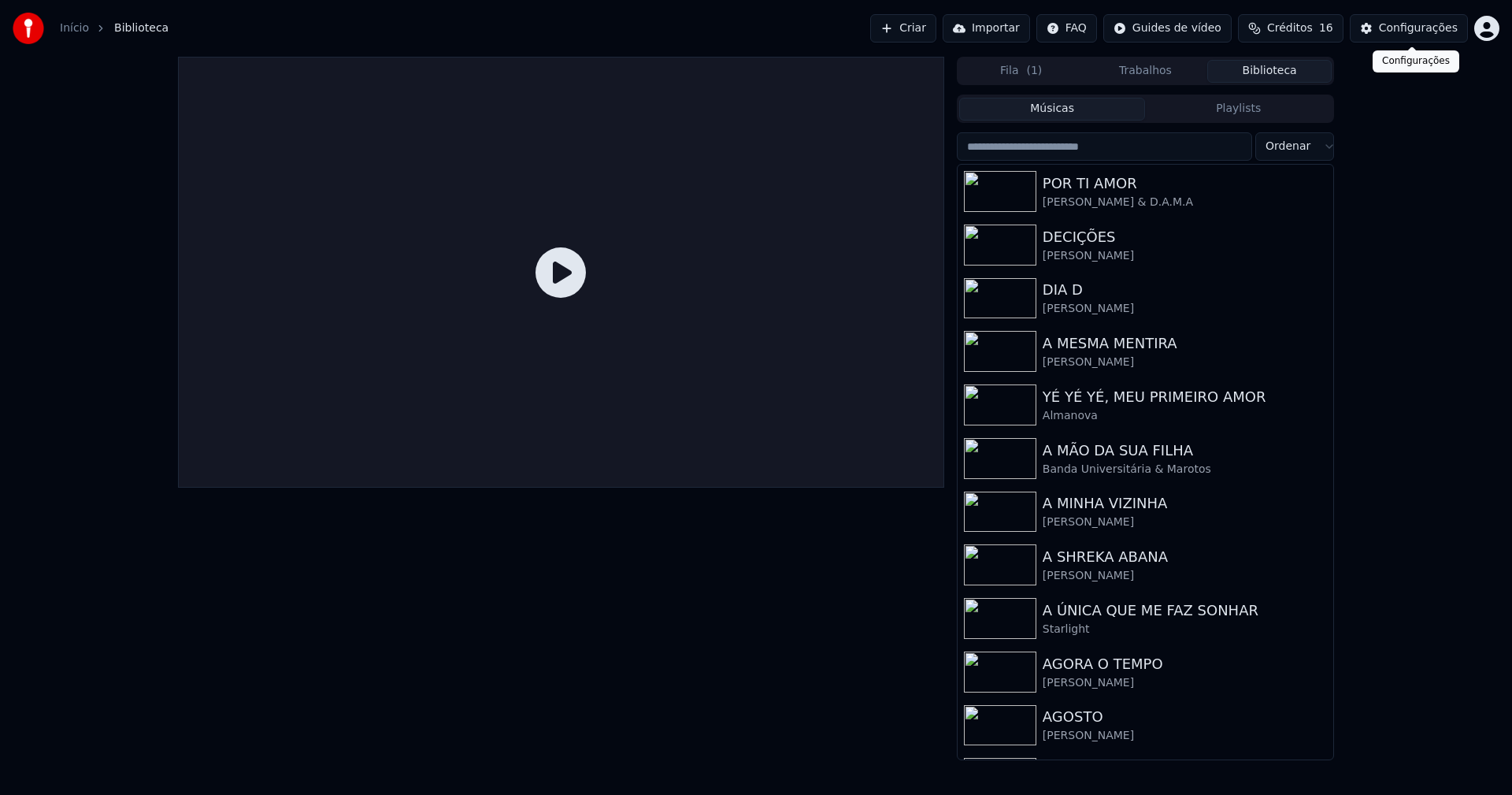
click at [1422, 28] on div "Configurações" at bounding box center [1418, 28] width 78 height 16
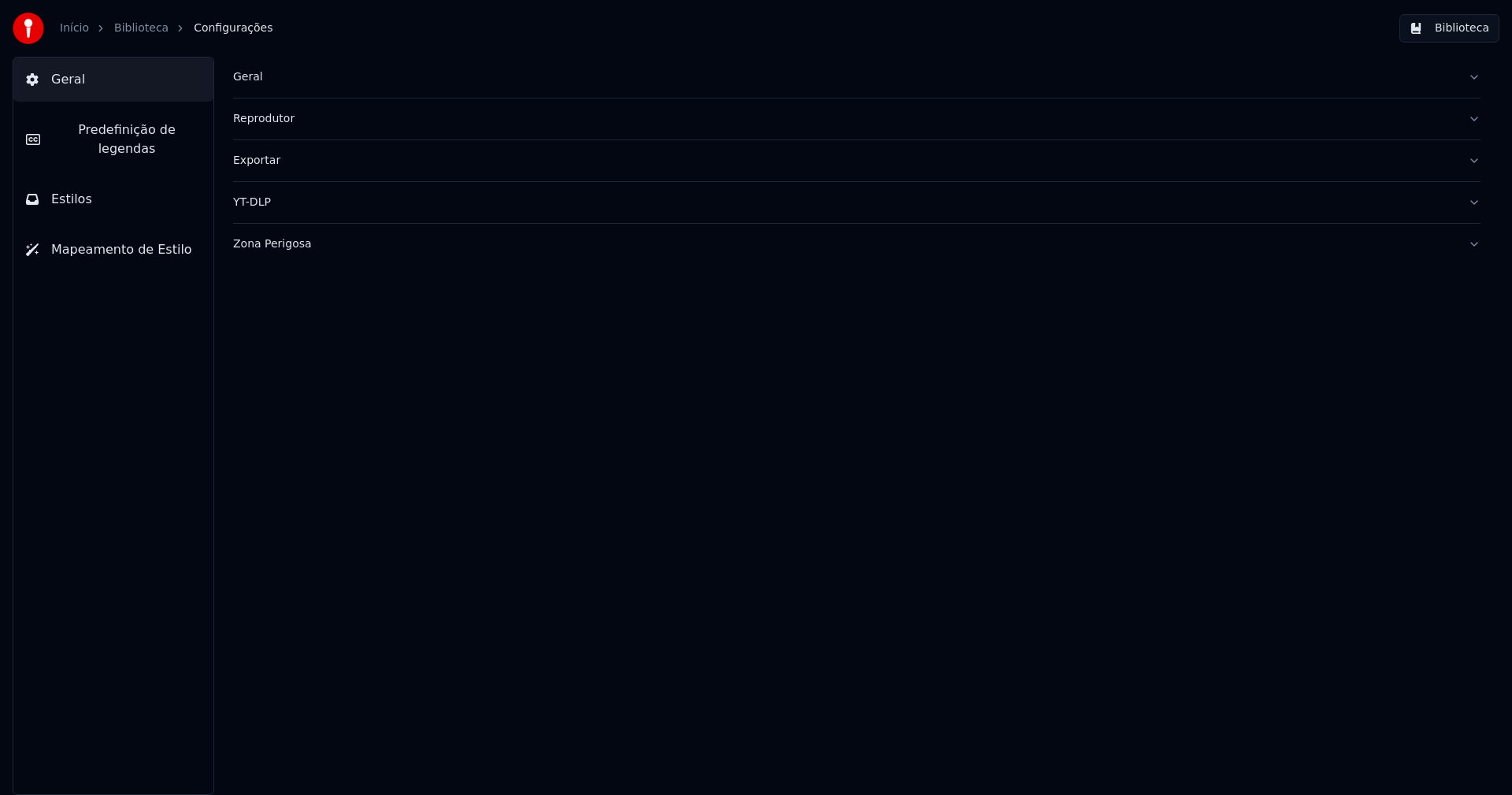
click at [113, 137] on span "Predefinição de legendas" at bounding box center [126, 139] width 148 height 37
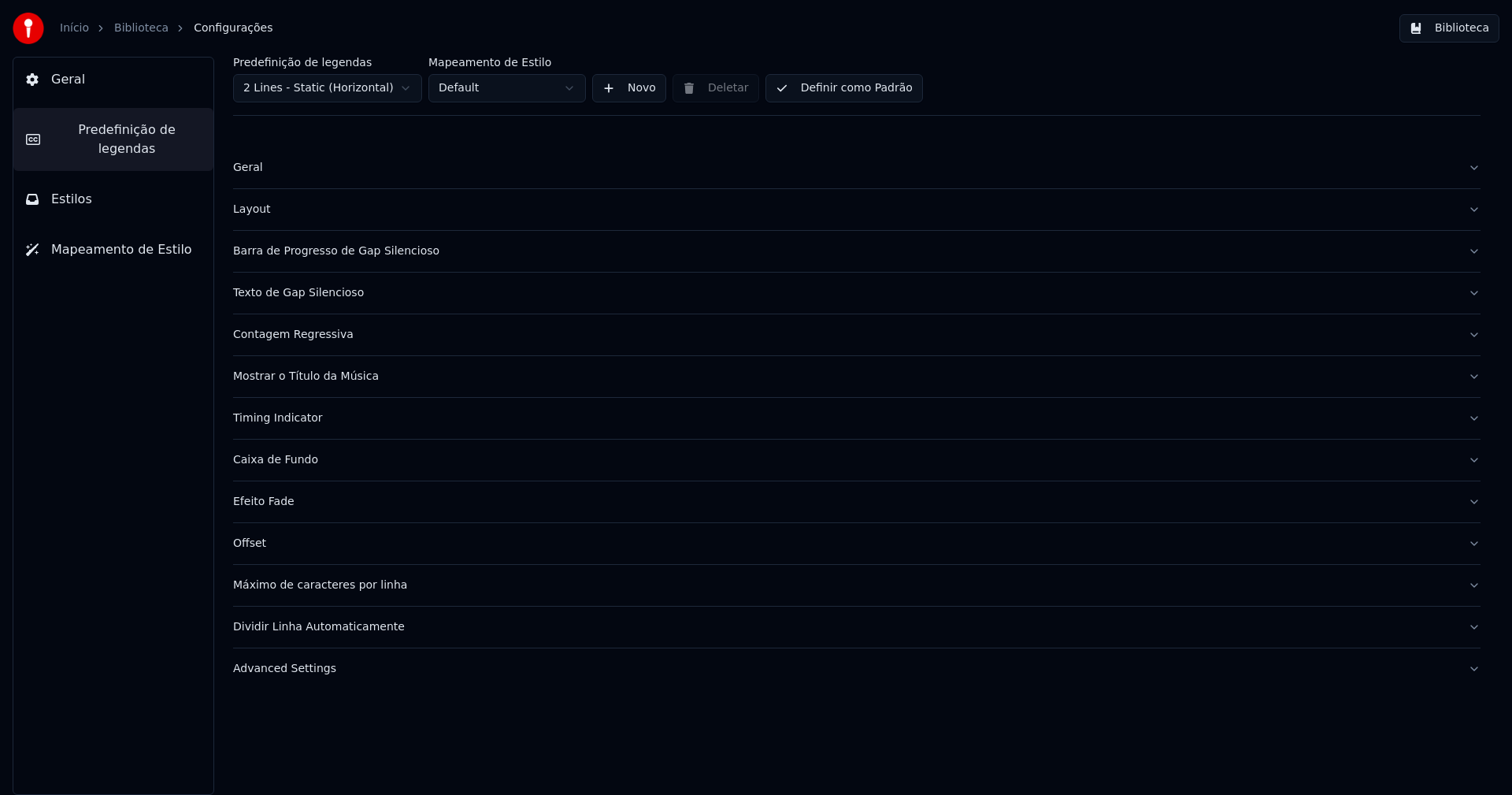
click at [327, 256] on div "Barra de Progresso de Gap Silencioso" at bounding box center [844, 251] width 1222 height 16
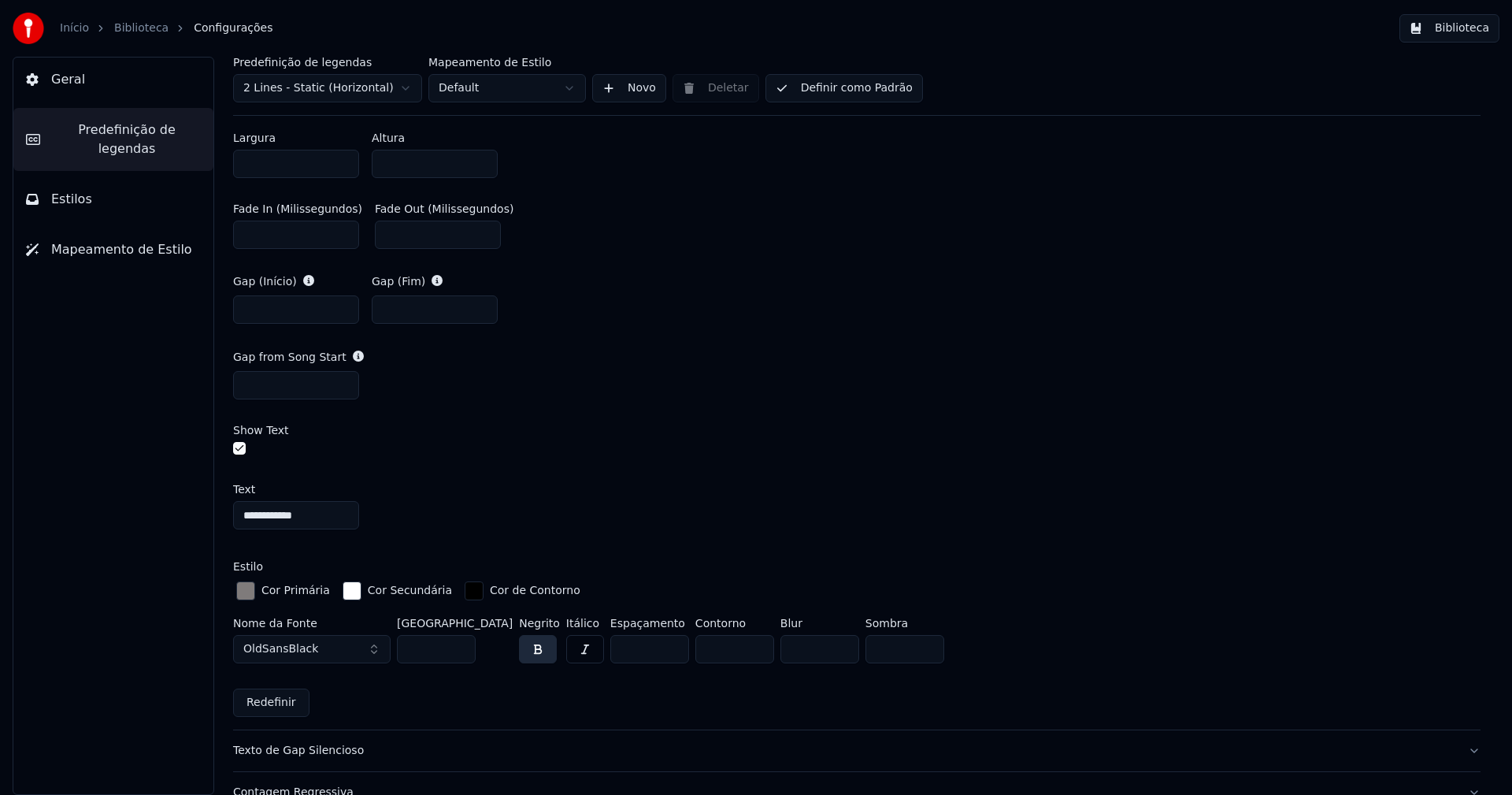
scroll to position [788, 0]
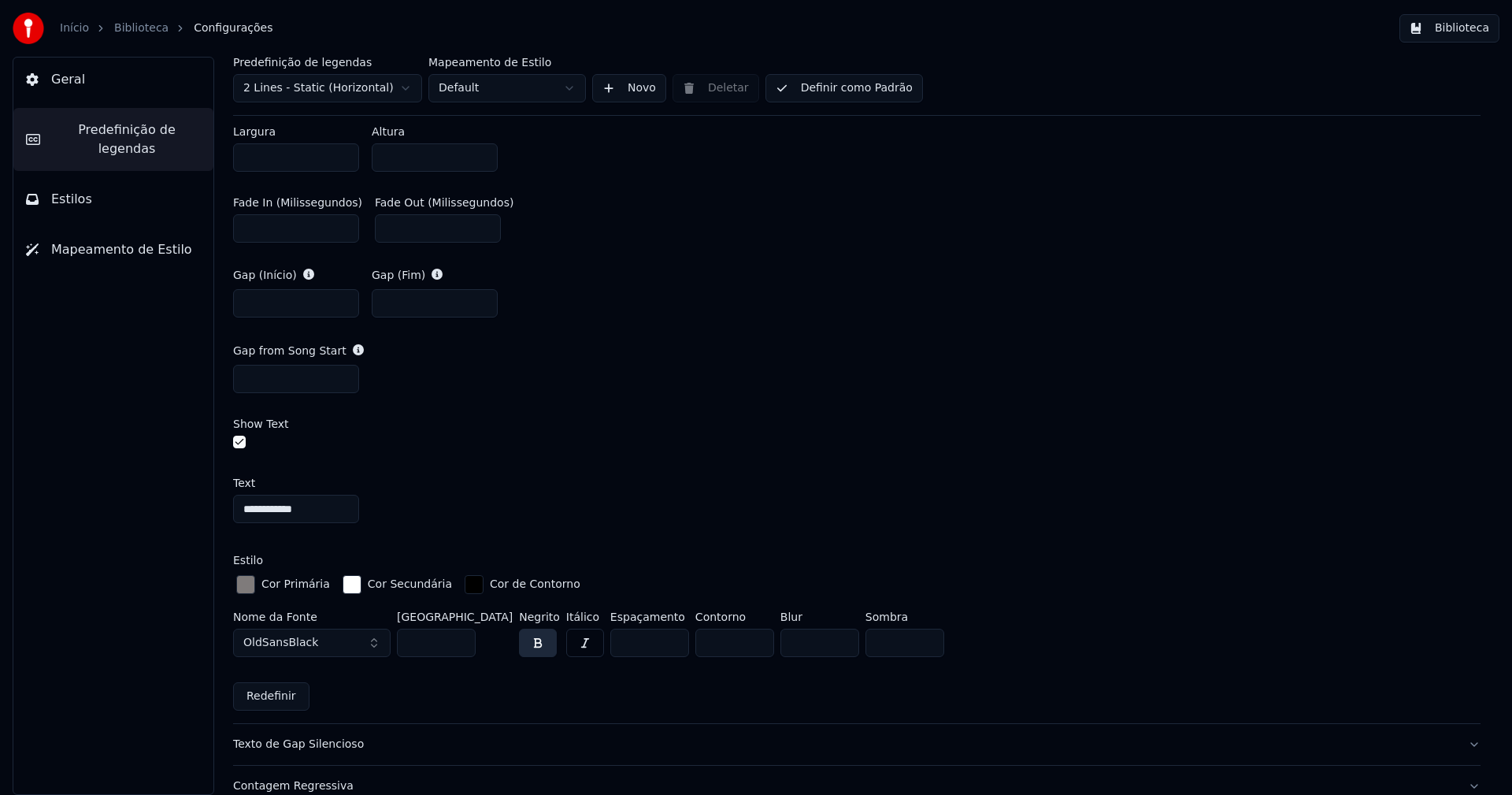
click at [248, 587] on div "button" at bounding box center [245, 584] width 19 height 19
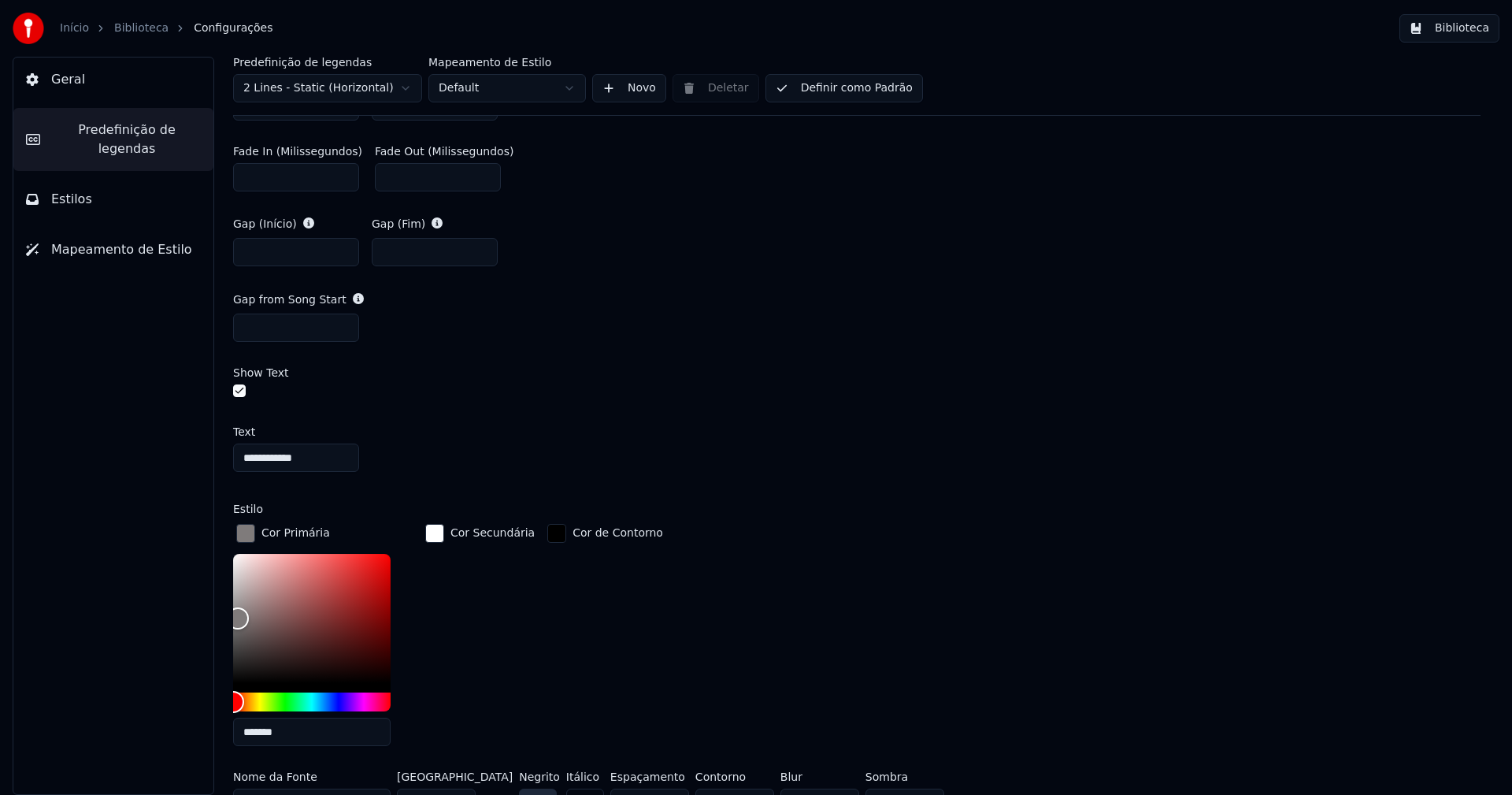
scroll to position [866, 0]
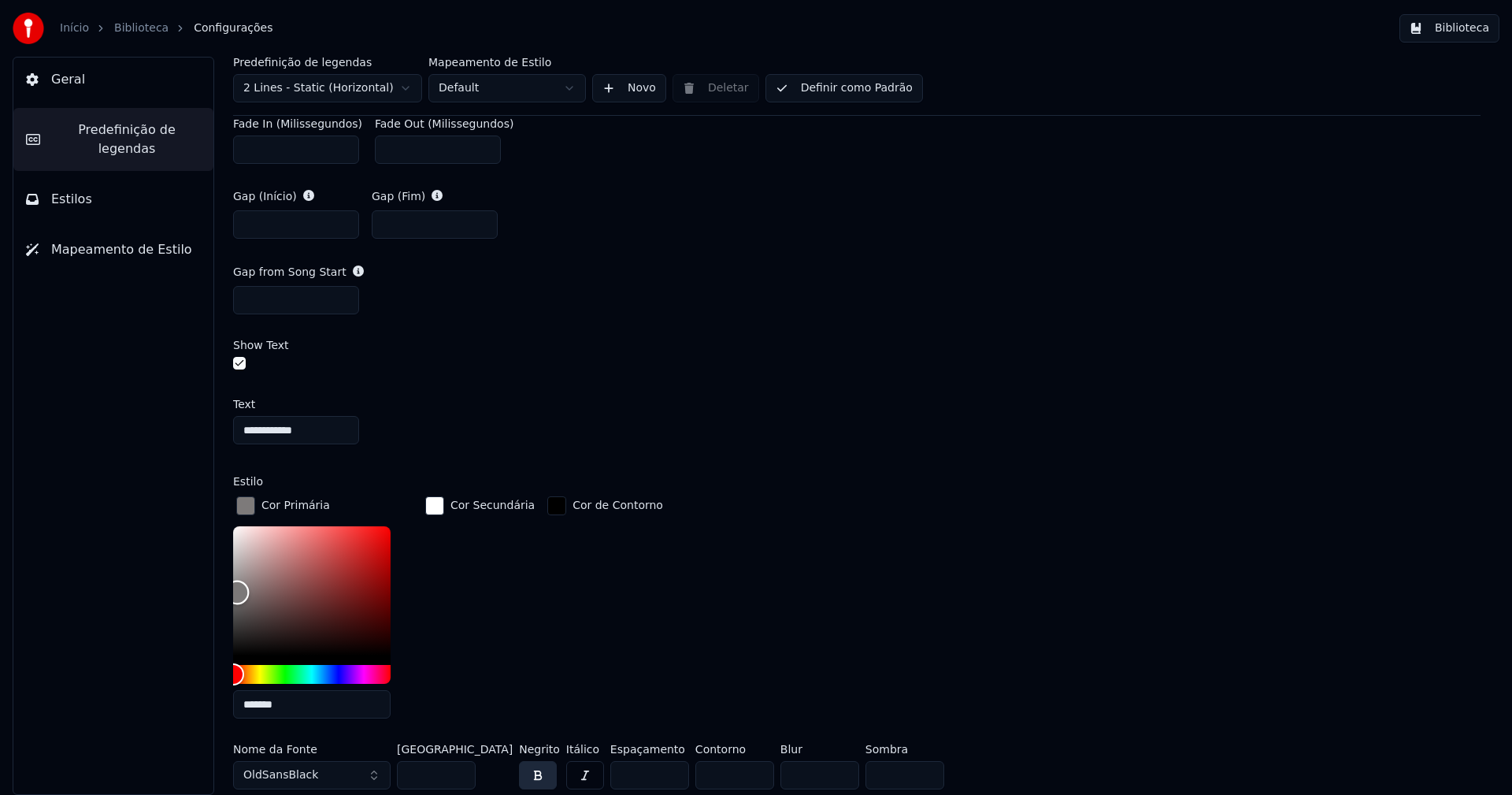
type input "*******"
click at [237, 590] on div "Color" at bounding box center [237, 593] width 24 height 24
click at [247, 506] on div "button" at bounding box center [245, 505] width 19 height 19
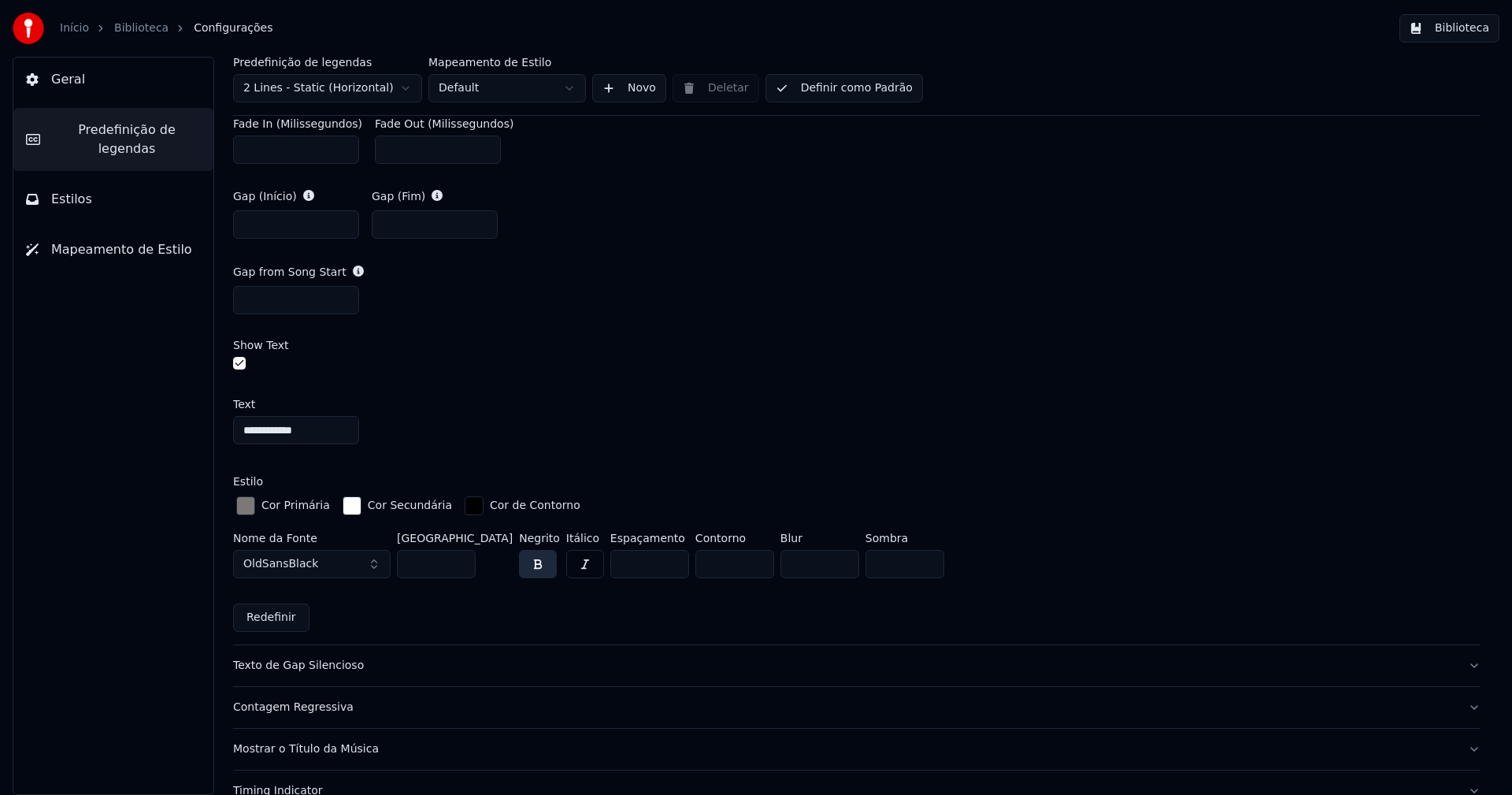
click at [1453, 32] on button "Biblioteca" at bounding box center [1449, 28] width 100 height 28
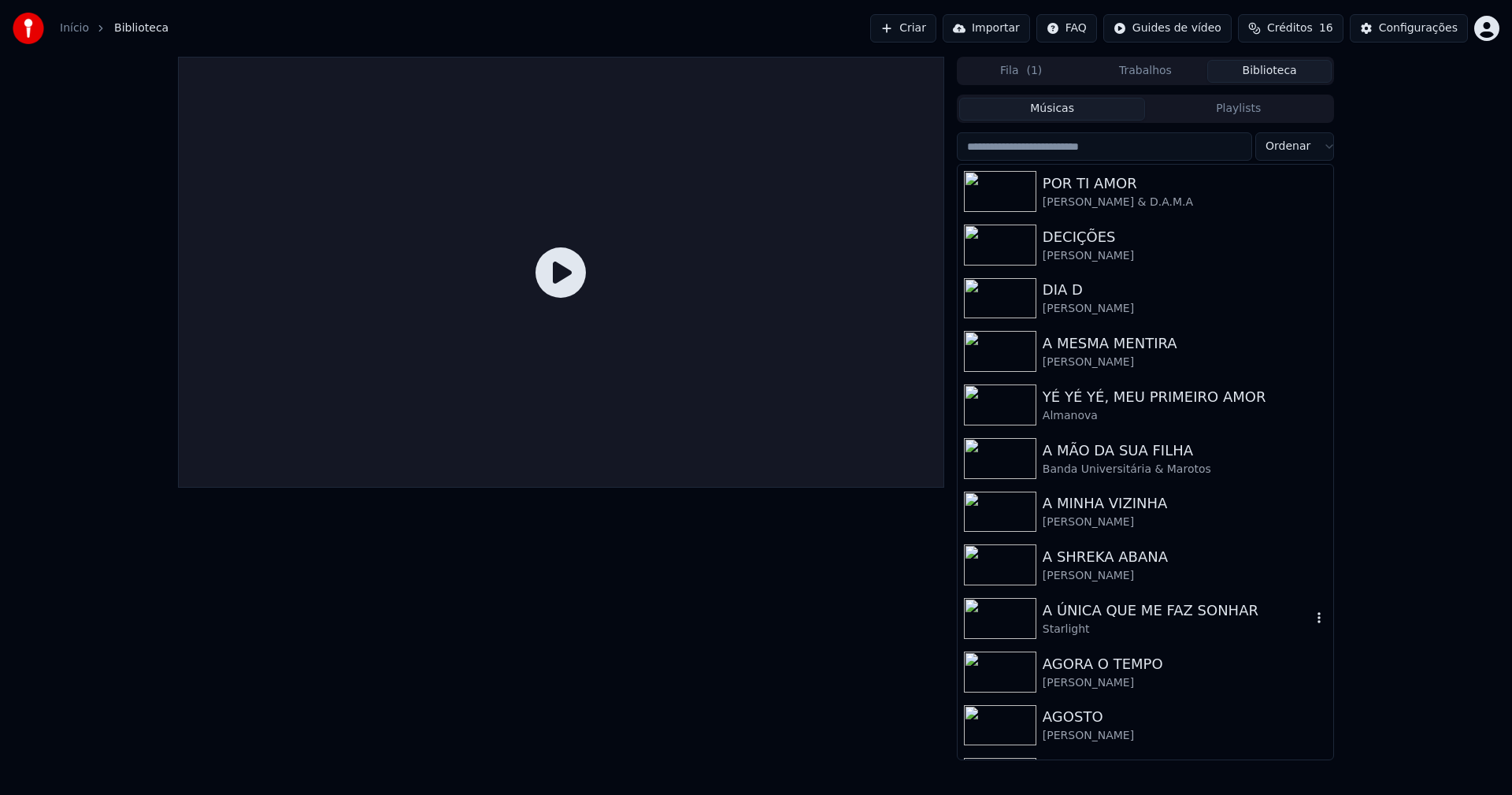
click at [1053, 621] on div "Starlight" at bounding box center [1177, 629] width 269 height 16
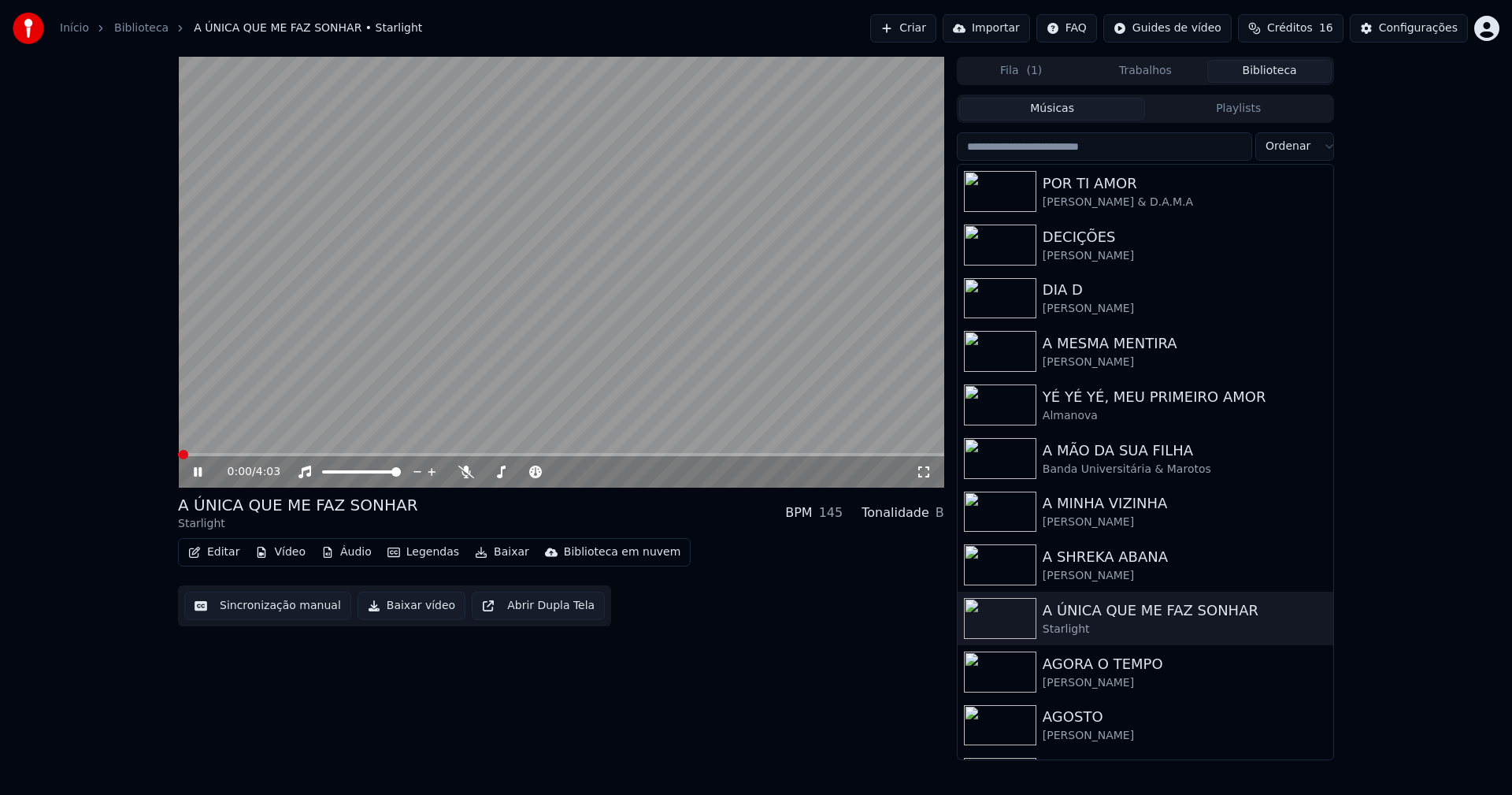
drag, startPoint x: 924, startPoint y: 473, endPoint x: 933, endPoint y: 523, distance: 50.8
click at [924, 475] on icon at bounding box center [924, 472] width 16 height 12
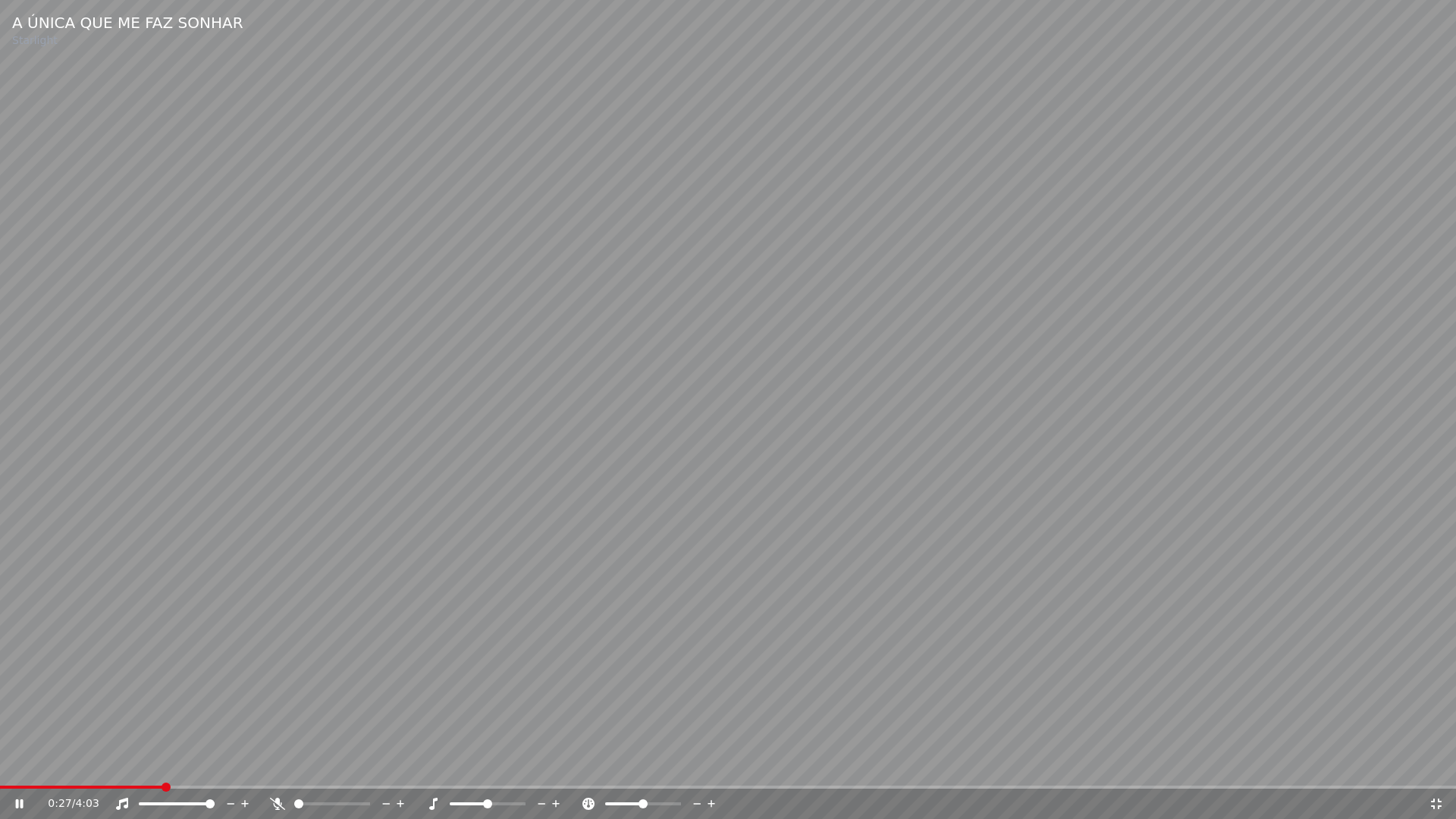
click at [109, 764] on span at bounding box center [81, 787] width 163 height 3
click at [1440, 764] on icon at bounding box center [1436, 804] width 10 height 10
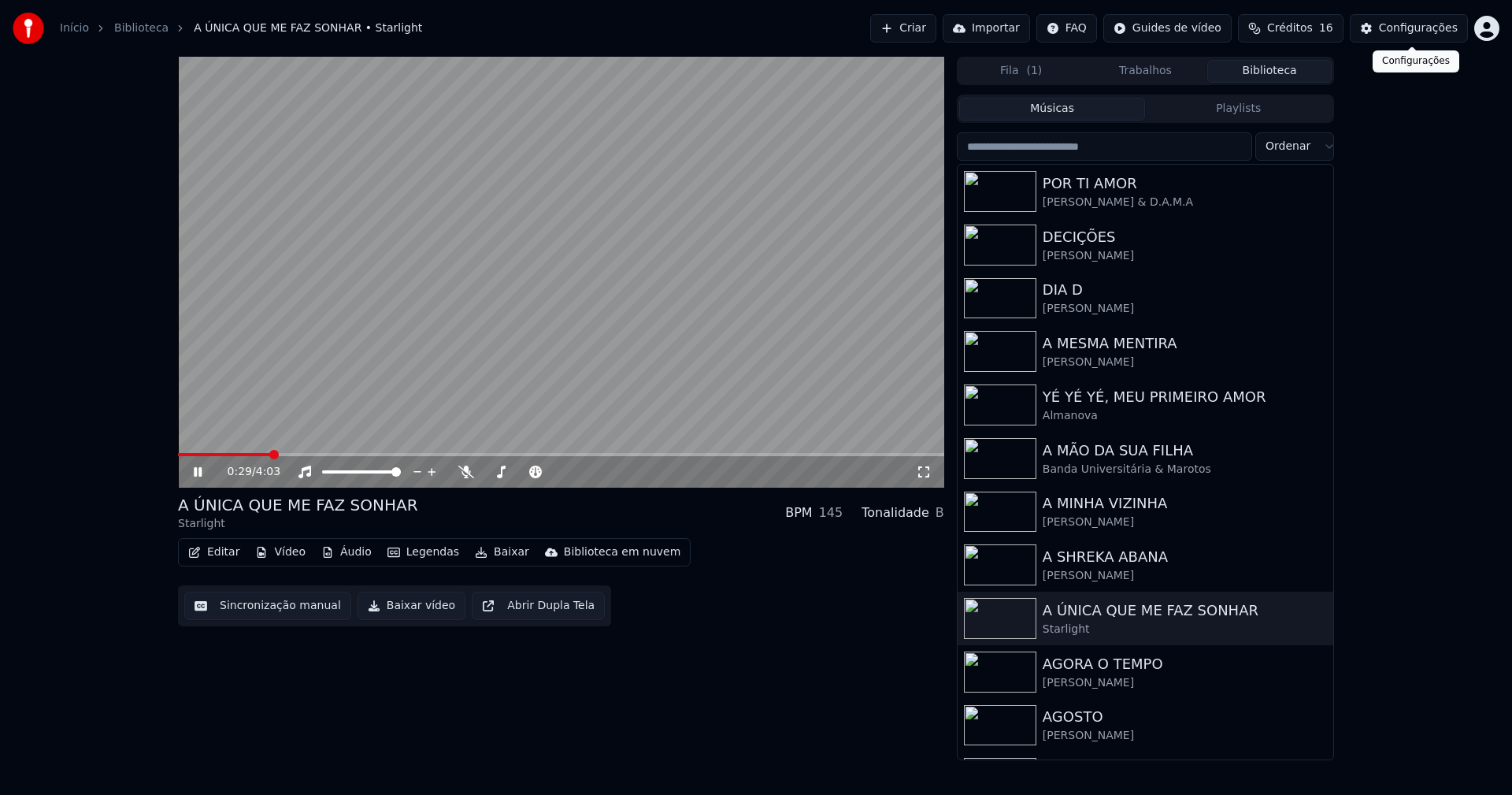
click at [1428, 31] on div "Configurações" at bounding box center [1418, 28] width 78 height 16
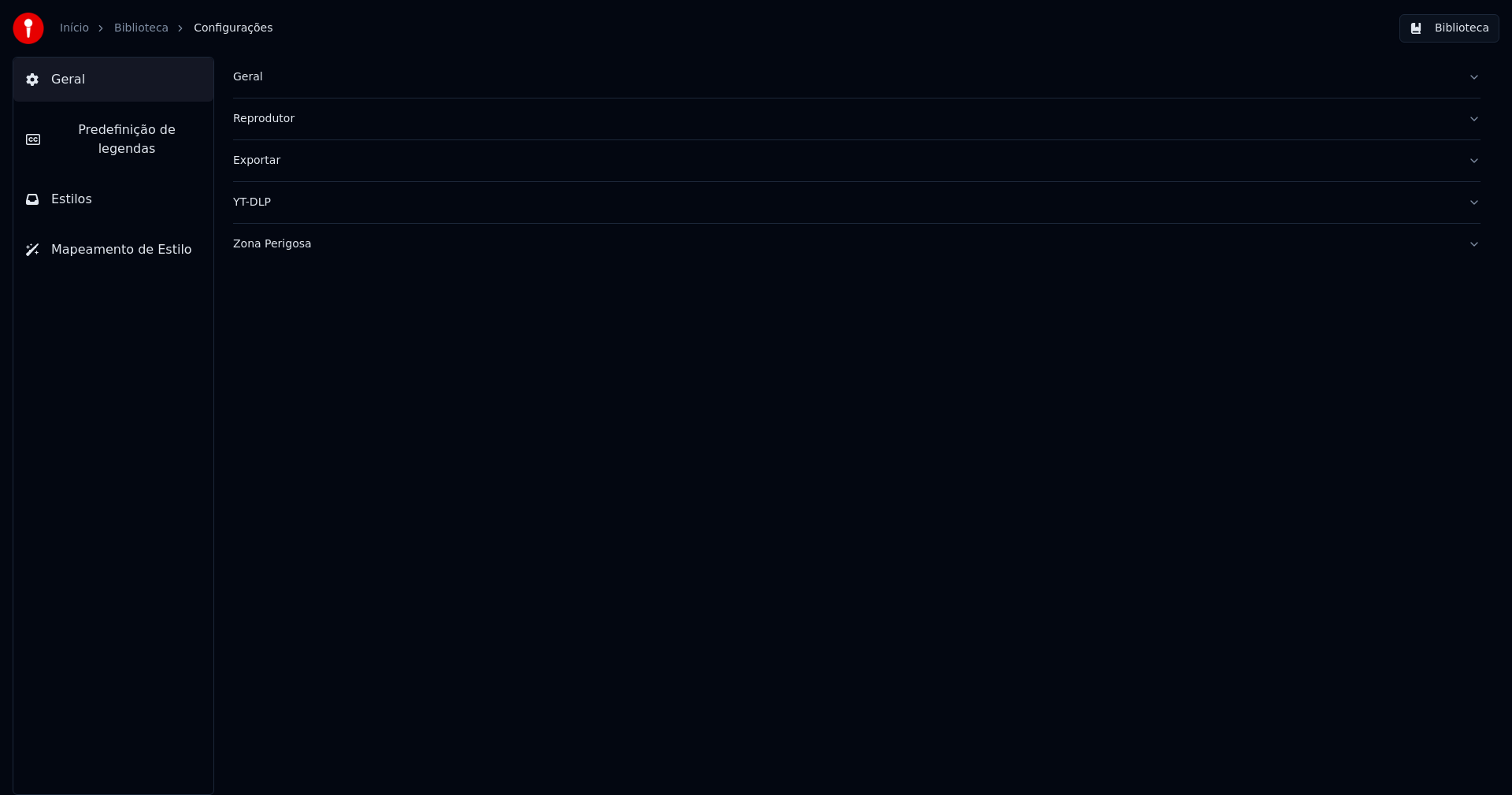
click at [115, 122] on span "Predefinição de legendas" at bounding box center [126, 139] width 148 height 37
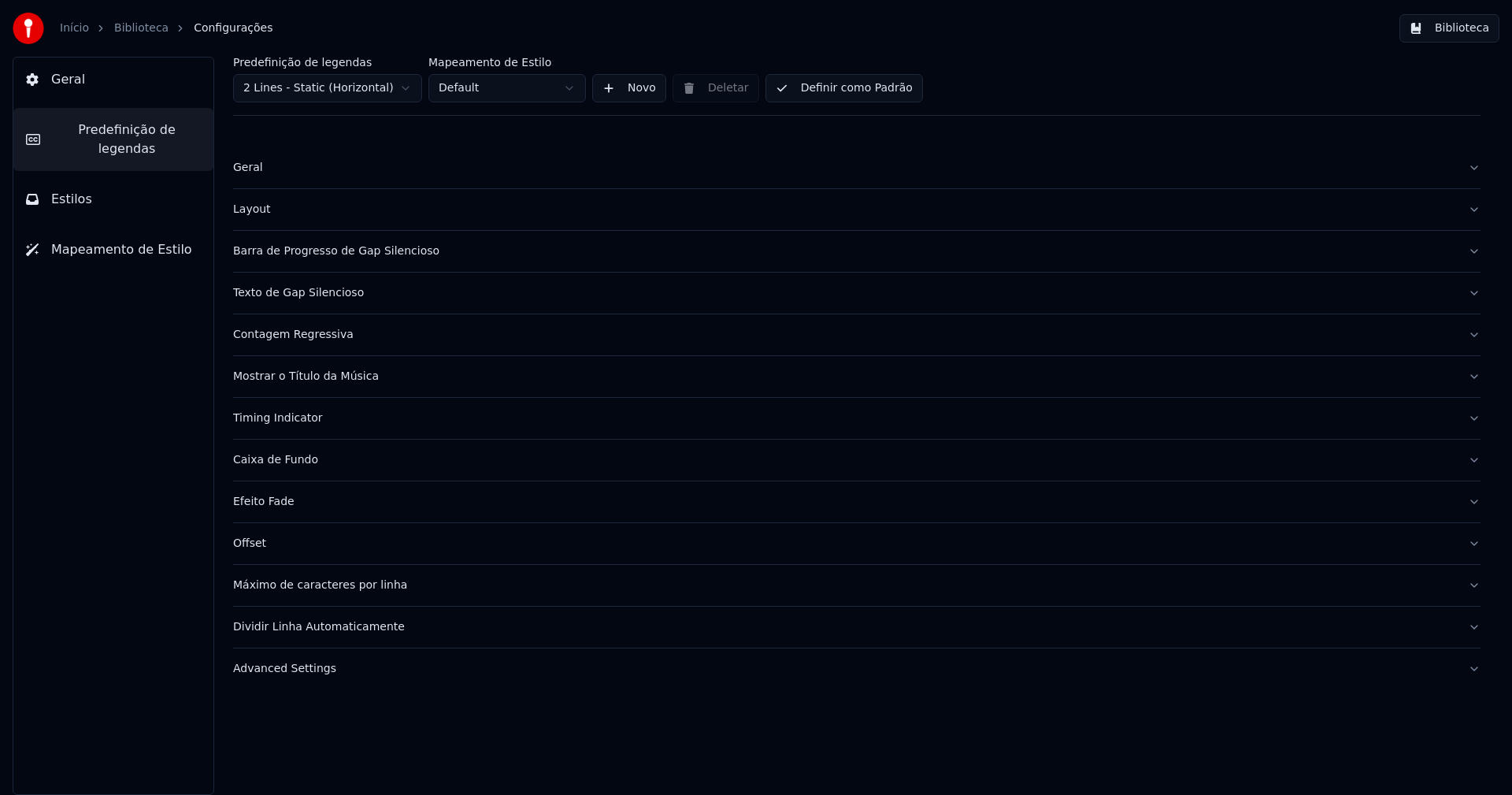
click at [362, 254] on div "Barra de Progresso de Gap Silencioso" at bounding box center [844, 251] width 1222 height 16
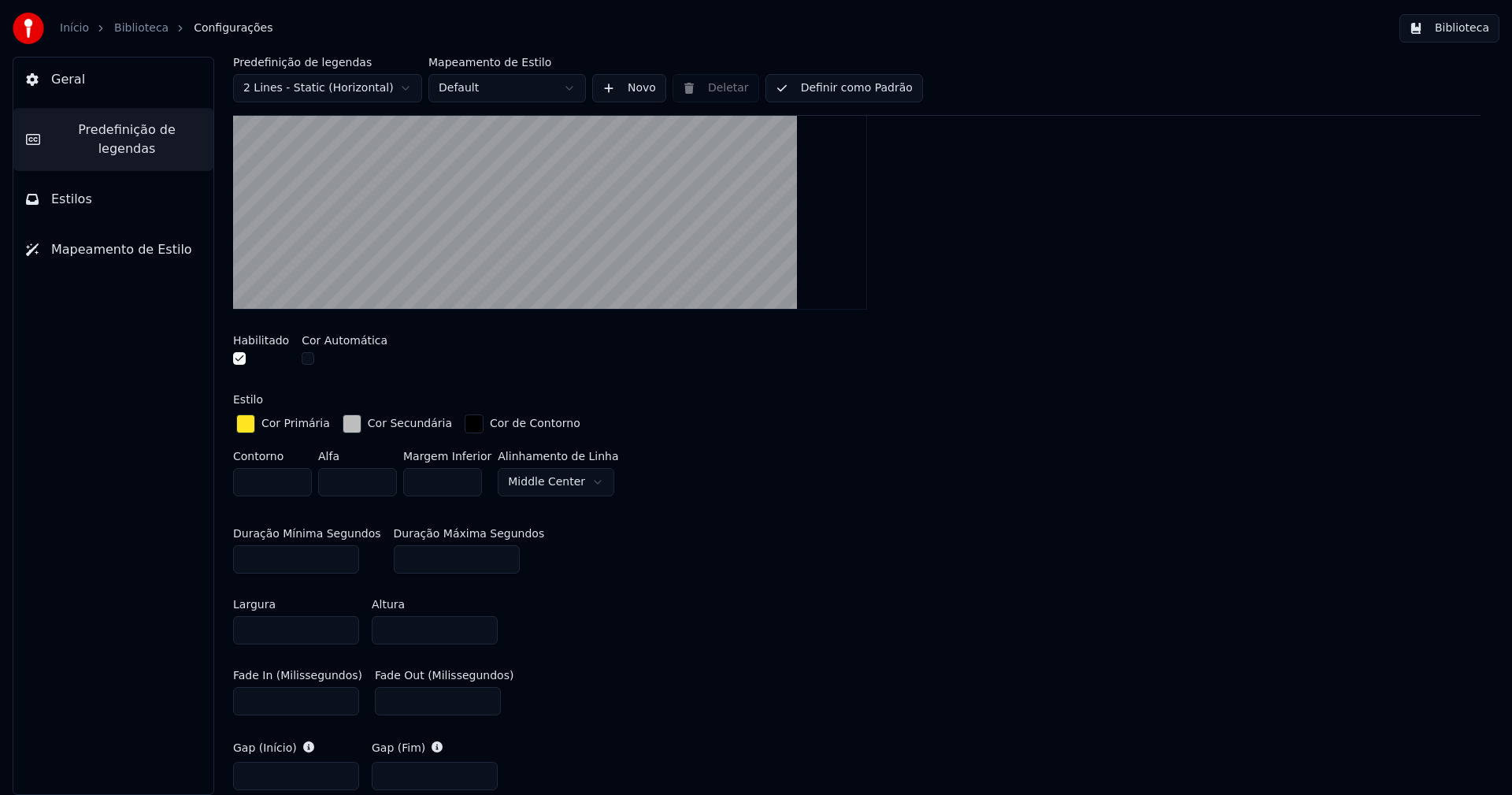
scroll to position [551, 0]
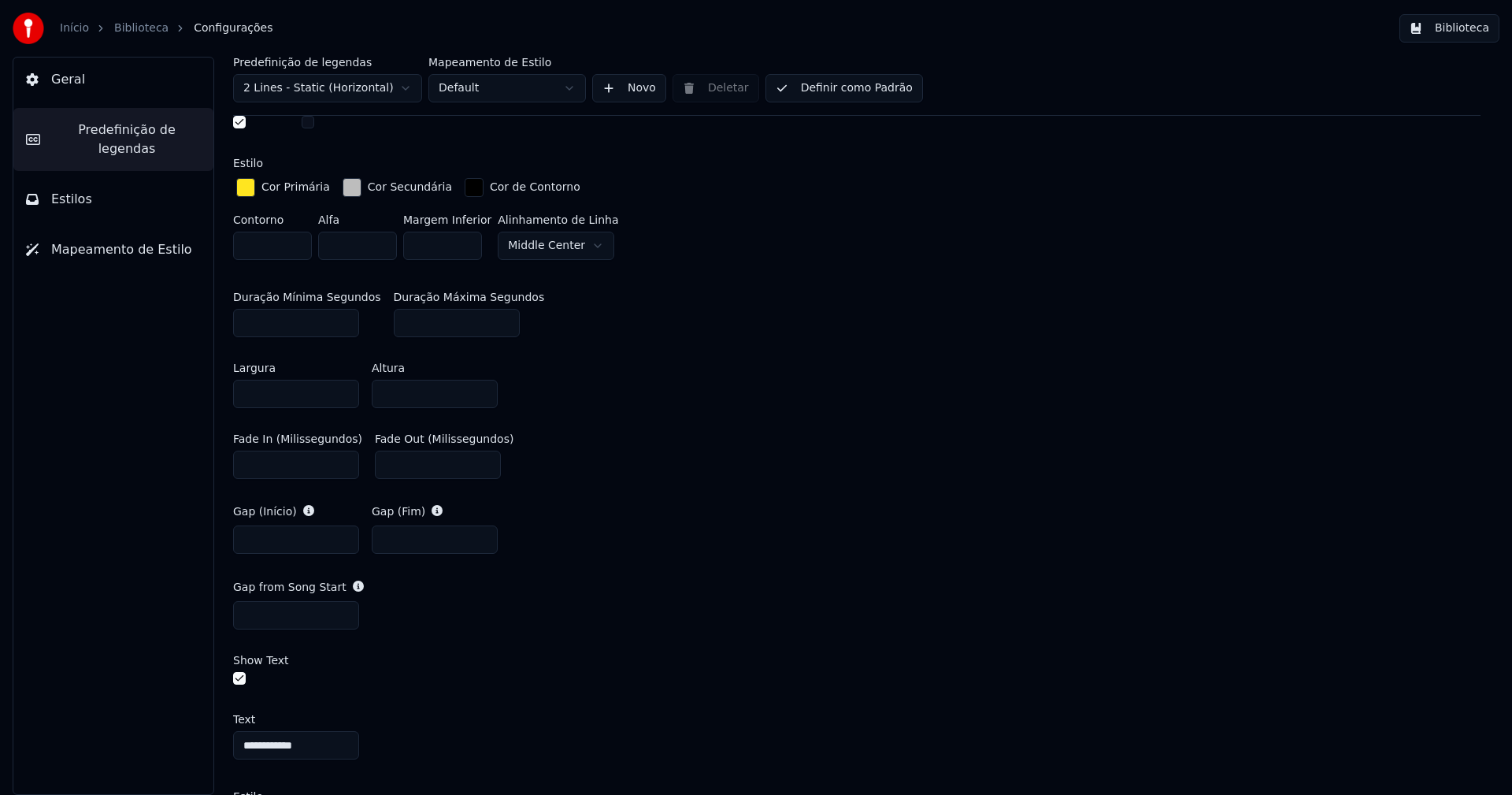
click at [393, 461] on input "***" at bounding box center [438, 465] width 126 height 28
type input "***"
drag, startPoint x: 913, startPoint y: 493, endPoint x: 942, endPoint y: 478, distance: 32.6
click at [914, 493] on div "Gap (Início) * Gap (Fim) *" at bounding box center [857, 529] width 1248 height 76
click at [1459, 31] on button "Biblioteca" at bounding box center [1449, 28] width 100 height 28
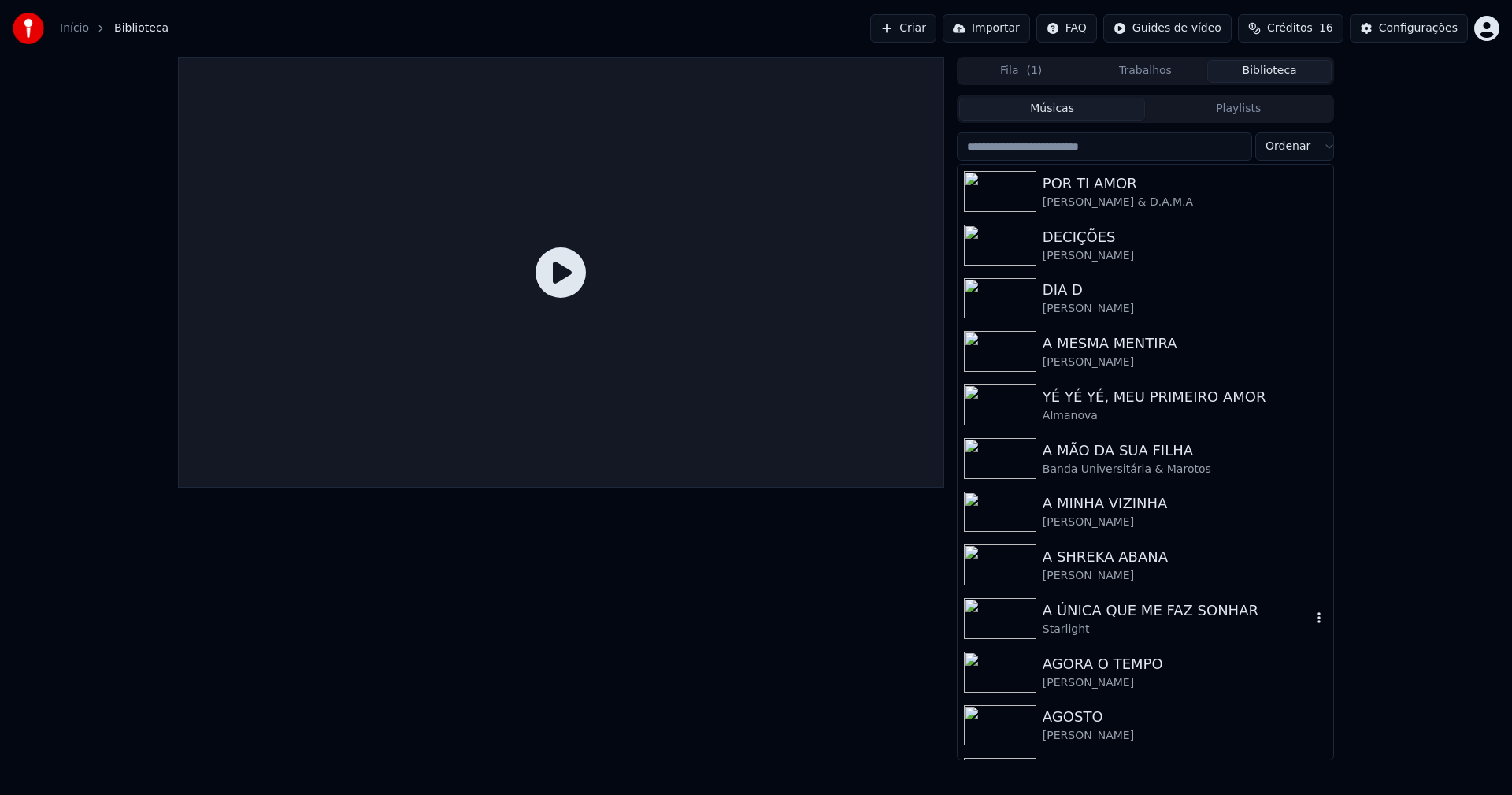
click at [1144, 613] on div "A ÚNICA QUE ME FAZ SONHAR" at bounding box center [1177, 610] width 269 height 22
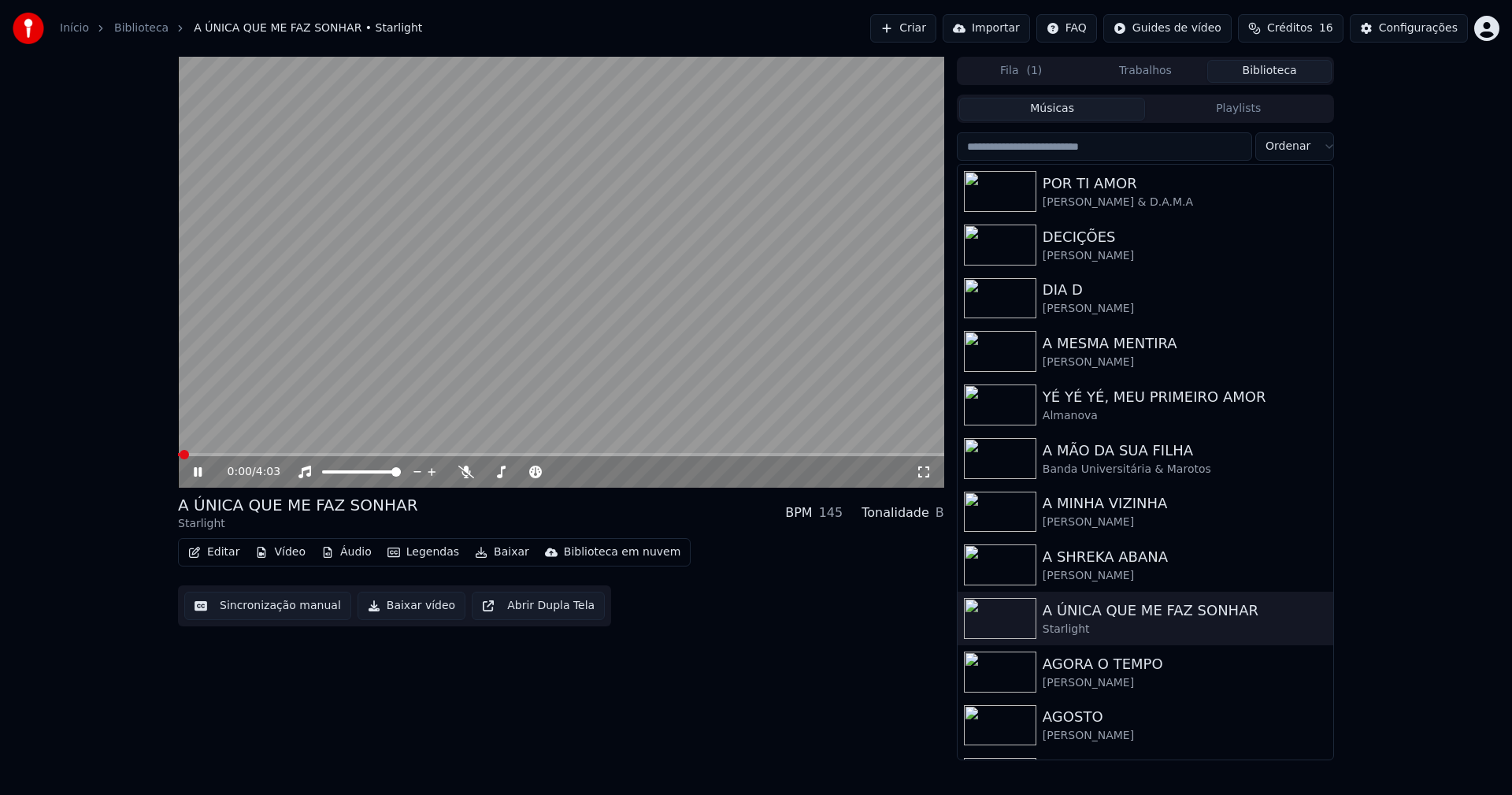
drag, startPoint x: 926, startPoint y: 468, endPoint x: 937, endPoint y: 473, distance: 12.1
click at [932, 470] on div "0:00 / 4:03" at bounding box center [561, 472] width 754 height 16
click at [918, 475] on icon at bounding box center [924, 472] width 11 height 11
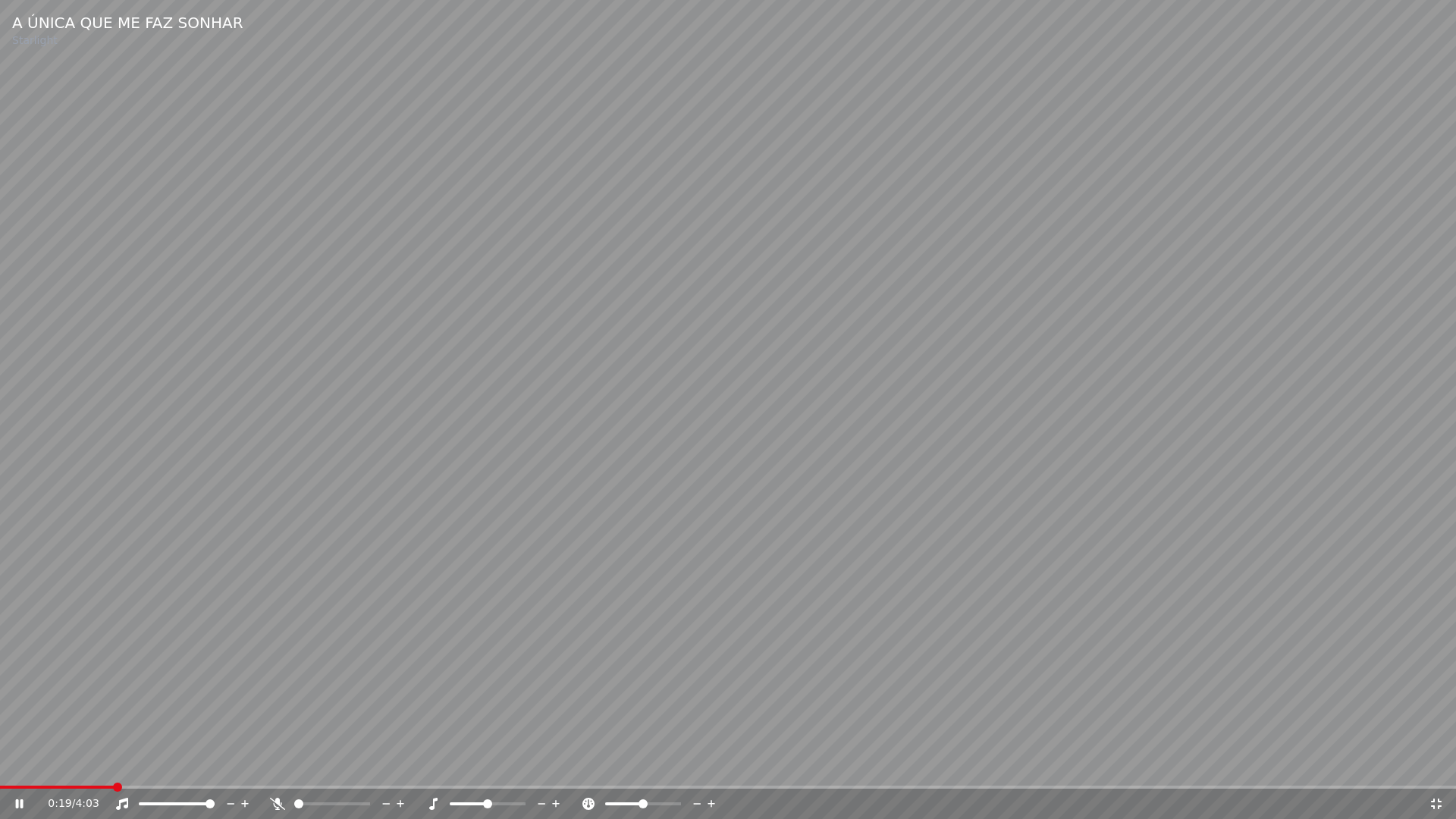
click at [111, 764] on span at bounding box center [57, 787] width 114 height 3
click at [99, 764] on span at bounding box center [81, 787] width 161 height 3
click at [1435, 764] on div "0:27 / 4:03" at bounding box center [728, 804] width 1444 height 15
drag, startPoint x: 1440, startPoint y: 807, endPoint x: 1435, endPoint y: 762, distance: 45.3
click at [1440, 764] on icon at bounding box center [1436, 804] width 15 height 12
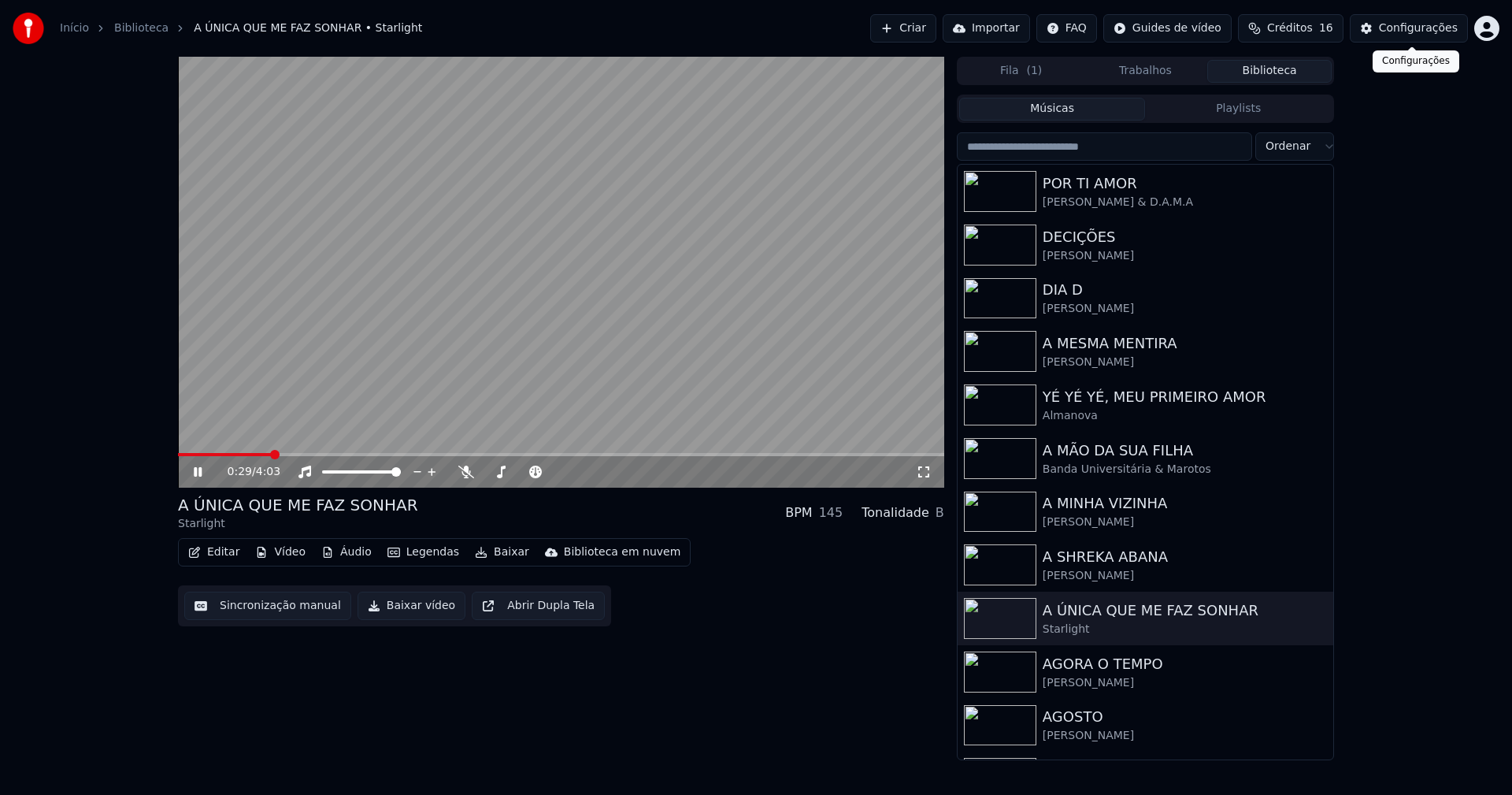
click at [1417, 36] on div "Configurações" at bounding box center [1418, 28] width 78 height 16
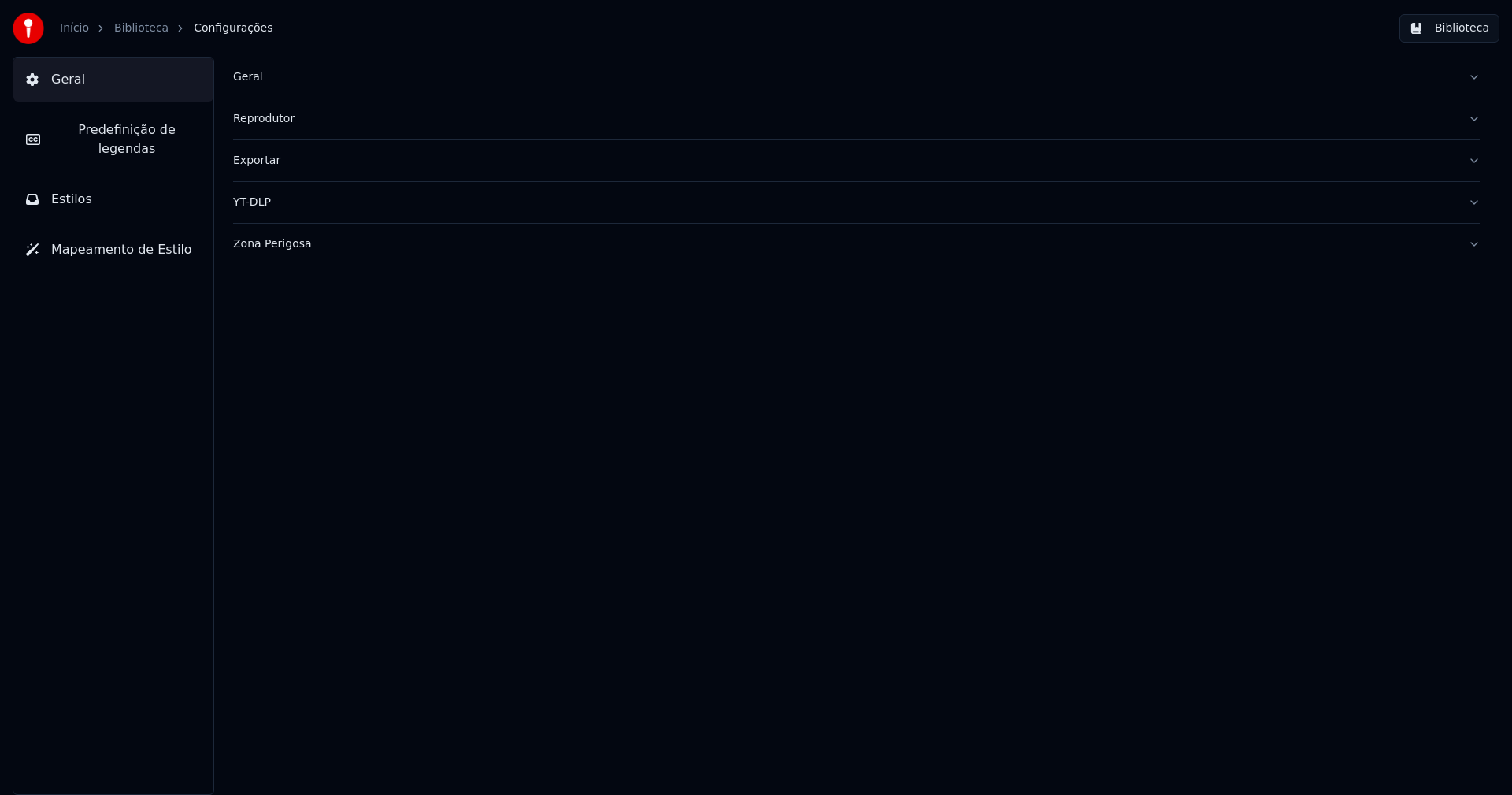
click at [119, 133] on span "Predefinição de legendas" at bounding box center [126, 139] width 148 height 37
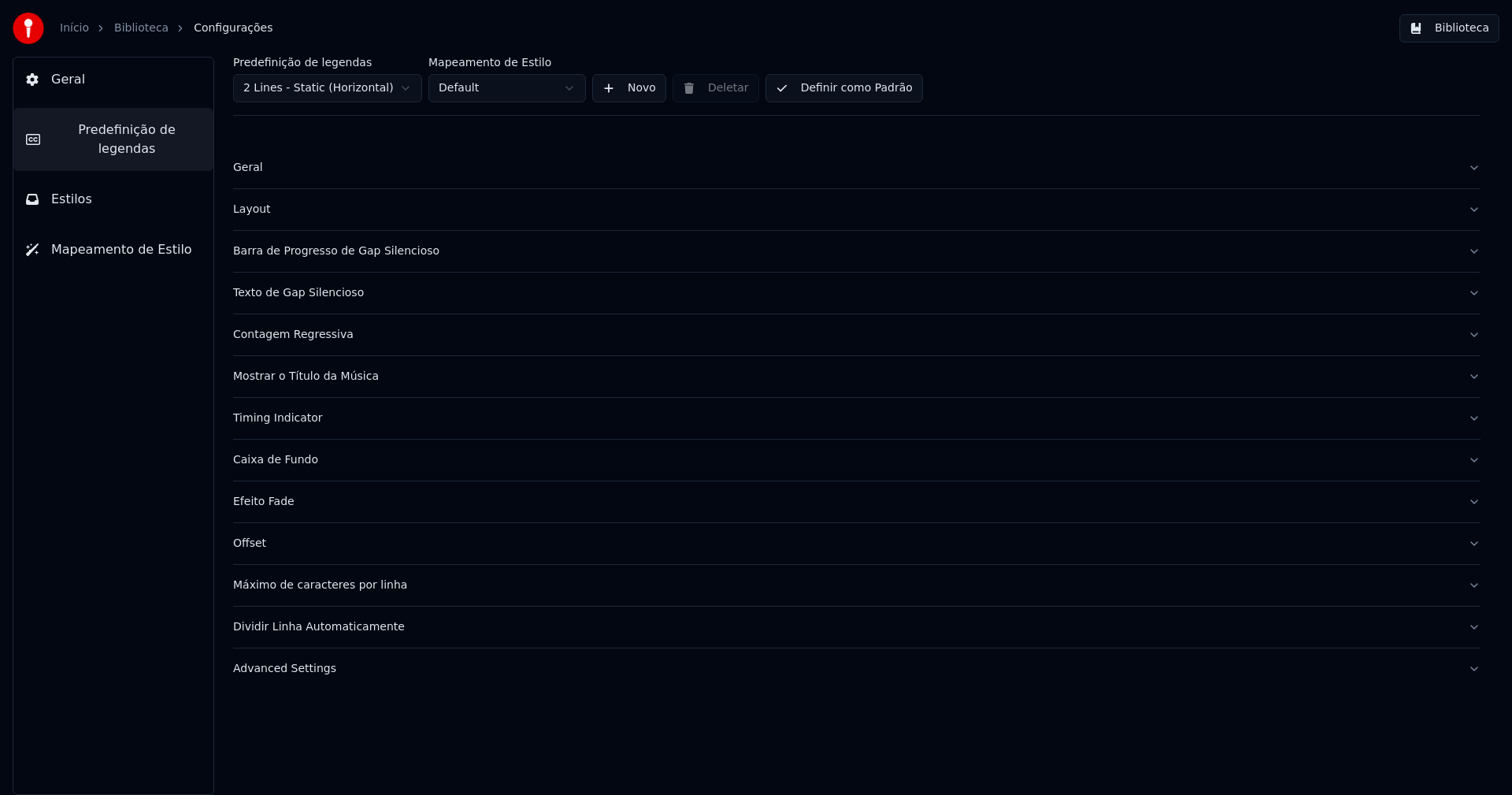
drag, startPoint x: 375, startPoint y: 256, endPoint x: 376, endPoint y: 266, distance: 10.0
click at [375, 256] on div "Barra de Progresso de Gap Silencioso" at bounding box center [844, 251] width 1222 height 16
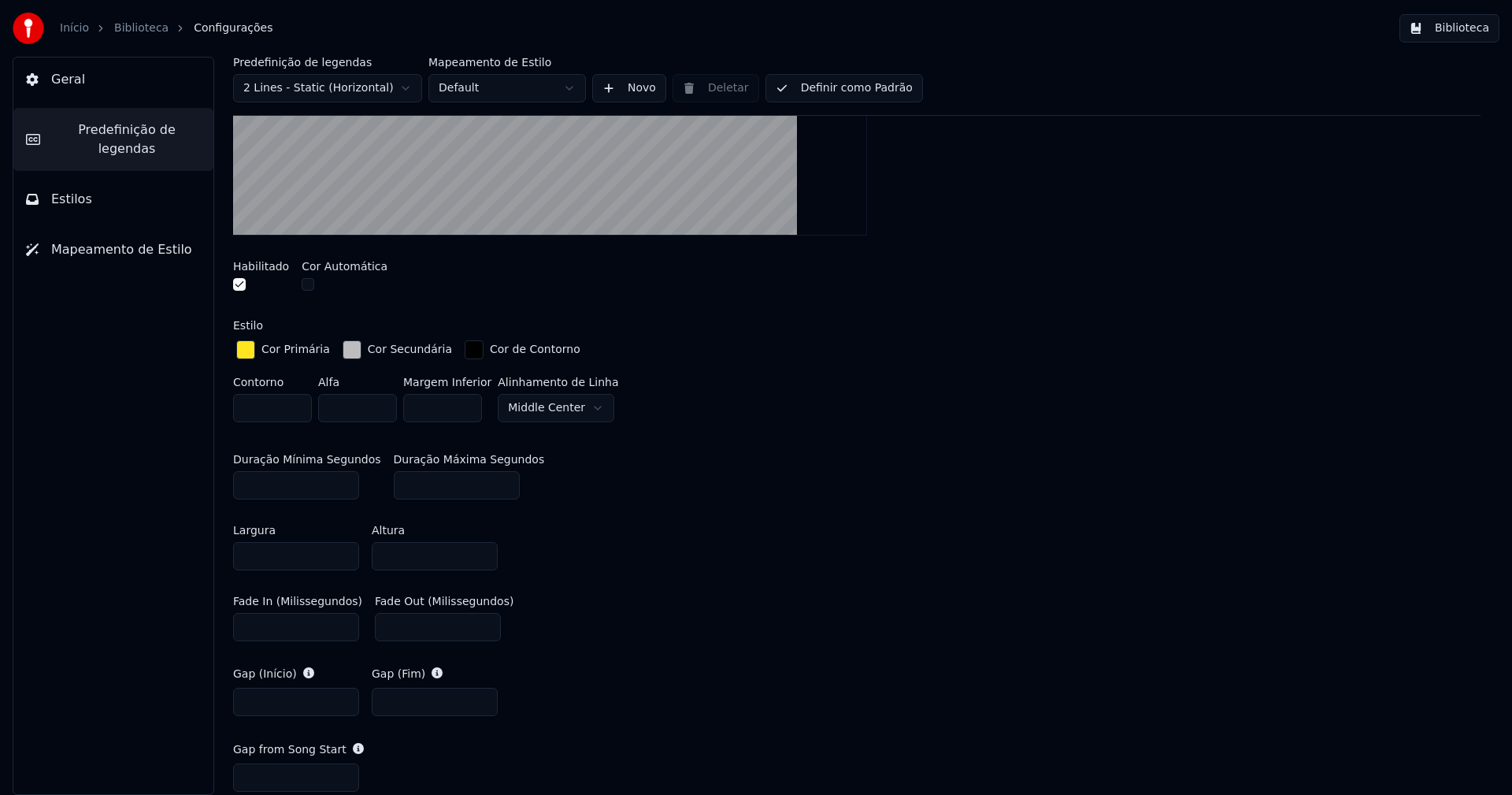
scroll to position [393, 0]
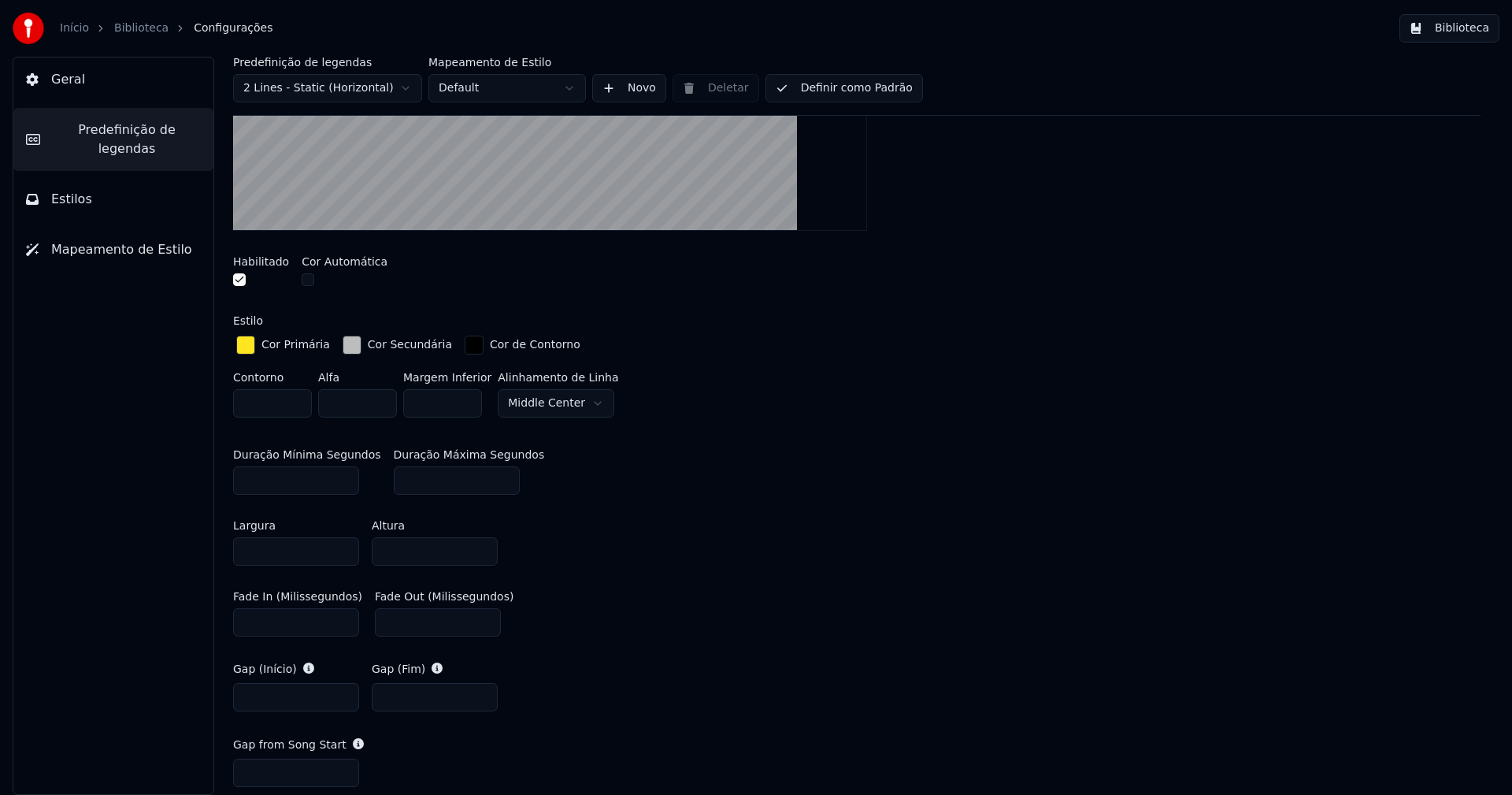
drag, startPoint x: 402, startPoint y: 622, endPoint x: 302, endPoint y: 615, distance: 100.2
click at [302, 615] on div "Fade In (Milissegundos) **** Fade Out (Milissegundos) ***" at bounding box center [857, 613] width 1248 height 71
type input "***"
click at [813, 605] on div "Fade In (Milissegundos) **** Fade Out (Milissegundos) ***" at bounding box center [857, 613] width 1248 height 71
click at [1458, 22] on button "Biblioteca" at bounding box center [1449, 28] width 100 height 28
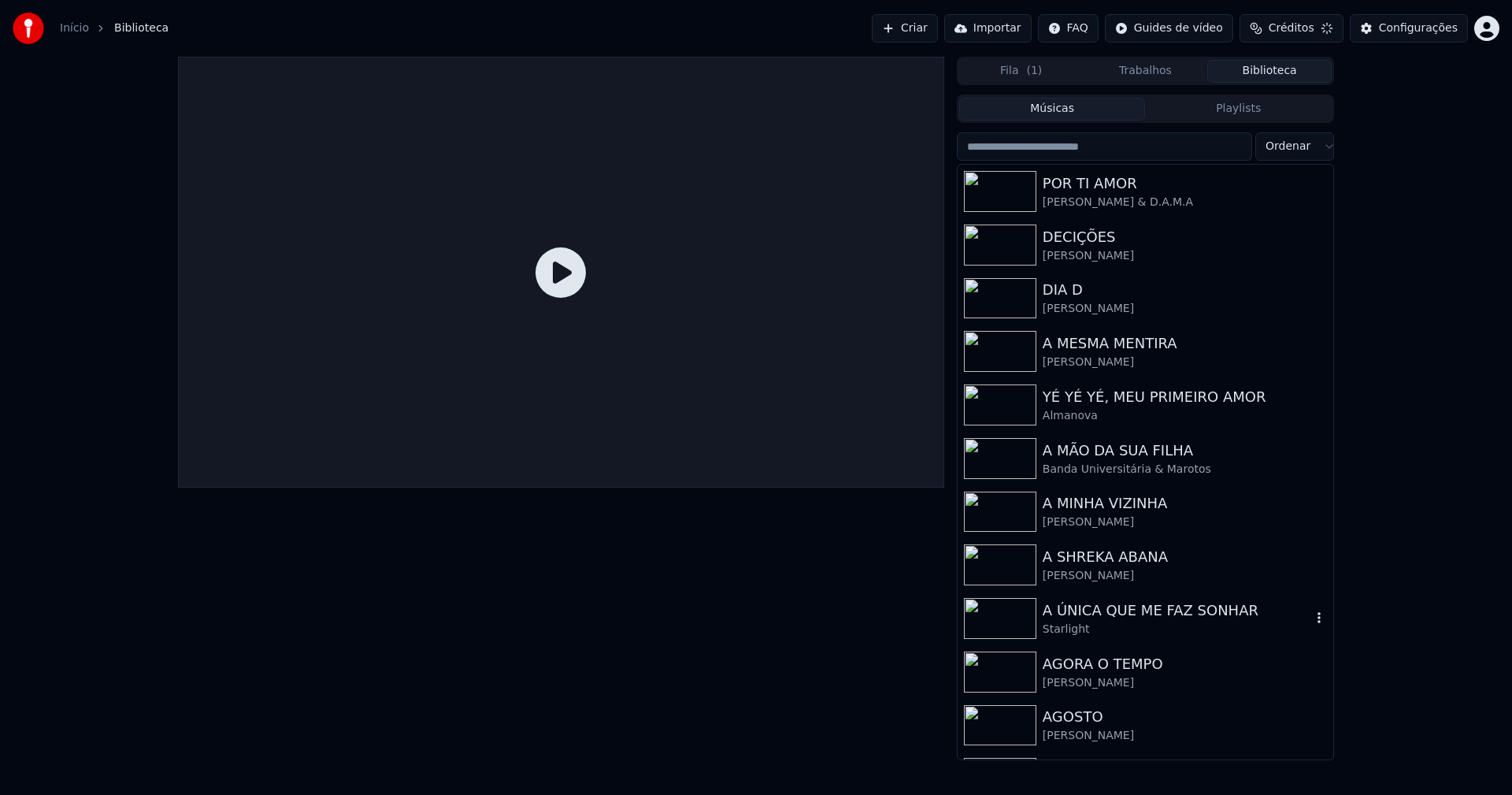
drag, startPoint x: 1160, startPoint y: 610, endPoint x: 1146, endPoint y: 595, distance: 20.5
click at [1158, 611] on div "A ÚNICA QUE ME FAZ SONHAR" at bounding box center [1177, 610] width 269 height 22
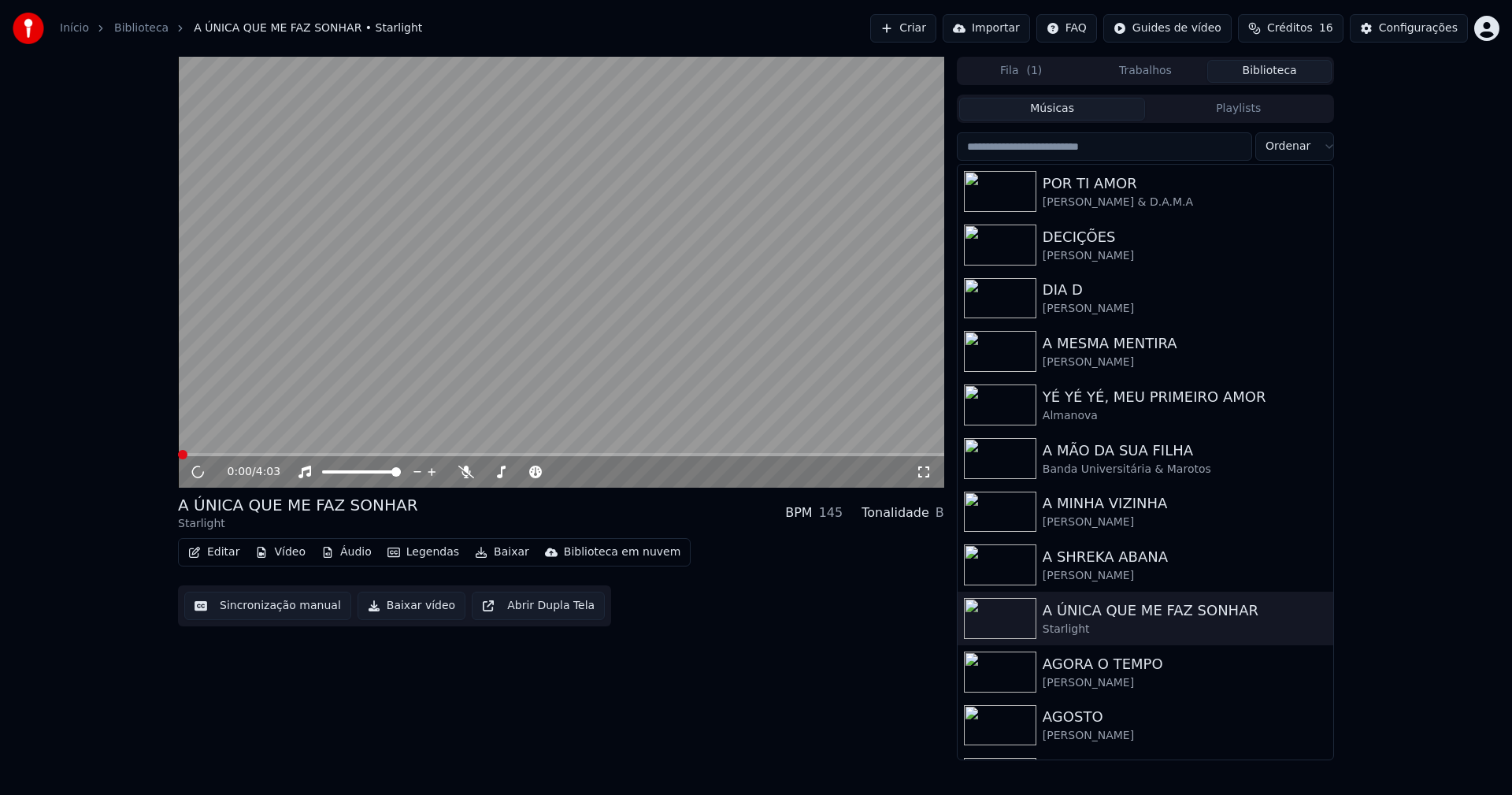
click at [926, 474] on icon at bounding box center [924, 472] width 16 height 12
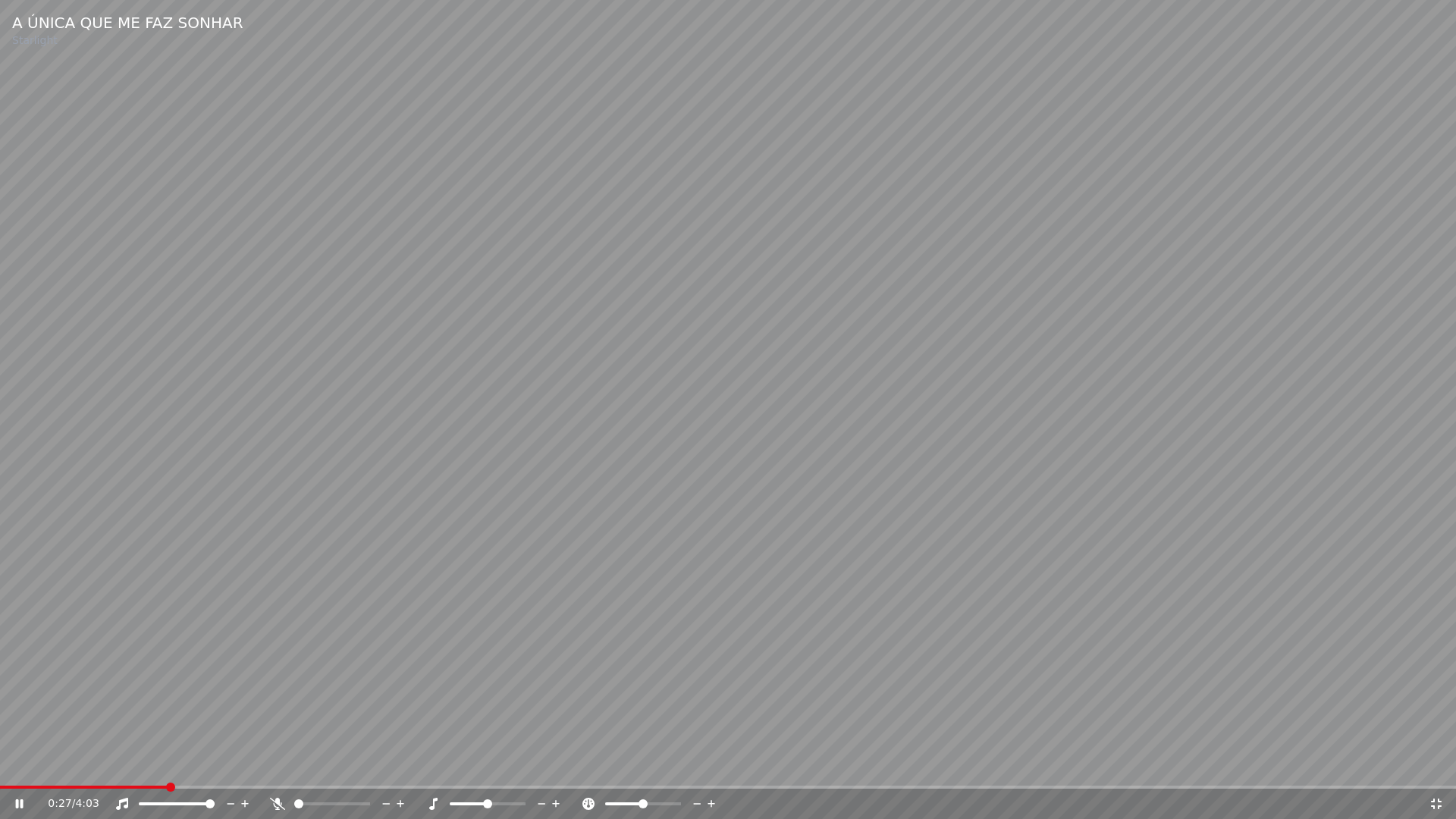
click at [98, 764] on span at bounding box center [84, 787] width 168 height 3
click at [83, 764] on span at bounding box center [41, 787] width 83 height 3
click at [1434, 764] on icon at bounding box center [1436, 804] width 10 height 10
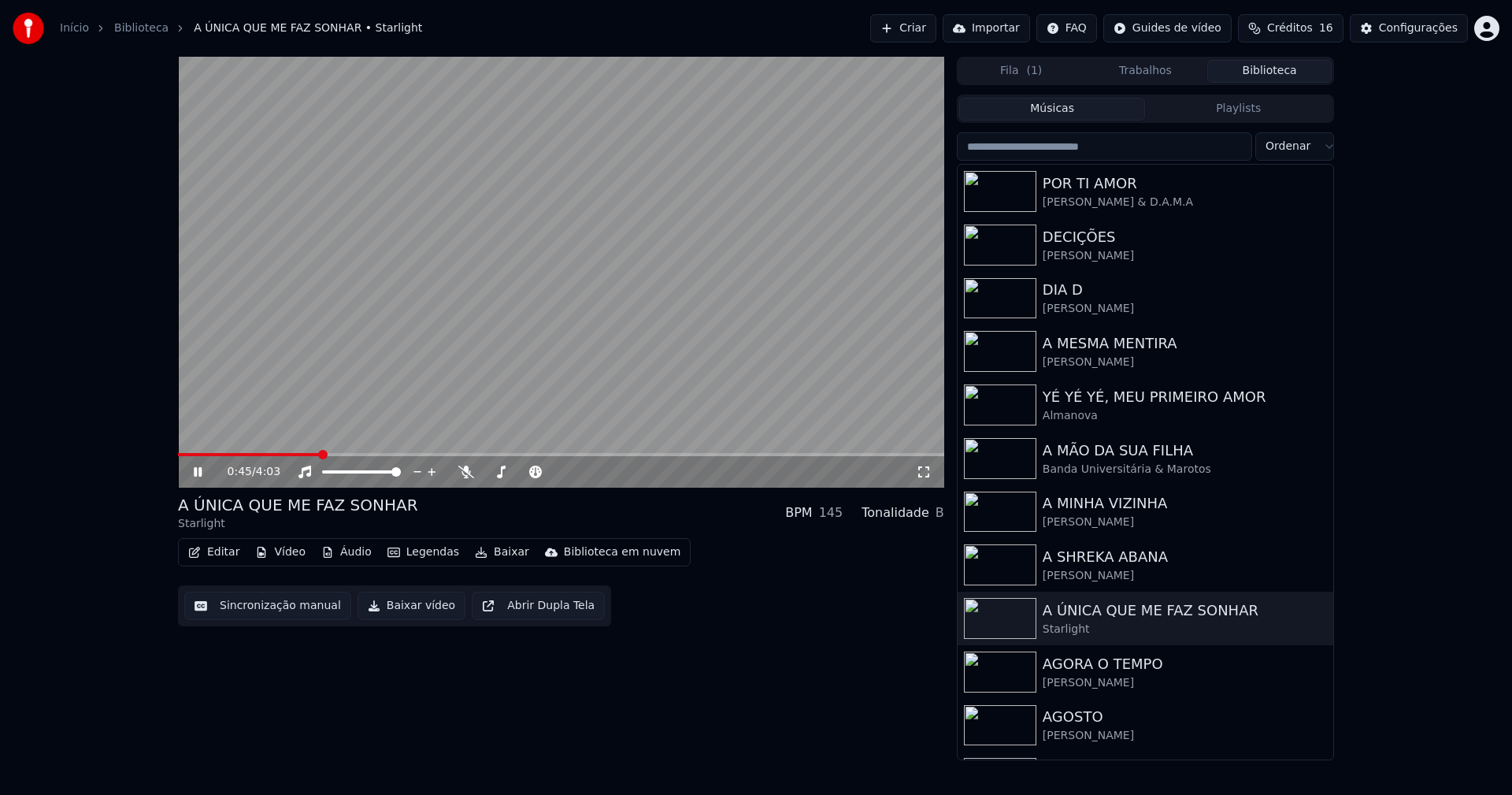
click at [235, 451] on video at bounding box center [561, 272] width 766 height 431
click at [236, 453] on span at bounding box center [249, 455] width 142 height 4
click at [200, 473] on icon at bounding box center [198, 472] width 10 height 11
click at [1417, 37] on button "Configurações" at bounding box center [1409, 28] width 118 height 28
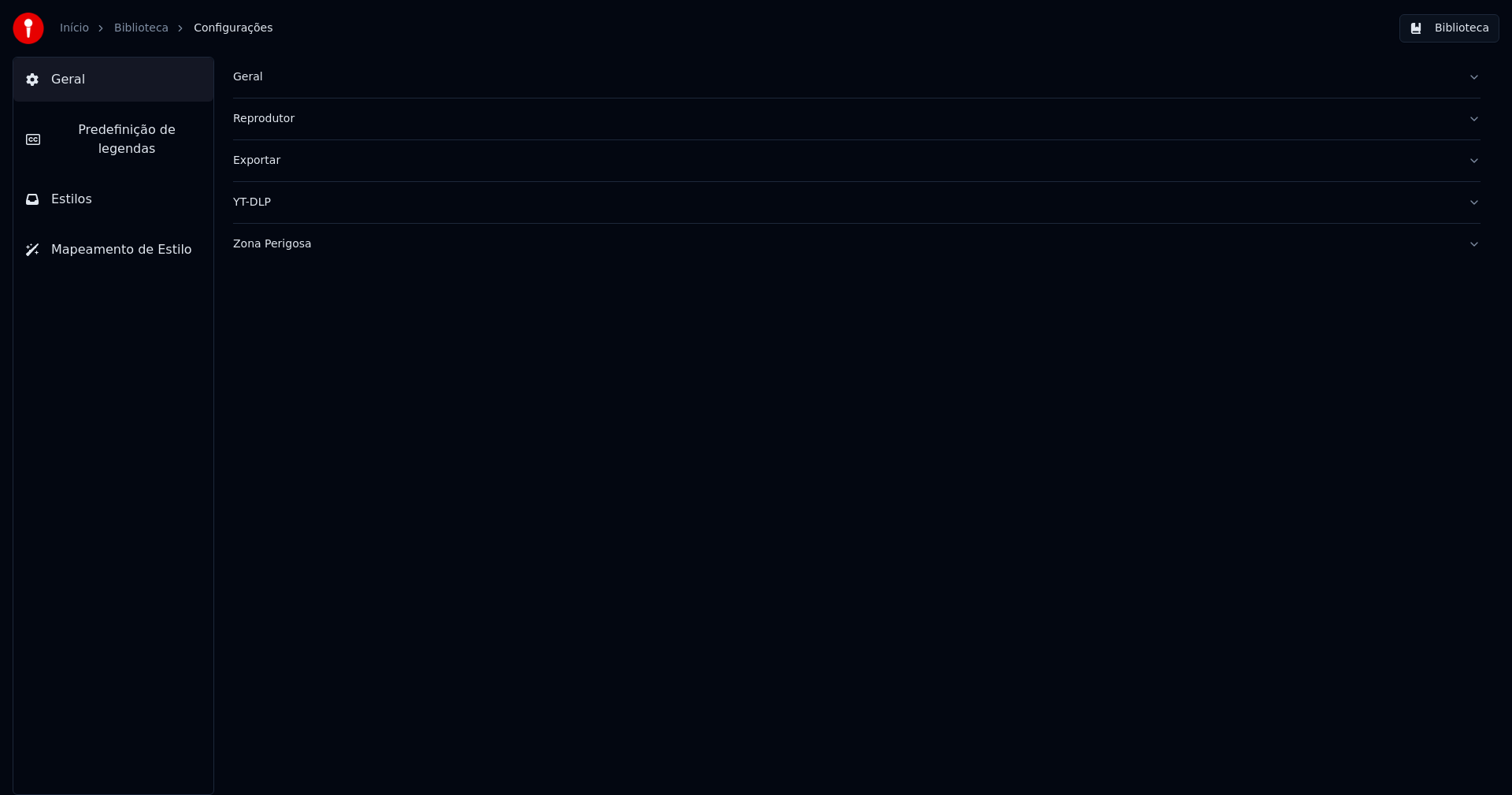
click at [83, 126] on span "Predefinição de legendas" at bounding box center [126, 139] width 148 height 37
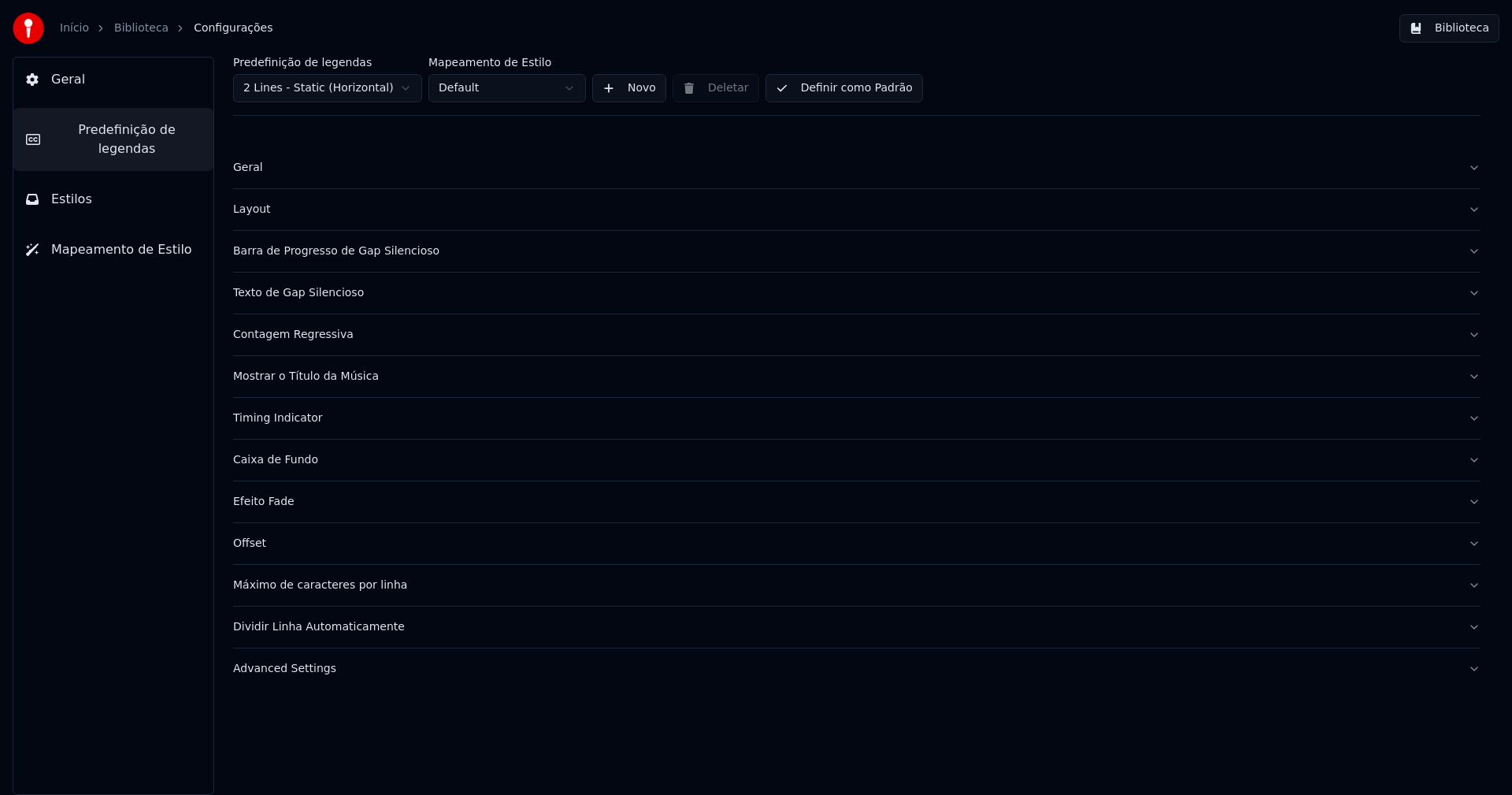
click at [398, 255] on div "Barra de Progresso de Gap Silencioso" at bounding box center [844, 251] width 1222 height 16
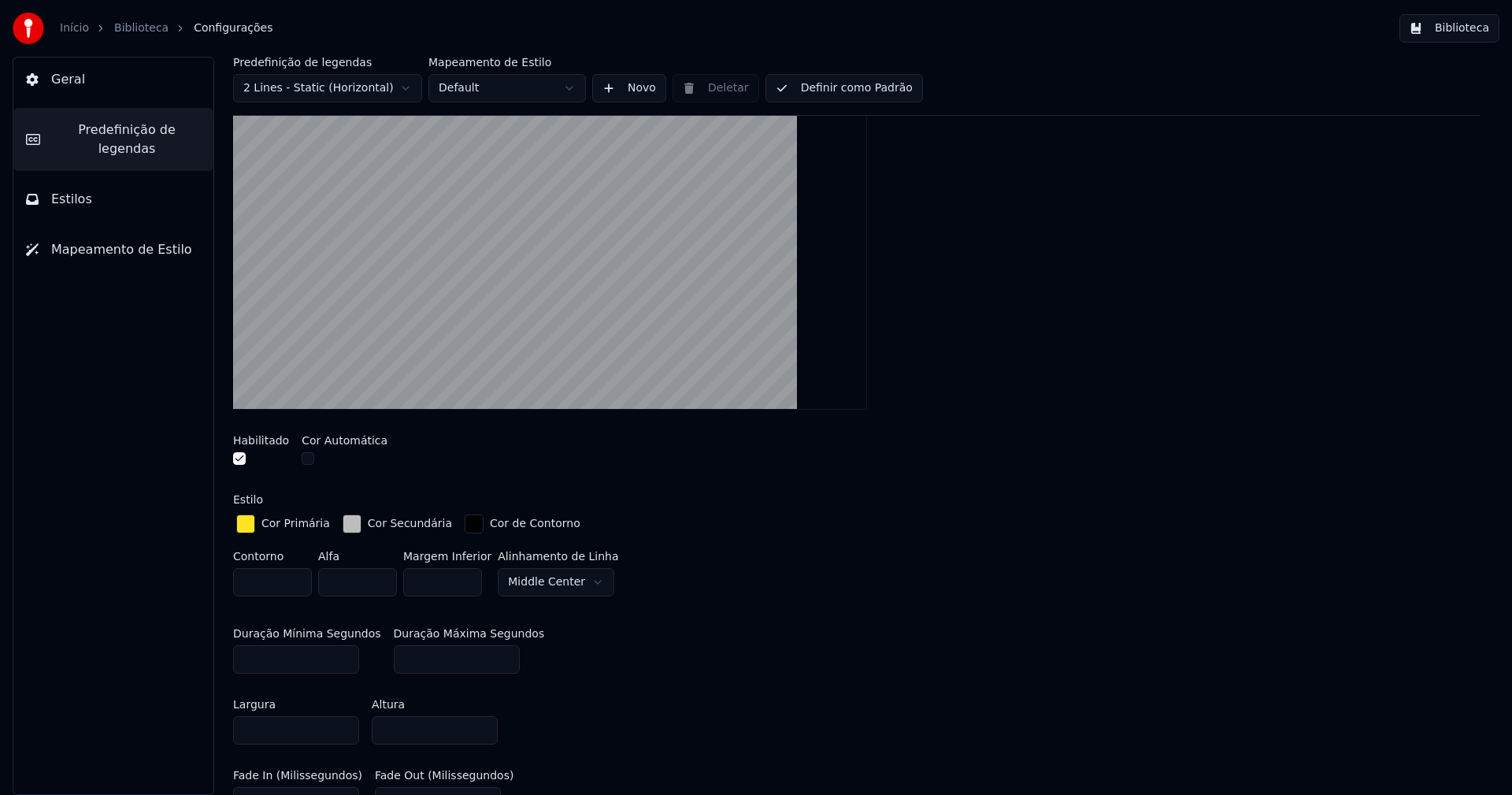
scroll to position [236, 0]
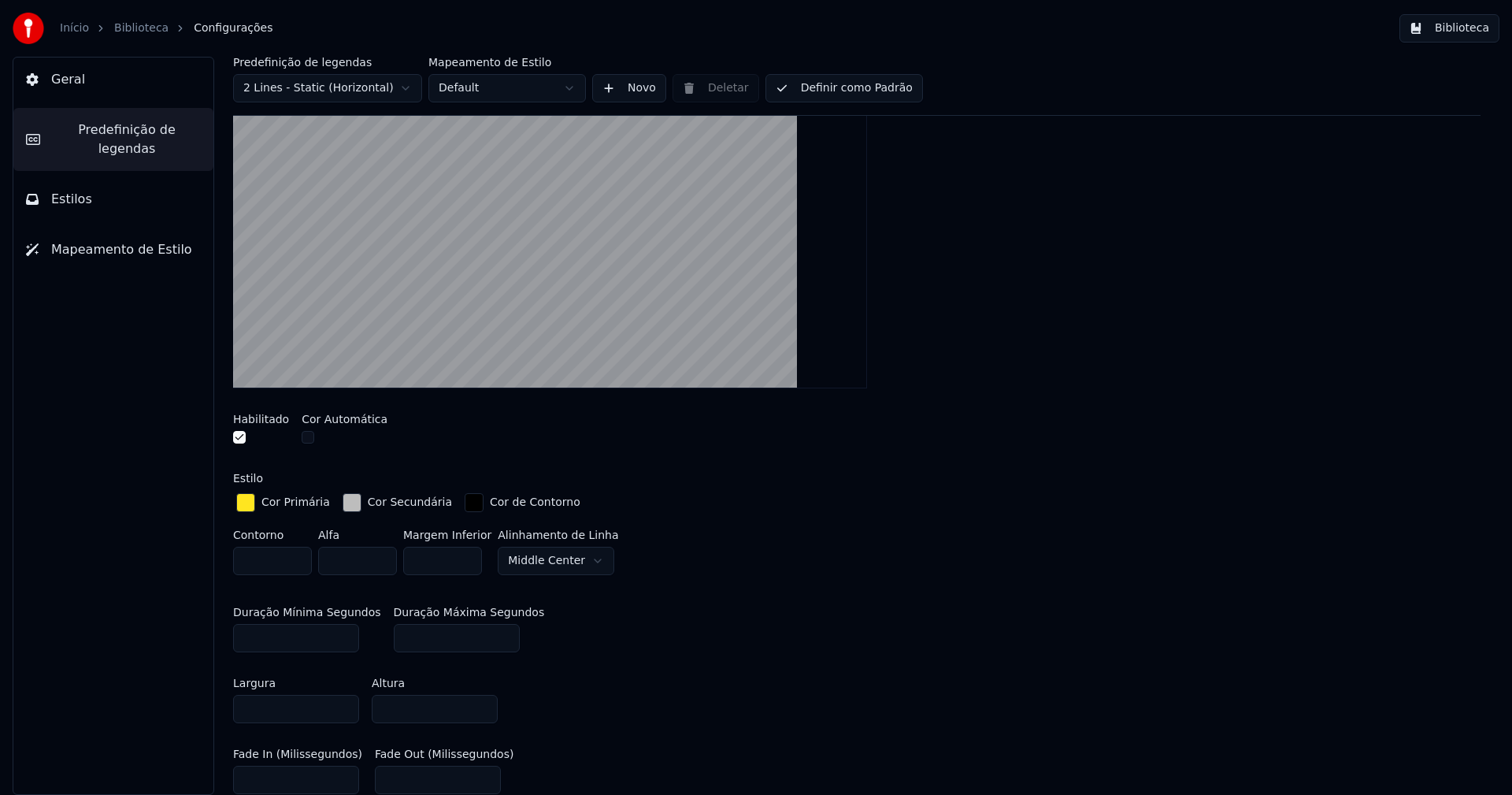
click at [394, 776] on input "***" at bounding box center [438, 780] width 126 height 28
type input "***"
click at [736, 695] on div "Largura **** Altura ****" at bounding box center [857, 701] width 1248 height 71
click at [1468, 29] on button "Biblioteca" at bounding box center [1449, 28] width 100 height 28
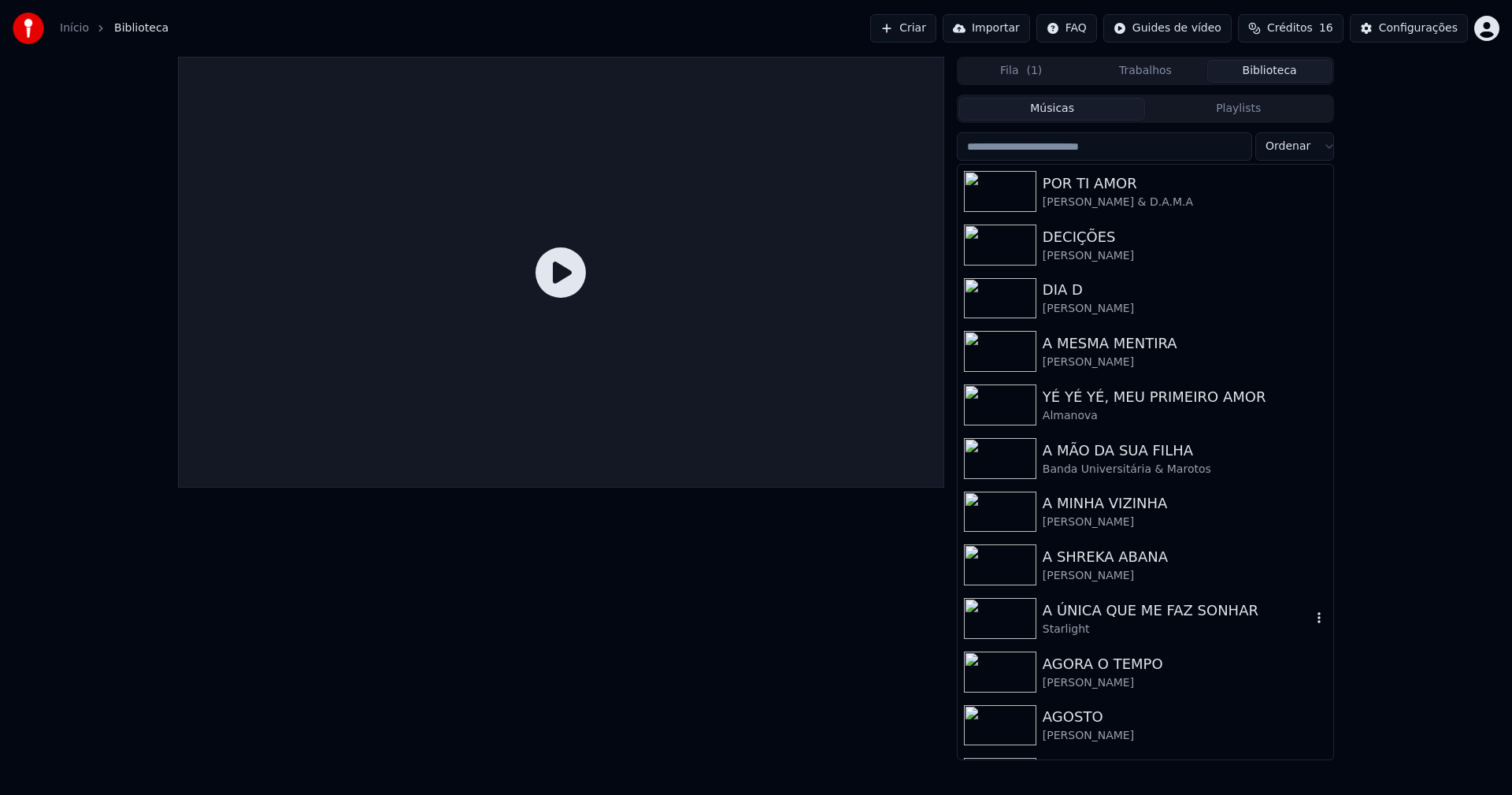
click at [1103, 621] on div "Starlight" at bounding box center [1177, 629] width 269 height 16
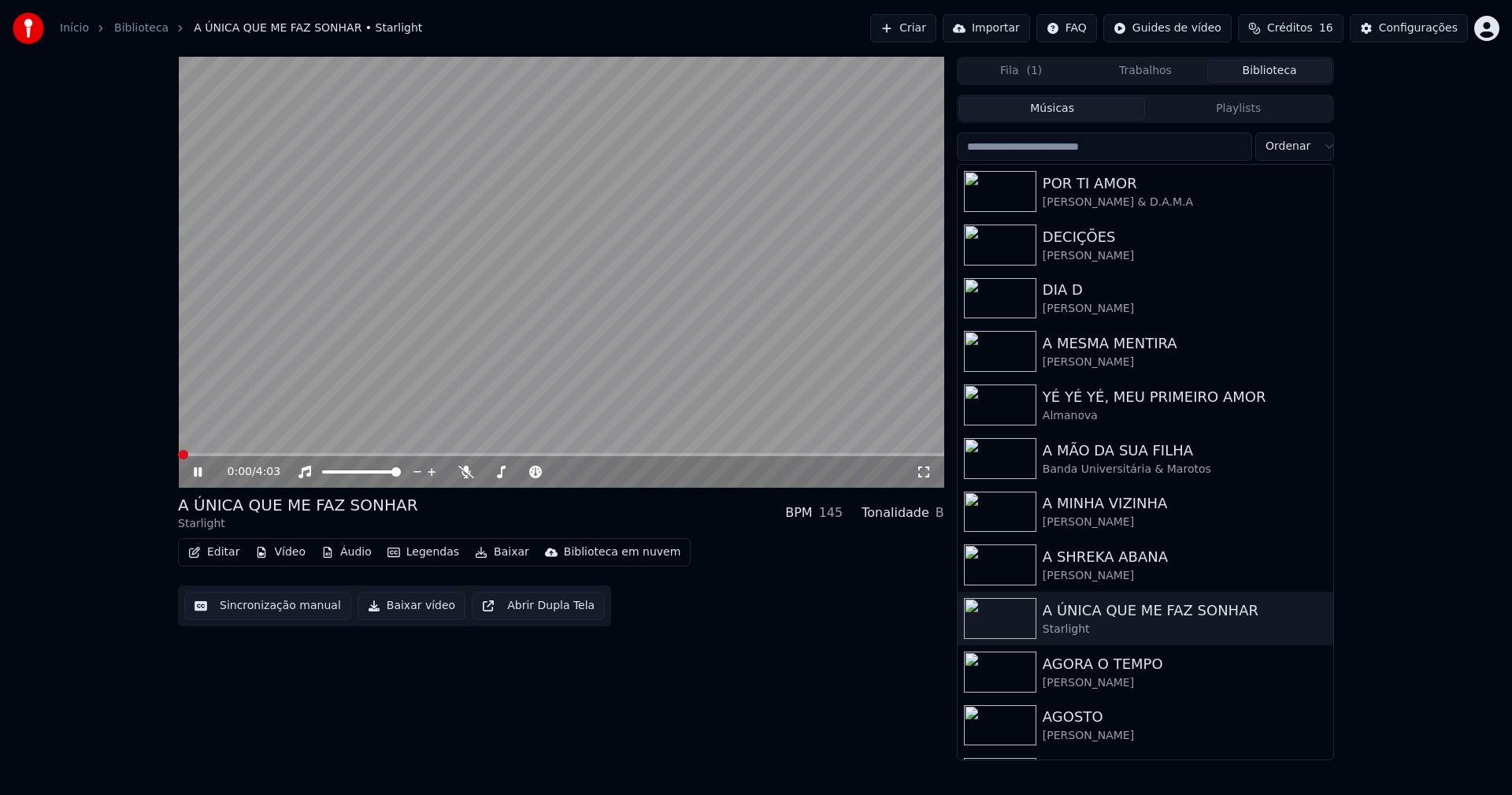
click at [285, 558] on button "Vídeo" at bounding box center [280, 552] width 63 height 22
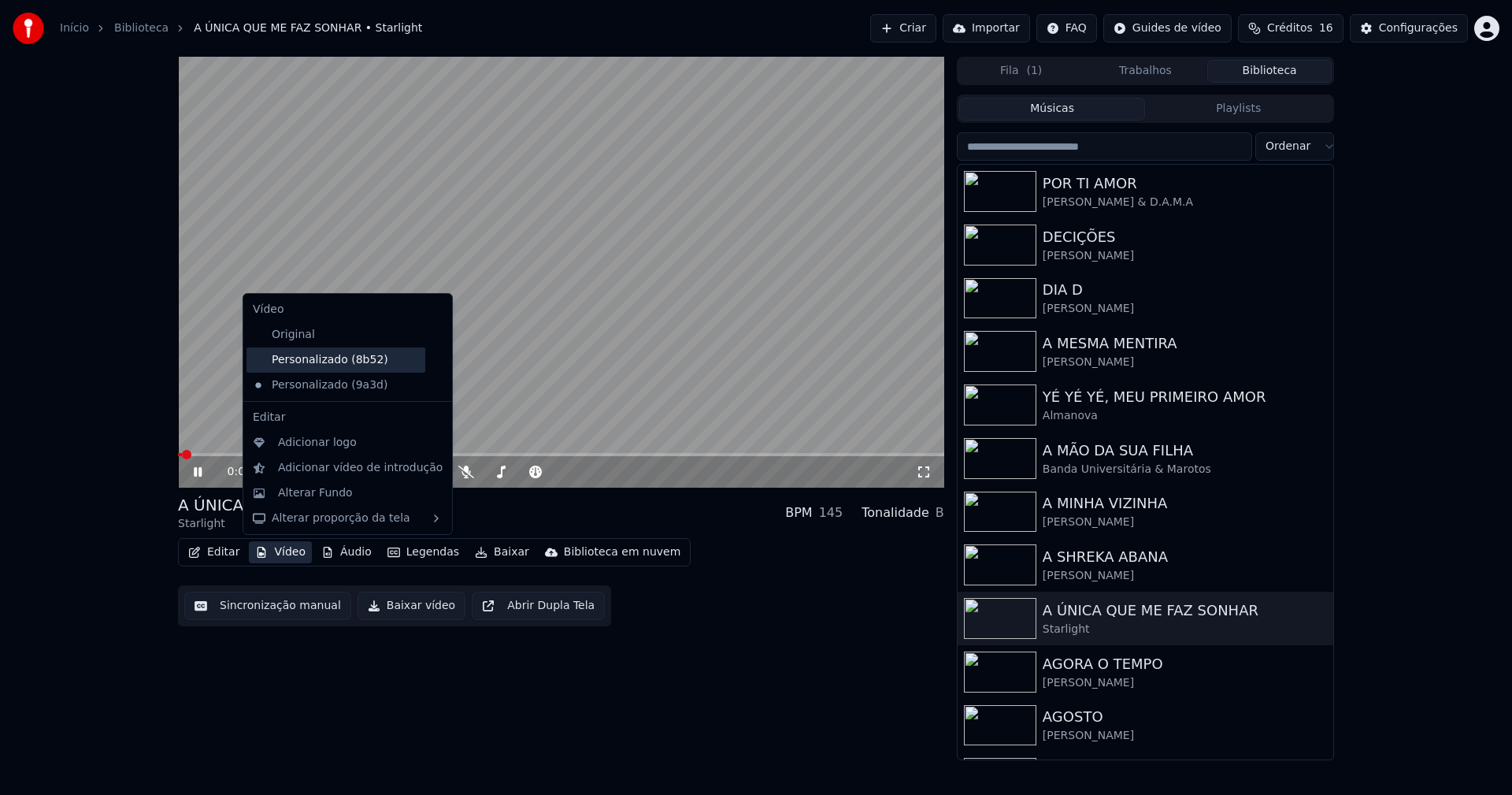
click at [345, 362] on div "Personalizado (8b52)" at bounding box center [336, 360] width 179 height 25
click at [284, 552] on button "Vídeo" at bounding box center [280, 552] width 63 height 22
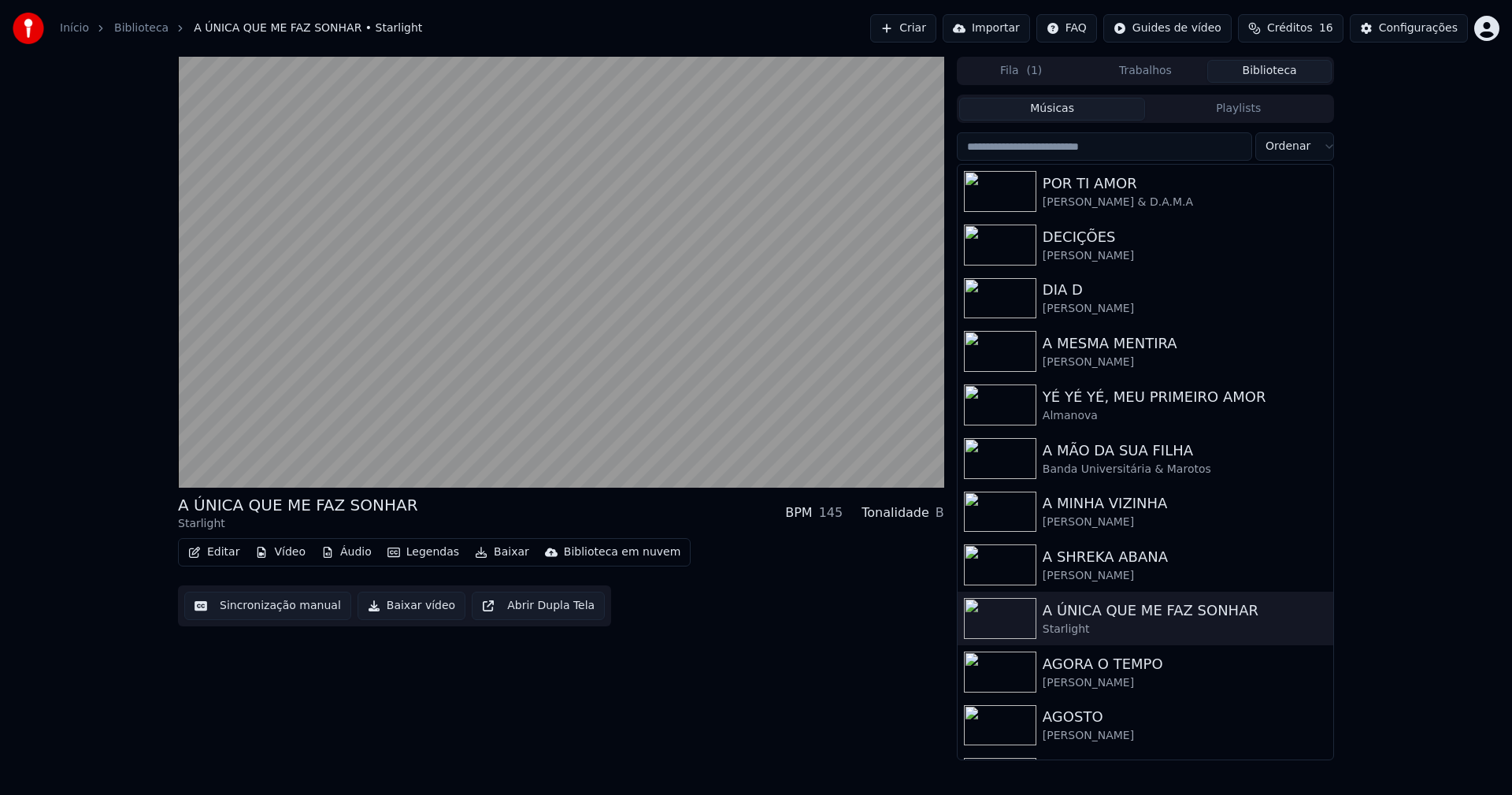
click at [524, 726] on div "A ÚNICA QUE ME FAZ SONHAR Starlight BPM 145 Tonalidade B Editar Vídeo Áudio Leg…" at bounding box center [561, 409] width 766 height 703
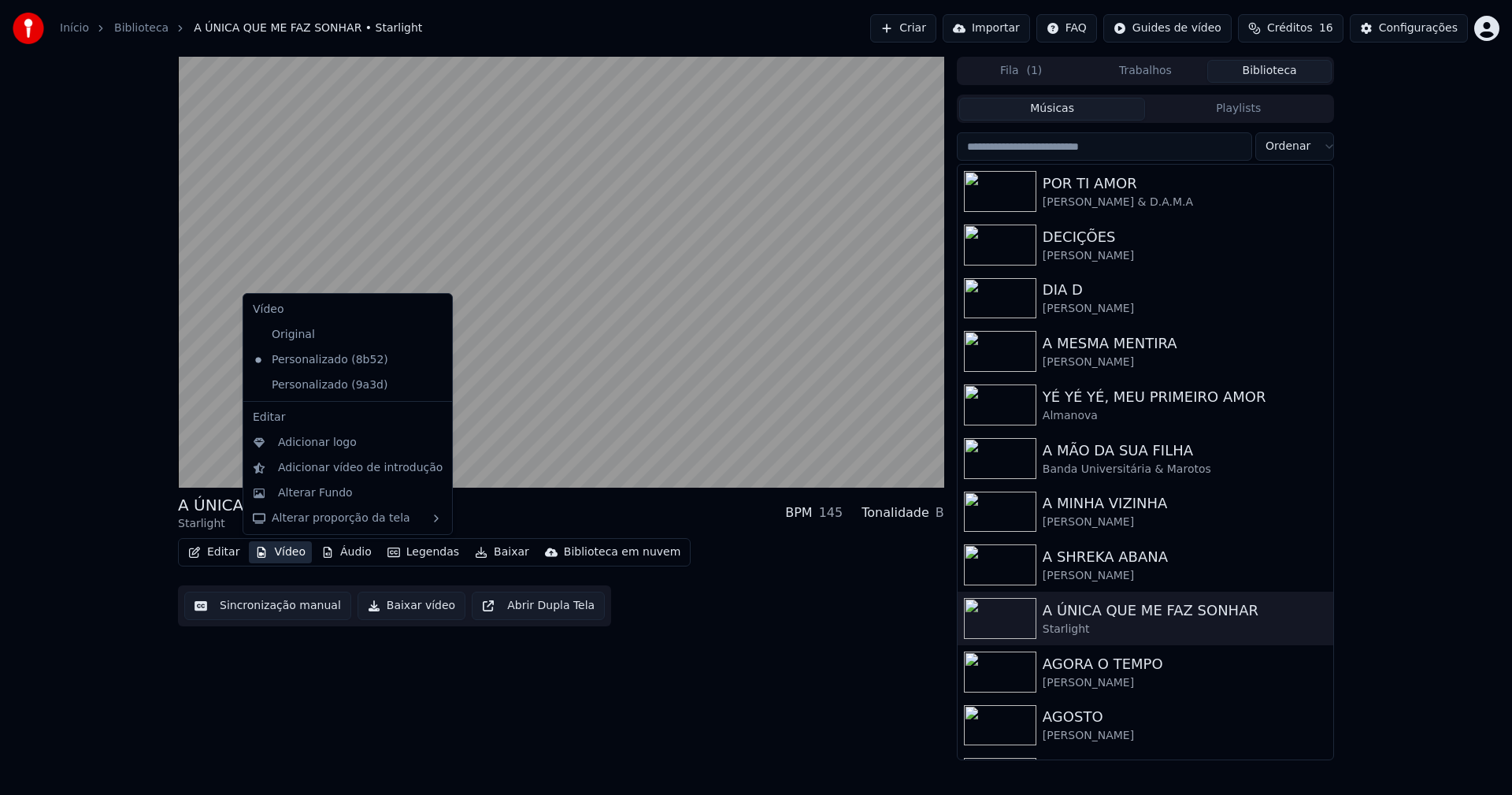
click at [280, 557] on button "Vídeo" at bounding box center [280, 552] width 63 height 22
click at [432, 386] on icon at bounding box center [440, 385] width 17 height 12
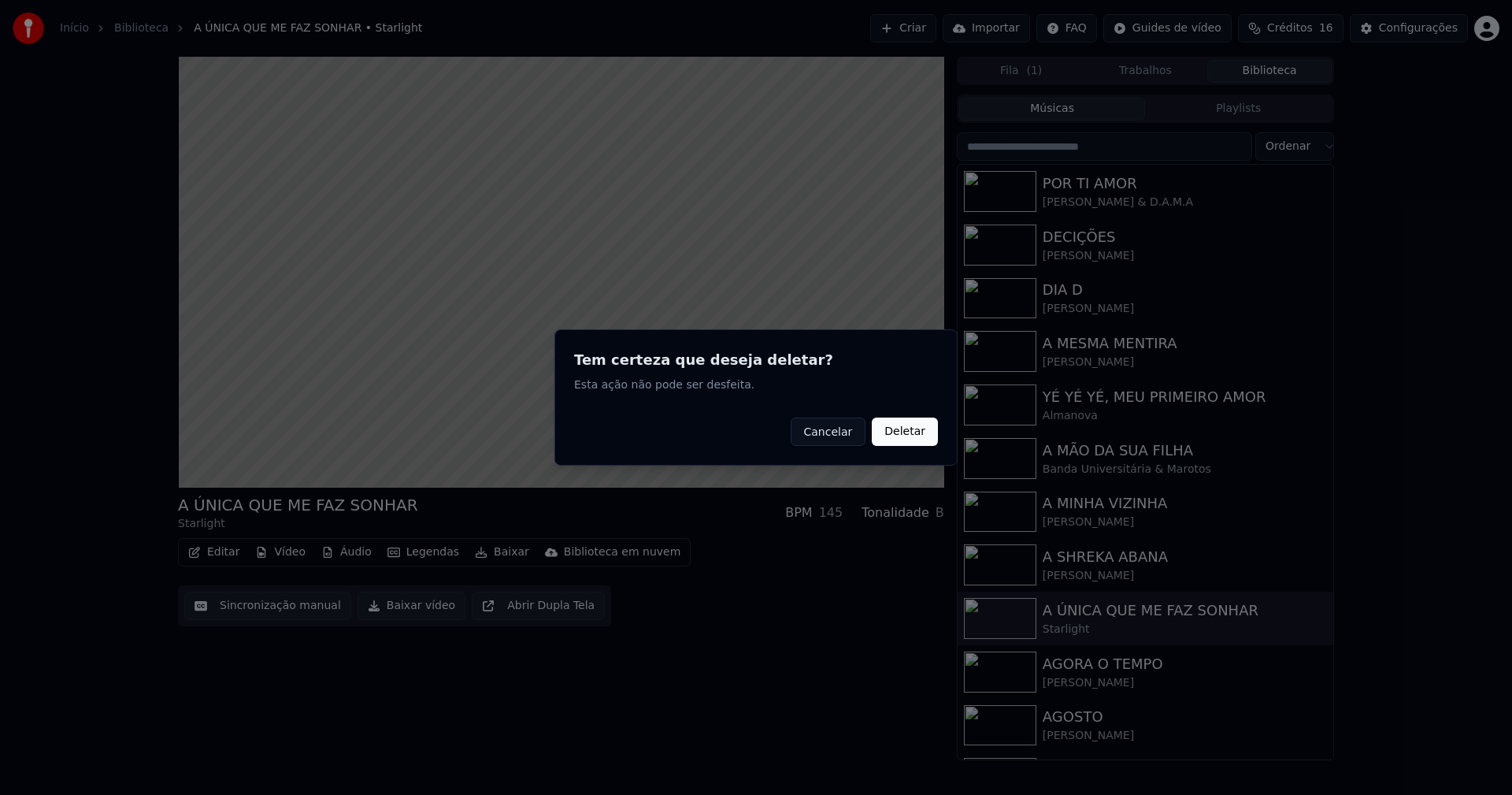
click at [907, 436] on button "Deletar" at bounding box center [905, 432] width 66 height 28
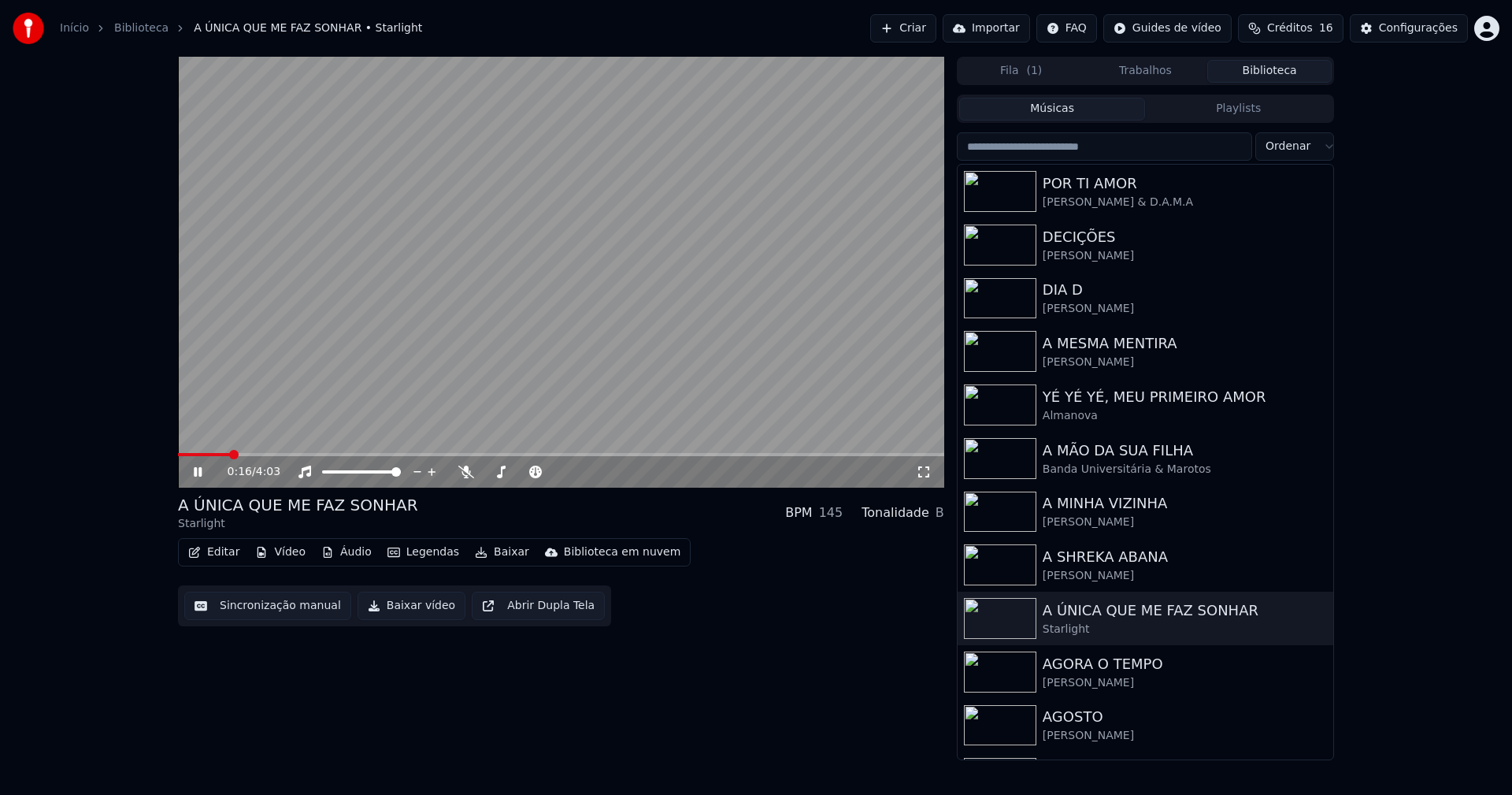
click at [926, 471] on icon at bounding box center [924, 472] width 16 height 12
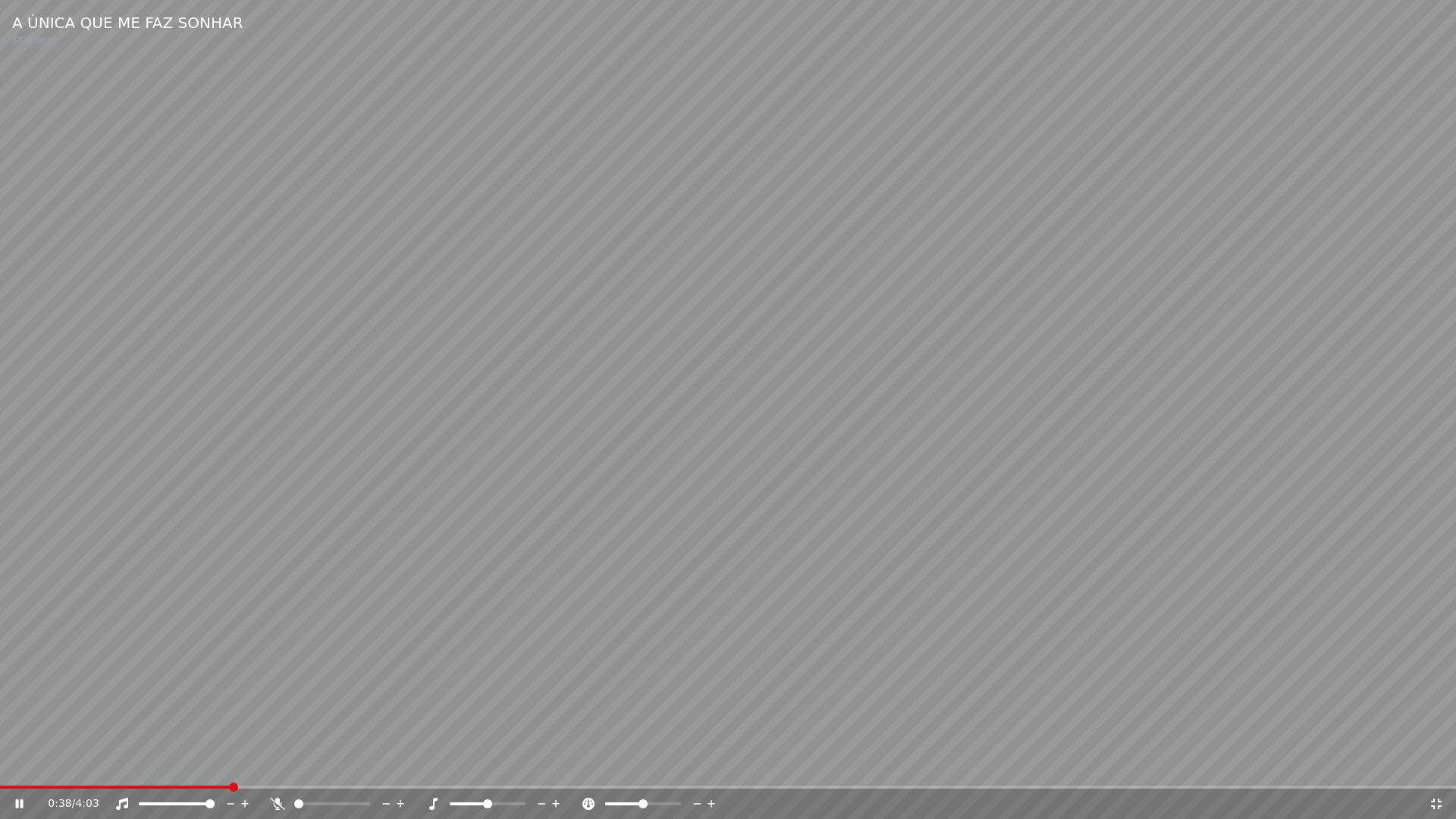
click at [77, 764] on span at bounding box center [115, 787] width 231 height 3
click at [83, 764] on span at bounding box center [41, 787] width 83 height 3
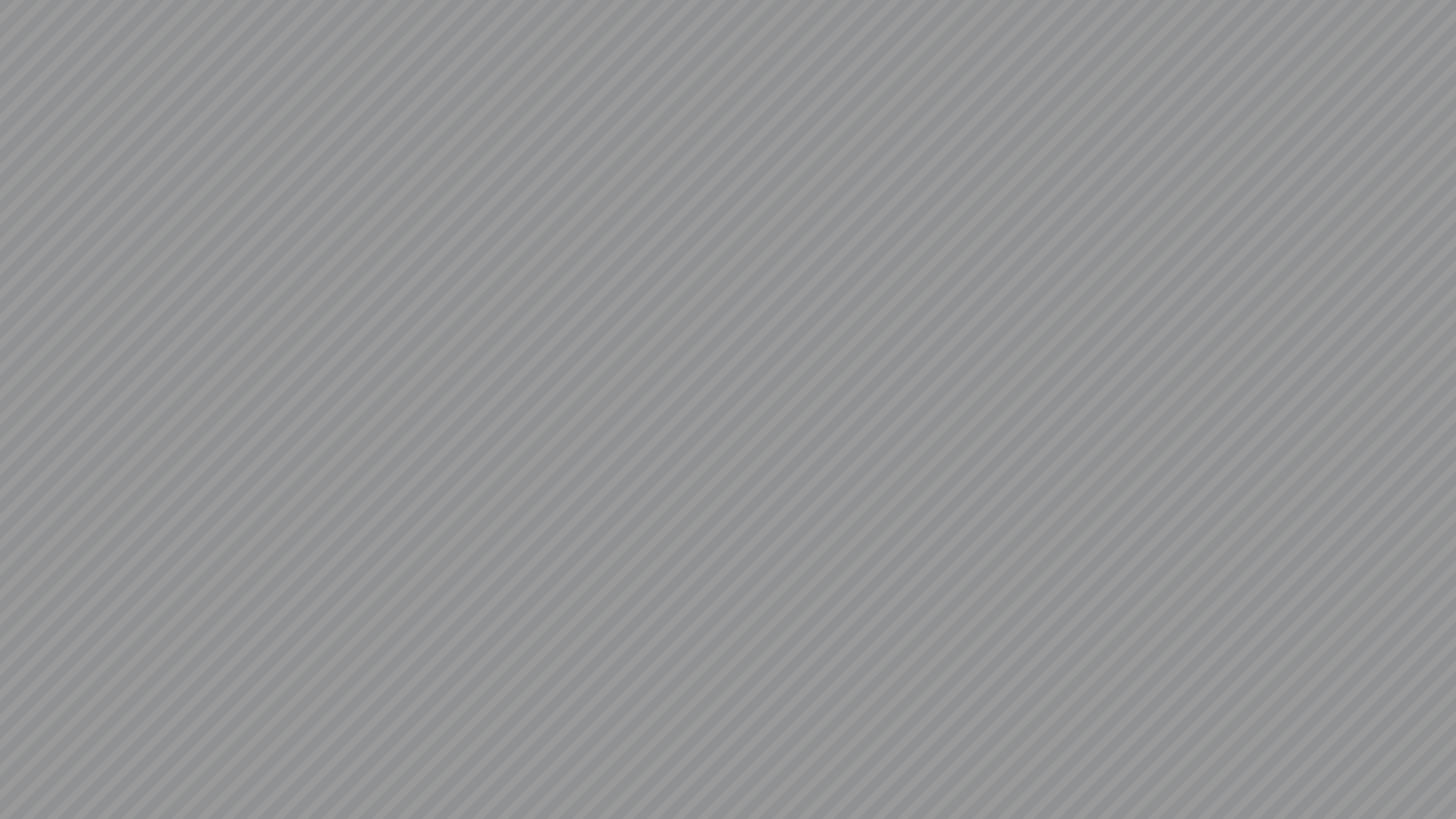
click at [1439, 764] on video at bounding box center [728, 410] width 1456 height 819
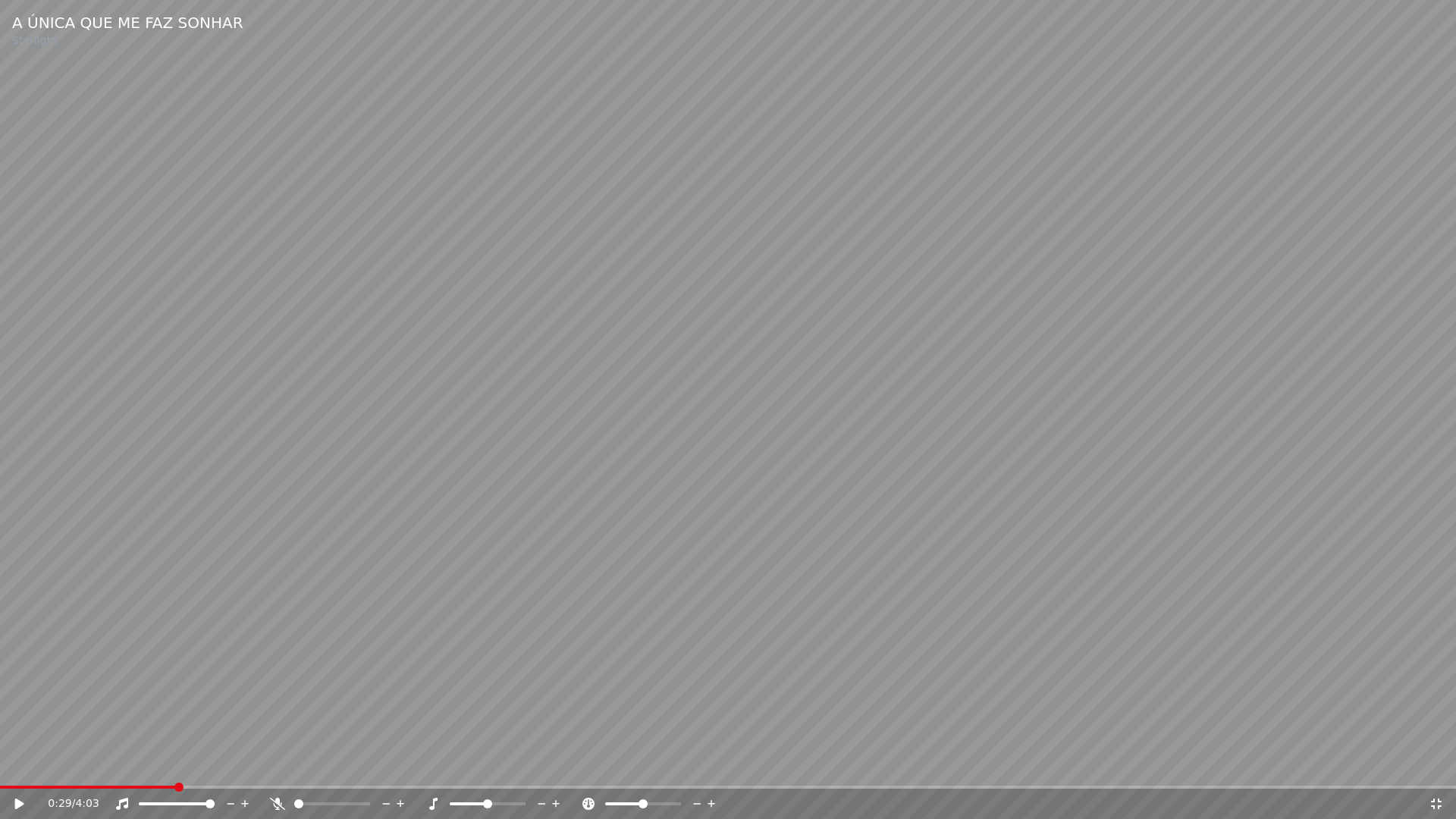
click at [1435, 764] on icon at bounding box center [1436, 804] width 15 height 12
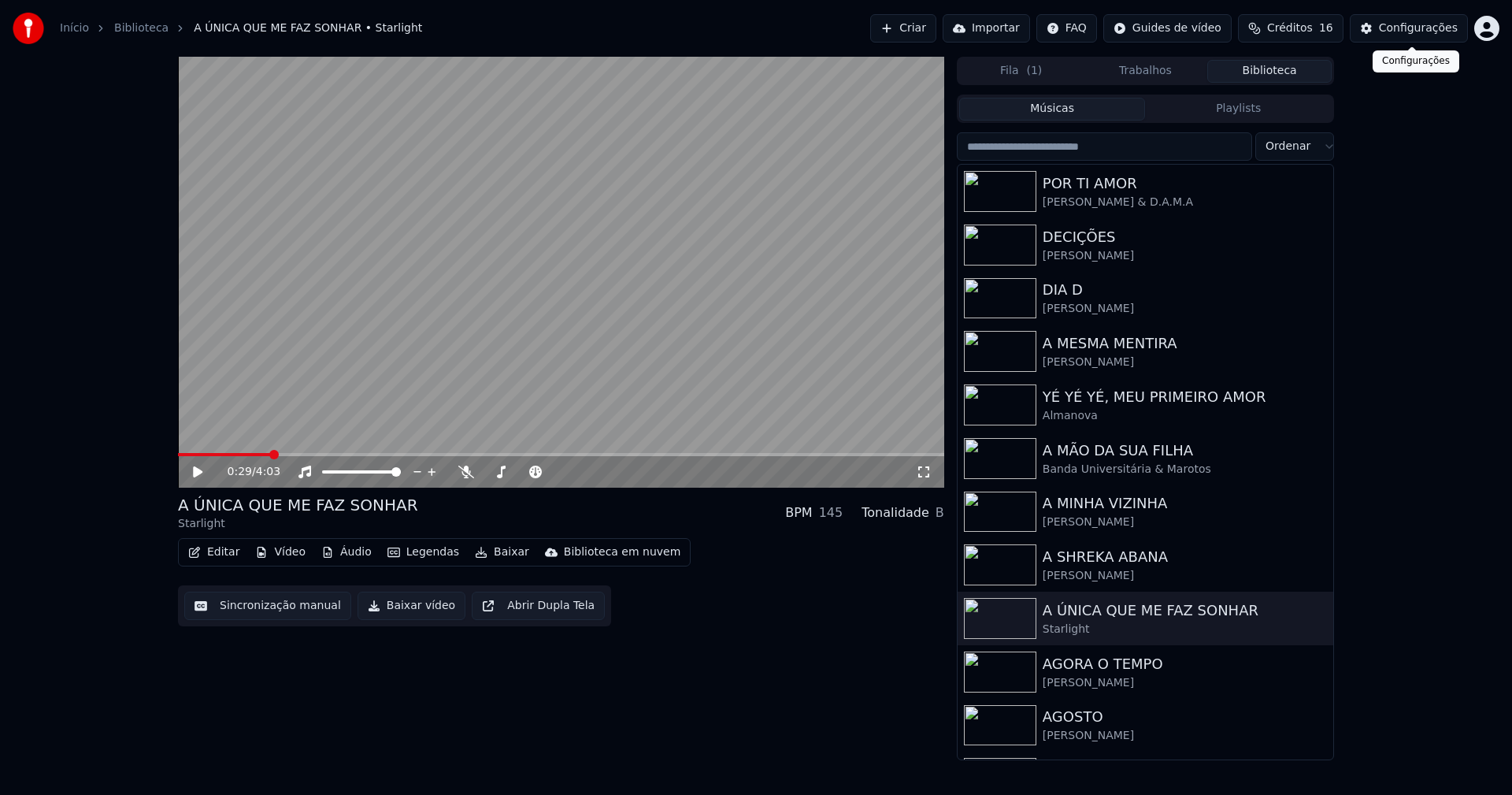
click at [1407, 30] on div "Configurações" at bounding box center [1418, 28] width 78 height 16
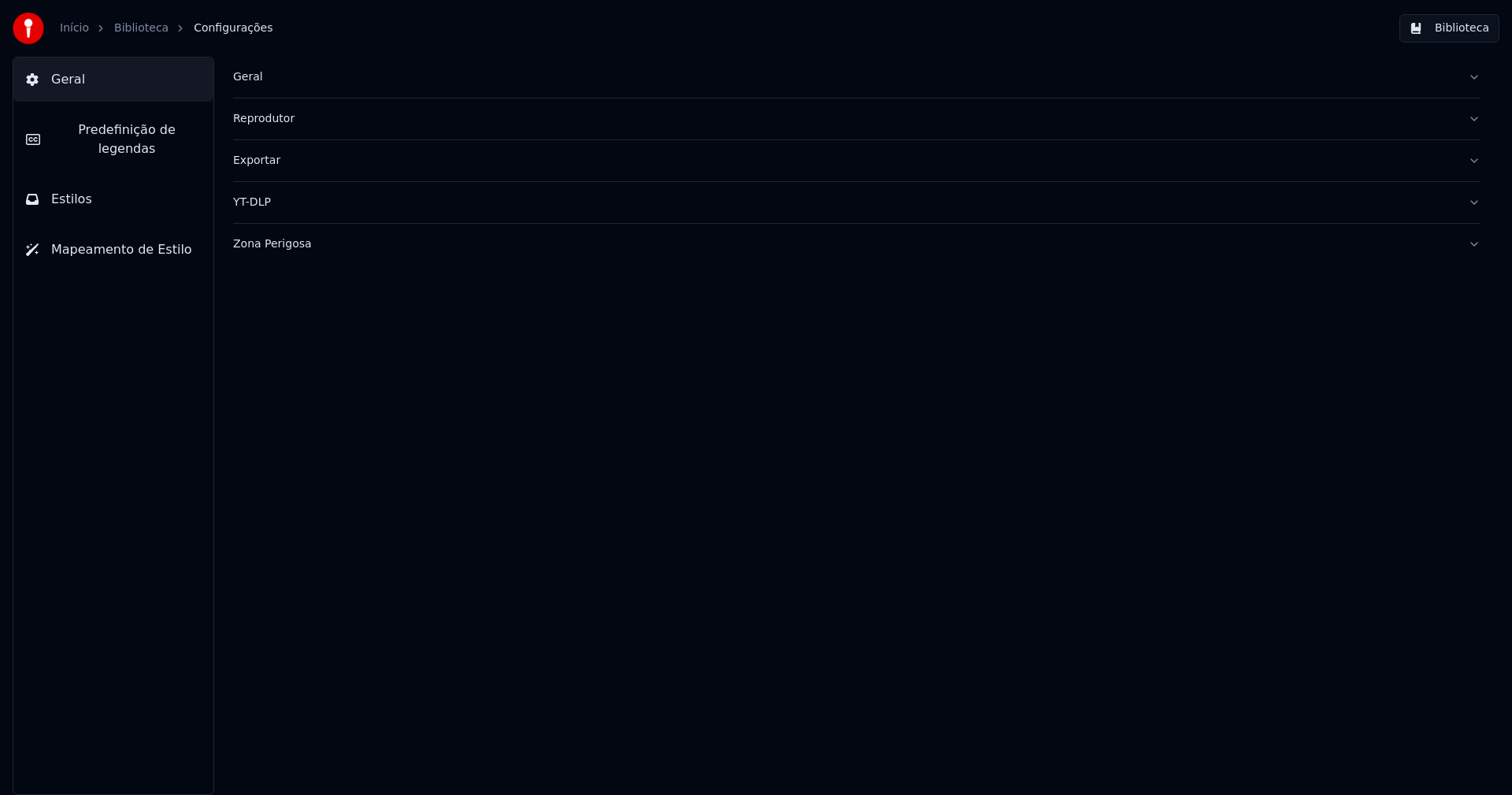
click at [121, 141] on button "Predefinição de legendas" at bounding box center [113, 139] width 200 height 63
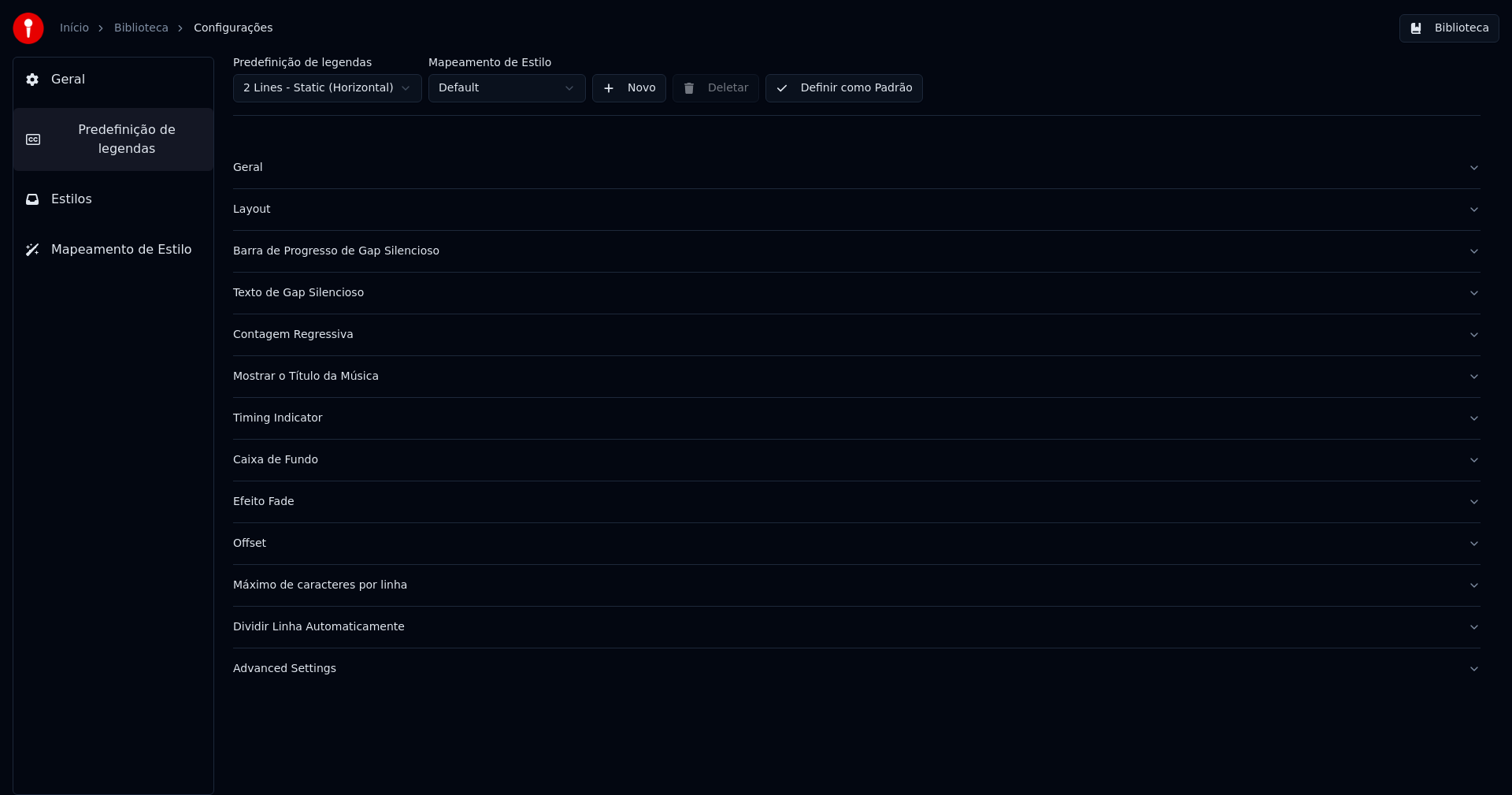
click at [340, 249] on div "Barra de Progresso de Gap Silencioso" at bounding box center [844, 251] width 1222 height 16
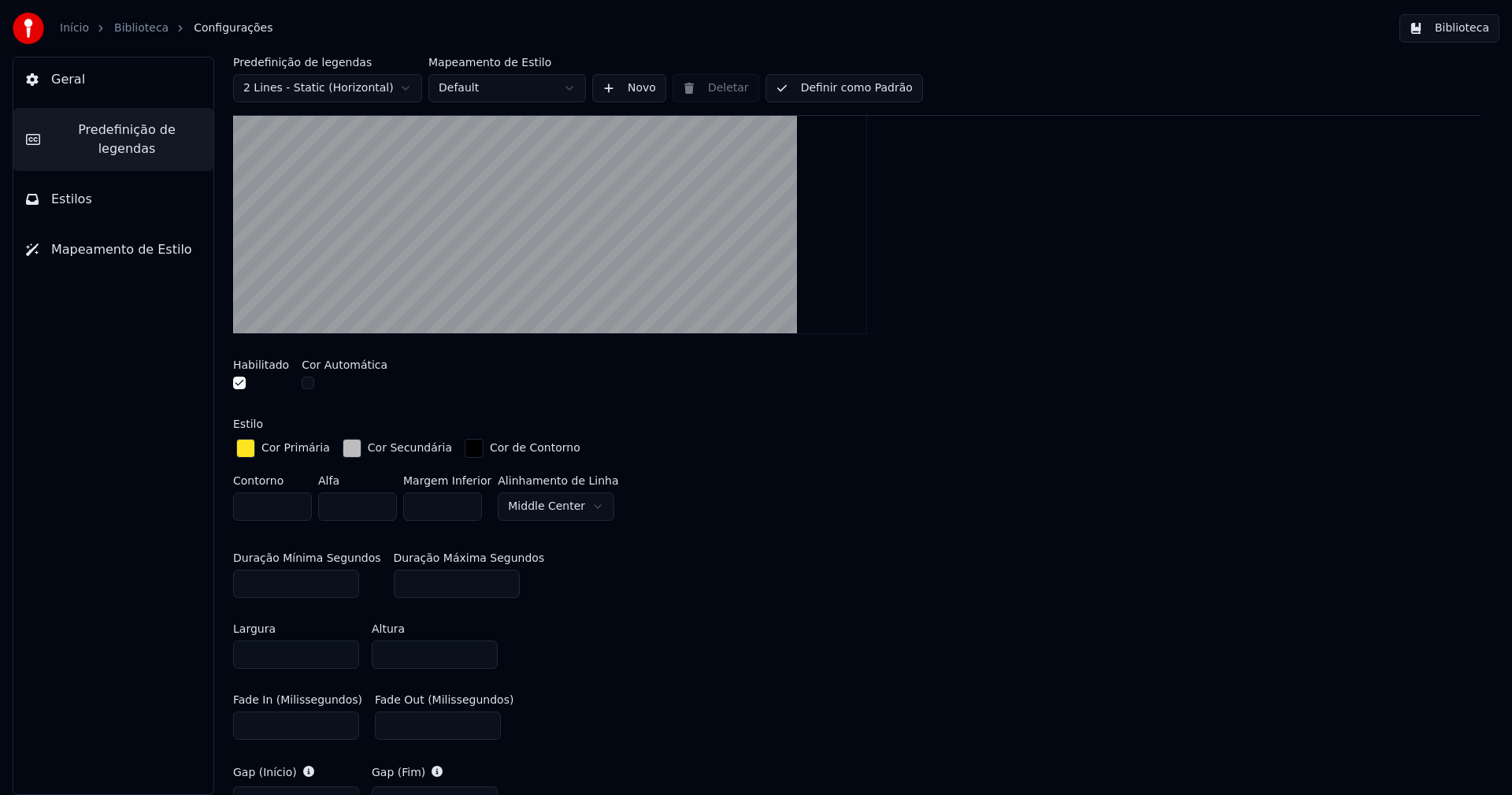
scroll to position [315, 0]
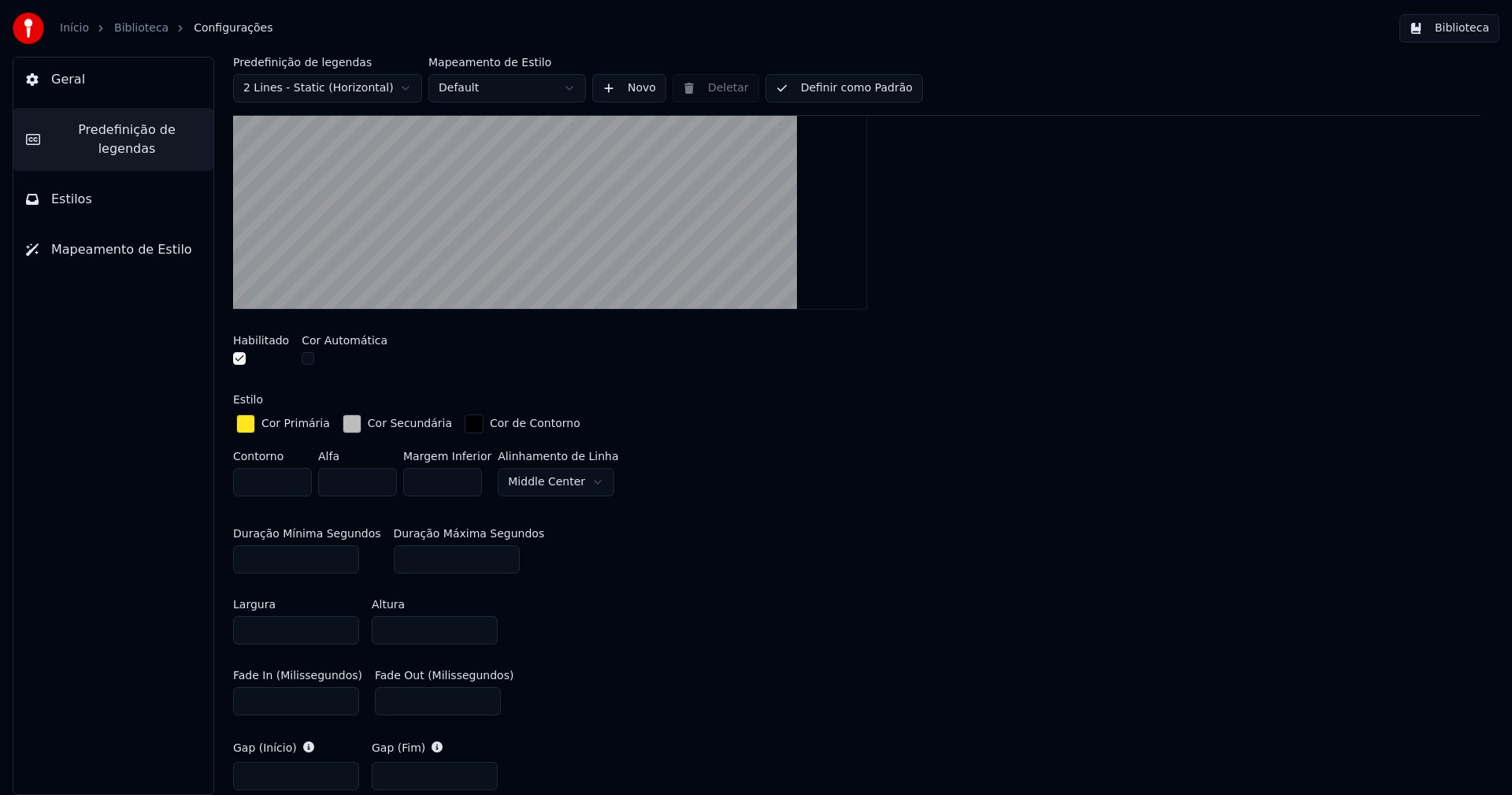
click at [403, 556] on input "***" at bounding box center [457, 559] width 126 height 28
click at [393, 701] on input "***" at bounding box center [438, 702] width 126 height 28
type input "***"
click at [985, 448] on div "Cor Primária Cor Secundária Cor de Contorno Contorno * Alfa * Margem Inferior *…" at bounding box center [857, 457] width 1248 height 92
click at [404, 554] on input "***" at bounding box center [457, 559] width 126 height 28
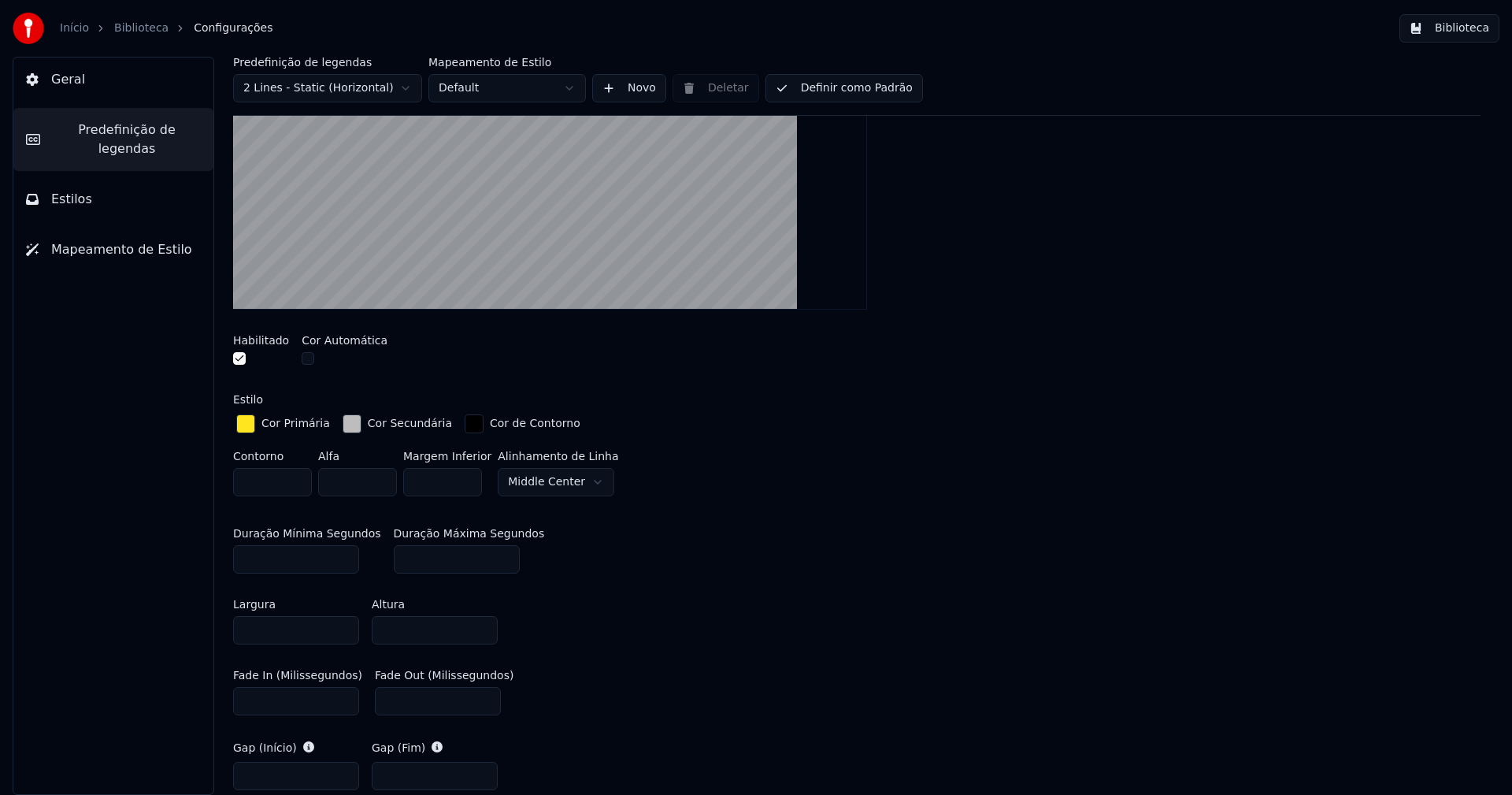
type input "***"
click at [757, 607] on div "Largura **** Altura ****" at bounding box center [857, 621] width 1248 height 71
click at [1457, 26] on button "Biblioteca" at bounding box center [1449, 28] width 100 height 28
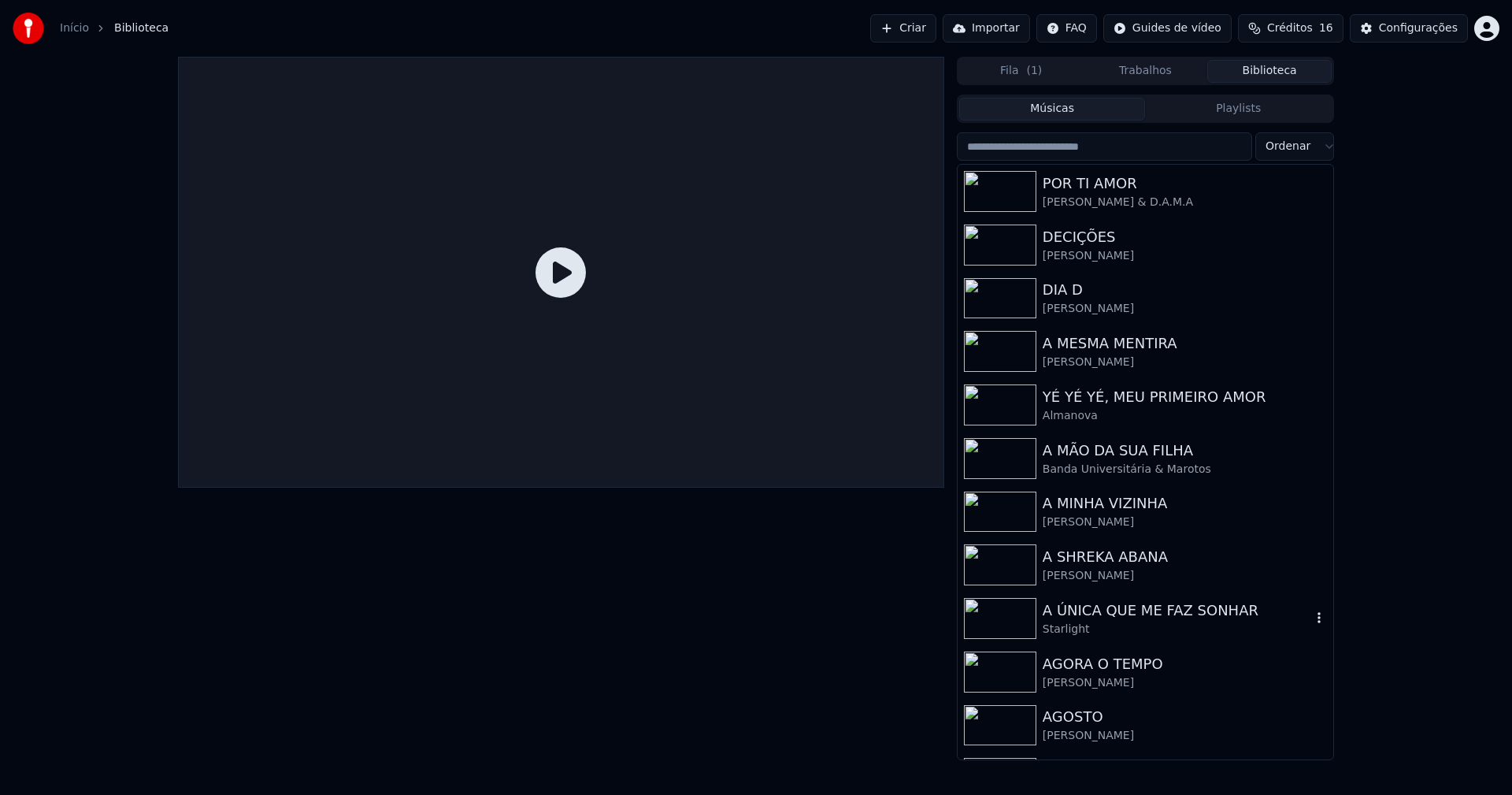
click at [1140, 605] on div "A ÚNICA QUE ME FAZ SONHAR" at bounding box center [1177, 610] width 269 height 22
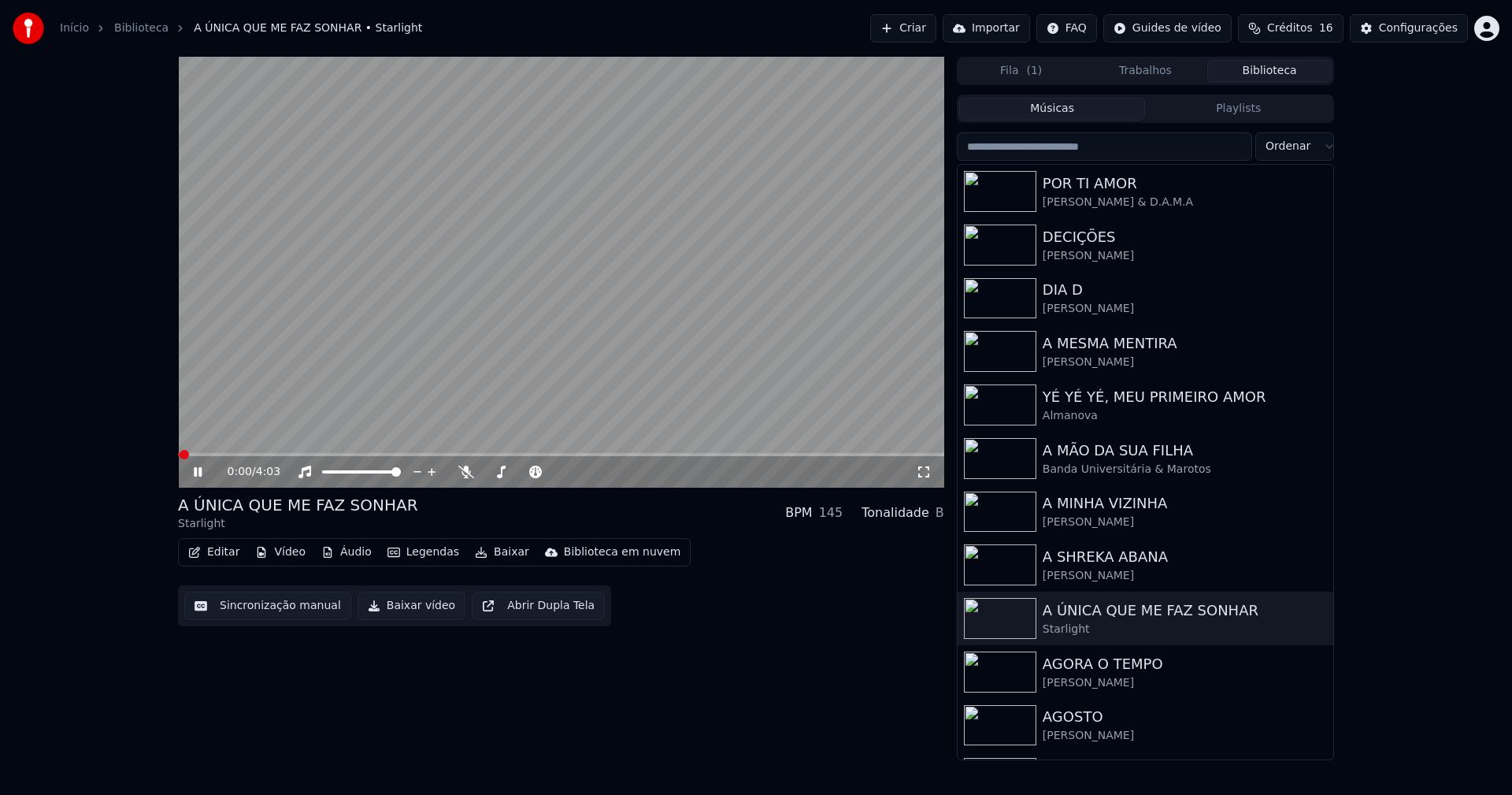
click at [926, 470] on icon at bounding box center [924, 472] width 16 height 12
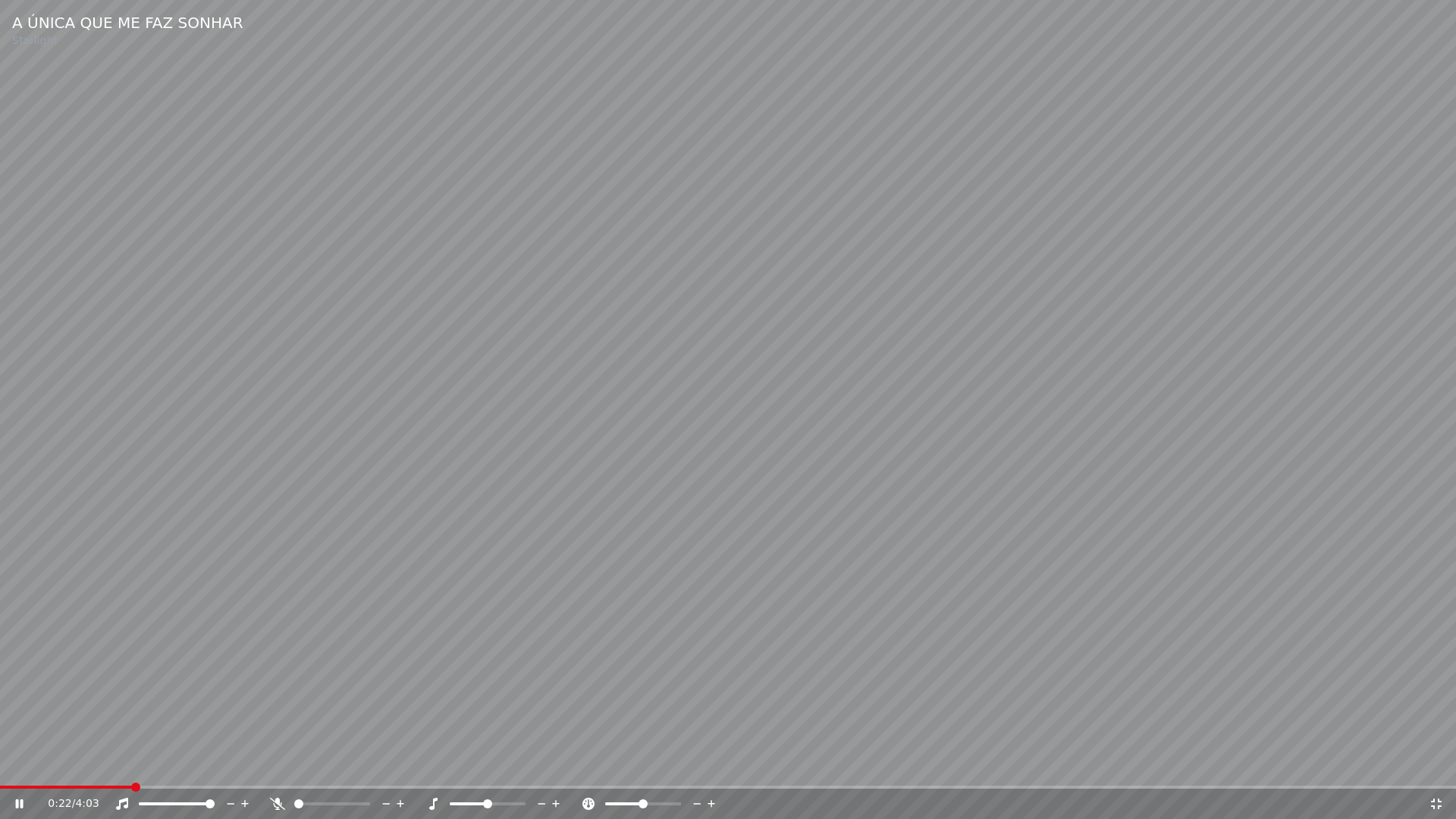
click at [132, 764] on span at bounding box center [66, 787] width 132 height 3
click at [93, 764] on span at bounding box center [70, 787] width 141 height 3
click at [1439, 764] on icon at bounding box center [1436, 804] width 10 height 10
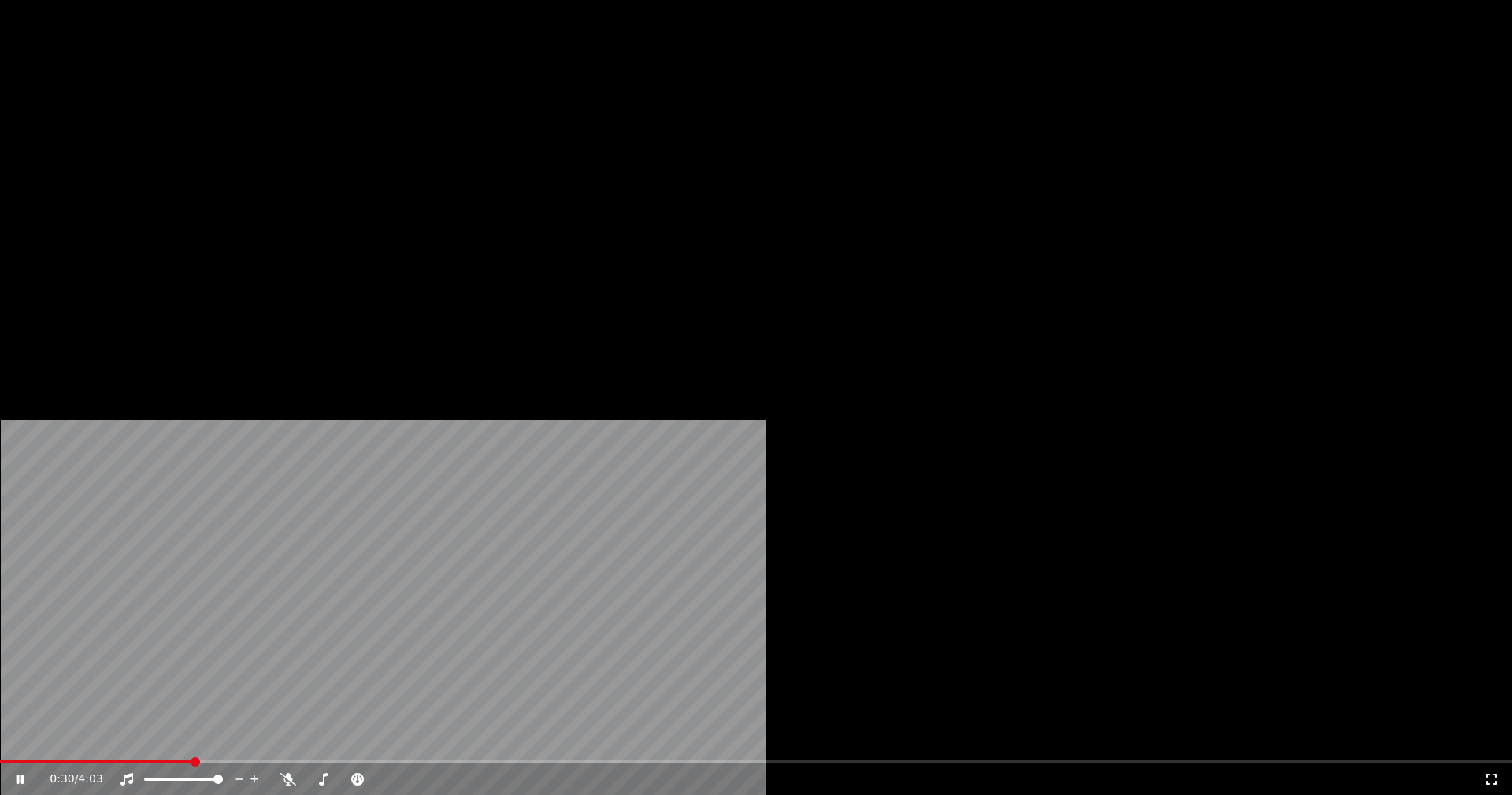
click at [275, 133] on button "Vídeo" at bounding box center [280, 121] width 63 height 22
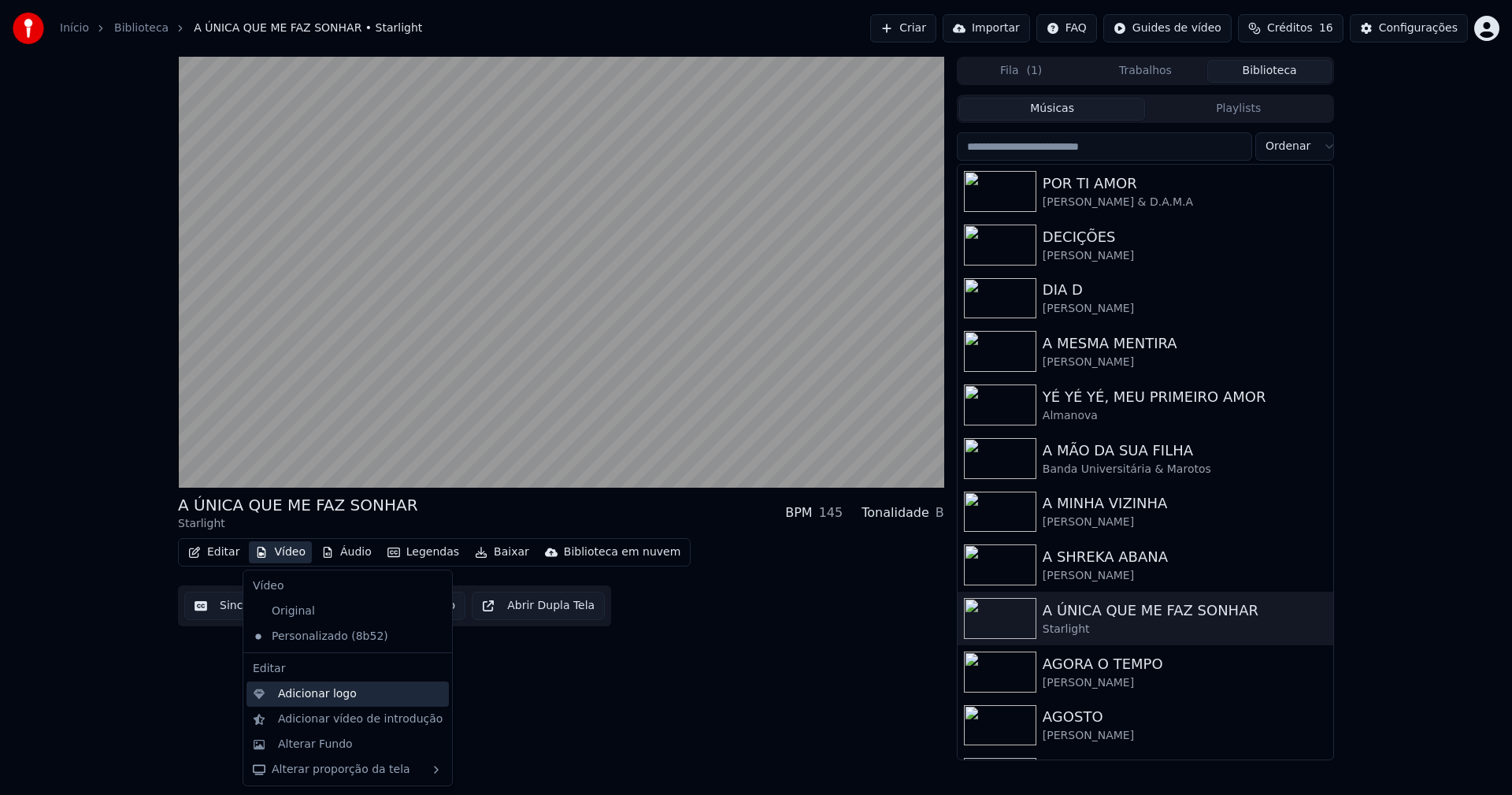
click at [311, 695] on div "Adicionar logo" at bounding box center [317, 694] width 78 height 16
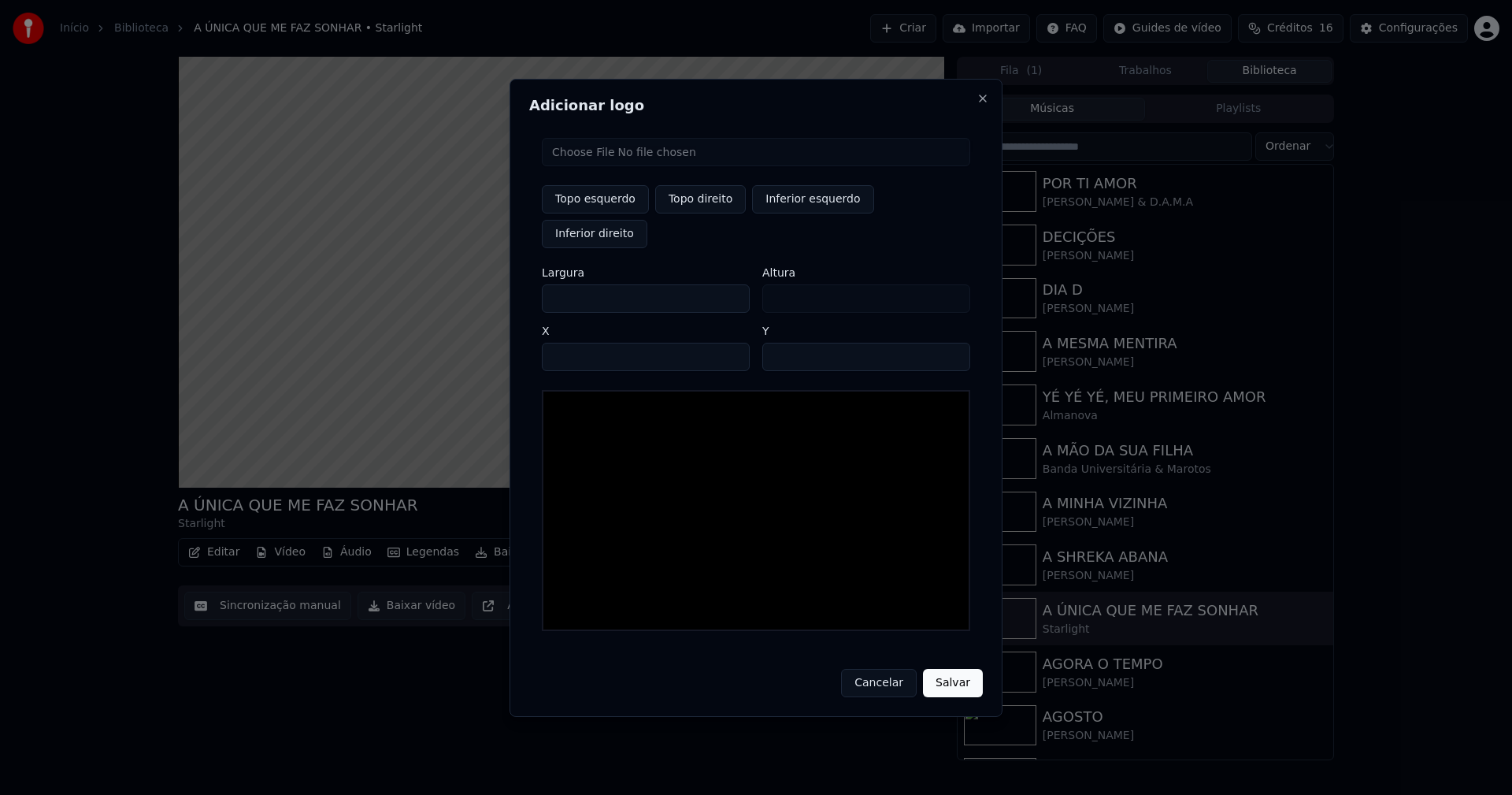
click at [612, 166] on input "file" at bounding box center [756, 152] width 428 height 28
type input "**********"
click at [683, 214] on button "Topo direito" at bounding box center [700, 199] width 91 height 28
type input "****"
drag, startPoint x: 569, startPoint y: 280, endPoint x: 492, endPoint y: 287, distance: 77.3
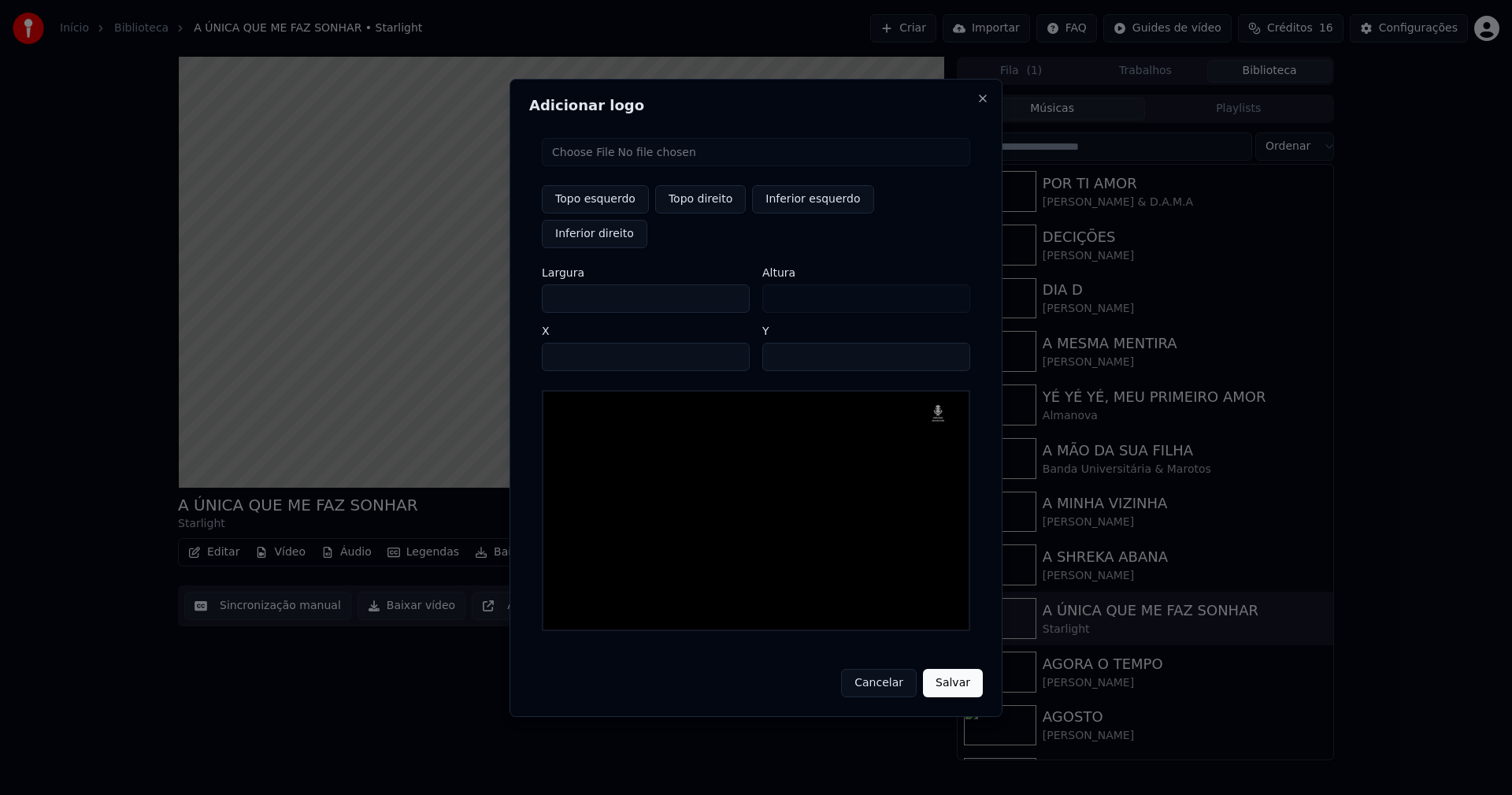
click at [496, 288] on body "Início Biblioteca A ÚNICA QUE ME FAZ SONHAR • Starlight Criar Importar FAQ Guid…" at bounding box center [756, 397] width 1512 height 795
type input "**"
type input "***"
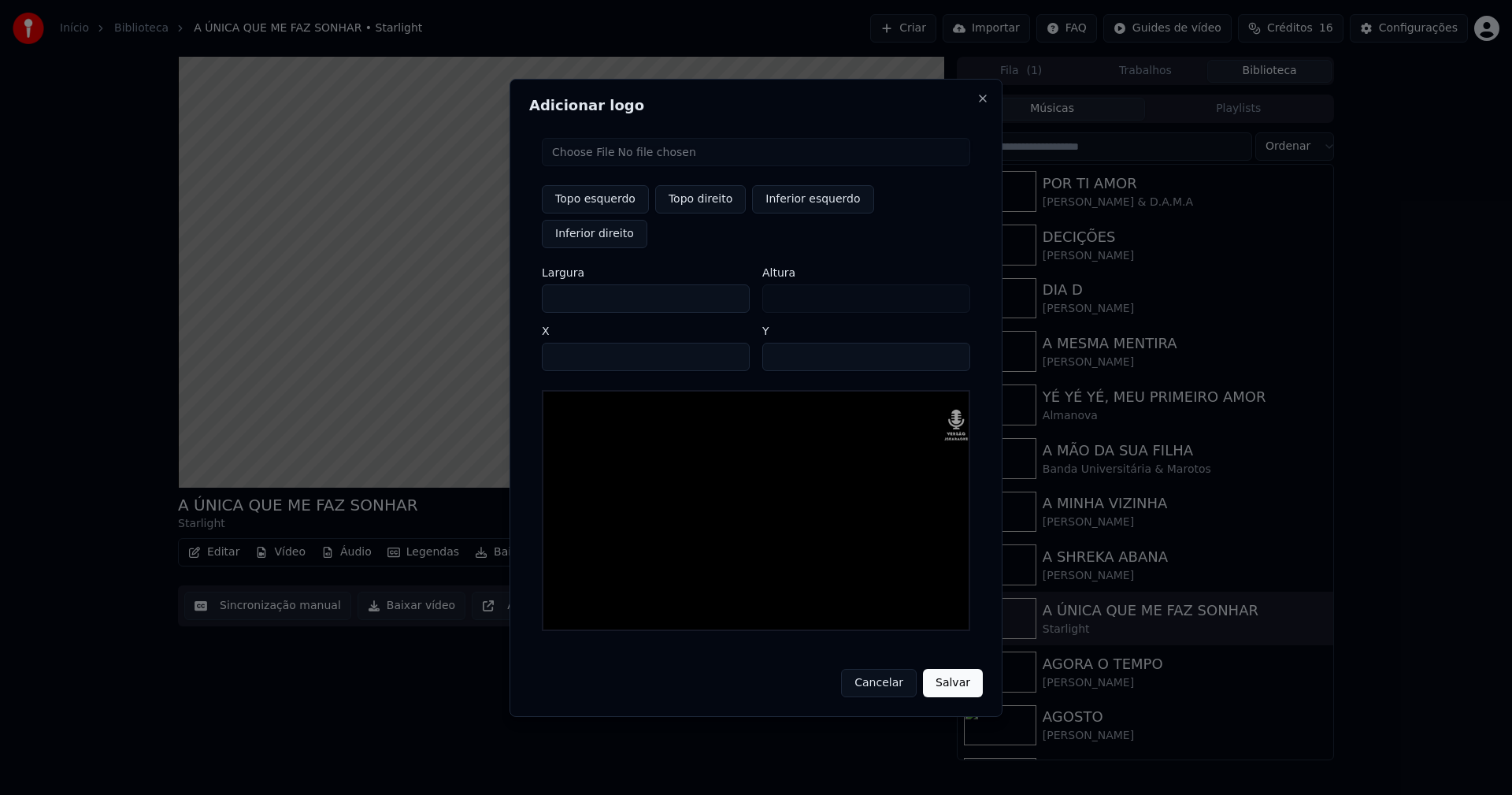
type input "***"
click at [576, 343] on input "****" at bounding box center [646, 357] width 208 height 28
type input "****"
click at [779, 343] on input "**" at bounding box center [867, 357] width 208 height 28
type input "**"
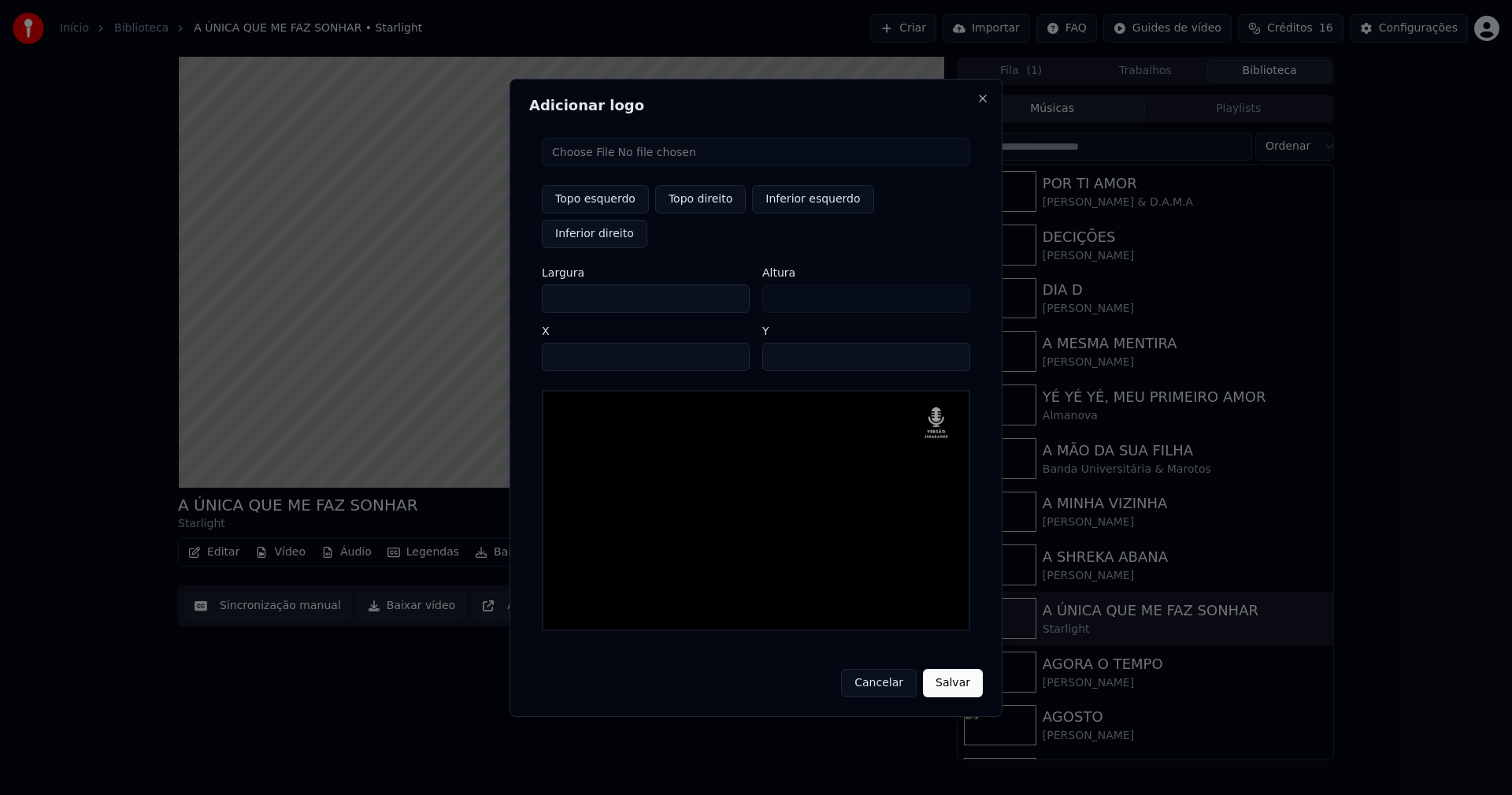
click at [923, 669] on button "Salvar" at bounding box center [952, 683] width 60 height 28
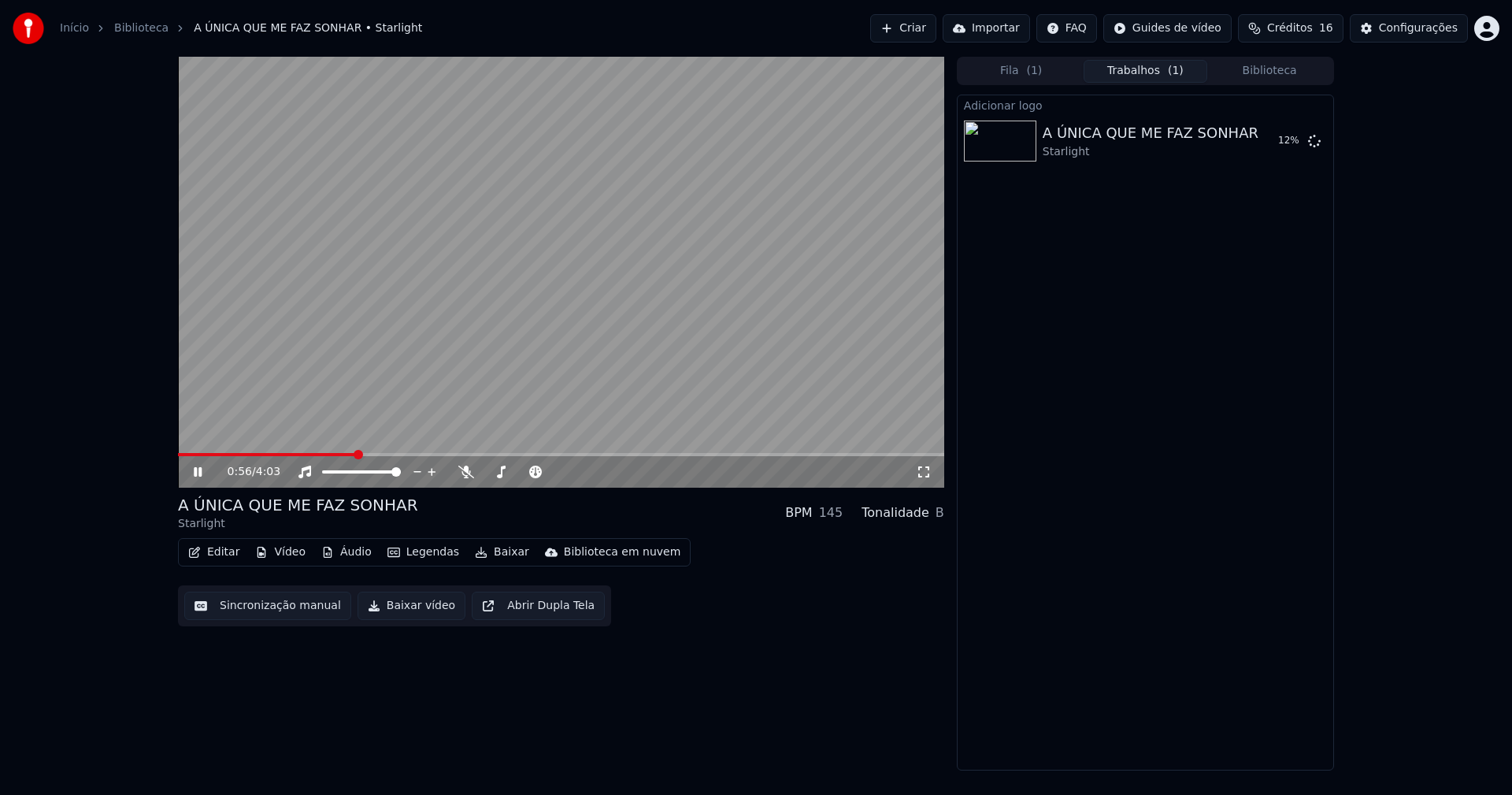
click at [195, 472] on icon at bounding box center [209, 472] width 37 height 12
drag, startPoint x: 425, startPoint y: 505, endPoint x: 224, endPoint y: 507, distance: 201.0
click at [224, 507] on div "A ÚNICA QUE ME FAZ SONHAR Starlight BPM 145 Tonalidade B" at bounding box center [561, 513] width 766 height 37
click at [228, 553] on button "Editar" at bounding box center [214, 552] width 64 height 22
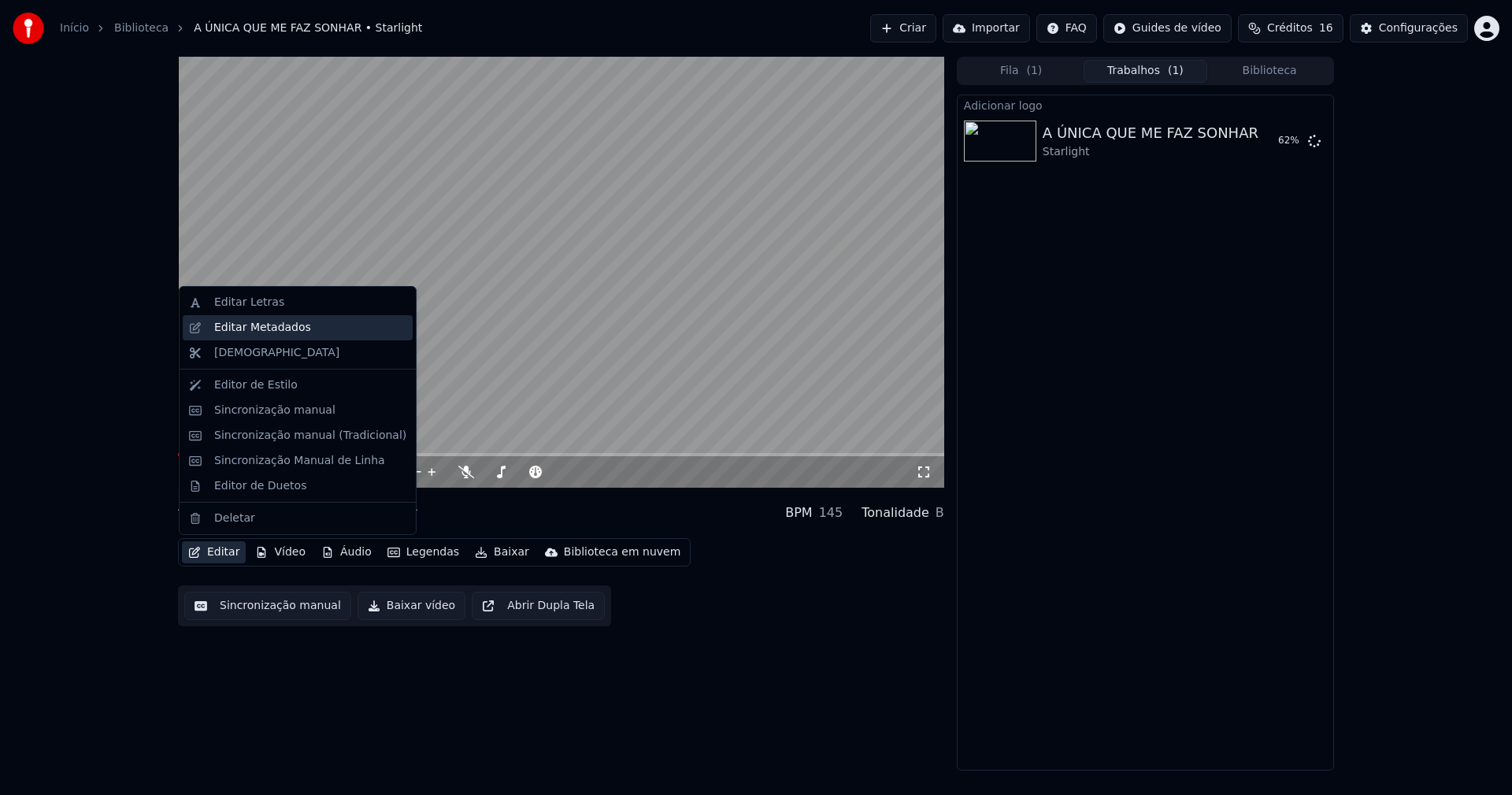
click at [263, 332] on div "Editar Metadados" at bounding box center [263, 328] width 97 height 16
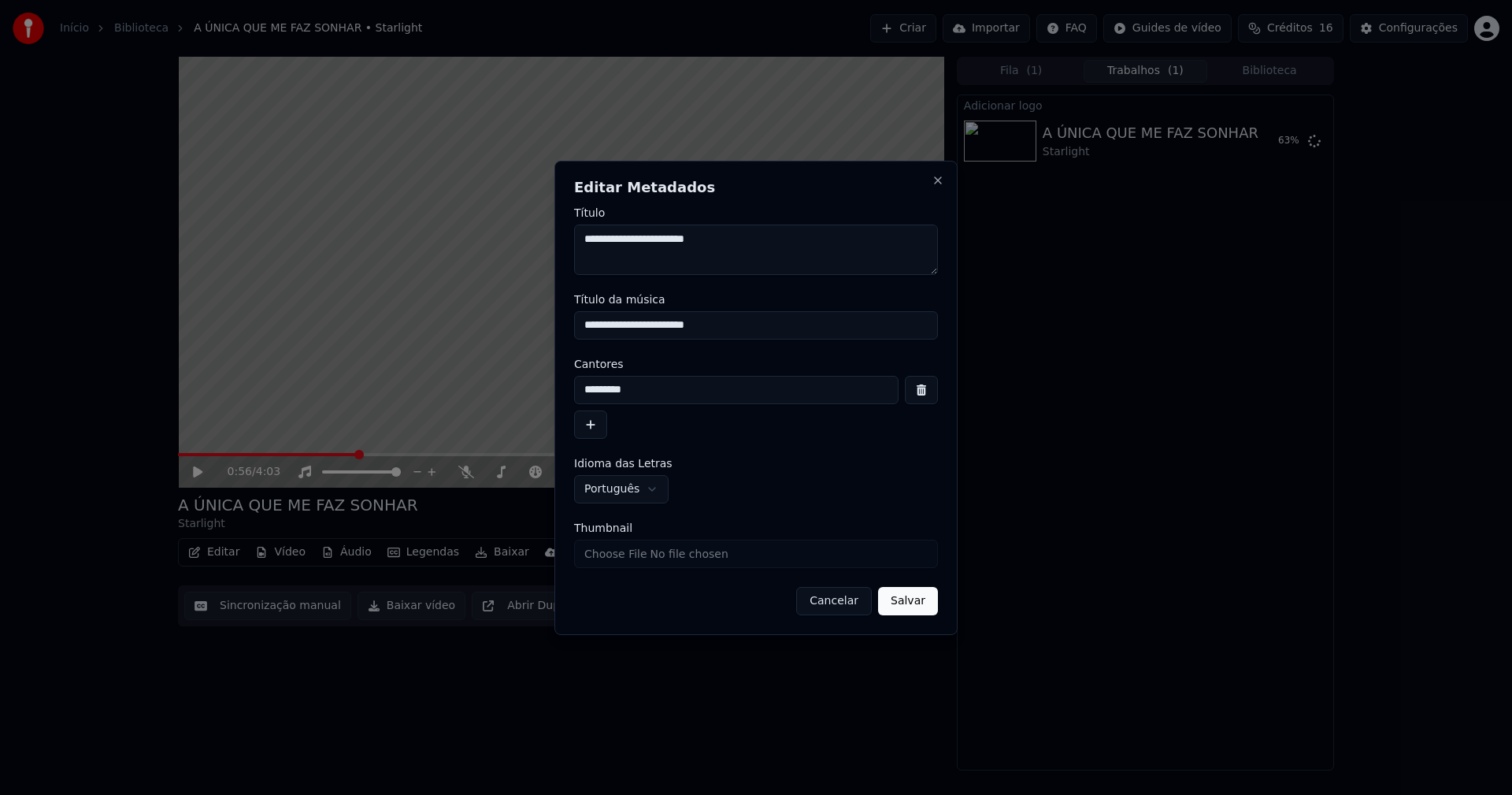
click at [633, 557] on input "Thumbnail" at bounding box center [756, 554] width 364 height 28
type input "**********"
click at [906, 606] on button "Salvar" at bounding box center [908, 601] width 60 height 28
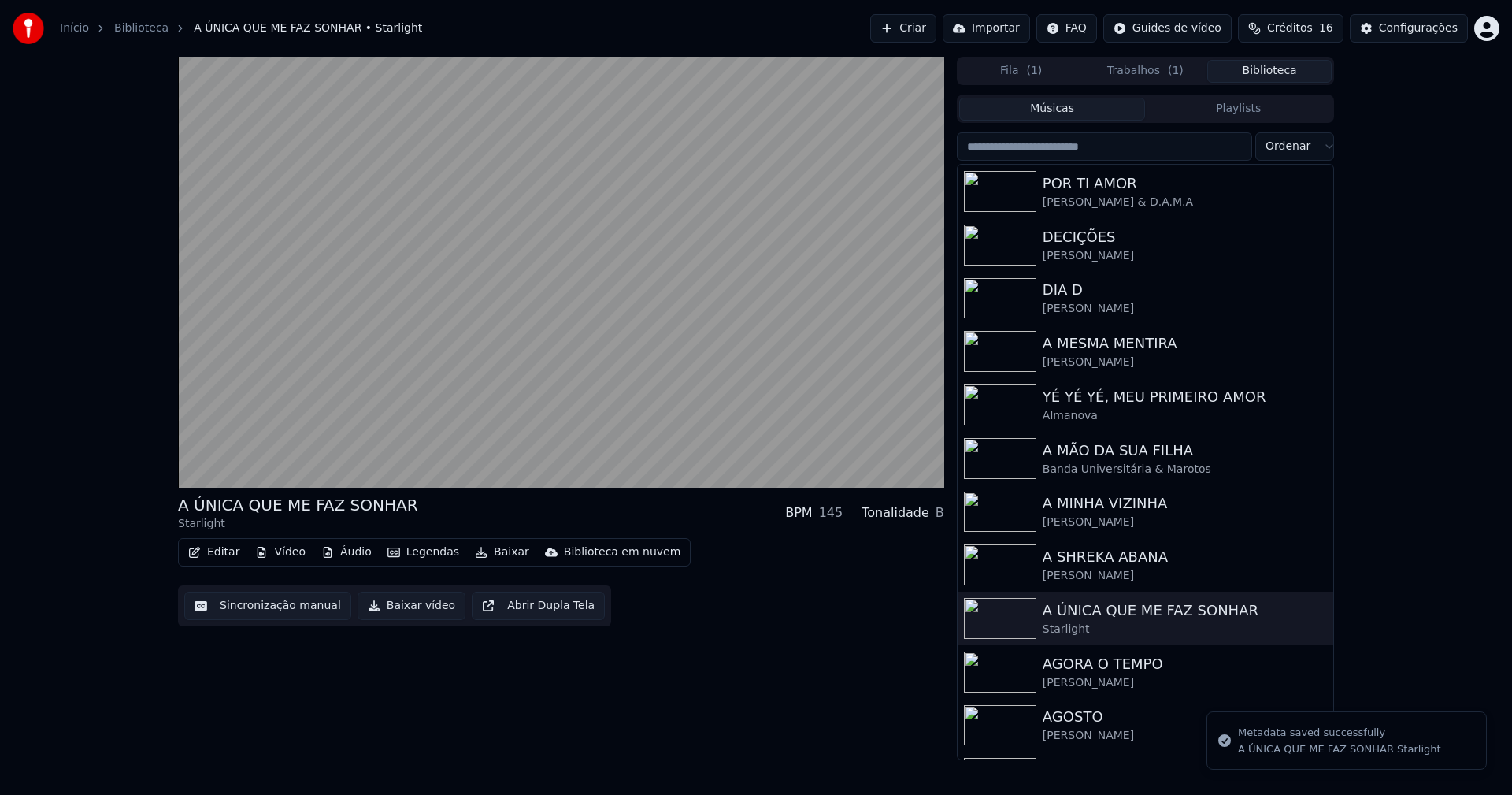
click at [1279, 68] on button "Biblioteca" at bounding box center [1270, 71] width 125 height 23
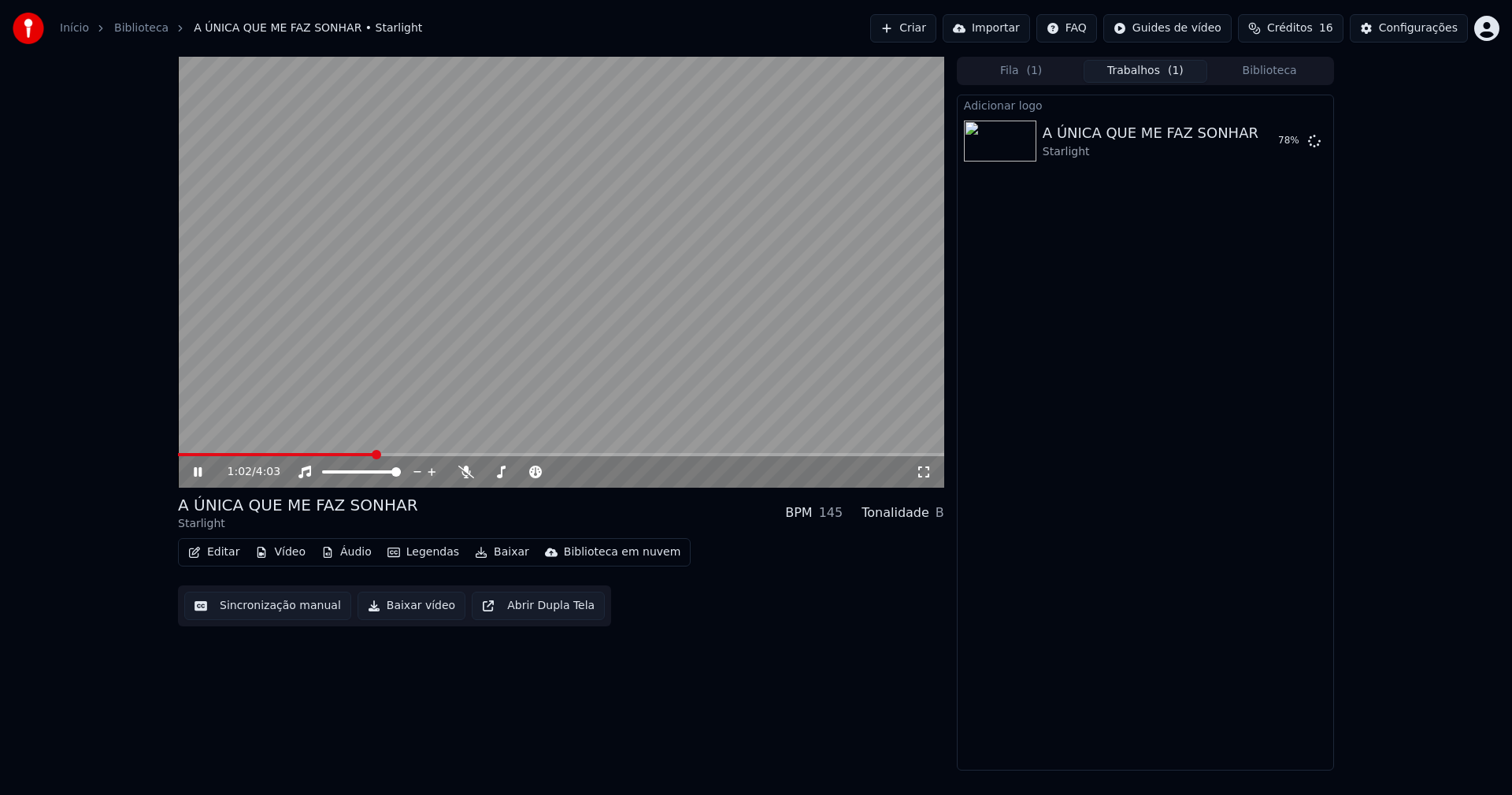
click at [1141, 75] on button "Trabalhos ( 1 )" at bounding box center [1146, 71] width 125 height 23
click at [1278, 141] on button "Tocar" at bounding box center [1273, 141] width 56 height 28
click at [229, 554] on button "Editar" at bounding box center [214, 552] width 64 height 22
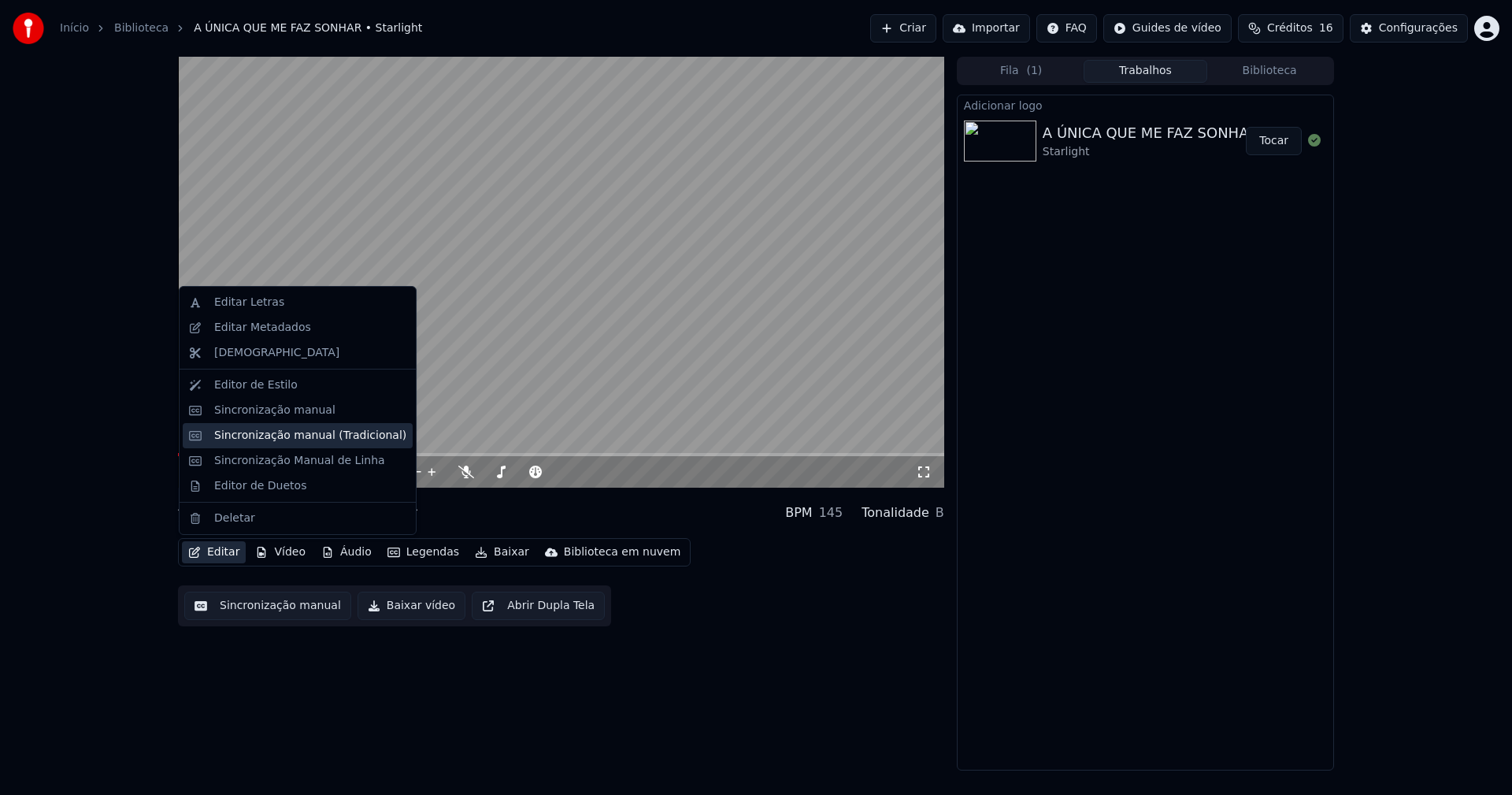
click at [262, 433] on div "Sincronização manual (Tradicional)" at bounding box center [311, 435] width 192 height 16
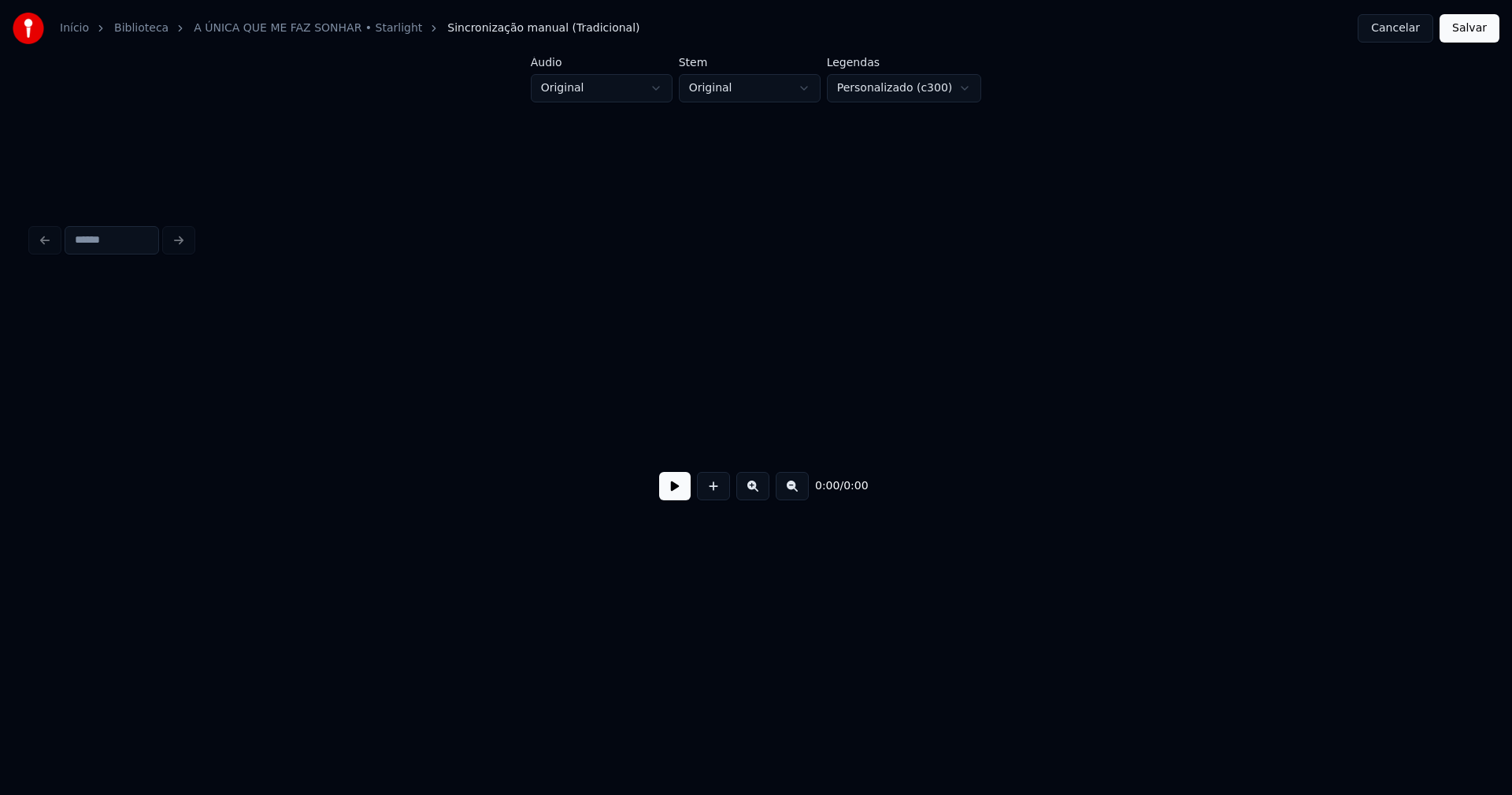
scroll to position [0, 3701]
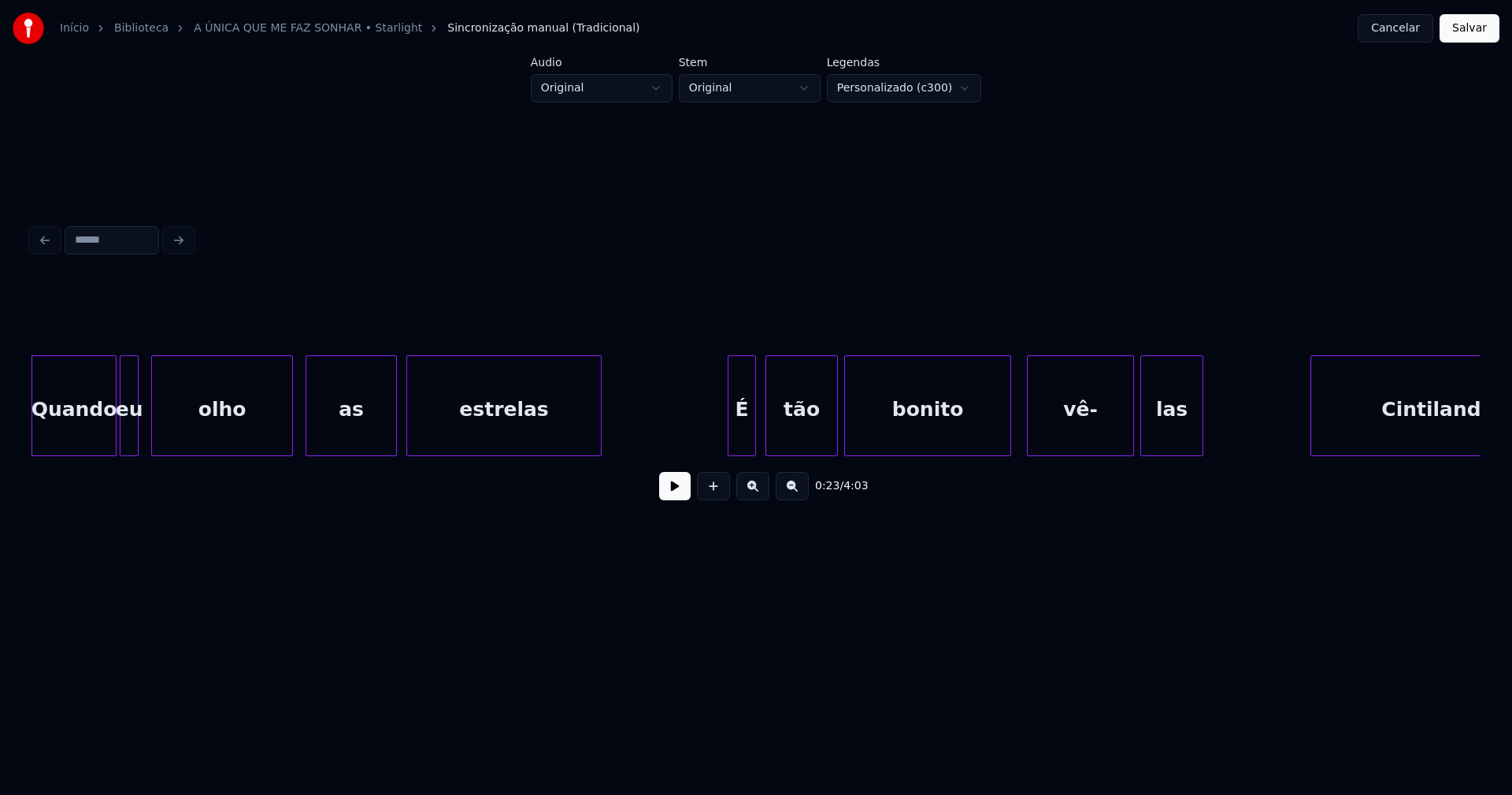
click at [675, 491] on button at bounding box center [675, 486] width 31 height 28
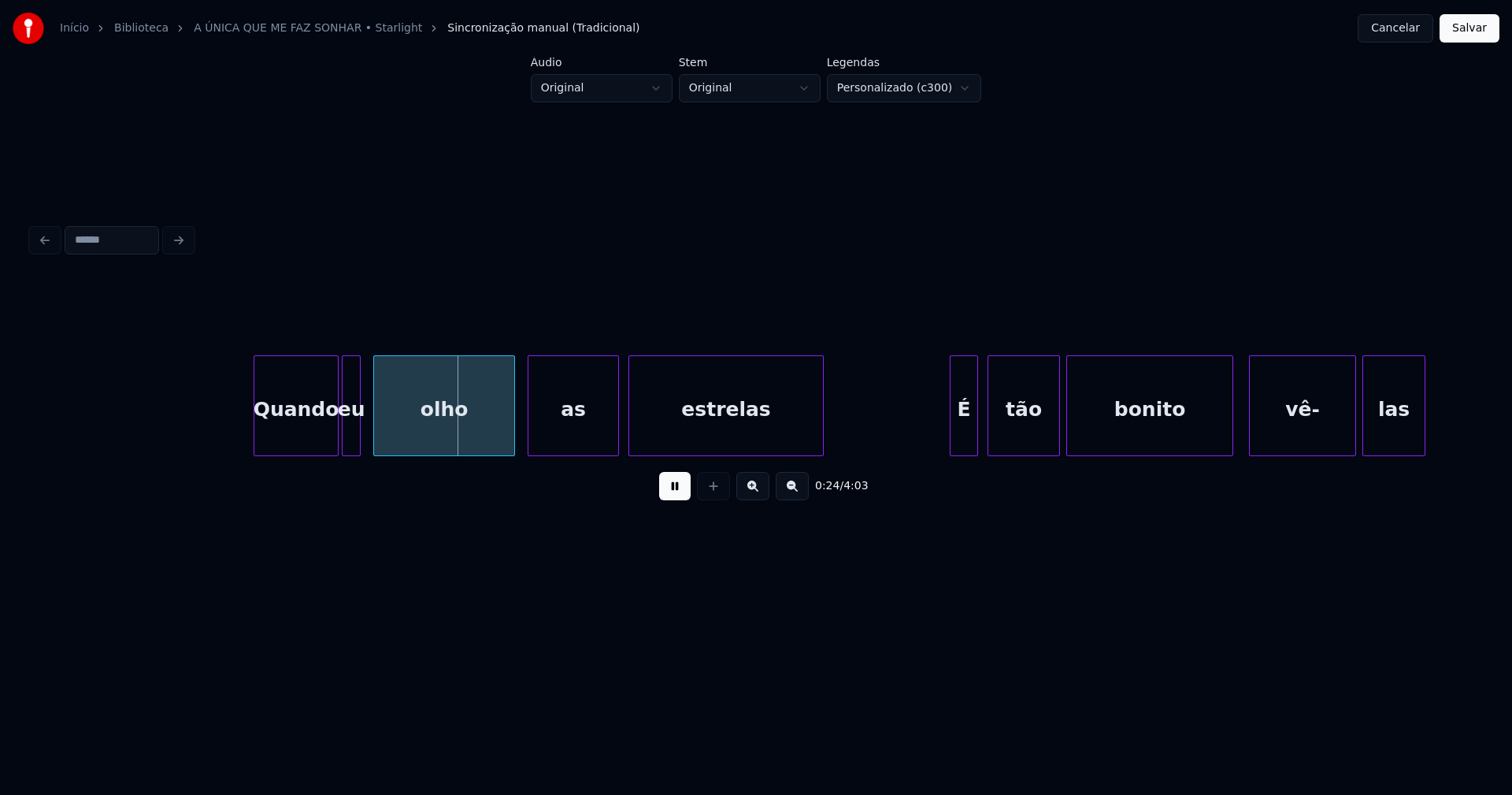
scroll to position [0, 3437]
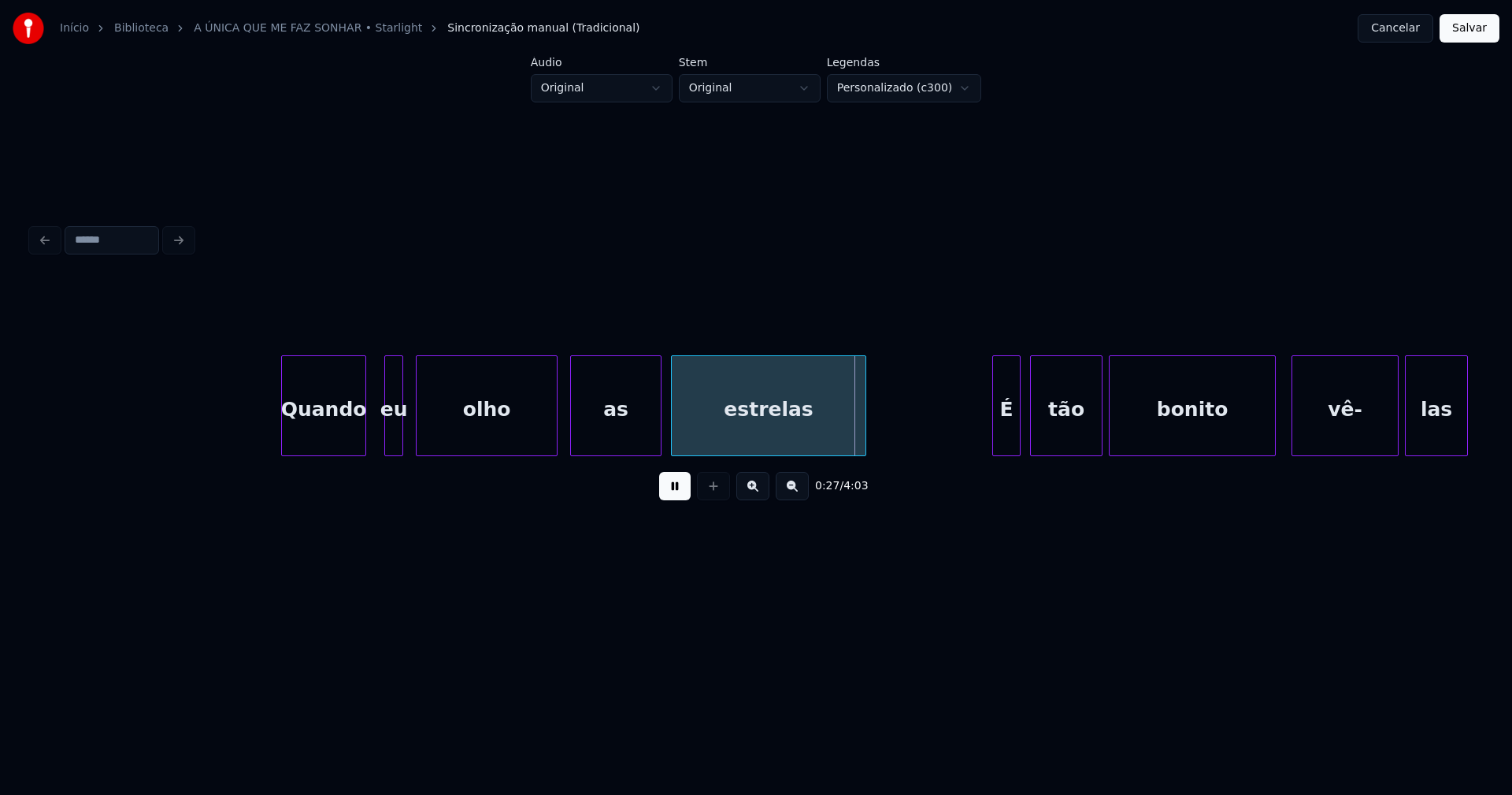
click at [321, 438] on div "Quando" at bounding box center [324, 410] width 84 height 107
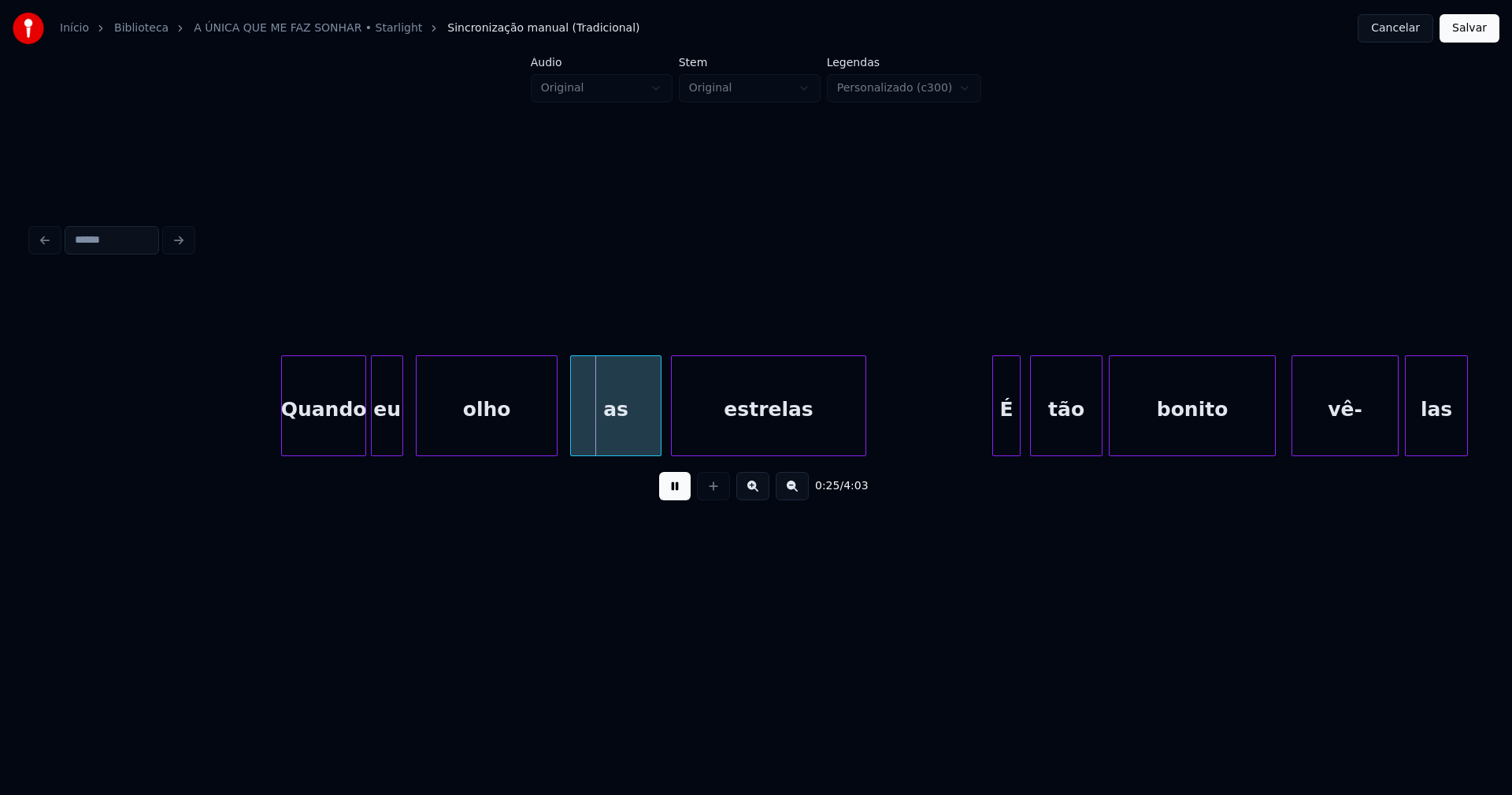
click at [374, 442] on div at bounding box center [374, 405] width 4 height 99
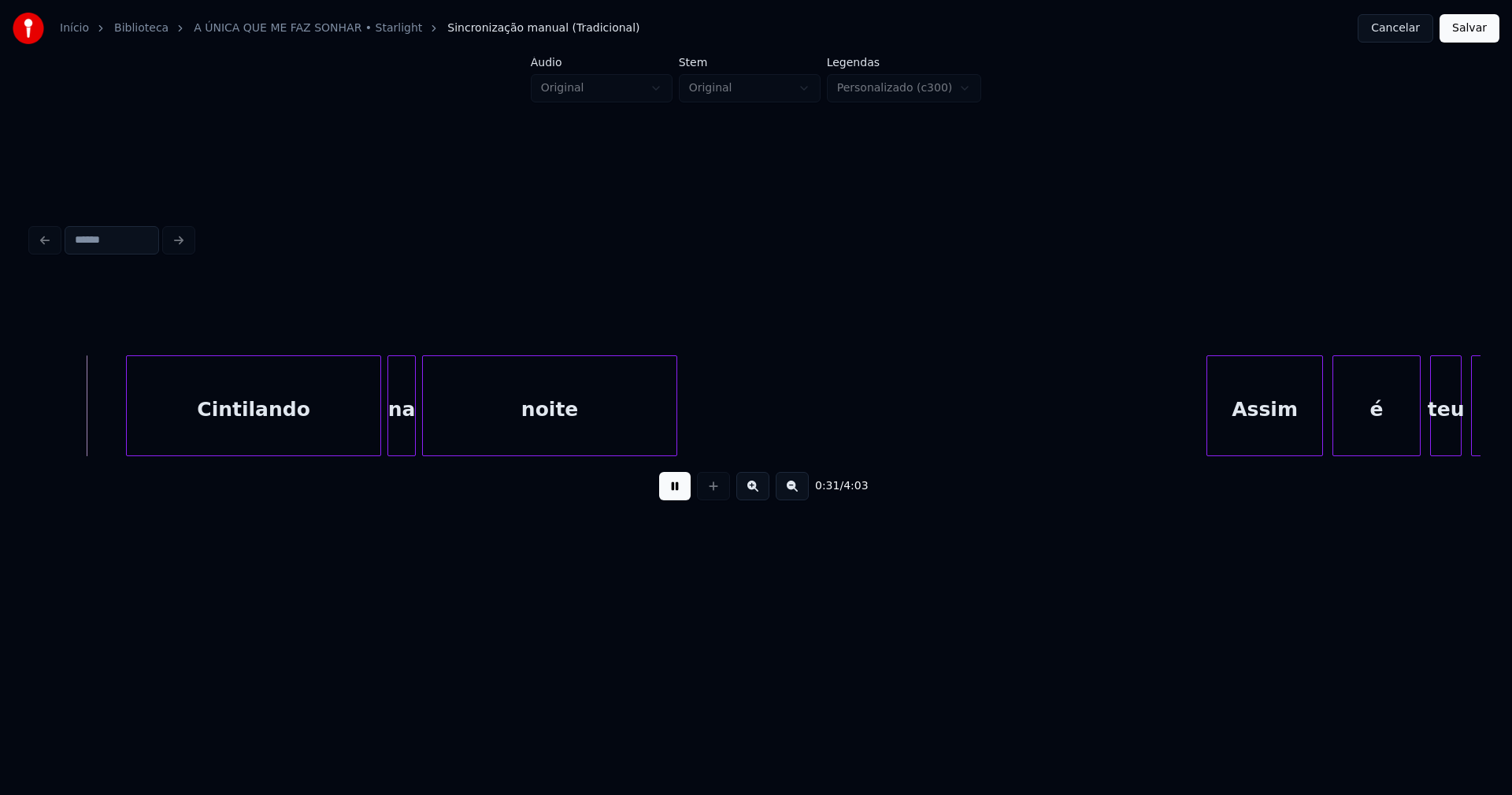
scroll to position [0, 4389]
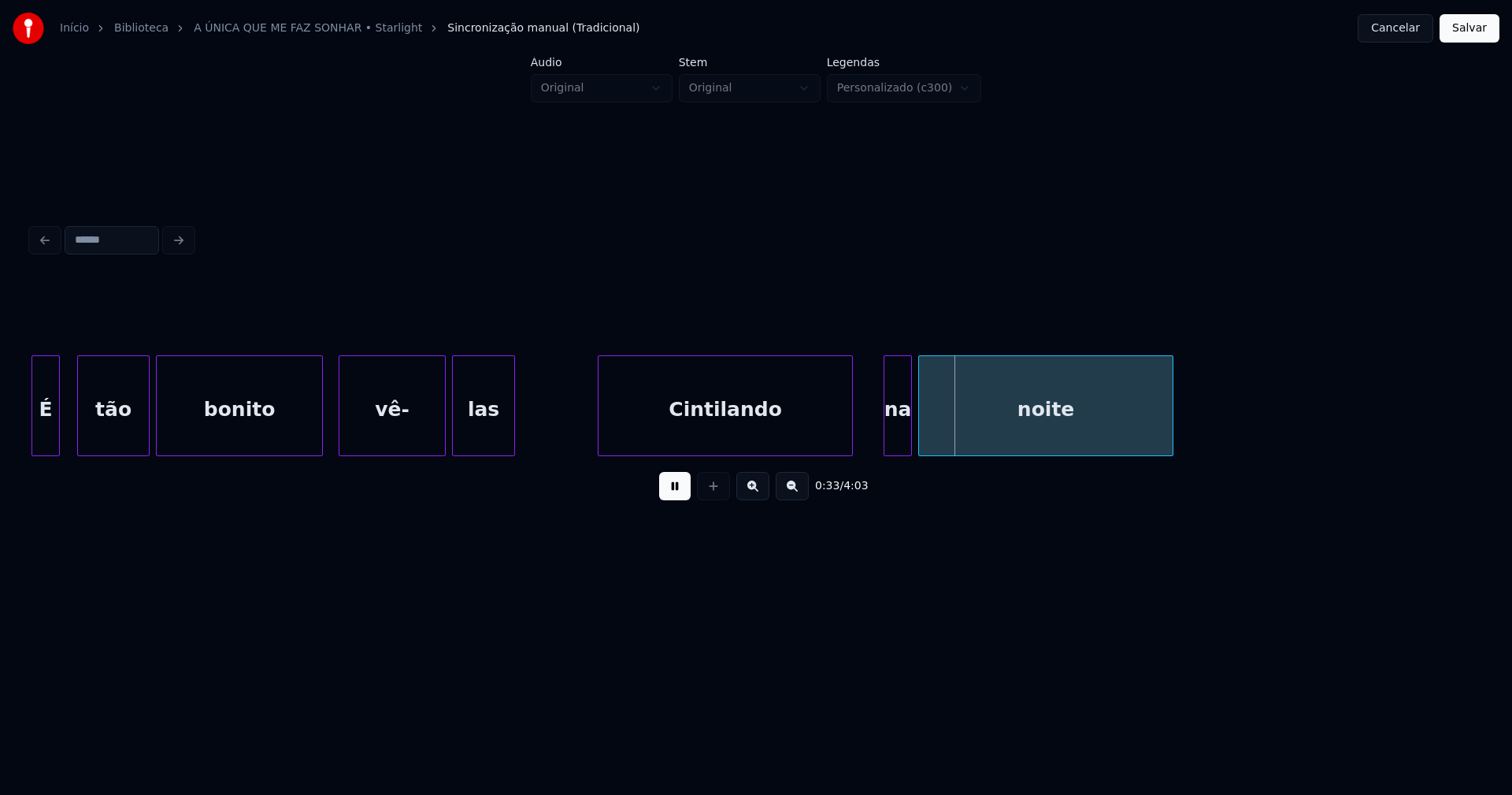
click at [659, 439] on div "Cintilando" at bounding box center [725, 410] width 254 height 107
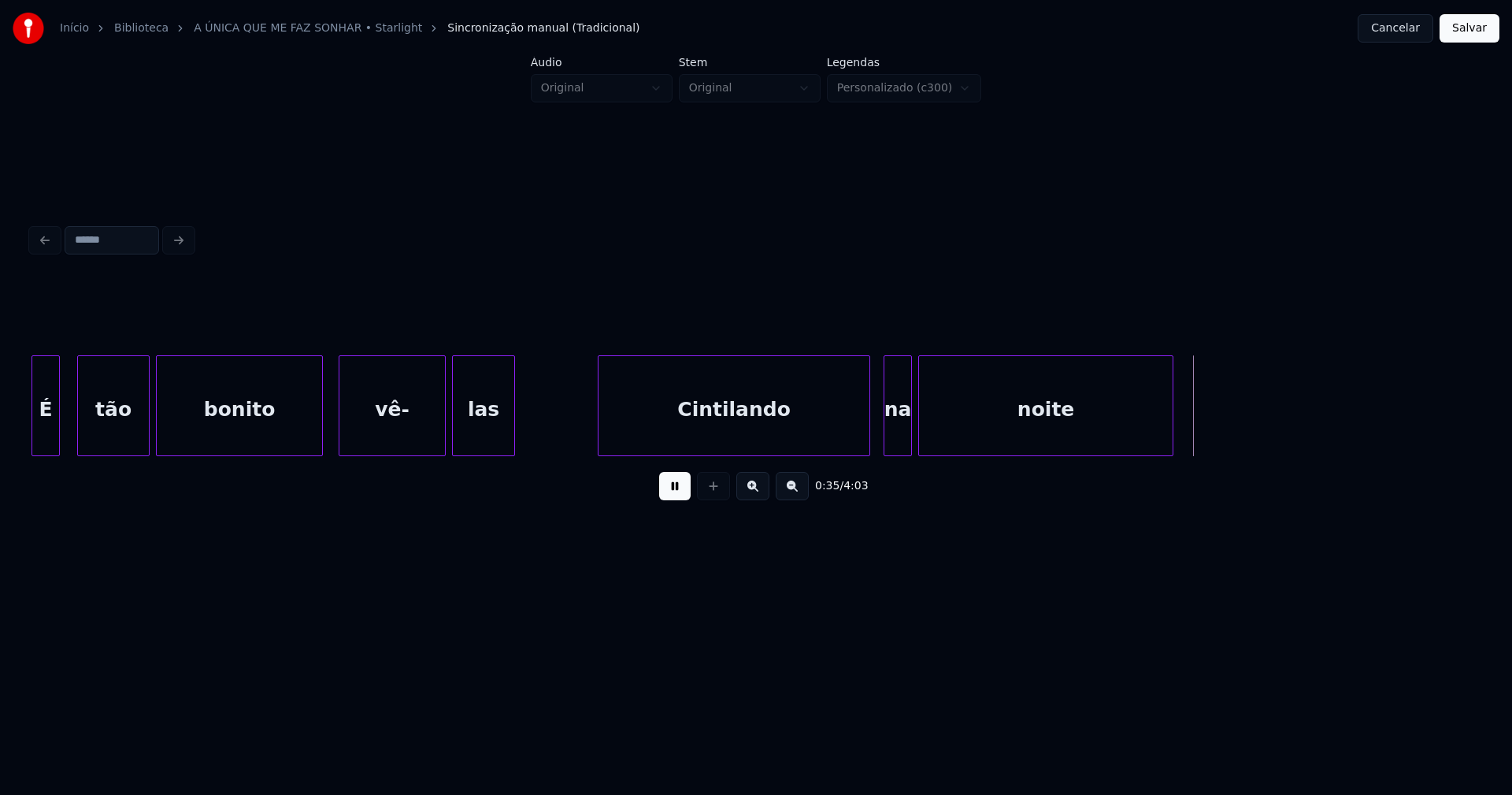
click at [867, 425] on div at bounding box center [867, 405] width 4 height 99
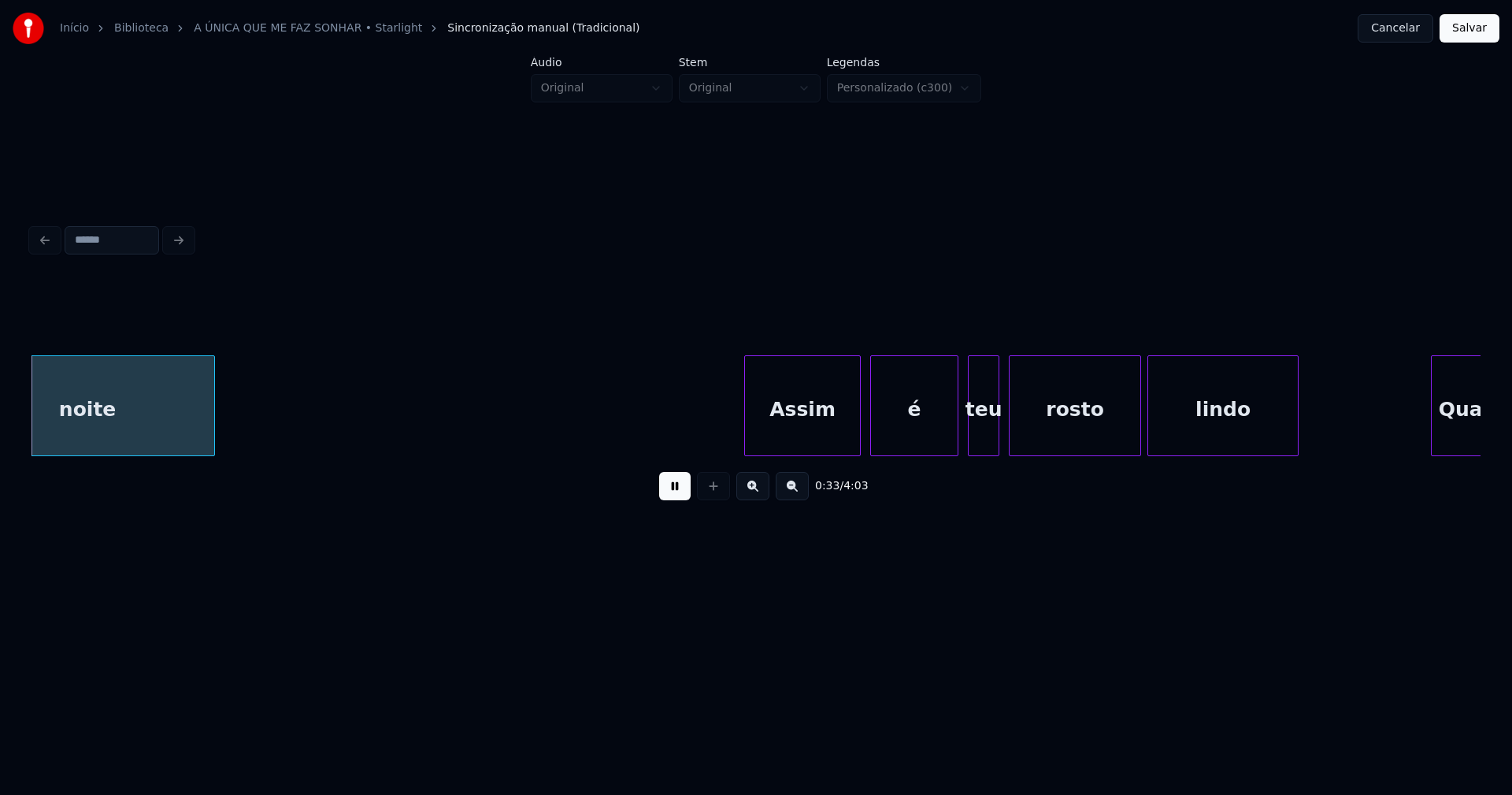
scroll to position [0, 5364]
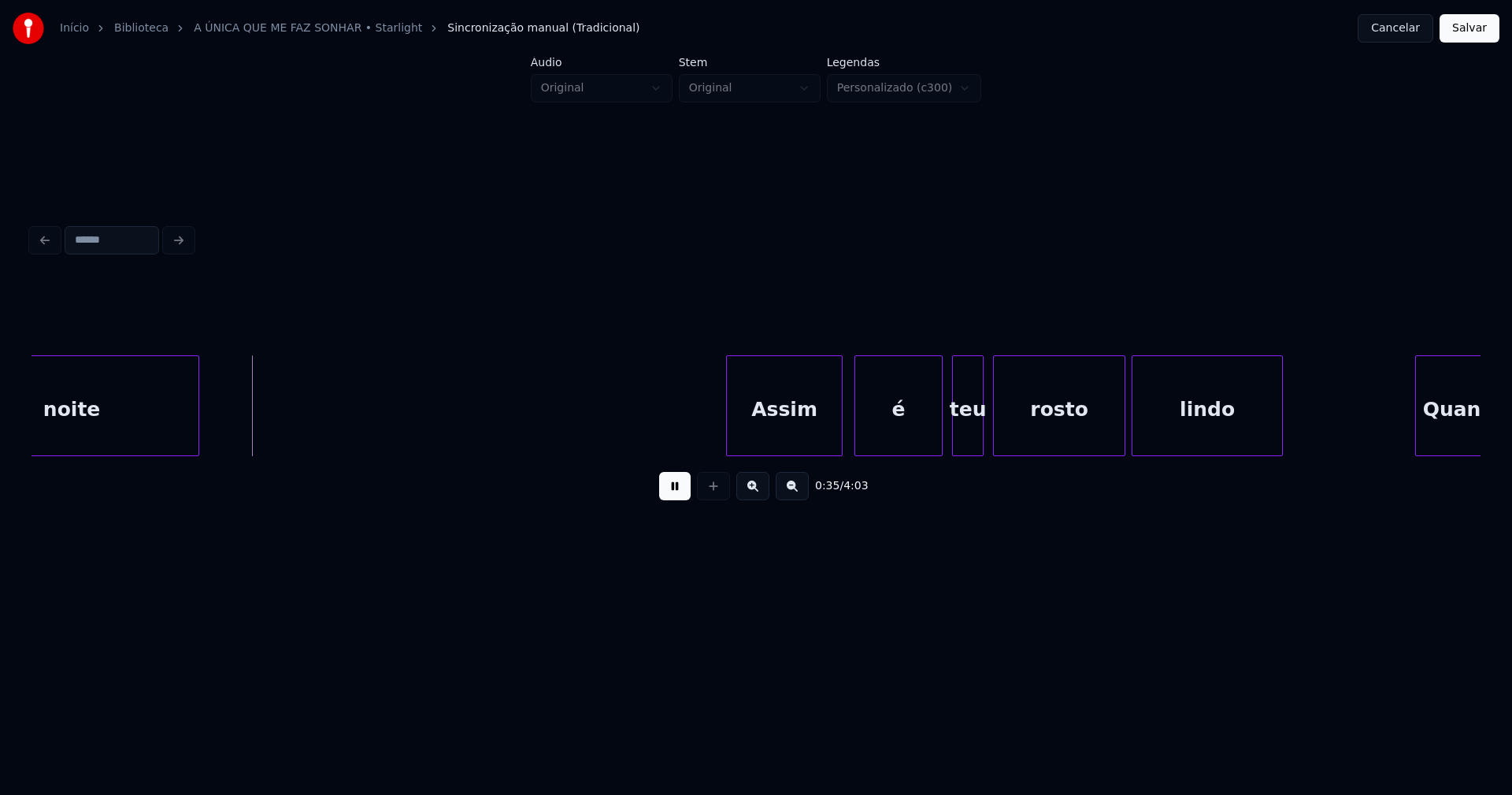
click at [786, 437] on div "Assim" at bounding box center [784, 410] width 115 height 107
click at [913, 440] on div "é" at bounding box center [895, 410] width 86 height 107
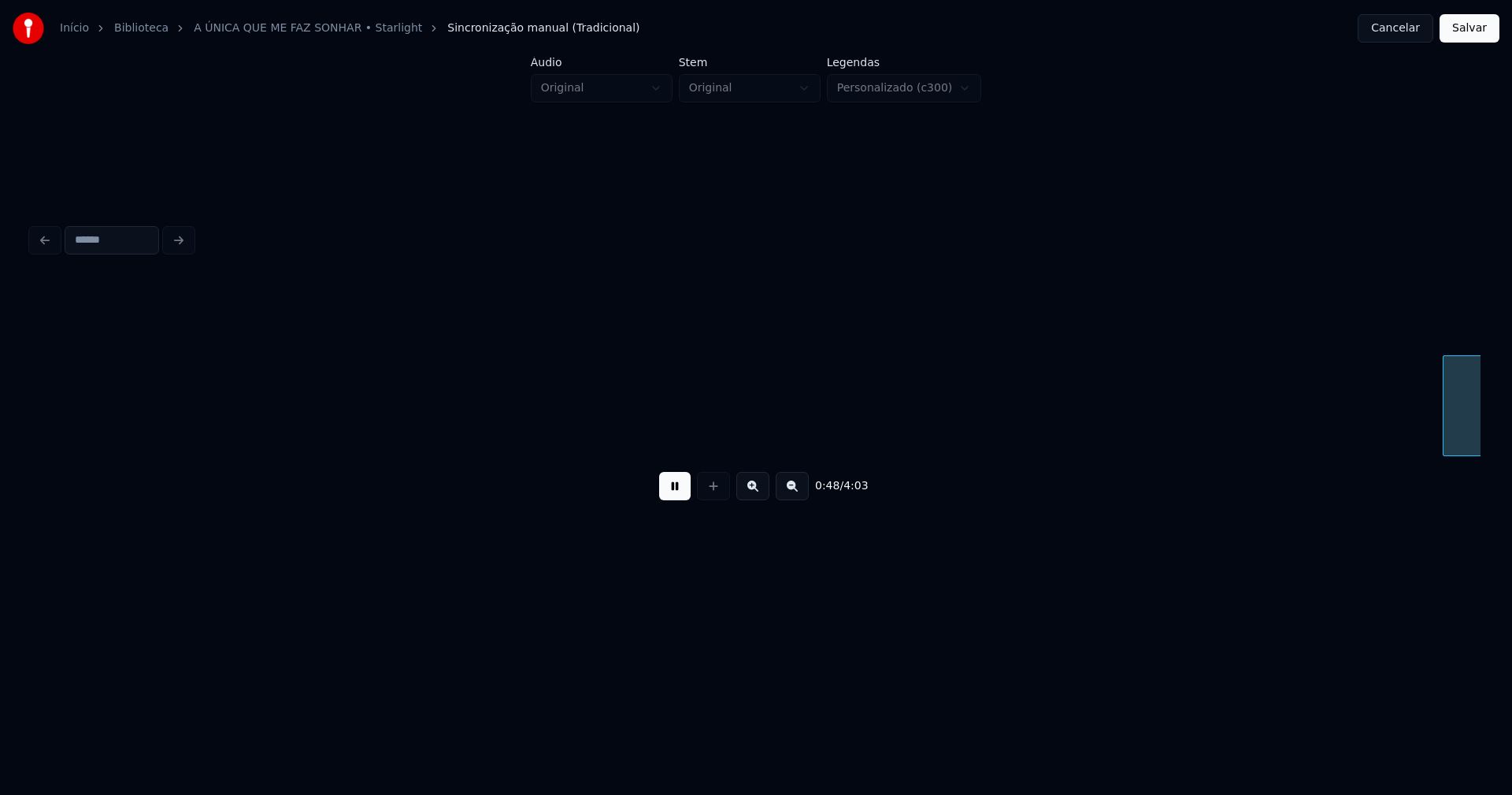
scroll to position [0, 7687]
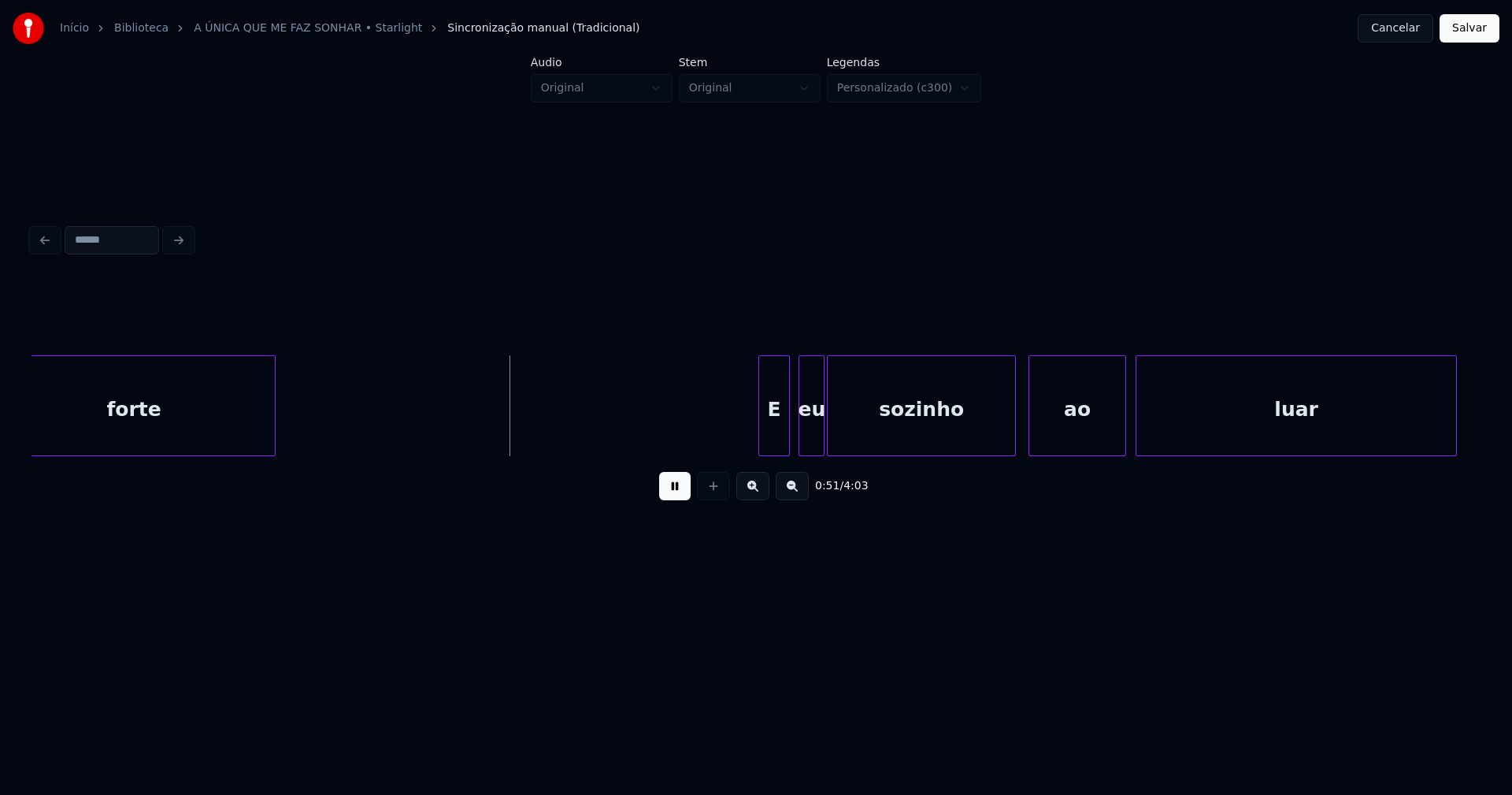
click at [774, 437] on div "E" at bounding box center [774, 410] width 30 height 107
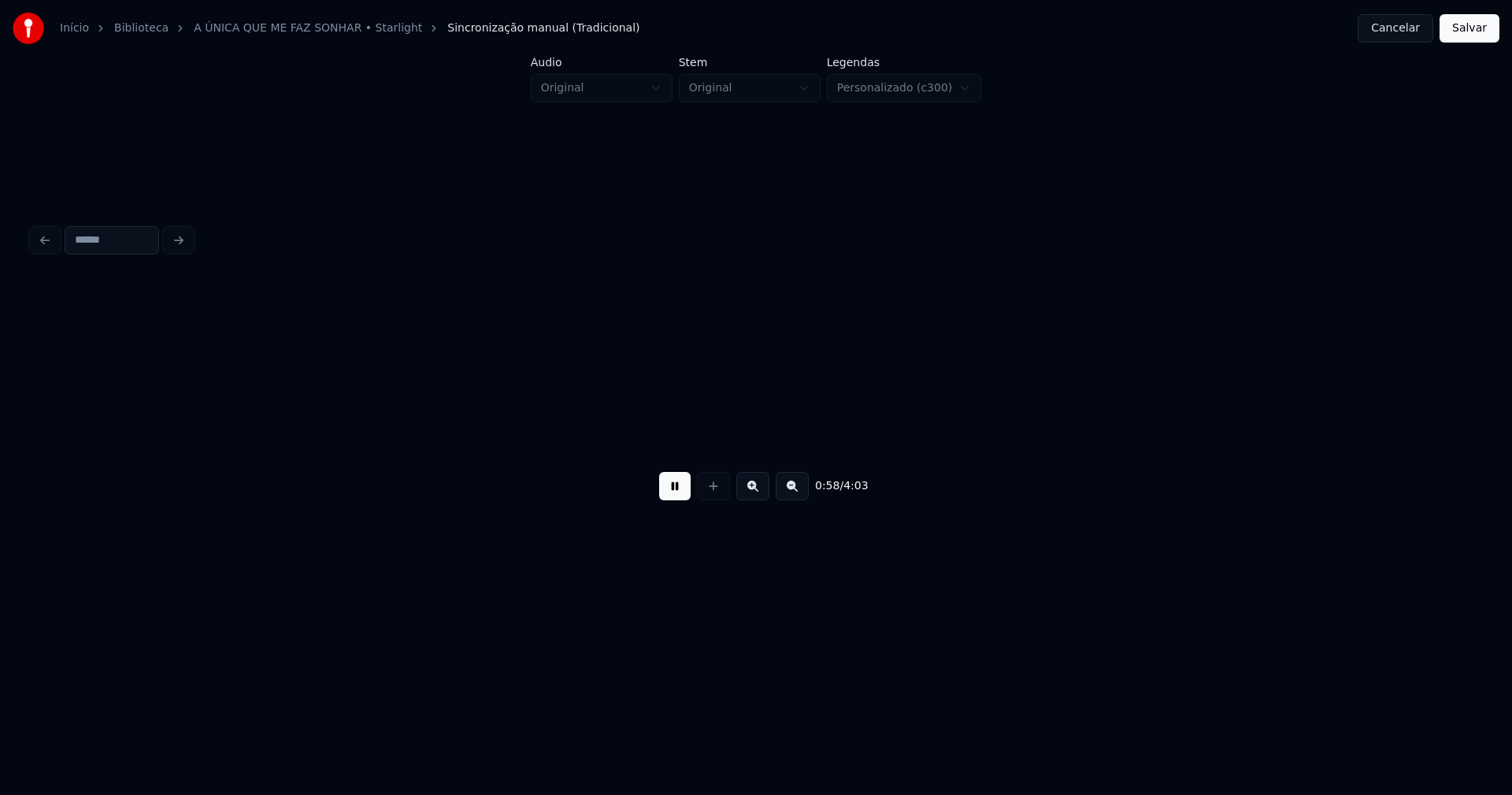
scroll to position [0, 9137]
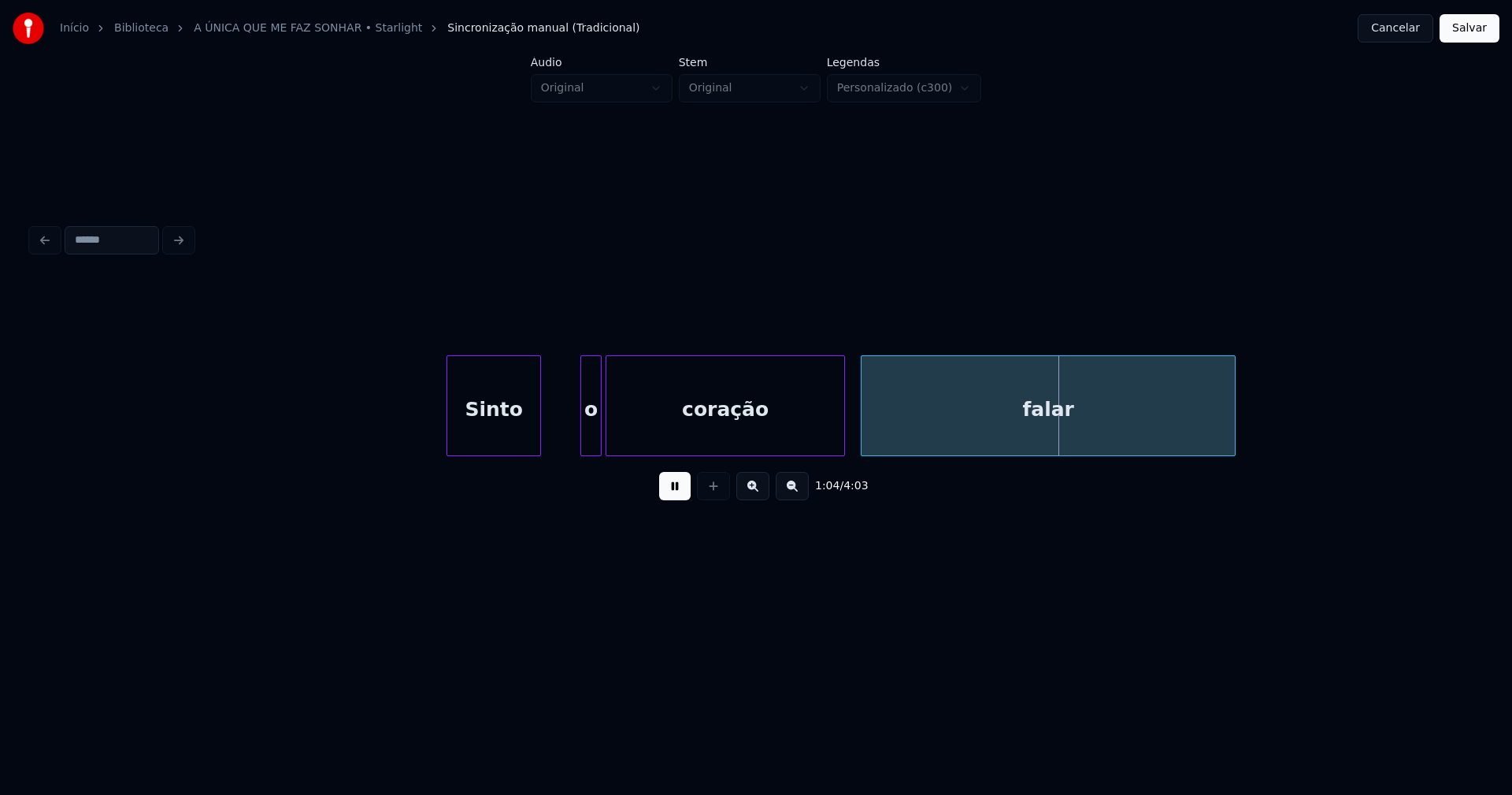
click at [497, 438] on div "Sinto" at bounding box center [494, 410] width 93 height 107
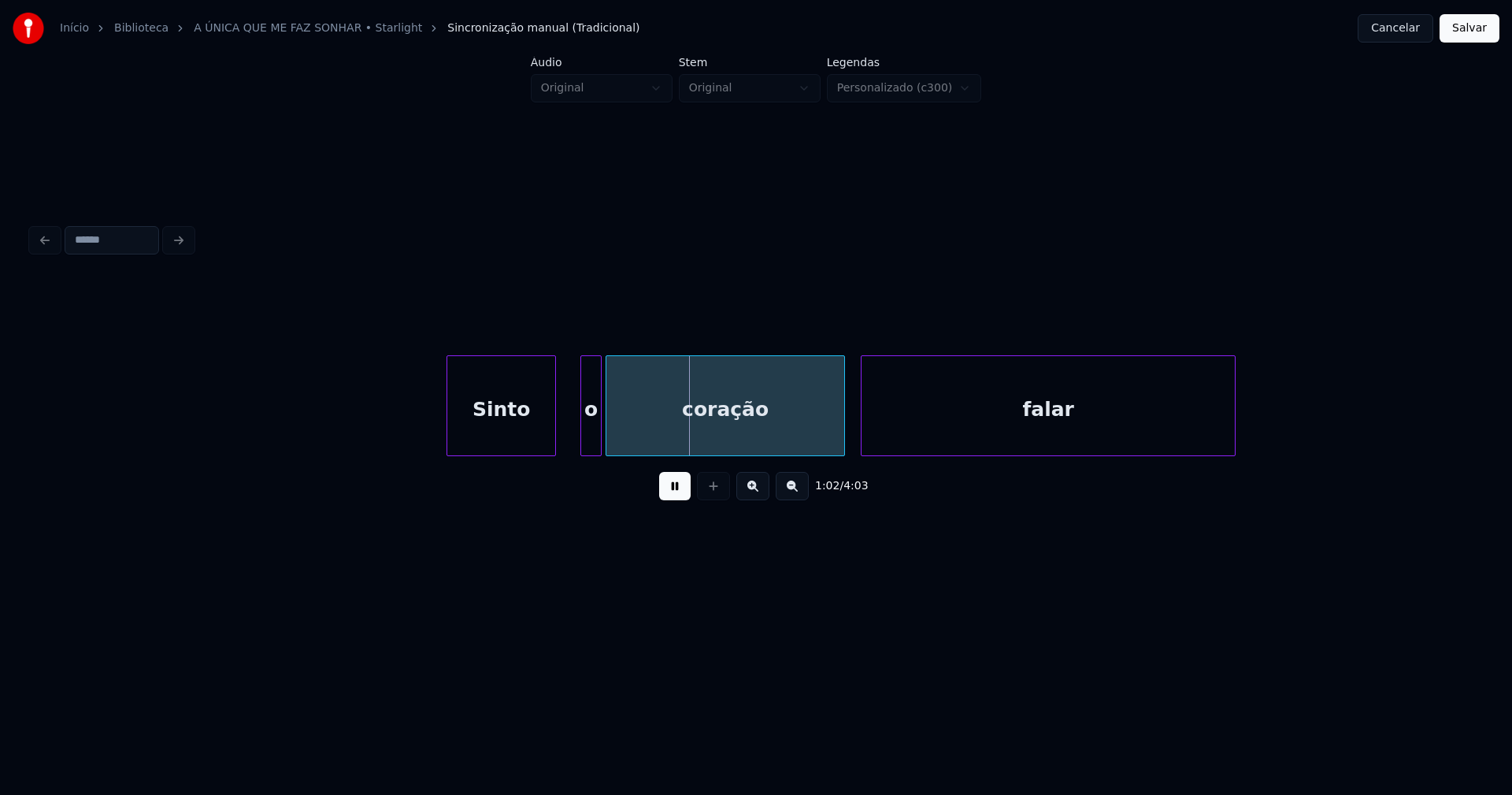
click at [554, 419] on div at bounding box center [553, 405] width 4 height 99
click at [572, 434] on div "o" at bounding box center [574, 410] width 20 height 107
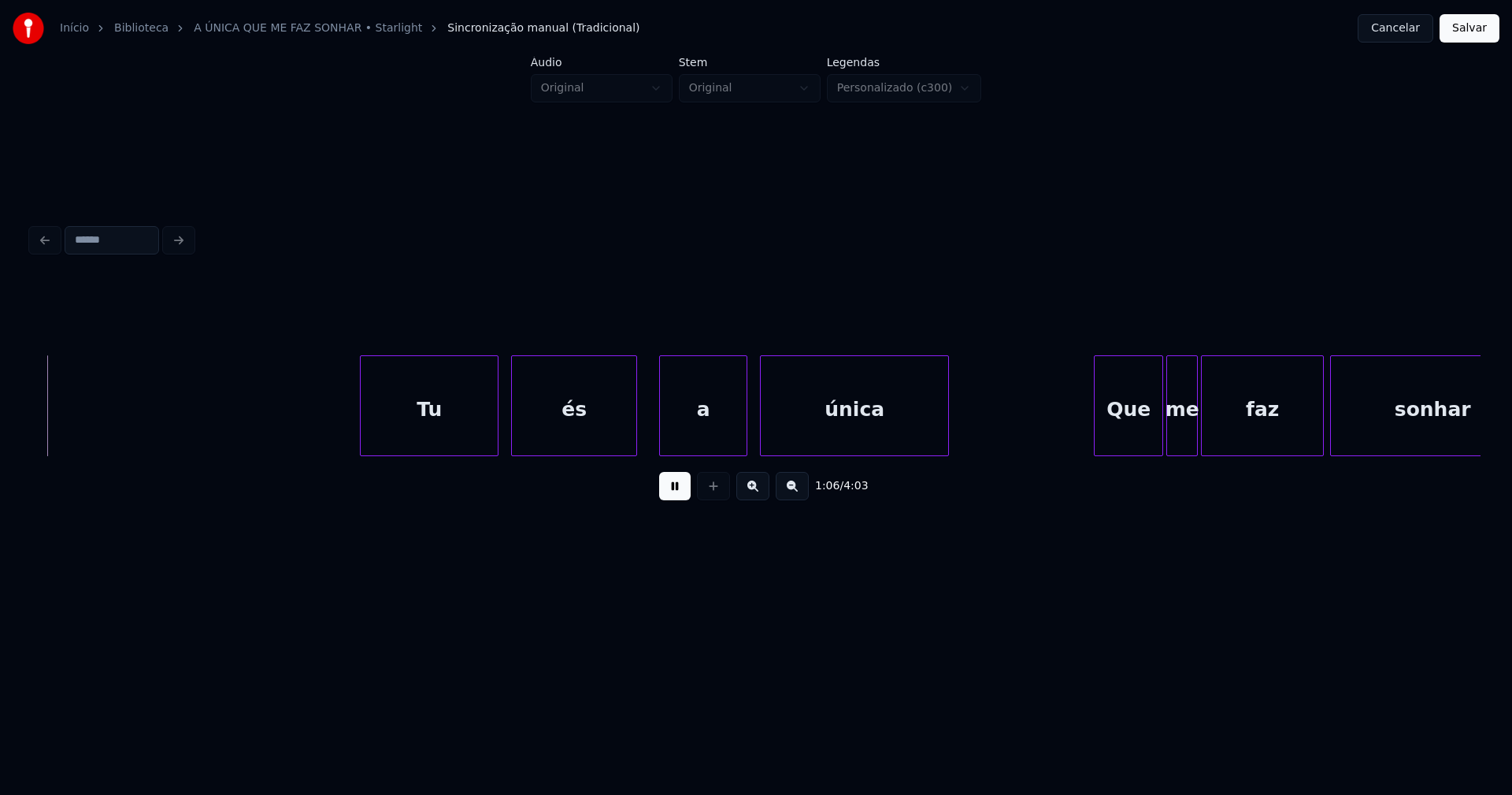
scroll to position [0, 10472]
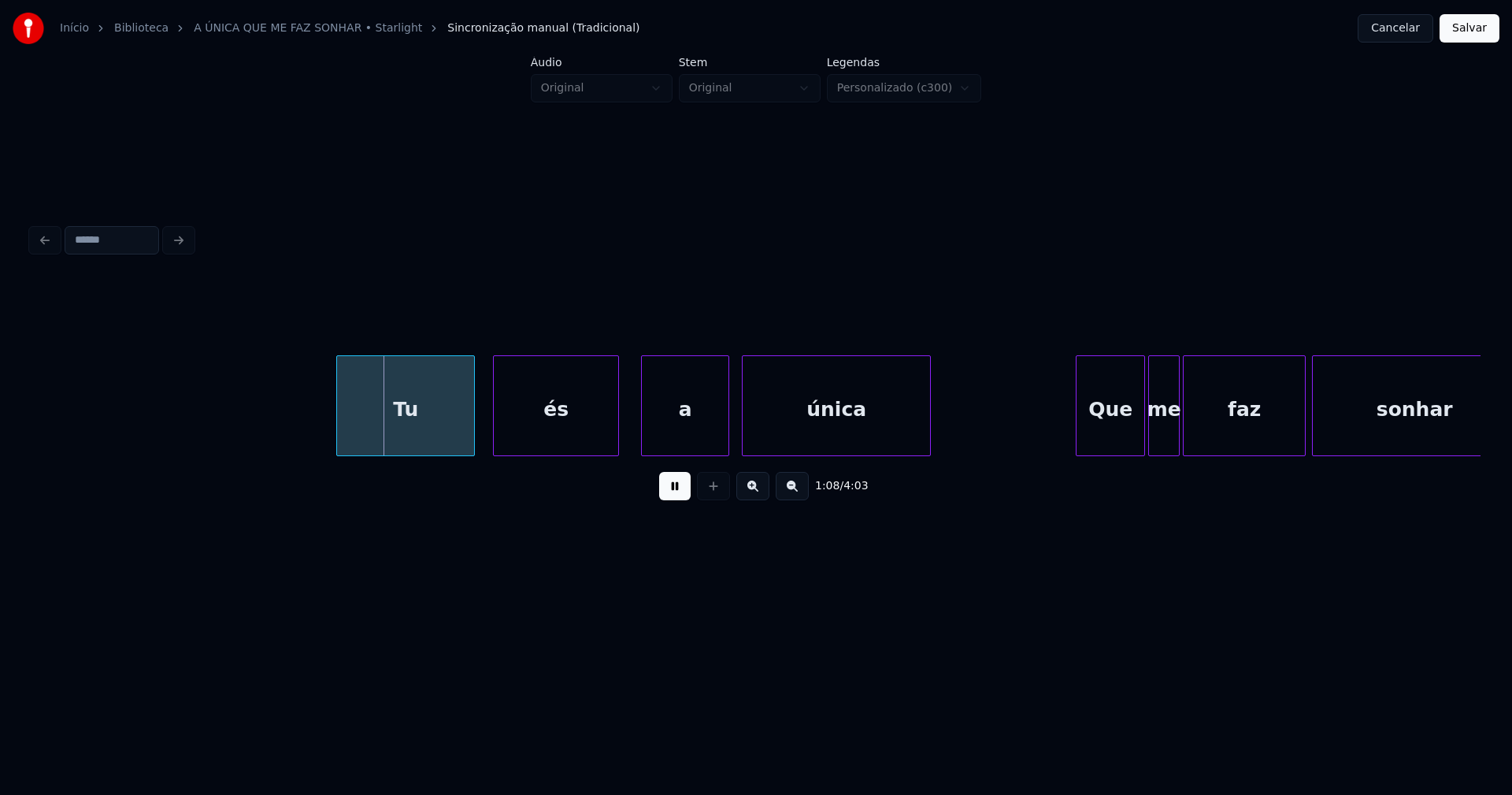
click at [433, 448] on div "Tu" at bounding box center [406, 410] width 137 height 107
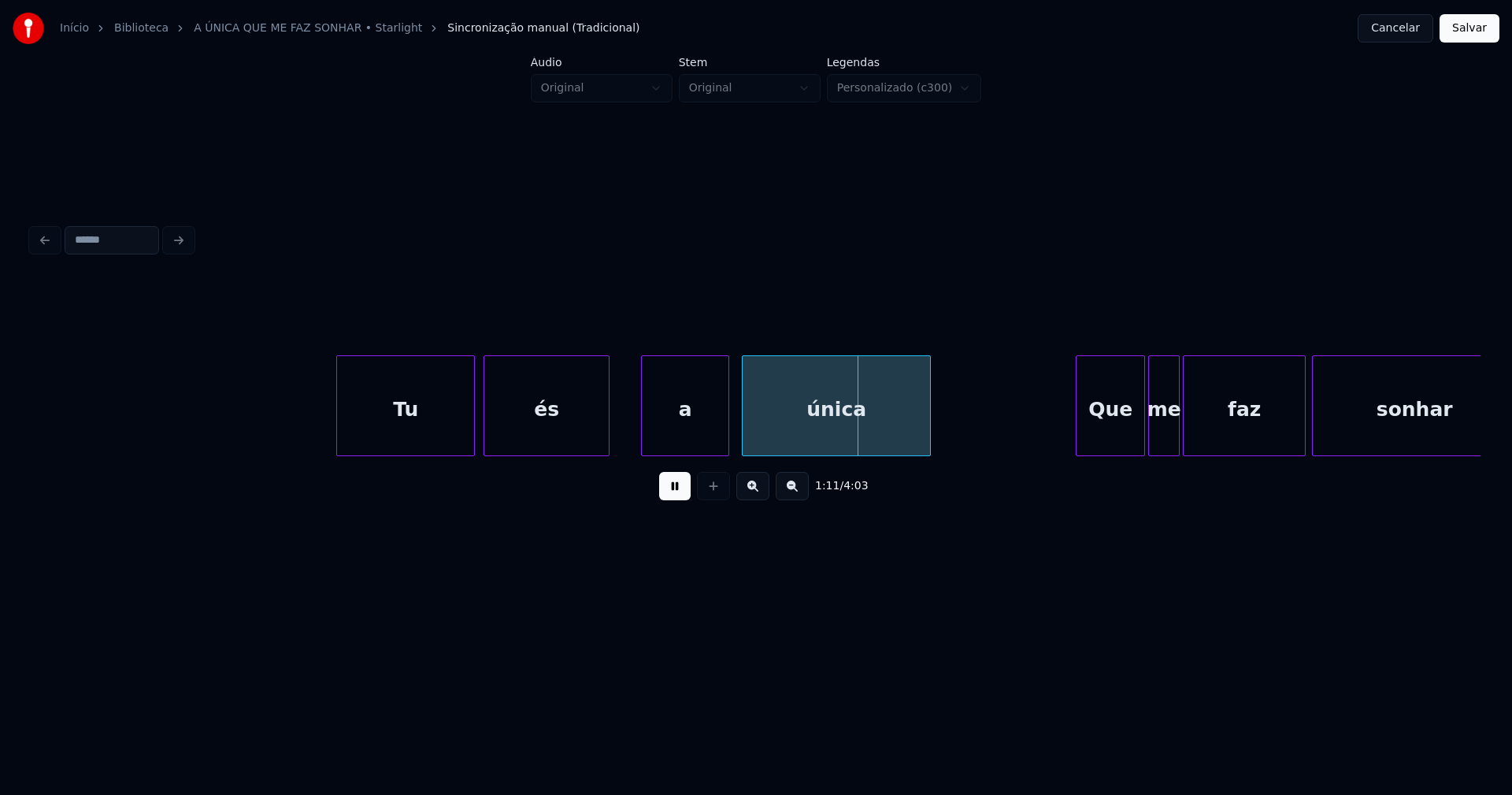
click at [544, 443] on div "és" at bounding box center [546, 410] width 125 height 107
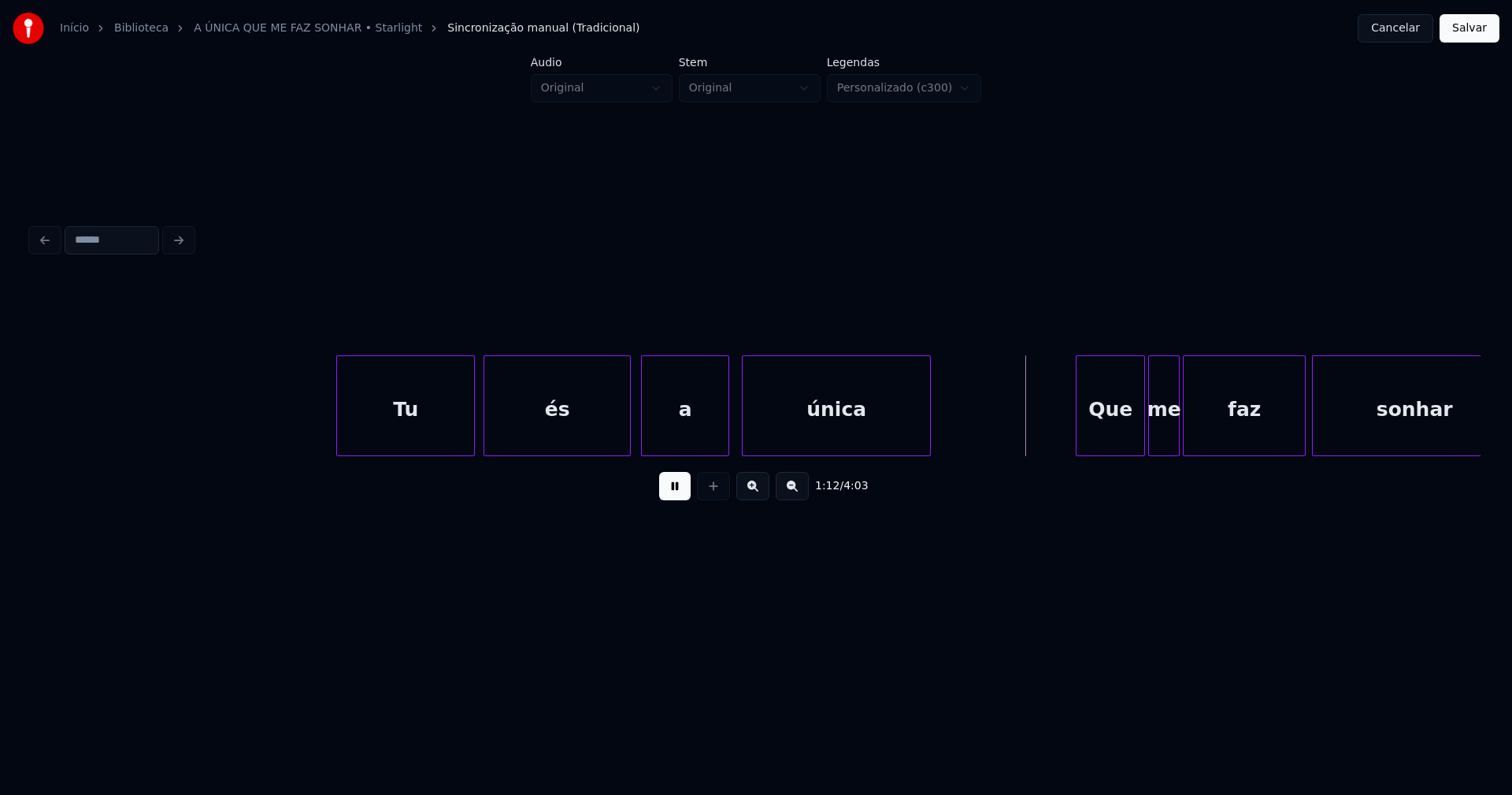
click at [628, 417] on div at bounding box center [627, 405] width 4 height 99
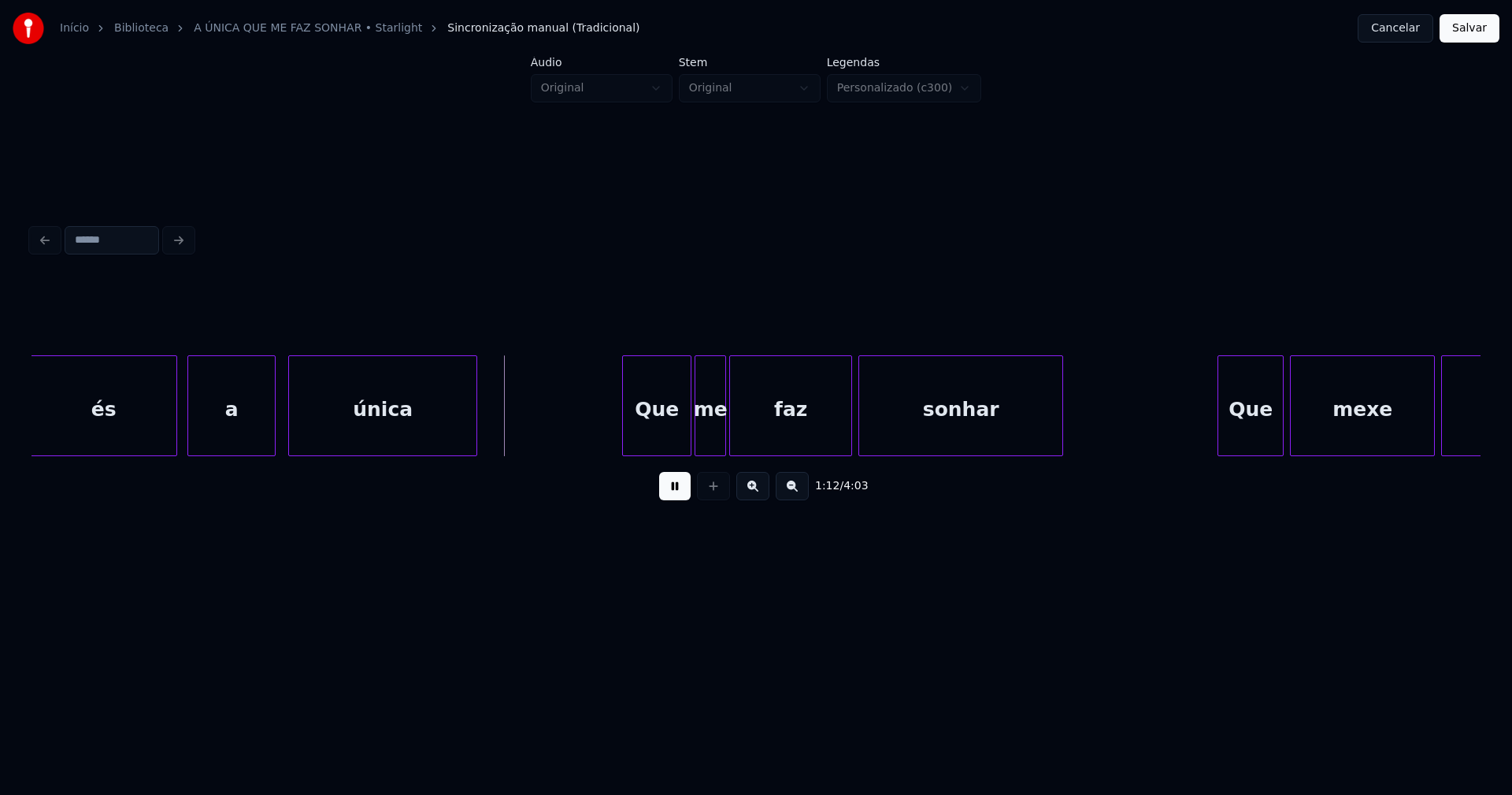
scroll to position [0, 11159]
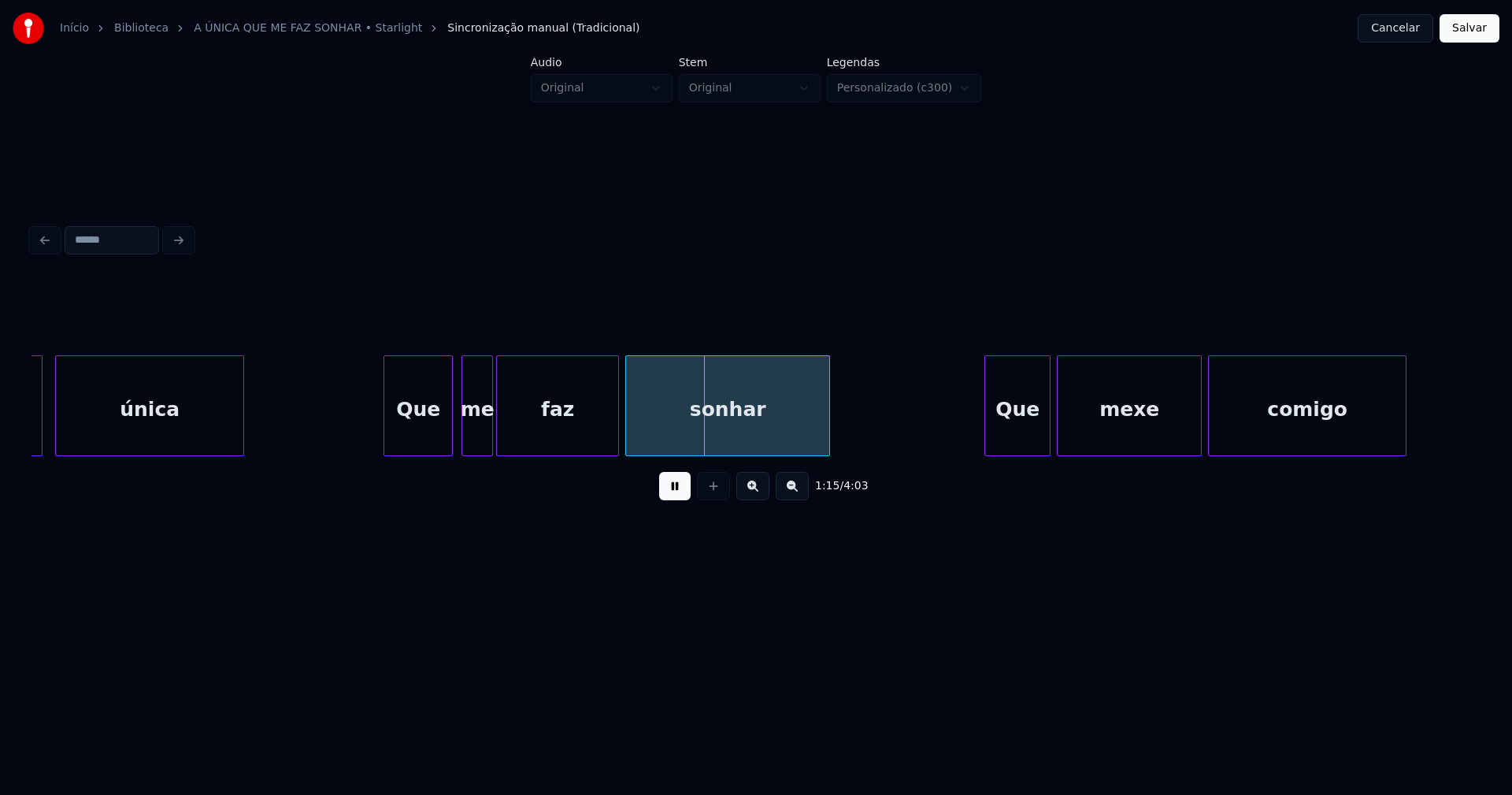
click at [424, 453] on div "a única Que me faz sonhar Que mexe comigo" at bounding box center [756, 405] width 1449 height 101
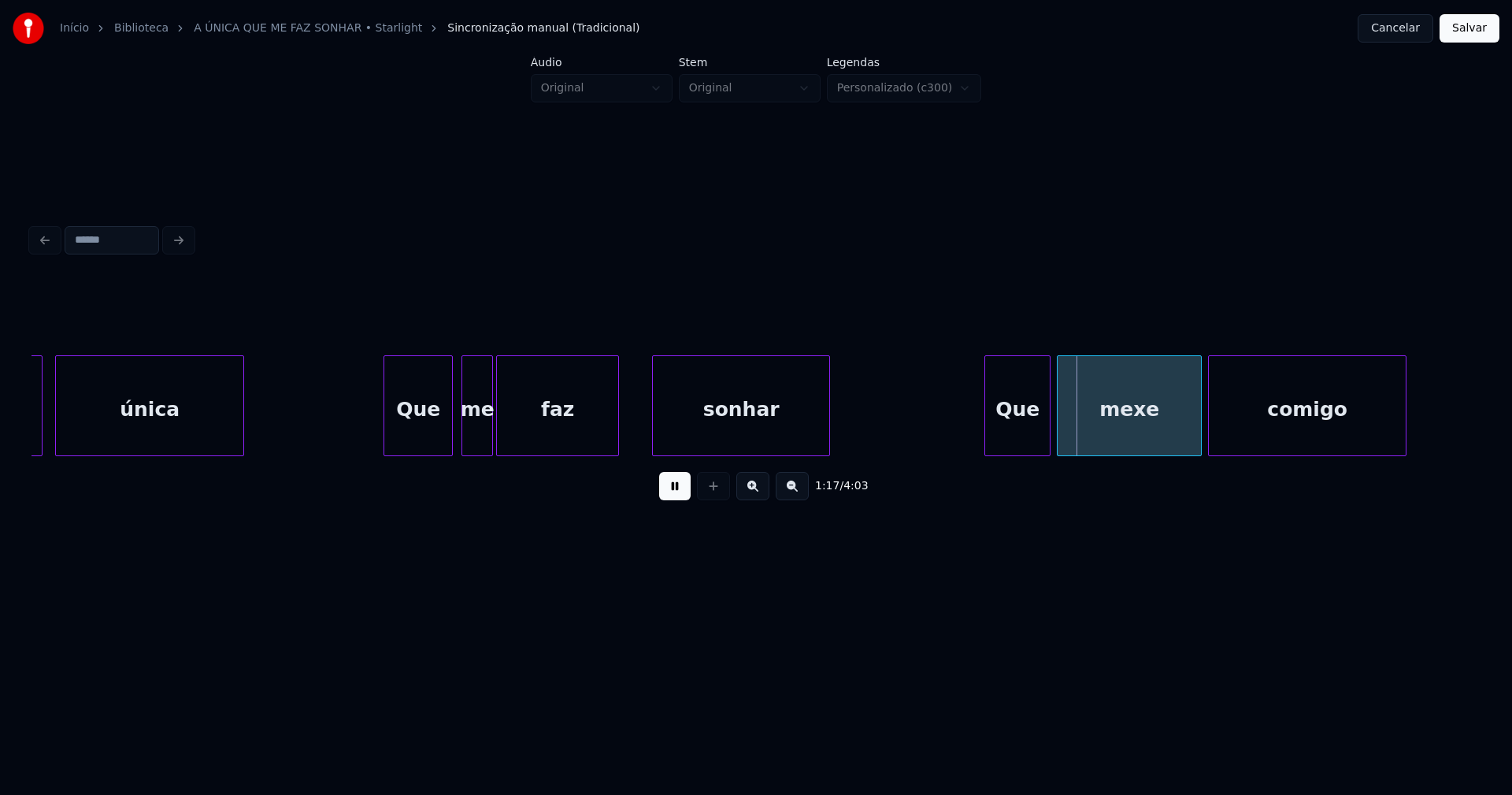
click at [655, 431] on div at bounding box center [655, 405] width 4 height 99
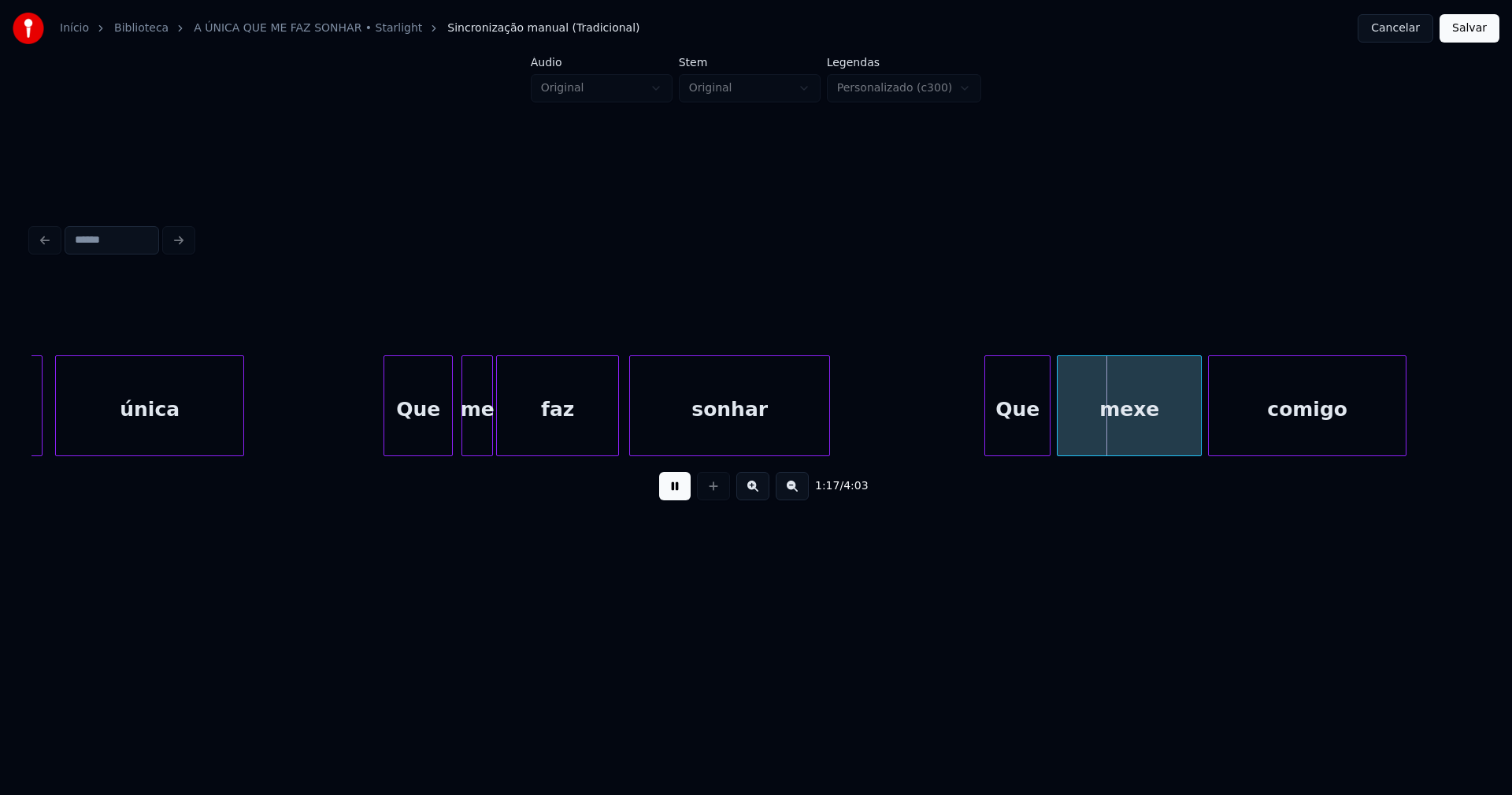
click at [631, 444] on div at bounding box center [632, 405] width 4 height 99
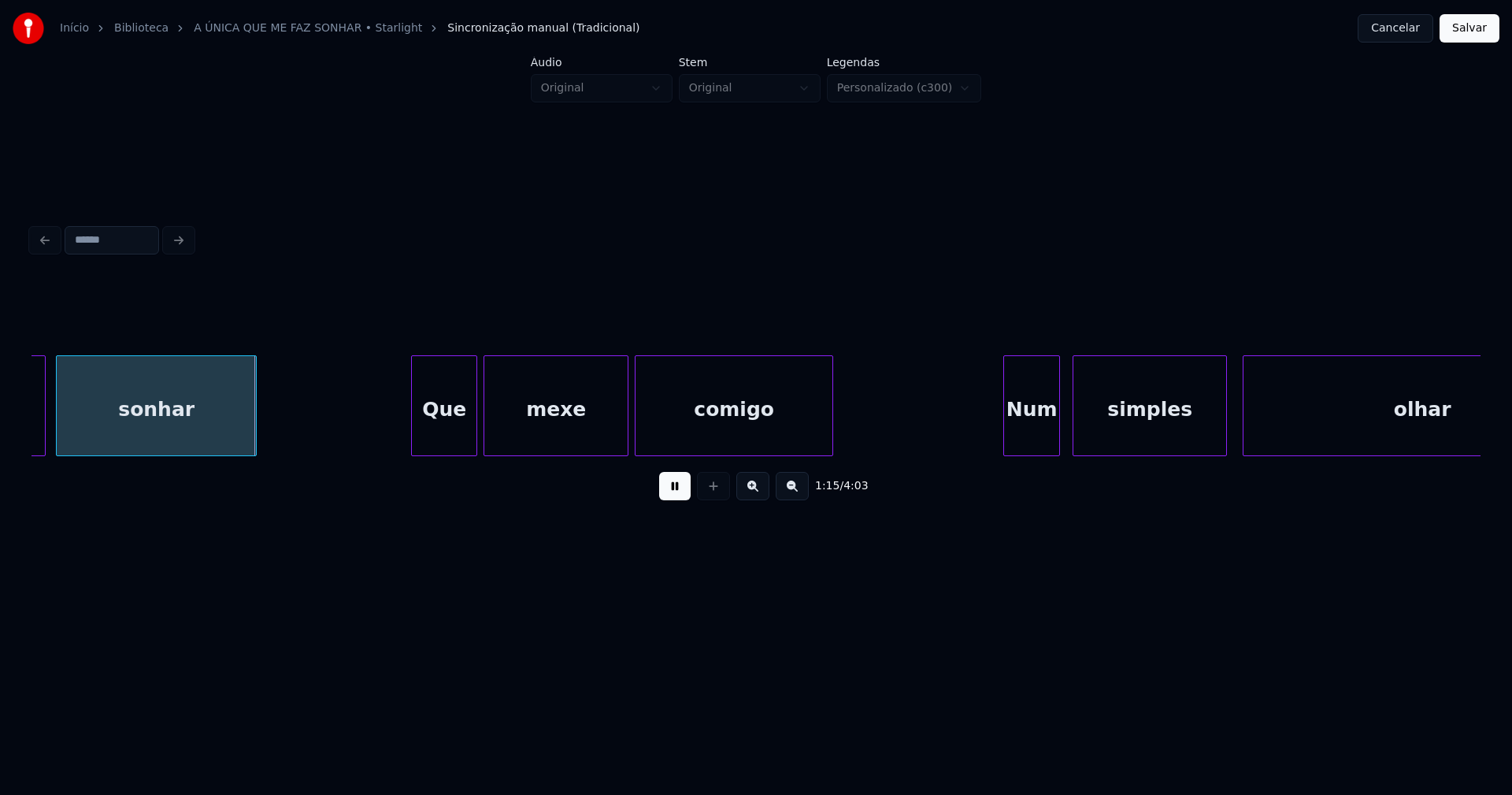
scroll to position [0, 11753]
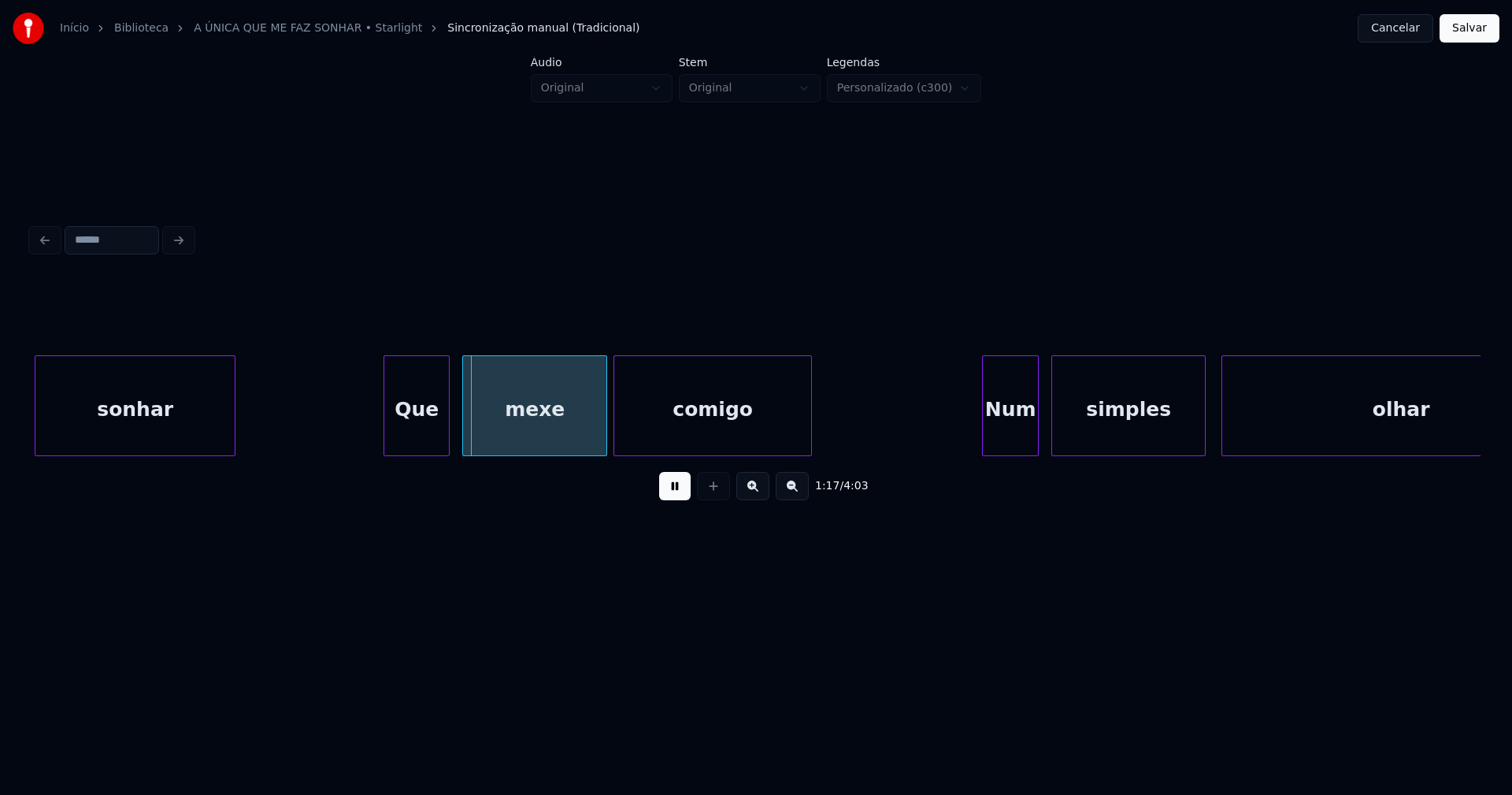
click at [427, 449] on div "Que" at bounding box center [416, 410] width 65 height 107
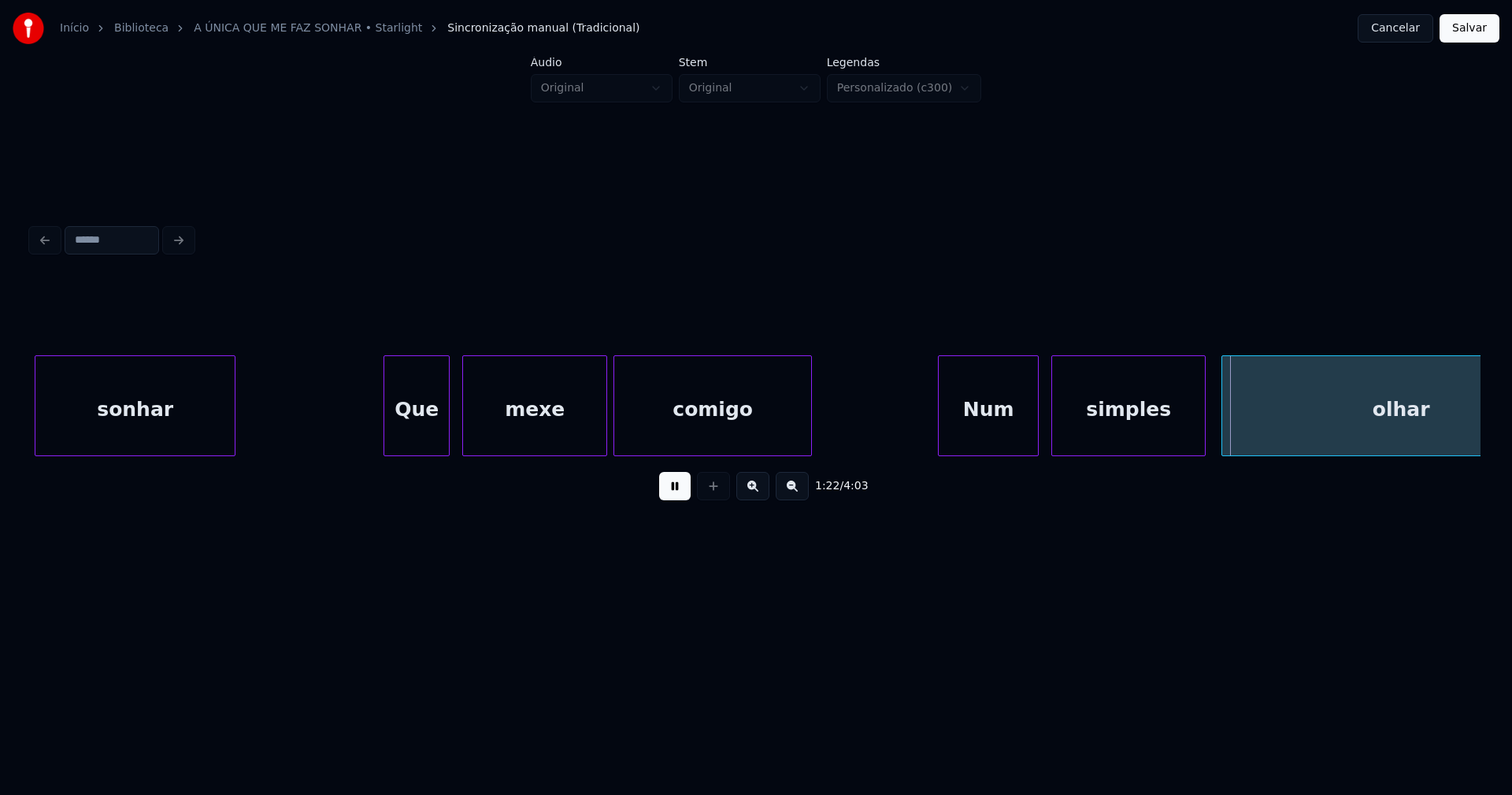
click at [942, 449] on div "Num" at bounding box center [988, 405] width 101 height 101
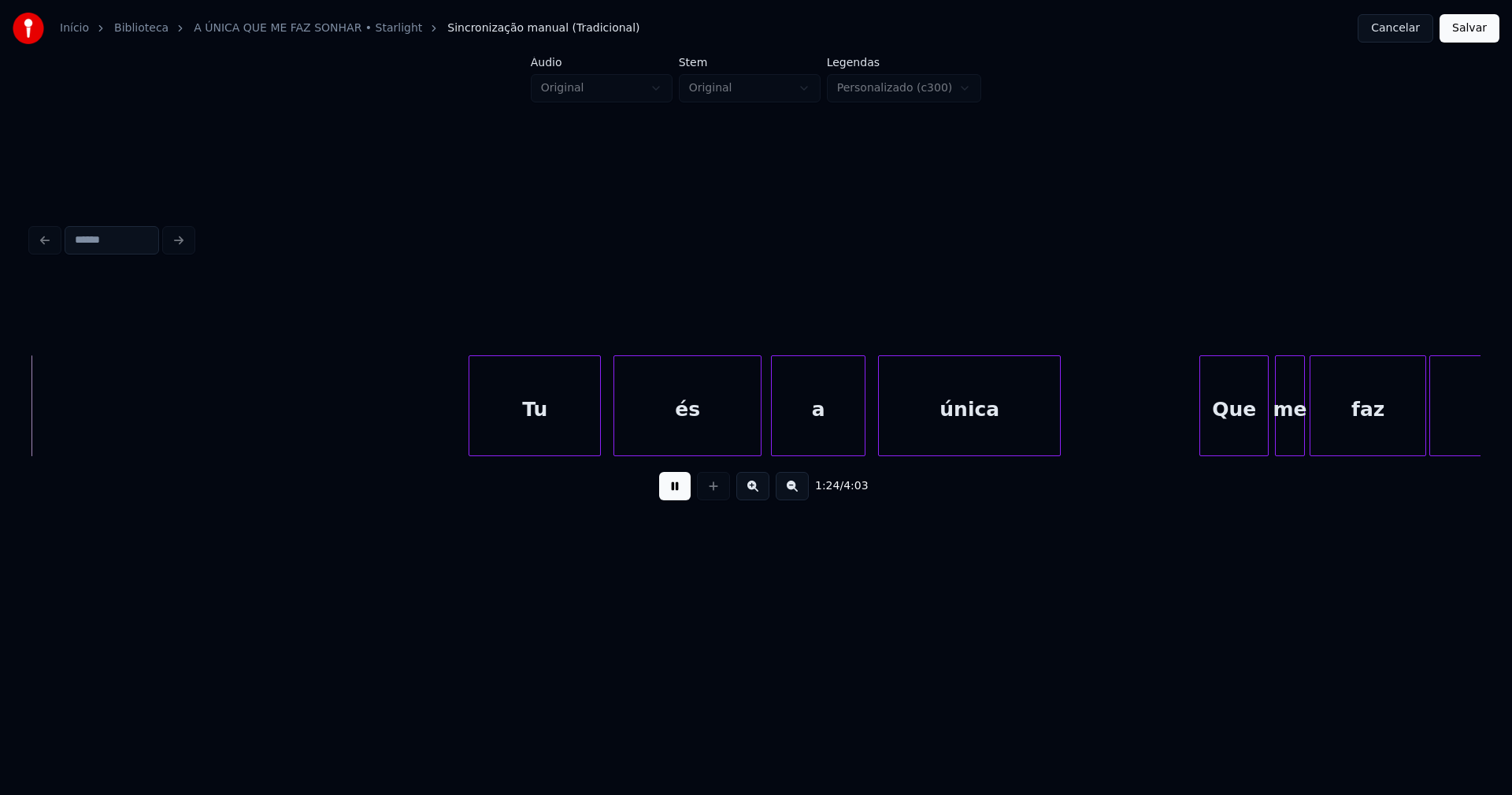
scroll to position [0, 13312]
click at [543, 441] on div "Tu" at bounding box center [526, 410] width 131 height 107
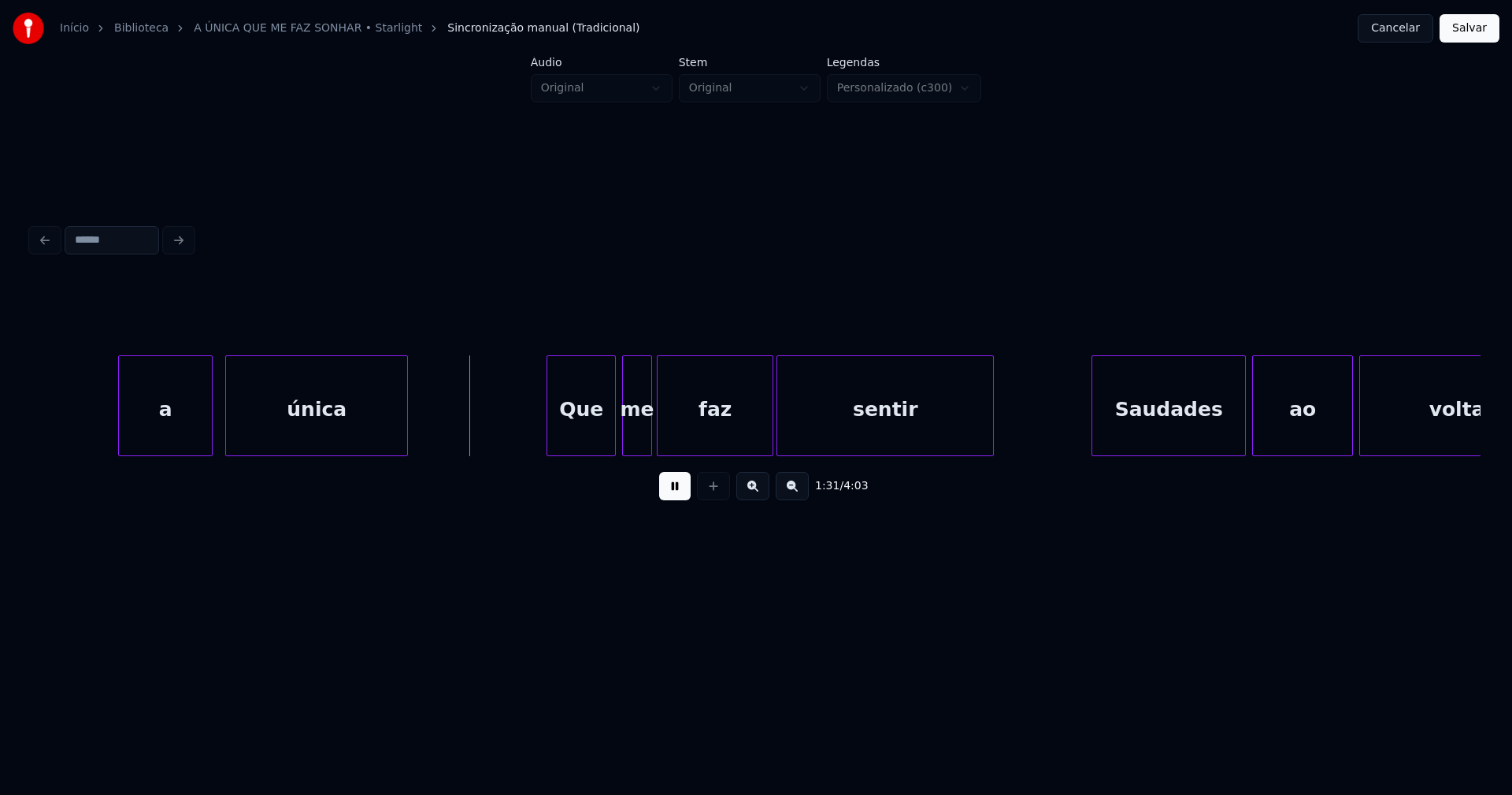
scroll to position [0, 14171]
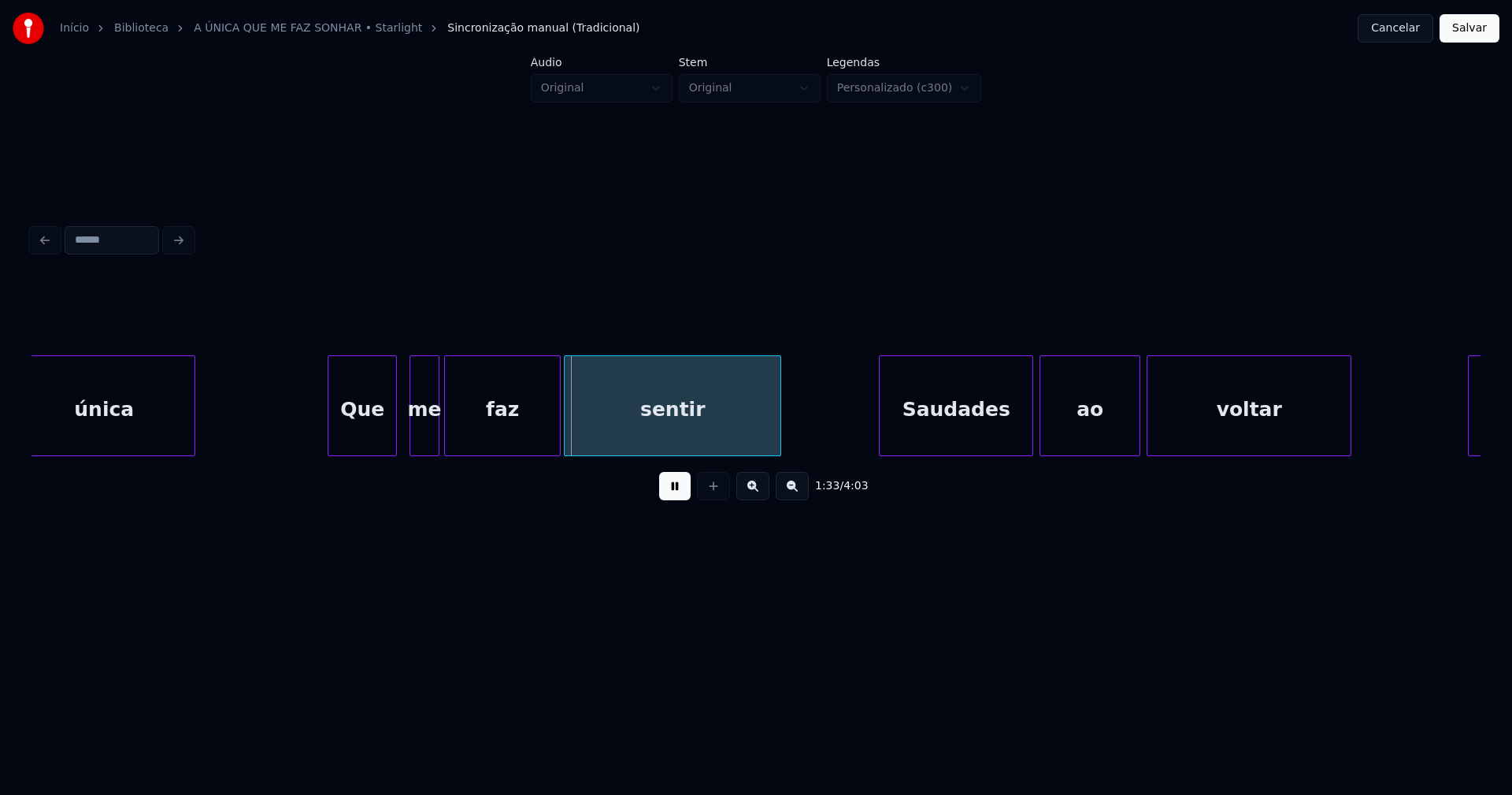
click at [368, 448] on div "Que" at bounding box center [362, 410] width 68 height 107
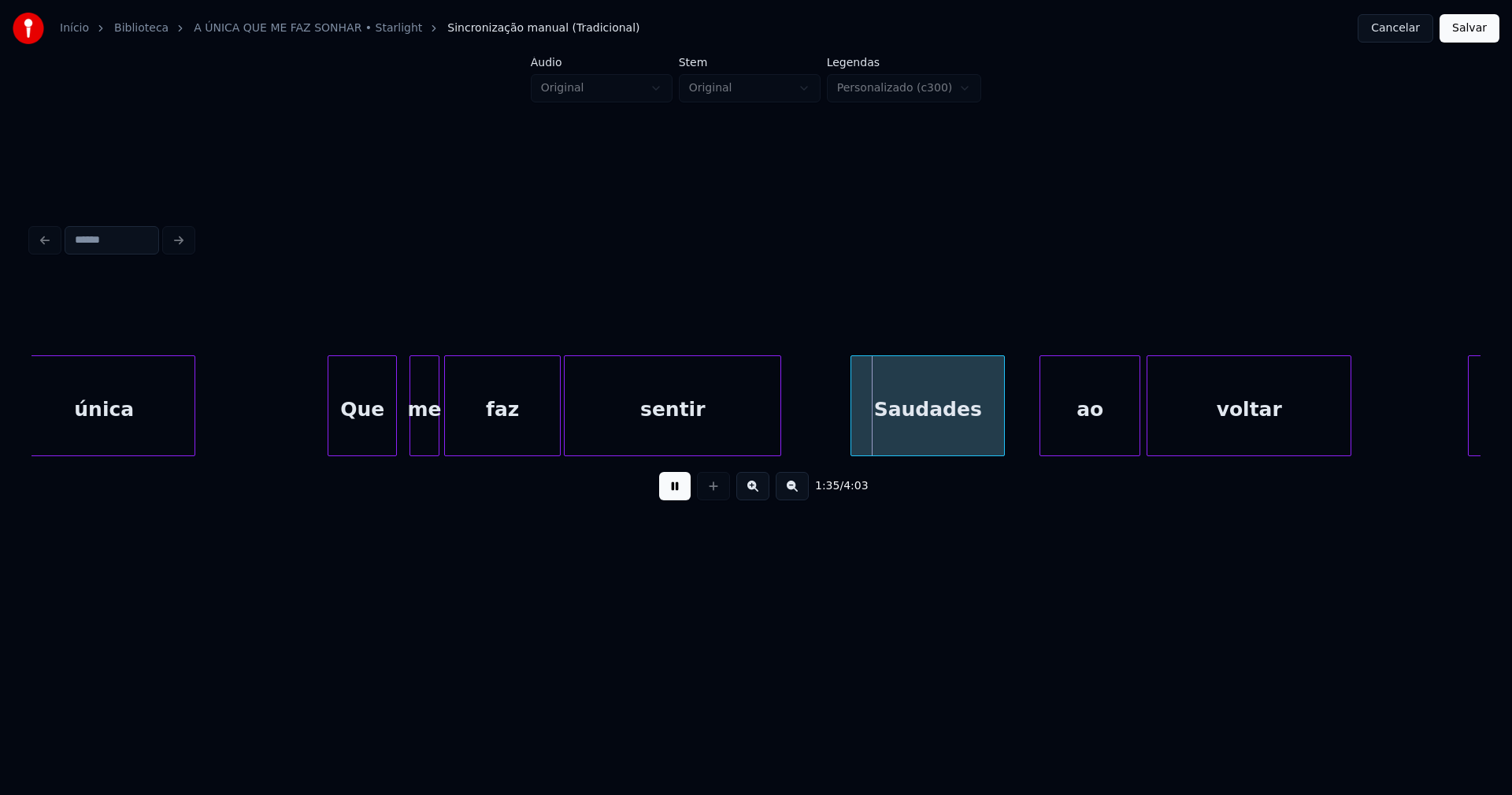
click at [918, 455] on div "única Que me faz sentir Saudades ao voltar Saudades" at bounding box center [756, 405] width 1449 height 101
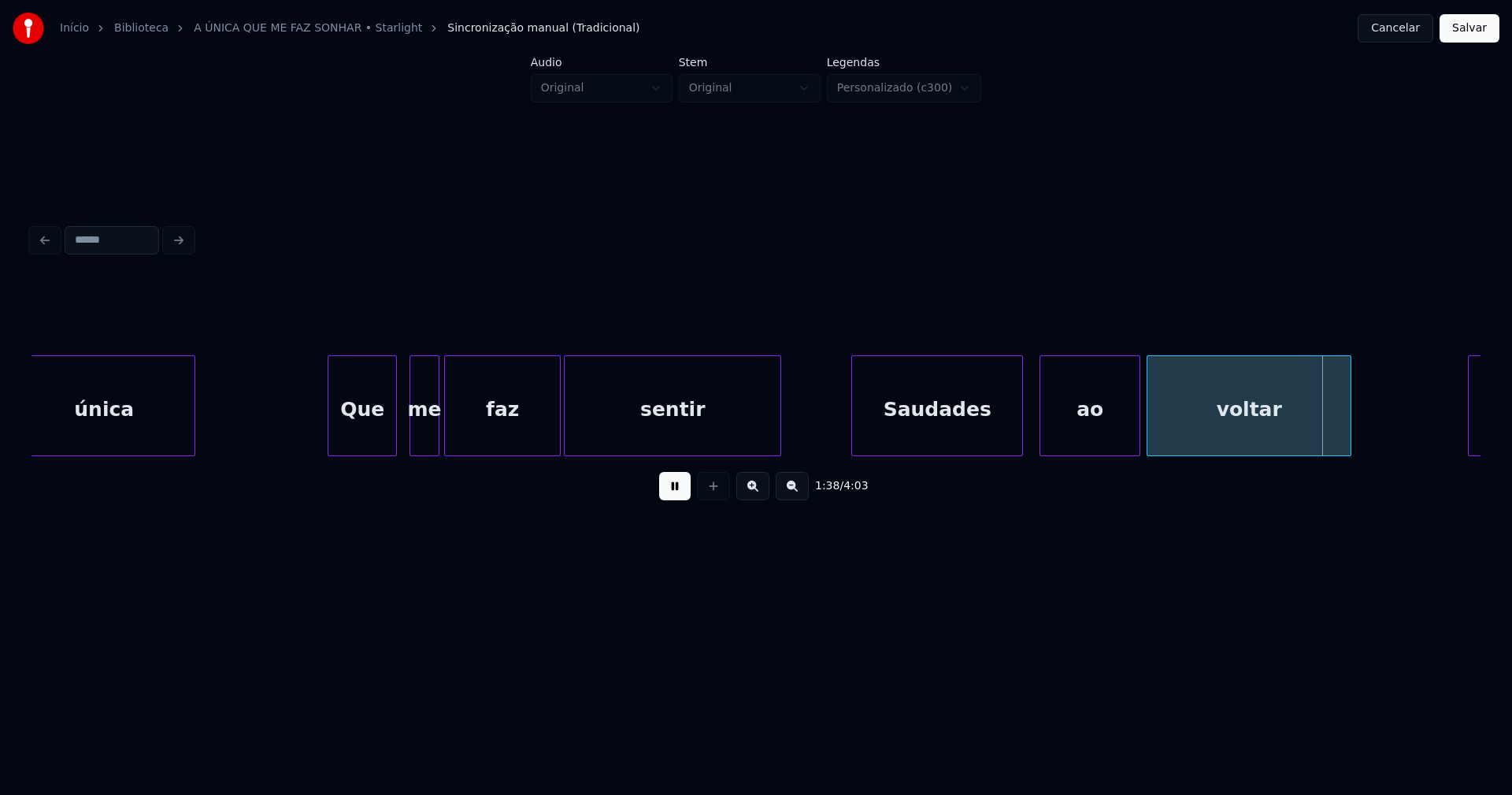
click at [1021, 425] on div at bounding box center [1019, 405] width 4 height 99
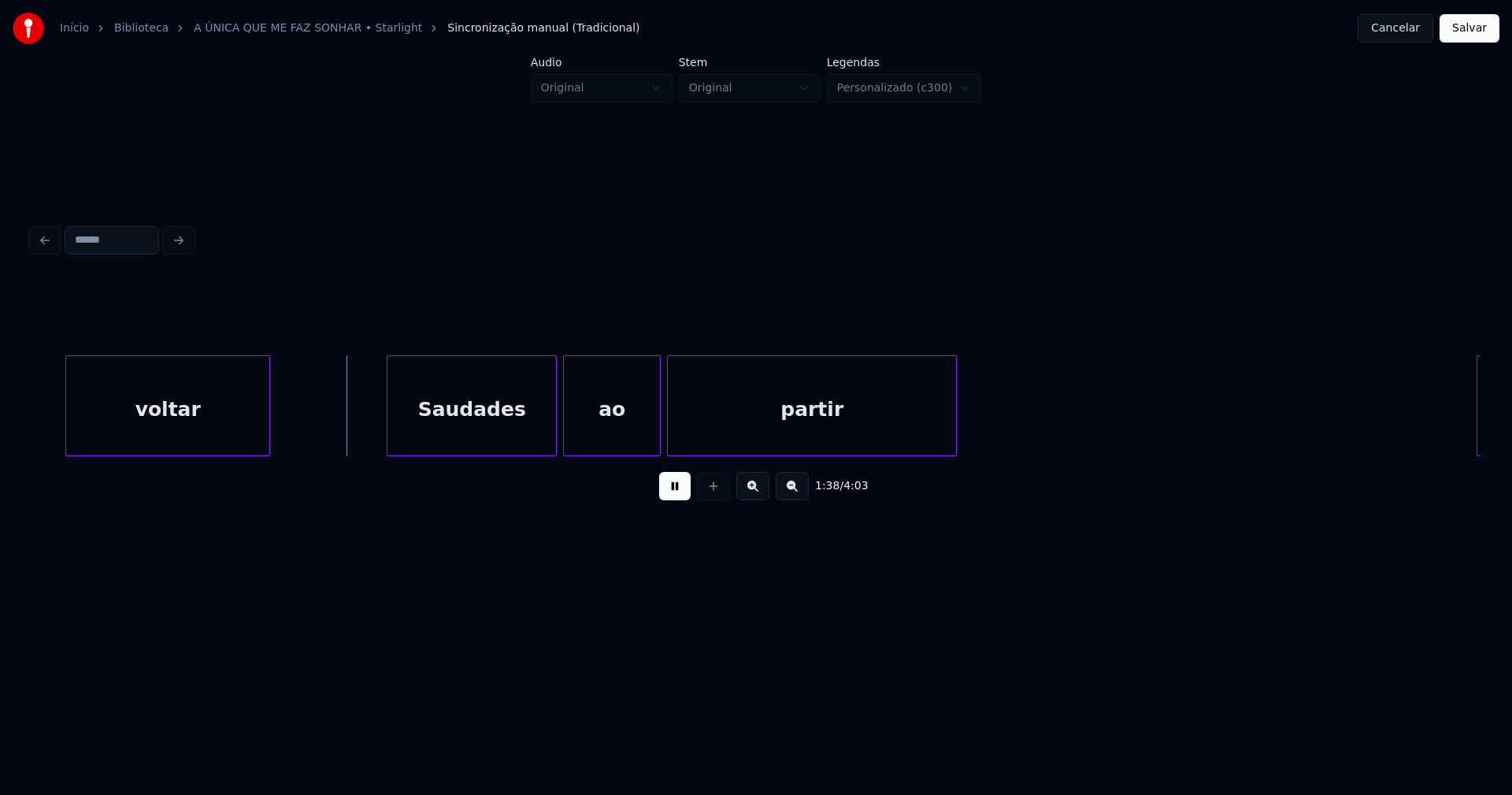
scroll to position [0, 15318]
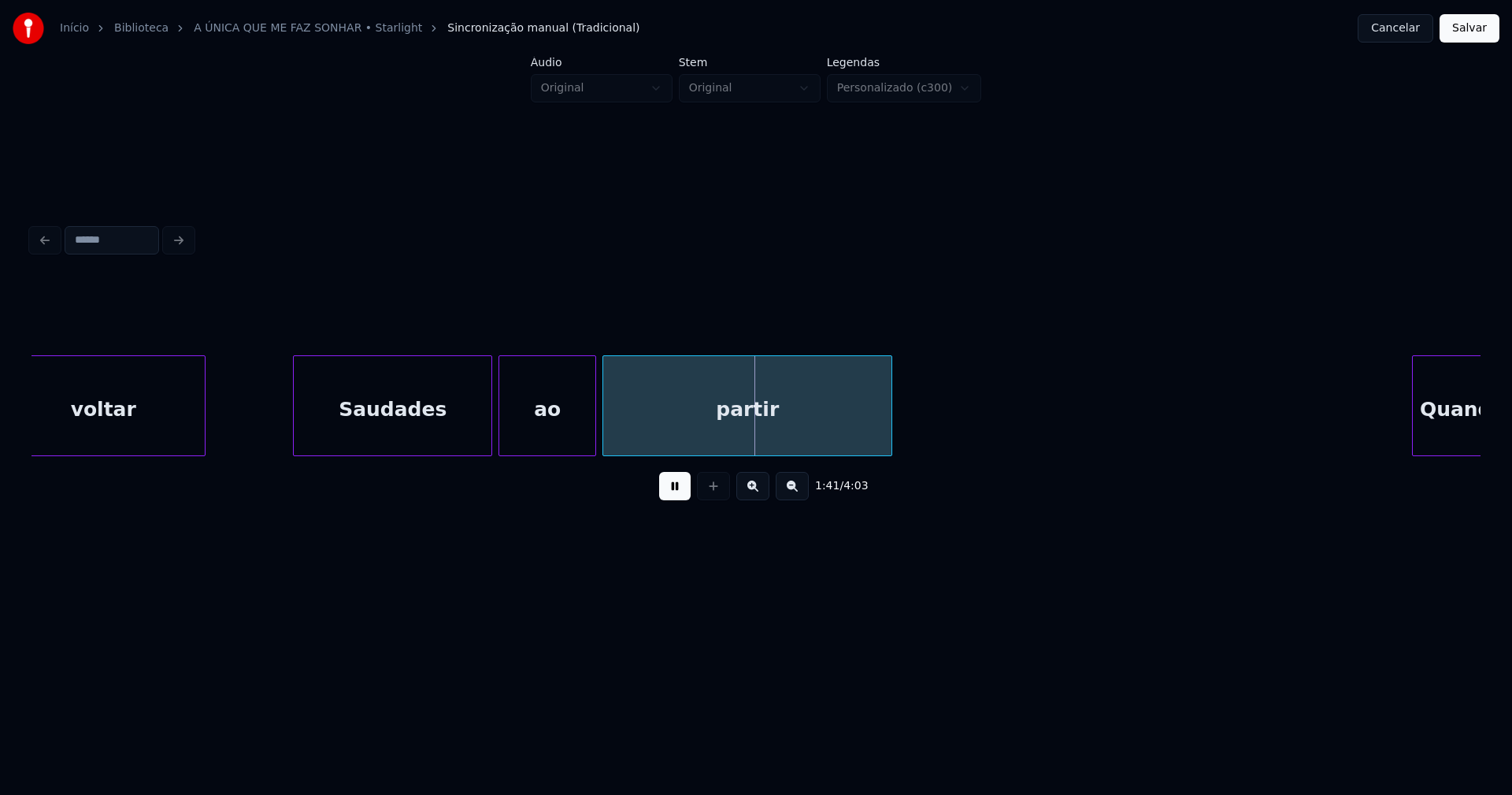
click at [295, 432] on div at bounding box center [295, 405] width 4 height 99
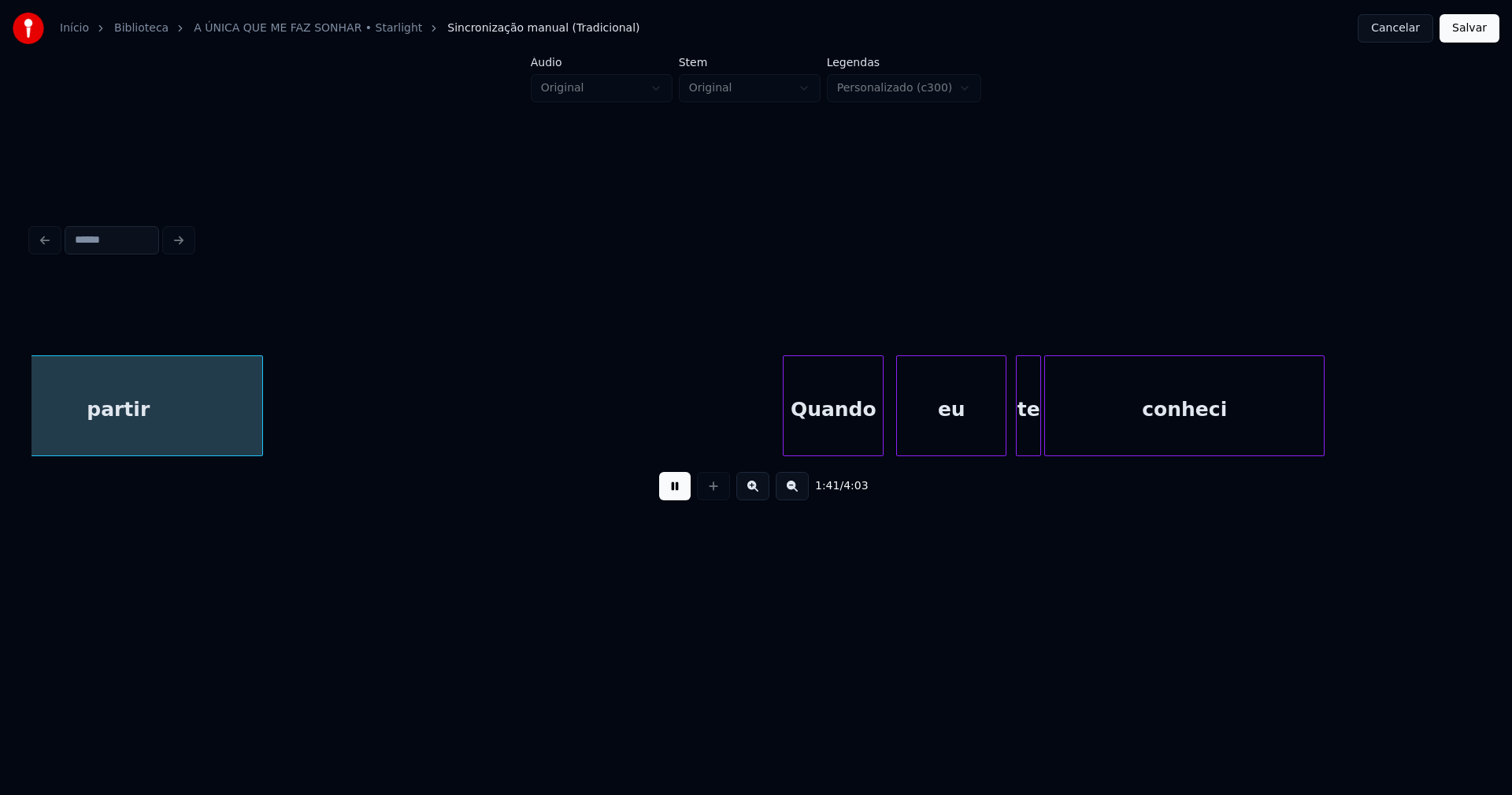
scroll to position [0, 15955]
click at [849, 442] on div "Quando" at bounding box center [819, 410] width 99 height 107
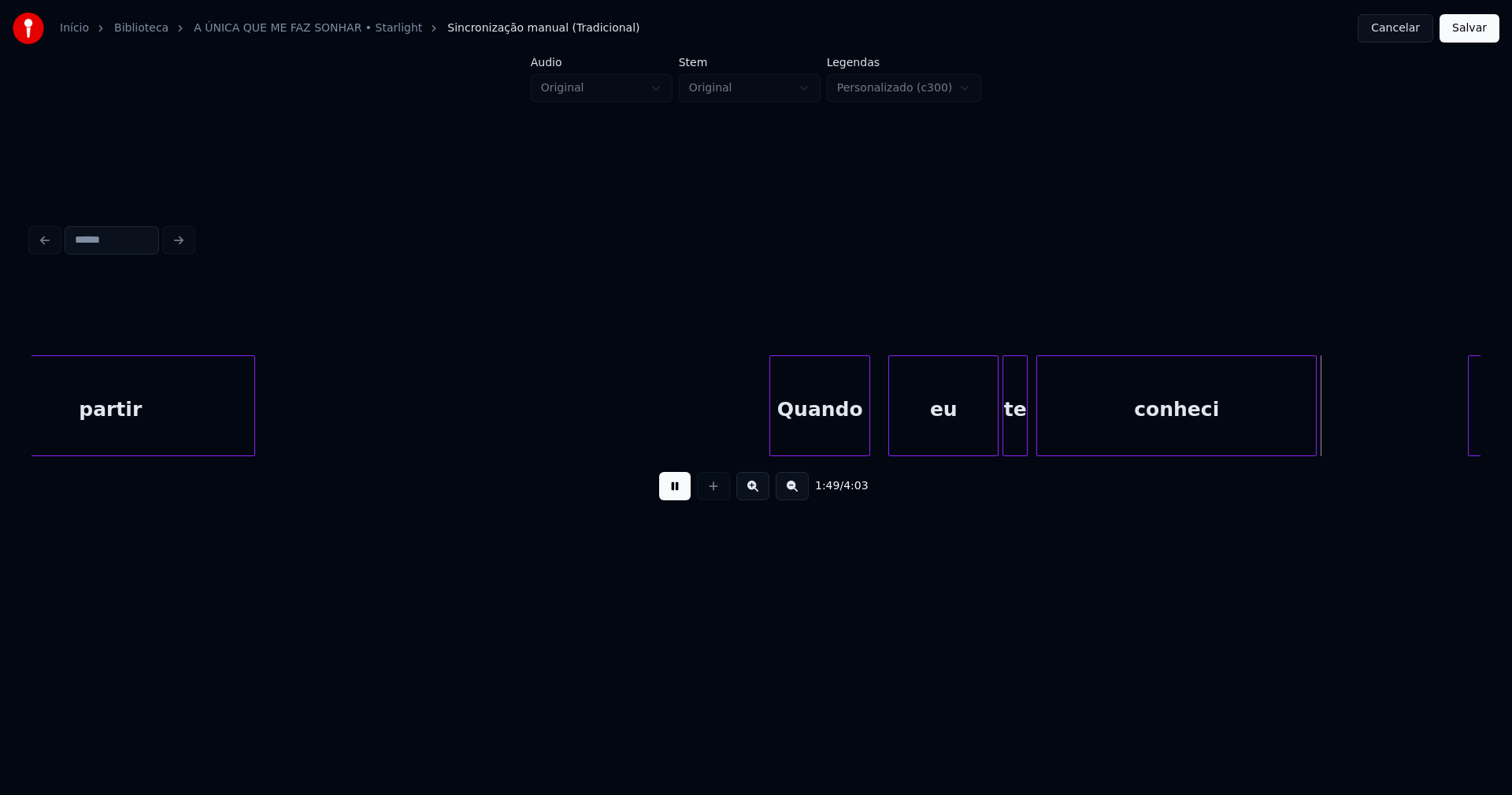
click at [1014, 448] on div "te" at bounding box center [1015, 410] width 24 height 107
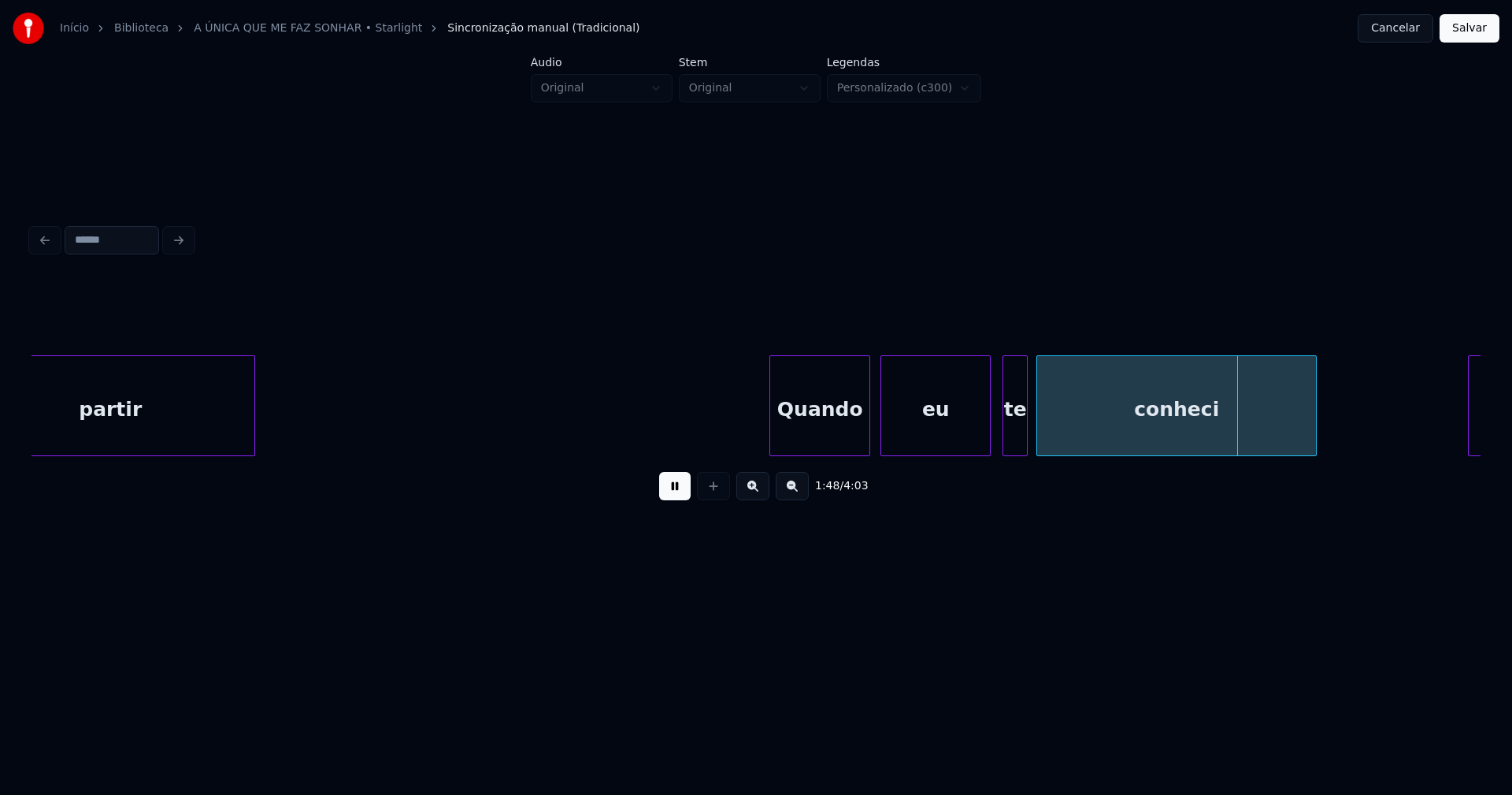
click at [948, 449] on div "eu" at bounding box center [935, 410] width 109 height 107
click at [1009, 440] on div "te" at bounding box center [1009, 410] width 24 height 107
click at [1032, 441] on div at bounding box center [1032, 405] width 4 height 99
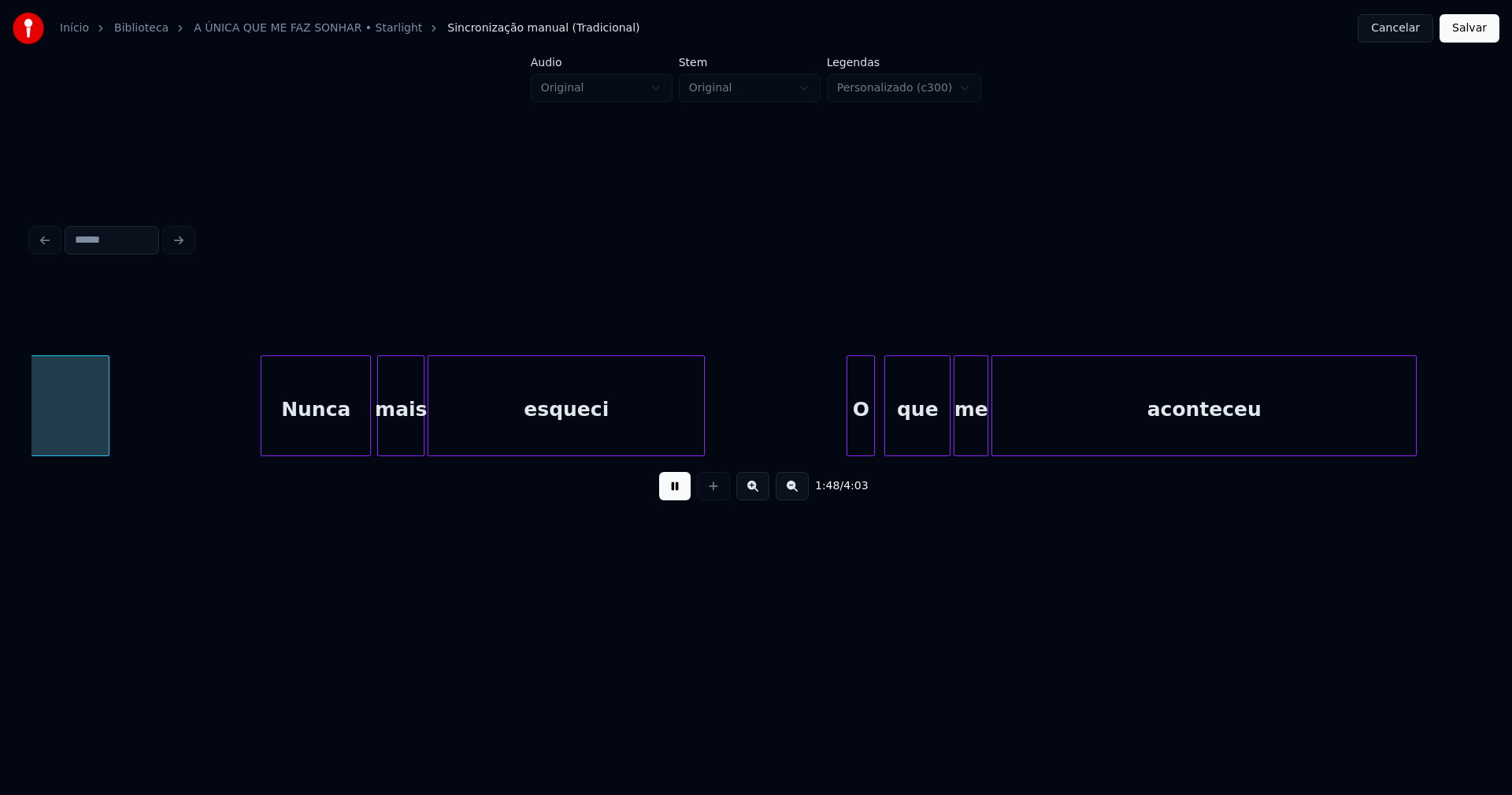
scroll to position [0, 17187]
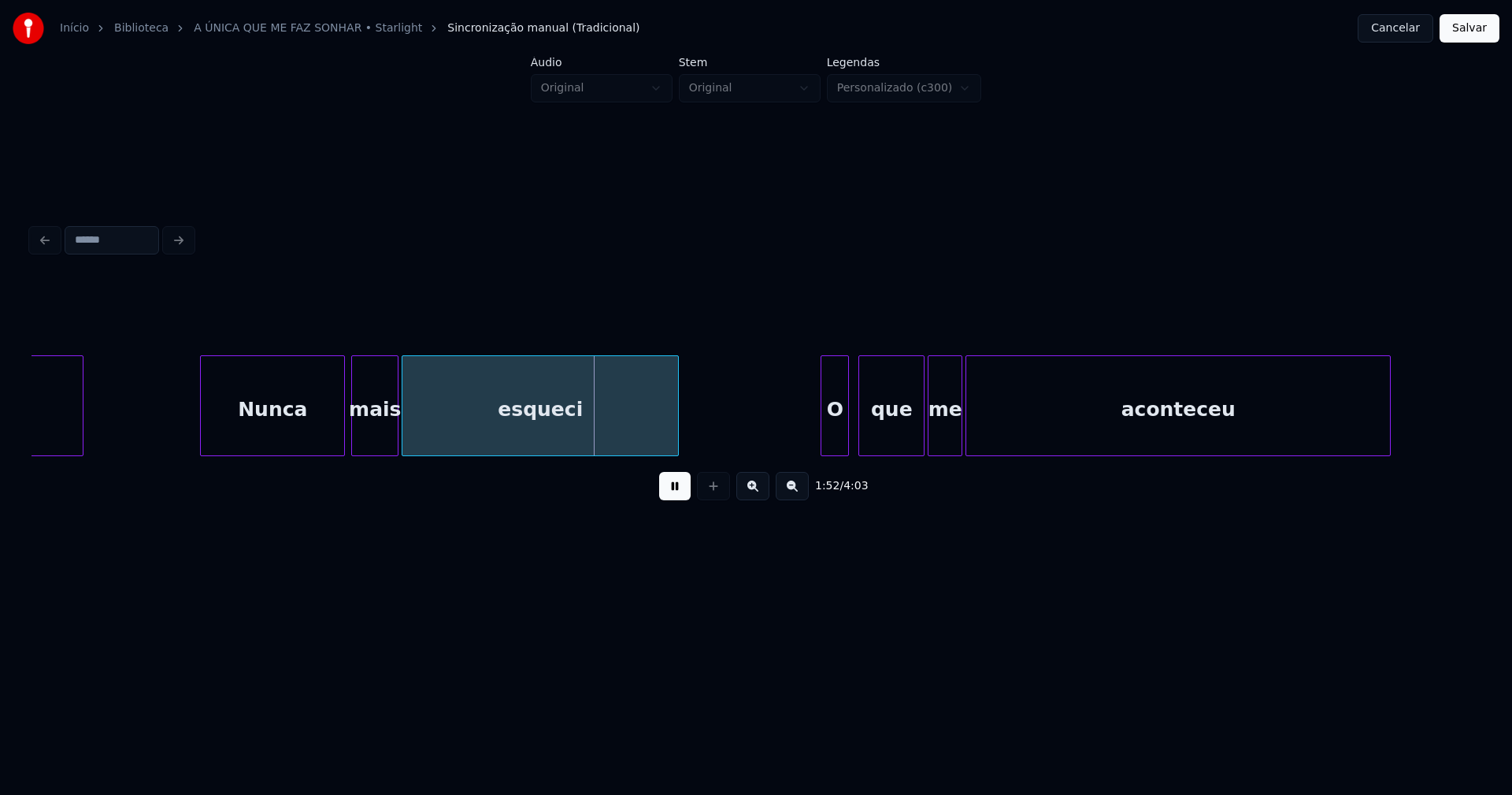
click at [202, 439] on div at bounding box center [203, 405] width 4 height 99
click at [828, 440] on div "O" at bounding box center [828, 410] width 27 height 107
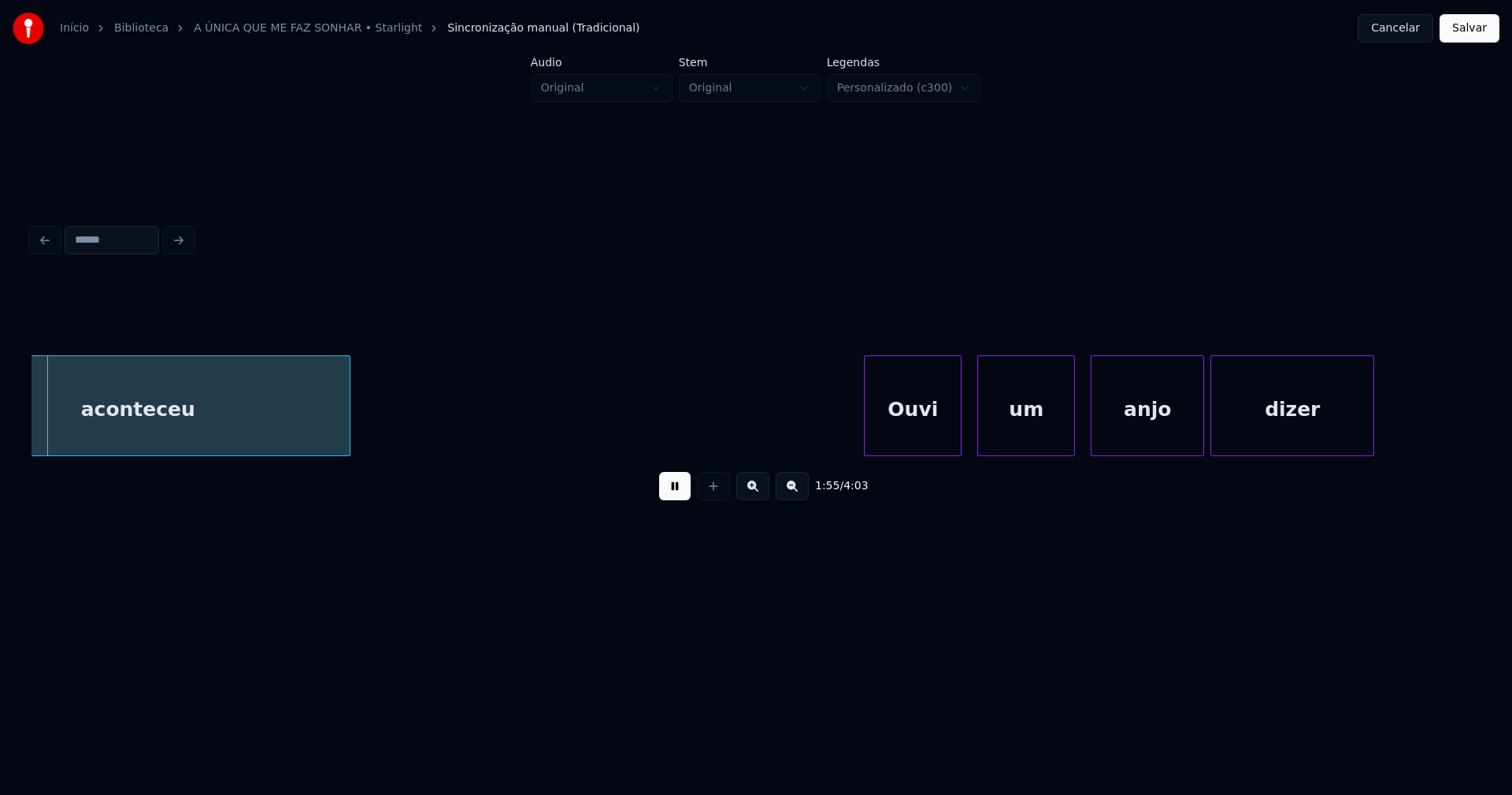
scroll to position [0, 18230]
click at [912, 448] on div "Ouvi" at bounding box center [902, 410] width 96 height 107
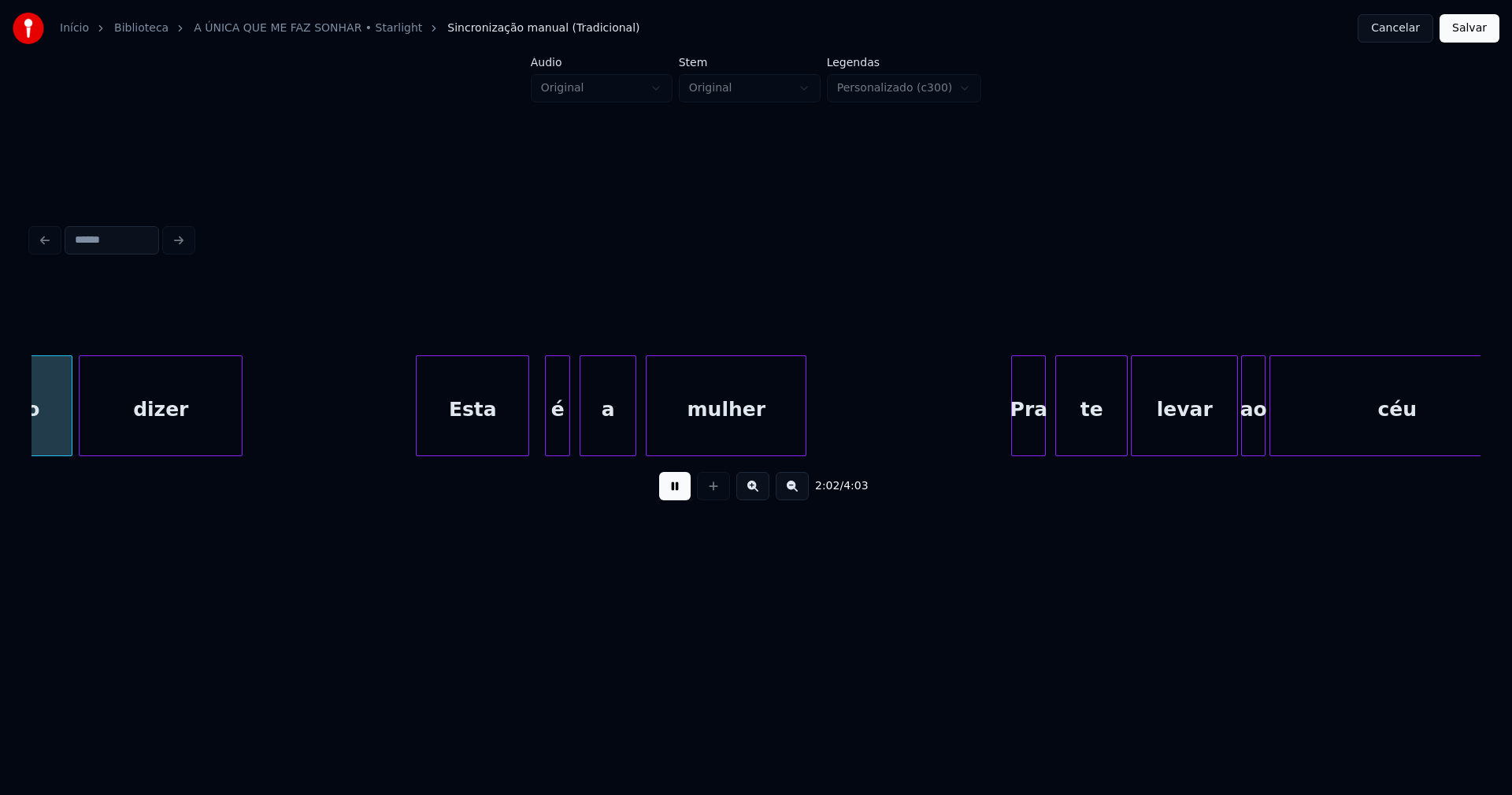
scroll to position [0, 19381]
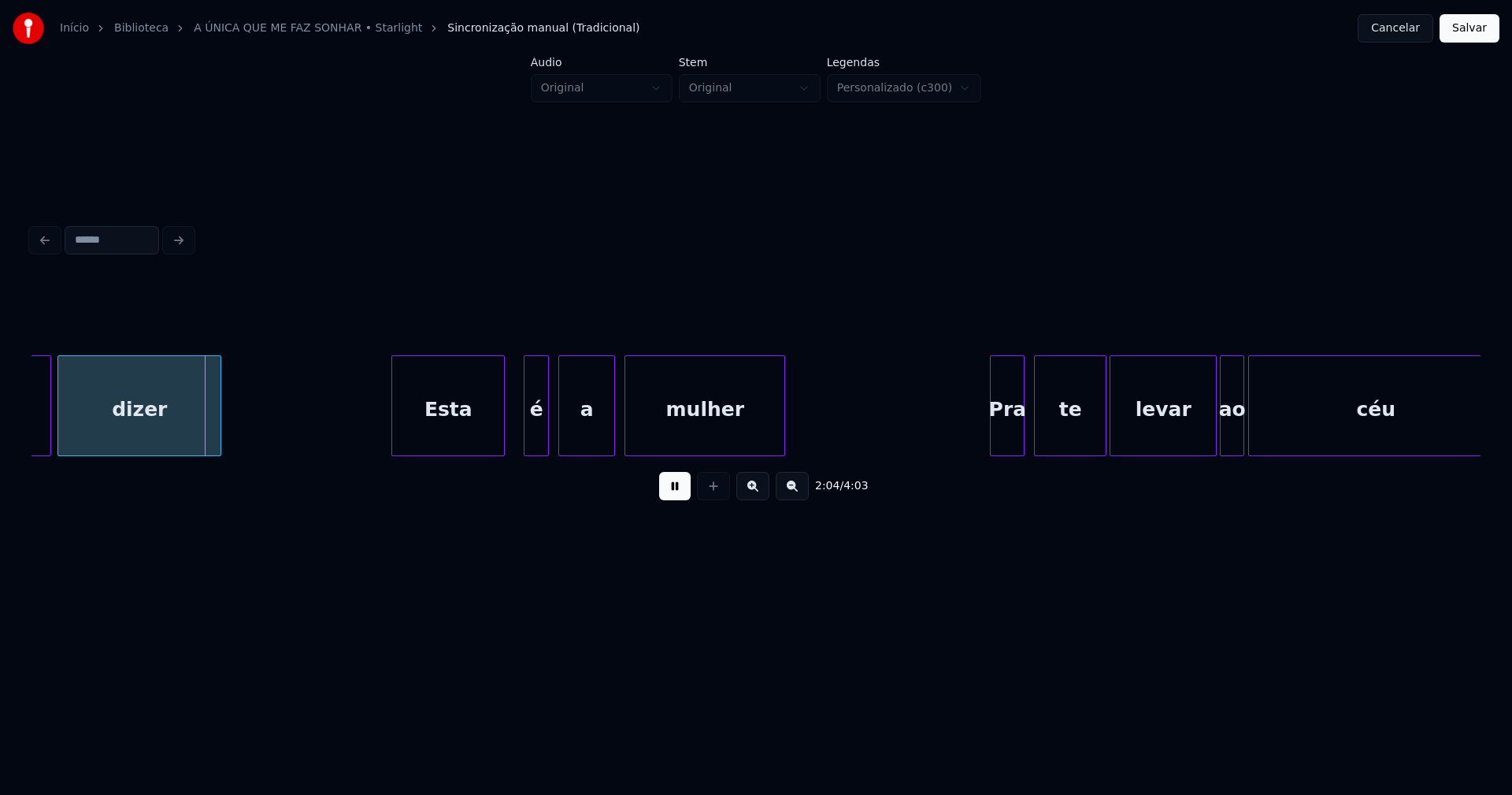
click at [457, 426] on div "Esta" at bounding box center [449, 410] width 112 height 107
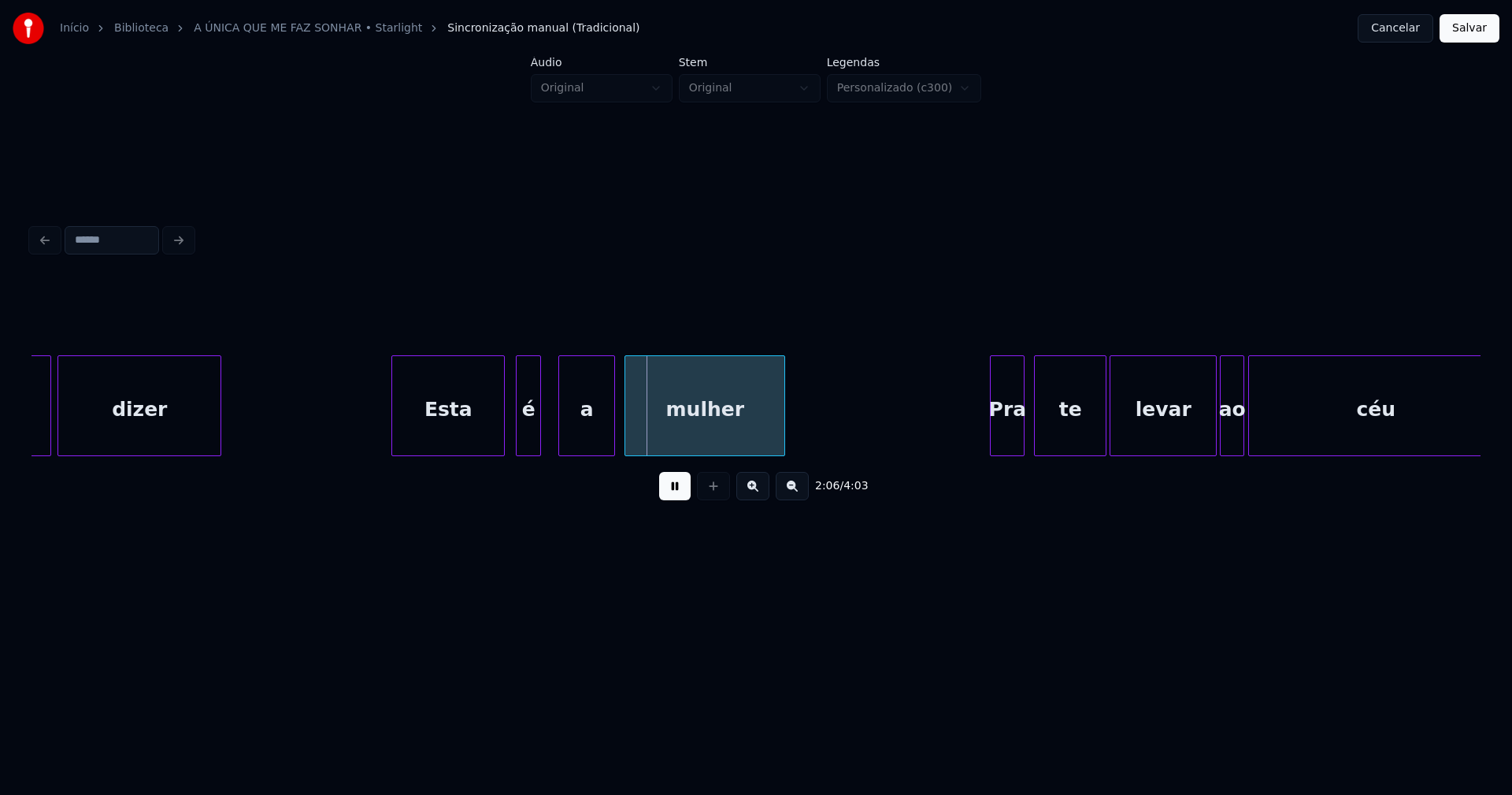
click at [529, 434] on div "é" at bounding box center [528, 410] width 24 height 107
click at [553, 430] on div at bounding box center [553, 405] width 4 height 99
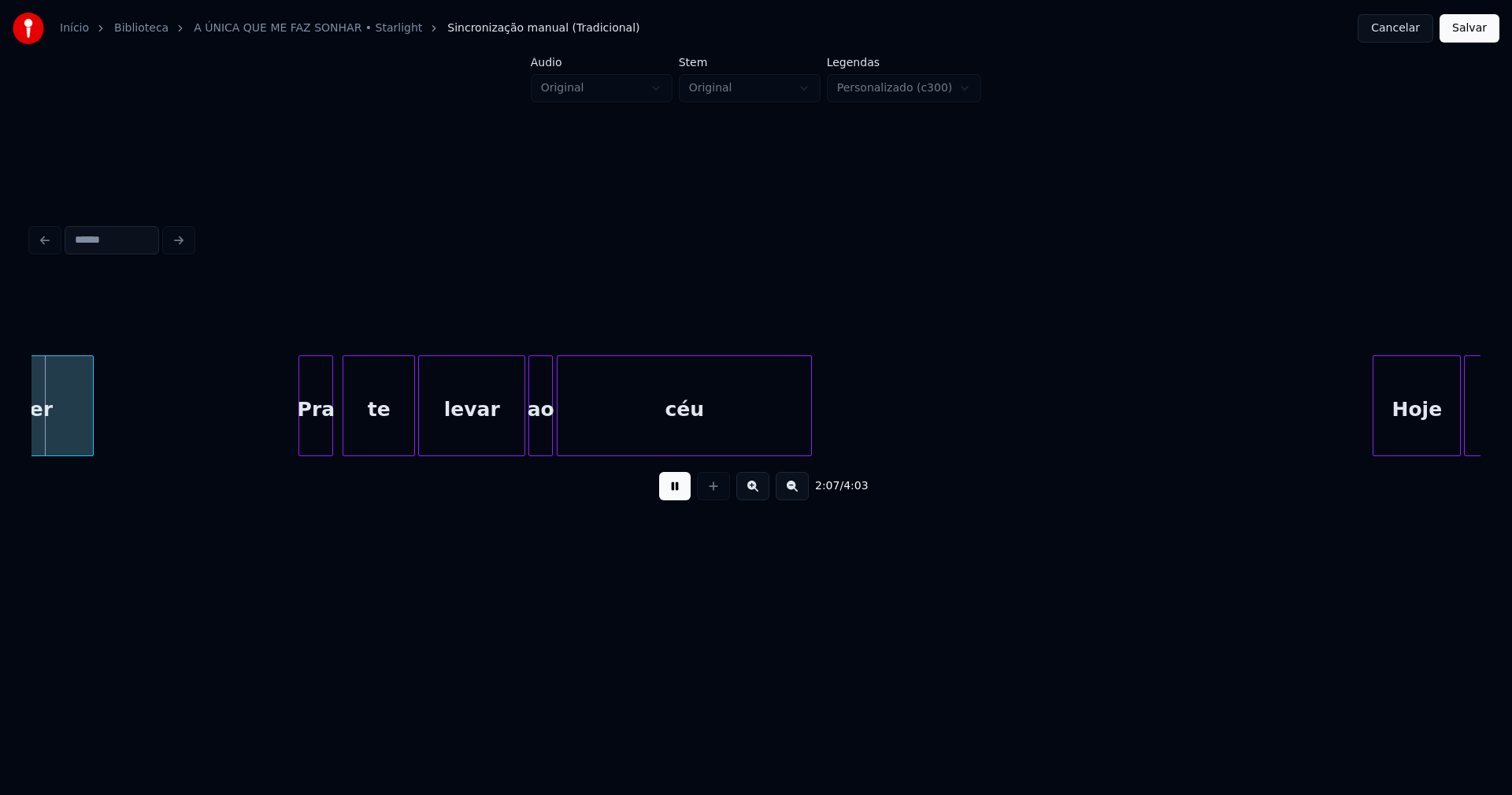
scroll to position [0, 20082]
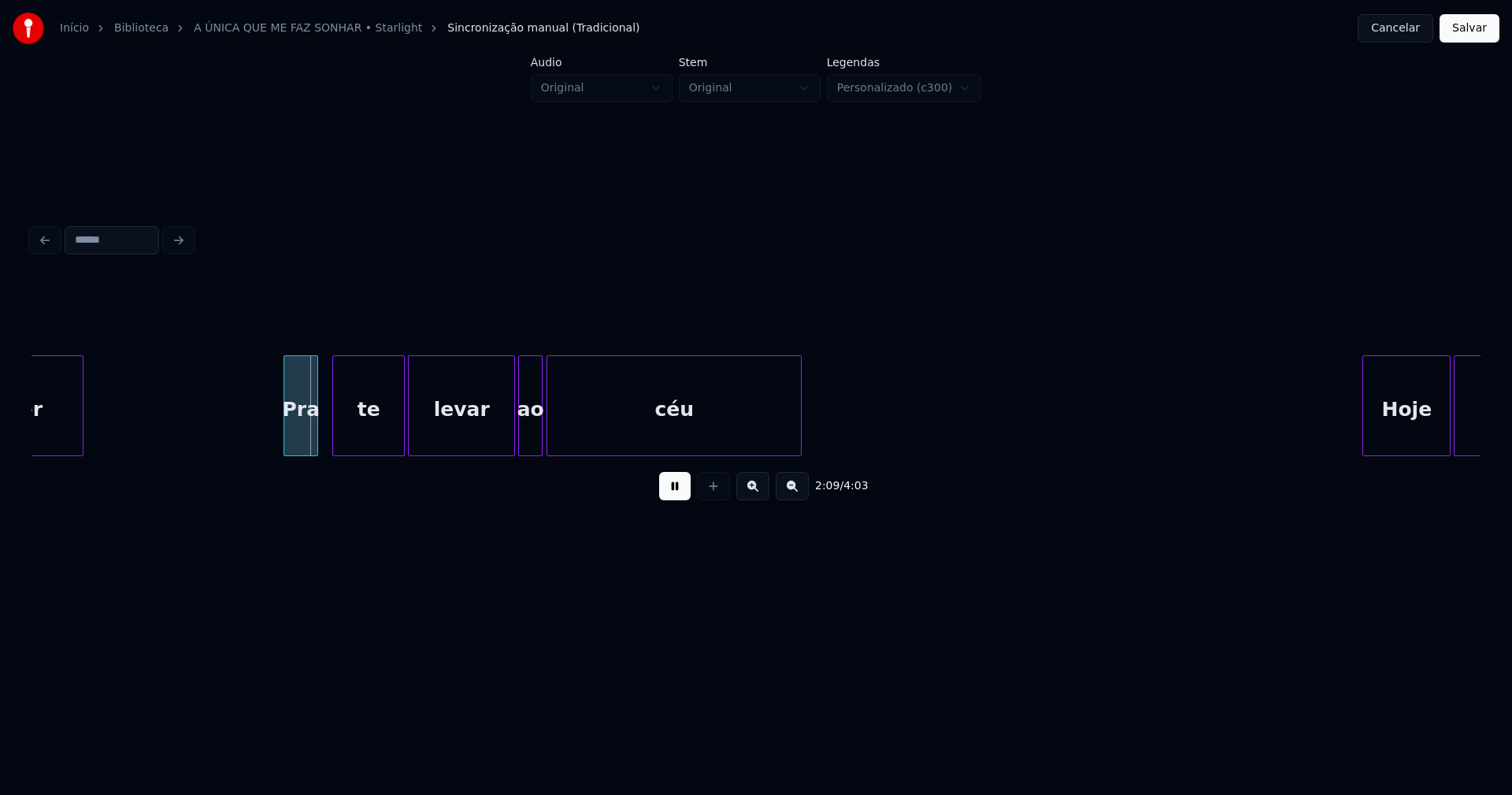
click at [303, 440] on div "Pra" at bounding box center [300, 410] width 33 height 107
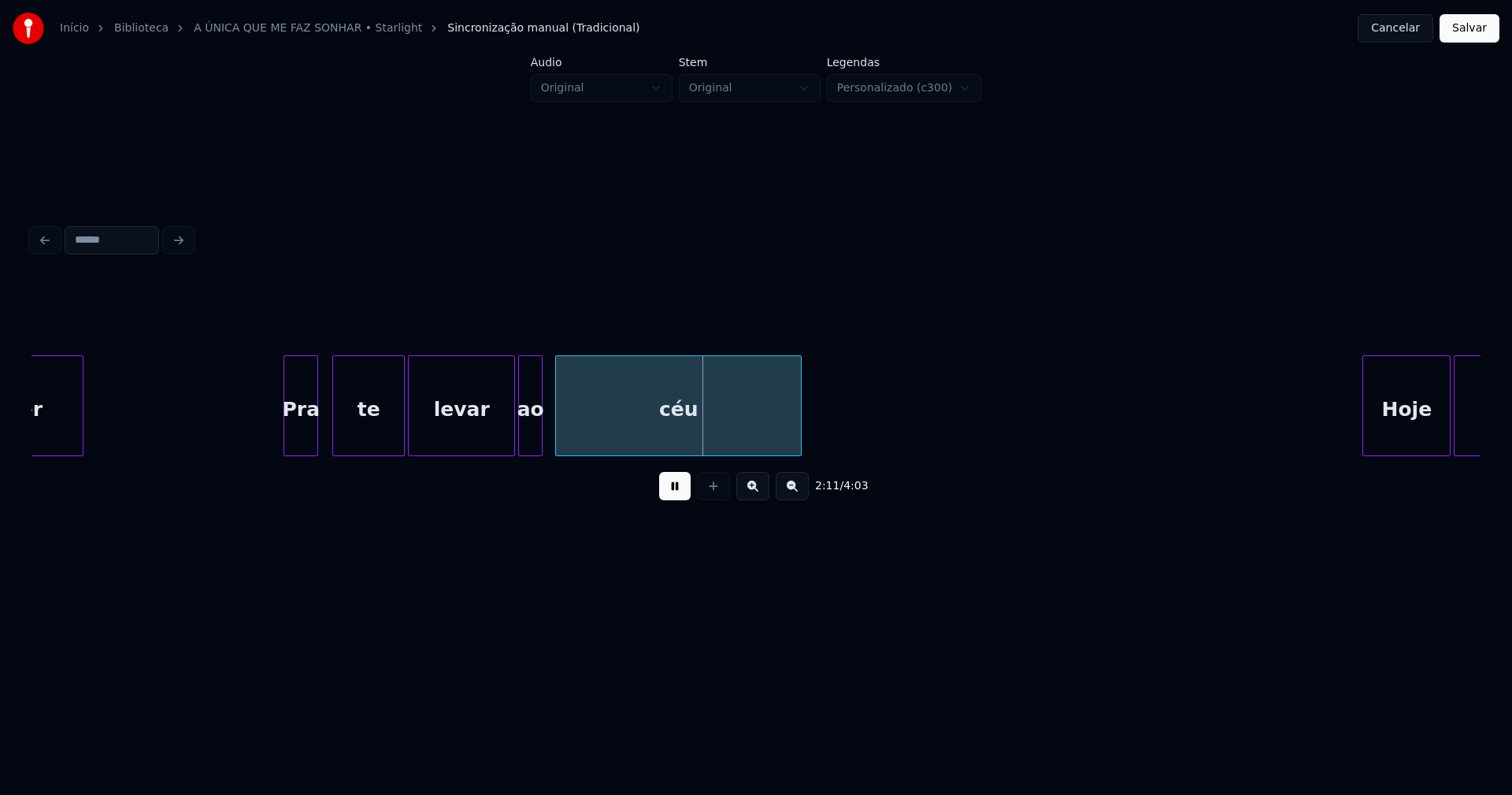
click at [559, 434] on div at bounding box center [558, 405] width 4 height 99
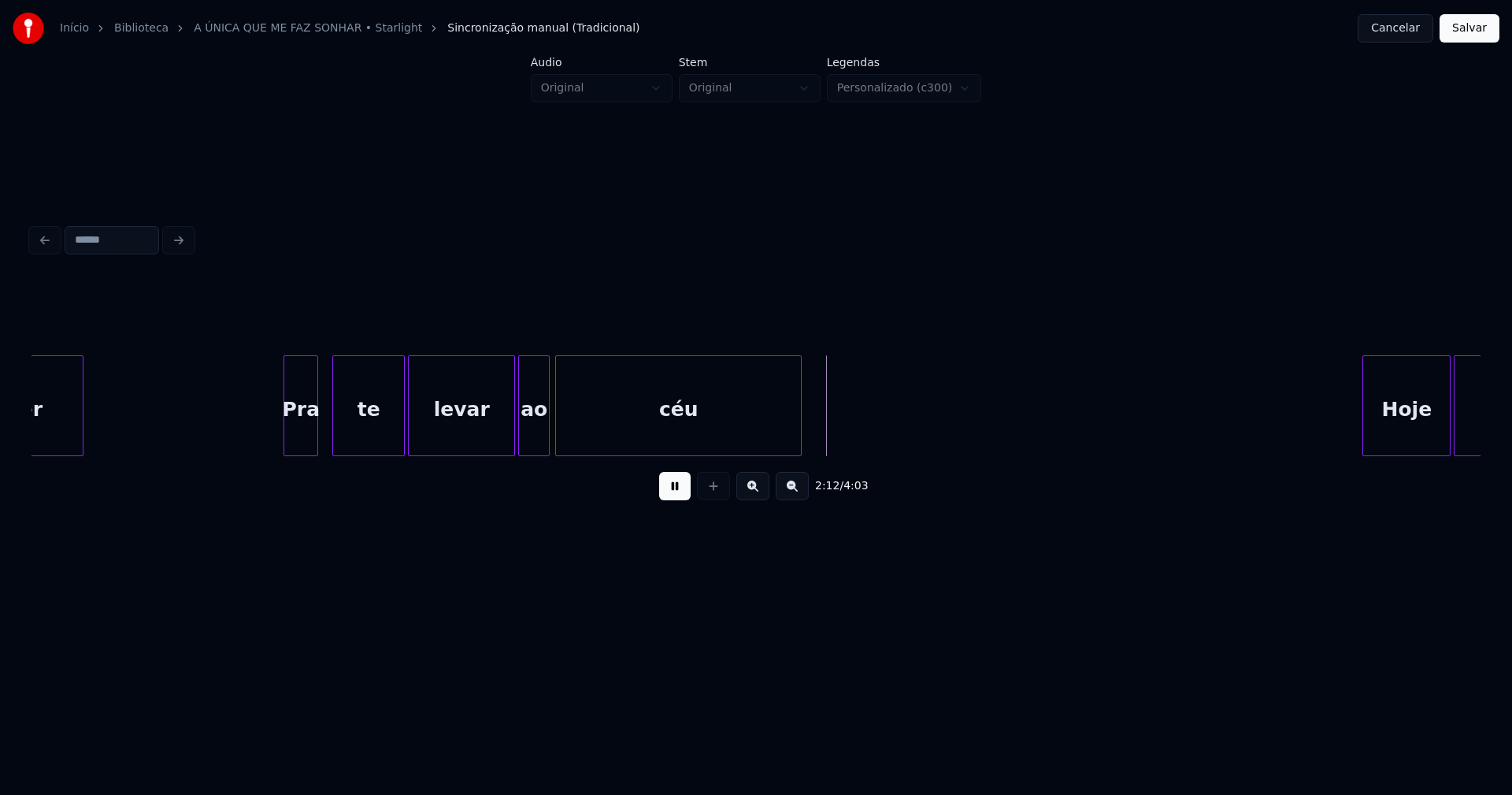
click at [547, 434] on div at bounding box center [546, 405] width 4 height 99
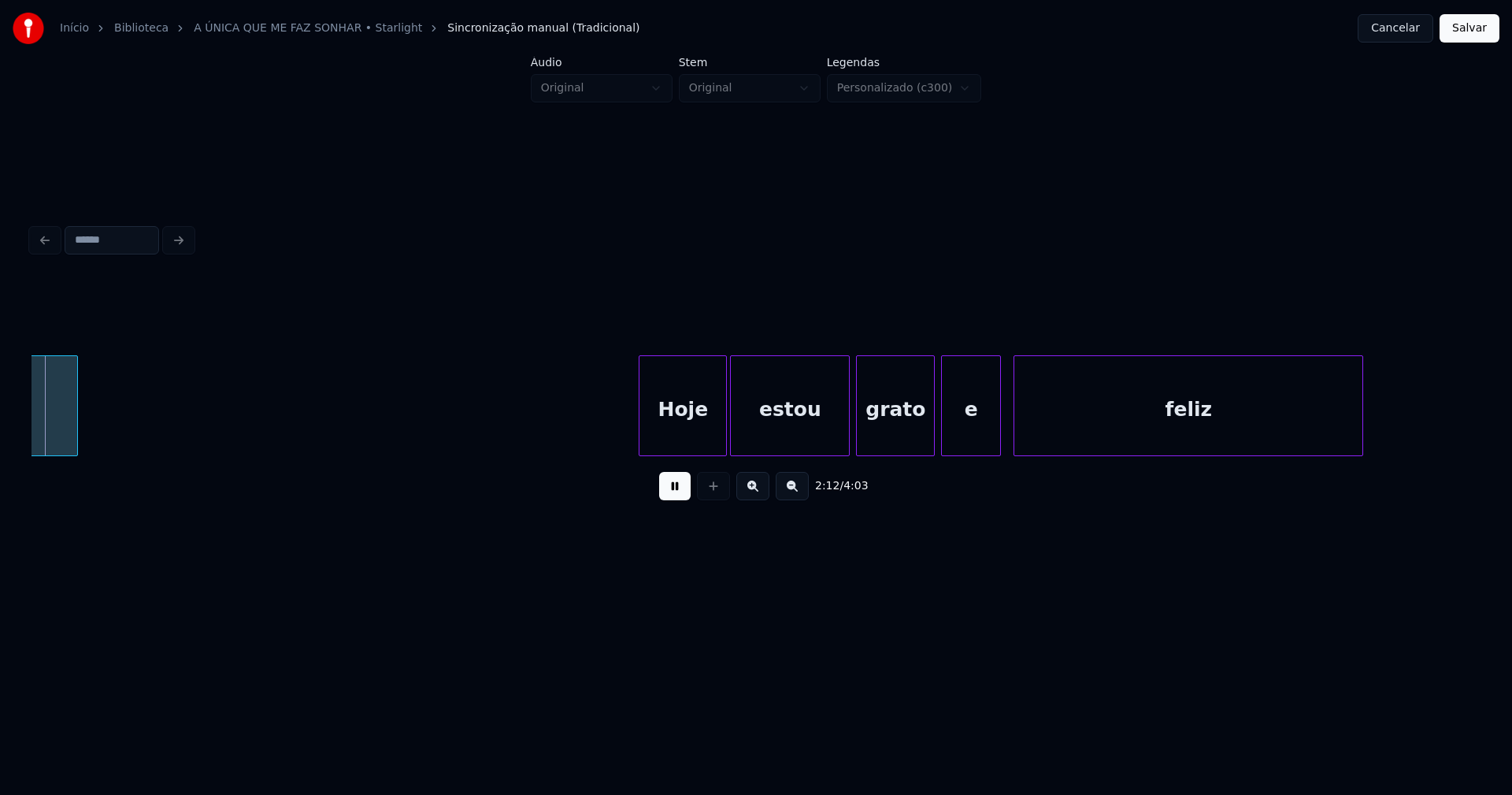
scroll to position [0, 20824]
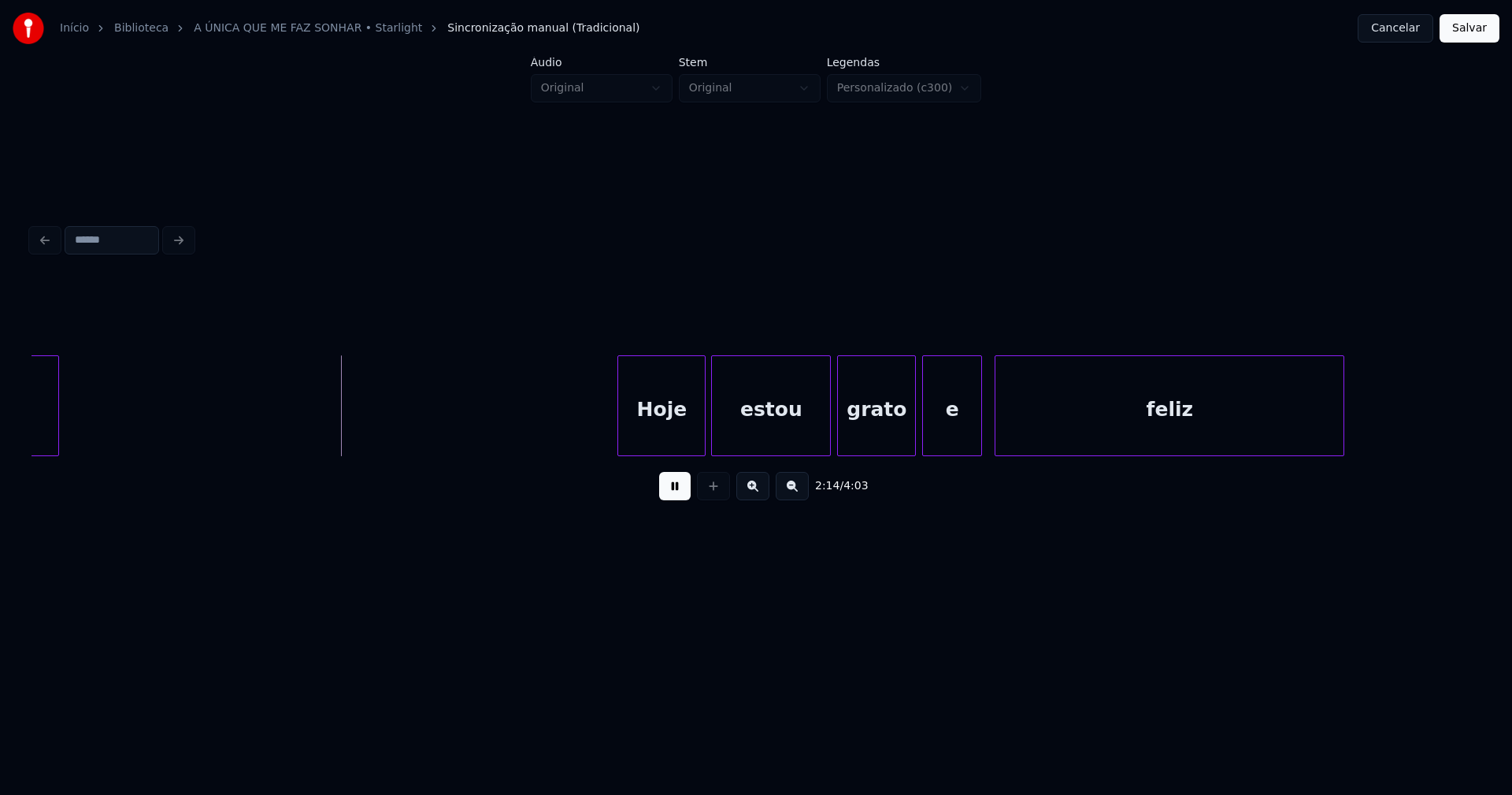
click at [679, 438] on div "Hoje" at bounding box center [661, 410] width 86 height 107
click at [728, 434] on div at bounding box center [727, 405] width 4 height 99
click at [713, 427] on div at bounding box center [712, 405] width 4 height 99
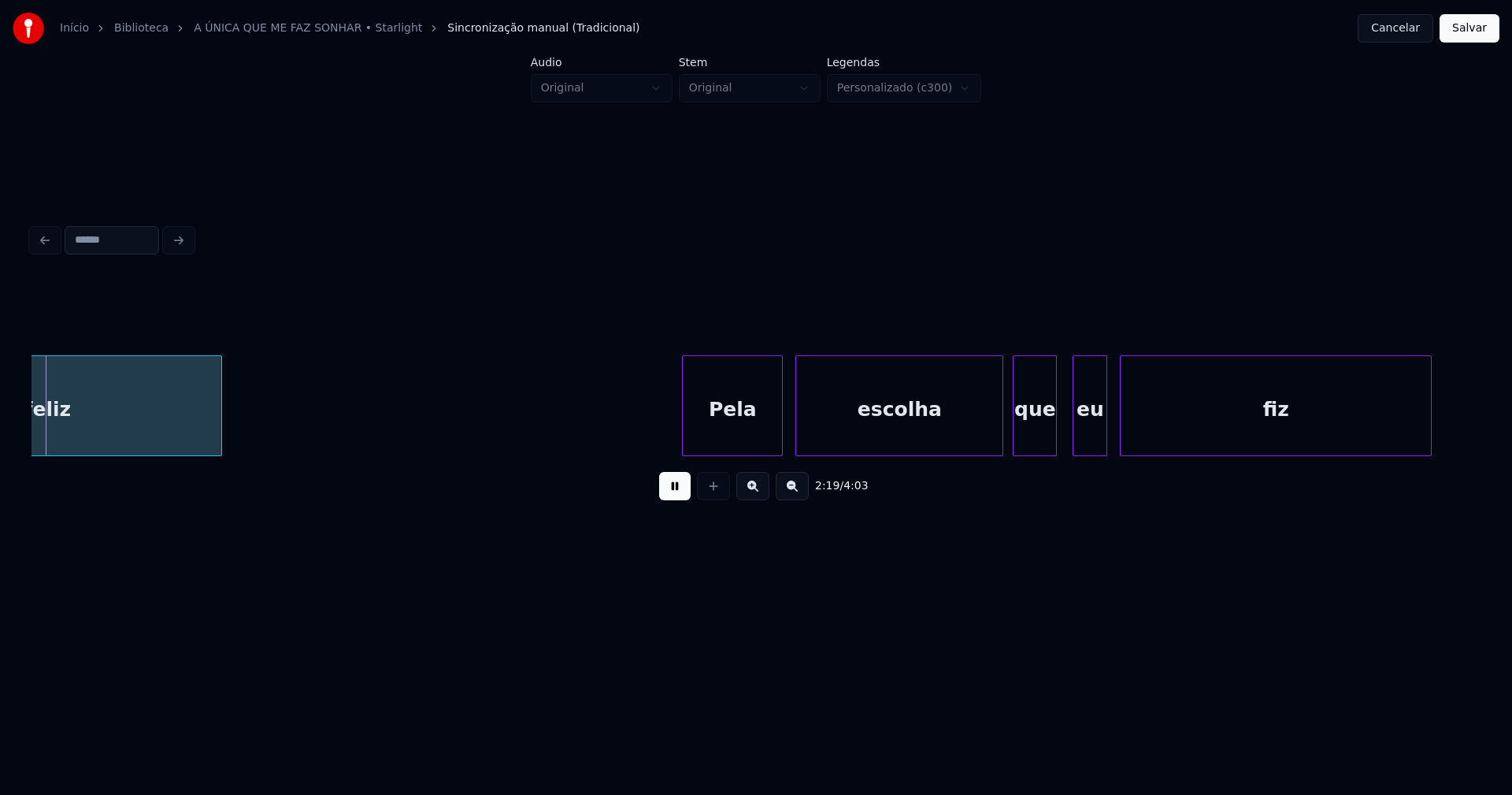
scroll to position [0, 21971]
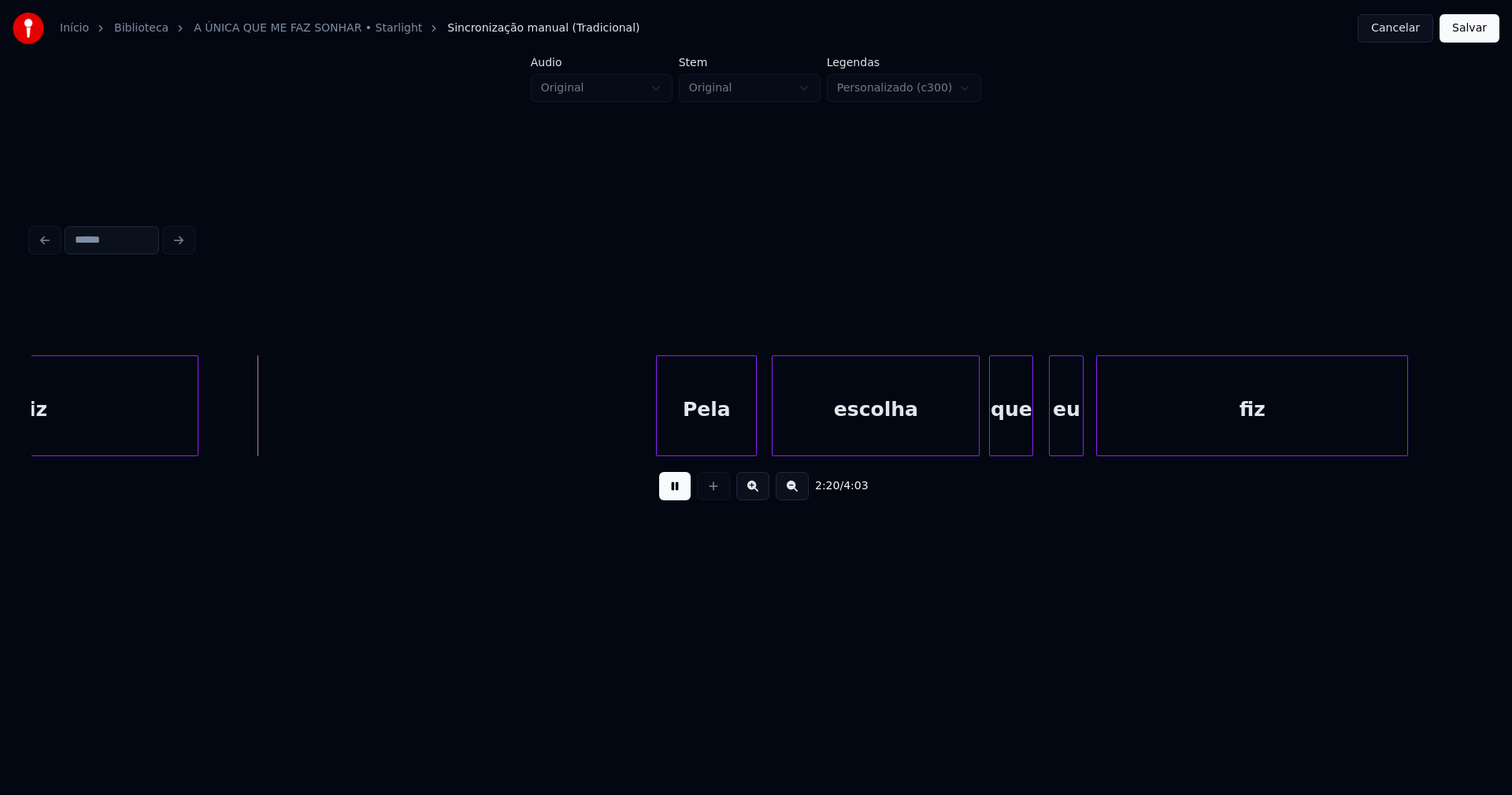
click at [727, 434] on div "Pela" at bounding box center [706, 410] width 99 height 107
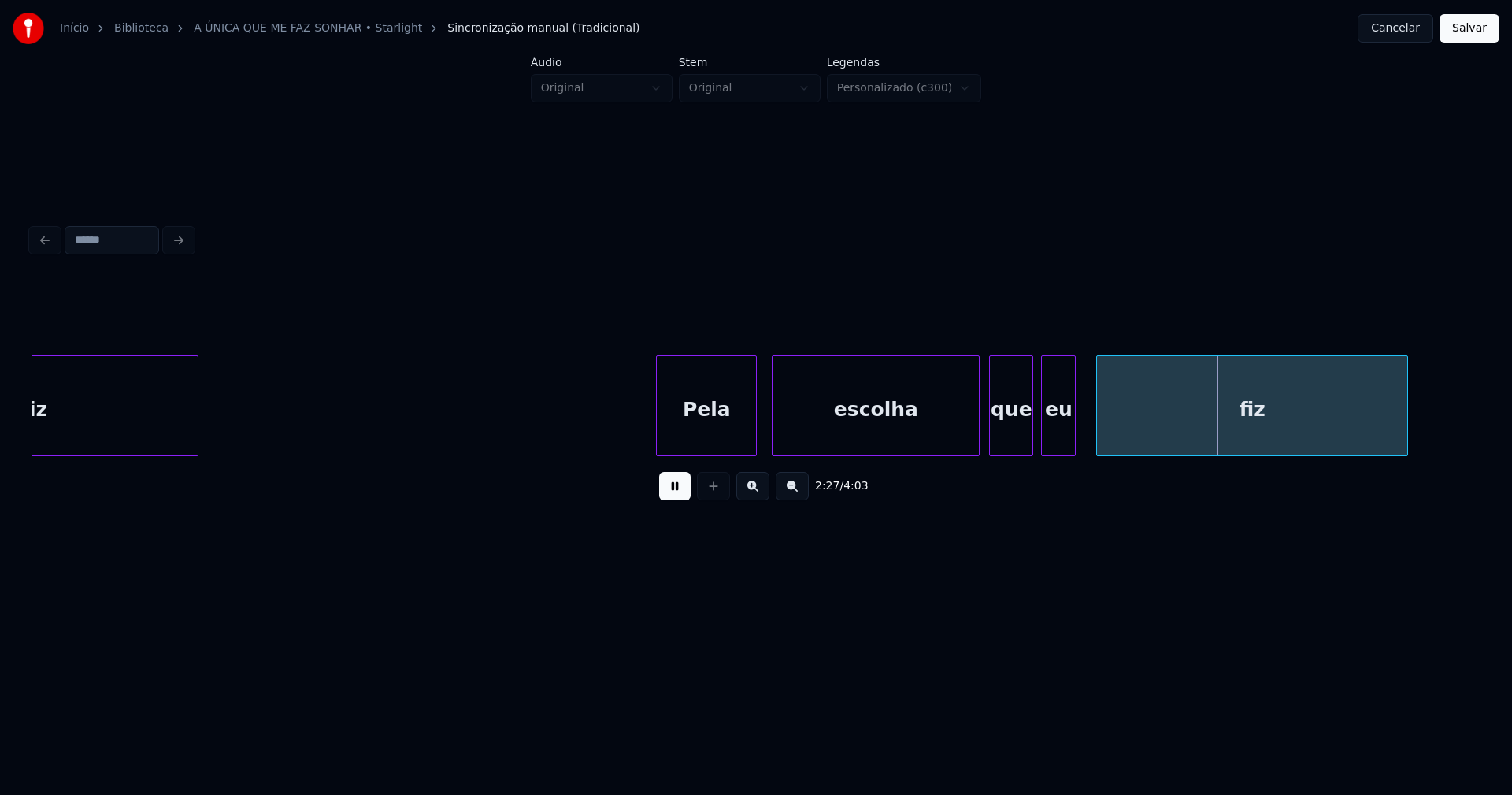
click at [1061, 448] on div "eu" at bounding box center [1058, 410] width 33 height 107
click at [1083, 434] on div at bounding box center [1081, 405] width 4 height 99
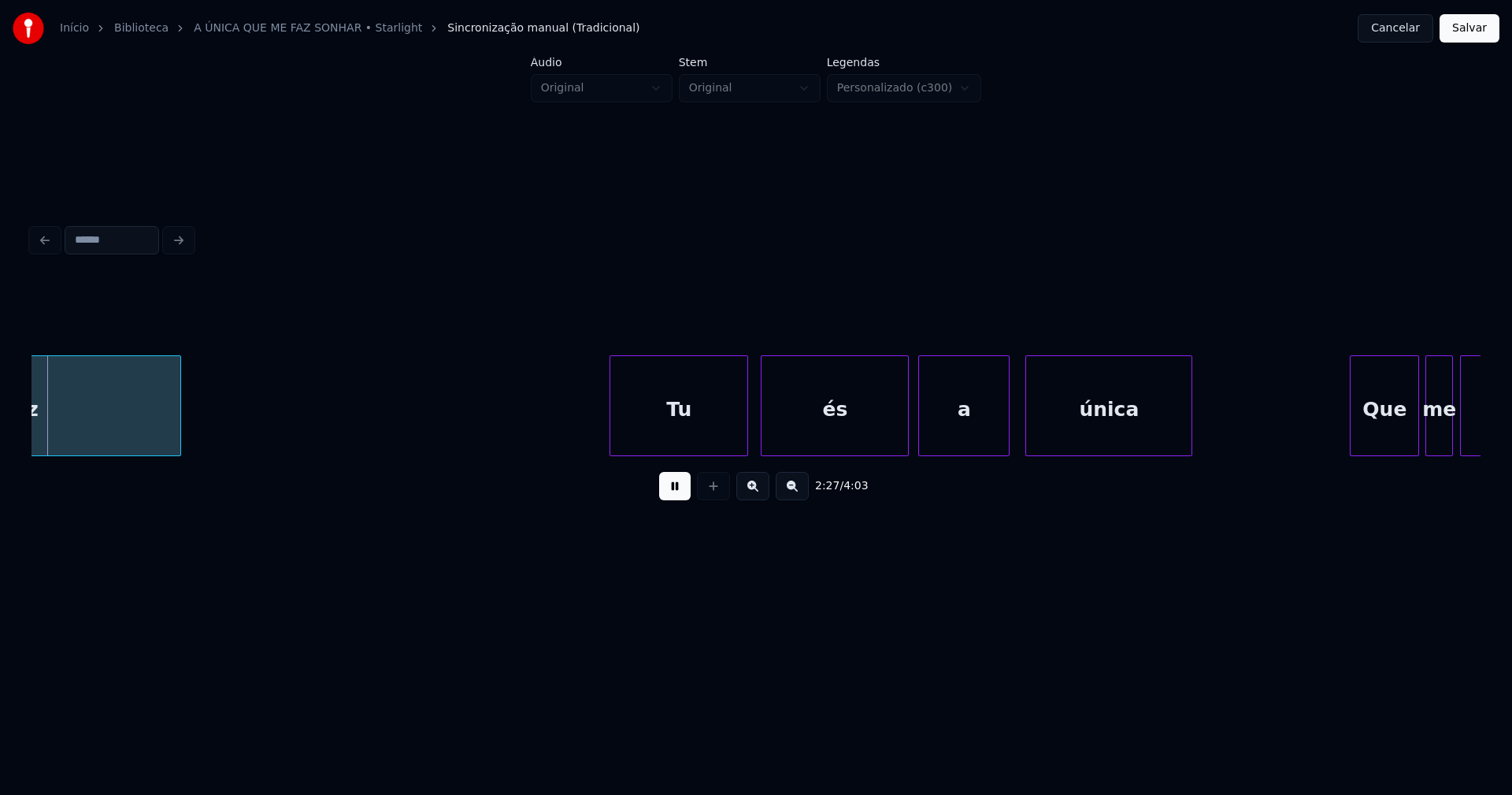
scroll to position [0, 23208]
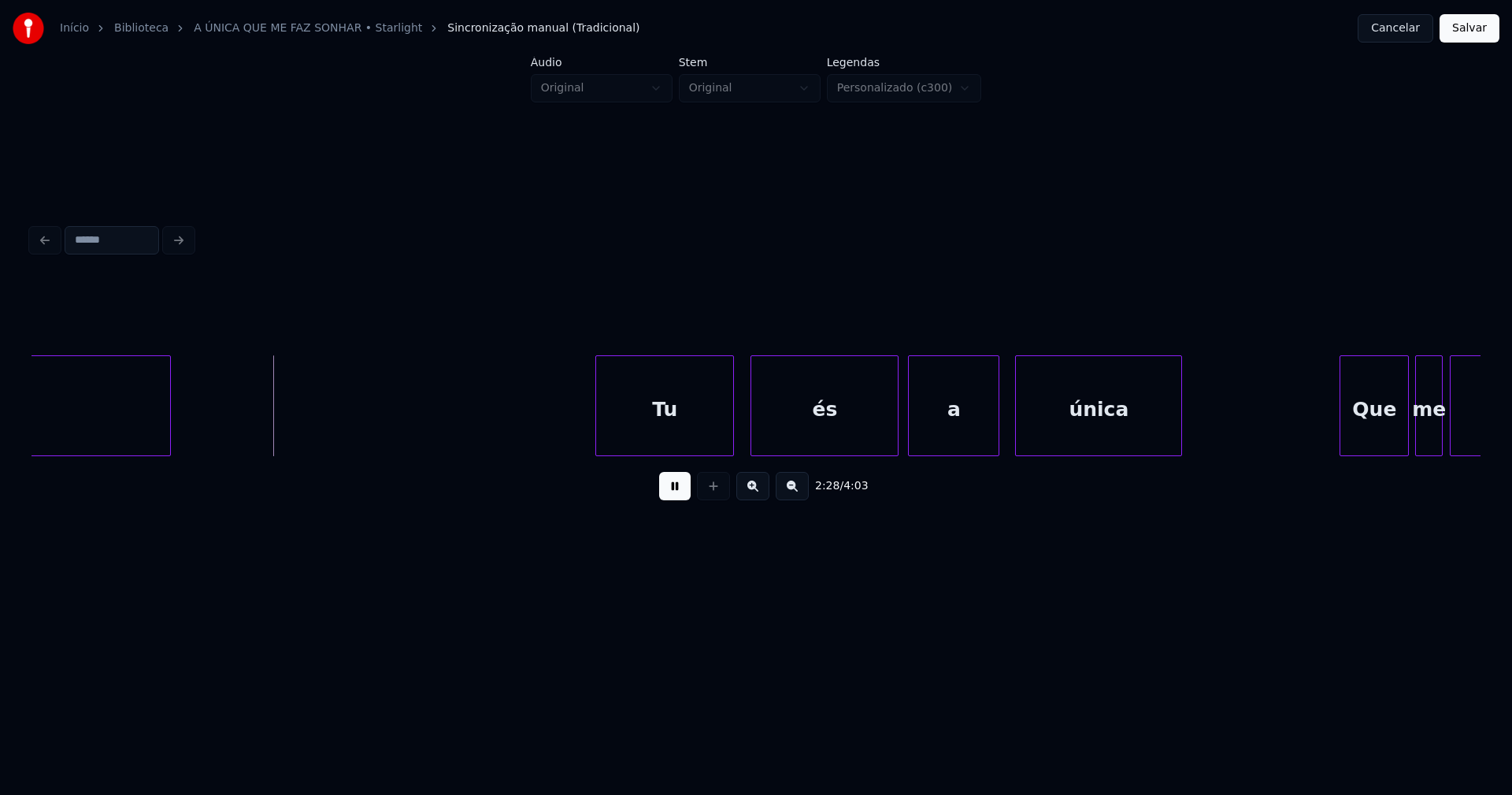
click at [692, 436] on div "Tu" at bounding box center [665, 410] width 137 height 107
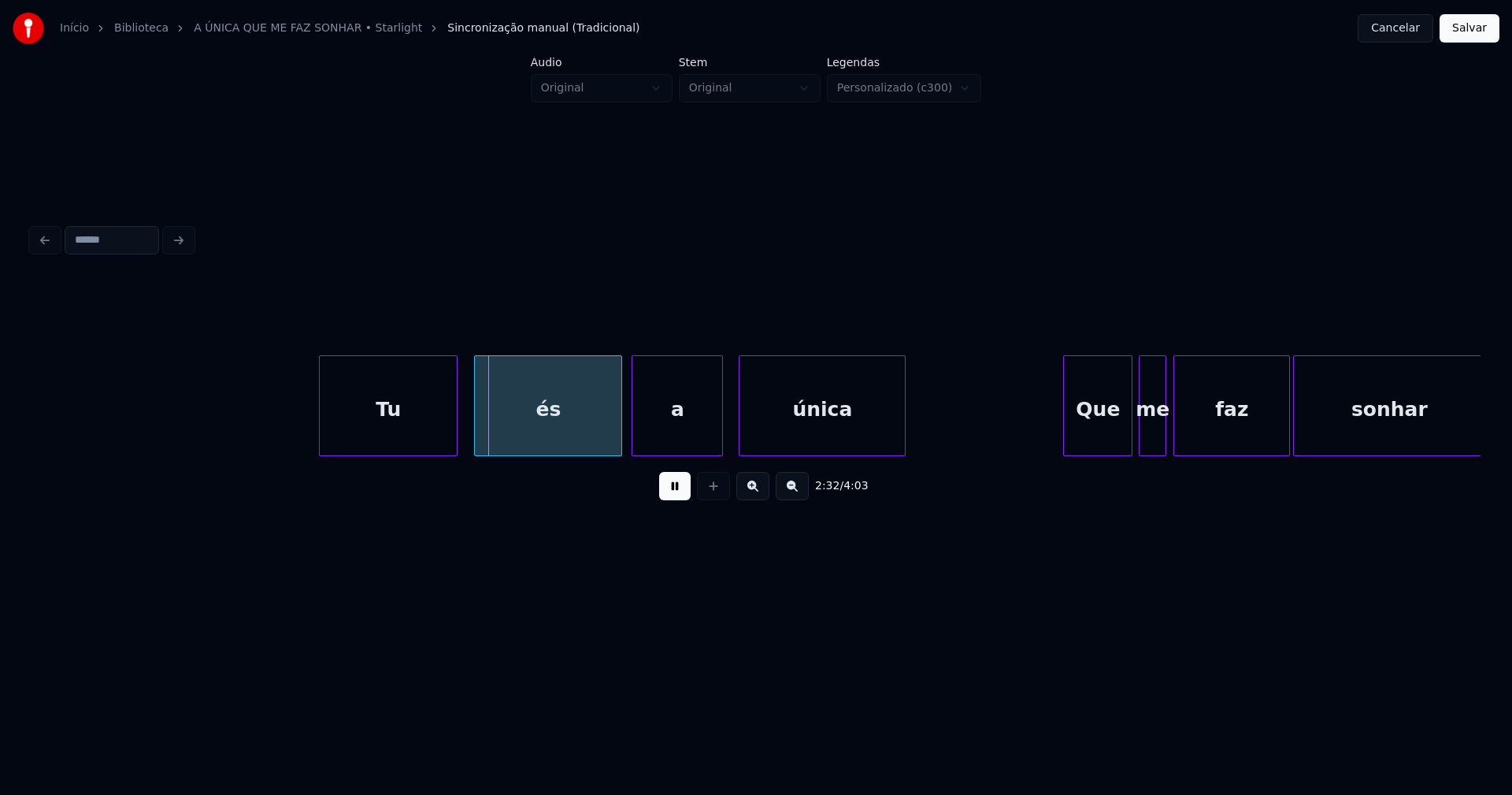
scroll to position [0, 23782]
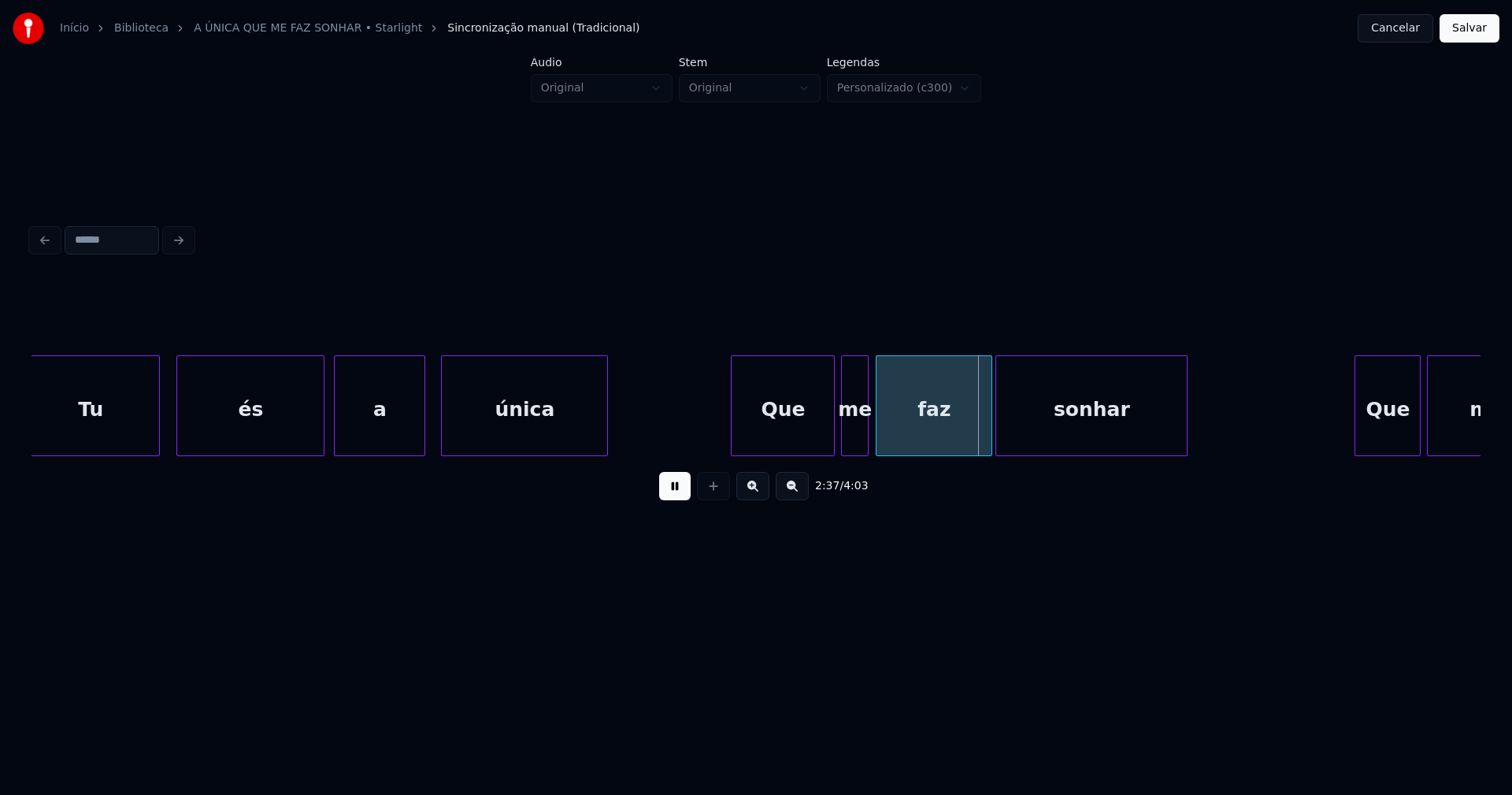
click at [732, 441] on div at bounding box center [733, 405] width 4 height 99
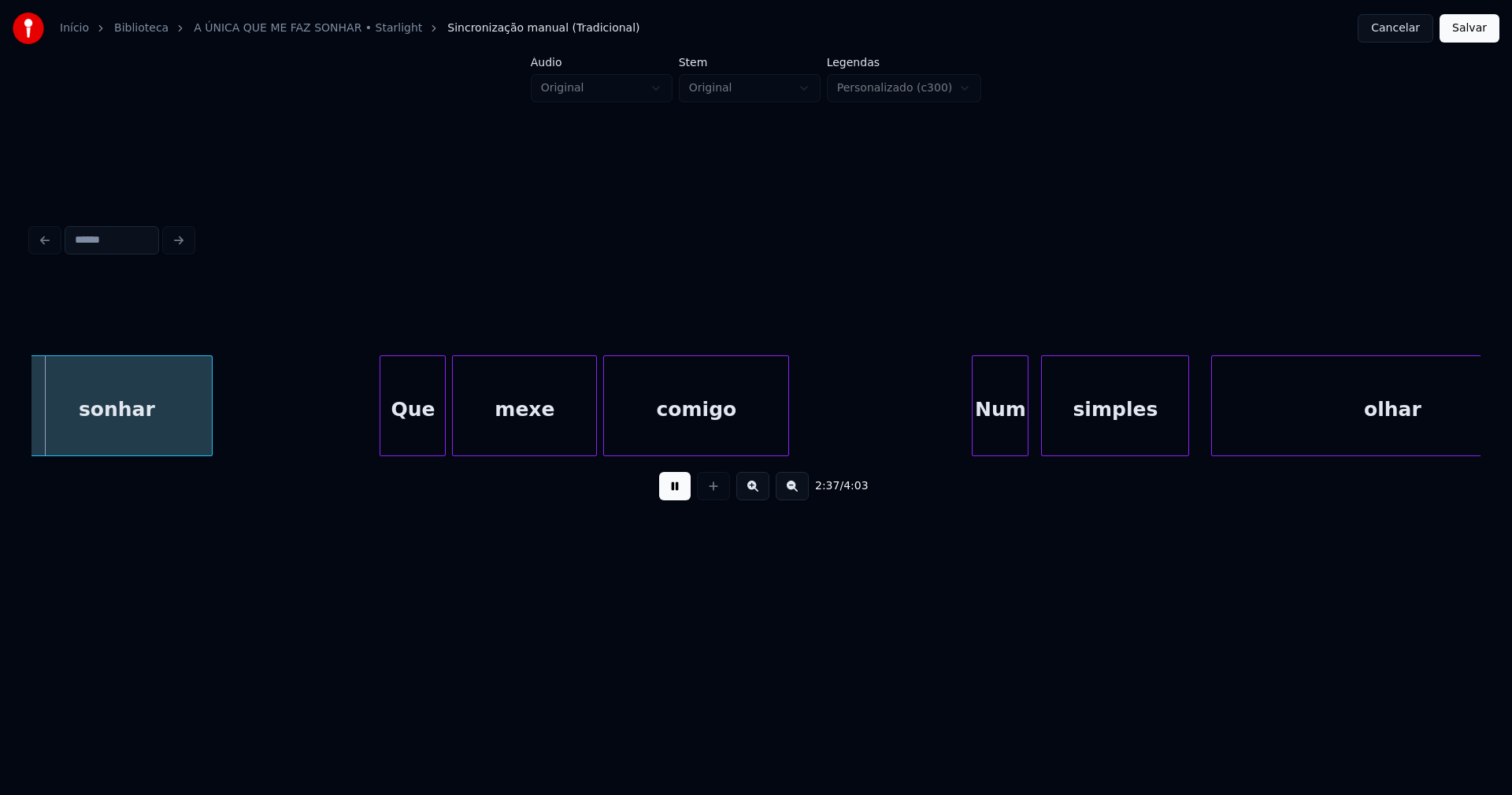
scroll to position [0, 24785]
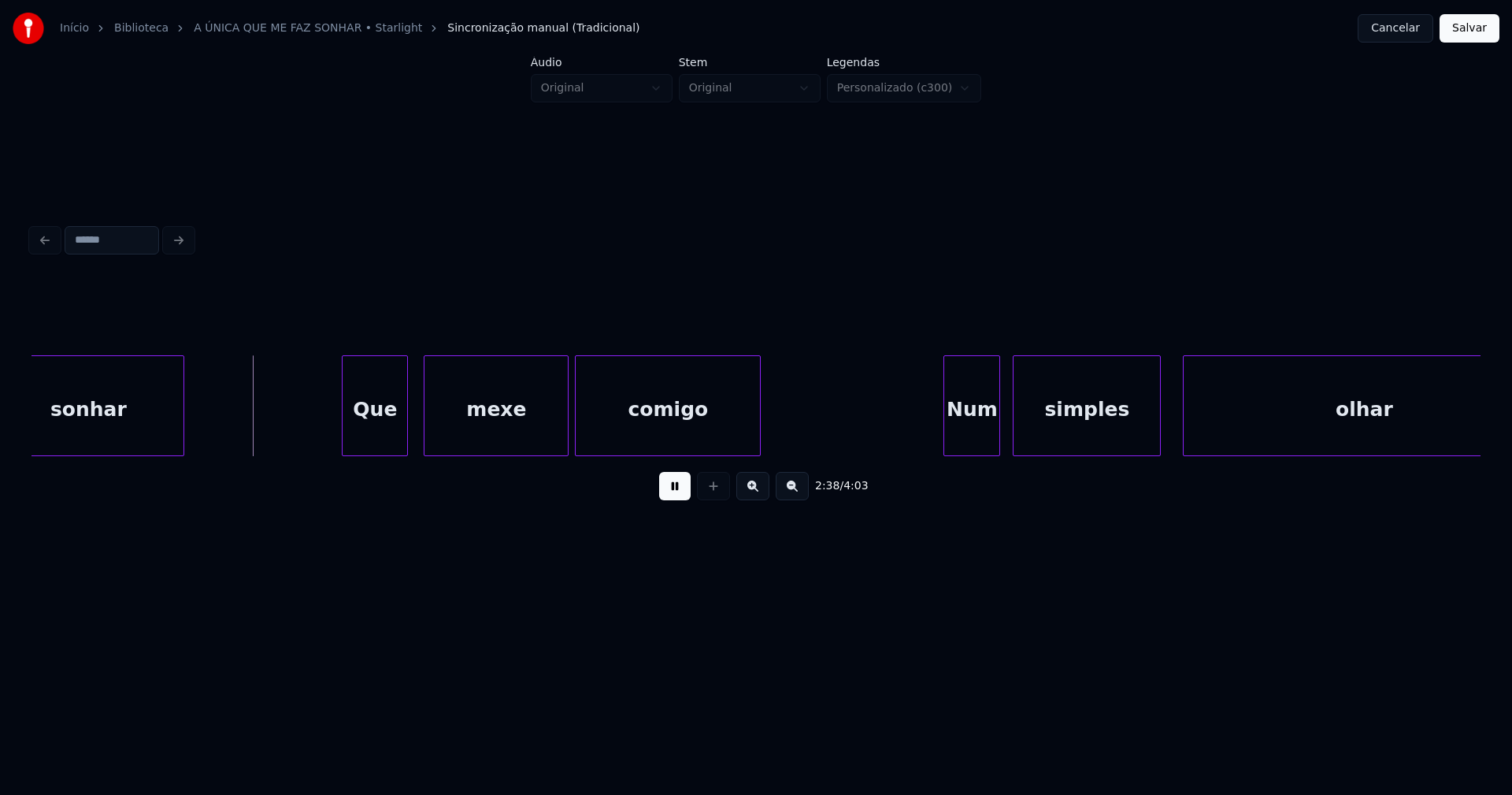
click at [384, 446] on div "Que" at bounding box center [375, 410] width 65 height 107
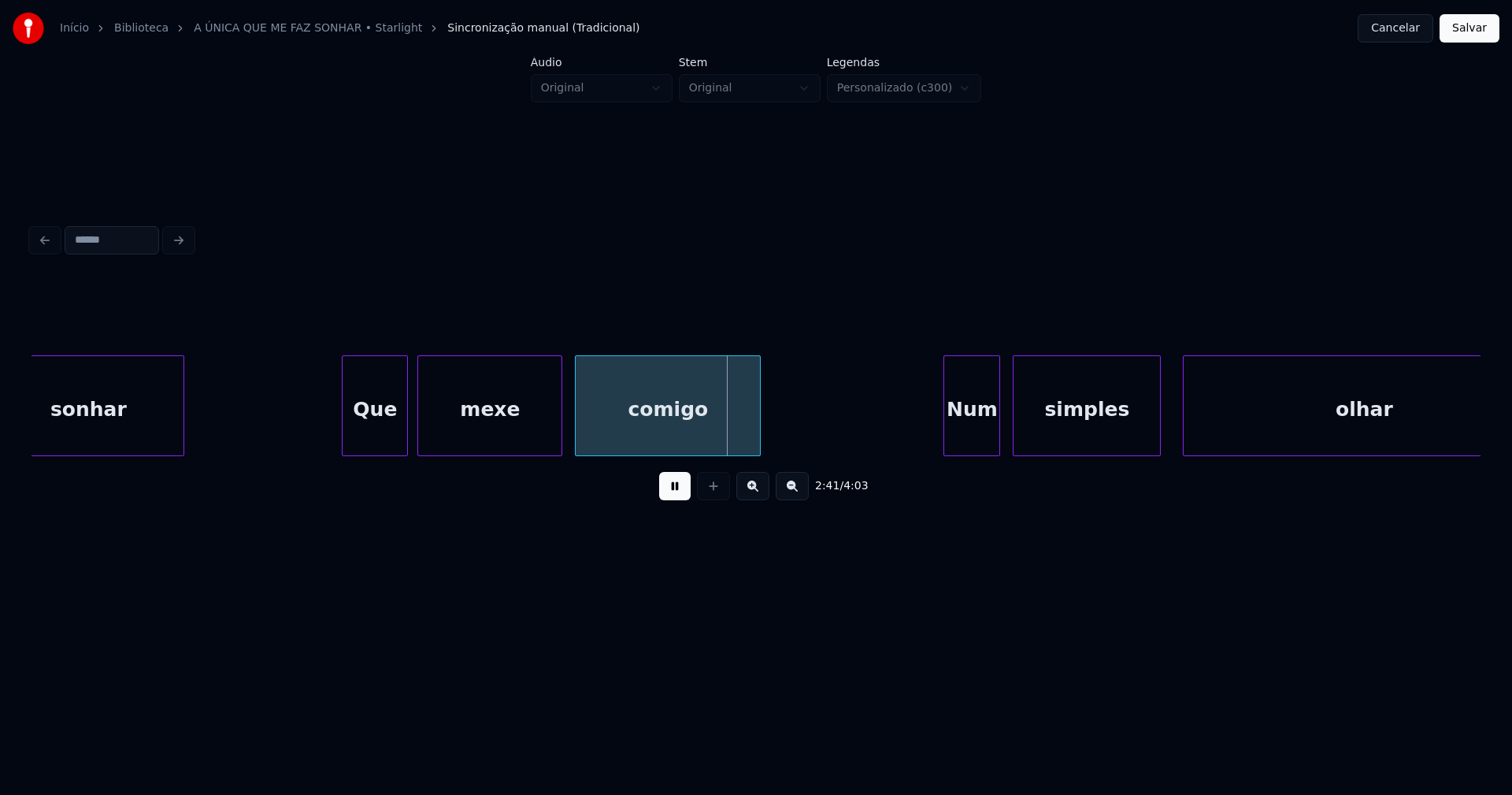
click at [525, 441] on div "mexe" at bounding box center [489, 410] width 143 height 107
click at [601, 434] on div "comigo" at bounding box center [667, 410] width 184 height 107
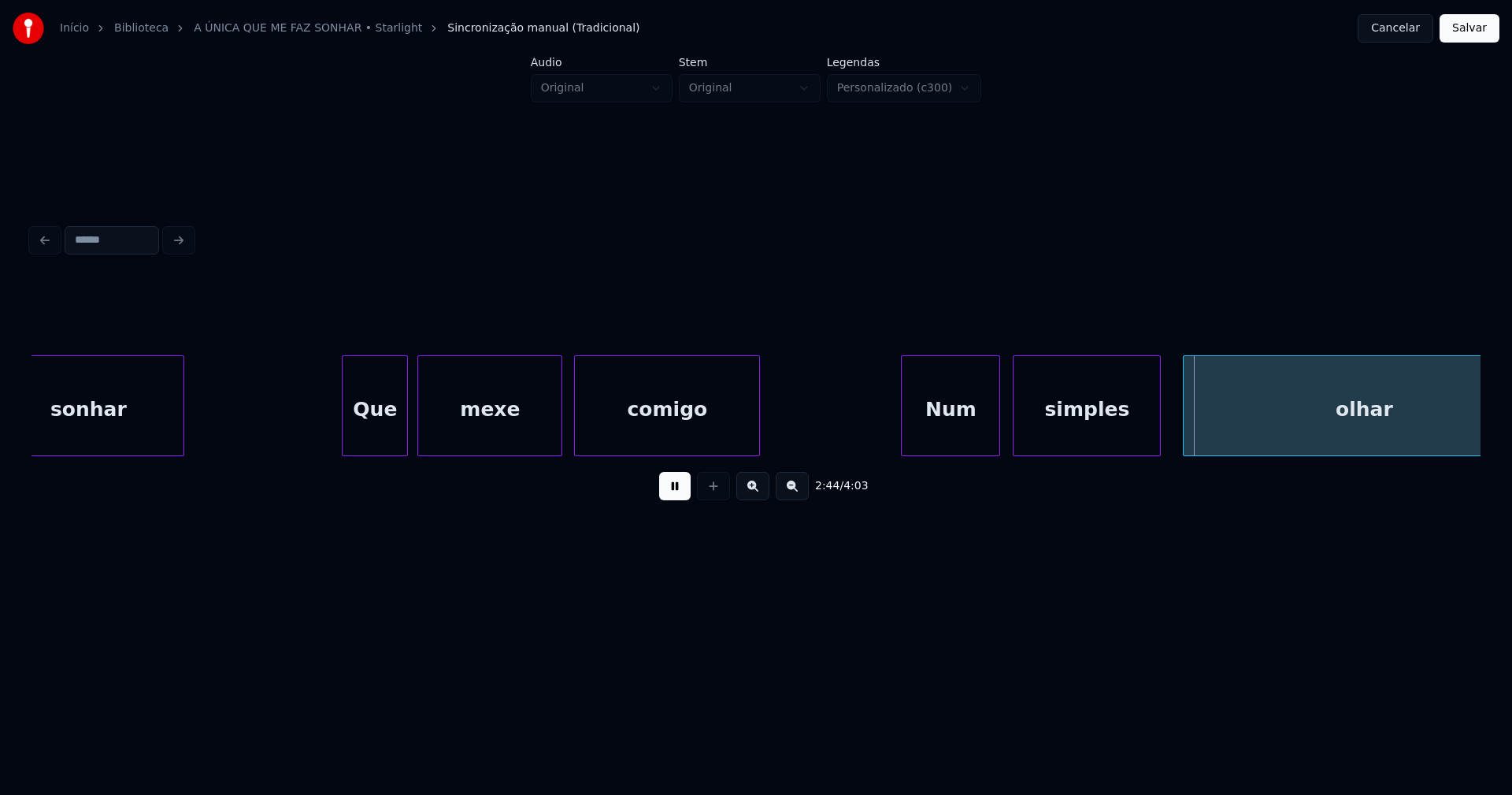
click at [903, 445] on div at bounding box center [903, 405] width 4 height 99
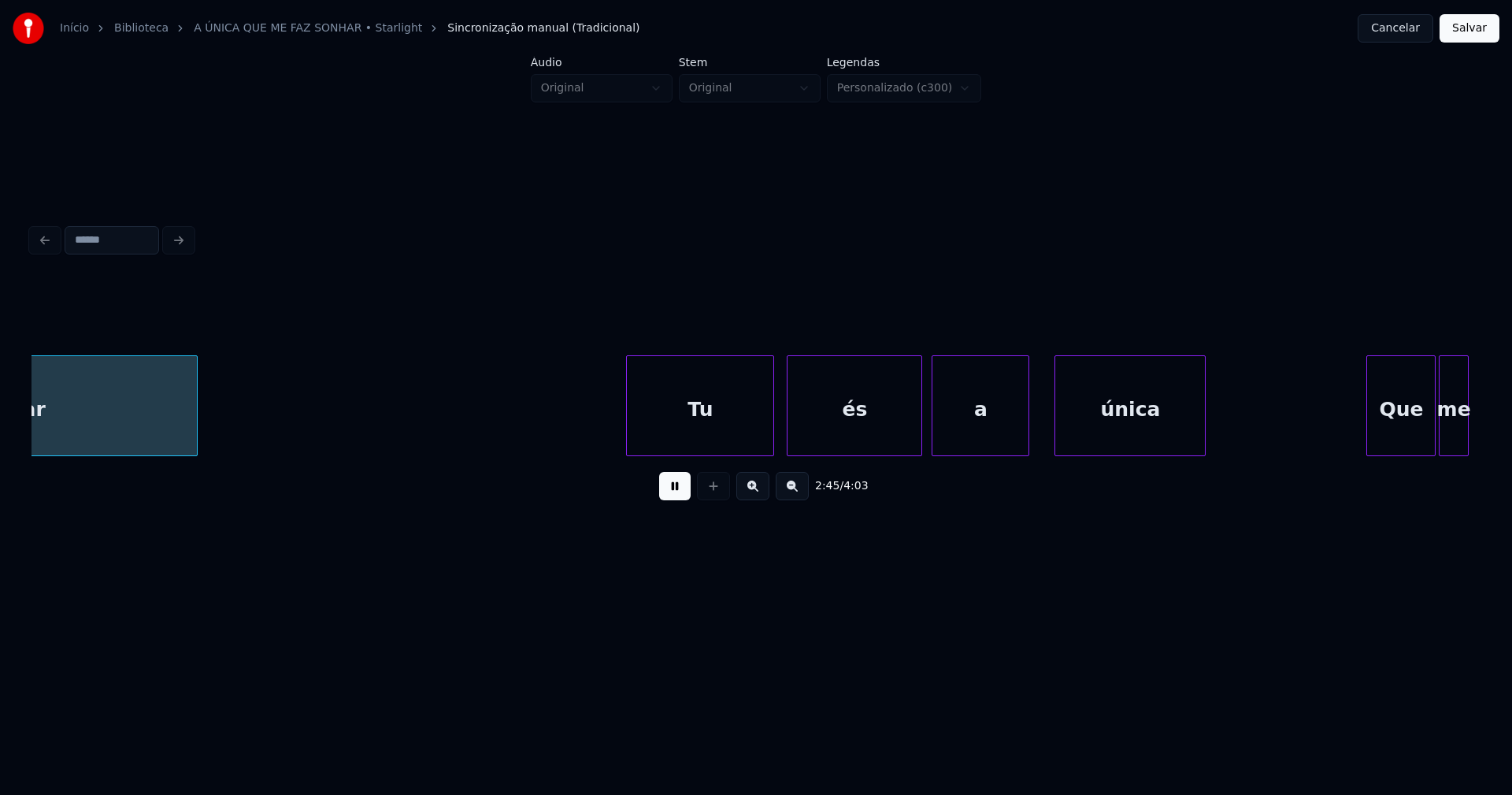
scroll to position [0, 26140]
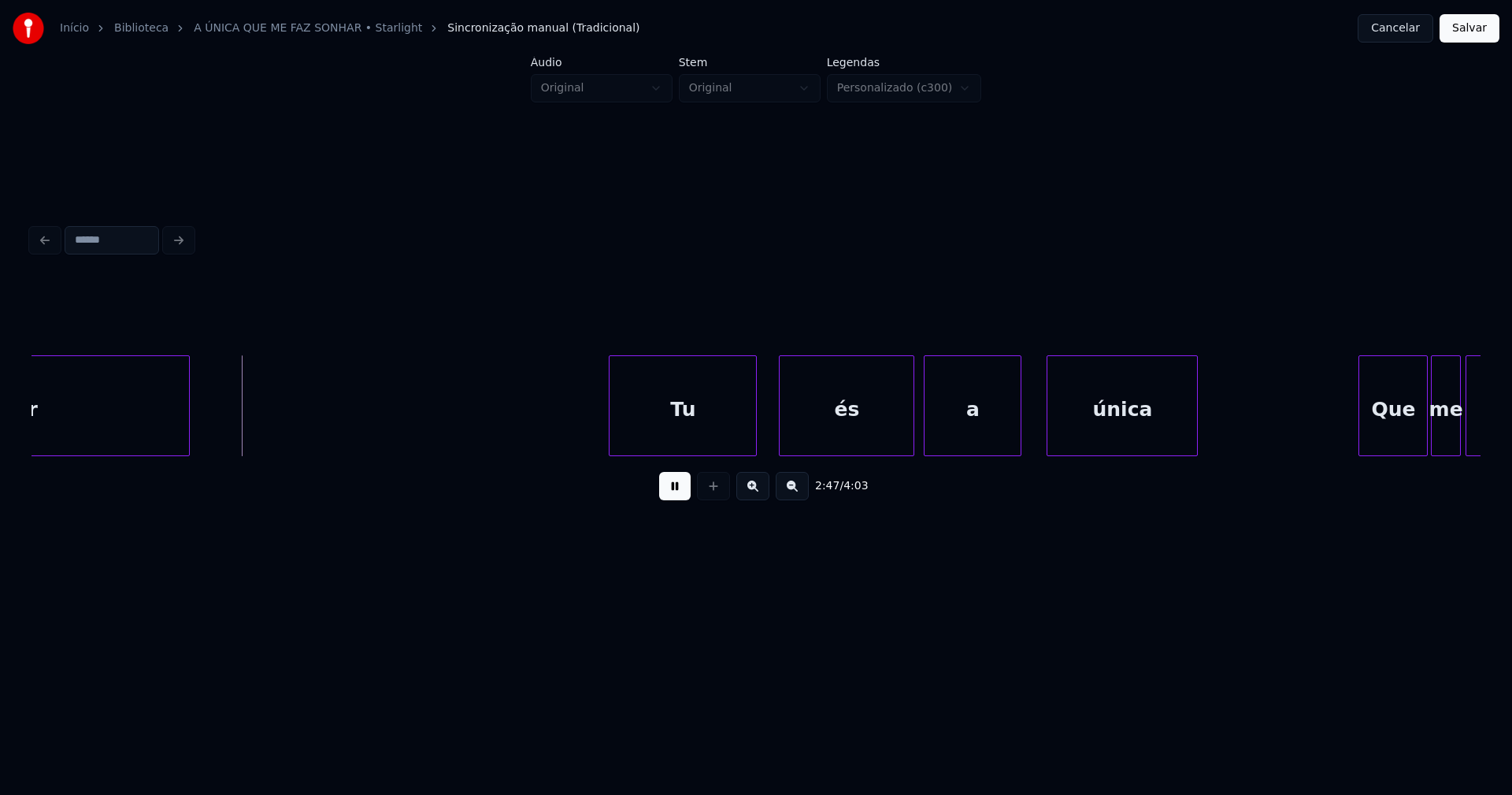
click at [716, 427] on div "Tu" at bounding box center [683, 410] width 147 height 107
click at [850, 430] on div "és" at bounding box center [843, 410] width 133 height 107
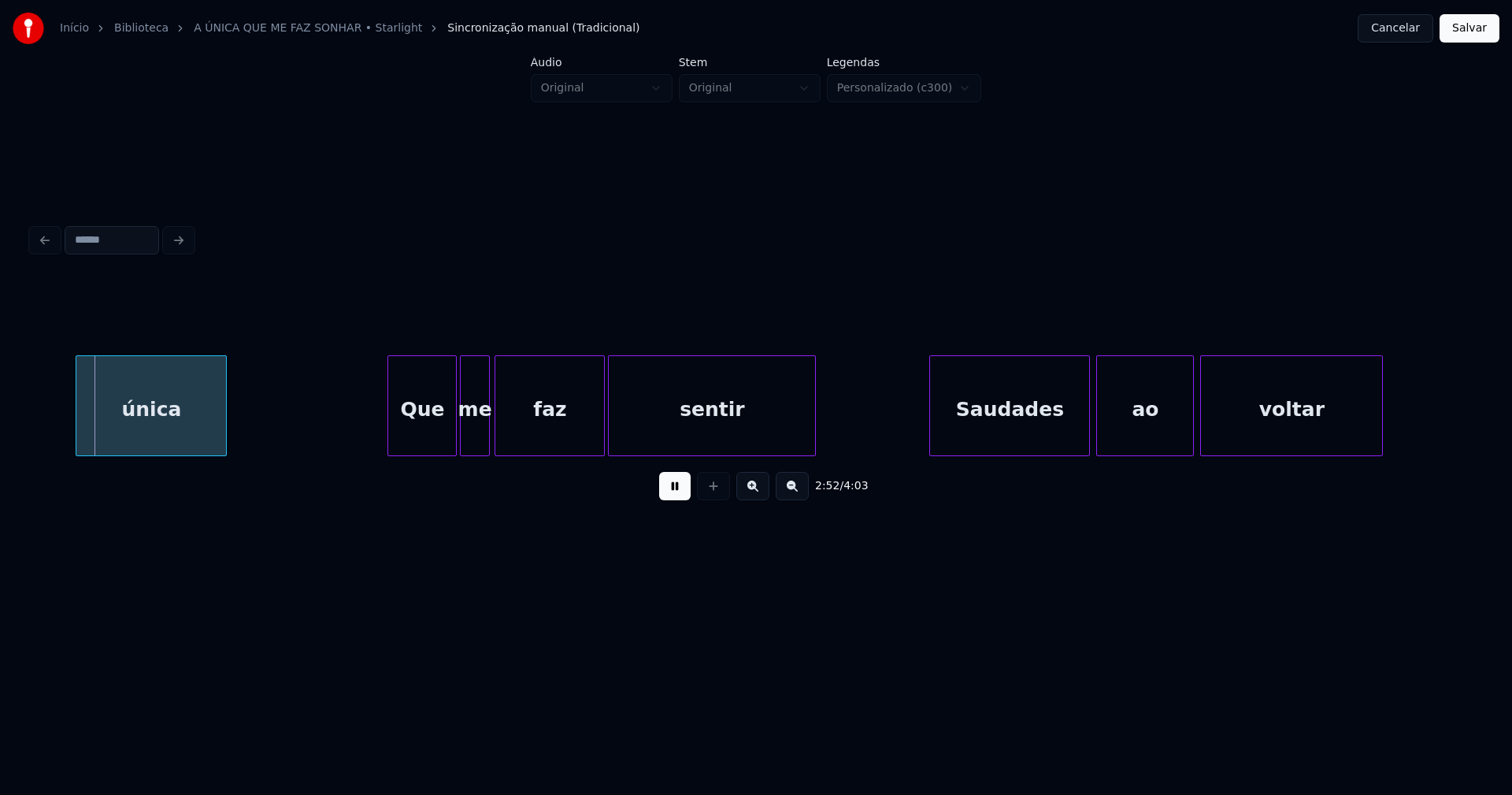
scroll to position [0, 27133]
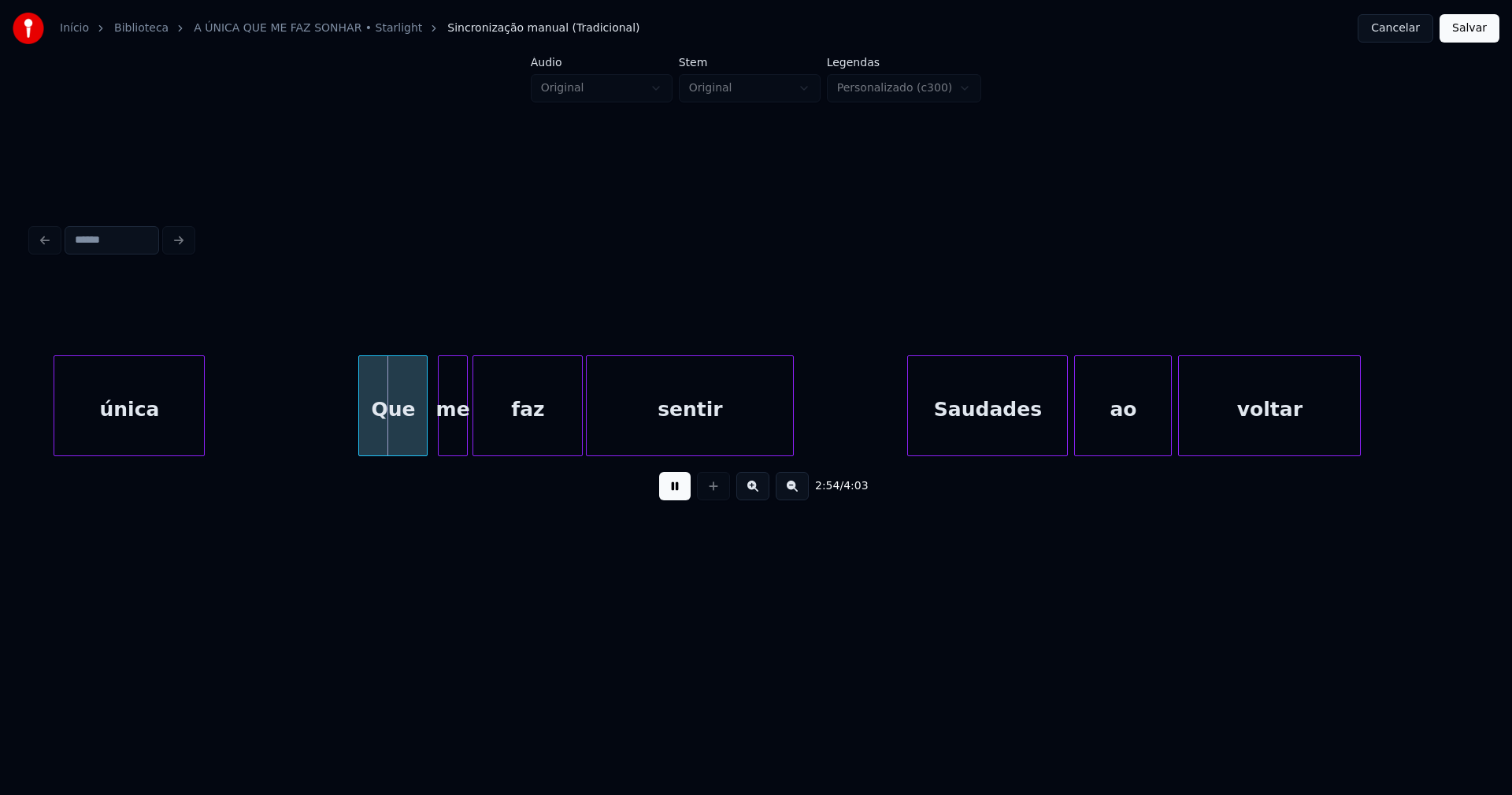
click at [390, 452] on div "única Que me faz sentir Saudades ao voltar" at bounding box center [756, 405] width 1449 height 101
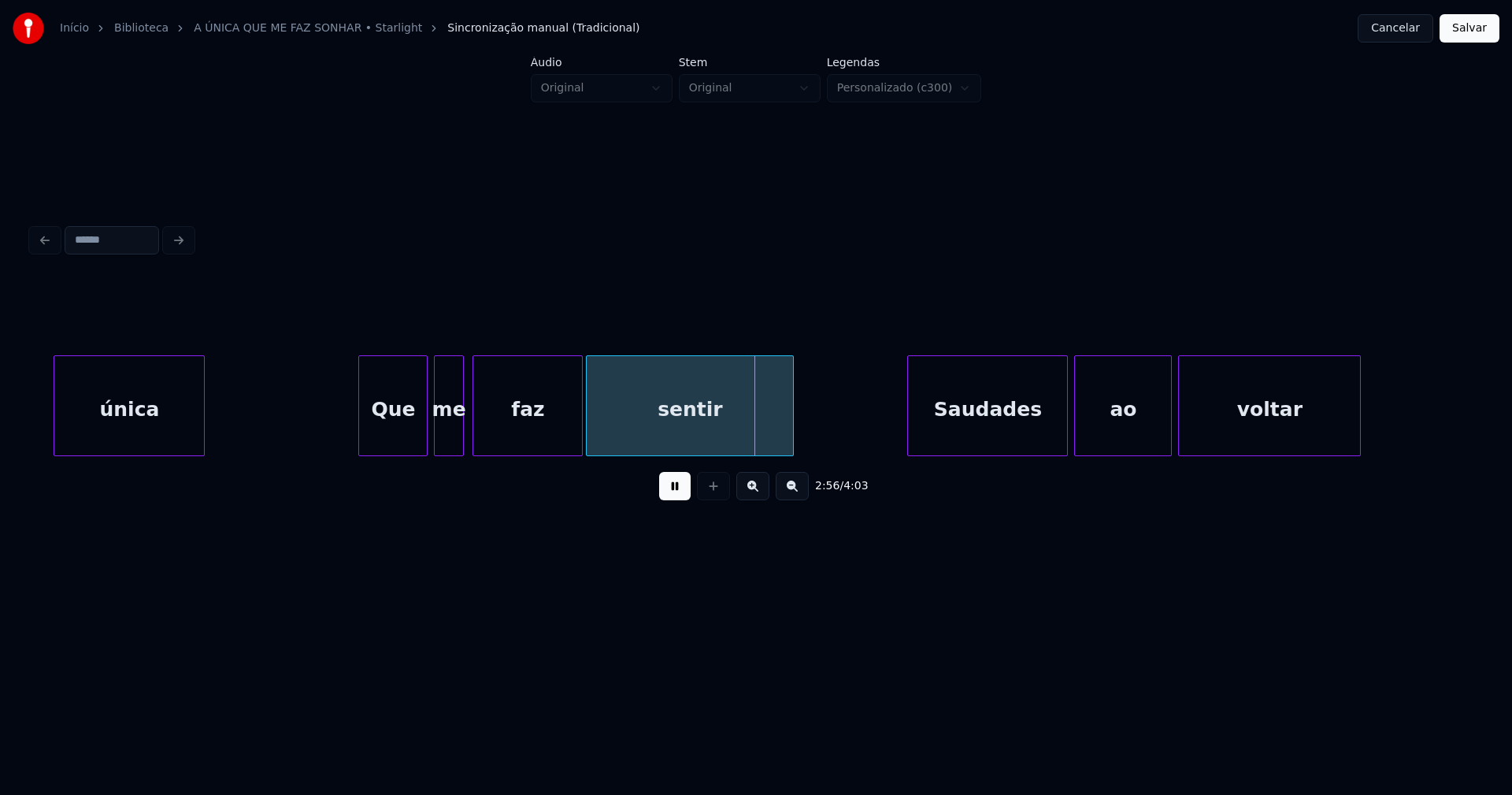
click at [451, 448] on div "me" at bounding box center [448, 410] width 28 height 107
click at [982, 437] on div "Saudades" at bounding box center [980, 410] width 159 height 107
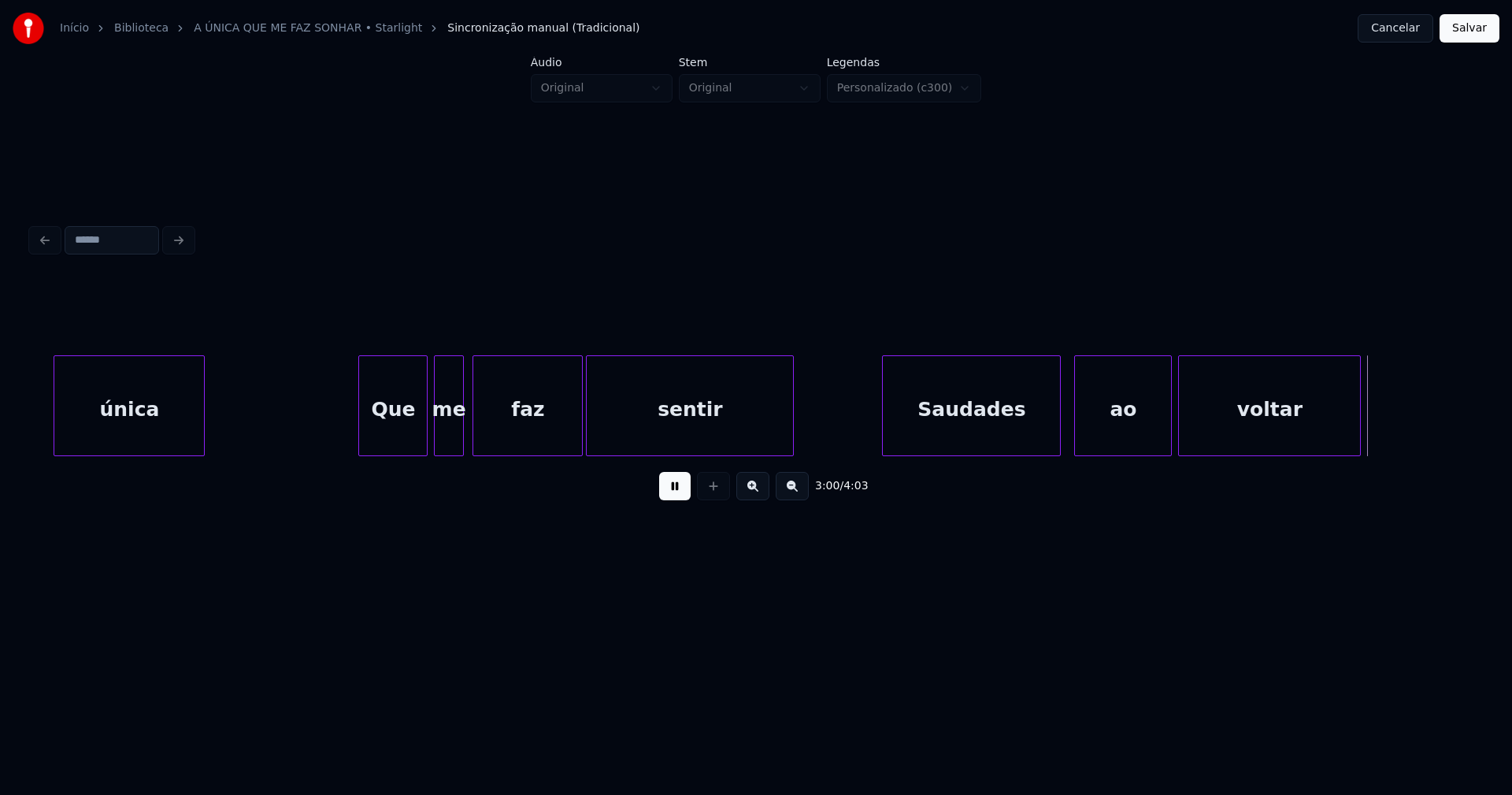
click at [884, 442] on div at bounding box center [885, 405] width 4 height 99
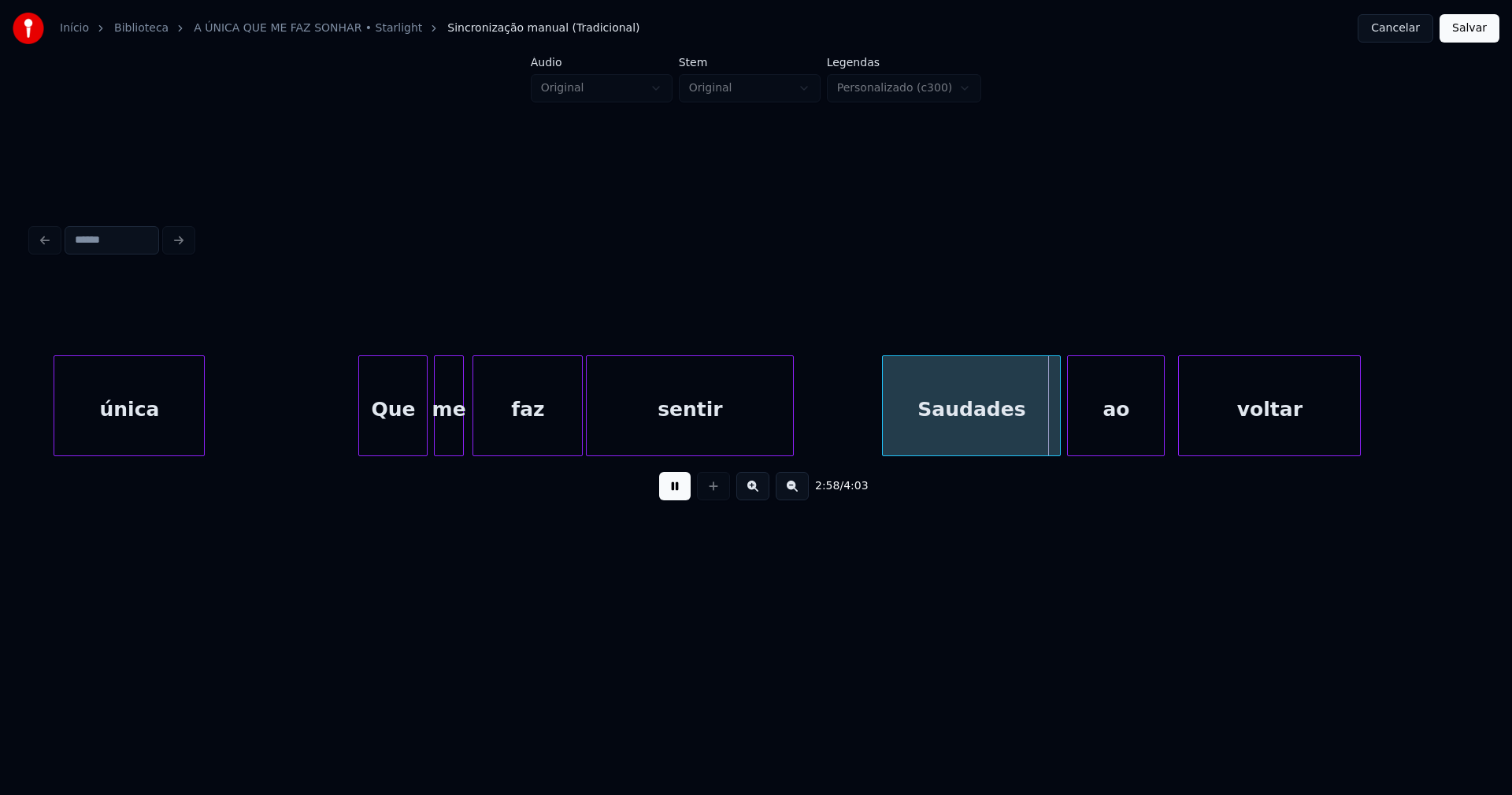
click at [1125, 431] on div "ao" at bounding box center [1116, 410] width 96 height 107
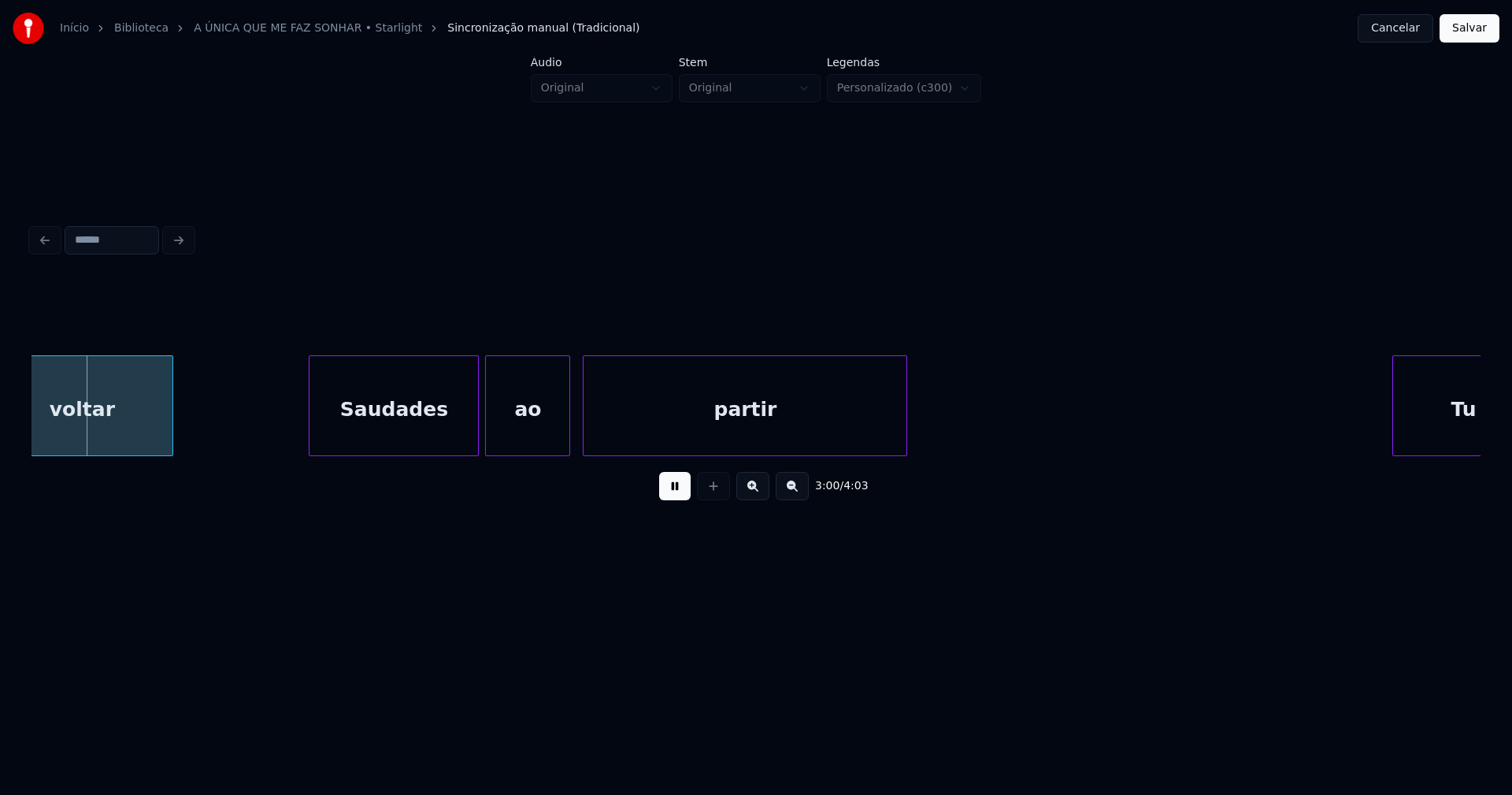
scroll to position [0, 28389]
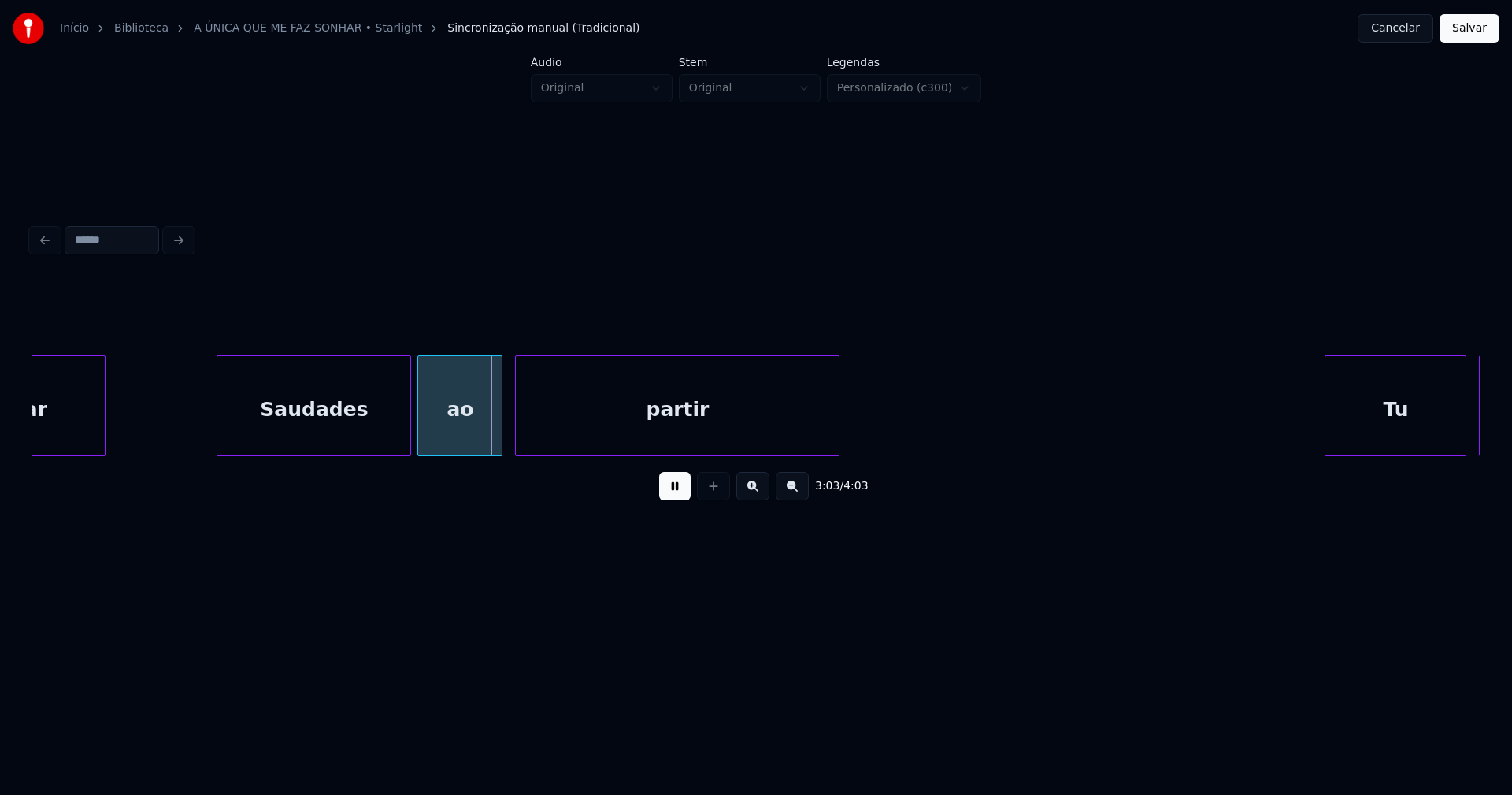
click at [221, 440] on div at bounding box center [219, 405] width 4 height 99
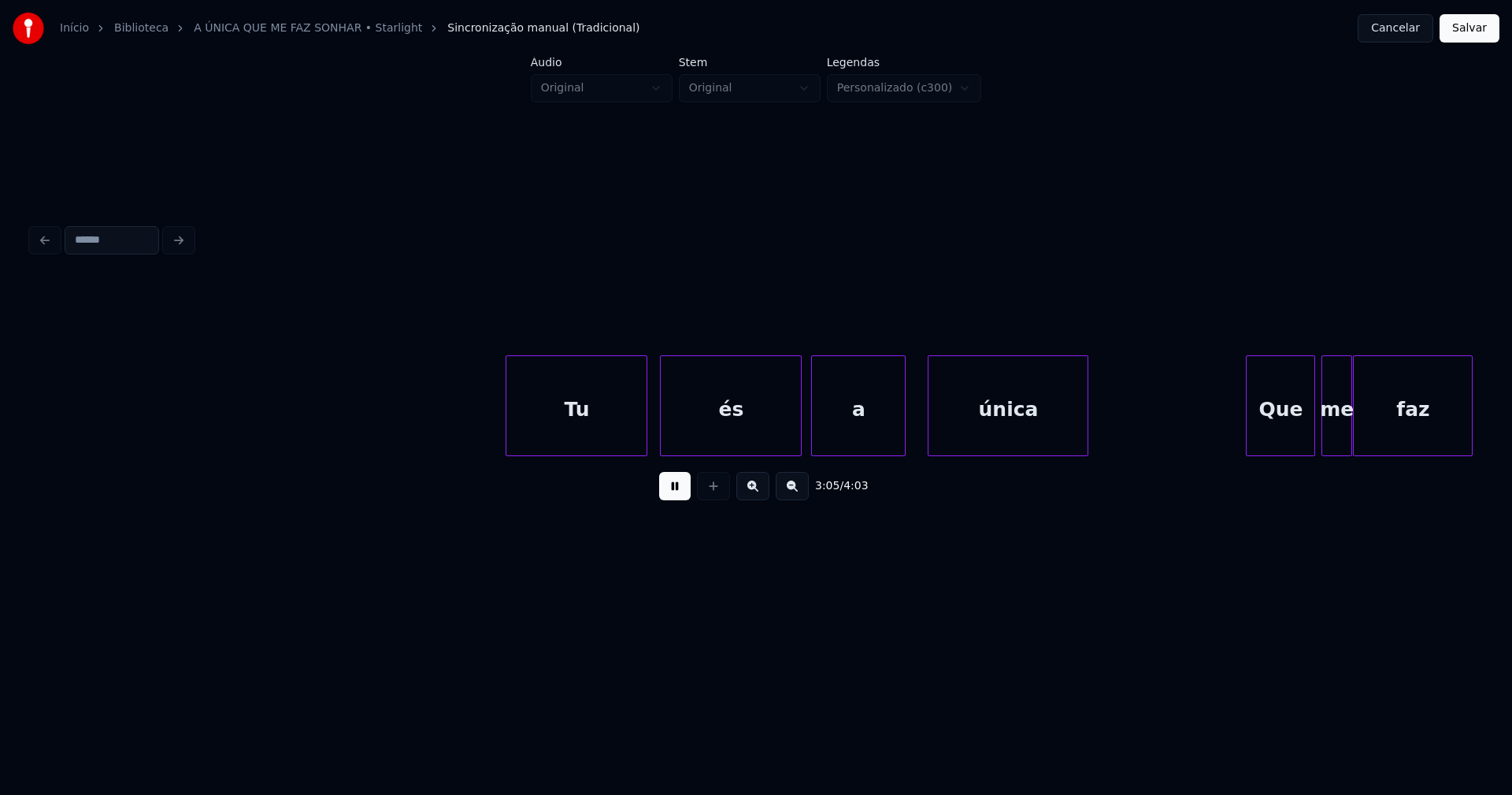
scroll to position [0, 29221]
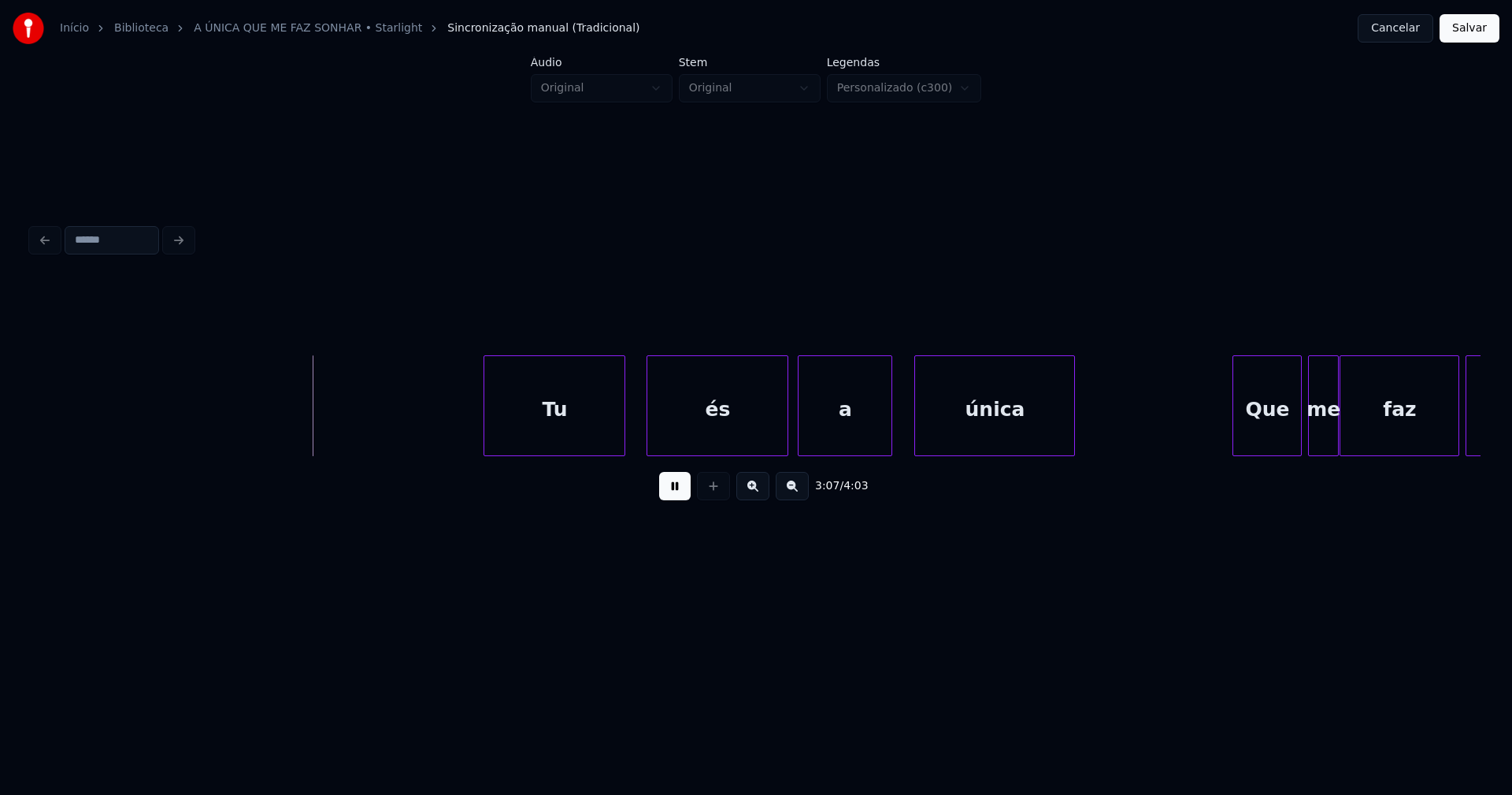
click at [576, 435] on div "Tu" at bounding box center [554, 410] width 141 height 107
click at [736, 436] on div "és" at bounding box center [713, 410] width 141 height 107
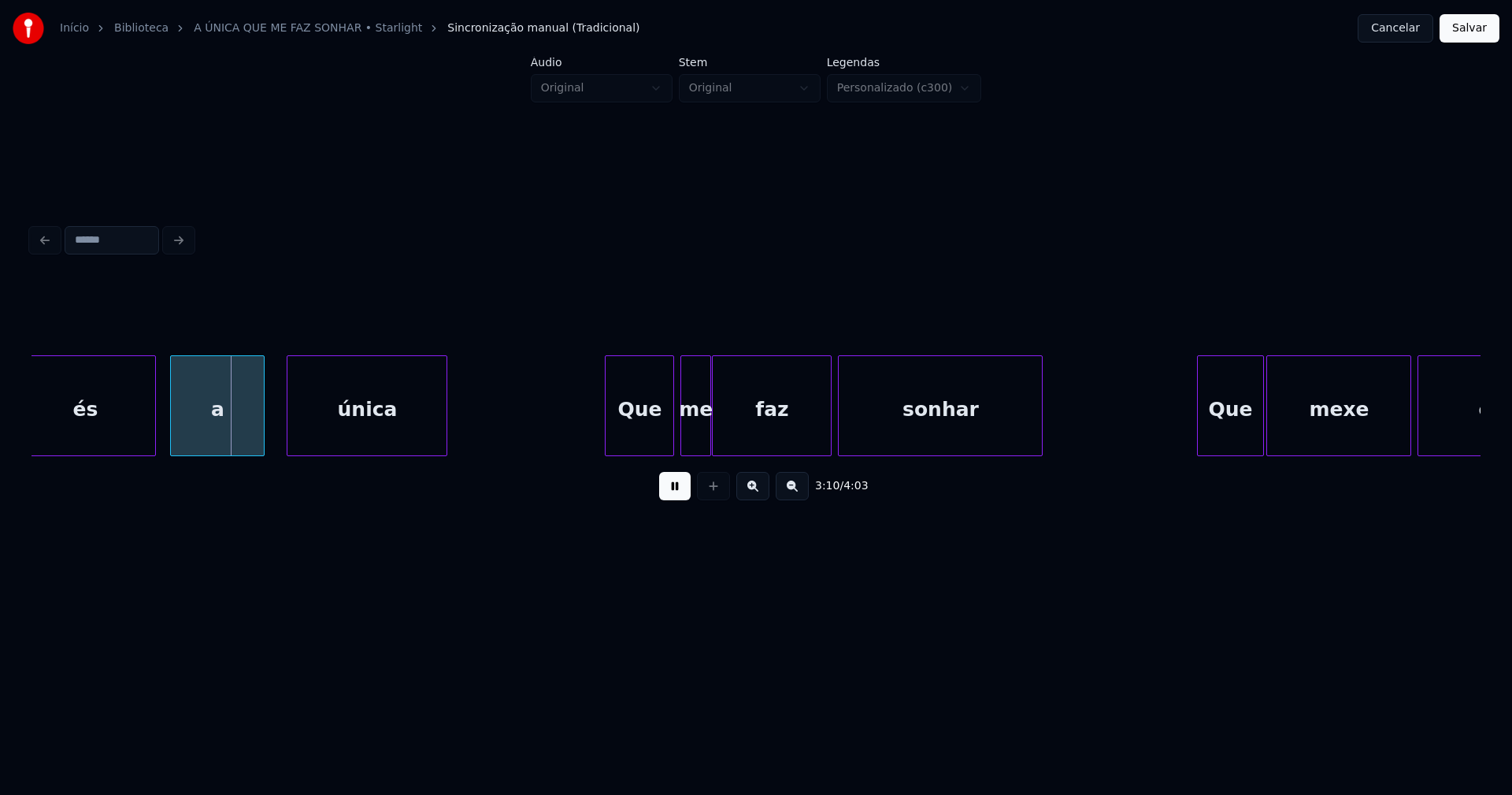
scroll to position [0, 29997]
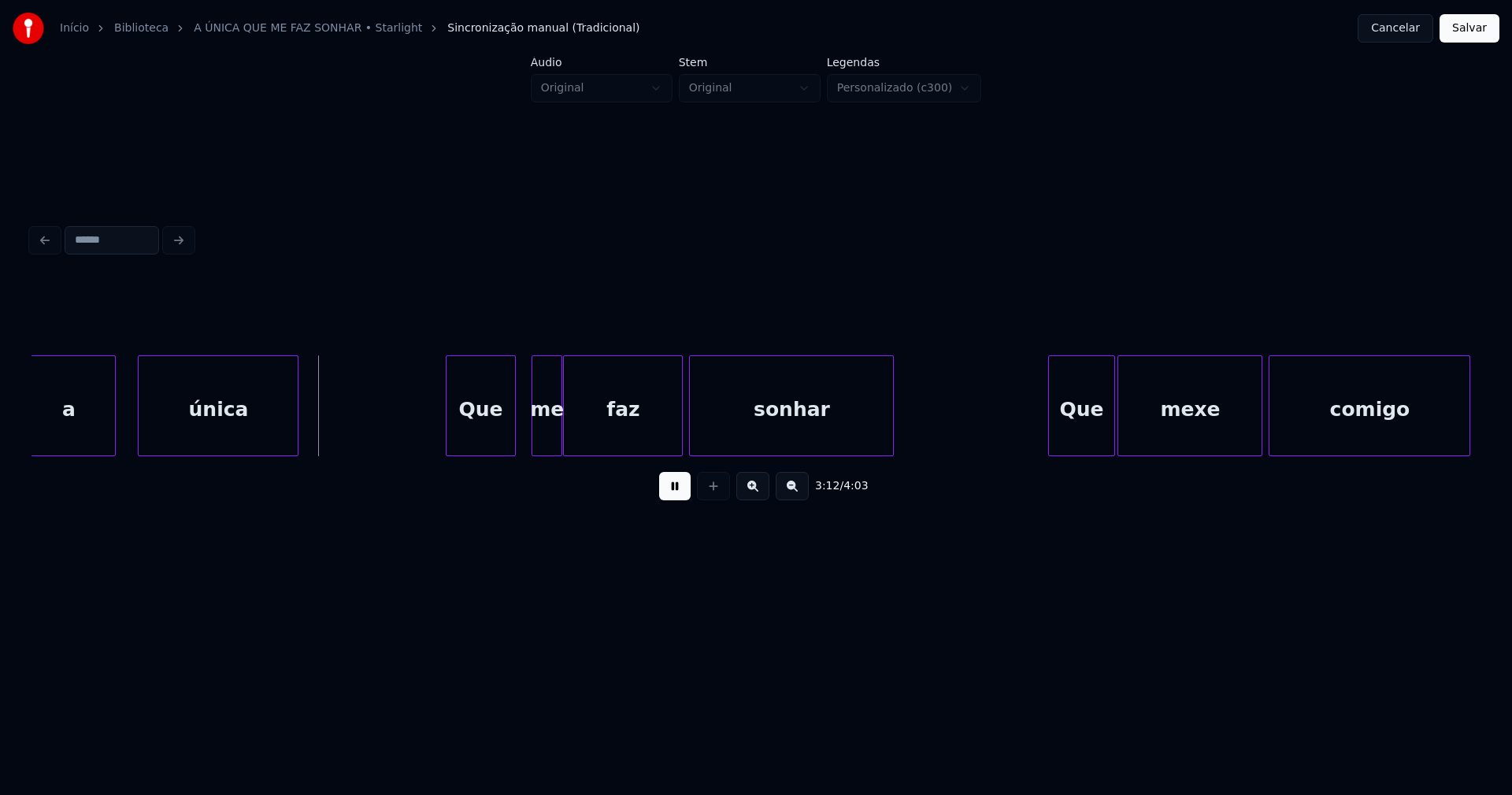
click at [473, 436] on div "Que" at bounding box center [481, 410] width 68 height 107
click at [533, 447] on div "me" at bounding box center [538, 410] width 29 height 107
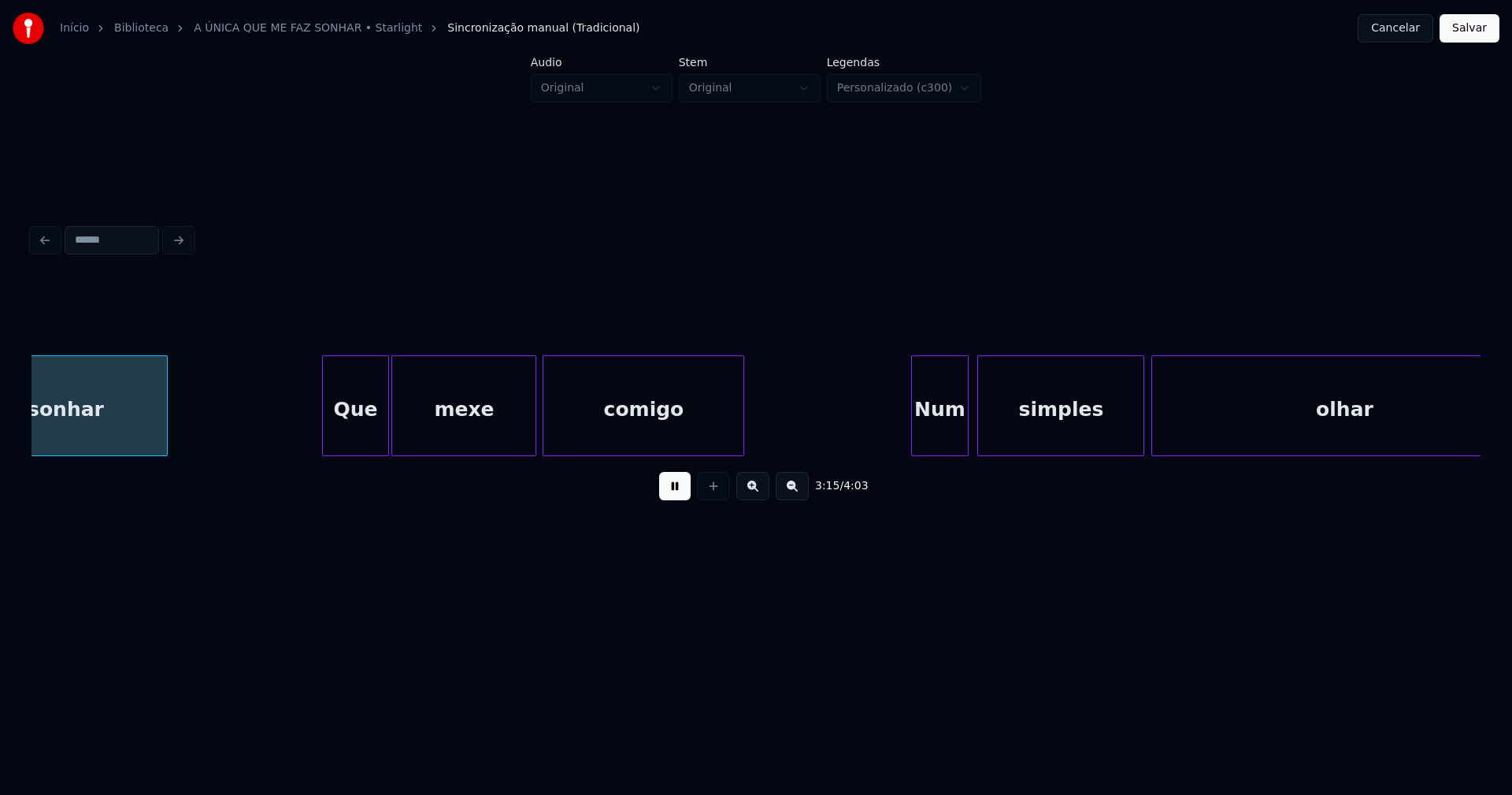
scroll to position [0, 30734]
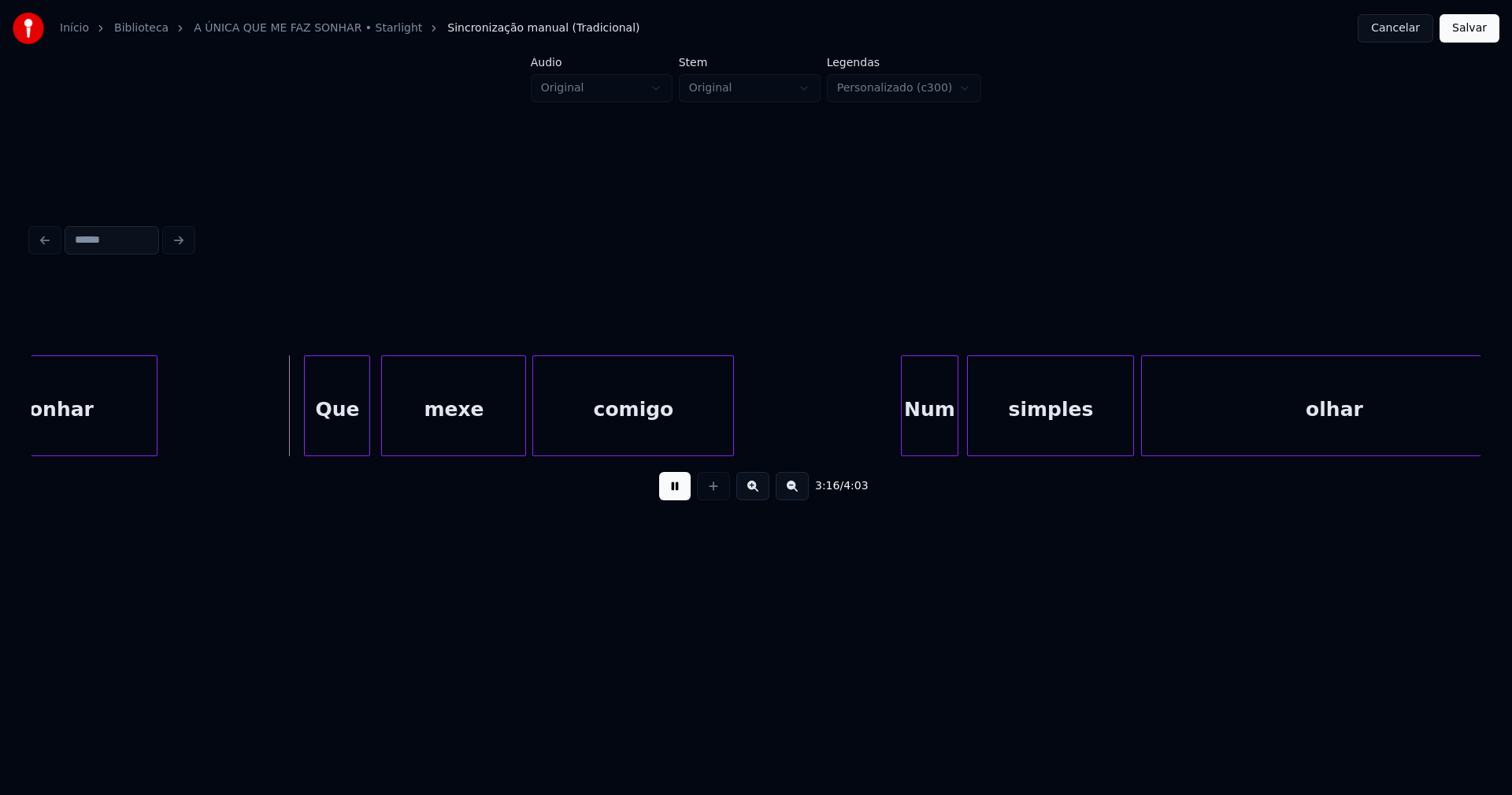
click at [336, 444] on div "Que" at bounding box center [336, 410] width 65 height 107
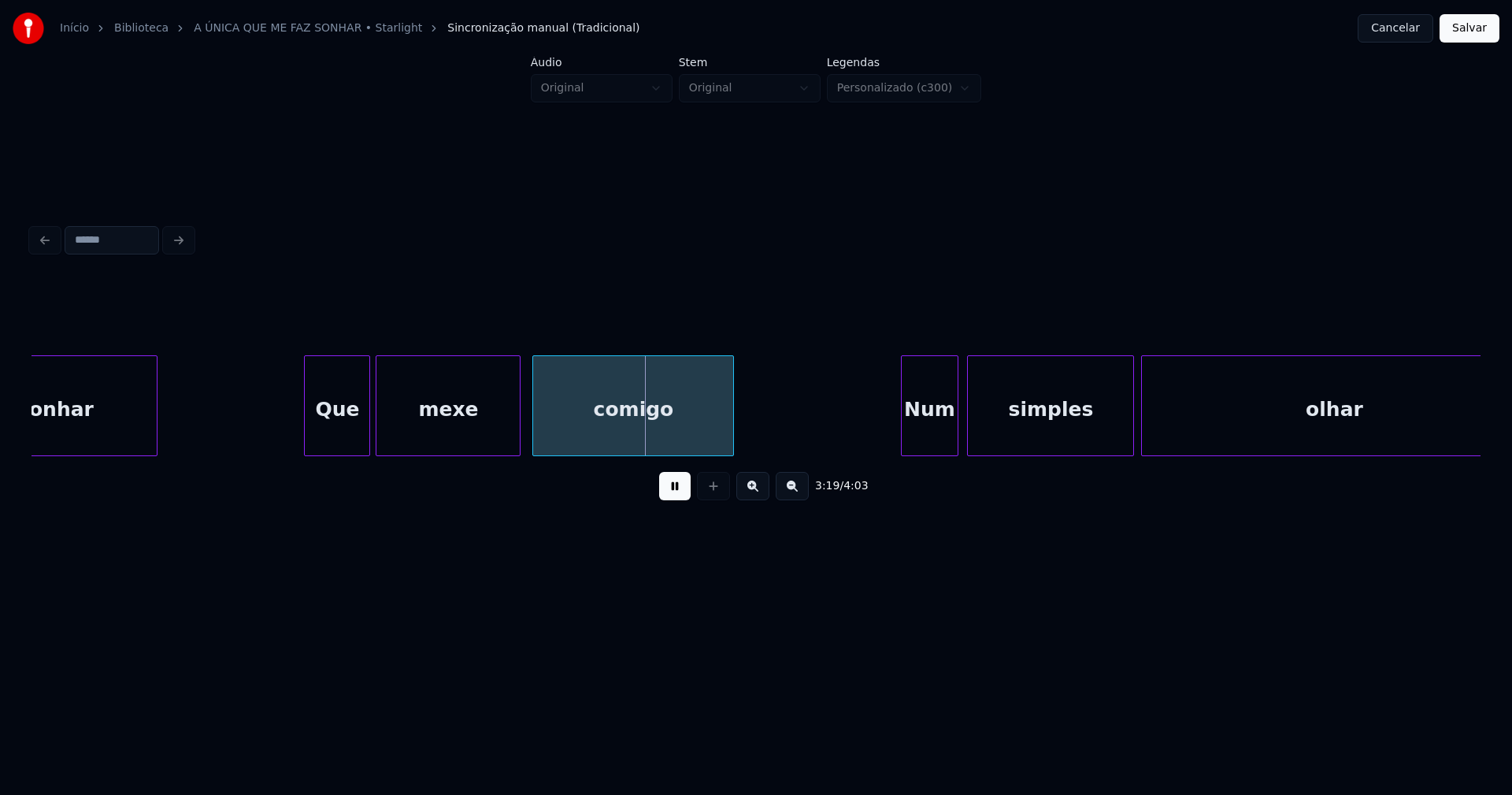
click at [494, 423] on div "mexe" at bounding box center [448, 410] width 143 height 107
click at [861, 450] on div "Que mexe comigo Num simples olhar sonhar" at bounding box center [756, 405] width 1449 height 101
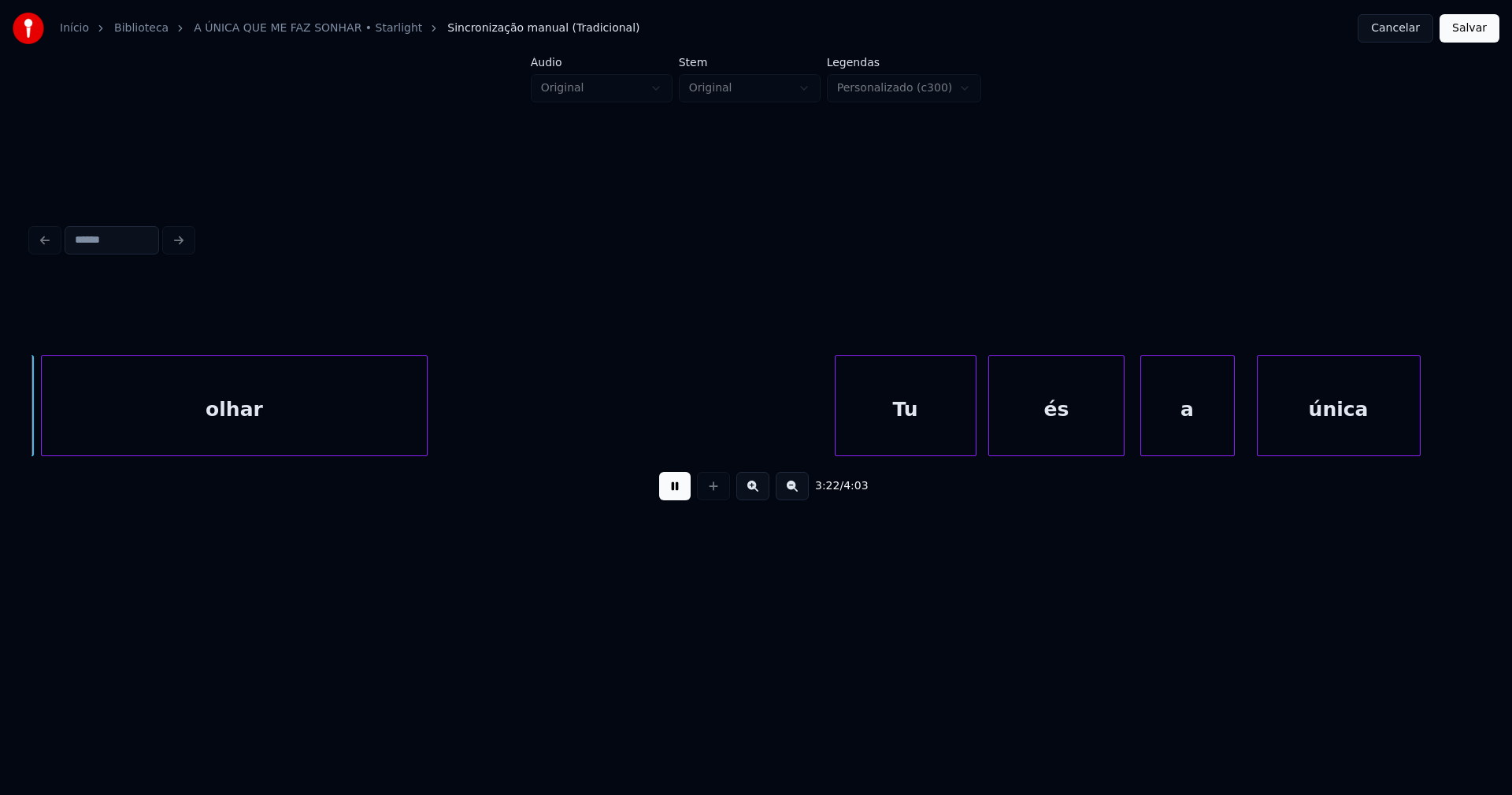
scroll to position [0, 31853]
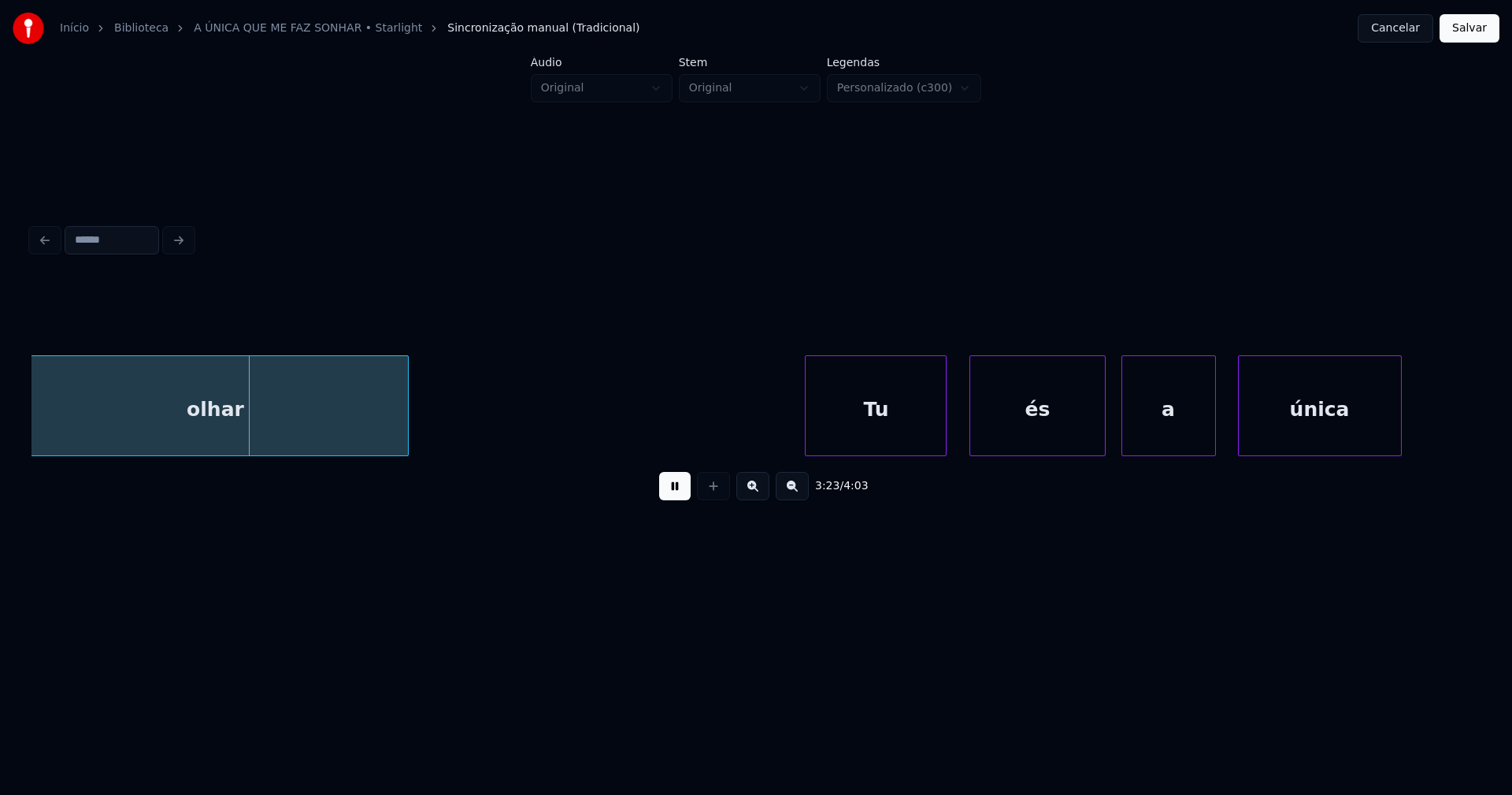
click at [898, 442] on div "Tu" at bounding box center [876, 410] width 141 height 107
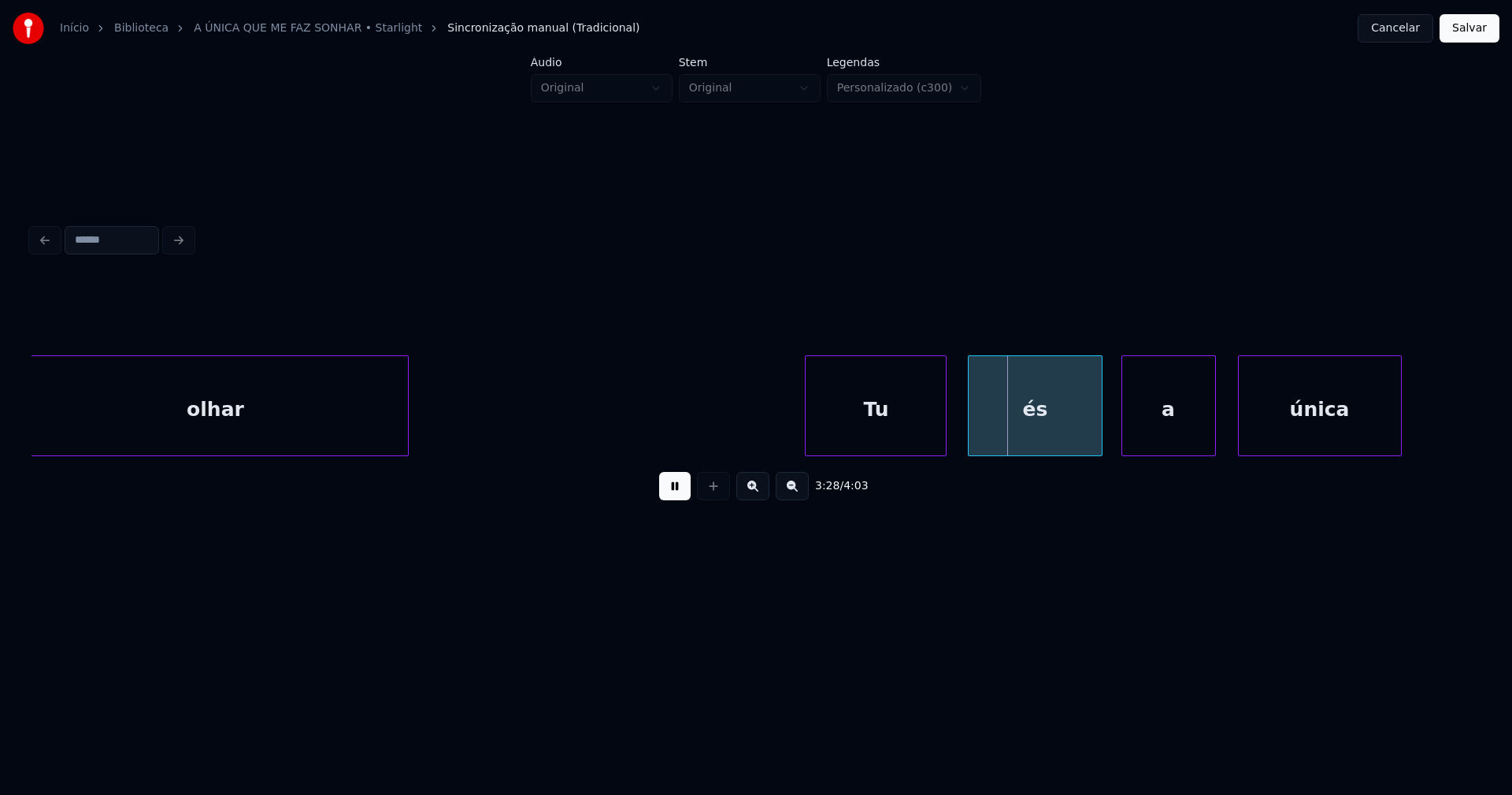
click at [999, 434] on div "és" at bounding box center [1035, 410] width 133 height 107
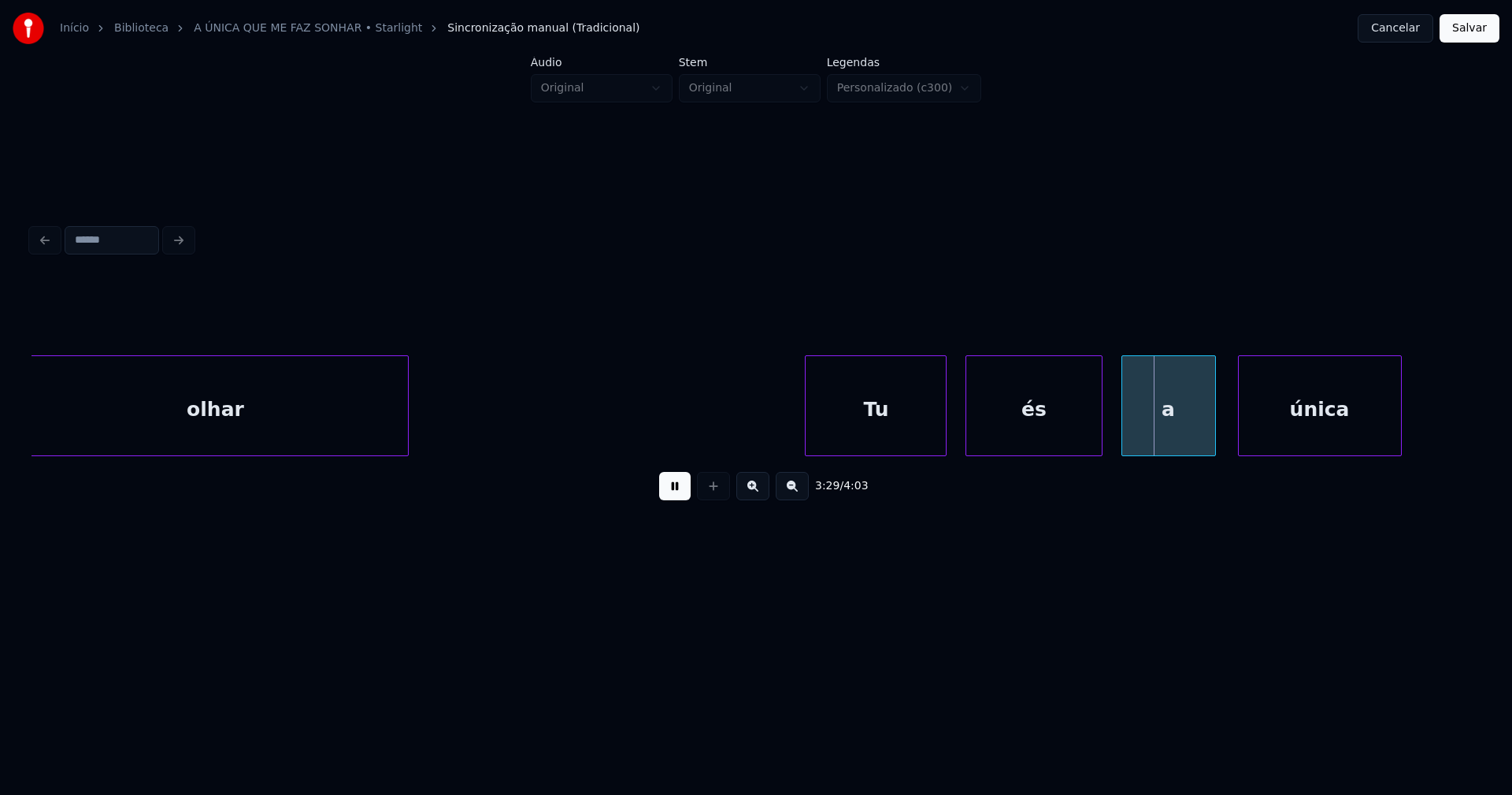
click at [967, 435] on div at bounding box center [968, 405] width 4 height 99
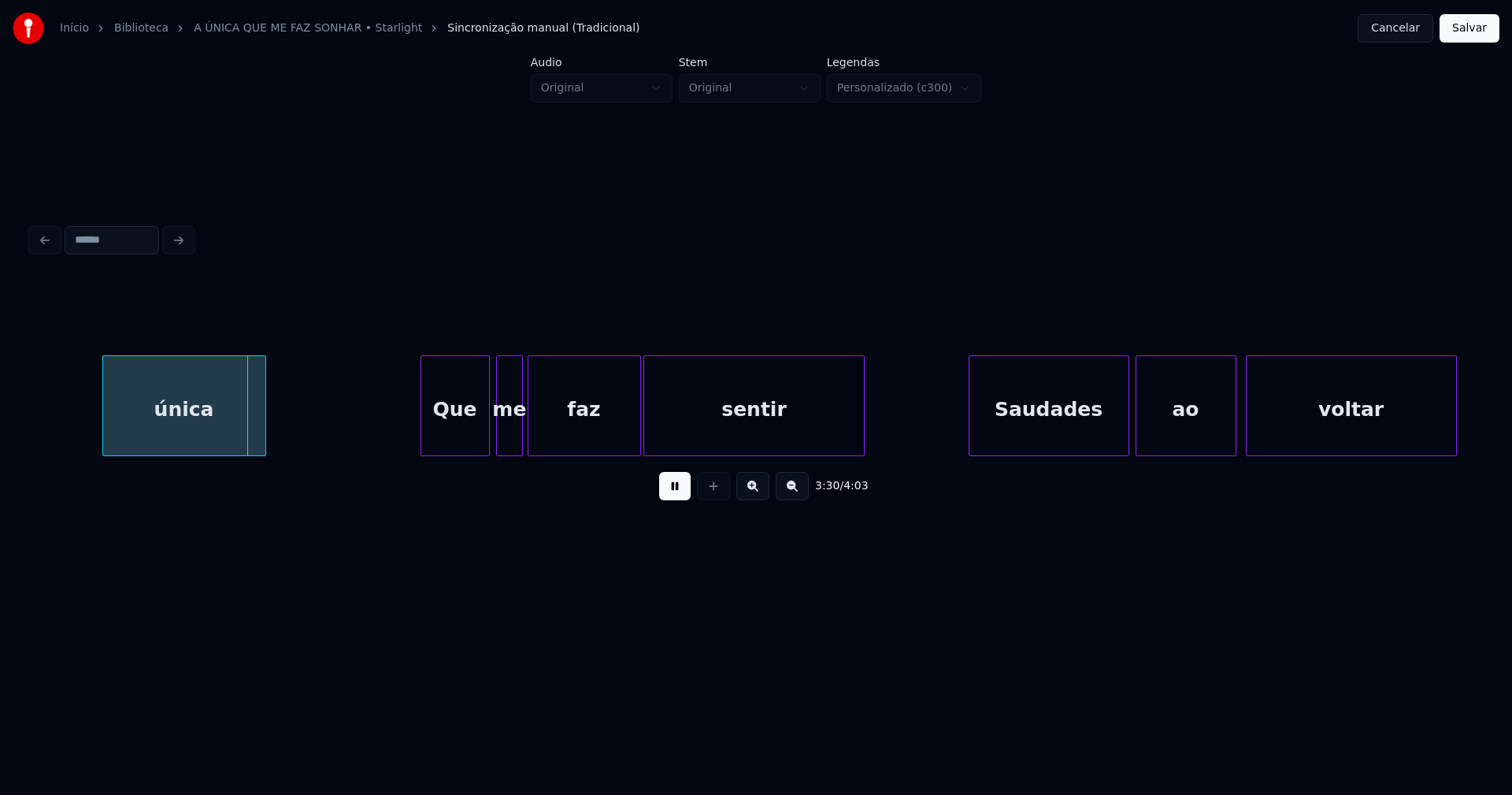
scroll to position [0, 33052]
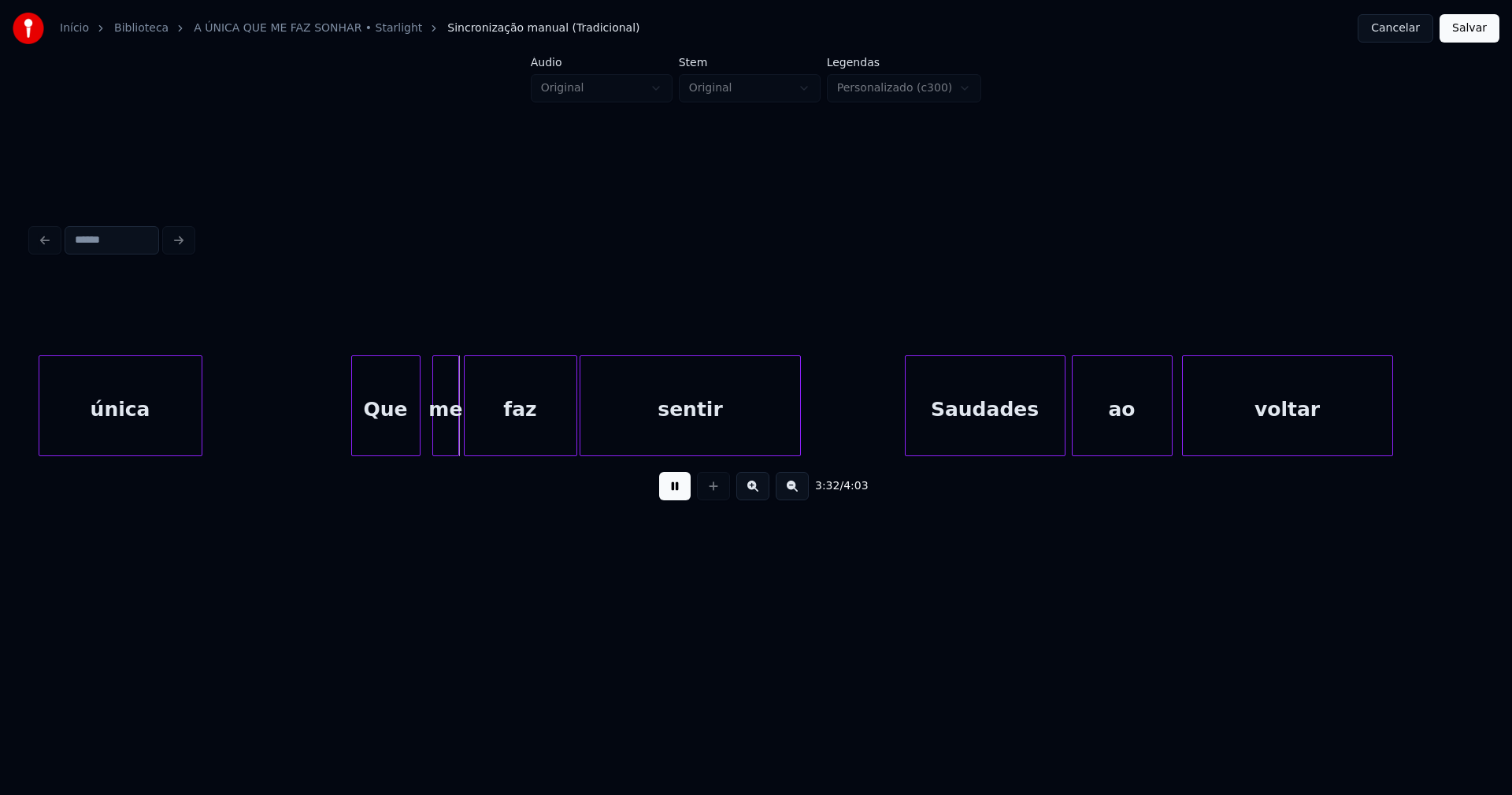
click at [373, 430] on div "Que" at bounding box center [386, 410] width 68 height 107
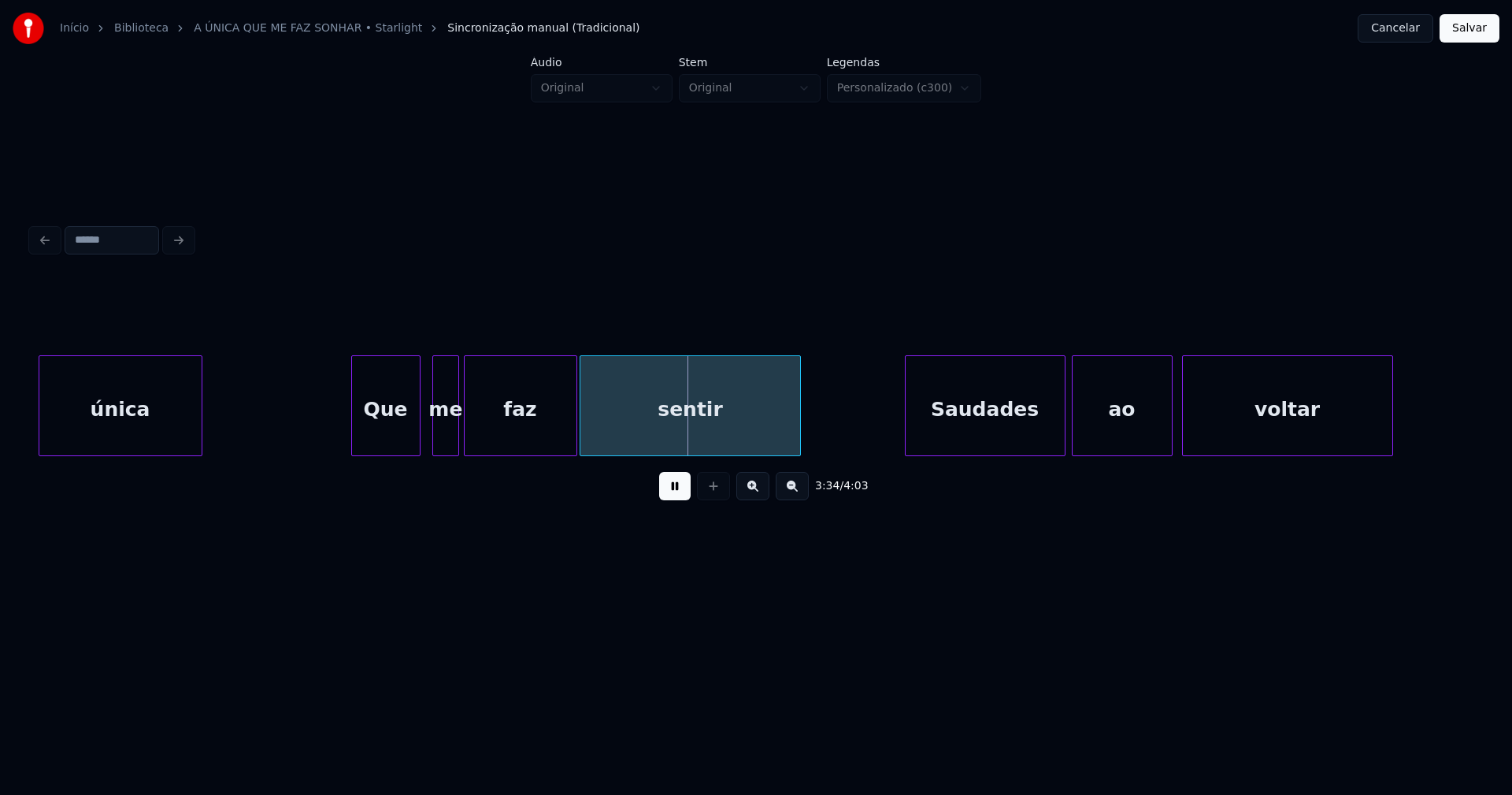
click at [677, 495] on button at bounding box center [675, 486] width 31 height 28
click at [441, 442] on div "me" at bounding box center [441, 410] width 26 height 107
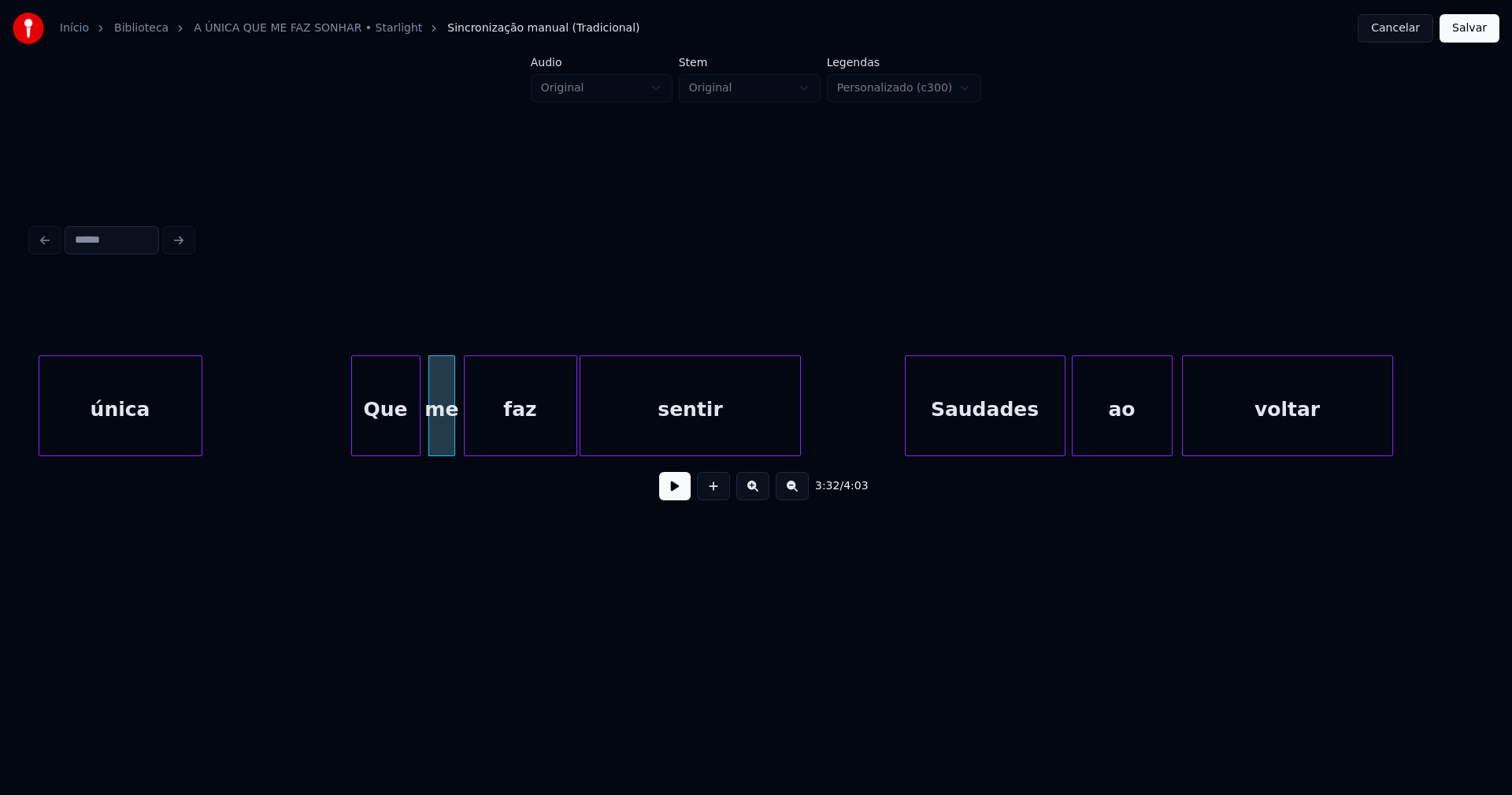
click at [675, 496] on button at bounding box center [675, 486] width 31 height 28
click at [875, 446] on div at bounding box center [873, 405] width 4 height 99
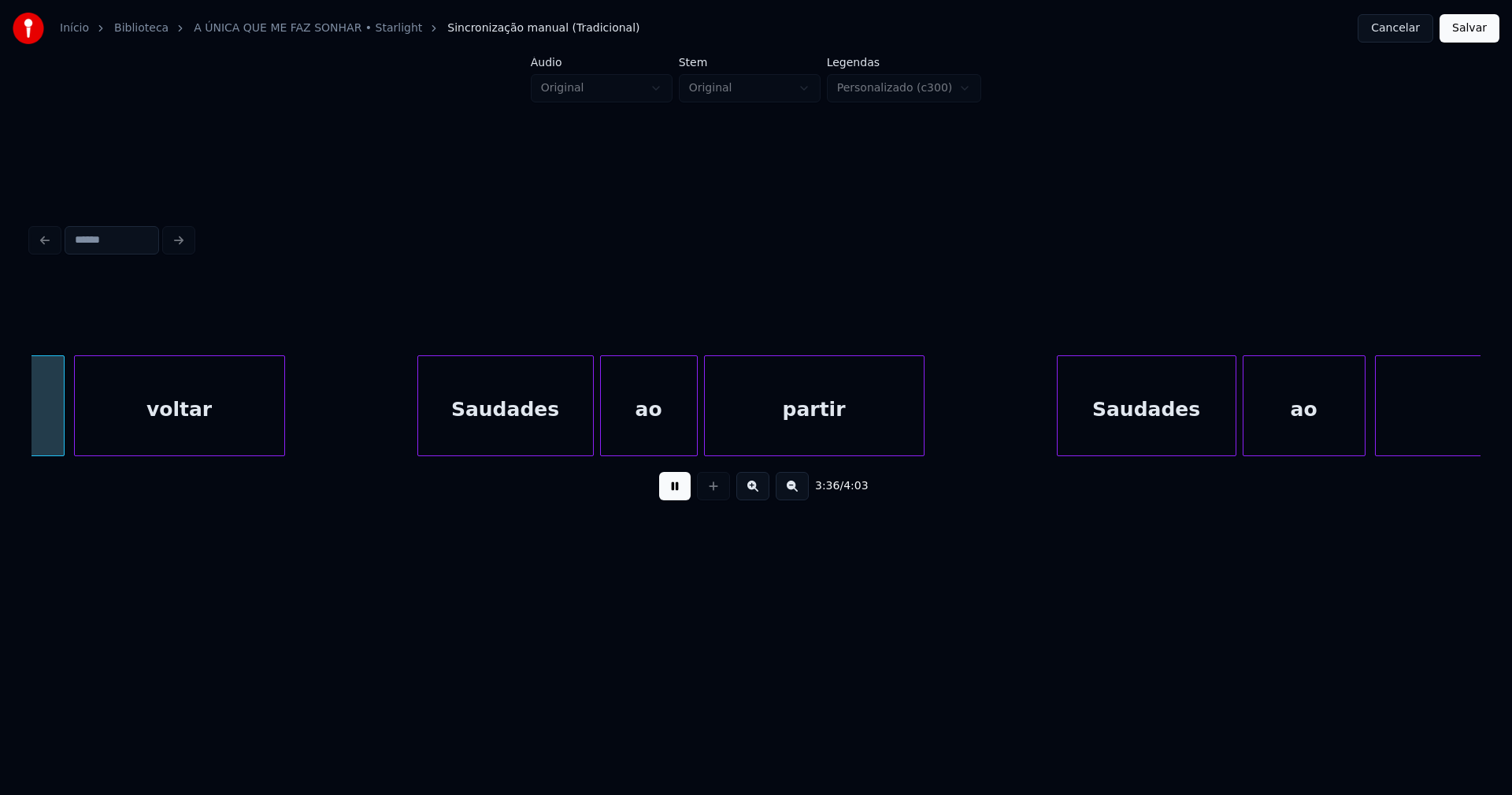
scroll to position [0, 34178]
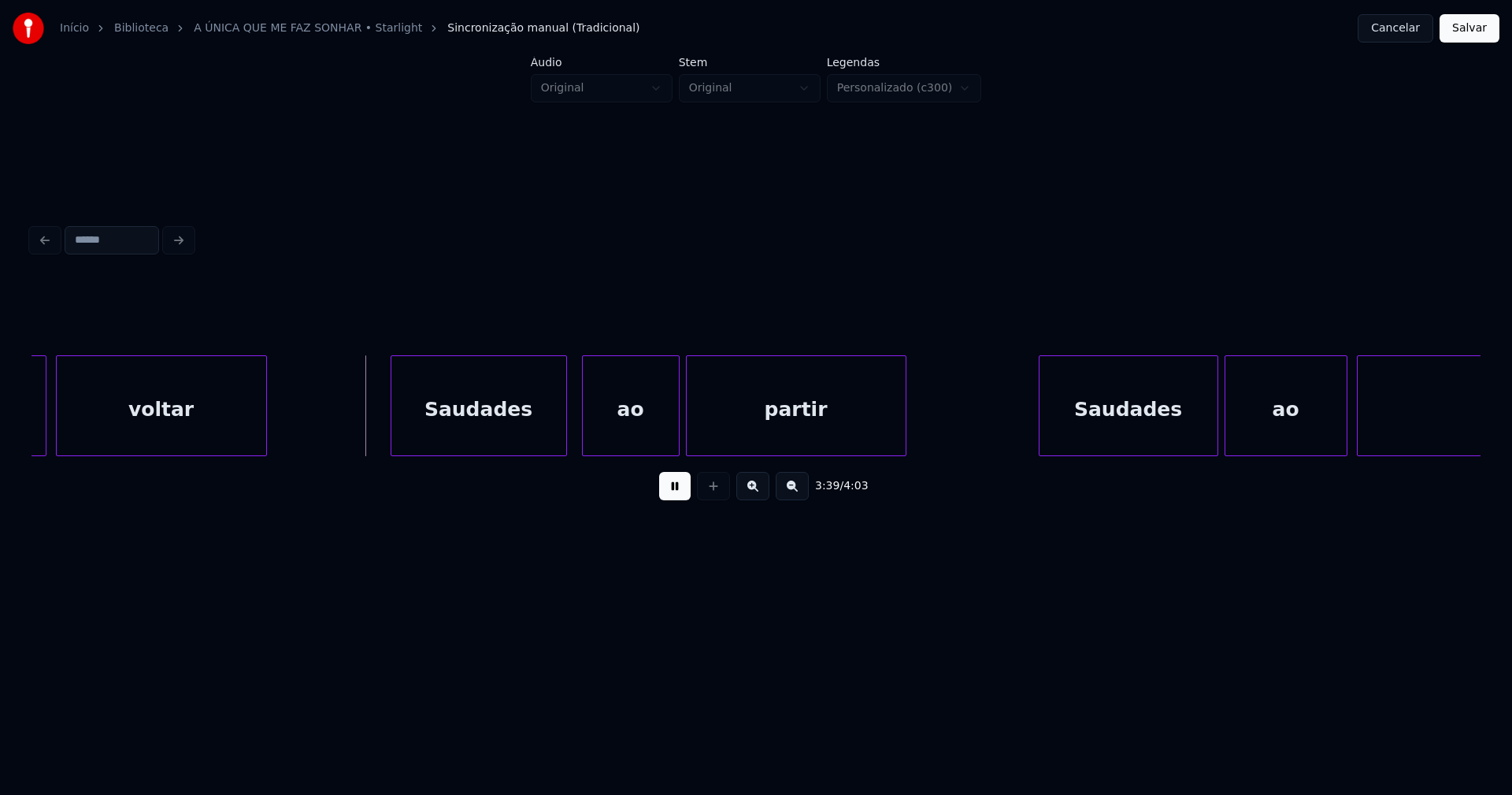
click at [503, 436] on div "Saudades" at bounding box center [479, 410] width 174 height 107
click at [373, 434] on div at bounding box center [371, 405] width 4 height 99
click at [612, 434] on div "ao" at bounding box center [623, 410] width 96 height 107
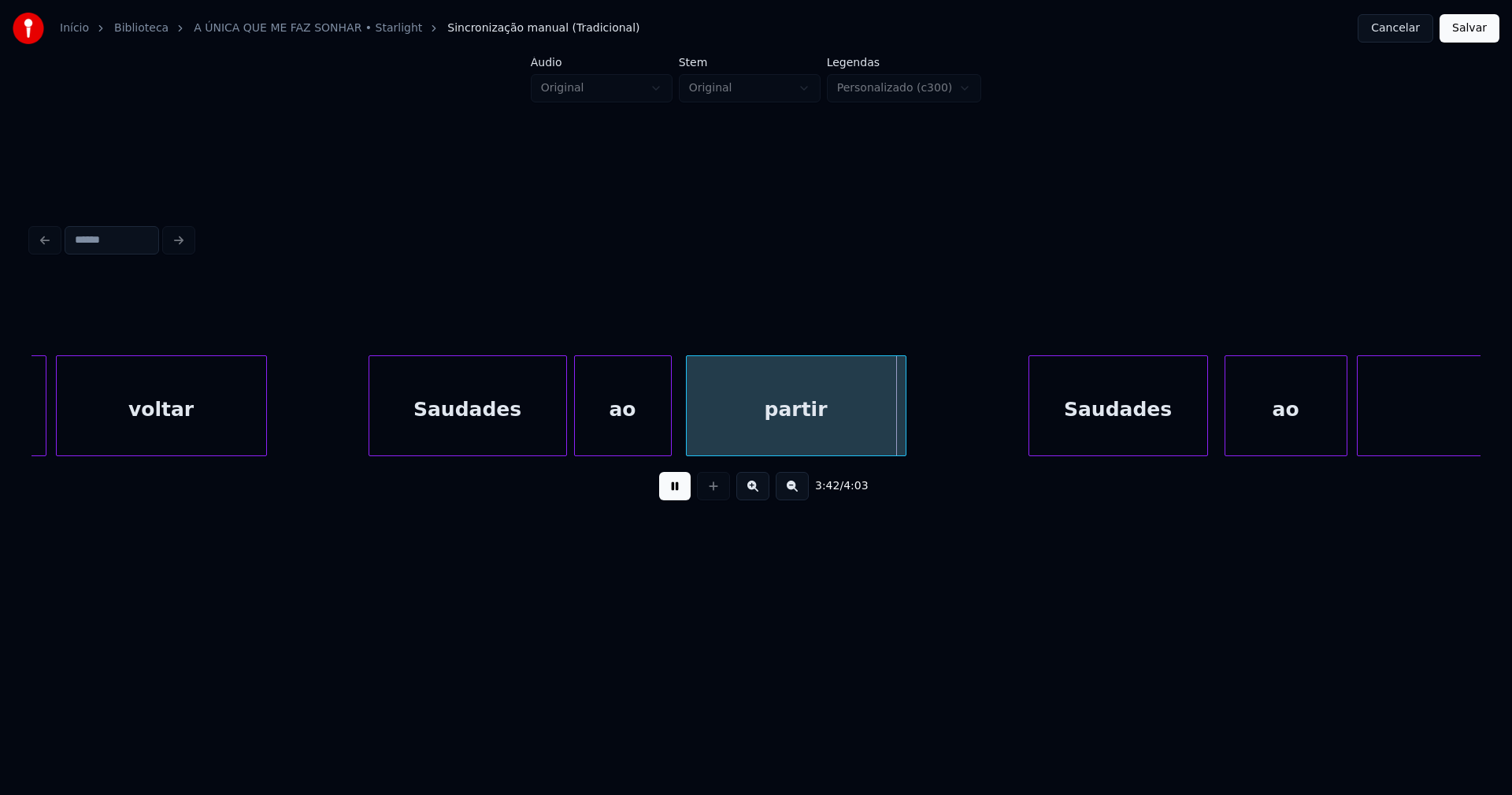
click at [1072, 442] on div "Saudades" at bounding box center [1119, 410] width 178 height 107
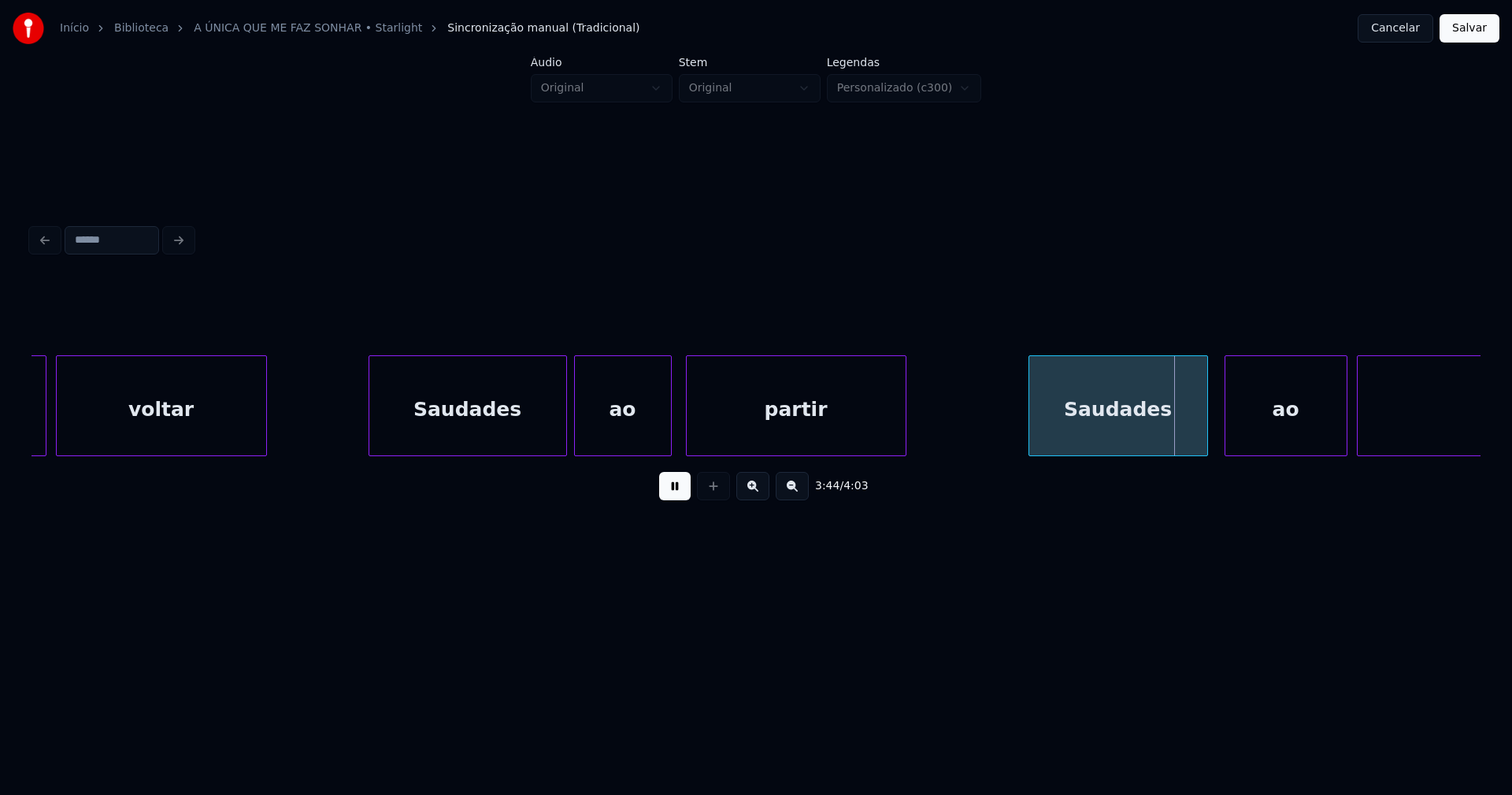
click at [1002, 446] on div at bounding box center [1004, 405] width 4 height 99
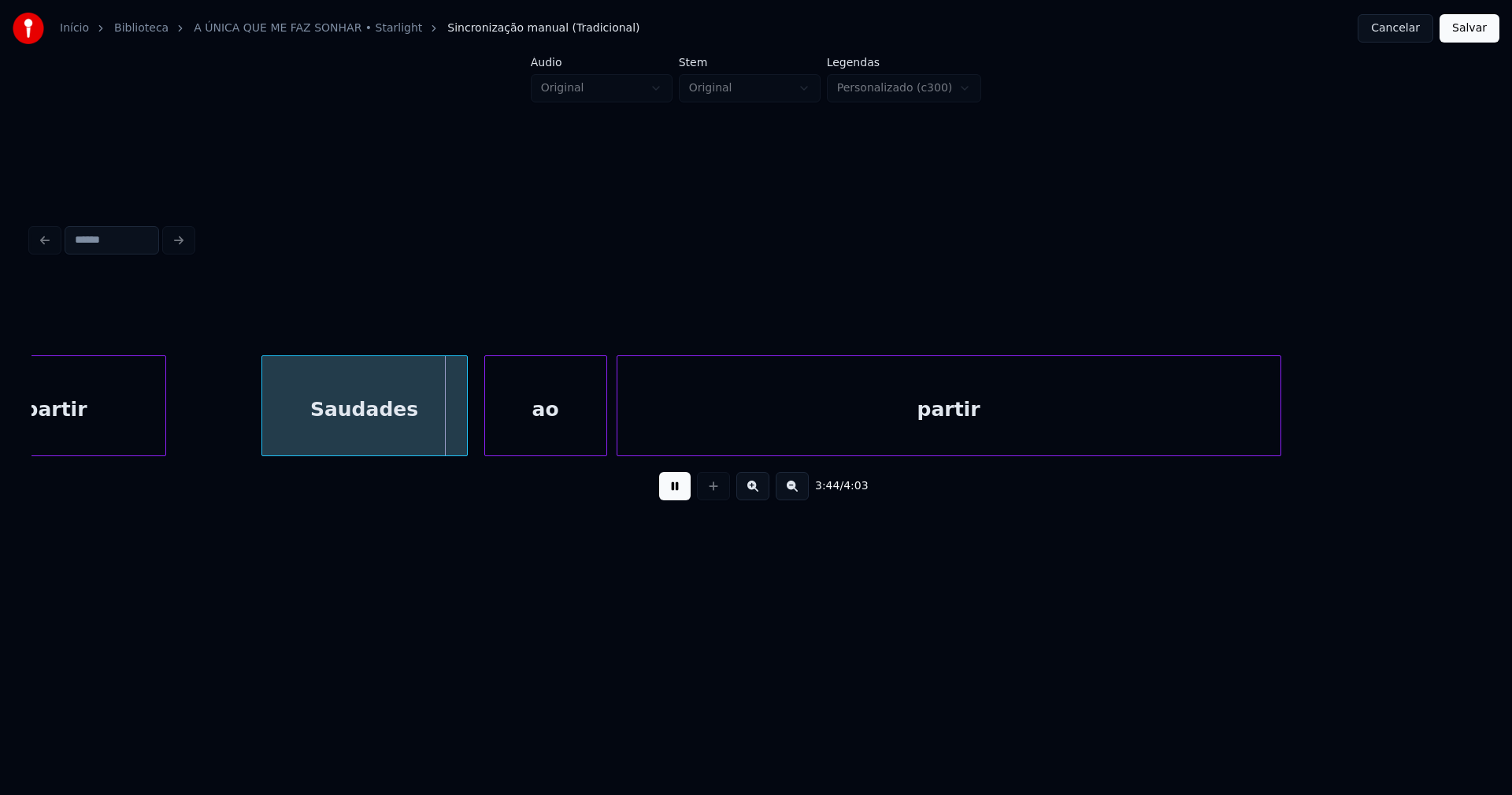
scroll to position [0, 34918]
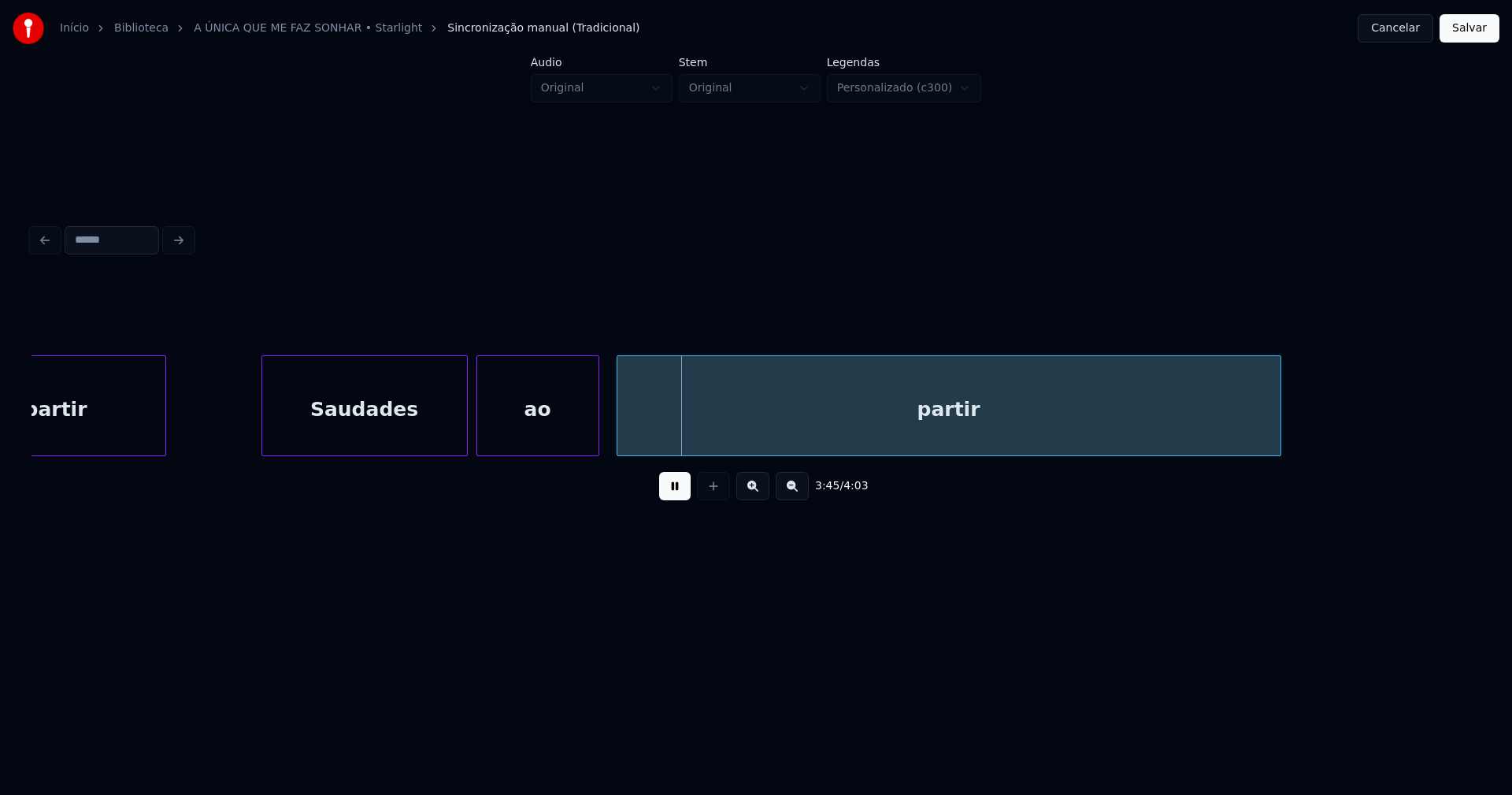
click at [550, 433] on div "ao" at bounding box center [538, 410] width 121 height 107
click at [627, 434] on div "partir" at bounding box center [943, 410] width 663 height 107
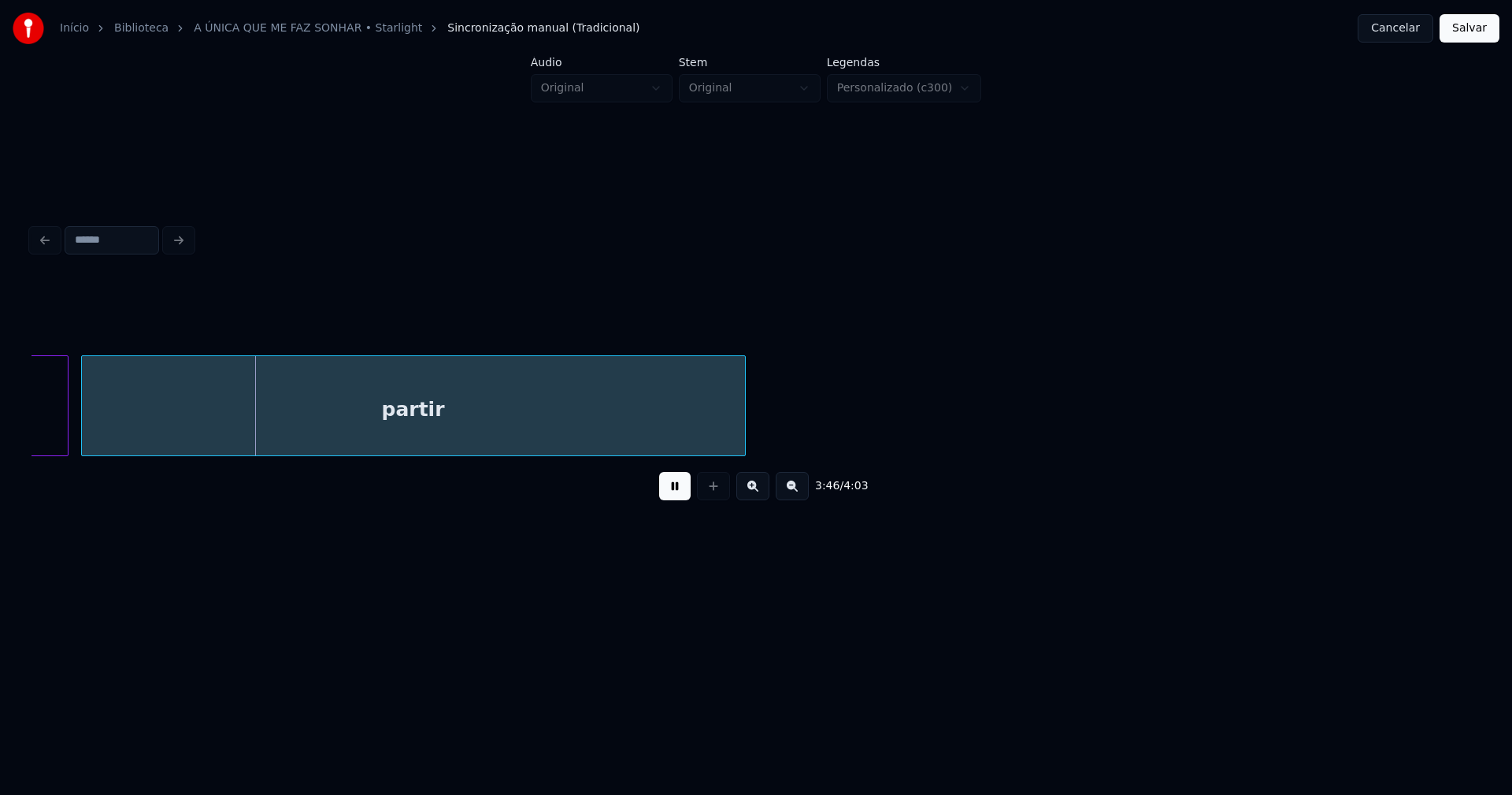
scroll to position [0, 35703]
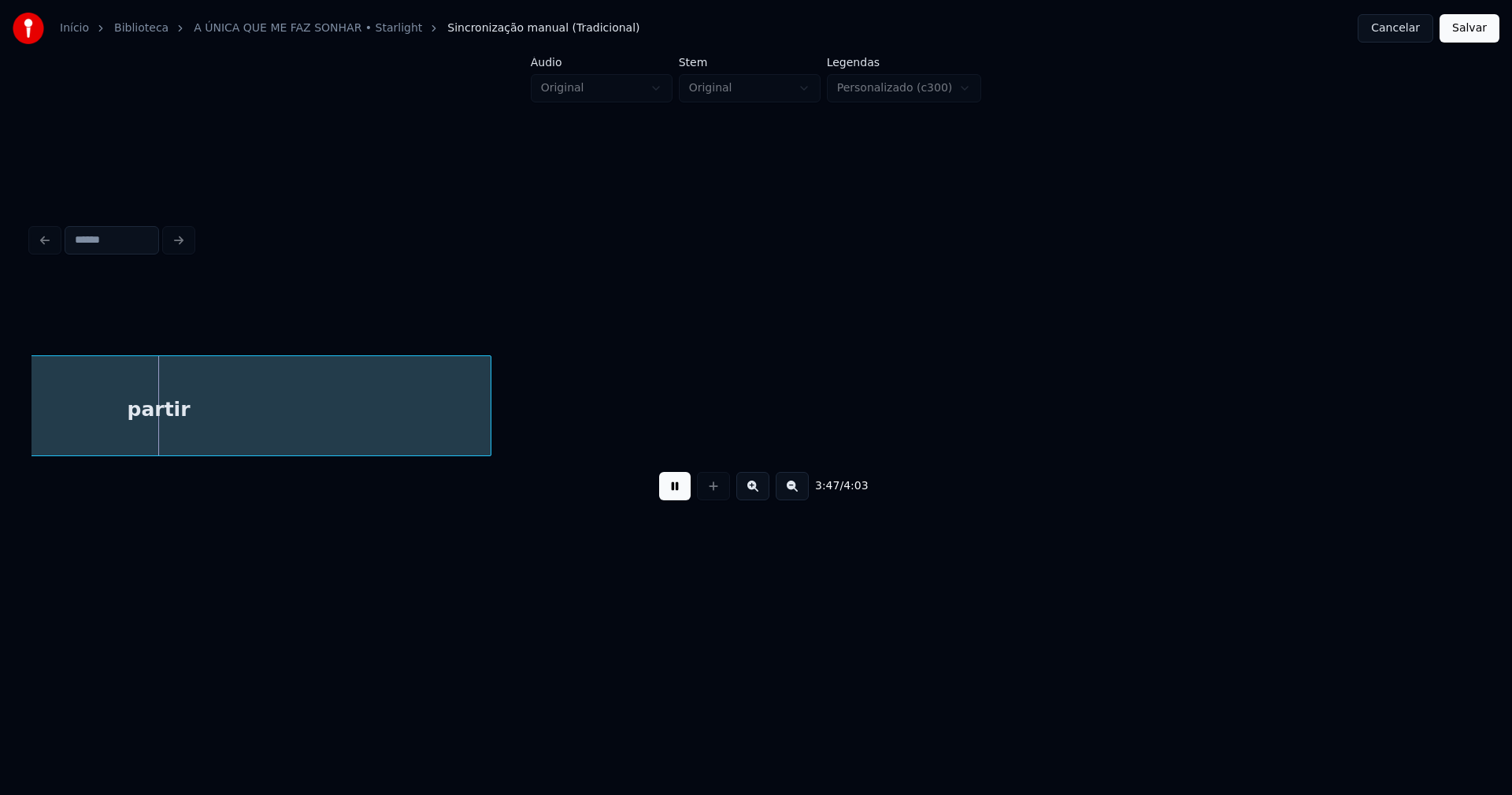
click at [1469, 35] on button "Salvar" at bounding box center [1469, 28] width 60 height 28
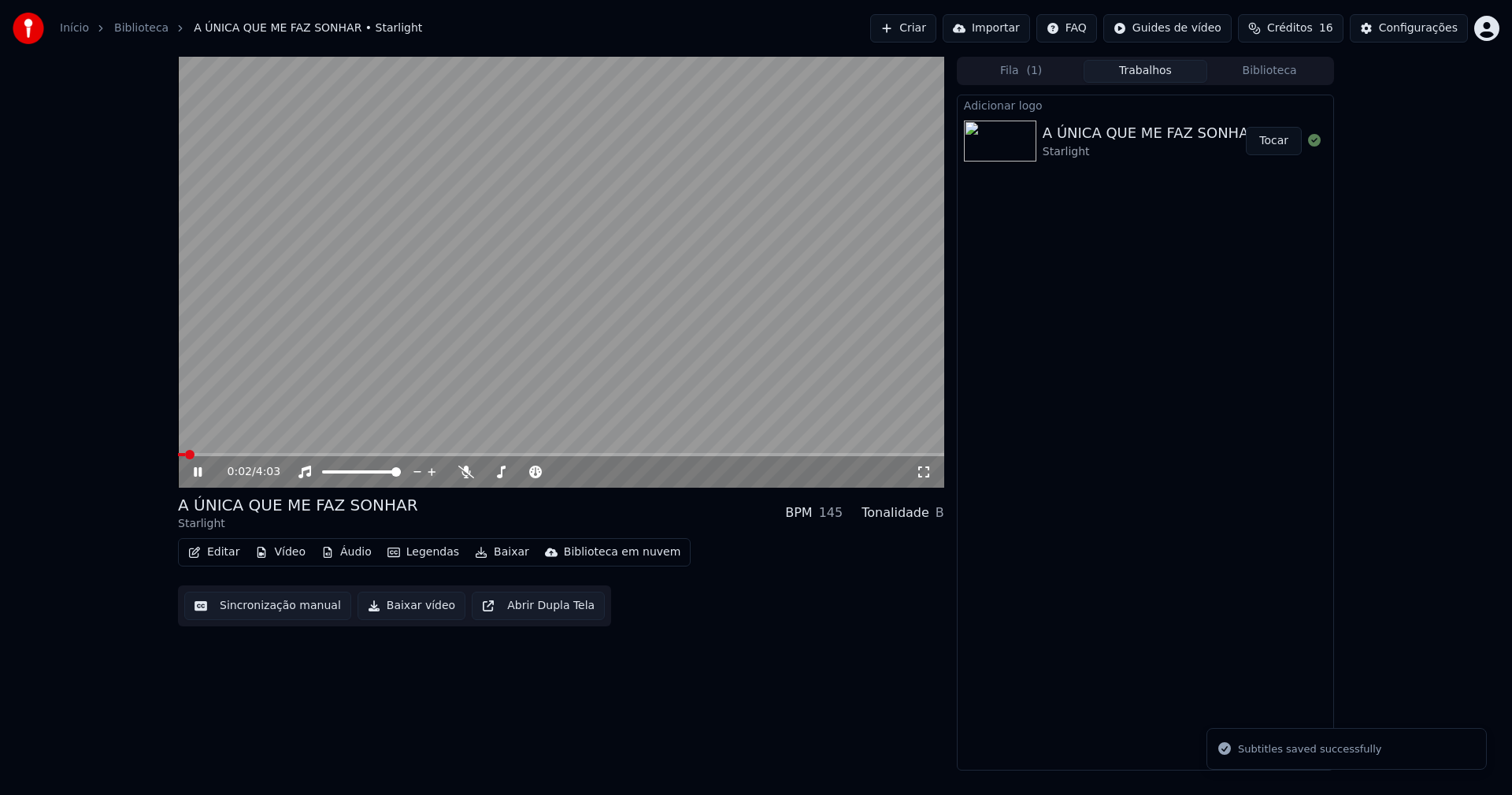
click at [202, 474] on icon at bounding box center [198, 472] width 8 height 10
click at [422, 614] on button "Baixar vídeo" at bounding box center [411, 606] width 108 height 28
